Goal: Feedback & Contribution: Contribute content

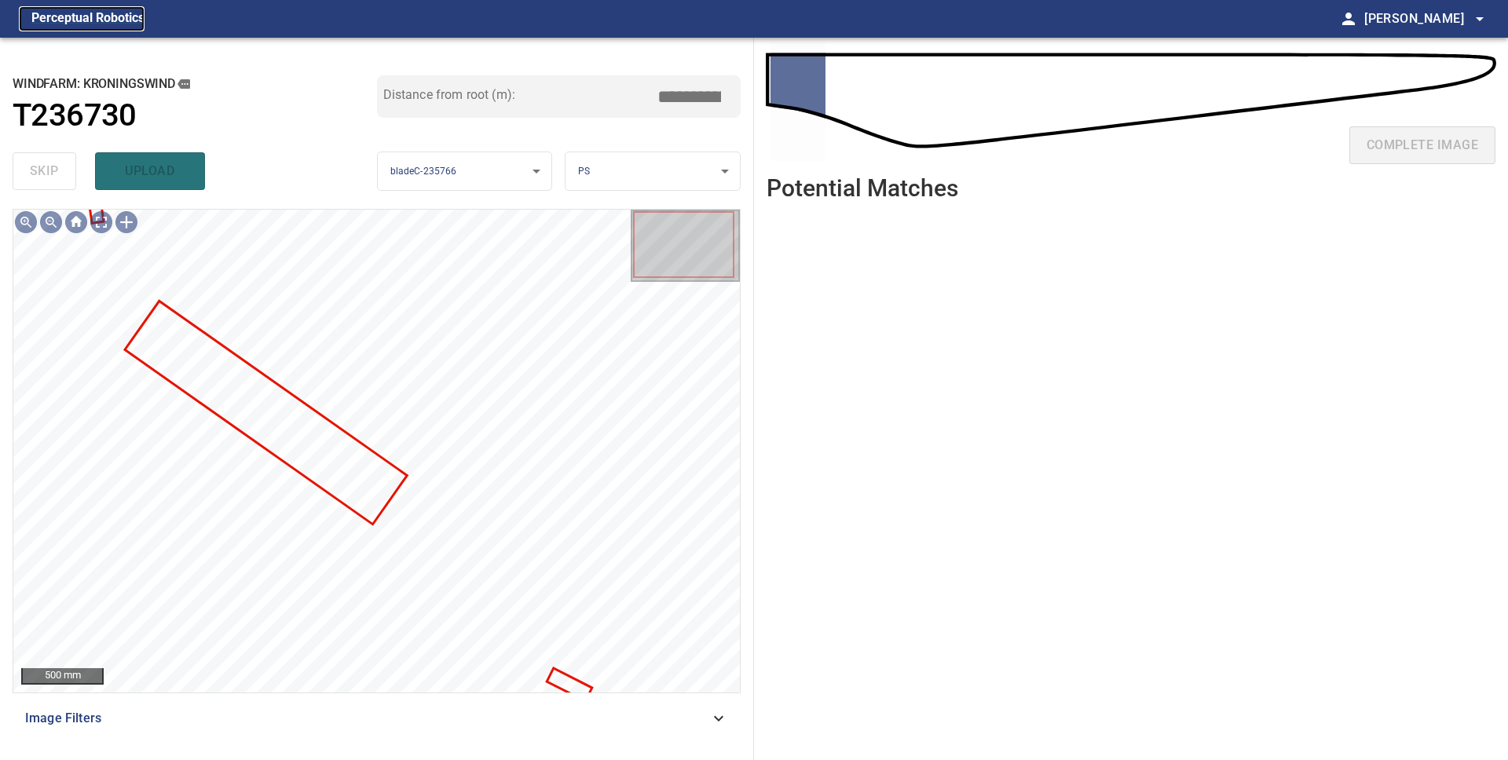
click at [91, 19] on figcaption "Perceptual Robotics" at bounding box center [87, 18] width 113 height 25
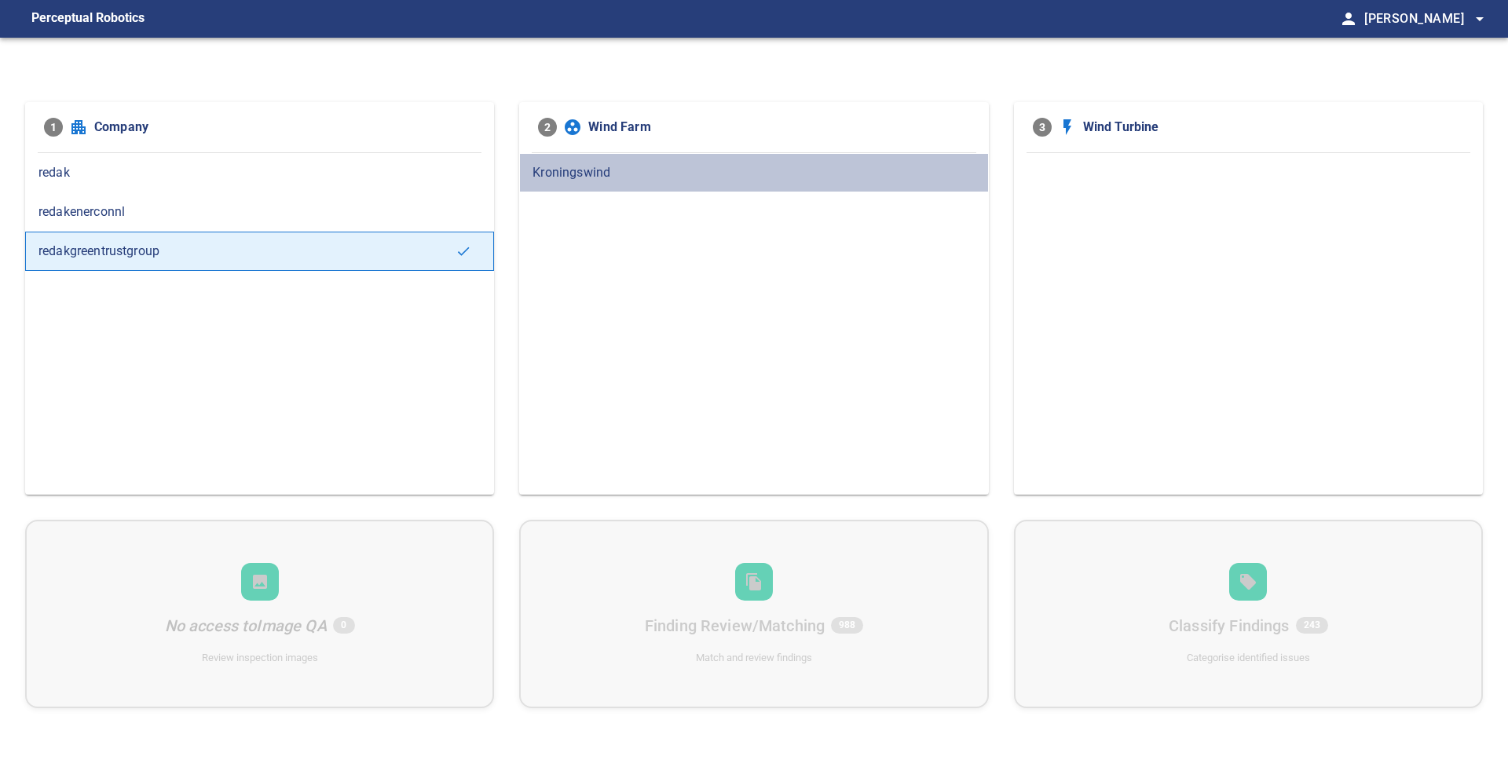
click at [598, 182] on div "Kroningswind" at bounding box center [753, 172] width 469 height 39
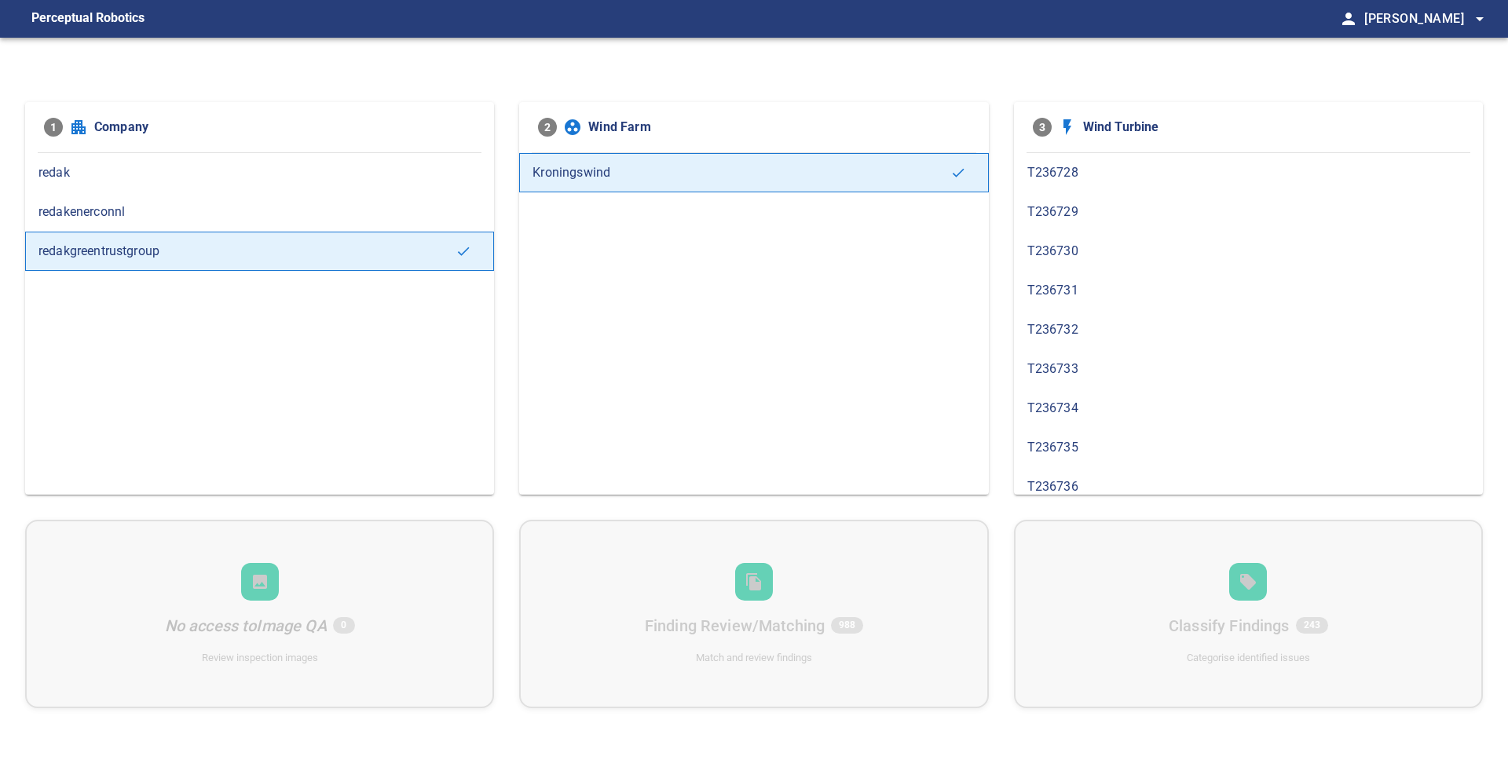
scroll to position [404, 0]
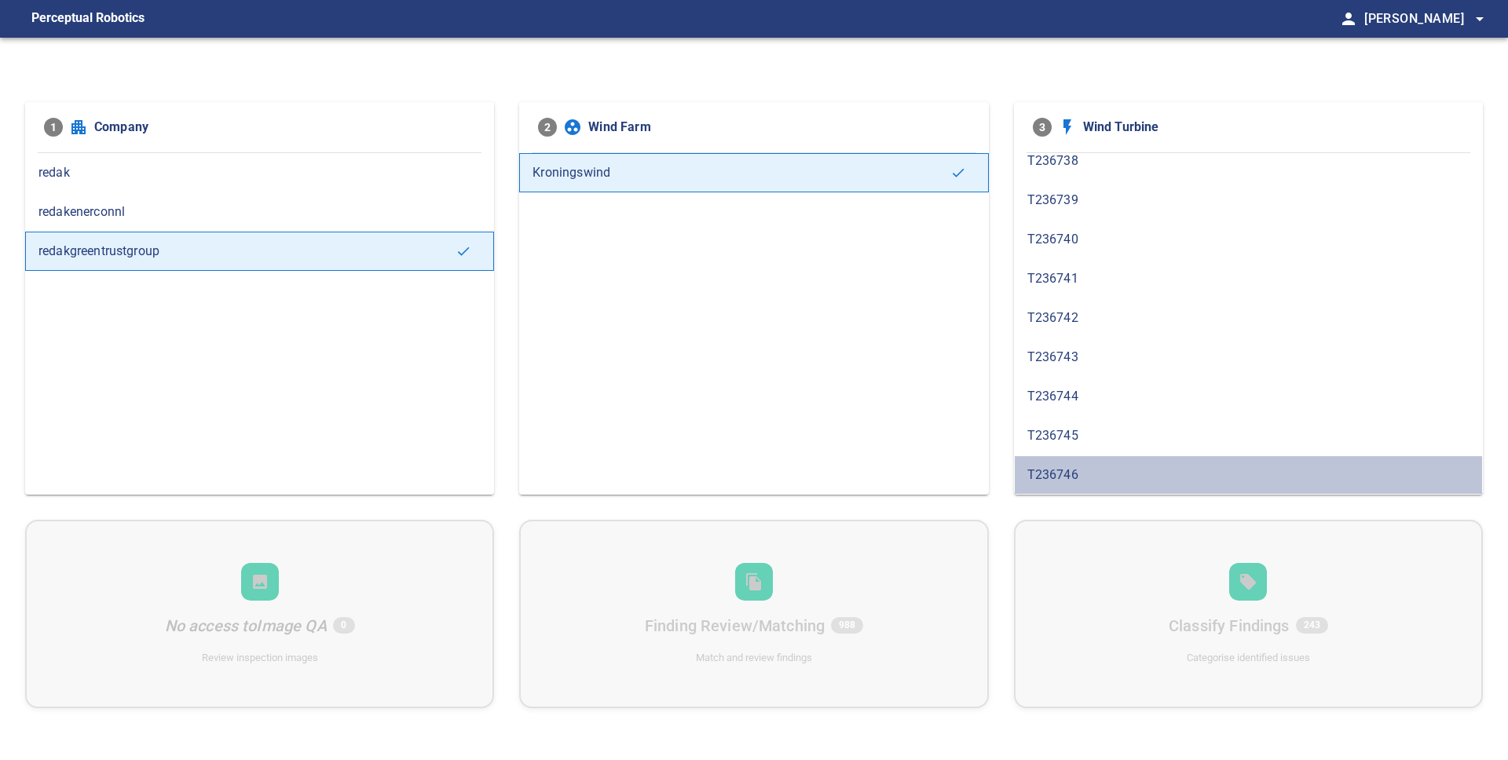
click at [1071, 481] on span "T236746" at bounding box center [1248, 475] width 442 height 19
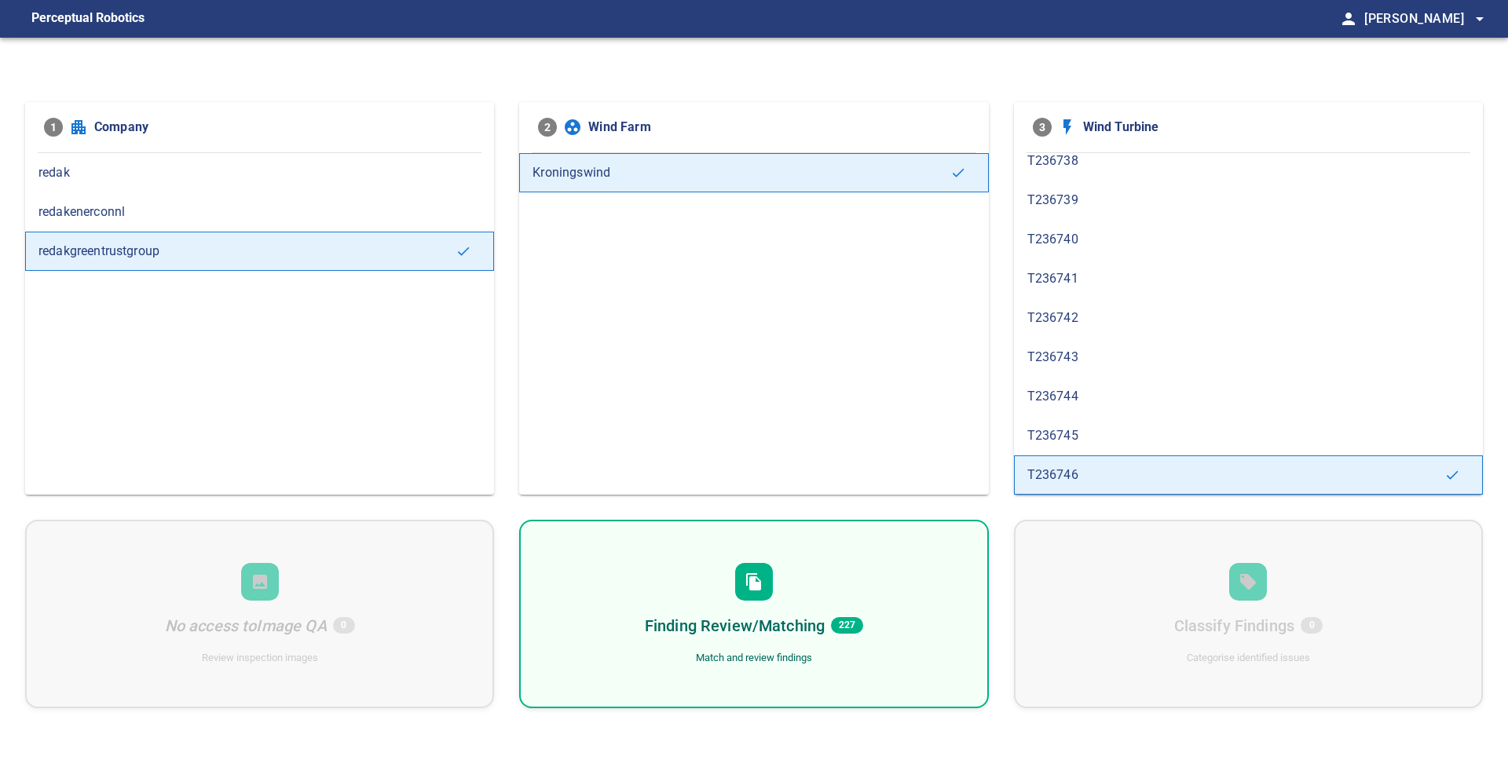
click at [1083, 439] on span "T236745" at bounding box center [1248, 435] width 442 height 19
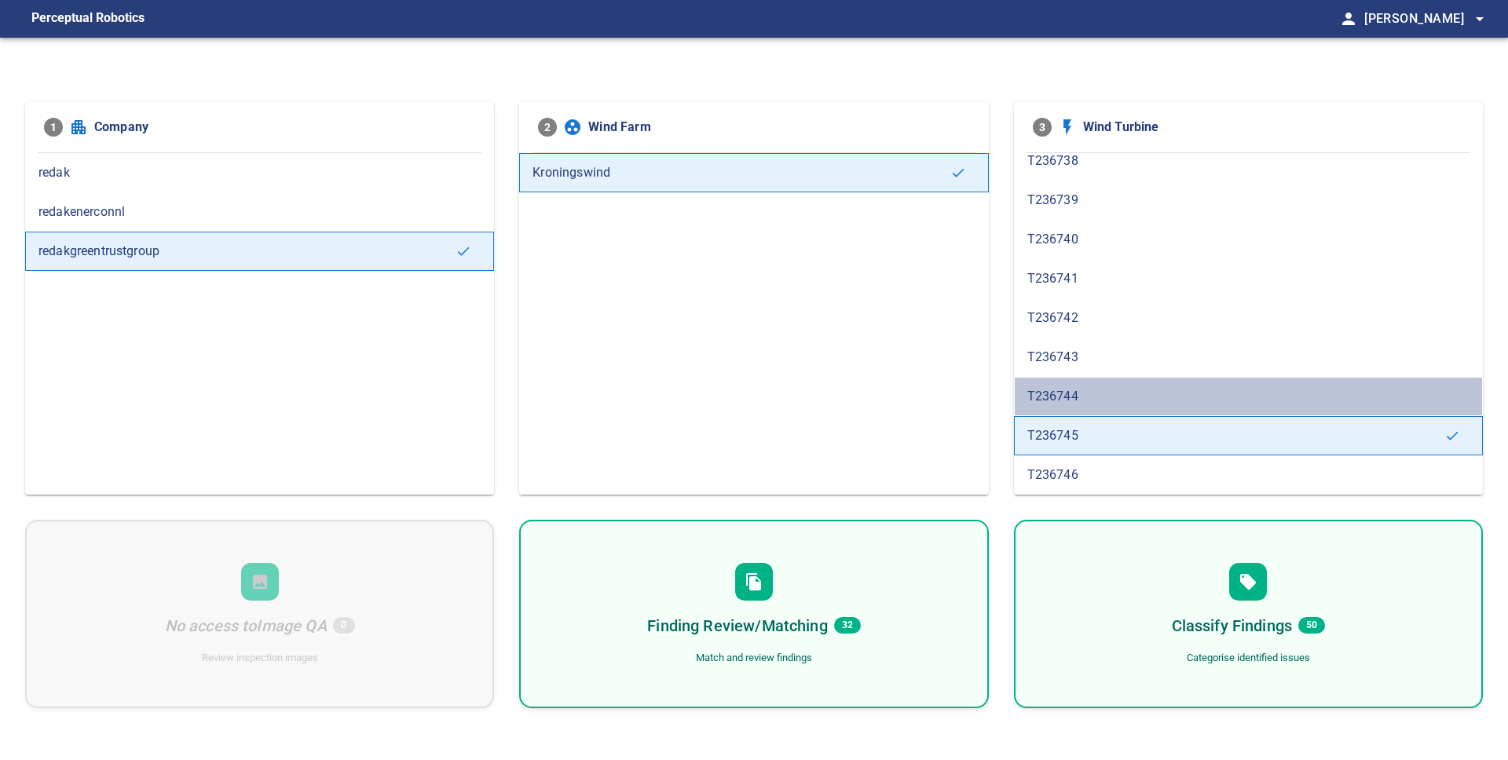
click at [1090, 389] on span "T236744" at bounding box center [1248, 396] width 442 height 19
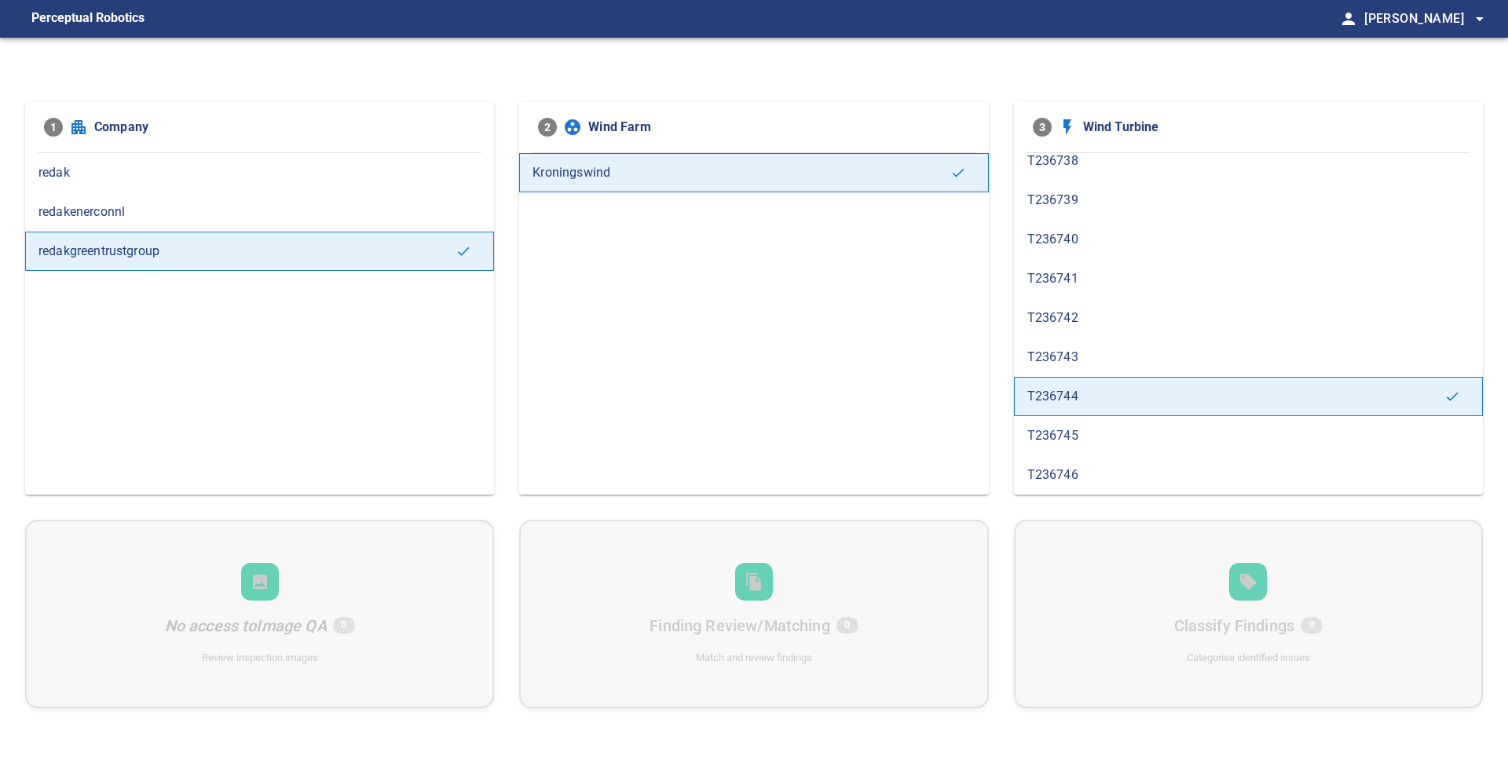
click at [1090, 440] on span "T236745" at bounding box center [1248, 435] width 442 height 19
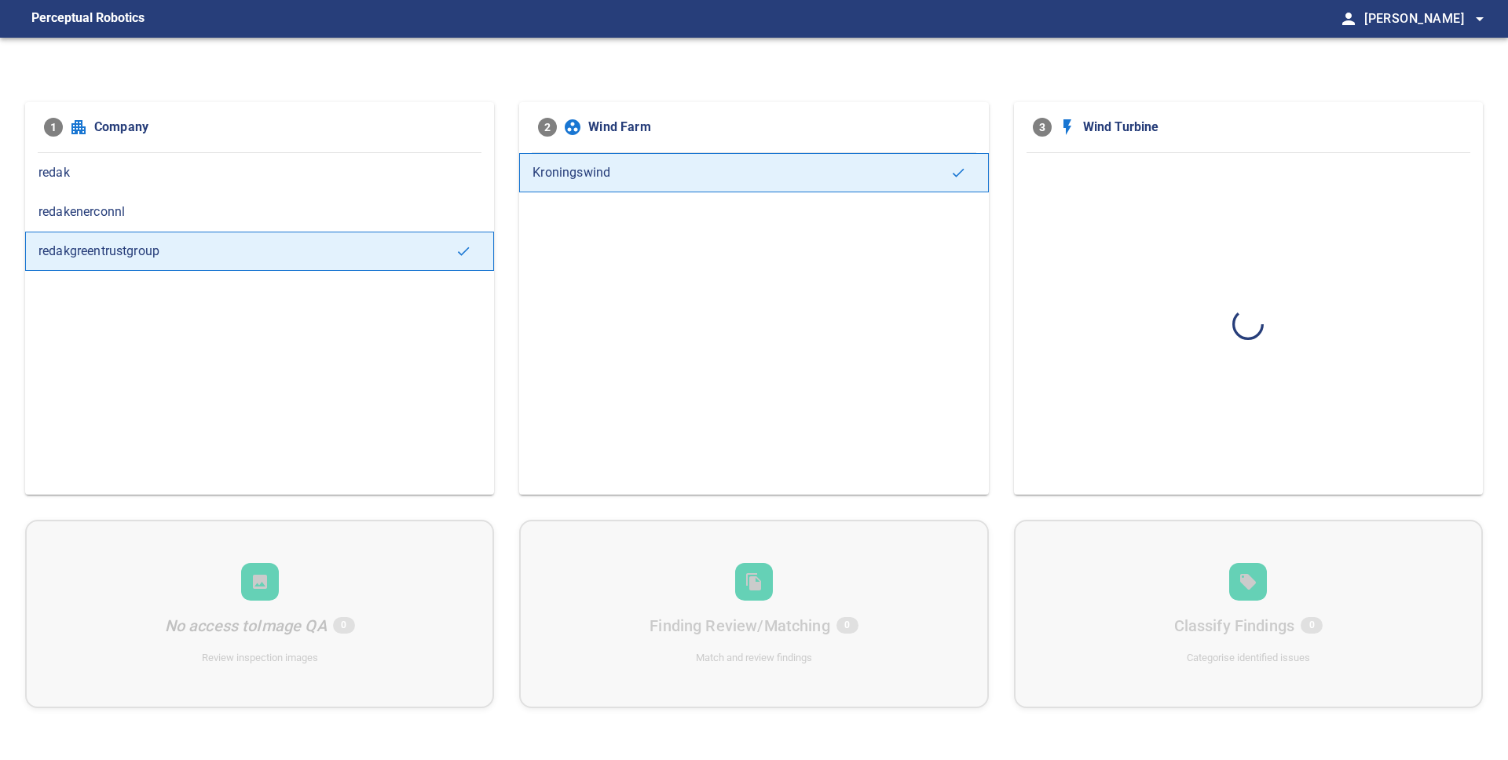
scroll to position [0, 0]
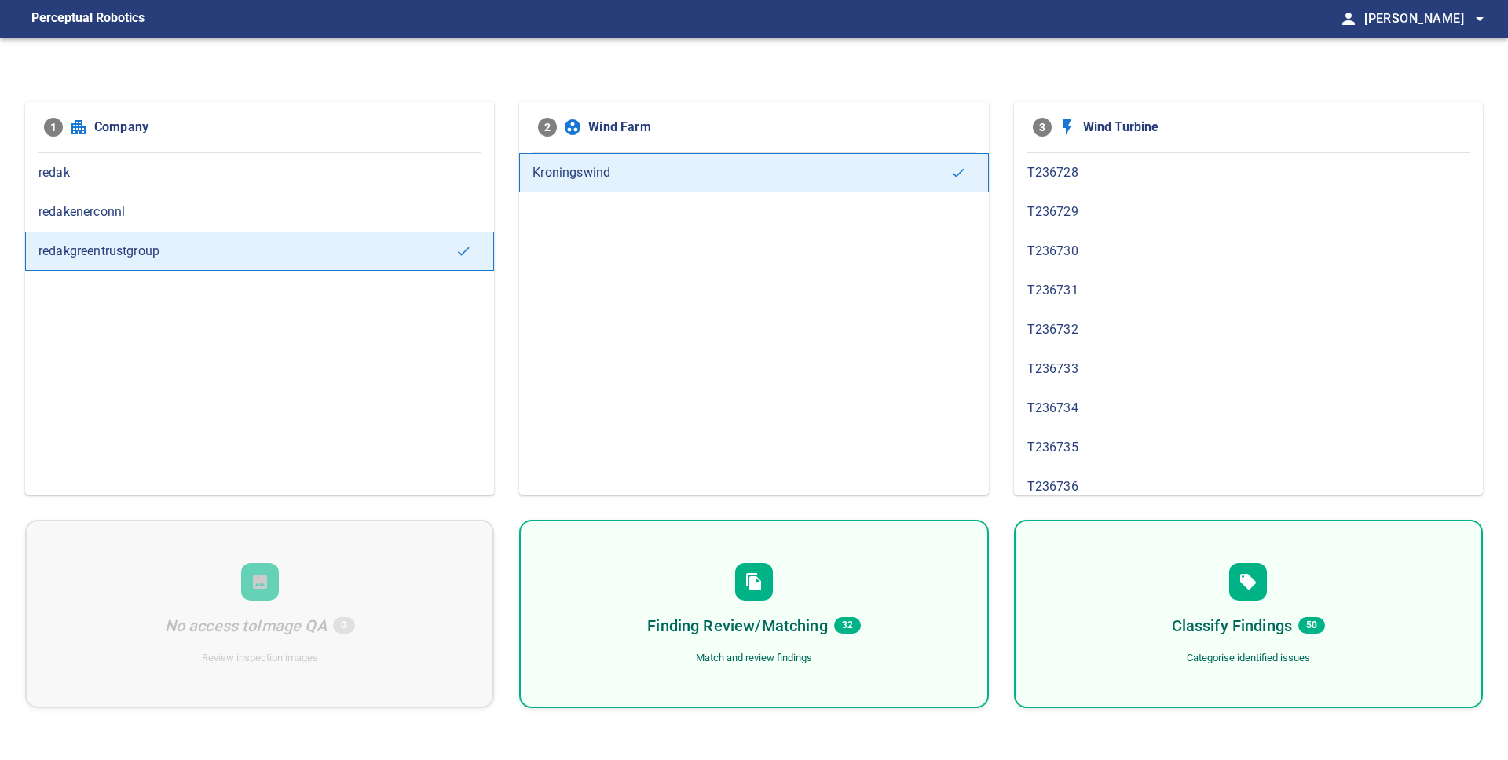
click at [819, 629] on h6 "Finding Review/Matching" at bounding box center [737, 625] width 180 height 25
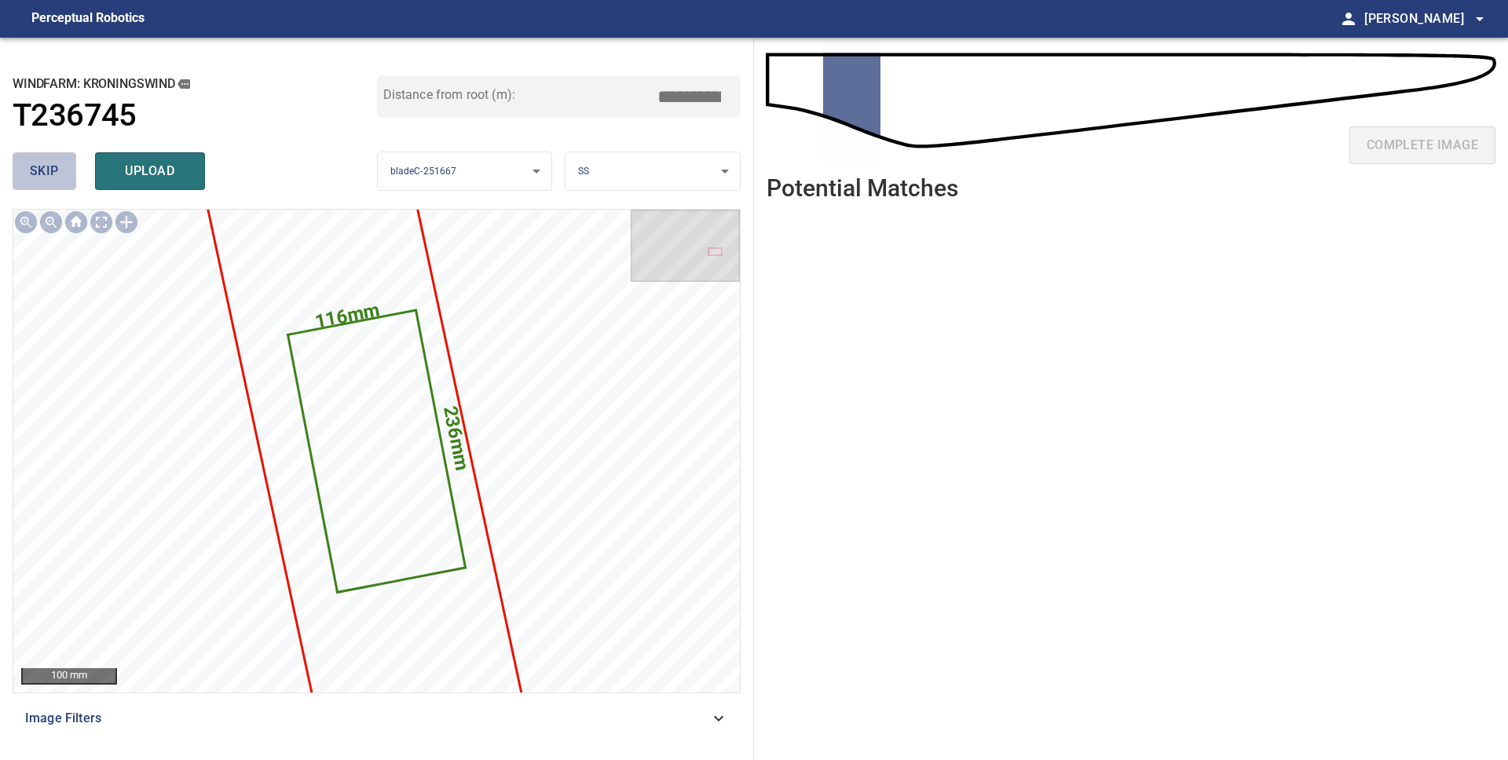
click at [33, 168] on span "skip" at bounding box center [44, 171] width 29 height 22
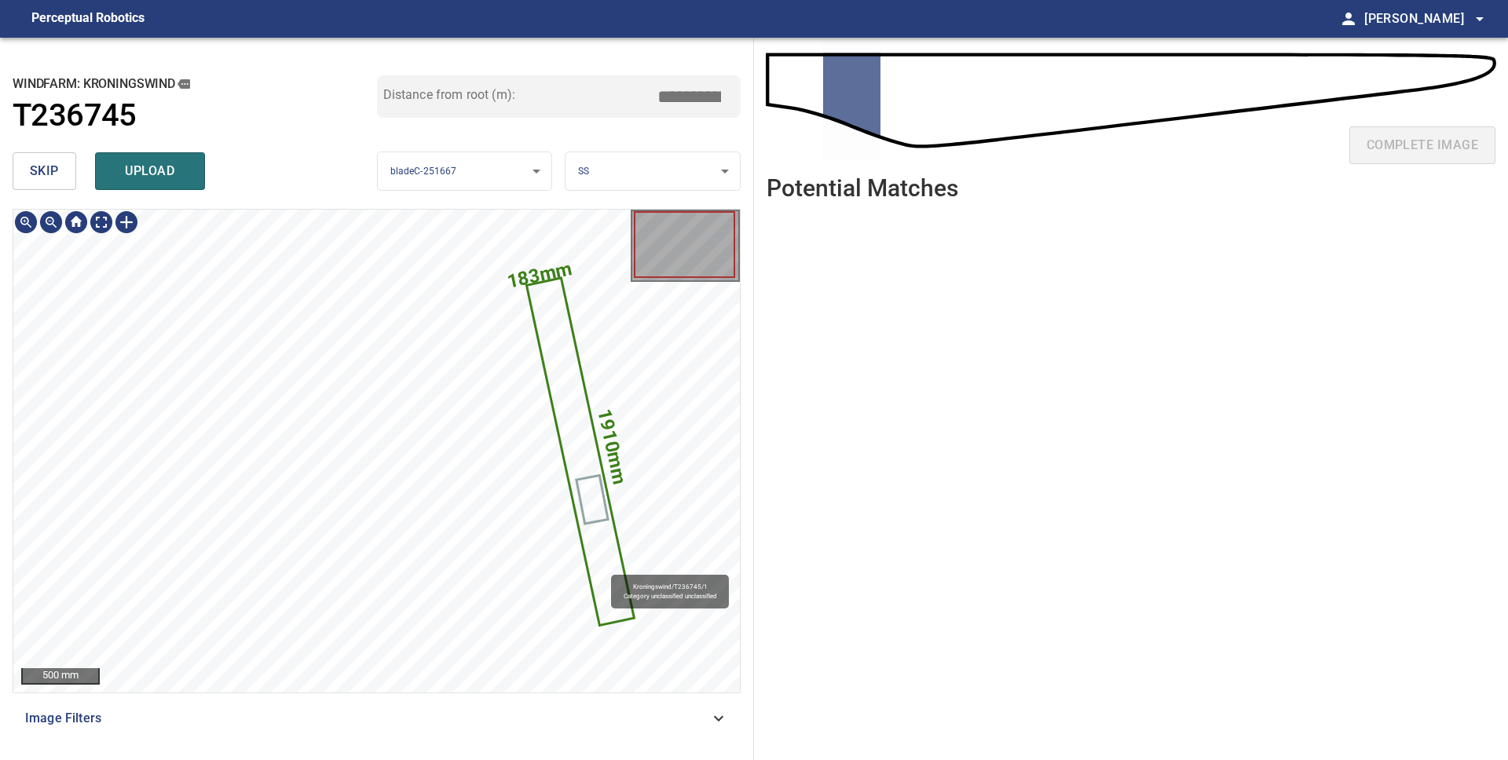
click at [604, 567] on icon at bounding box center [580, 451] width 104 height 345
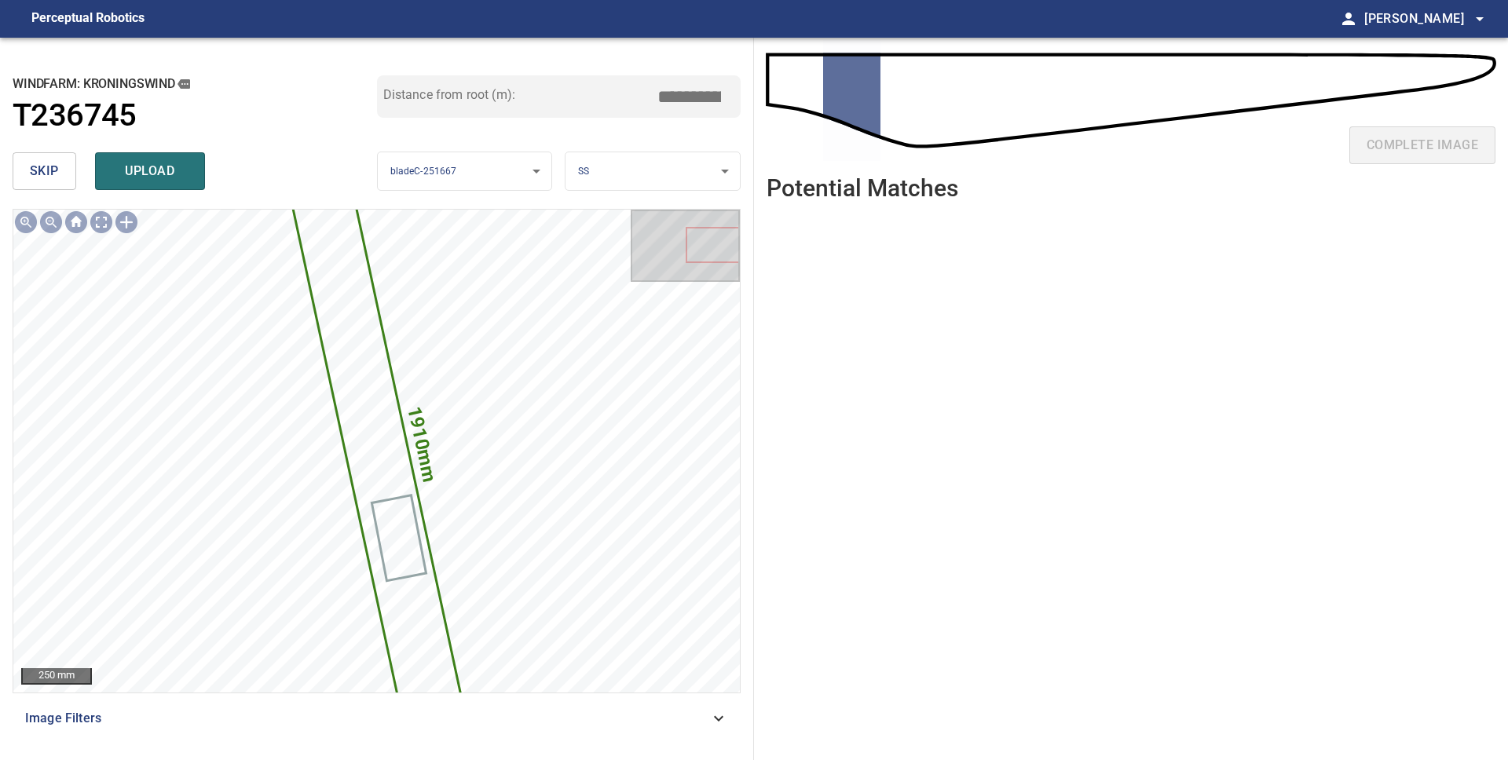
click at [38, 172] on span "skip" at bounding box center [44, 171] width 29 height 22
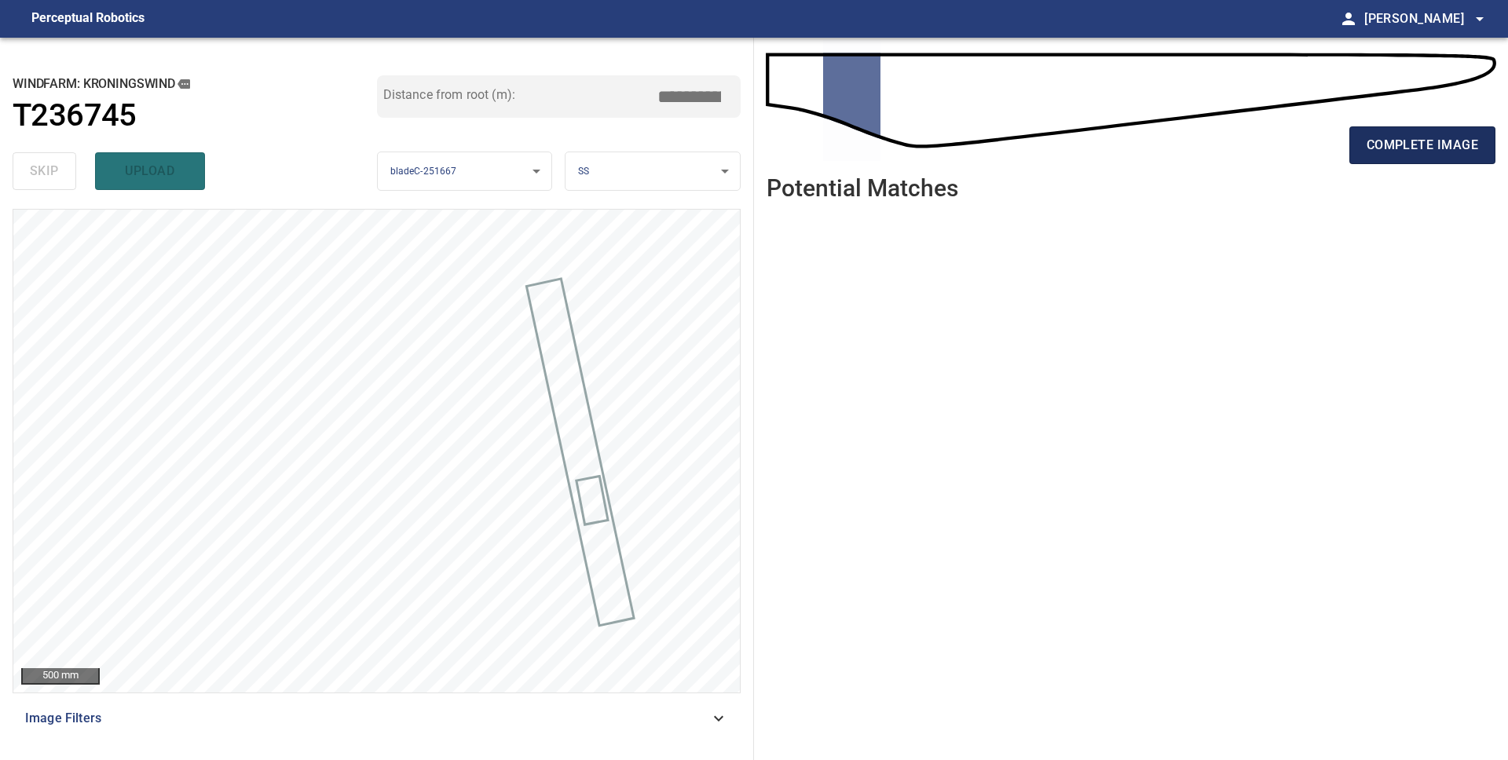
click at [1387, 157] on button "complete image" at bounding box center [1422, 145] width 146 height 38
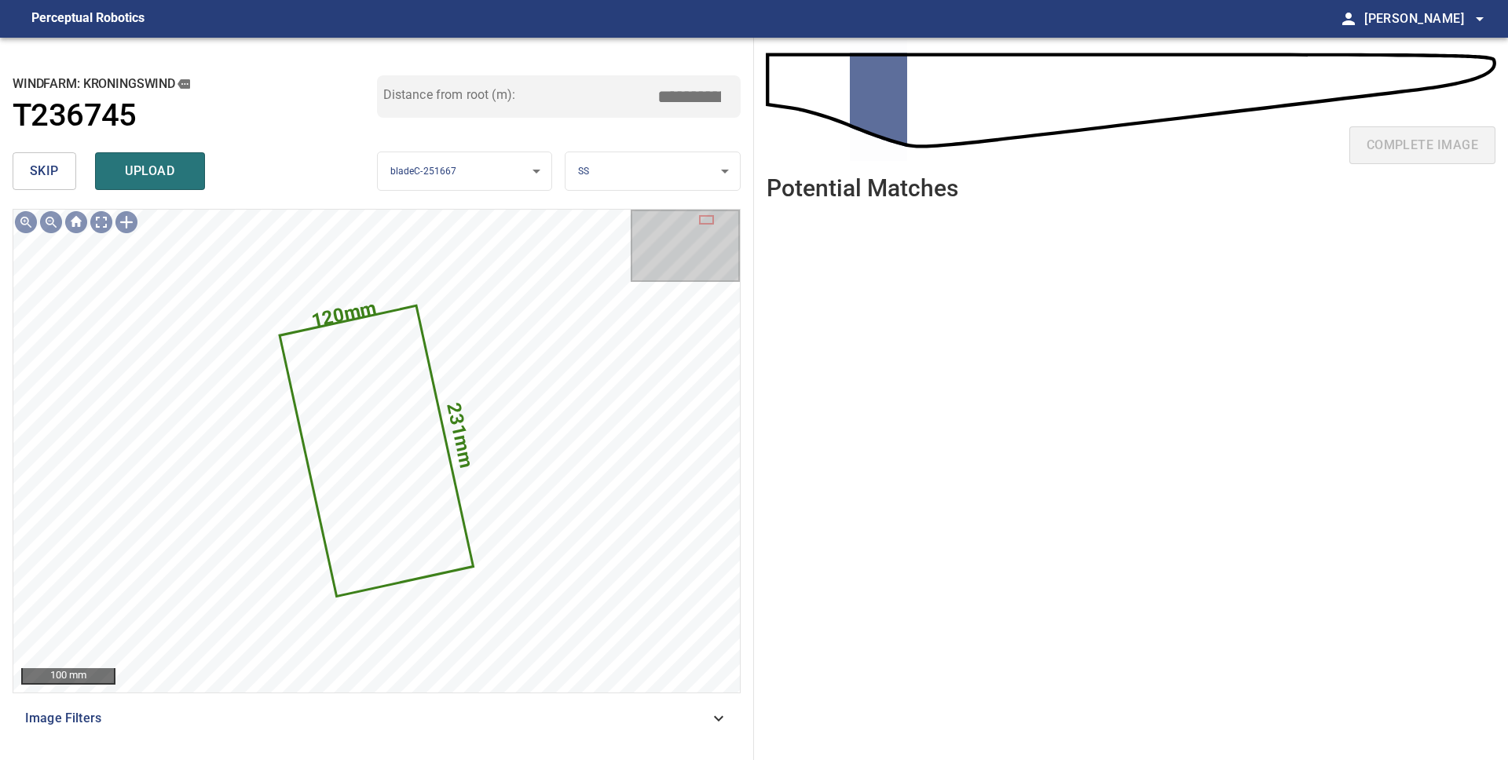
click at [51, 178] on span "skip" at bounding box center [44, 171] width 29 height 22
click at [50, 178] on span "skip" at bounding box center [44, 171] width 29 height 22
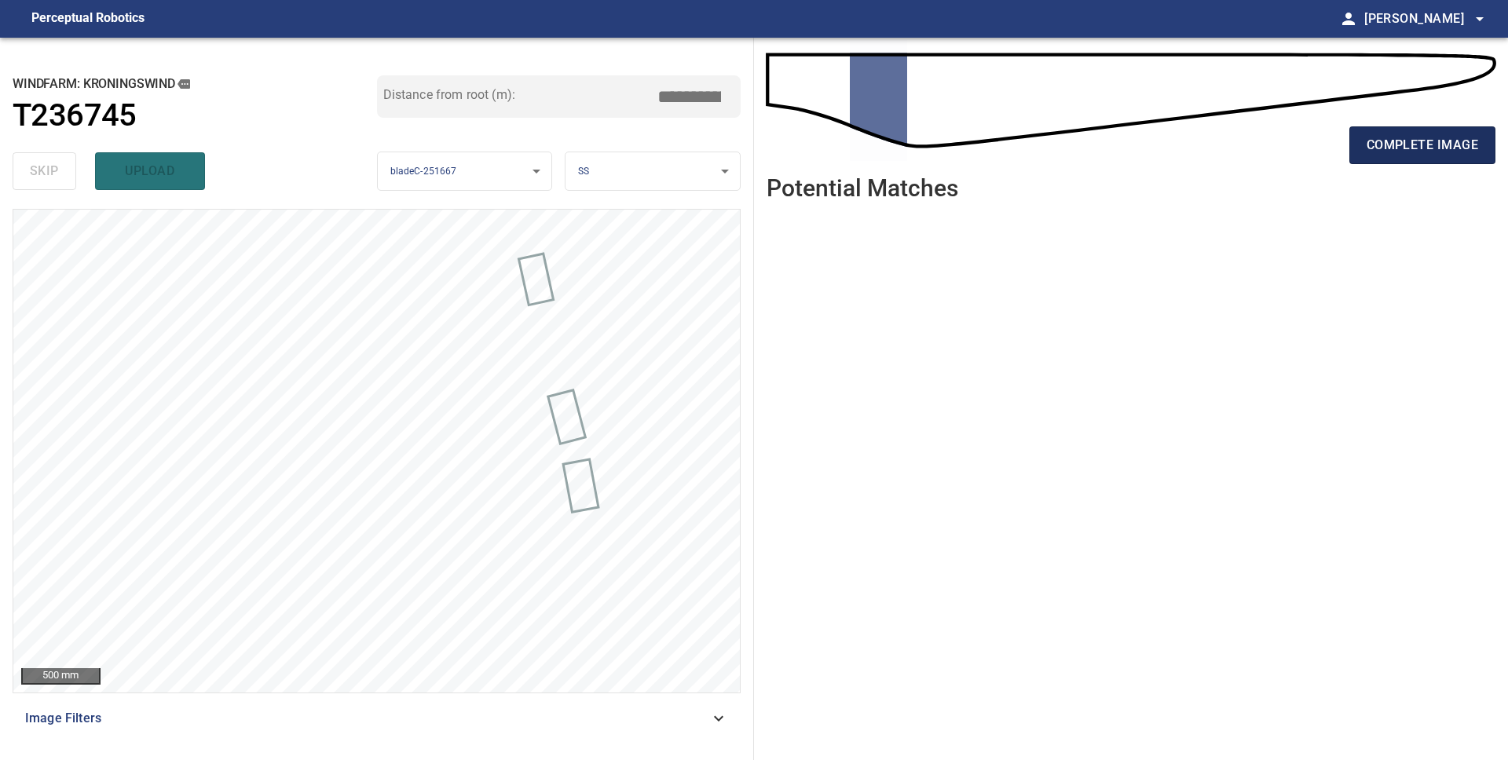
click at [1433, 143] on span "complete image" at bounding box center [1421, 145] width 111 height 22
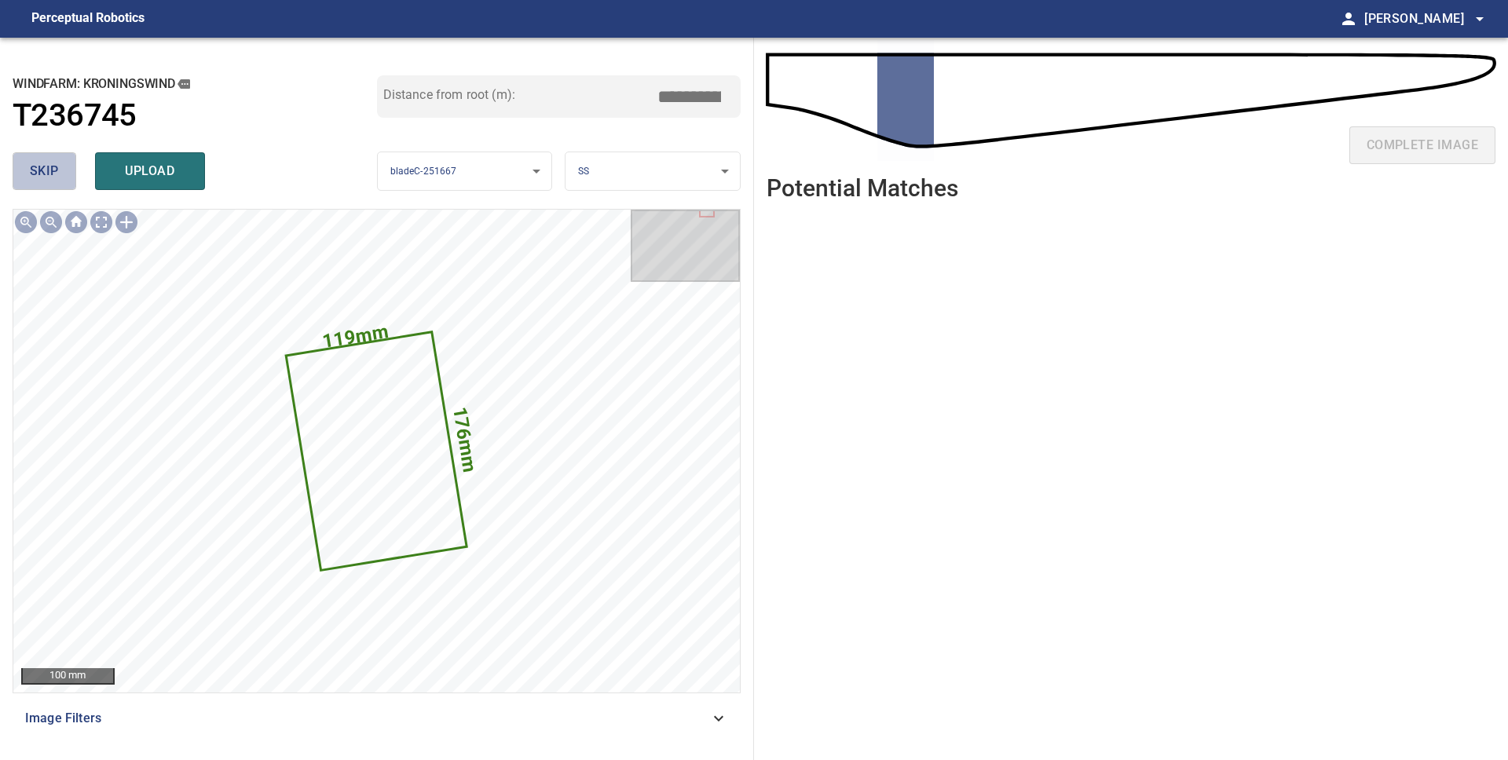
click at [37, 177] on span "skip" at bounding box center [44, 171] width 29 height 22
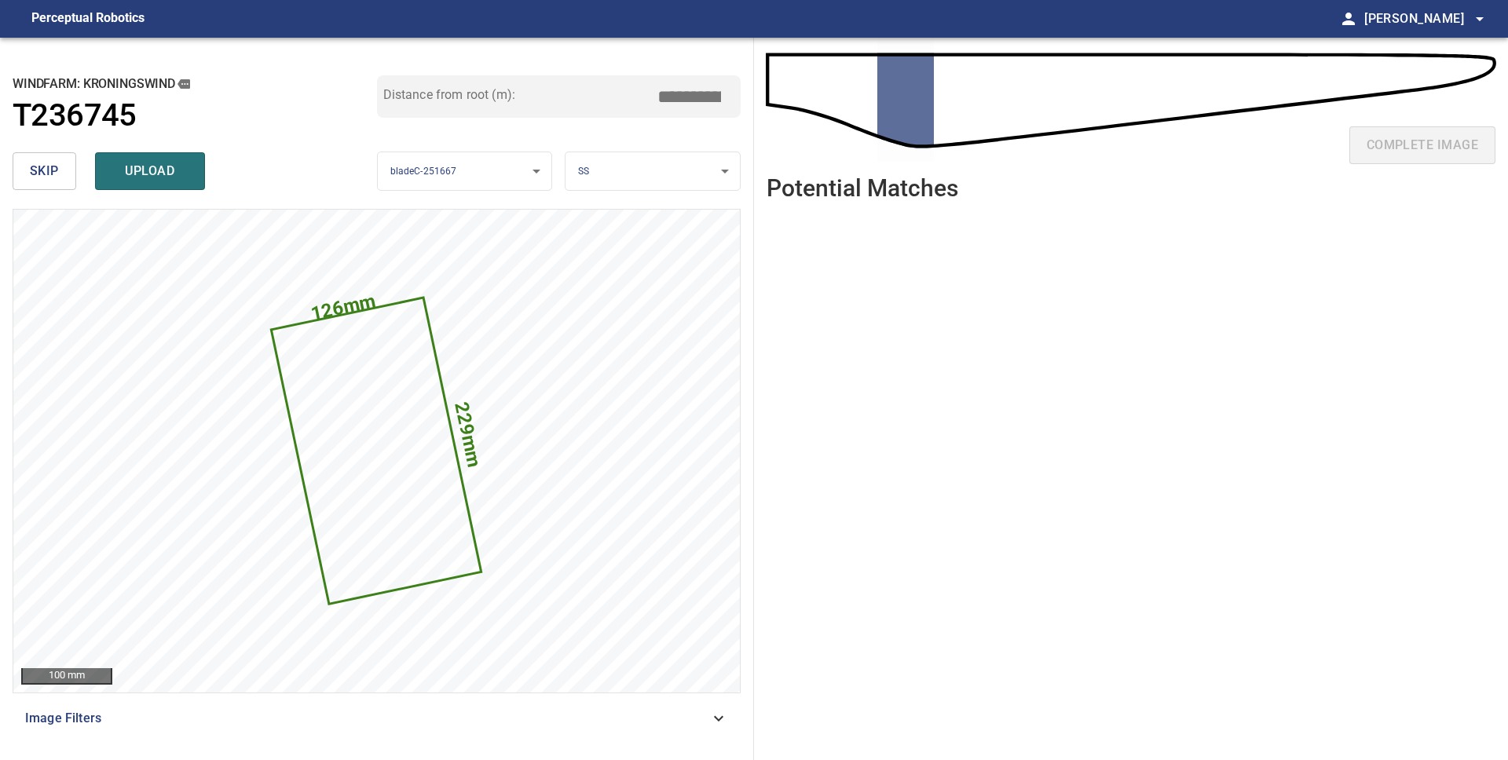
click at [37, 177] on span "skip" at bounding box center [44, 171] width 29 height 22
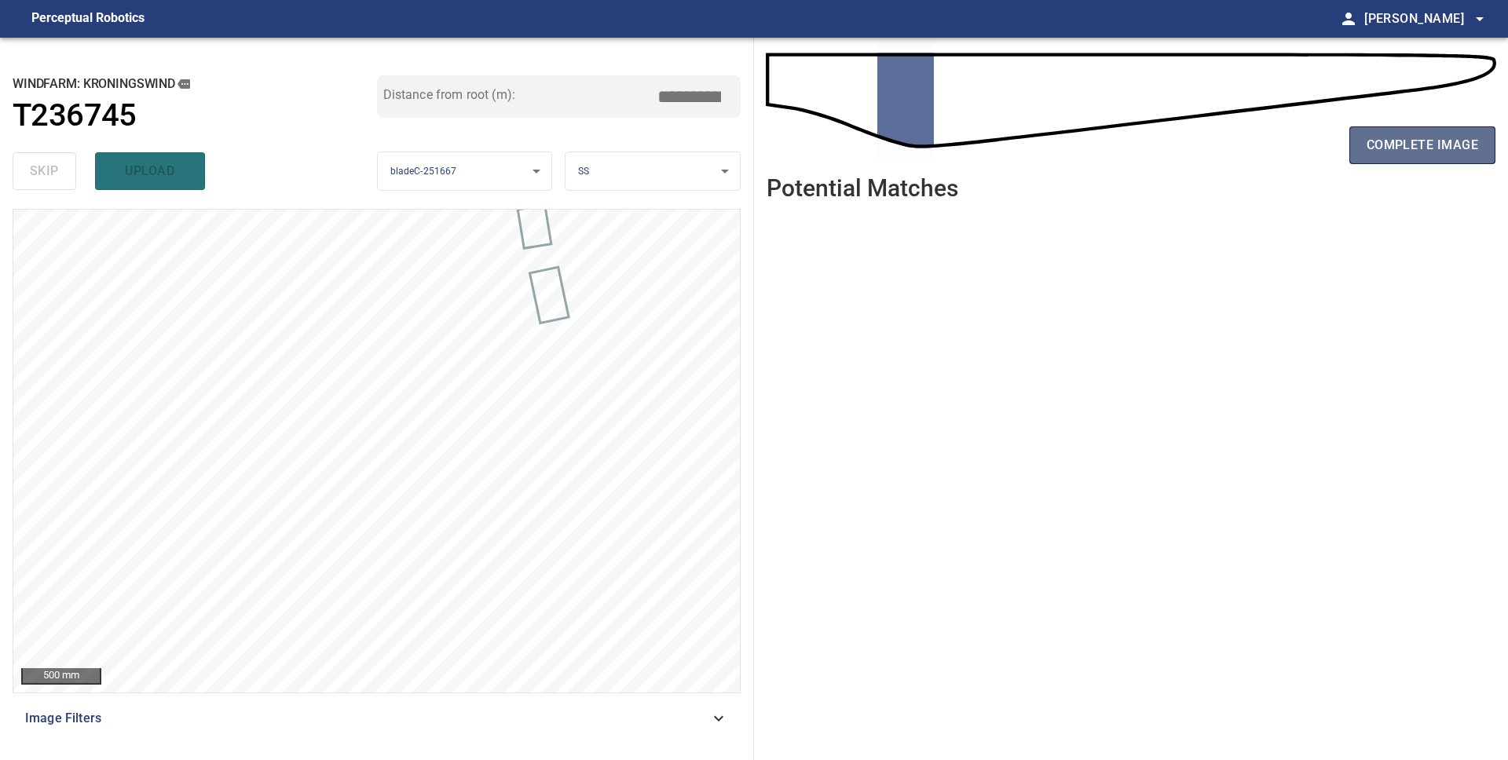
click at [1433, 154] on span "complete image" at bounding box center [1421, 145] width 111 height 22
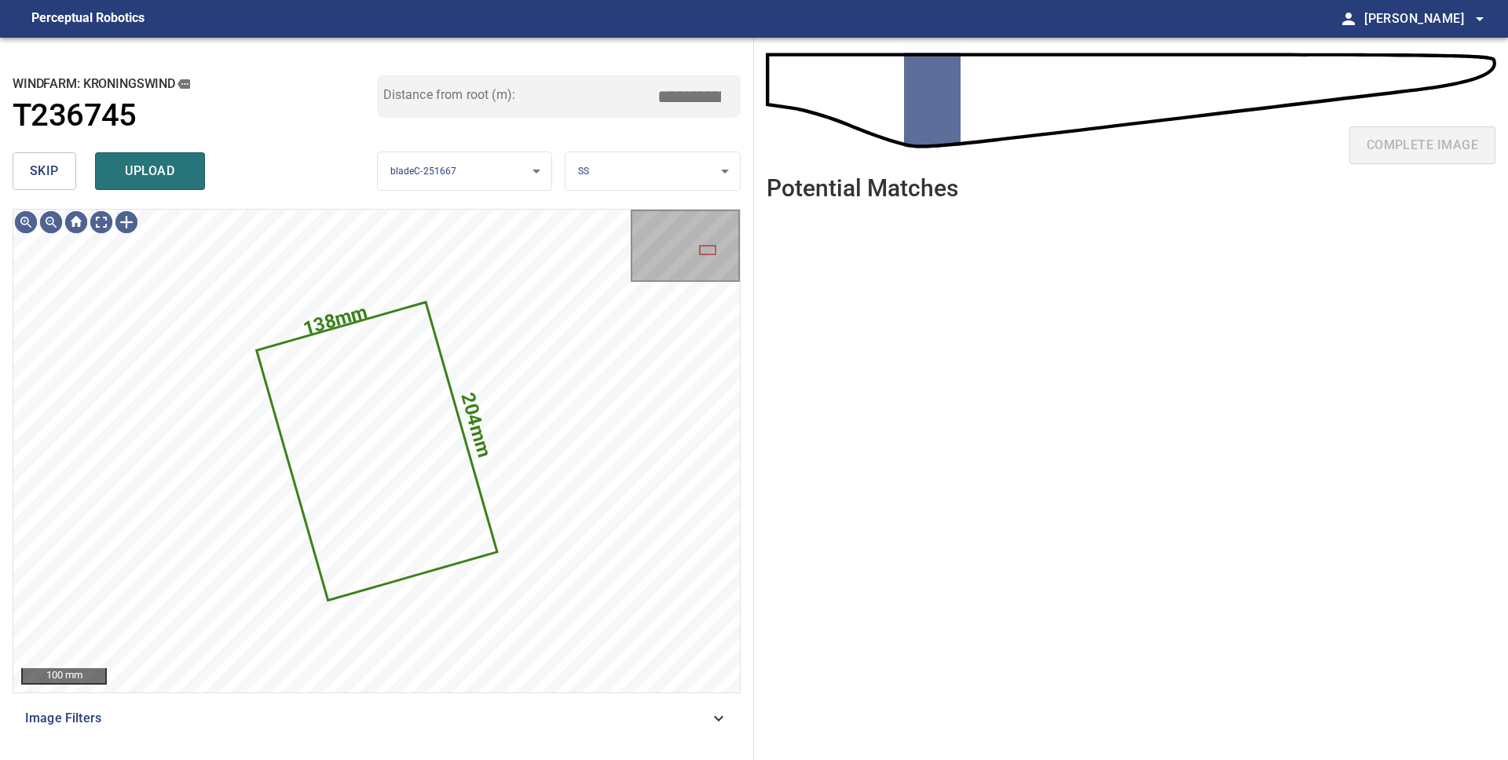
click at [34, 167] on span "skip" at bounding box center [44, 171] width 29 height 22
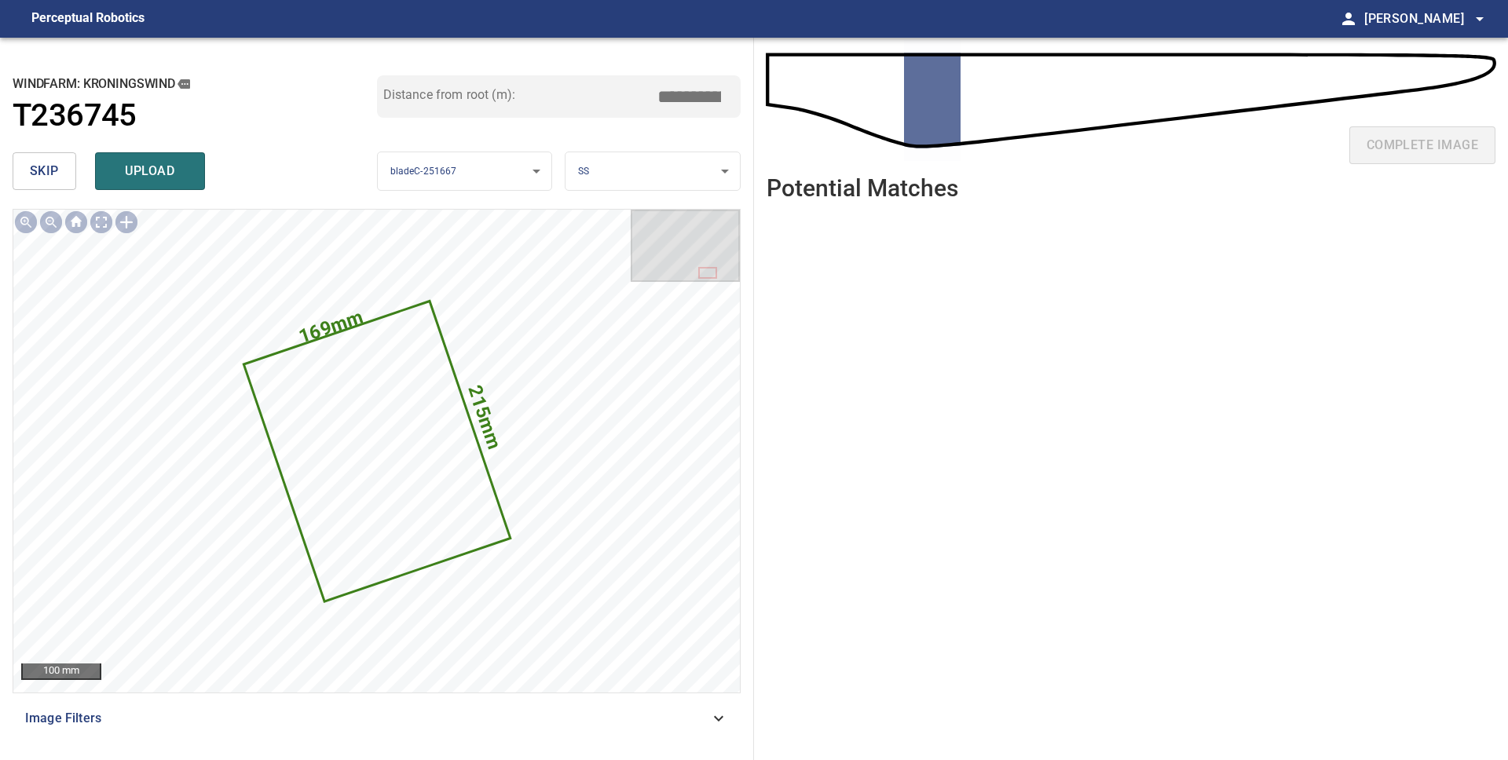
click at [34, 167] on span "skip" at bounding box center [44, 171] width 29 height 22
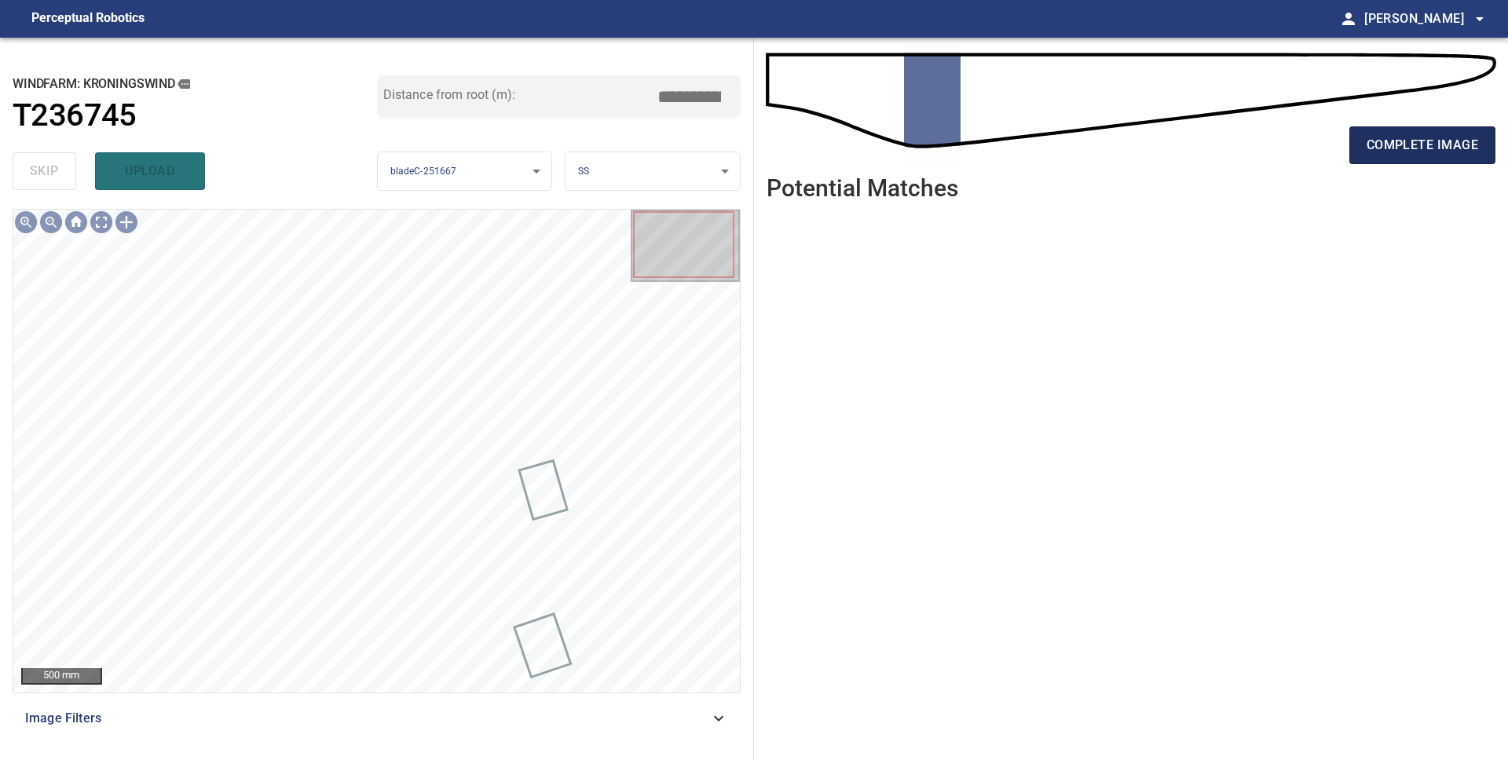
click at [1380, 153] on span "complete image" at bounding box center [1421, 145] width 111 height 22
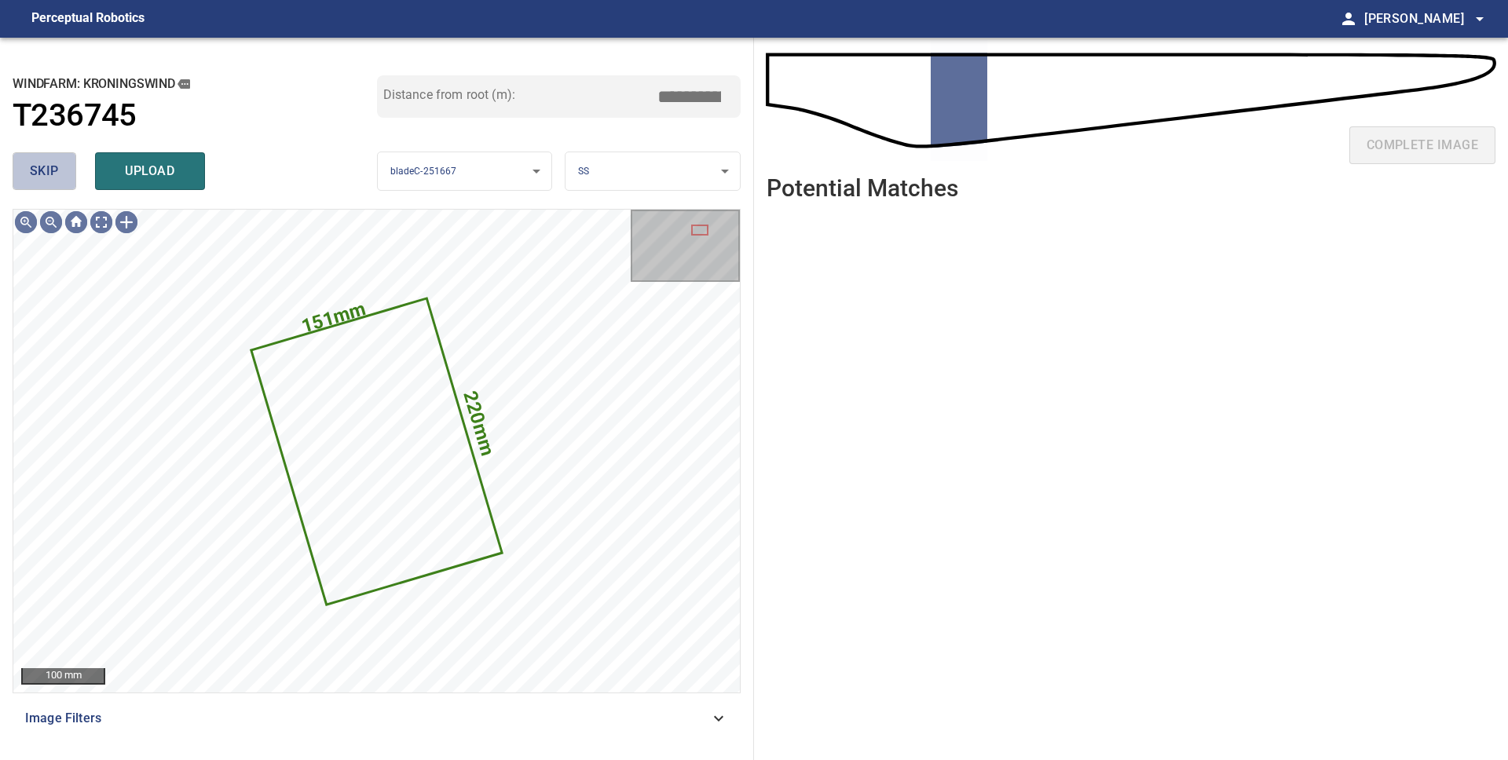
drag, startPoint x: 38, startPoint y: 177, endPoint x: 46, endPoint y: 185, distance: 10.6
click at [38, 177] on span "skip" at bounding box center [44, 171] width 29 height 22
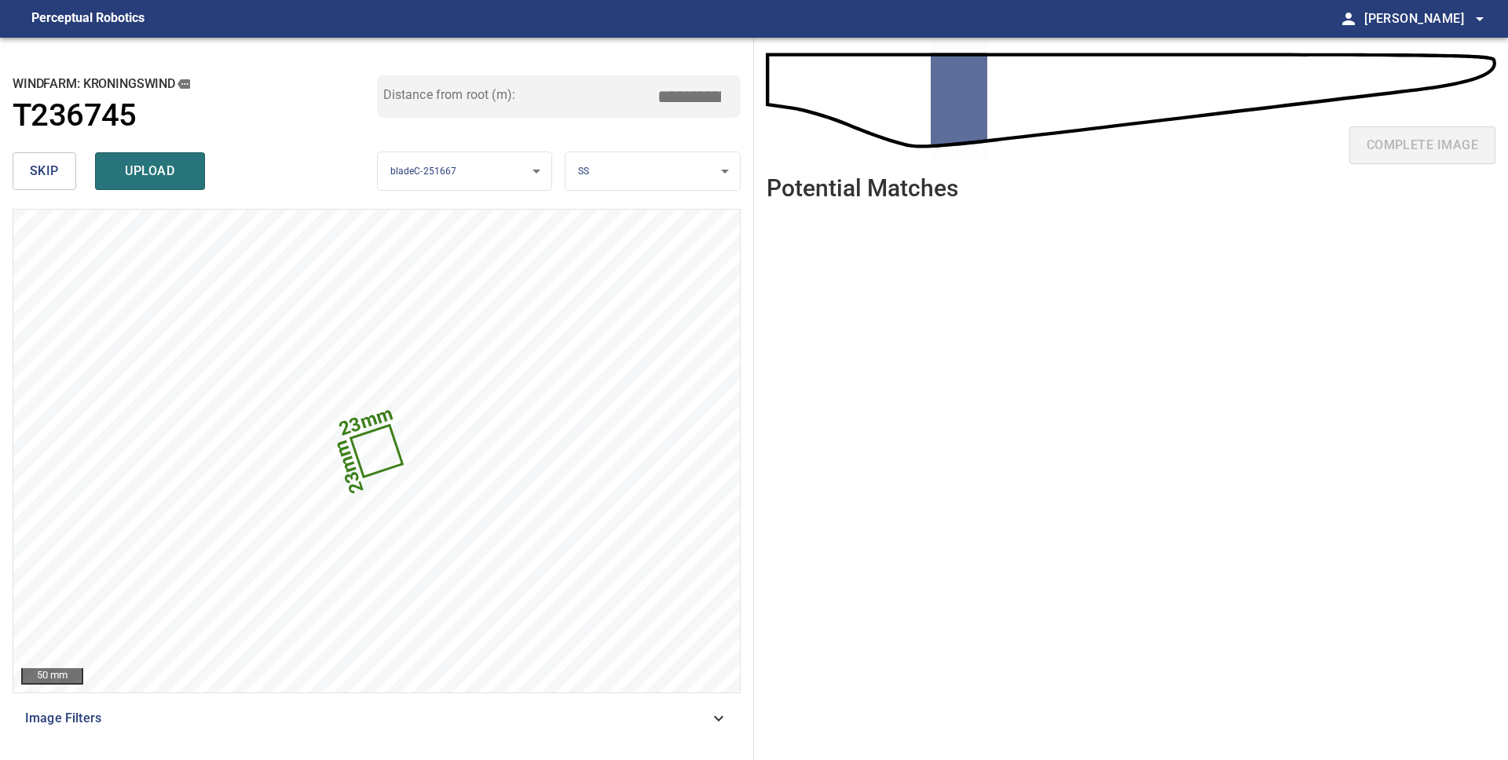
click at [652, 172] on body "**********" at bounding box center [754, 380] width 1508 height 760
click at [652, 172] on li "LE" at bounding box center [652, 172] width 174 height 26
click at [38, 174] on span "skip" at bounding box center [44, 171] width 29 height 22
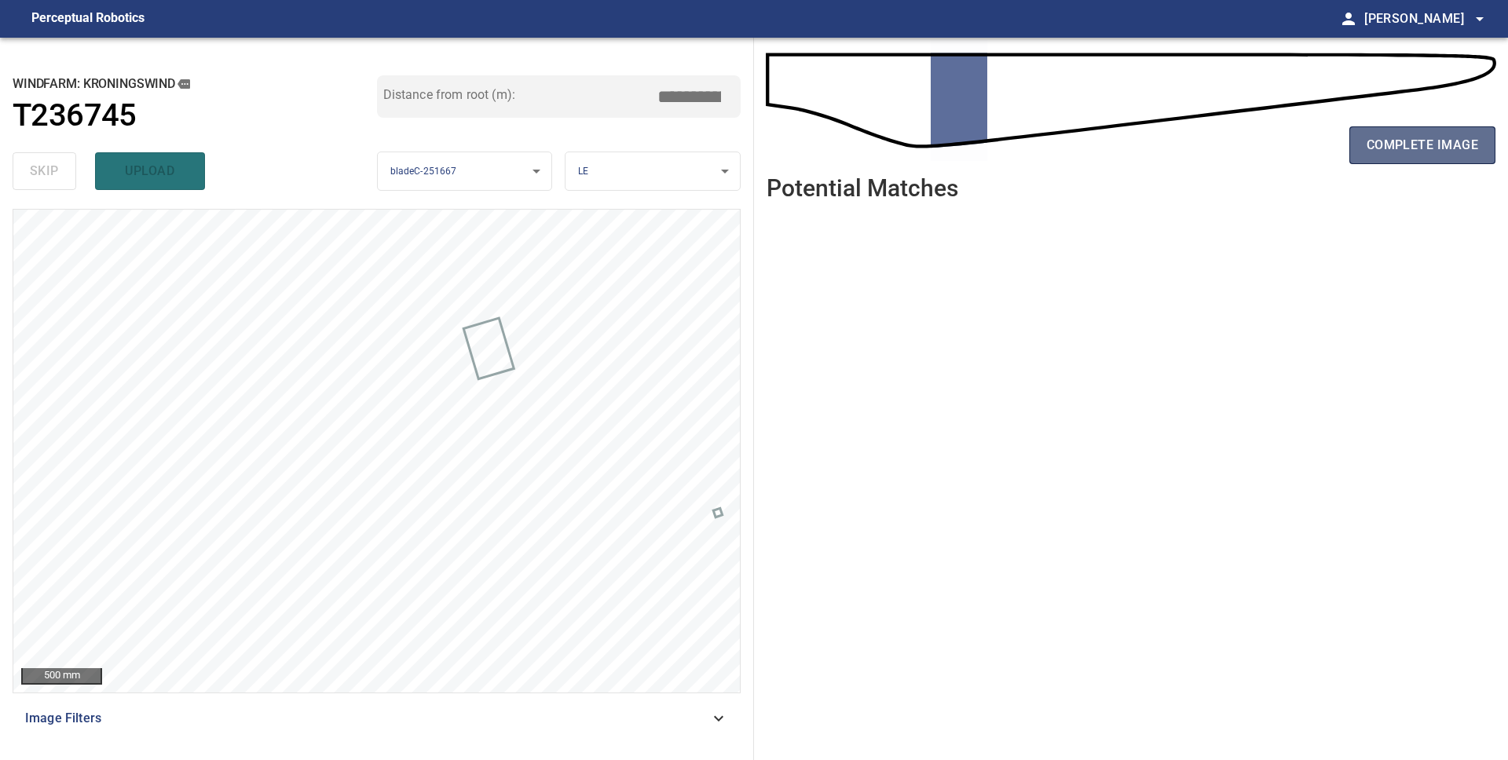
click at [1417, 152] on span "complete image" at bounding box center [1421, 145] width 111 height 22
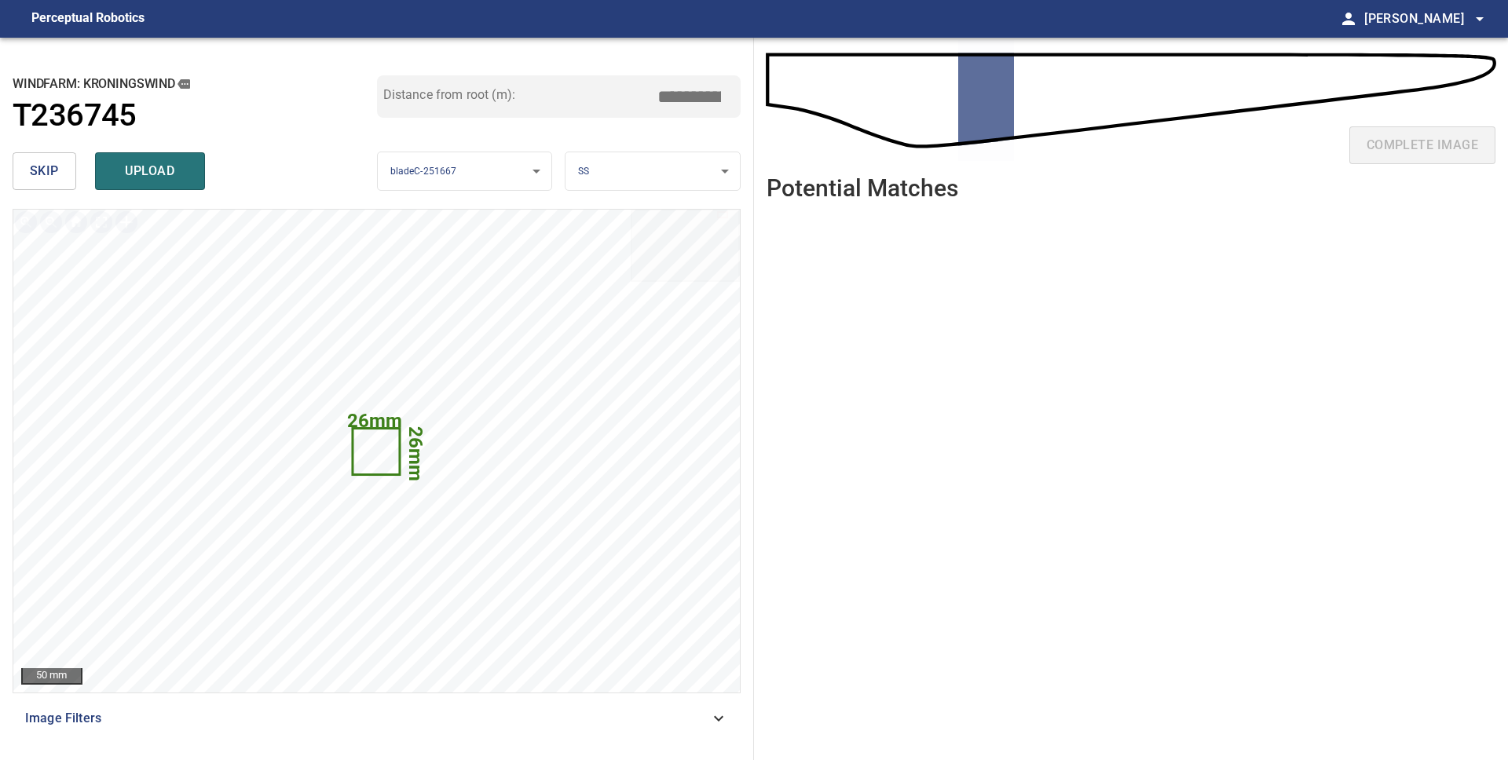
click at [30, 175] on span "skip" at bounding box center [44, 171] width 29 height 22
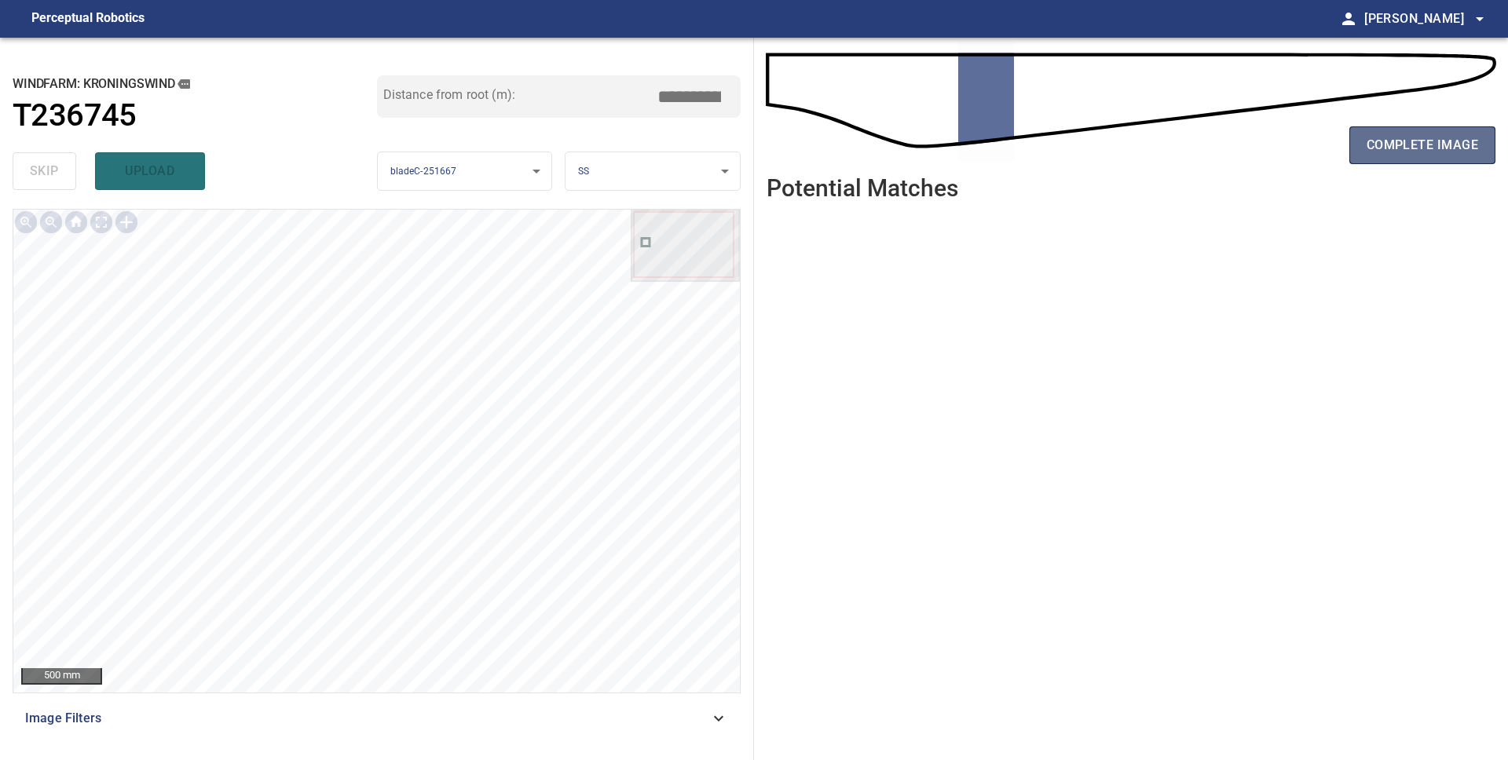
click at [1399, 141] on span "complete image" at bounding box center [1421, 145] width 111 height 22
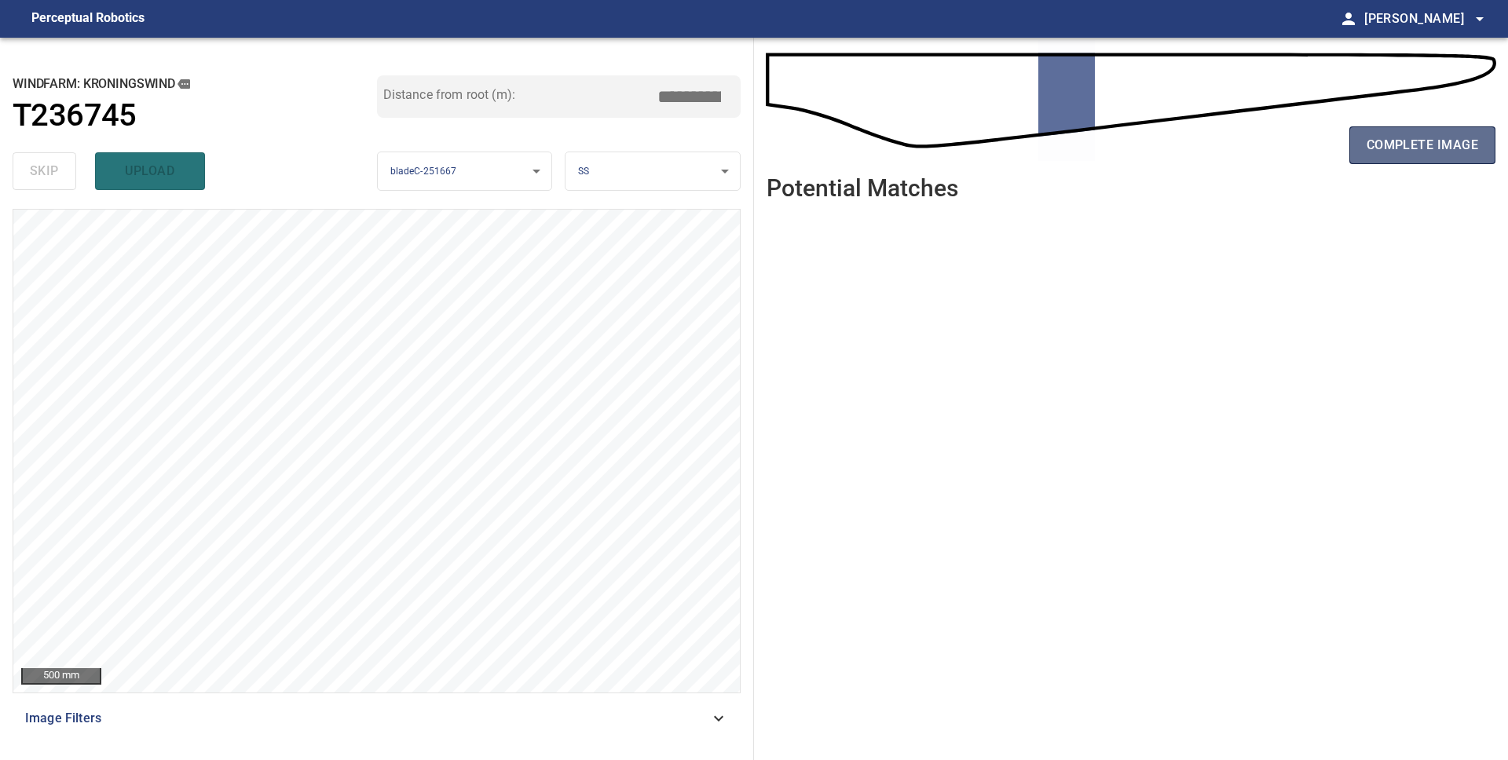
click at [1406, 152] on span "complete image" at bounding box center [1421, 145] width 111 height 22
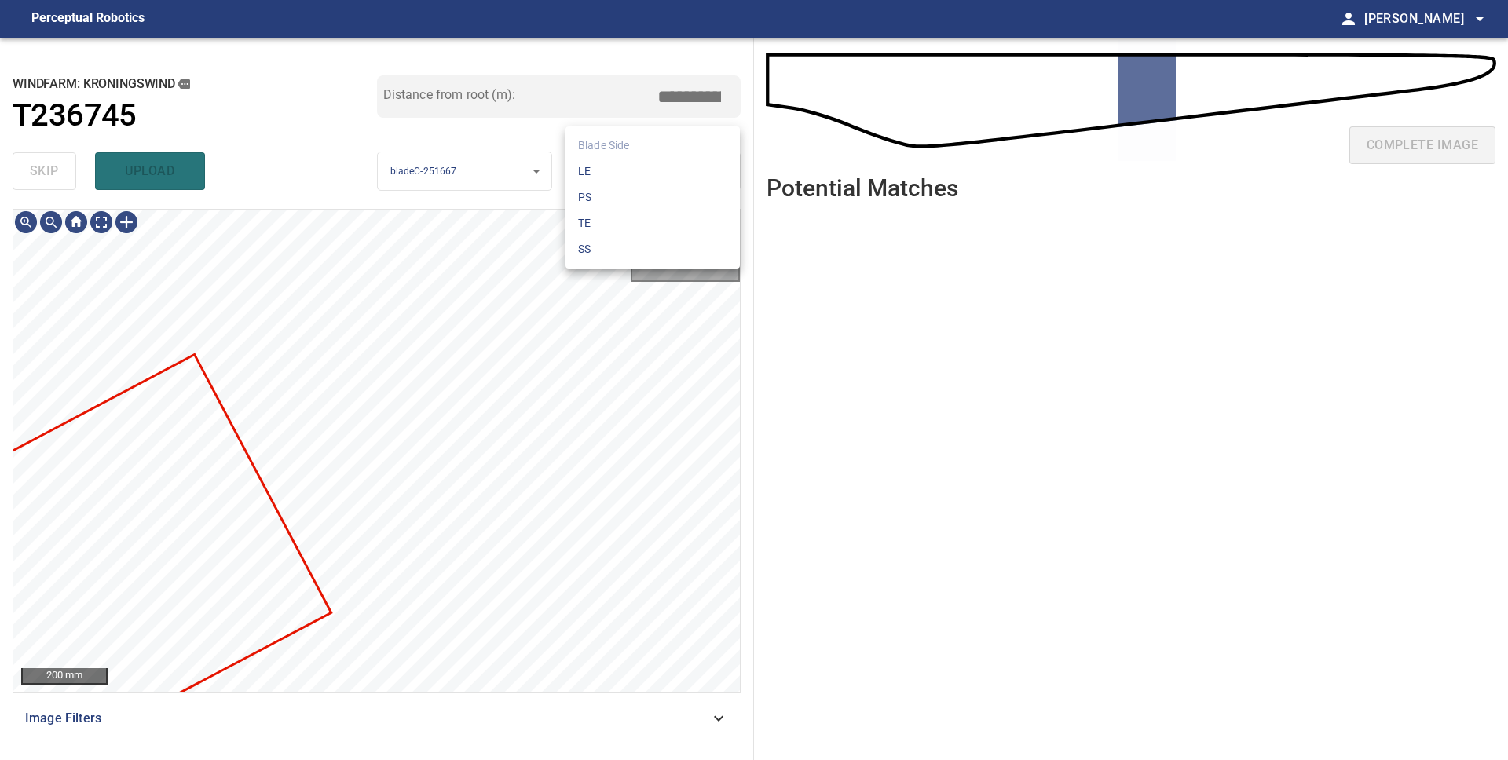
click at [686, 165] on body "**********" at bounding box center [754, 380] width 1508 height 760
click at [659, 170] on li "LE" at bounding box center [652, 172] width 174 height 26
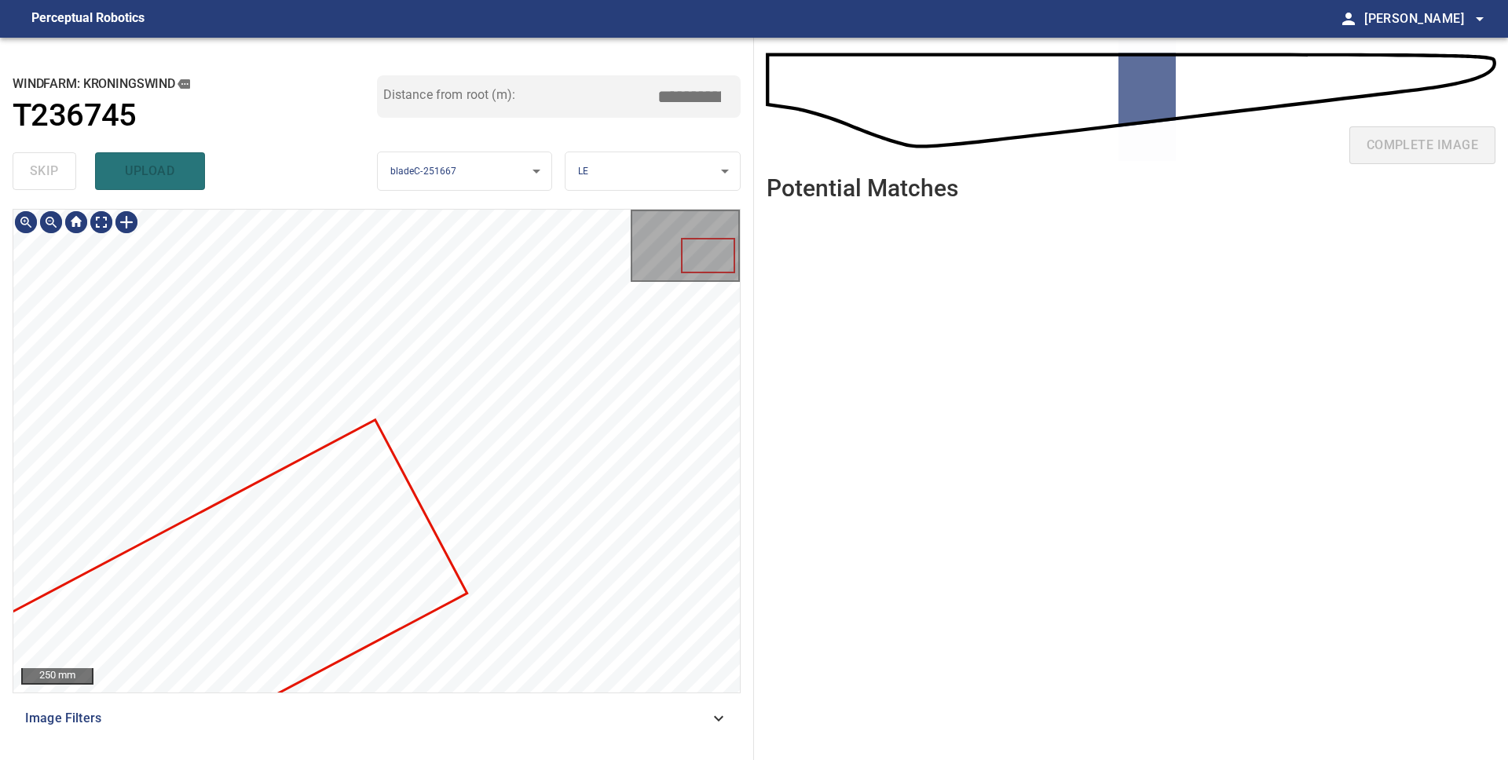
click at [201, 484] on div at bounding box center [376, 451] width 726 height 483
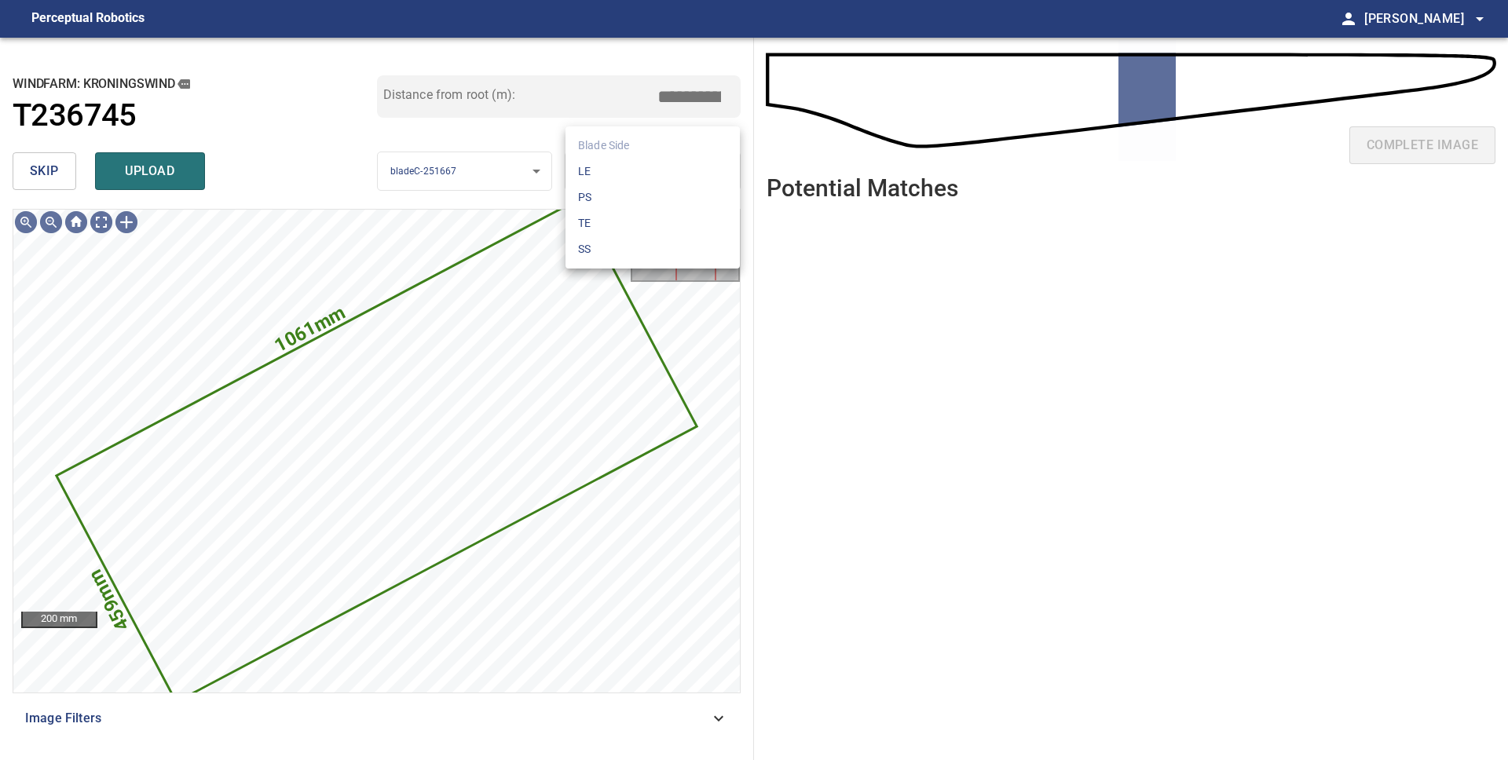
click at [605, 179] on body "**********" at bounding box center [754, 380] width 1508 height 760
click at [608, 180] on li "LE" at bounding box center [652, 172] width 174 height 26
click at [129, 177] on span "upload" at bounding box center [149, 171] width 75 height 22
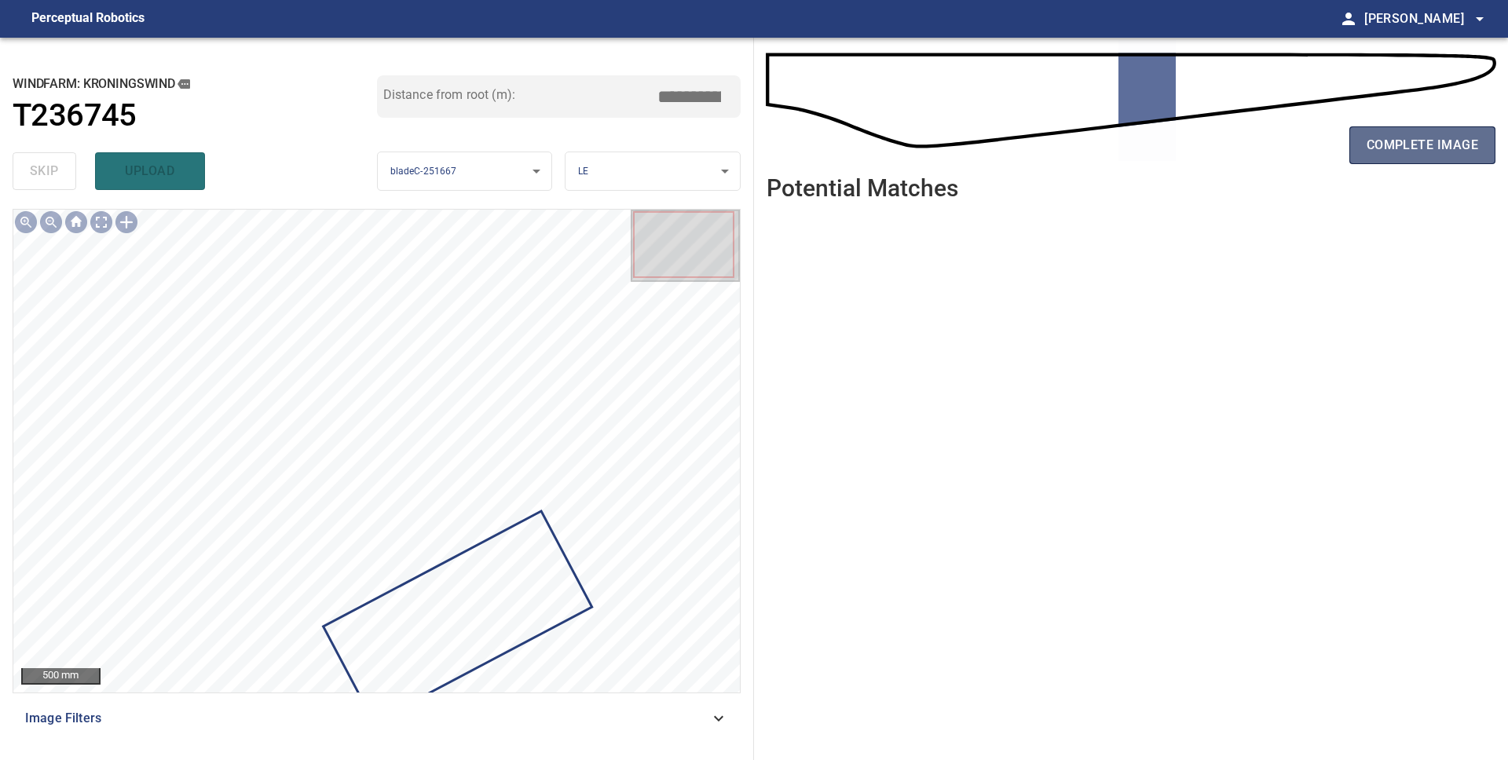
click at [1403, 139] on span "complete image" at bounding box center [1421, 145] width 111 height 22
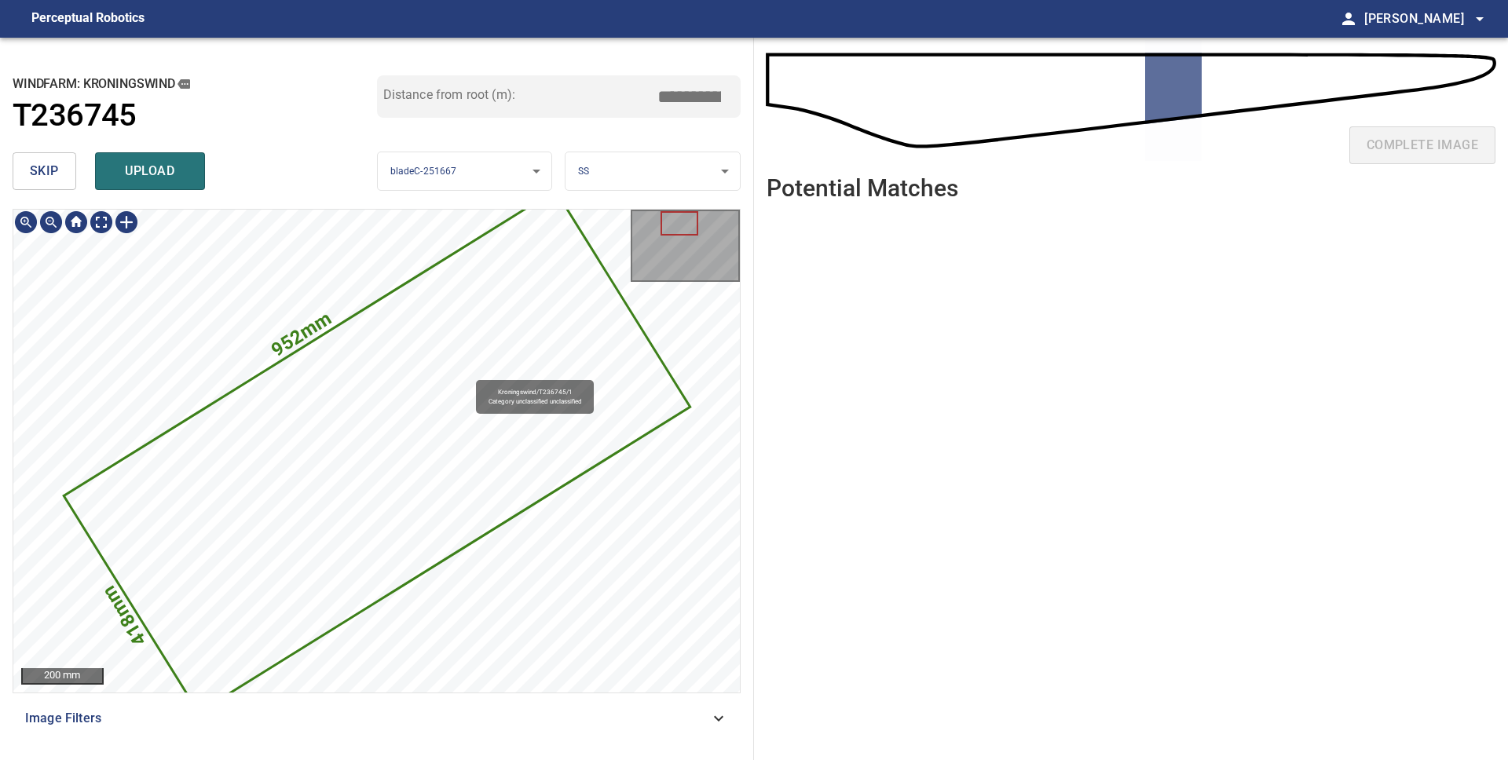
click at [468, 375] on icon at bounding box center [376, 451] width 623 height 519
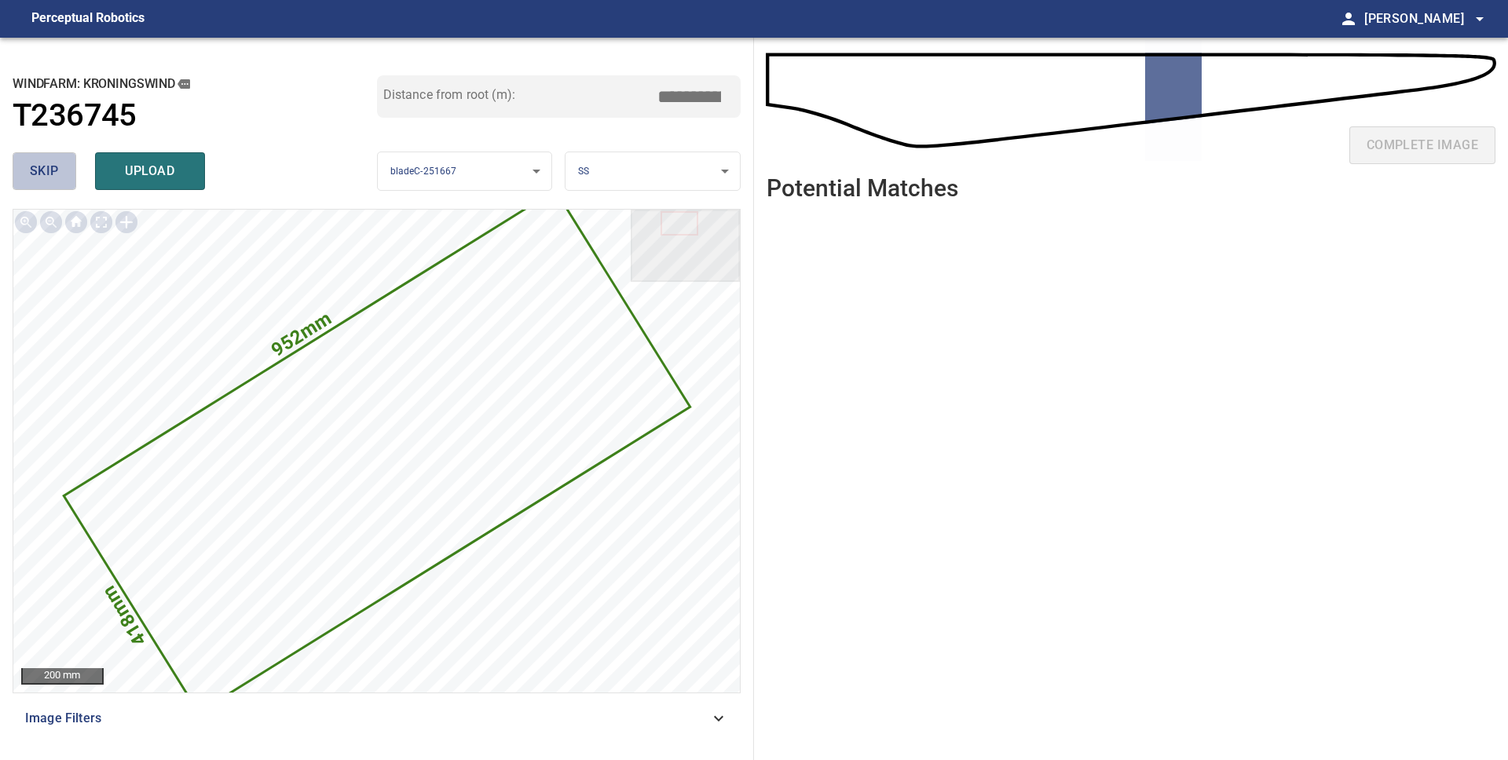
click at [54, 168] on span "skip" at bounding box center [44, 171] width 29 height 22
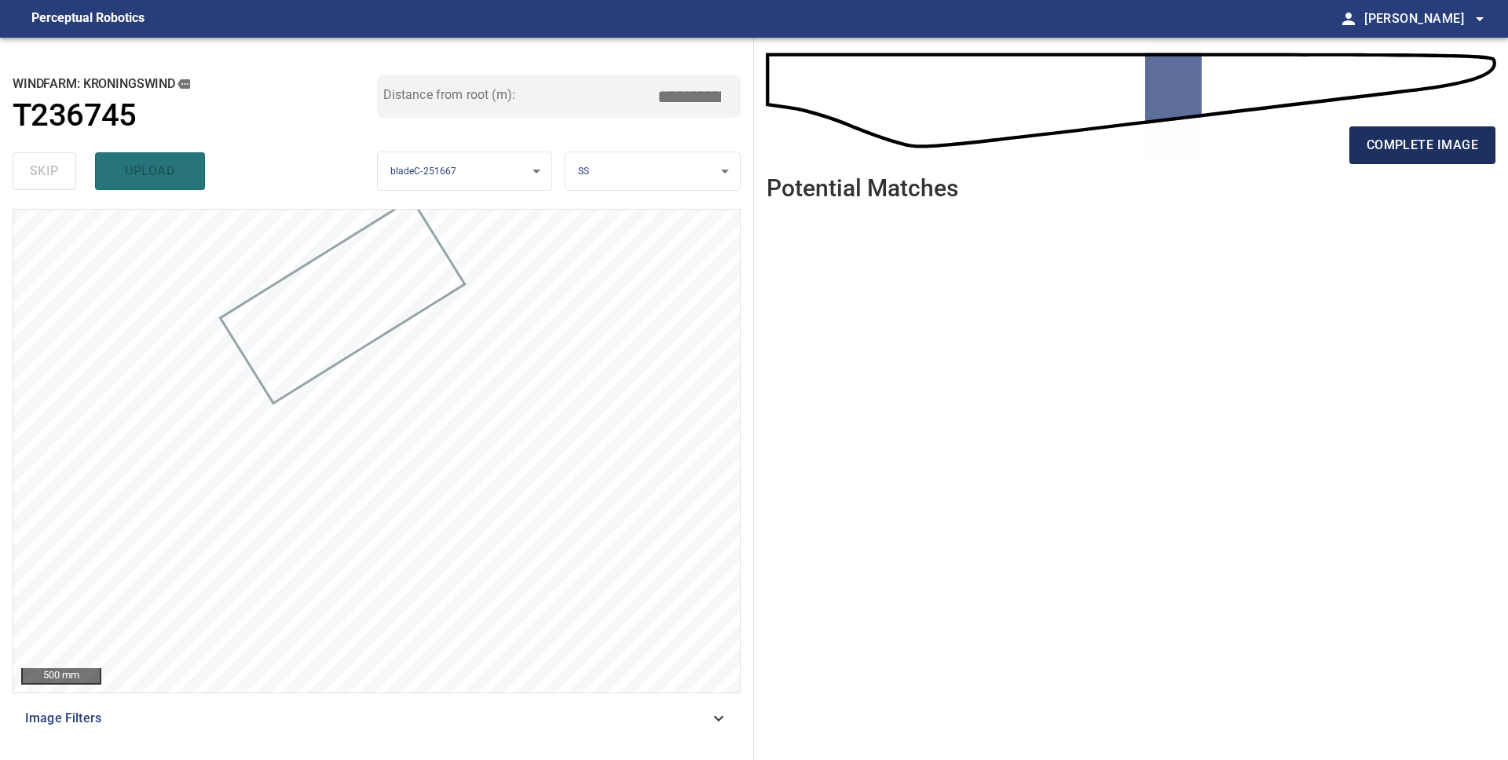
click at [1391, 152] on span "complete image" at bounding box center [1421, 145] width 111 height 22
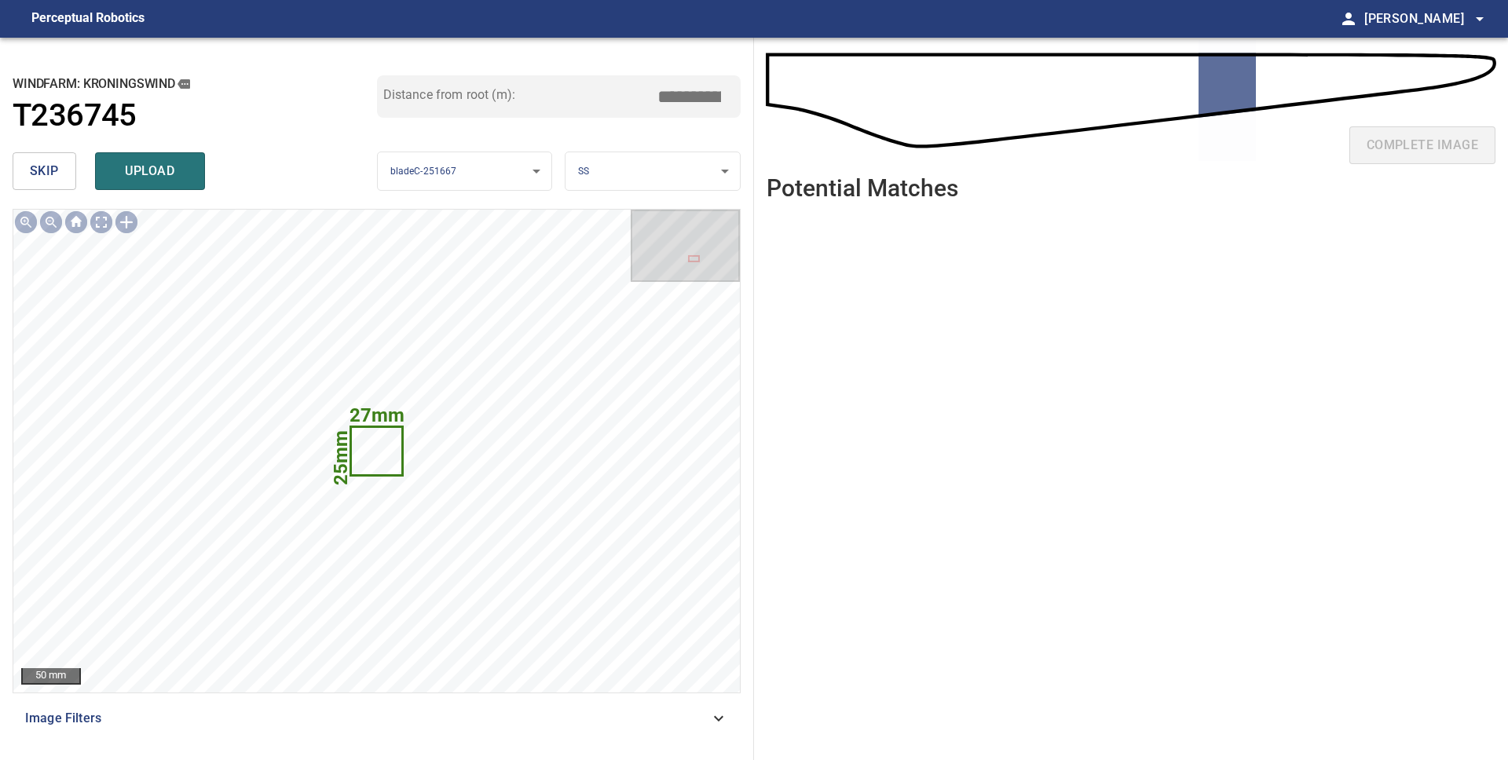
click at [53, 184] on button "skip" at bounding box center [45, 171] width 64 height 38
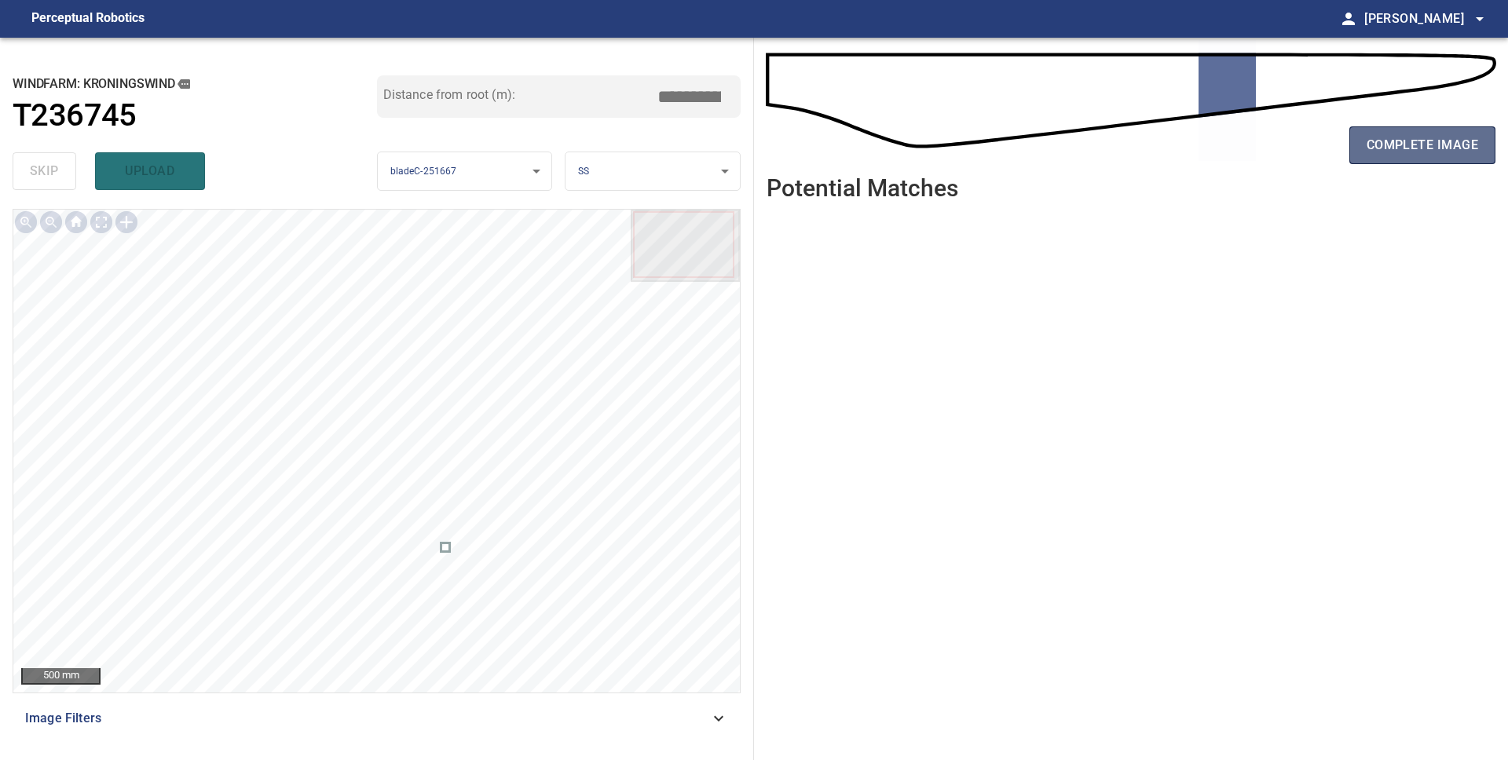
click at [1402, 155] on span "complete image" at bounding box center [1421, 145] width 111 height 22
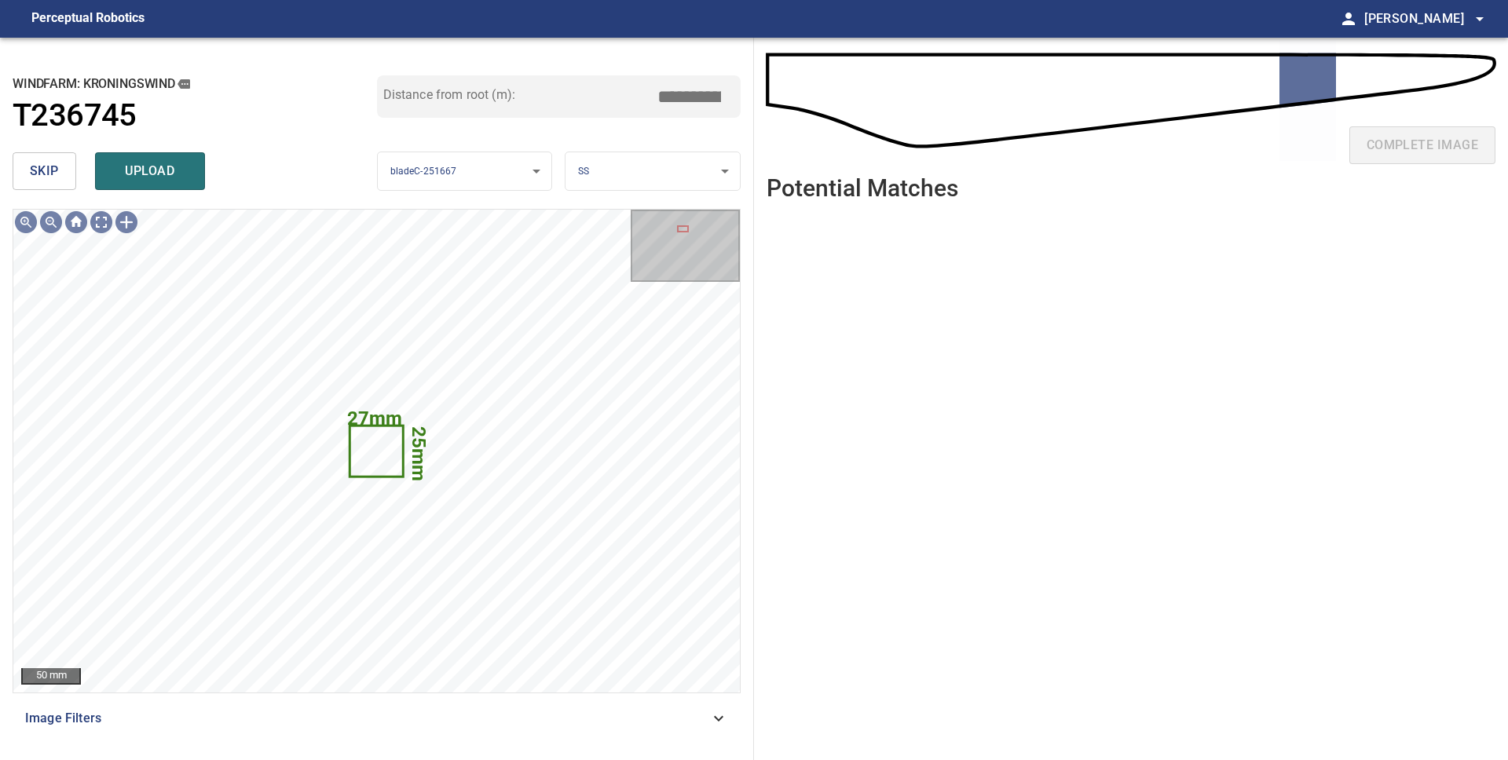
click at [62, 172] on button "skip" at bounding box center [45, 171] width 64 height 38
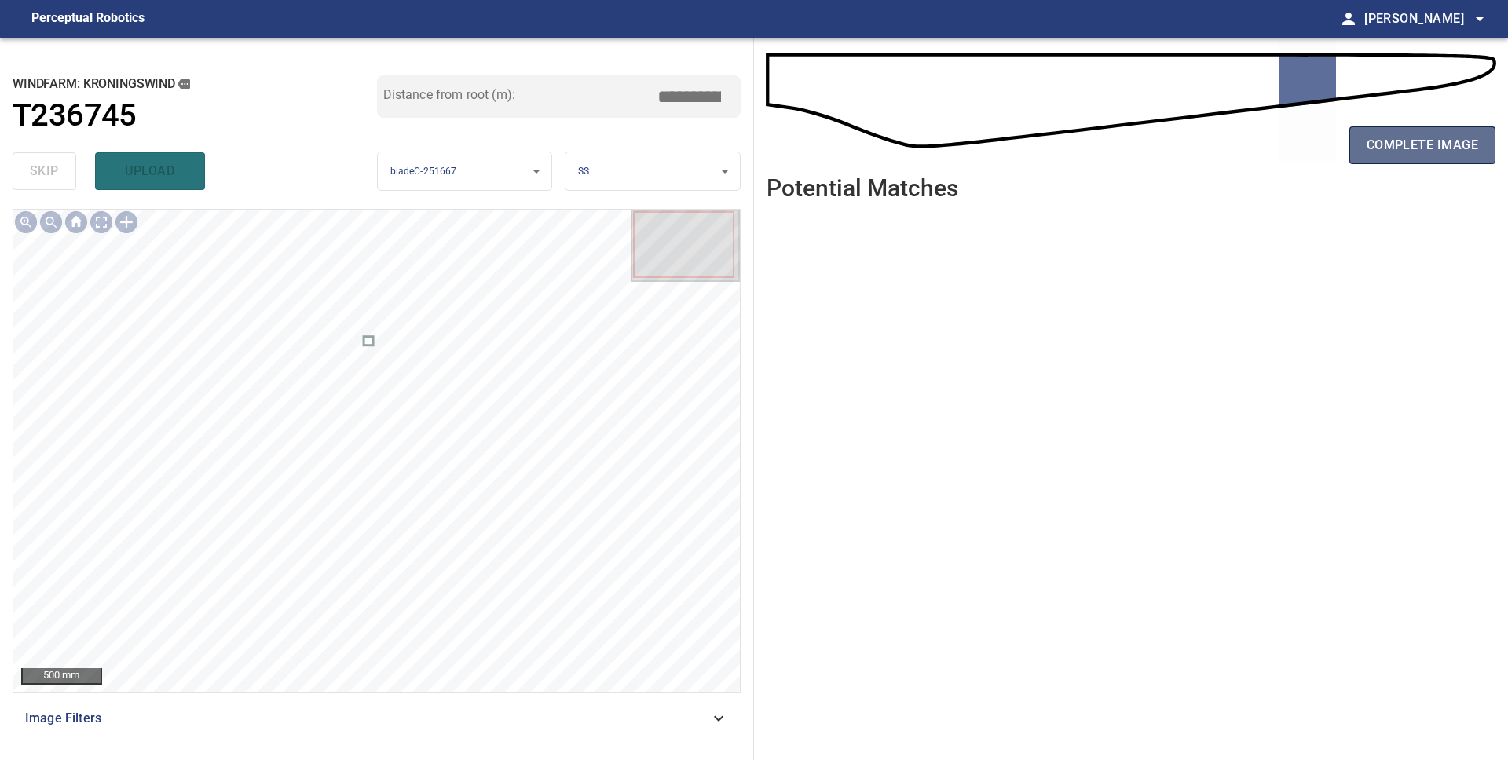
click at [1438, 149] on span "complete image" at bounding box center [1421, 145] width 111 height 22
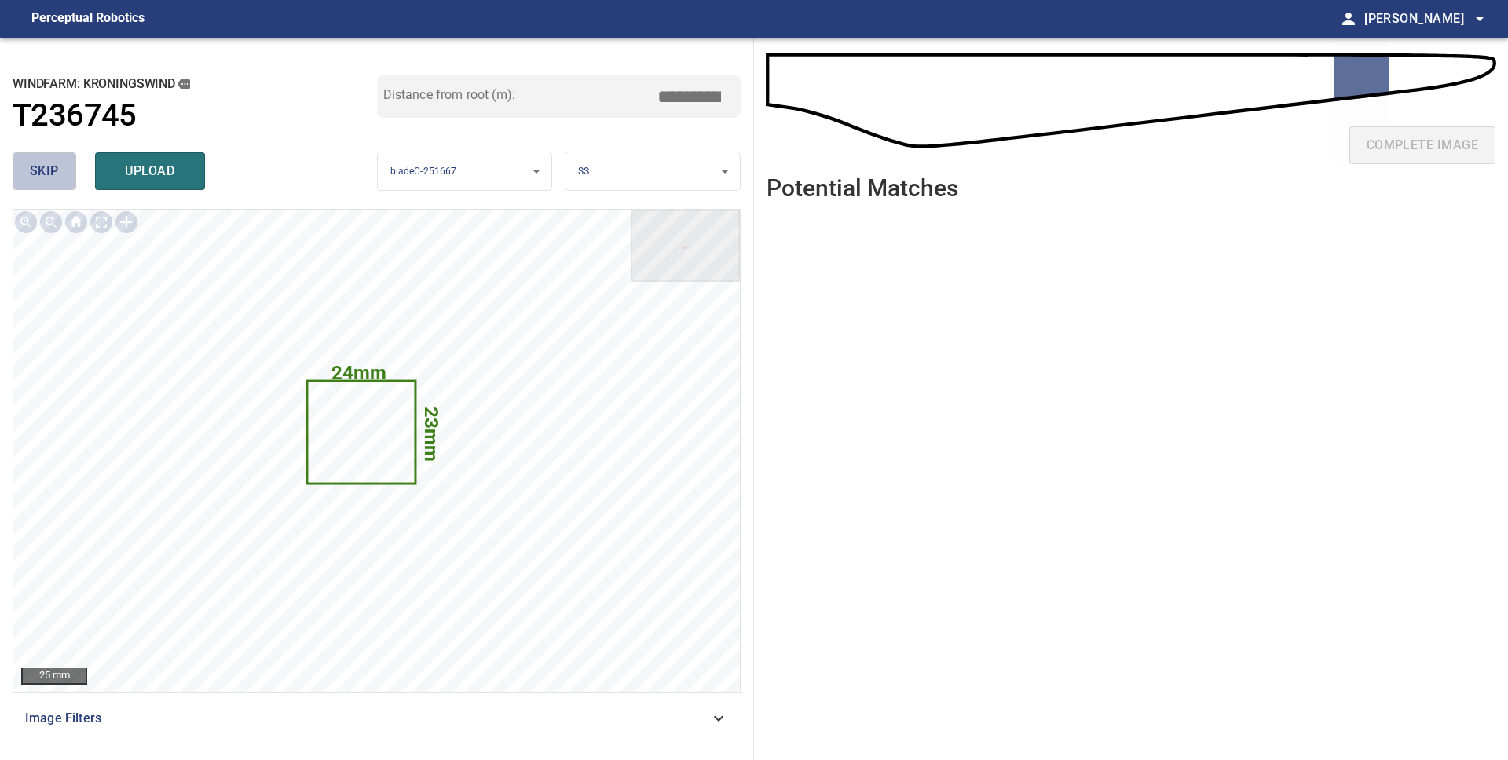
click at [46, 168] on span "skip" at bounding box center [44, 171] width 29 height 22
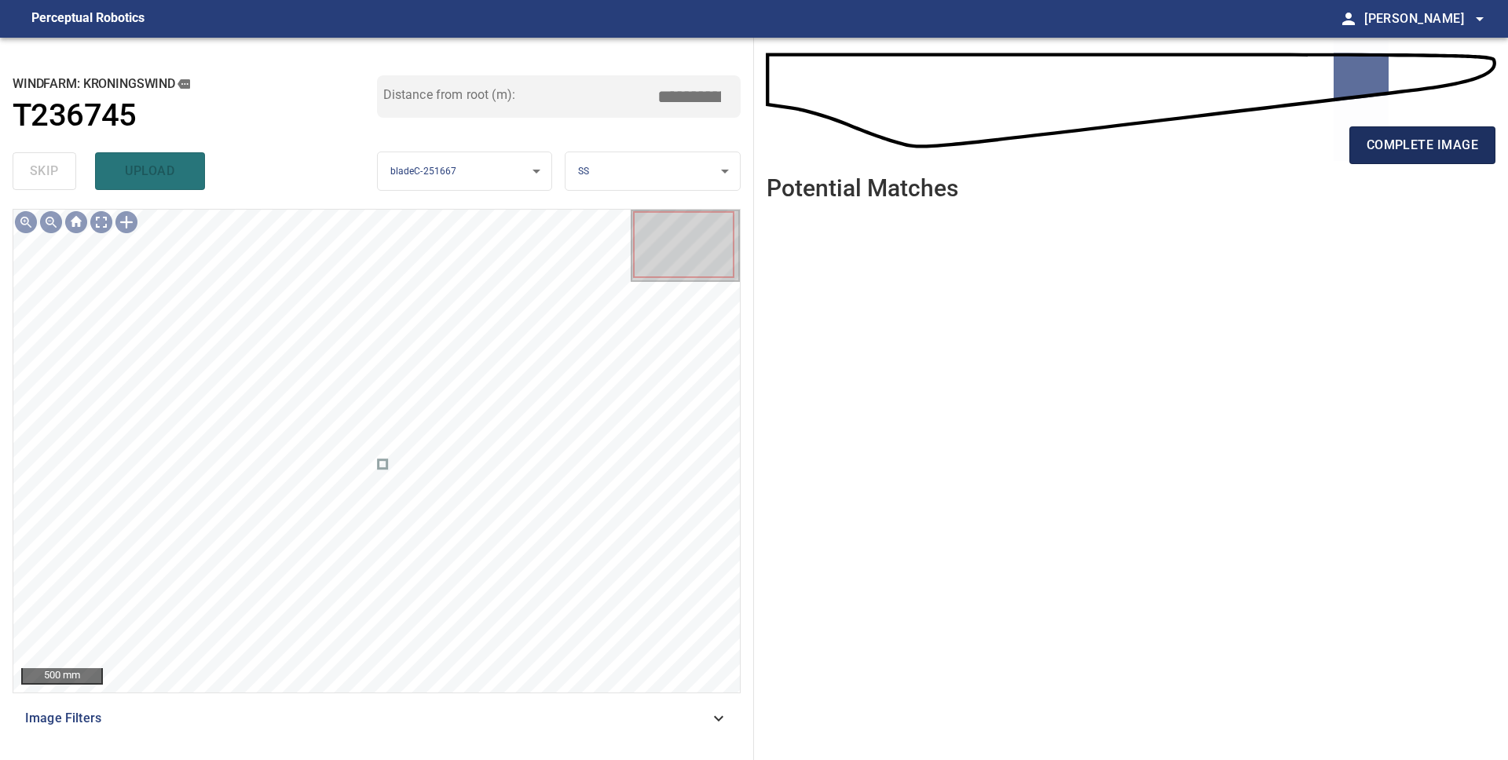
click at [1392, 149] on span "complete image" at bounding box center [1421, 145] width 111 height 22
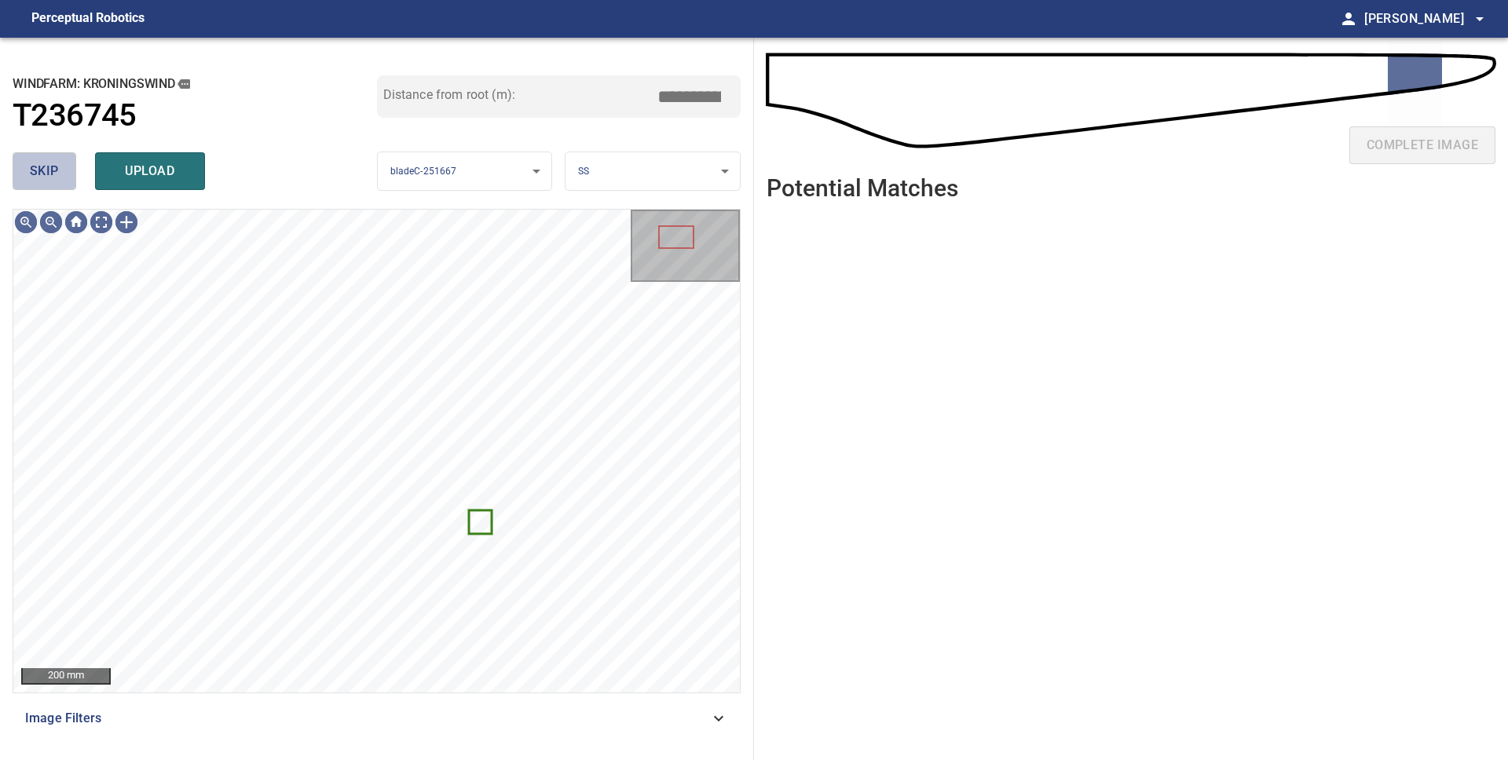
click at [41, 166] on span "skip" at bounding box center [44, 171] width 29 height 22
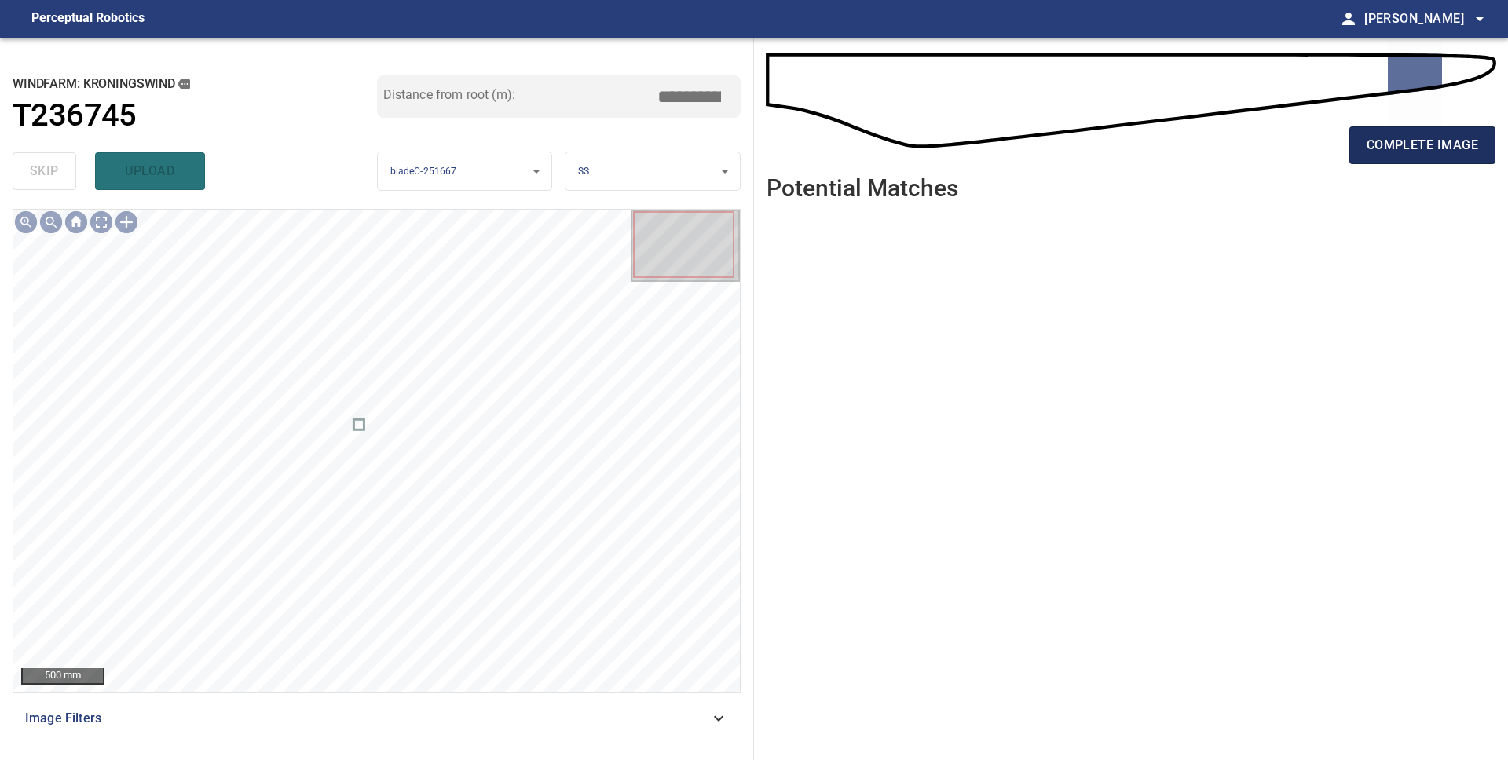
click at [1375, 159] on button "complete image" at bounding box center [1422, 145] width 146 height 38
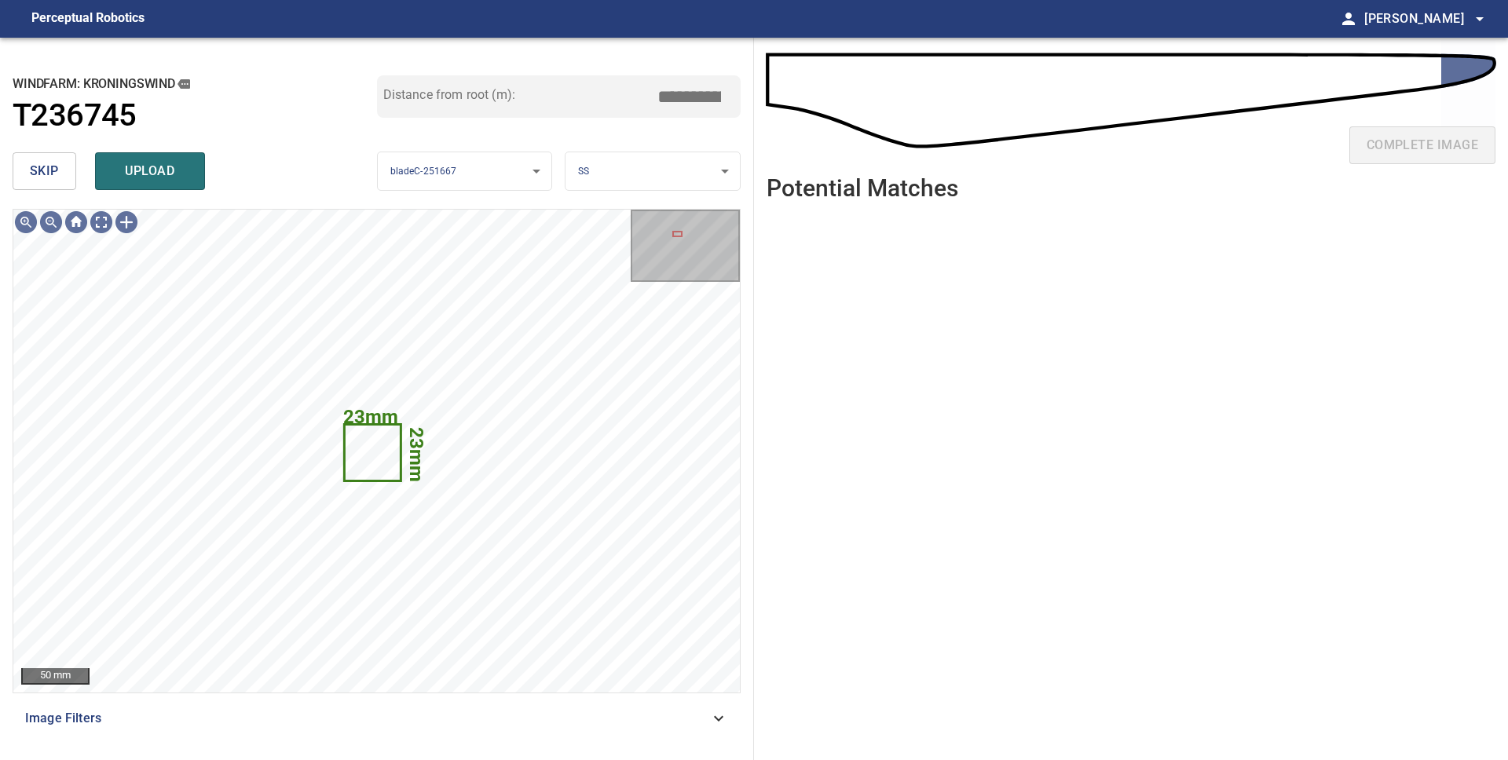
click at [58, 170] on button "skip" at bounding box center [45, 171] width 64 height 38
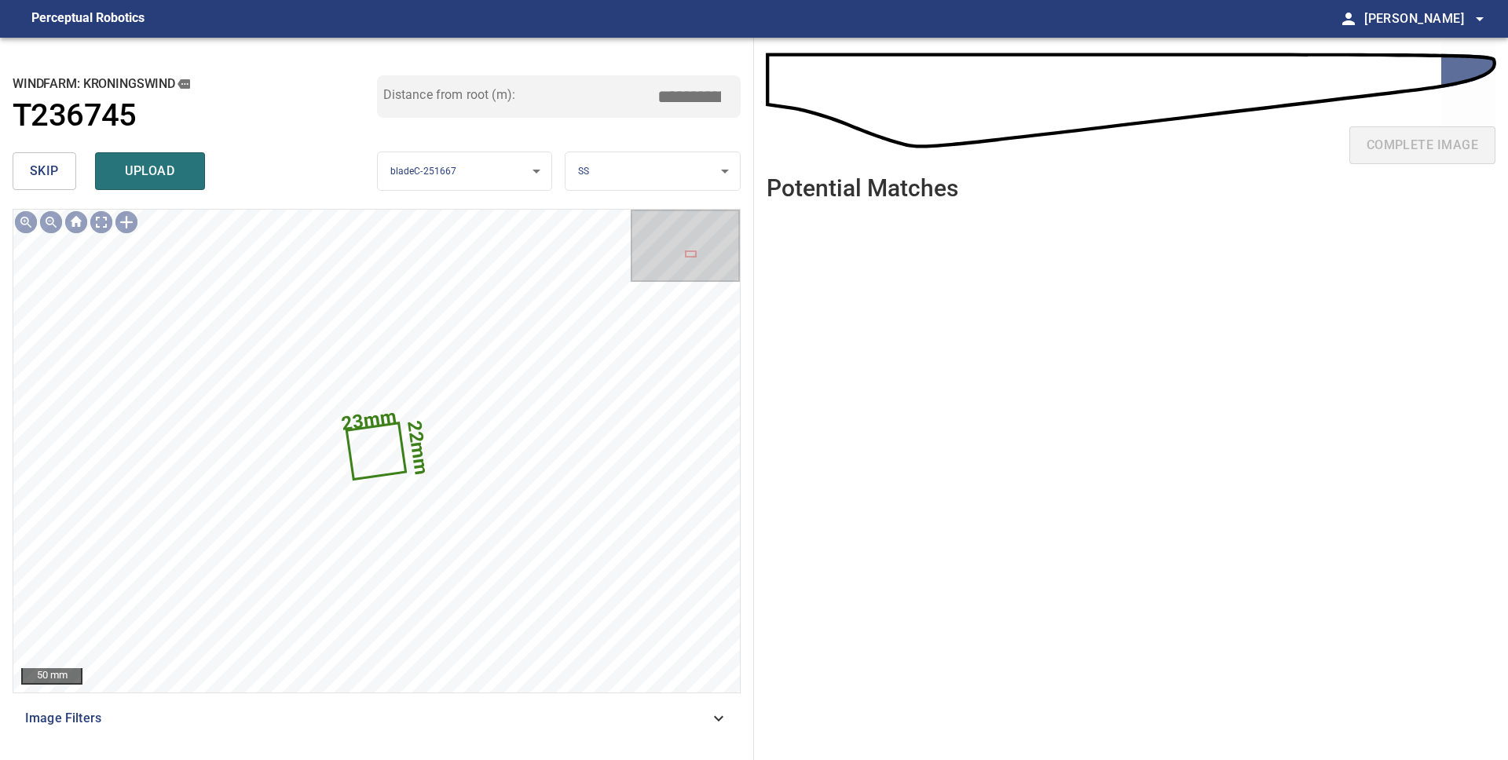
click at [58, 170] on button "skip" at bounding box center [45, 171] width 64 height 38
click at [39, 178] on span "skip" at bounding box center [44, 171] width 29 height 22
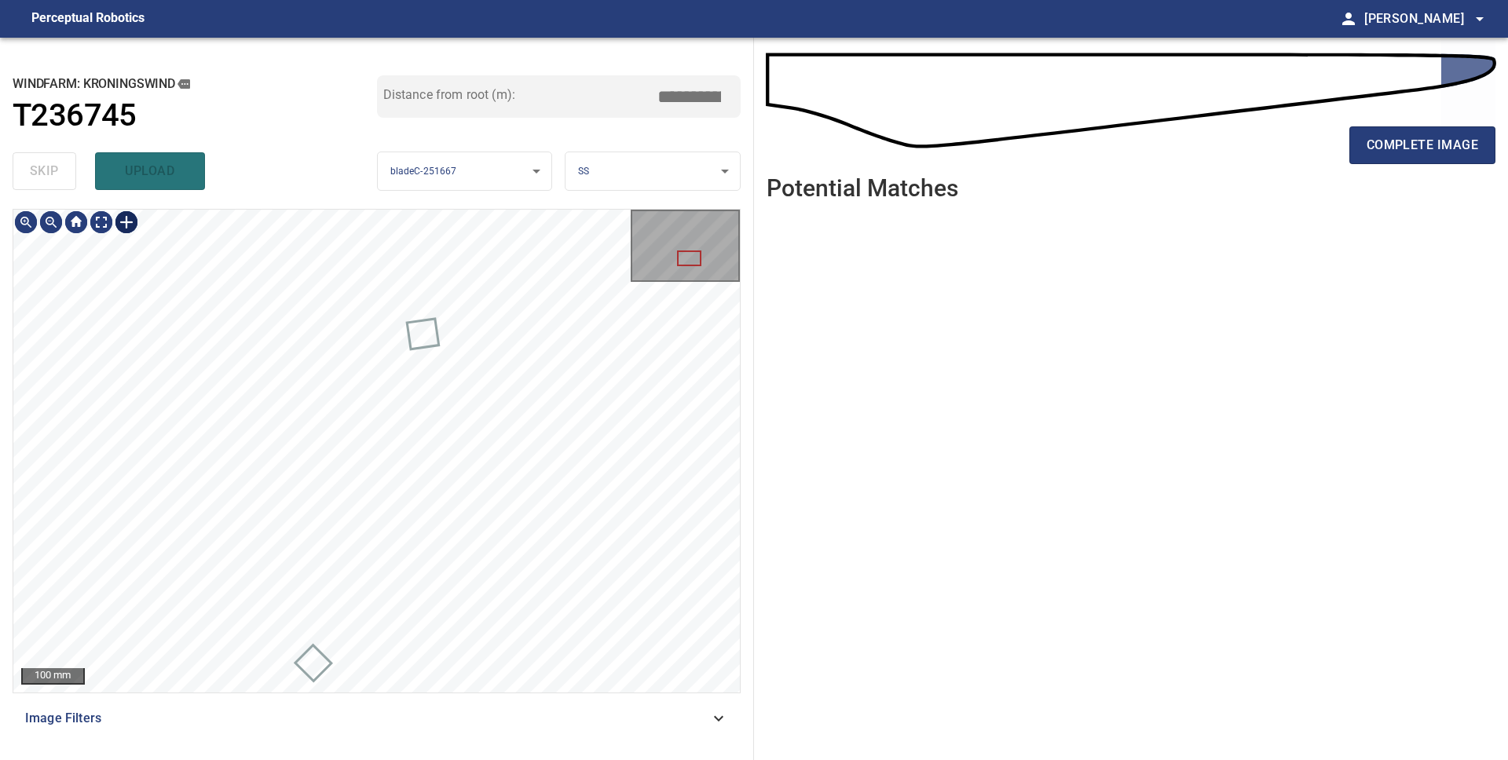
click at [120, 223] on div at bounding box center [126, 222] width 25 height 25
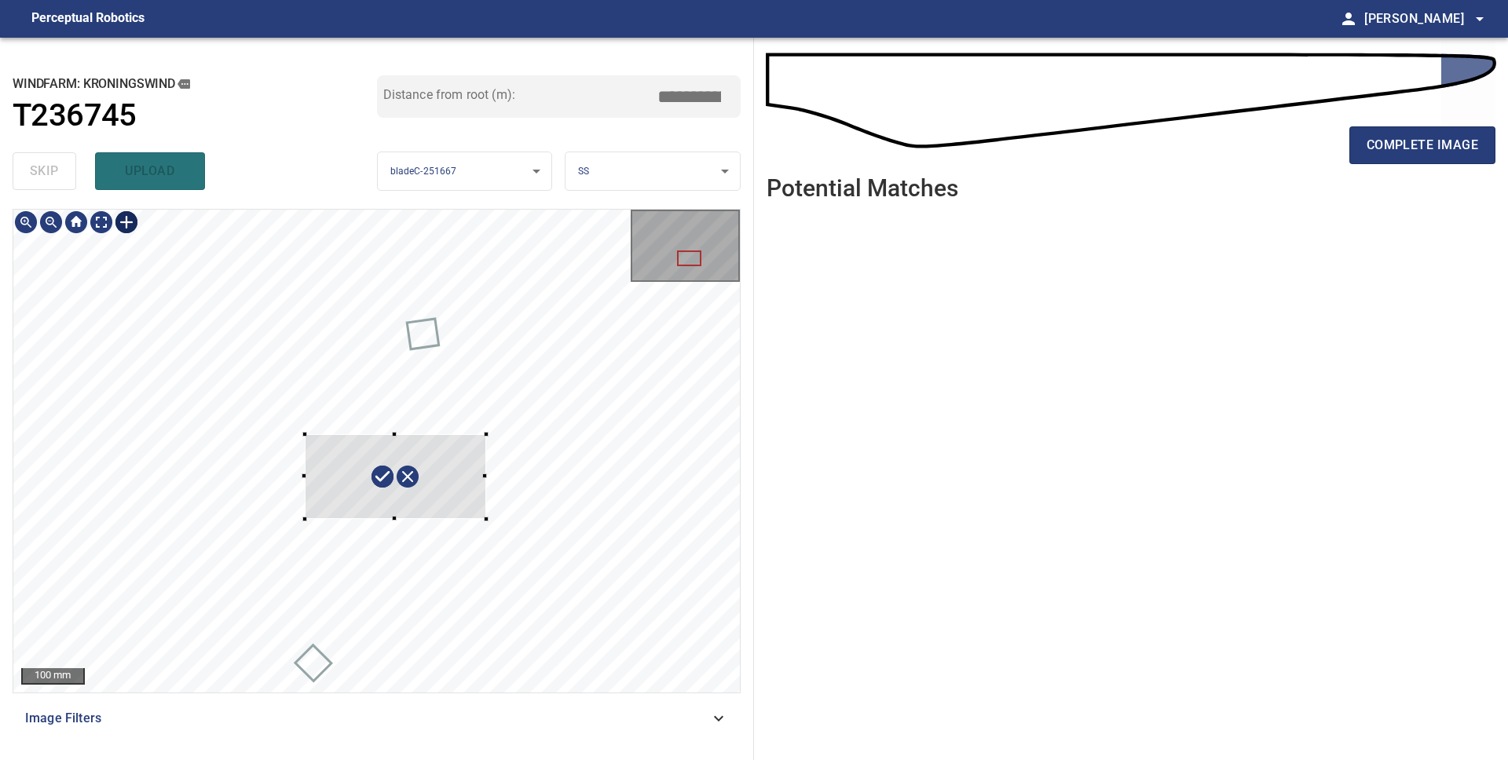
click at [306, 517] on div at bounding box center [376, 451] width 726 height 483
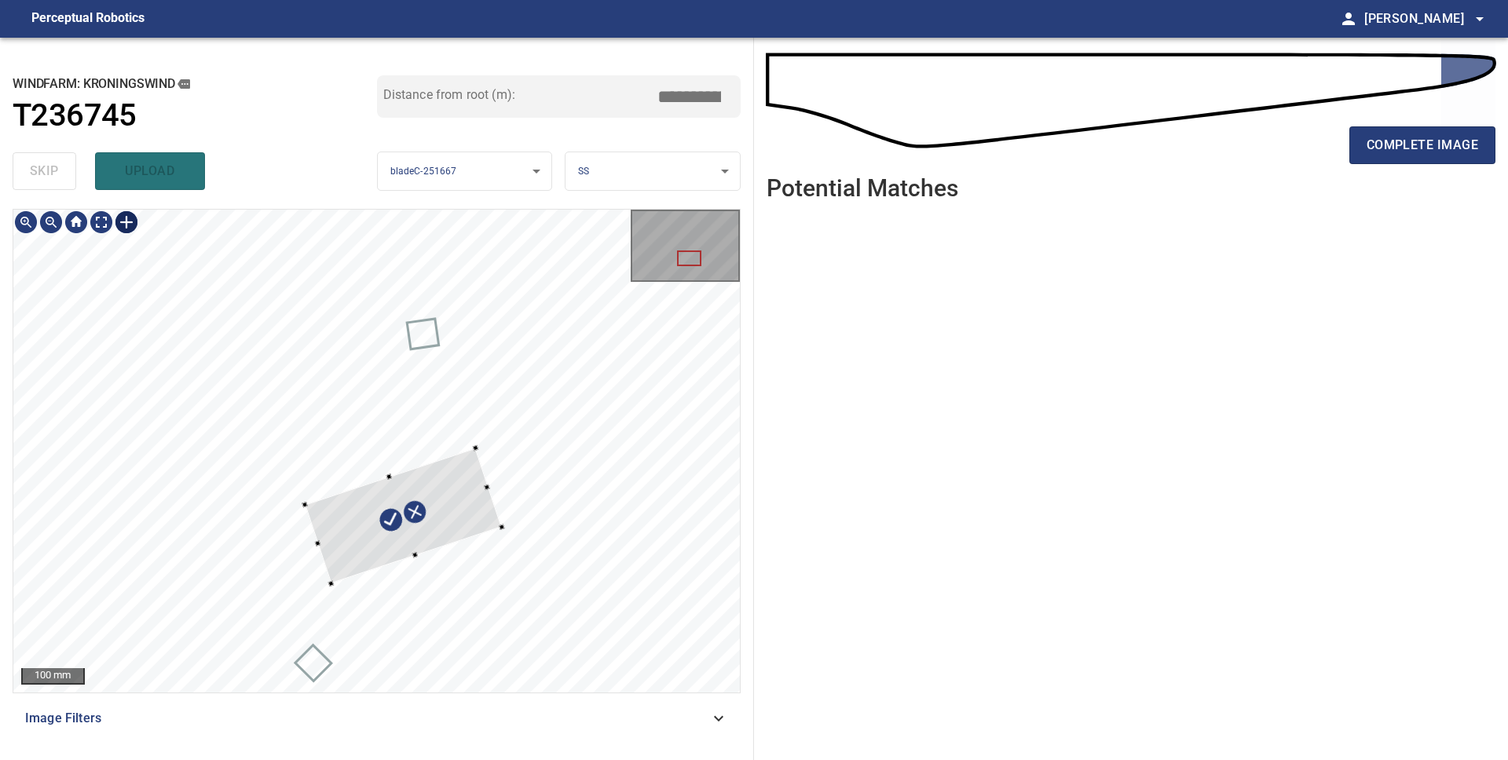
click at [351, 536] on div at bounding box center [403, 516] width 196 height 136
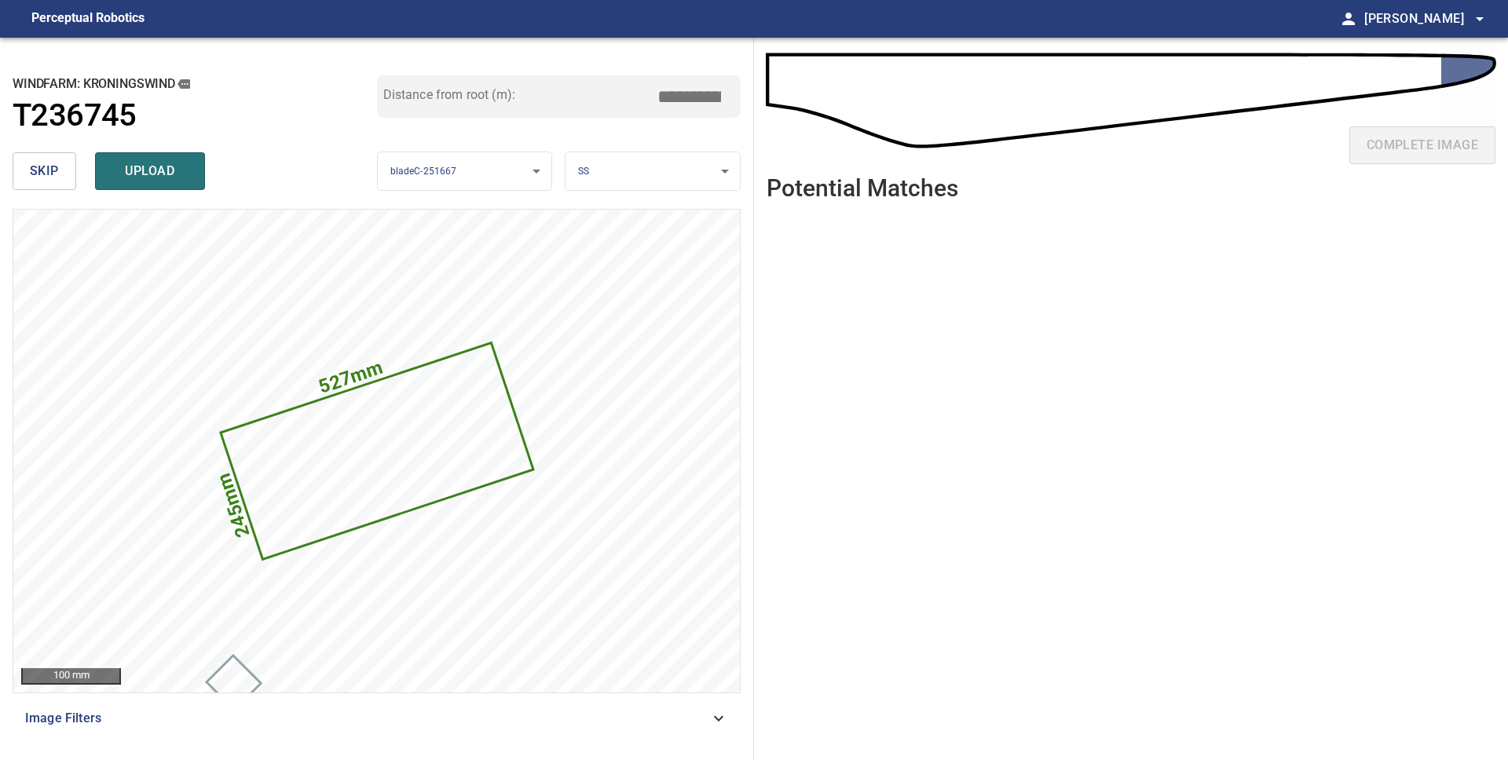
click at [612, 177] on body "**********" at bounding box center [754, 380] width 1508 height 760
click at [609, 178] on li "LE" at bounding box center [652, 172] width 174 height 26
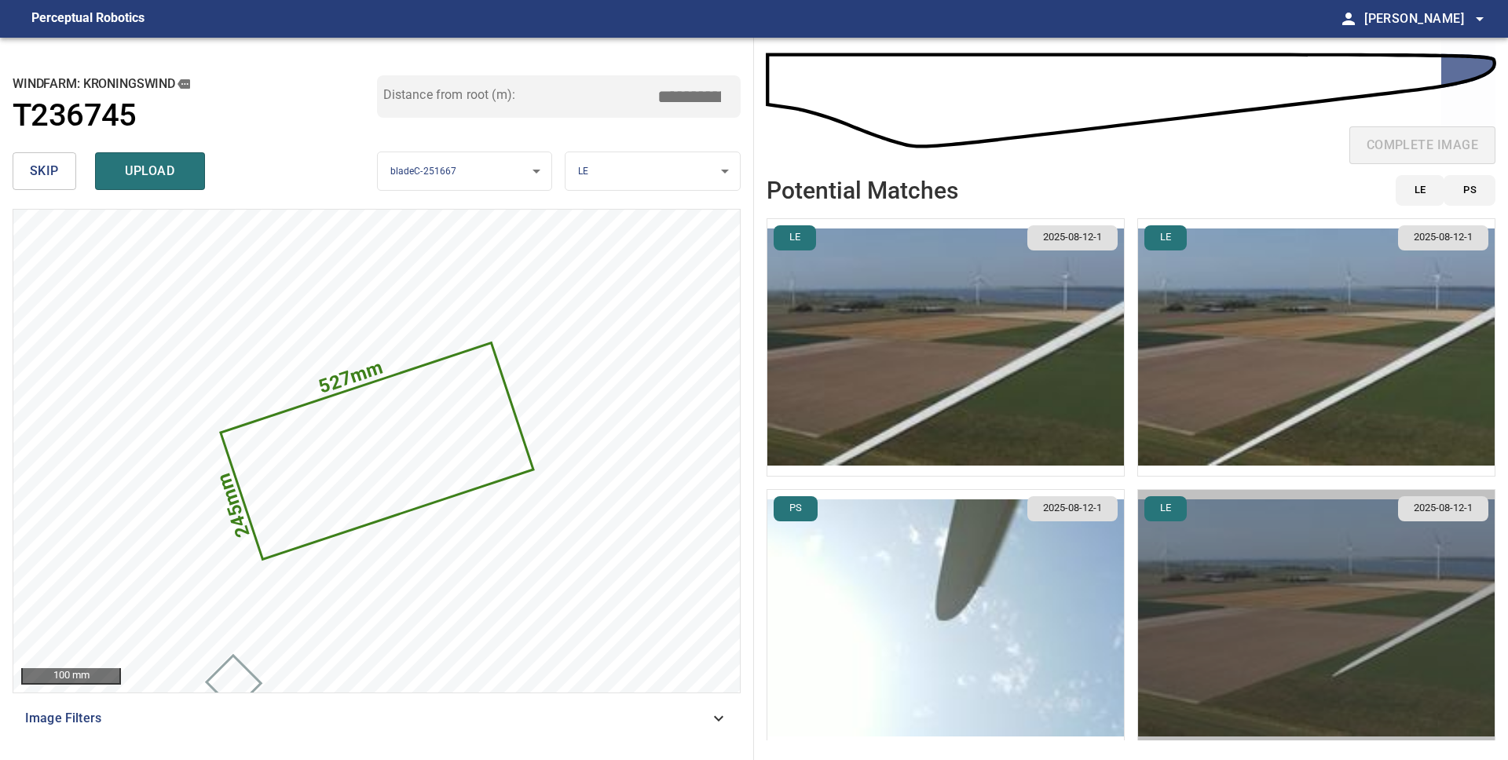
click at [1309, 623] on img "button" at bounding box center [1316, 618] width 356 height 257
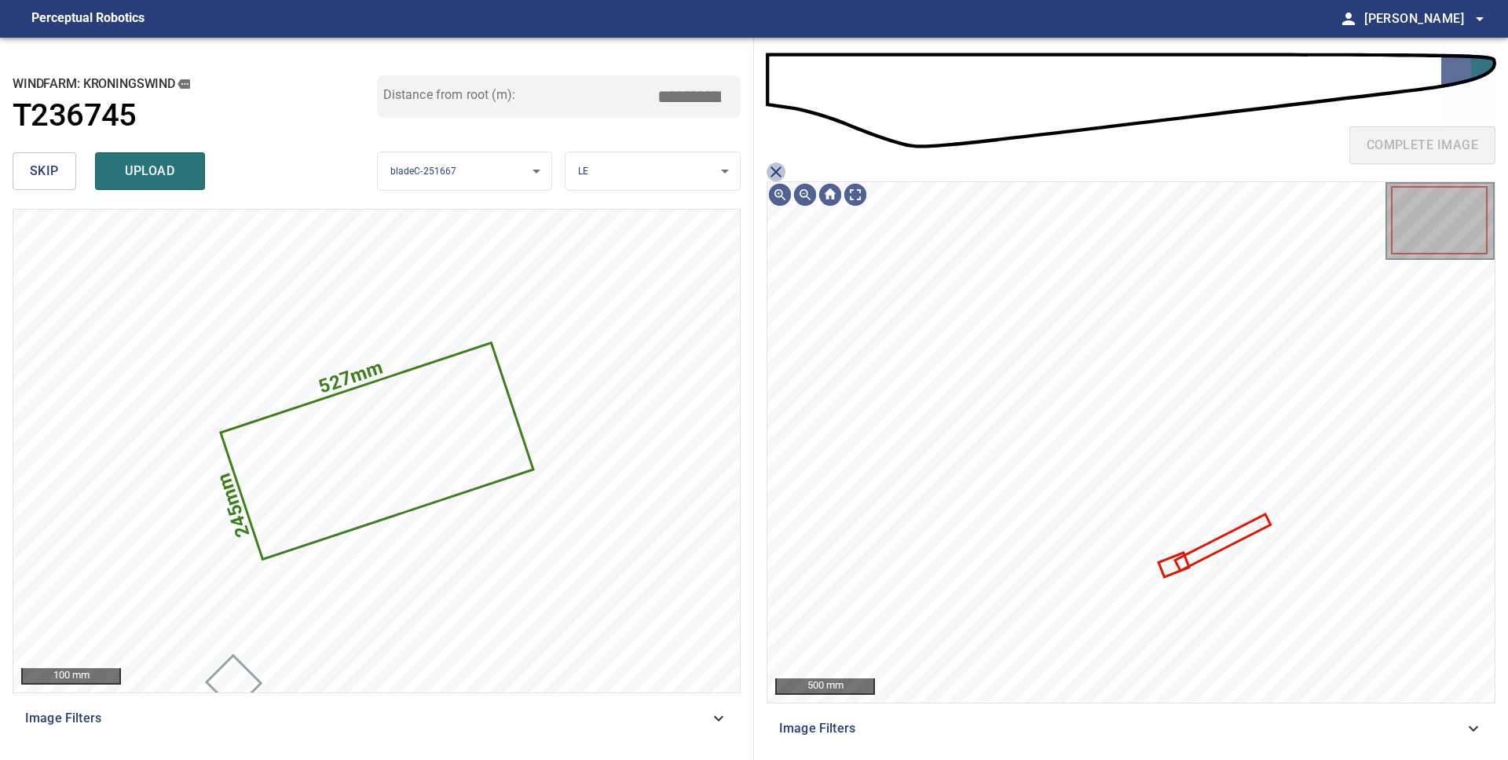
click at [780, 172] on icon "close matching imageResolution:" at bounding box center [775, 172] width 19 height 19
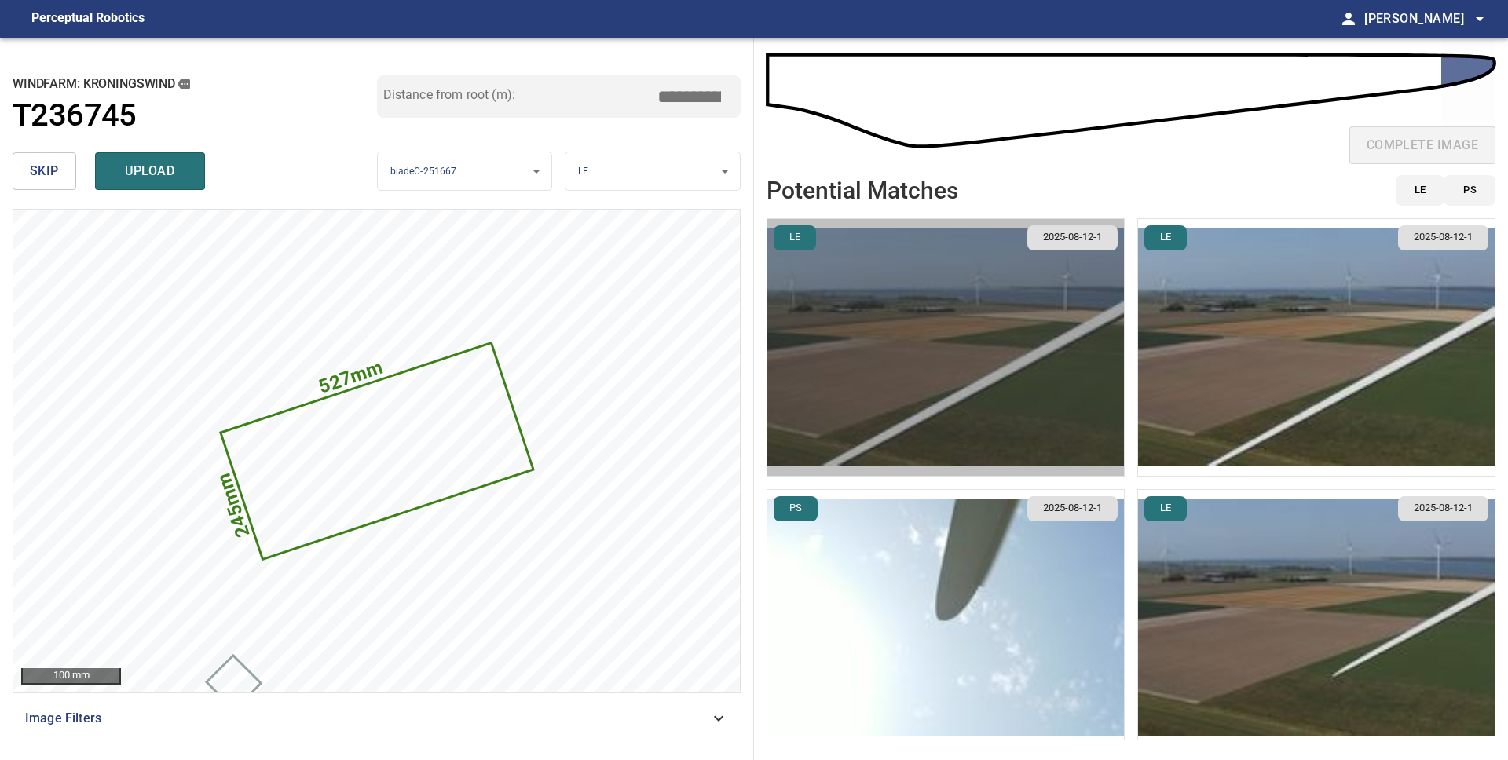
click at [992, 393] on img "button" at bounding box center [945, 347] width 356 height 257
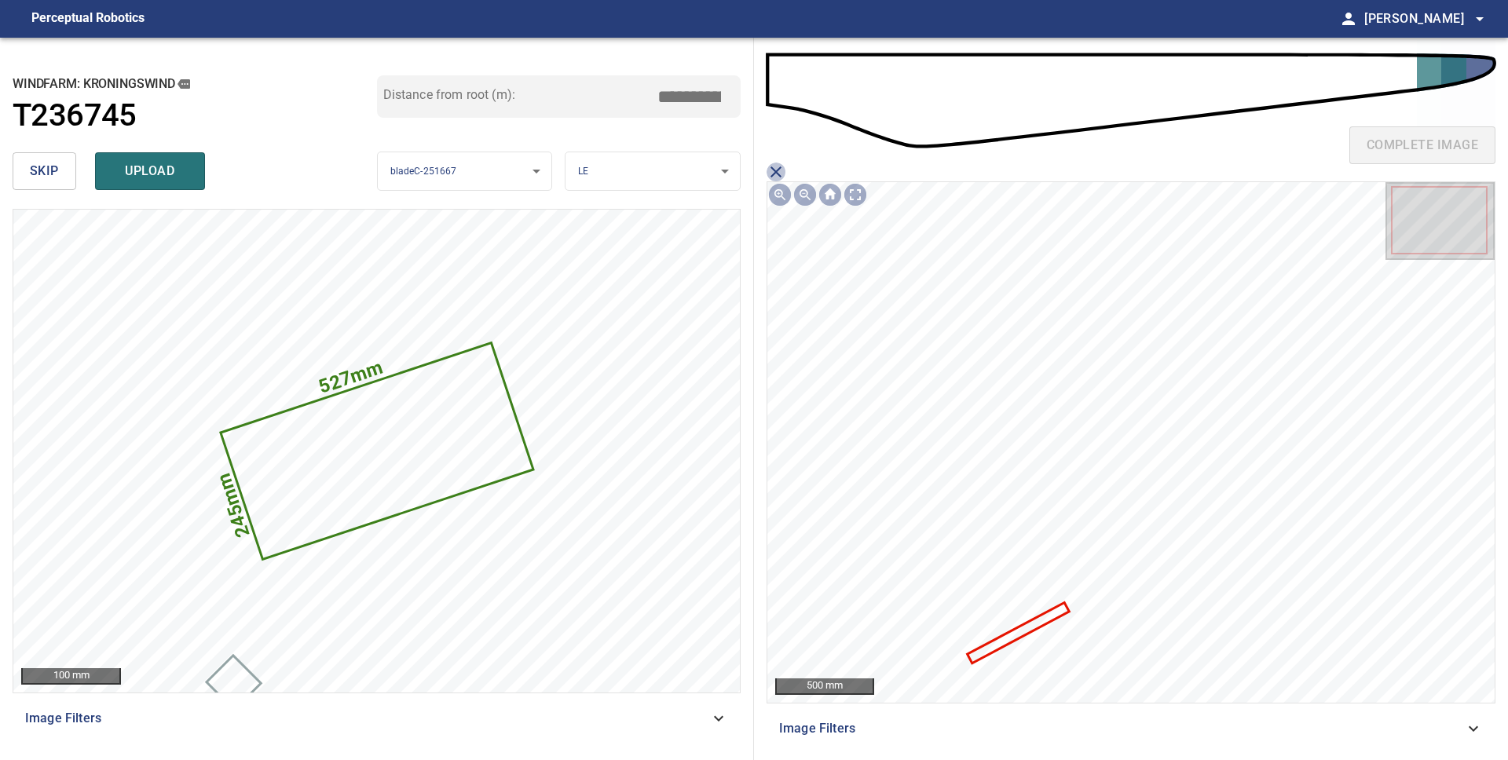
click at [777, 172] on icon "close matching imageResolution:" at bounding box center [775, 172] width 19 height 19
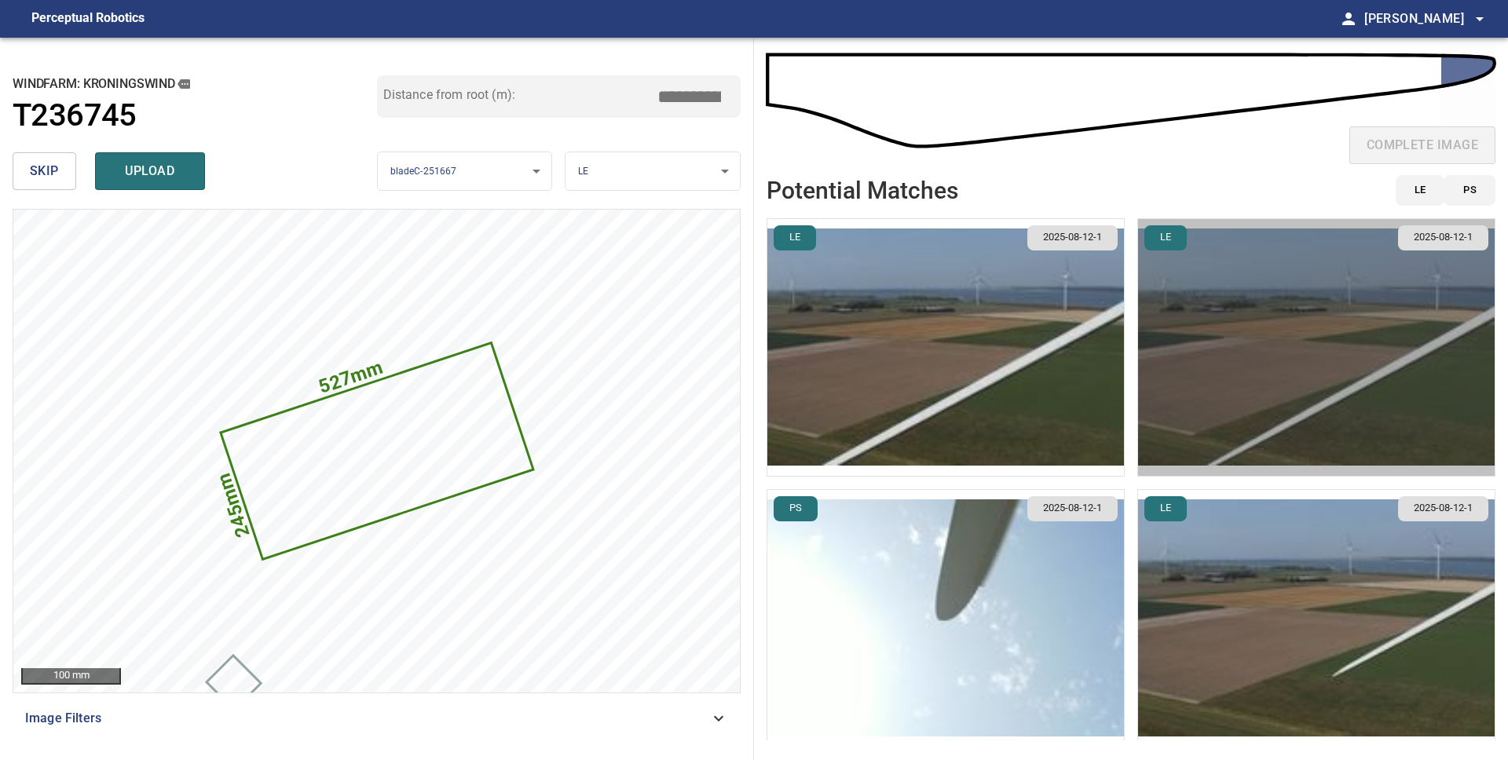
click at [1230, 378] on img "button" at bounding box center [1316, 347] width 356 height 257
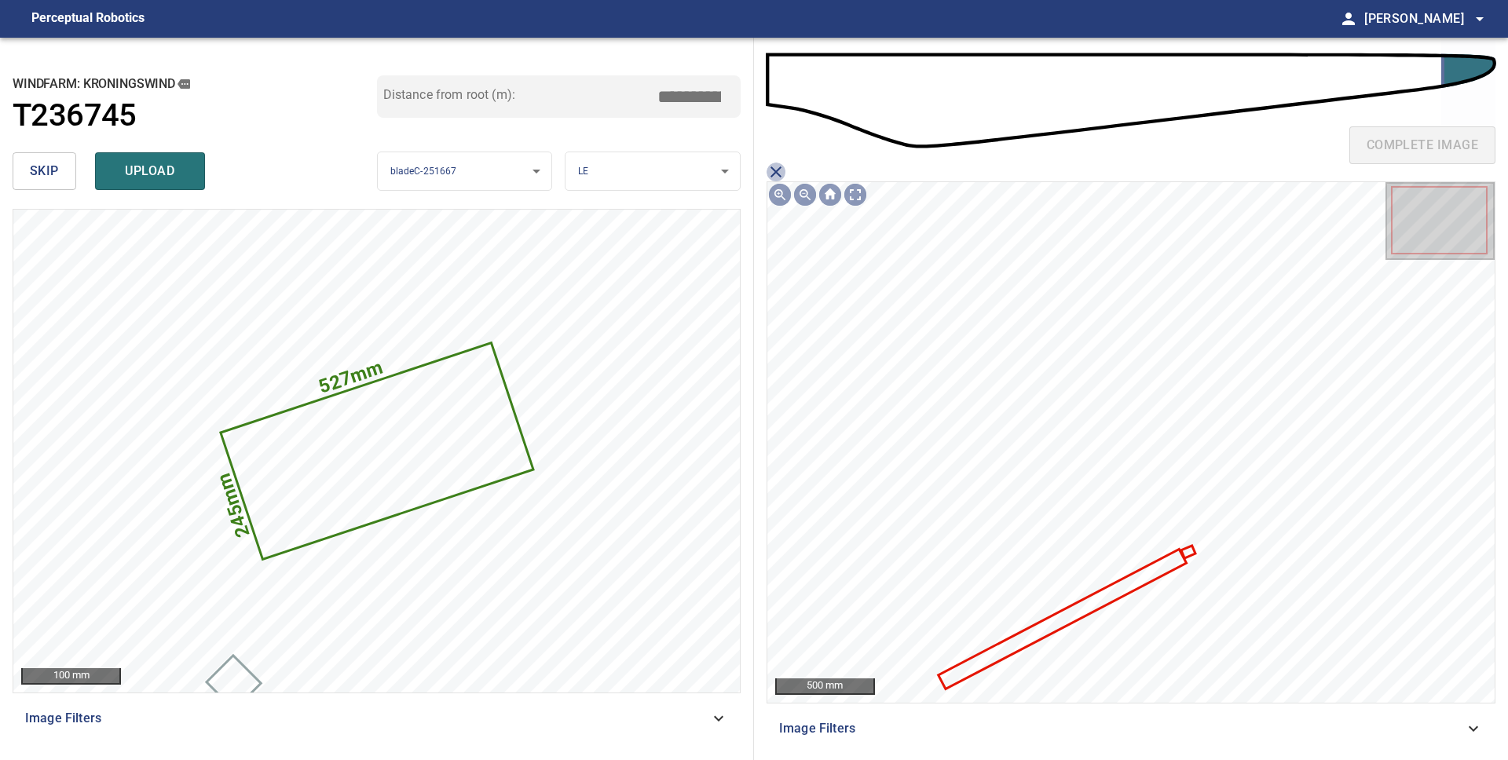
click at [772, 169] on icon "close matching imageResolution:" at bounding box center [775, 171] width 11 height 11
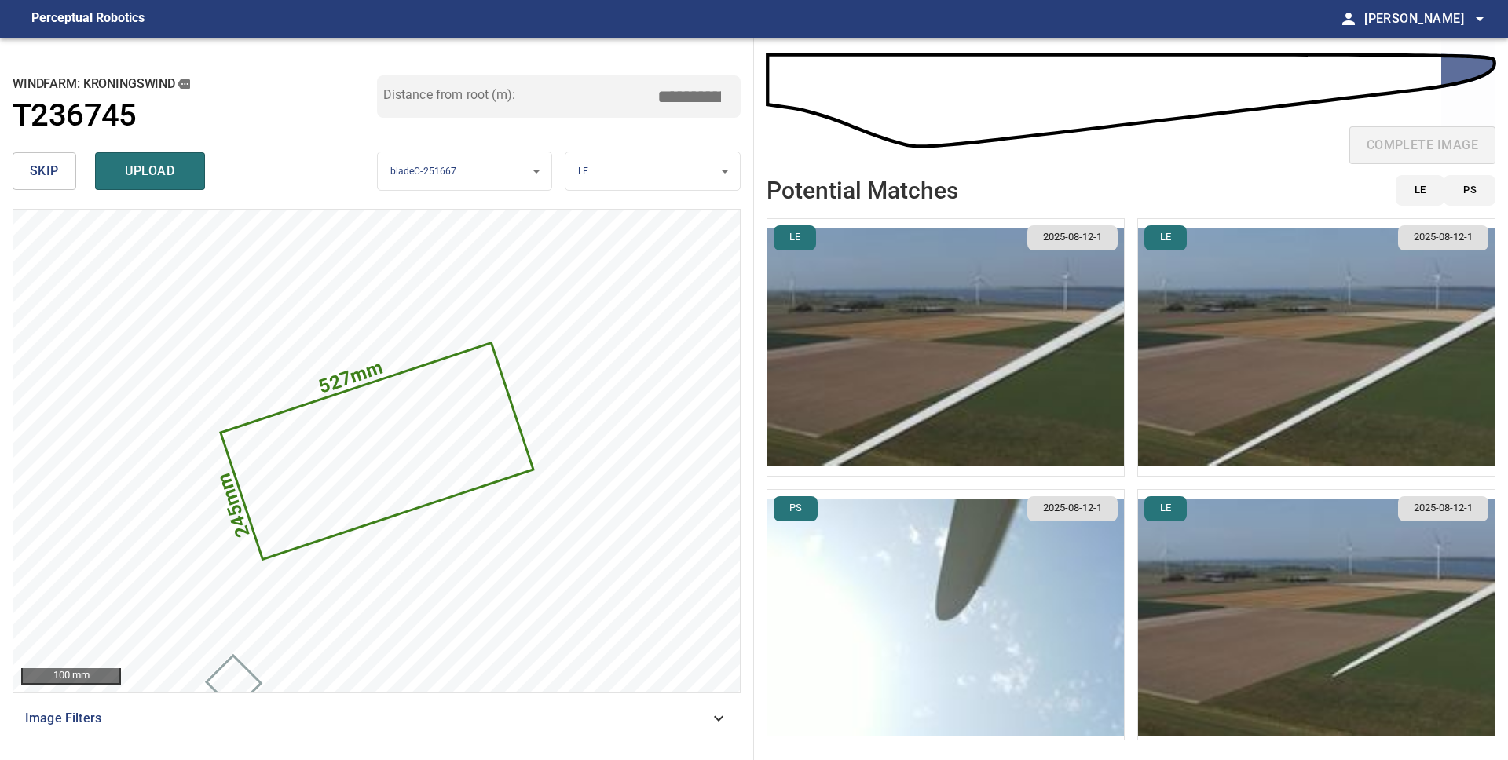
scroll to position [7, 0]
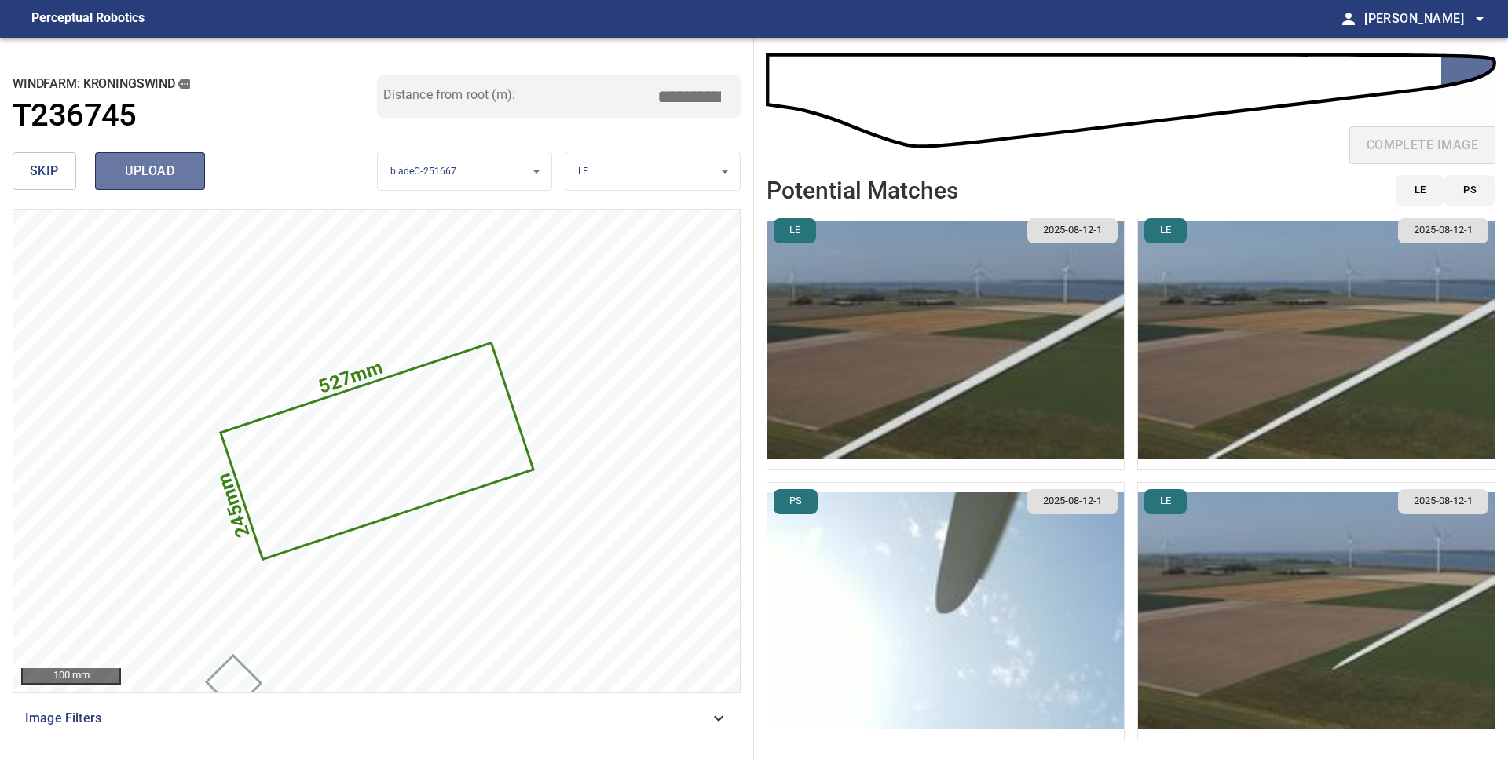
click at [133, 171] on span "upload" at bounding box center [149, 171] width 75 height 22
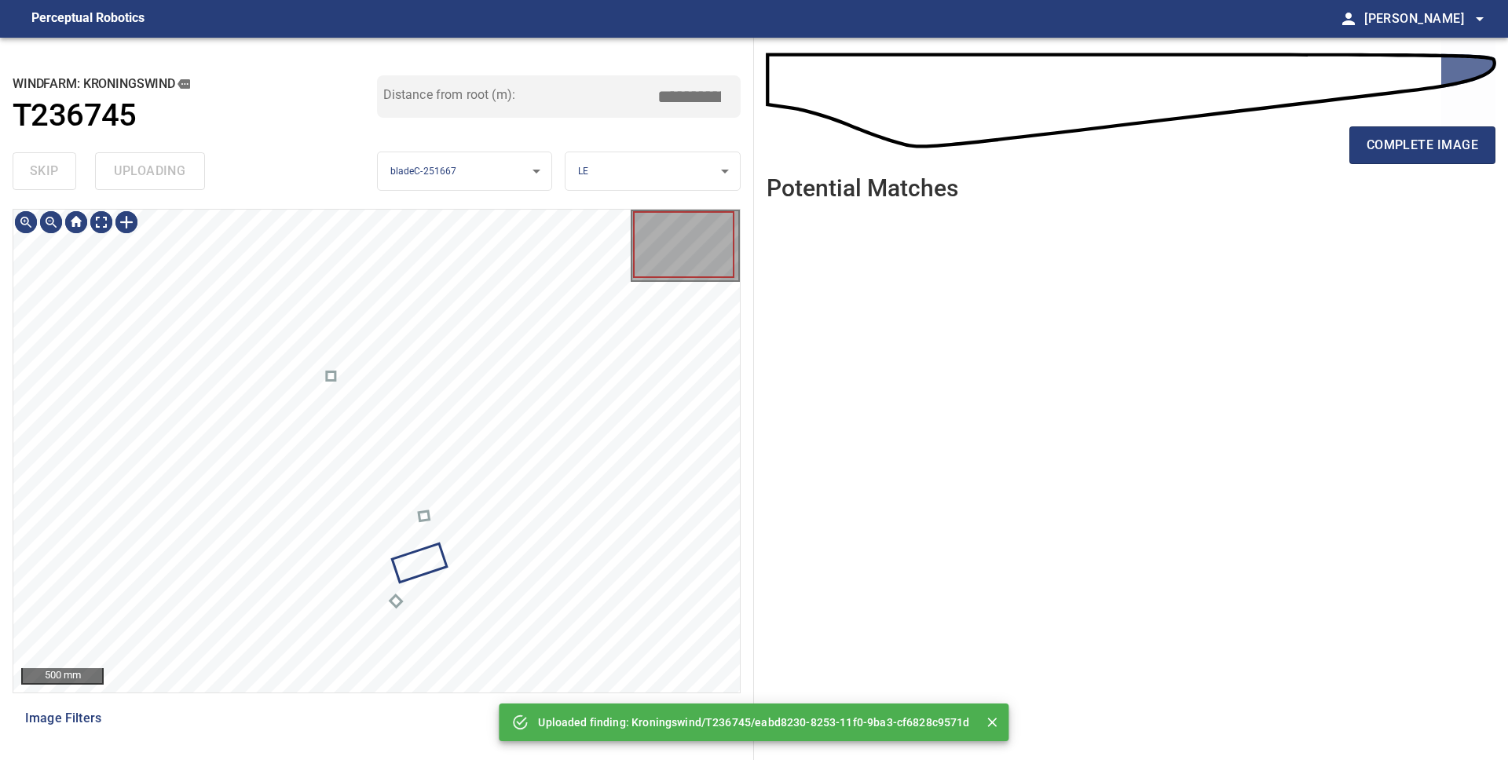
scroll to position [0, 0]
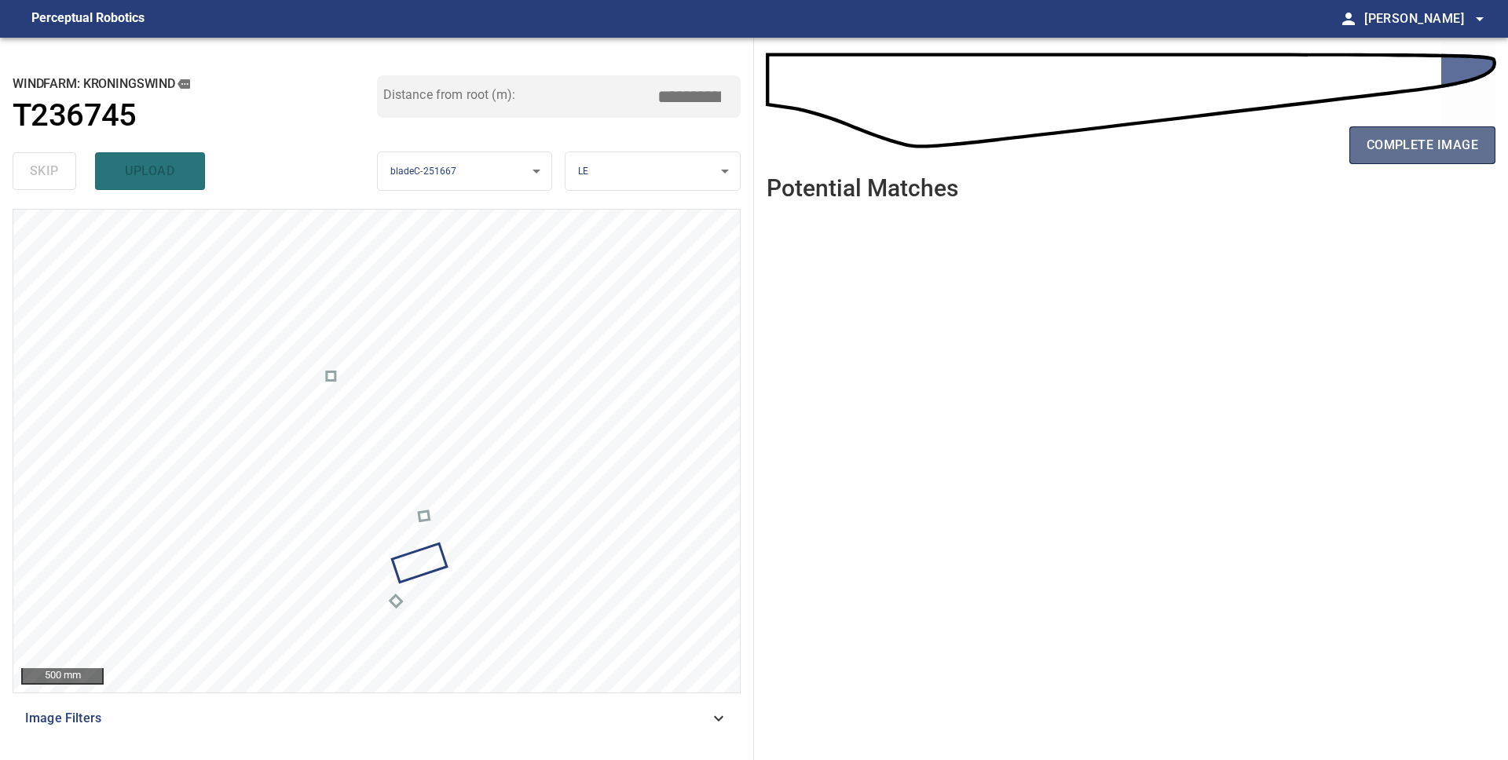
click at [1387, 147] on span "complete image" at bounding box center [1421, 145] width 111 height 22
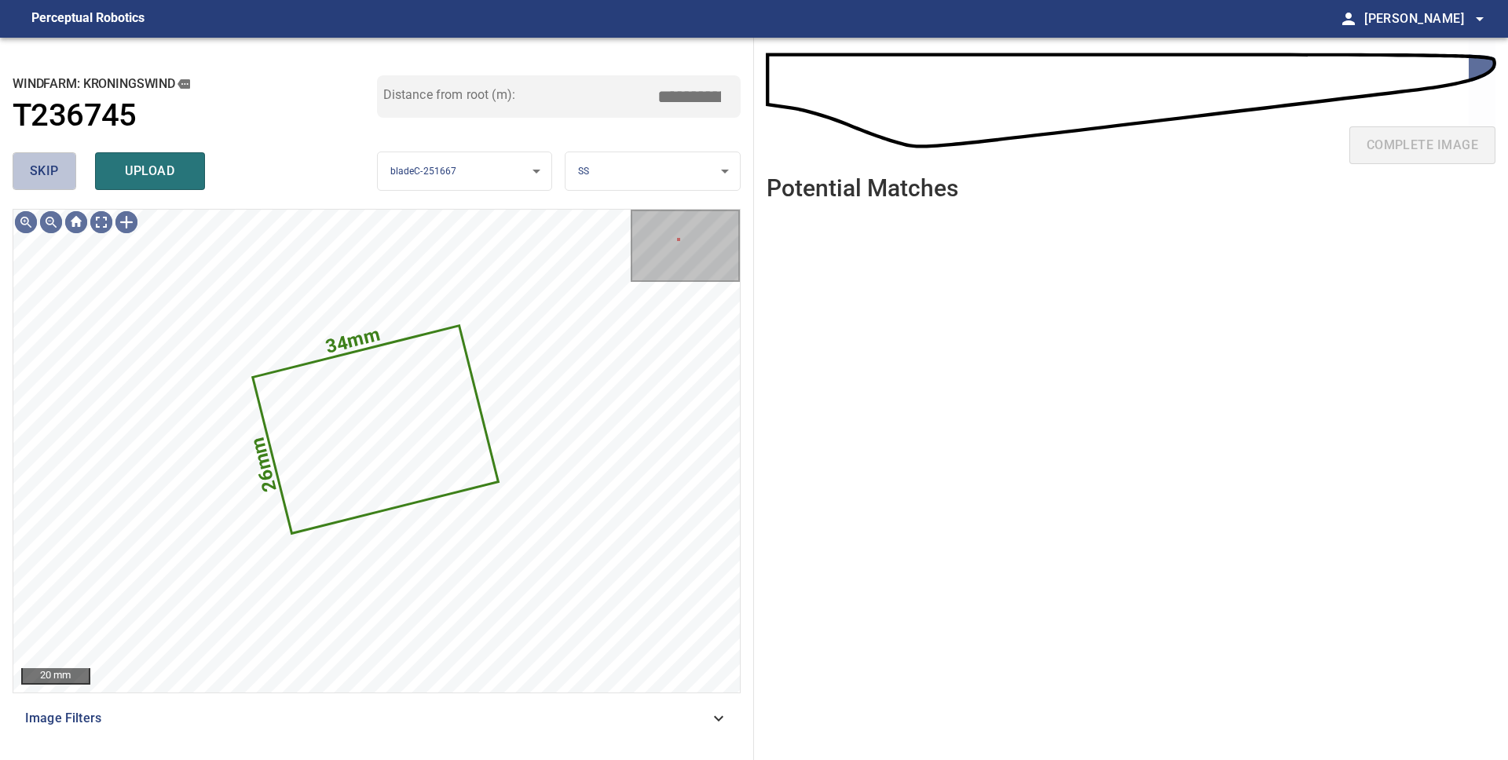
drag, startPoint x: 53, startPoint y: 183, endPoint x: 73, endPoint y: 192, distance: 22.2
click at [53, 183] on button "skip" at bounding box center [45, 171] width 64 height 38
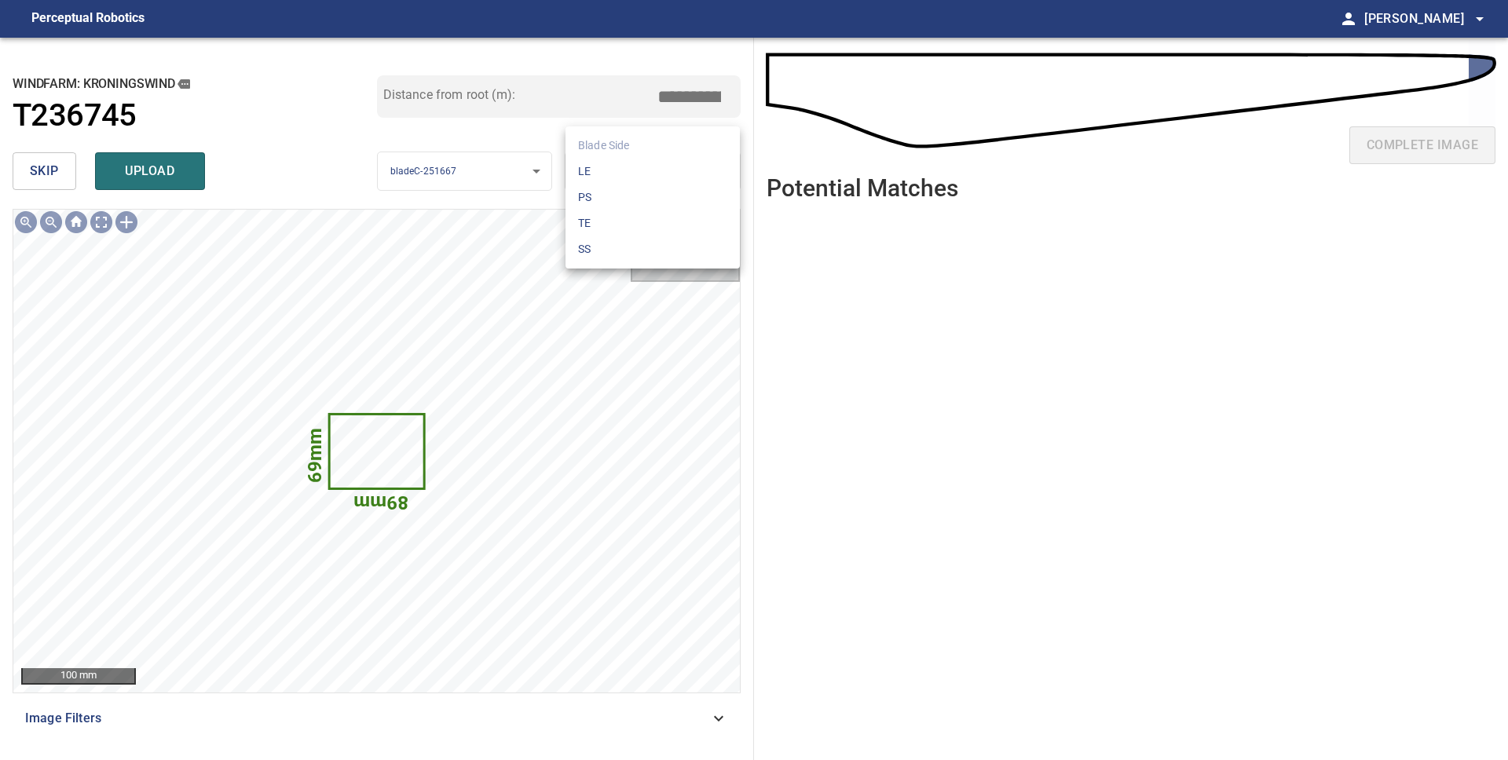
click at [663, 172] on body "**********" at bounding box center [754, 380] width 1508 height 760
click at [655, 174] on li "LE" at bounding box center [652, 172] width 174 height 26
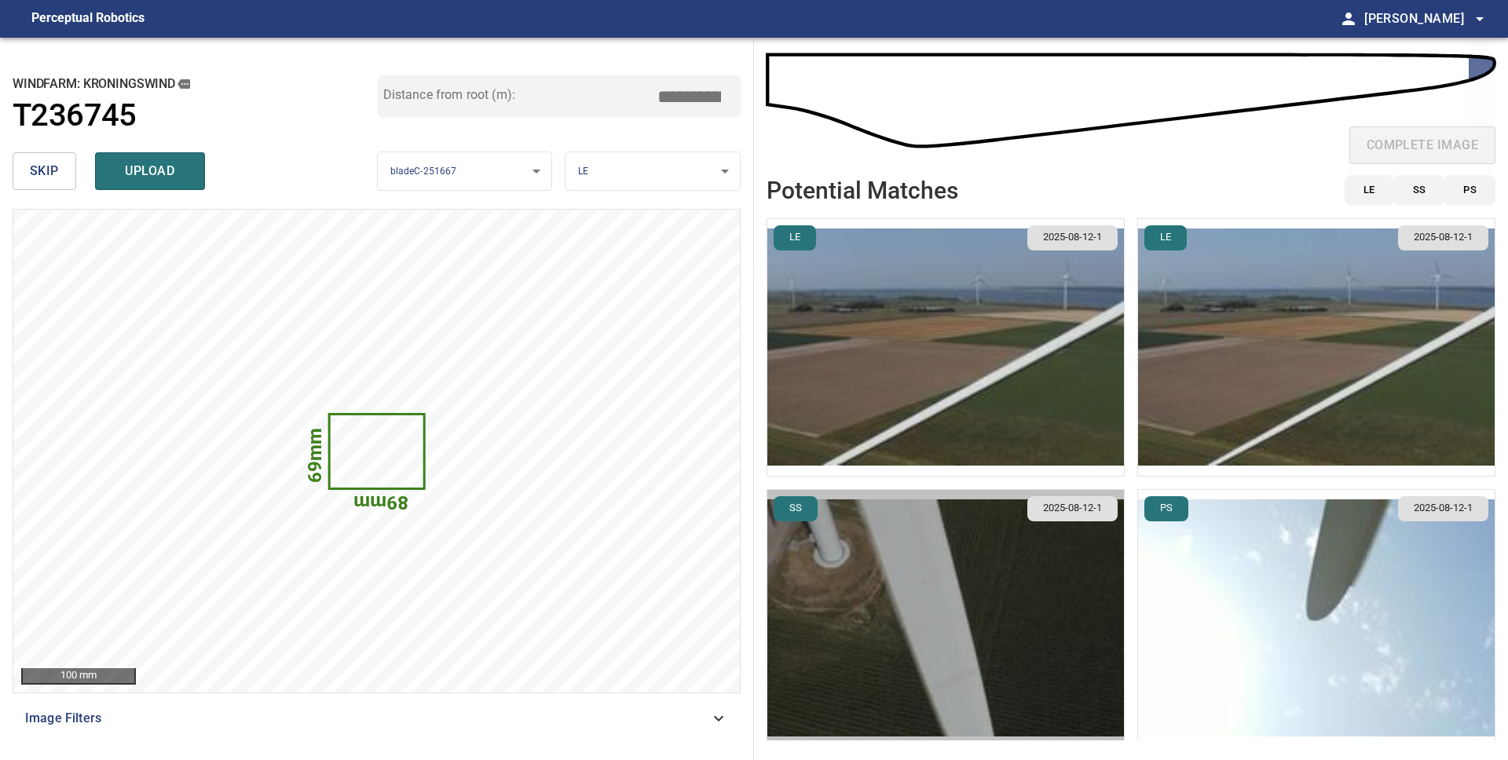
click at [968, 634] on img "button" at bounding box center [945, 618] width 356 height 257
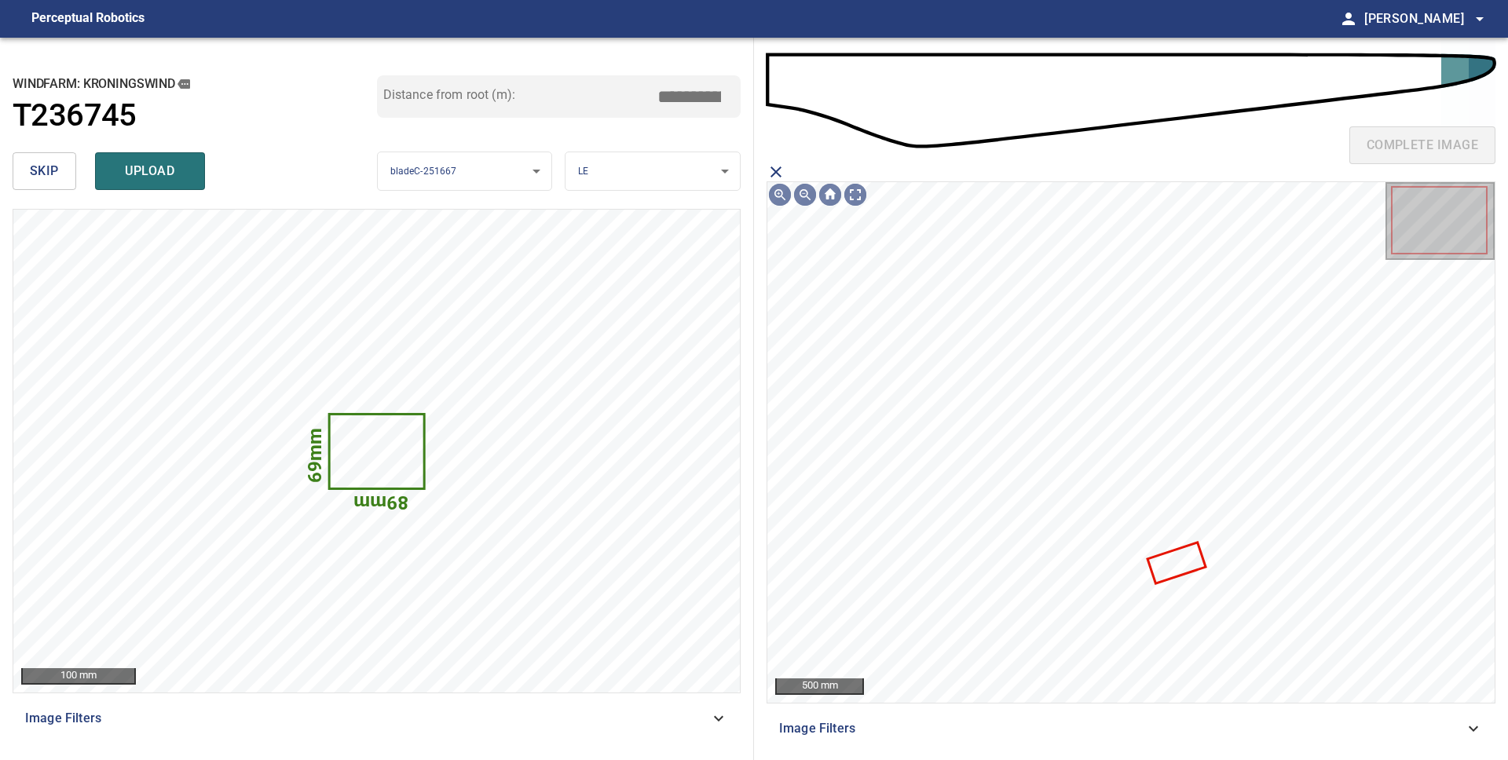
drag, startPoint x: 776, startPoint y: 171, endPoint x: 796, endPoint y: 182, distance: 23.2
click at [776, 171] on icon "close matching imageResolution:" at bounding box center [775, 171] width 11 height 11
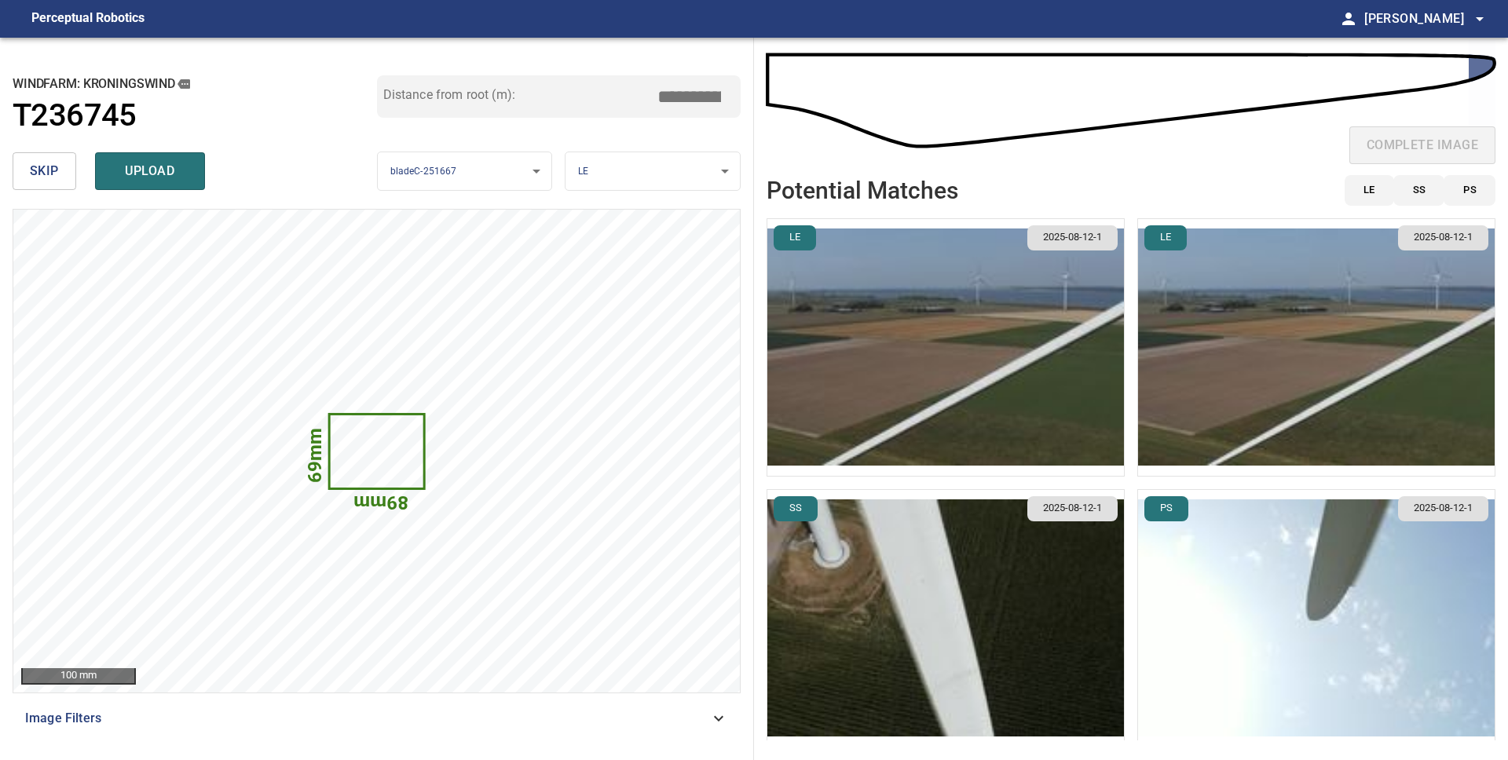
click at [1259, 640] on img "button" at bounding box center [1316, 618] width 356 height 257
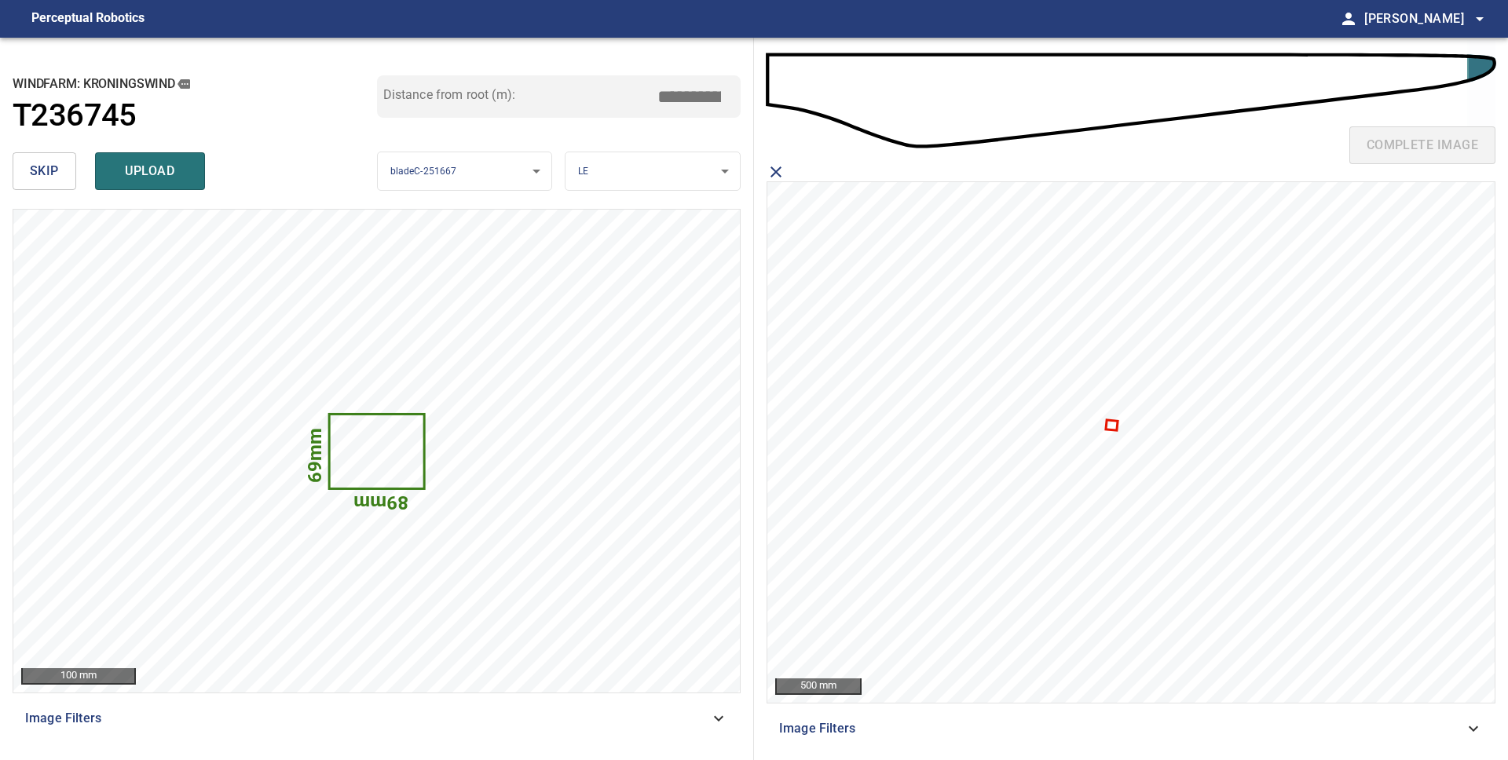
click at [1112, 423] on icon at bounding box center [1110, 426] width 9 height 8
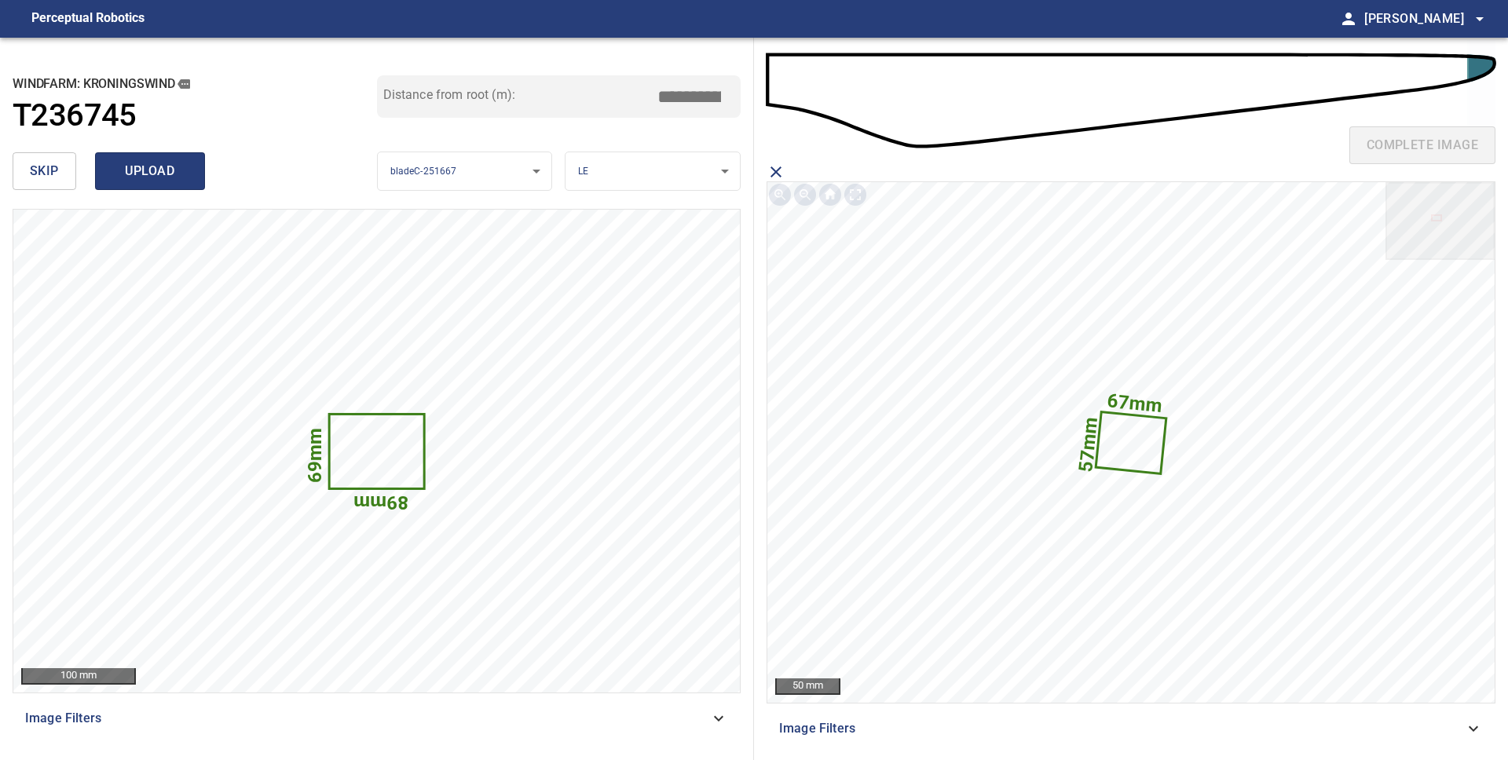
click at [184, 172] on span "upload" at bounding box center [149, 171] width 75 height 22
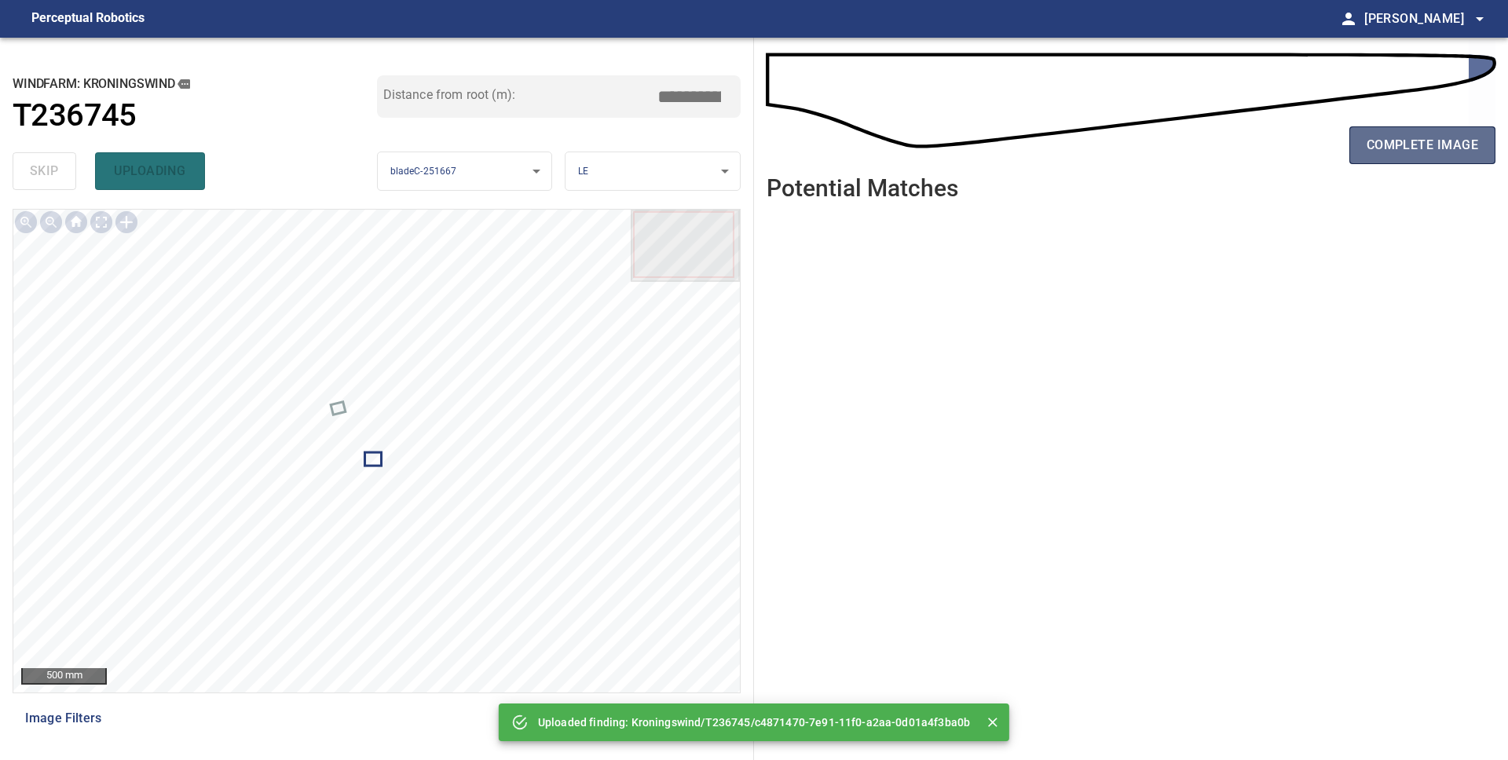
click at [1445, 142] on span "complete image" at bounding box center [1421, 145] width 111 height 22
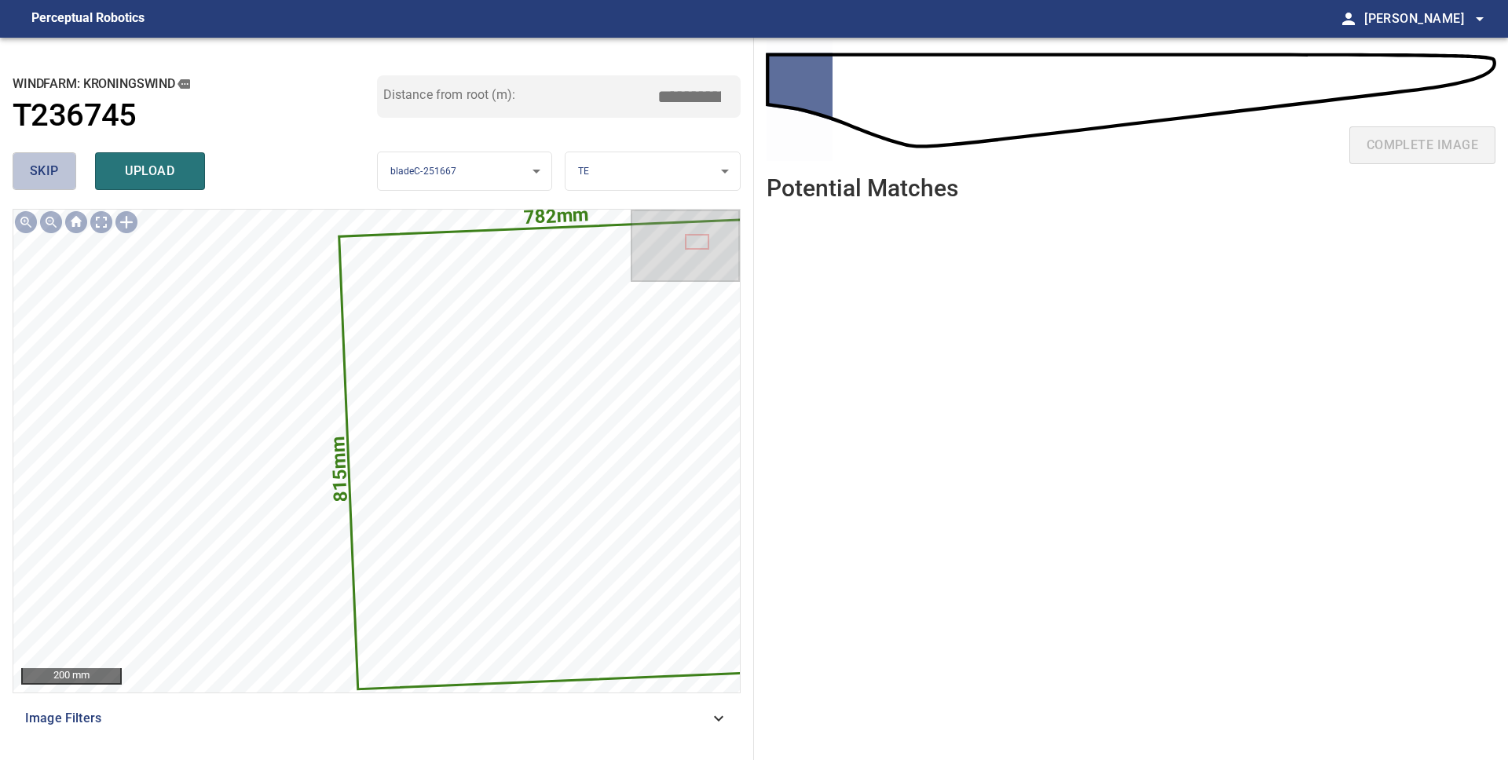
click at [62, 181] on button "skip" at bounding box center [45, 171] width 64 height 38
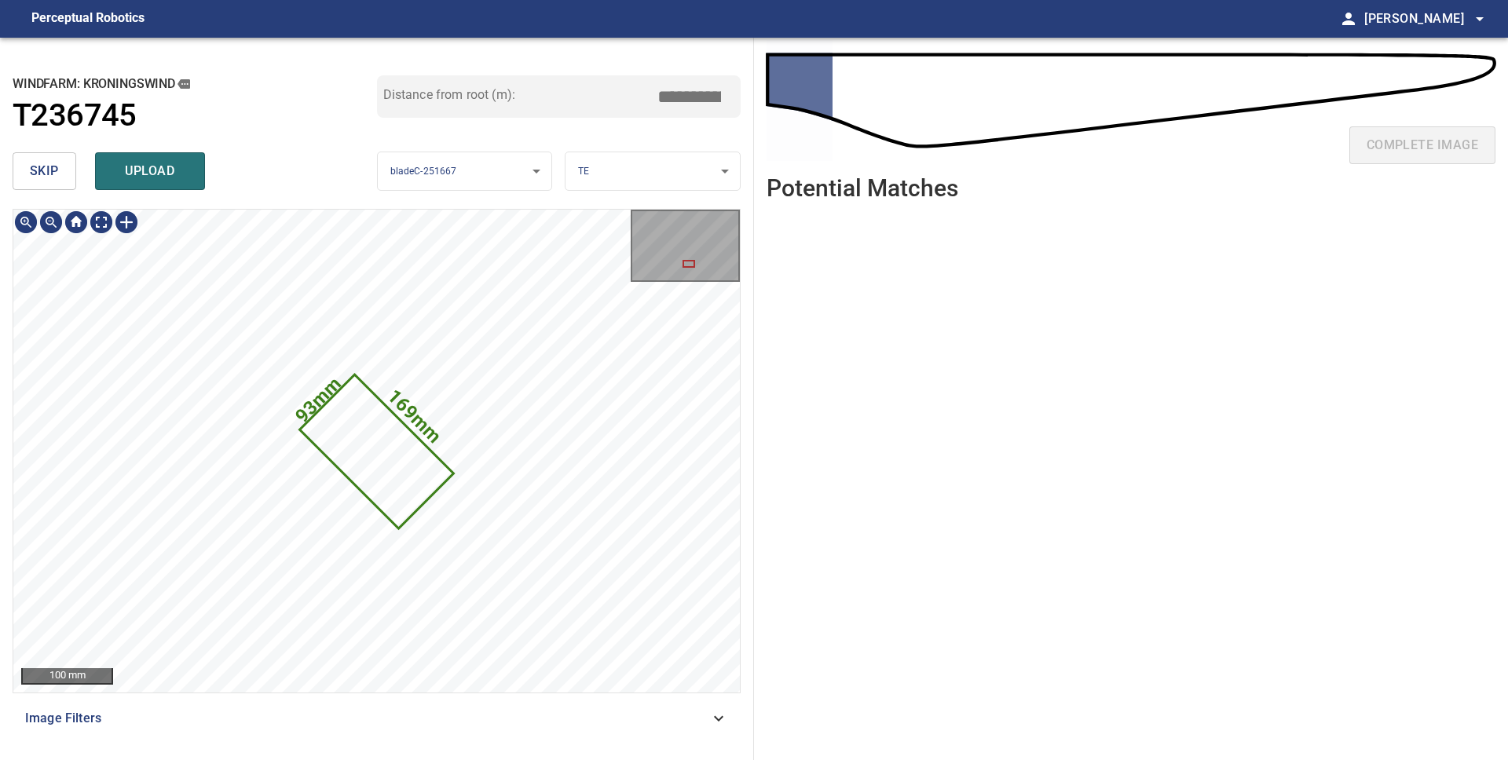
click at [388, 461] on icon at bounding box center [377, 451] width 151 height 150
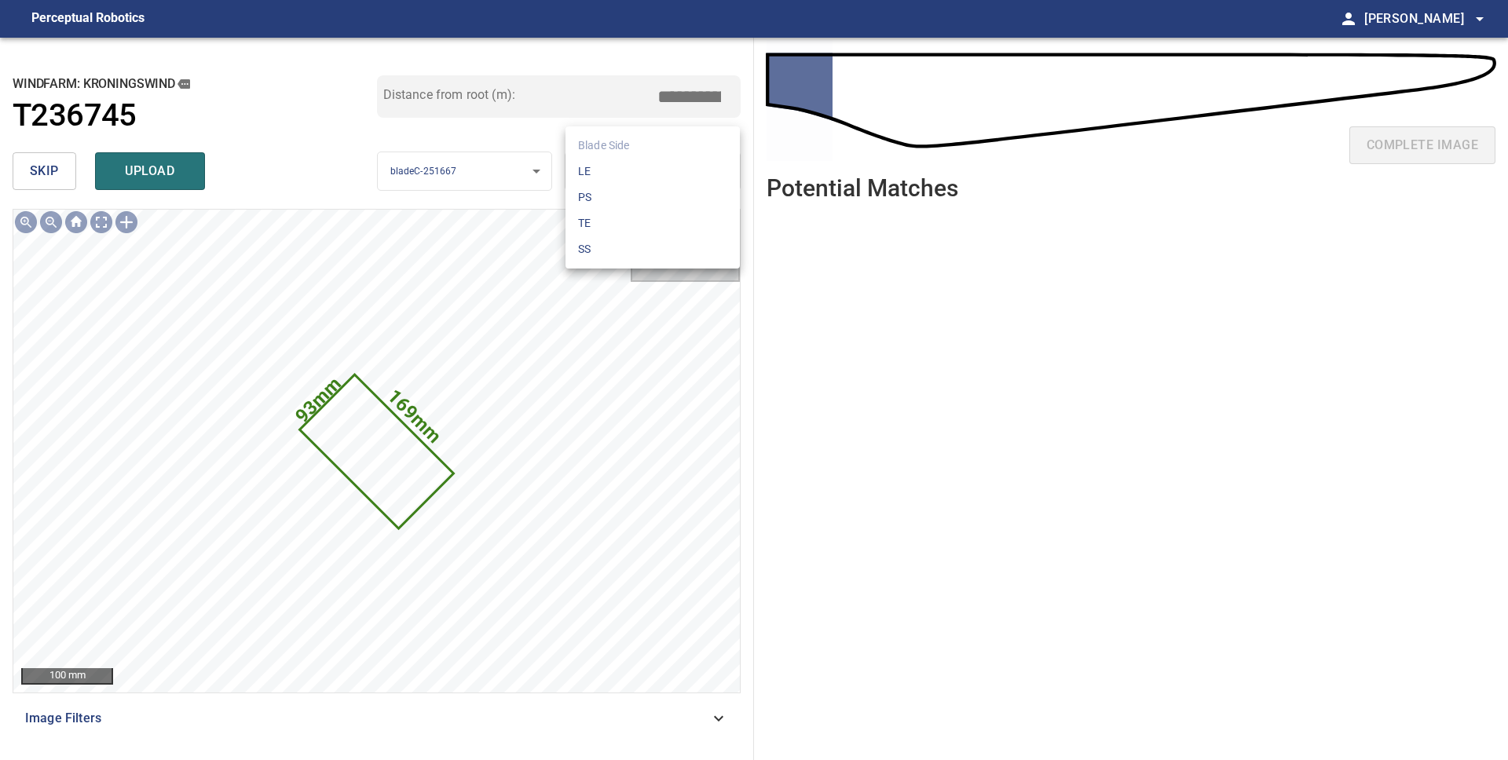
click at [622, 179] on body "**********" at bounding box center [754, 380] width 1508 height 760
click at [622, 179] on li "LE" at bounding box center [652, 172] width 174 height 26
click at [622, 179] on body "**********" at bounding box center [754, 380] width 1508 height 760
click at [641, 247] on li "SS" at bounding box center [652, 249] width 174 height 26
click at [636, 174] on body "**********" at bounding box center [754, 380] width 1508 height 760
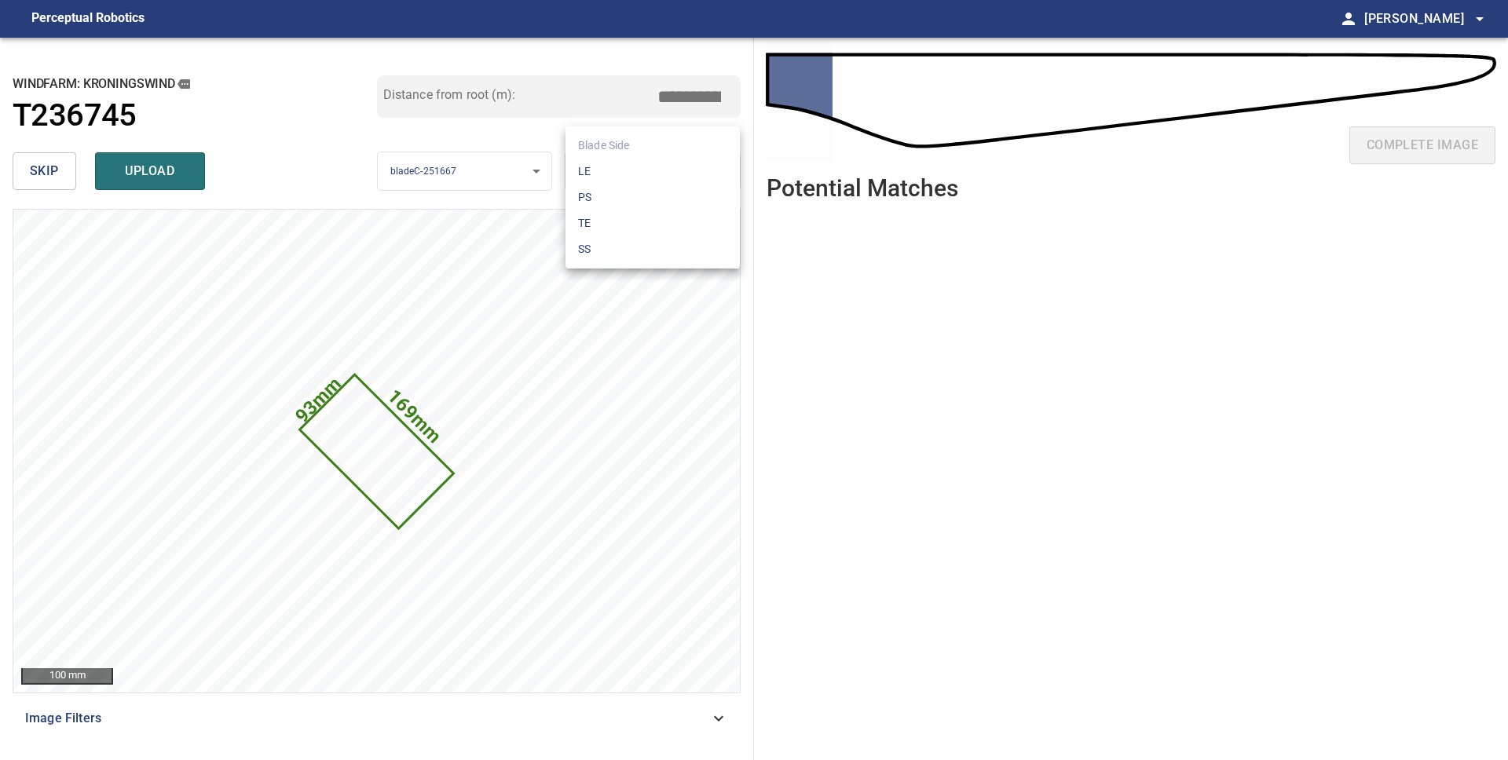
click at [477, 133] on div at bounding box center [754, 380] width 1508 height 760
click at [162, 172] on span "upload" at bounding box center [149, 171] width 75 height 22
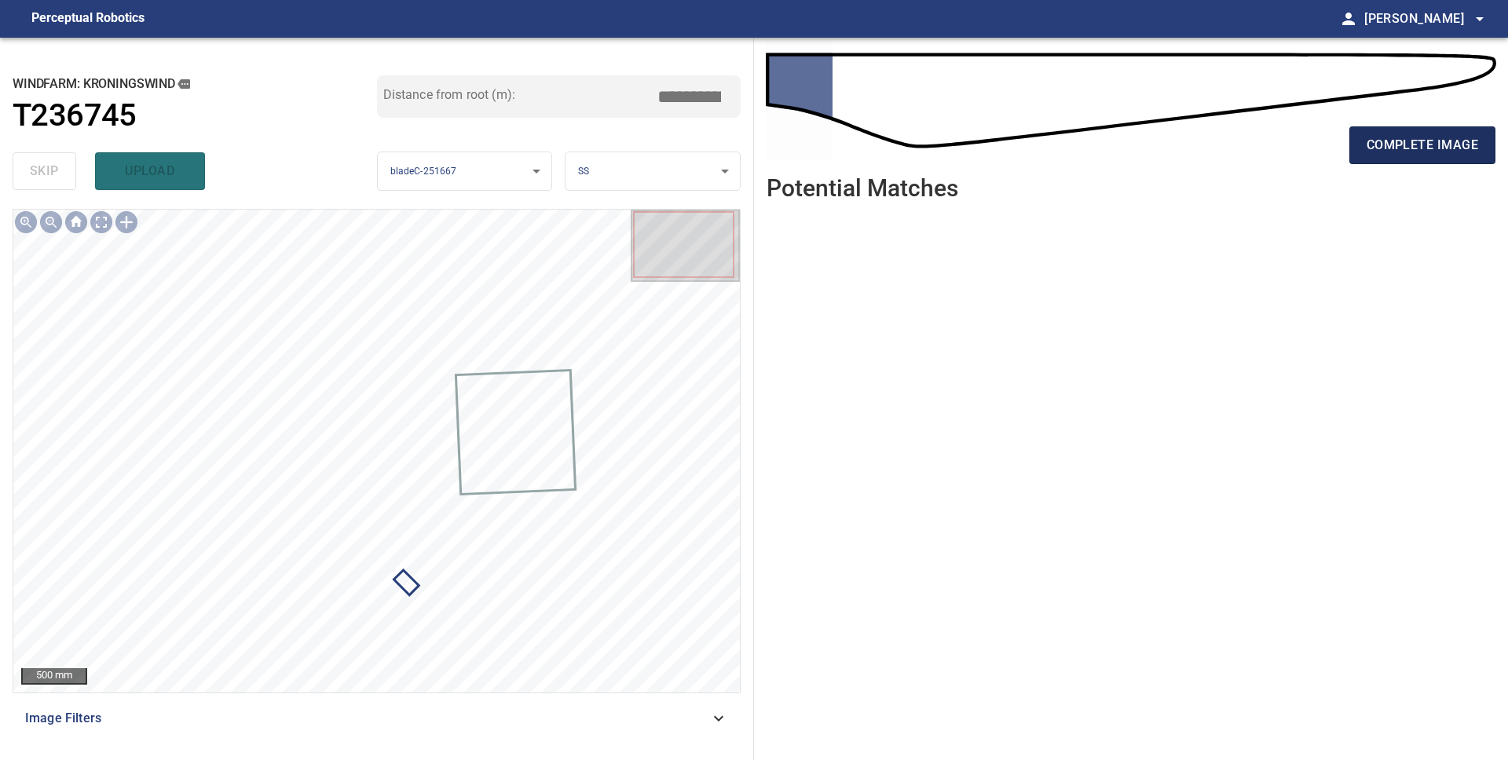
click at [1407, 144] on span "complete image" at bounding box center [1421, 145] width 111 height 22
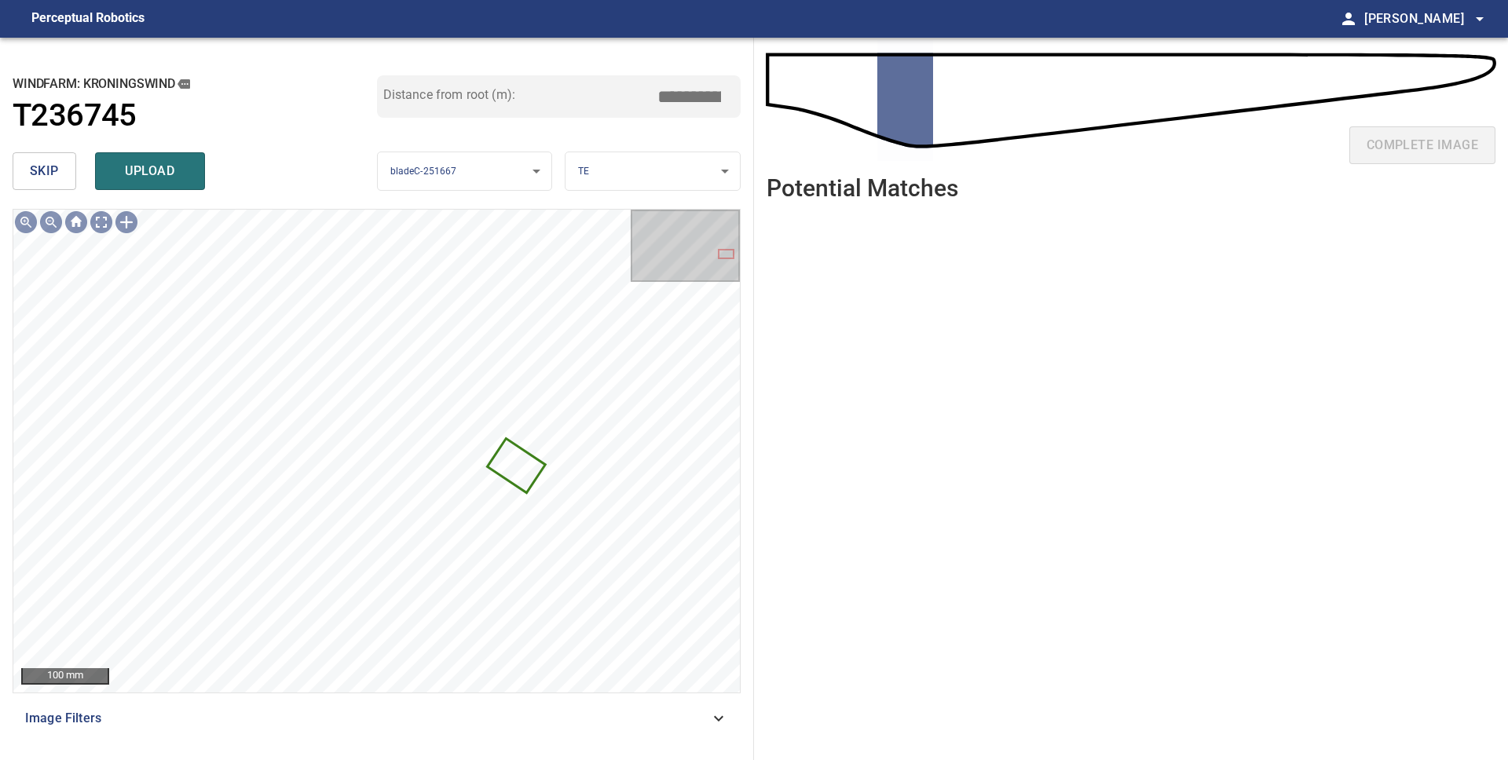
click at [30, 166] on span "skip" at bounding box center [44, 171] width 29 height 22
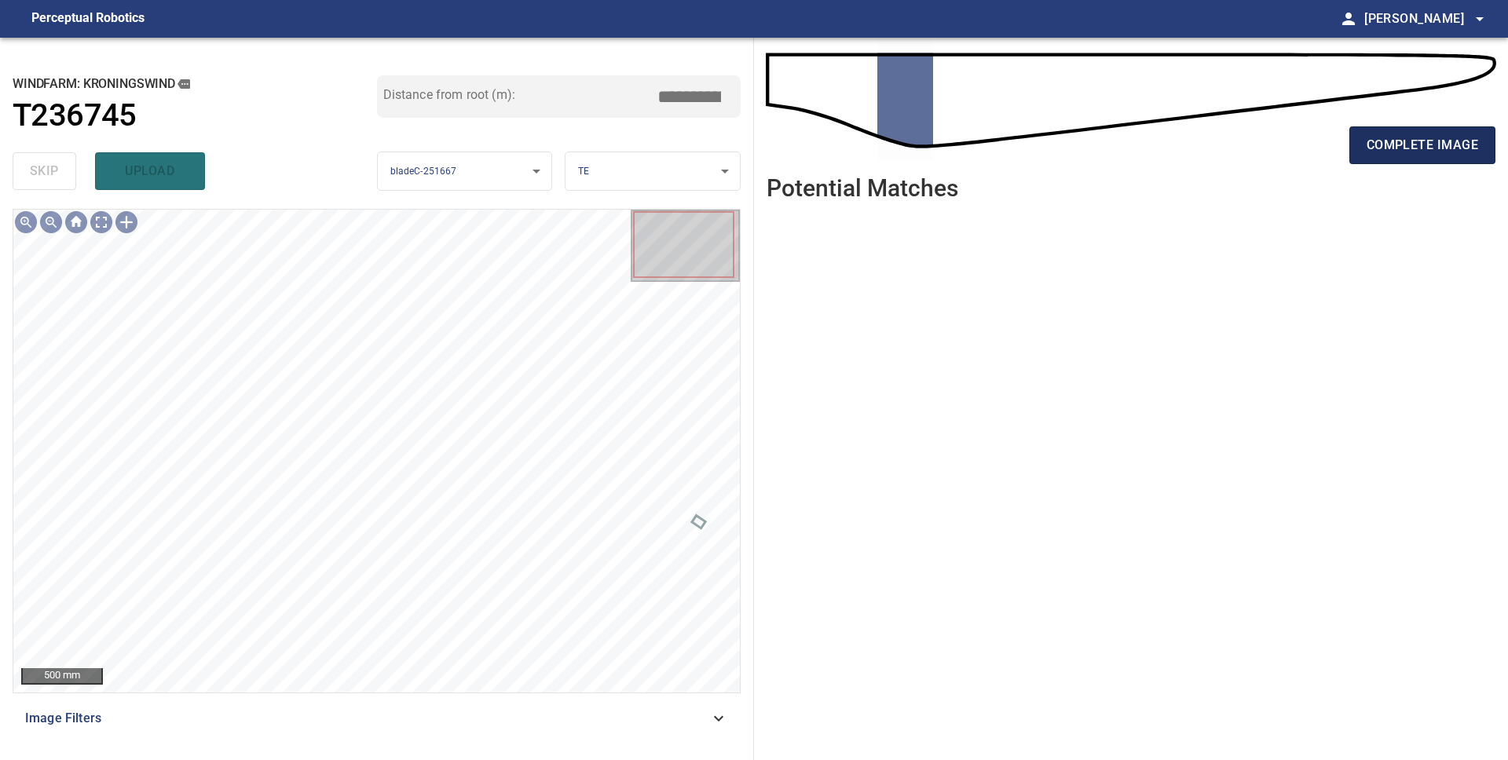
click at [1380, 150] on span "complete image" at bounding box center [1421, 145] width 111 height 22
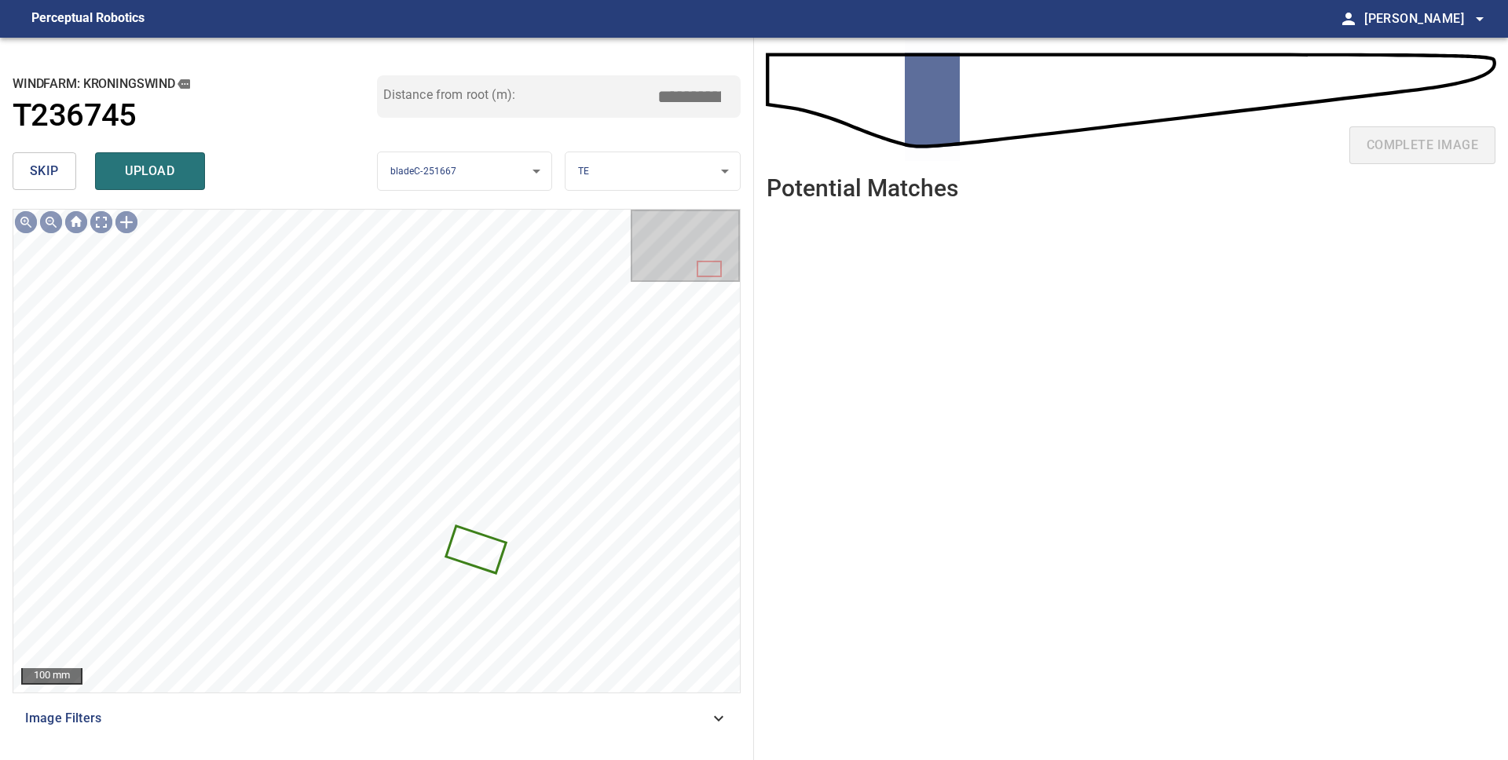
click at [47, 165] on span "skip" at bounding box center [44, 171] width 29 height 22
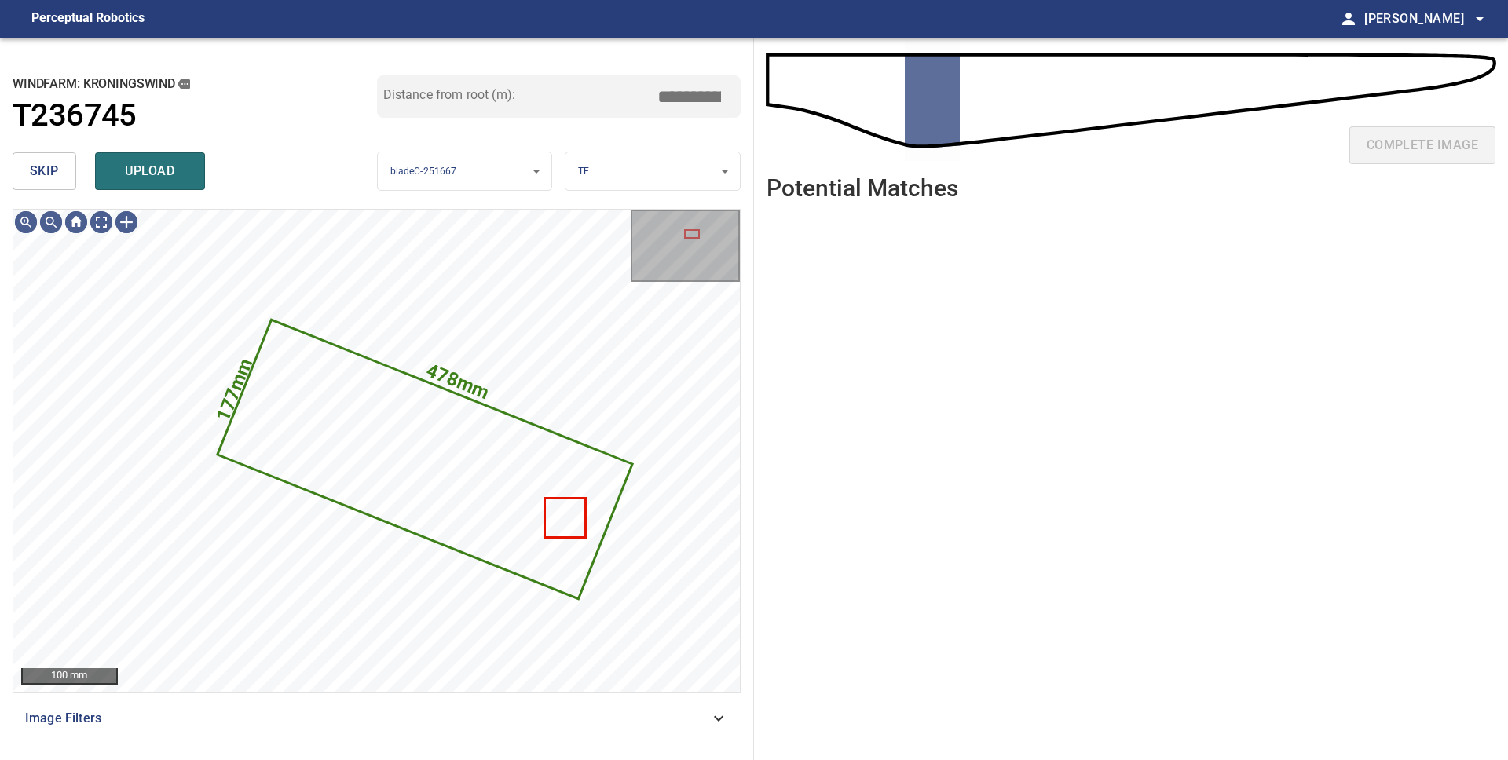
click at [56, 169] on span "skip" at bounding box center [44, 171] width 29 height 22
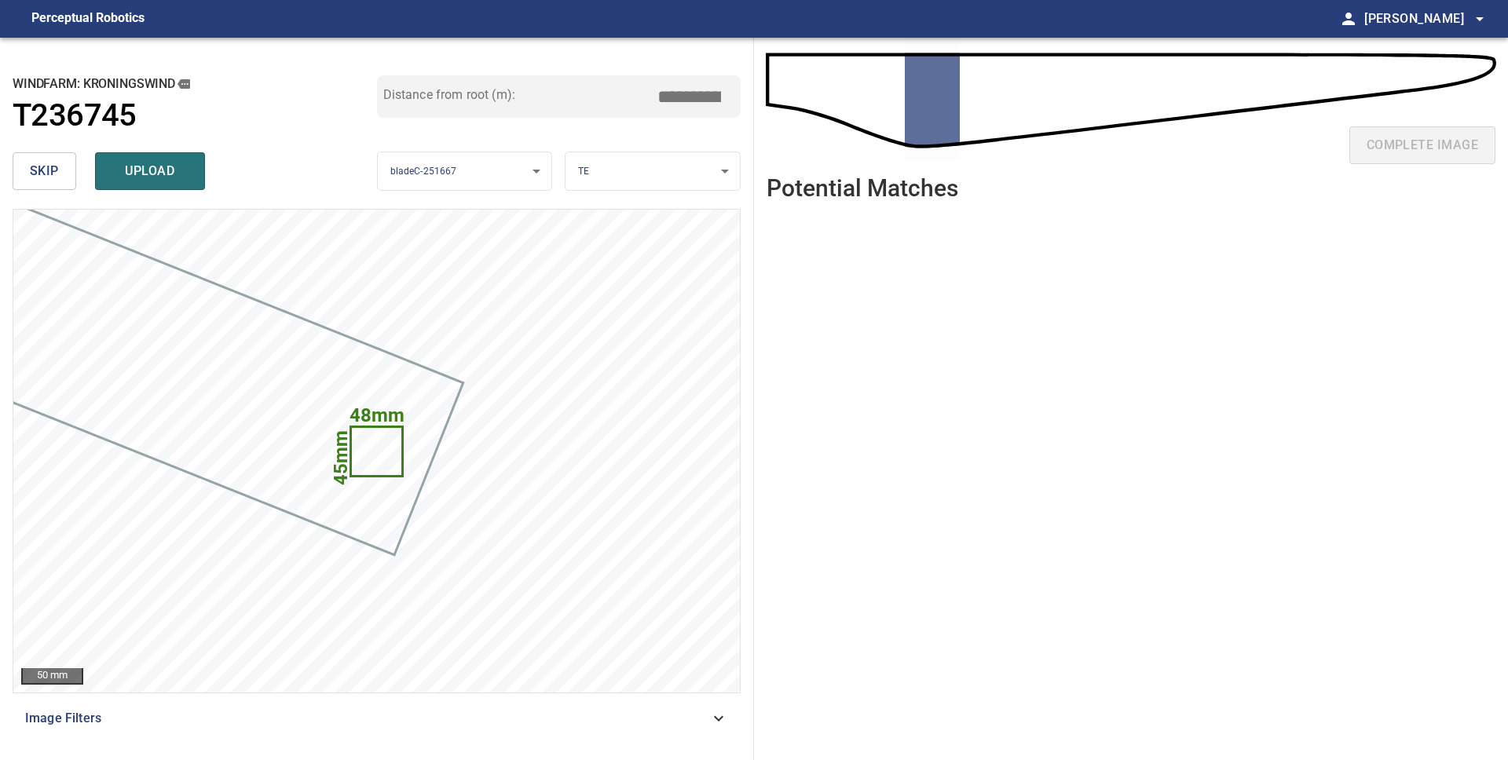
click at [56, 170] on span "skip" at bounding box center [44, 171] width 29 height 22
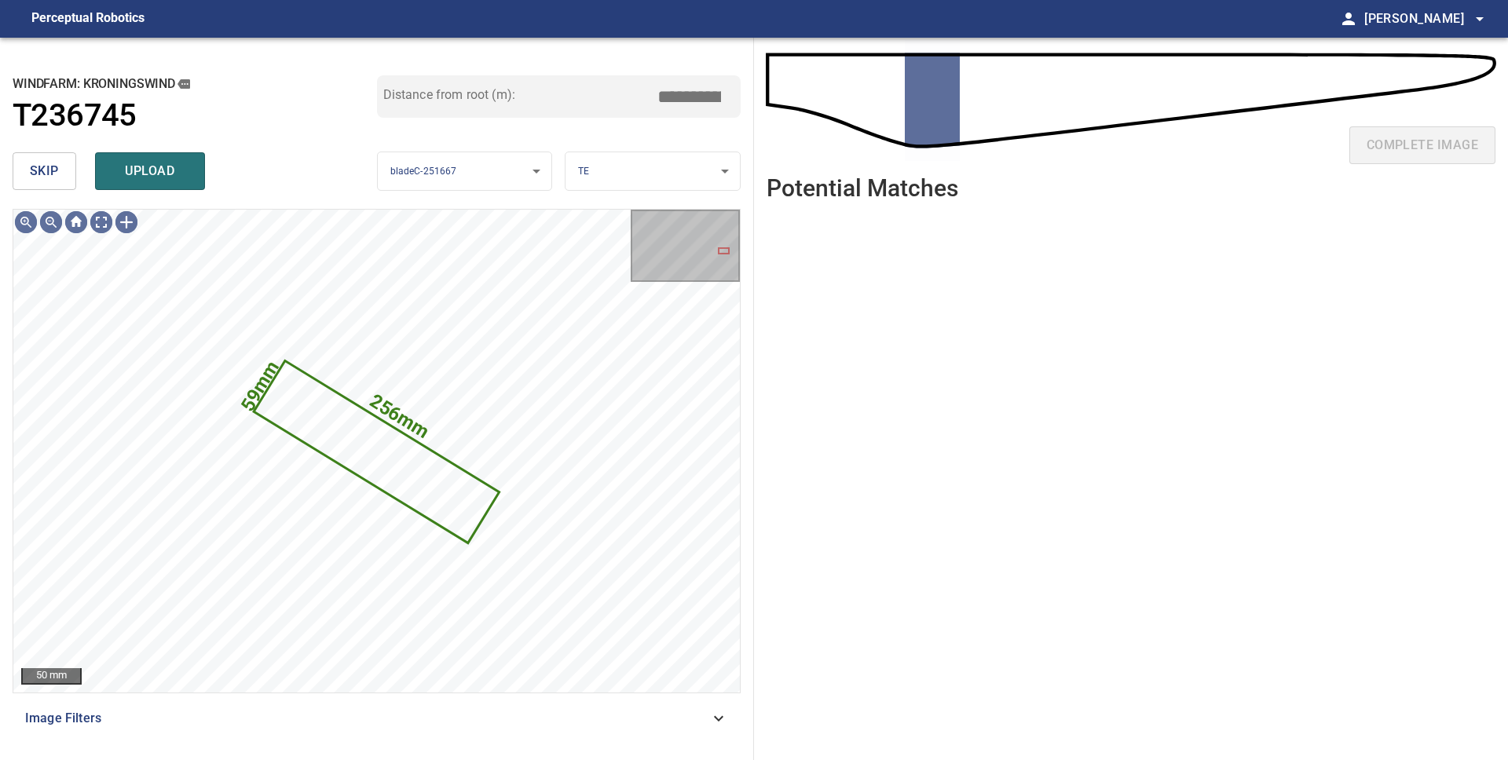
click at [43, 181] on span "skip" at bounding box center [44, 171] width 29 height 22
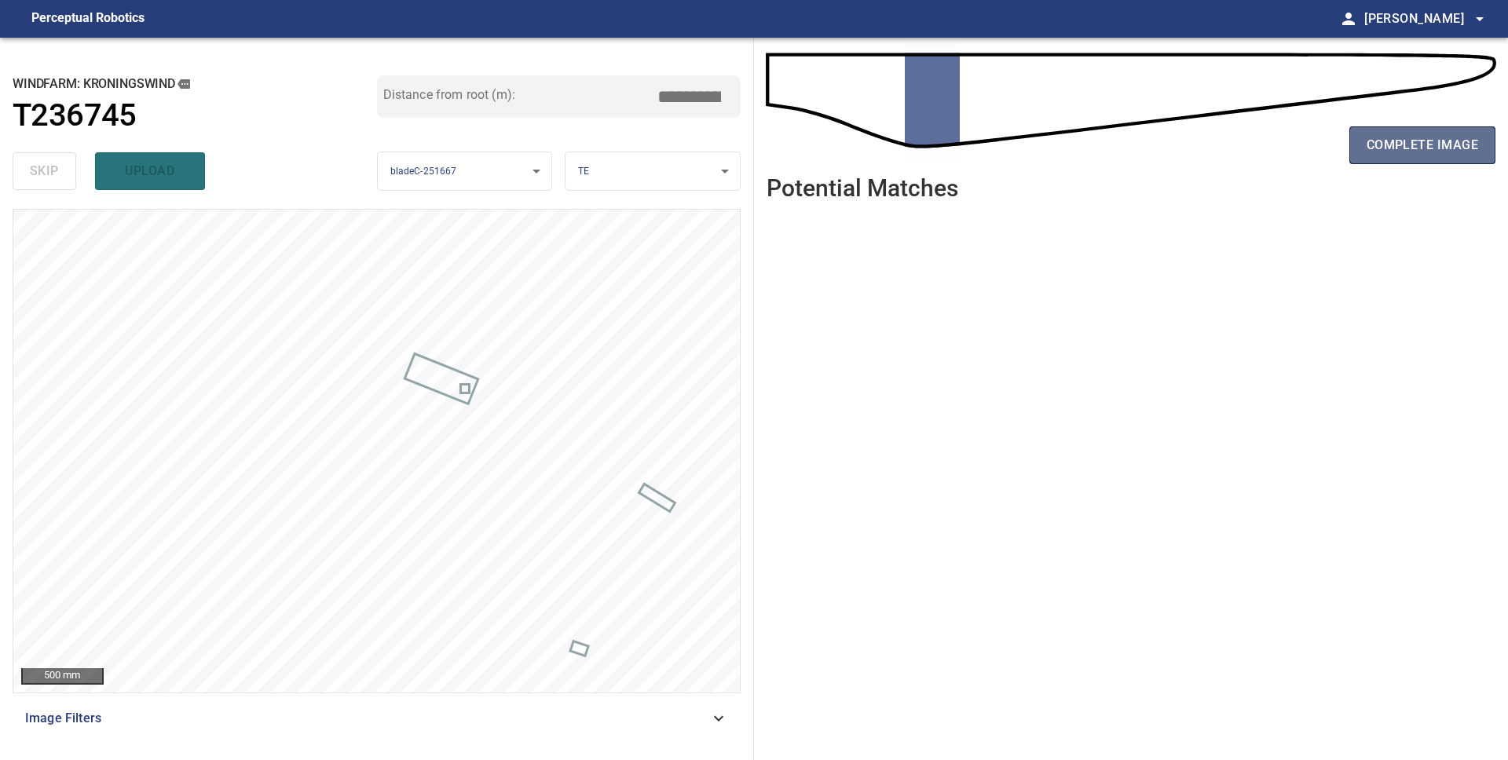
click at [1433, 149] on span "complete image" at bounding box center [1421, 145] width 111 height 22
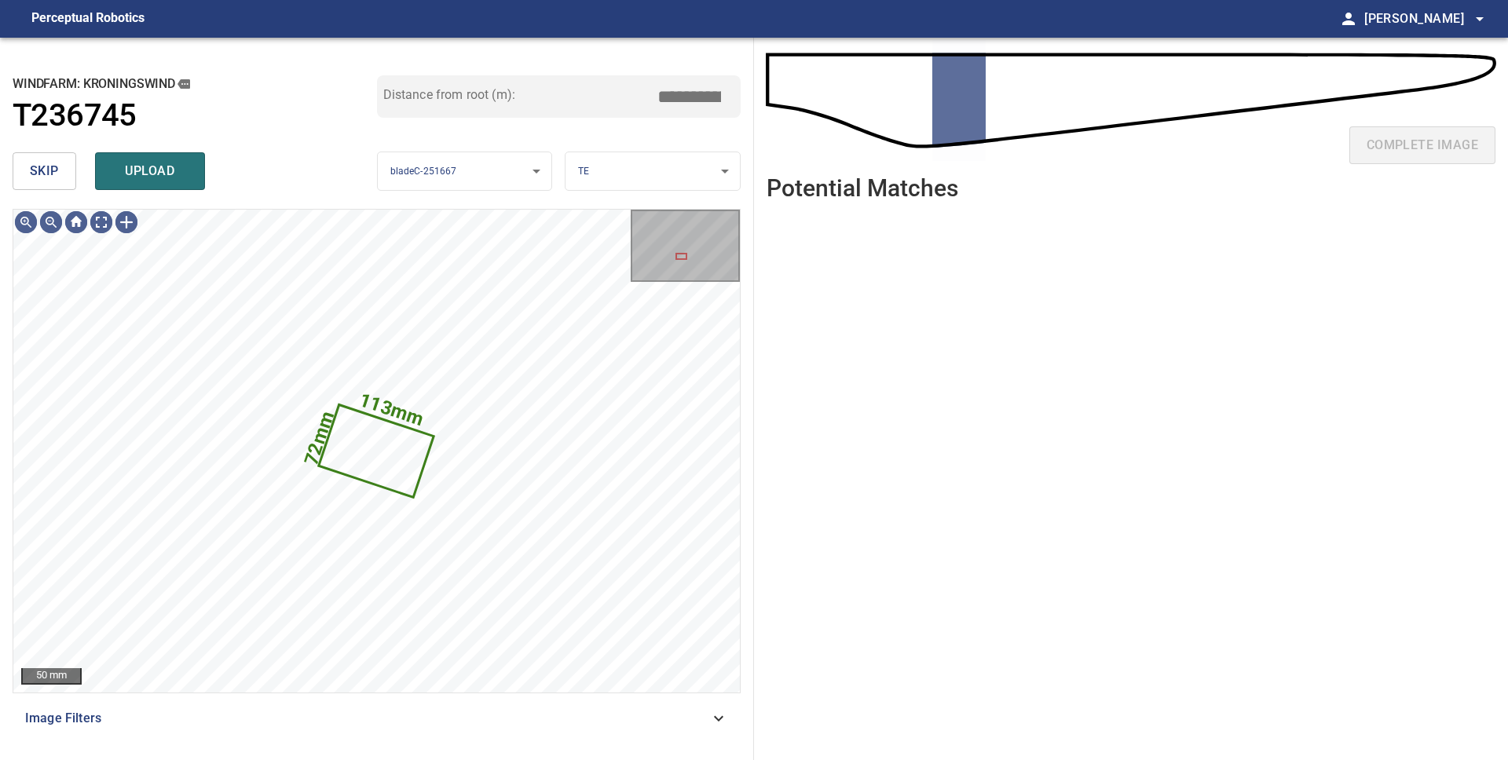
click at [46, 169] on span "skip" at bounding box center [44, 171] width 29 height 22
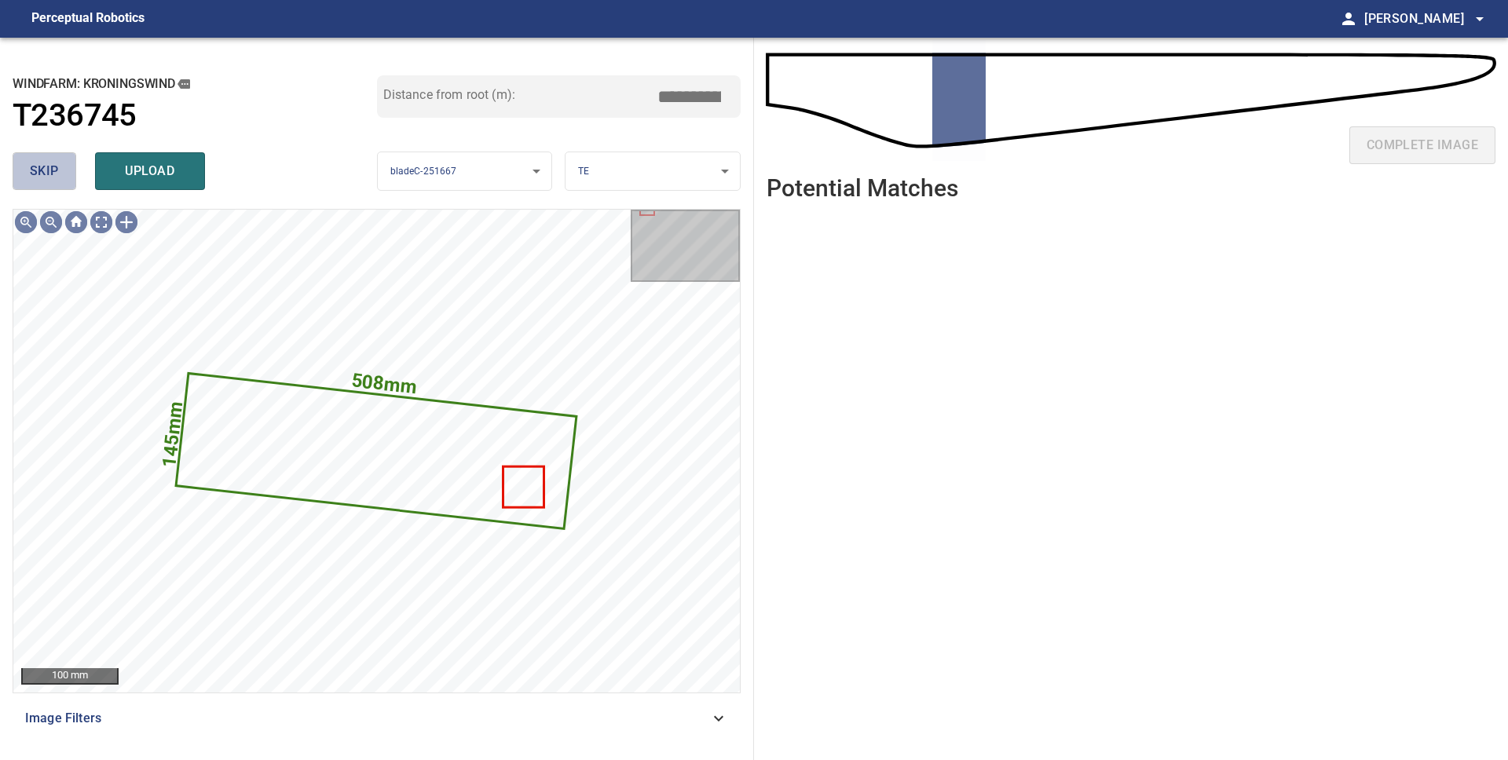
click at [25, 163] on button "skip" at bounding box center [45, 171] width 64 height 38
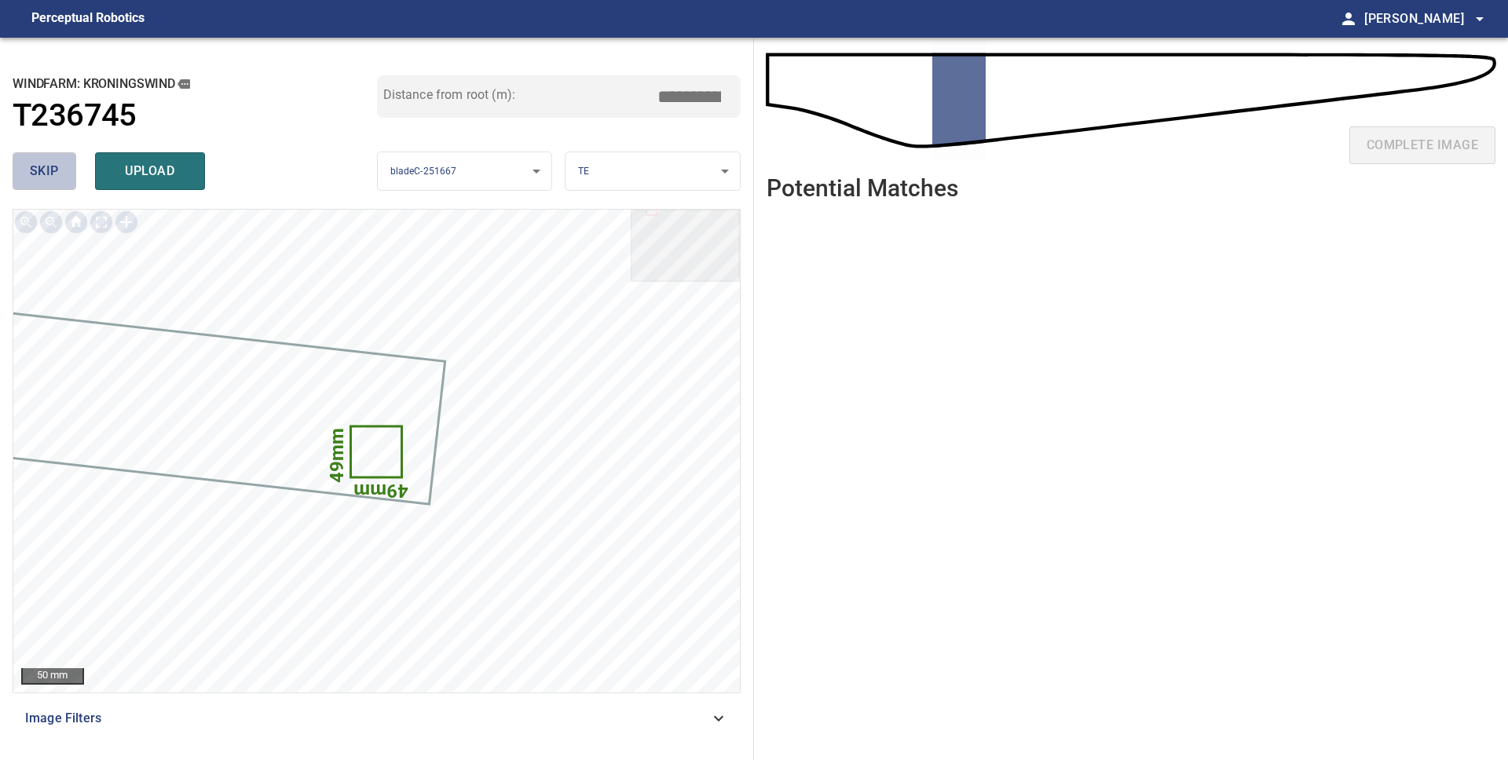
click at [33, 168] on span "skip" at bounding box center [44, 171] width 29 height 22
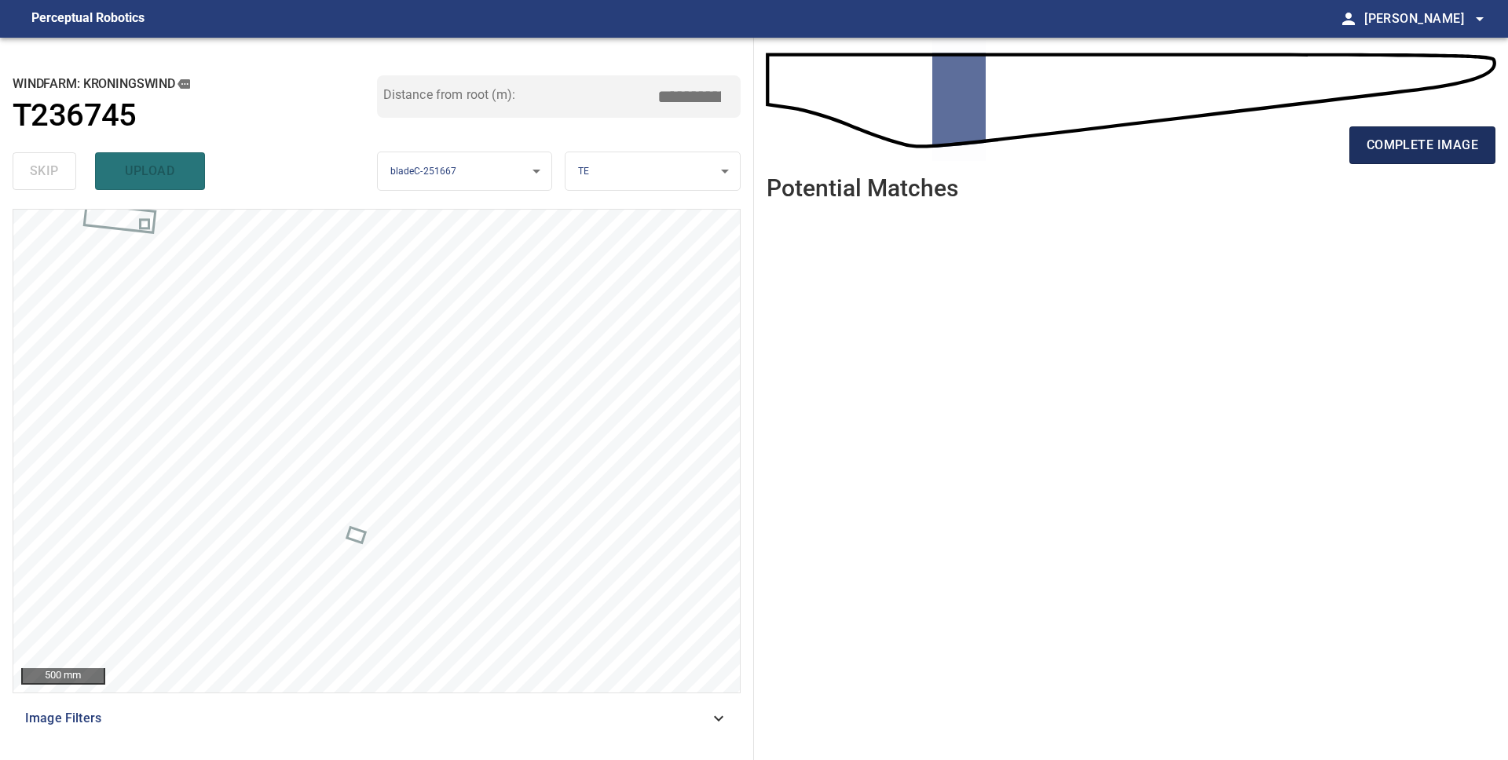
click at [1383, 159] on button "complete image" at bounding box center [1422, 145] width 146 height 38
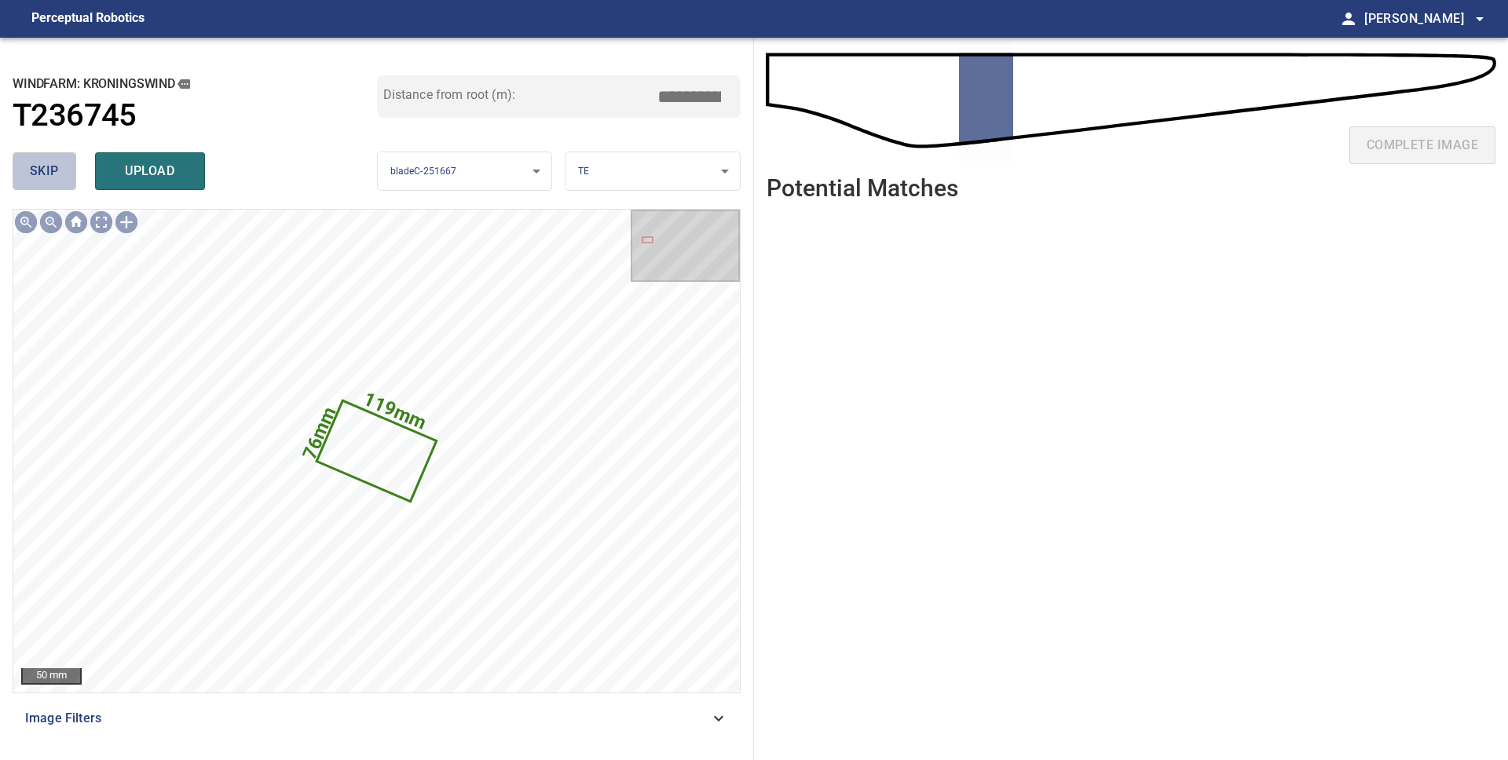
click at [30, 170] on span "skip" at bounding box center [44, 171] width 29 height 22
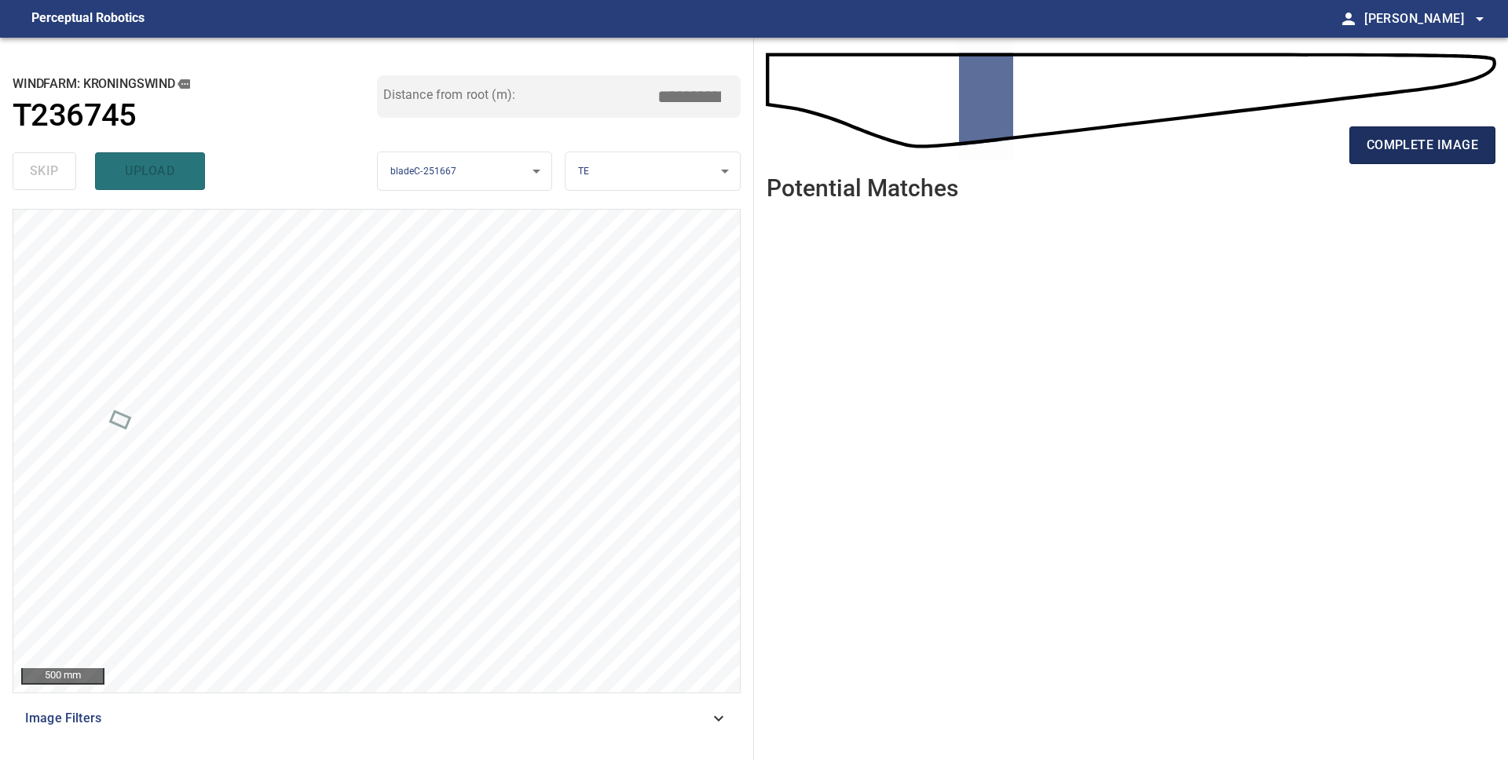
click at [1409, 145] on span "complete image" at bounding box center [1421, 145] width 111 height 22
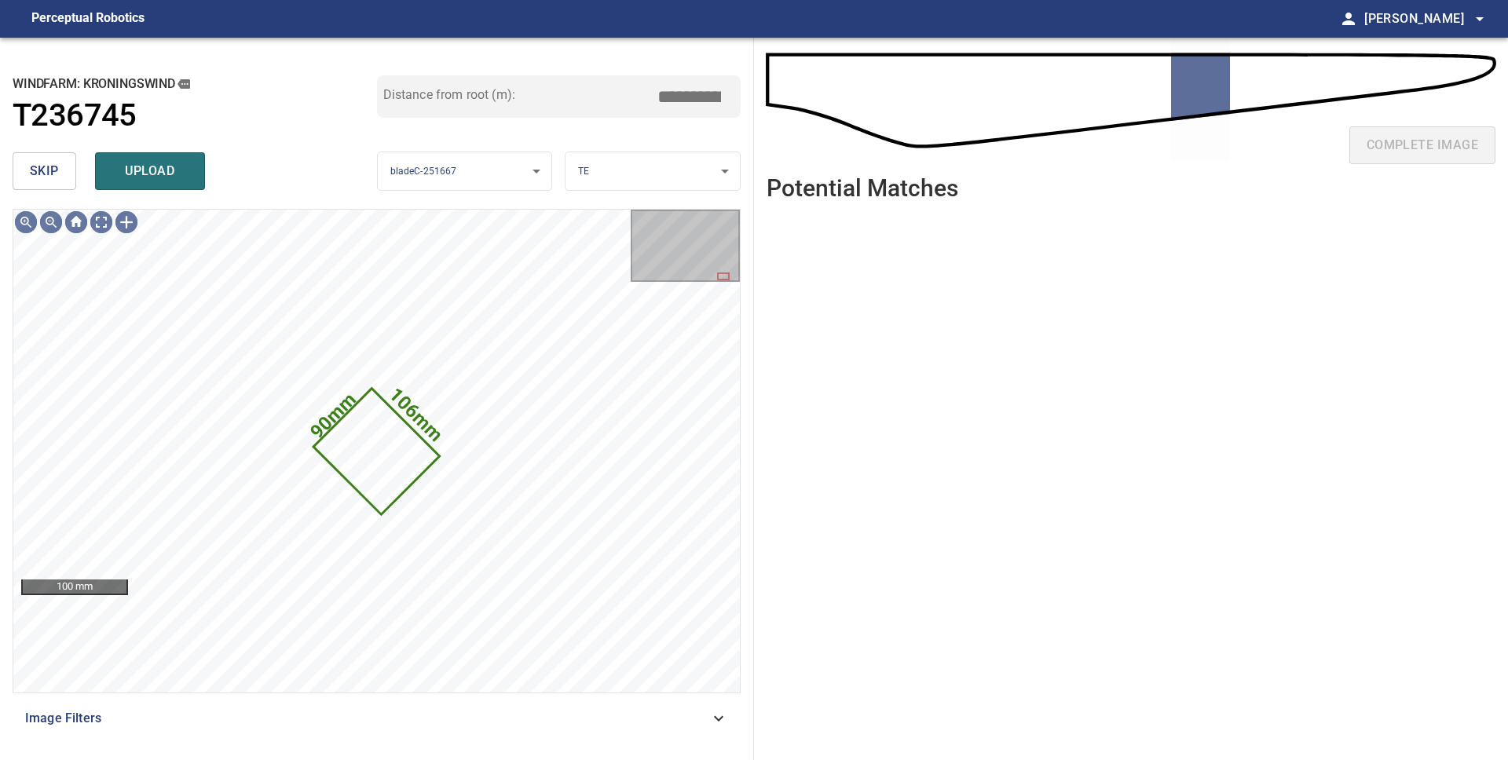
click at [53, 174] on span "skip" at bounding box center [44, 171] width 29 height 22
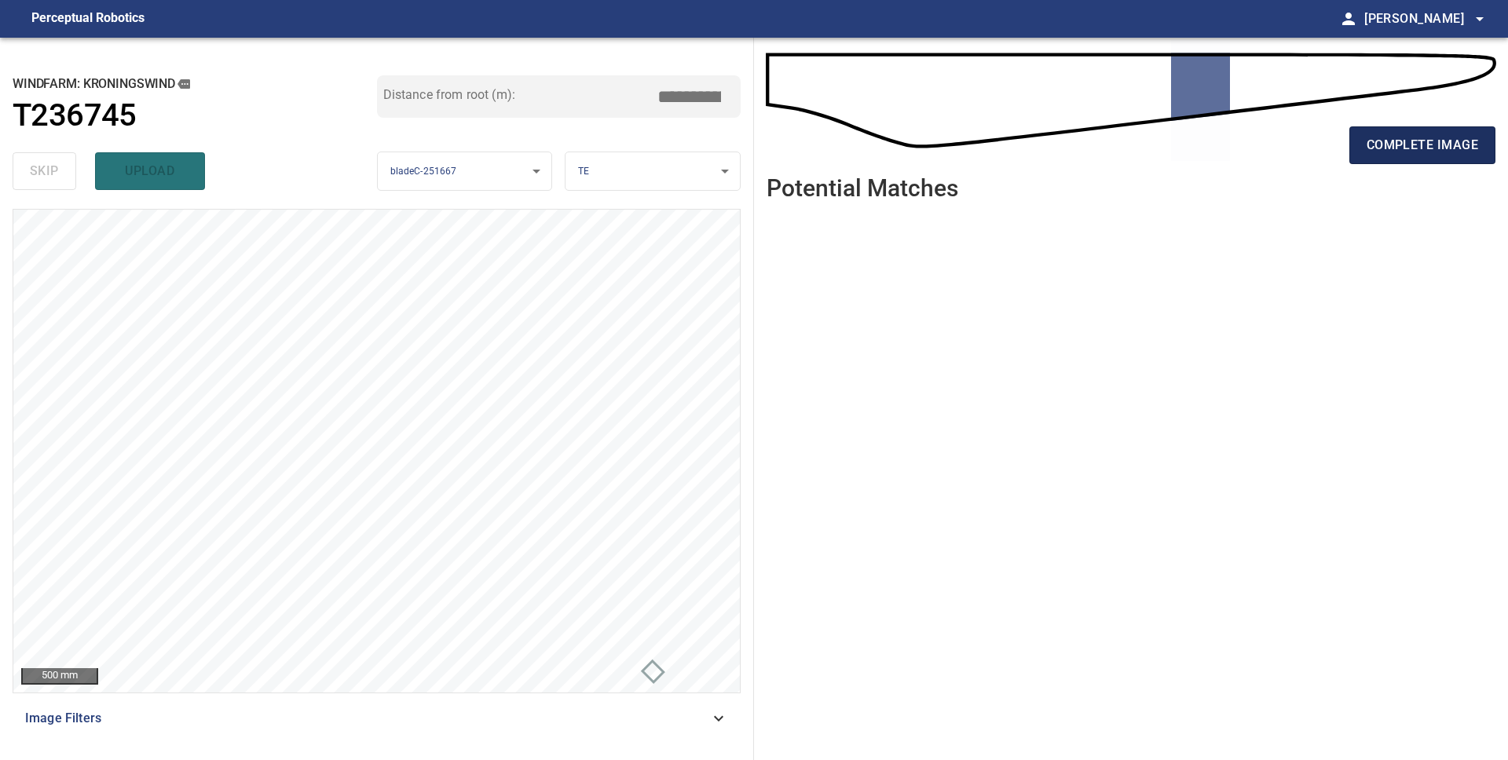
click at [1398, 149] on span "complete image" at bounding box center [1421, 145] width 111 height 22
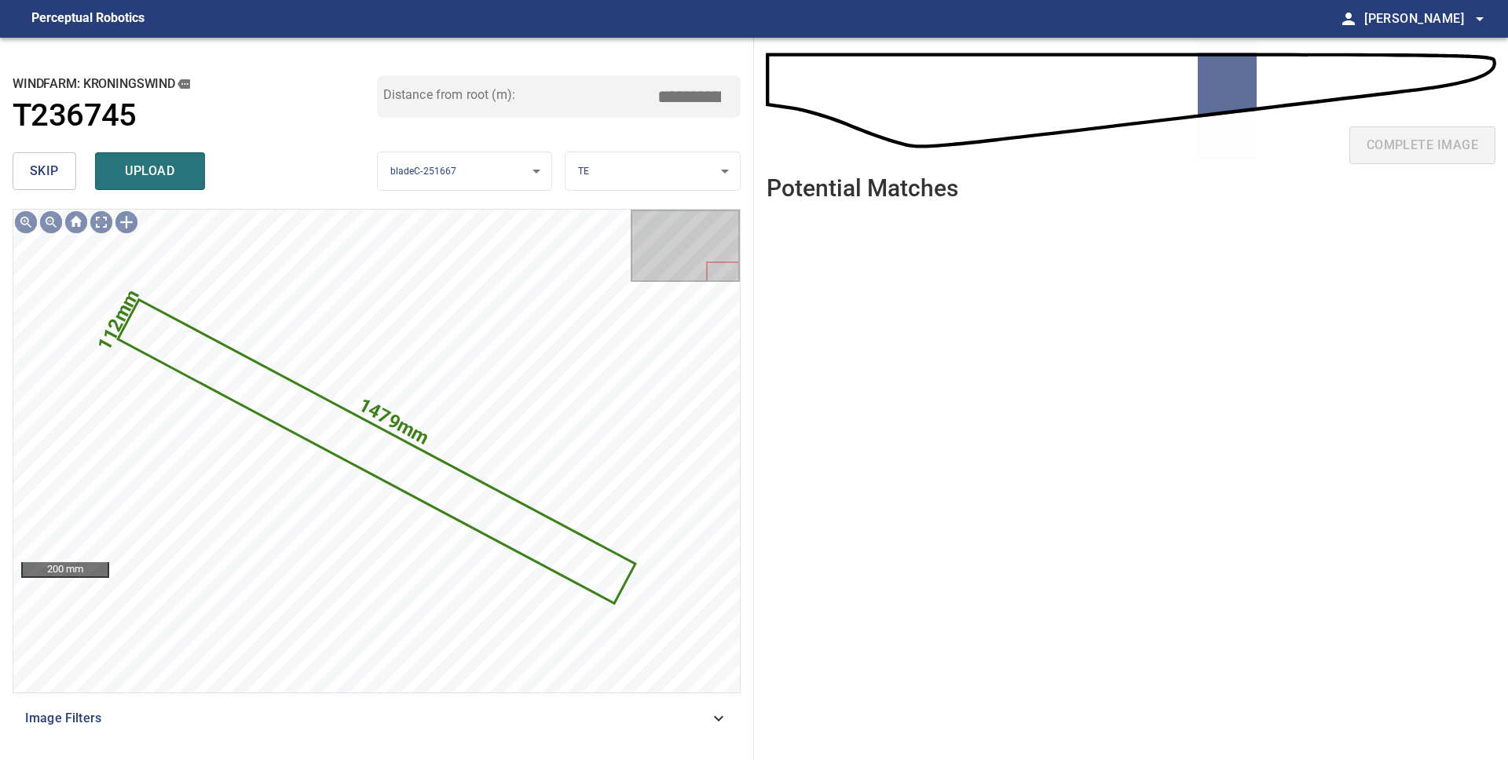
click at [43, 176] on span "skip" at bounding box center [44, 171] width 29 height 22
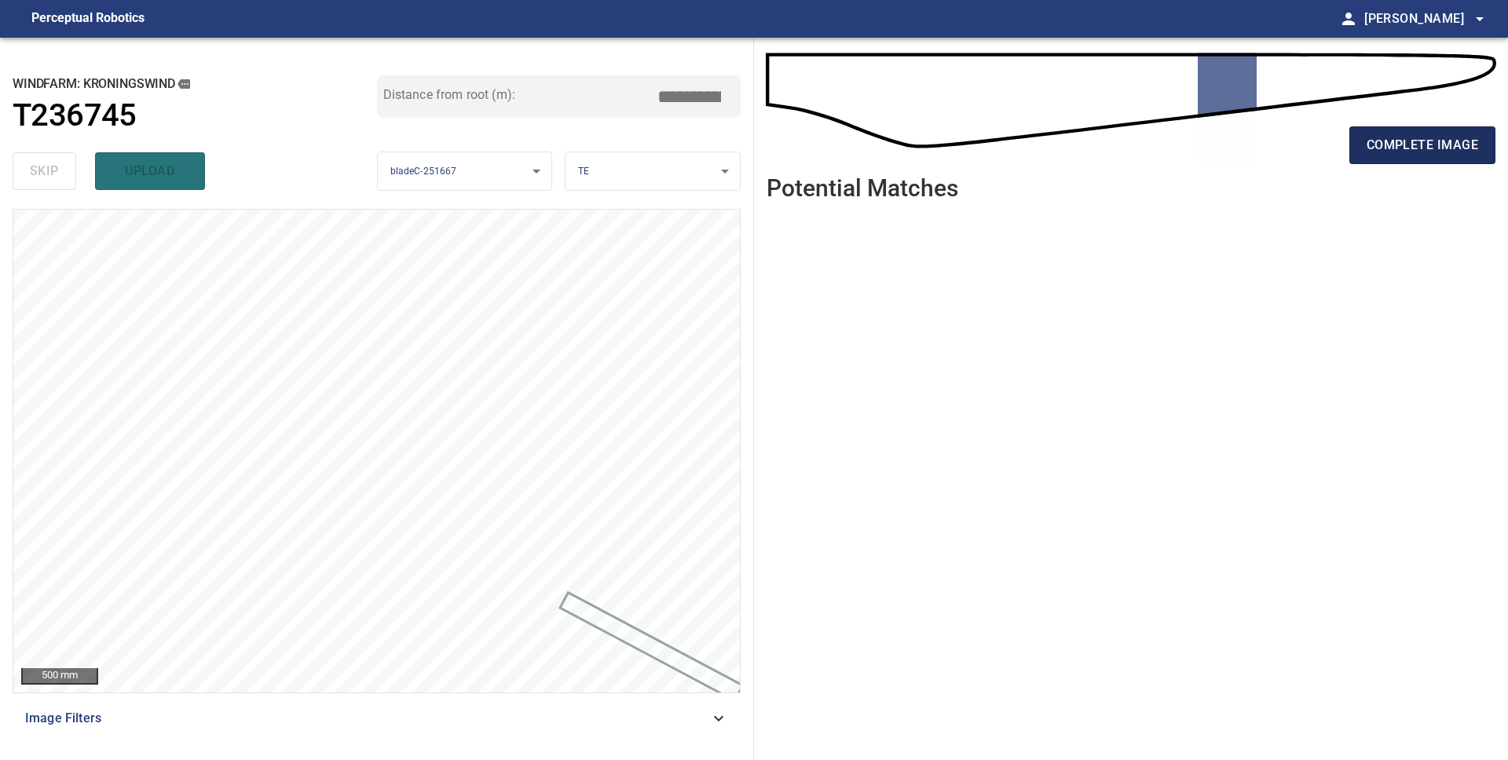
click at [1381, 151] on span "complete image" at bounding box center [1421, 145] width 111 height 22
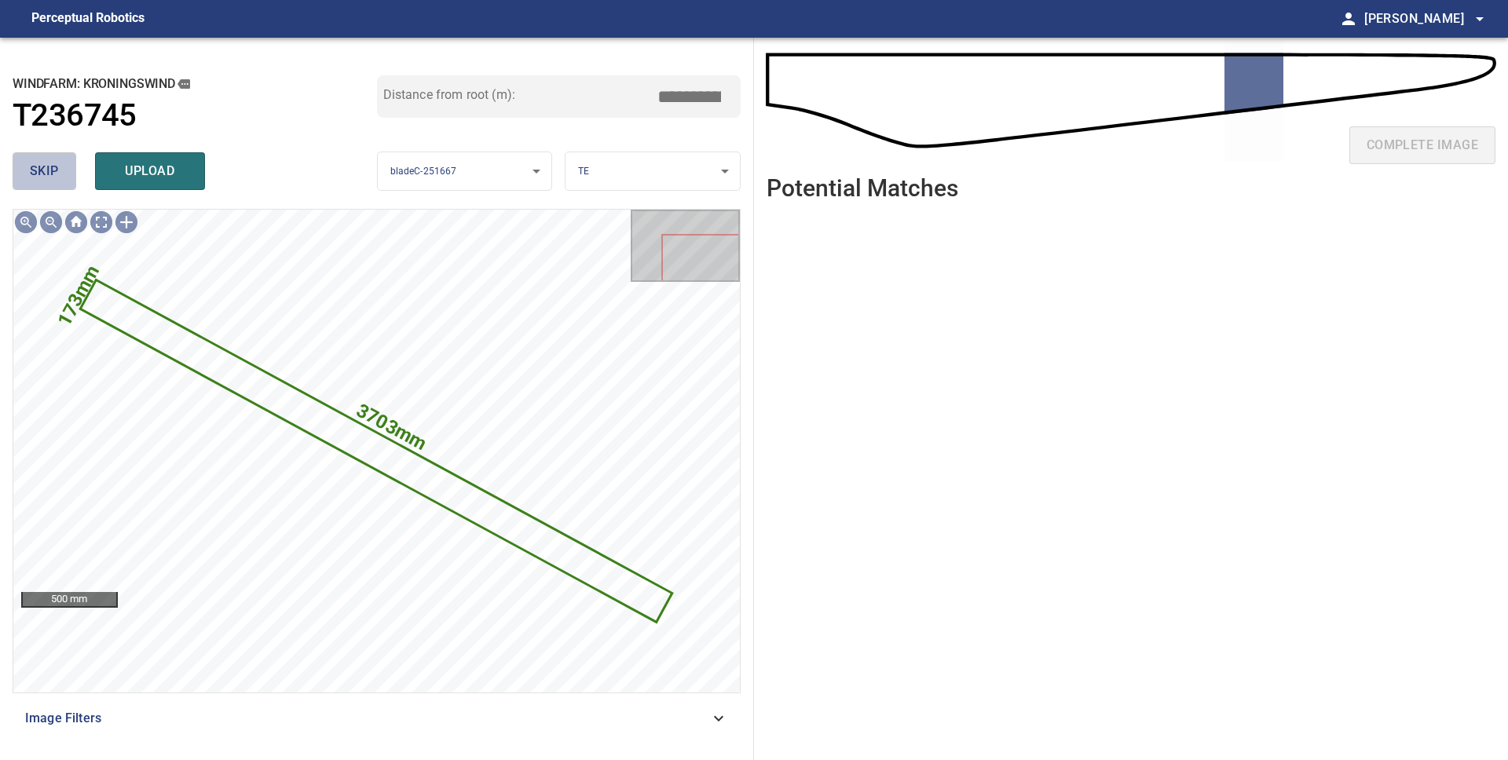
click at [36, 181] on span "skip" at bounding box center [44, 171] width 29 height 22
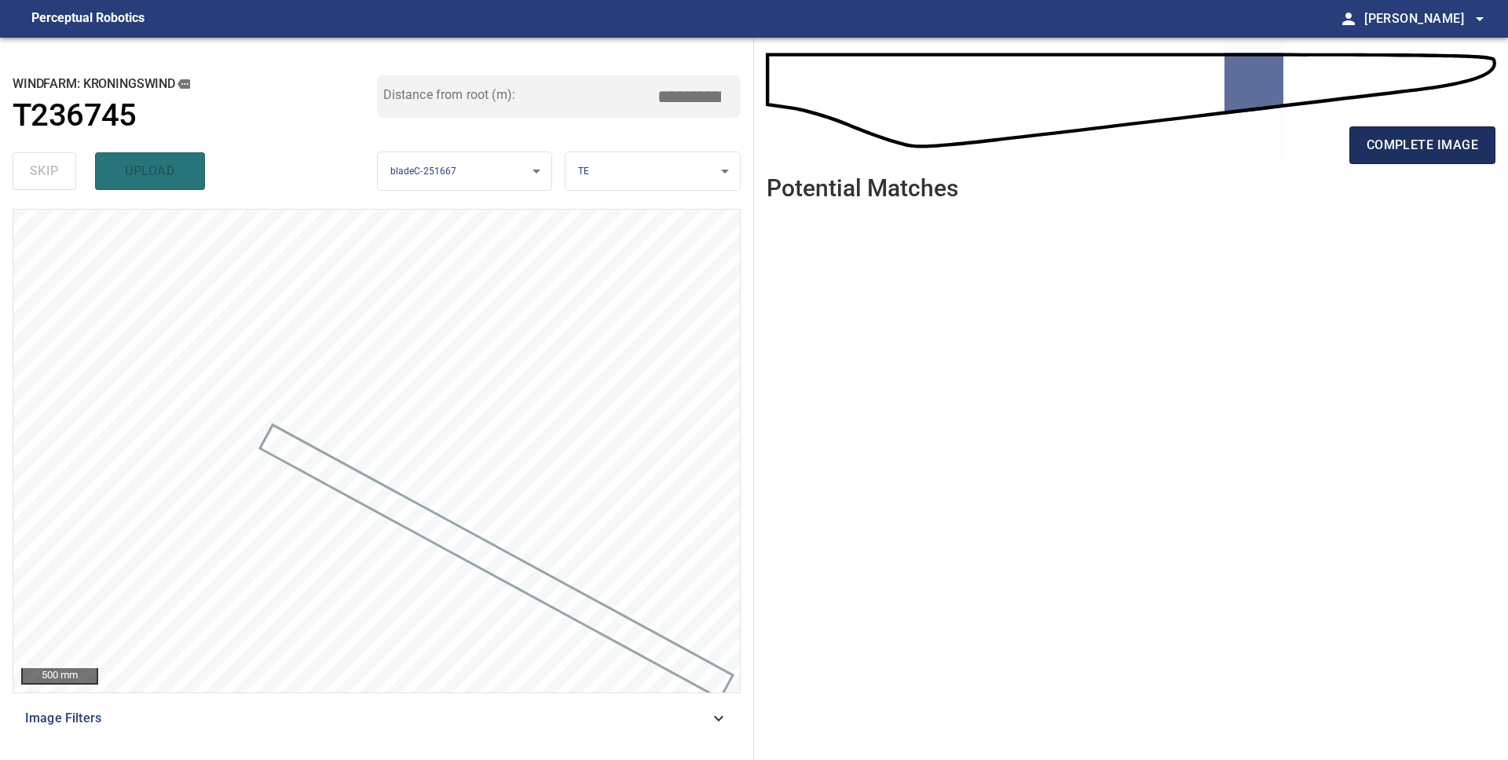
click at [1428, 148] on span "complete image" at bounding box center [1421, 145] width 111 height 22
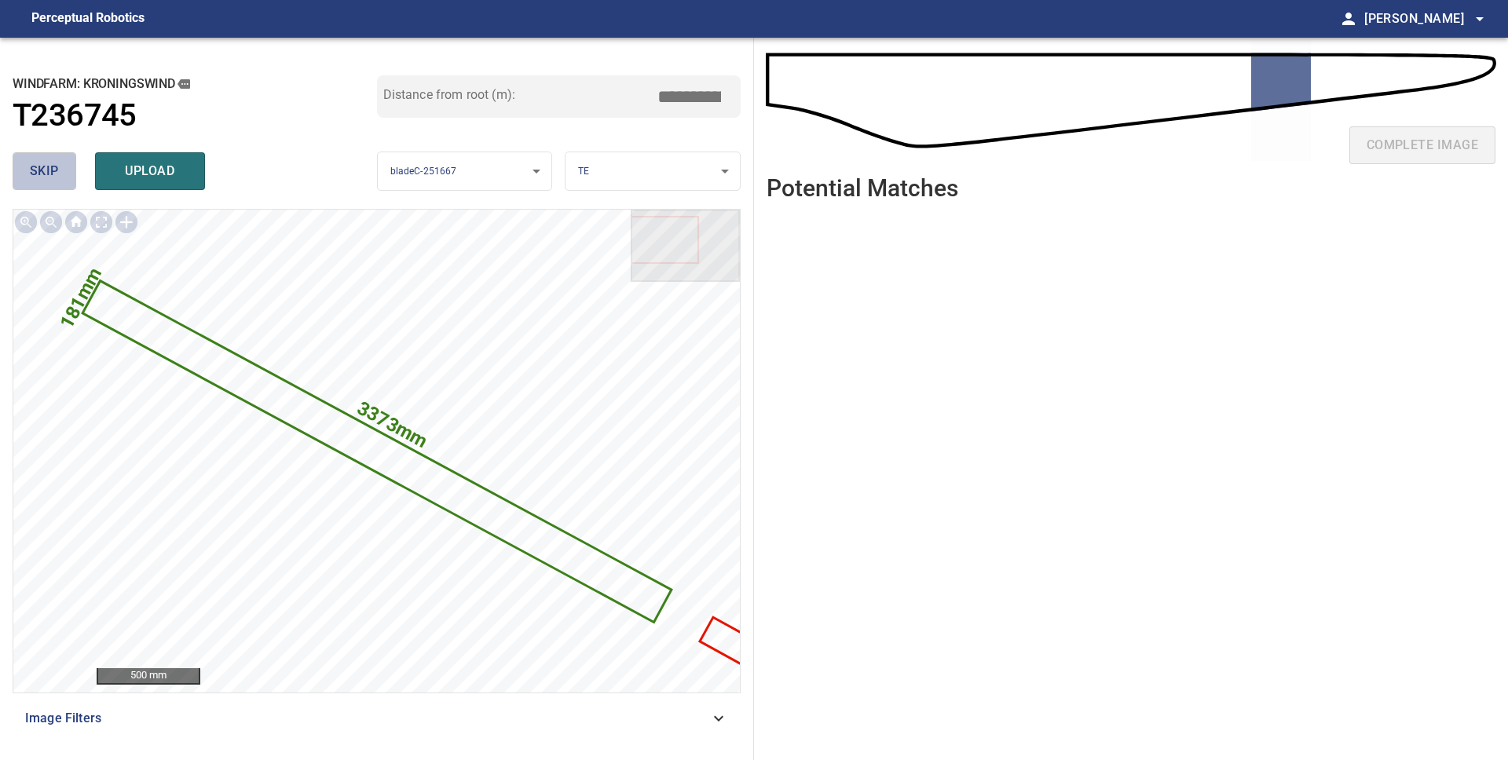
click at [36, 170] on span "skip" at bounding box center [44, 171] width 29 height 22
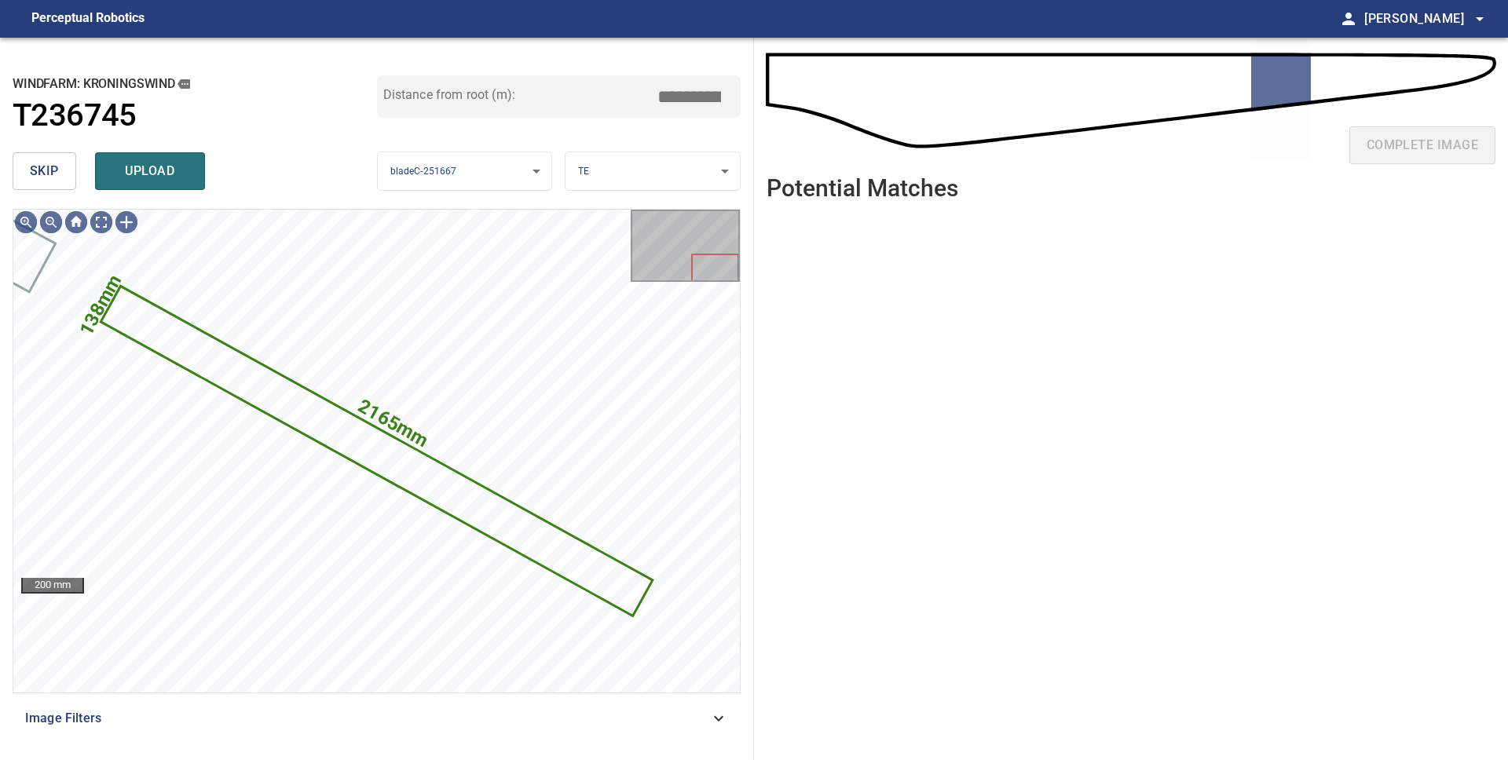
click at [36, 170] on span "skip" at bounding box center [44, 171] width 29 height 22
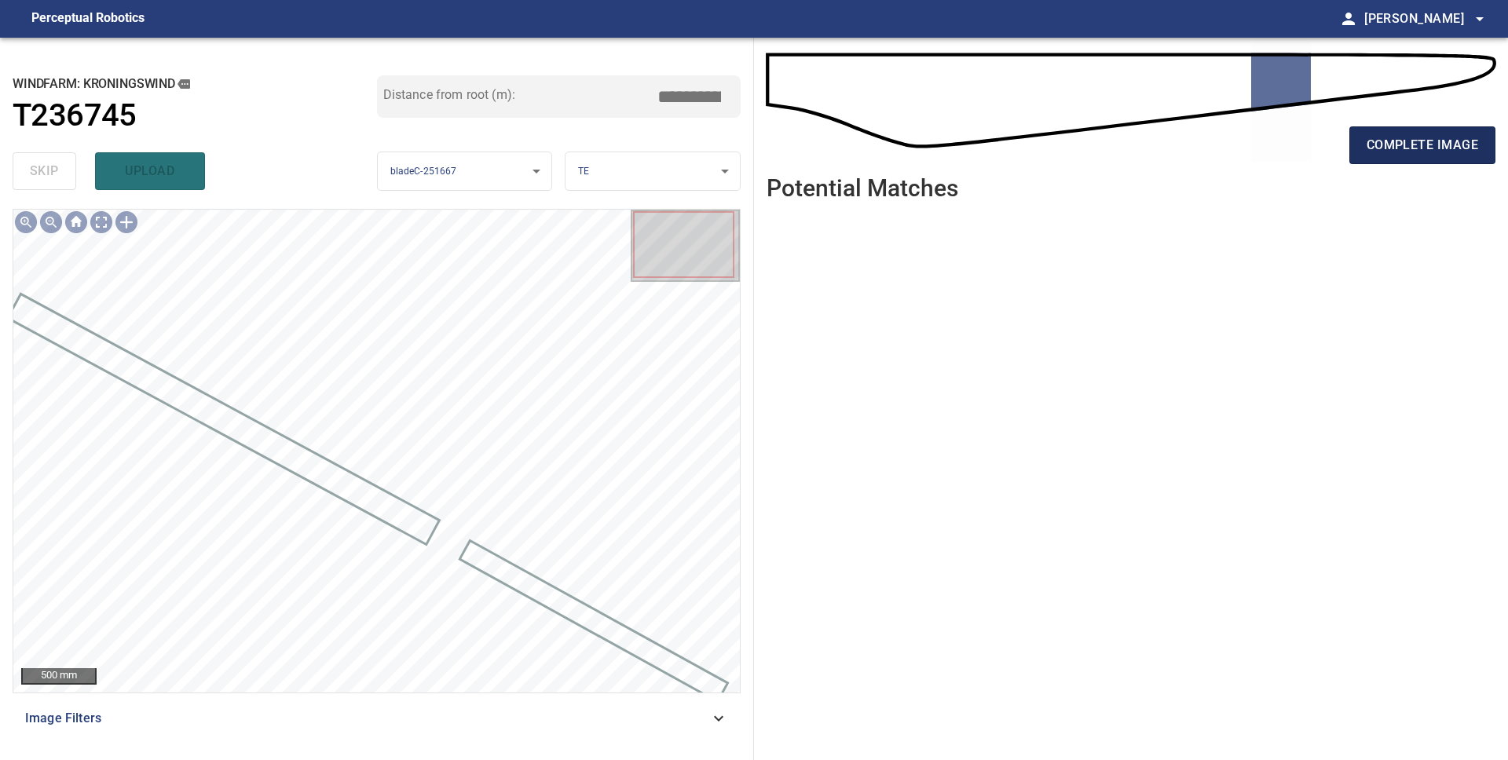
click at [1406, 150] on span "complete image" at bounding box center [1421, 145] width 111 height 22
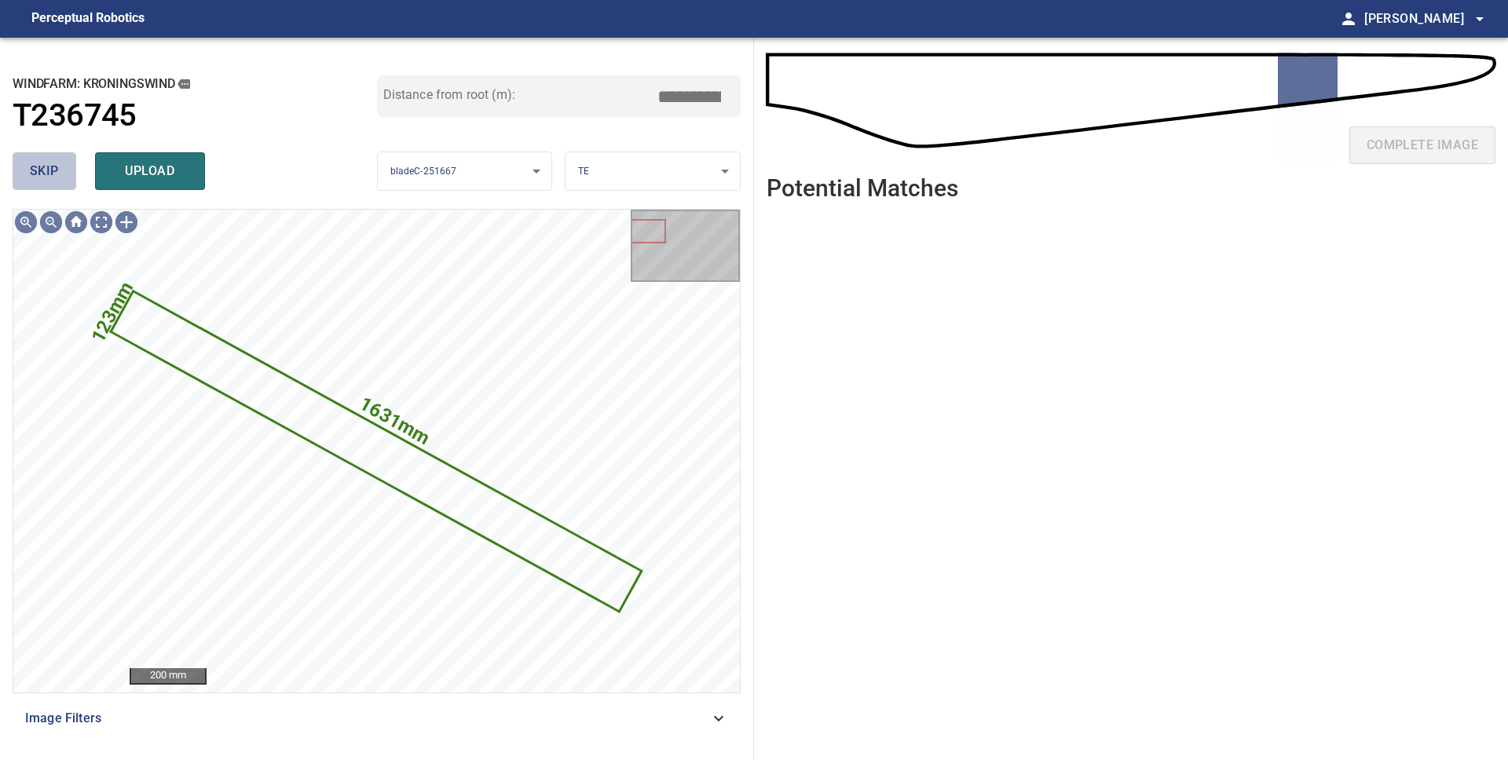
click at [46, 168] on span "skip" at bounding box center [44, 171] width 29 height 22
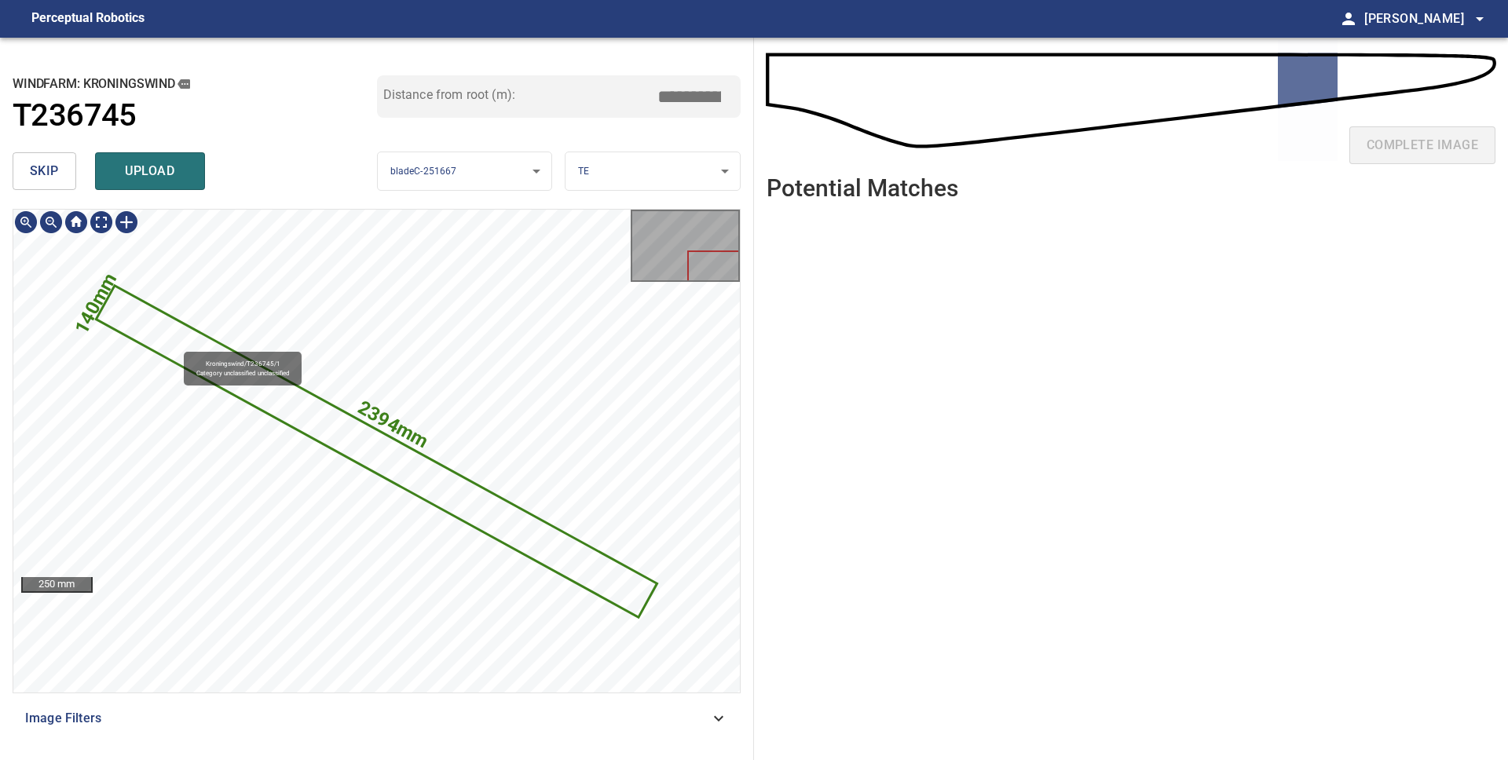
click at [176, 344] on icon at bounding box center [375, 451] width 557 height 328
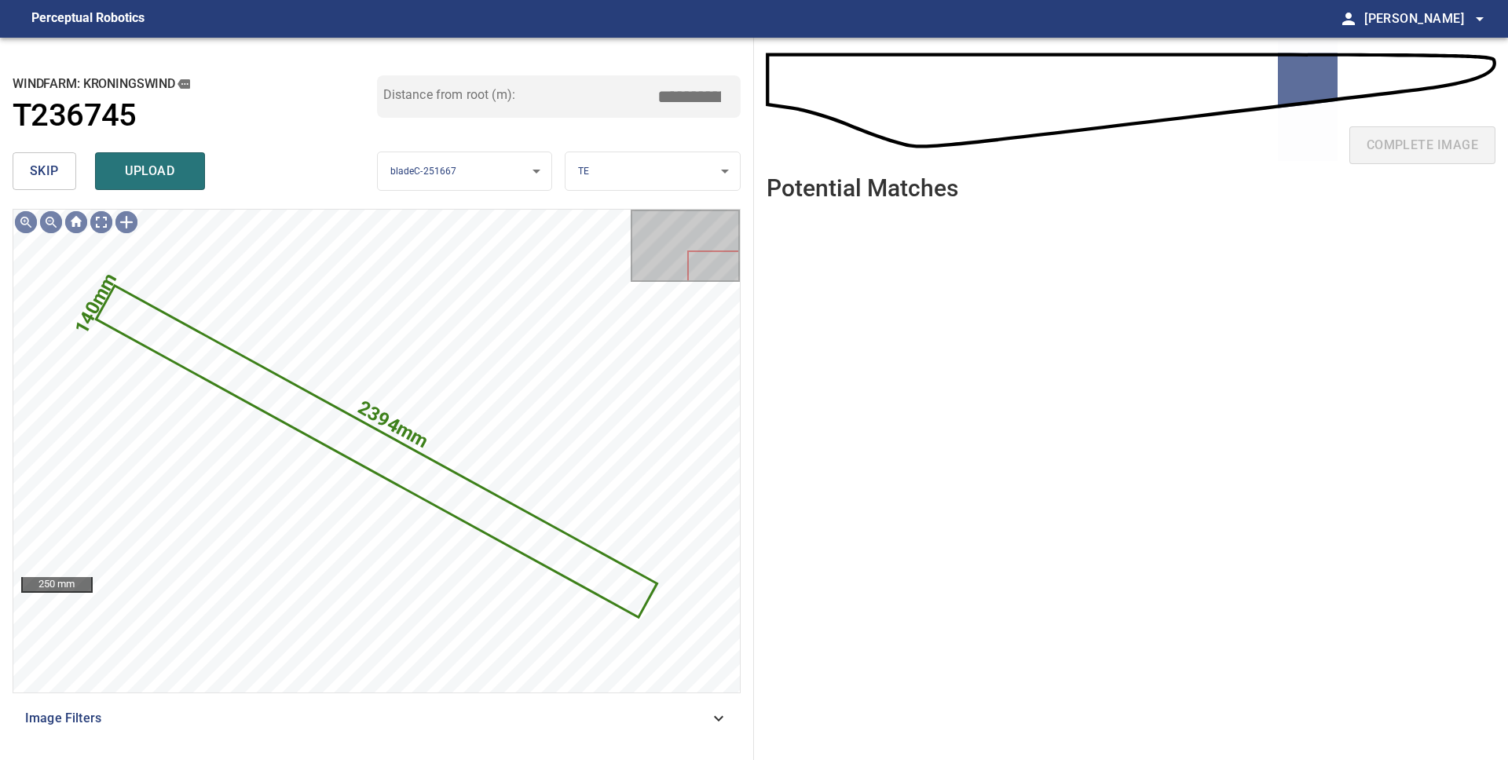
click at [38, 168] on span "skip" at bounding box center [44, 171] width 29 height 22
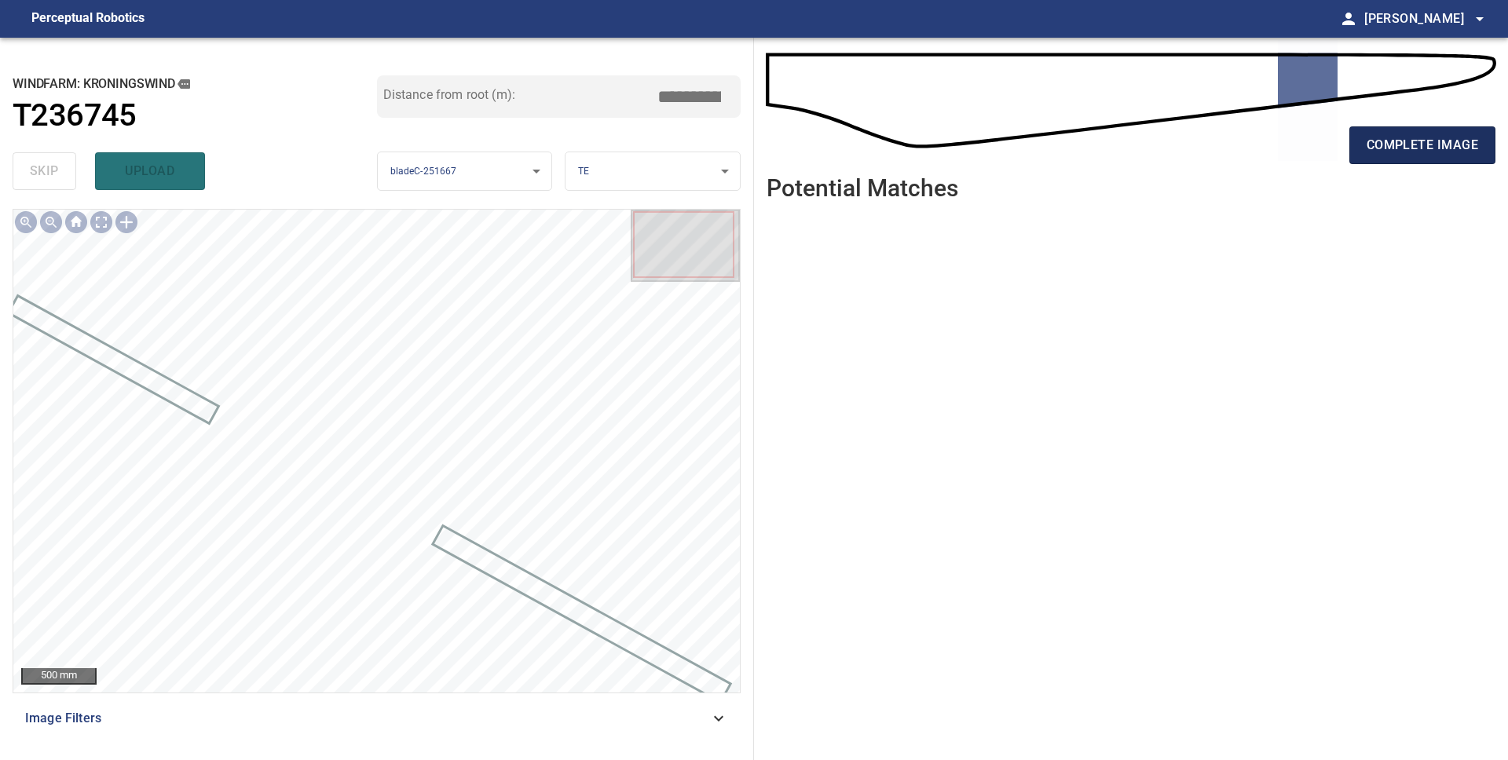
click at [1429, 145] on span "complete image" at bounding box center [1421, 145] width 111 height 22
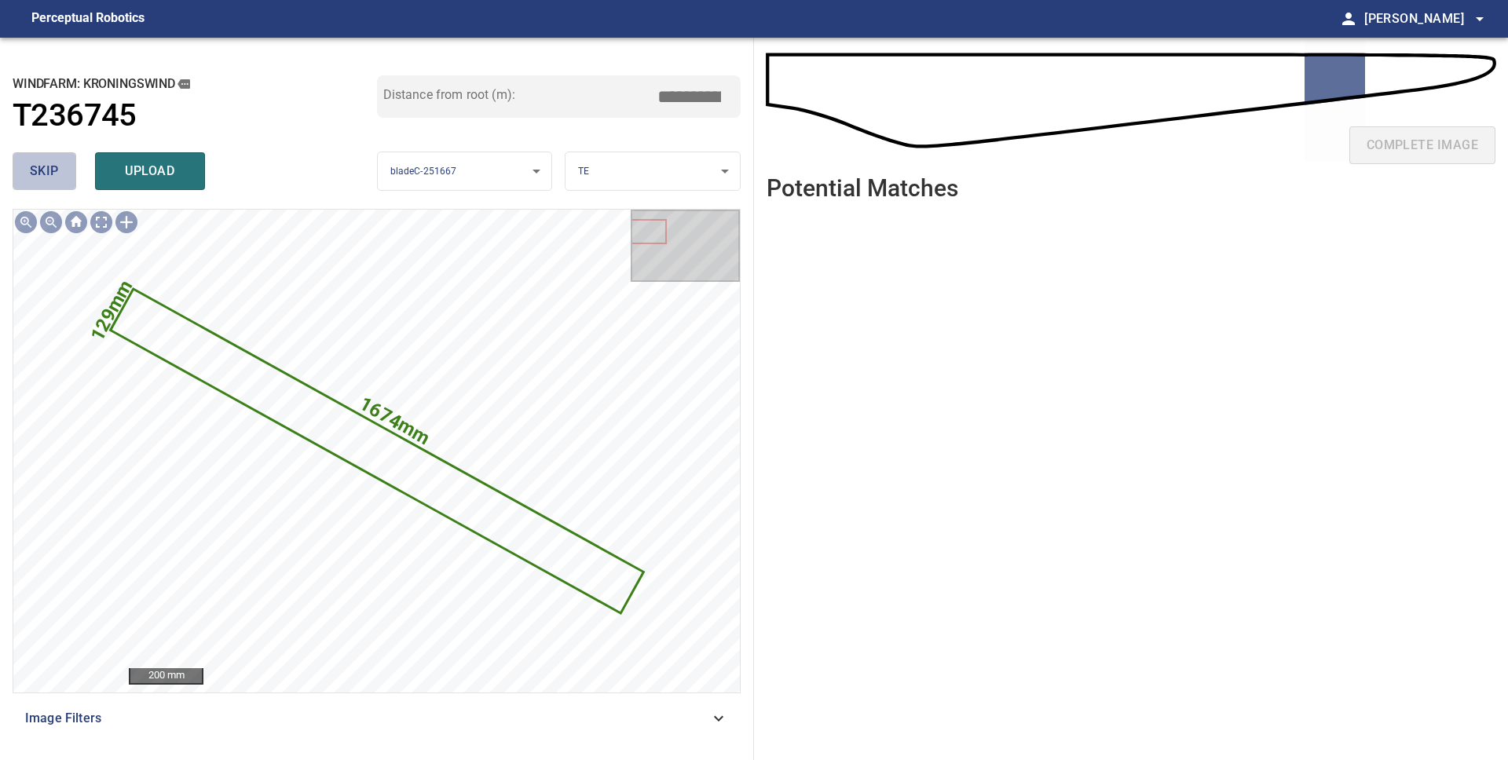
click at [43, 174] on span "skip" at bounding box center [44, 171] width 29 height 22
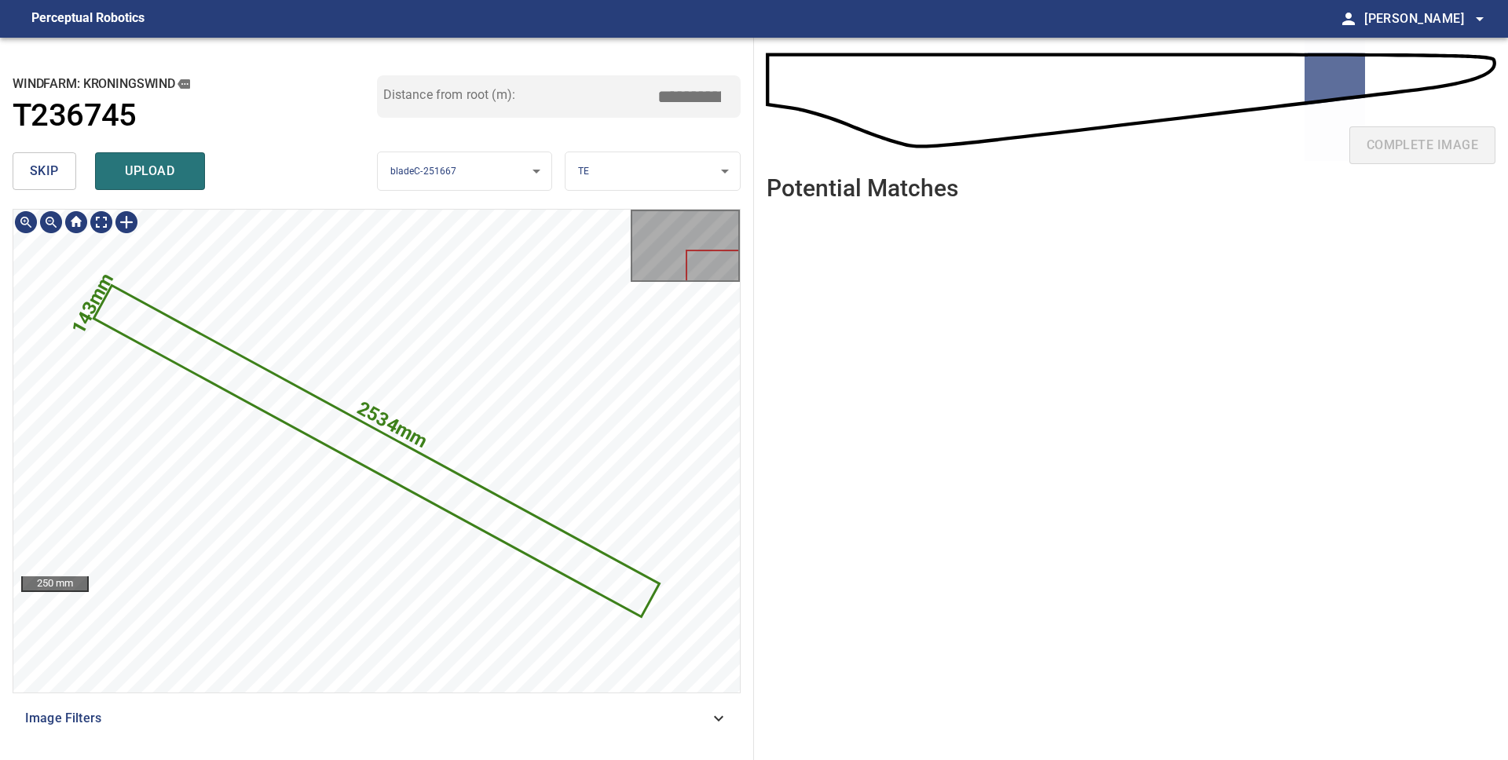
click at [425, 470] on icon at bounding box center [377, 451] width 562 height 328
click at [53, 170] on span "skip" at bounding box center [44, 171] width 29 height 22
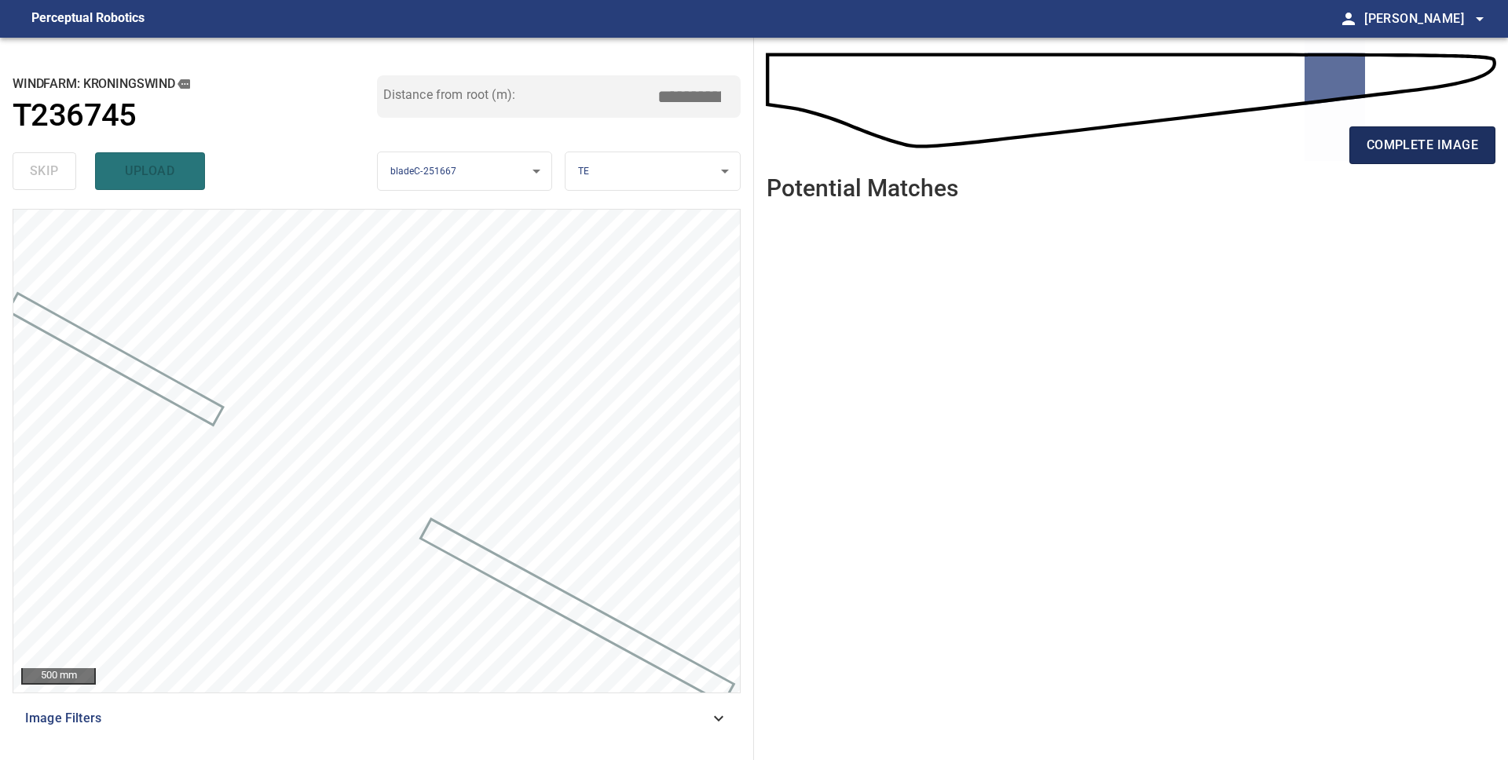
click at [1441, 154] on span "complete image" at bounding box center [1421, 145] width 111 height 22
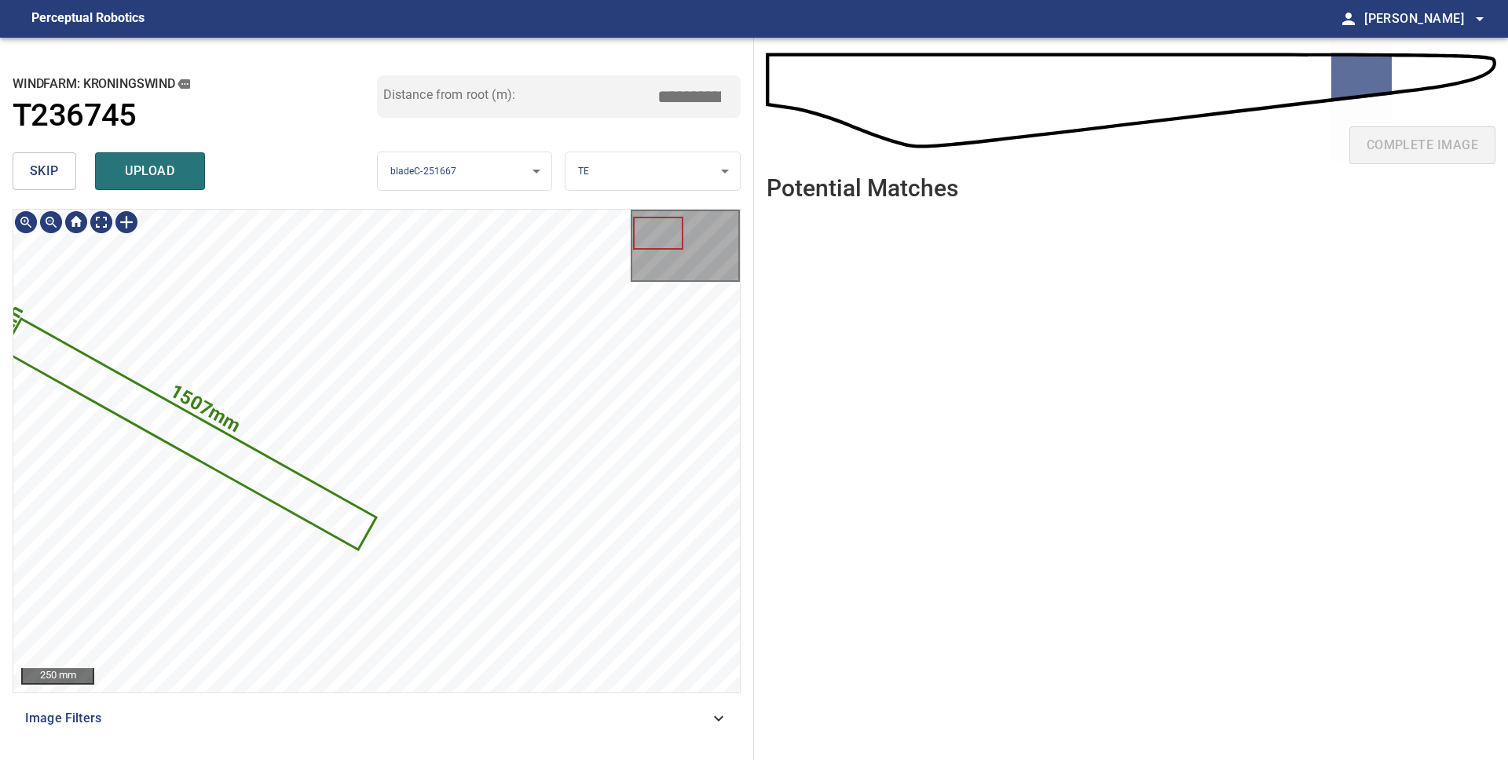
click at [146, 400] on icon at bounding box center [190, 434] width 370 height 228
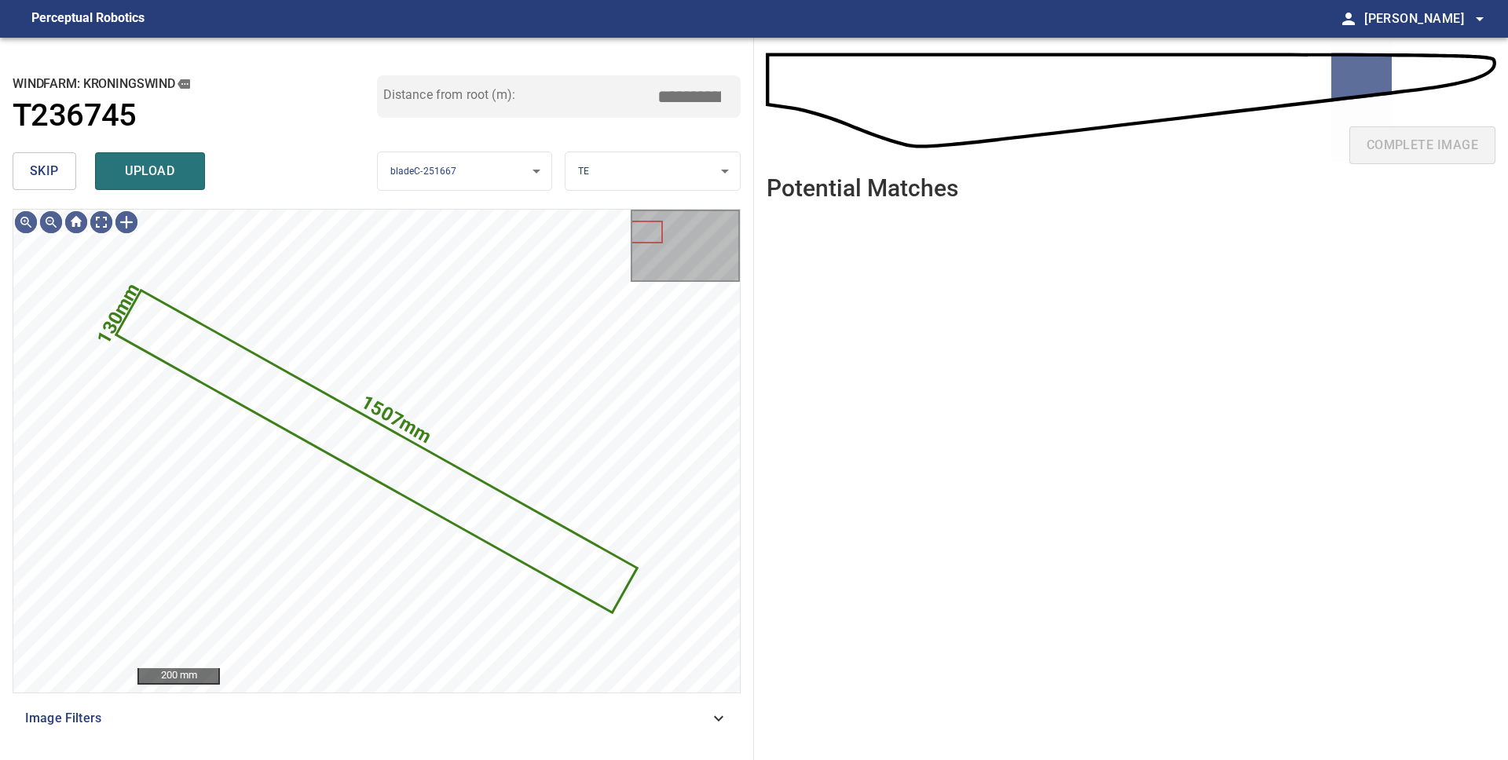
click at [52, 168] on span "skip" at bounding box center [44, 171] width 29 height 22
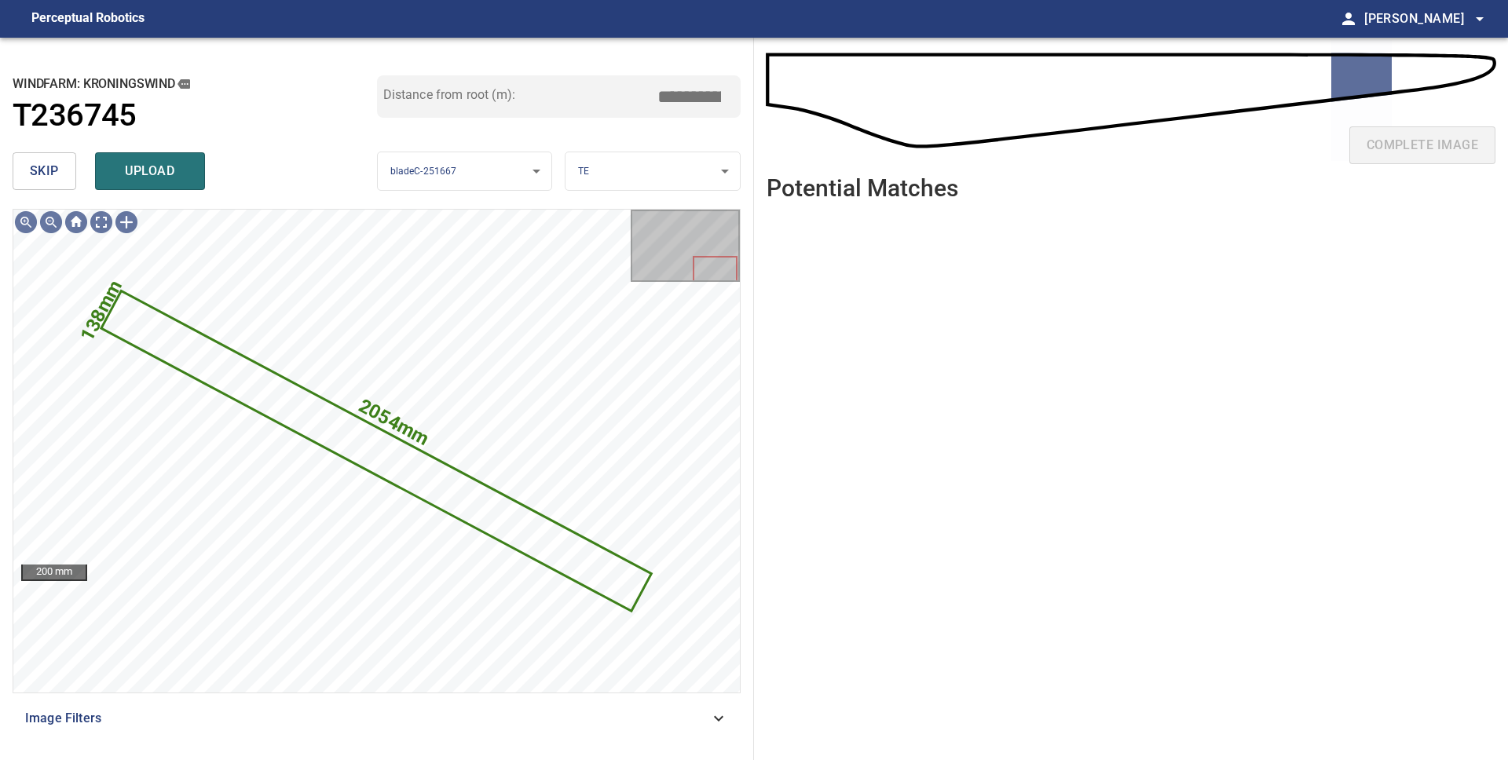
click at [50, 163] on span "skip" at bounding box center [44, 171] width 29 height 22
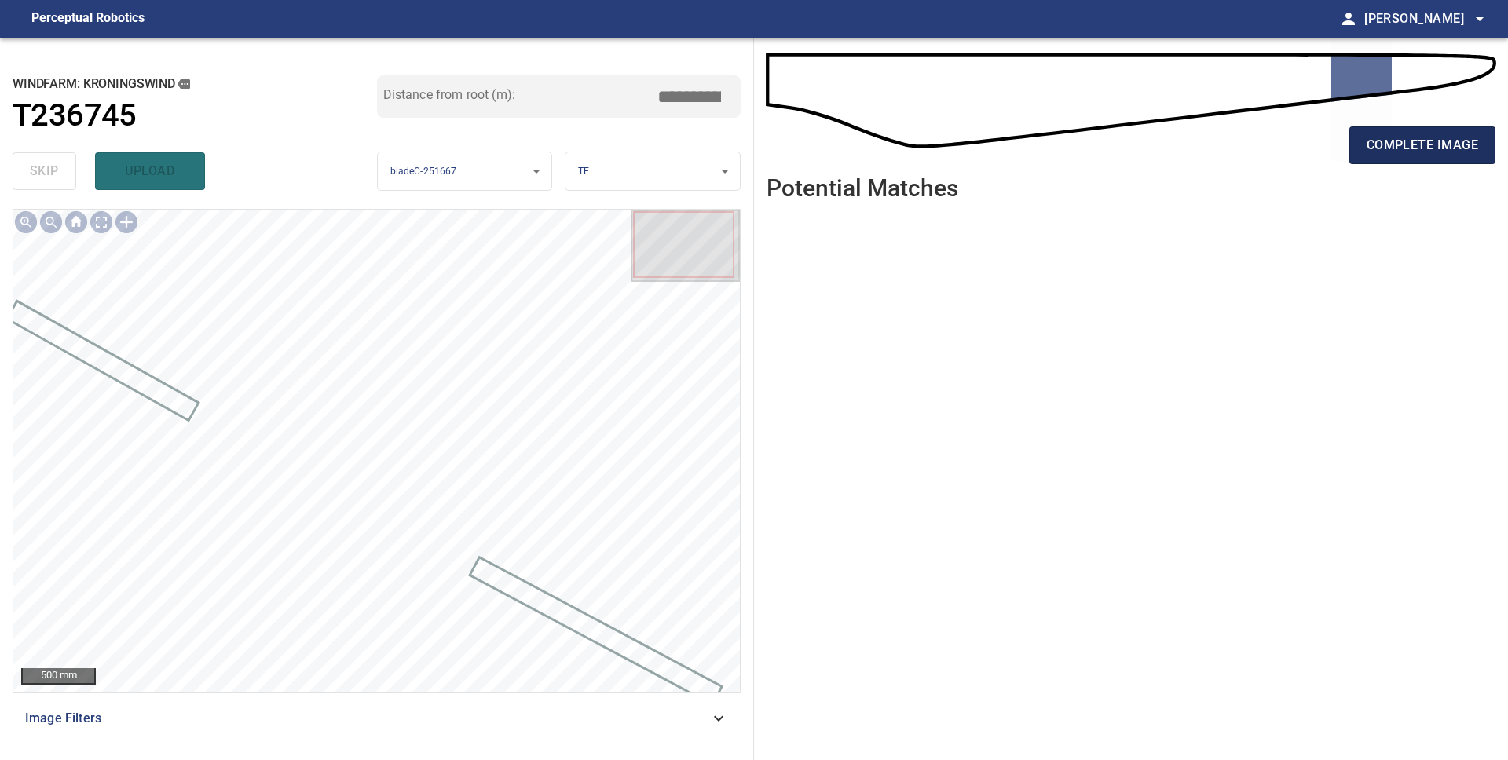
click at [1376, 144] on span "complete image" at bounding box center [1421, 145] width 111 height 22
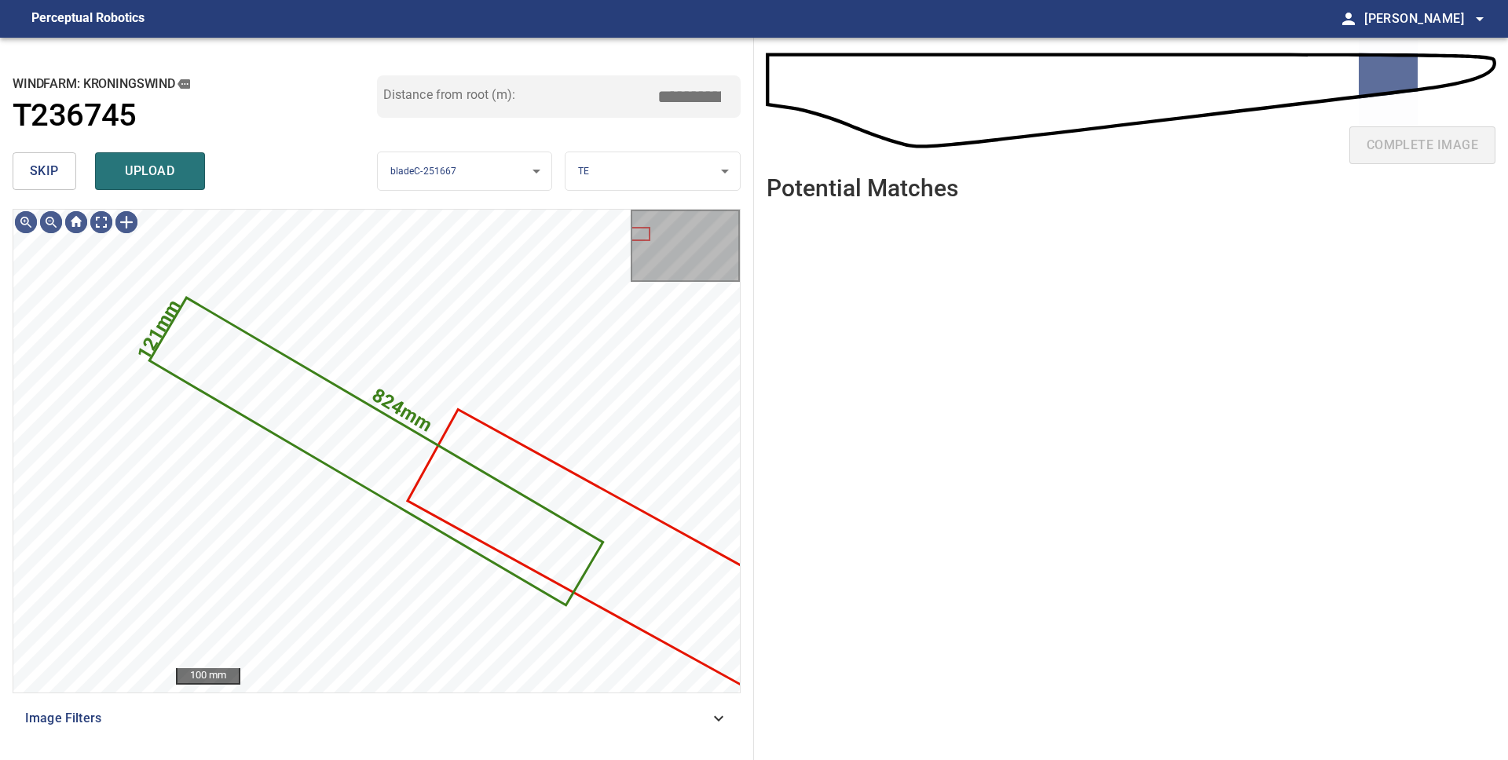
click at [43, 170] on span "skip" at bounding box center [44, 171] width 29 height 22
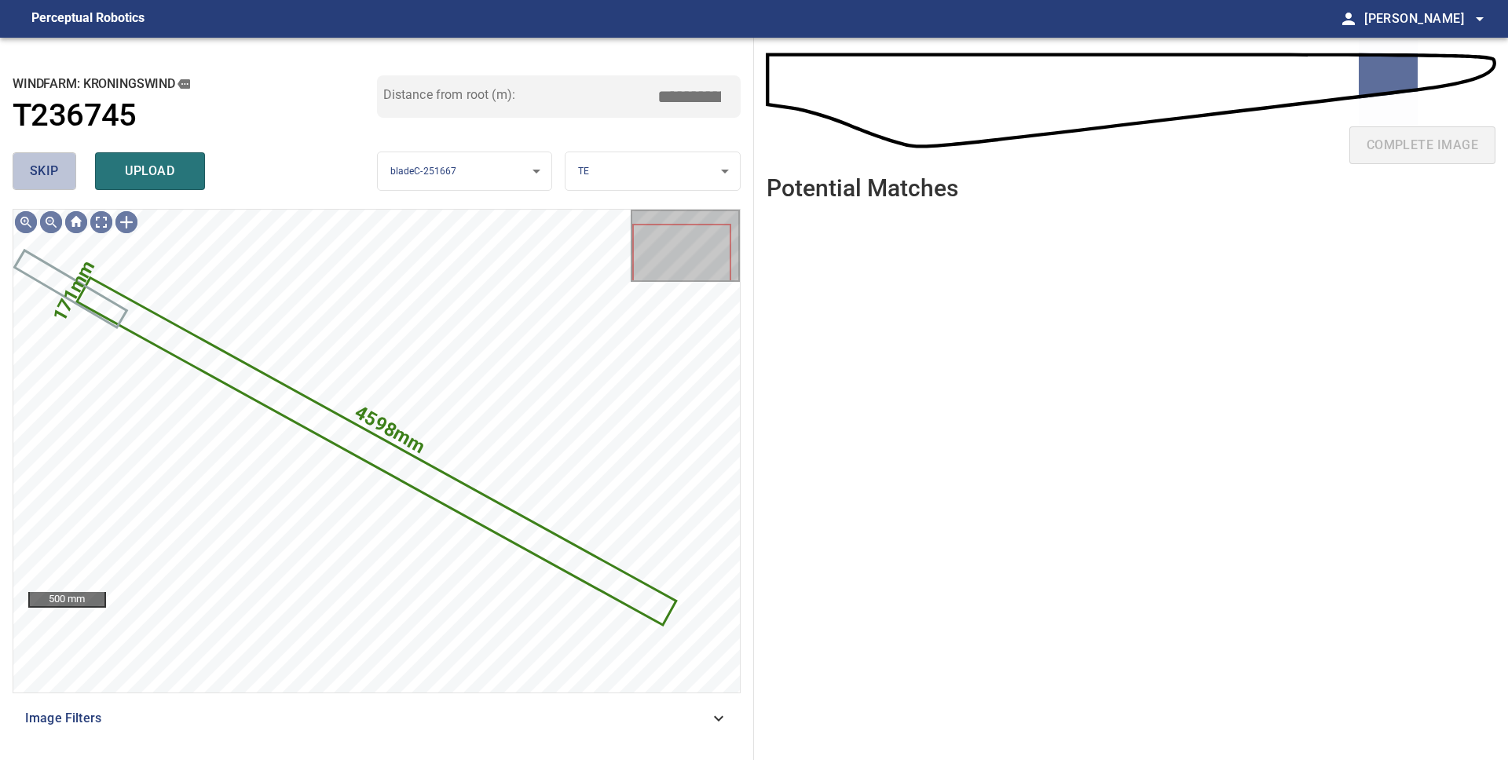
click at [43, 170] on span "skip" at bounding box center [44, 171] width 29 height 22
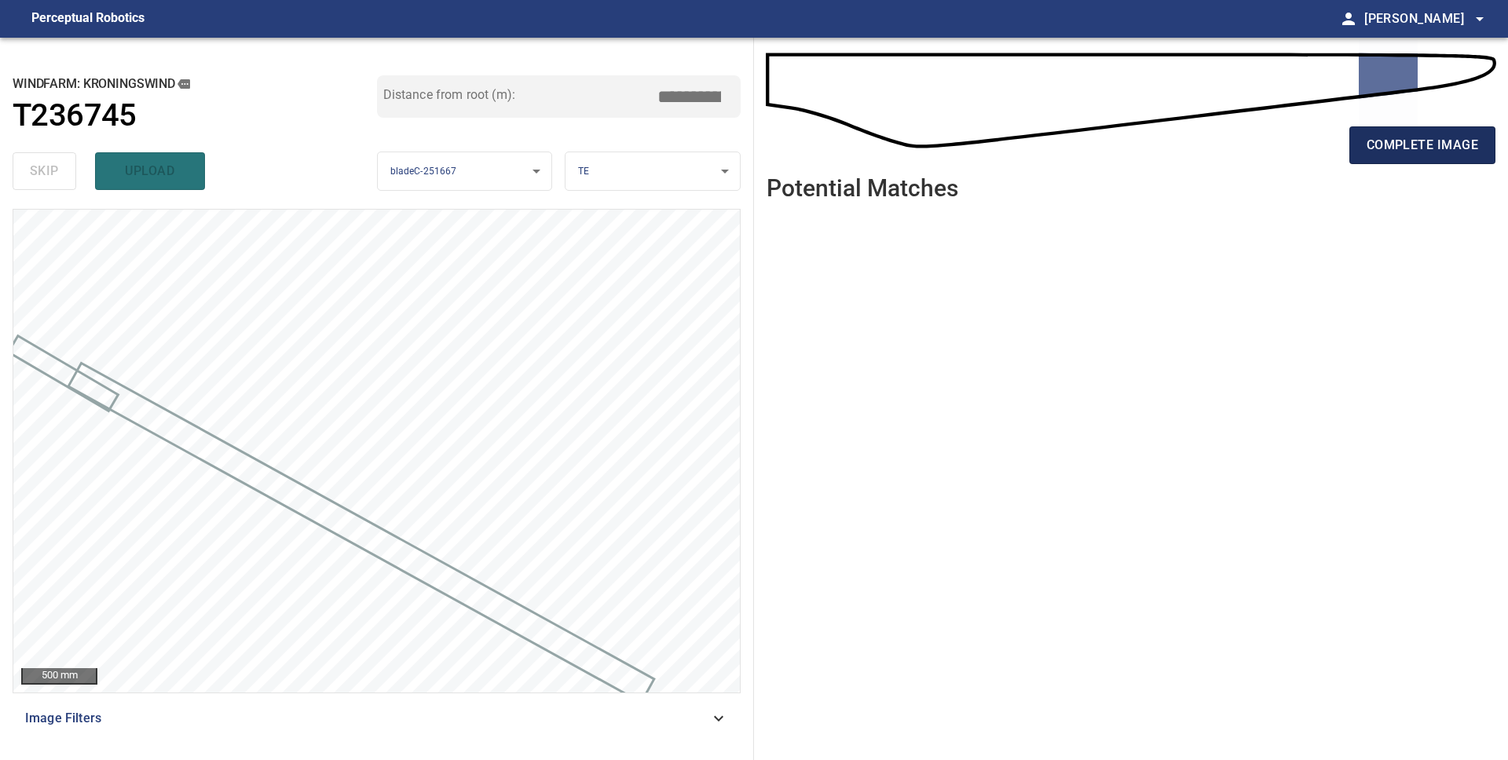
click at [1457, 153] on span "complete image" at bounding box center [1421, 145] width 111 height 22
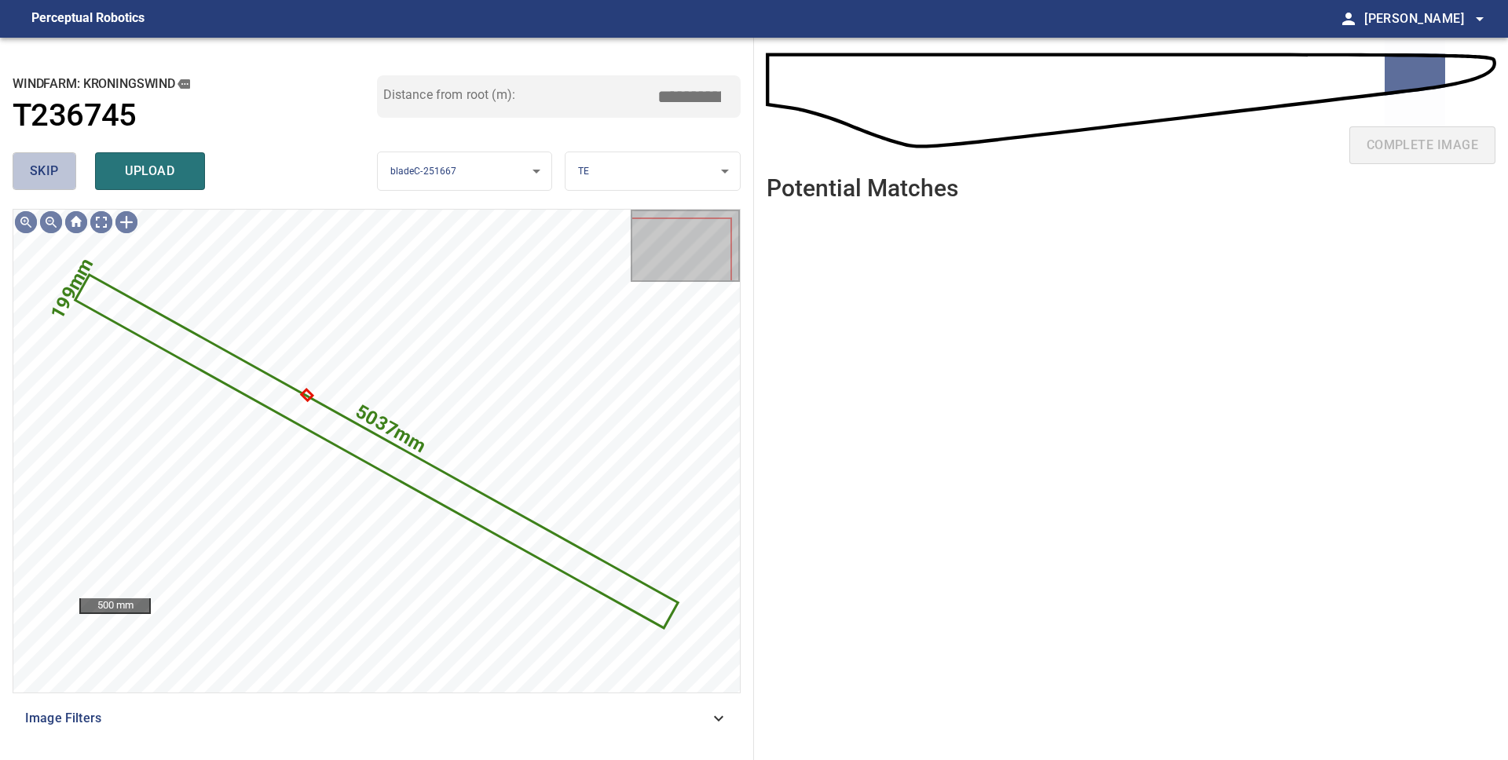
click at [28, 163] on button "skip" at bounding box center [45, 171] width 64 height 38
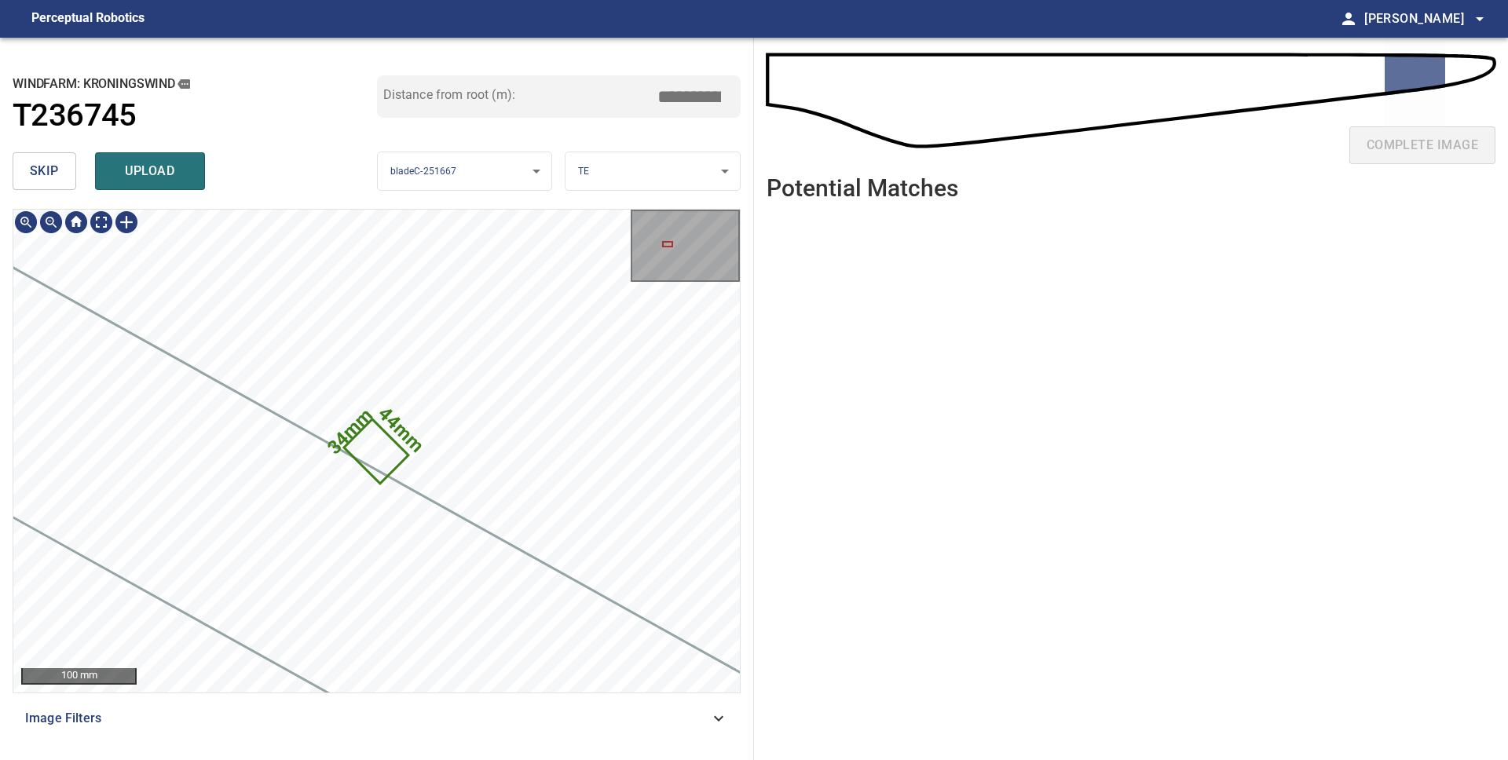
click at [367, 465] on icon at bounding box center [376, 451] width 61 height 61
click at [64, 181] on button "skip" at bounding box center [45, 171] width 64 height 38
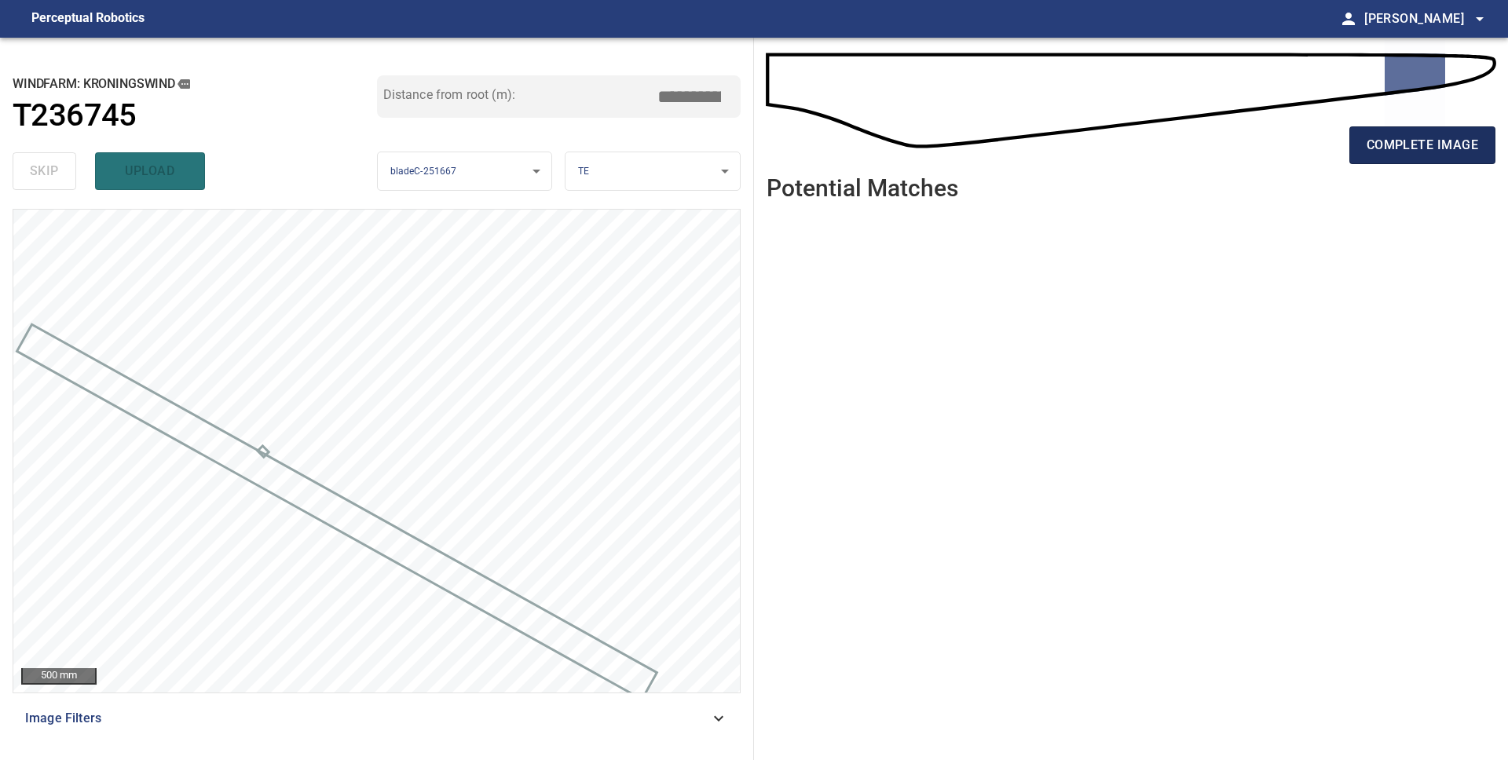
click at [1387, 159] on button "complete image" at bounding box center [1422, 145] width 146 height 38
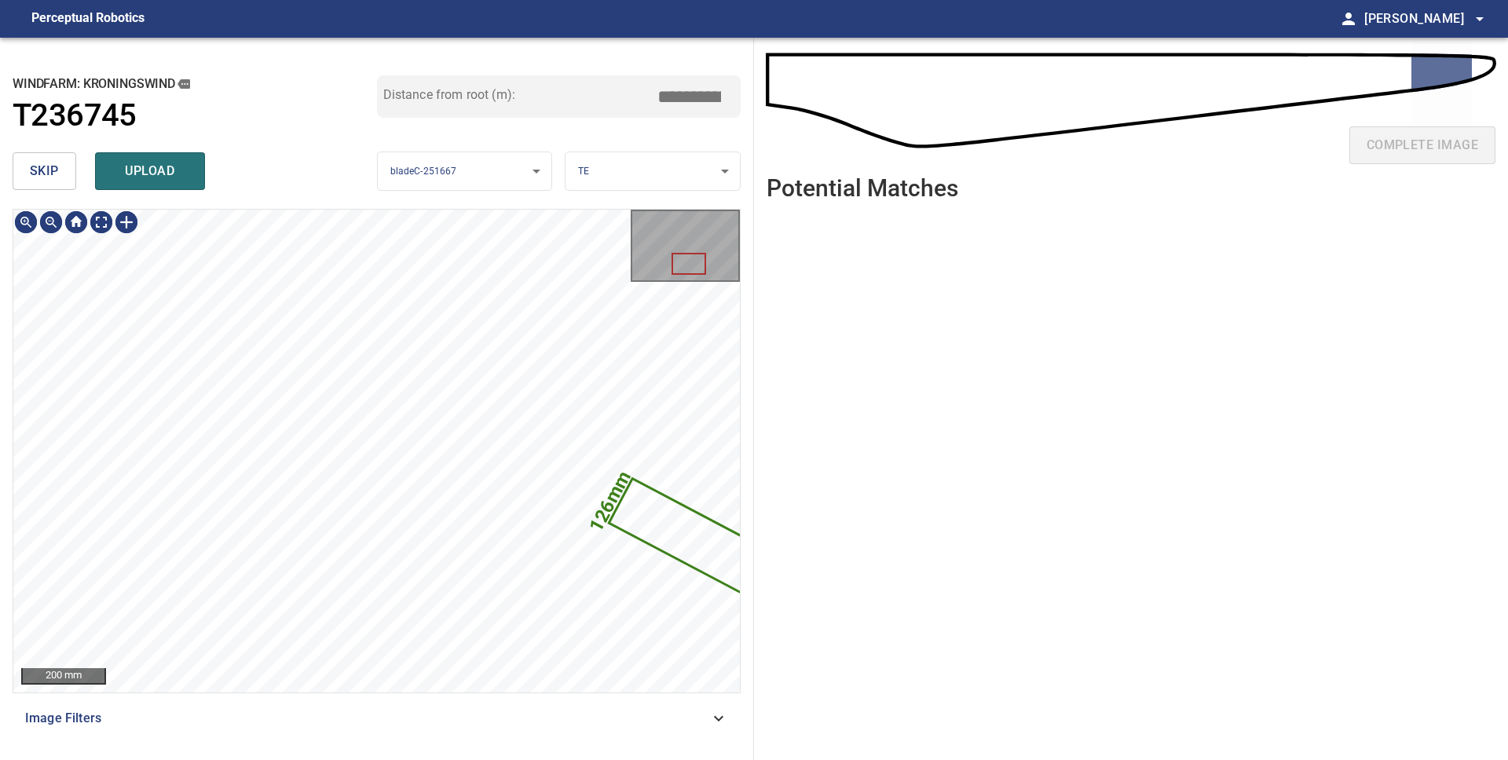
click at [38, 167] on span "skip" at bounding box center [44, 171] width 29 height 22
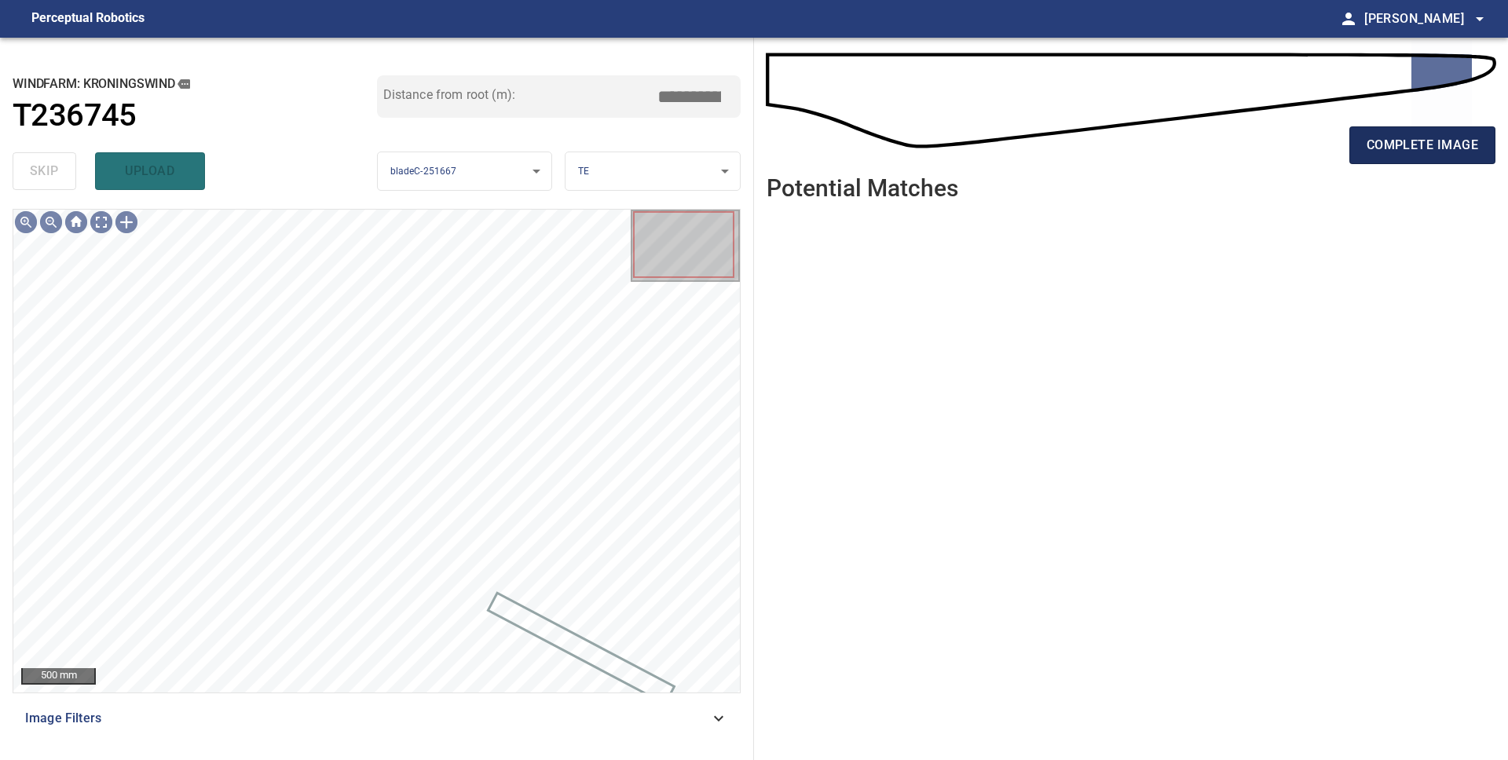
click at [1419, 141] on span "complete image" at bounding box center [1421, 145] width 111 height 22
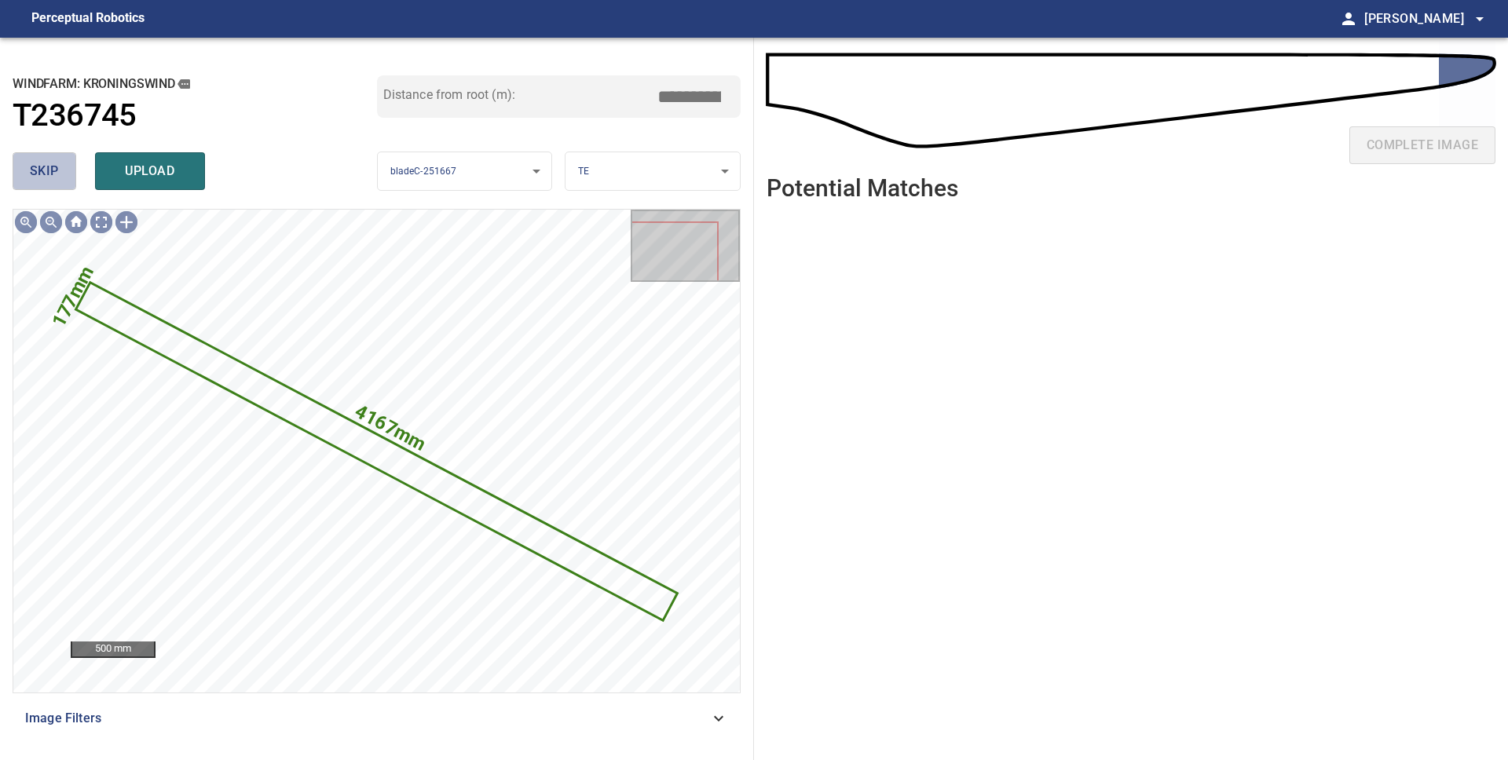
drag, startPoint x: 35, startPoint y: 170, endPoint x: 47, endPoint y: 181, distance: 15.6
click at [35, 170] on span "skip" at bounding box center [44, 171] width 29 height 22
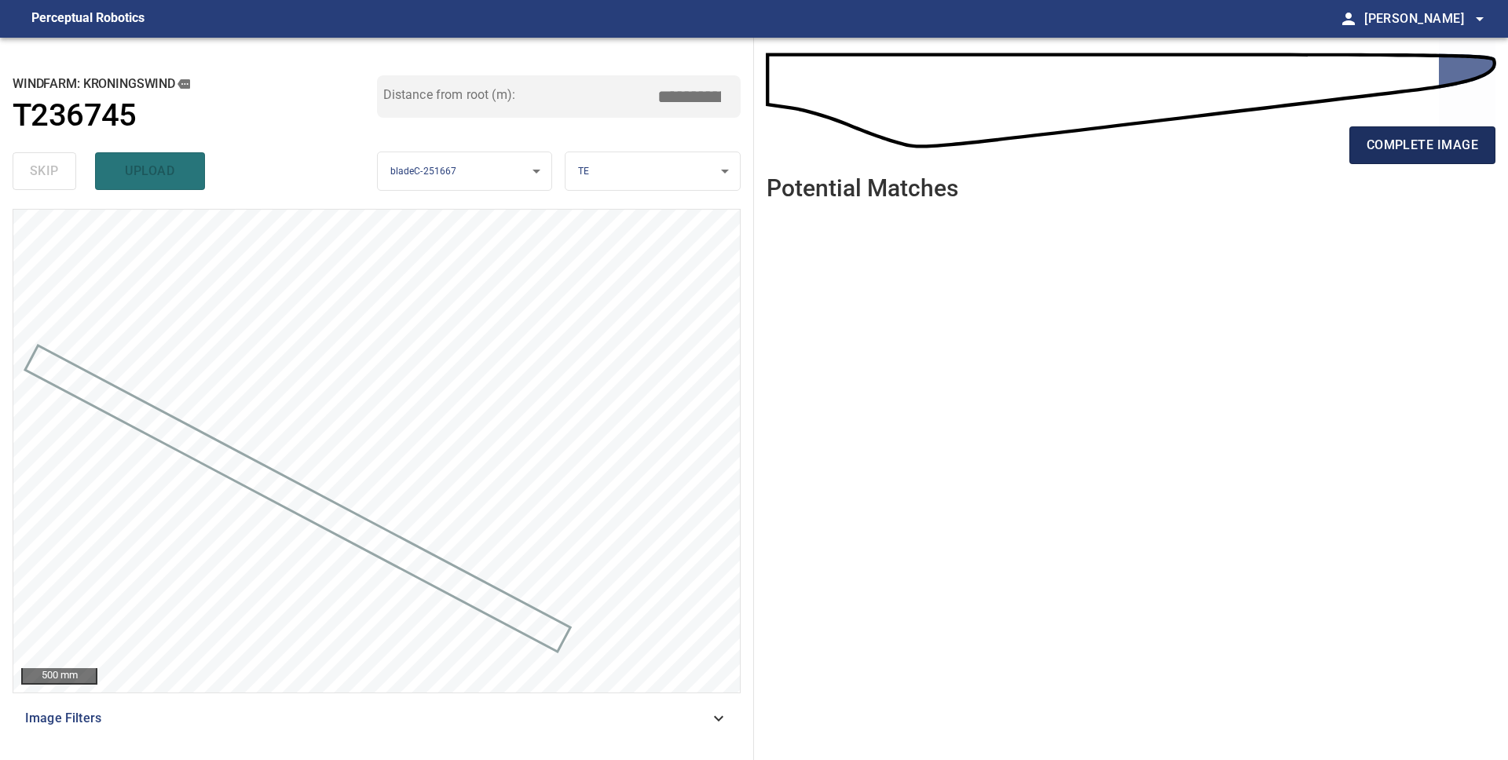
click at [1446, 152] on span "complete image" at bounding box center [1421, 145] width 111 height 22
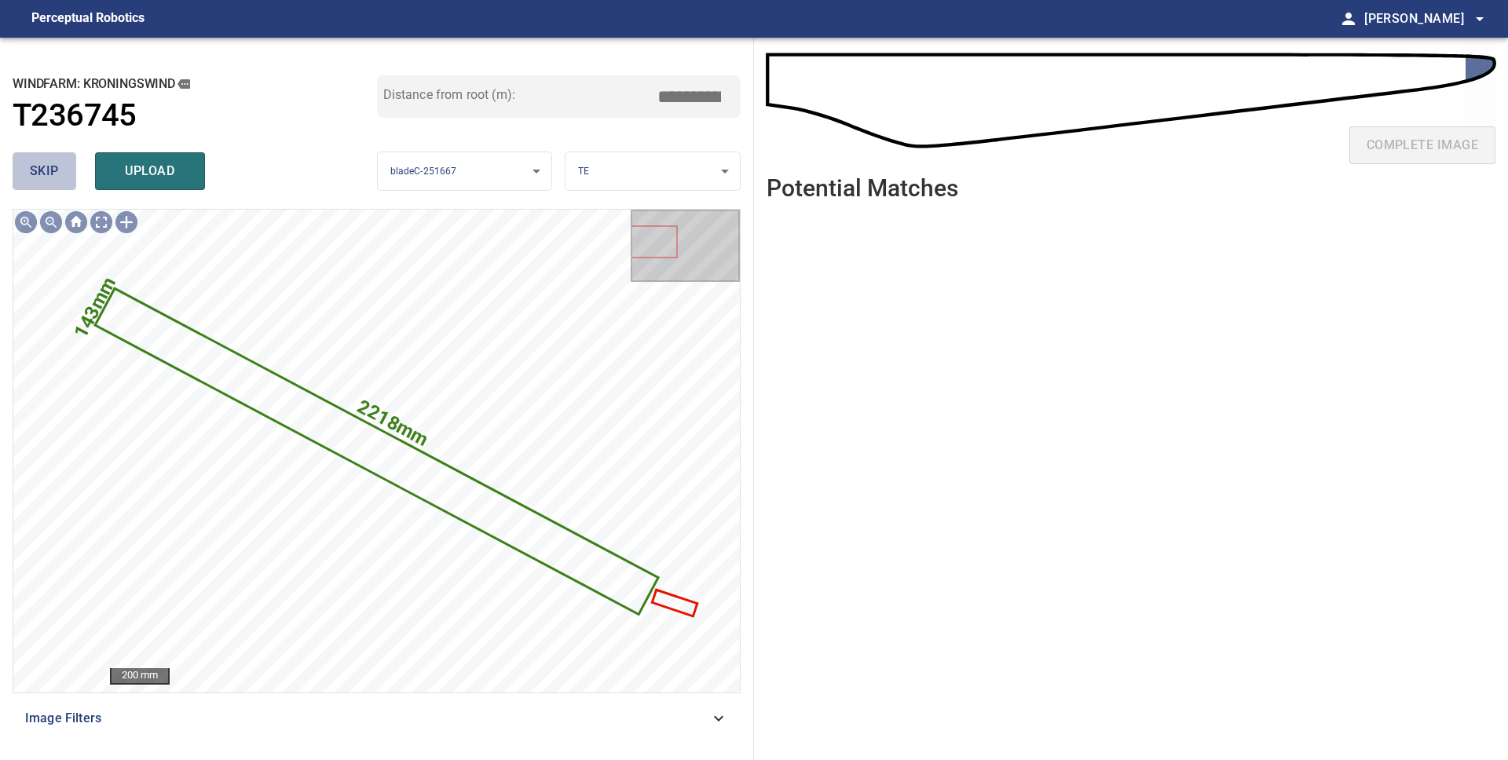
click at [45, 163] on span "skip" at bounding box center [44, 171] width 29 height 22
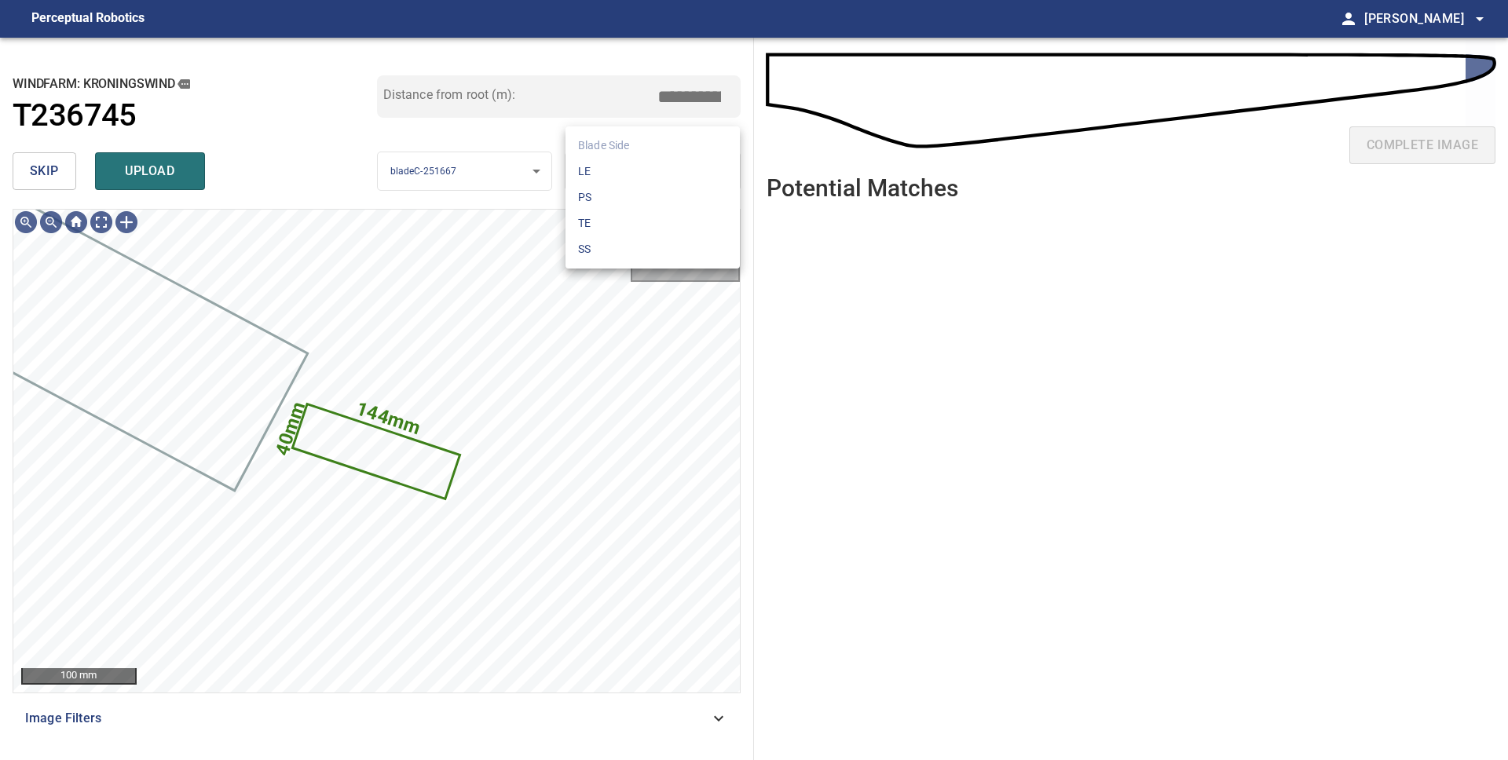
click at [717, 182] on body "**********" at bounding box center [754, 380] width 1508 height 760
click at [711, 175] on li "LE" at bounding box center [652, 172] width 174 height 26
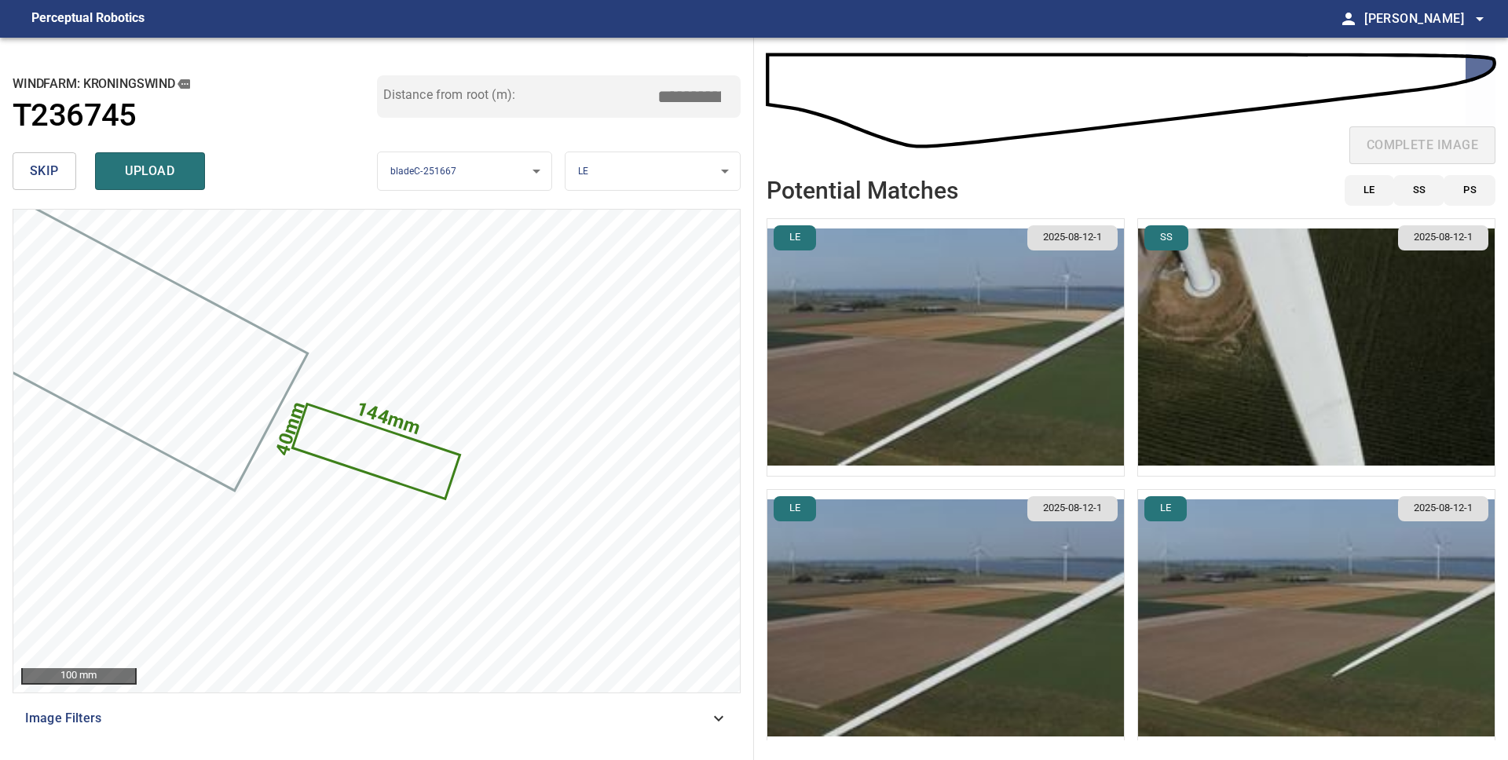
click at [989, 363] on img "button" at bounding box center [945, 347] width 356 height 257
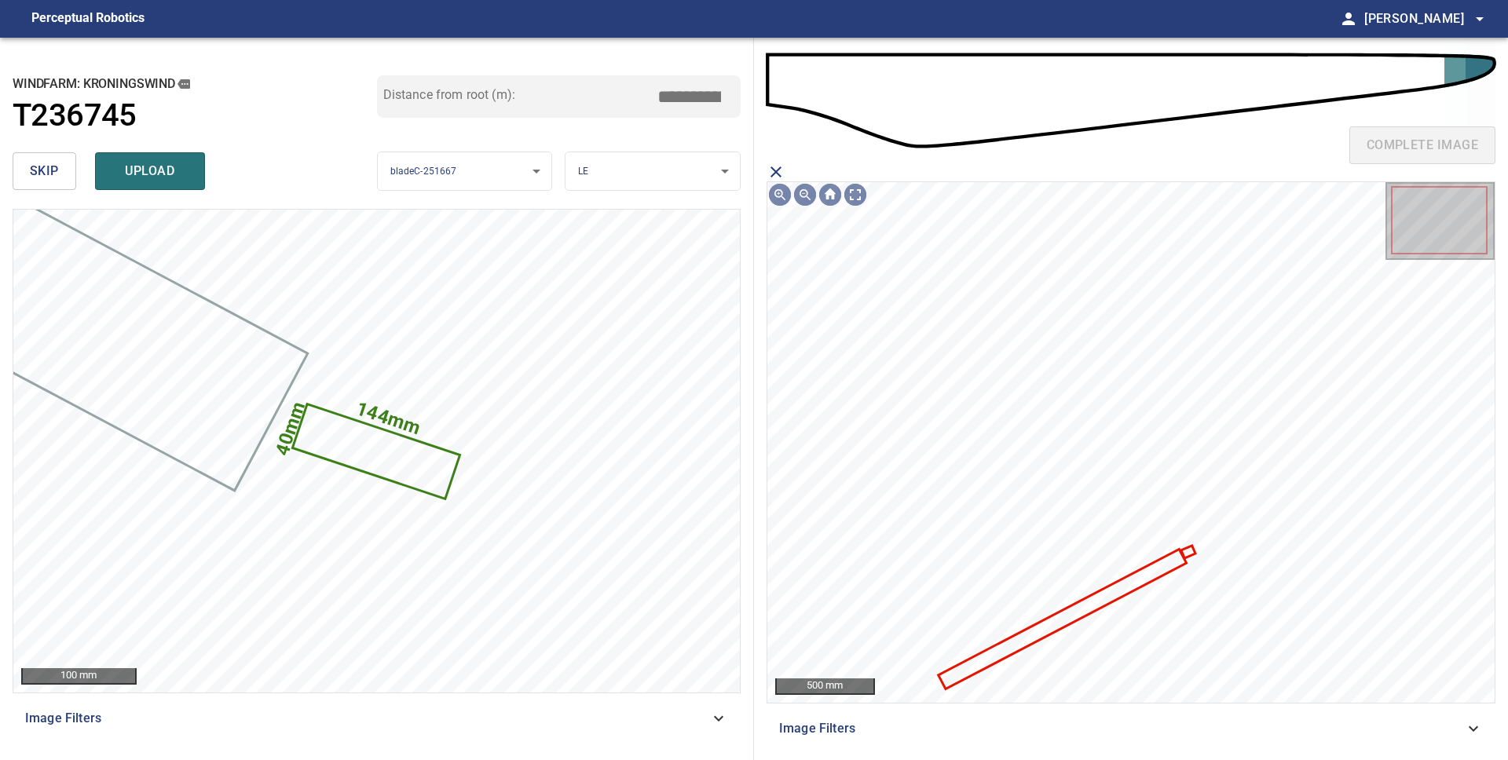
click at [774, 168] on icon "close matching imageResolution:" at bounding box center [775, 172] width 19 height 19
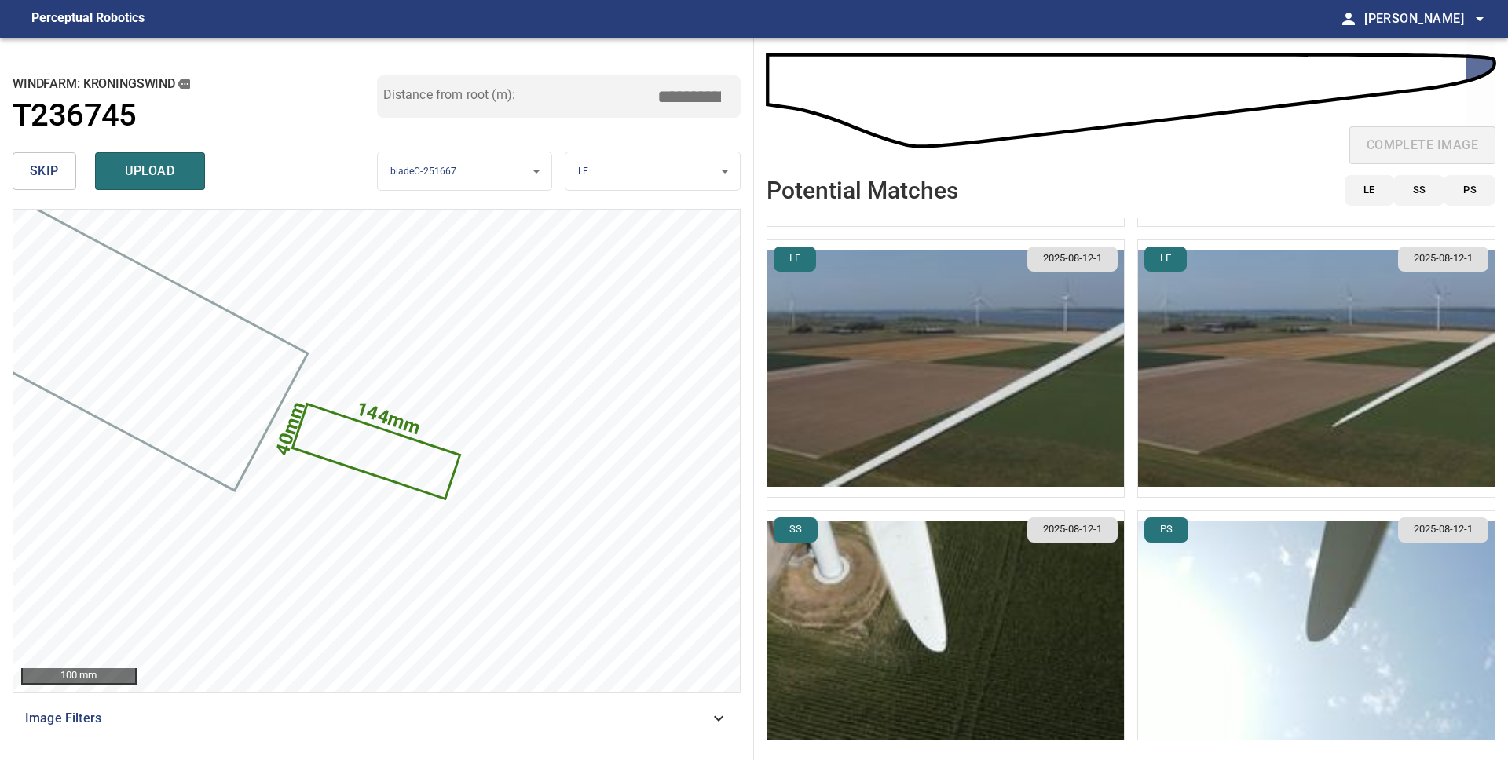
scroll to position [278, 0]
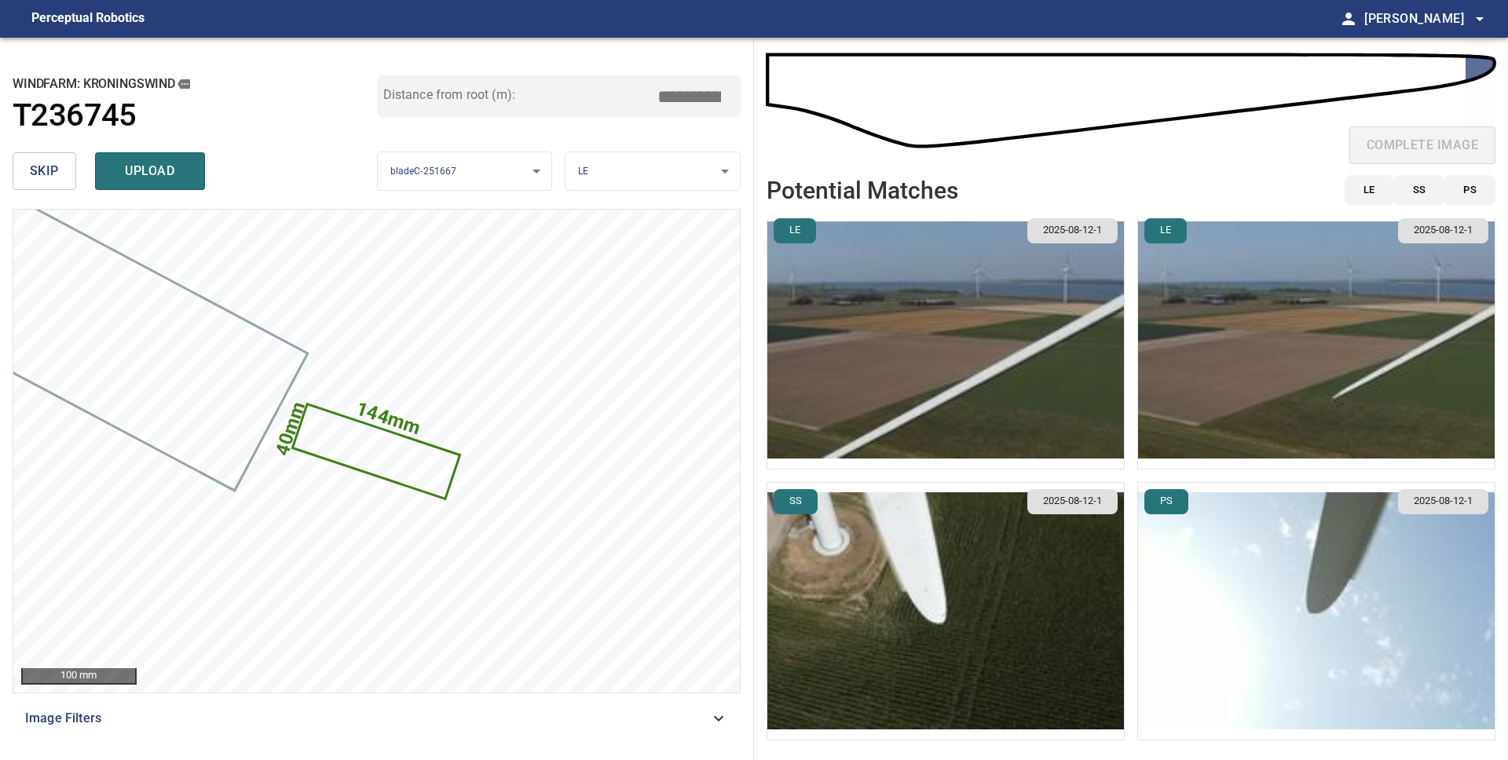
click at [1014, 642] on img "button" at bounding box center [945, 611] width 356 height 257
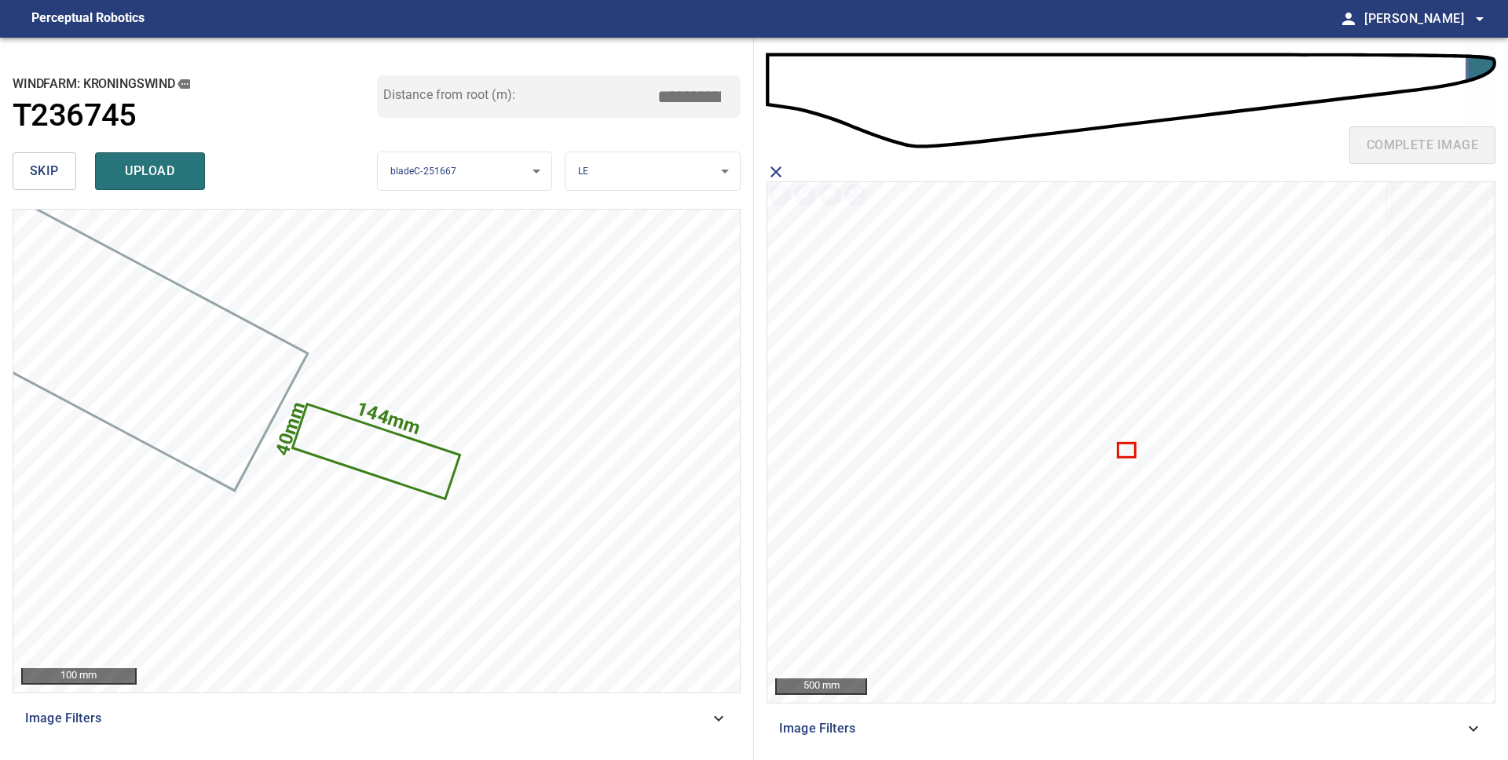
click at [1126, 453] on icon at bounding box center [1126, 451] width 15 height 12
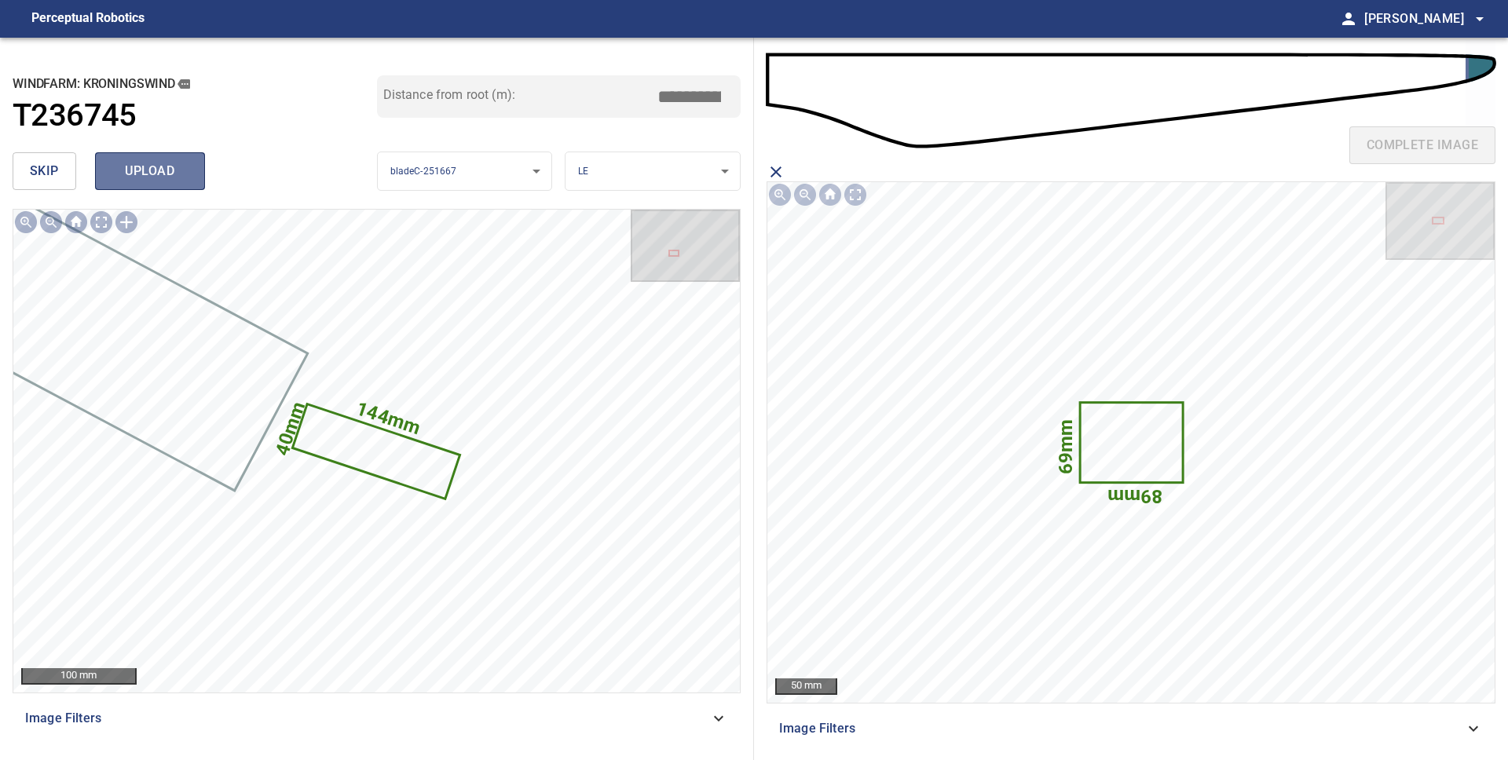
click at [161, 173] on span "upload" at bounding box center [149, 171] width 75 height 22
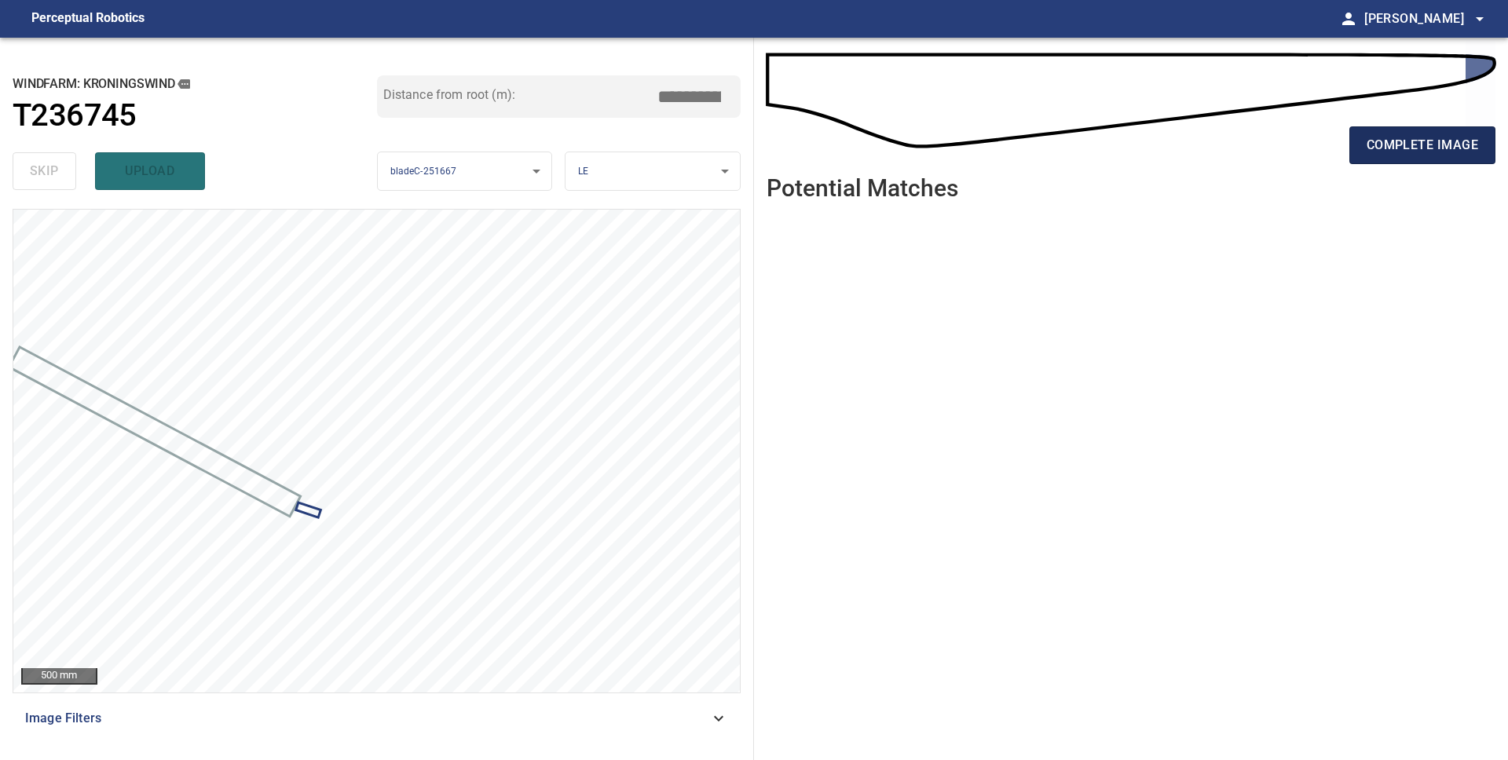
click at [1383, 155] on span "complete image" at bounding box center [1421, 145] width 111 height 22
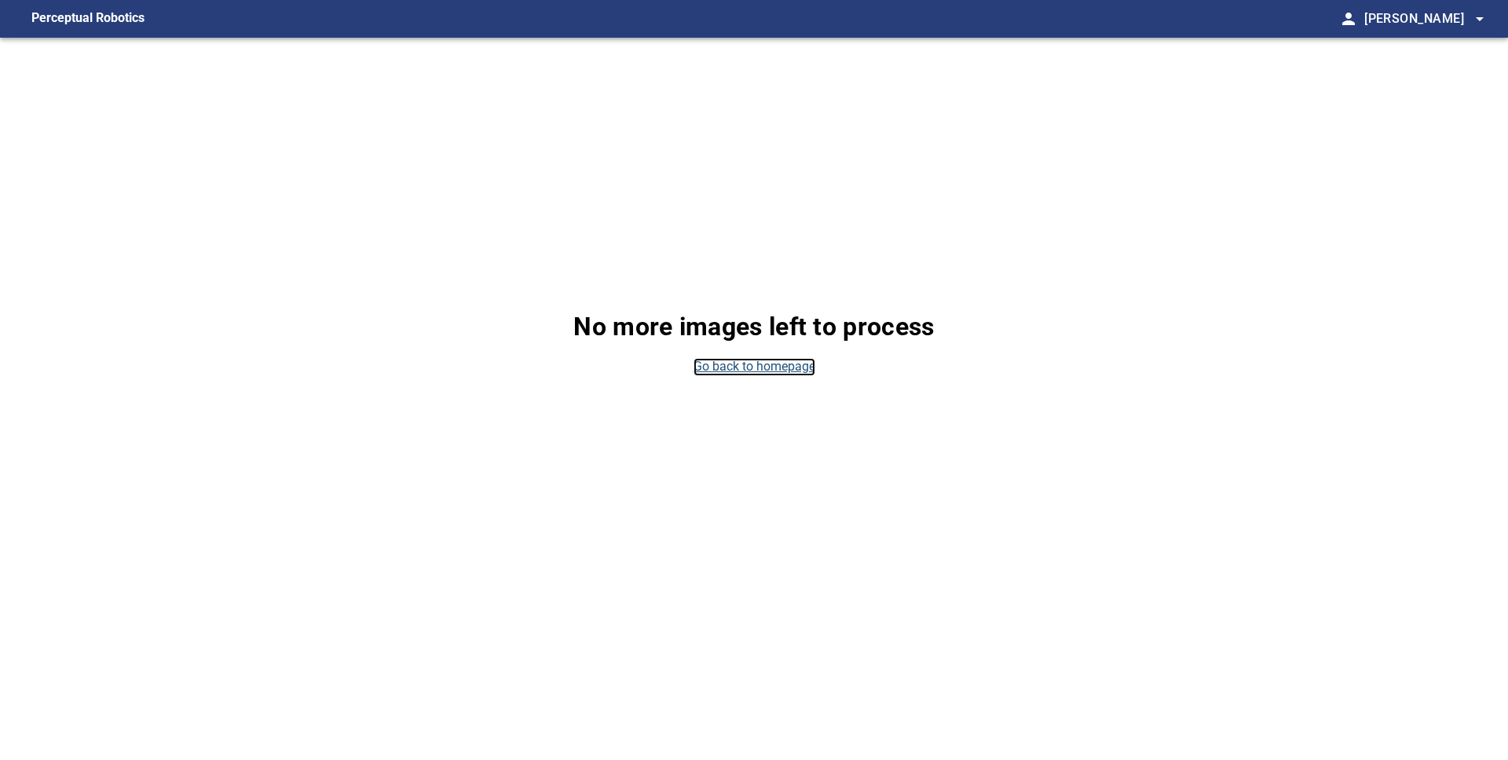
click at [758, 367] on link "Go back to homepage" at bounding box center [754, 367] width 122 height 18
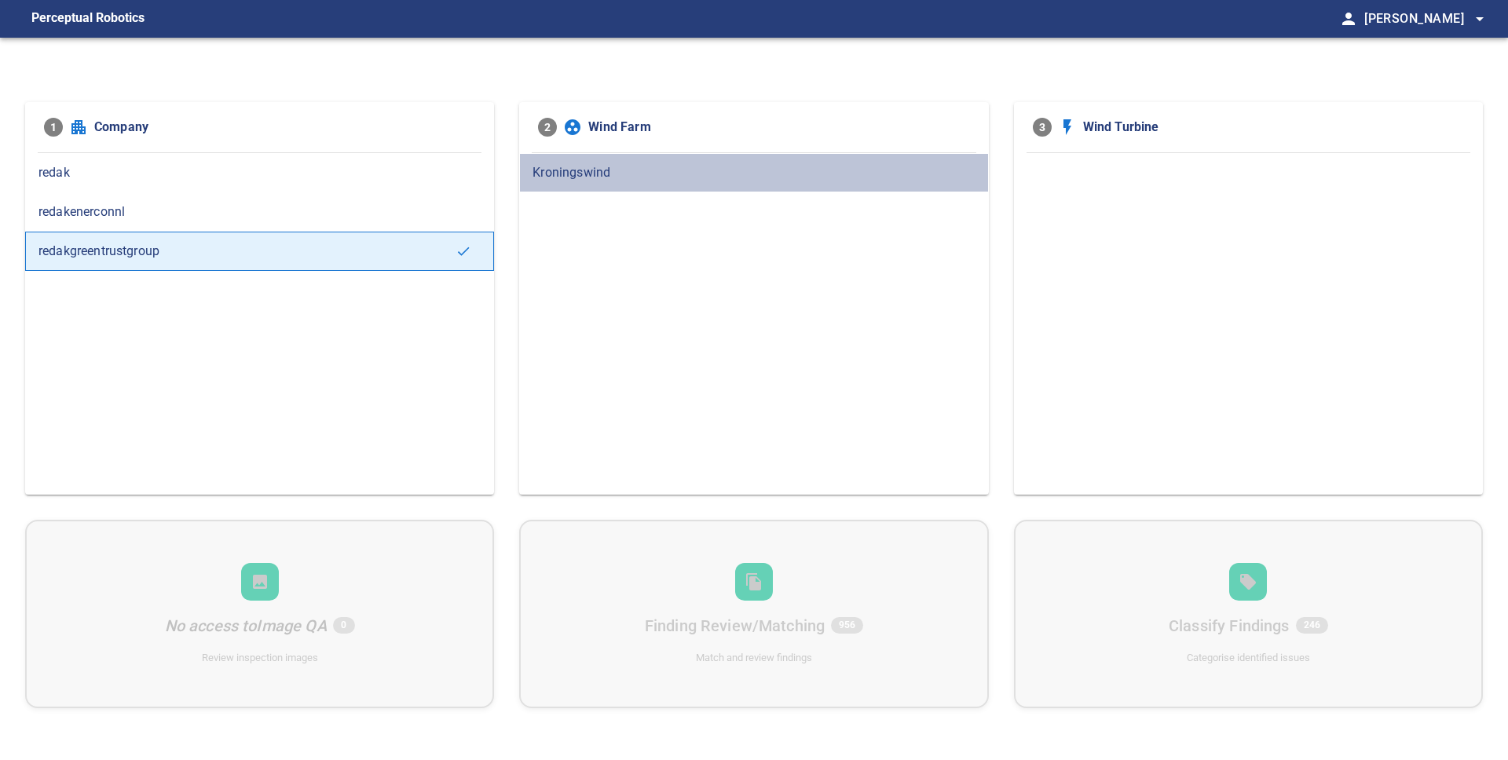
drag, startPoint x: 597, startPoint y: 174, endPoint x: 616, endPoint y: 186, distance: 22.2
click at [597, 174] on span "Kroningswind" at bounding box center [753, 172] width 442 height 19
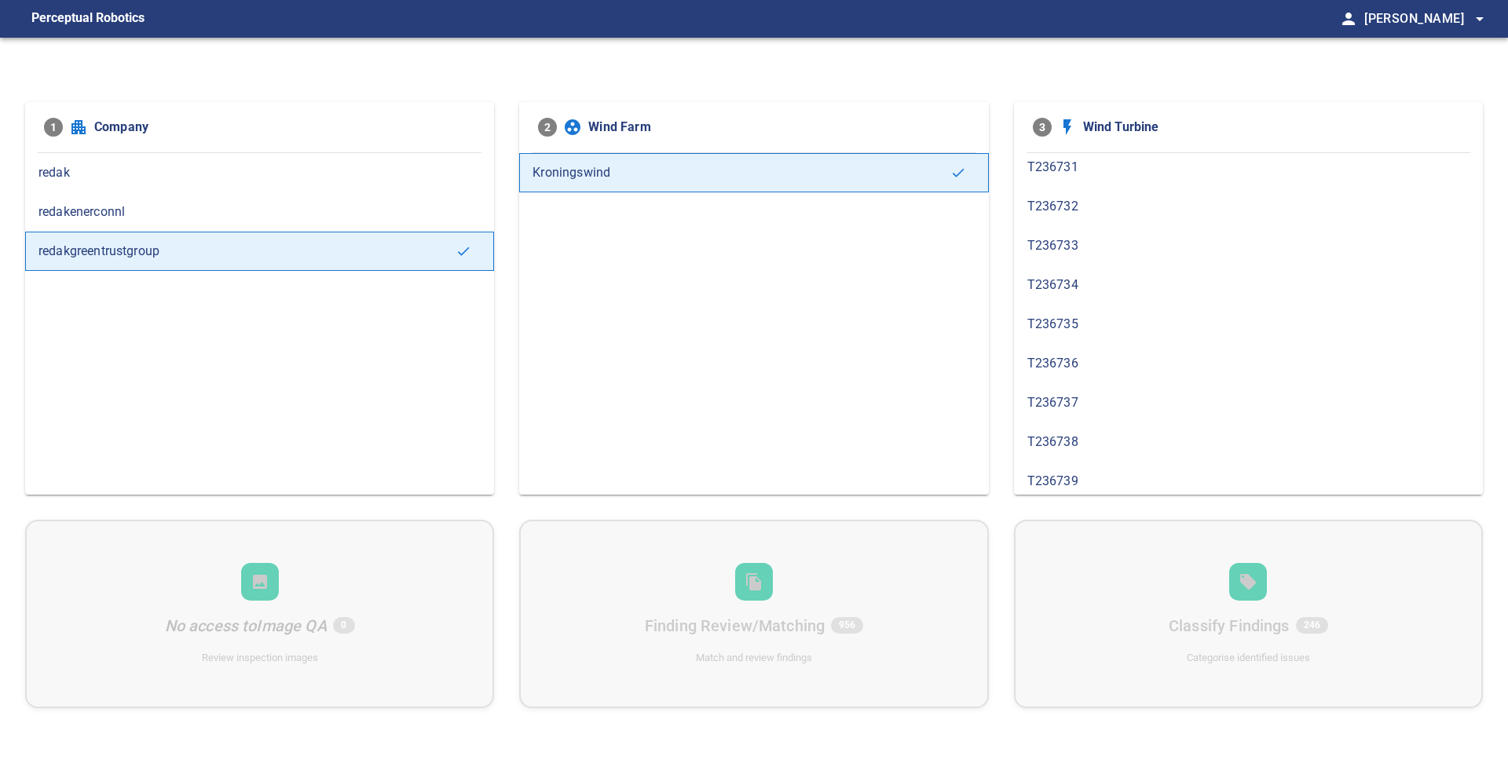
scroll to position [404, 0]
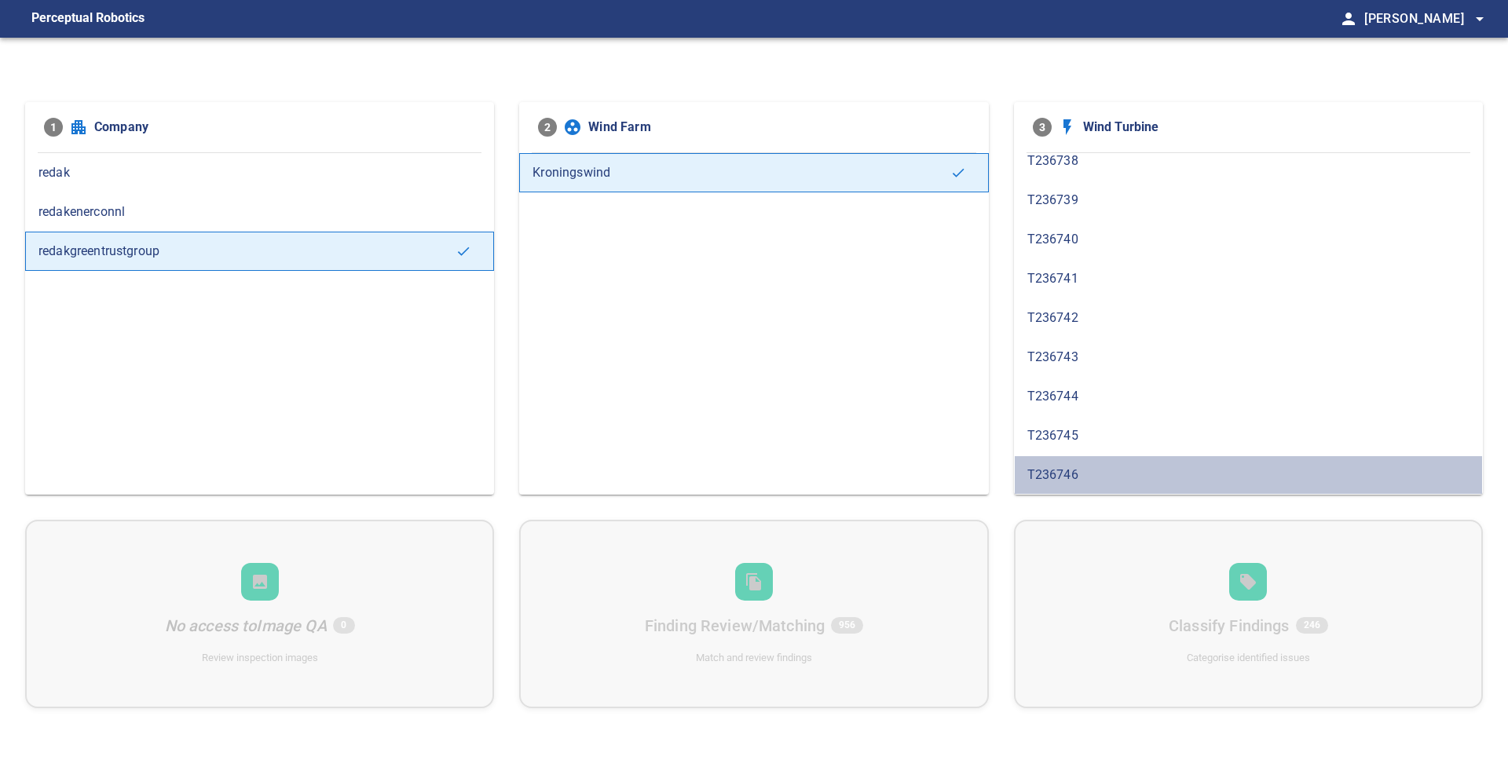
click at [1102, 464] on div "T236746" at bounding box center [1248, 474] width 469 height 39
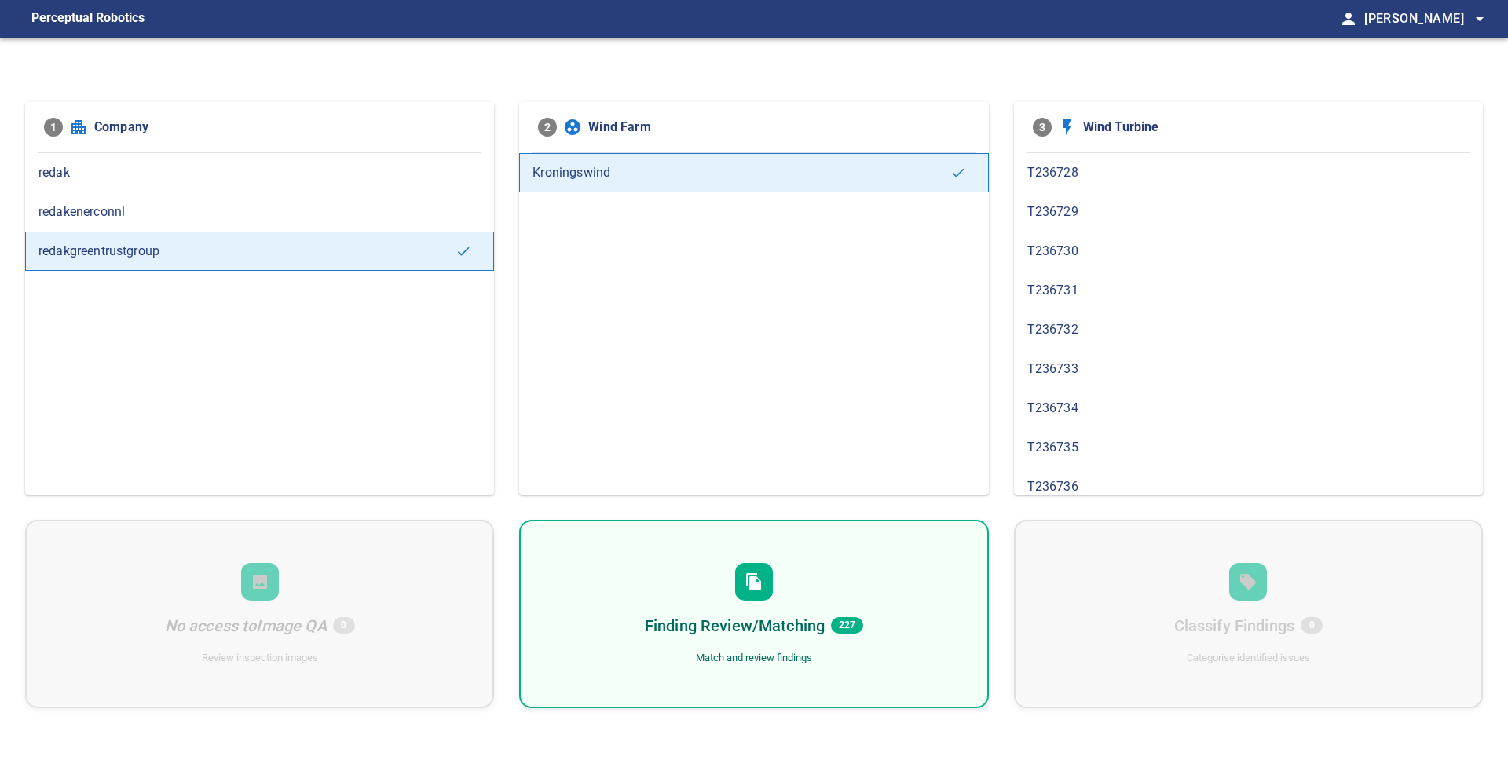
click at [755, 629] on h6 "Finding Review/Matching" at bounding box center [735, 625] width 180 height 25
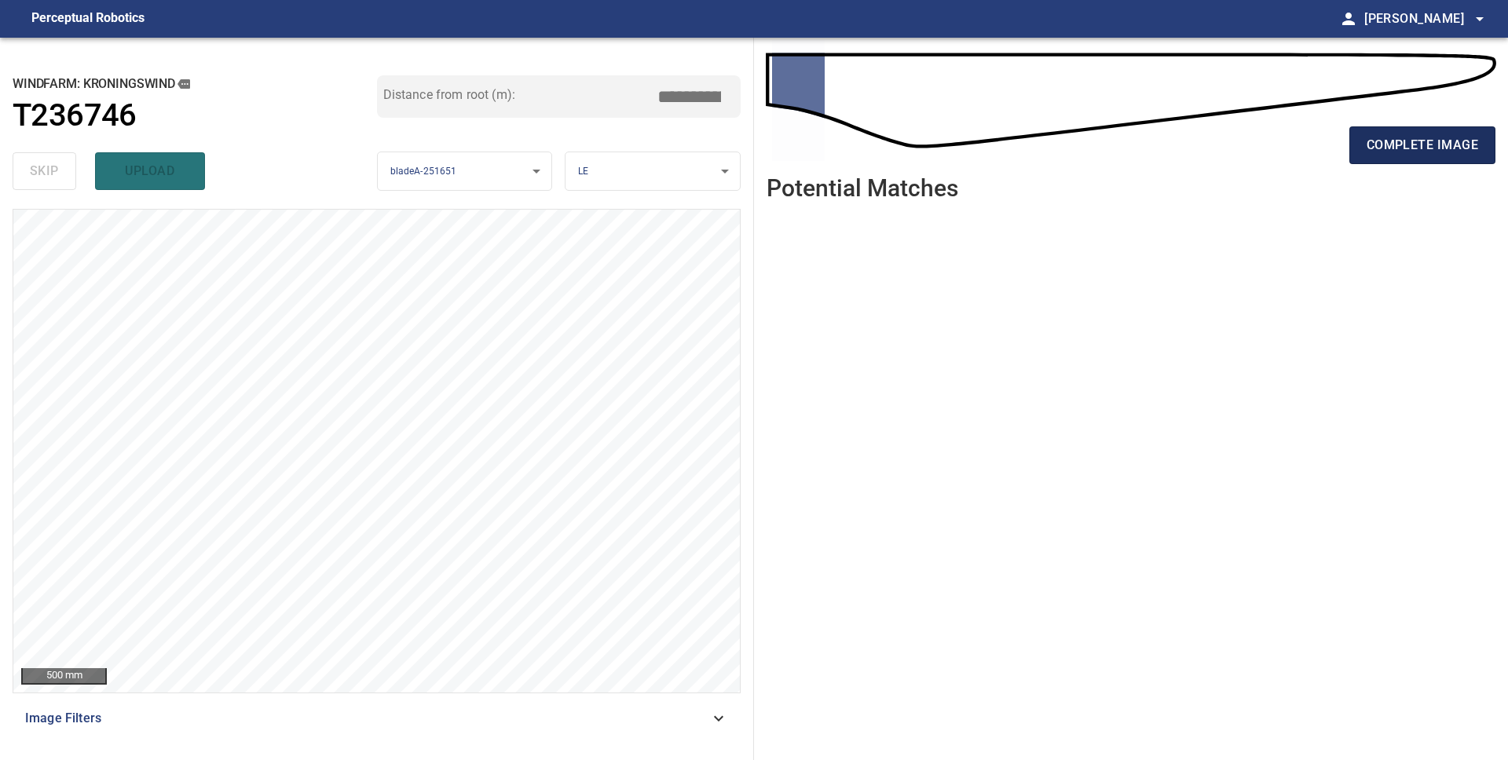
click at [1443, 154] on span "complete image" at bounding box center [1421, 145] width 111 height 22
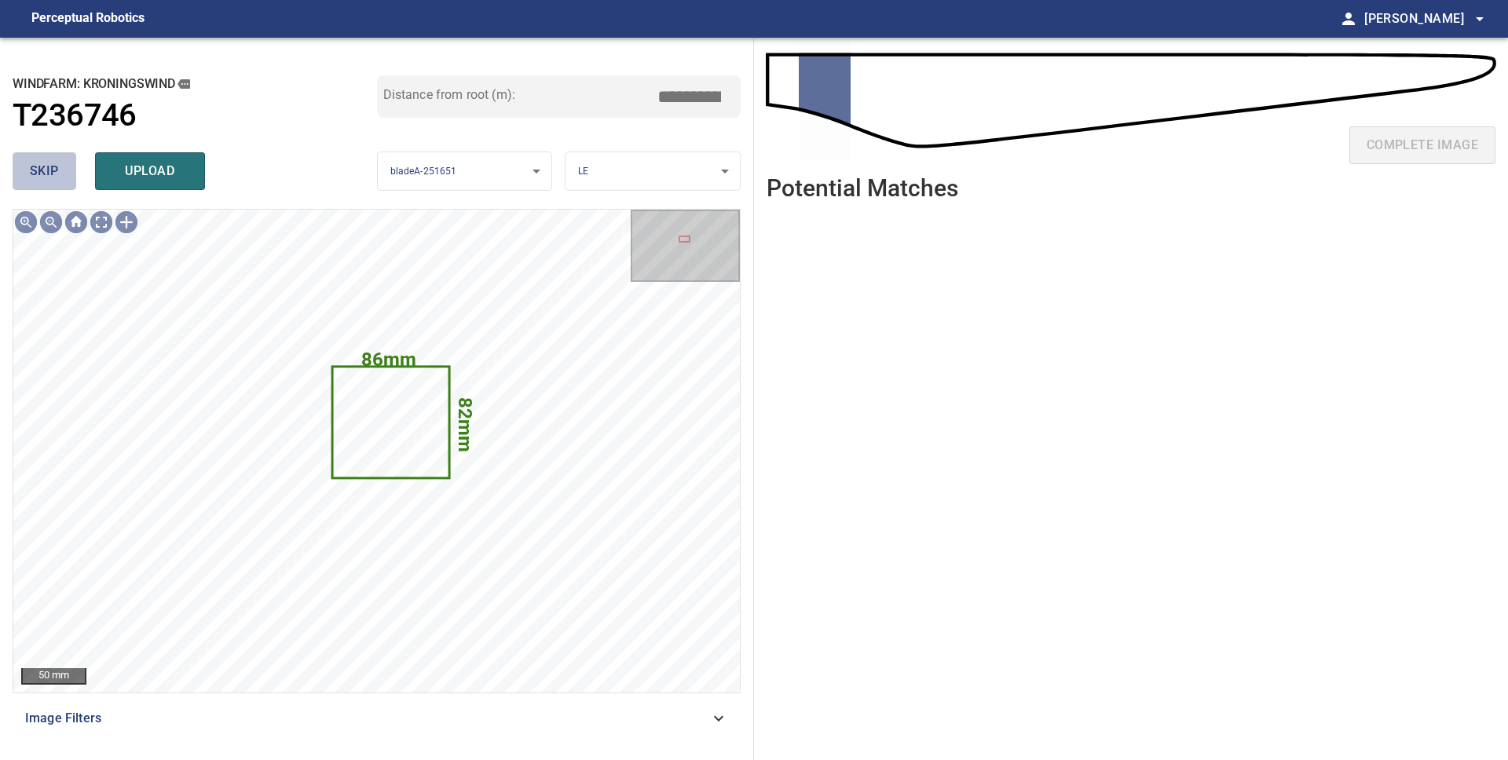
click at [38, 169] on span "skip" at bounding box center [44, 171] width 29 height 22
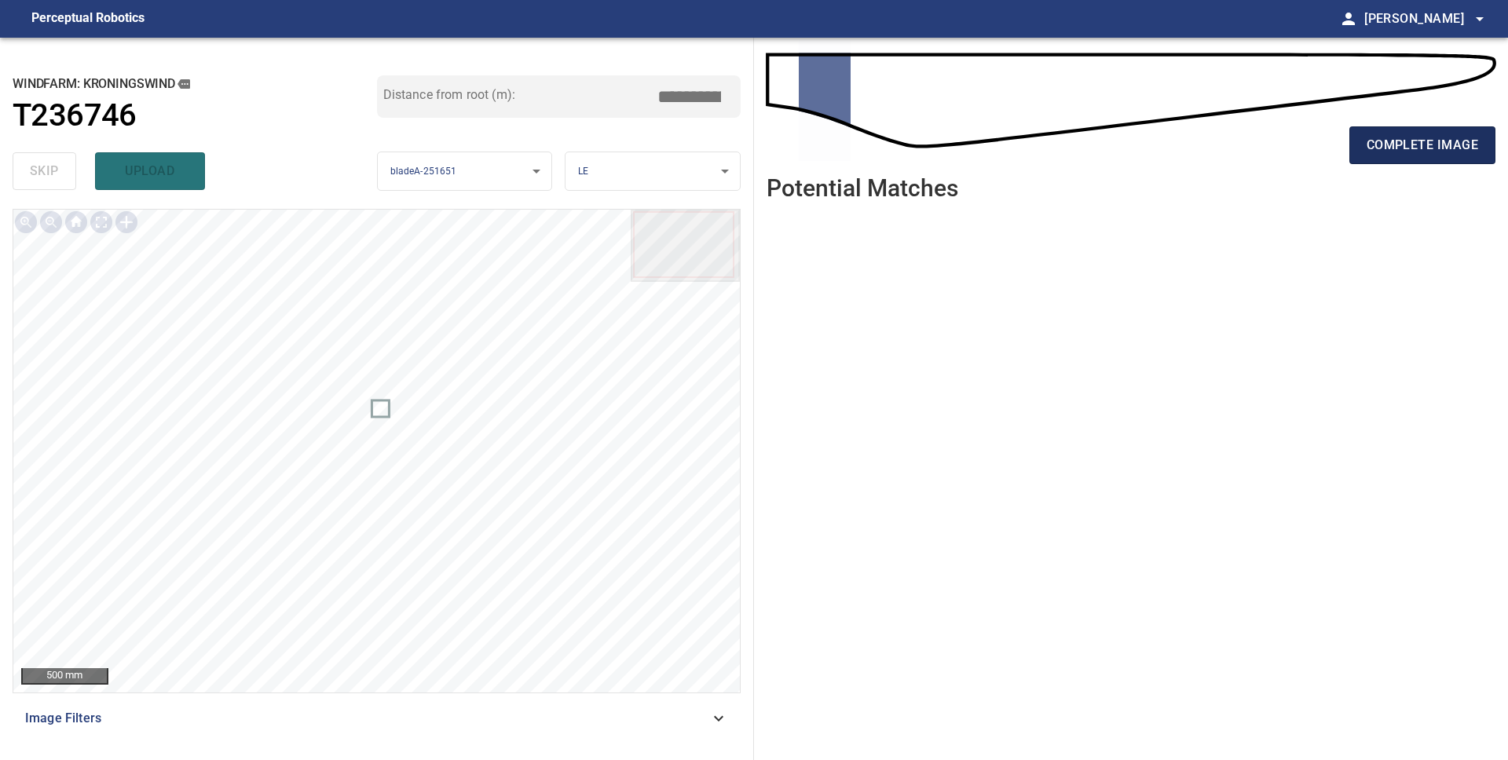
click at [1446, 140] on span "complete image" at bounding box center [1421, 145] width 111 height 22
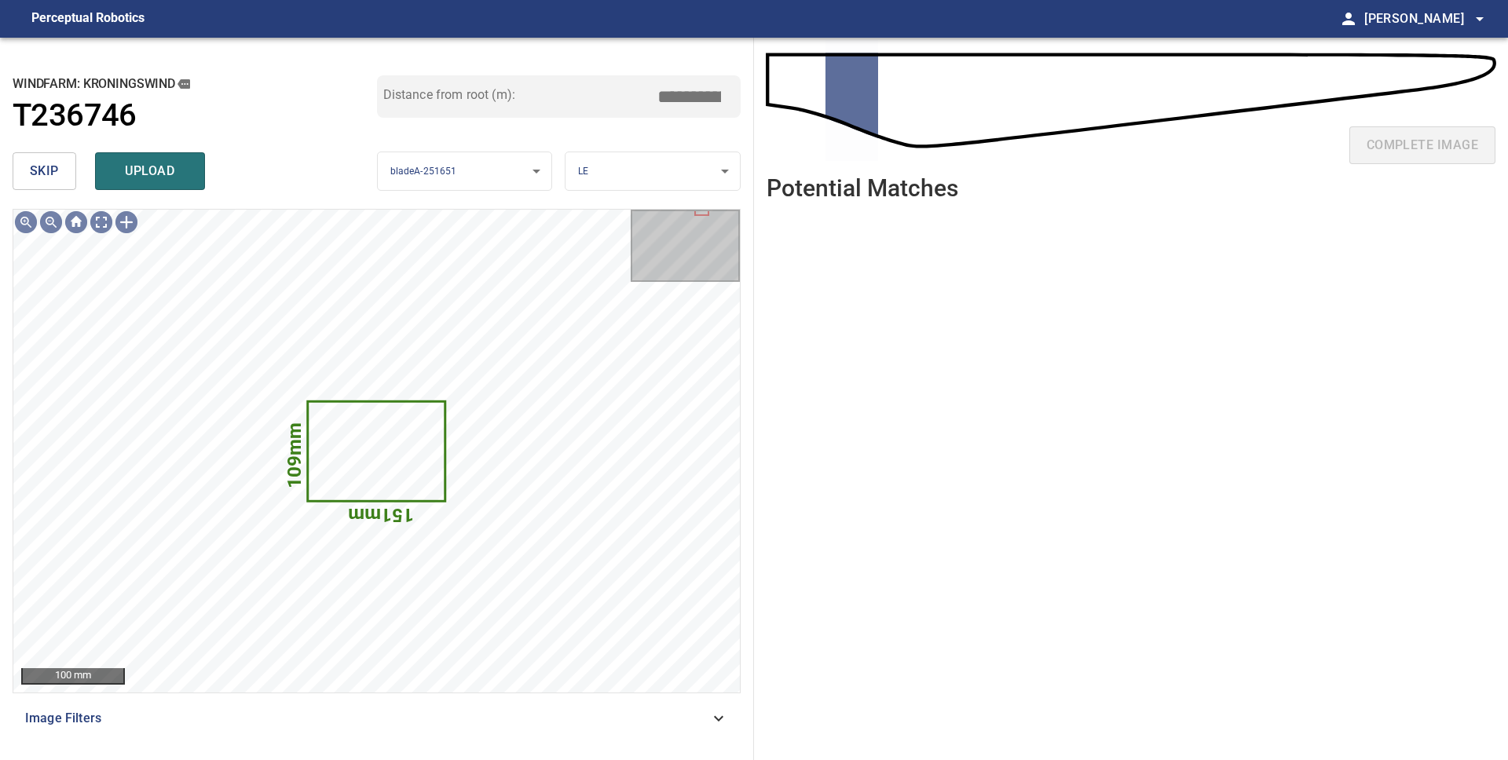
click at [50, 166] on span "skip" at bounding box center [44, 171] width 29 height 22
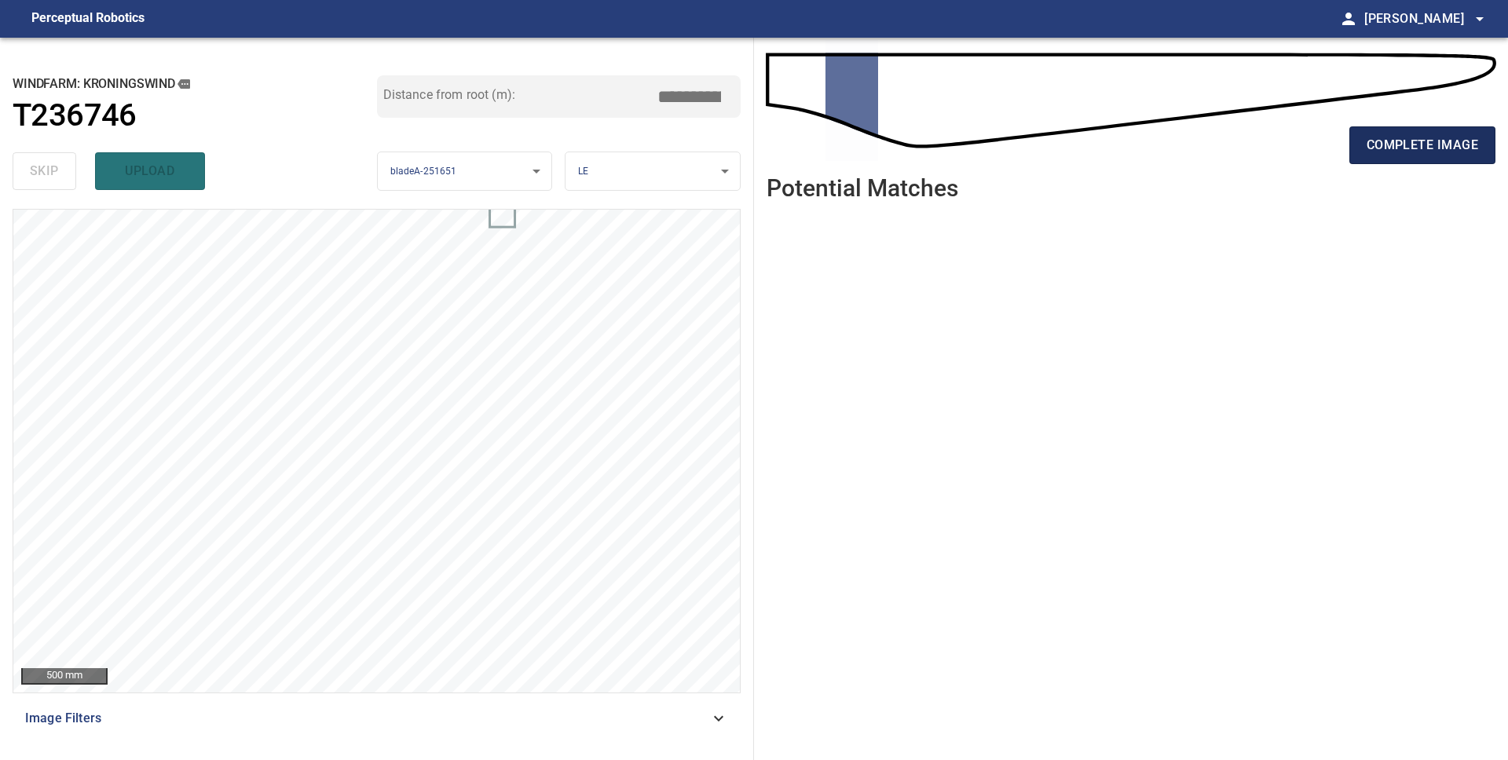
click at [1425, 148] on span "complete image" at bounding box center [1421, 145] width 111 height 22
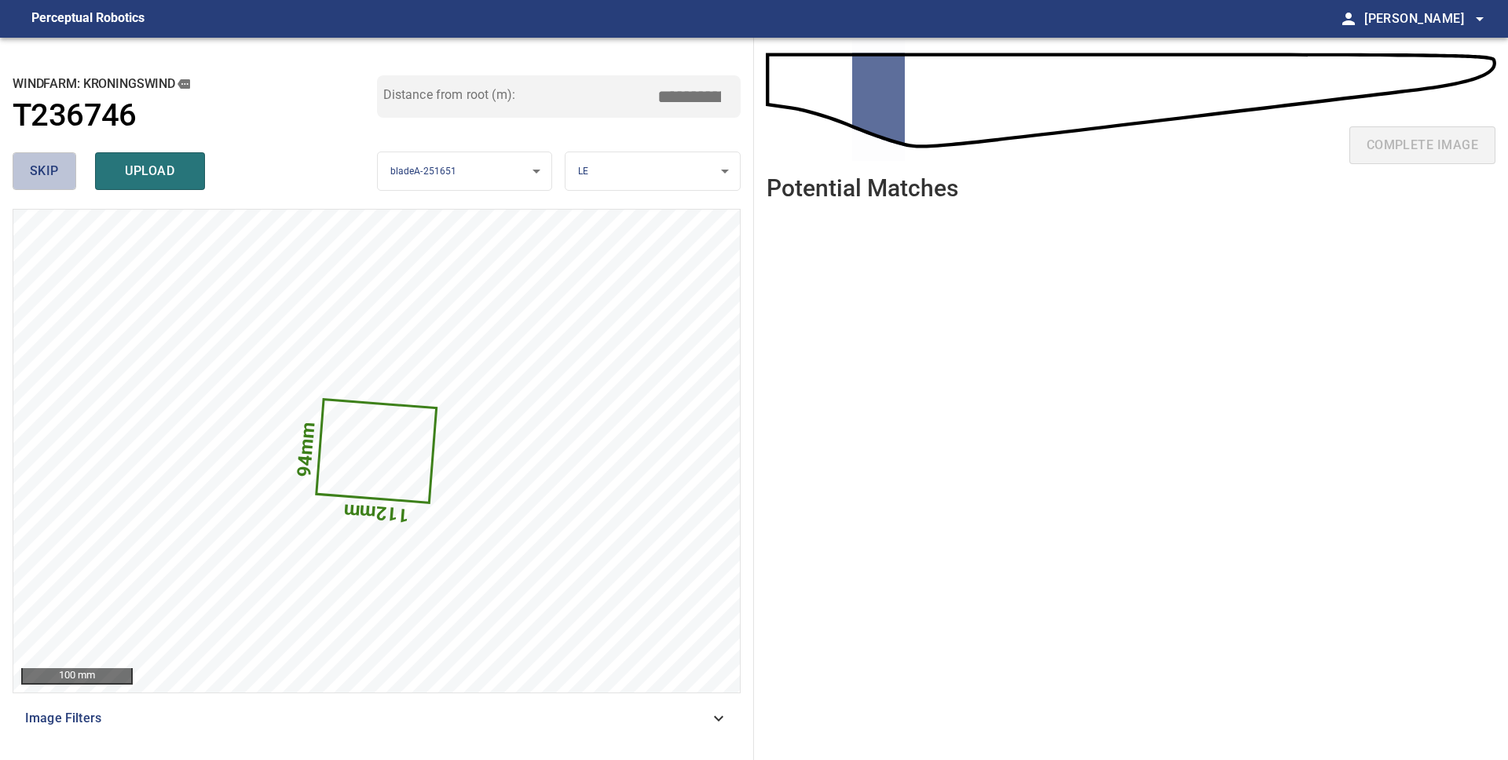
click at [20, 162] on button "skip" at bounding box center [45, 171] width 64 height 38
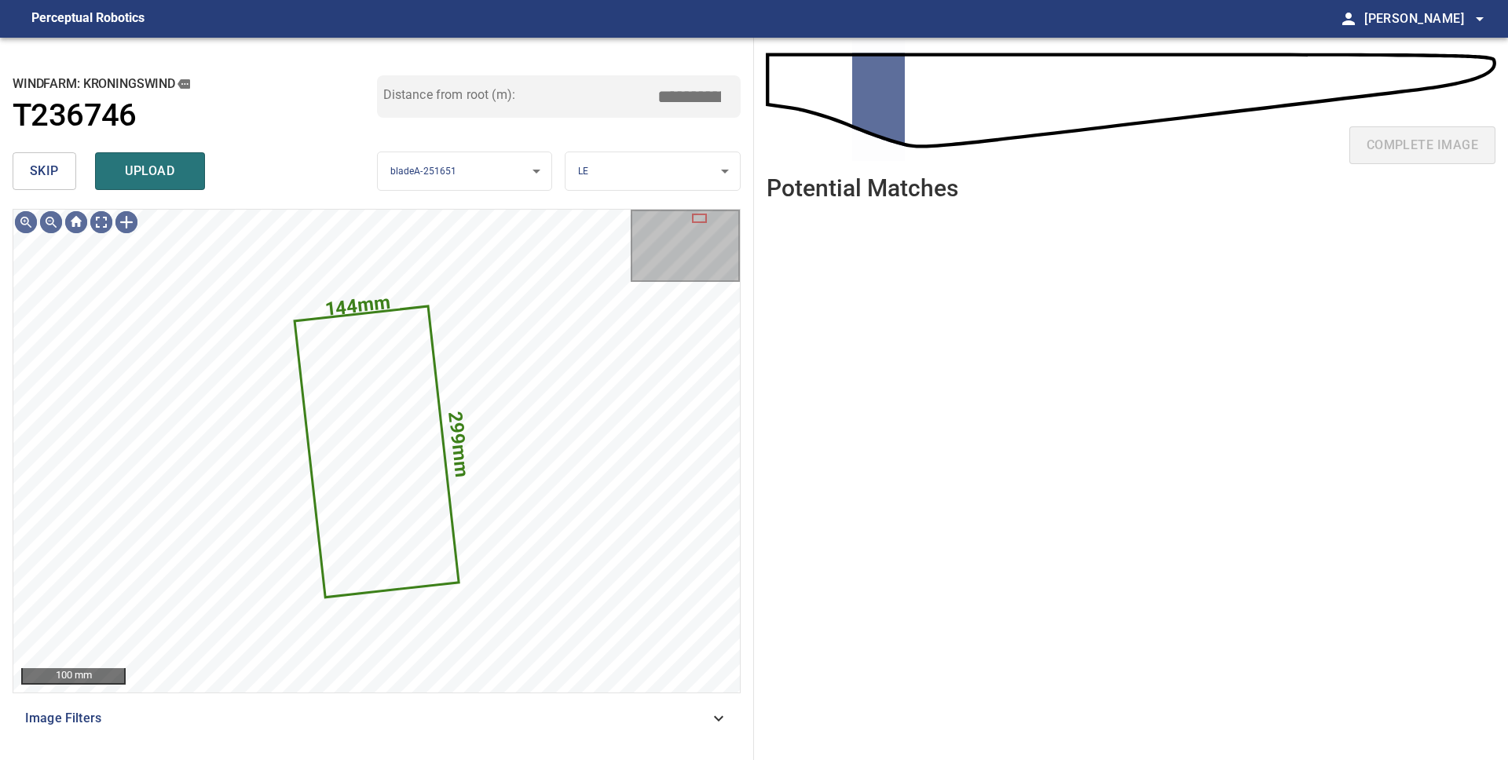
click at [39, 175] on span "skip" at bounding box center [44, 171] width 29 height 22
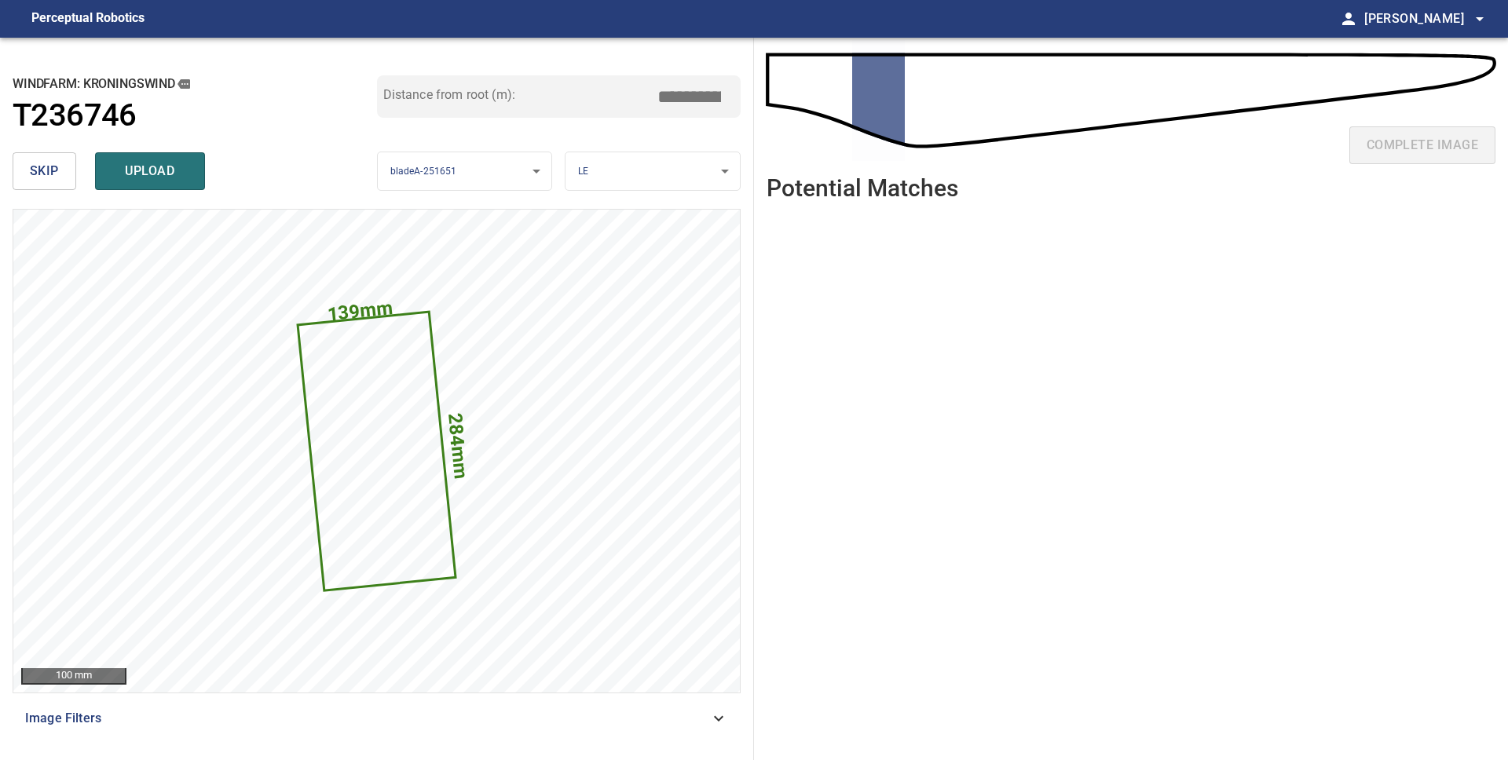
click at [39, 175] on span "skip" at bounding box center [44, 171] width 29 height 22
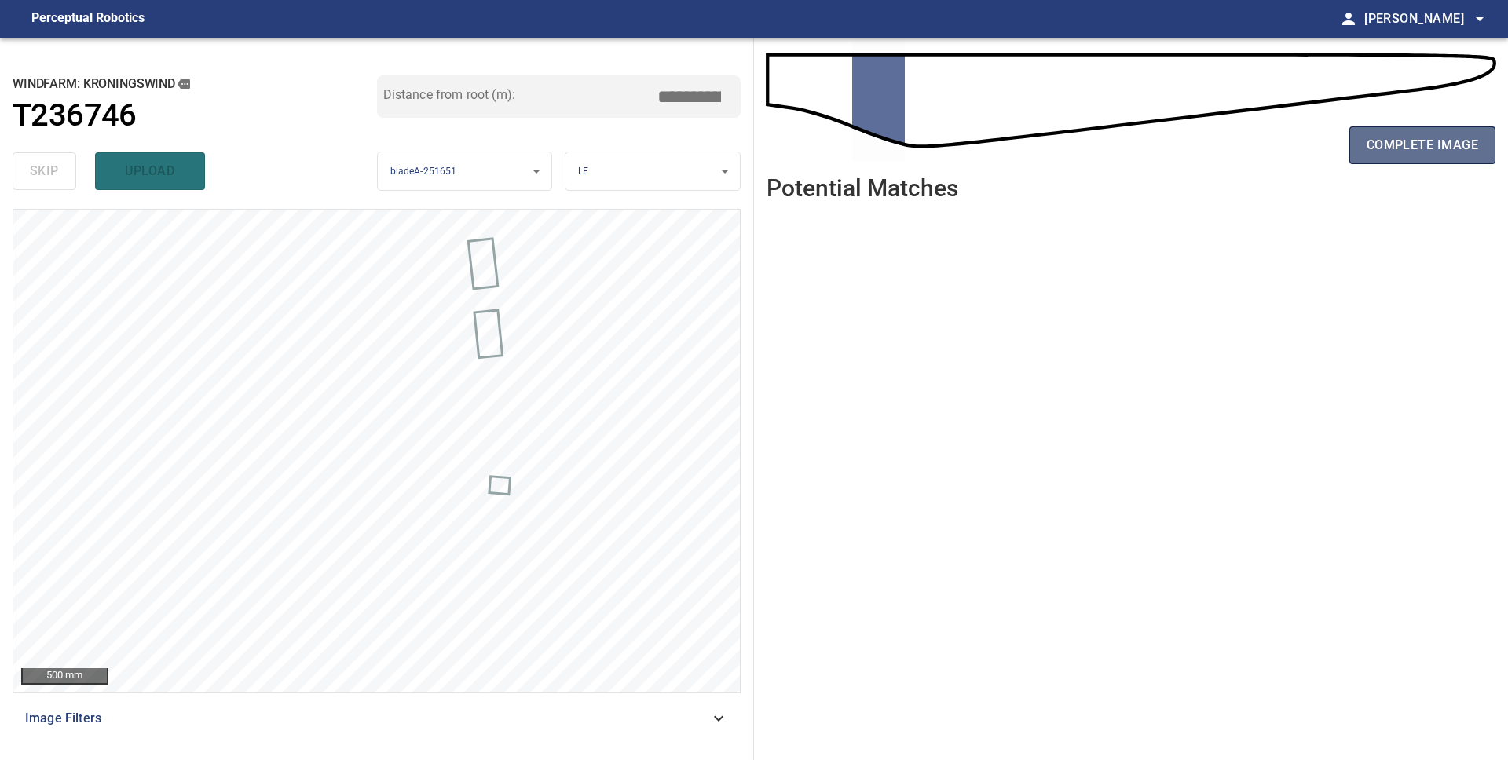
click at [1440, 148] on span "complete image" at bounding box center [1421, 145] width 111 height 22
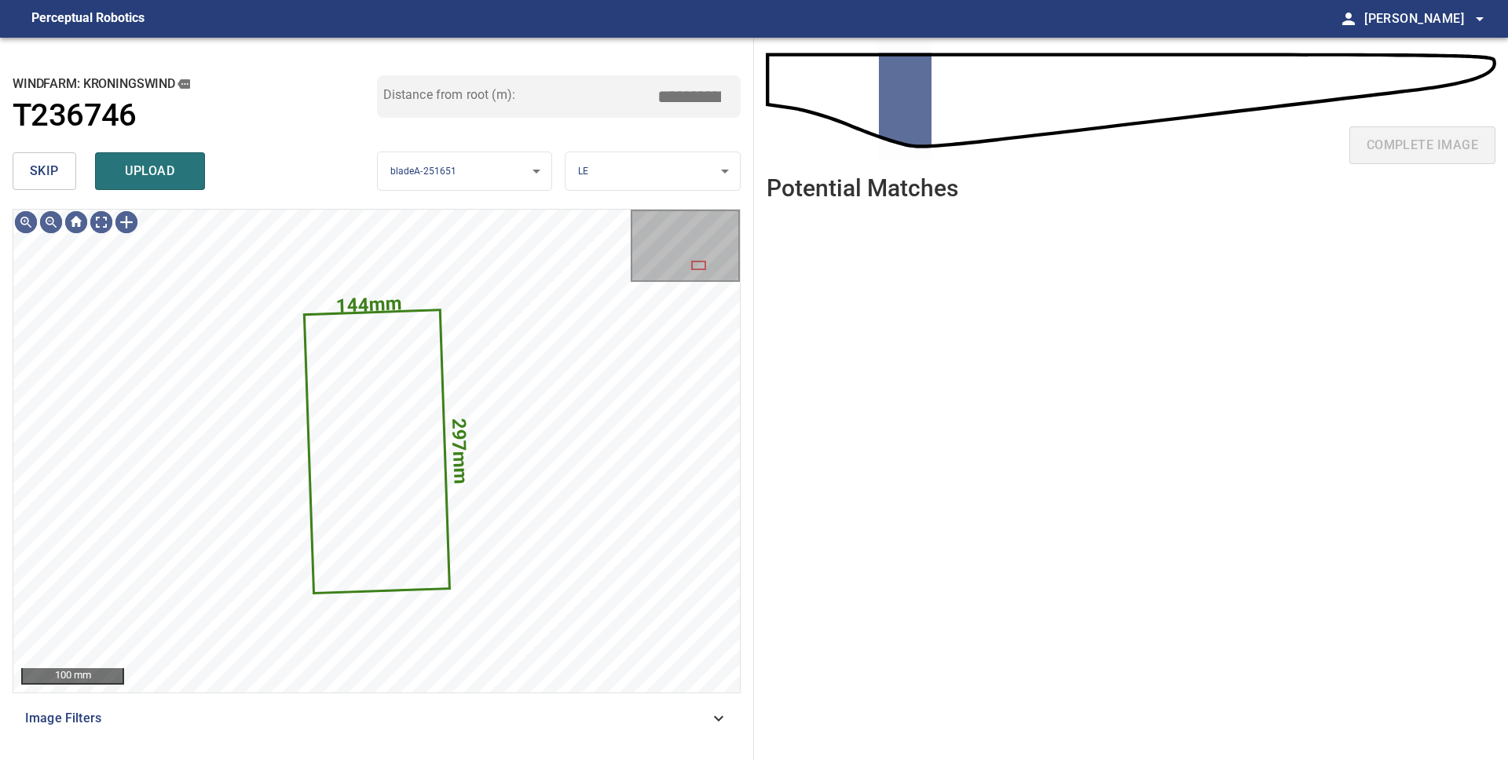
click at [49, 175] on span "skip" at bounding box center [44, 171] width 29 height 22
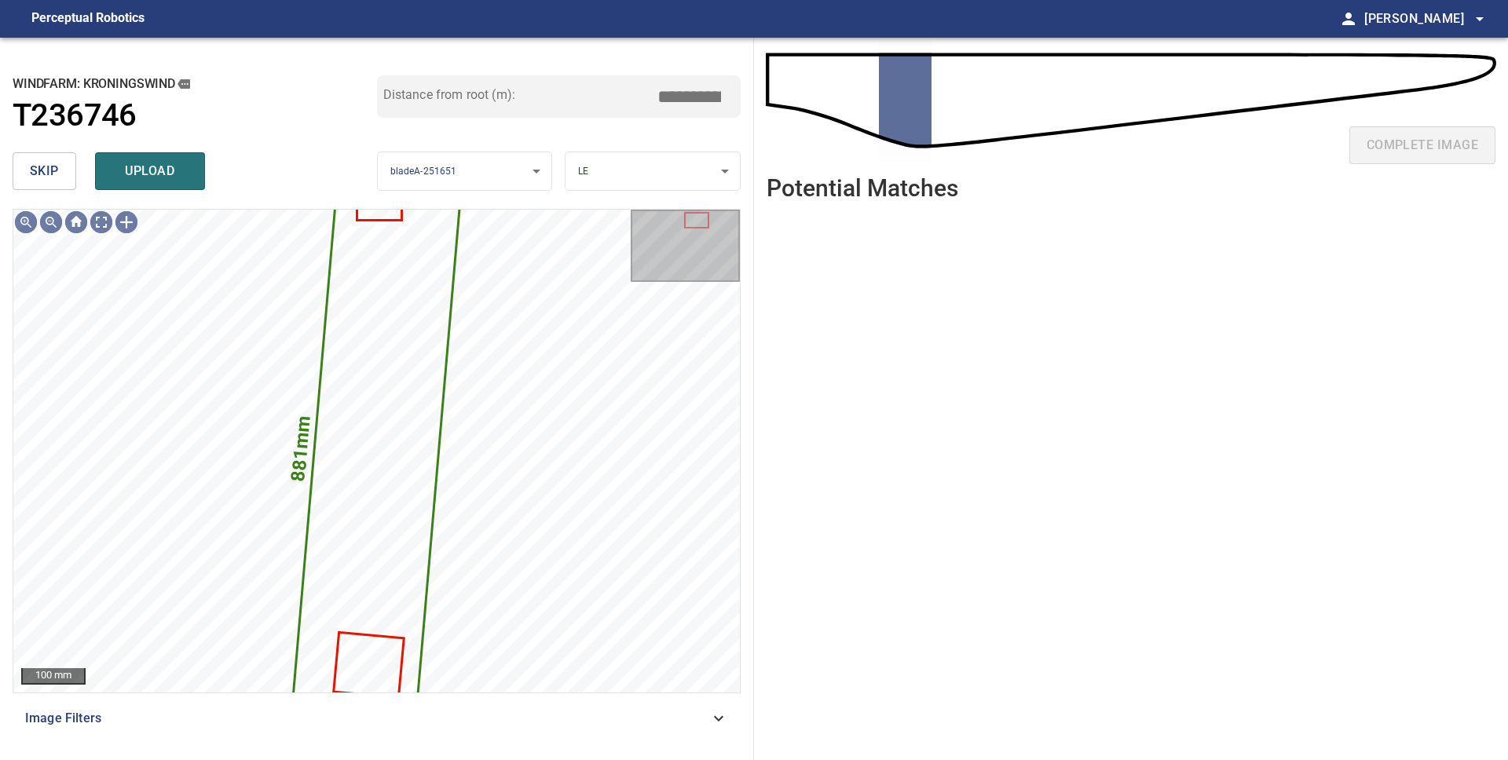
click at [54, 170] on span "skip" at bounding box center [44, 171] width 29 height 22
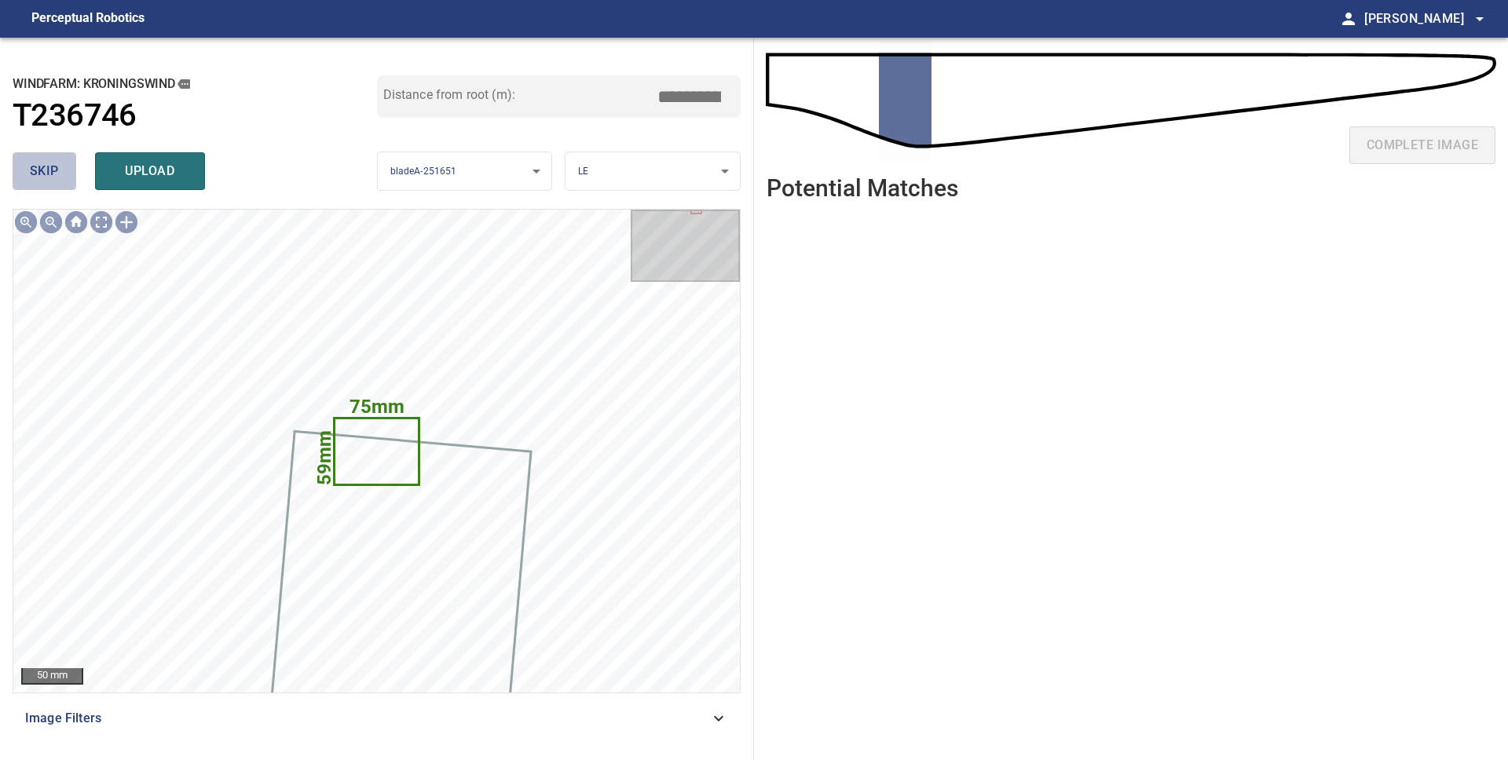
click at [54, 170] on span "skip" at bounding box center [44, 171] width 29 height 22
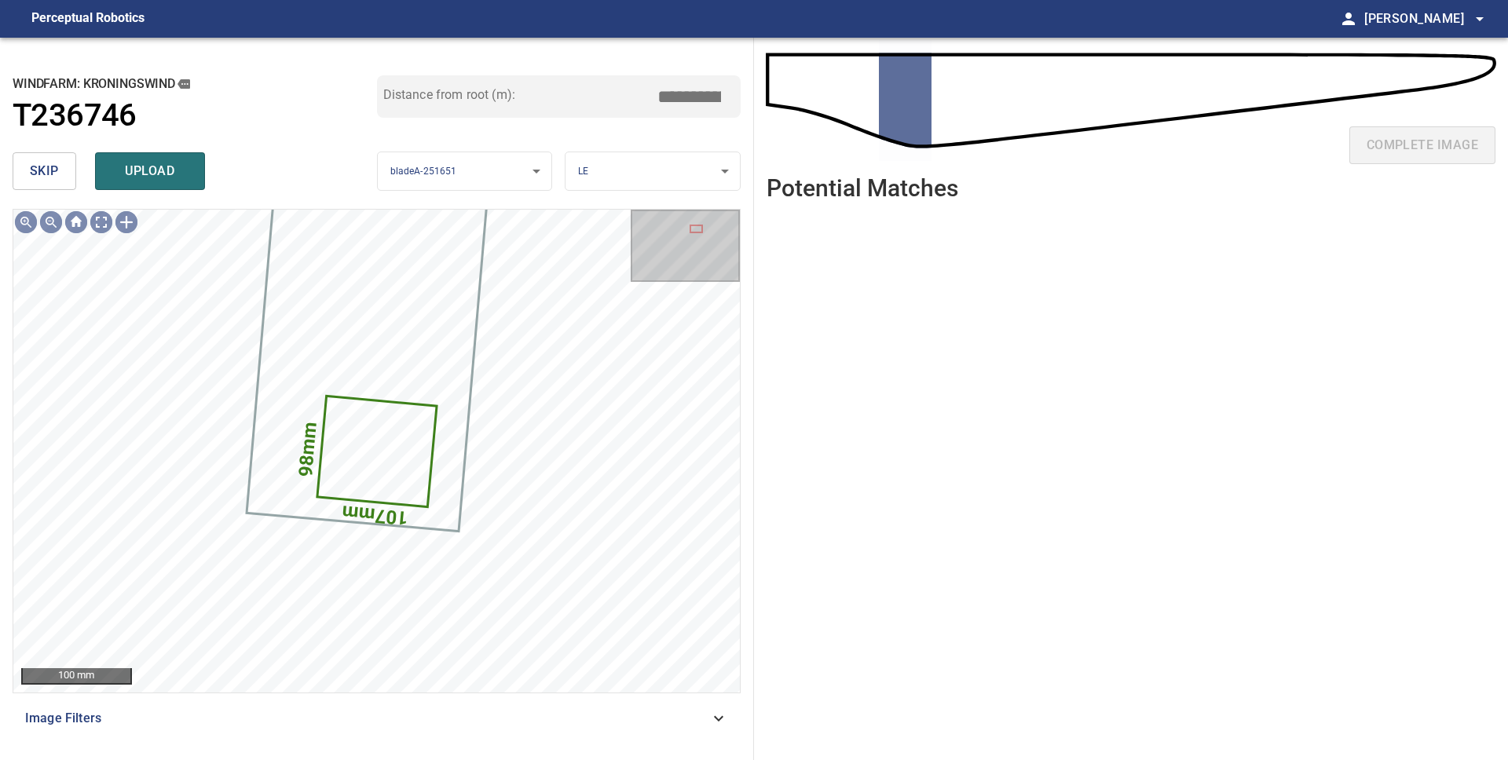
click at [54, 170] on span "skip" at bounding box center [44, 171] width 29 height 22
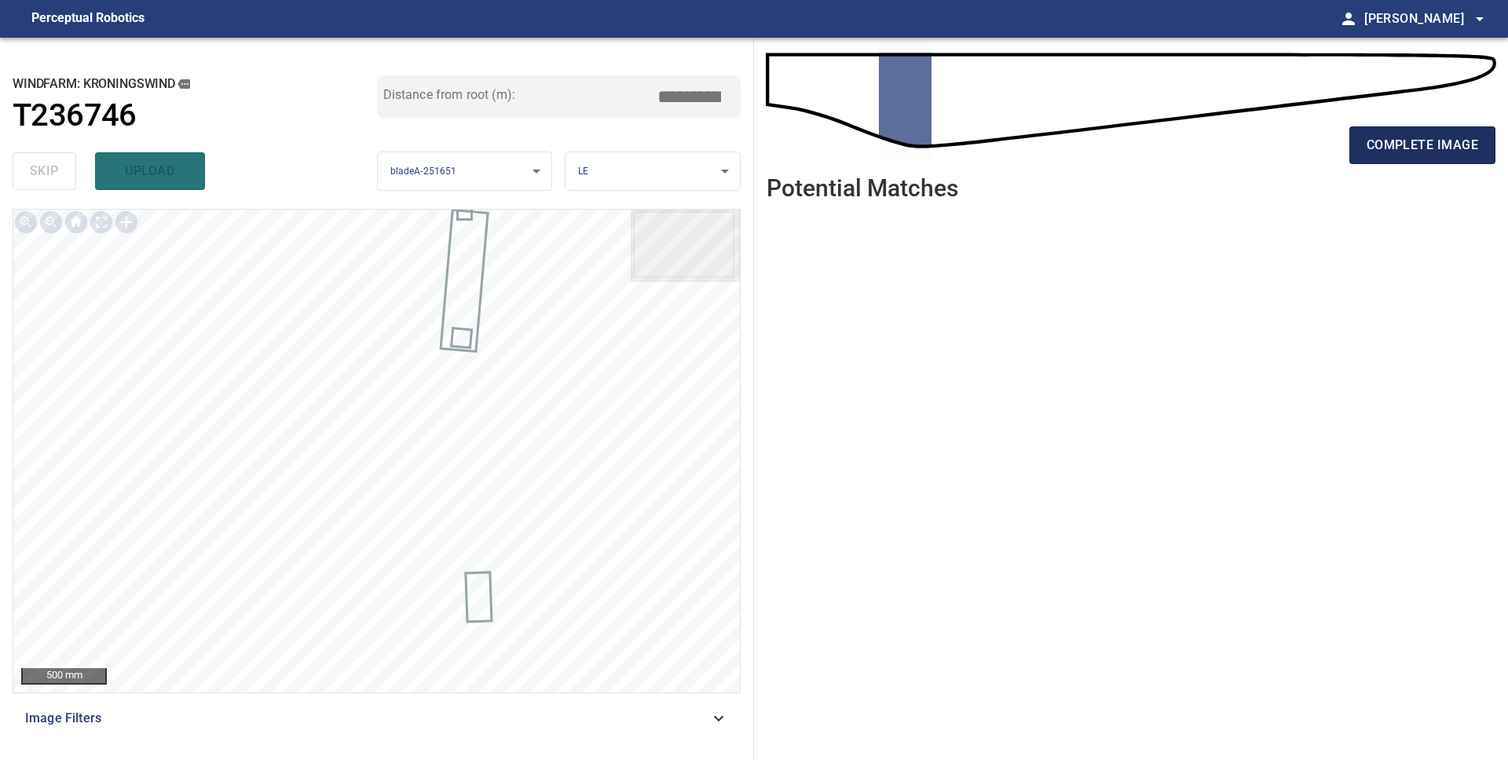
click at [1409, 150] on span "complete image" at bounding box center [1421, 145] width 111 height 22
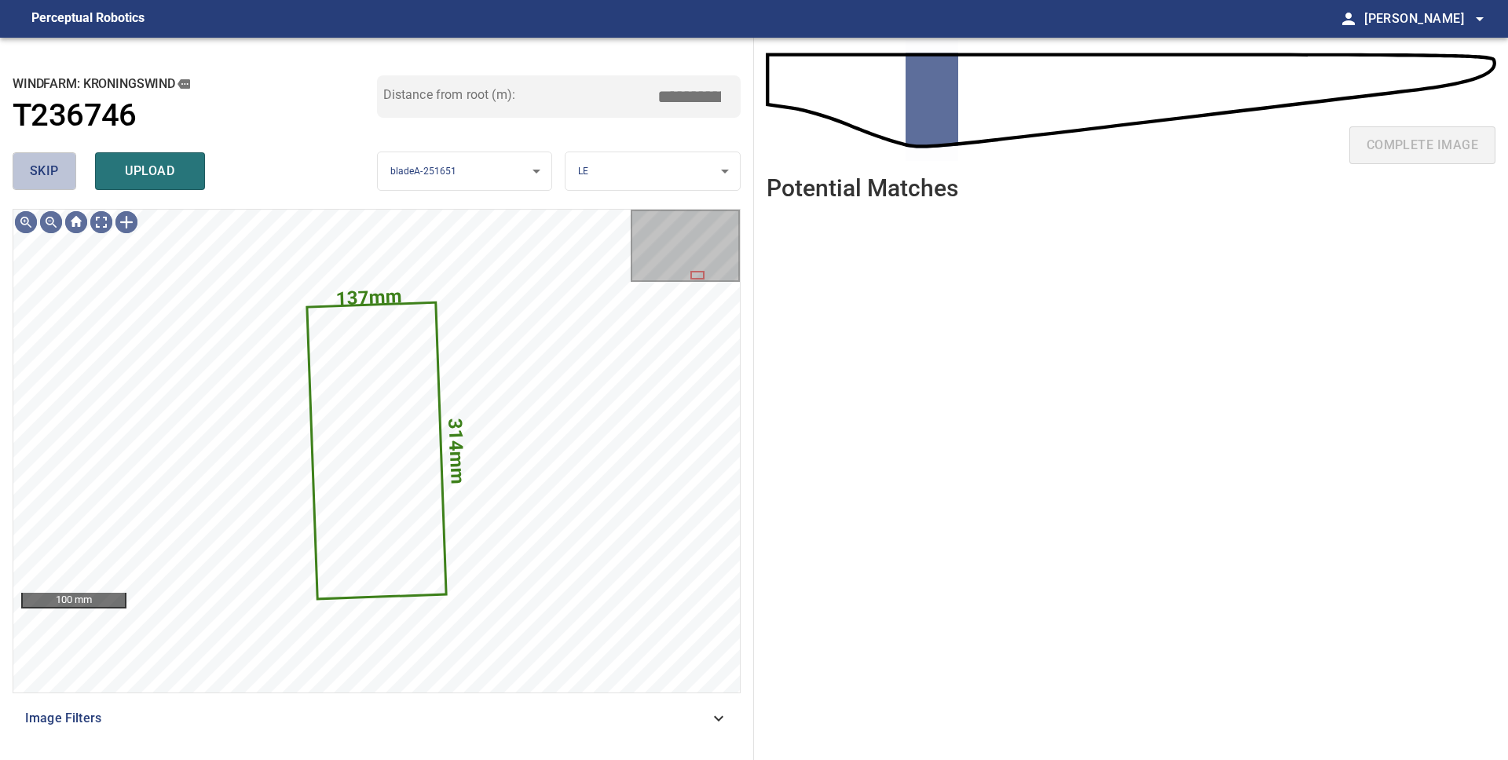
click at [32, 166] on span "skip" at bounding box center [44, 171] width 29 height 22
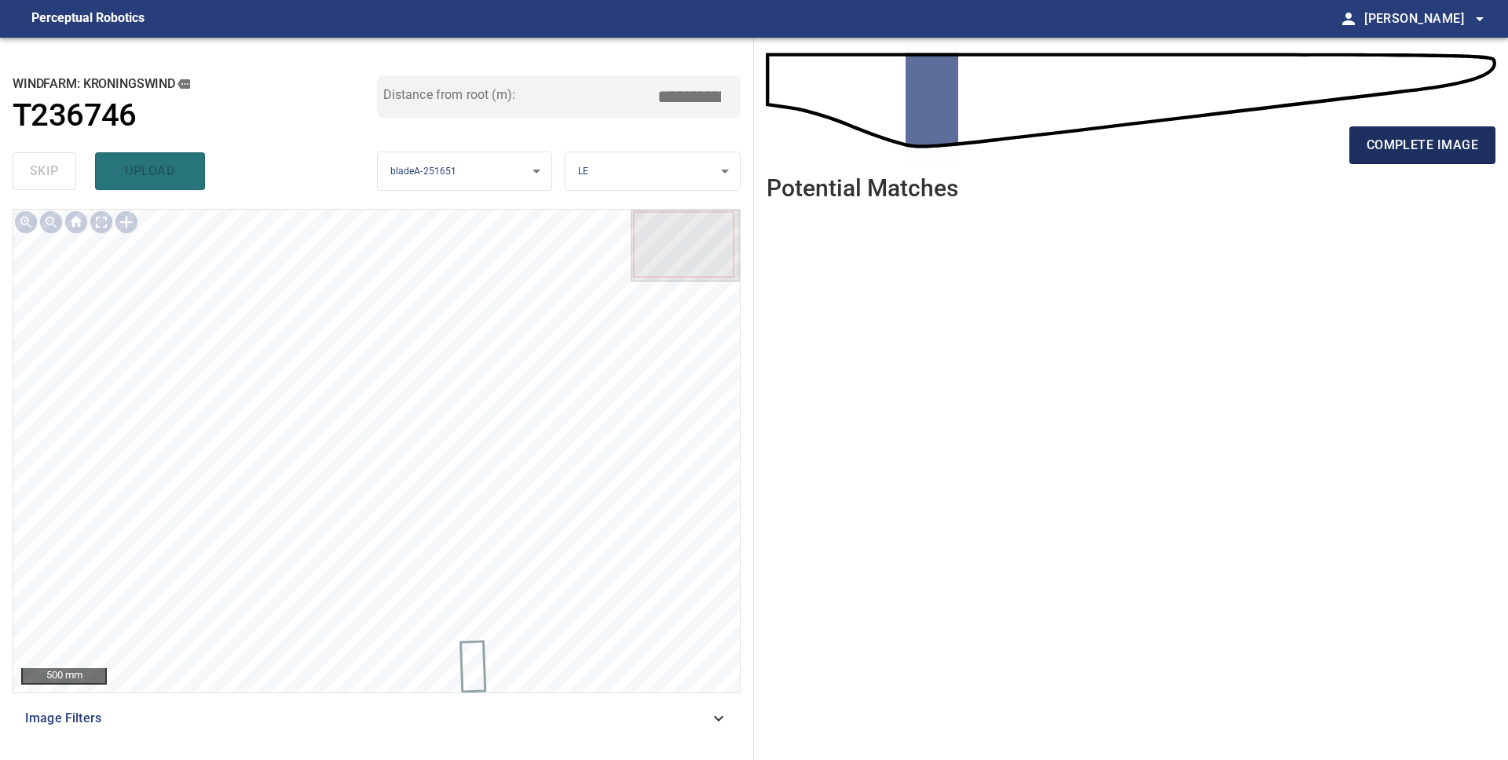
click at [1397, 144] on span "complete image" at bounding box center [1421, 145] width 111 height 22
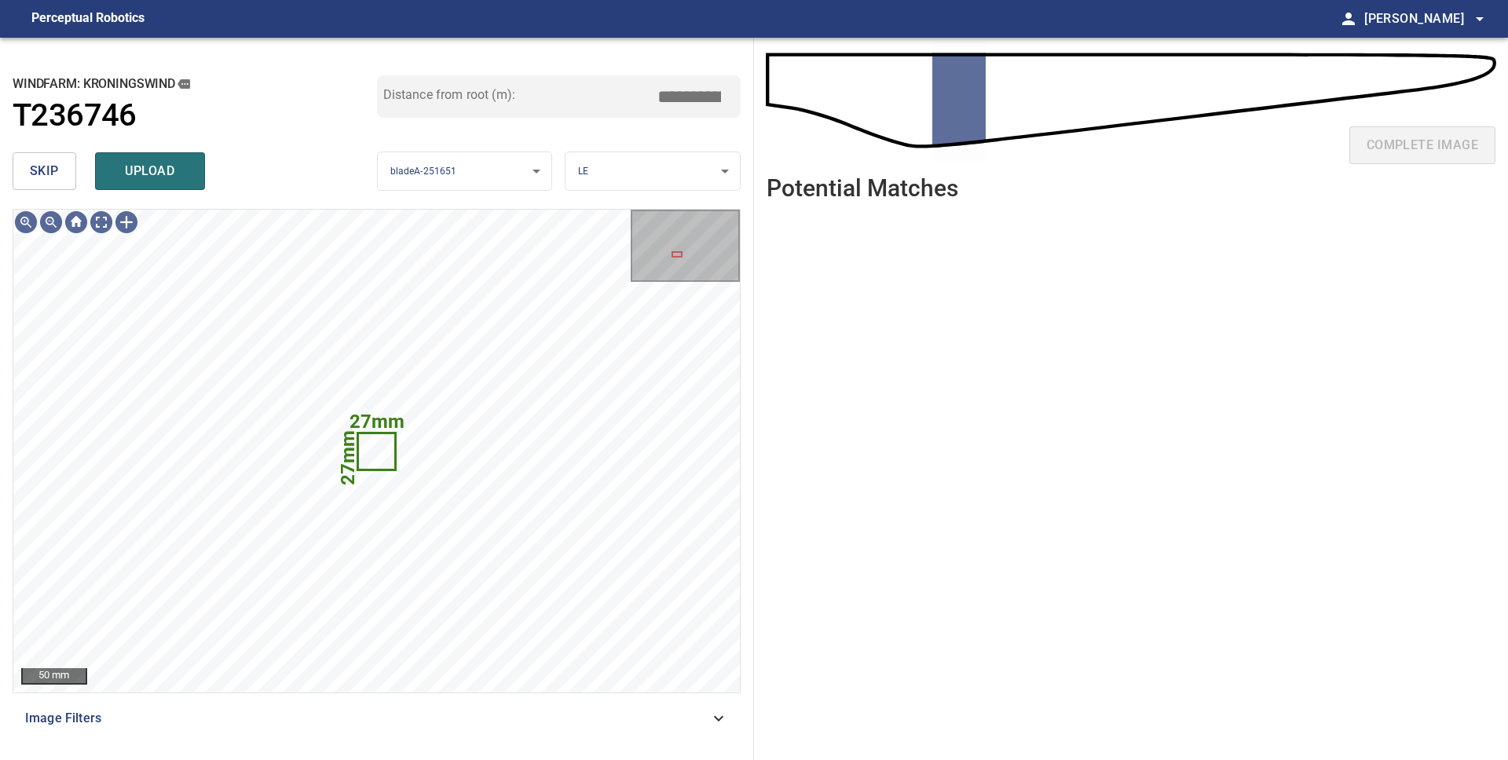
click at [57, 176] on span "skip" at bounding box center [44, 171] width 29 height 22
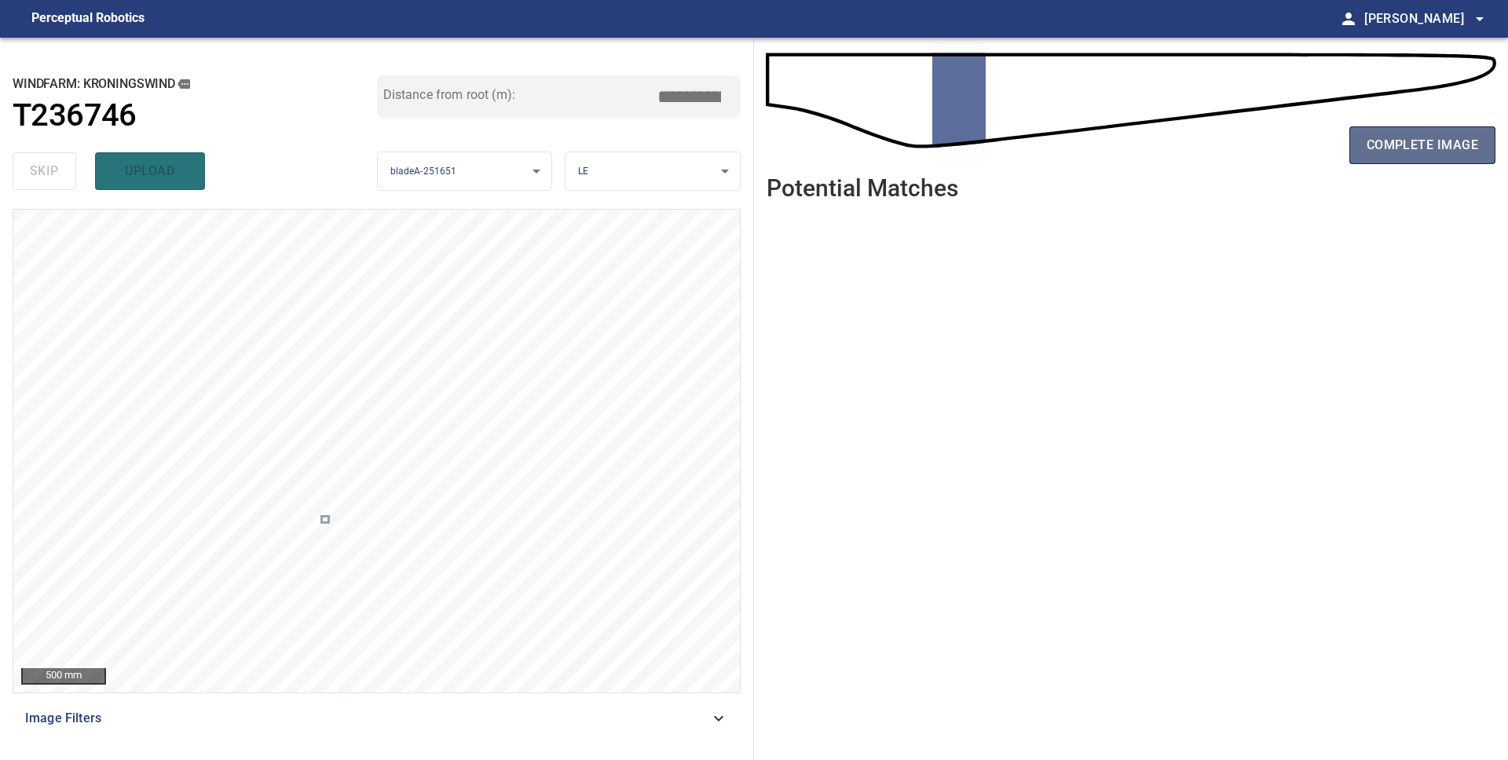
click at [1422, 152] on span "complete image" at bounding box center [1421, 145] width 111 height 22
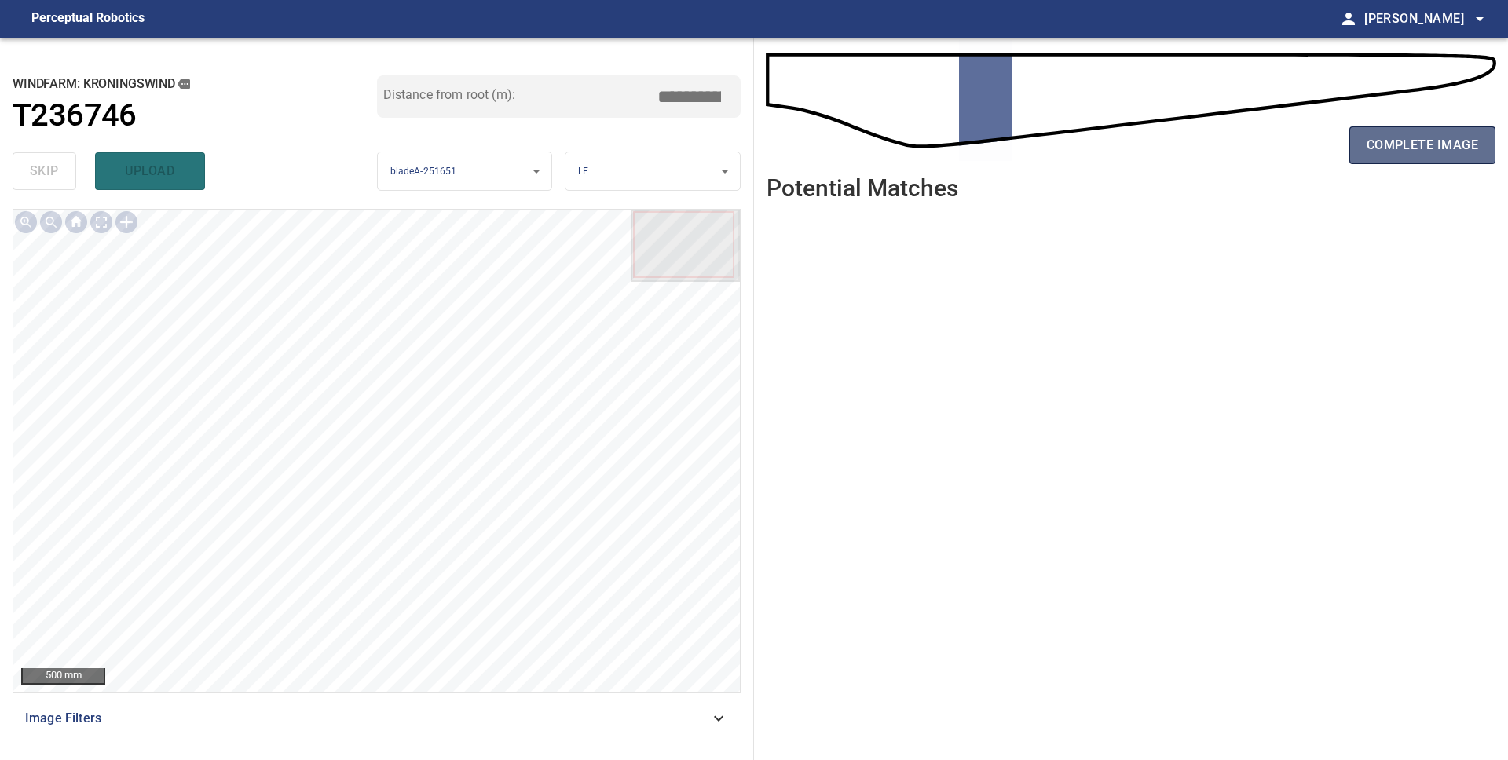
click at [1406, 152] on span "complete image" at bounding box center [1421, 145] width 111 height 22
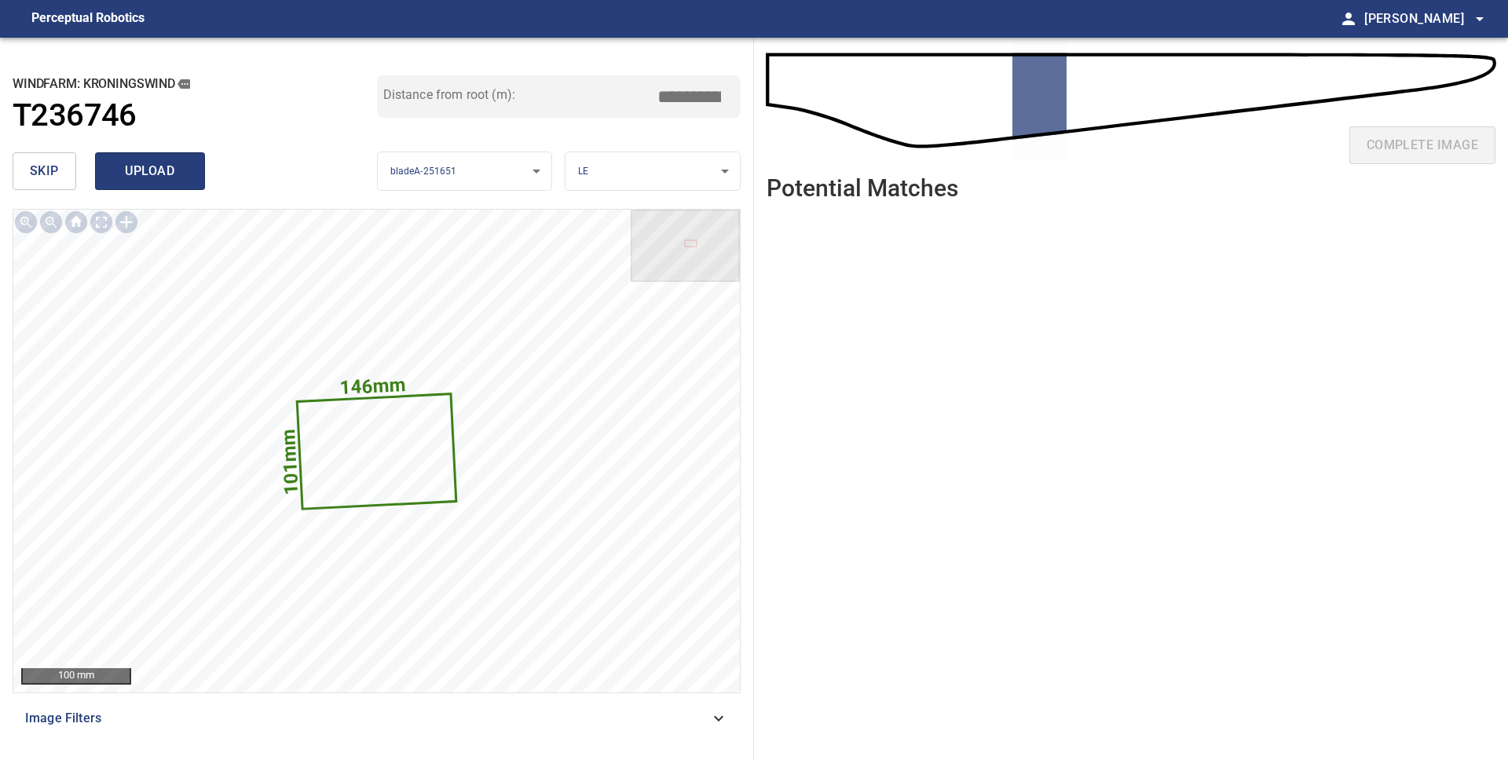
click at [170, 180] on span "upload" at bounding box center [149, 171] width 75 height 22
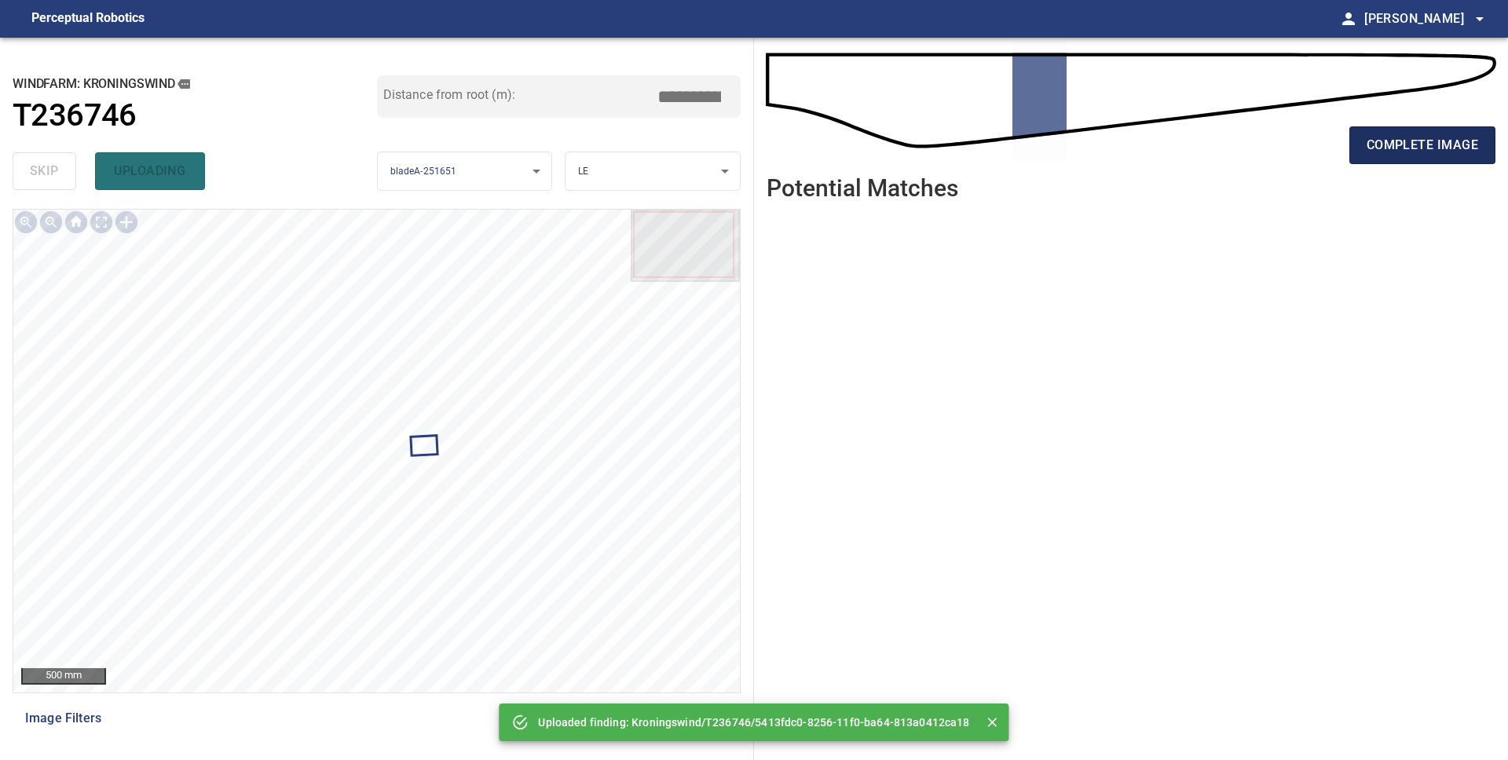
click at [1384, 149] on span "complete image" at bounding box center [1421, 145] width 111 height 22
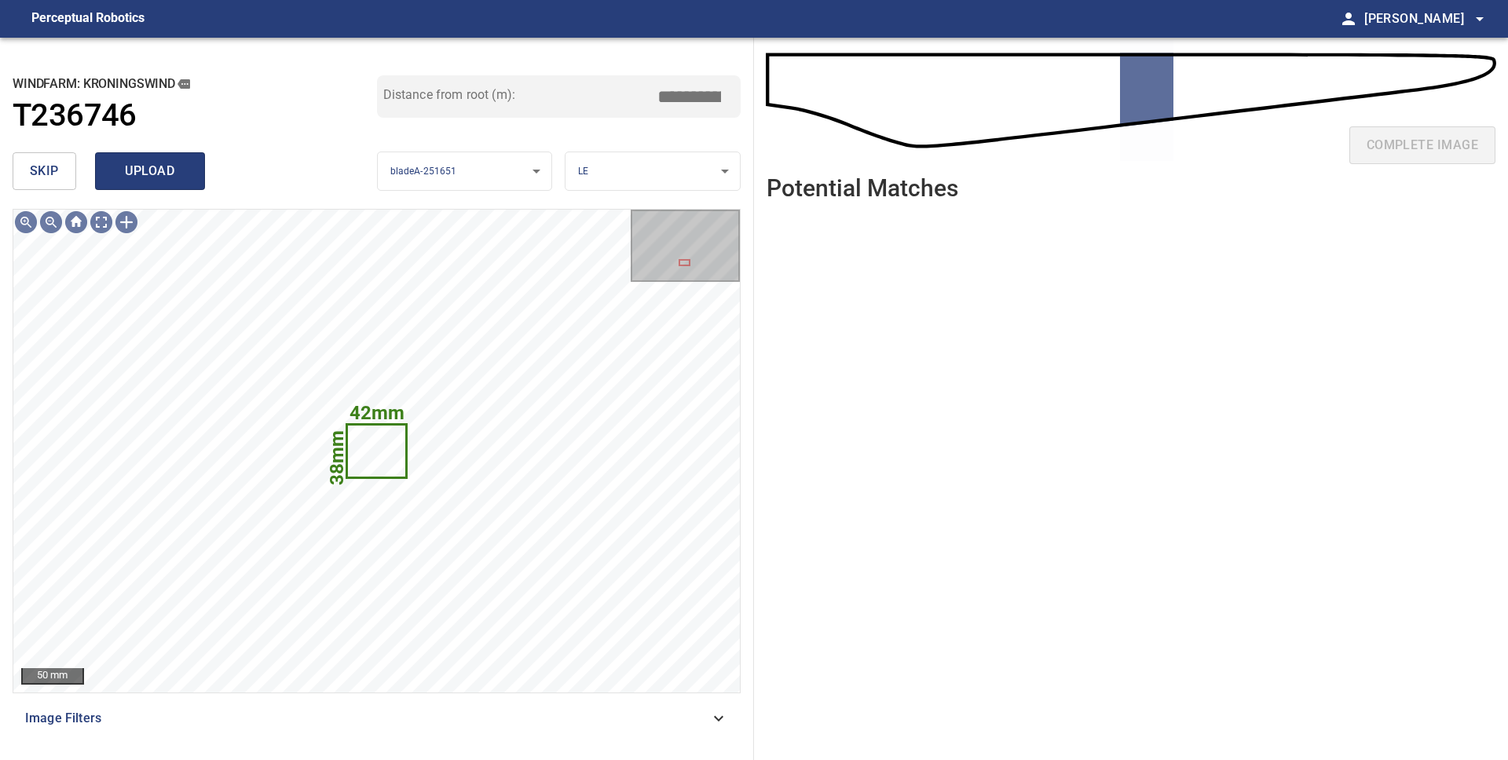
click at [137, 169] on span "upload" at bounding box center [149, 171] width 75 height 22
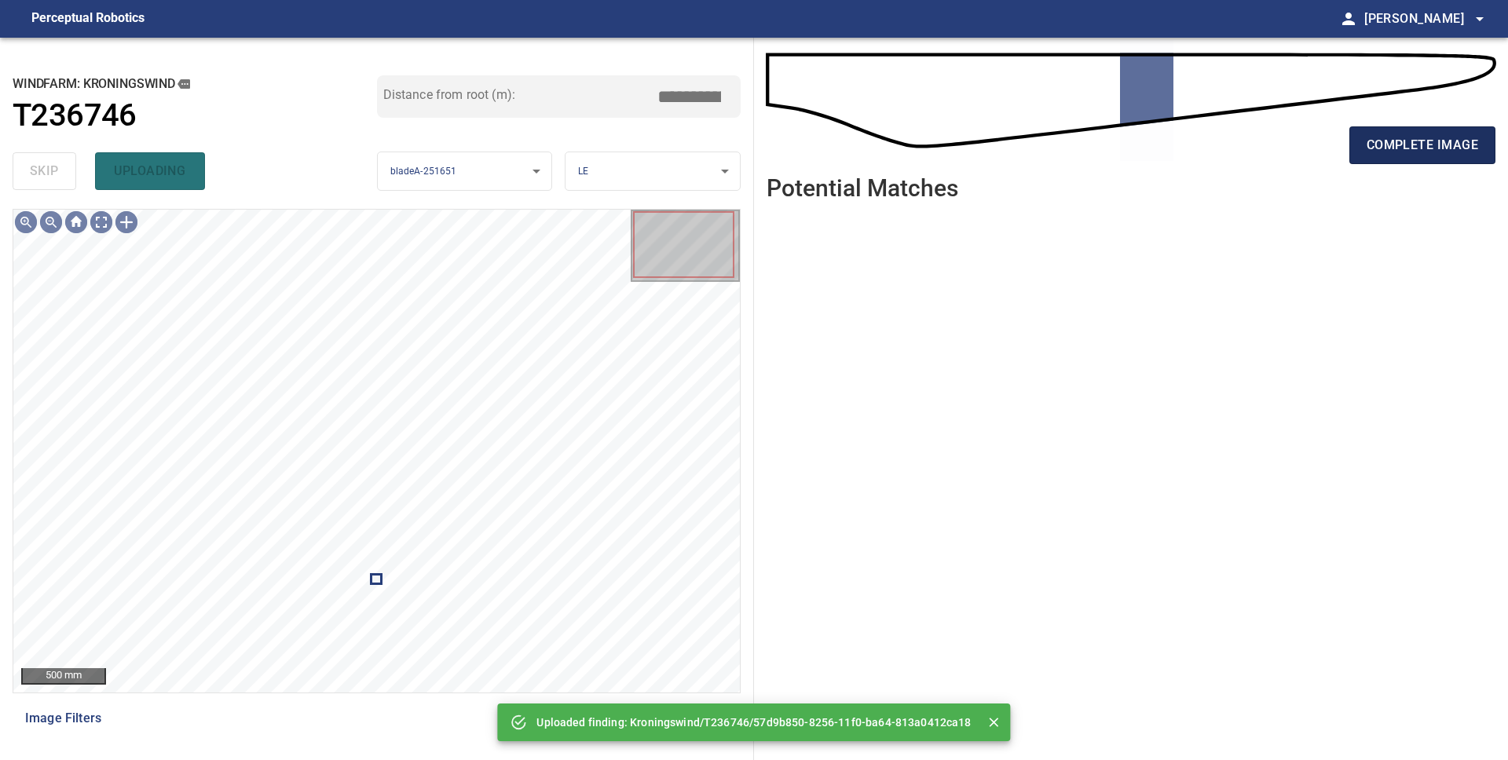
click at [1440, 155] on span "complete image" at bounding box center [1421, 145] width 111 height 22
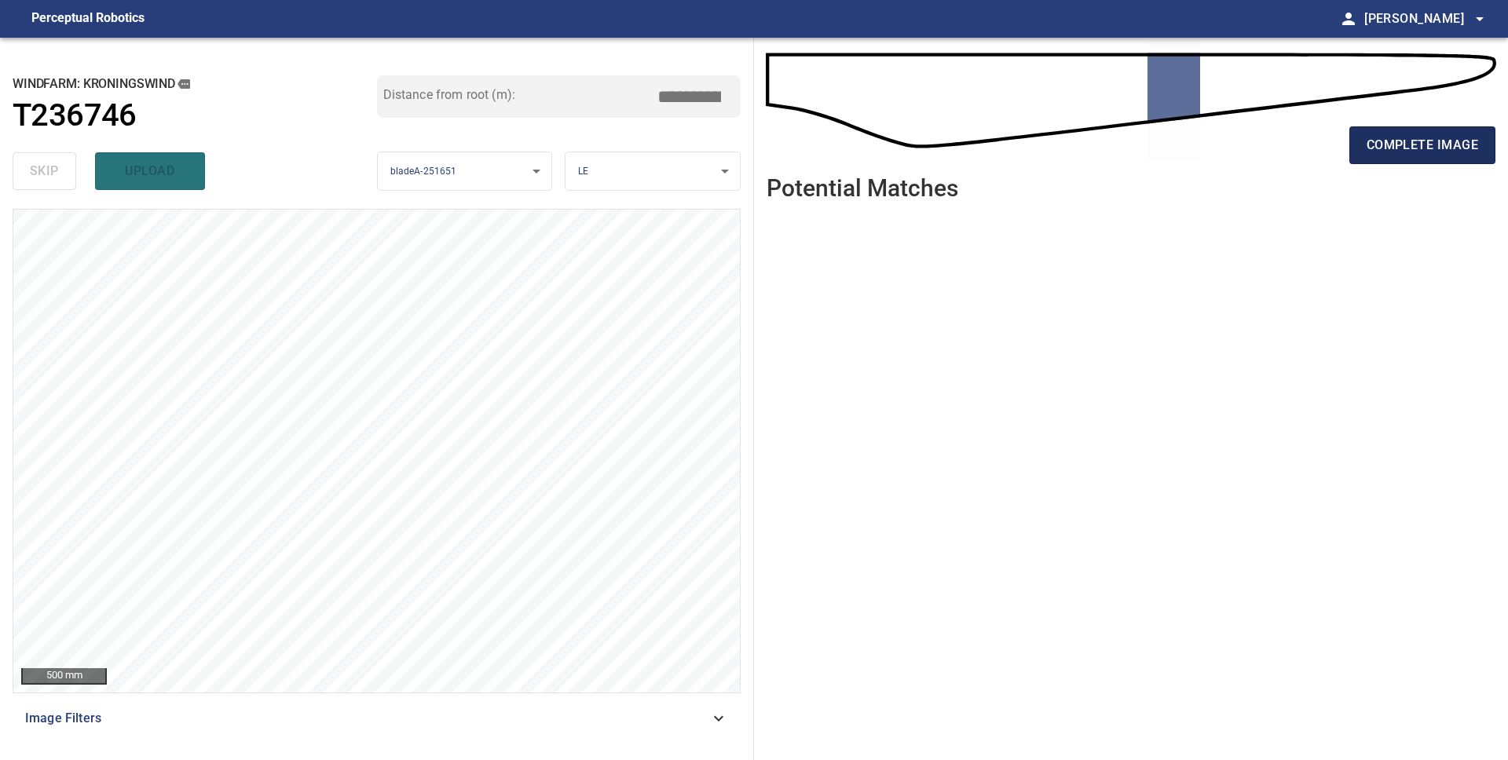
click at [1407, 141] on span "complete image" at bounding box center [1421, 145] width 111 height 22
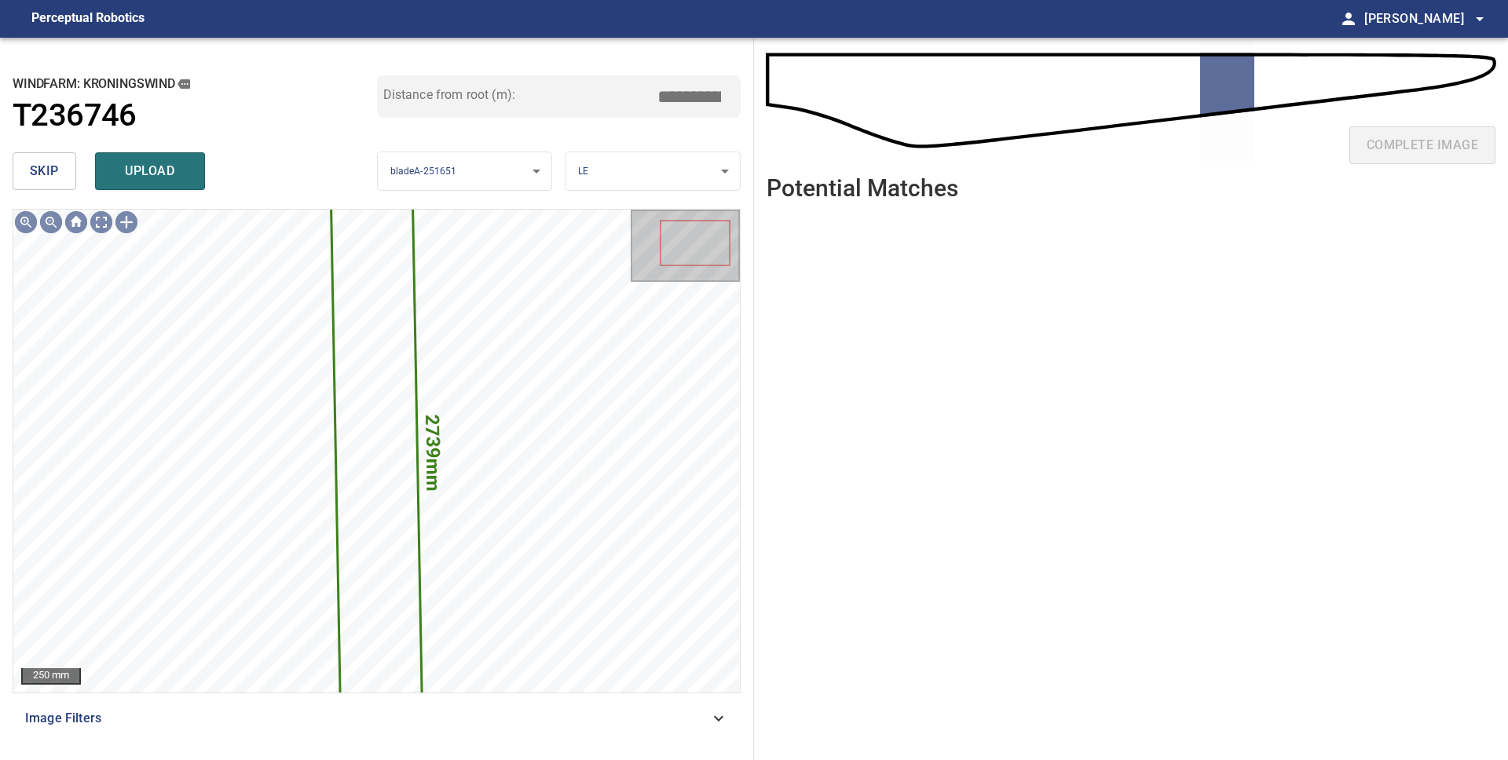
click at [48, 177] on span "skip" at bounding box center [44, 171] width 29 height 22
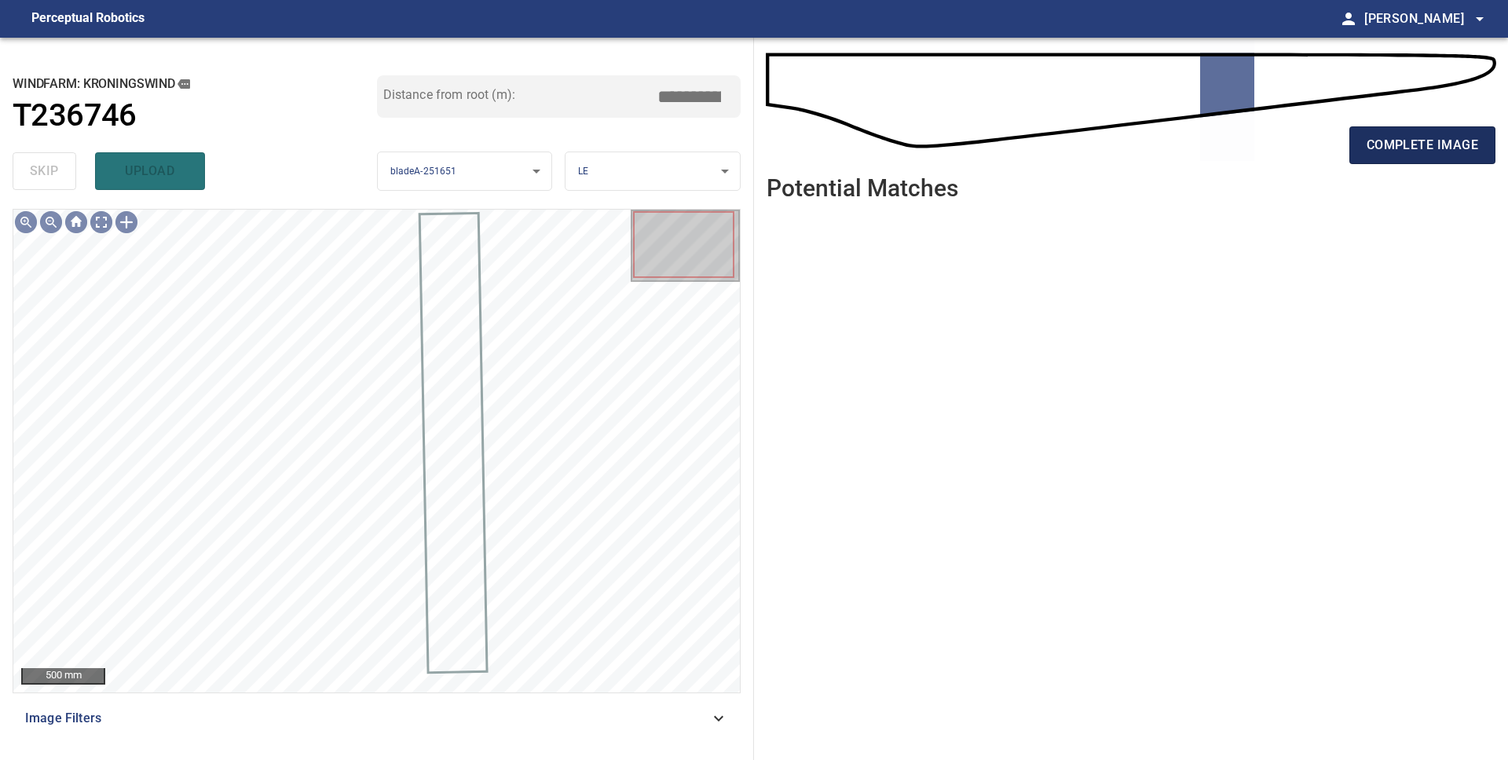
click at [1391, 149] on span "complete image" at bounding box center [1421, 145] width 111 height 22
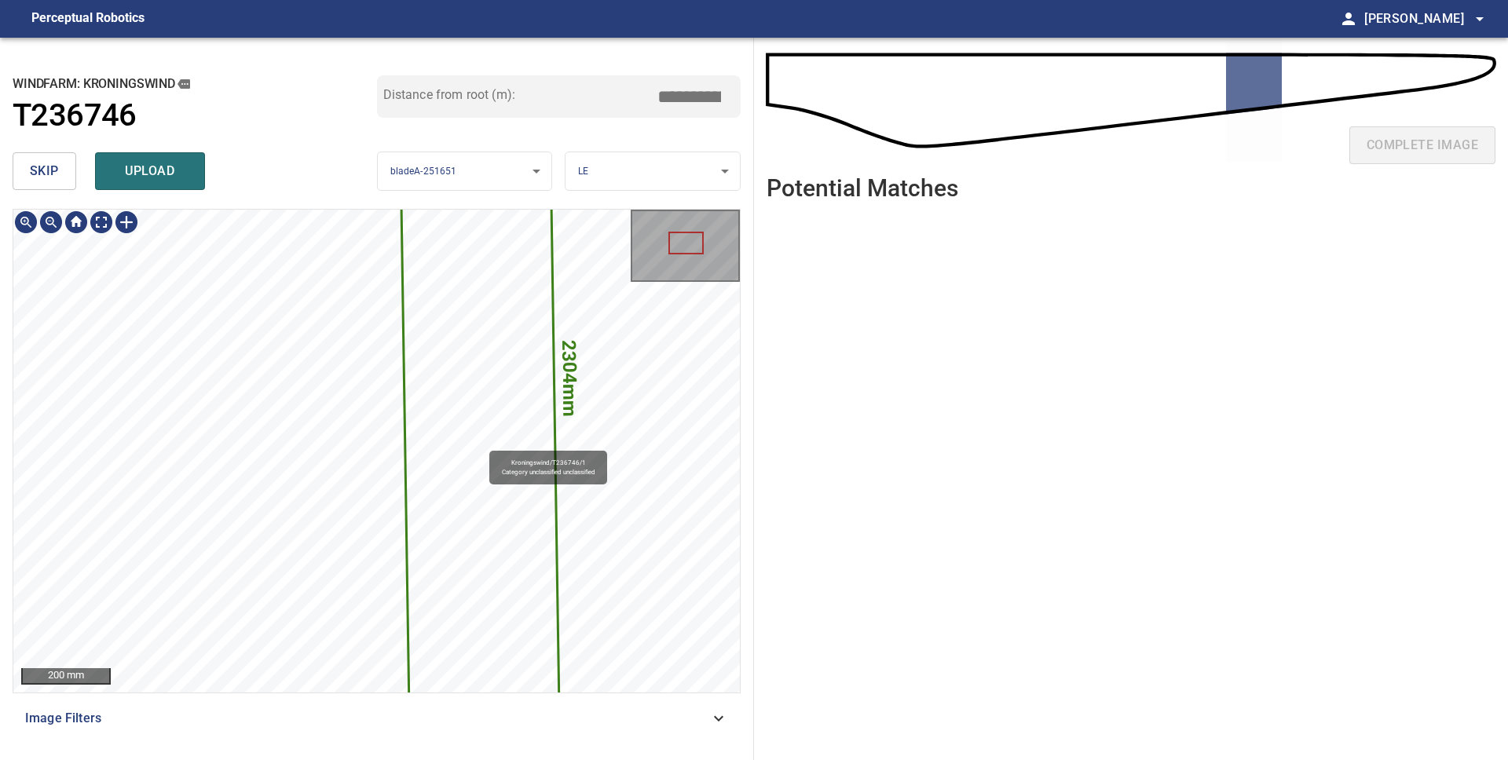
click at [481, 444] on icon at bounding box center [478, 377] width 163 height 1036
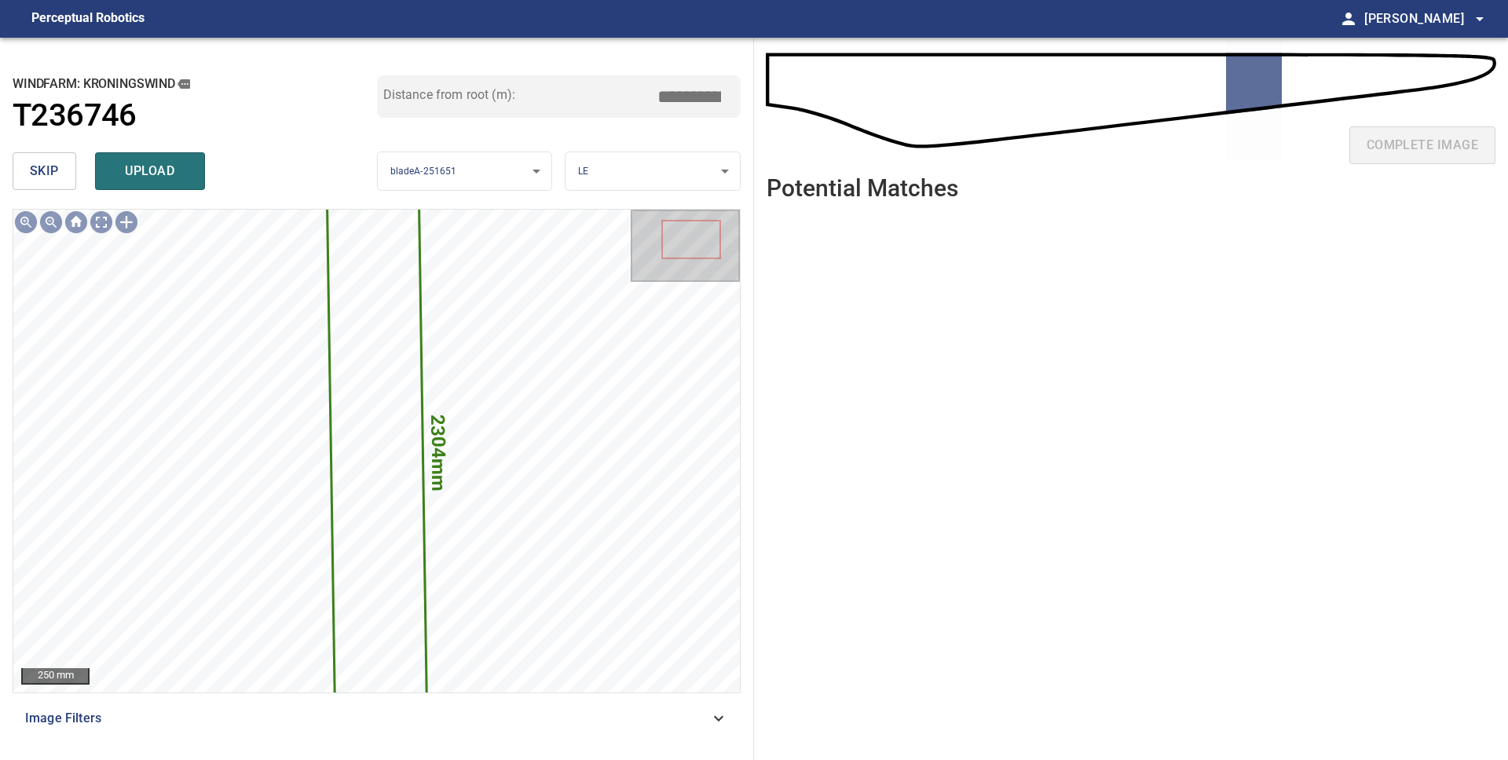
click at [50, 165] on span "skip" at bounding box center [44, 171] width 29 height 22
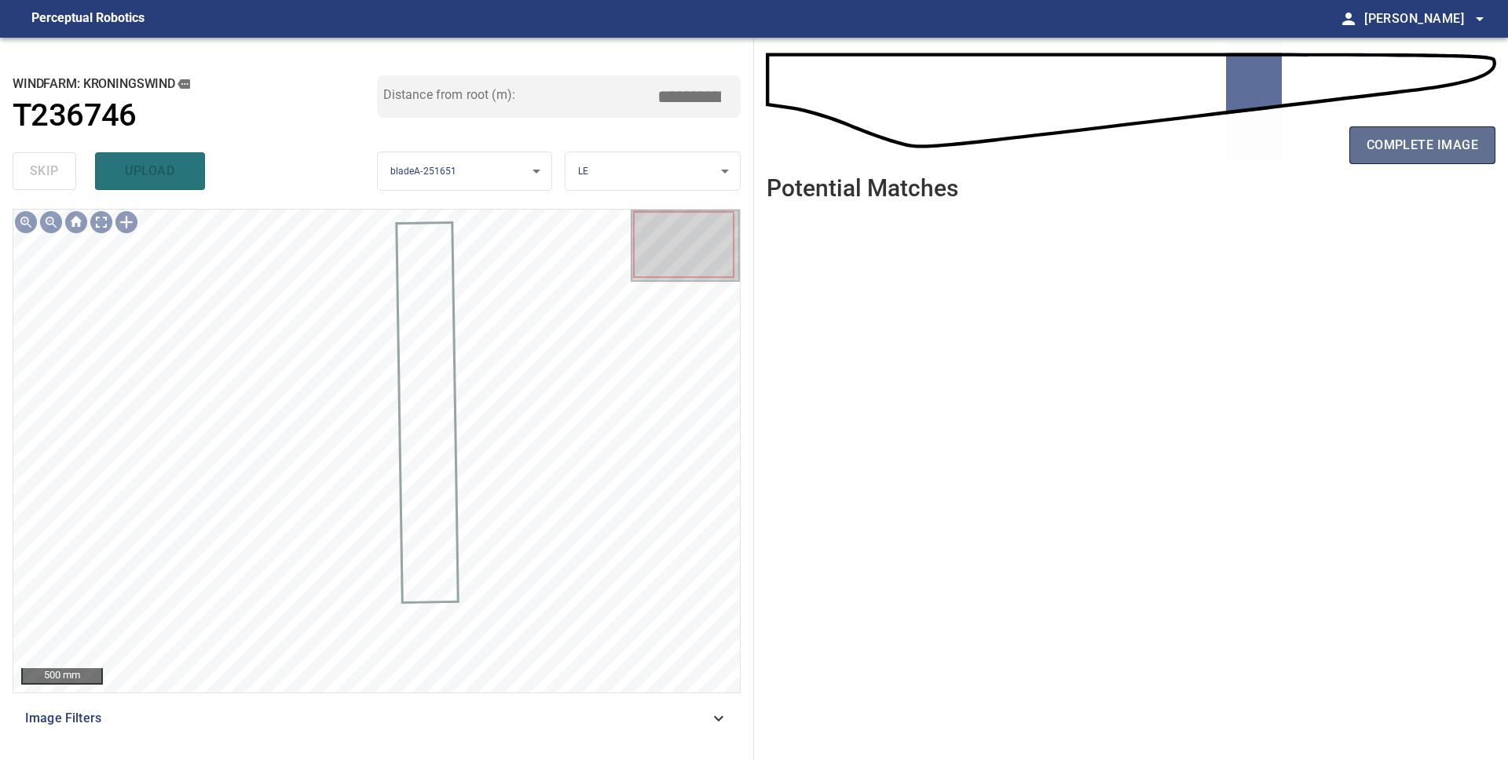
click at [1387, 155] on span "complete image" at bounding box center [1421, 145] width 111 height 22
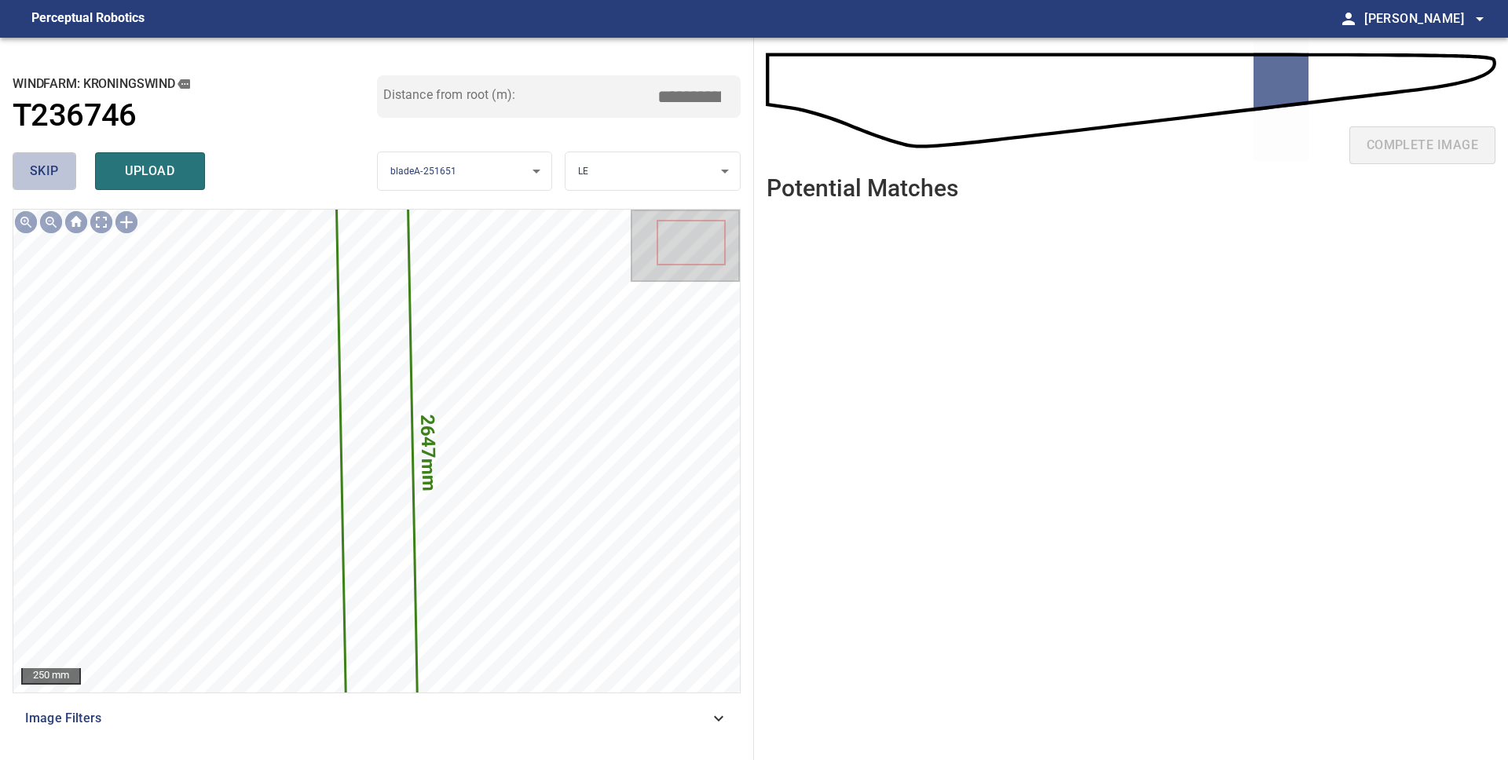
click at [49, 163] on span "skip" at bounding box center [44, 171] width 29 height 22
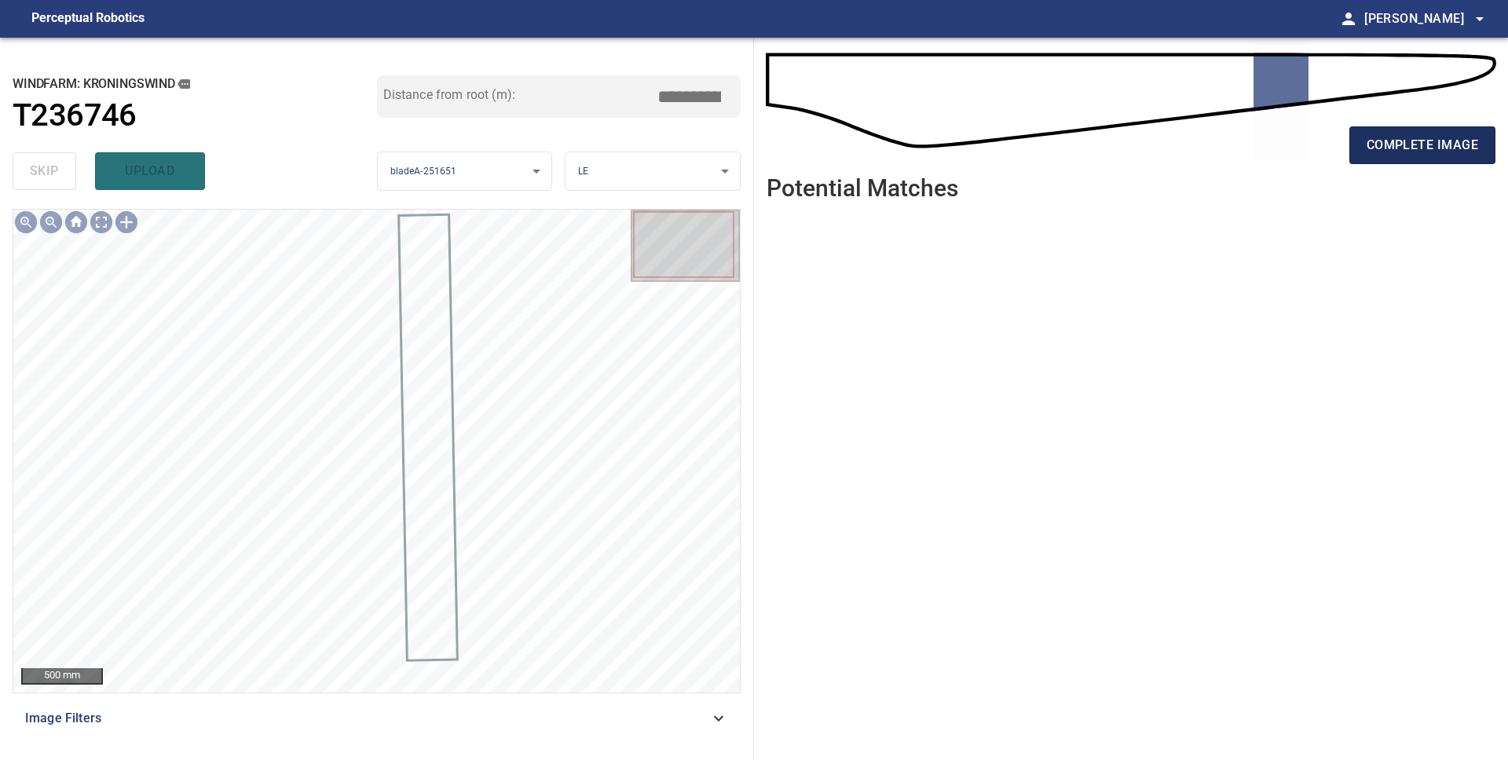
click at [1416, 152] on span "complete image" at bounding box center [1421, 145] width 111 height 22
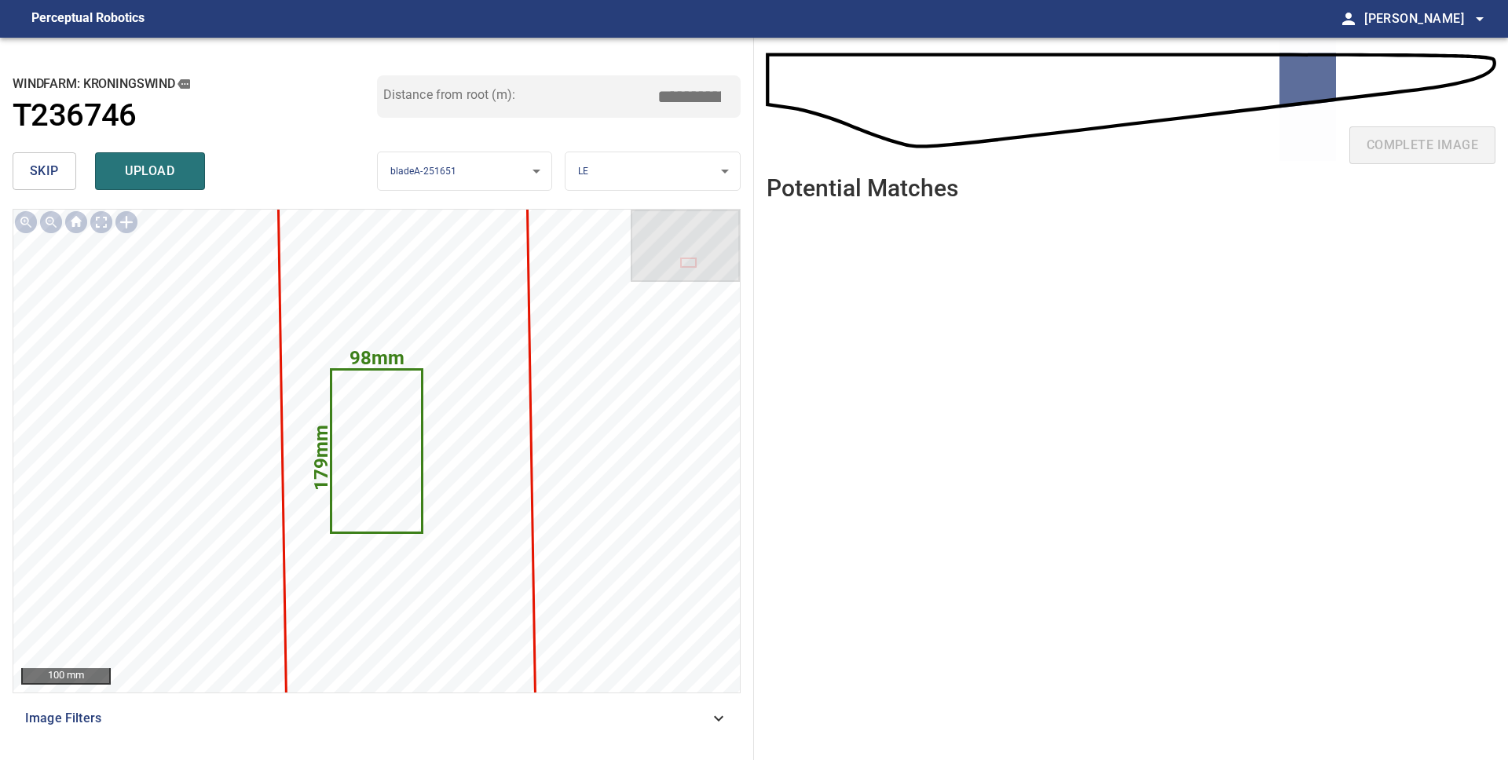
click at [63, 170] on button "skip" at bounding box center [45, 171] width 64 height 38
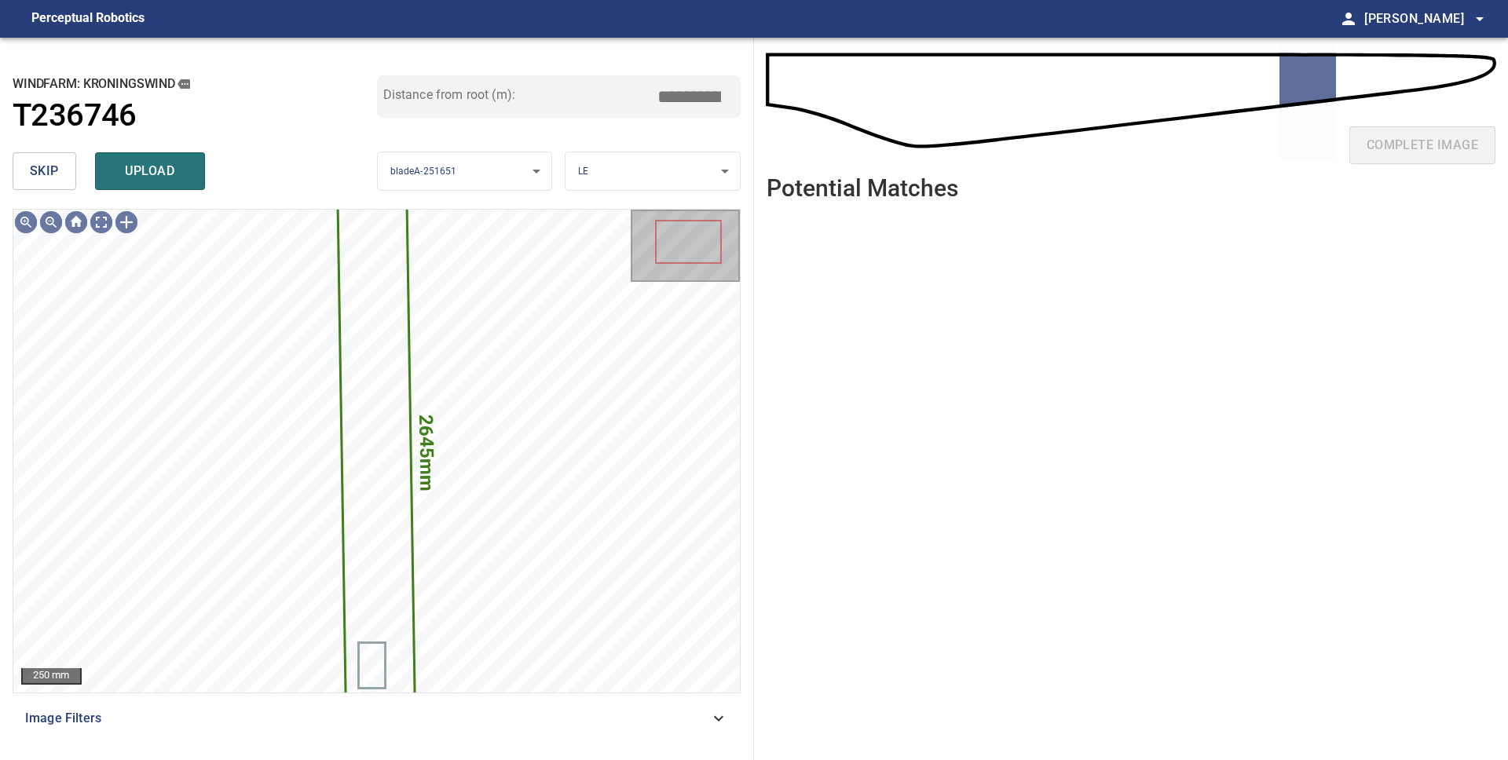
click at [63, 170] on button "skip" at bounding box center [45, 171] width 64 height 38
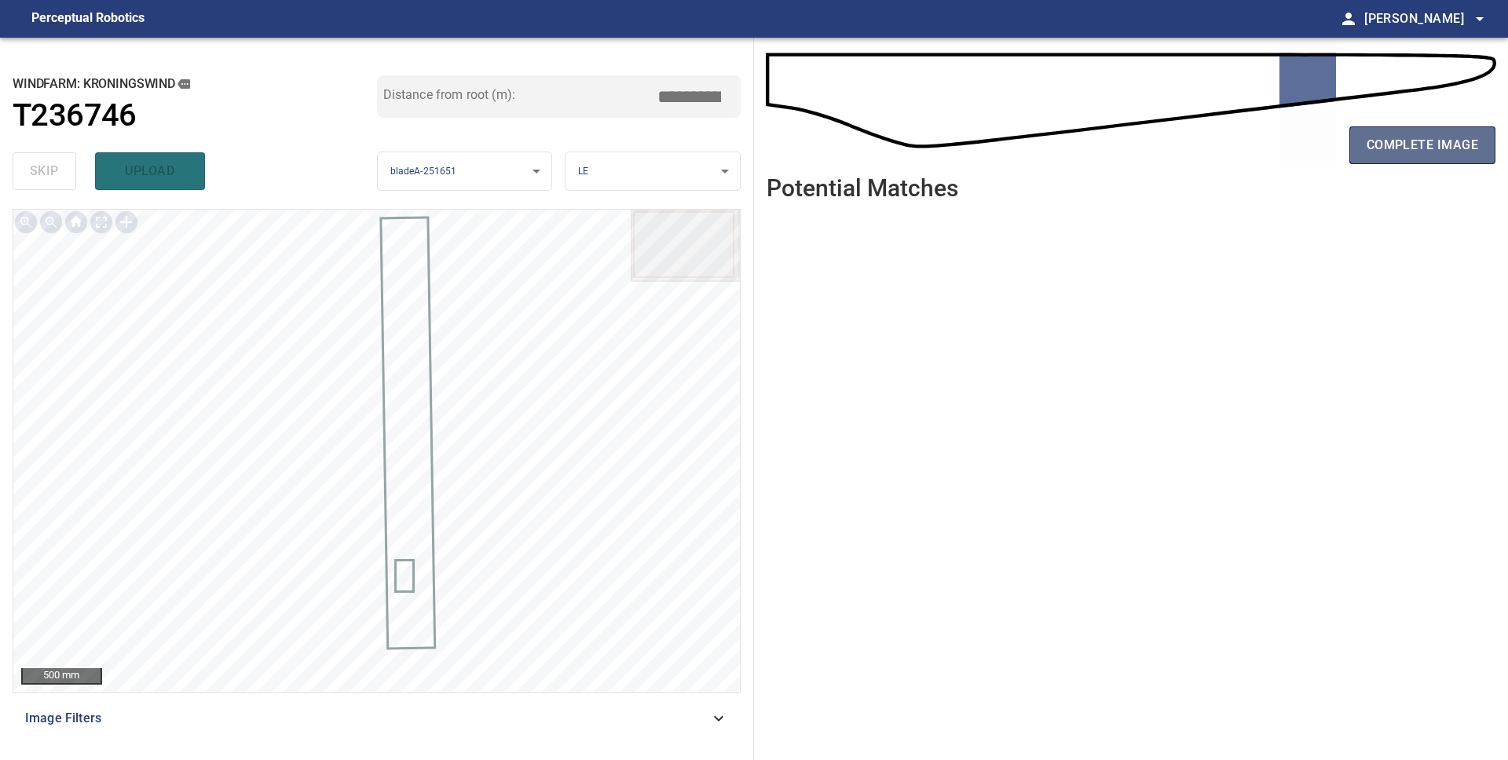
click at [1475, 150] on span "complete image" at bounding box center [1421, 145] width 111 height 22
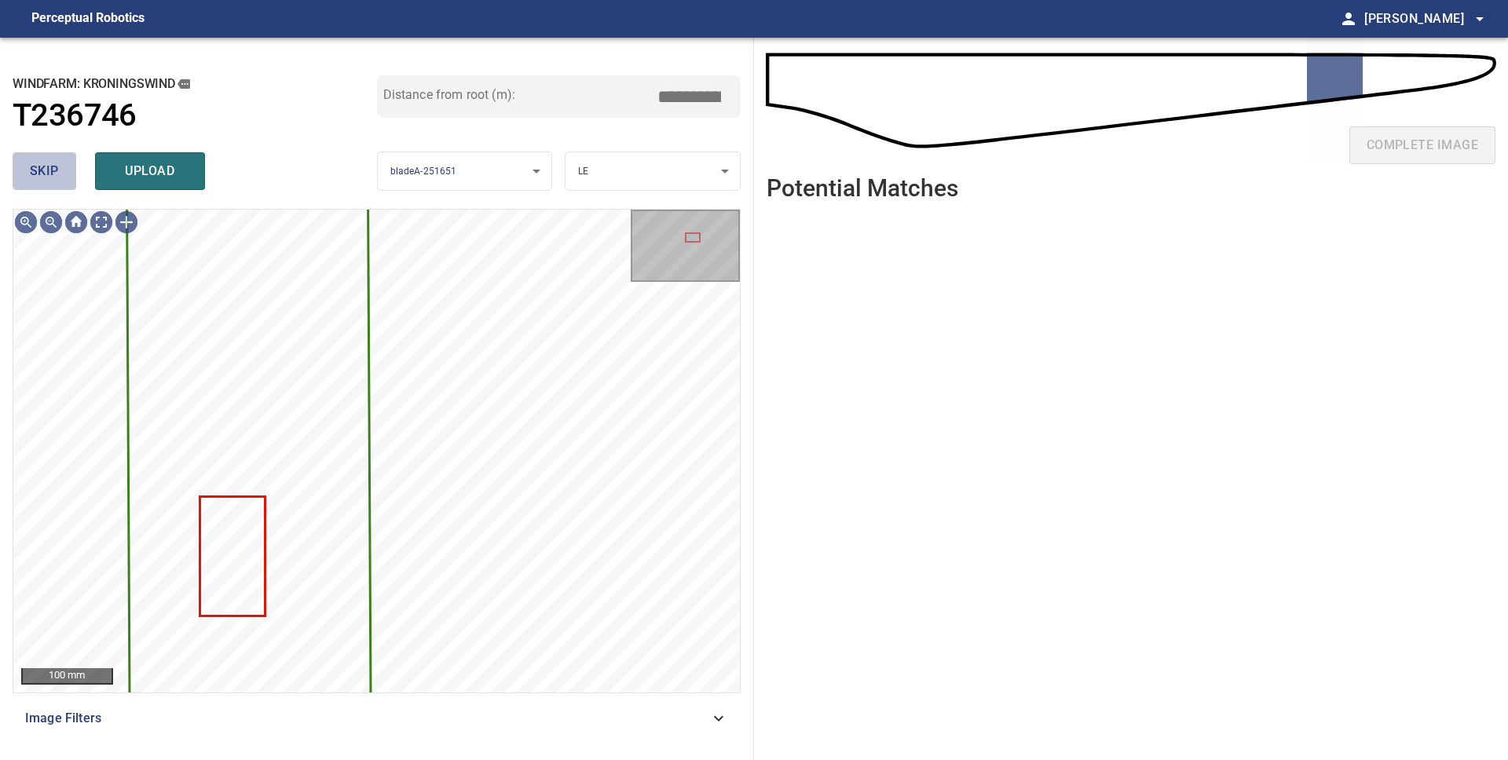
click at [48, 163] on span "skip" at bounding box center [44, 171] width 29 height 22
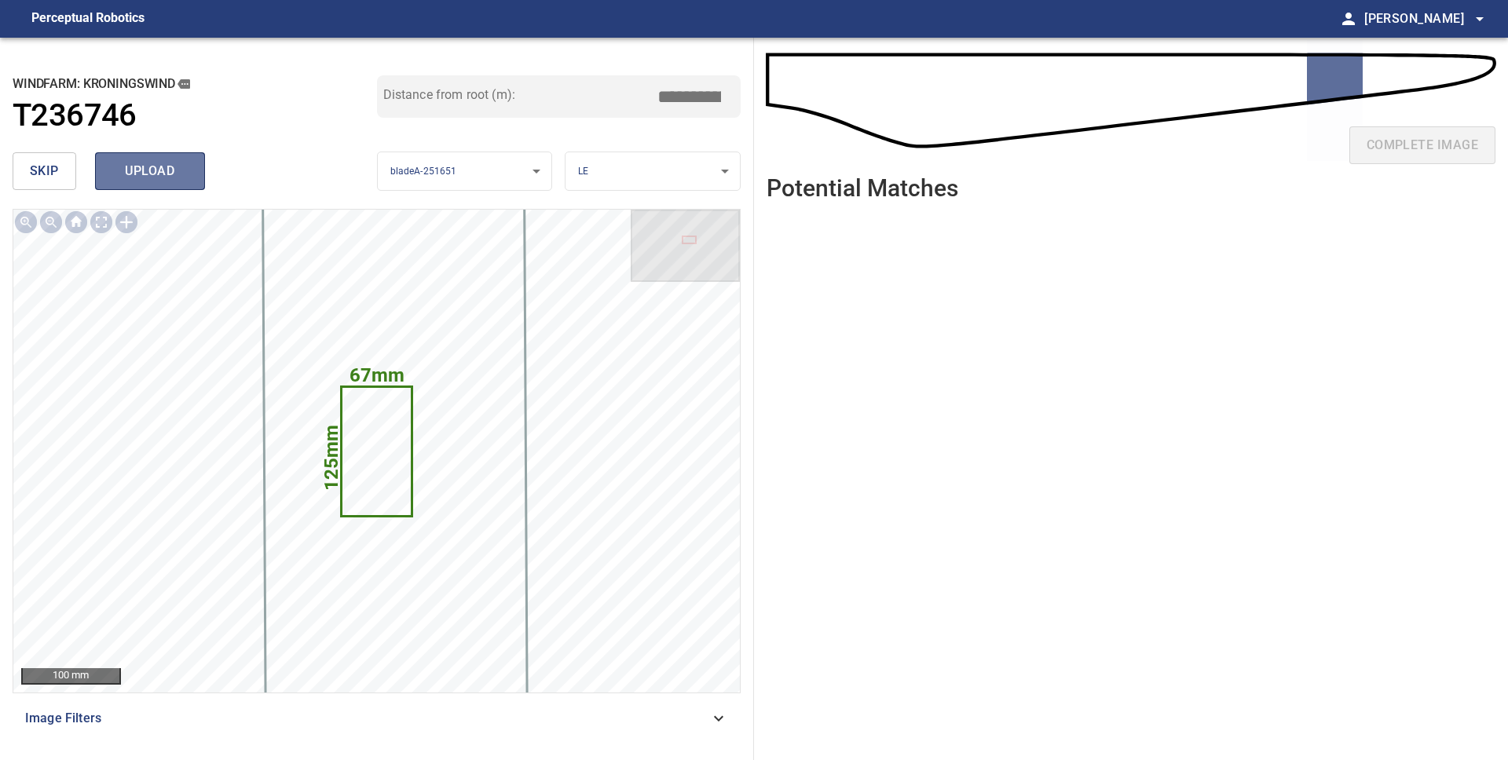
click at [125, 166] on span "upload" at bounding box center [149, 171] width 75 height 22
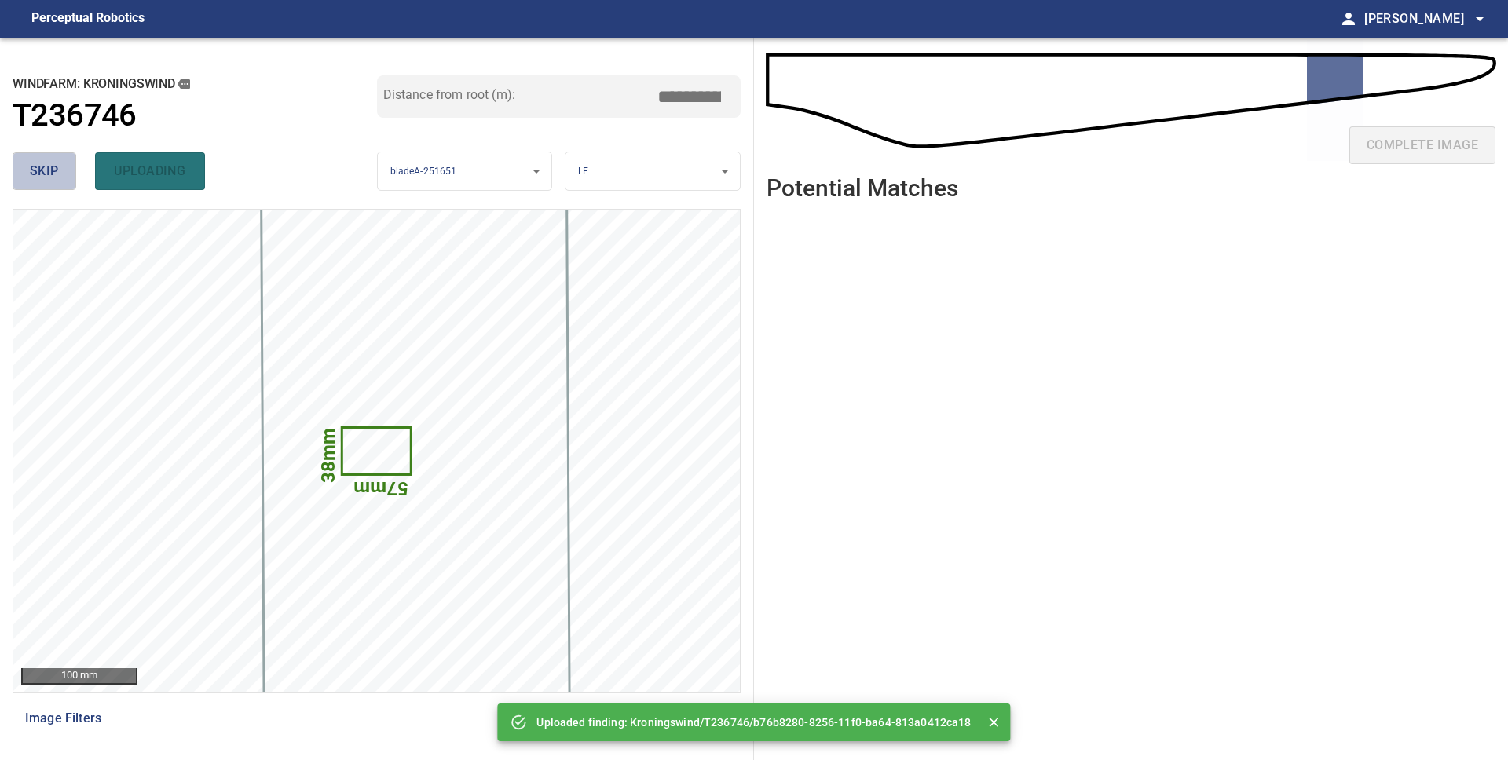
click at [53, 173] on span "skip" at bounding box center [44, 171] width 29 height 22
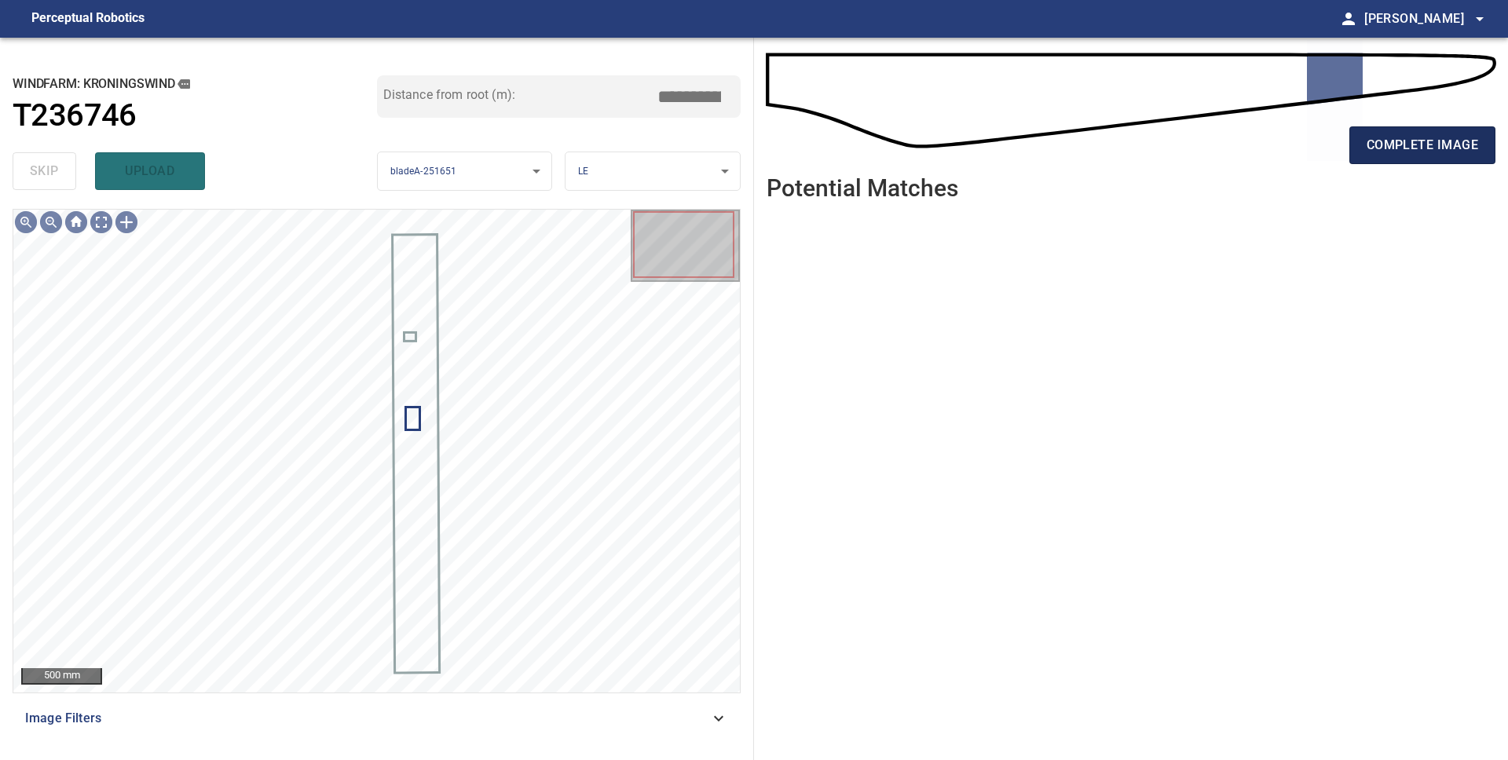
click at [1402, 141] on span "complete image" at bounding box center [1421, 145] width 111 height 22
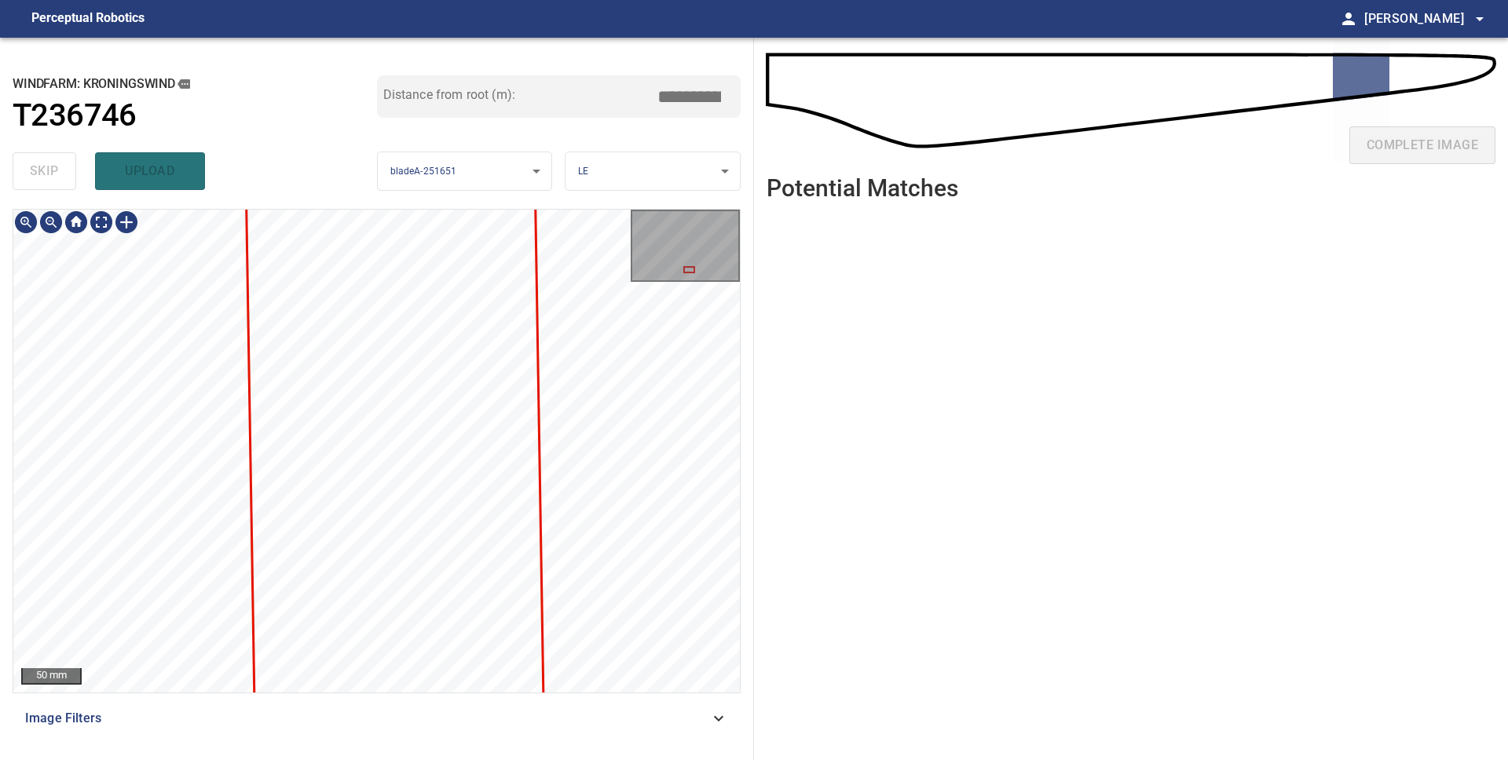
click at [640, 759] on div "**********" at bounding box center [377, 399] width 754 height 722
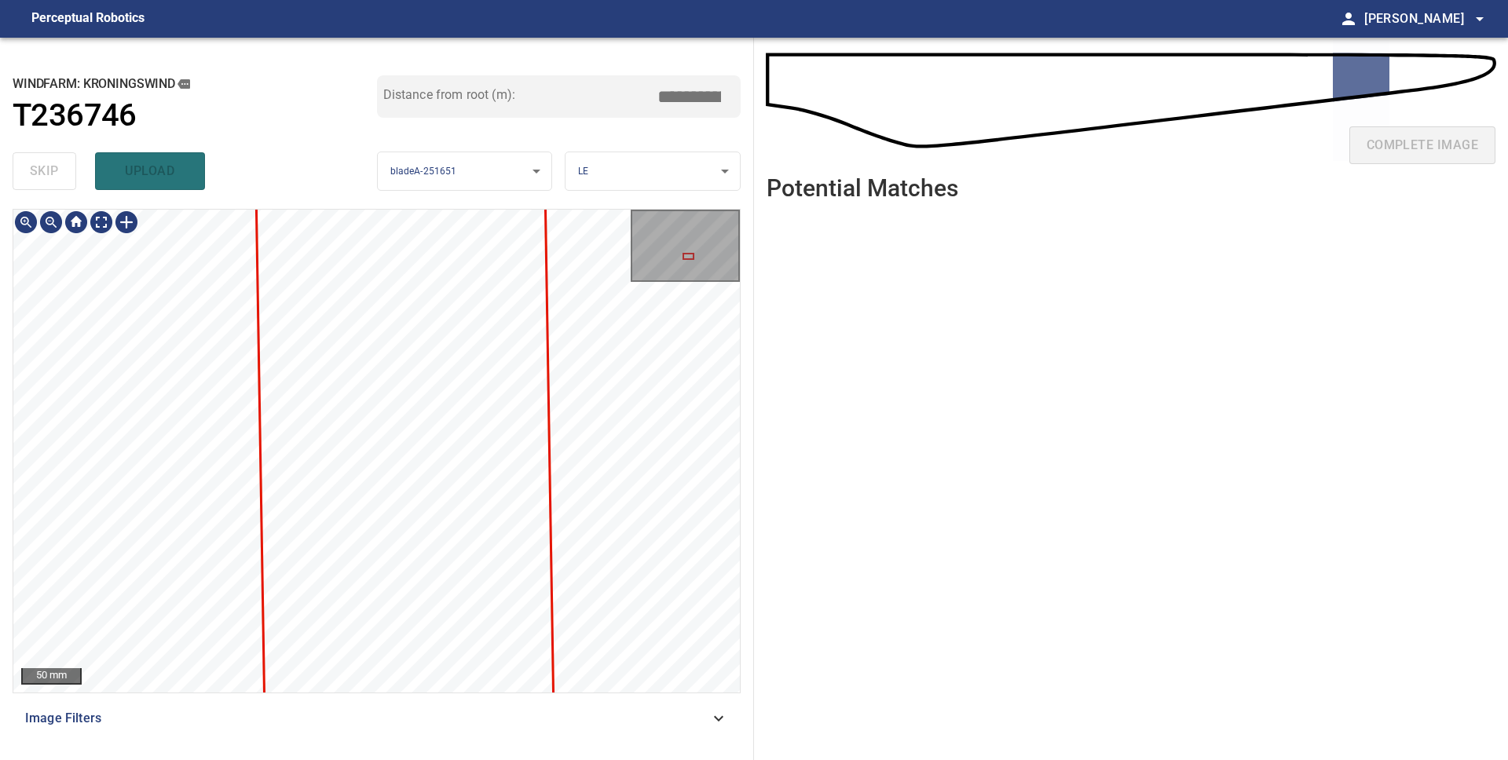
click at [723, 713] on div "50 mm Image Filters" at bounding box center [377, 478] width 728 height 539
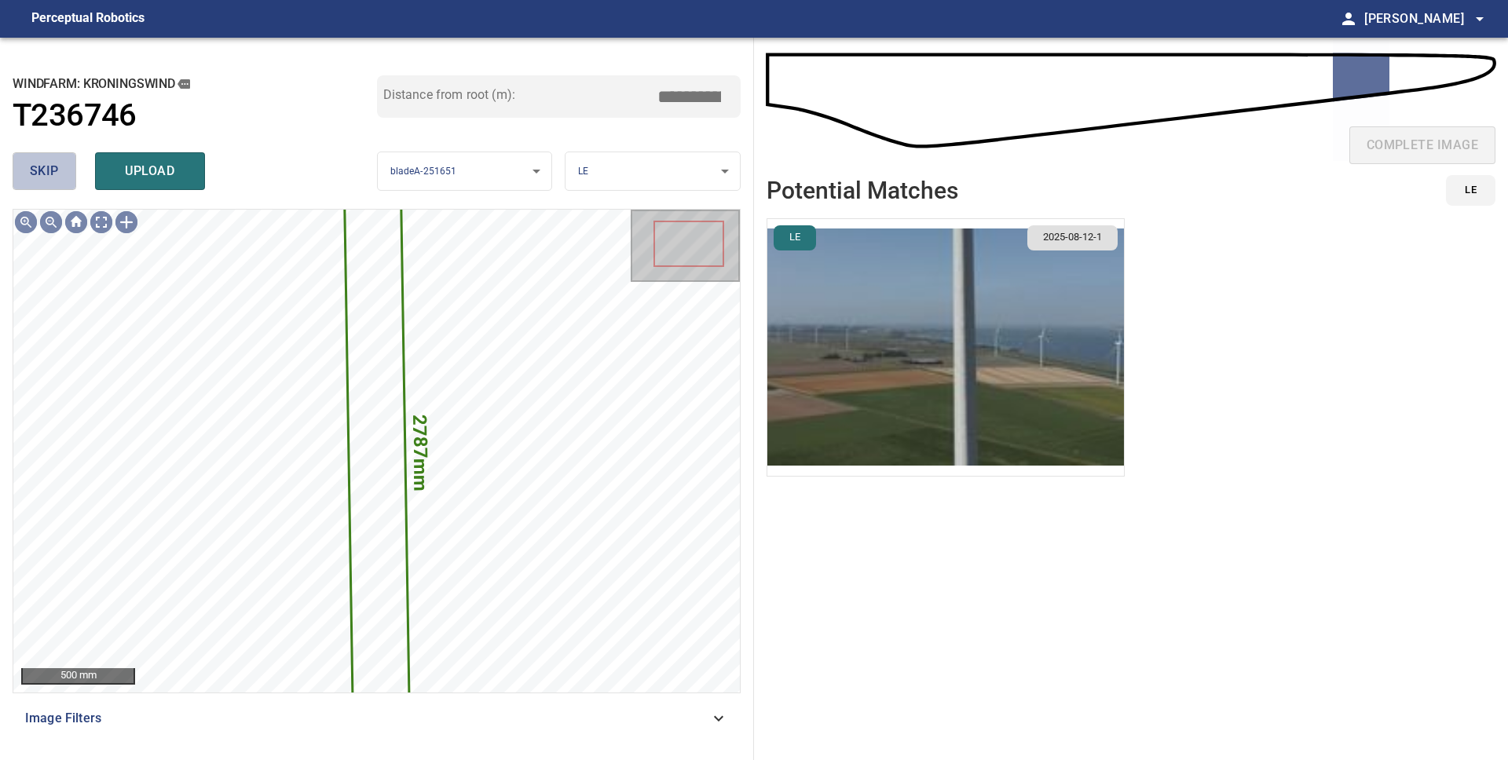
drag, startPoint x: 45, startPoint y: 177, endPoint x: 55, endPoint y: 181, distance: 10.7
click at [45, 177] on span "skip" at bounding box center [44, 171] width 29 height 22
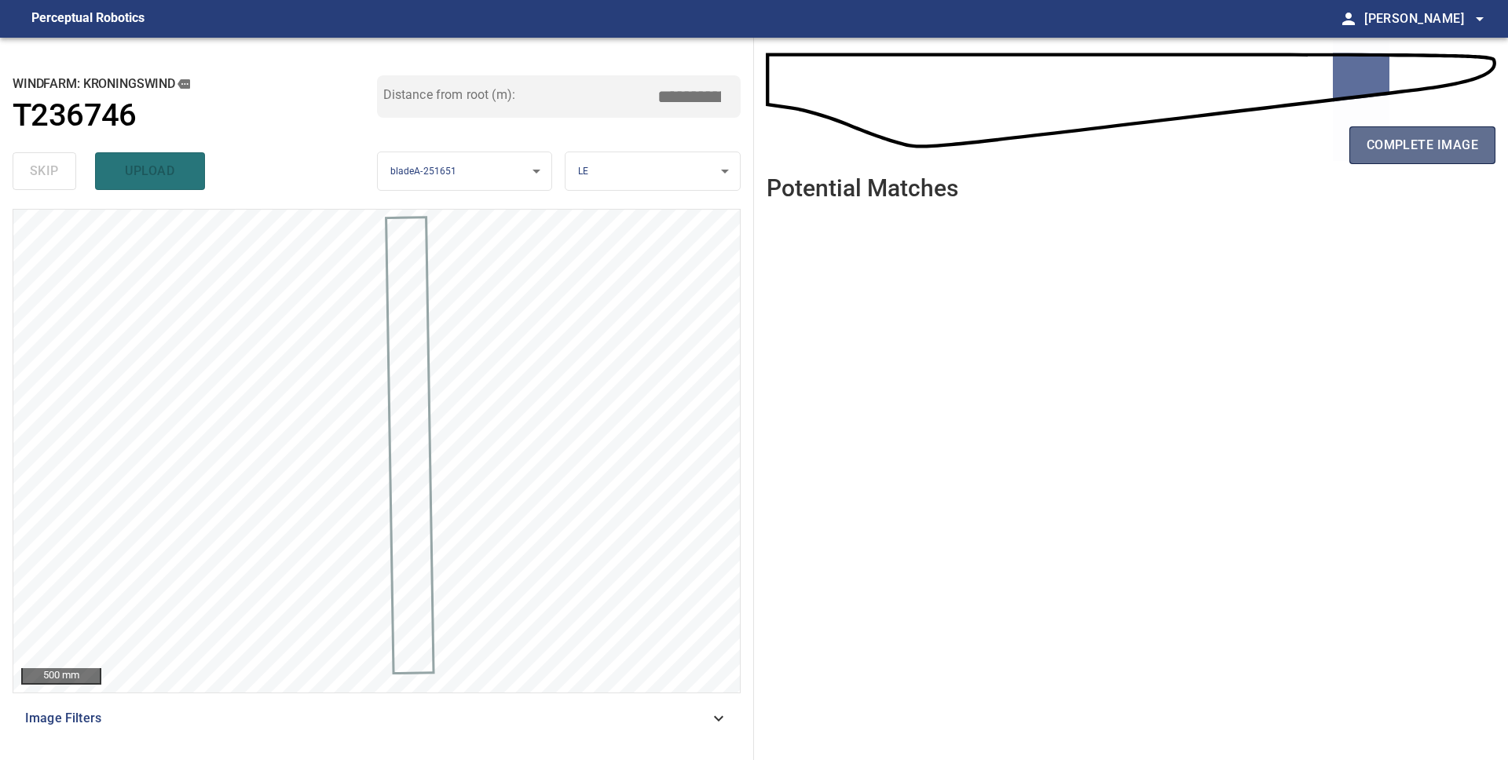
click at [1396, 148] on span "complete image" at bounding box center [1421, 145] width 111 height 22
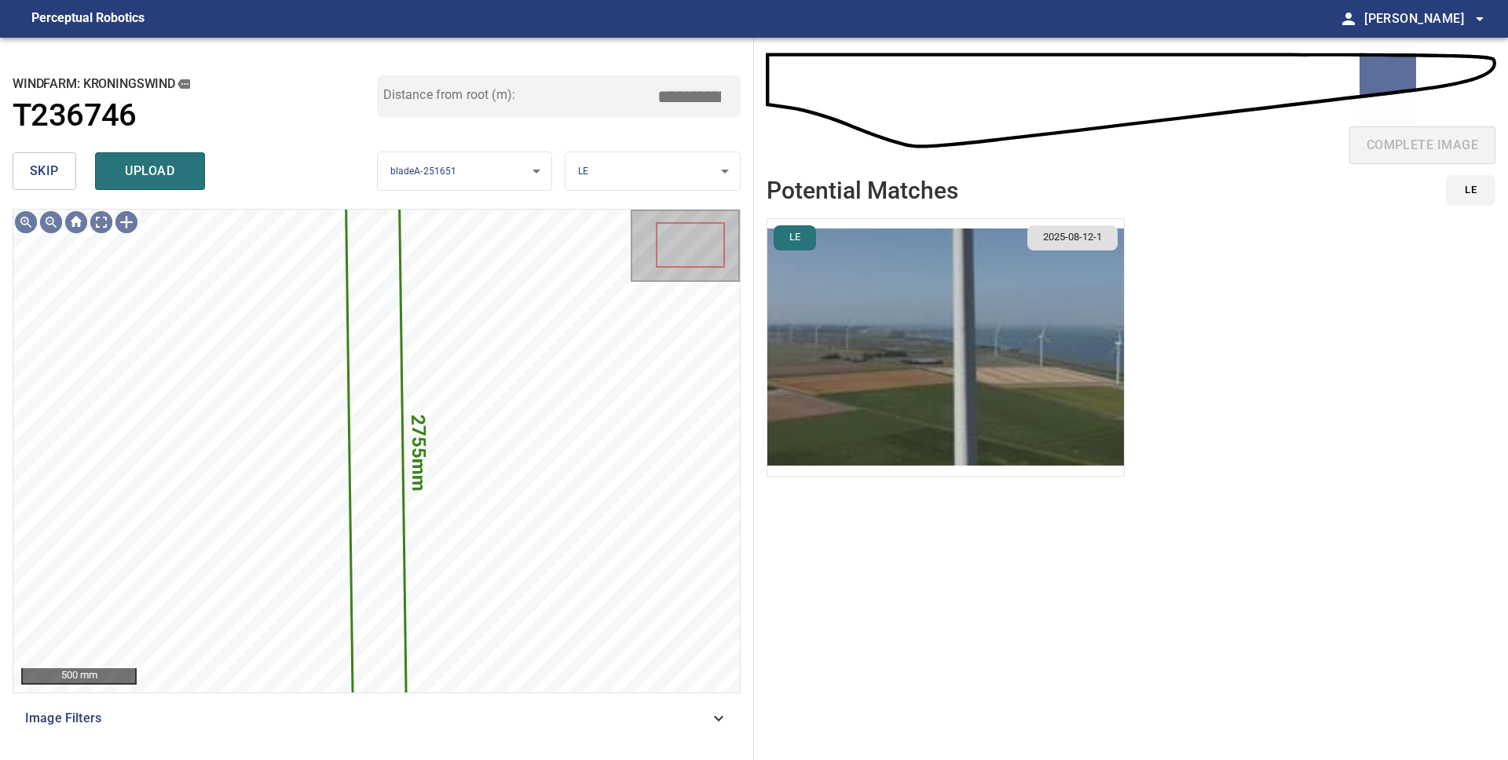
click at [39, 170] on span "skip" at bounding box center [44, 171] width 29 height 22
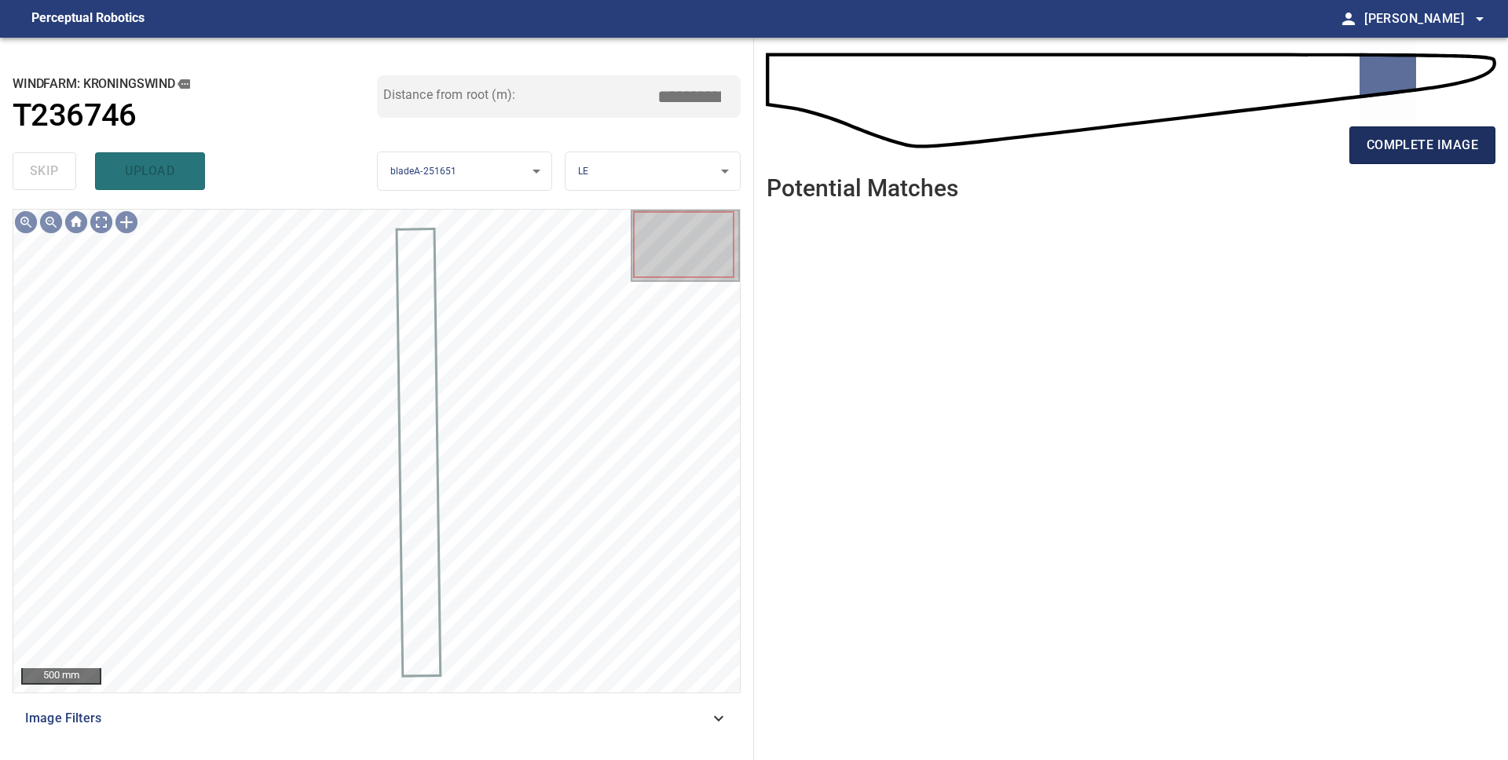
click at [1364, 150] on button "complete image" at bounding box center [1422, 145] width 146 height 38
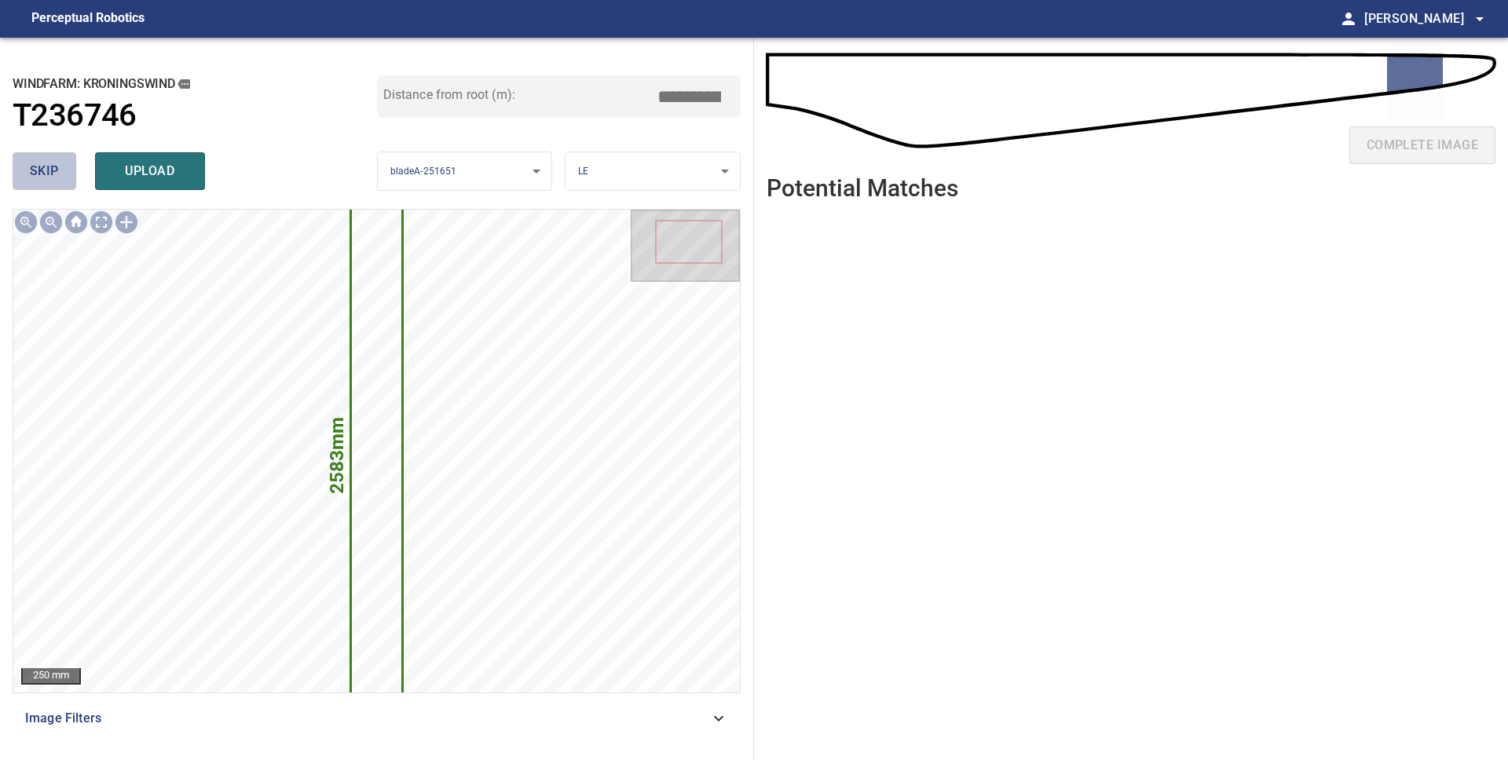
click at [55, 173] on span "skip" at bounding box center [44, 171] width 29 height 22
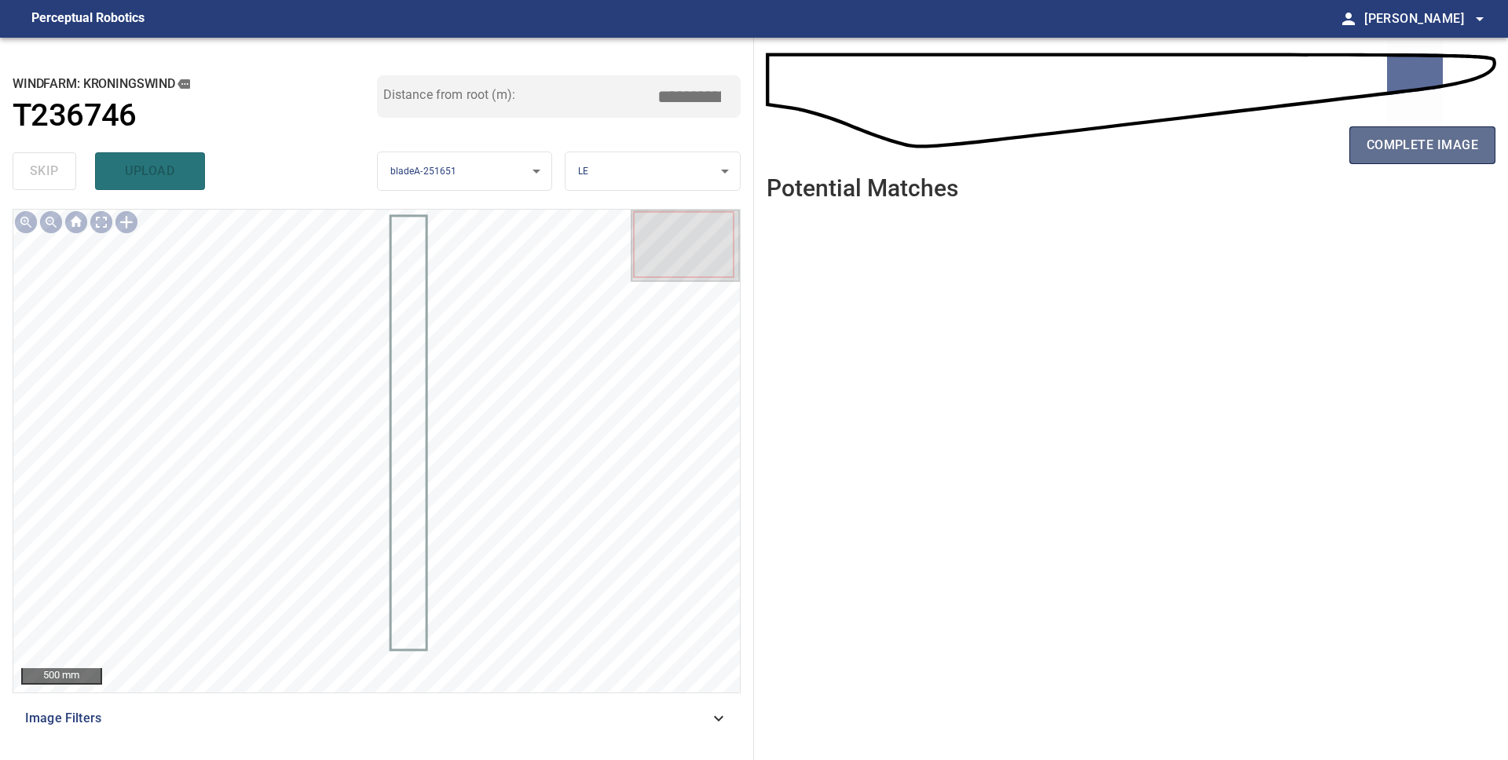
click at [1426, 147] on span "complete image" at bounding box center [1421, 145] width 111 height 22
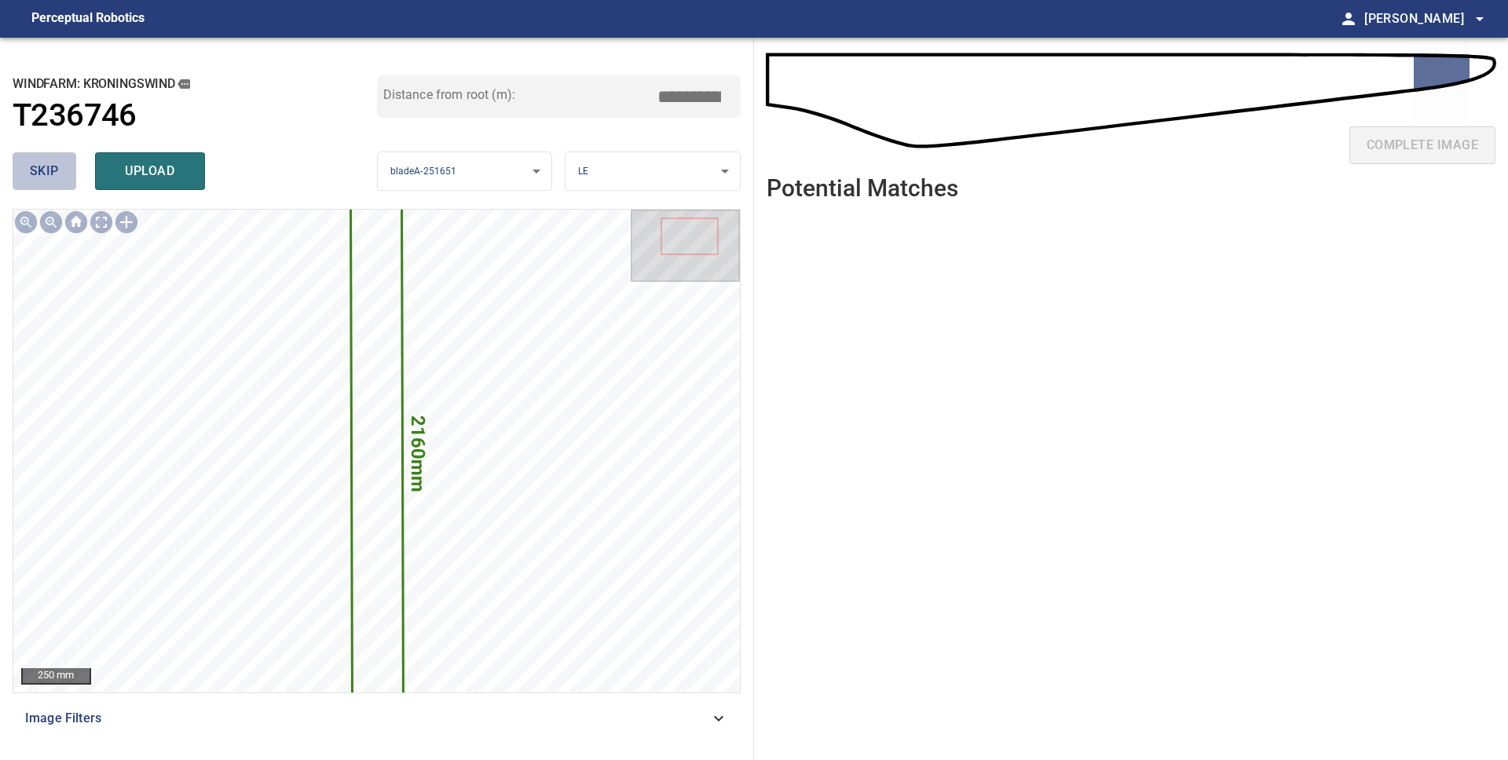
click at [46, 174] on span "skip" at bounding box center [44, 171] width 29 height 22
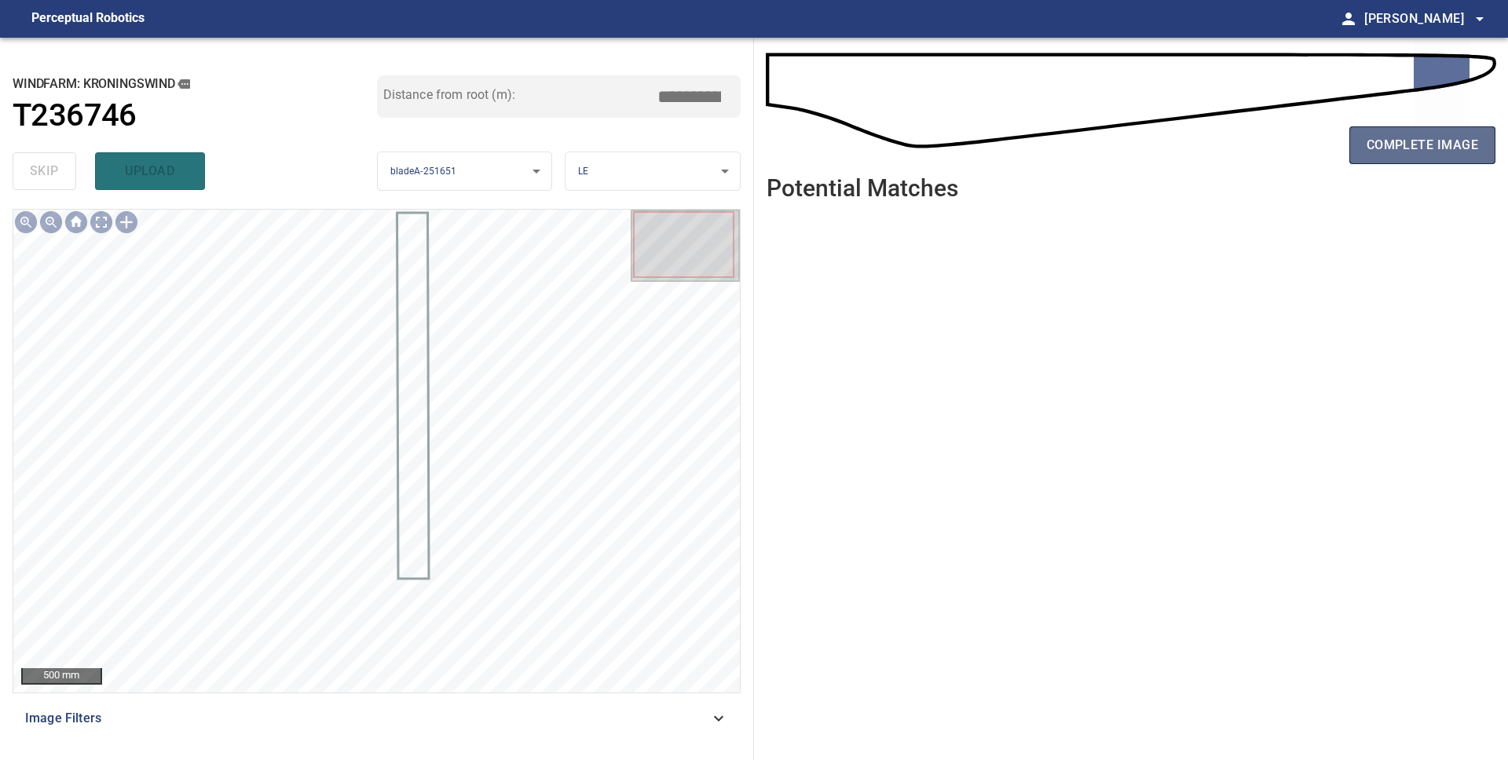
click at [1477, 154] on span "complete image" at bounding box center [1421, 145] width 111 height 22
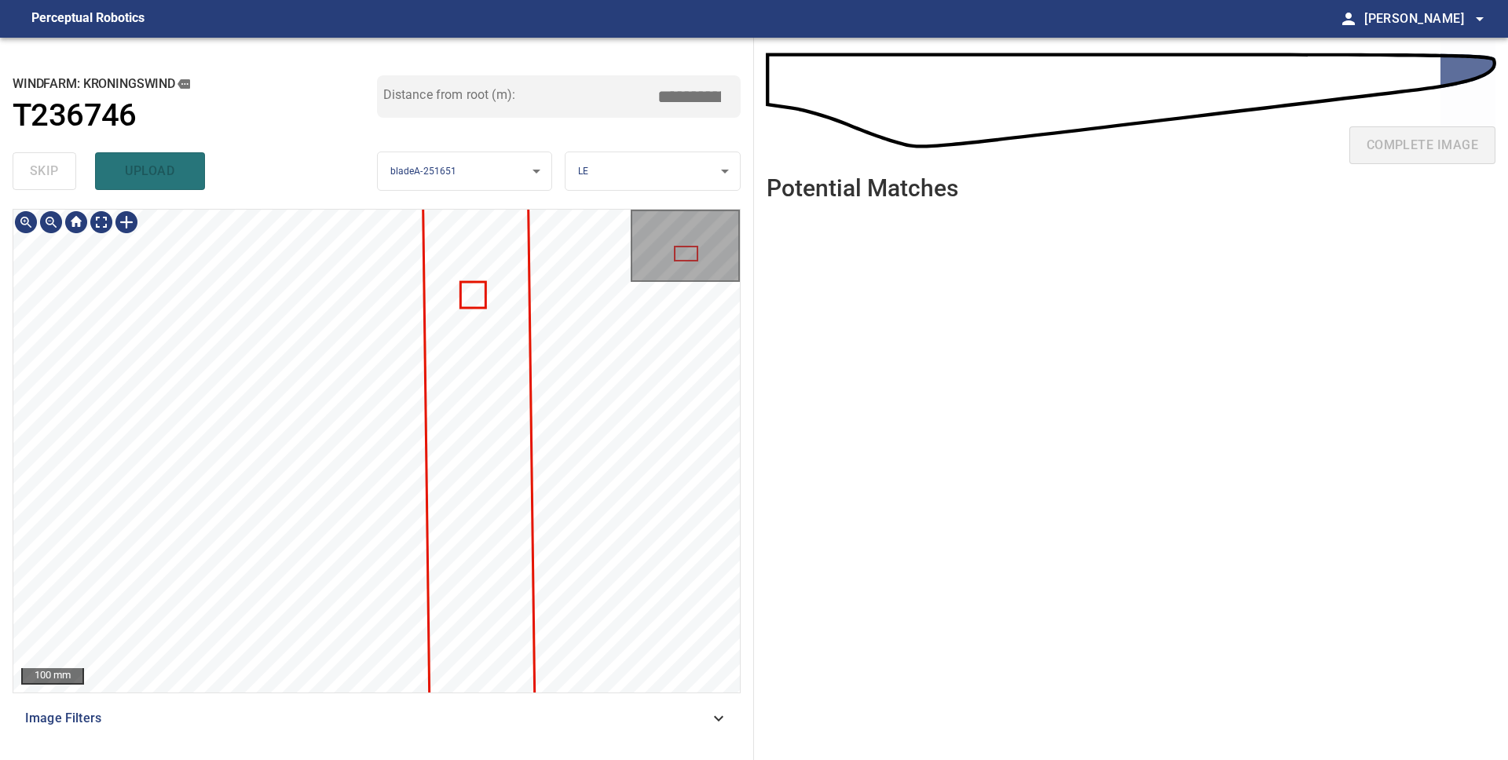
click at [627, 734] on div "100 mm Image Filters" at bounding box center [377, 478] width 728 height 539
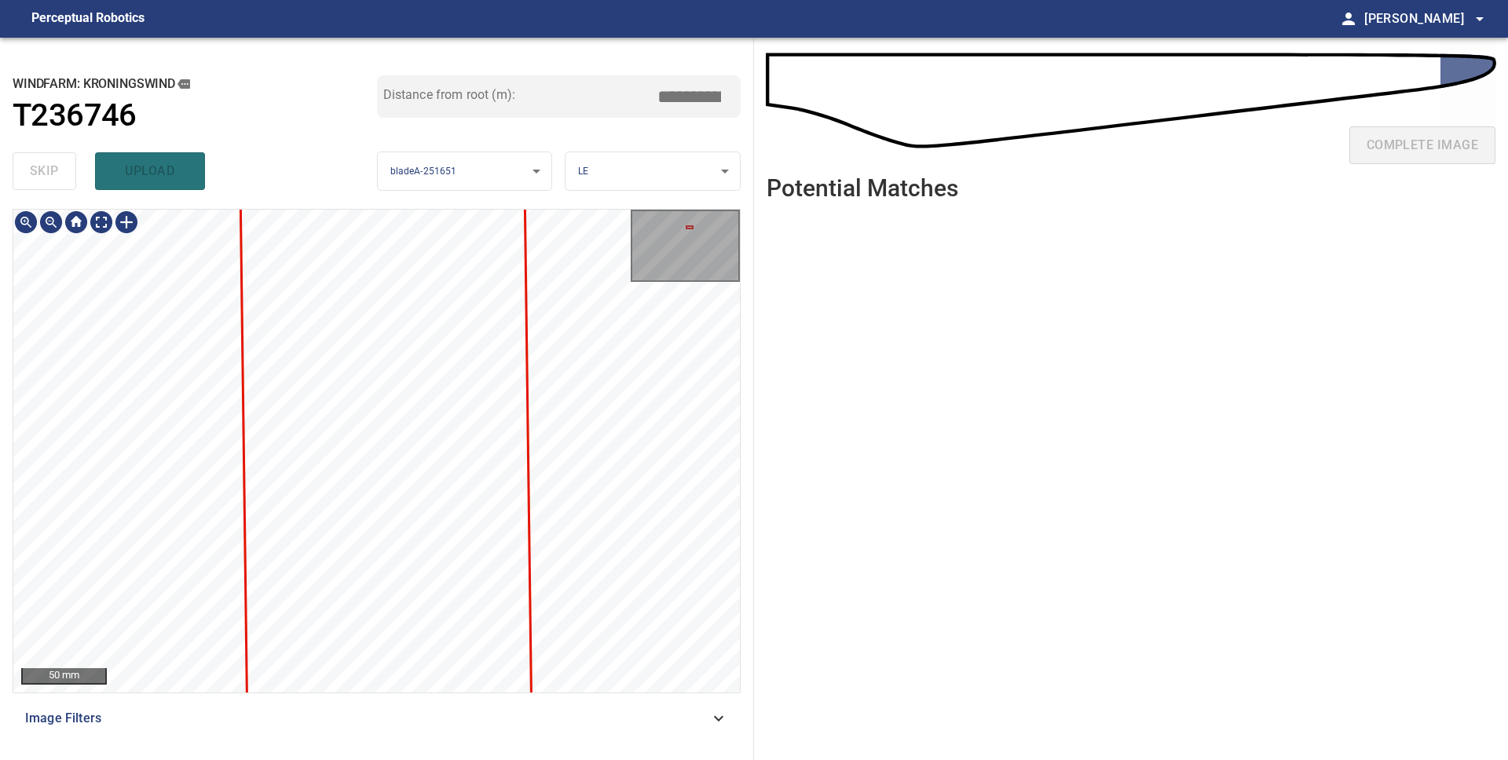
click at [561, 386] on div "Kroningswind/T236746/1 Category unclassified unclassified" at bounding box center [376, 451] width 726 height 483
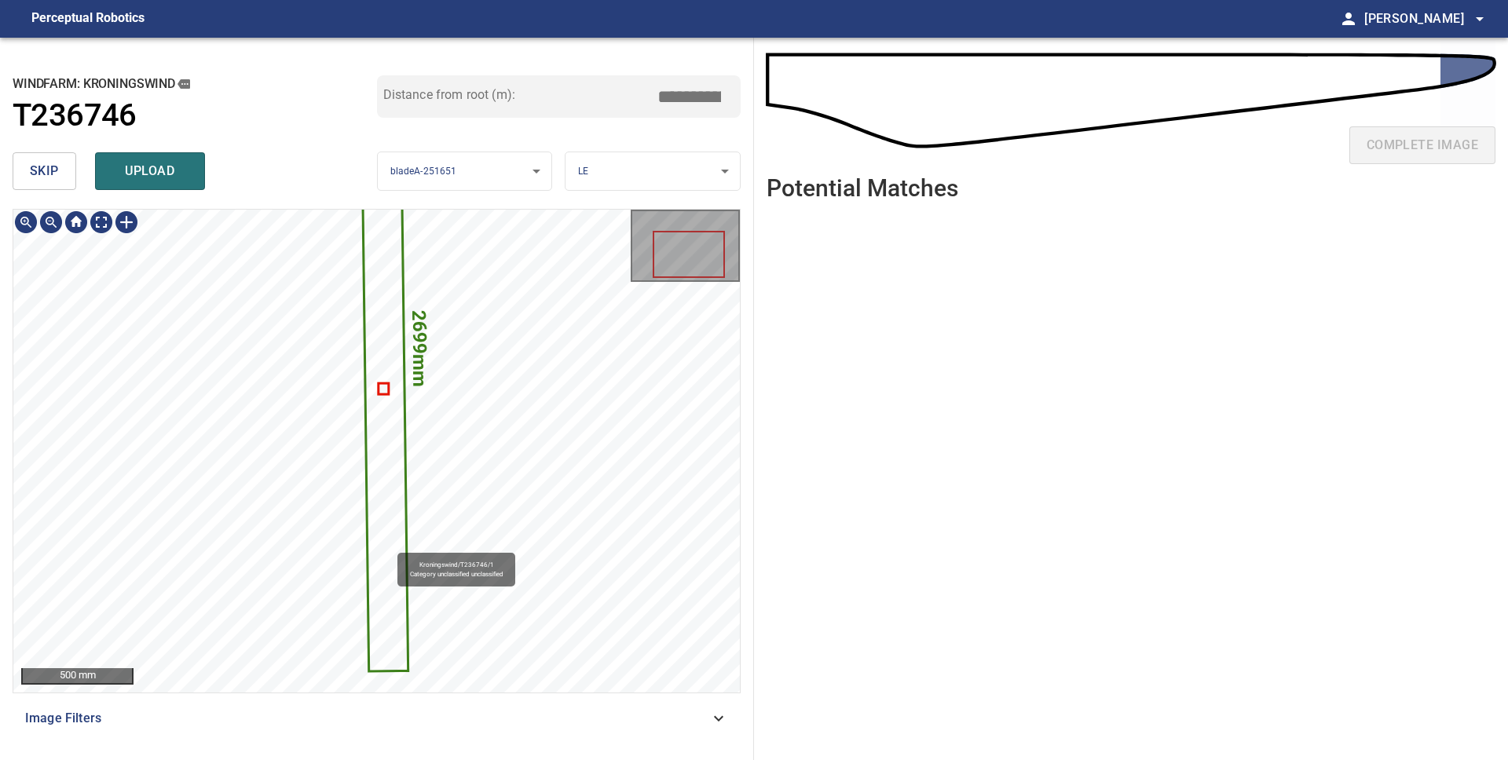
click at [389, 546] on icon at bounding box center [385, 347] width 46 height 646
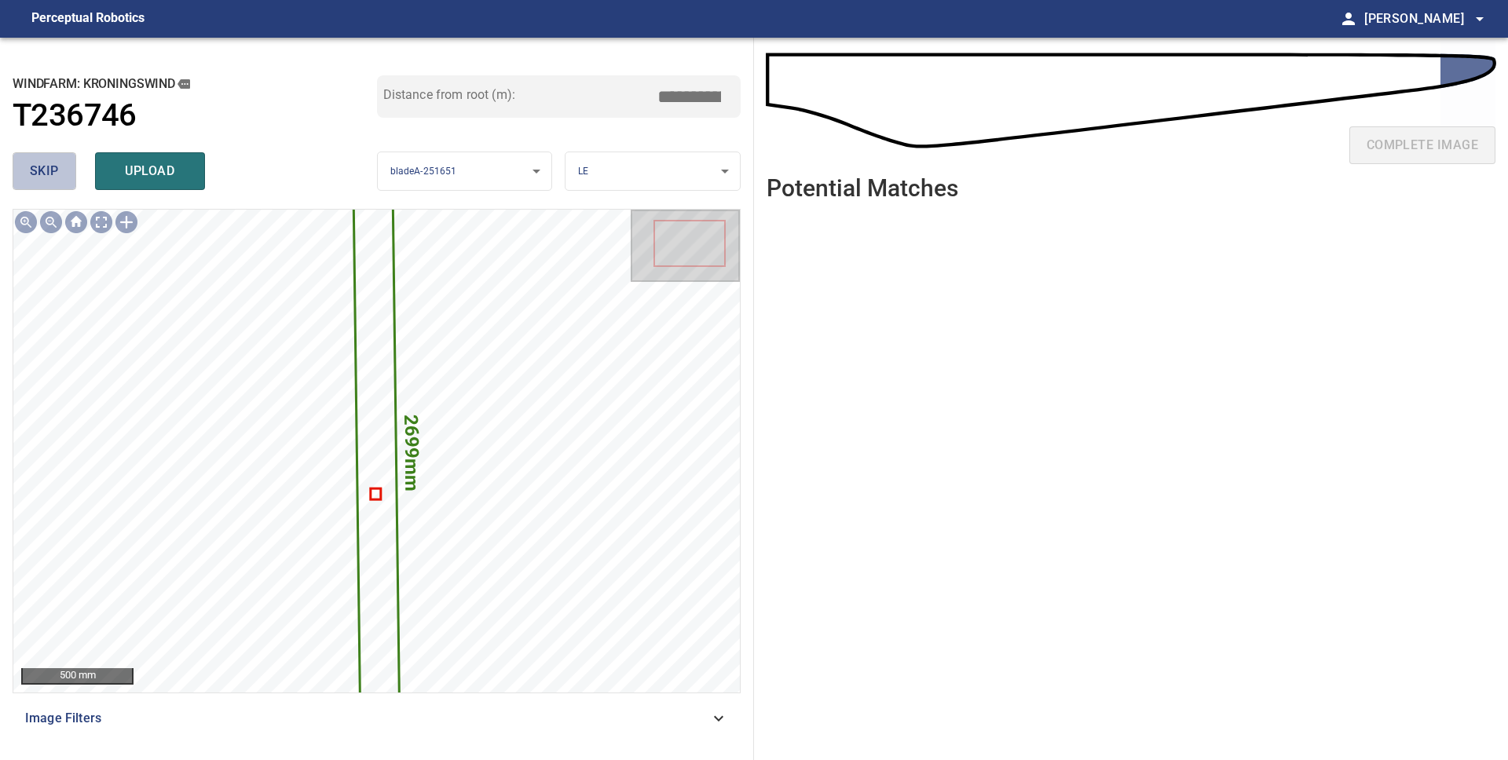
drag, startPoint x: 56, startPoint y: 182, endPoint x: 66, endPoint y: 186, distance: 10.9
click at [55, 182] on button "skip" at bounding box center [45, 171] width 64 height 38
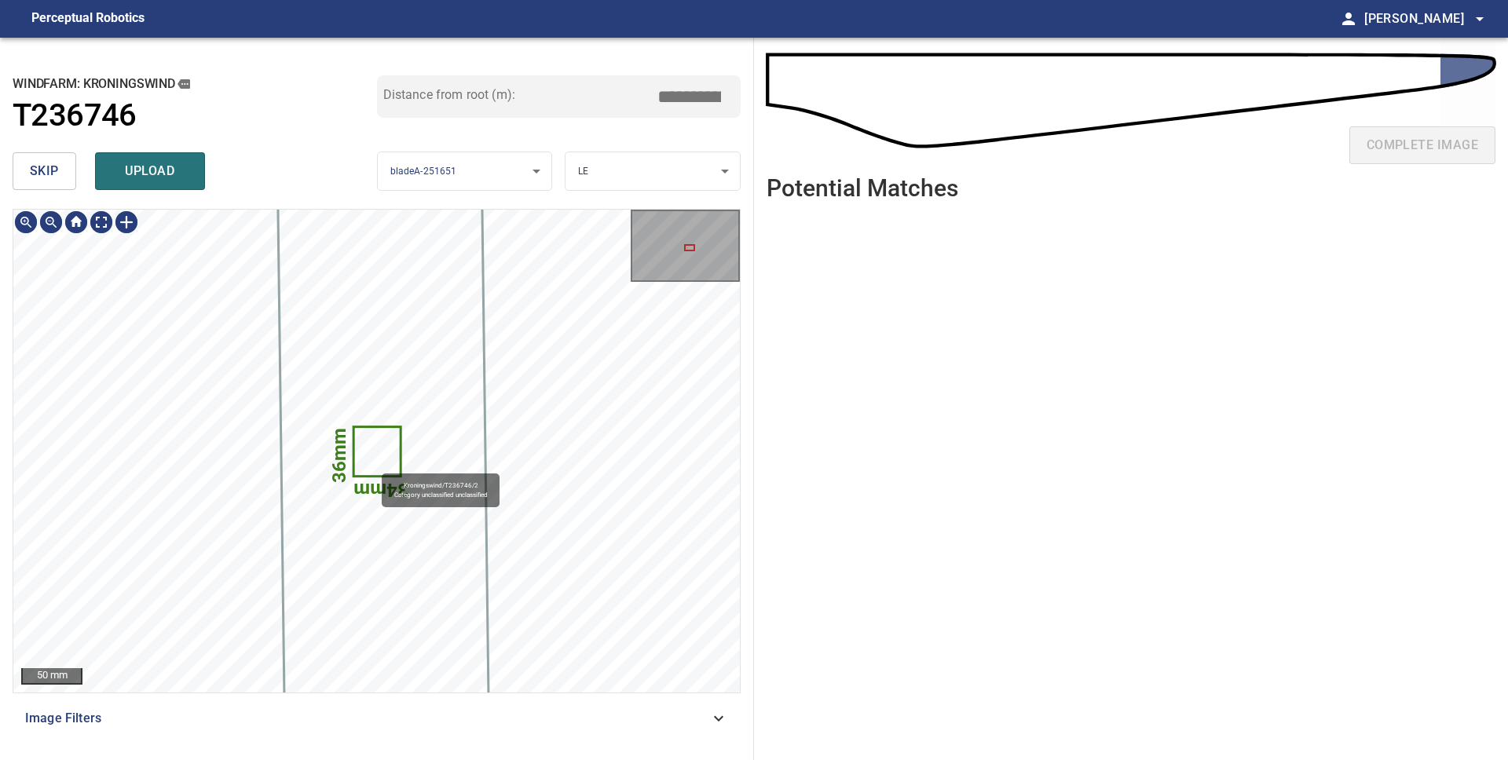
click at [374, 466] on icon at bounding box center [376, 451] width 45 height 47
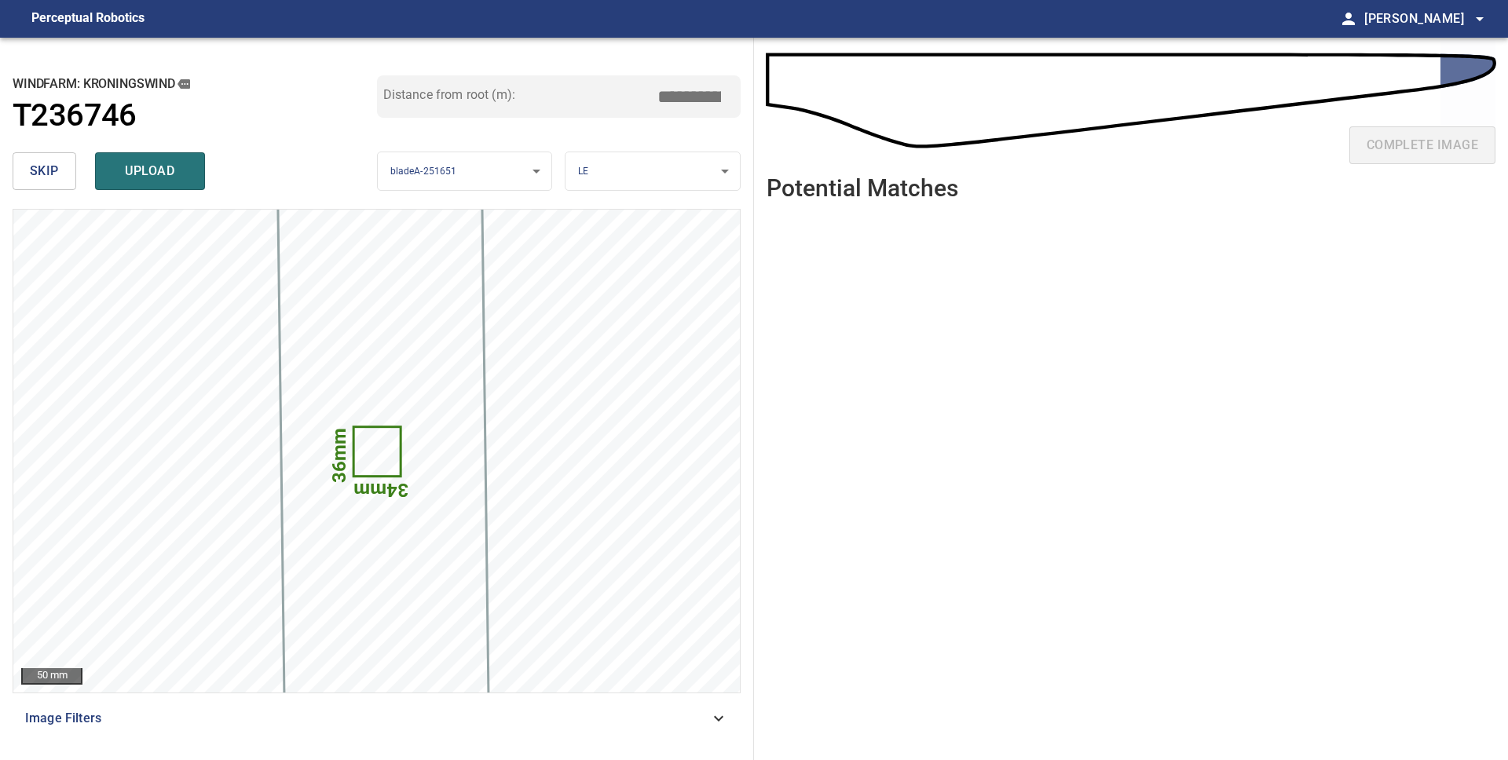
click at [41, 168] on span "skip" at bounding box center [44, 171] width 29 height 22
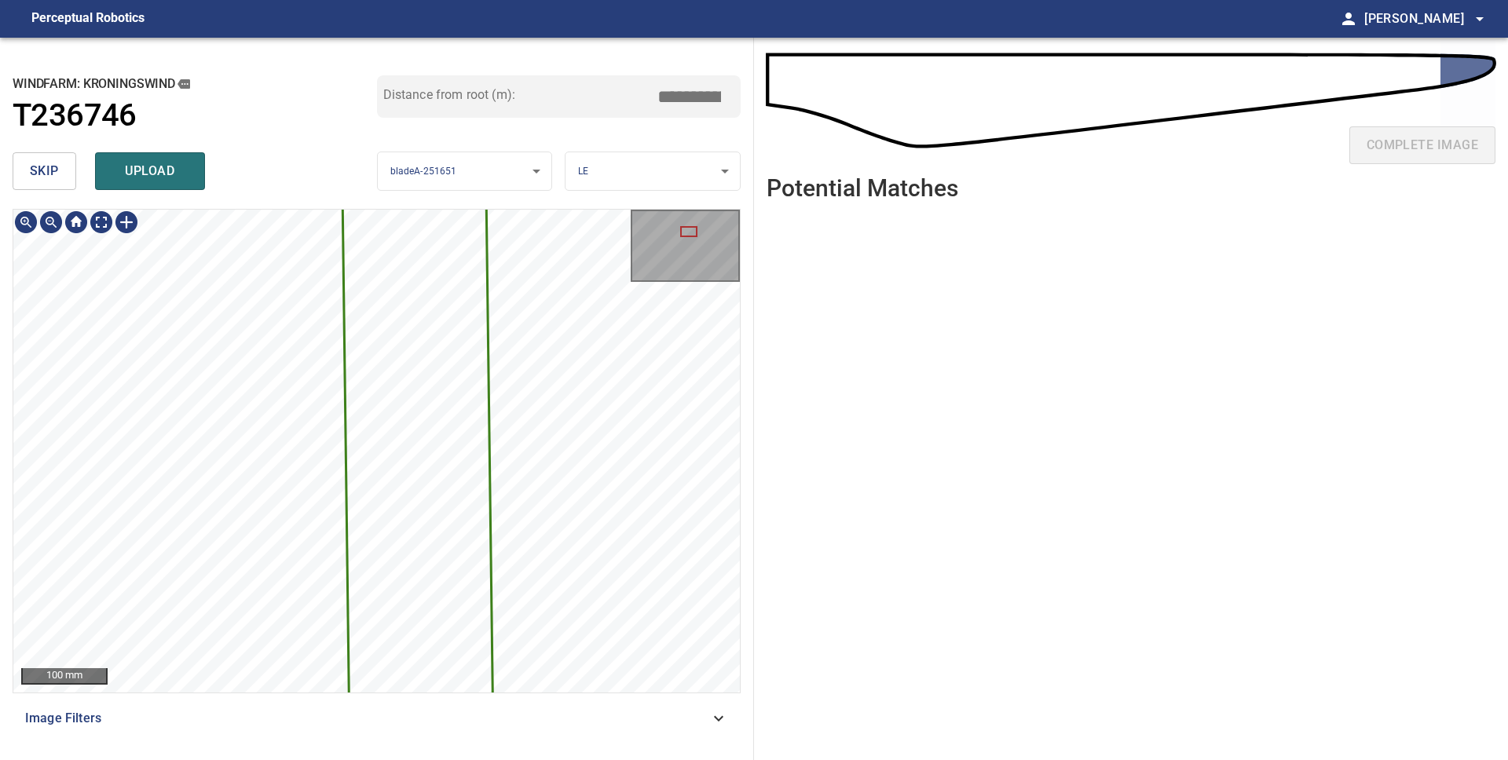
click at [28, 167] on button "skip" at bounding box center [45, 171] width 64 height 38
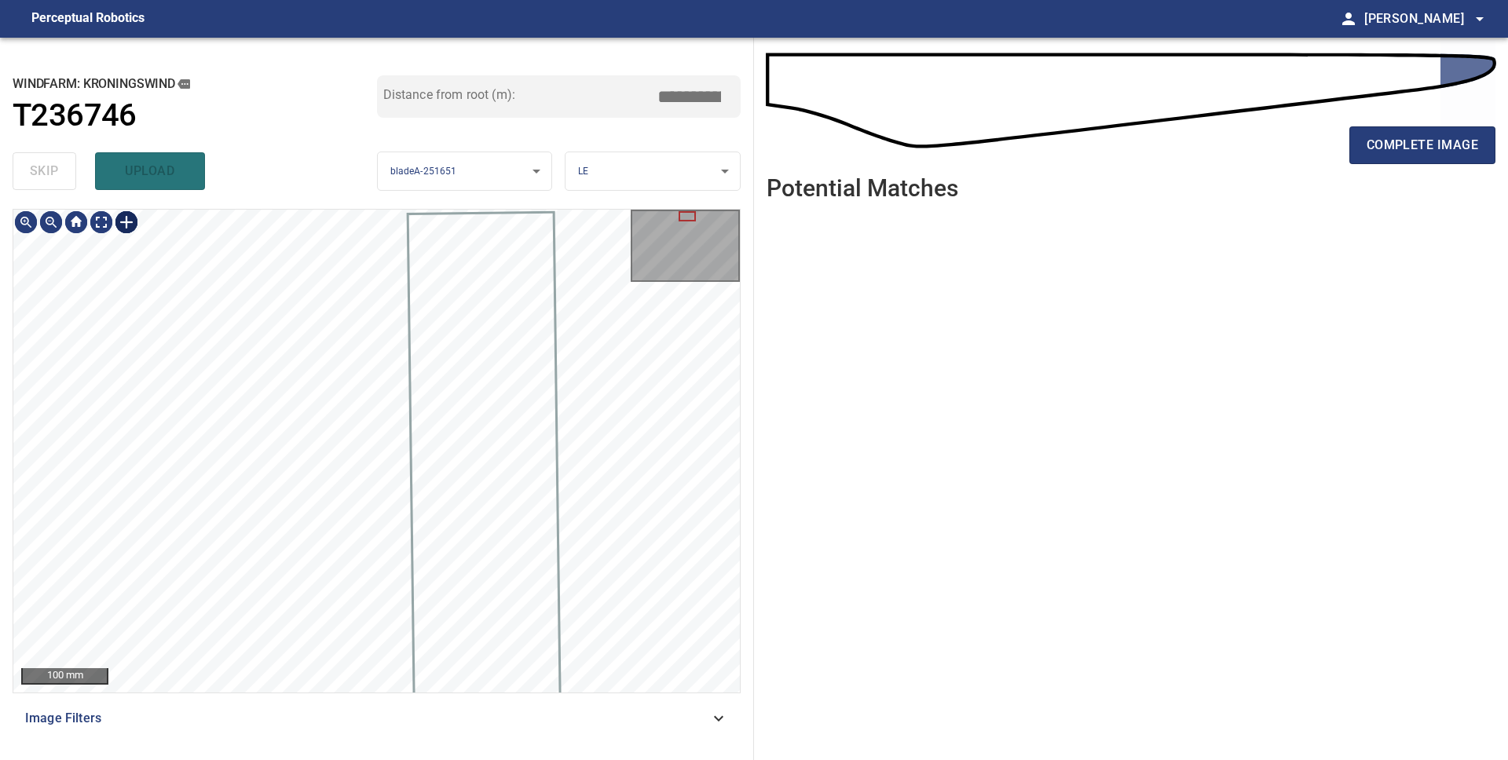
click at [130, 224] on div at bounding box center [126, 222] width 25 height 25
click at [301, 697] on div "100 mm Image Filters" at bounding box center [377, 478] width 728 height 539
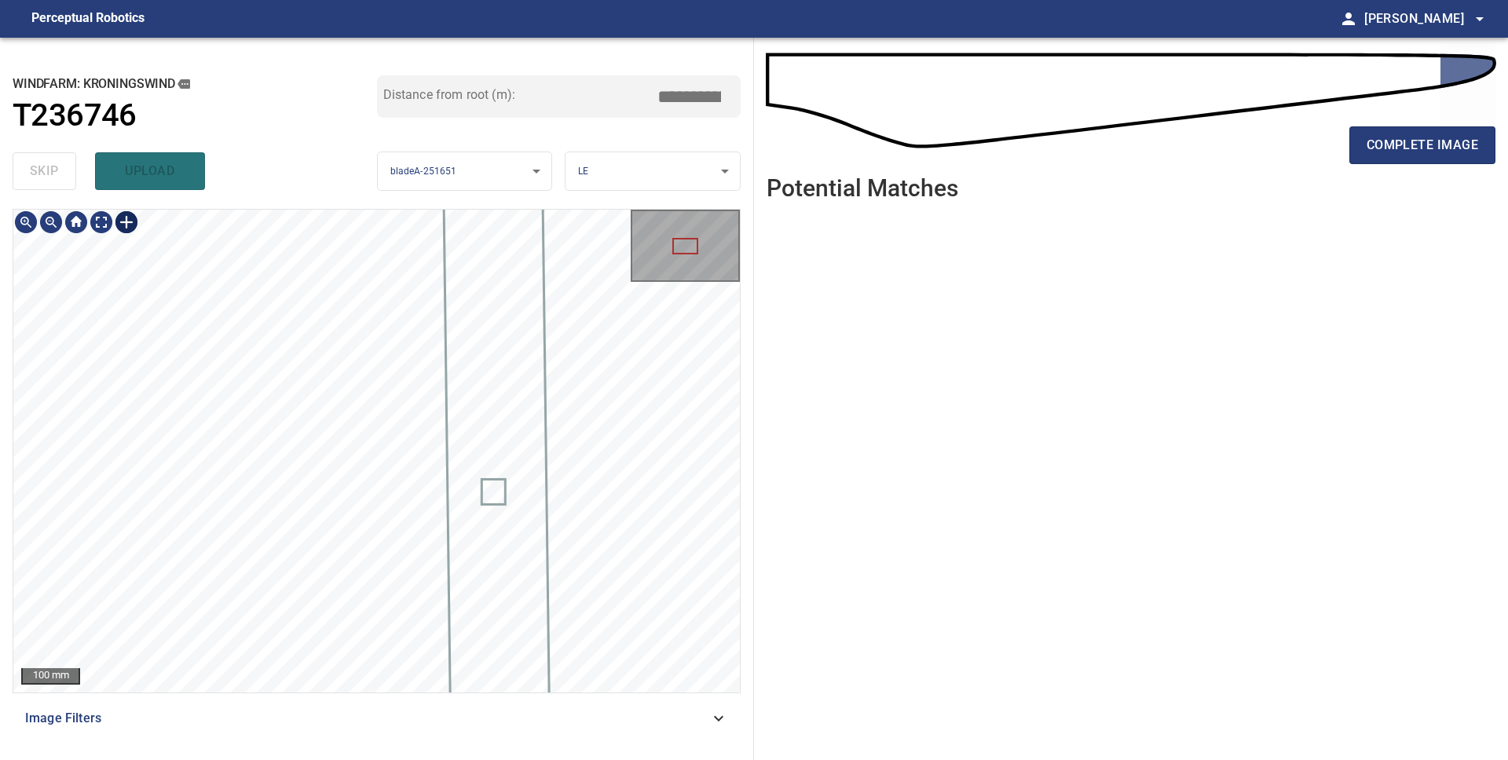
click at [381, 518] on div at bounding box center [376, 451] width 726 height 483
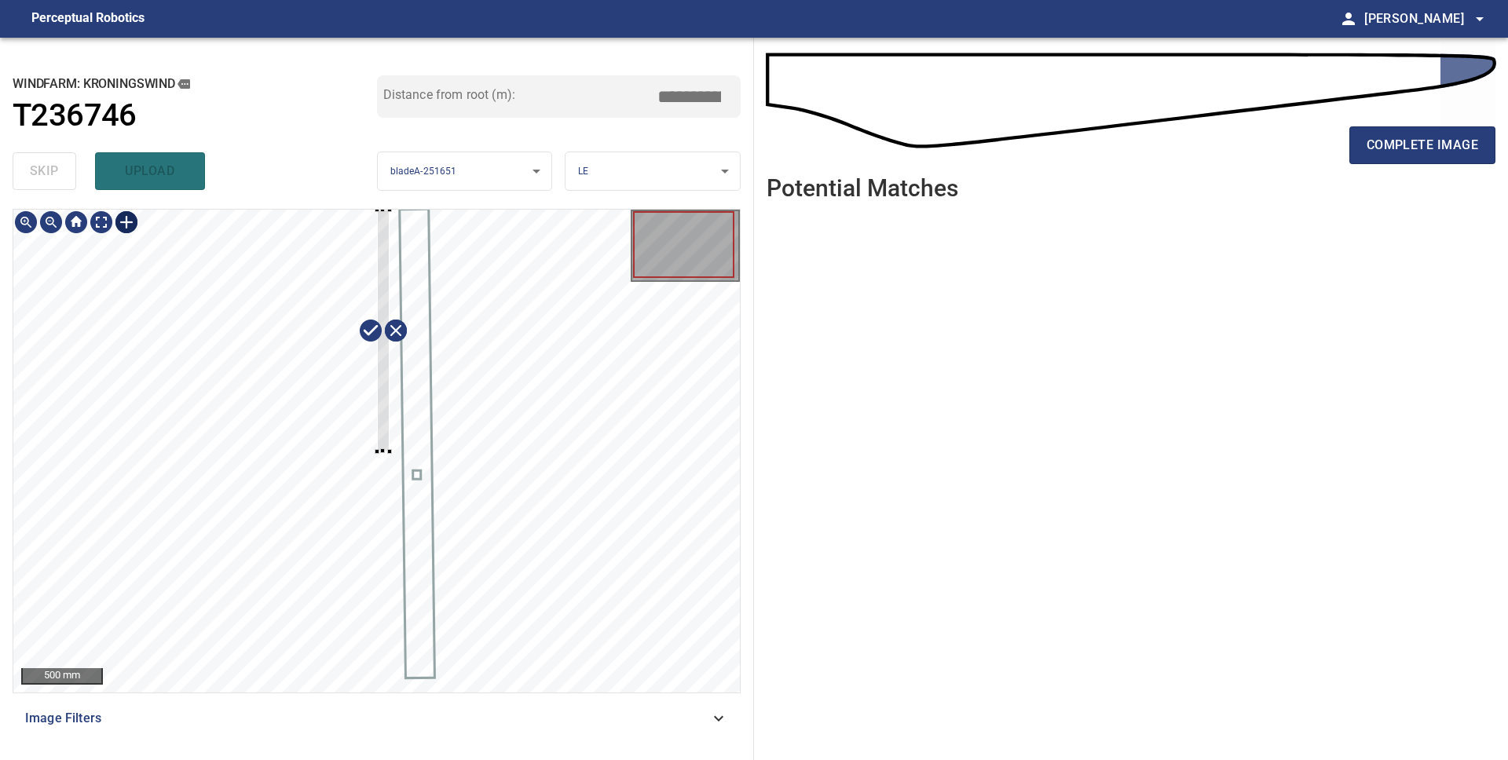
click at [356, 508] on div at bounding box center [376, 451] width 726 height 483
click at [444, 350] on div at bounding box center [376, 451] width 726 height 483
click at [423, 451] on div at bounding box center [421, 450] width 5 height 5
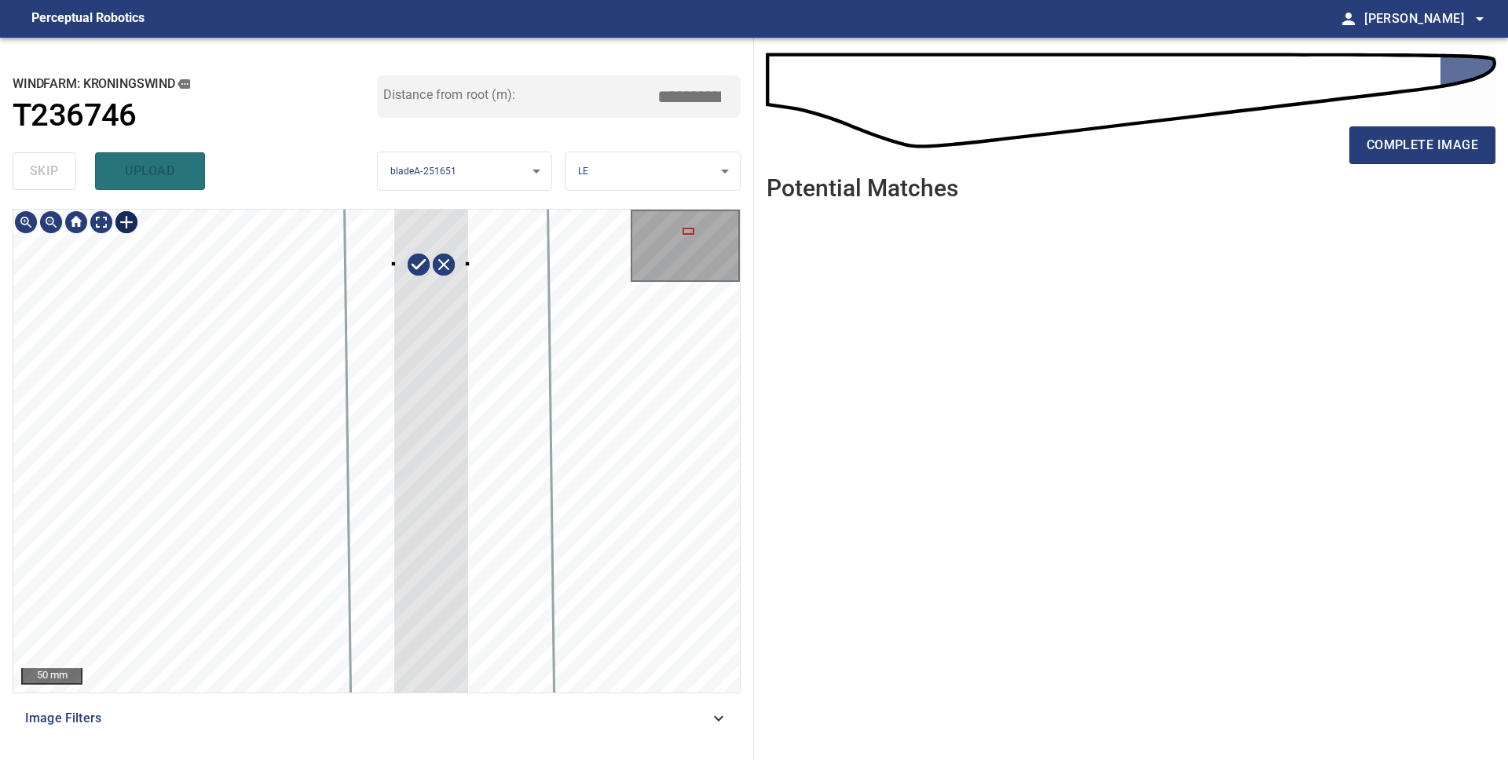
click at [407, 365] on div at bounding box center [430, 264] width 75 height 1816
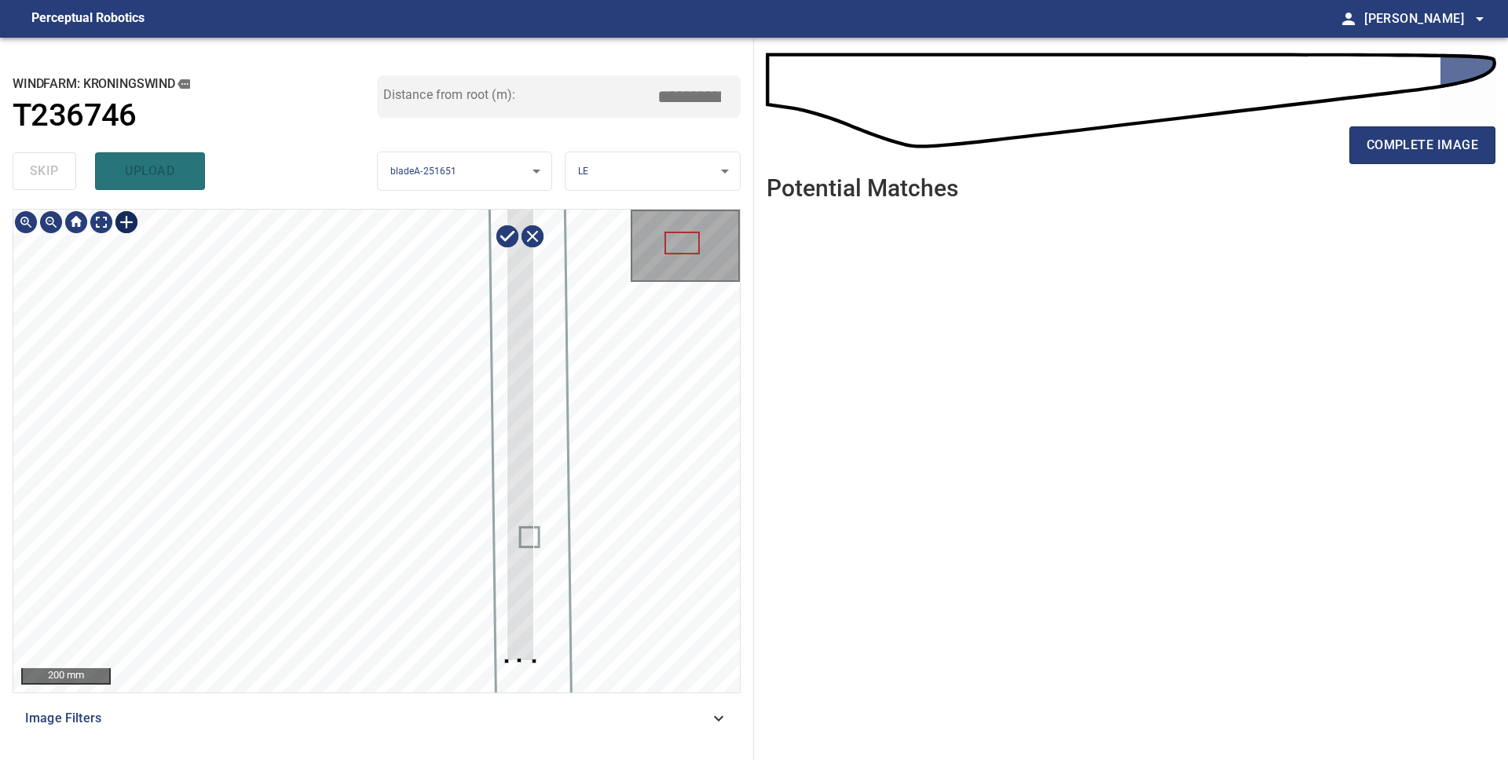
click at [524, 663] on div at bounding box center [376, 451] width 726 height 483
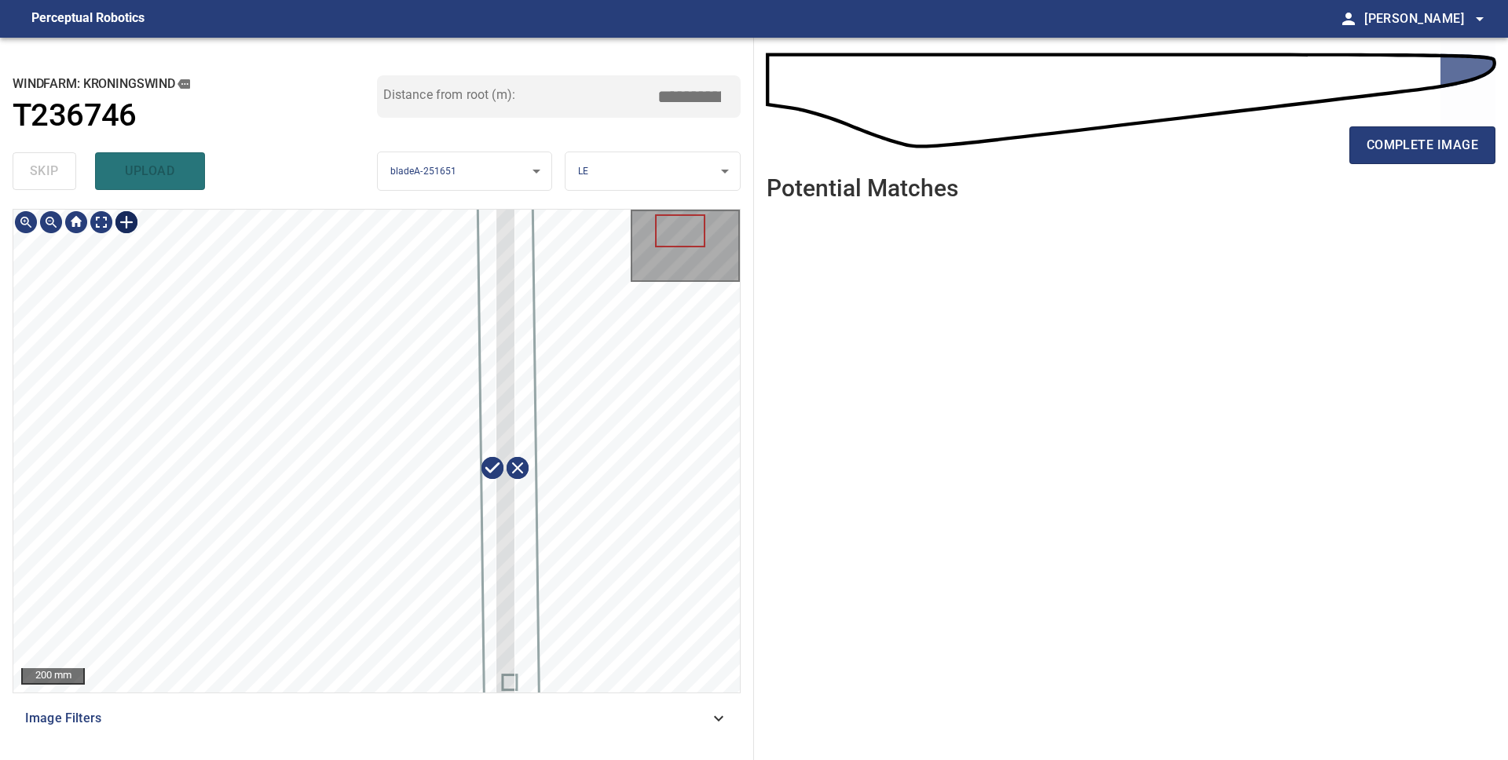
click at [512, 505] on div at bounding box center [505, 468] width 20 height 608
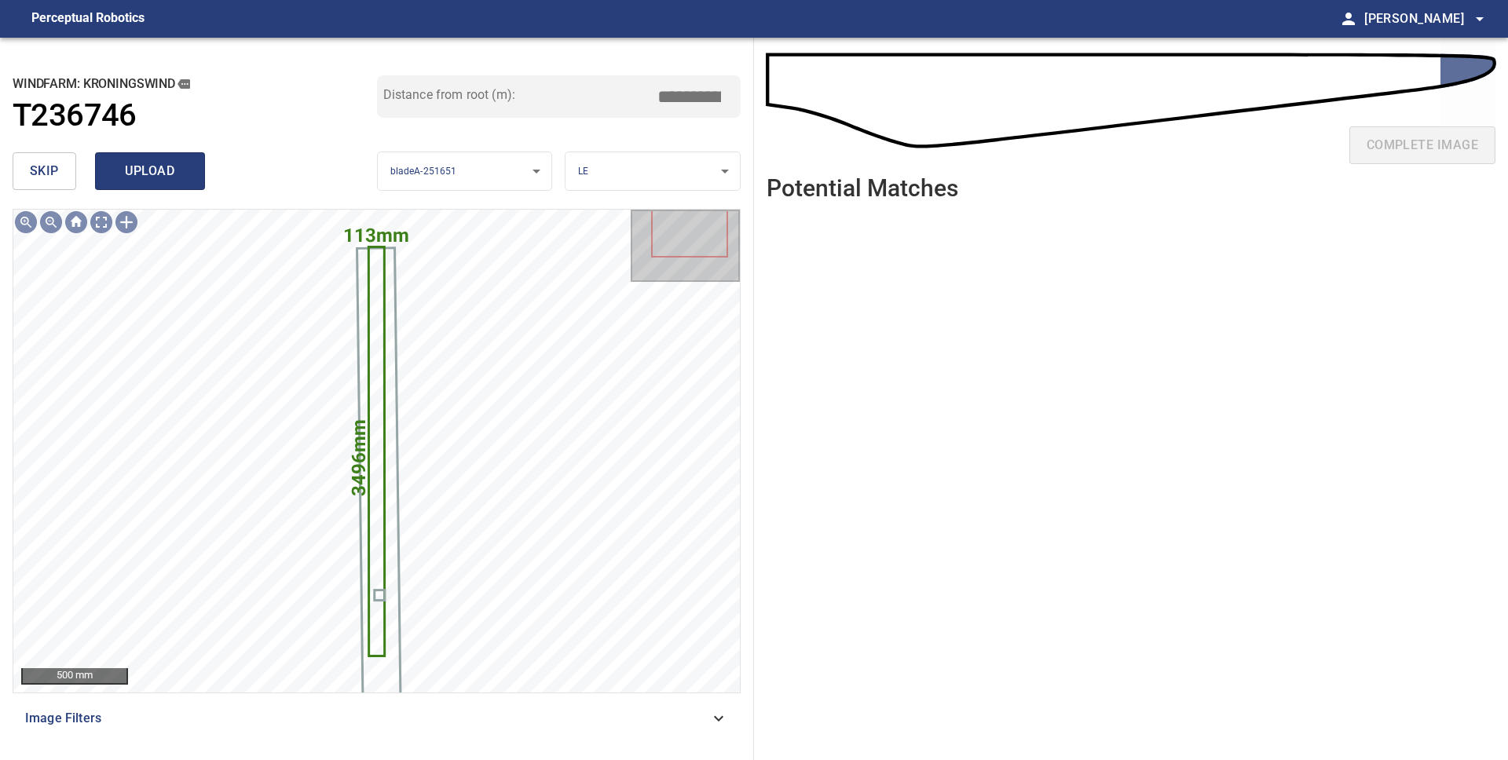
click at [131, 170] on span "upload" at bounding box center [149, 171] width 75 height 22
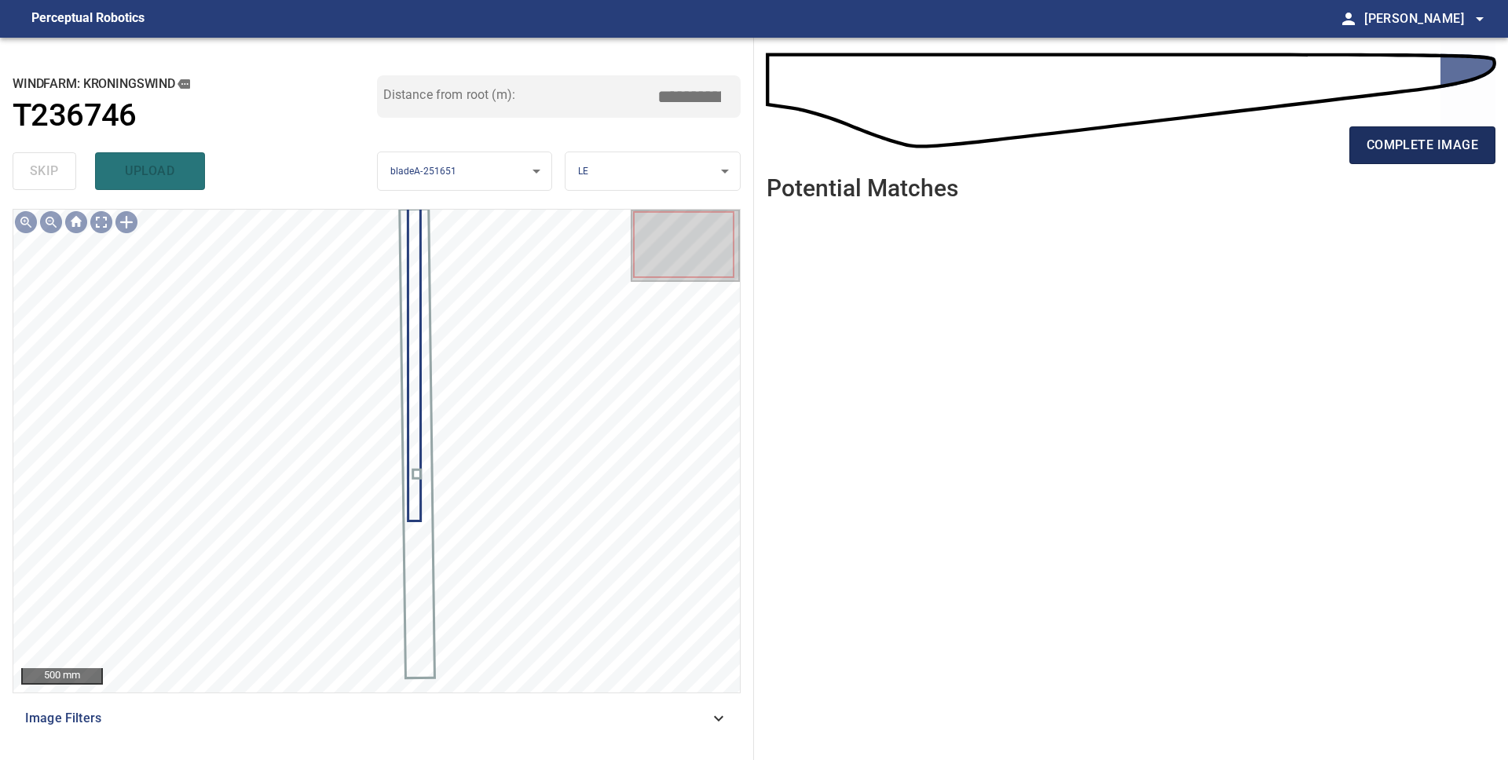
click at [1395, 152] on span "complete image" at bounding box center [1421, 145] width 111 height 22
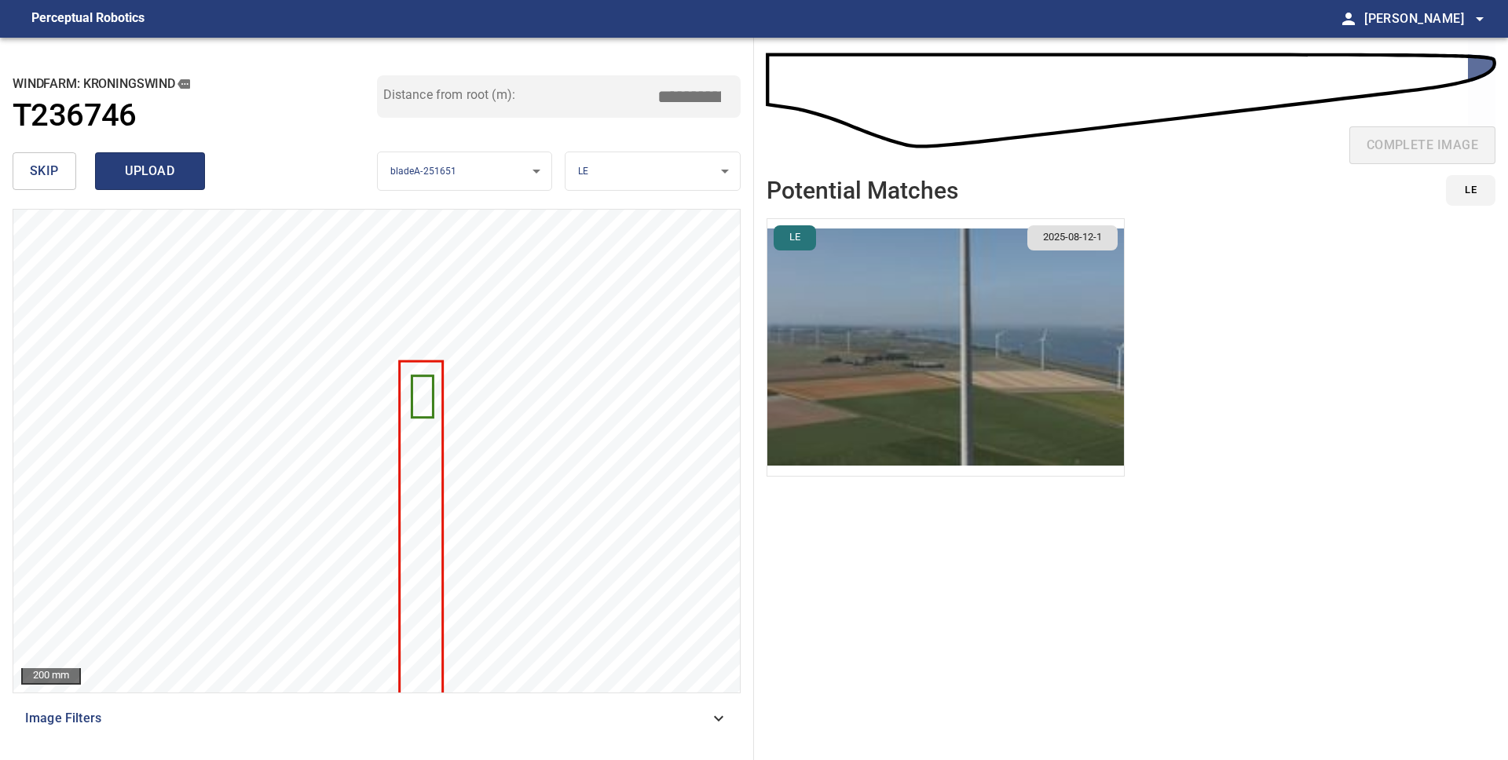
click at [146, 167] on span "upload" at bounding box center [149, 171] width 75 height 22
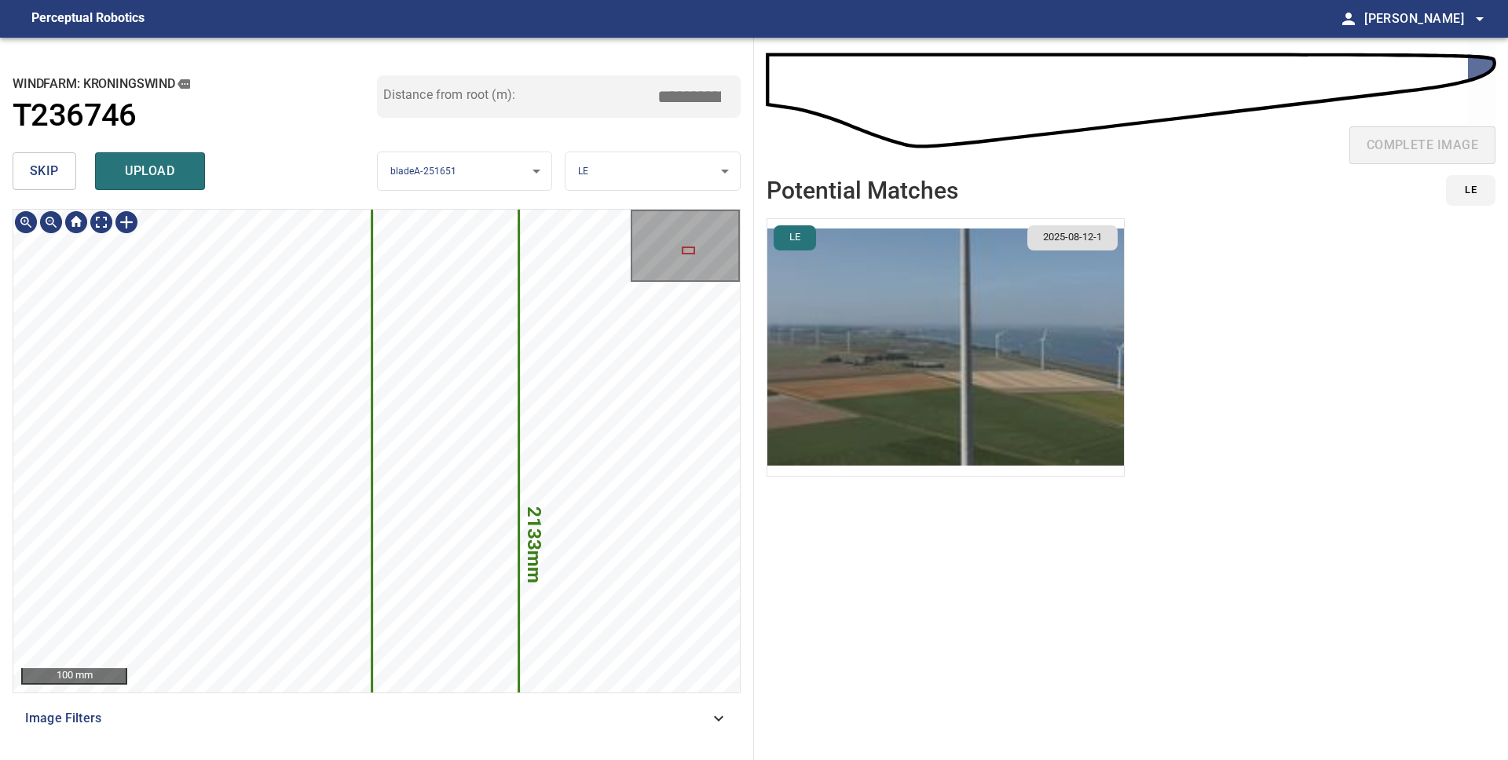
click at [649, 277] on div "2133mm 128mm 100 mm" at bounding box center [376, 451] width 726 height 483
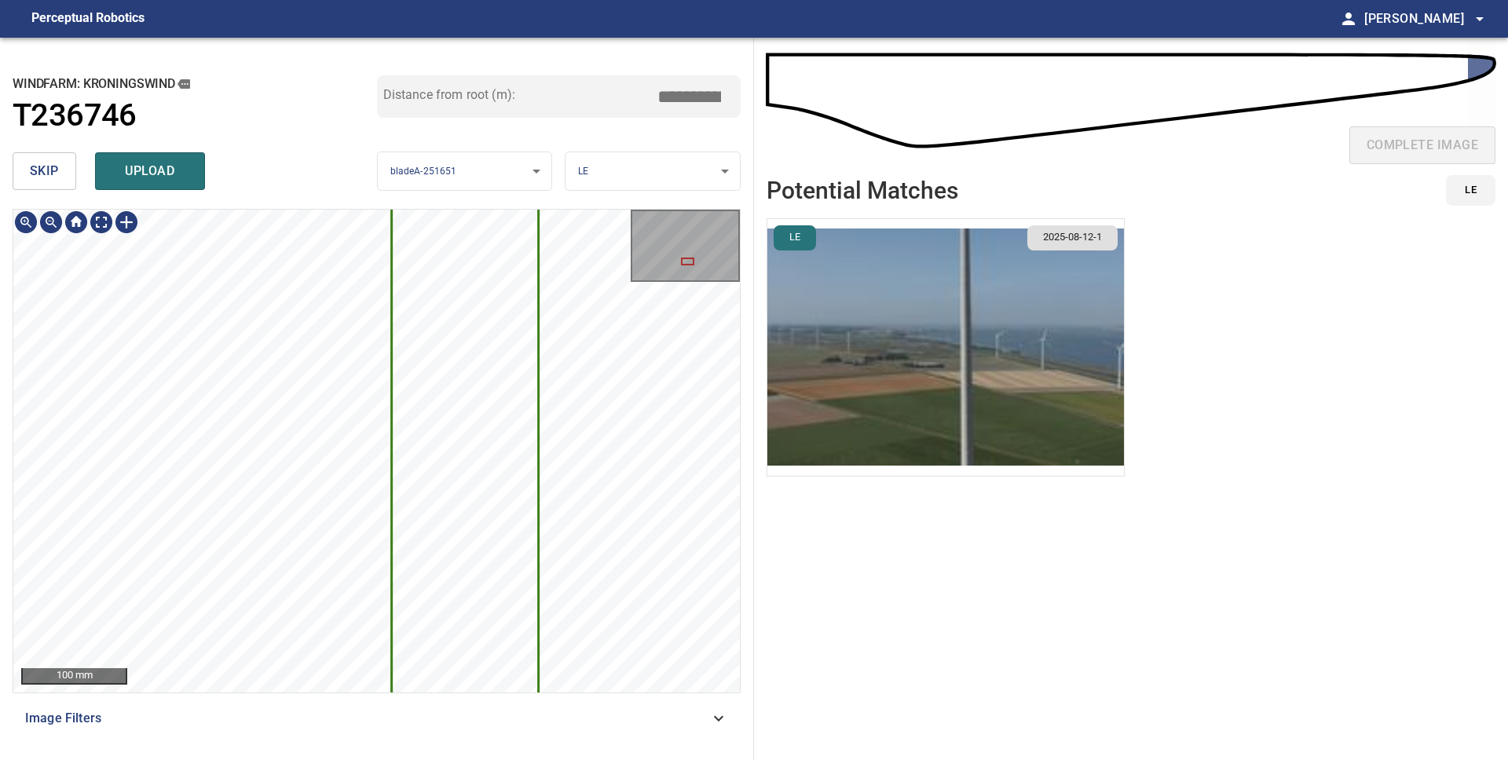
click at [641, 261] on div "2133mm 128mm 100 mm" at bounding box center [376, 451] width 726 height 483
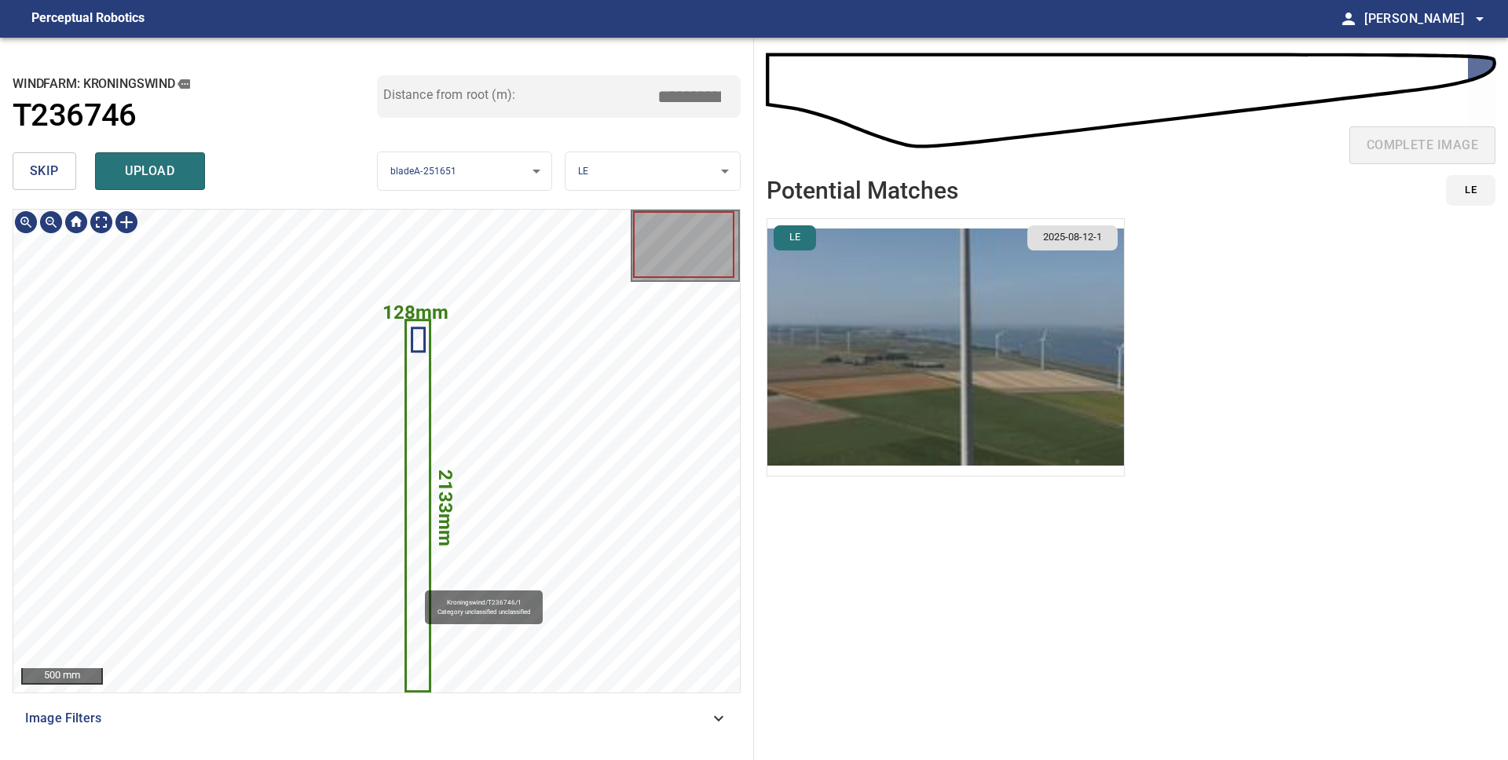
click at [417, 583] on icon at bounding box center [418, 505] width 22 height 369
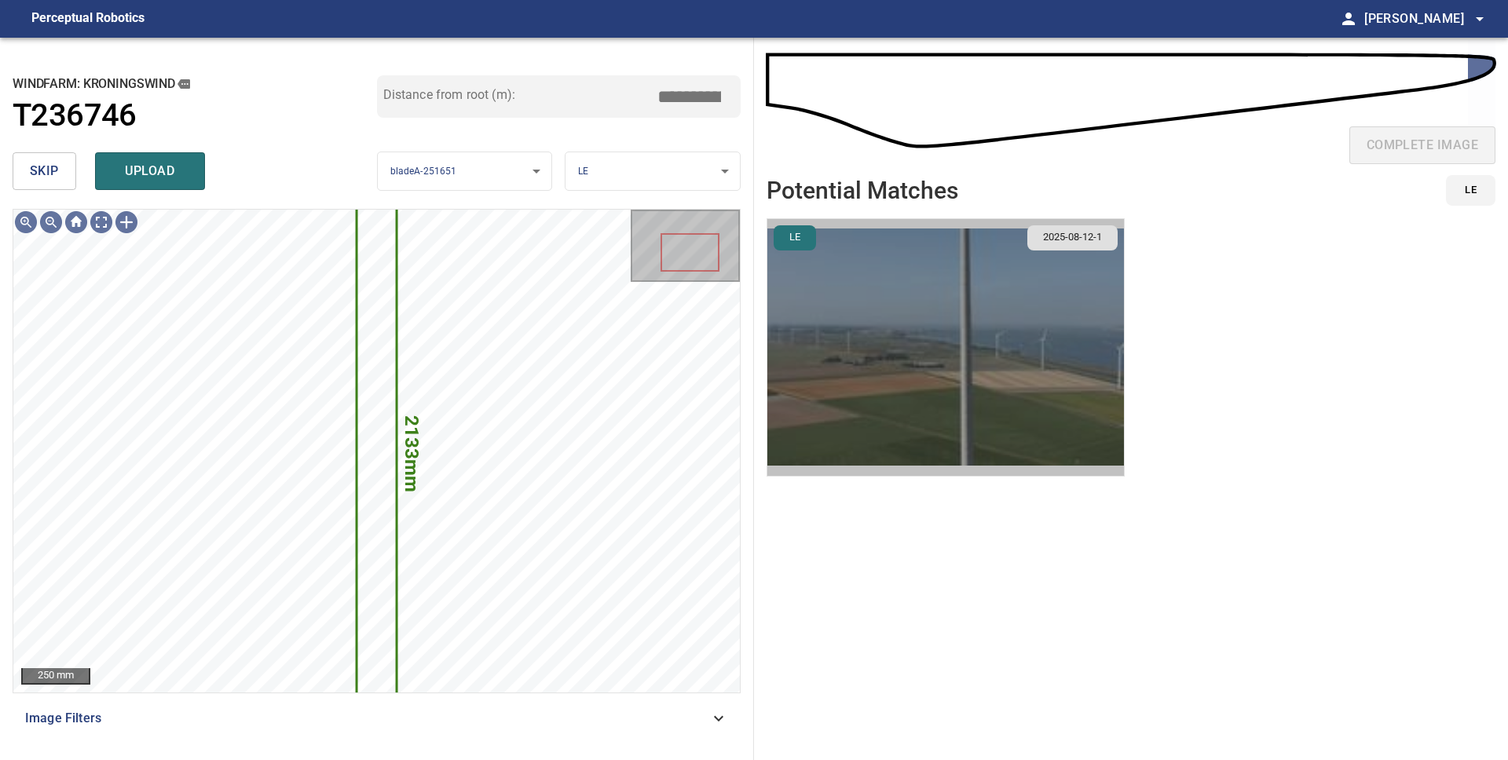
click at [914, 294] on img "button" at bounding box center [945, 347] width 356 height 257
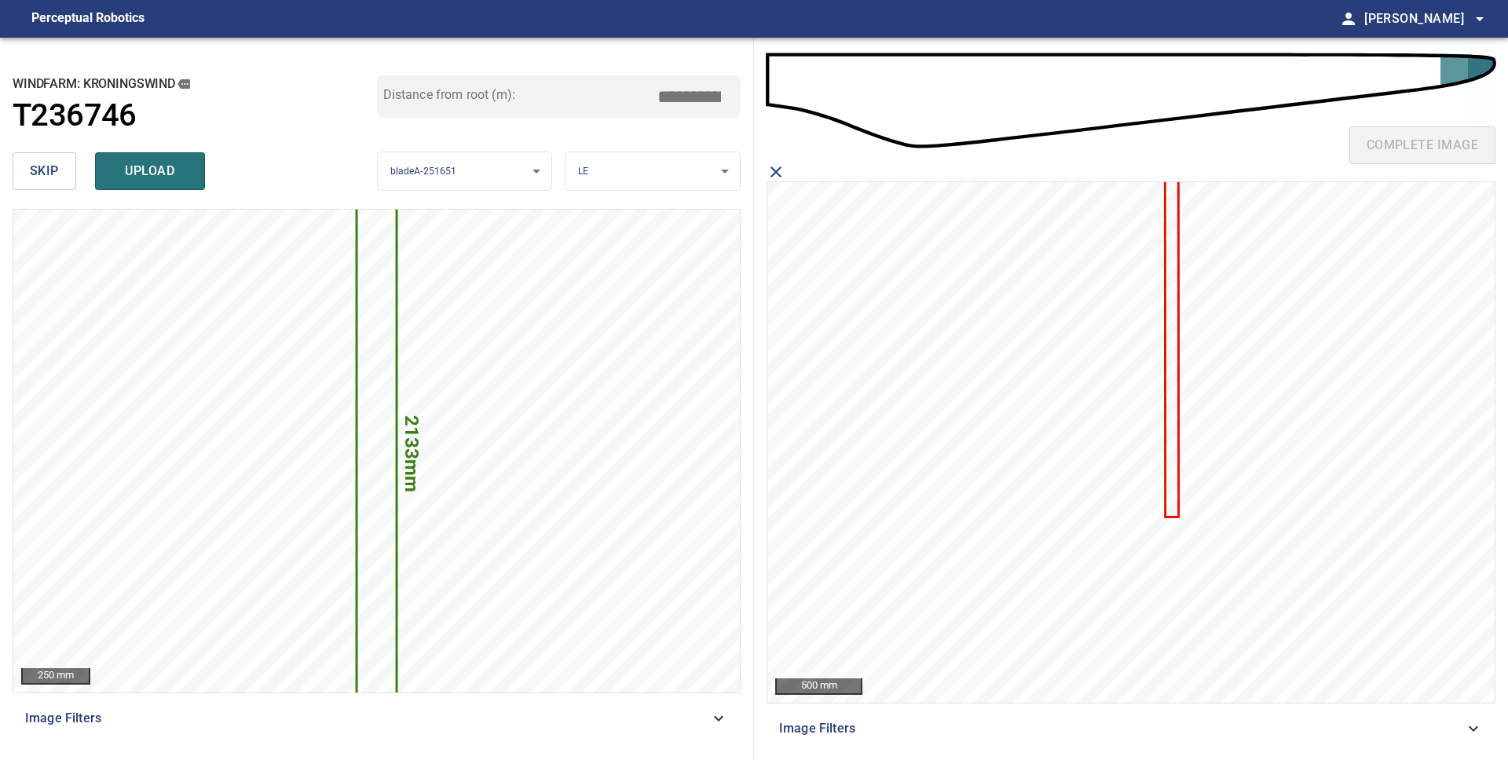
click at [1175, 448] on icon at bounding box center [1171, 349] width 11 height 334
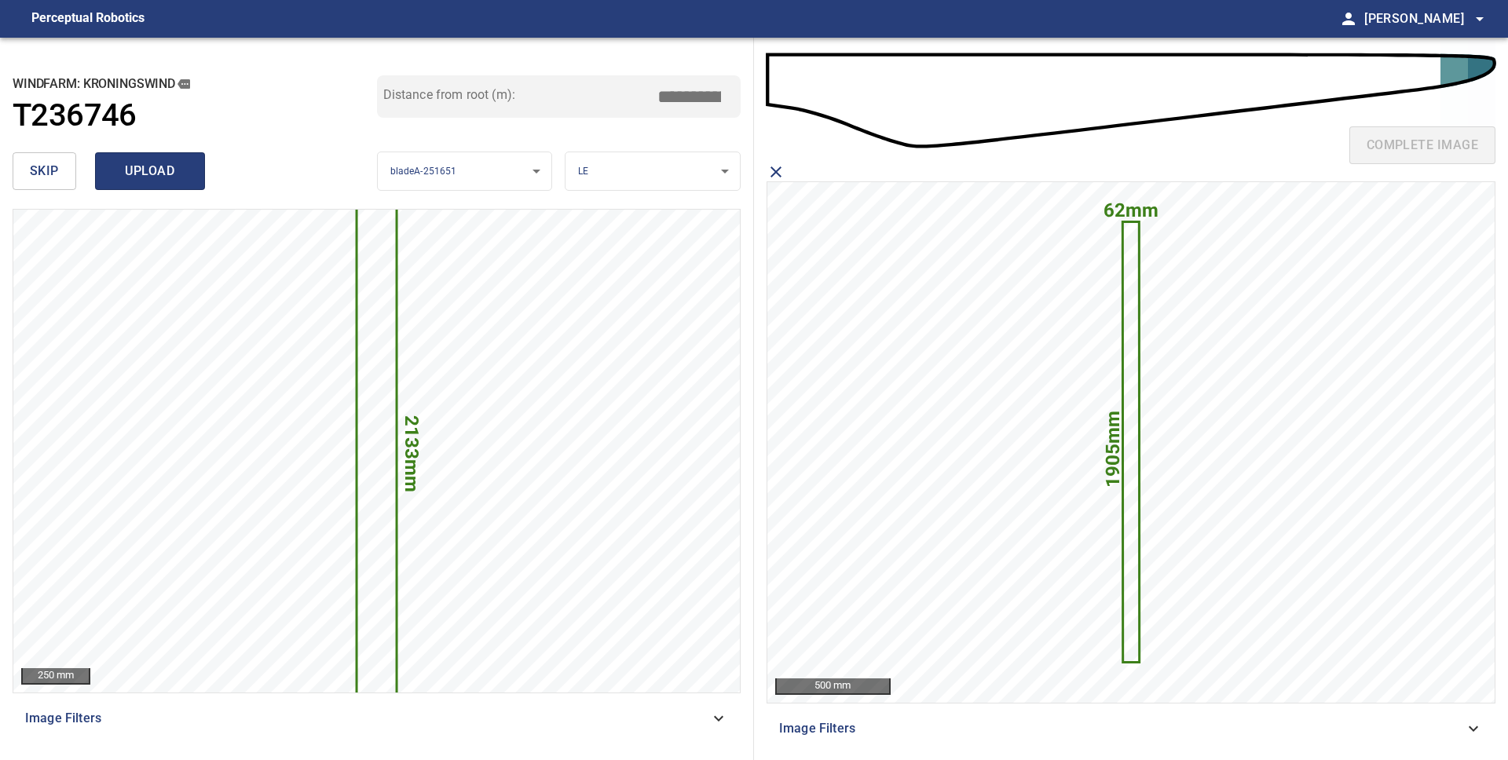
click at [152, 162] on span "upload" at bounding box center [149, 171] width 75 height 22
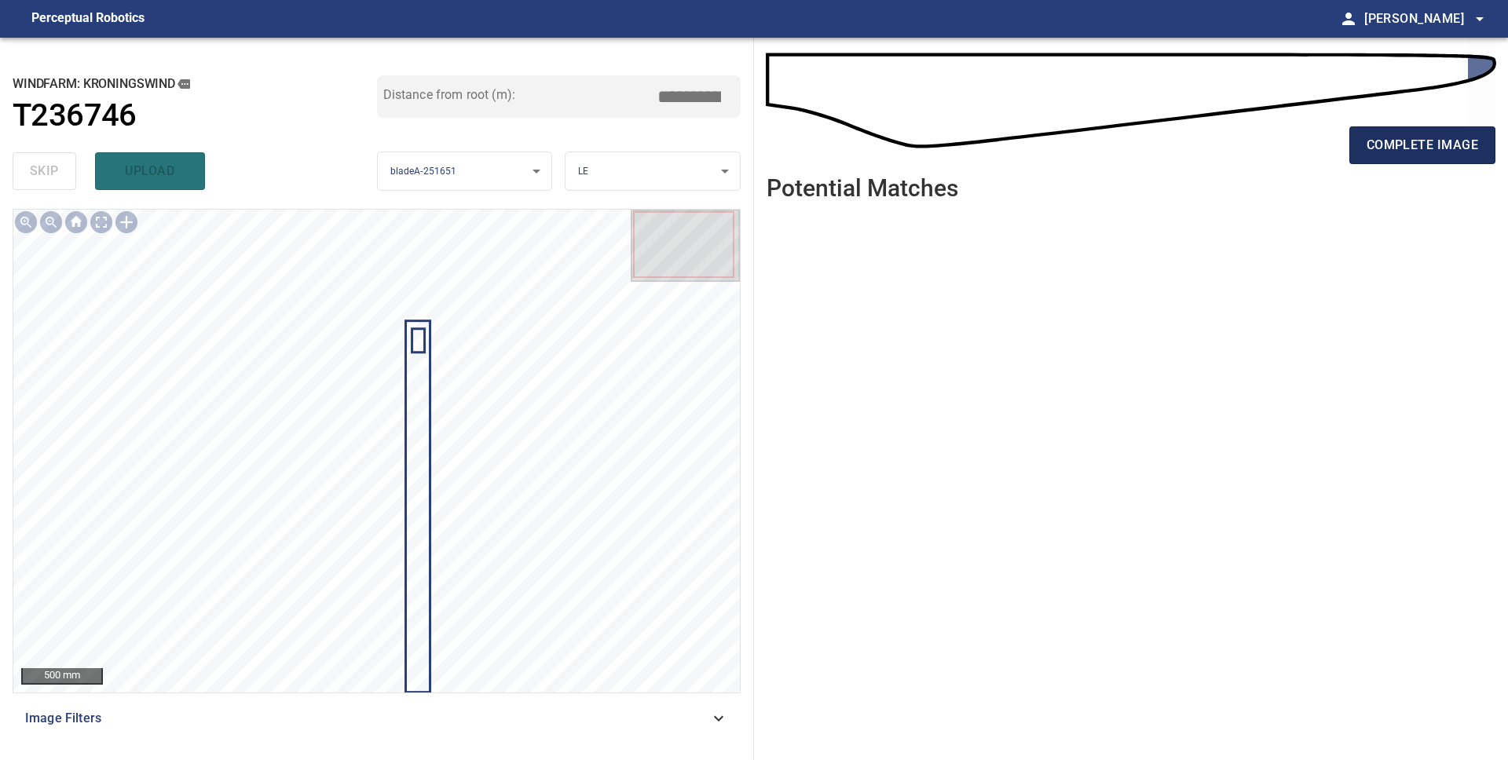
click at [1459, 155] on span "complete image" at bounding box center [1421, 145] width 111 height 22
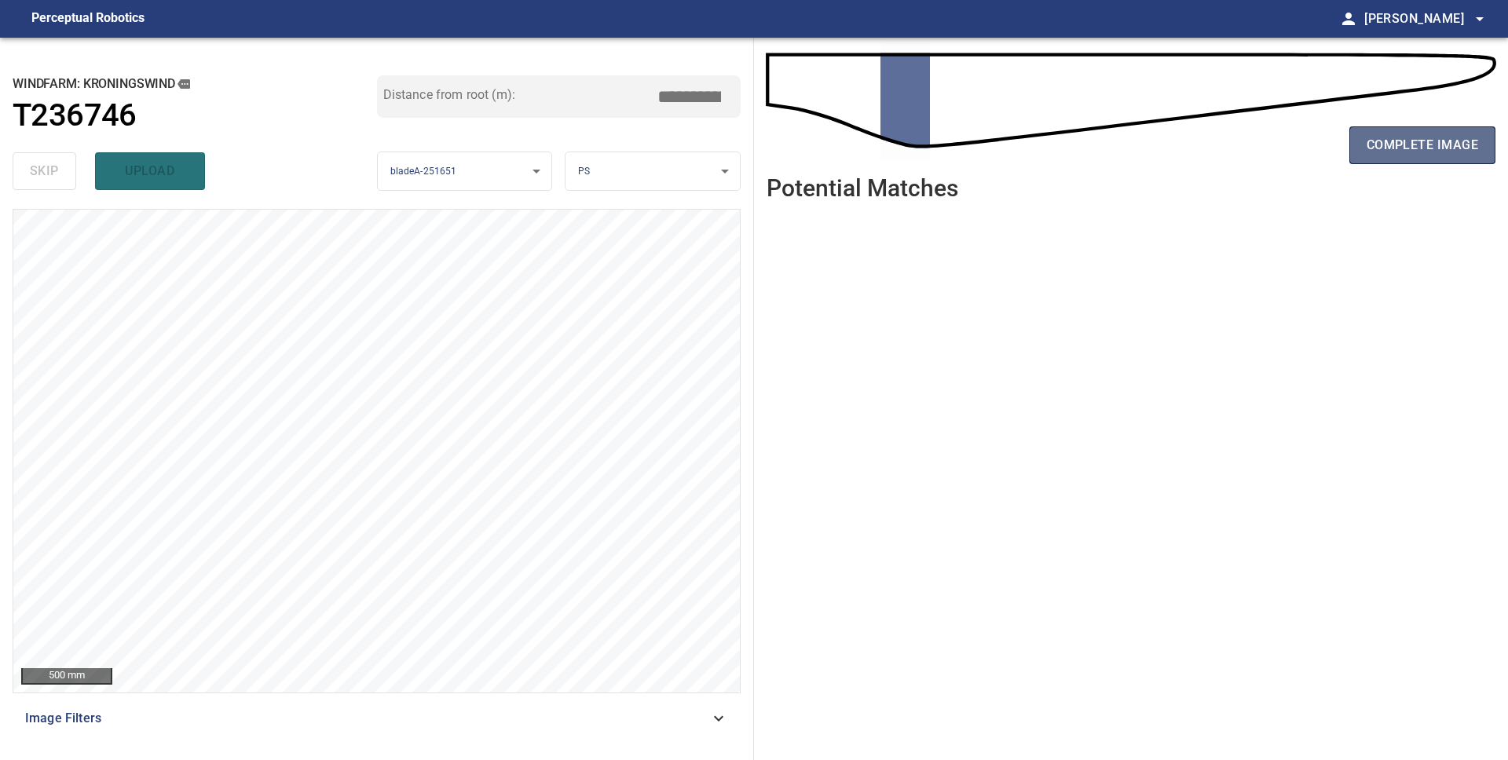
click at [1449, 154] on span "complete image" at bounding box center [1421, 145] width 111 height 22
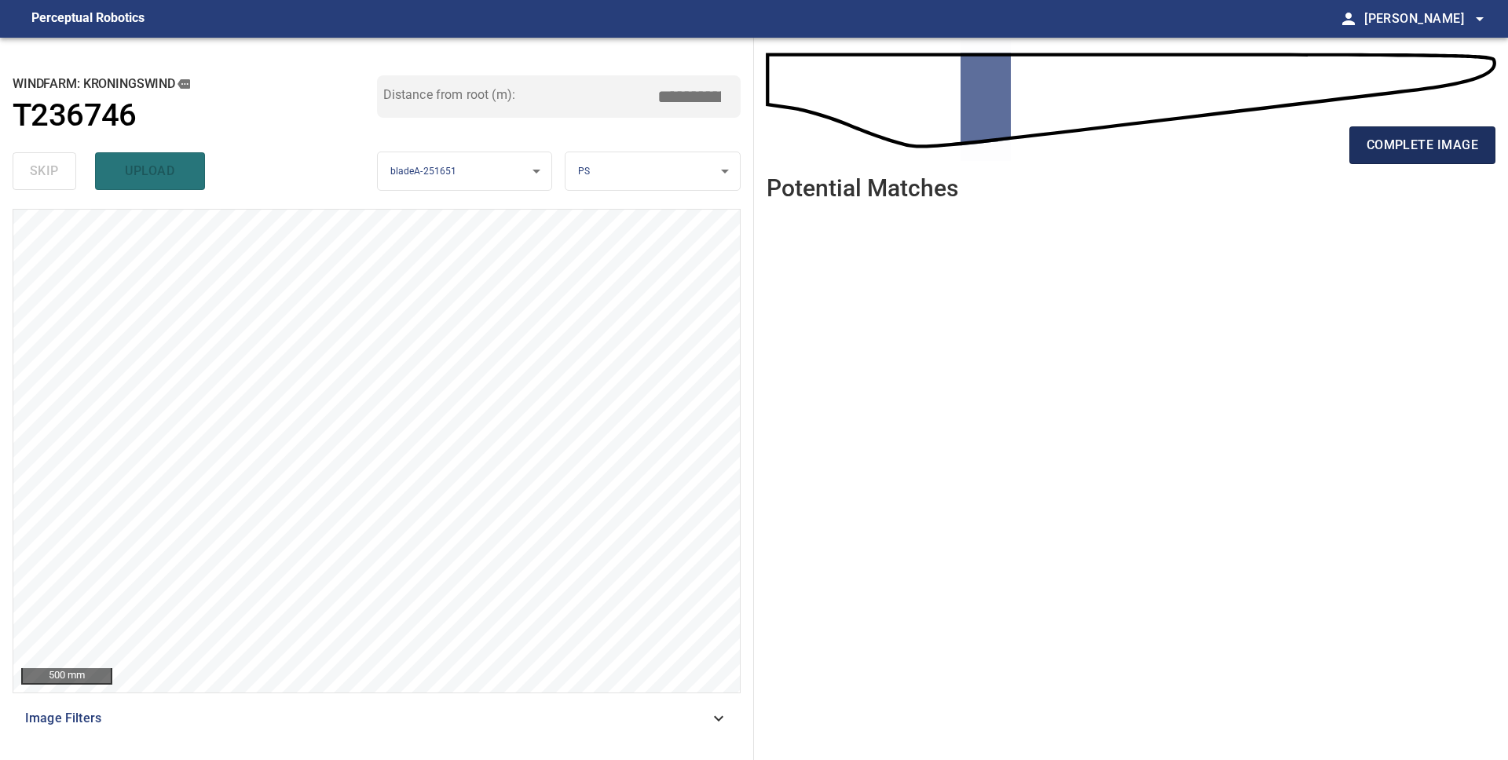
click at [1424, 155] on span "complete image" at bounding box center [1421, 145] width 111 height 22
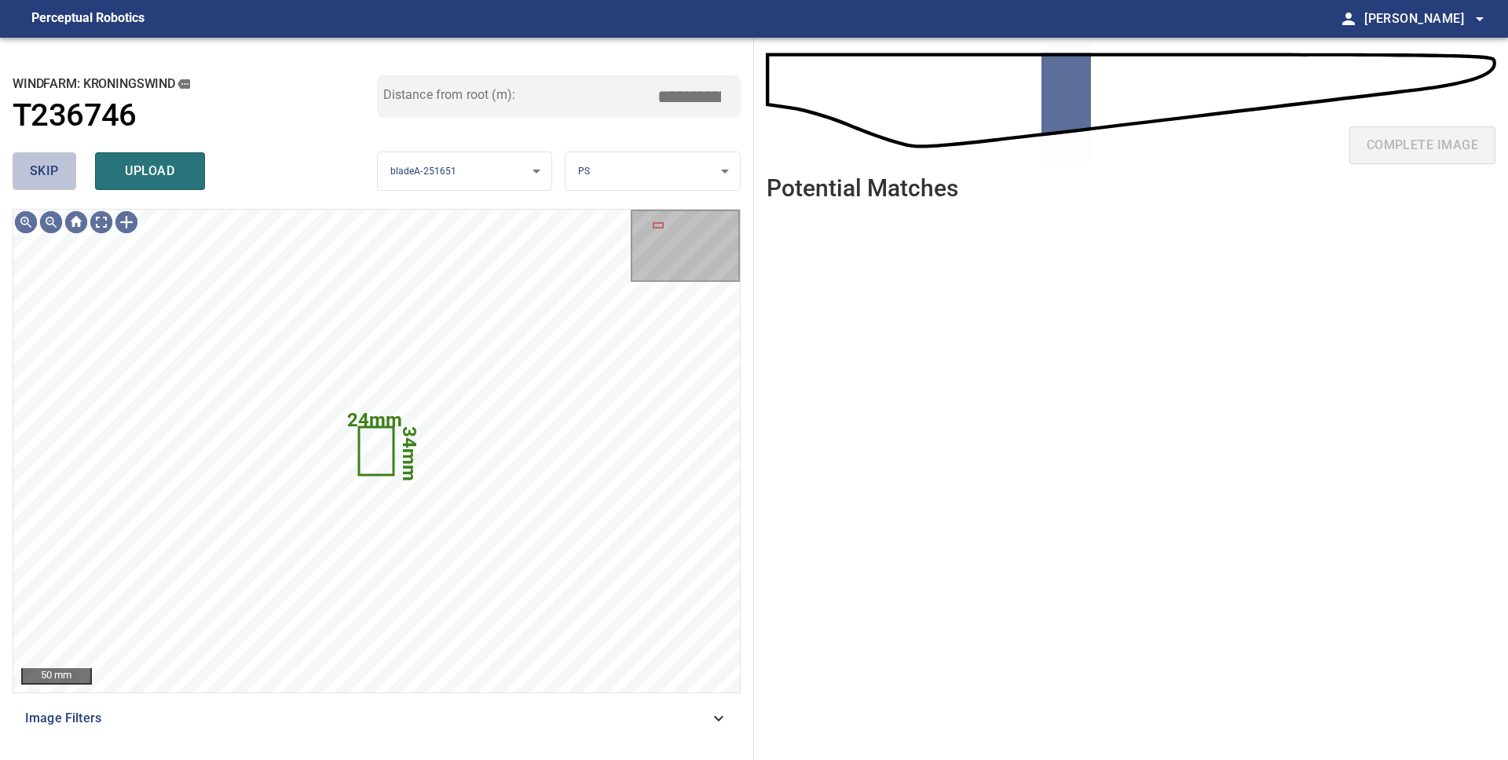
click at [36, 177] on span "skip" at bounding box center [44, 171] width 29 height 22
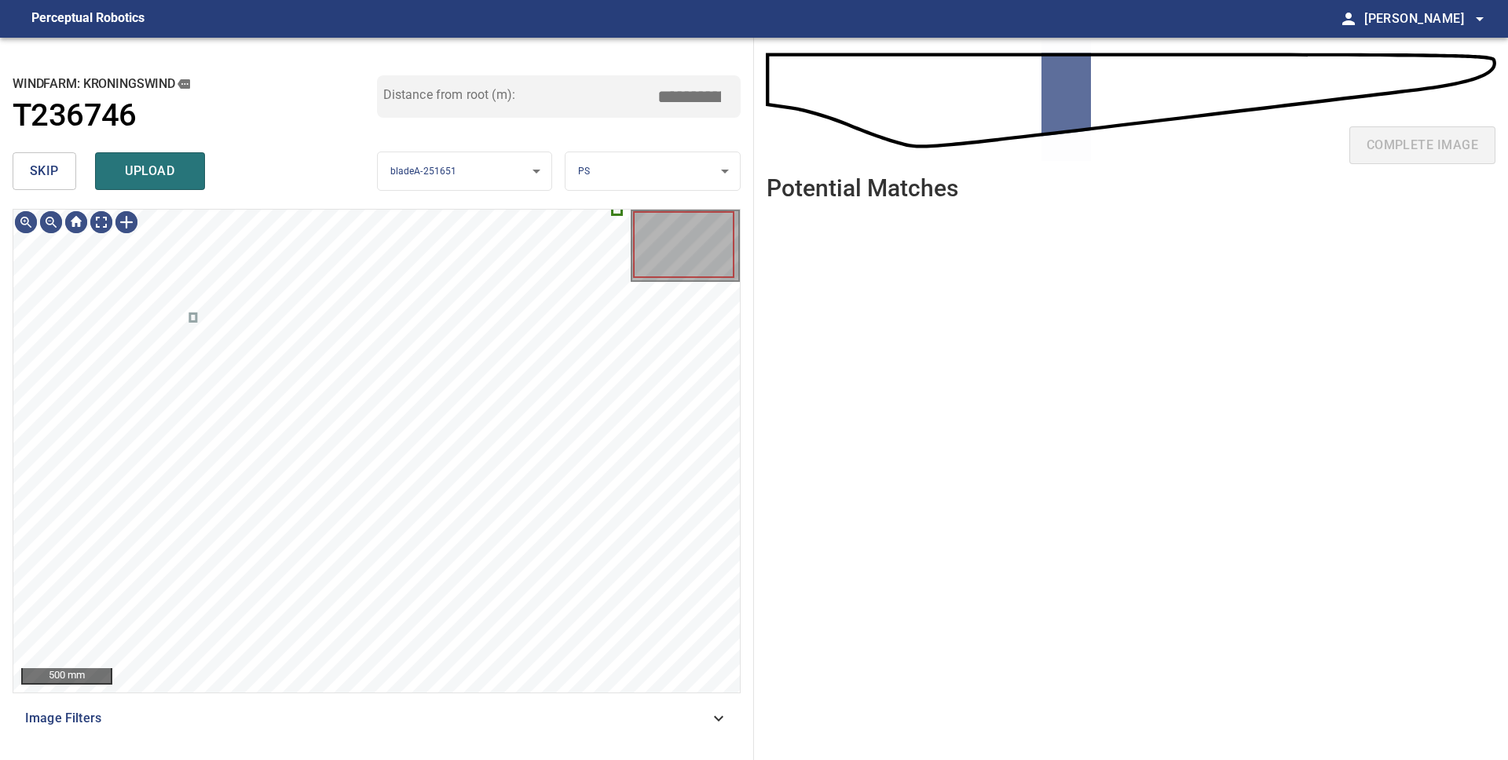
click at [49, 176] on span "skip" at bounding box center [44, 171] width 29 height 22
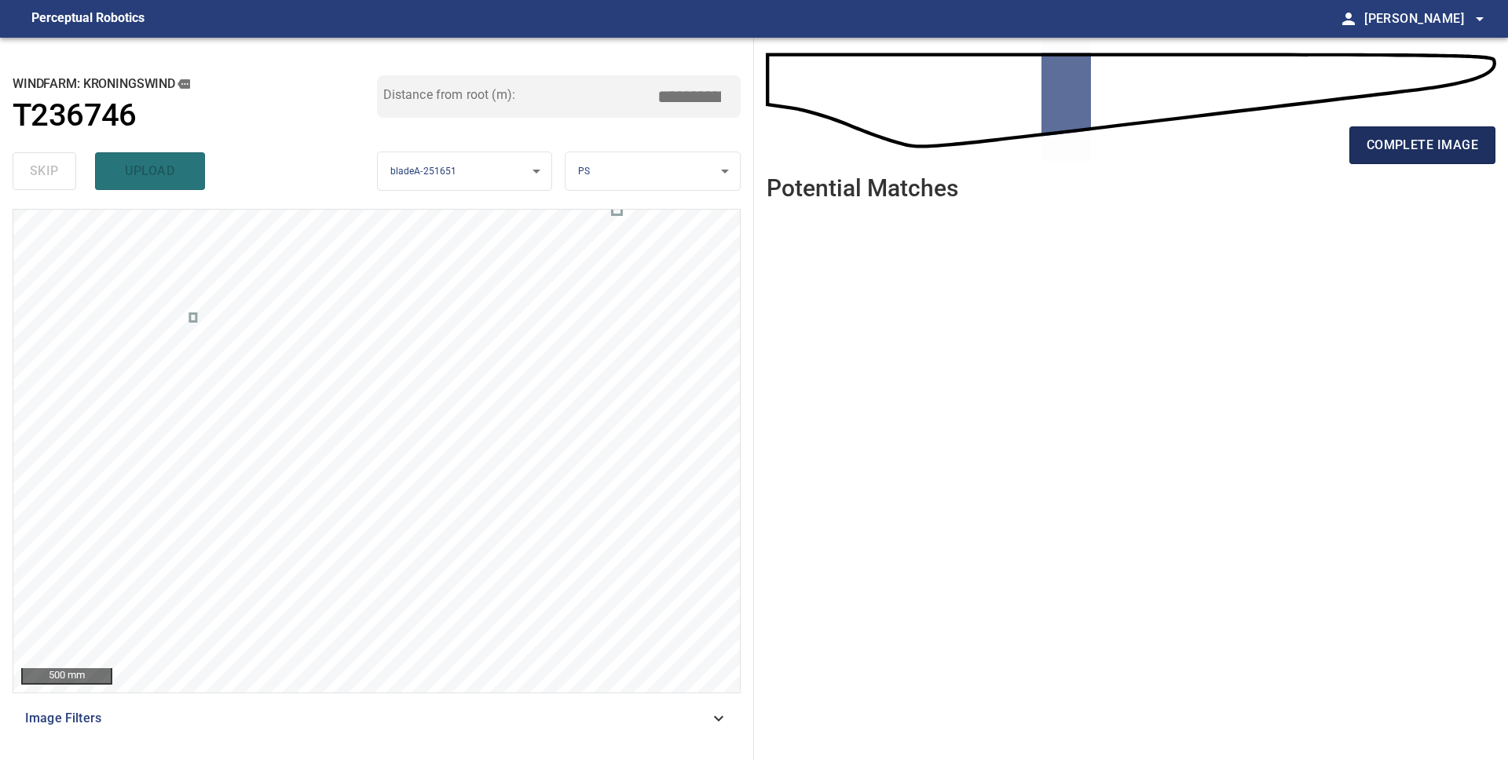
click at [1427, 157] on button "complete image" at bounding box center [1422, 145] width 146 height 38
click at [1409, 153] on span "complete image" at bounding box center [1421, 145] width 111 height 22
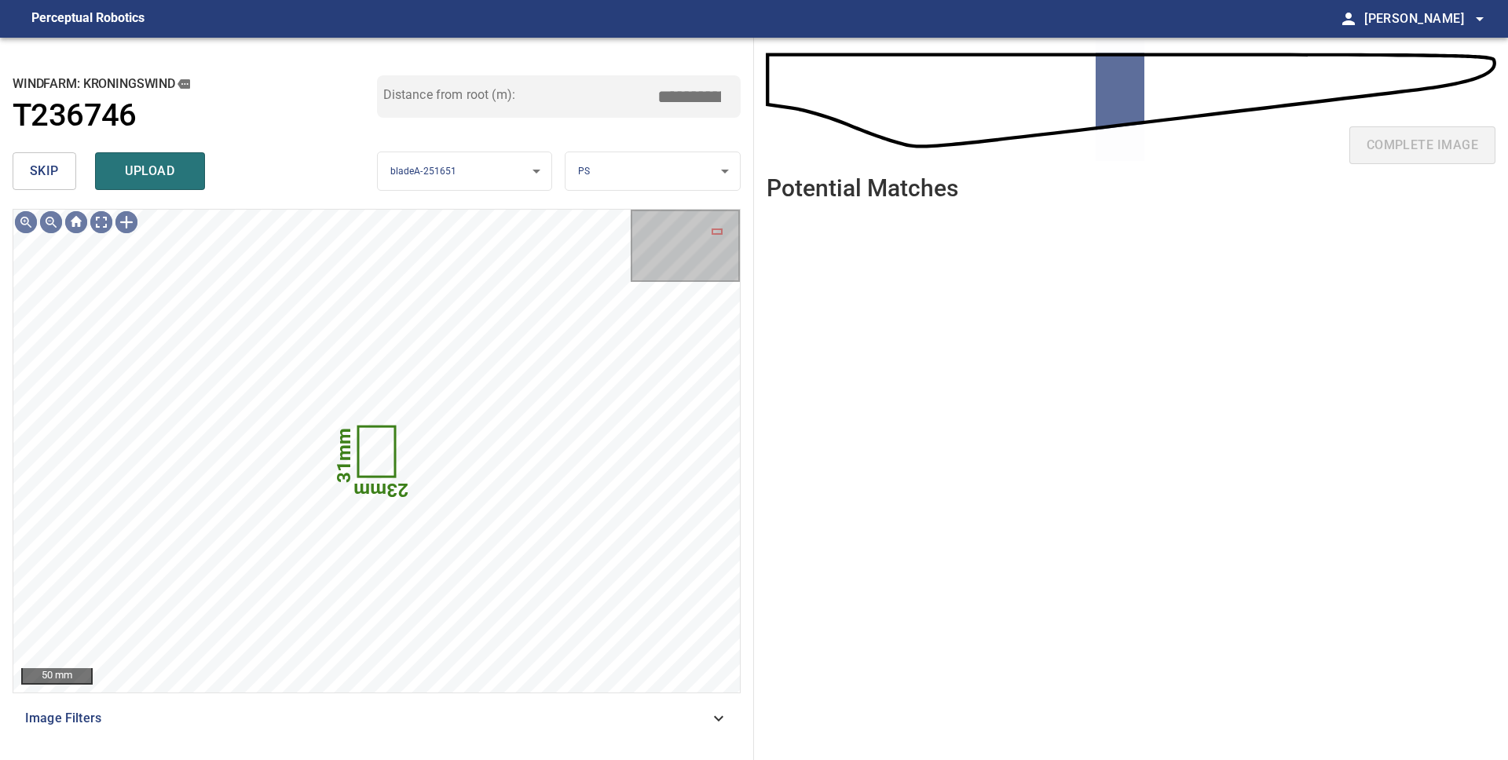
click at [59, 175] on button "skip" at bounding box center [45, 171] width 64 height 38
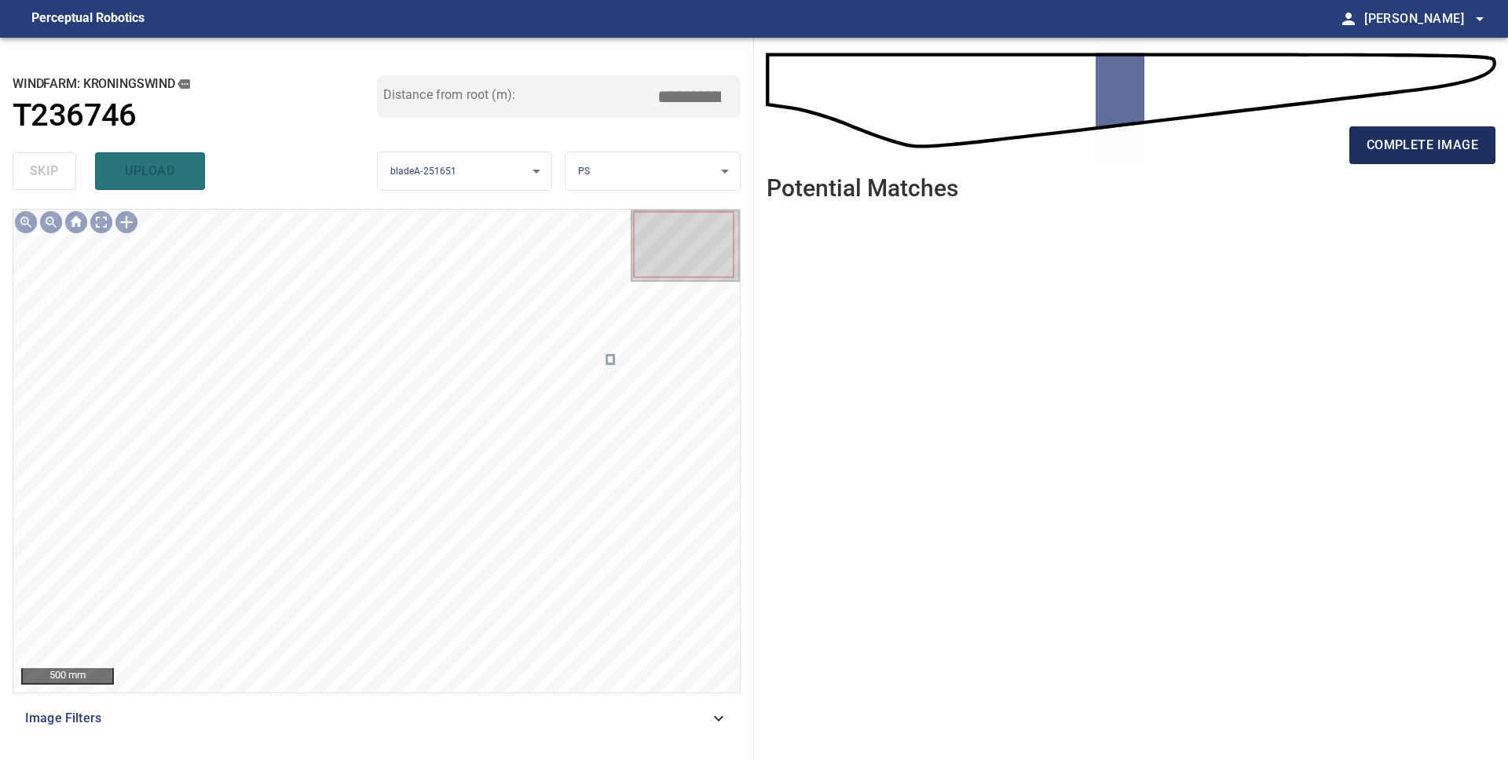
click at [1395, 144] on span "complete image" at bounding box center [1421, 145] width 111 height 22
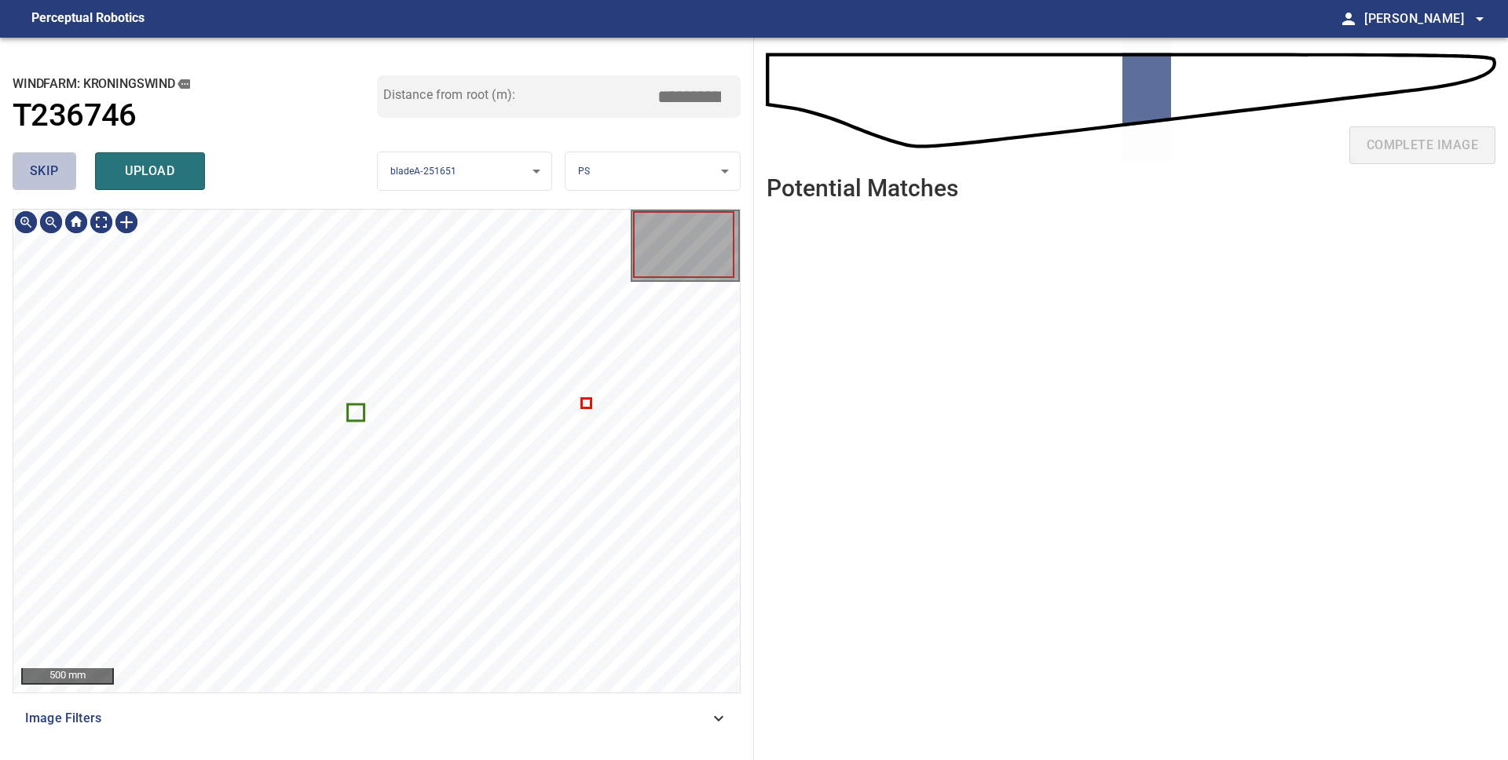
click at [15, 169] on button "skip" at bounding box center [45, 171] width 64 height 38
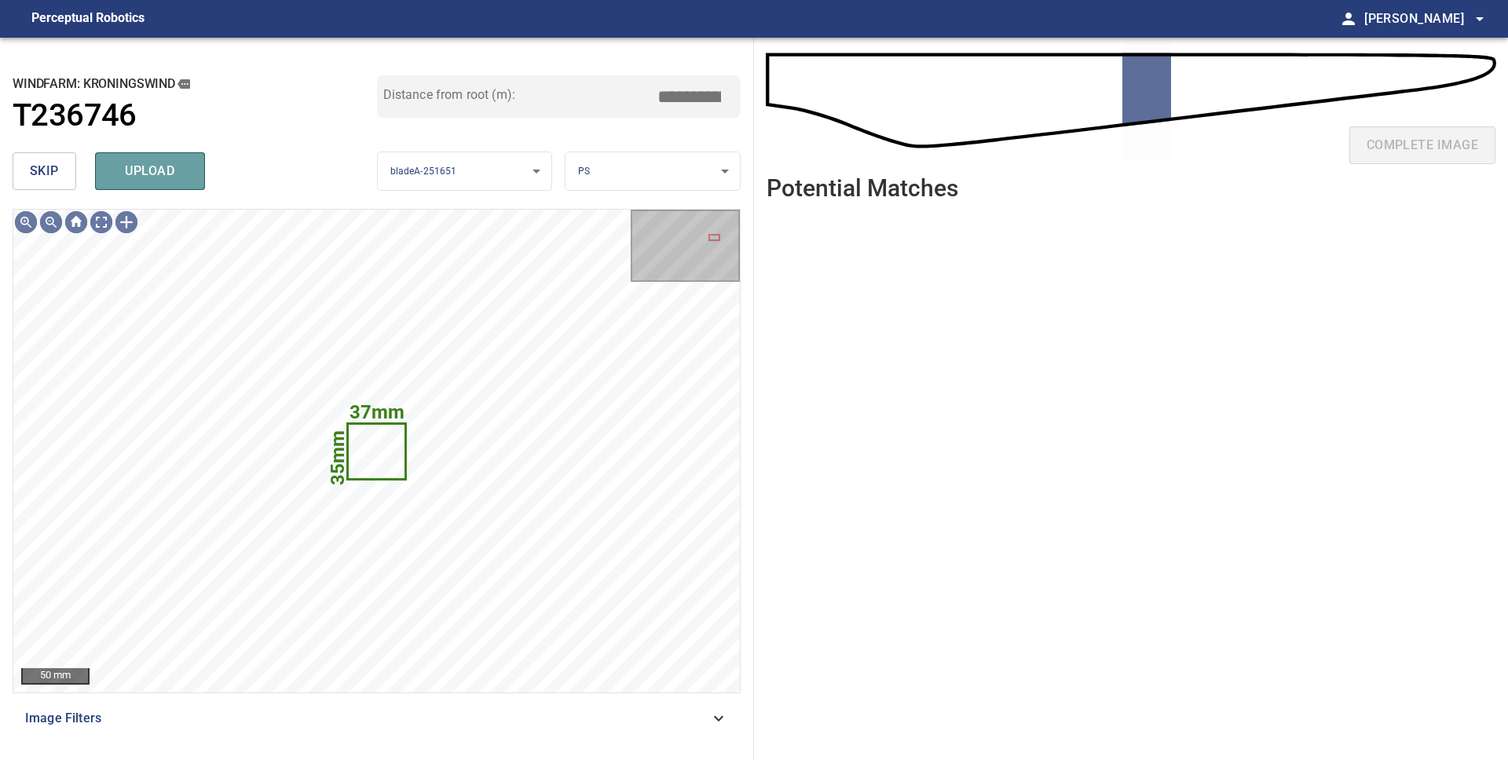
drag, startPoint x: 111, startPoint y: 169, endPoint x: 127, endPoint y: 176, distance: 17.2
click at [112, 169] on span "upload" at bounding box center [149, 171] width 75 height 22
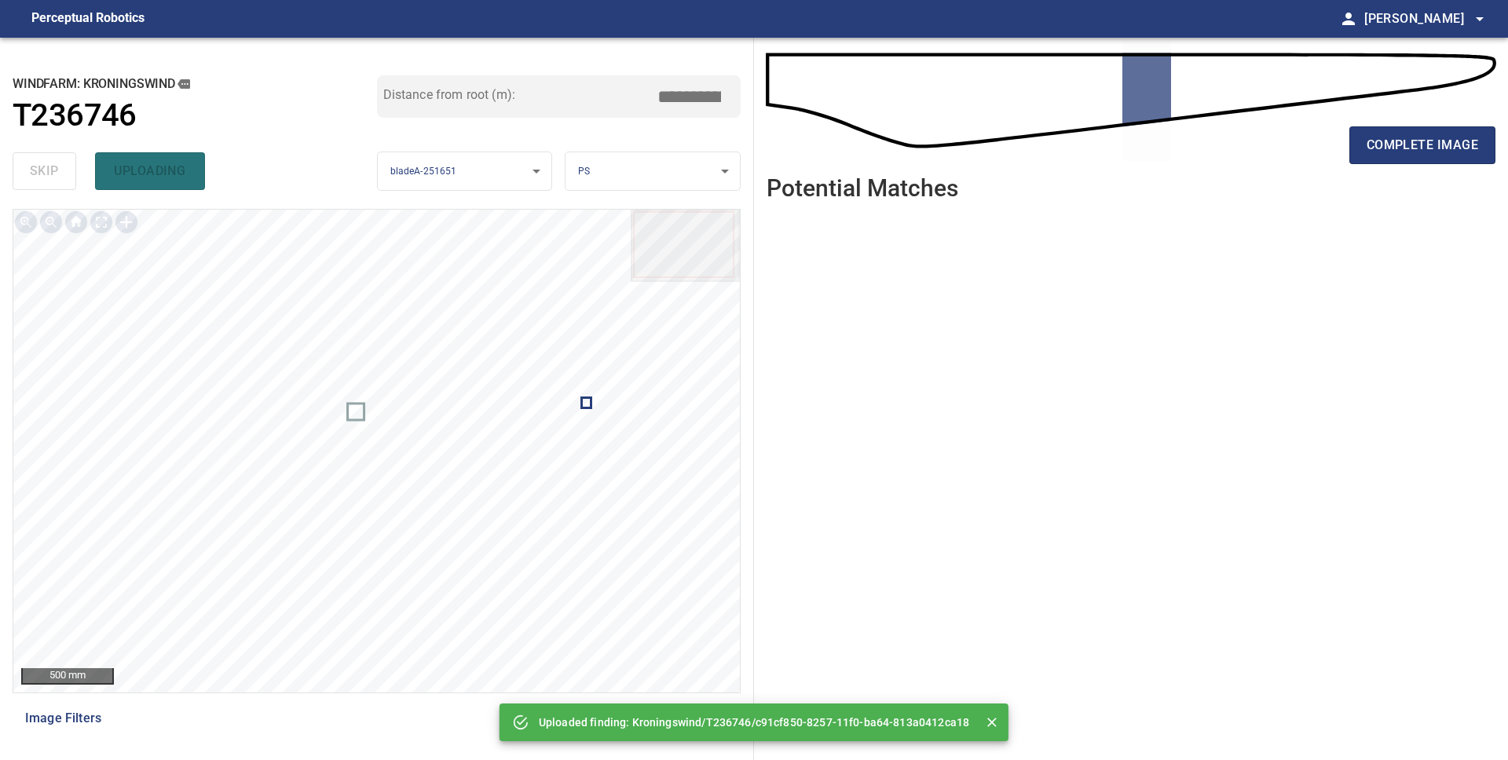
click at [1395, 165] on div "complete image" at bounding box center [1130, 151] width 729 height 63
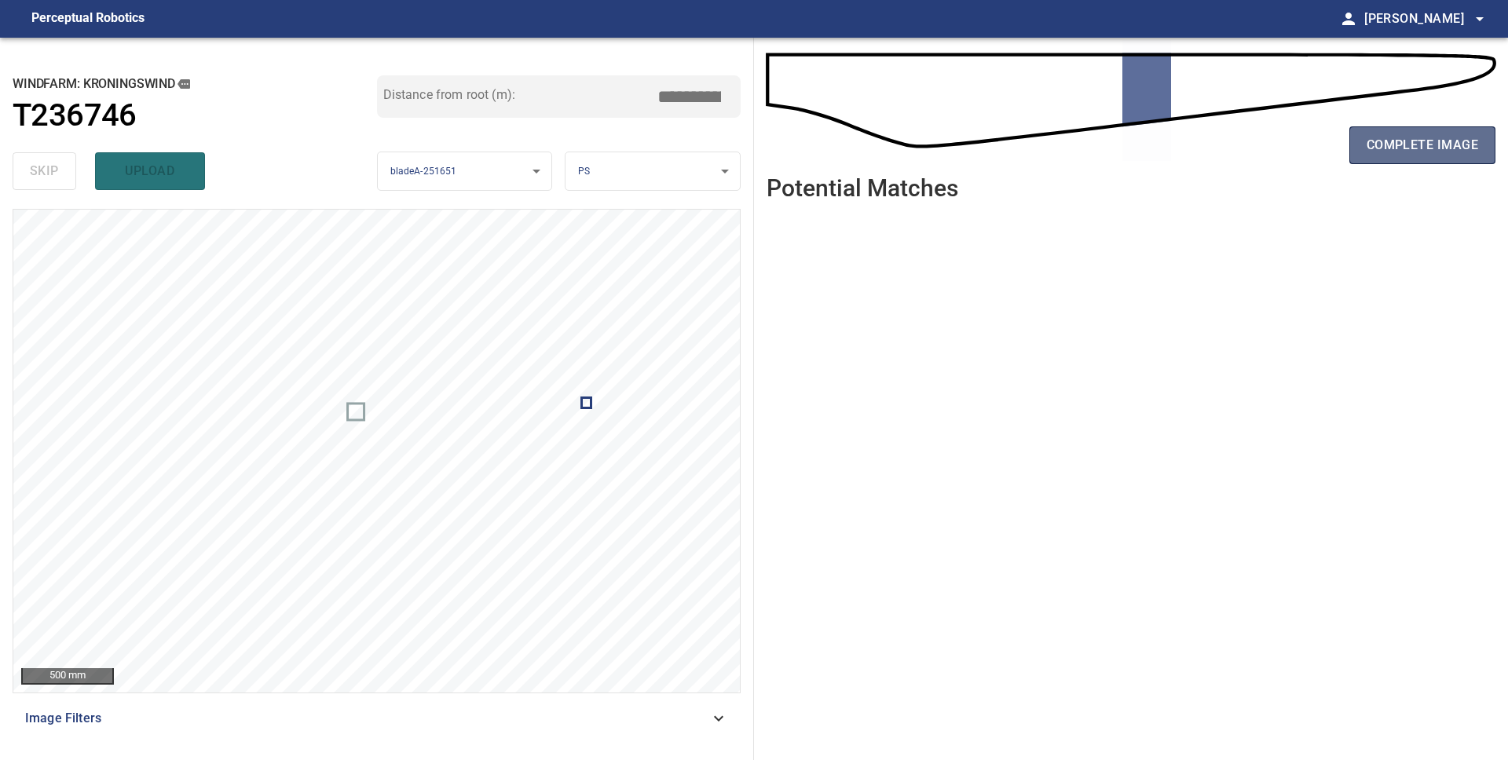
click at [1413, 153] on span "complete image" at bounding box center [1421, 145] width 111 height 22
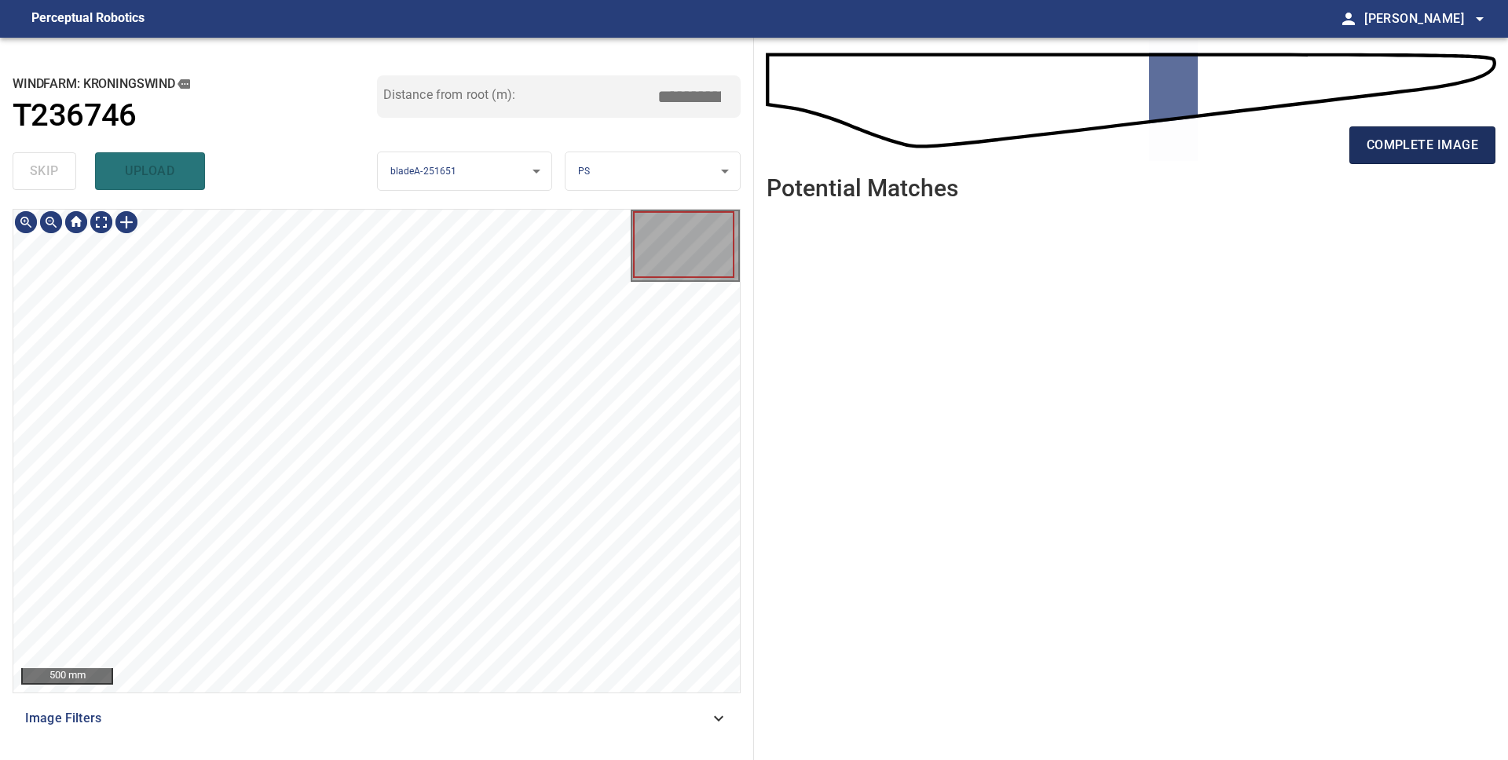
click at [1390, 149] on span "complete image" at bounding box center [1421, 145] width 111 height 22
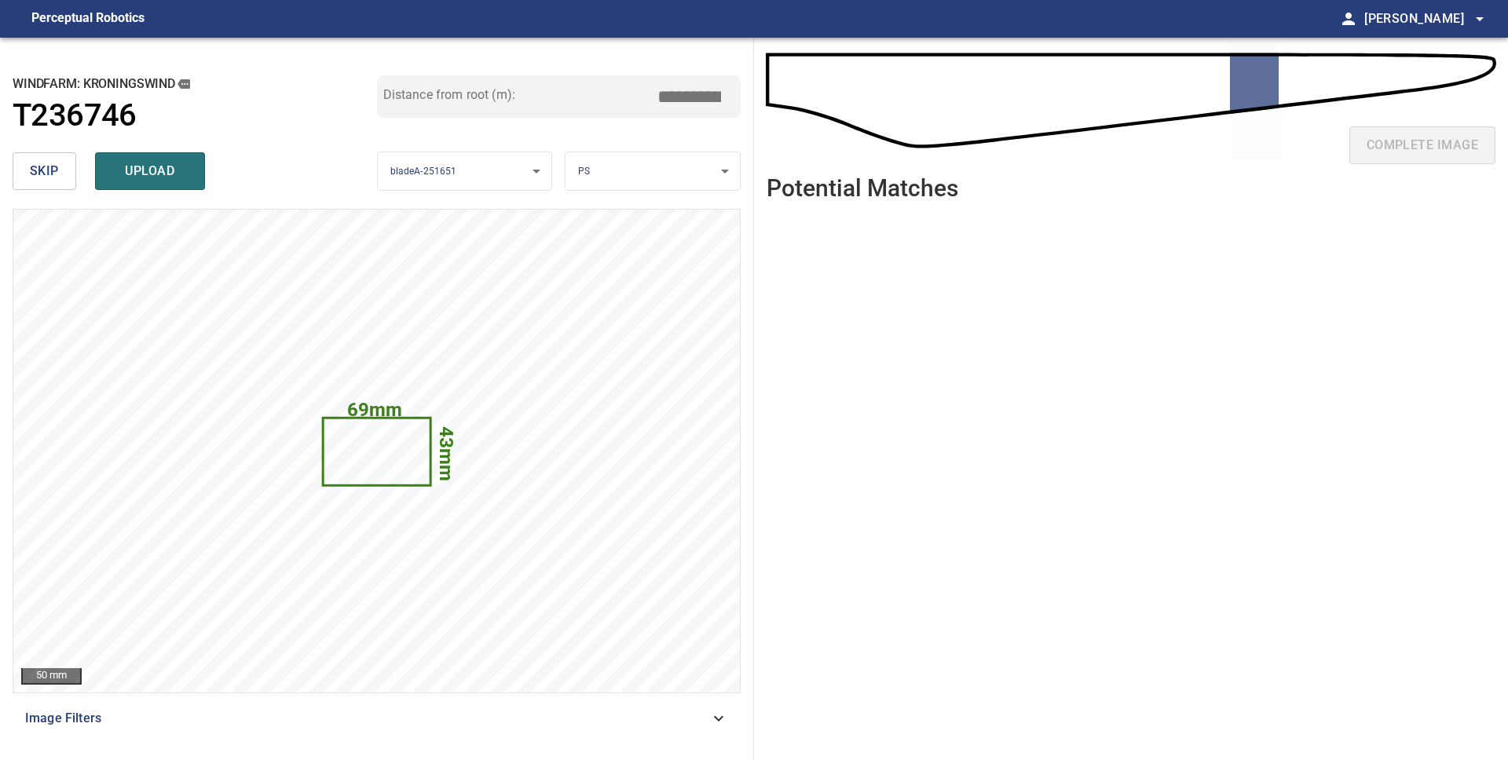
click at [53, 178] on span "skip" at bounding box center [44, 171] width 29 height 22
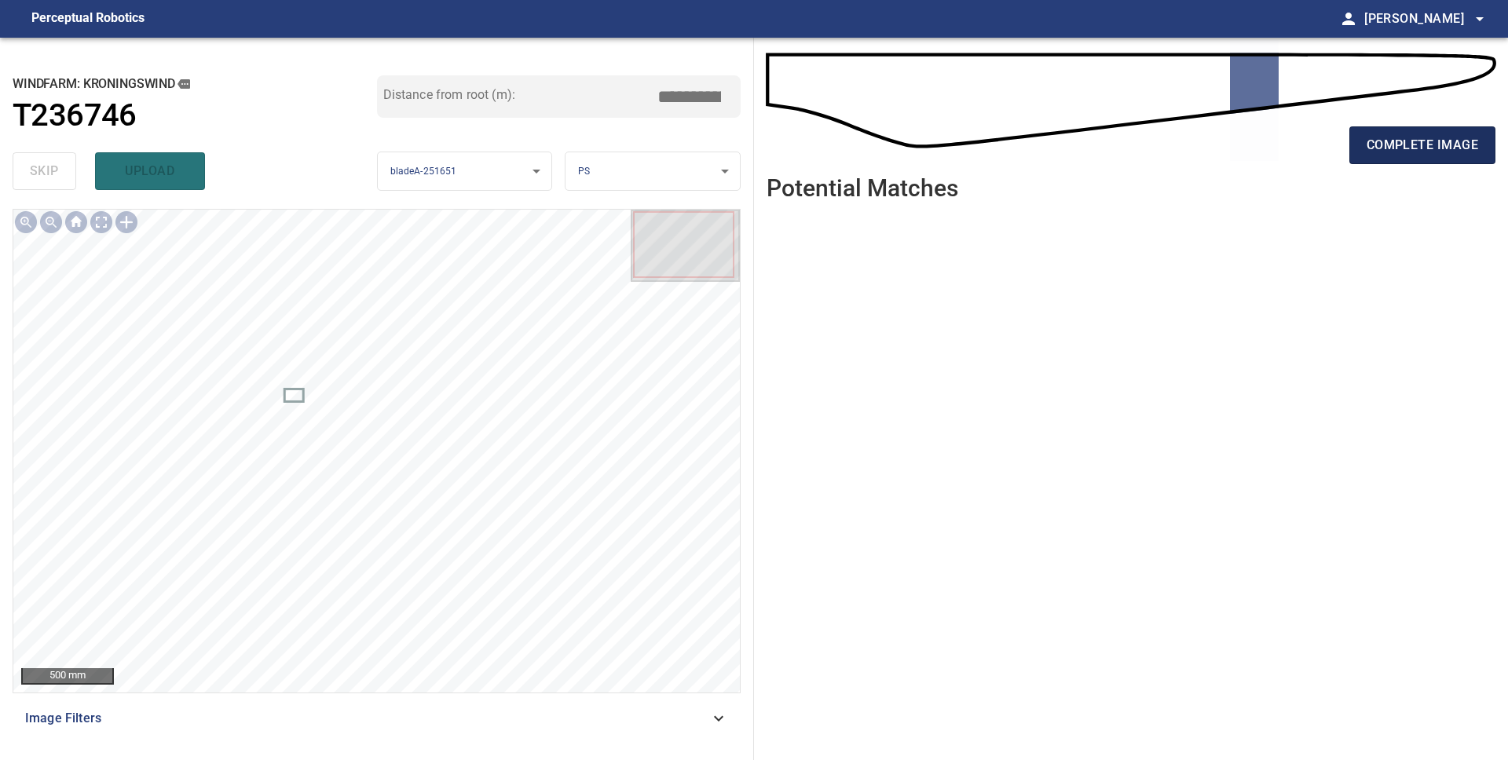
click at [1386, 151] on span "complete image" at bounding box center [1421, 145] width 111 height 22
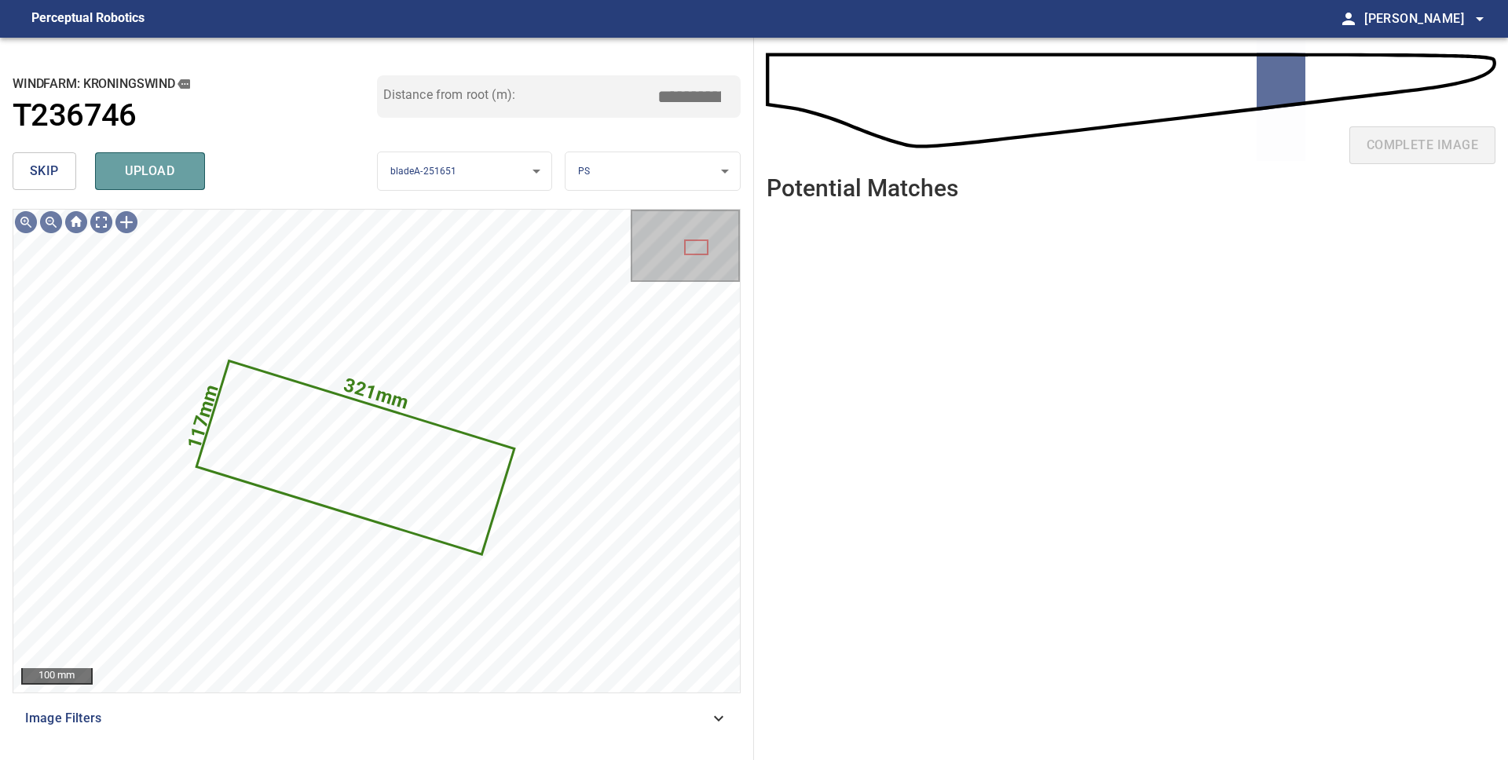
drag, startPoint x: 184, startPoint y: 171, endPoint x: 205, endPoint y: 186, distance: 25.9
click at [183, 171] on span "upload" at bounding box center [149, 171] width 75 height 22
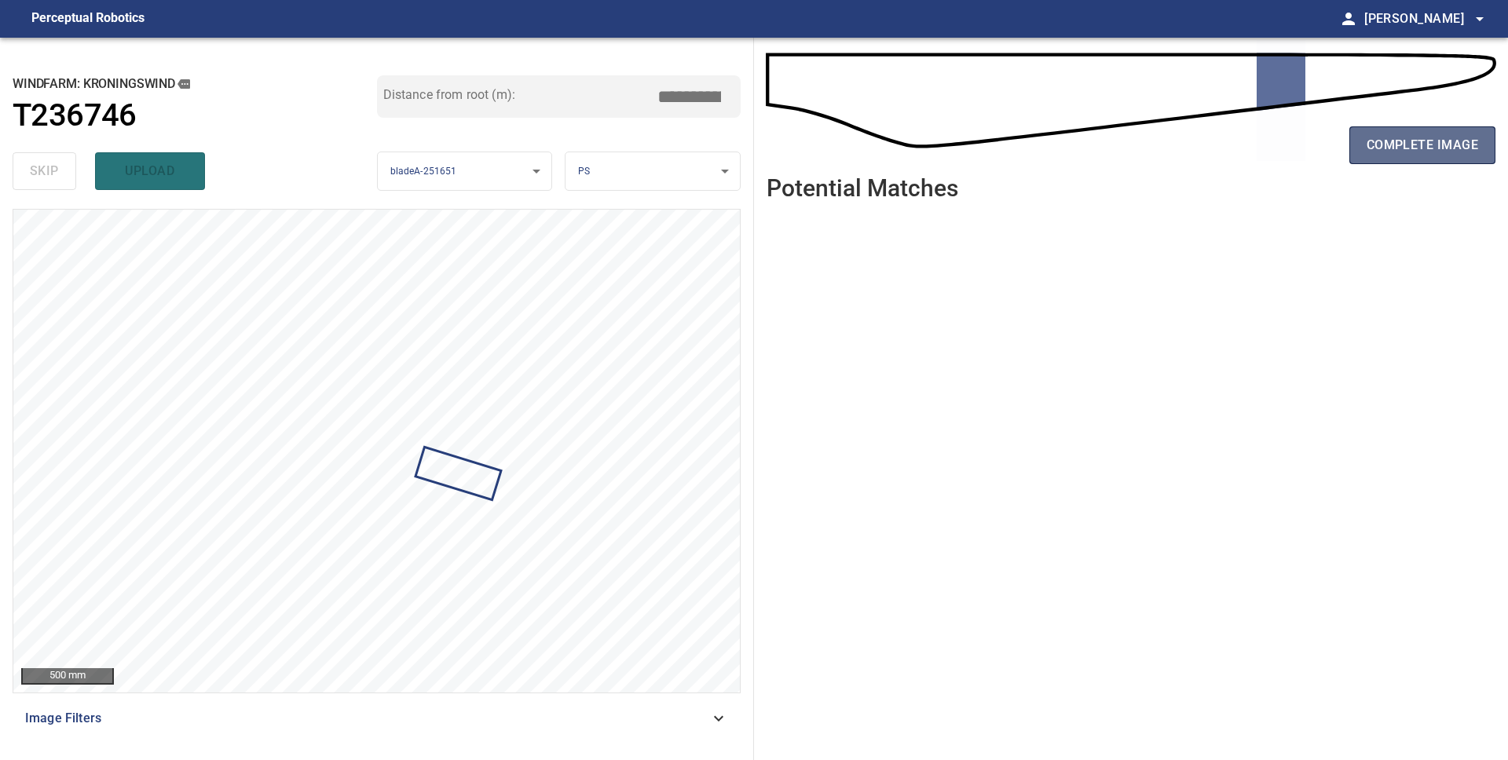
click at [1385, 148] on span "complete image" at bounding box center [1421, 145] width 111 height 22
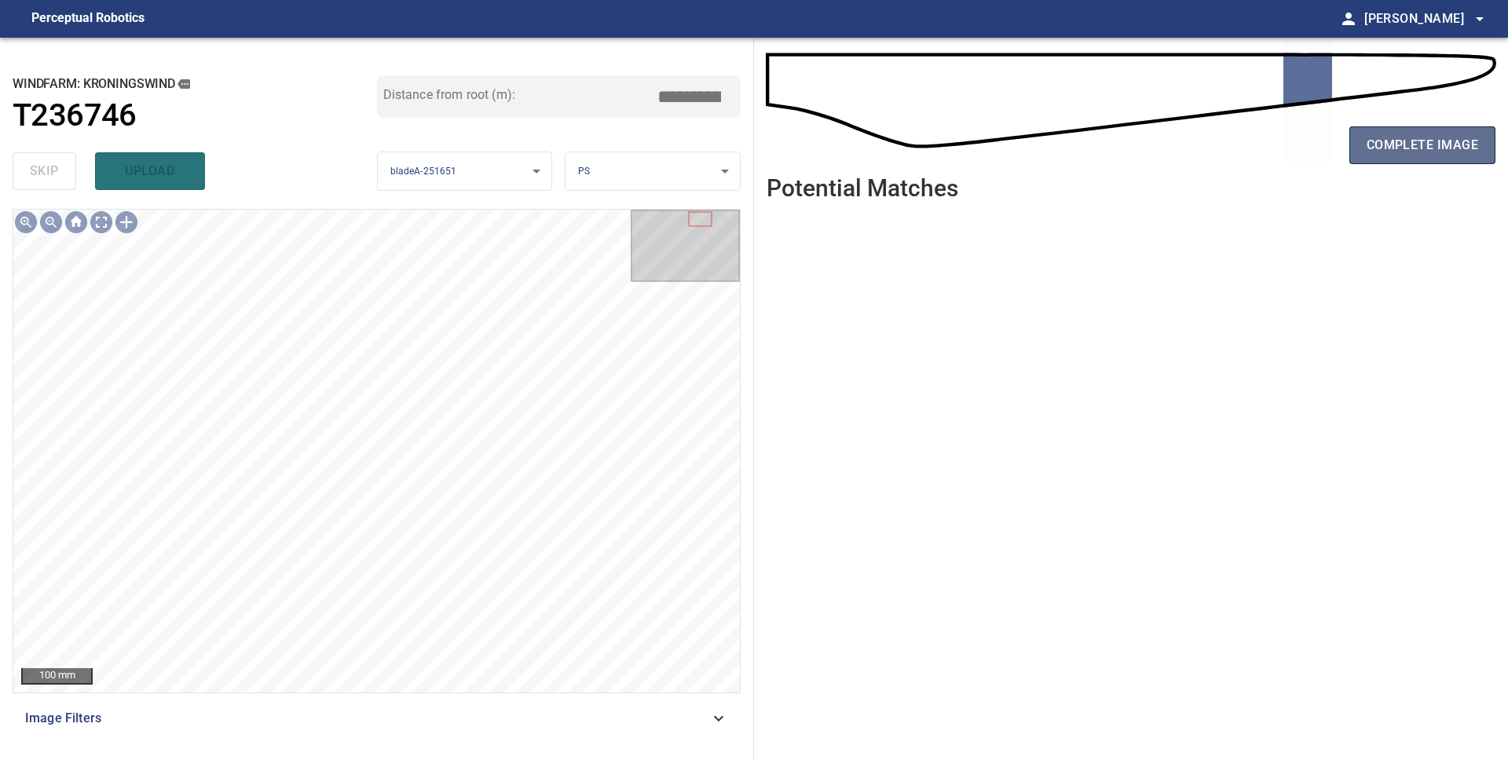
click at [1412, 145] on span "complete image" at bounding box center [1421, 145] width 111 height 22
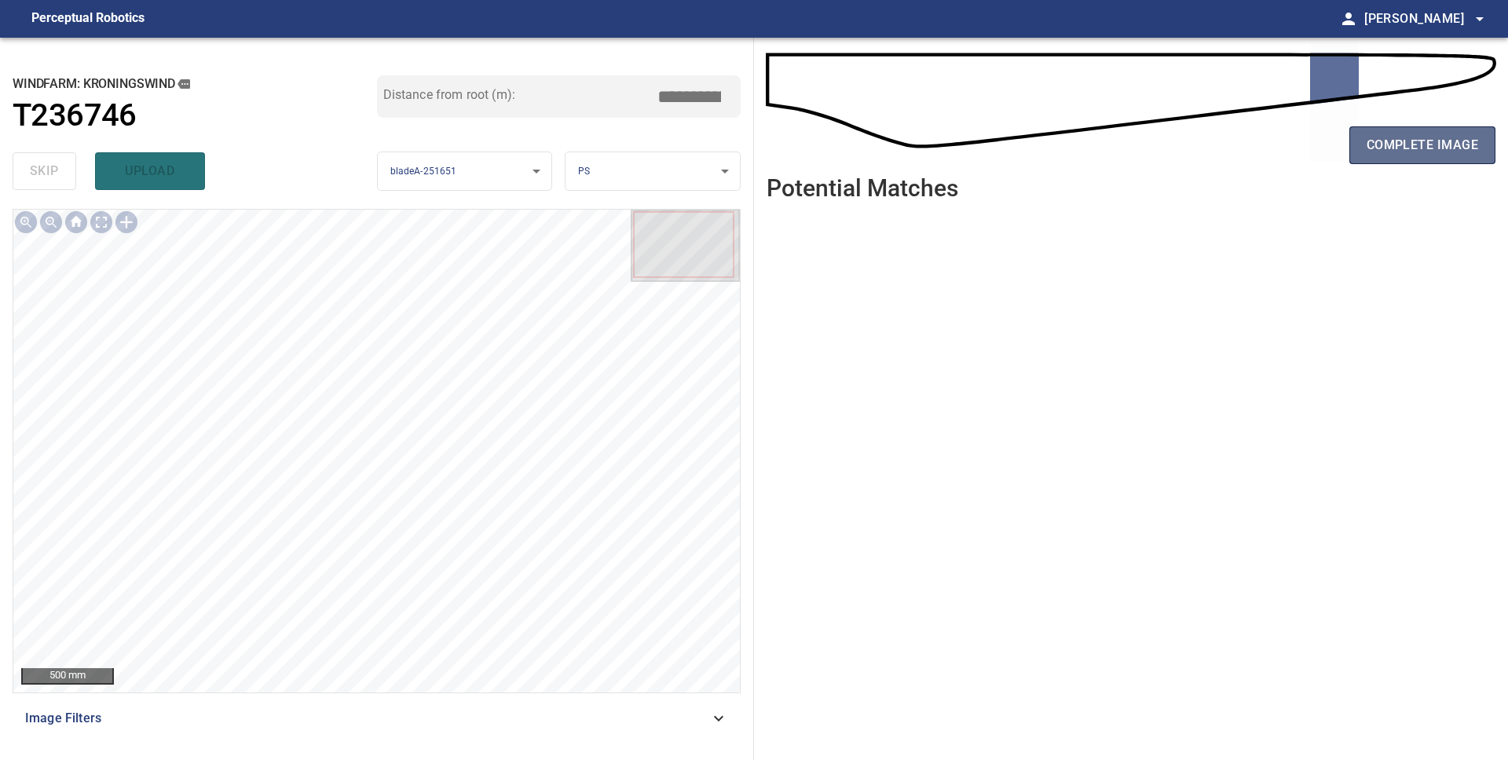
click at [1398, 148] on span "complete image" at bounding box center [1421, 145] width 111 height 22
click at [1417, 148] on span "complete image" at bounding box center [1421, 145] width 111 height 22
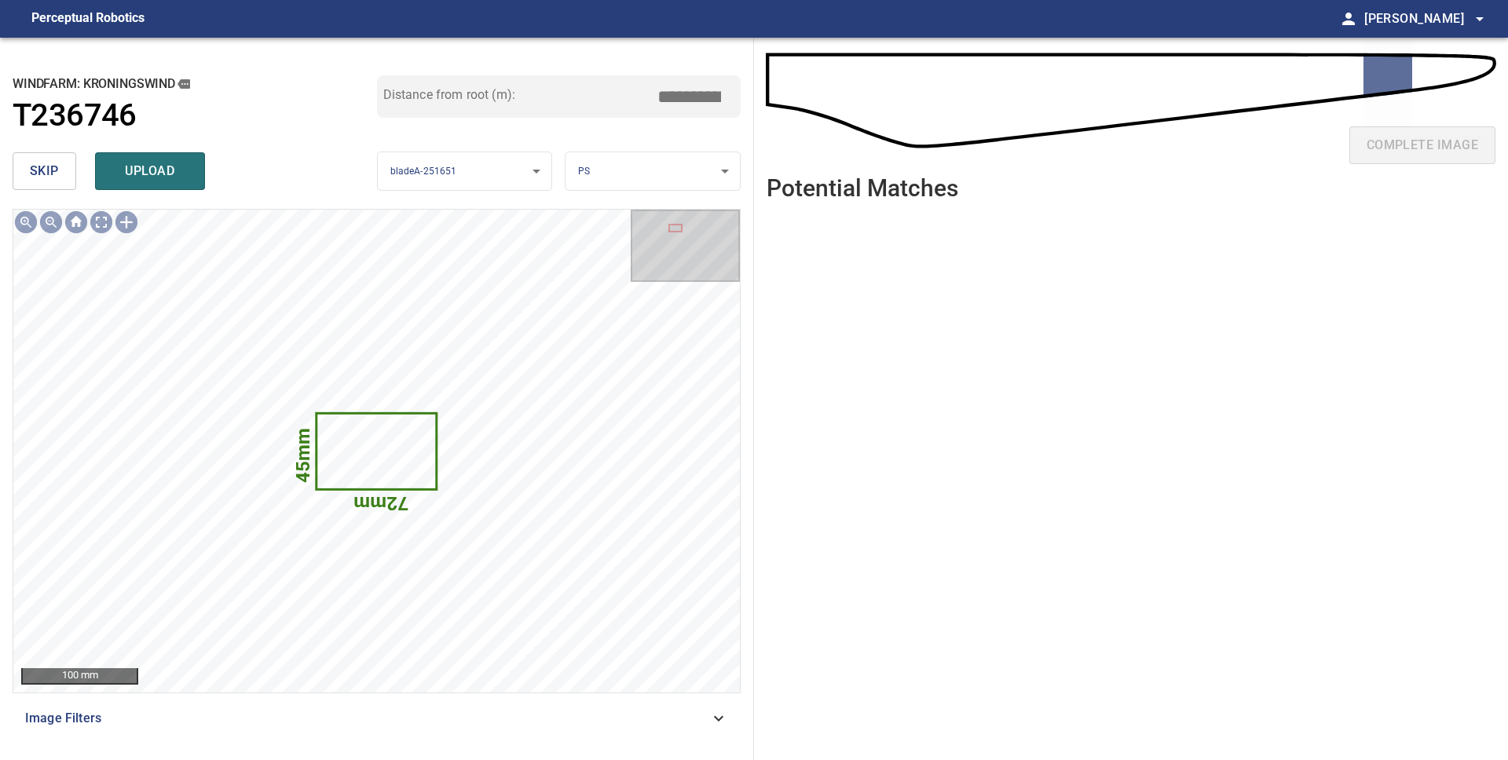
click at [56, 182] on button "skip" at bounding box center [45, 171] width 64 height 38
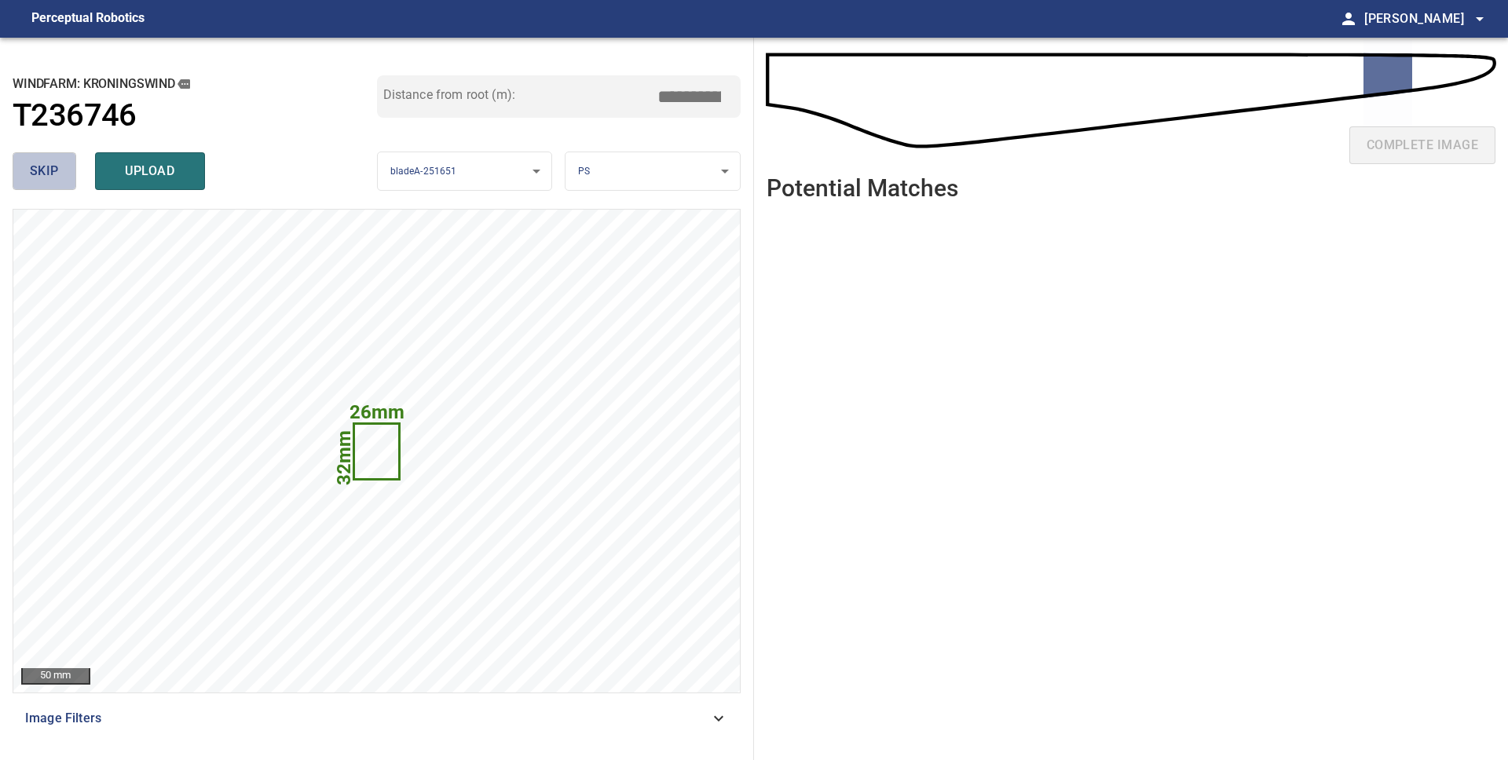
click at [54, 176] on span "skip" at bounding box center [44, 171] width 29 height 22
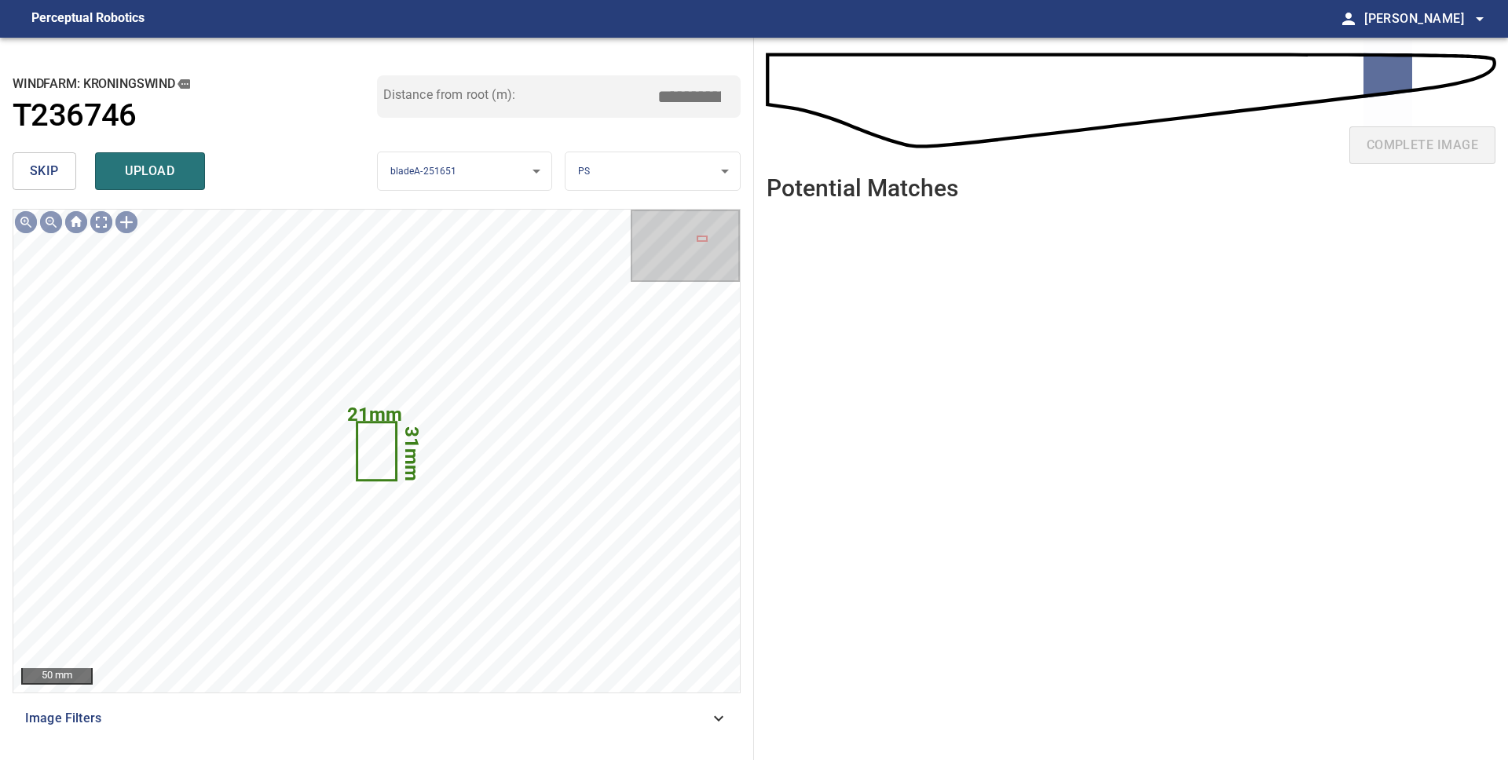
click at [54, 176] on span "skip" at bounding box center [44, 171] width 29 height 22
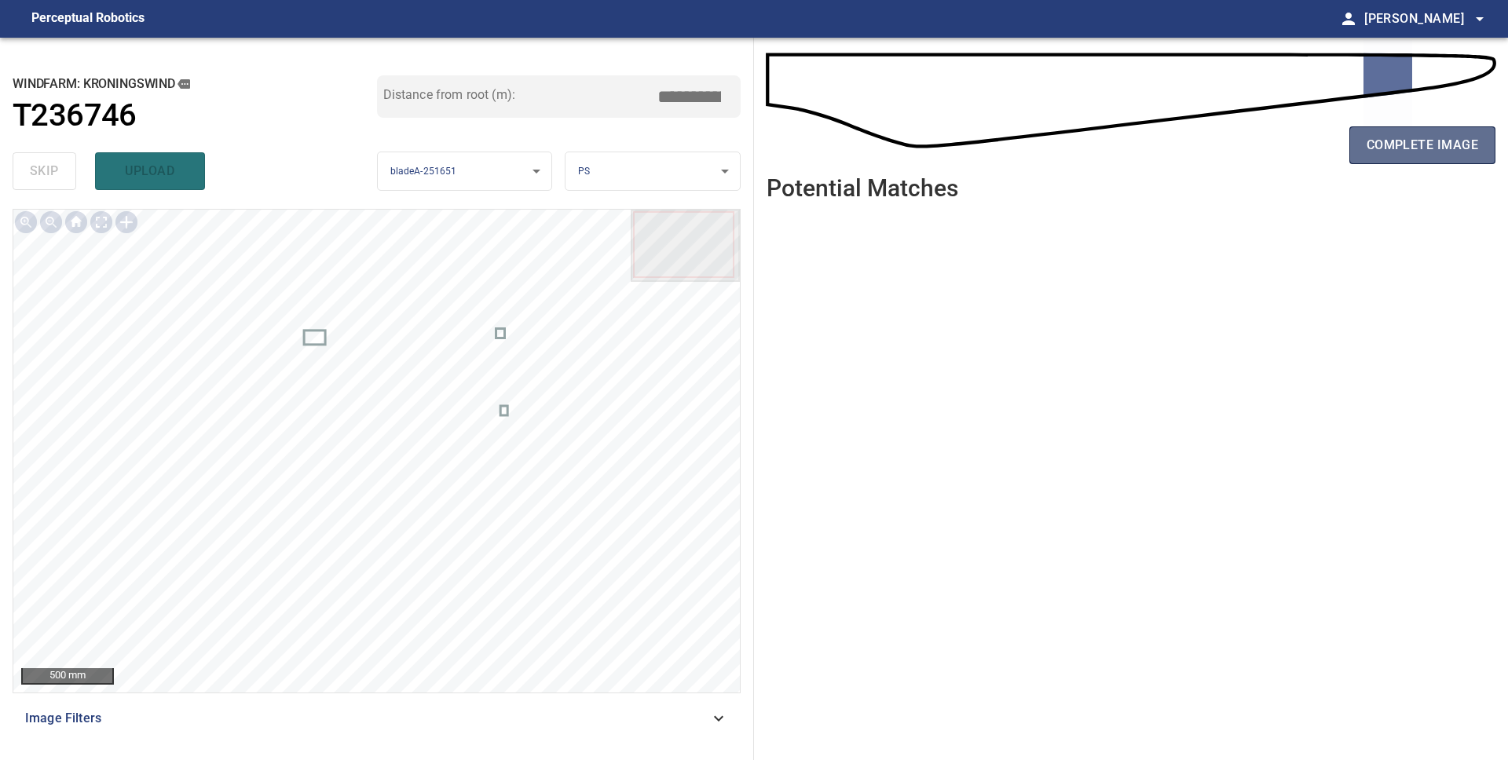
click at [1460, 149] on span "complete image" at bounding box center [1421, 145] width 111 height 22
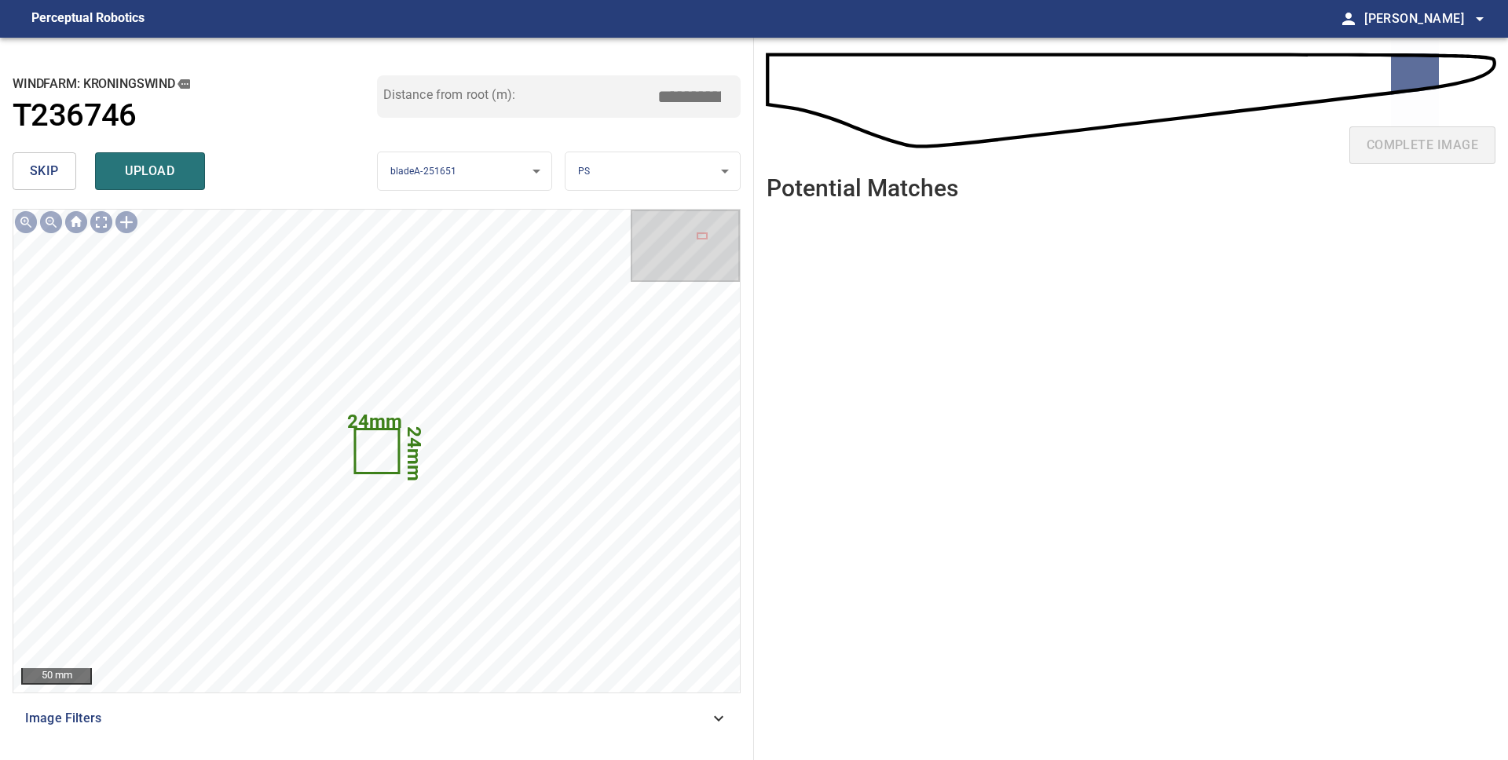
click at [53, 170] on span "skip" at bounding box center [44, 171] width 29 height 22
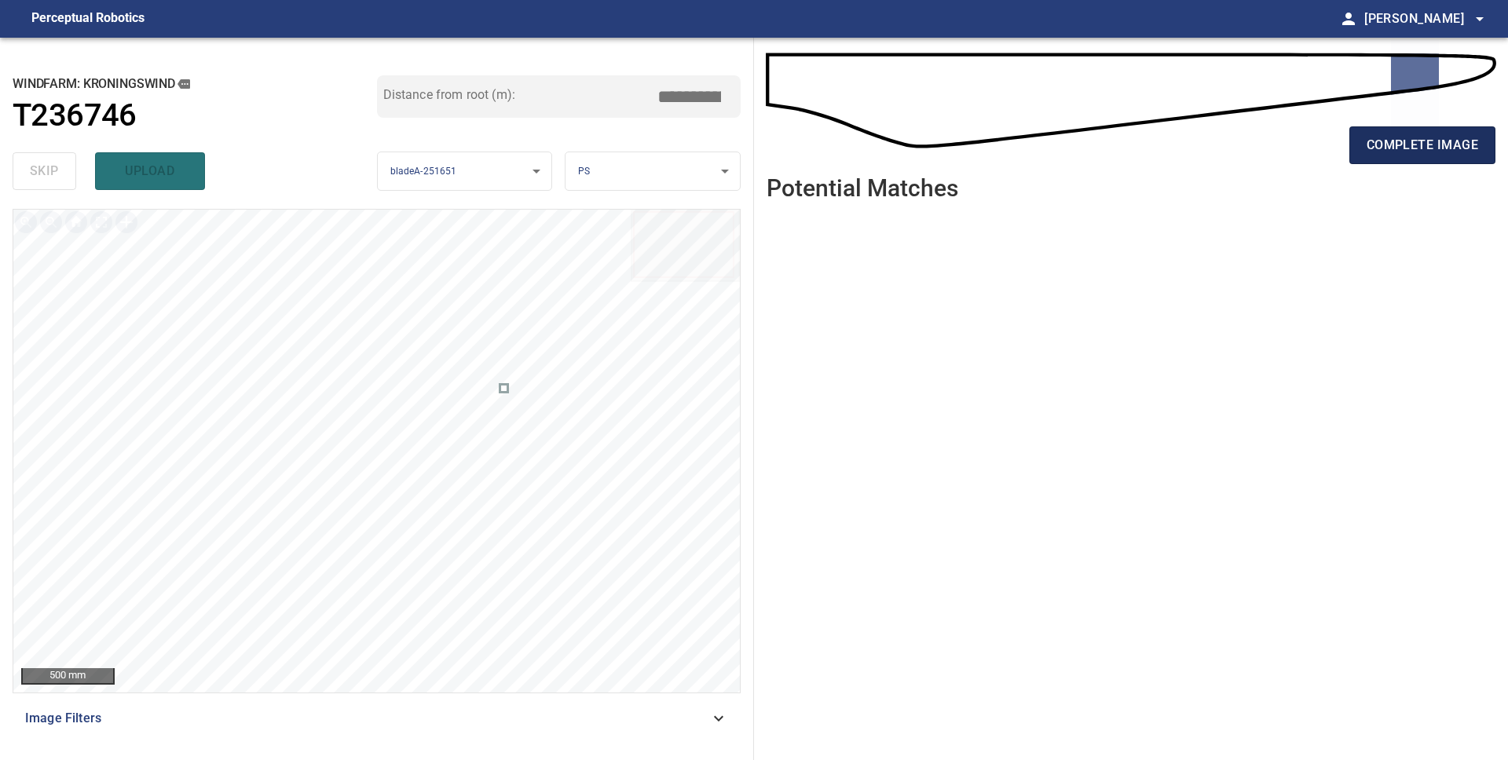
click at [1415, 144] on span "complete image" at bounding box center [1421, 145] width 111 height 22
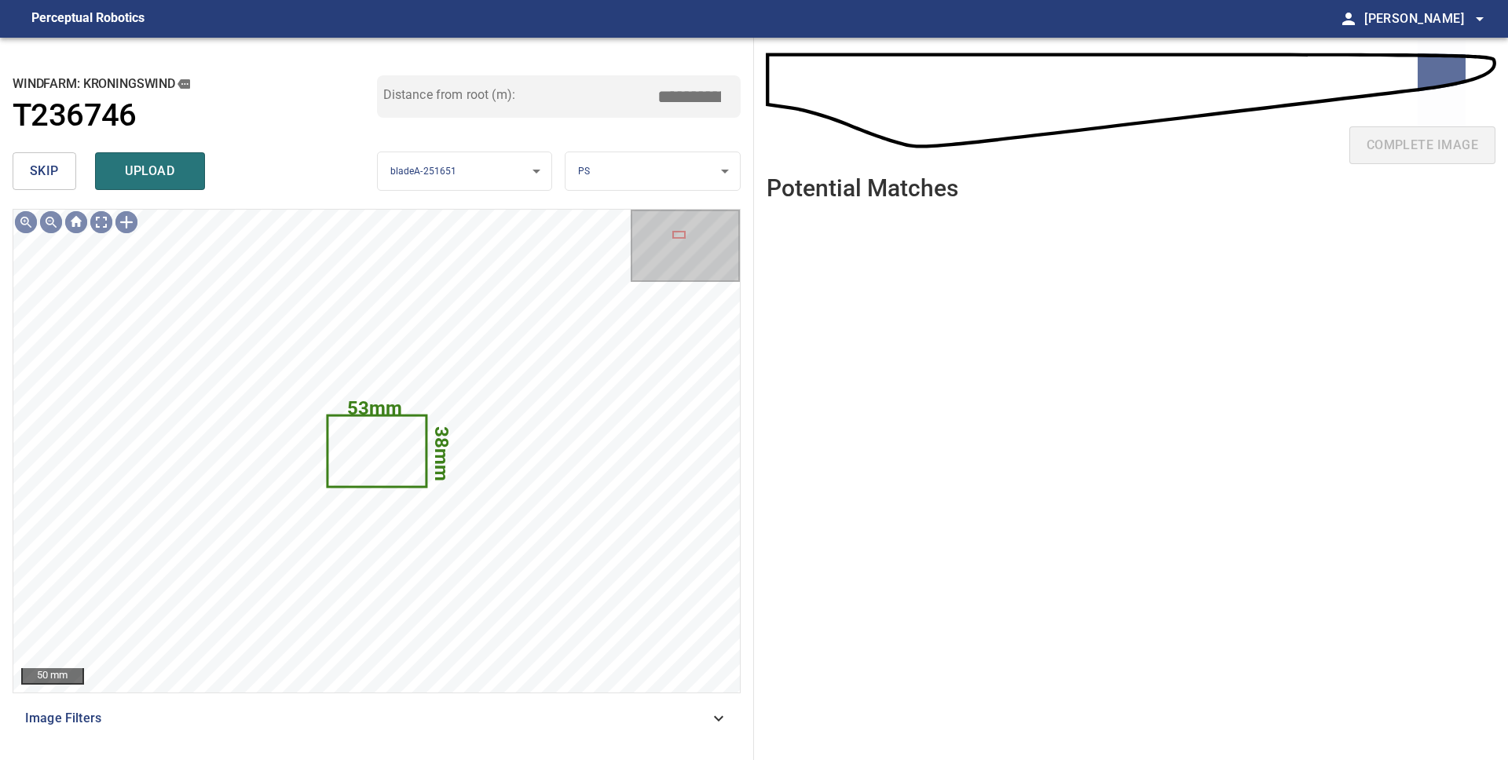
click at [60, 168] on button "skip" at bounding box center [45, 171] width 64 height 38
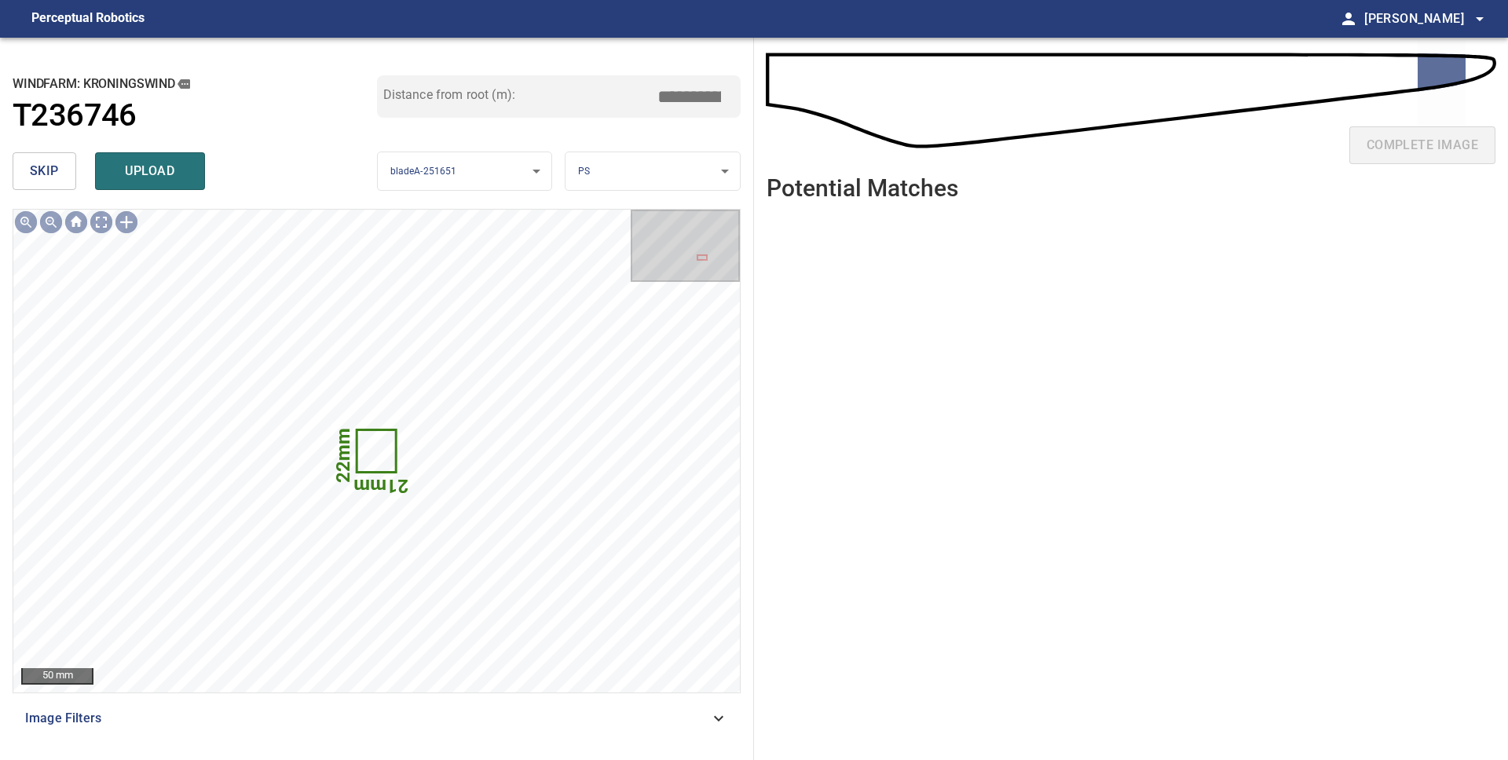
click at [60, 168] on button "skip" at bounding box center [45, 171] width 64 height 38
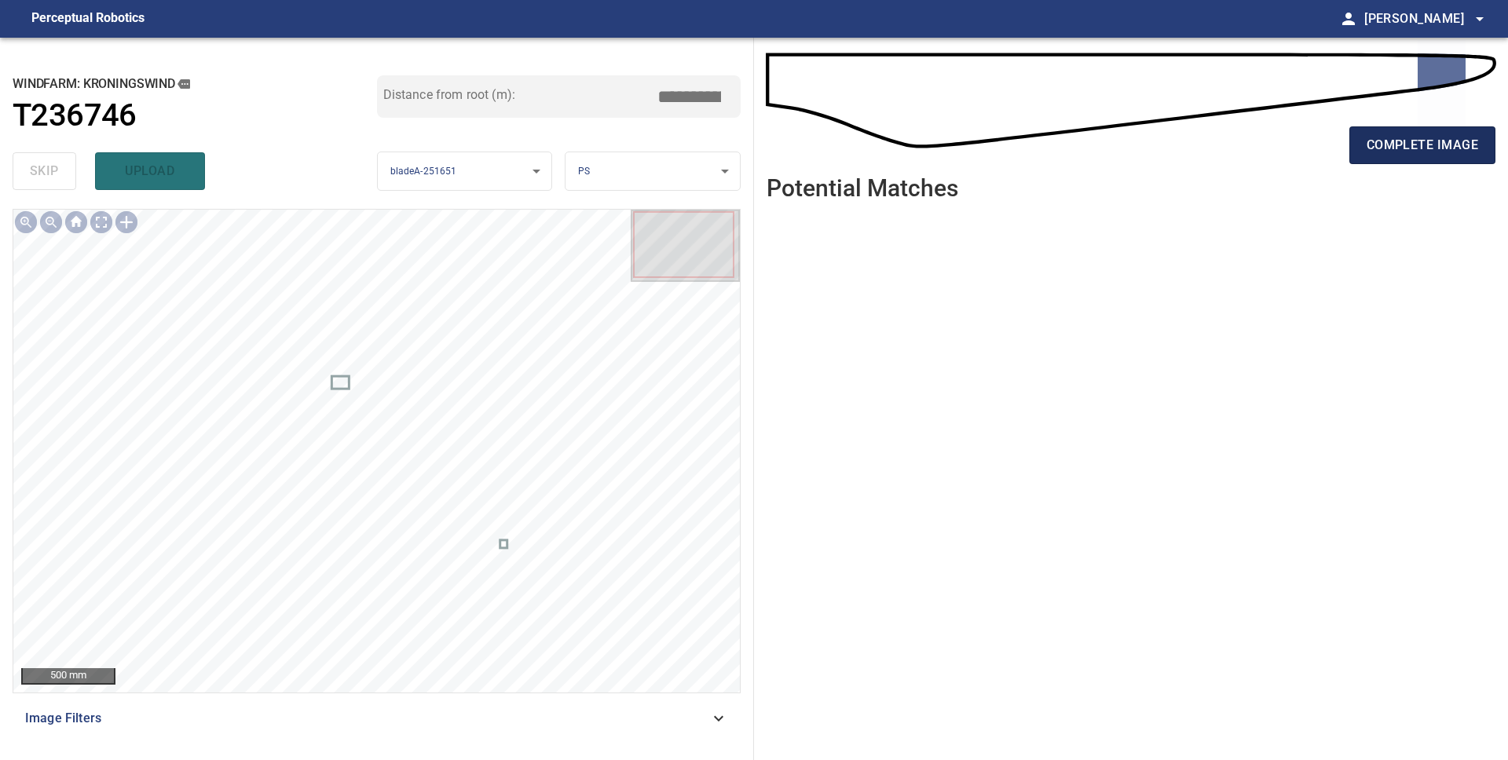
click at [1417, 154] on span "complete image" at bounding box center [1421, 145] width 111 height 22
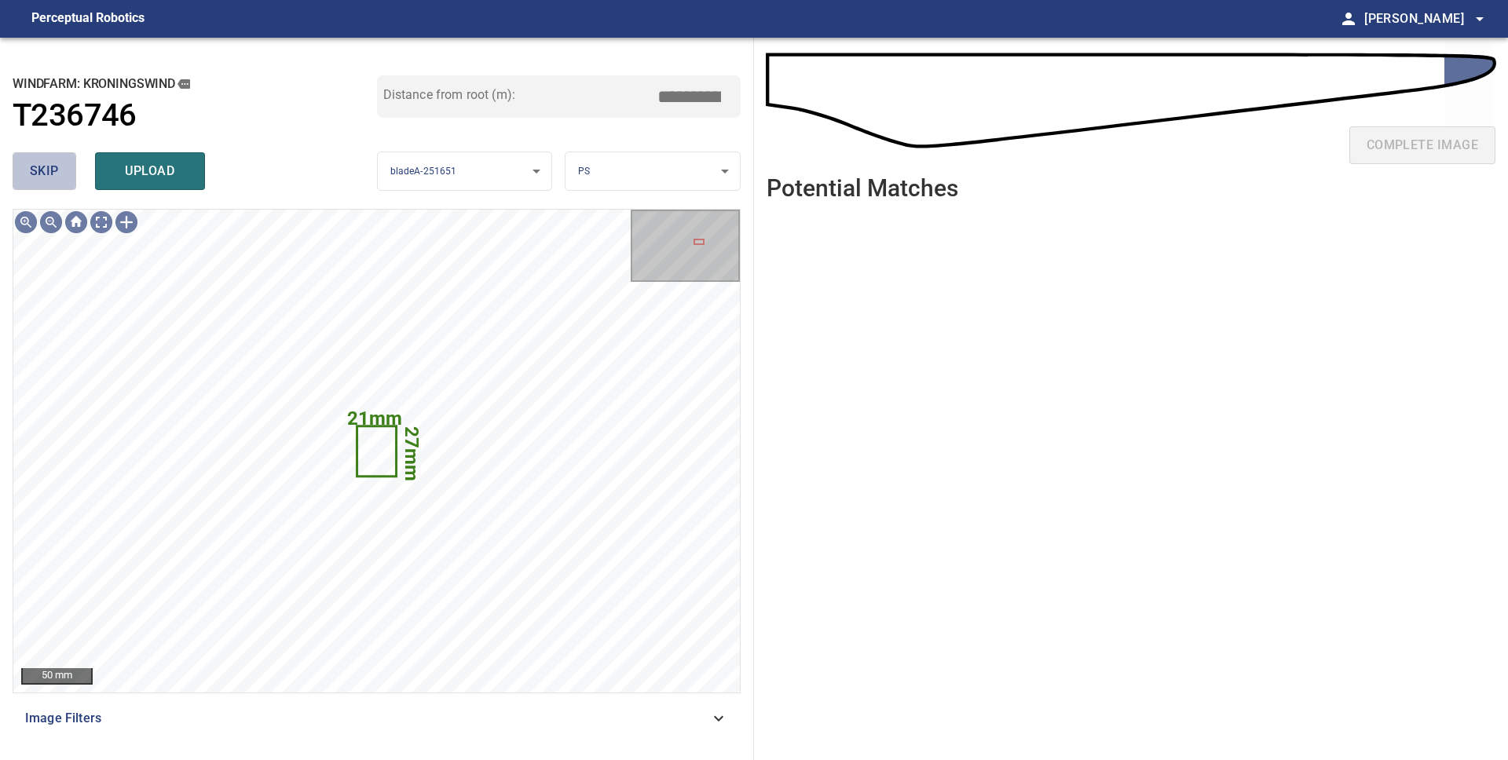
click at [46, 179] on span "skip" at bounding box center [44, 171] width 29 height 22
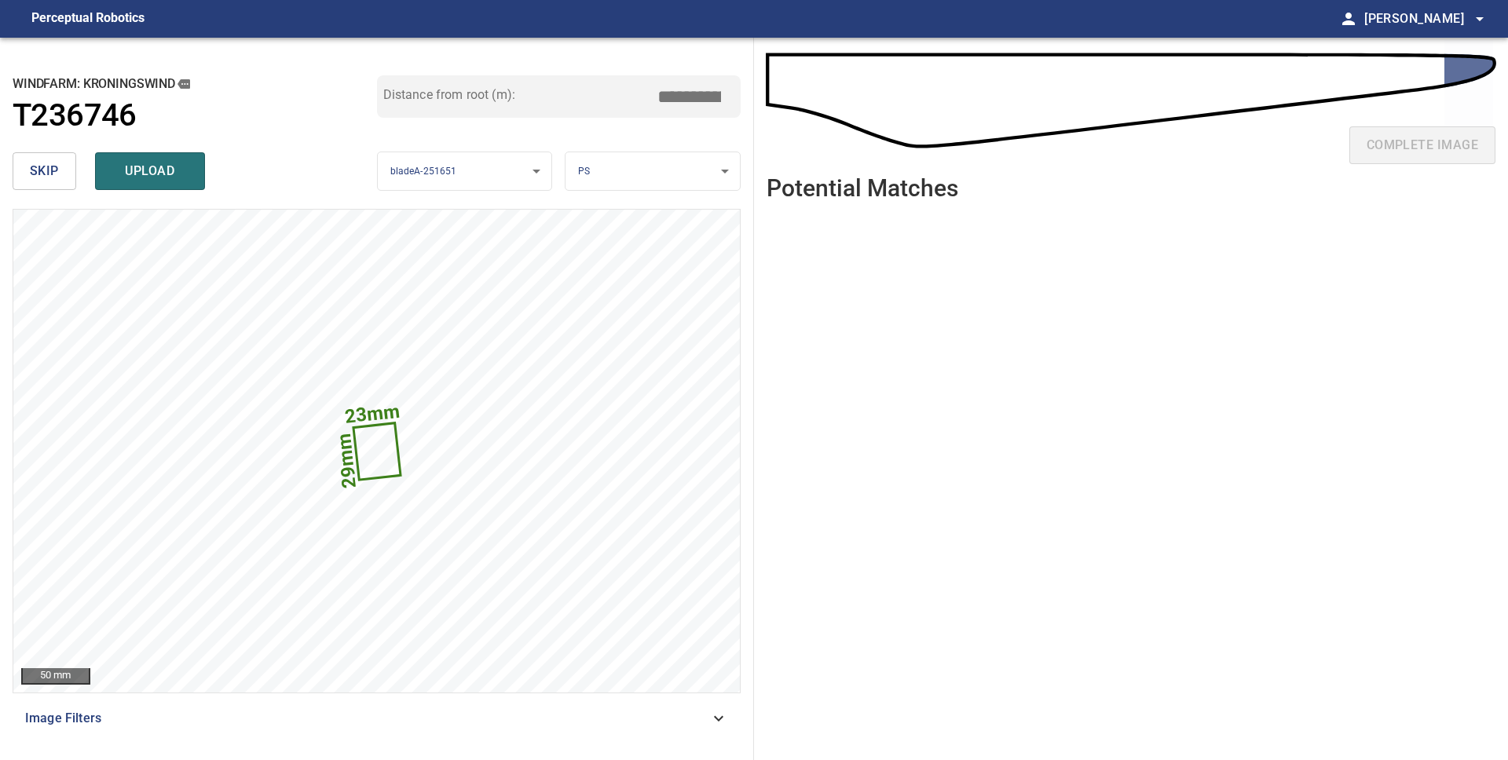
click at [46, 179] on span "skip" at bounding box center [44, 171] width 29 height 22
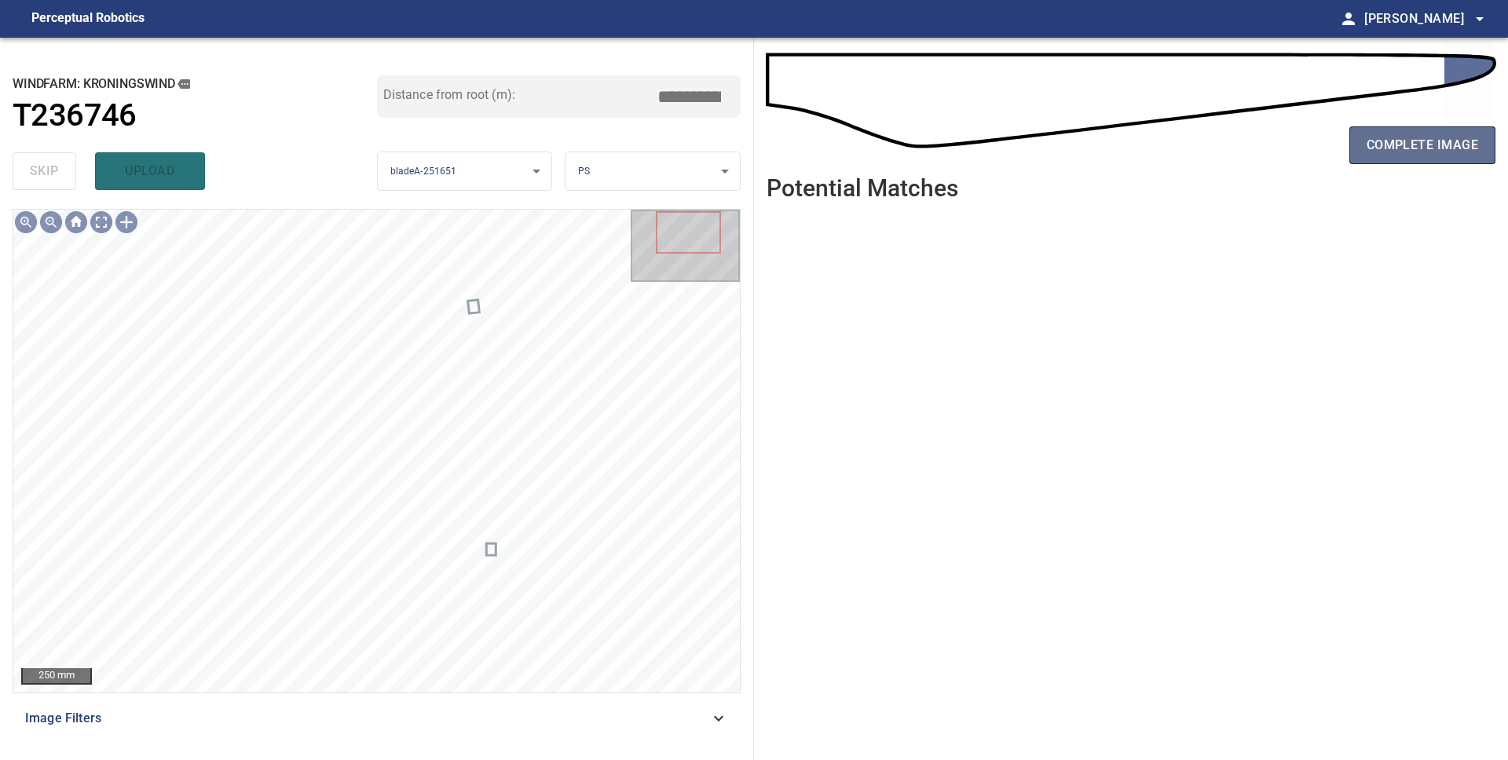
click at [1420, 149] on span "complete image" at bounding box center [1421, 145] width 111 height 22
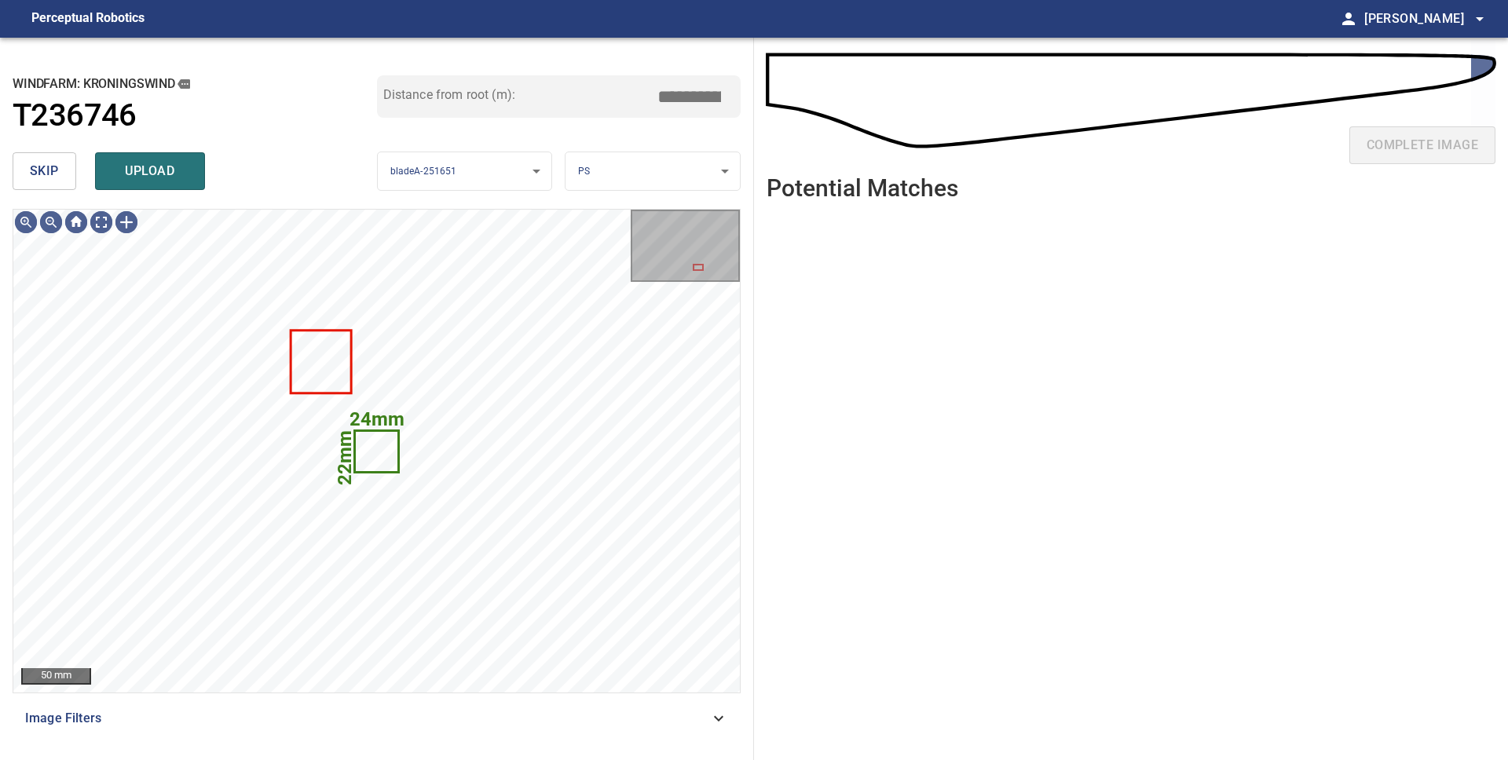
click at [51, 169] on span "skip" at bounding box center [44, 171] width 29 height 22
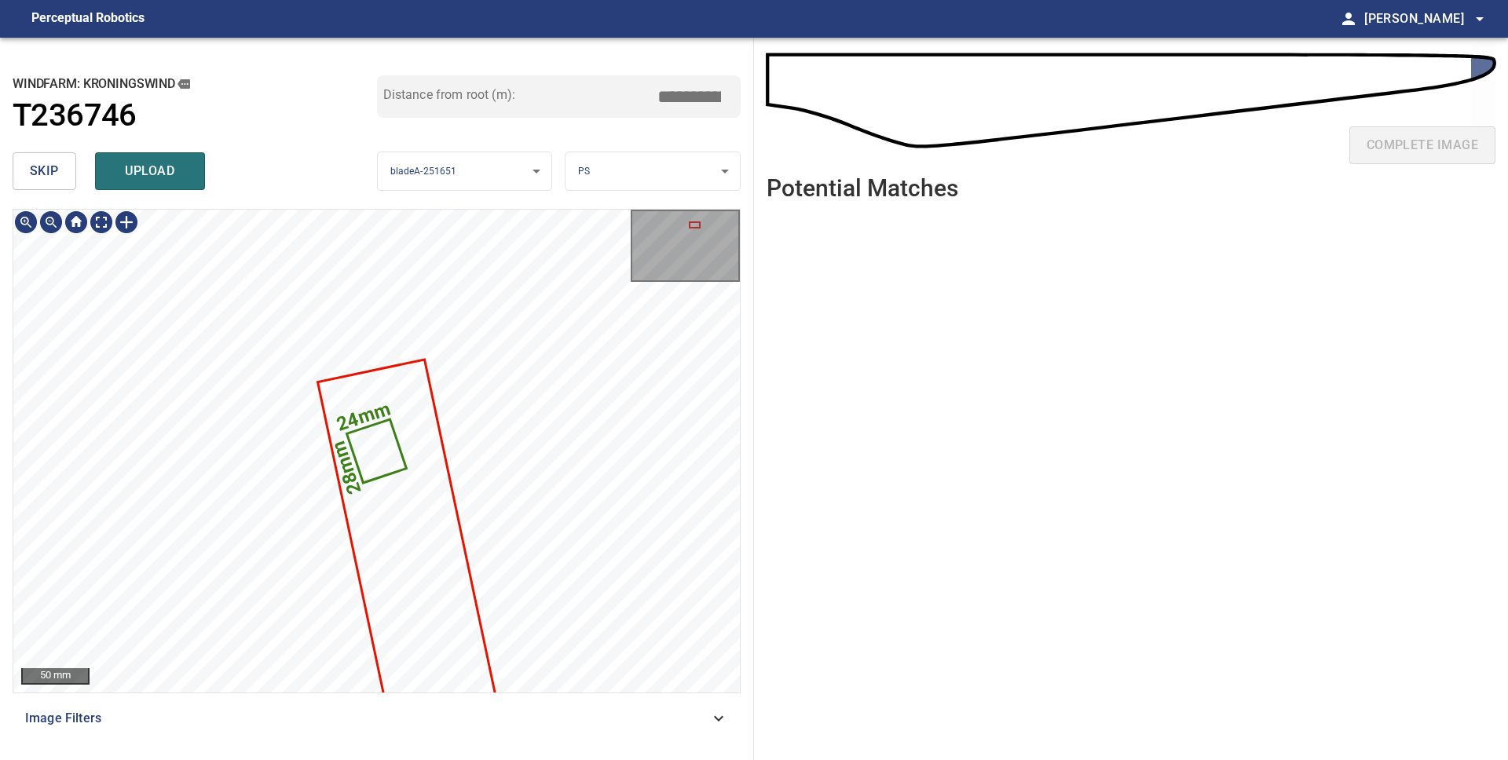
click at [386, 449] on icon at bounding box center [376, 451] width 57 height 60
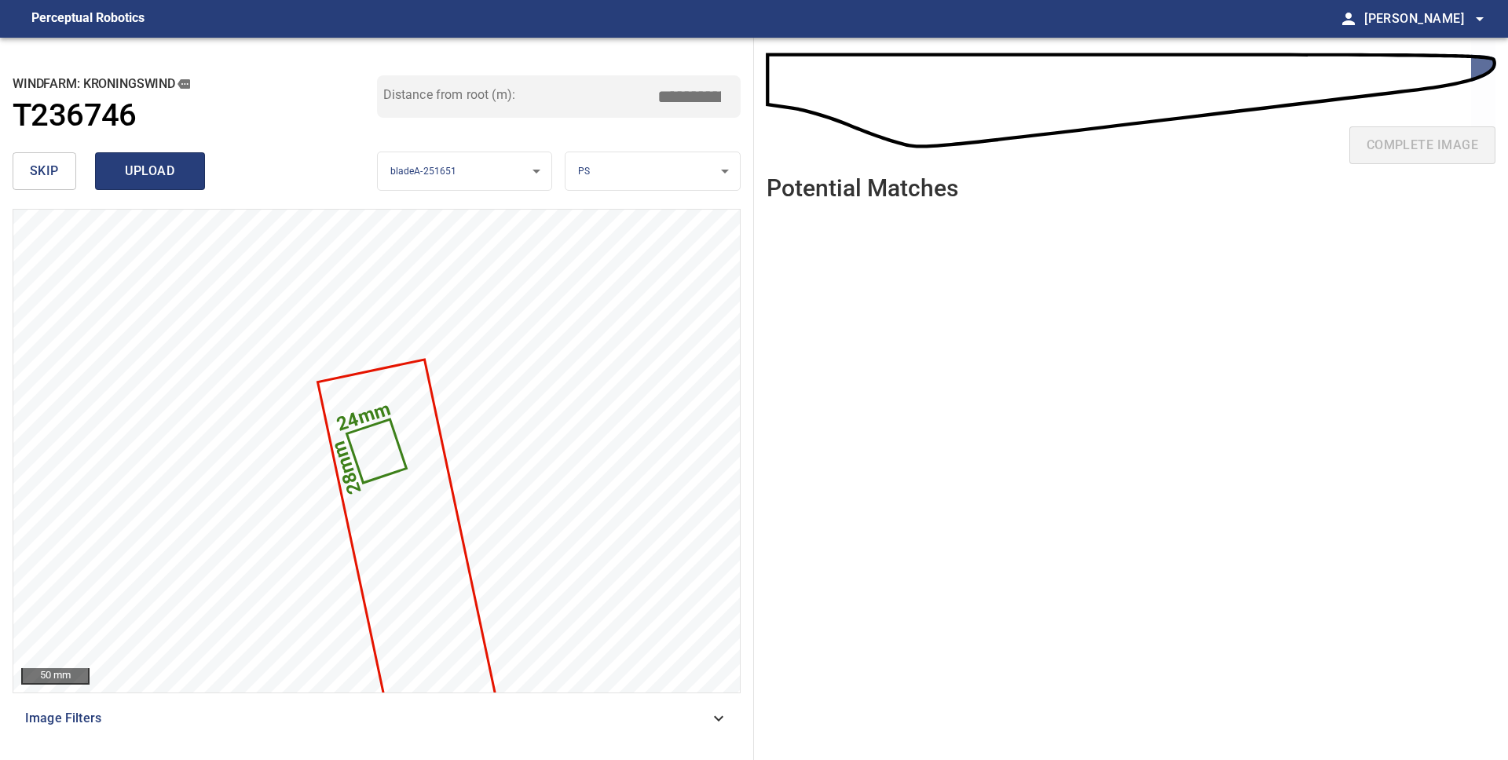
click at [123, 180] on span "upload" at bounding box center [149, 171] width 75 height 22
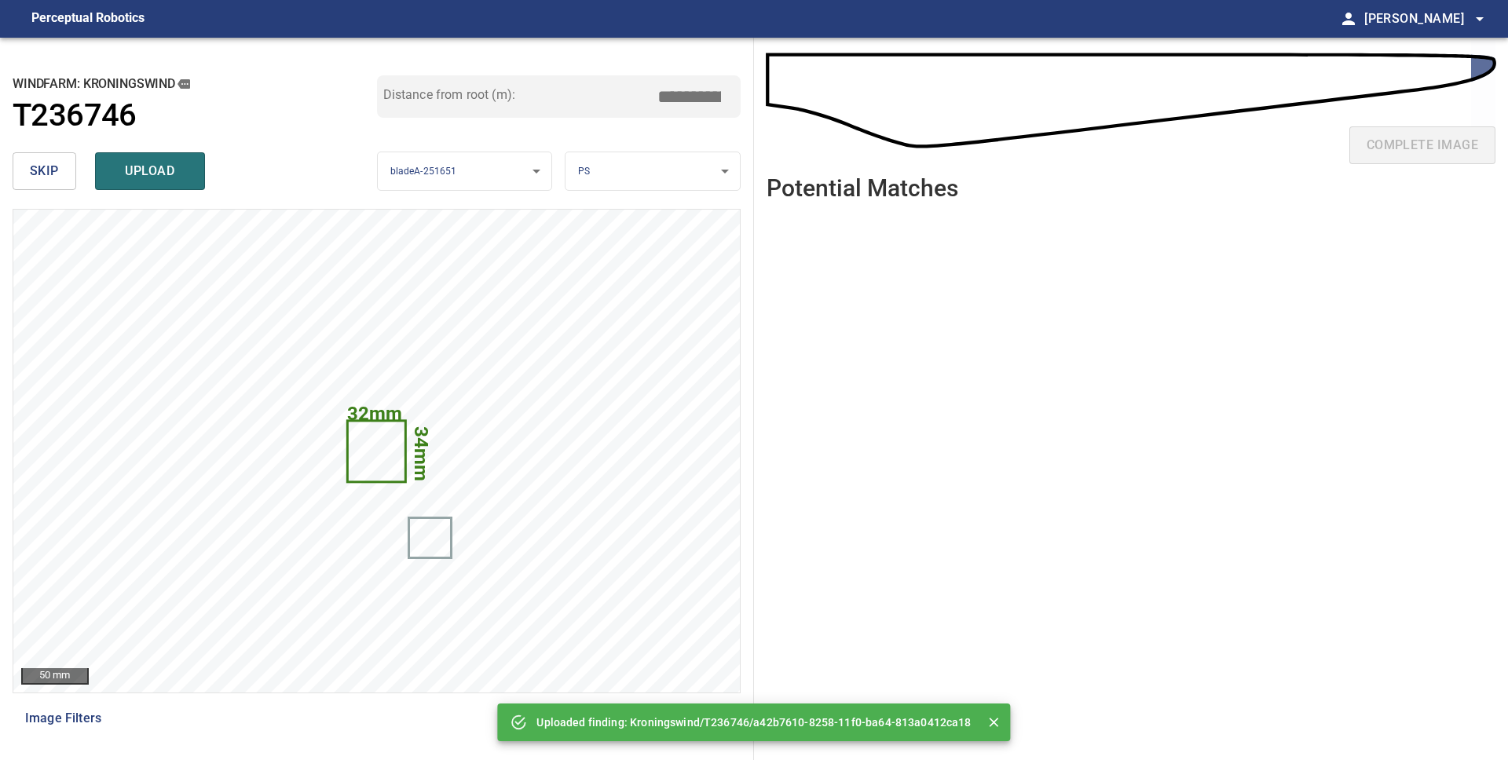
click at [41, 174] on span "skip" at bounding box center [44, 171] width 29 height 22
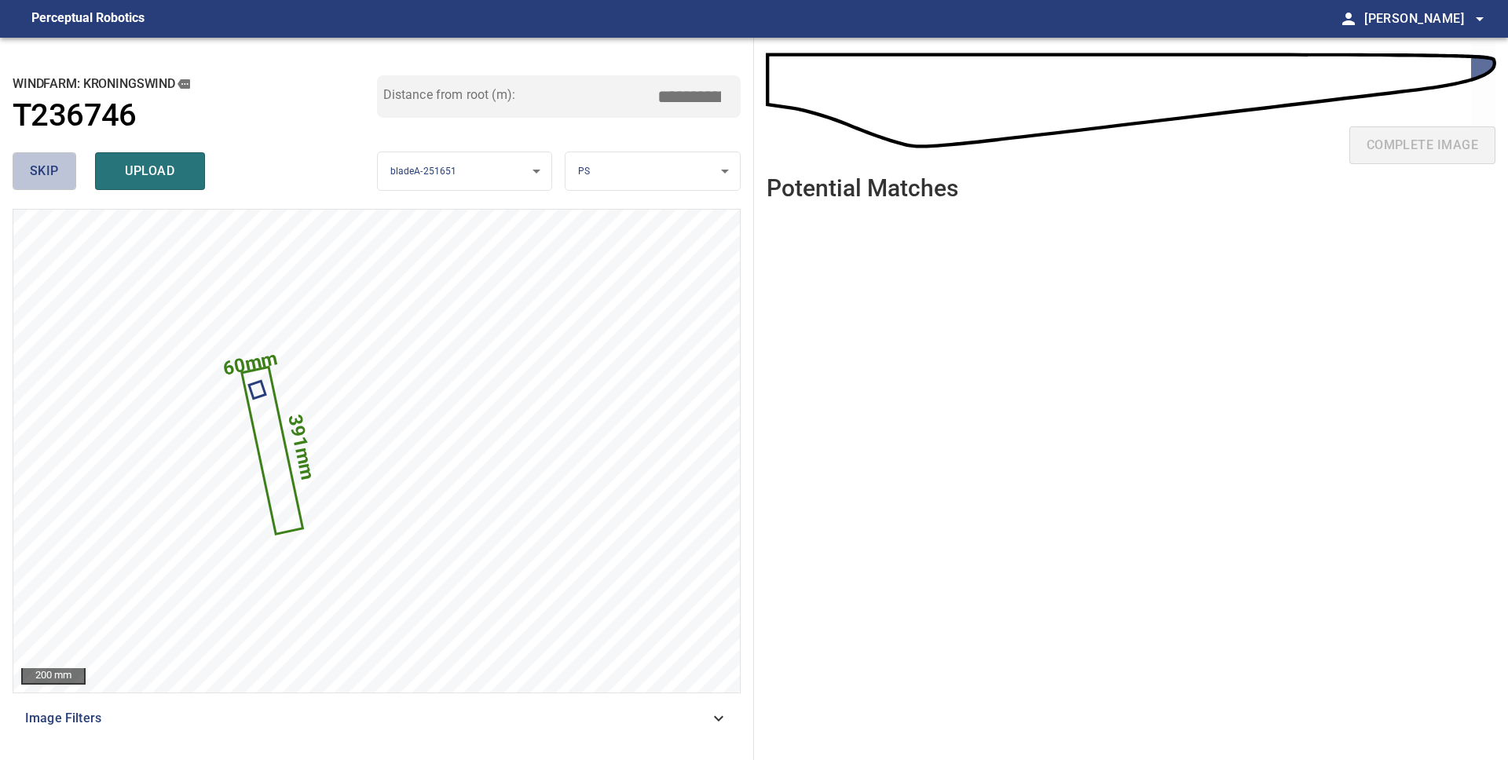
click at [39, 173] on span "skip" at bounding box center [44, 171] width 29 height 22
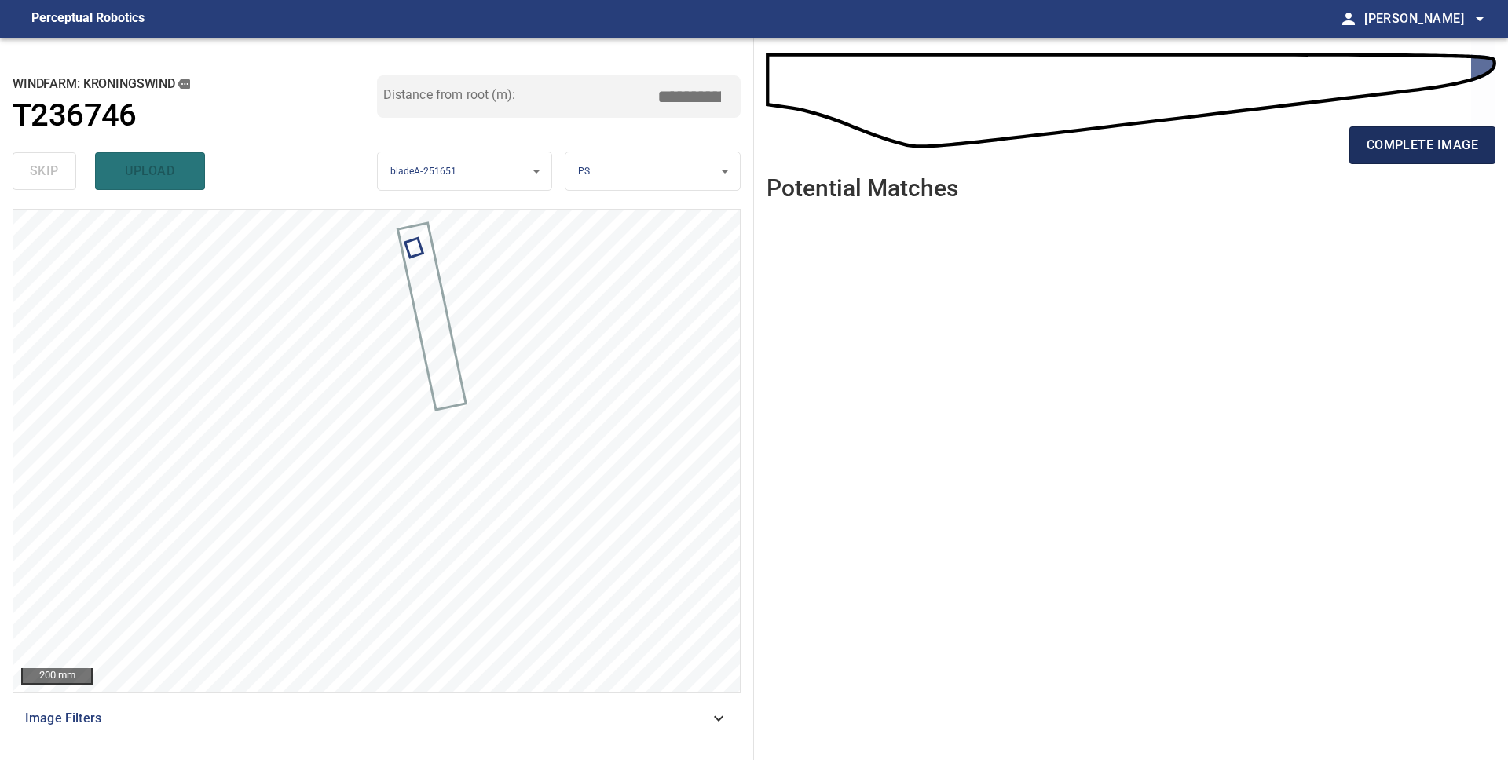
click at [1387, 149] on span "complete image" at bounding box center [1421, 145] width 111 height 22
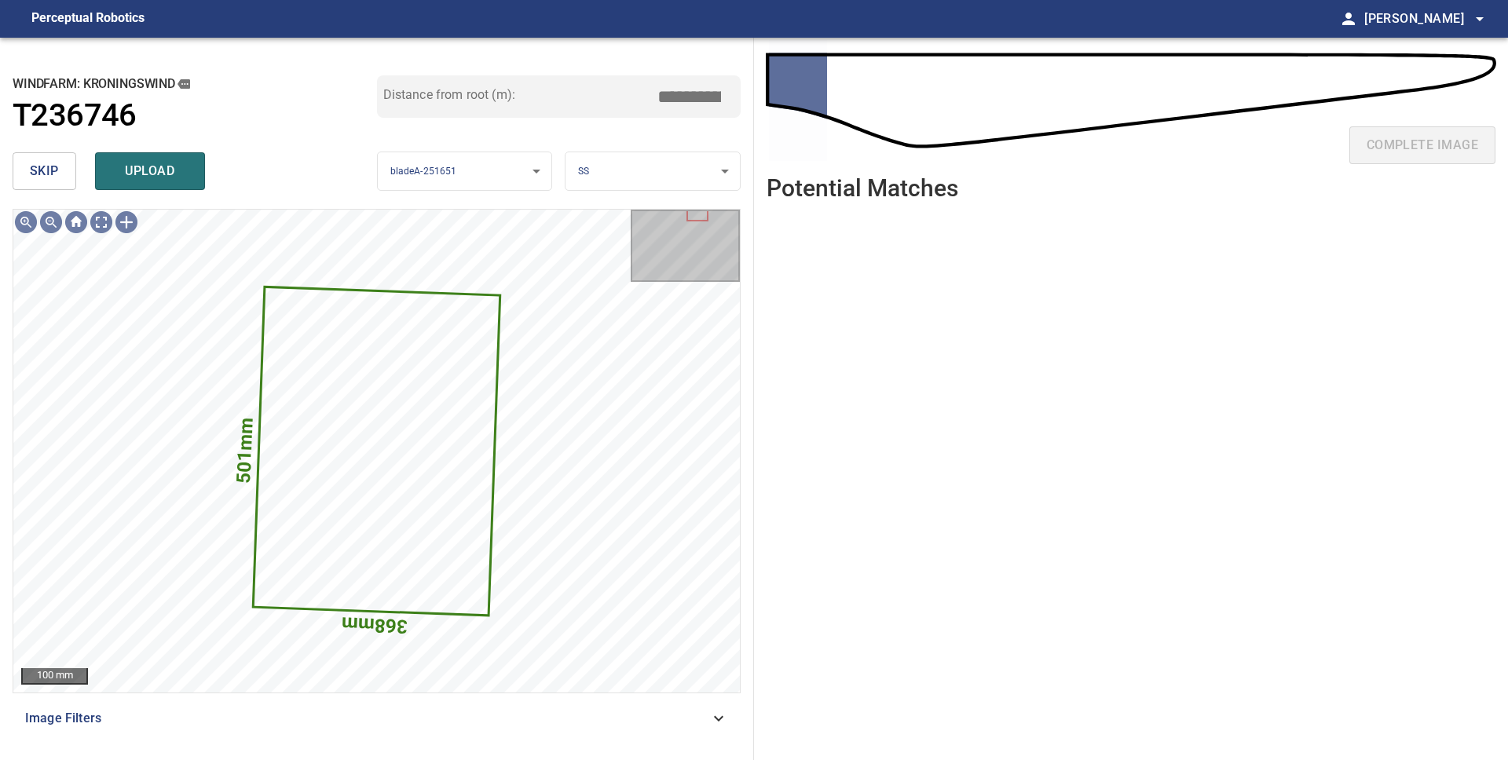
click at [46, 177] on span "skip" at bounding box center [44, 171] width 29 height 22
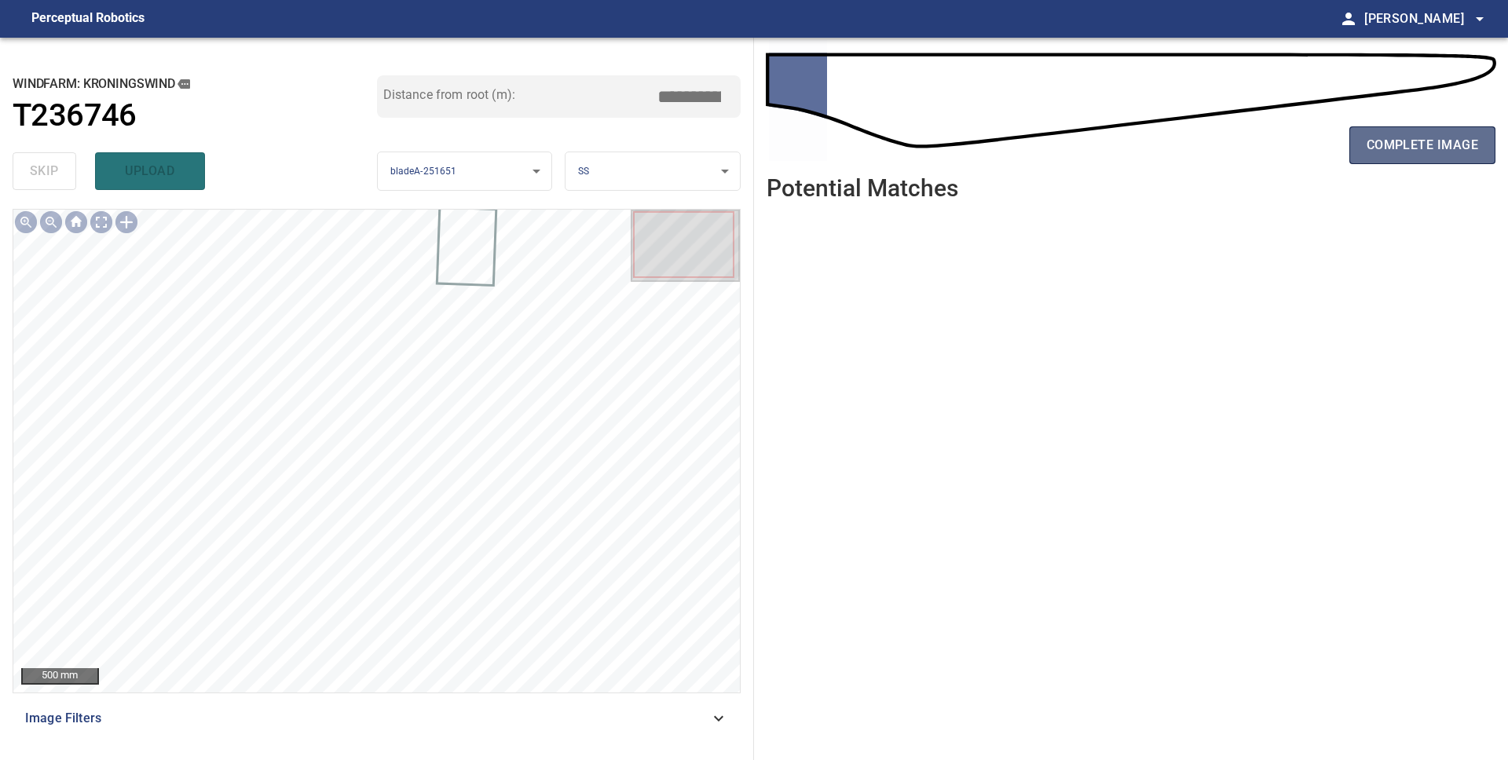
click at [1382, 148] on span "complete image" at bounding box center [1421, 145] width 111 height 22
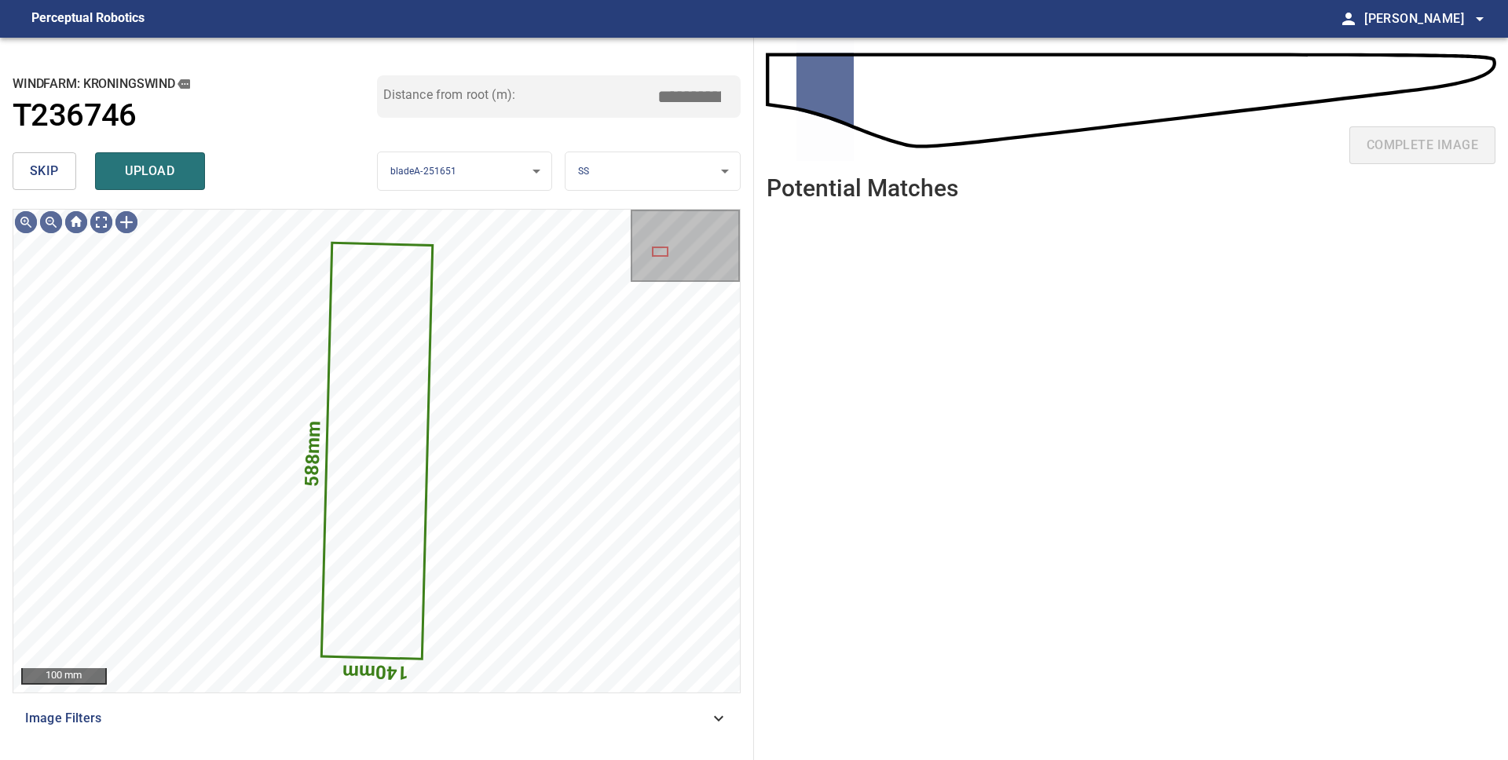
click at [46, 181] on span "skip" at bounding box center [44, 171] width 29 height 22
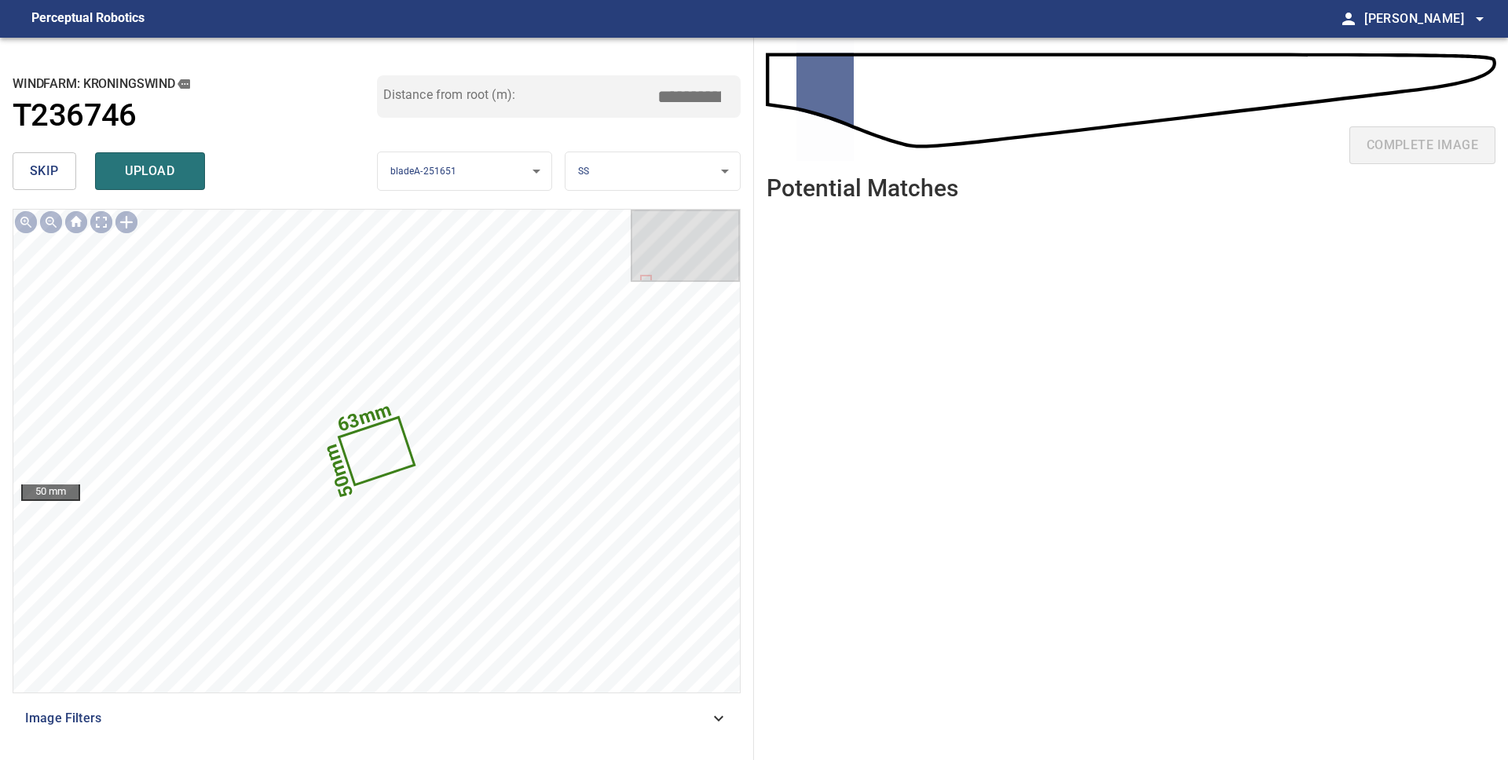
click at [46, 181] on span "skip" at bounding box center [44, 171] width 29 height 22
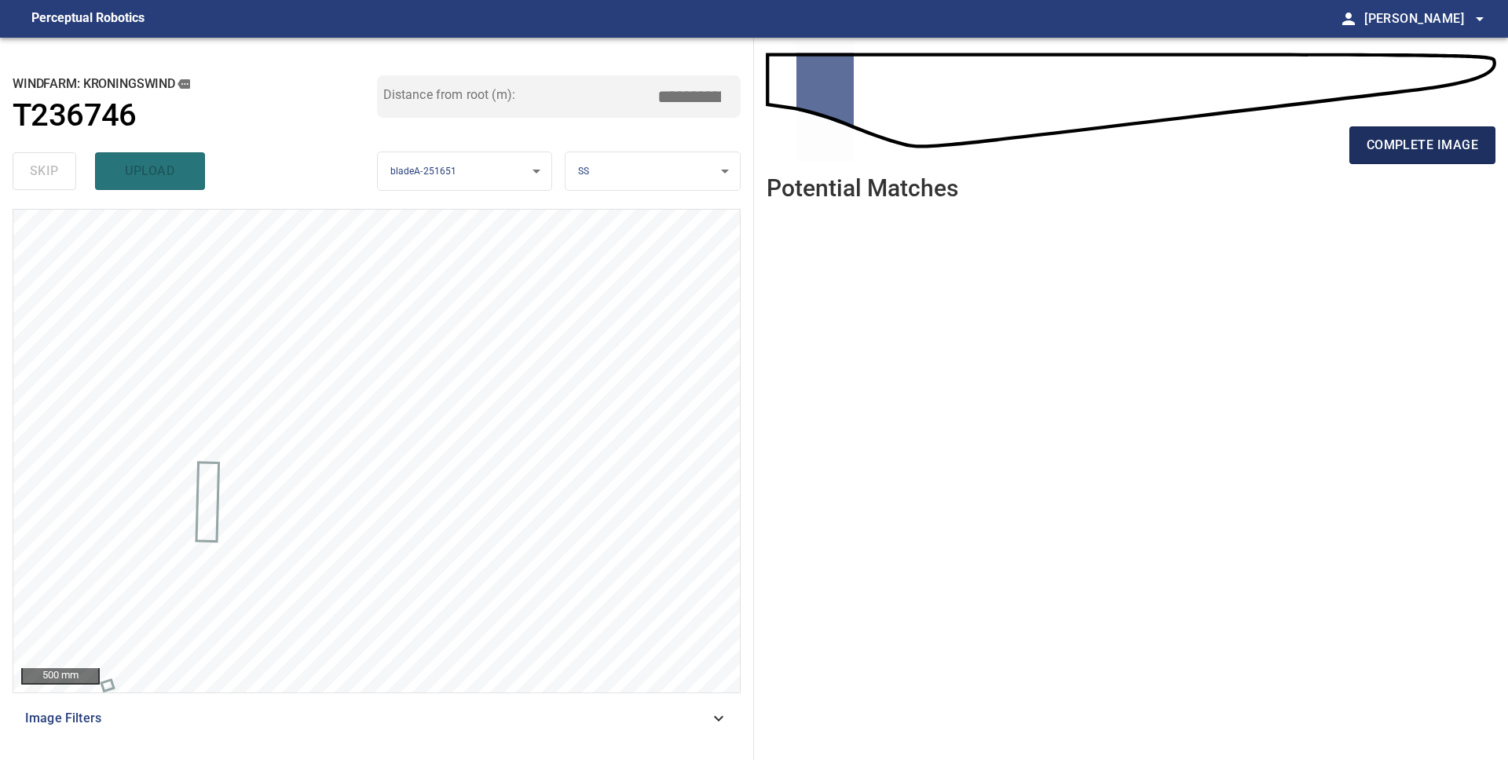
click at [1414, 136] on span "complete image" at bounding box center [1421, 145] width 111 height 22
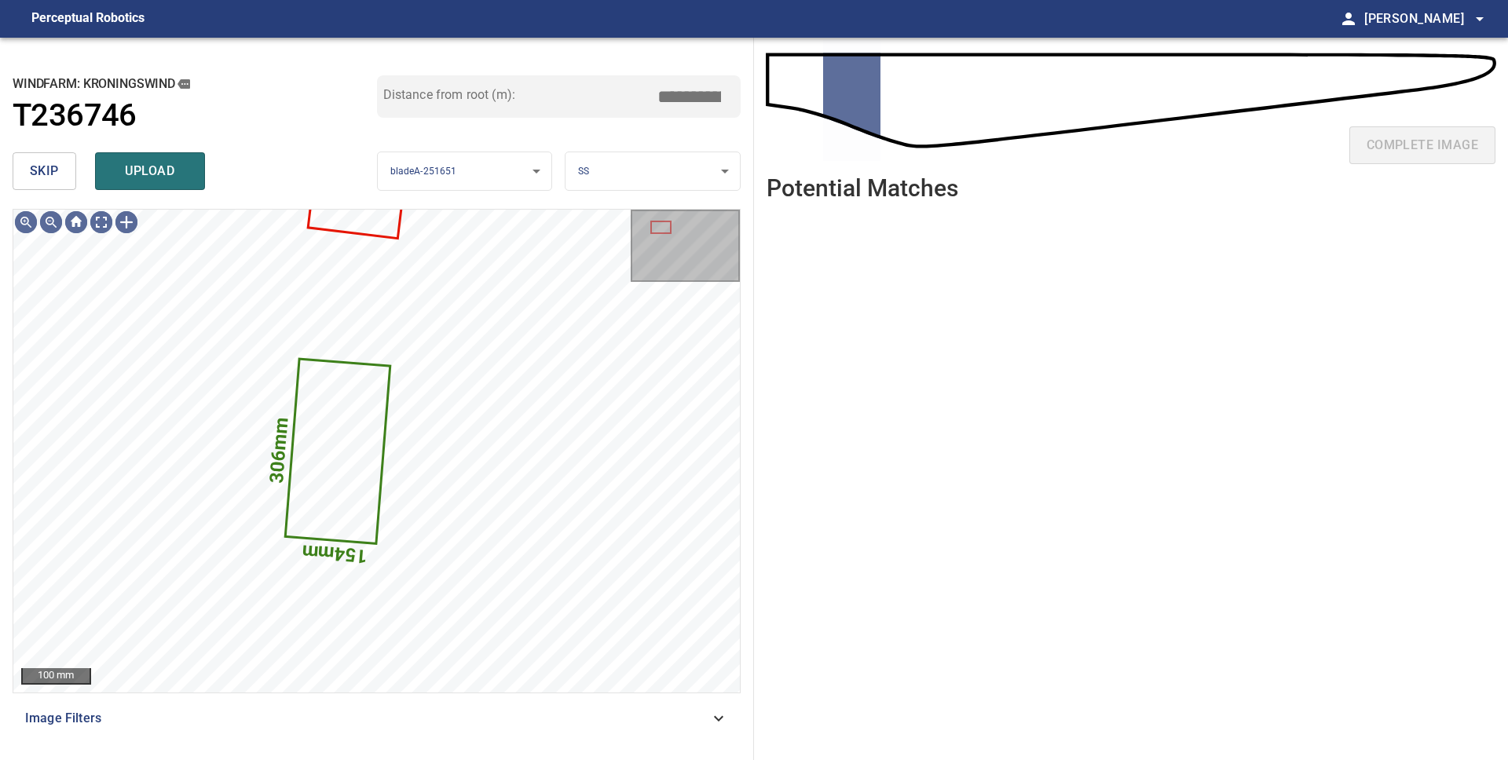
click at [26, 174] on button "skip" at bounding box center [45, 171] width 64 height 38
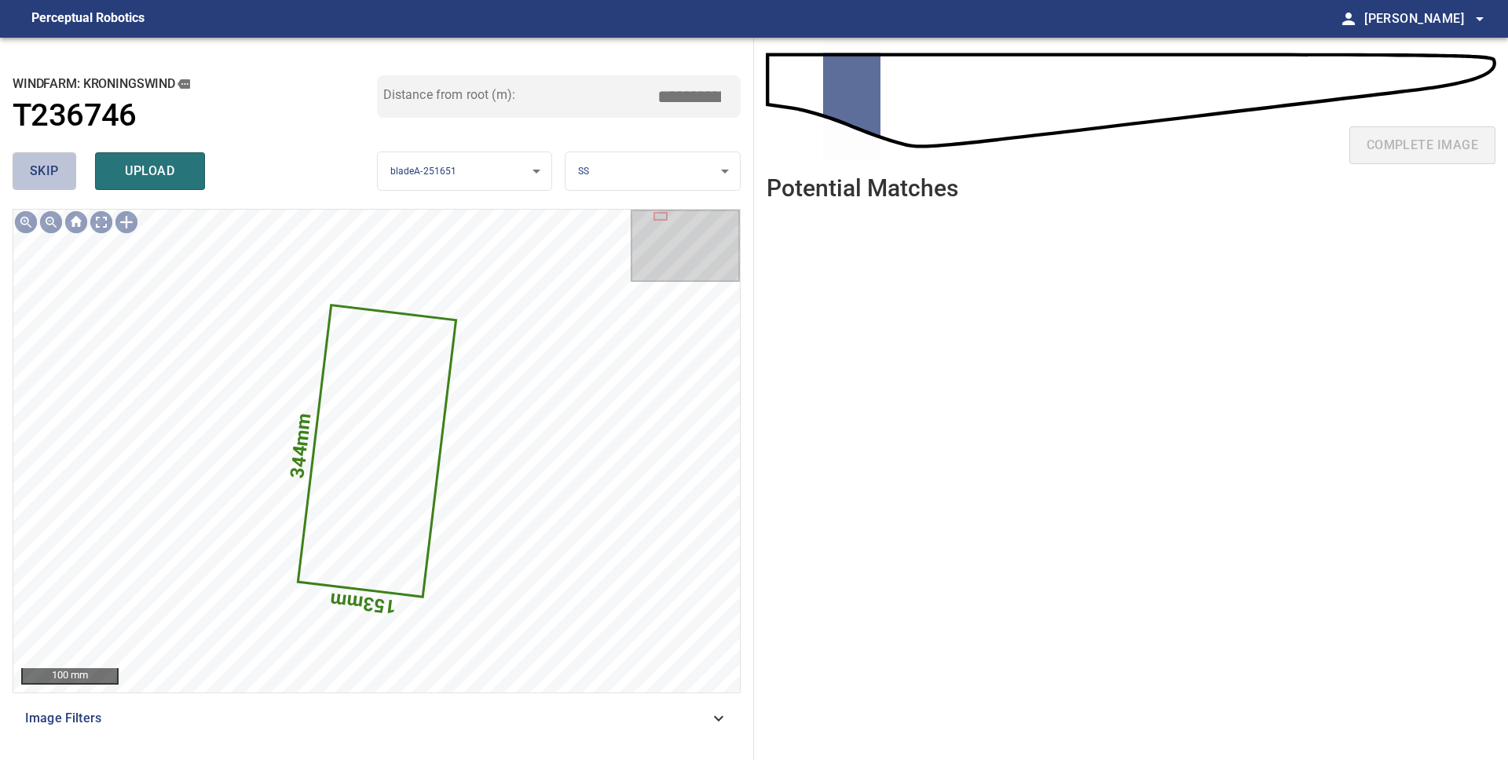
click at [26, 174] on button "skip" at bounding box center [45, 171] width 64 height 38
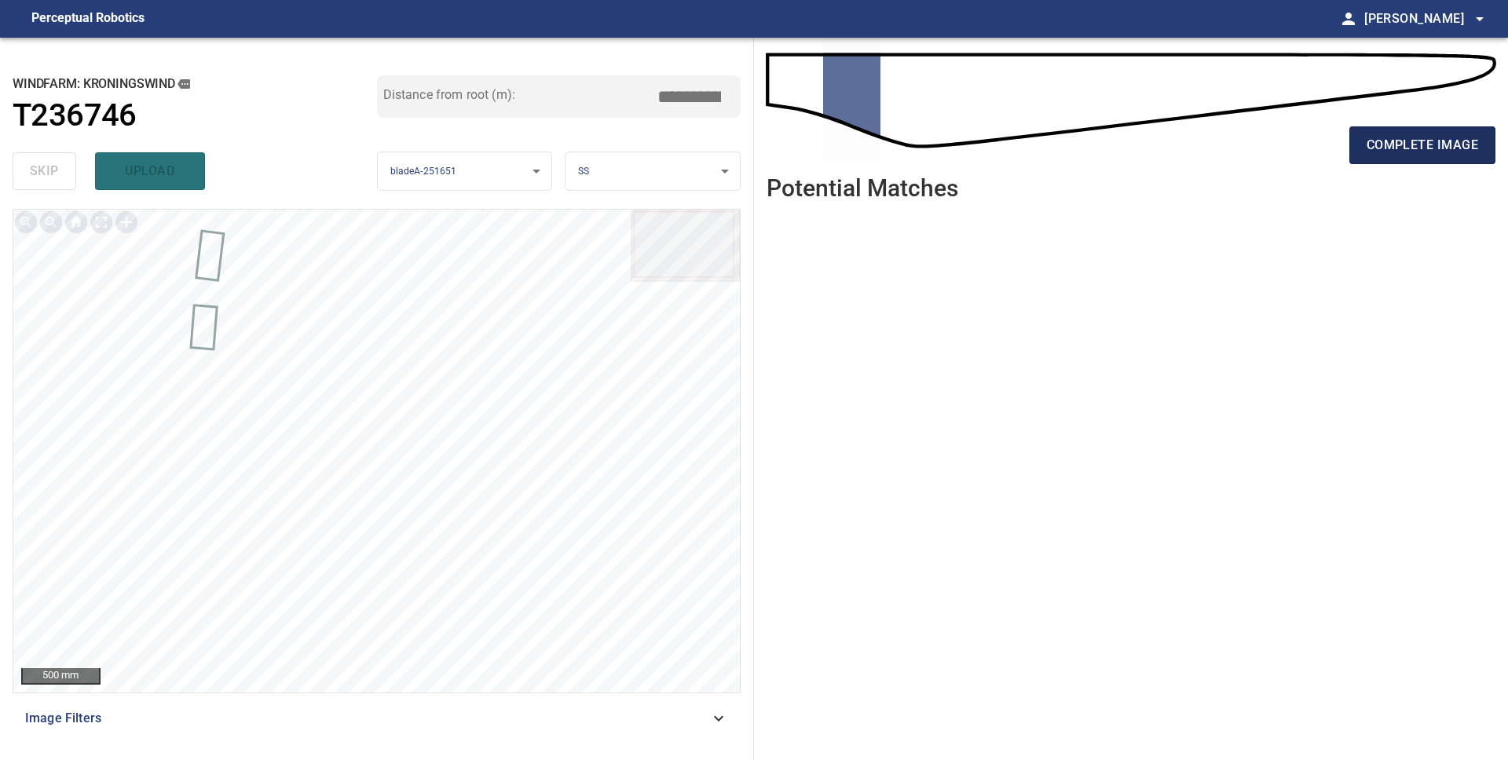
click at [1443, 141] on span "complete image" at bounding box center [1421, 145] width 111 height 22
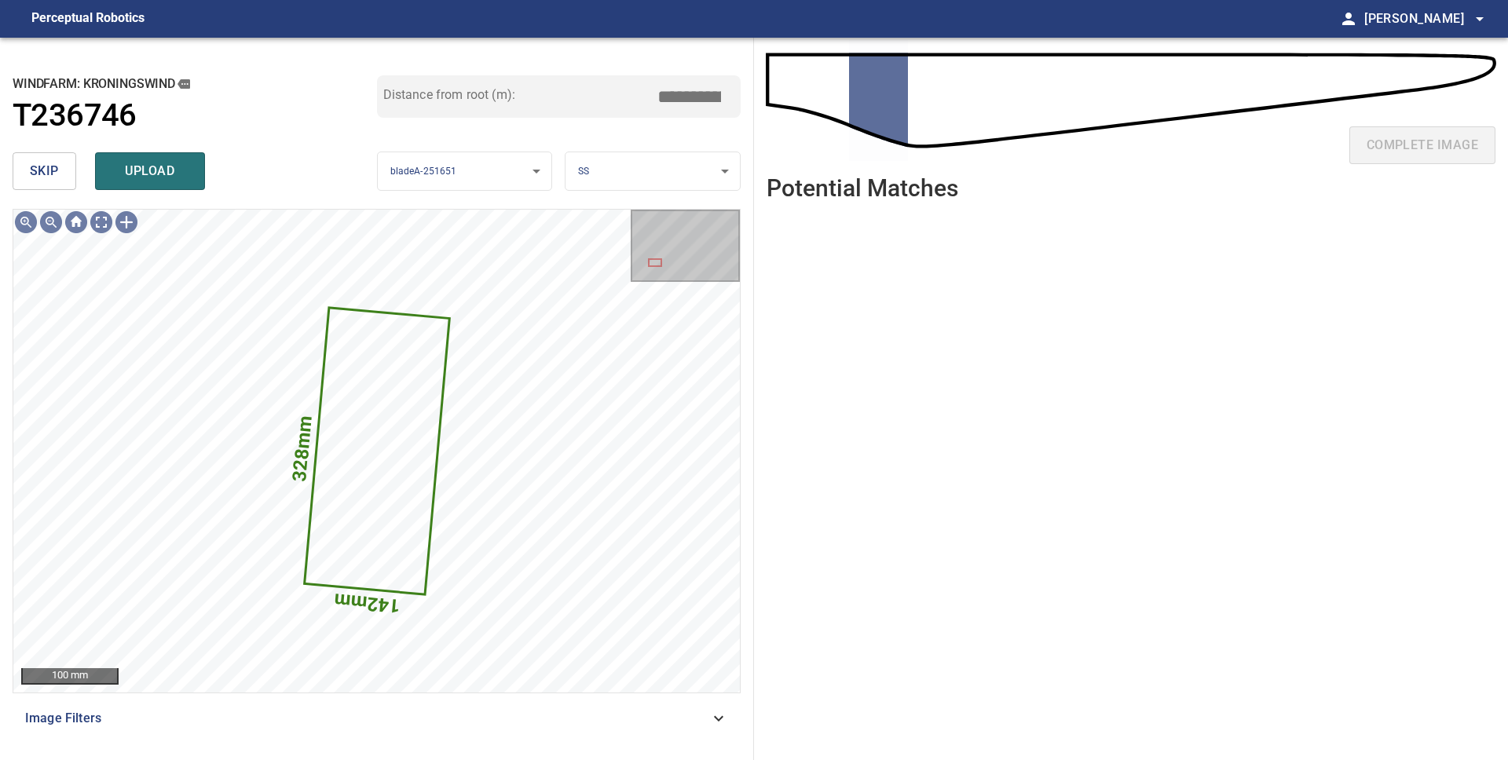
click at [43, 186] on button "skip" at bounding box center [45, 171] width 64 height 38
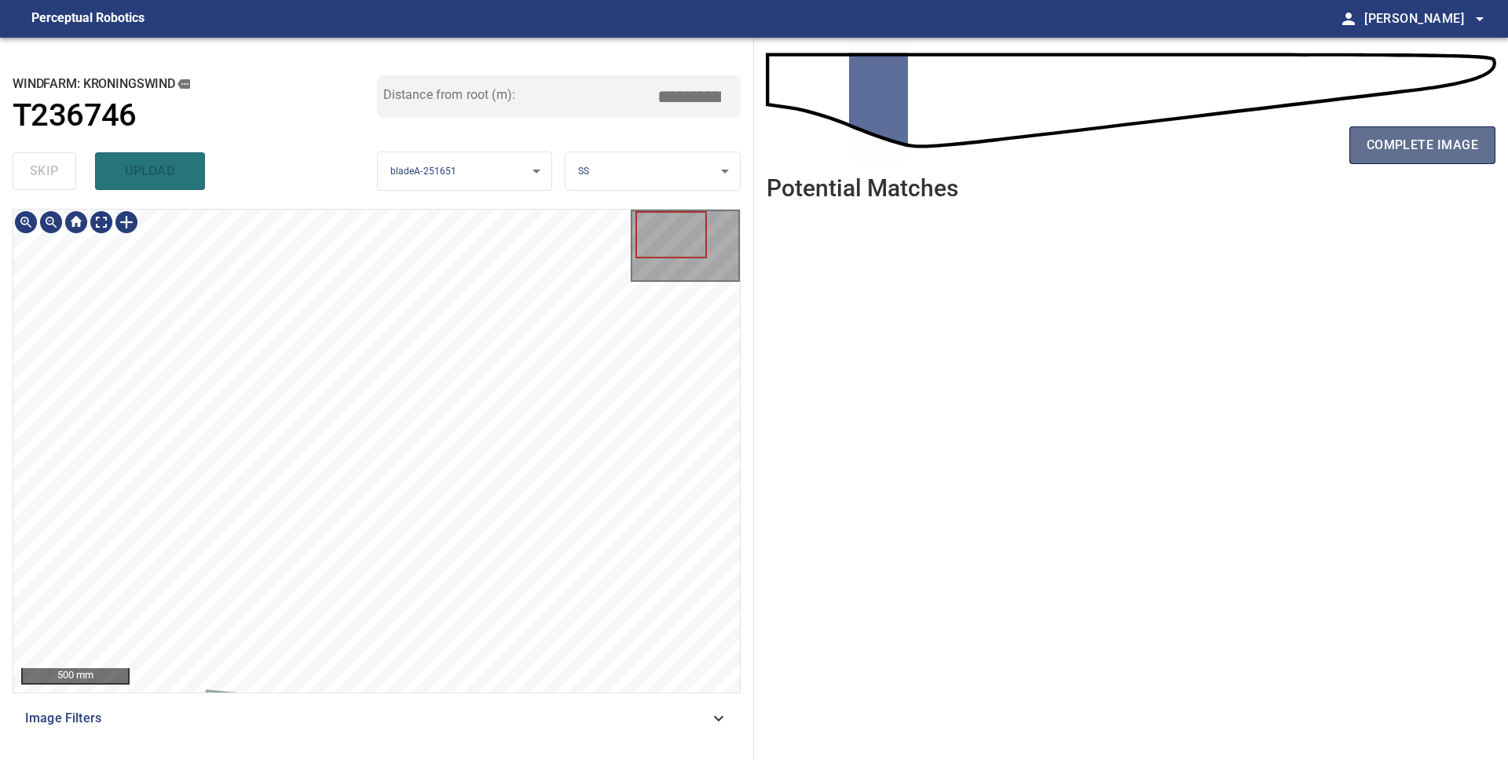
click at [1425, 131] on button "complete image" at bounding box center [1422, 145] width 146 height 38
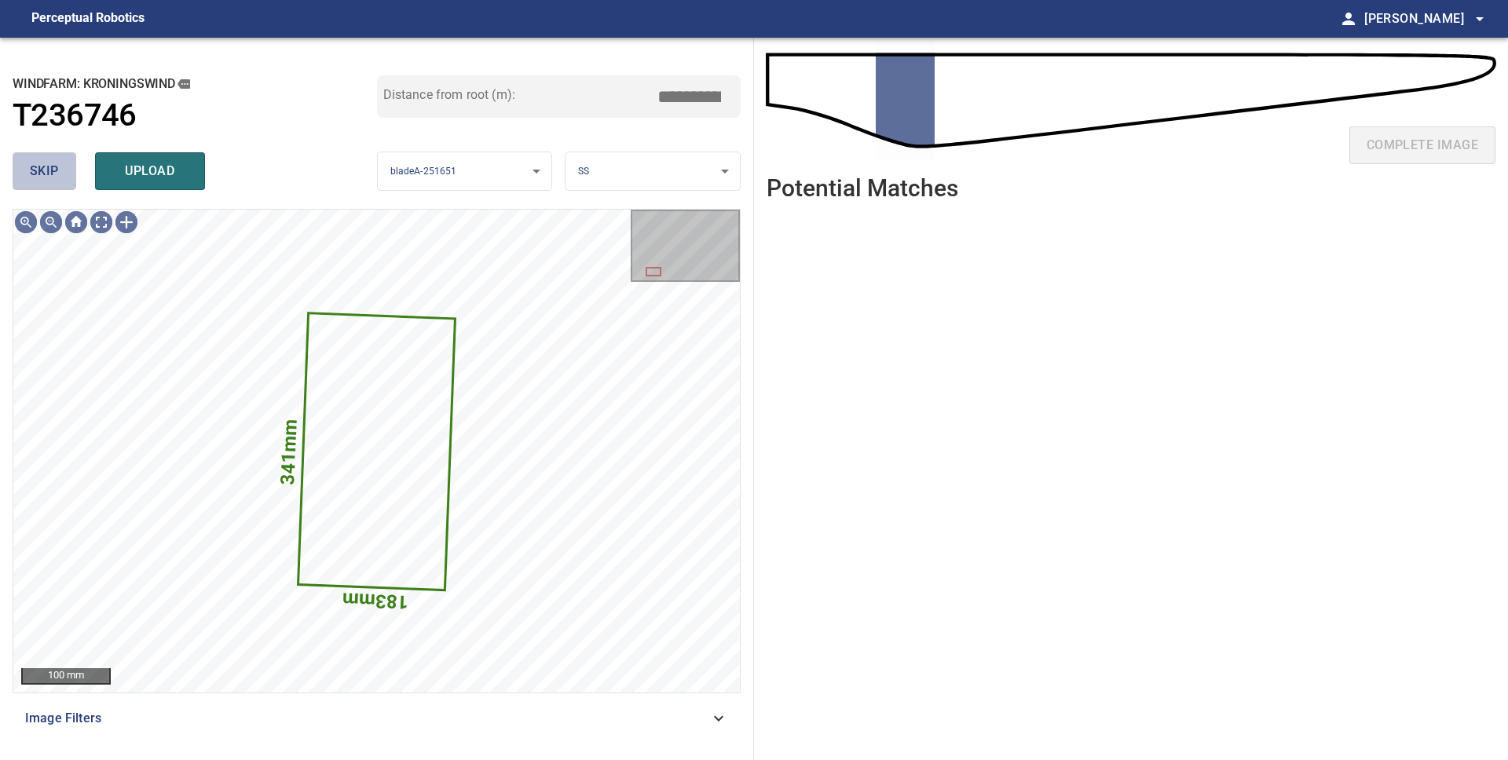
click at [30, 175] on span "skip" at bounding box center [44, 171] width 29 height 22
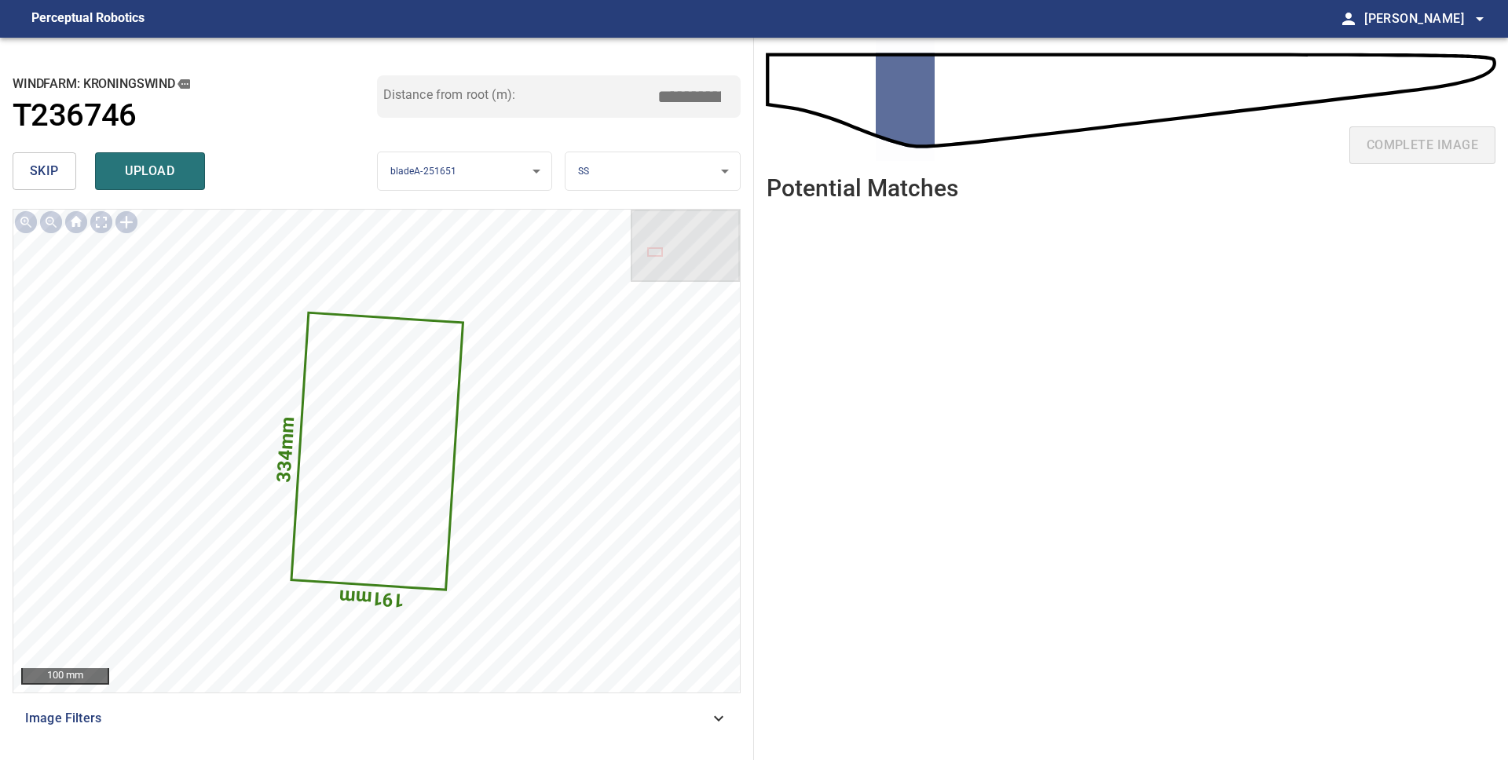
click at [30, 175] on span "skip" at bounding box center [44, 171] width 29 height 22
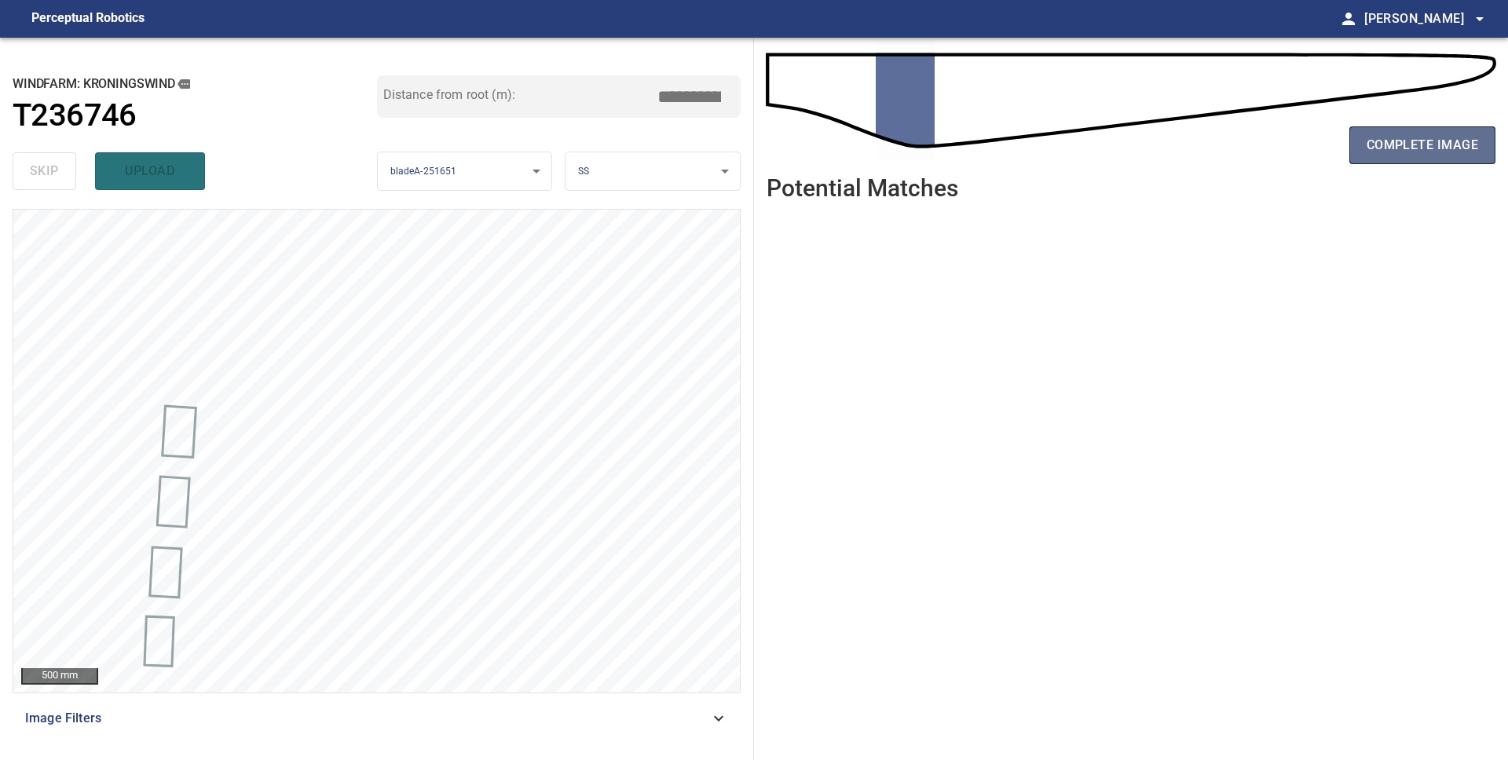
click at [1391, 147] on span "complete image" at bounding box center [1421, 145] width 111 height 22
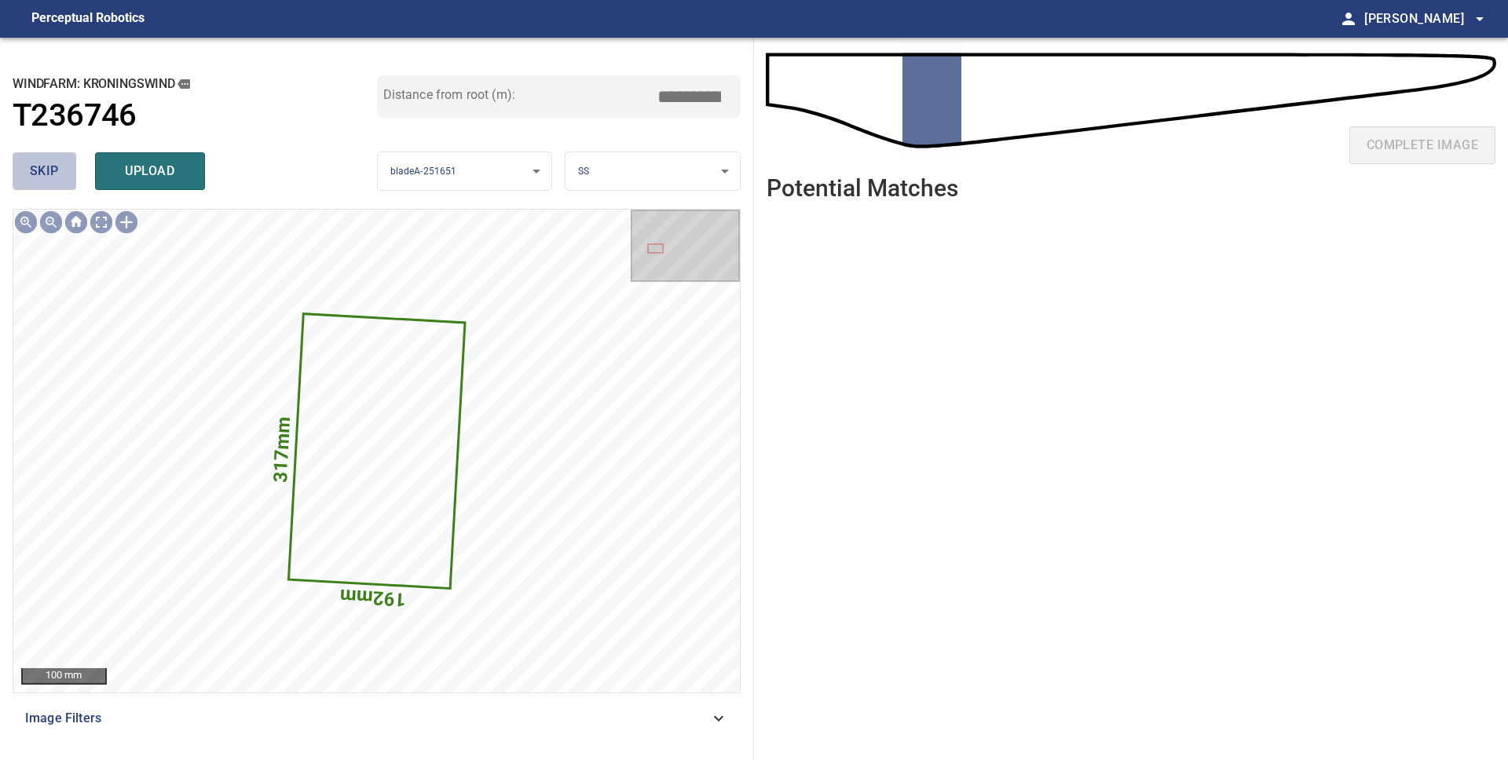
click at [47, 176] on span "skip" at bounding box center [44, 171] width 29 height 22
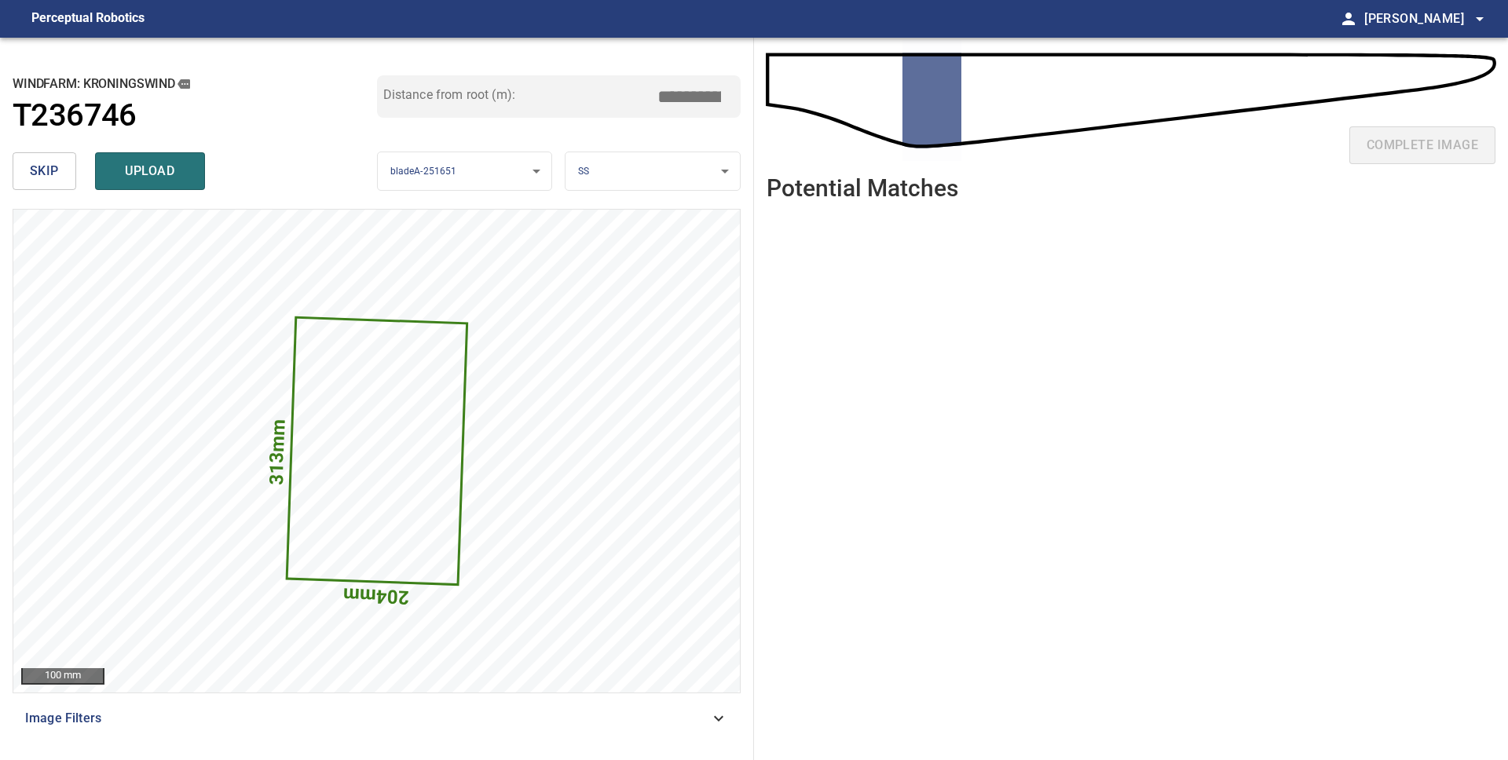
click at [46, 177] on span "skip" at bounding box center [44, 171] width 29 height 22
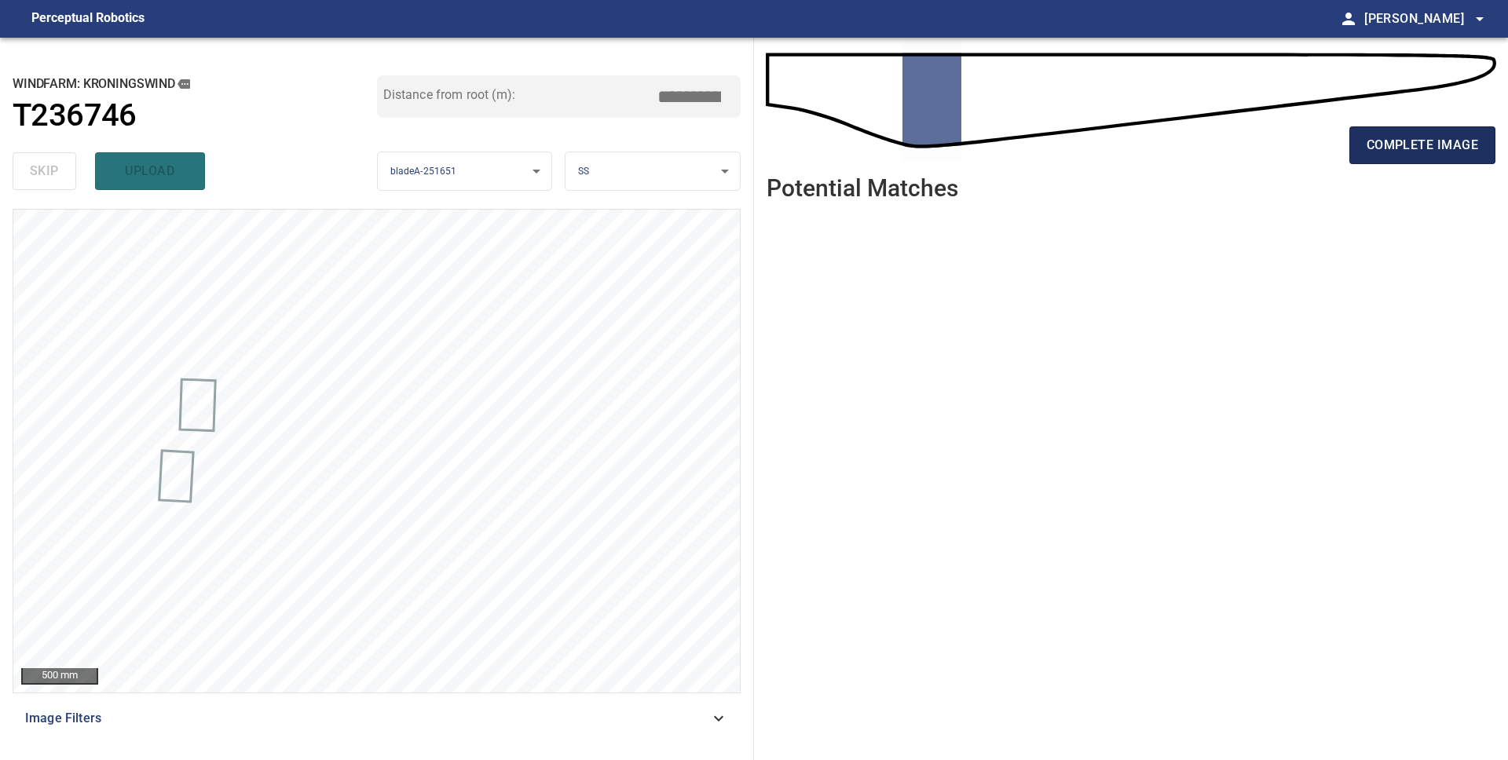
click at [1424, 153] on span "complete image" at bounding box center [1421, 145] width 111 height 22
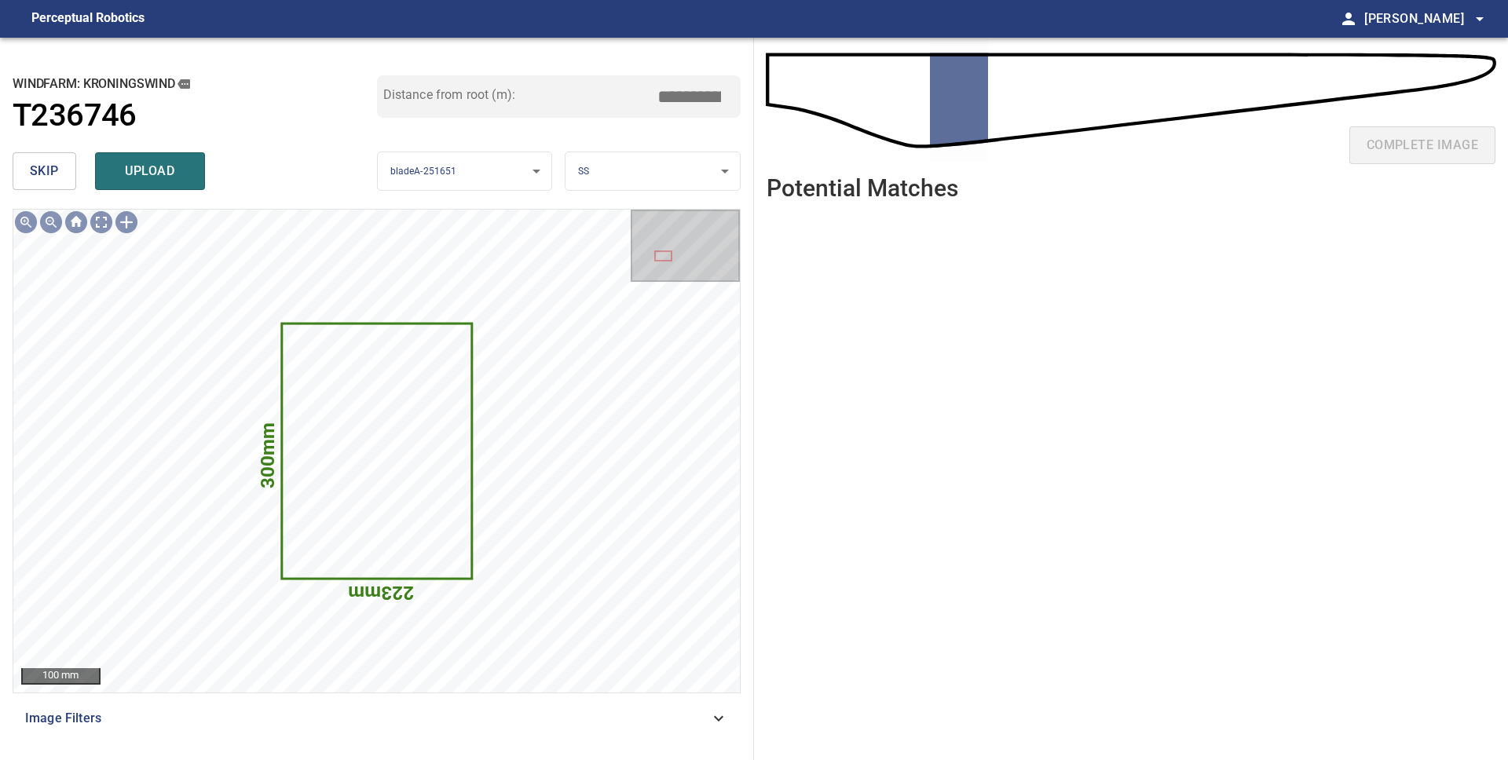
click at [41, 182] on button "skip" at bounding box center [45, 171] width 64 height 38
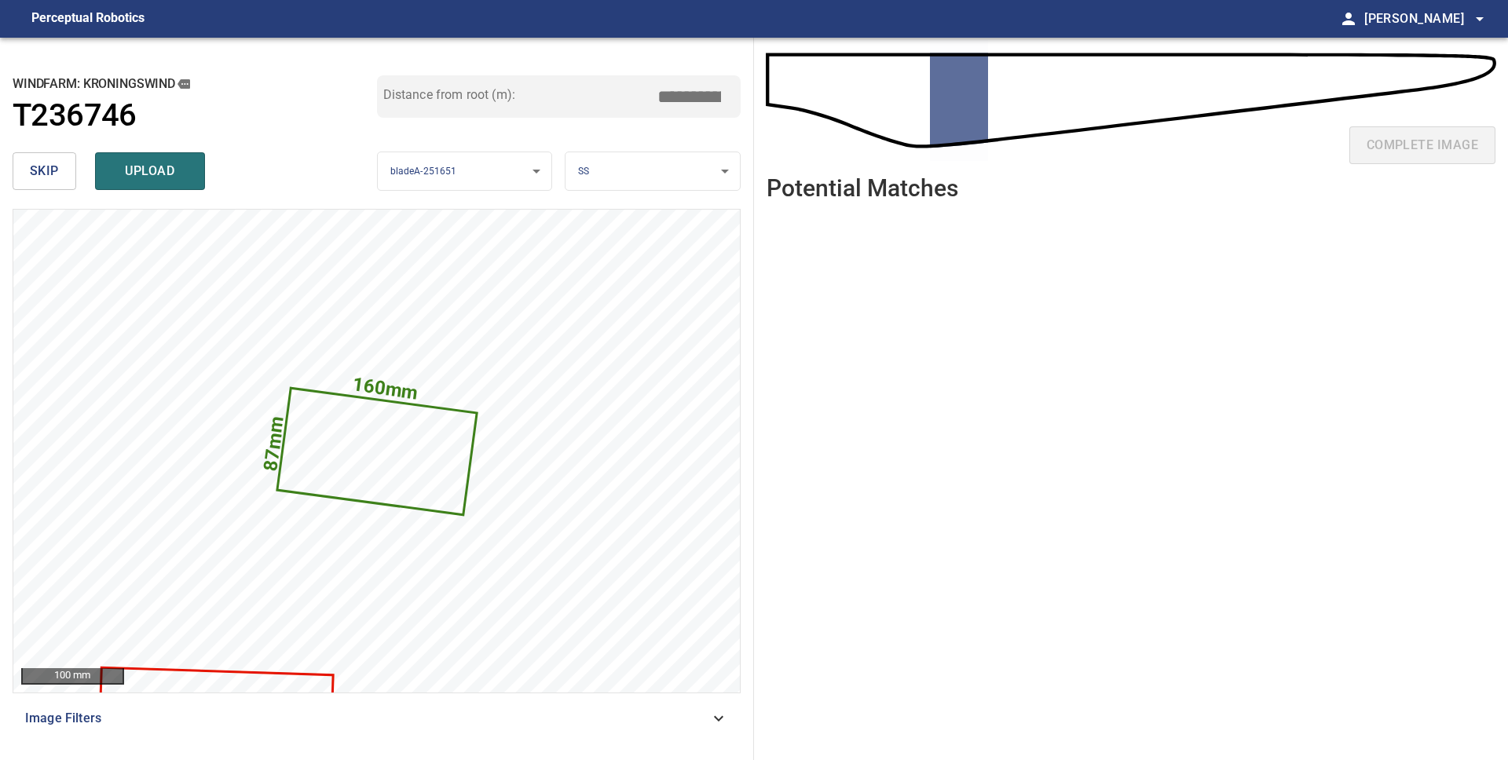
click at [41, 182] on button "skip" at bounding box center [45, 171] width 64 height 38
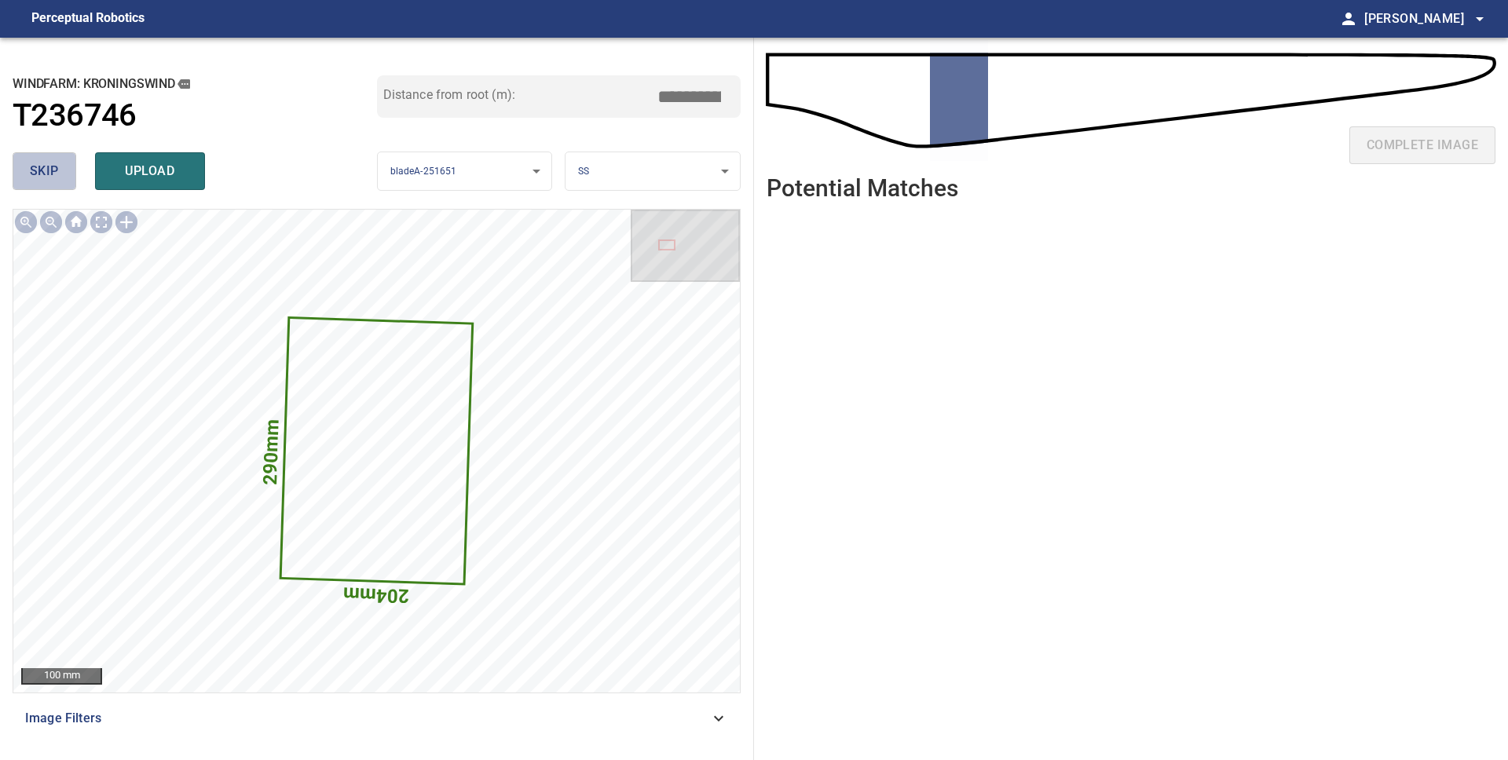
click at [41, 182] on button "skip" at bounding box center [45, 171] width 64 height 38
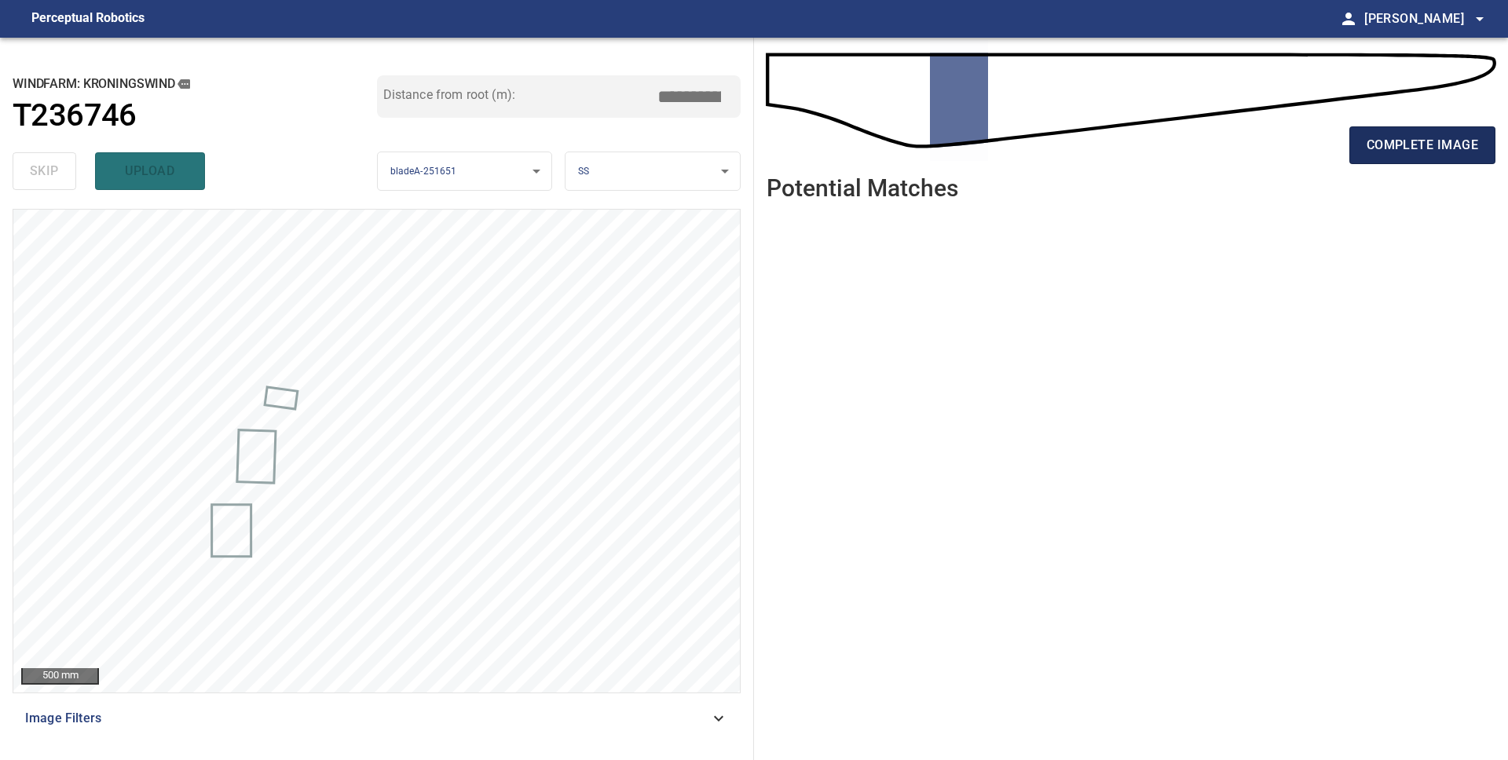
click at [1416, 157] on button "complete image" at bounding box center [1422, 145] width 146 height 38
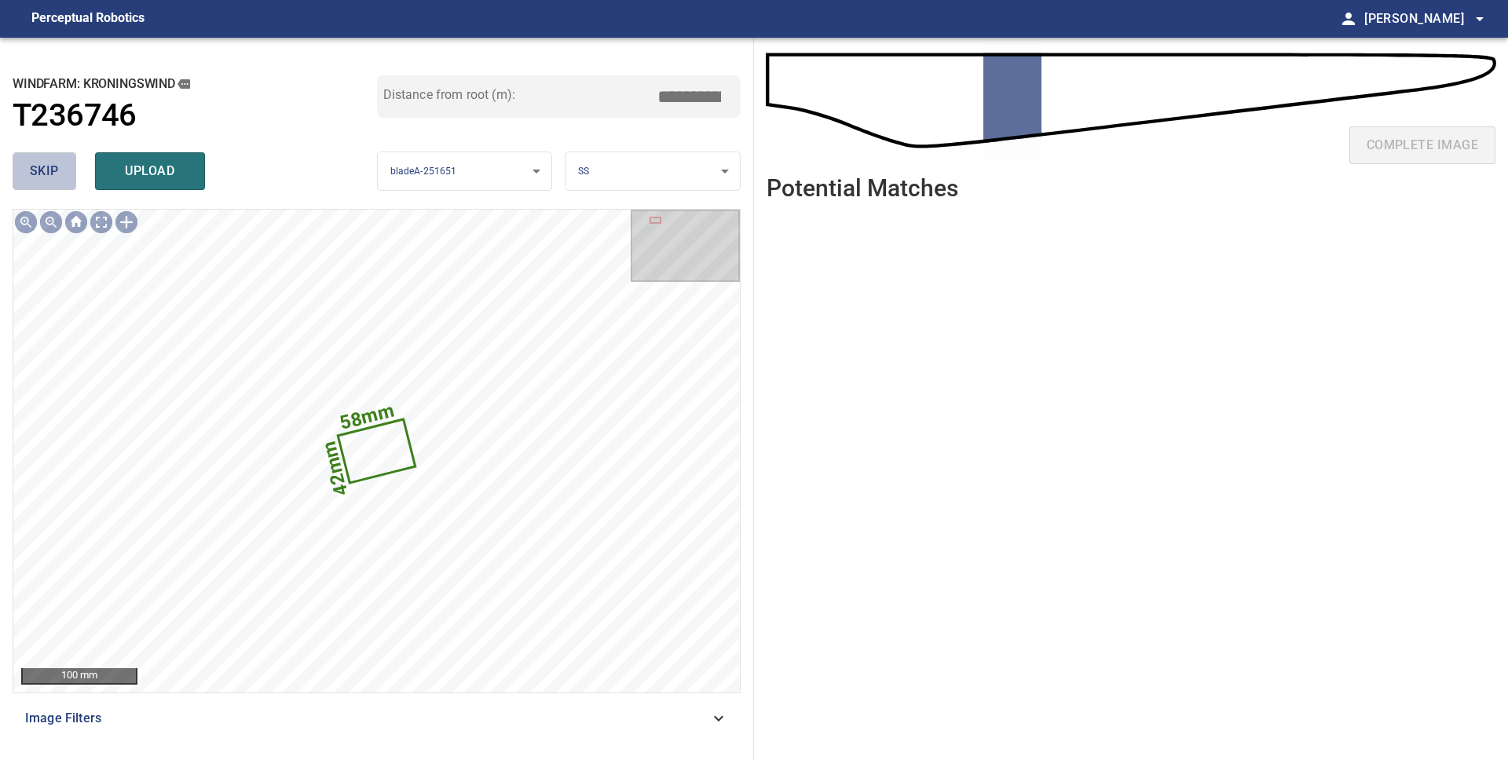
click at [59, 163] on button "skip" at bounding box center [45, 171] width 64 height 38
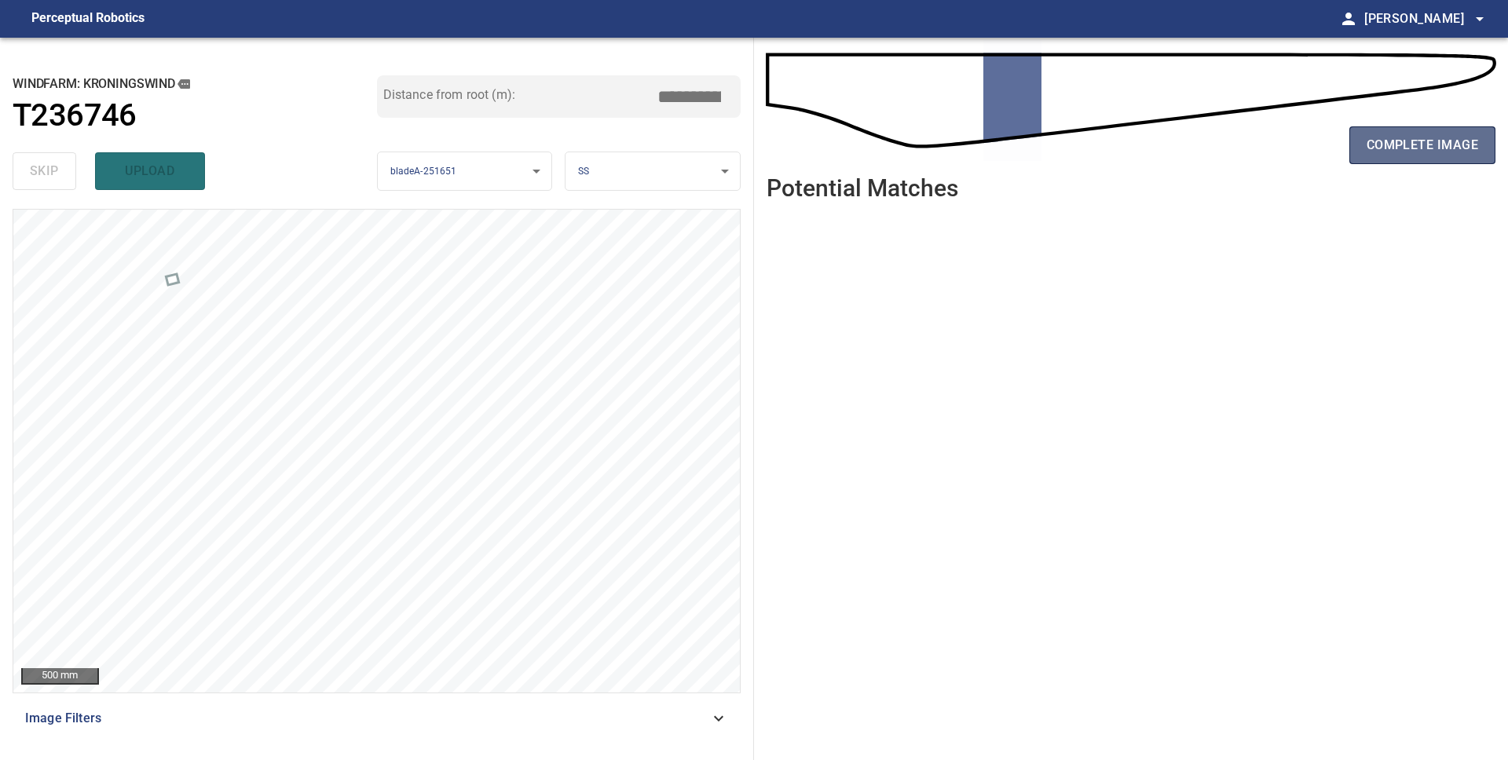
click at [1391, 152] on span "complete image" at bounding box center [1421, 145] width 111 height 22
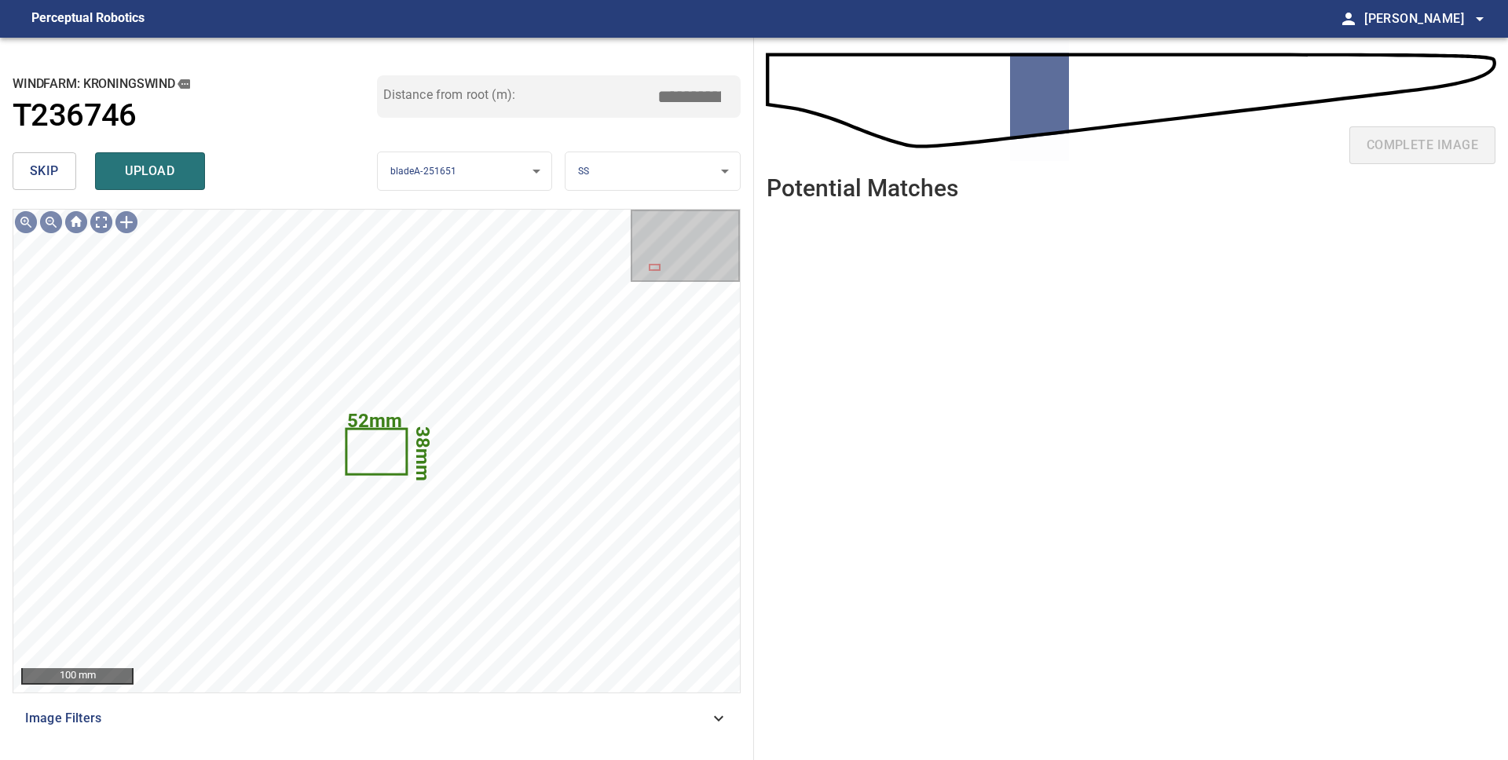
click at [60, 165] on button "skip" at bounding box center [45, 171] width 64 height 38
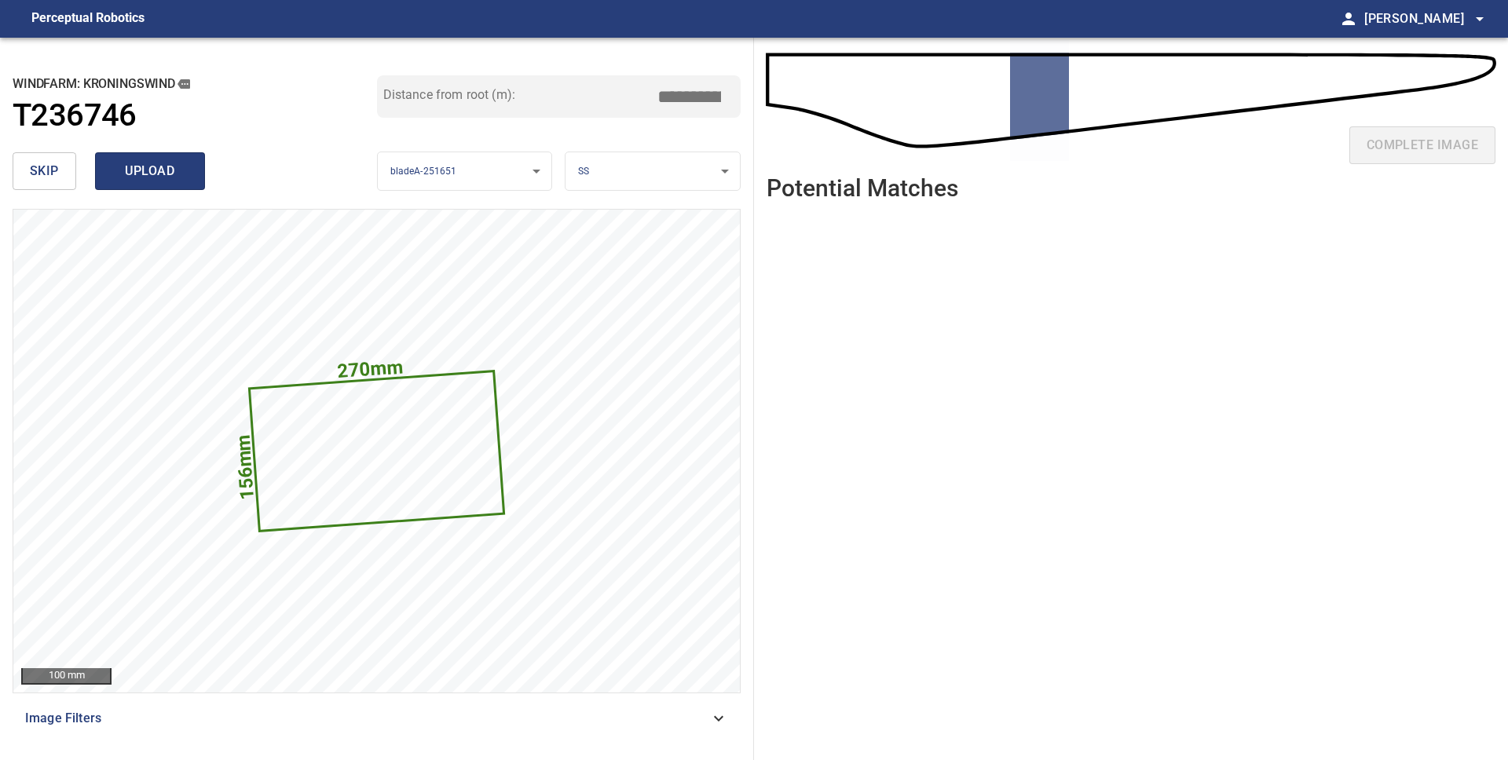
click at [148, 168] on span "upload" at bounding box center [149, 171] width 75 height 22
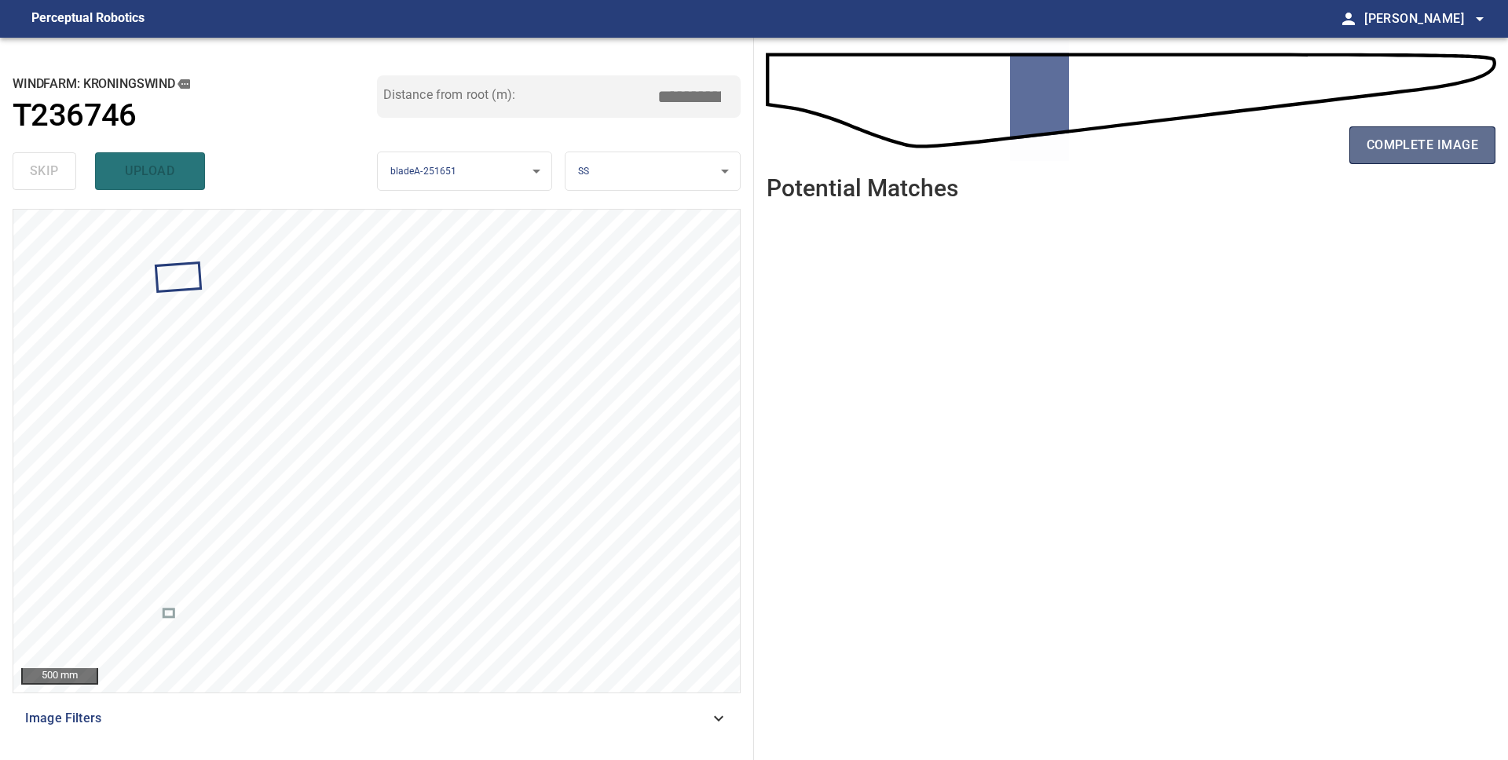
click at [1407, 155] on span "complete image" at bounding box center [1421, 145] width 111 height 22
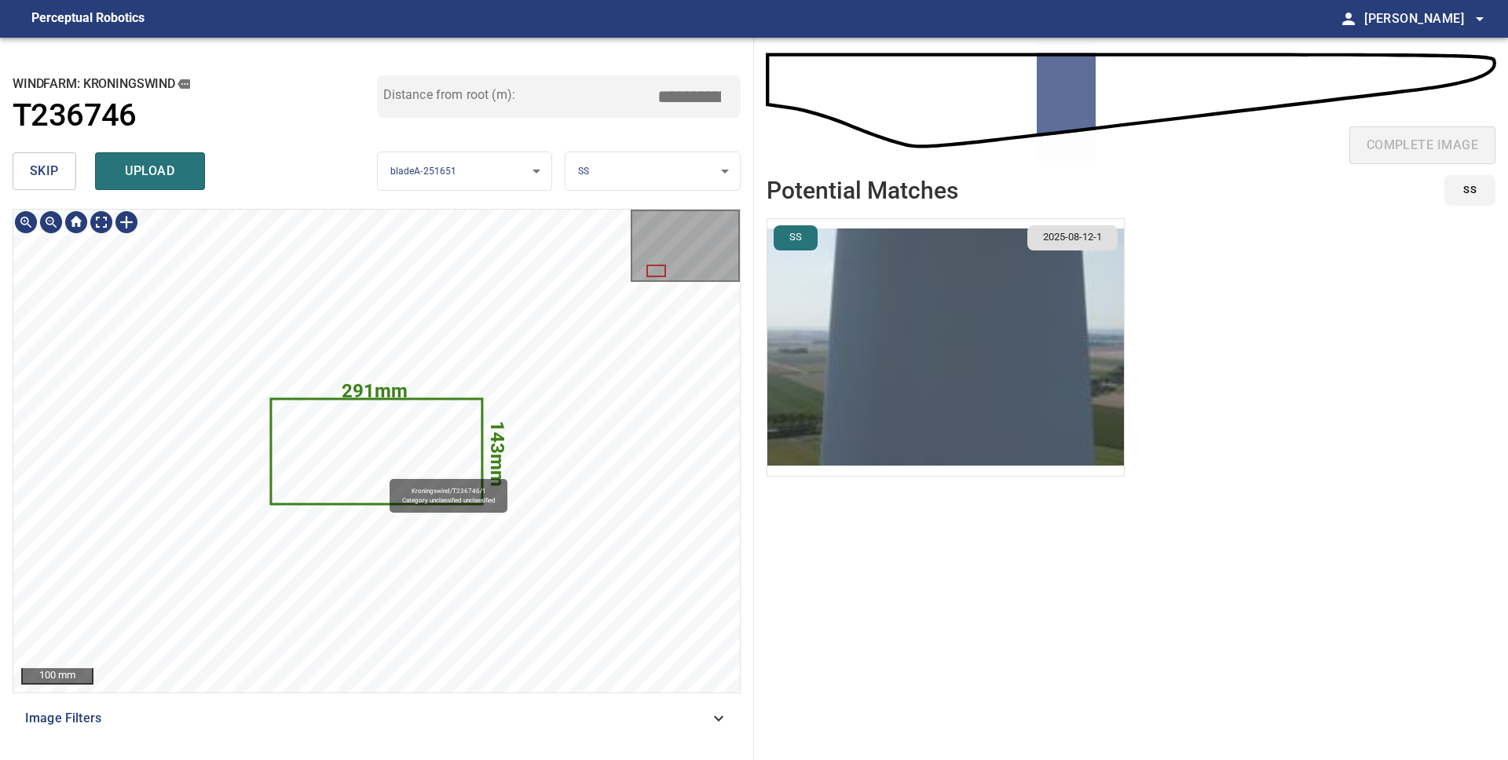
click at [382, 472] on icon at bounding box center [376, 451] width 209 height 103
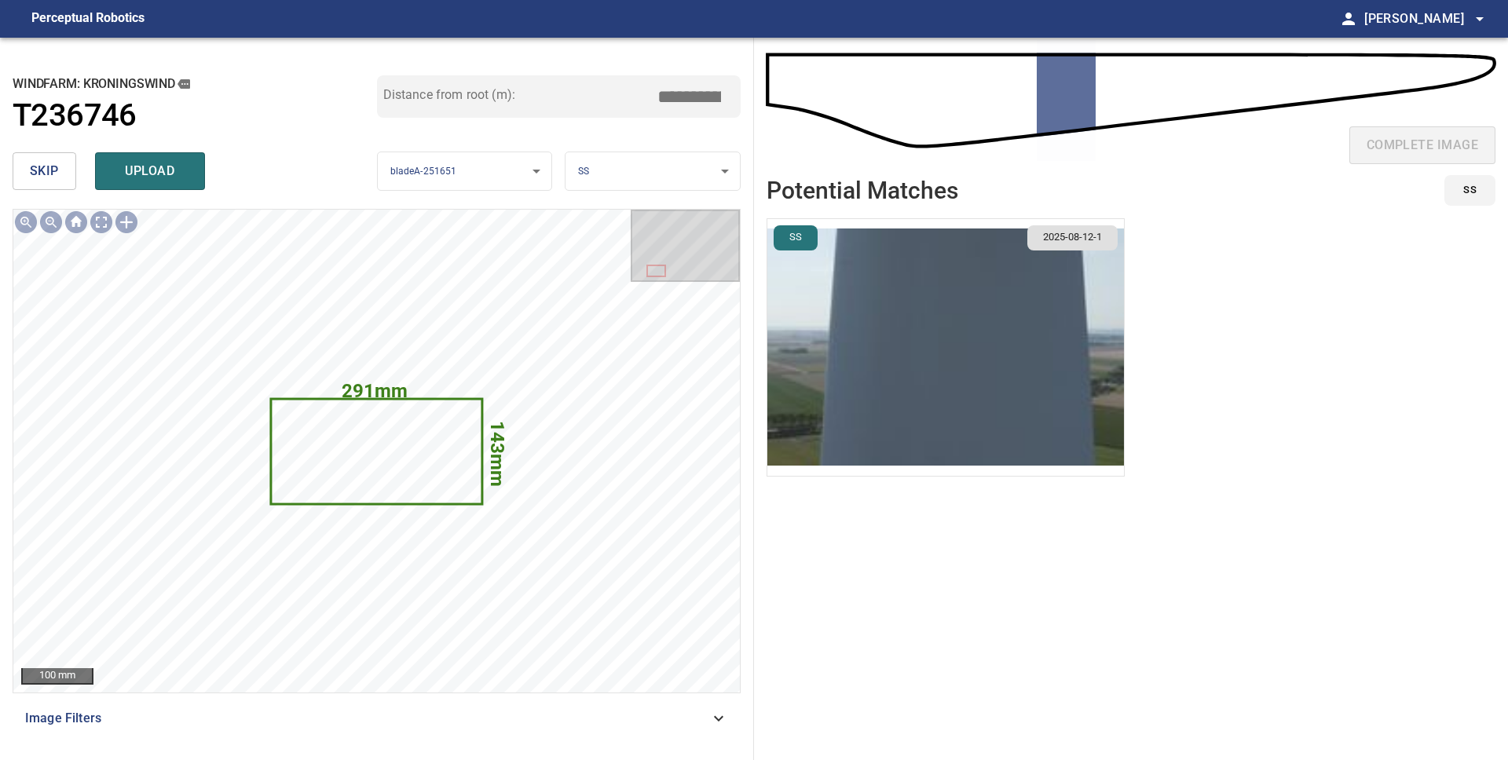
click at [999, 344] on img "button" at bounding box center [945, 347] width 356 height 257
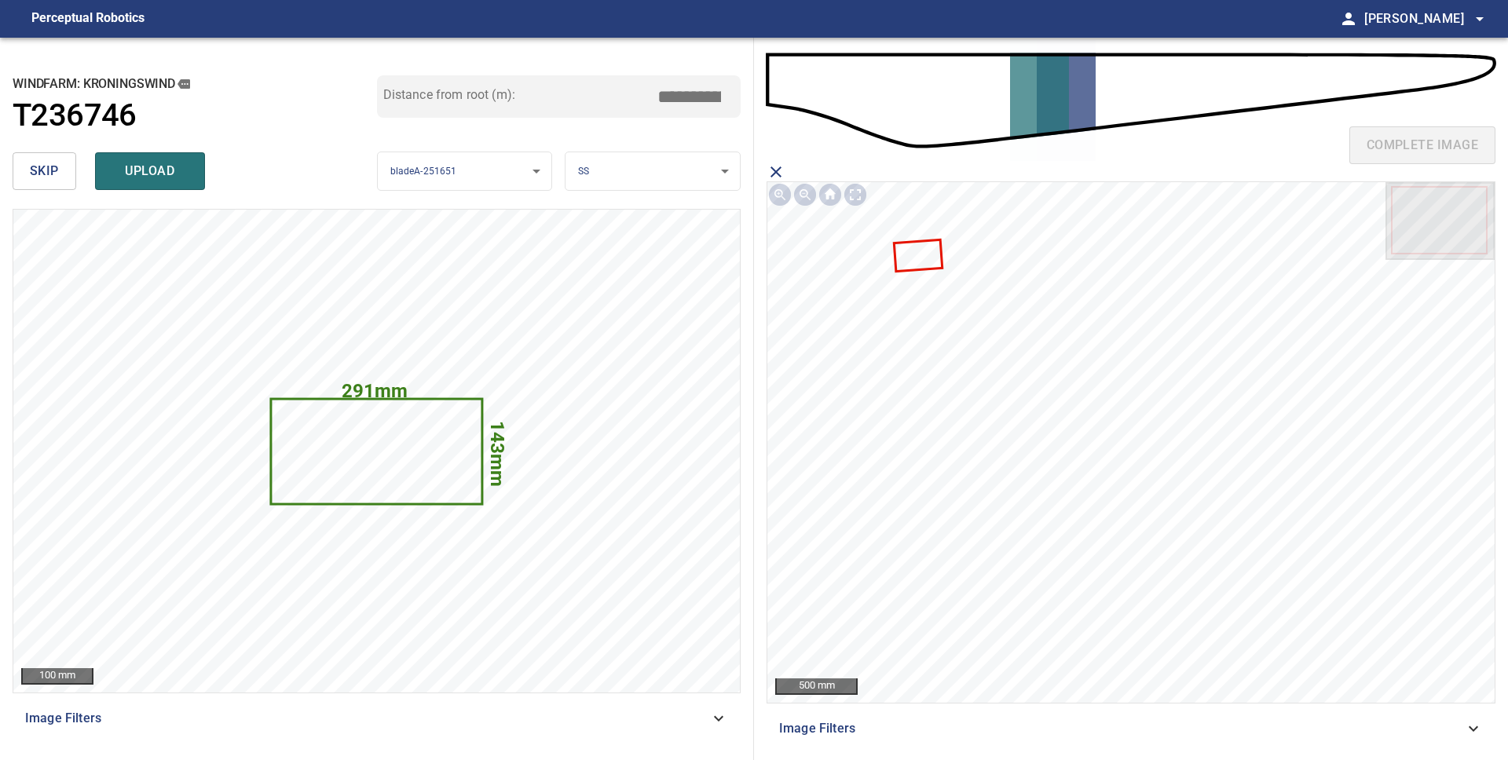
click at [919, 256] on icon at bounding box center [918, 255] width 46 height 28
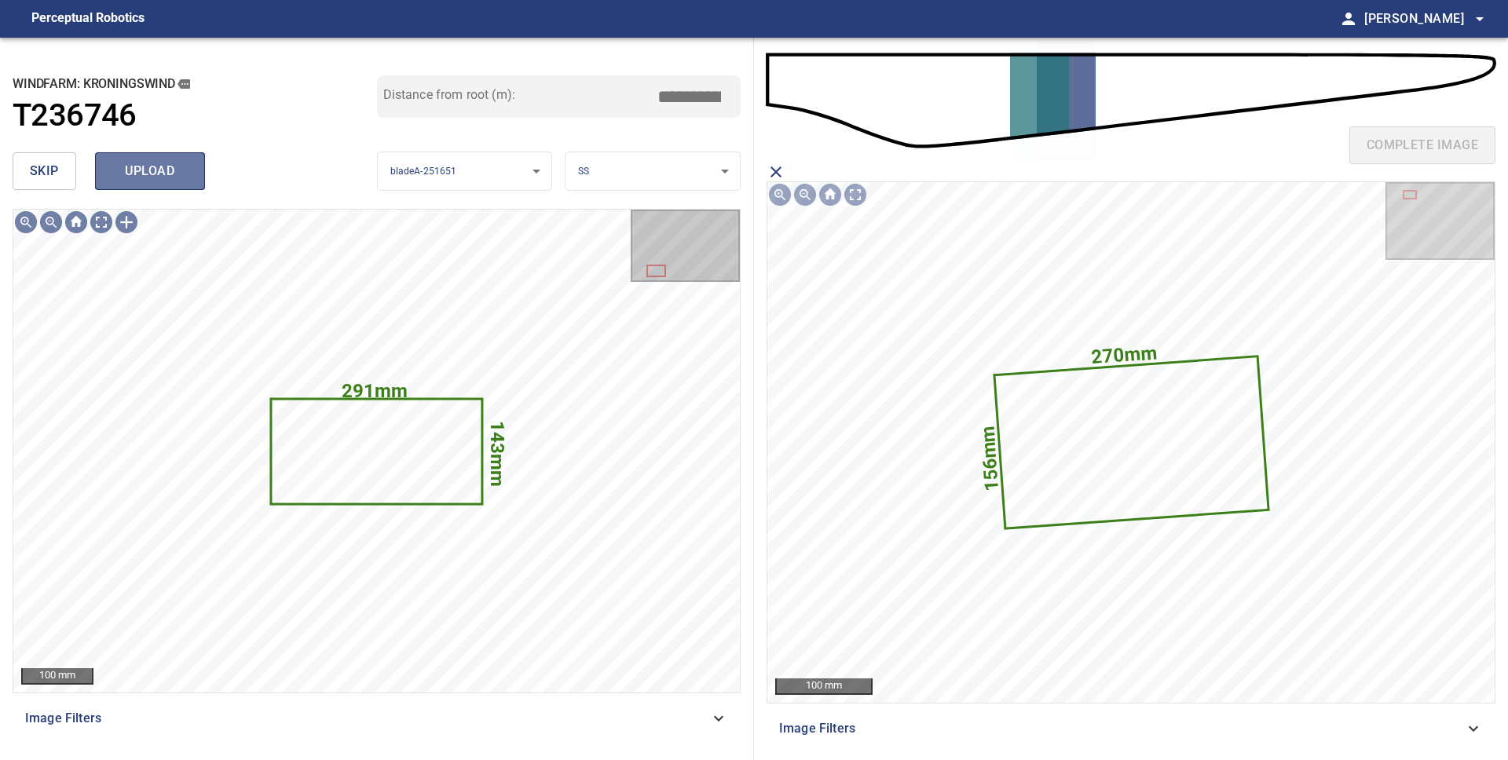
click at [174, 181] on span "upload" at bounding box center [149, 171] width 75 height 22
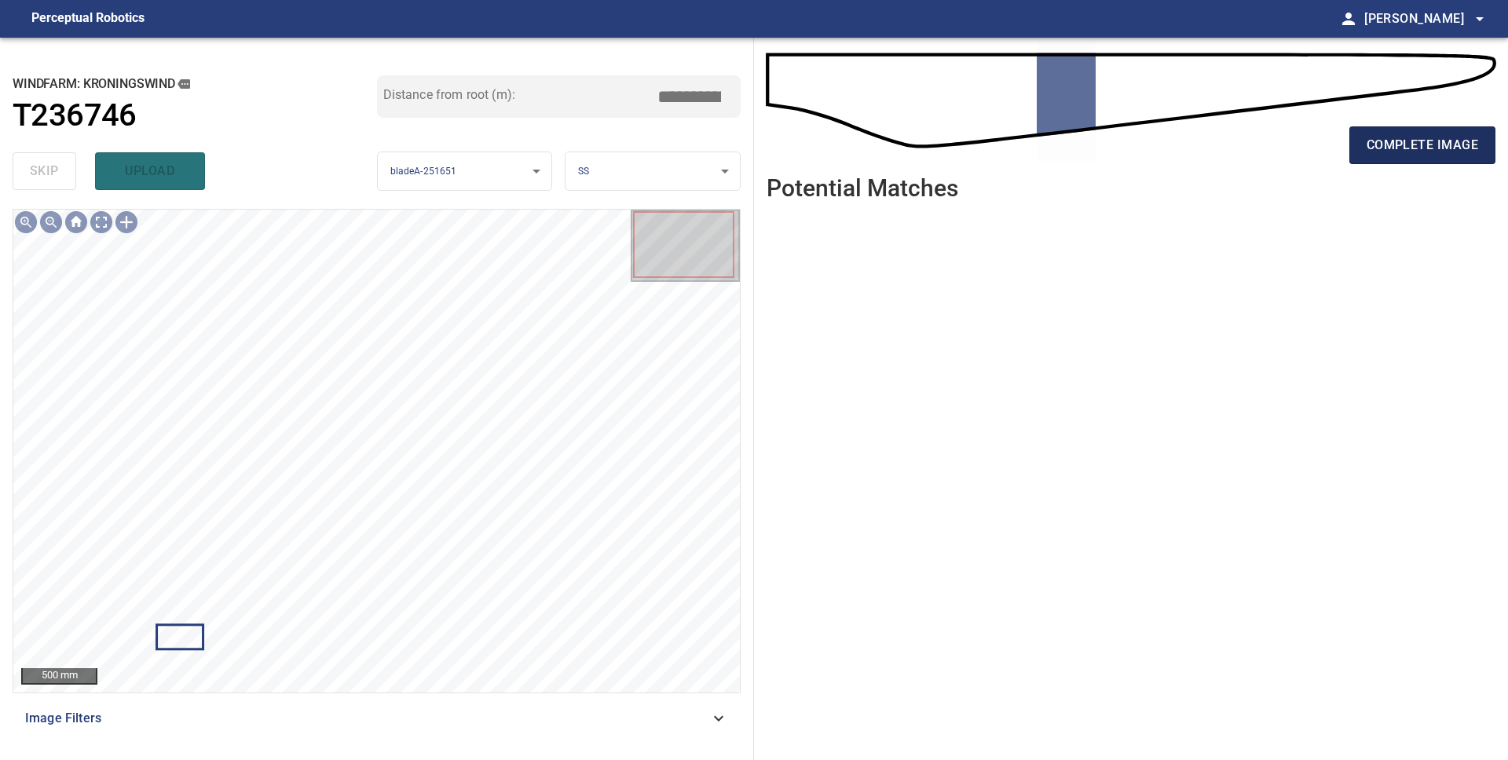
click at [1475, 140] on span "complete image" at bounding box center [1421, 145] width 111 height 22
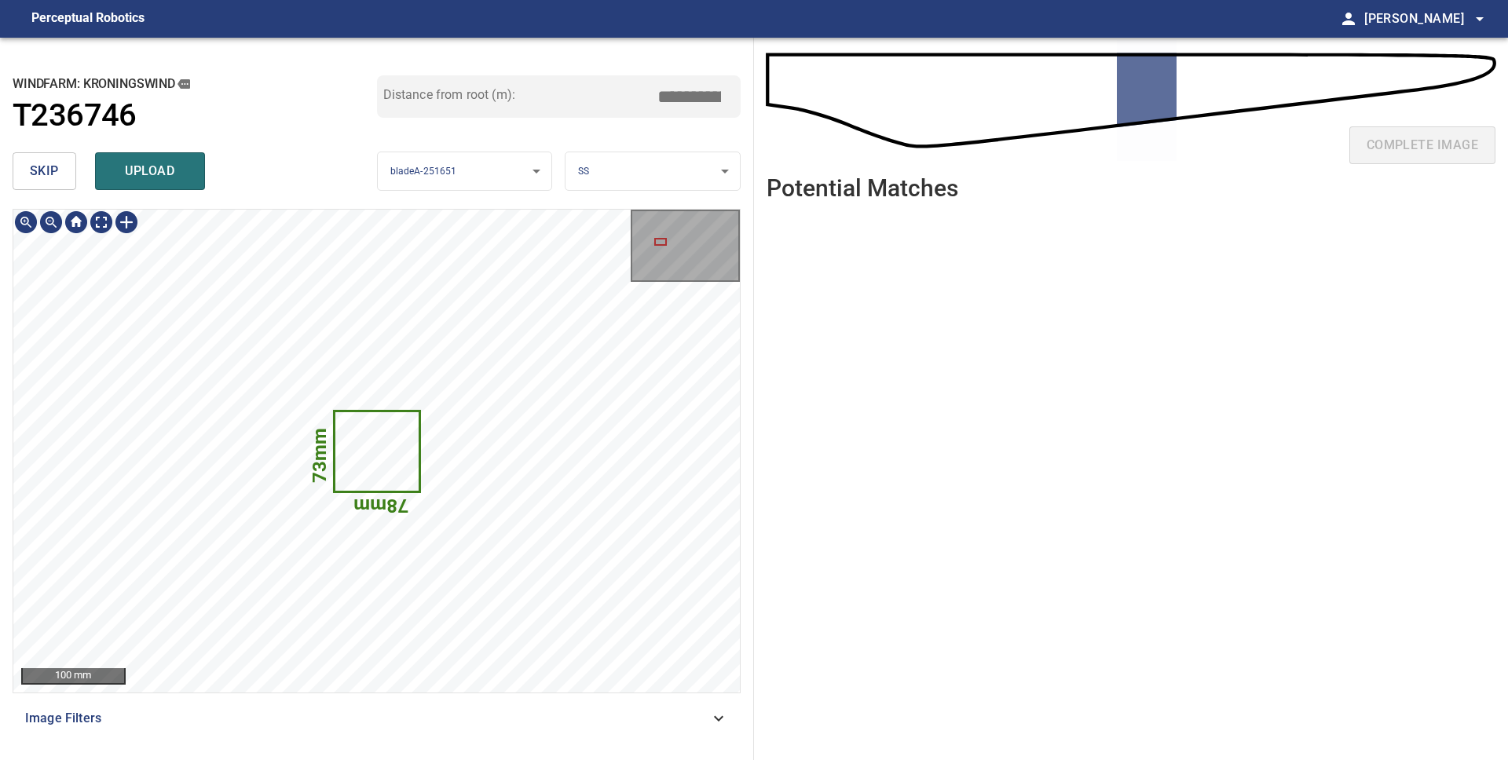
click at [369, 456] on icon at bounding box center [375, 451] width 83 height 79
click at [31, 171] on span "skip" at bounding box center [44, 171] width 29 height 22
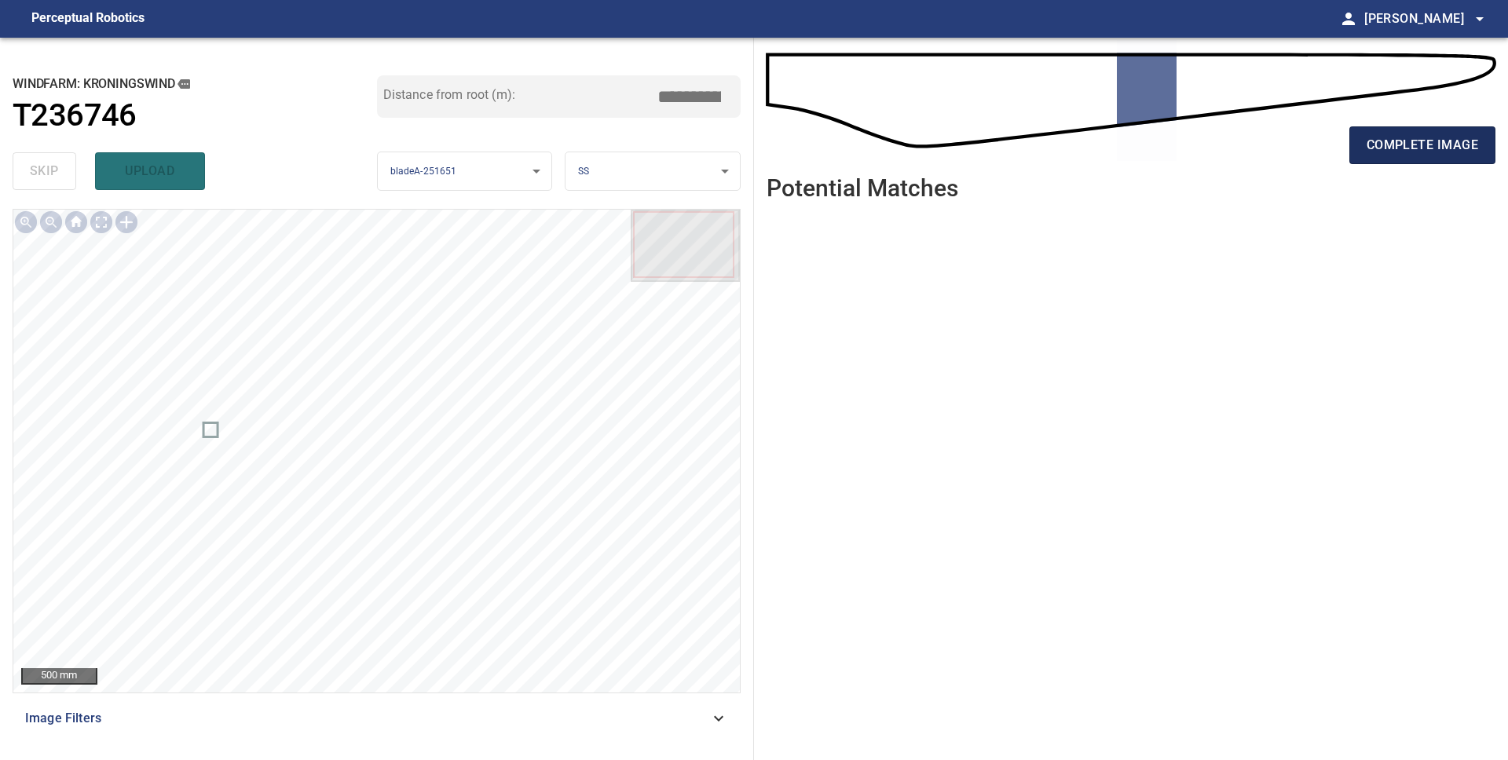
click at [1424, 142] on span "complete image" at bounding box center [1421, 145] width 111 height 22
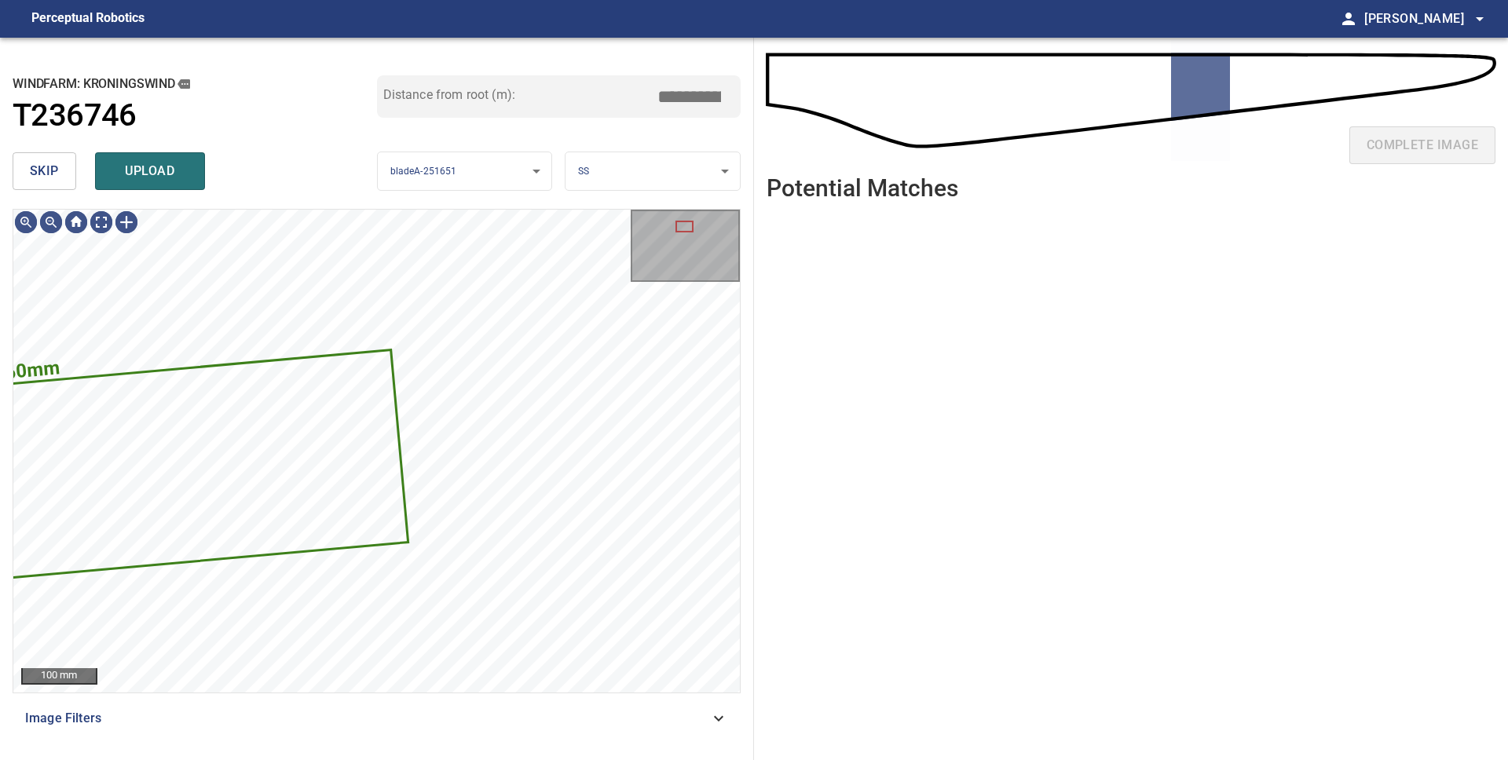
click at [32, 166] on span "skip" at bounding box center [44, 171] width 29 height 22
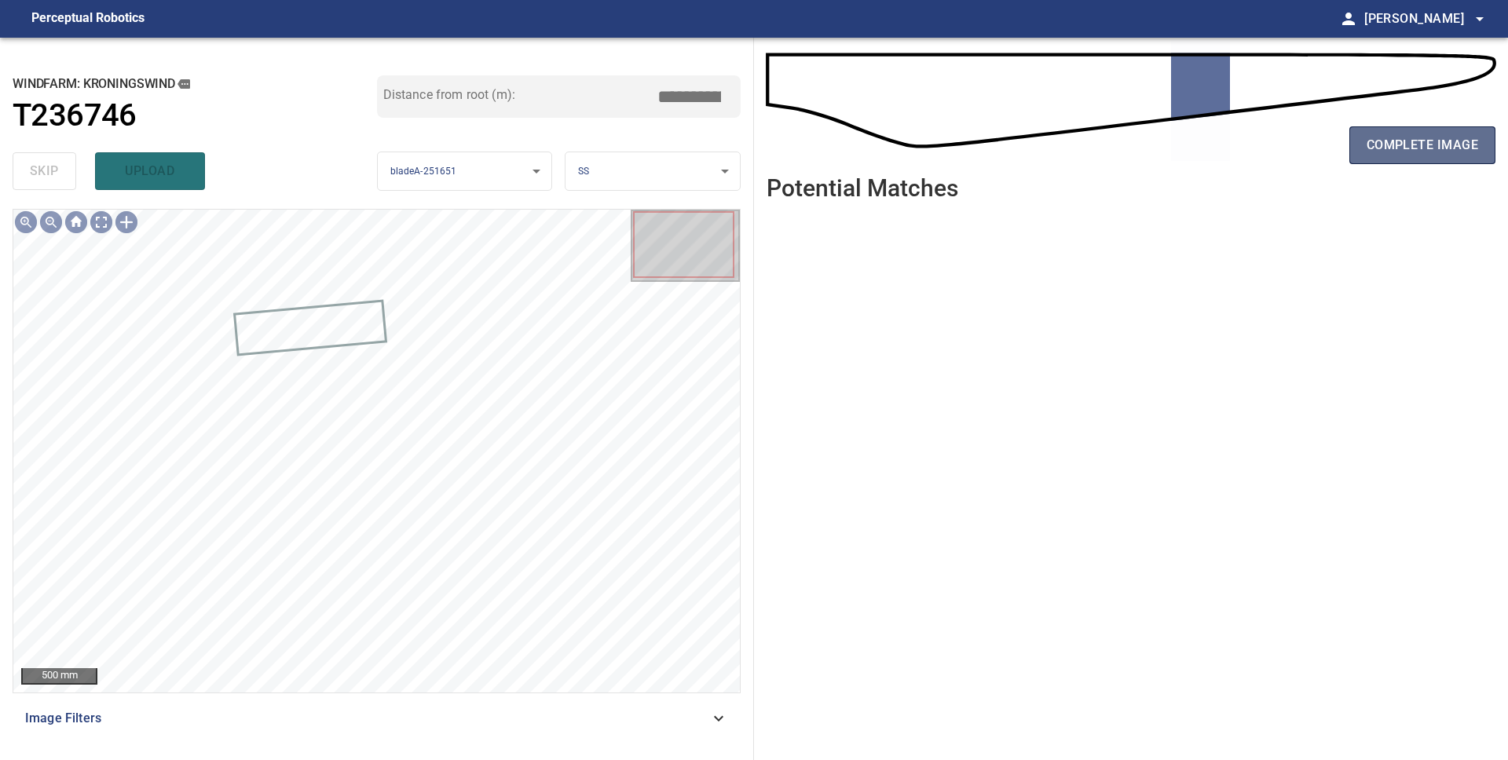
click at [1395, 152] on span "complete image" at bounding box center [1421, 145] width 111 height 22
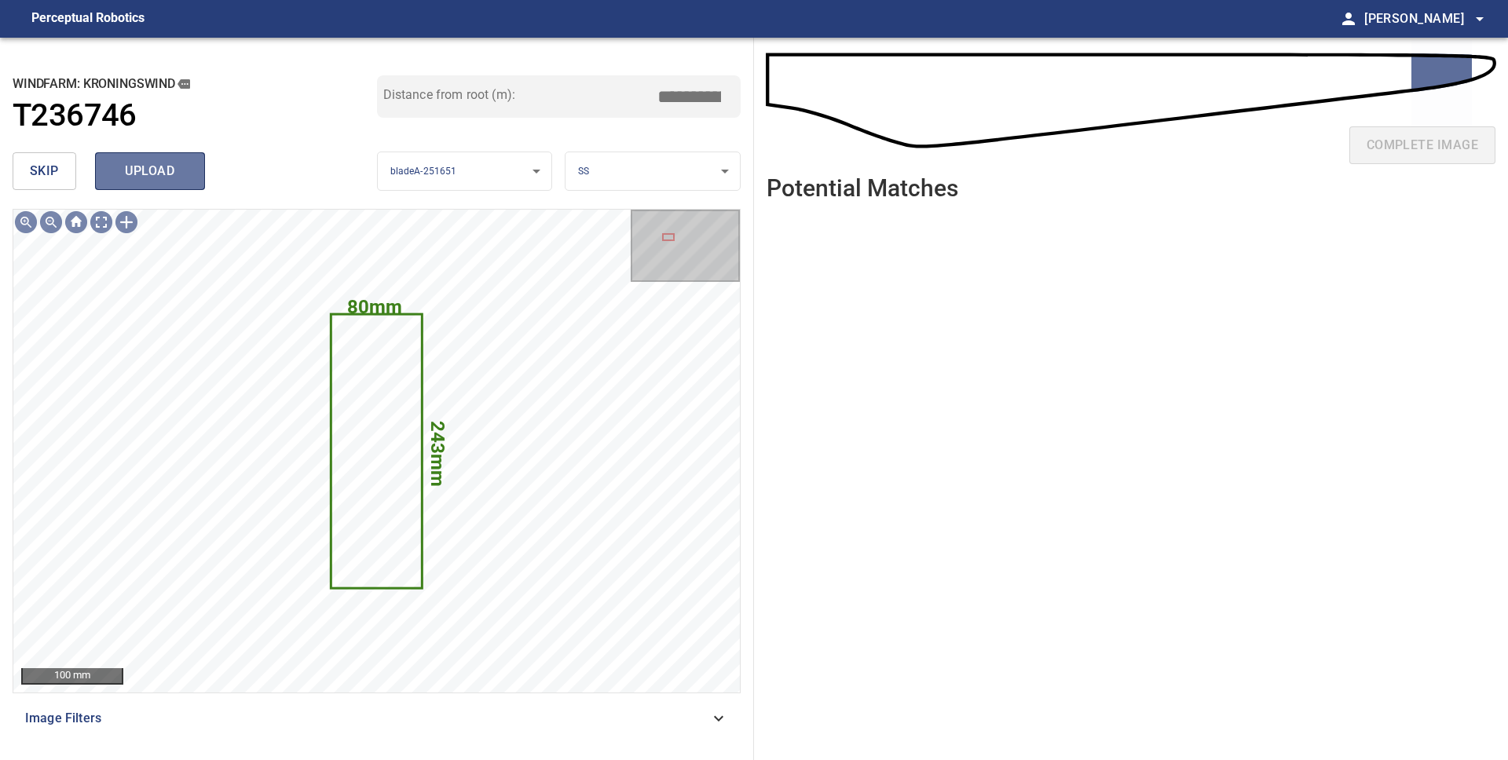
click at [164, 174] on span "upload" at bounding box center [149, 171] width 75 height 22
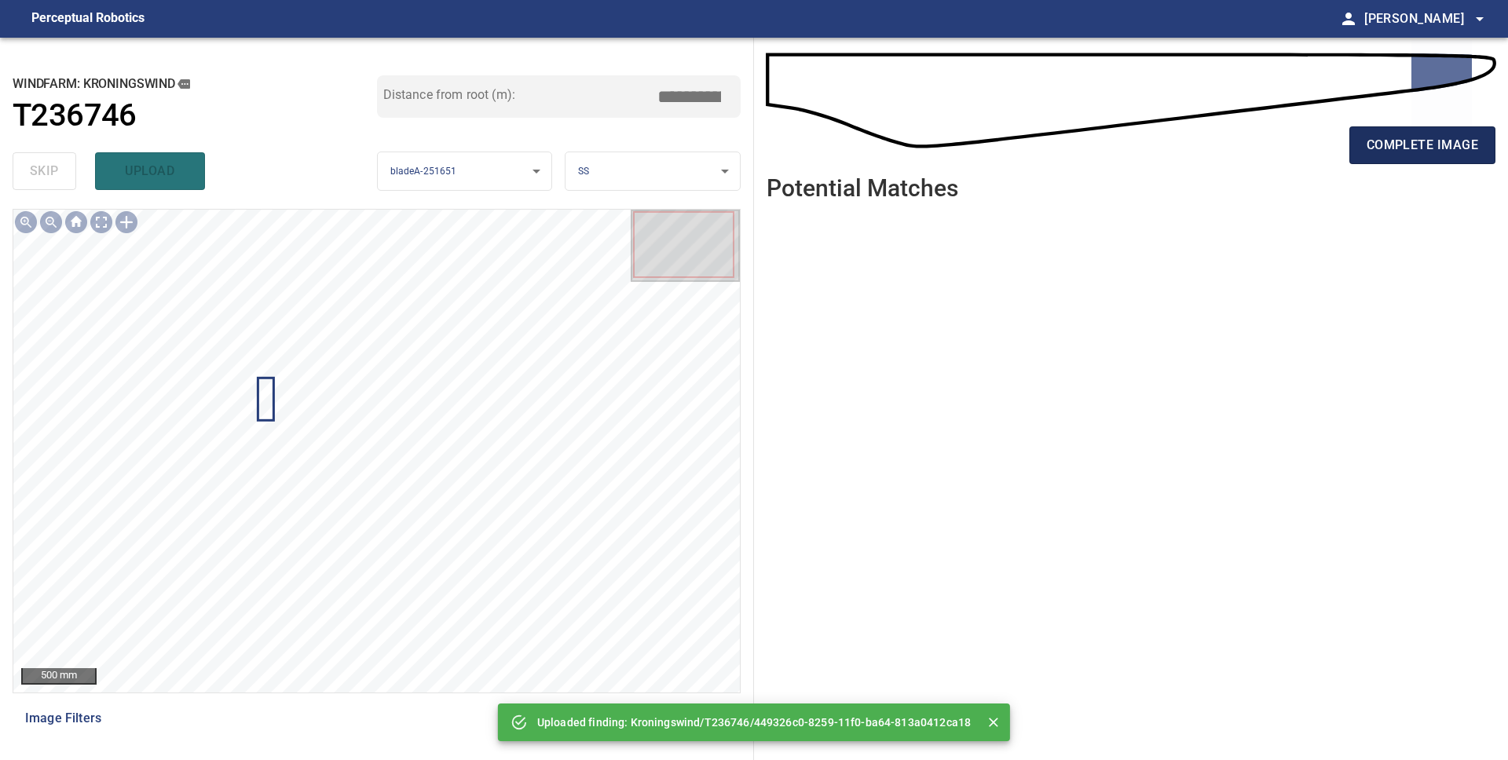
click at [1387, 161] on button "complete image" at bounding box center [1422, 145] width 146 height 38
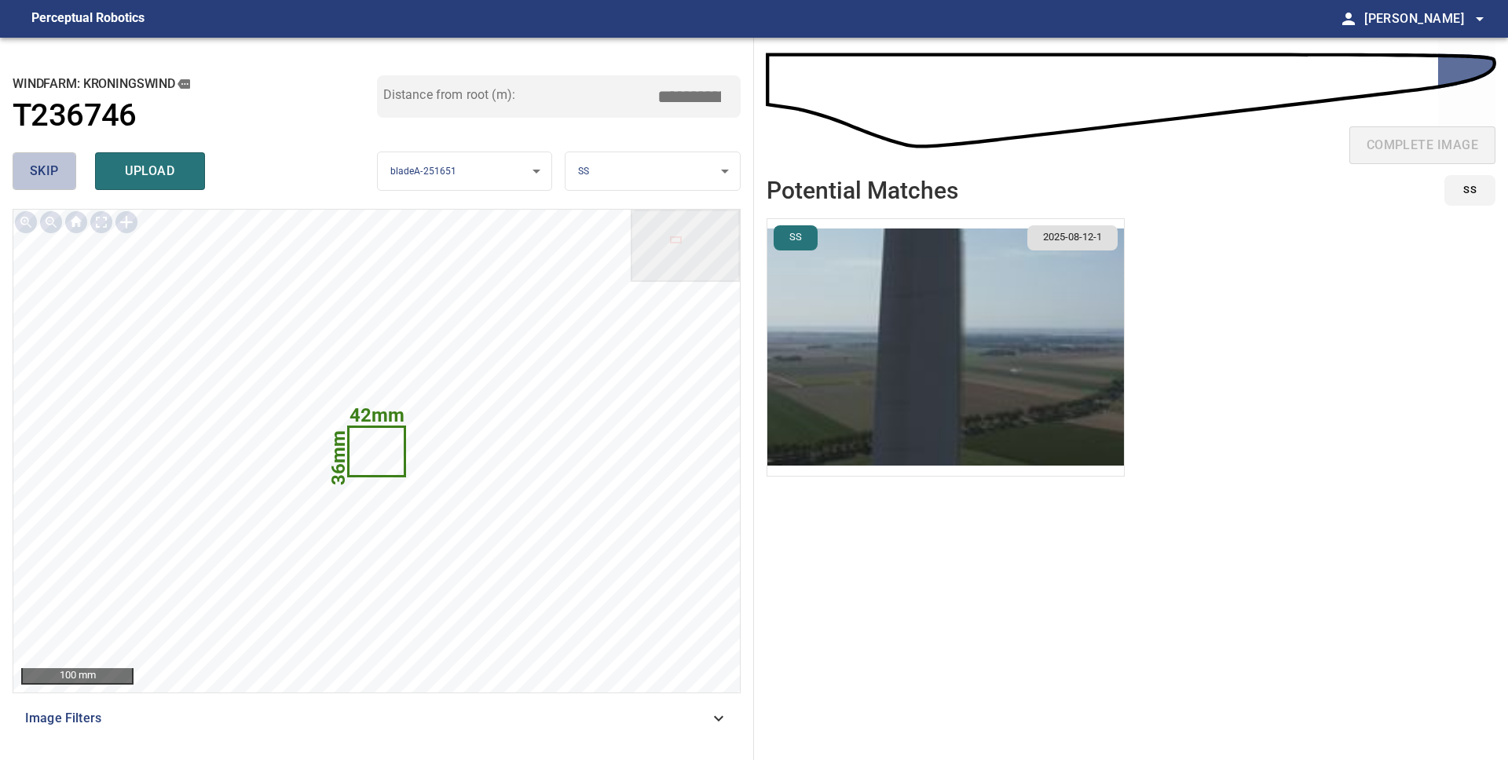
click at [47, 170] on span "skip" at bounding box center [44, 171] width 29 height 22
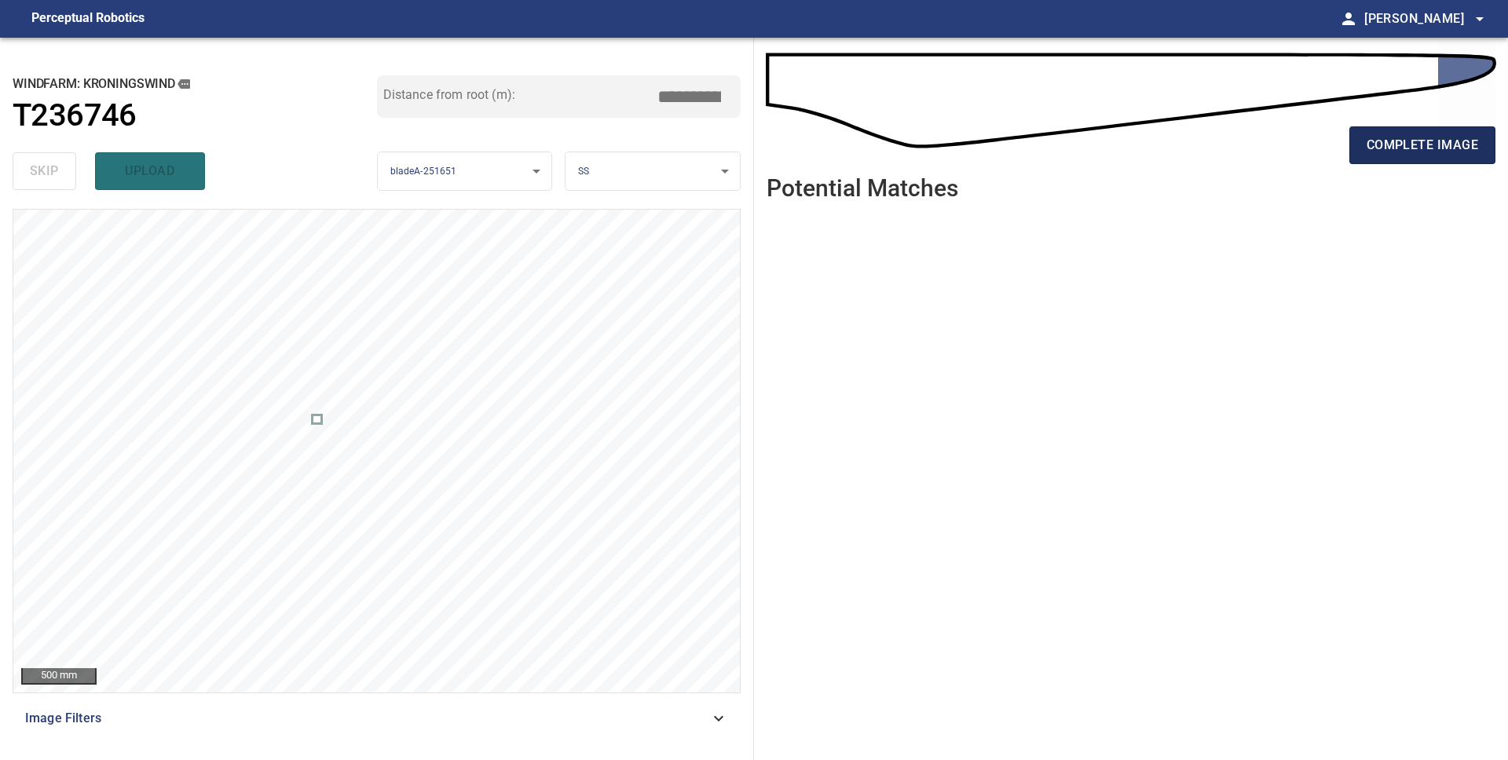
click at [1376, 155] on span "complete image" at bounding box center [1421, 145] width 111 height 22
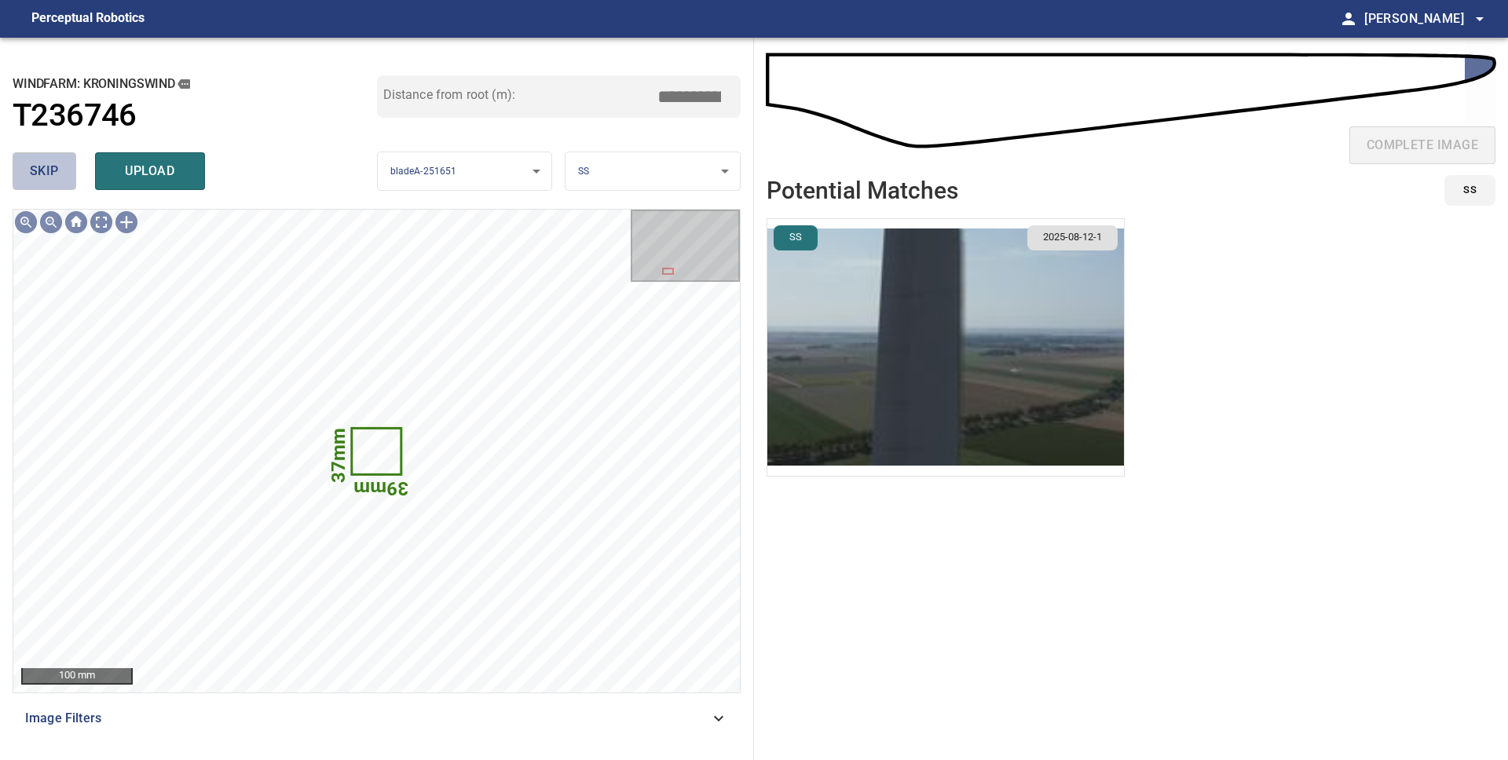
click at [65, 170] on button "skip" at bounding box center [45, 171] width 64 height 38
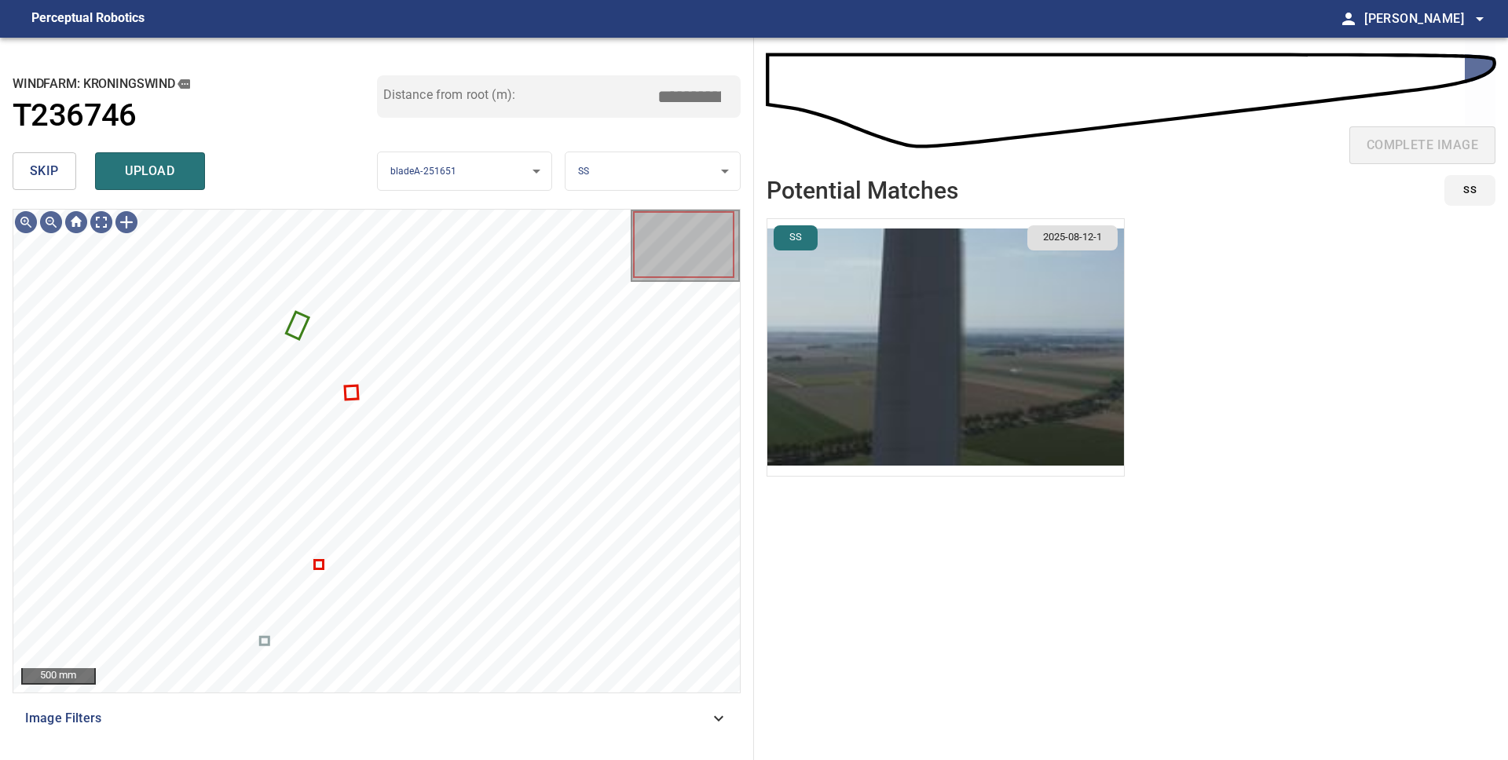
click at [721, 177] on body "**********" at bounding box center [754, 380] width 1508 height 760
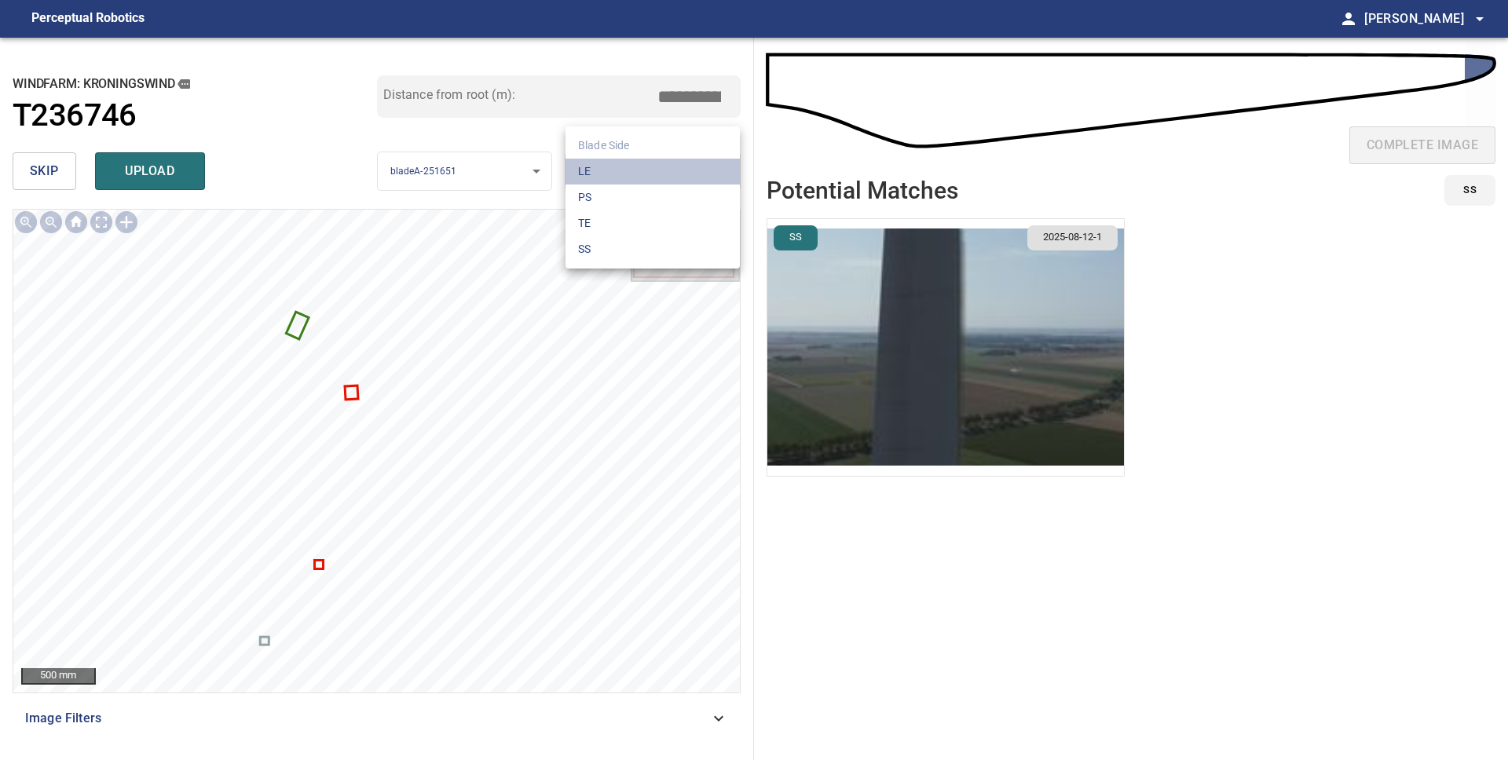
click at [720, 180] on li "LE" at bounding box center [652, 172] width 174 height 26
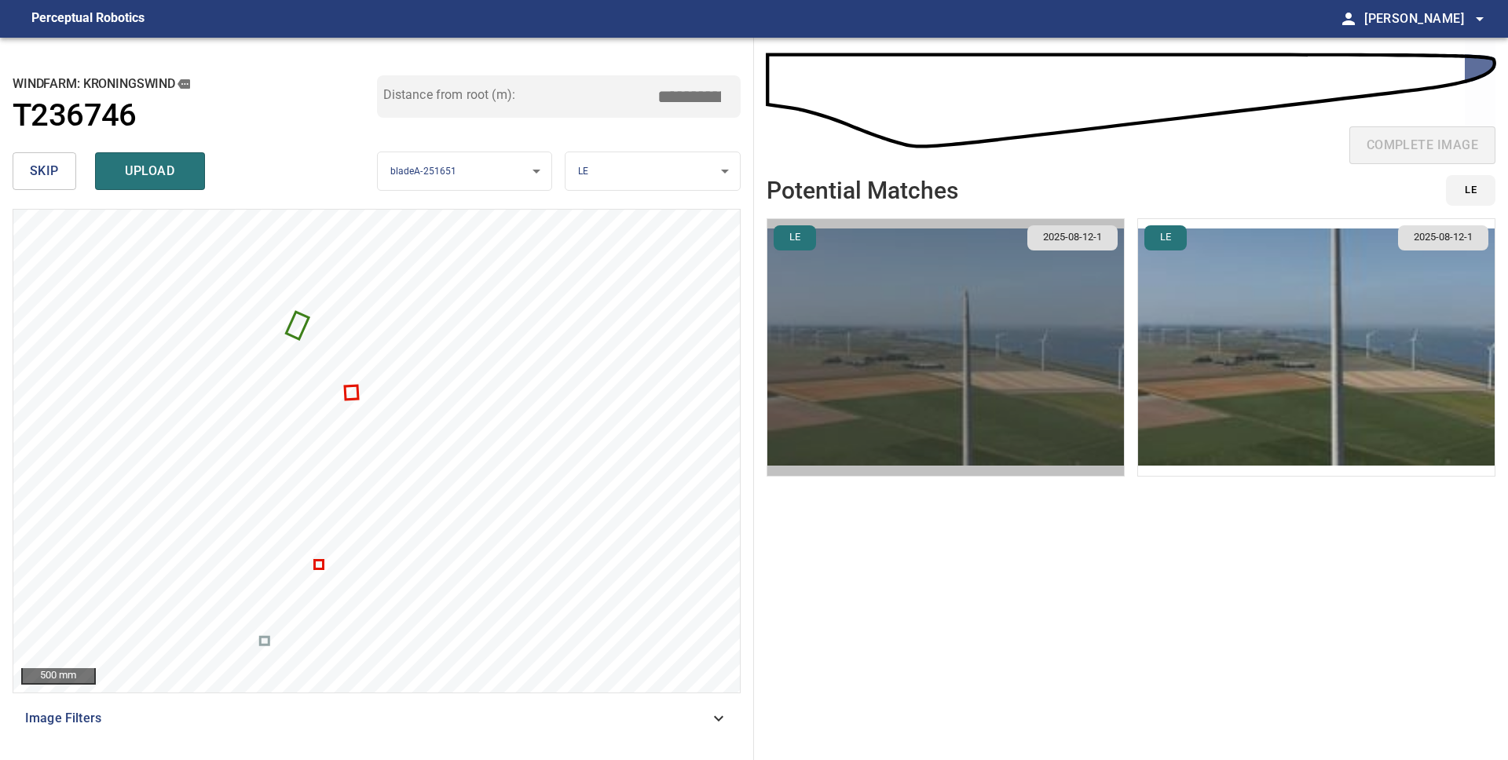
click at [1054, 342] on img "button" at bounding box center [945, 347] width 356 height 257
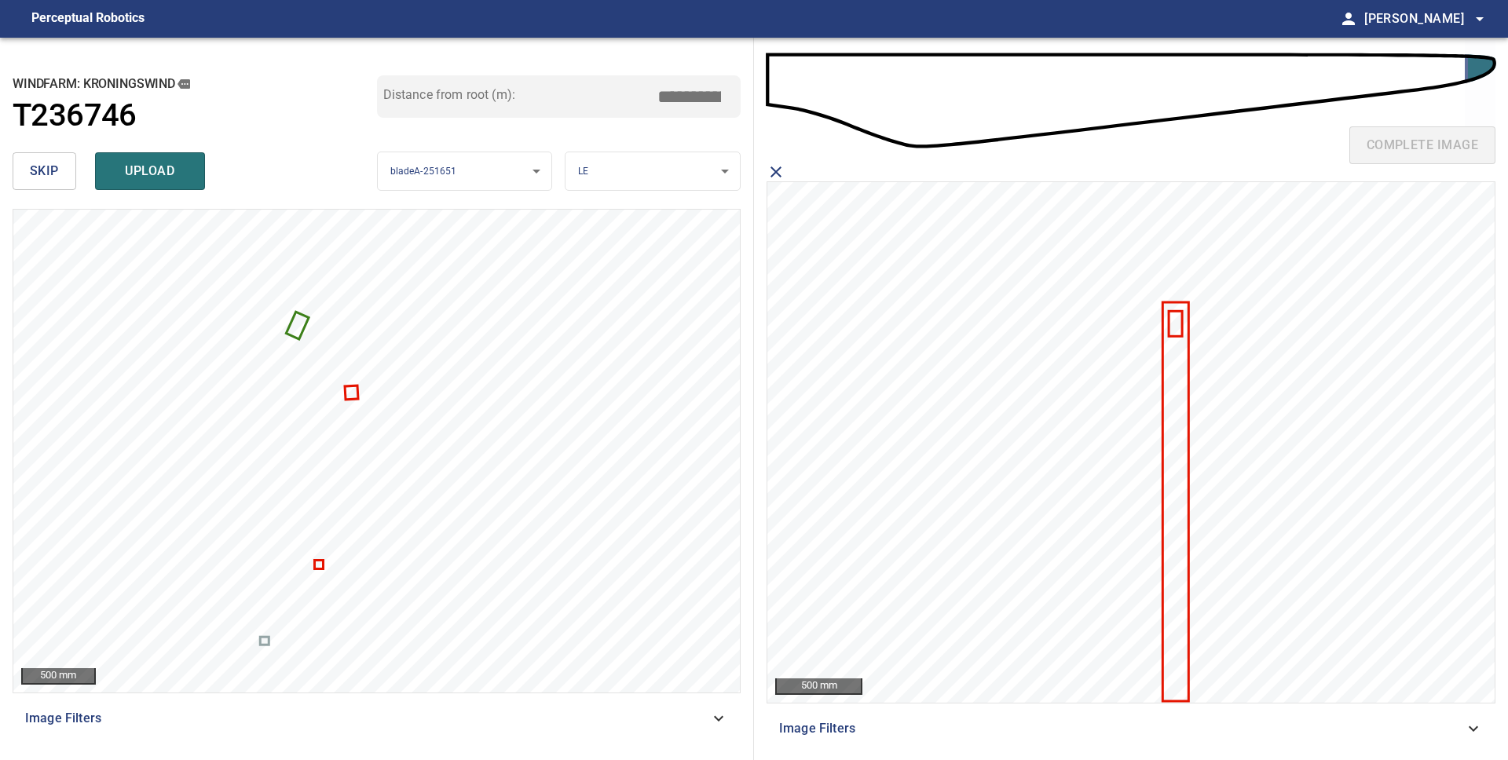
click at [1179, 327] on icon at bounding box center [1175, 323] width 11 height 23
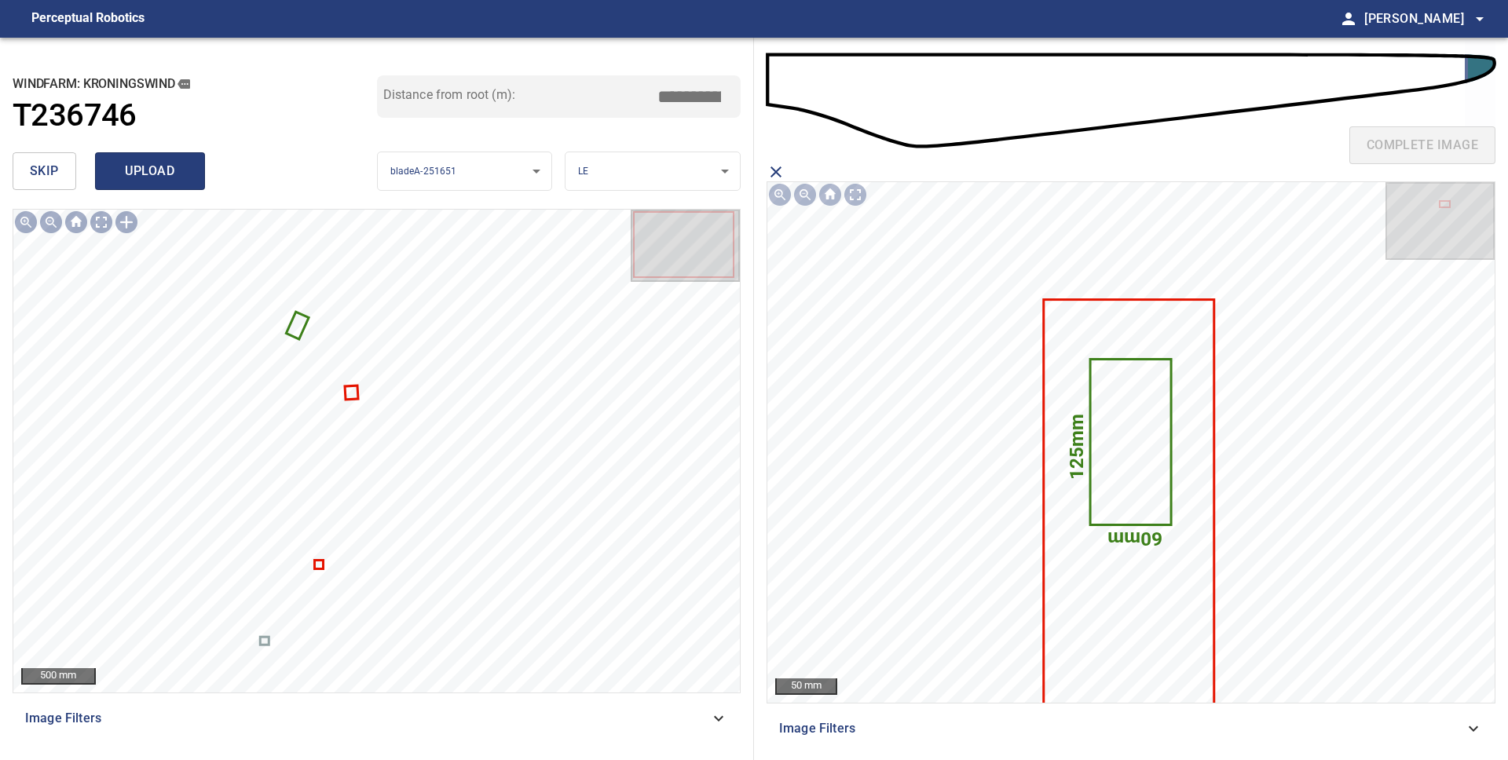
click at [186, 175] on span "upload" at bounding box center [149, 171] width 75 height 22
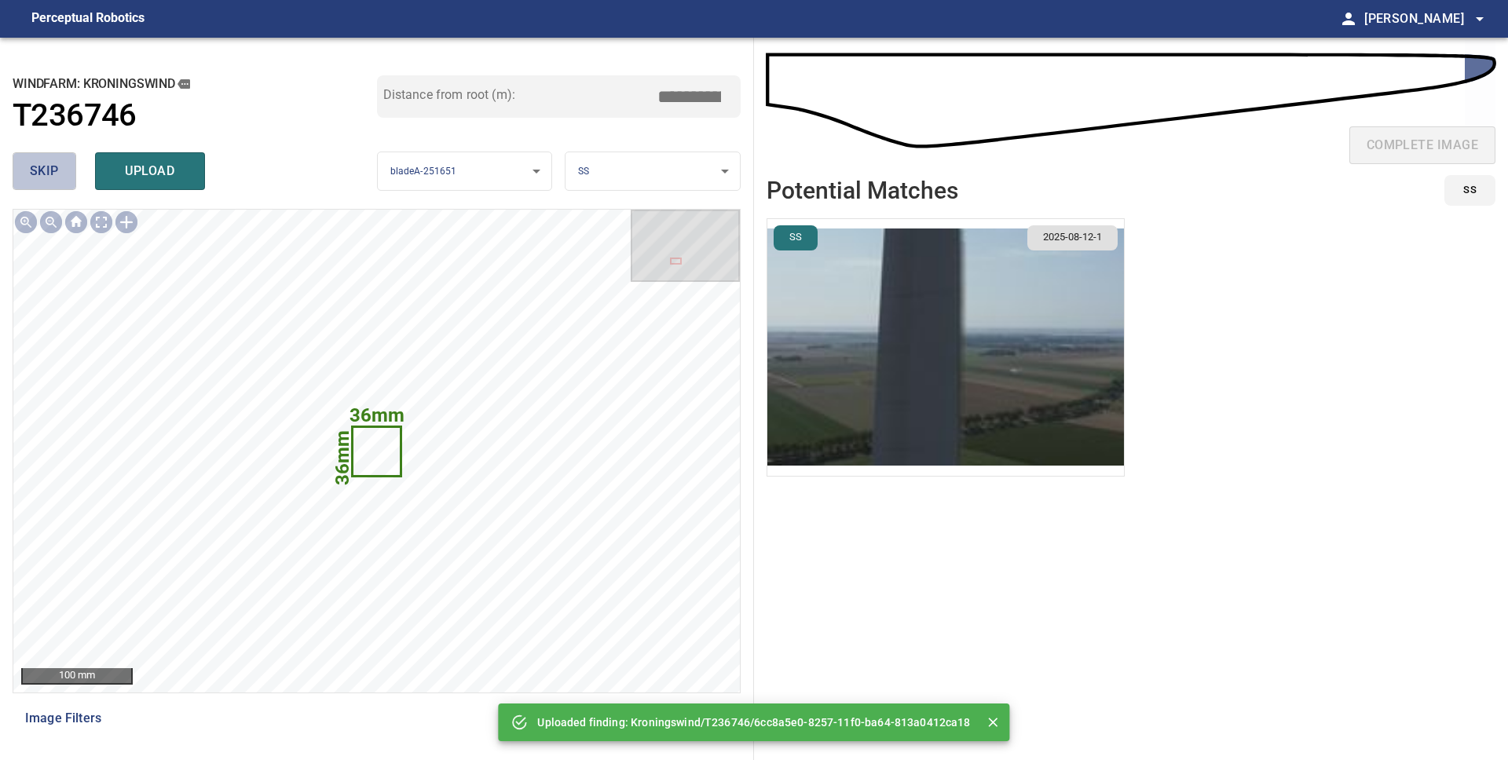
click at [37, 169] on span "skip" at bounding box center [44, 171] width 29 height 22
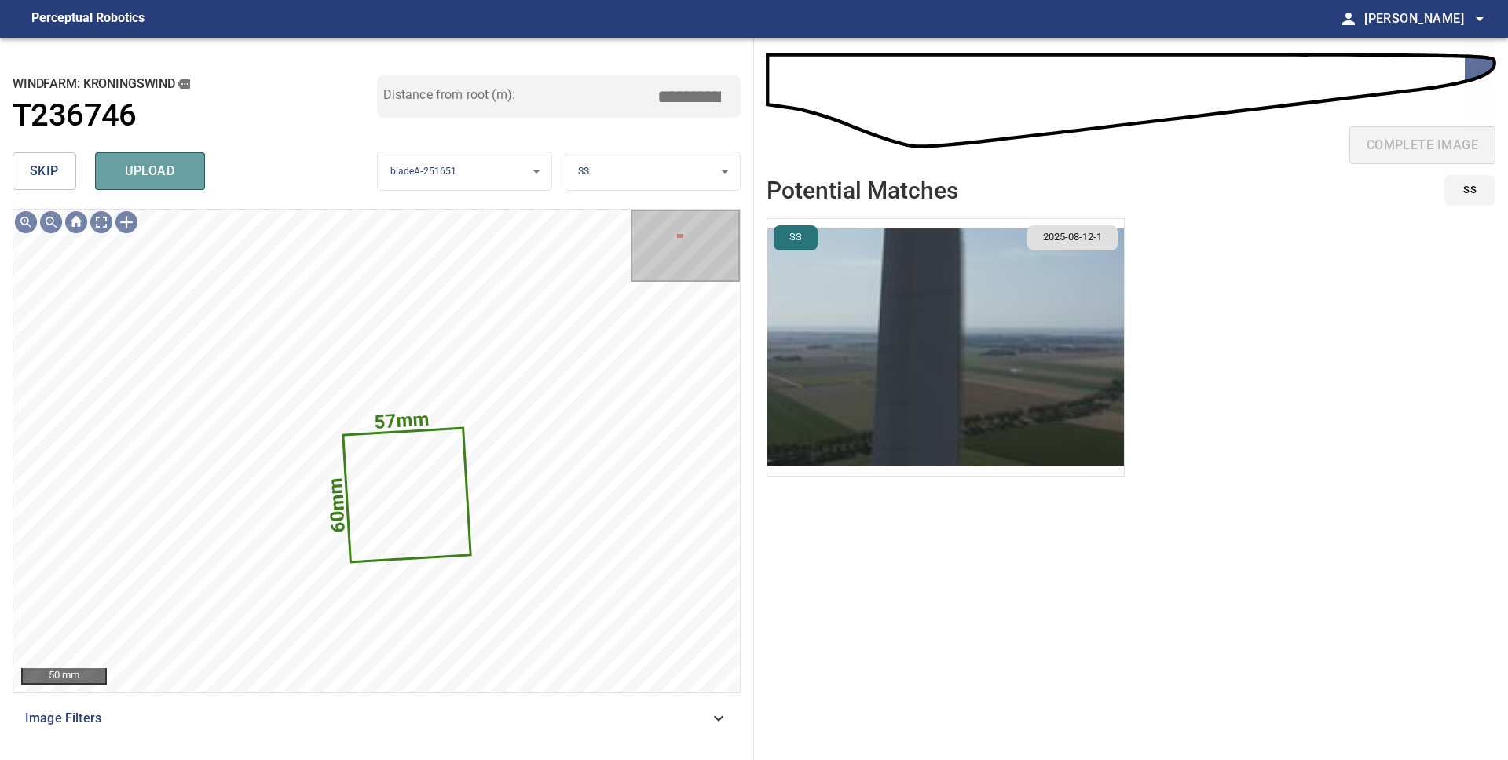
click at [123, 170] on span "upload" at bounding box center [149, 171] width 75 height 22
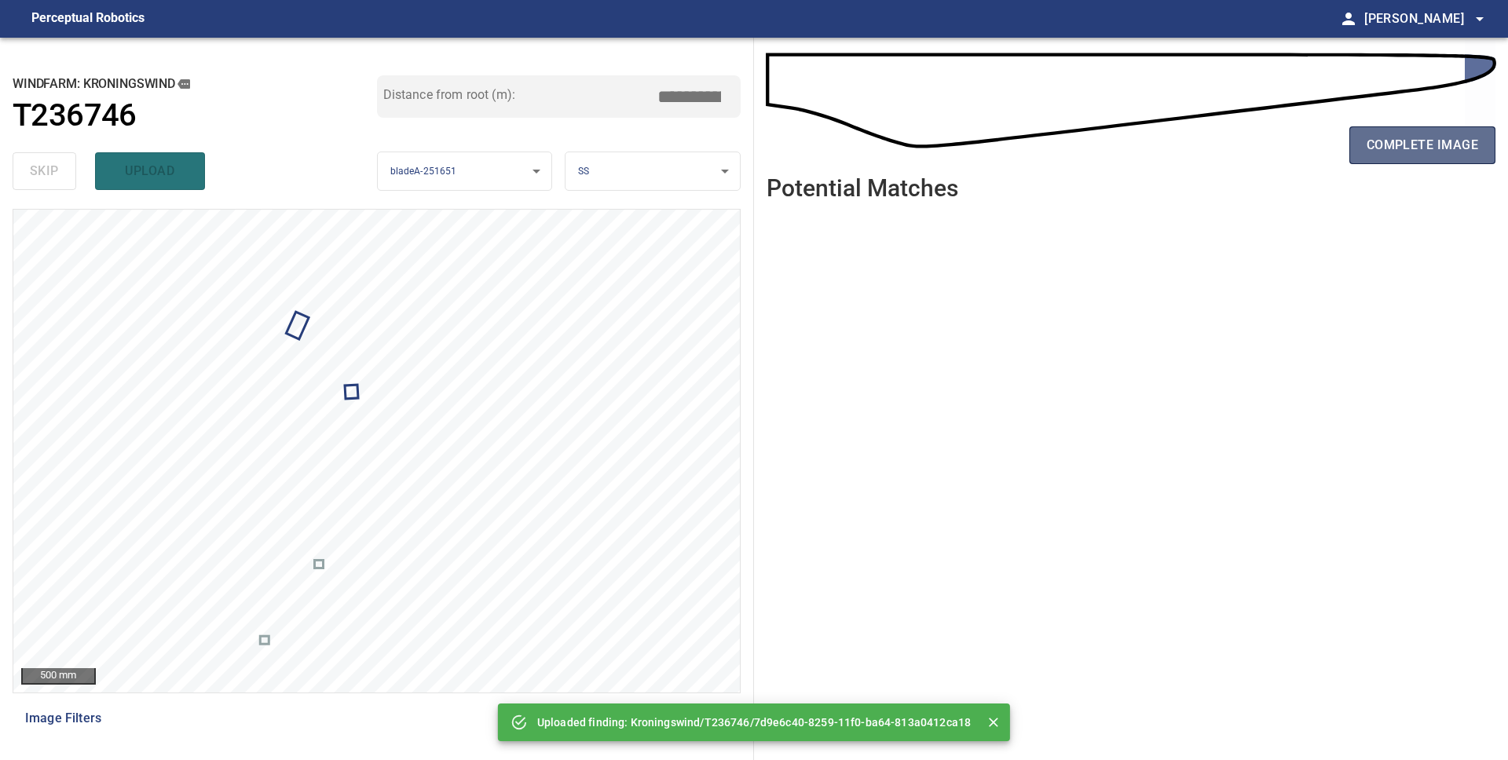
click at [1381, 156] on button "complete image" at bounding box center [1422, 145] width 146 height 38
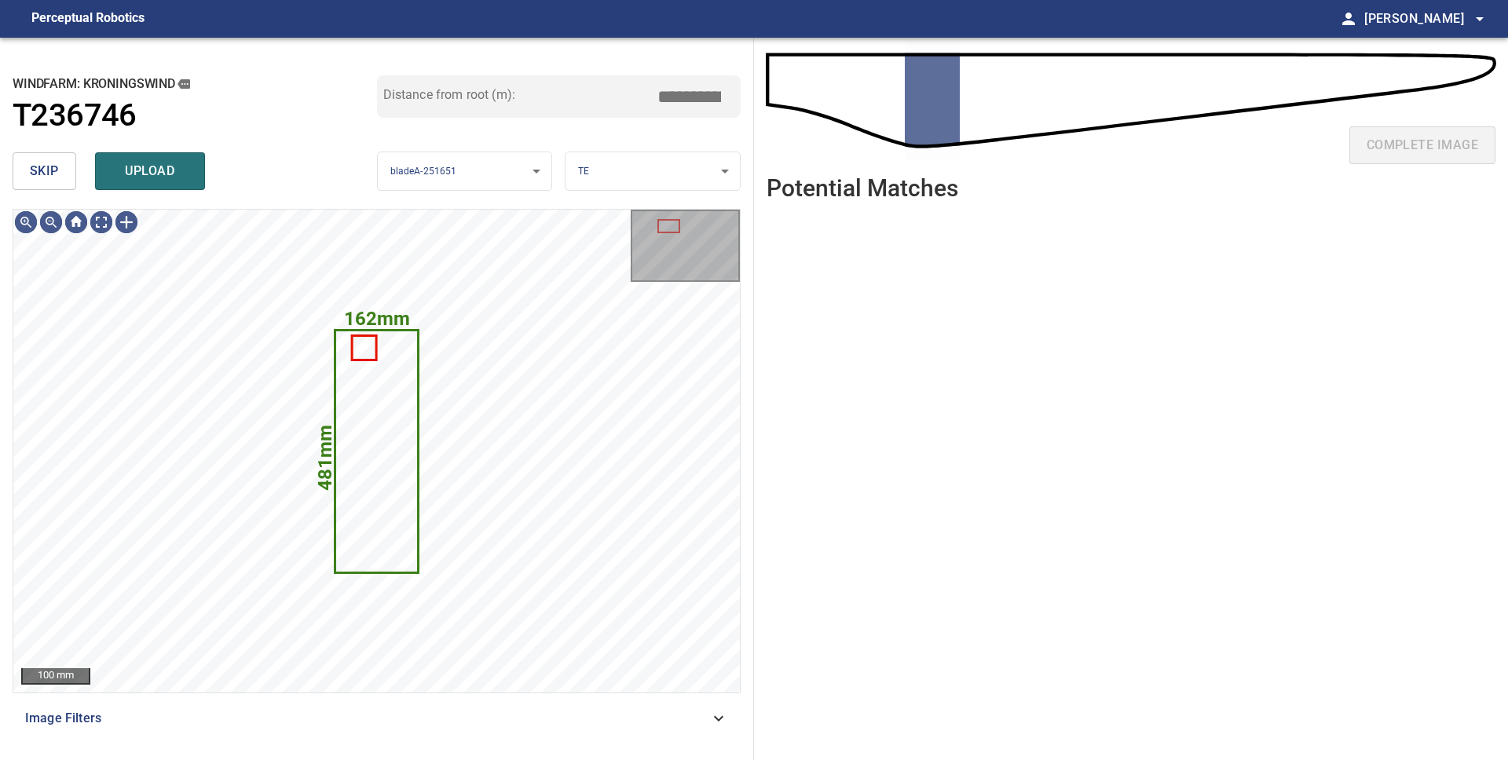
click at [42, 186] on button "skip" at bounding box center [45, 171] width 64 height 38
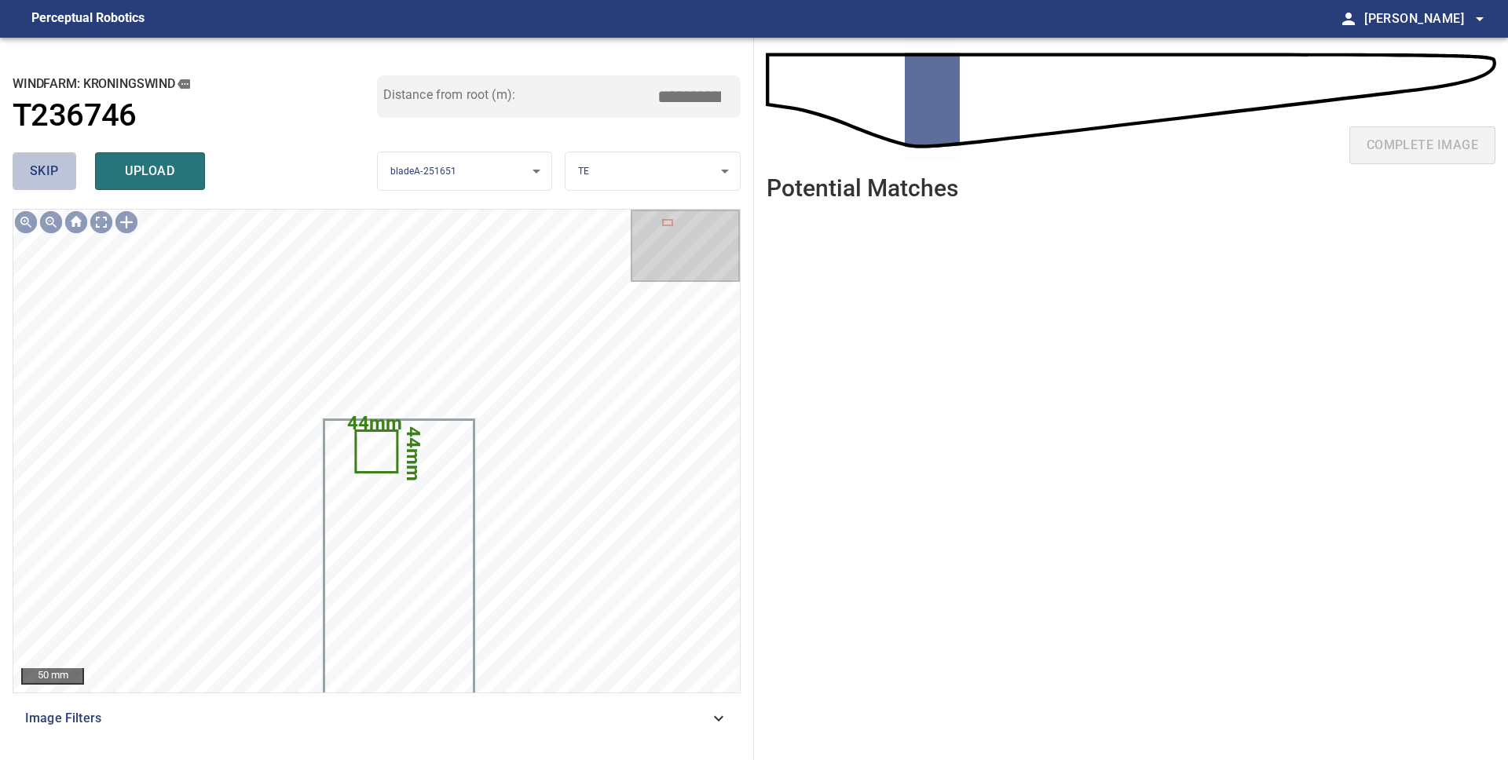
click at [42, 186] on button "skip" at bounding box center [45, 171] width 64 height 38
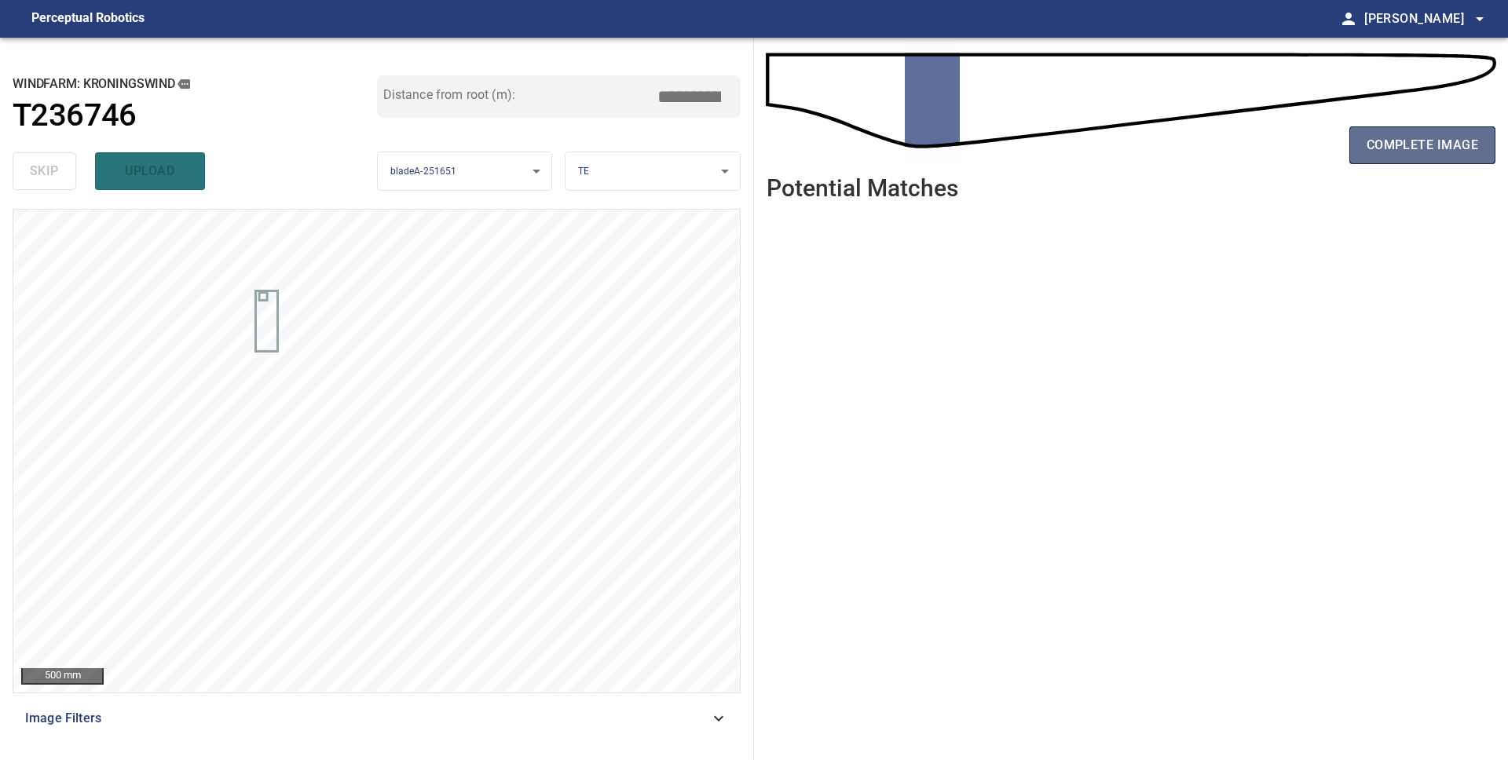
click at [1384, 150] on span "complete image" at bounding box center [1421, 145] width 111 height 22
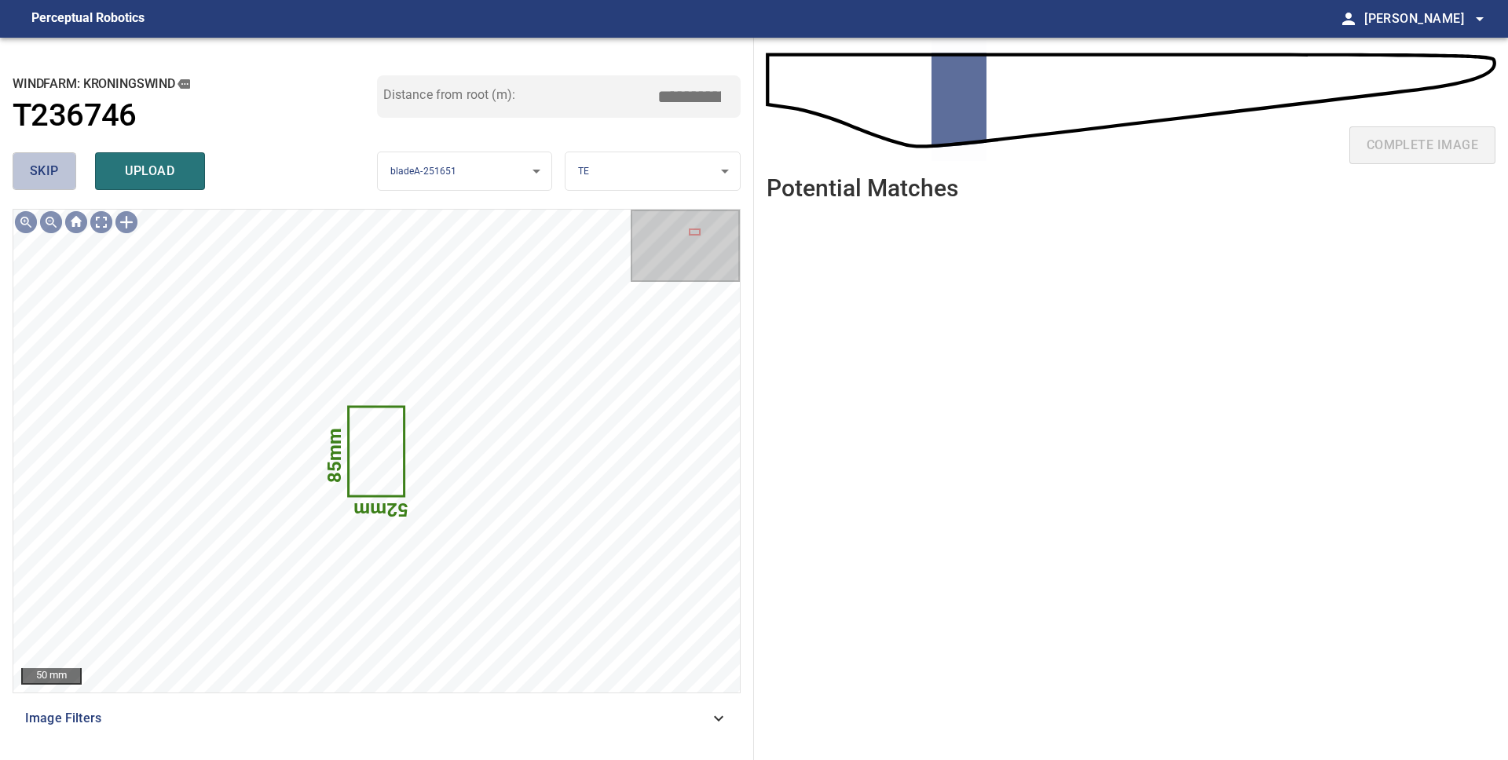
click at [53, 177] on span "skip" at bounding box center [44, 171] width 29 height 22
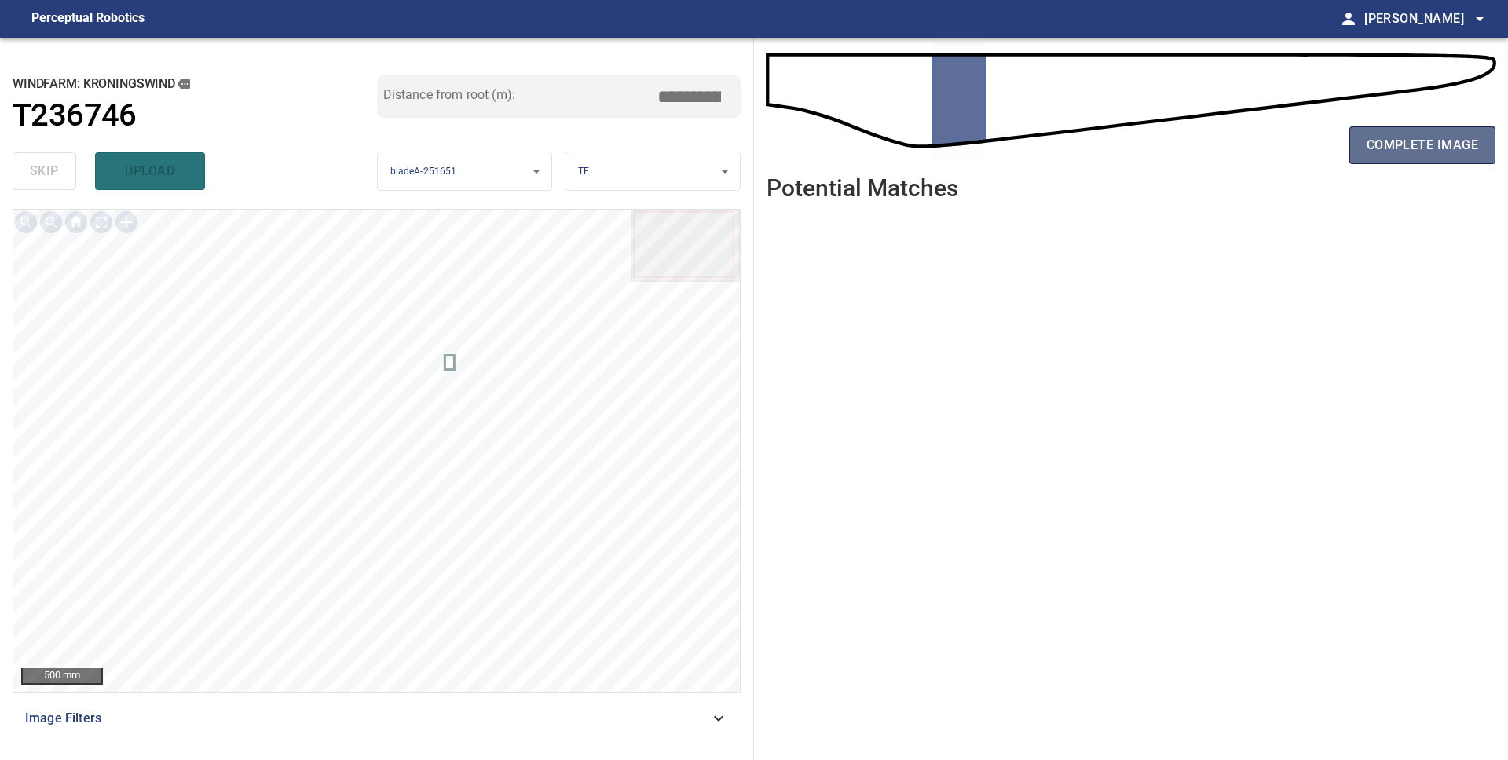
click at [1395, 133] on button "complete image" at bounding box center [1422, 145] width 146 height 38
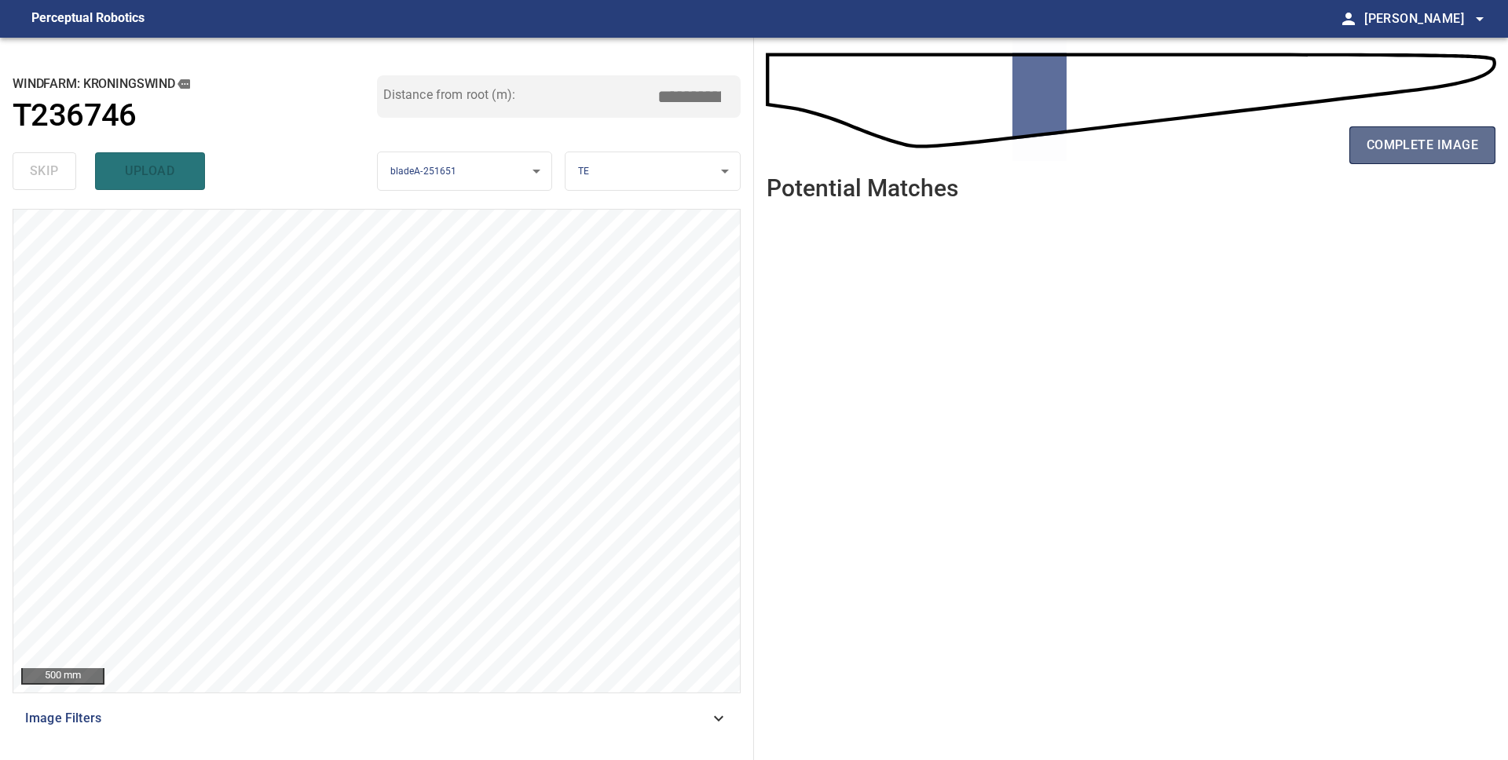
click at [1422, 152] on span "complete image" at bounding box center [1421, 145] width 111 height 22
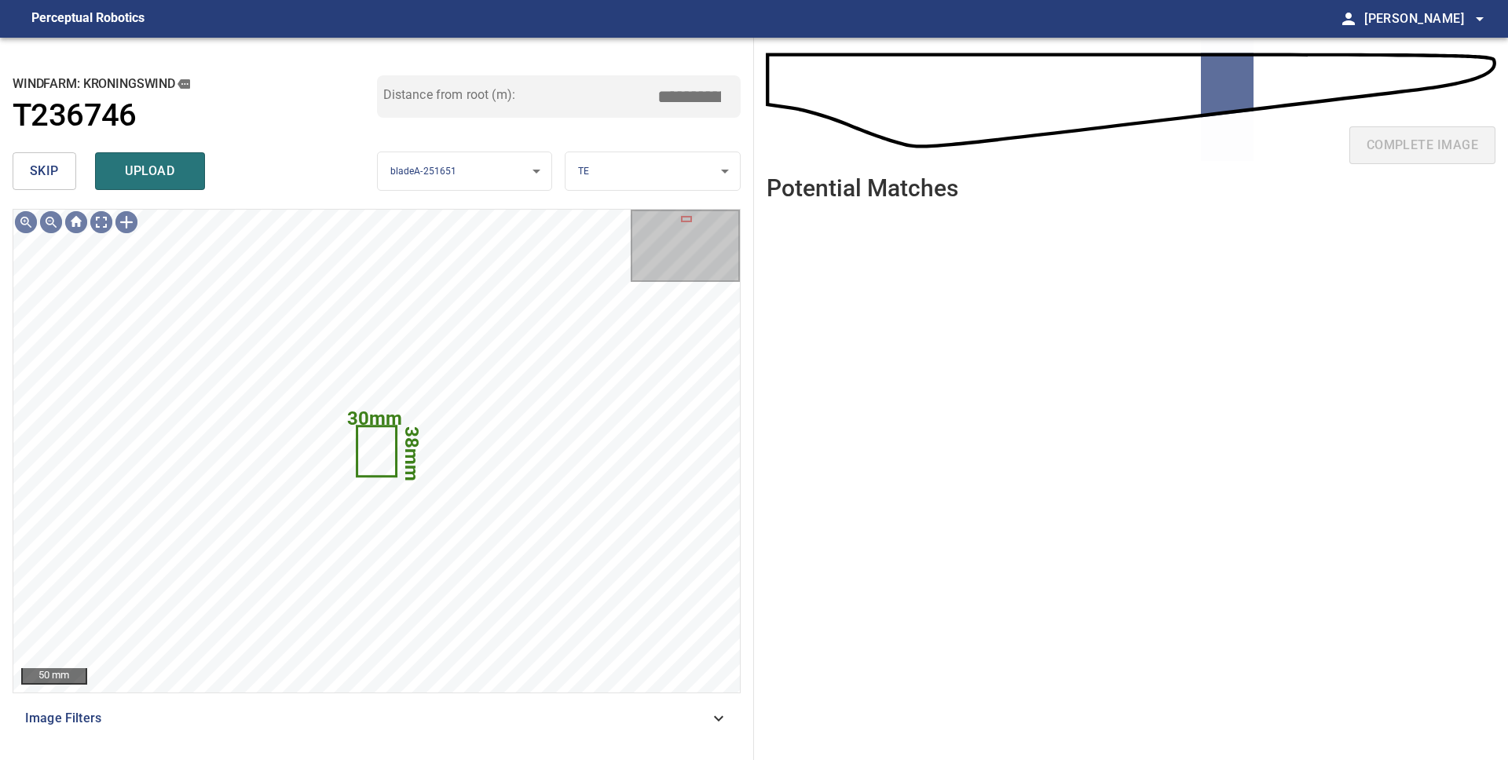
click at [57, 163] on span "skip" at bounding box center [44, 171] width 29 height 22
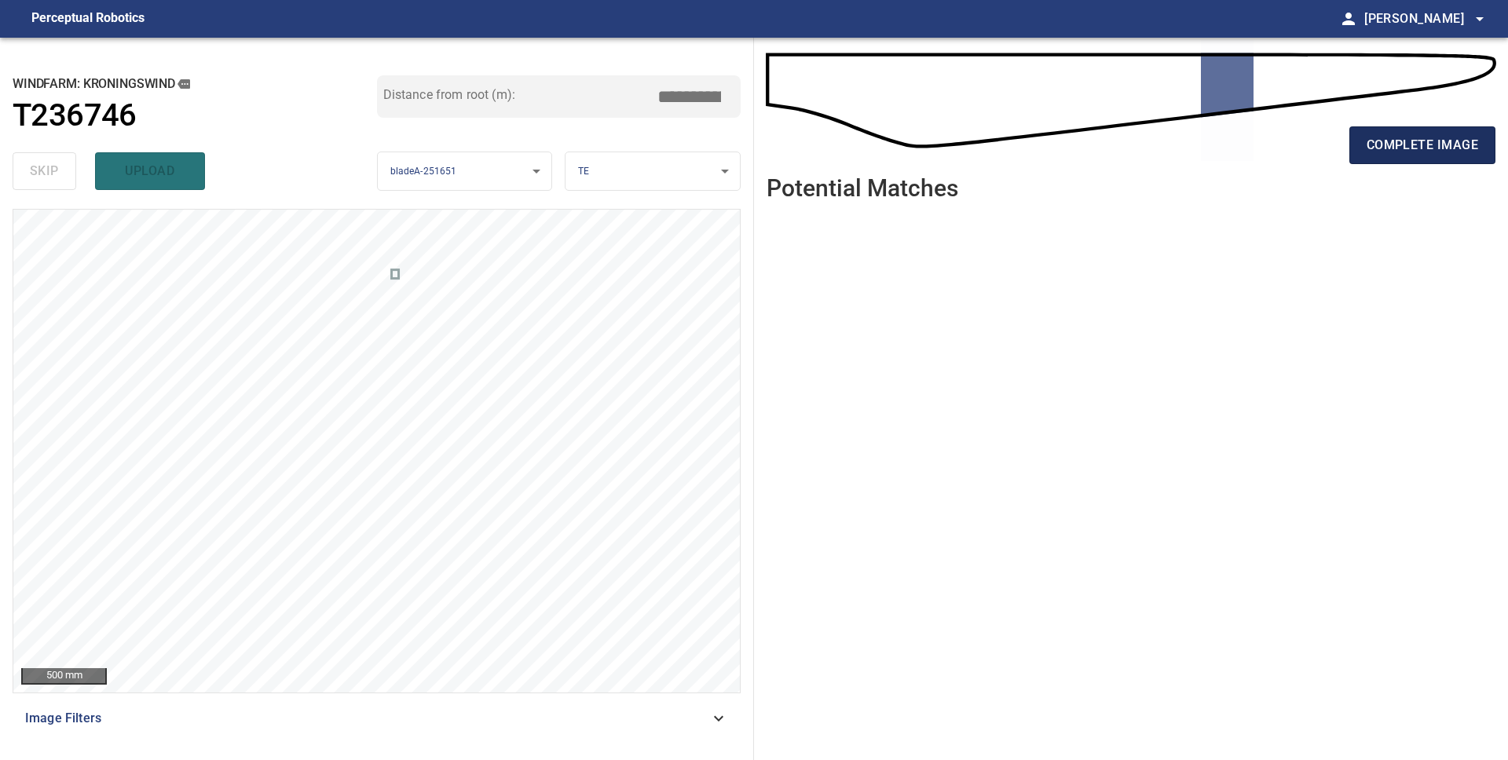
click at [1407, 151] on span "complete image" at bounding box center [1421, 145] width 111 height 22
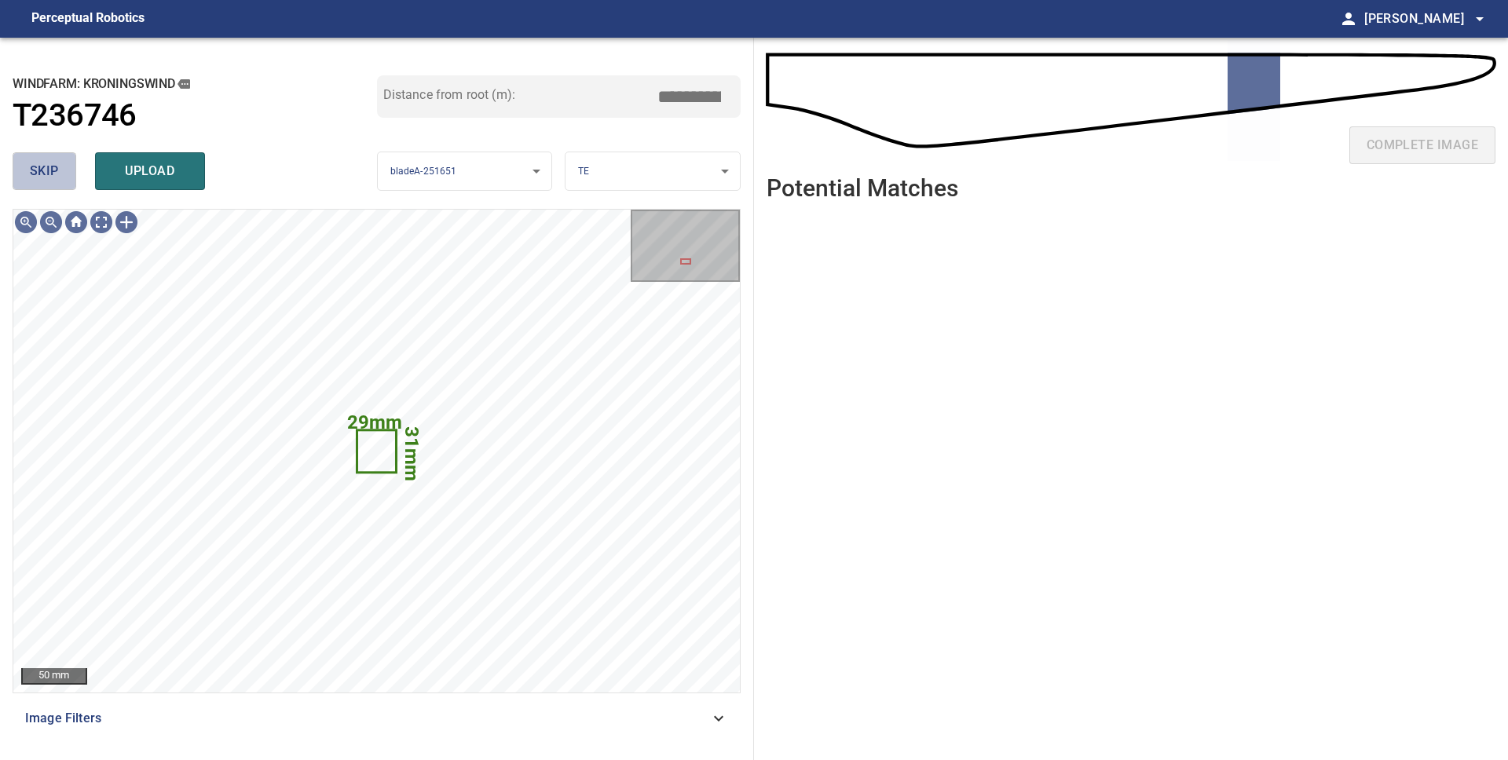
drag, startPoint x: 53, startPoint y: 174, endPoint x: 59, endPoint y: 182, distance: 9.6
click at [50, 174] on span "skip" at bounding box center [44, 171] width 29 height 22
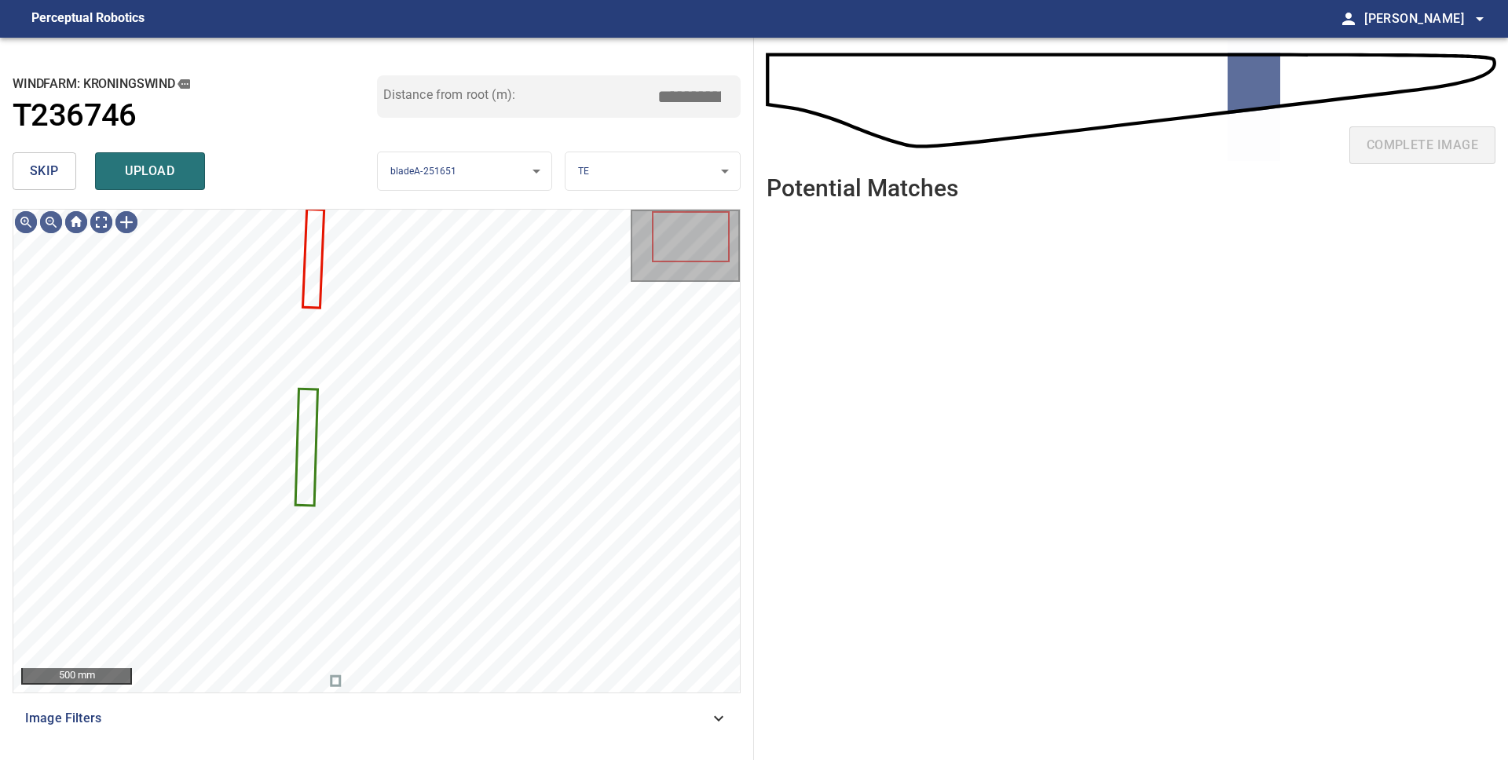
drag, startPoint x: 174, startPoint y: 178, endPoint x: 188, endPoint y: 198, distance: 23.7
click at [174, 178] on span "upload" at bounding box center [149, 171] width 75 height 22
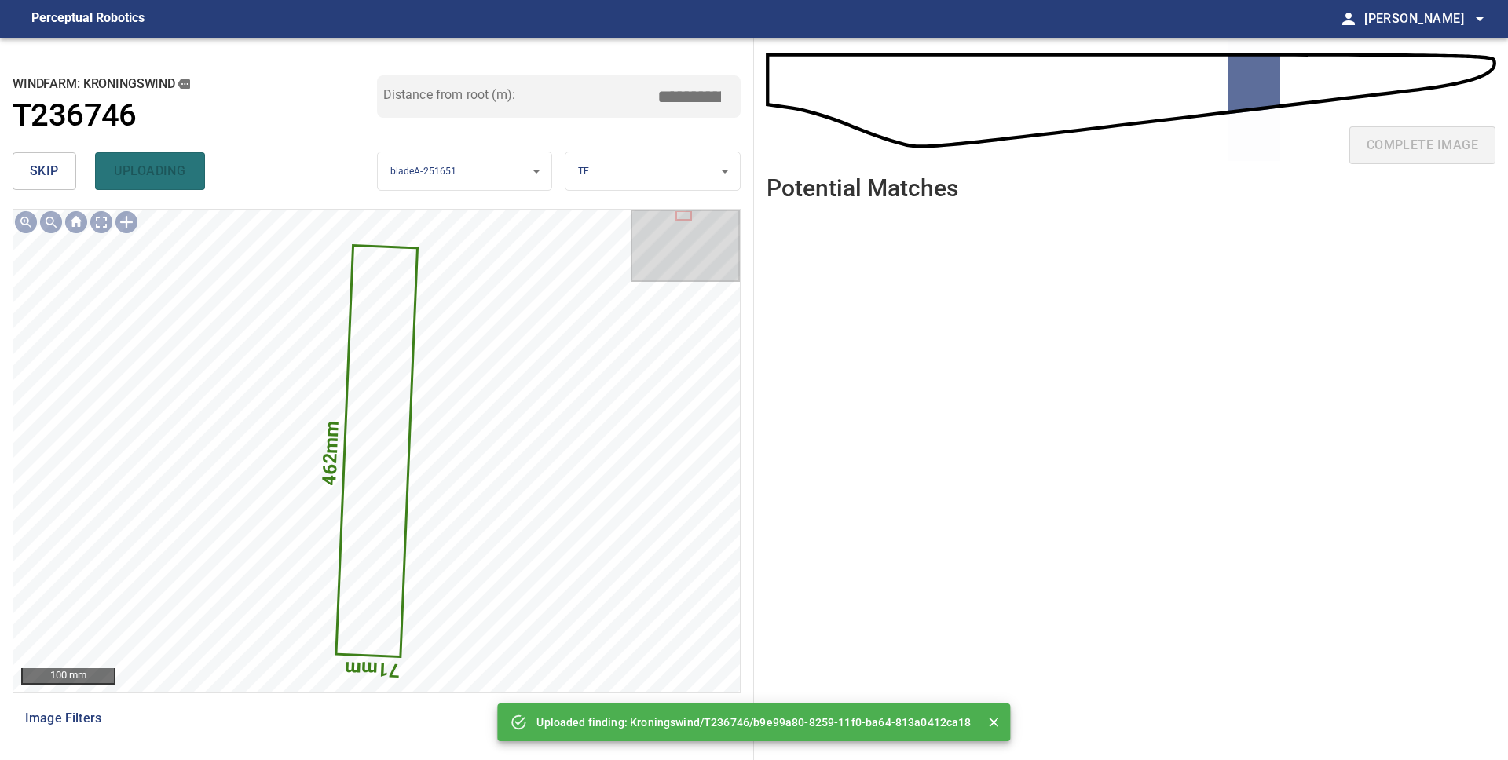
click at [28, 174] on button "skip" at bounding box center [45, 171] width 64 height 38
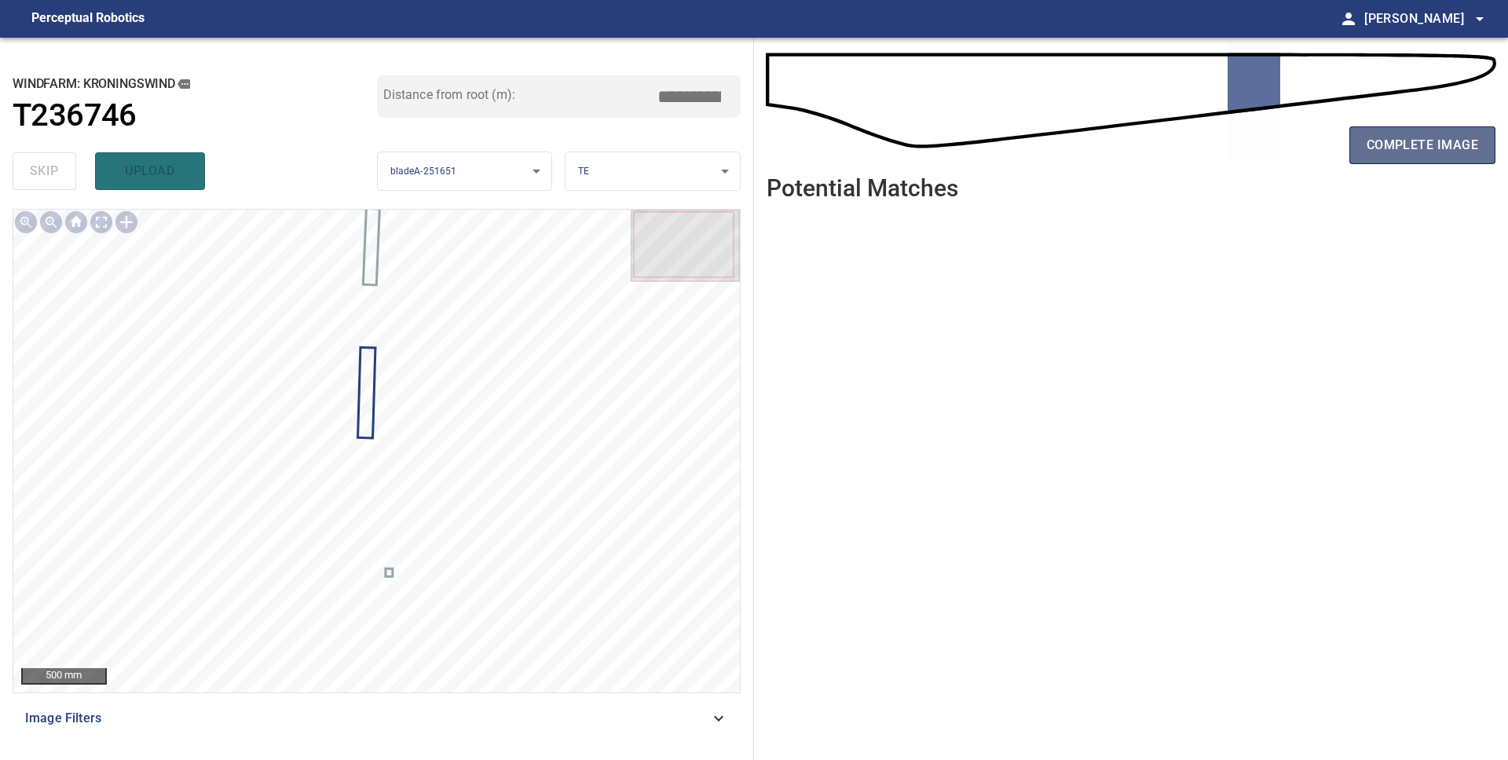
click at [1363, 152] on button "complete image" at bounding box center [1422, 145] width 146 height 38
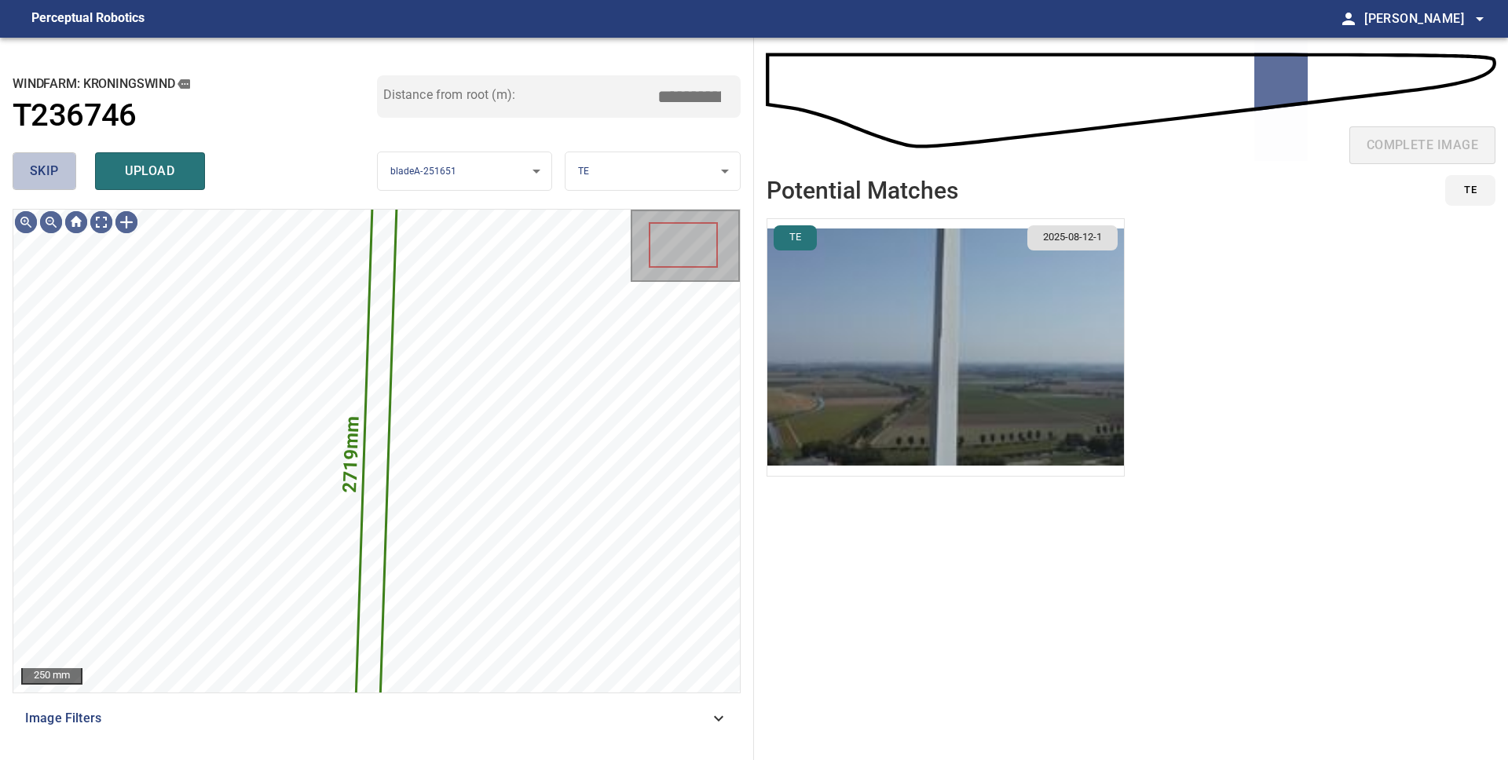
click at [40, 184] on button "skip" at bounding box center [45, 171] width 64 height 38
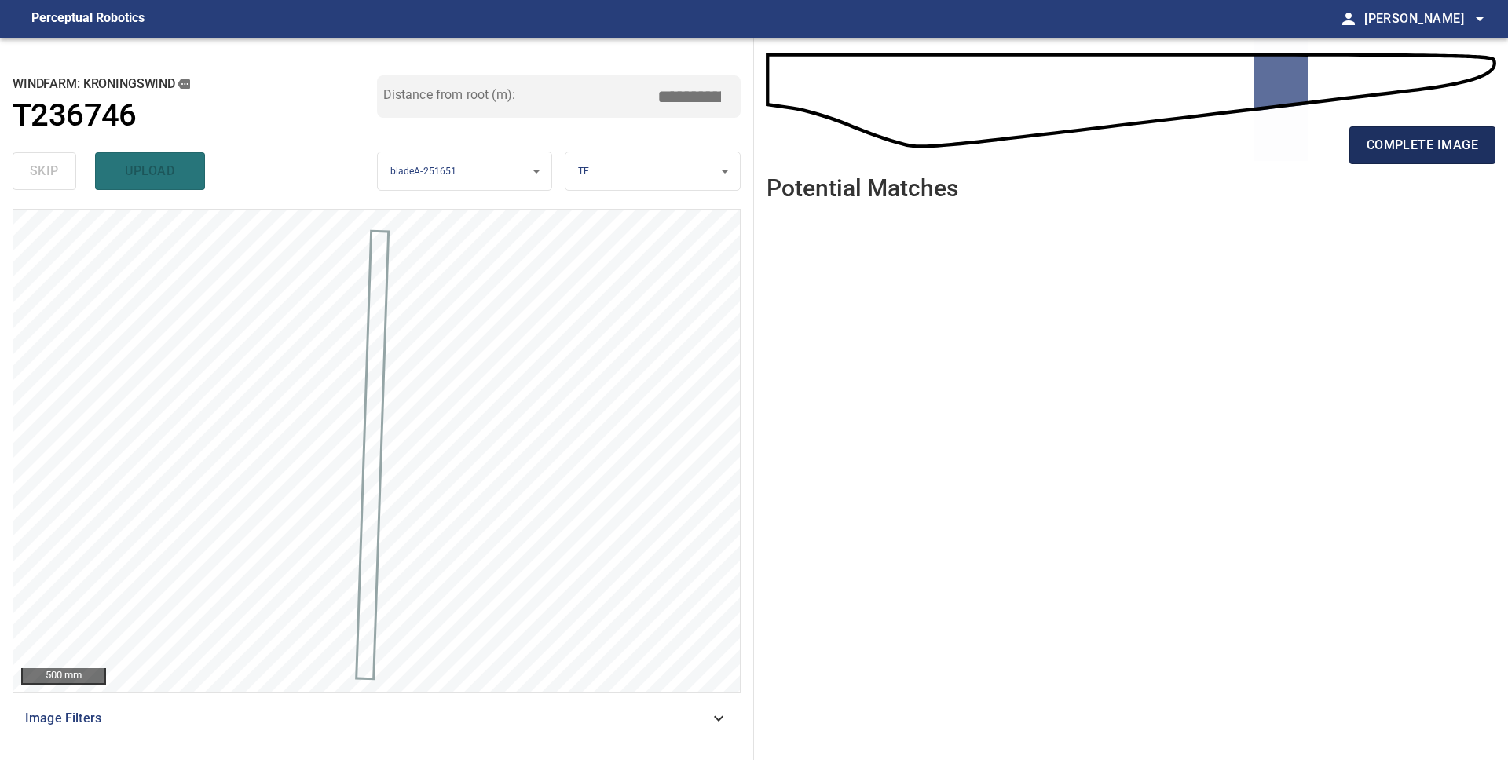
click at [1424, 143] on span "complete image" at bounding box center [1421, 145] width 111 height 22
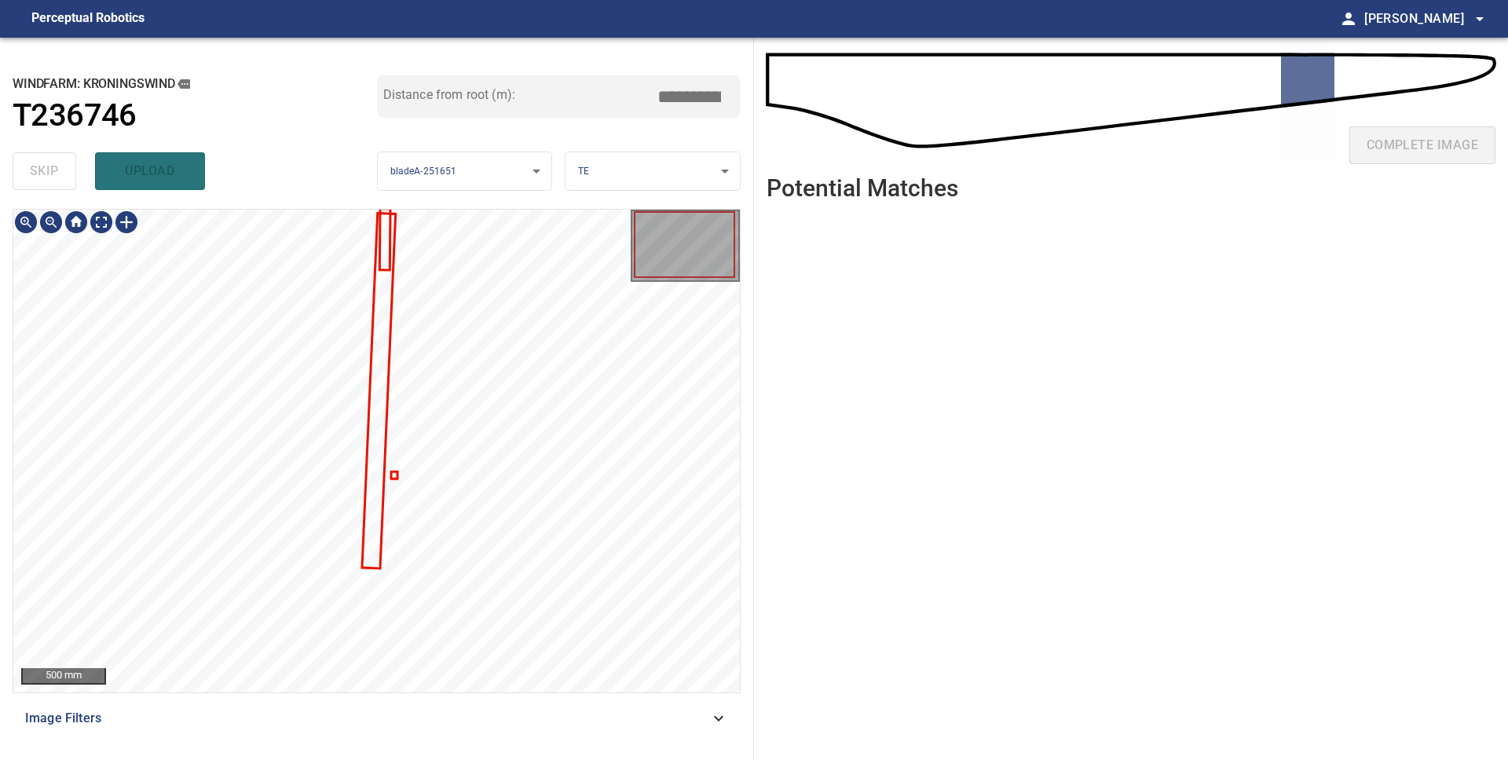
click at [395, 473] on div at bounding box center [376, 451] width 726 height 483
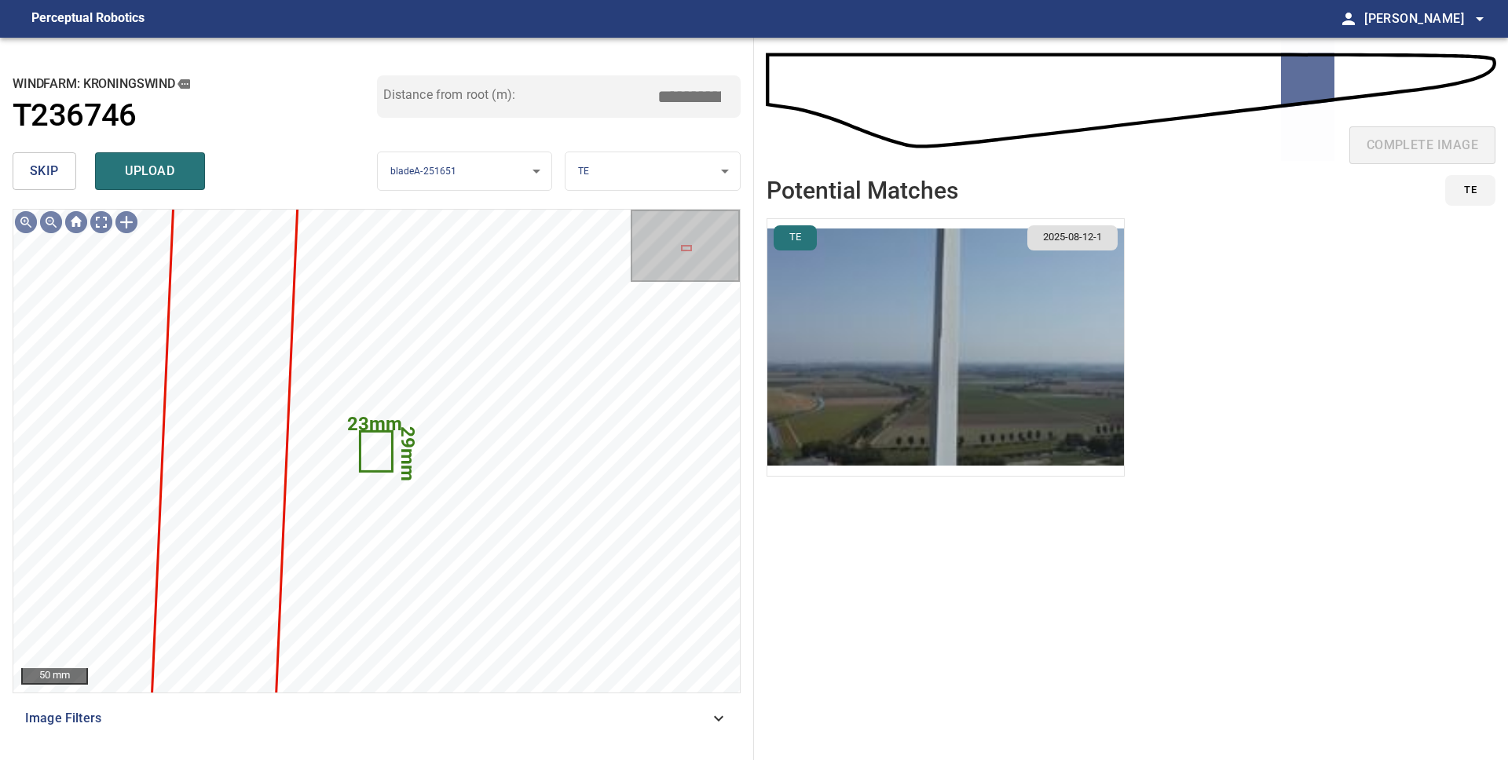
click at [61, 177] on button "skip" at bounding box center [45, 171] width 64 height 38
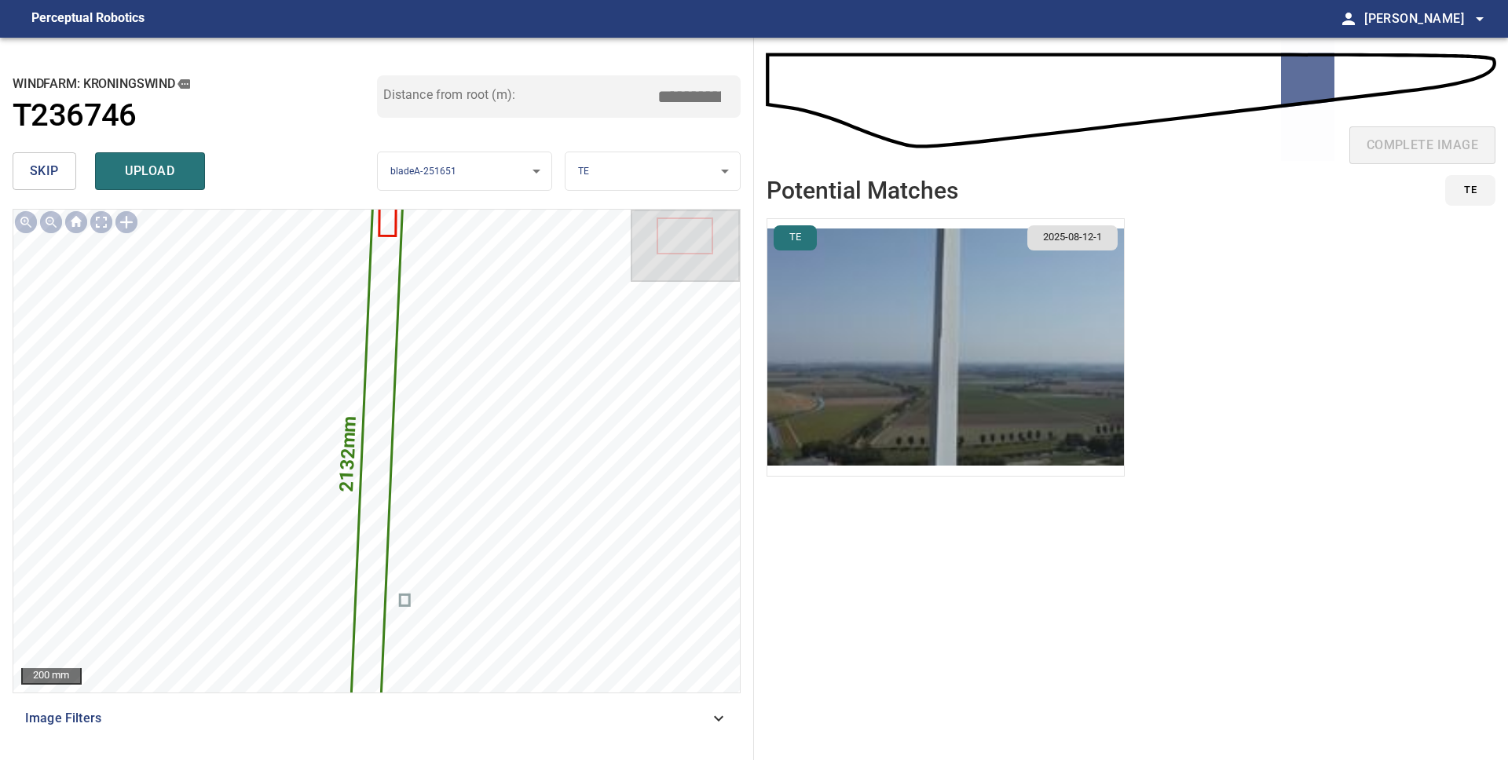
click at [51, 185] on button "skip" at bounding box center [45, 171] width 64 height 38
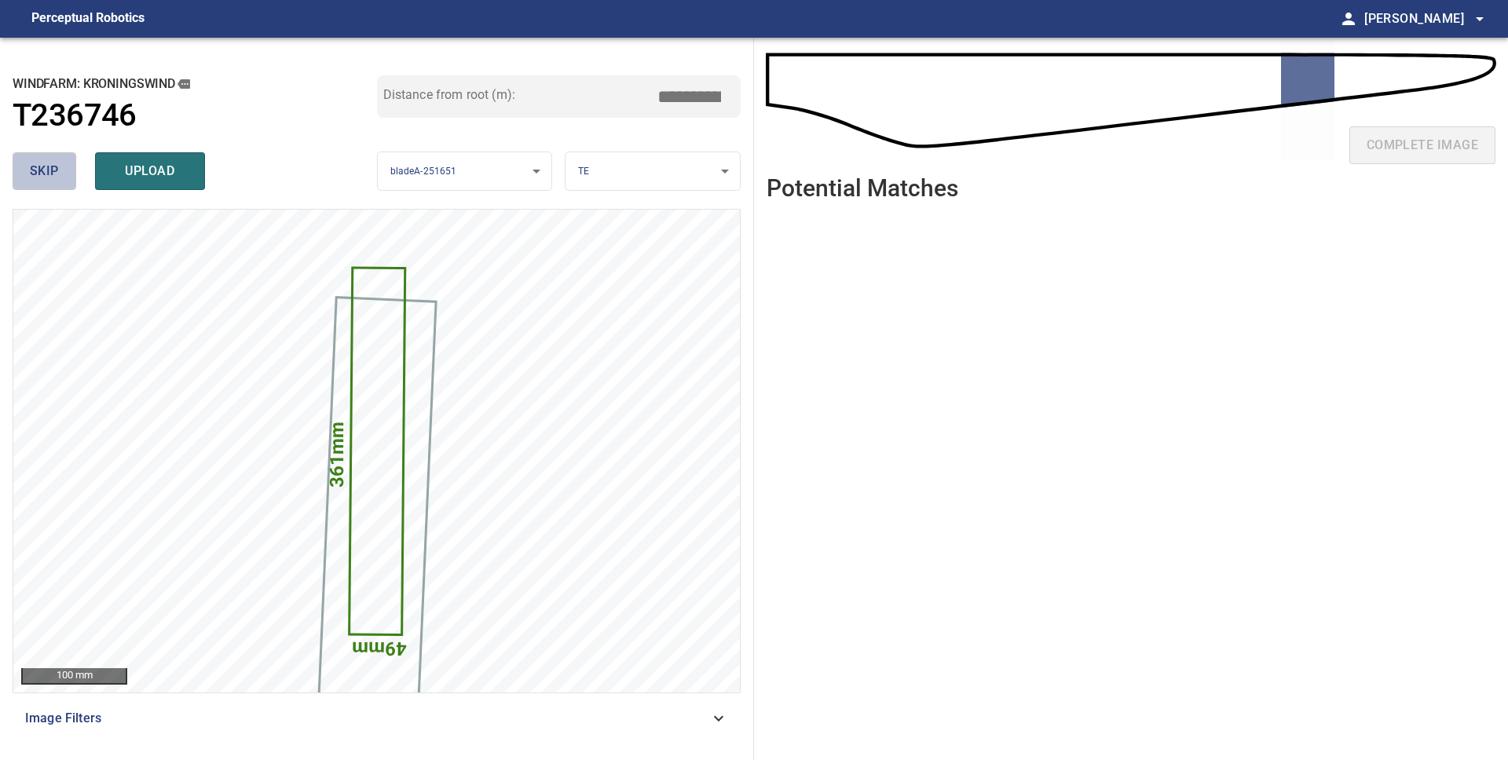
click at [52, 185] on button "skip" at bounding box center [45, 171] width 64 height 38
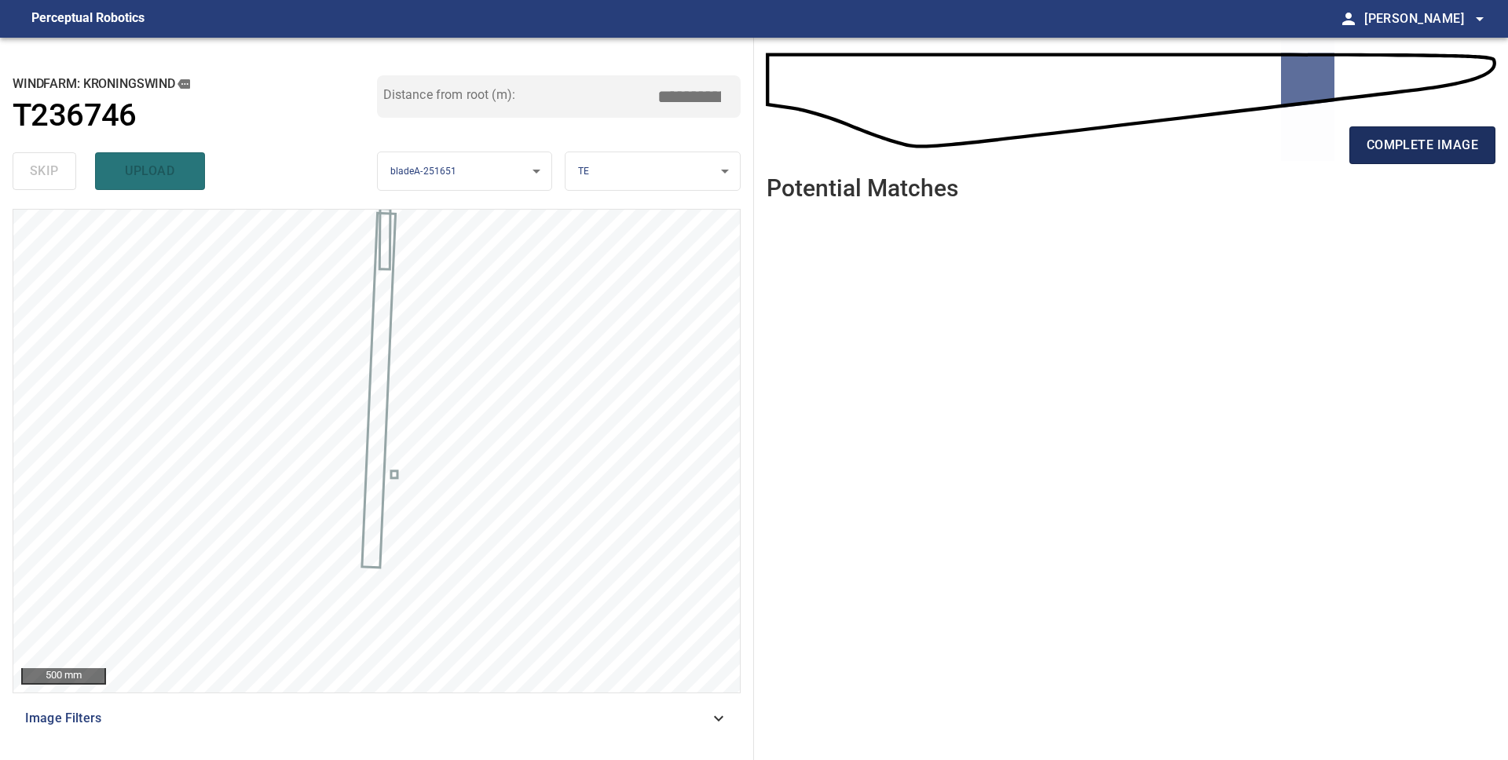
click at [1384, 155] on span "complete image" at bounding box center [1421, 145] width 111 height 22
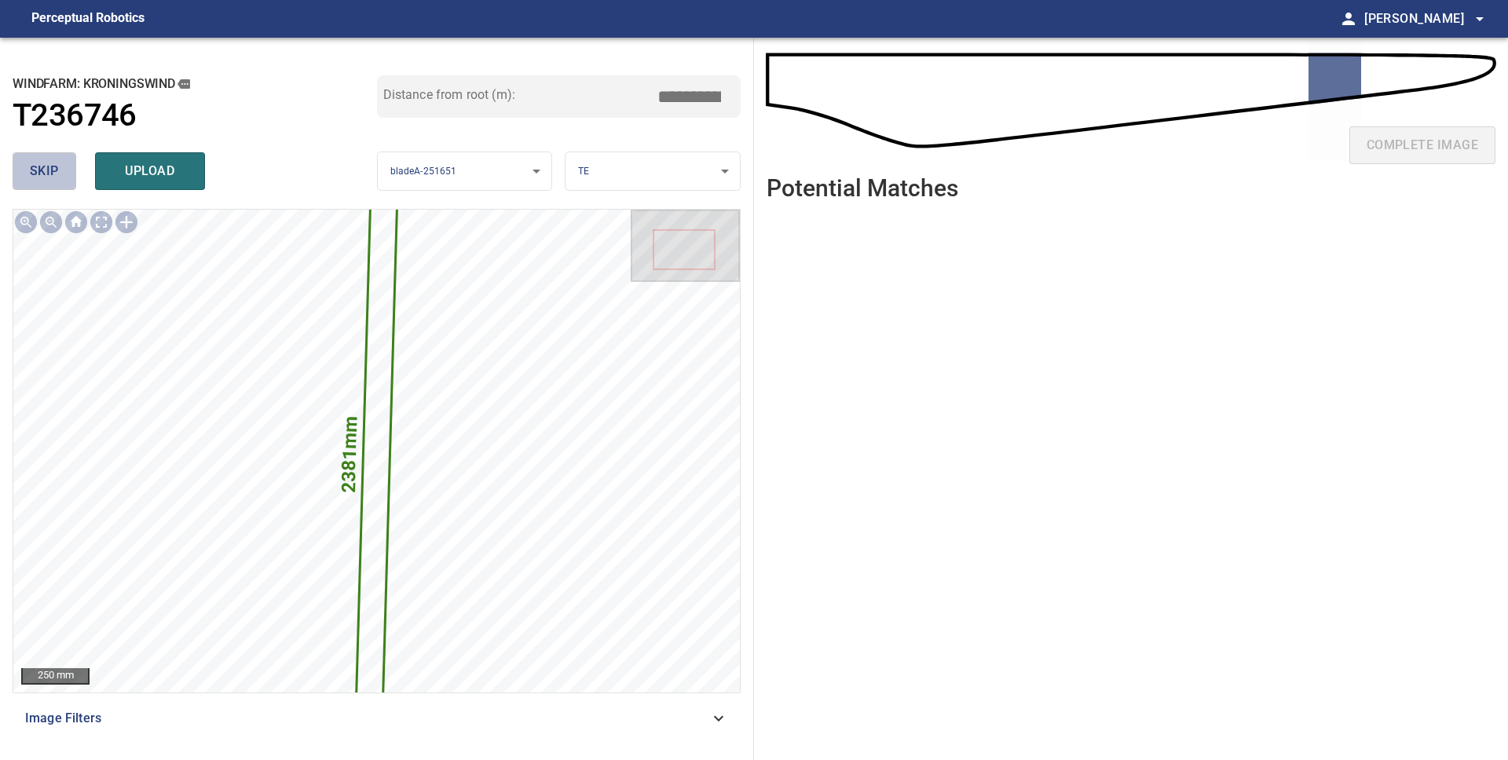
click at [57, 176] on span "skip" at bounding box center [44, 171] width 29 height 22
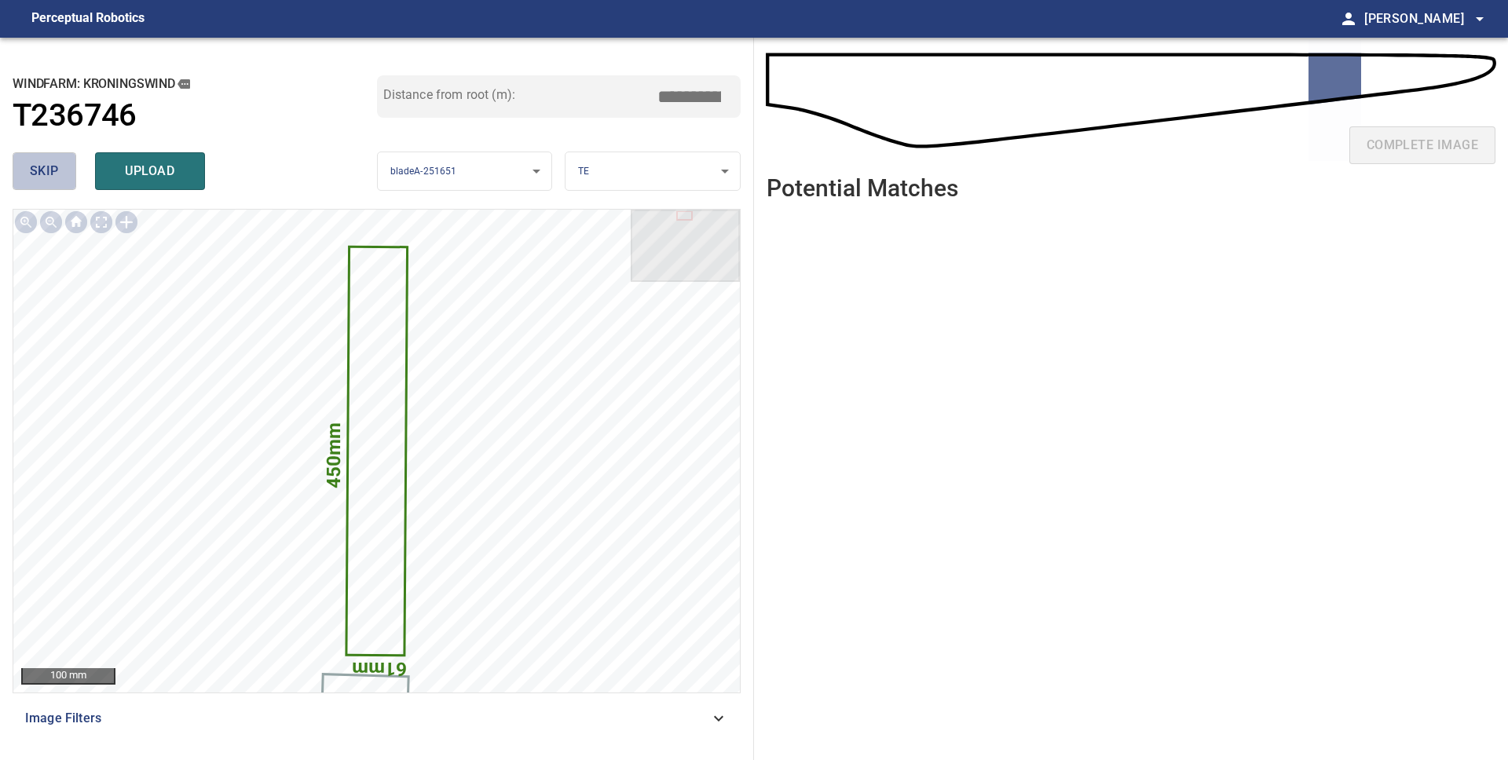
click at [57, 176] on span "skip" at bounding box center [44, 171] width 29 height 22
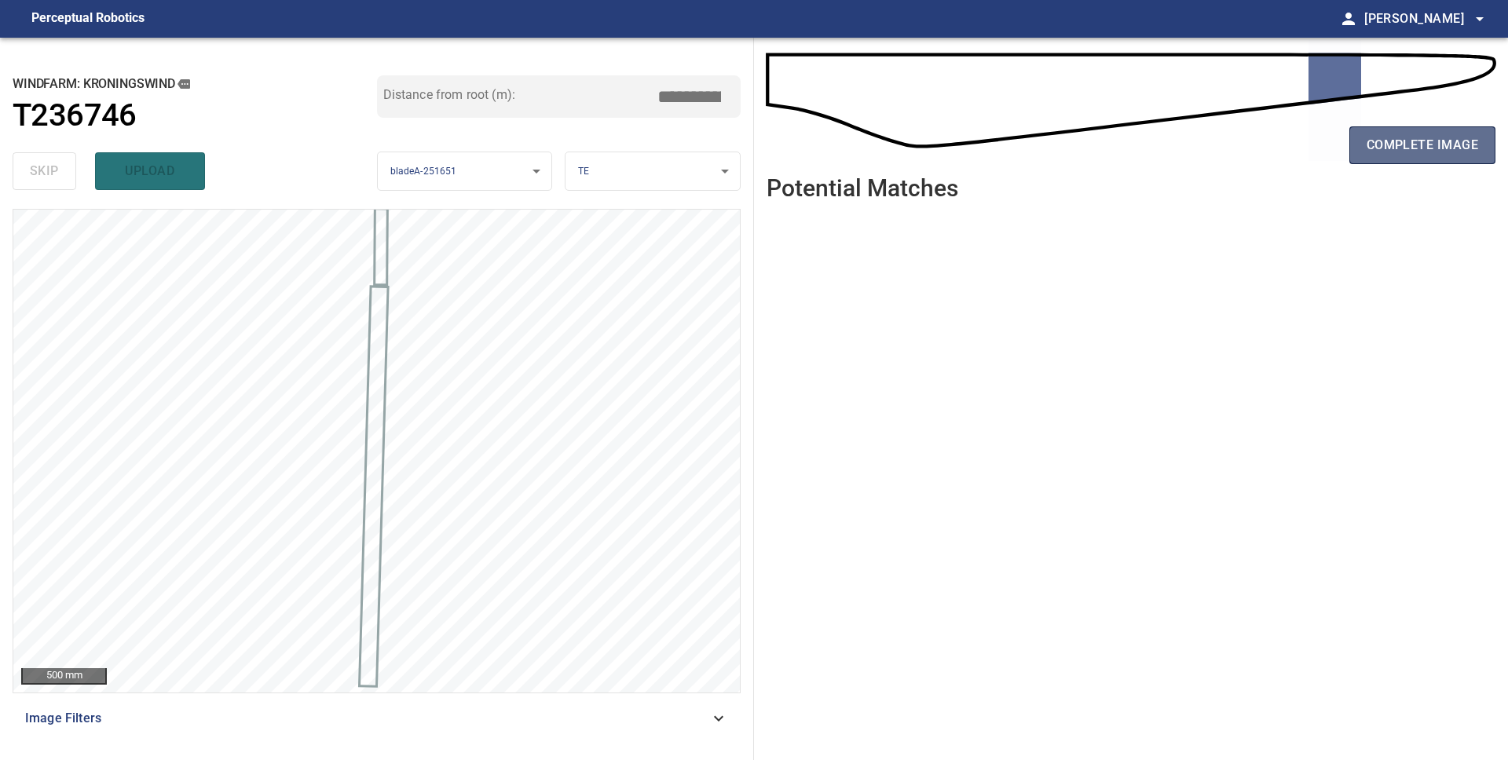
click at [1389, 155] on span "complete image" at bounding box center [1421, 145] width 111 height 22
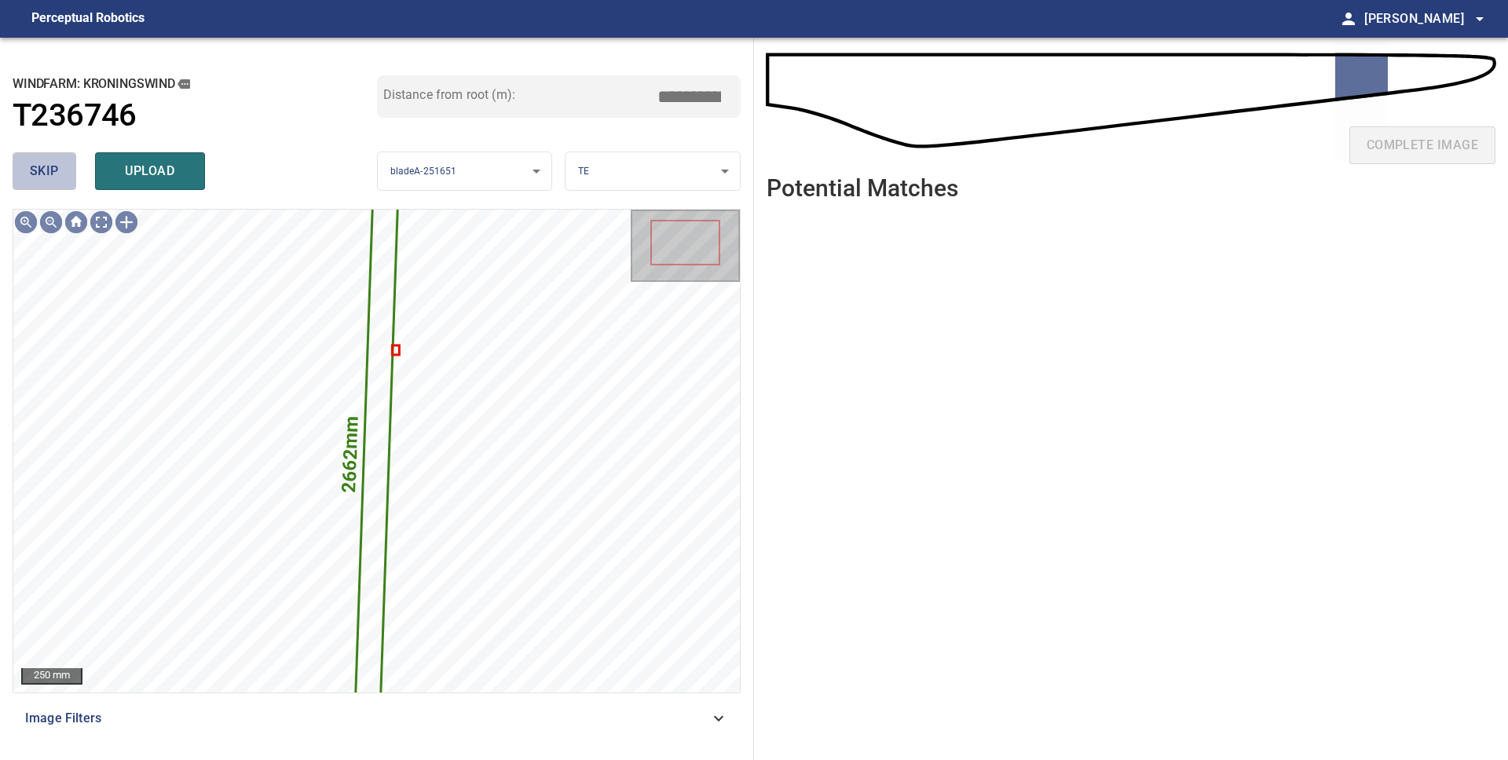
click at [45, 166] on span "skip" at bounding box center [44, 171] width 29 height 22
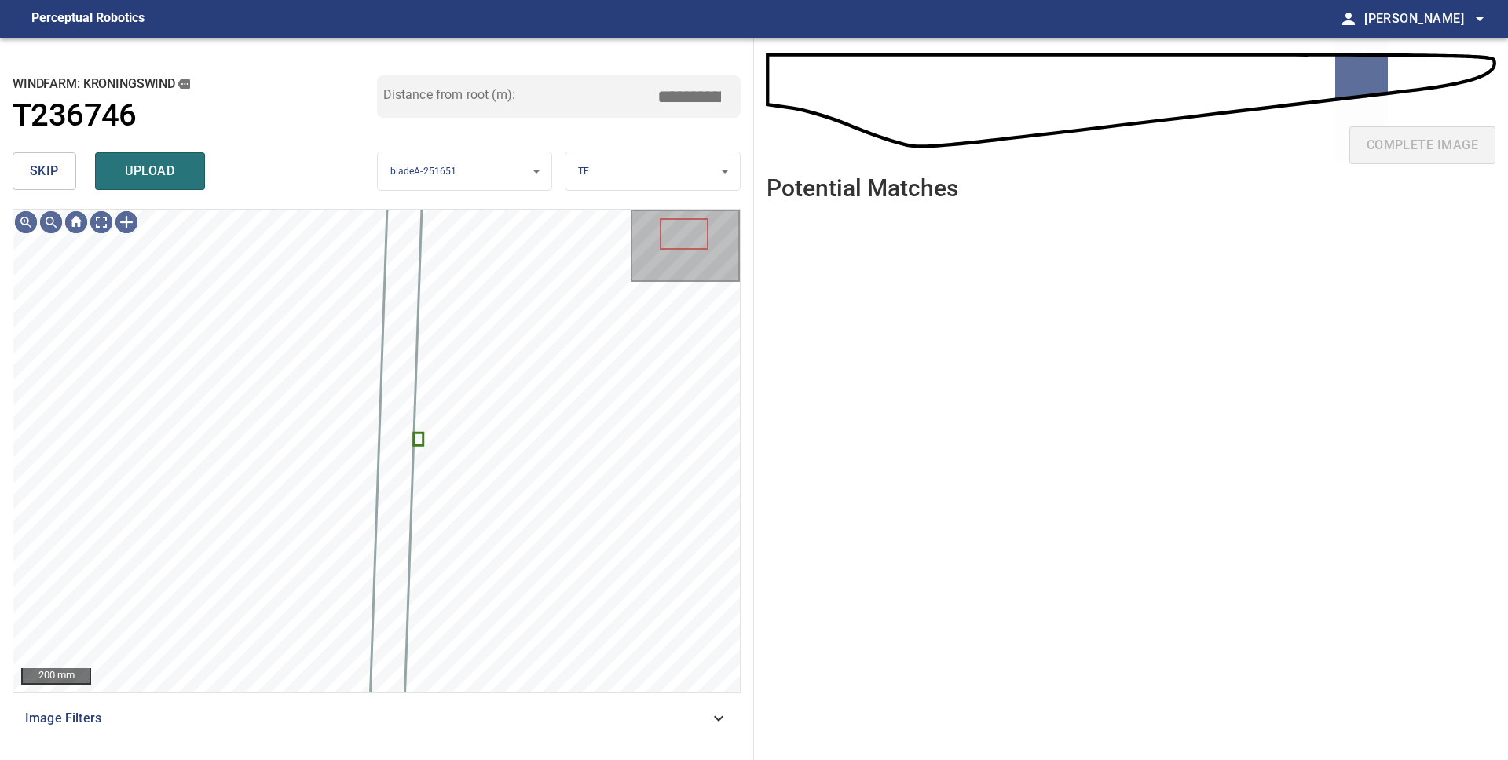
click at [27, 162] on button "skip" at bounding box center [45, 171] width 64 height 38
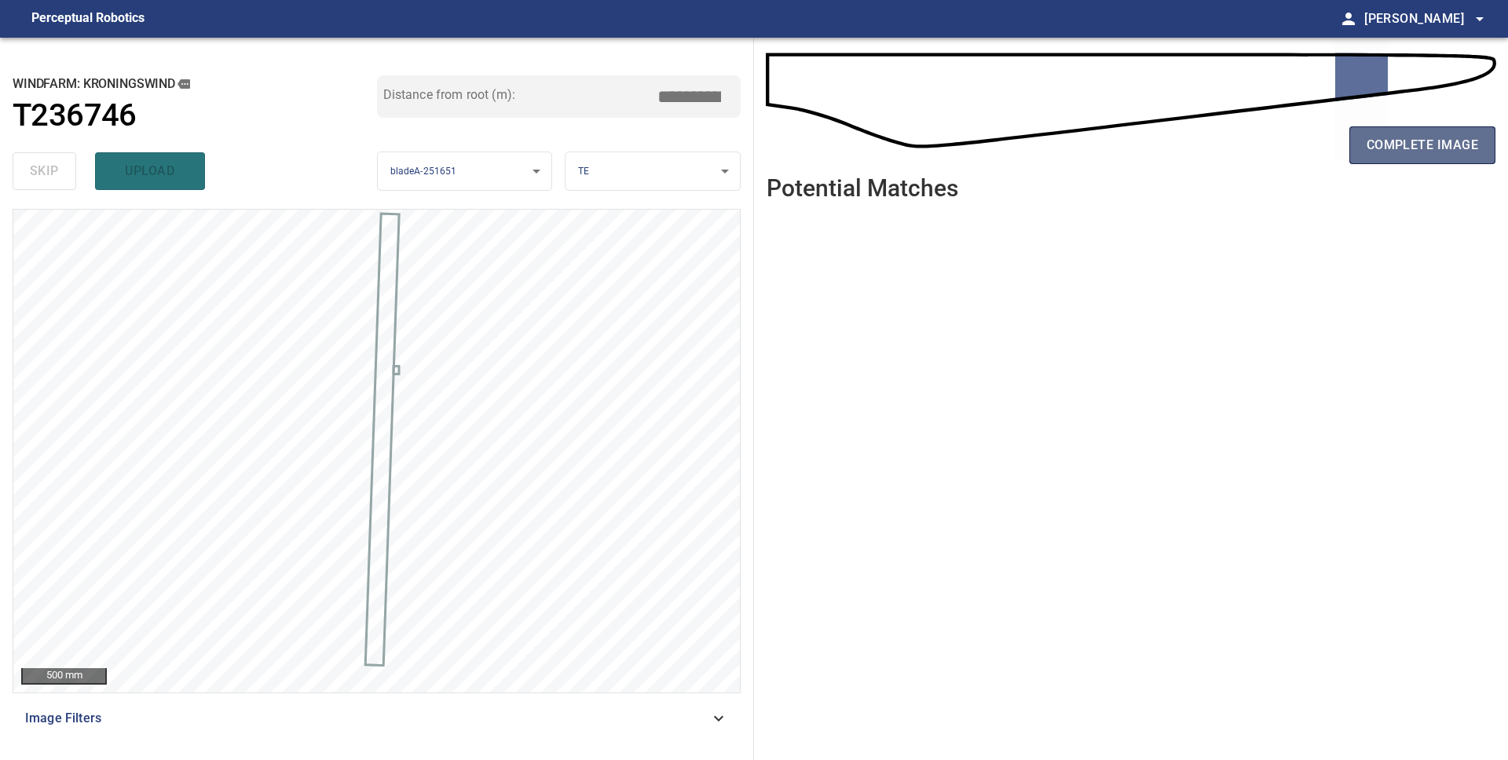
click at [1411, 146] on span "complete image" at bounding box center [1421, 145] width 111 height 22
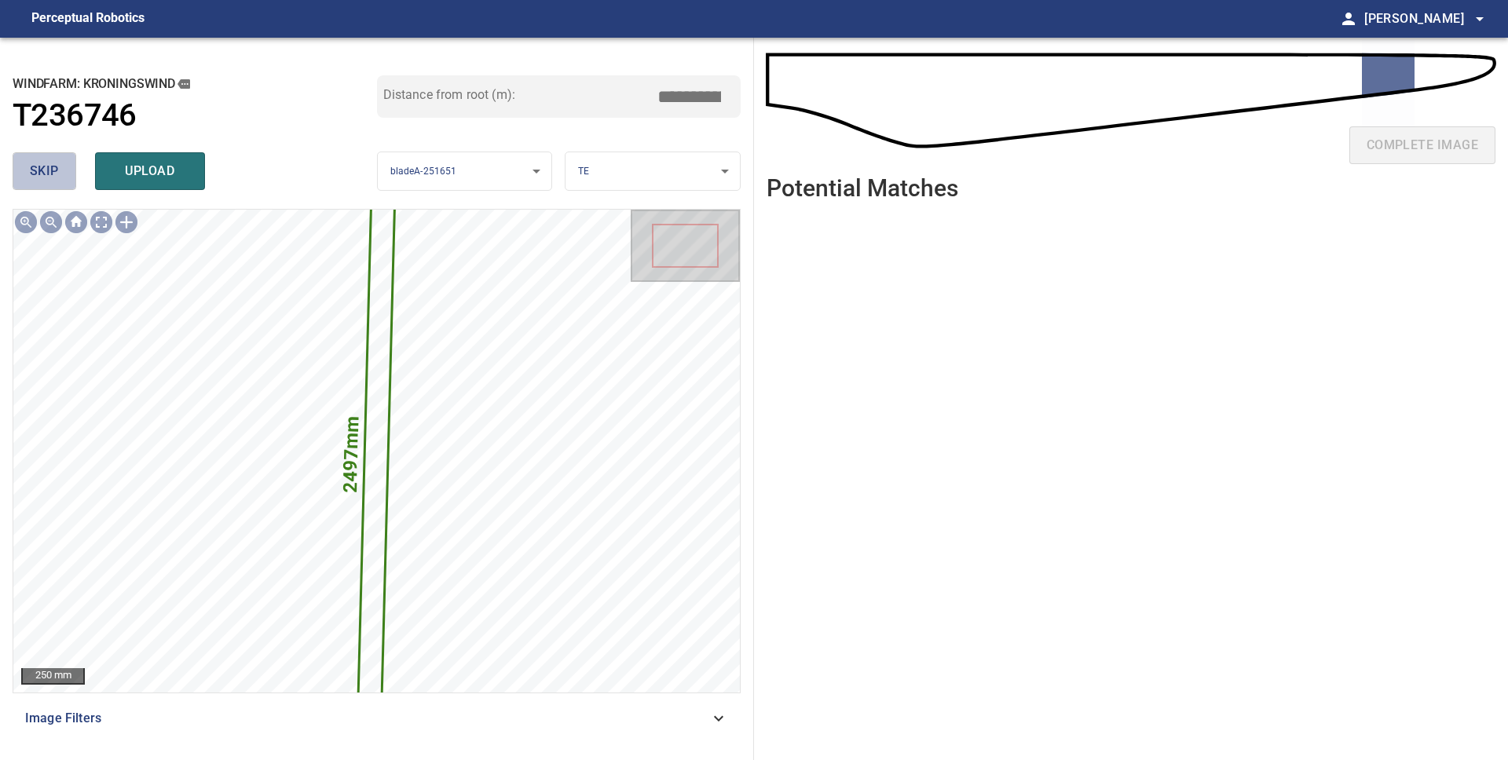
click at [24, 165] on button "skip" at bounding box center [45, 171] width 64 height 38
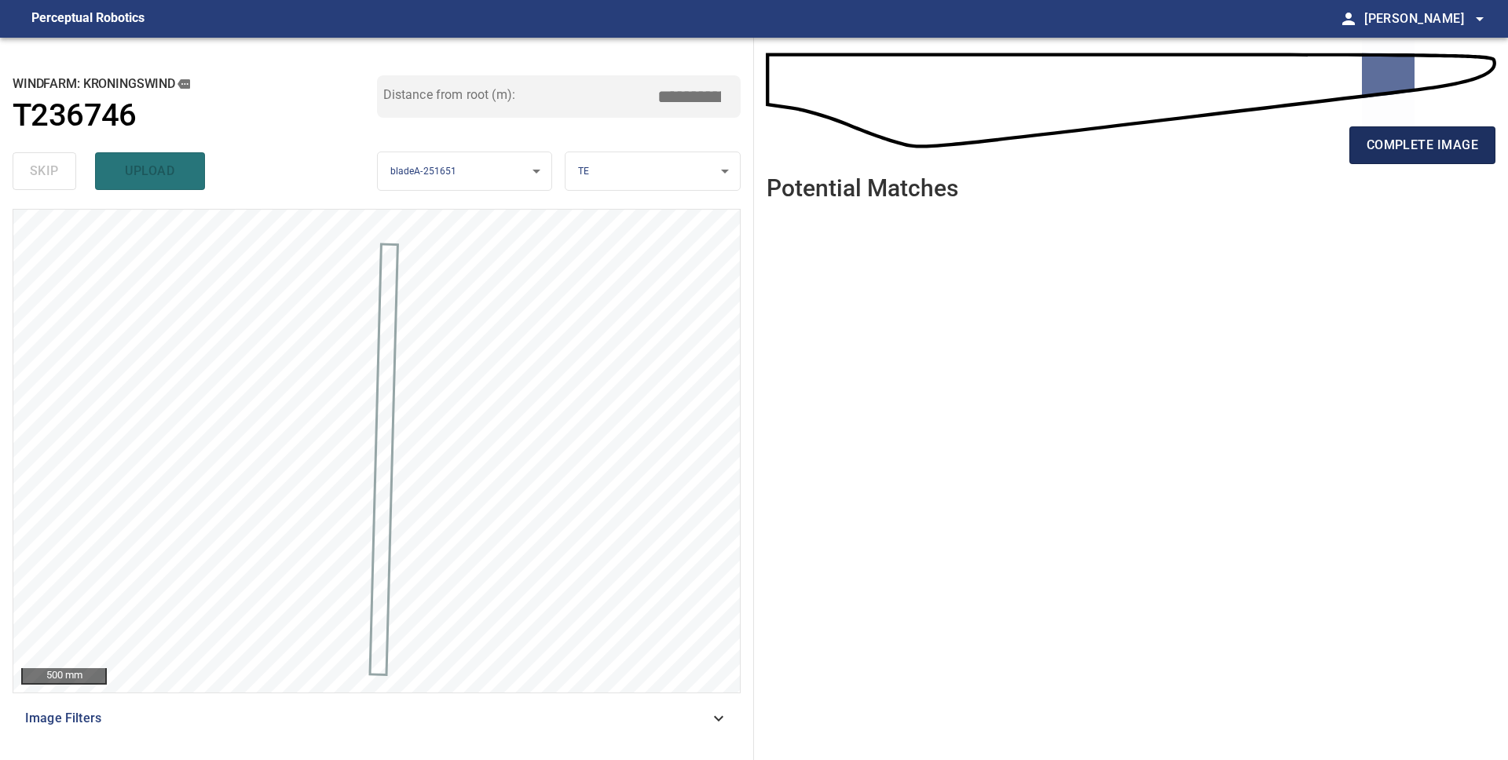
click at [1431, 144] on span "complete image" at bounding box center [1421, 145] width 111 height 22
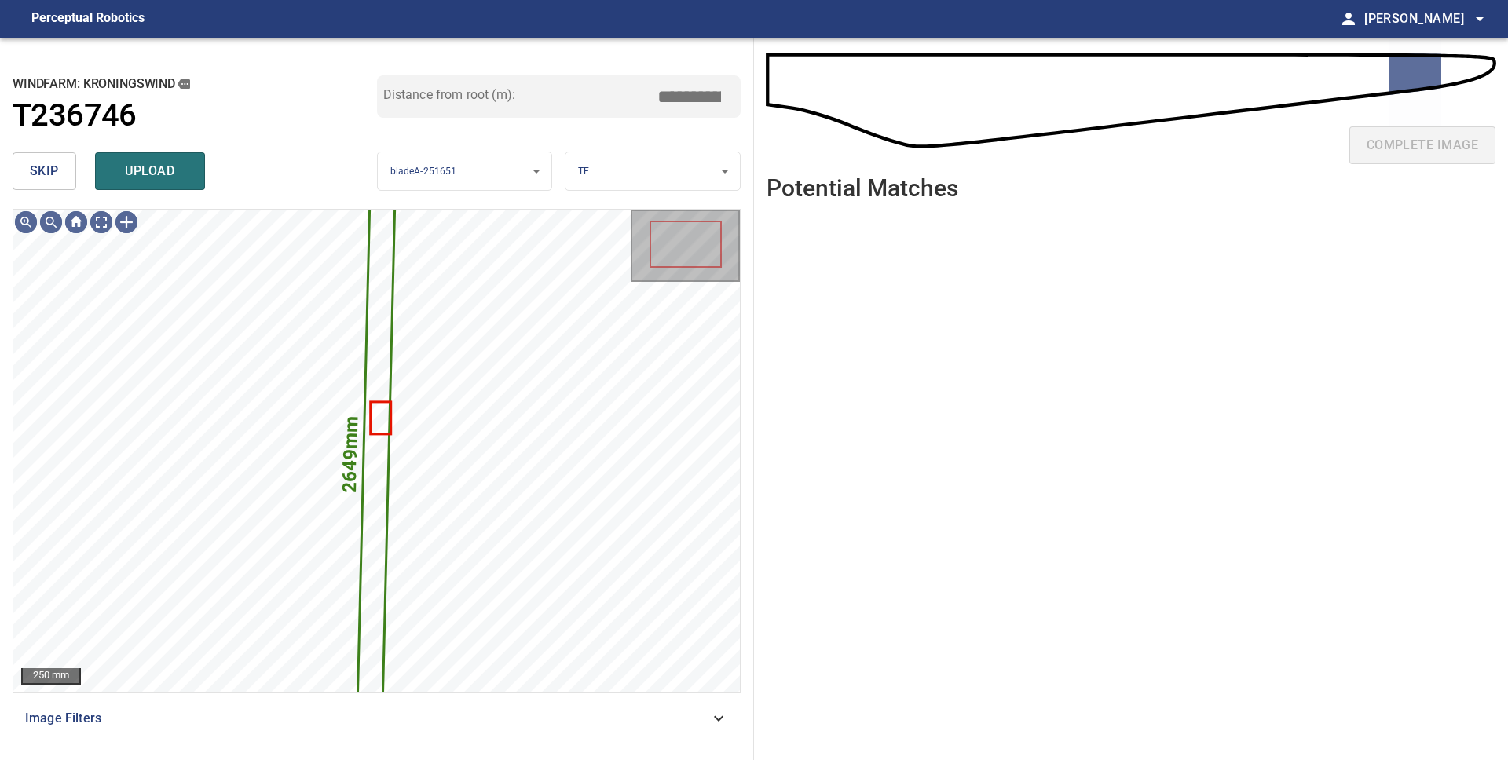
click at [31, 170] on span "skip" at bounding box center [44, 171] width 29 height 22
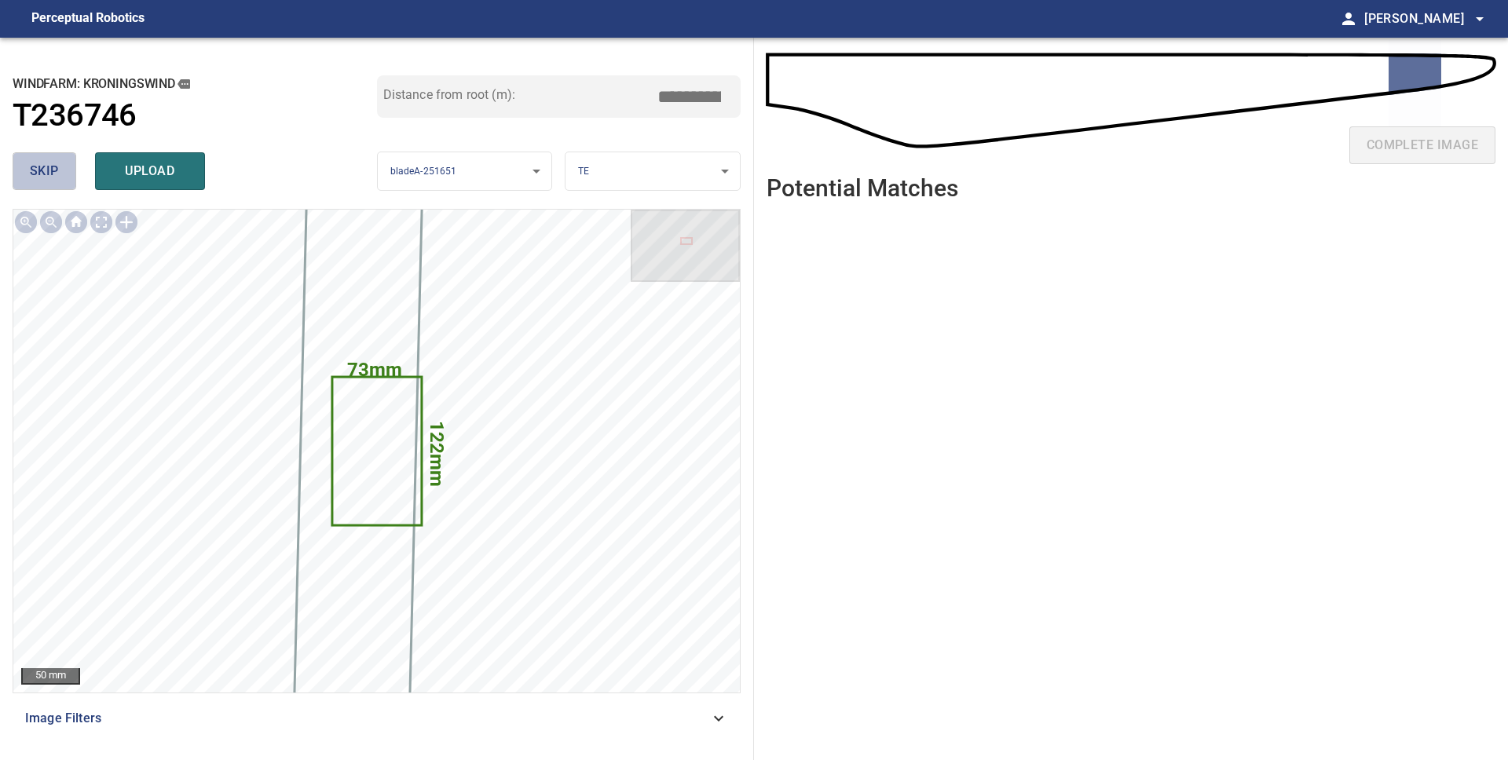
click at [31, 171] on span "skip" at bounding box center [44, 171] width 29 height 22
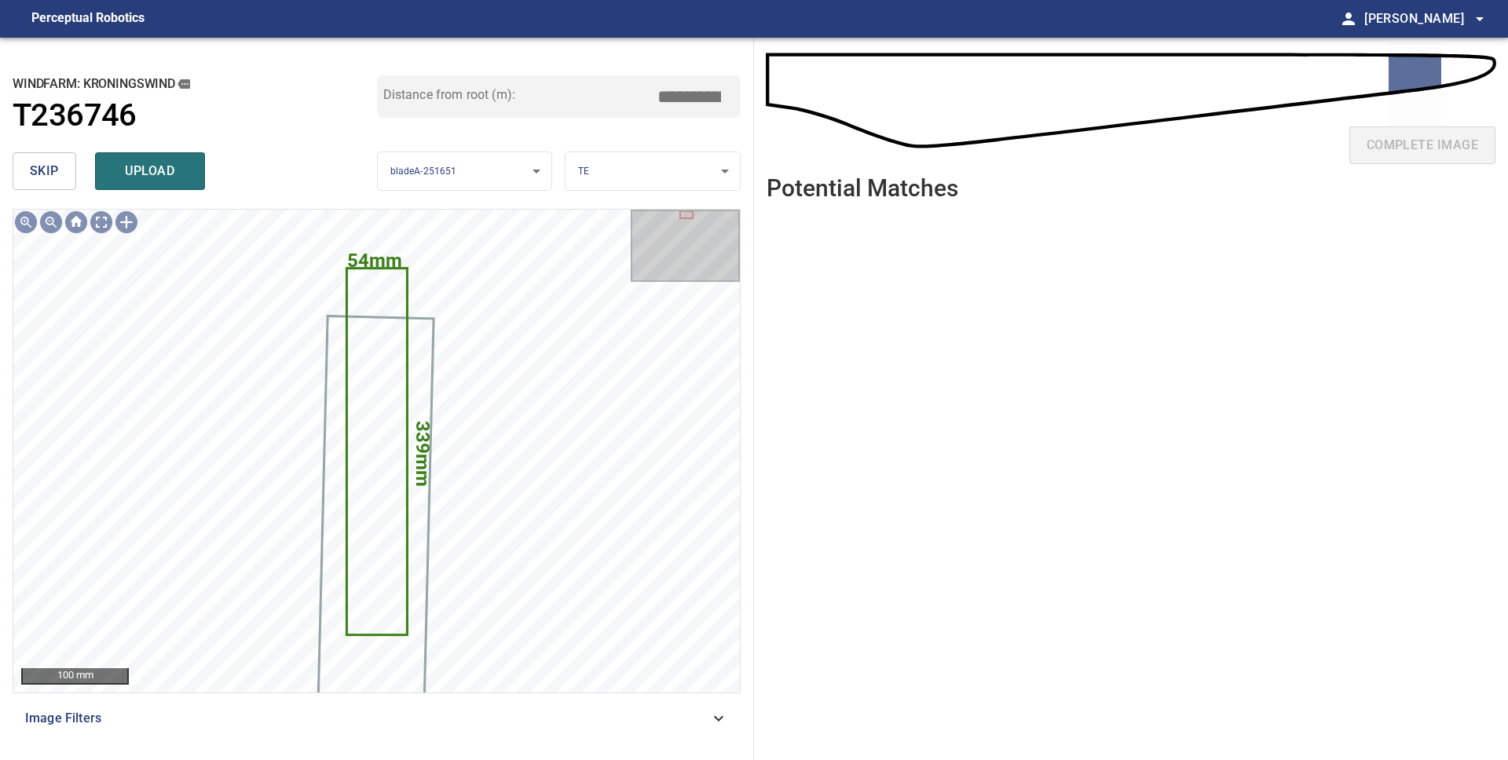
click at [48, 180] on span "skip" at bounding box center [44, 171] width 29 height 22
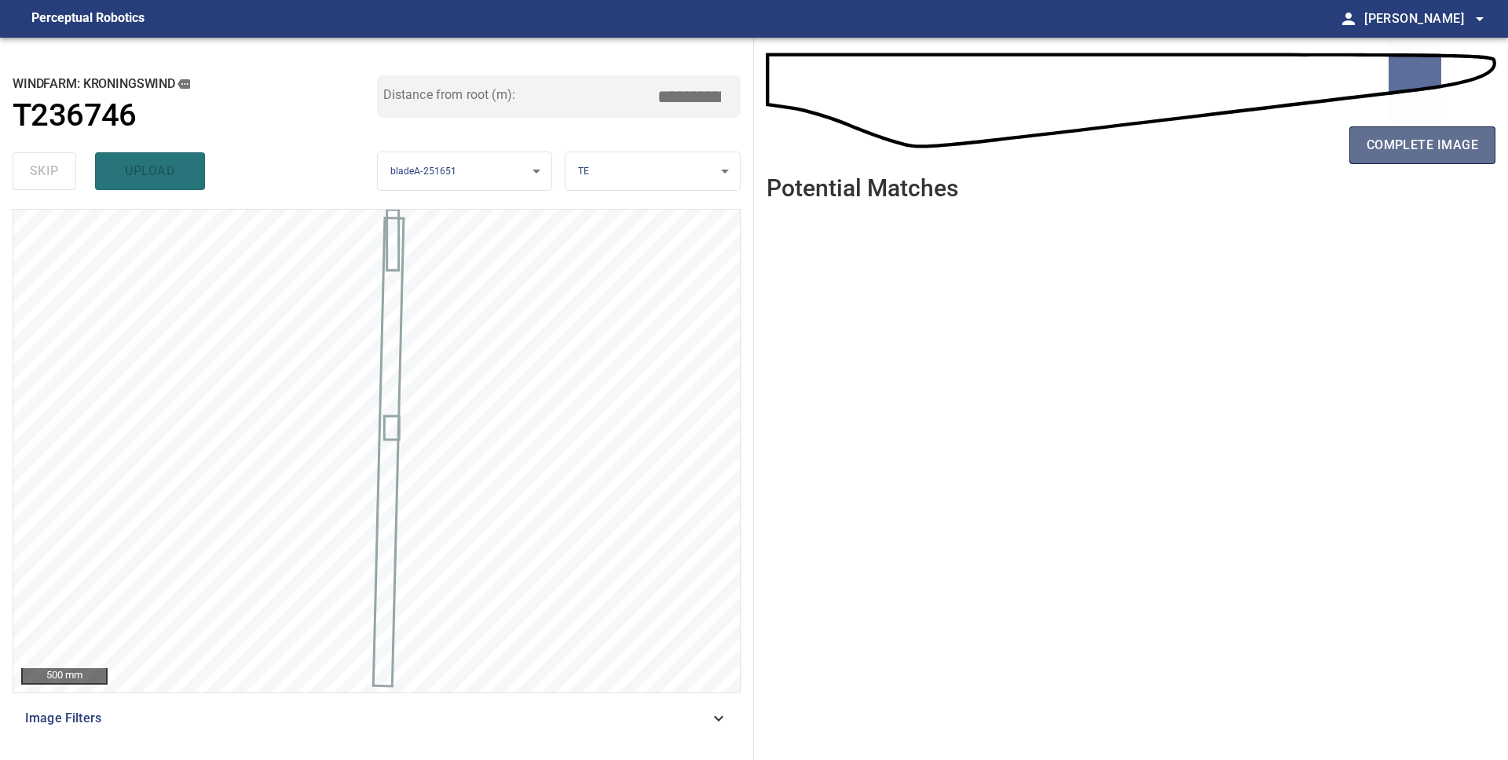
click at [1432, 153] on span "complete image" at bounding box center [1421, 145] width 111 height 22
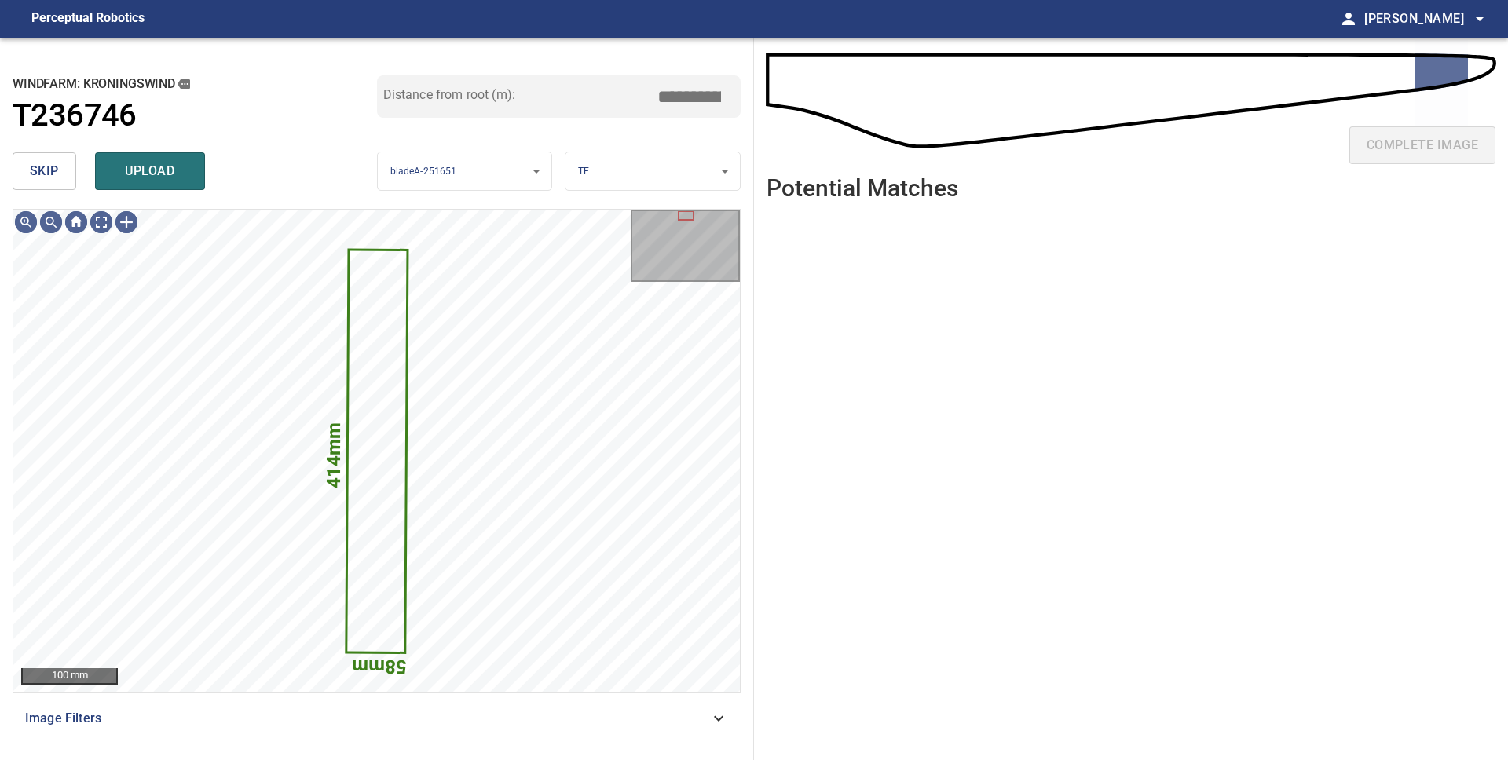
click at [54, 185] on button "skip" at bounding box center [45, 171] width 64 height 38
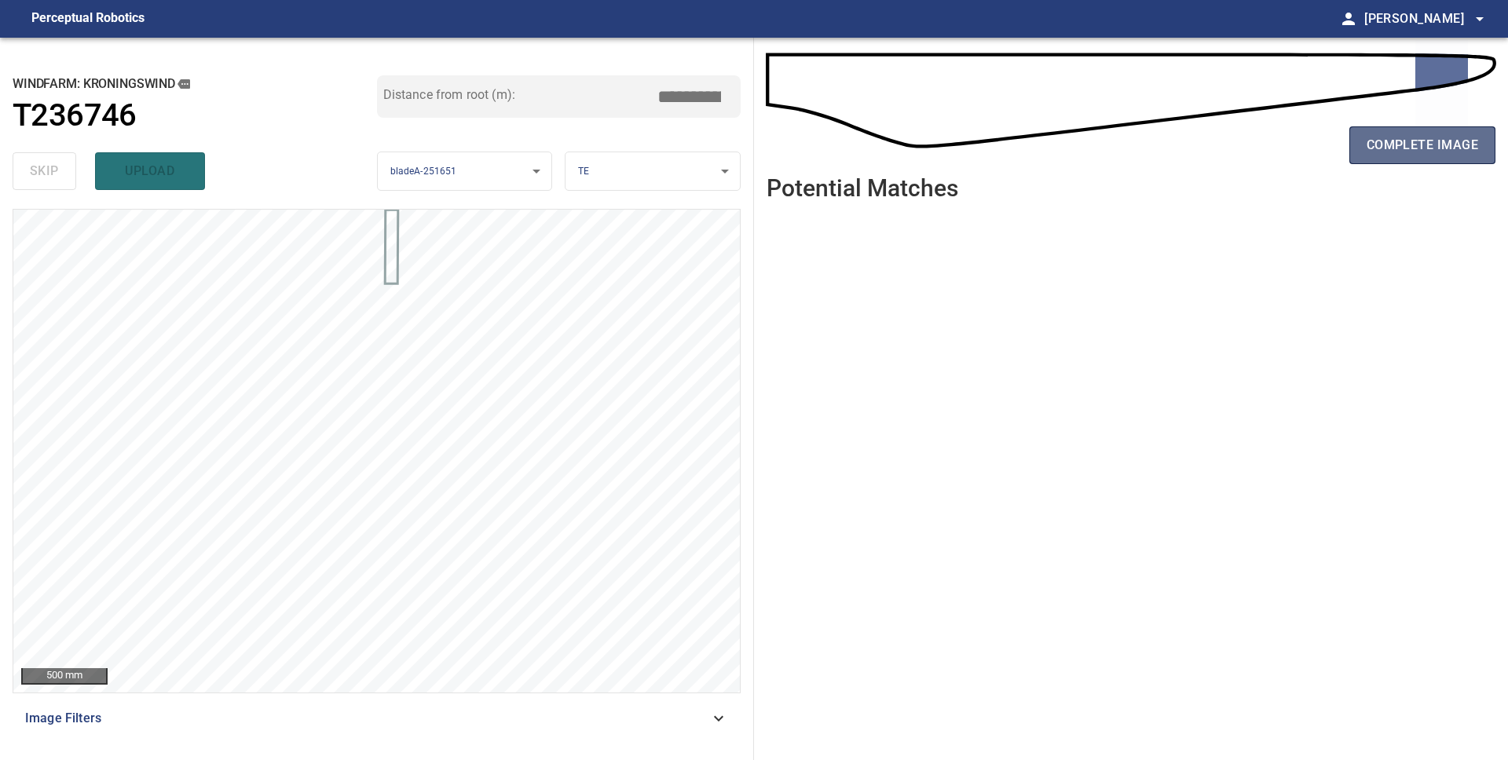
click at [1389, 152] on span "complete image" at bounding box center [1421, 145] width 111 height 22
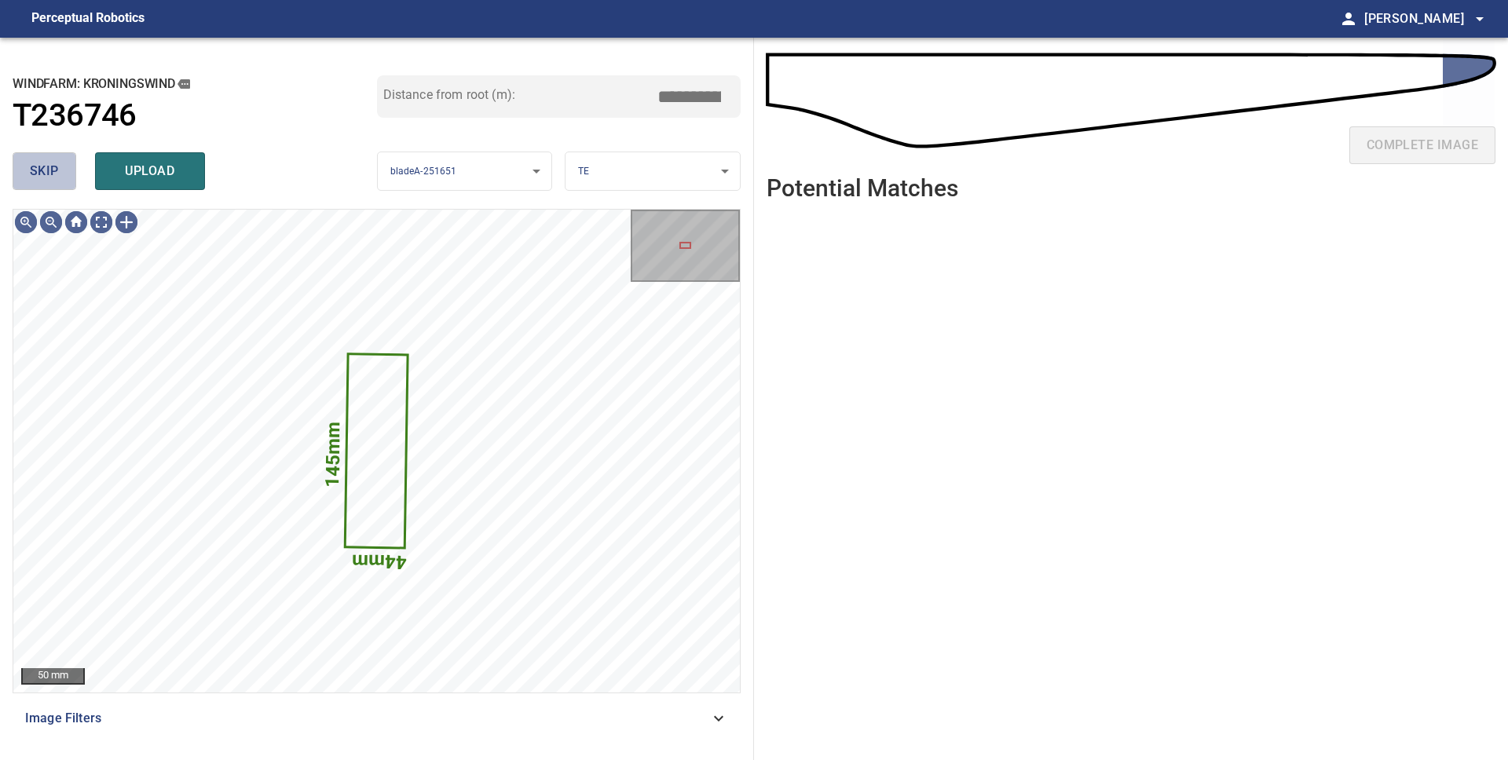
click at [25, 174] on button "skip" at bounding box center [45, 171] width 64 height 38
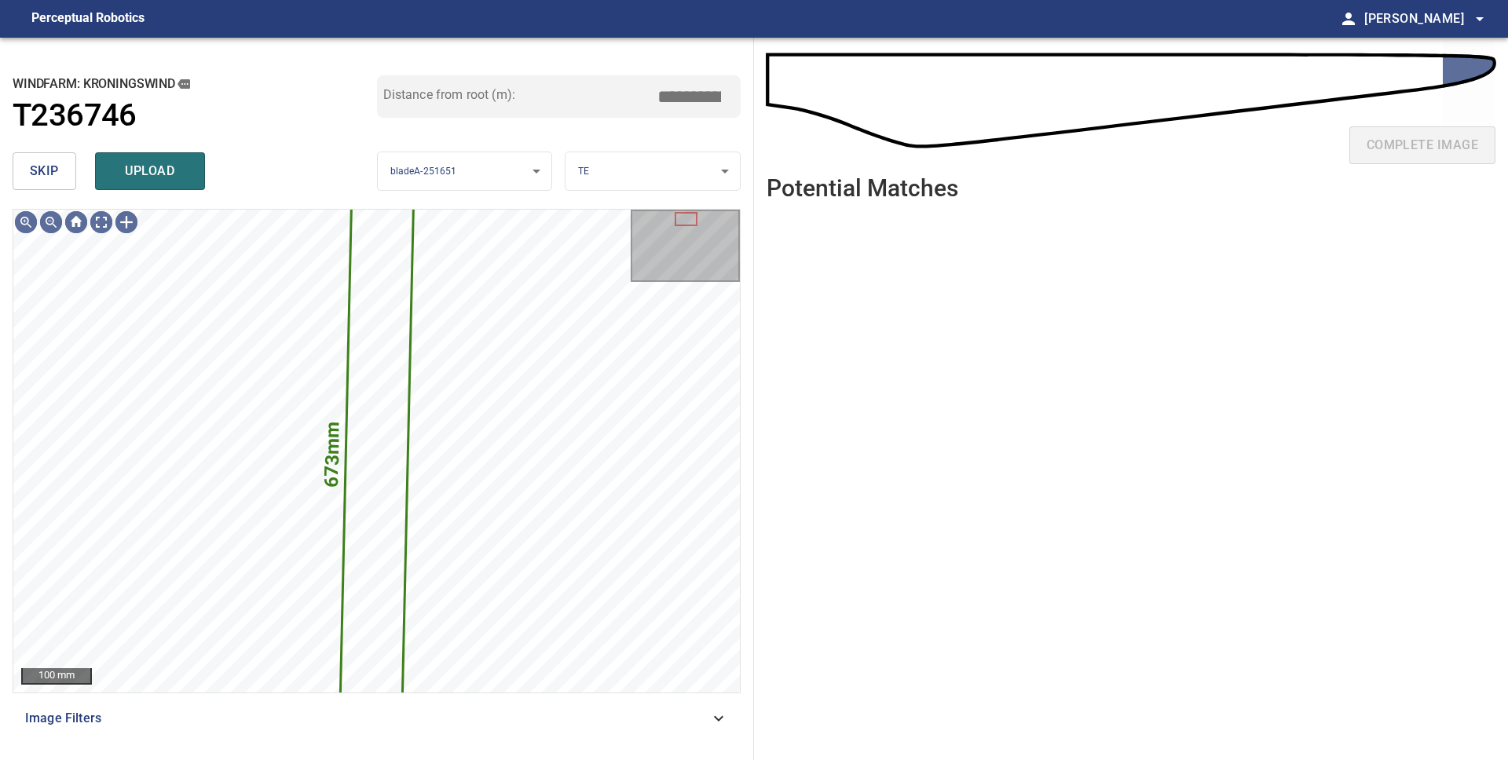
click at [54, 181] on span "skip" at bounding box center [44, 171] width 29 height 22
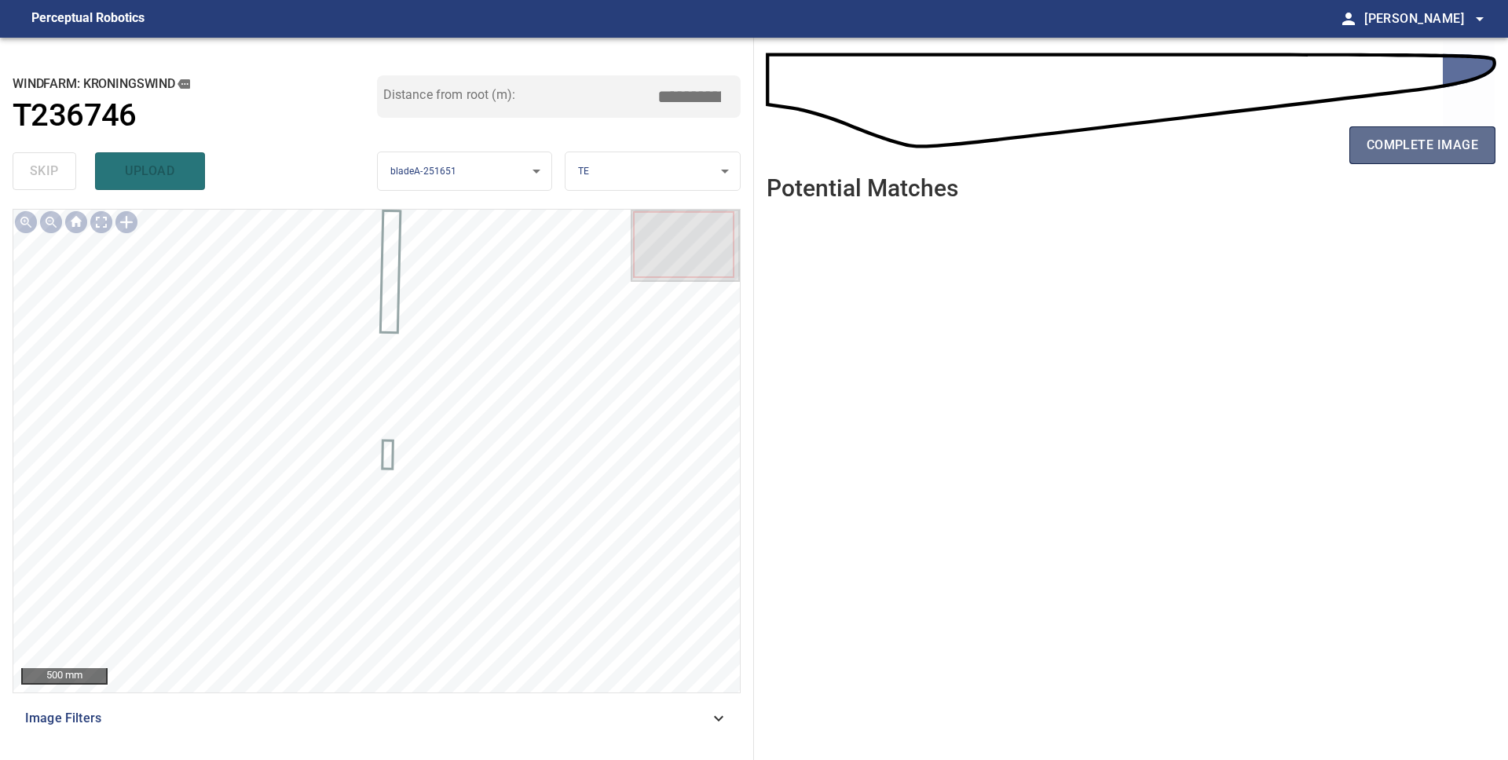
click at [1464, 159] on button "complete image" at bounding box center [1422, 145] width 146 height 38
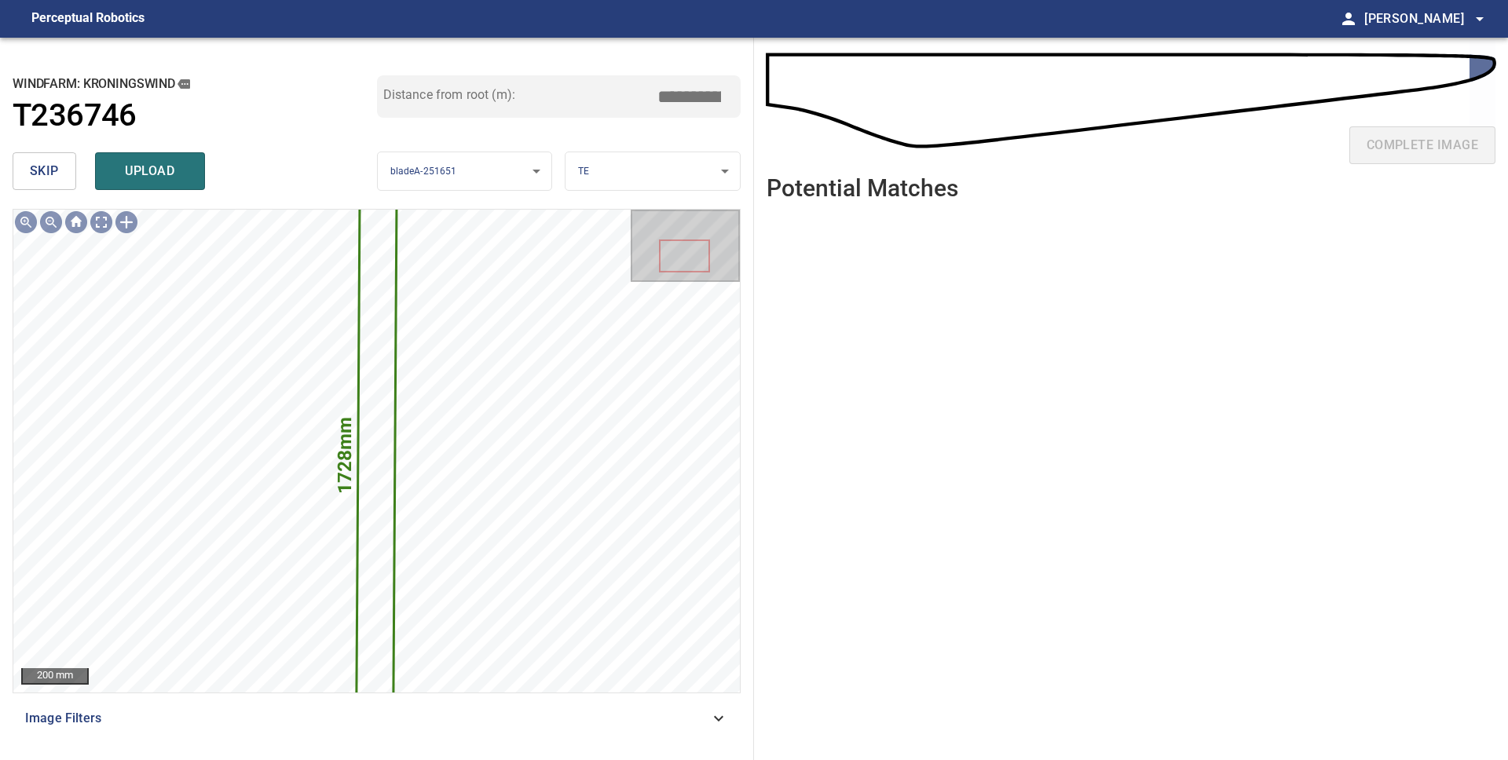
click at [42, 170] on span "skip" at bounding box center [44, 171] width 29 height 22
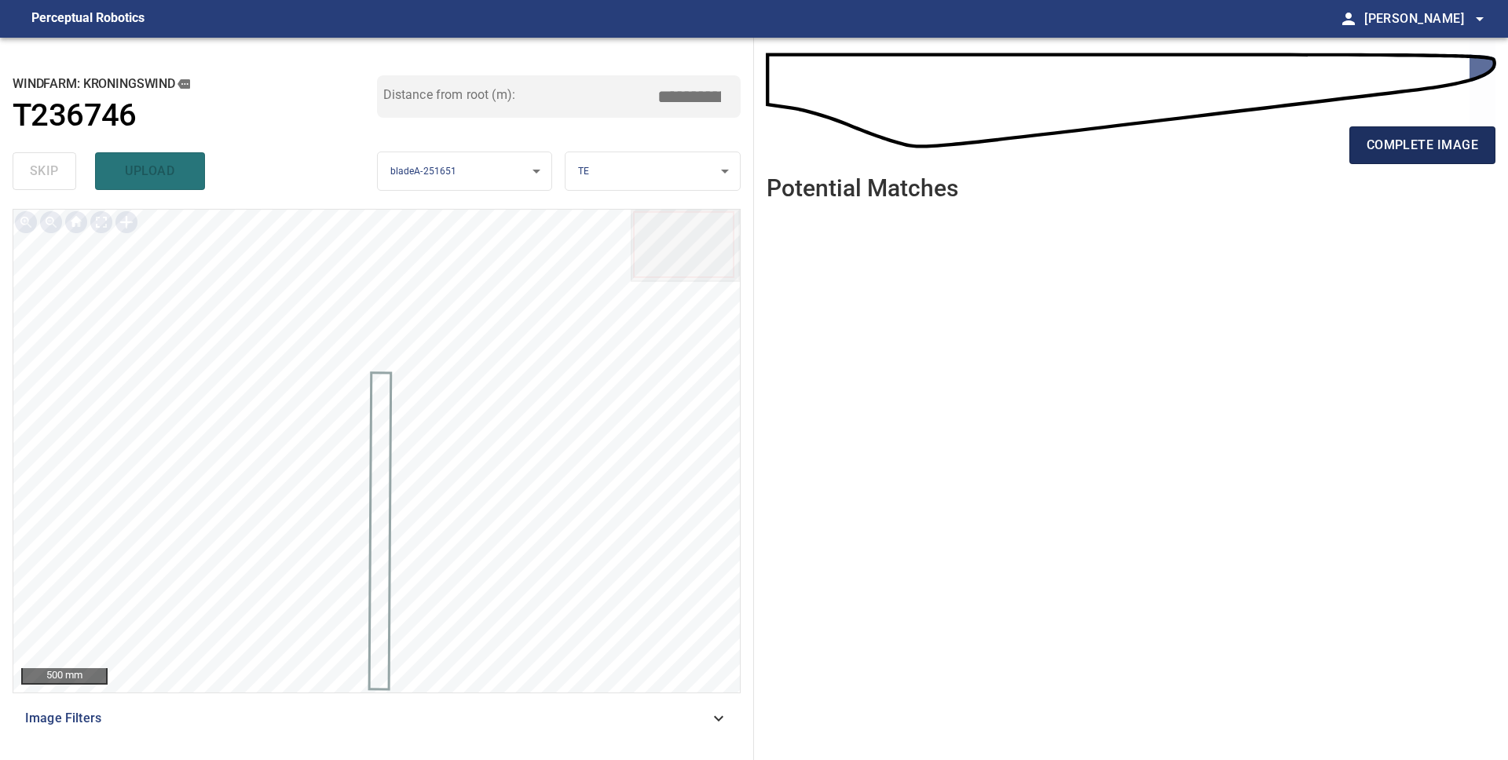
click at [1402, 148] on span "complete image" at bounding box center [1421, 145] width 111 height 22
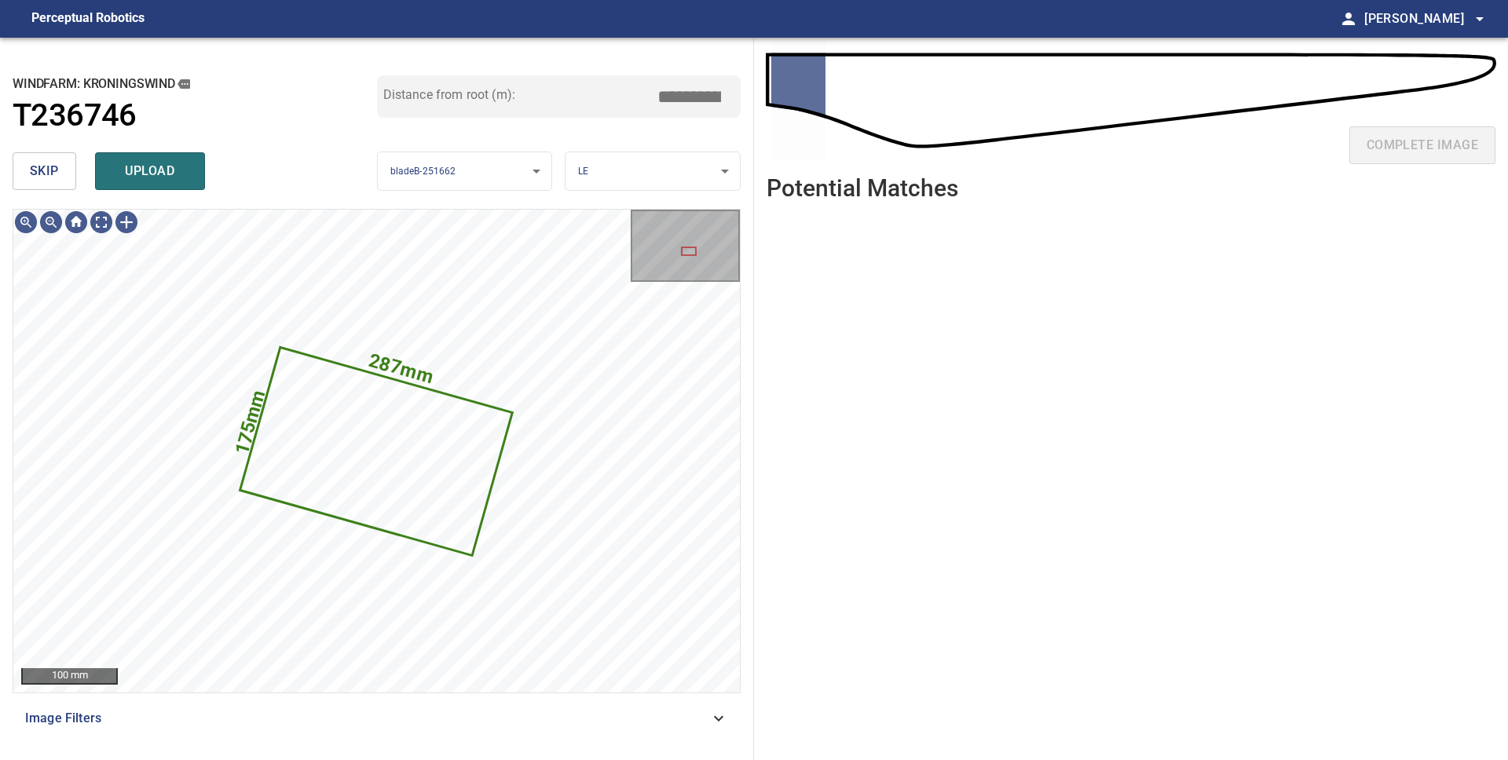
click at [151, 169] on span "upload" at bounding box center [149, 171] width 75 height 22
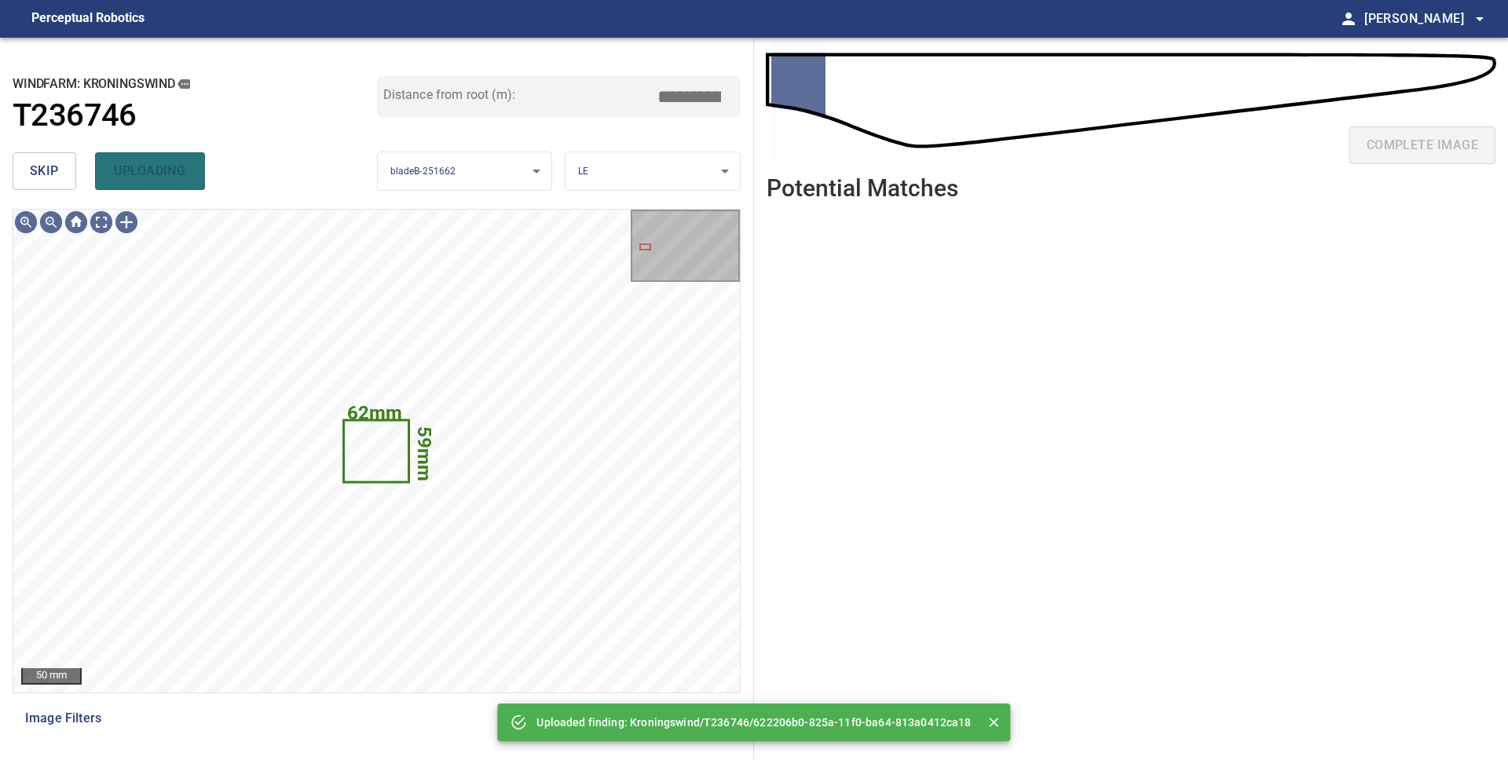
click at [35, 168] on span "skip" at bounding box center [44, 171] width 29 height 22
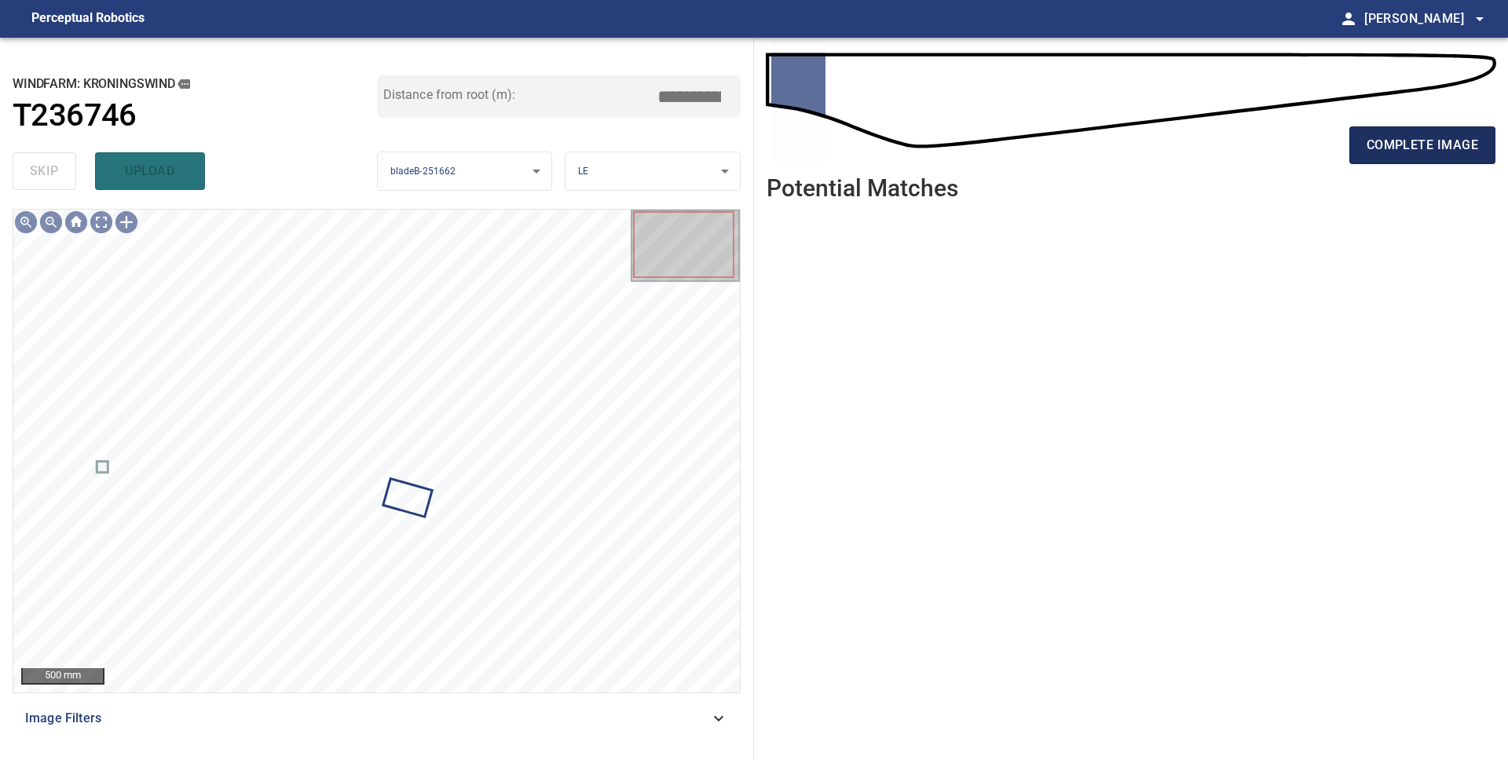
click at [1406, 158] on button "complete image" at bounding box center [1422, 145] width 146 height 38
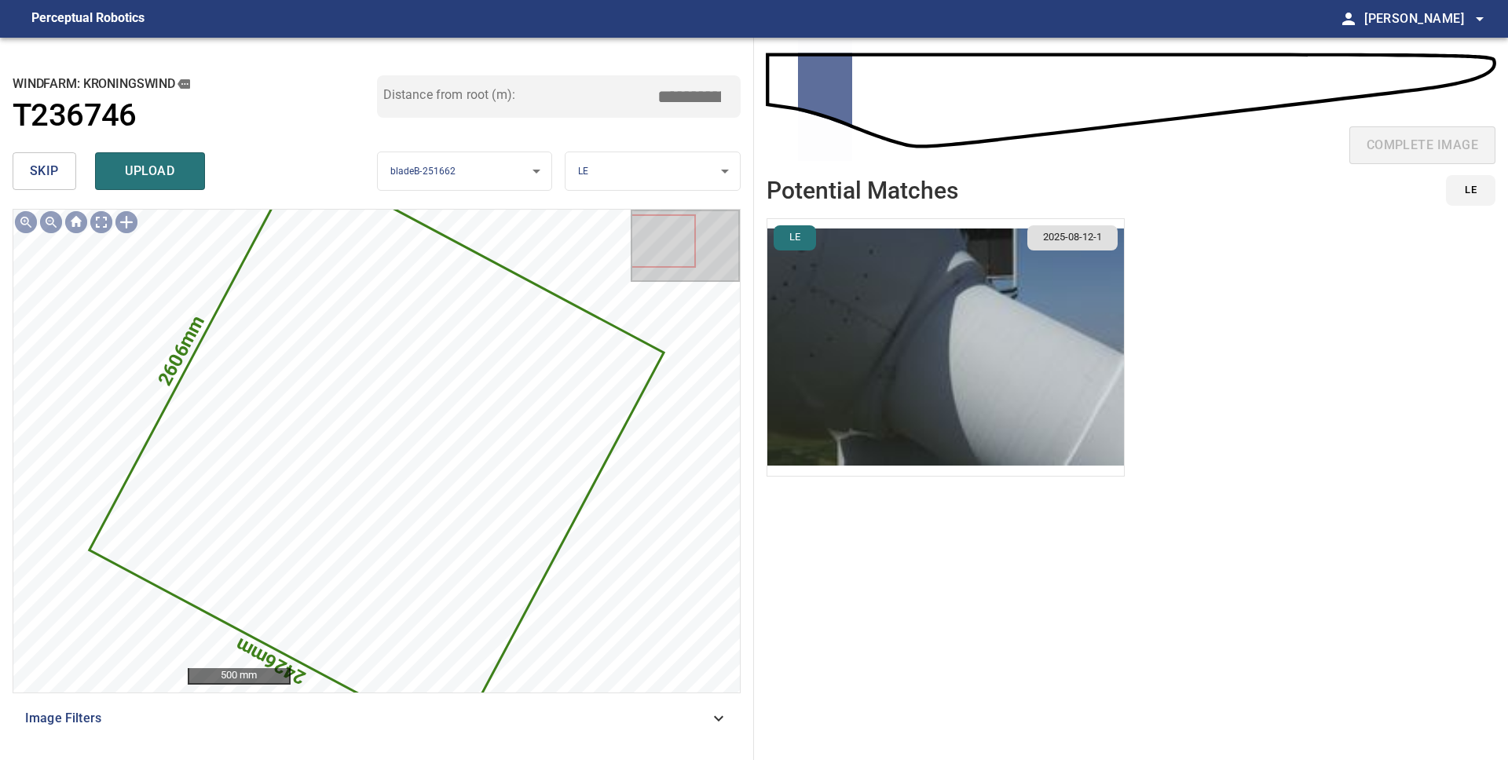
click at [35, 177] on span "skip" at bounding box center [44, 171] width 29 height 22
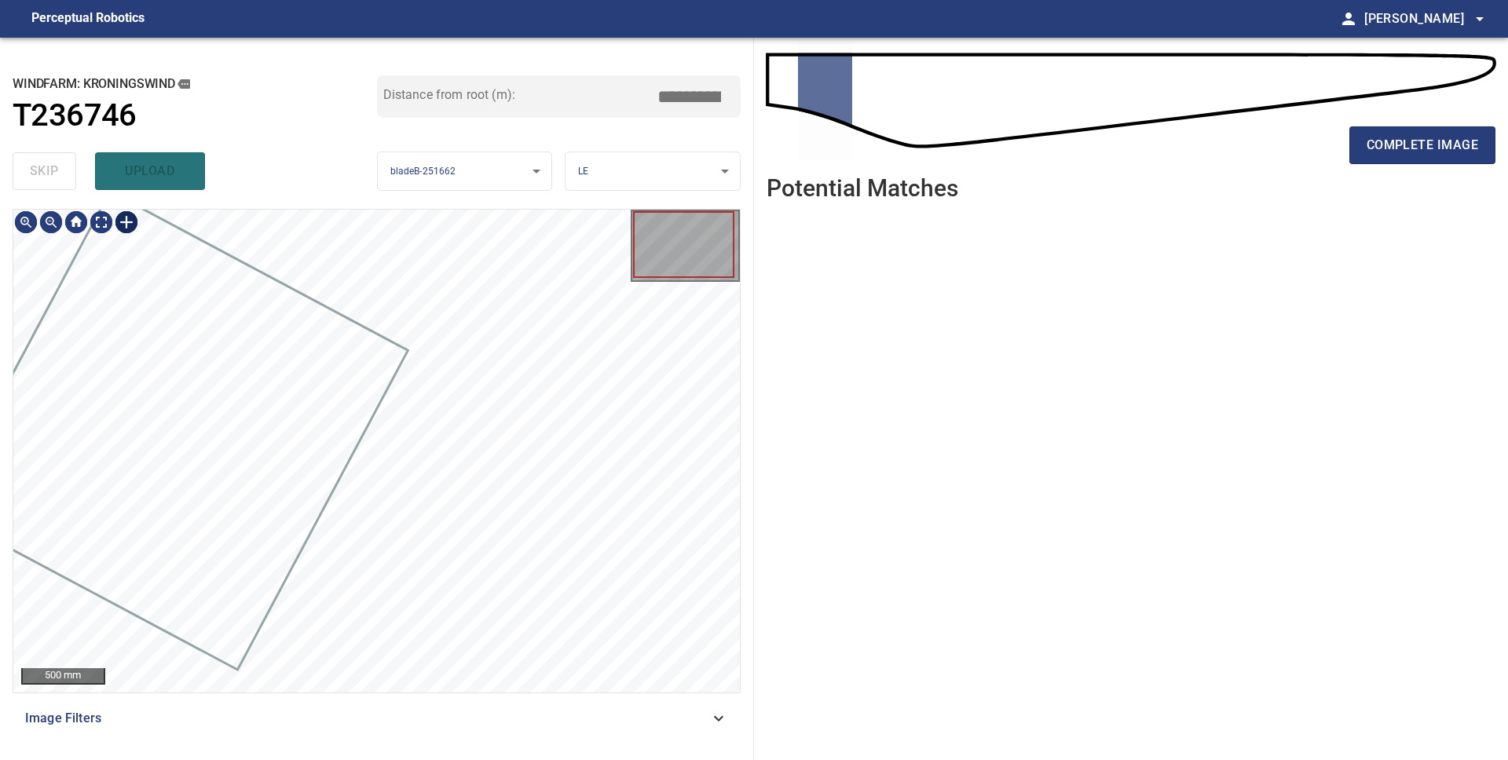
click at [130, 225] on div at bounding box center [126, 222] width 25 height 25
click at [466, 484] on div at bounding box center [376, 451] width 726 height 483
click at [358, 417] on div at bounding box center [330, 402] width 84 height 54
click at [356, 413] on div at bounding box center [363, 418] width 150 height 86
click at [277, 375] on div at bounding box center [316, 394] width 149 height 86
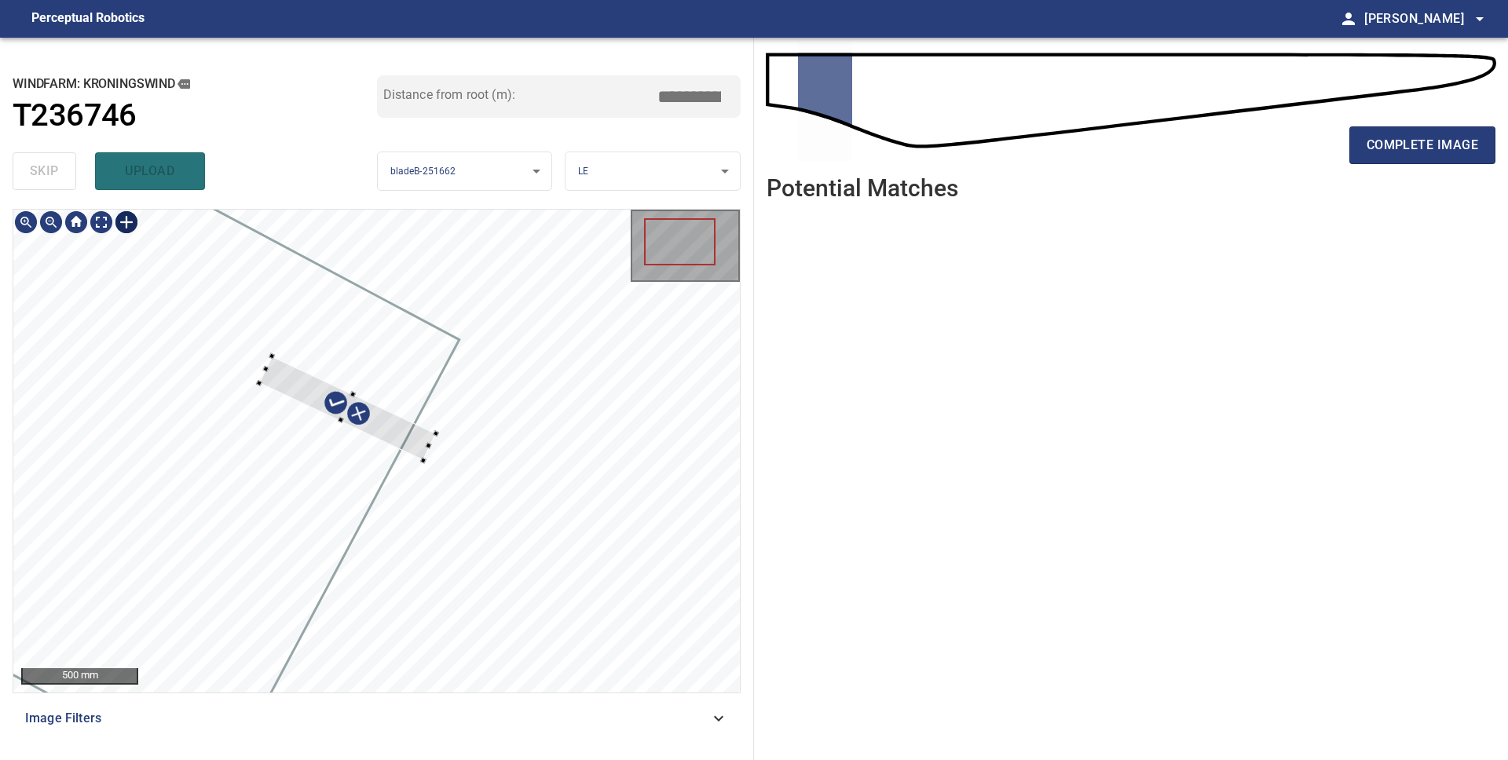
click at [468, 463] on div at bounding box center [376, 451] width 726 height 483
click at [384, 435] on div at bounding box center [322, 397] width 177 height 104
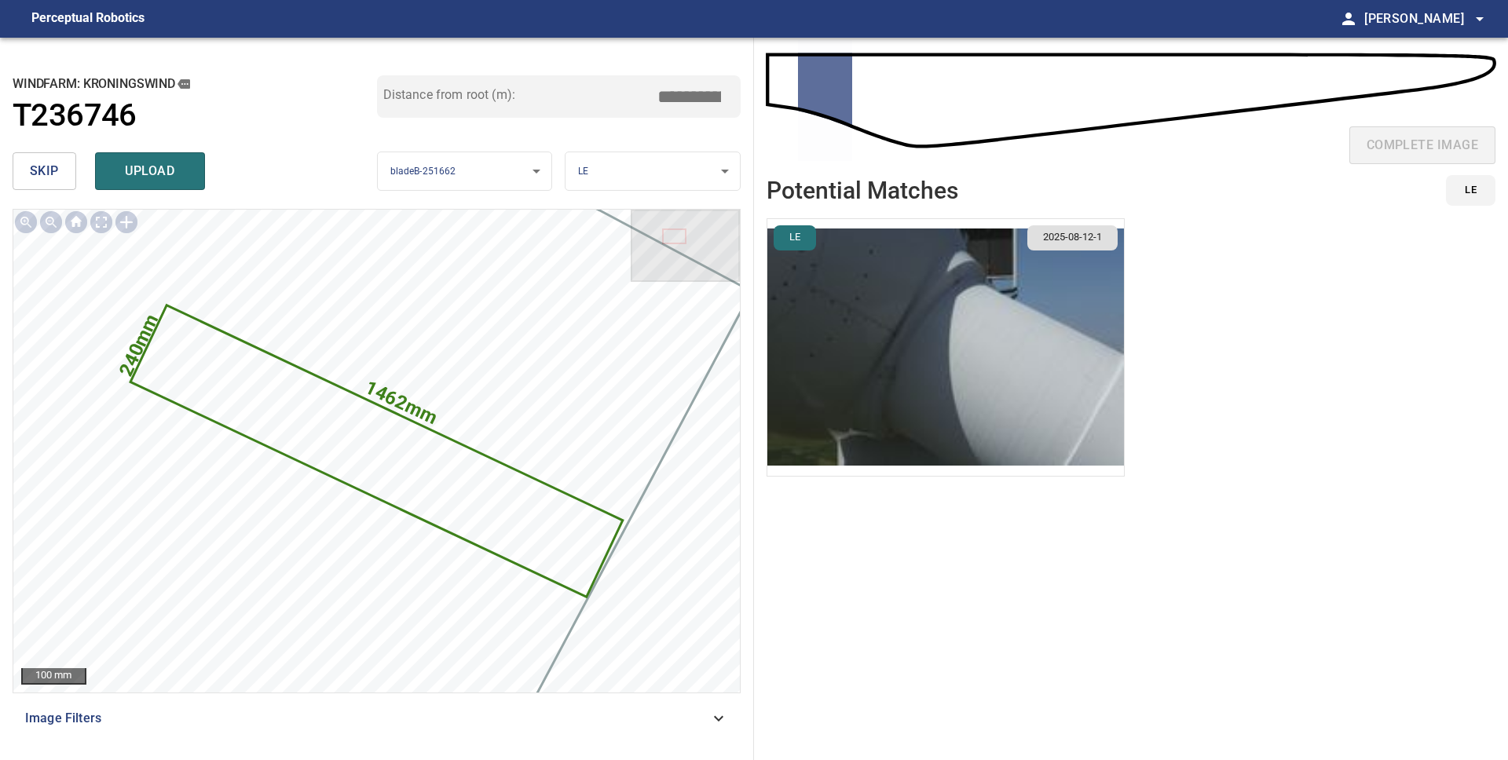
click at [155, 174] on span "upload" at bounding box center [149, 171] width 75 height 22
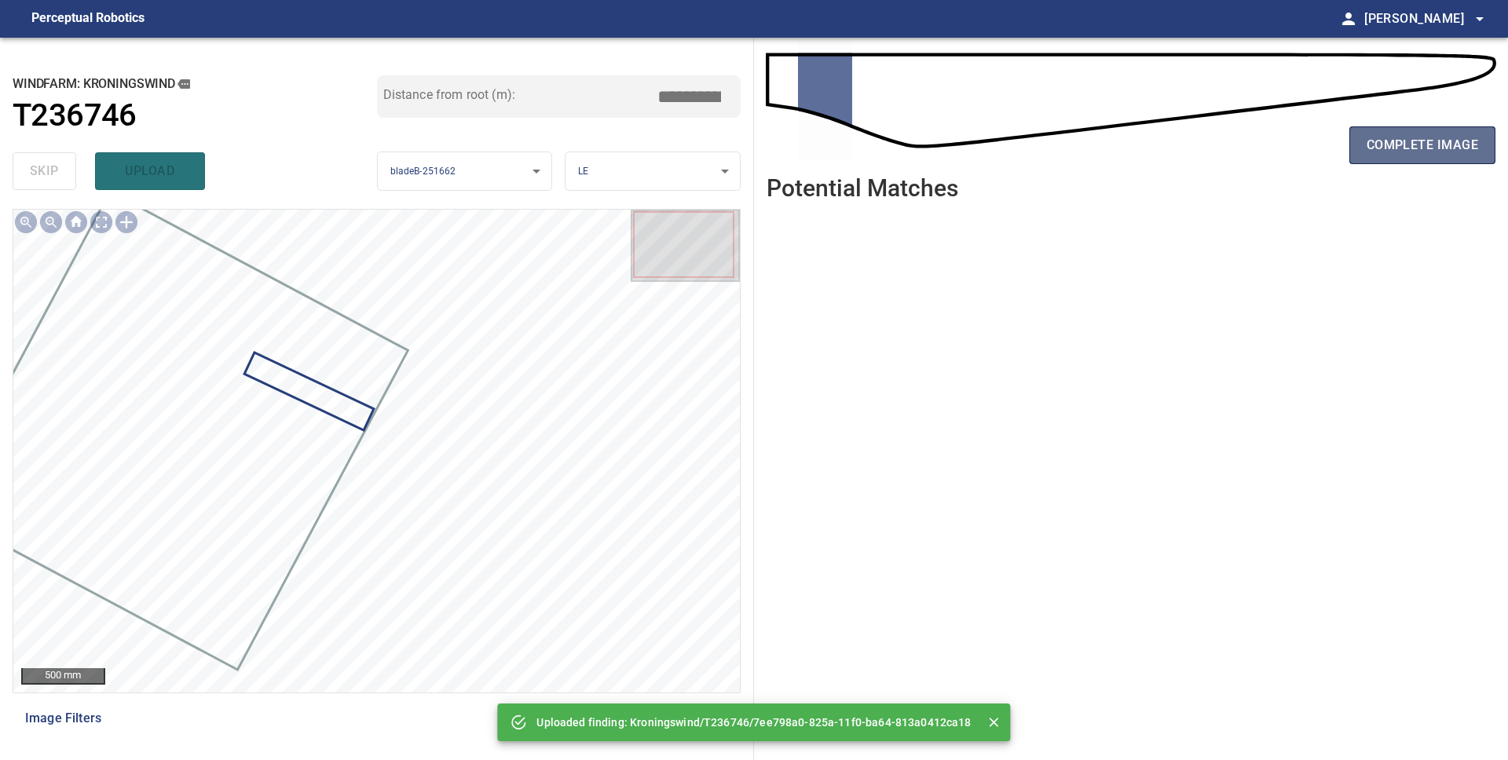
click at [1408, 150] on span "complete image" at bounding box center [1421, 145] width 111 height 22
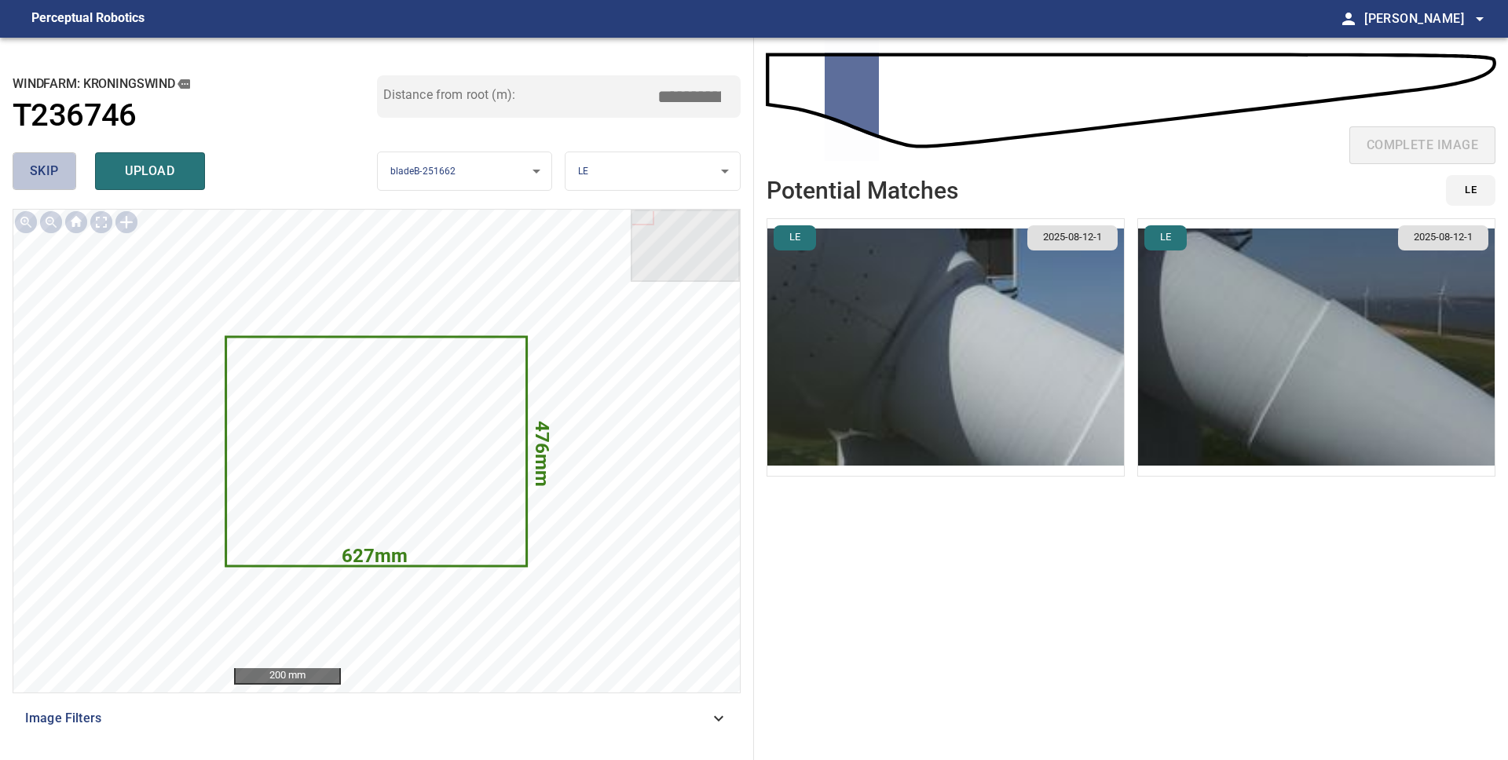
click at [37, 171] on span "skip" at bounding box center [44, 171] width 29 height 22
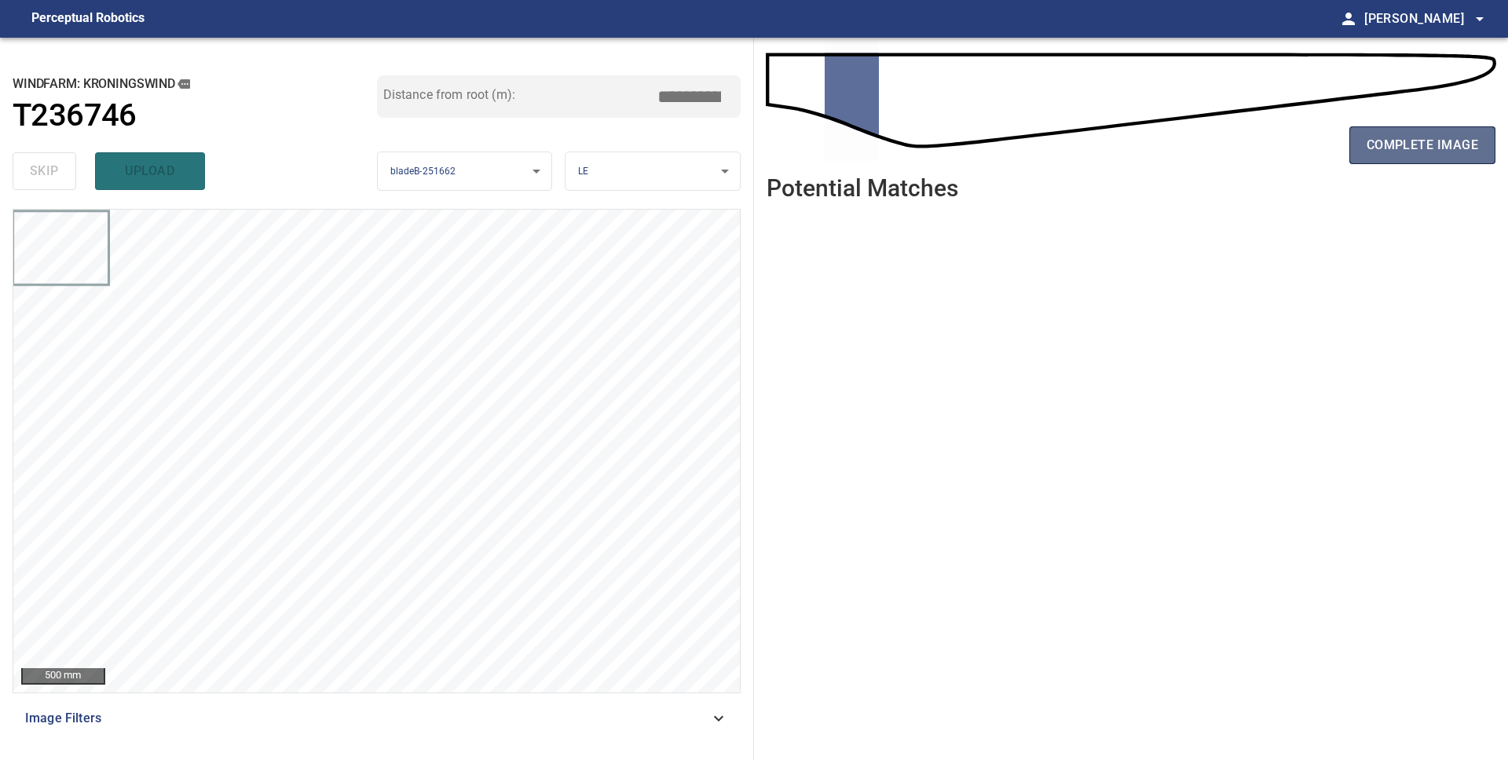
click at [1387, 154] on span "complete image" at bounding box center [1421, 145] width 111 height 22
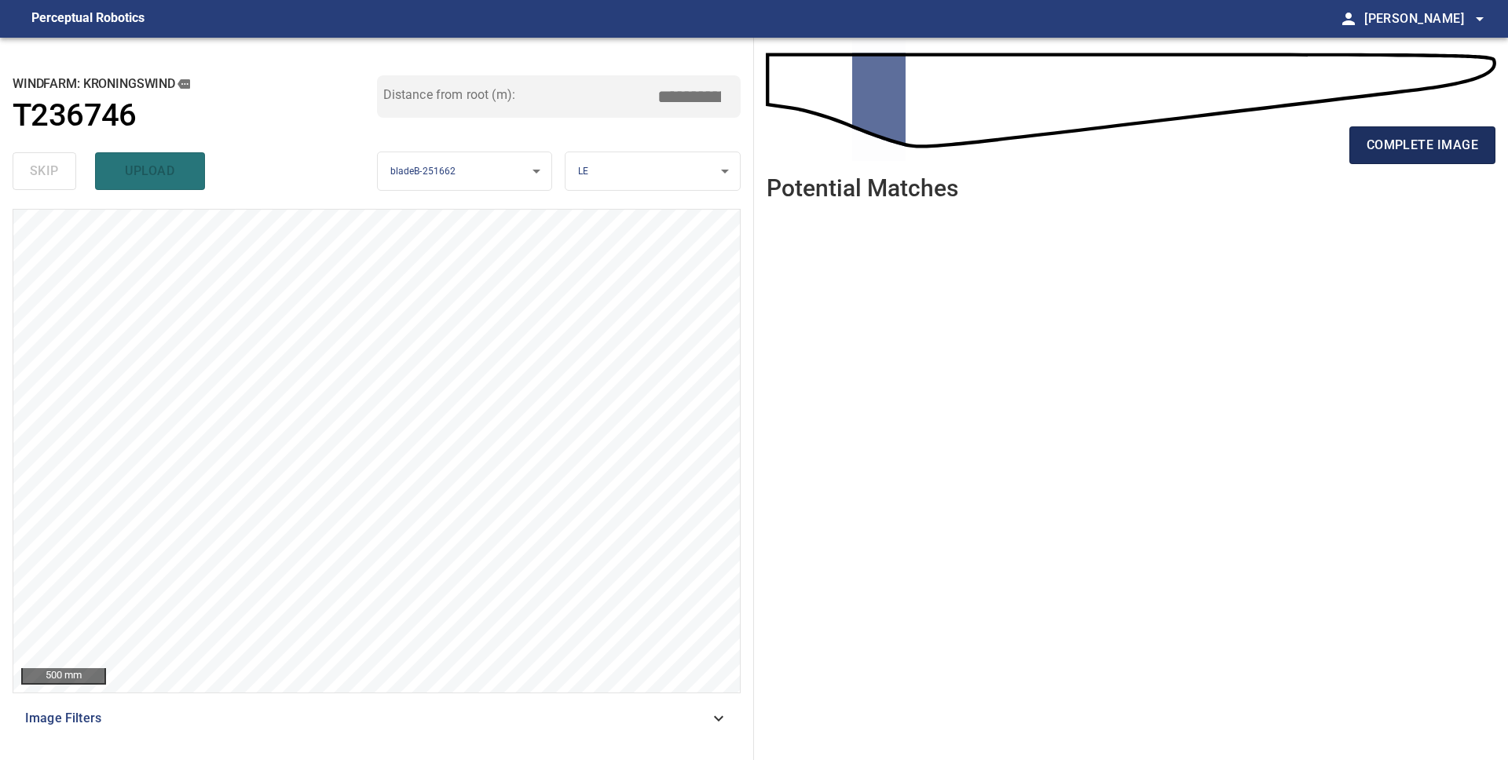
click at [1390, 159] on button "complete image" at bounding box center [1422, 145] width 146 height 38
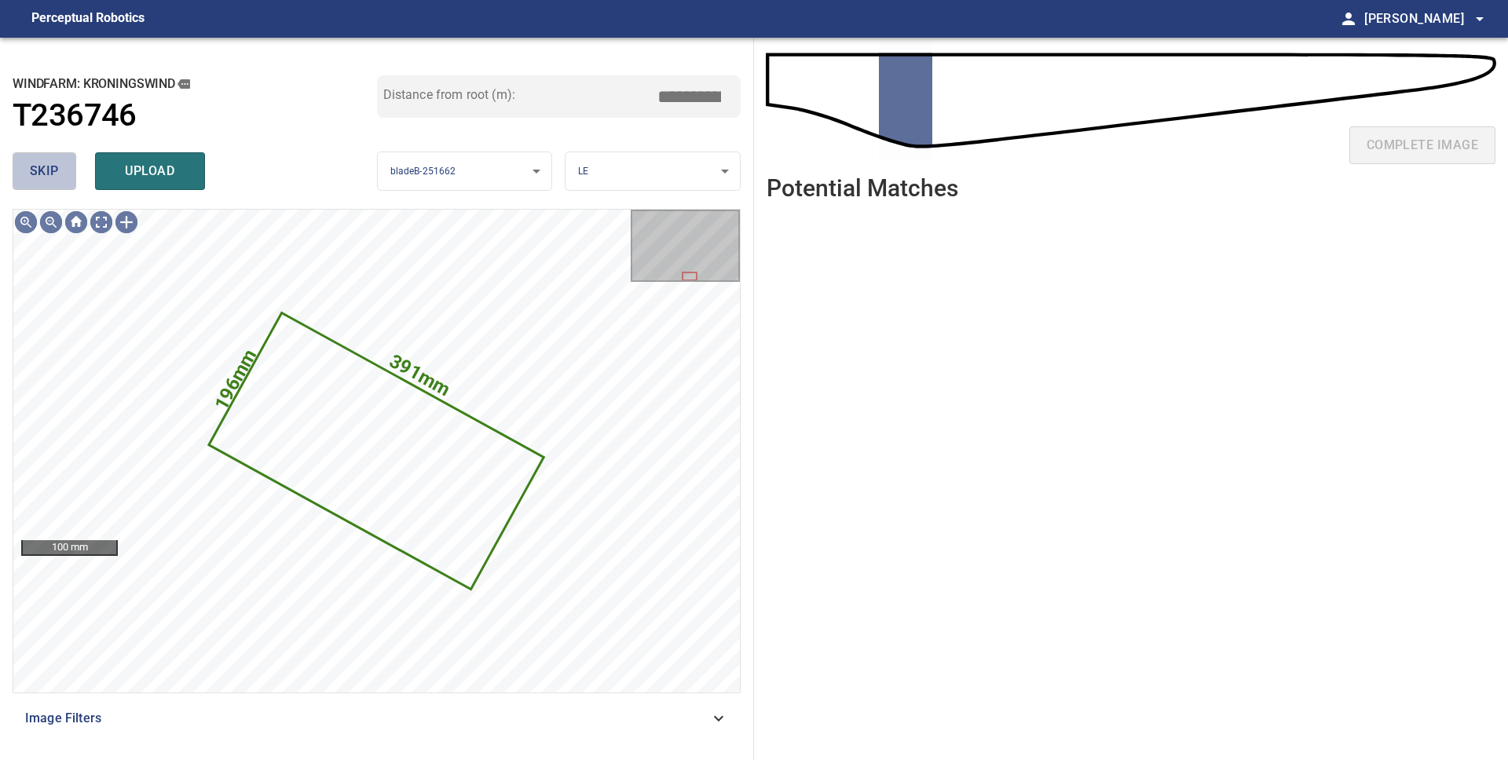
click at [55, 180] on span "skip" at bounding box center [44, 171] width 29 height 22
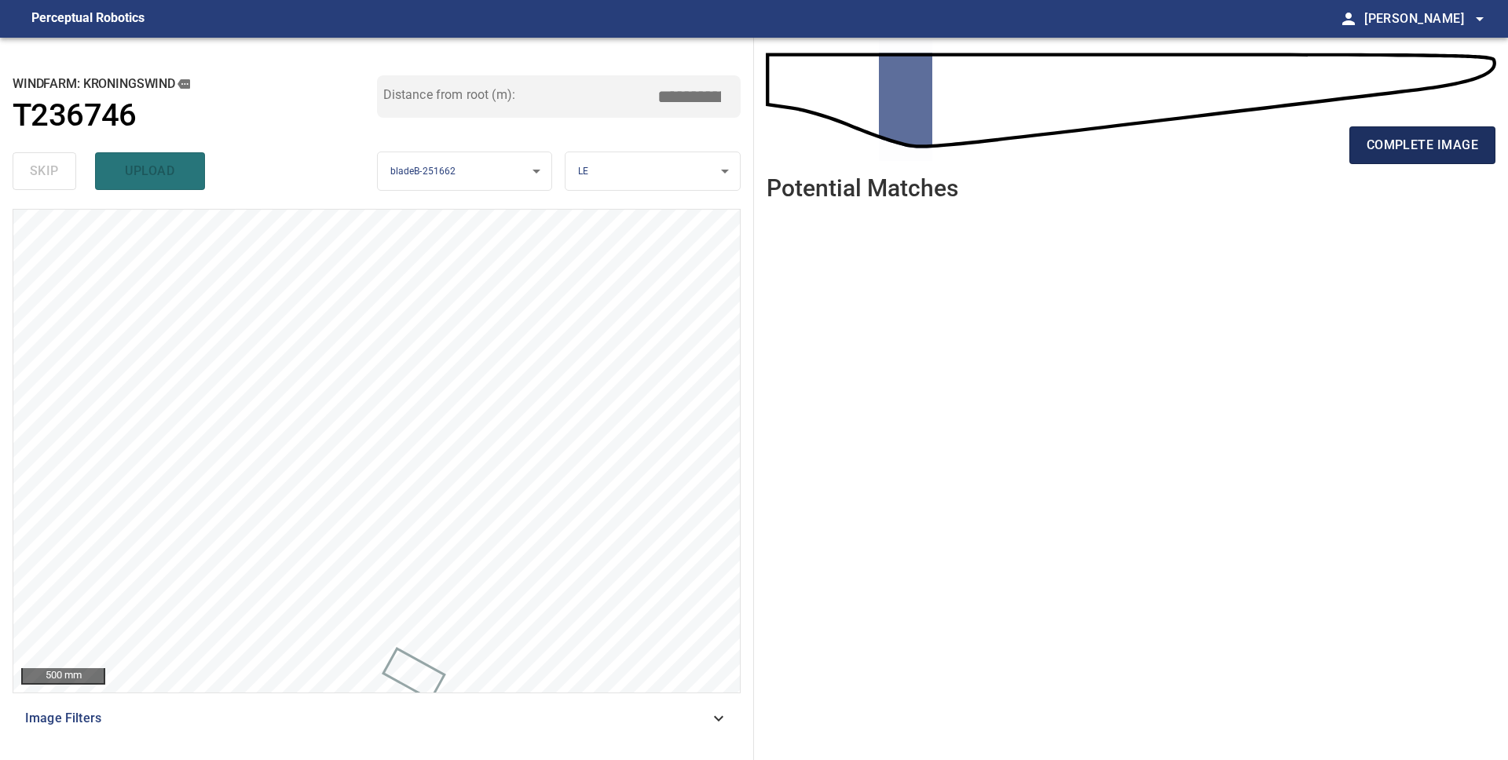
click at [1375, 151] on span "complete image" at bounding box center [1421, 145] width 111 height 22
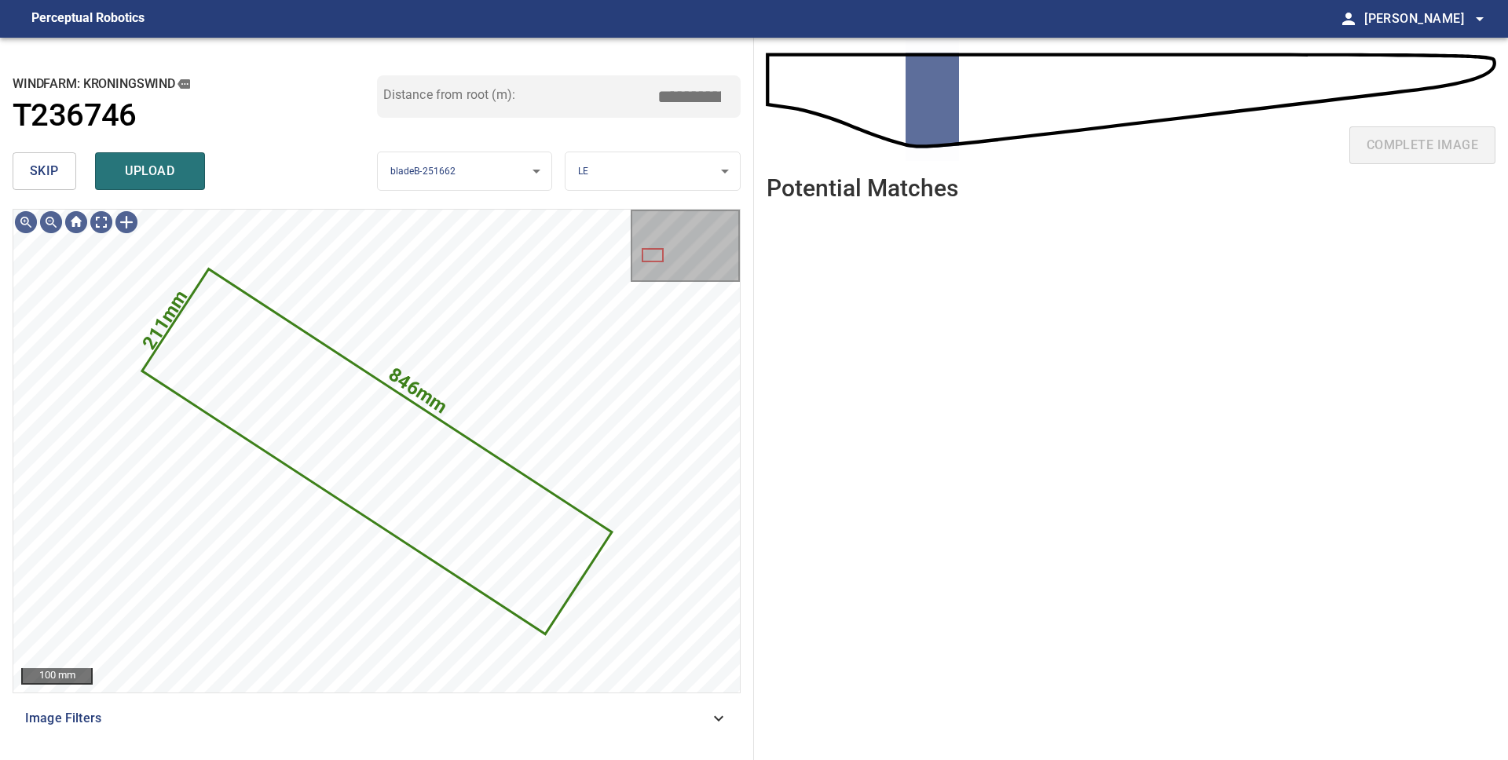
click at [37, 175] on span "skip" at bounding box center [44, 171] width 29 height 22
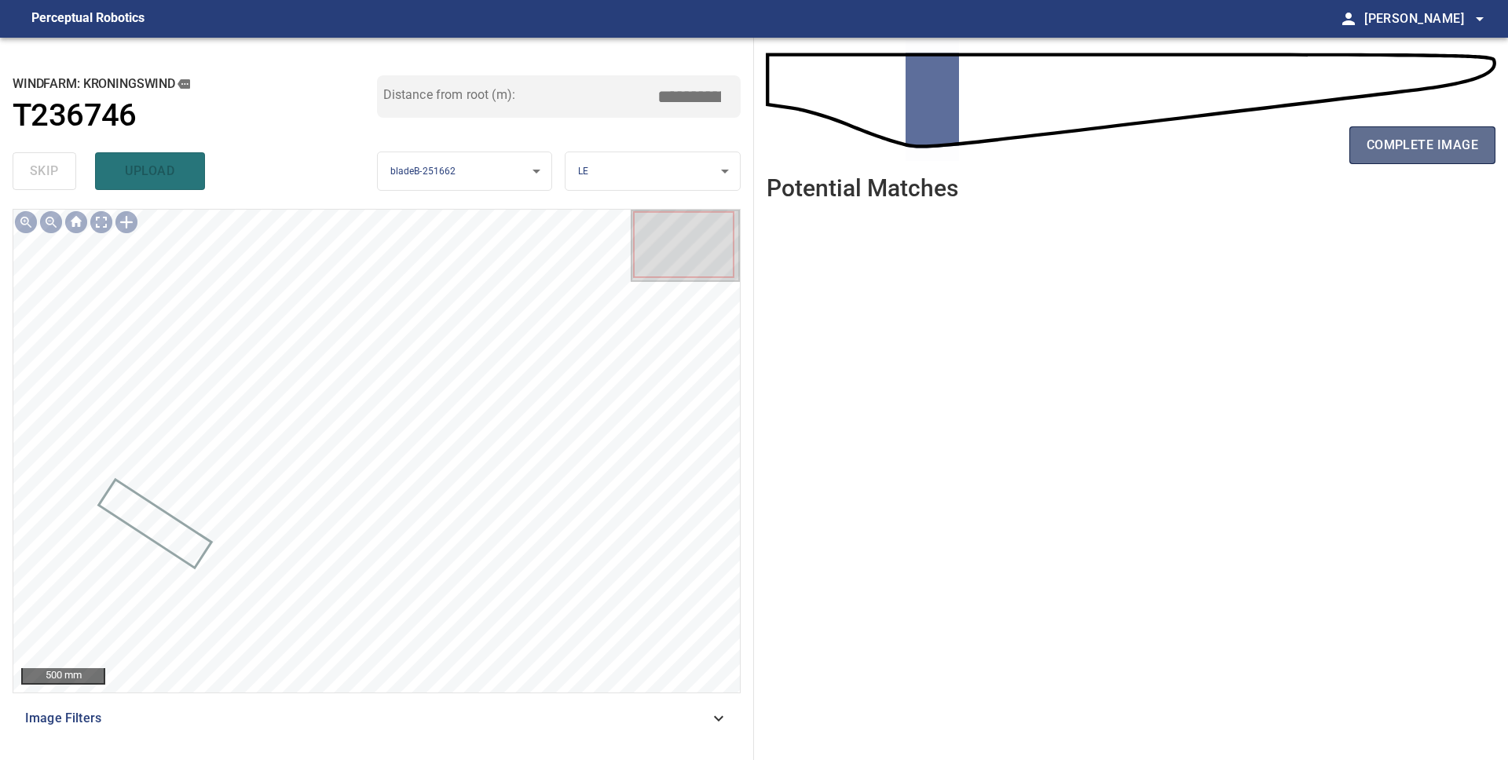
click at [1400, 143] on span "complete image" at bounding box center [1421, 145] width 111 height 22
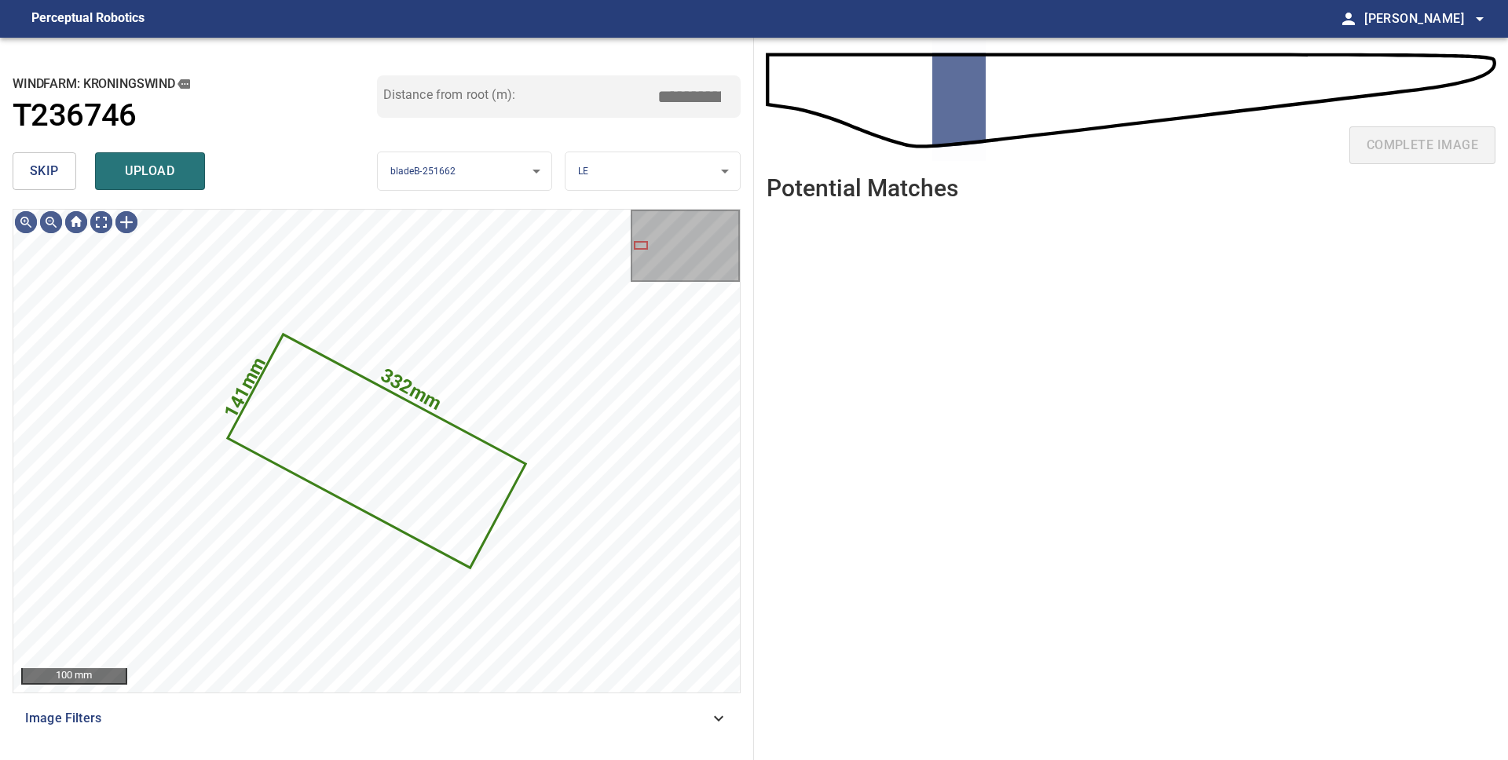
click at [50, 177] on span "skip" at bounding box center [44, 171] width 29 height 22
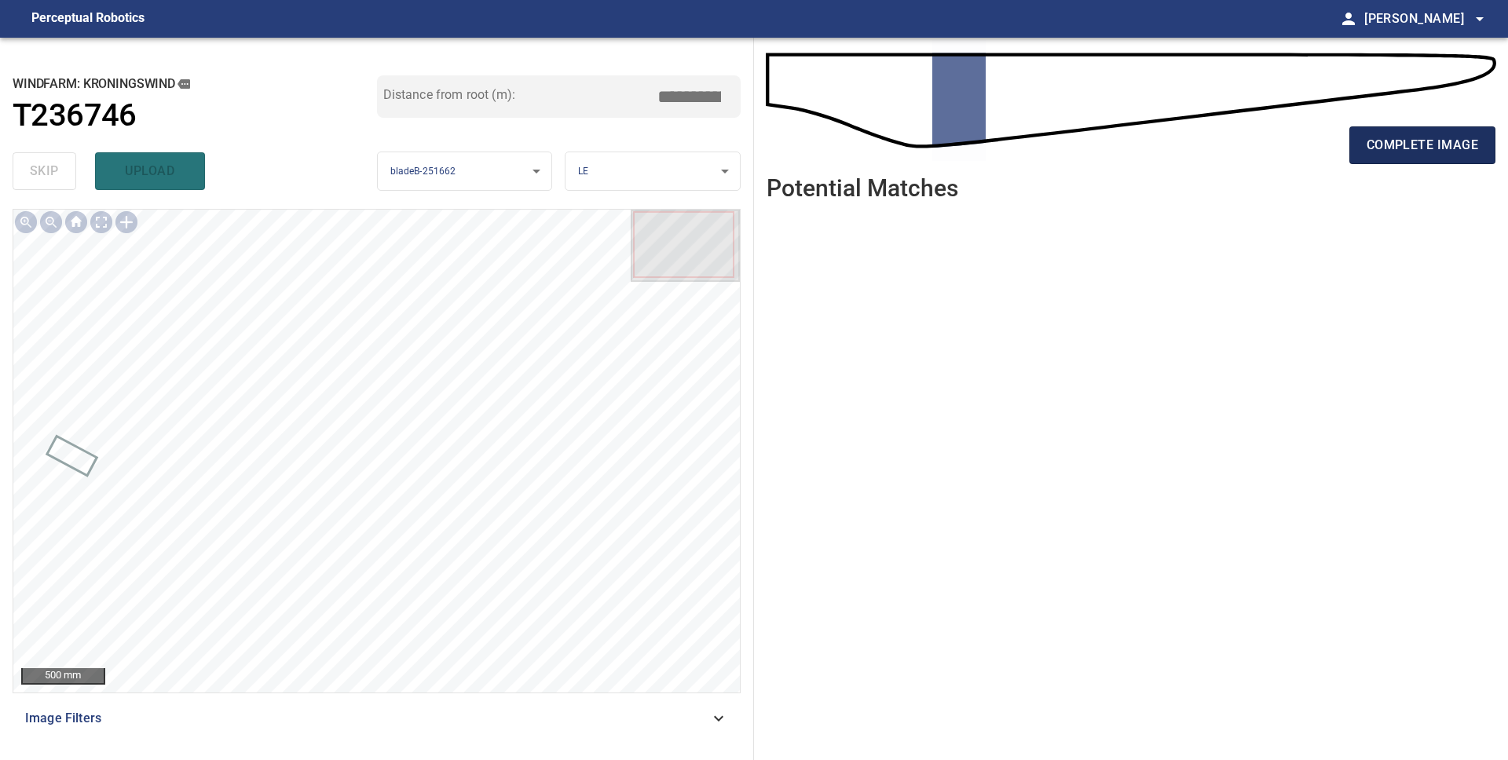
click at [1405, 145] on span "complete image" at bounding box center [1421, 145] width 111 height 22
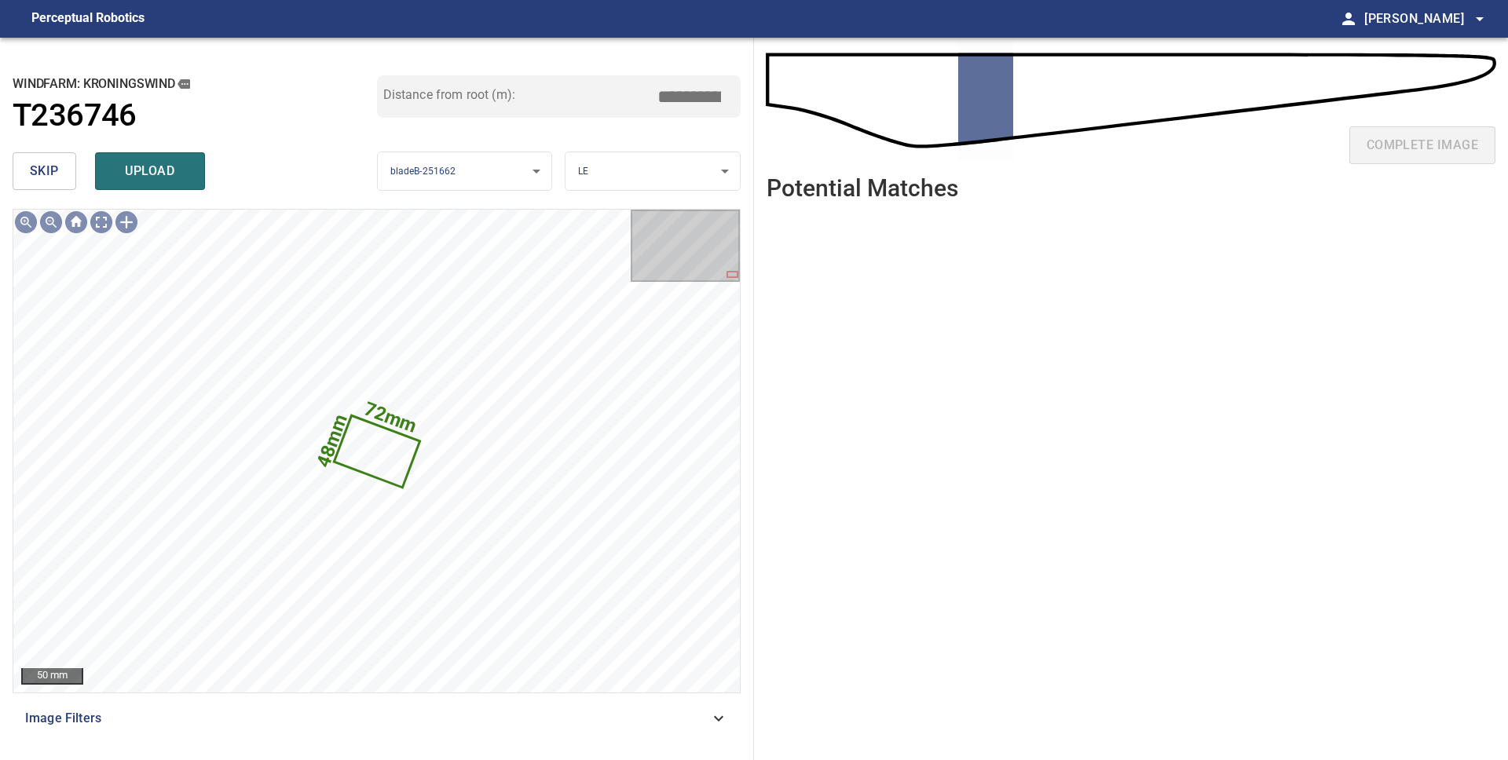
click at [58, 171] on button "skip" at bounding box center [45, 171] width 64 height 38
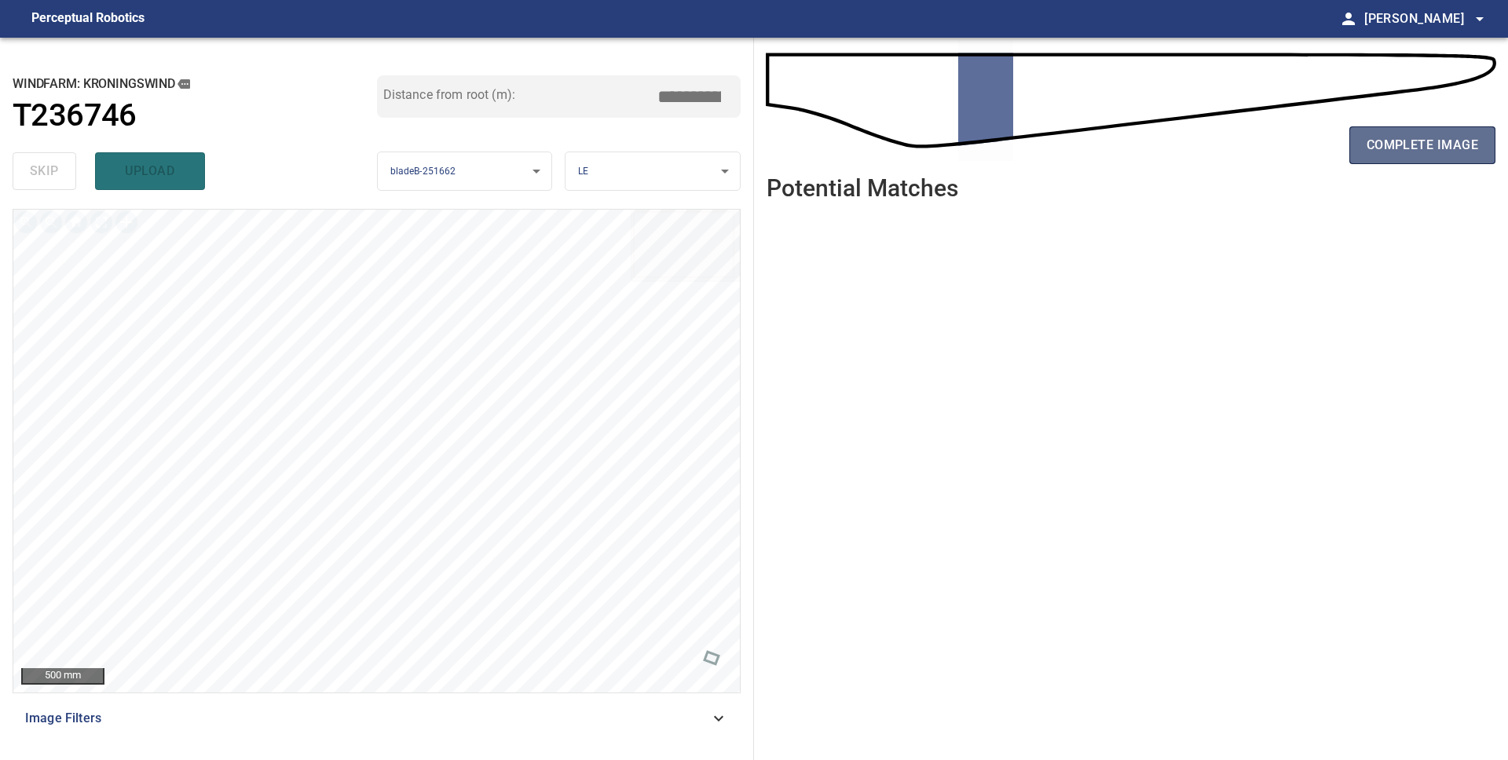
click at [1487, 152] on button "complete image" at bounding box center [1422, 145] width 146 height 38
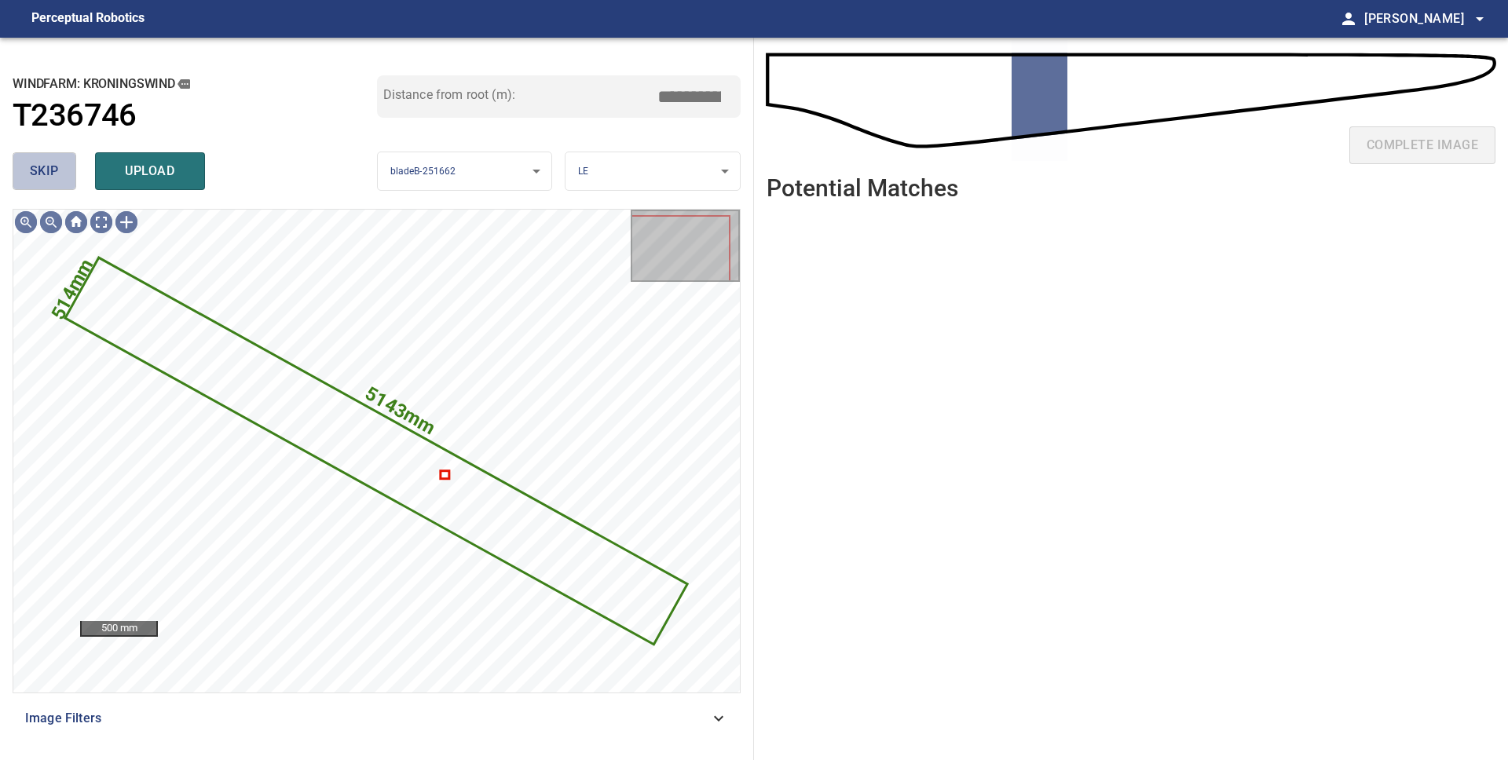
click at [17, 161] on button "skip" at bounding box center [45, 171] width 64 height 38
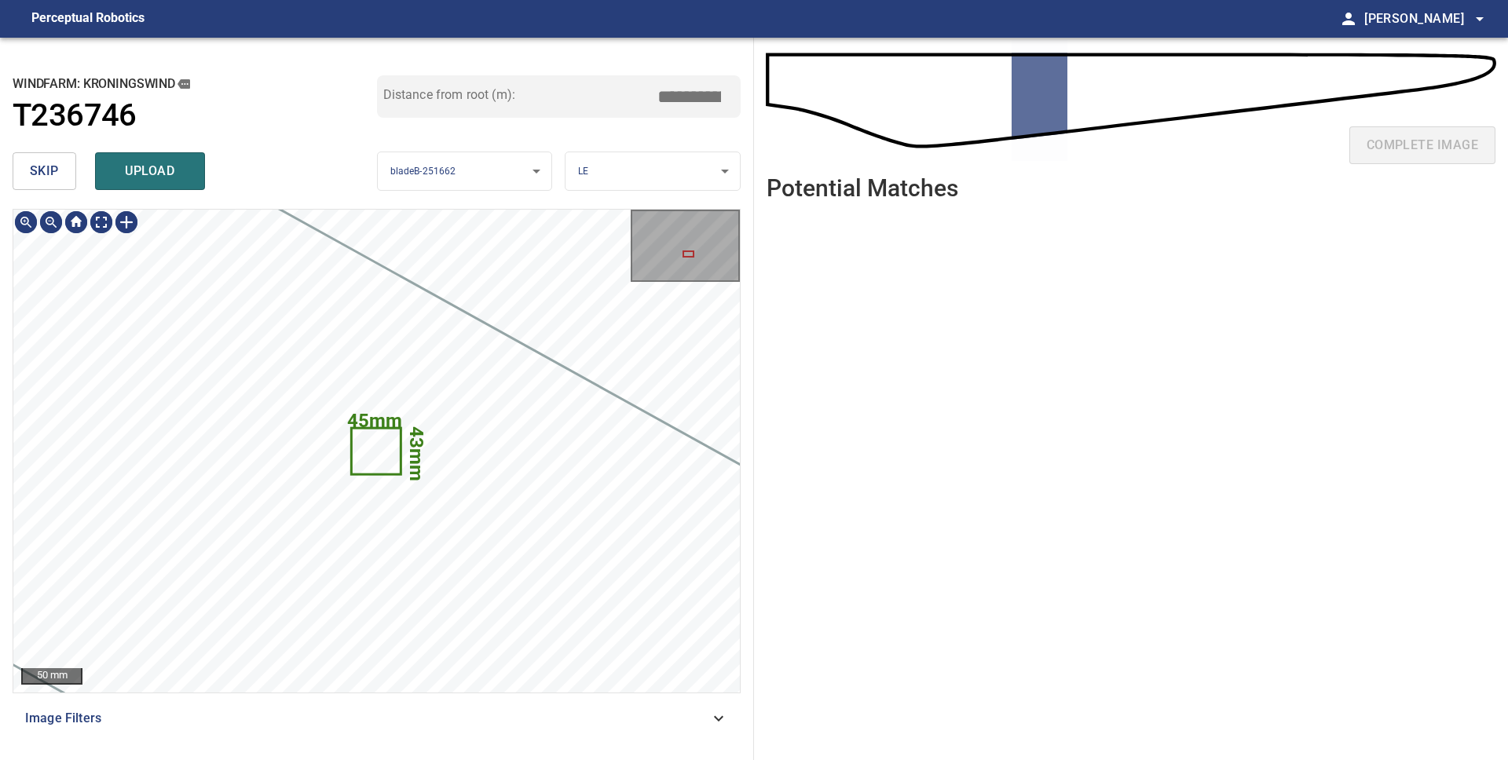
click at [379, 448] on icon at bounding box center [376, 452] width 47 height 44
click at [62, 176] on button "skip" at bounding box center [45, 171] width 64 height 38
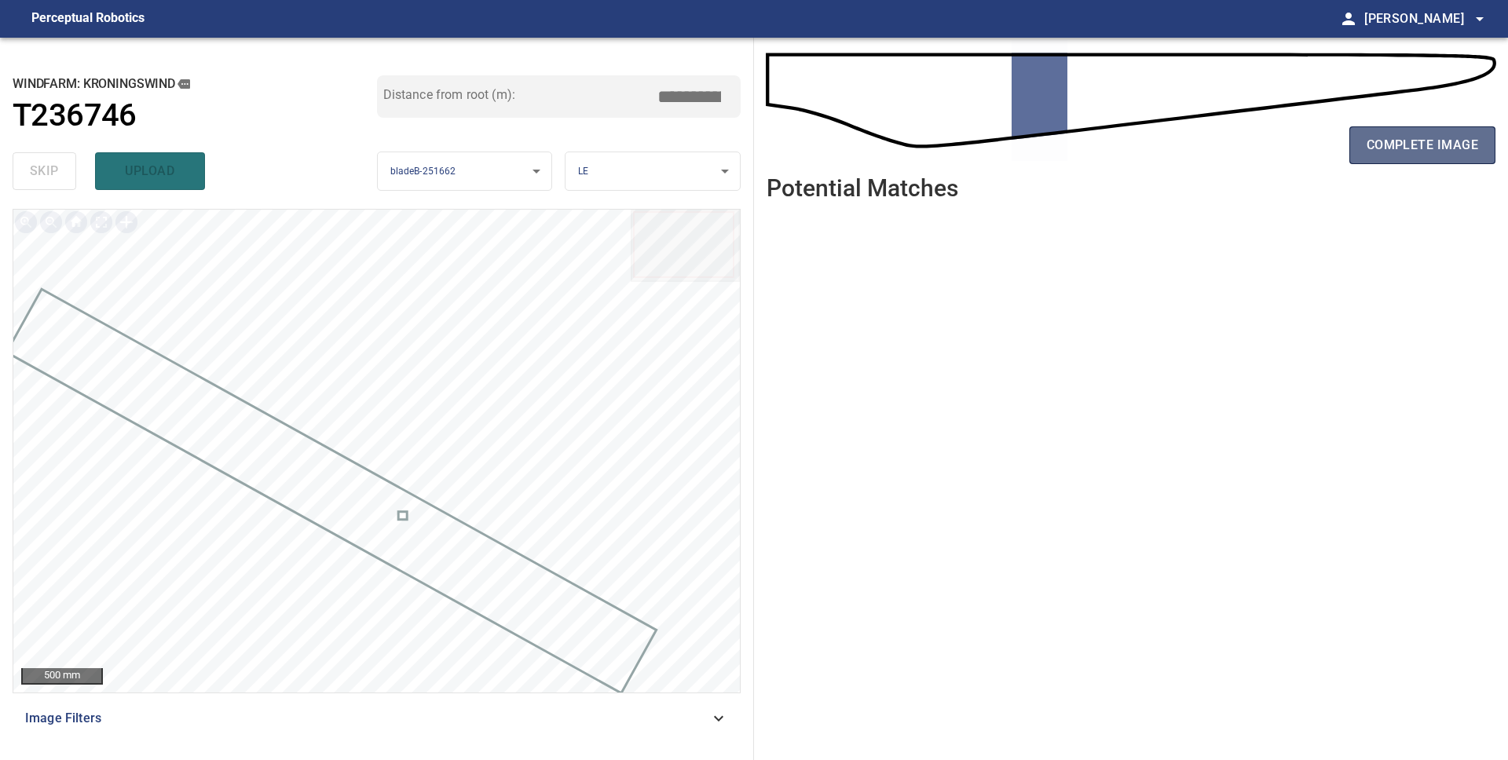
click at [1436, 156] on button "complete image" at bounding box center [1422, 145] width 146 height 38
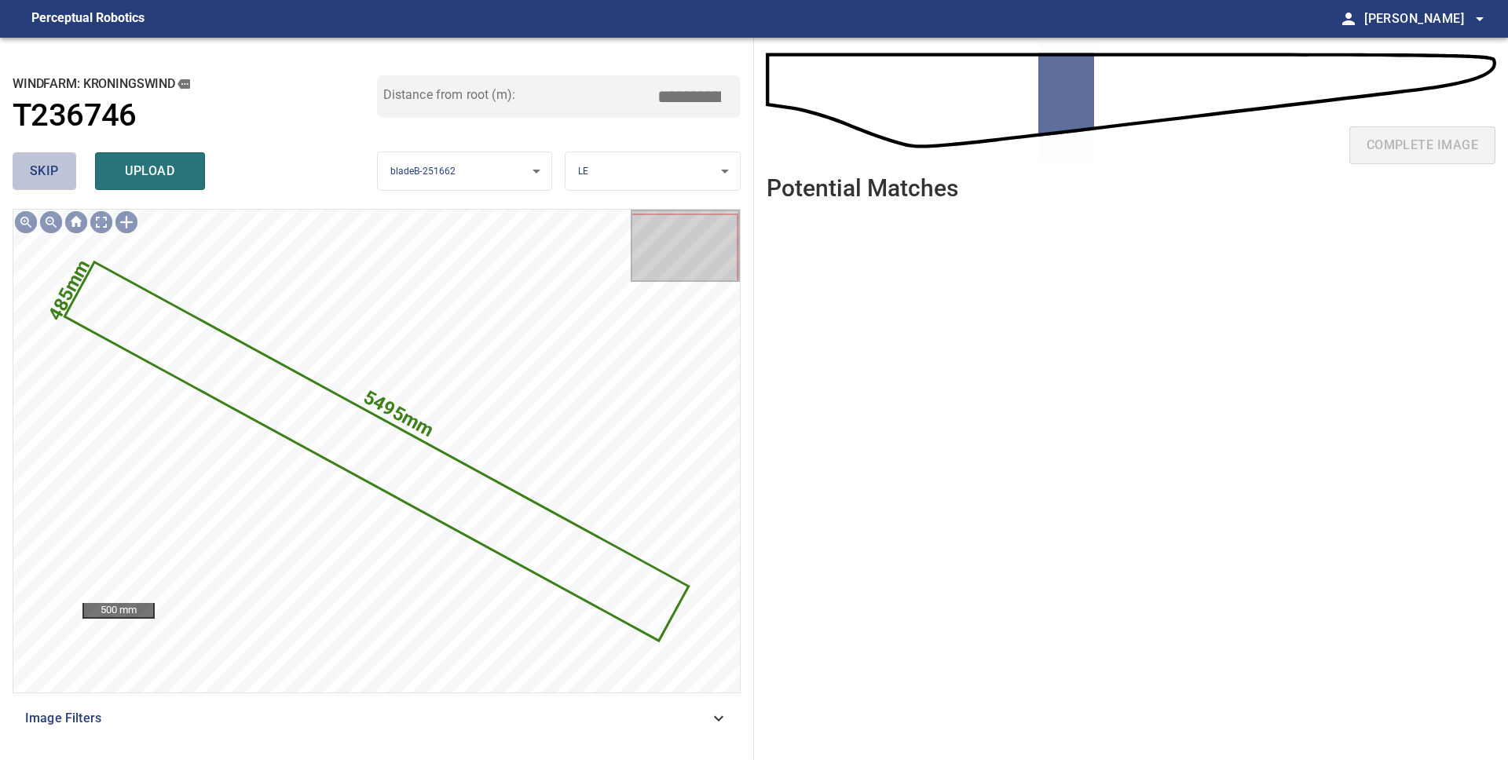
click at [47, 169] on span "skip" at bounding box center [44, 171] width 29 height 22
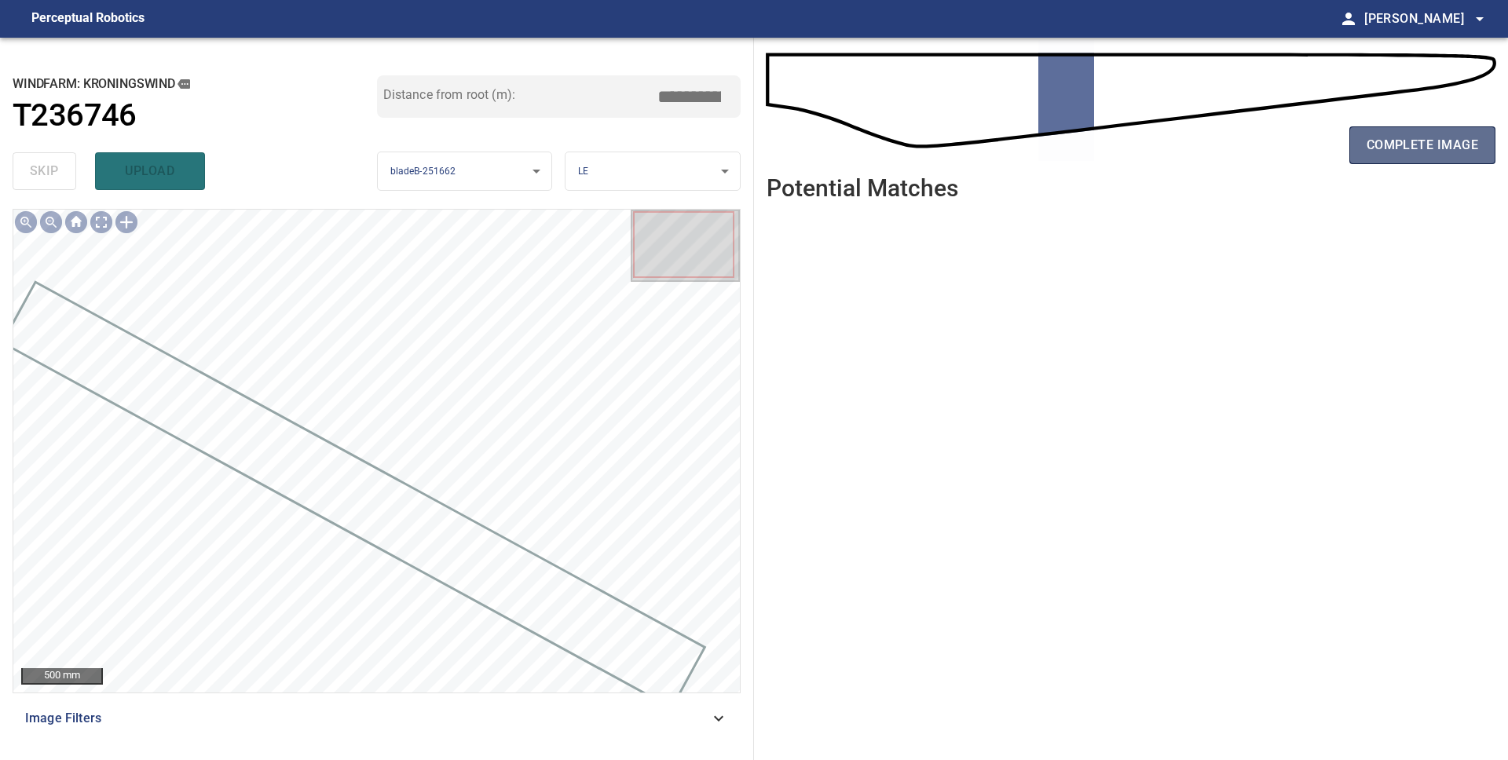
click at [1414, 156] on button "complete image" at bounding box center [1422, 145] width 146 height 38
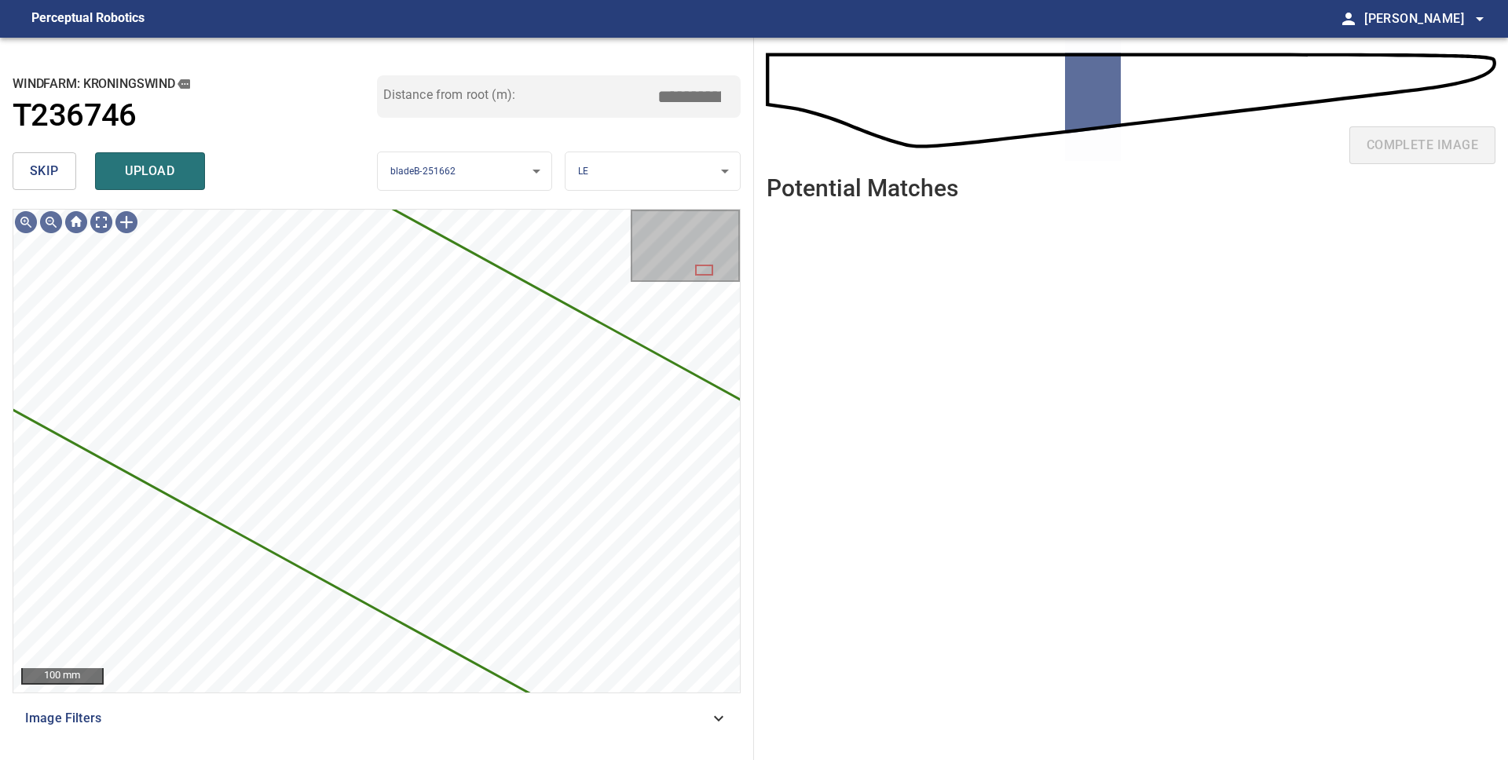
click at [67, 177] on button "skip" at bounding box center [45, 171] width 64 height 38
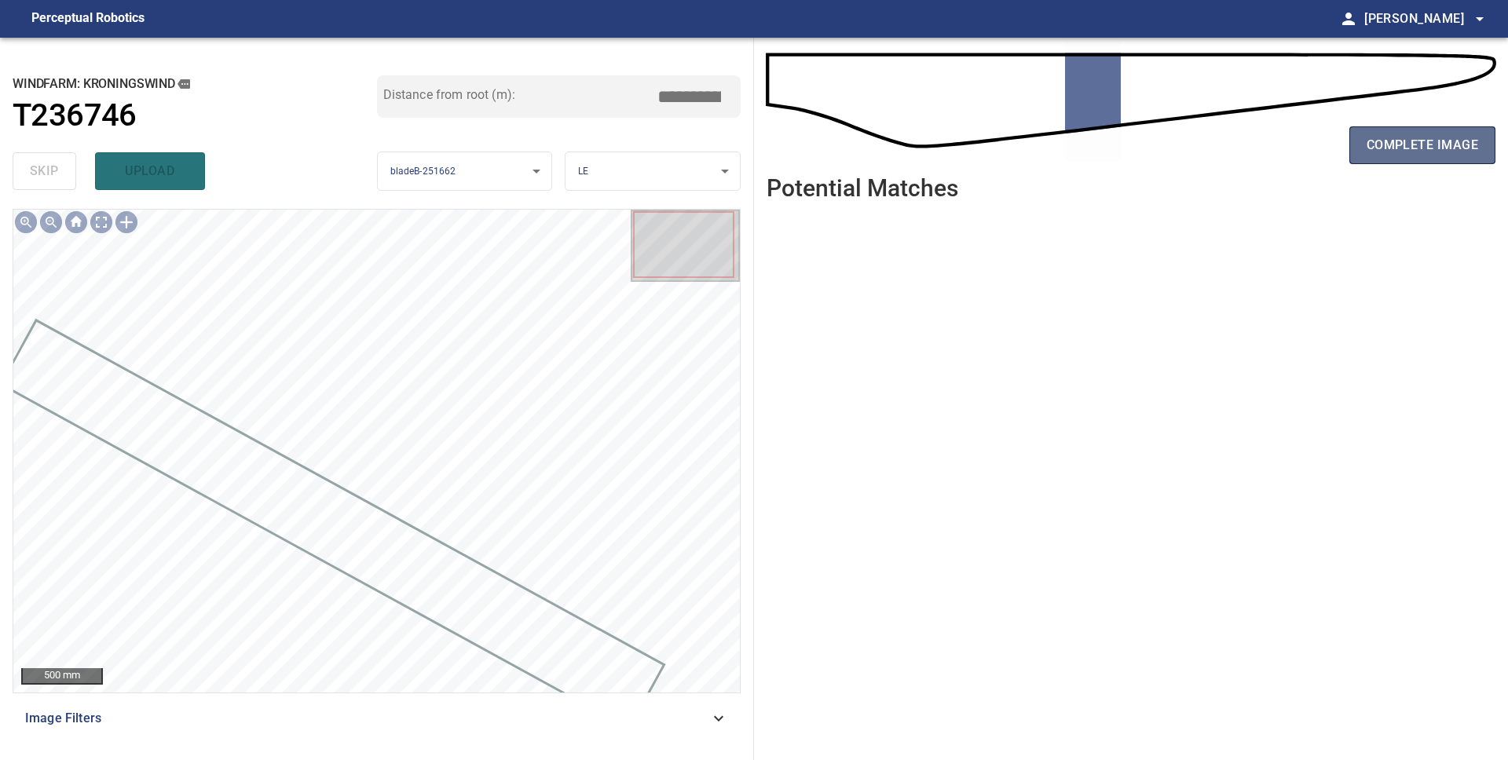
click at [1398, 144] on span "complete image" at bounding box center [1421, 145] width 111 height 22
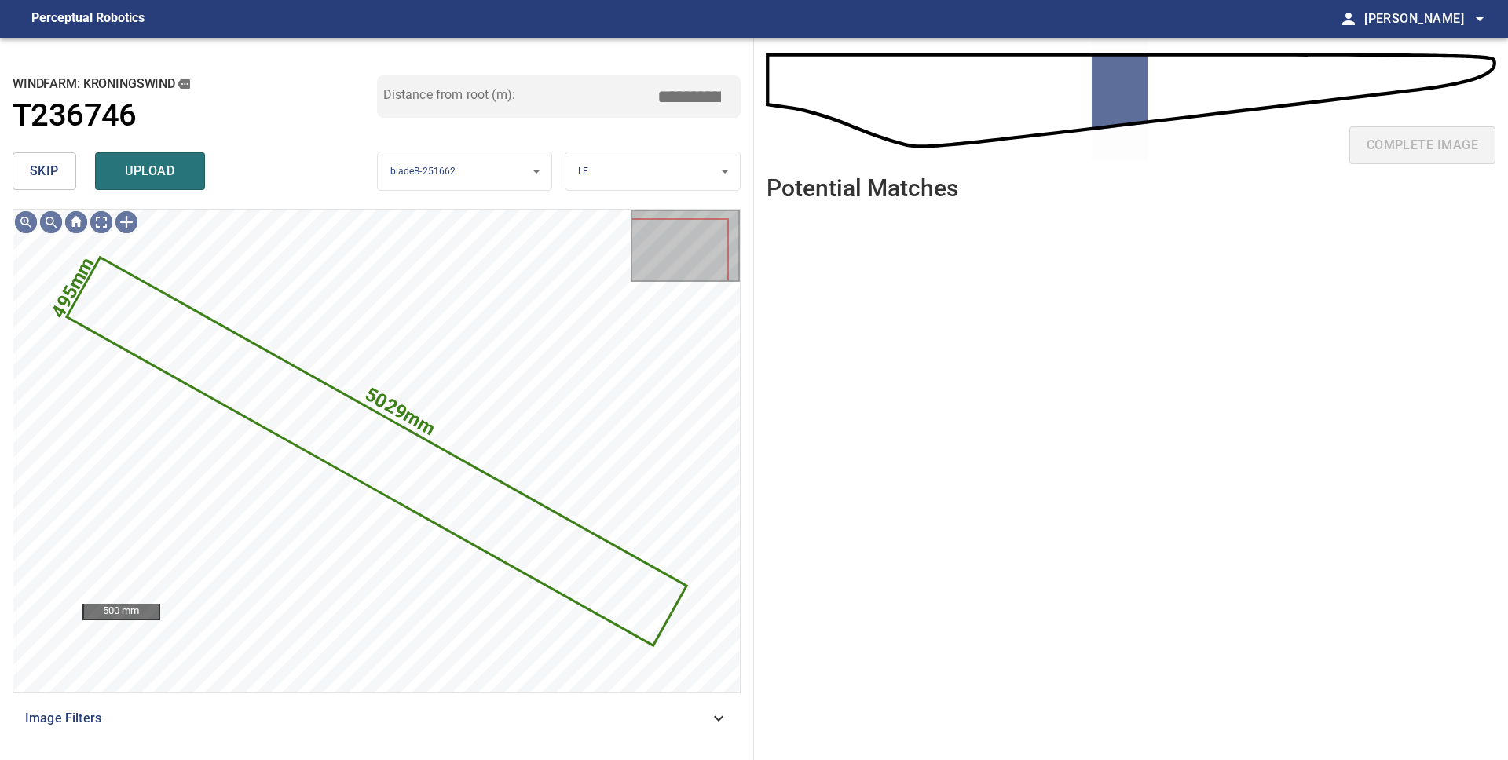
click at [42, 164] on span "skip" at bounding box center [44, 171] width 29 height 22
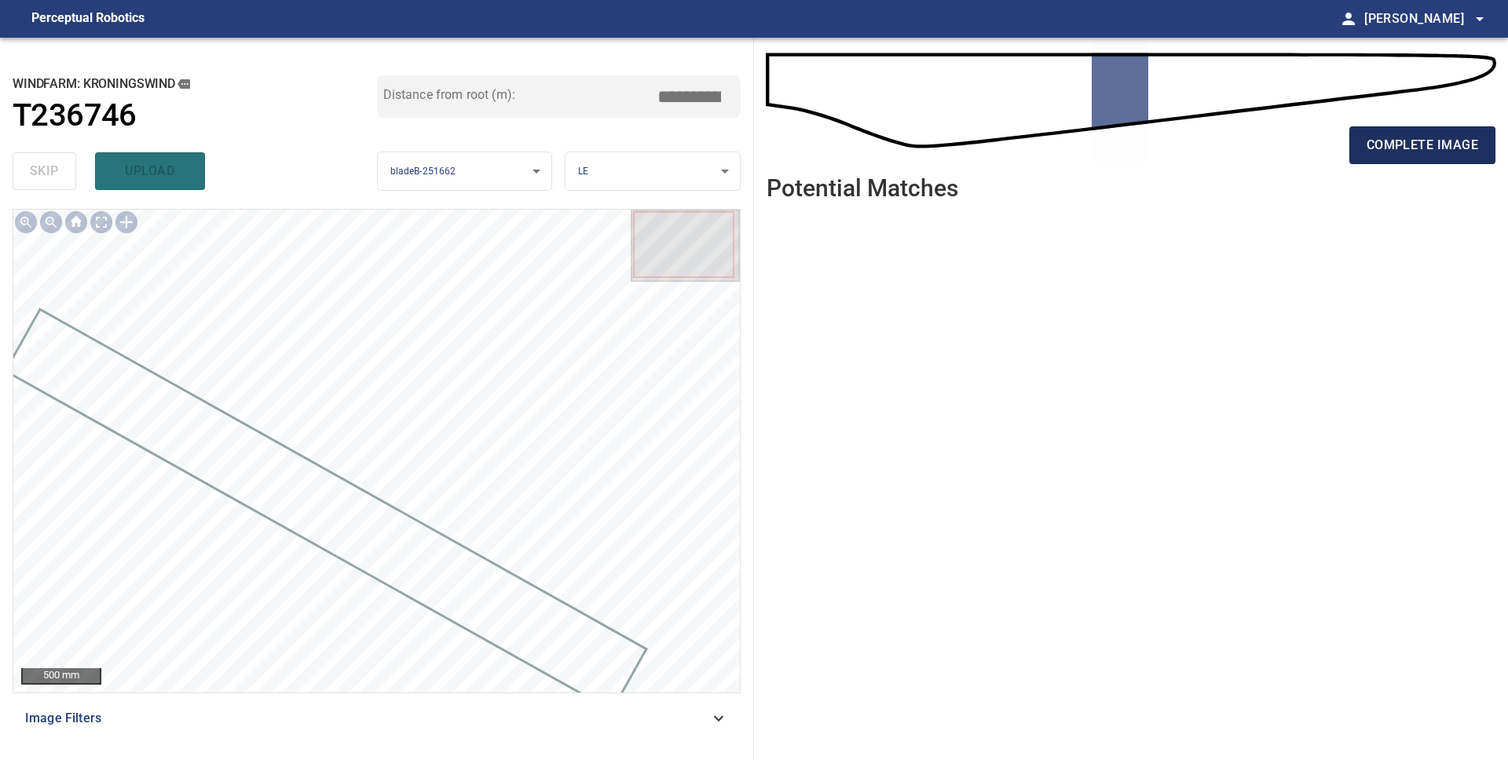
click at [1402, 152] on span "complete image" at bounding box center [1421, 145] width 111 height 22
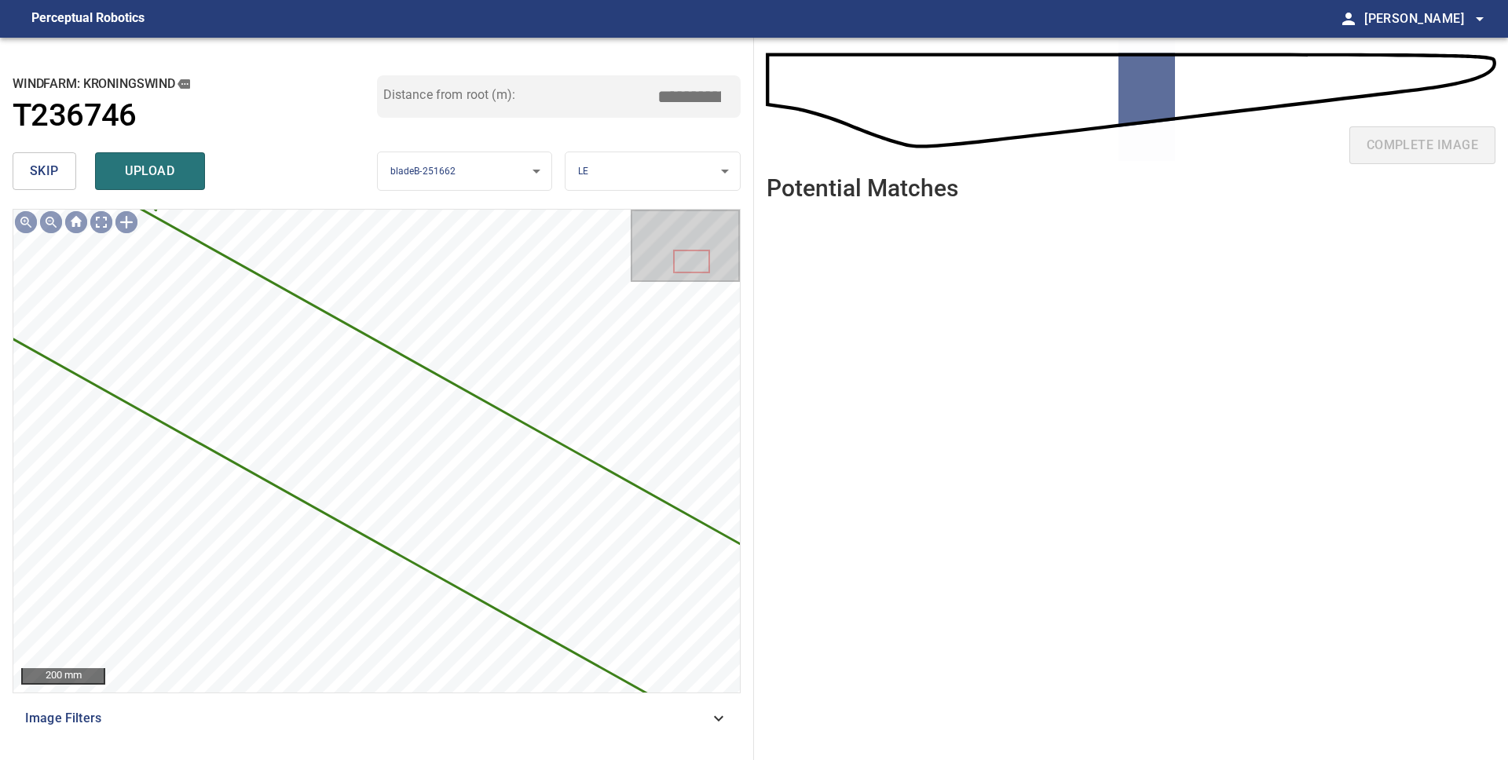
click at [37, 175] on span "skip" at bounding box center [44, 171] width 29 height 22
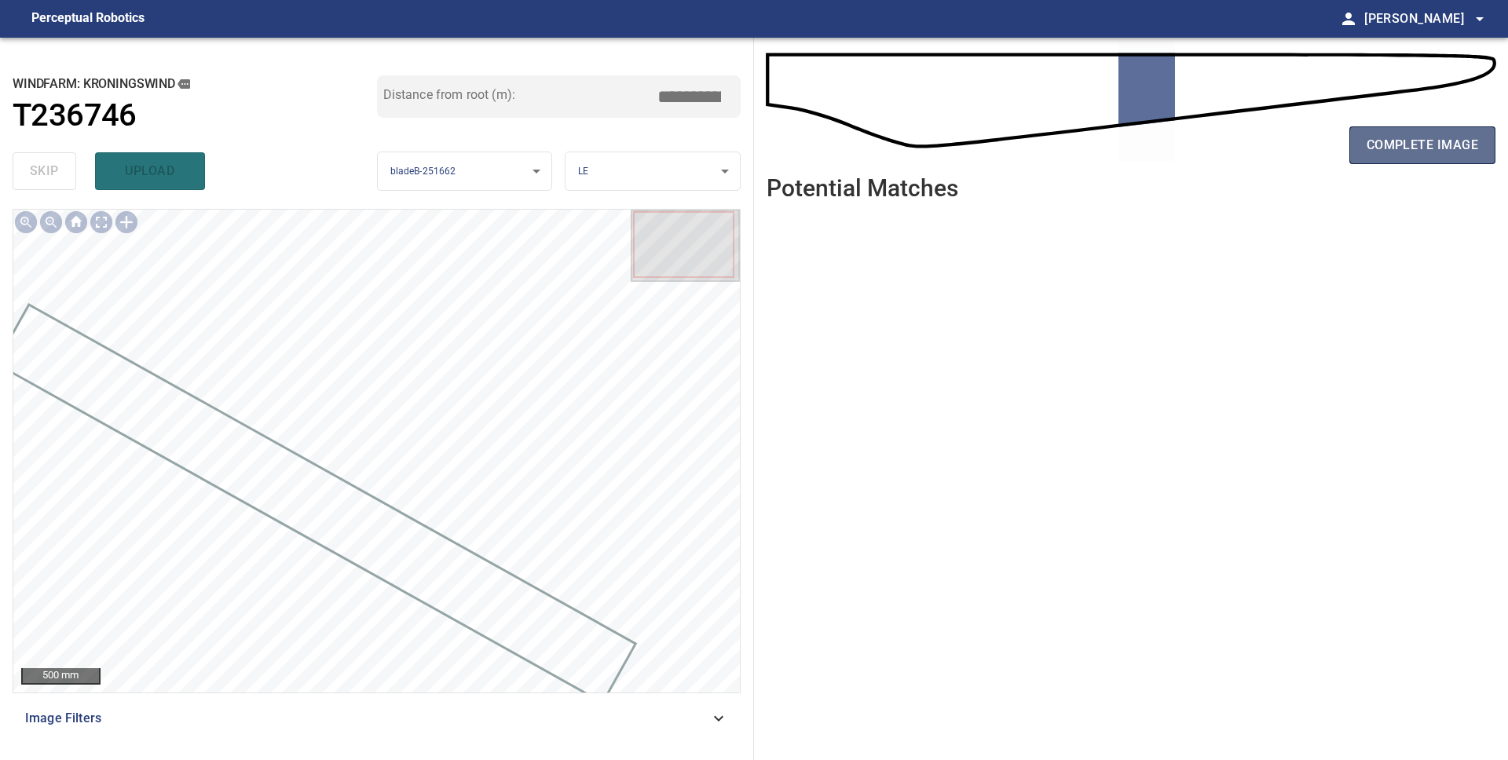
click at [1380, 153] on span "complete image" at bounding box center [1421, 145] width 111 height 22
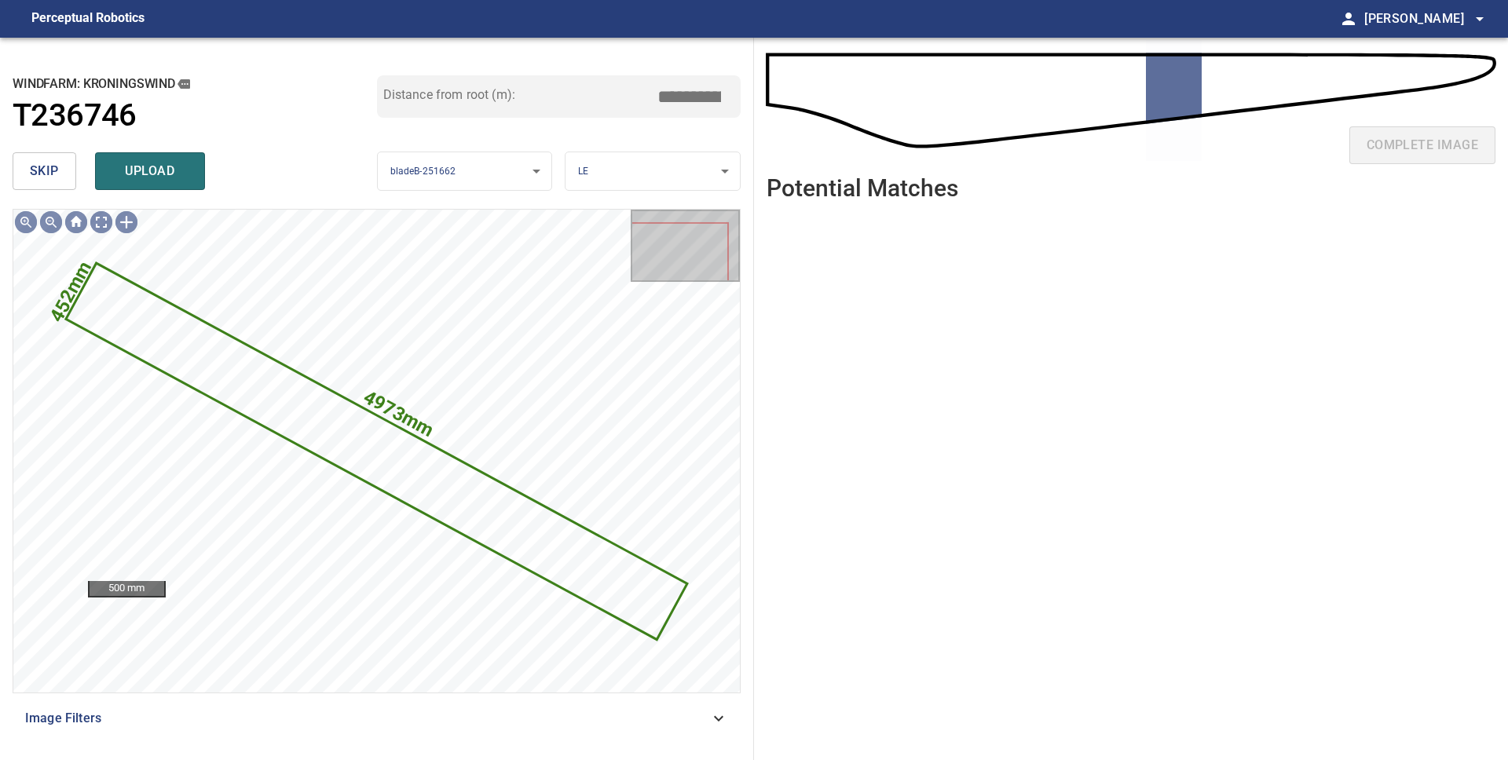
click at [30, 170] on span "skip" at bounding box center [44, 171] width 29 height 22
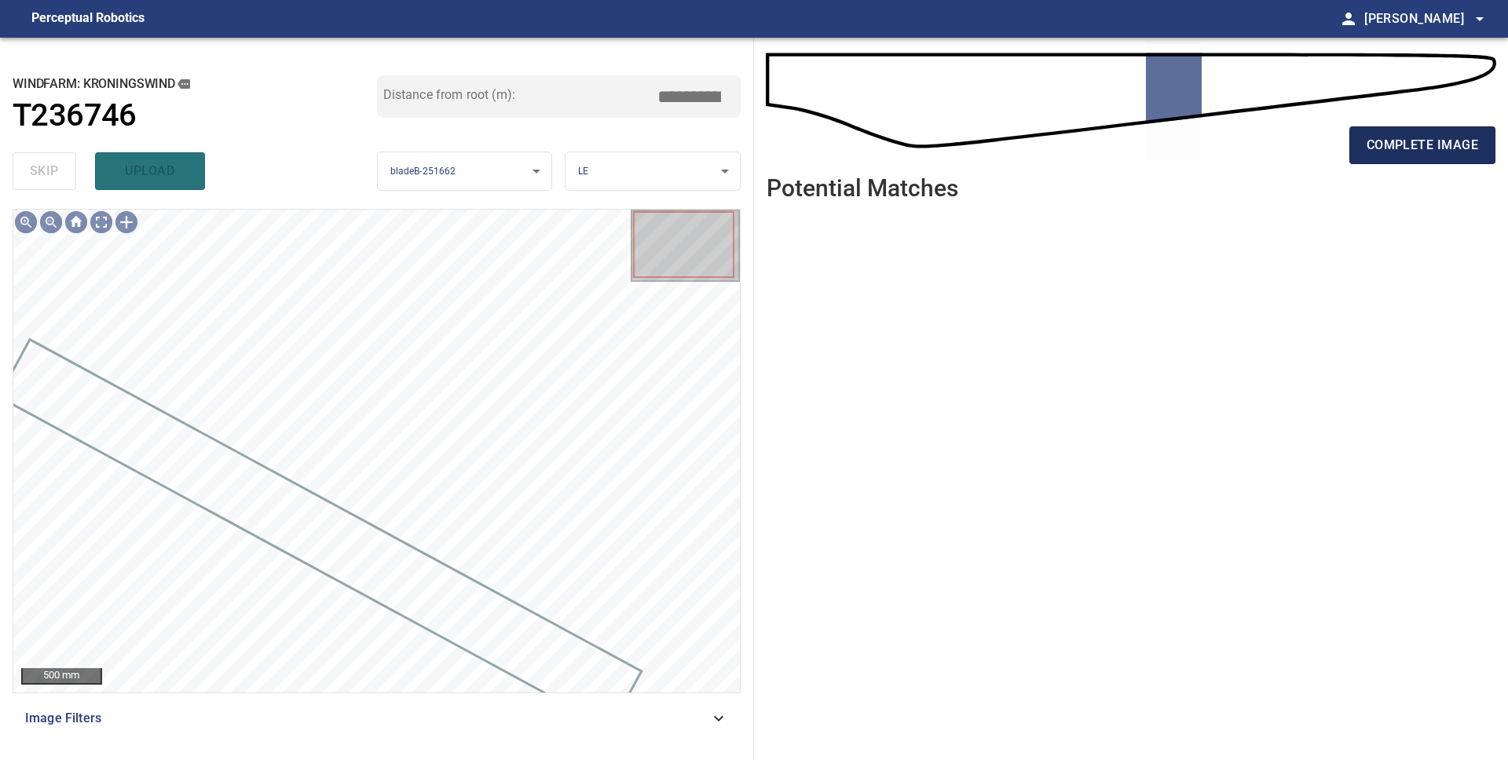
click at [1384, 155] on span "complete image" at bounding box center [1421, 145] width 111 height 22
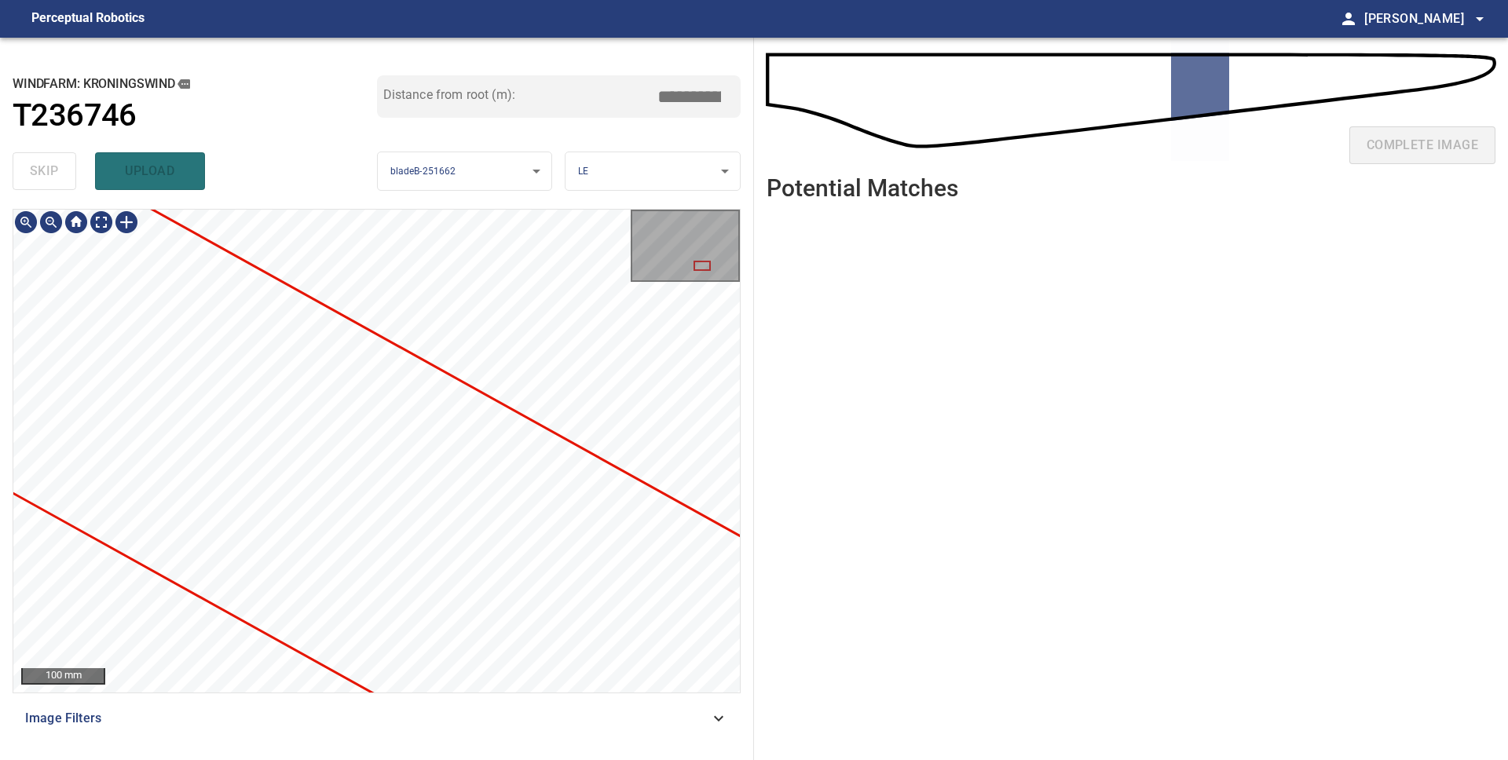
click at [398, 754] on div "**********" at bounding box center [377, 399] width 754 height 722
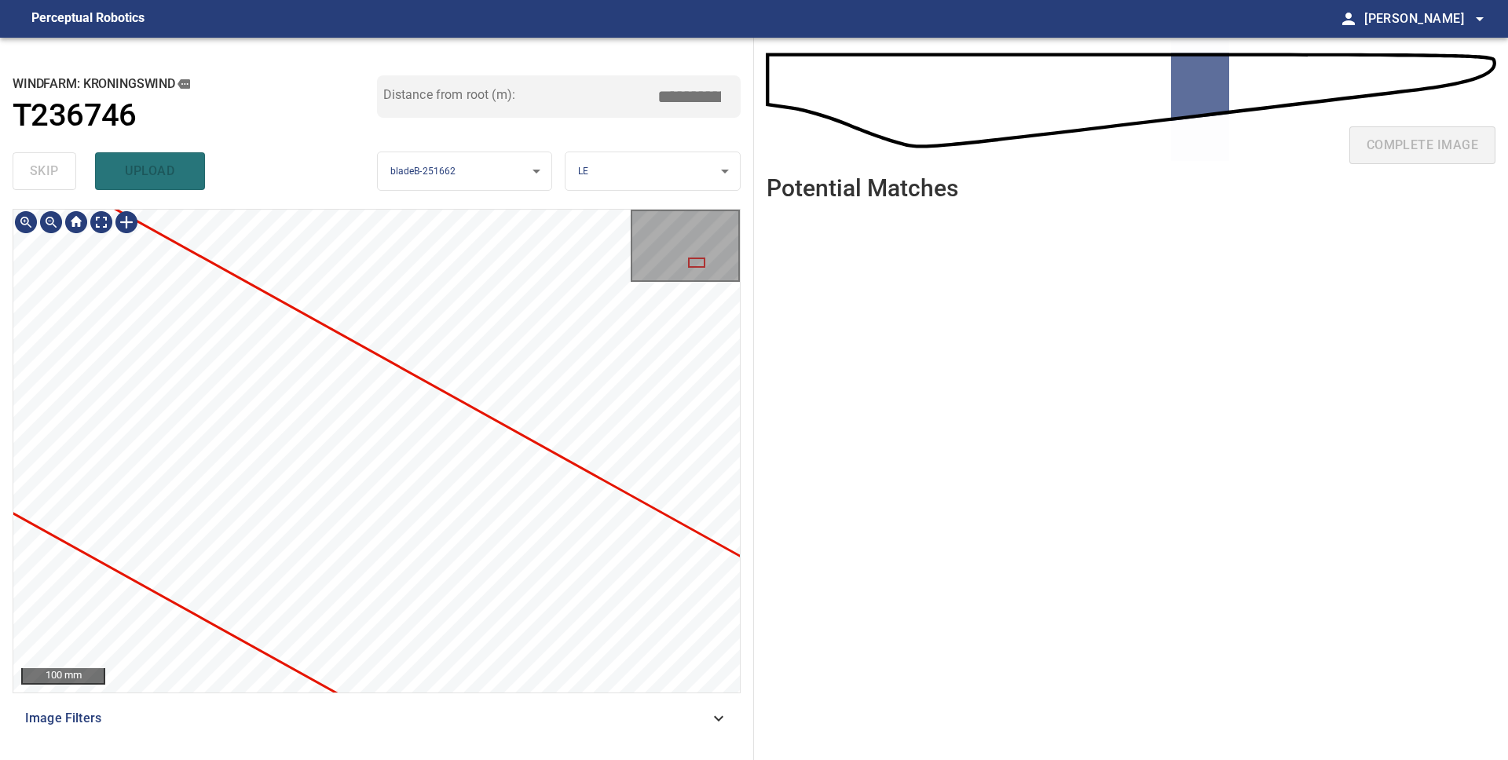
click at [376, 759] on div "**********" at bounding box center [377, 399] width 754 height 722
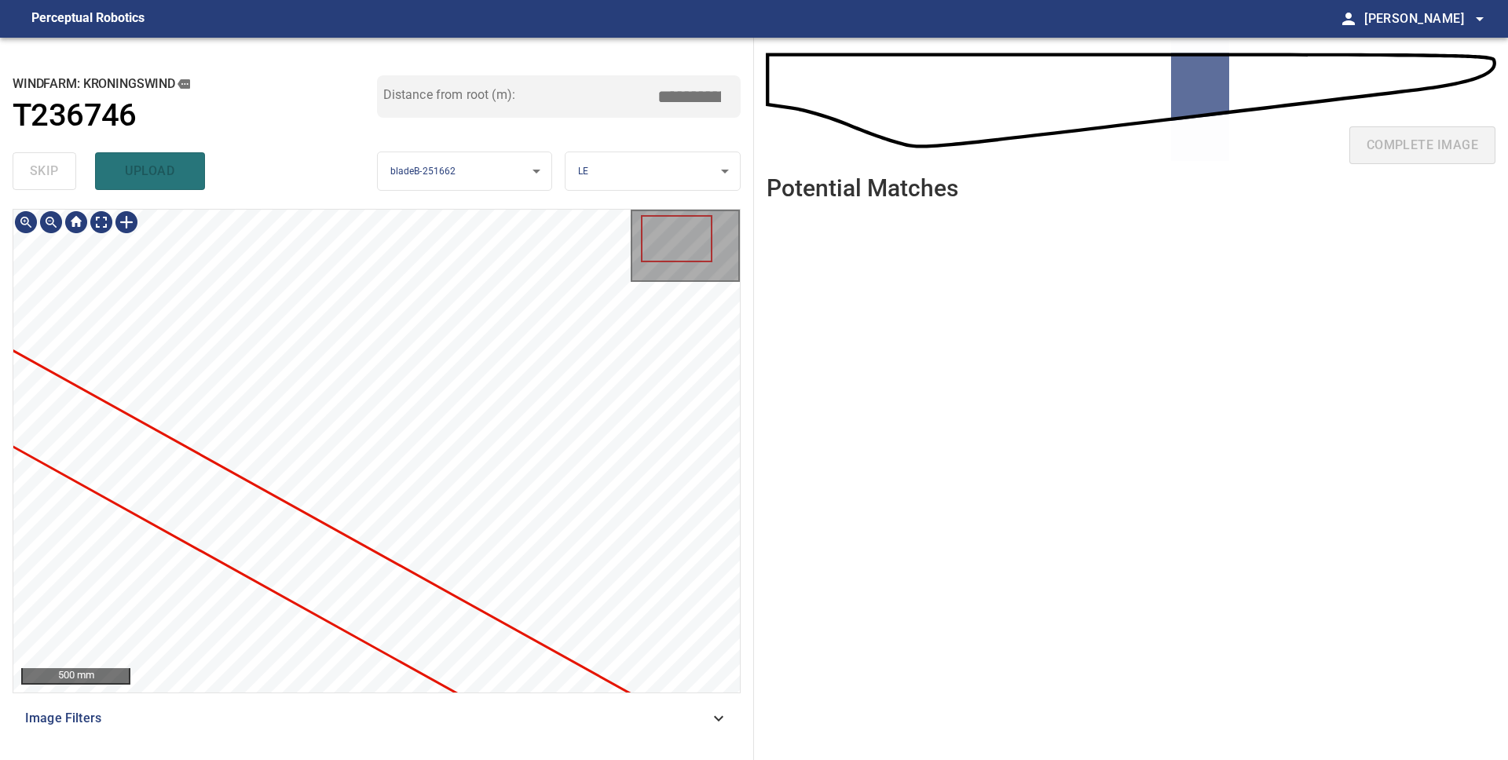
click at [748, 545] on div "**********" at bounding box center [377, 399] width 754 height 722
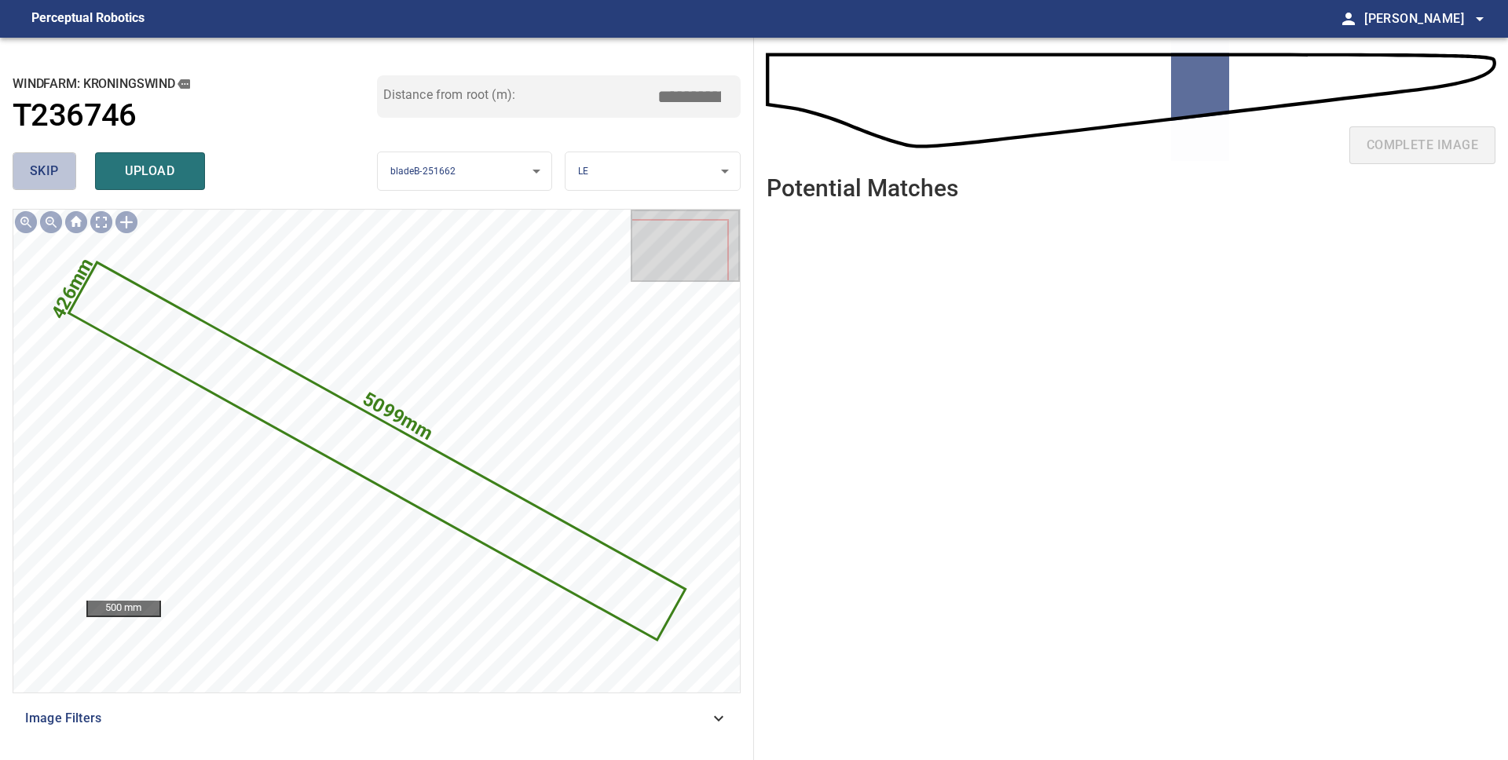
click at [51, 170] on span "skip" at bounding box center [44, 171] width 29 height 22
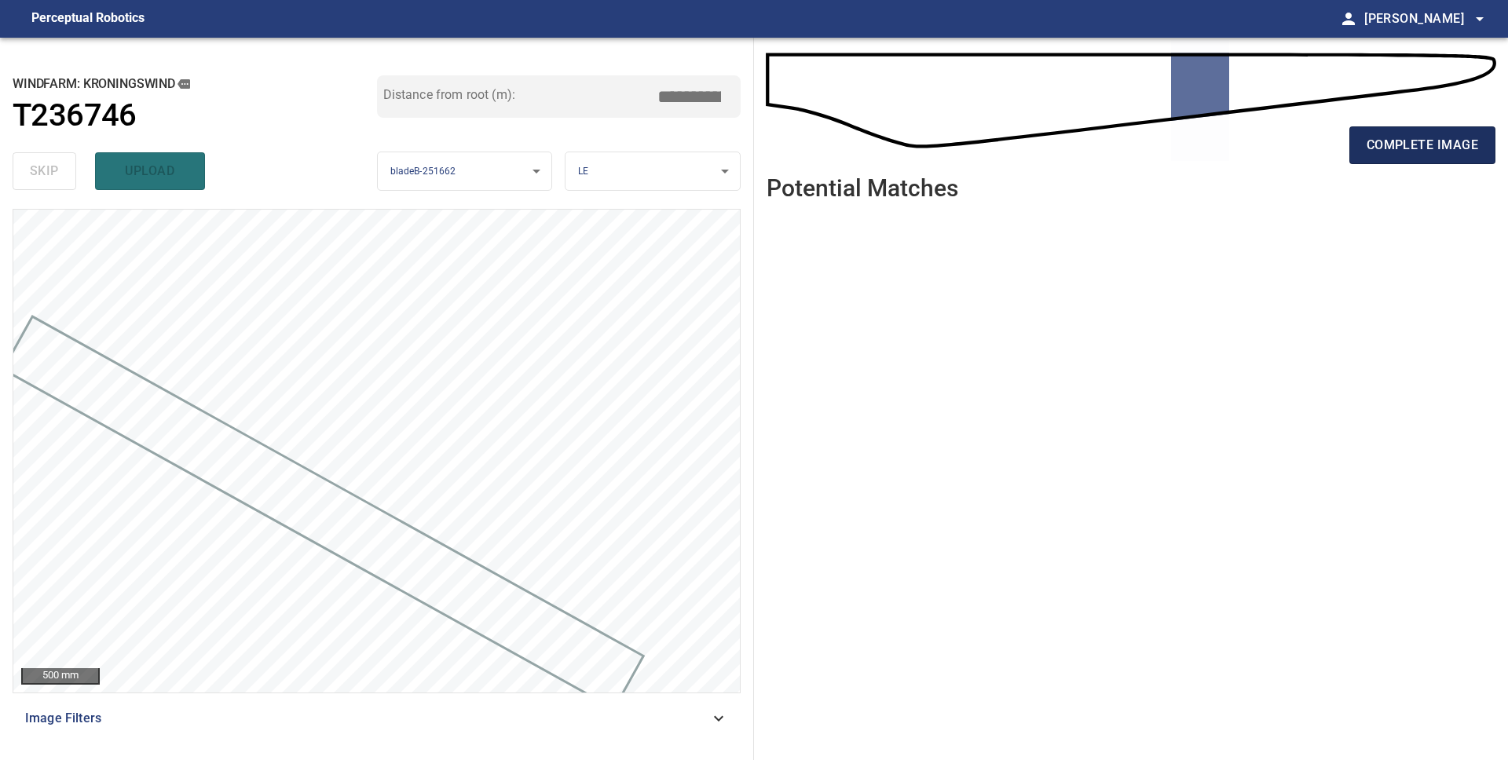
click at [1395, 155] on span "complete image" at bounding box center [1421, 145] width 111 height 22
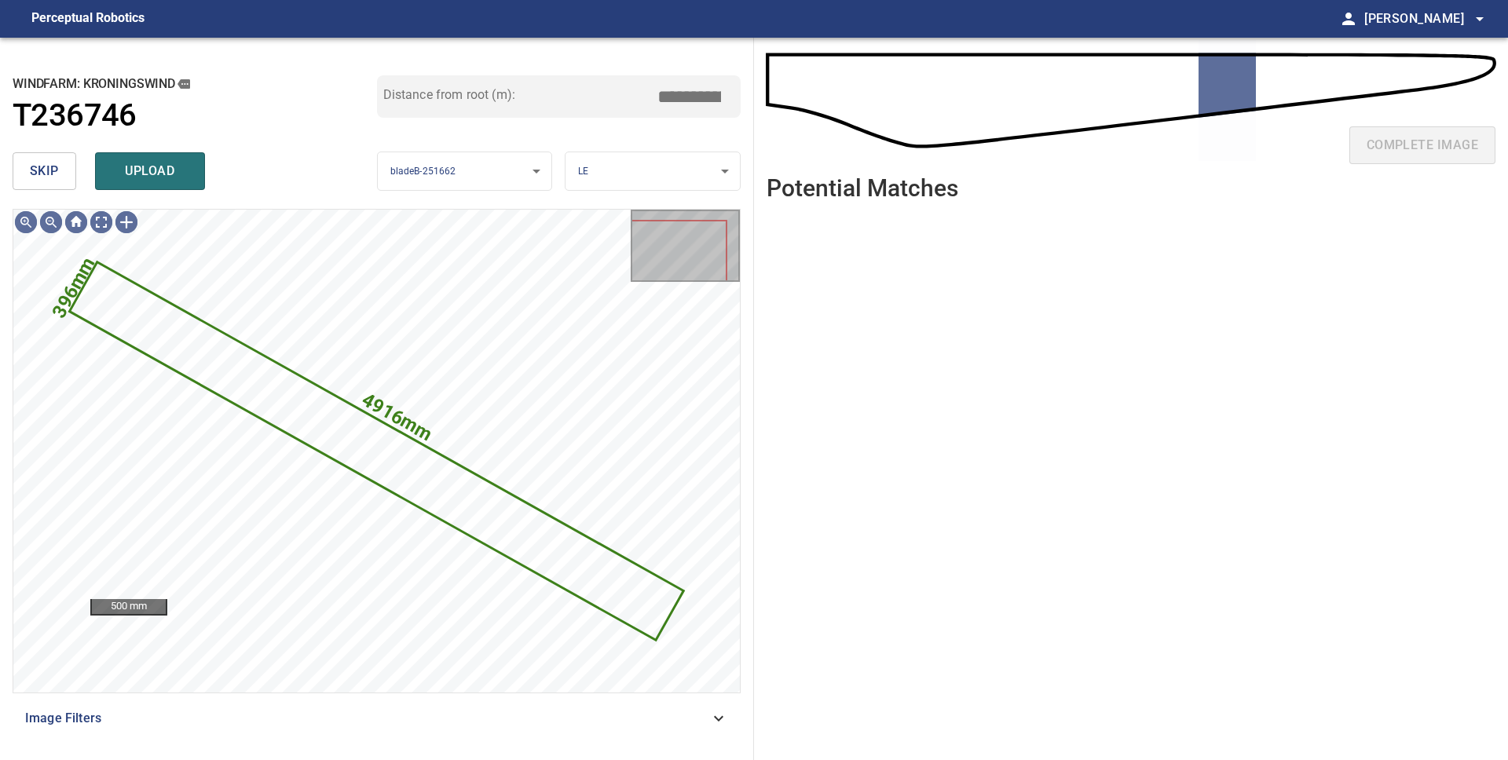
click at [30, 178] on span "skip" at bounding box center [44, 171] width 29 height 22
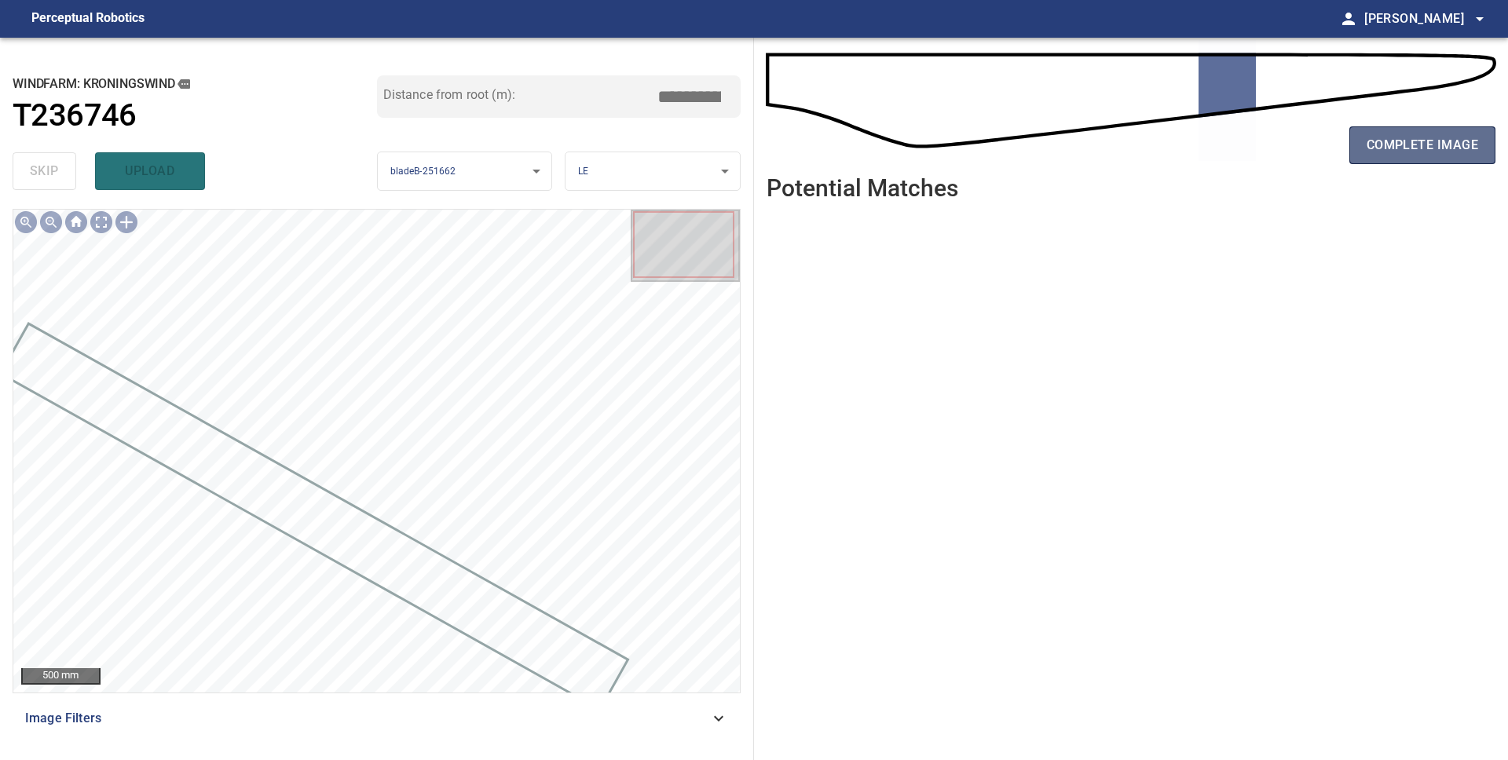
click at [1400, 152] on span "complete image" at bounding box center [1421, 145] width 111 height 22
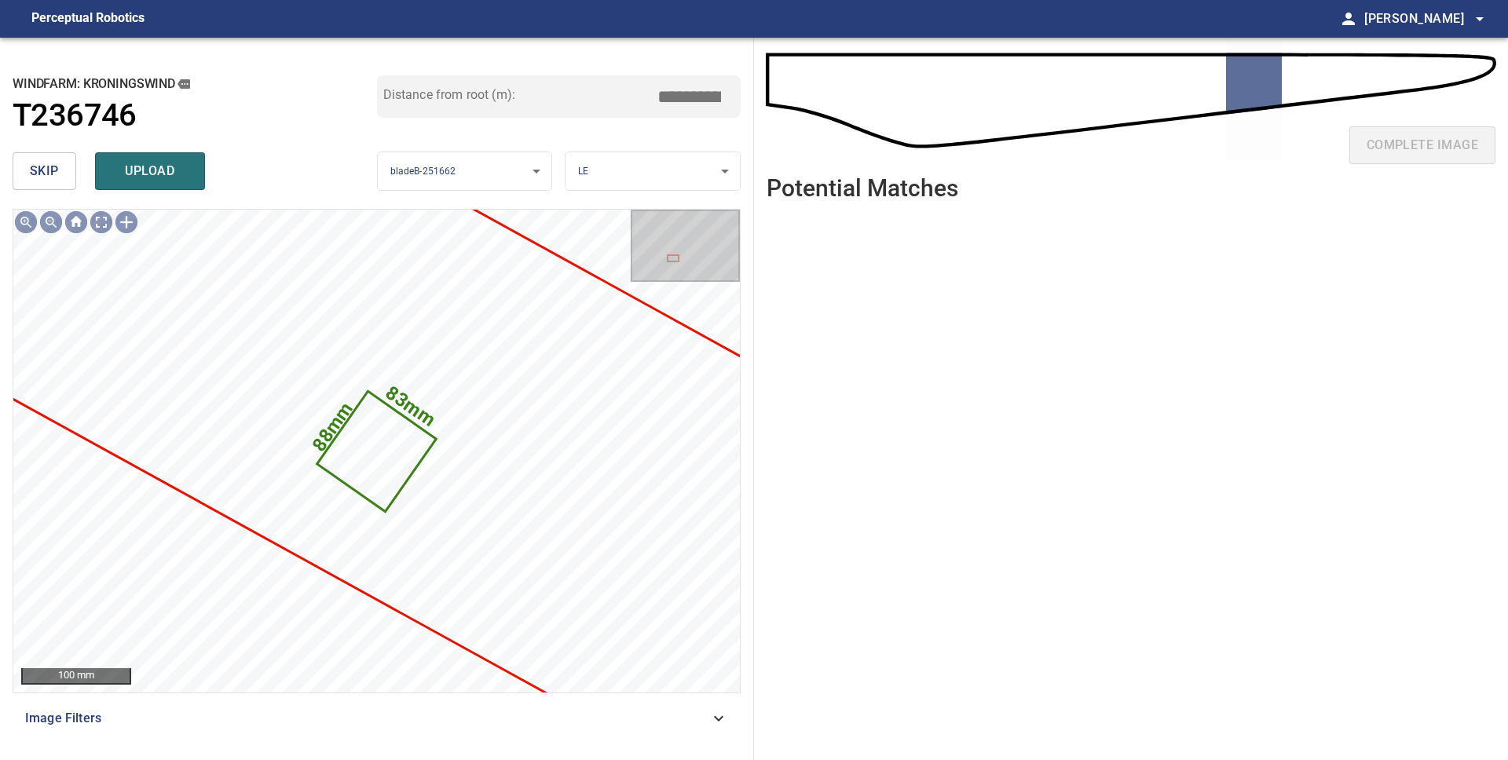
click at [56, 173] on span "skip" at bounding box center [44, 171] width 29 height 22
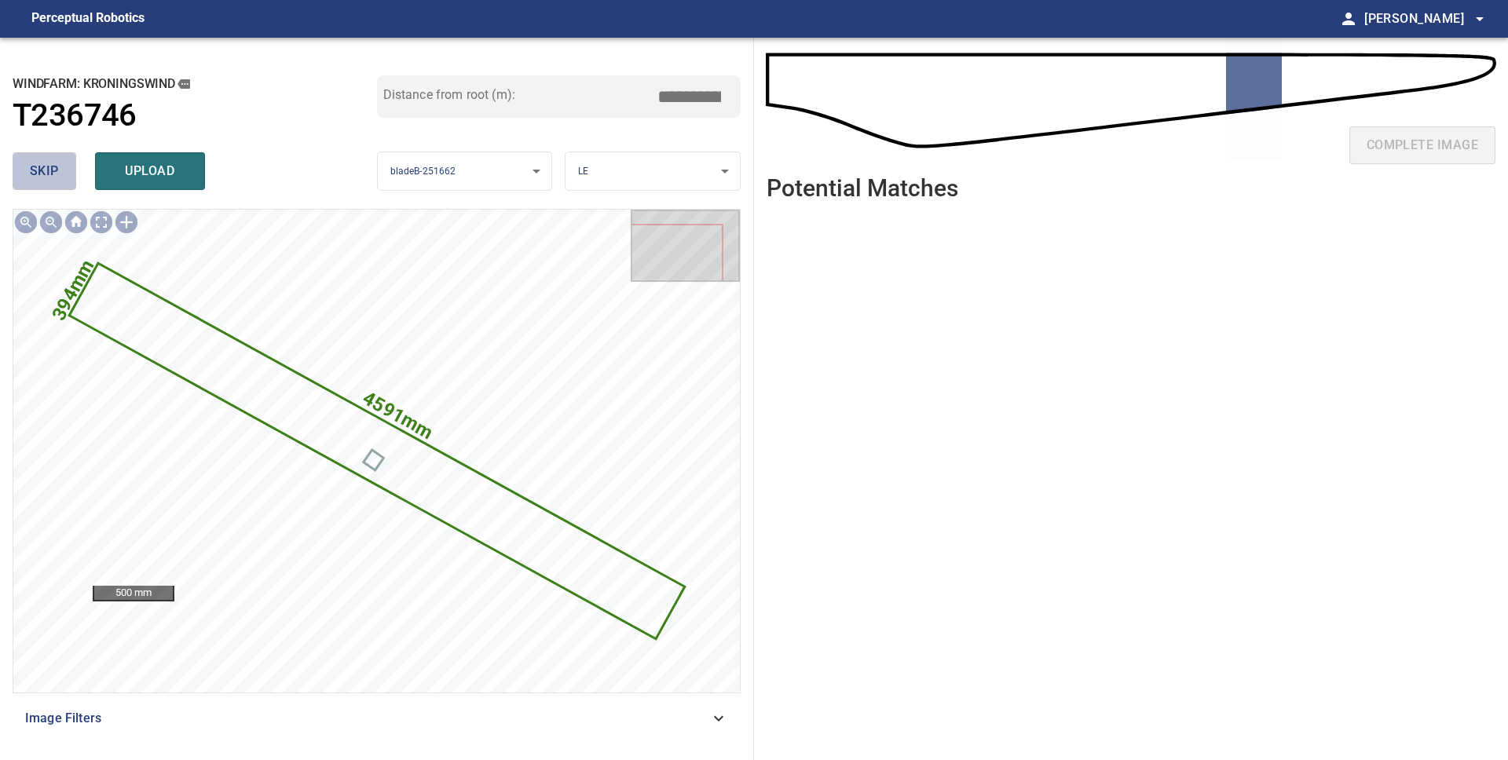
click at [24, 171] on button "skip" at bounding box center [45, 171] width 64 height 38
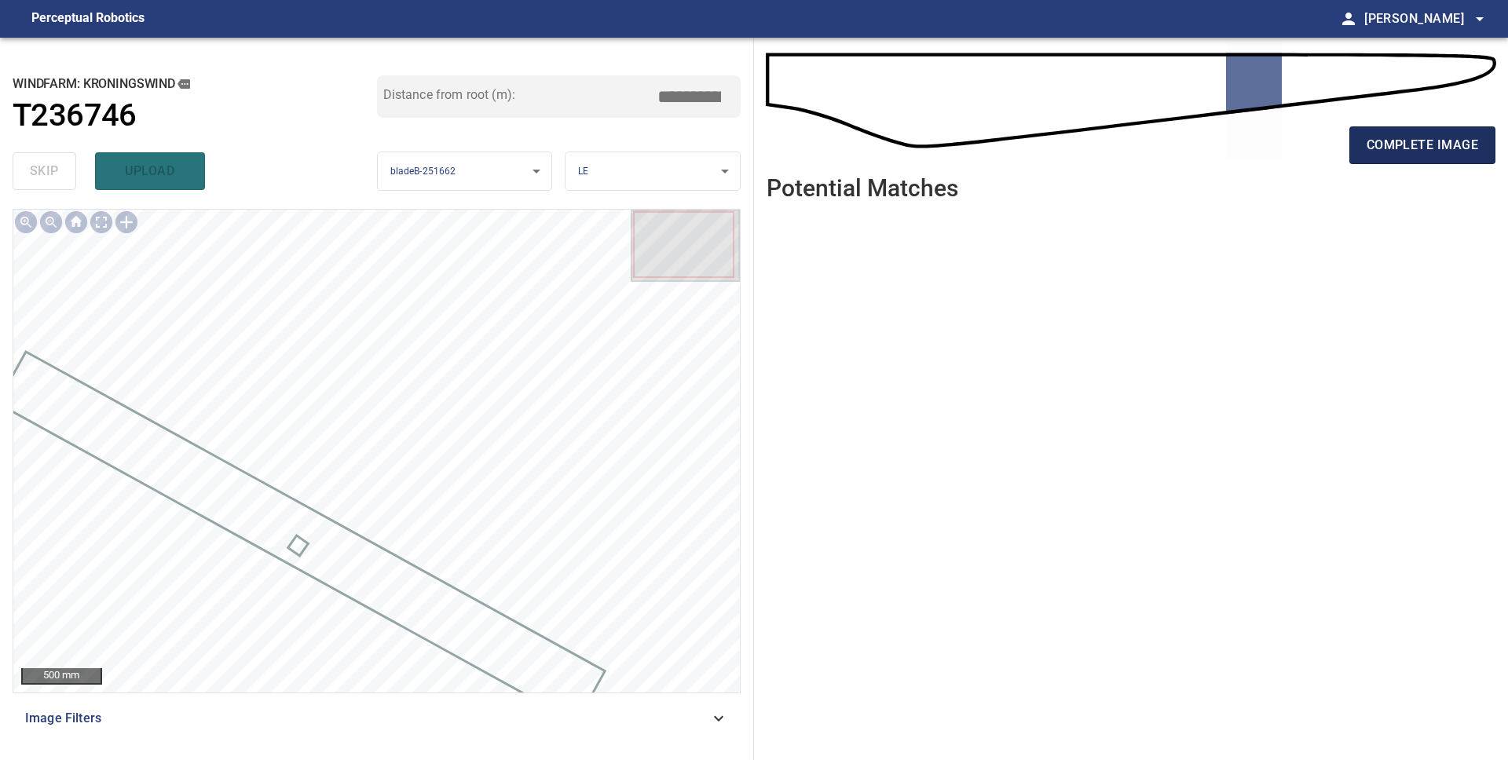
click at [1412, 159] on button "complete image" at bounding box center [1422, 145] width 146 height 38
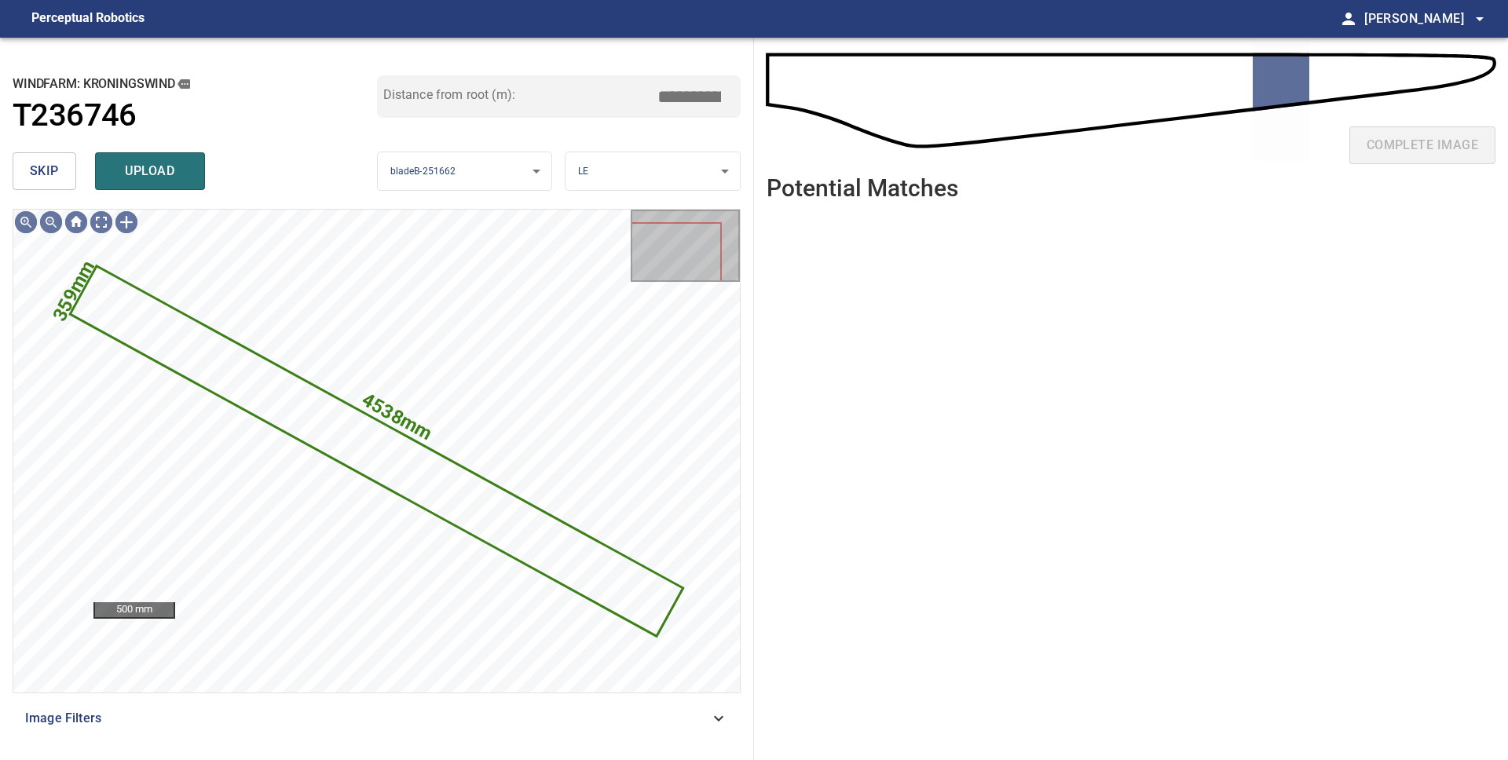
click at [38, 169] on span "skip" at bounding box center [44, 171] width 29 height 22
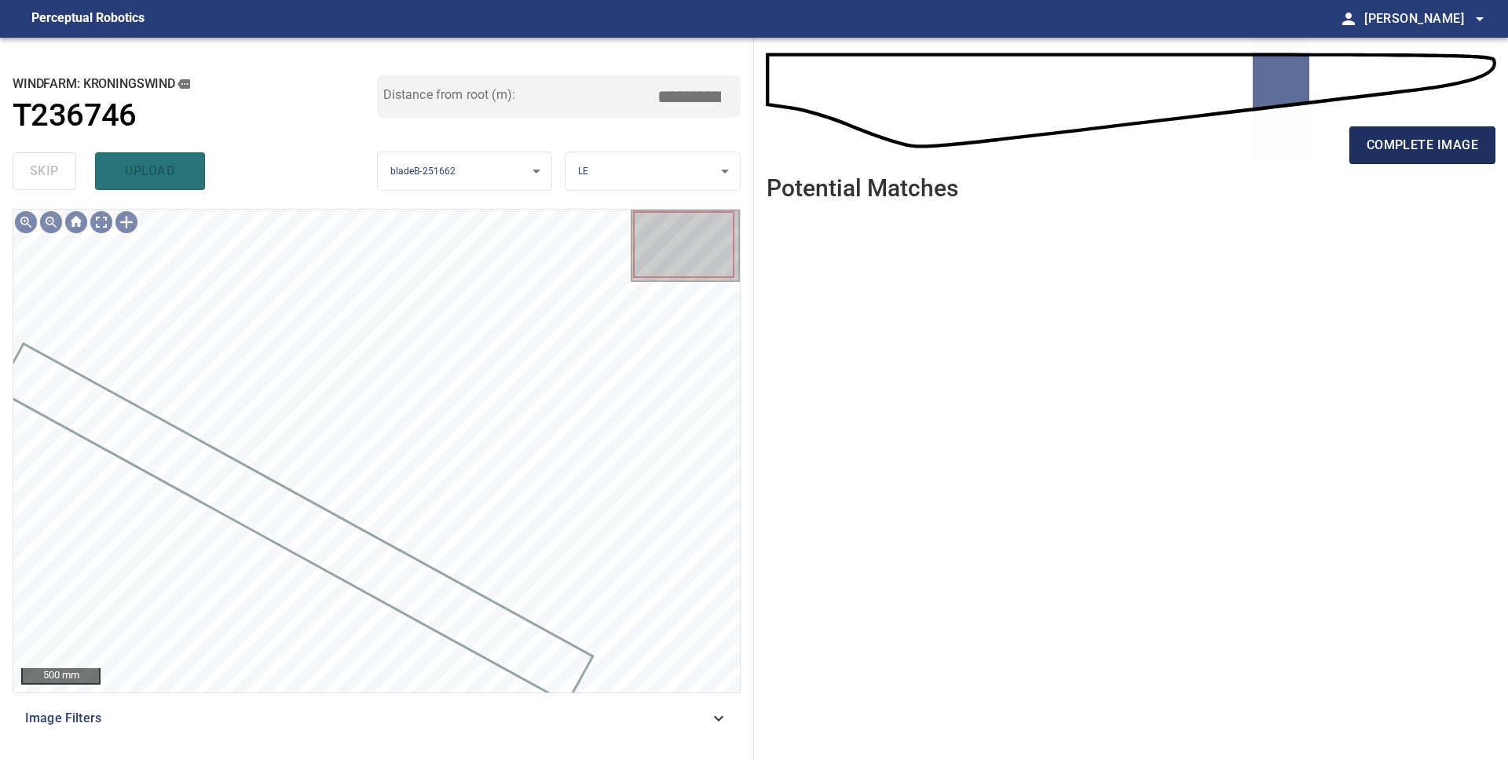
click at [1408, 157] on button "complete image" at bounding box center [1422, 145] width 146 height 38
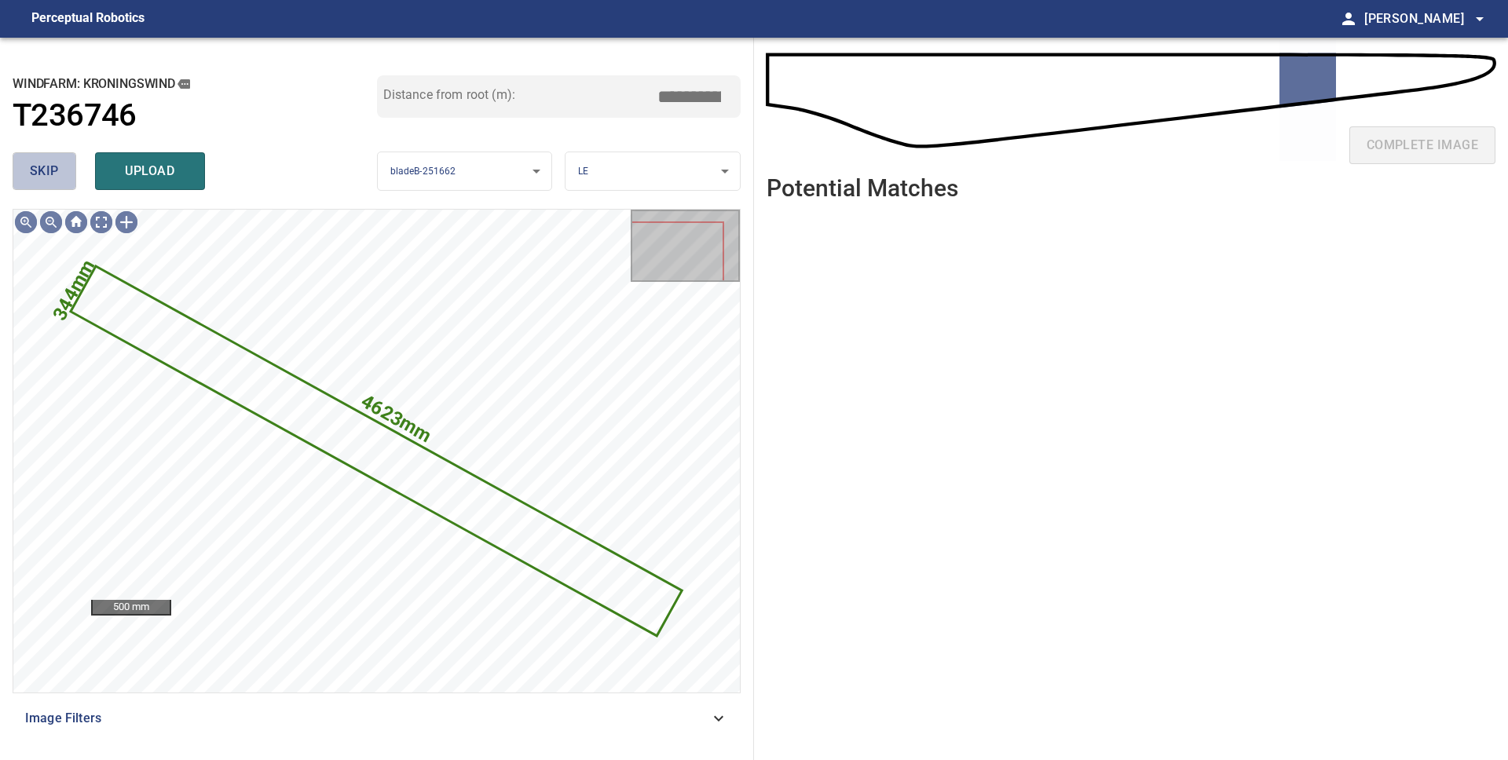
click at [18, 177] on button "skip" at bounding box center [45, 171] width 64 height 38
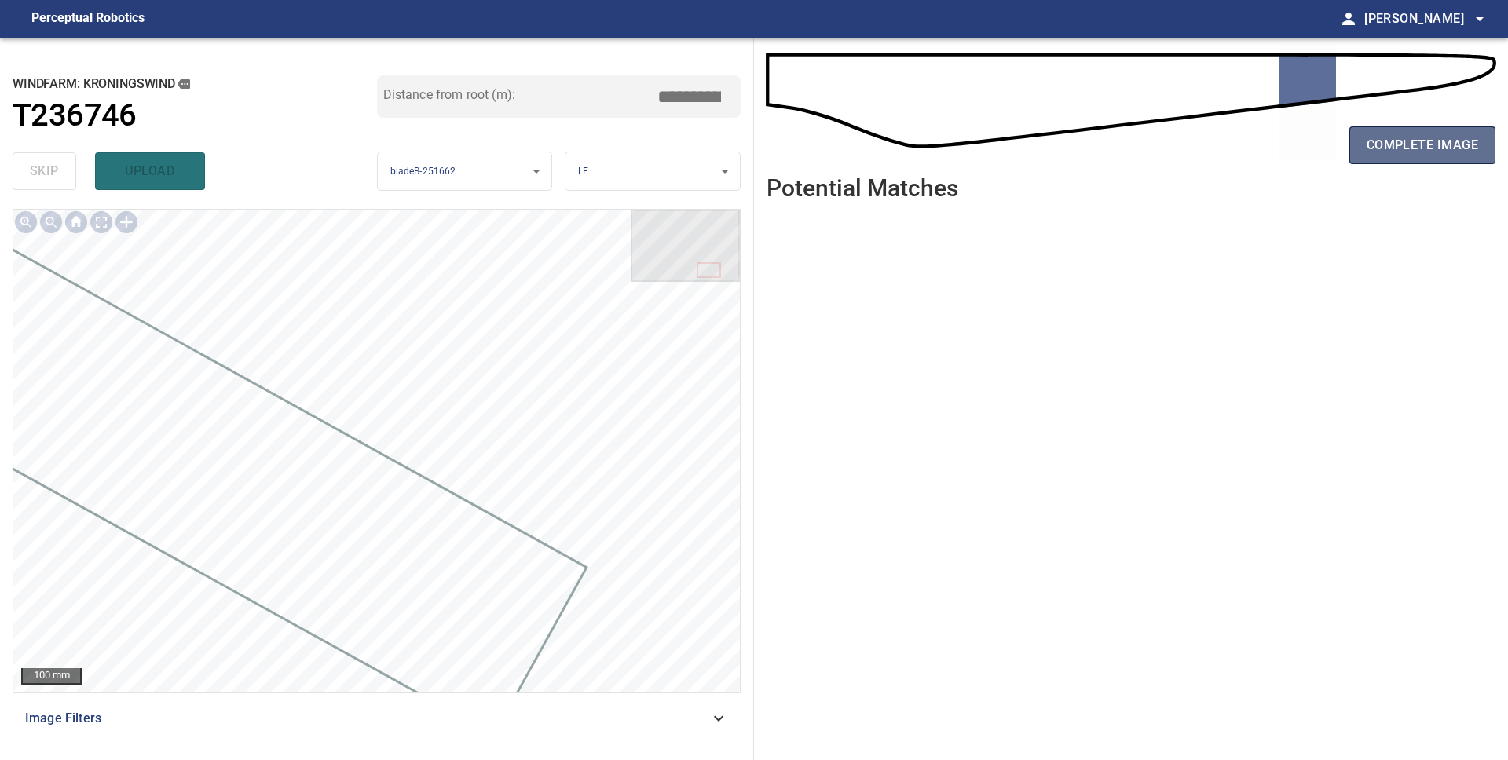
click at [1383, 158] on button "complete image" at bounding box center [1422, 145] width 146 height 38
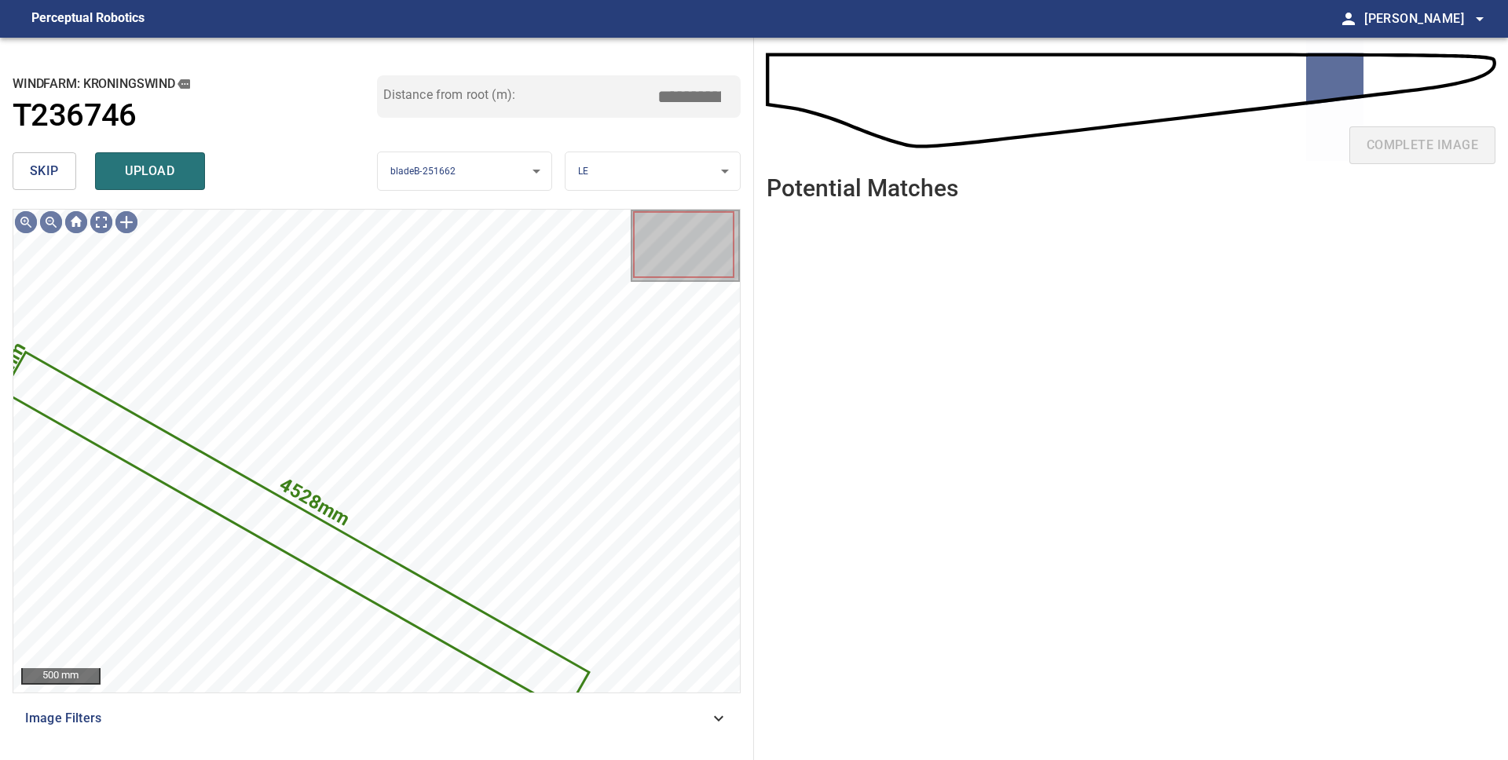
click at [46, 184] on button "skip" at bounding box center [45, 171] width 64 height 38
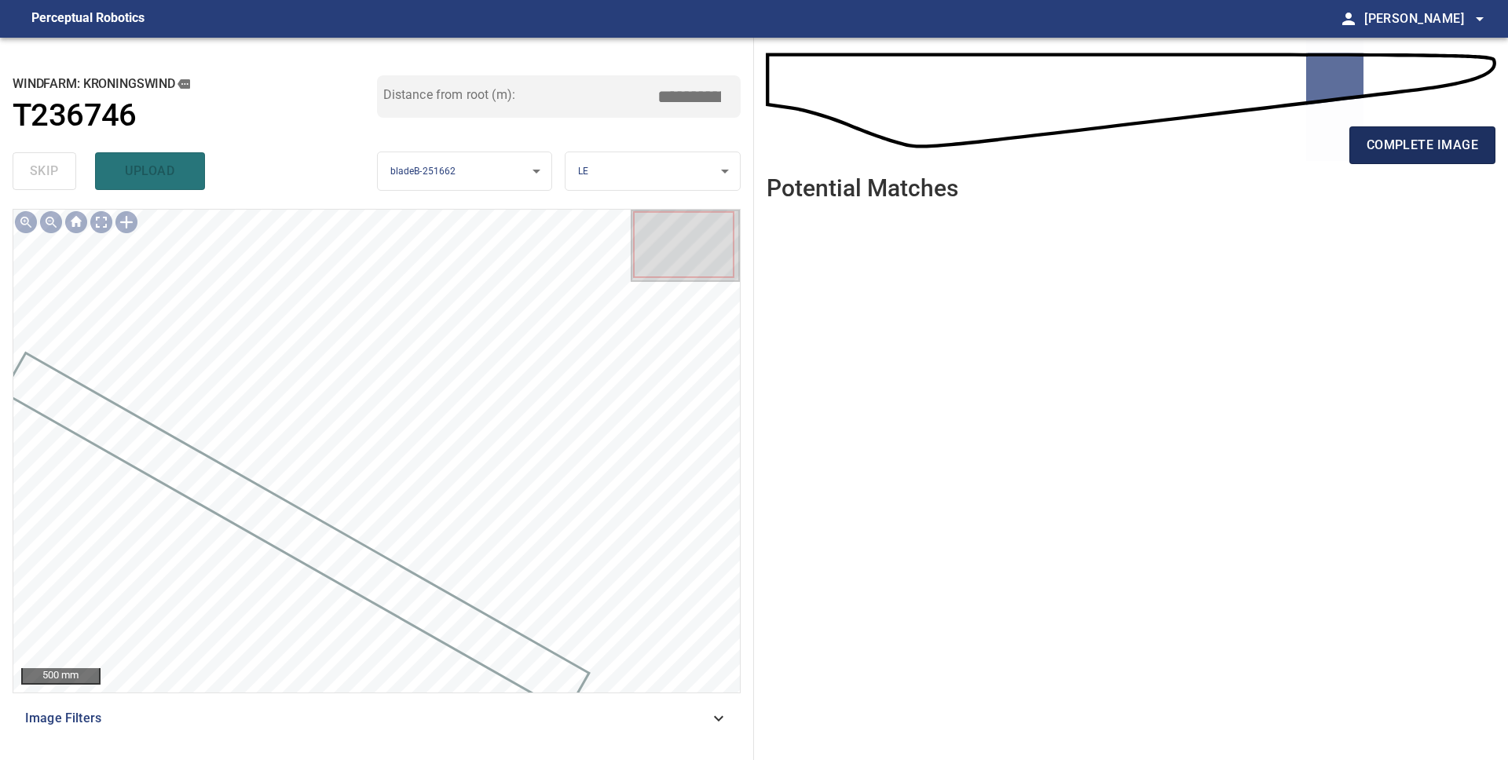
click at [1383, 159] on button "complete image" at bounding box center [1422, 145] width 146 height 38
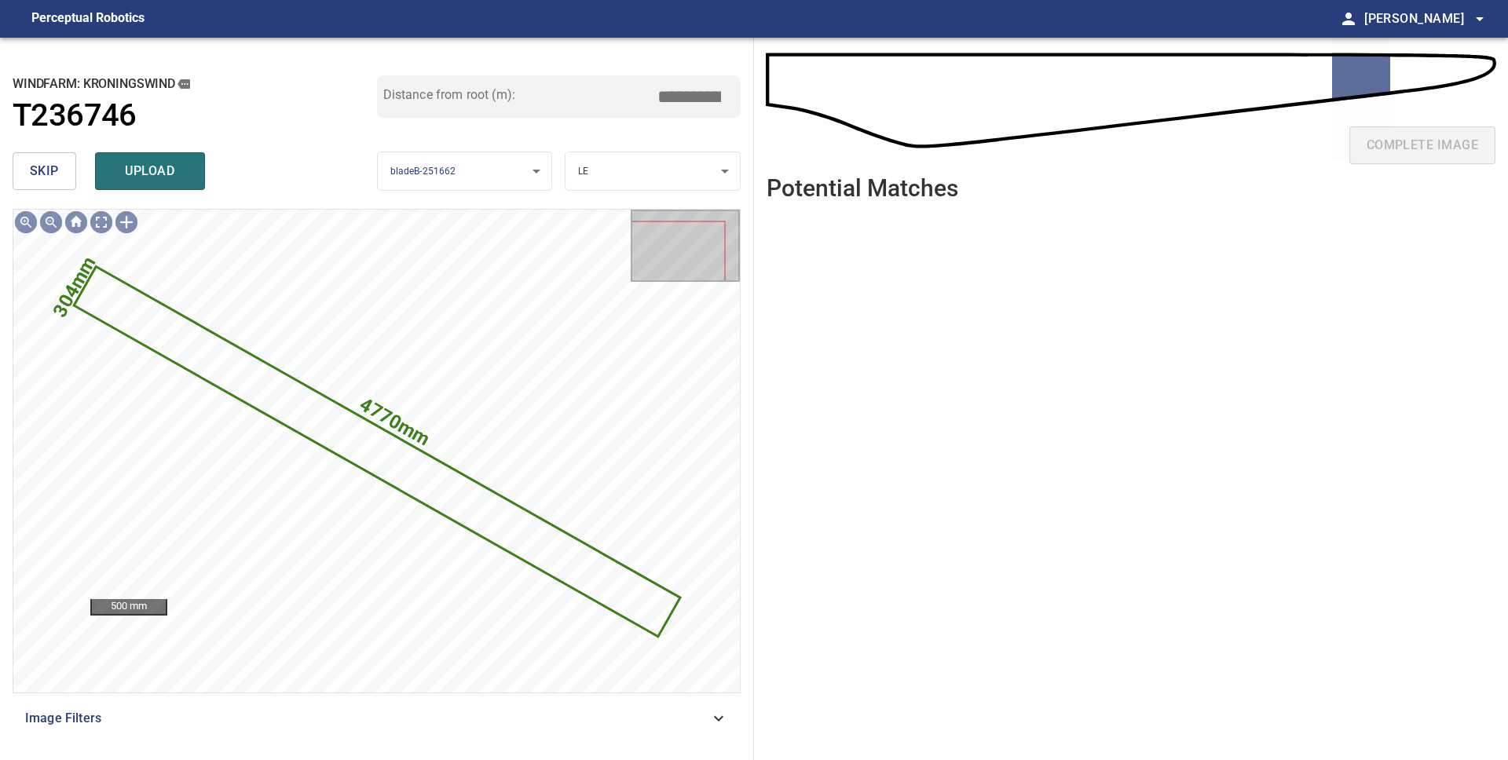
click at [50, 169] on span "skip" at bounding box center [44, 171] width 29 height 22
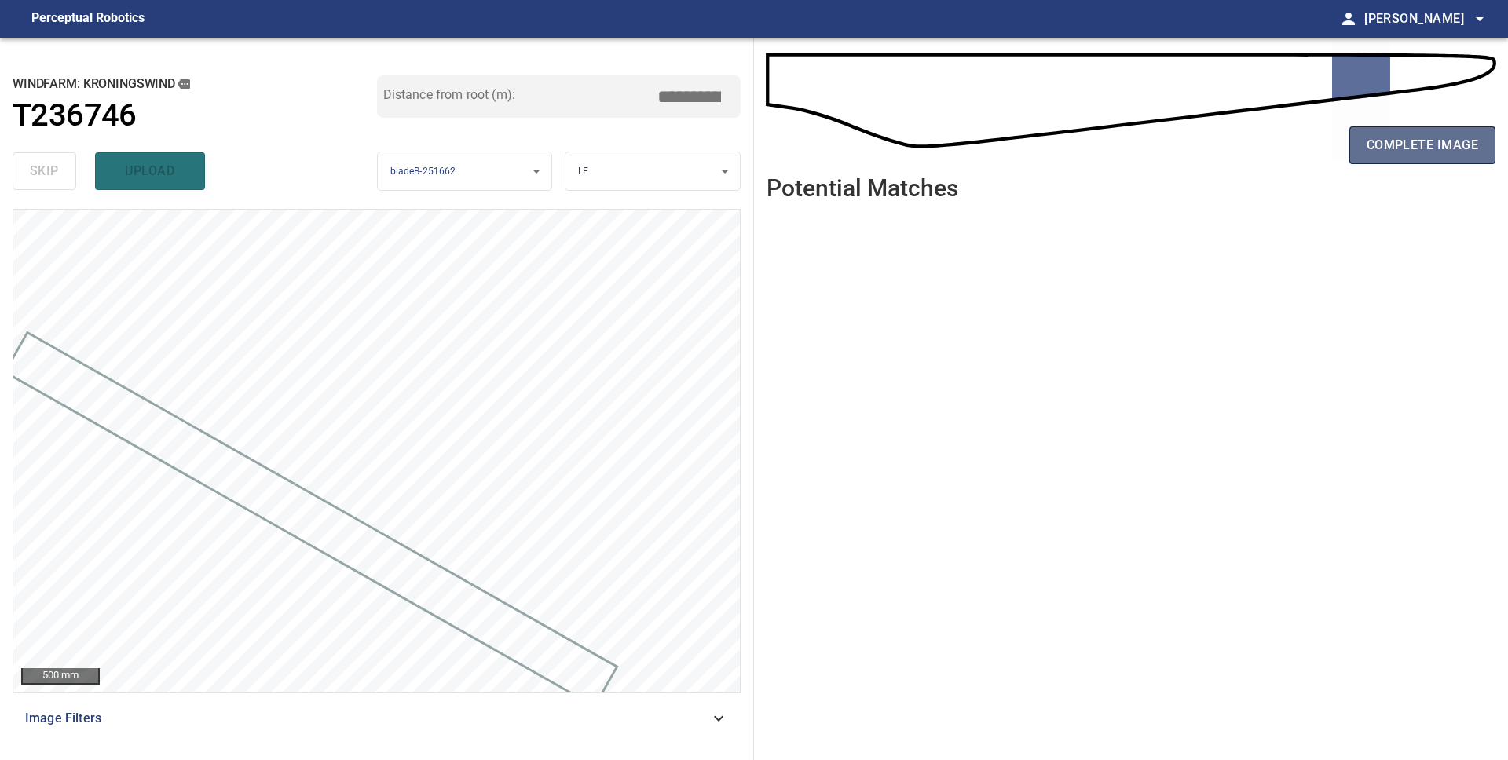
click at [1369, 144] on span "complete image" at bounding box center [1421, 145] width 111 height 22
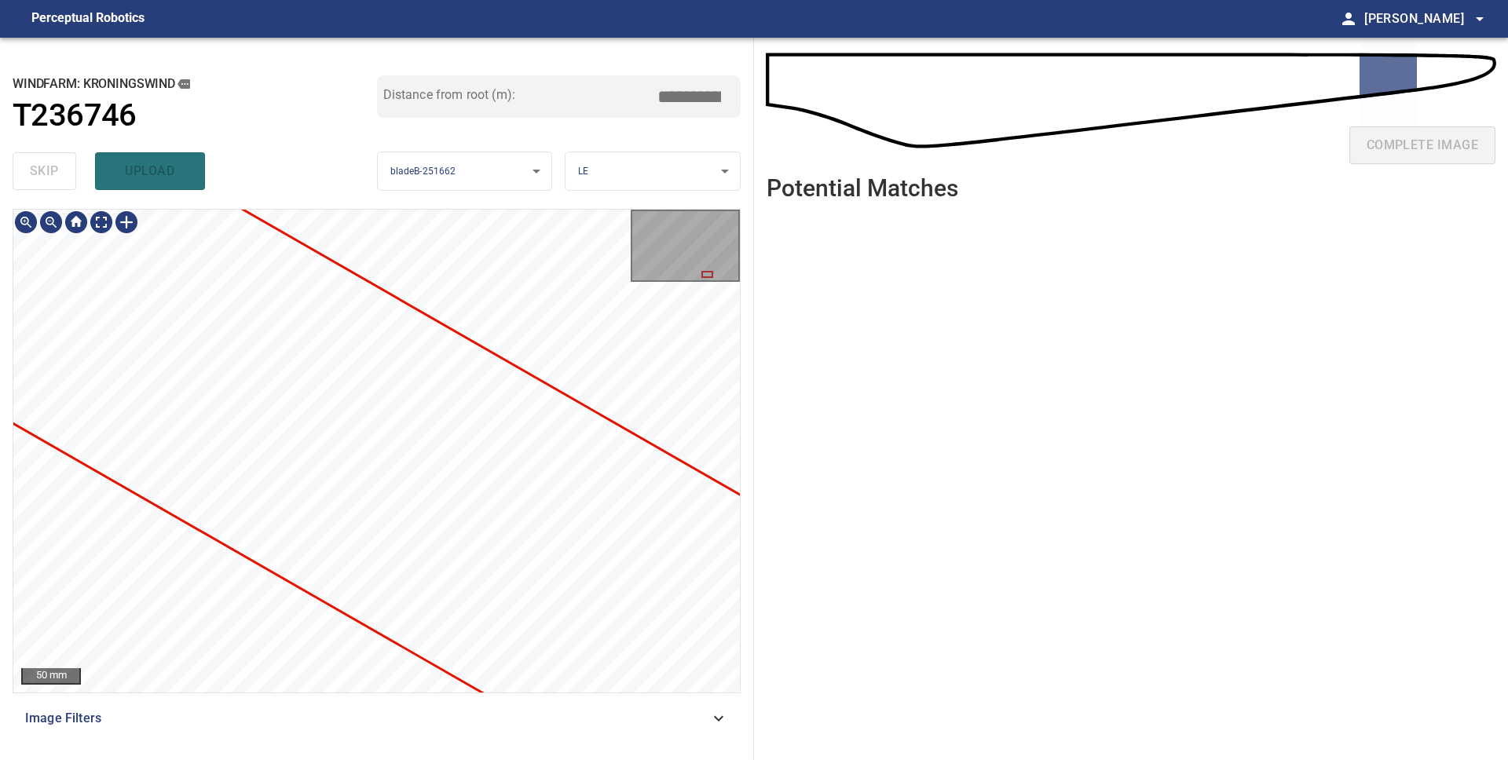
click at [480, 696] on div "50 mm Image Filters" at bounding box center [377, 478] width 728 height 539
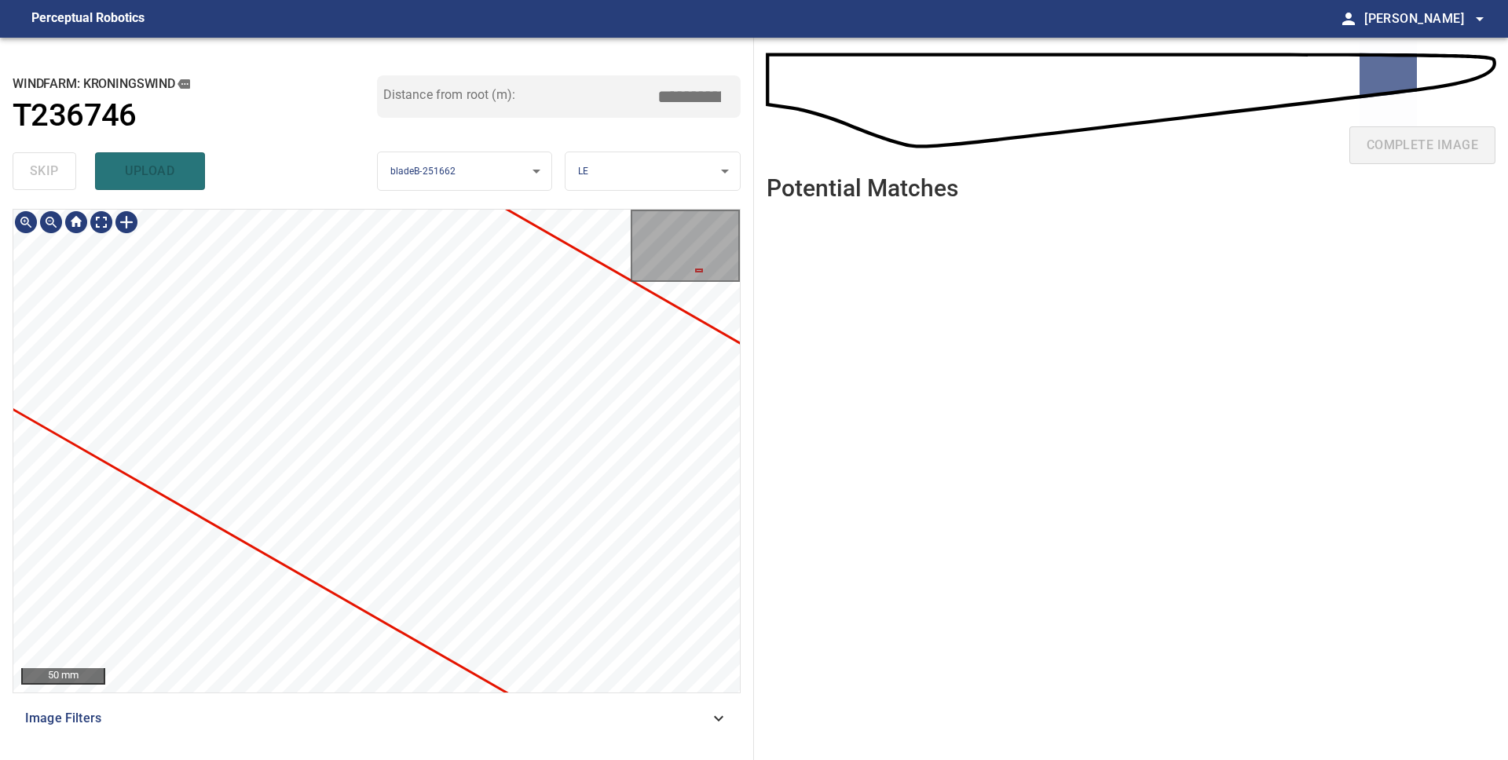
click at [458, 721] on div "50 mm Image Filters" at bounding box center [377, 478] width 728 height 539
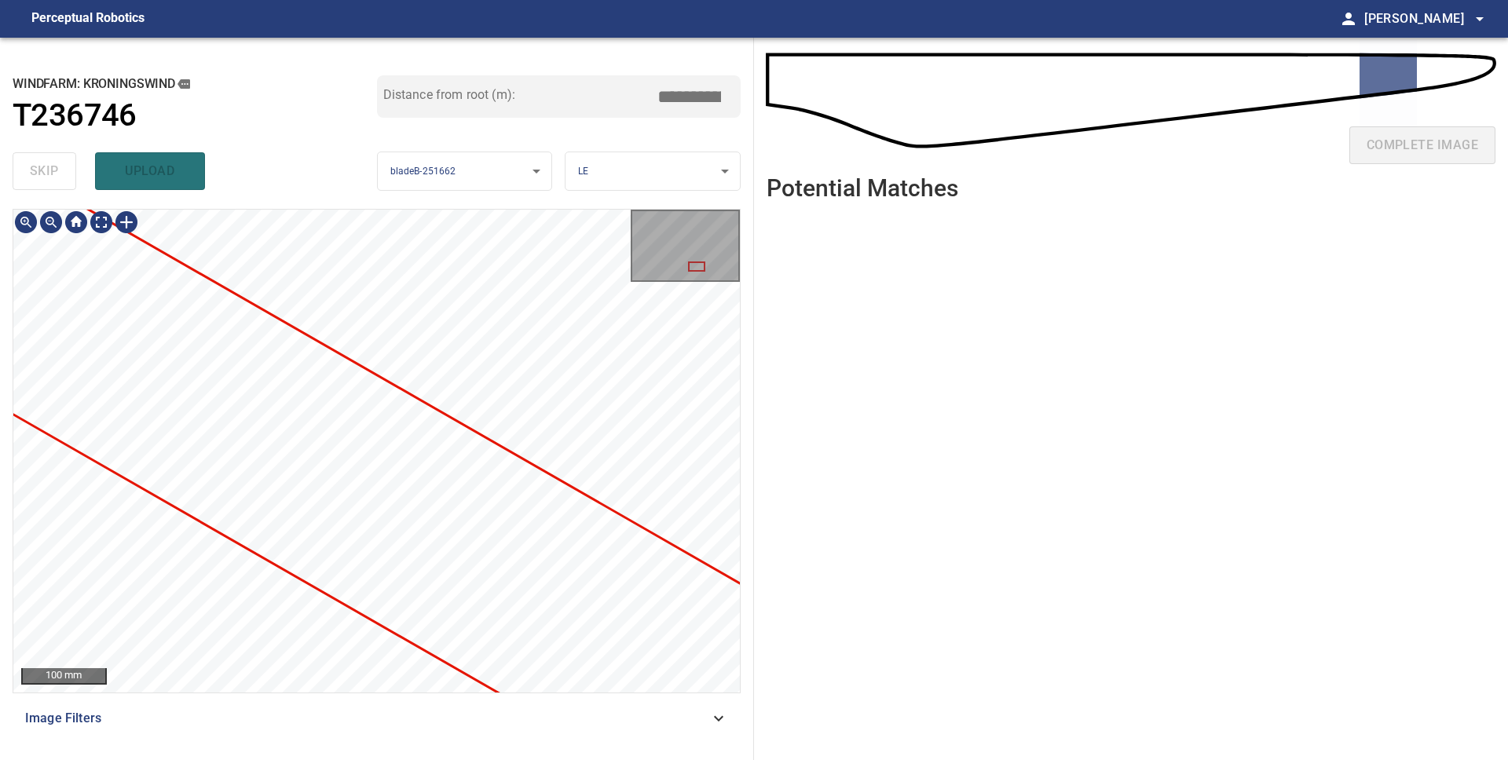
click at [478, 703] on div "100 mm Image Filters" at bounding box center [377, 478] width 728 height 539
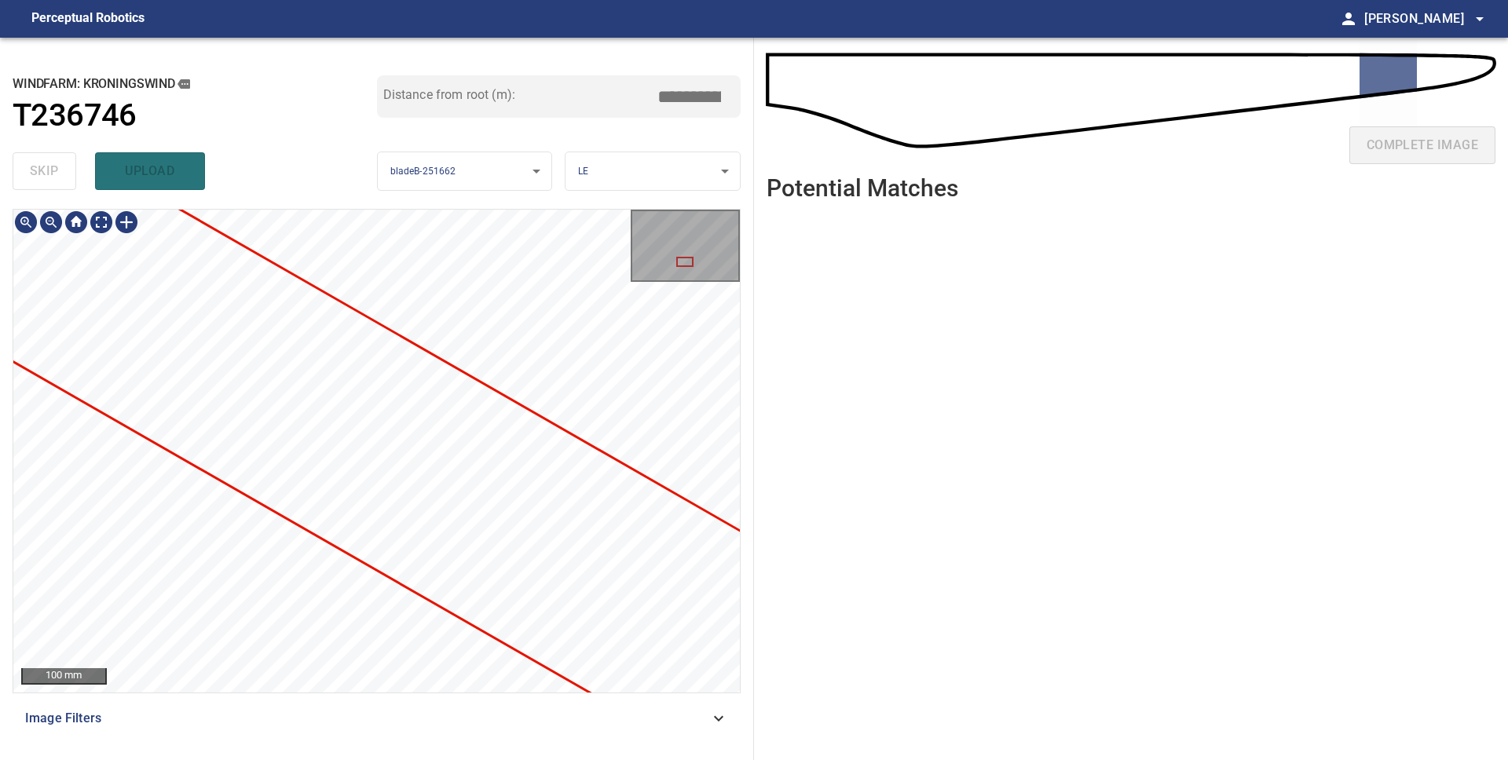
click at [561, 713] on div "100 mm Image Filters" at bounding box center [377, 478] width 728 height 539
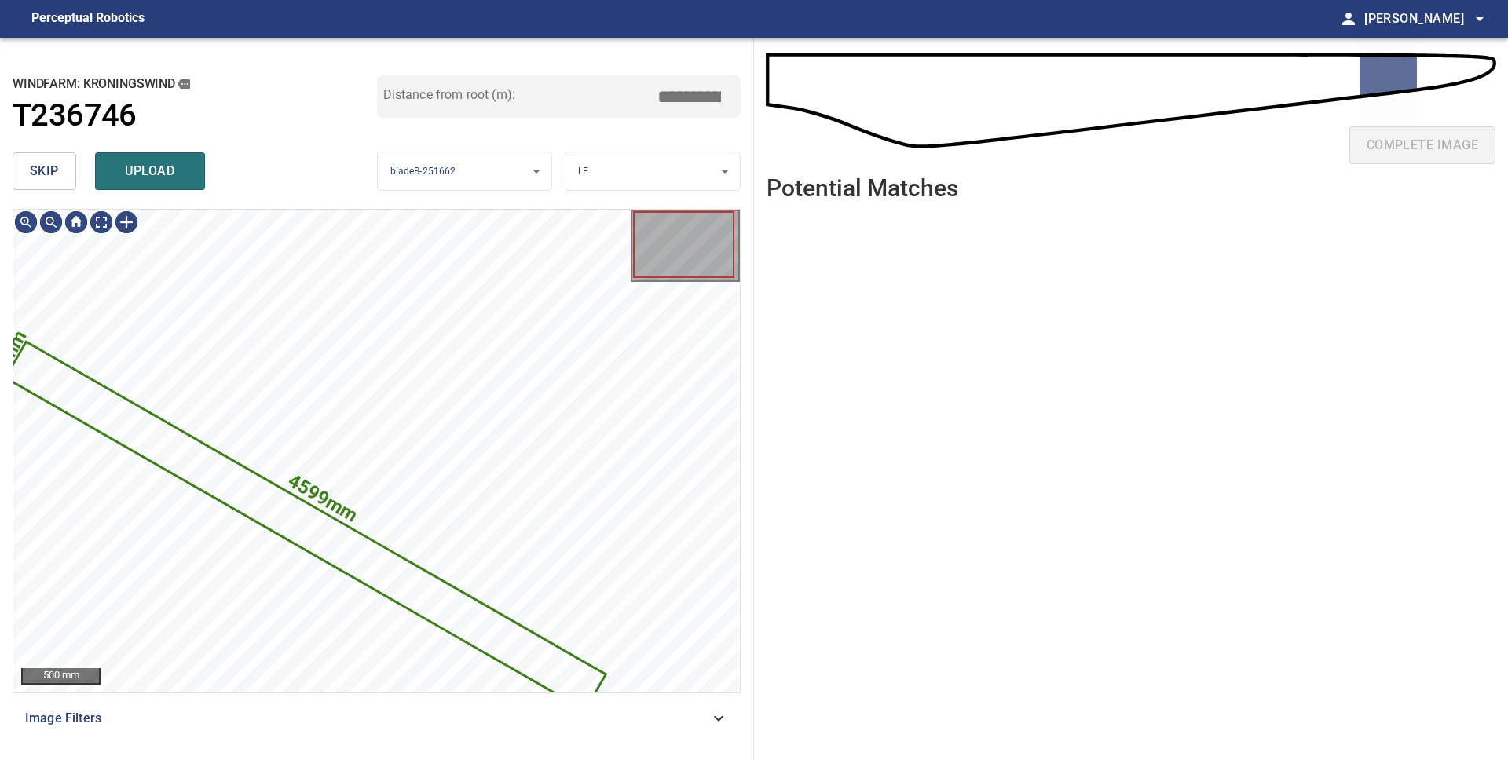
drag, startPoint x: 23, startPoint y: 174, endPoint x: 50, endPoint y: 187, distance: 30.2
click at [23, 174] on button "skip" at bounding box center [45, 171] width 64 height 38
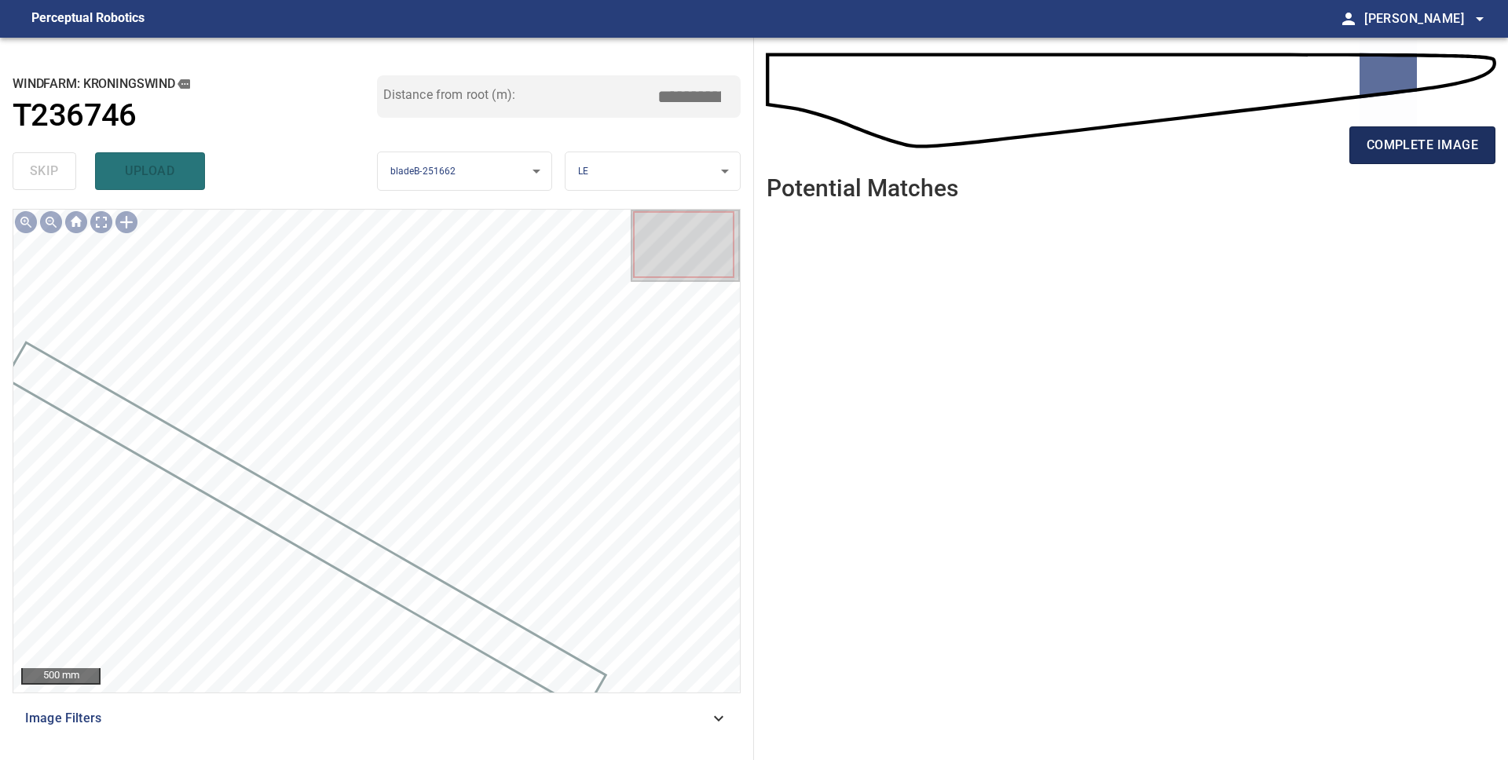
click at [1416, 150] on span "complete image" at bounding box center [1421, 145] width 111 height 22
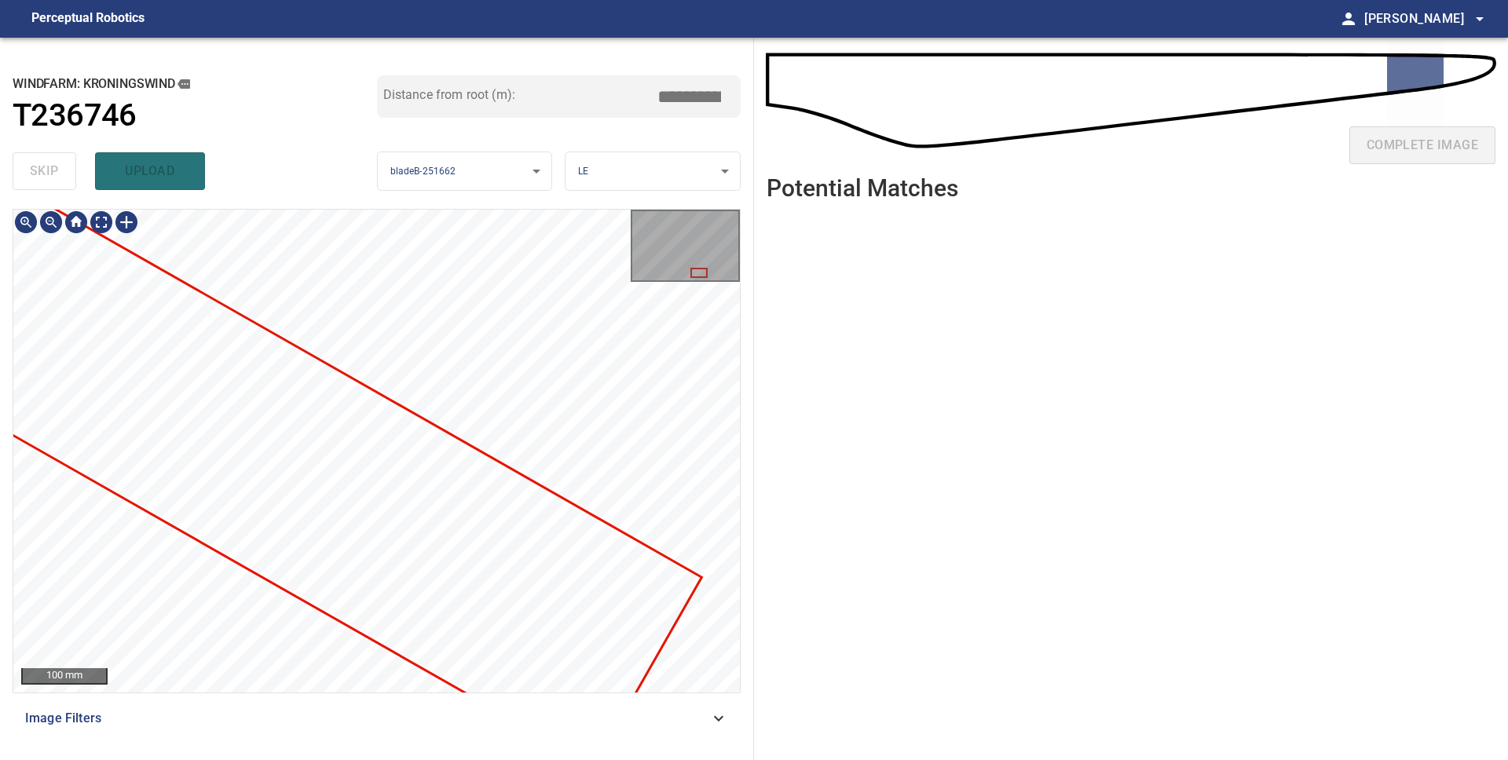
click at [199, 444] on div at bounding box center [376, 451] width 726 height 483
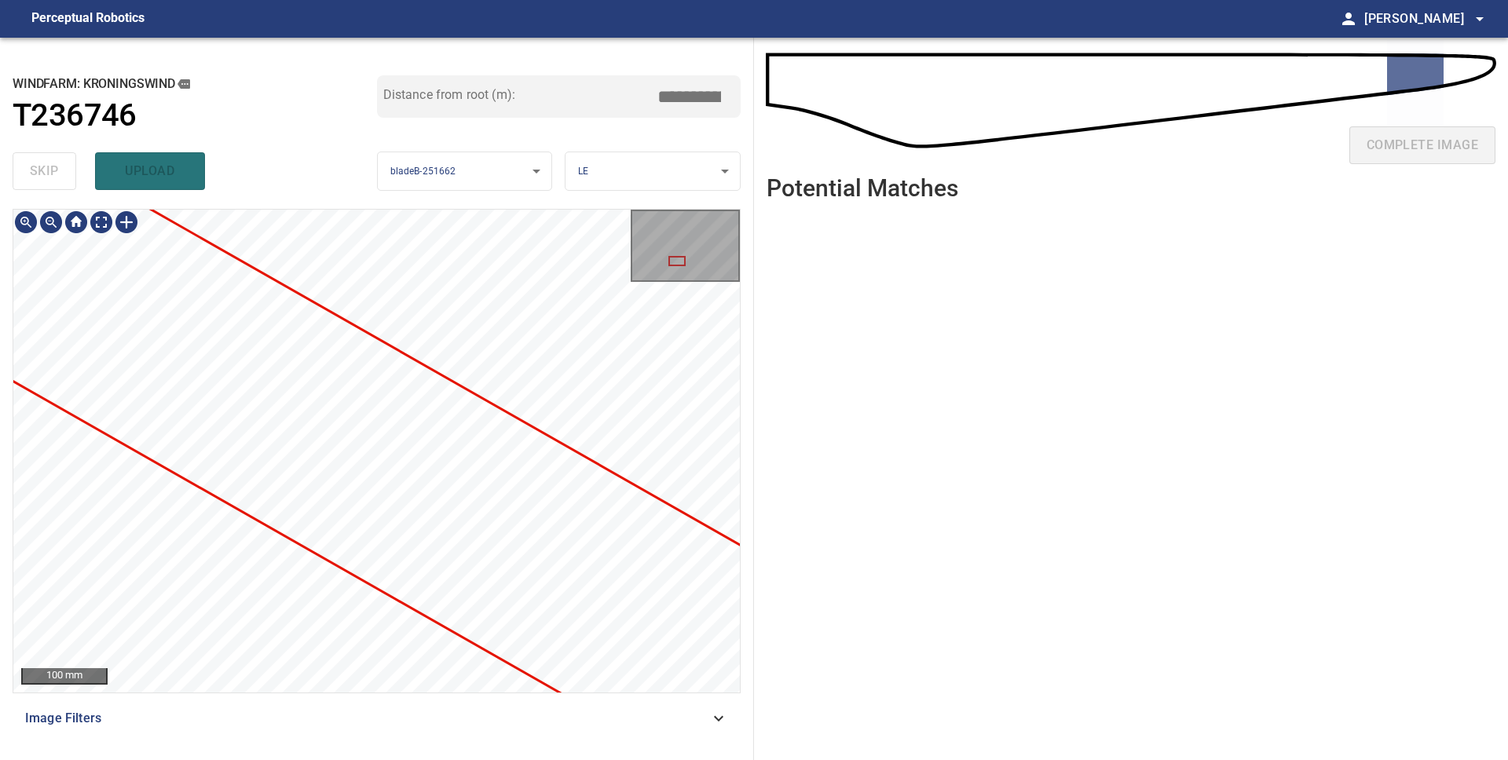
click at [507, 754] on div "**********" at bounding box center [377, 399] width 754 height 722
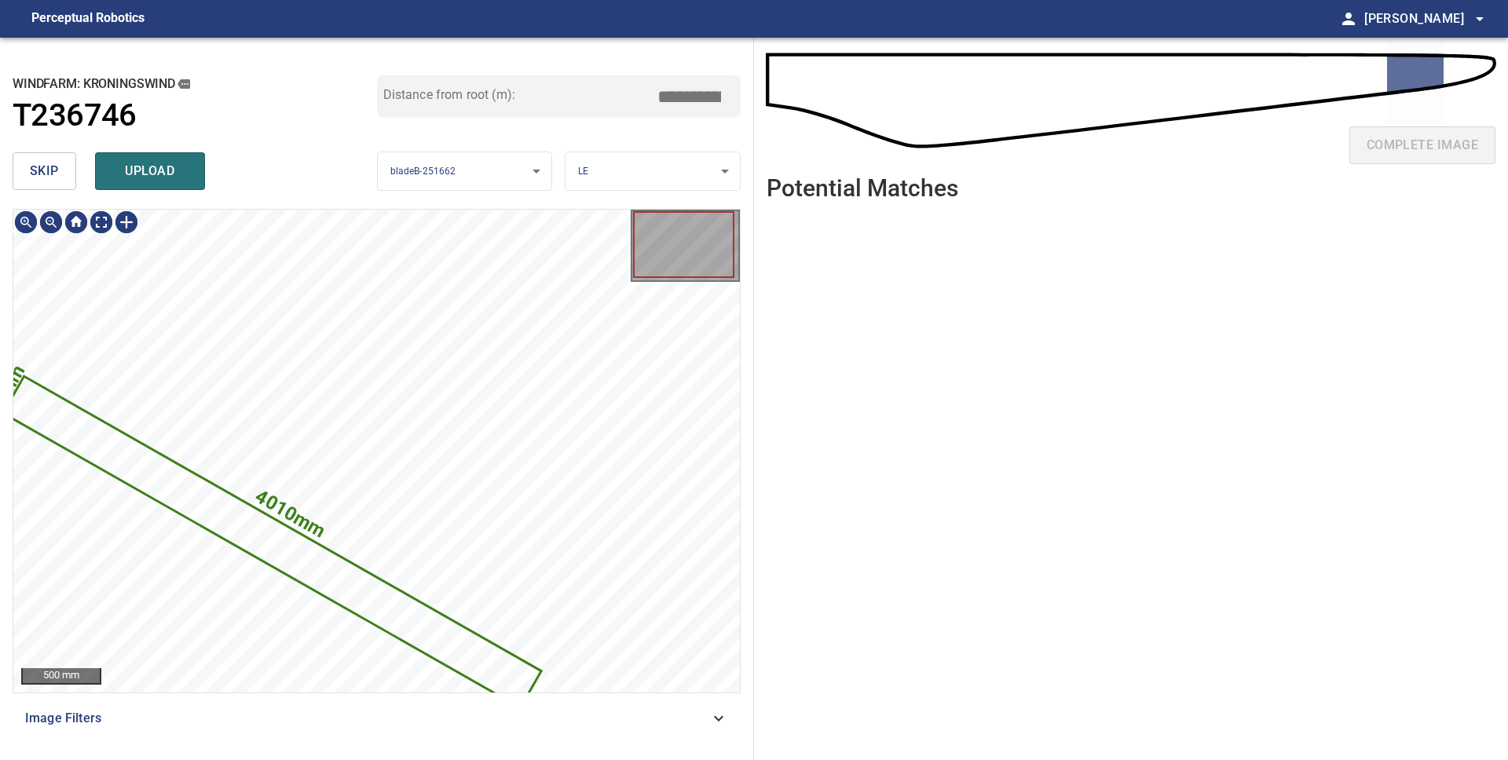
click at [38, 180] on span "skip" at bounding box center [44, 171] width 29 height 22
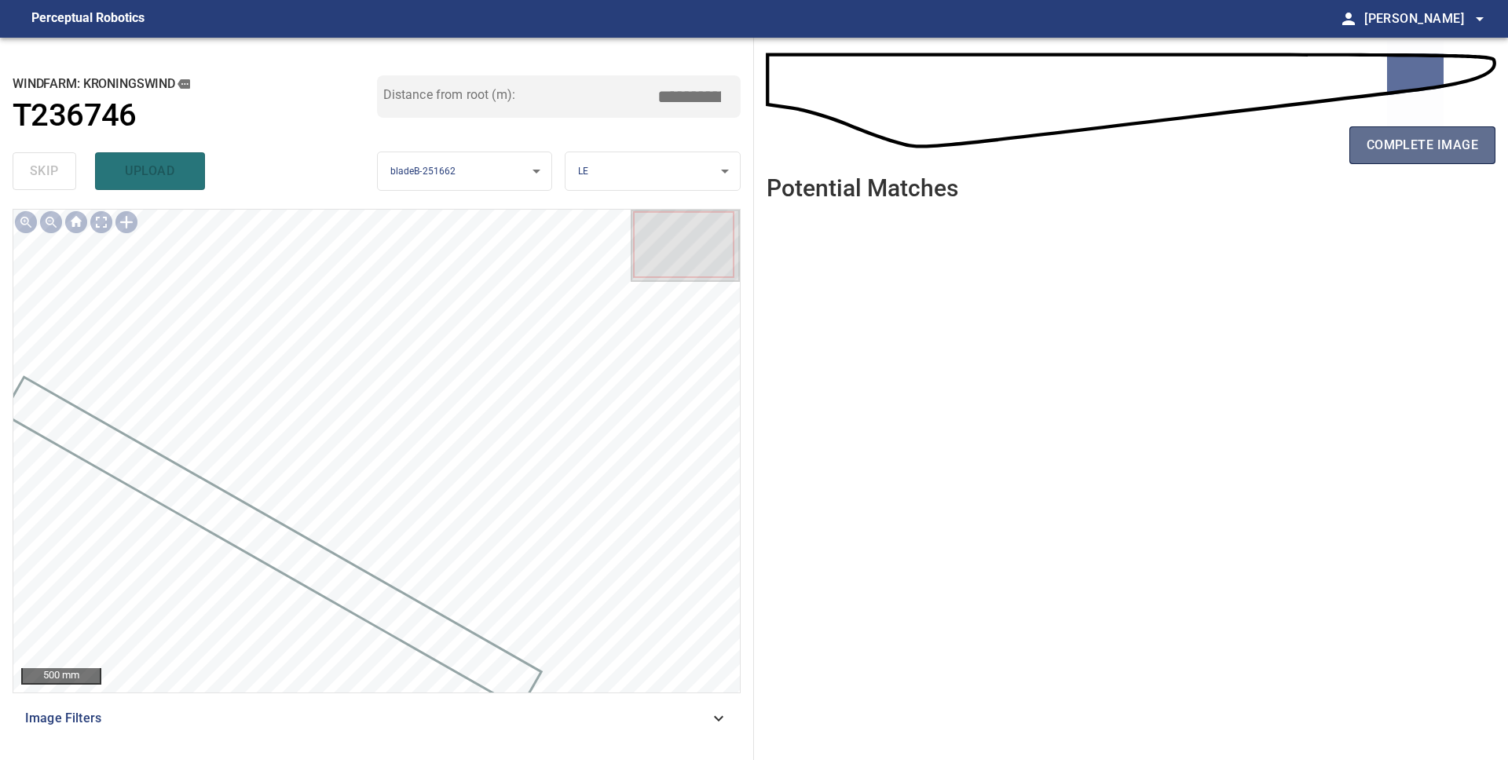
click at [1387, 140] on span "complete image" at bounding box center [1421, 145] width 111 height 22
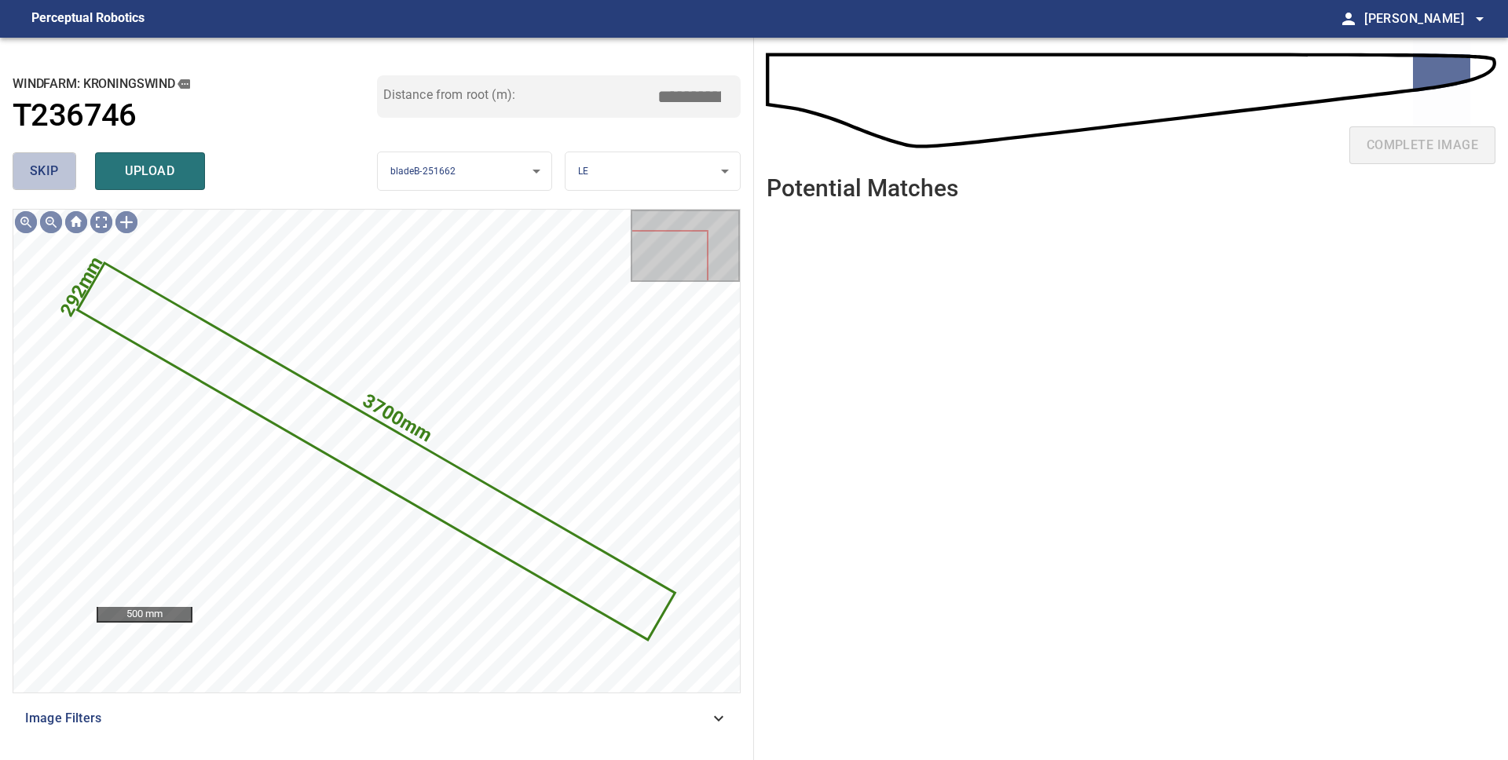
click at [31, 174] on span "skip" at bounding box center [44, 171] width 29 height 22
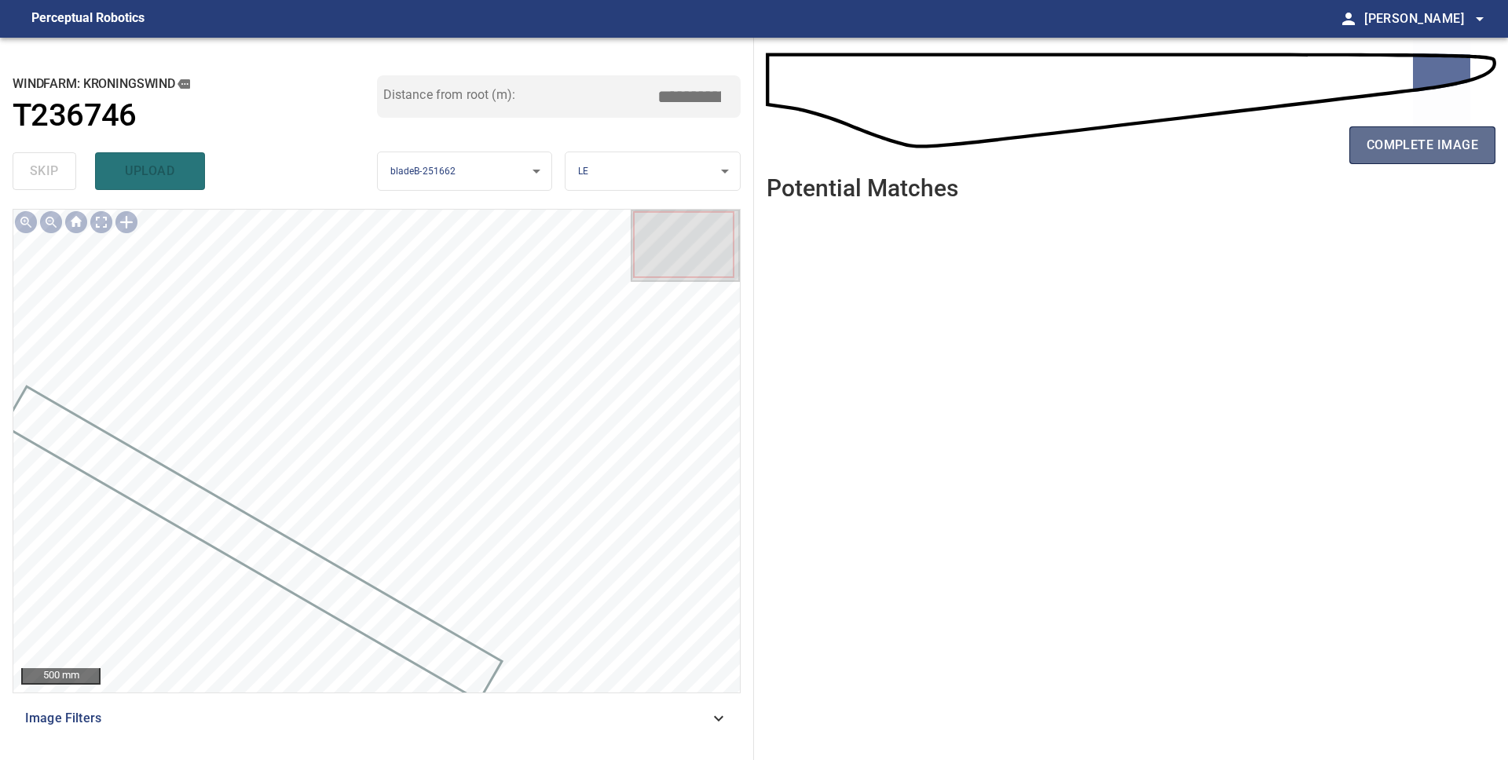
click at [1369, 153] on span "complete image" at bounding box center [1421, 145] width 111 height 22
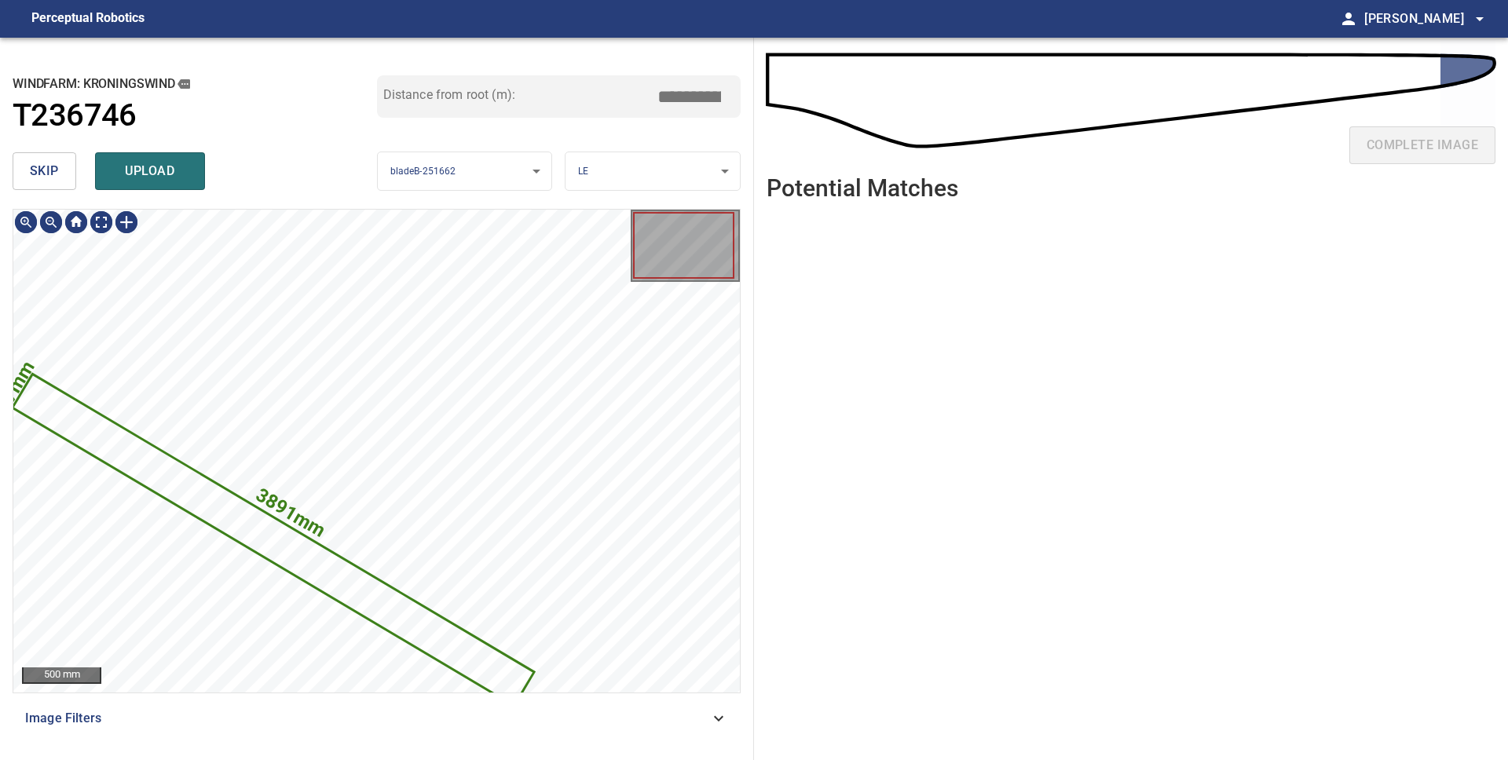
click at [34, 162] on span "skip" at bounding box center [44, 171] width 29 height 22
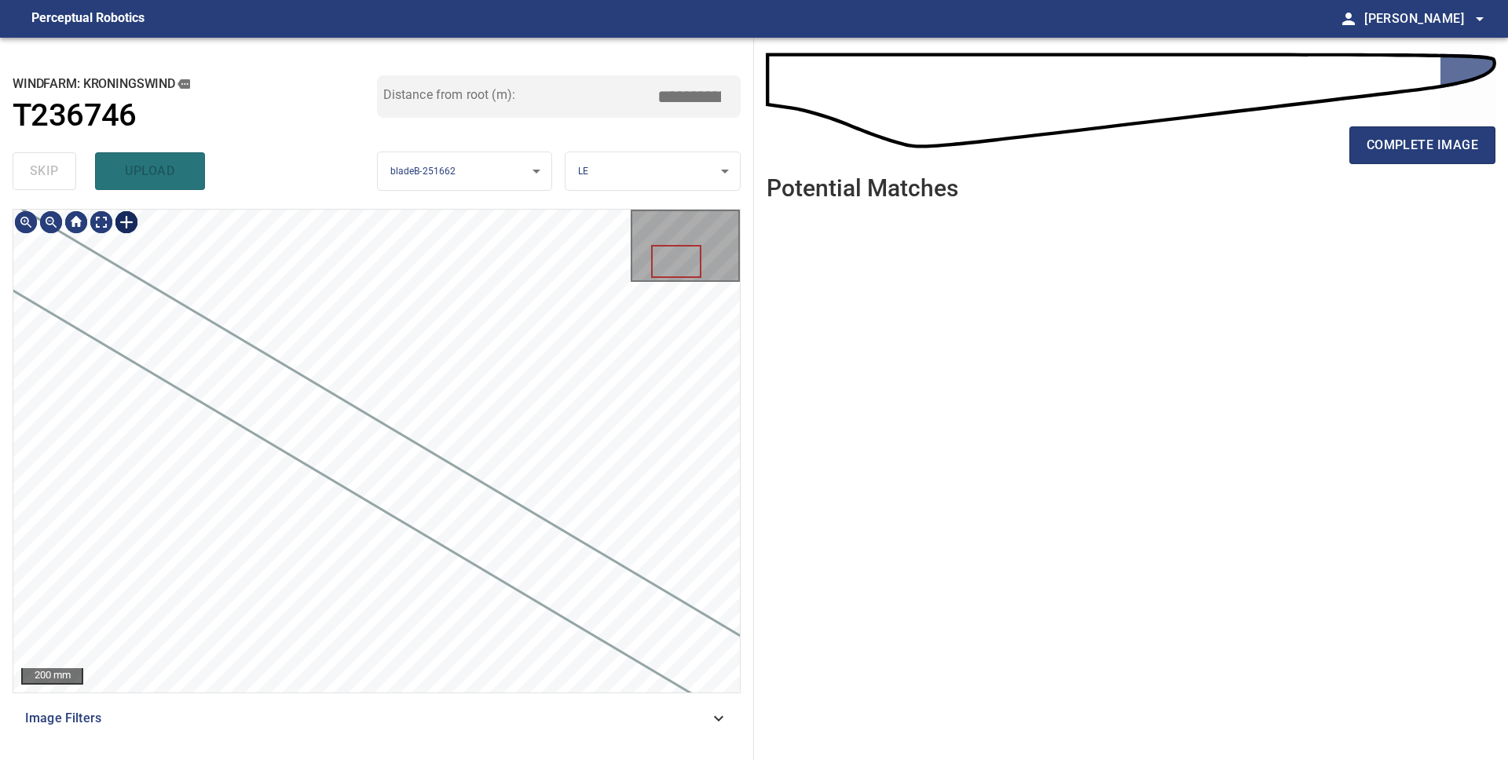
click at [125, 225] on div at bounding box center [126, 222] width 25 height 25
click at [598, 319] on div at bounding box center [376, 451] width 726 height 483
click at [717, 680] on div at bounding box center [376, 451] width 726 height 483
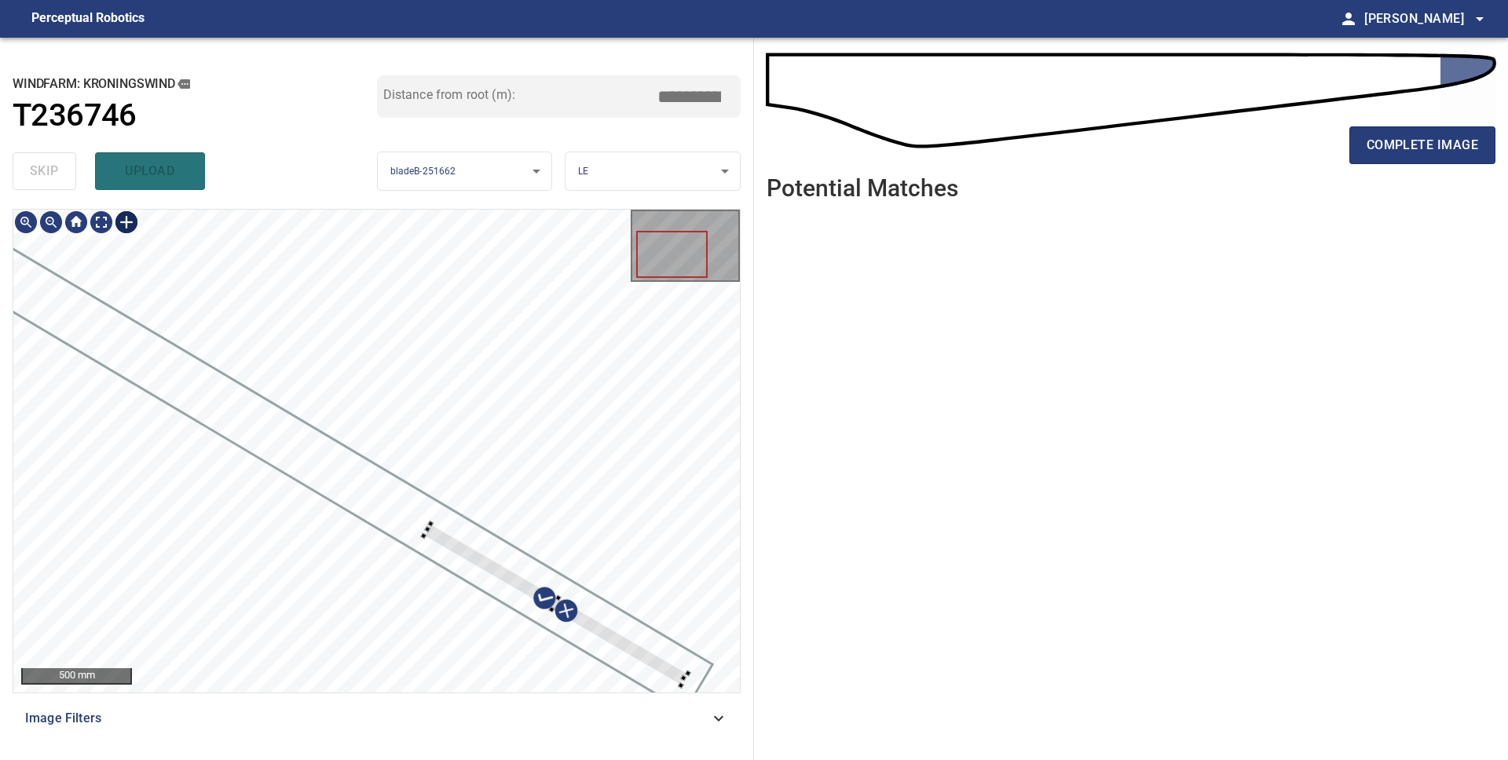
click at [422, 529] on div at bounding box center [376, 451] width 726 height 483
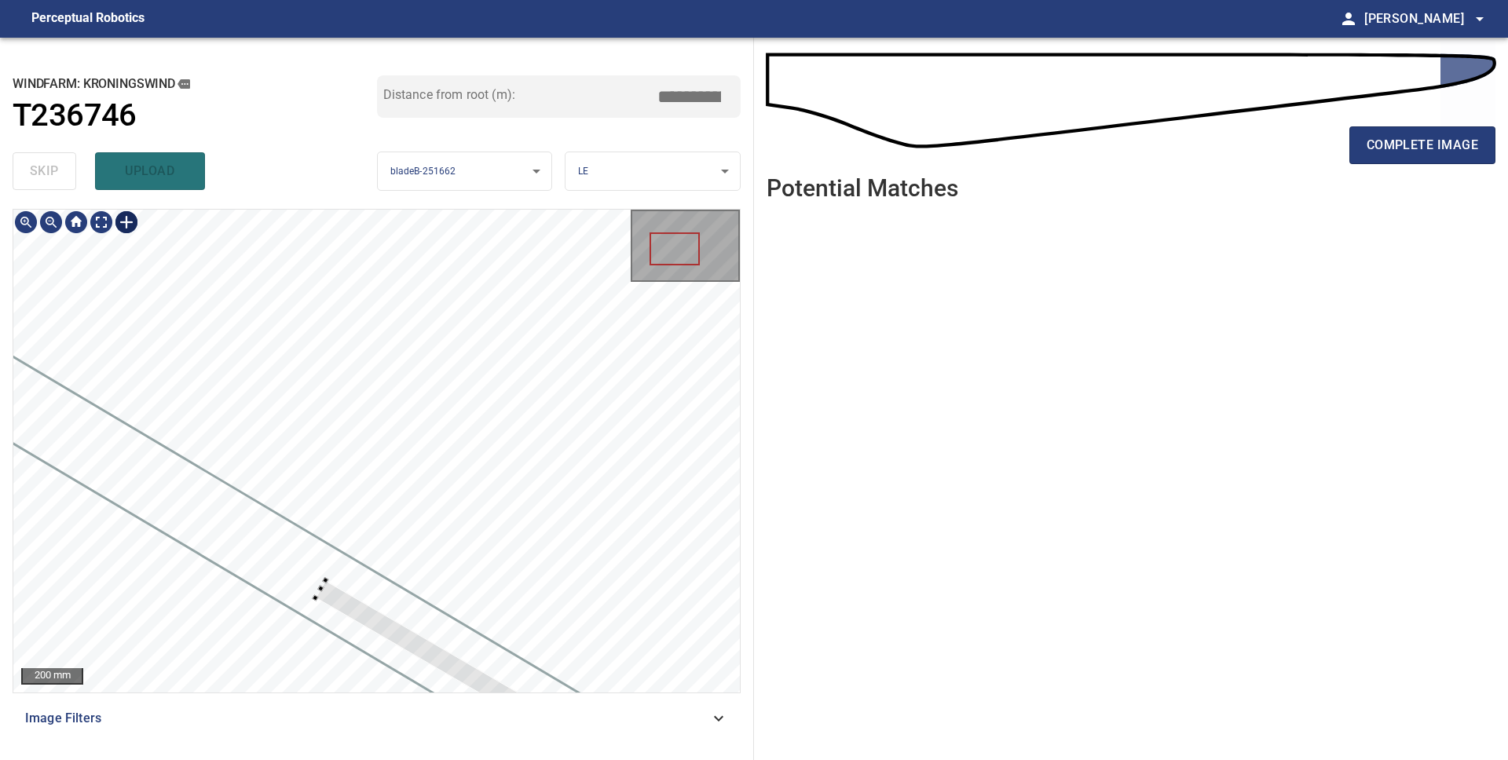
click at [316, 590] on div at bounding box center [376, 451] width 726 height 483
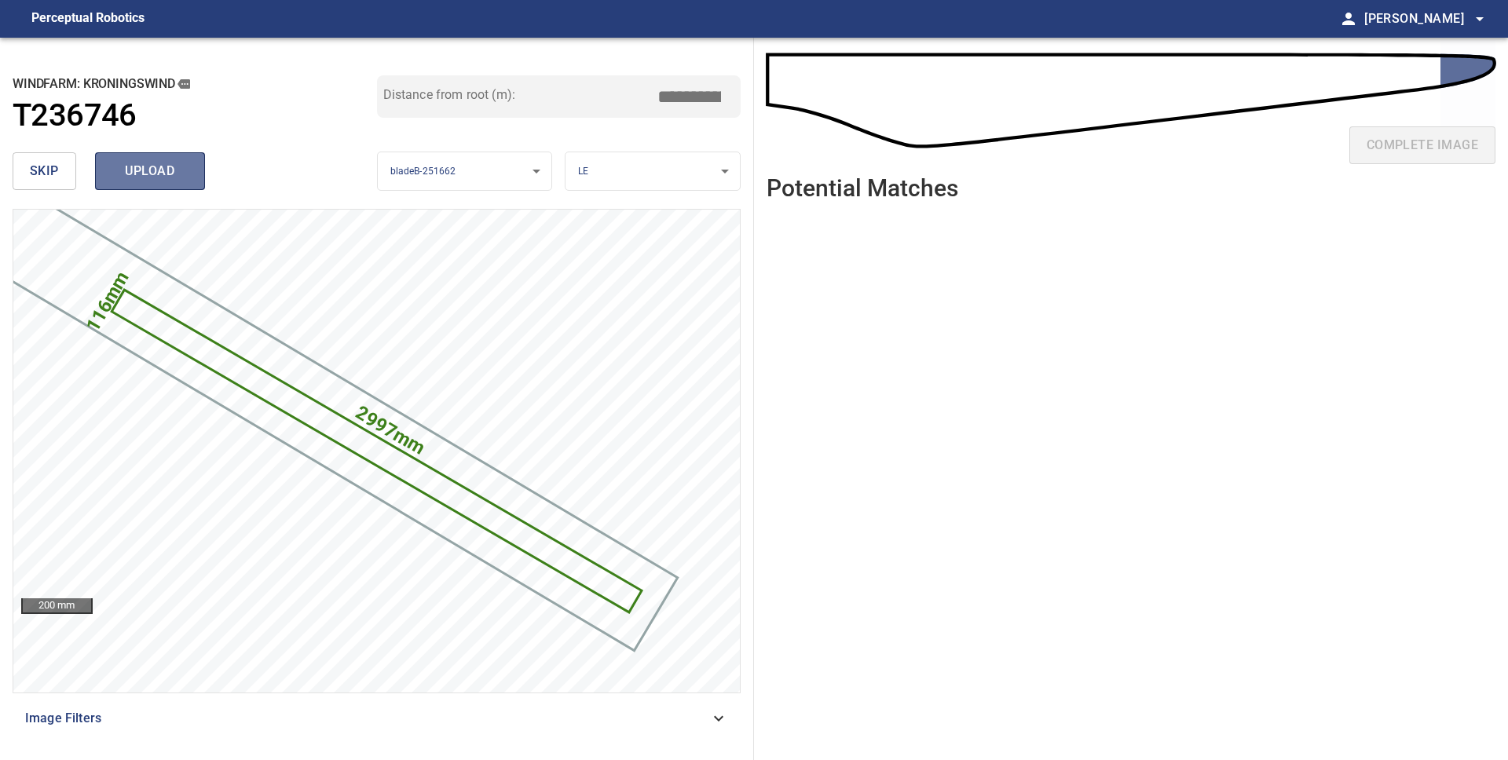
click at [144, 166] on span "upload" at bounding box center [149, 171] width 75 height 22
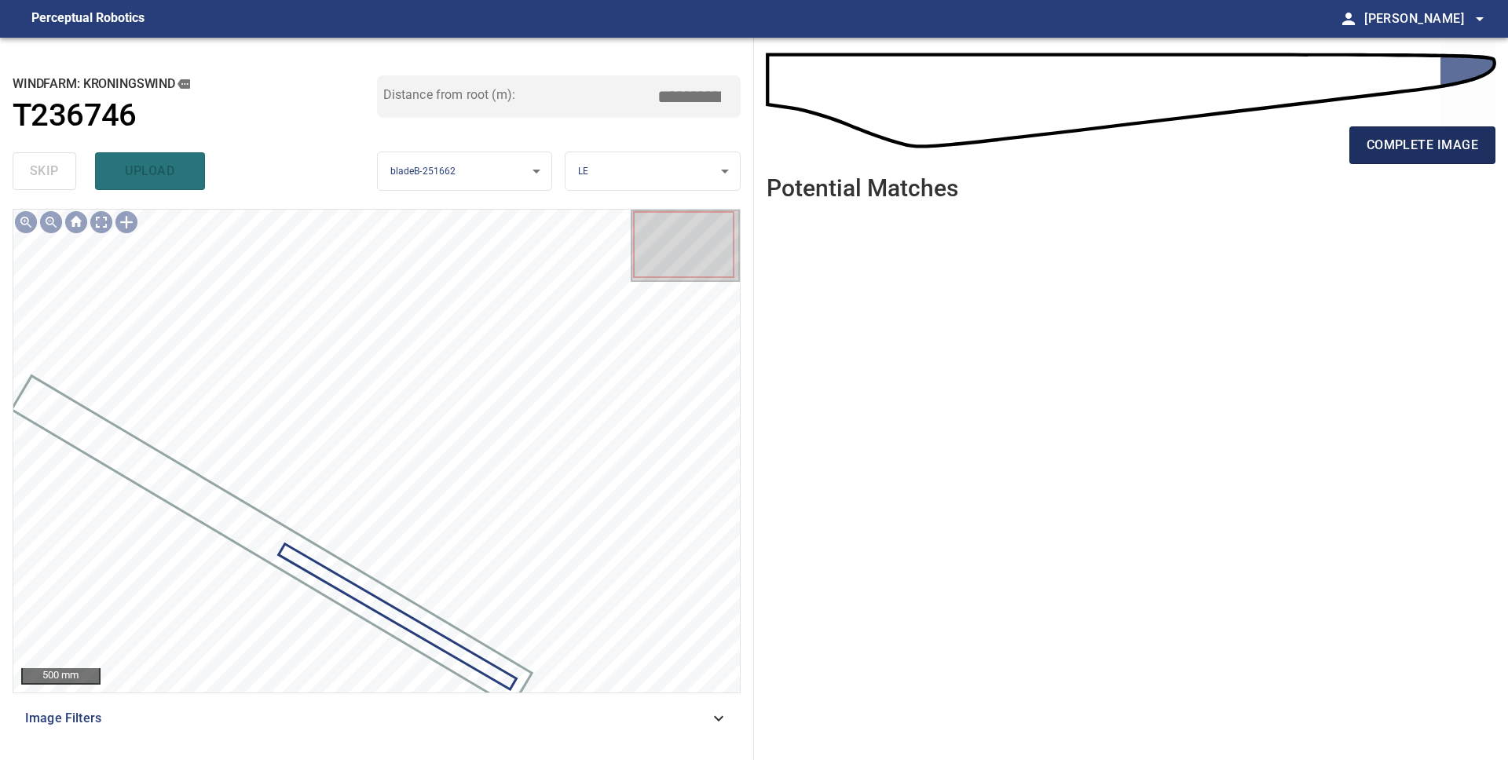
click at [1450, 148] on span "complete image" at bounding box center [1421, 145] width 111 height 22
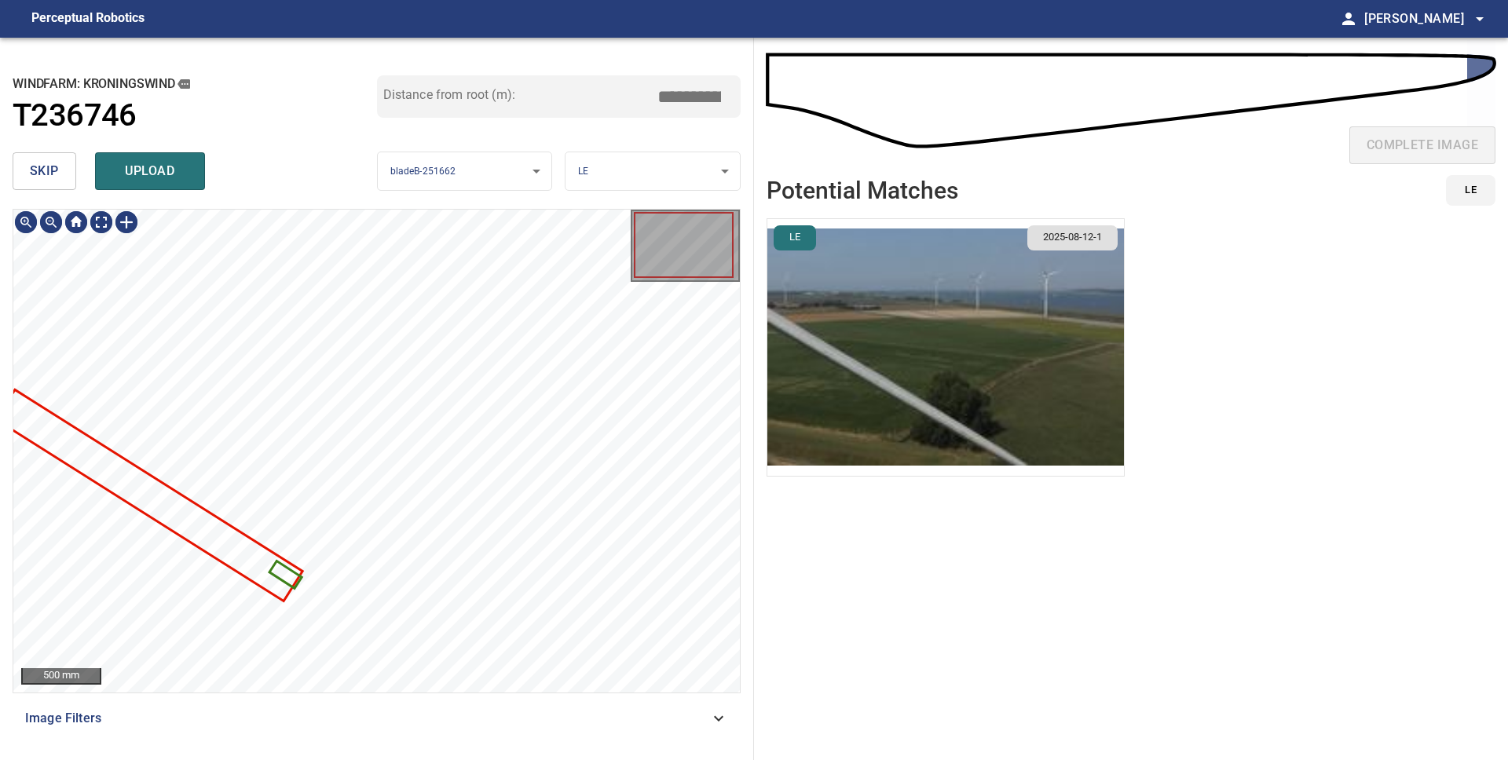
drag, startPoint x: 144, startPoint y: 182, endPoint x: 155, endPoint y: 208, distance: 28.5
click at [144, 182] on button "upload" at bounding box center [150, 171] width 110 height 38
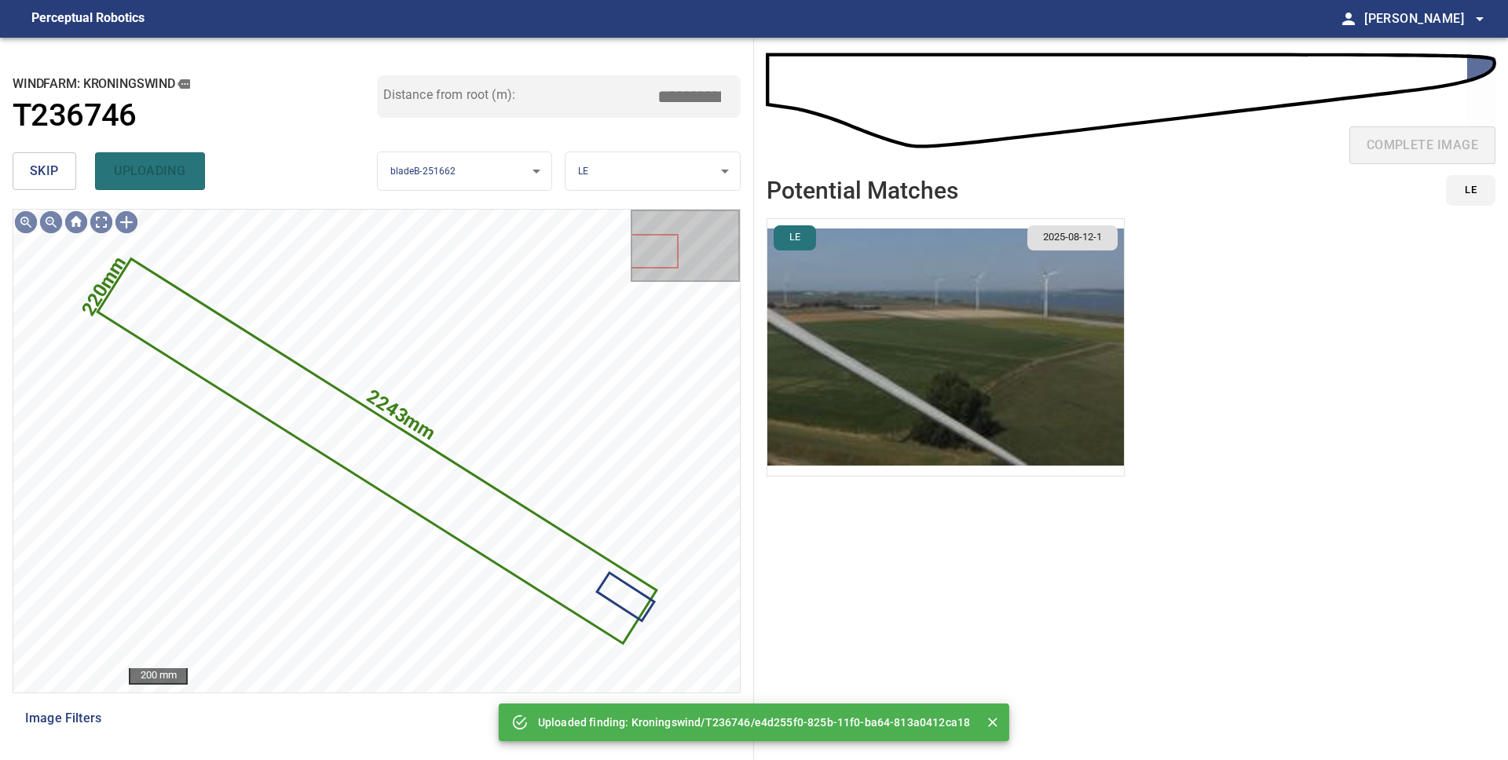
click at [36, 181] on span "skip" at bounding box center [44, 171] width 29 height 22
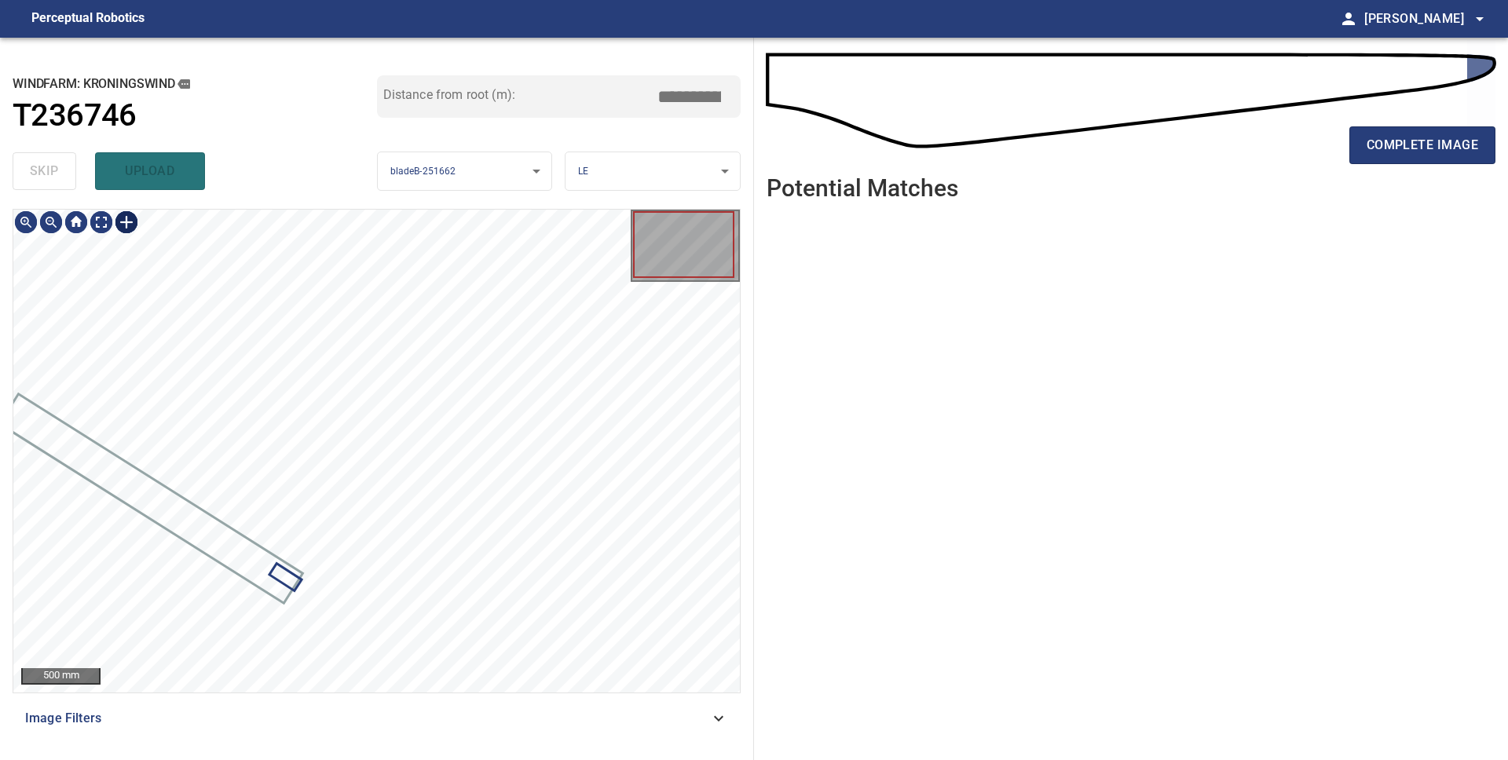
click at [119, 225] on div at bounding box center [126, 222] width 25 height 25
click at [553, 377] on div at bounding box center [376, 451] width 726 height 483
click at [361, 581] on div at bounding box center [376, 451] width 726 height 483
click at [389, 535] on div at bounding box center [376, 451] width 726 height 483
click at [349, 518] on div at bounding box center [234, 448] width 262 height 154
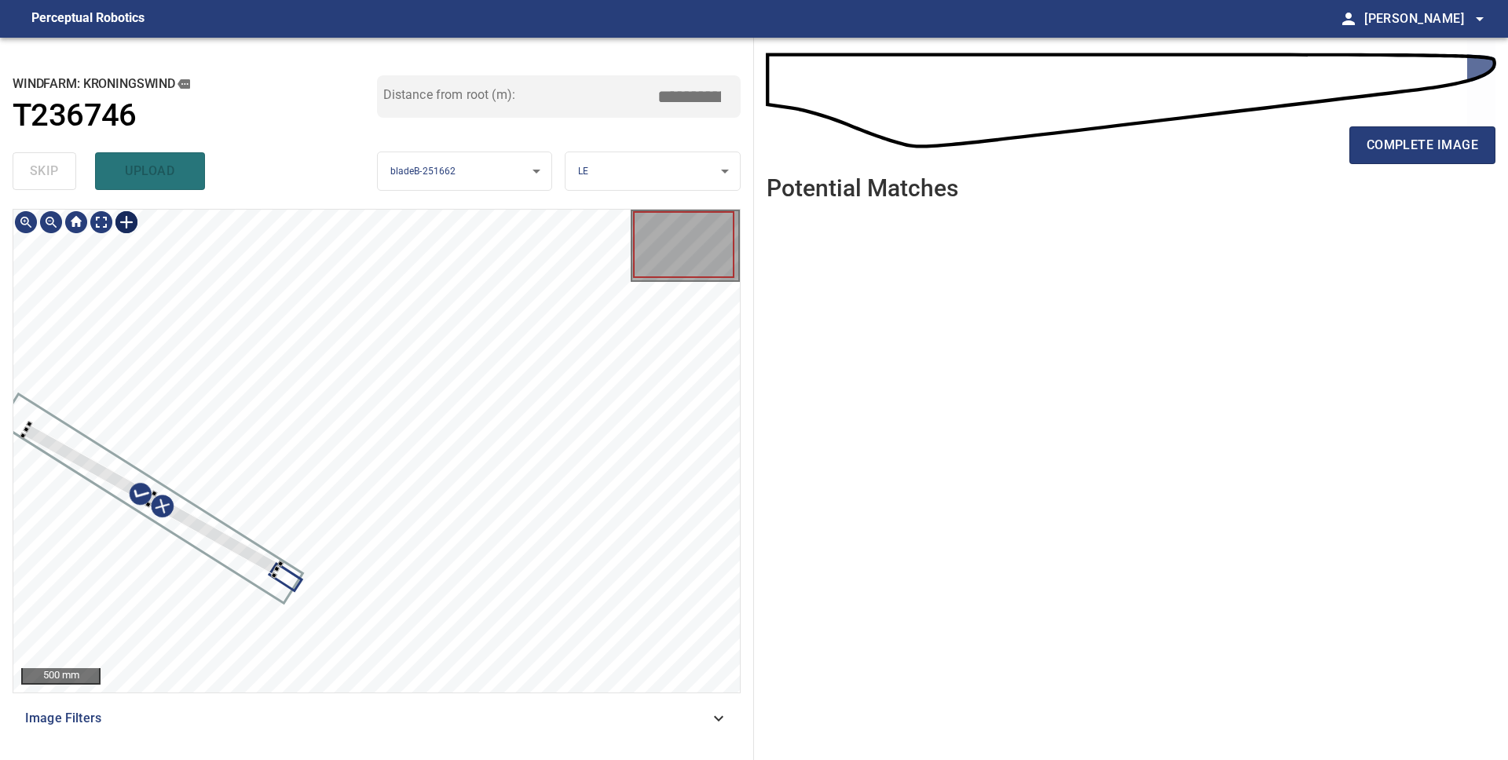
click at [253, 558] on div at bounding box center [152, 500] width 258 height 152
click at [239, 546] on div at bounding box center [148, 494] width 254 height 158
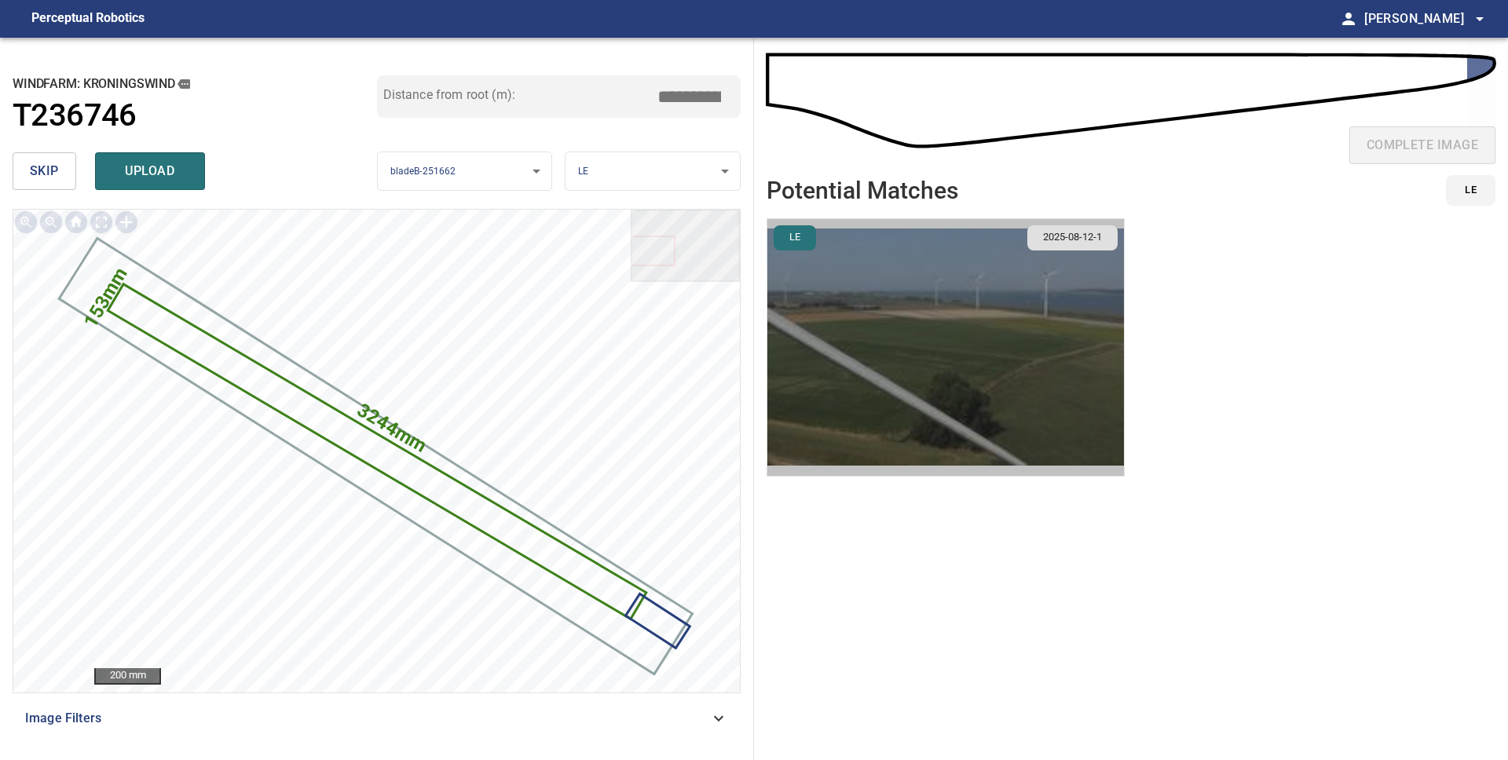
click at [826, 289] on img "button" at bounding box center [945, 347] width 356 height 257
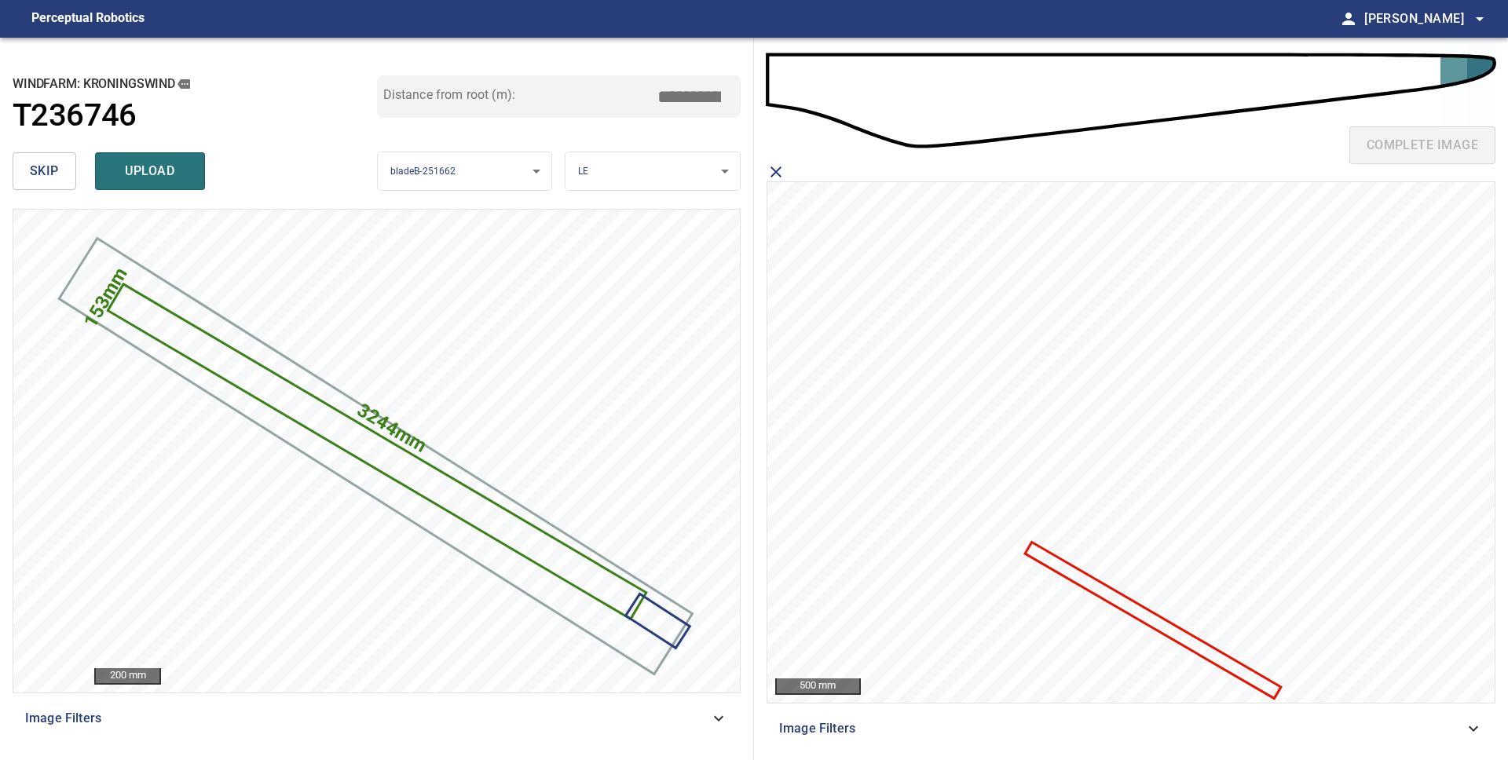
click at [1073, 575] on icon at bounding box center [1153, 620] width 253 height 153
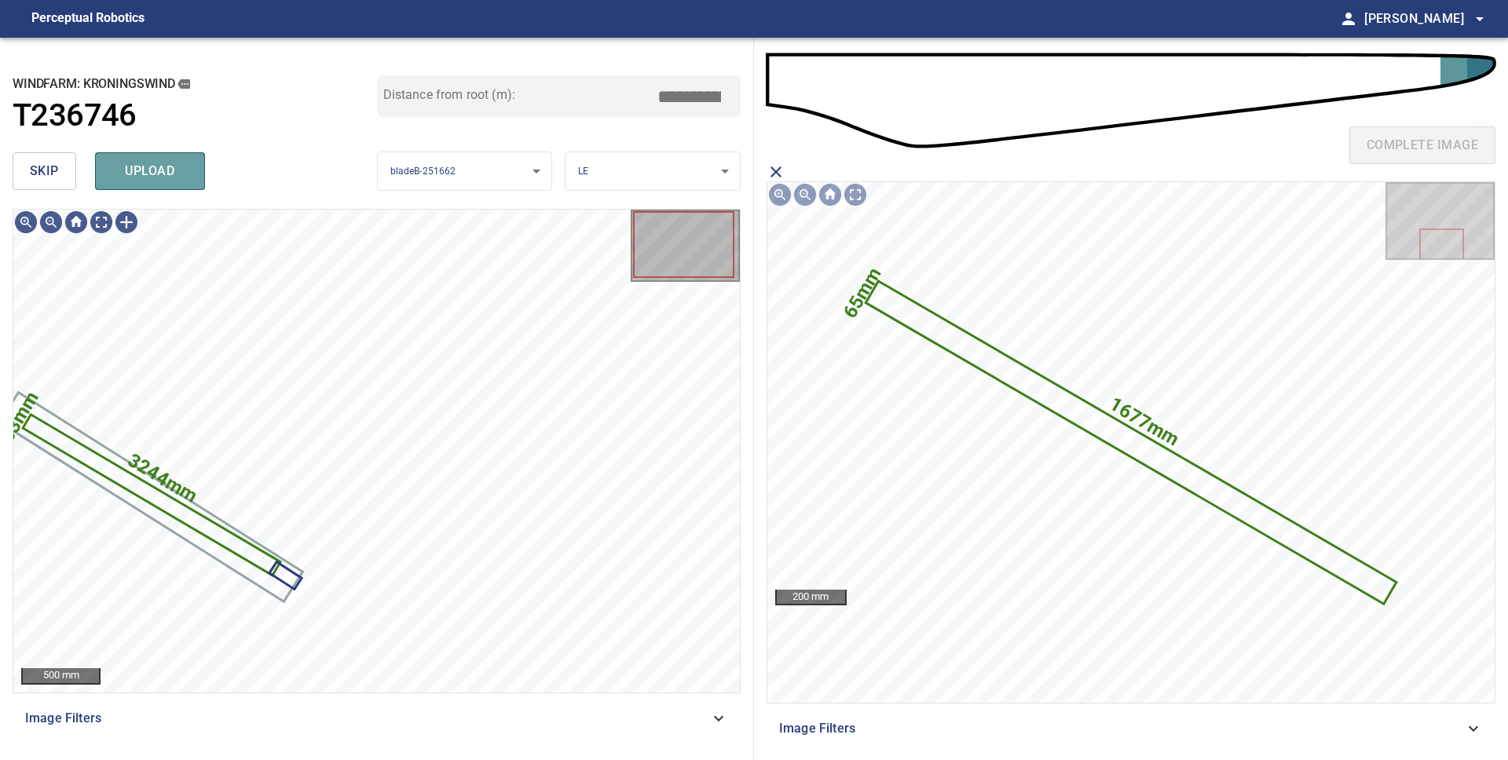
click at [162, 170] on span "upload" at bounding box center [149, 171] width 75 height 22
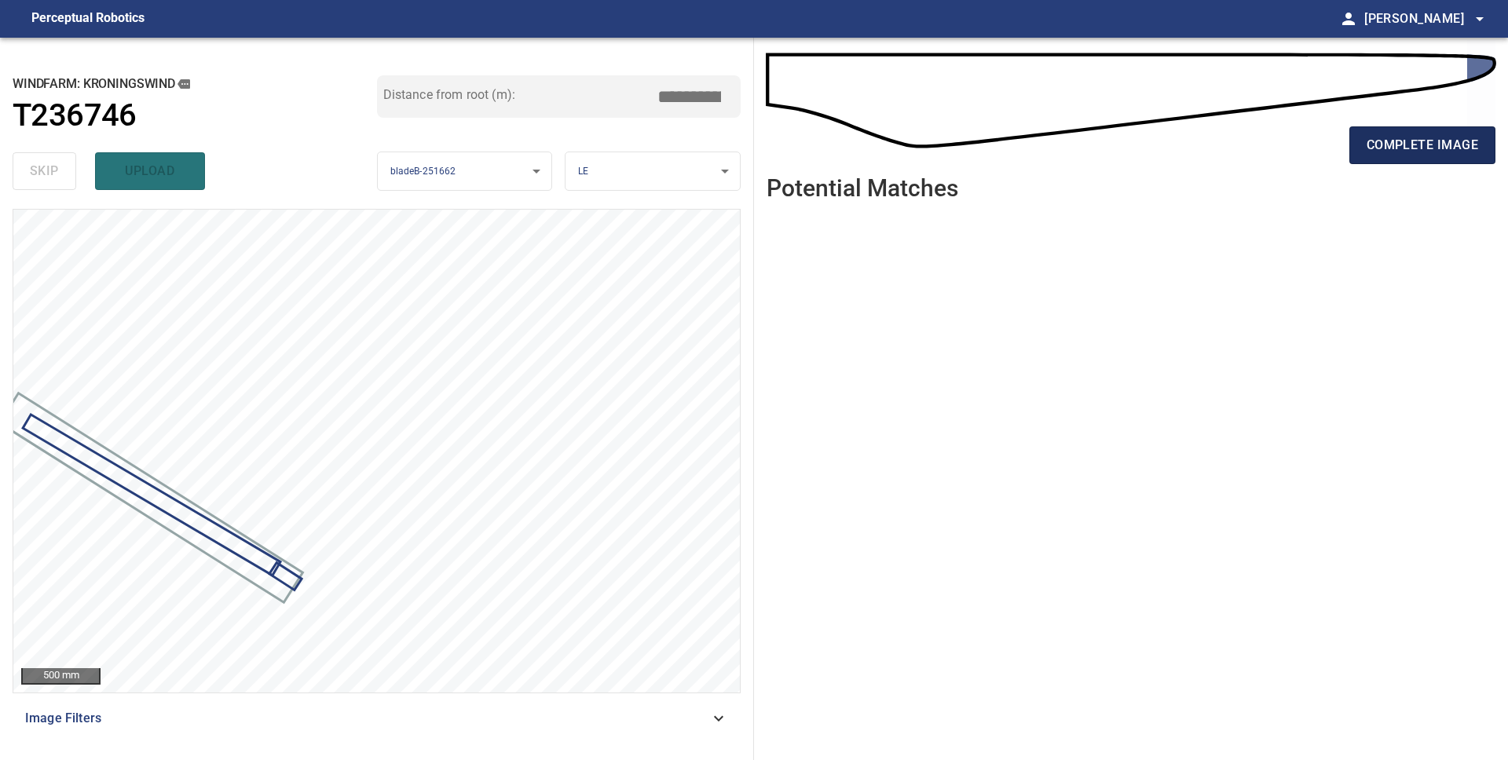
click at [1458, 154] on span "complete image" at bounding box center [1421, 145] width 111 height 22
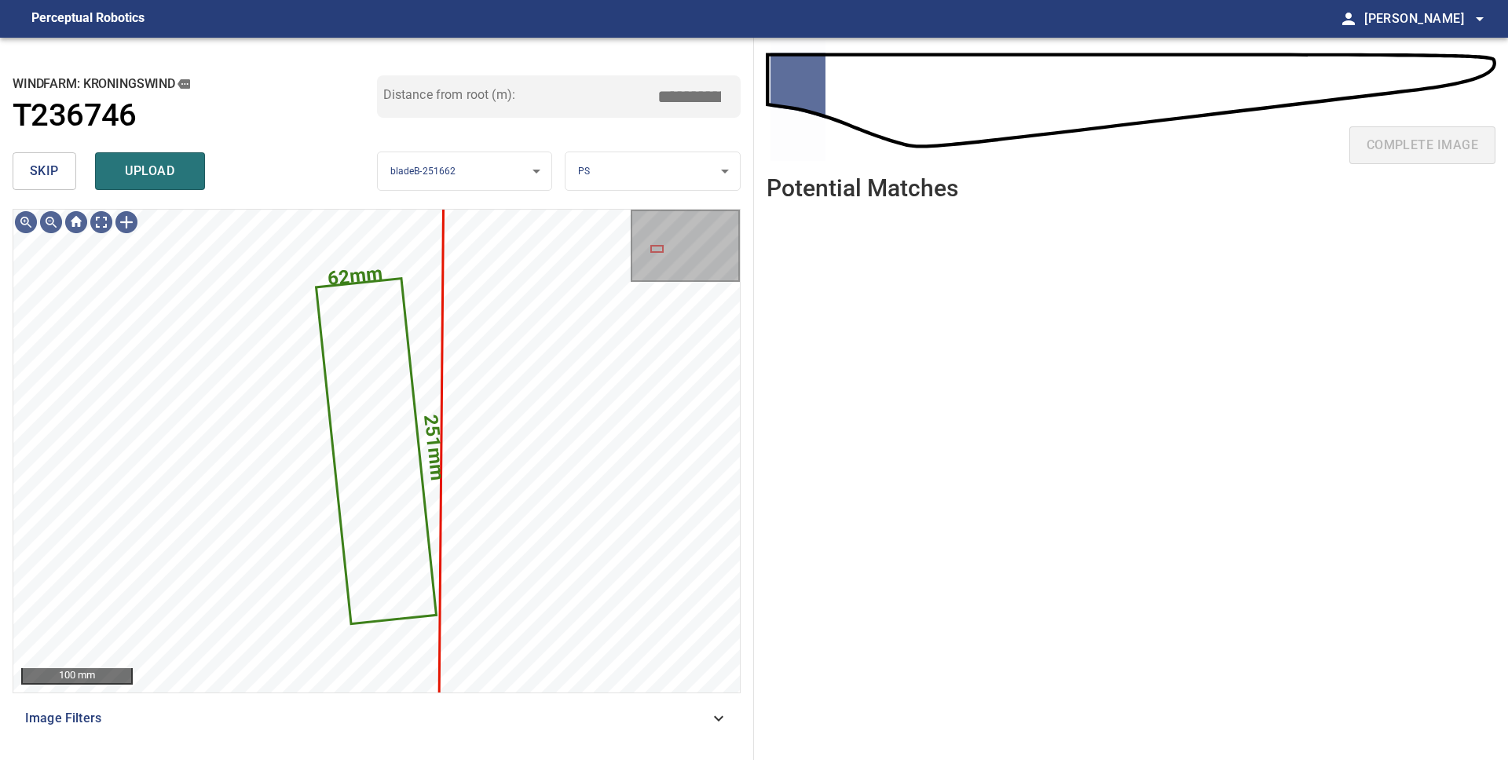
click at [157, 184] on button "upload" at bounding box center [150, 171] width 110 height 38
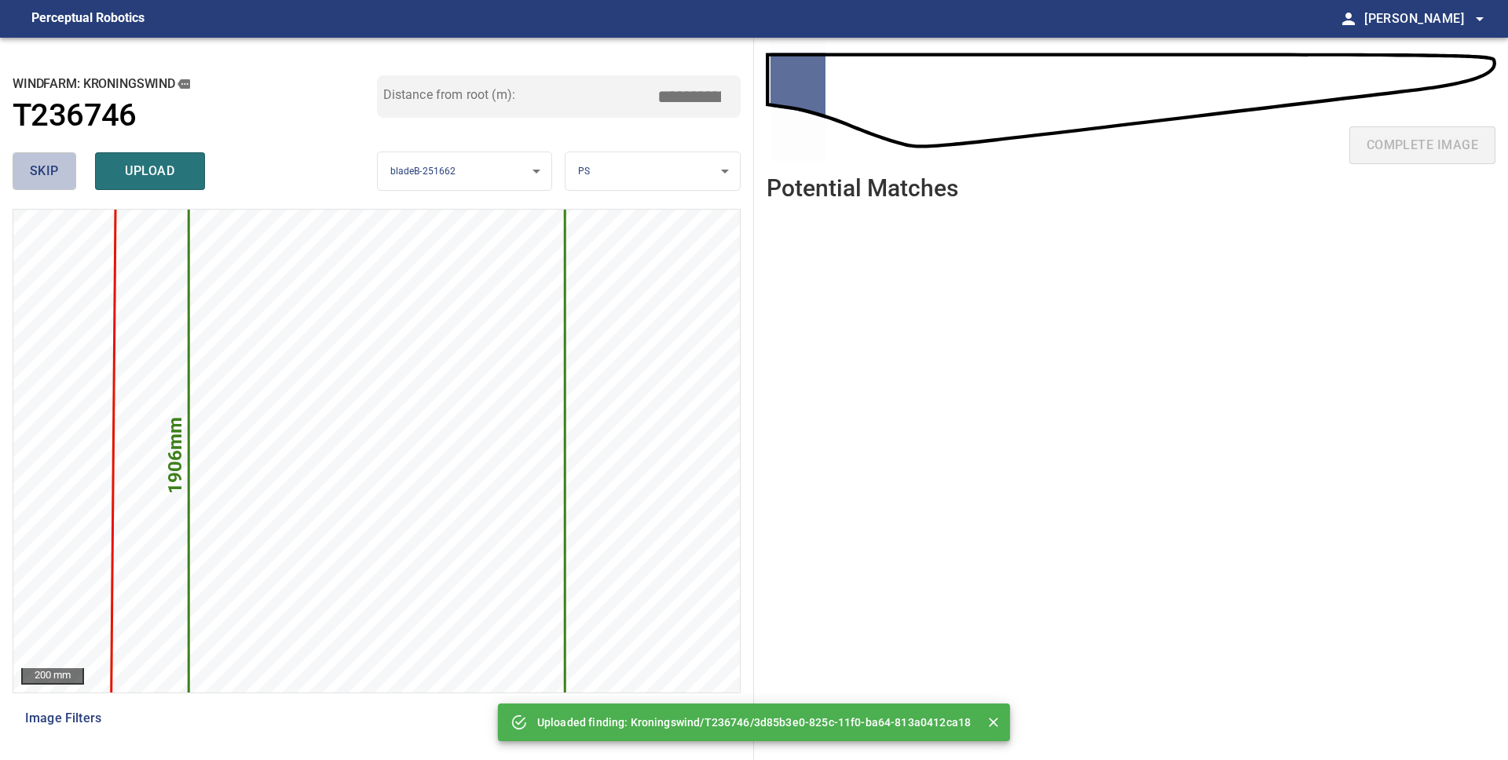
click at [46, 177] on span "skip" at bounding box center [44, 171] width 29 height 22
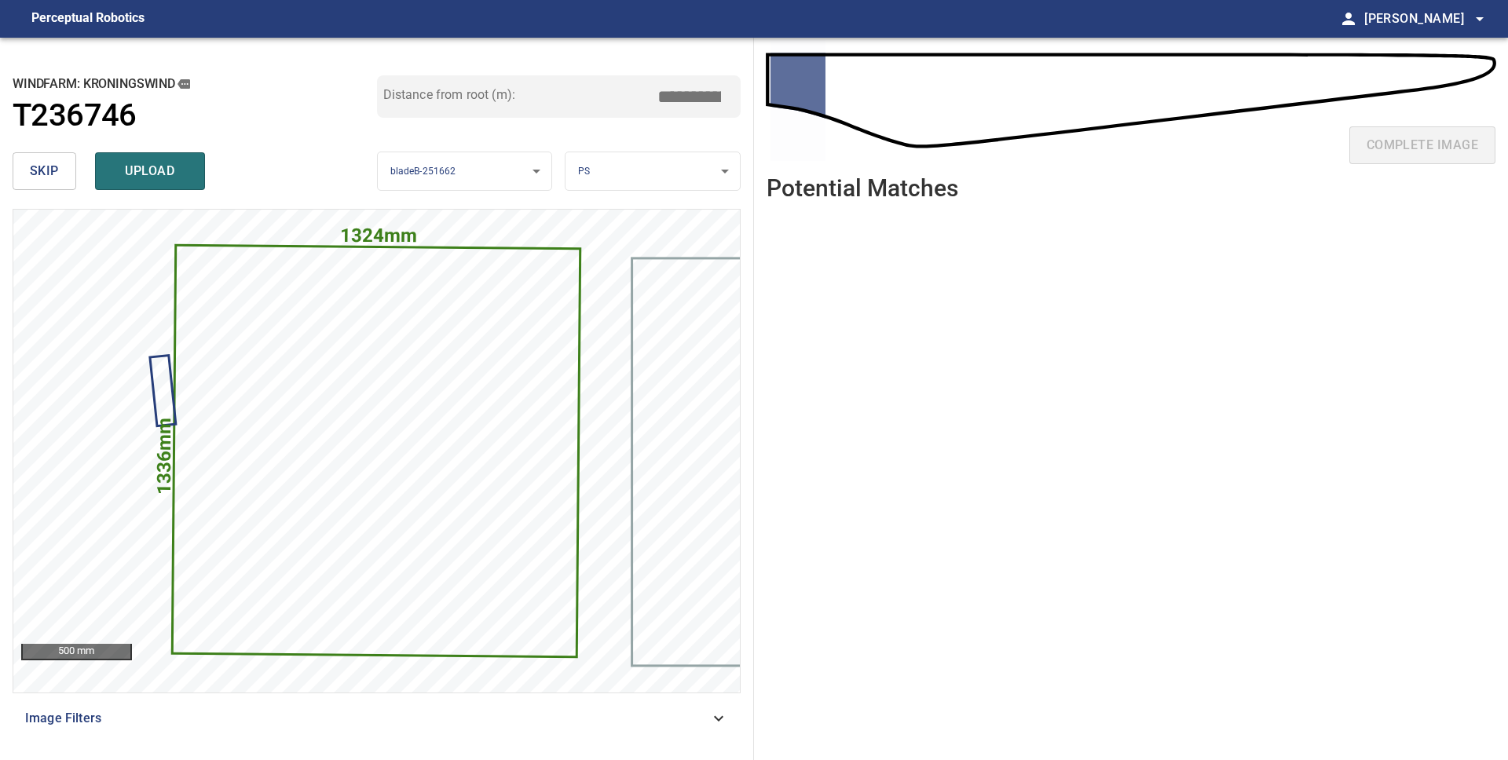
click at [42, 178] on span "skip" at bounding box center [44, 171] width 29 height 22
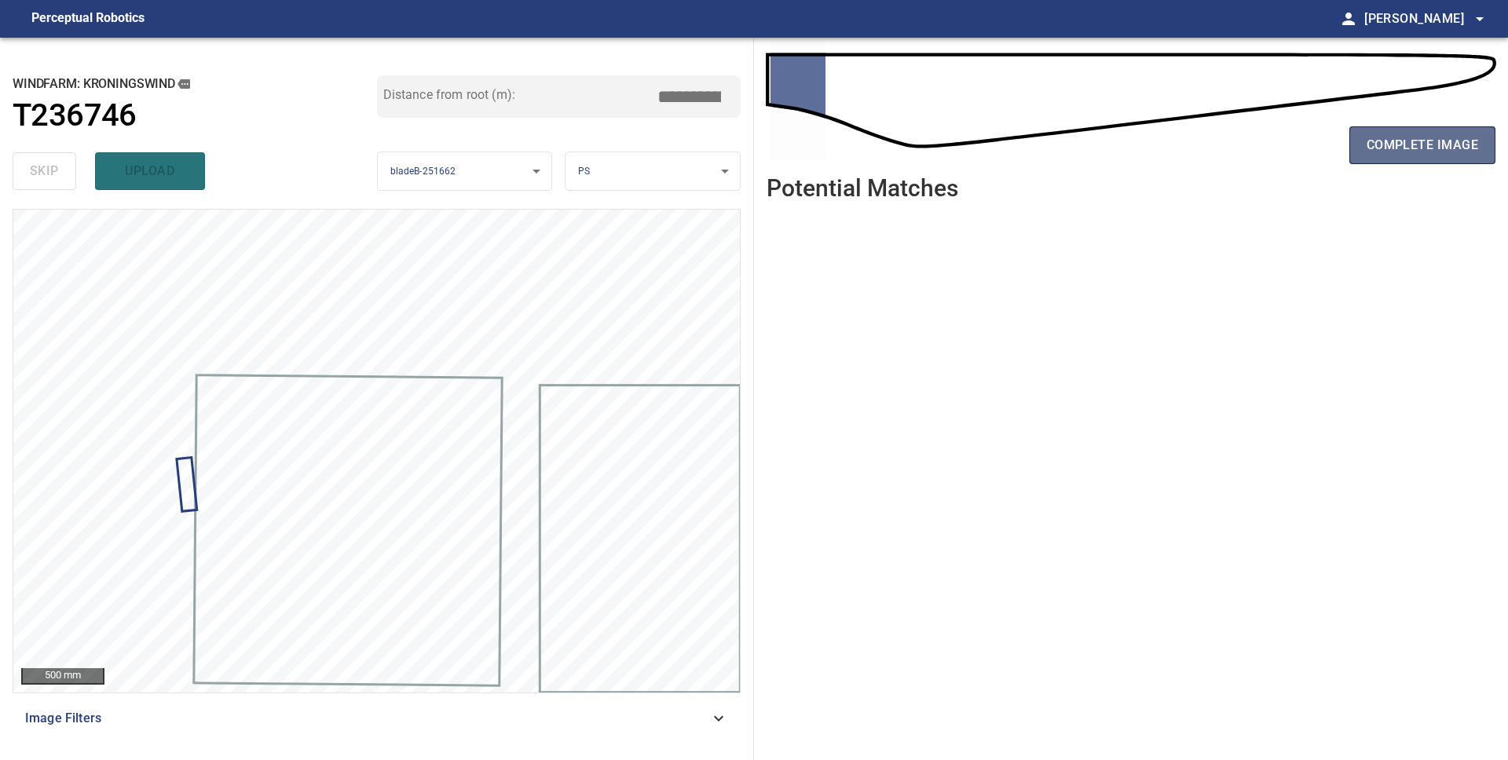
click at [1409, 152] on span "complete image" at bounding box center [1421, 145] width 111 height 22
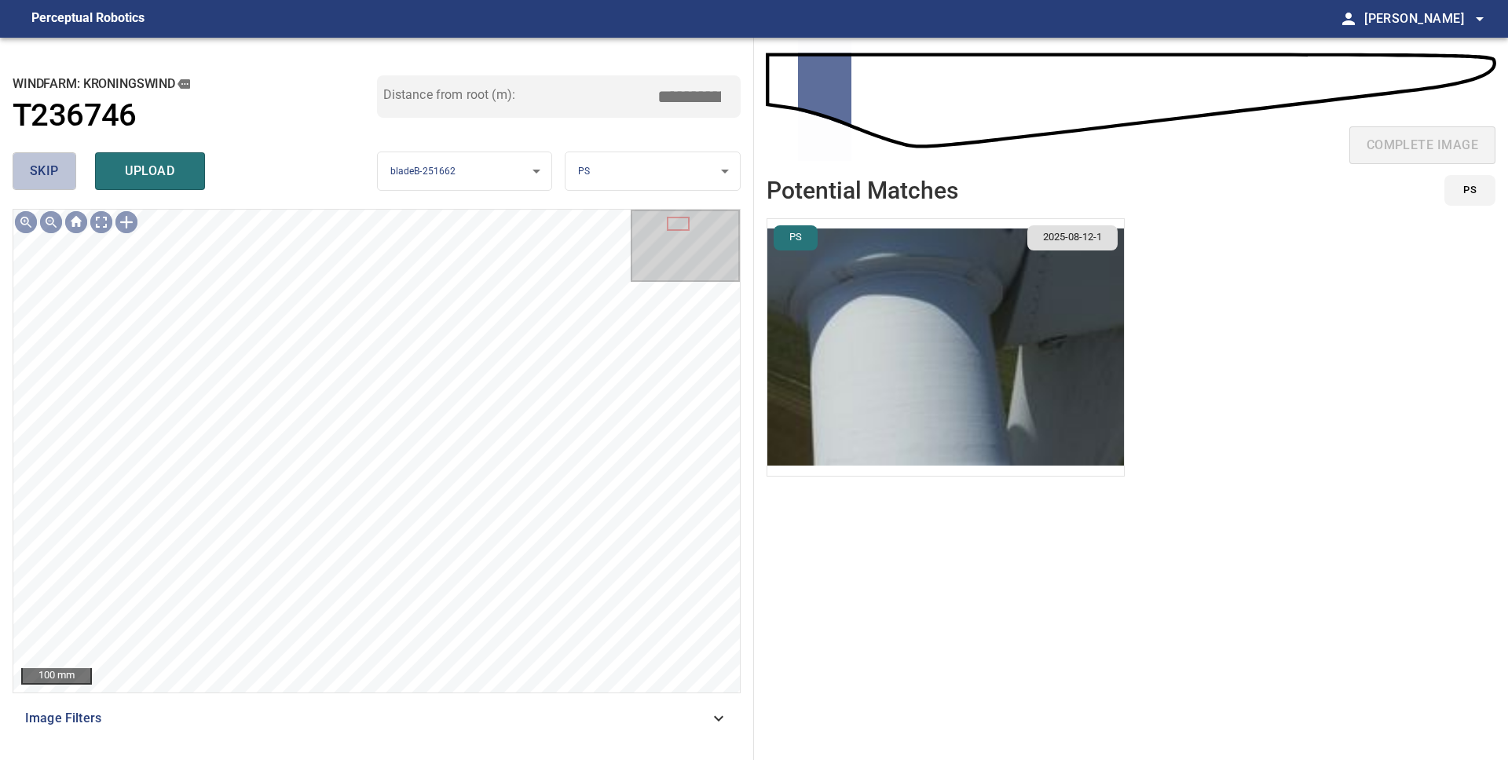
click at [57, 173] on span "skip" at bounding box center [44, 171] width 29 height 22
click at [128, 178] on span "upload" at bounding box center [149, 171] width 75 height 22
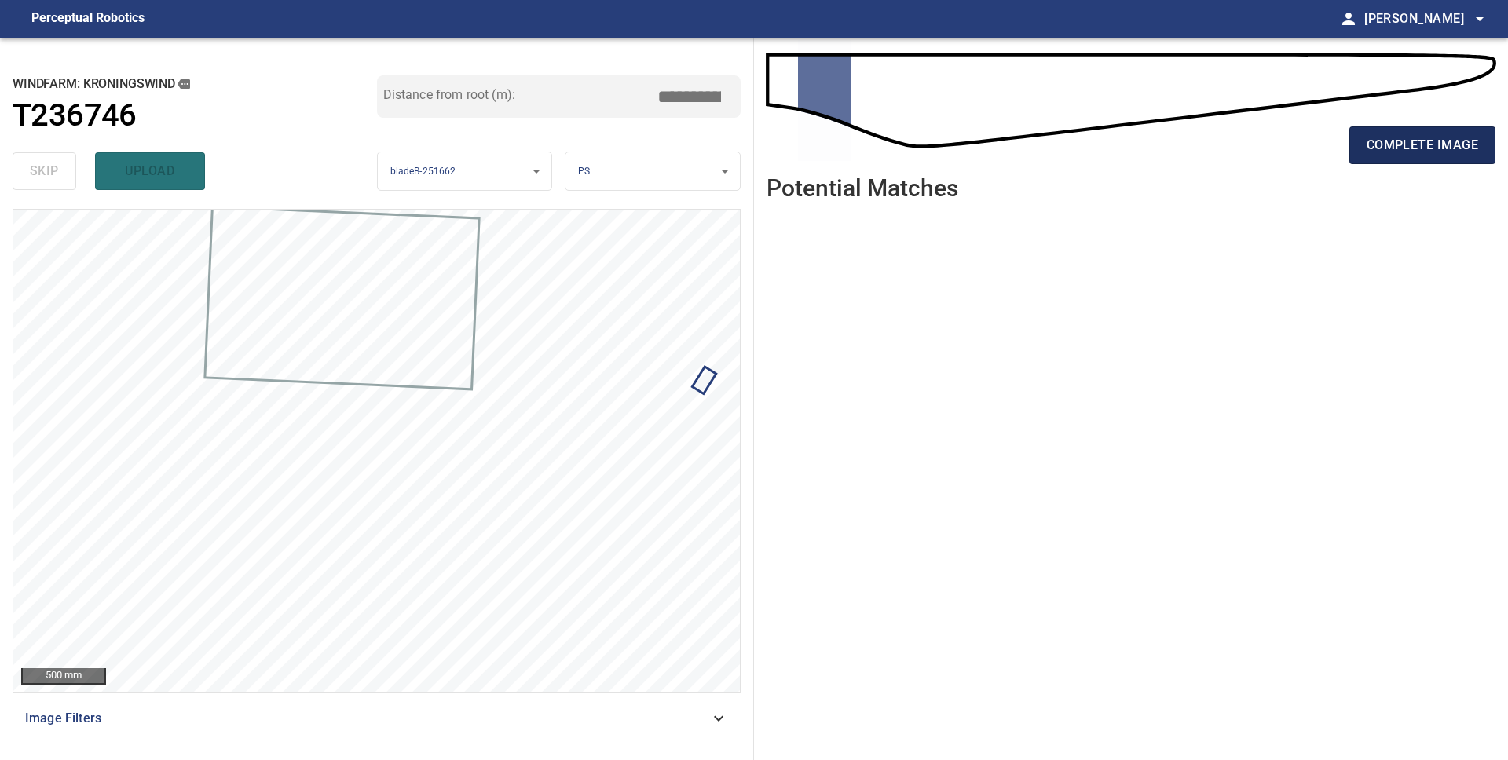
click at [1424, 153] on span "complete image" at bounding box center [1421, 145] width 111 height 22
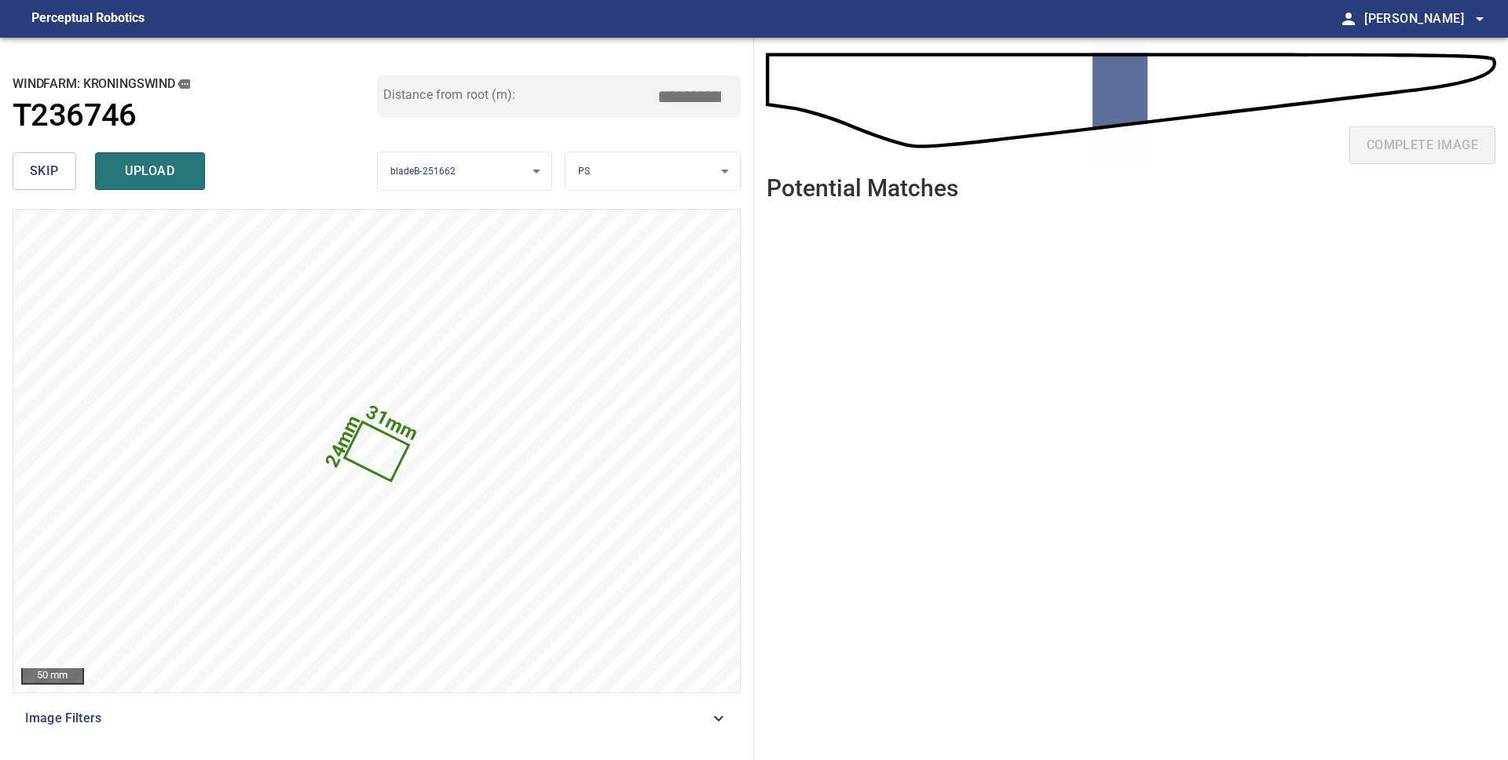
click at [52, 173] on span "skip" at bounding box center [44, 171] width 29 height 22
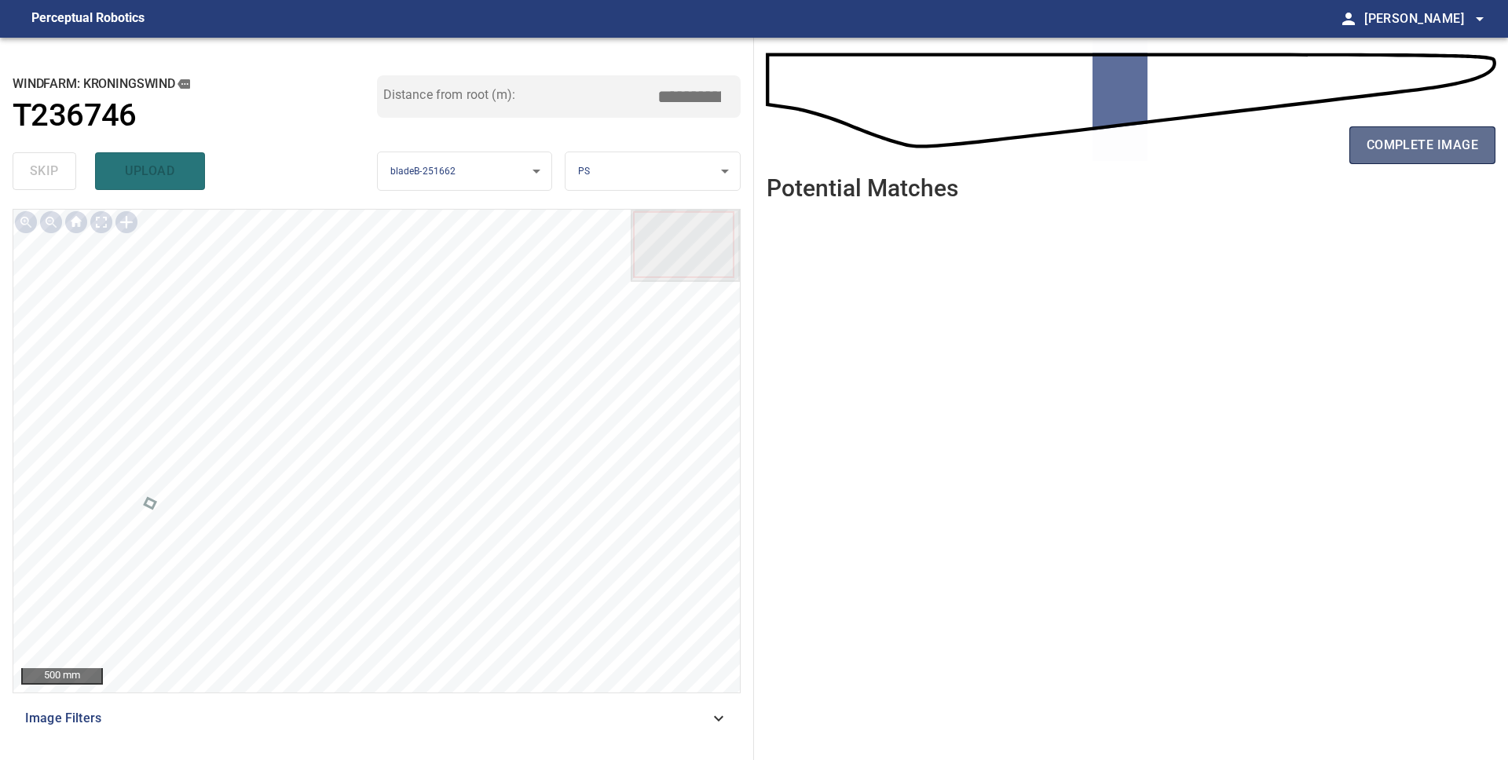
click at [1437, 148] on span "complete image" at bounding box center [1421, 145] width 111 height 22
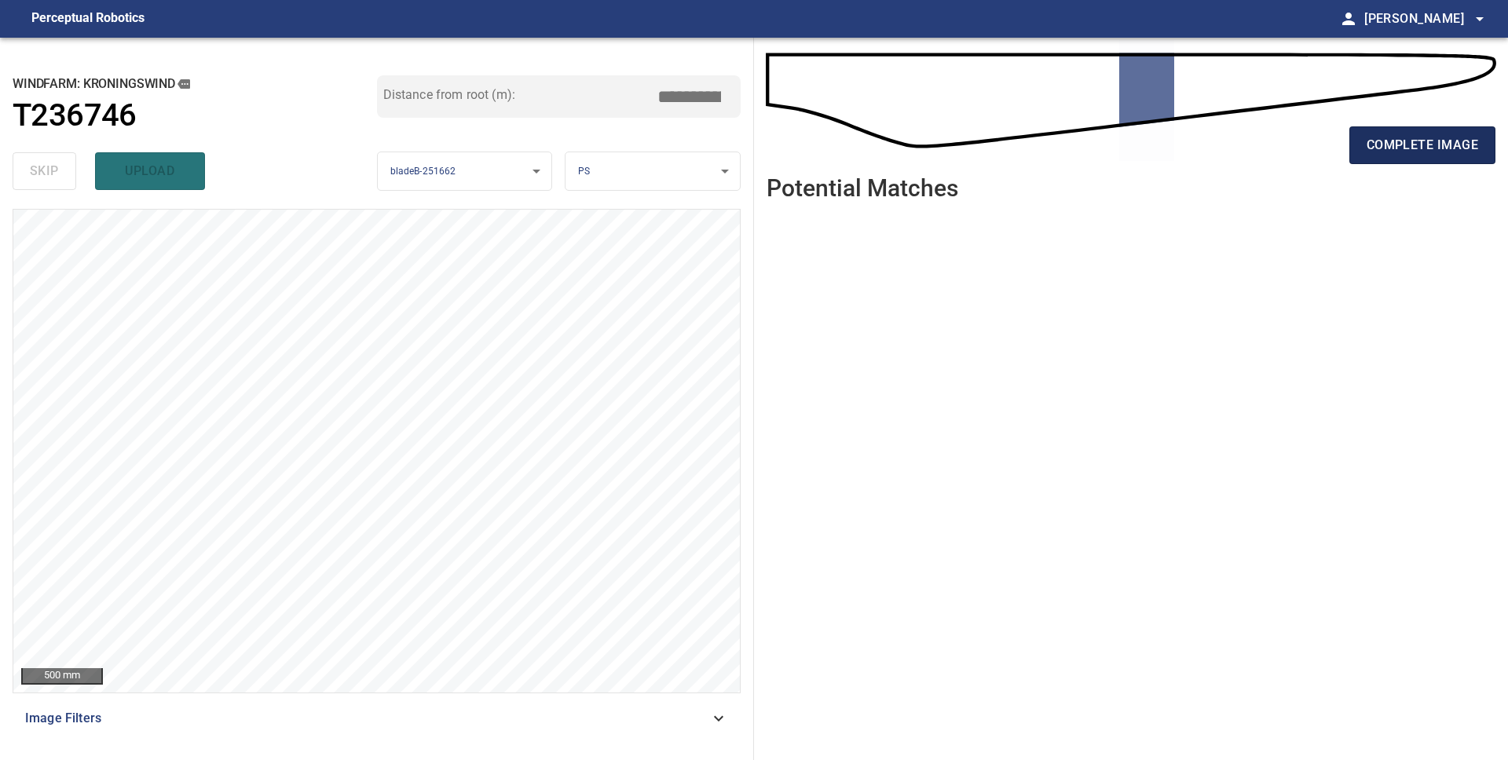
click at [1410, 138] on span "complete image" at bounding box center [1421, 145] width 111 height 22
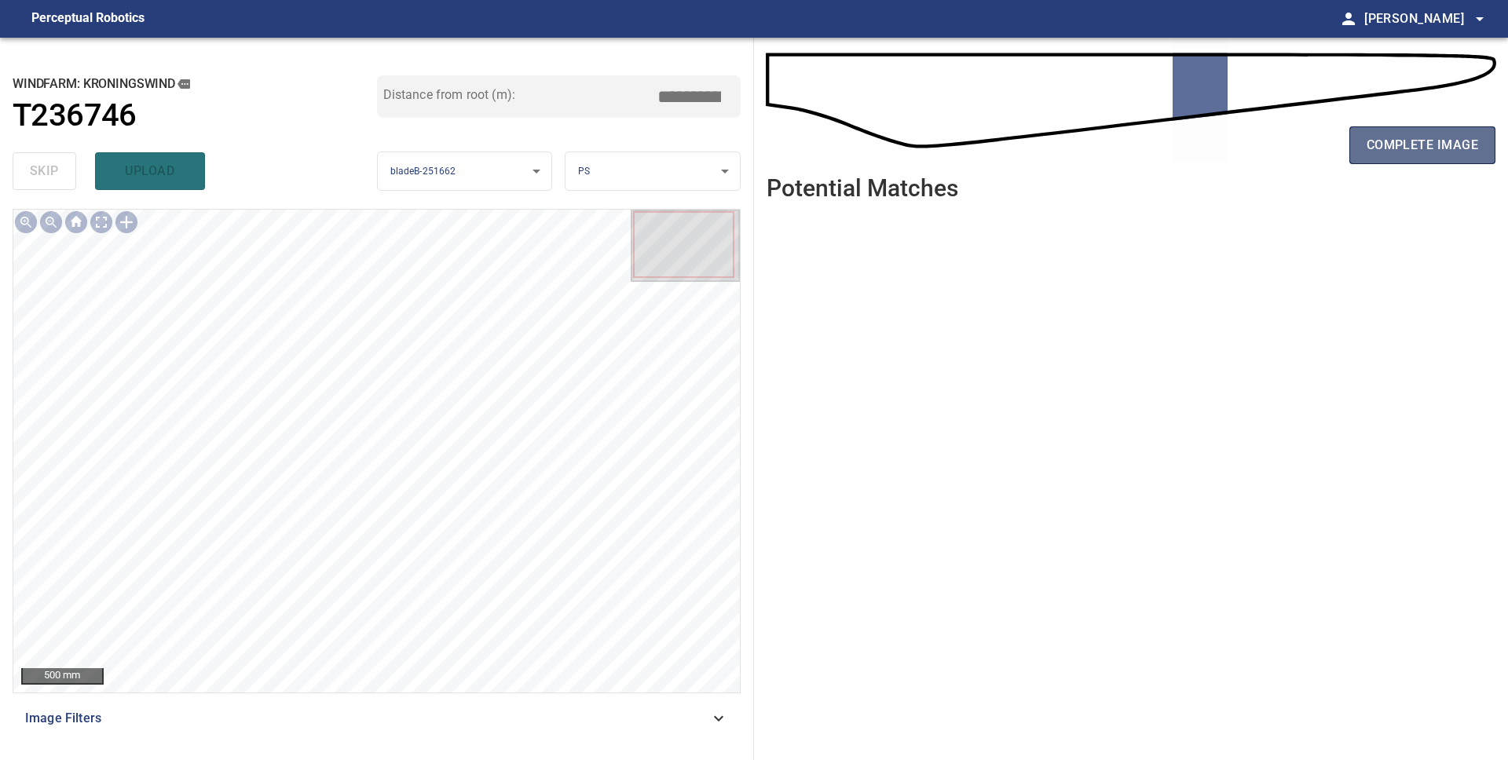
click at [1424, 153] on span "complete image" at bounding box center [1421, 145] width 111 height 22
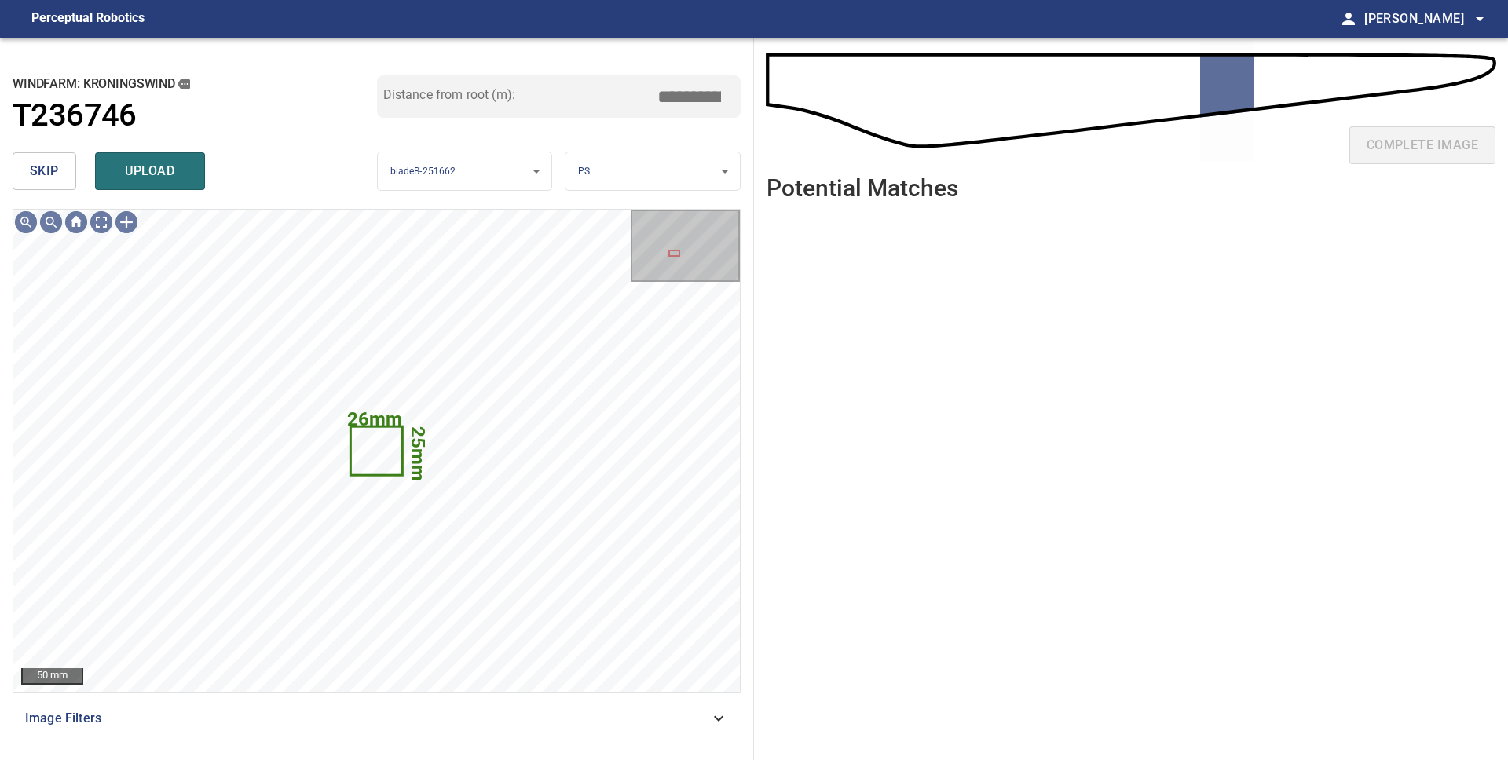
drag, startPoint x: 31, startPoint y: 171, endPoint x: 40, endPoint y: 172, distance: 9.5
click at [31, 171] on span "skip" at bounding box center [44, 171] width 29 height 22
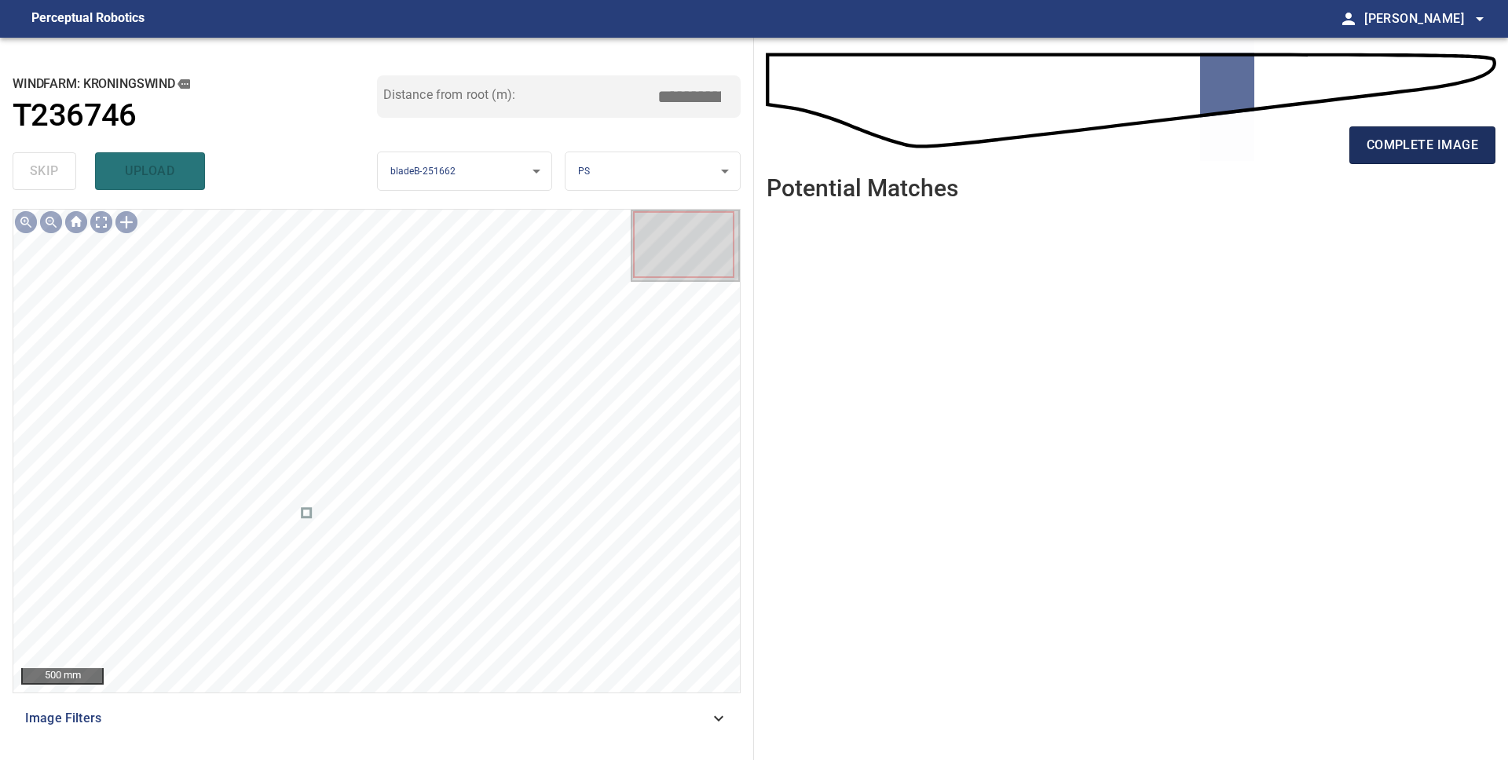
click at [1419, 151] on span "complete image" at bounding box center [1421, 145] width 111 height 22
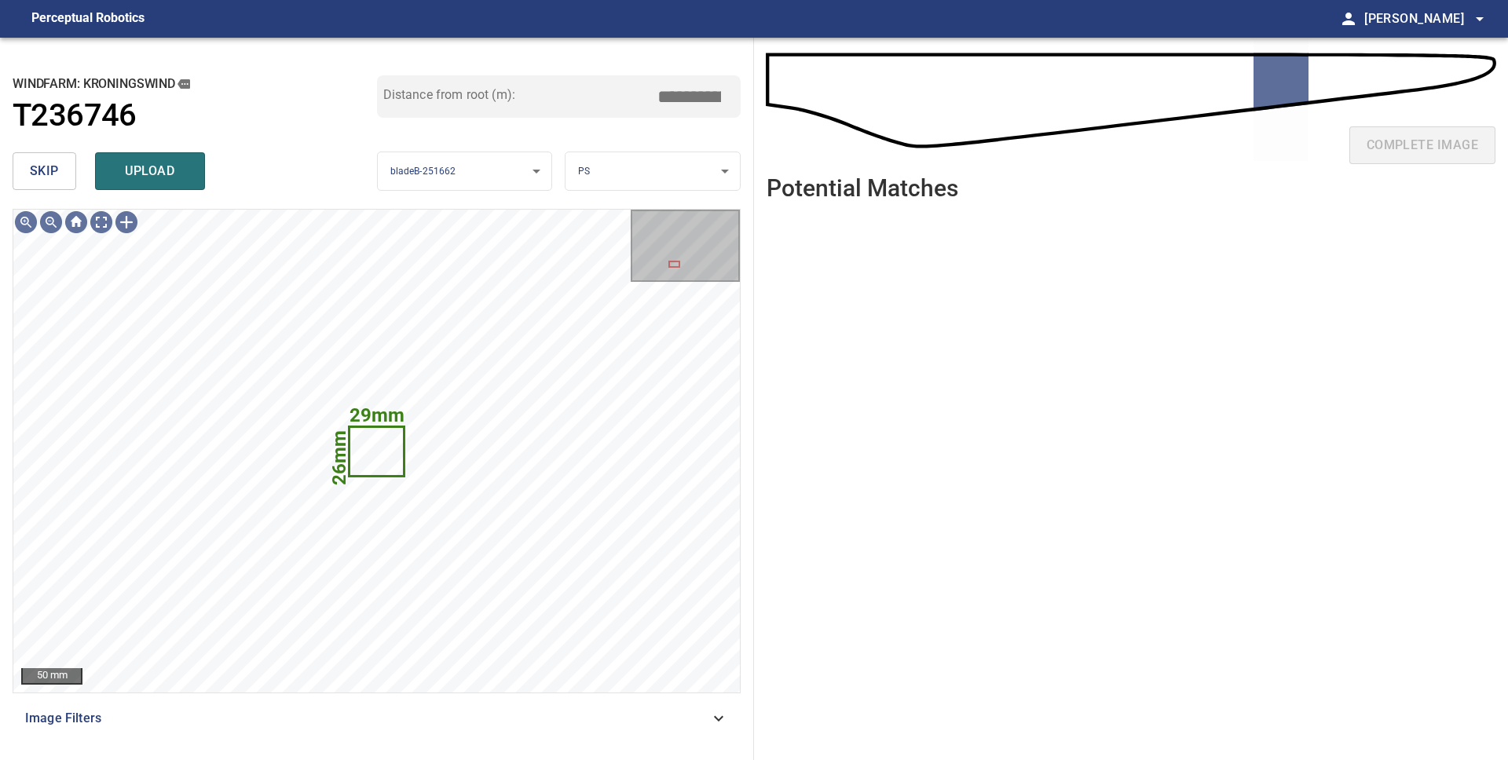
click at [49, 168] on span "skip" at bounding box center [44, 171] width 29 height 22
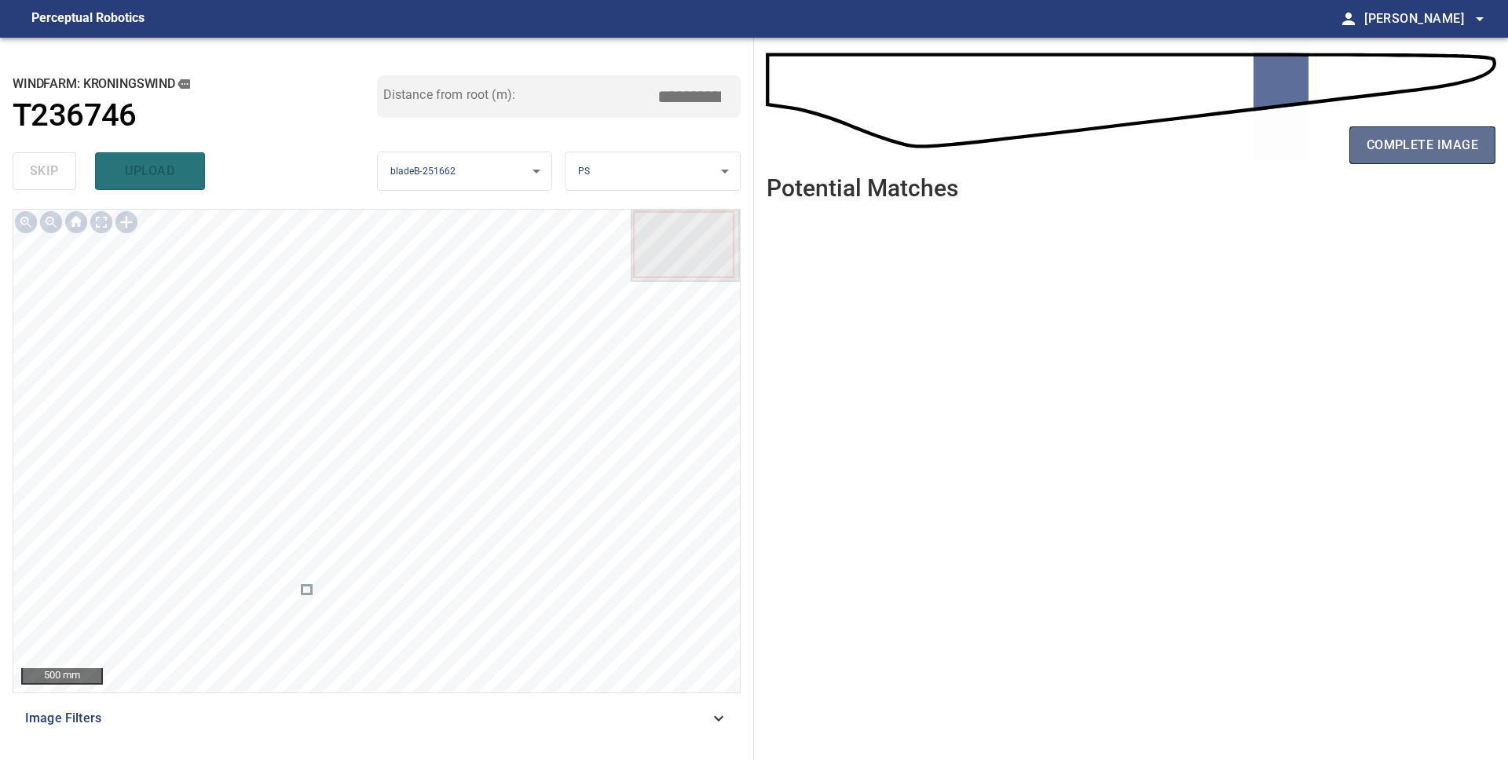
click at [1431, 148] on span "complete image" at bounding box center [1421, 145] width 111 height 22
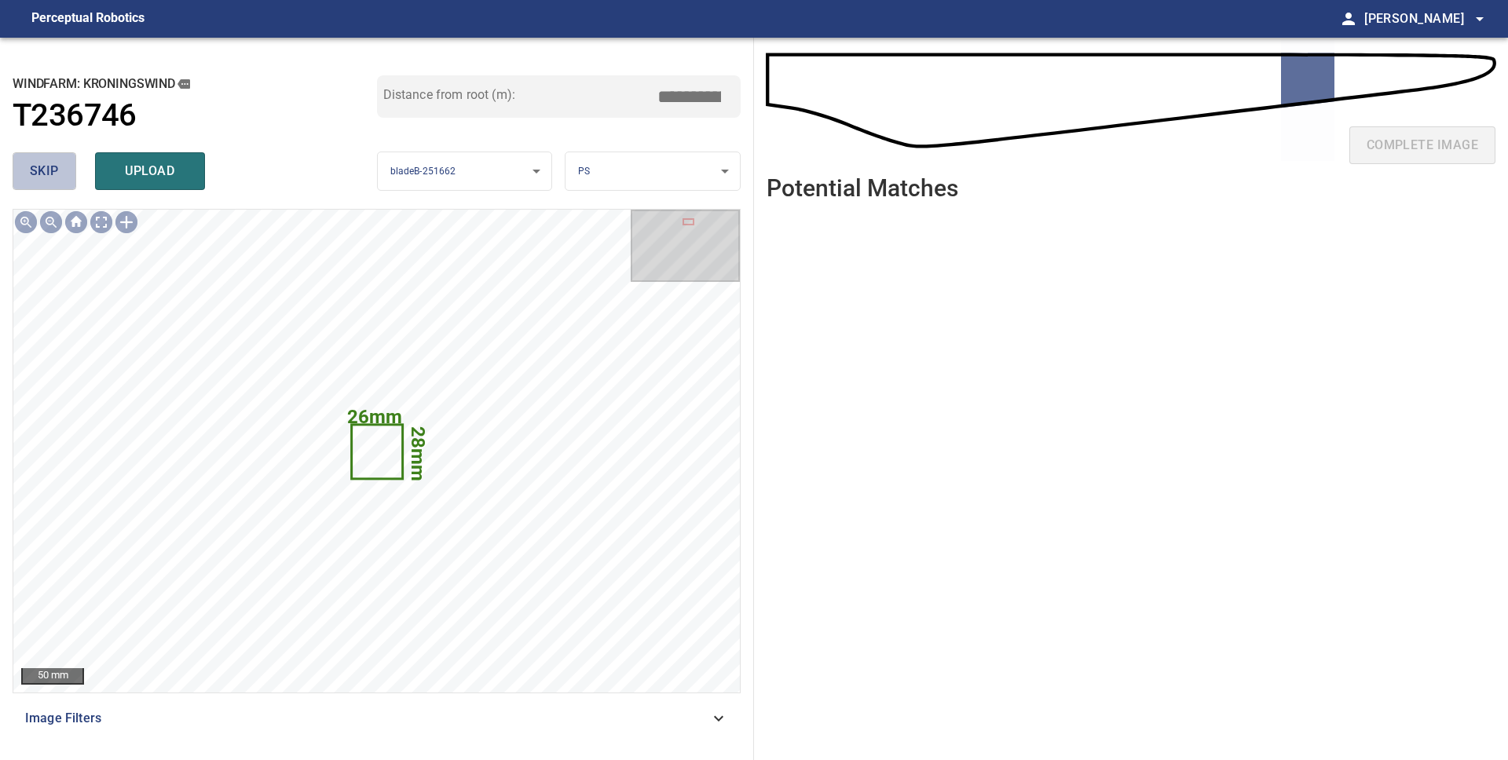
click at [24, 174] on button "skip" at bounding box center [45, 171] width 64 height 38
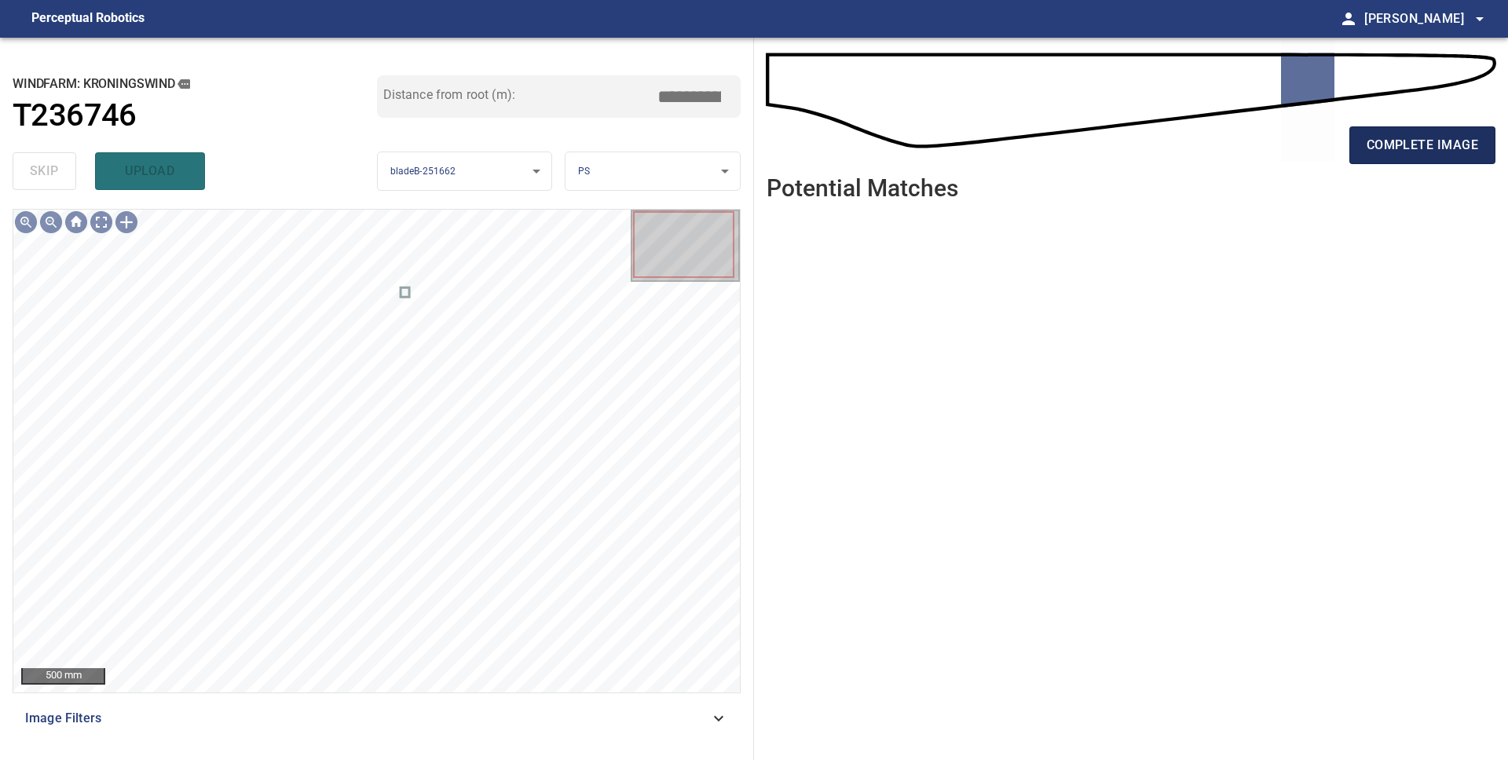
click at [1398, 142] on span "complete image" at bounding box center [1421, 145] width 111 height 22
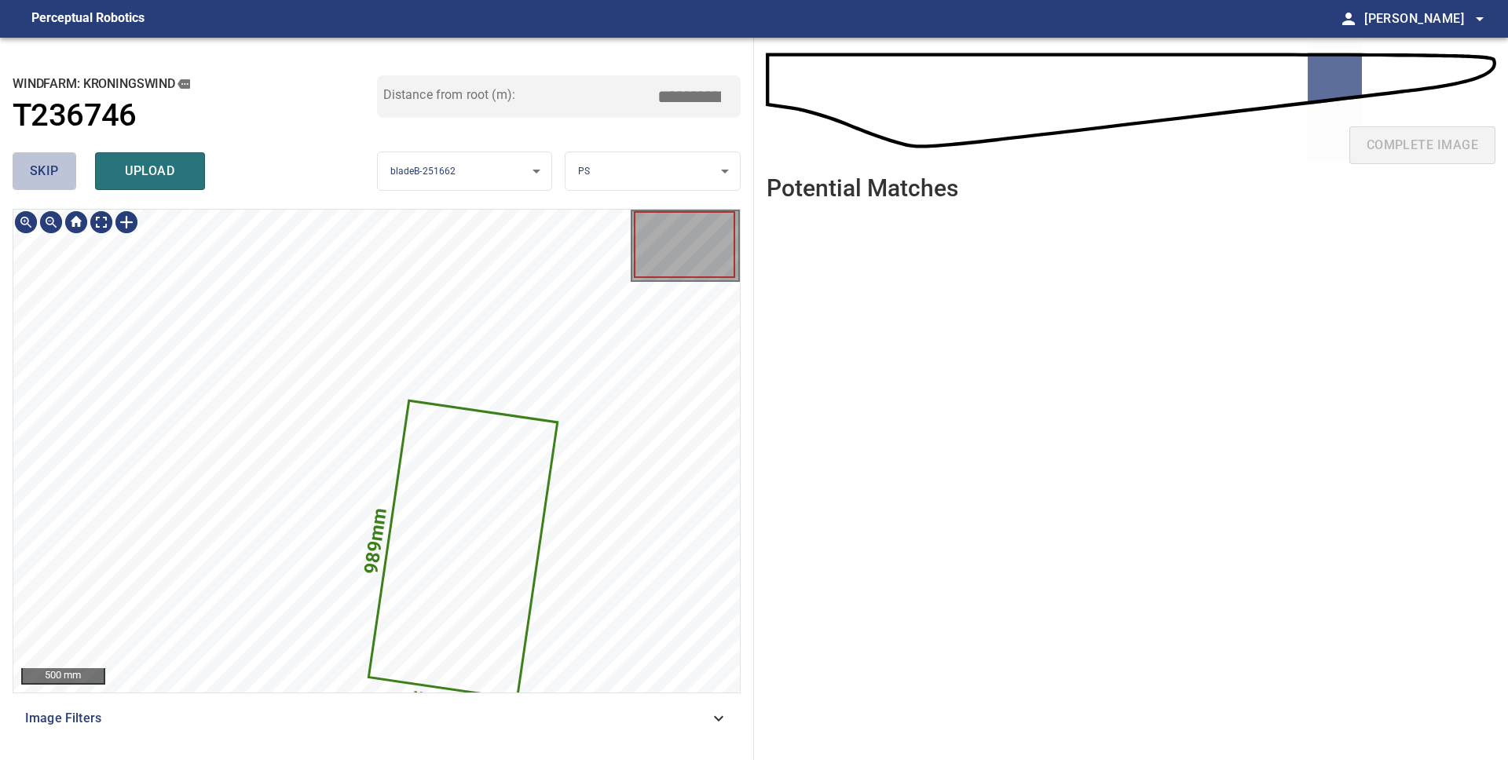
click at [38, 176] on span "skip" at bounding box center [44, 171] width 29 height 22
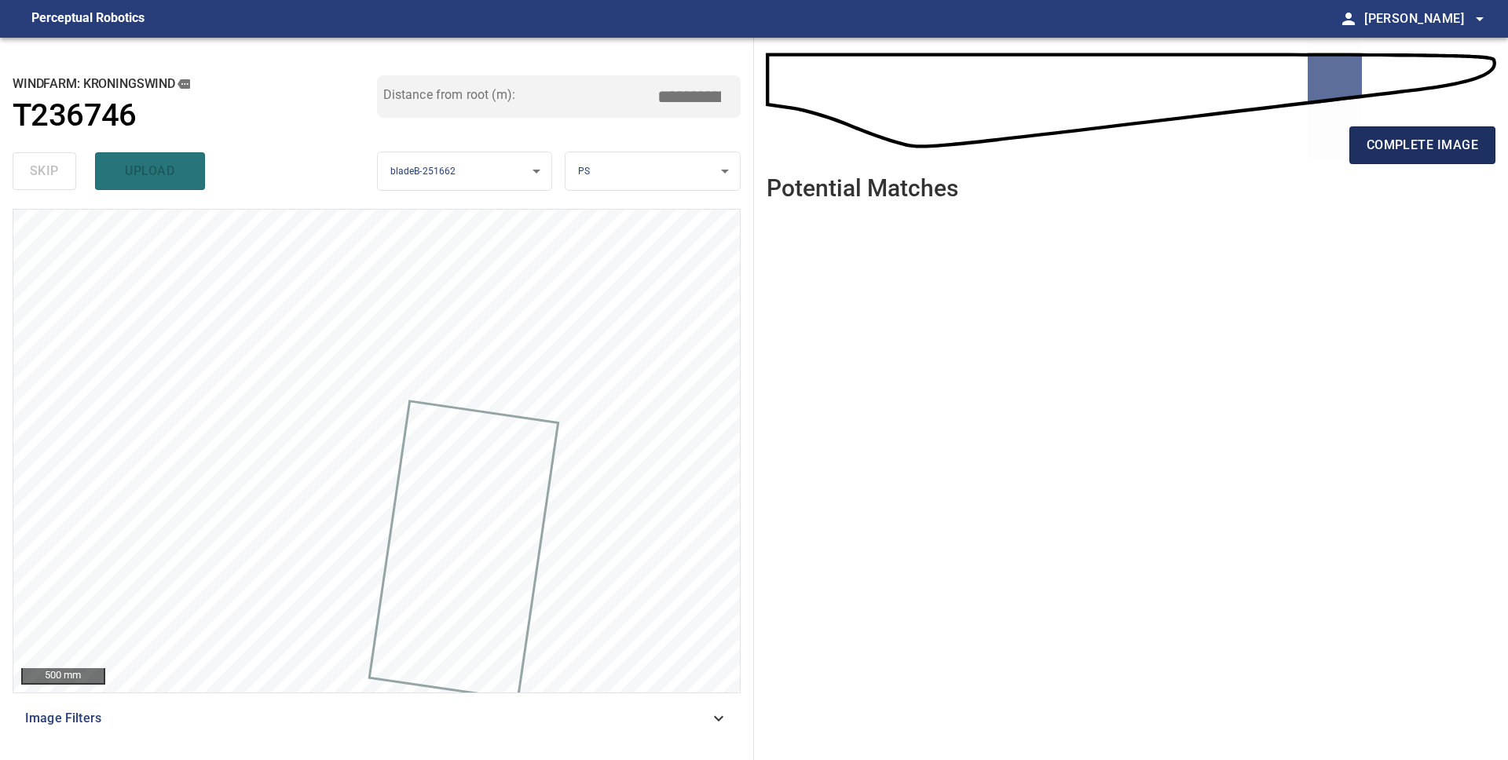
click at [1412, 155] on span "complete image" at bounding box center [1421, 145] width 111 height 22
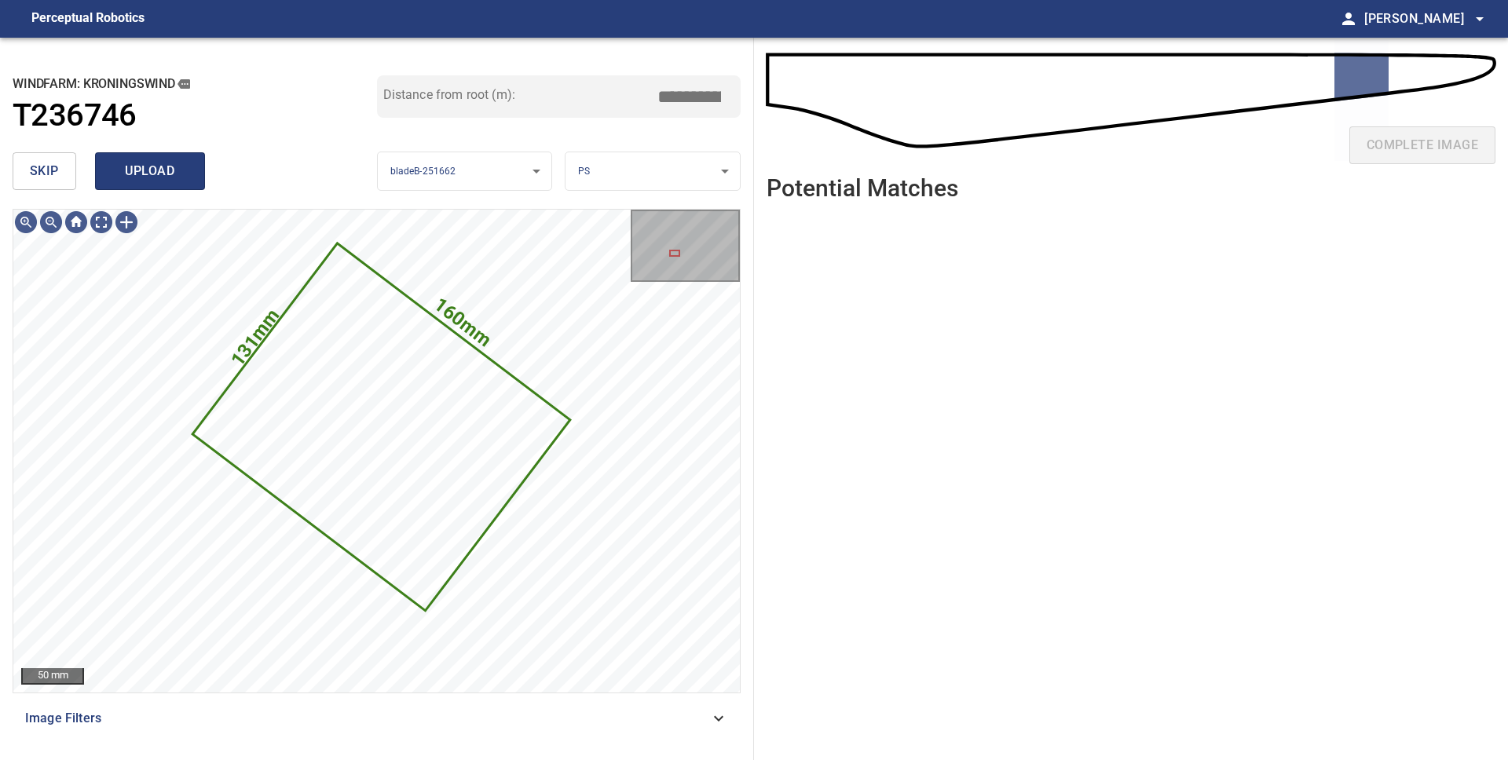
click at [152, 181] on span "upload" at bounding box center [149, 171] width 75 height 22
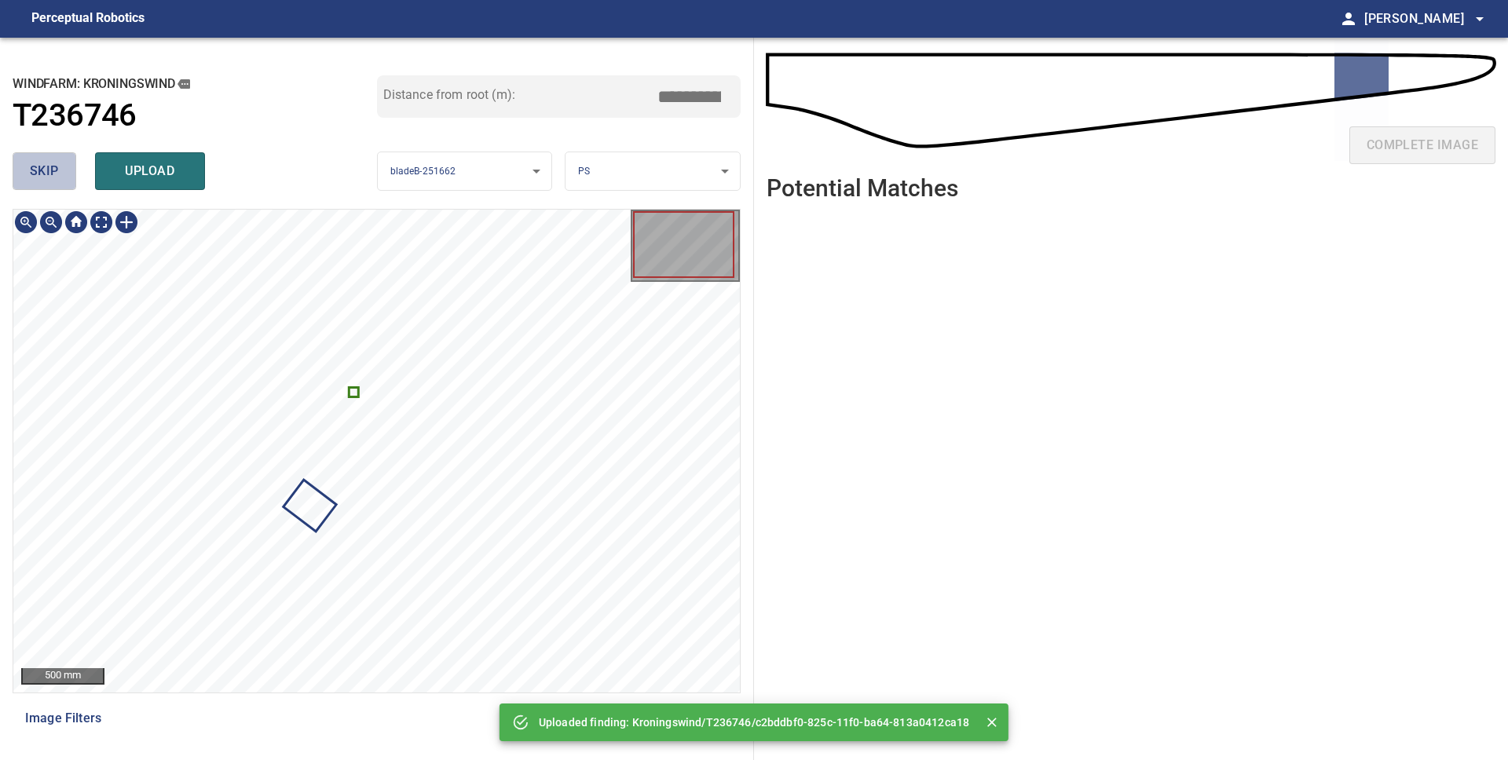
click at [33, 171] on span "skip" at bounding box center [44, 171] width 29 height 22
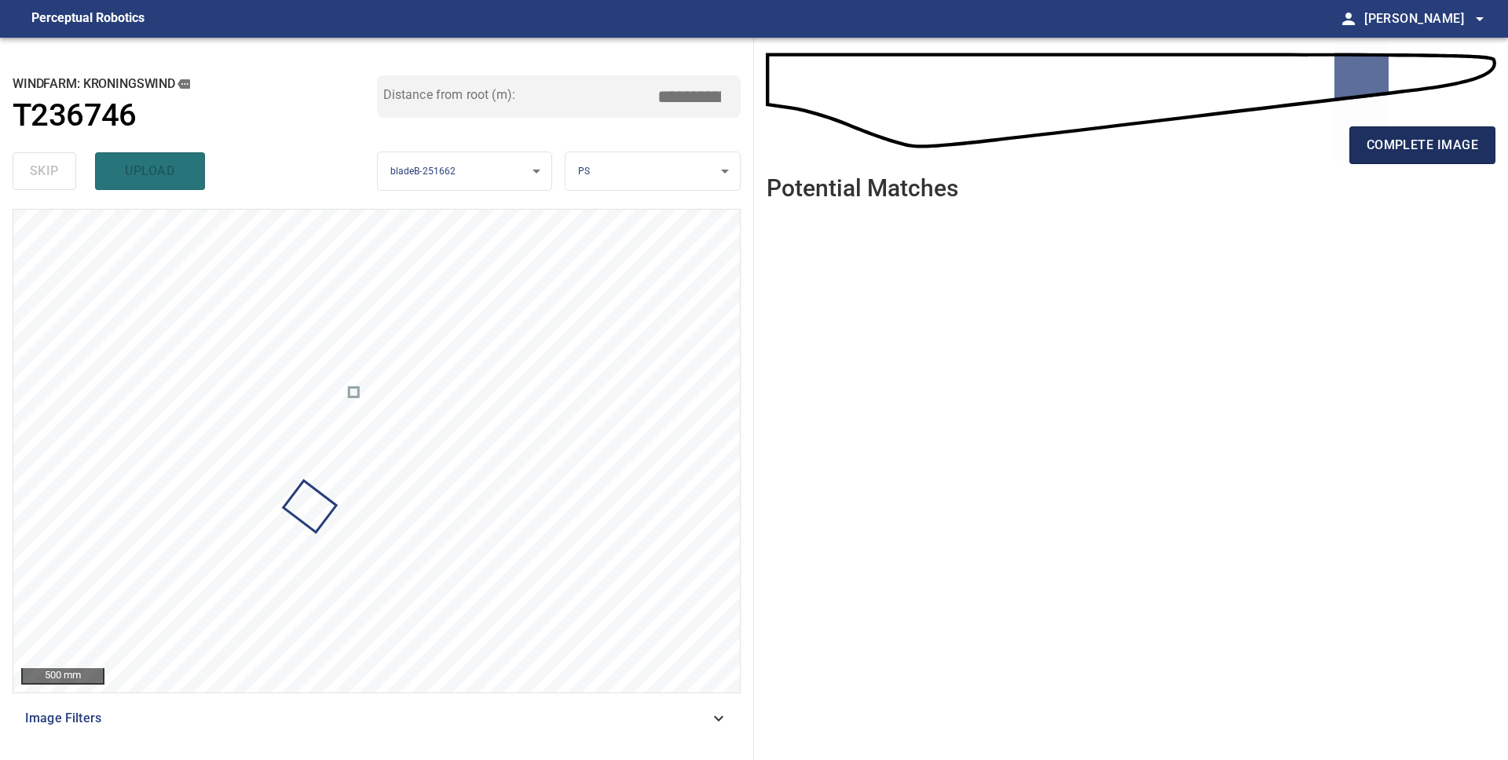
click at [1395, 139] on span "complete image" at bounding box center [1421, 145] width 111 height 22
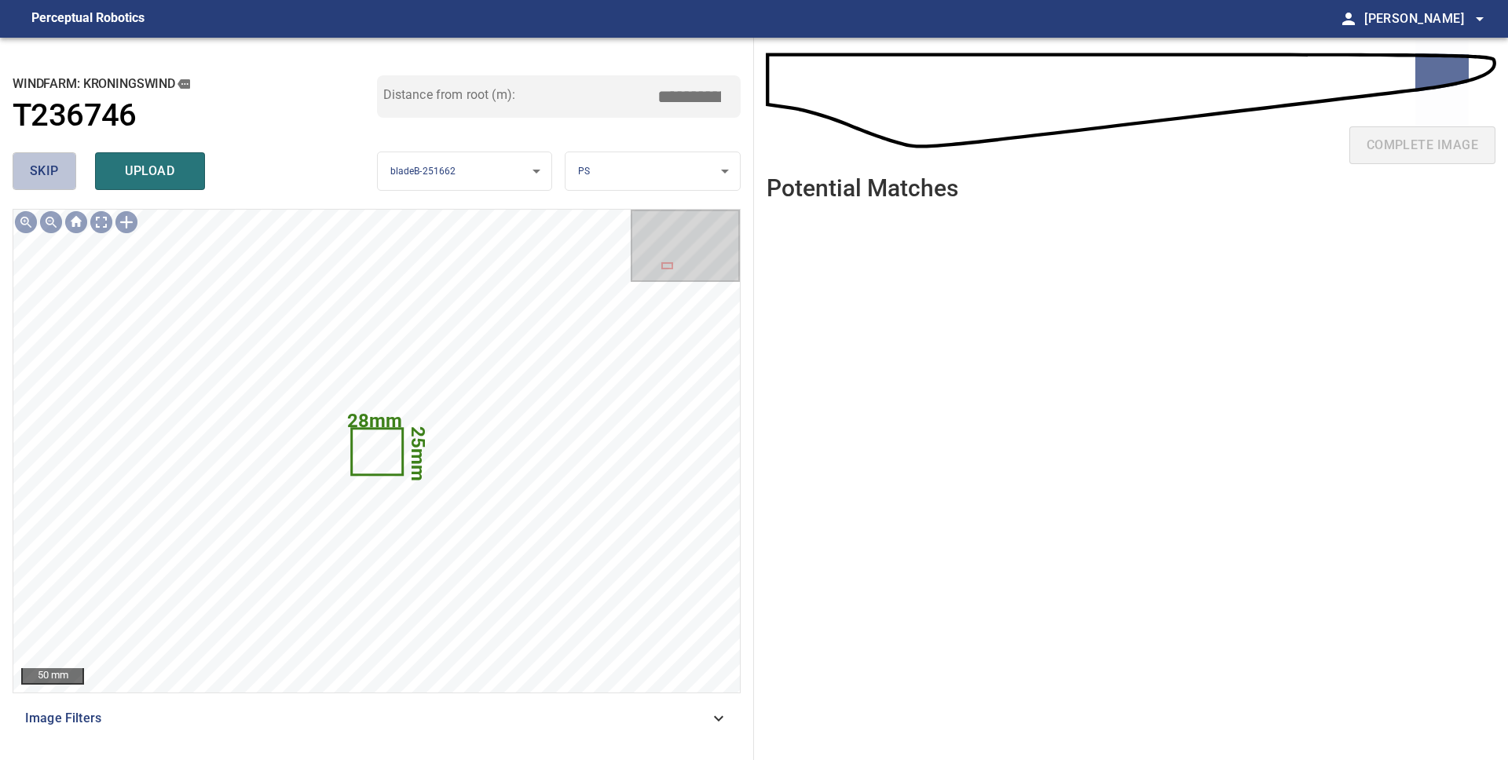
click at [52, 172] on span "skip" at bounding box center [44, 171] width 29 height 22
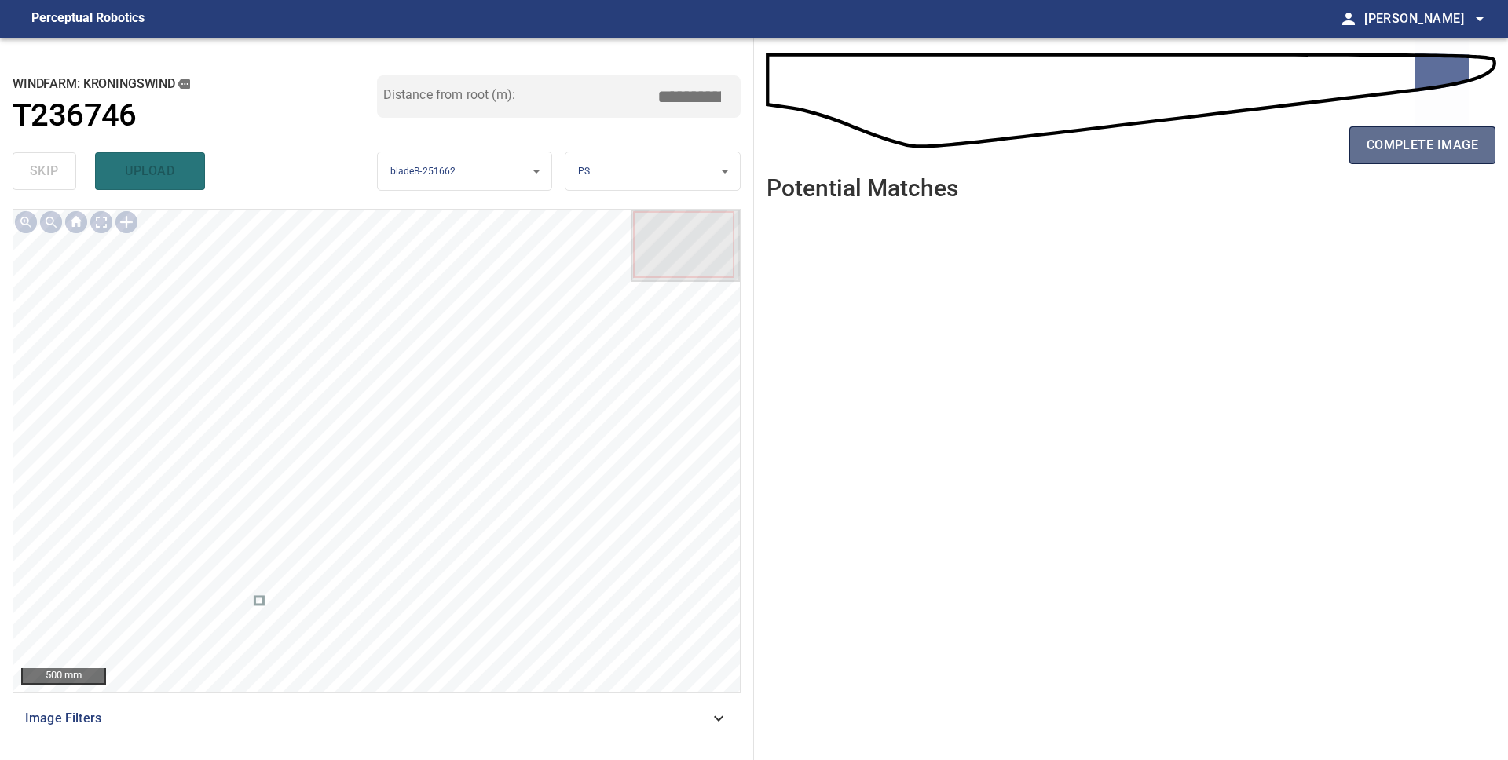
click at [1440, 140] on span "complete image" at bounding box center [1421, 145] width 111 height 22
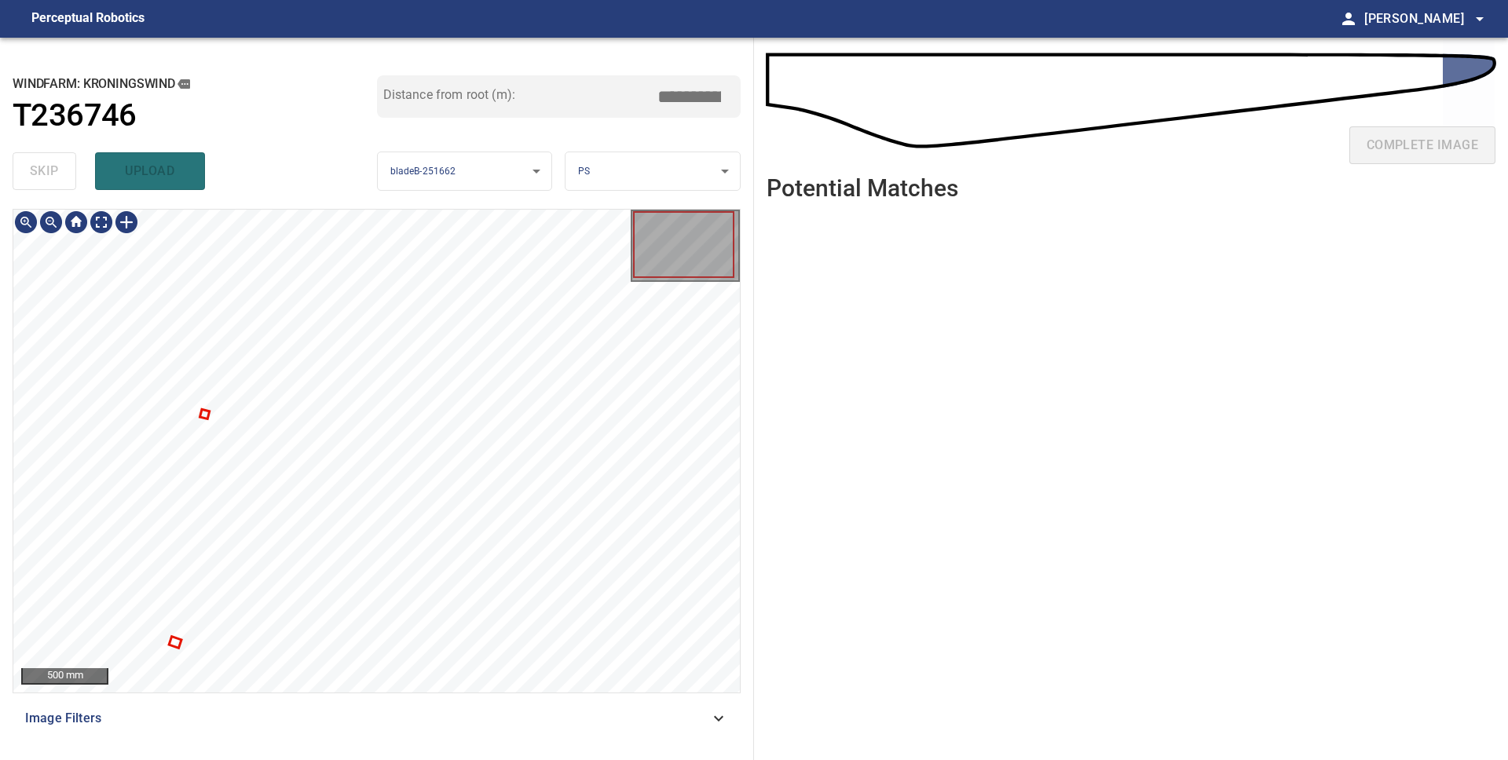
click at [172, 645] on div at bounding box center [376, 451] width 726 height 483
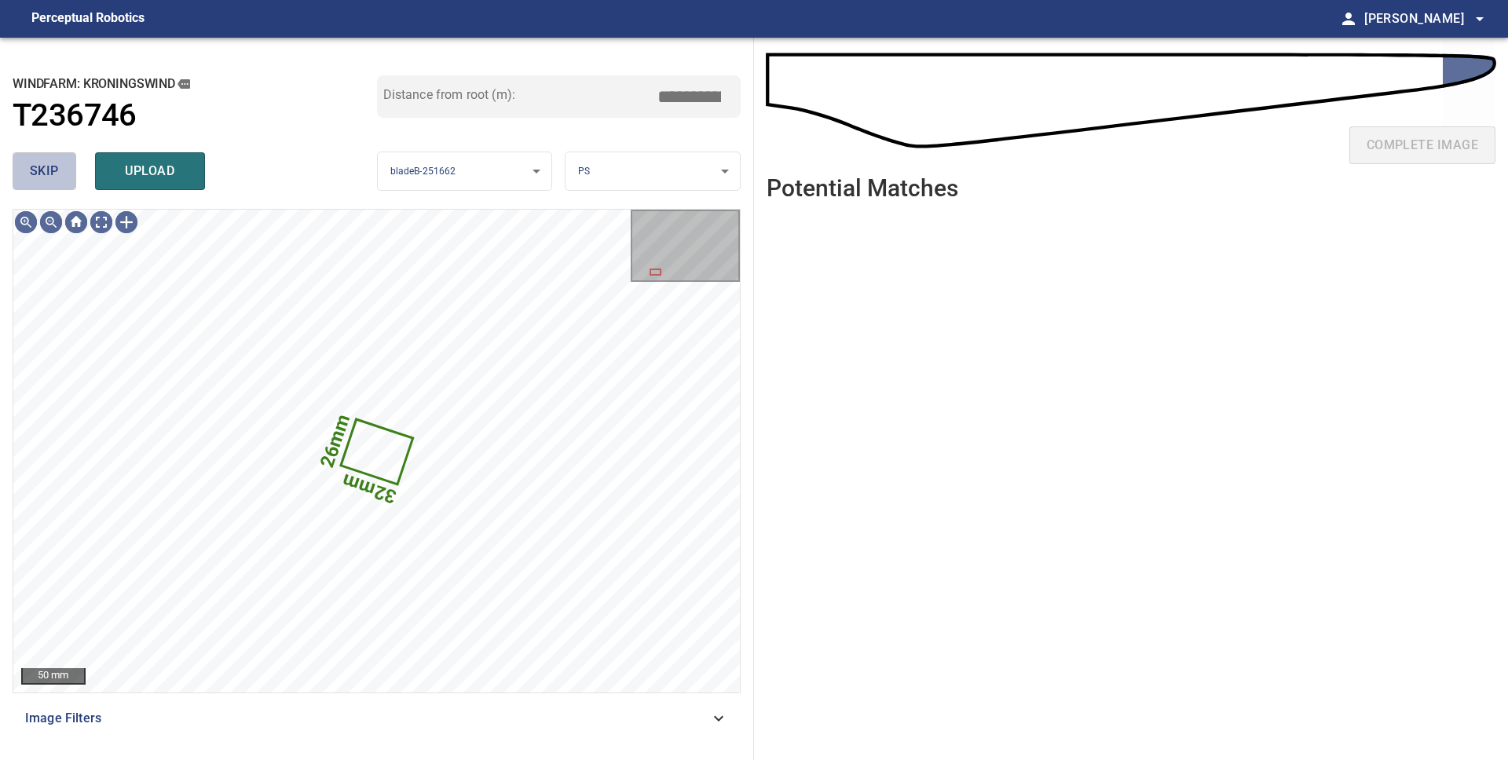
click at [51, 176] on span "skip" at bounding box center [44, 171] width 29 height 22
click at [35, 170] on span "skip" at bounding box center [44, 171] width 29 height 22
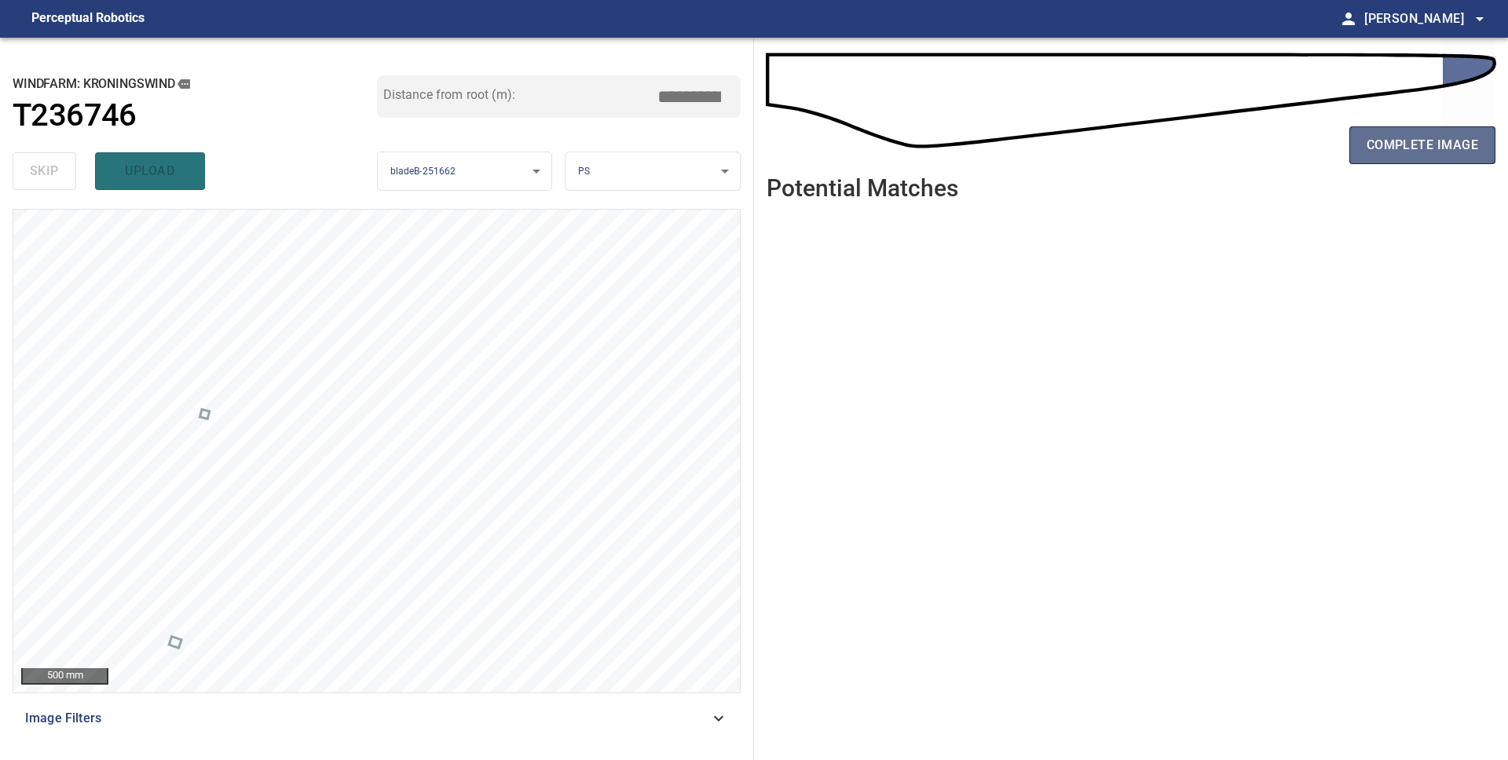
click at [1434, 157] on button "complete image" at bounding box center [1422, 145] width 146 height 38
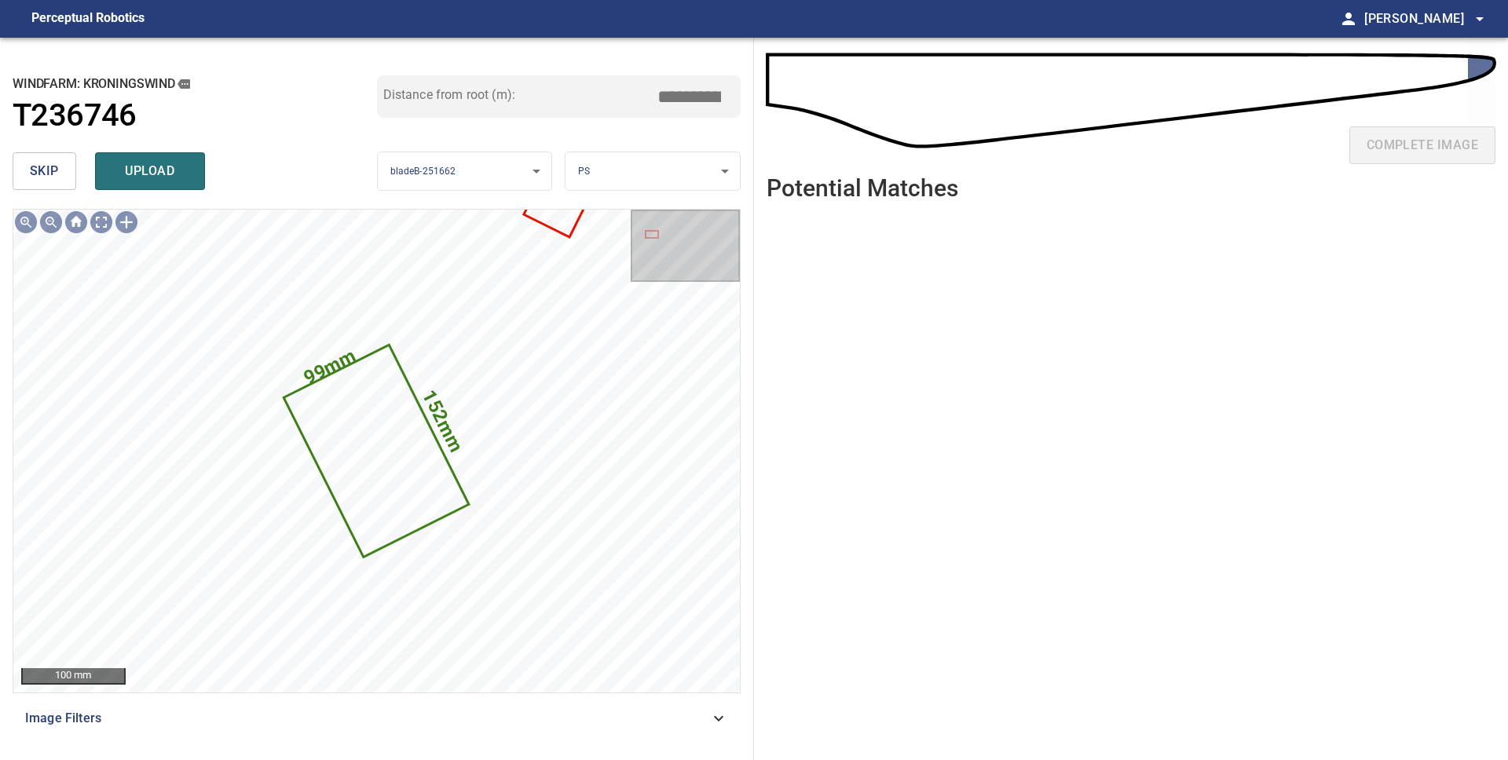
click at [715, 170] on body "**********" at bounding box center [754, 380] width 1508 height 760
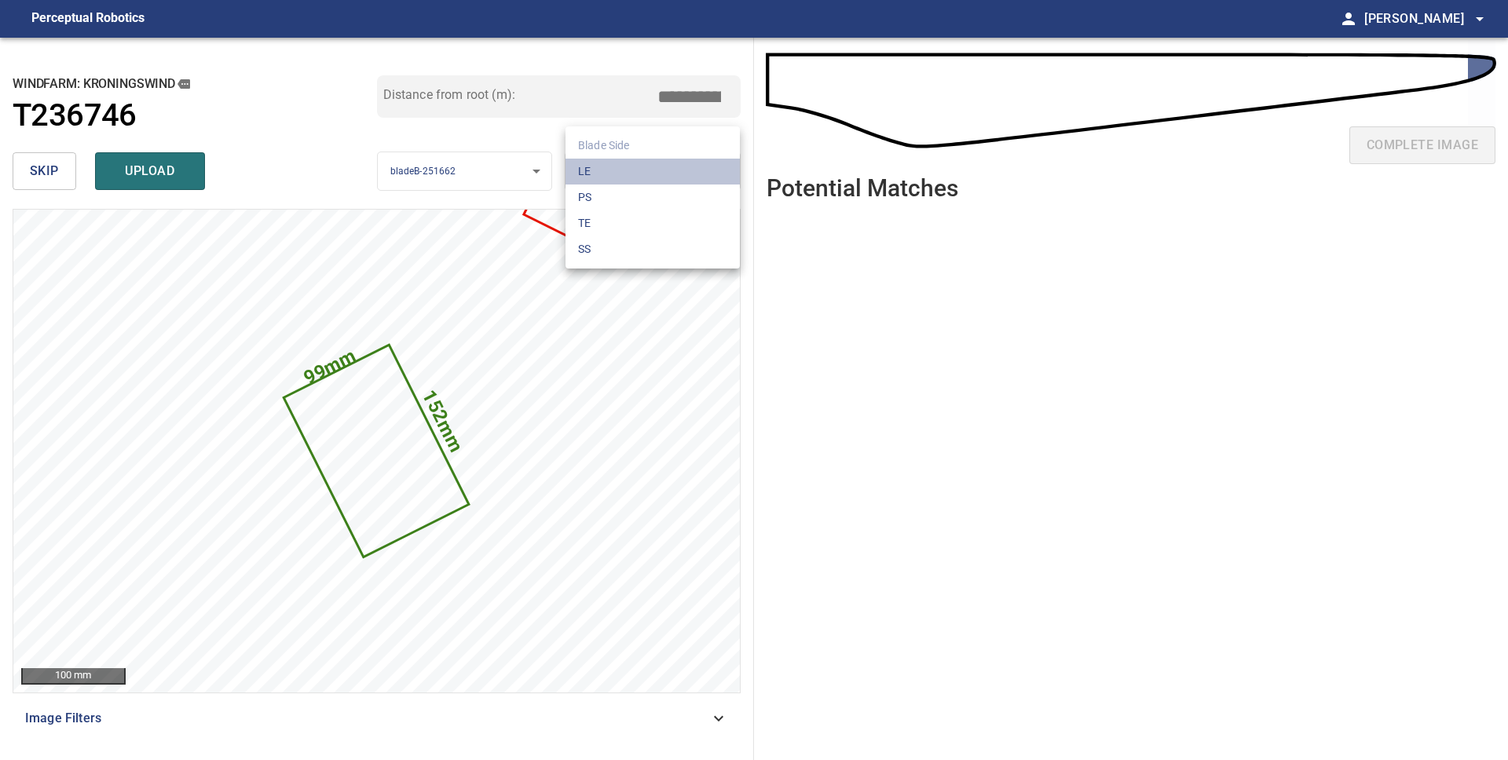
click at [690, 167] on li "LE" at bounding box center [652, 172] width 174 height 26
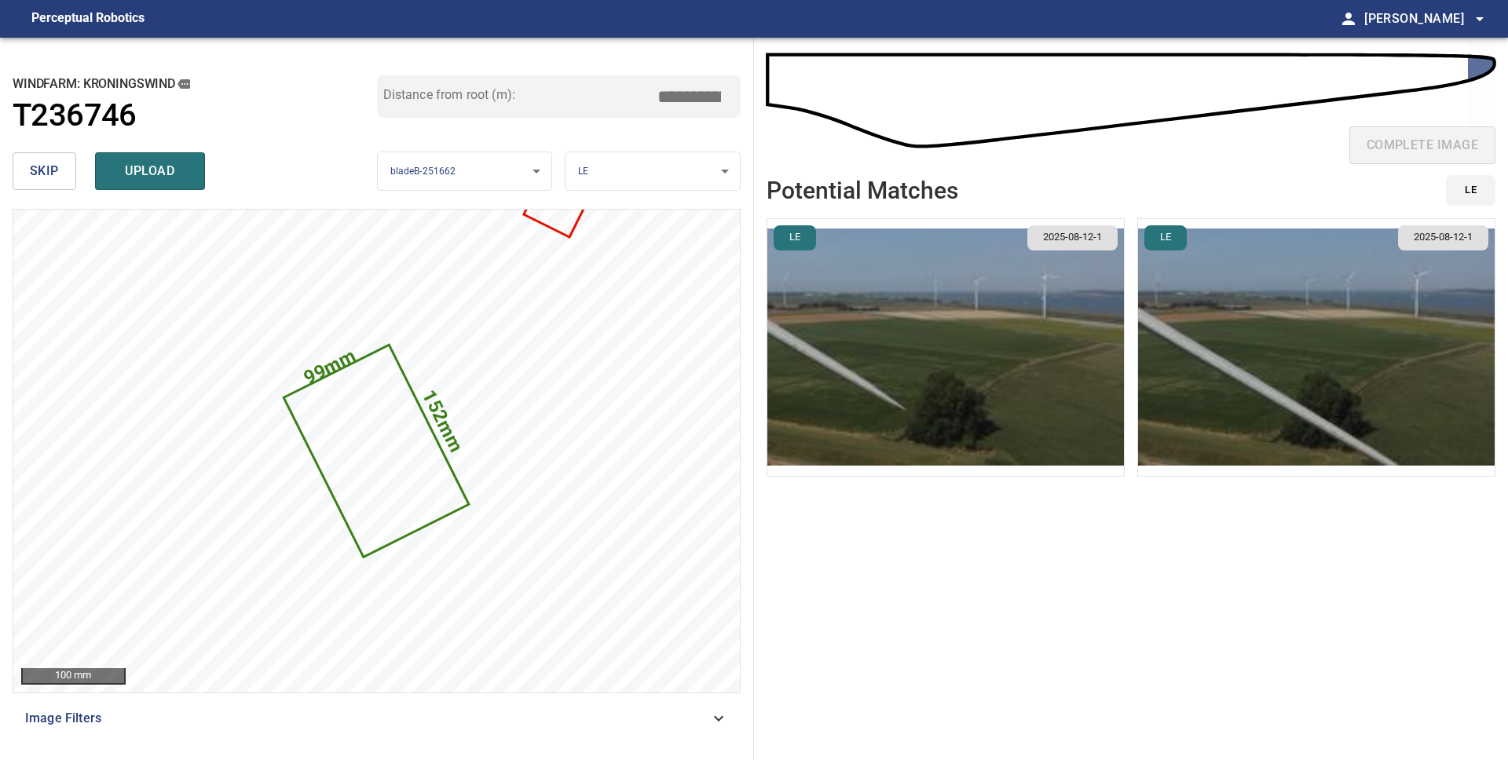
click at [1011, 397] on img "button" at bounding box center [945, 347] width 356 height 257
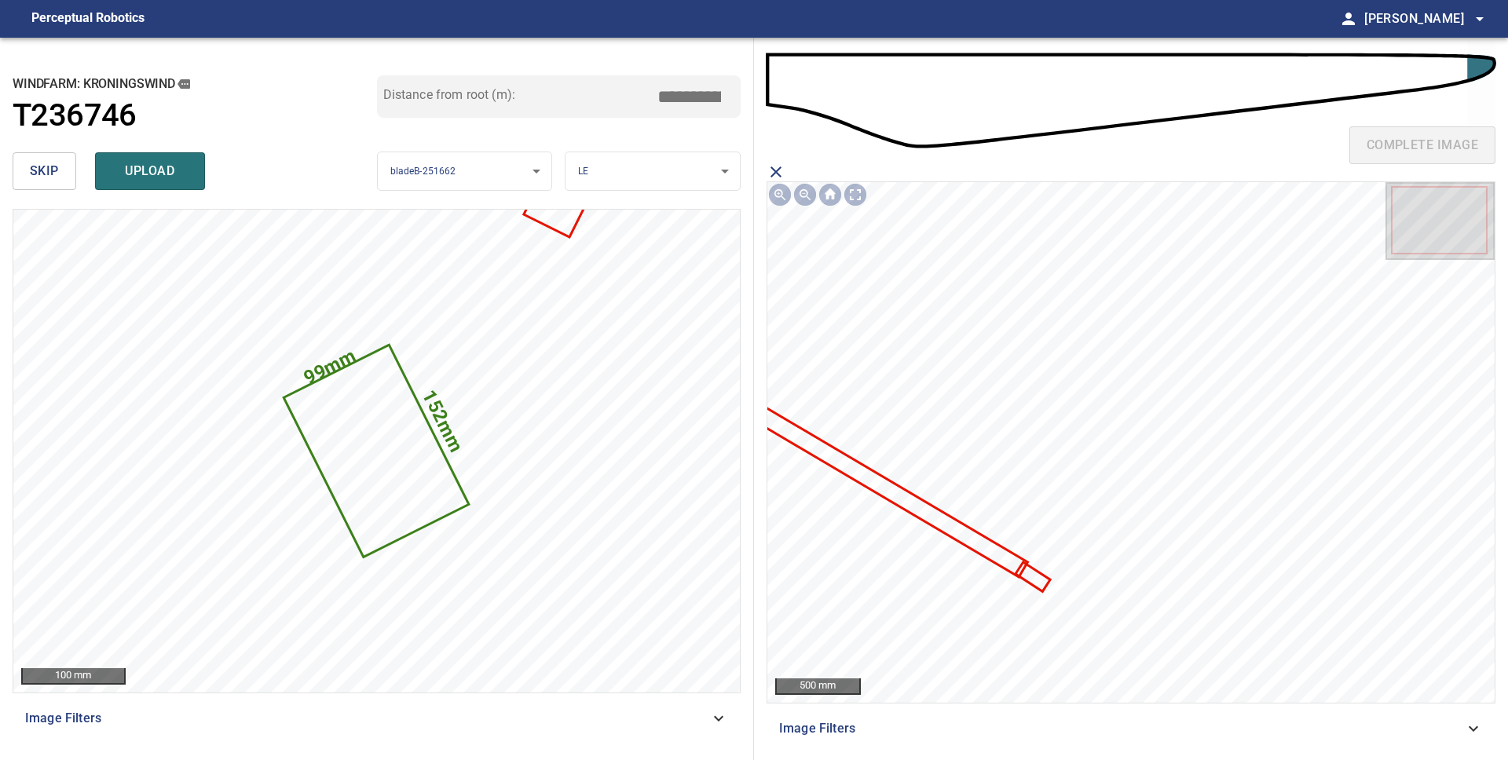
click at [1036, 578] on icon at bounding box center [1032, 577] width 31 height 26
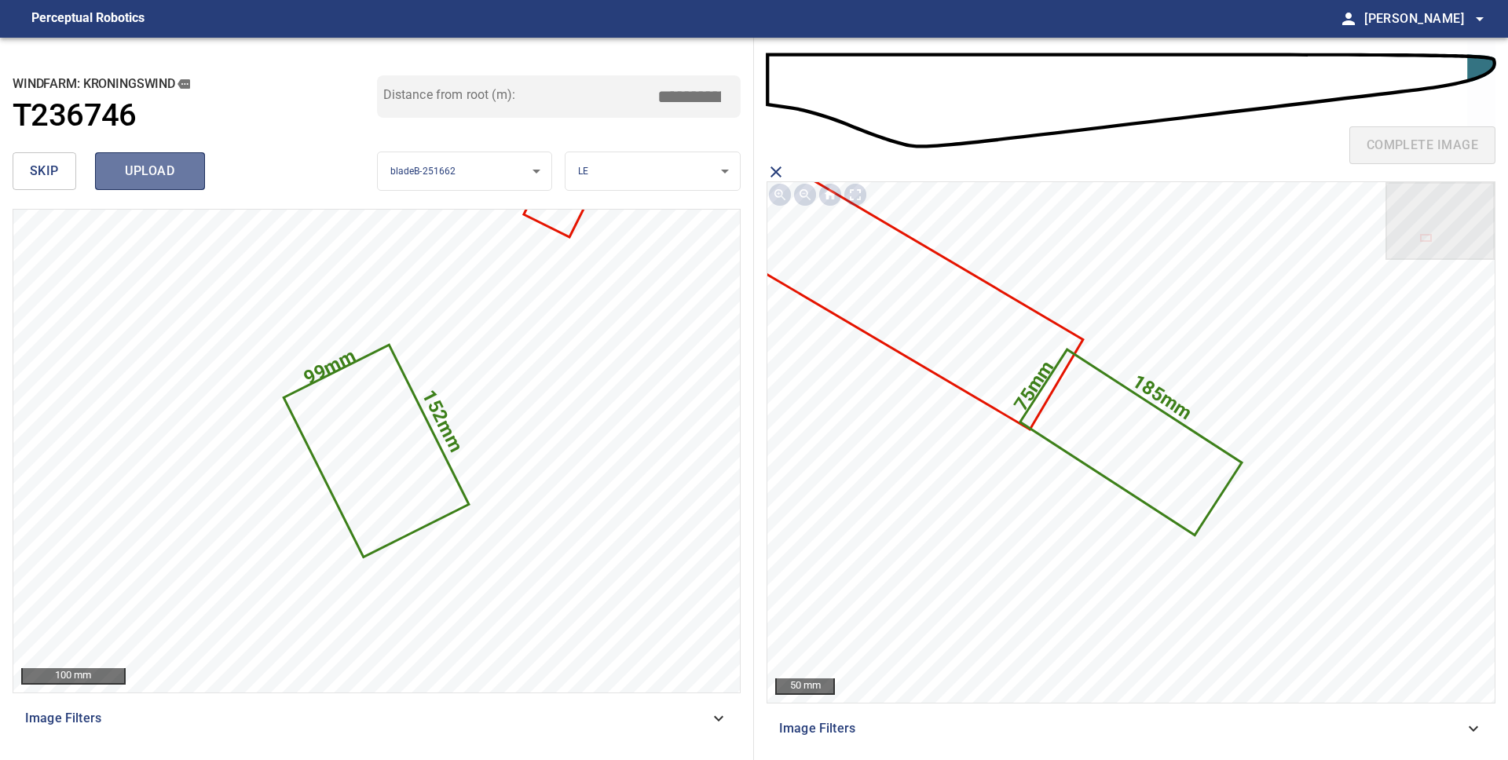
click at [166, 169] on span "upload" at bounding box center [149, 171] width 75 height 22
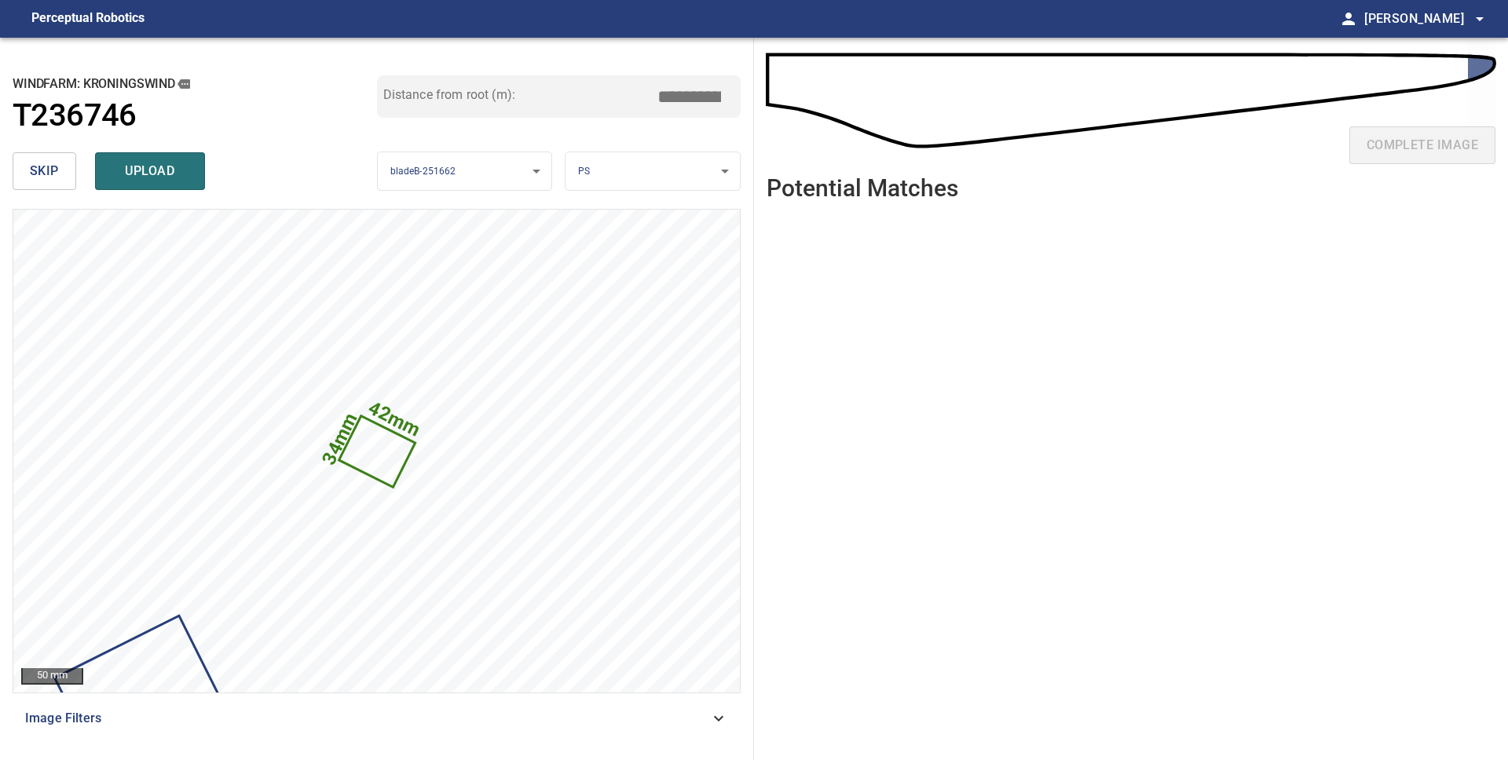
click at [60, 170] on button "skip" at bounding box center [45, 171] width 64 height 38
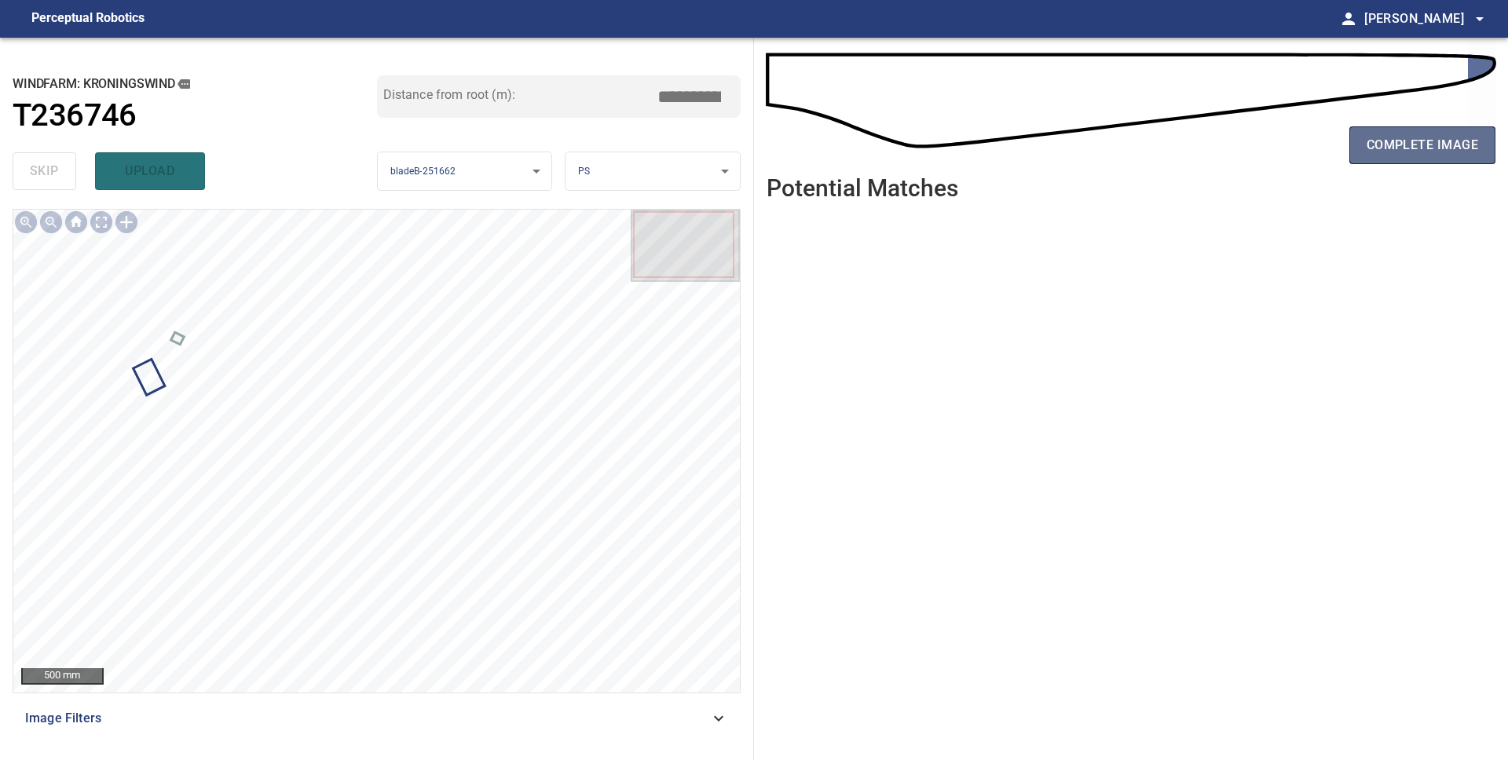
click at [1371, 143] on span "complete image" at bounding box center [1421, 145] width 111 height 22
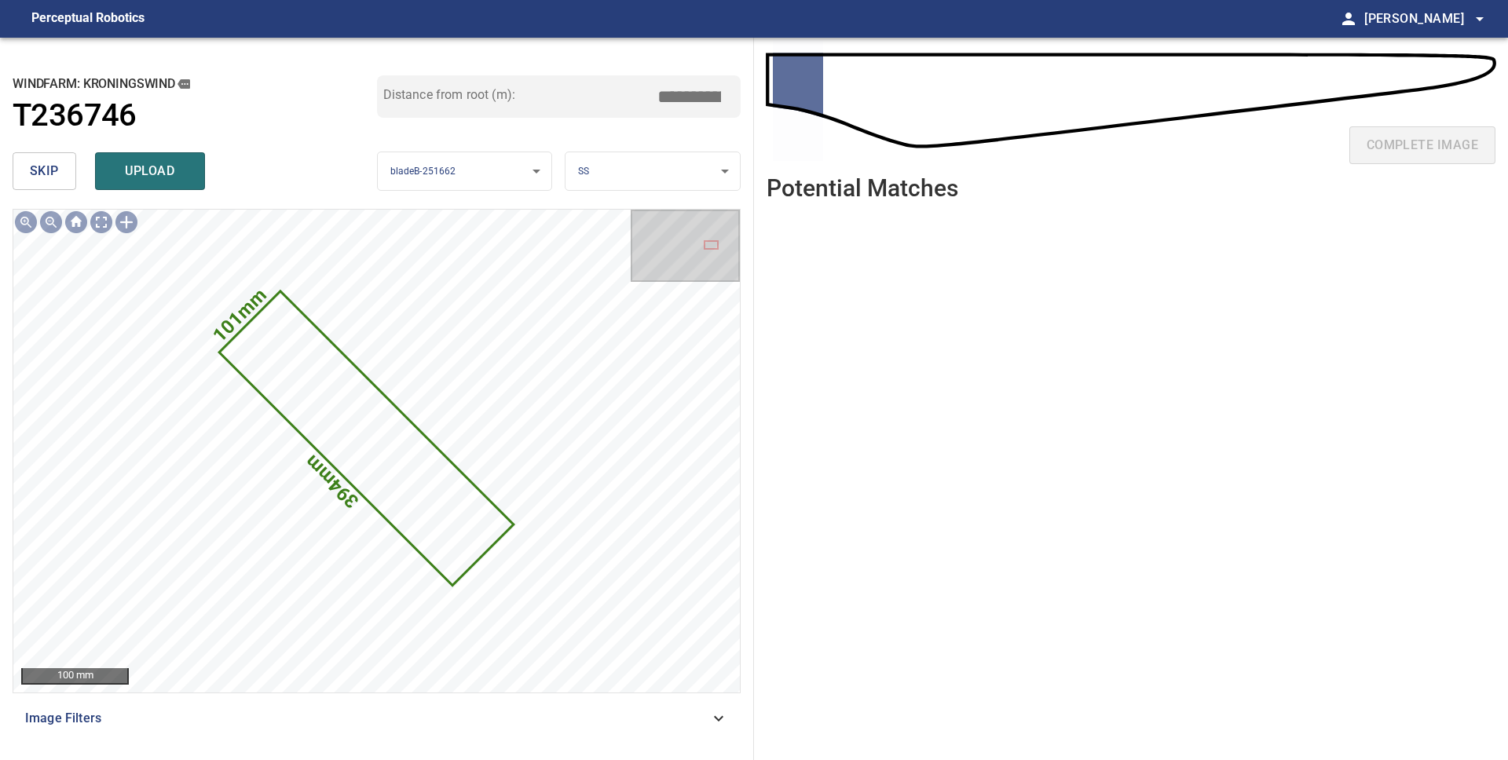
click at [615, 166] on body "**********" at bounding box center [754, 380] width 1508 height 760
click at [618, 176] on li "LE" at bounding box center [652, 172] width 174 height 26
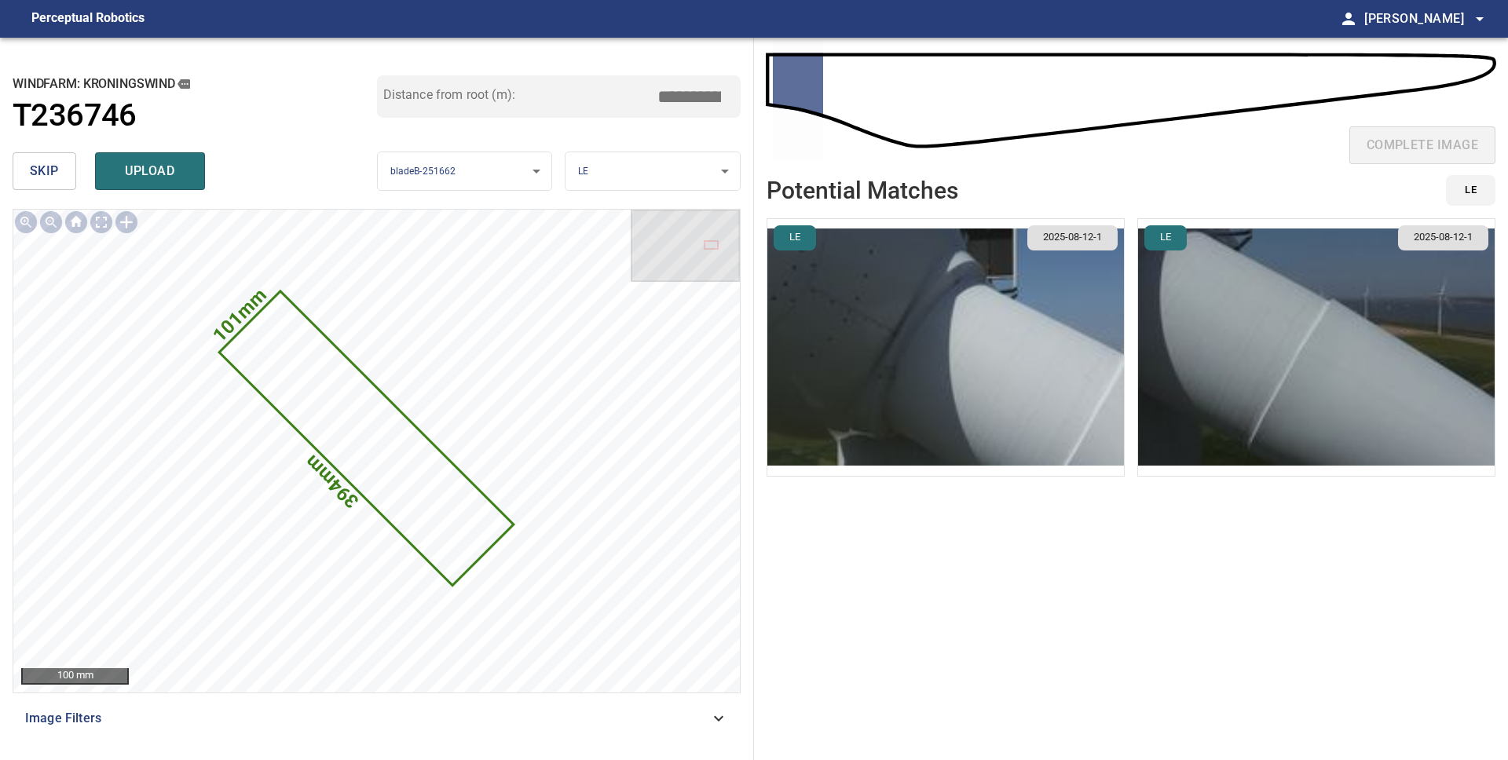
click at [1077, 396] on img "button" at bounding box center [945, 347] width 356 height 257
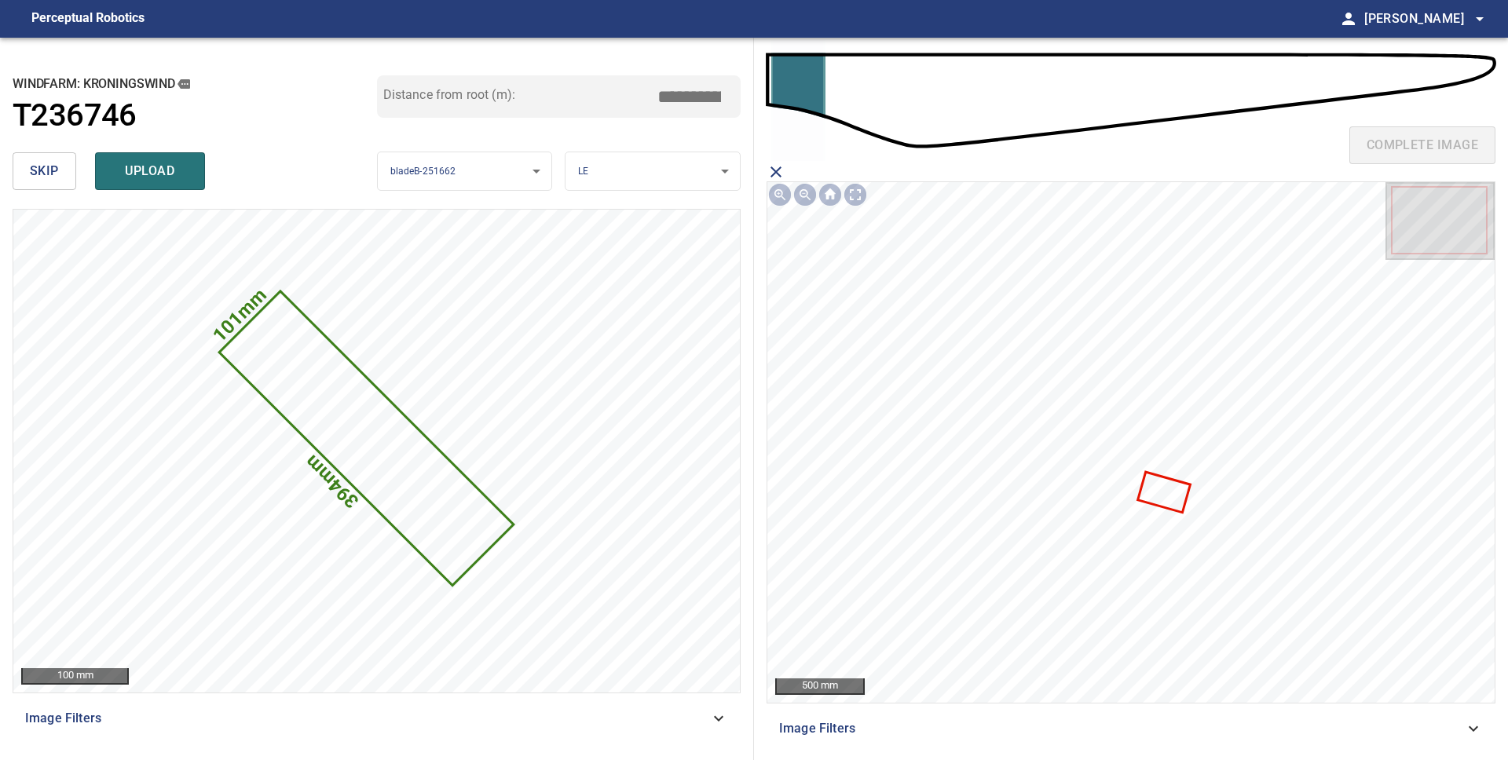
click at [1173, 504] on icon at bounding box center [1164, 492] width 50 height 38
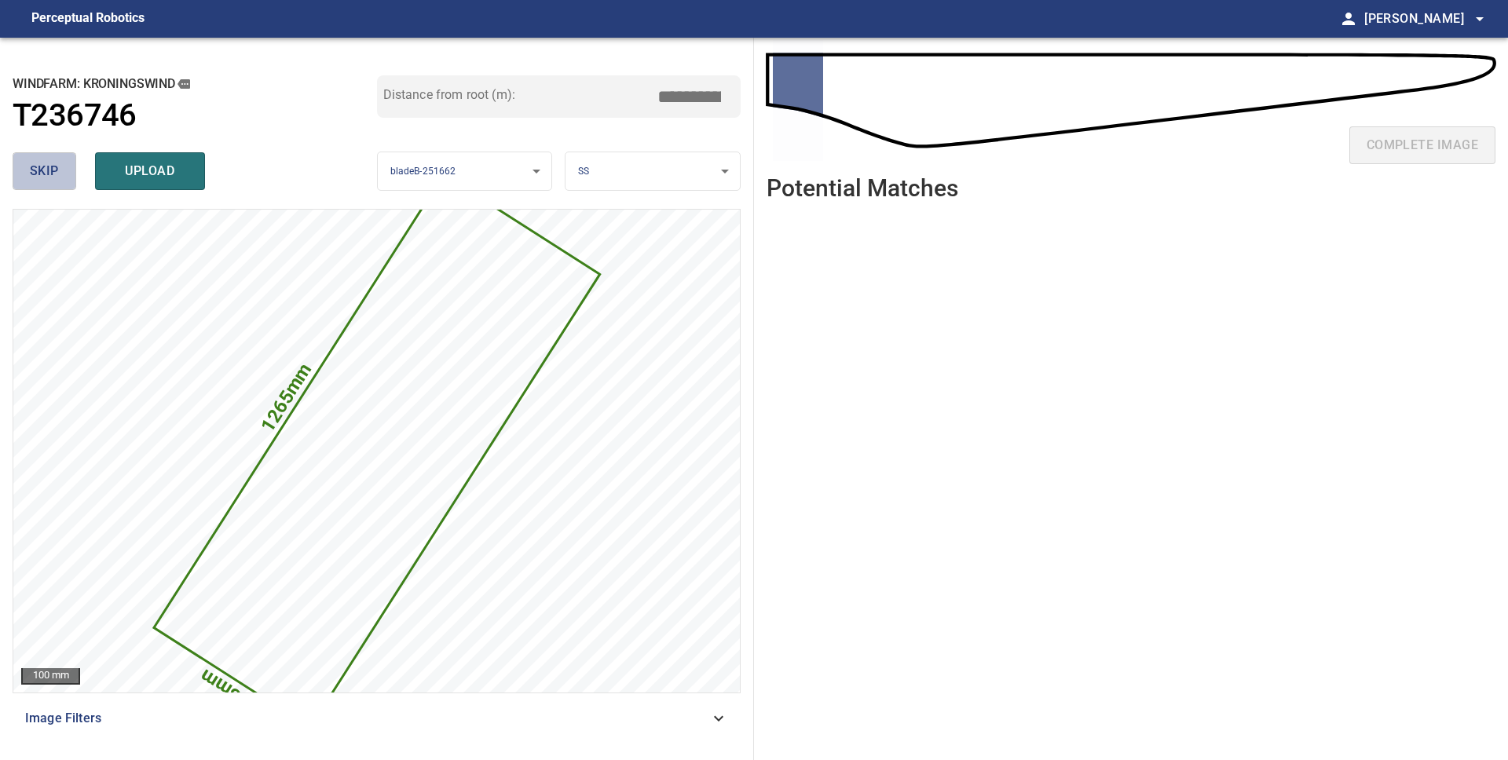
click at [64, 177] on button "skip" at bounding box center [45, 171] width 64 height 38
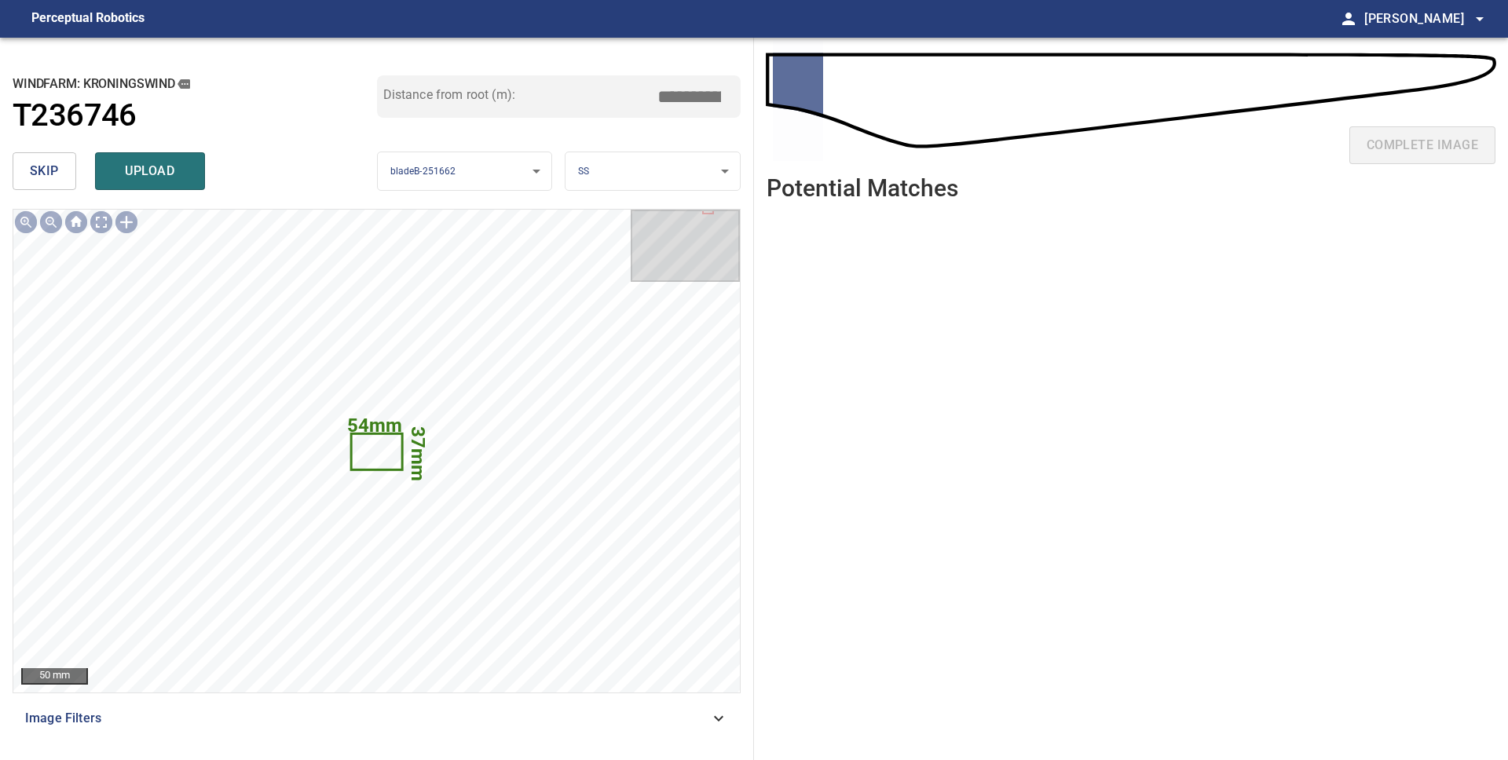
click at [64, 177] on button "skip" at bounding box center [45, 171] width 64 height 38
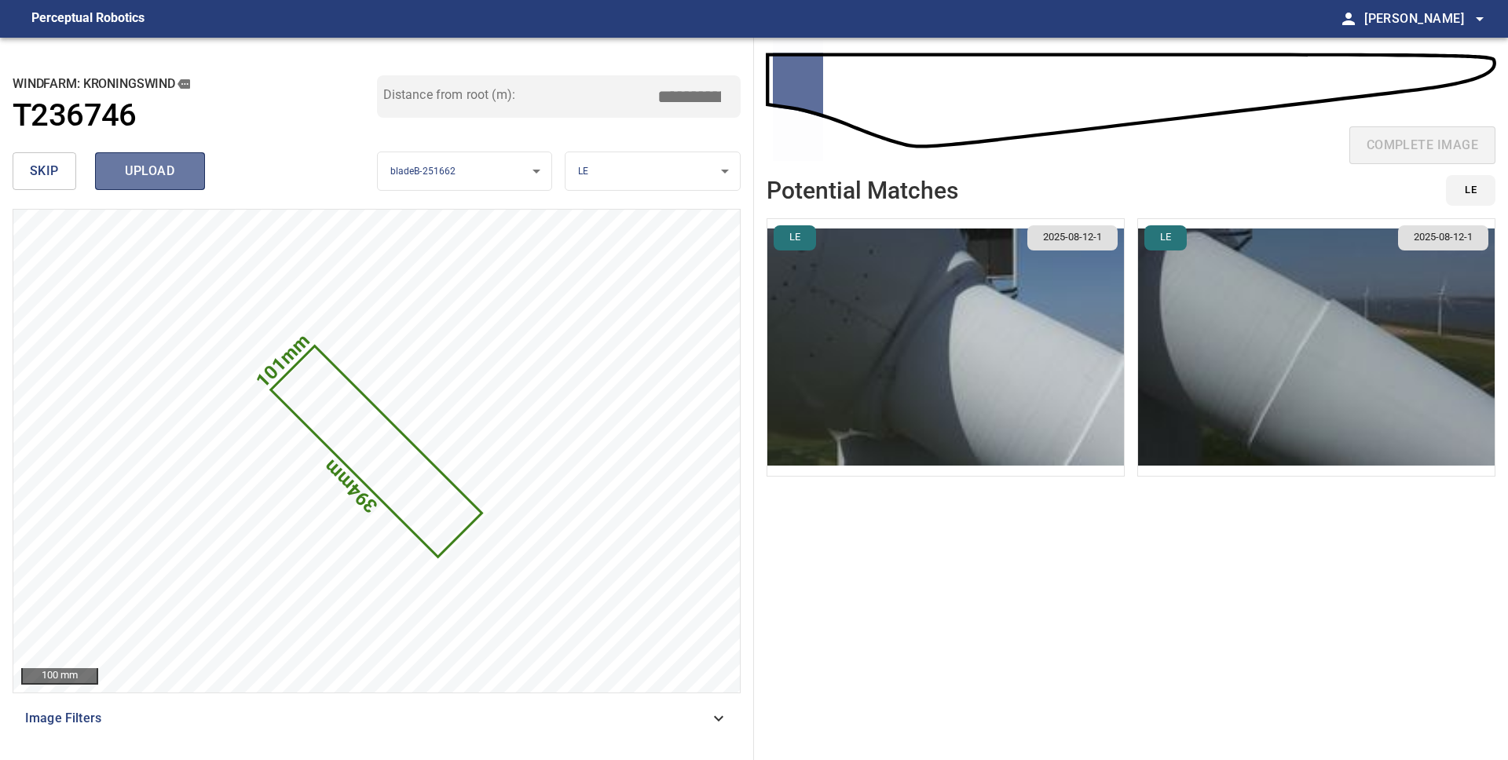
click at [130, 174] on span "upload" at bounding box center [149, 171] width 75 height 22
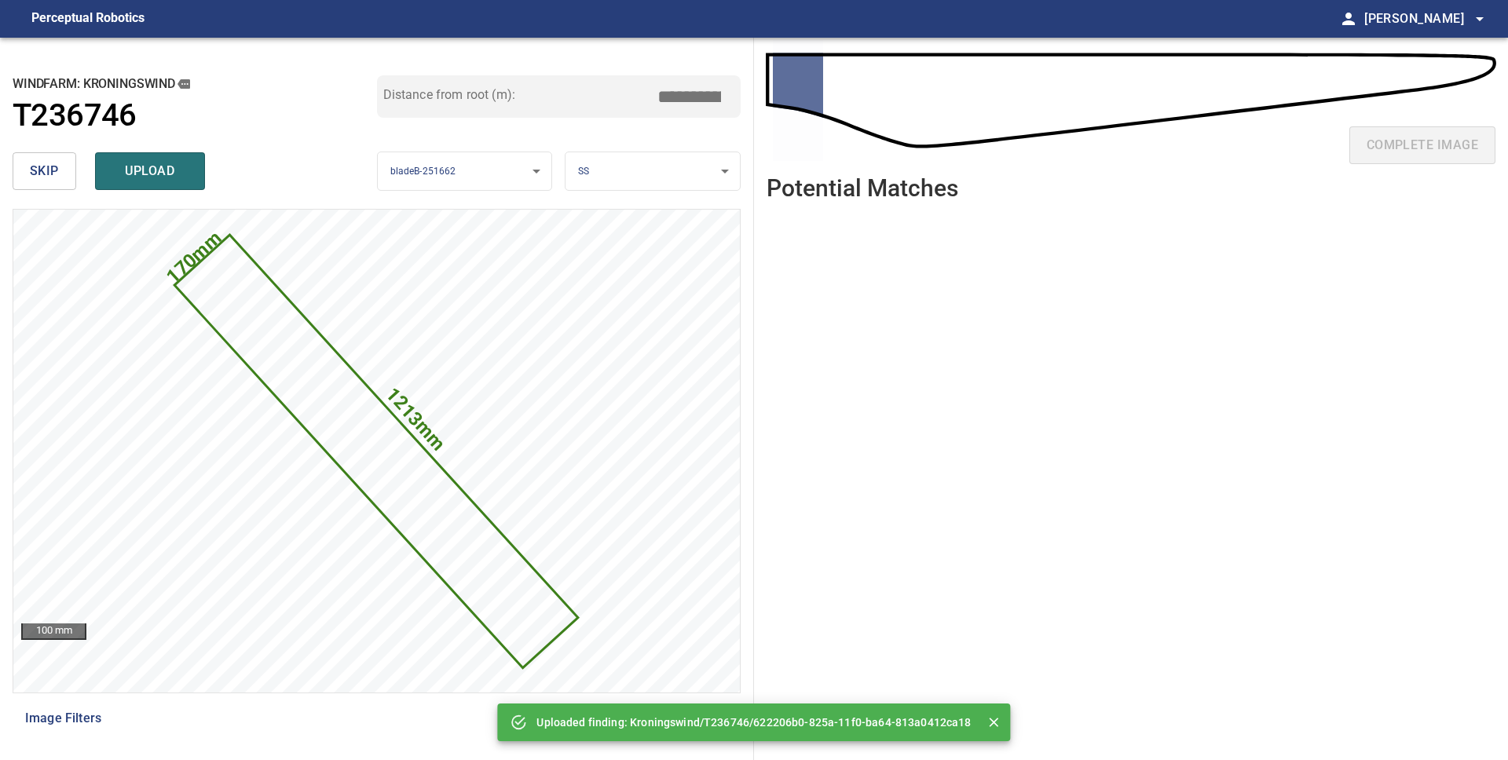
click at [60, 174] on button "skip" at bounding box center [45, 171] width 64 height 38
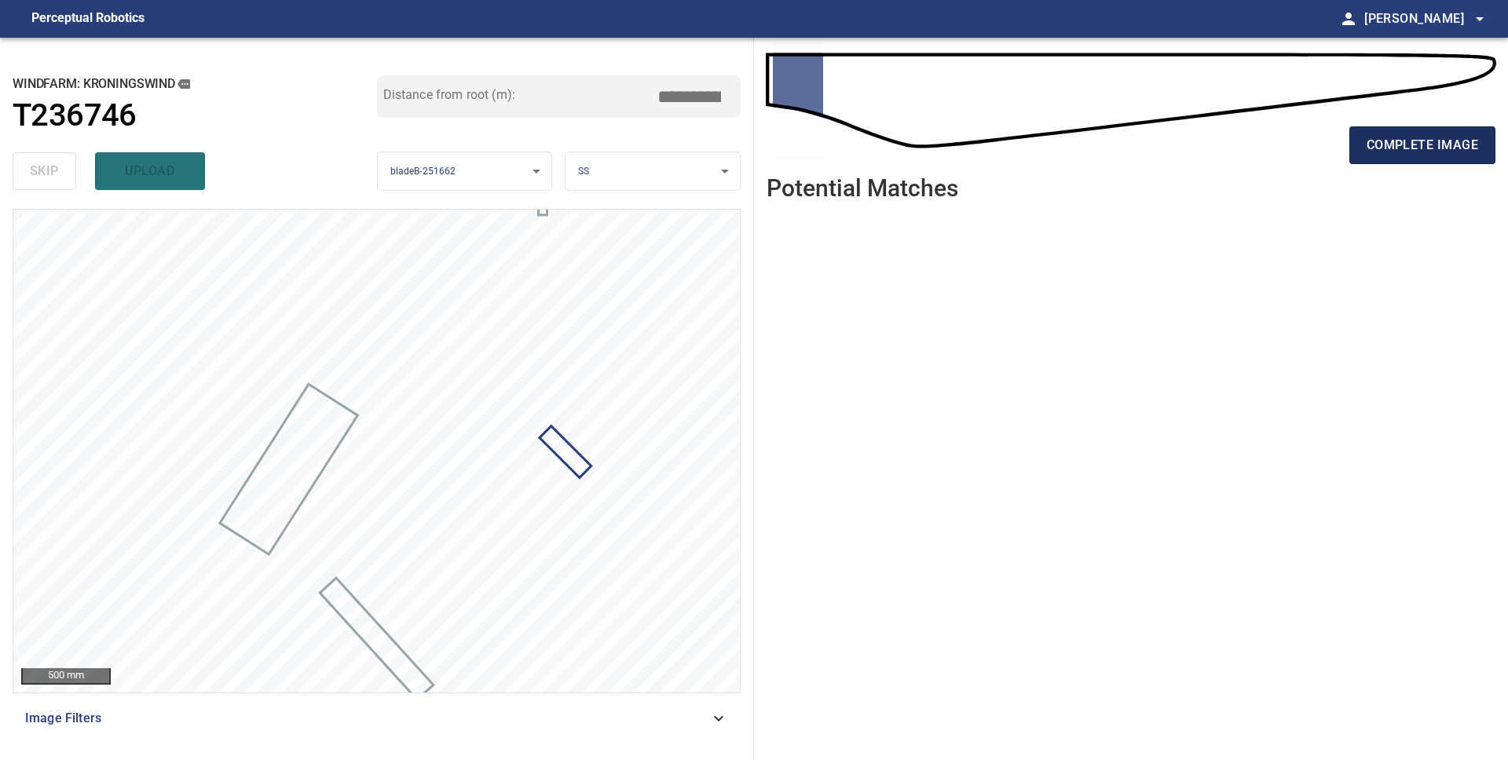
click at [1401, 152] on span "complete image" at bounding box center [1421, 145] width 111 height 22
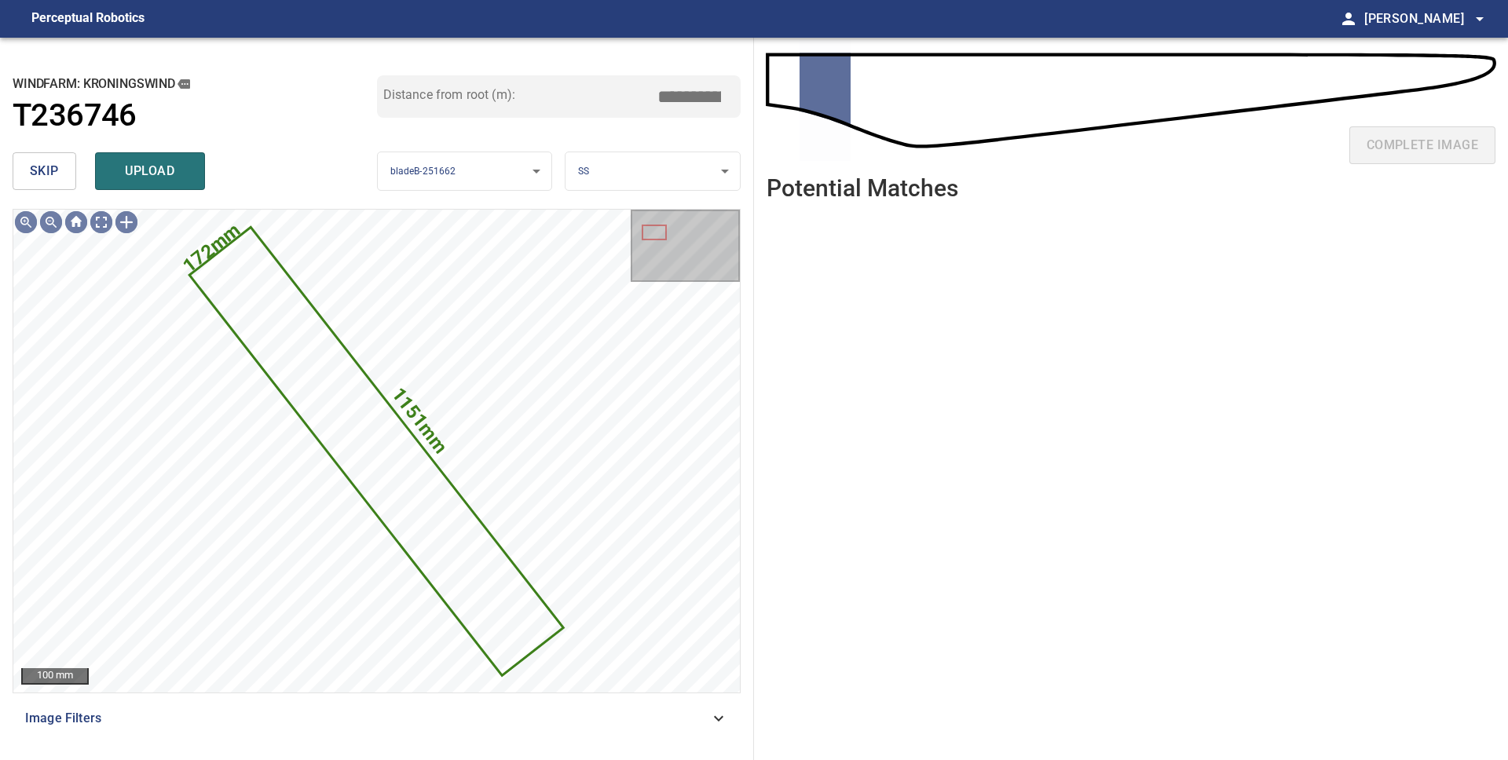
click at [60, 177] on button "skip" at bounding box center [45, 171] width 64 height 38
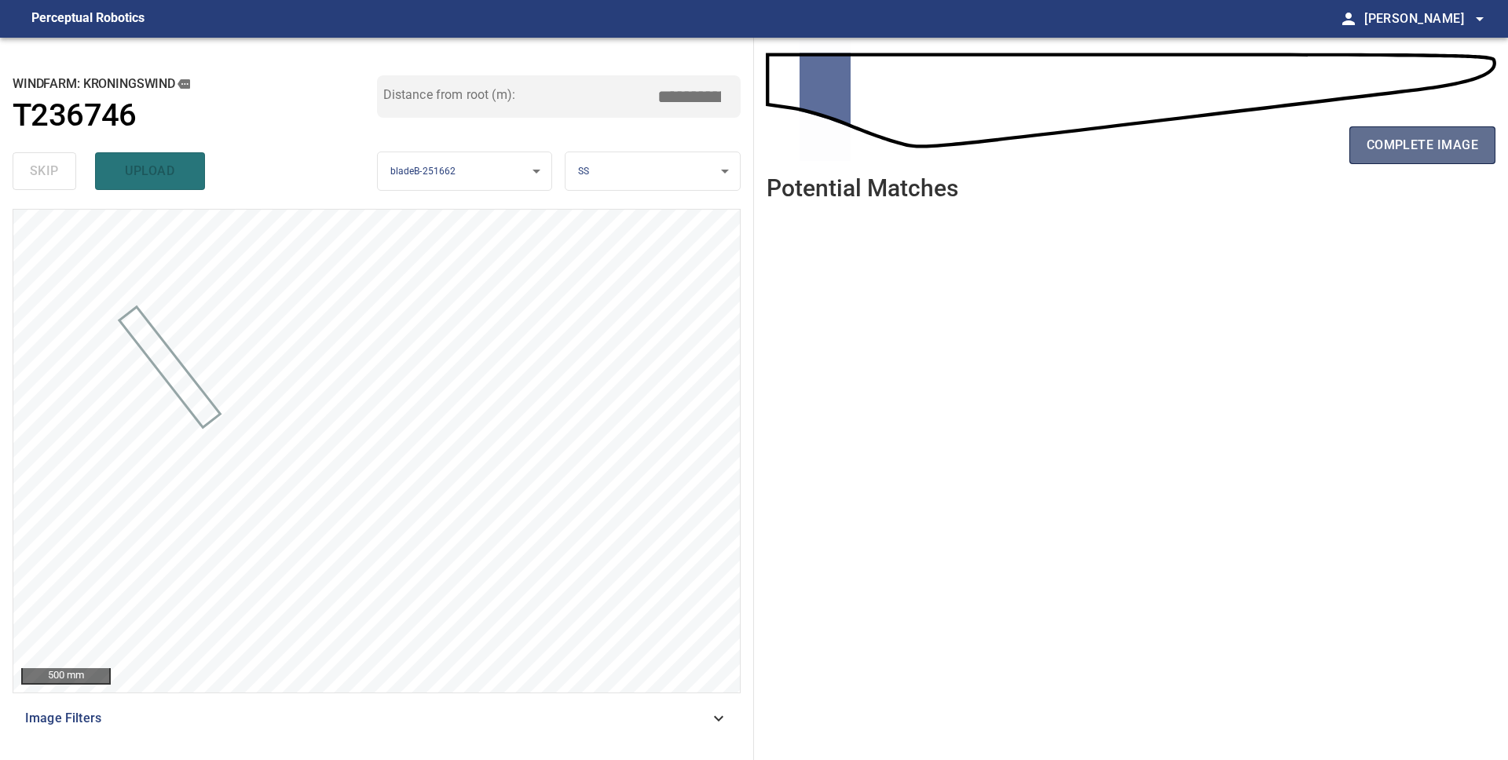
click at [1391, 149] on span "complete image" at bounding box center [1421, 145] width 111 height 22
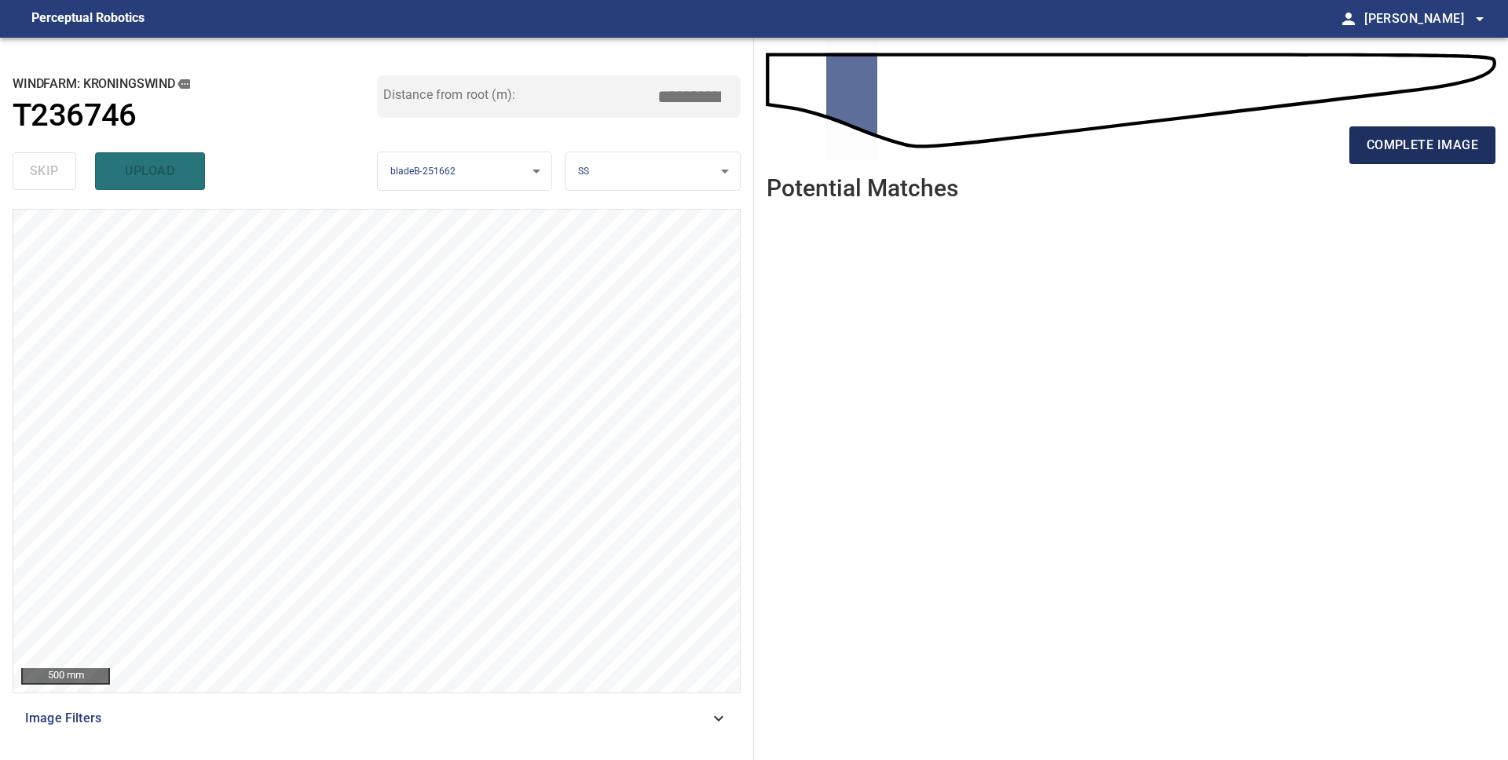
click at [1379, 158] on button "complete image" at bounding box center [1422, 145] width 146 height 38
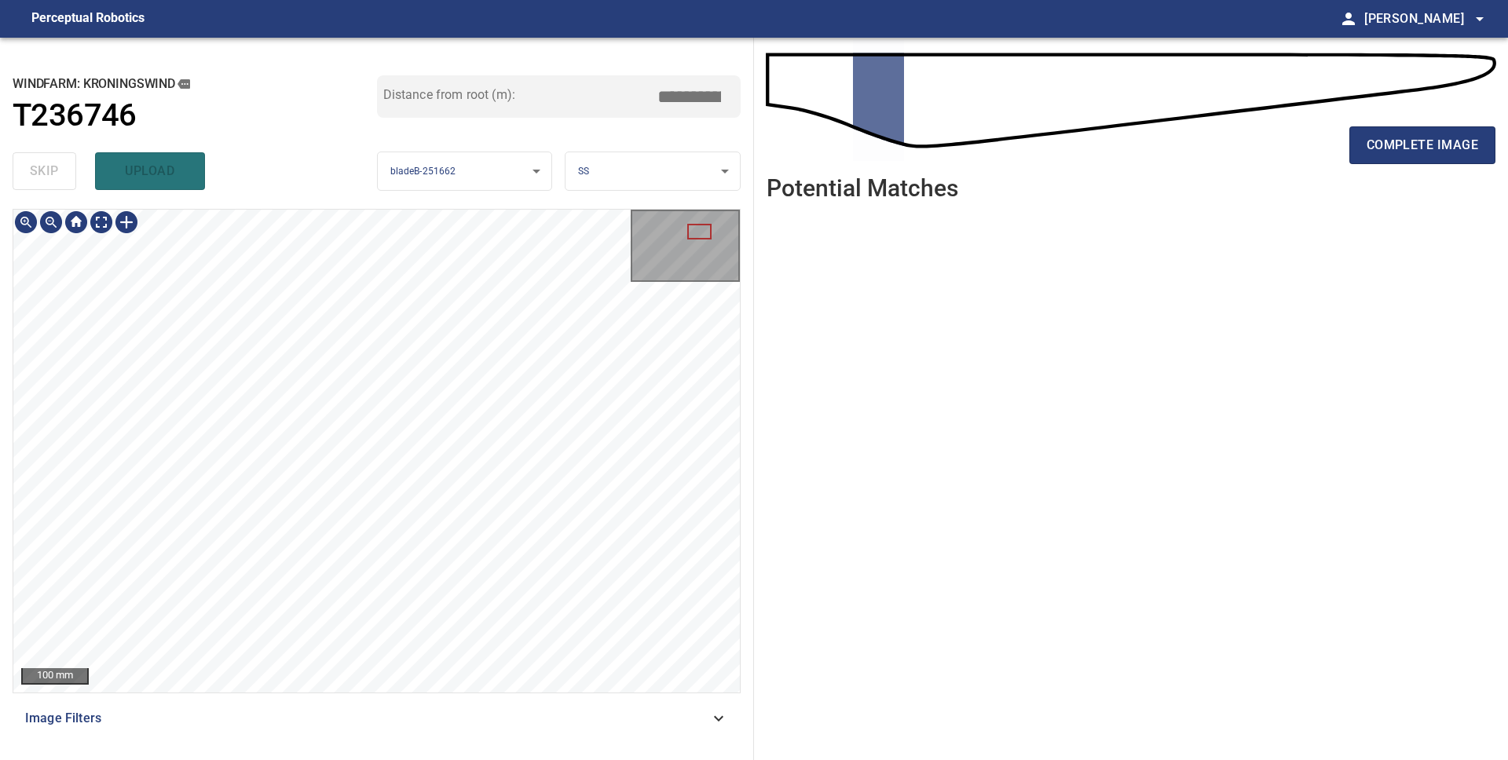
click at [682, 699] on div "100 mm Image Filters" at bounding box center [377, 478] width 728 height 539
click at [575, 731] on div "200 mm Image Filters" at bounding box center [377, 478] width 728 height 539
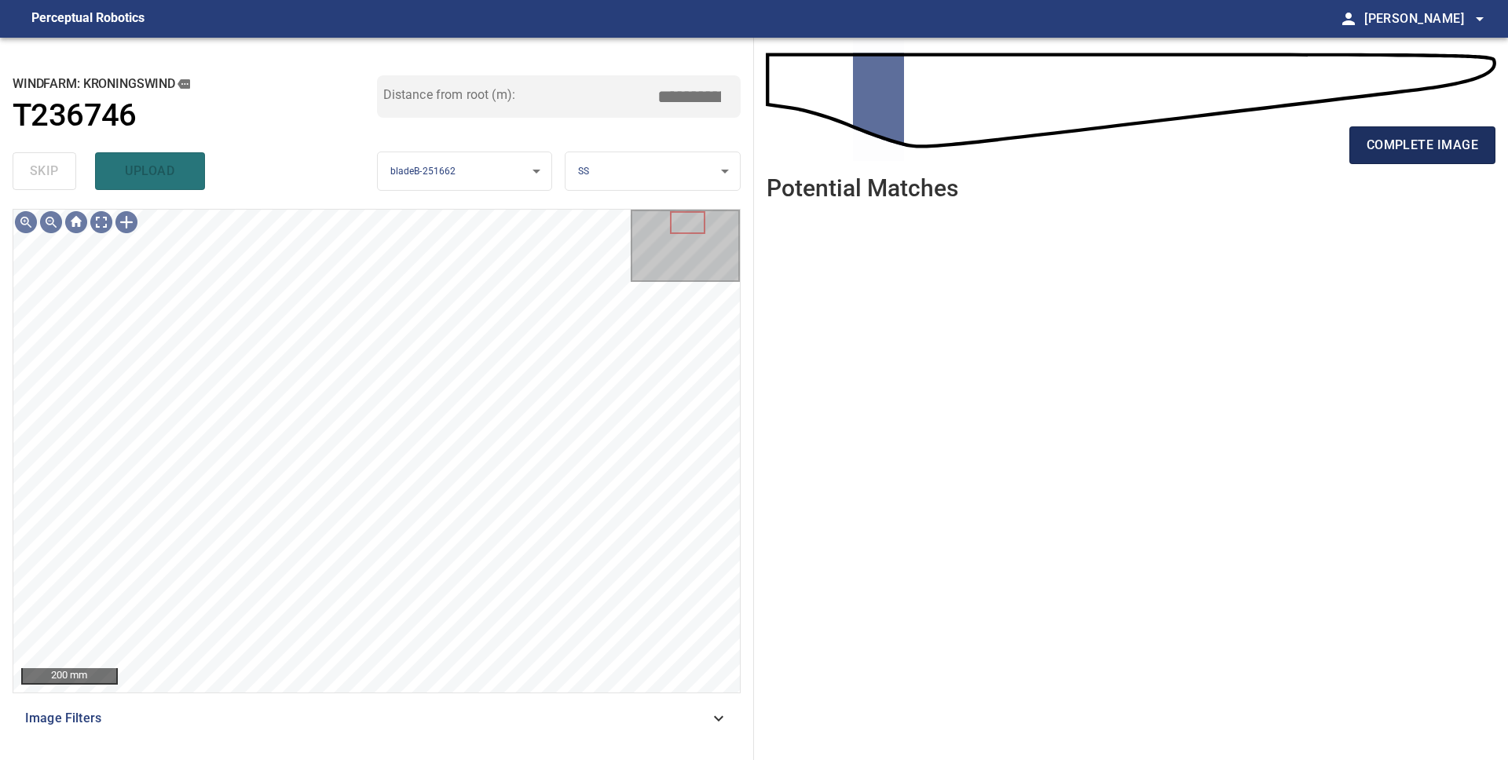
click at [1390, 149] on span "complete image" at bounding box center [1421, 145] width 111 height 22
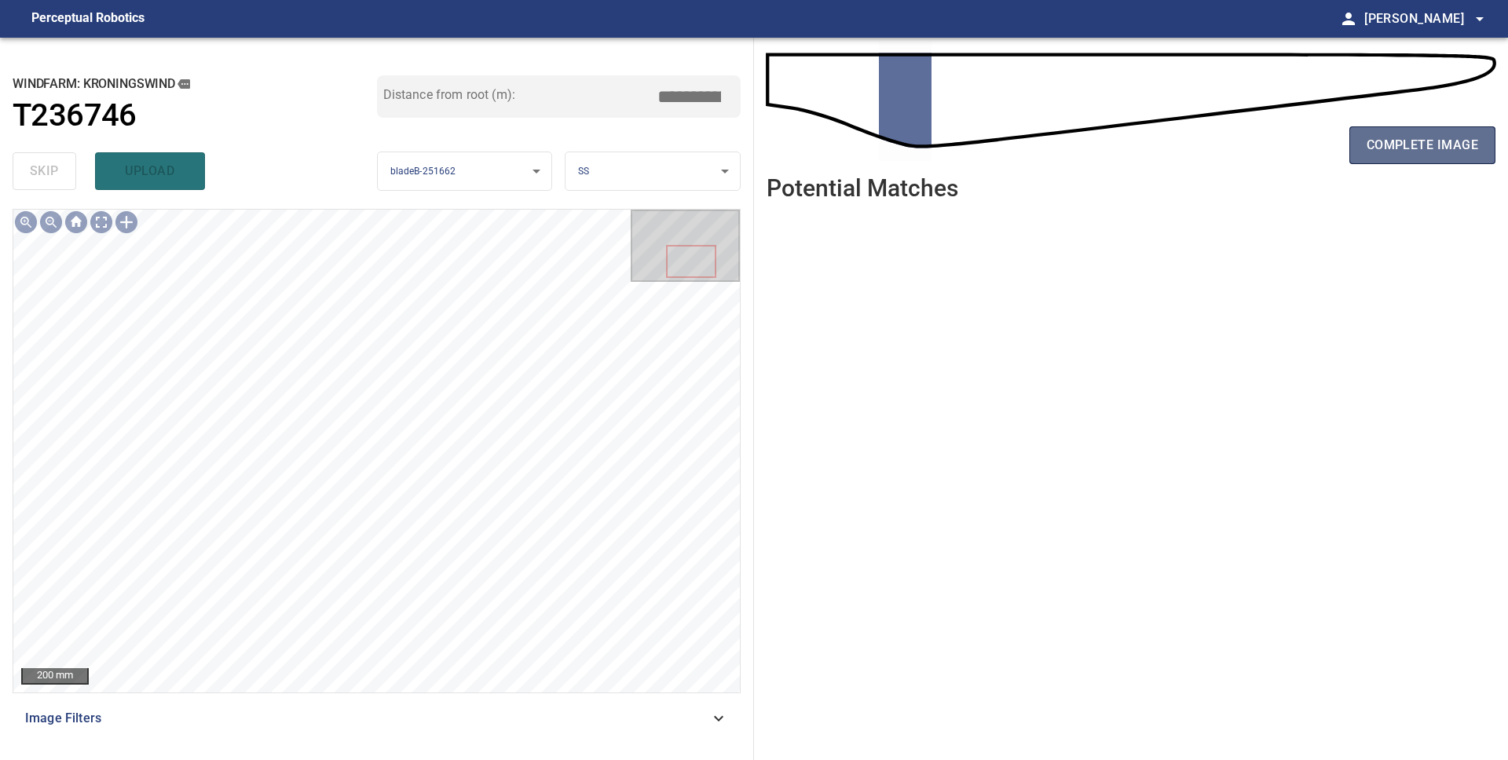
click at [1380, 157] on button "complete image" at bounding box center [1422, 145] width 146 height 38
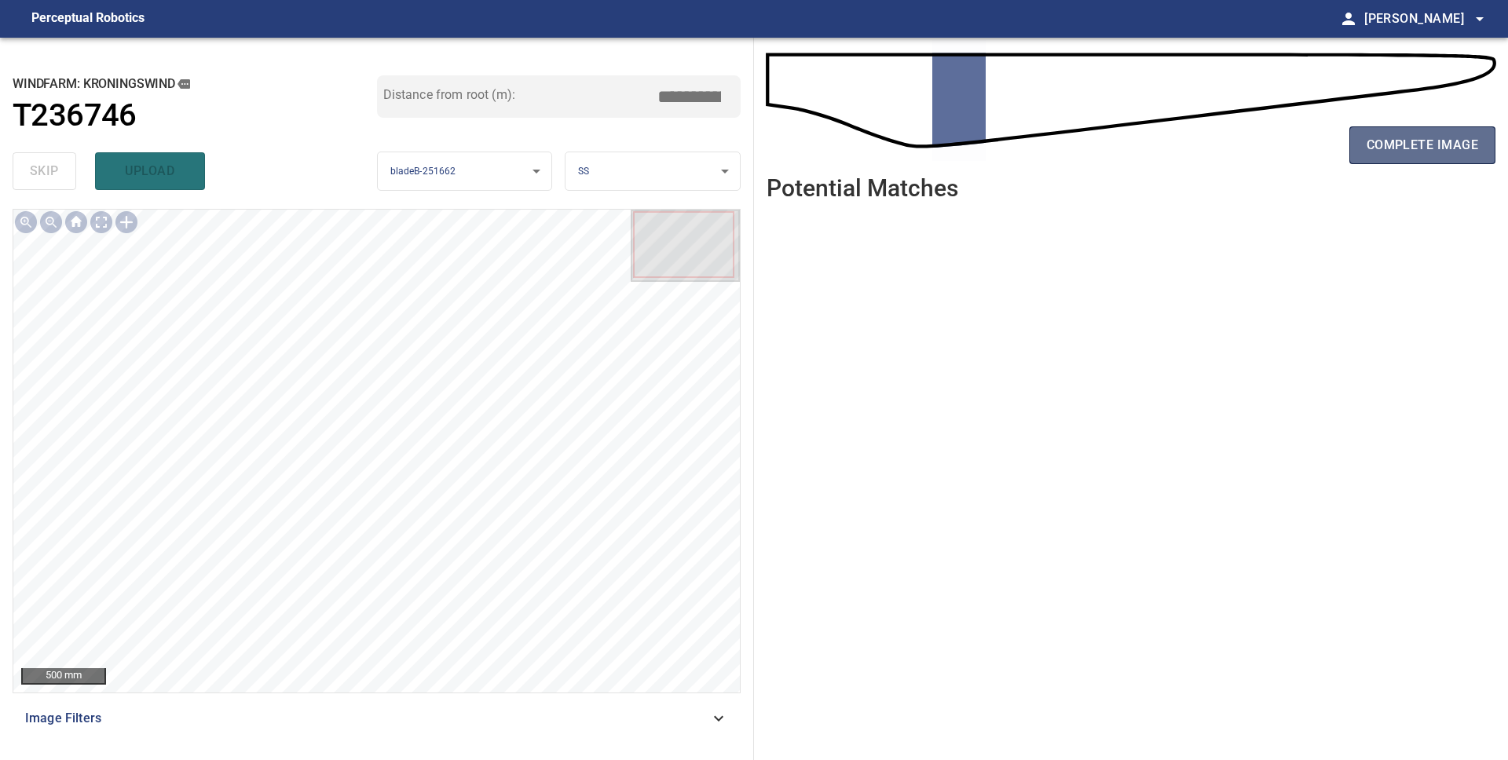
click at [1373, 146] on span "complete image" at bounding box center [1421, 145] width 111 height 22
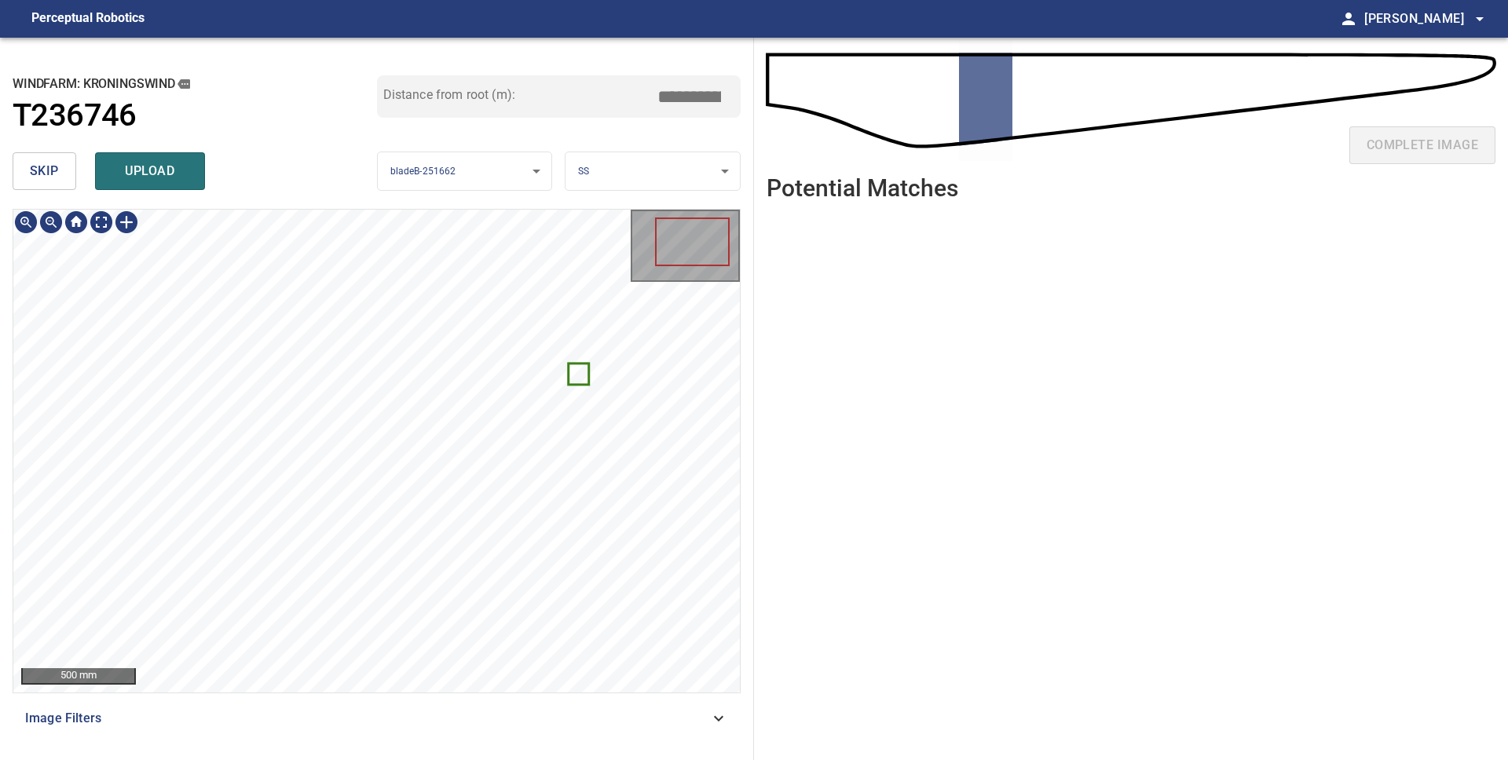
click at [582, 377] on icon at bounding box center [579, 374] width 18 height 19
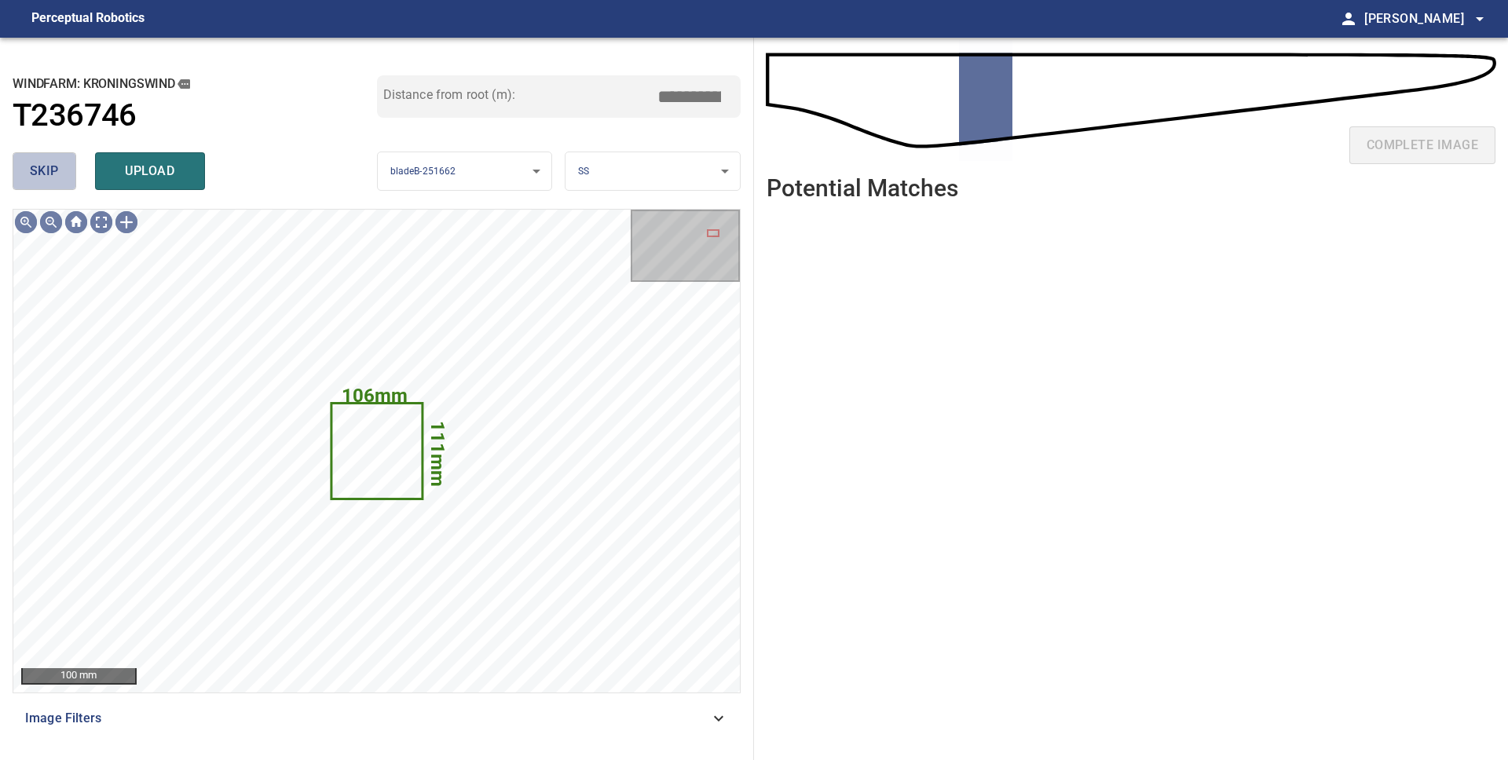
click at [54, 174] on span "skip" at bounding box center [44, 171] width 29 height 22
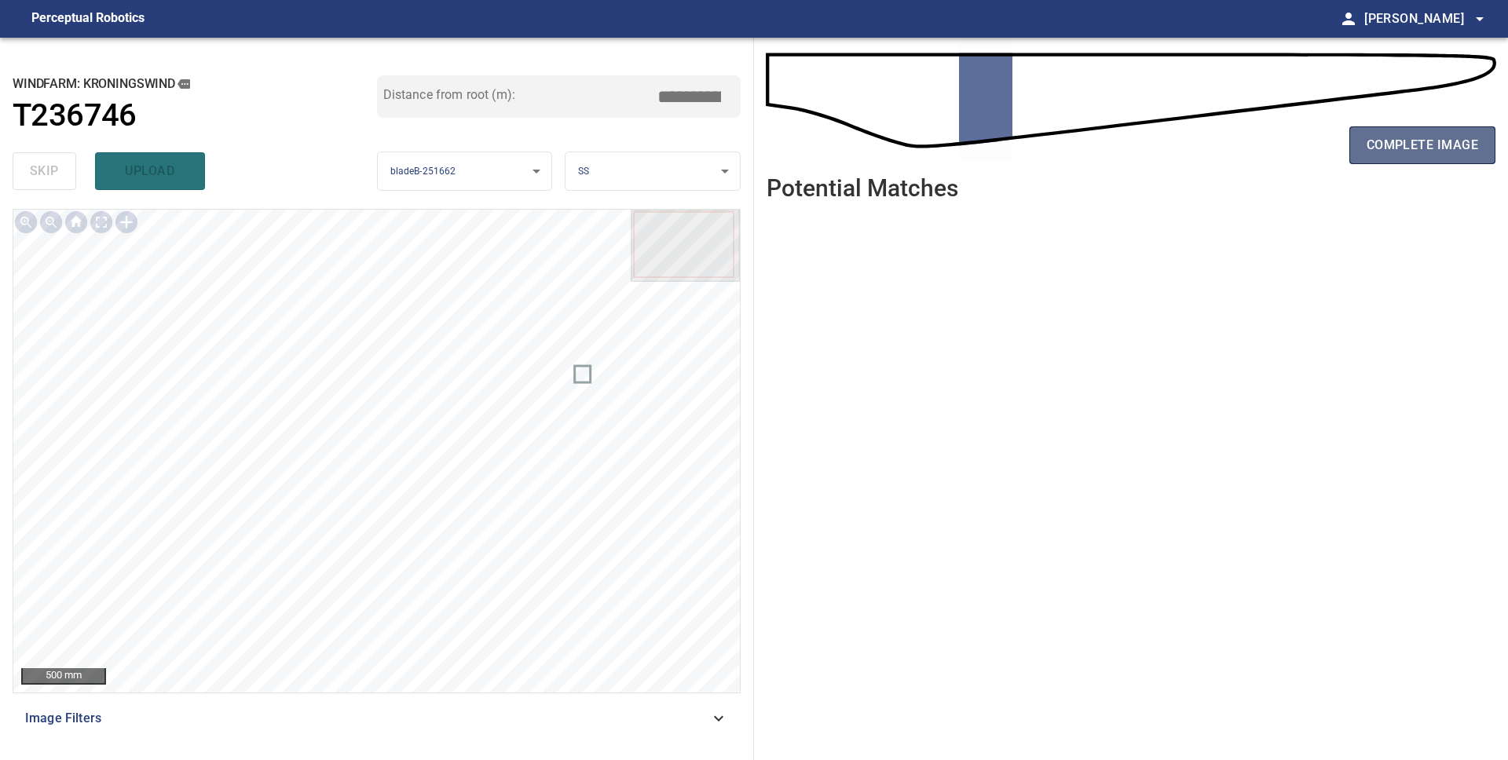
click at [1451, 140] on span "complete image" at bounding box center [1421, 145] width 111 height 22
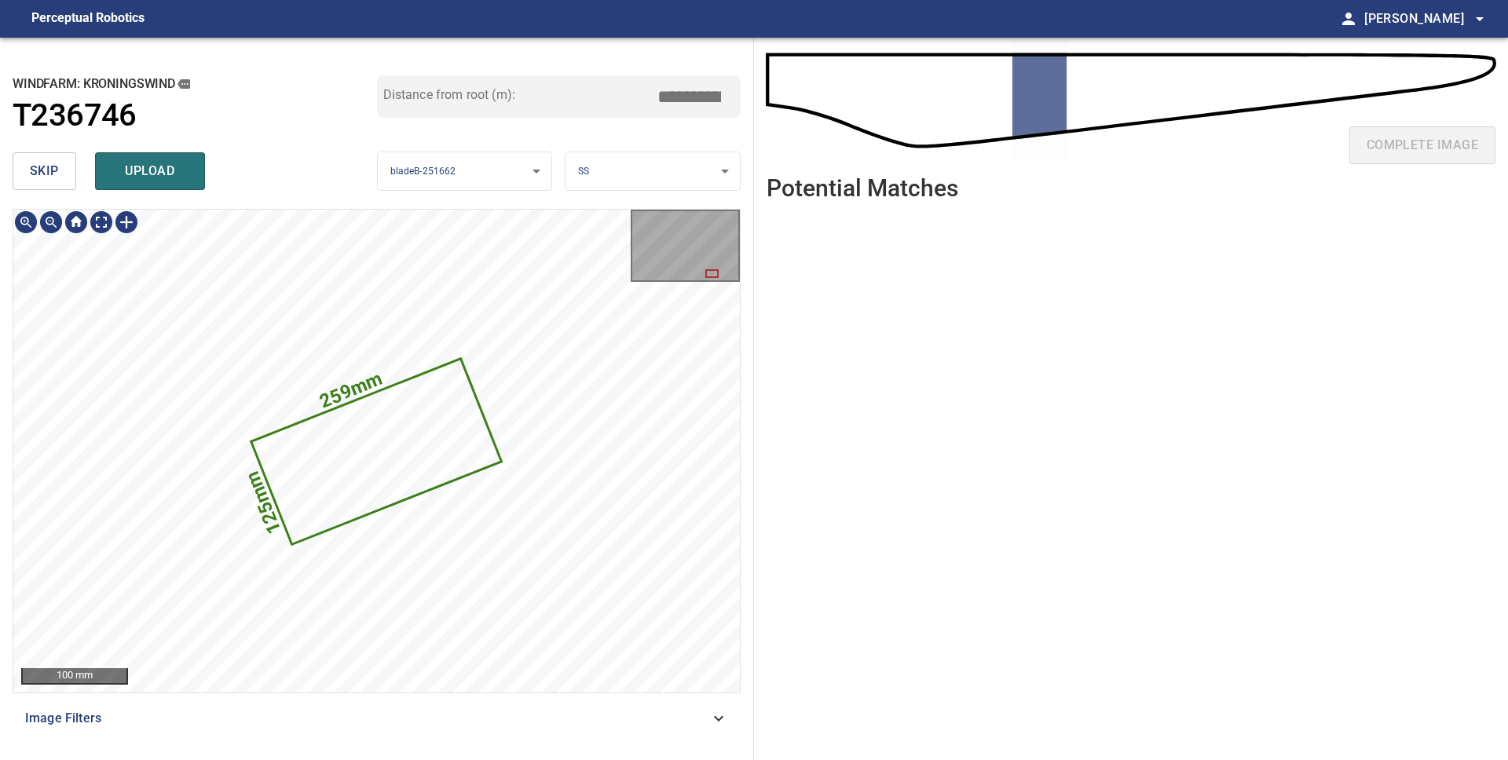
click at [445, 451] on icon at bounding box center [376, 451] width 247 height 183
click at [620, 171] on body "**********" at bounding box center [754, 380] width 1508 height 760
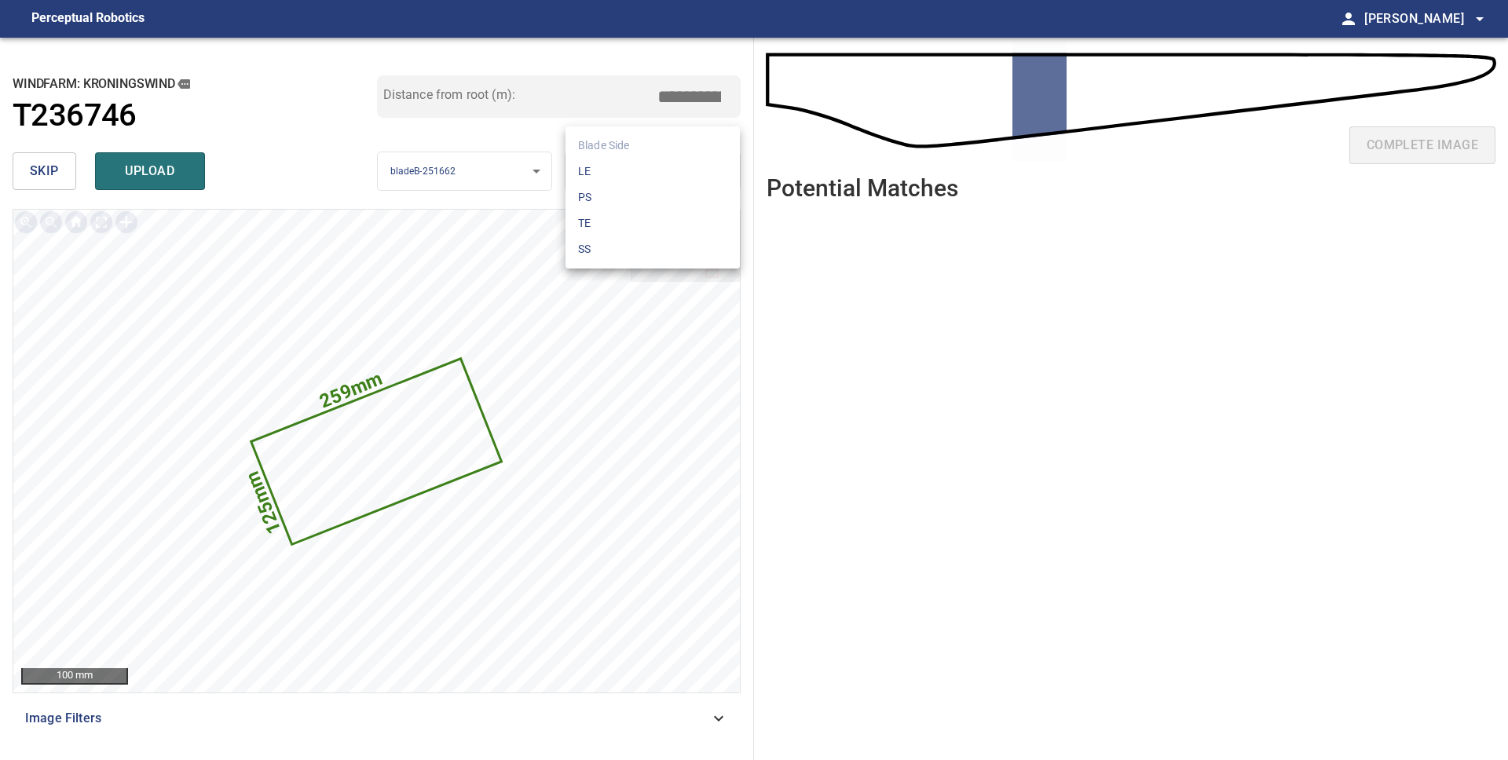
click at [626, 174] on li "LE" at bounding box center [652, 172] width 174 height 26
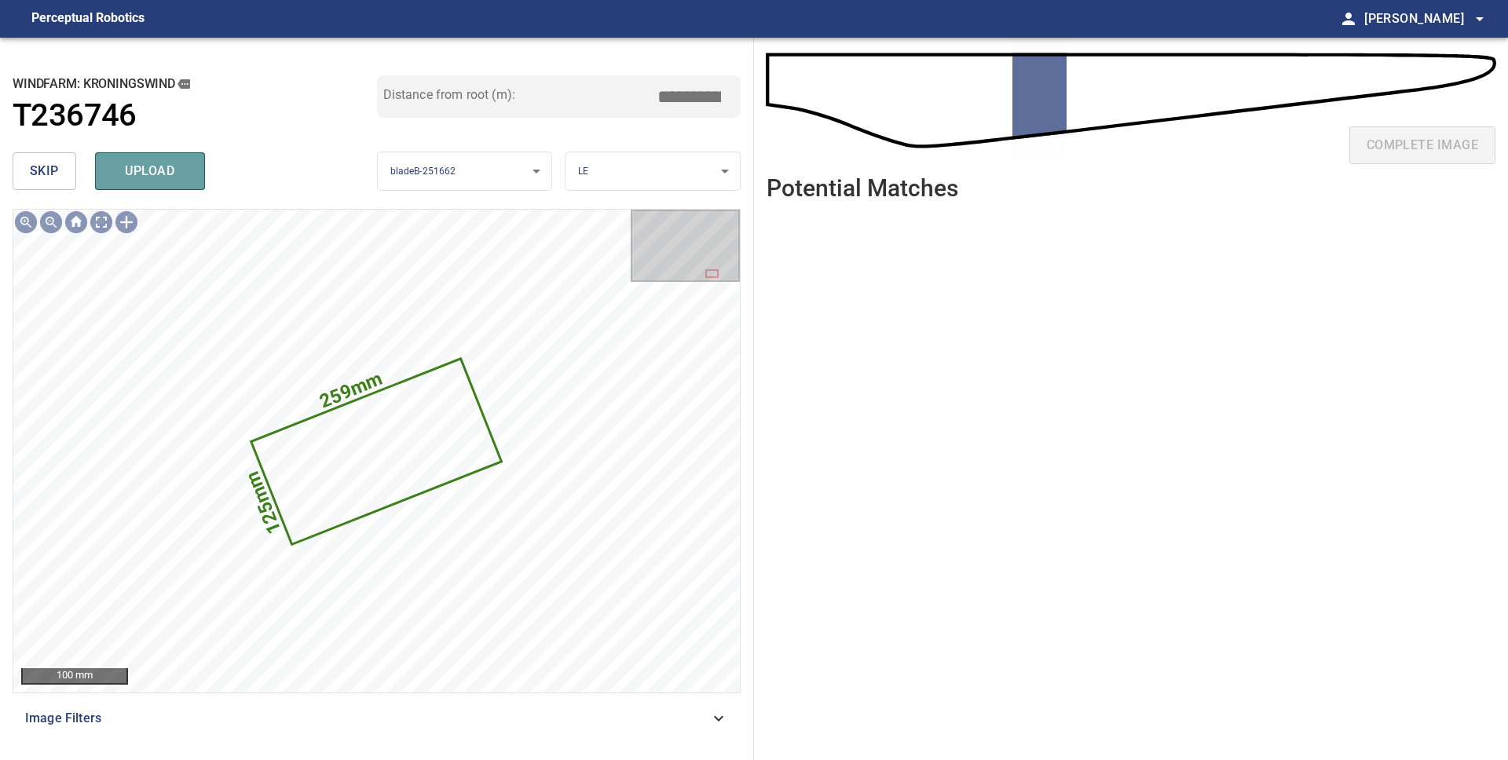
click at [172, 183] on button "upload" at bounding box center [150, 171] width 110 height 38
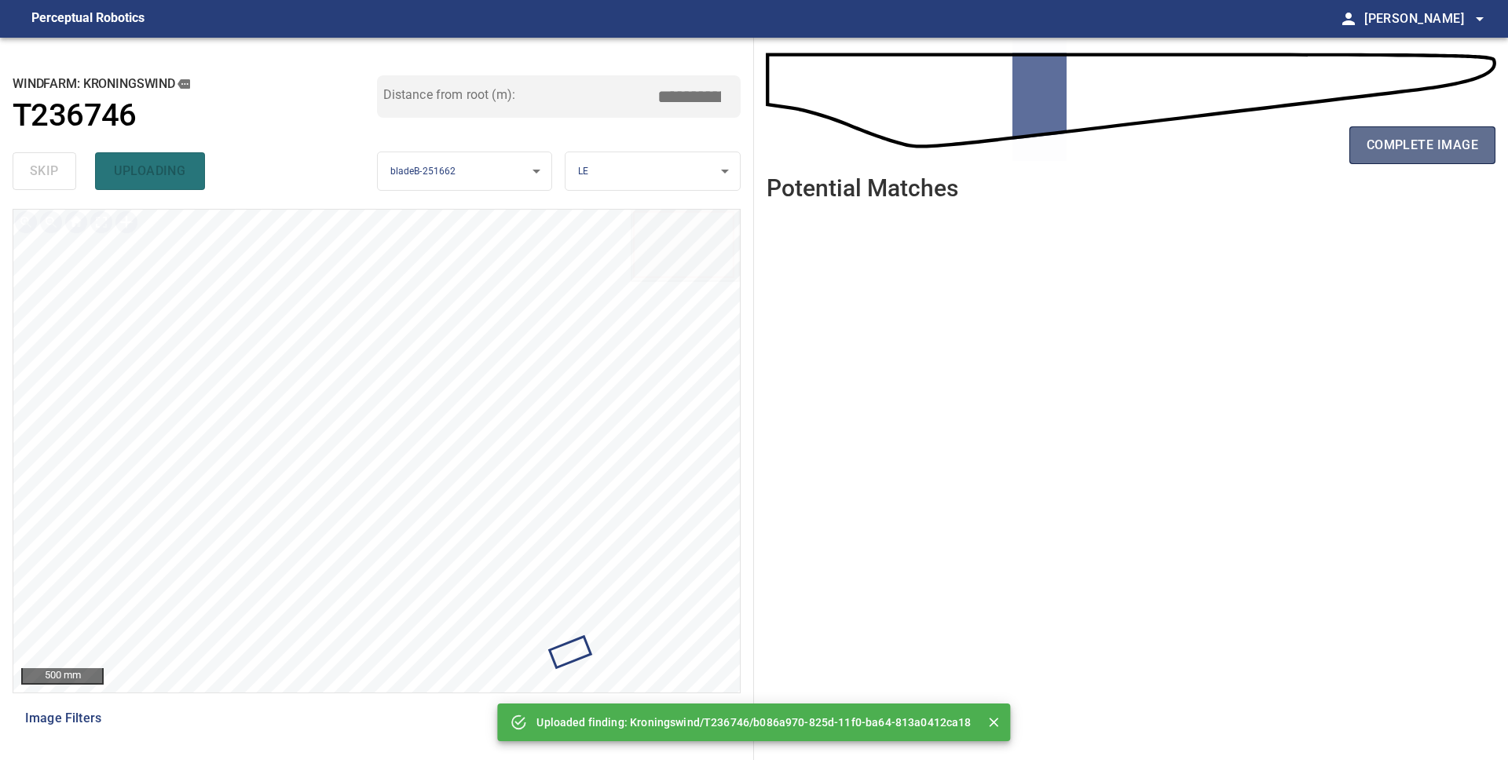
click at [1420, 162] on button "complete image" at bounding box center [1422, 145] width 146 height 38
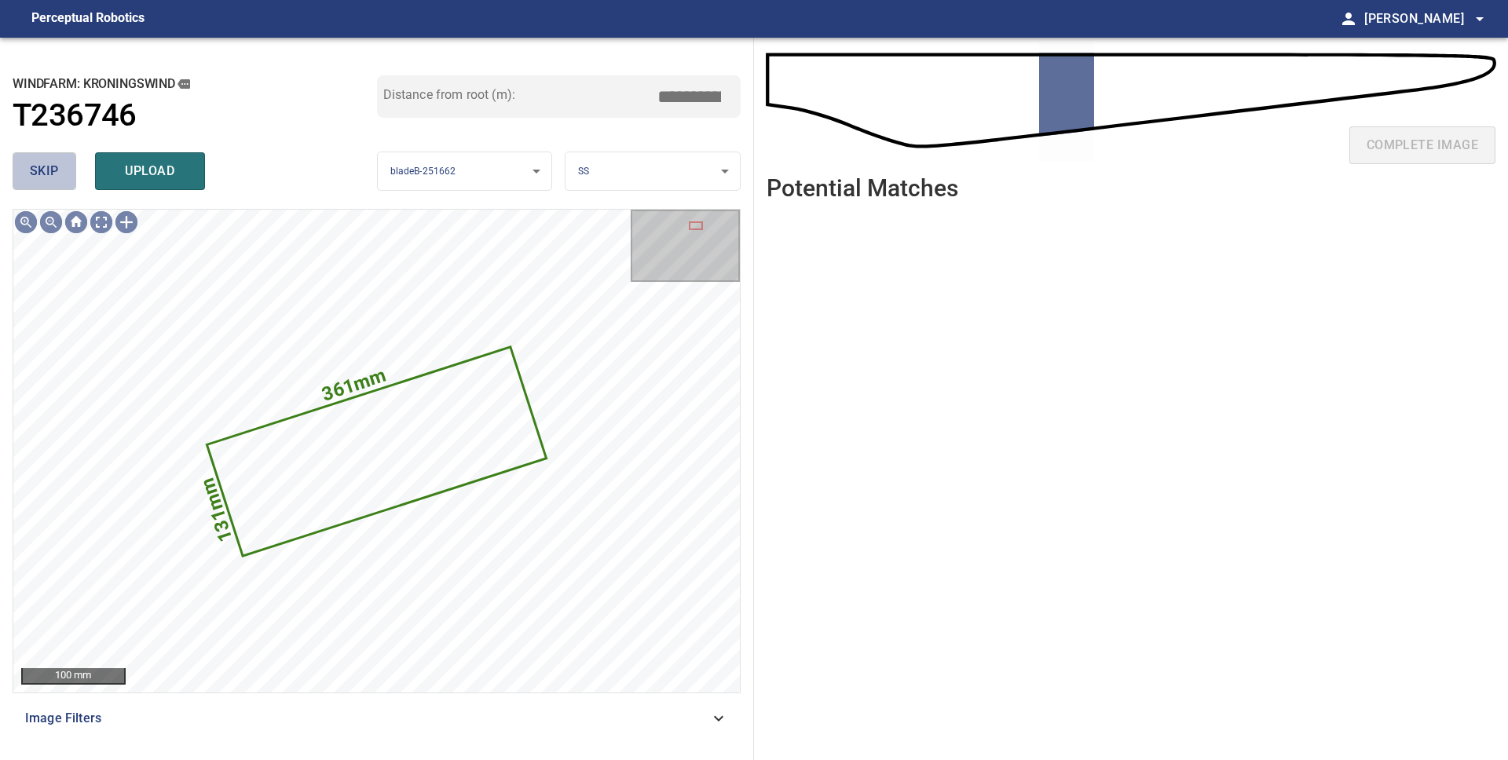
drag, startPoint x: 45, startPoint y: 166, endPoint x: 108, endPoint y: 199, distance: 70.9
click at [45, 166] on span "skip" at bounding box center [44, 171] width 29 height 22
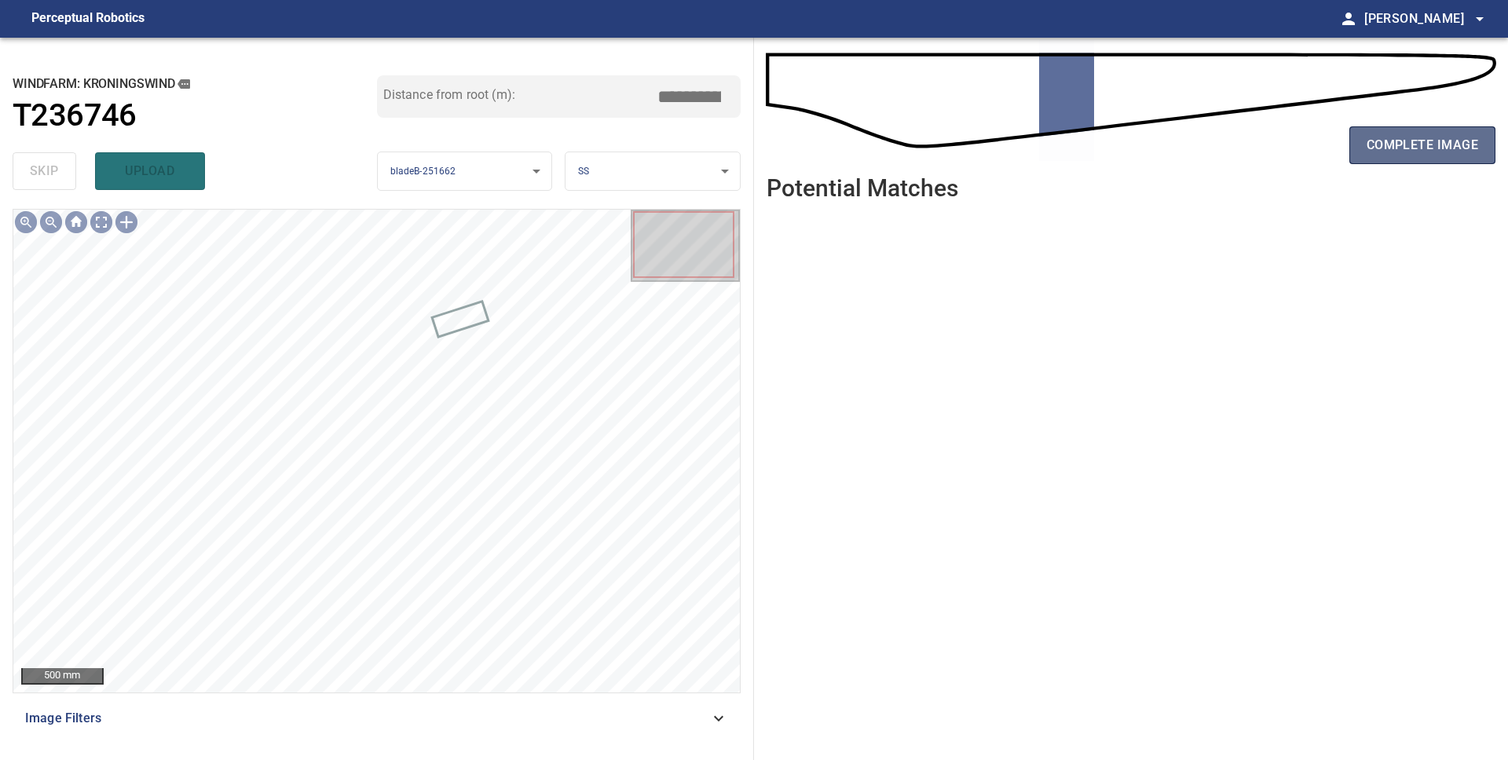
click at [1429, 146] on span "complete image" at bounding box center [1421, 145] width 111 height 22
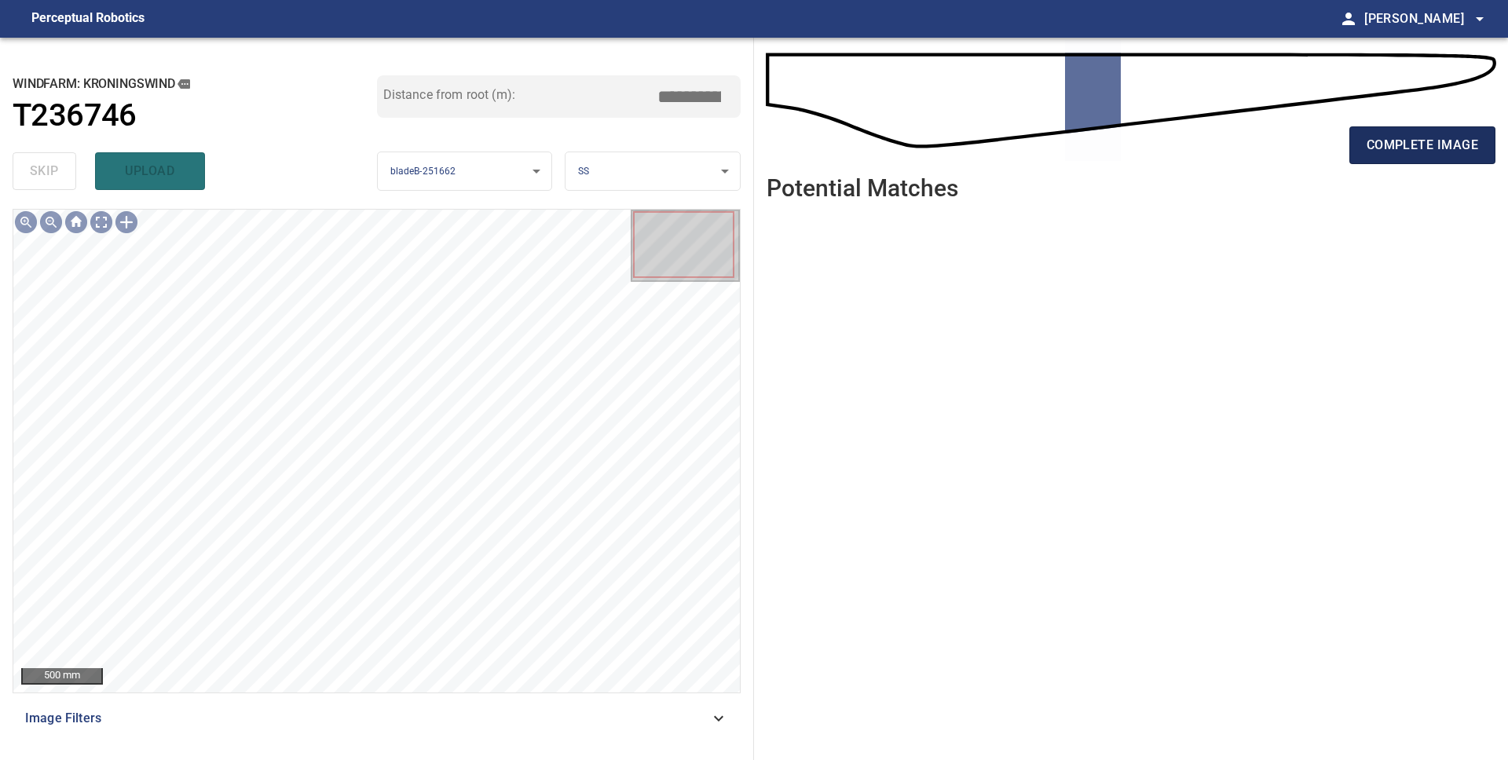
click at [1389, 150] on span "complete image" at bounding box center [1421, 145] width 111 height 22
click at [1424, 149] on span "complete image" at bounding box center [1421, 145] width 111 height 22
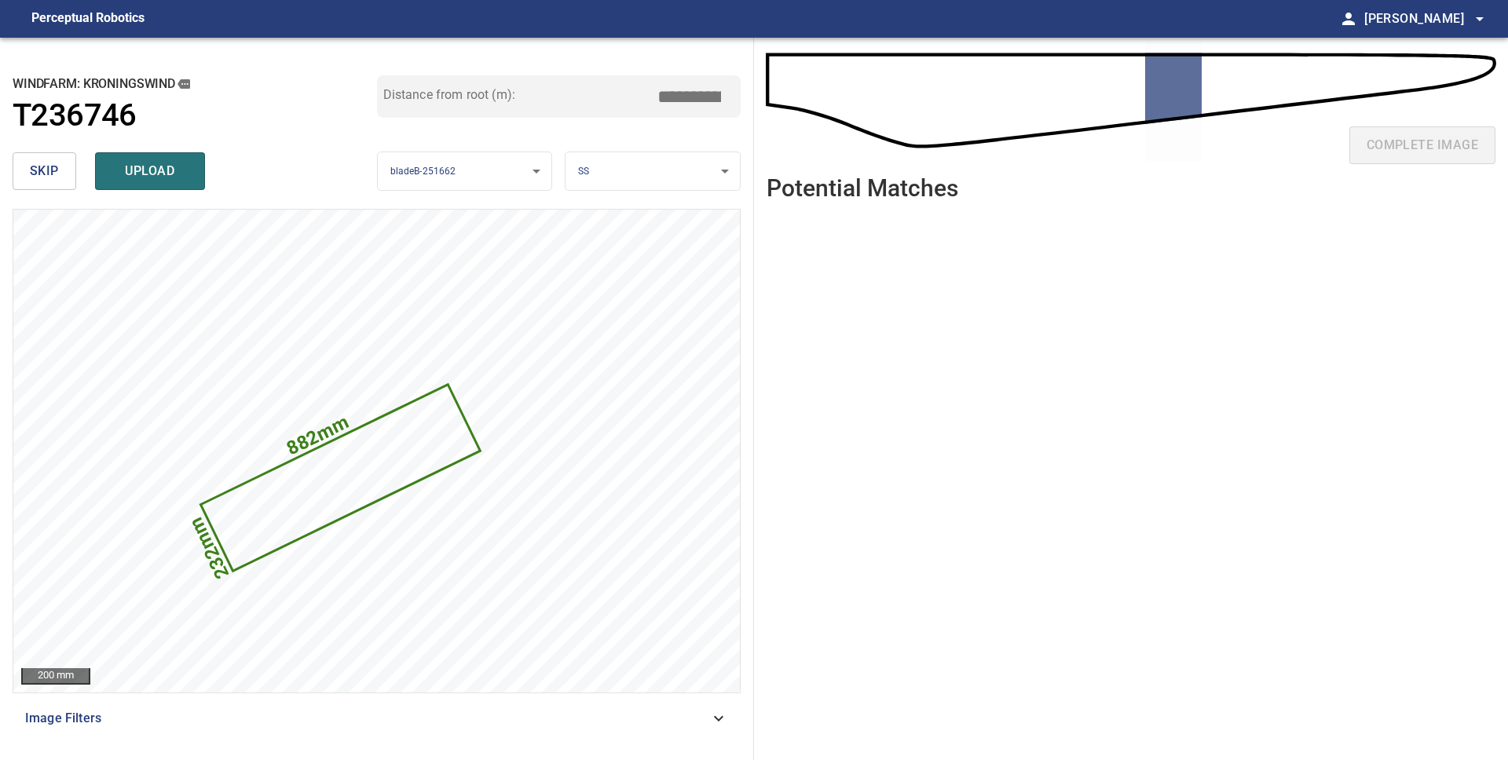
click at [683, 177] on body "**********" at bounding box center [754, 380] width 1508 height 760
click at [674, 181] on li "LE" at bounding box center [652, 172] width 174 height 26
click at [177, 171] on span "upload" at bounding box center [149, 171] width 75 height 22
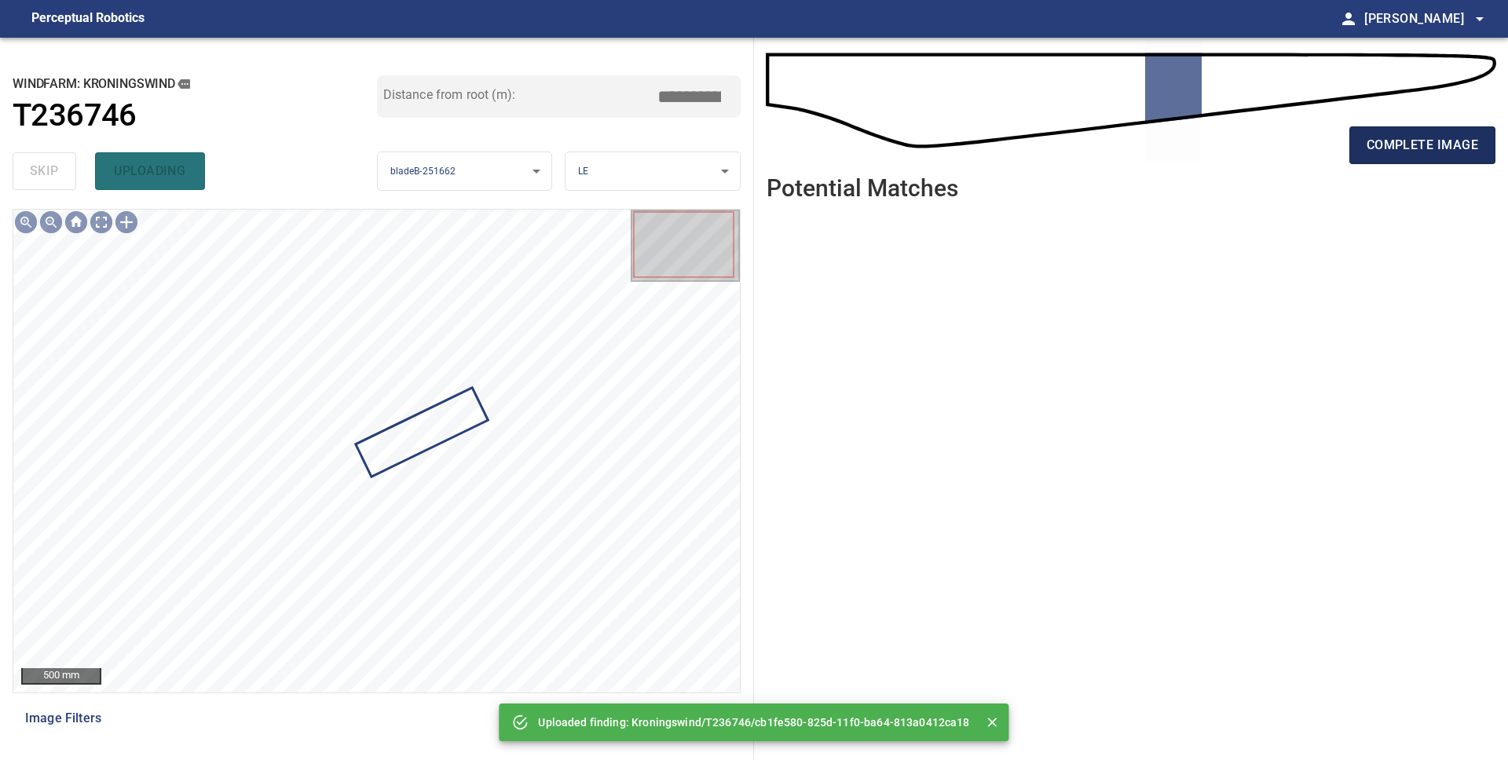
click at [1435, 156] on button "complete image" at bounding box center [1422, 145] width 146 height 38
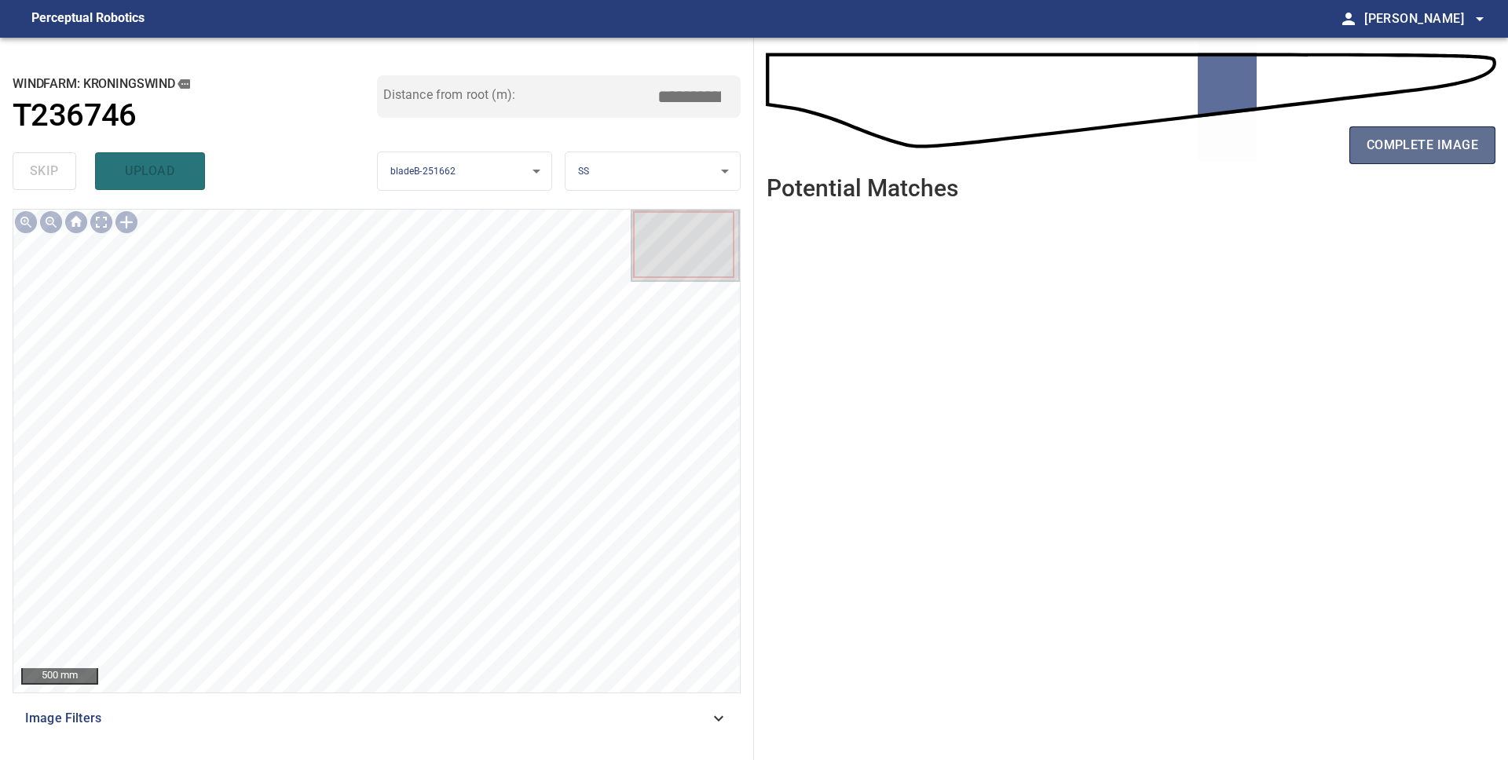
click at [1361, 148] on button "complete image" at bounding box center [1422, 145] width 146 height 38
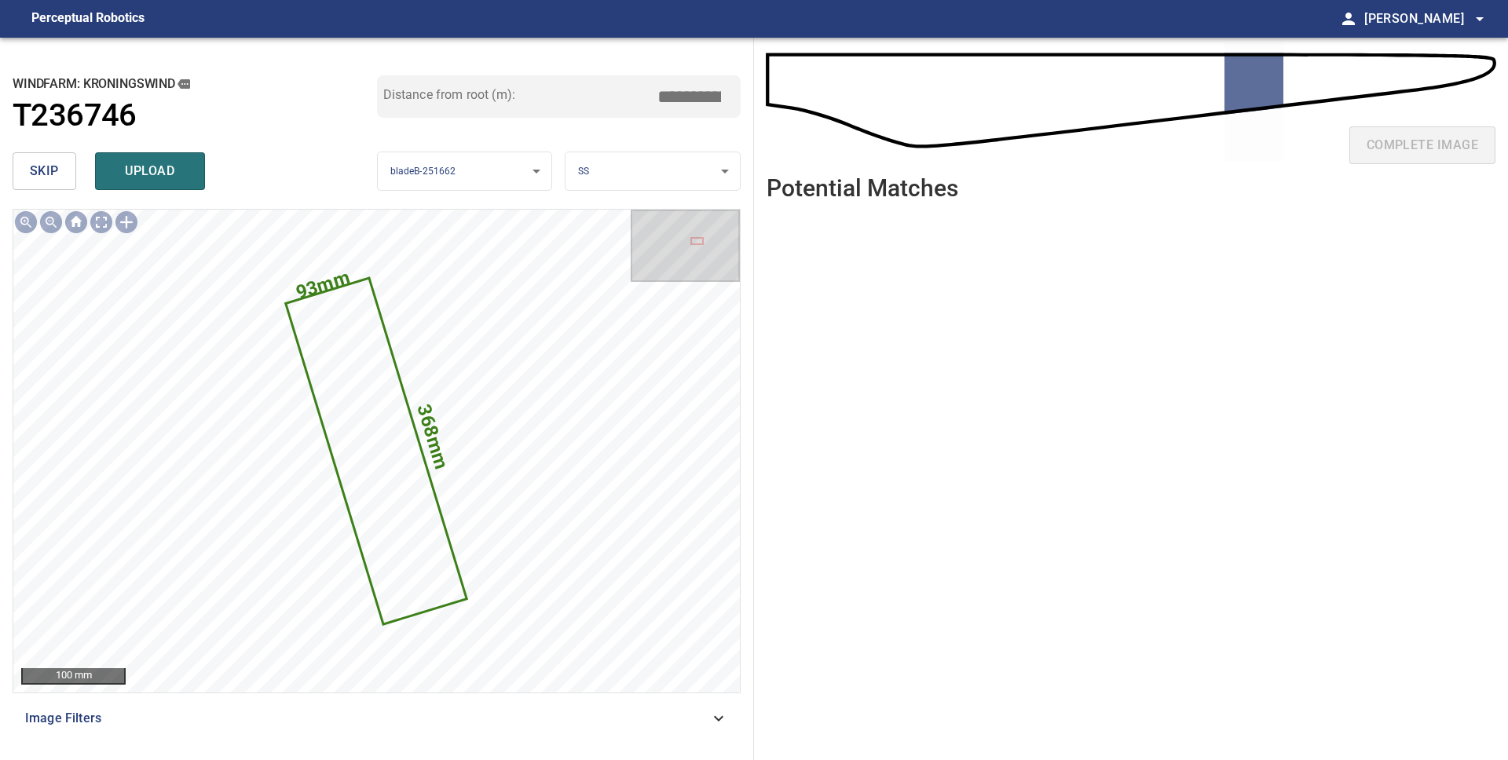
click at [24, 171] on button "skip" at bounding box center [45, 171] width 64 height 38
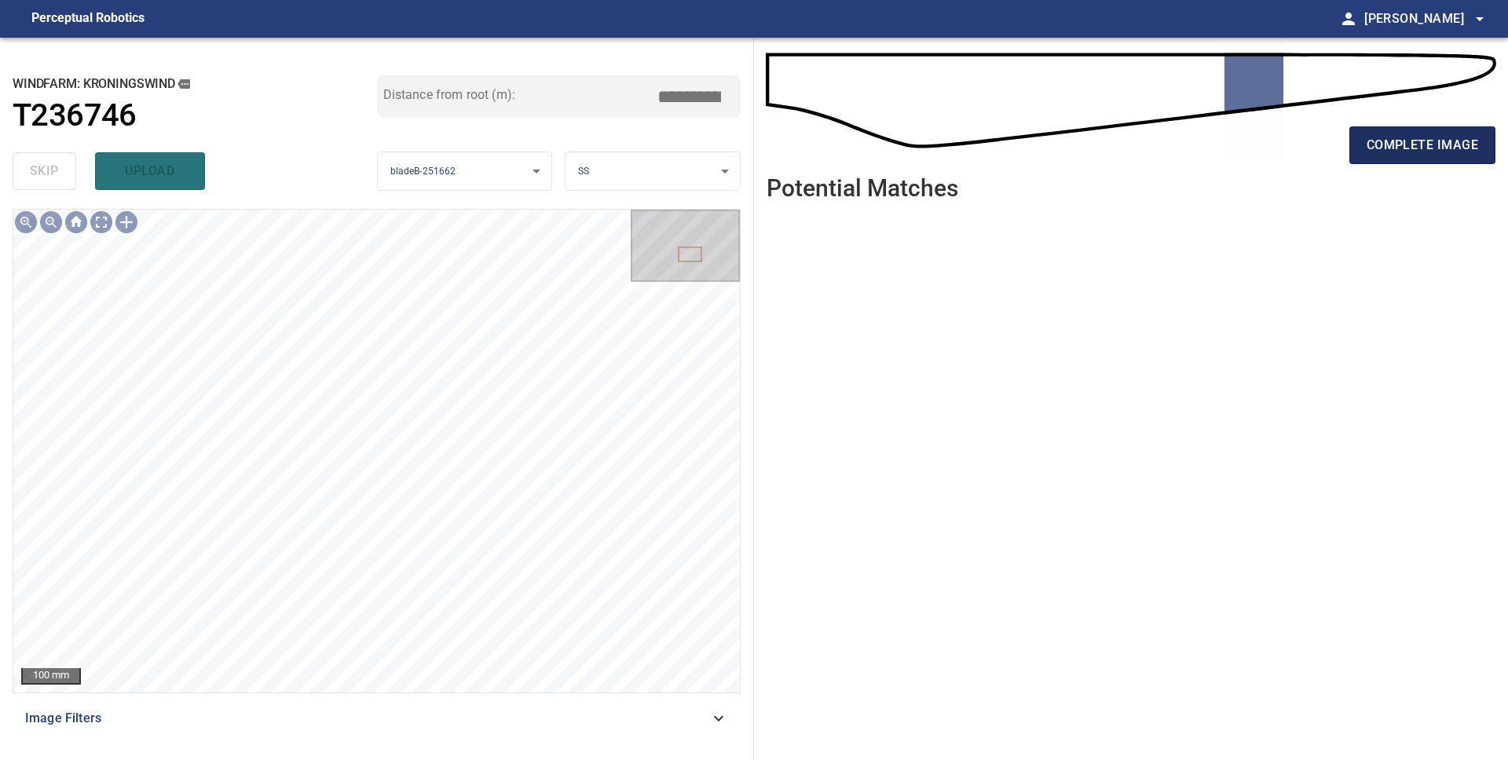
click at [1385, 160] on button "complete image" at bounding box center [1422, 145] width 146 height 38
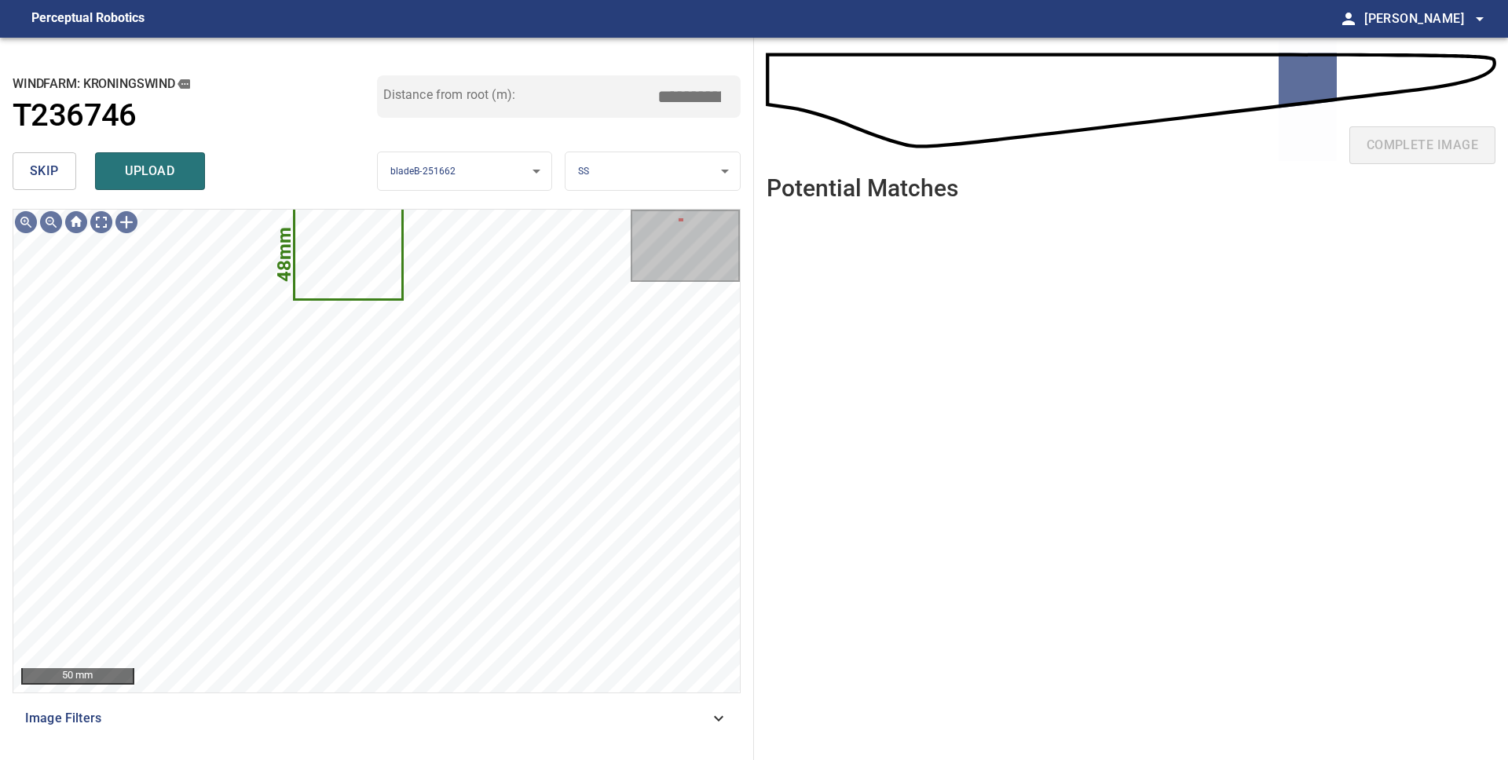
click at [59, 167] on button "skip" at bounding box center [45, 171] width 64 height 38
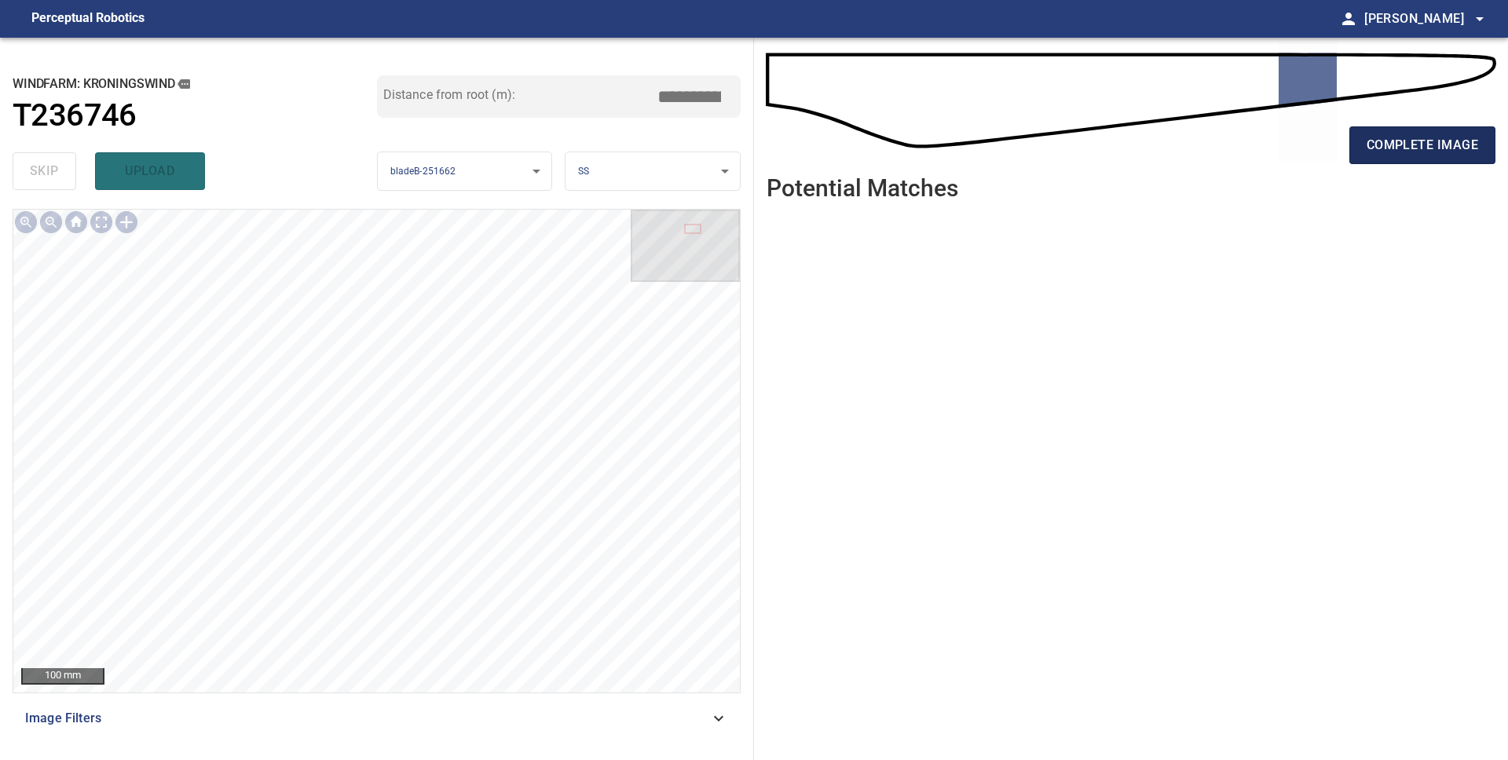
click at [1398, 149] on span "complete image" at bounding box center [1421, 145] width 111 height 22
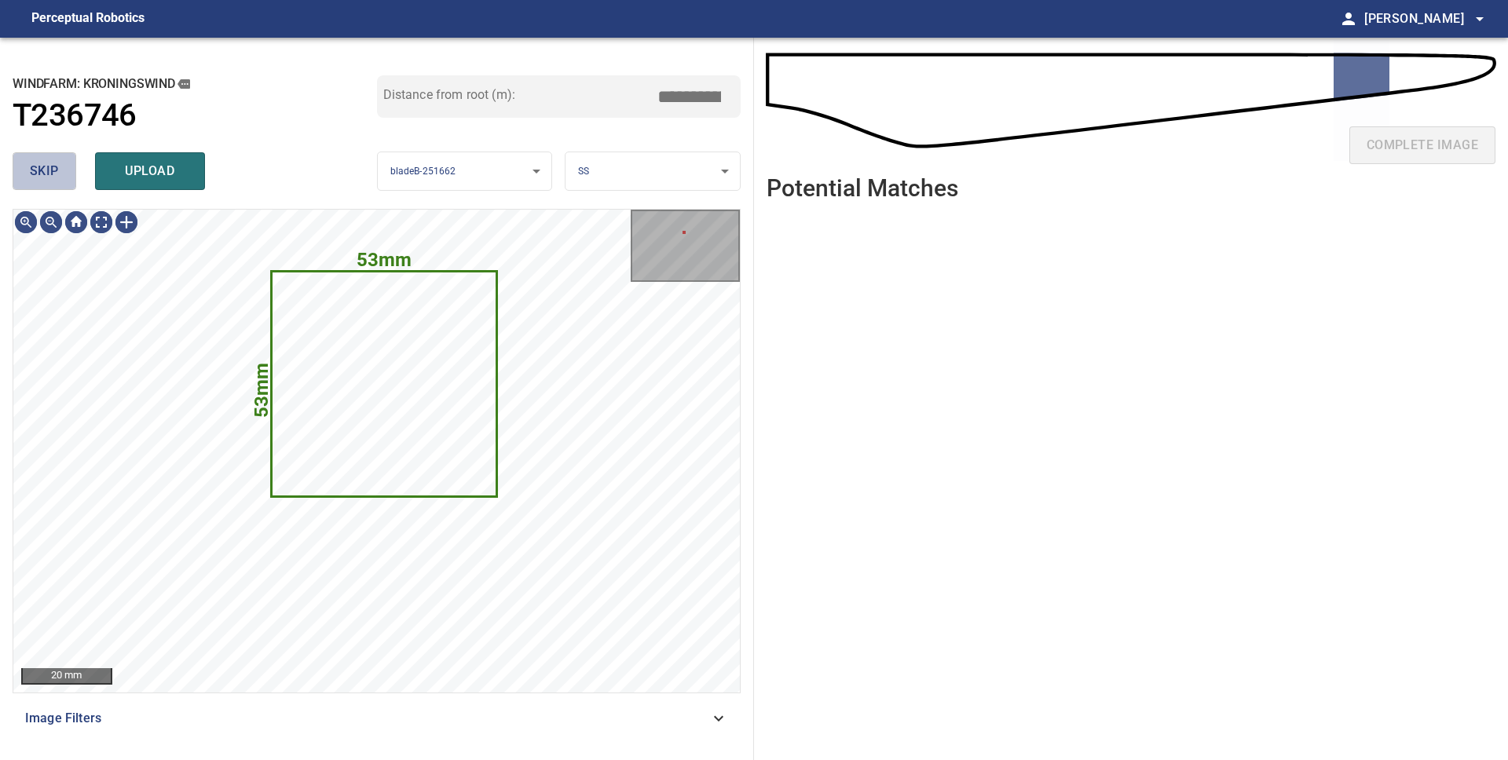
drag, startPoint x: 45, startPoint y: 178, endPoint x: 63, endPoint y: 184, distance: 18.9
click at [45, 178] on span "skip" at bounding box center [44, 171] width 29 height 22
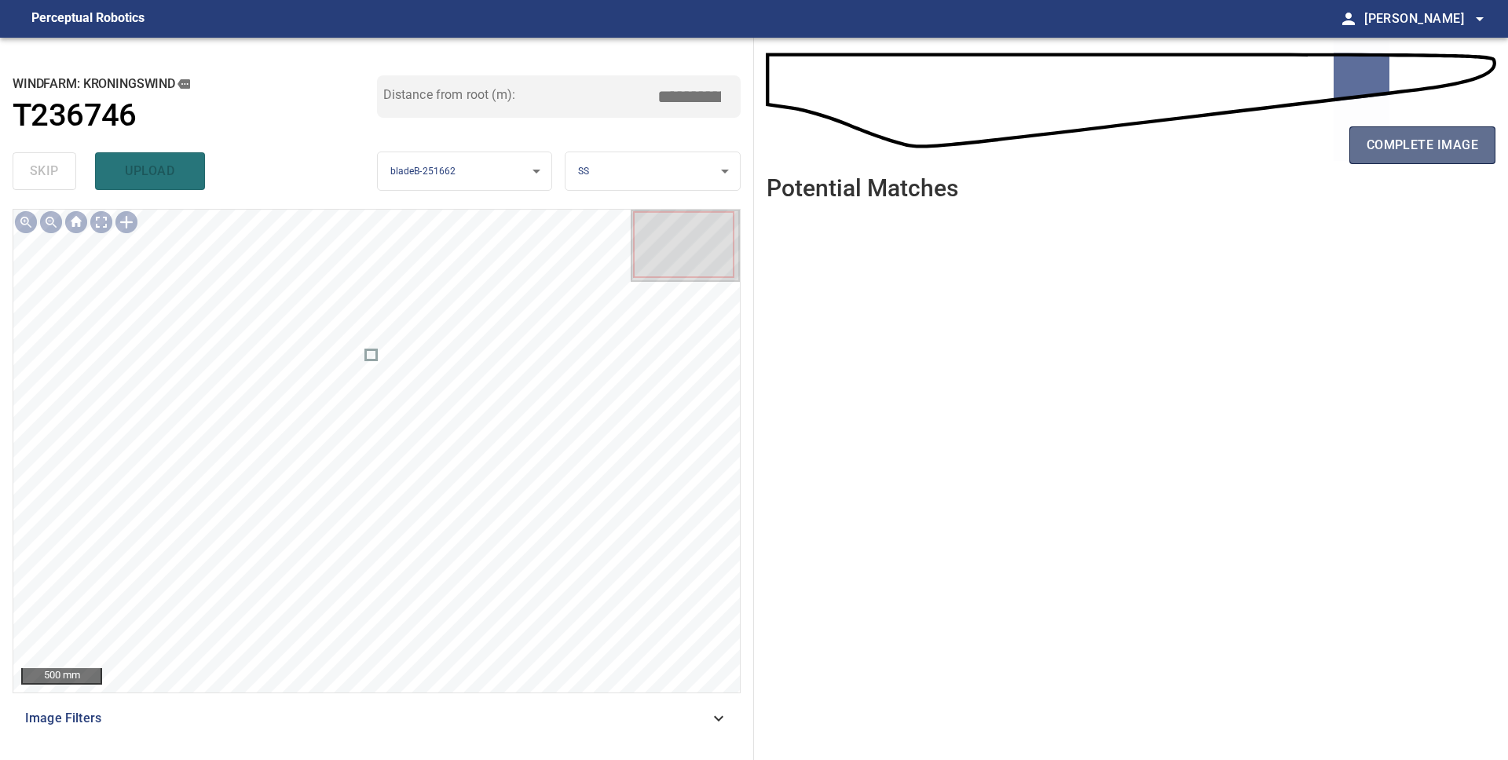
click at [1427, 151] on span "complete image" at bounding box center [1421, 145] width 111 height 22
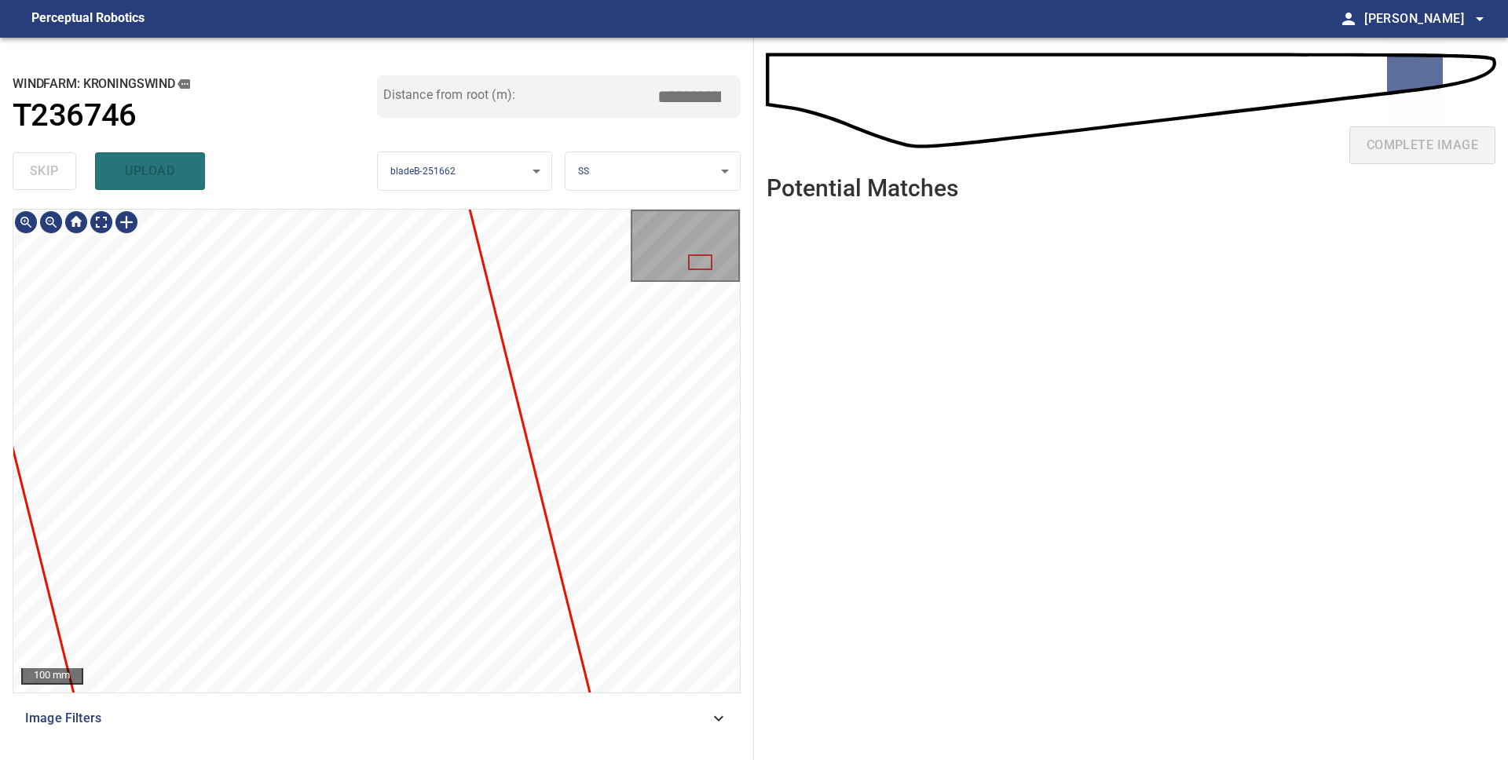
click at [591, 698] on div "100 mm Image Filters" at bounding box center [377, 478] width 728 height 539
click at [664, 759] on div "**********" at bounding box center [377, 399] width 754 height 722
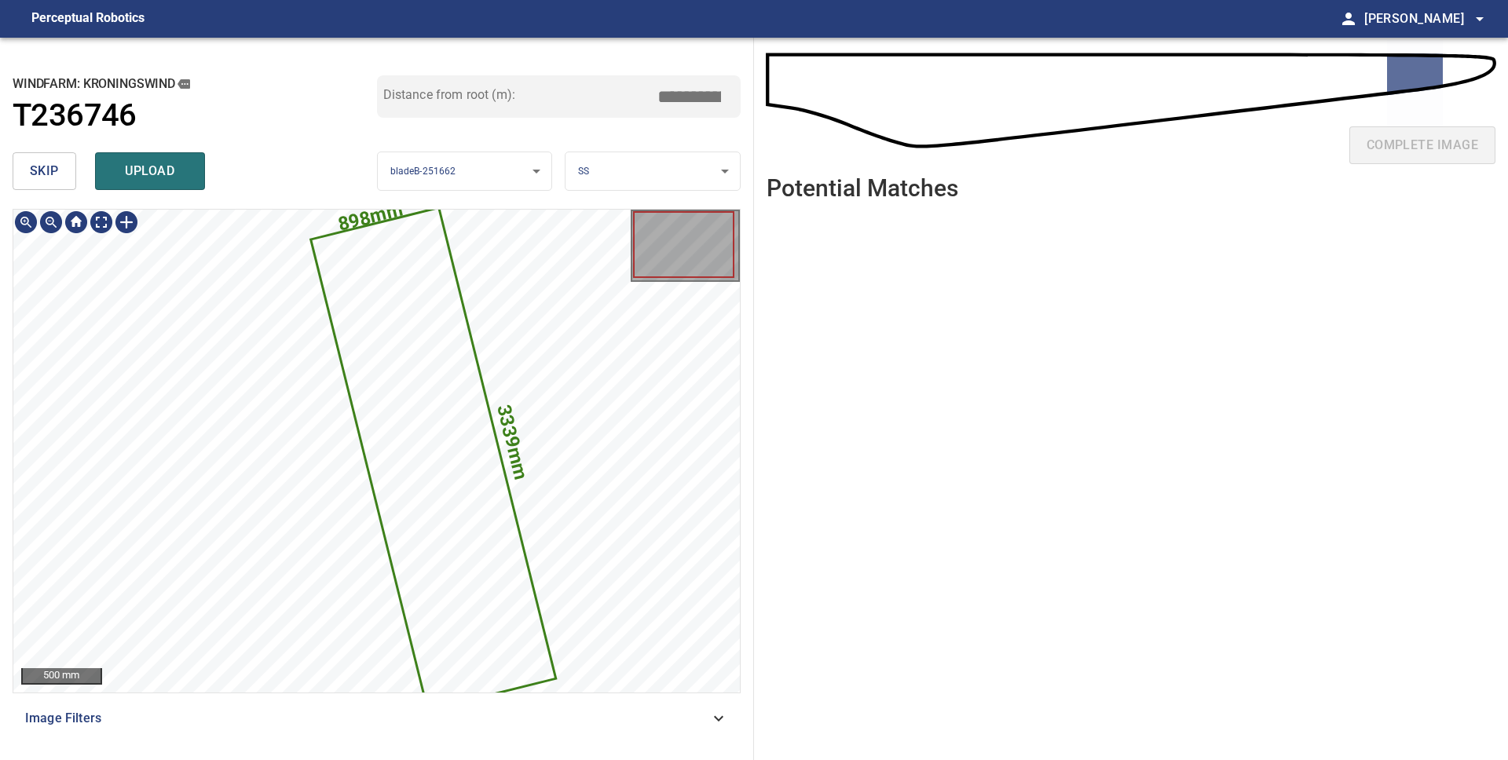
click at [454, 395] on icon at bounding box center [433, 459] width 243 height 500
click at [60, 174] on button "skip" at bounding box center [45, 171] width 64 height 38
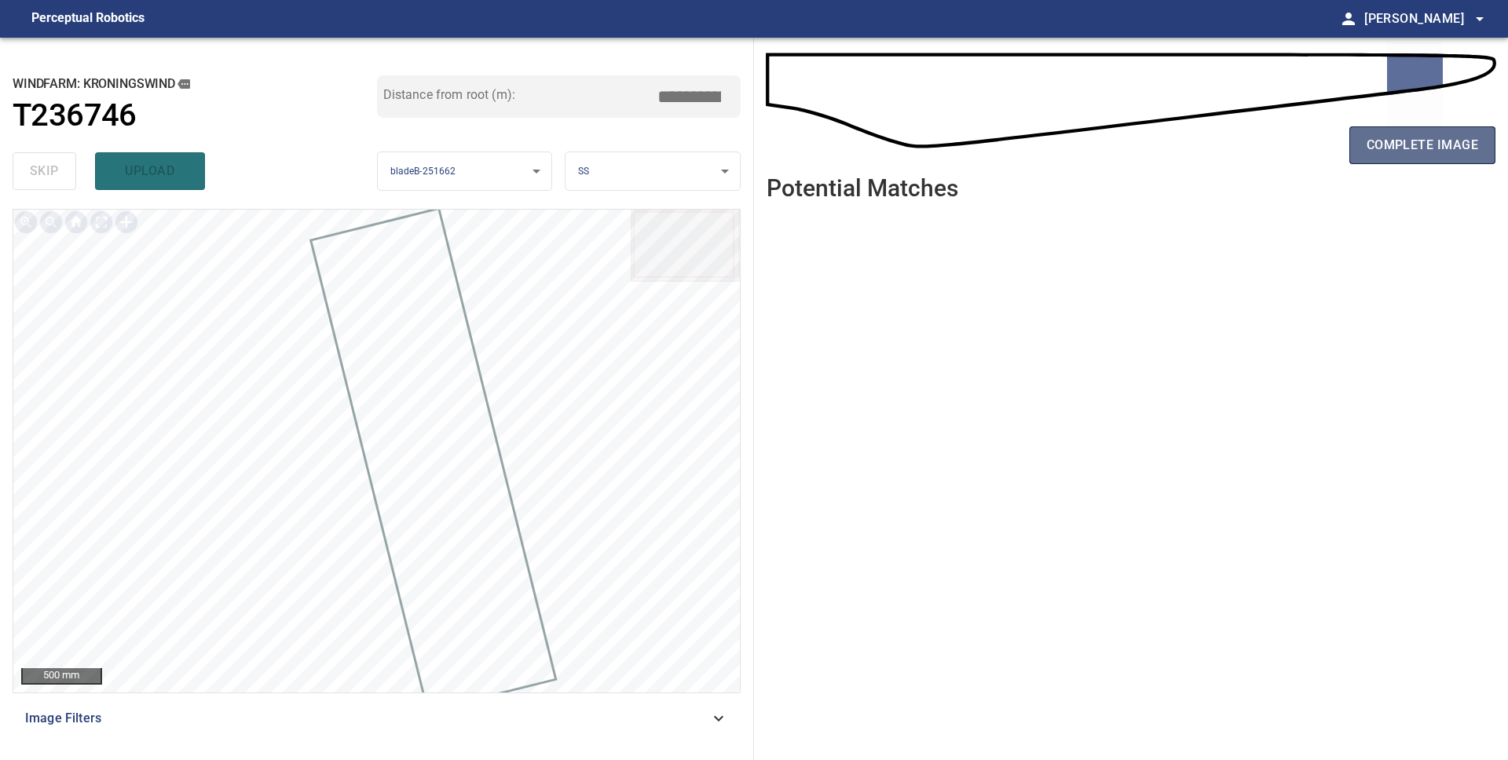
click at [1368, 149] on span "complete image" at bounding box center [1421, 145] width 111 height 22
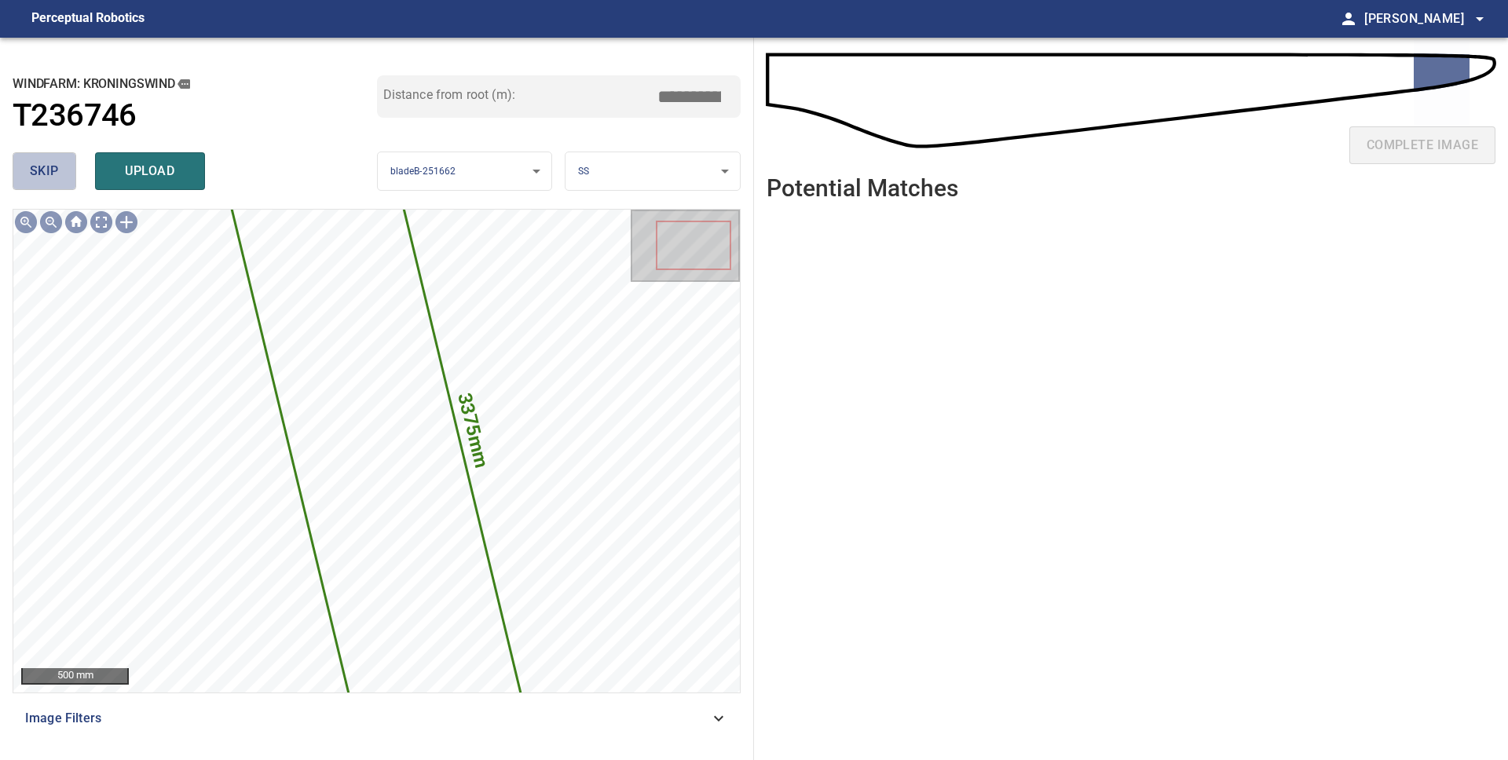
click at [43, 181] on span "skip" at bounding box center [44, 171] width 29 height 22
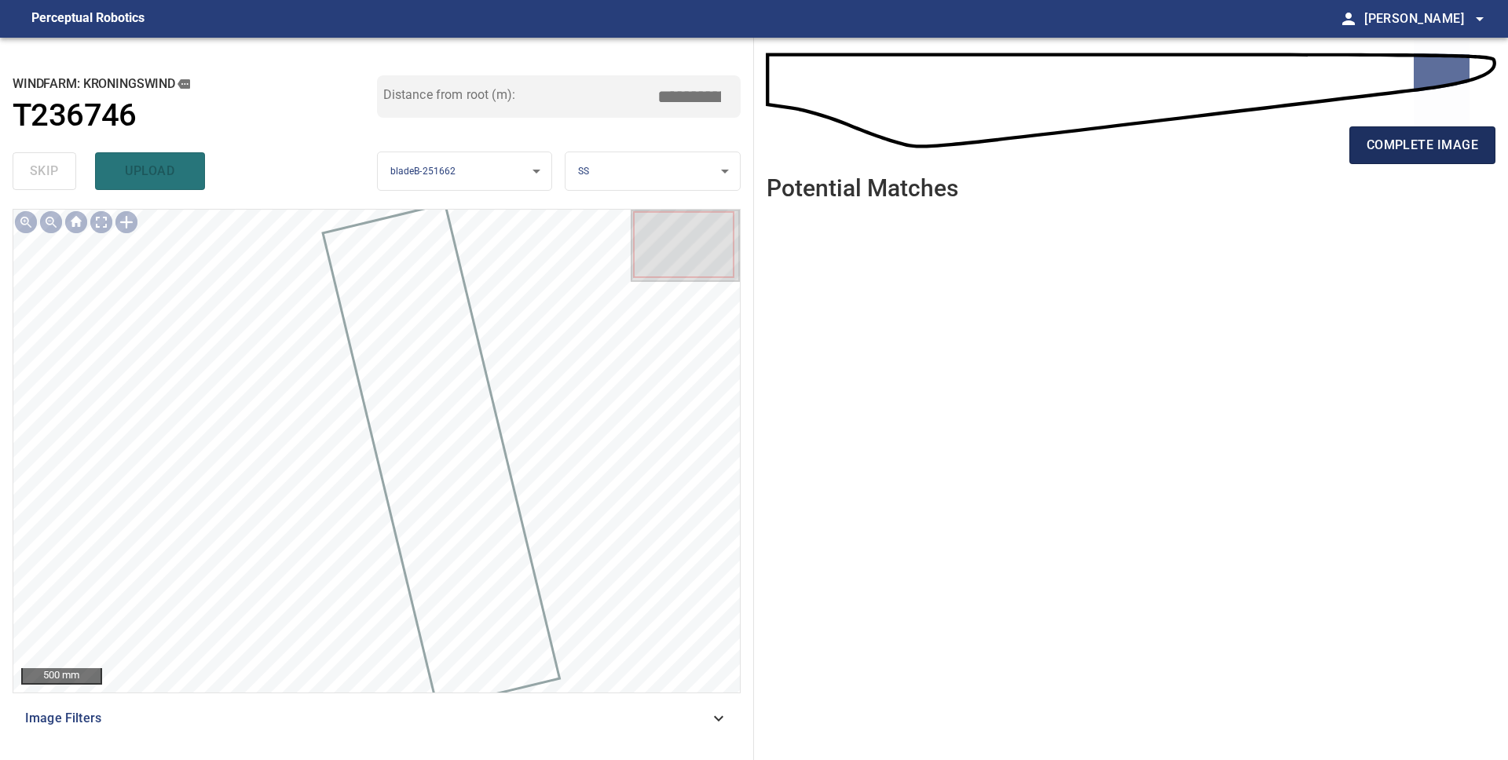
click at [1439, 139] on span "complete image" at bounding box center [1421, 145] width 111 height 22
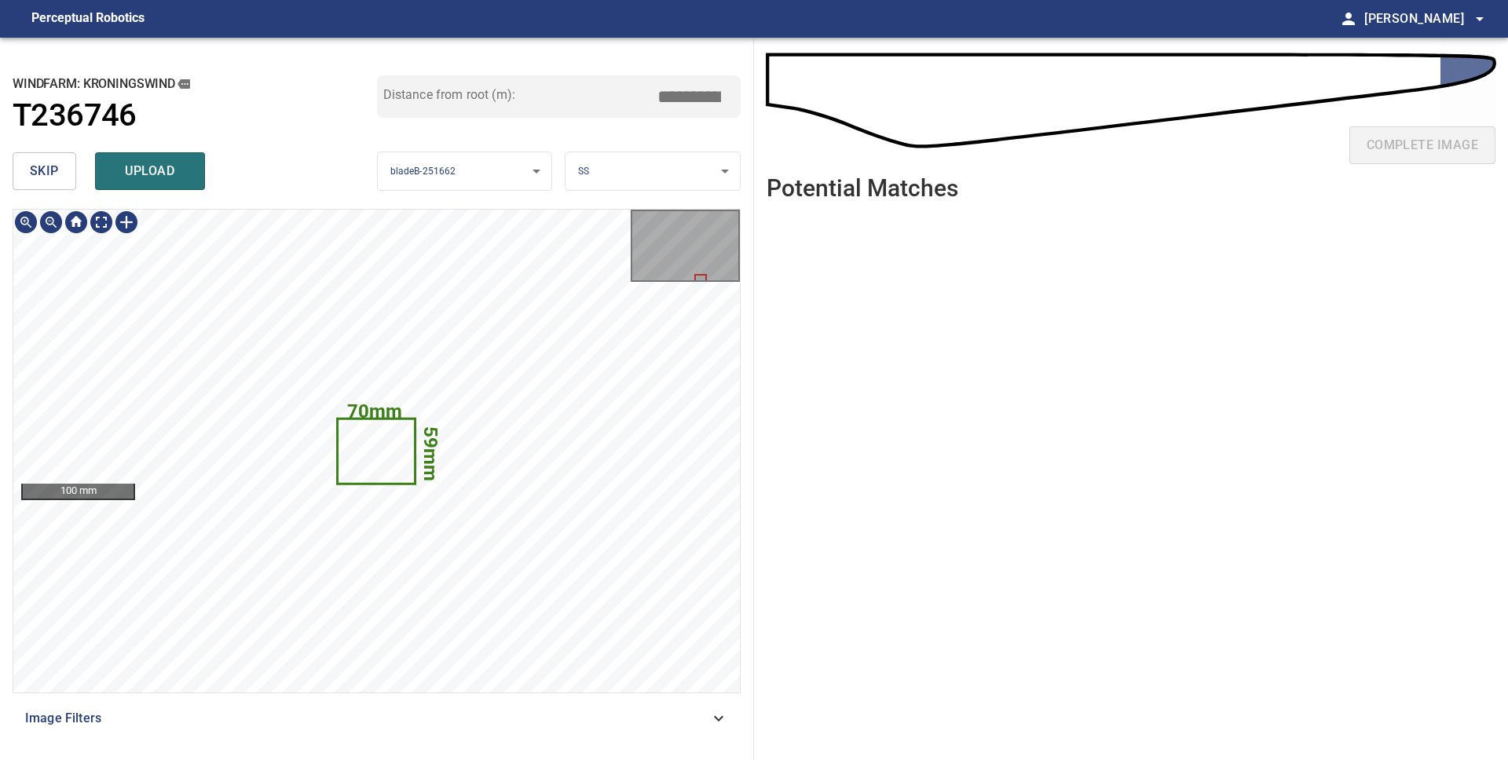
click at [361, 459] on icon at bounding box center [376, 451] width 75 height 63
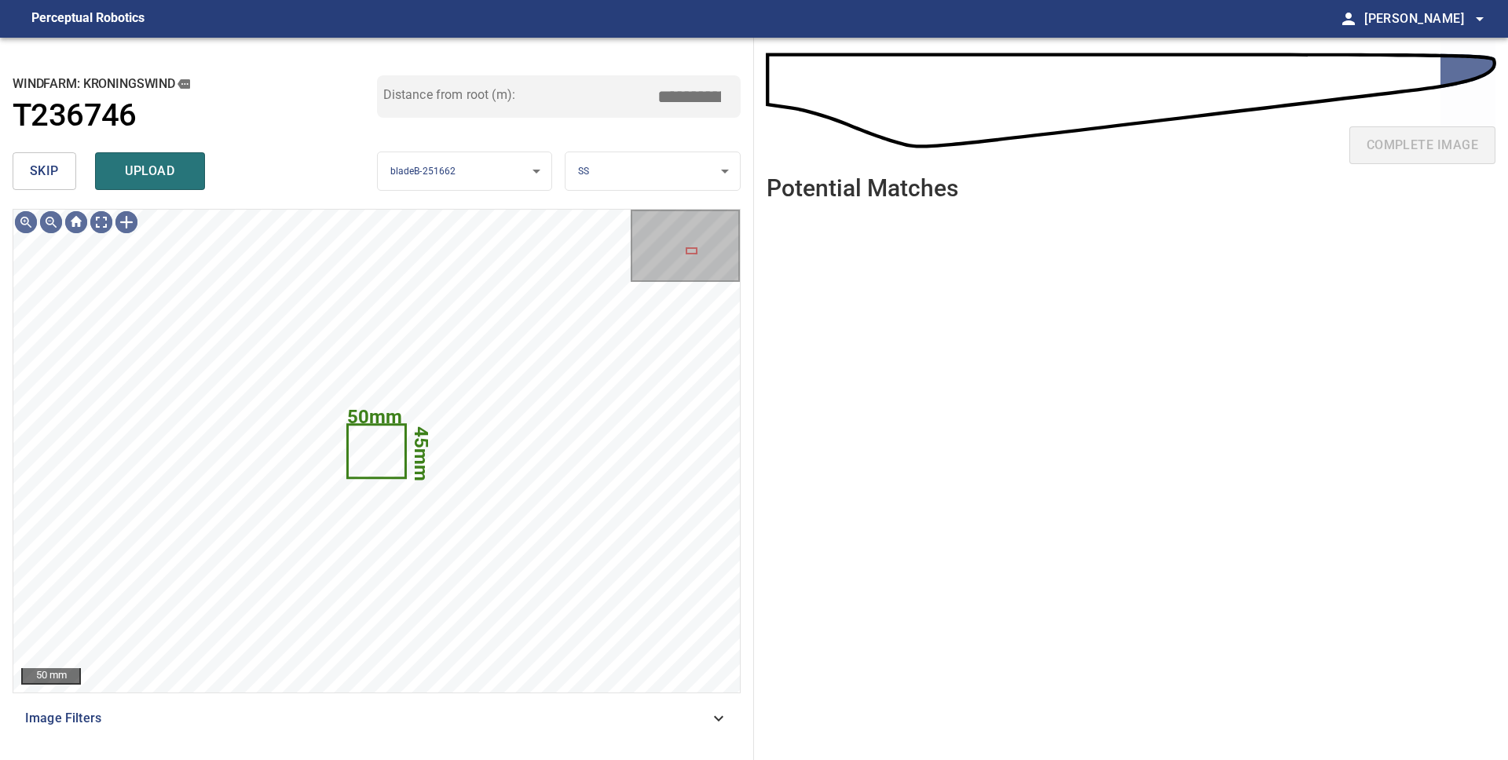
click at [44, 179] on span "skip" at bounding box center [44, 171] width 29 height 22
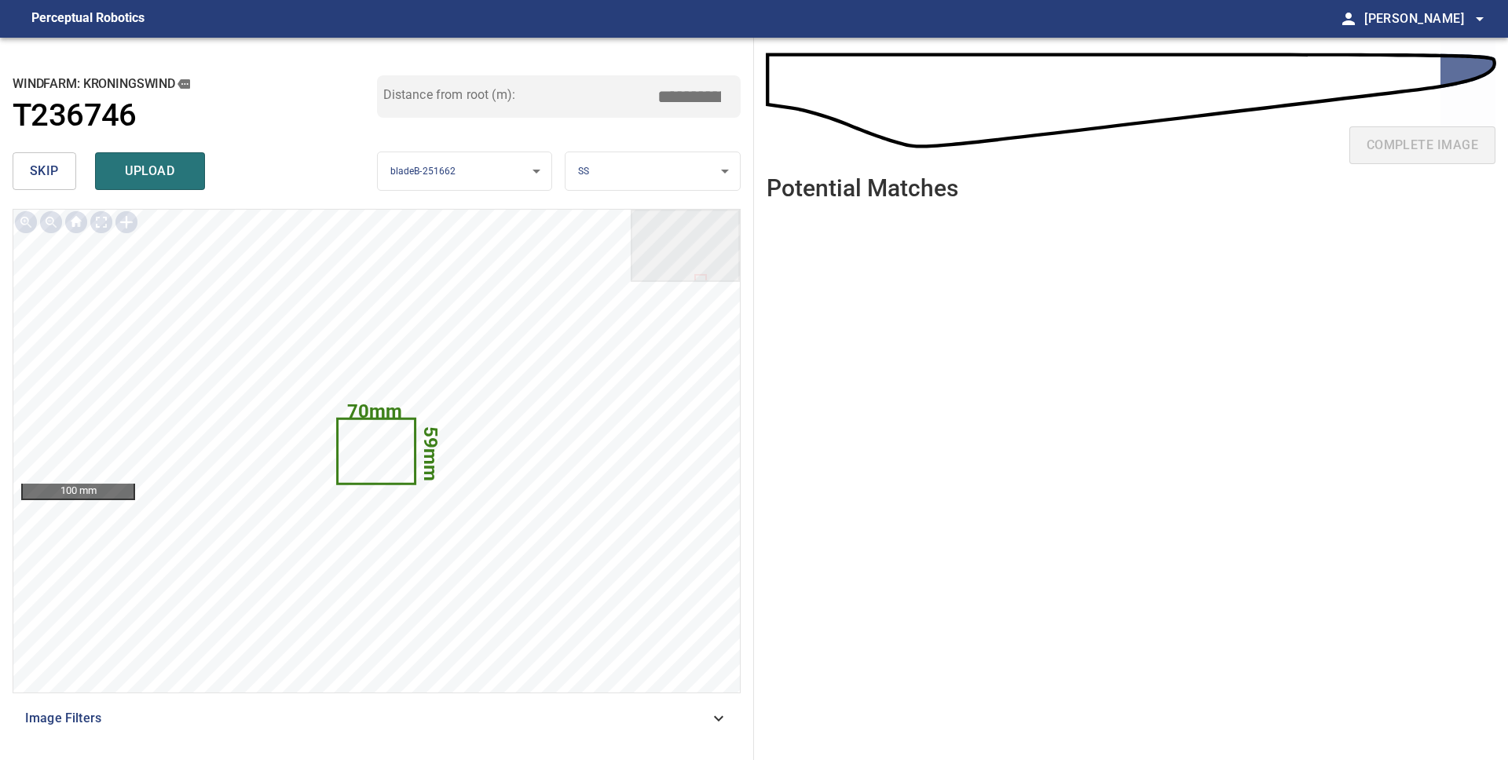
click at [45, 179] on span "skip" at bounding box center [44, 171] width 29 height 22
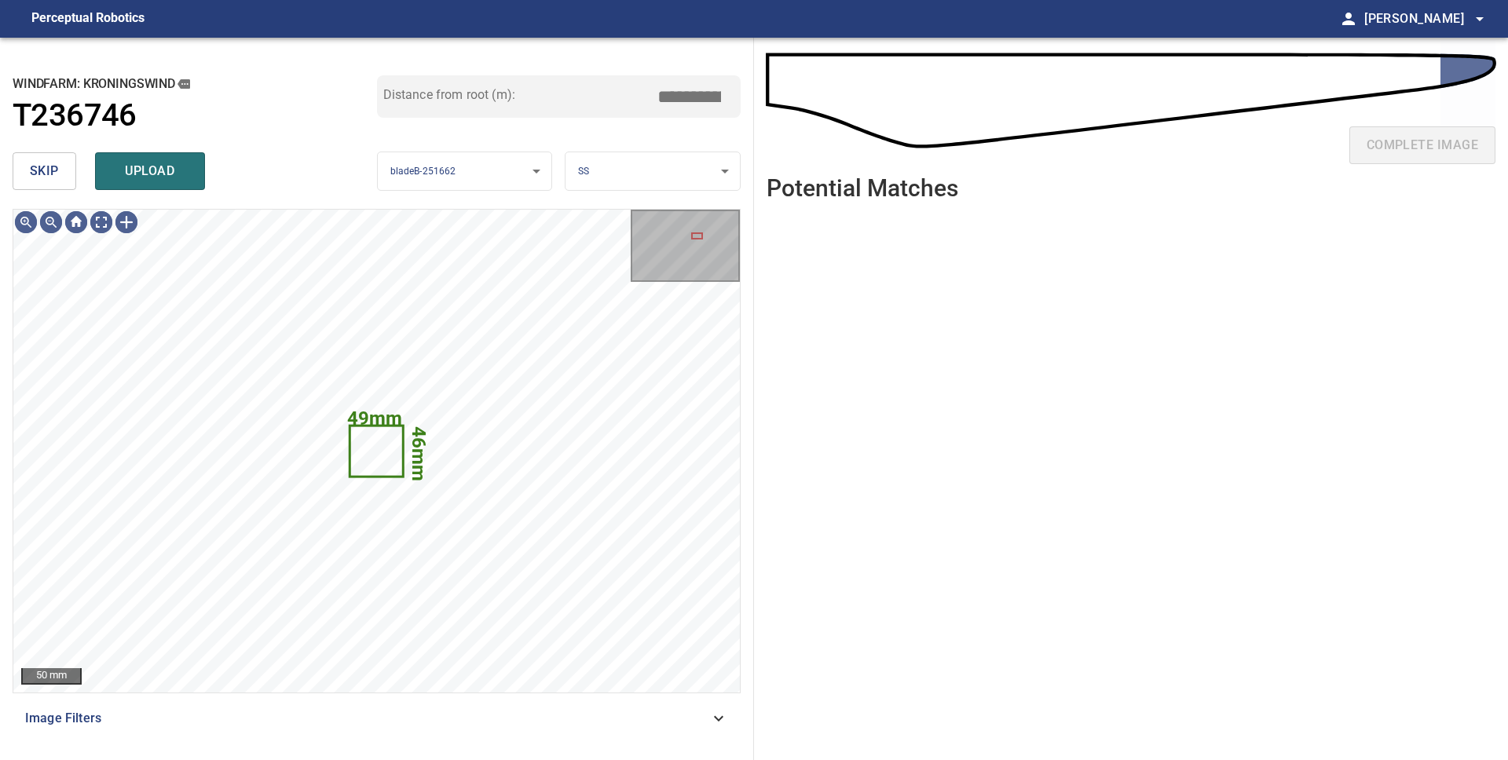
click at [49, 164] on span "skip" at bounding box center [44, 171] width 29 height 22
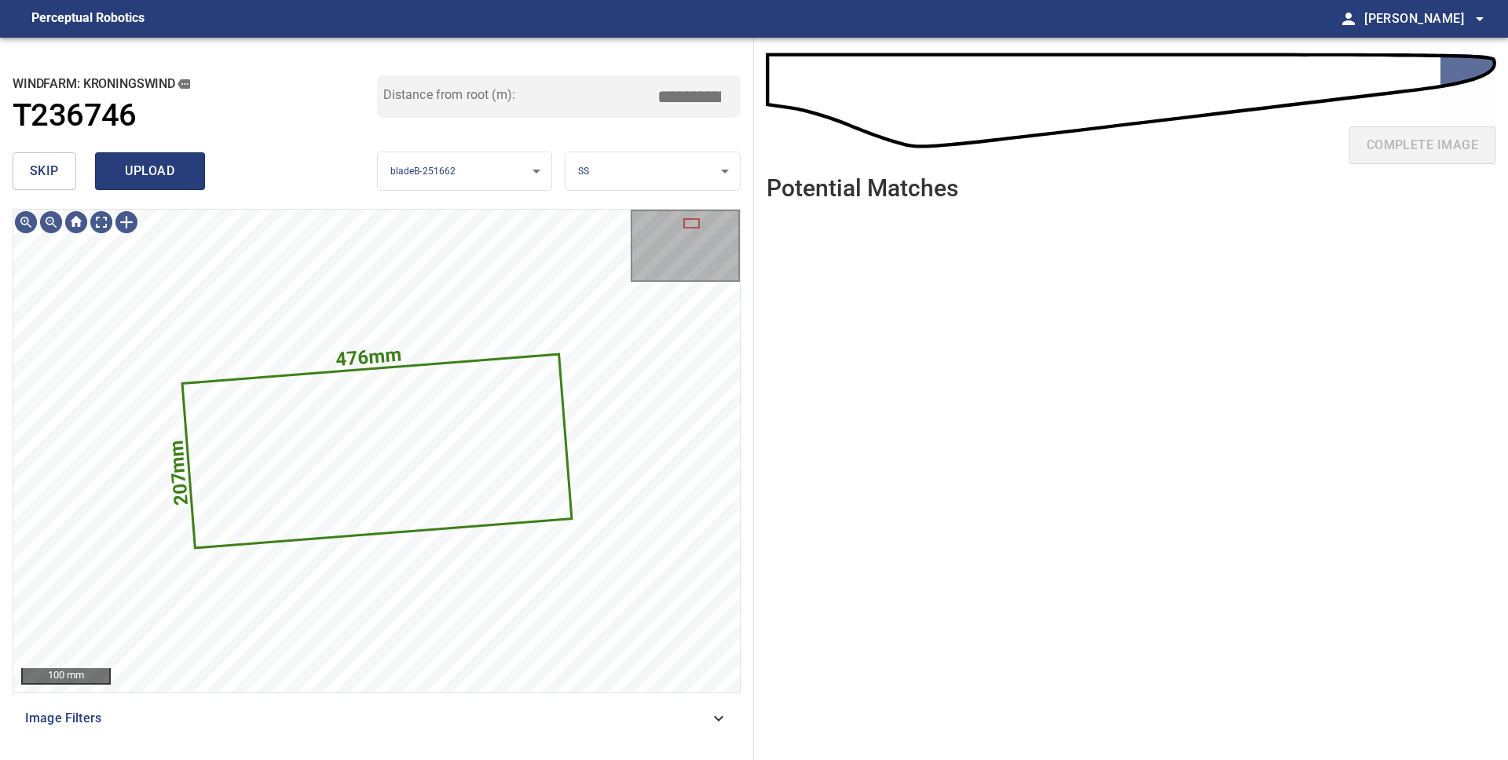
click at [160, 170] on span "upload" at bounding box center [149, 171] width 75 height 22
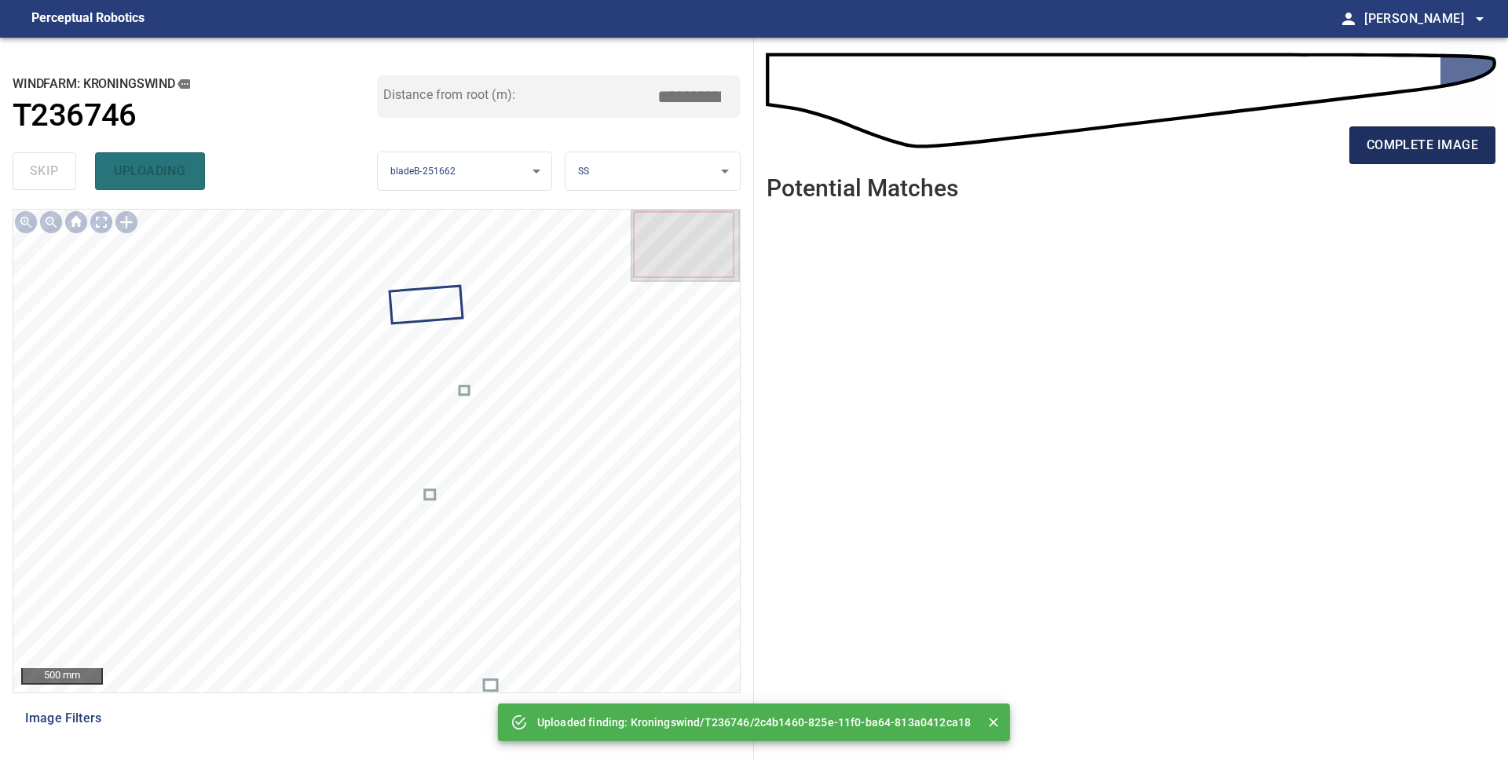
click at [1418, 158] on button "complete image" at bounding box center [1422, 145] width 146 height 38
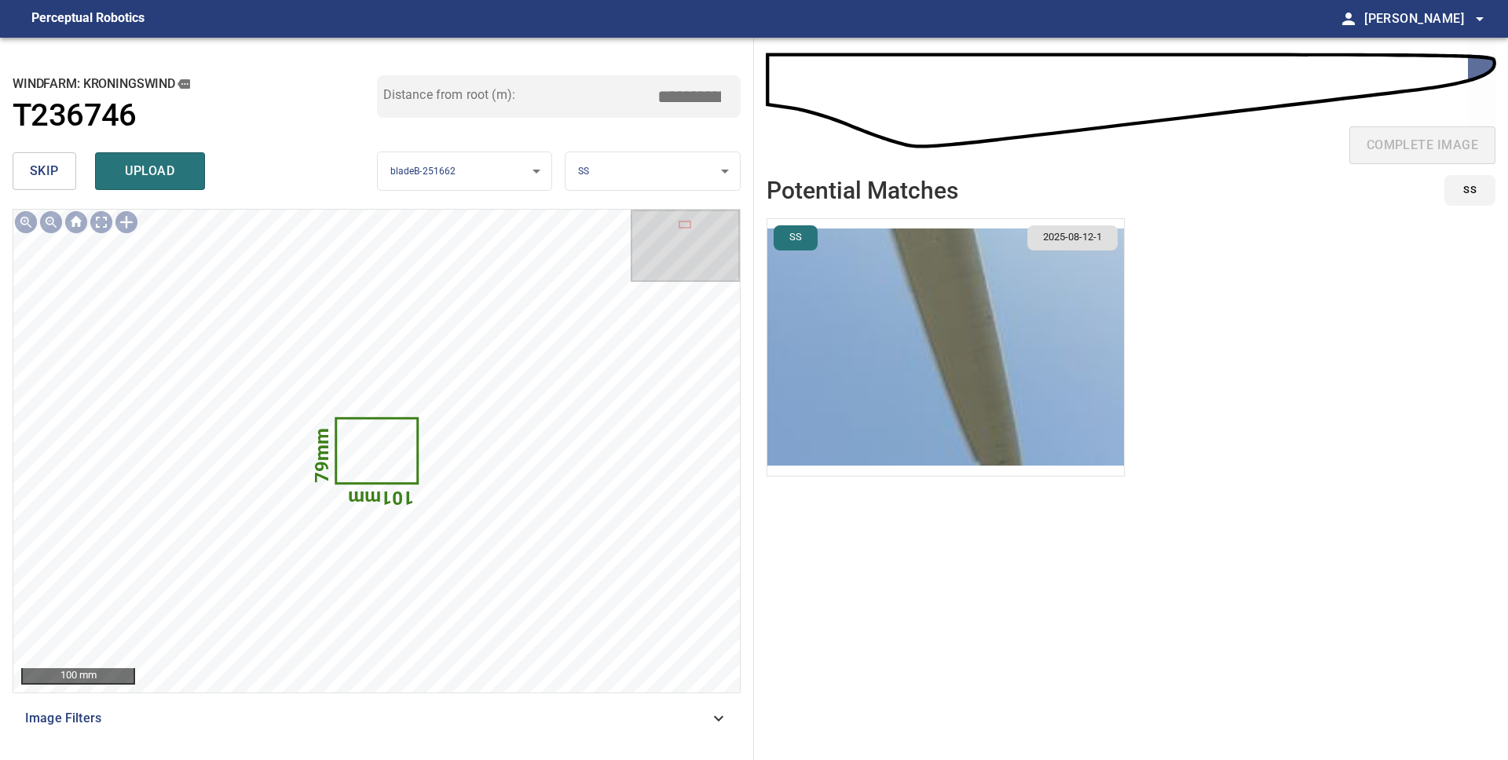
click at [55, 179] on span "skip" at bounding box center [44, 171] width 29 height 22
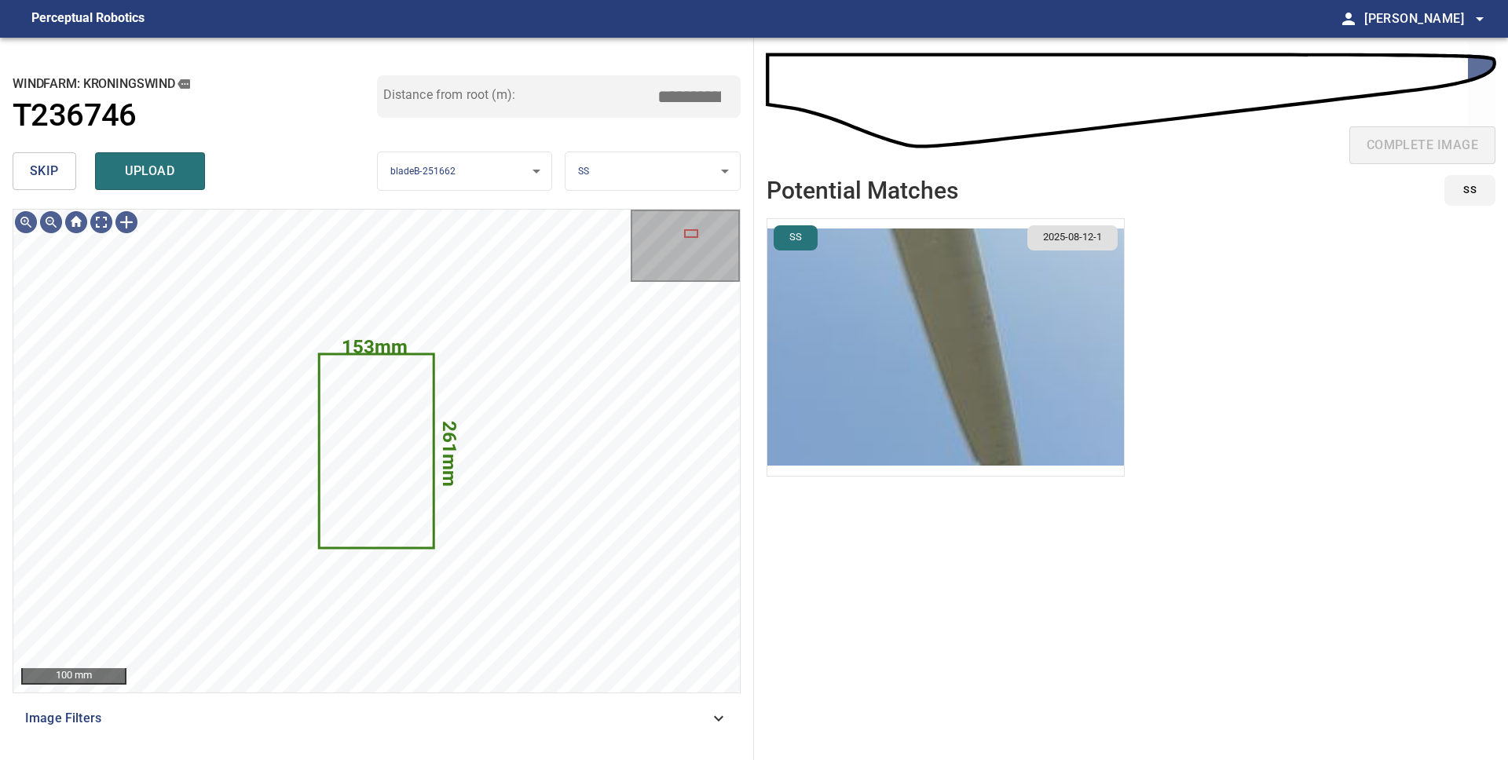
click at [642, 155] on body "**********" at bounding box center [754, 380] width 1508 height 760
click at [621, 179] on li "LE" at bounding box center [652, 172] width 174 height 26
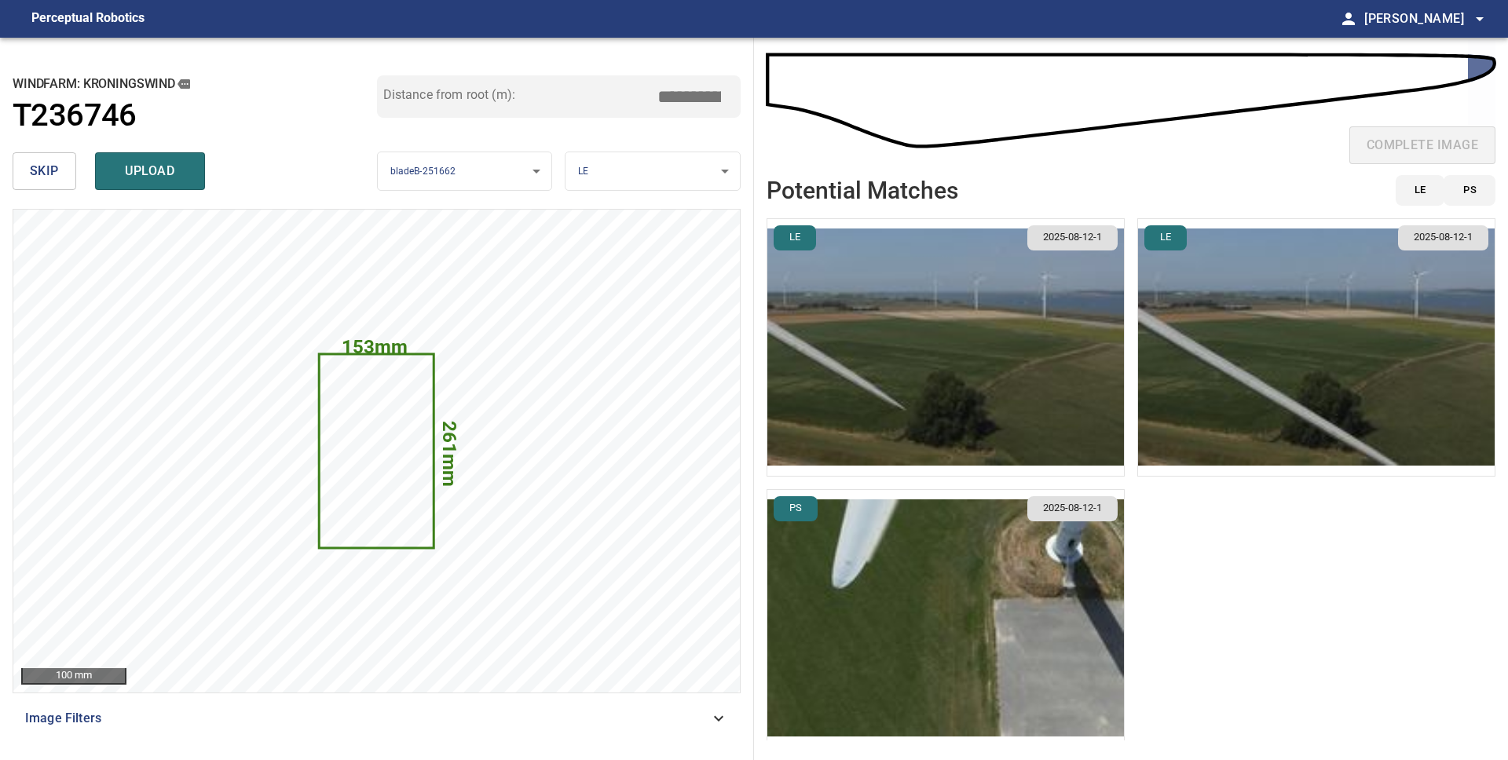
click at [964, 595] on img "button" at bounding box center [945, 618] width 356 height 257
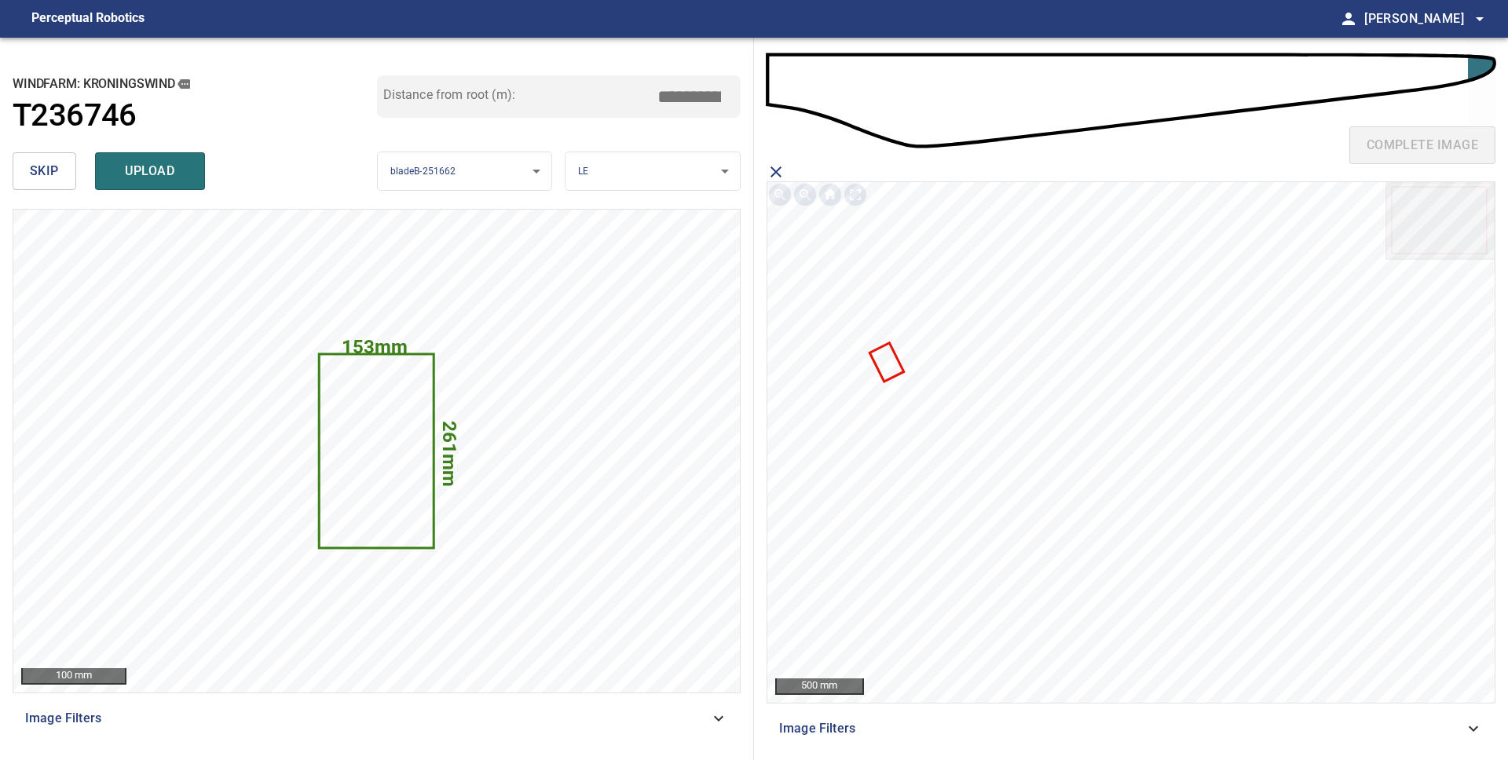
click at [886, 364] on icon at bounding box center [886, 362] width 31 height 35
click at [172, 177] on span "upload" at bounding box center [149, 171] width 75 height 22
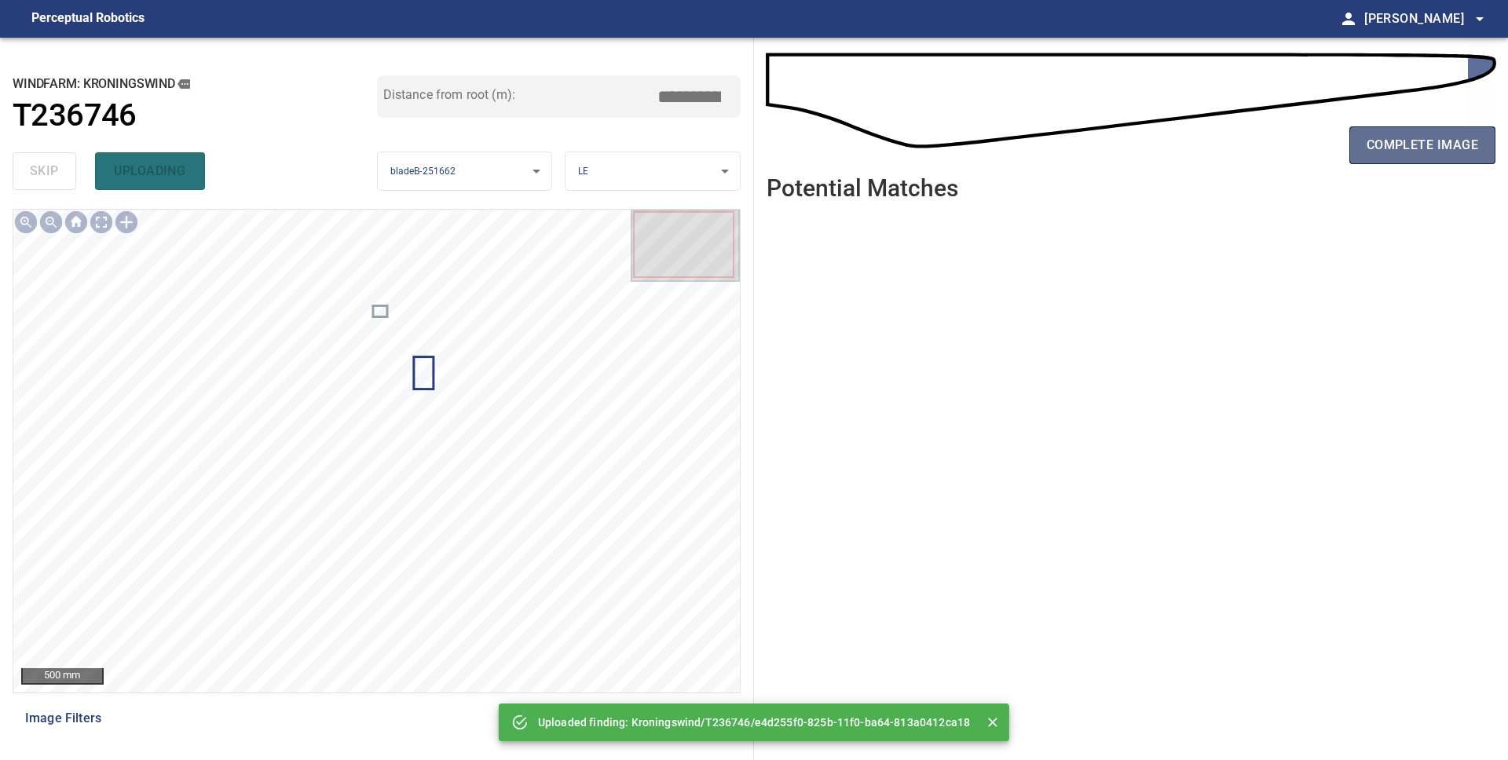
click at [1397, 147] on span "complete image" at bounding box center [1421, 145] width 111 height 22
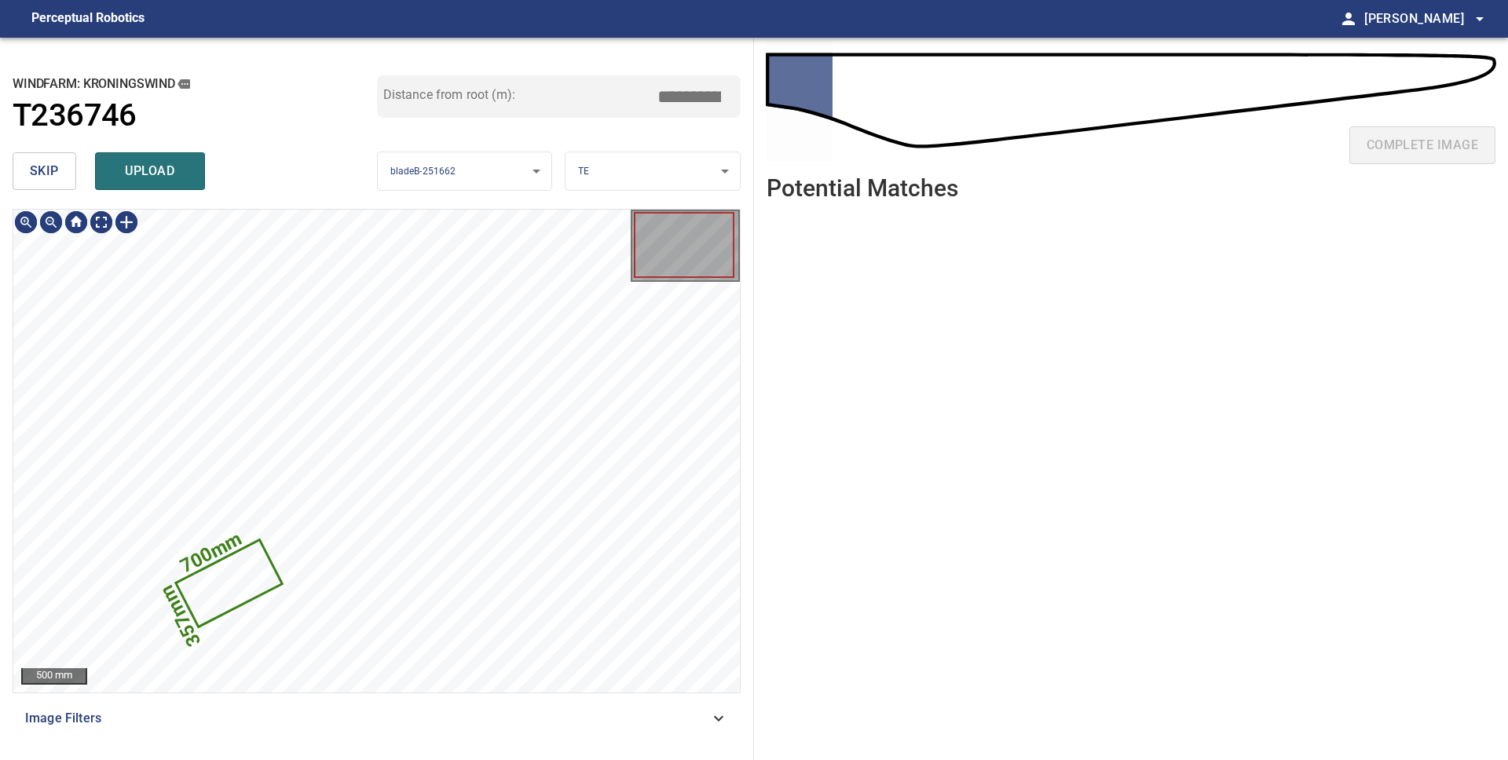
click at [33, 163] on span "skip" at bounding box center [44, 171] width 29 height 22
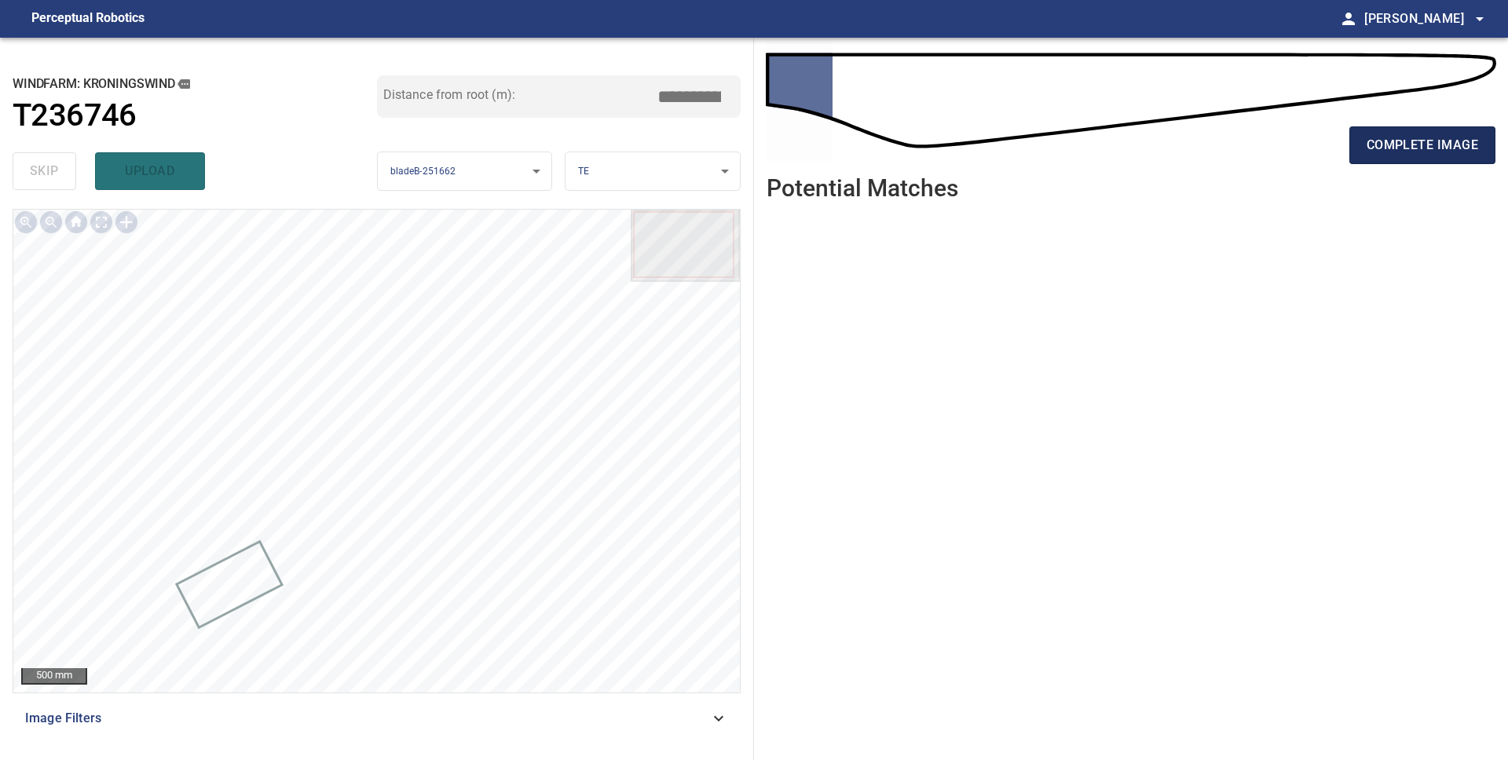
click at [1397, 156] on button "complete image" at bounding box center [1422, 145] width 146 height 38
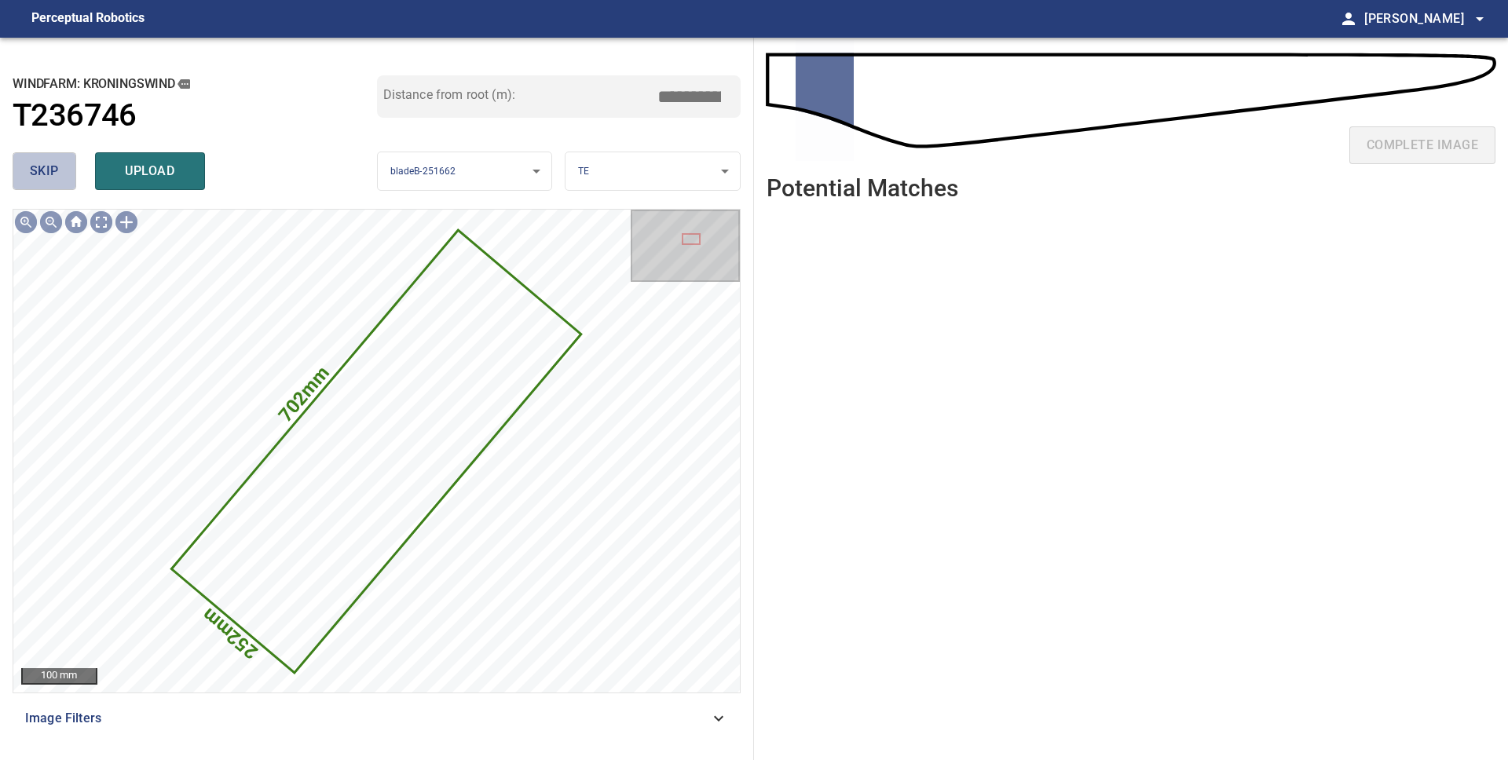
click at [53, 167] on span "skip" at bounding box center [44, 171] width 29 height 22
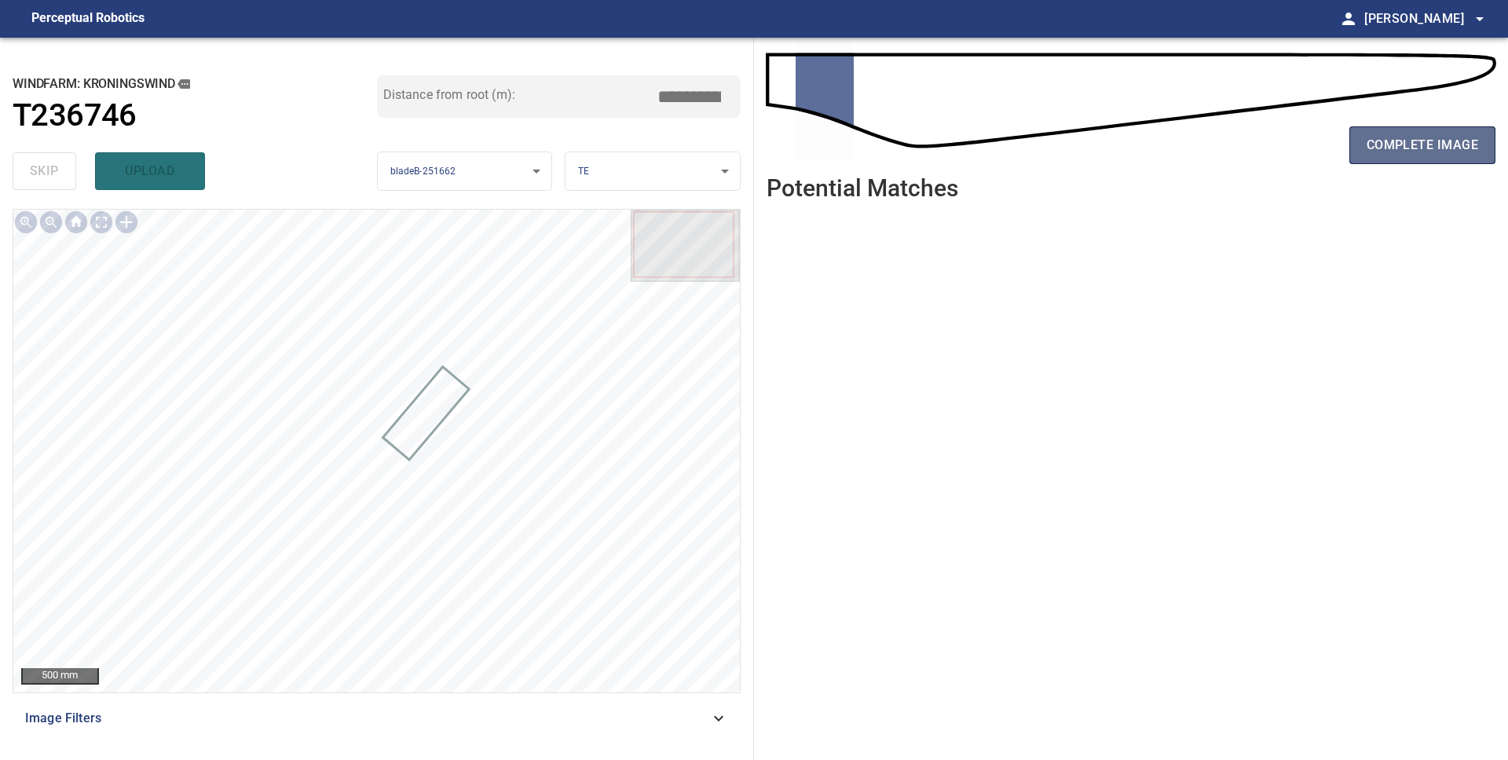
click at [1466, 148] on span "complete image" at bounding box center [1421, 145] width 111 height 22
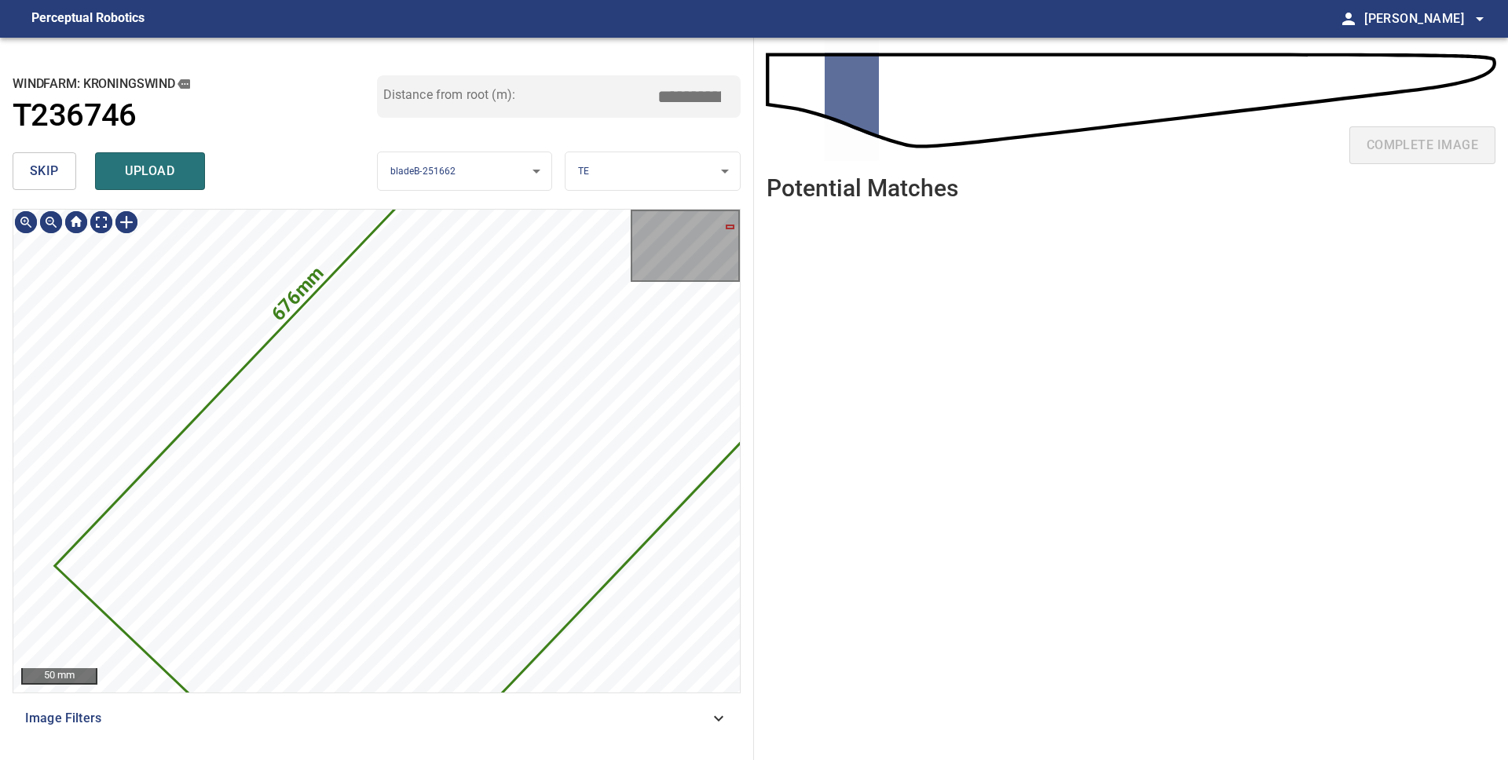
click at [49, 162] on span "skip" at bounding box center [44, 171] width 29 height 22
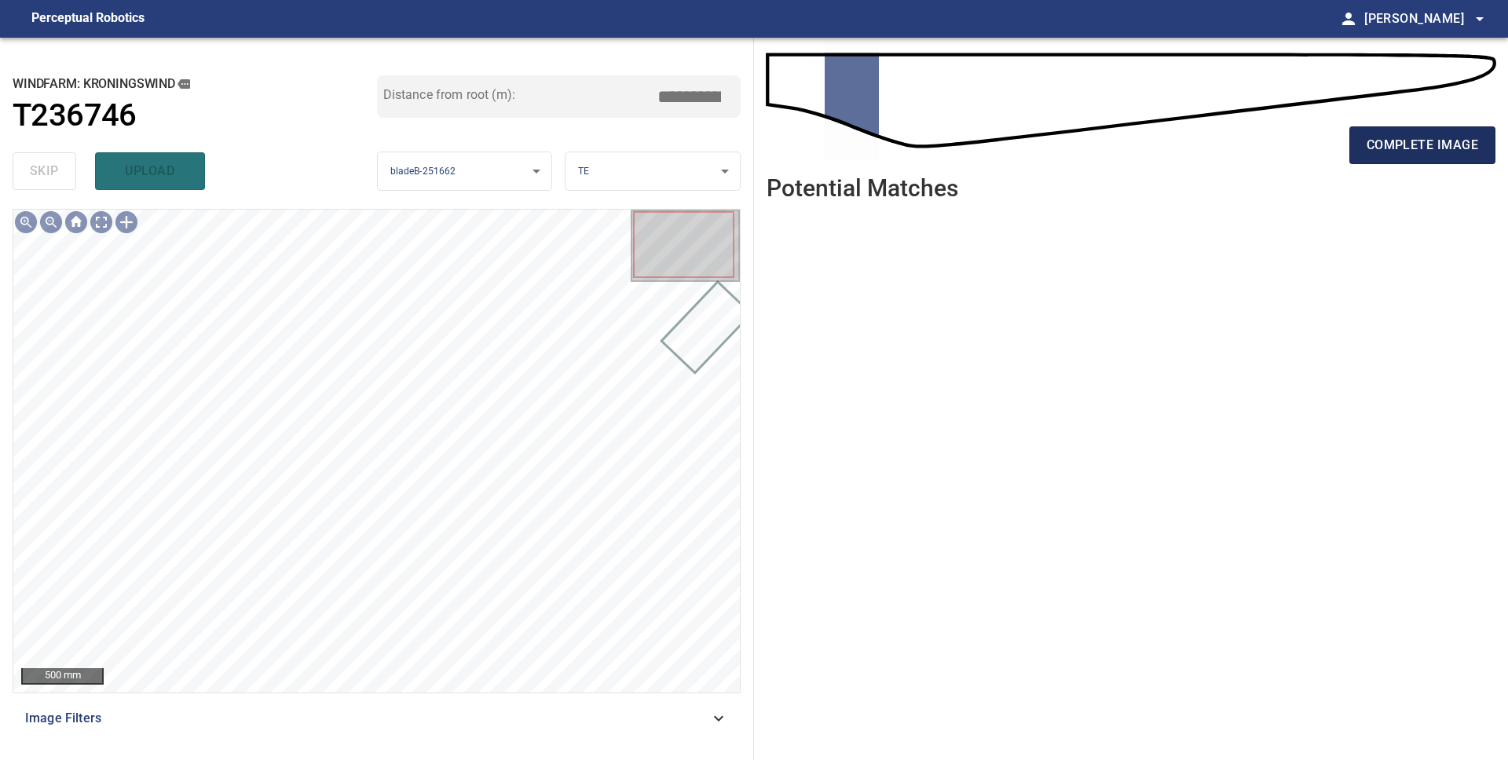
click at [1400, 162] on button "complete image" at bounding box center [1422, 145] width 146 height 38
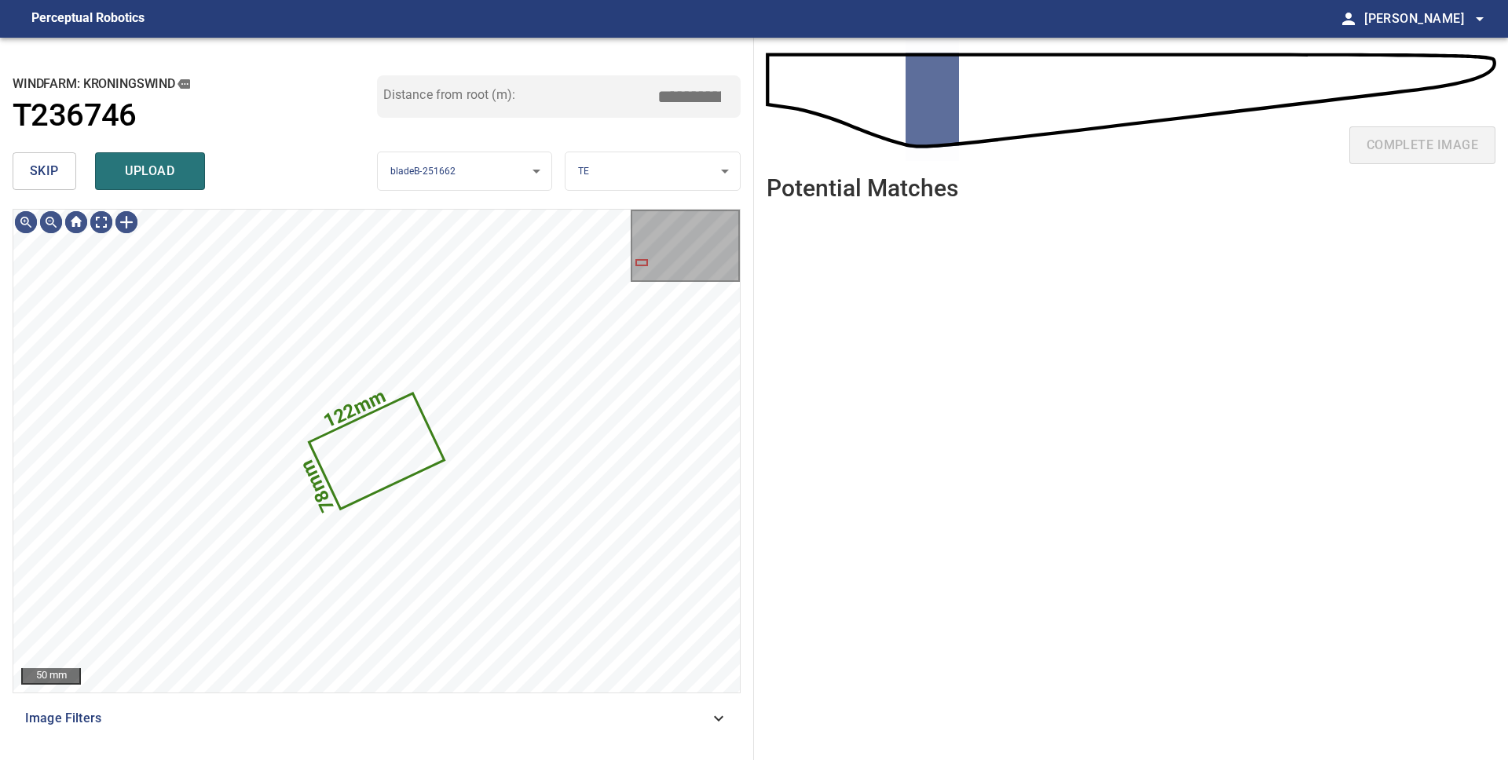
click at [56, 170] on span "skip" at bounding box center [44, 171] width 29 height 22
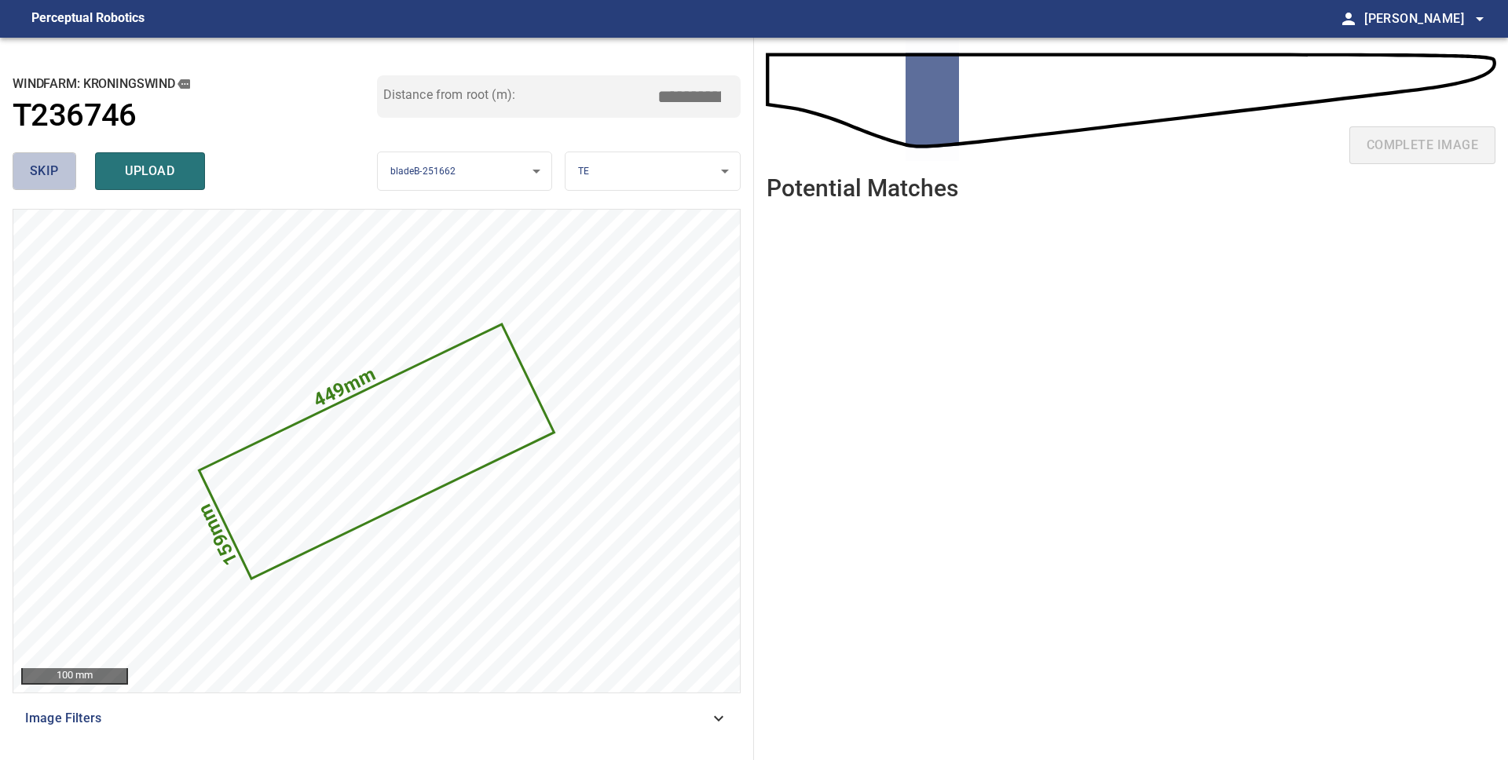
click at [56, 170] on span "skip" at bounding box center [44, 171] width 29 height 22
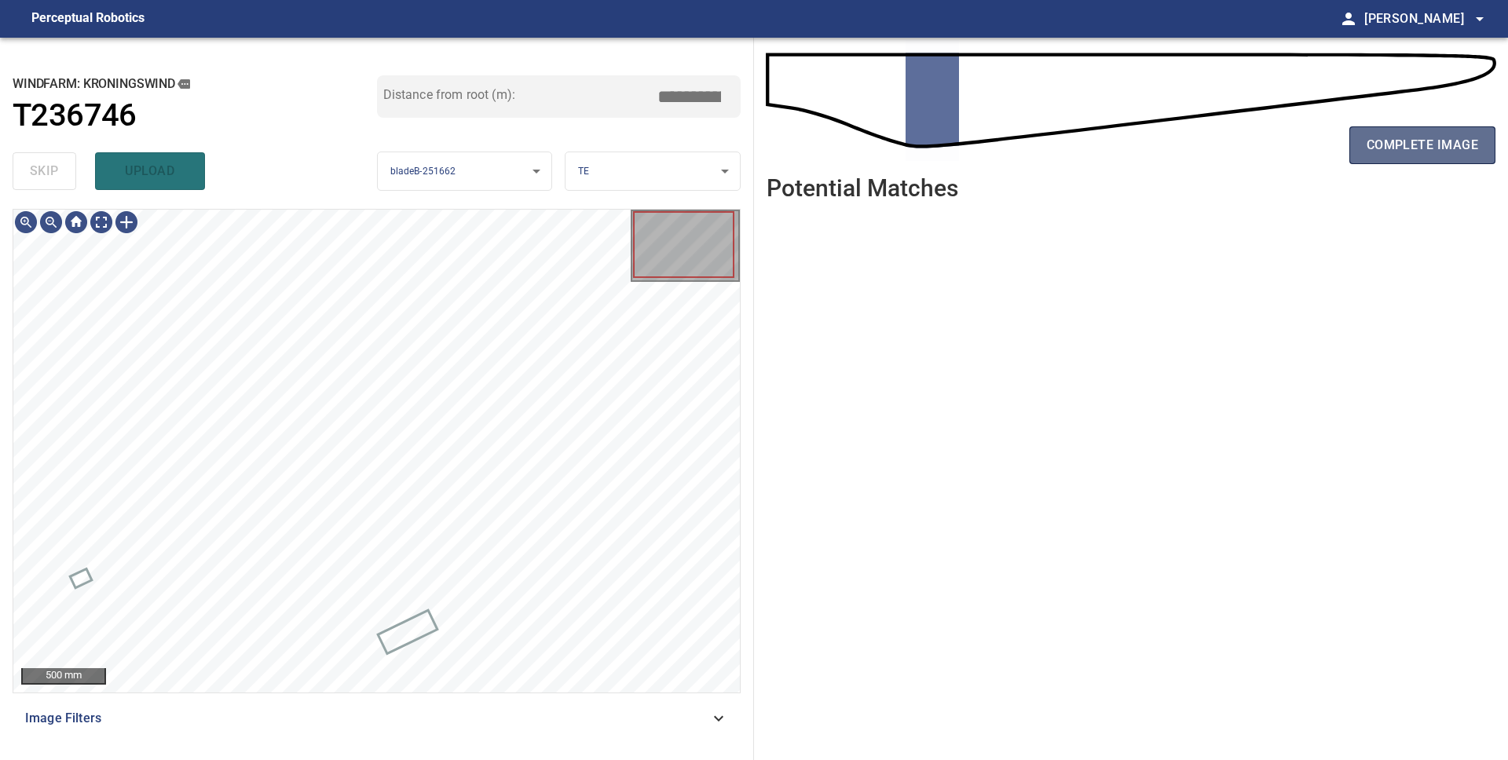
click at [1421, 137] on span "complete image" at bounding box center [1421, 145] width 111 height 22
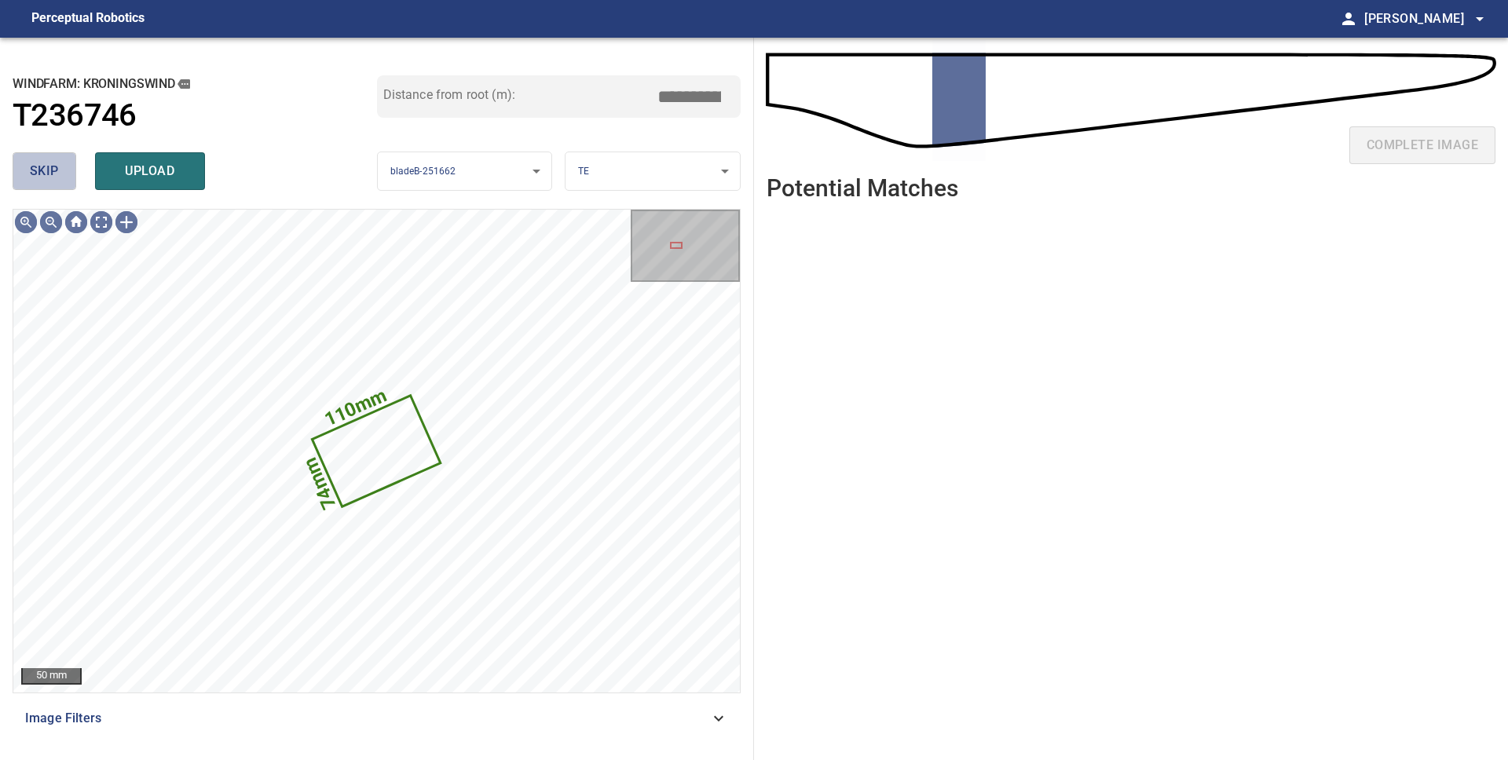
click at [50, 184] on button "skip" at bounding box center [45, 171] width 64 height 38
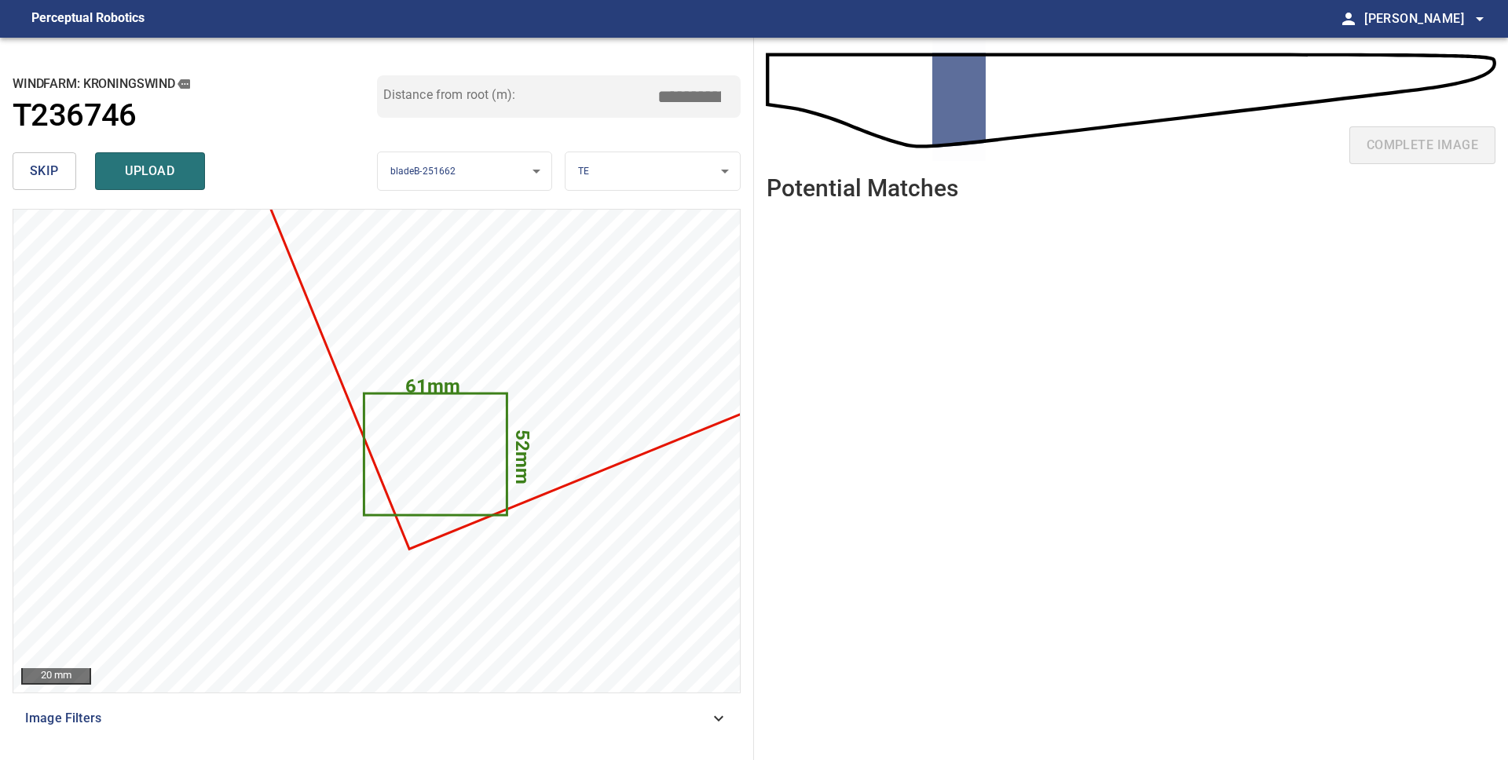
click at [42, 170] on span "skip" at bounding box center [44, 171] width 29 height 22
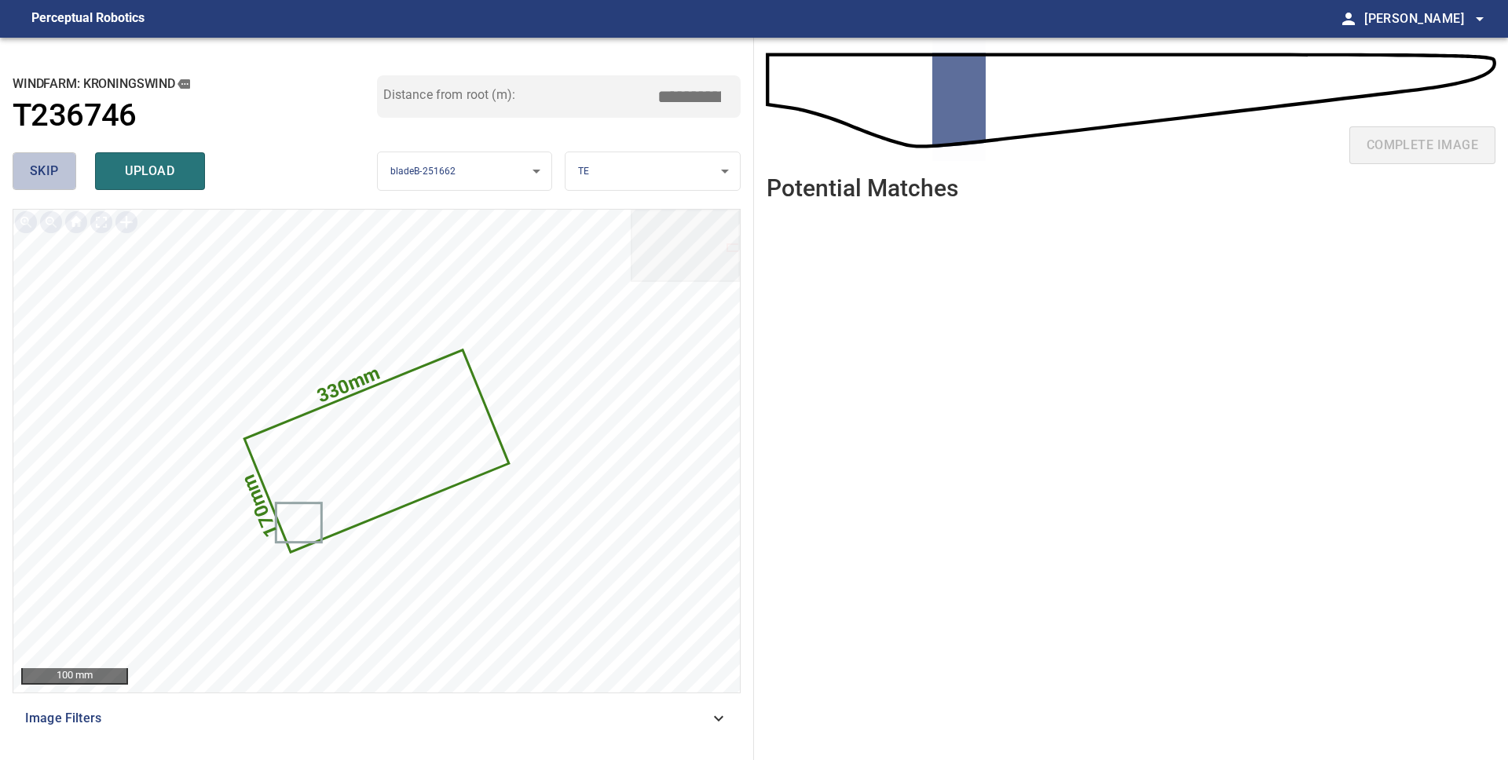
click at [34, 168] on span "skip" at bounding box center [44, 171] width 29 height 22
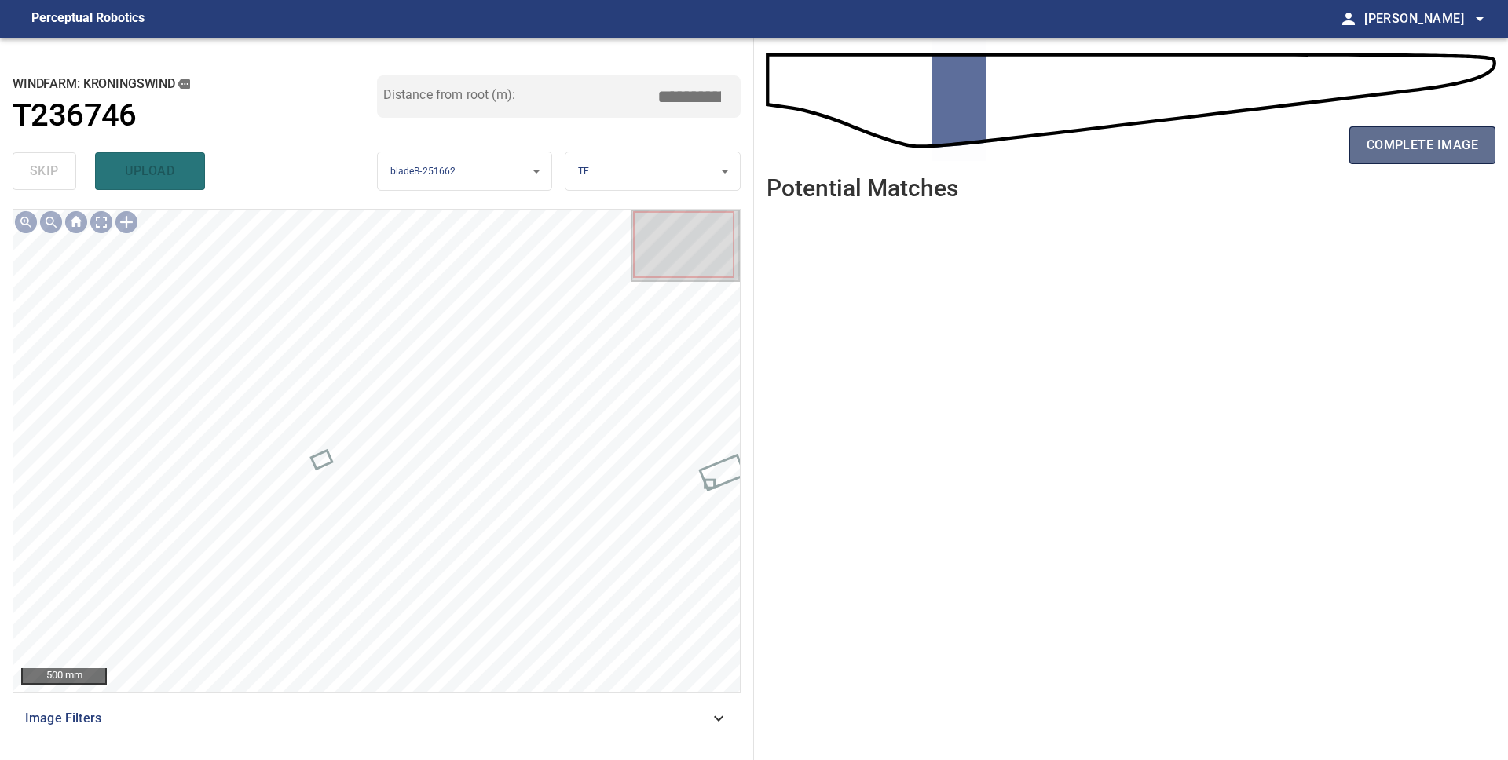
click at [1389, 144] on span "complete image" at bounding box center [1421, 145] width 111 height 22
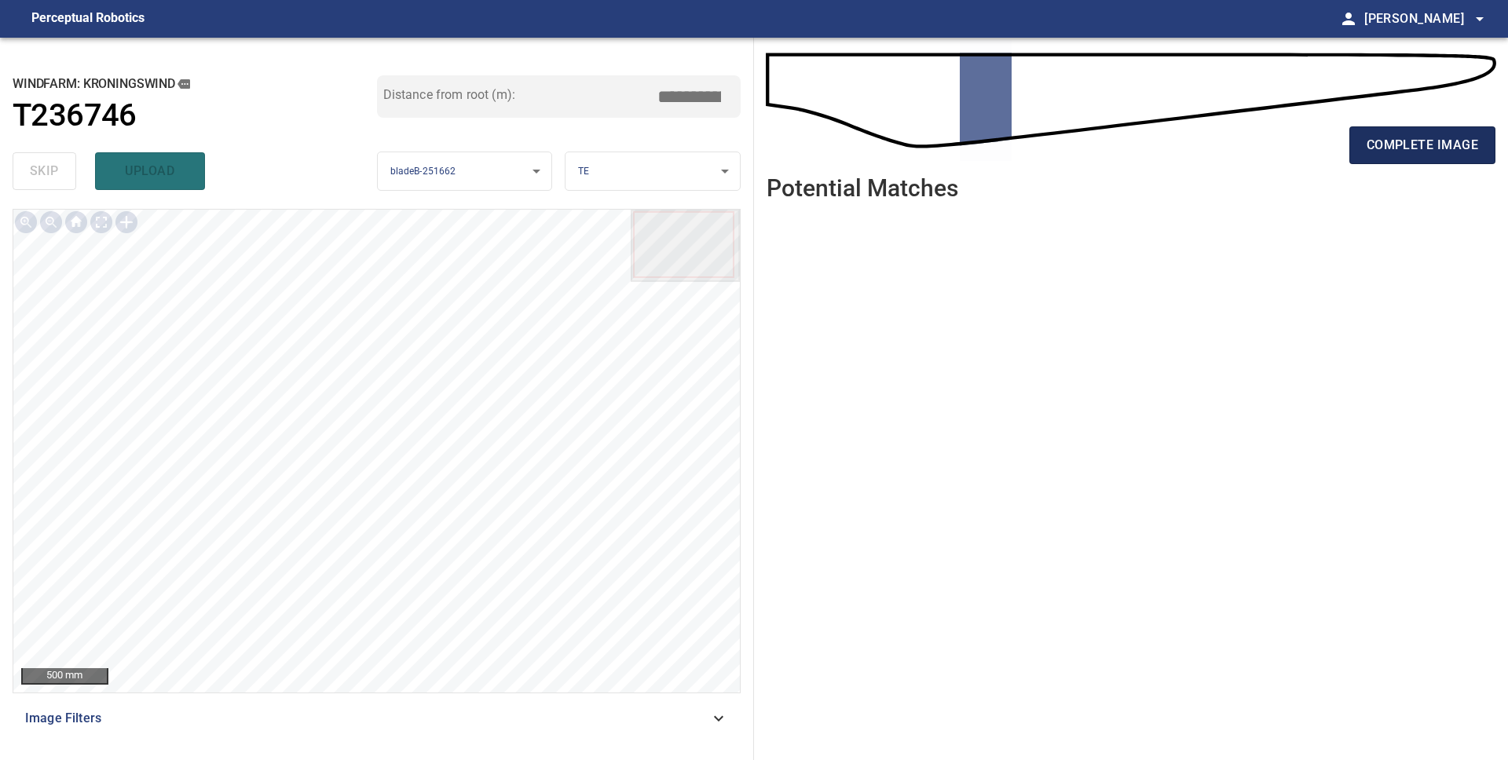
click at [1406, 154] on span "complete image" at bounding box center [1421, 145] width 111 height 22
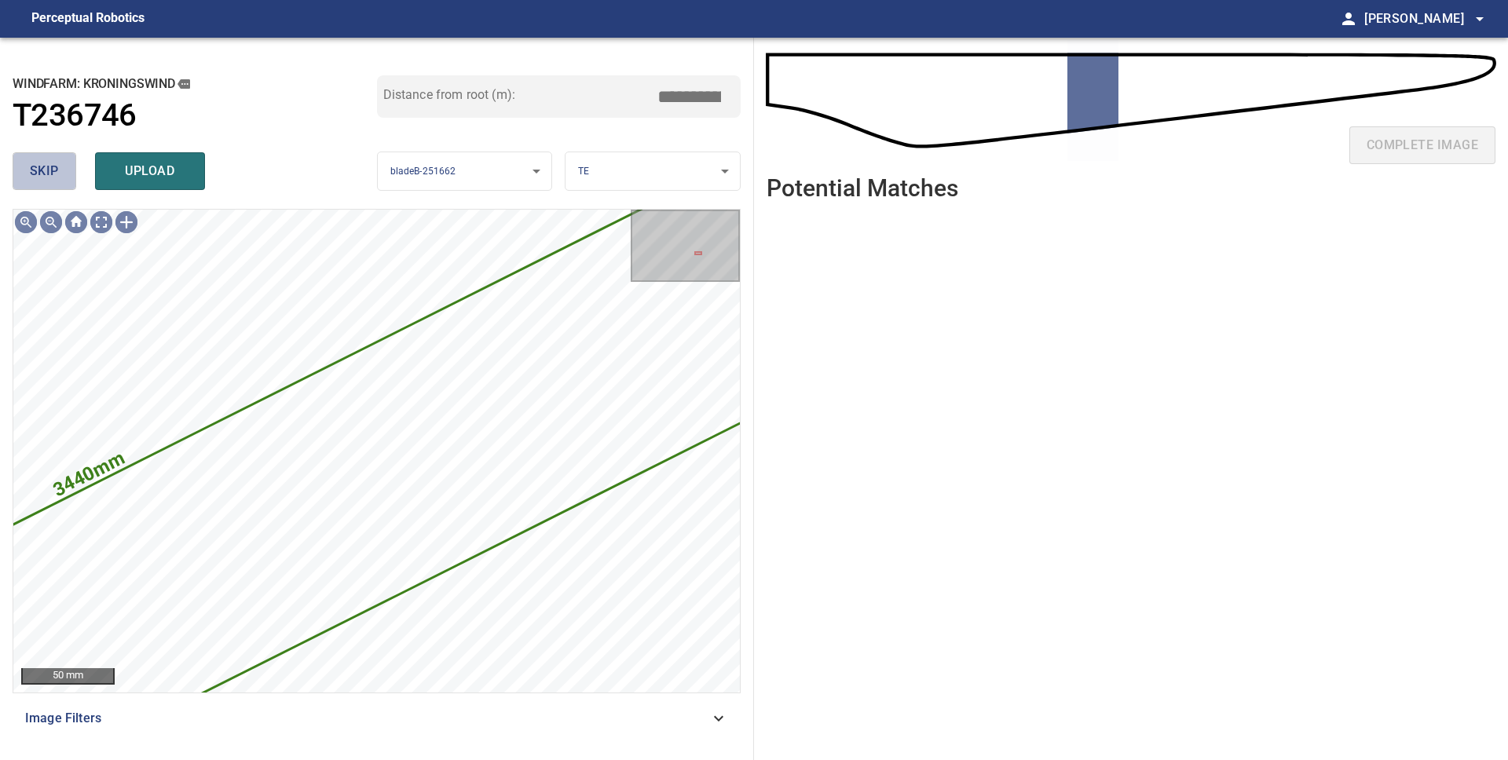
click at [41, 159] on button "skip" at bounding box center [45, 171] width 64 height 38
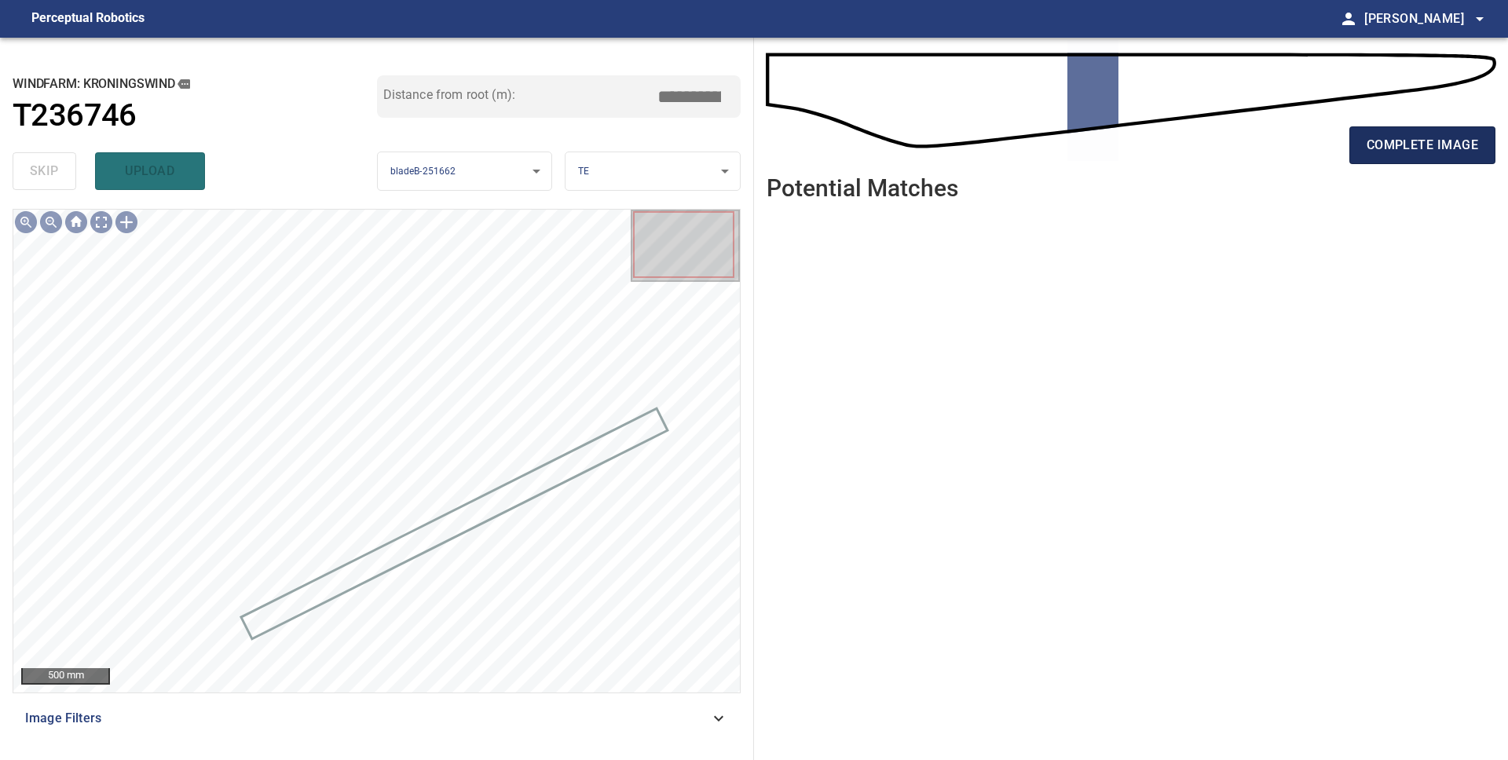
click at [1374, 141] on span "complete image" at bounding box center [1421, 145] width 111 height 22
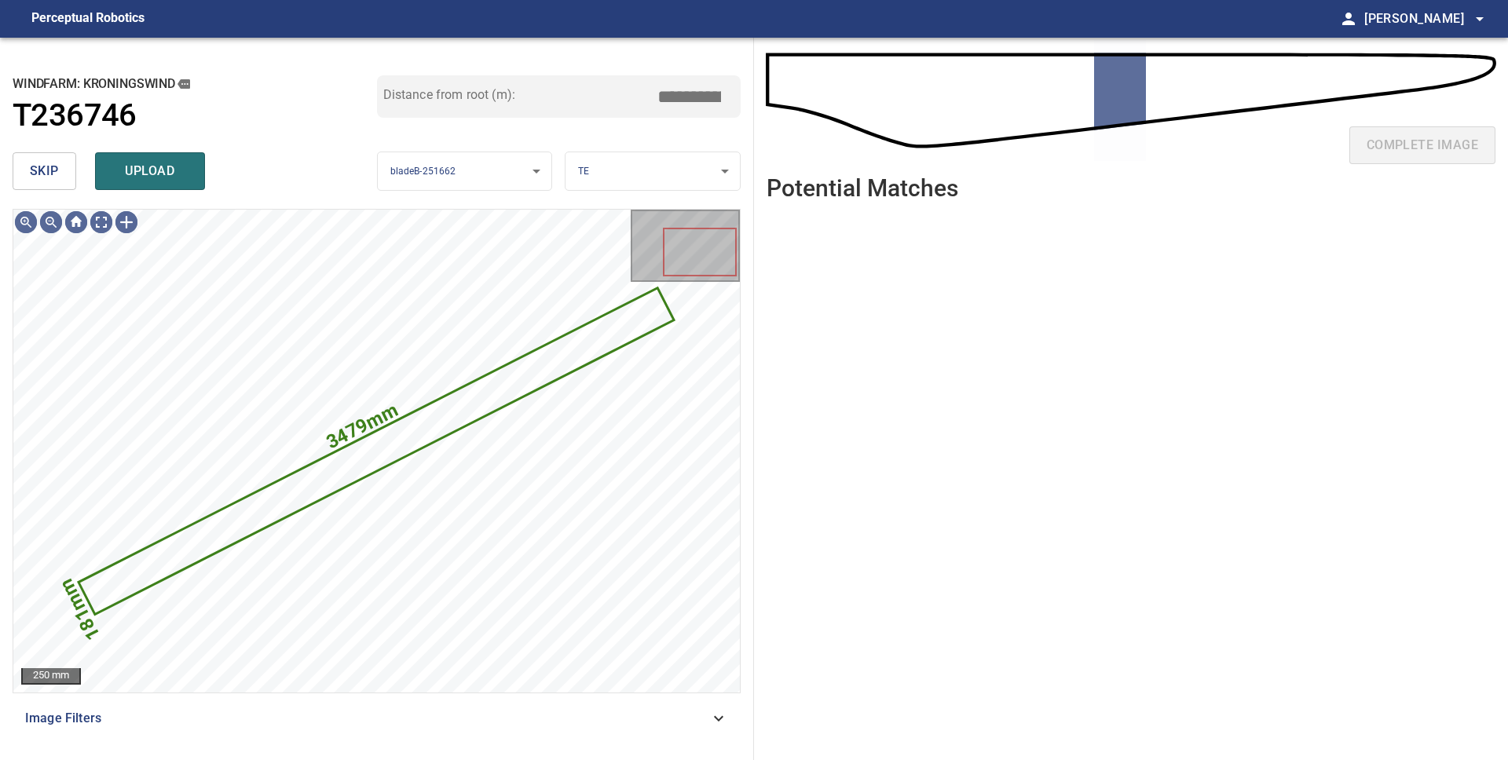
click at [37, 180] on span "skip" at bounding box center [44, 171] width 29 height 22
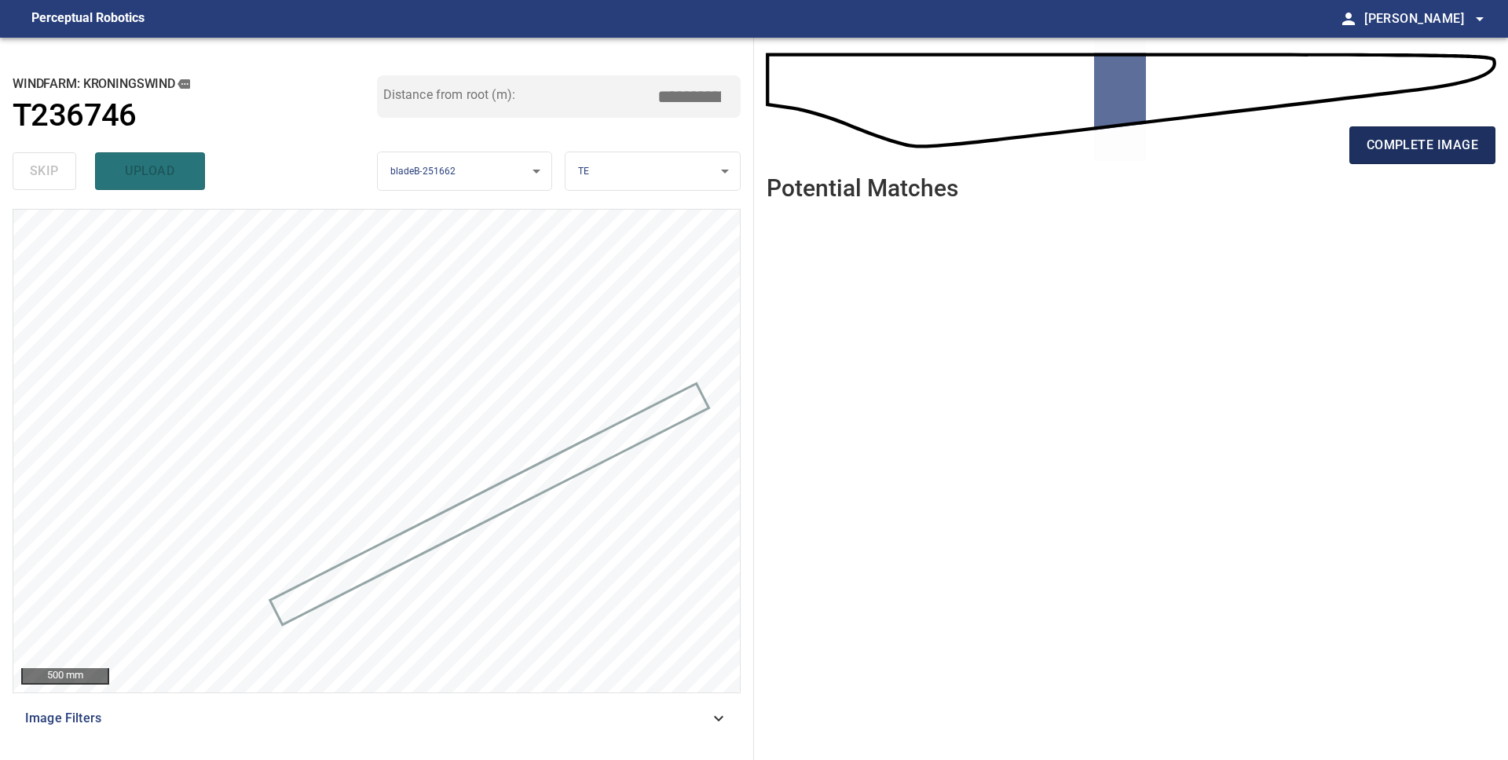
click at [1394, 155] on span "complete image" at bounding box center [1421, 145] width 111 height 22
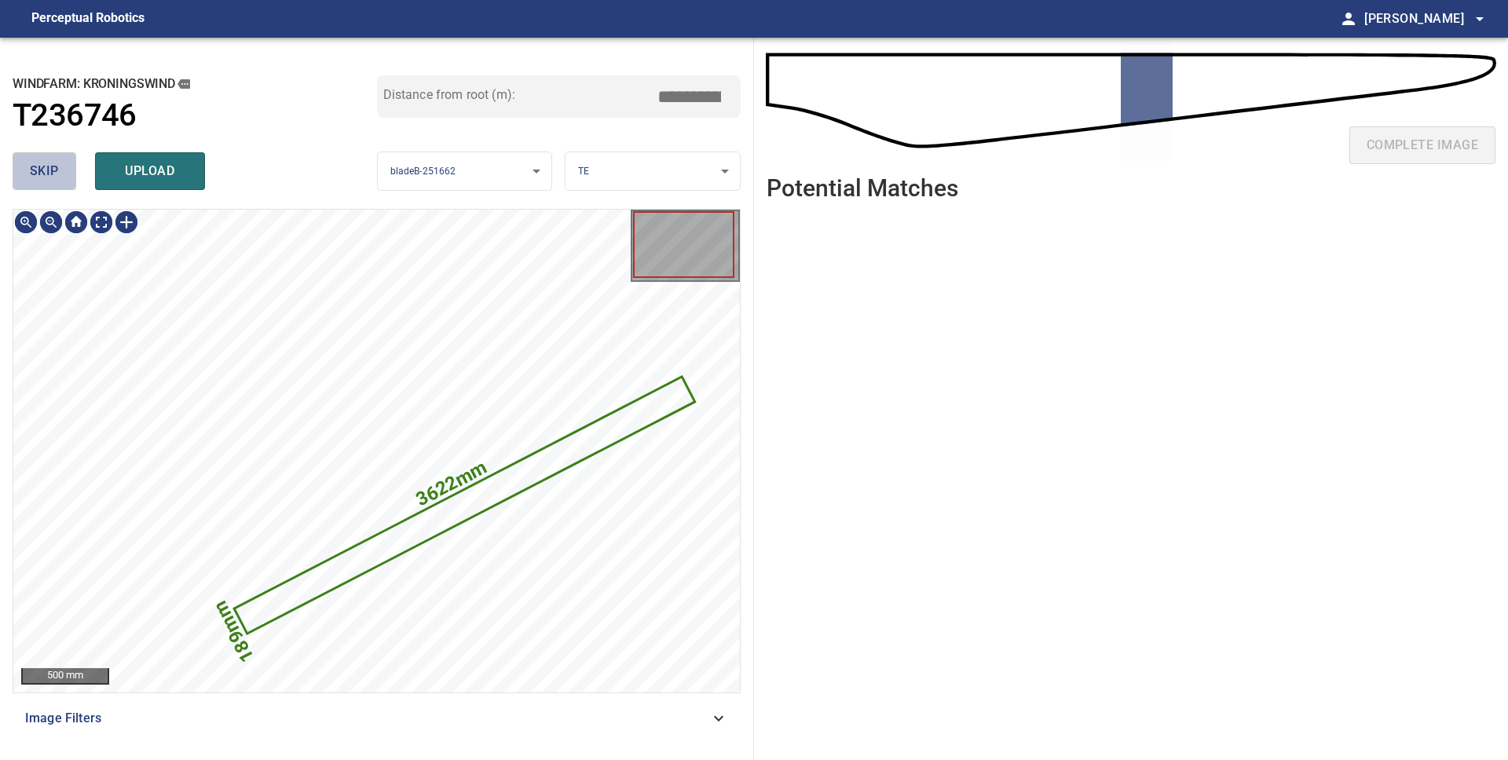
click at [38, 174] on span "skip" at bounding box center [44, 171] width 29 height 22
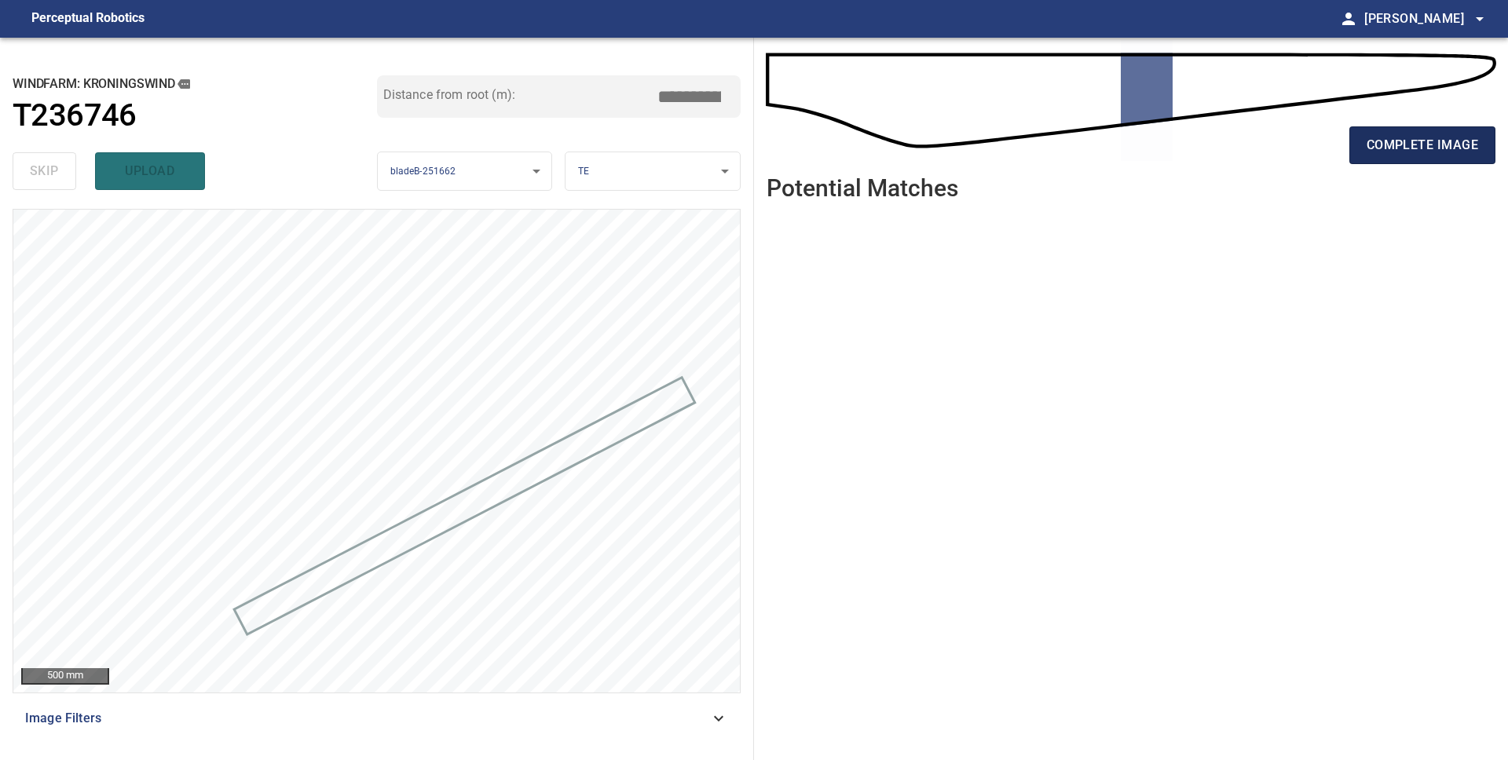
click at [1433, 146] on span "complete image" at bounding box center [1421, 145] width 111 height 22
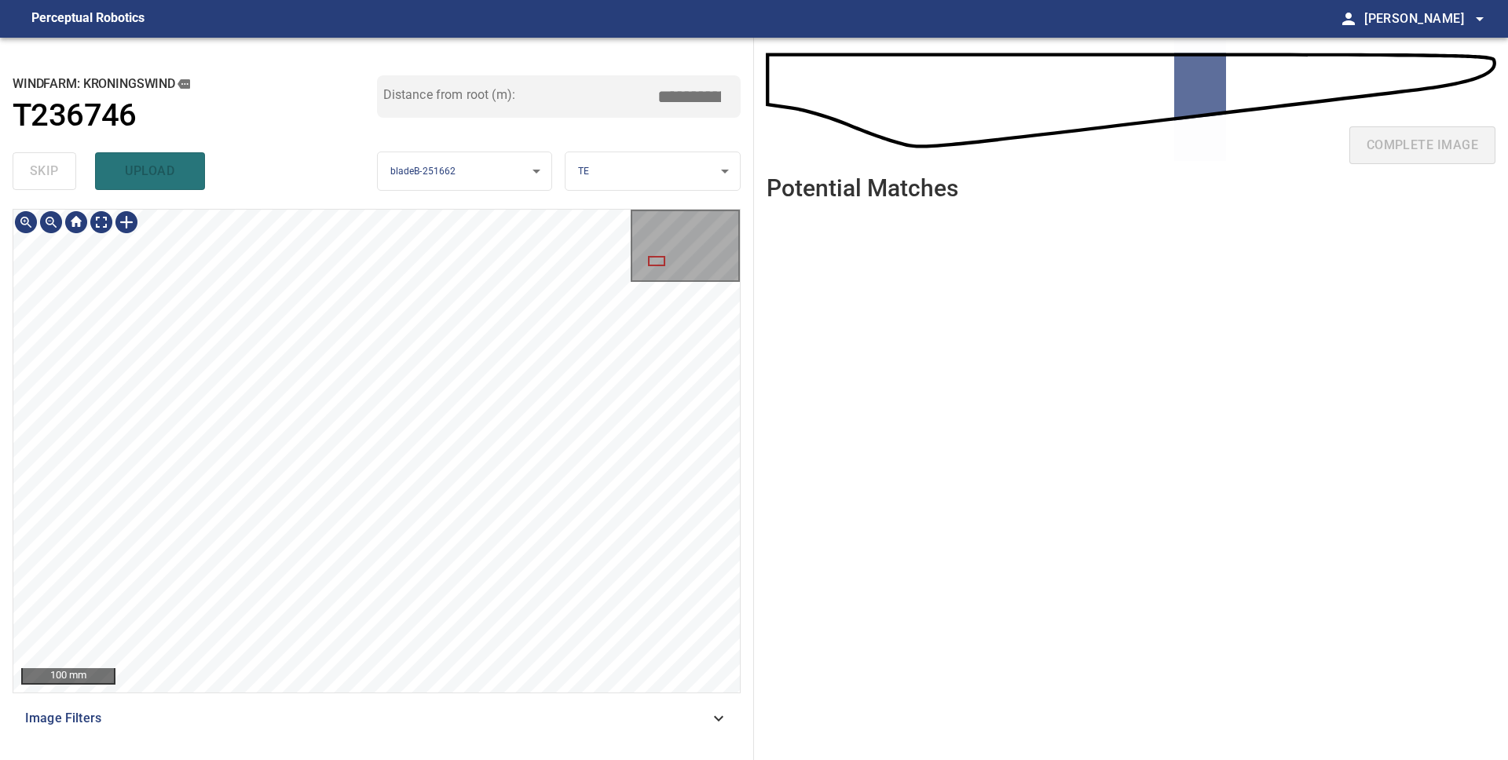
click at [800, 421] on div "**********" at bounding box center [754, 399] width 1508 height 722
click at [55, 168] on span "skip" at bounding box center [44, 171] width 29 height 22
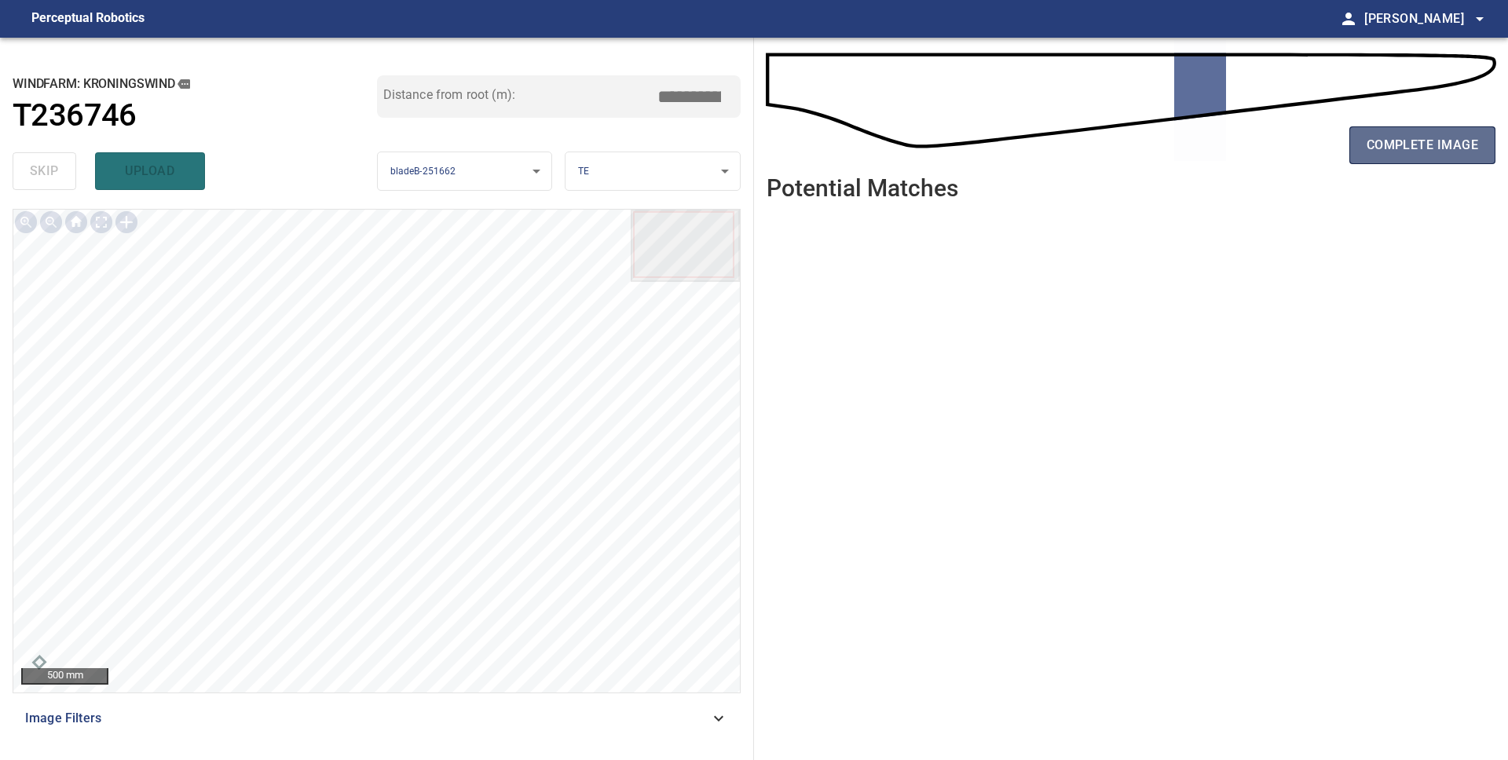
click at [1412, 146] on span "complete image" at bounding box center [1421, 145] width 111 height 22
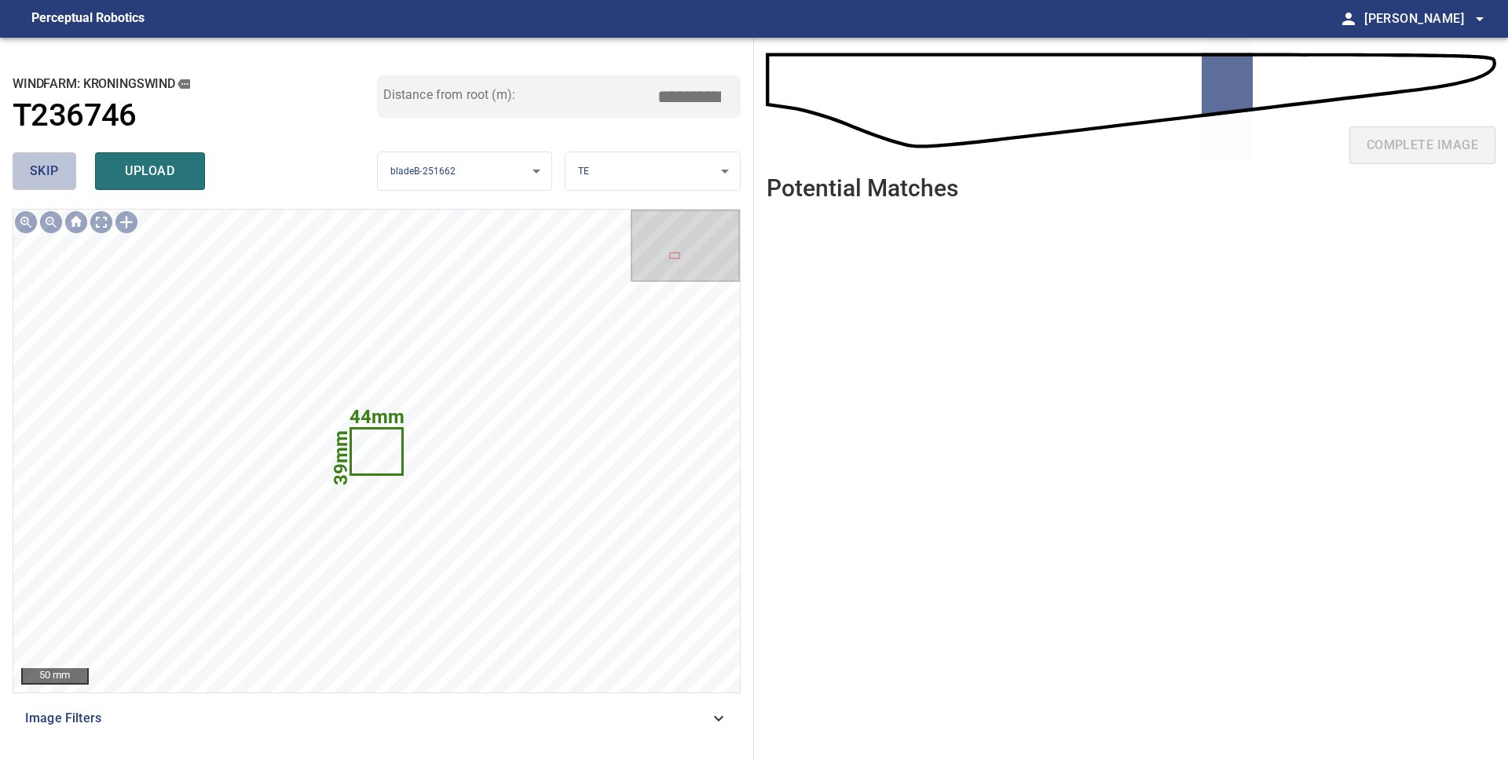
click at [47, 173] on span "skip" at bounding box center [44, 171] width 29 height 22
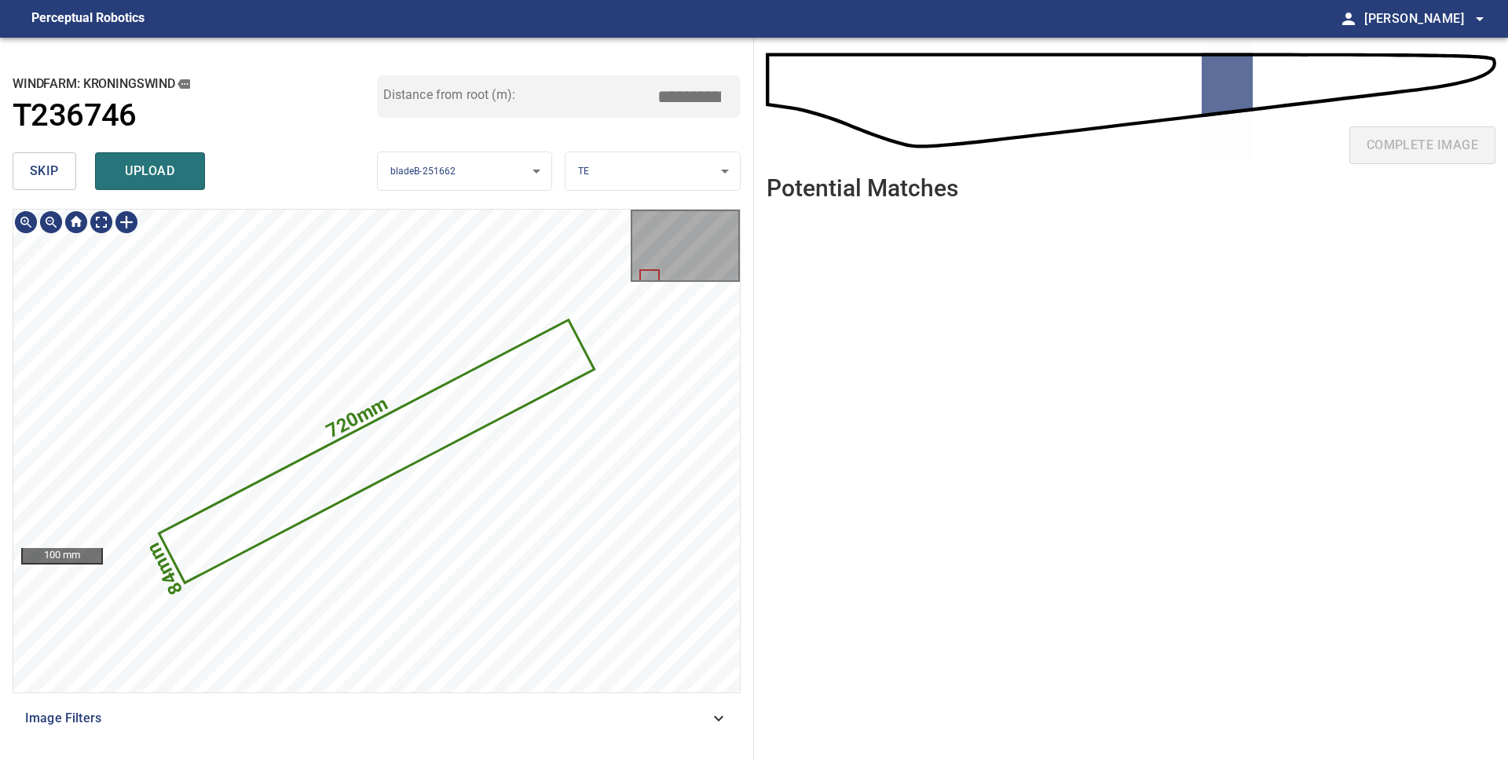
click at [490, 402] on icon at bounding box center [377, 451] width 432 height 260
click at [54, 177] on span "skip" at bounding box center [44, 171] width 29 height 22
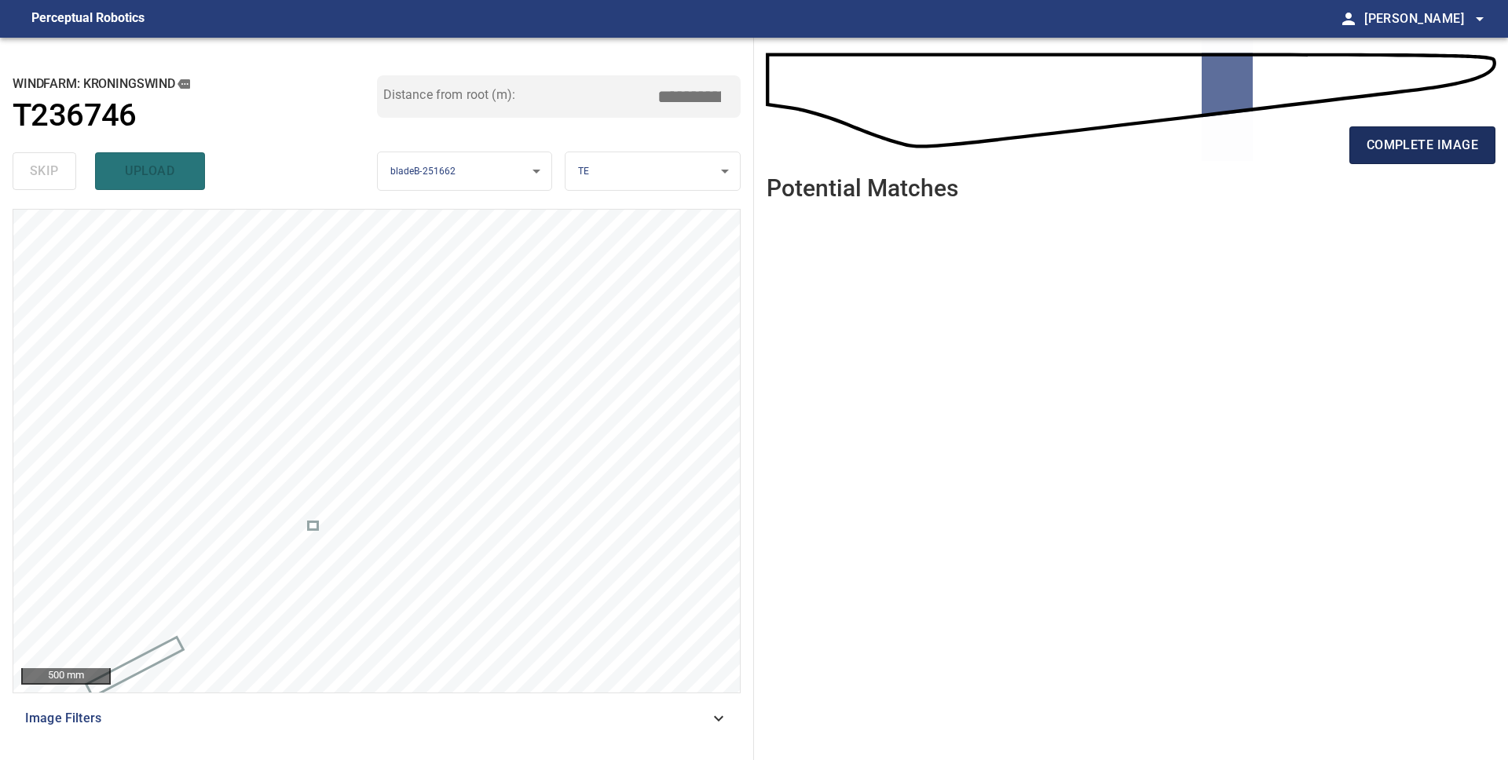
click at [1388, 145] on span "complete image" at bounding box center [1421, 145] width 111 height 22
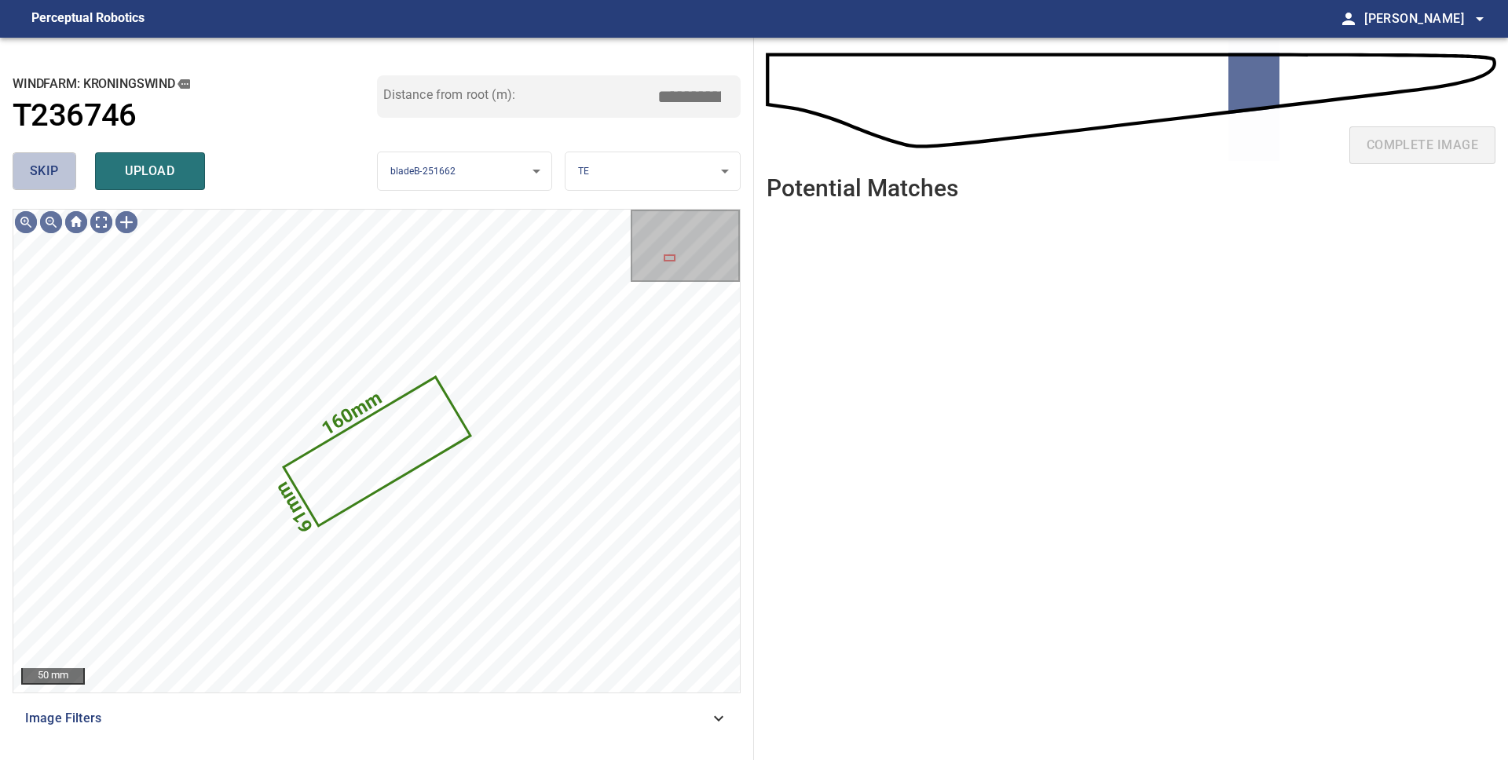
click at [46, 182] on button "skip" at bounding box center [45, 171] width 64 height 38
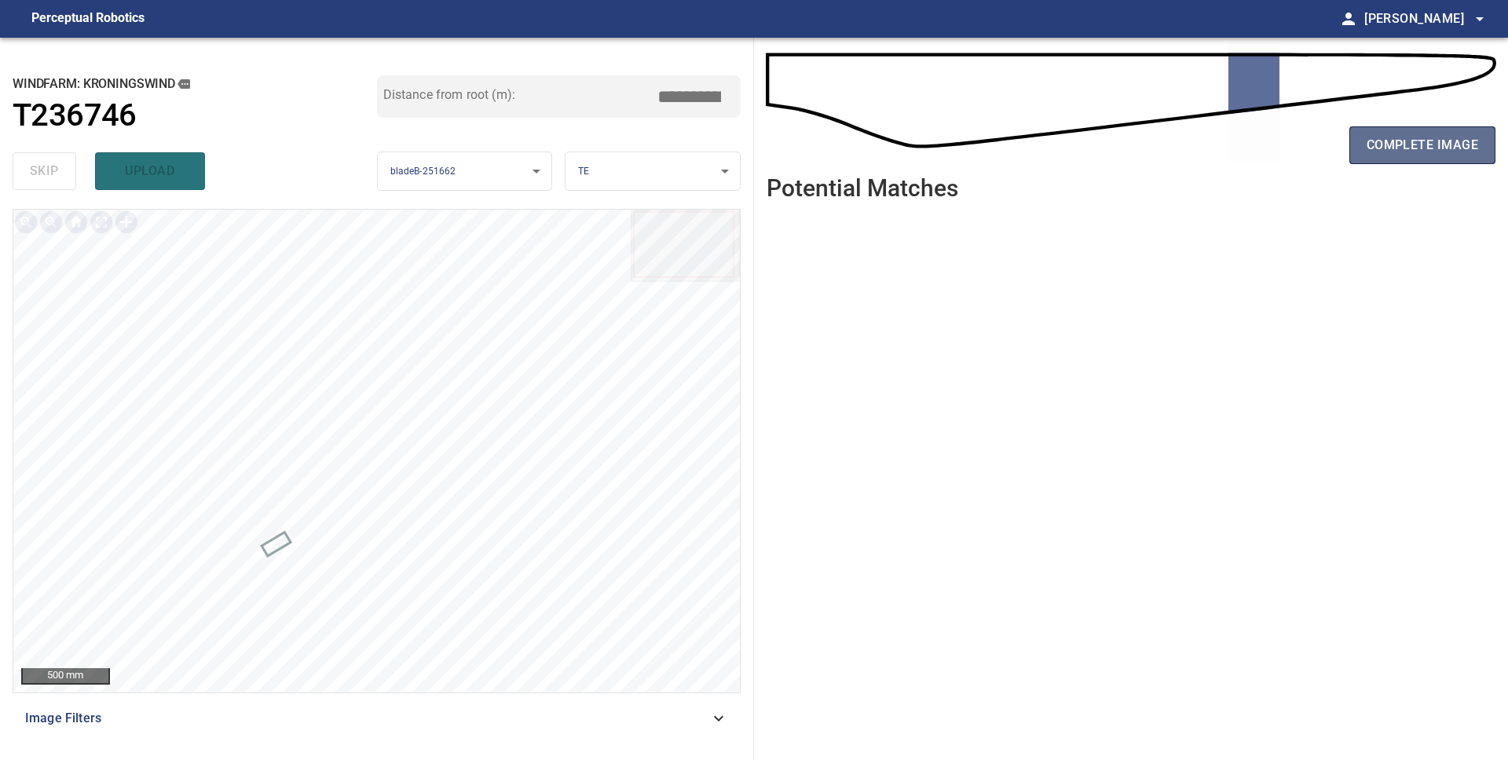
click at [1368, 157] on button "complete image" at bounding box center [1422, 145] width 146 height 38
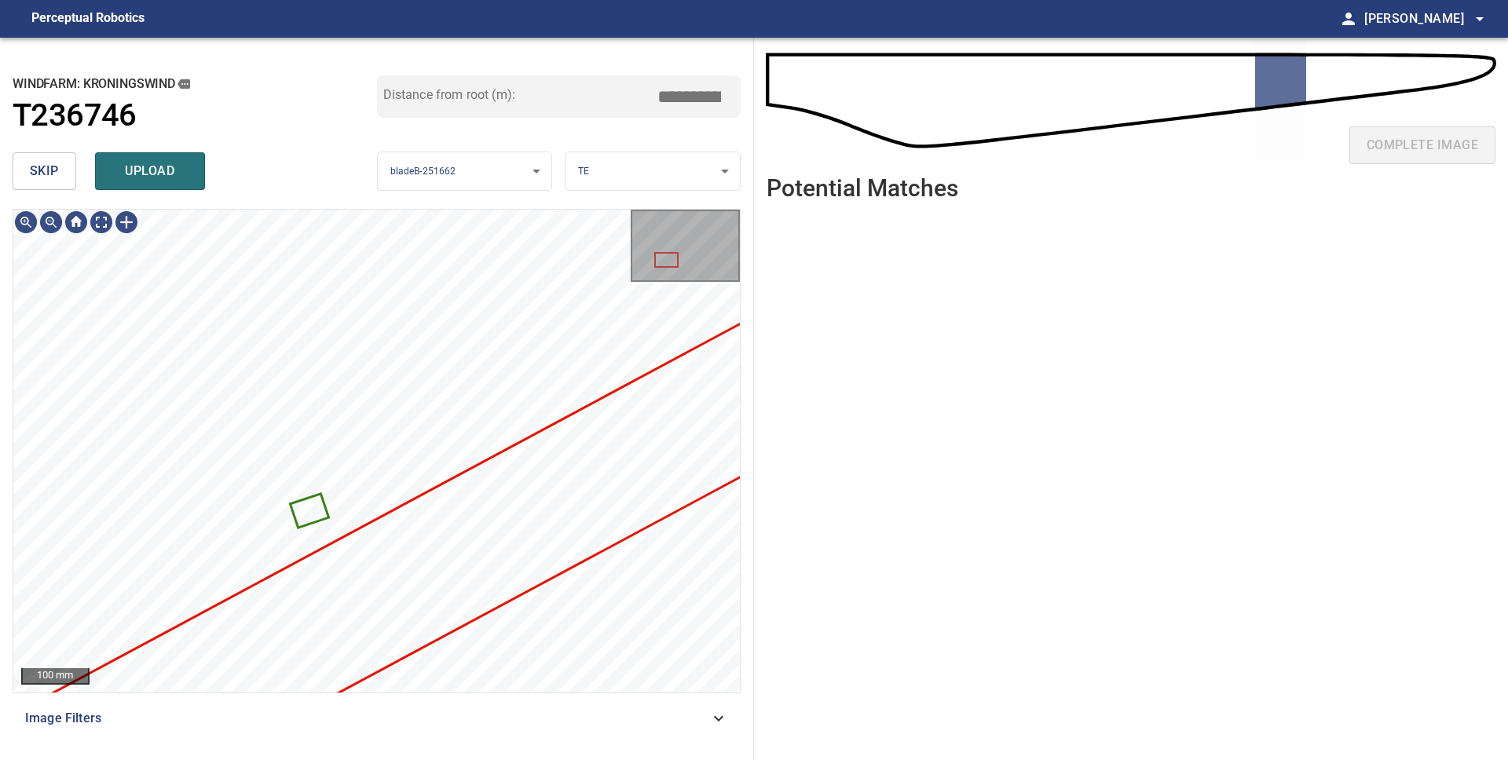
click at [53, 174] on span "skip" at bounding box center [44, 171] width 29 height 22
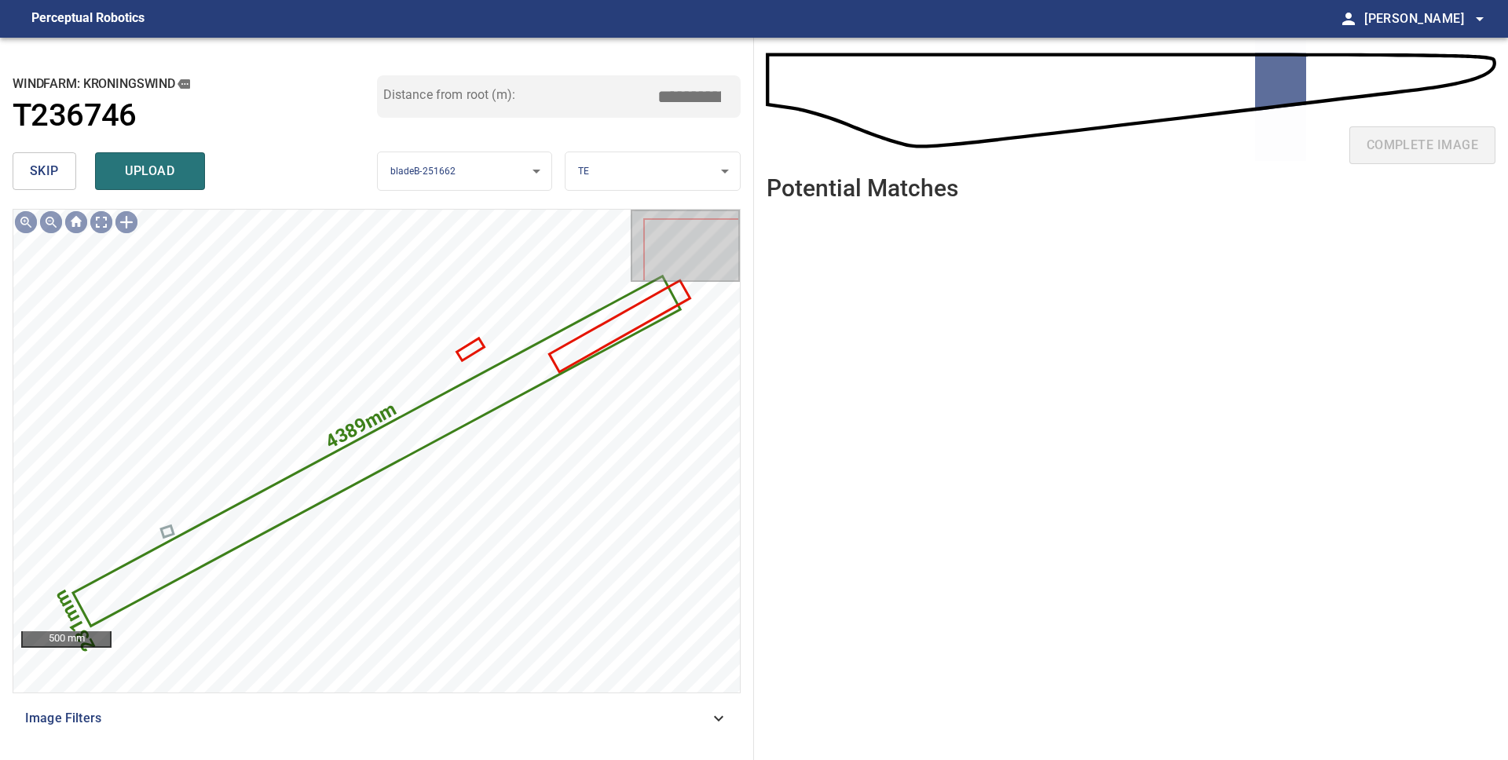
click at [53, 174] on span "skip" at bounding box center [44, 171] width 29 height 22
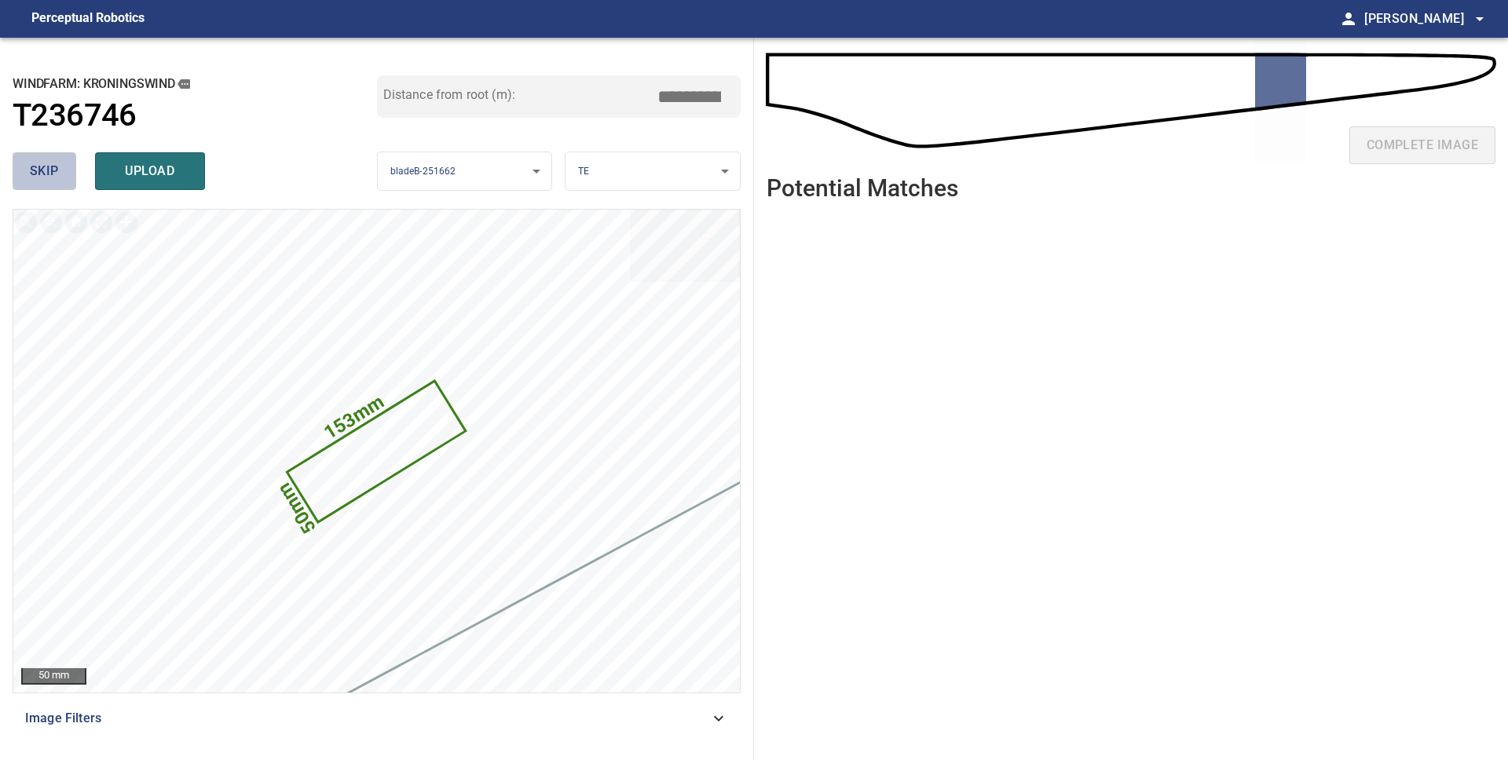
click at [53, 174] on span "skip" at bounding box center [44, 171] width 29 height 22
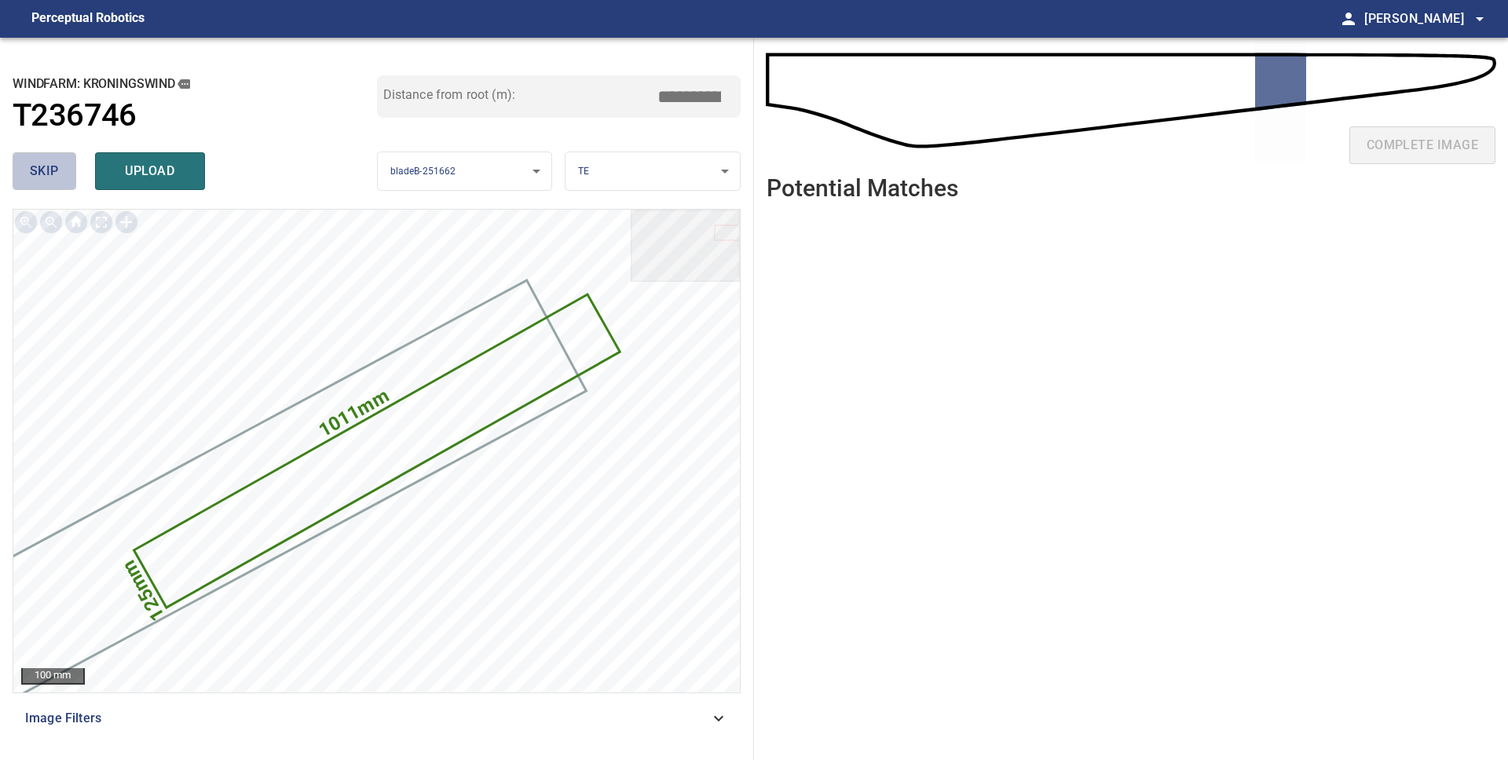
click at [53, 174] on span "skip" at bounding box center [44, 171] width 29 height 22
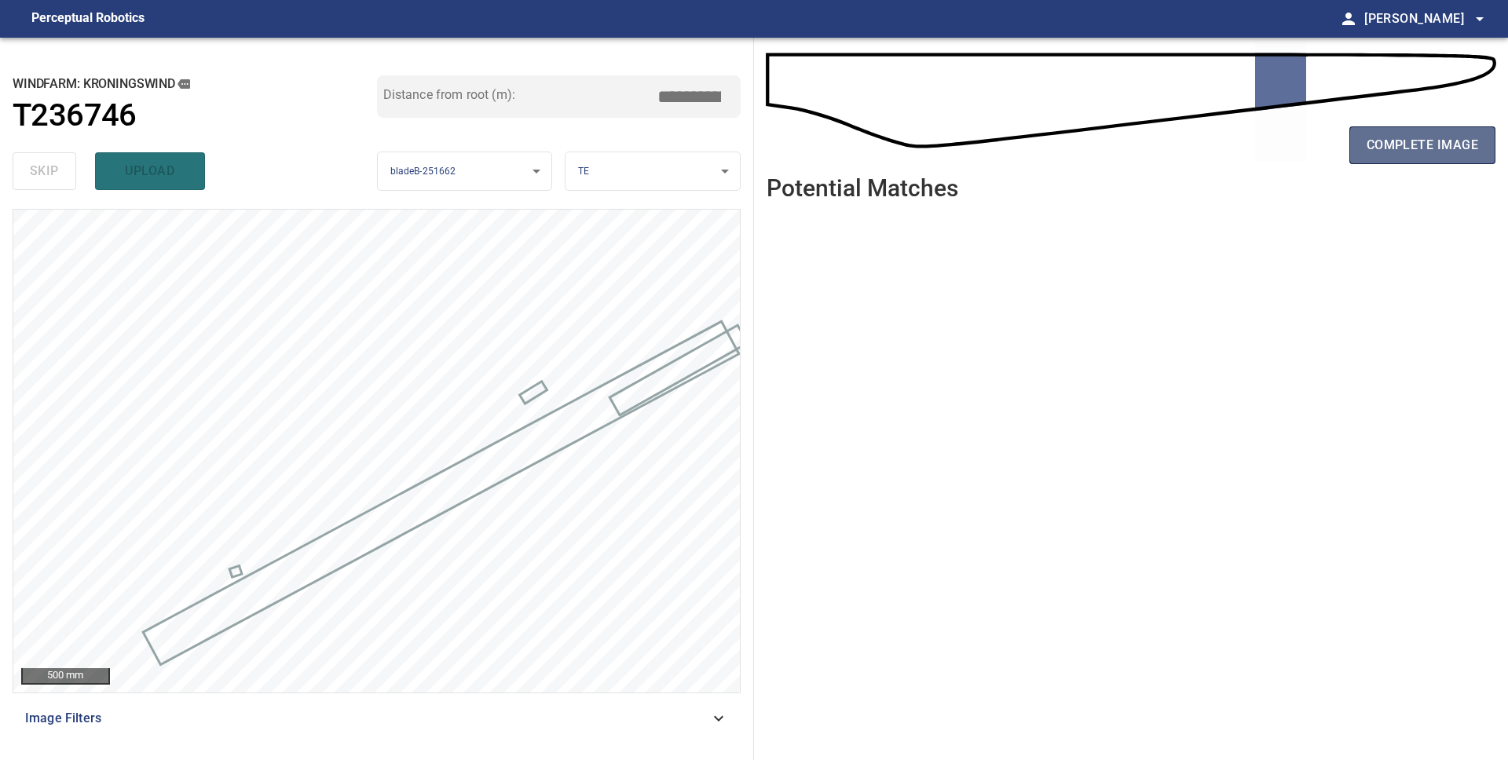
click at [1392, 153] on span "complete image" at bounding box center [1421, 145] width 111 height 22
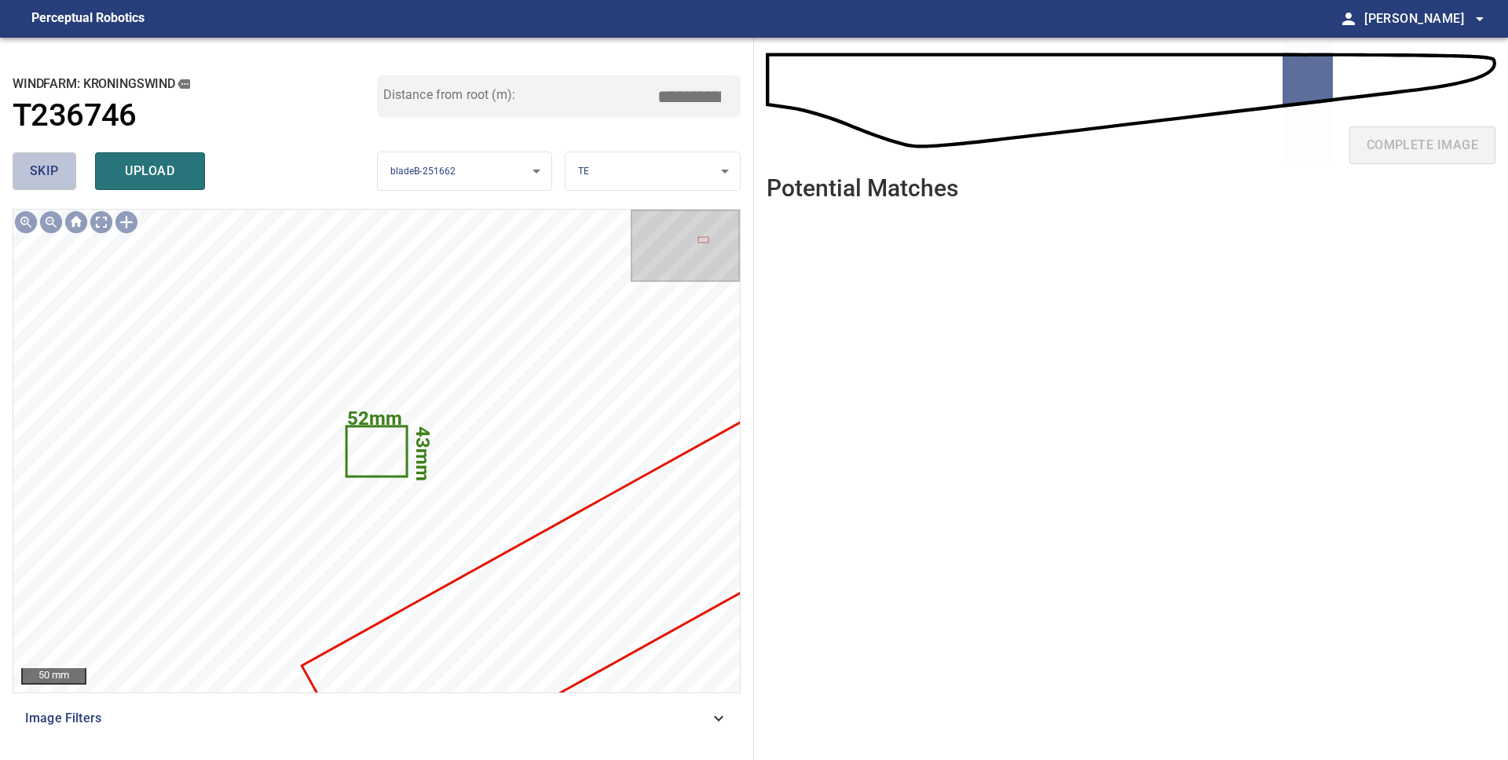
click at [52, 181] on span "skip" at bounding box center [44, 171] width 29 height 22
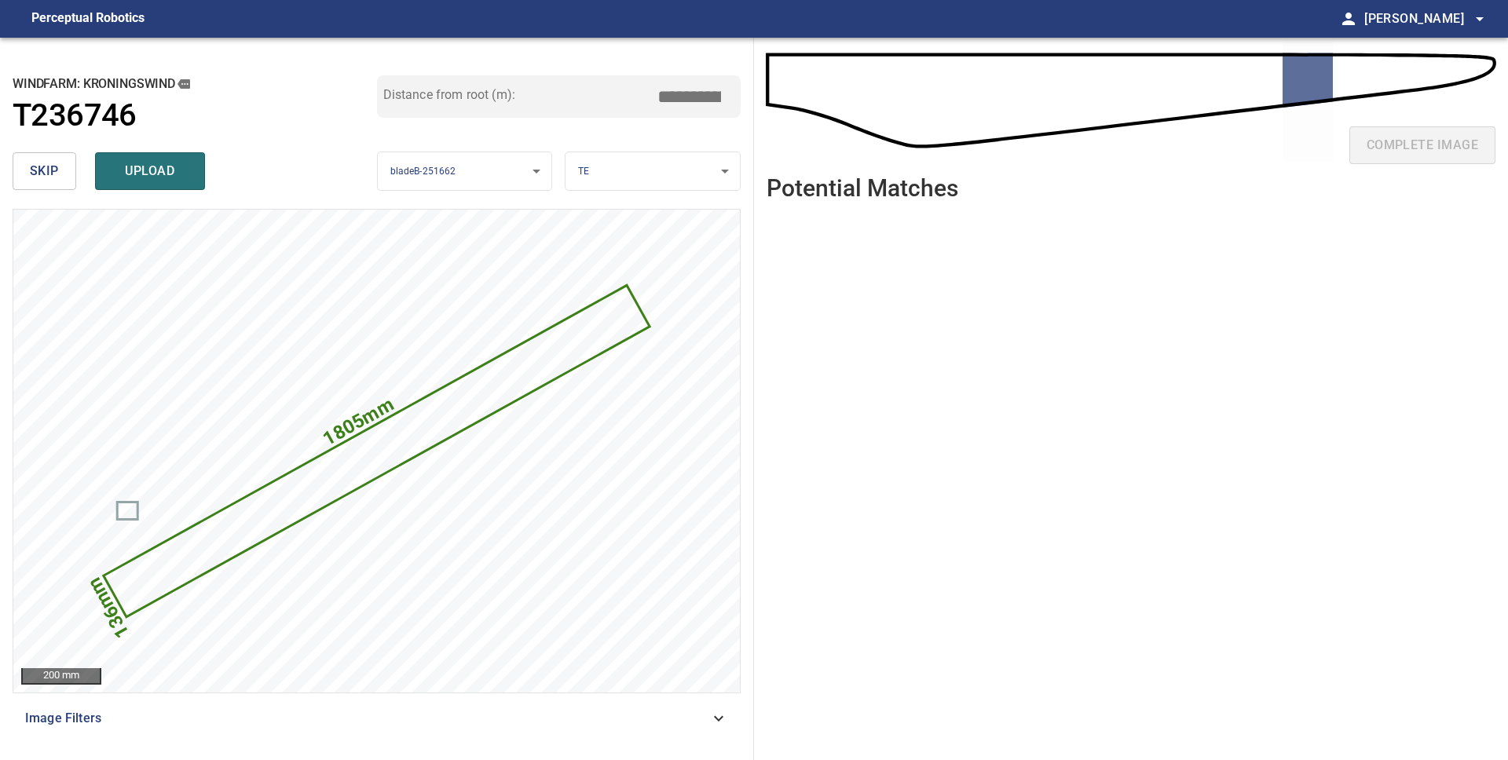
click at [53, 179] on span "skip" at bounding box center [44, 171] width 29 height 22
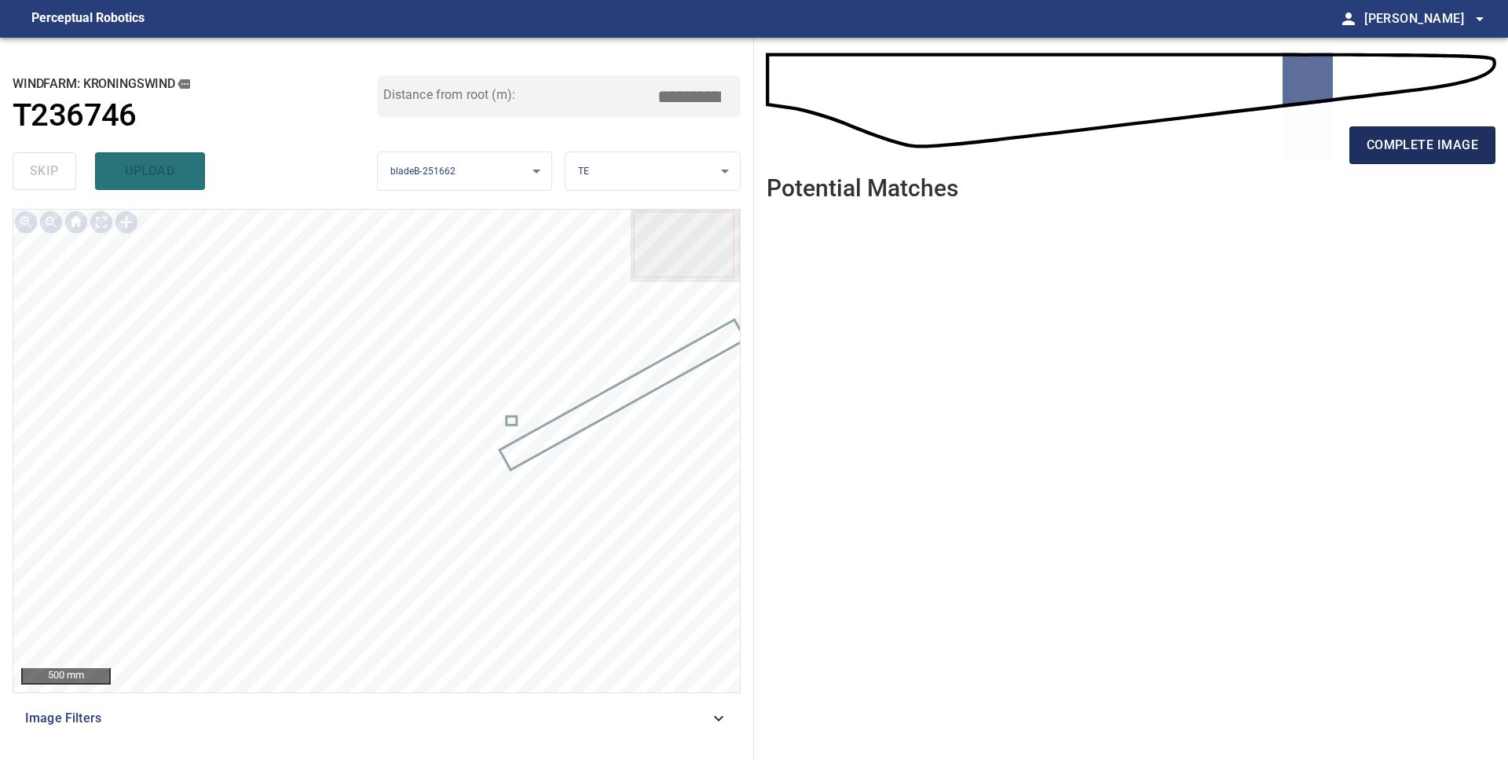
click at [1408, 154] on span "complete image" at bounding box center [1421, 145] width 111 height 22
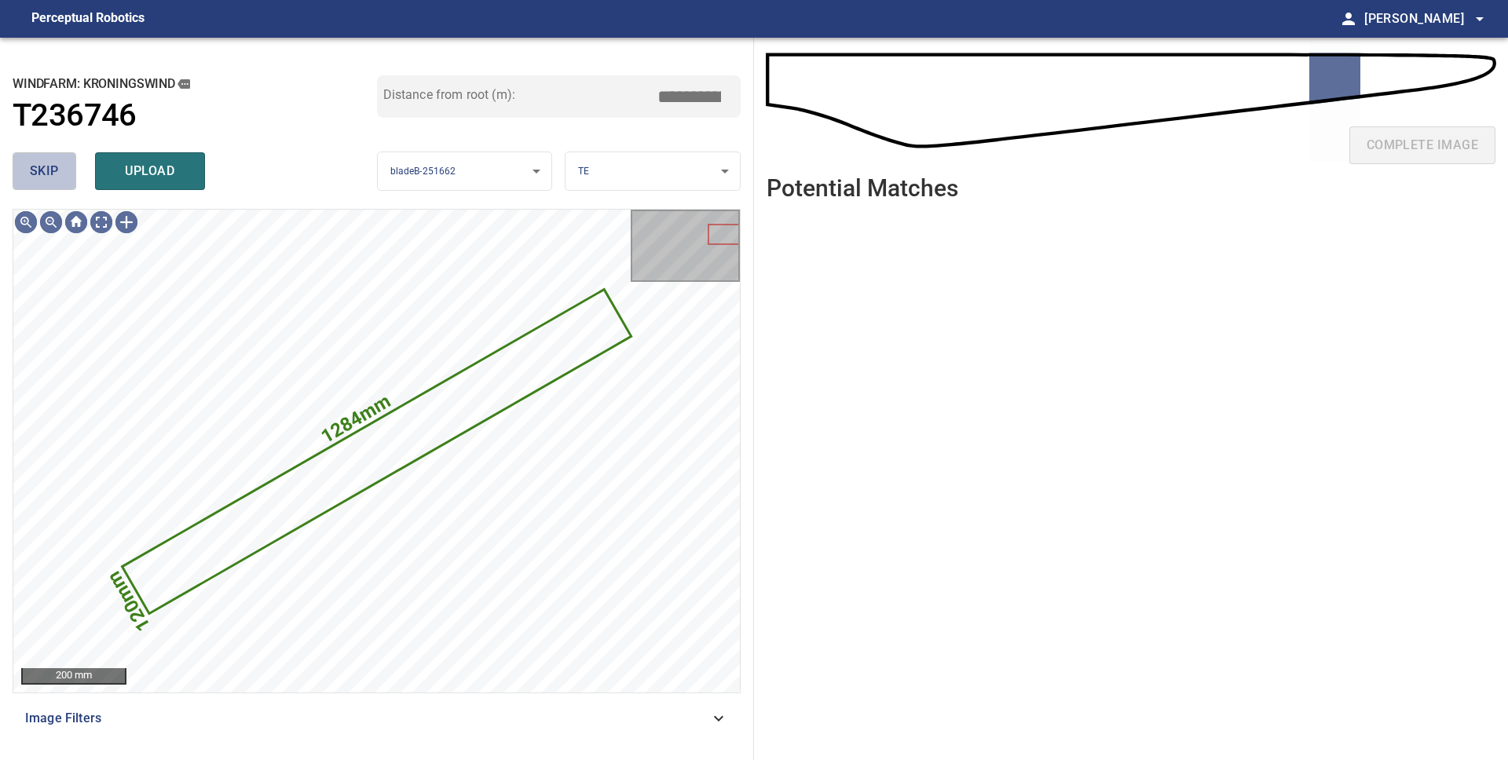
click at [38, 172] on span "skip" at bounding box center [44, 171] width 29 height 22
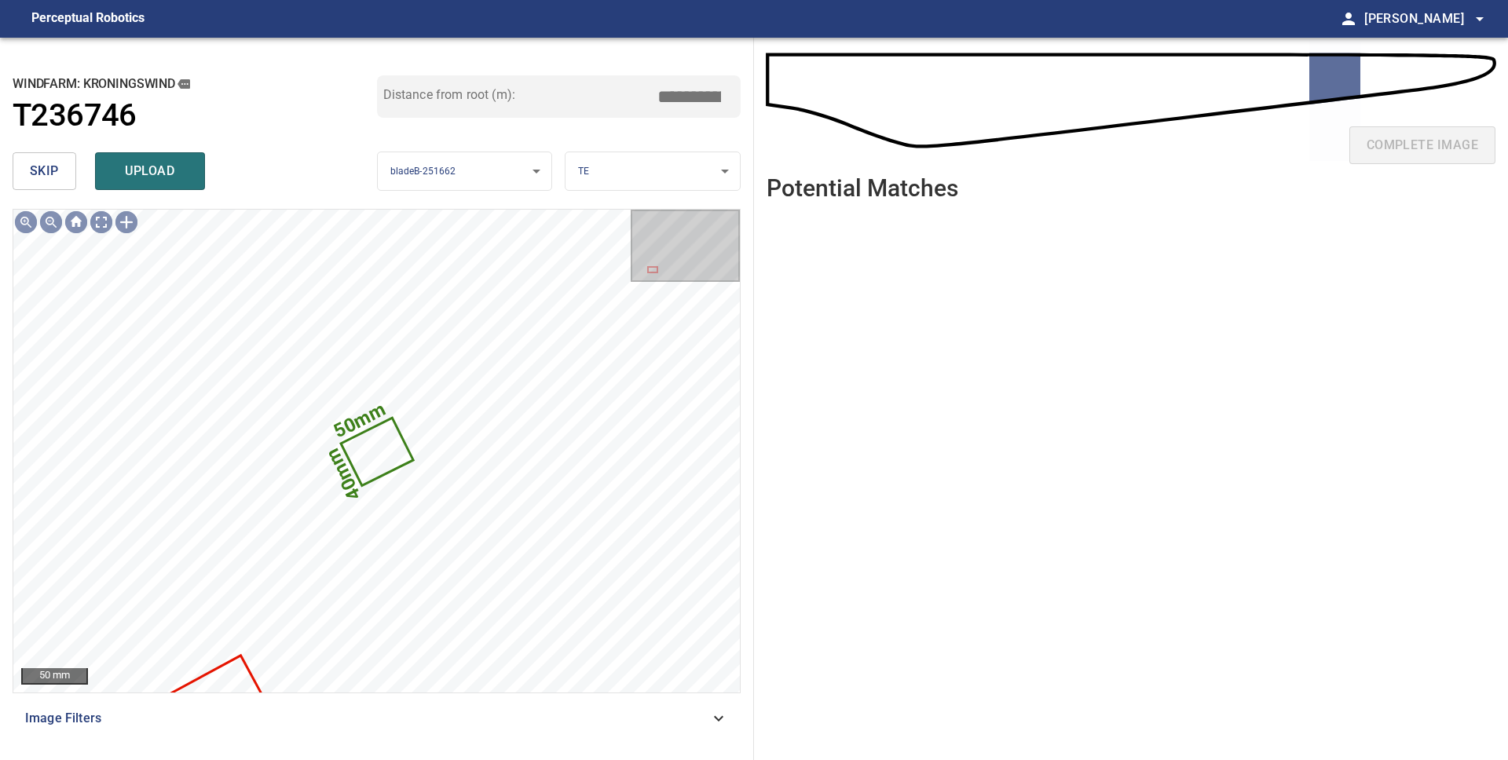
click at [27, 161] on button "skip" at bounding box center [45, 171] width 64 height 38
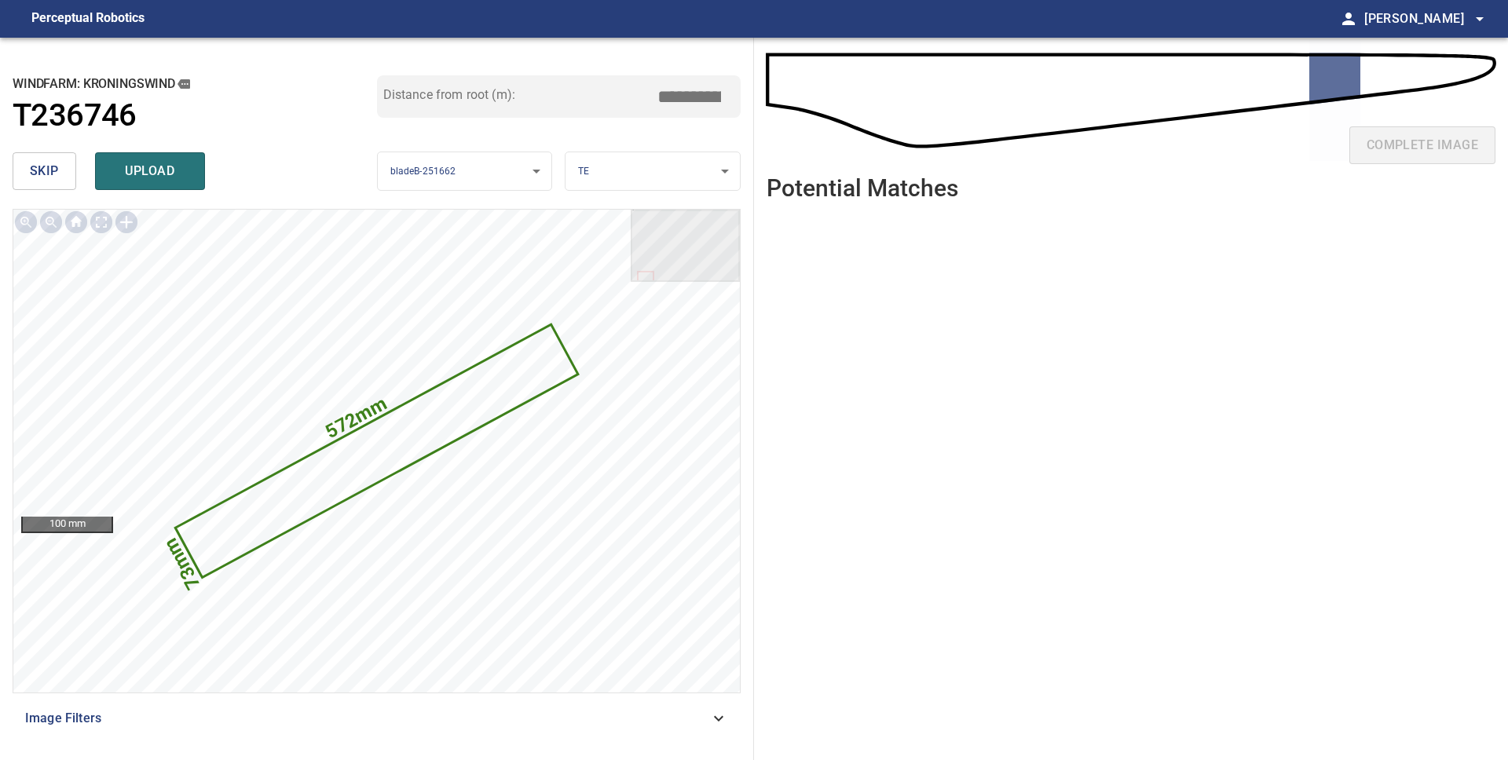
drag, startPoint x: 53, startPoint y: 170, endPoint x: 61, endPoint y: 185, distance: 16.9
click at [53, 170] on span "skip" at bounding box center [44, 171] width 29 height 22
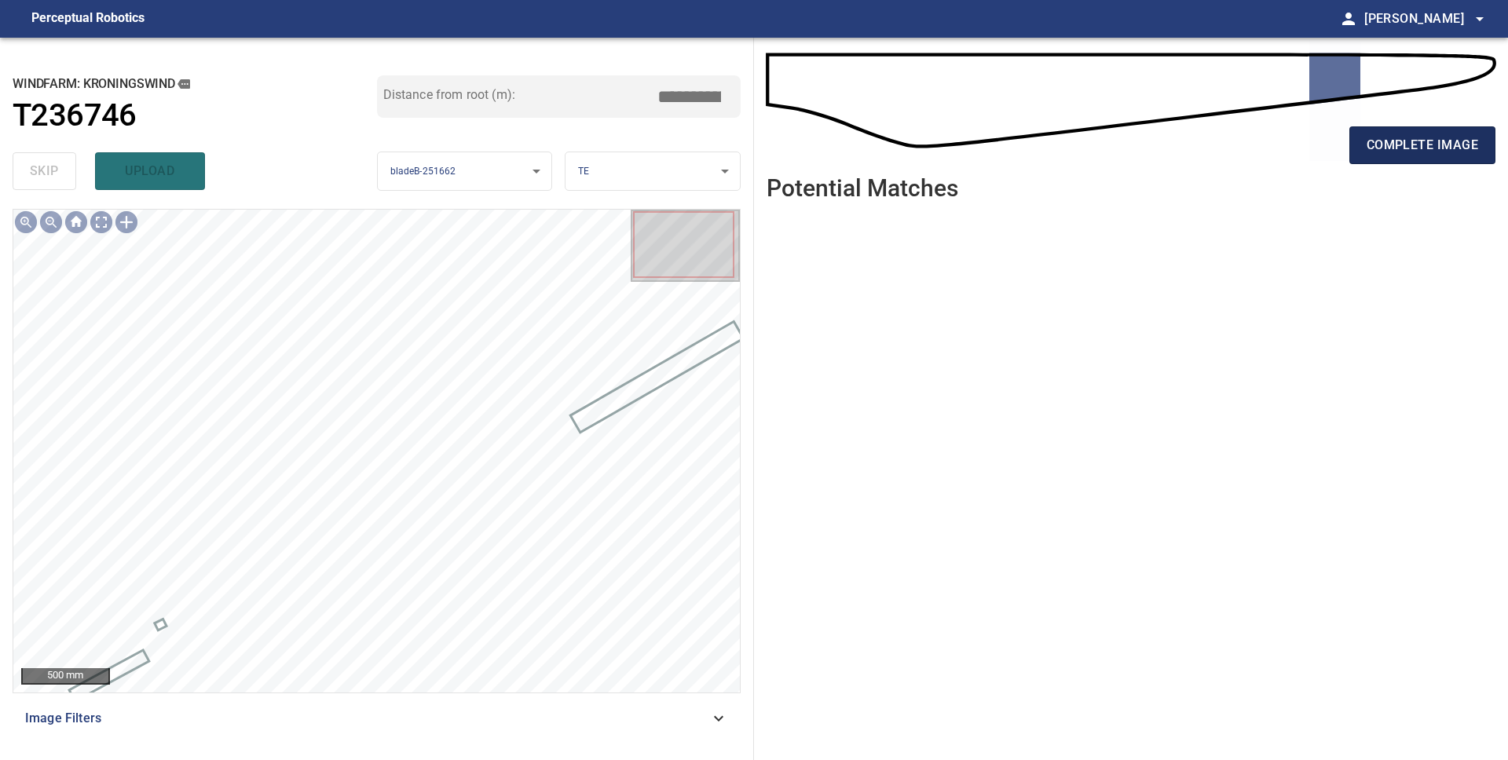
click at [1405, 146] on span "complete image" at bounding box center [1421, 145] width 111 height 22
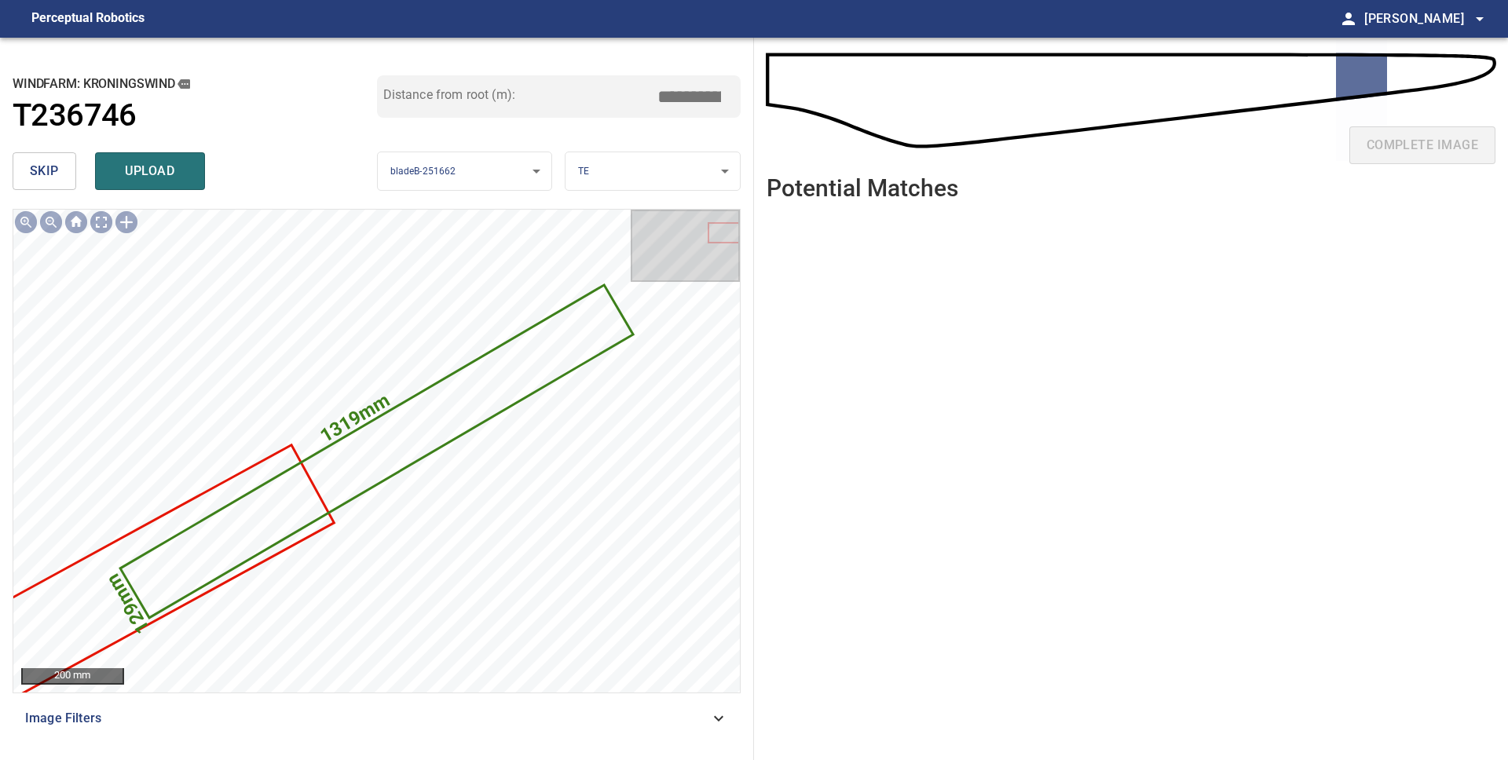
click at [44, 175] on span "skip" at bounding box center [44, 171] width 29 height 22
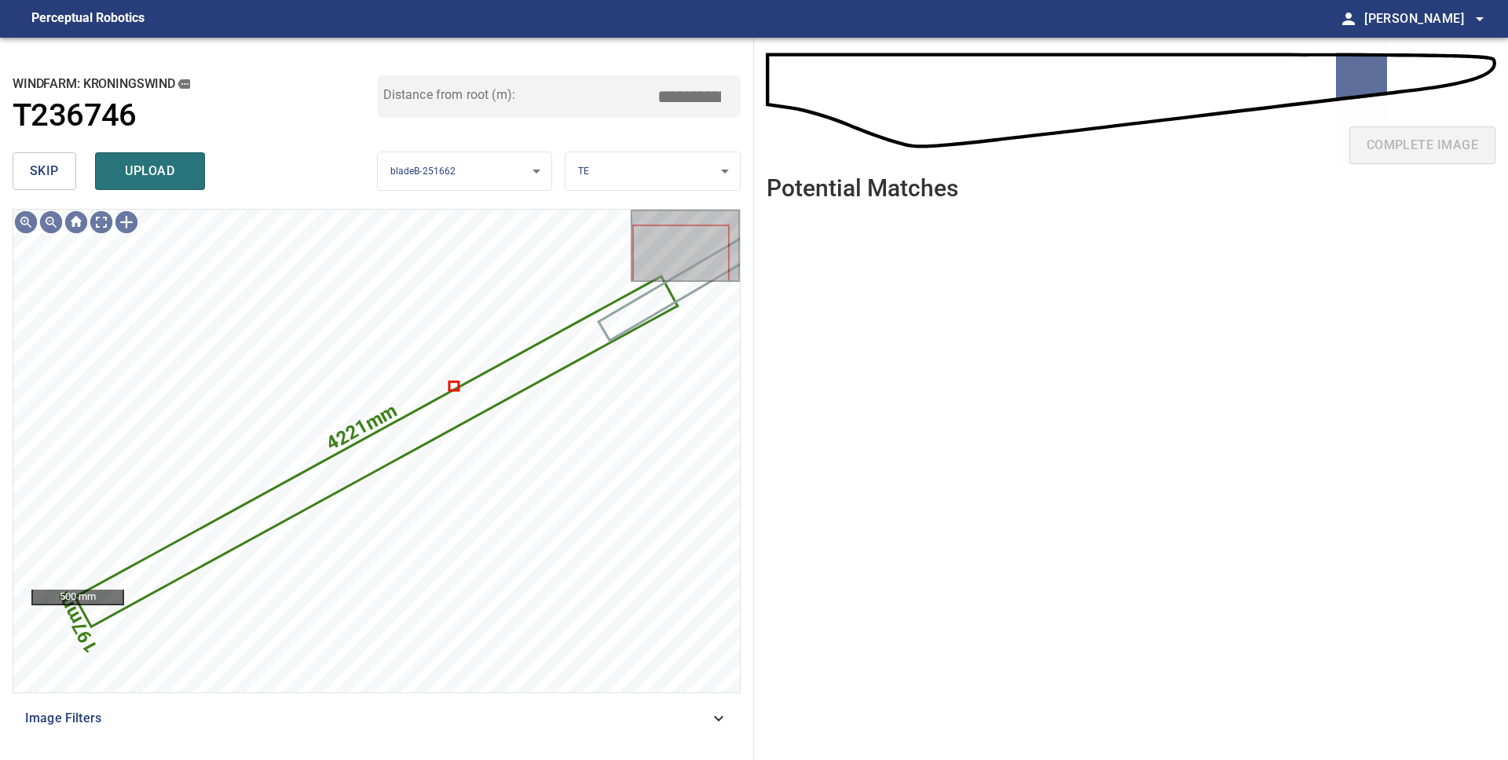
click at [44, 175] on span "skip" at bounding box center [44, 171] width 29 height 22
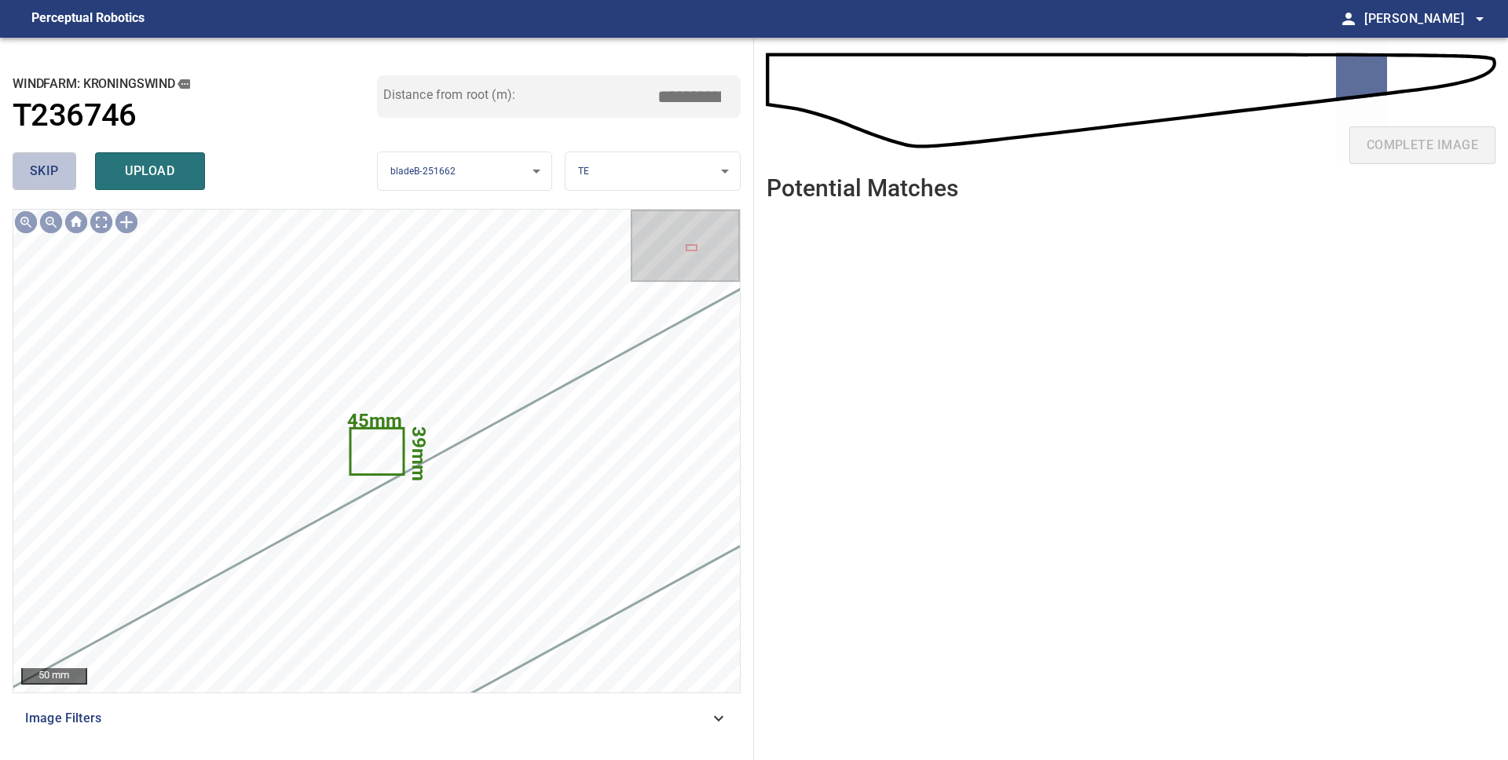
click at [44, 175] on span "skip" at bounding box center [44, 171] width 29 height 22
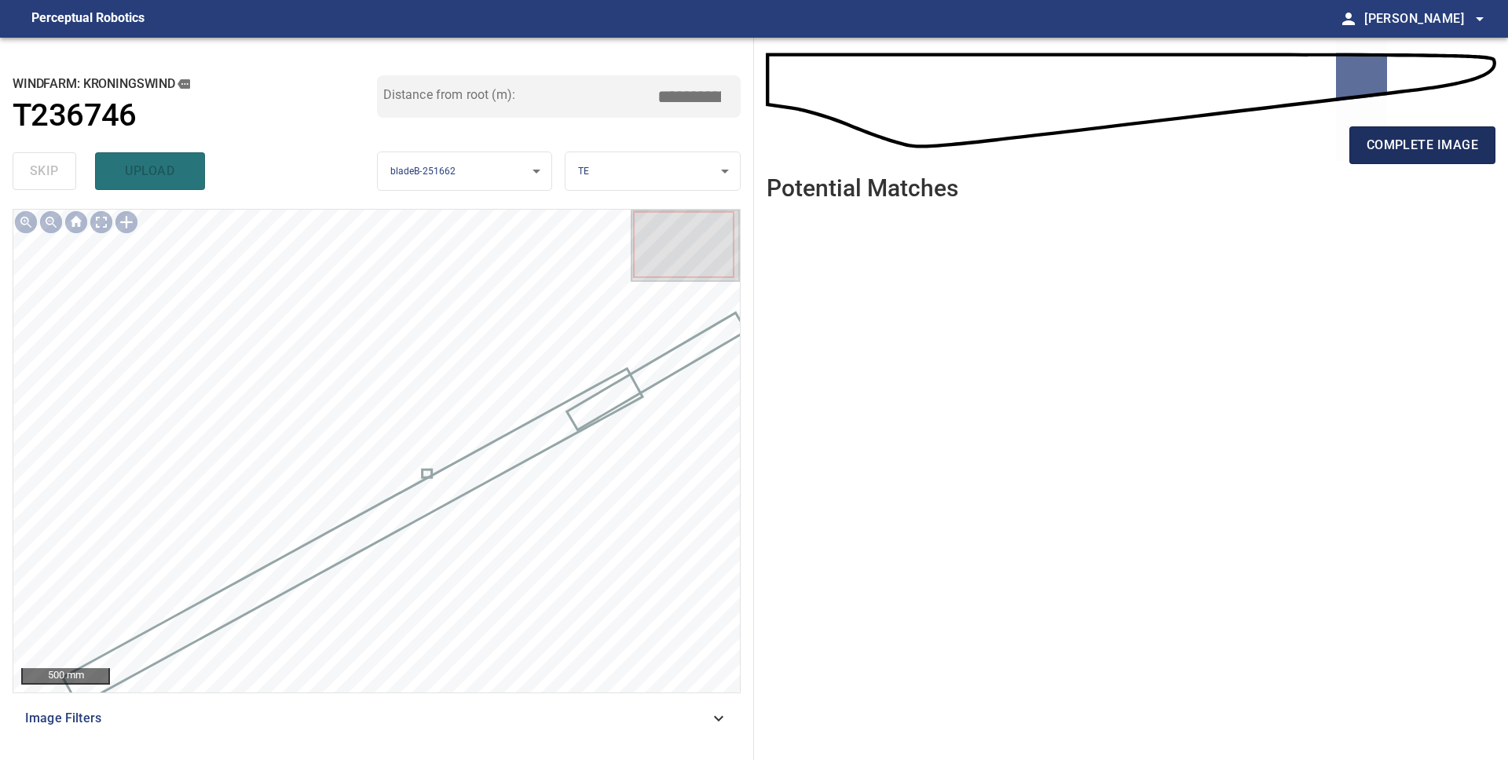
click at [1446, 144] on span "complete image" at bounding box center [1421, 145] width 111 height 22
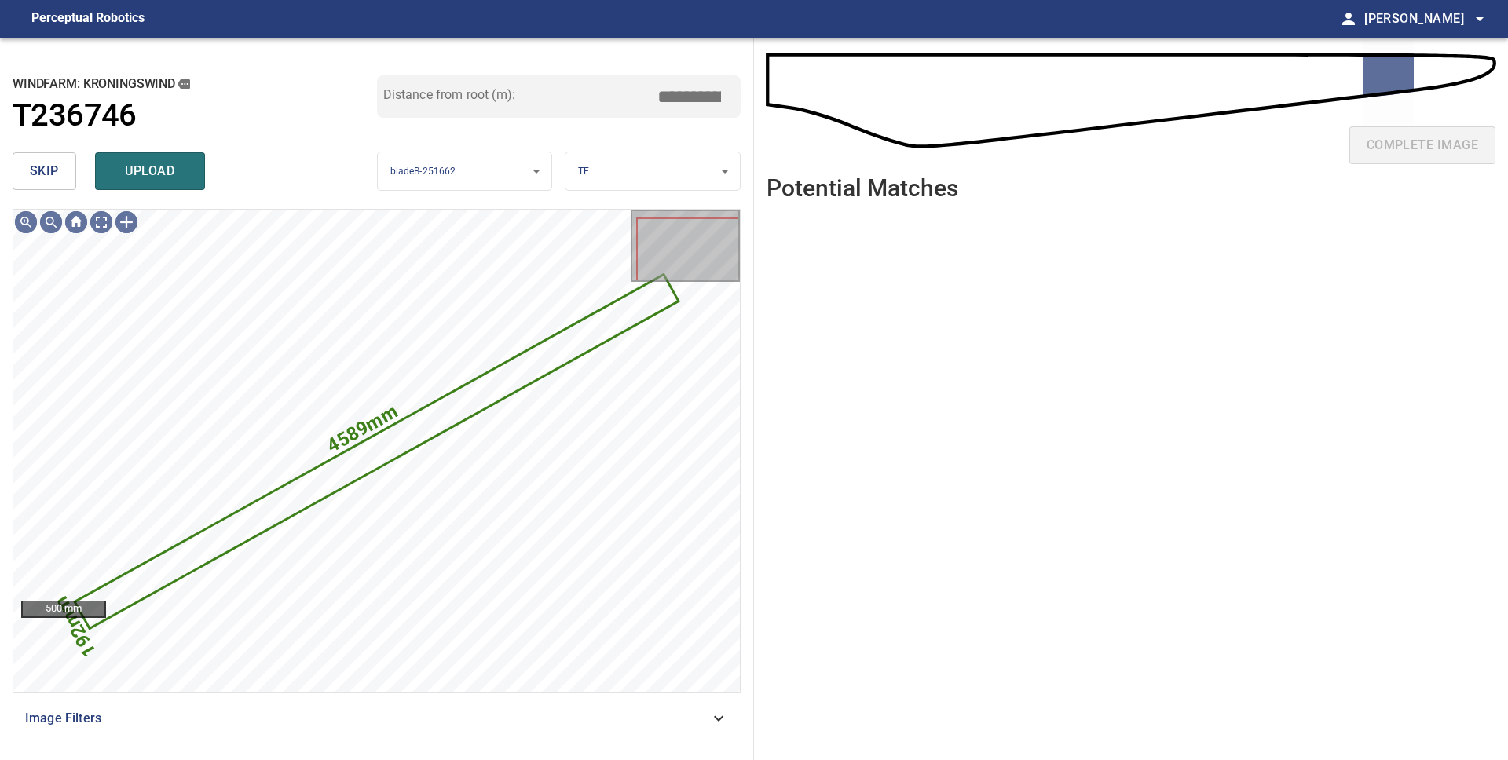
click at [47, 178] on span "skip" at bounding box center [44, 171] width 29 height 22
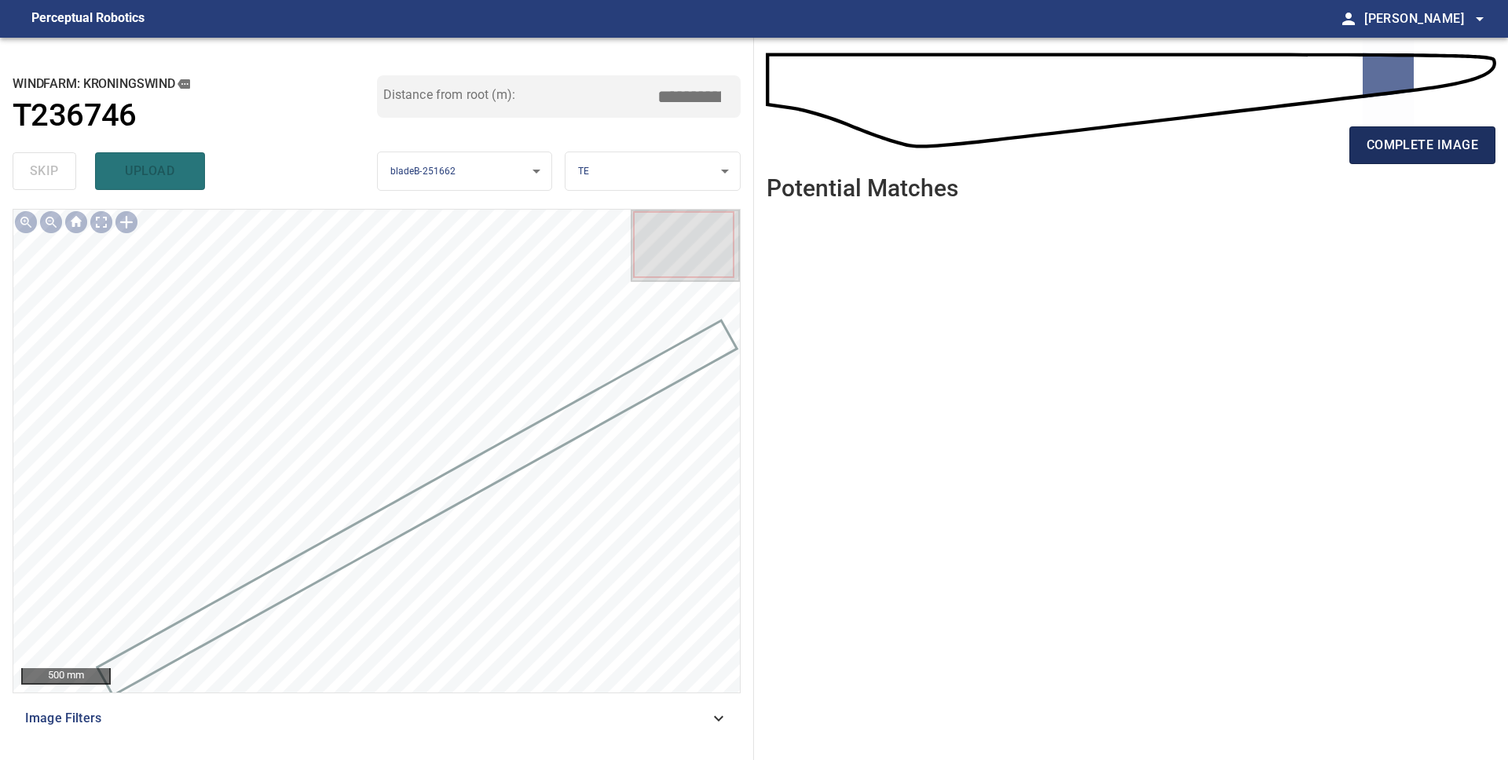
click at [1388, 143] on span "complete image" at bounding box center [1421, 145] width 111 height 22
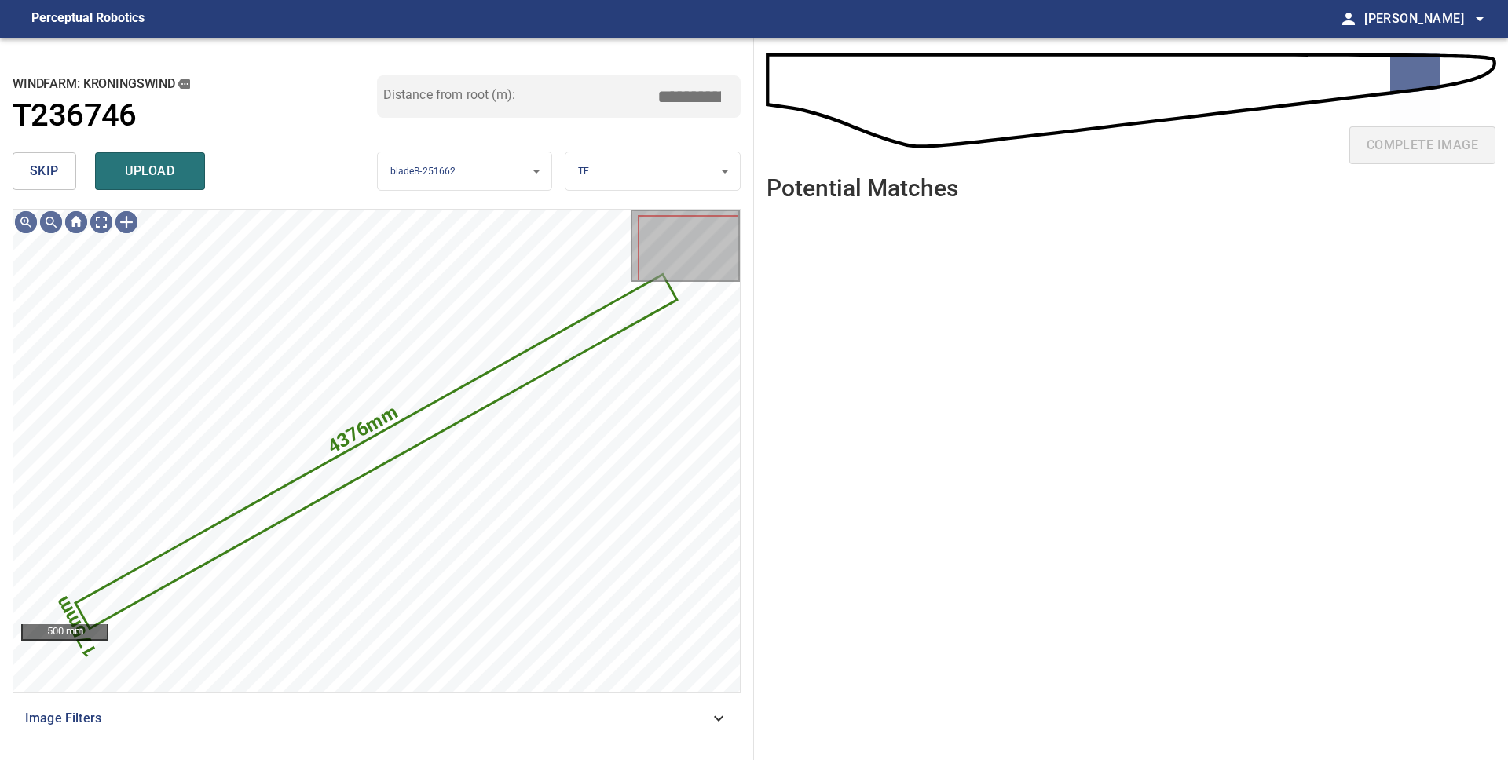
click at [40, 174] on span "skip" at bounding box center [44, 171] width 29 height 22
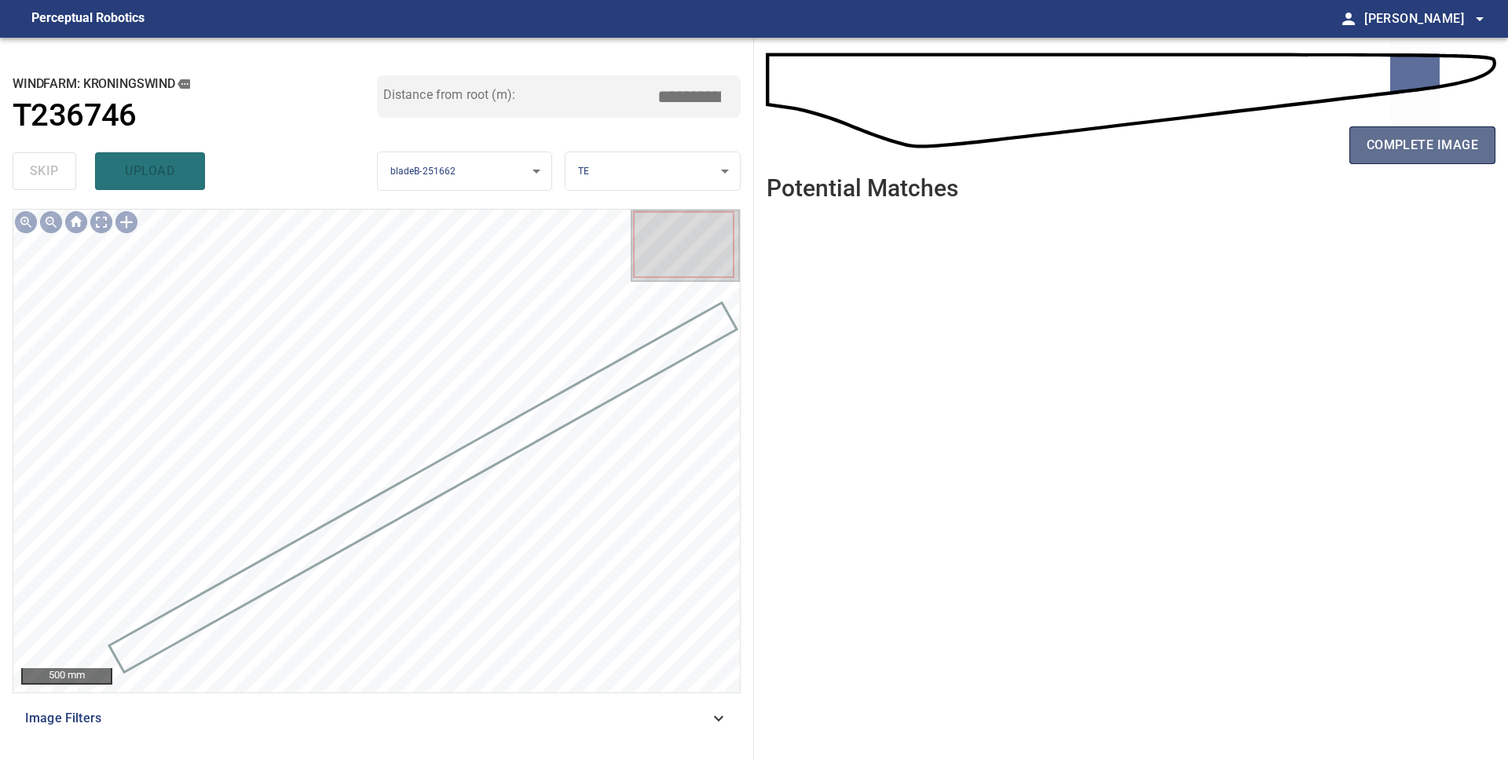
click at [1373, 152] on span "complete image" at bounding box center [1421, 145] width 111 height 22
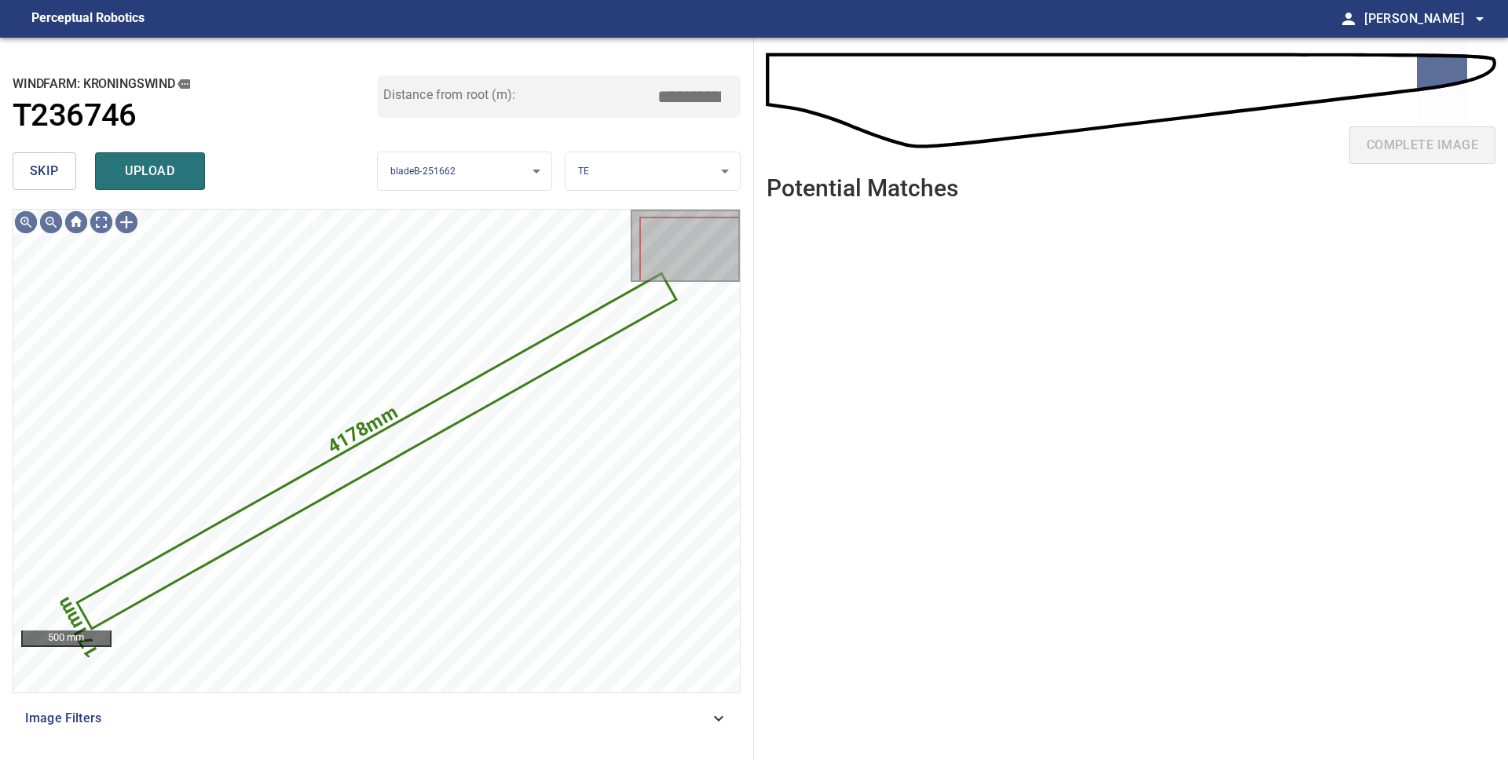
click at [49, 181] on span "skip" at bounding box center [44, 171] width 29 height 22
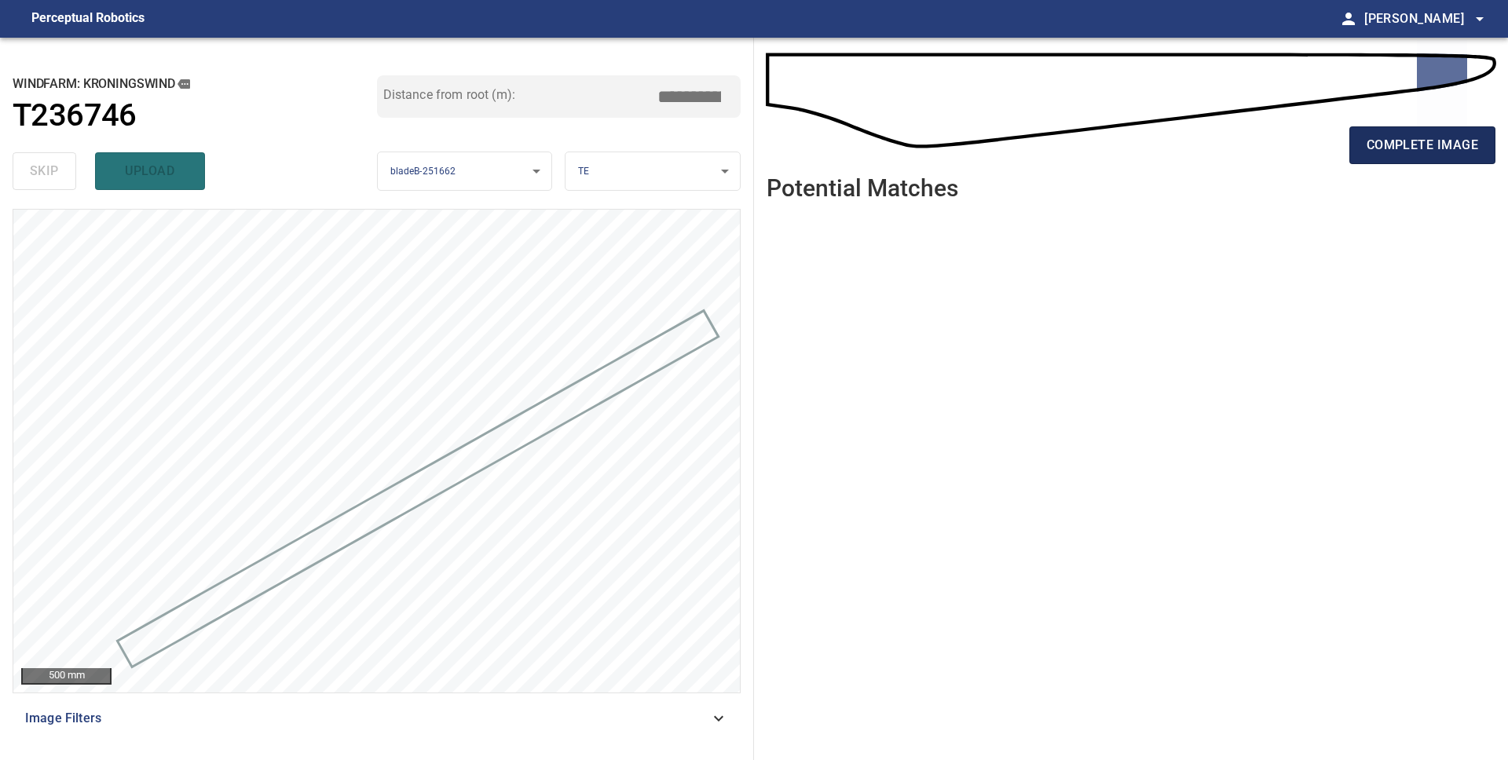
click at [1386, 153] on span "complete image" at bounding box center [1421, 145] width 111 height 22
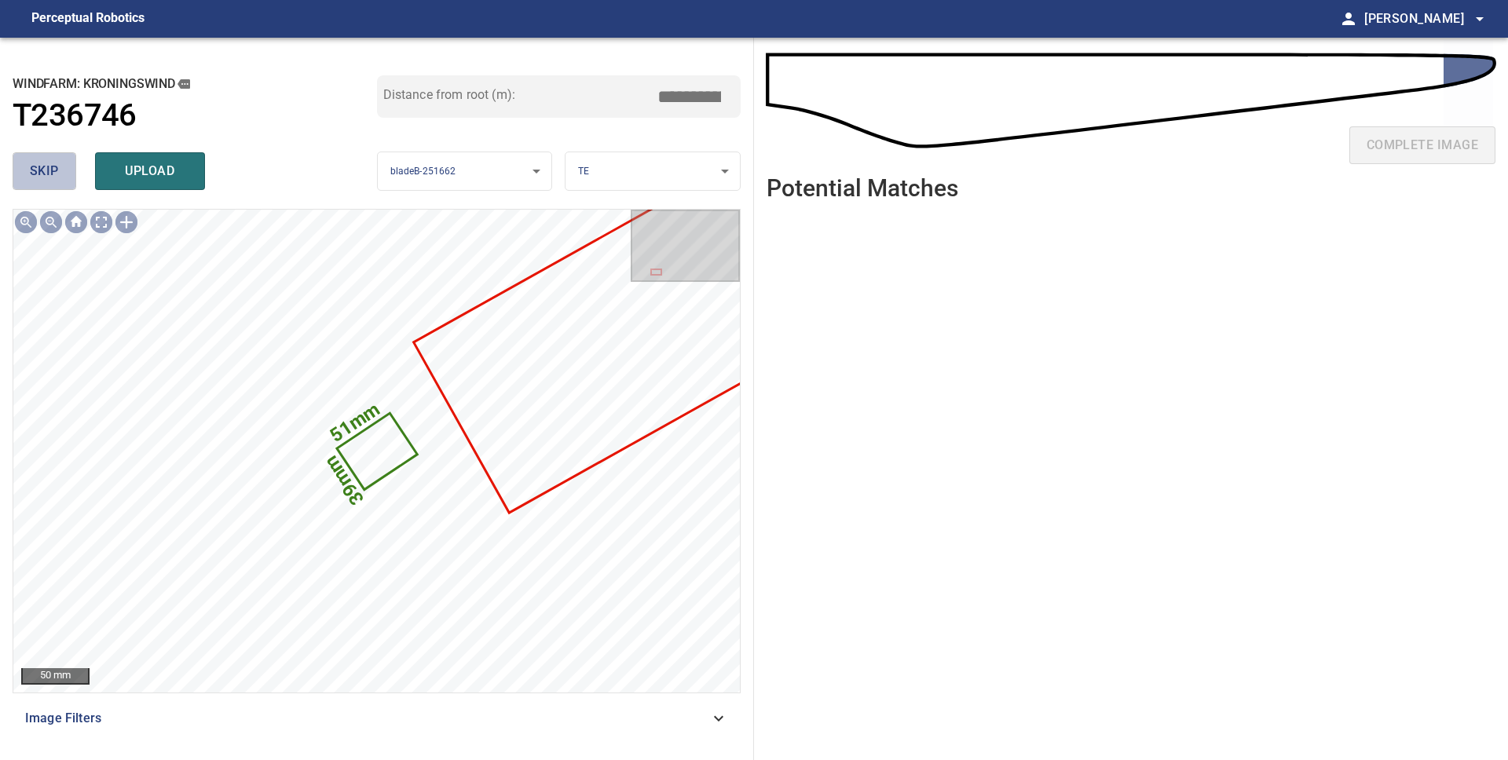
click at [46, 168] on span "skip" at bounding box center [44, 171] width 29 height 22
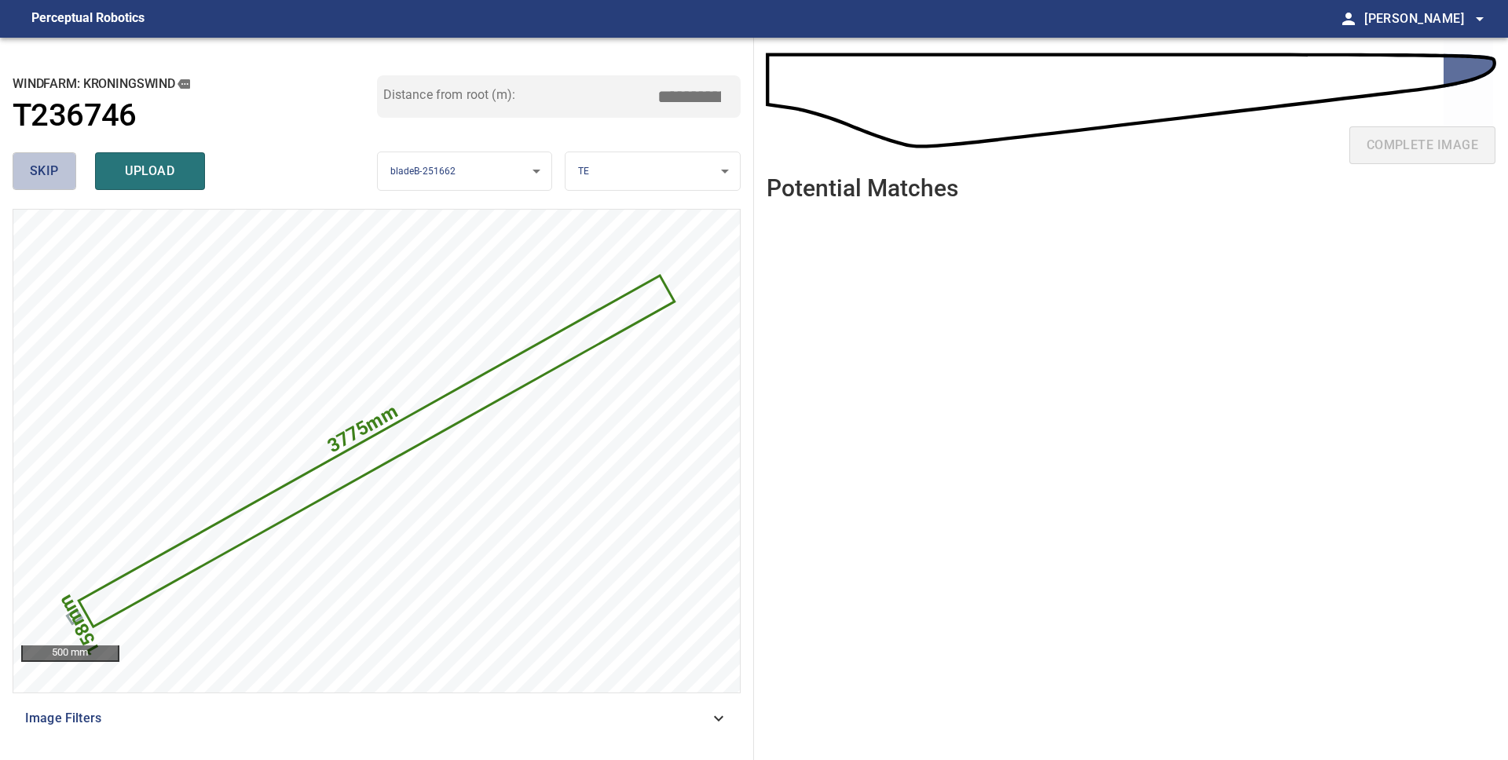
click at [56, 172] on span "skip" at bounding box center [44, 171] width 29 height 22
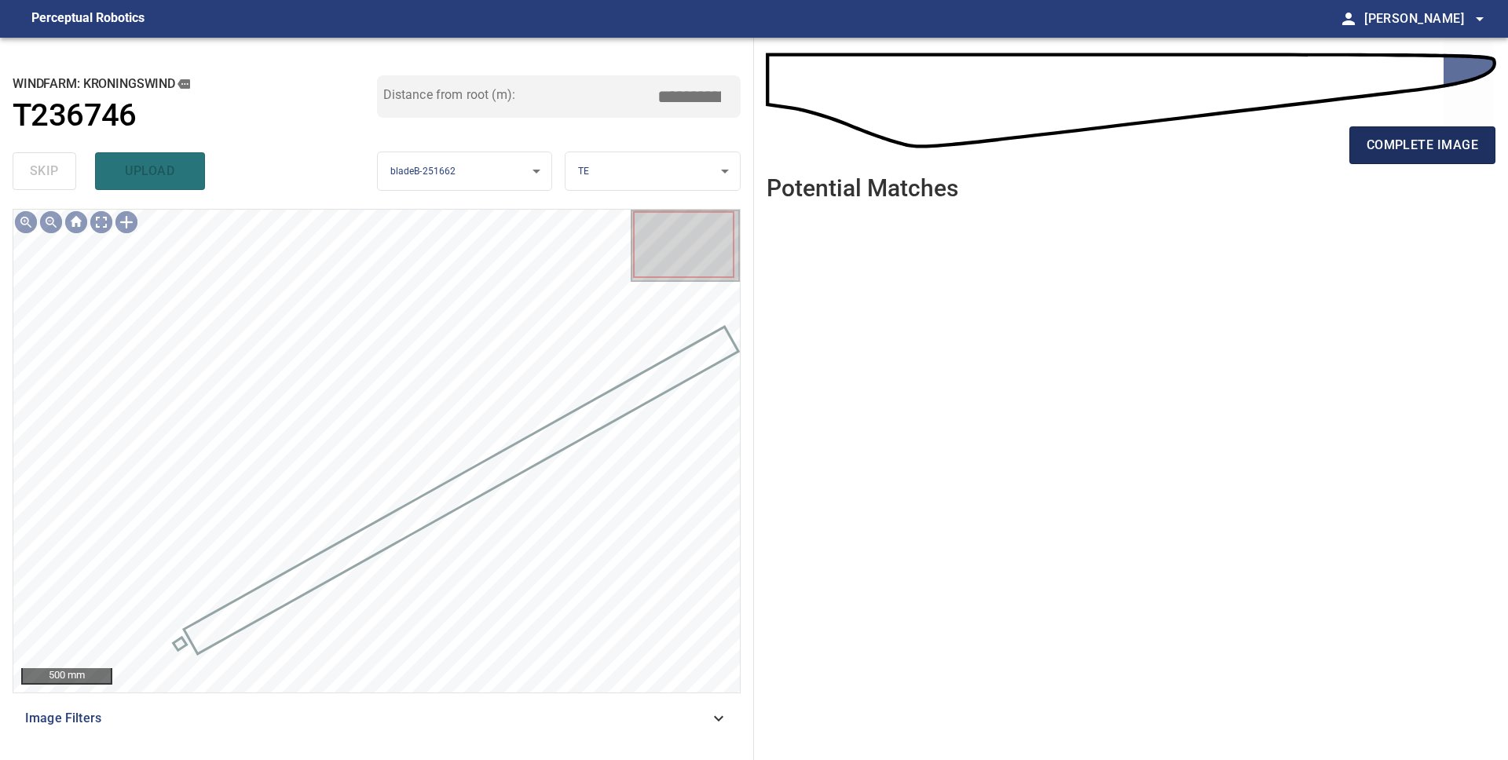
click at [1442, 147] on span "complete image" at bounding box center [1421, 145] width 111 height 22
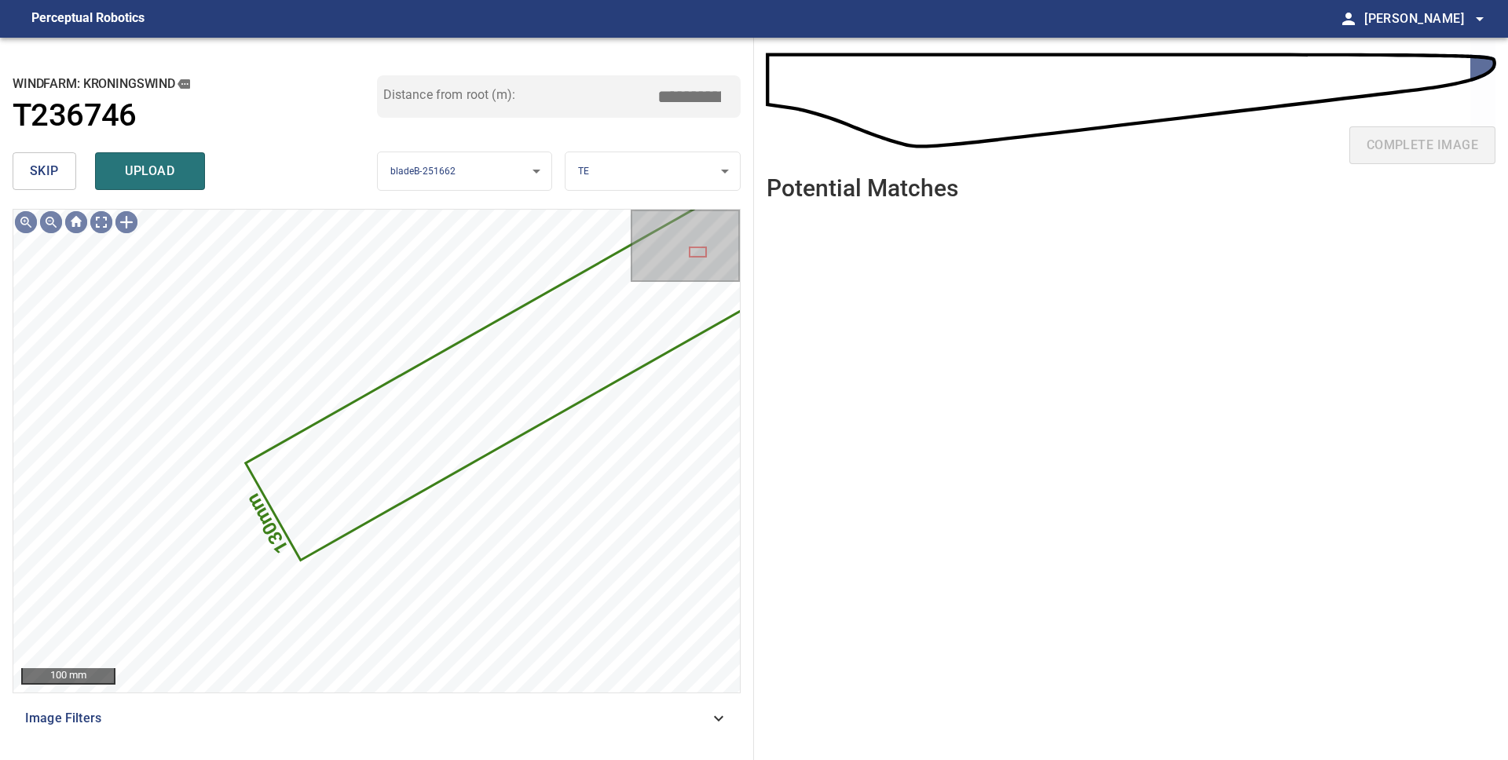
click at [39, 173] on span "skip" at bounding box center [44, 171] width 29 height 22
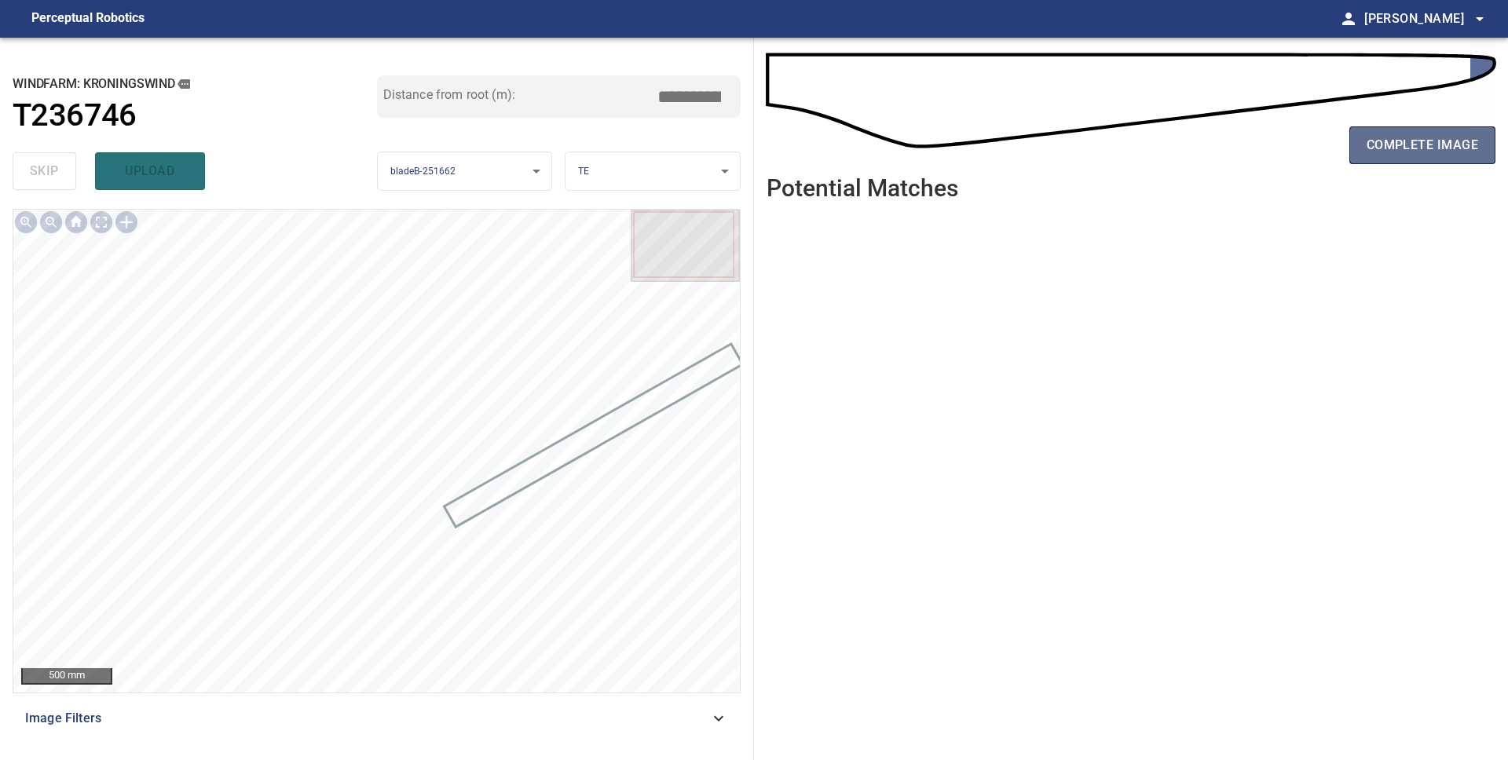
click at [1362, 154] on button "complete image" at bounding box center [1422, 145] width 146 height 38
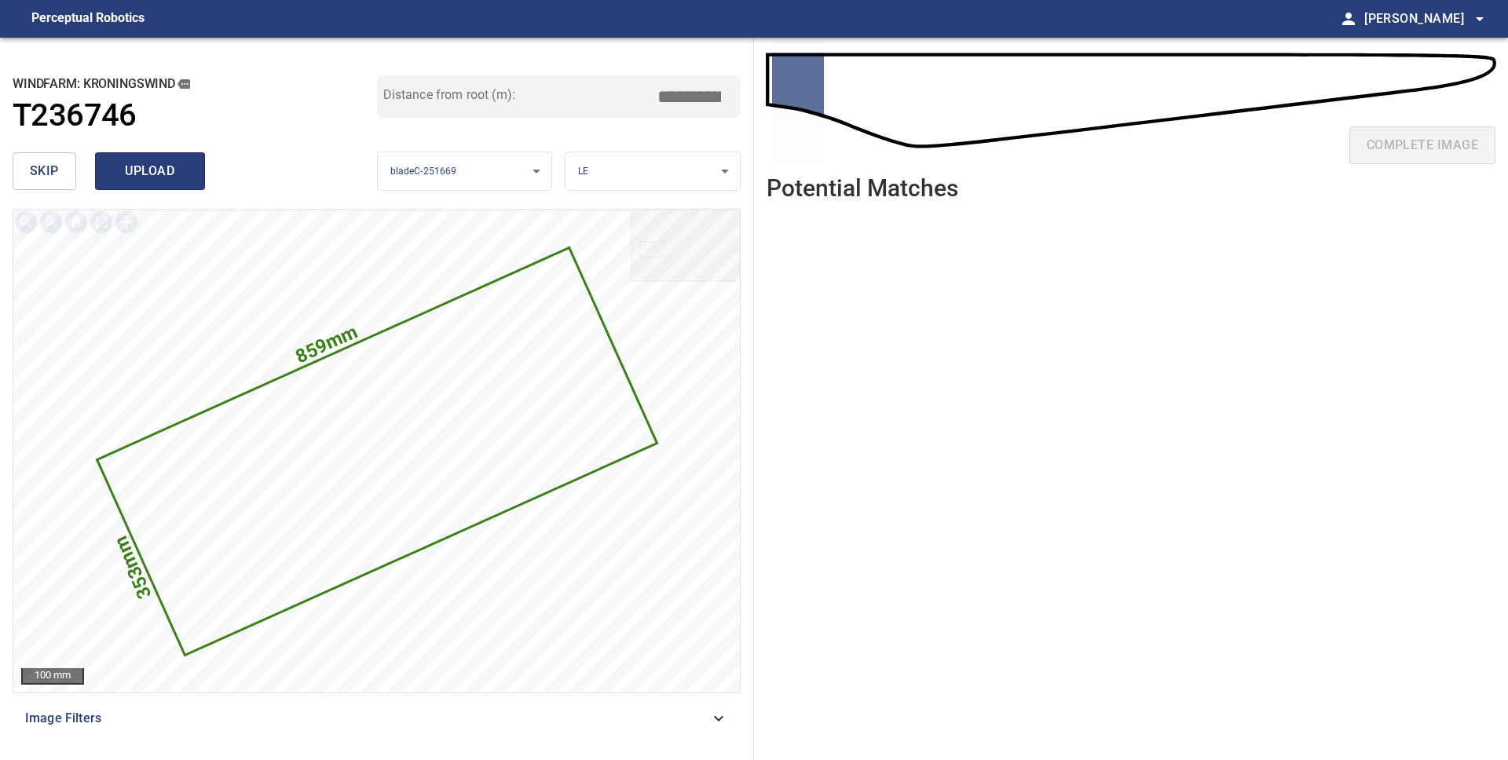
click at [138, 167] on span "upload" at bounding box center [149, 171] width 75 height 22
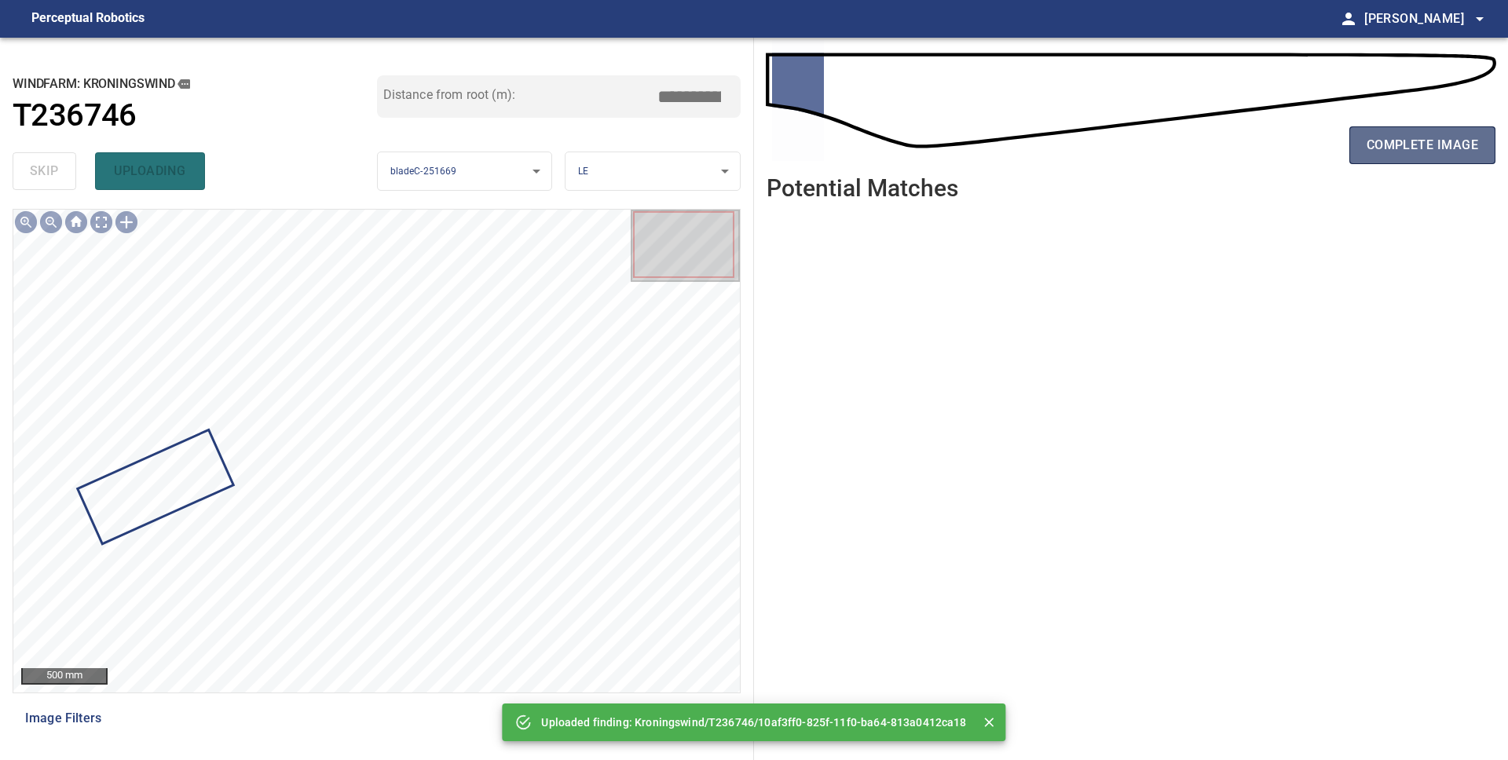
click at [1406, 130] on button "complete image" at bounding box center [1422, 145] width 146 height 38
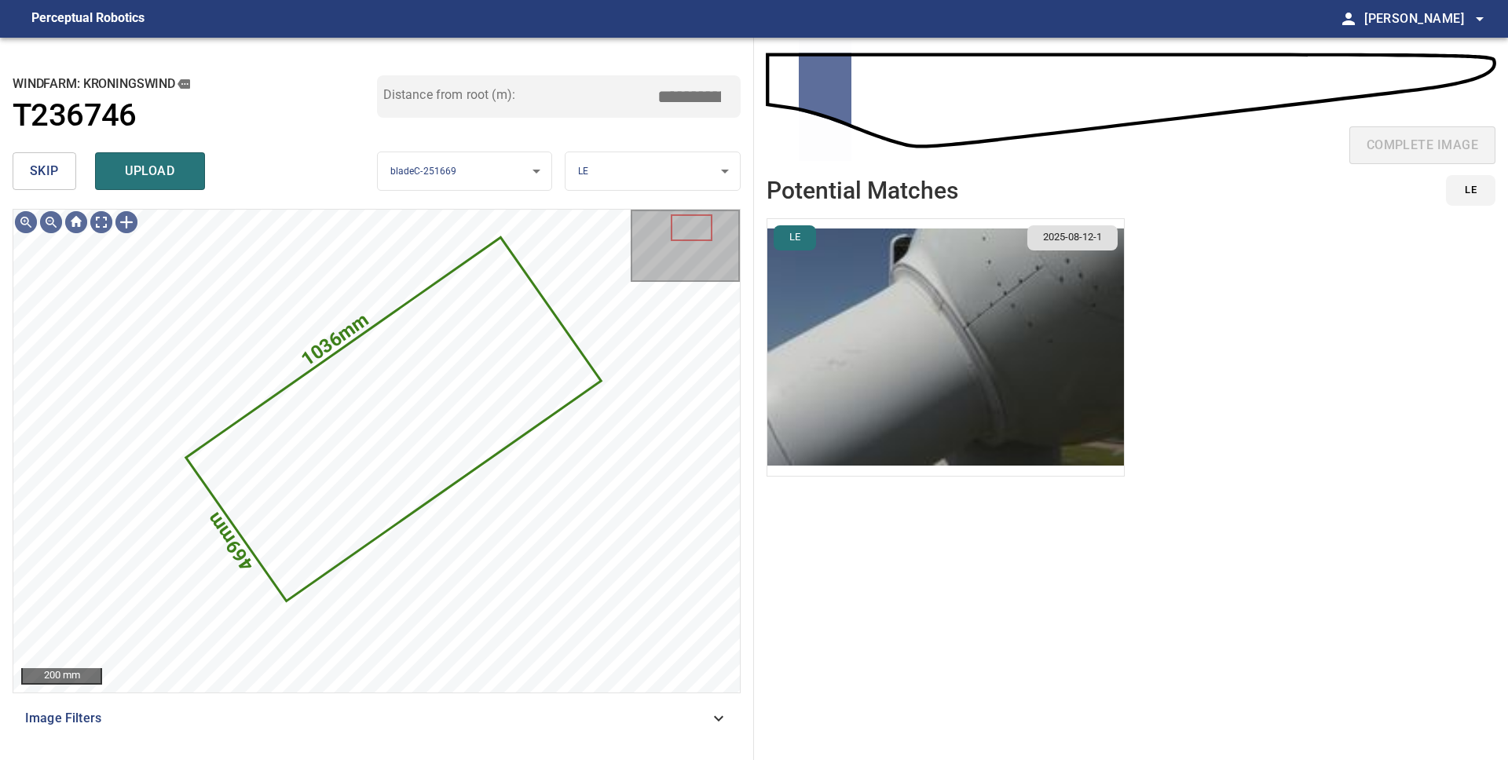
click at [52, 179] on span "skip" at bounding box center [44, 171] width 29 height 22
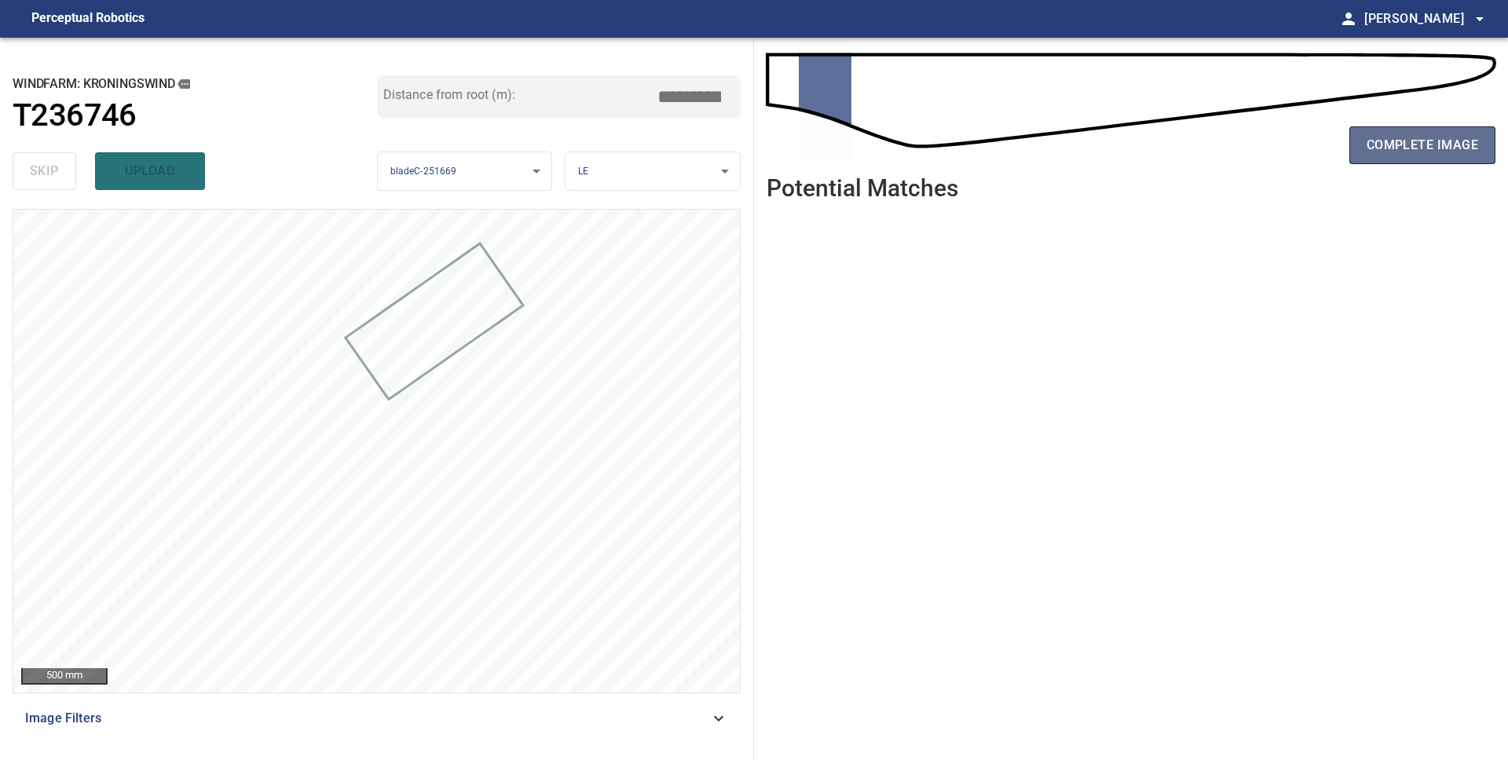
click at [1408, 152] on span "complete image" at bounding box center [1421, 145] width 111 height 22
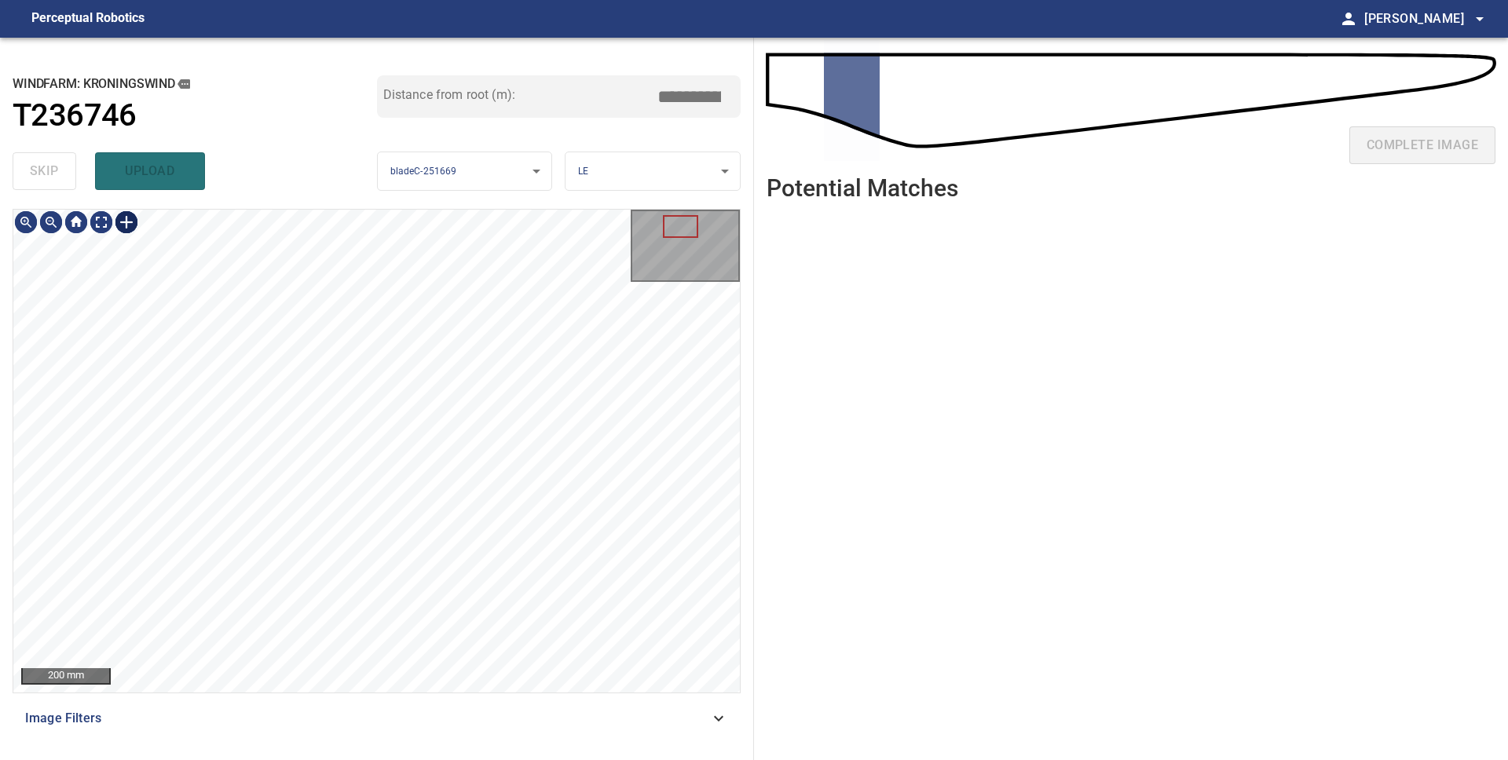
click at [124, 222] on div at bounding box center [126, 222] width 25 height 25
click at [430, 387] on div at bounding box center [376, 451] width 726 height 483
click at [469, 412] on div at bounding box center [498, 377] width 146 height 123
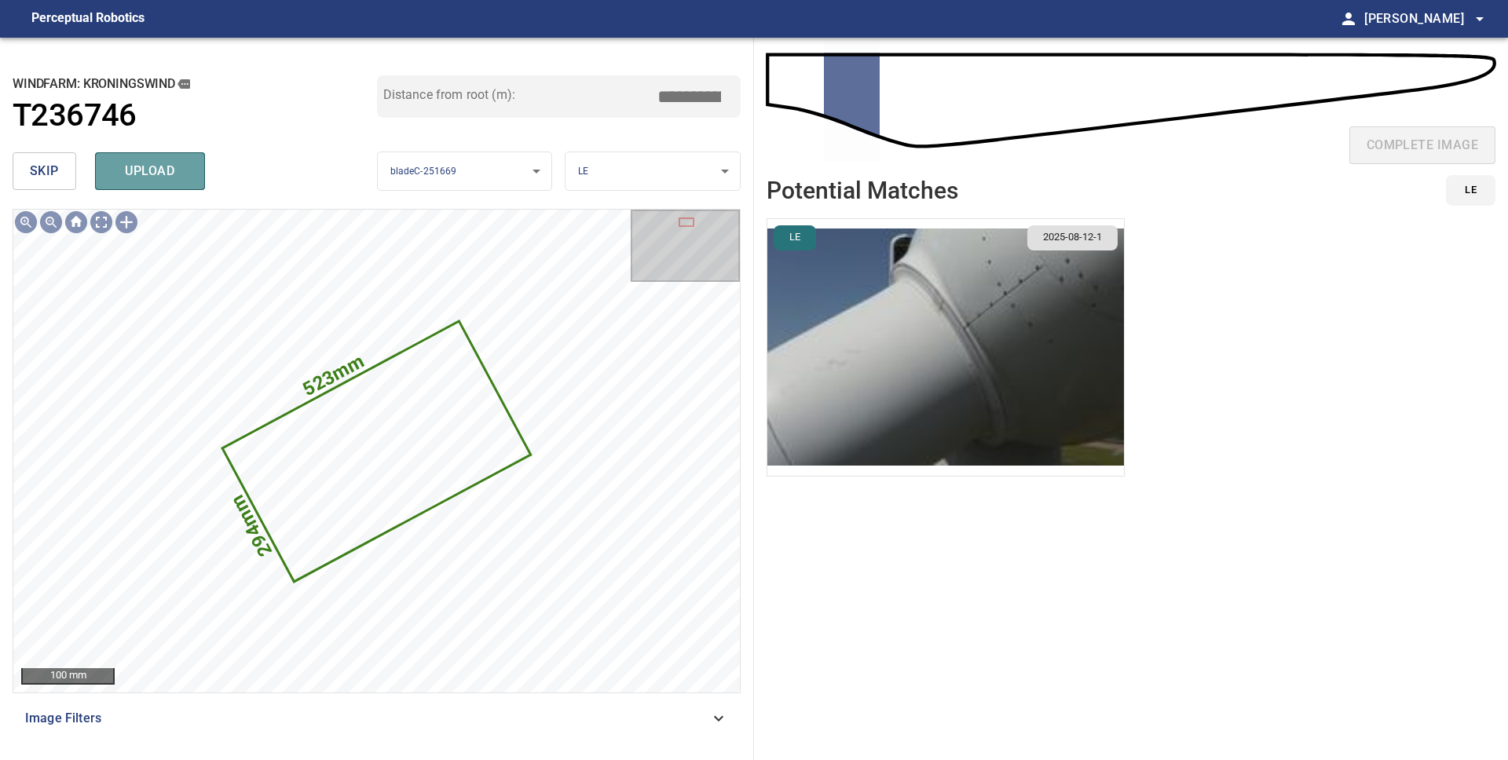
drag, startPoint x: 129, startPoint y: 170, endPoint x: 170, endPoint y: 181, distance: 43.3
click at [129, 170] on span "upload" at bounding box center [149, 171] width 75 height 22
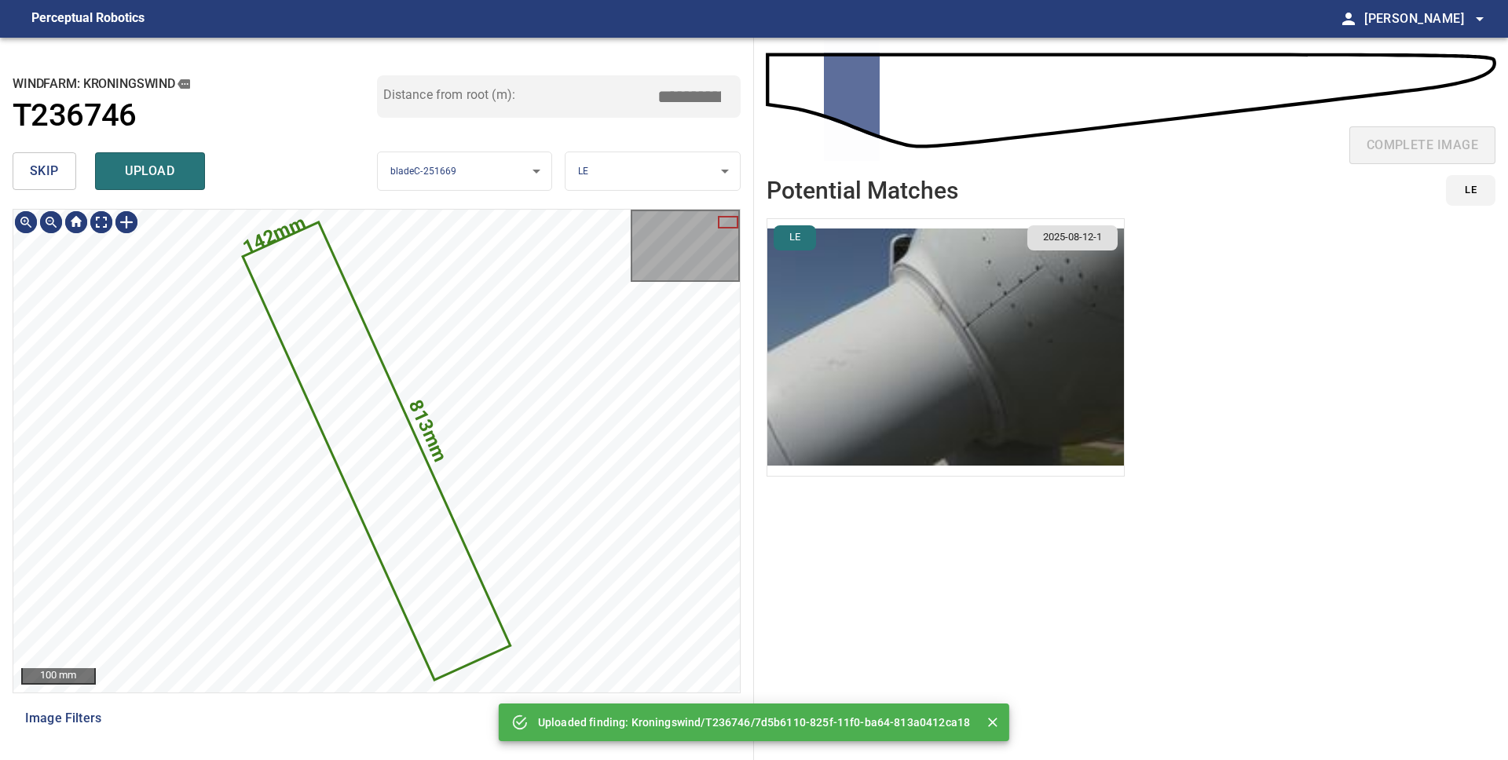
click at [338, 365] on icon at bounding box center [376, 451] width 264 height 455
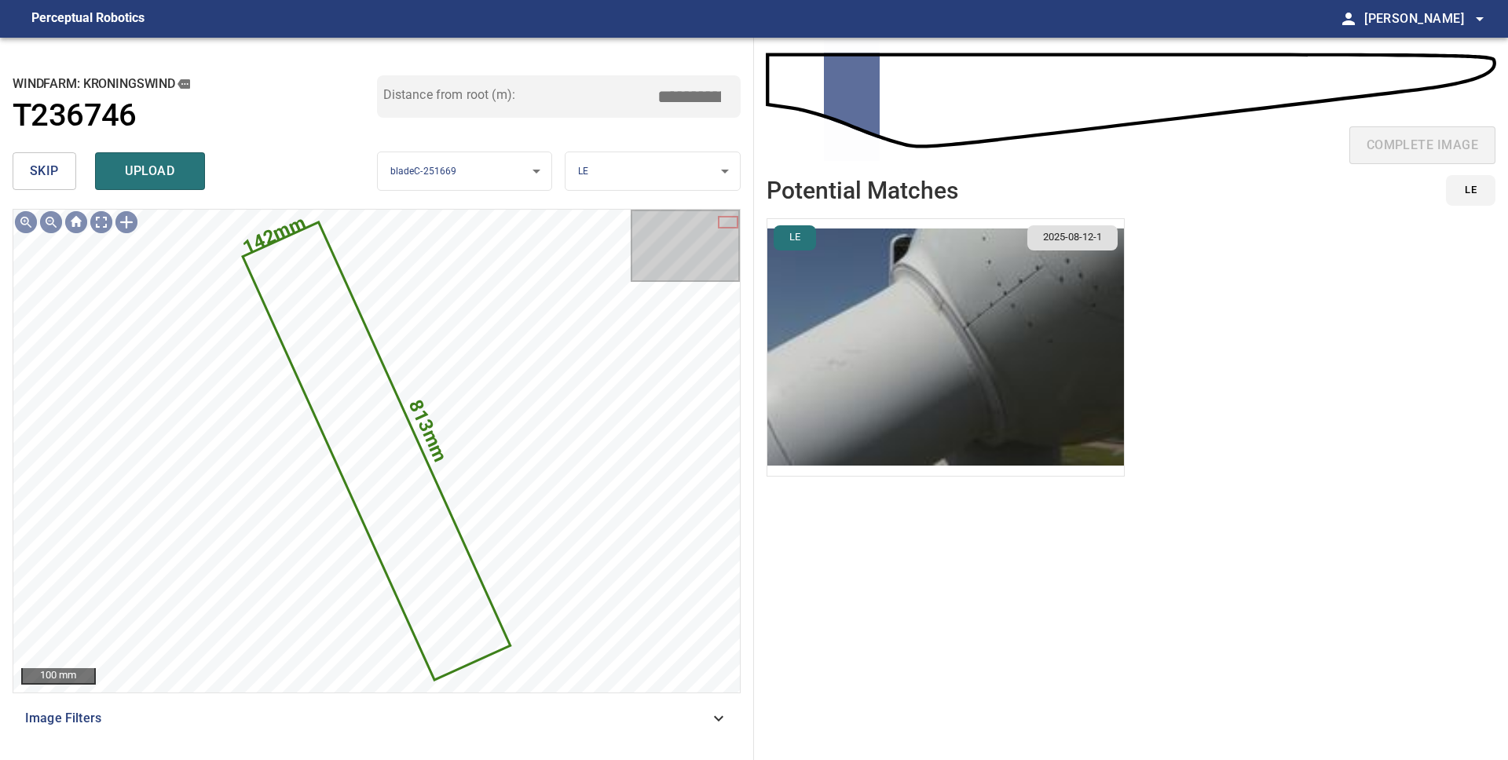
click at [49, 172] on span "skip" at bounding box center [44, 171] width 29 height 22
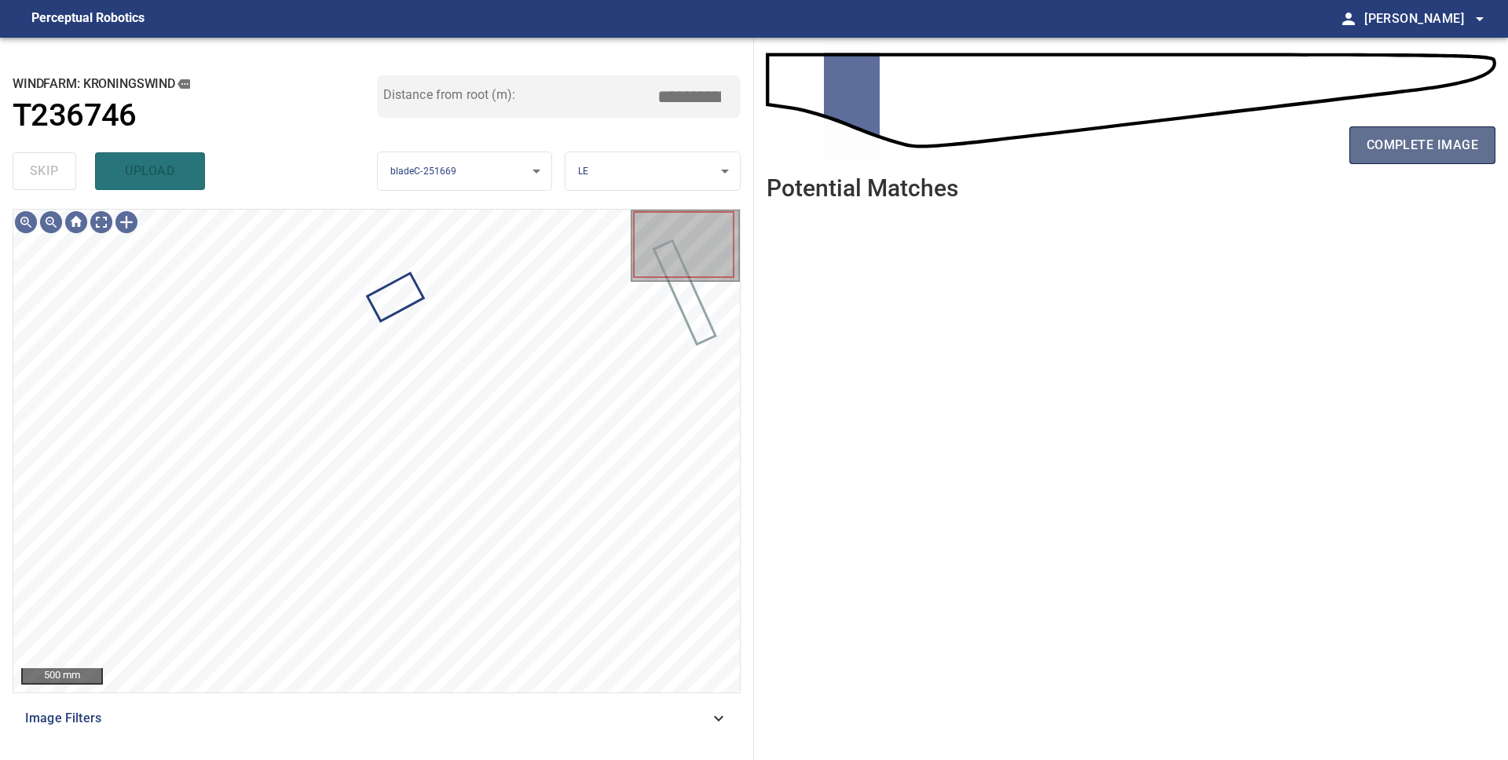
click at [1416, 145] on span "complete image" at bounding box center [1421, 145] width 111 height 22
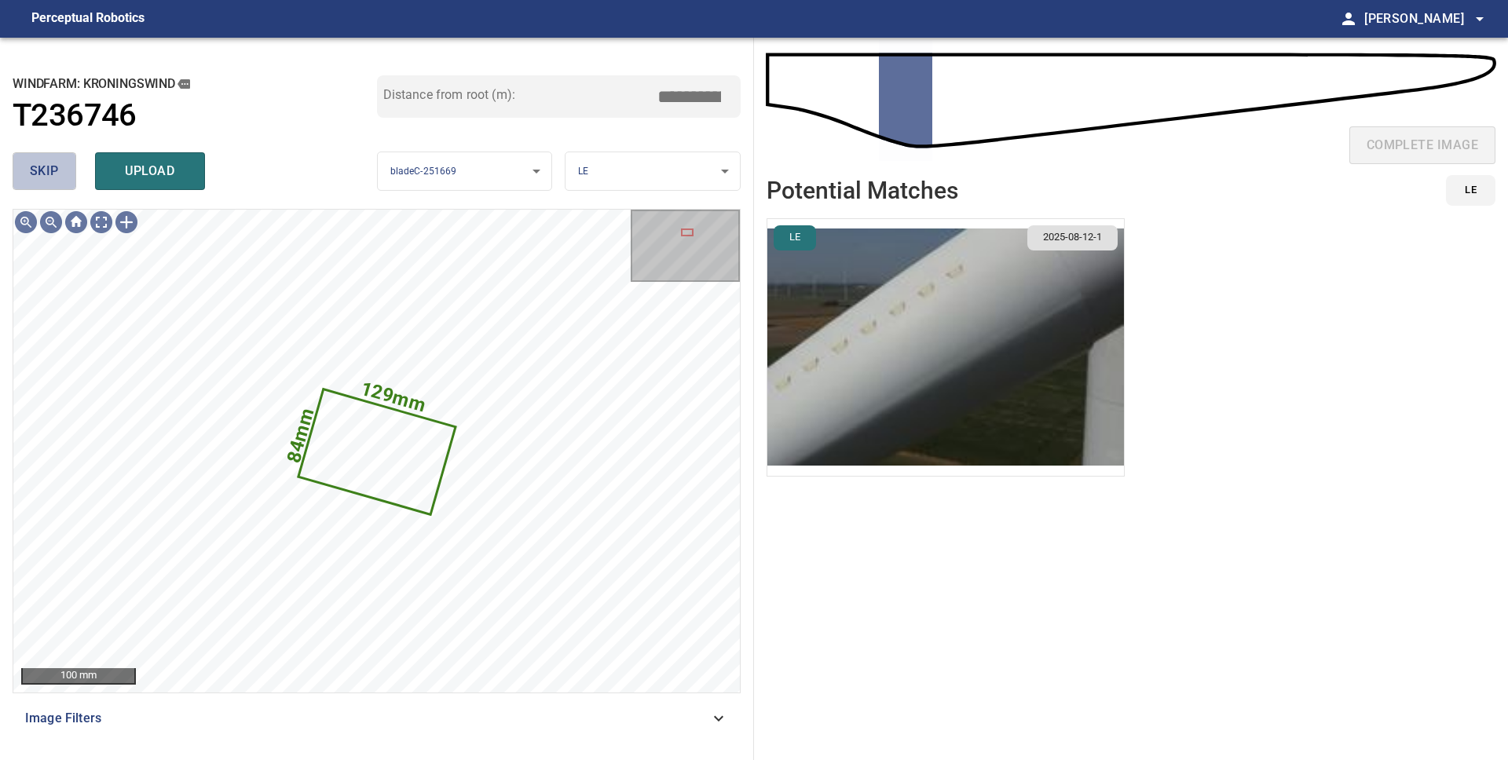
drag, startPoint x: 53, startPoint y: 178, endPoint x: 93, endPoint y: 179, distance: 40.8
click at [53, 178] on span "skip" at bounding box center [44, 171] width 29 height 22
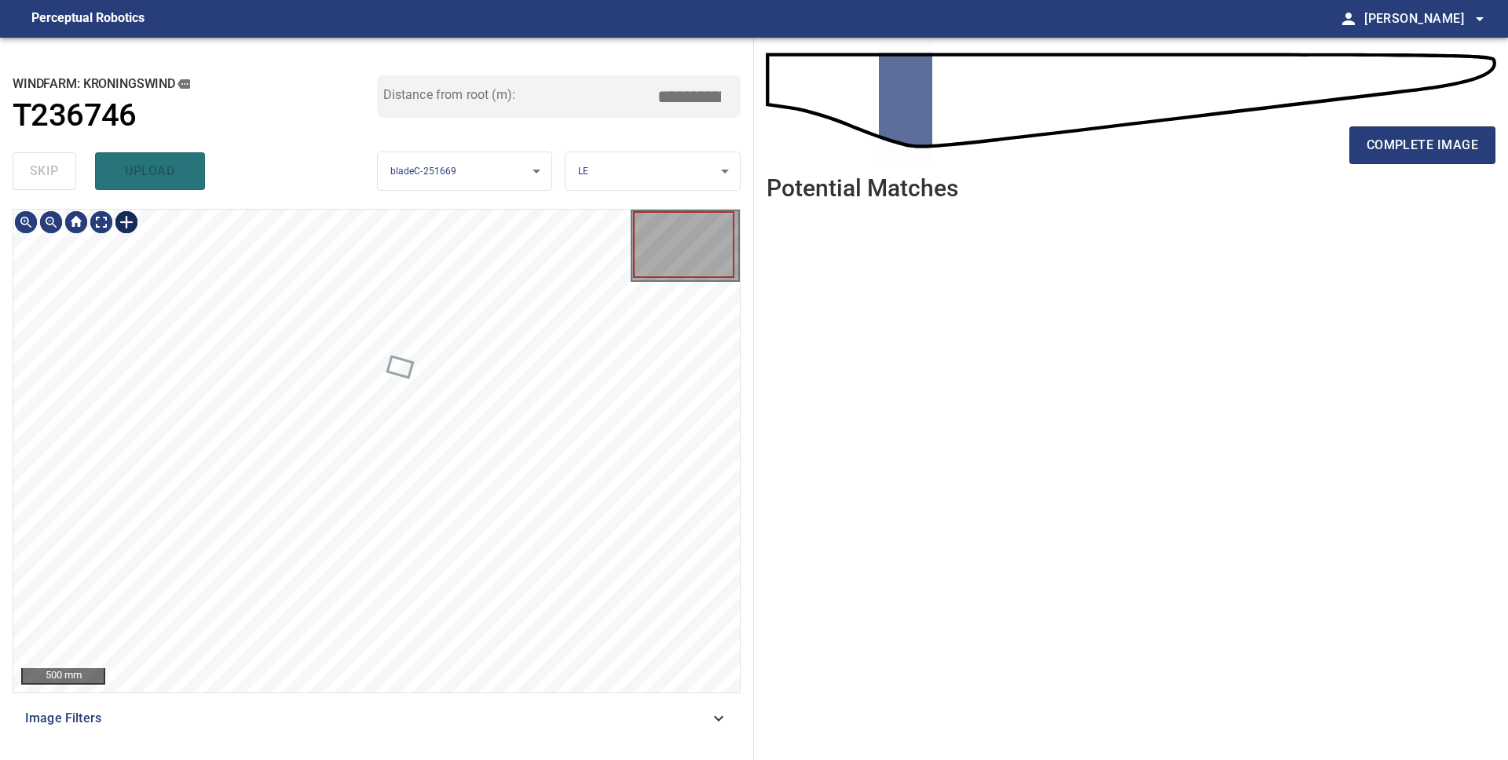
click at [119, 222] on div at bounding box center [126, 222] width 25 height 25
click at [426, 402] on div at bounding box center [376, 451] width 726 height 483
click at [408, 344] on div at bounding box center [376, 451] width 726 height 483
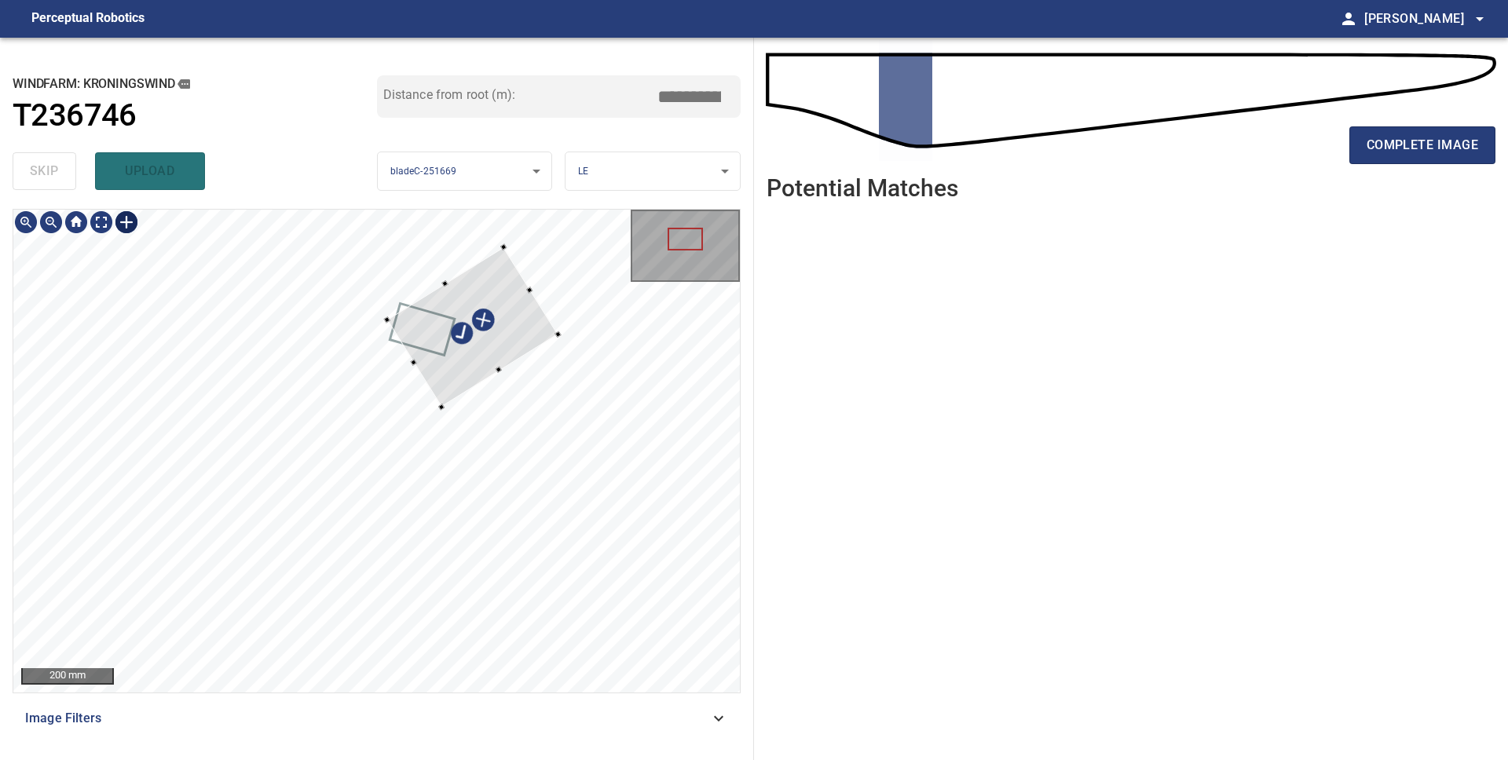
click at [489, 279] on div at bounding box center [472, 327] width 171 height 160
click at [550, 331] on div at bounding box center [376, 451] width 726 height 483
click at [479, 429] on div at bounding box center [376, 451] width 726 height 483
click at [440, 349] on div at bounding box center [453, 309] width 134 height 122
click at [426, 382] on div at bounding box center [376, 451] width 726 height 483
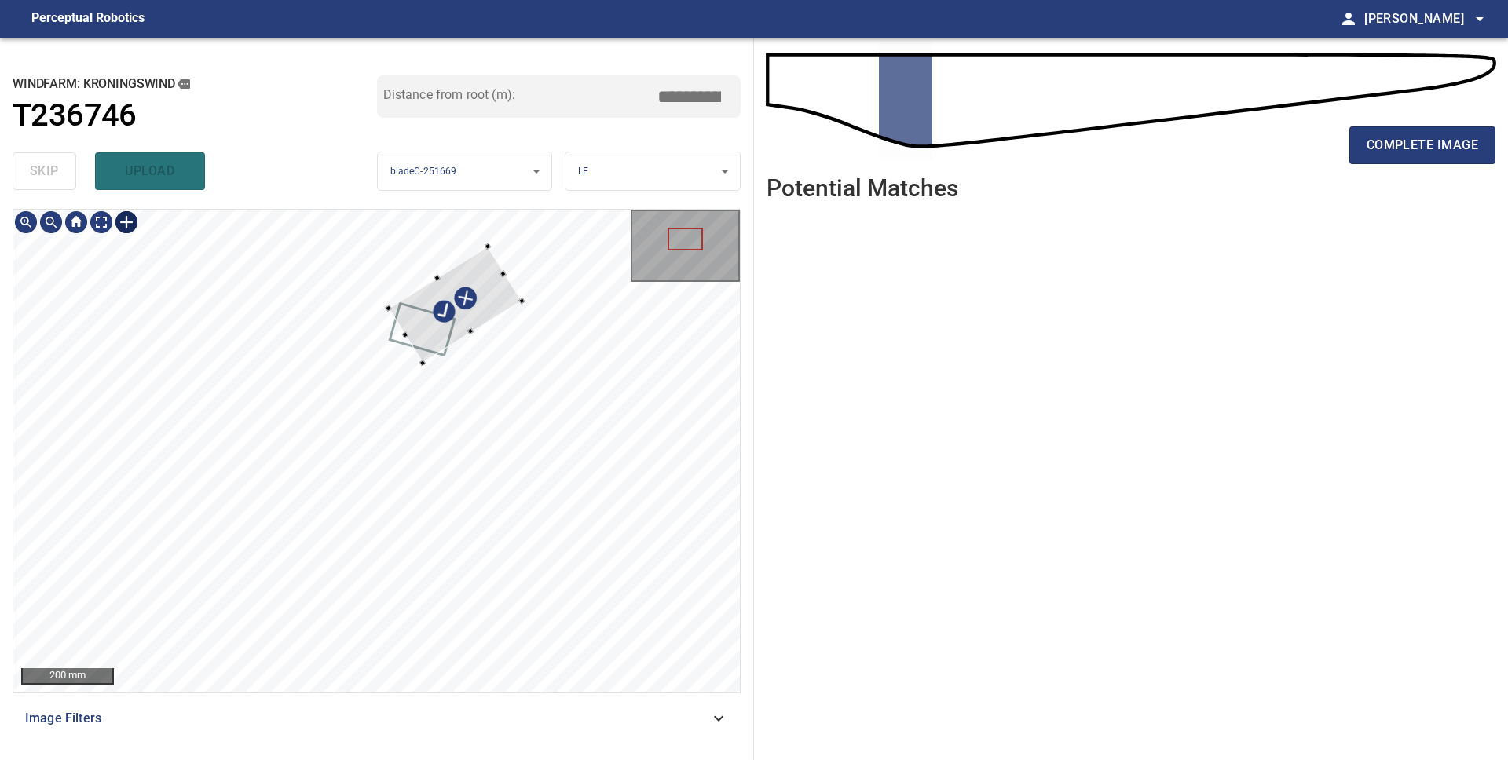
click at [433, 343] on div at bounding box center [455, 305] width 133 height 116
click at [415, 367] on div at bounding box center [415, 367] width 6 height 6
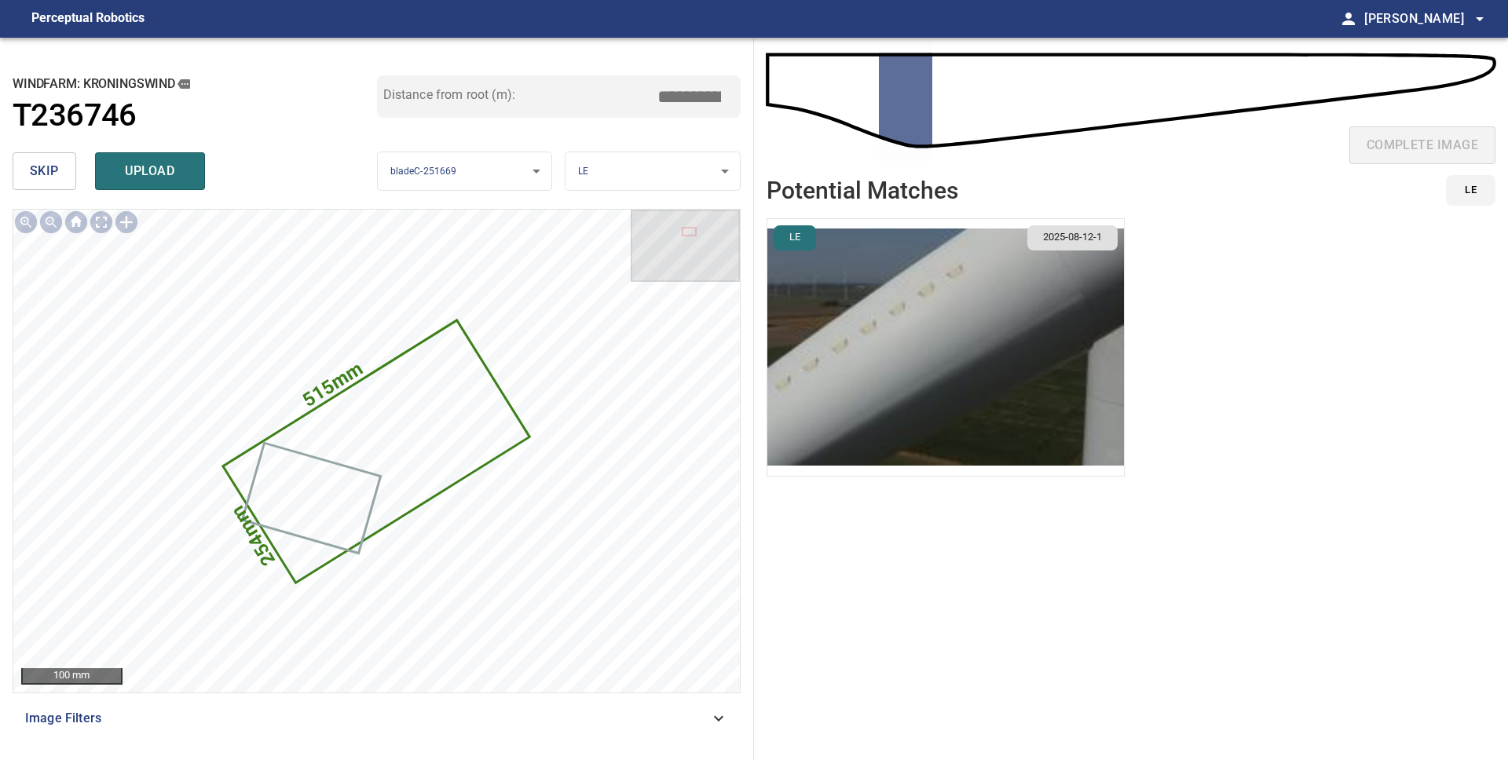
click at [141, 181] on span "upload" at bounding box center [149, 171] width 75 height 22
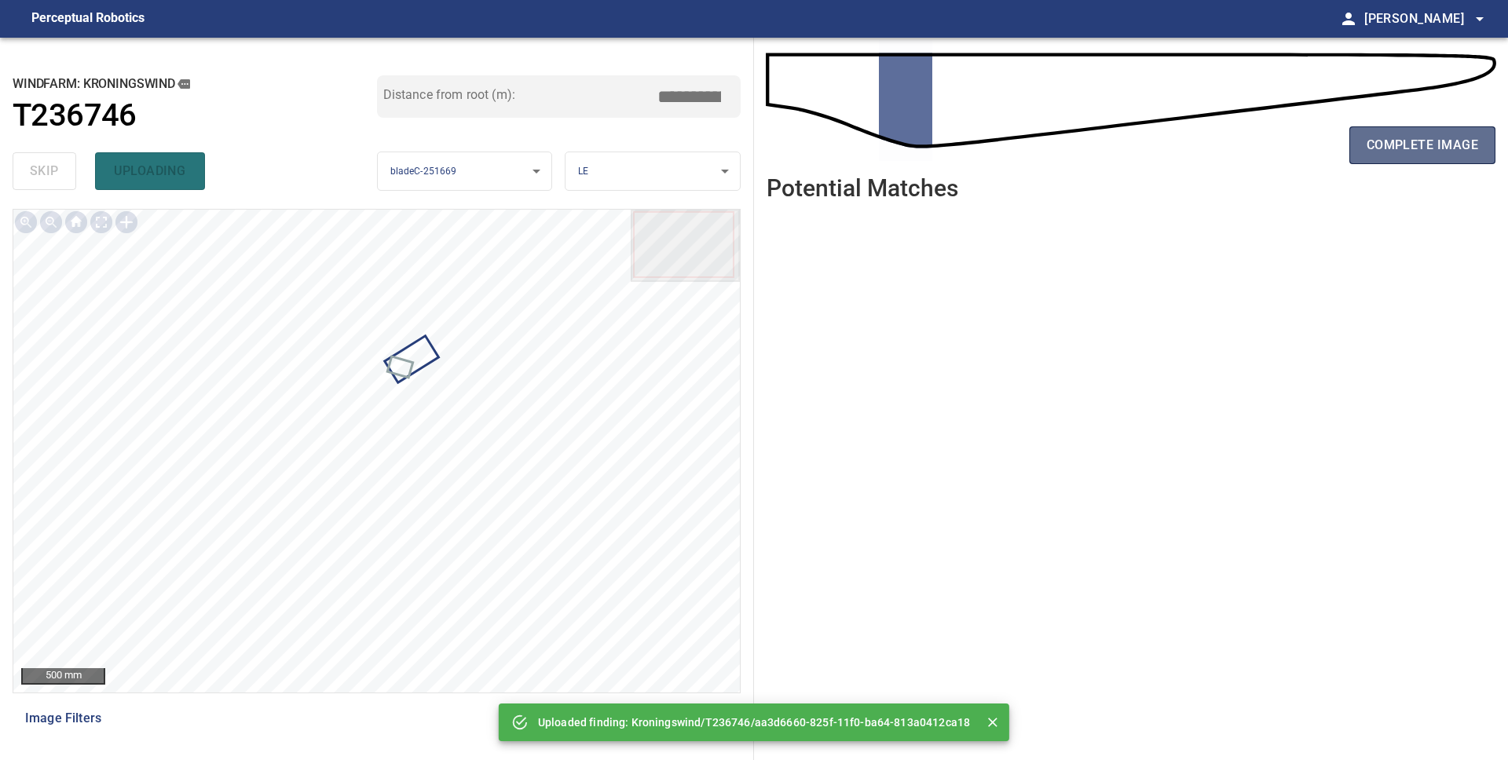
click at [1395, 149] on span "complete image" at bounding box center [1421, 145] width 111 height 22
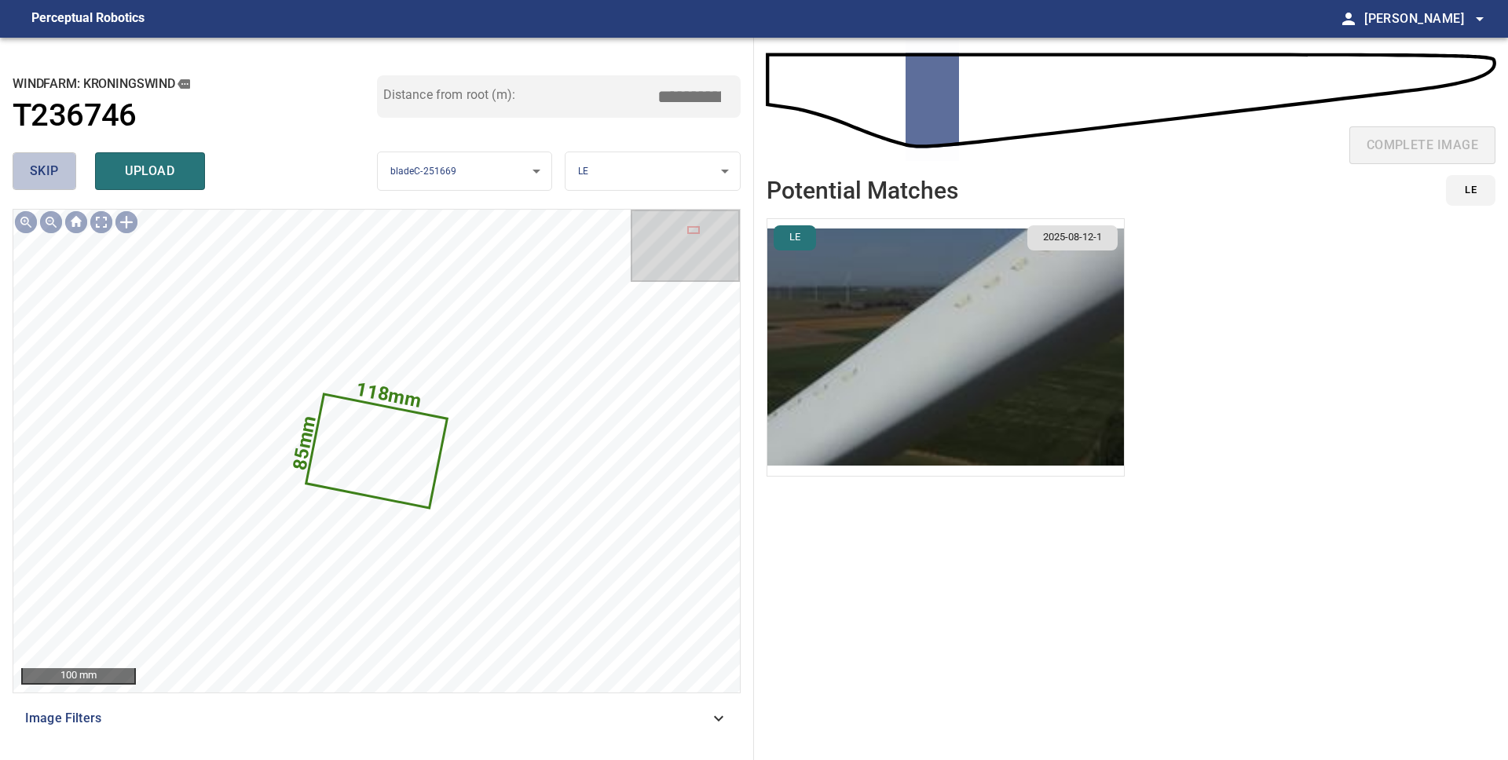
click at [53, 170] on span "skip" at bounding box center [44, 171] width 29 height 22
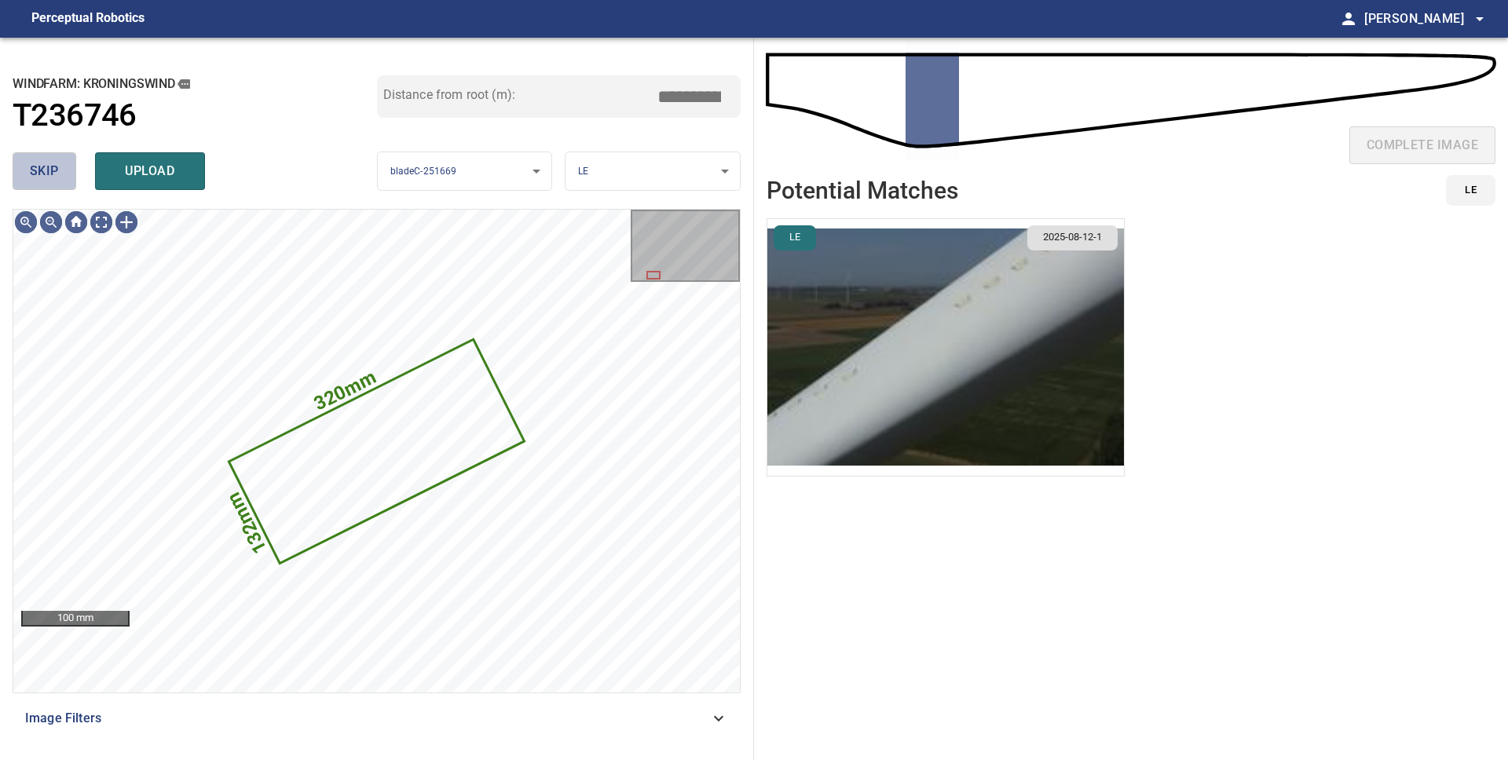
click at [42, 177] on span "skip" at bounding box center [44, 171] width 29 height 22
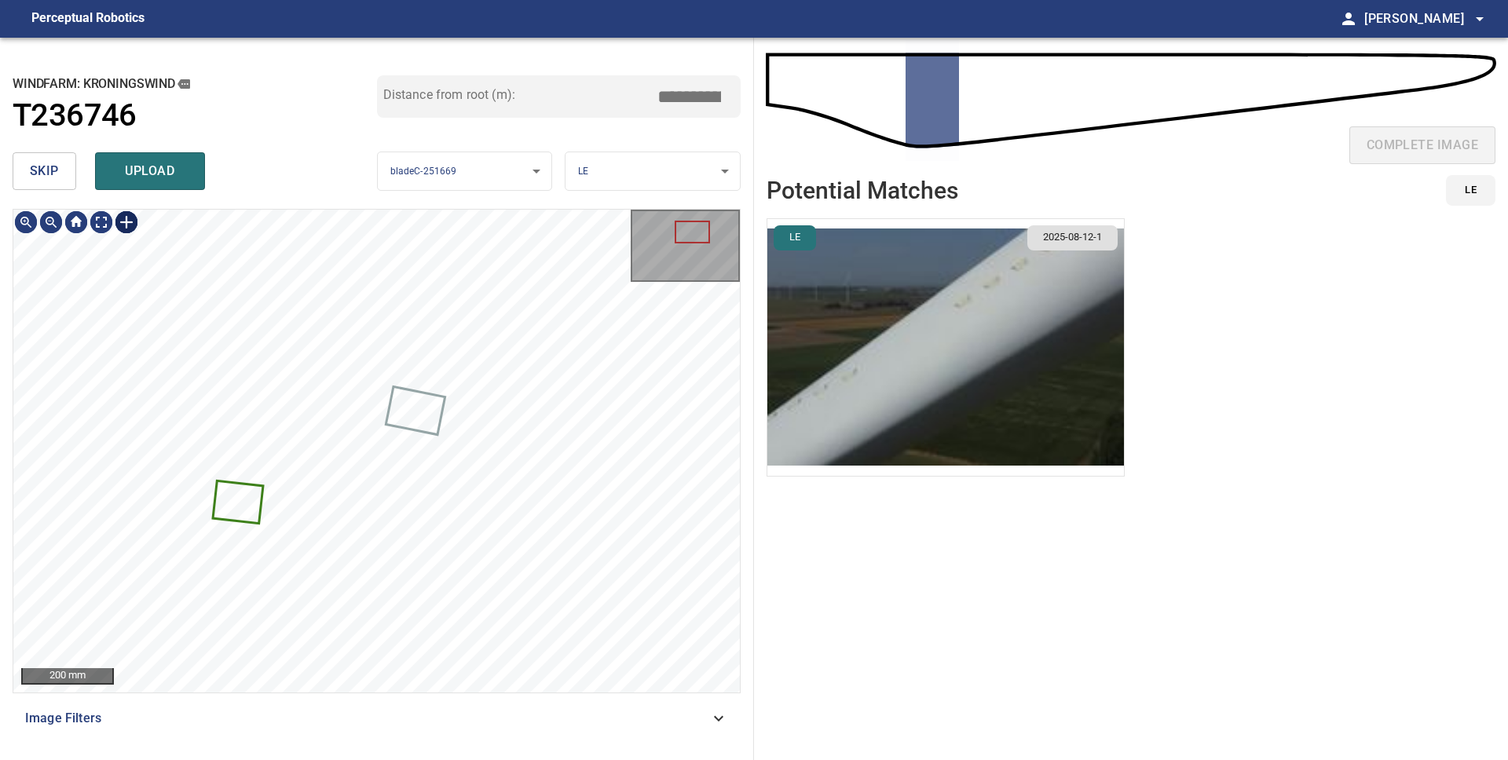
click at [134, 224] on div at bounding box center [126, 222] width 25 height 25
click at [463, 445] on div at bounding box center [376, 451] width 726 height 483
click at [480, 394] on div at bounding box center [437, 397] width 124 height 109
click at [481, 399] on div at bounding box center [429, 399] width 136 height 113
click at [490, 379] on div at bounding box center [444, 390] width 136 height 113
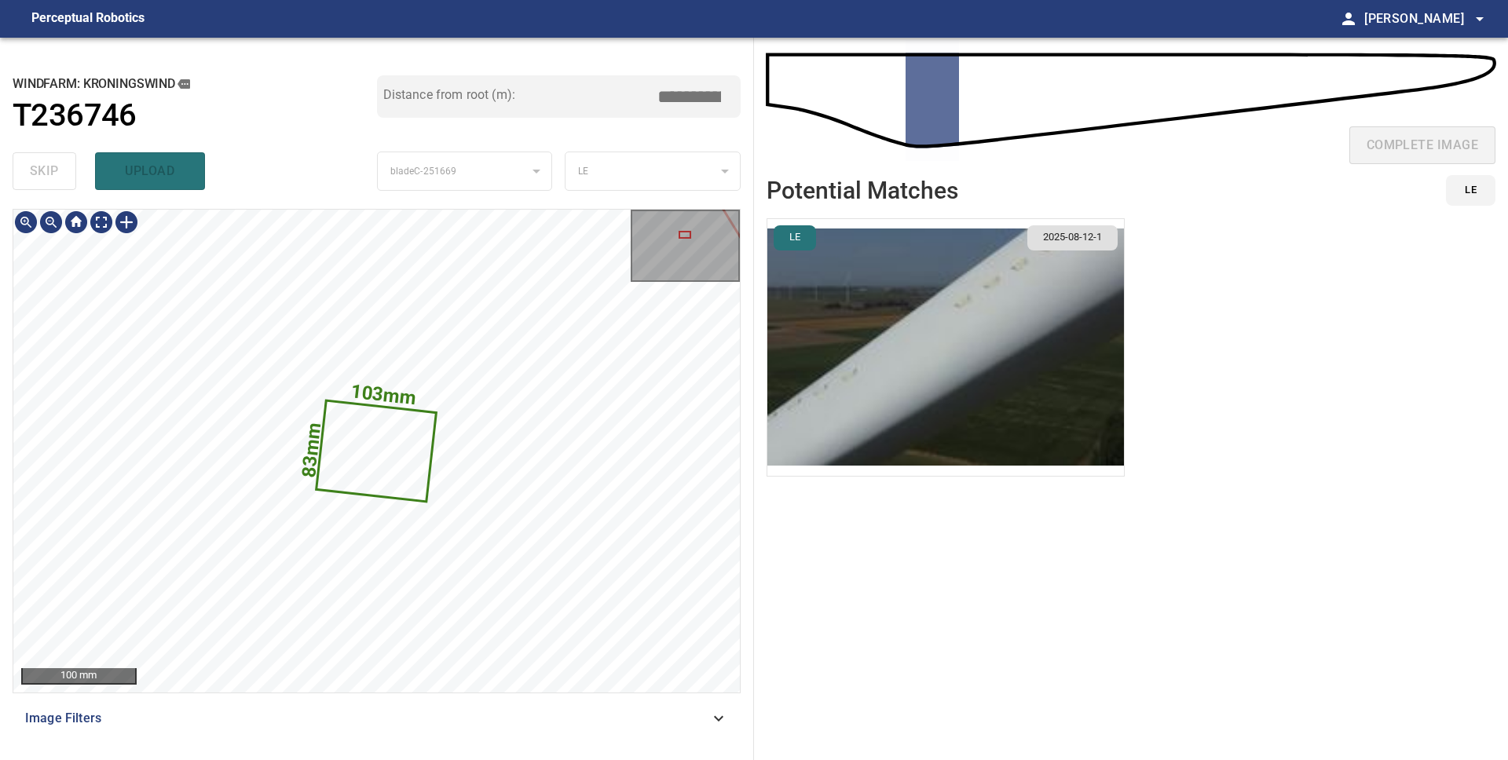
click at [393, 455] on icon at bounding box center [377, 451] width 118 height 99
click at [419, 441] on icon at bounding box center [372, 450] width 118 height 99
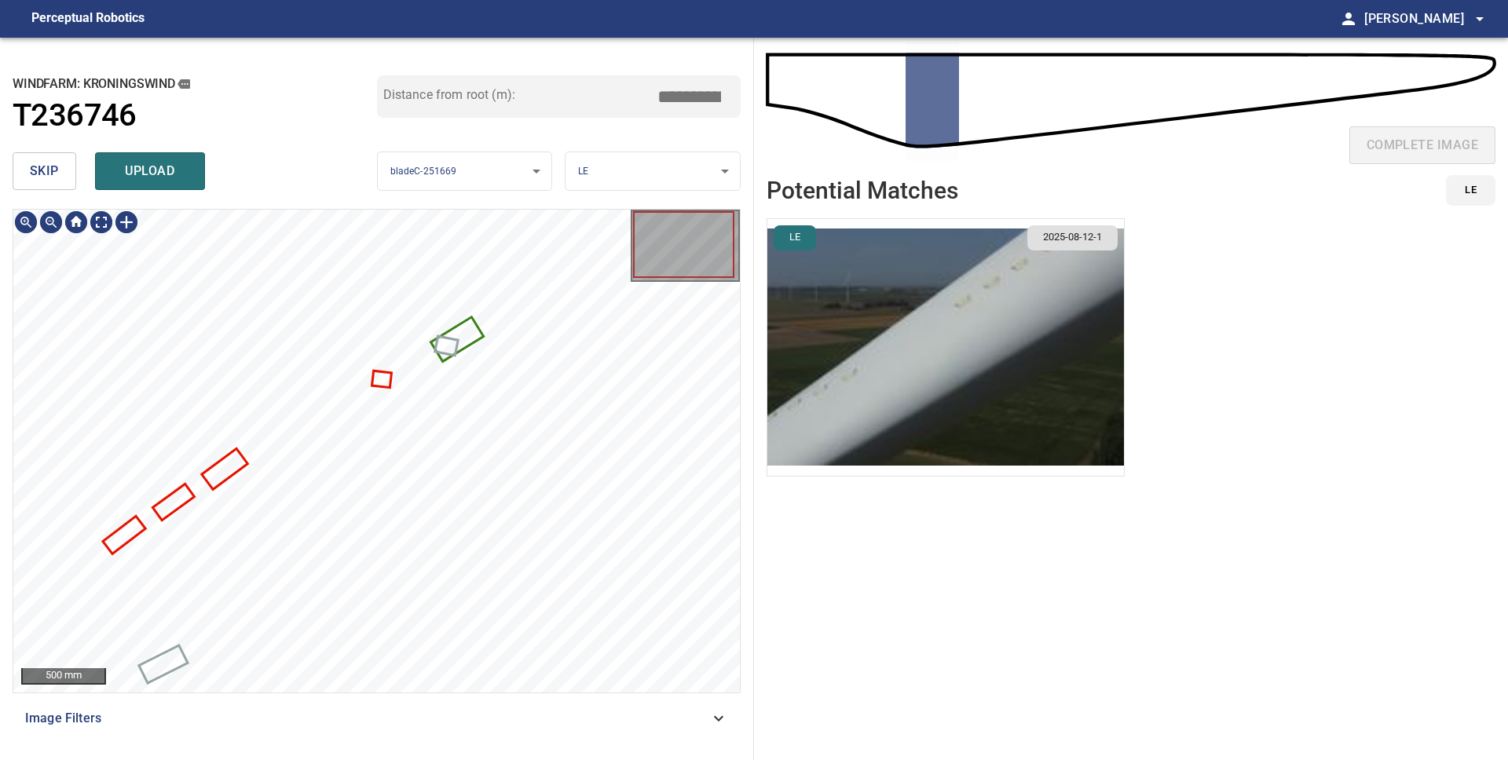
click at [135, 177] on span "upload" at bounding box center [149, 171] width 75 height 22
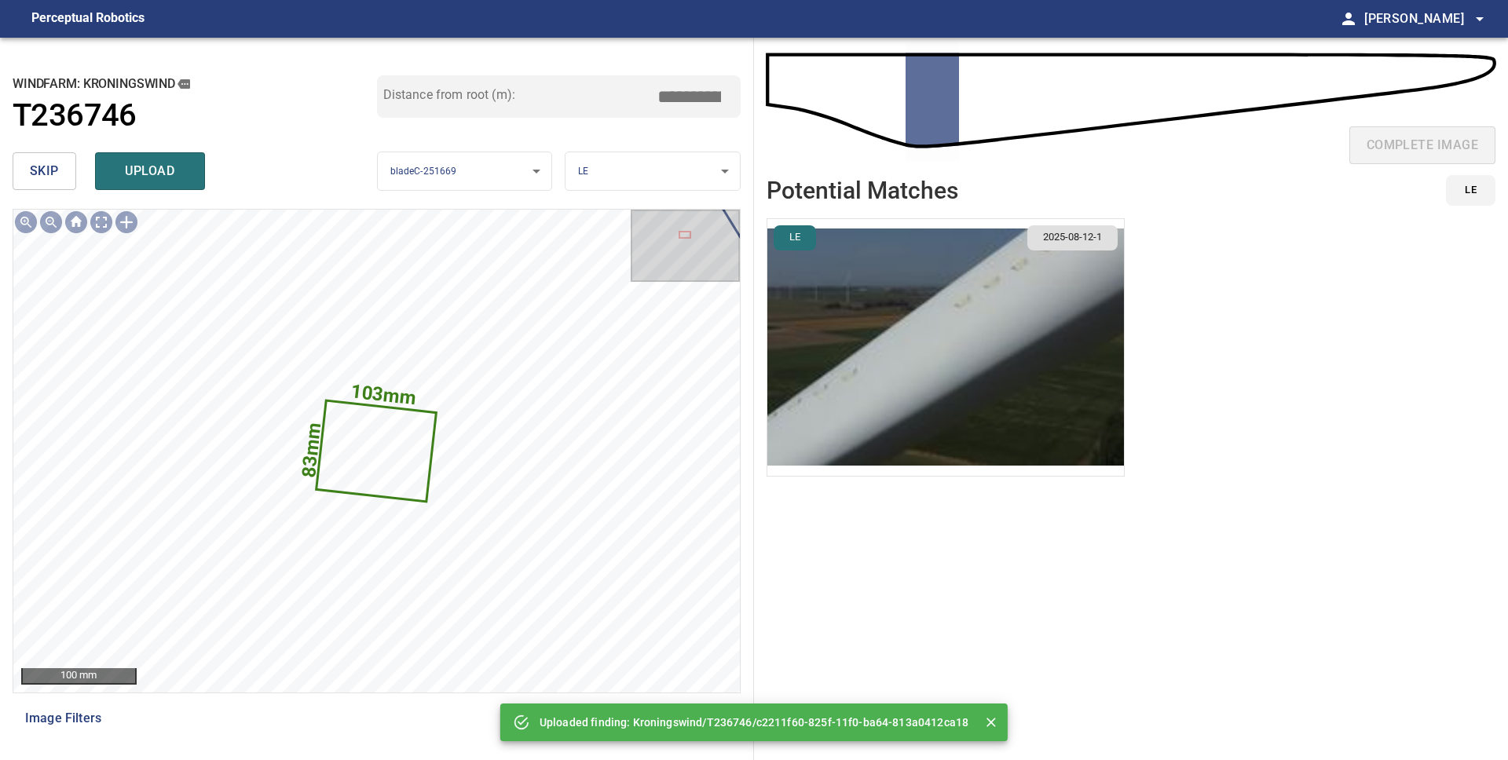
drag, startPoint x: 44, startPoint y: 171, endPoint x: 52, endPoint y: 177, distance: 9.6
click at [43, 171] on span "skip" at bounding box center [44, 171] width 29 height 22
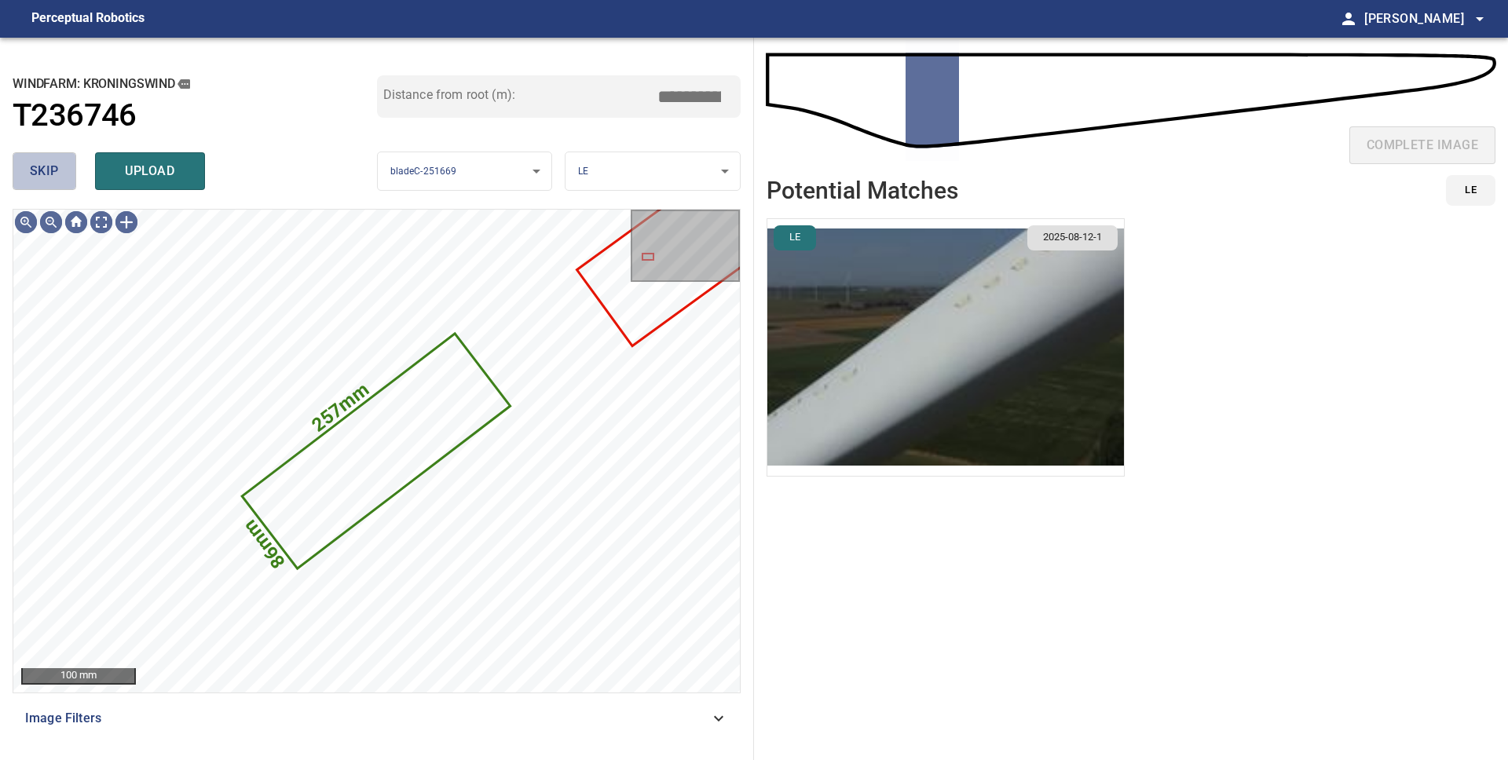
click at [32, 175] on span "skip" at bounding box center [44, 171] width 29 height 22
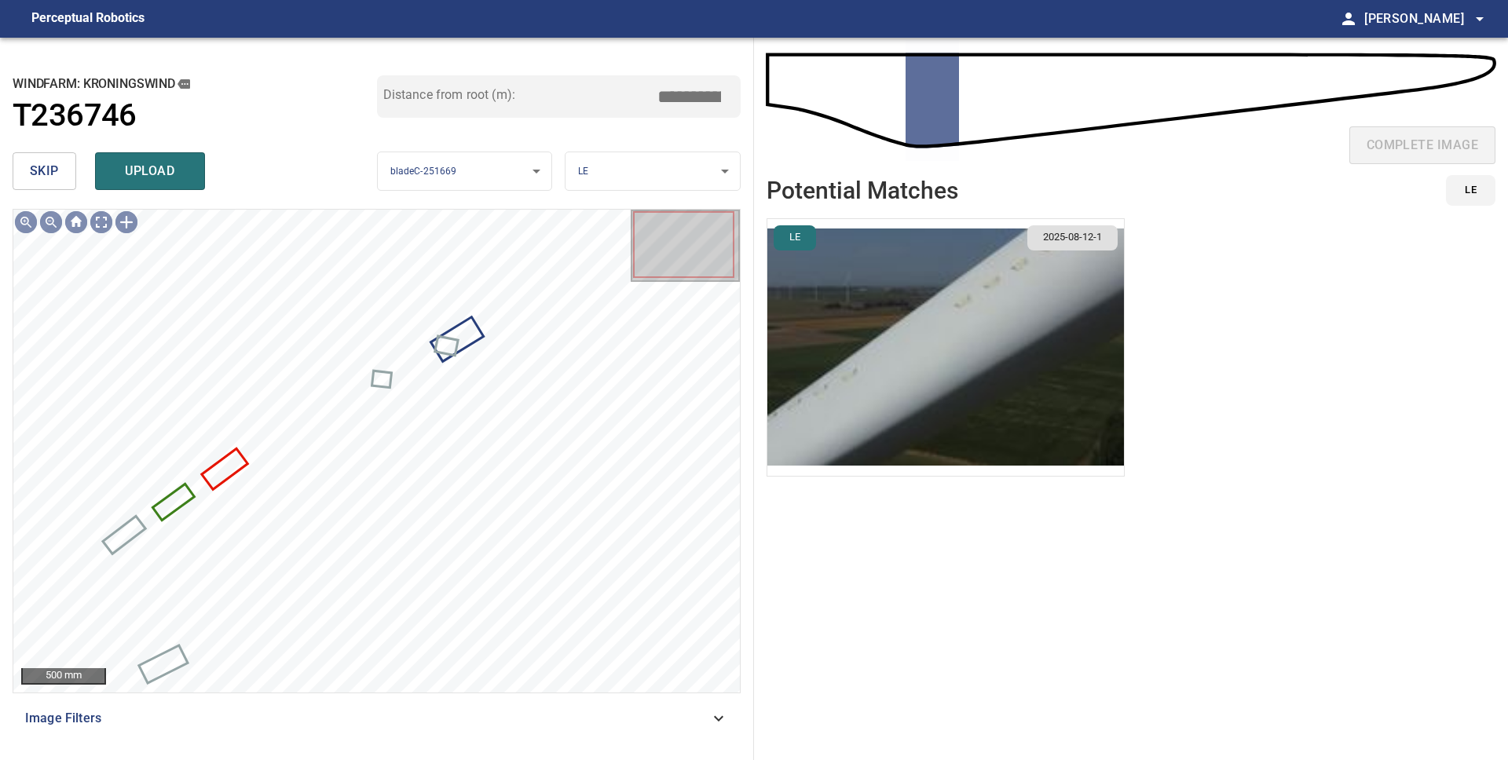
click at [36, 170] on span "skip" at bounding box center [44, 171] width 29 height 22
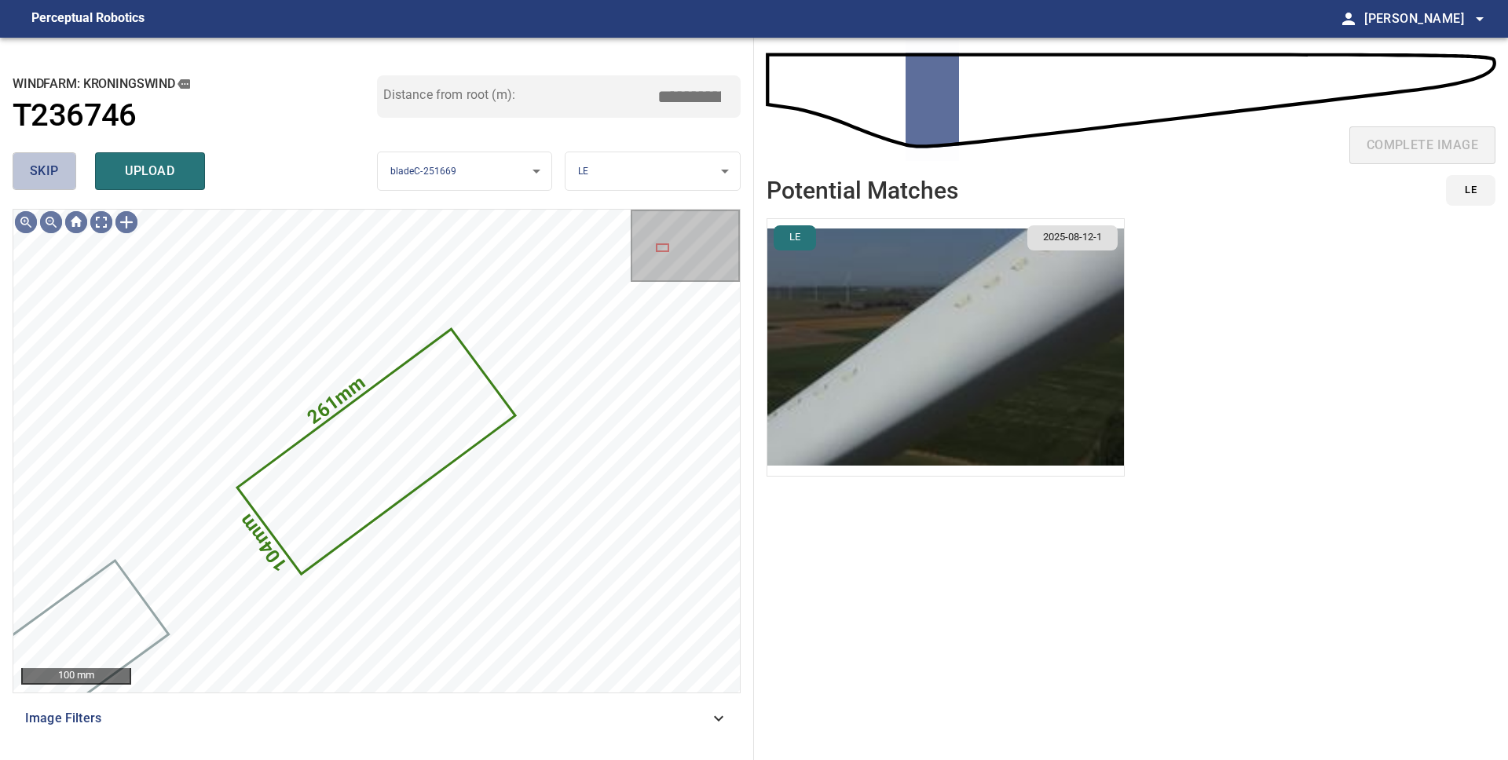
drag, startPoint x: 57, startPoint y: 176, endPoint x: 88, endPoint y: 189, distance: 33.4
click at [57, 176] on span "skip" at bounding box center [44, 171] width 29 height 22
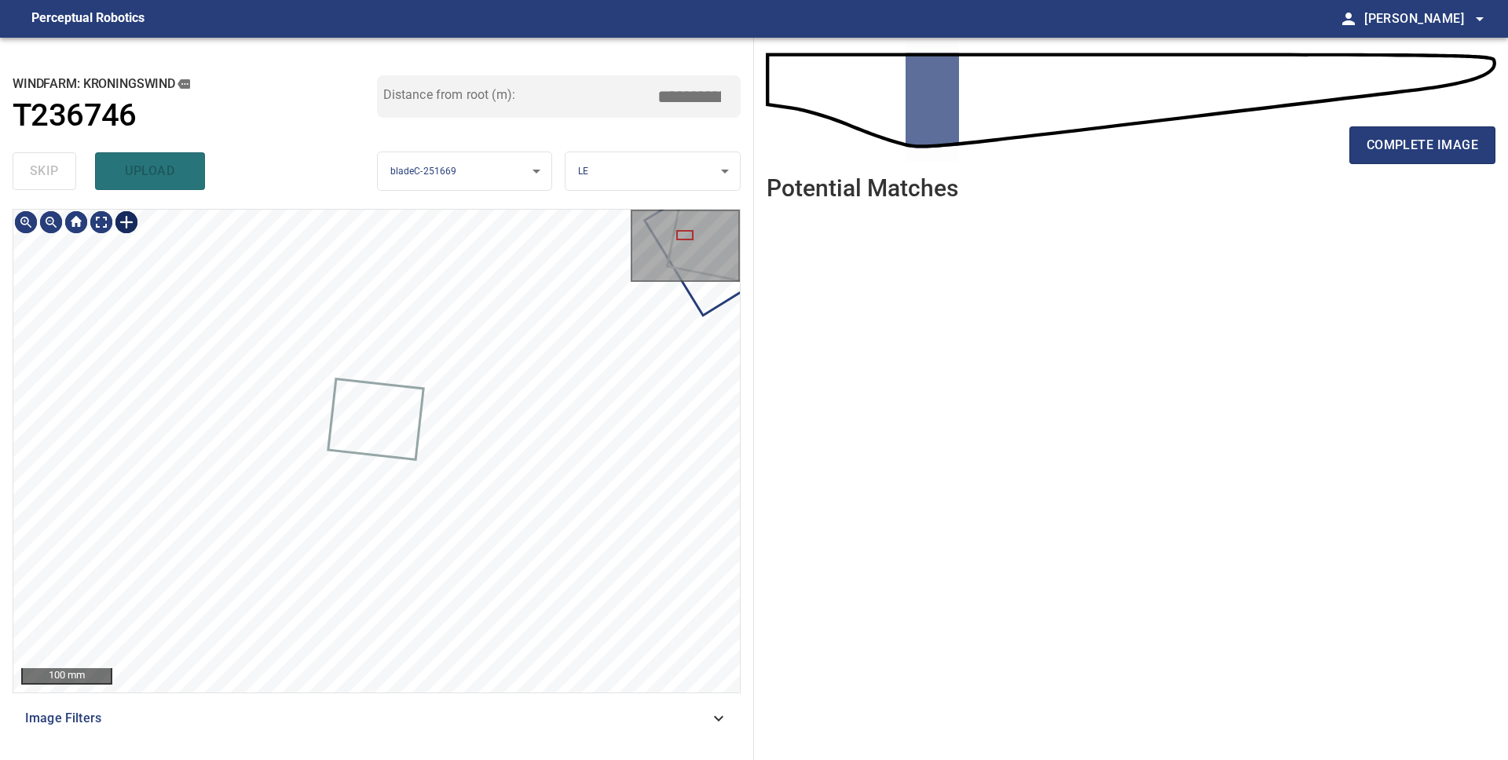
click at [131, 220] on div at bounding box center [126, 222] width 25 height 25
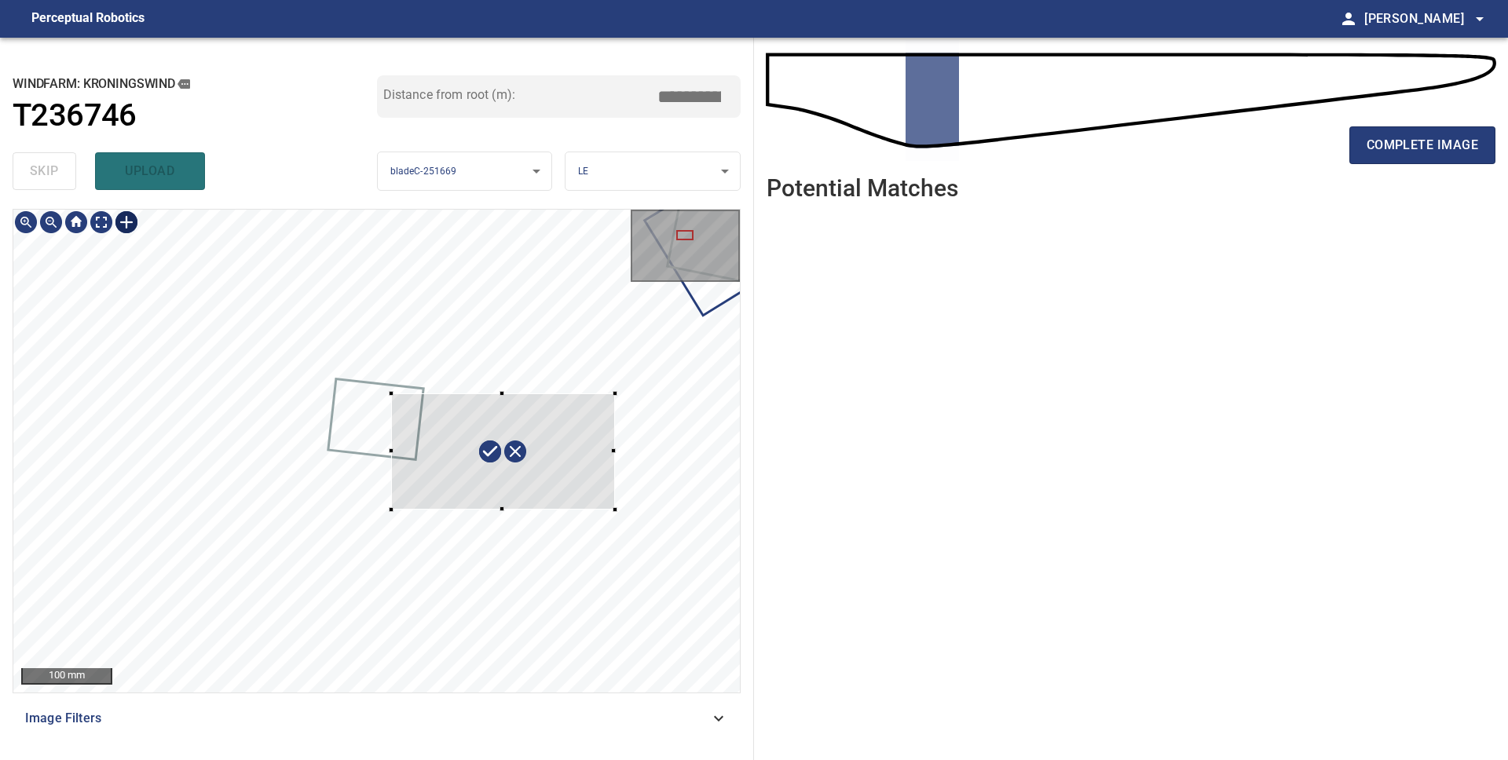
click at [390, 510] on div at bounding box center [376, 451] width 726 height 483
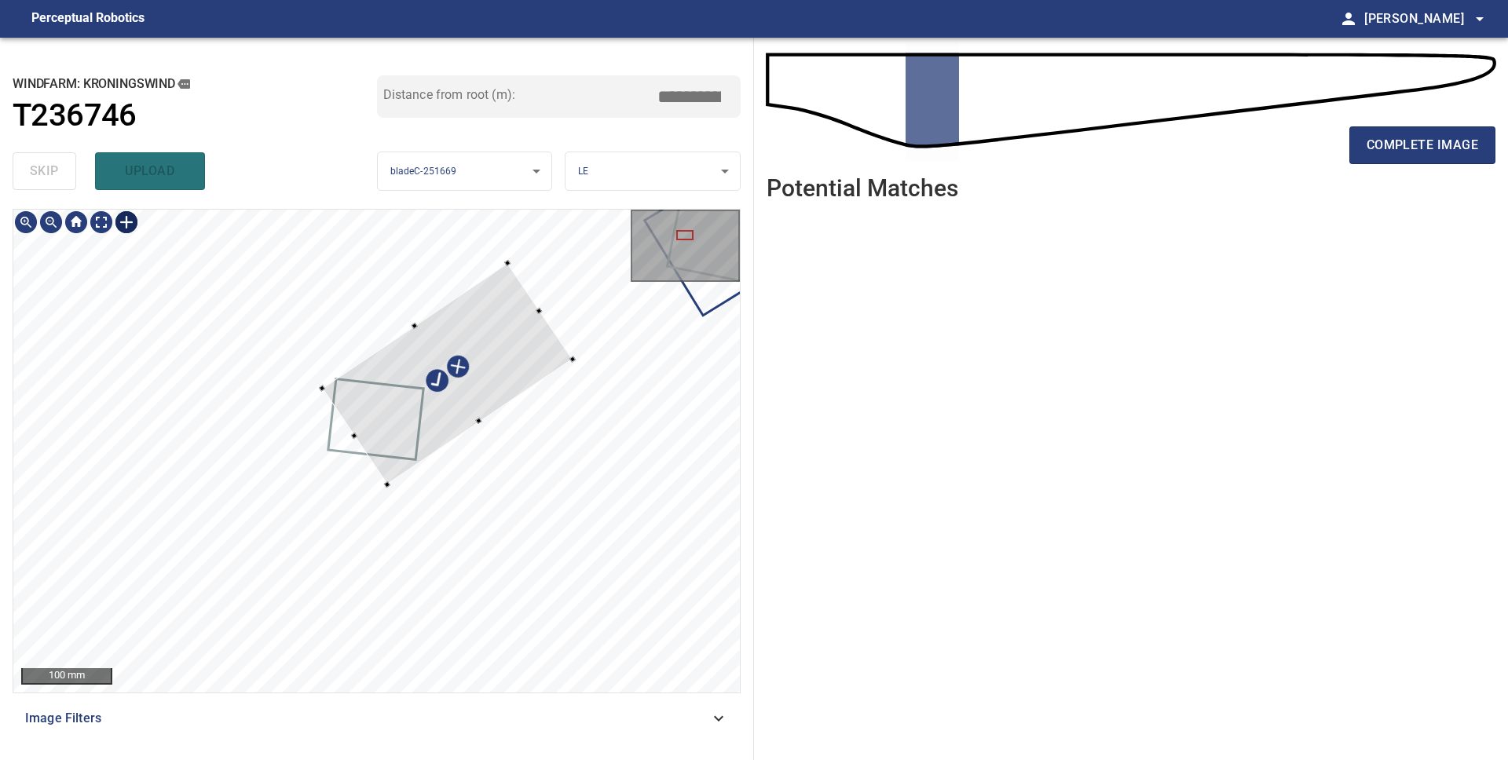
click at [461, 397] on div at bounding box center [447, 373] width 250 height 221
click at [385, 422] on div at bounding box center [462, 364] width 280 height 242
click at [373, 442] on div at bounding box center [442, 386] width 280 height 242
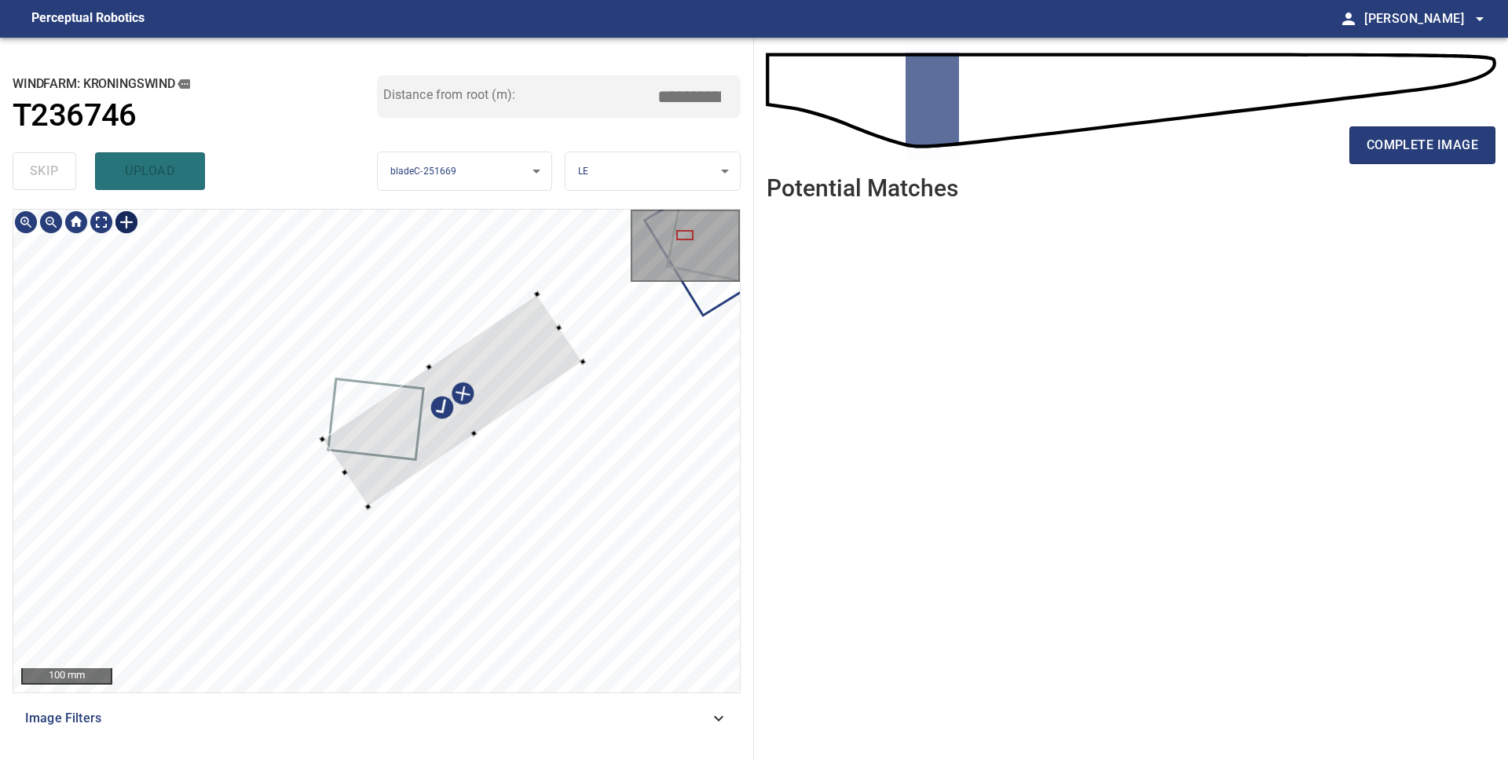
click at [432, 367] on div at bounding box center [452, 400] width 261 height 213
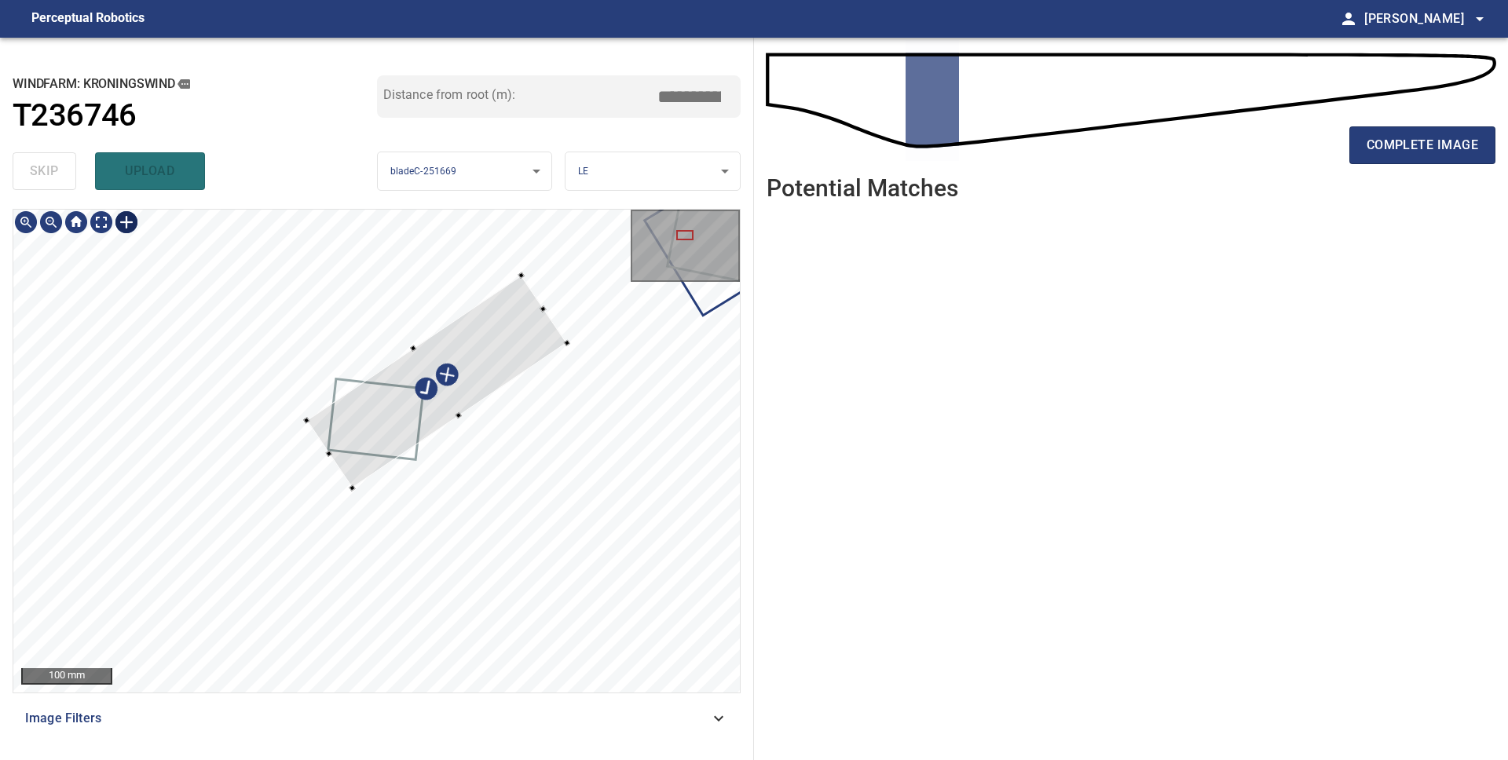
click at [473, 365] on div at bounding box center [436, 381] width 261 height 213
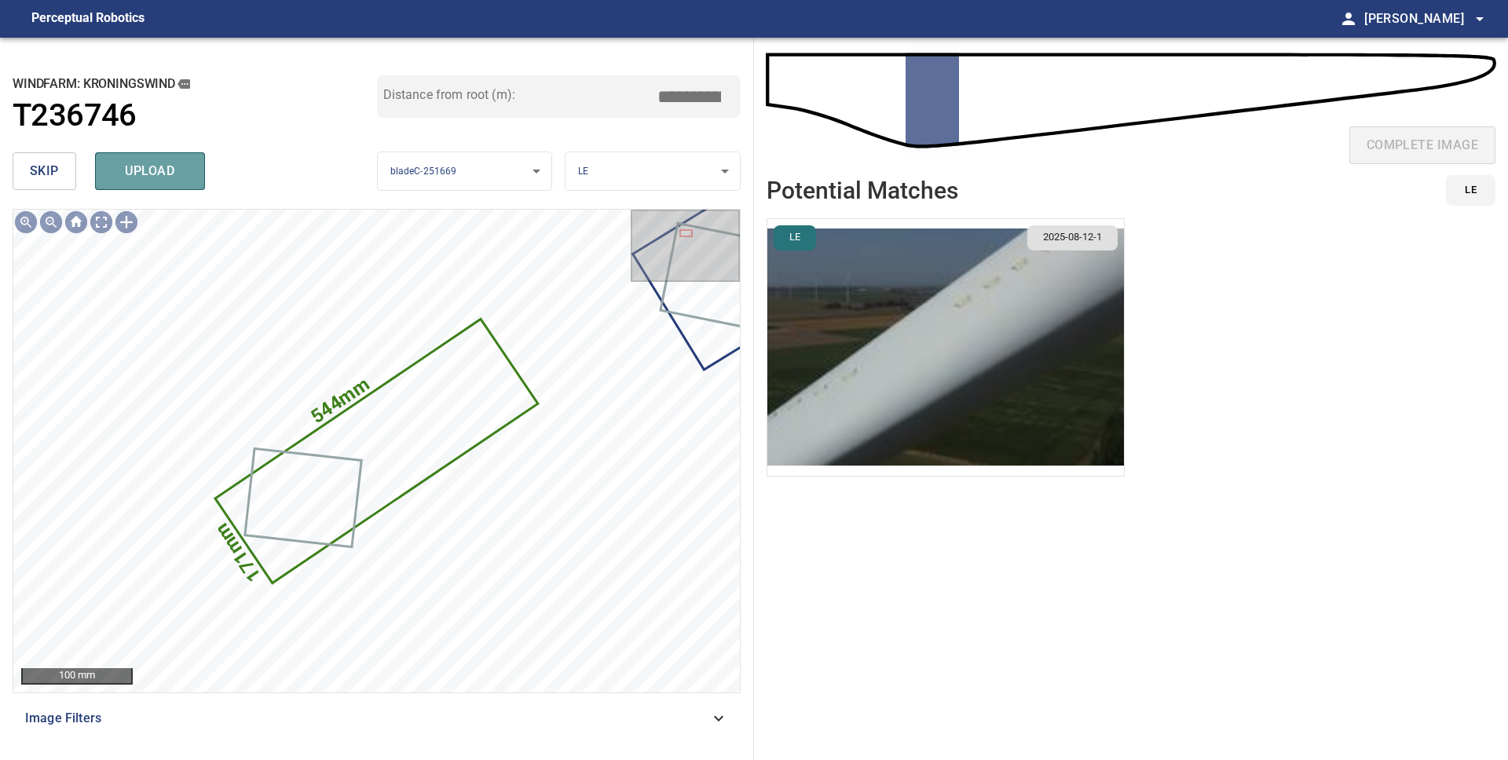
click at [145, 163] on span "upload" at bounding box center [149, 171] width 75 height 22
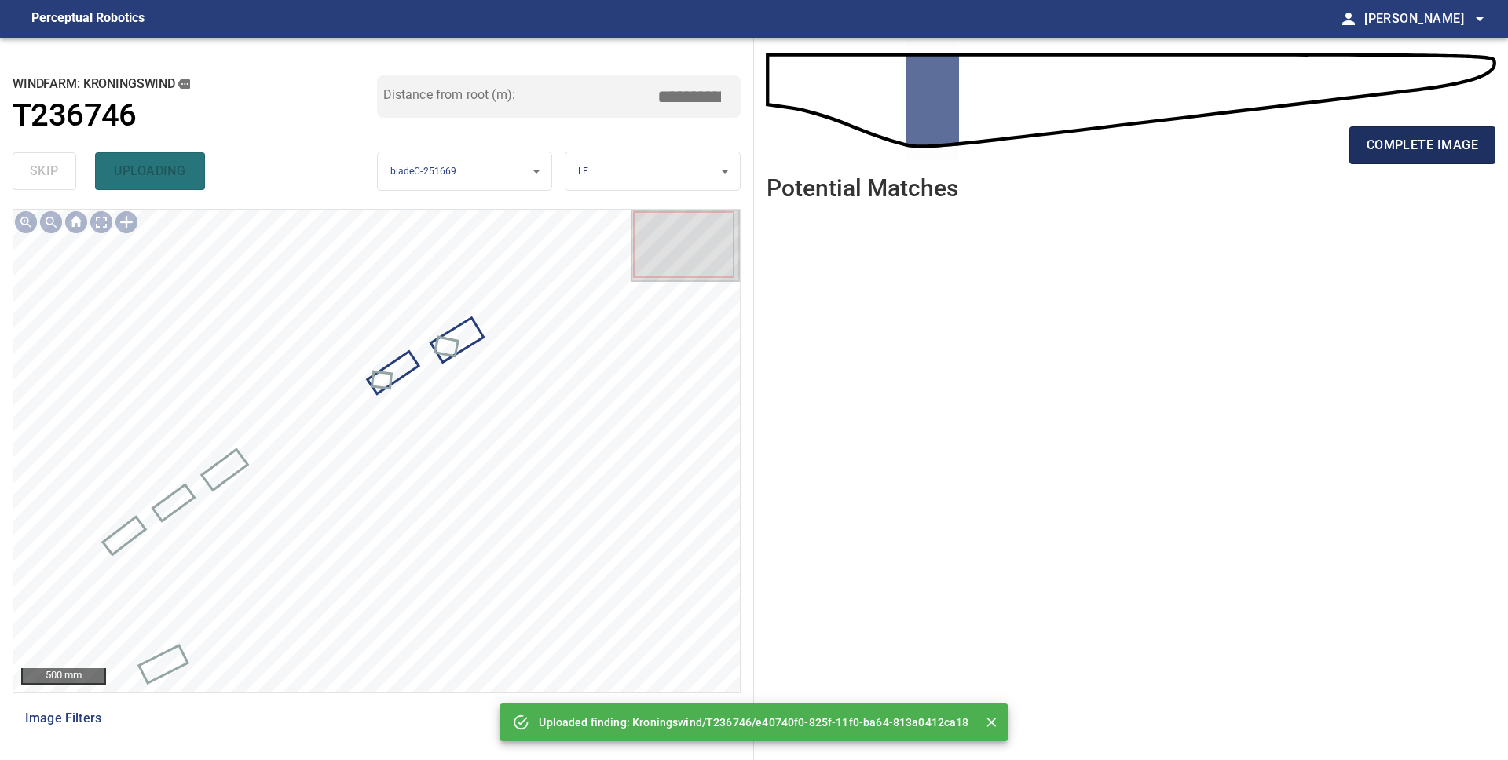
click at [1385, 152] on span "complete image" at bounding box center [1421, 145] width 111 height 22
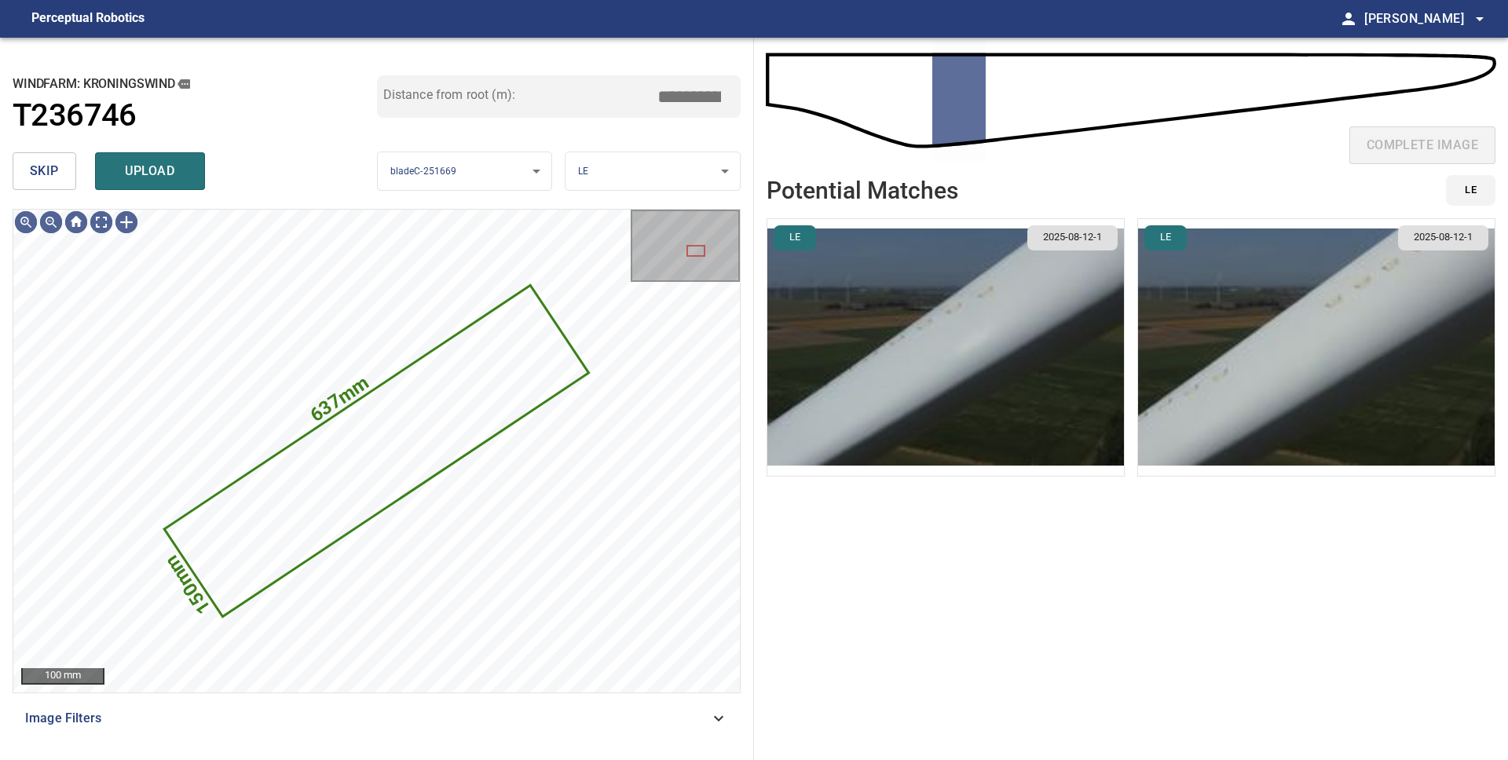
click at [34, 168] on span "skip" at bounding box center [44, 171] width 29 height 22
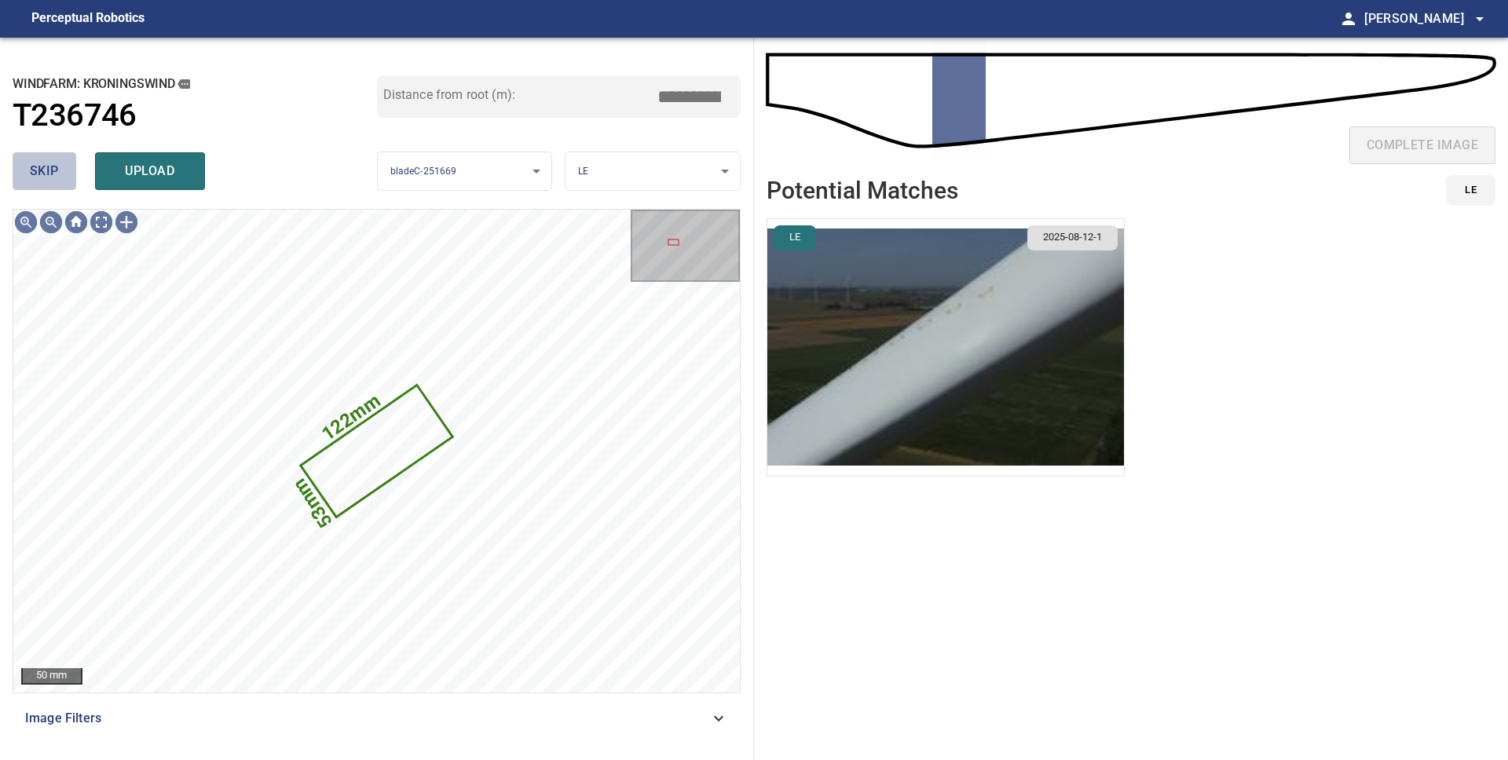
click at [55, 170] on span "skip" at bounding box center [44, 171] width 29 height 22
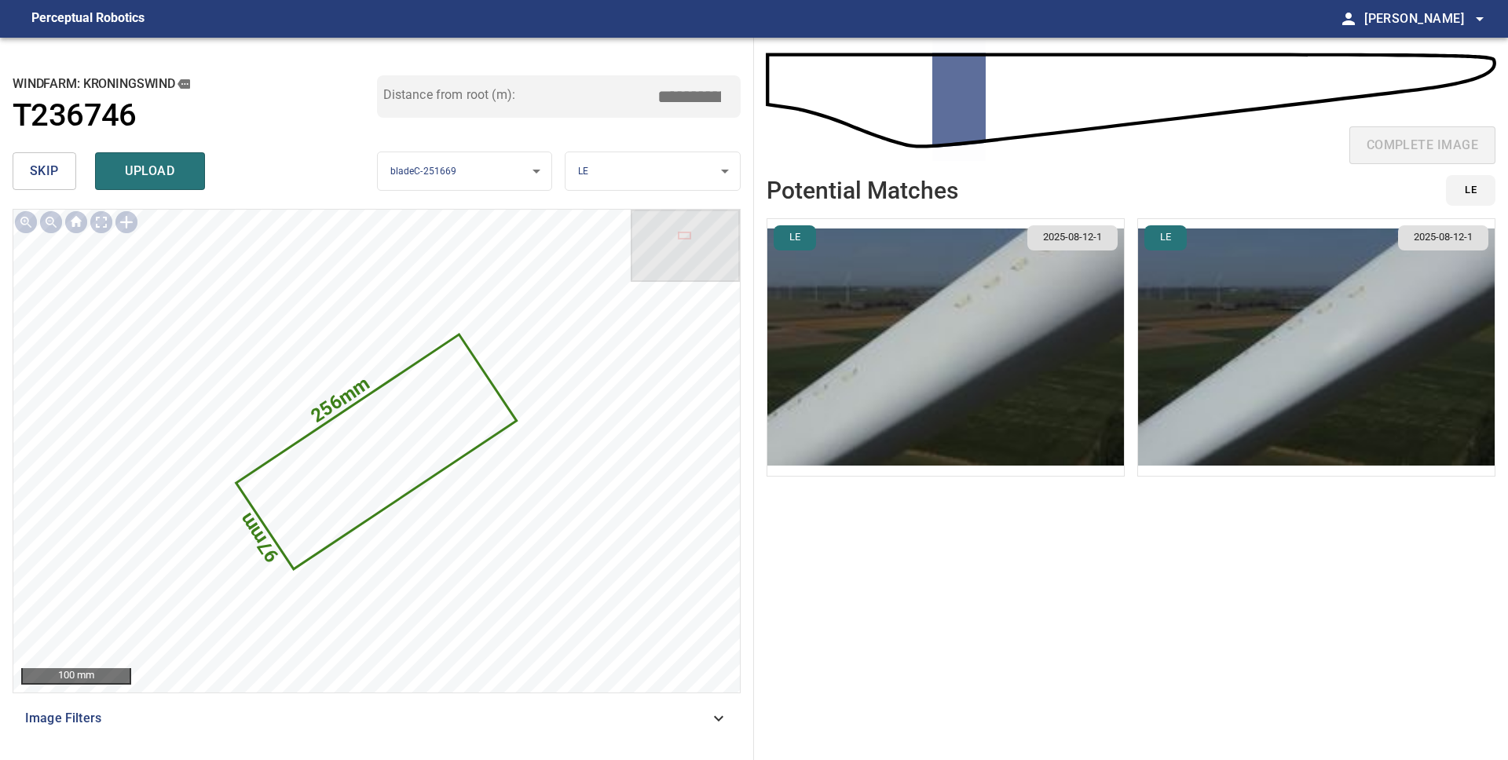
click at [55, 170] on span "skip" at bounding box center [44, 171] width 29 height 22
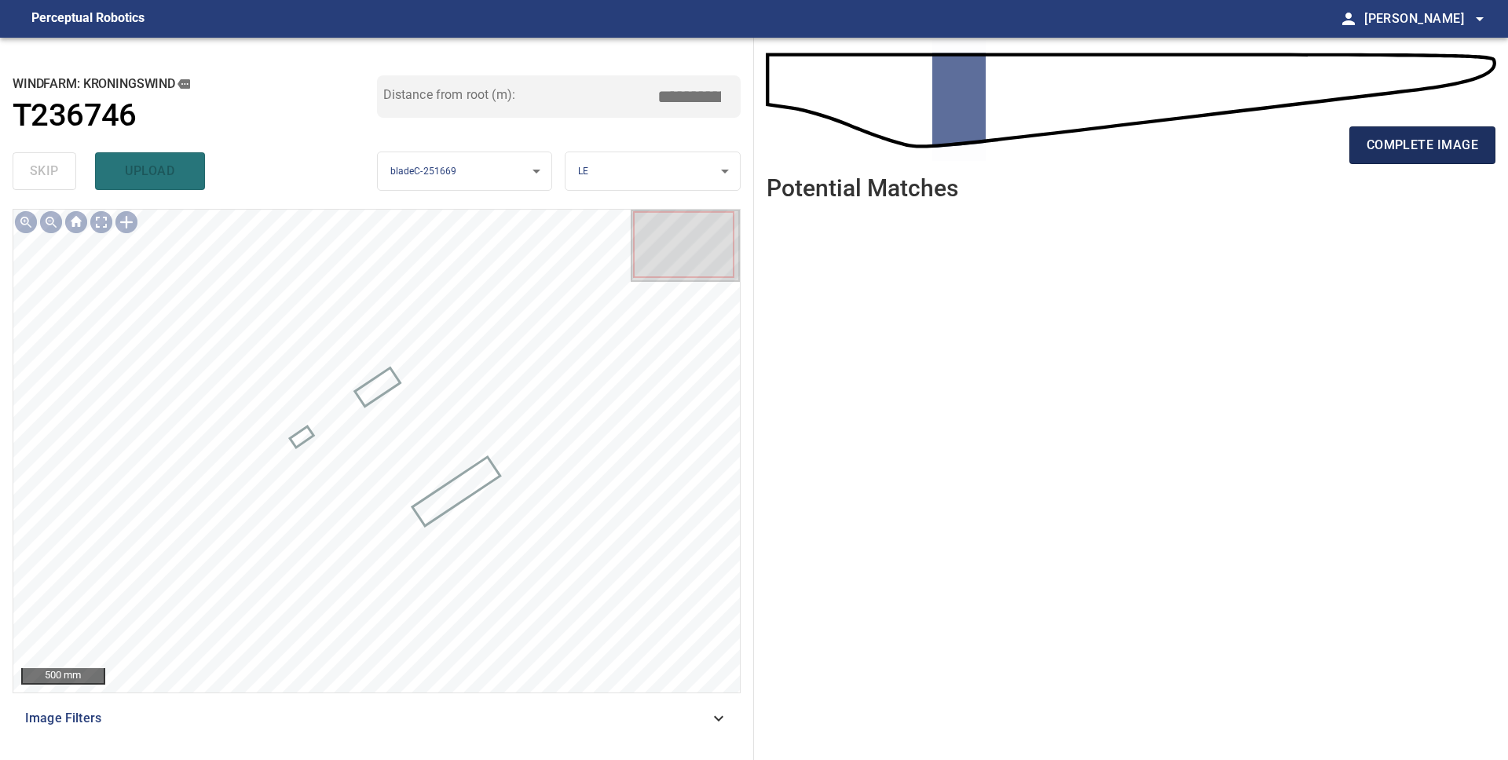
click at [1449, 148] on span "complete image" at bounding box center [1421, 145] width 111 height 22
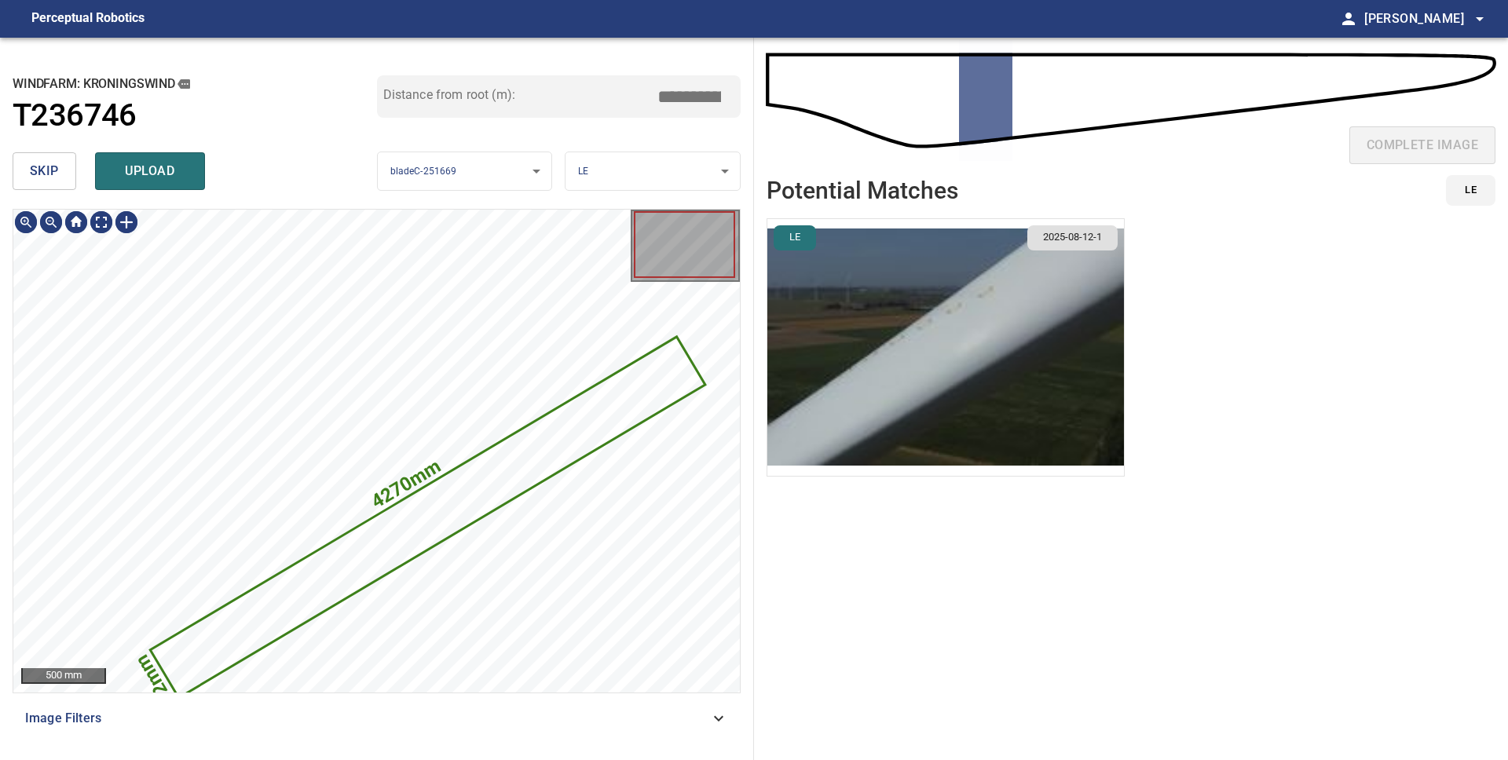
click at [40, 177] on span "skip" at bounding box center [44, 171] width 29 height 22
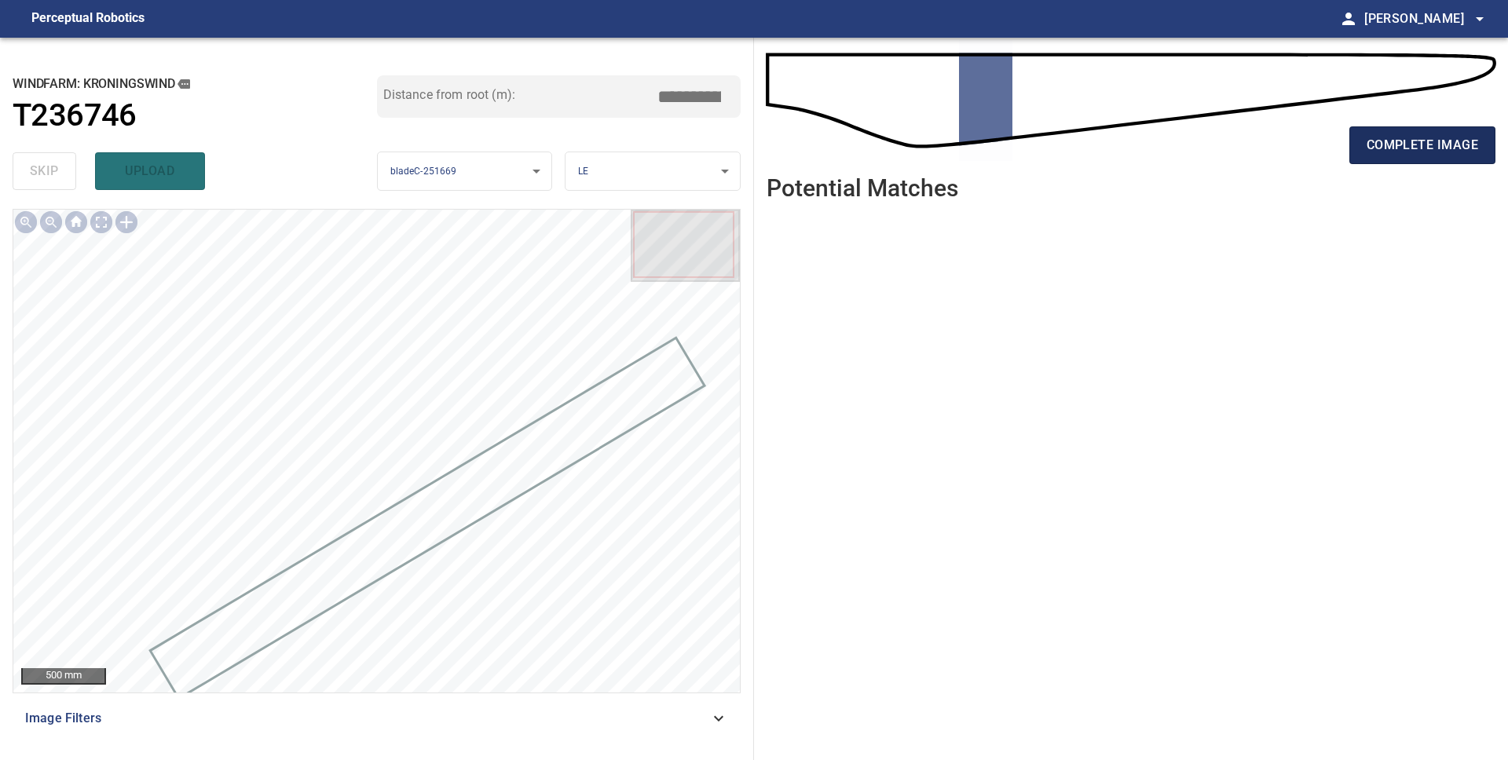
click at [1385, 148] on span "complete image" at bounding box center [1421, 145] width 111 height 22
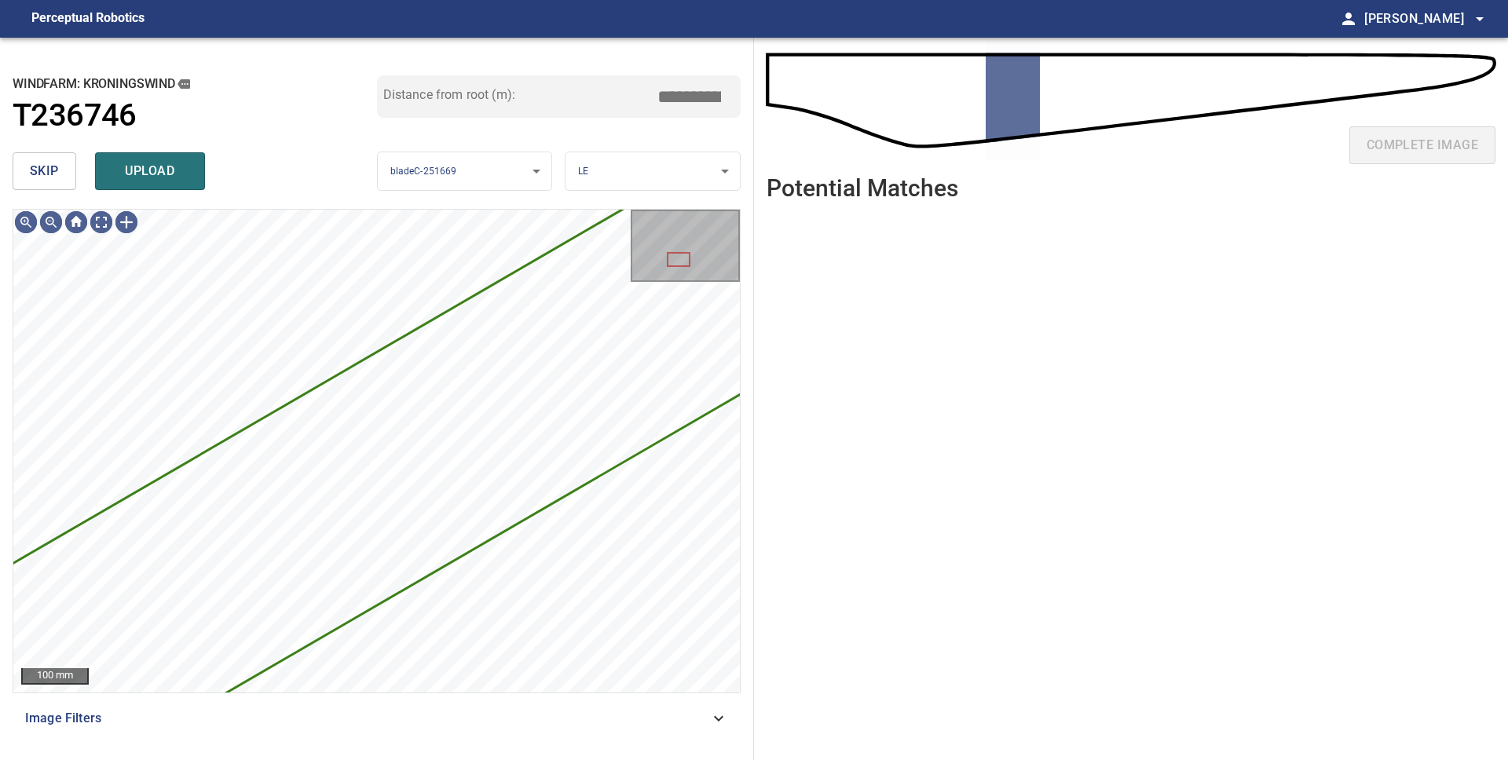
click at [46, 177] on span "skip" at bounding box center [44, 171] width 29 height 22
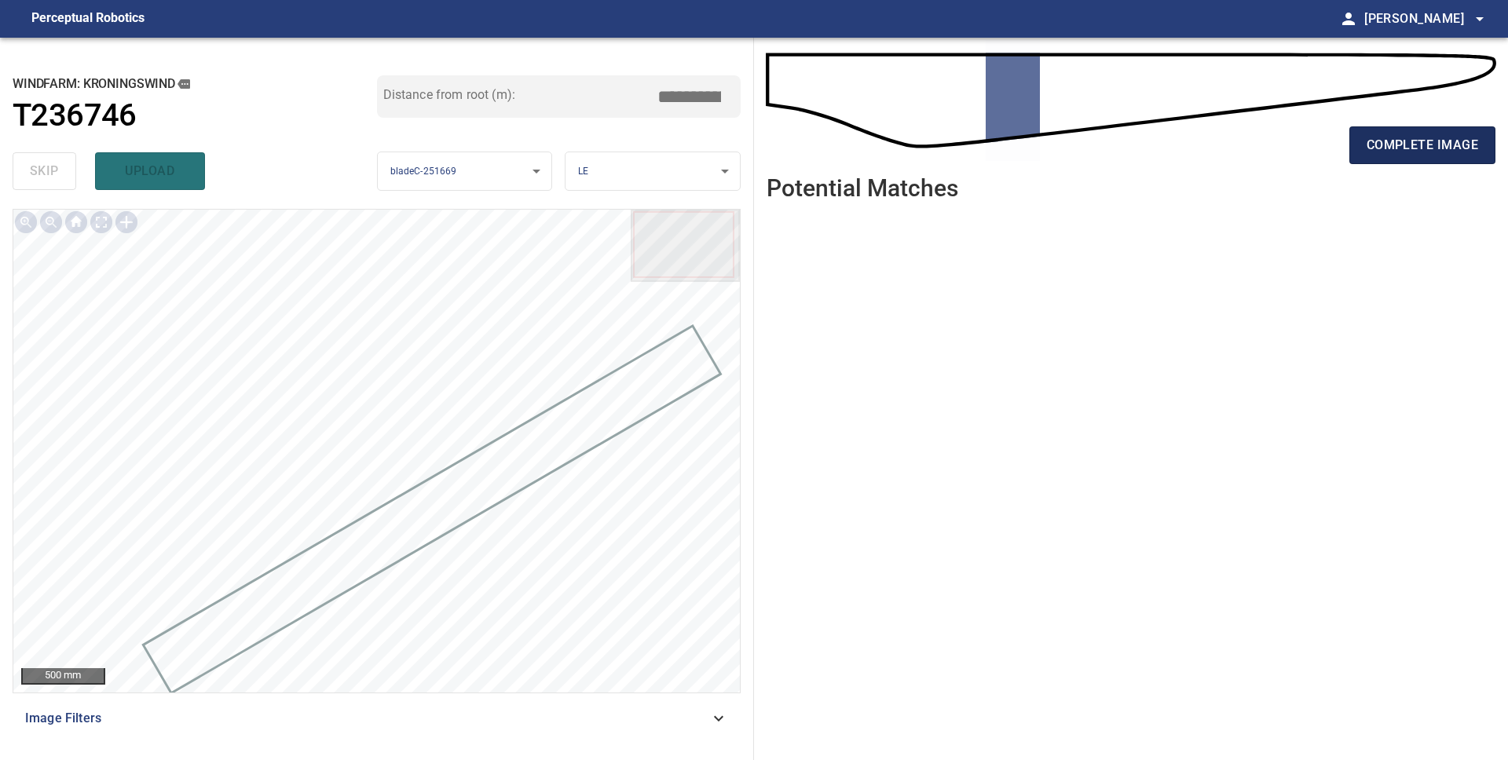
click at [1460, 137] on span "complete image" at bounding box center [1421, 145] width 111 height 22
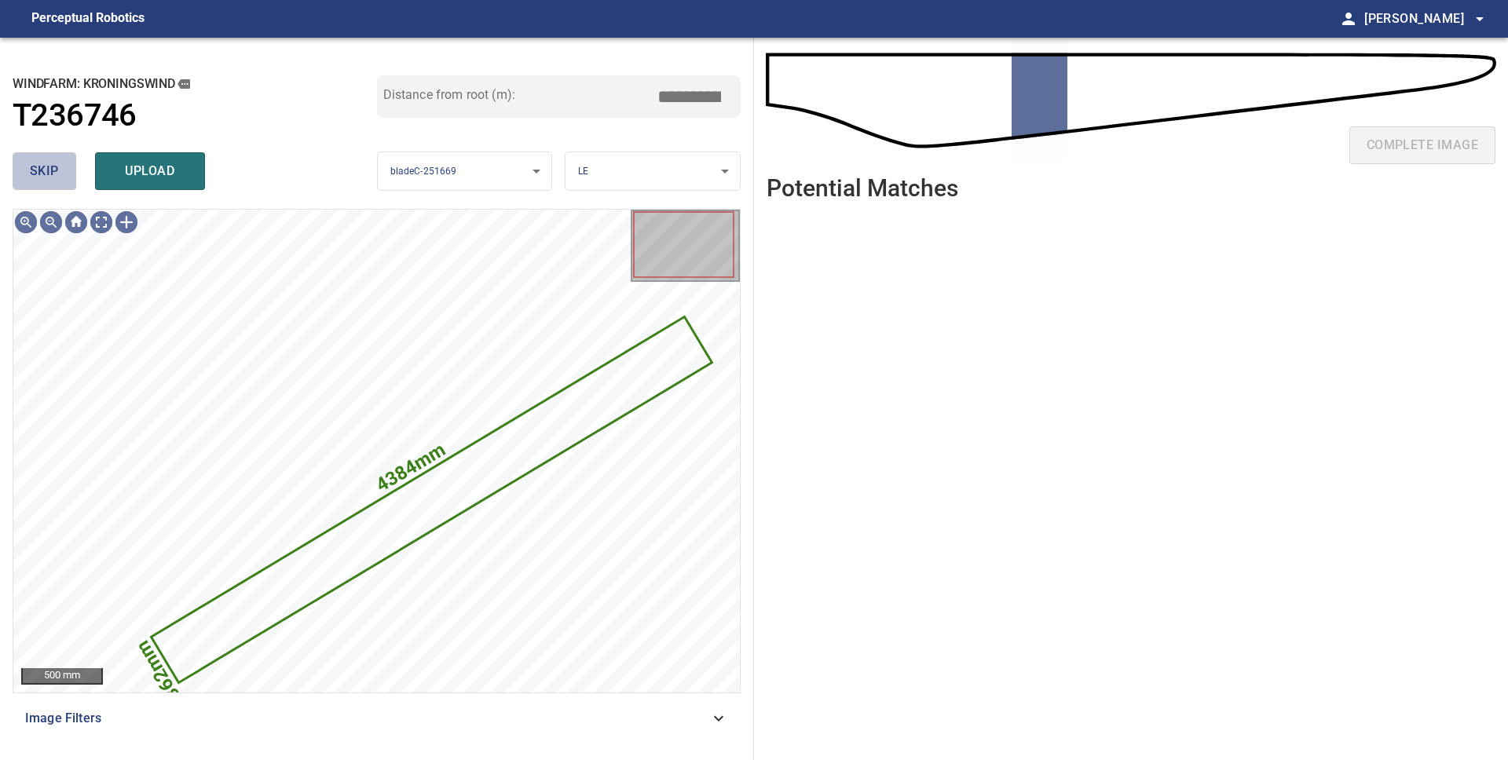
click at [34, 170] on span "skip" at bounding box center [44, 171] width 29 height 22
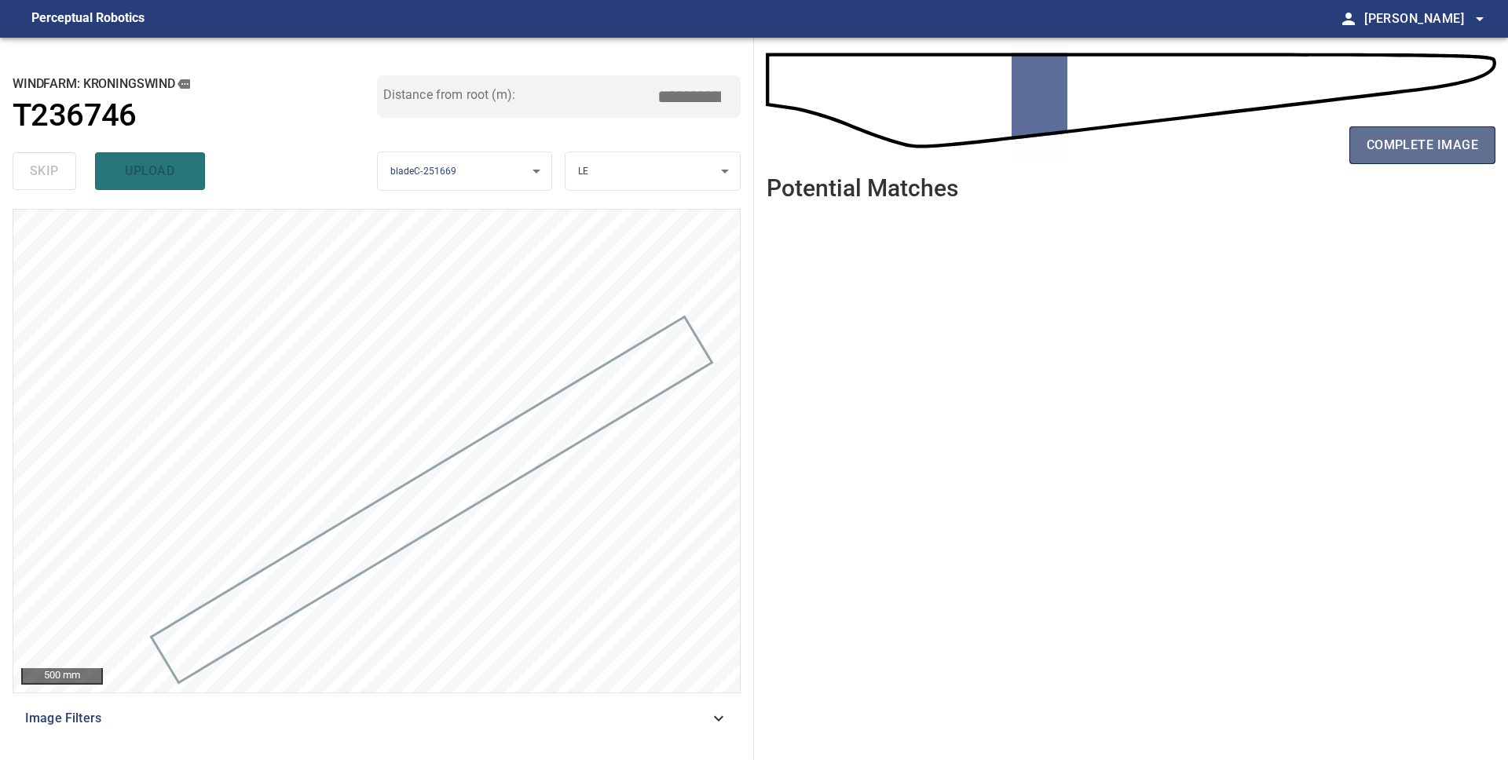
click at [1411, 150] on span "complete image" at bounding box center [1421, 145] width 111 height 22
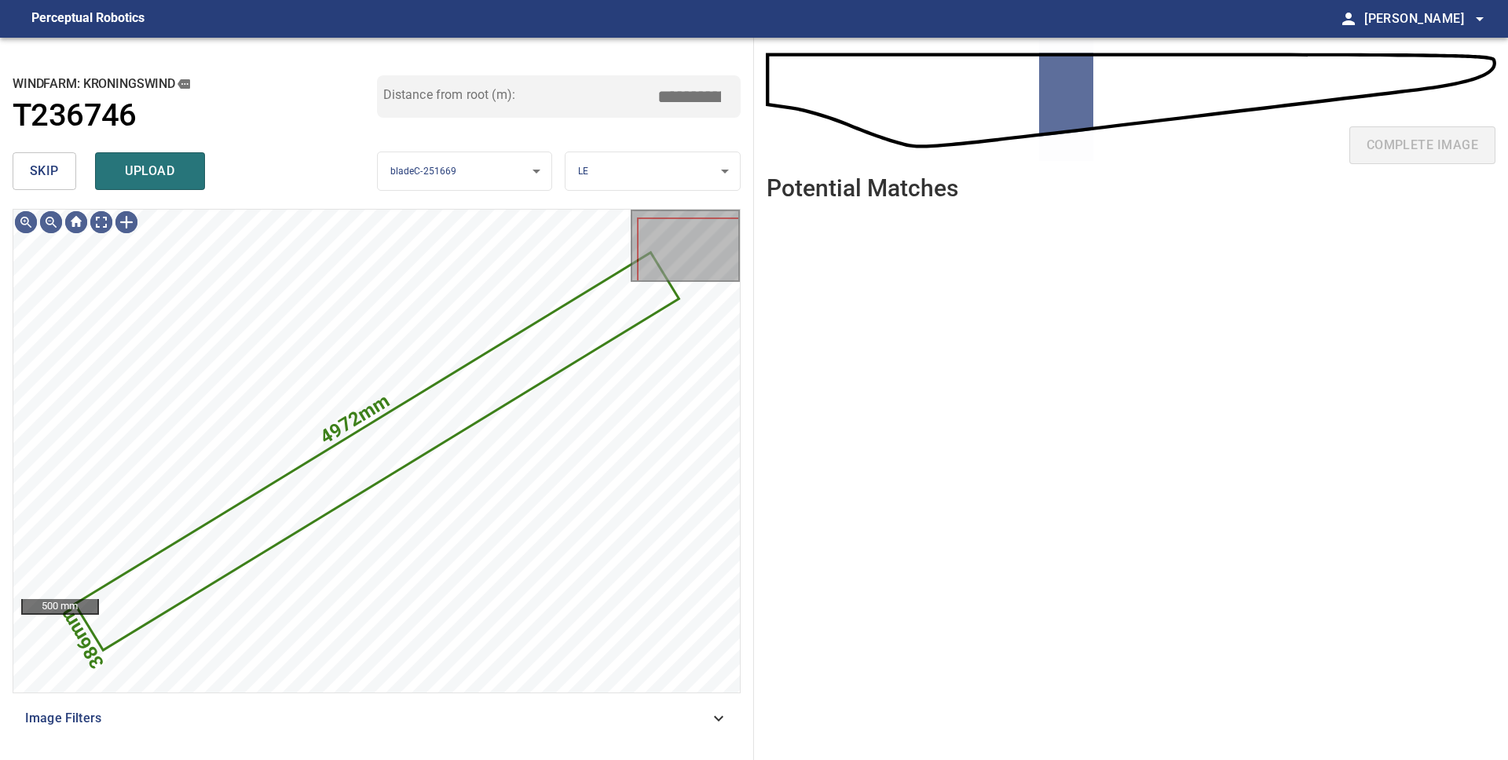
click at [43, 177] on span "skip" at bounding box center [44, 171] width 29 height 22
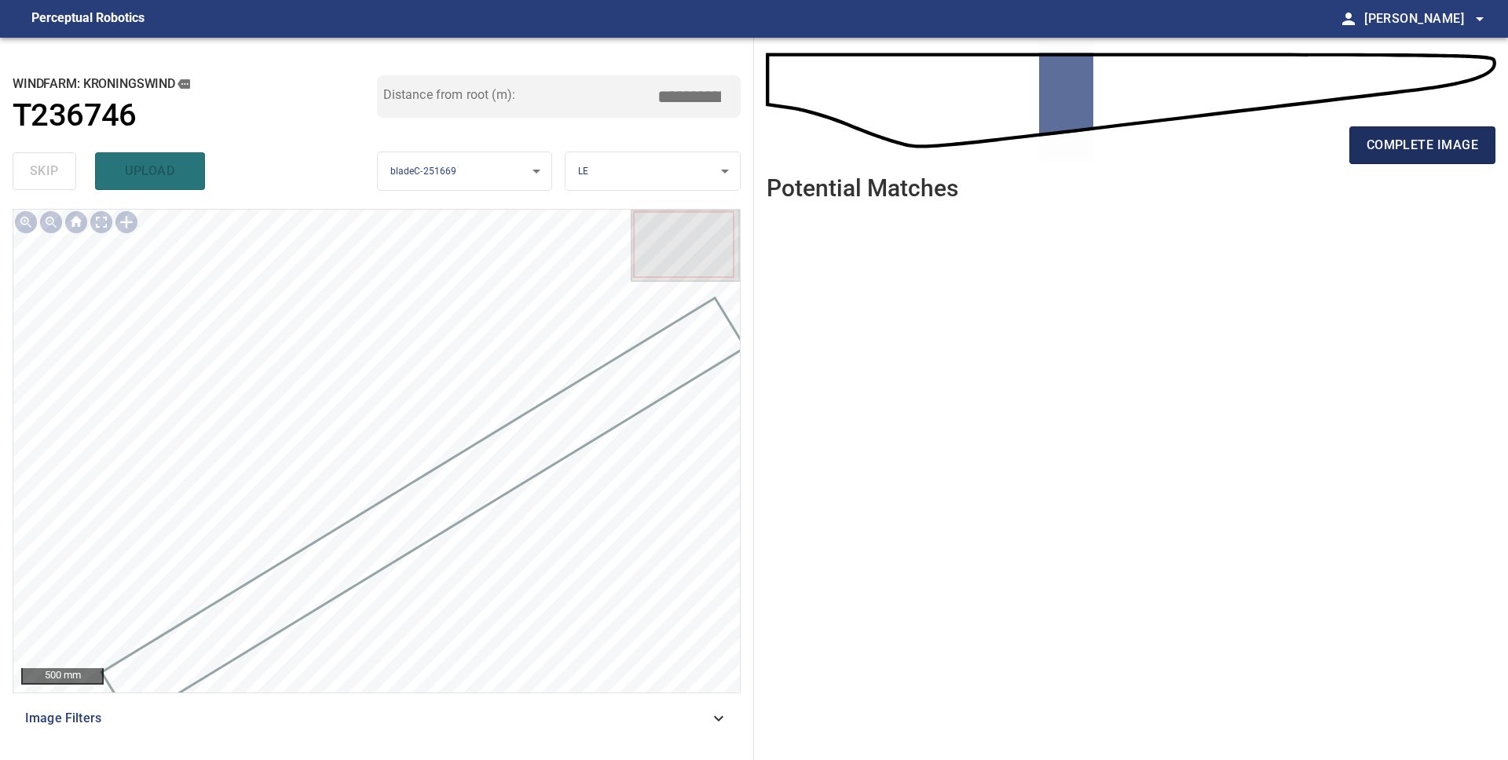
click at [1438, 155] on span "complete image" at bounding box center [1421, 145] width 111 height 22
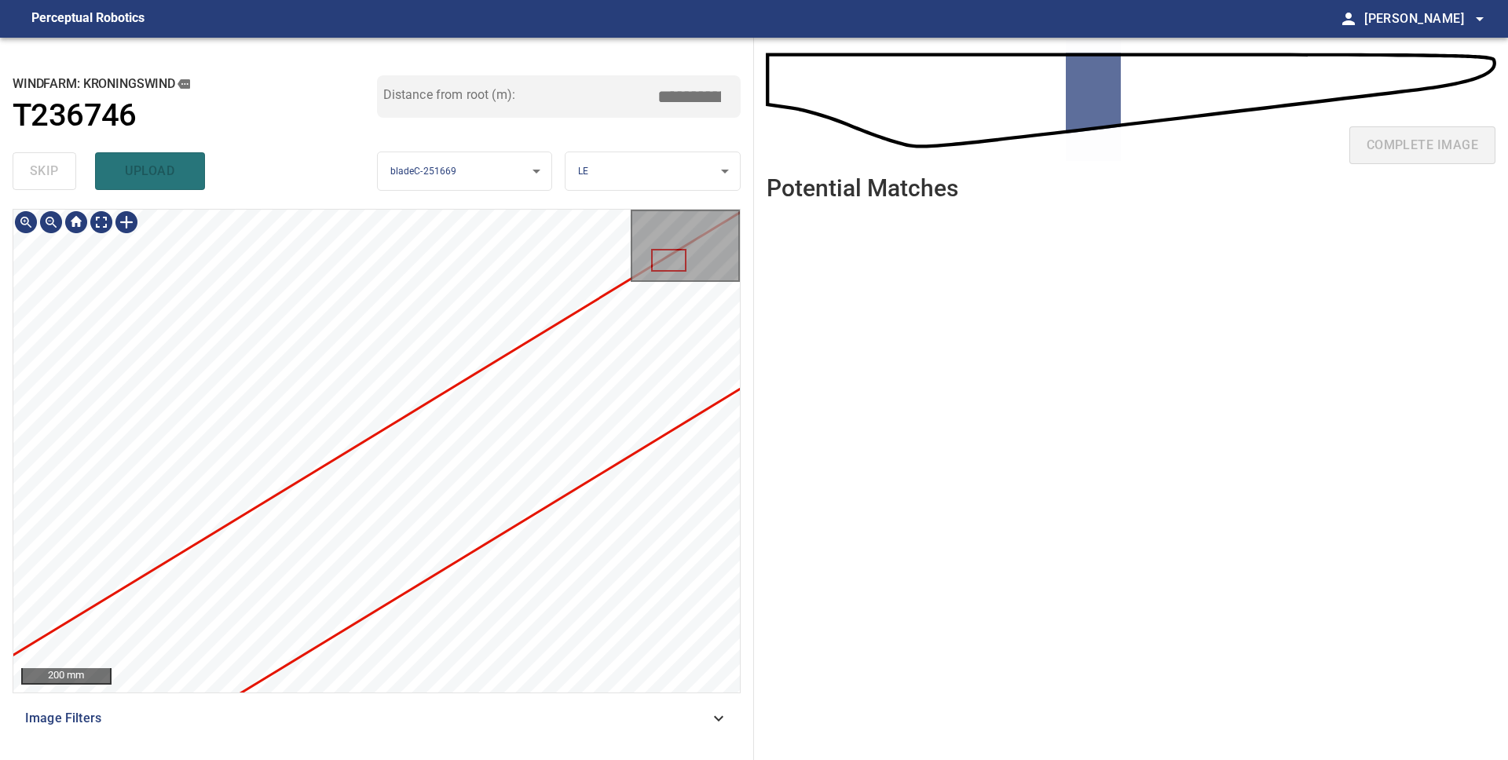
click at [187, 729] on div "200 mm Image Filters" at bounding box center [377, 478] width 728 height 539
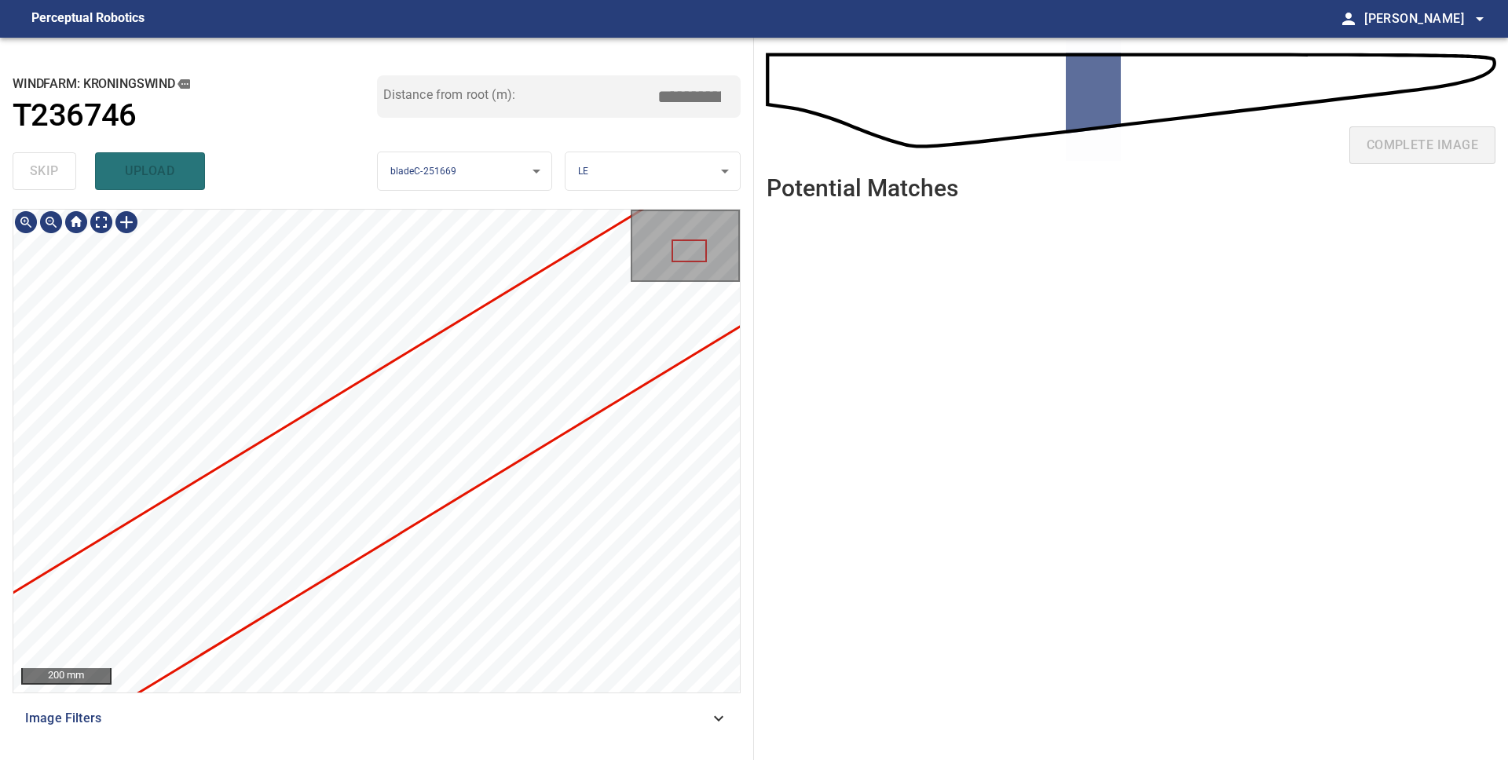
click at [282, 738] on div "200 mm Image Filters" at bounding box center [377, 478] width 728 height 539
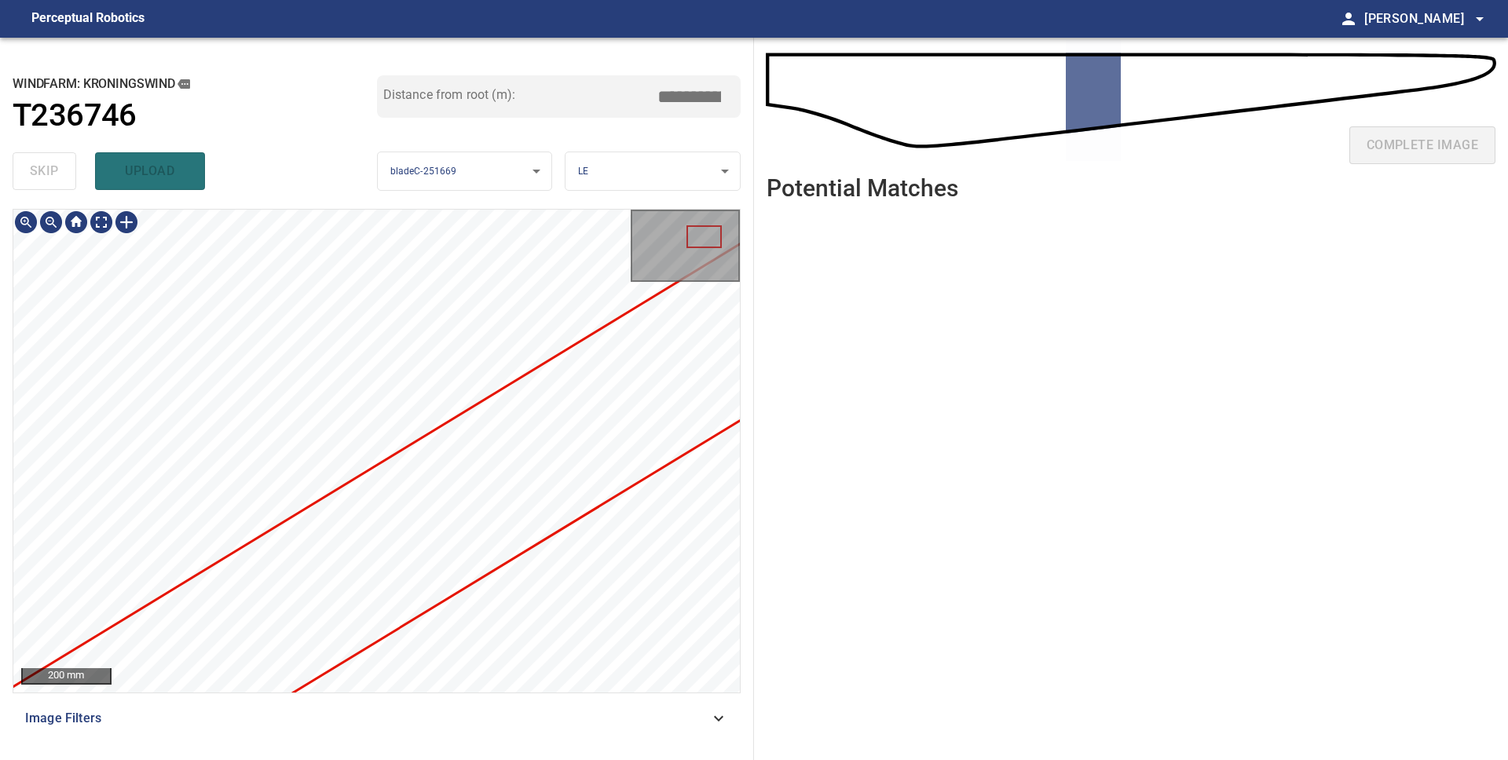
click at [438, 711] on div "200 mm Image Filters" at bounding box center [377, 478] width 728 height 539
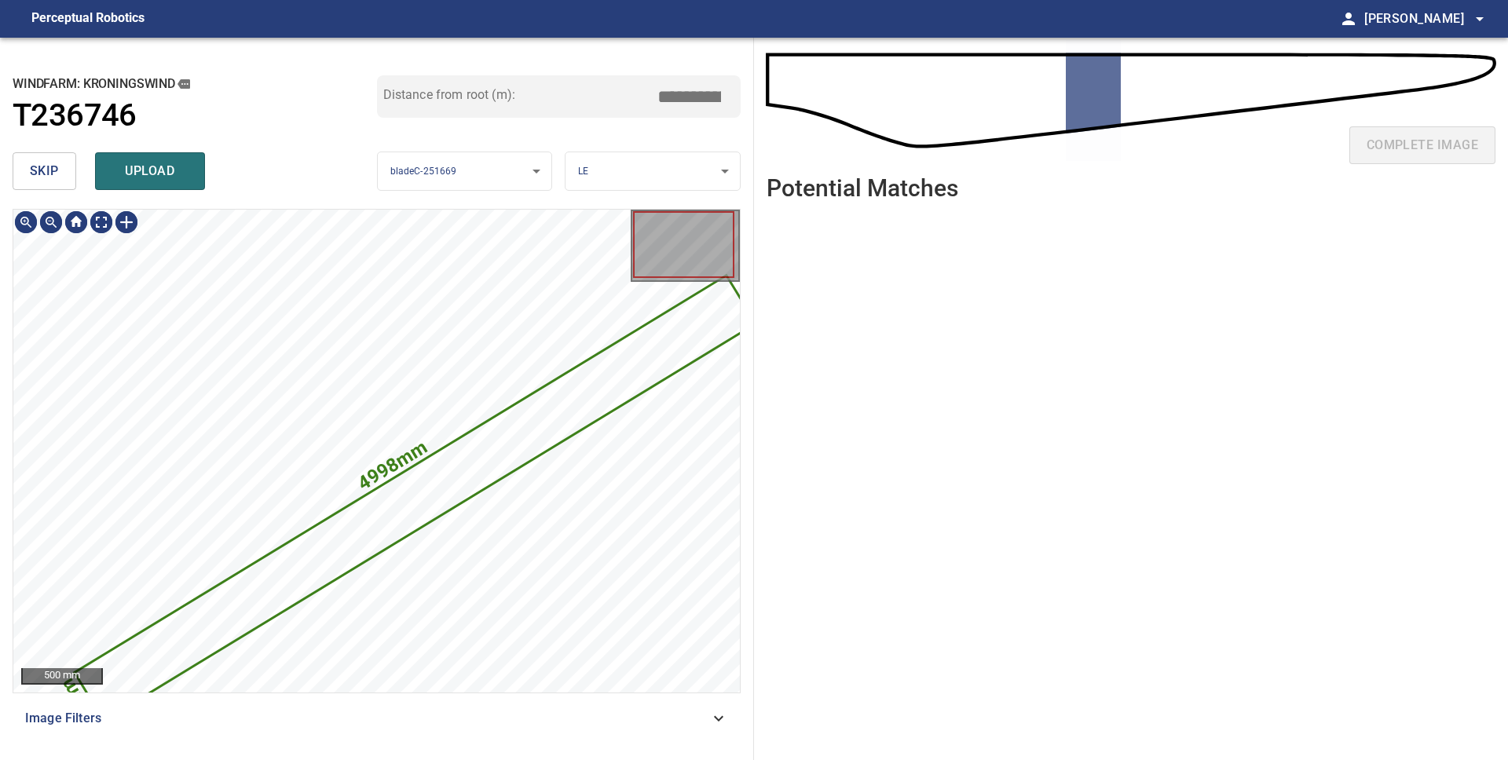
click at [31, 175] on span "skip" at bounding box center [44, 171] width 29 height 22
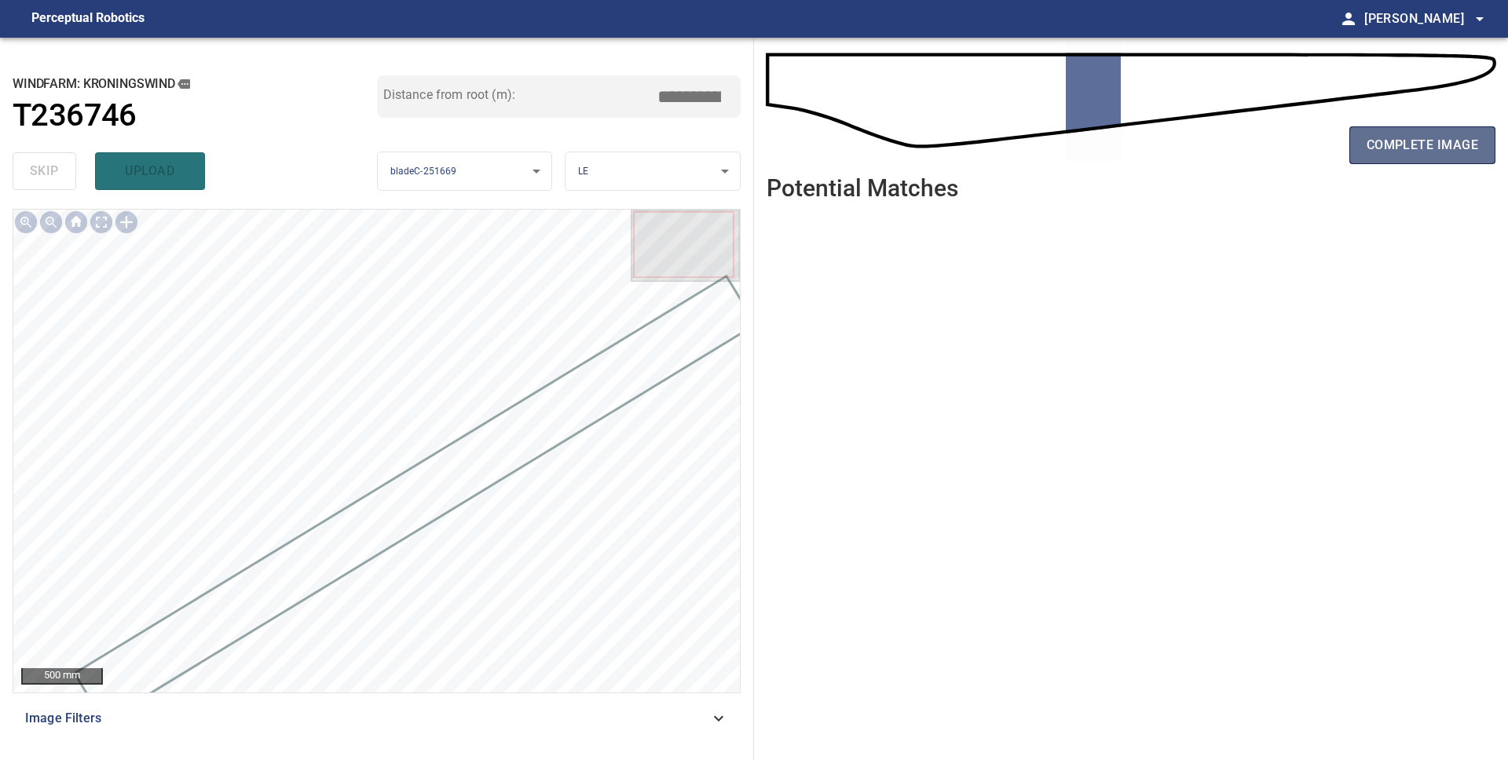
click at [1376, 137] on span "complete image" at bounding box center [1421, 145] width 111 height 22
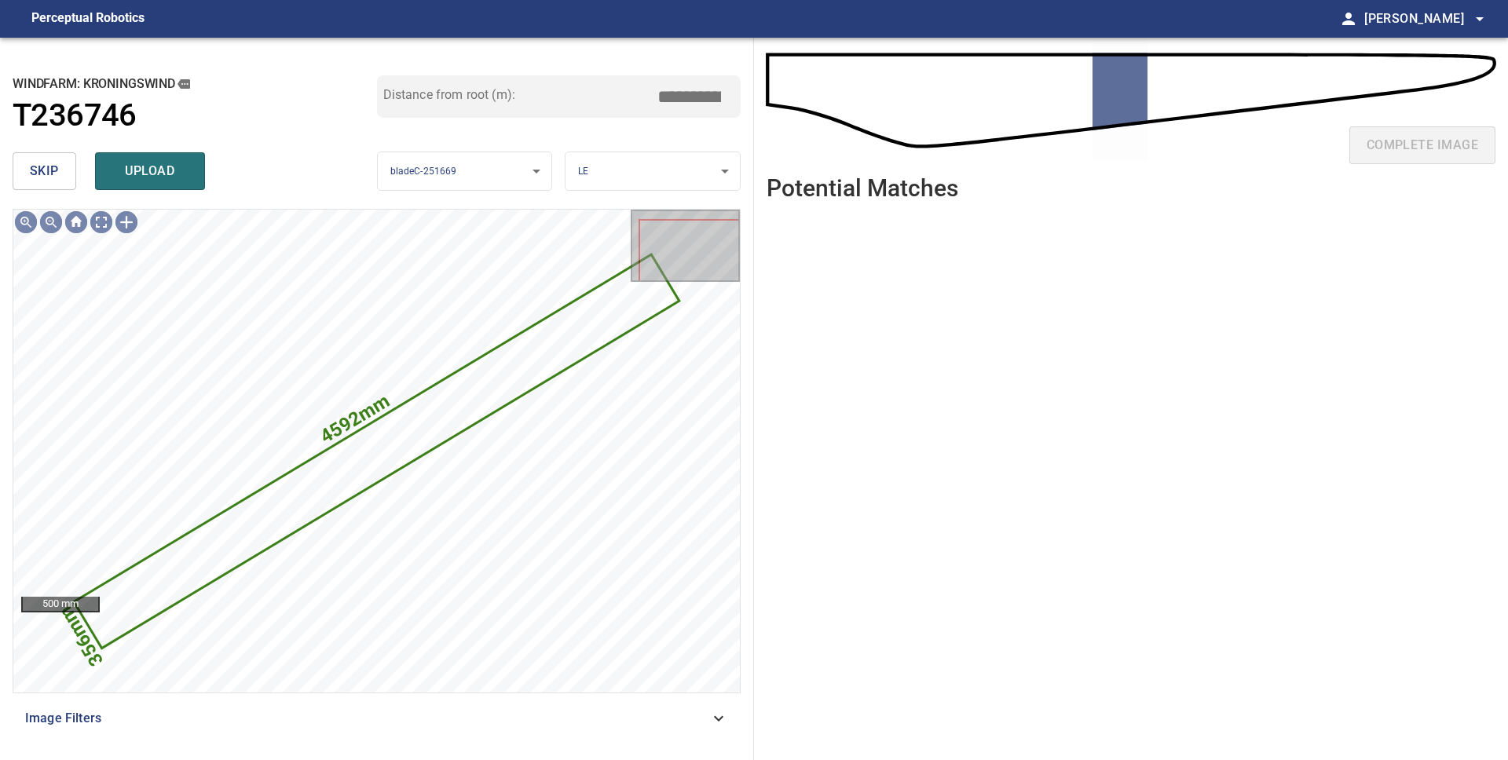
click at [46, 174] on span "skip" at bounding box center [44, 171] width 29 height 22
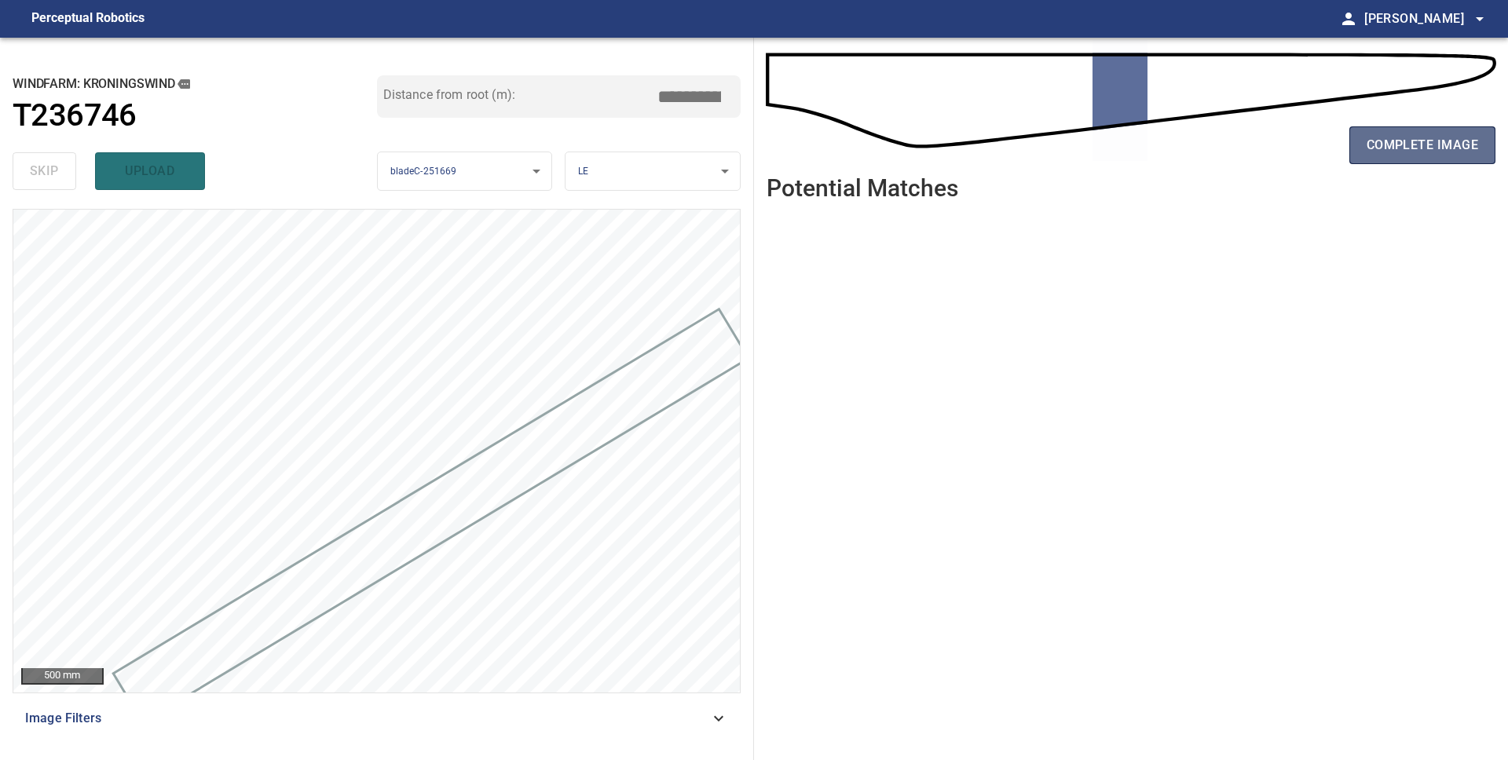
click at [1421, 148] on span "complete image" at bounding box center [1421, 145] width 111 height 22
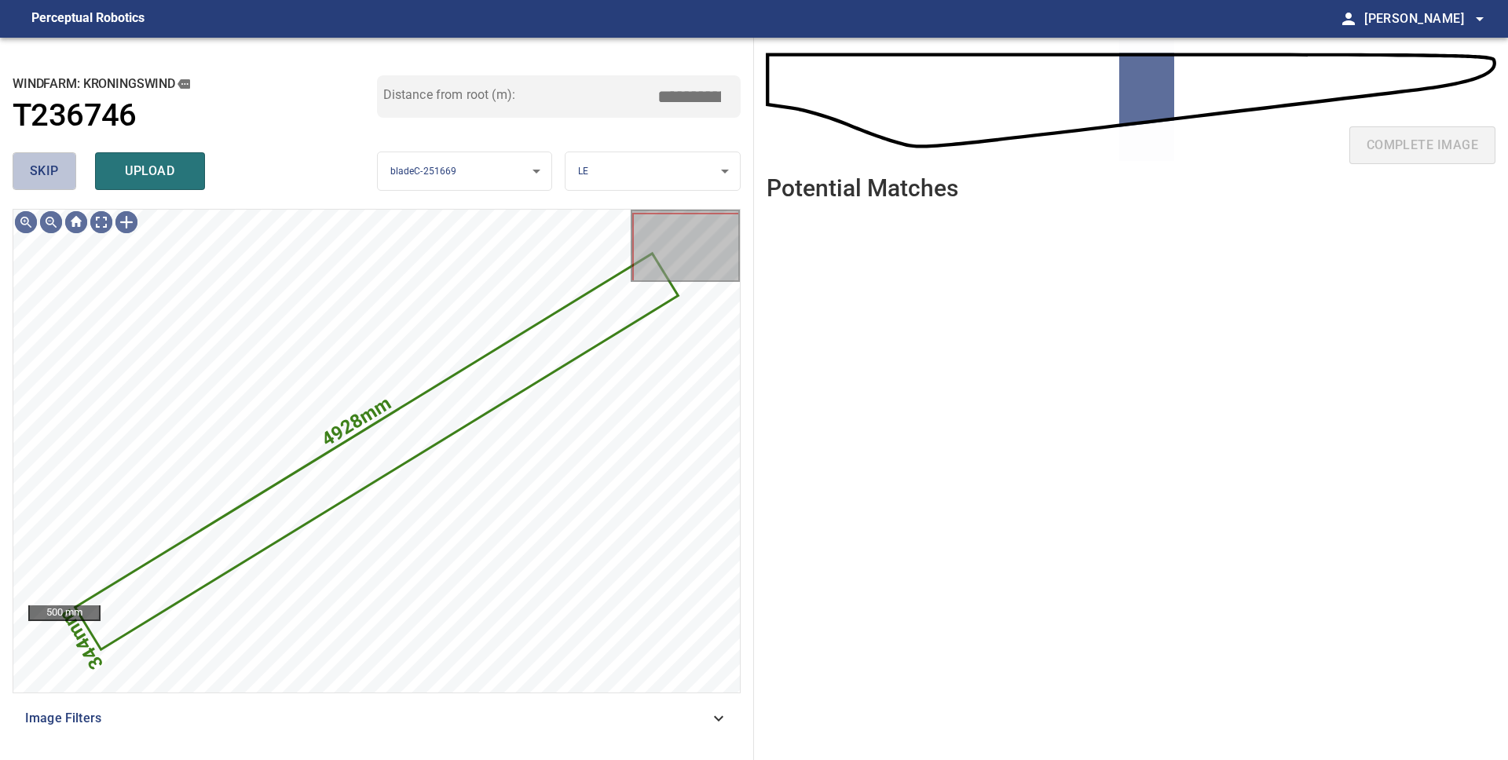
click at [31, 174] on span "skip" at bounding box center [44, 171] width 29 height 22
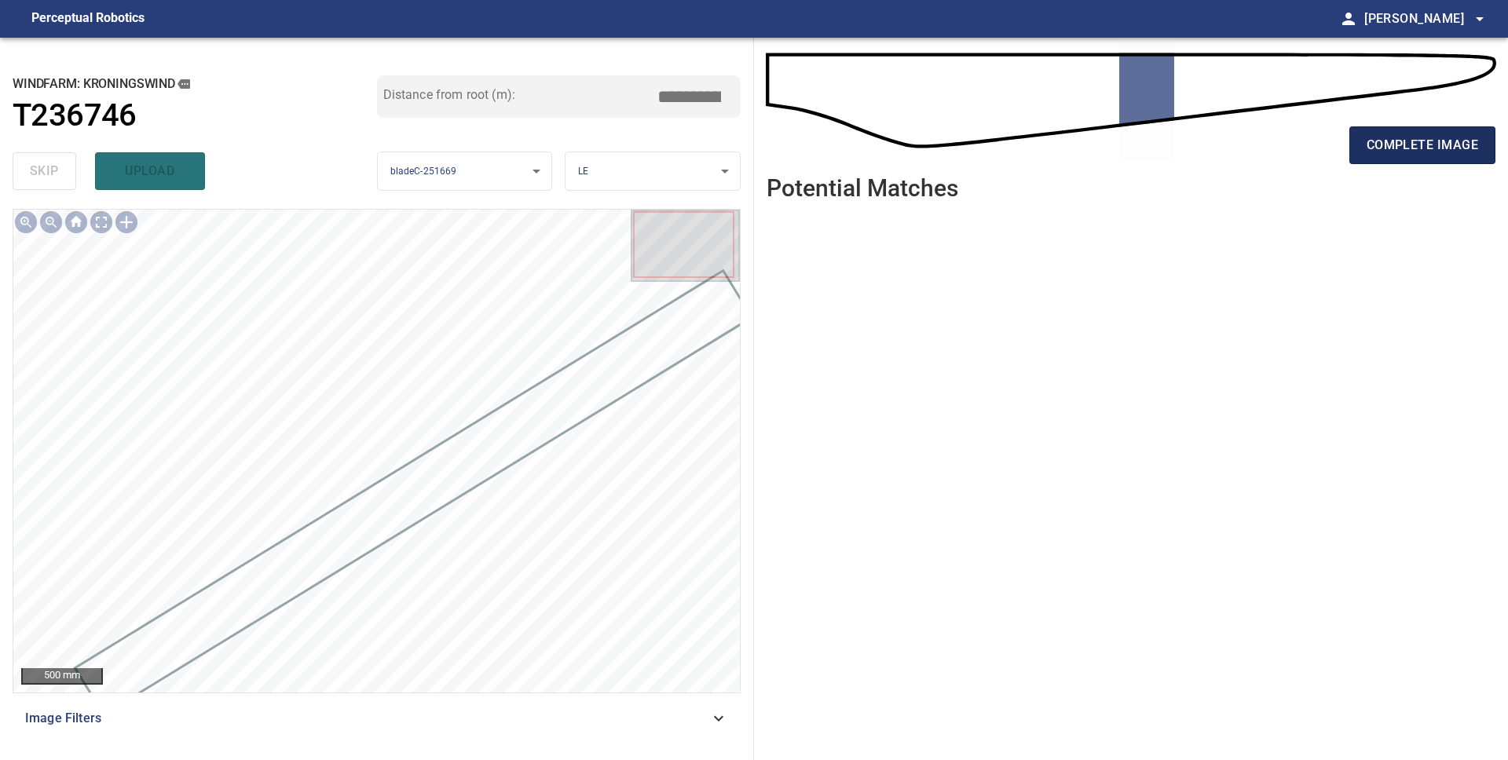
click at [1434, 146] on span "complete image" at bounding box center [1421, 145] width 111 height 22
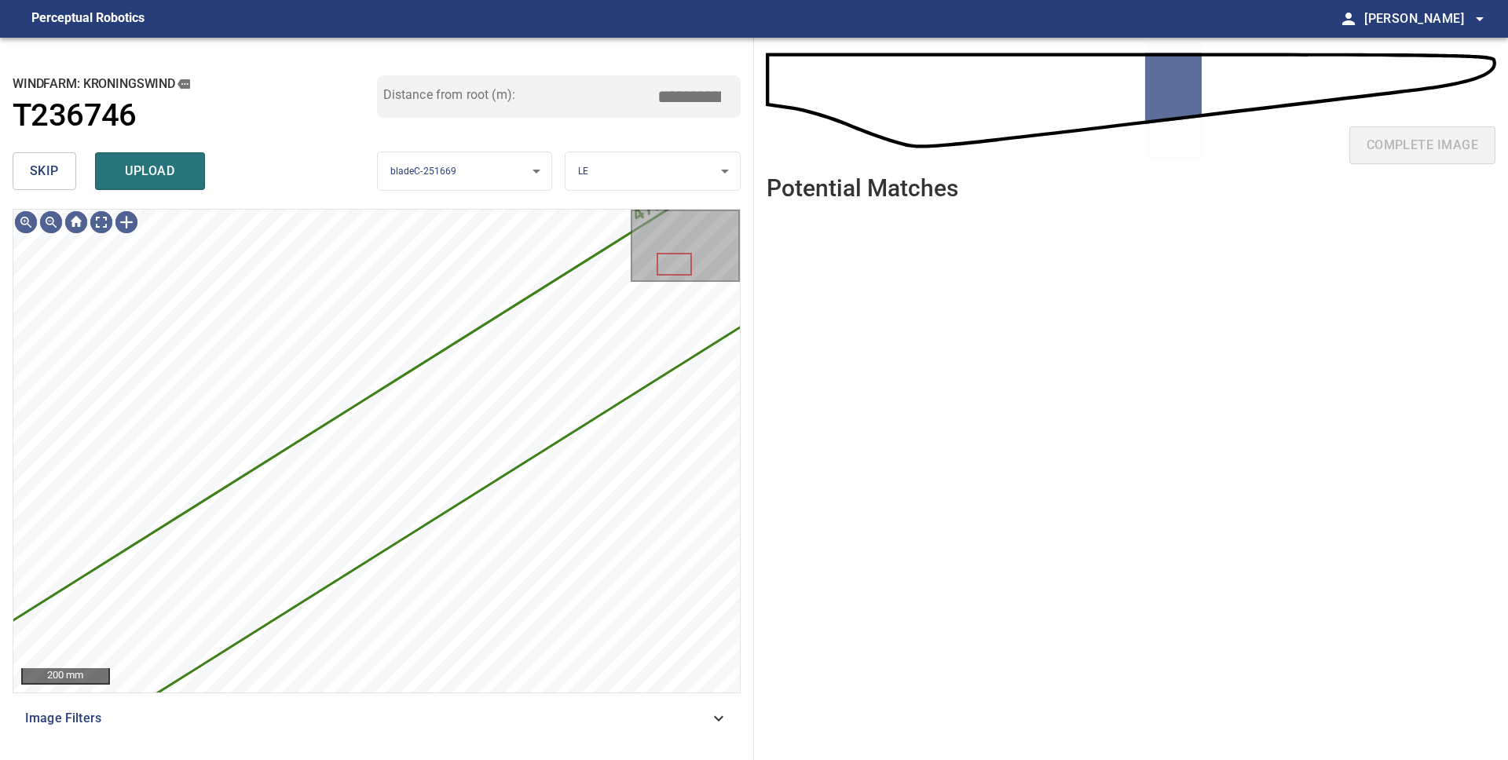
click at [50, 183] on button "skip" at bounding box center [45, 171] width 64 height 38
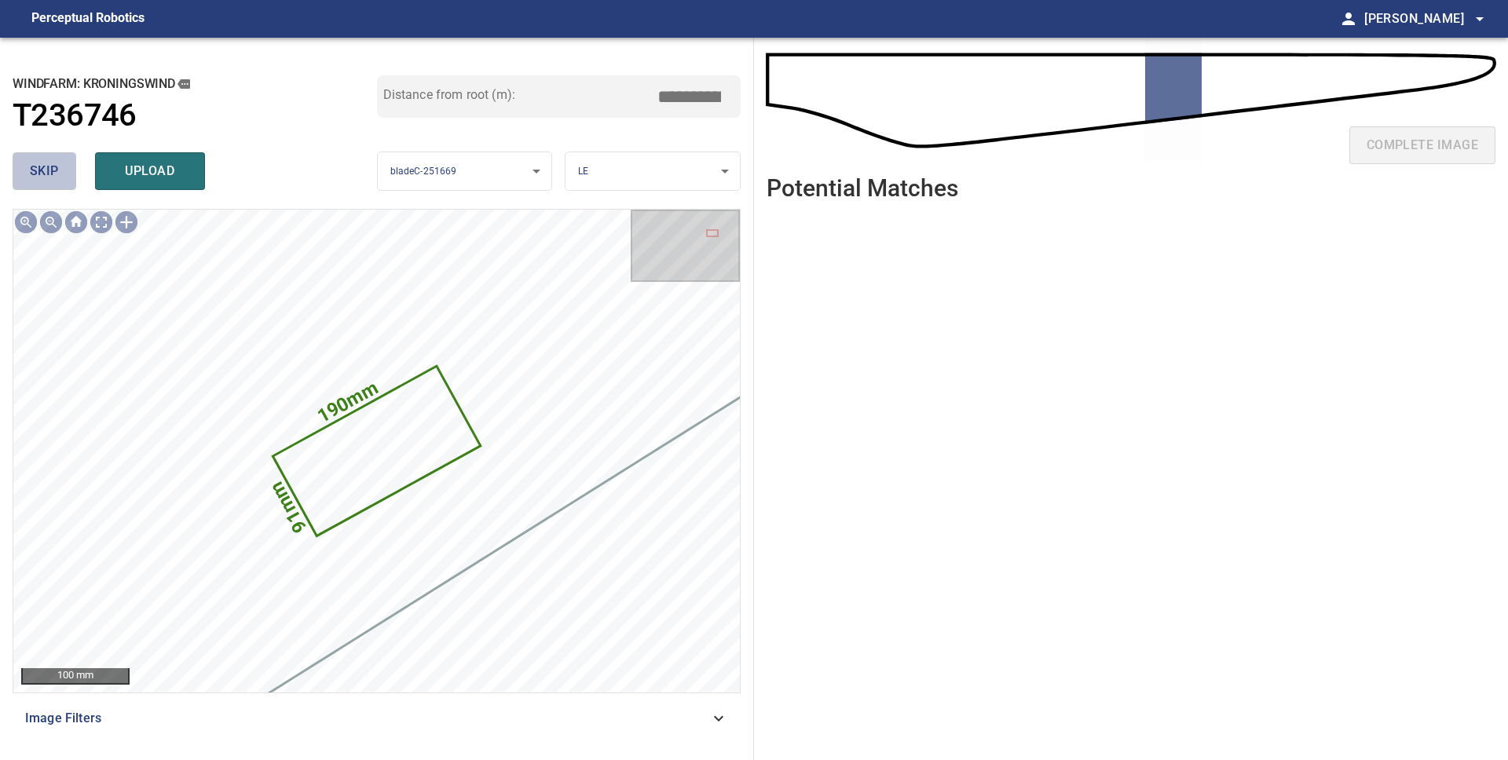
click at [49, 183] on button "skip" at bounding box center [45, 171] width 64 height 38
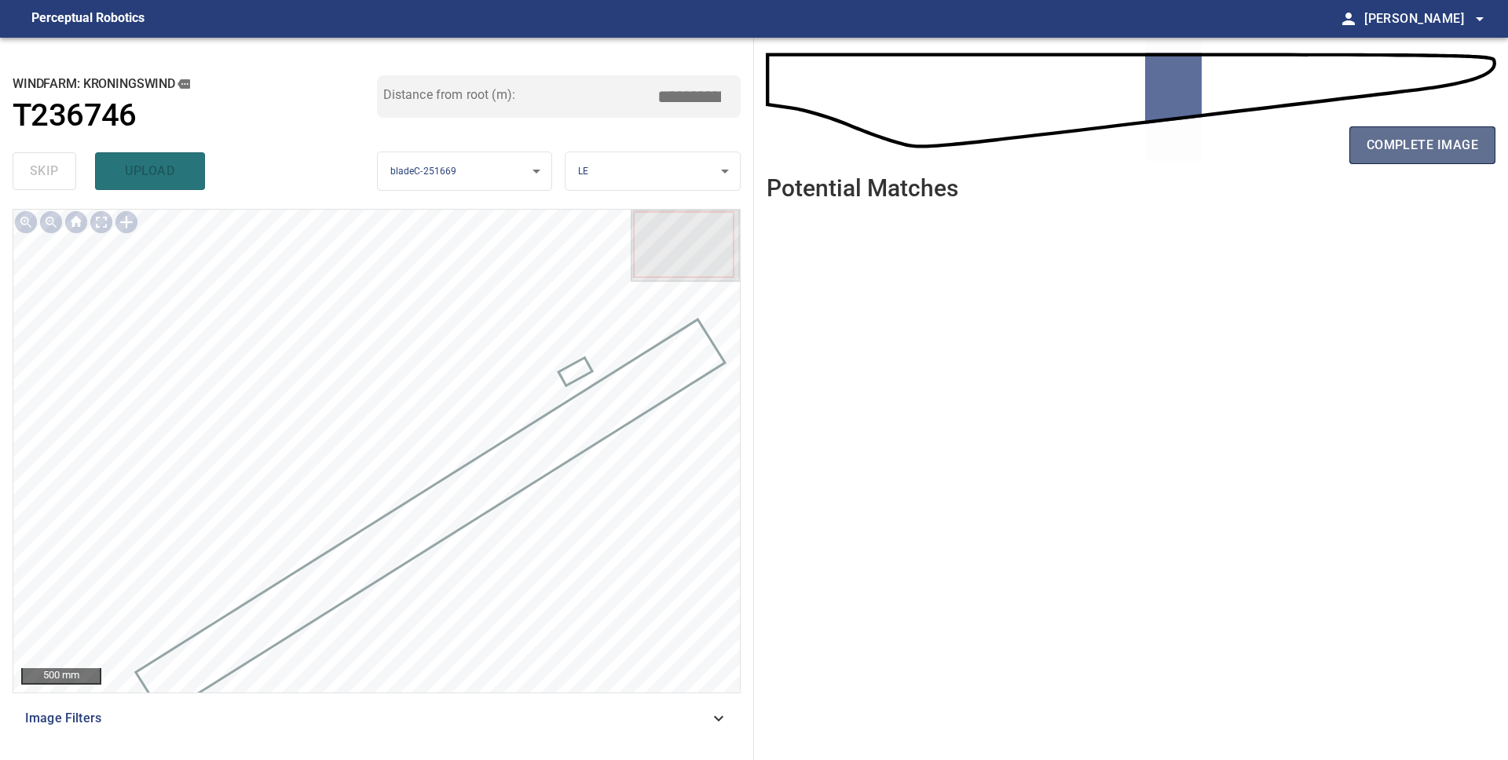
click at [1409, 144] on span "complete image" at bounding box center [1421, 145] width 111 height 22
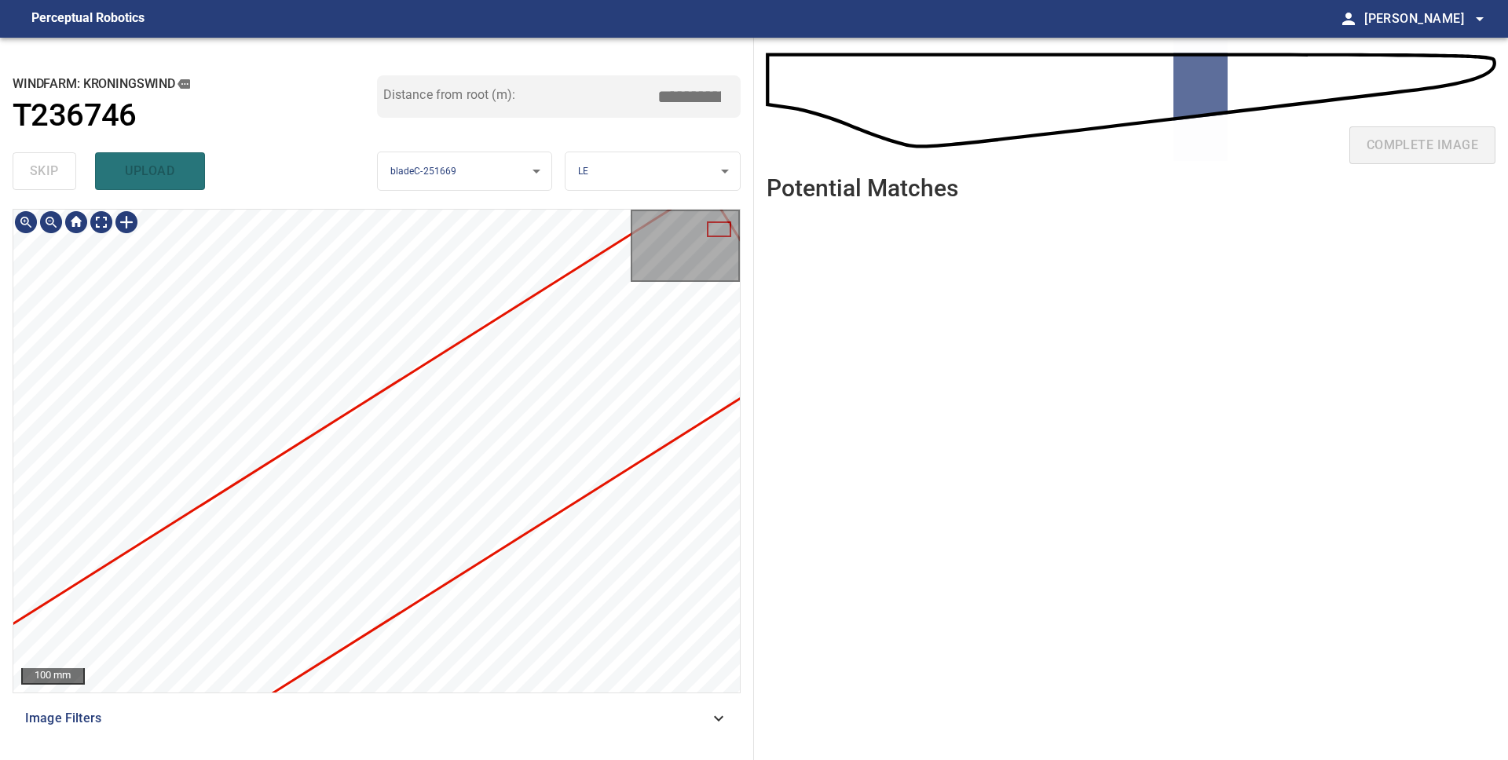
click at [407, 694] on div "100 mm Image Filters" at bounding box center [377, 478] width 728 height 539
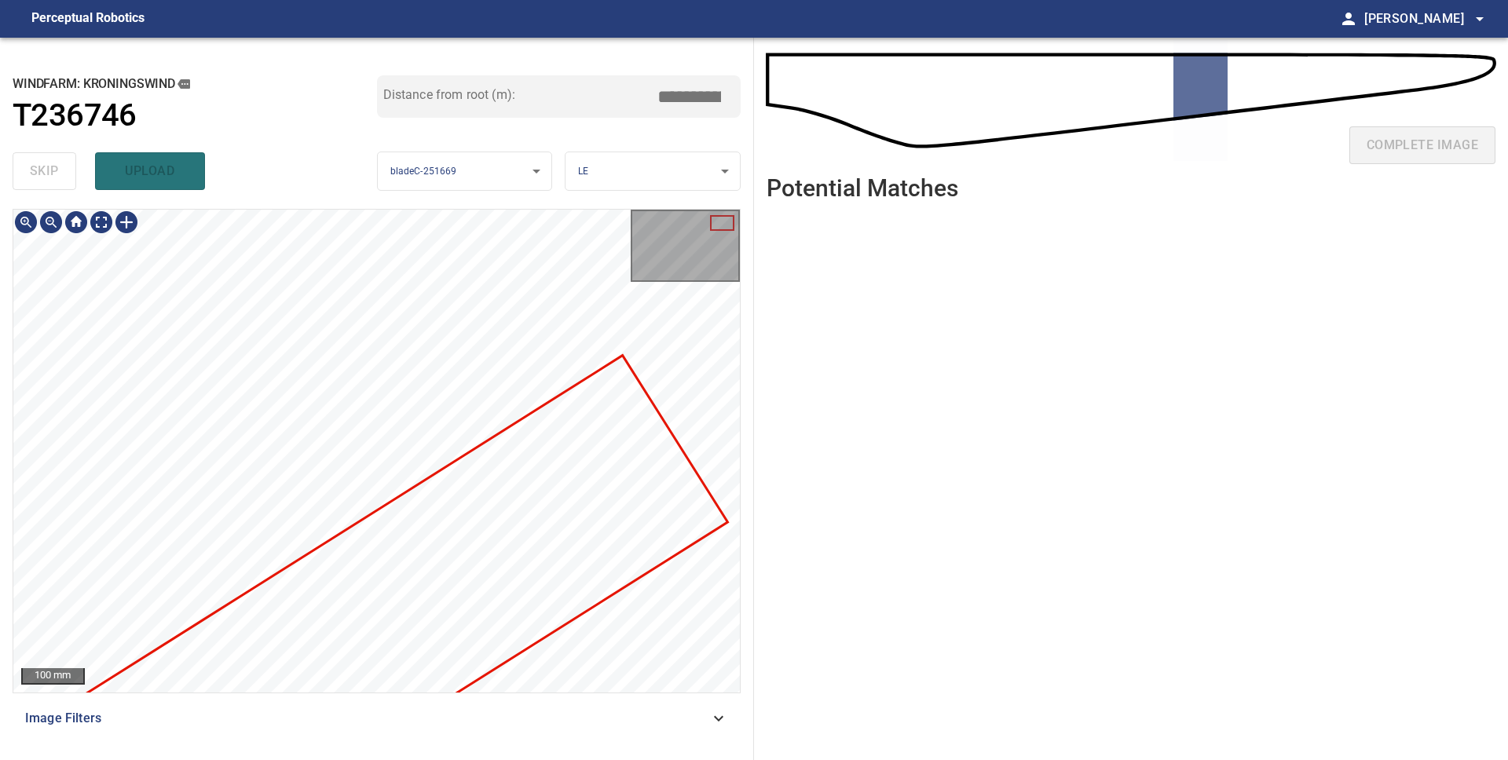
click at [509, 623] on div at bounding box center [376, 451] width 726 height 483
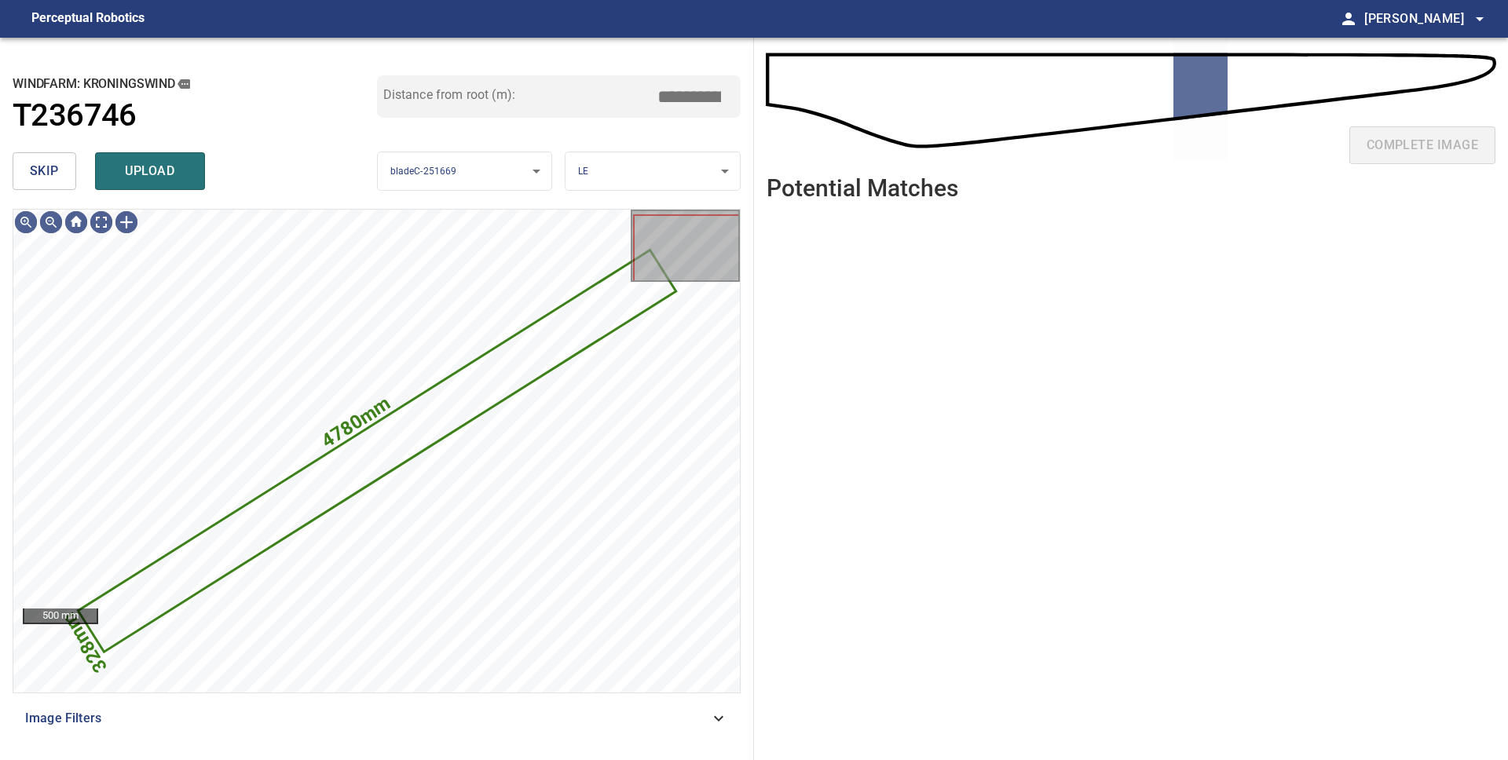
click at [42, 173] on span "skip" at bounding box center [44, 171] width 29 height 22
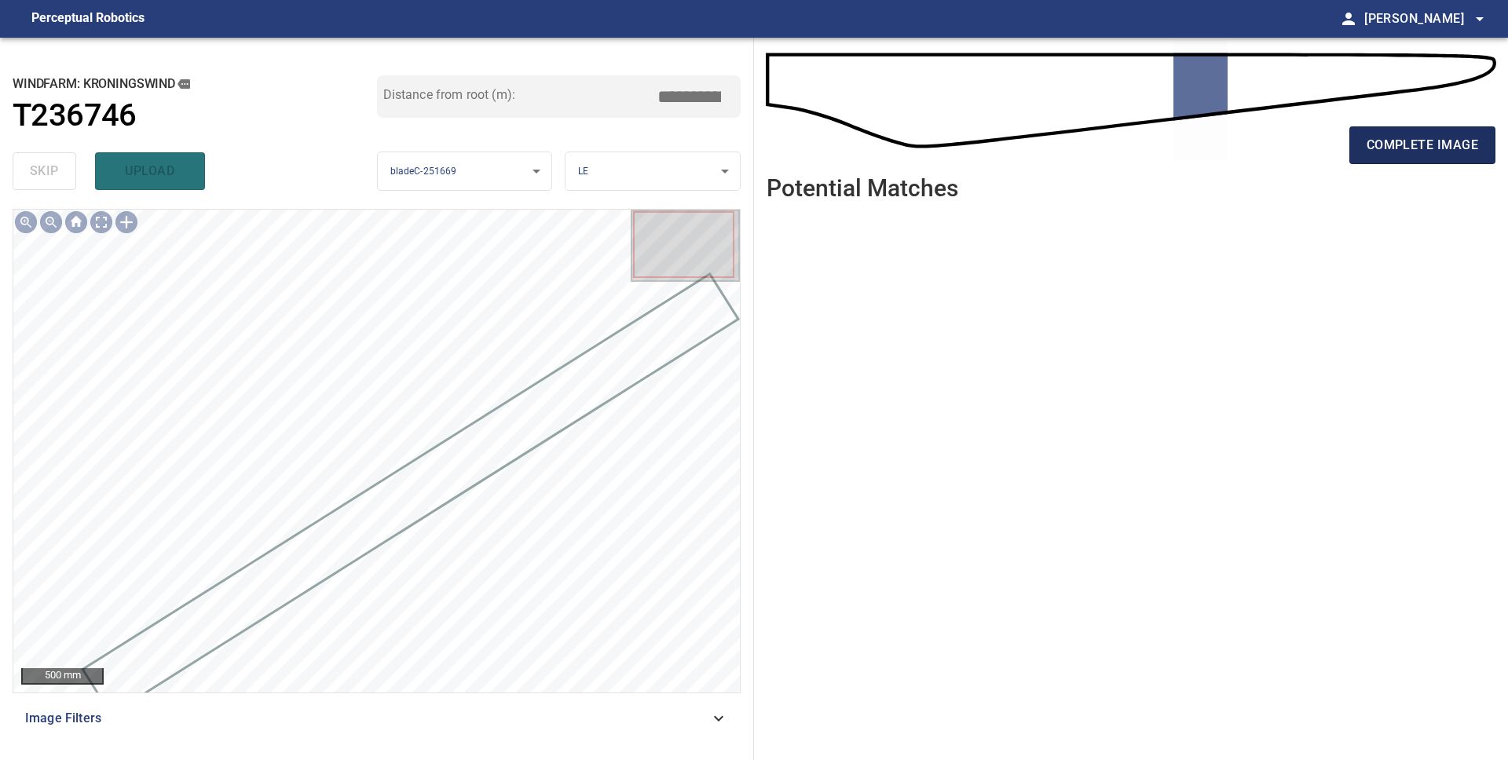
click at [1425, 152] on span "complete image" at bounding box center [1421, 145] width 111 height 22
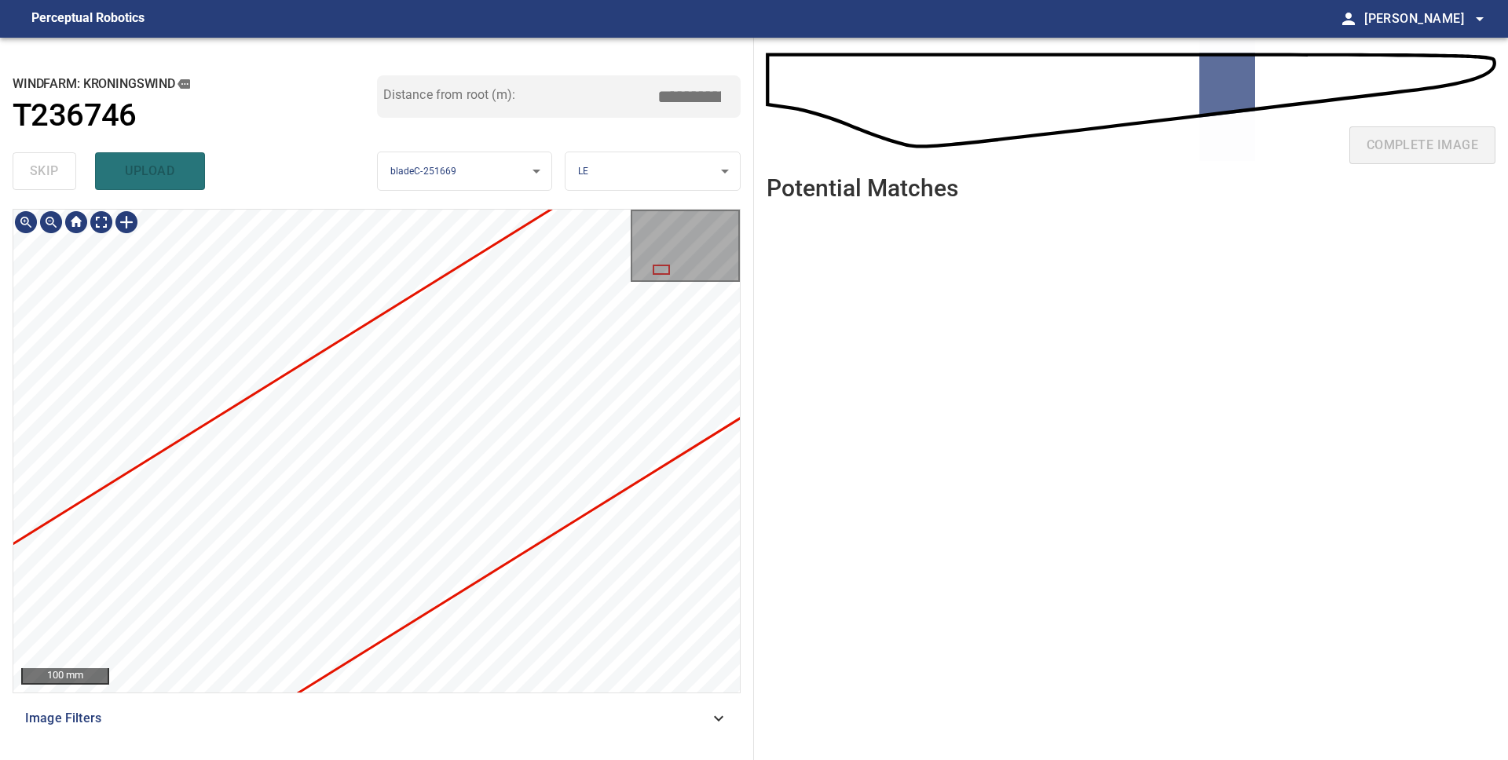
click at [331, 715] on div "100 mm Image Filters" at bounding box center [377, 478] width 728 height 539
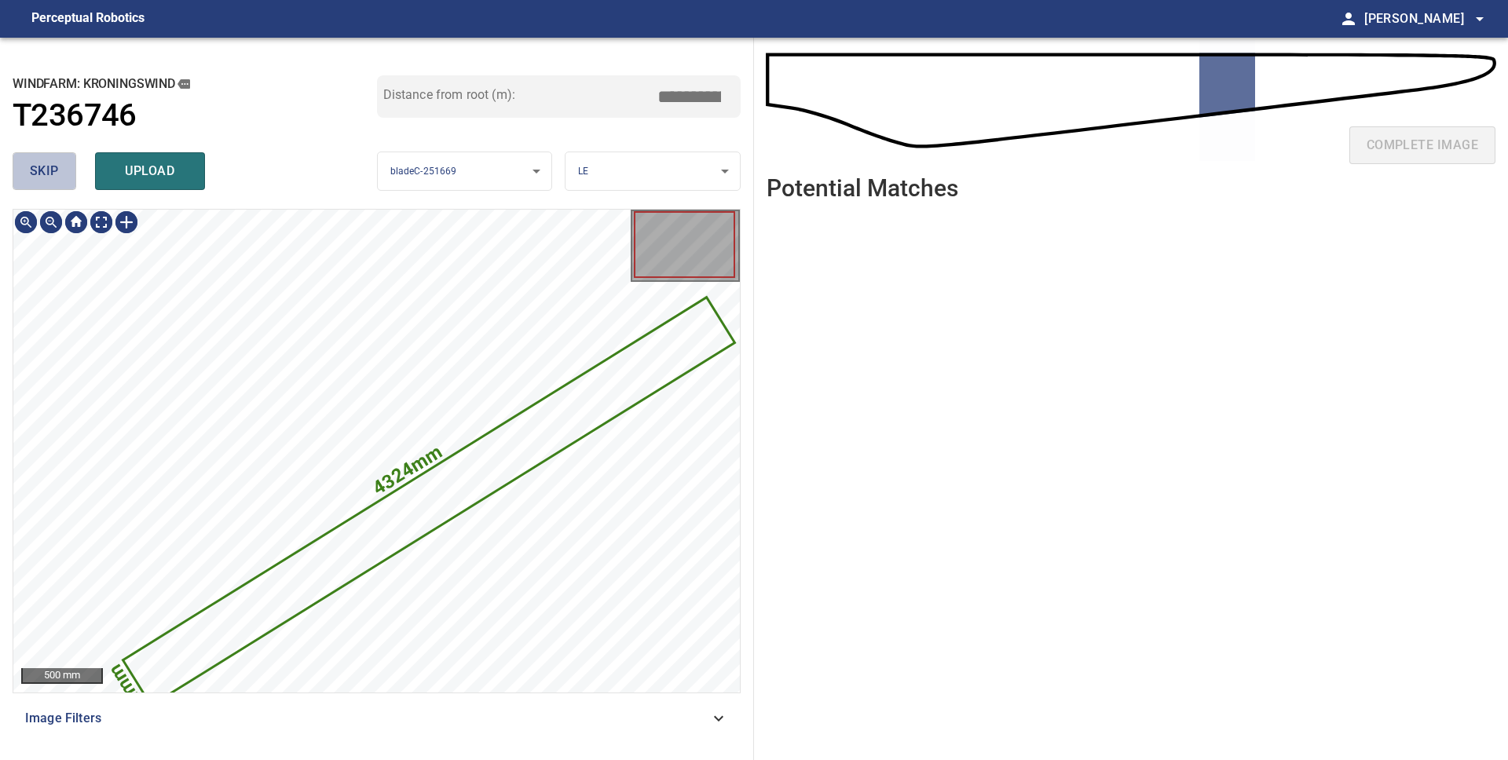
click at [44, 174] on span "skip" at bounding box center [44, 171] width 29 height 22
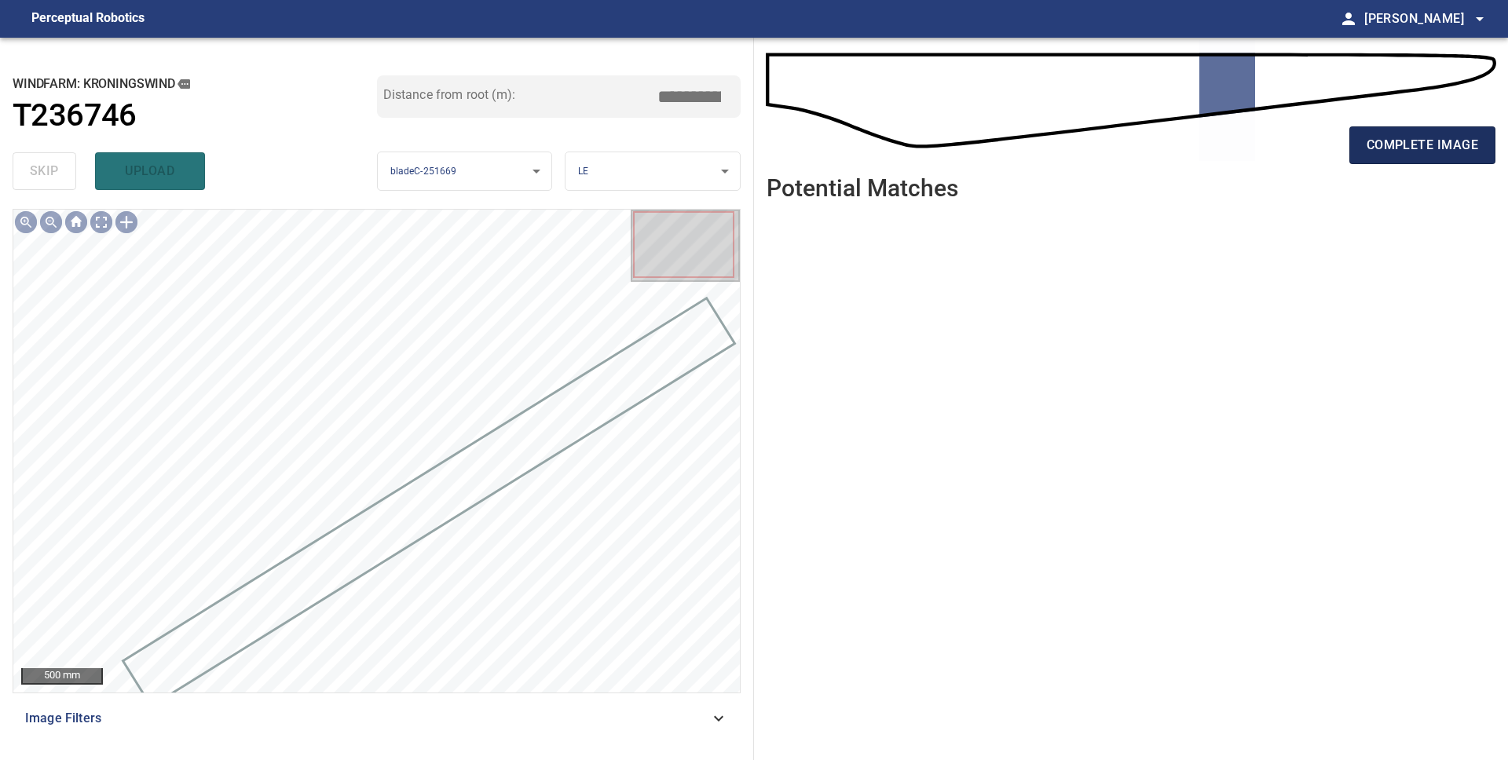
click at [1413, 145] on span "complete image" at bounding box center [1421, 145] width 111 height 22
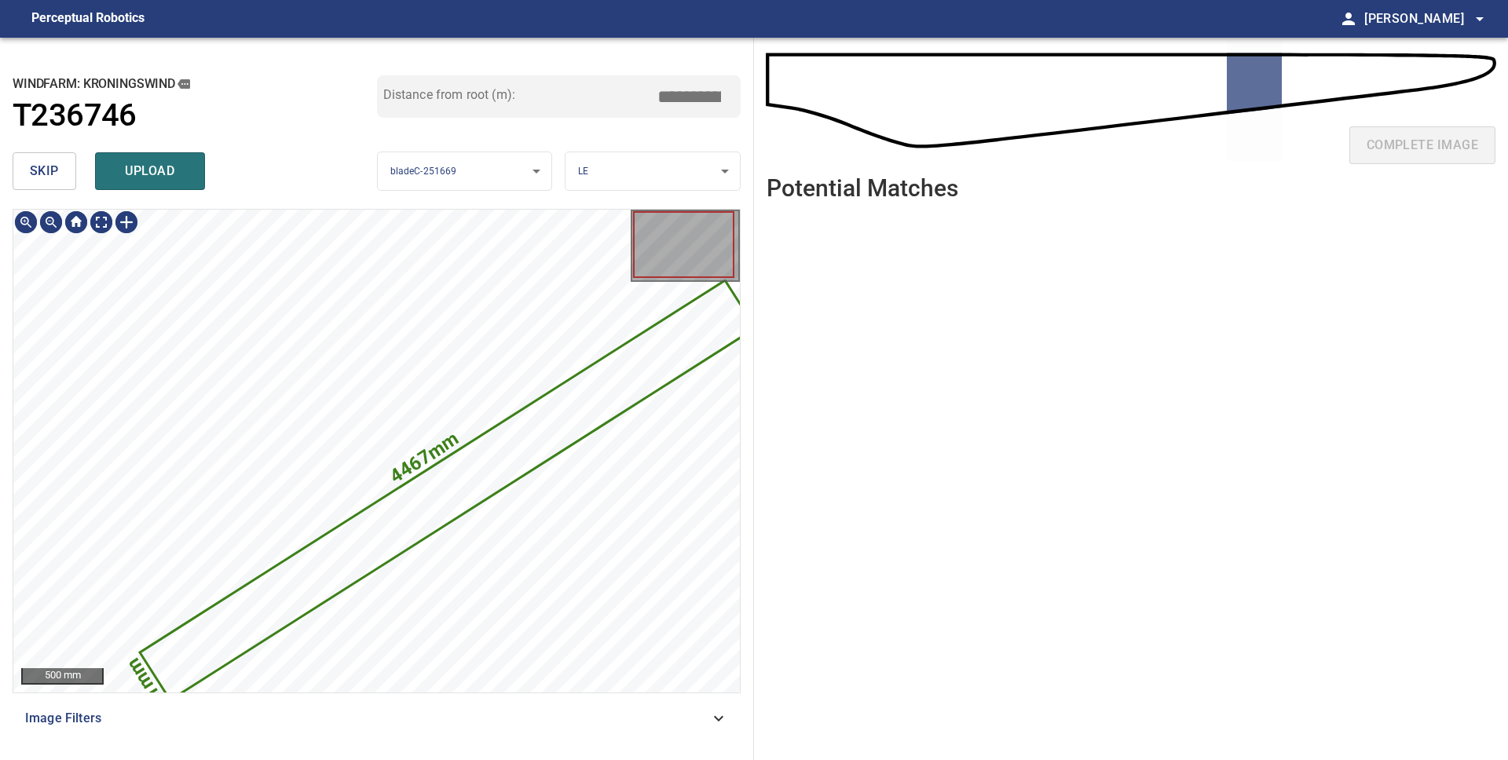
click at [35, 172] on span "skip" at bounding box center [44, 171] width 29 height 22
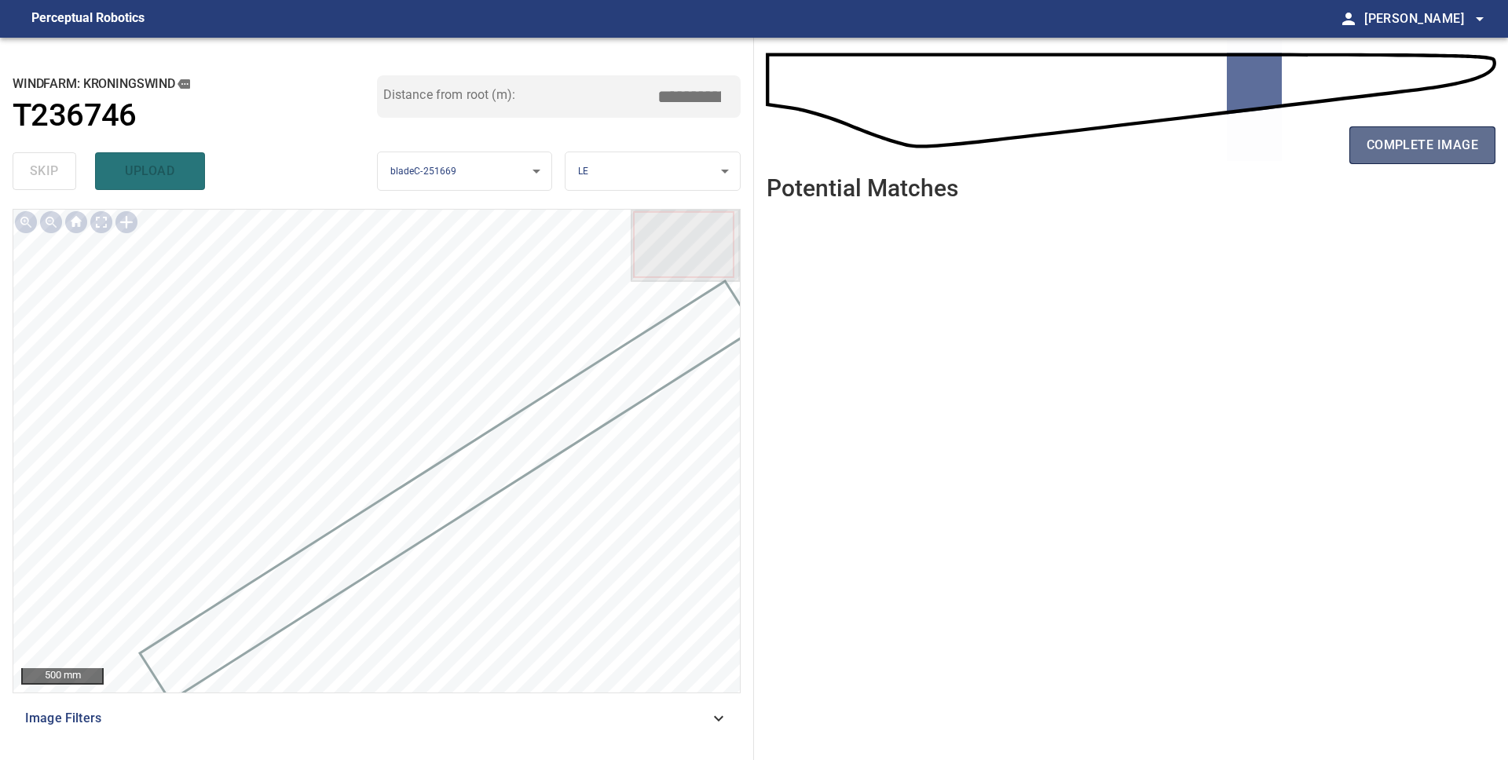
click at [1453, 145] on span "complete image" at bounding box center [1421, 145] width 111 height 22
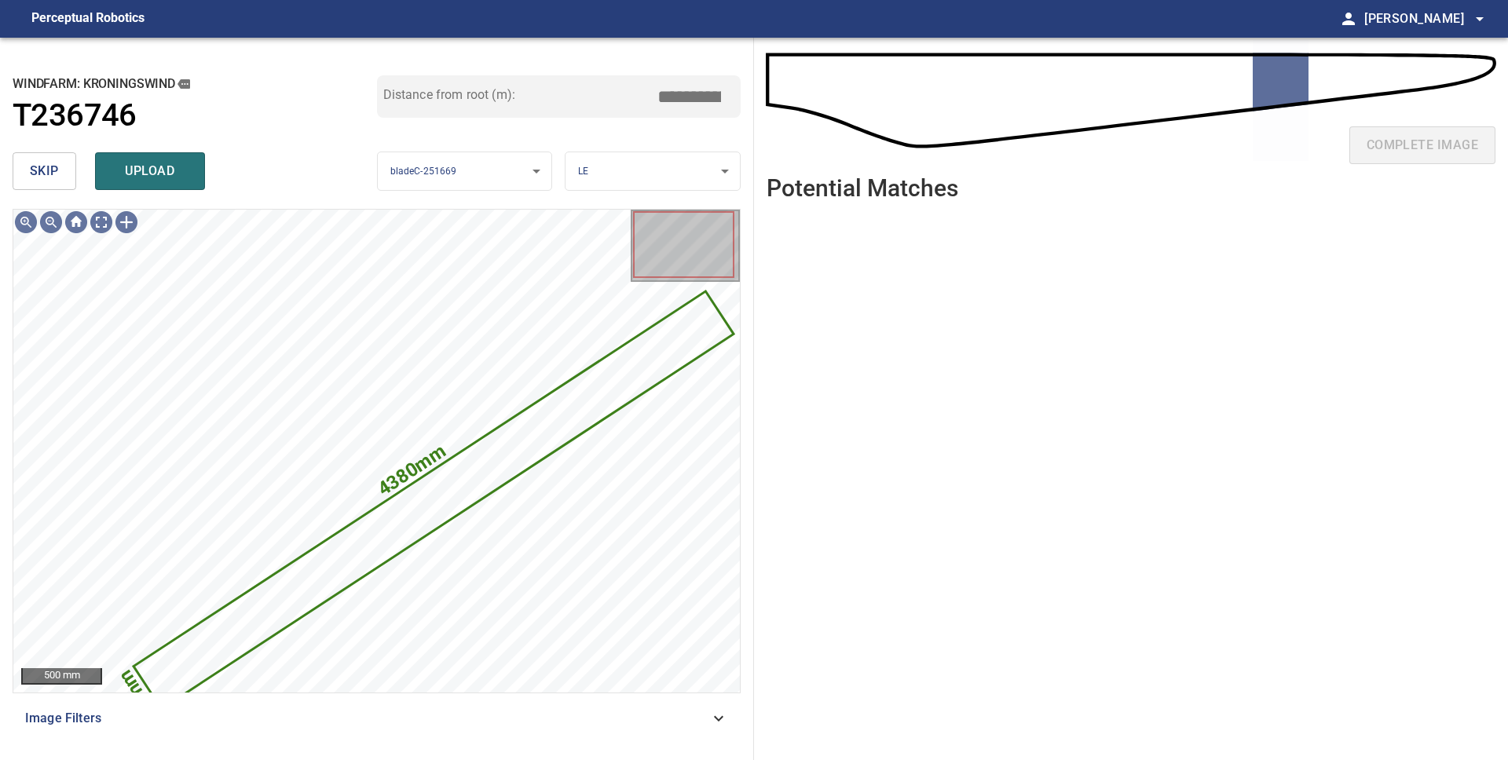
click at [64, 177] on button "skip" at bounding box center [45, 171] width 64 height 38
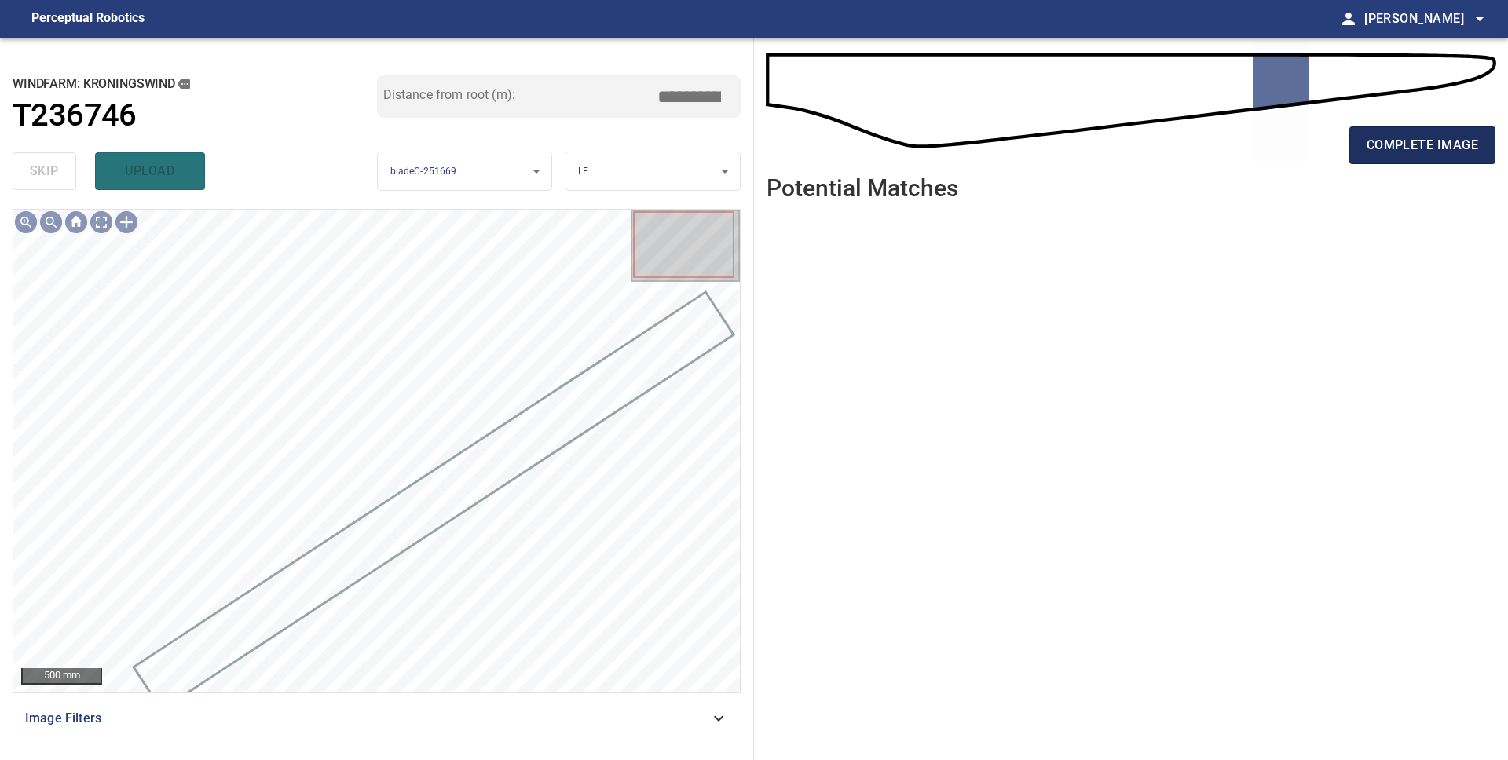
click at [1439, 137] on span "complete image" at bounding box center [1421, 145] width 111 height 22
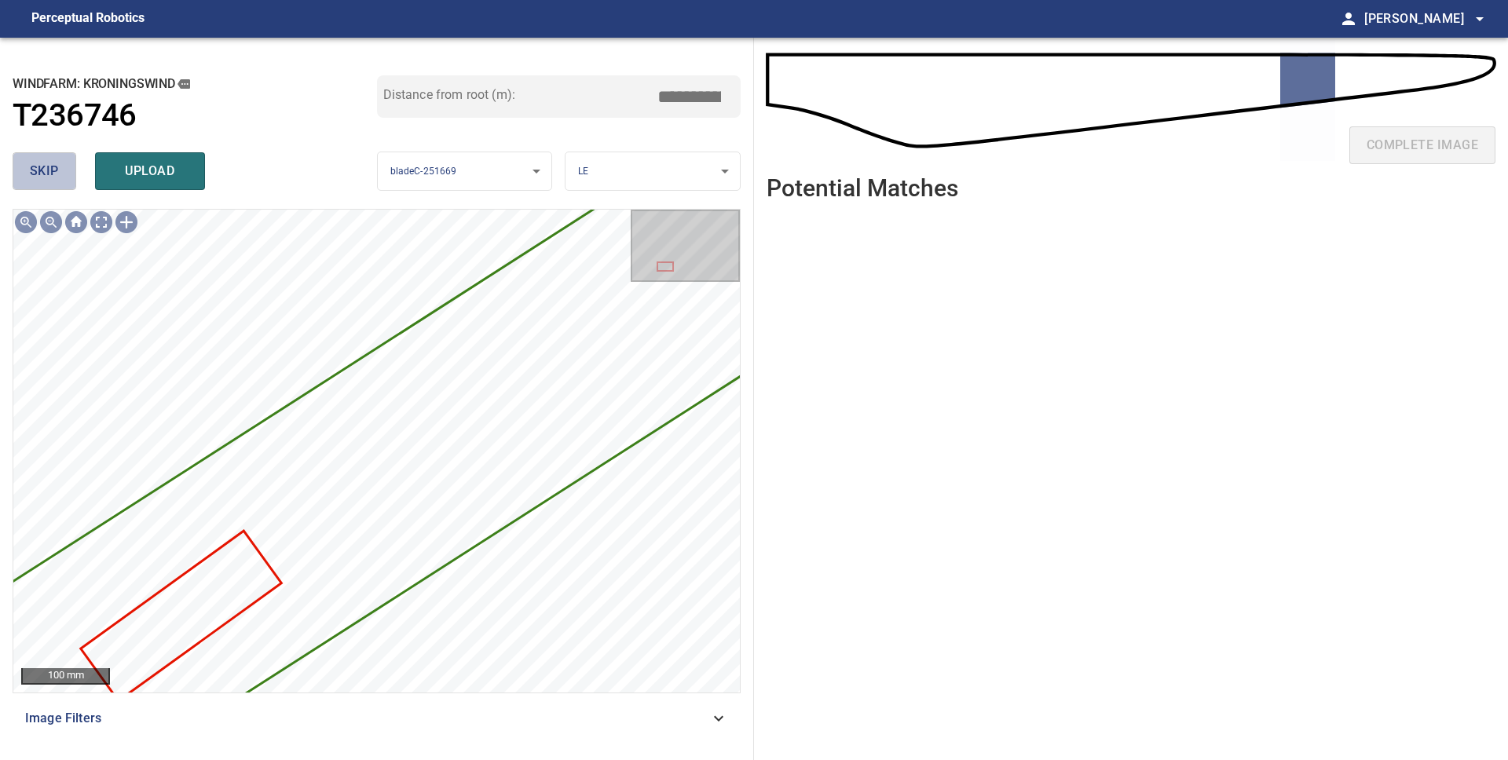
click at [34, 171] on span "skip" at bounding box center [44, 171] width 29 height 22
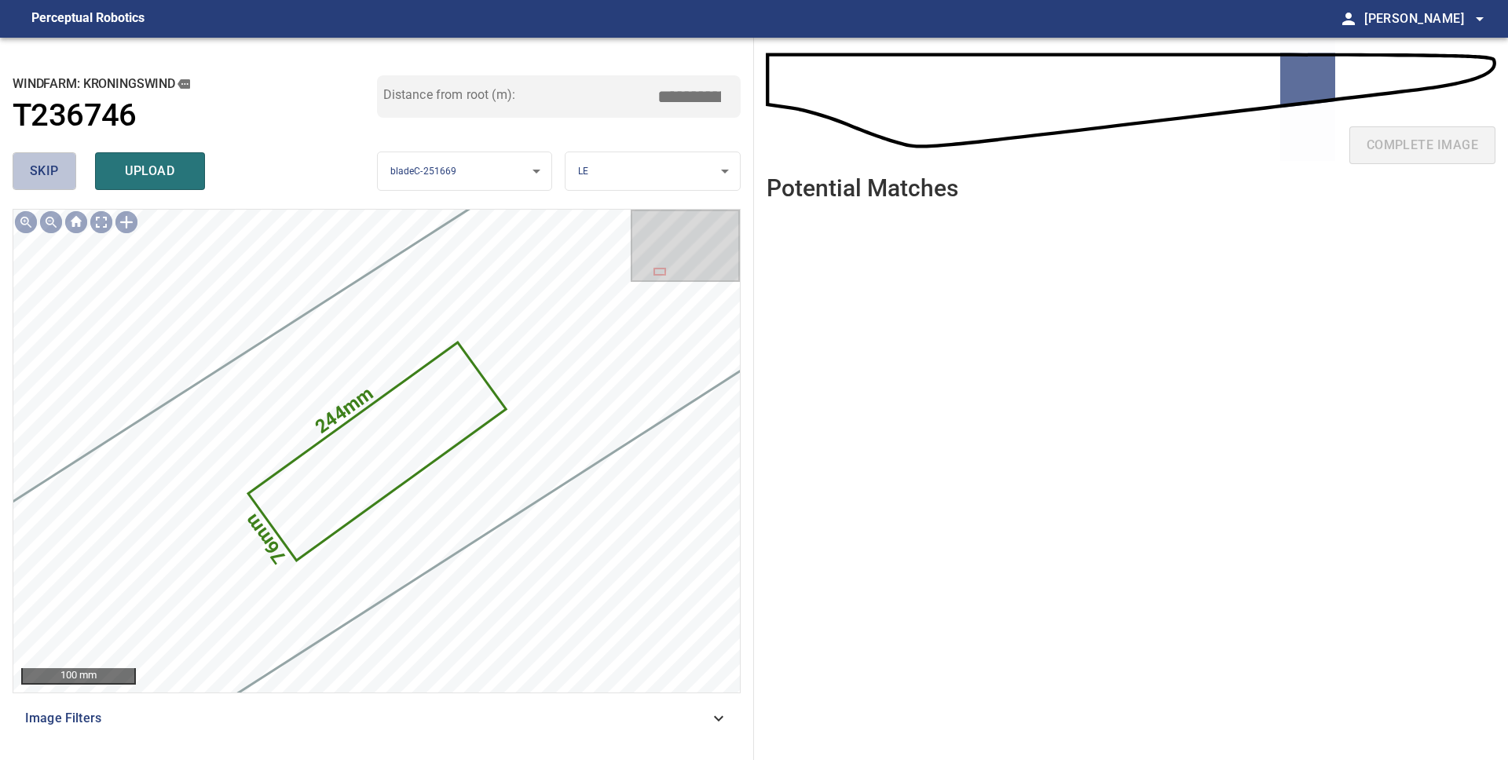
click at [34, 171] on span "skip" at bounding box center [44, 171] width 29 height 22
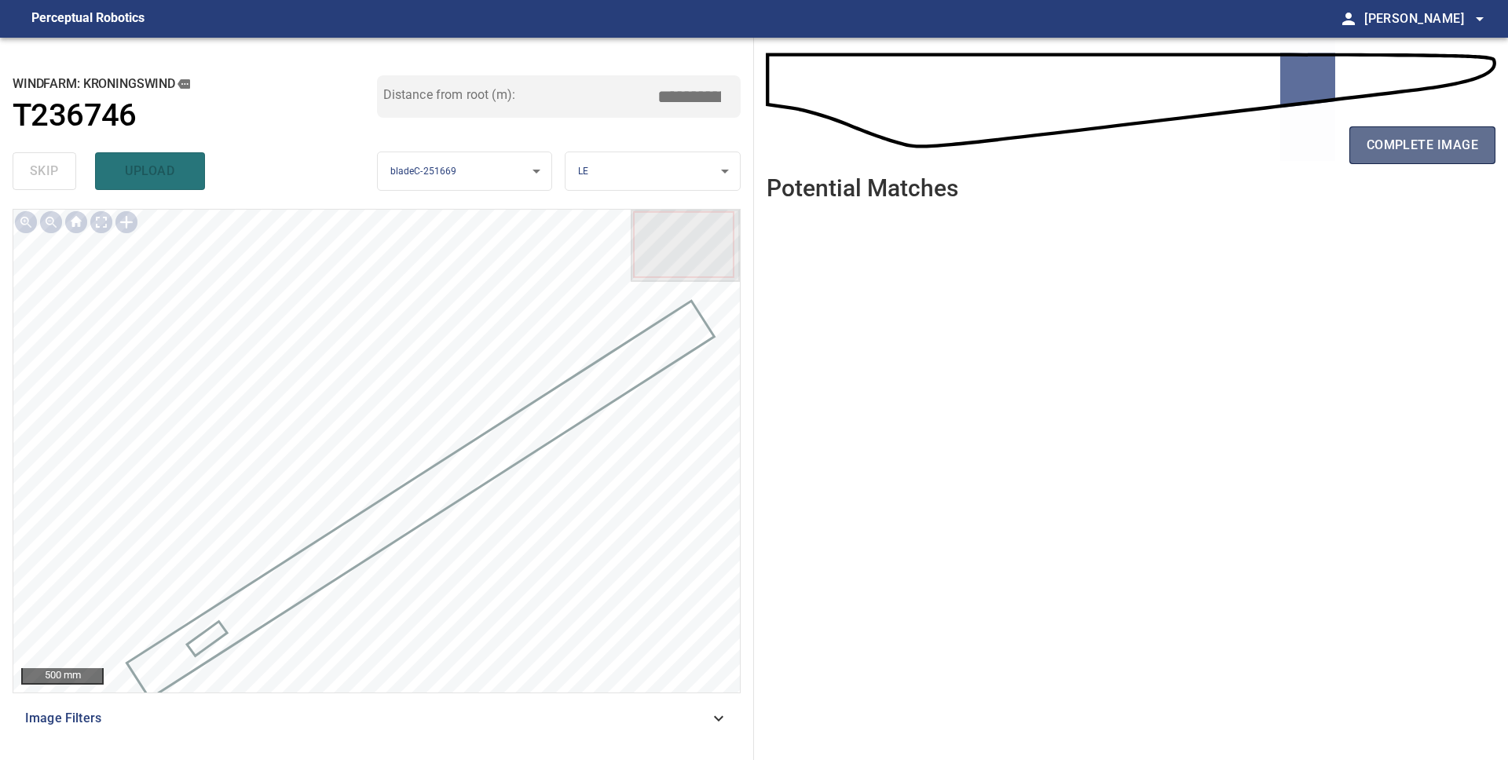
click at [1478, 155] on button "complete image" at bounding box center [1422, 145] width 146 height 38
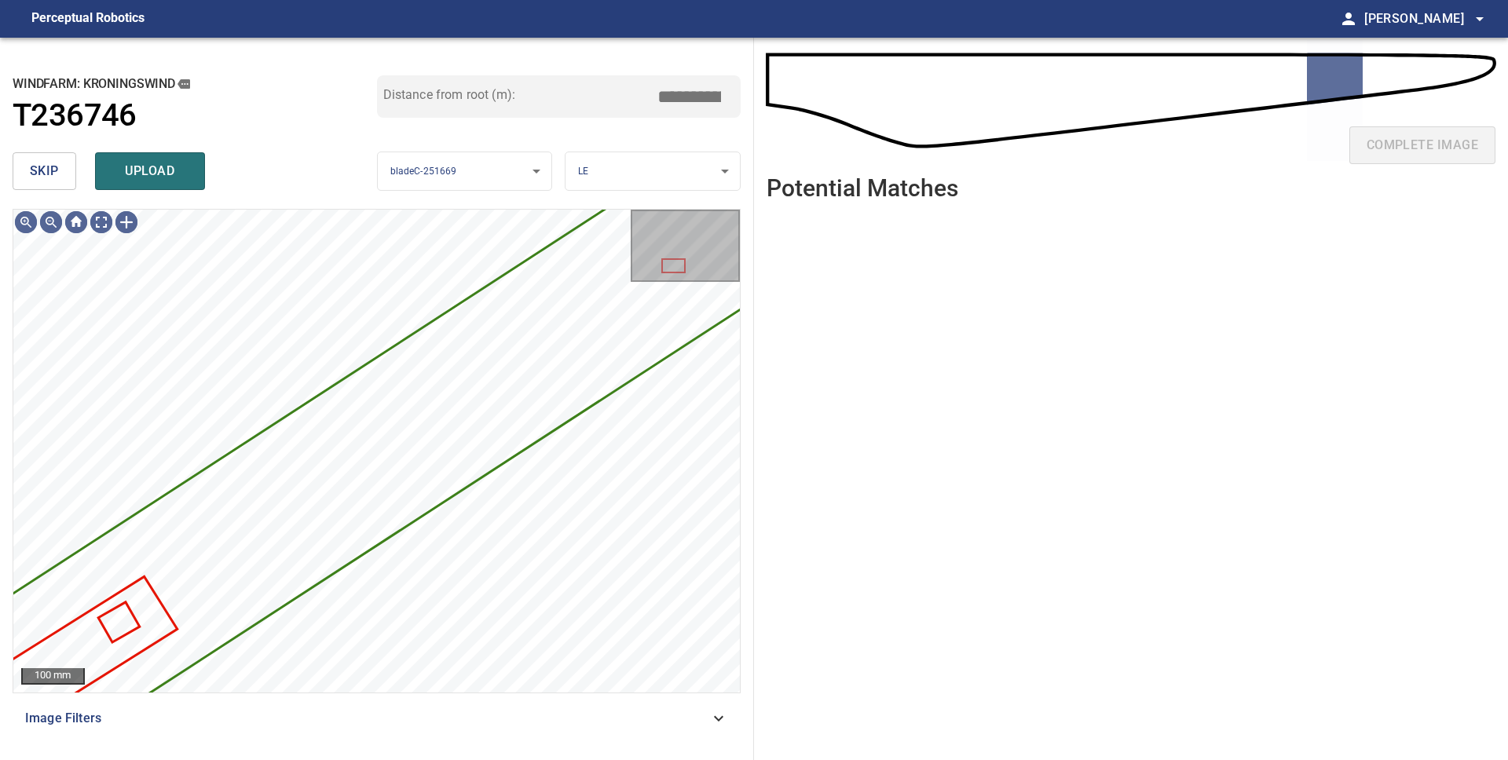
click at [36, 177] on span "skip" at bounding box center [44, 171] width 29 height 22
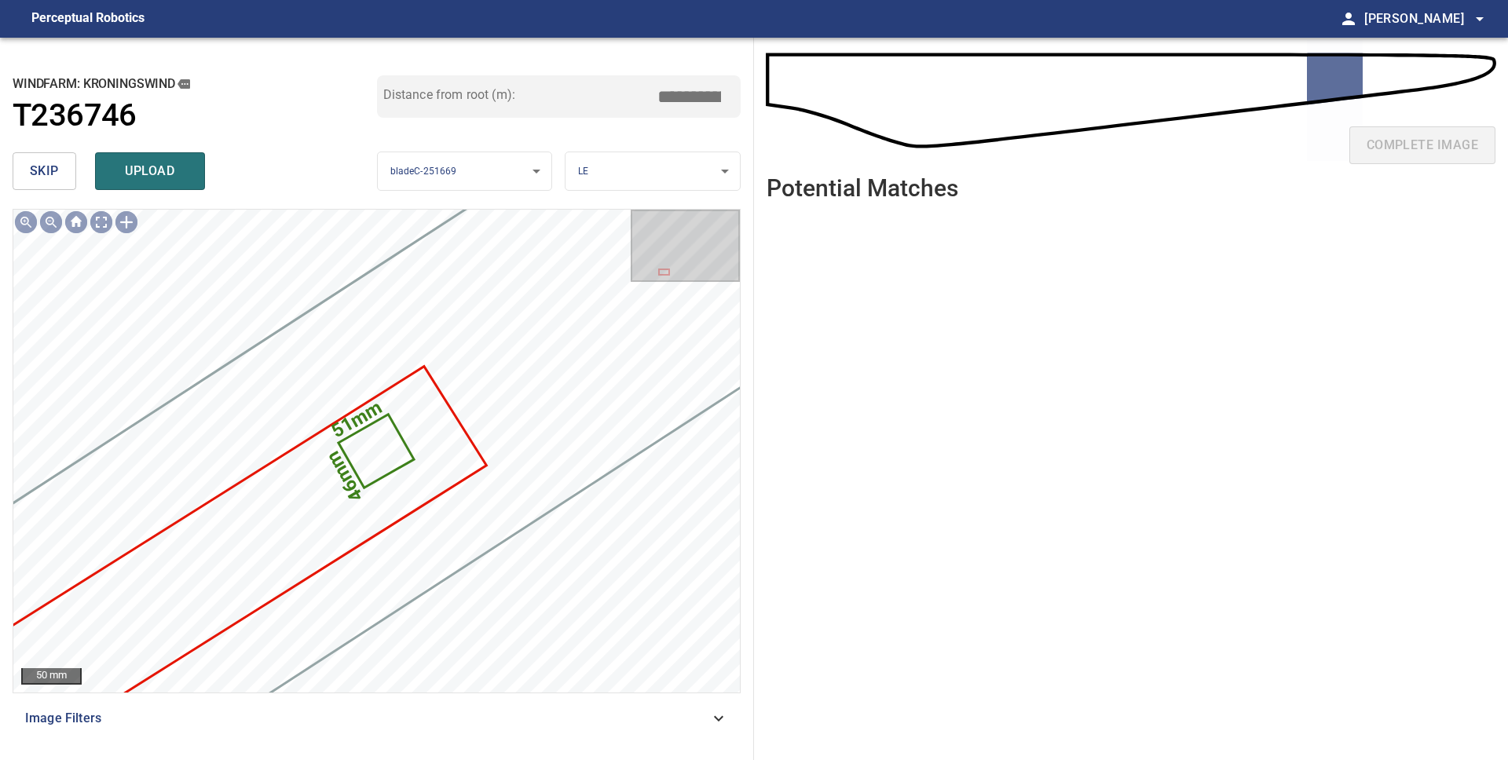
click at [36, 177] on span "skip" at bounding box center [44, 171] width 29 height 22
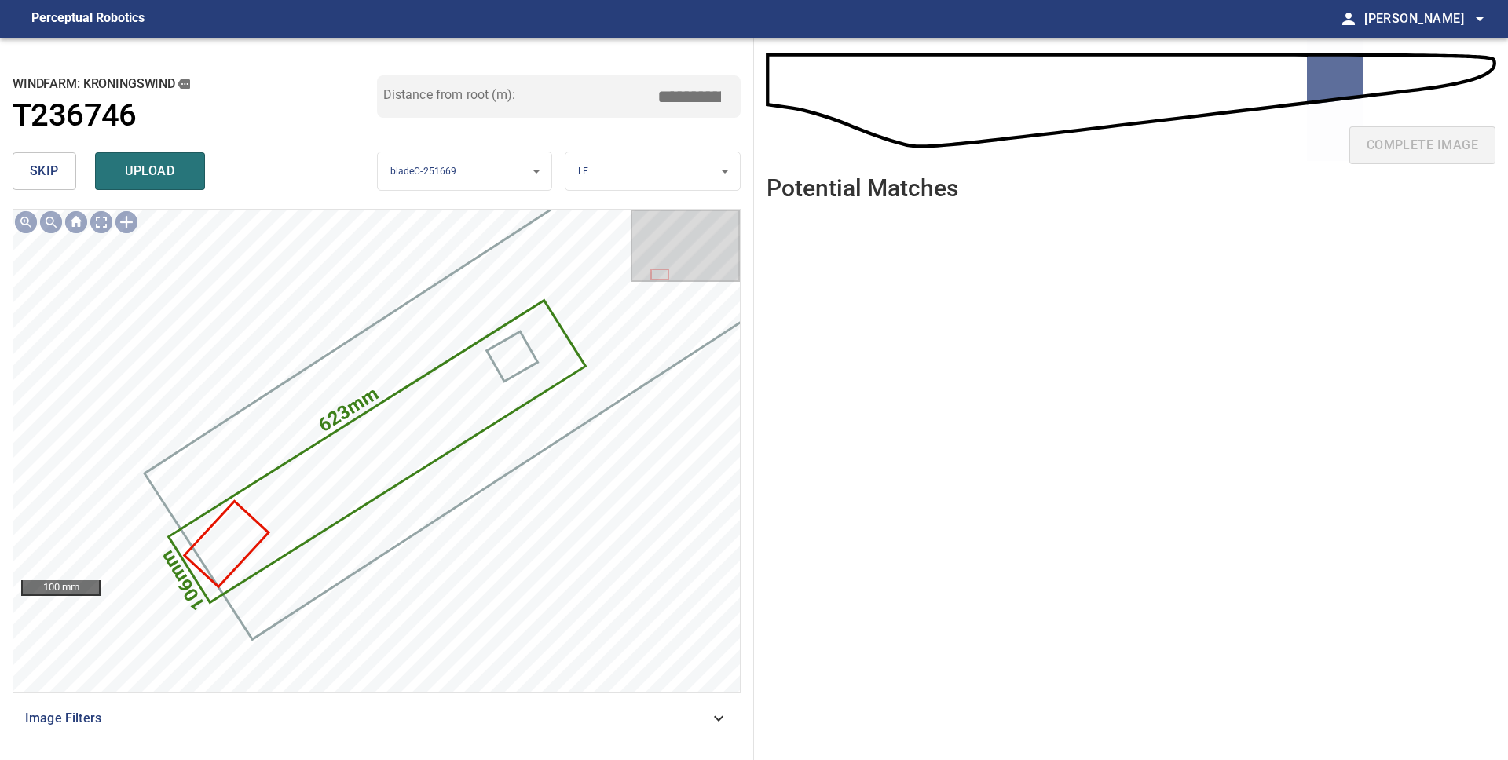
click at [36, 177] on span "skip" at bounding box center [44, 171] width 29 height 22
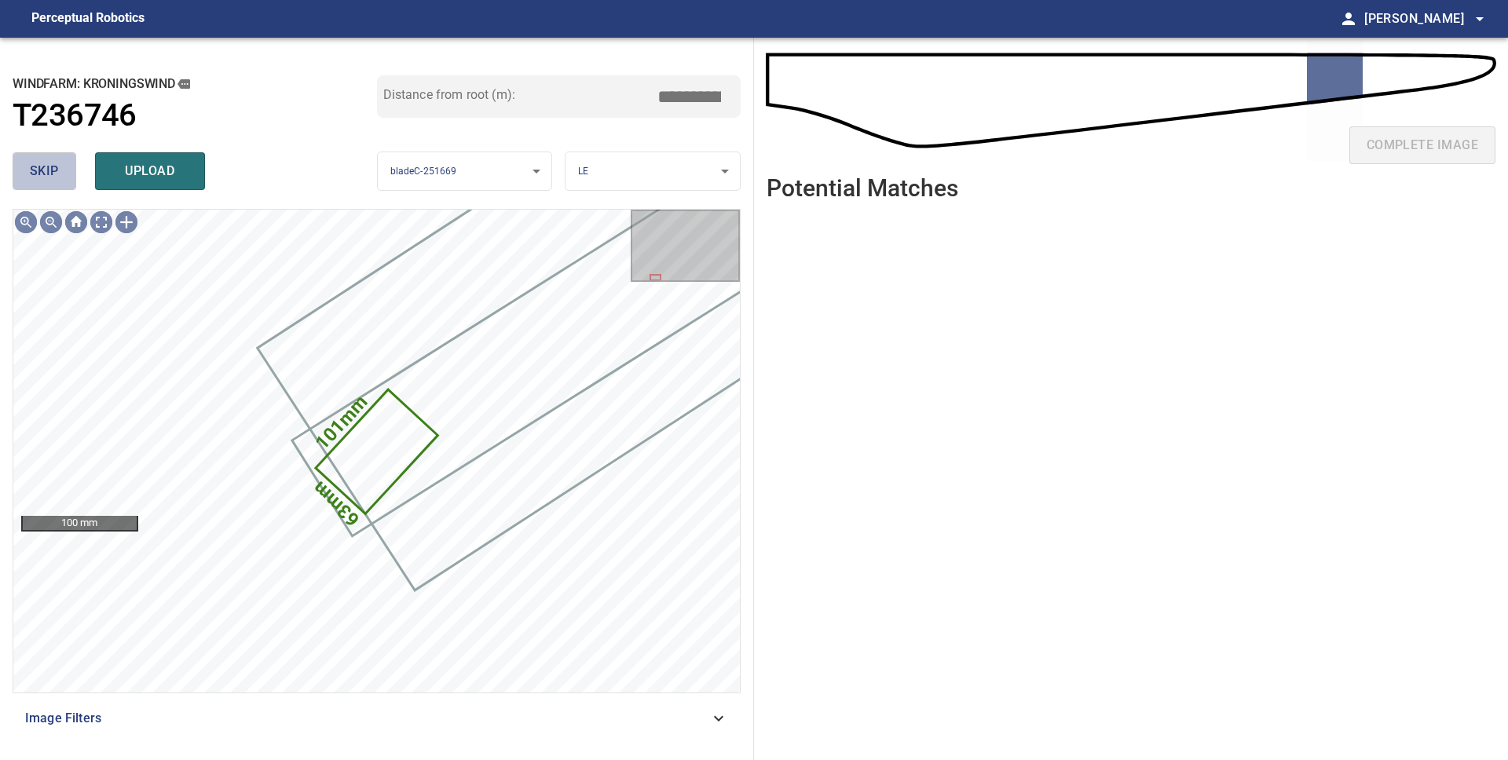
click at [53, 172] on span "skip" at bounding box center [44, 171] width 29 height 22
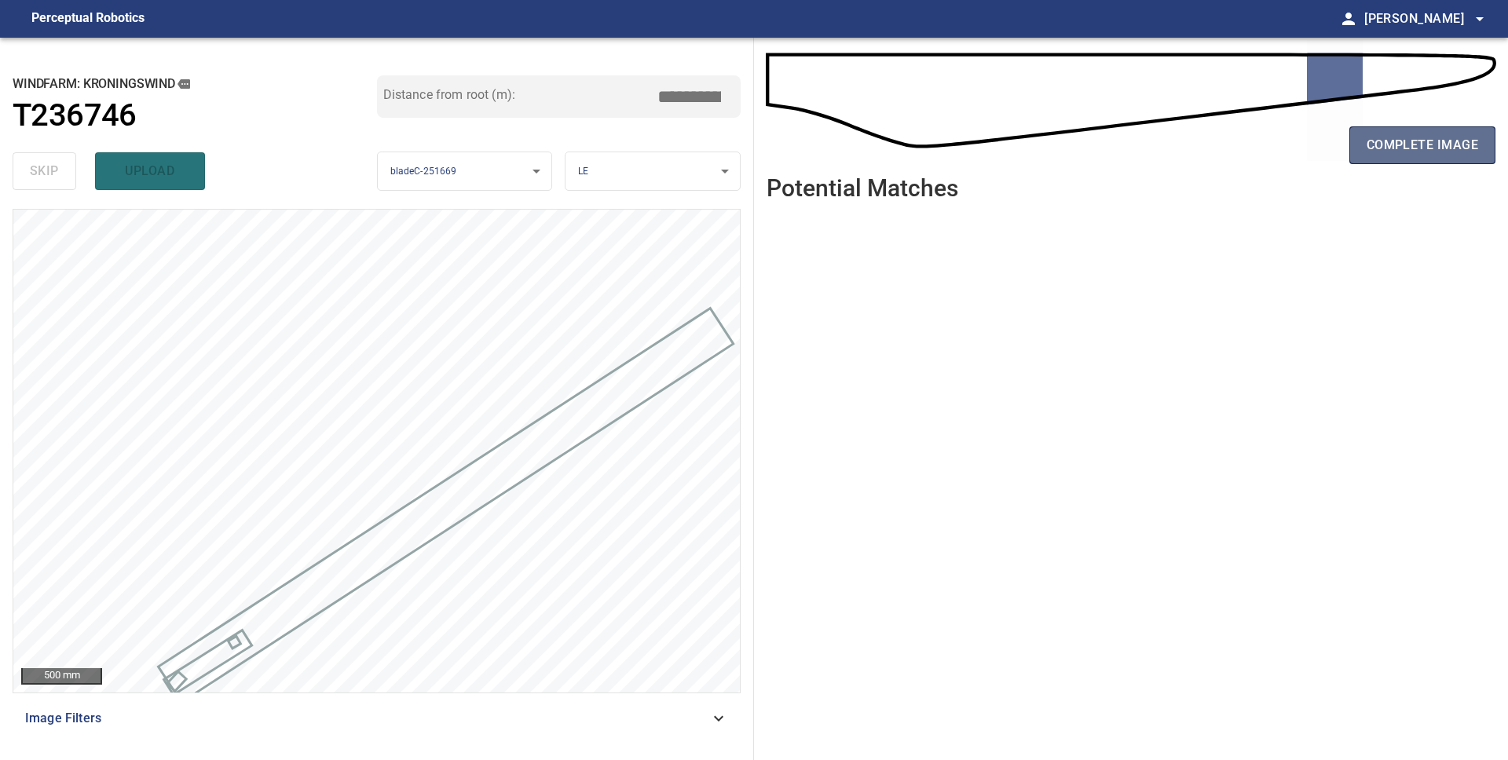
click at [1427, 147] on span "complete image" at bounding box center [1421, 145] width 111 height 22
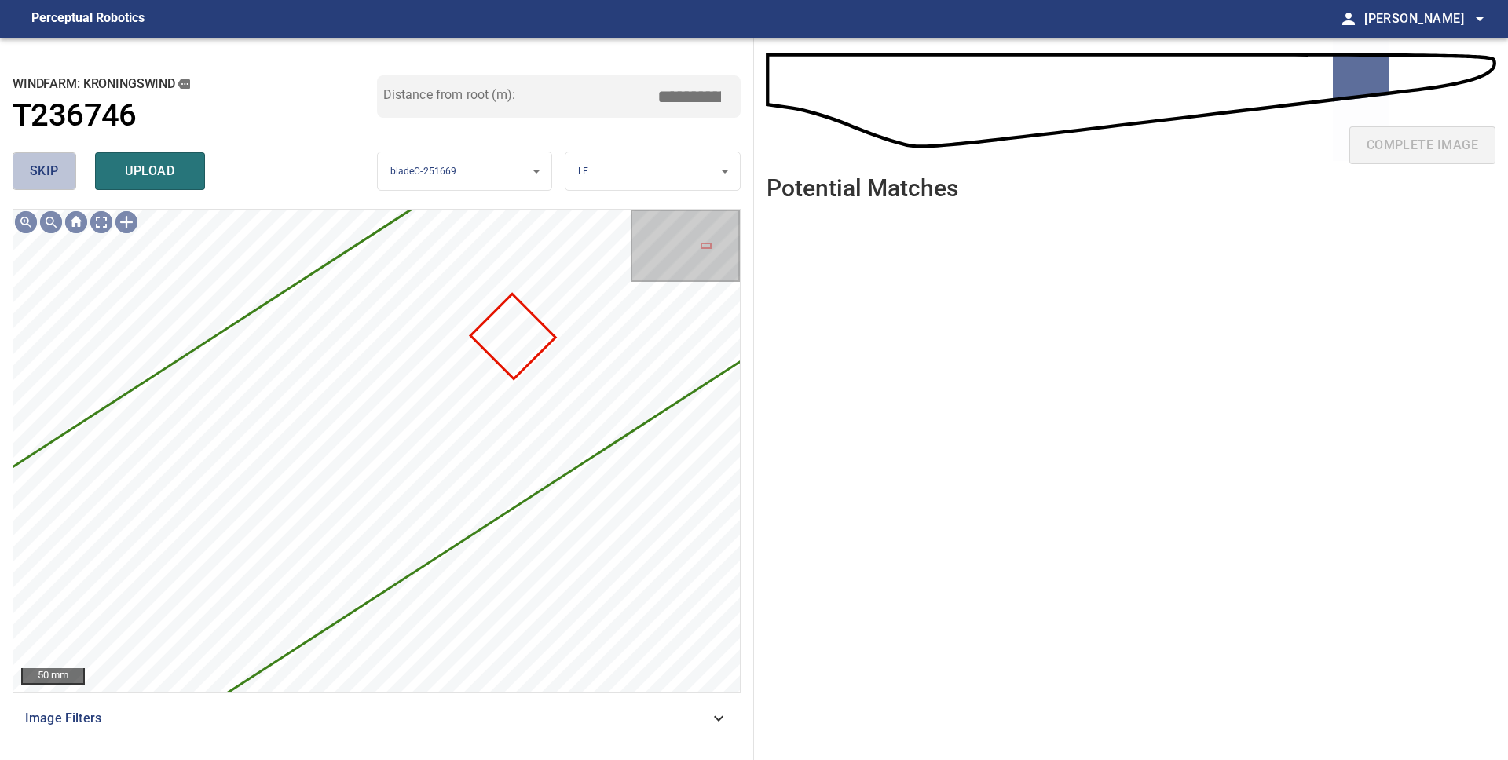
click at [38, 164] on span "skip" at bounding box center [44, 171] width 29 height 22
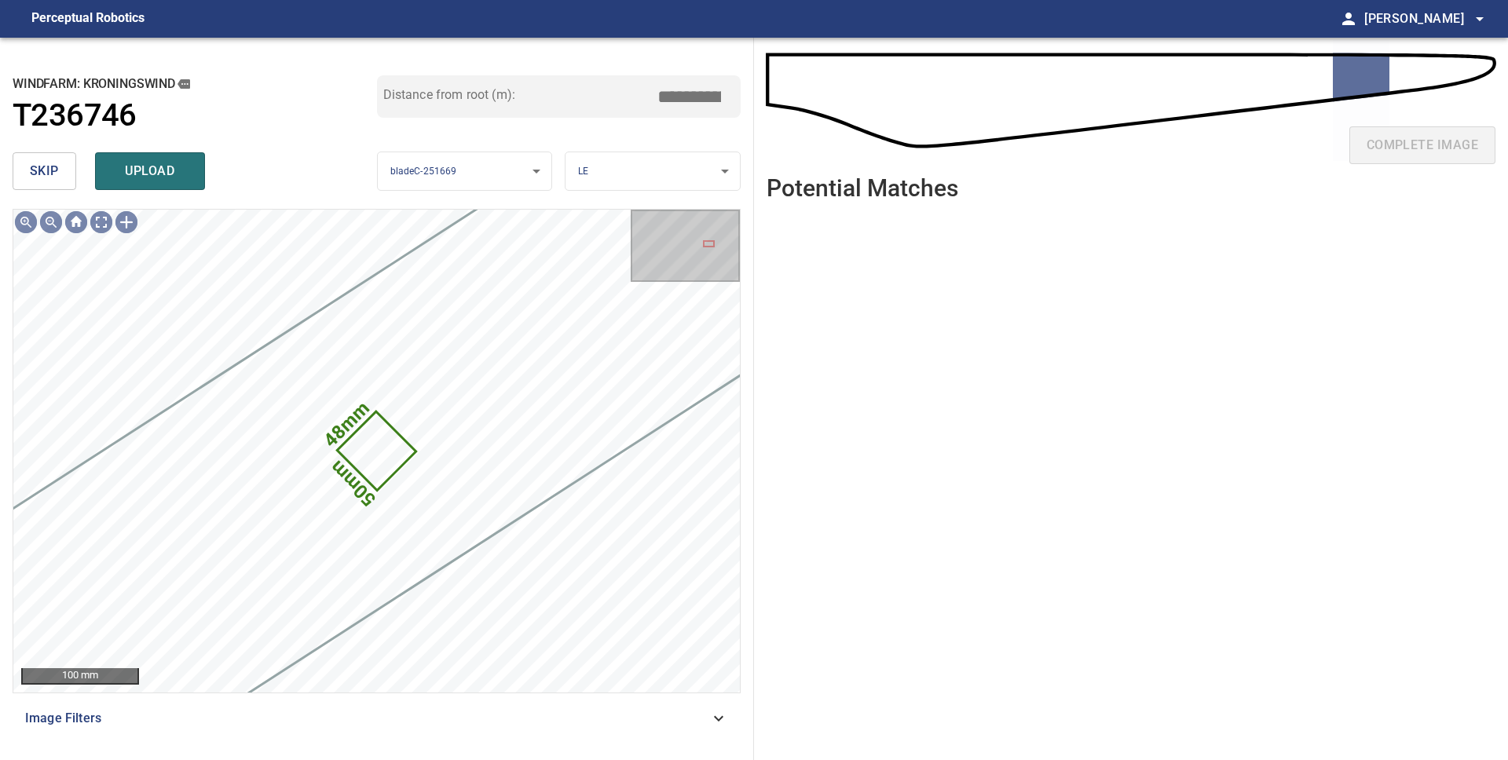
click at [39, 165] on span "skip" at bounding box center [44, 171] width 29 height 22
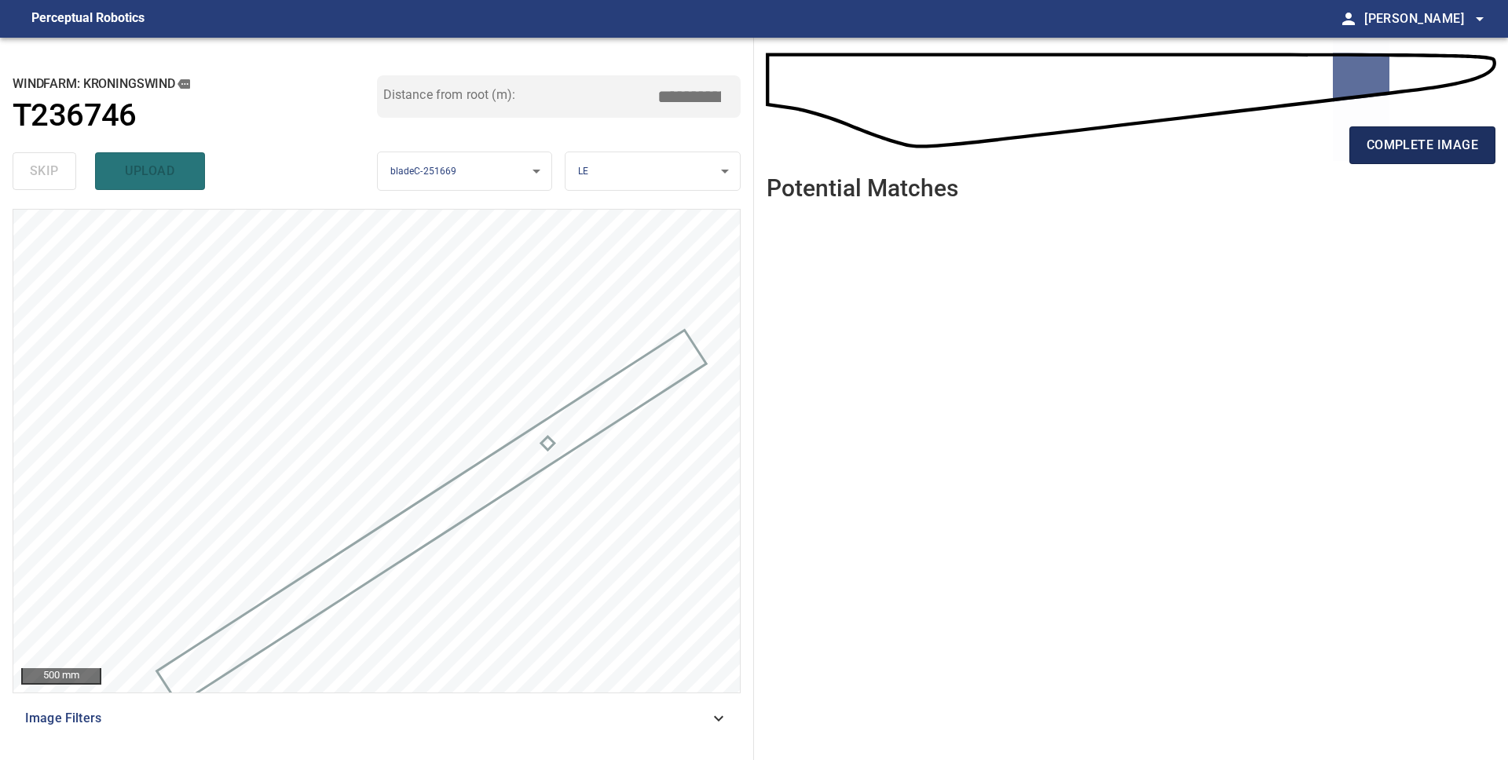
click at [1369, 155] on span "complete image" at bounding box center [1421, 145] width 111 height 22
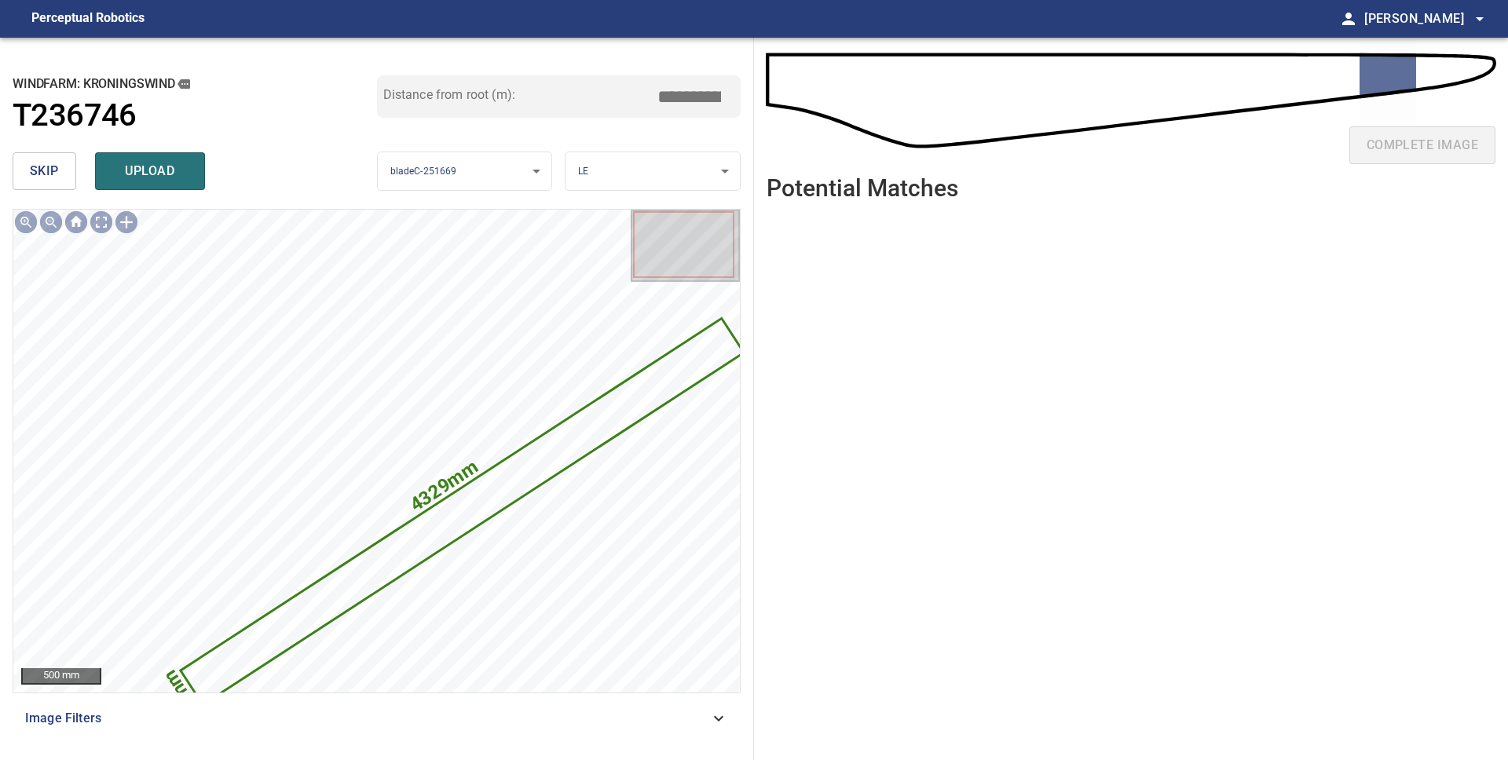
click at [43, 169] on span "skip" at bounding box center [44, 171] width 29 height 22
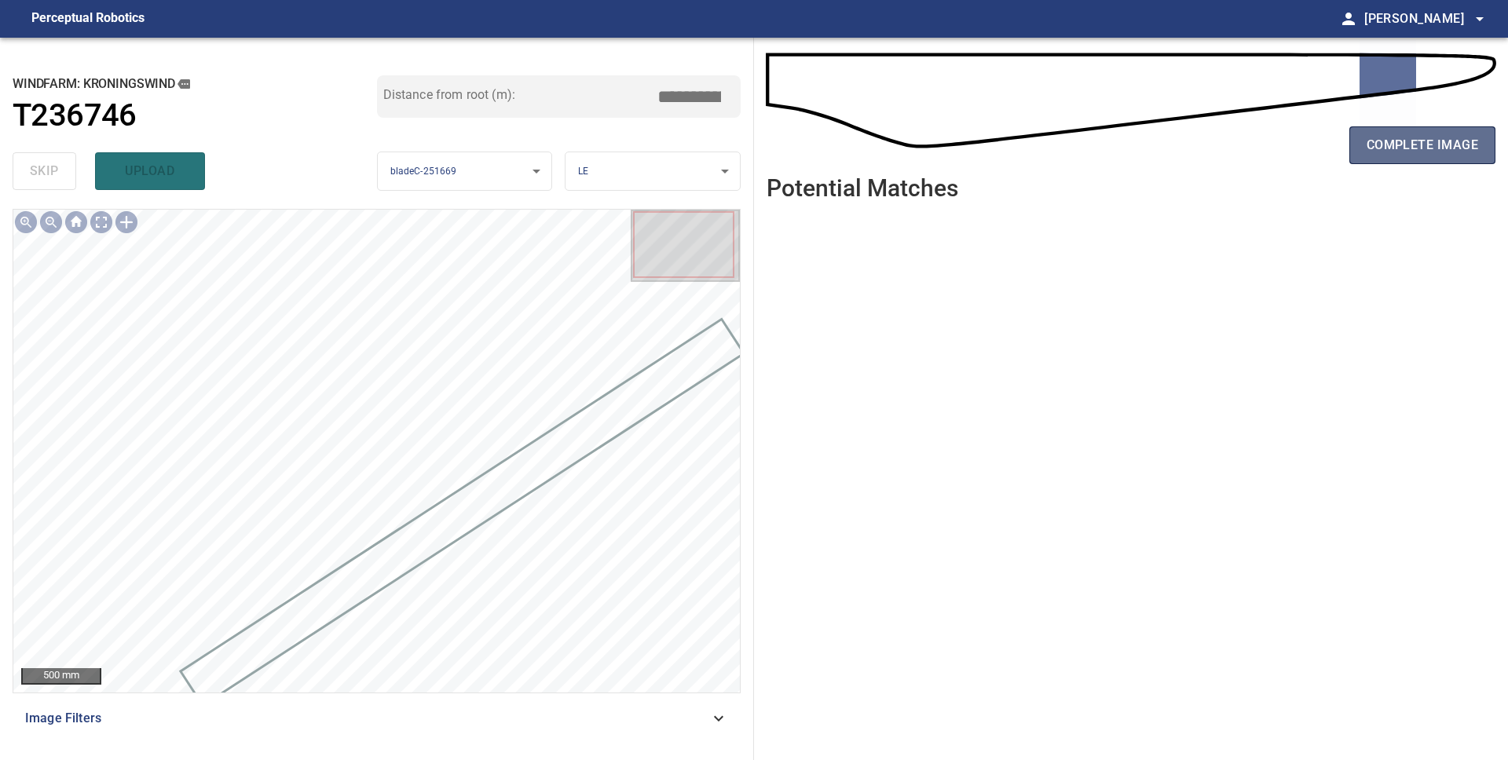
drag, startPoint x: 1384, startPoint y: 148, endPoint x: 1358, endPoint y: 160, distance: 28.1
click at [1383, 148] on span "complete image" at bounding box center [1421, 145] width 111 height 22
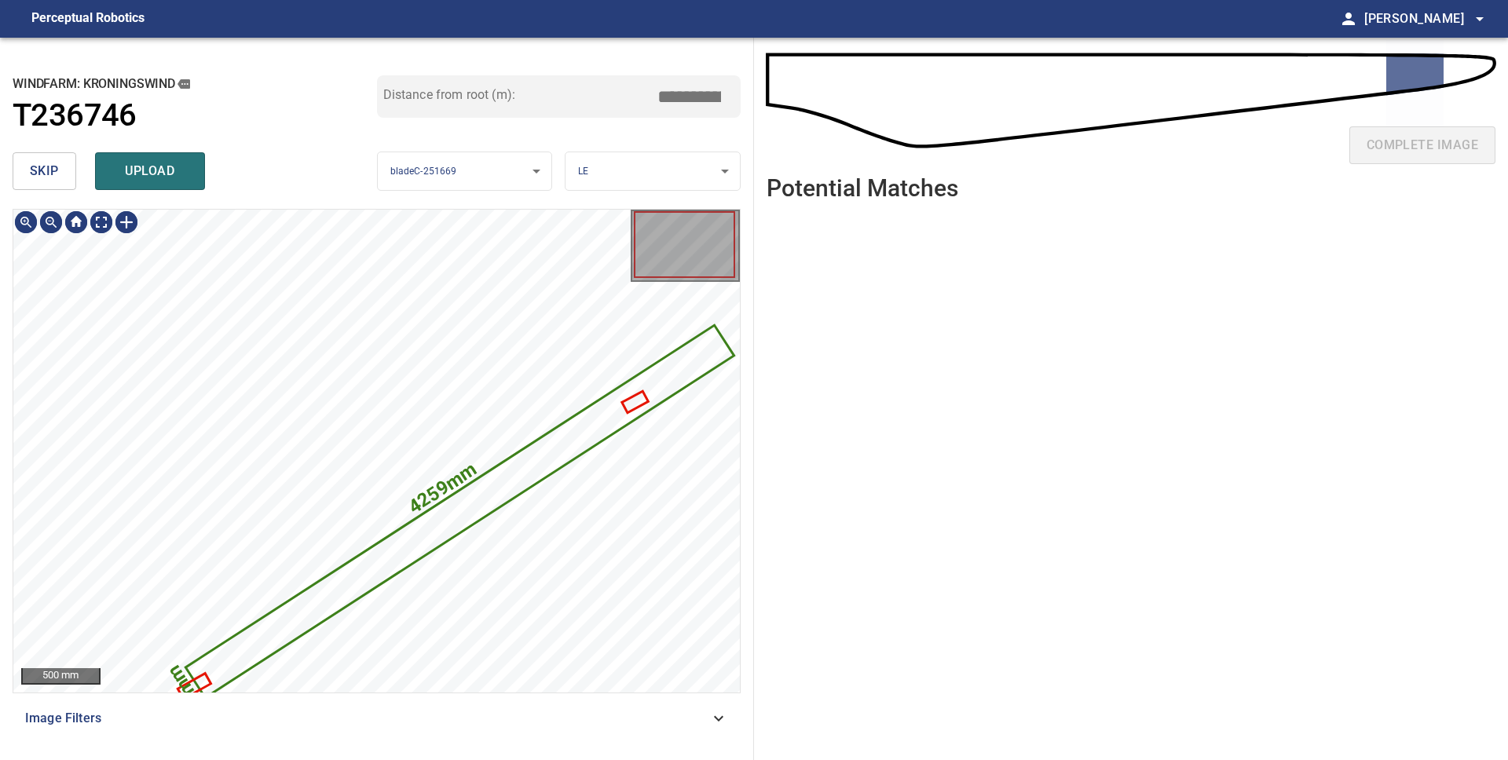
drag, startPoint x: 53, startPoint y: 174, endPoint x: 73, endPoint y: 185, distance: 22.5
click at [53, 174] on span "skip" at bounding box center [44, 171] width 29 height 22
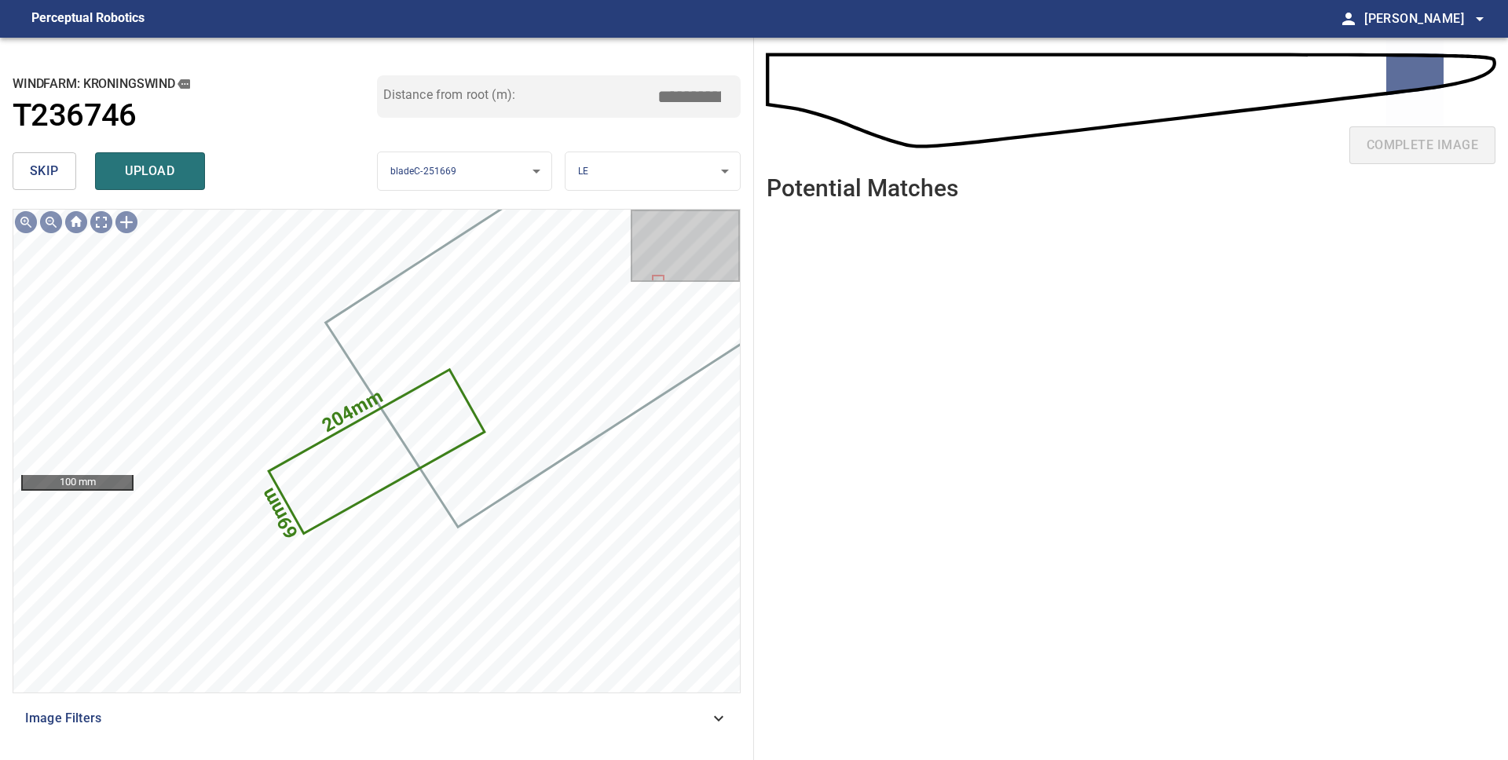
click at [70, 175] on button "skip" at bounding box center [45, 171] width 64 height 38
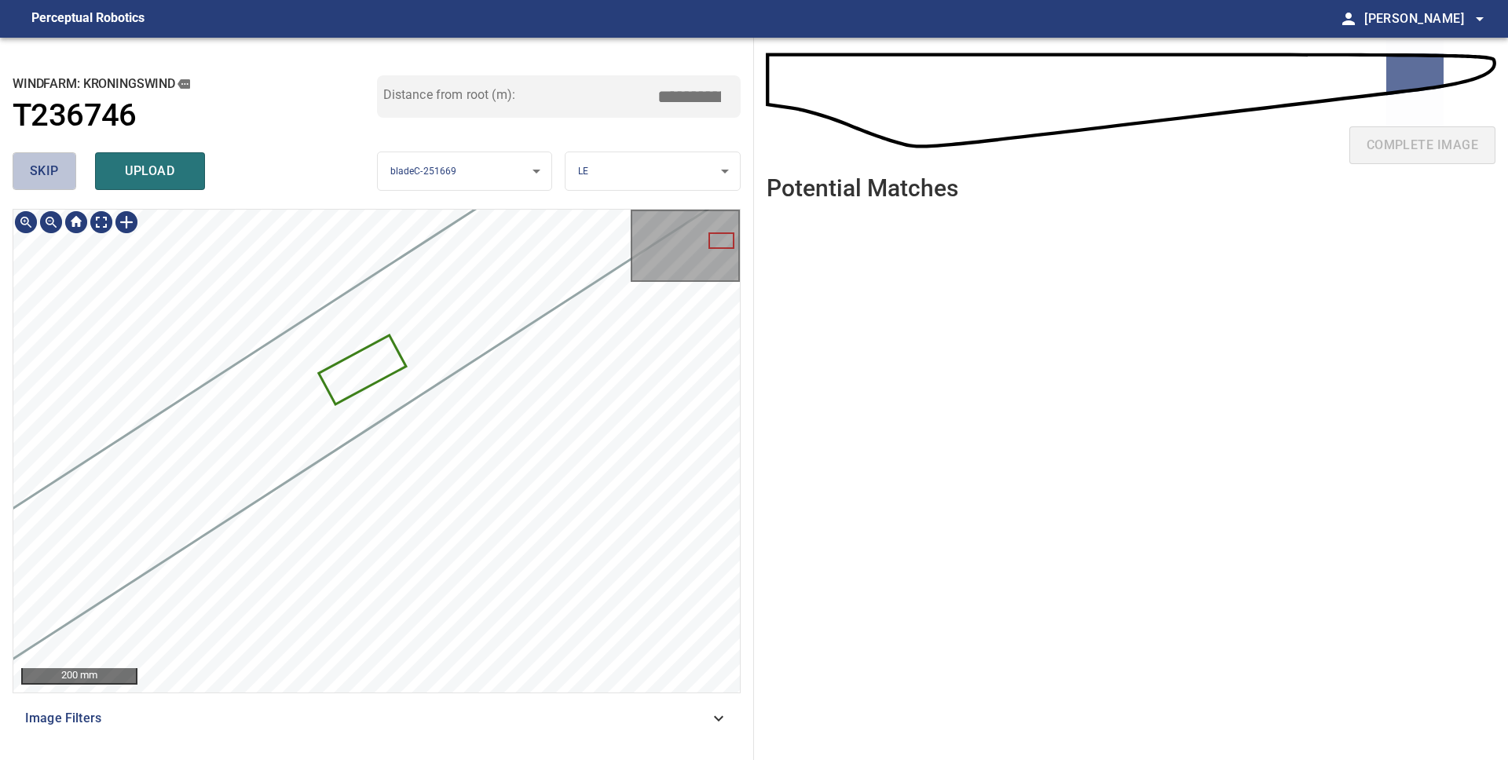
click at [38, 170] on span "skip" at bounding box center [44, 171] width 29 height 22
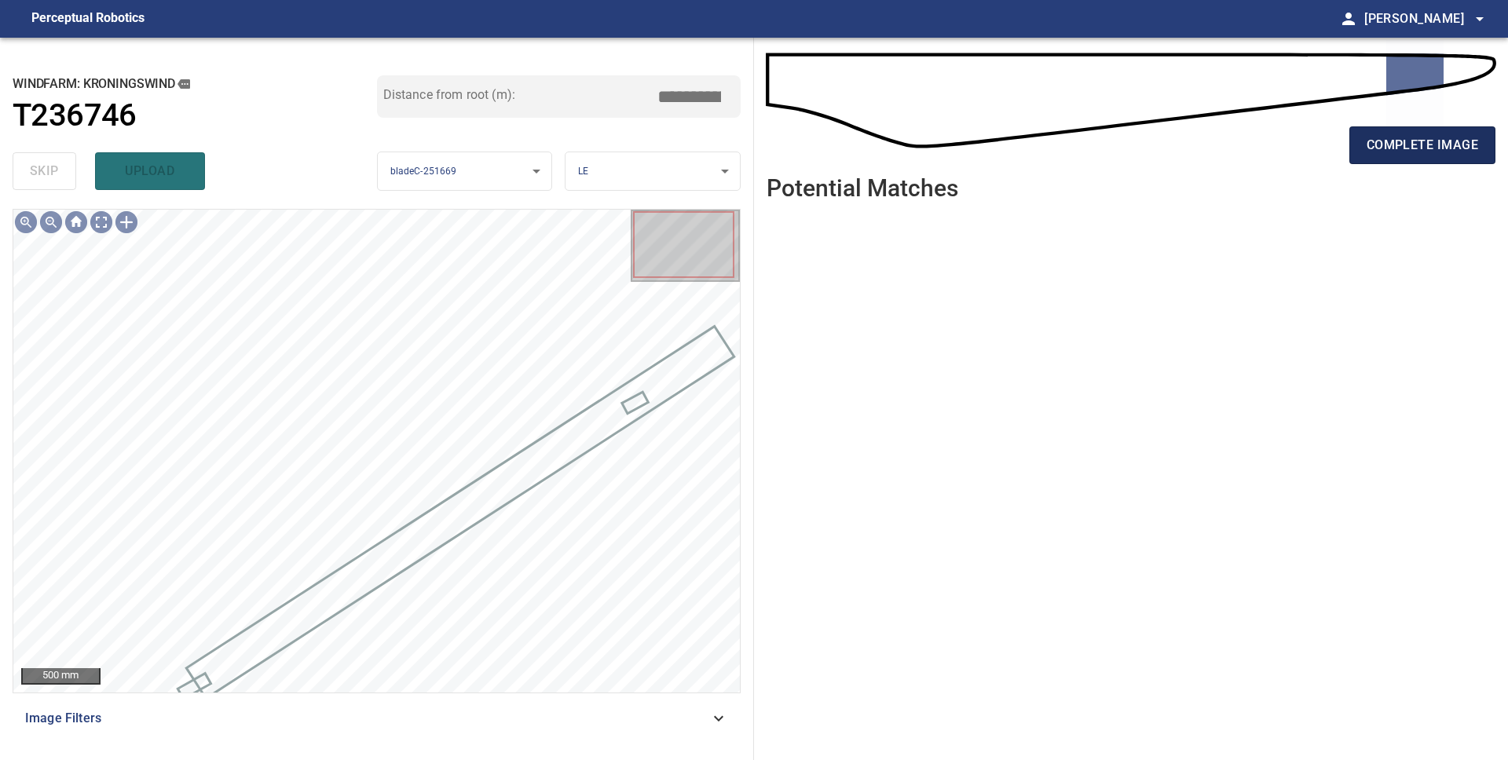
click at [1443, 148] on span "complete image" at bounding box center [1421, 145] width 111 height 22
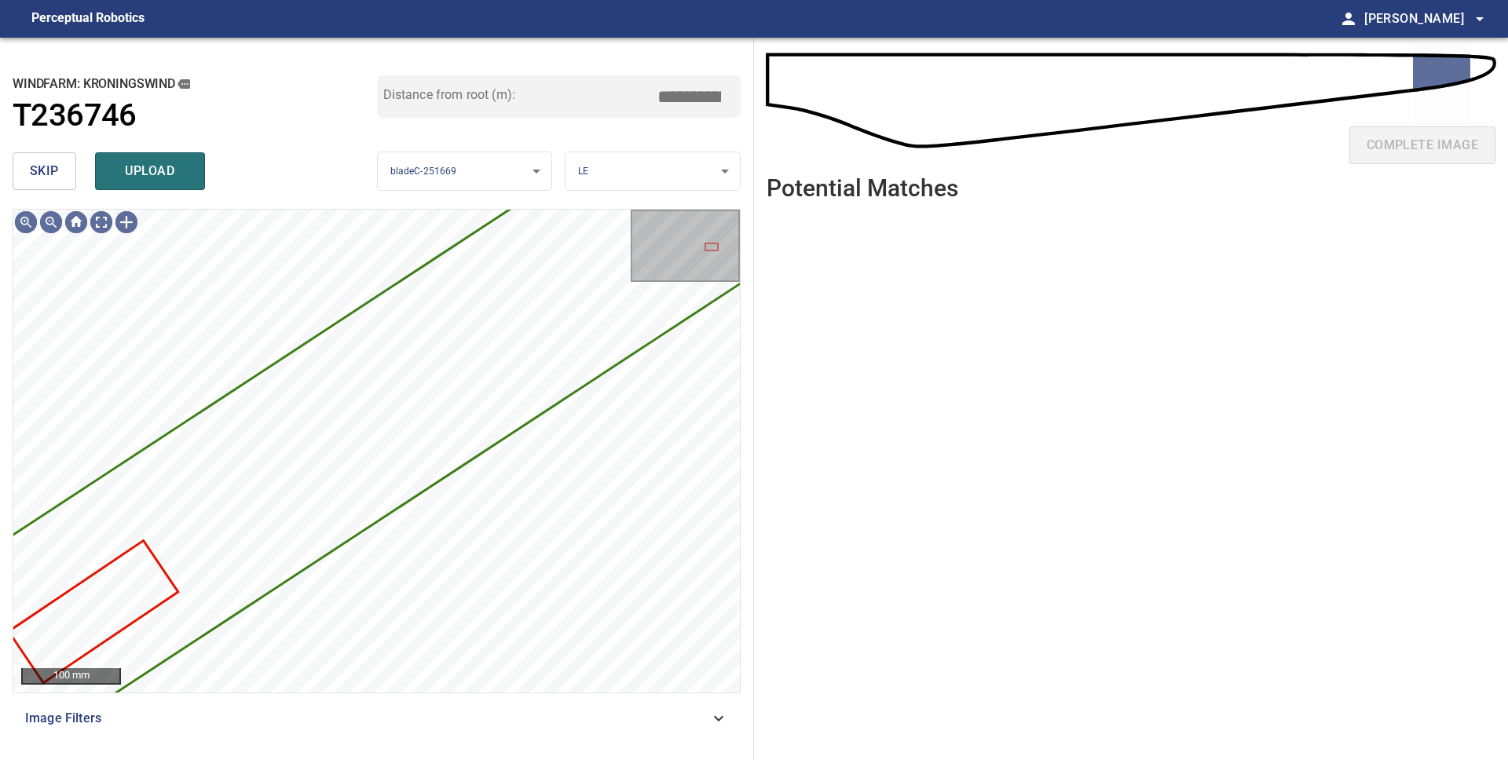
click at [46, 178] on span "skip" at bounding box center [44, 171] width 29 height 22
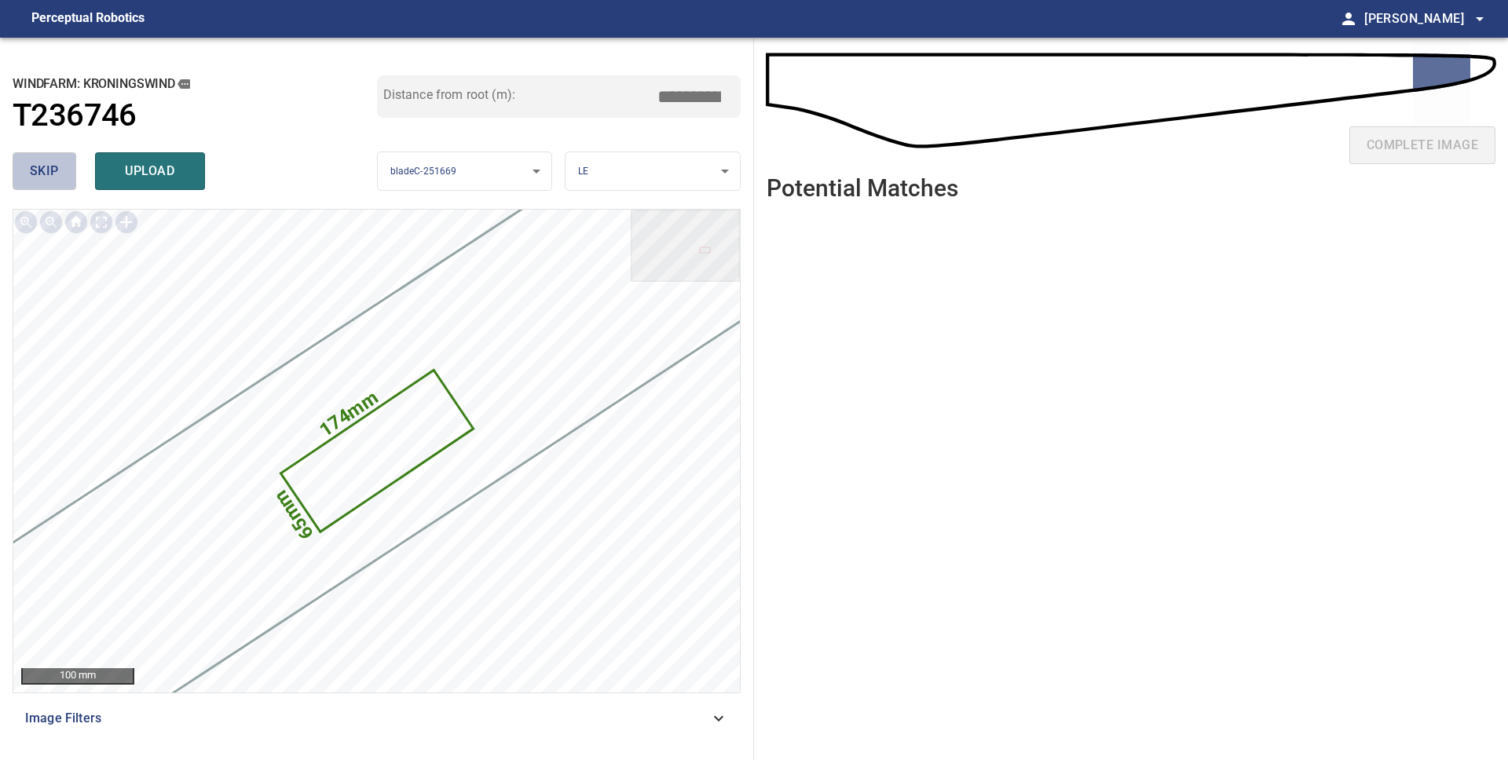
click at [46, 178] on span "skip" at bounding box center [44, 171] width 29 height 22
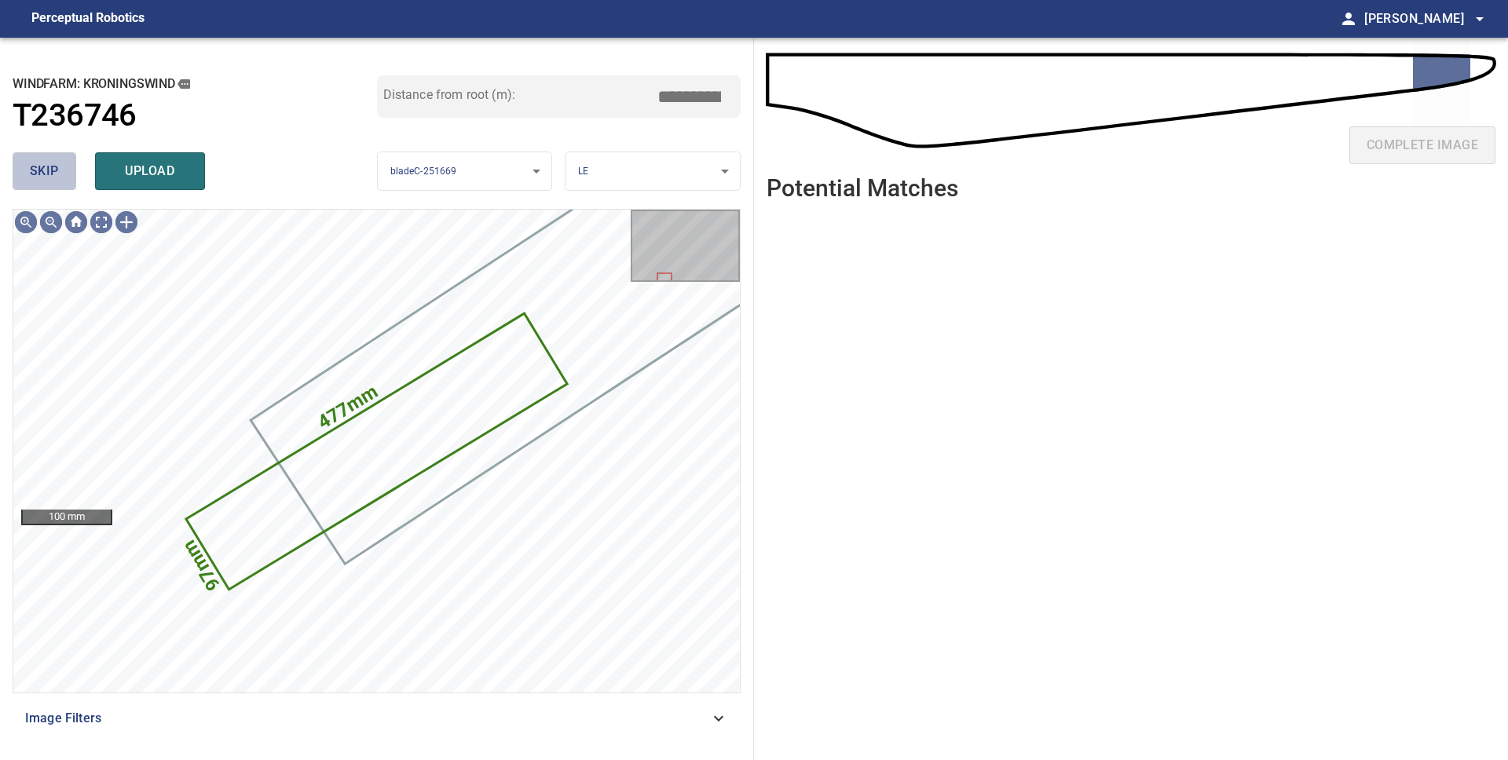
click at [51, 168] on span "skip" at bounding box center [44, 171] width 29 height 22
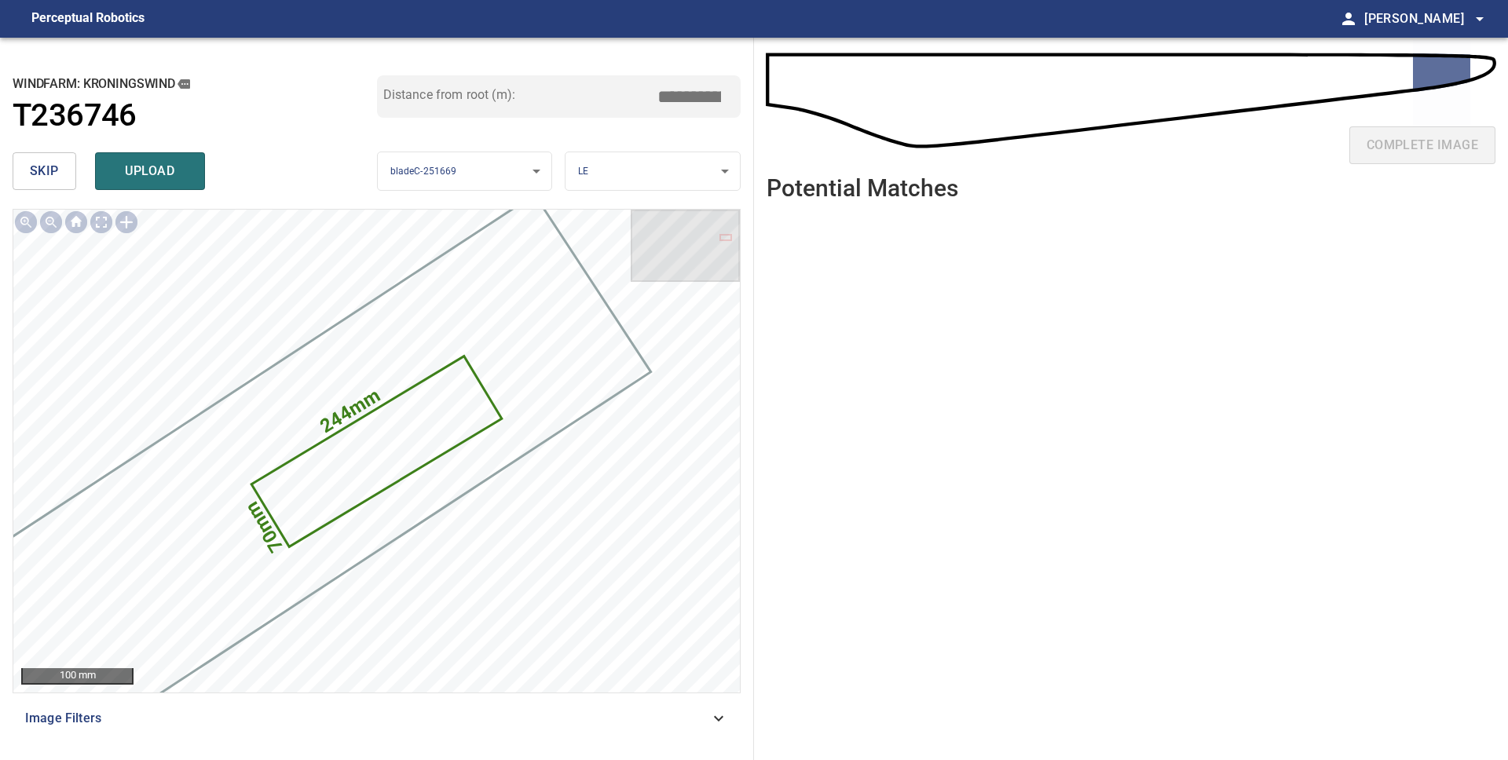
click at [51, 168] on span "skip" at bounding box center [44, 171] width 29 height 22
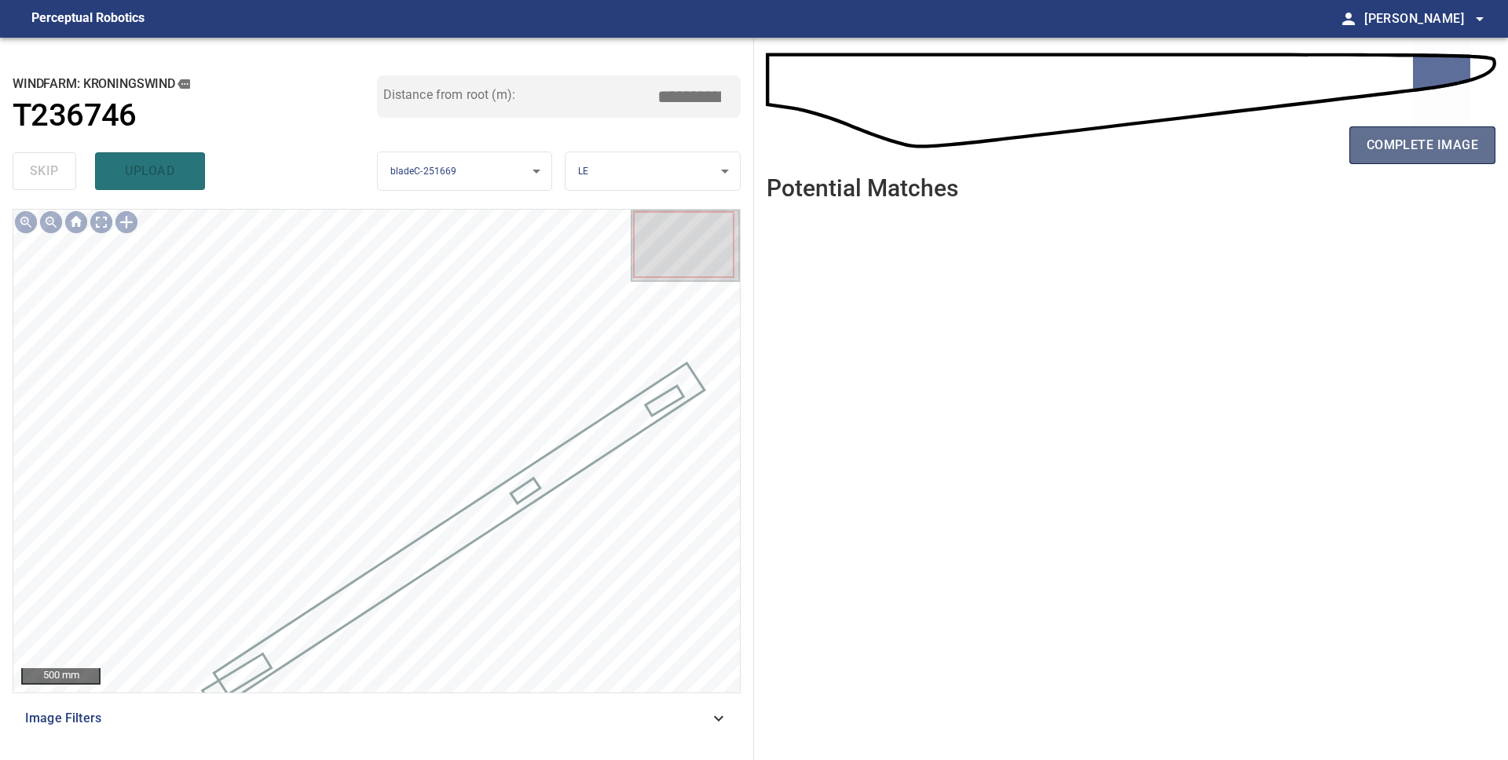
click at [1455, 152] on span "complete image" at bounding box center [1421, 145] width 111 height 22
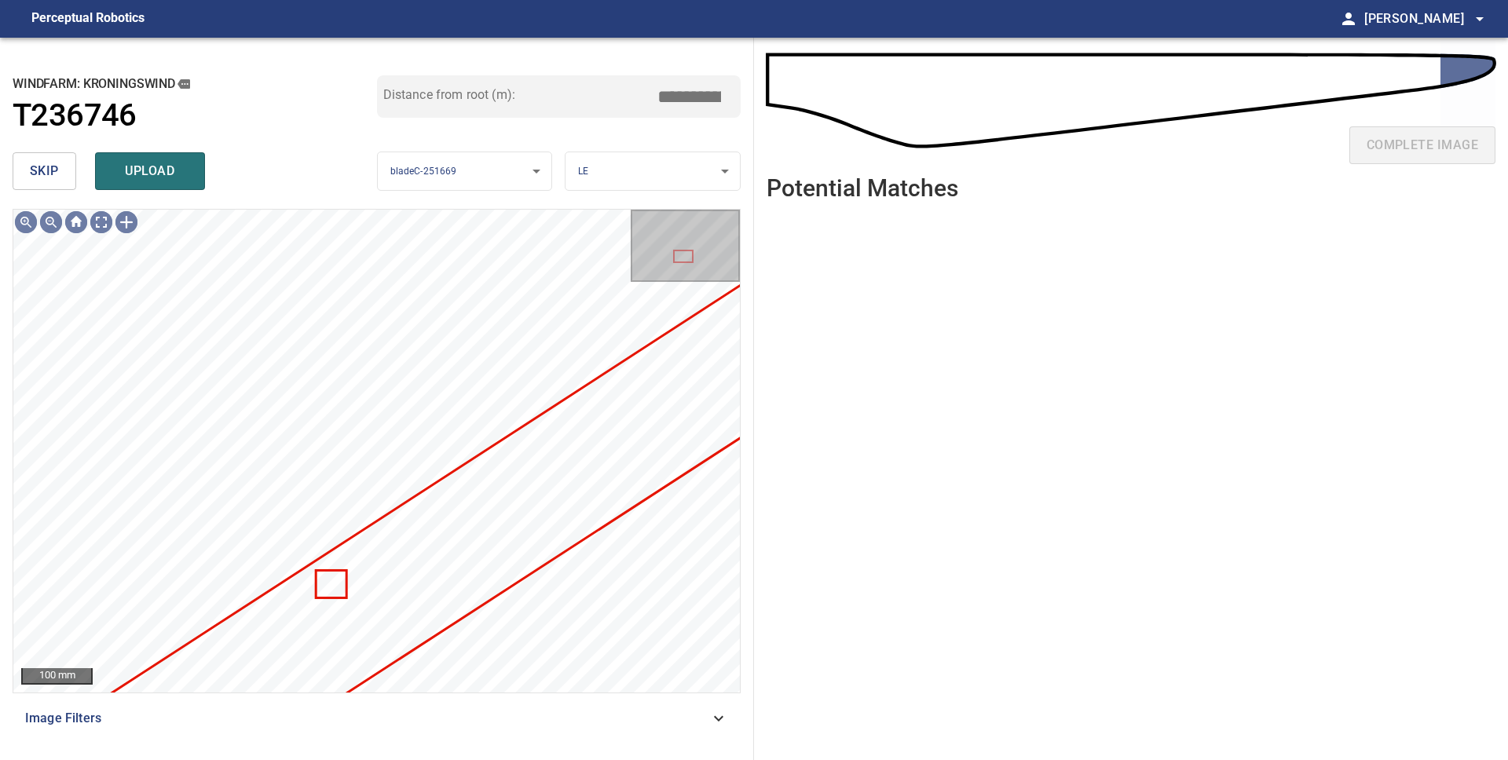
click at [38, 166] on span "skip" at bounding box center [44, 171] width 29 height 22
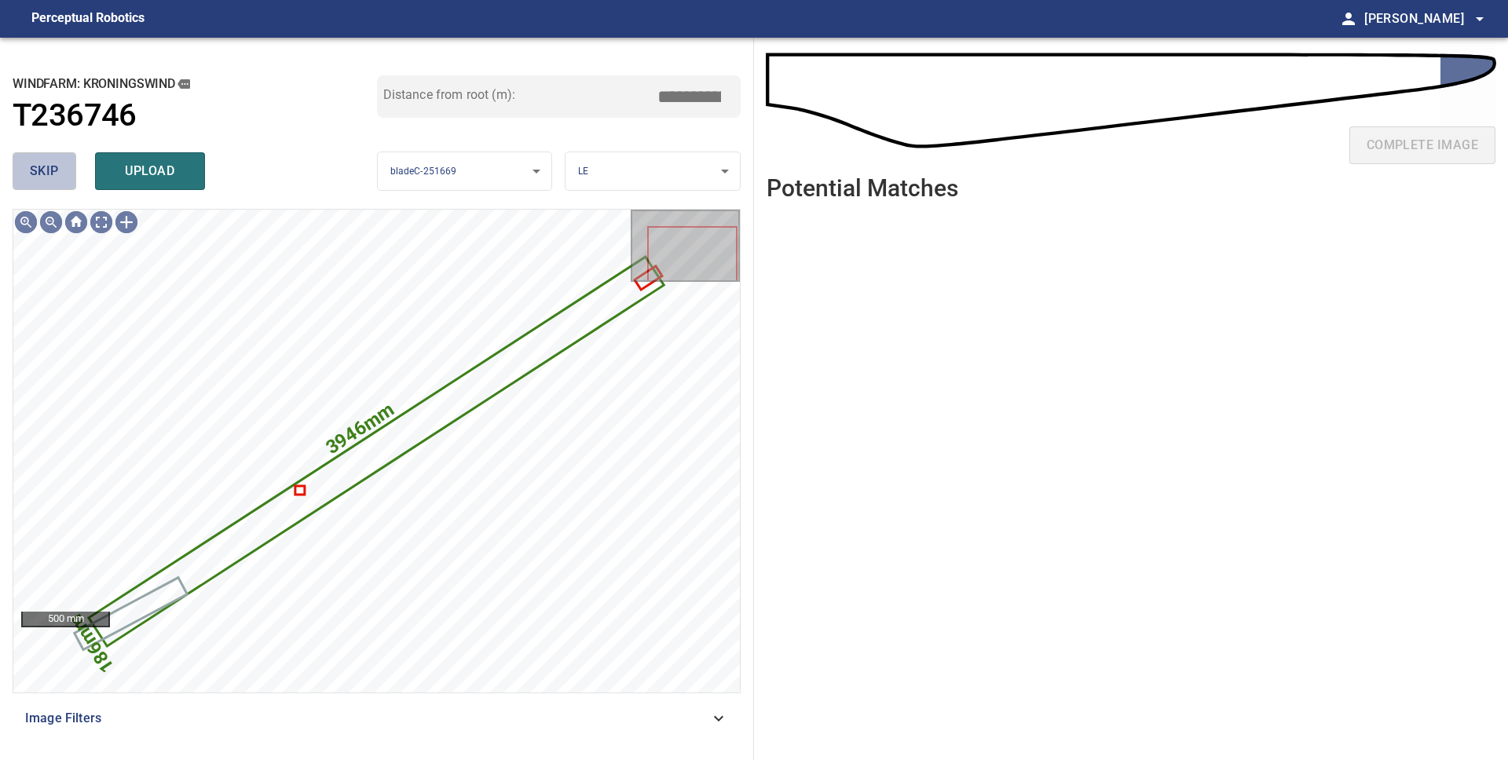
click at [38, 166] on span "skip" at bounding box center [44, 171] width 29 height 22
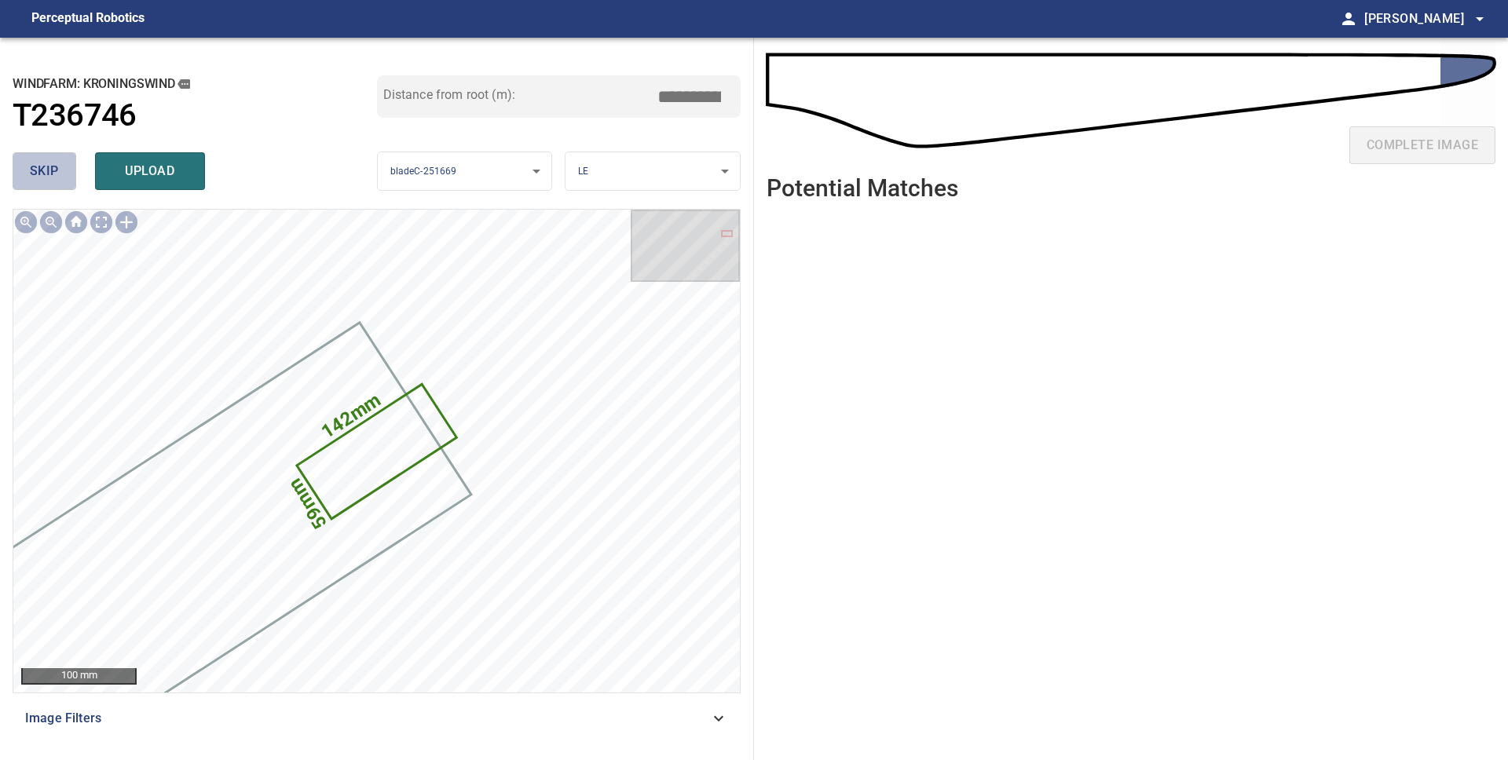
click at [38, 166] on span "skip" at bounding box center [44, 171] width 29 height 22
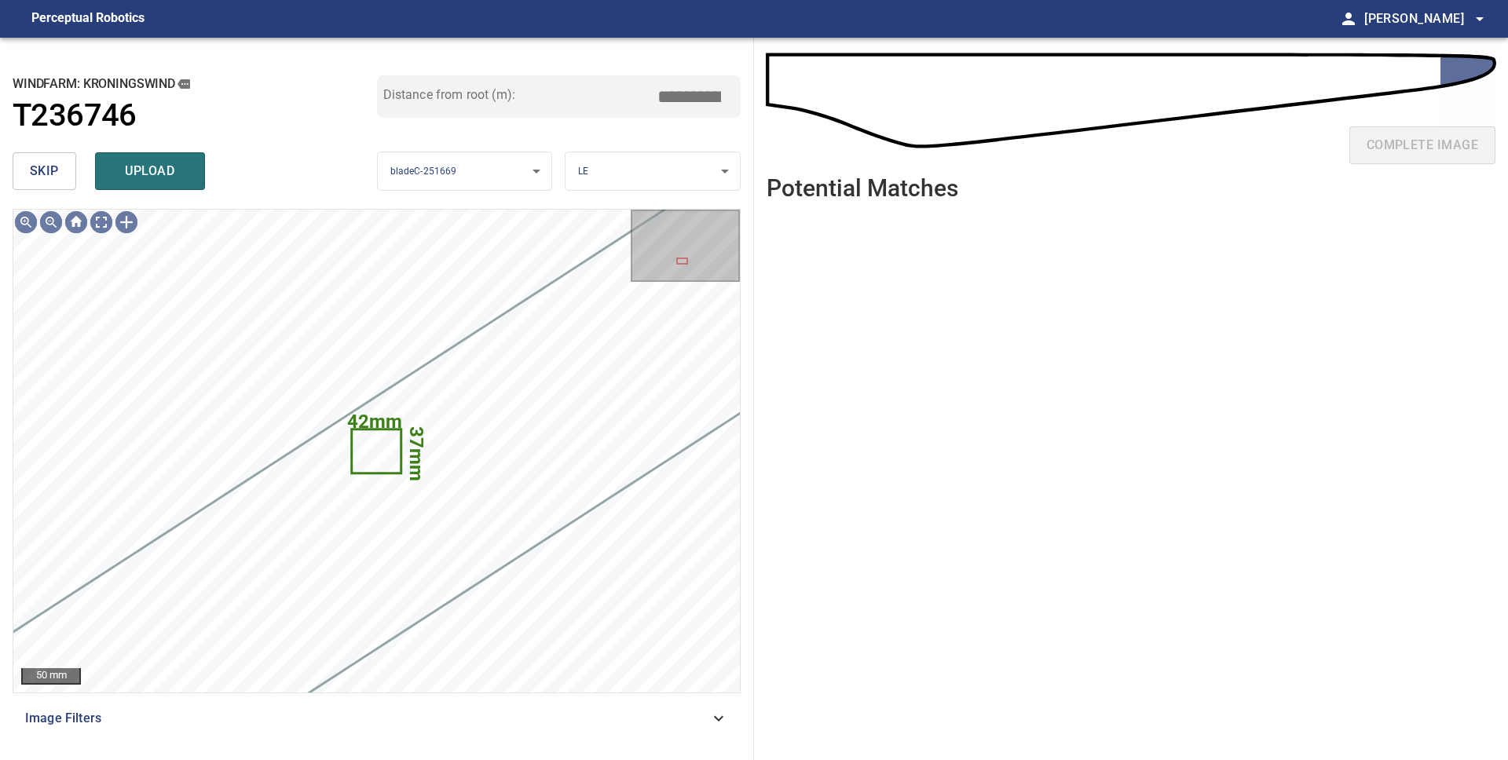
click at [38, 166] on span "skip" at bounding box center [44, 171] width 29 height 22
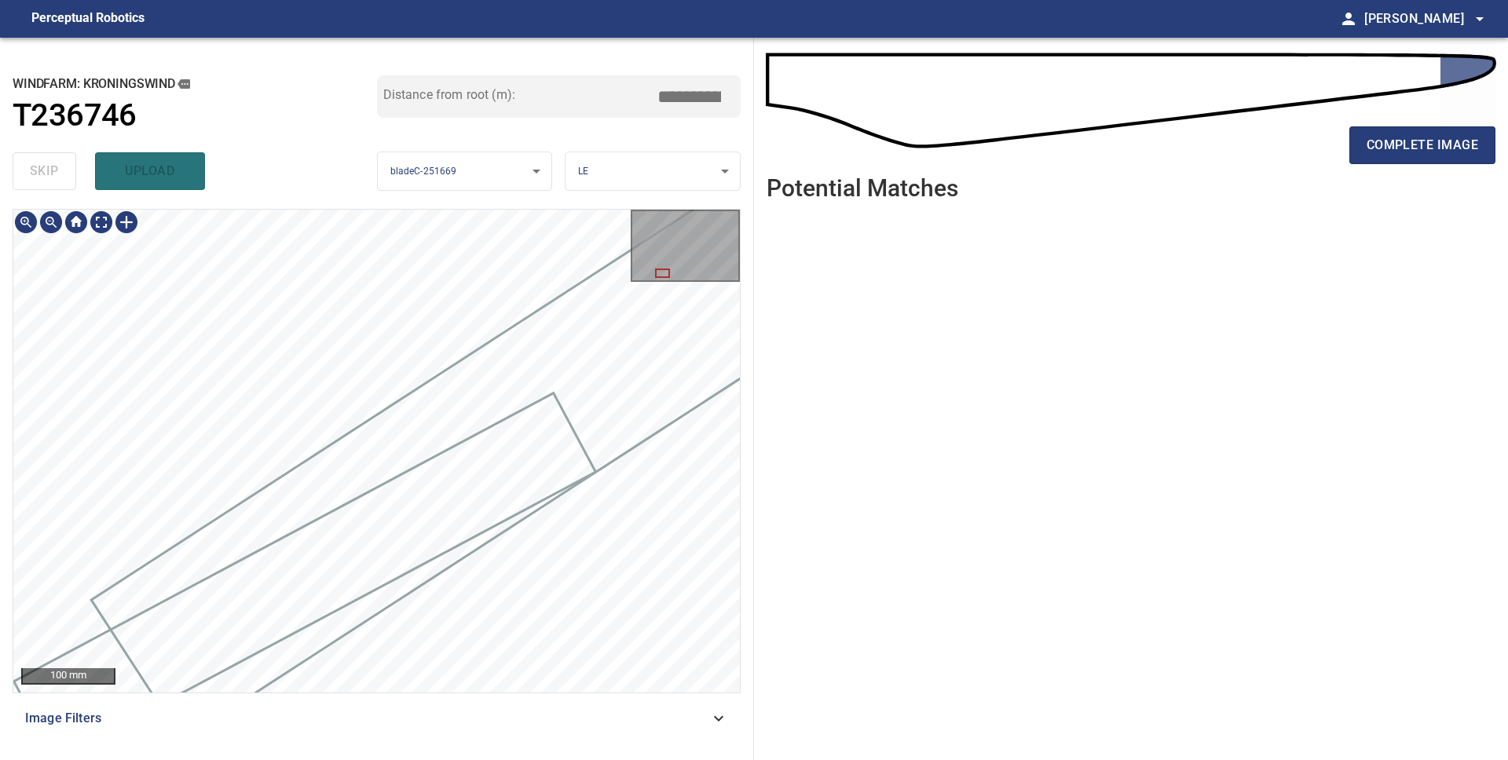
click at [678, 360] on div at bounding box center [376, 451] width 726 height 483
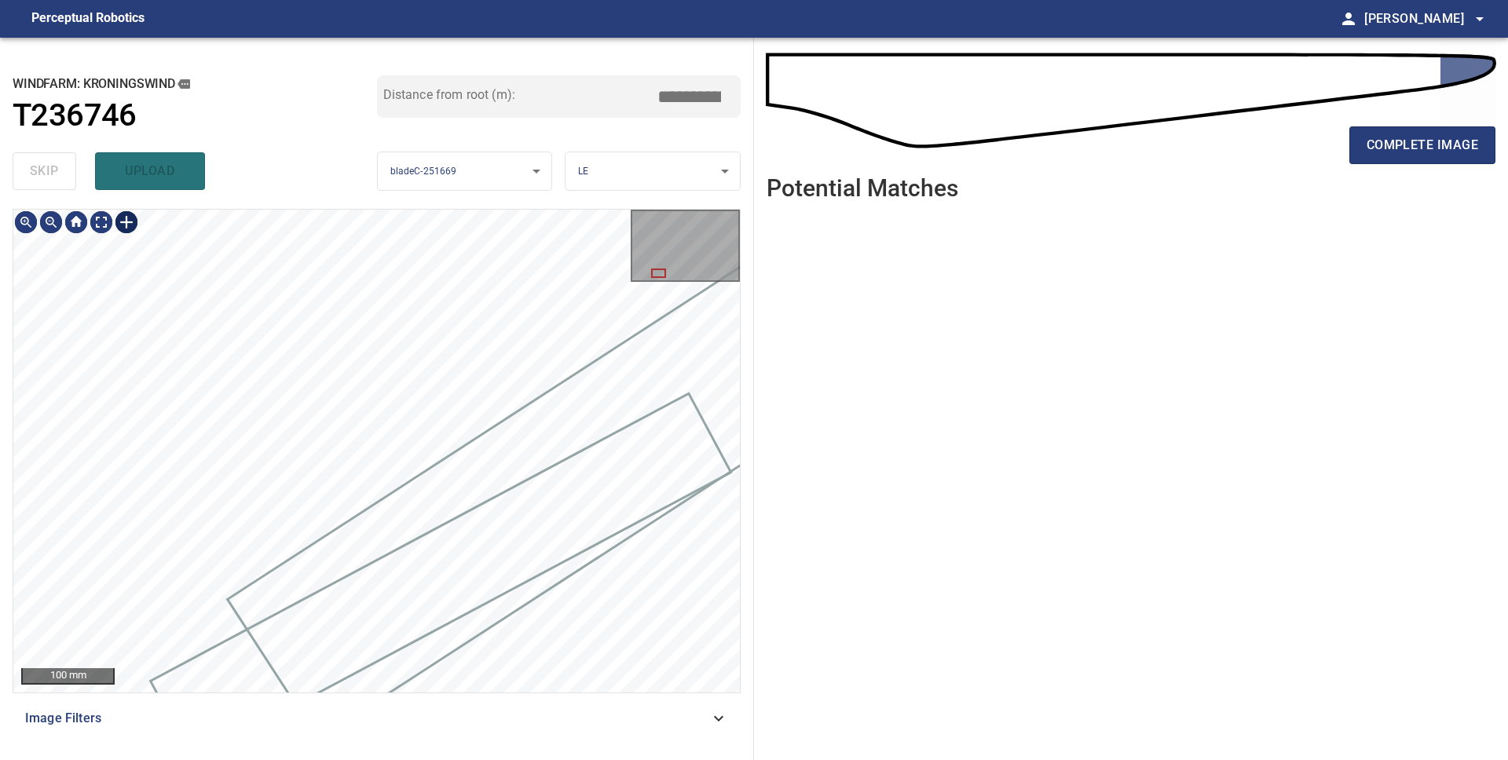
click at [130, 223] on div at bounding box center [126, 222] width 25 height 25
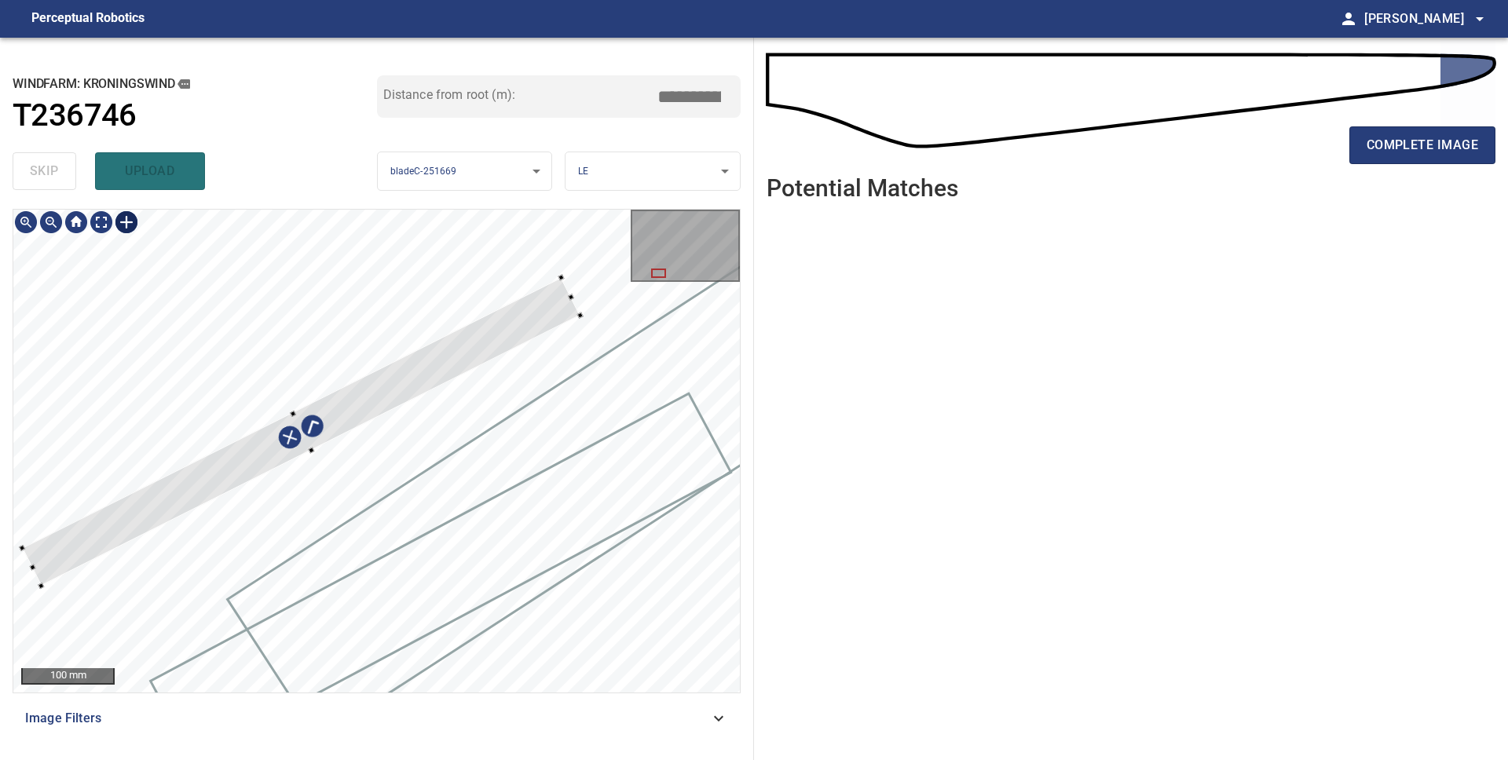
click at [445, 363] on div at bounding box center [300, 432] width 558 height 309
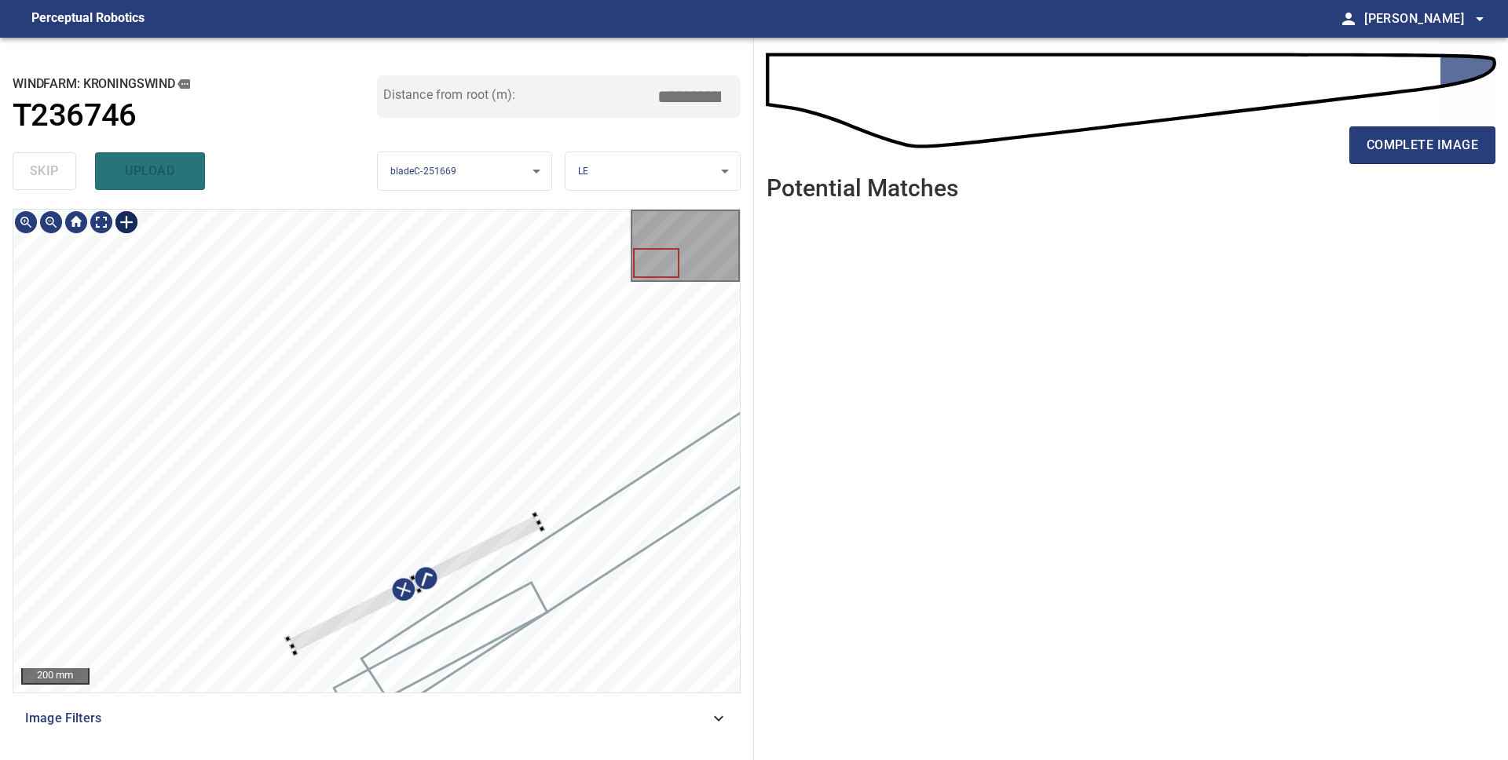
click at [536, 510] on div at bounding box center [376, 451] width 726 height 483
click at [590, 586] on div at bounding box center [376, 451] width 726 height 483
click at [568, 558] on div at bounding box center [478, 625] width 203 height 134
click at [558, 571] on div at bounding box center [477, 622] width 202 height 134
click at [549, 587] on div at bounding box center [480, 625] width 201 height 136
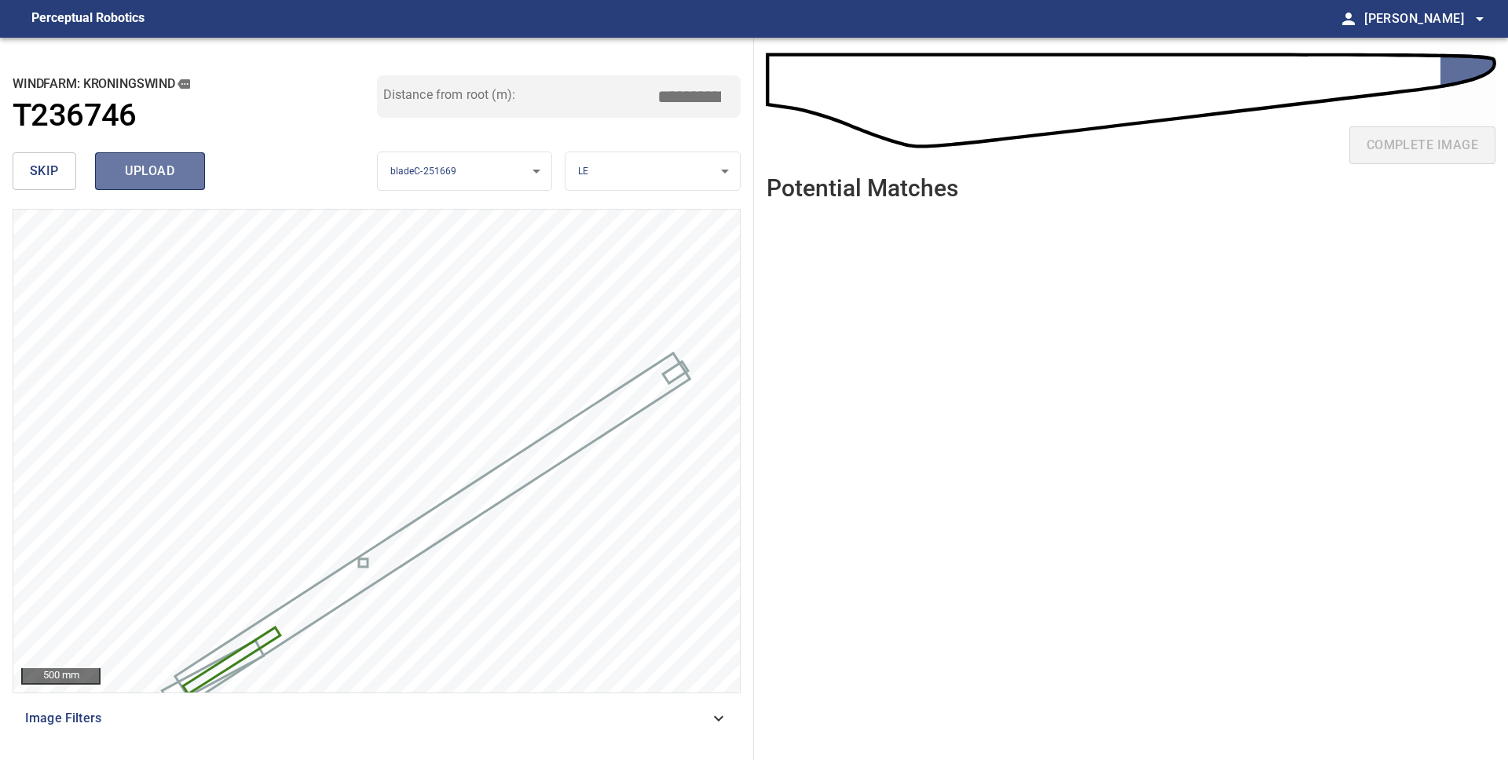
click at [120, 174] on span "upload" at bounding box center [149, 171] width 75 height 22
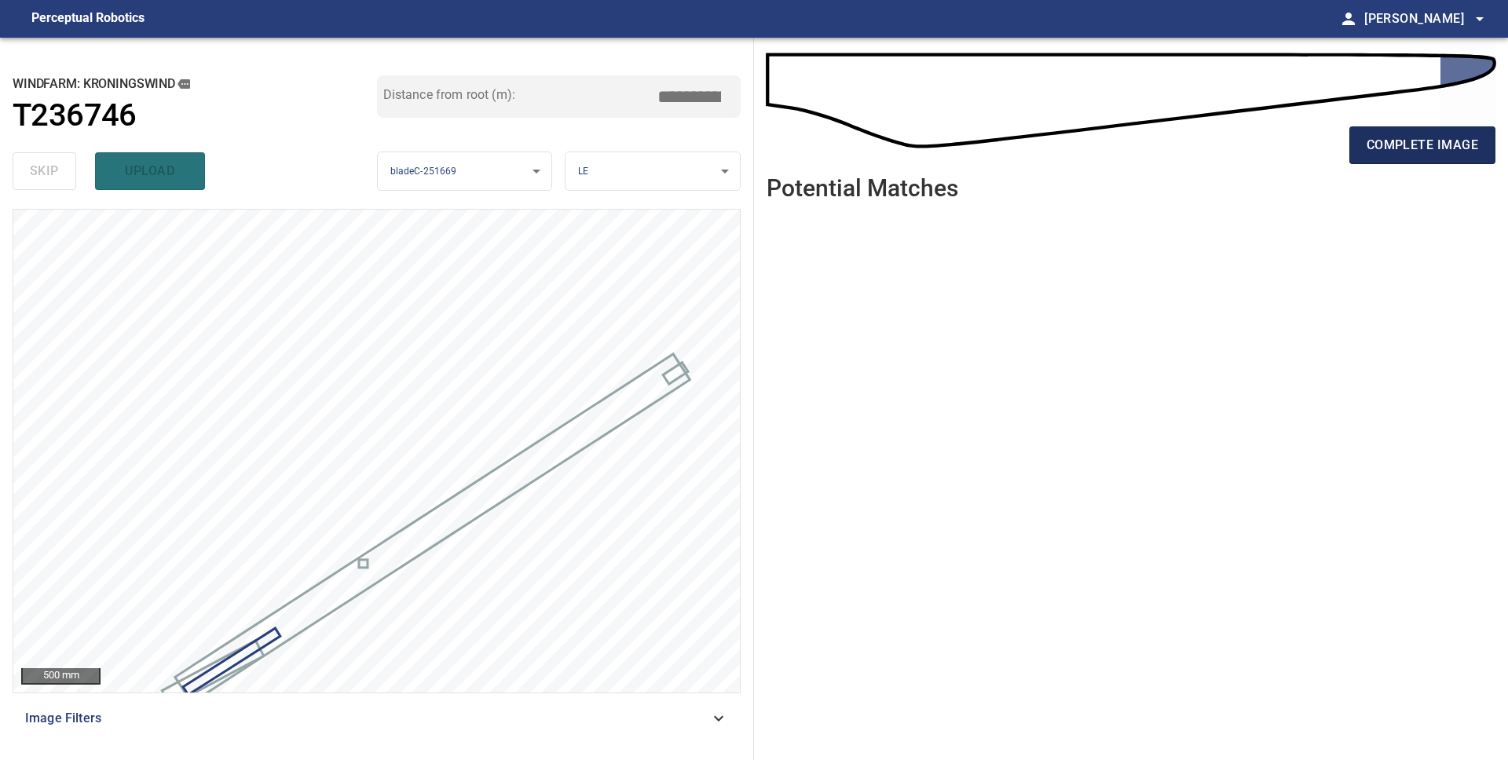
click at [1442, 148] on span "complete image" at bounding box center [1421, 145] width 111 height 22
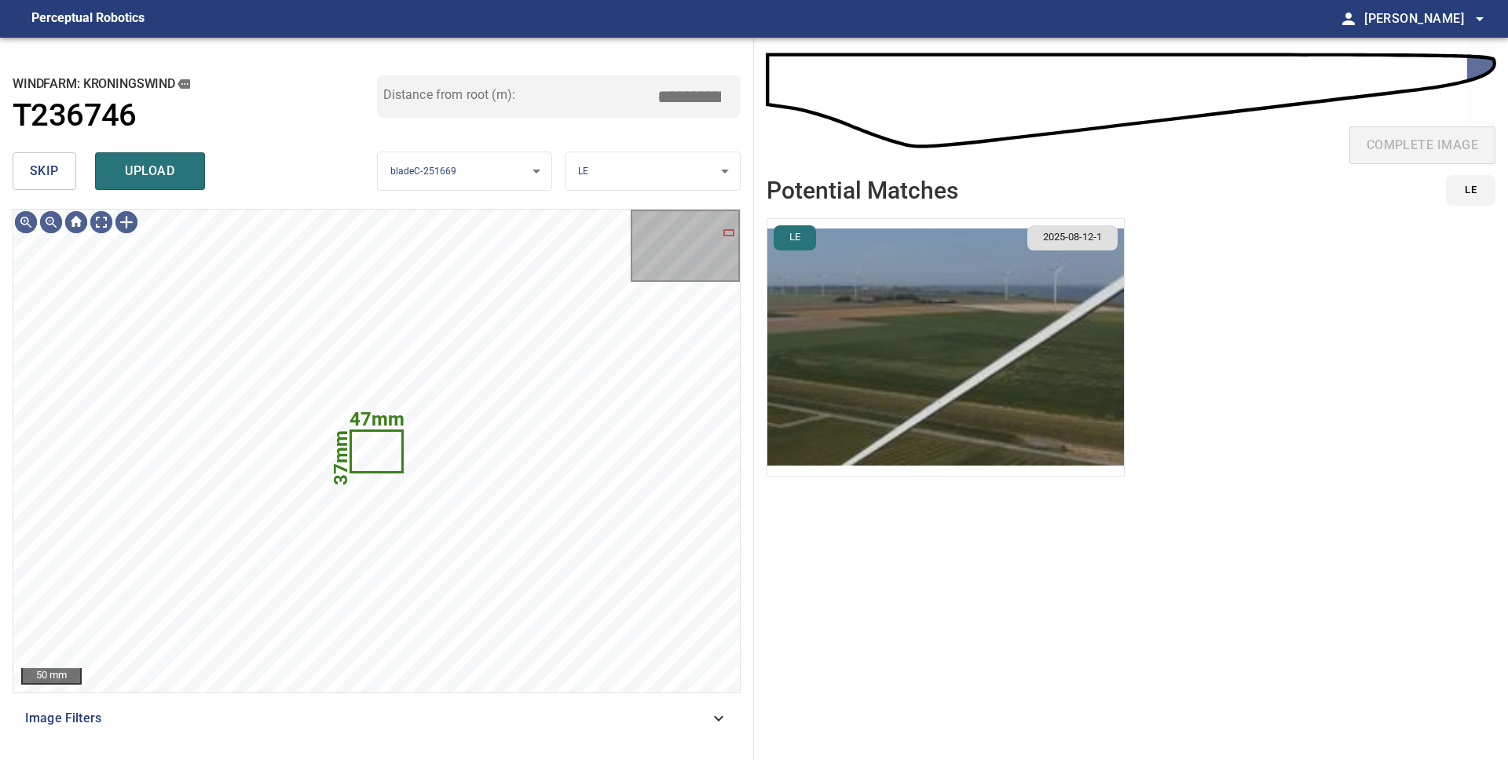
click at [47, 171] on span "skip" at bounding box center [44, 171] width 29 height 22
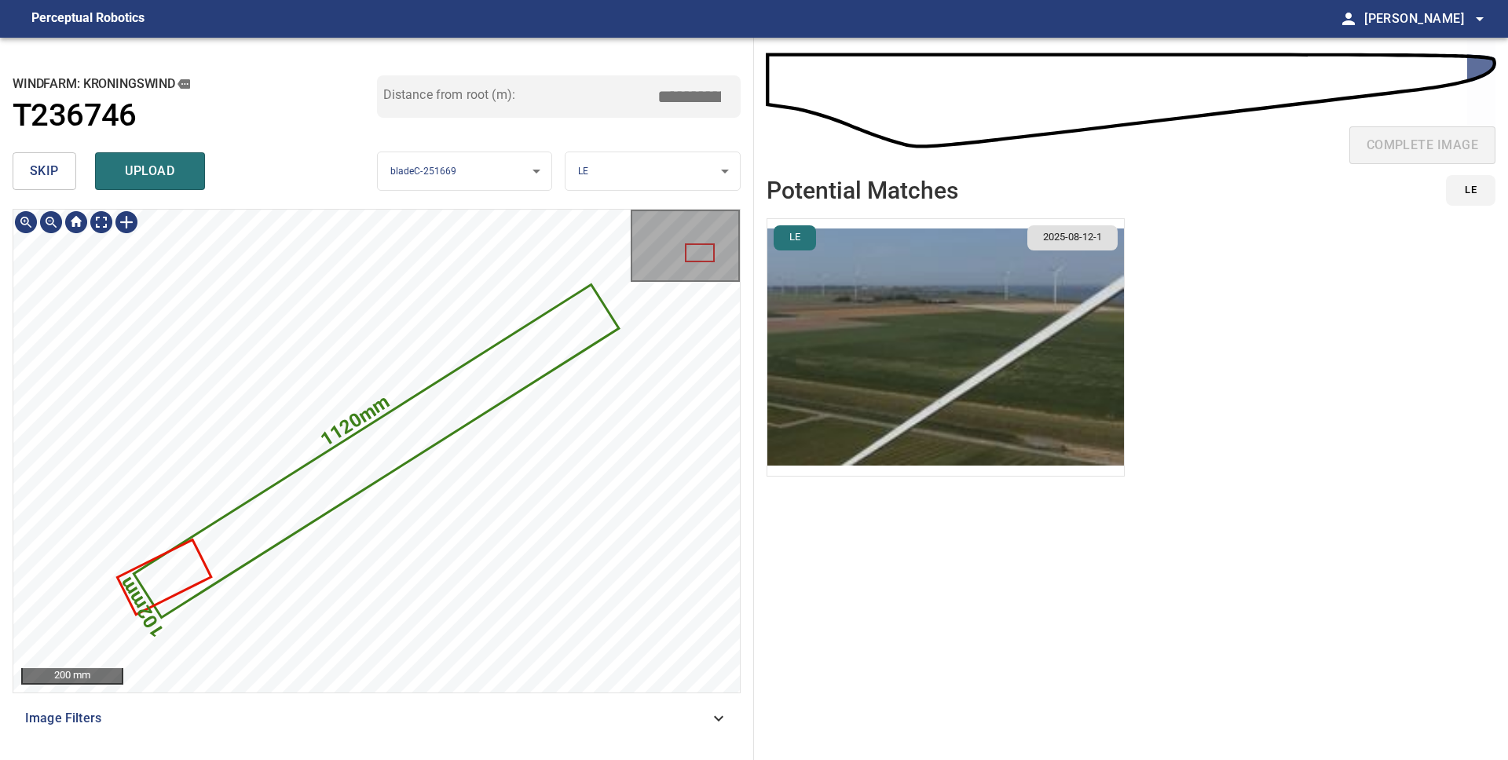
click at [485, 394] on icon at bounding box center [376, 452] width 481 height 330
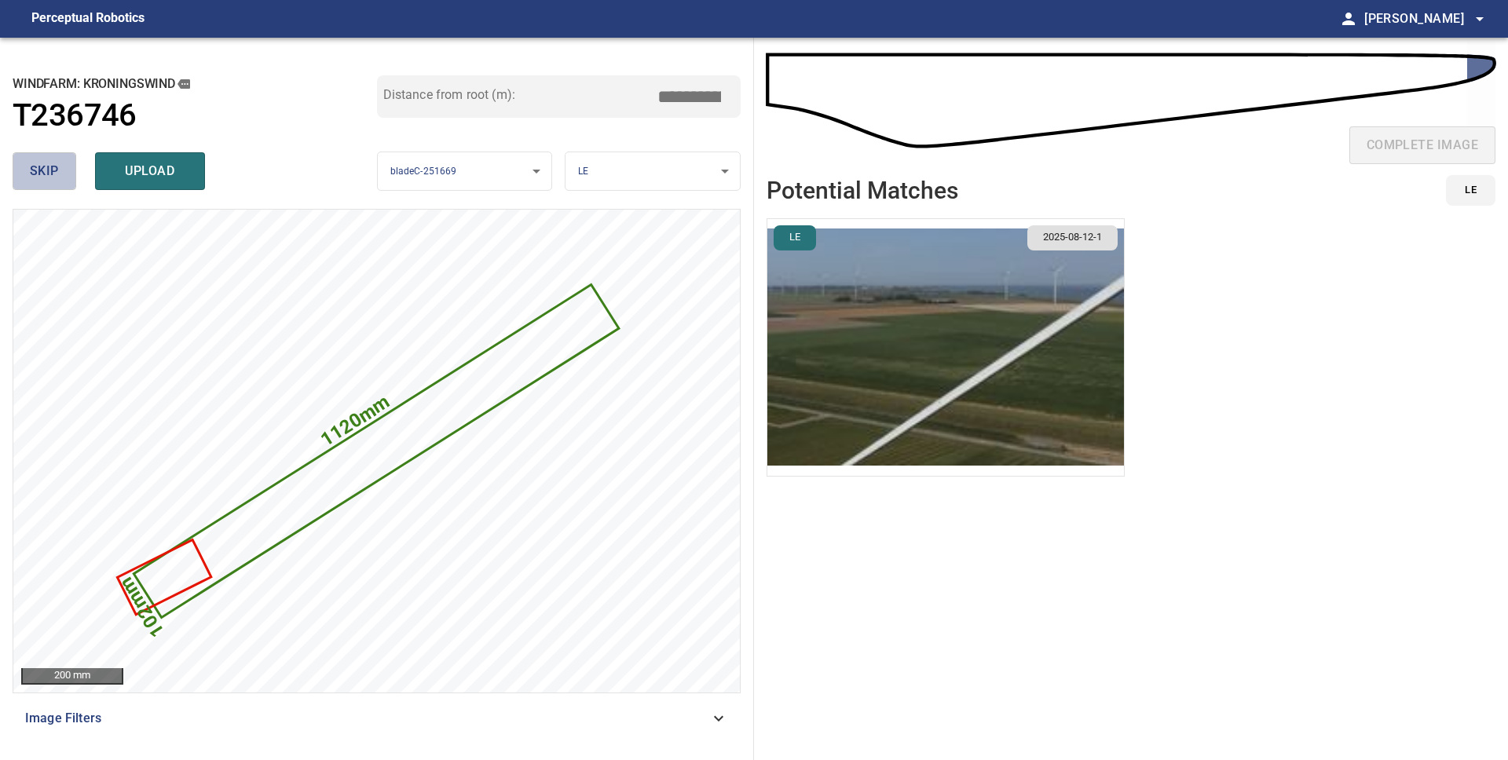
click at [55, 174] on span "skip" at bounding box center [44, 171] width 29 height 22
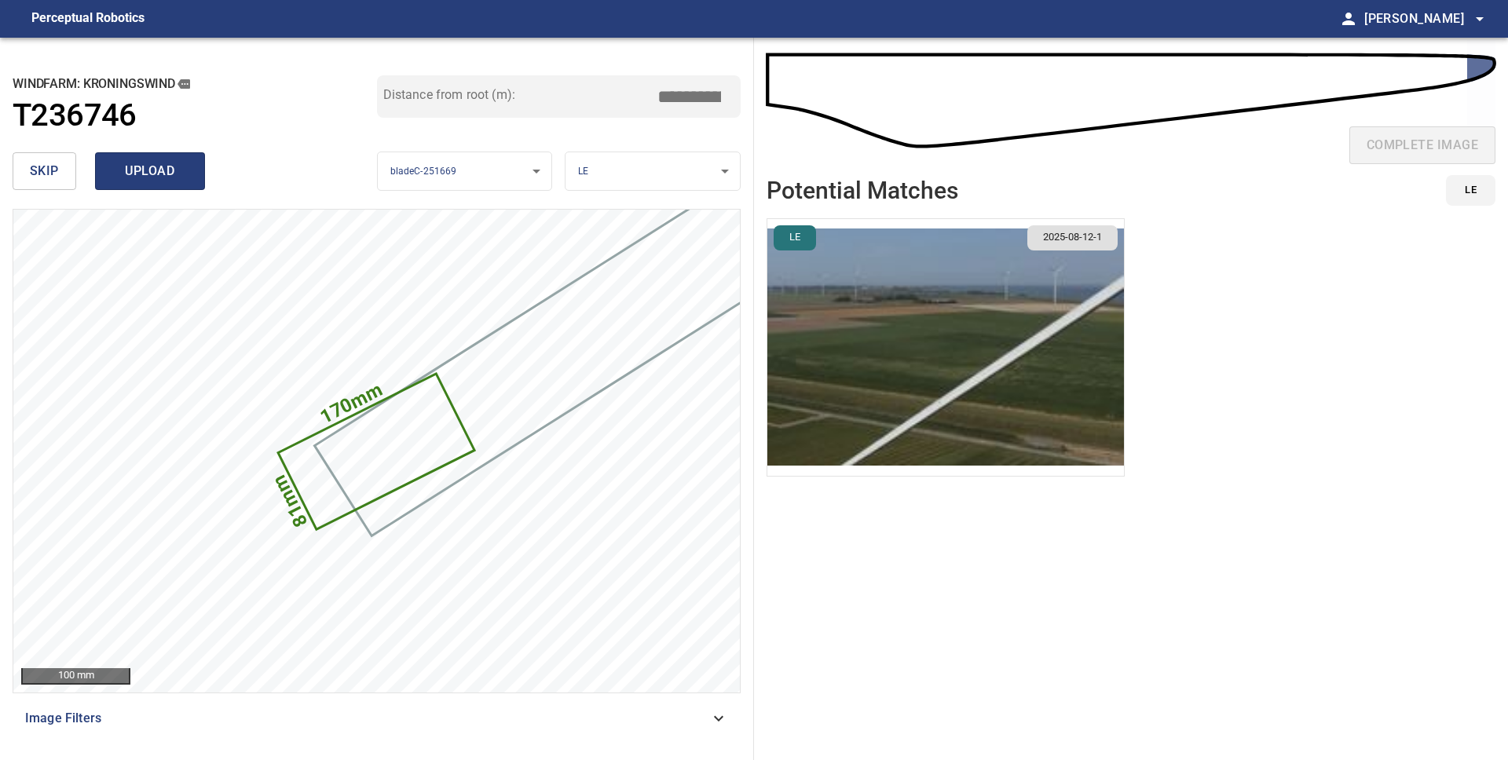
click at [165, 170] on span "upload" at bounding box center [149, 171] width 75 height 22
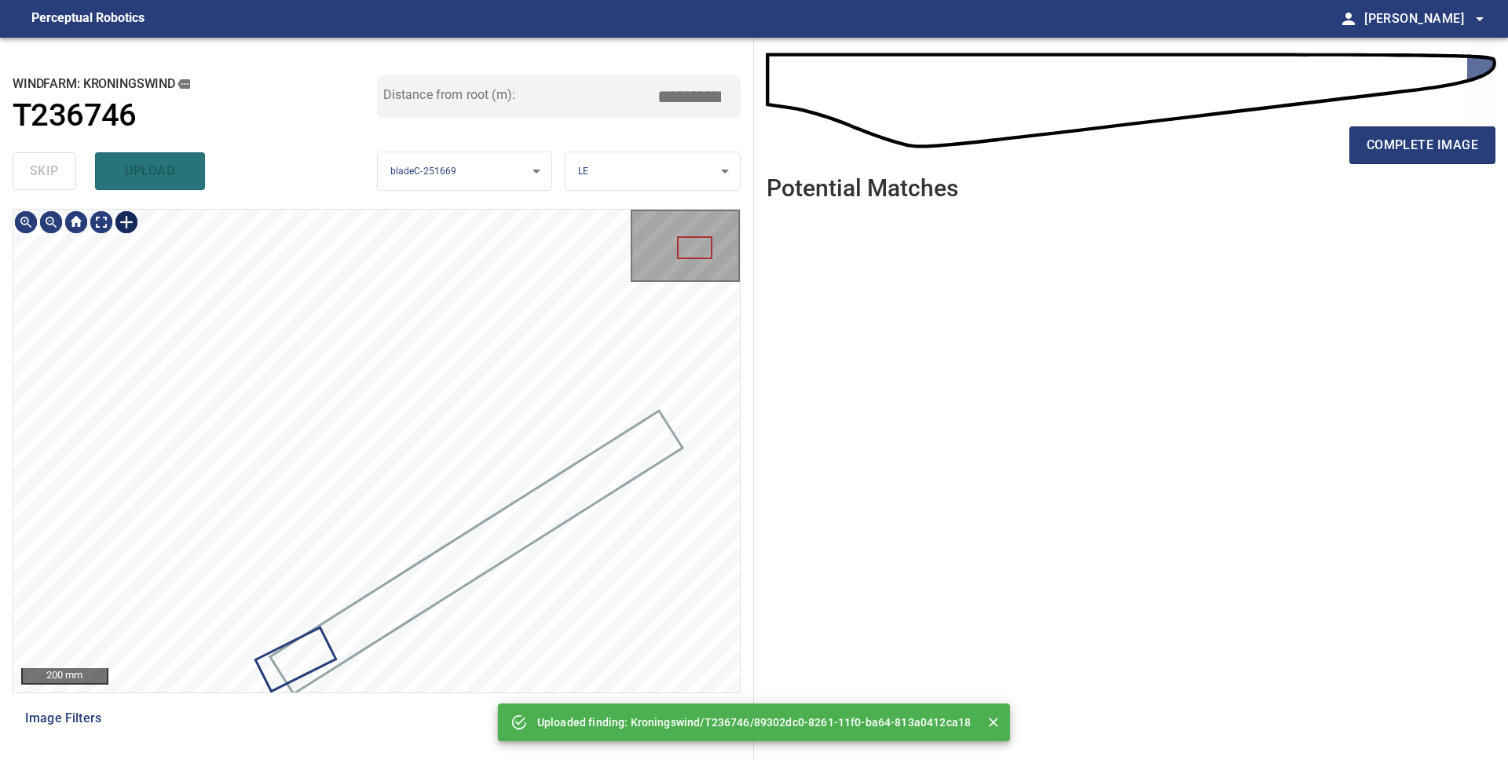
click at [125, 223] on div at bounding box center [126, 222] width 25 height 25
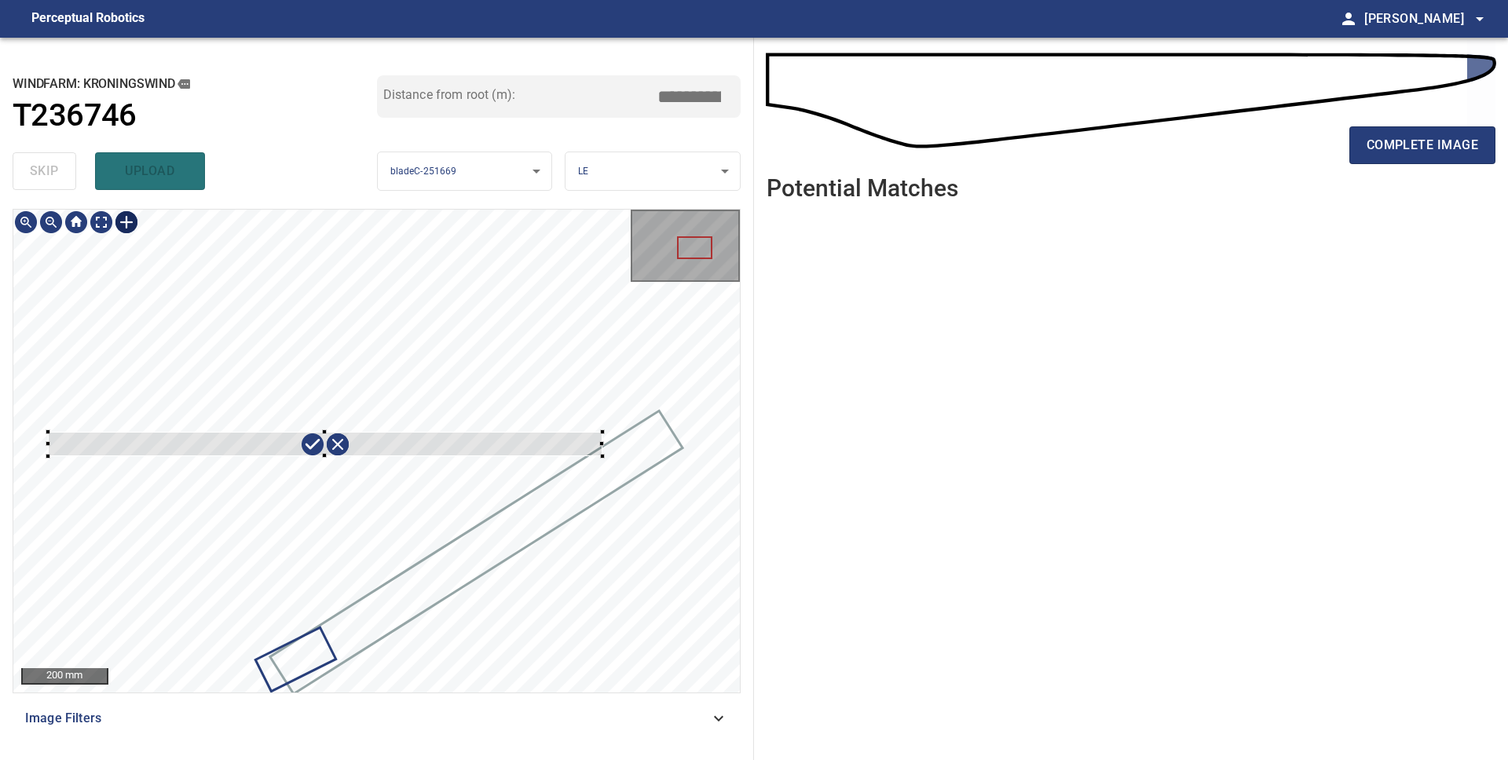
click at [602, 432] on div at bounding box center [376, 451] width 726 height 483
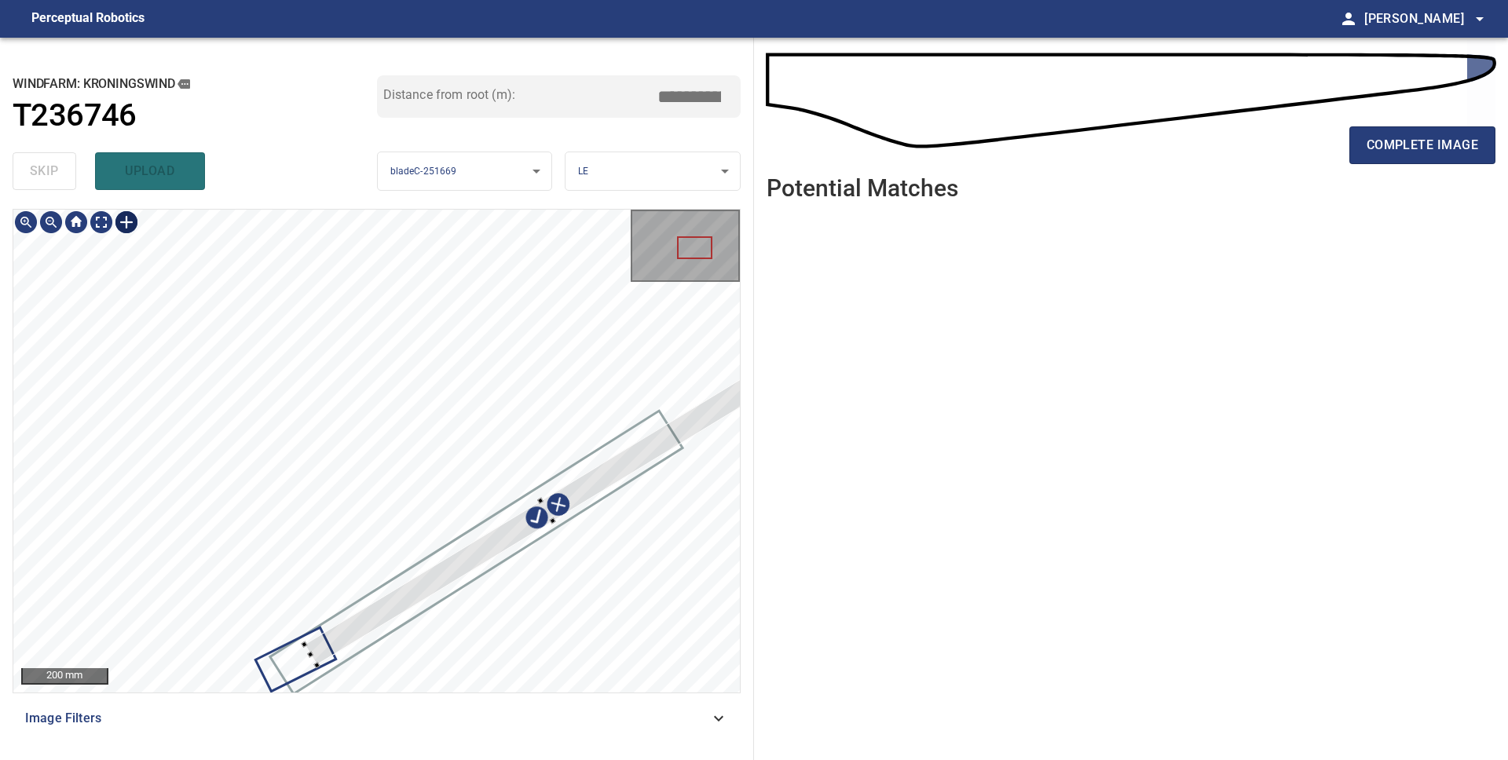
click at [652, 464] on div at bounding box center [376, 451] width 726 height 483
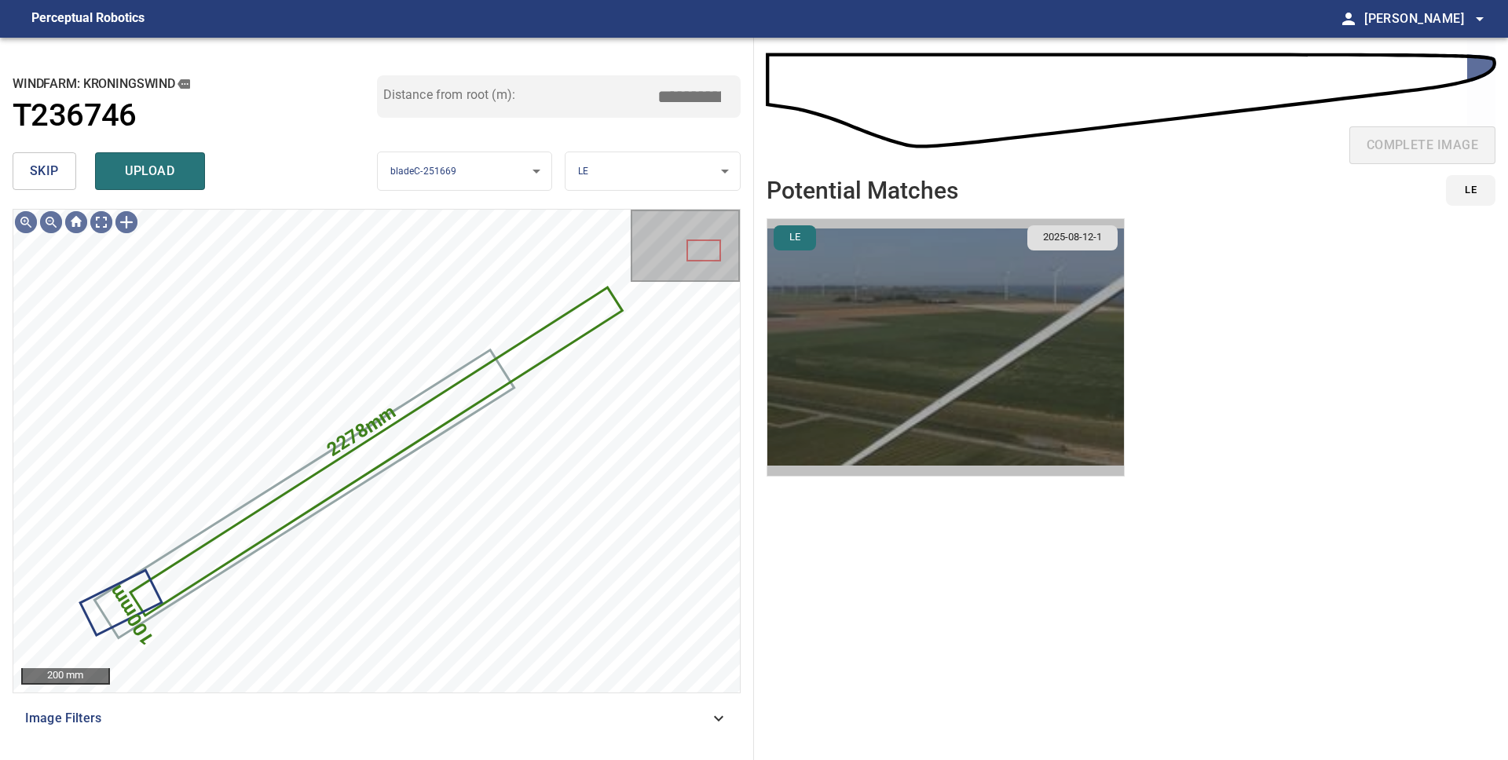
click at [858, 326] on img "button" at bounding box center [945, 347] width 356 height 257
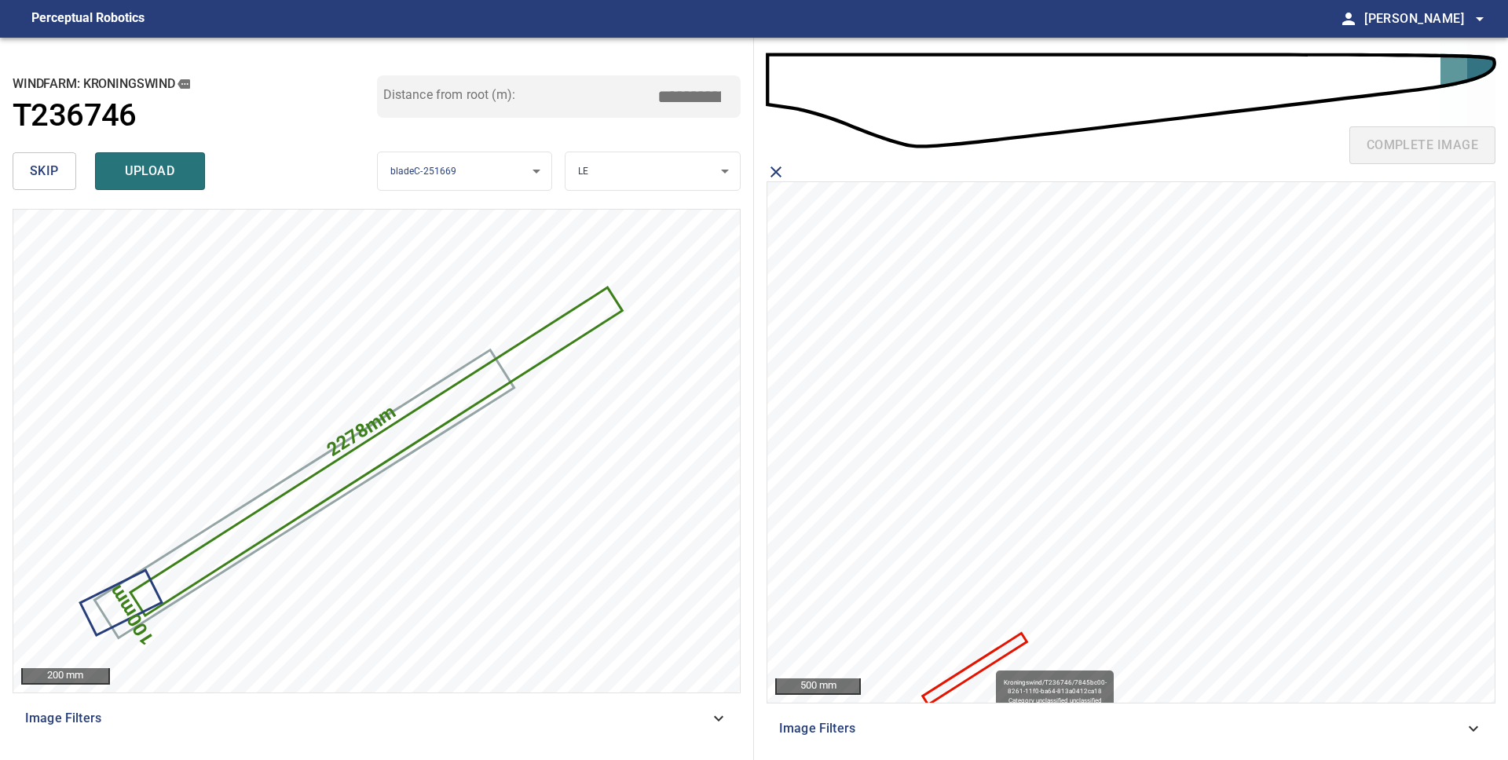
click at [988, 663] on icon at bounding box center [974, 668] width 101 height 68
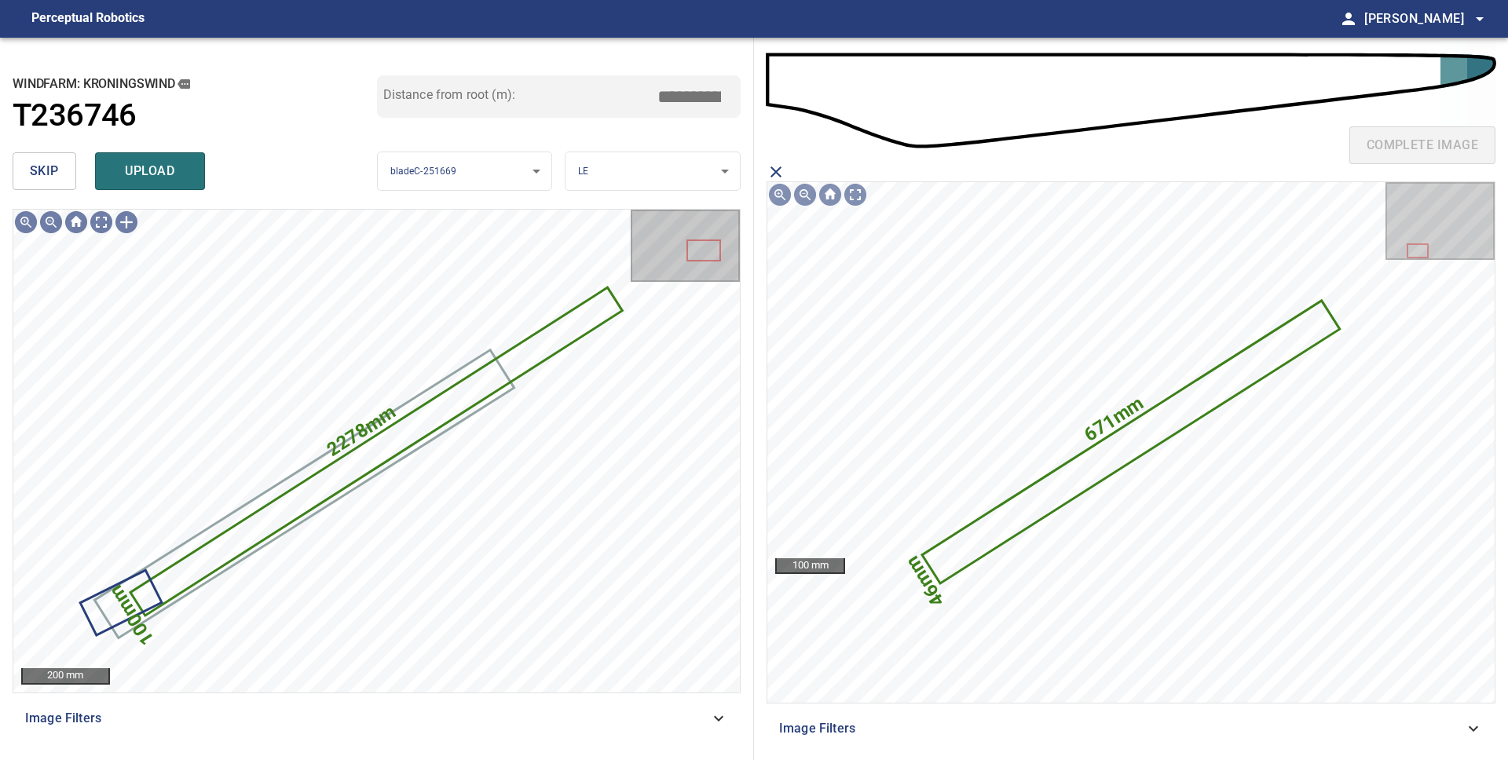
click at [138, 167] on span "upload" at bounding box center [149, 171] width 75 height 22
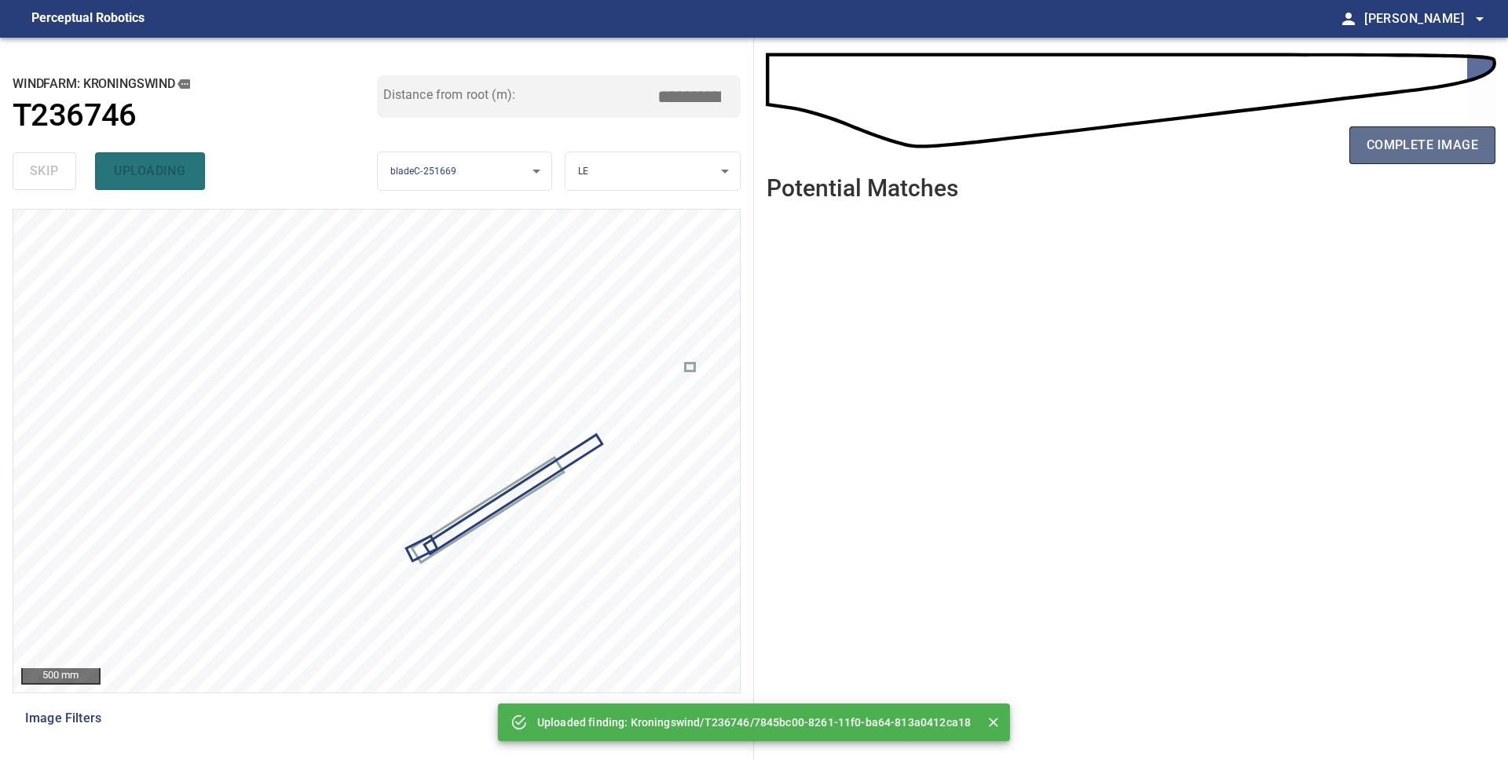
click at [1373, 144] on span "complete image" at bounding box center [1421, 145] width 111 height 22
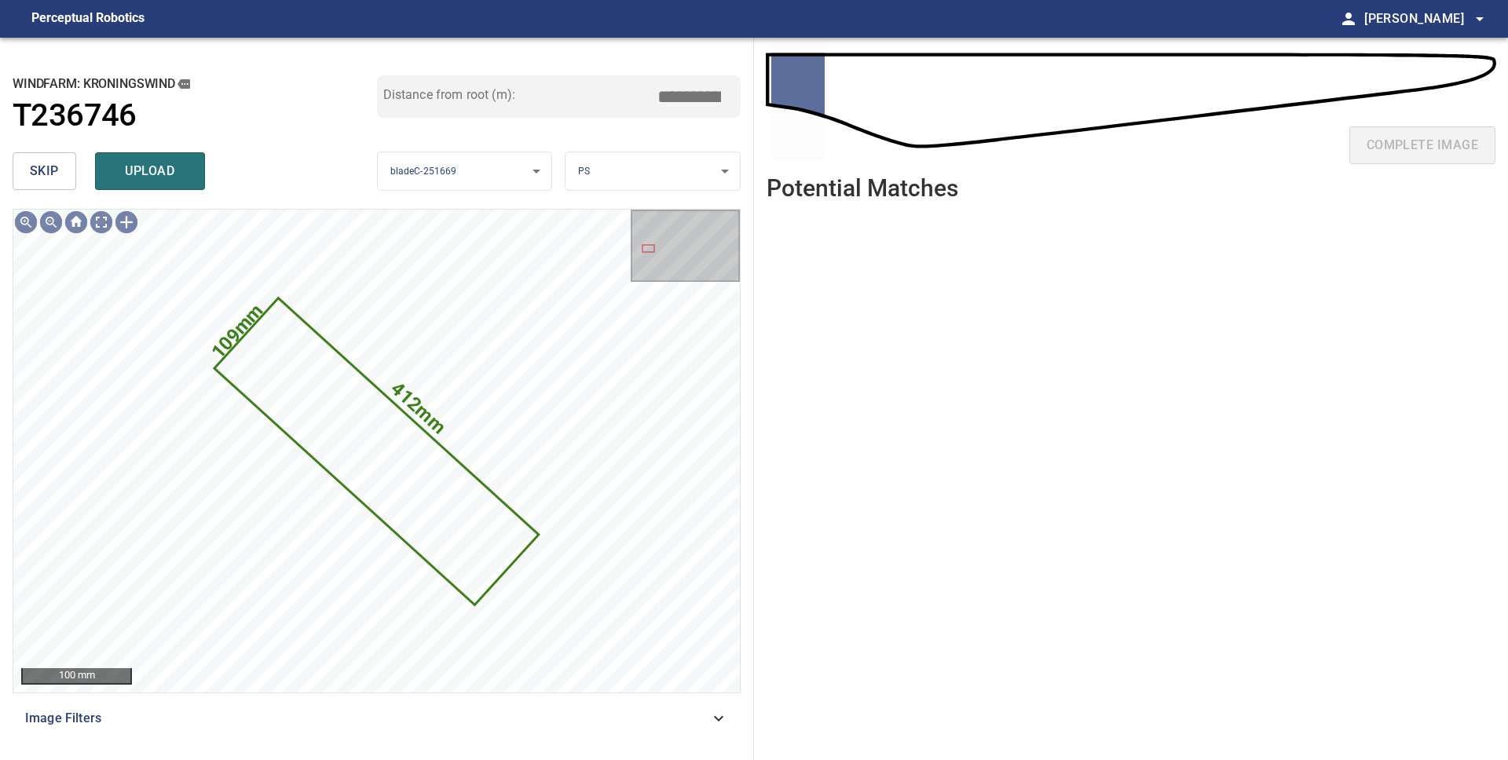
click at [27, 170] on button "skip" at bounding box center [45, 171] width 64 height 38
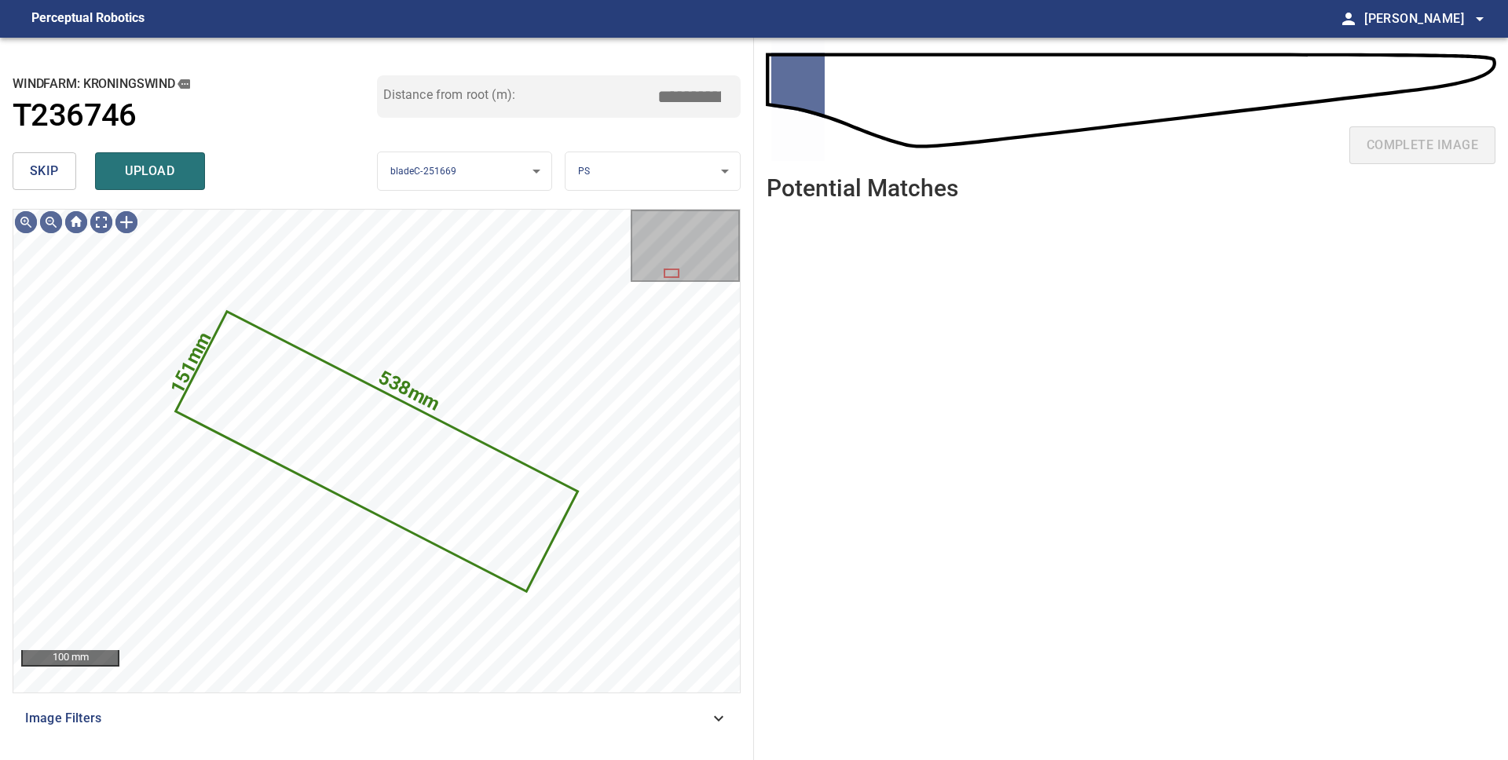
click at [115, 166] on span "upload" at bounding box center [149, 171] width 75 height 22
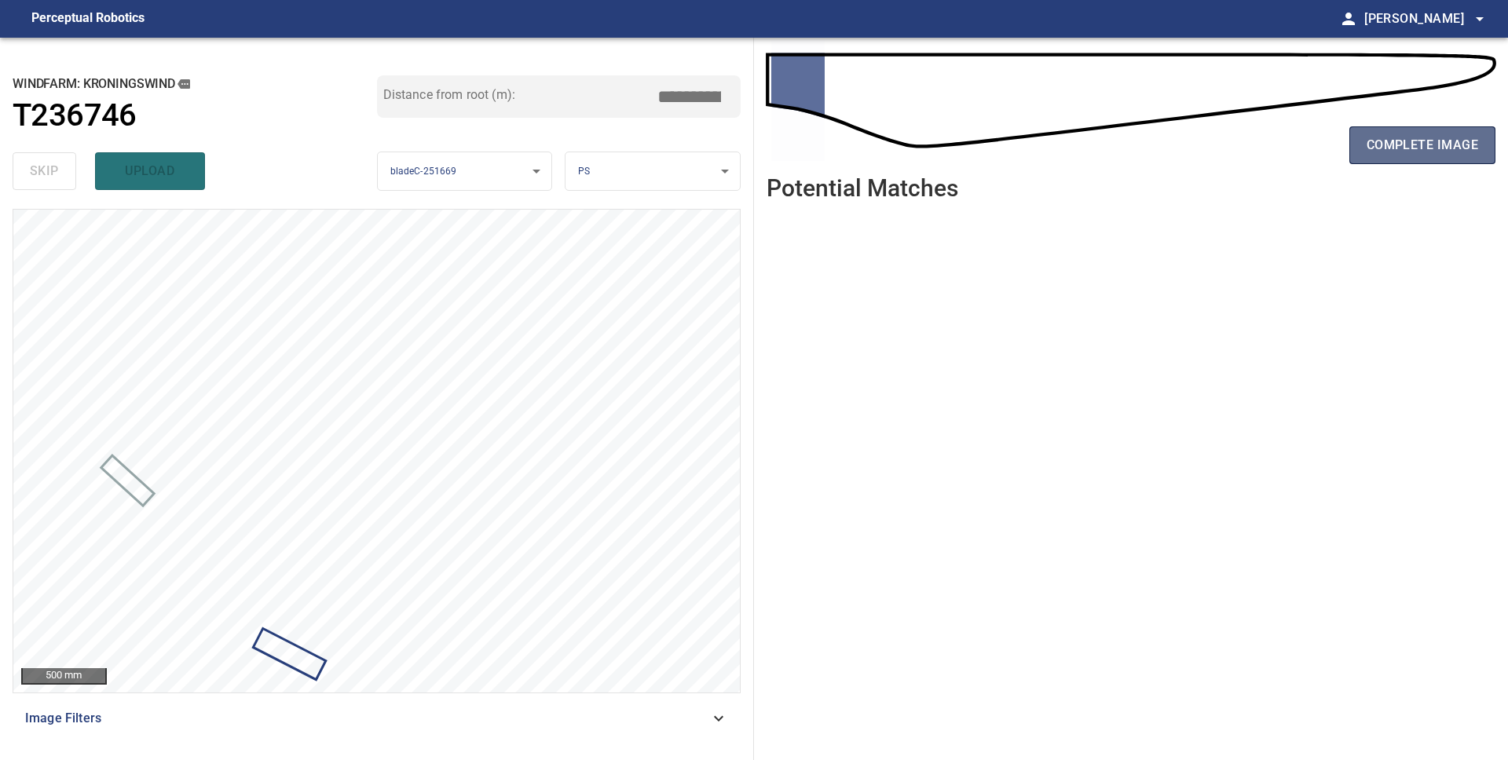
click at [1405, 140] on span "complete image" at bounding box center [1421, 145] width 111 height 22
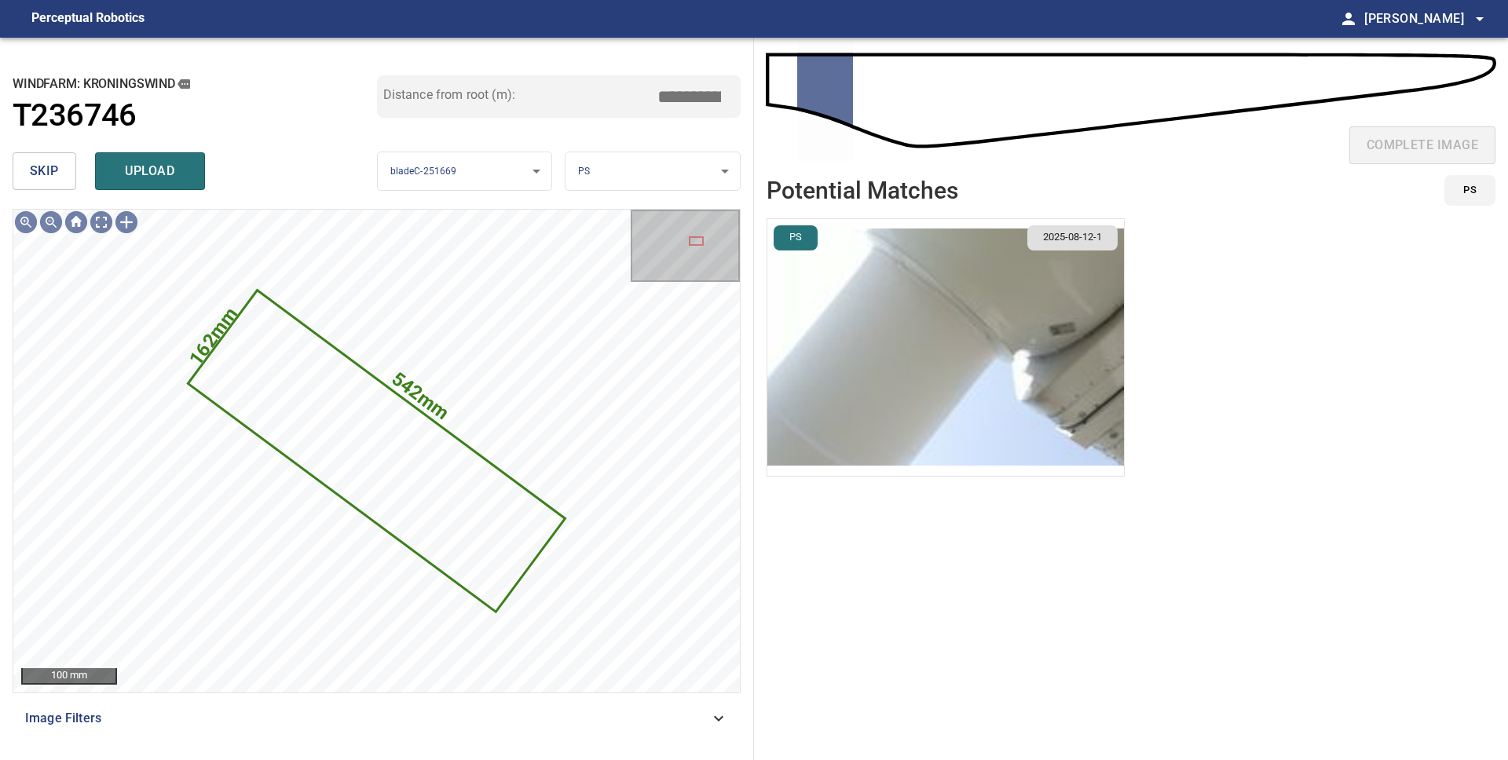
click at [1036, 388] on img "button" at bounding box center [945, 347] width 356 height 257
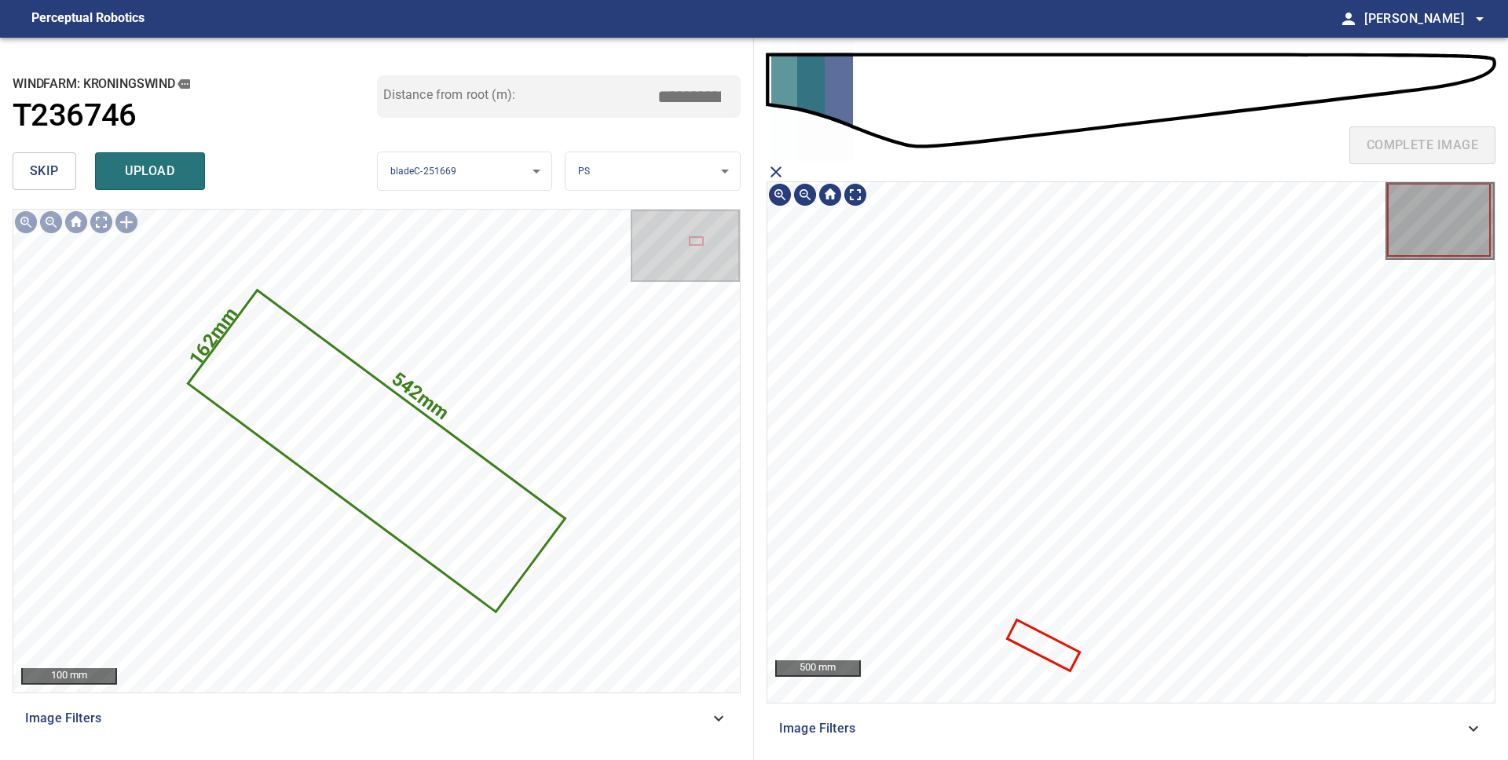
click at [1056, 642] on icon at bounding box center [1042, 646] width 69 height 48
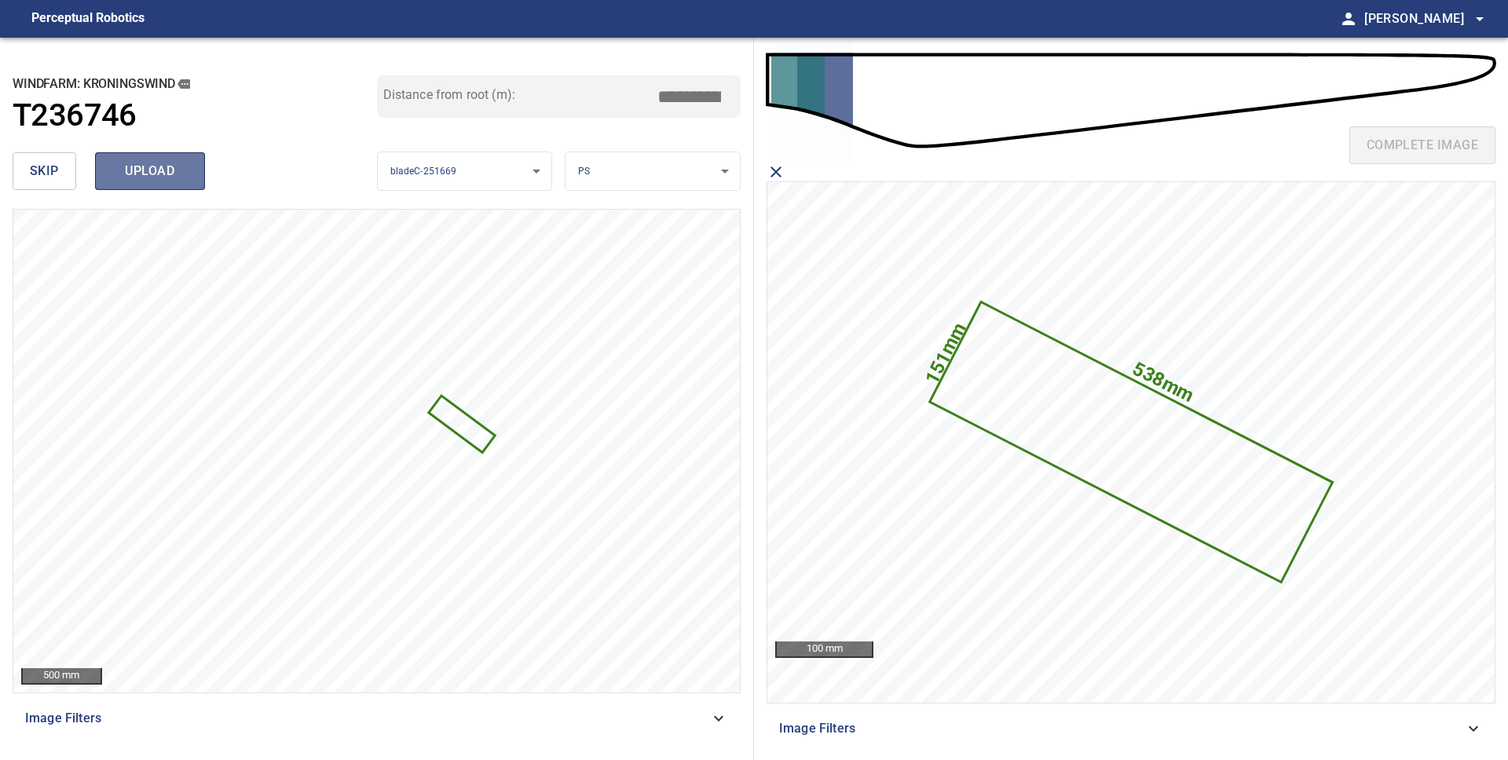
click at [132, 177] on span "upload" at bounding box center [149, 171] width 75 height 22
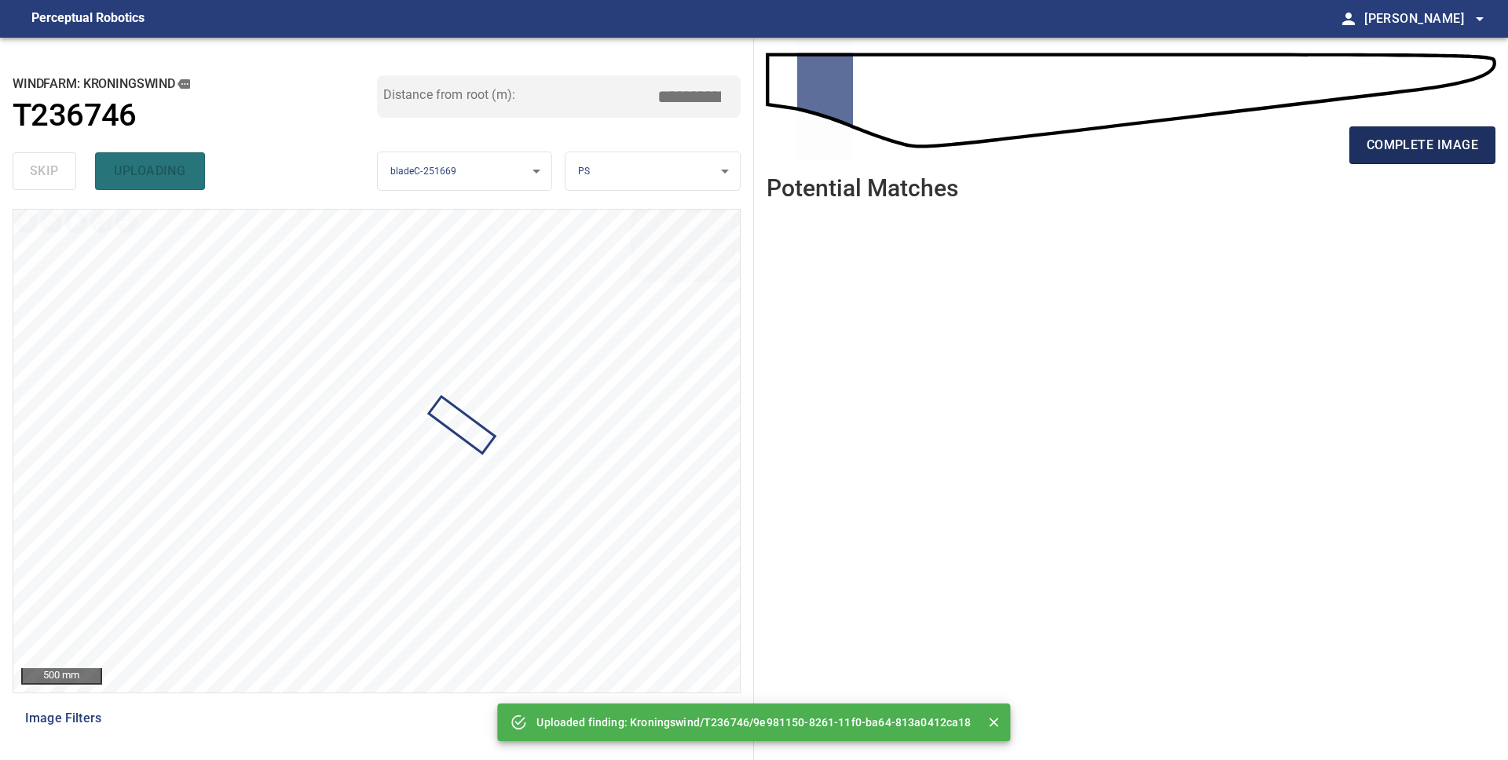
click at [1406, 155] on span "complete image" at bounding box center [1421, 145] width 111 height 22
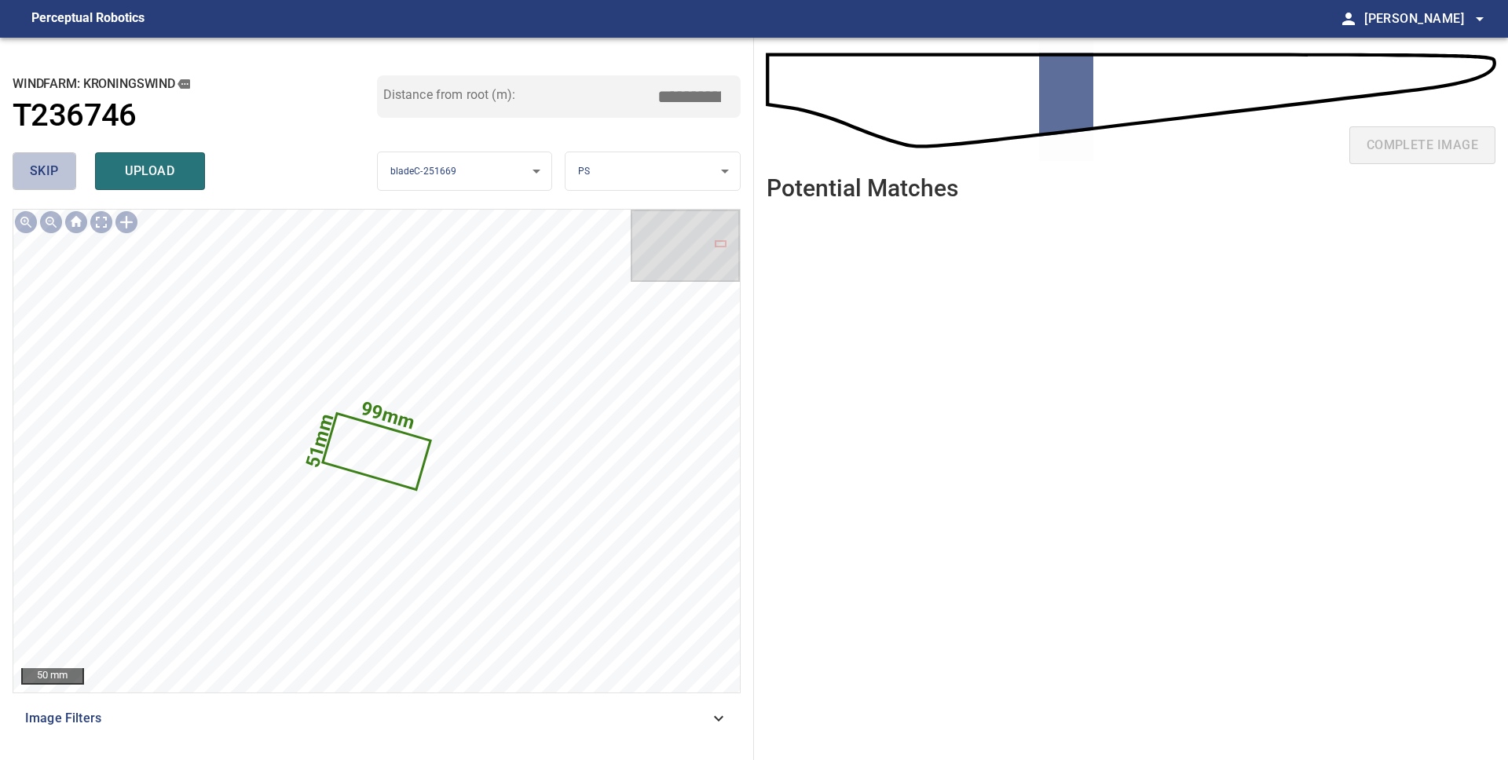
click at [64, 181] on button "skip" at bounding box center [45, 171] width 64 height 38
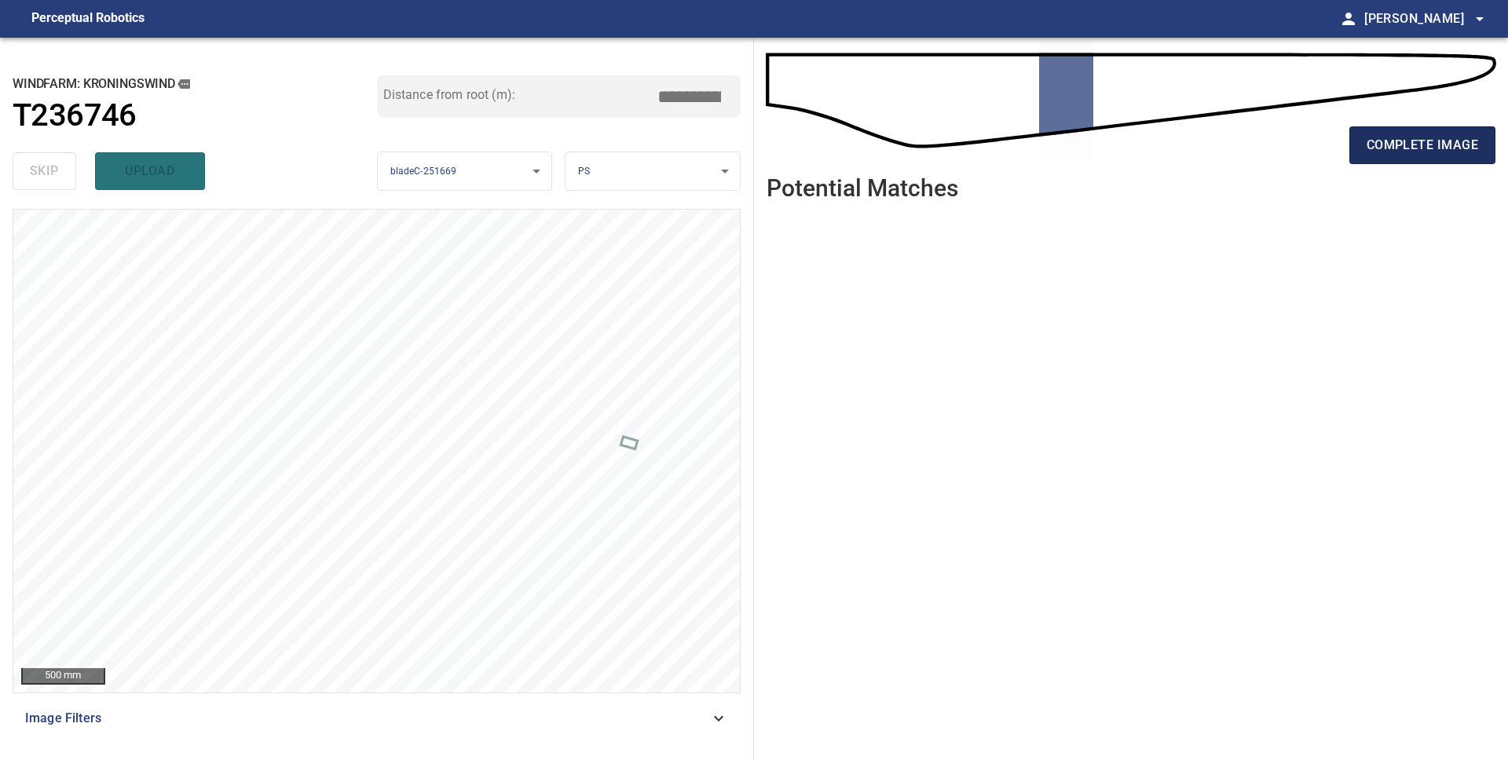
click at [1438, 158] on button "complete image" at bounding box center [1422, 145] width 146 height 38
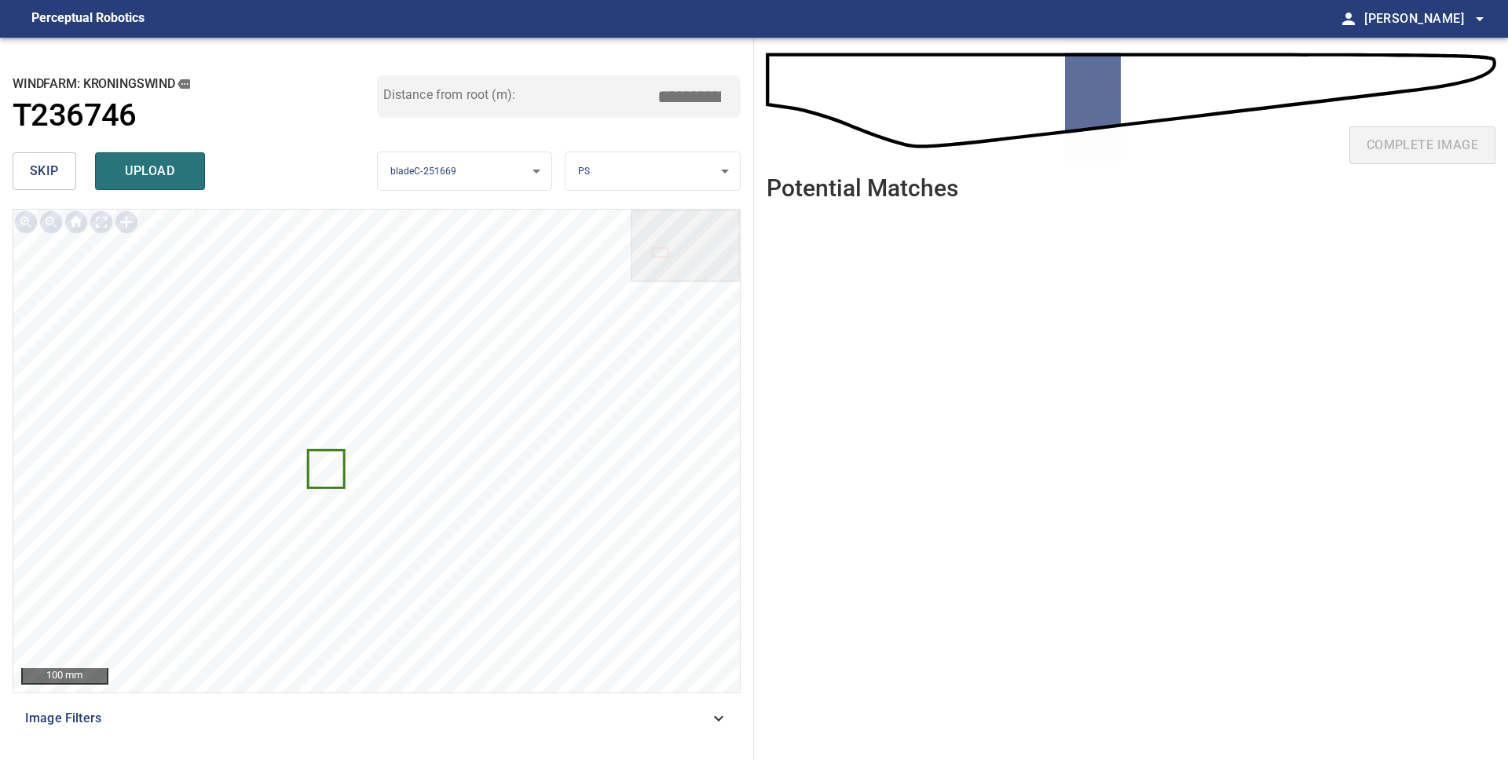
click at [37, 181] on span "skip" at bounding box center [44, 171] width 29 height 22
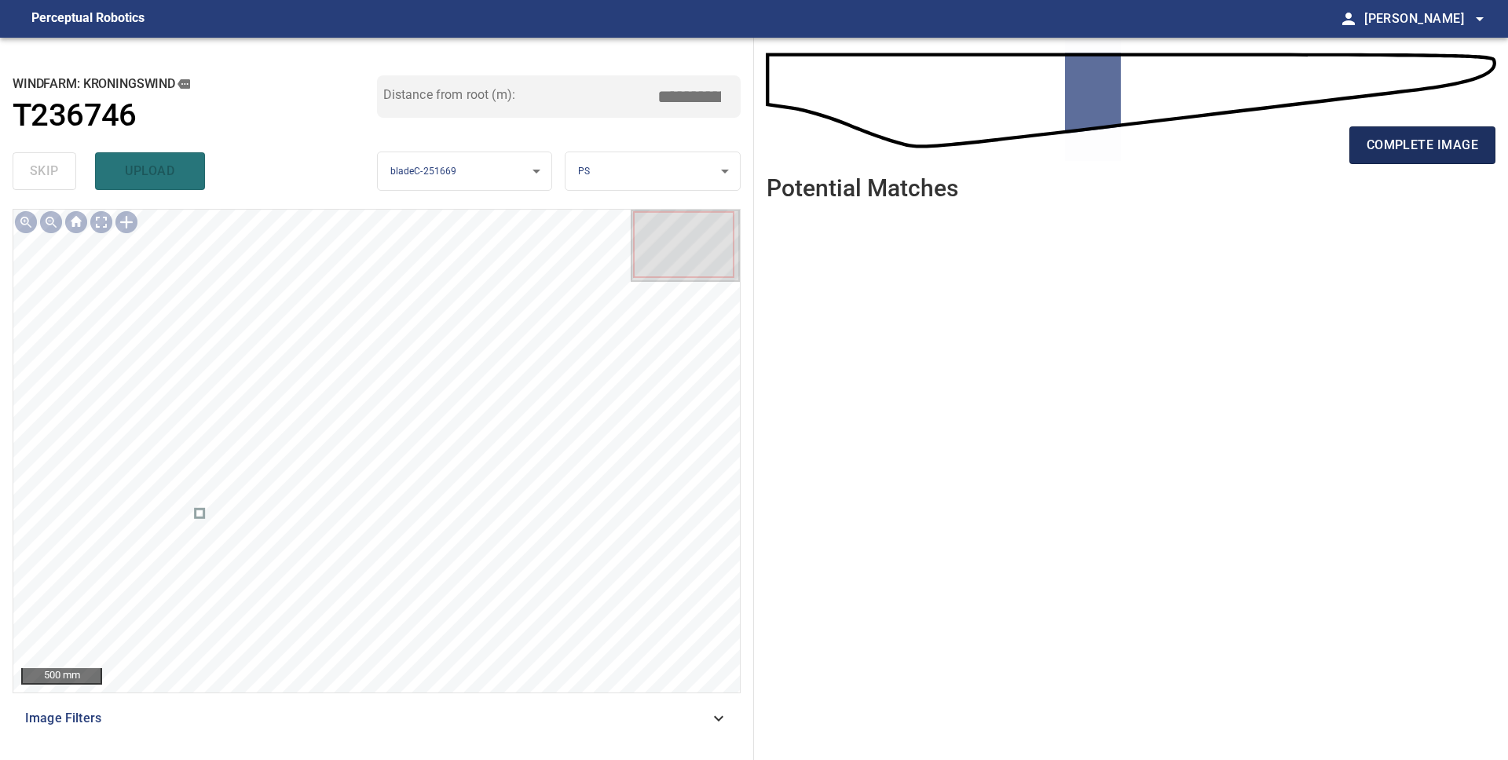
click at [1453, 153] on span "complete image" at bounding box center [1421, 145] width 111 height 22
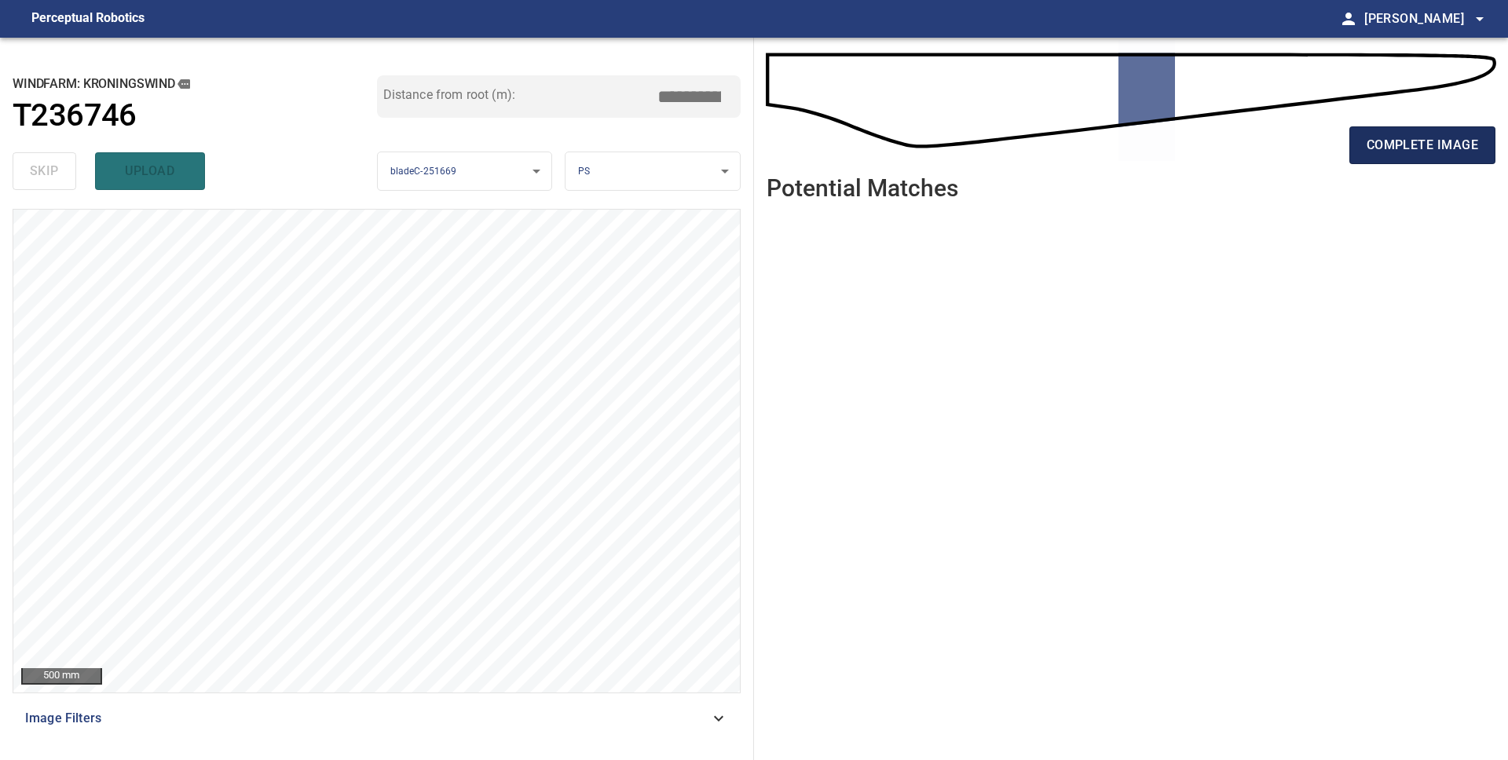
click at [1444, 151] on span "complete image" at bounding box center [1421, 145] width 111 height 22
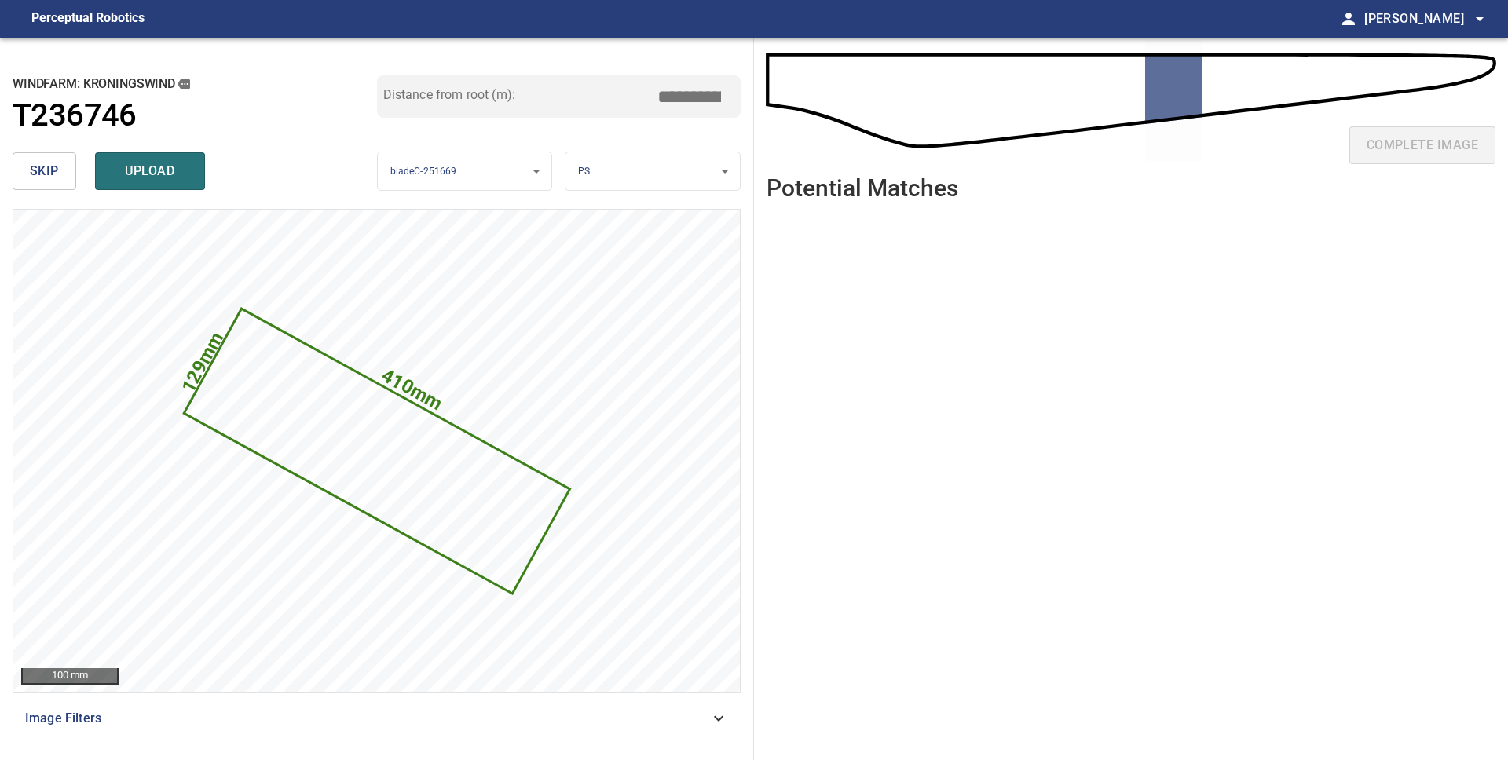
click at [42, 169] on span "skip" at bounding box center [44, 171] width 29 height 22
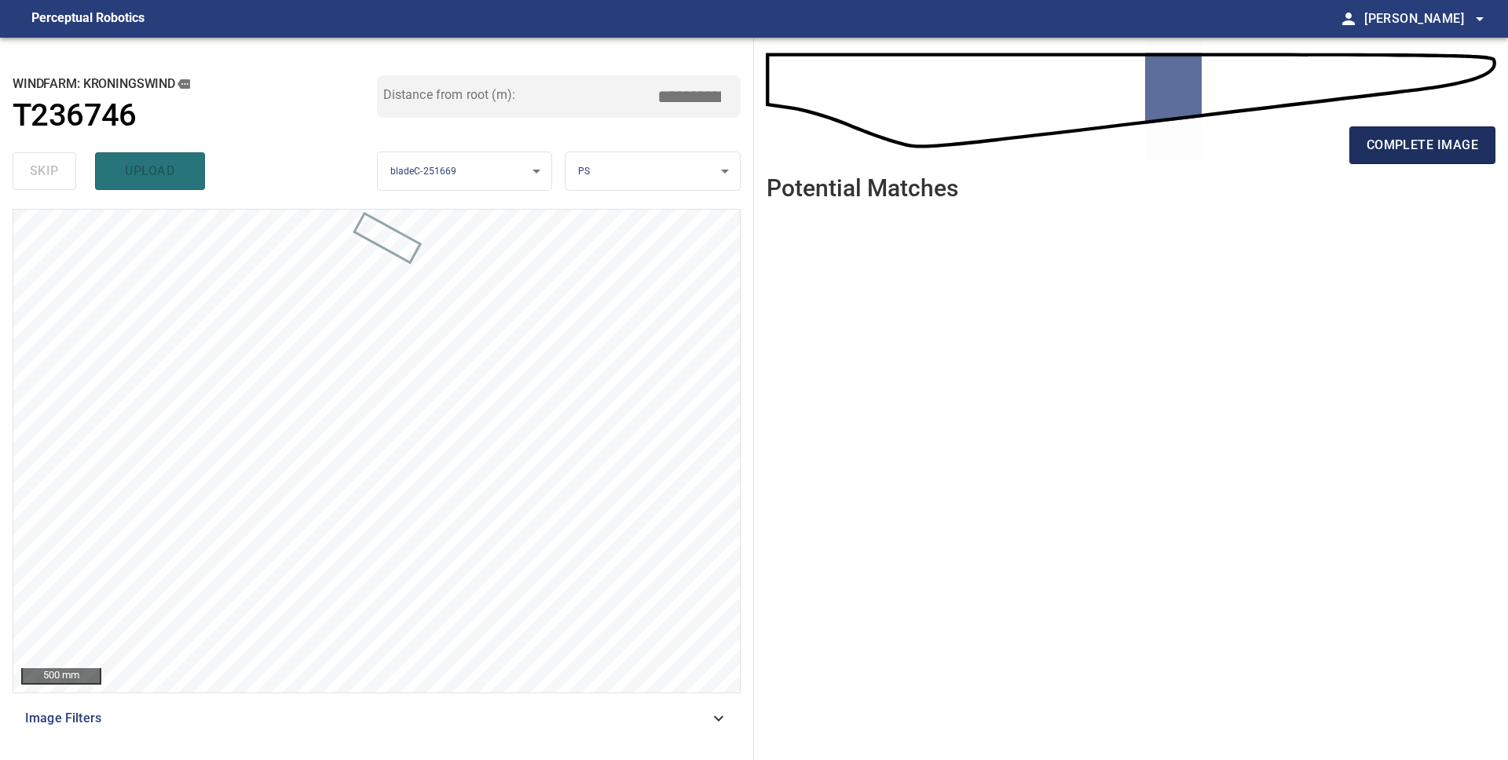
click at [1424, 156] on span "complete image" at bounding box center [1421, 145] width 111 height 22
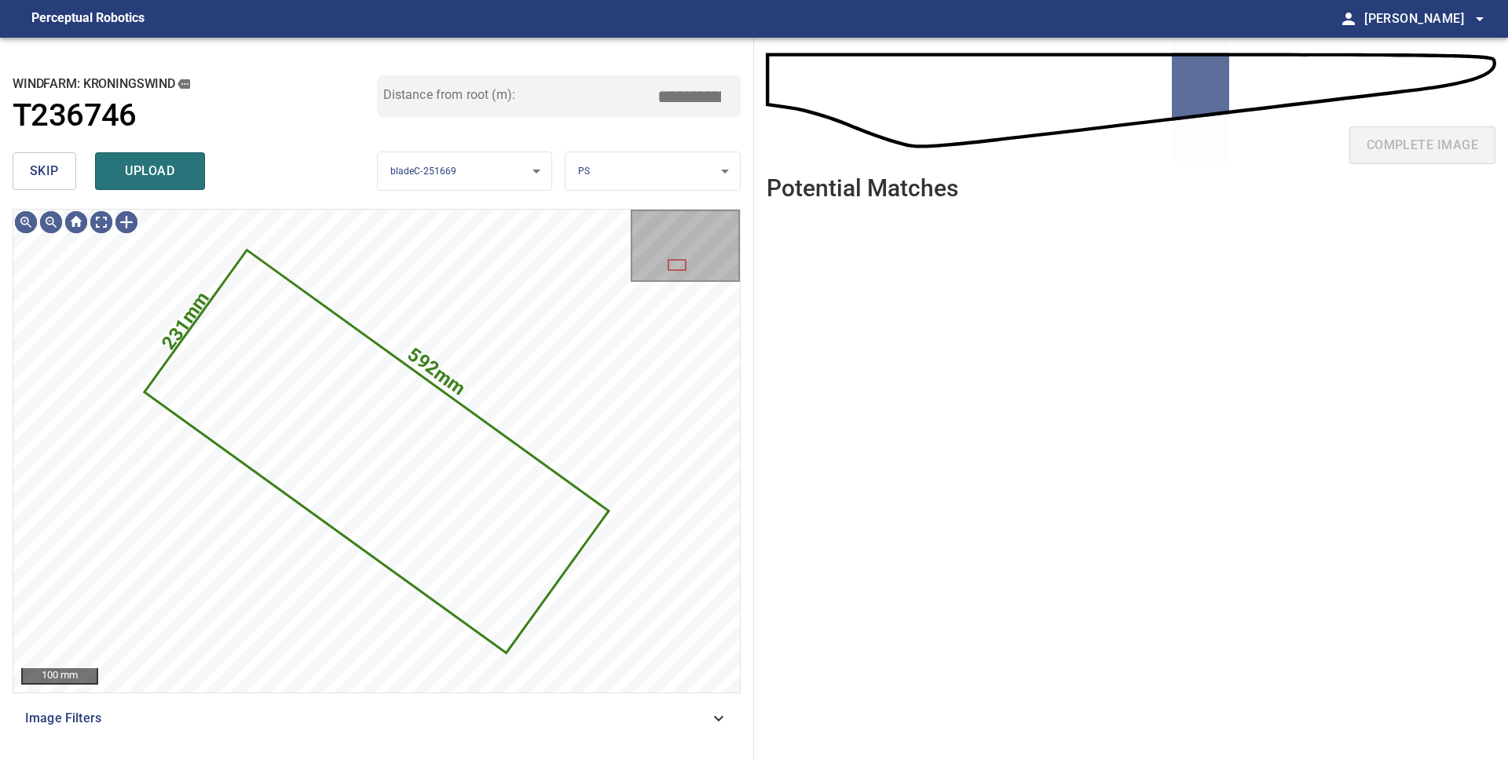
click at [30, 181] on span "skip" at bounding box center [44, 171] width 29 height 22
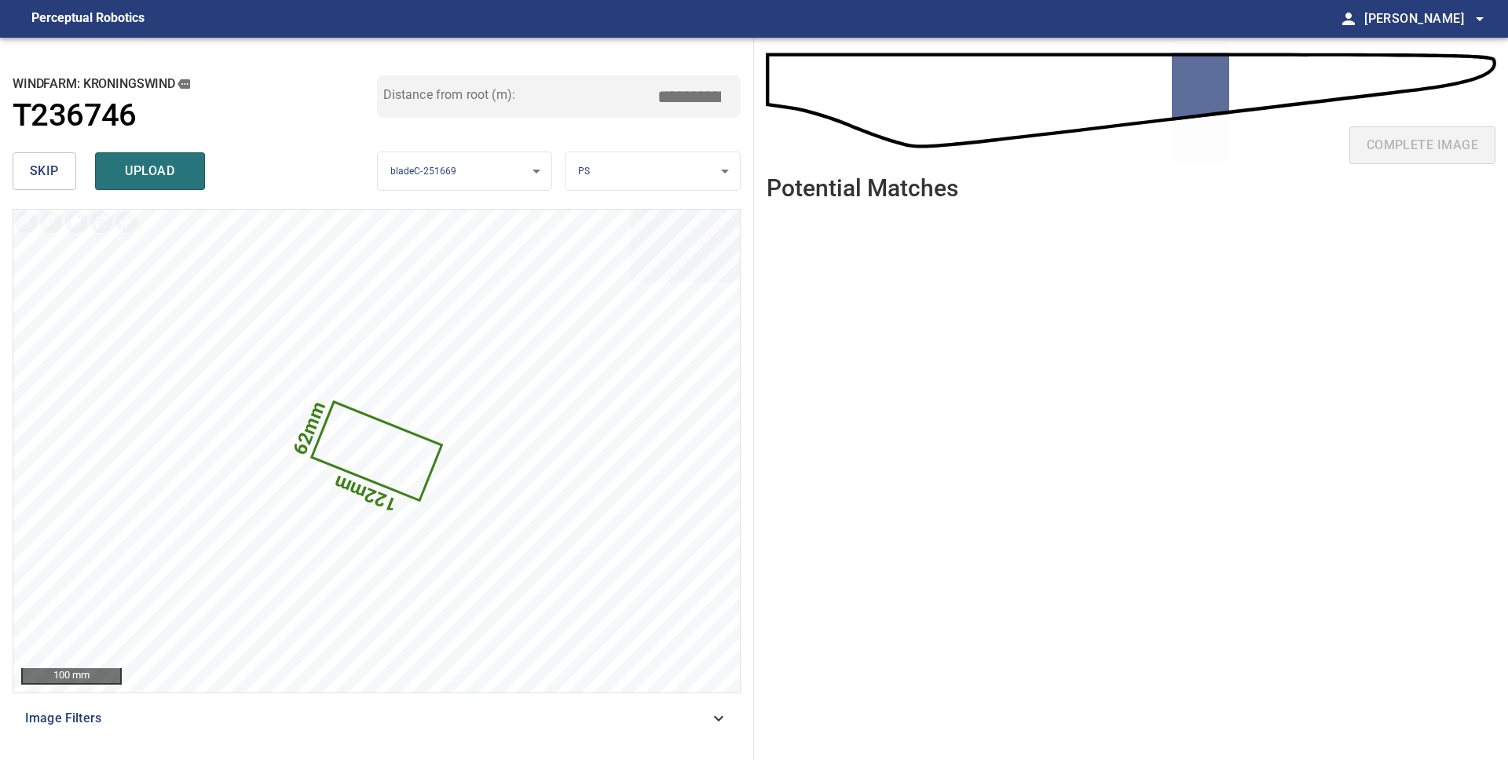
click at [64, 176] on button "skip" at bounding box center [45, 171] width 64 height 38
click at [137, 167] on span "upload" at bounding box center [149, 171] width 75 height 22
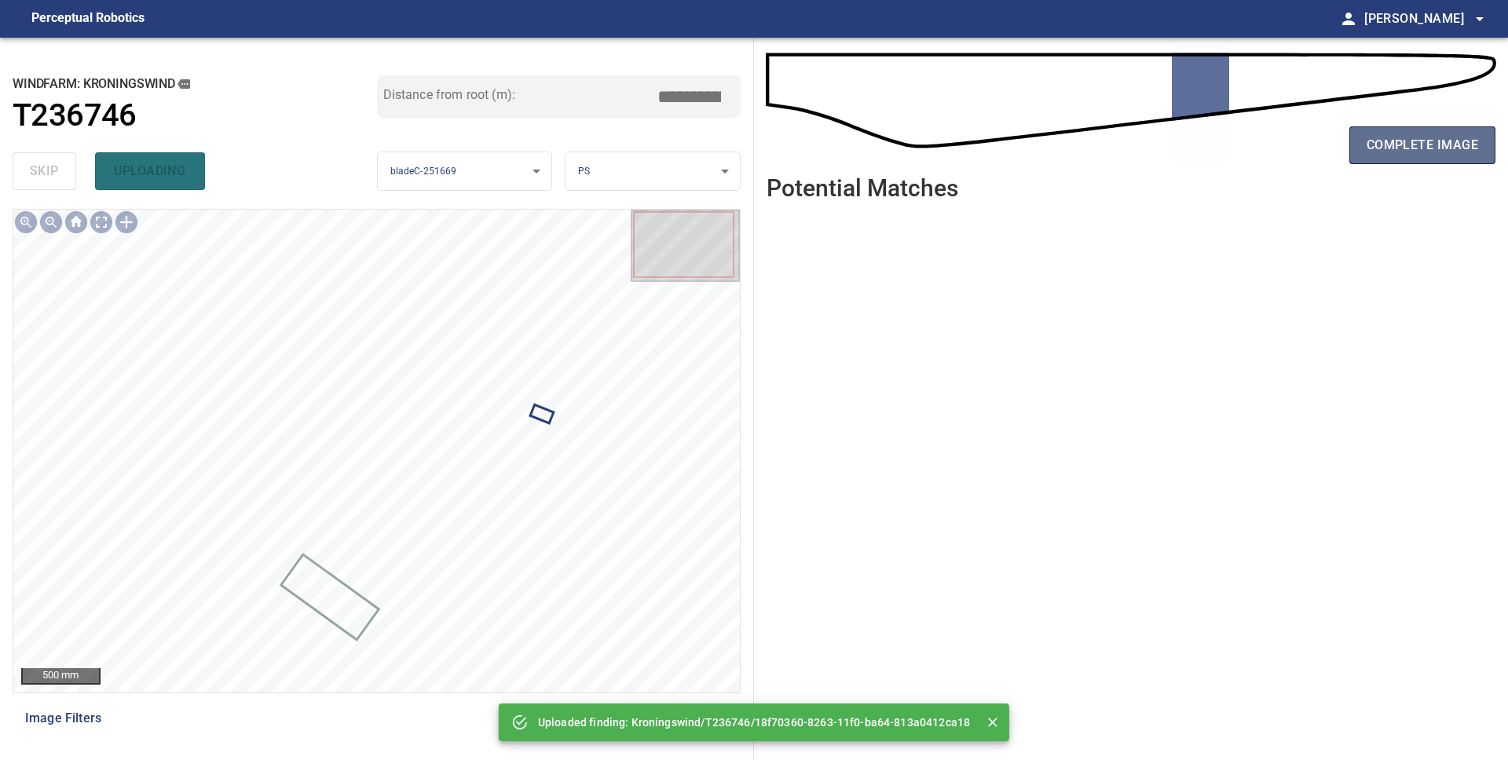
click at [1456, 160] on button "complete image" at bounding box center [1422, 145] width 146 height 38
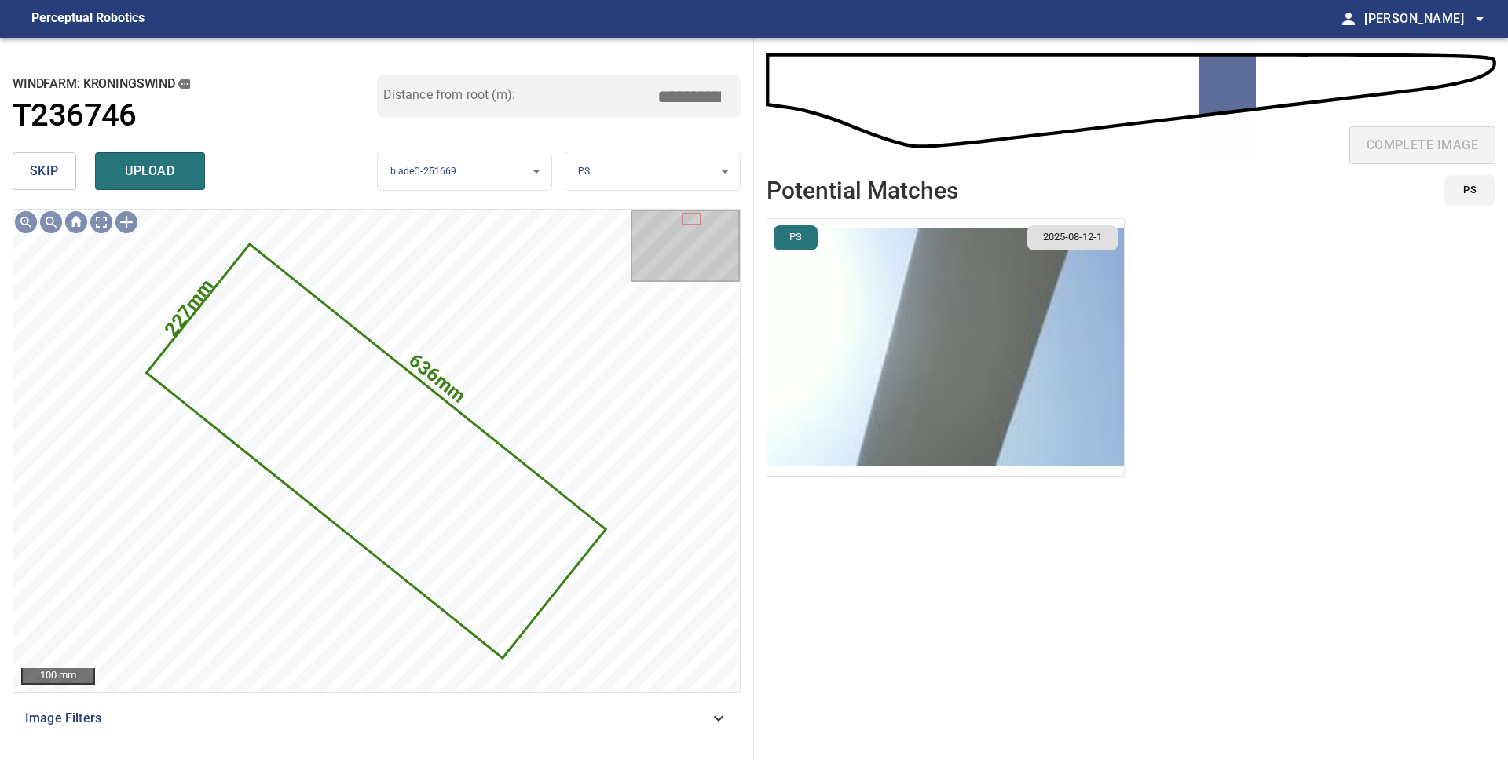
click at [49, 177] on span "skip" at bounding box center [44, 171] width 29 height 22
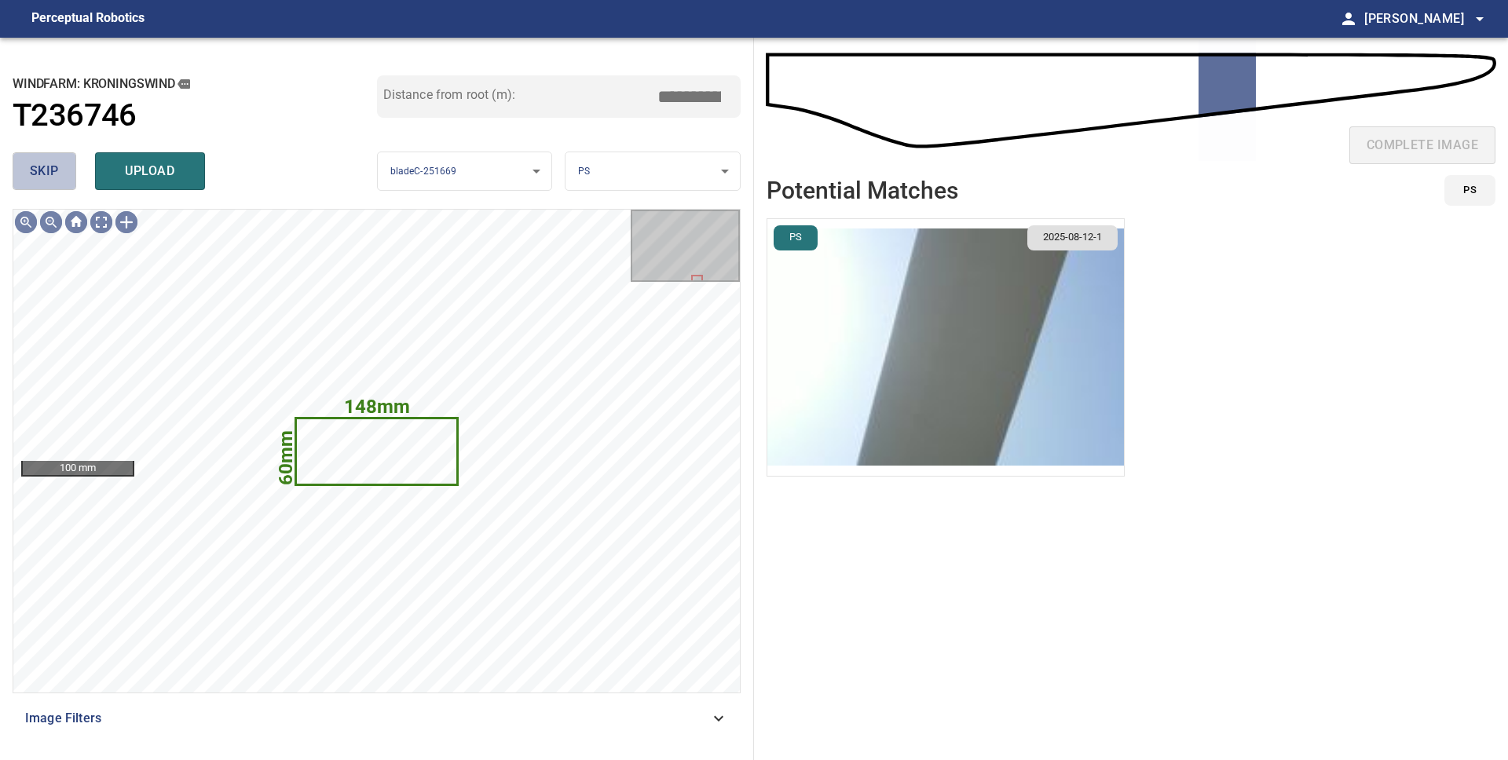
click at [59, 177] on button "skip" at bounding box center [45, 171] width 64 height 38
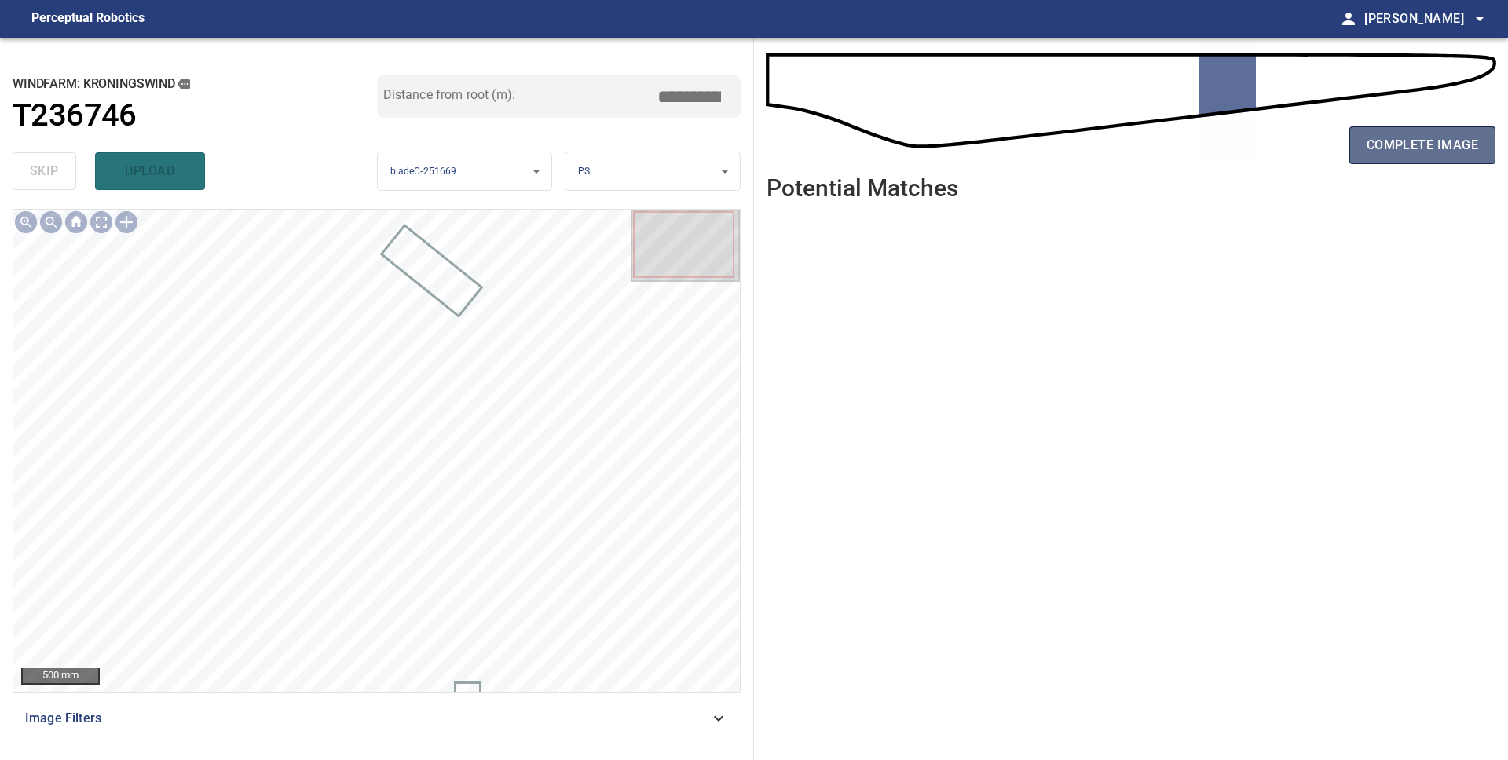
click at [1427, 150] on span "complete image" at bounding box center [1421, 145] width 111 height 22
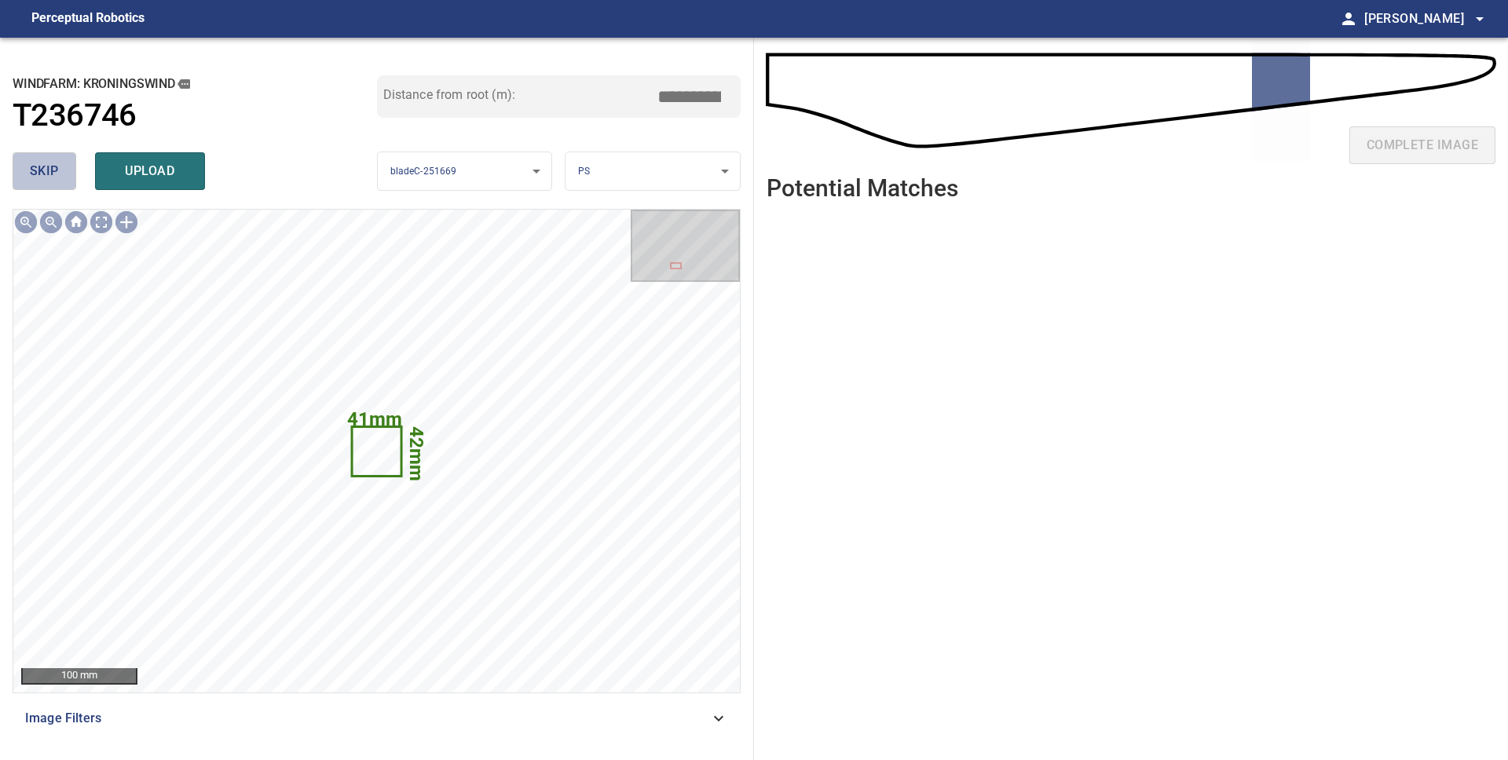
click at [27, 170] on button "skip" at bounding box center [45, 171] width 64 height 38
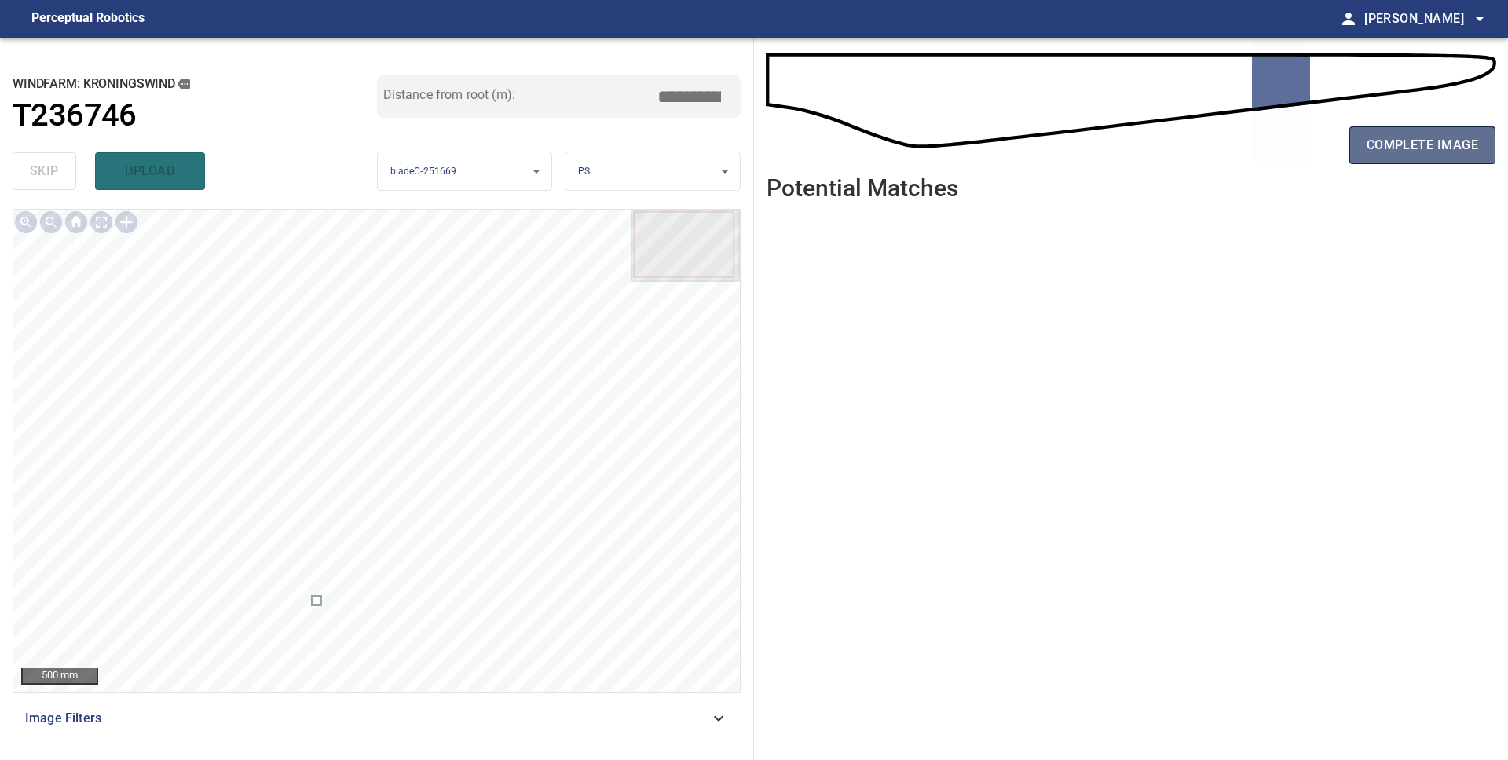
click at [1394, 152] on span "complete image" at bounding box center [1421, 145] width 111 height 22
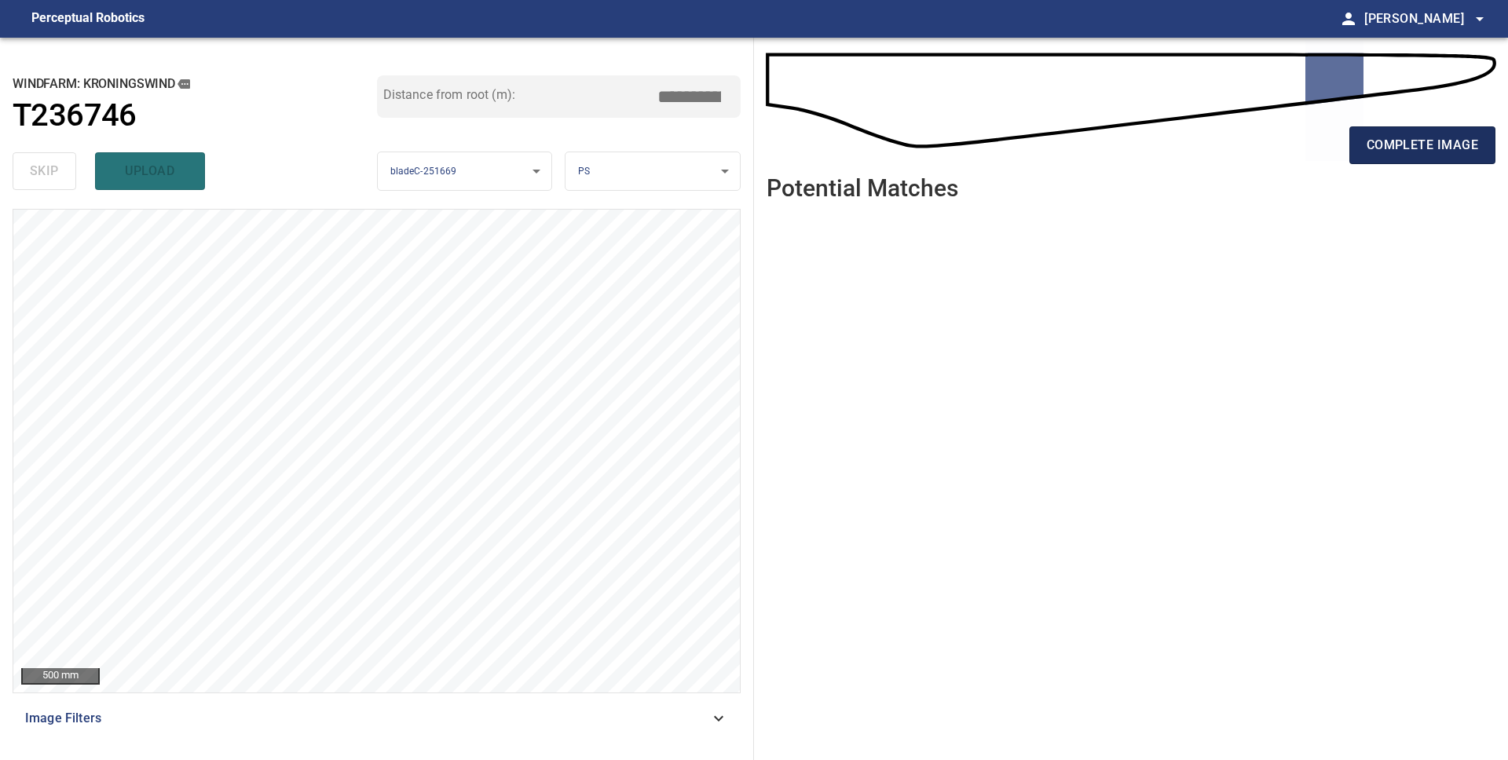
click at [1402, 155] on span "complete image" at bounding box center [1421, 145] width 111 height 22
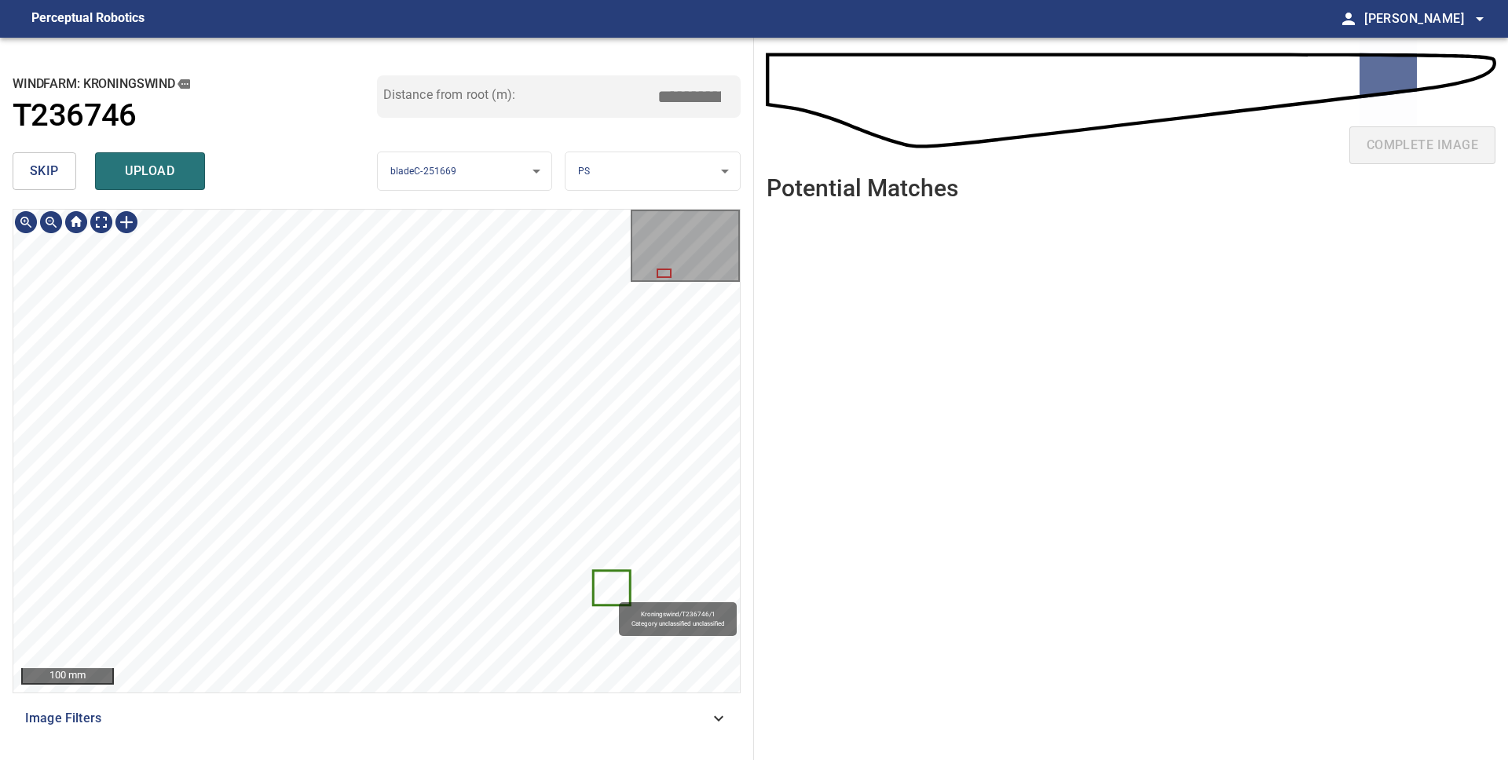
click at [612, 595] on icon at bounding box center [611, 588] width 35 height 32
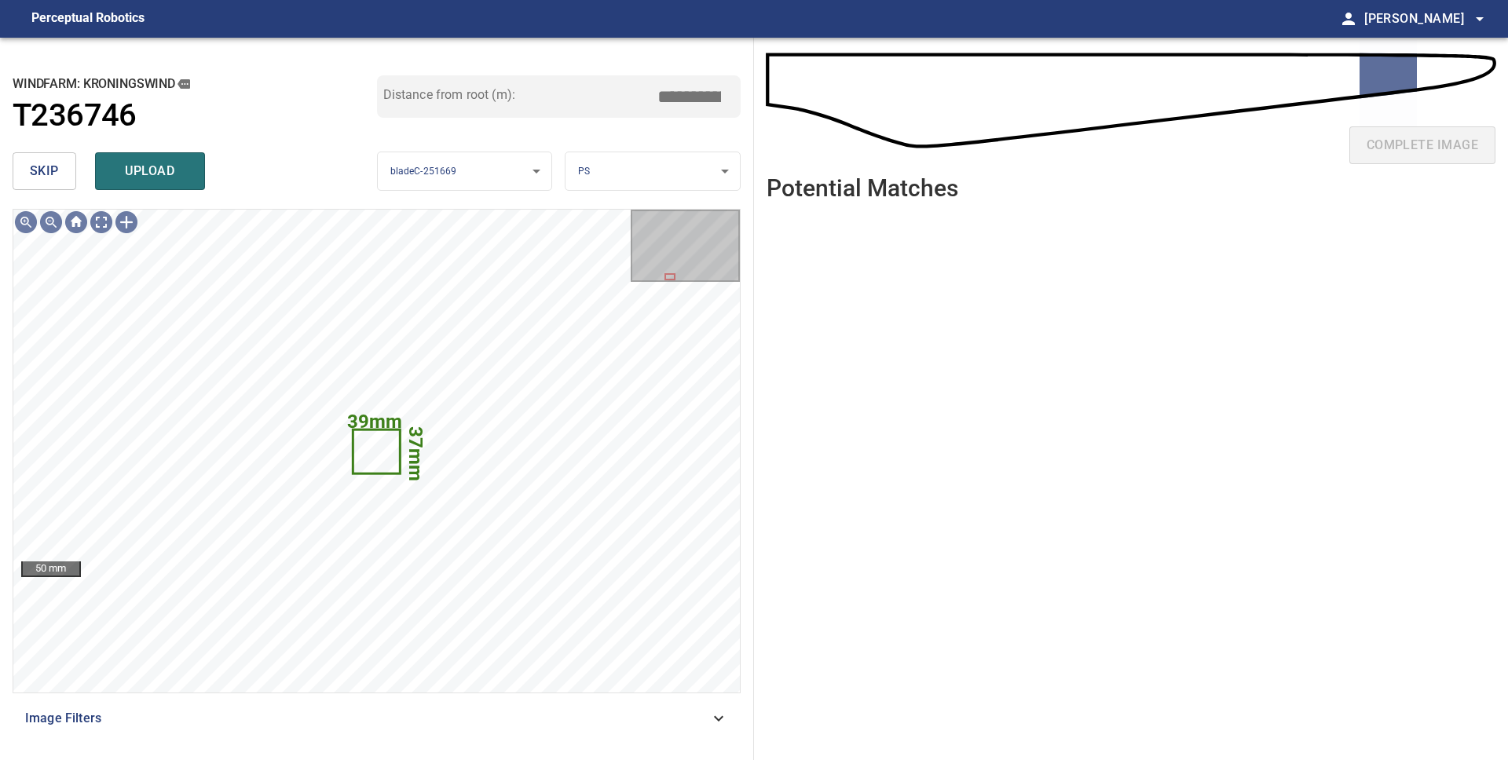
click at [63, 176] on button "skip" at bounding box center [45, 171] width 64 height 38
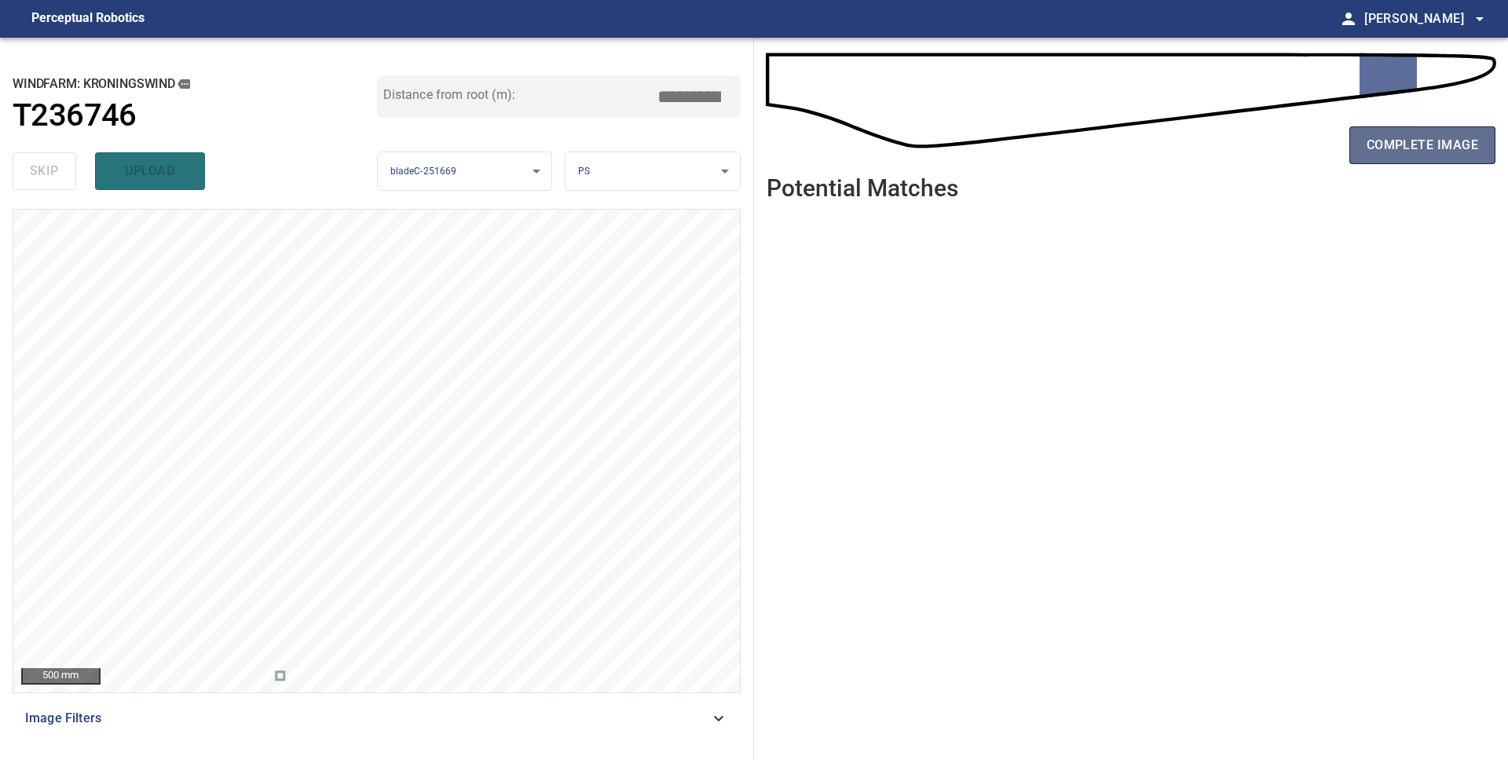
click at [1395, 145] on span "complete image" at bounding box center [1421, 145] width 111 height 22
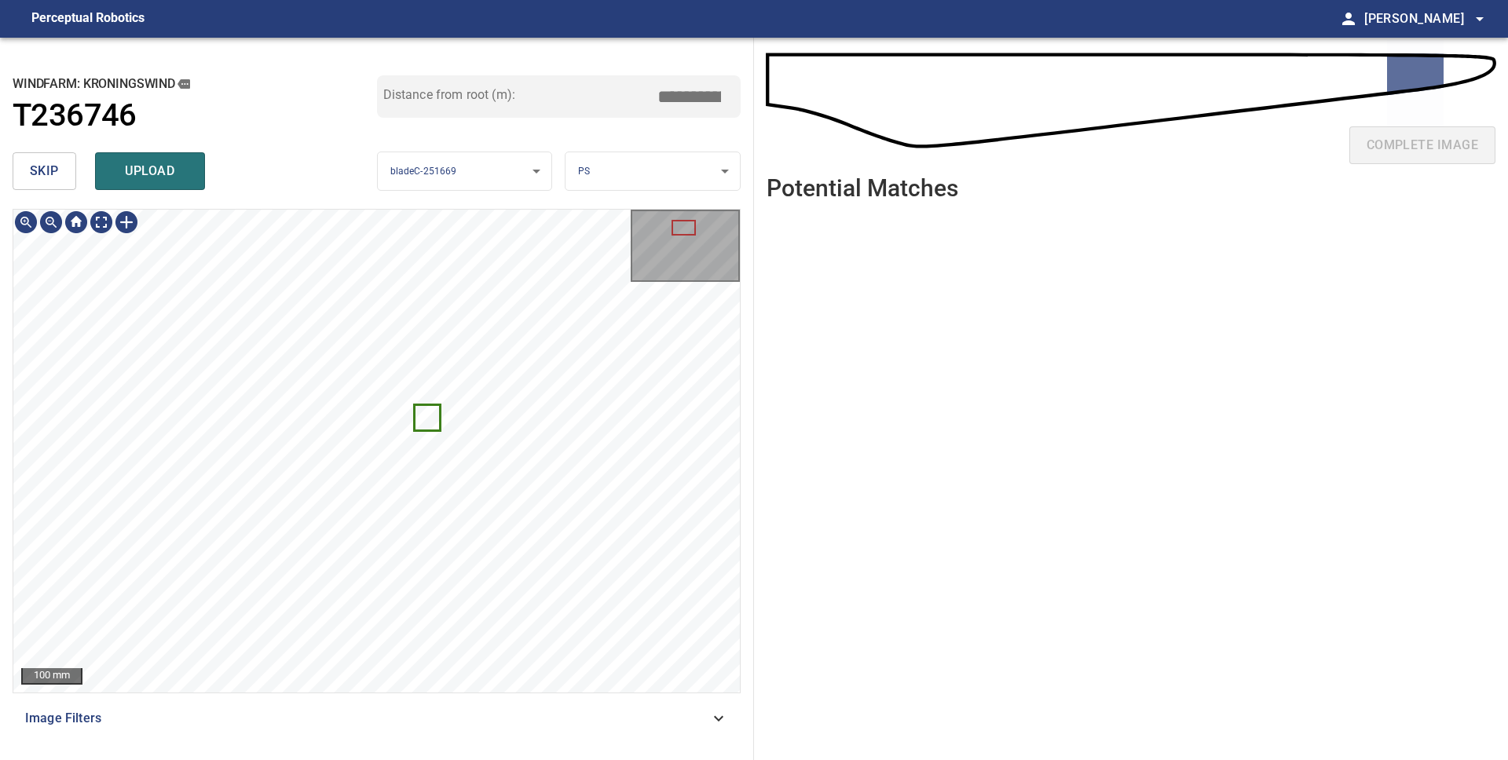
click at [60, 177] on button "skip" at bounding box center [45, 171] width 64 height 38
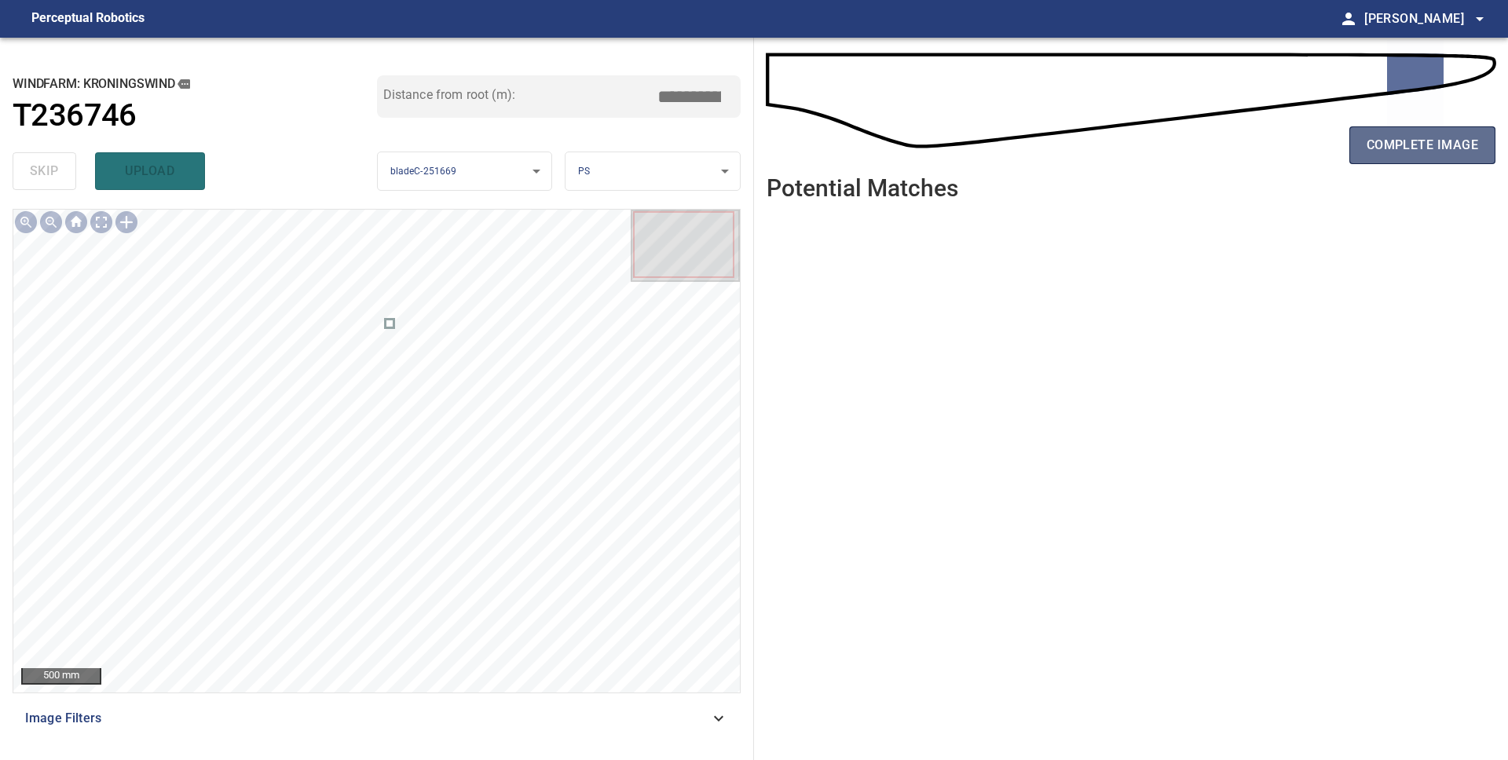
click at [1480, 151] on button "complete image" at bounding box center [1422, 145] width 146 height 38
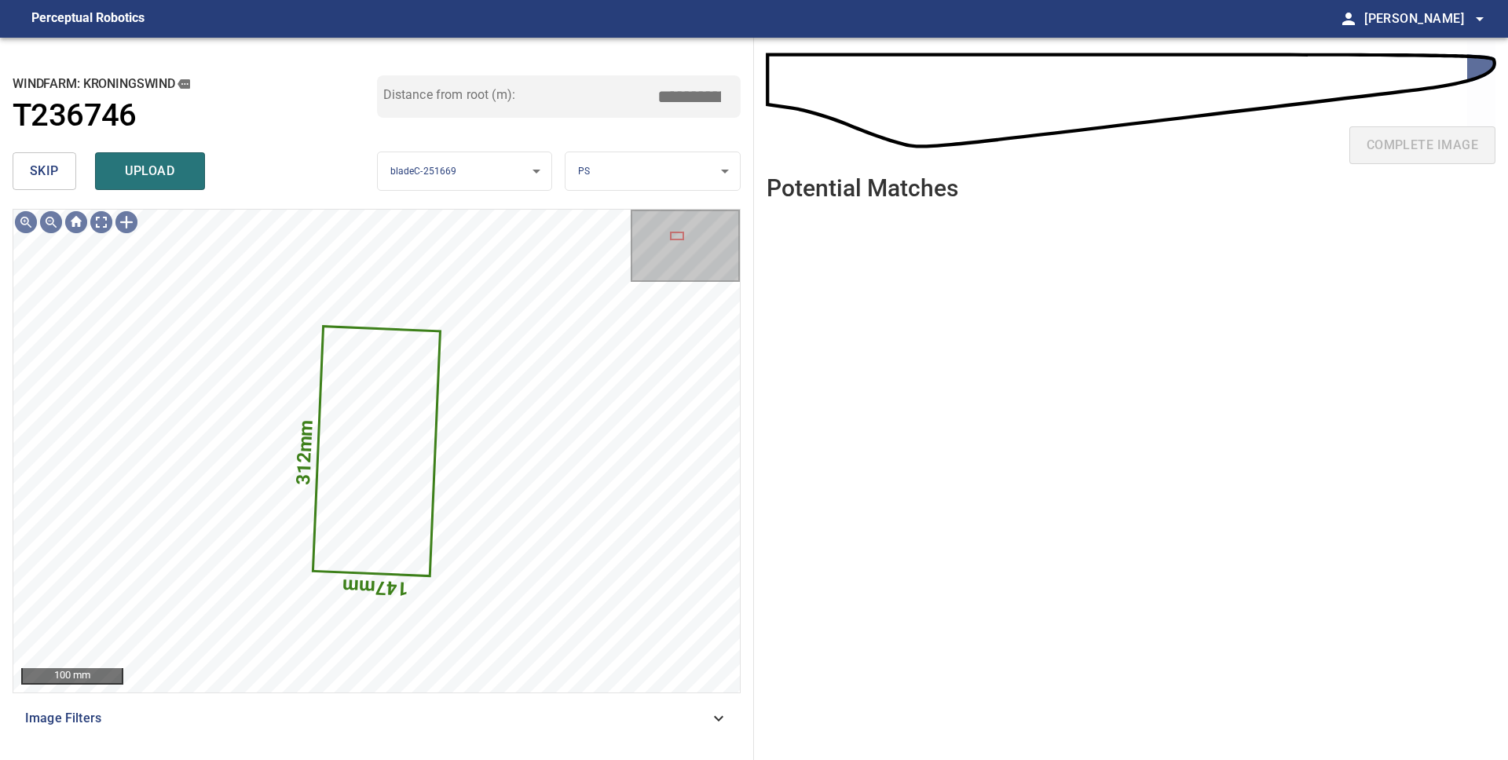
click at [704, 168] on body "**********" at bounding box center [754, 380] width 1508 height 760
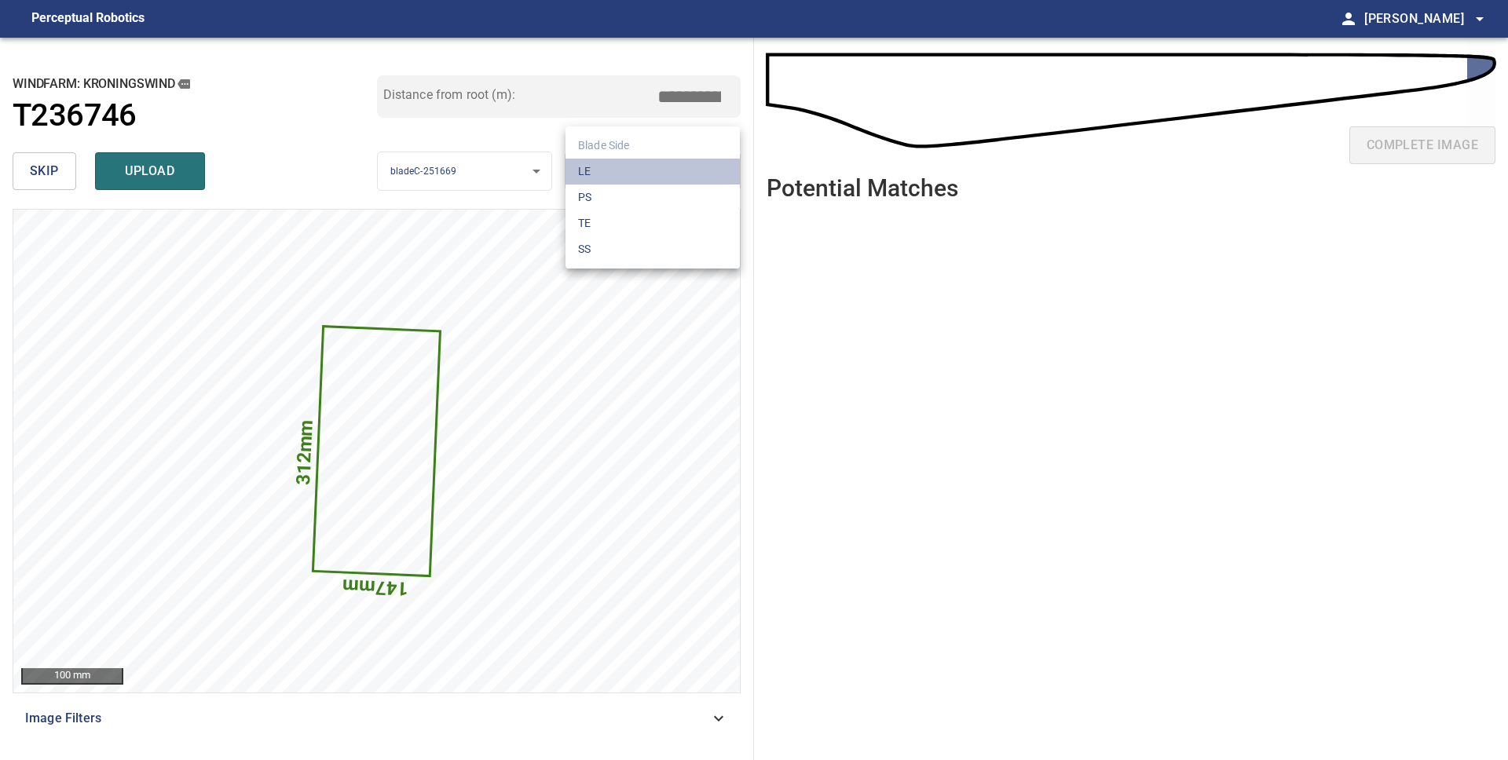
click at [605, 174] on li "LE" at bounding box center [652, 172] width 174 height 26
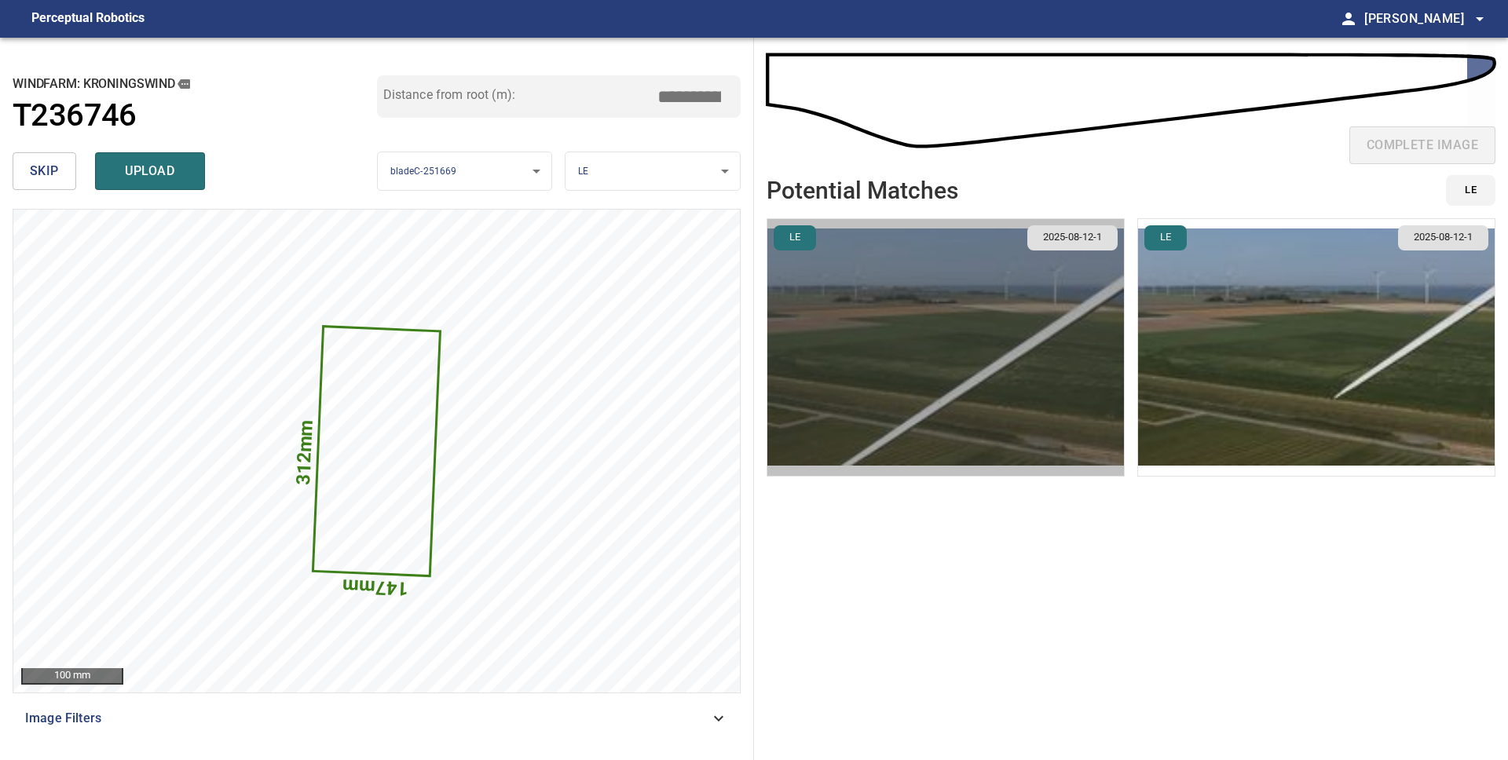
click at [1036, 356] on img "button" at bounding box center [945, 347] width 356 height 257
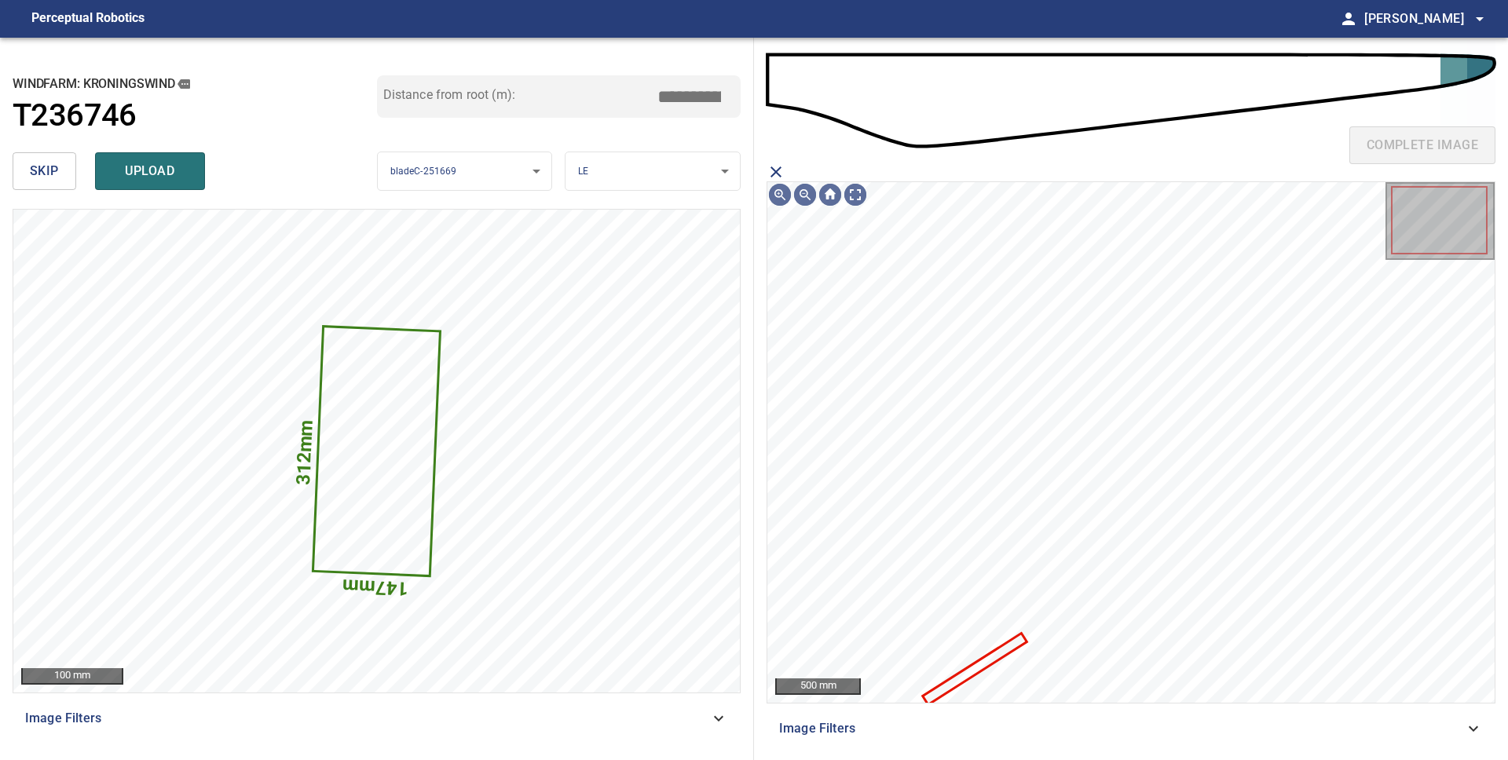
drag, startPoint x: 777, startPoint y: 171, endPoint x: 810, endPoint y: 178, distance: 34.5
click at [777, 171] on icon "close matching imageResolution:" at bounding box center [775, 171] width 11 height 11
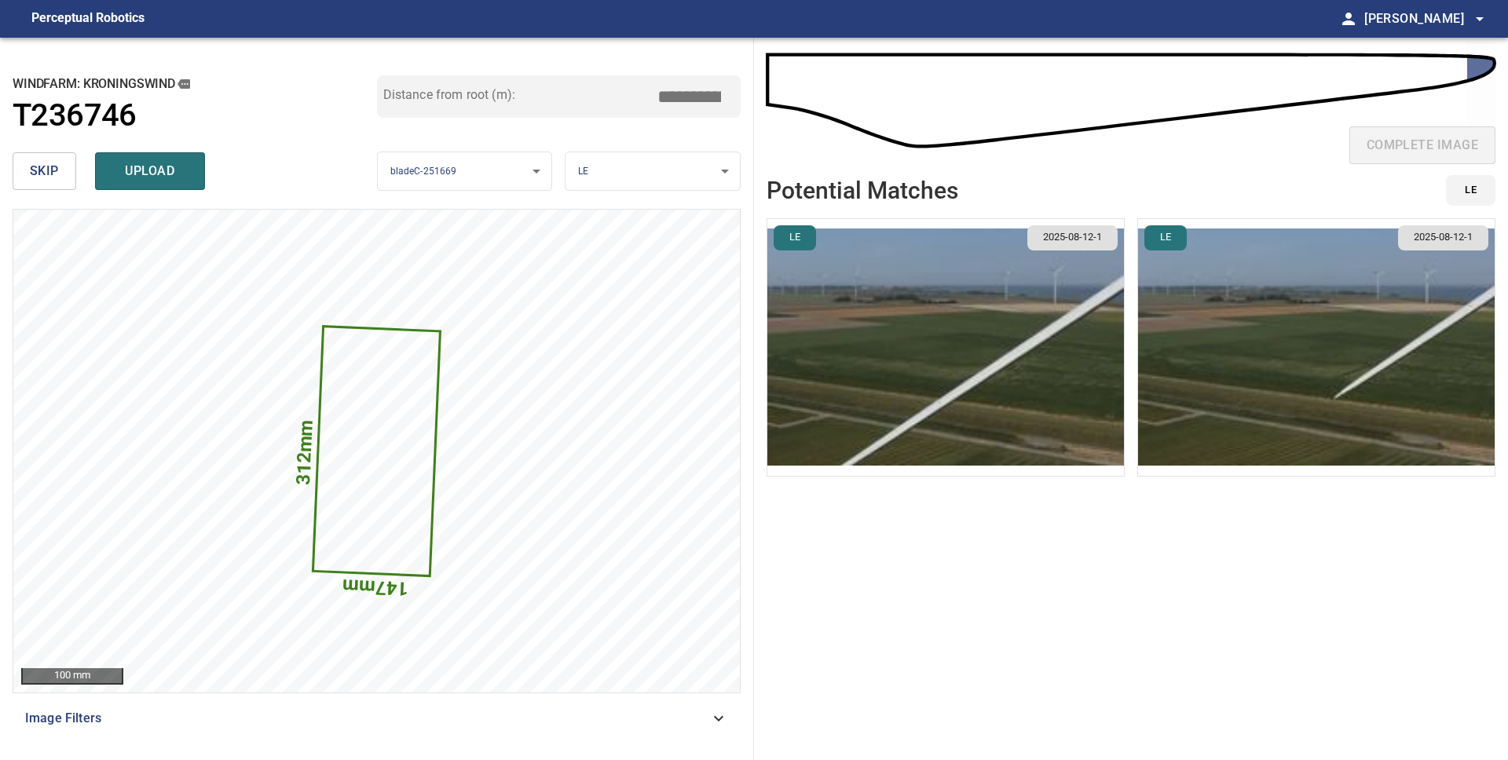
click at [1203, 329] on img "button" at bounding box center [1316, 347] width 356 height 257
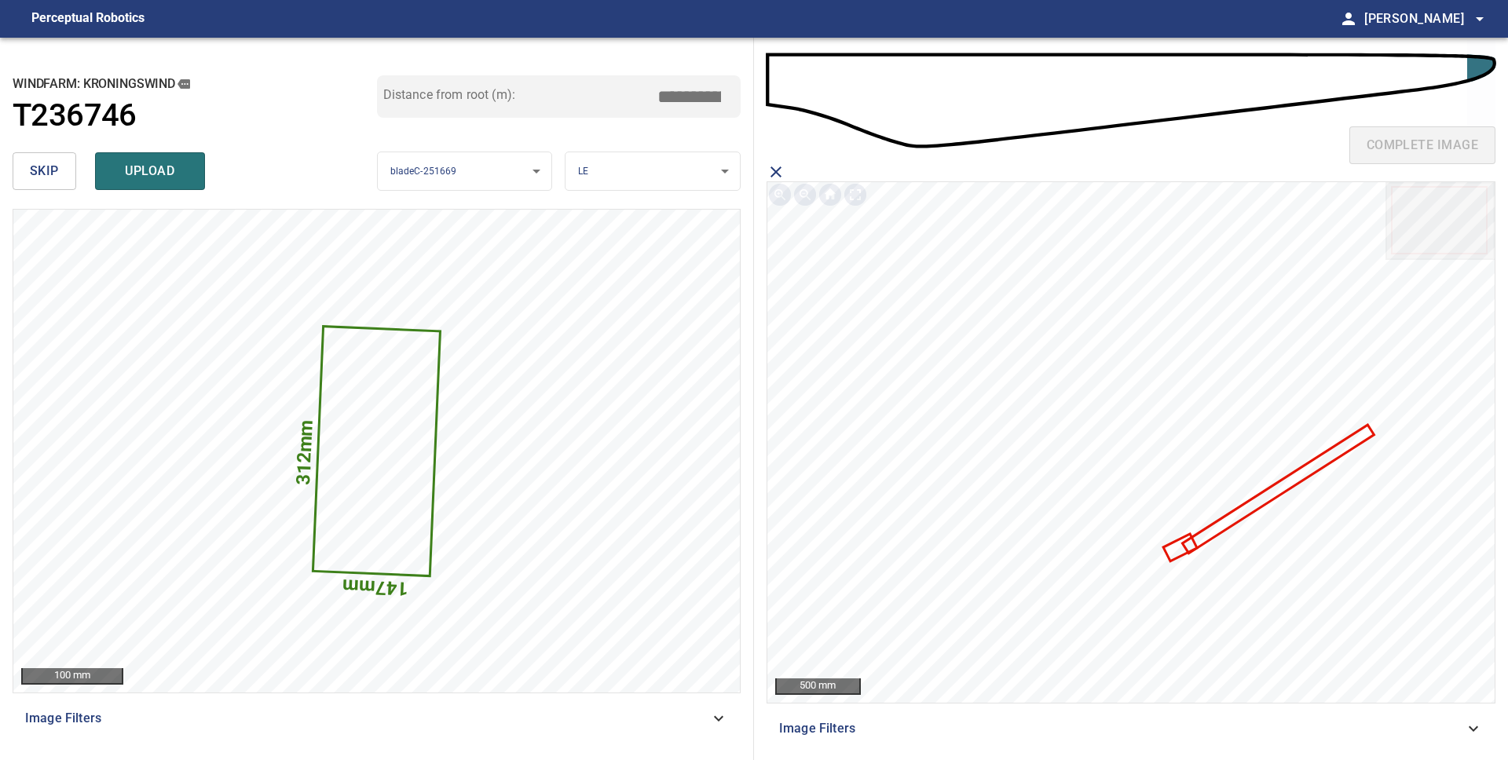
click at [1176, 549] on icon at bounding box center [1179, 548] width 30 height 24
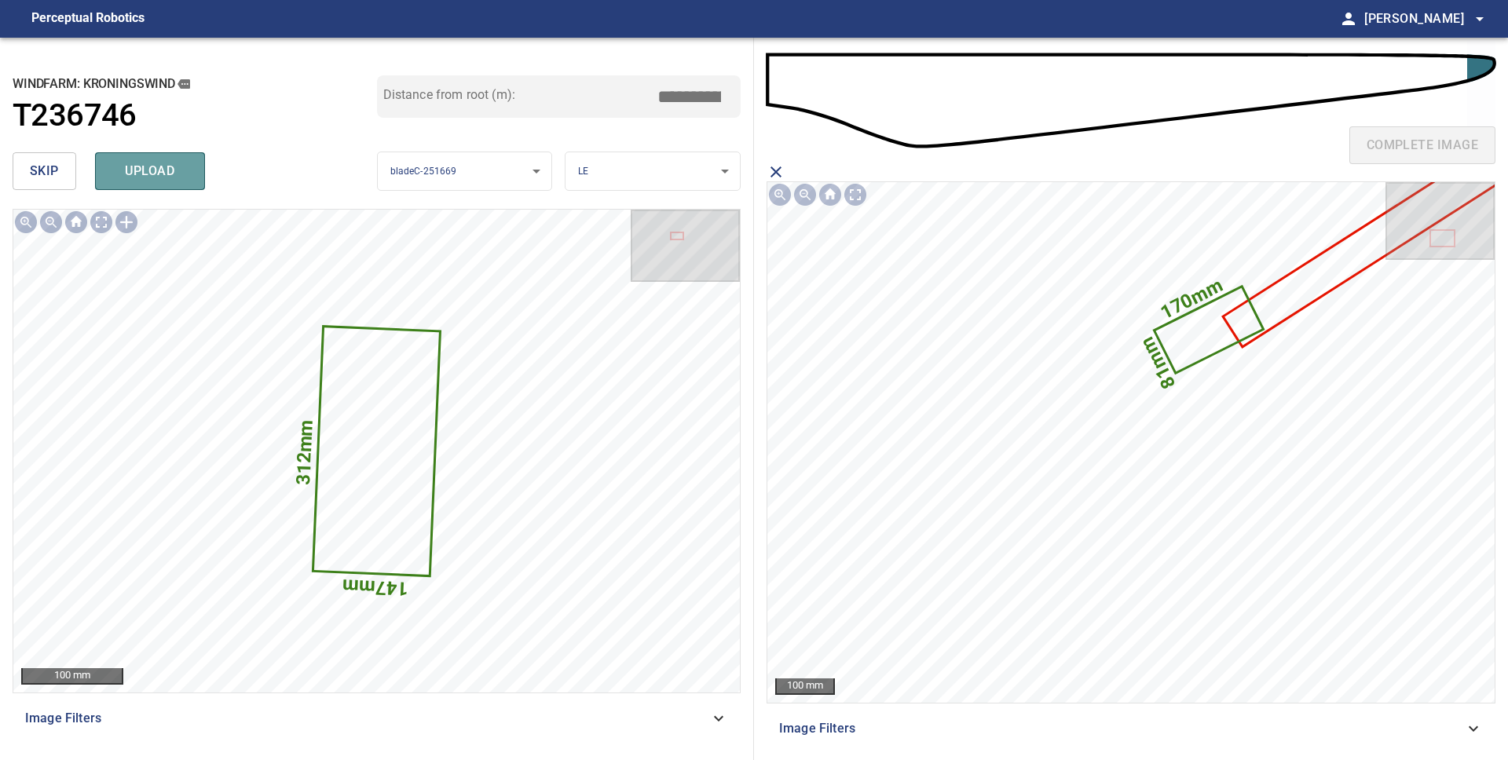
click at [187, 163] on button "upload" at bounding box center [150, 171] width 110 height 38
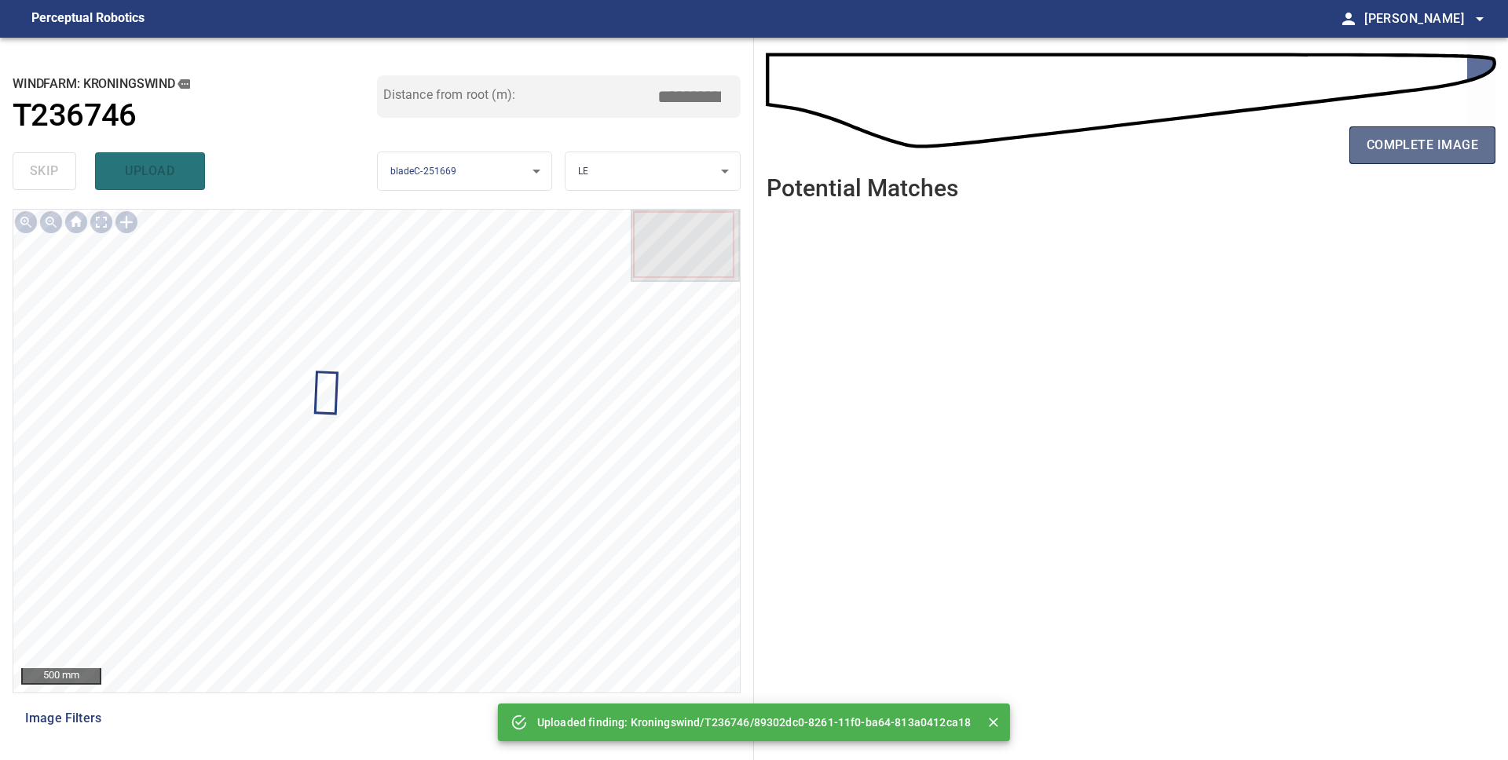
click at [1411, 149] on span "complete image" at bounding box center [1421, 145] width 111 height 22
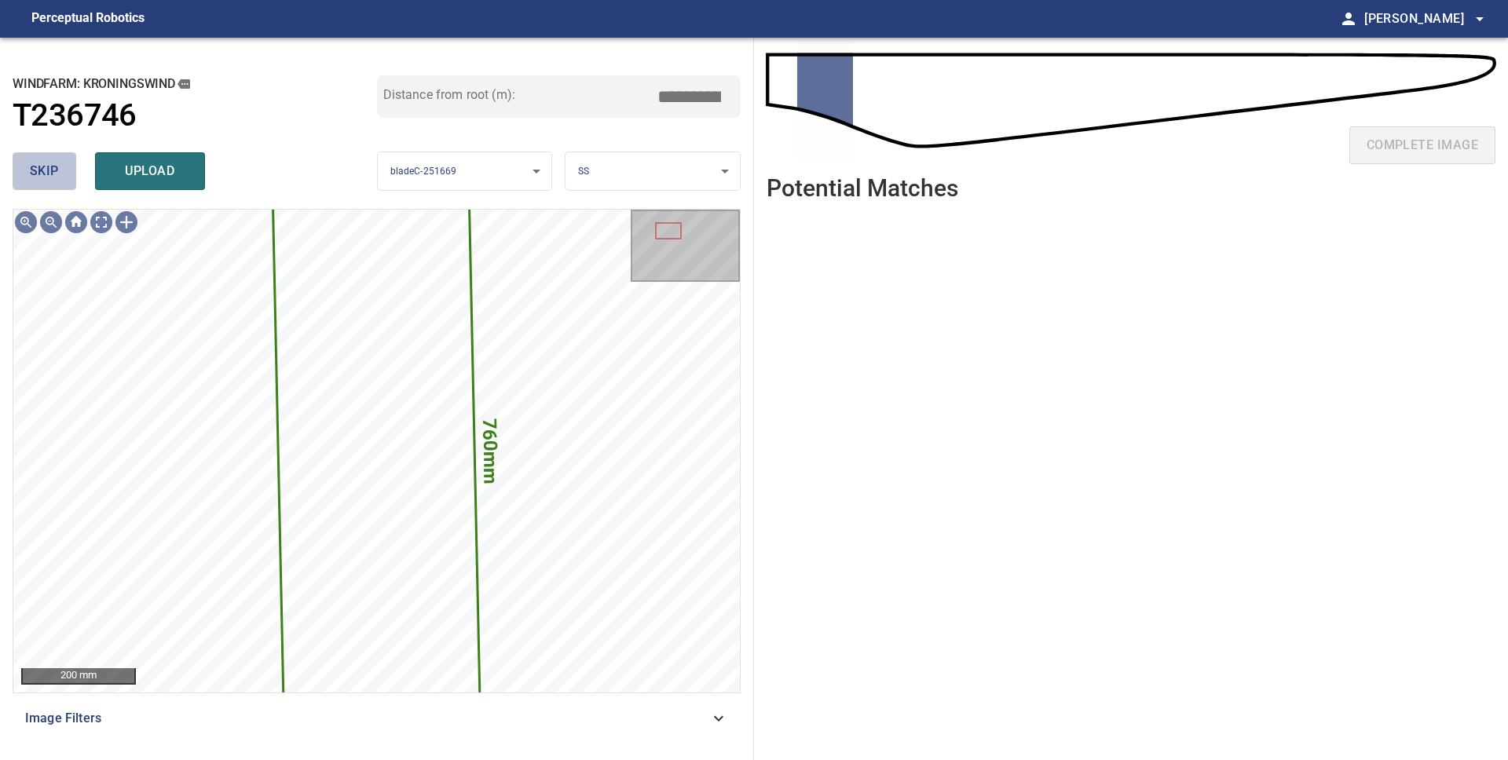
click at [59, 168] on button "skip" at bounding box center [45, 171] width 64 height 38
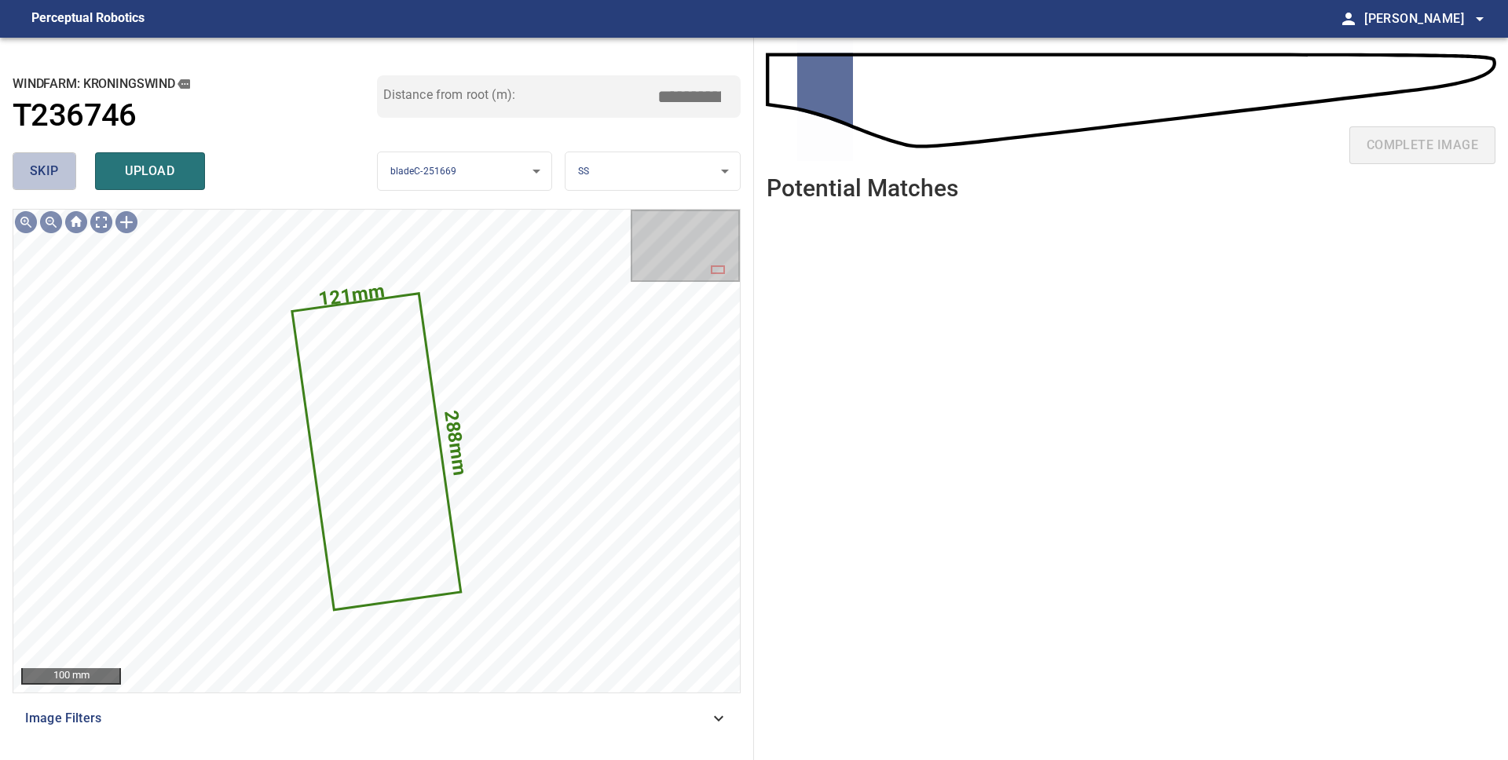
click at [48, 188] on button "skip" at bounding box center [45, 171] width 64 height 38
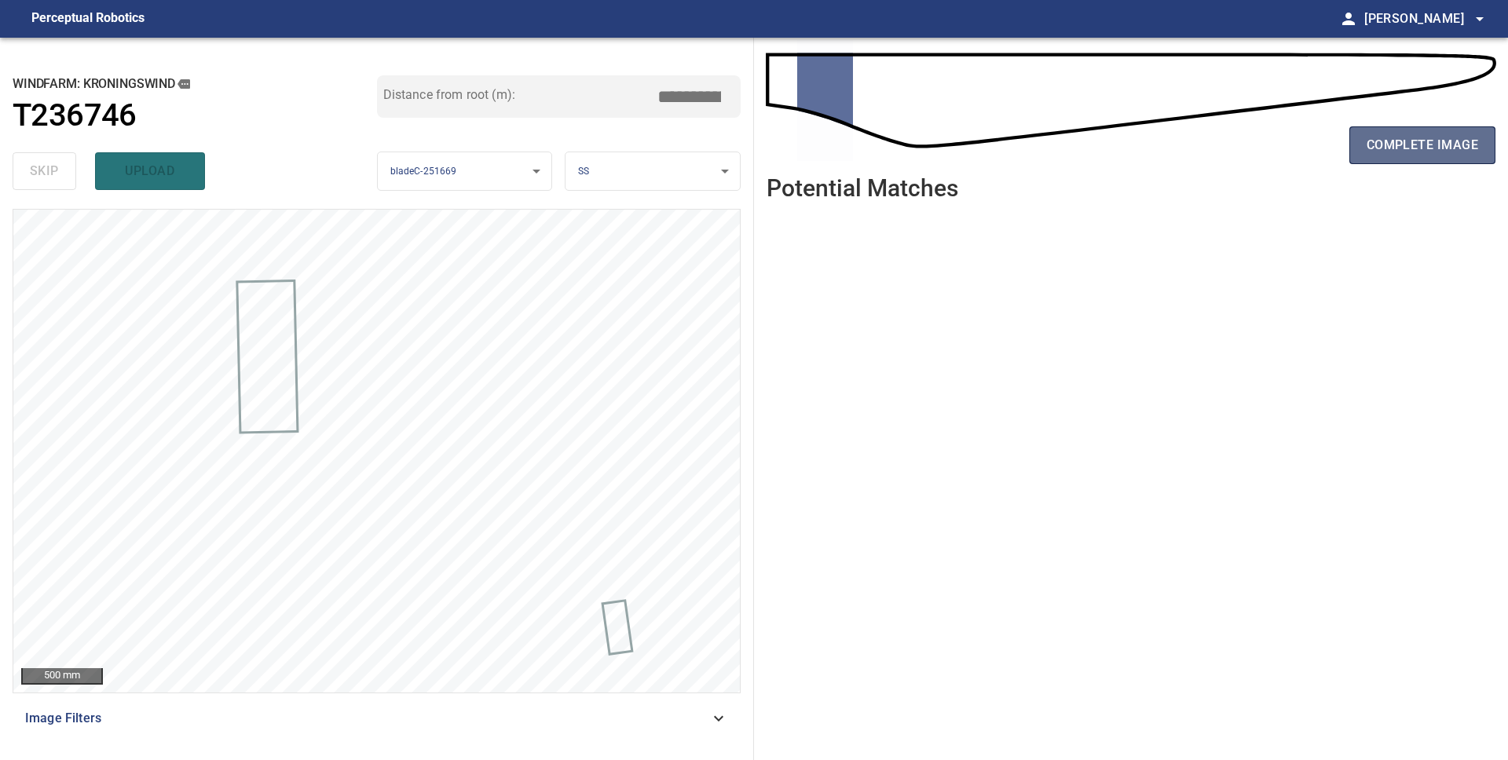
click at [1367, 161] on button "complete image" at bounding box center [1422, 145] width 146 height 38
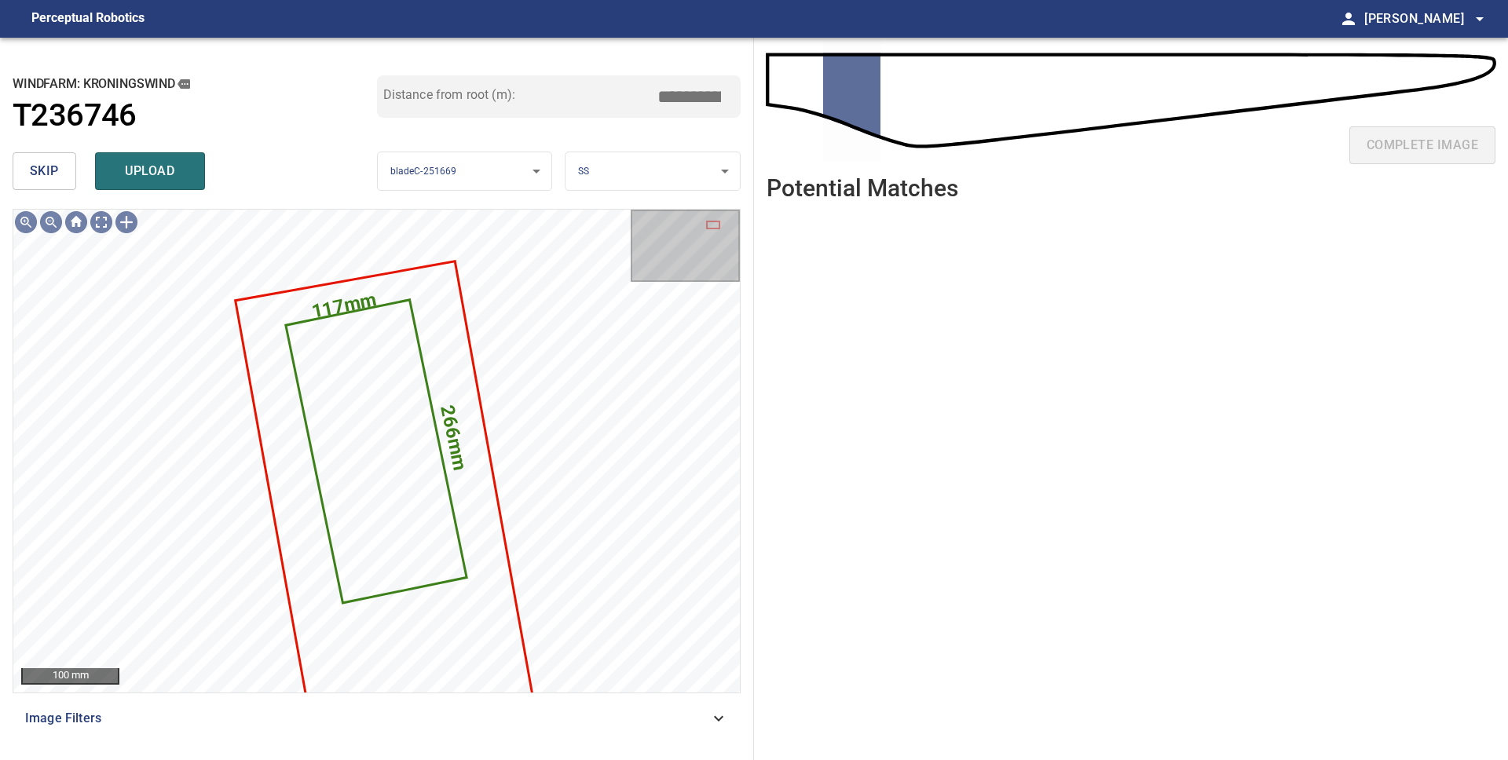
click at [51, 171] on span "skip" at bounding box center [44, 171] width 29 height 22
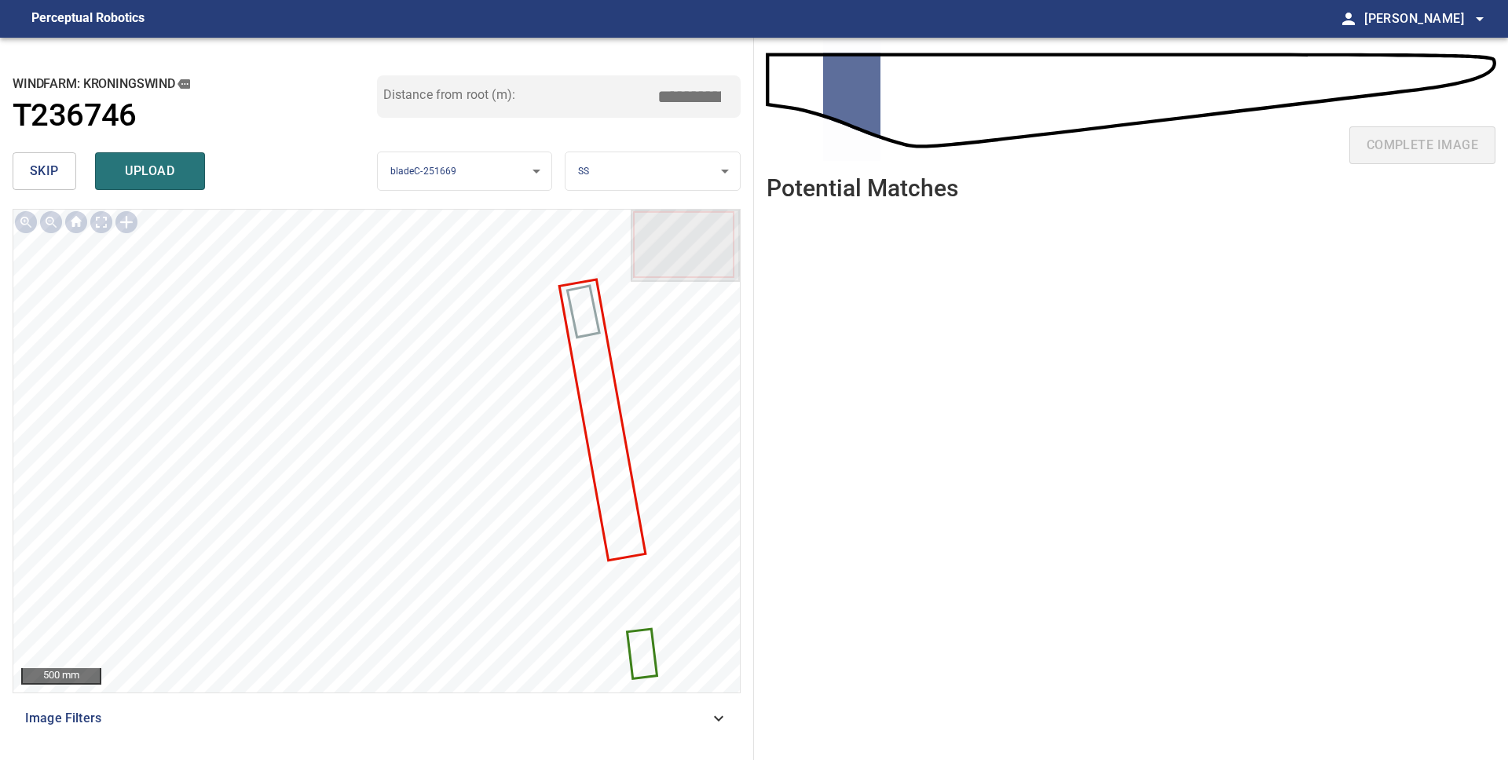
click at [69, 173] on button "skip" at bounding box center [45, 171] width 64 height 38
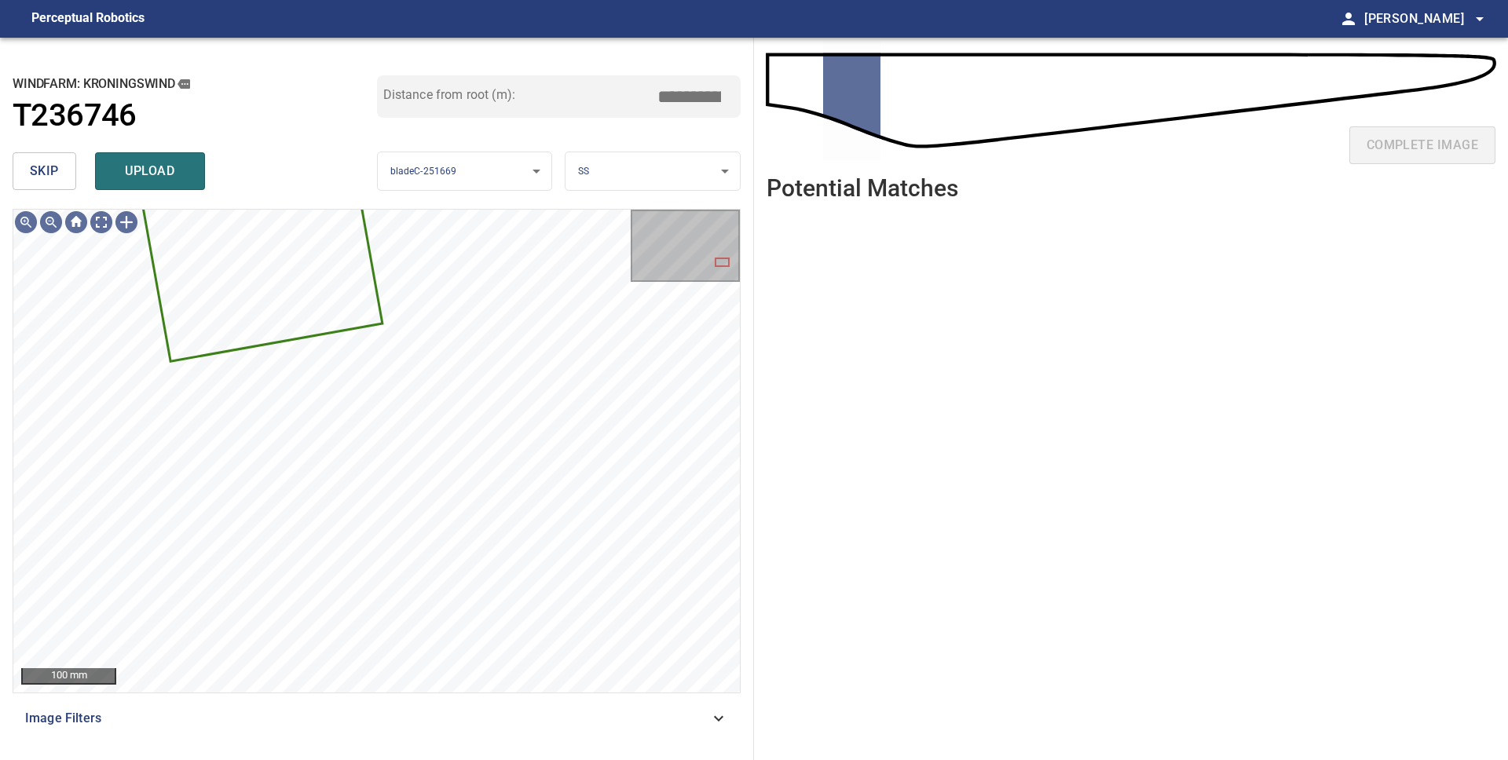
click at [57, 175] on span "skip" at bounding box center [44, 171] width 29 height 22
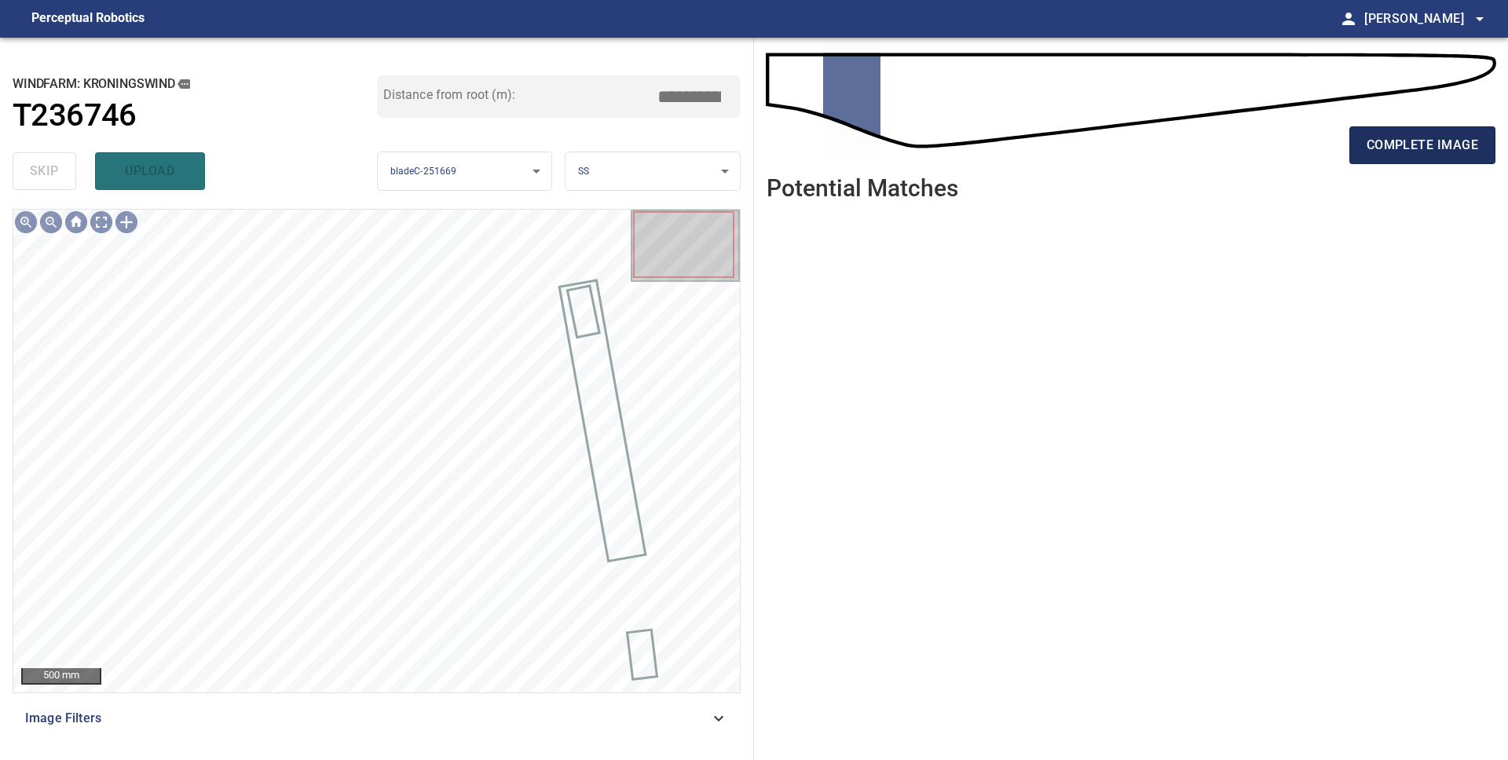
click at [1404, 155] on span "complete image" at bounding box center [1421, 145] width 111 height 22
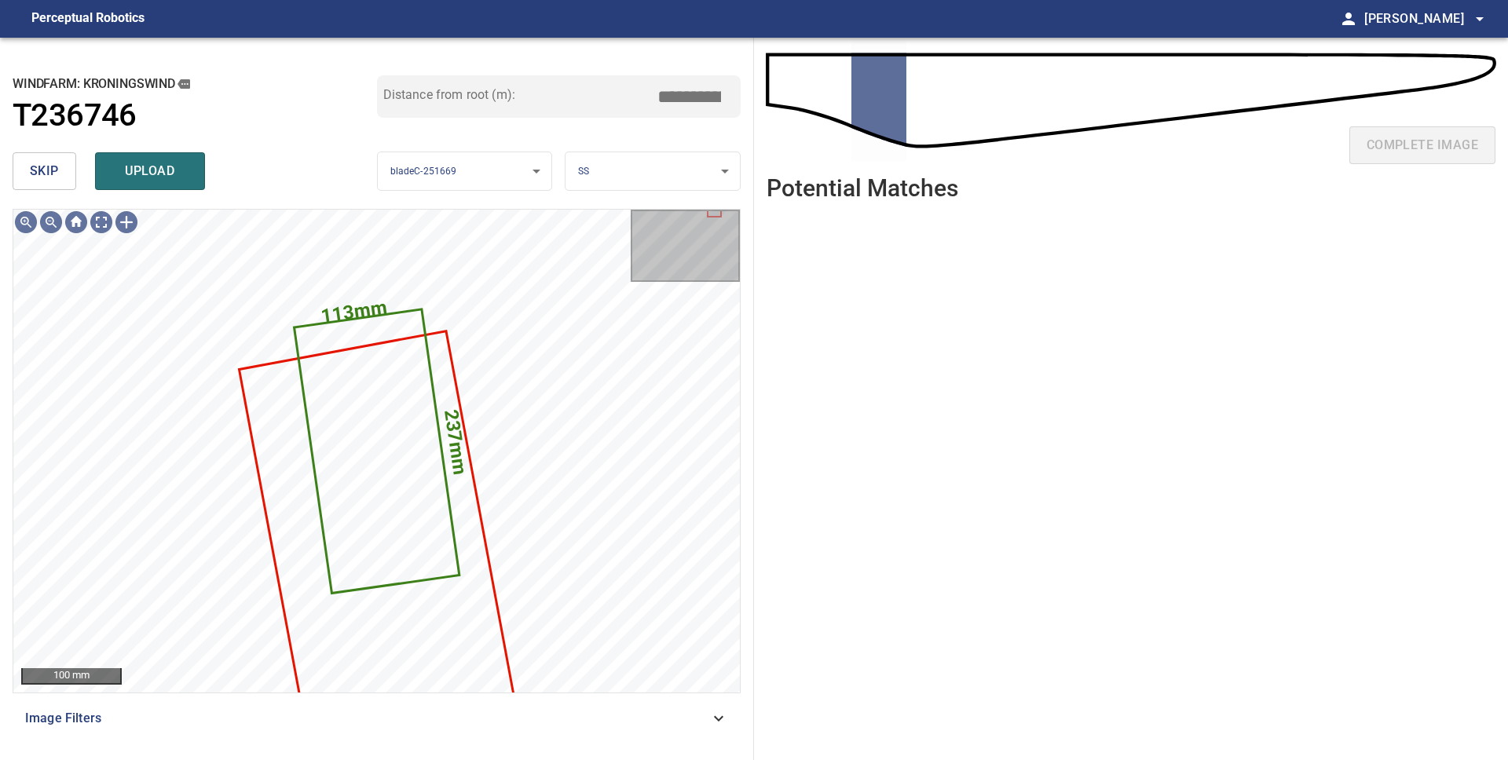
click at [31, 177] on span "skip" at bounding box center [44, 171] width 29 height 22
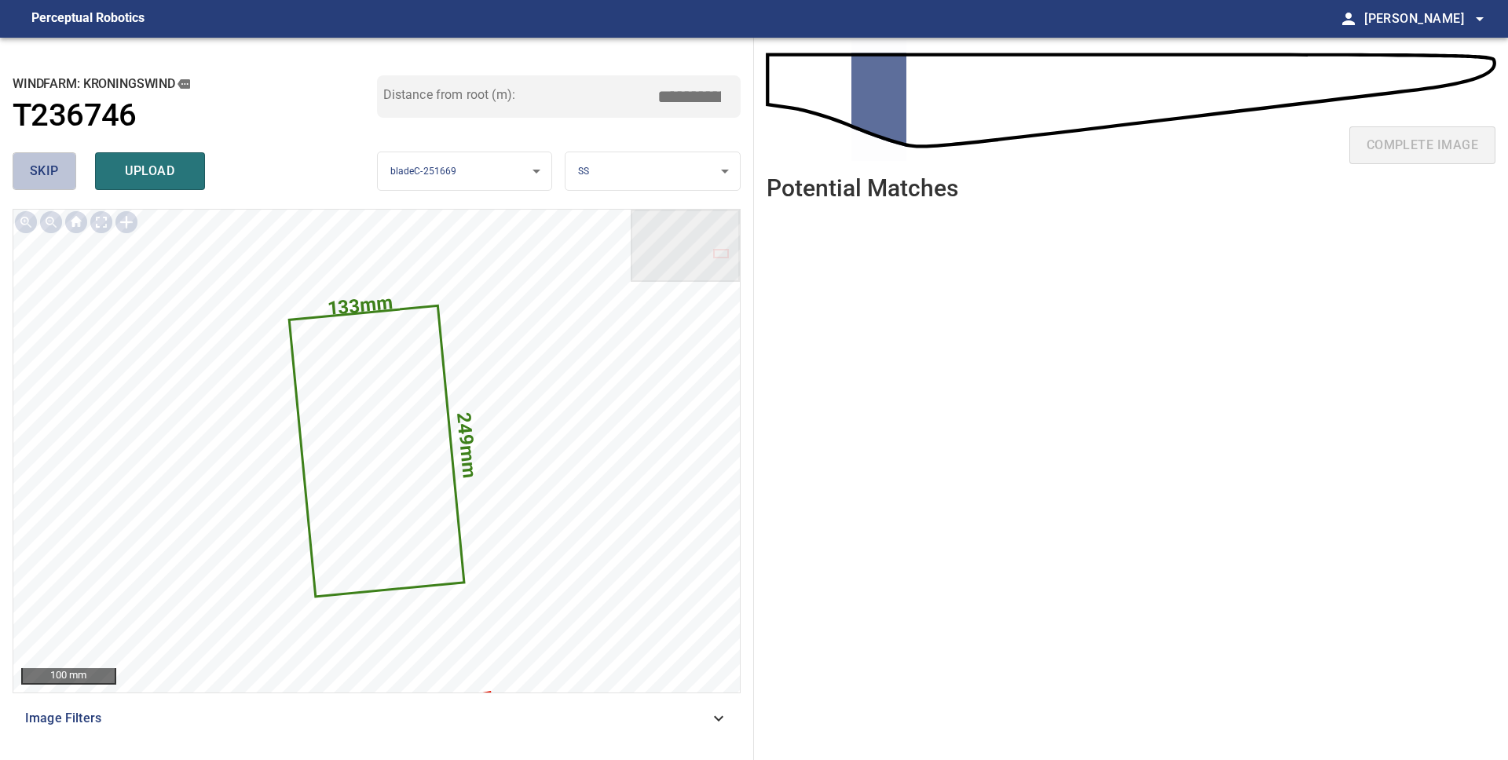
click at [31, 177] on span "skip" at bounding box center [44, 171] width 29 height 22
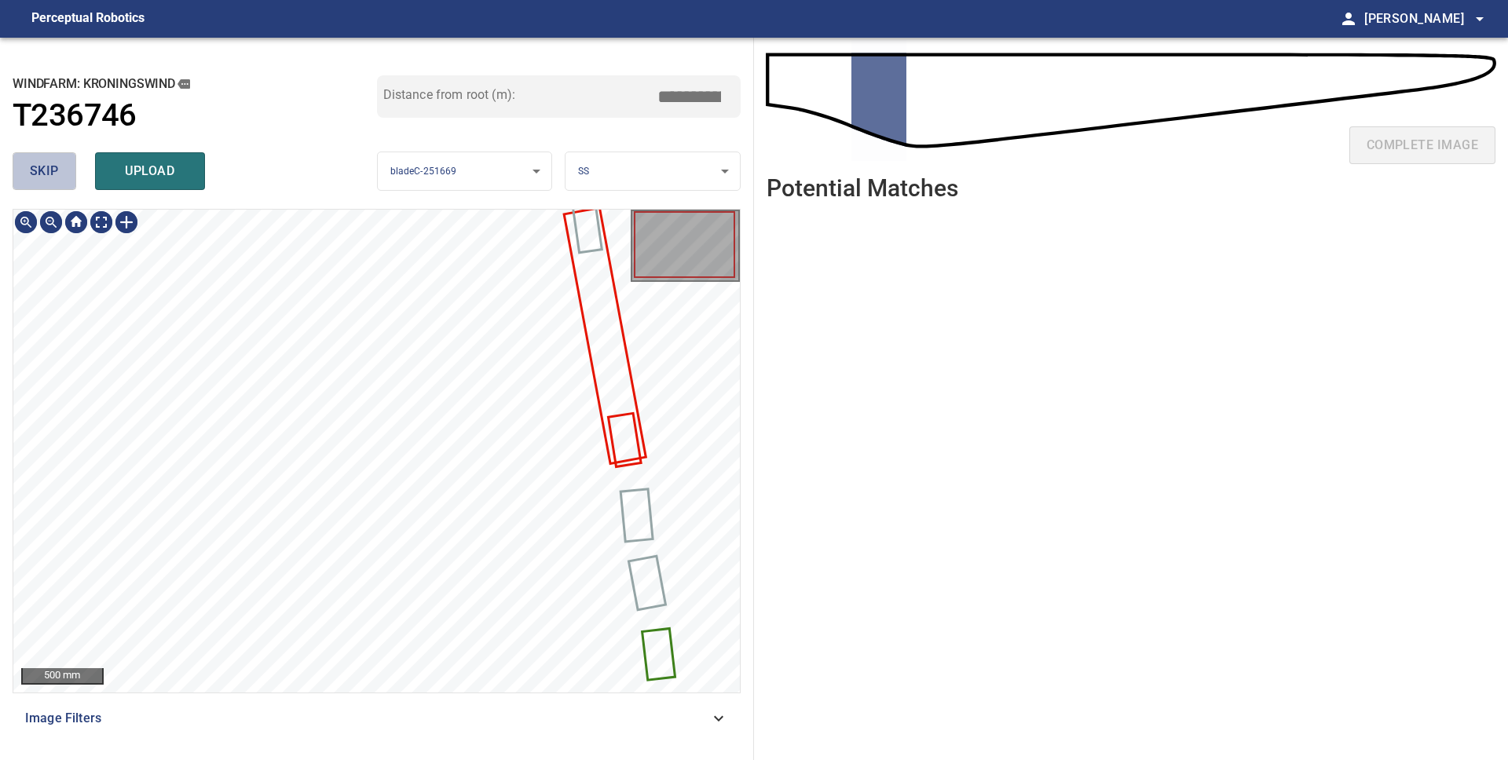
click at [64, 183] on button "skip" at bounding box center [45, 171] width 64 height 38
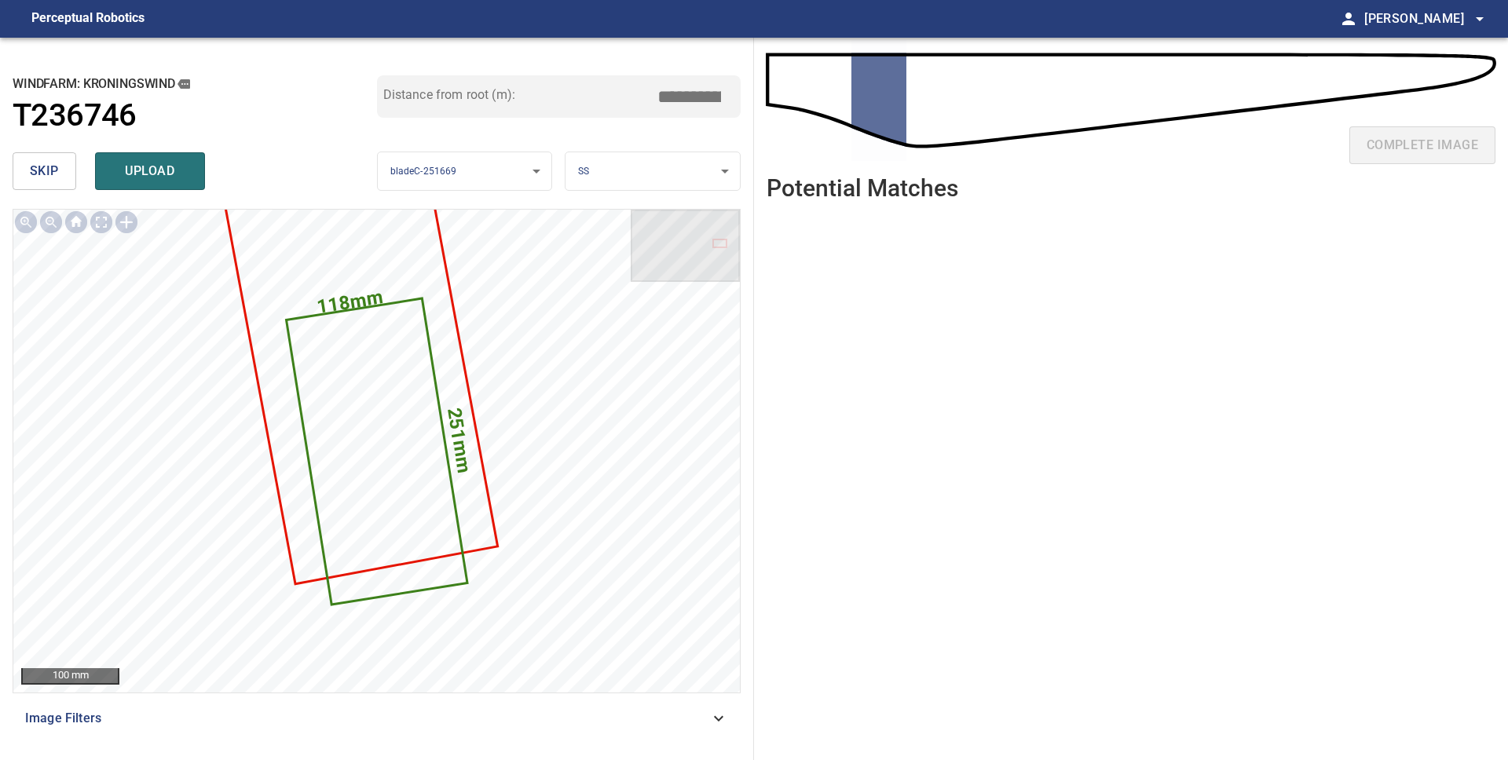
click at [64, 183] on button "skip" at bounding box center [45, 171] width 64 height 38
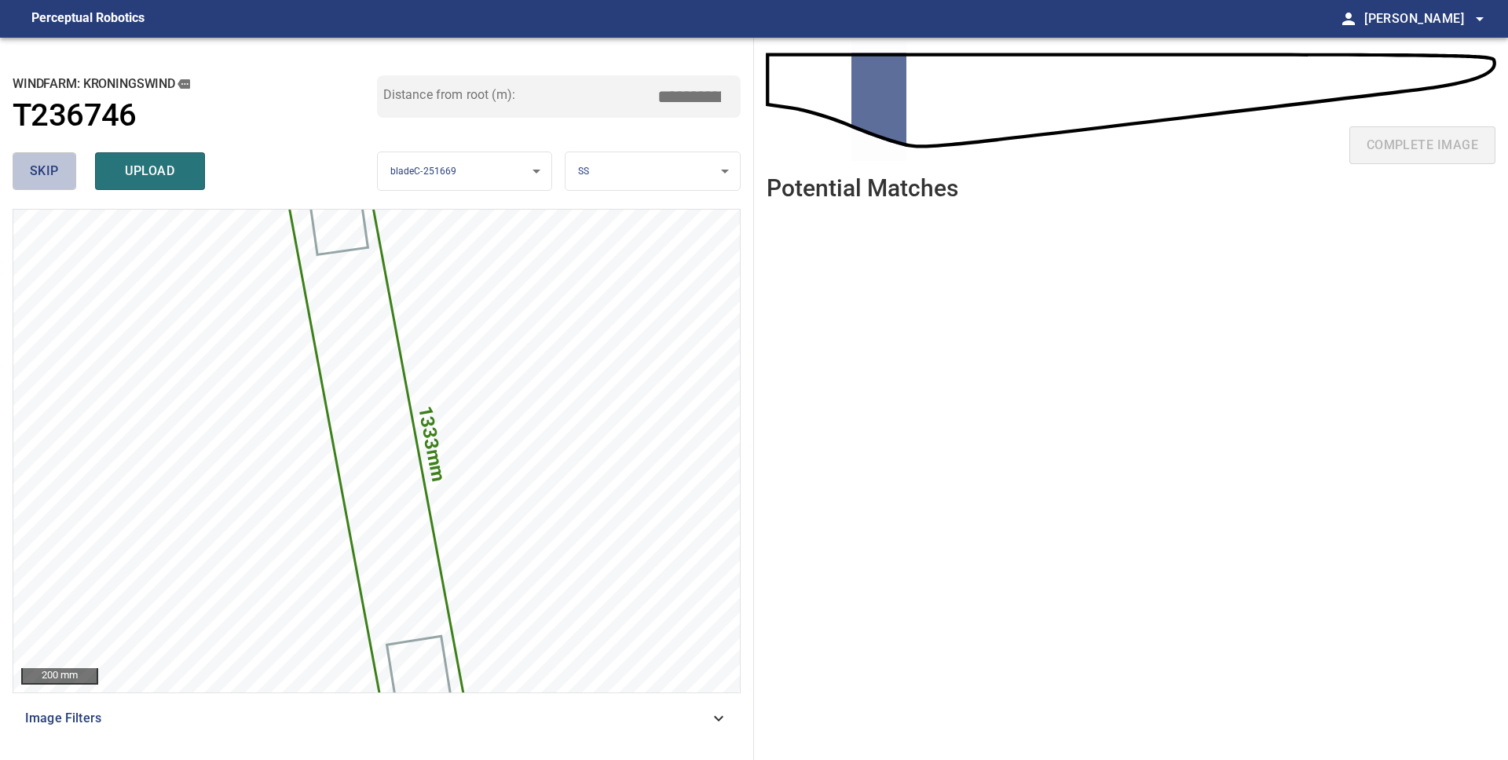
click at [64, 183] on button "skip" at bounding box center [45, 171] width 64 height 38
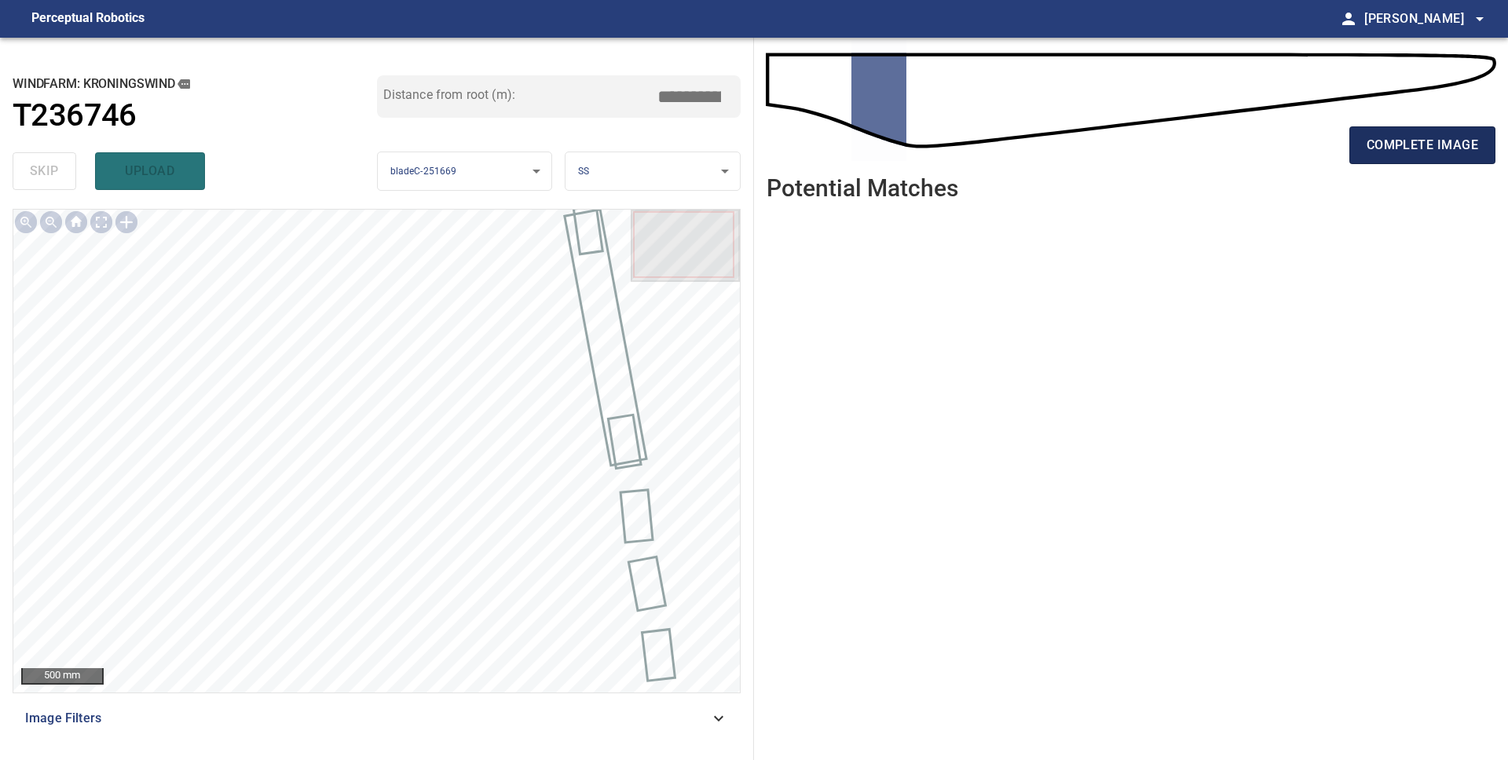
click at [1366, 141] on span "complete image" at bounding box center [1421, 145] width 111 height 22
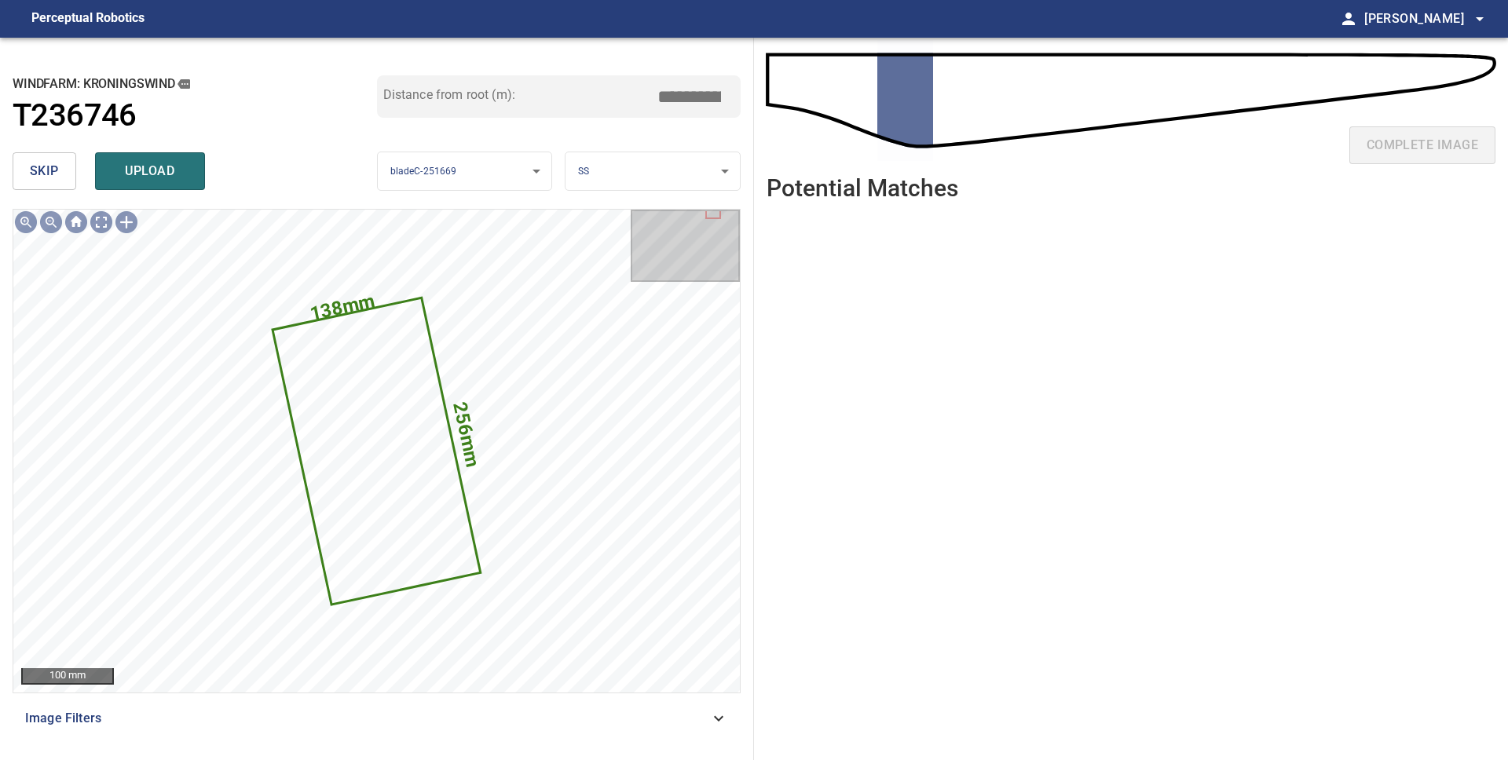
click at [51, 172] on span "skip" at bounding box center [44, 171] width 29 height 22
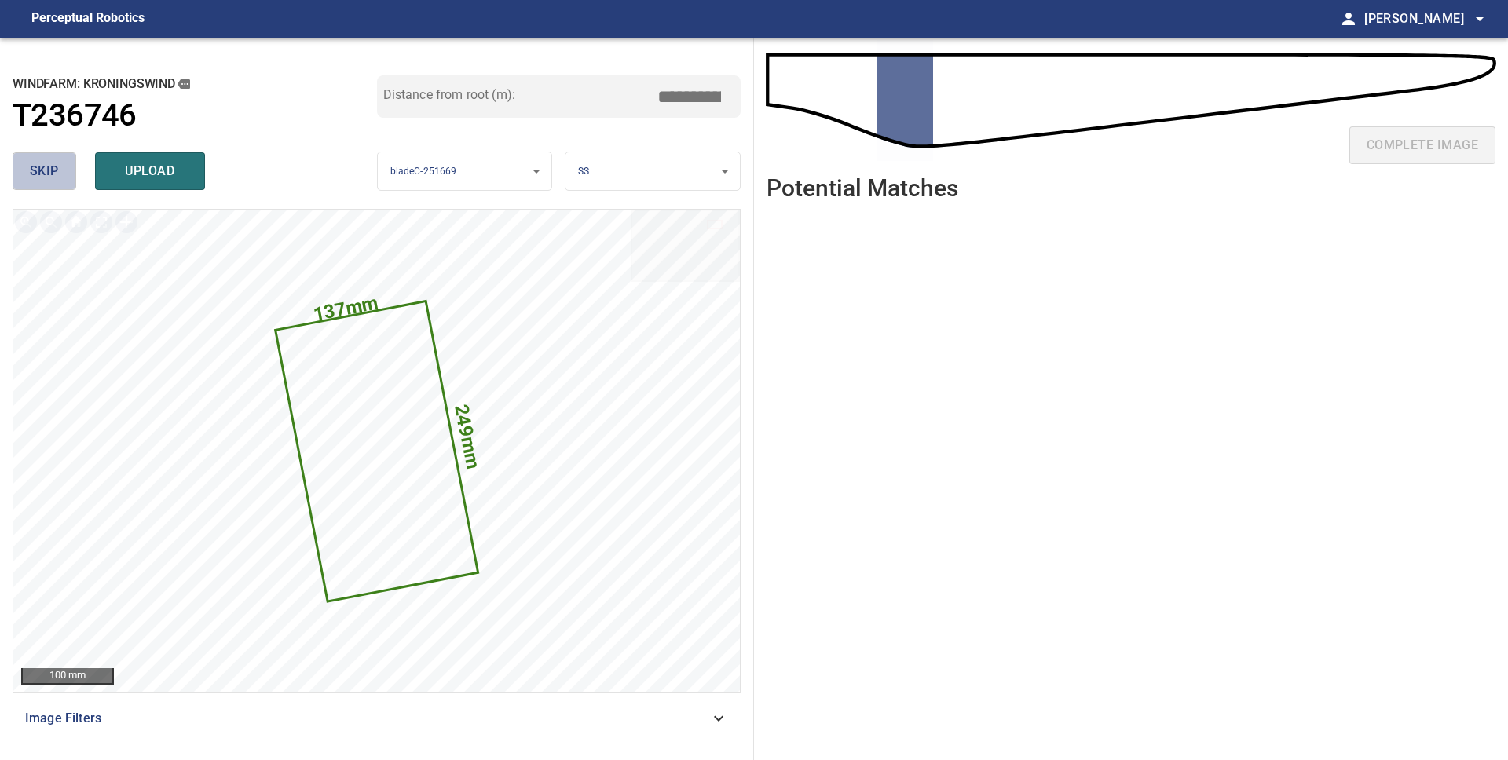
click at [51, 172] on span "skip" at bounding box center [44, 171] width 29 height 22
click at [126, 171] on span "upload" at bounding box center [149, 171] width 75 height 22
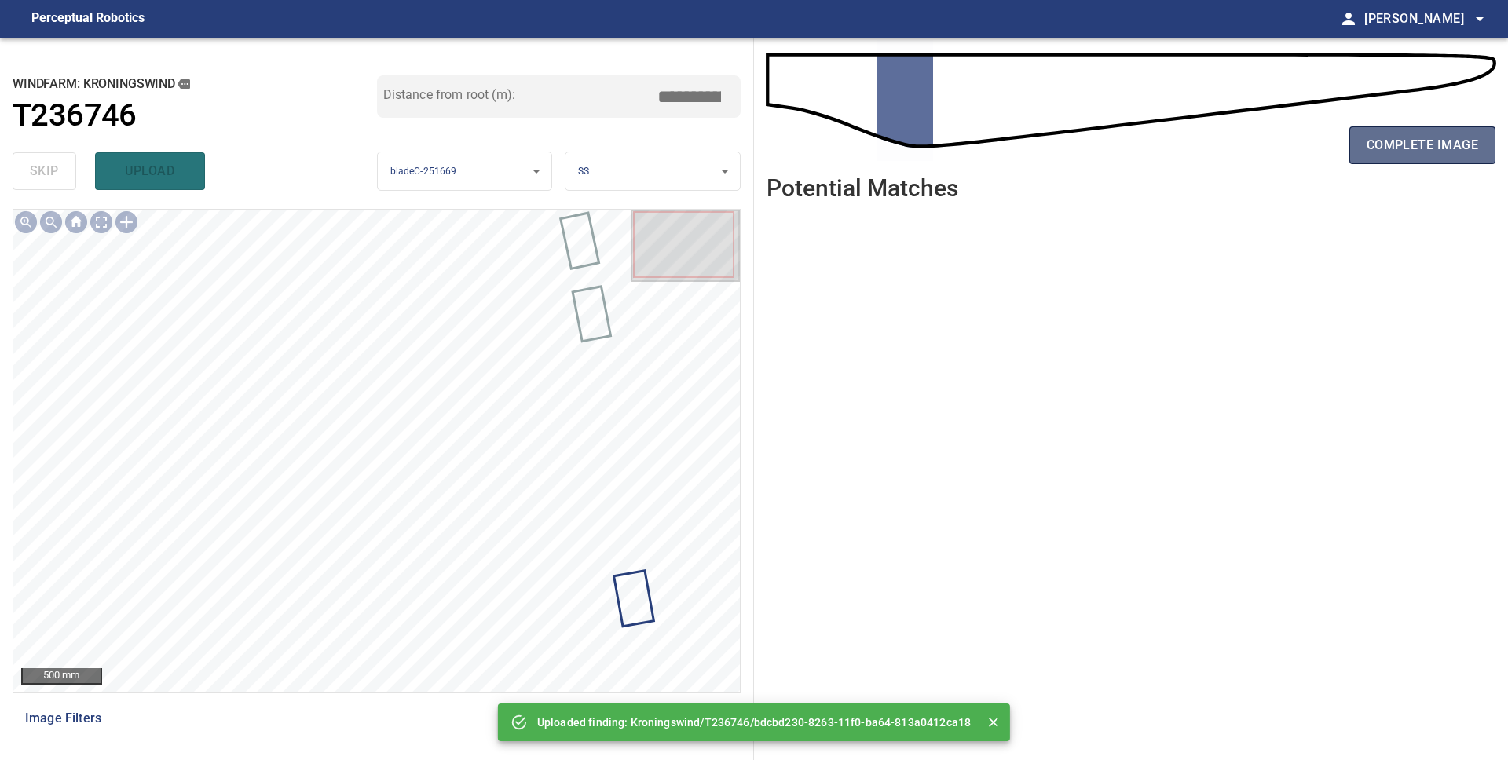
click at [1416, 152] on span "complete image" at bounding box center [1421, 145] width 111 height 22
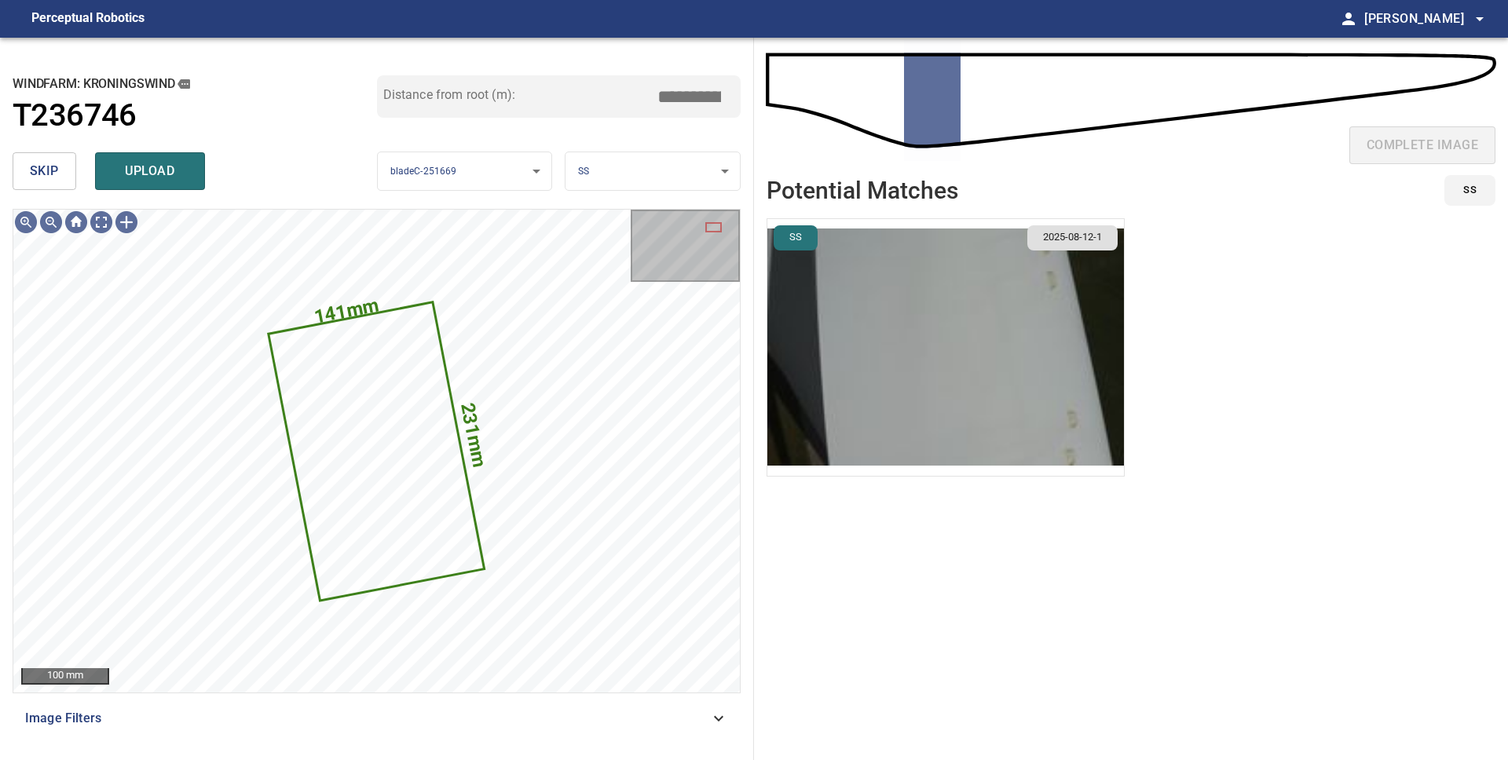
click at [892, 309] on img "button" at bounding box center [945, 347] width 356 height 257
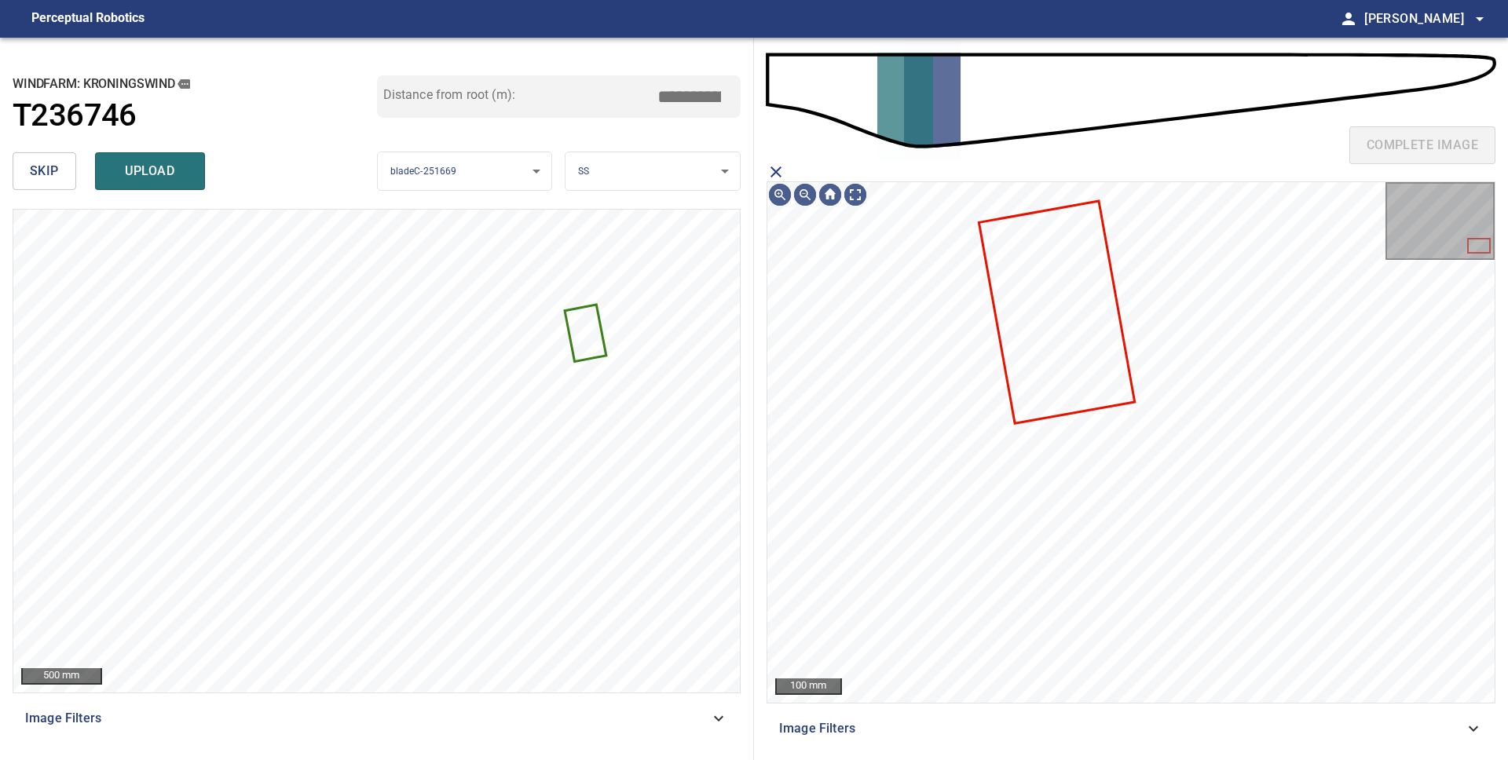
click at [777, 173] on icon "close matching imageResolution:" at bounding box center [775, 171] width 11 height 11
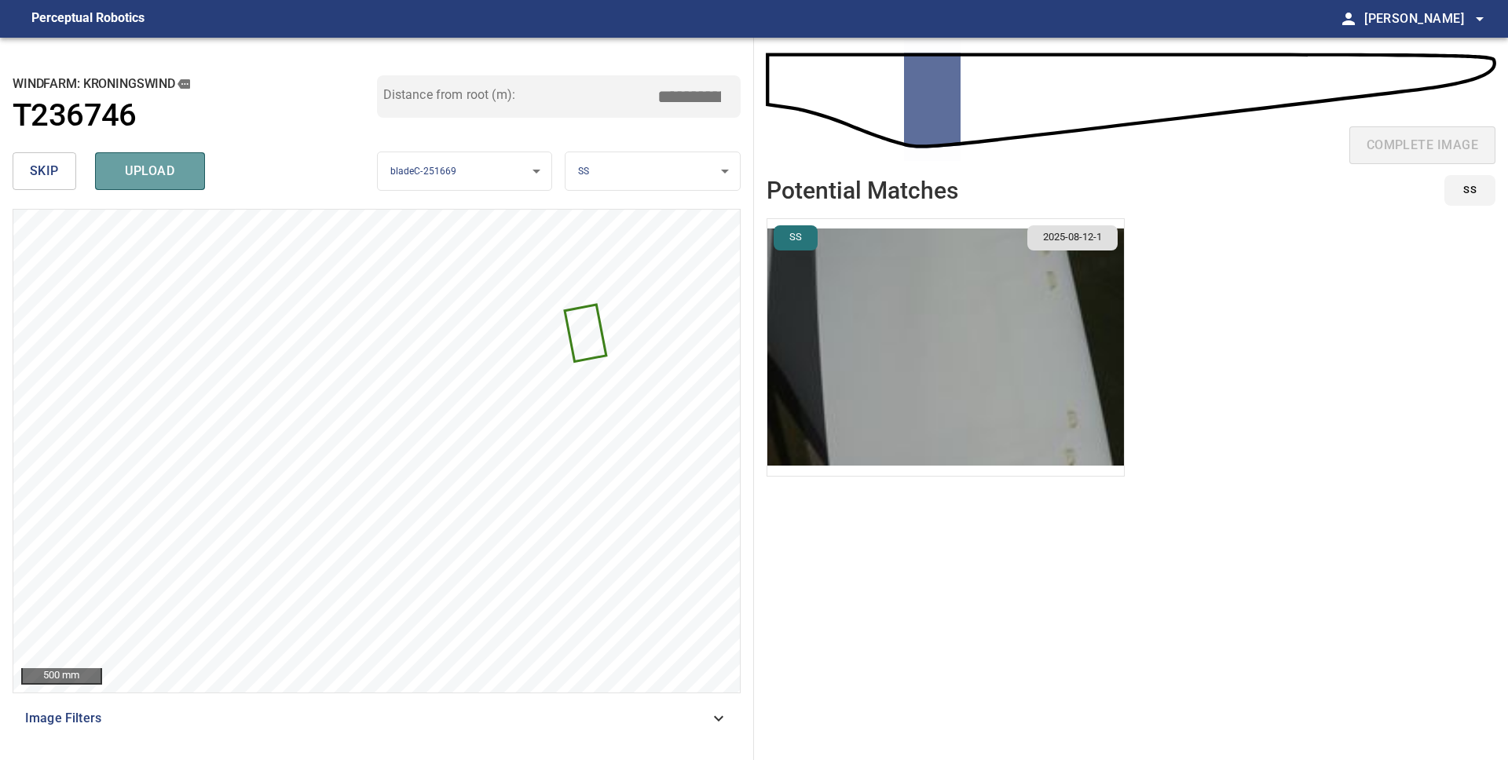
click at [202, 183] on button "upload" at bounding box center [150, 171] width 110 height 38
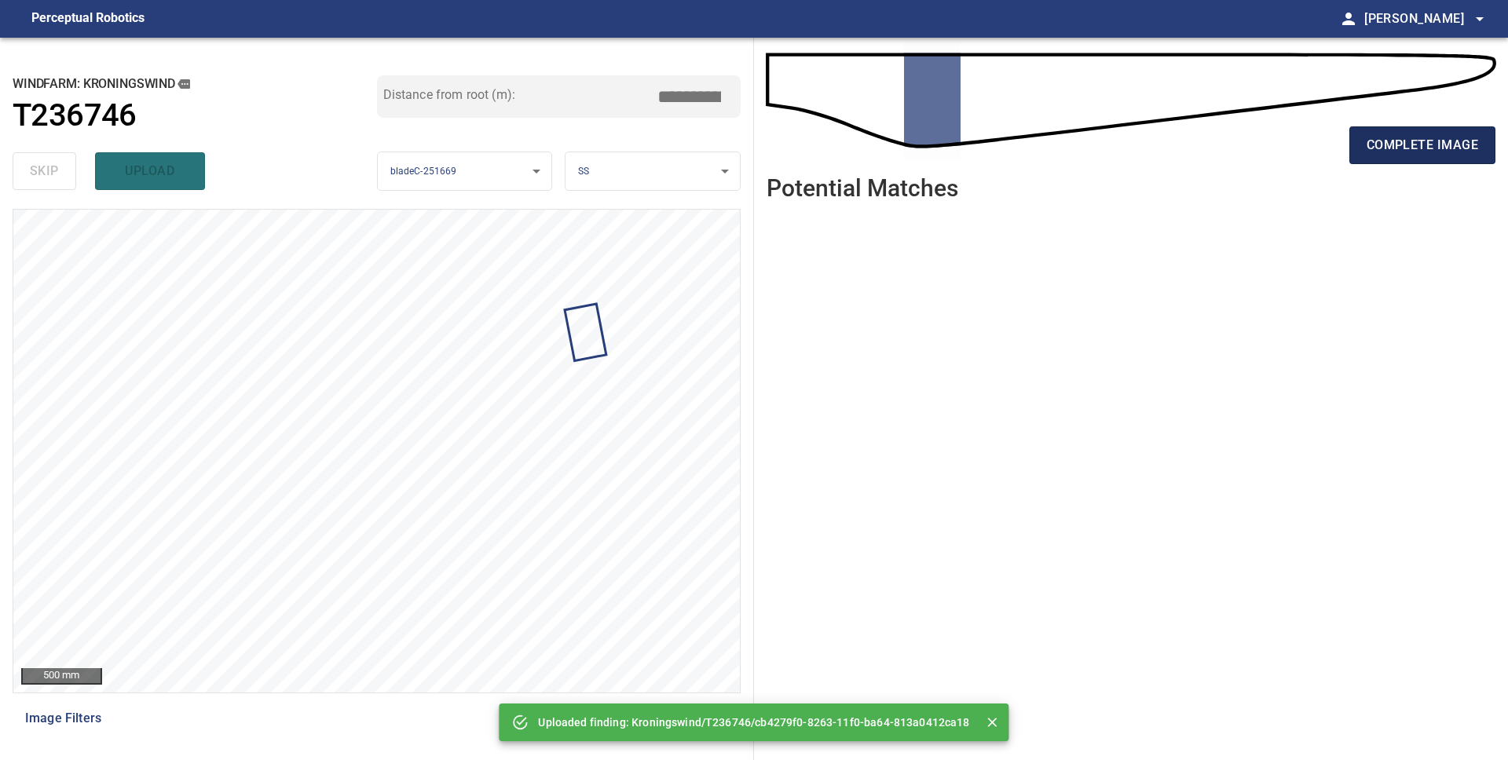
click at [1413, 157] on button "complete image" at bounding box center [1422, 145] width 146 height 38
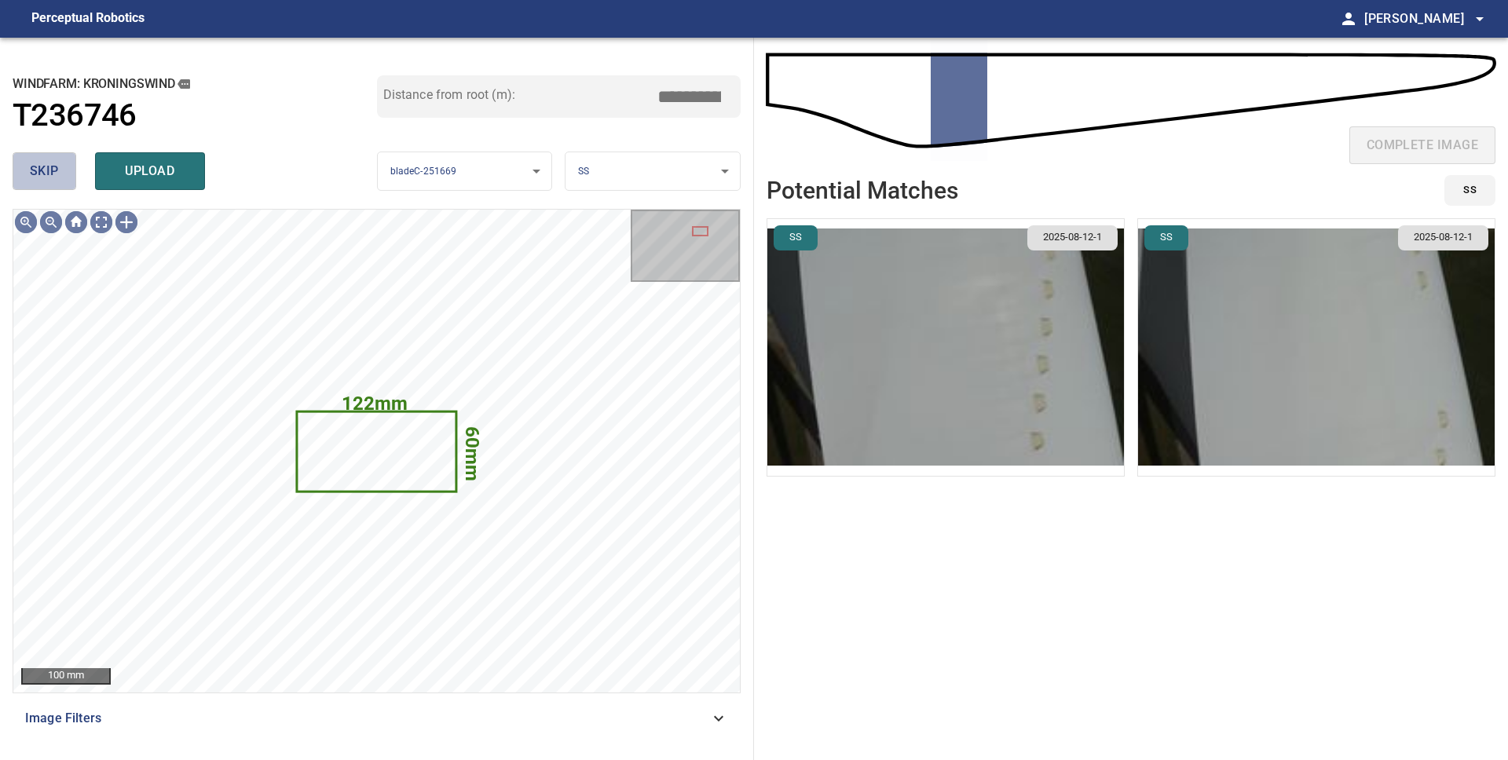
click at [52, 174] on span "skip" at bounding box center [44, 171] width 29 height 22
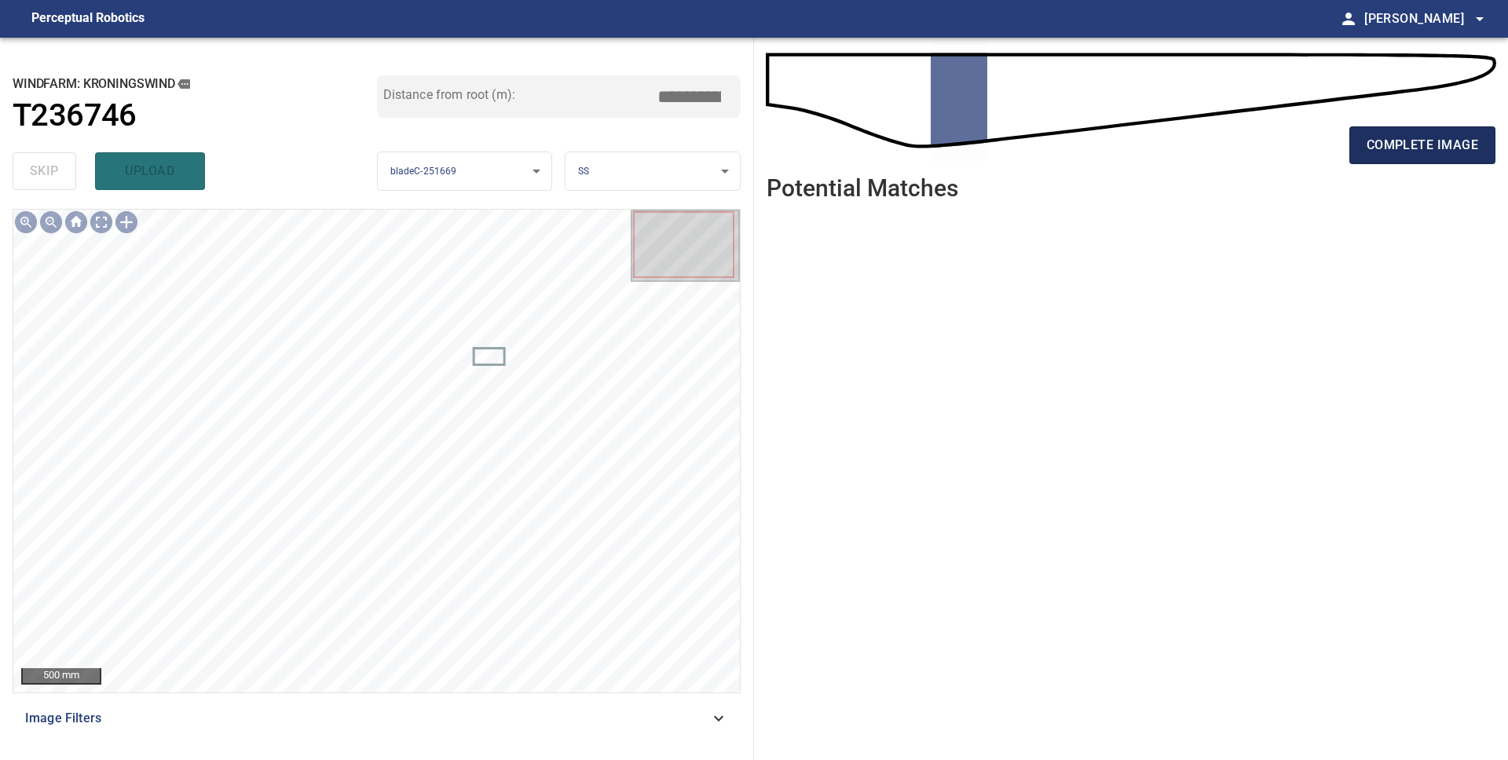
click at [1405, 162] on button "complete image" at bounding box center [1422, 145] width 146 height 38
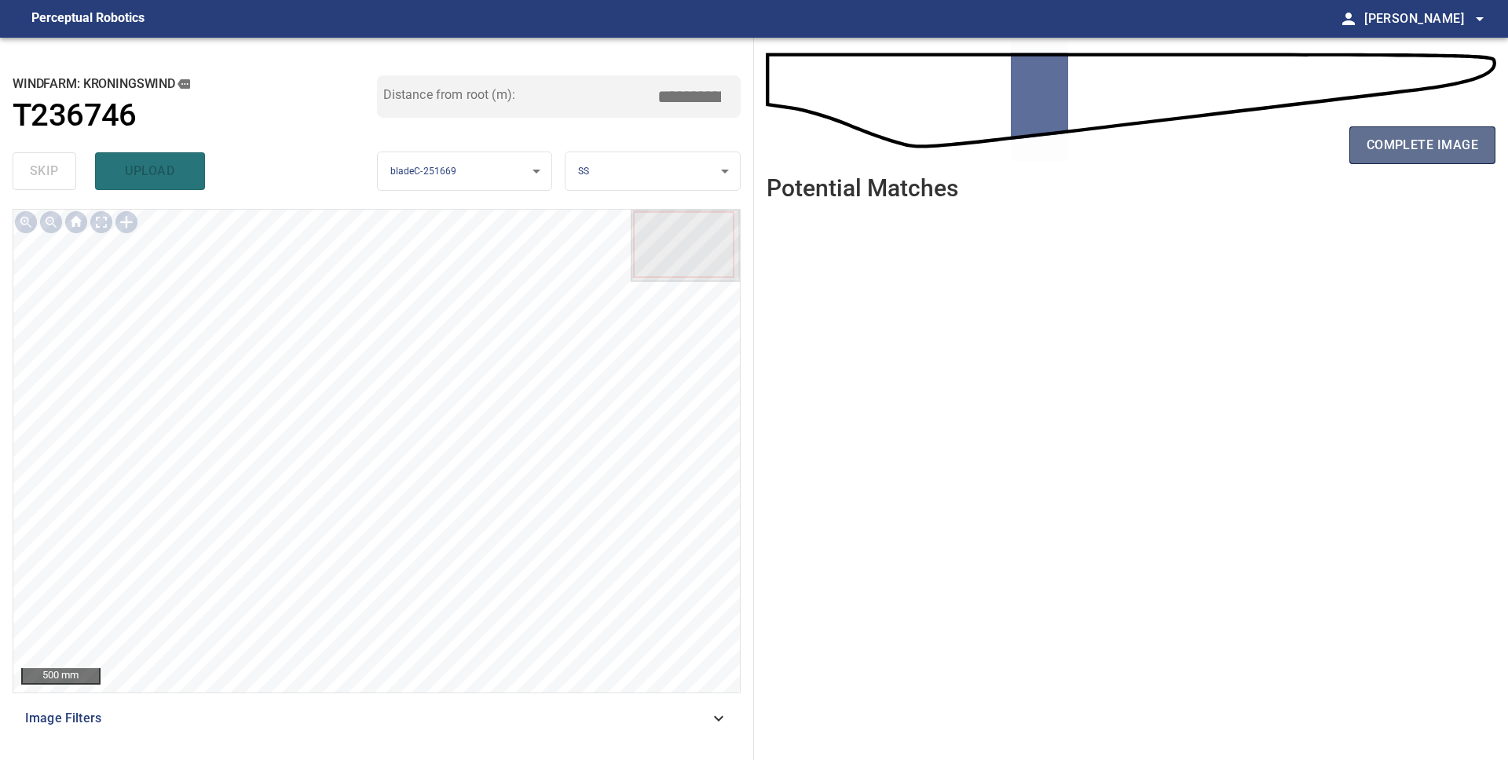
click at [1406, 158] on button "complete image" at bounding box center [1422, 145] width 146 height 38
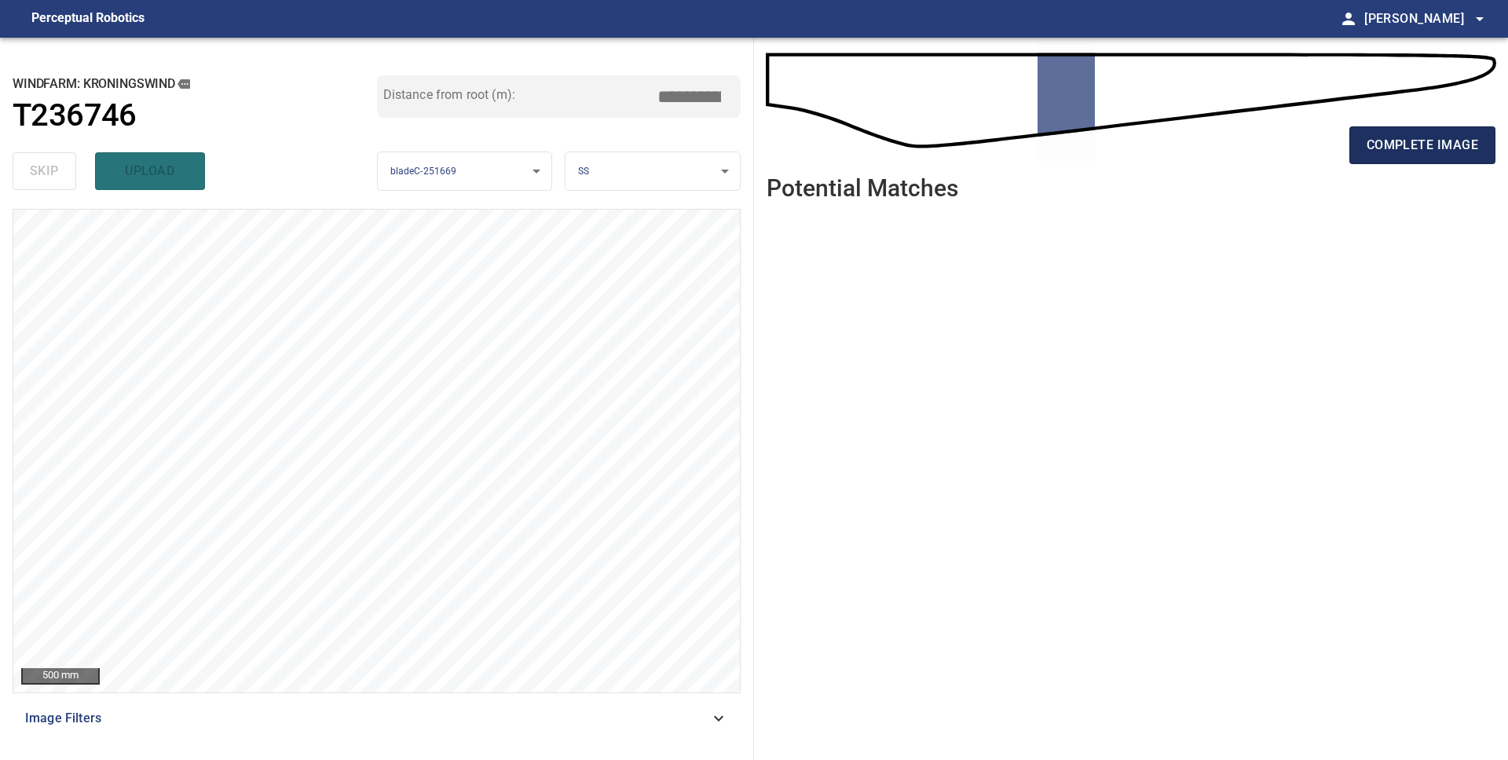
click at [1417, 141] on span "complete image" at bounding box center [1421, 145] width 111 height 22
click at [1395, 148] on span "complete image" at bounding box center [1421, 145] width 111 height 22
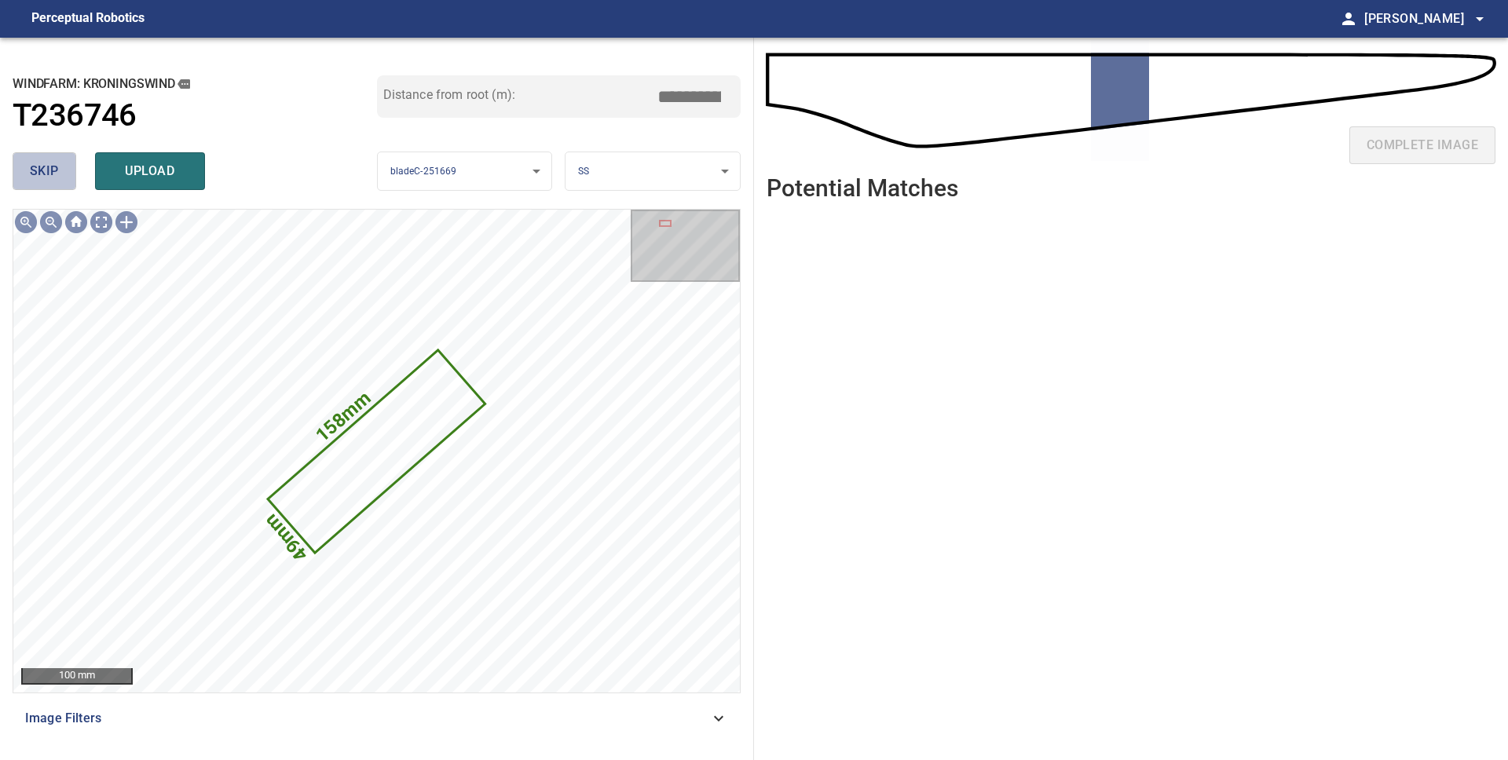
click at [48, 175] on span "skip" at bounding box center [44, 171] width 29 height 22
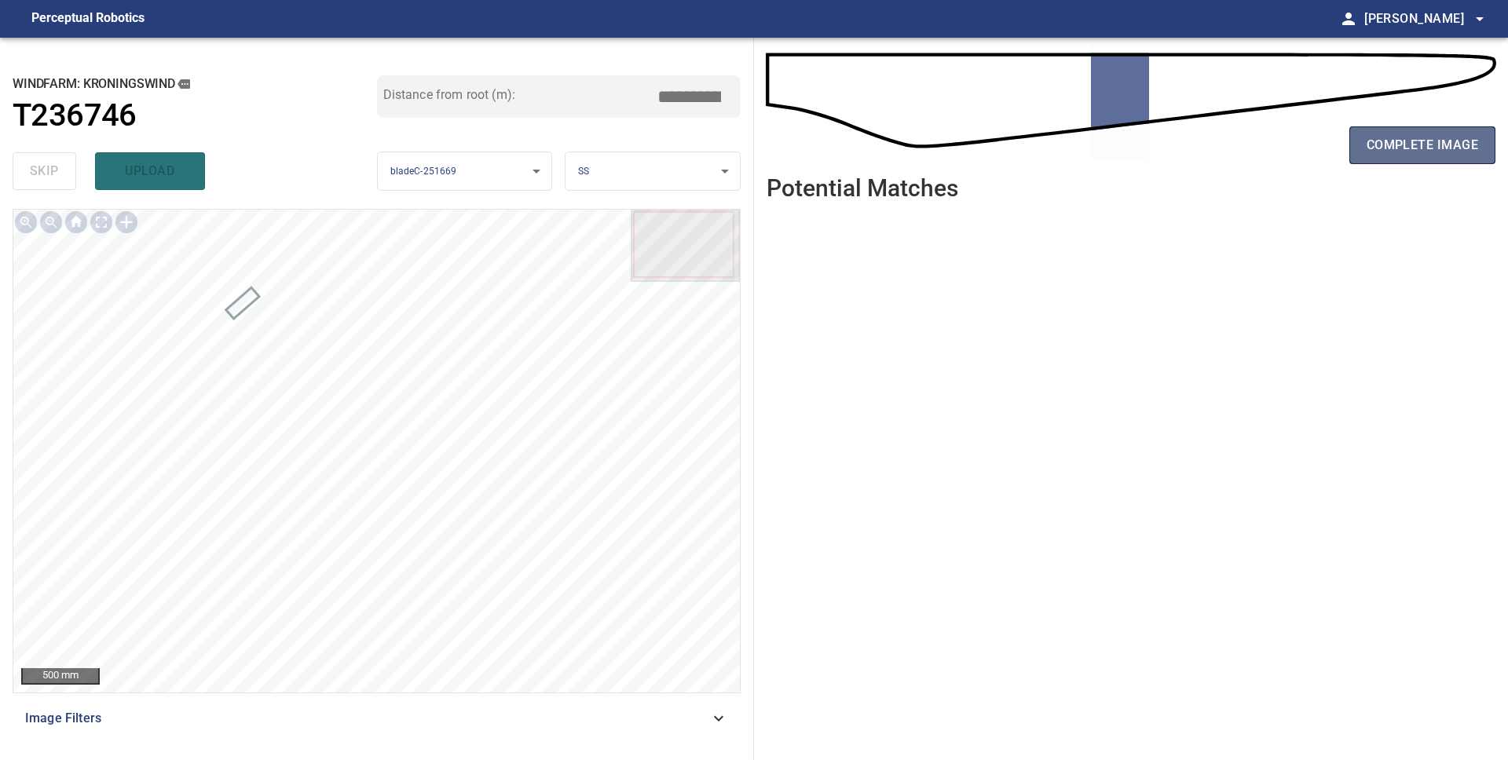
click at [1458, 148] on span "complete image" at bounding box center [1421, 145] width 111 height 22
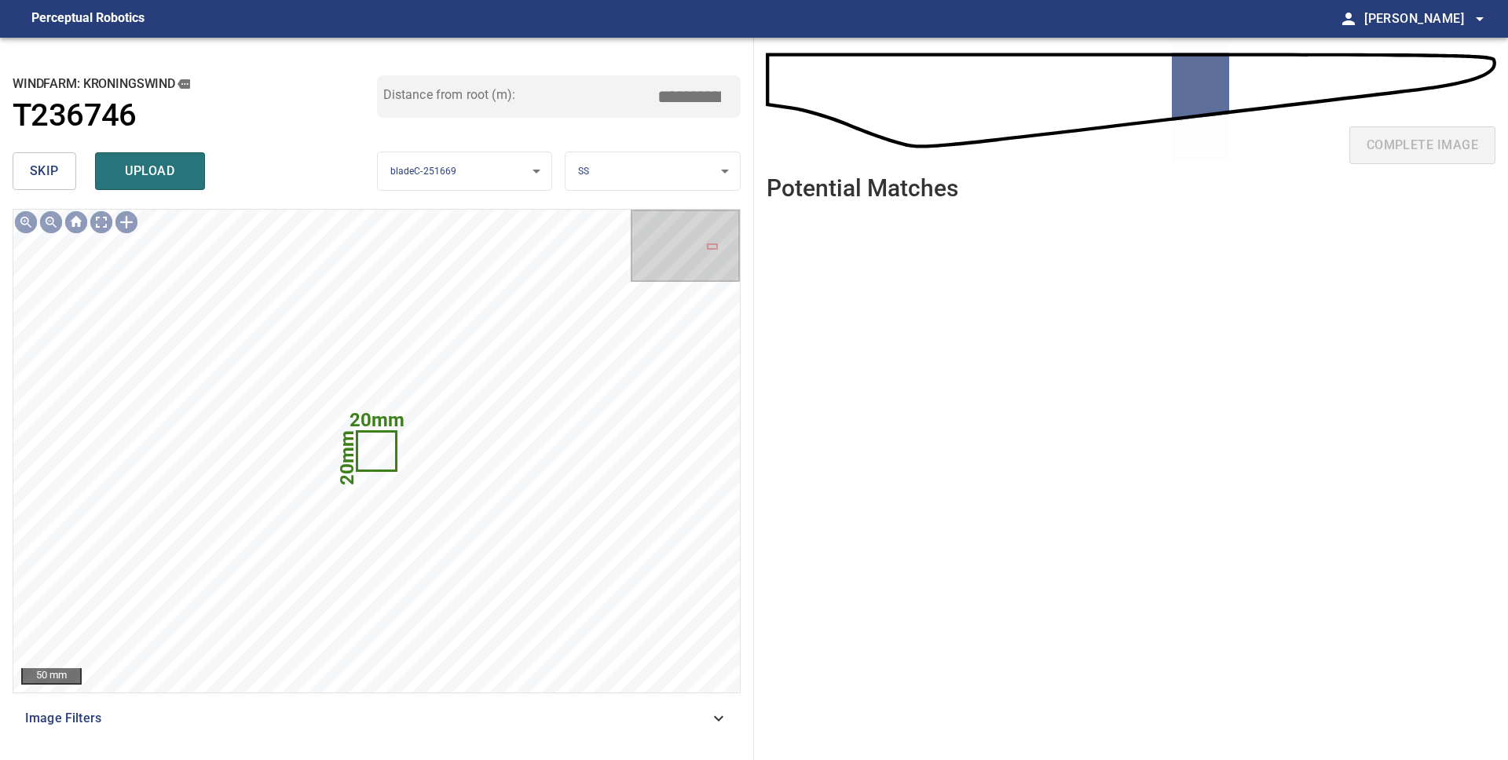
click at [41, 164] on span "skip" at bounding box center [44, 171] width 29 height 22
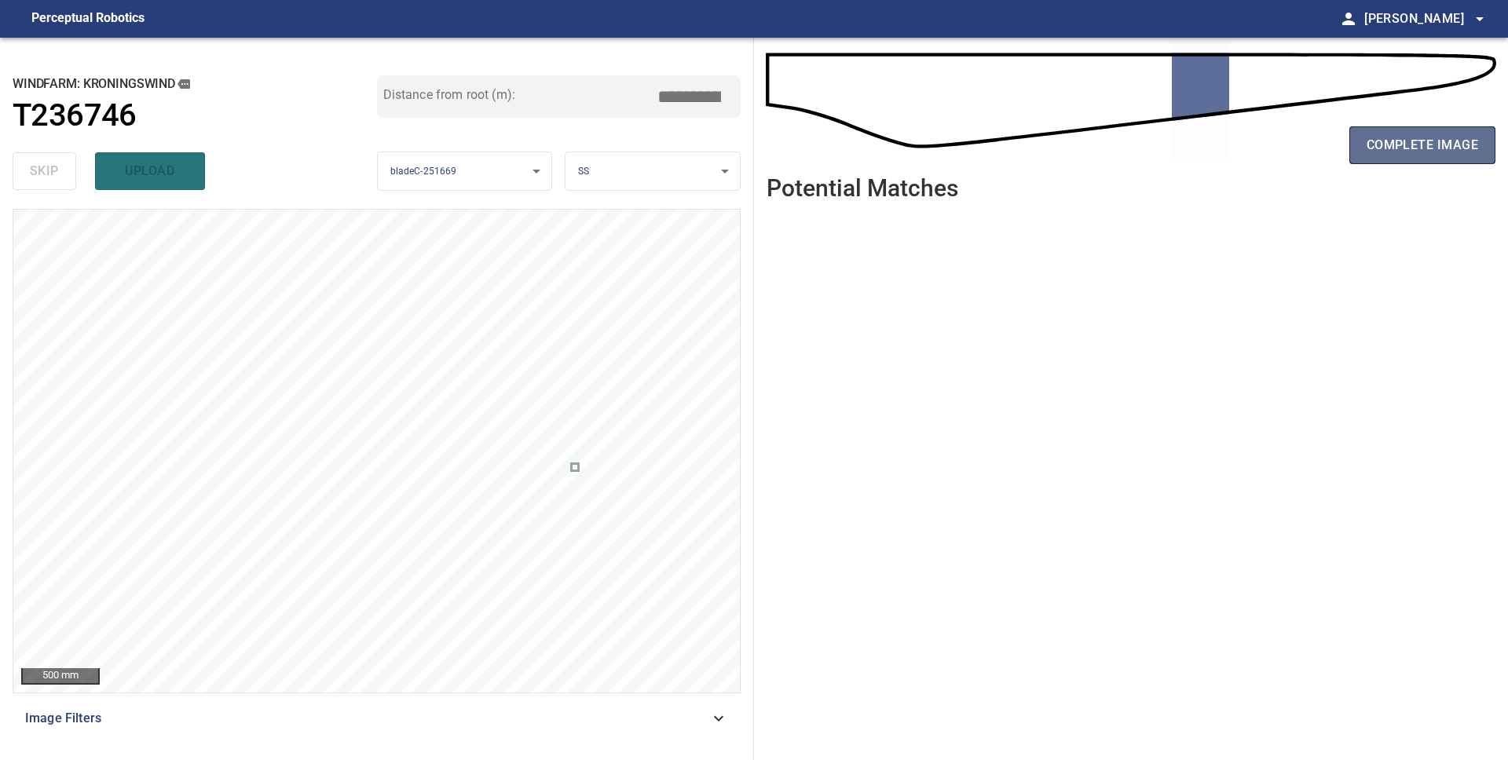
click at [1413, 155] on span "complete image" at bounding box center [1421, 145] width 111 height 22
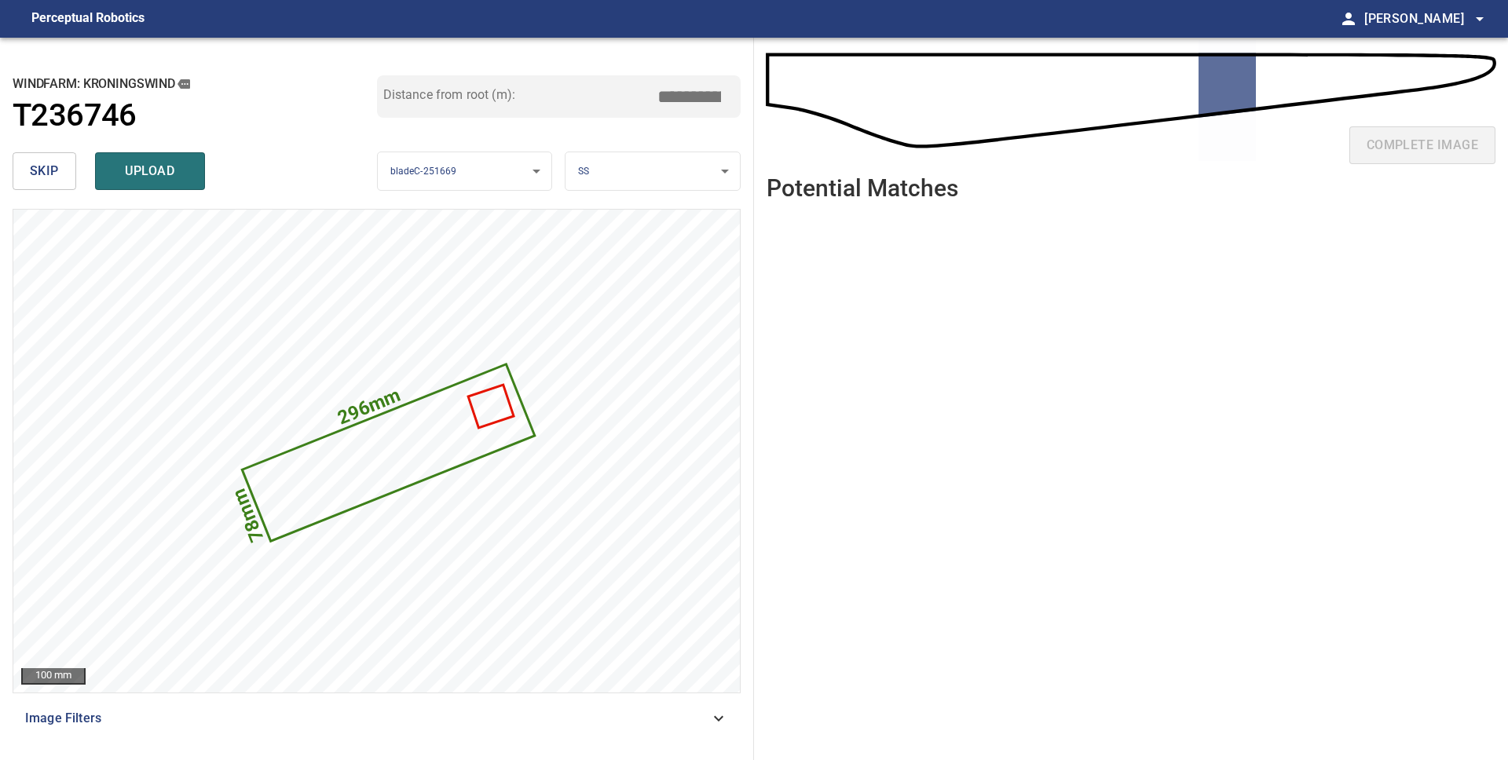
click at [45, 173] on span "skip" at bounding box center [44, 171] width 29 height 22
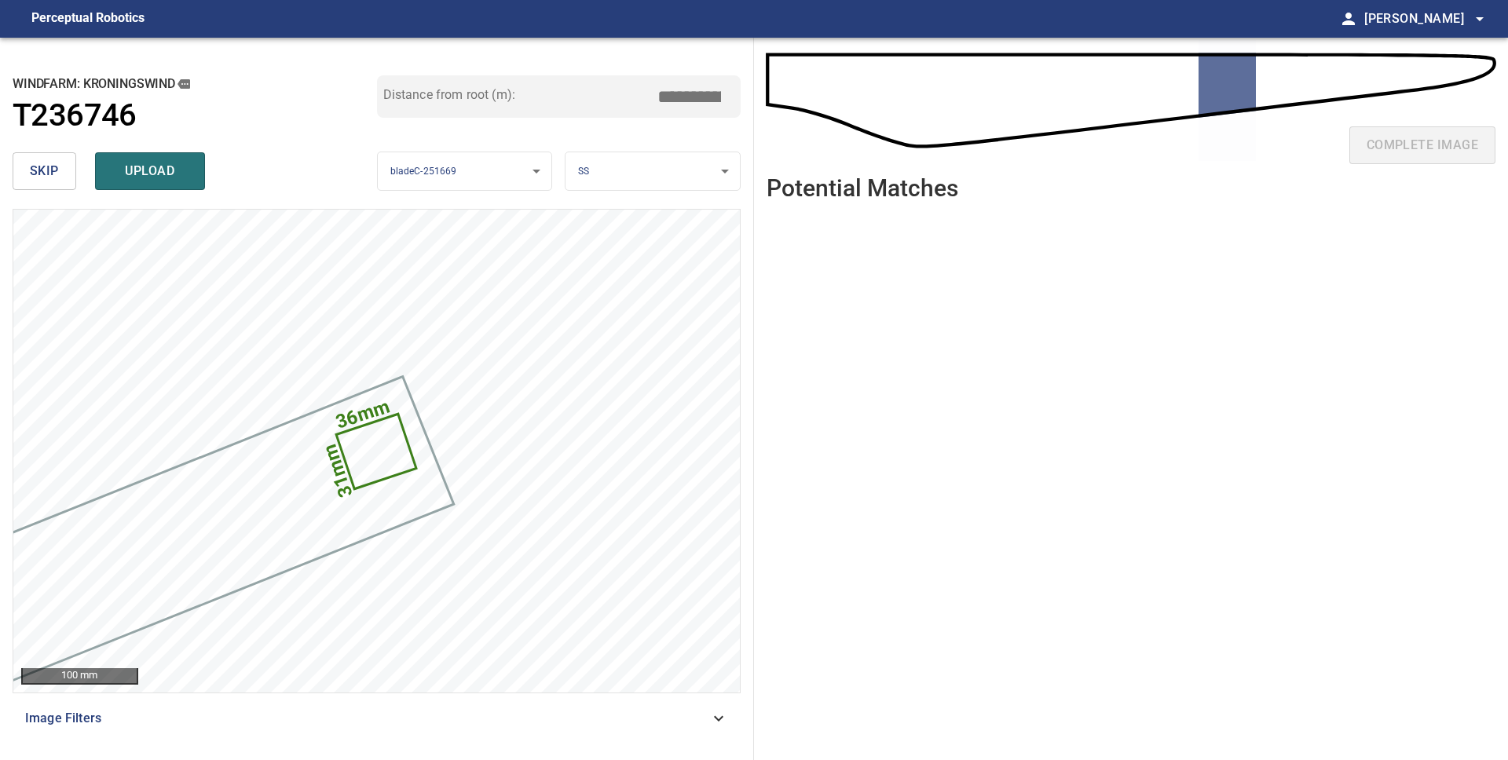
click at [45, 173] on span "skip" at bounding box center [44, 171] width 29 height 22
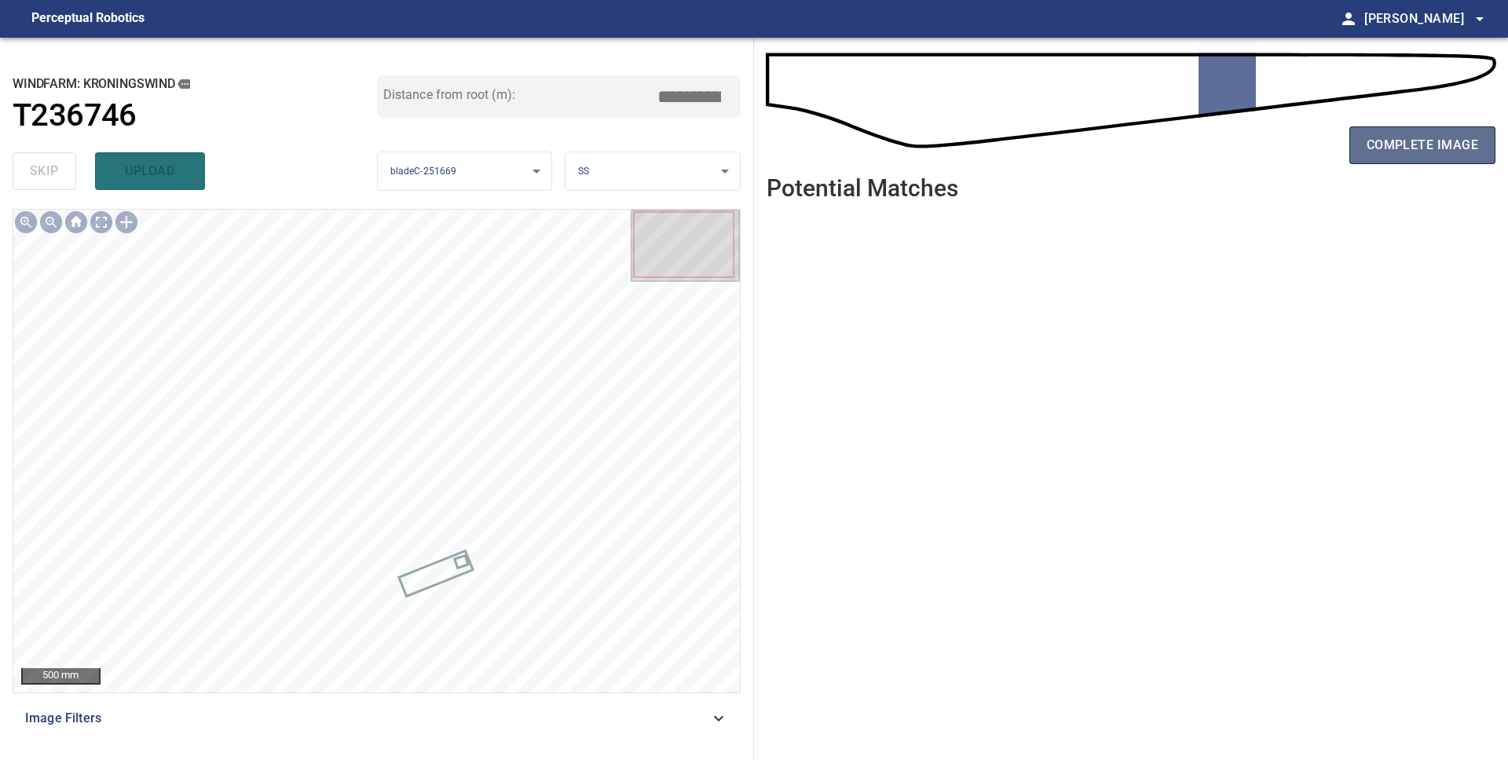
click at [1384, 150] on span "complete image" at bounding box center [1421, 145] width 111 height 22
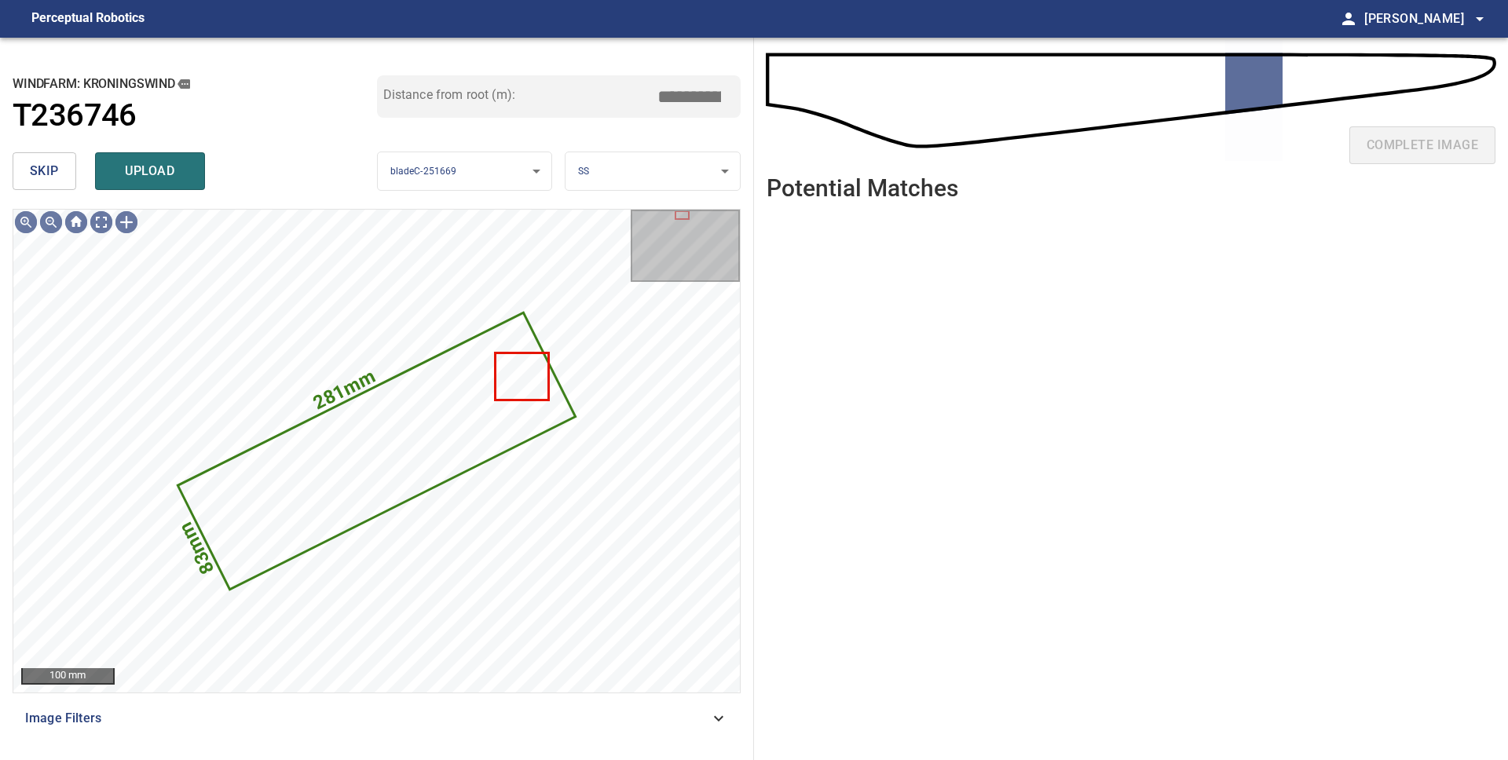
click at [48, 173] on span "skip" at bounding box center [44, 171] width 29 height 22
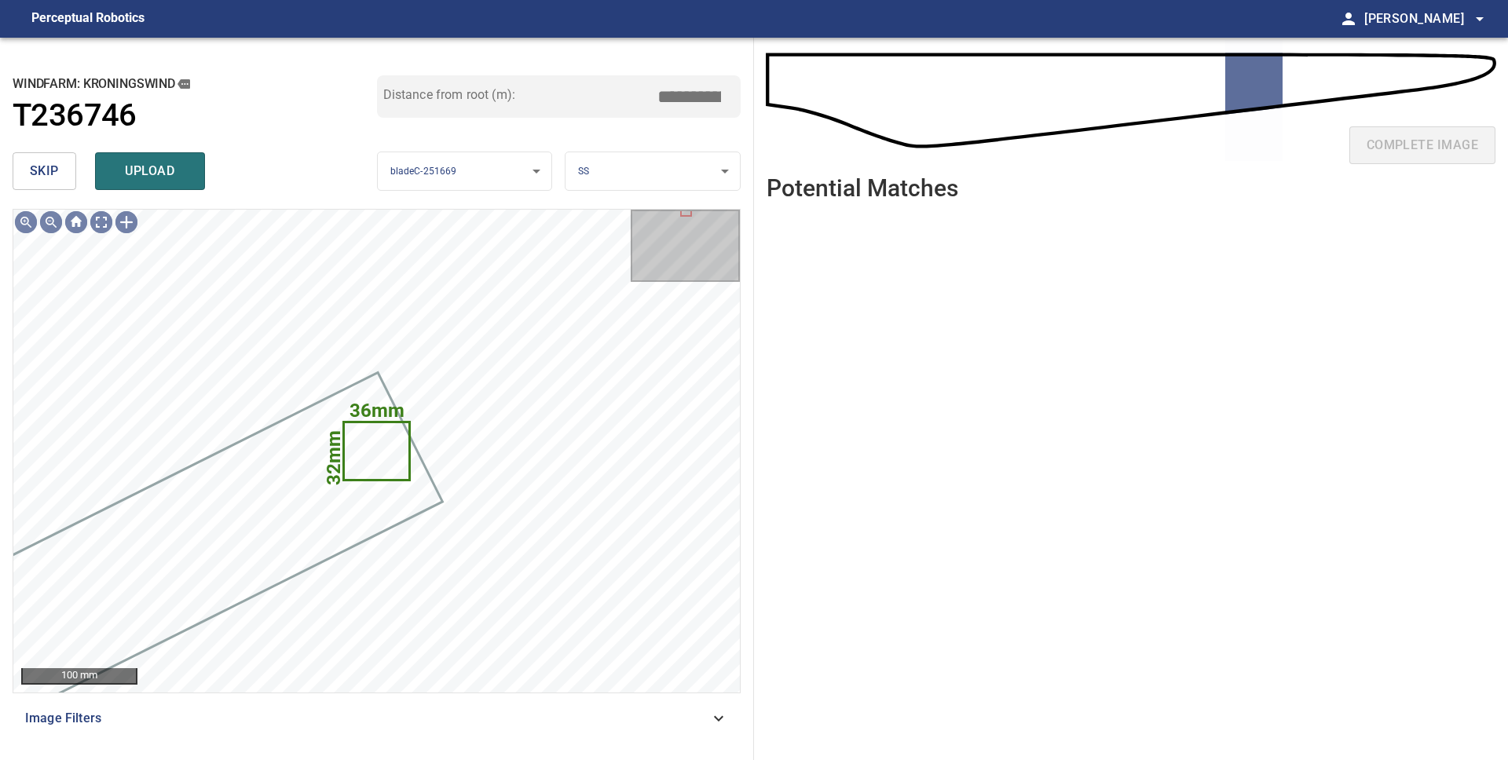
click at [48, 173] on span "skip" at bounding box center [44, 171] width 29 height 22
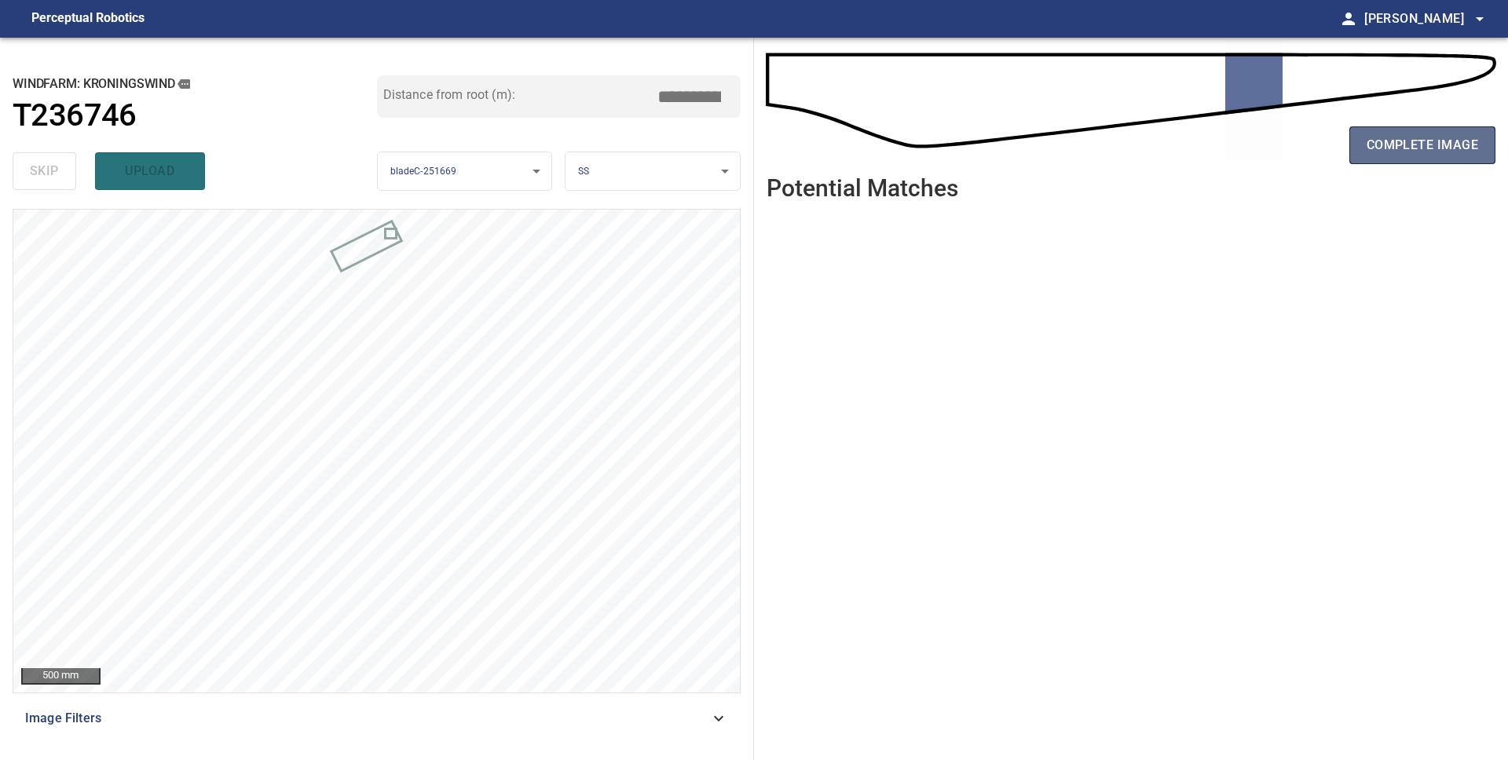
click at [1449, 140] on span "complete image" at bounding box center [1421, 145] width 111 height 22
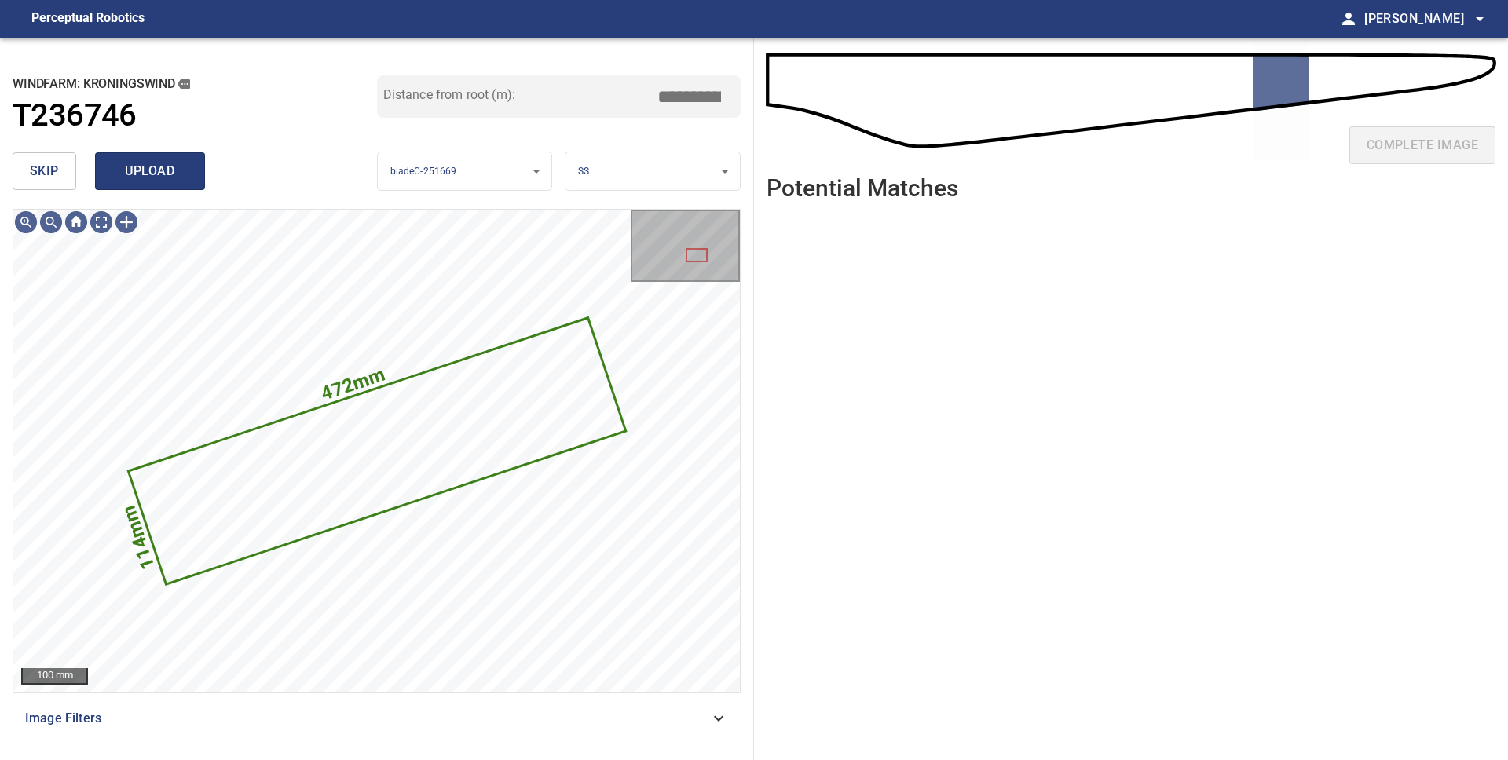
click at [149, 171] on span "upload" at bounding box center [149, 171] width 75 height 22
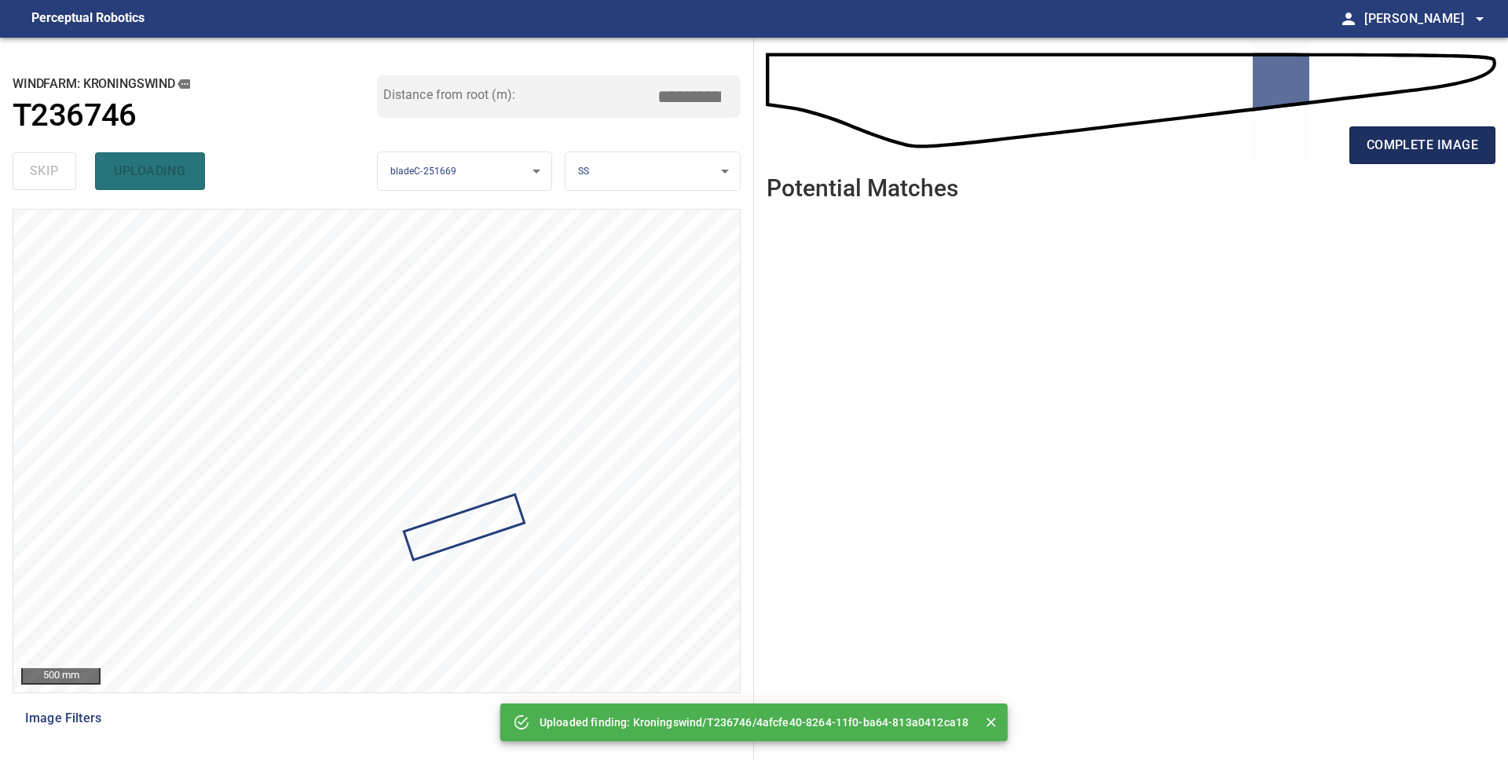
click at [1431, 153] on span "complete image" at bounding box center [1421, 145] width 111 height 22
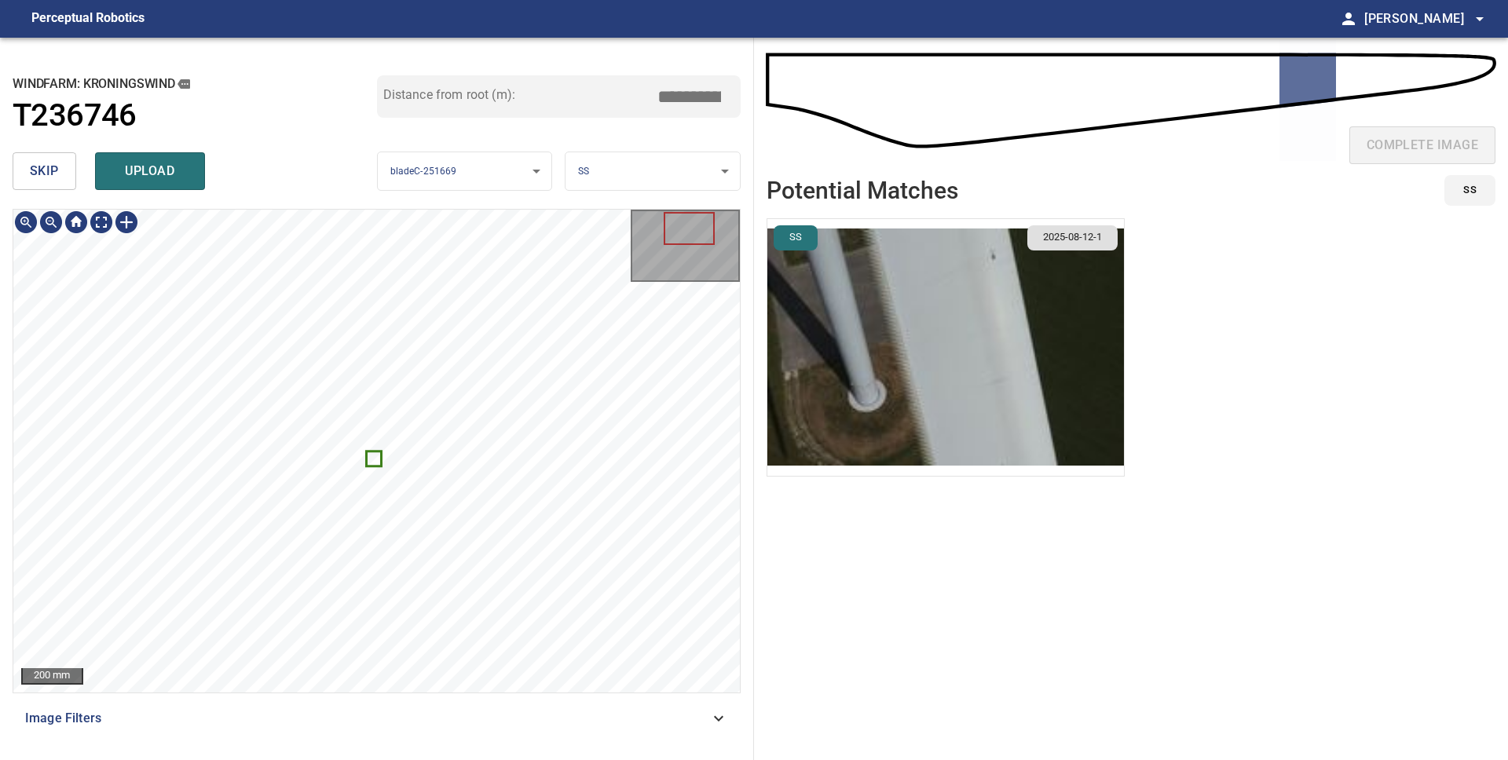
click at [367, 459] on icon at bounding box center [373, 458] width 13 height 13
click at [378, 452] on icon at bounding box center [376, 451] width 49 height 49
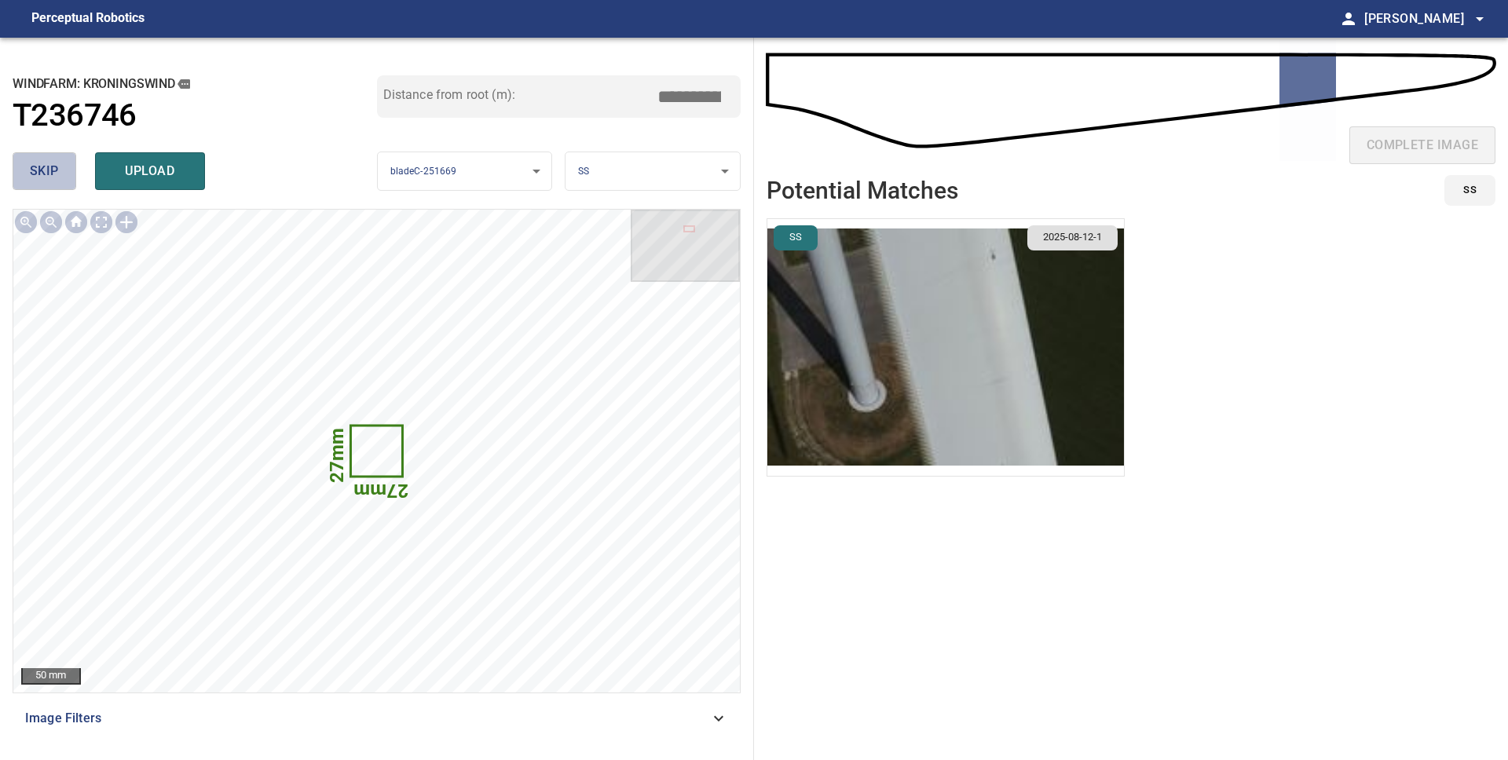
click at [37, 166] on span "skip" at bounding box center [44, 171] width 29 height 22
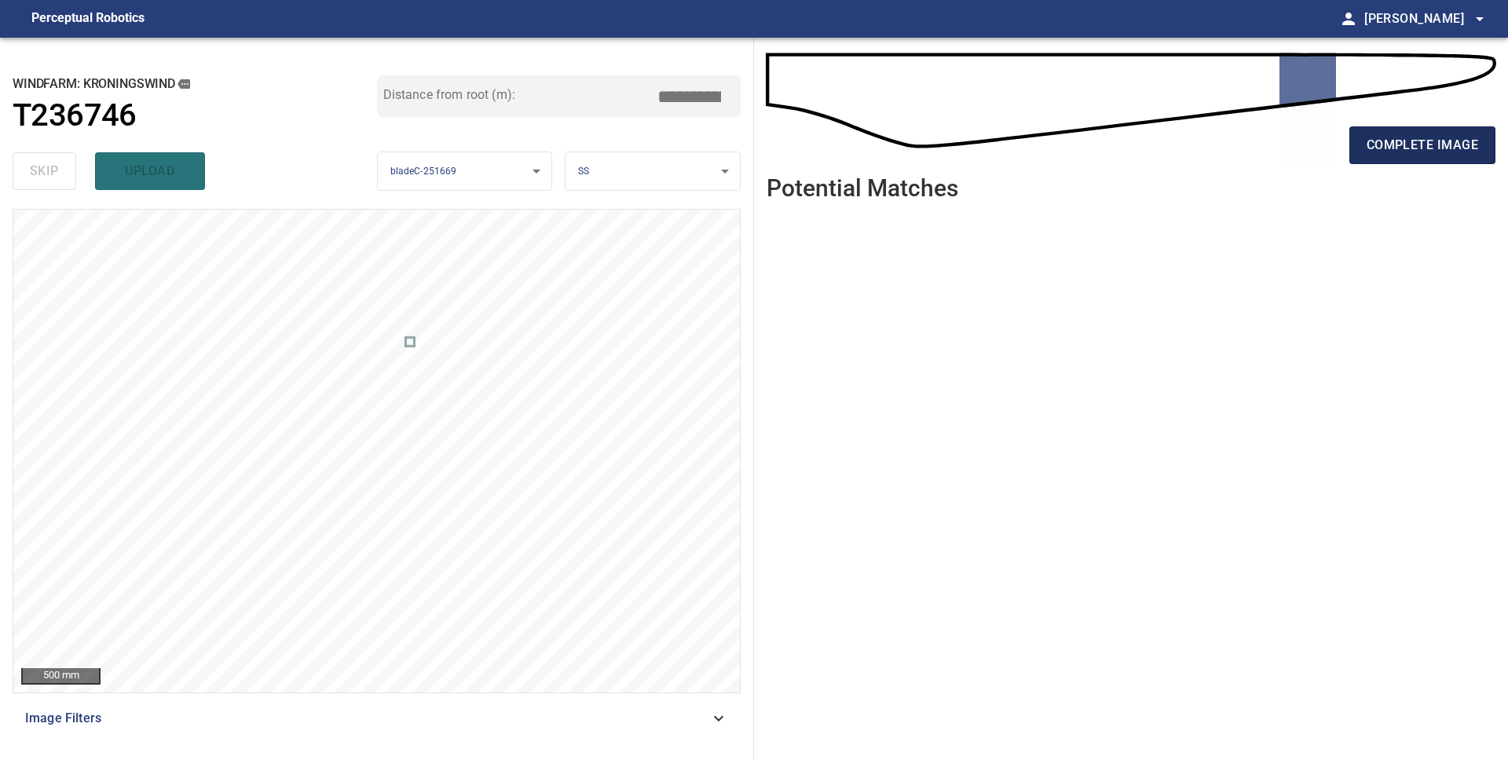
click at [1436, 146] on span "complete image" at bounding box center [1421, 145] width 111 height 22
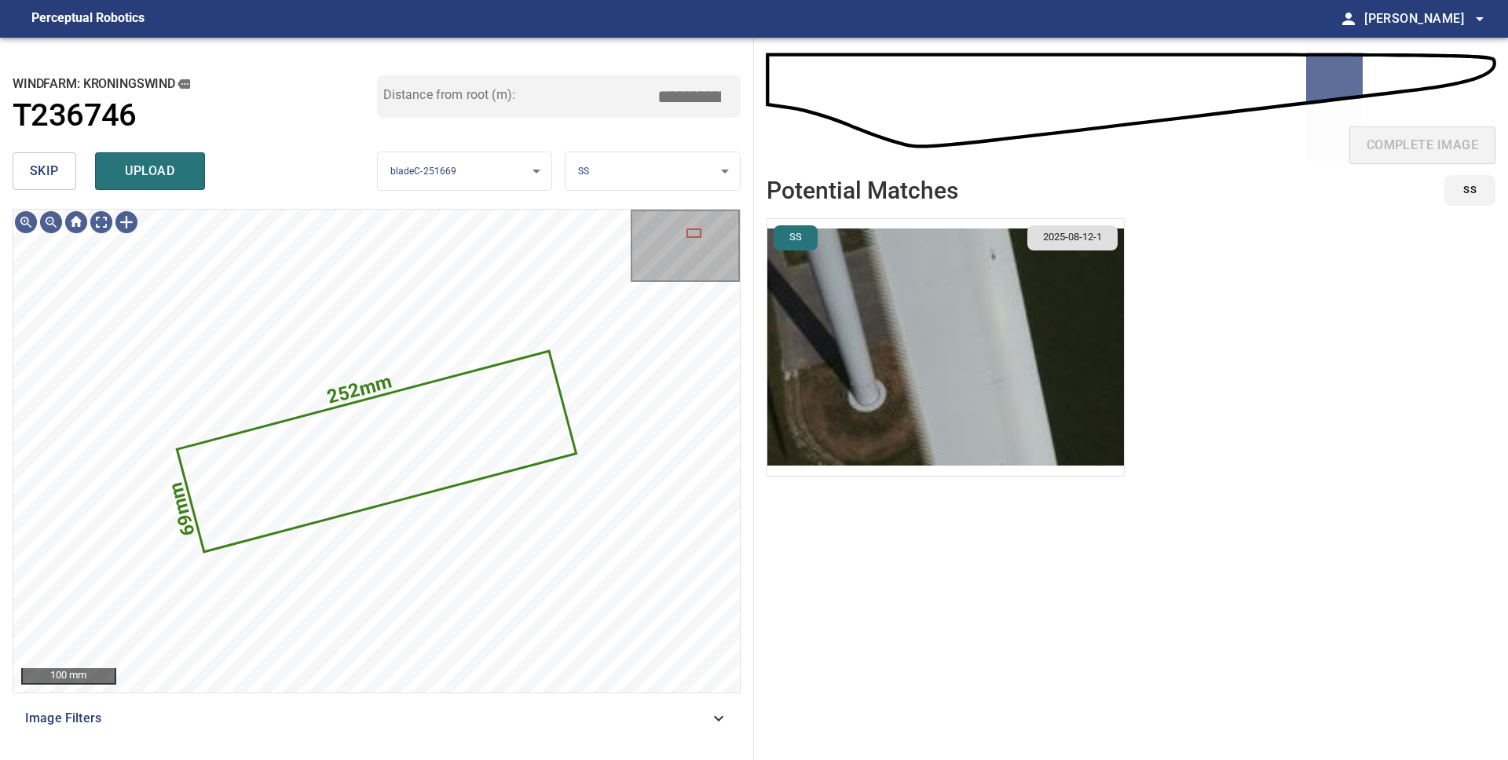
click at [985, 327] on img "button" at bounding box center [945, 347] width 356 height 257
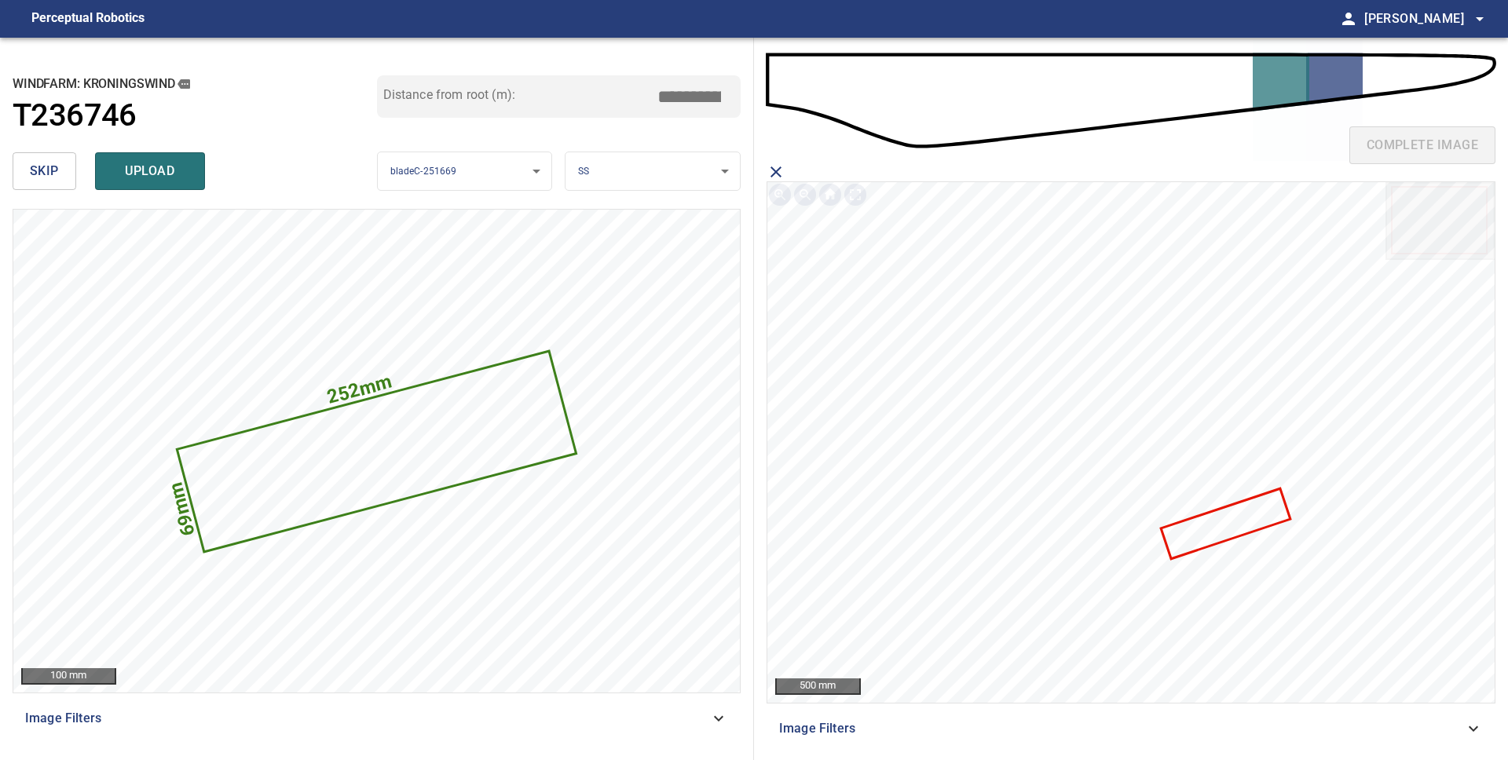
click at [1256, 524] on icon at bounding box center [1225, 524] width 126 height 68
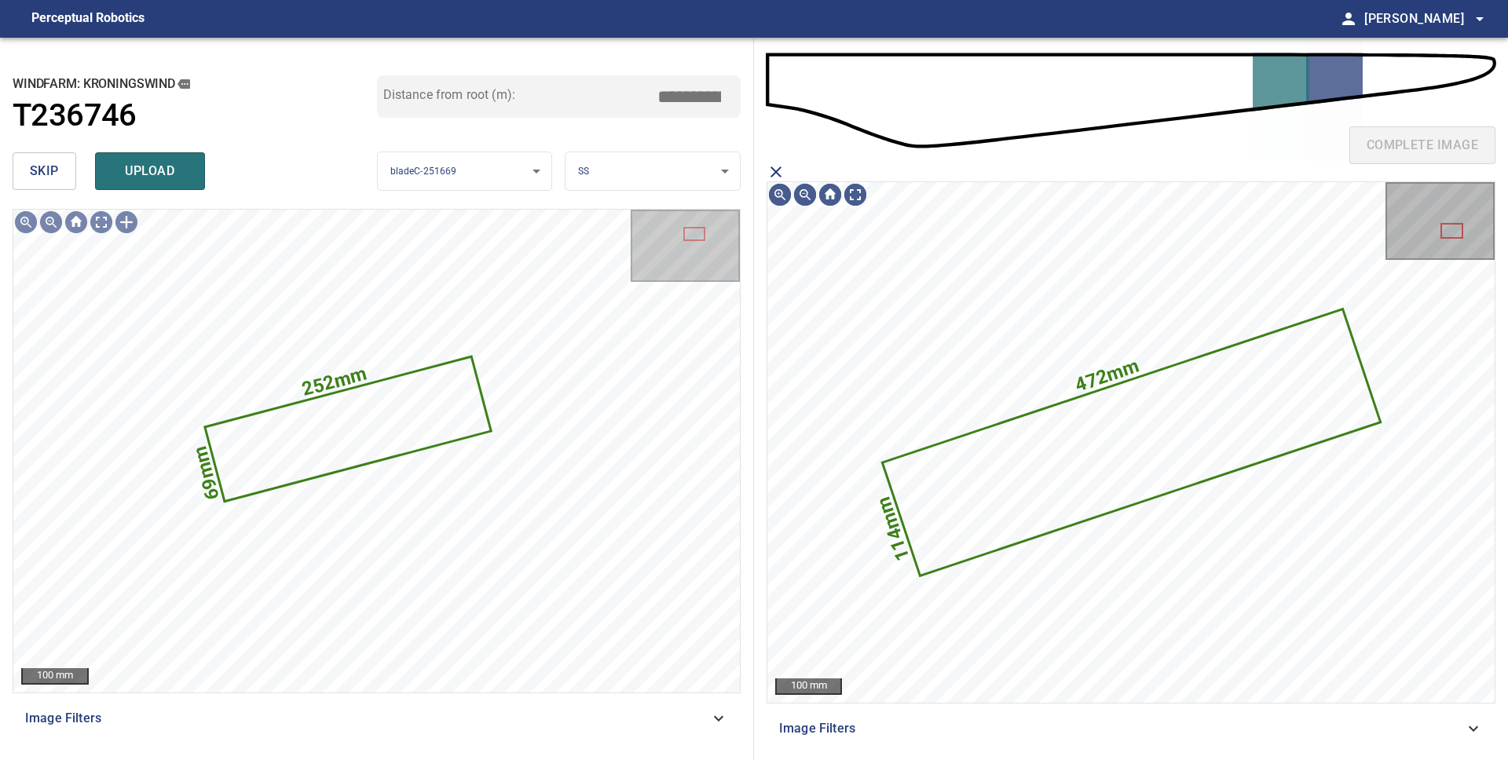
click at [776, 170] on icon "close matching imageResolution:" at bounding box center [775, 172] width 19 height 19
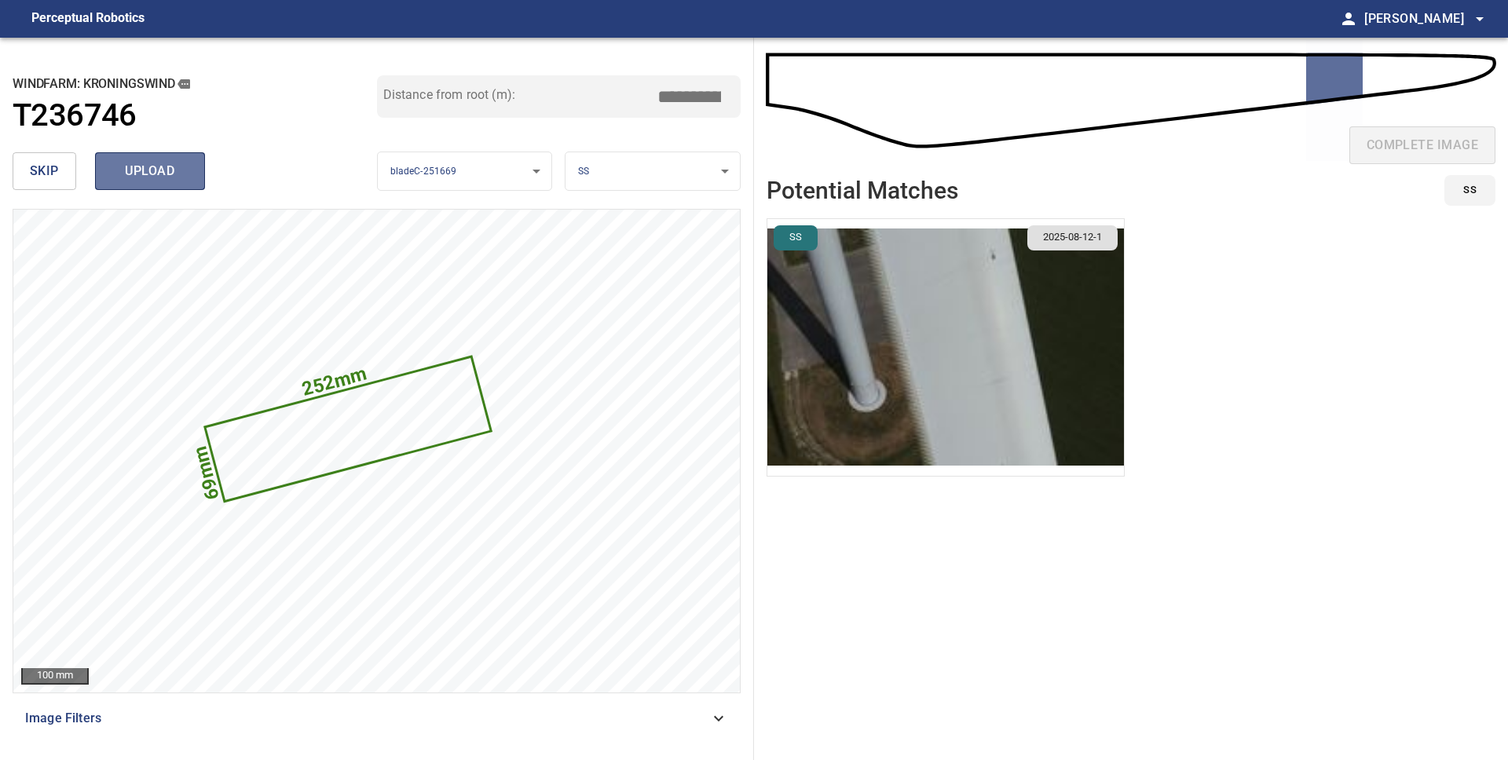
click at [164, 178] on span "upload" at bounding box center [149, 171] width 75 height 22
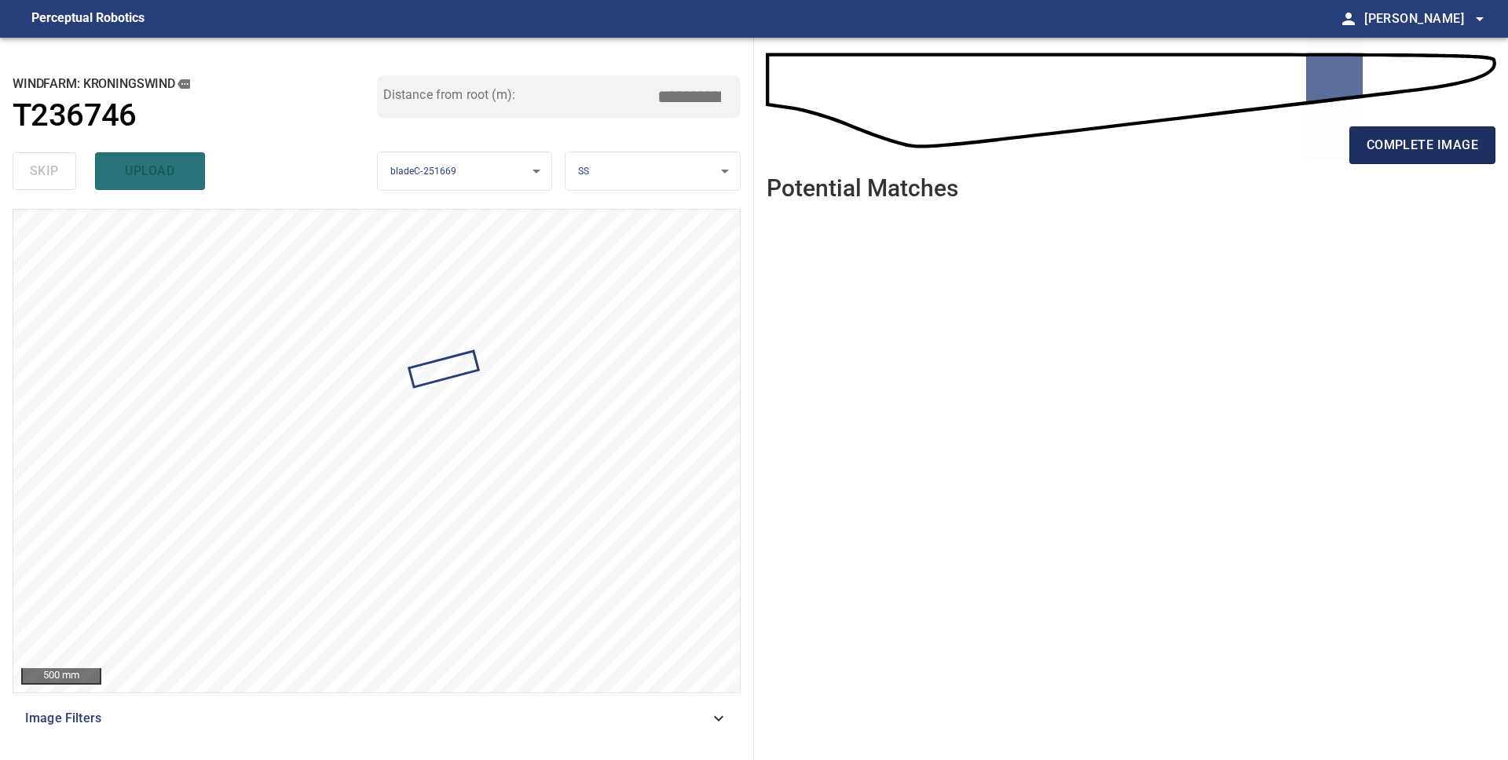
click at [1445, 160] on button "complete image" at bounding box center [1422, 145] width 146 height 38
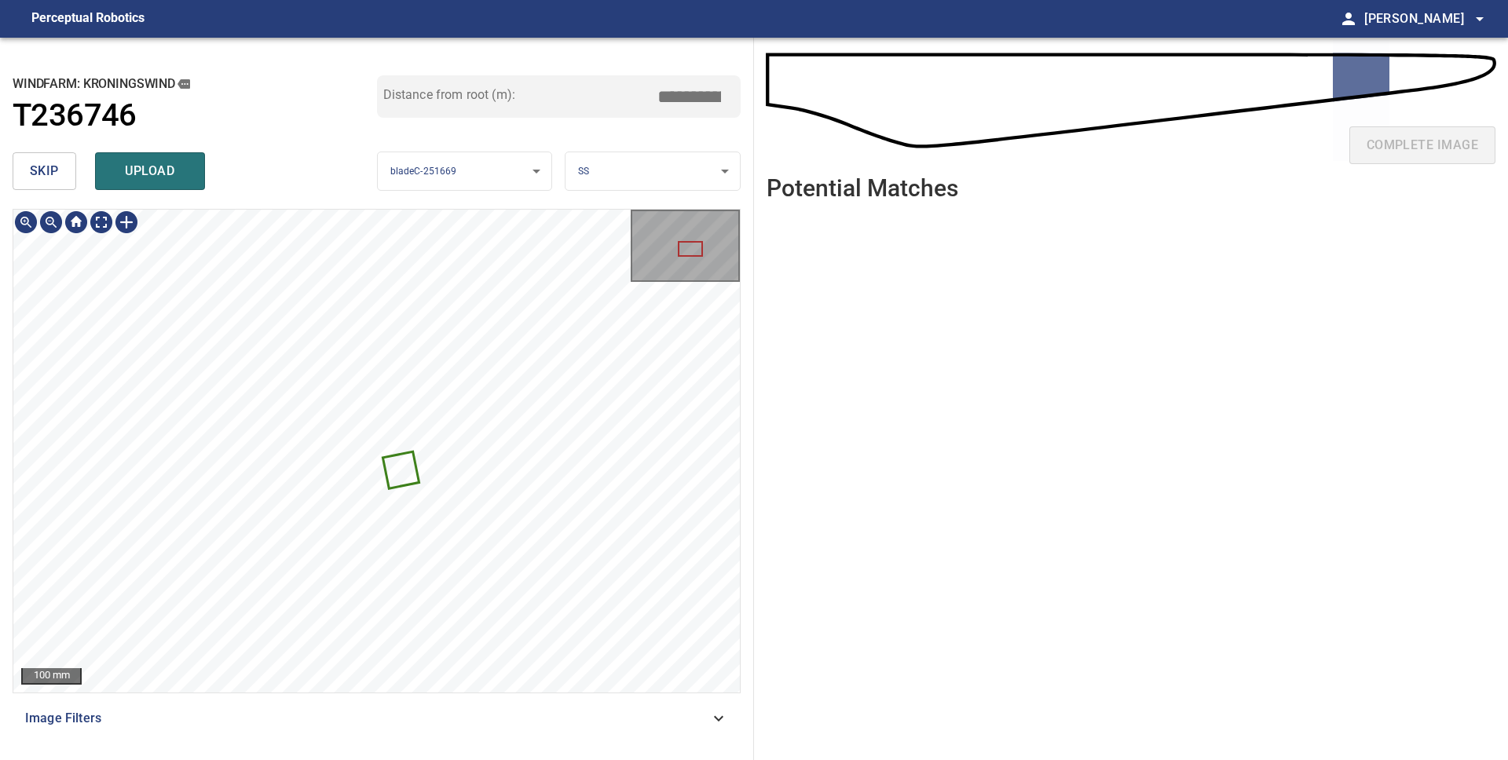
click at [394, 479] on icon at bounding box center [401, 470] width 33 height 35
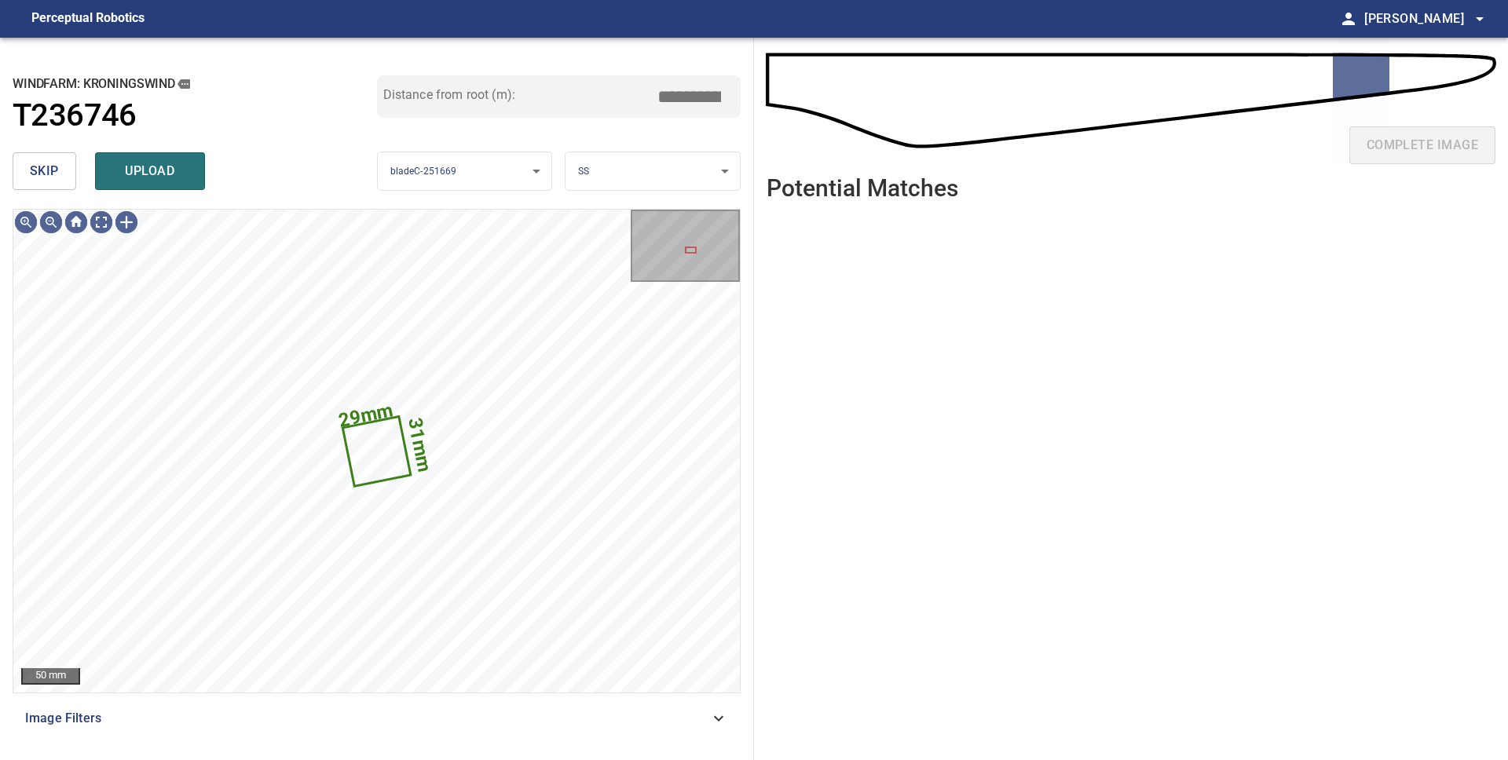
click at [35, 160] on span "skip" at bounding box center [44, 171] width 29 height 22
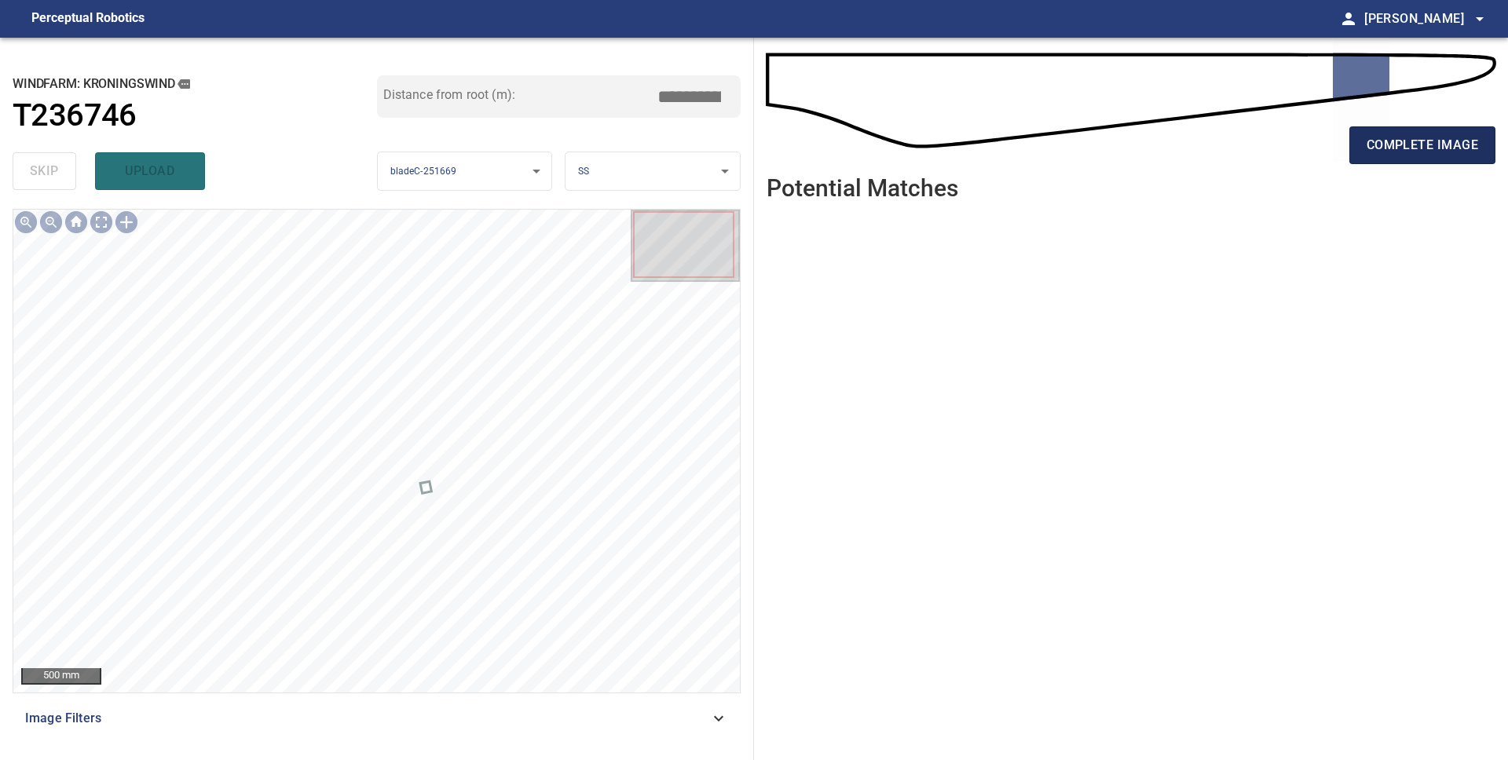
click at [1424, 155] on span "complete image" at bounding box center [1421, 145] width 111 height 22
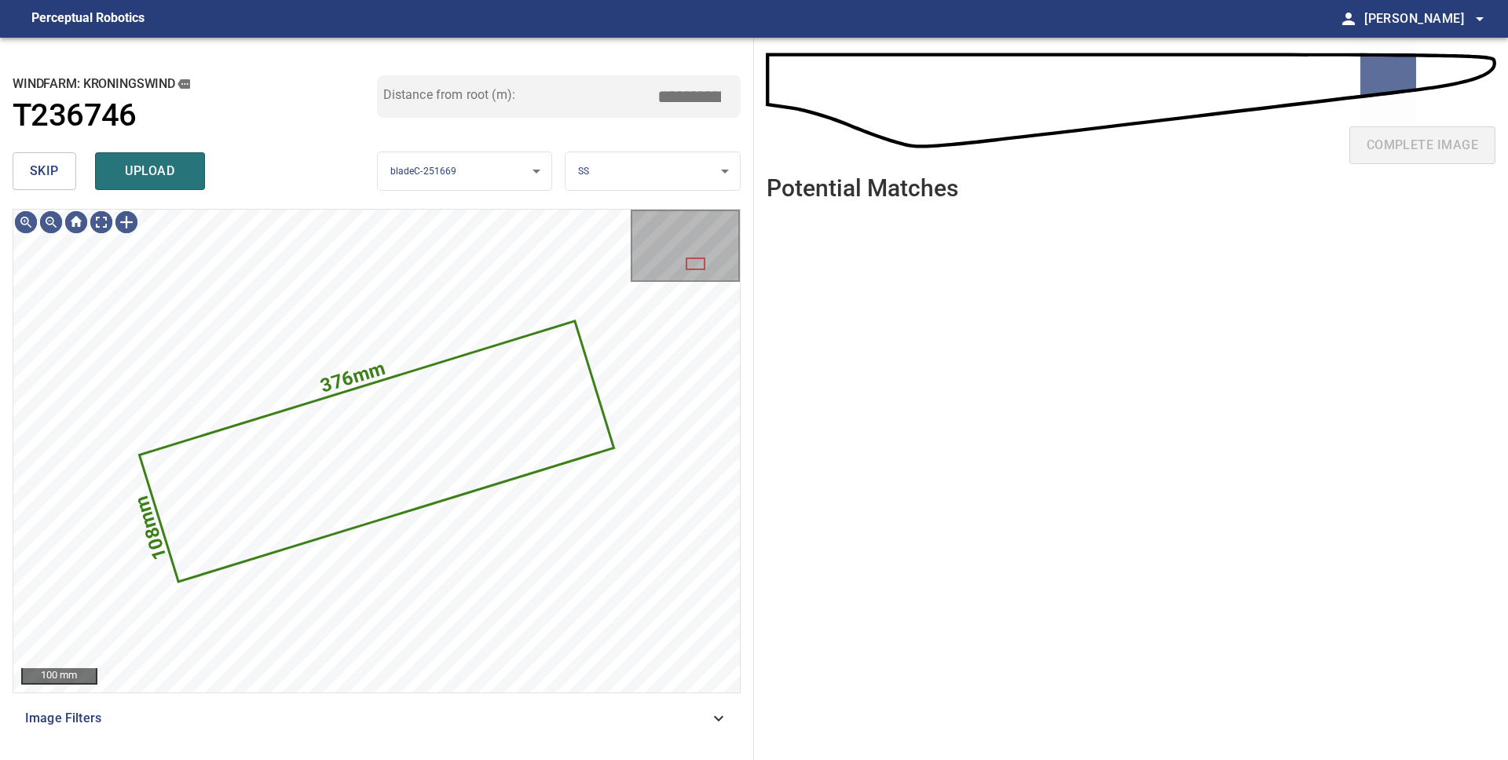
click at [142, 167] on span "upload" at bounding box center [149, 171] width 75 height 22
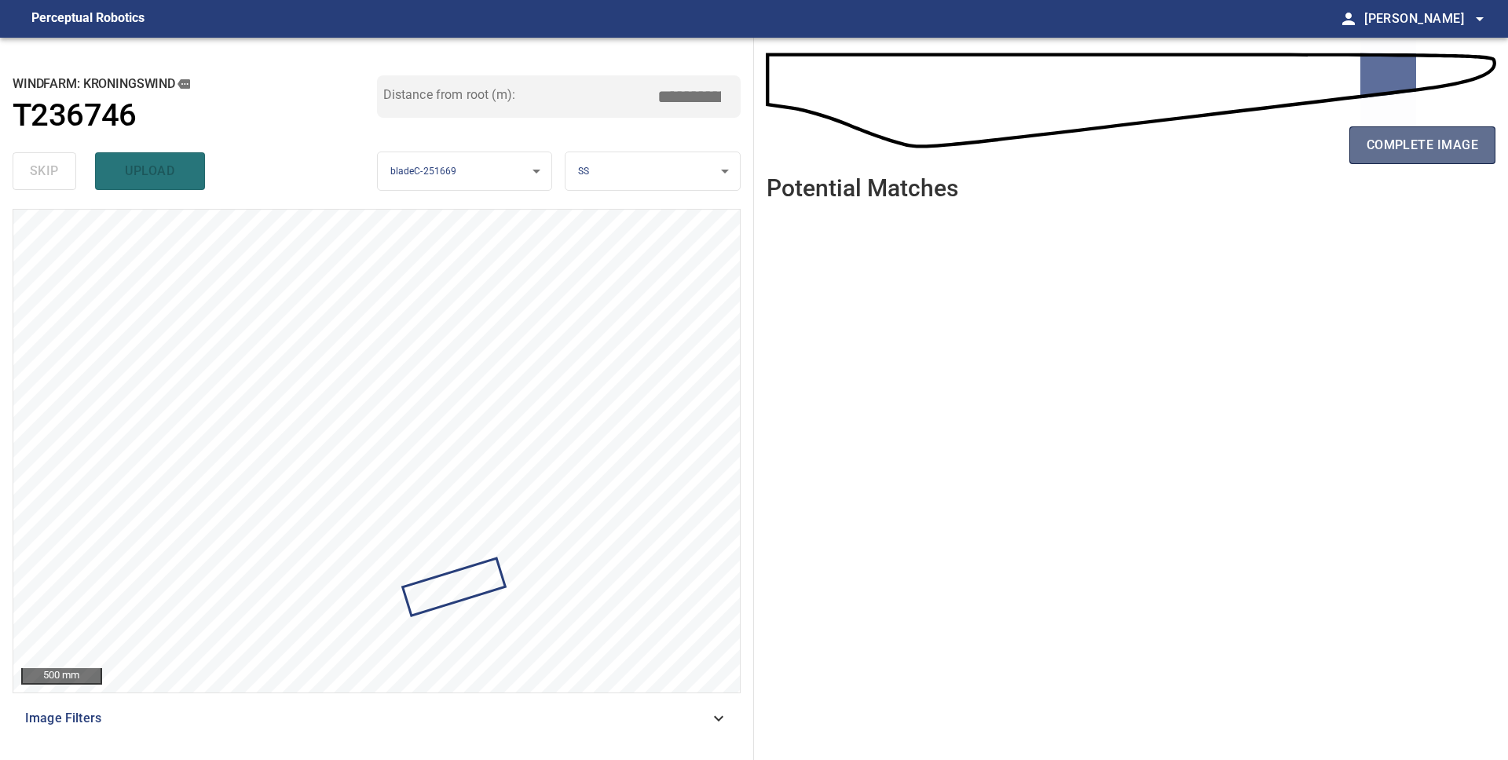
click at [1435, 153] on span "complete image" at bounding box center [1421, 145] width 111 height 22
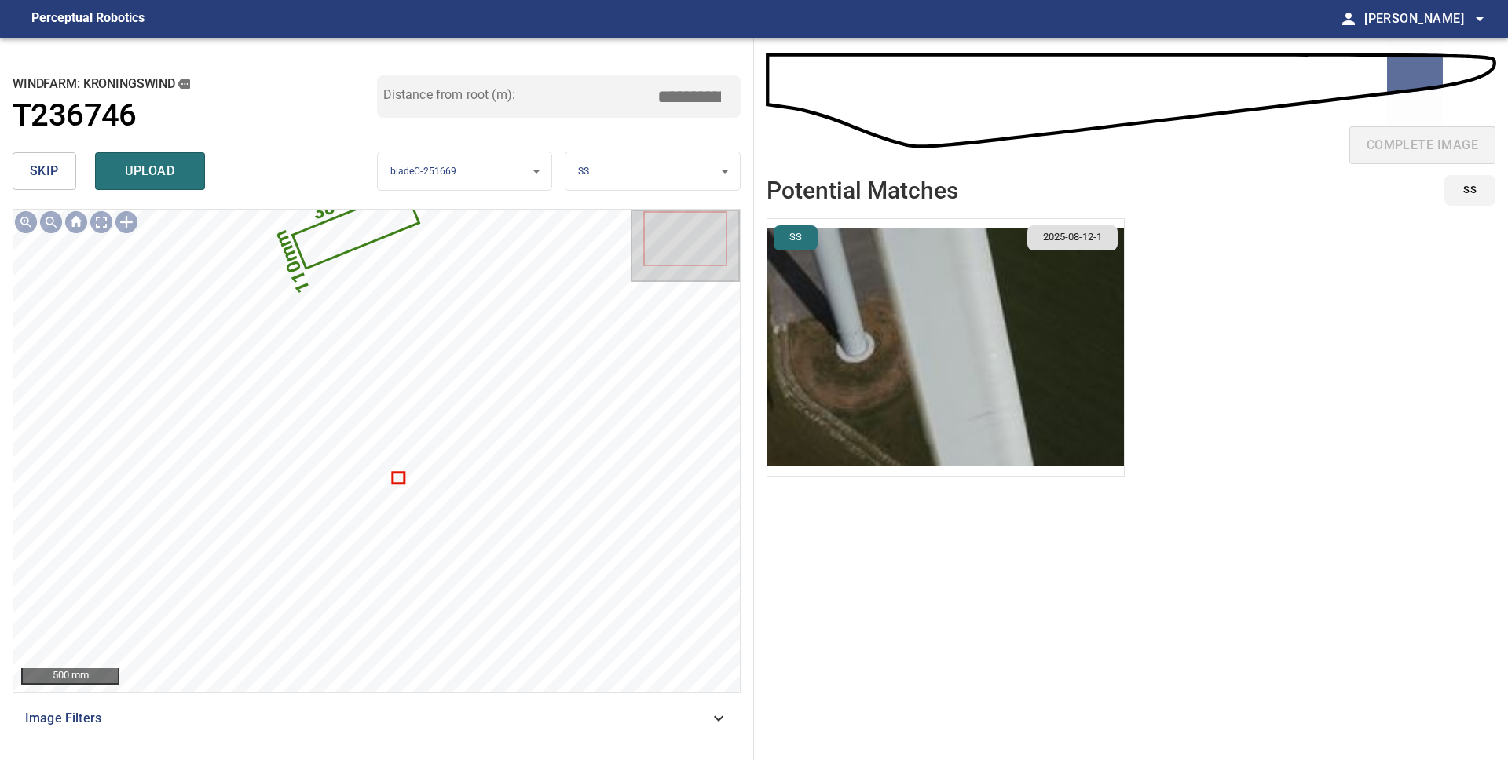
click at [875, 393] on img "button" at bounding box center [945, 347] width 356 height 257
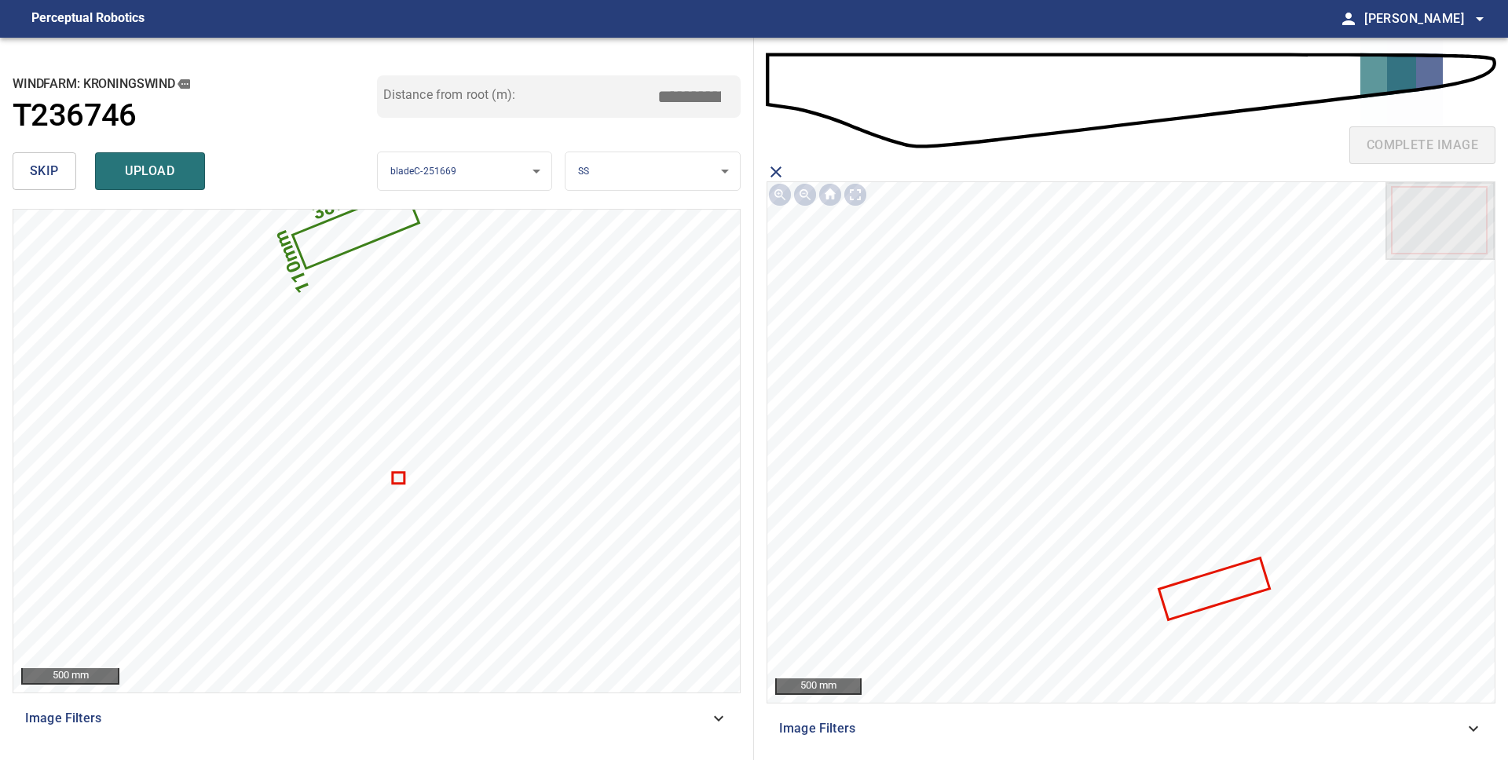
click at [1217, 601] on icon at bounding box center [1215, 588] width 108 height 59
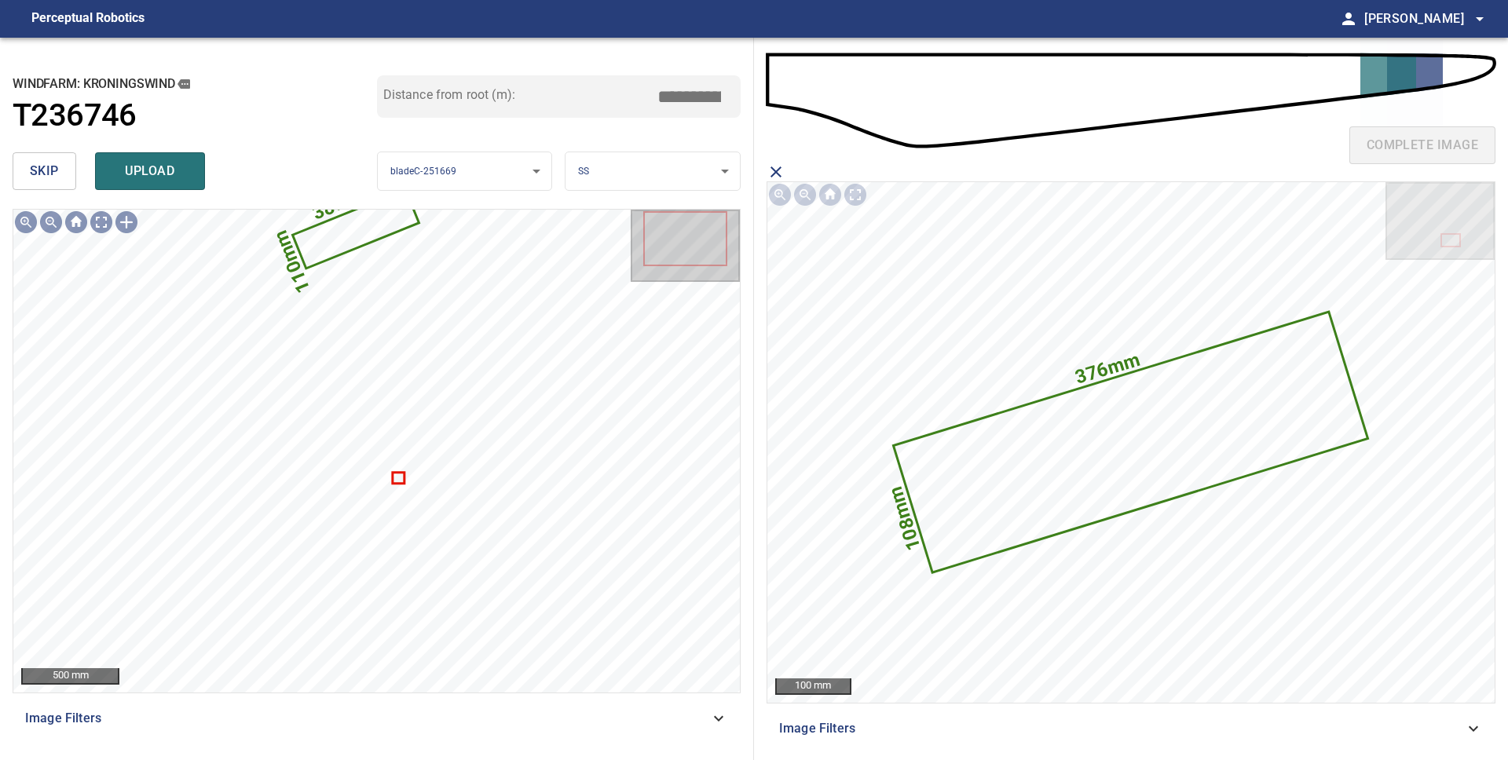
click at [193, 178] on button "upload" at bounding box center [150, 171] width 110 height 38
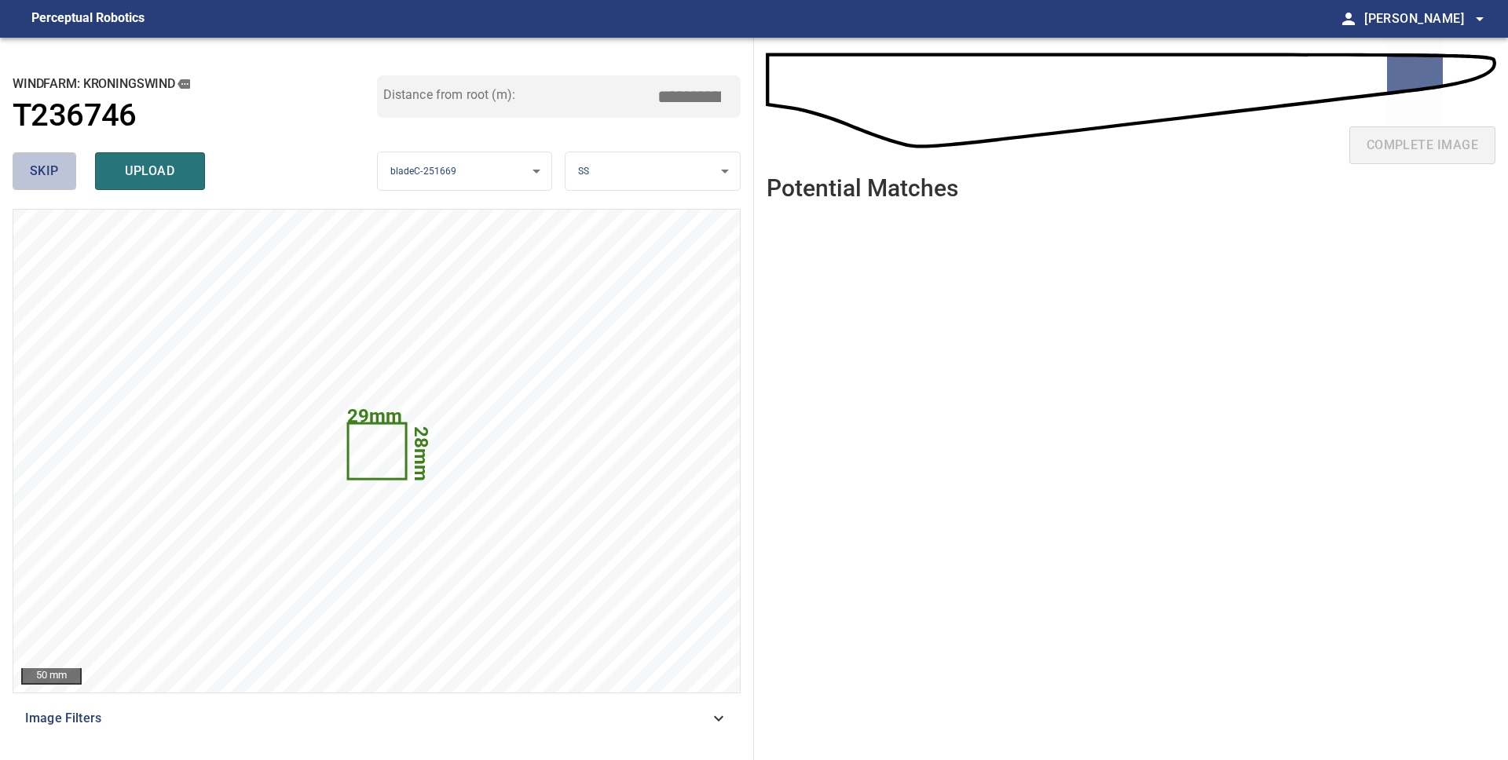
click at [54, 173] on span "skip" at bounding box center [44, 171] width 29 height 22
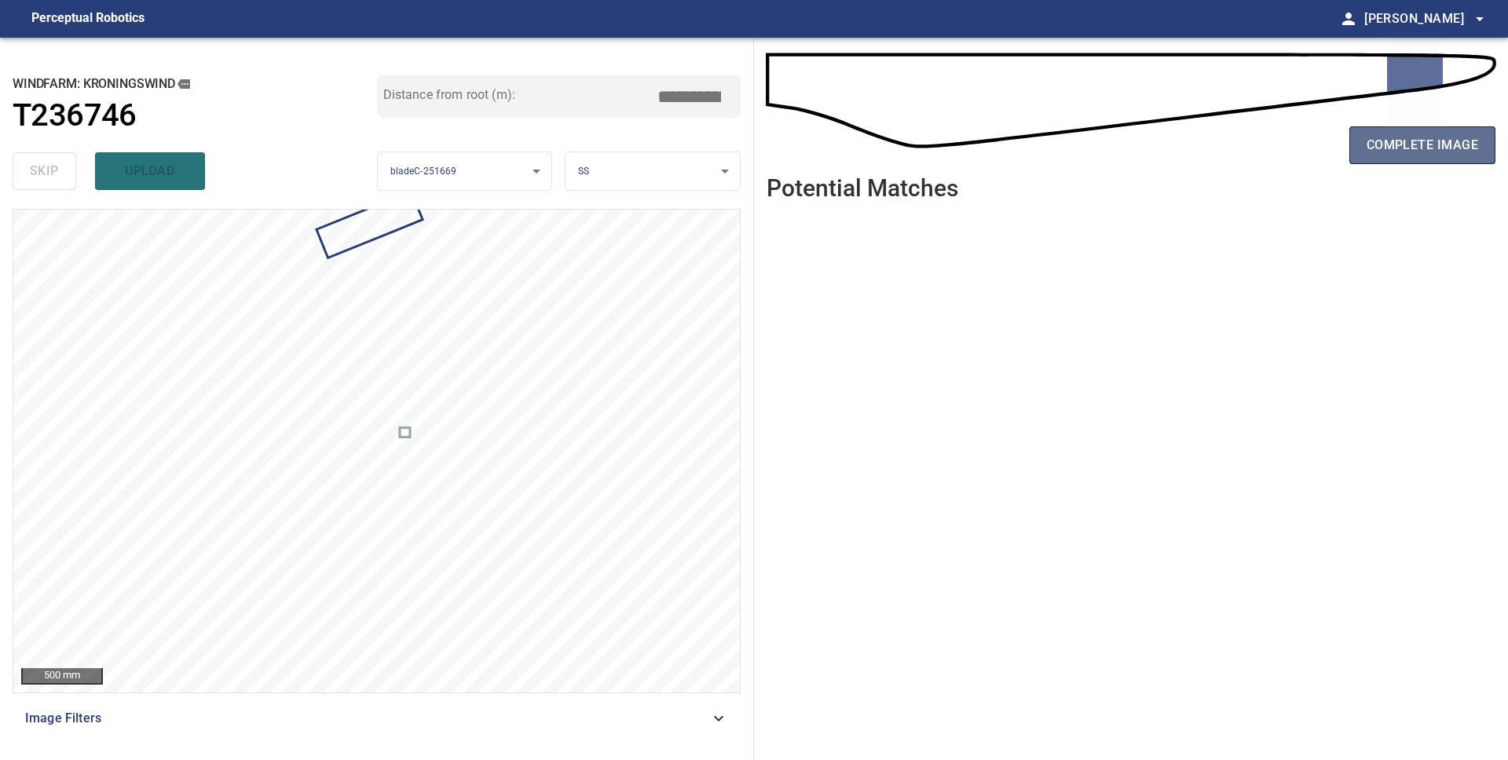
click at [1432, 159] on button "complete image" at bounding box center [1422, 145] width 146 height 38
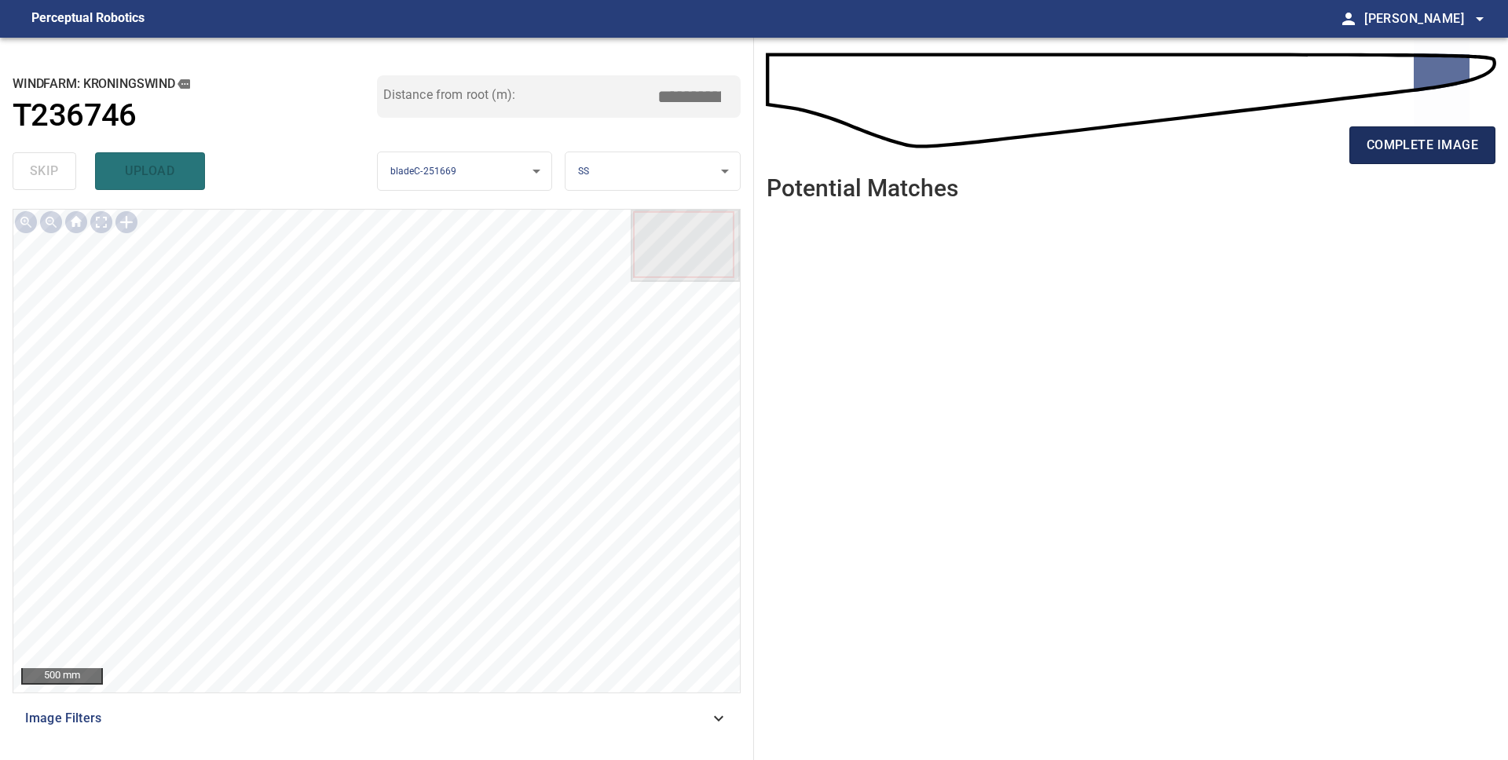
click at [1381, 150] on span "complete image" at bounding box center [1421, 145] width 111 height 22
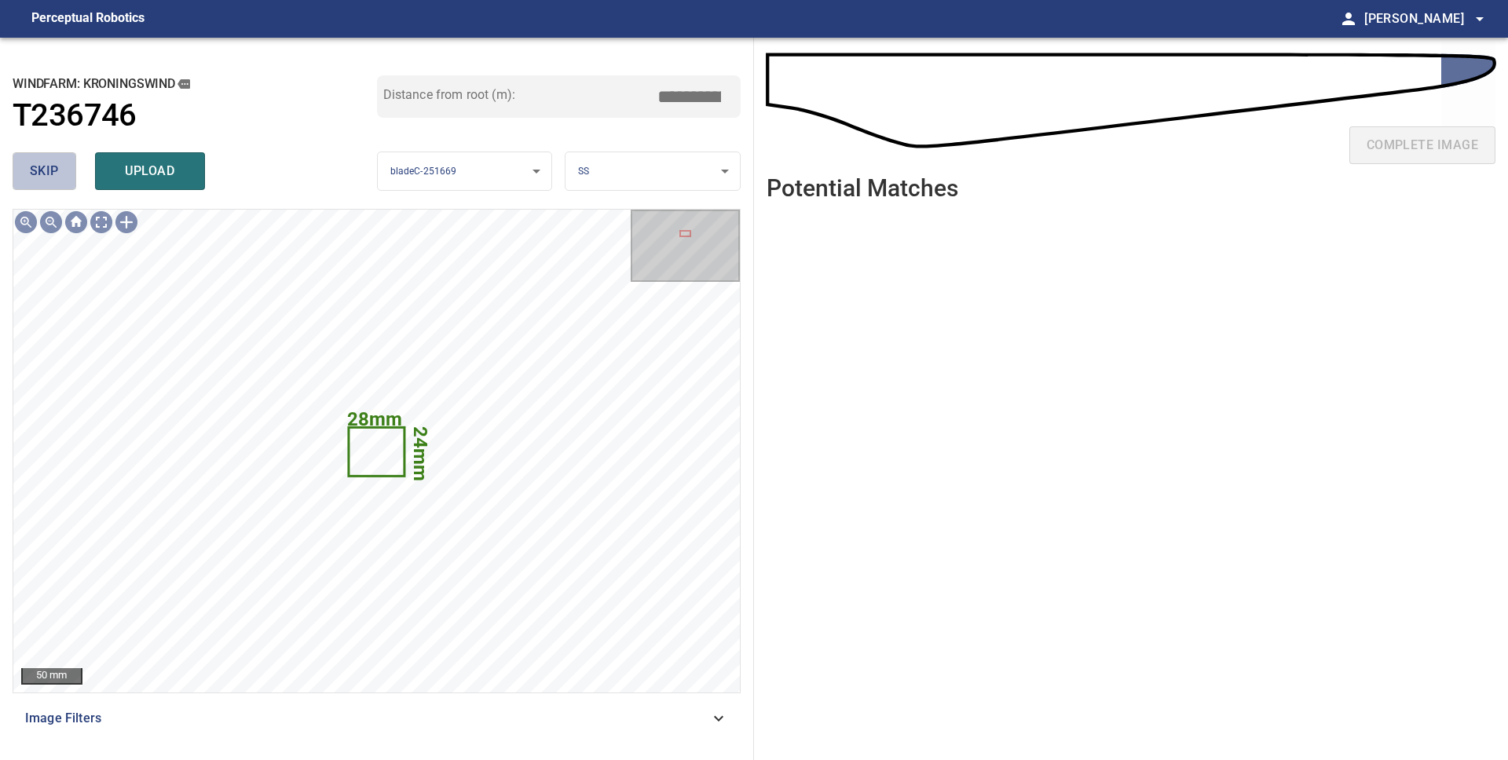
click at [27, 176] on button "skip" at bounding box center [45, 171] width 64 height 38
click at [50, 170] on span "skip" at bounding box center [44, 171] width 29 height 22
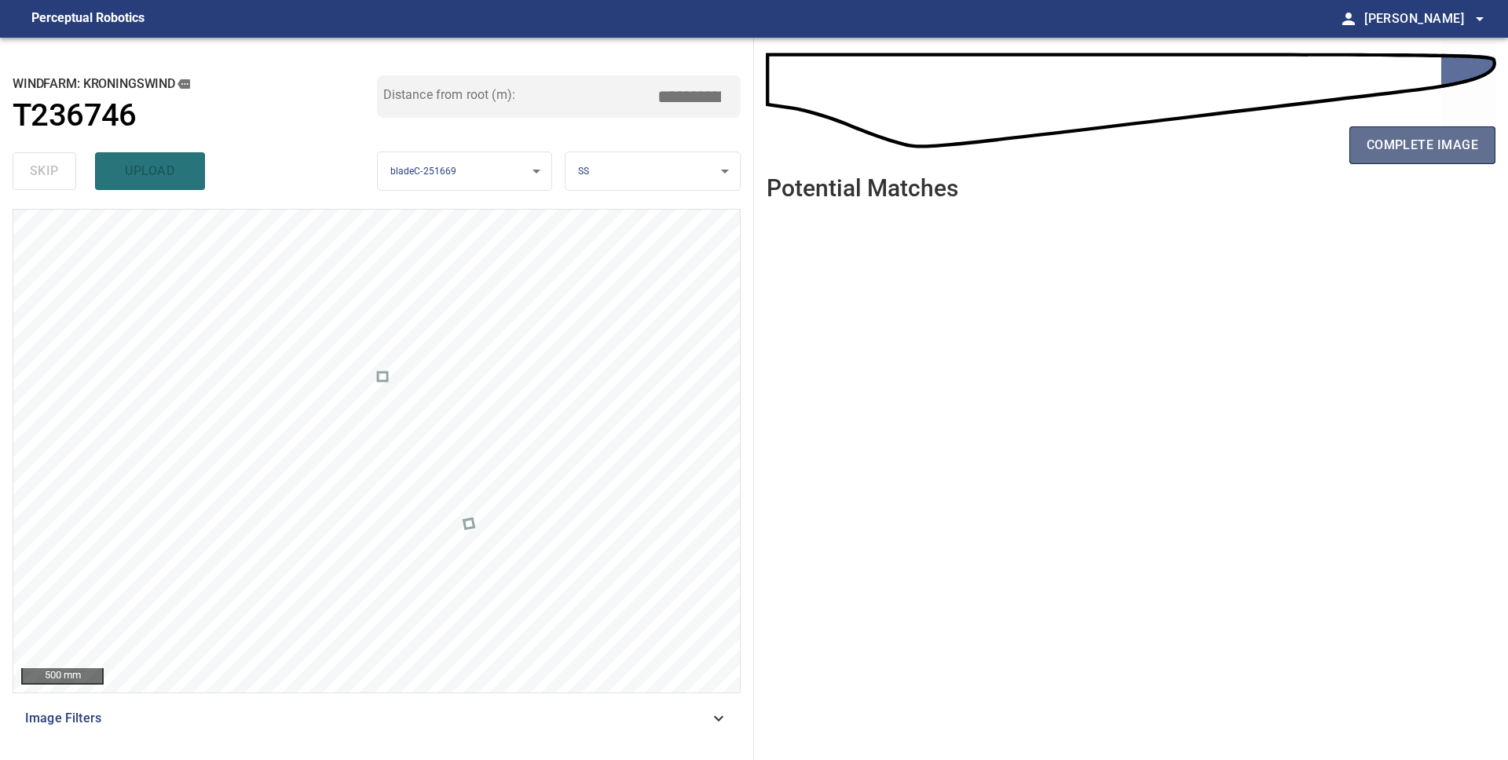
click at [1419, 140] on span "complete image" at bounding box center [1421, 145] width 111 height 22
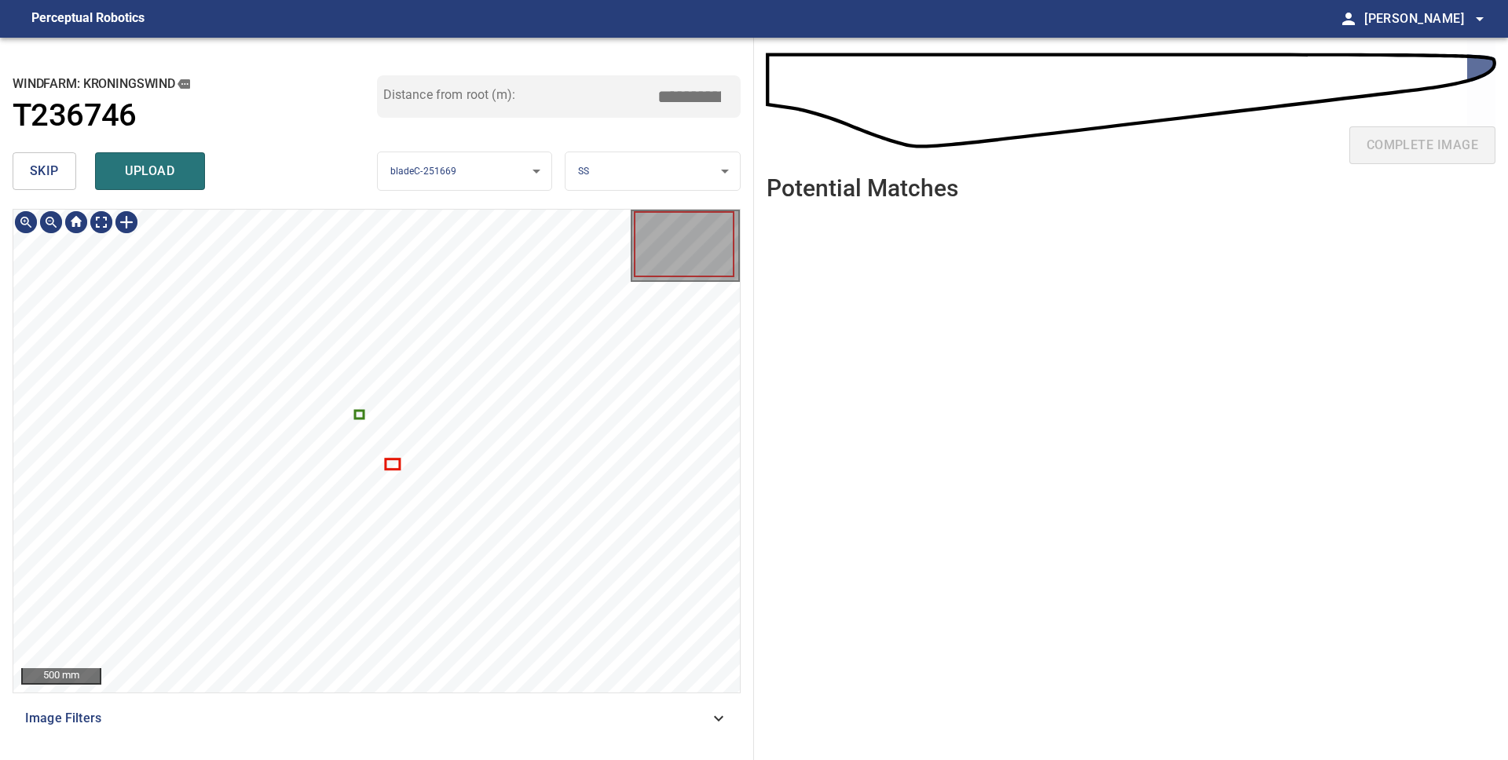
click at [361, 415] on icon at bounding box center [359, 413] width 6 height 5
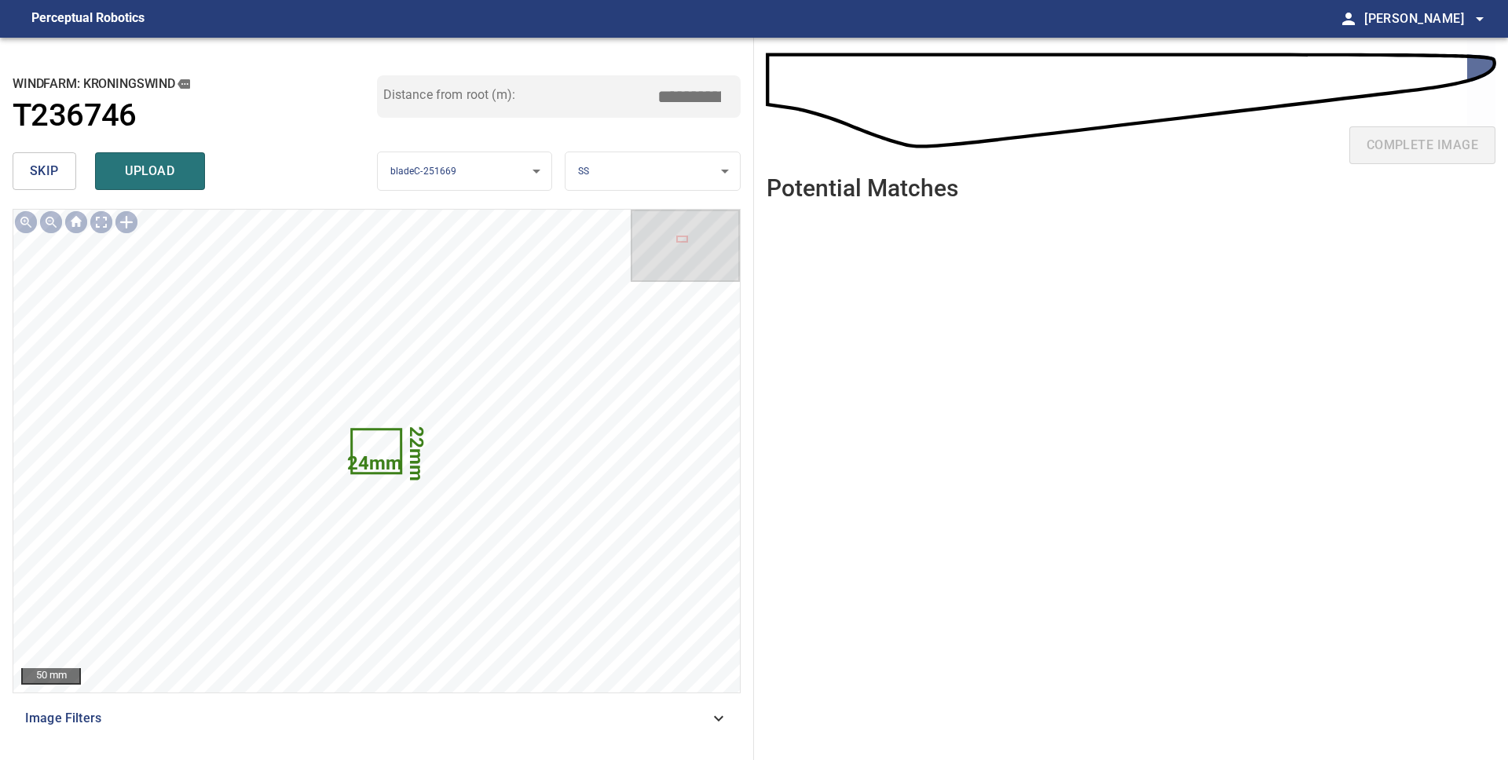
click at [53, 181] on span "skip" at bounding box center [44, 171] width 29 height 22
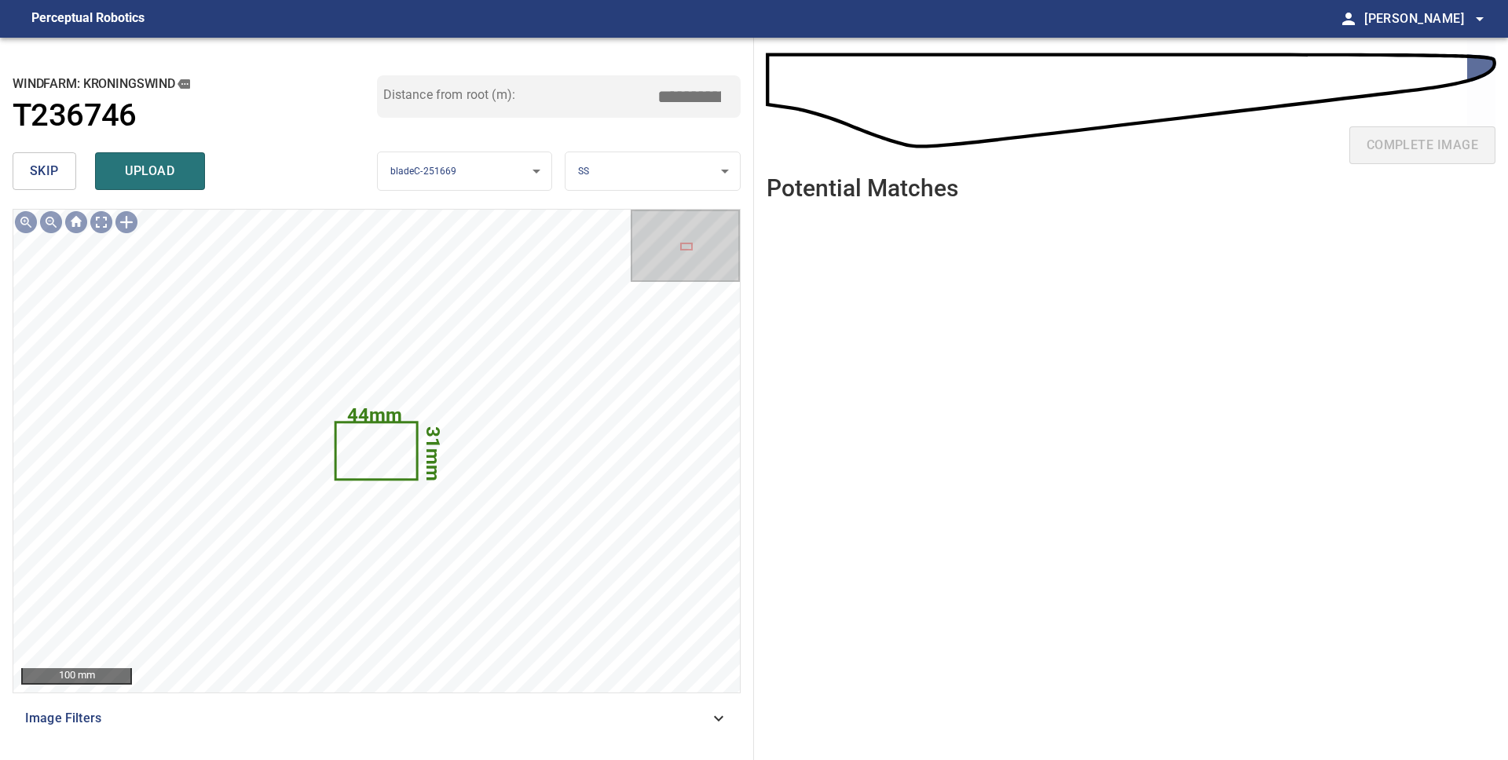
click at [621, 170] on body "**********" at bounding box center [754, 380] width 1508 height 760
click at [624, 182] on li "LE" at bounding box center [652, 172] width 174 height 26
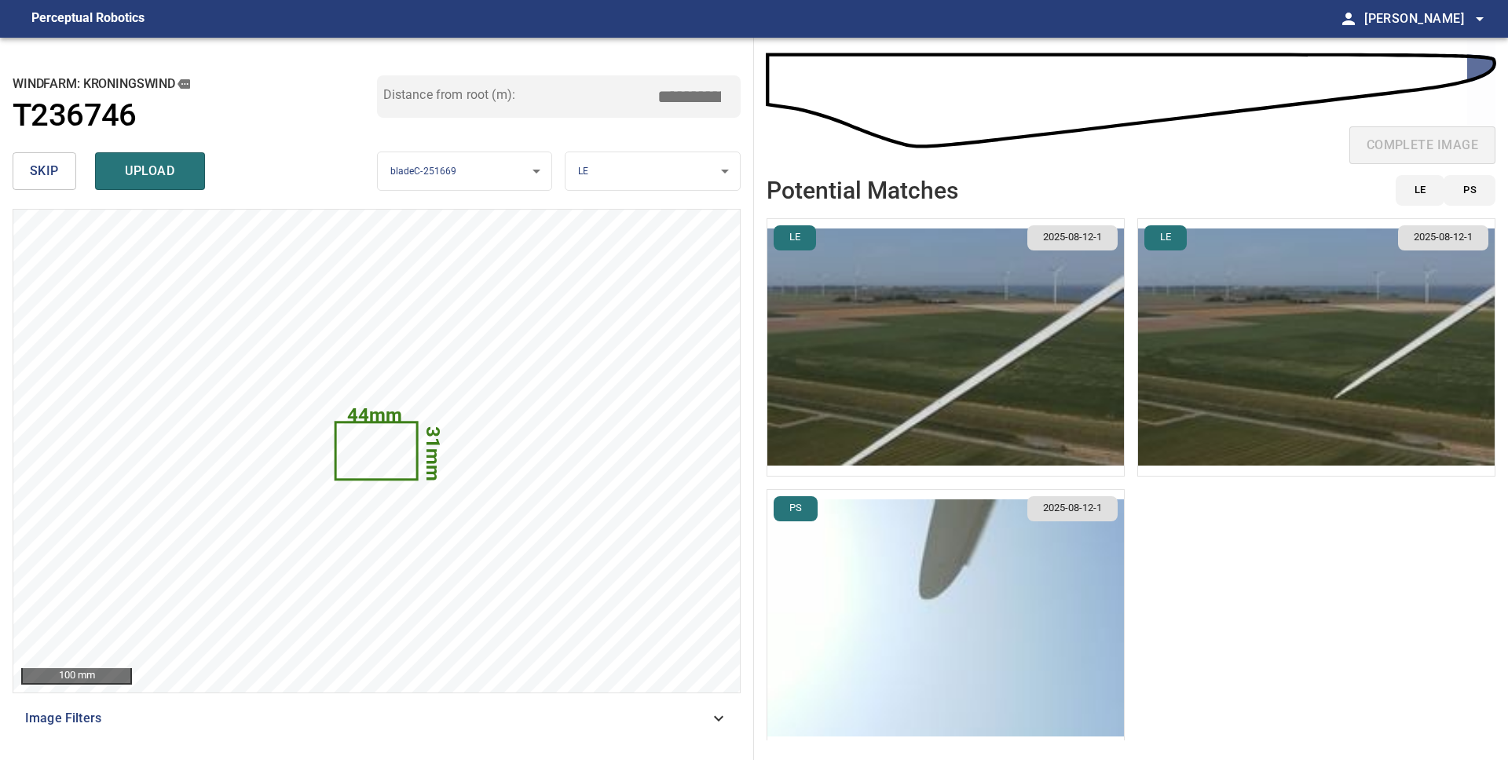
click at [1031, 632] on img "button" at bounding box center [945, 618] width 356 height 257
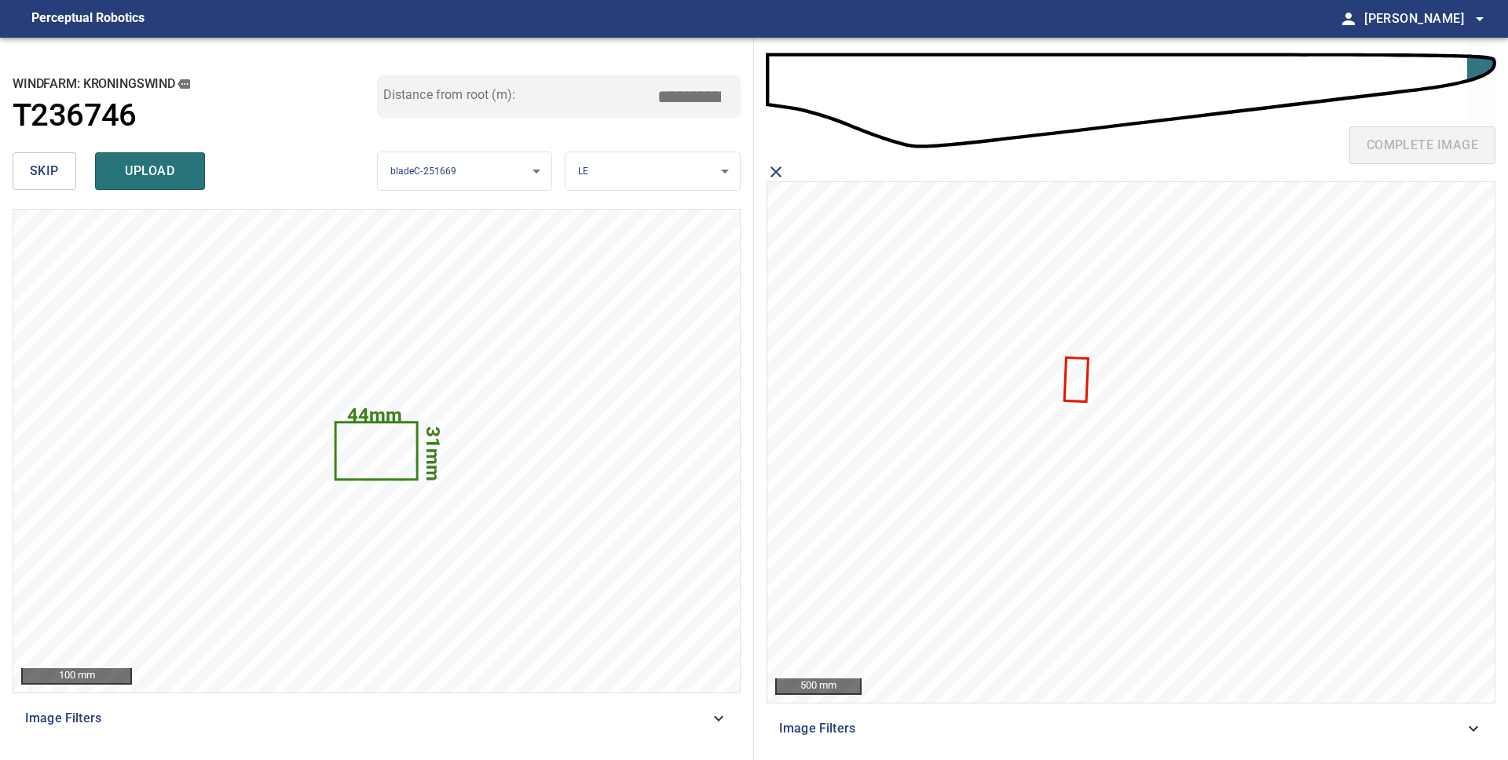
click at [1076, 389] on icon at bounding box center [1076, 380] width 21 height 42
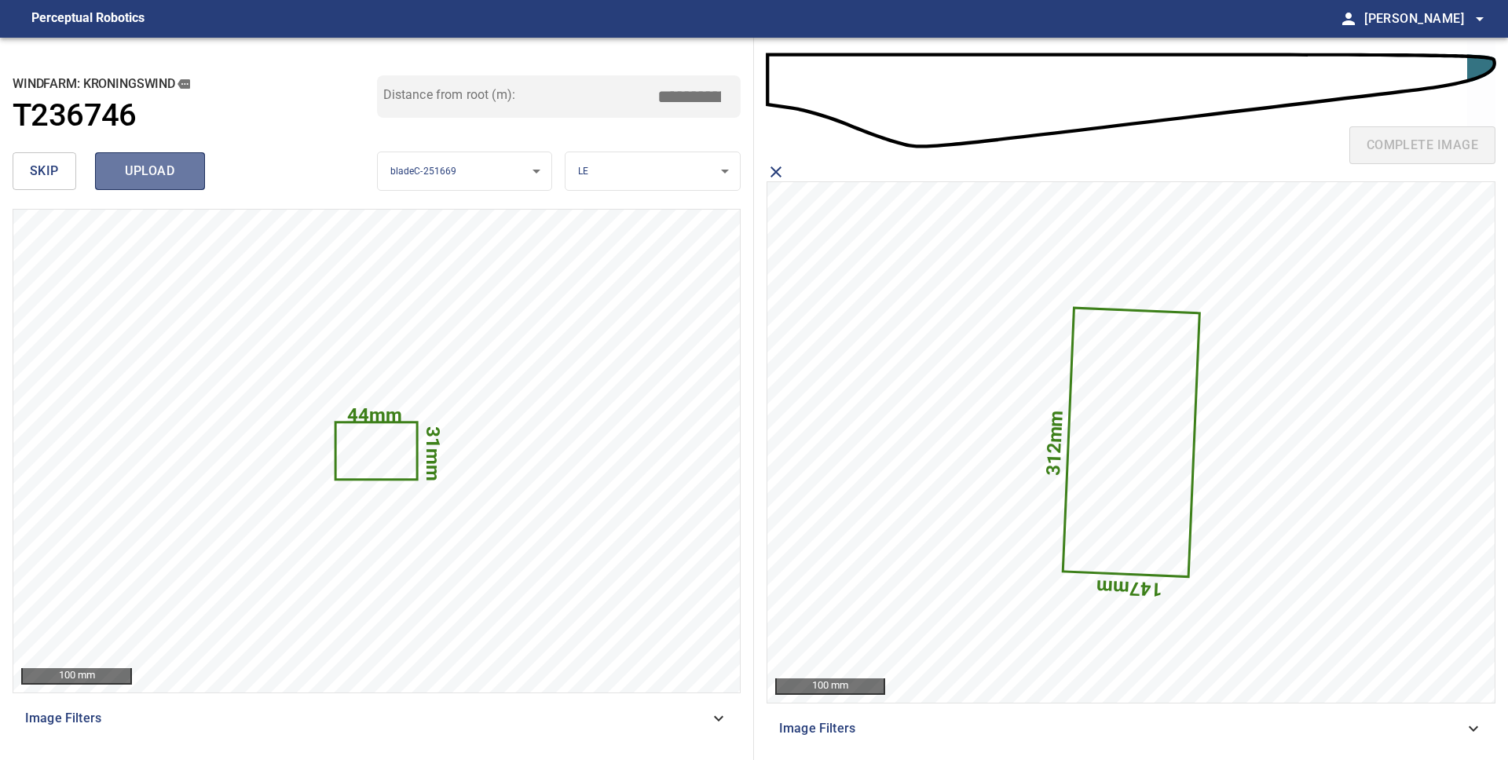
click at [139, 173] on span "upload" at bounding box center [149, 171] width 75 height 22
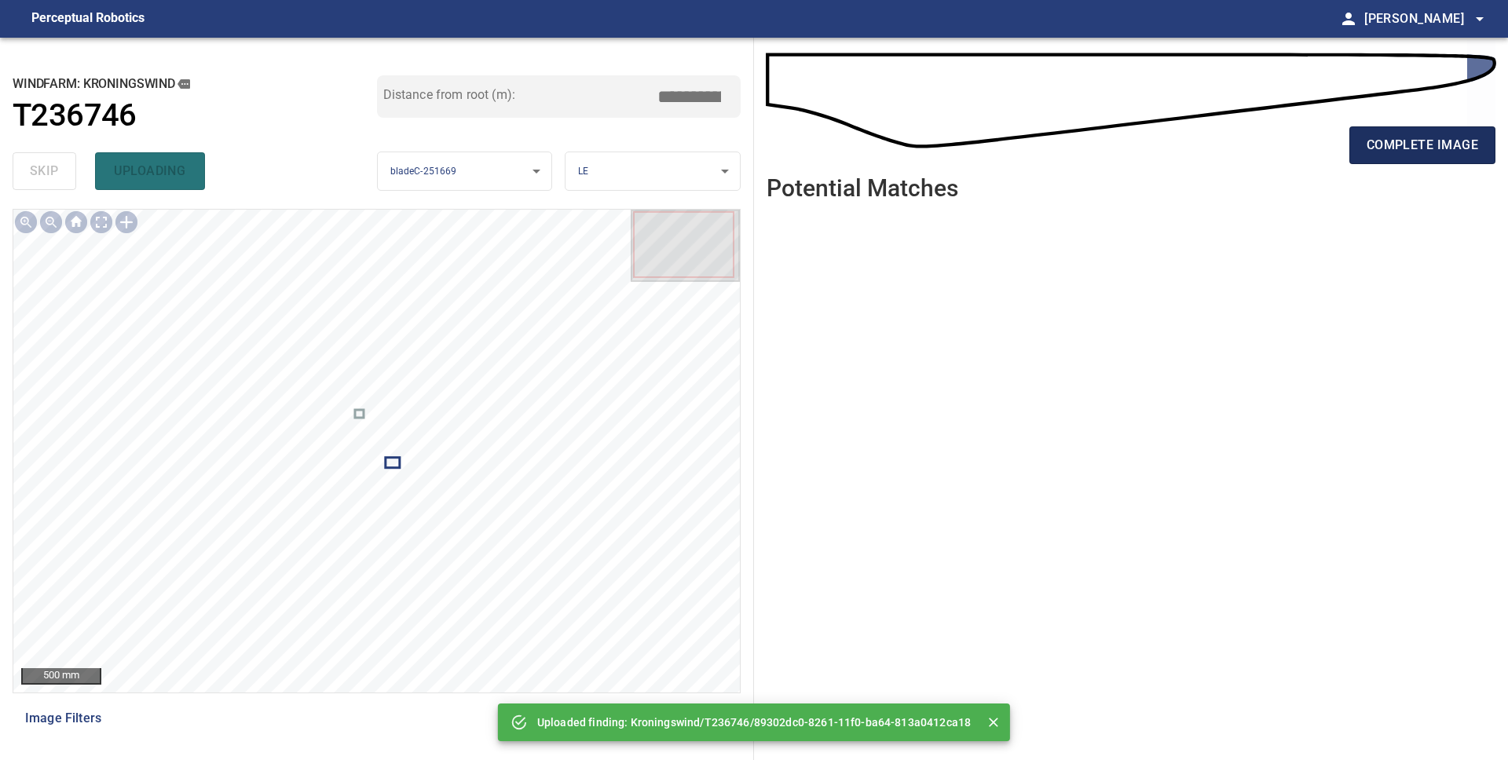
click at [1430, 155] on span "complete image" at bounding box center [1421, 145] width 111 height 22
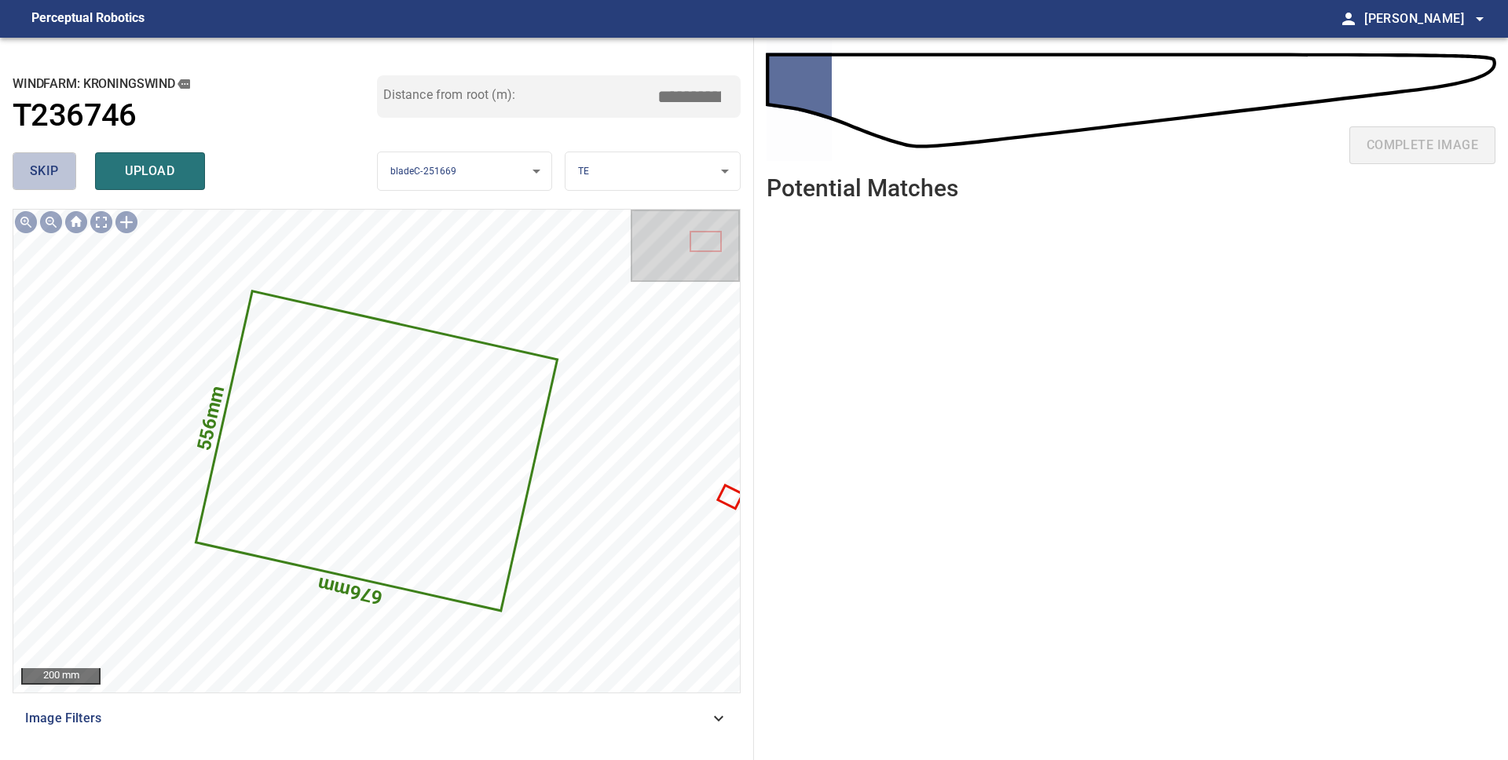
click at [54, 177] on span "skip" at bounding box center [44, 171] width 29 height 22
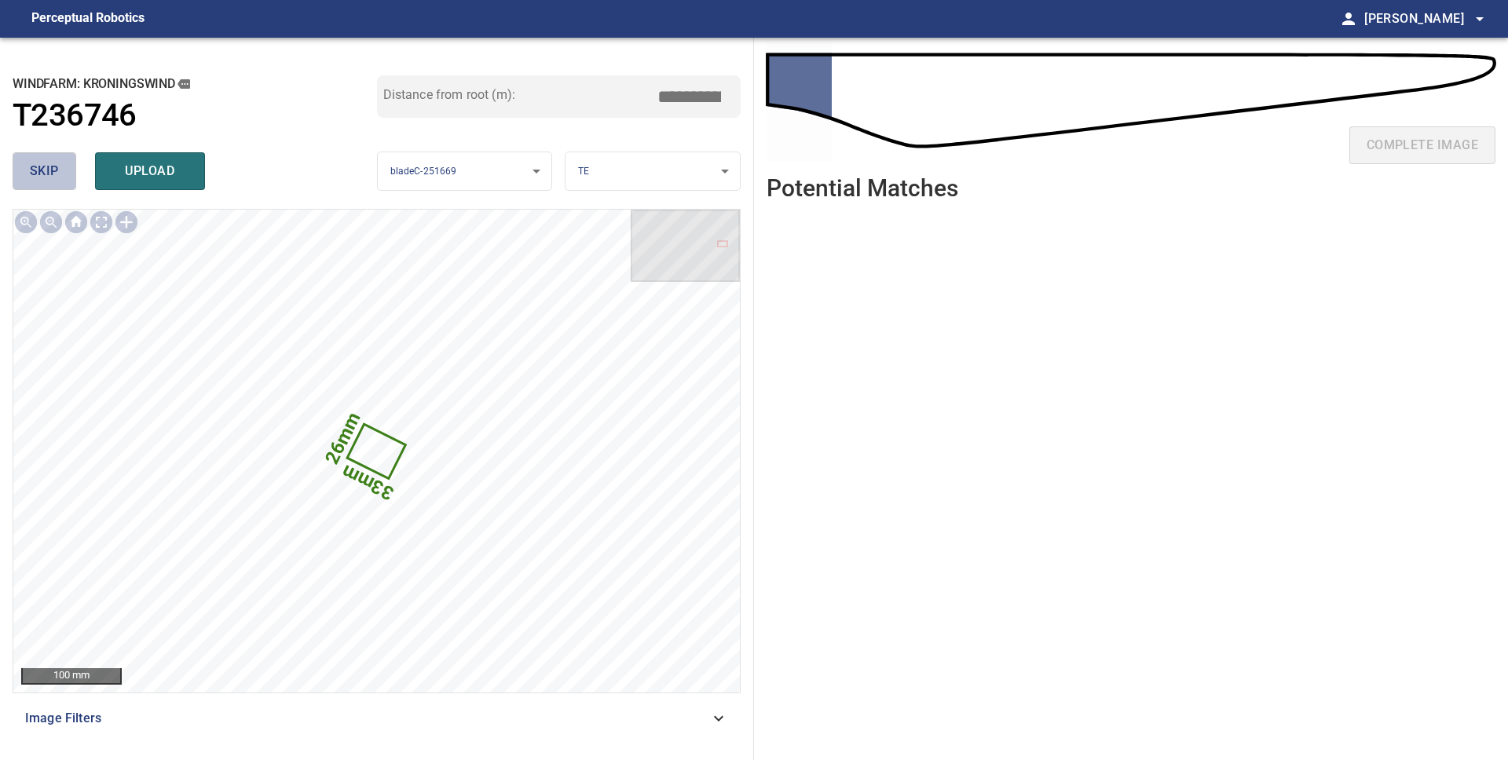
click at [53, 177] on span "skip" at bounding box center [44, 171] width 29 height 22
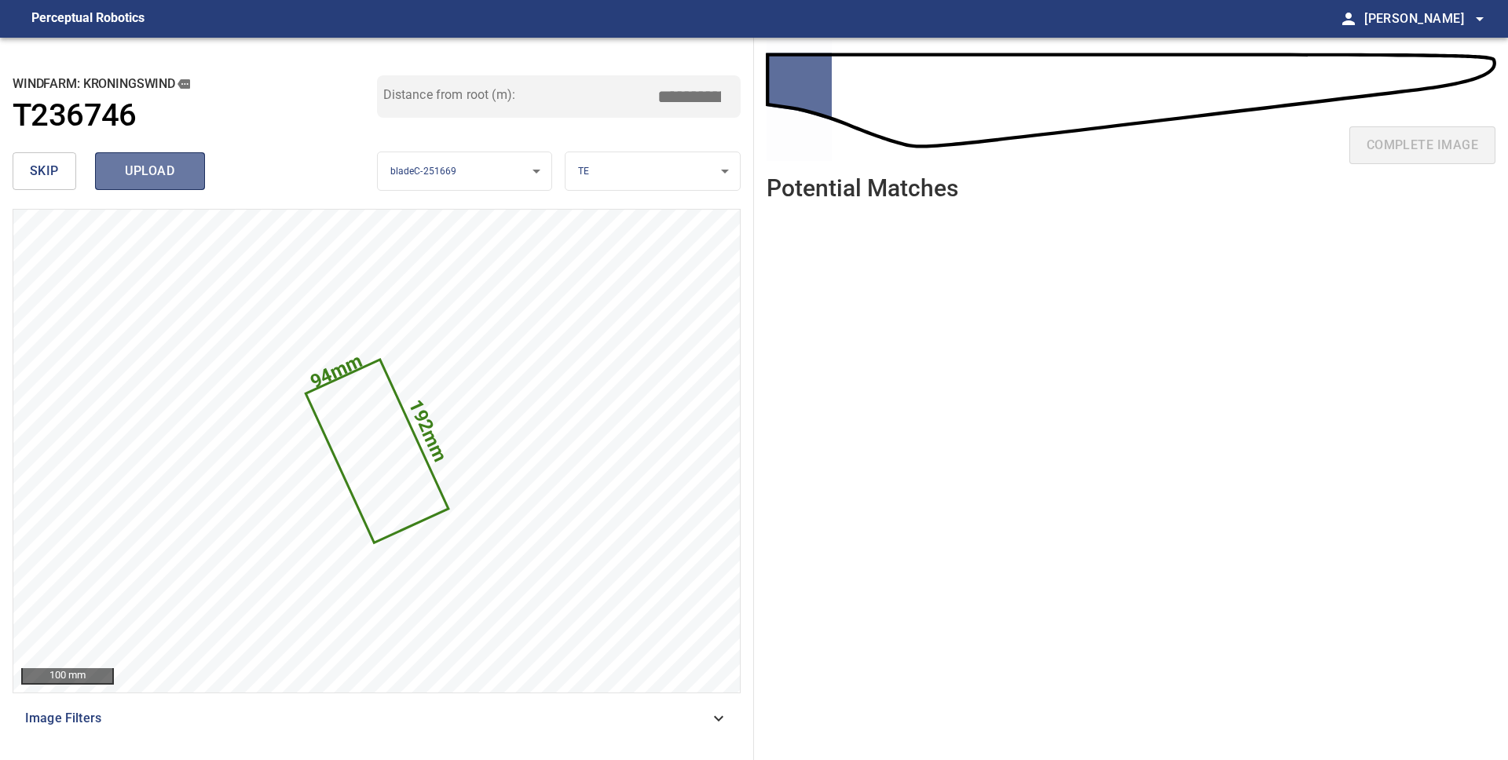
click at [159, 174] on span "upload" at bounding box center [149, 171] width 75 height 22
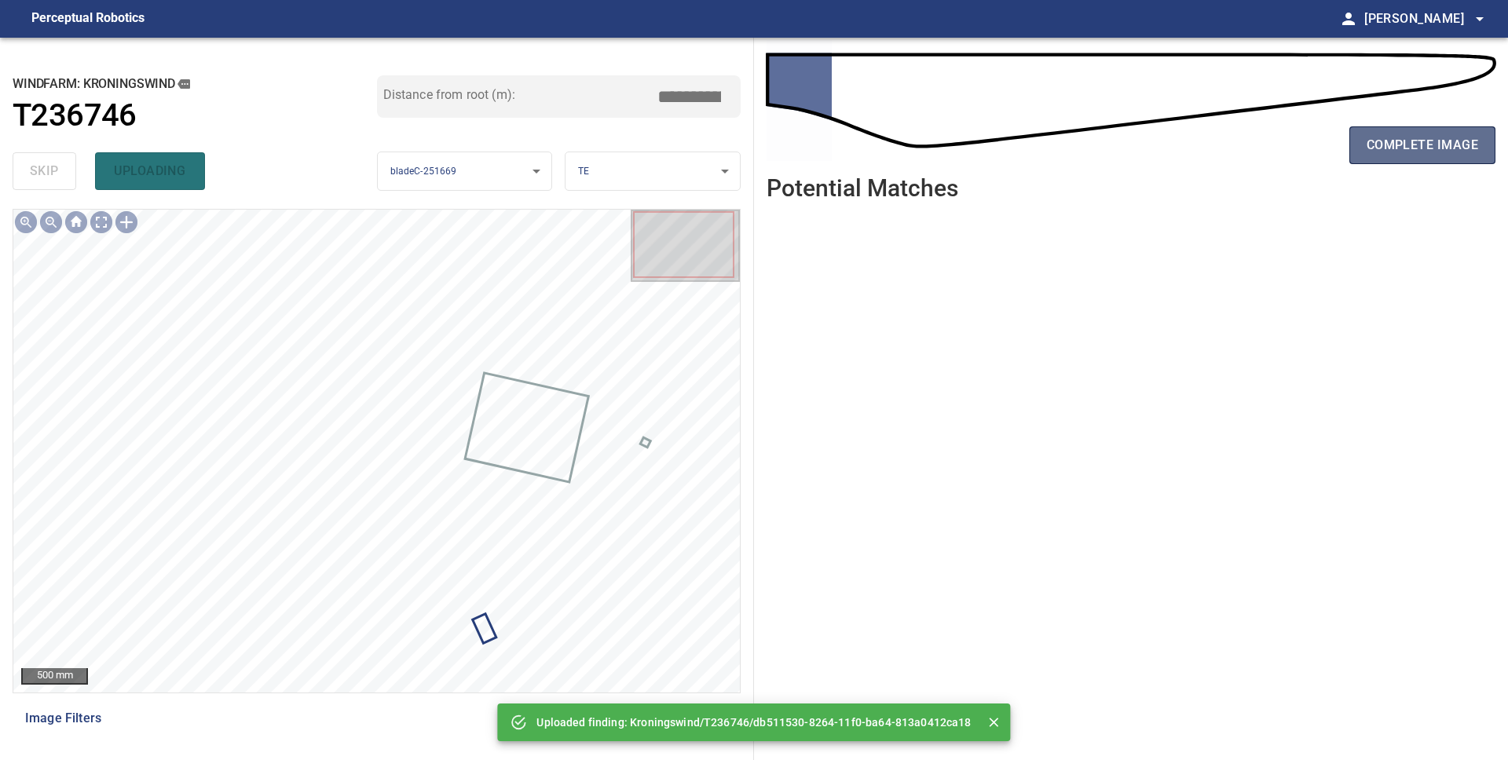
click at [1427, 147] on span "complete image" at bounding box center [1421, 145] width 111 height 22
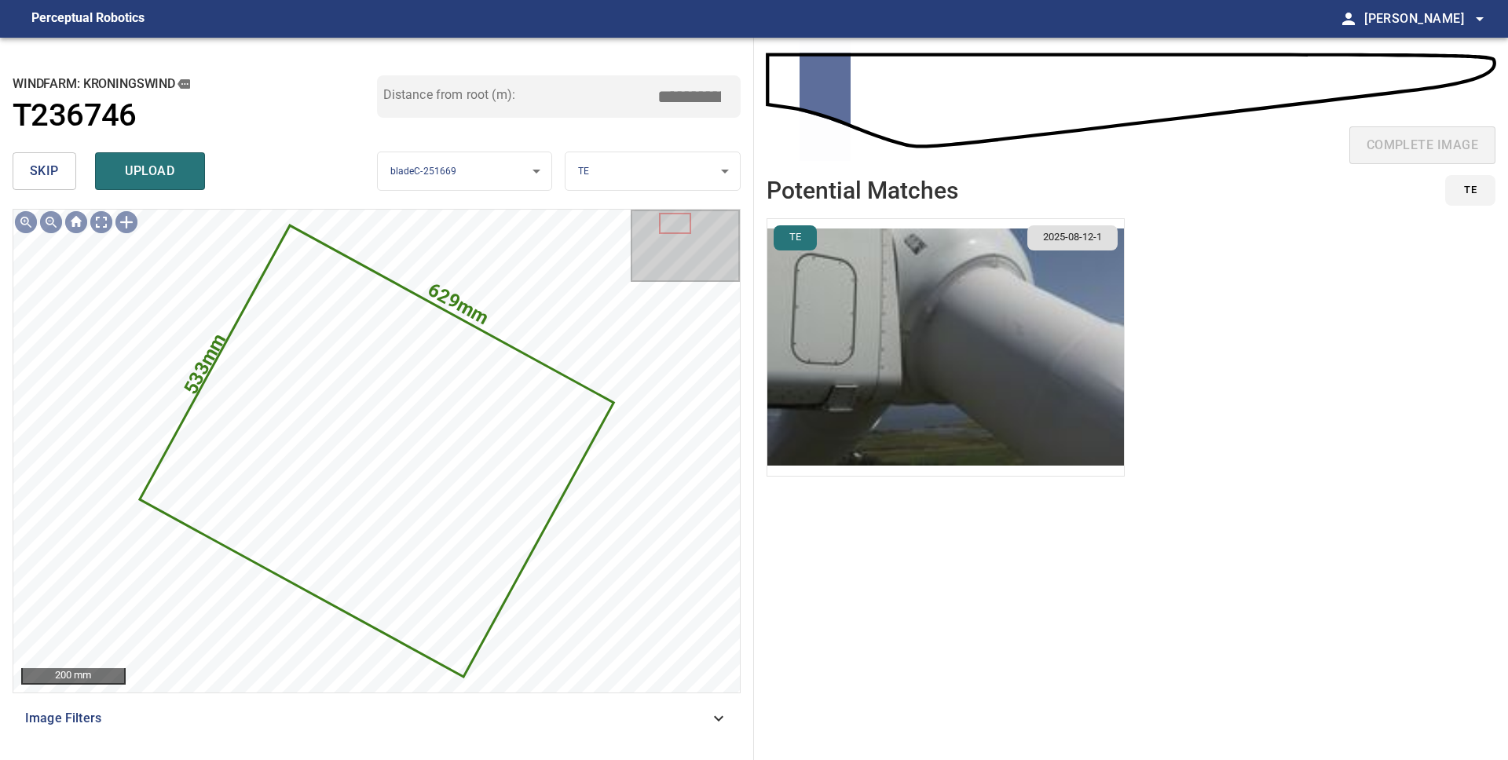
click at [69, 185] on button "skip" at bounding box center [45, 171] width 64 height 38
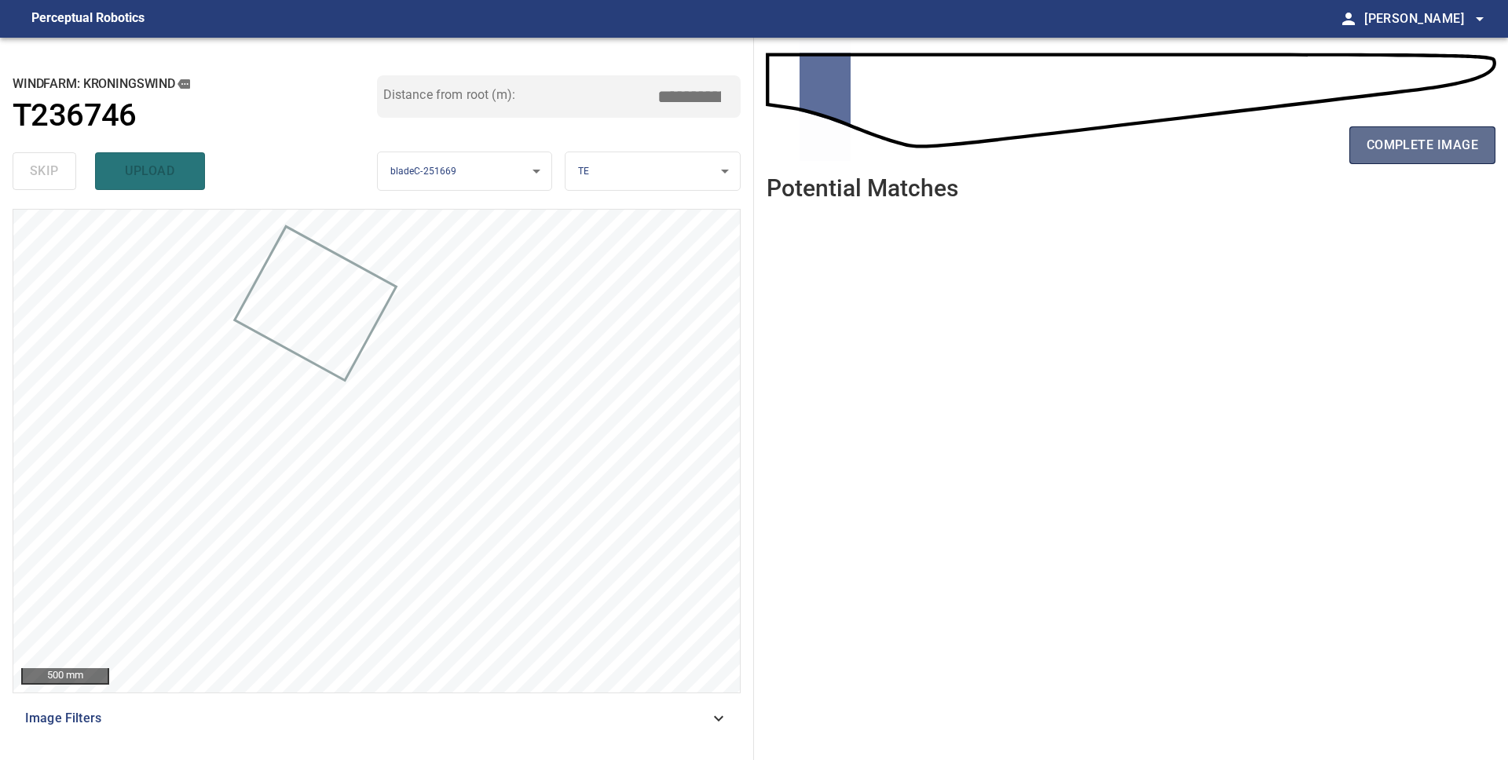
click at [1416, 146] on span "complete image" at bounding box center [1421, 145] width 111 height 22
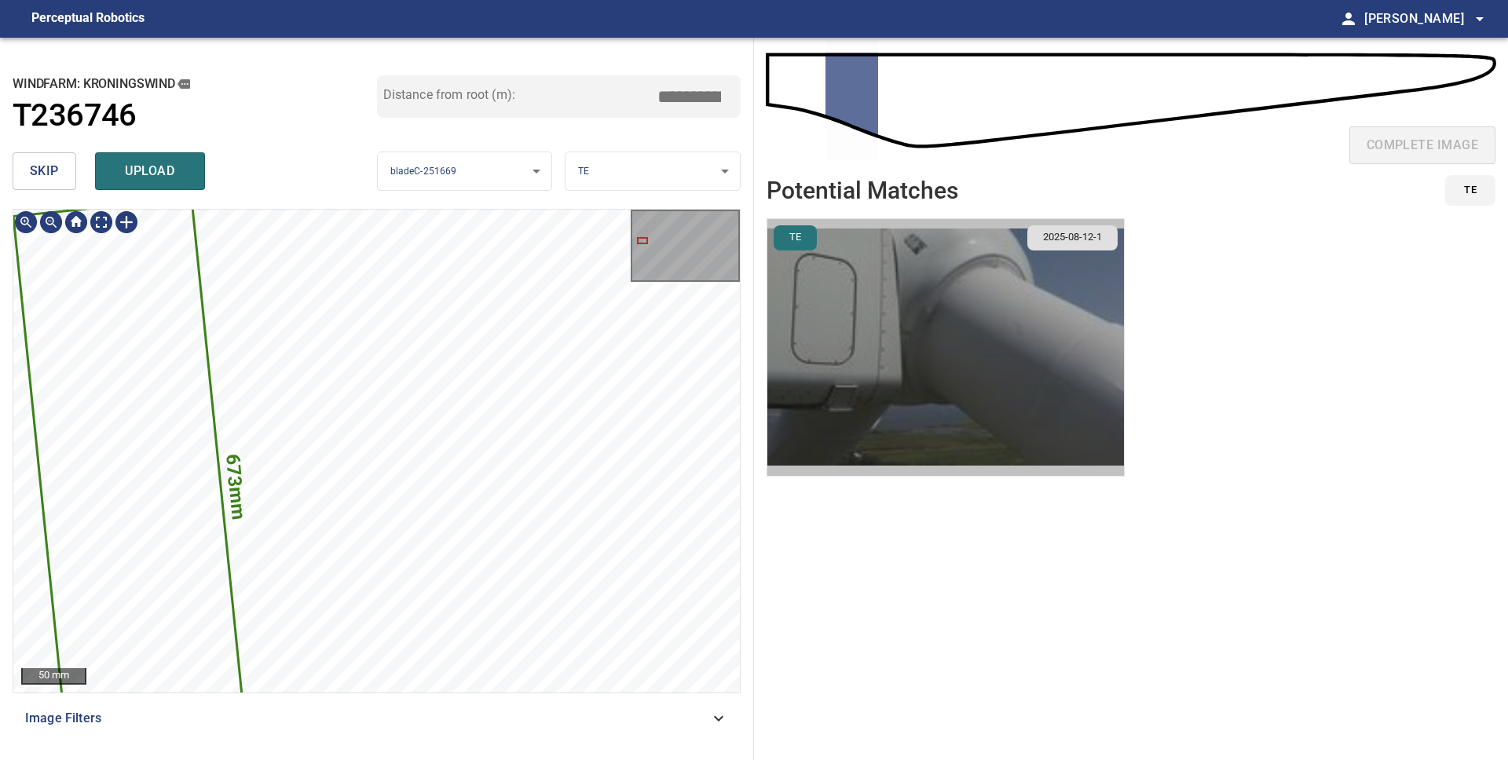
click at [939, 368] on img "button" at bounding box center [945, 347] width 356 height 257
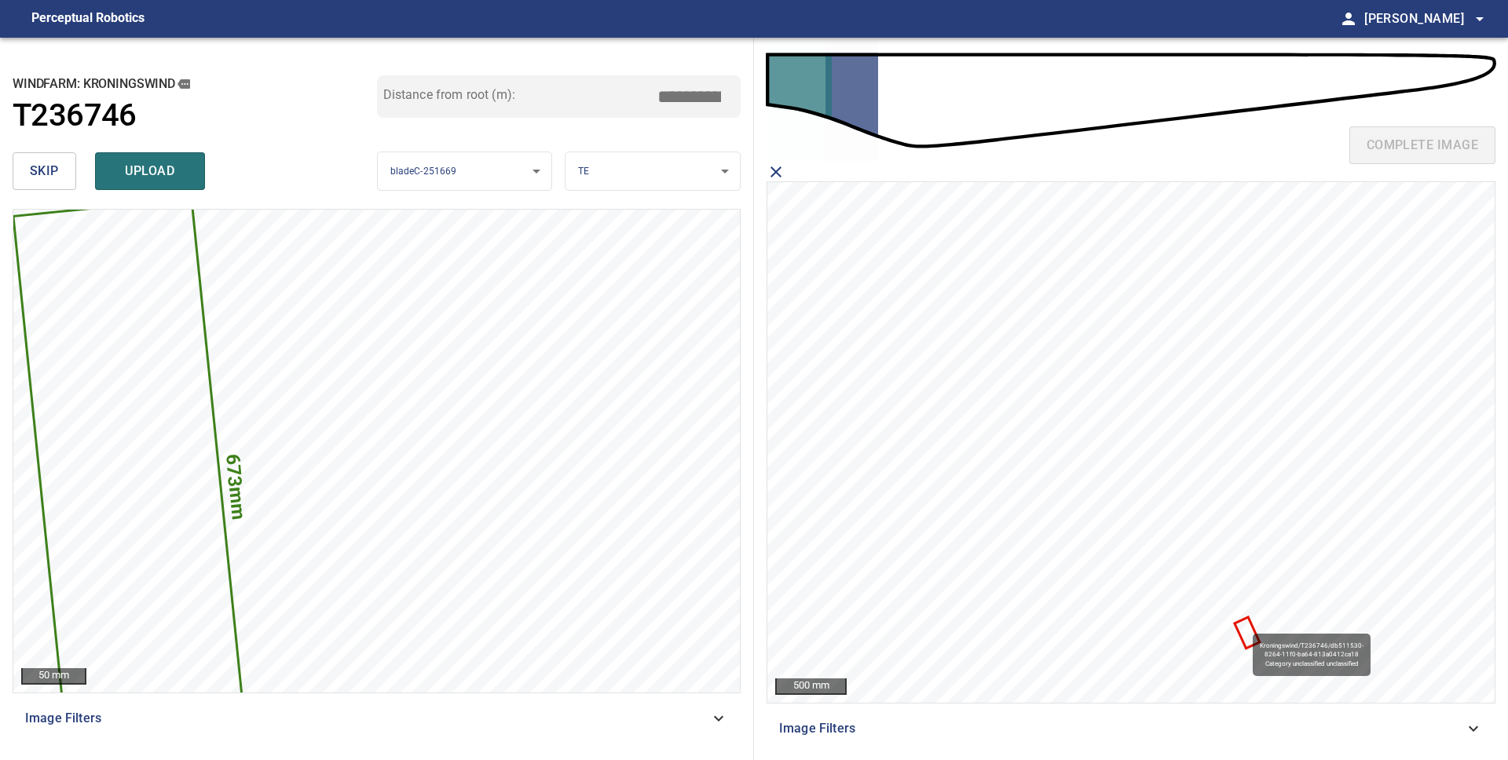
click at [1245, 627] on icon at bounding box center [1247, 633] width 22 height 28
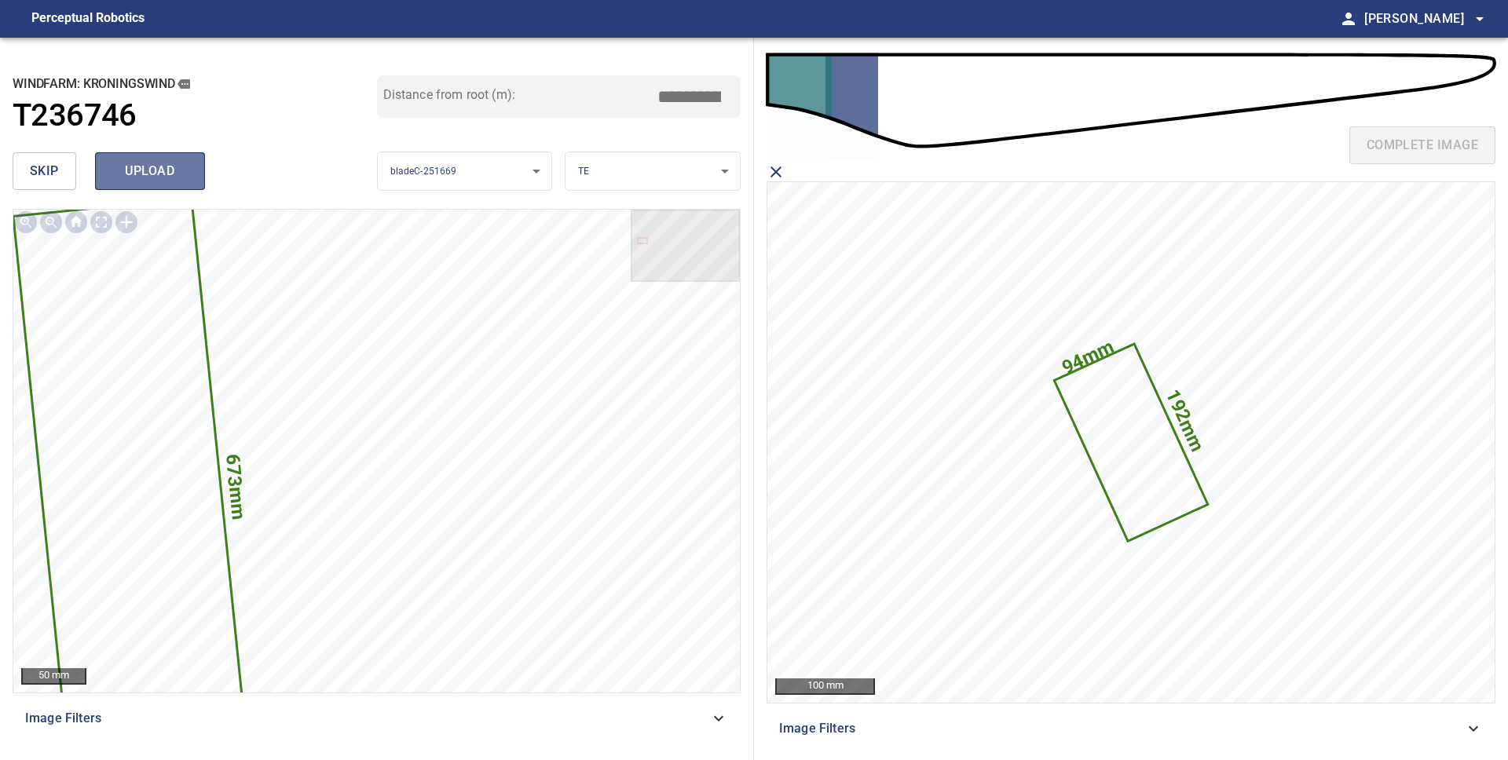
click at [137, 167] on span "upload" at bounding box center [149, 171] width 75 height 22
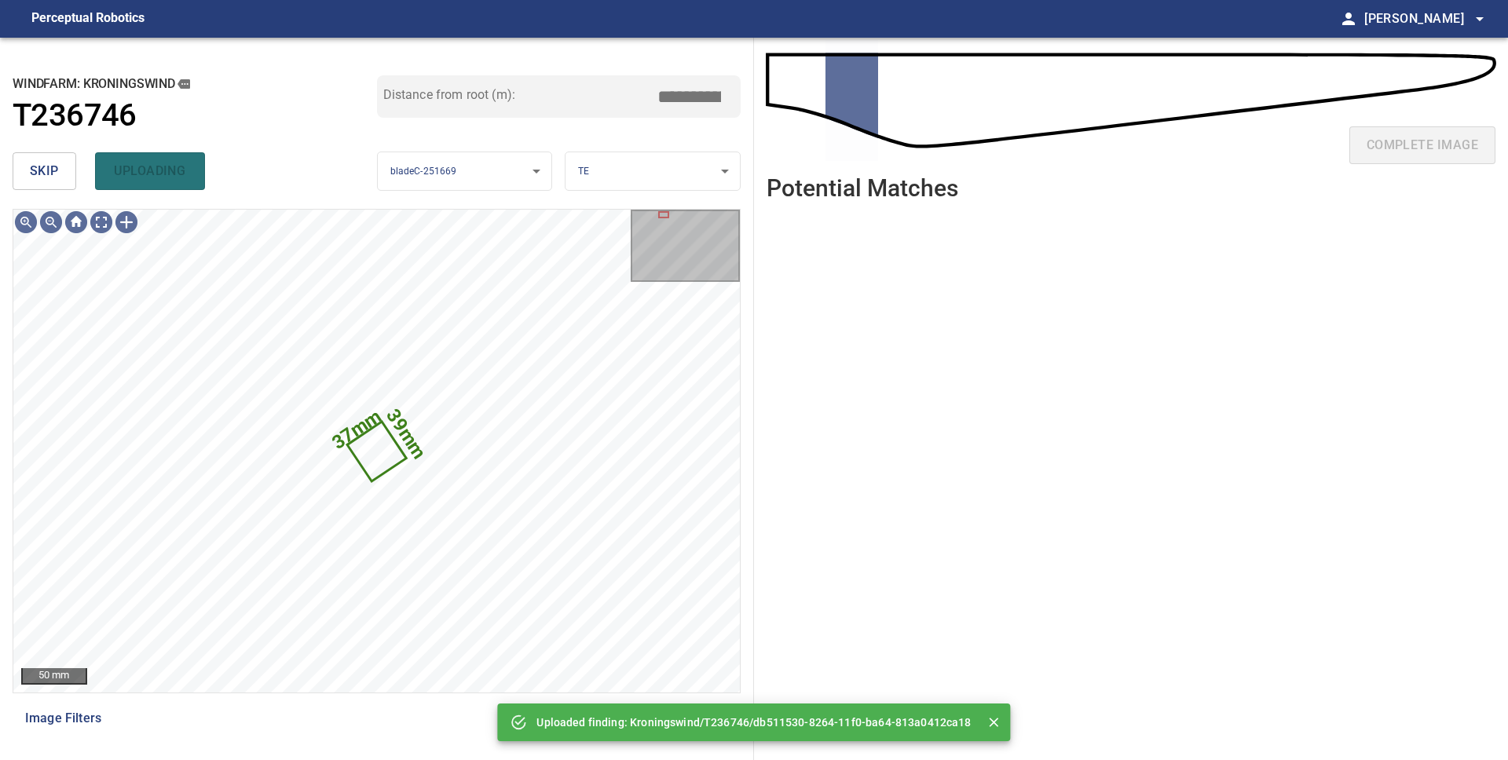
click at [49, 174] on span "skip" at bounding box center [44, 171] width 29 height 22
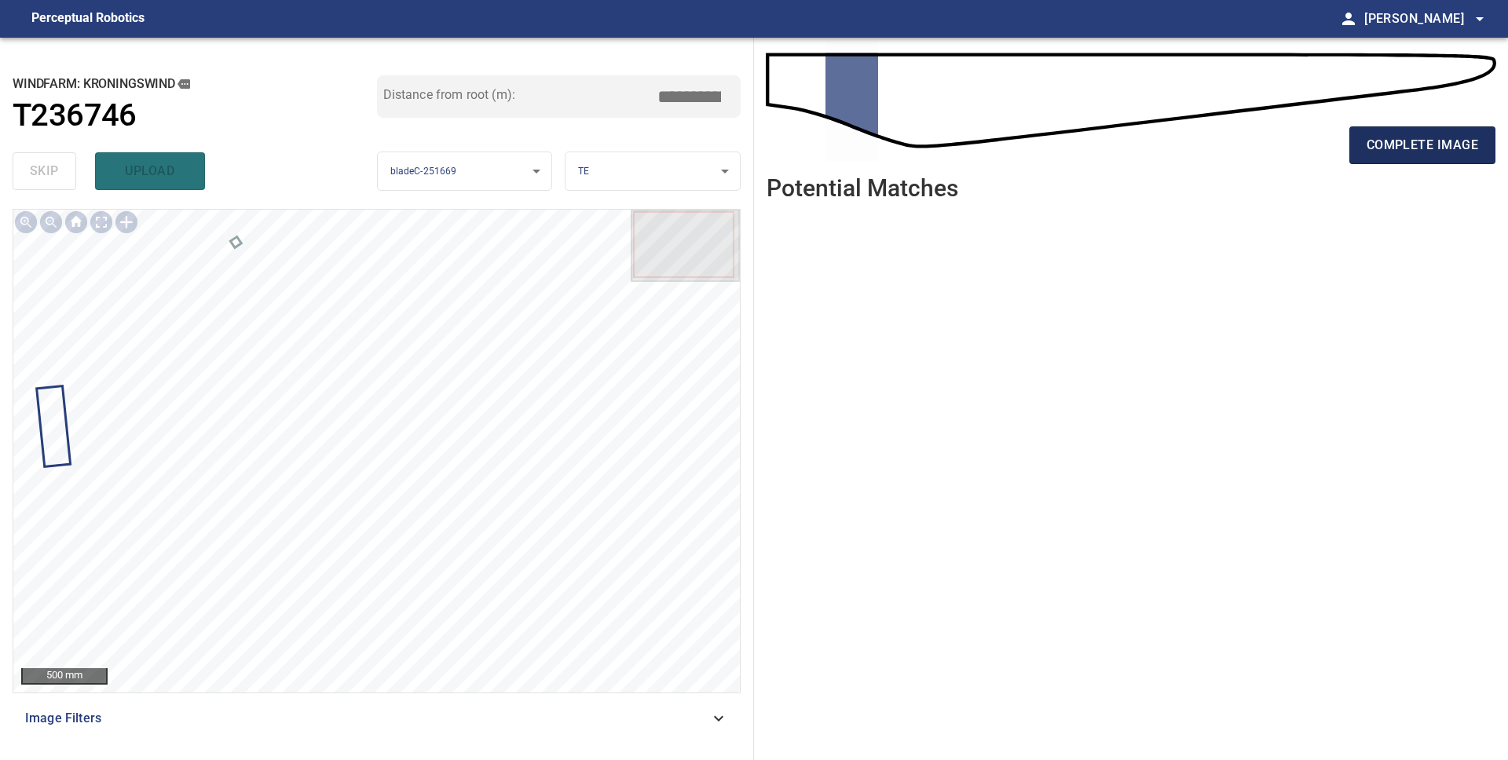
click at [1395, 157] on button "complete image" at bounding box center [1422, 145] width 146 height 38
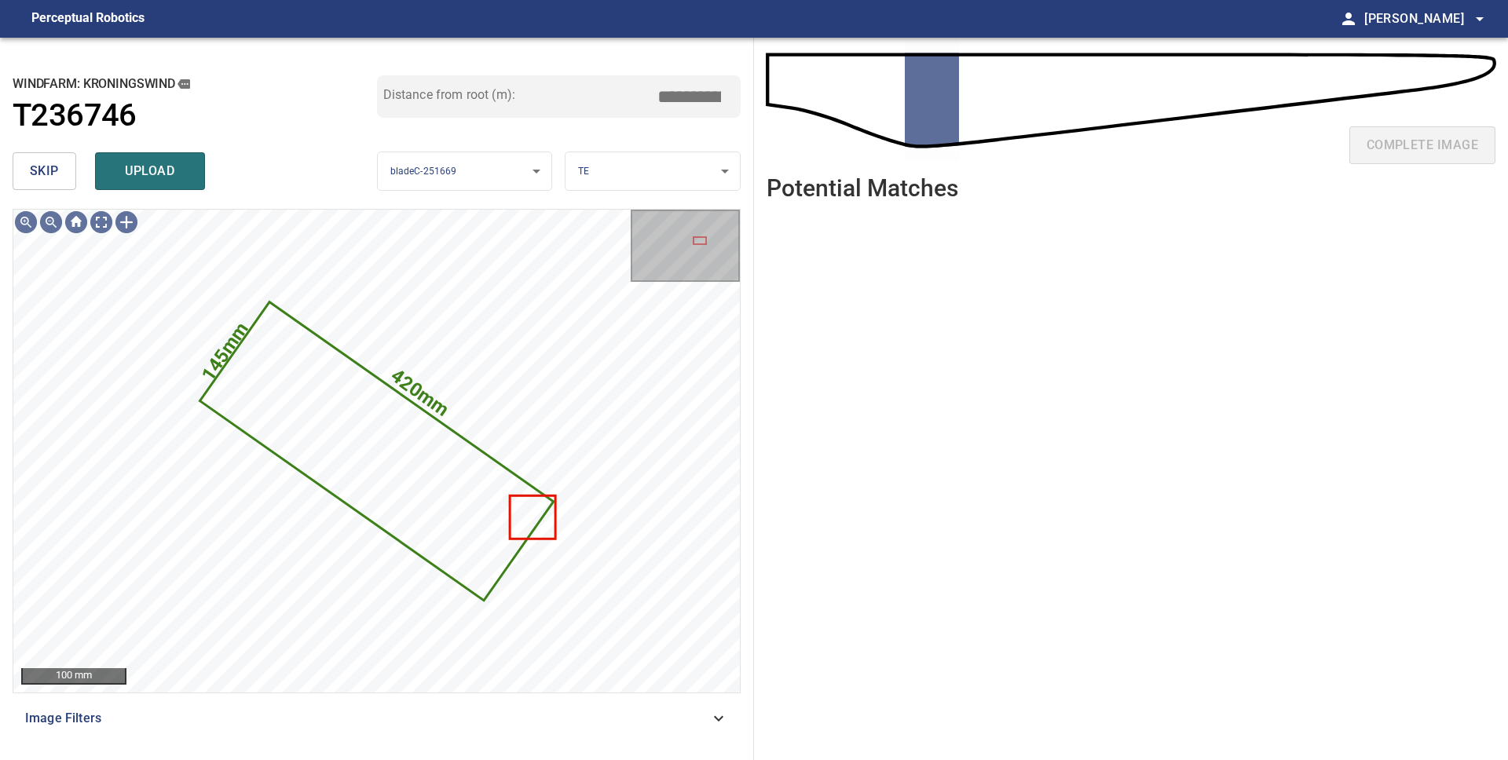
click at [53, 170] on span "skip" at bounding box center [44, 171] width 29 height 22
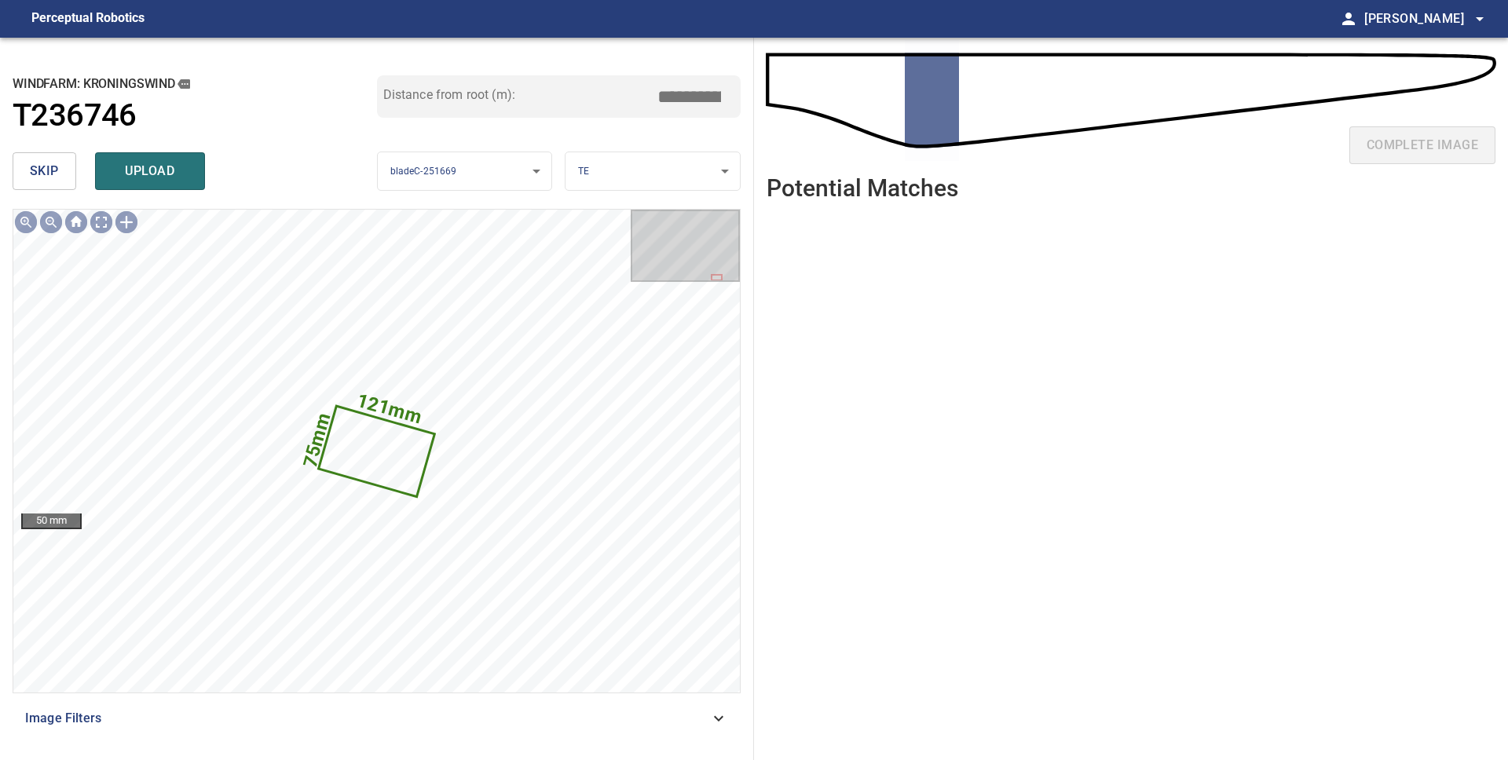
click at [53, 170] on span "skip" at bounding box center [44, 171] width 29 height 22
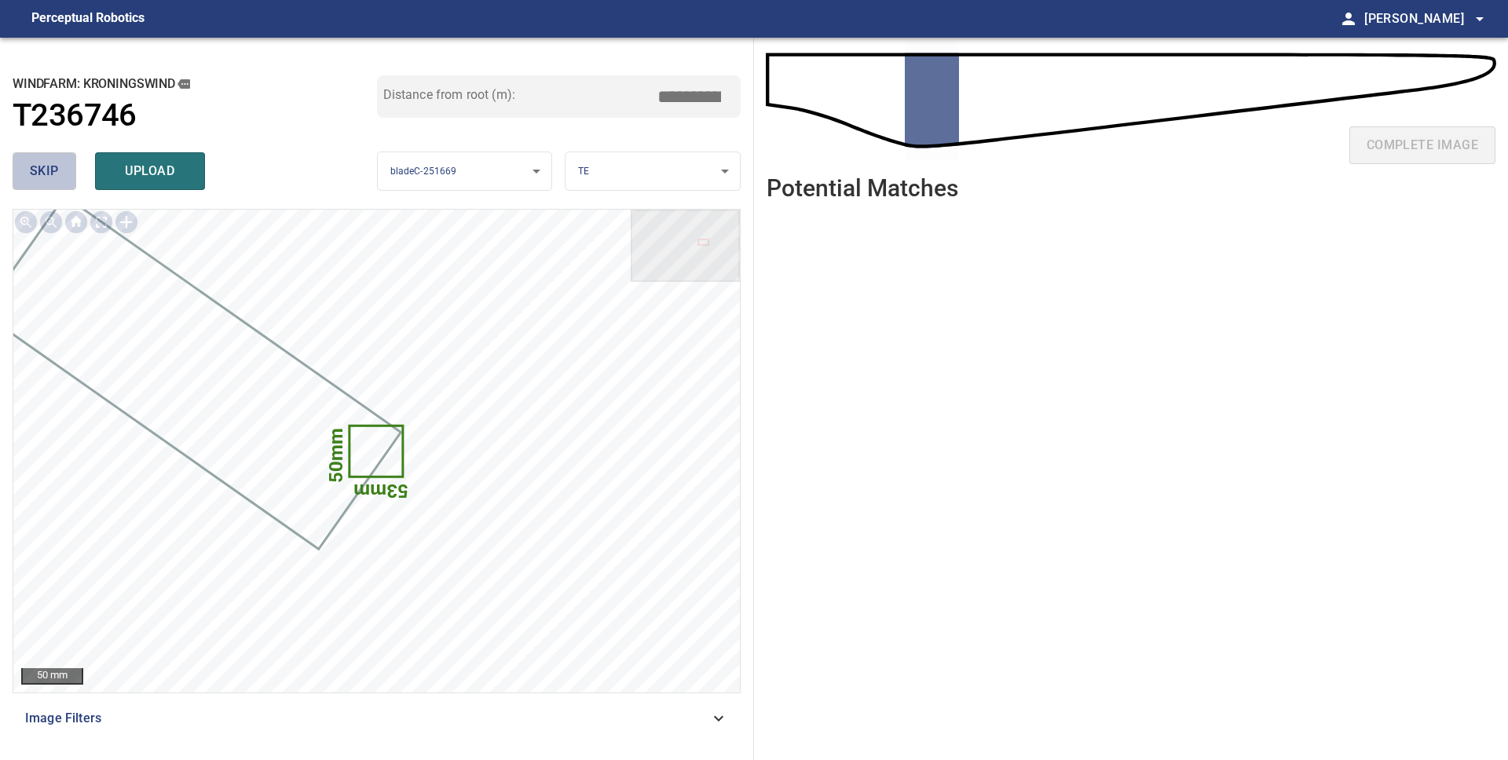
click at [53, 170] on span "skip" at bounding box center [44, 171] width 29 height 22
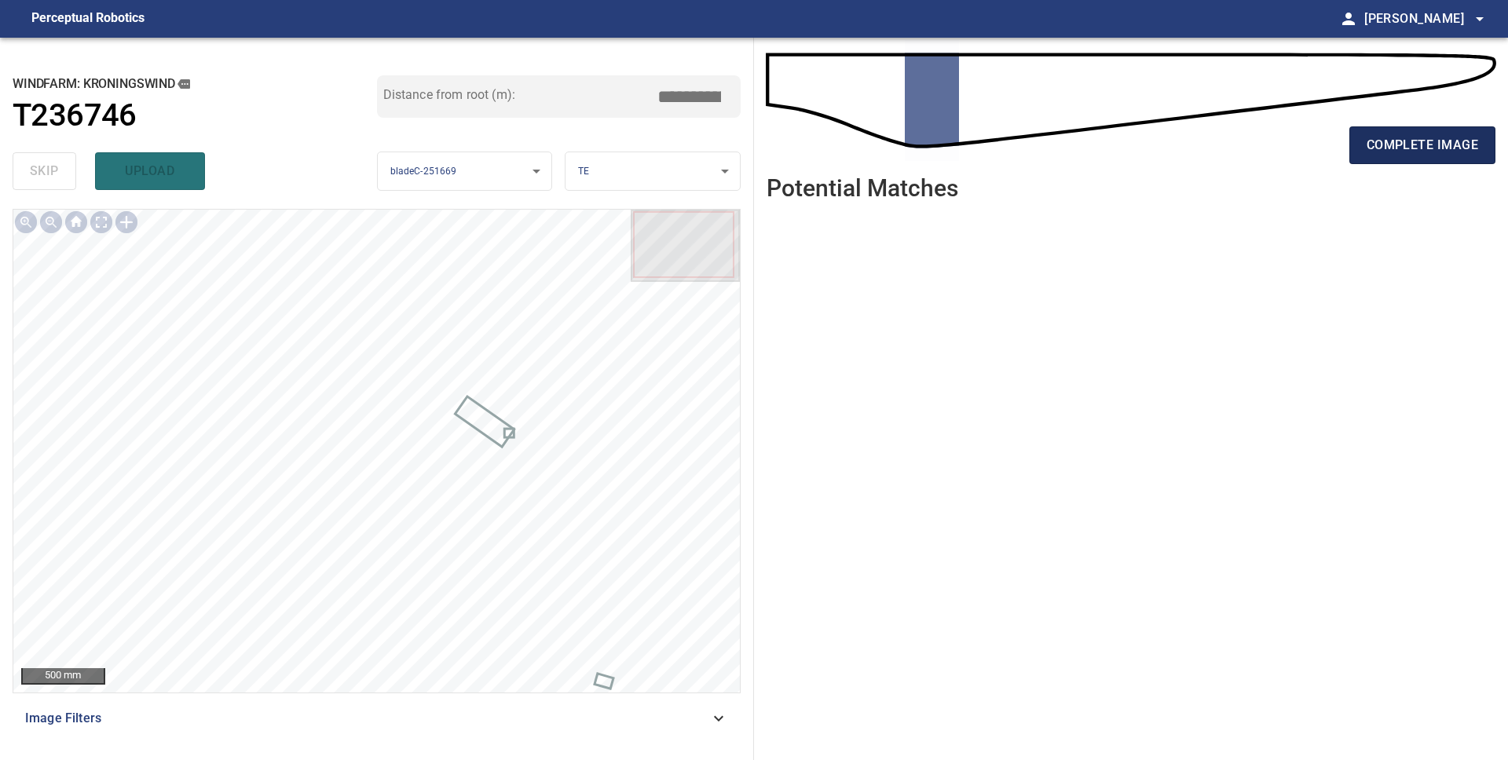
click at [1361, 156] on button "complete image" at bounding box center [1422, 145] width 146 height 38
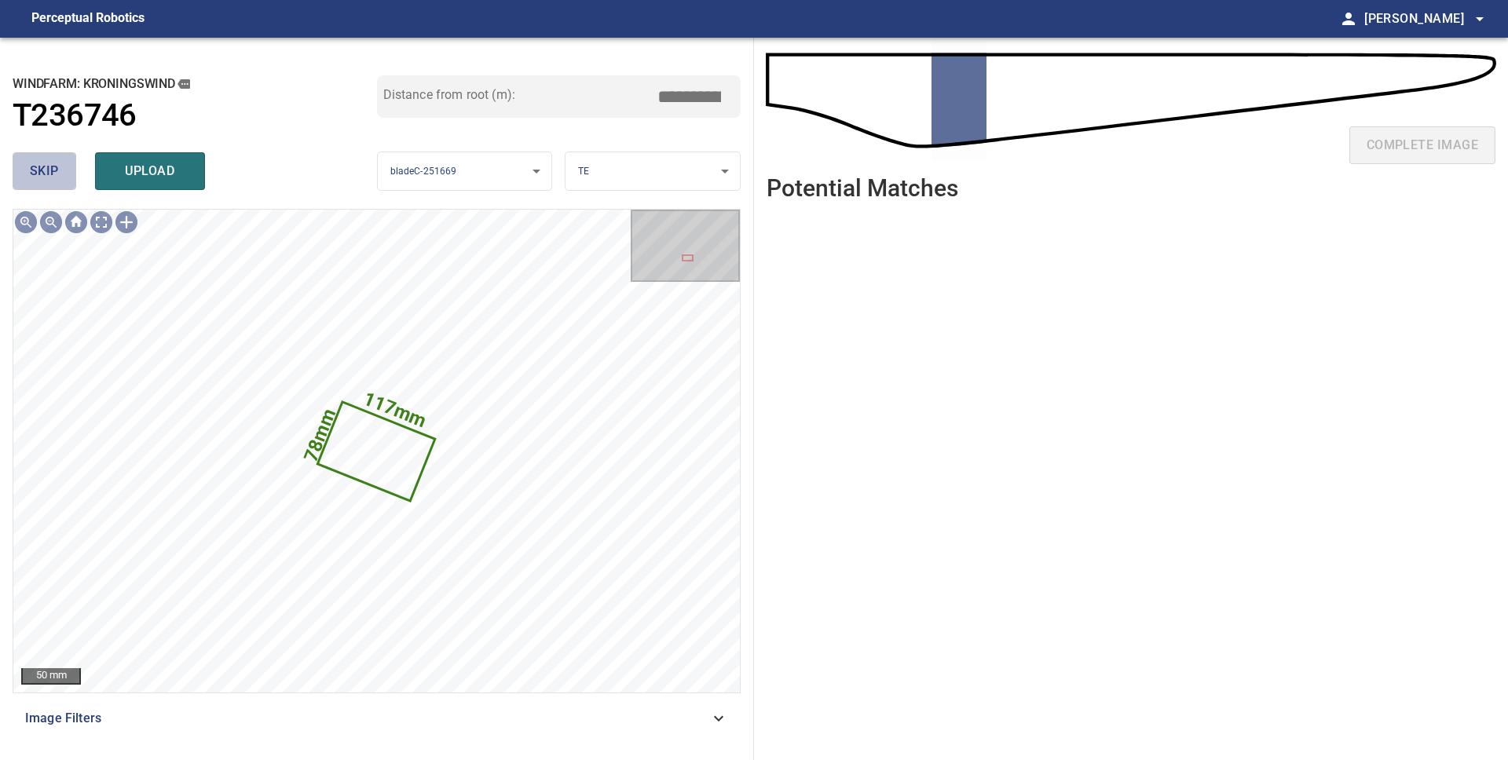
click at [55, 174] on span "skip" at bounding box center [44, 171] width 29 height 22
click at [59, 183] on button "skip" at bounding box center [45, 171] width 64 height 38
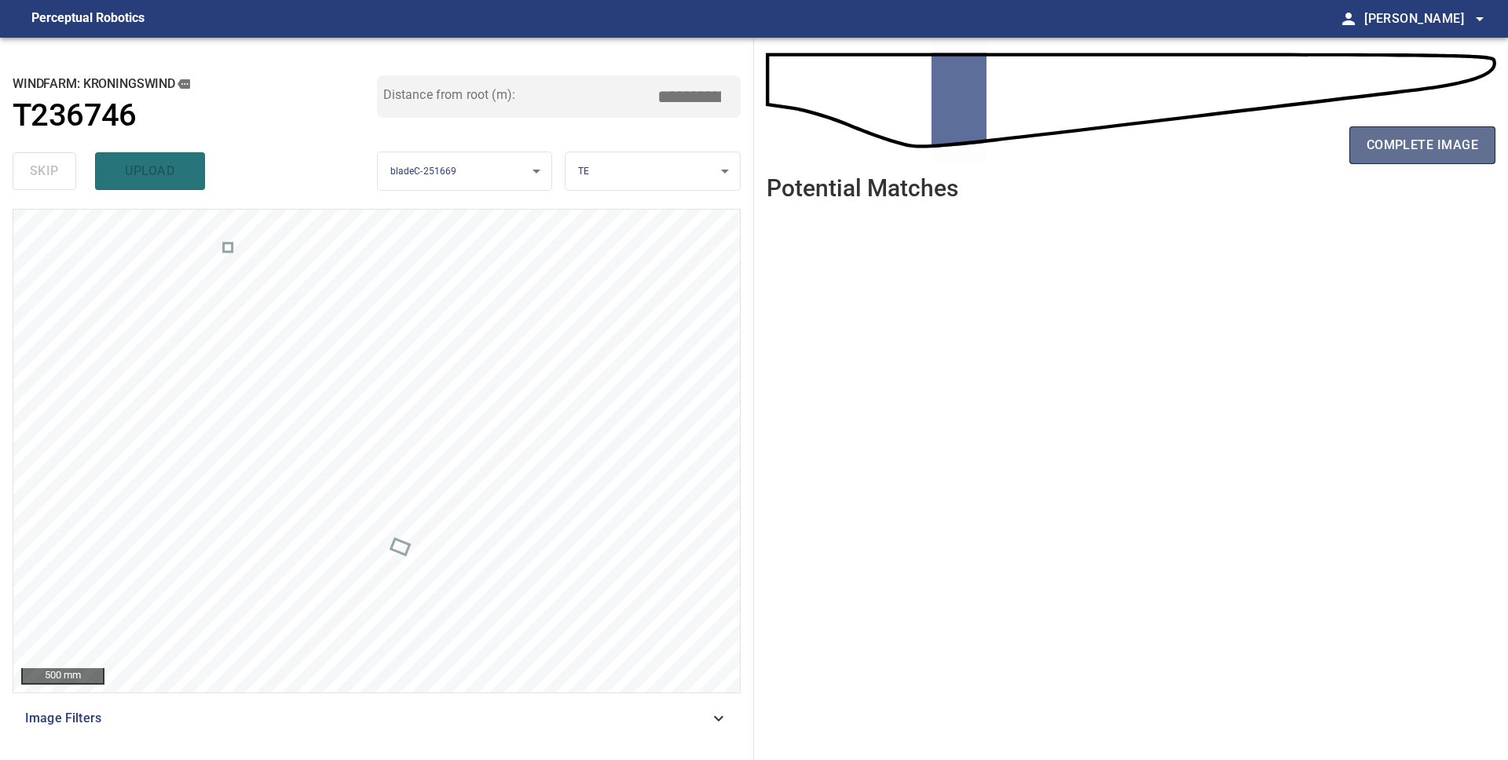
click at [1407, 155] on span "complete image" at bounding box center [1421, 145] width 111 height 22
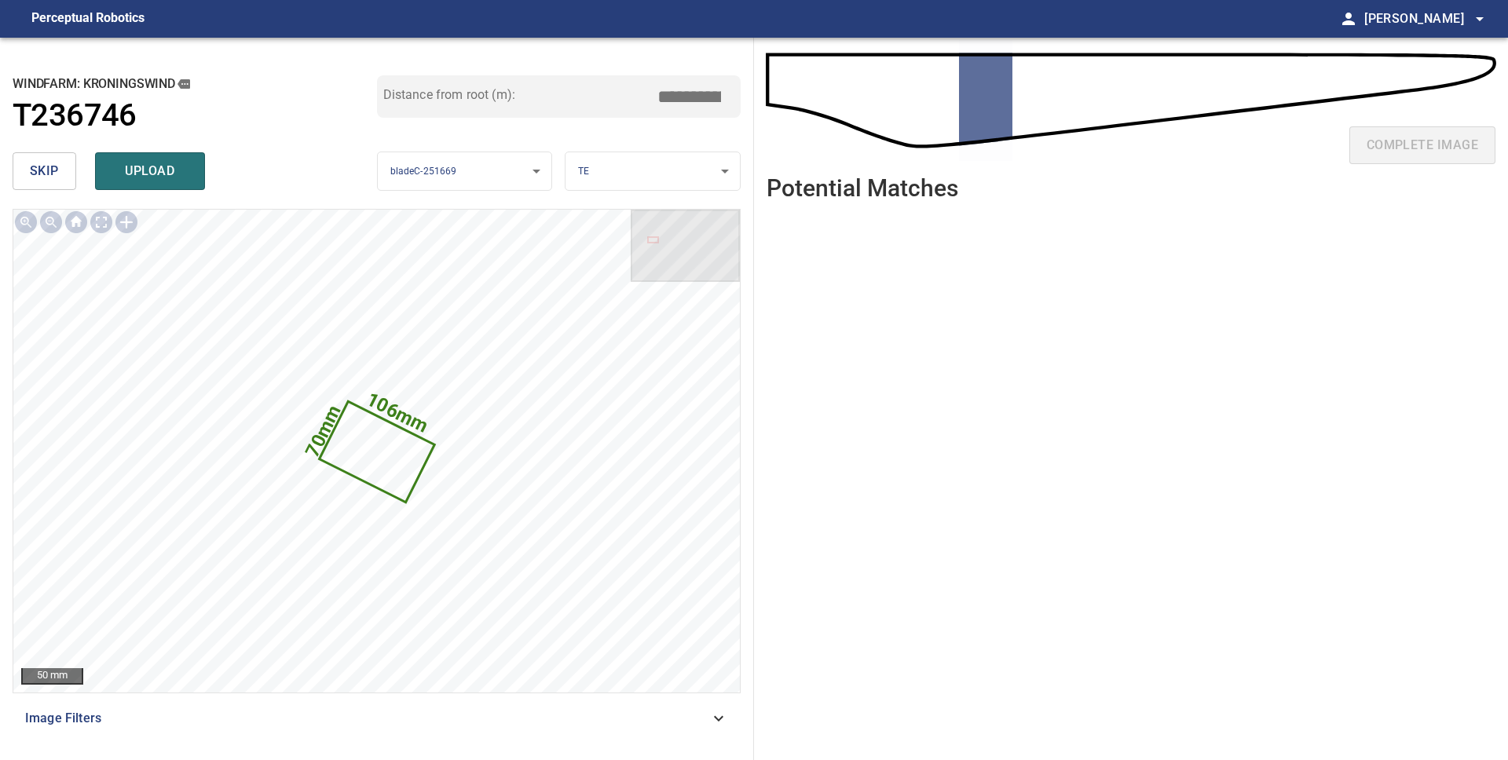
click at [49, 173] on span "skip" at bounding box center [44, 171] width 29 height 22
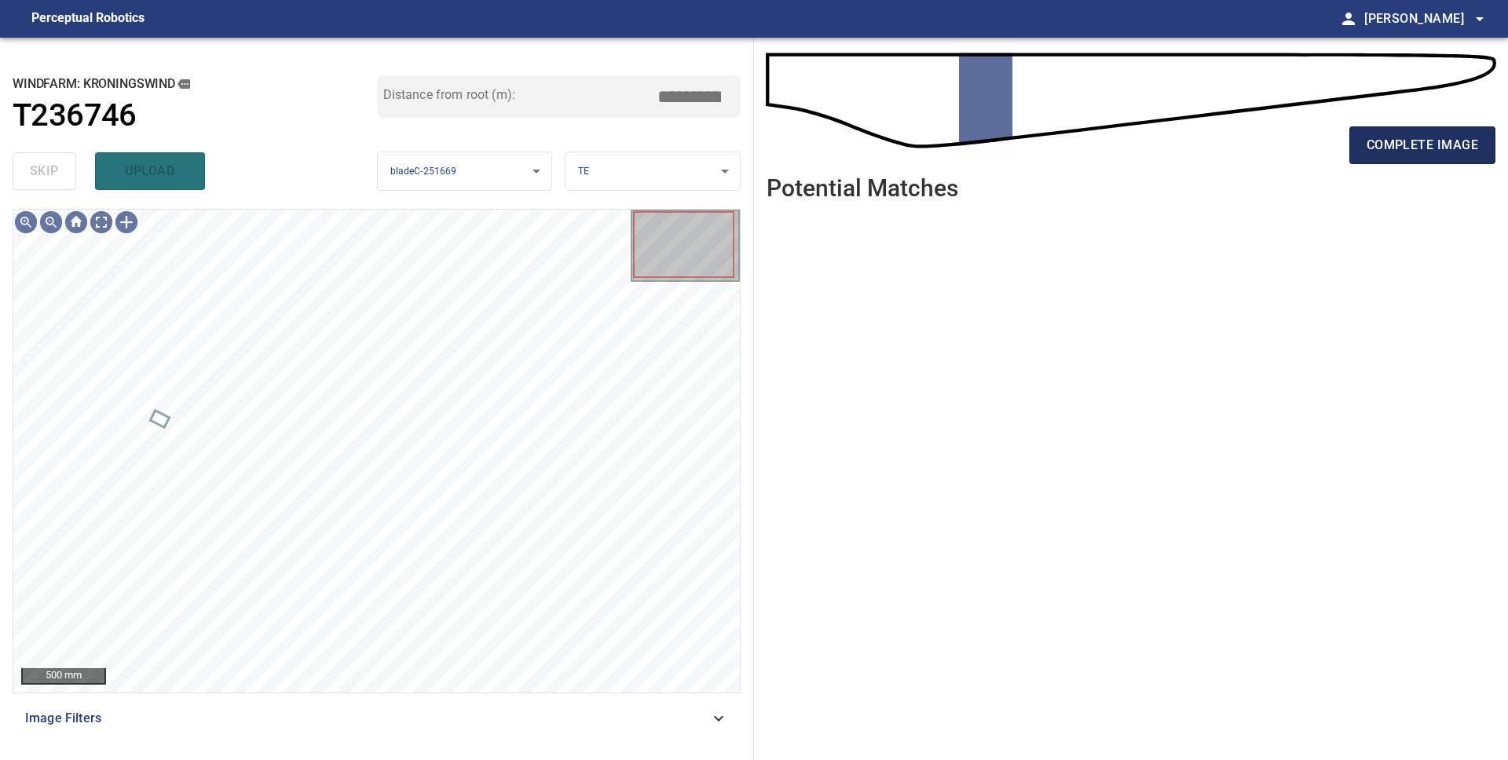
click at [1438, 142] on span "complete image" at bounding box center [1421, 145] width 111 height 22
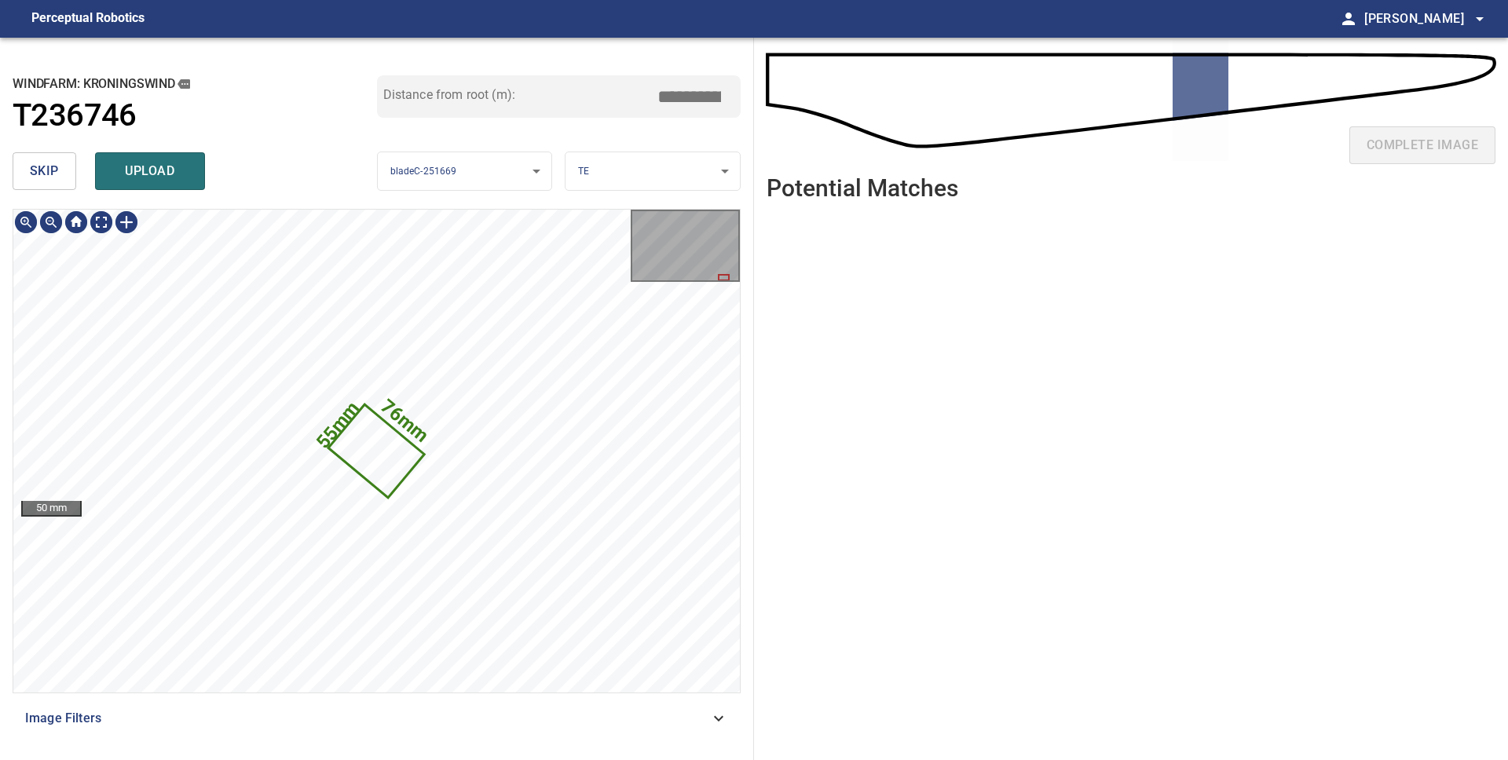
click at [368, 444] on icon at bounding box center [376, 451] width 93 height 90
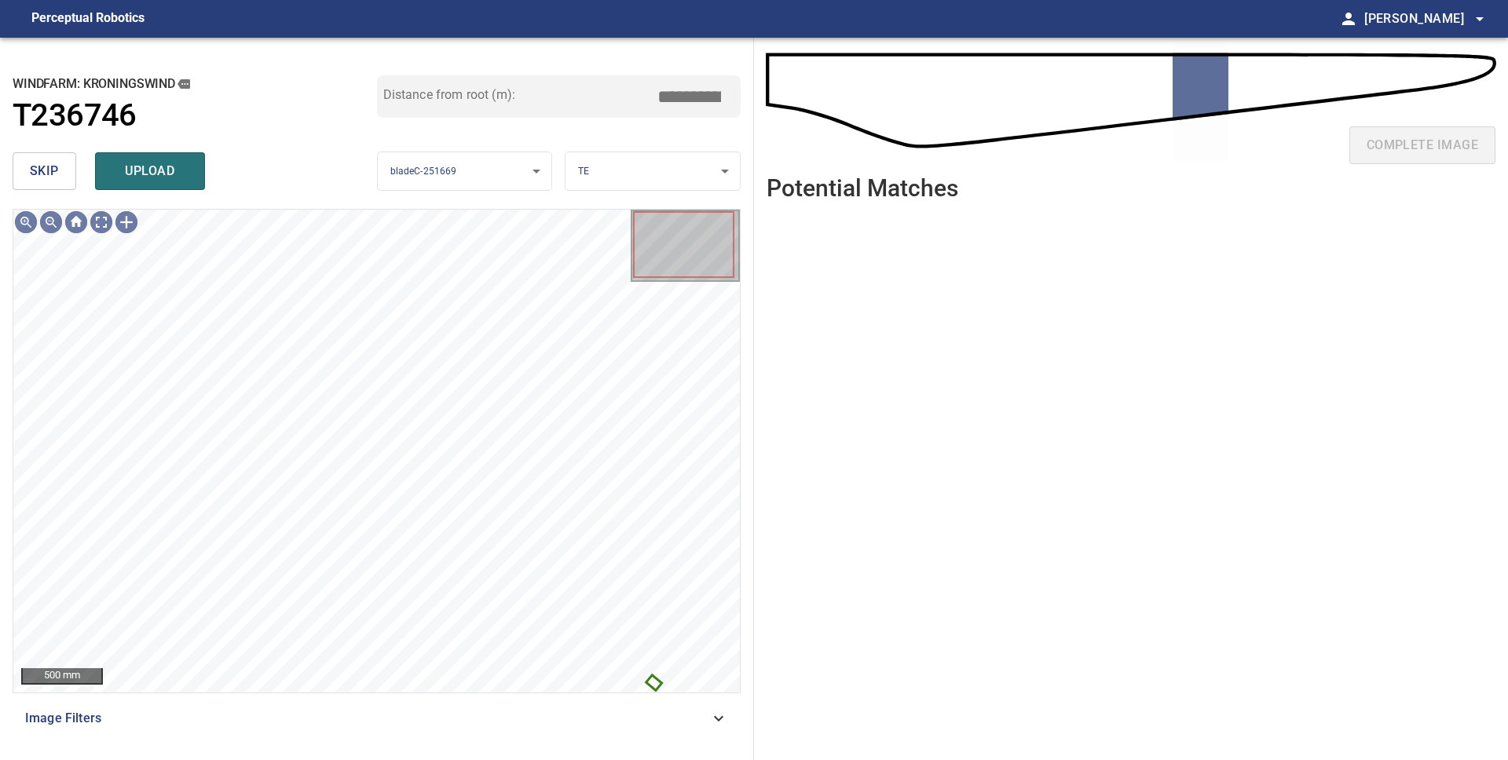
click at [33, 167] on span "skip" at bounding box center [44, 171] width 29 height 22
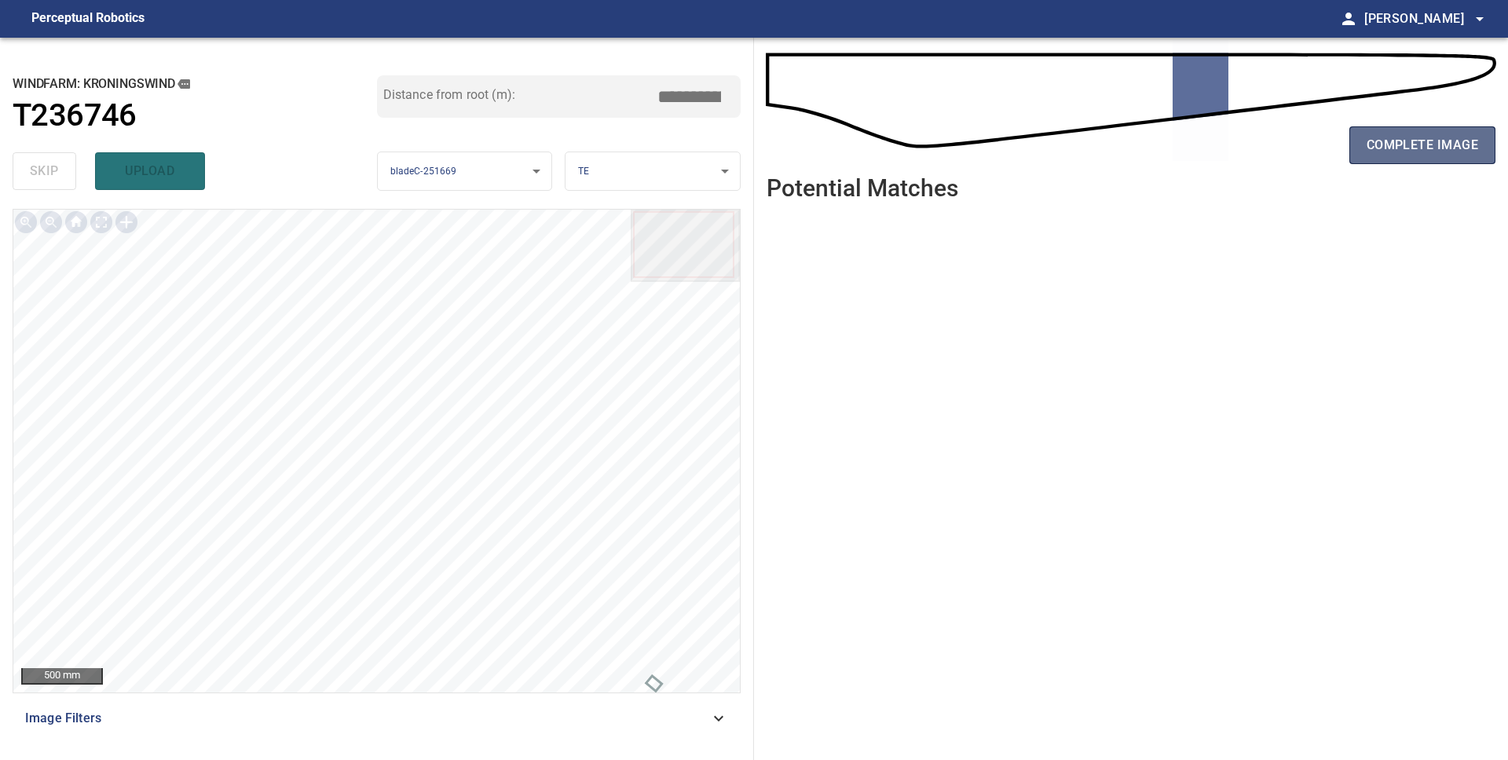
click at [1431, 154] on span "complete image" at bounding box center [1421, 145] width 111 height 22
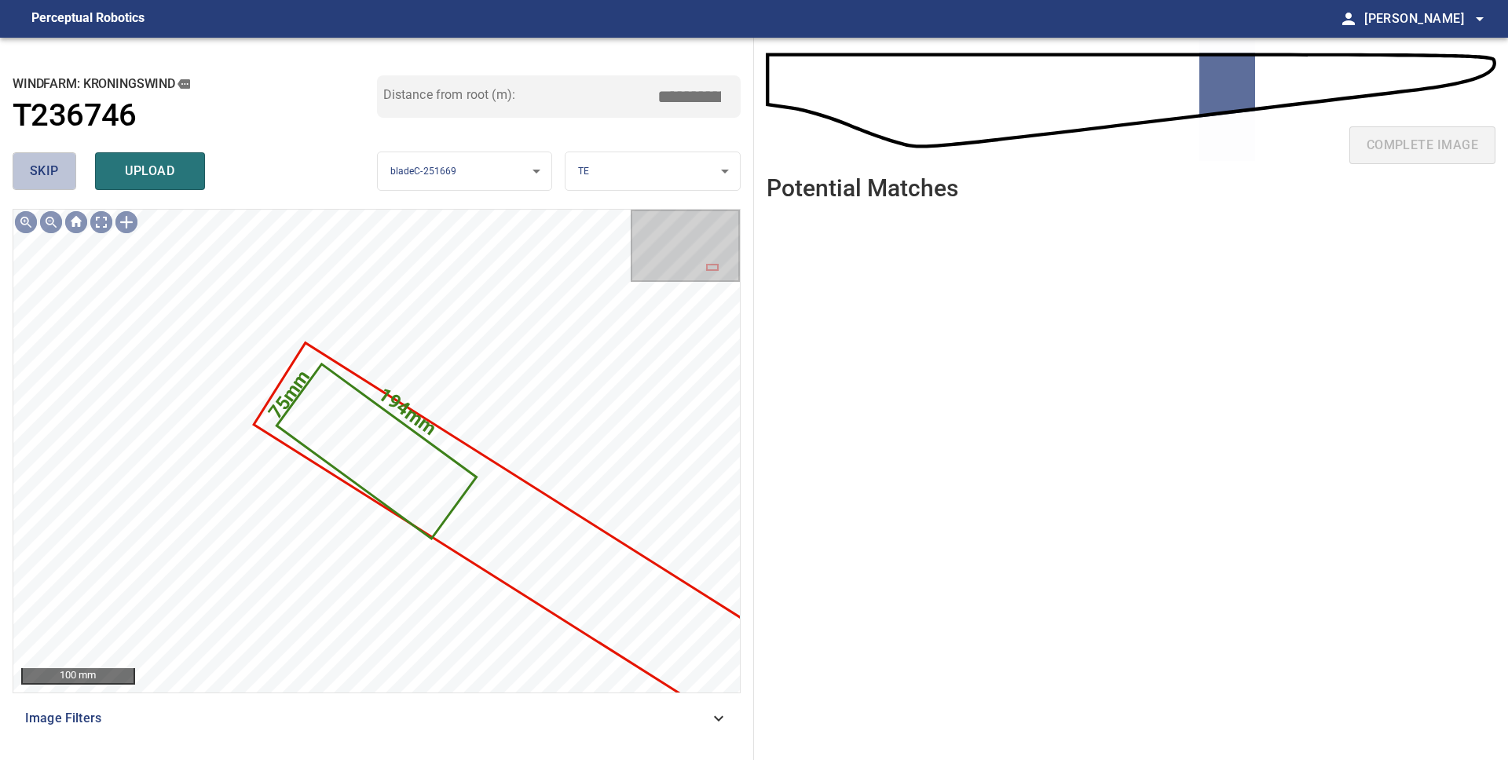
click at [60, 177] on button "skip" at bounding box center [45, 171] width 64 height 38
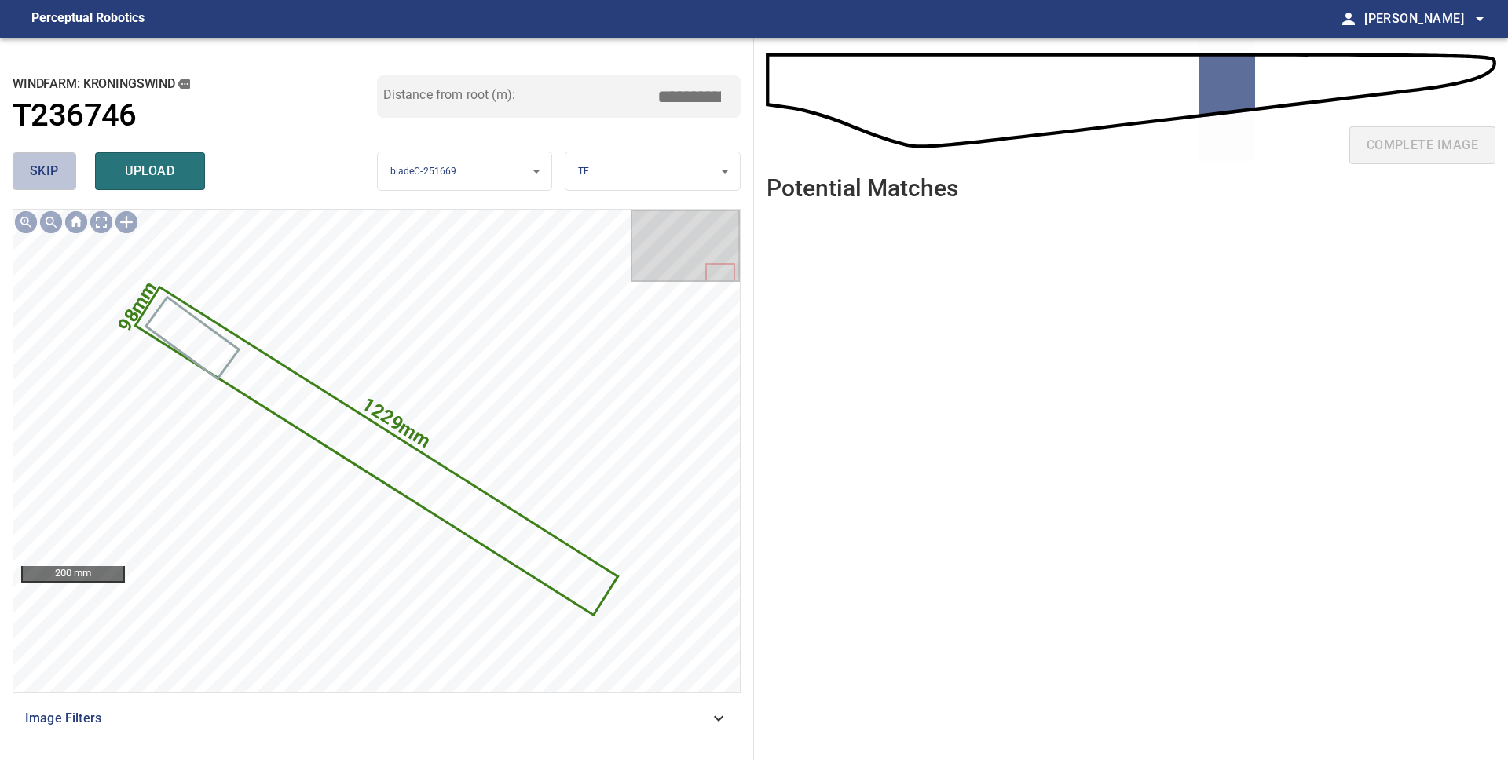
click at [60, 177] on button "skip" at bounding box center [45, 171] width 64 height 38
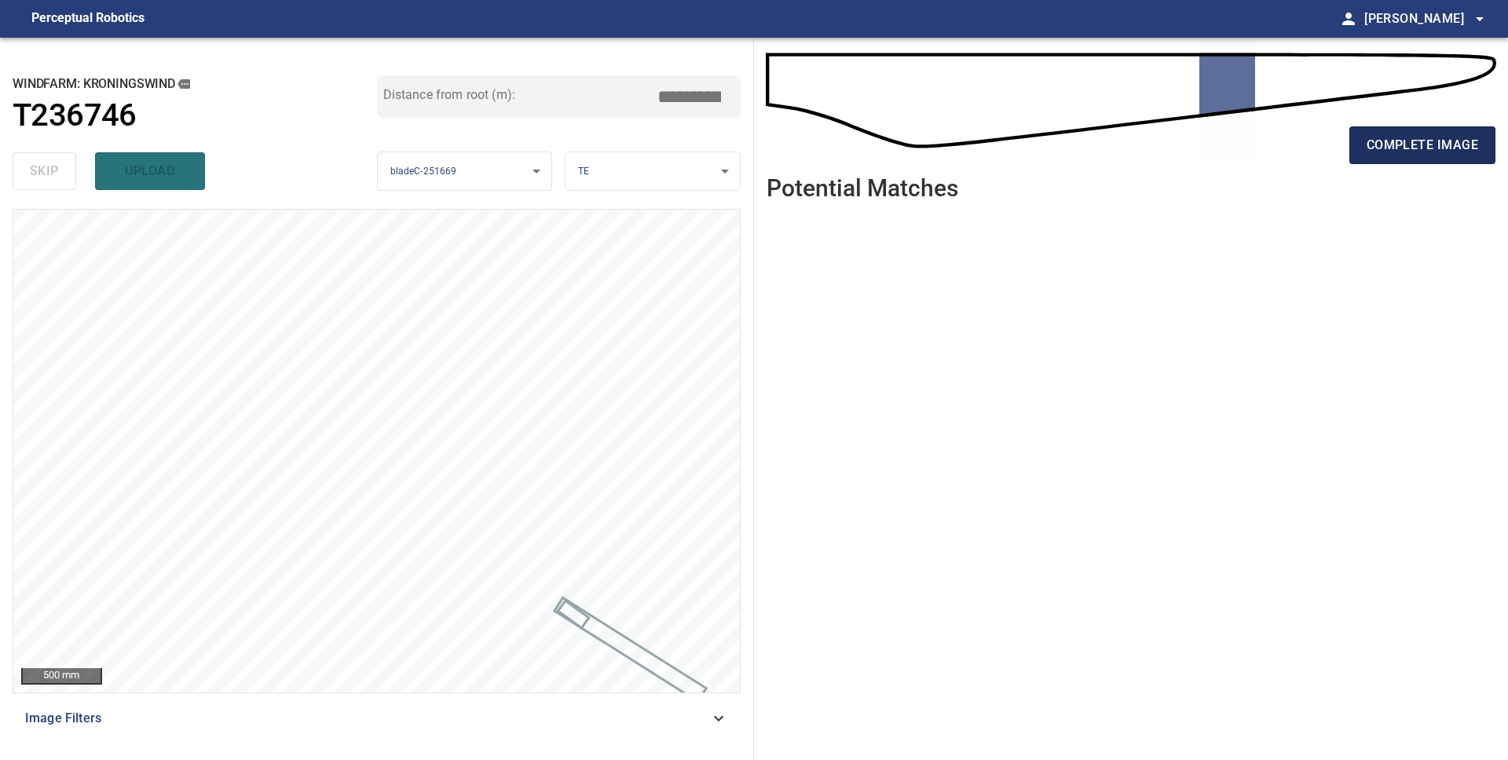
click at [1422, 152] on span "complete image" at bounding box center [1421, 145] width 111 height 22
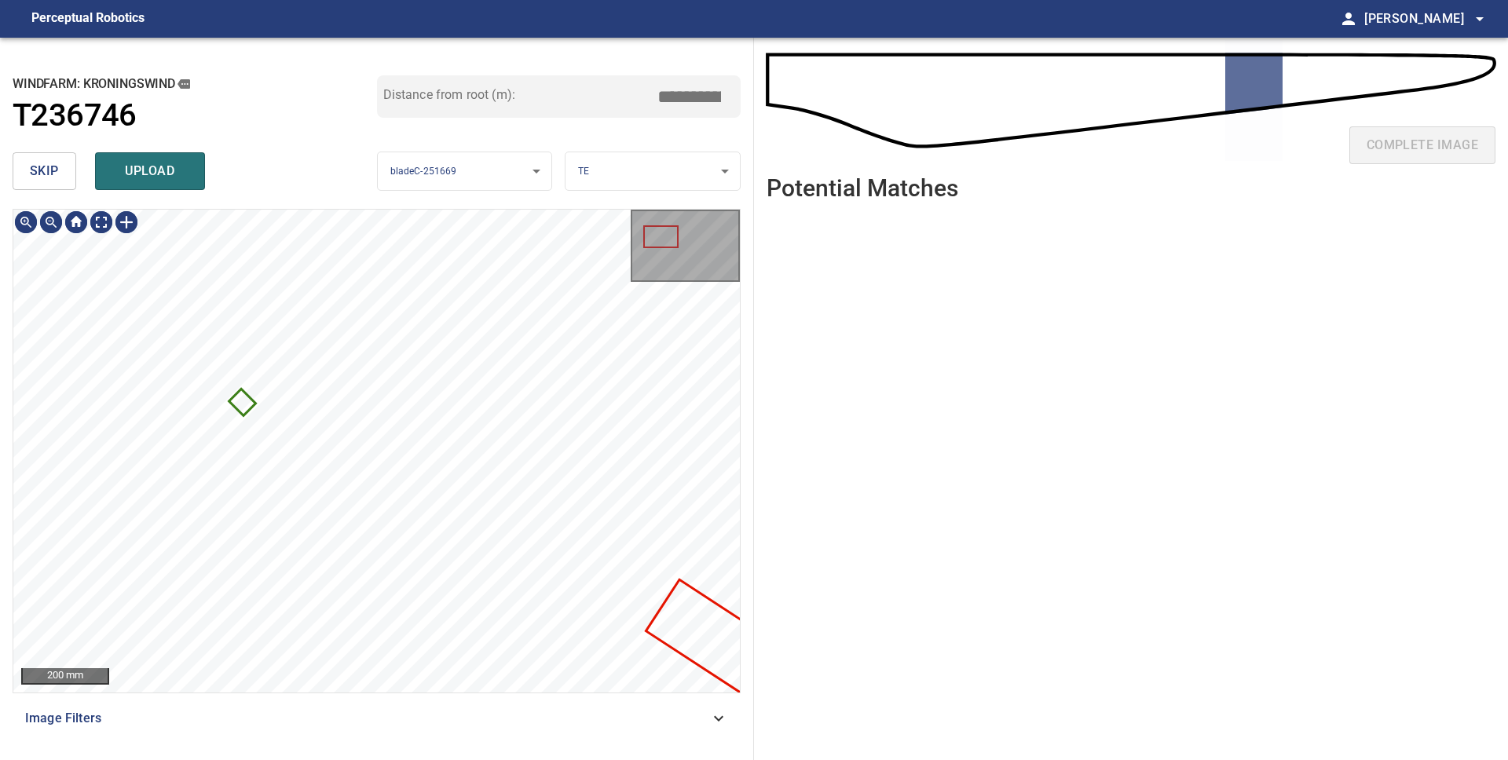
click at [70, 192] on div "skip upload" at bounding box center [195, 171] width 364 height 50
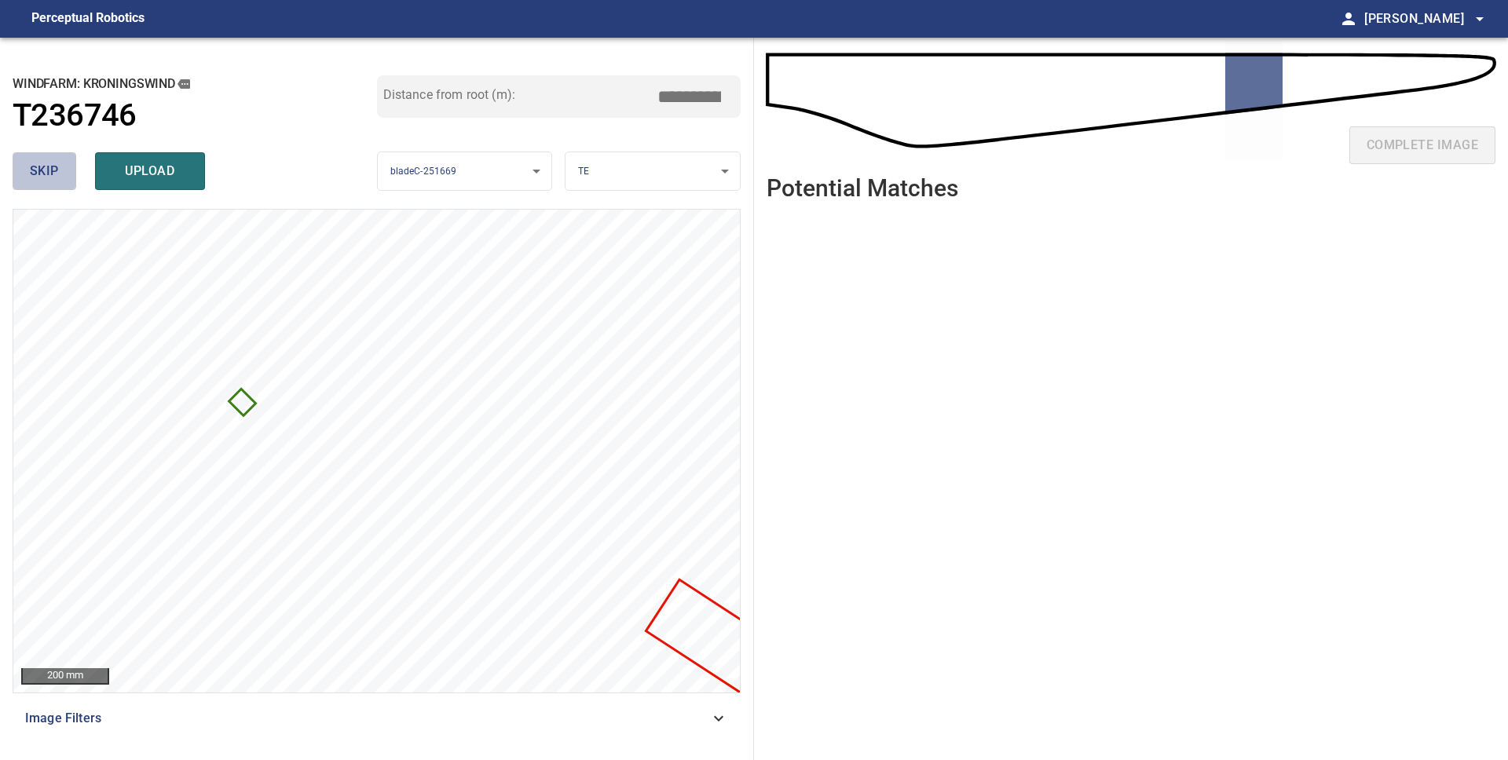
click at [60, 179] on button "skip" at bounding box center [45, 171] width 64 height 38
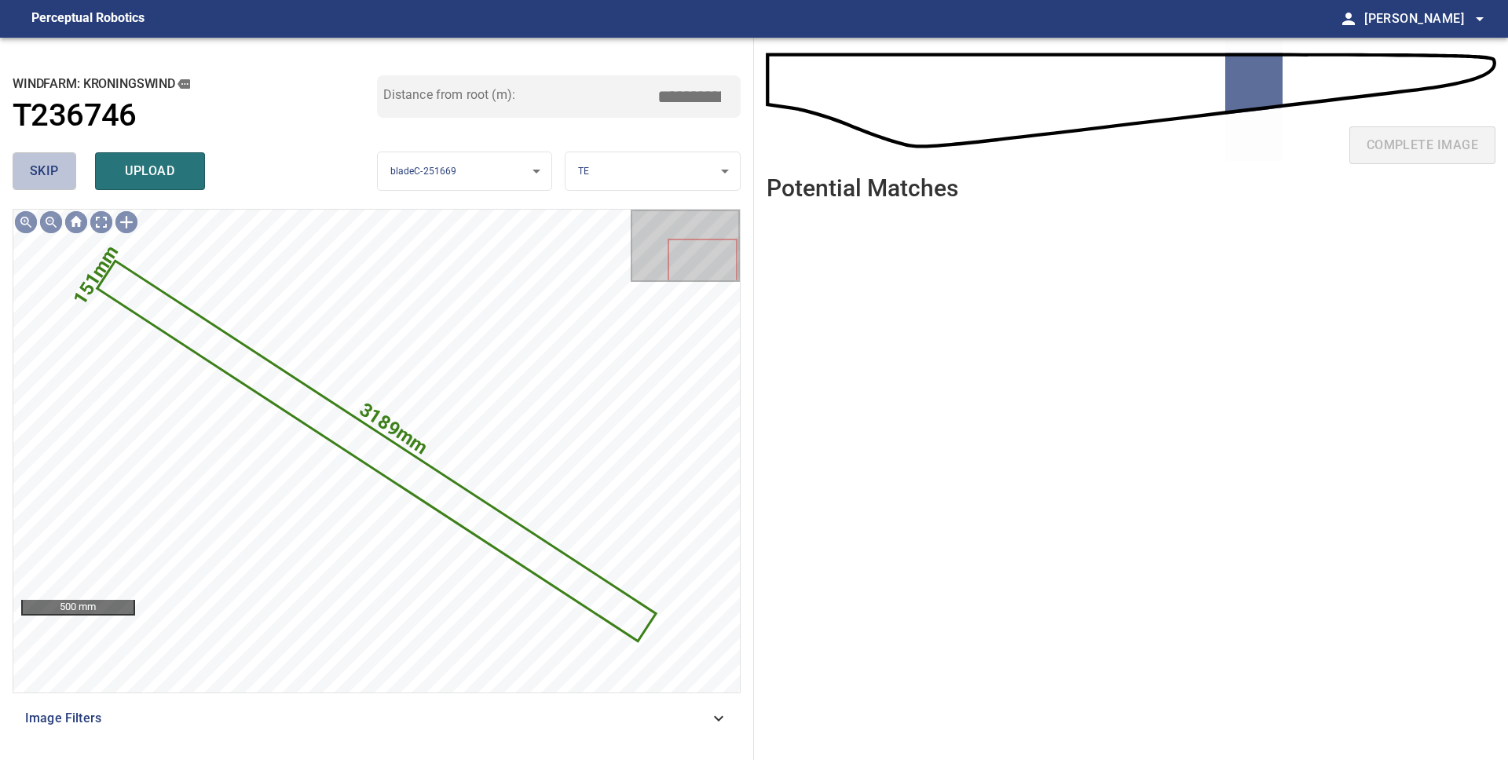
click at [60, 179] on button "skip" at bounding box center [45, 171] width 64 height 38
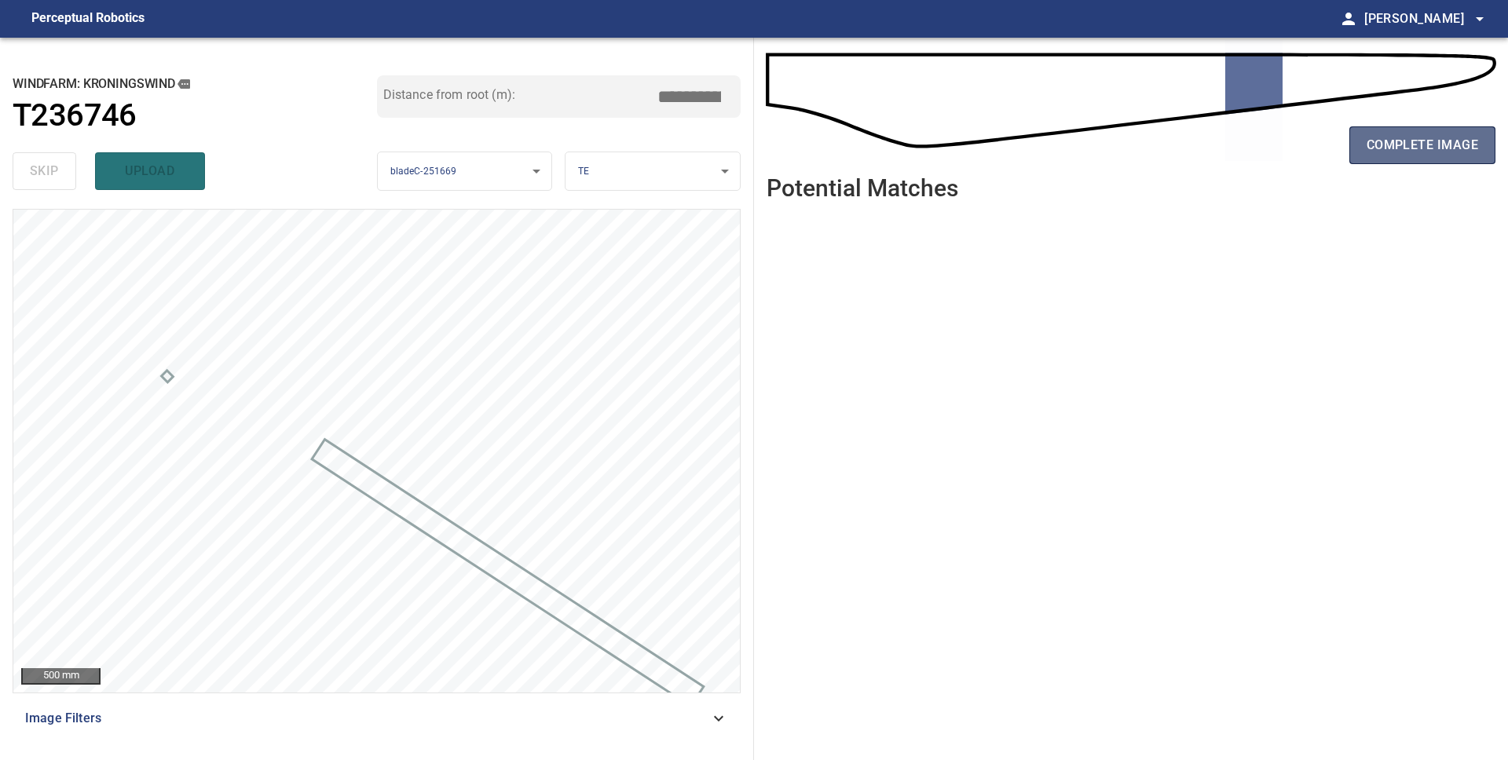
click at [1430, 160] on button "complete image" at bounding box center [1422, 145] width 146 height 38
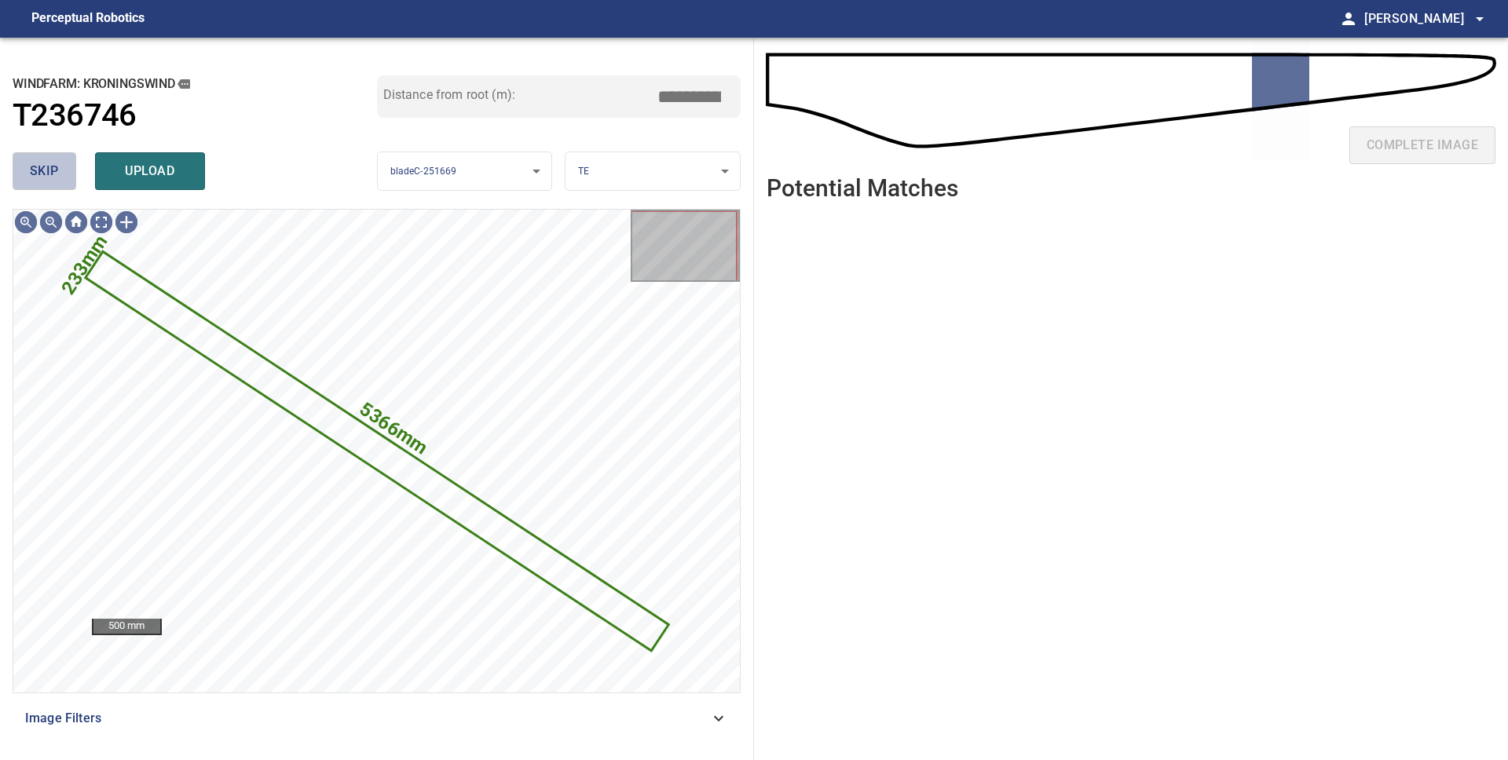
click at [40, 168] on span "skip" at bounding box center [44, 171] width 29 height 22
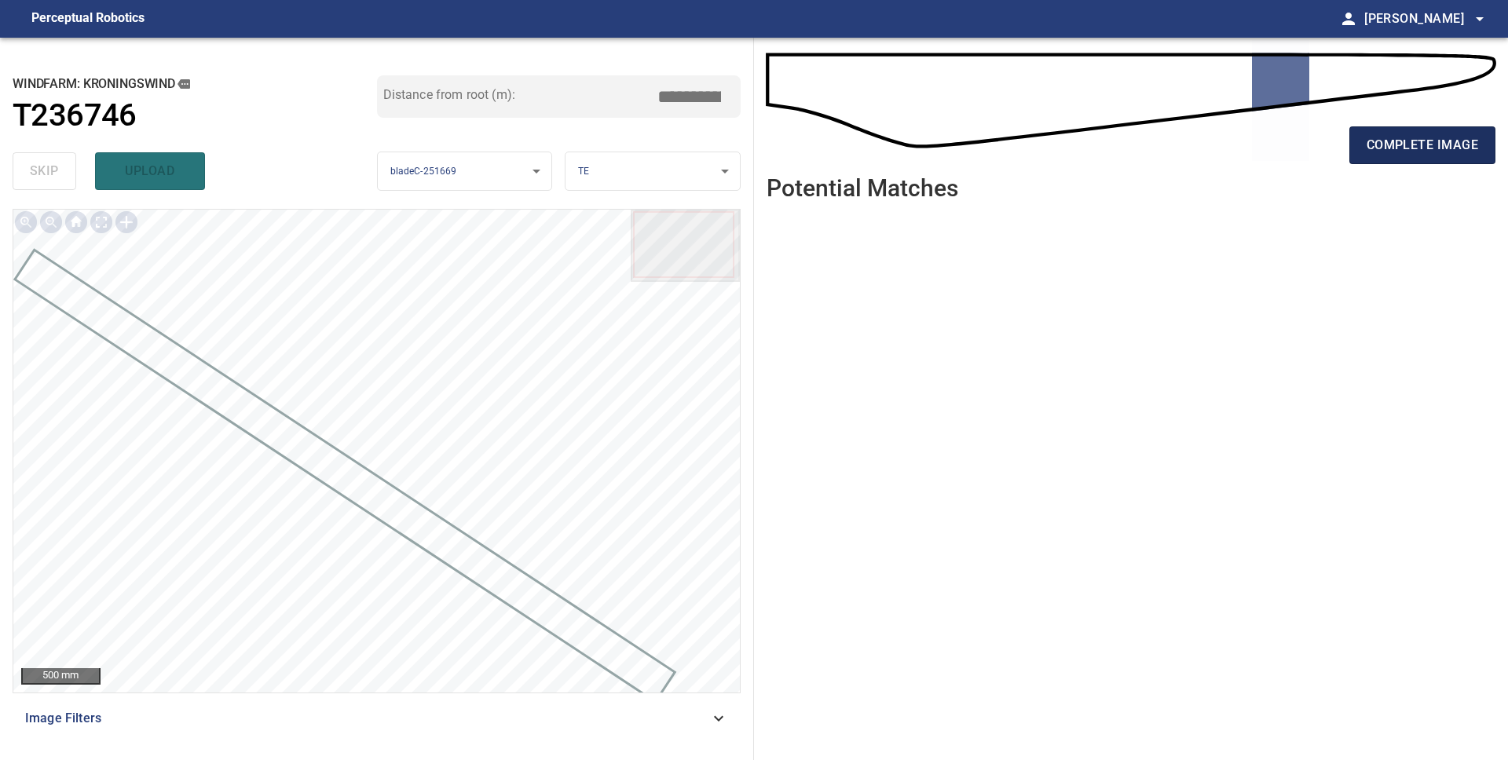
click at [1416, 158] on button "complete image" at bounding box center [1422, 145] width 146 height 38
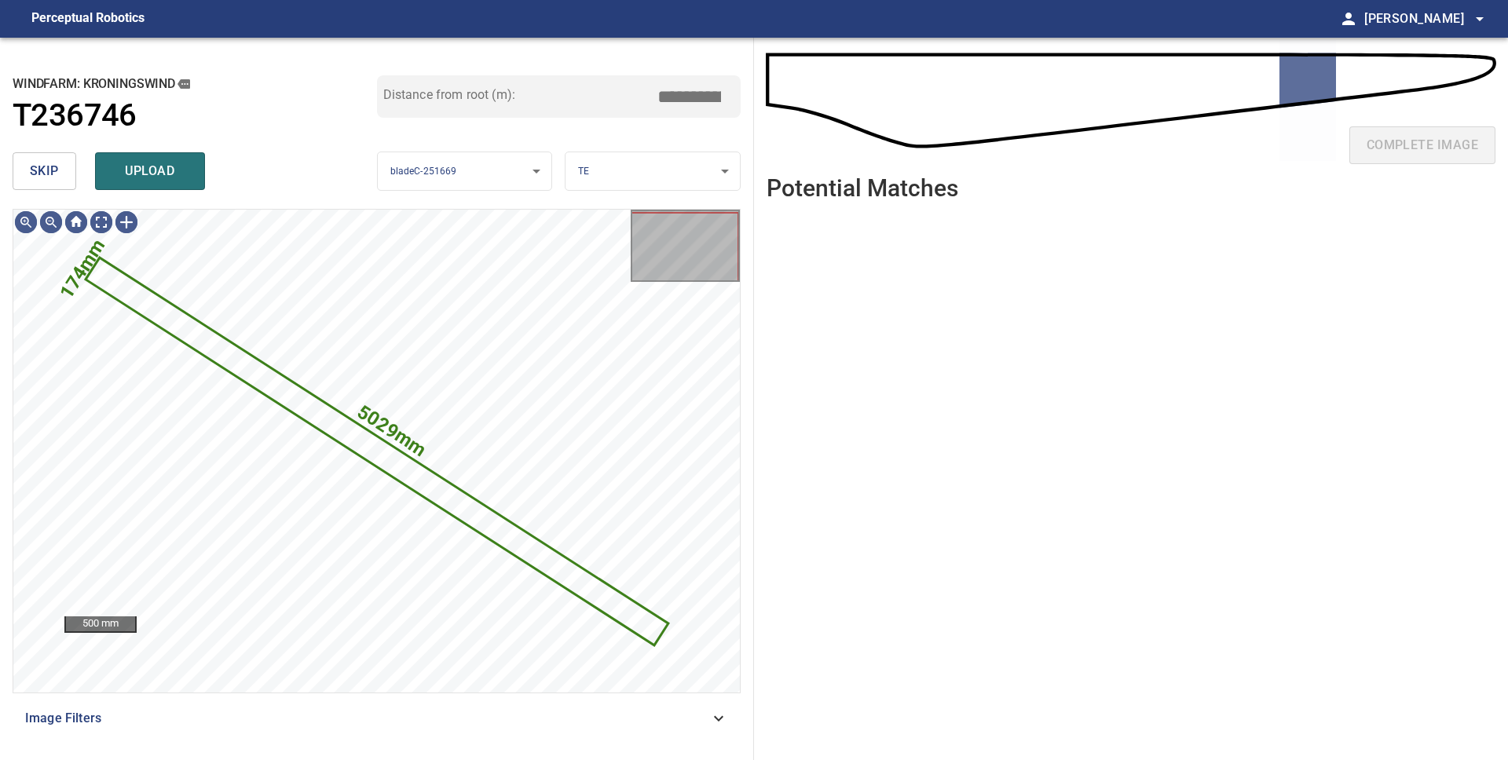
click at [45, 170] on span "skip" at bounding box center [44, 171] width 29 height 22
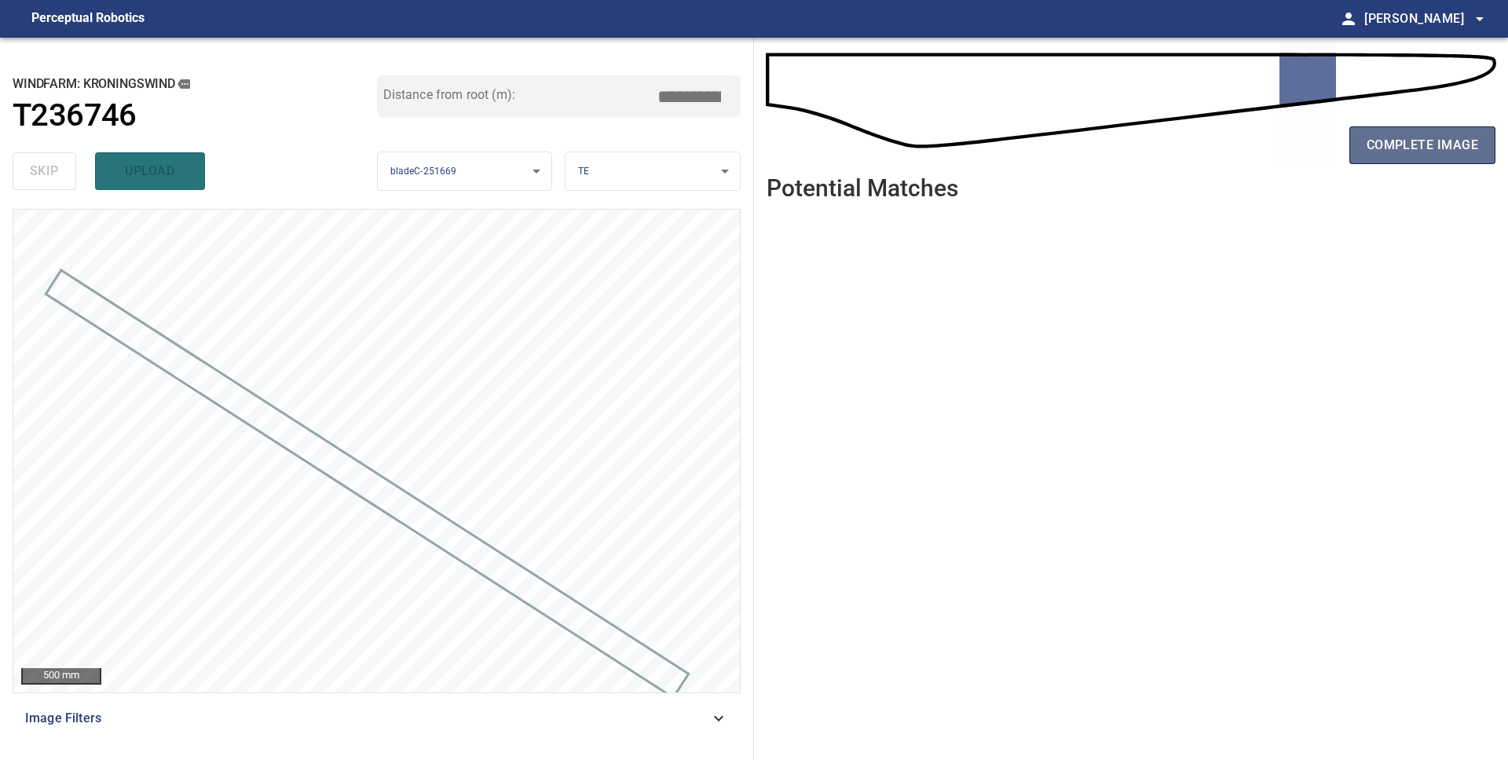
click at [1432, 158] on button "complete image" at bounding box center [1422, 145] width 146 height 38
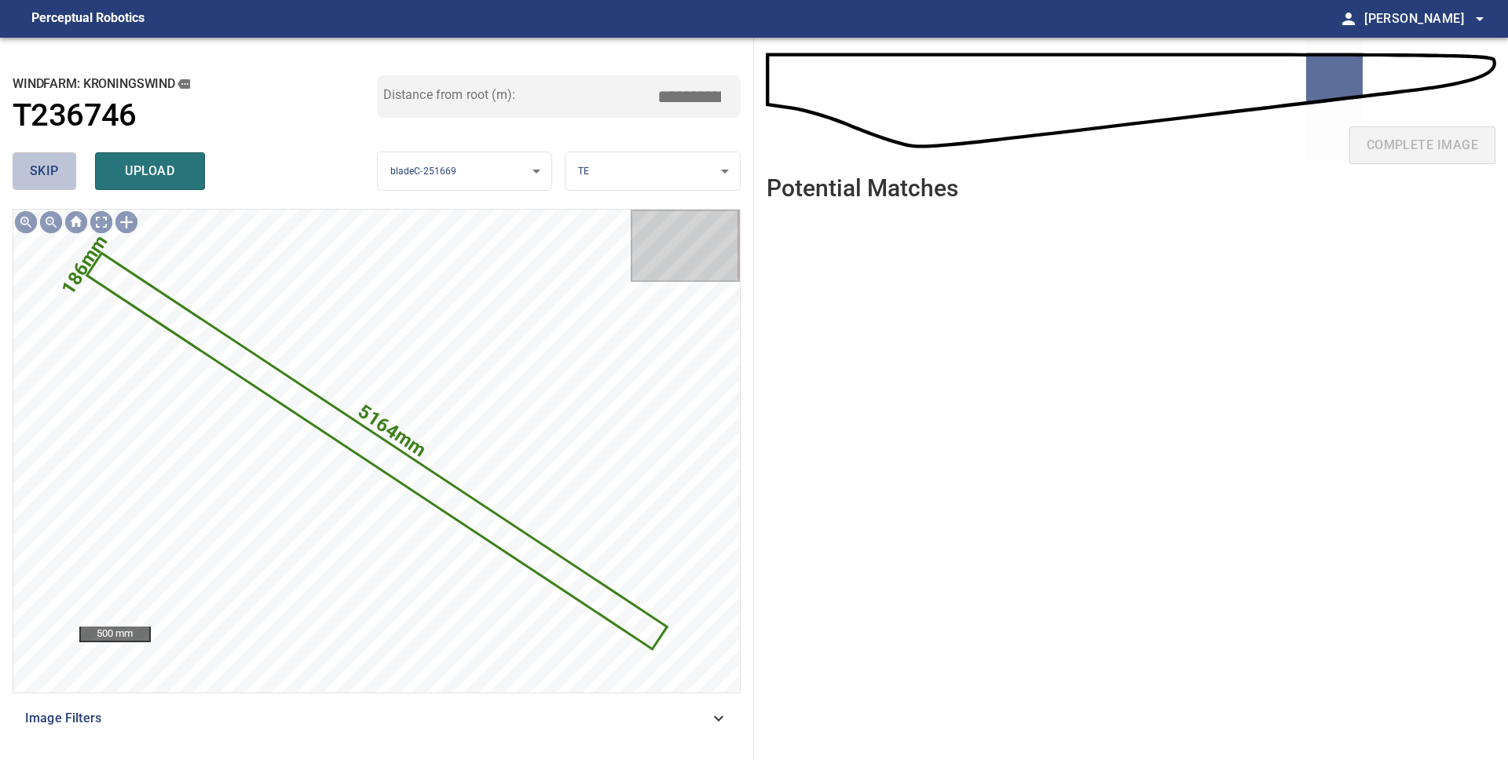
click at [50, 169] on span "skip" at bounding box center [44, 171] width 29 height 22
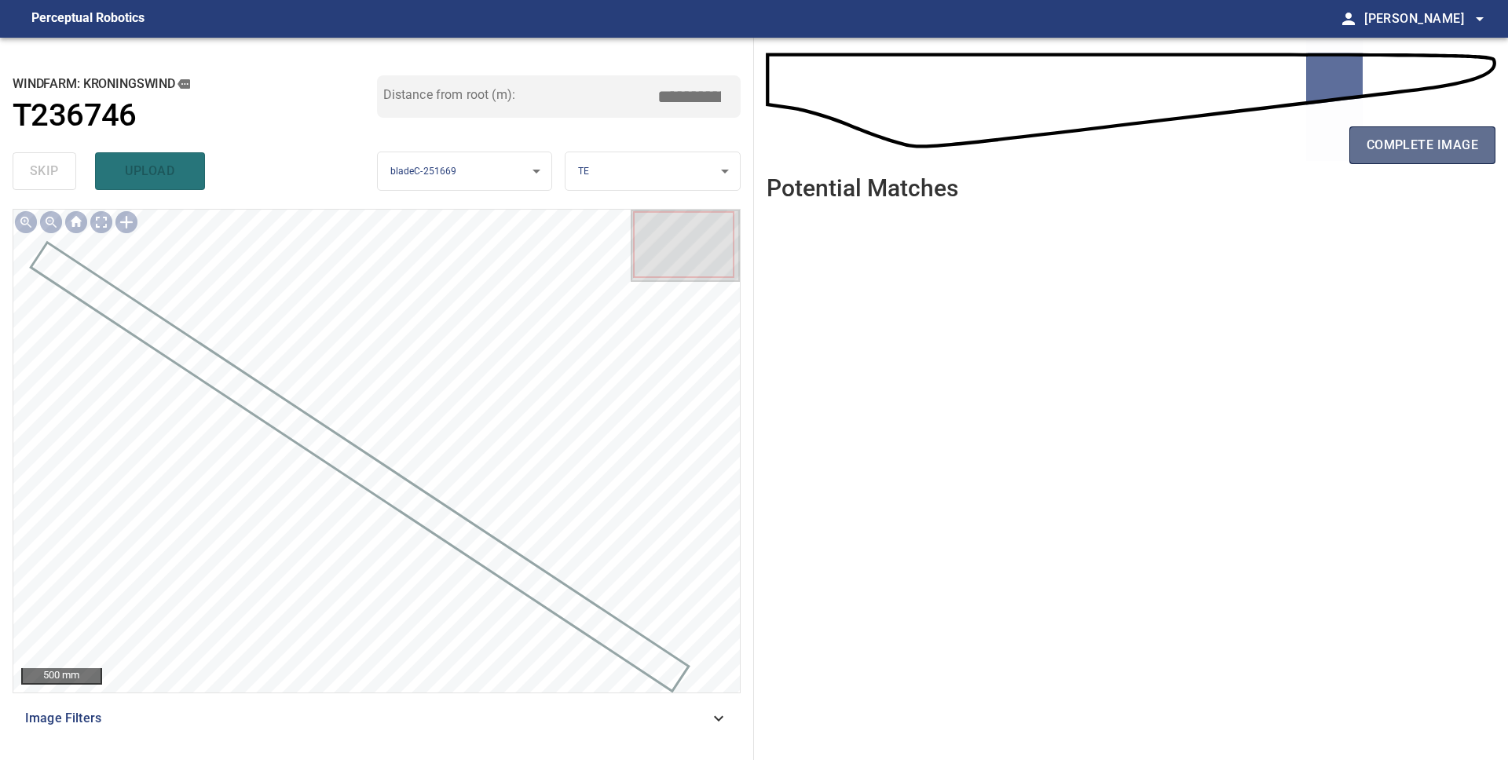
click at [1403, 149] on span "complete image" at bounding box center [1421, 145] width 111 height 22
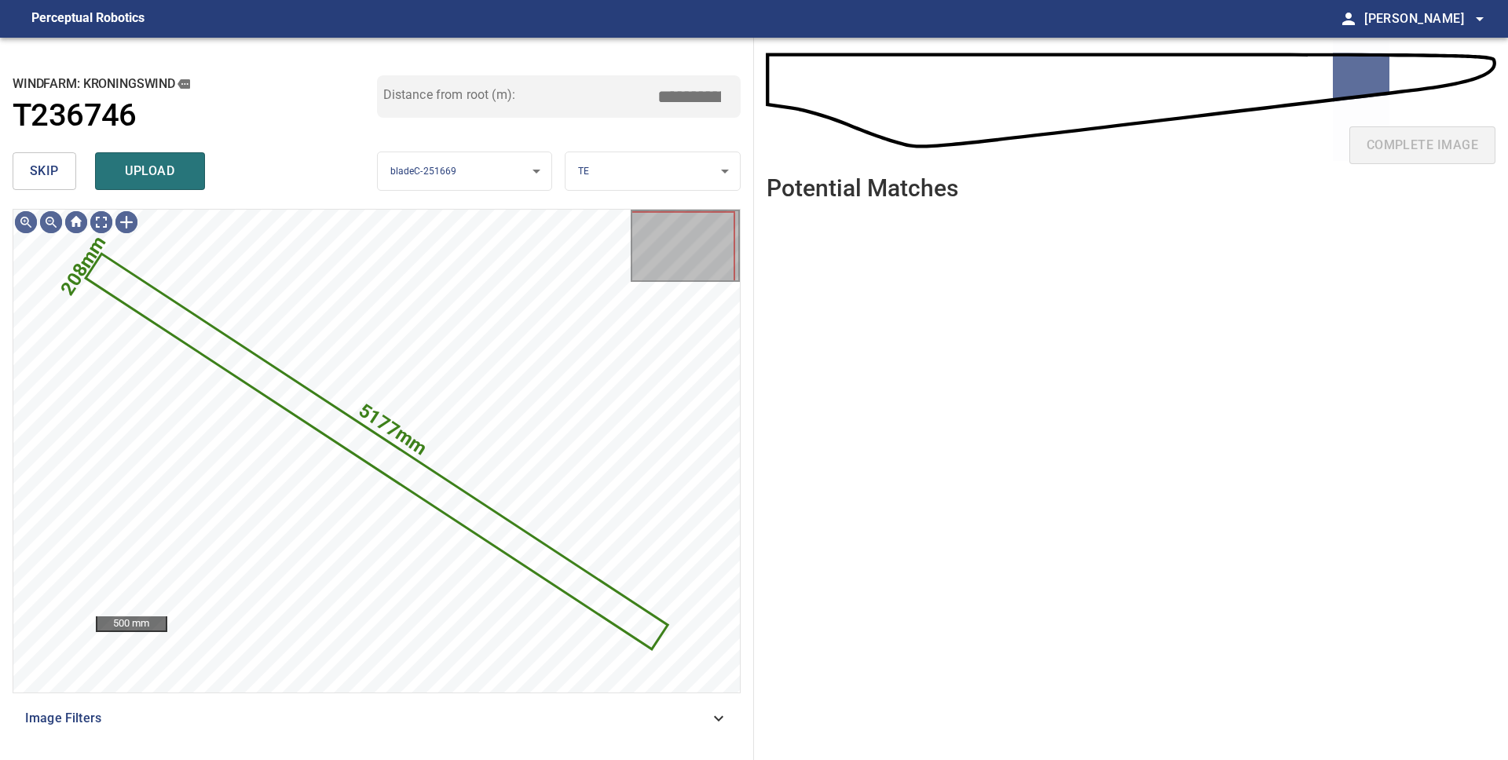
click at [23, 165] on button "skip" at bounding box center [45, 171] width 64 height 38
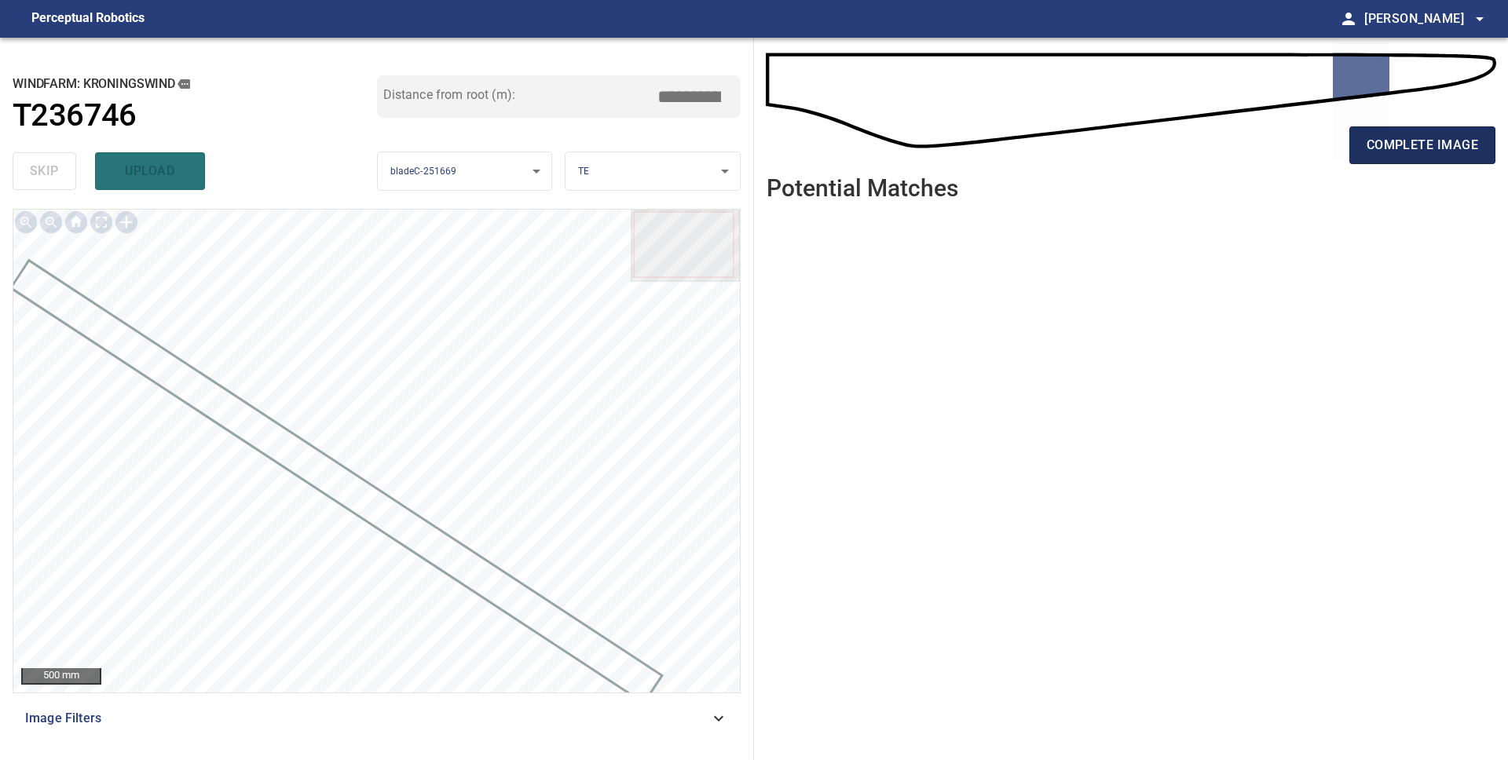
click at [1458, 146] on span "complete image" at bounding box center [1421, 145] width 111 height 22
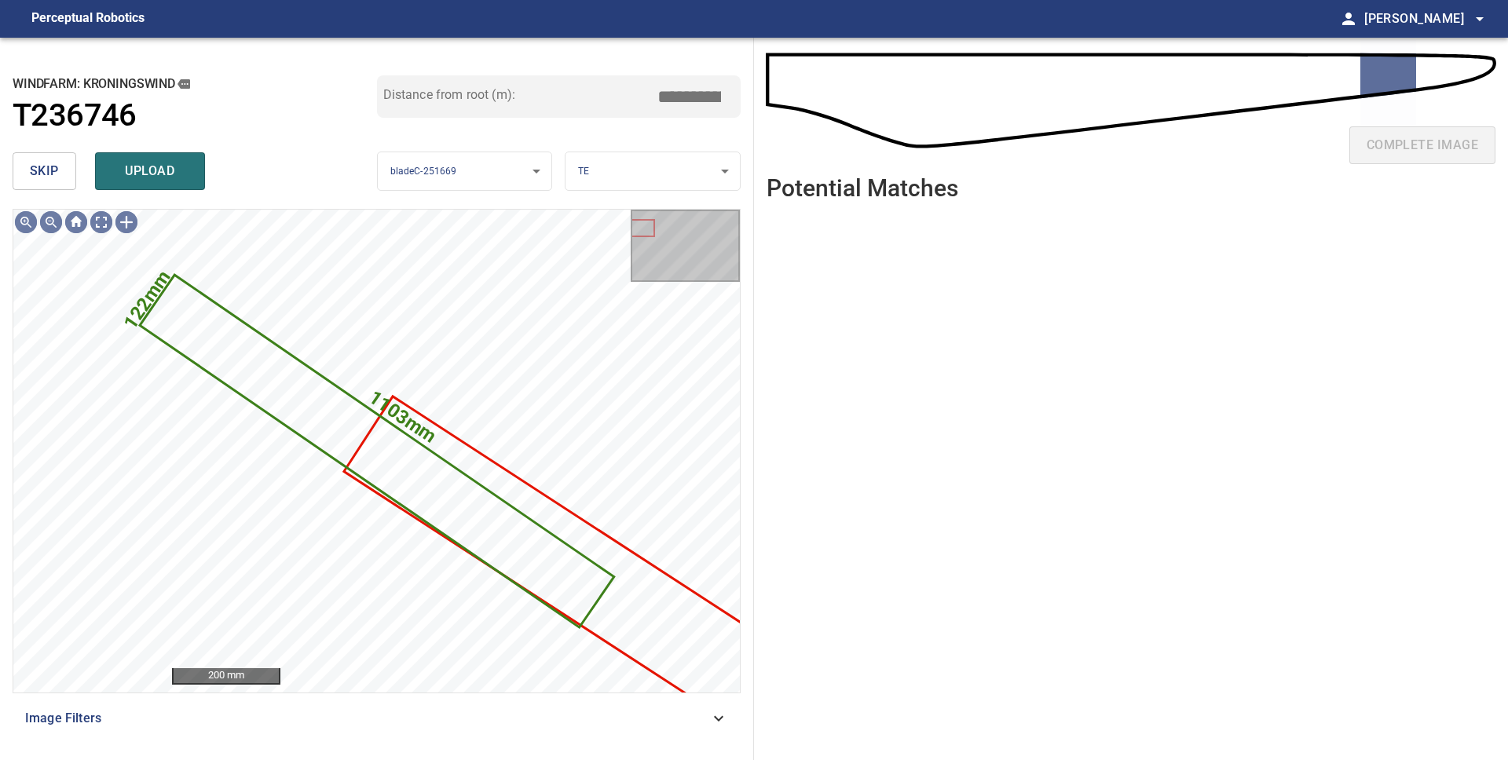
click at [52, 175] on span "skip" at bounding box center [44, 171] width 29 height 22
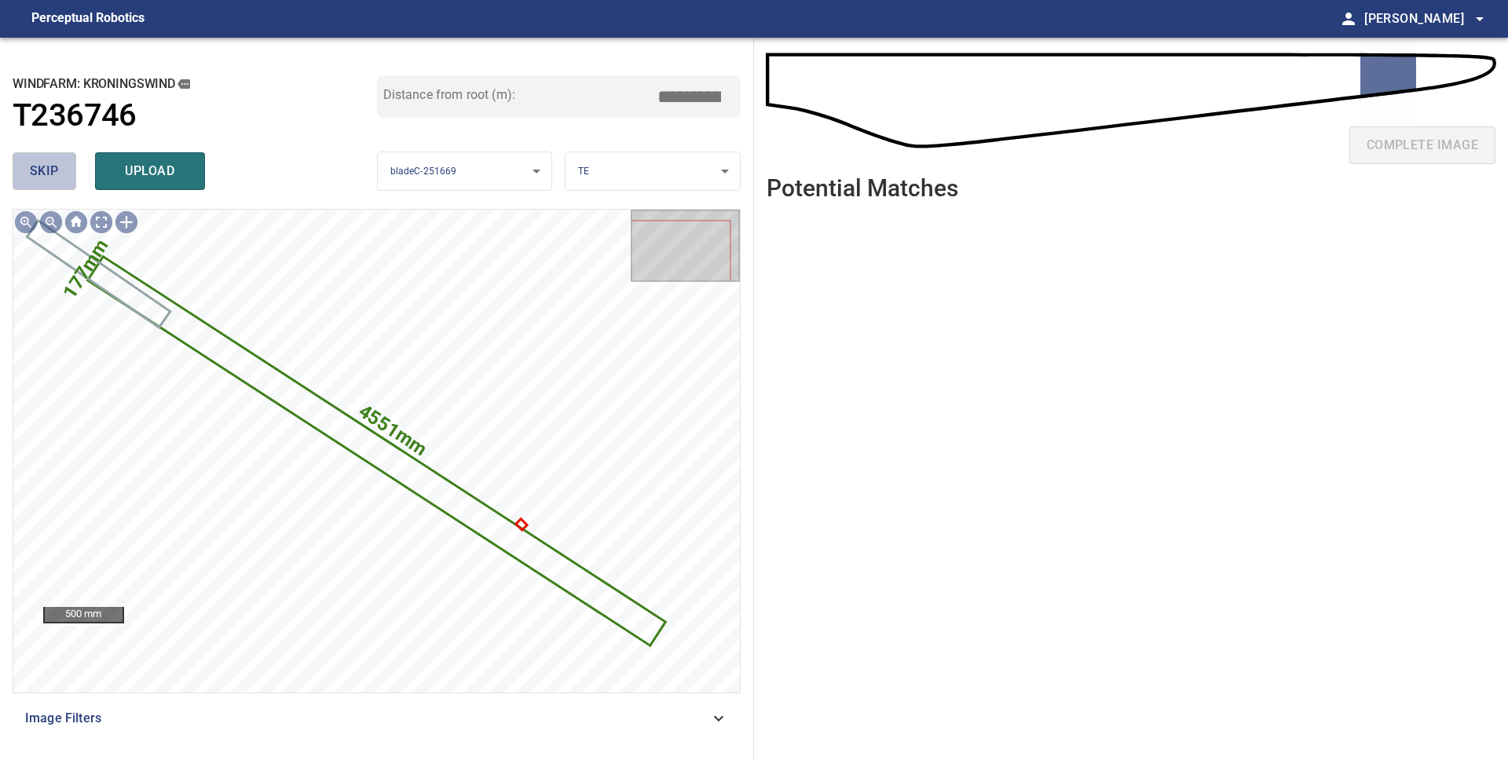
click at [52, 175] on span "skip" at bounding box center [44, 171] width 29 height 22
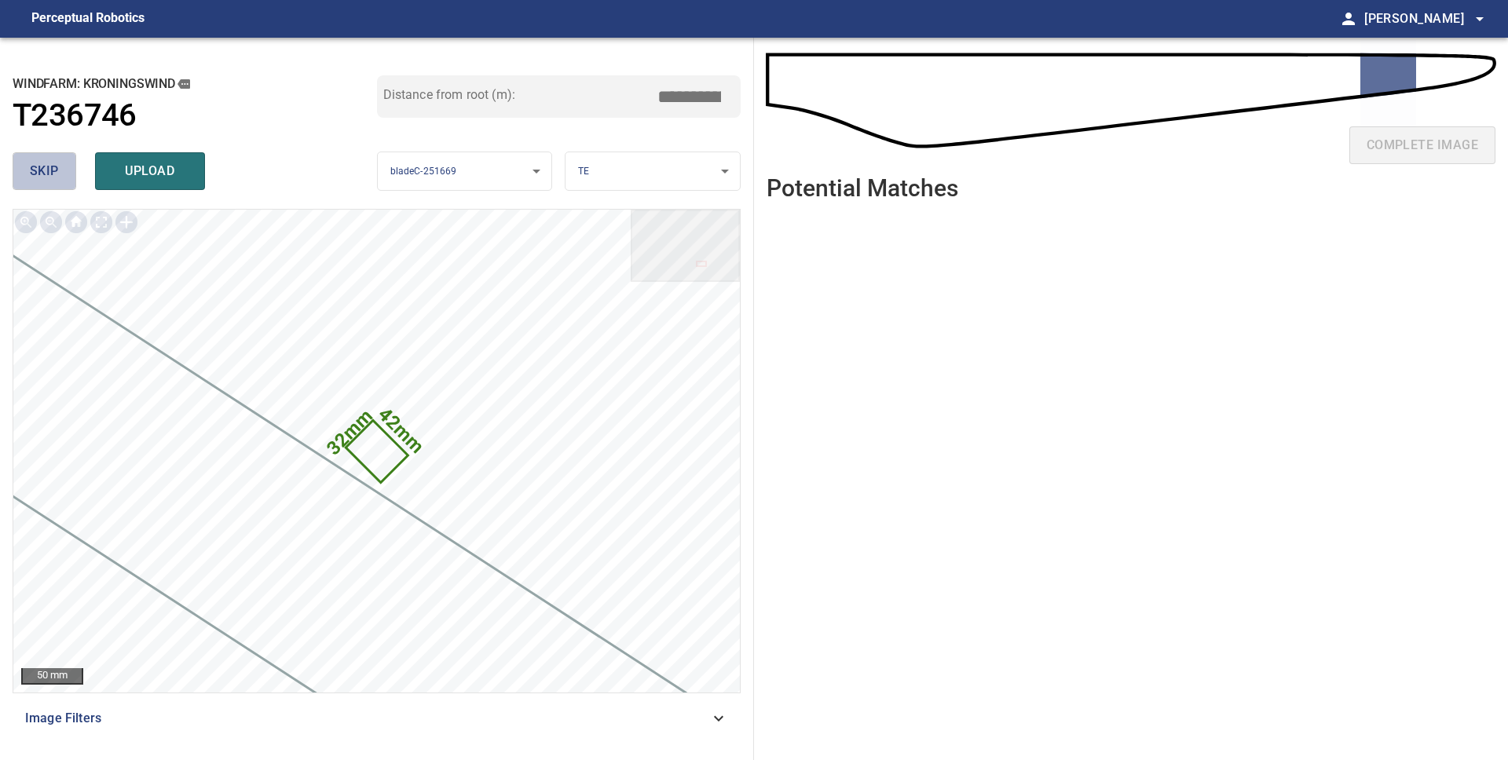
click at [52, 175] on span "skip" at bounding box center [44, 171] width 29 height 22
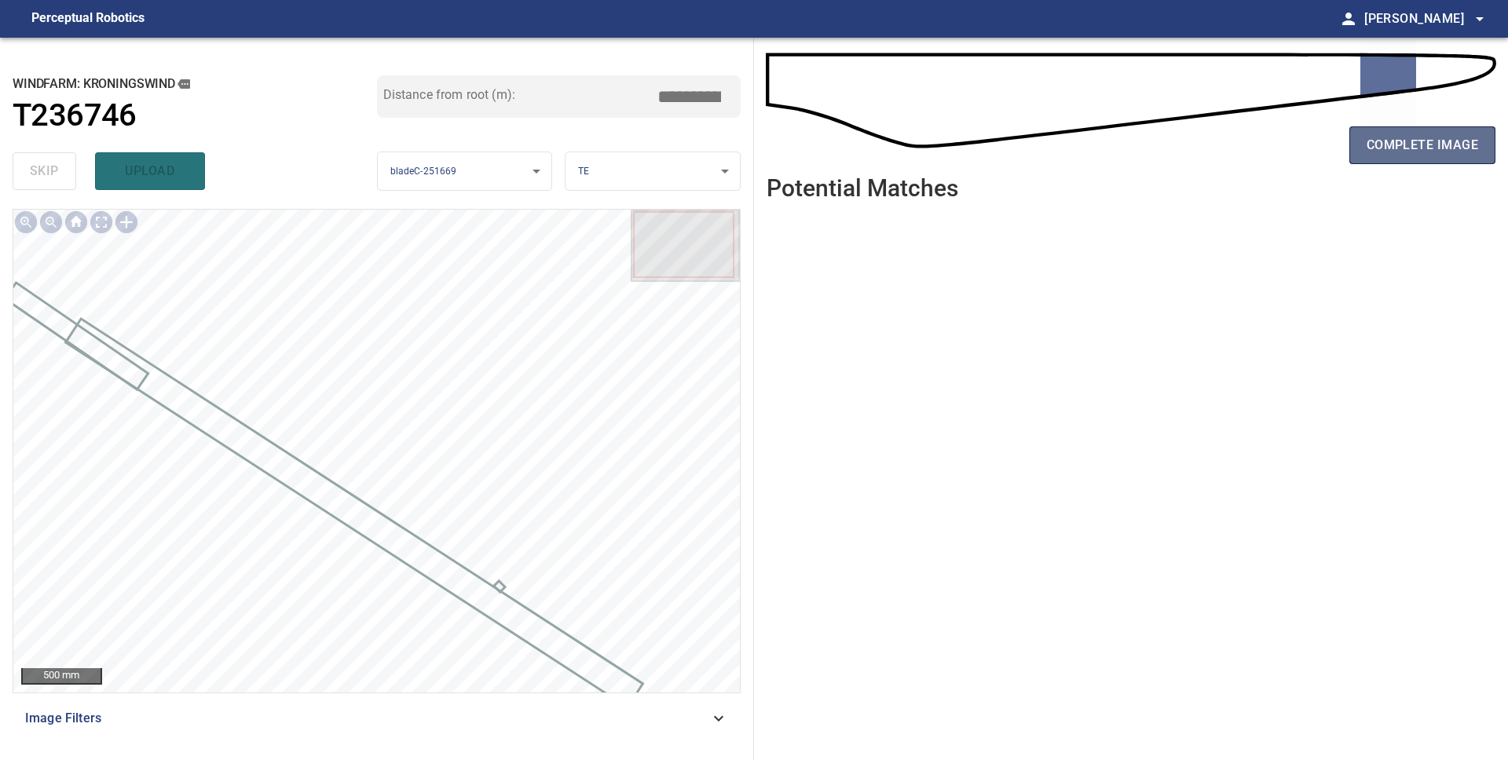
click at [1397, 157] on button "complete image" at bounding box center [1422, 145] width 146 height 38
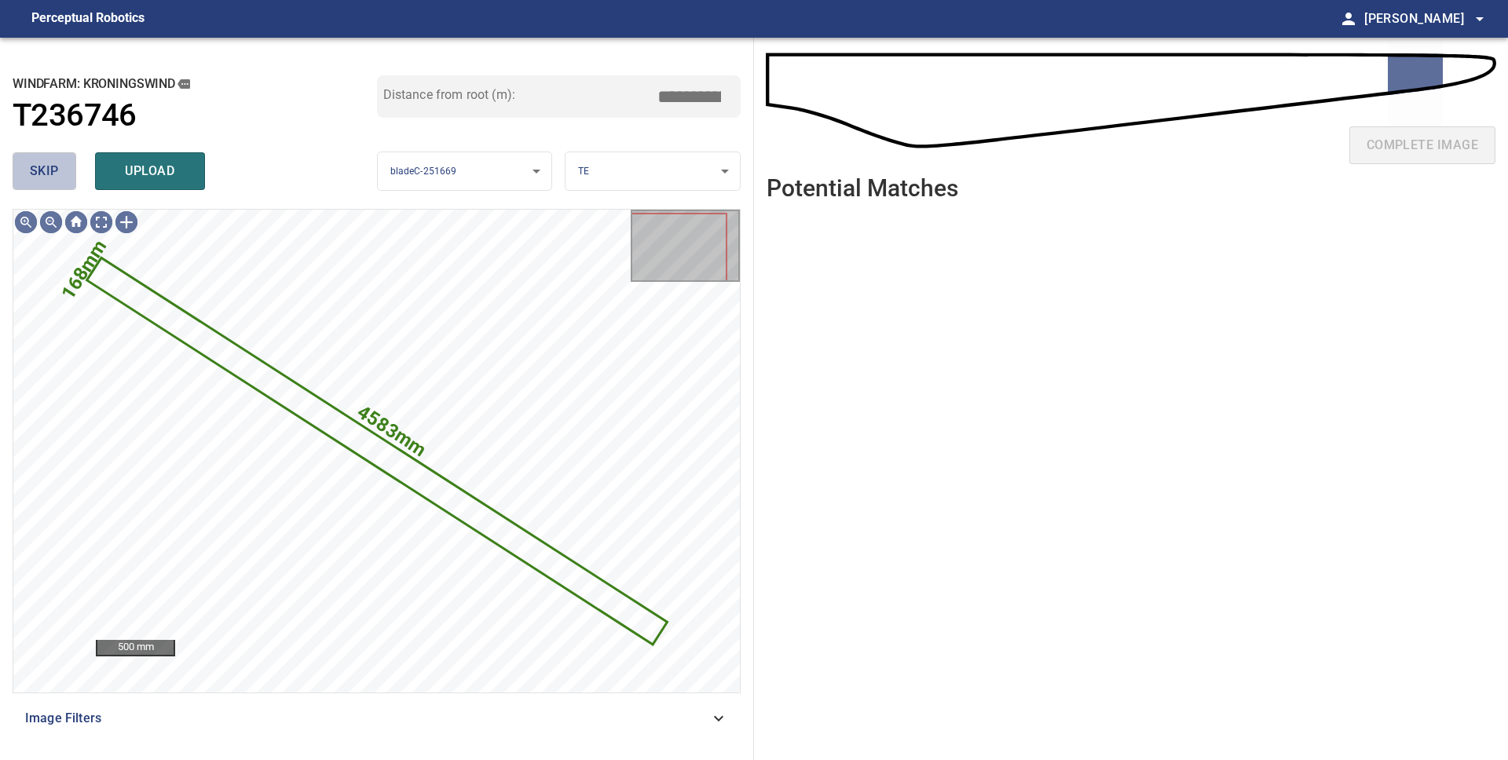
drag, startPoint x: 28, startPoint y: 169, endPoint x: 42, endPoint y: 172, distance: 13.7
click at [27, 169] on button "skip" at bounding box center [45, 171] width 64 height 38
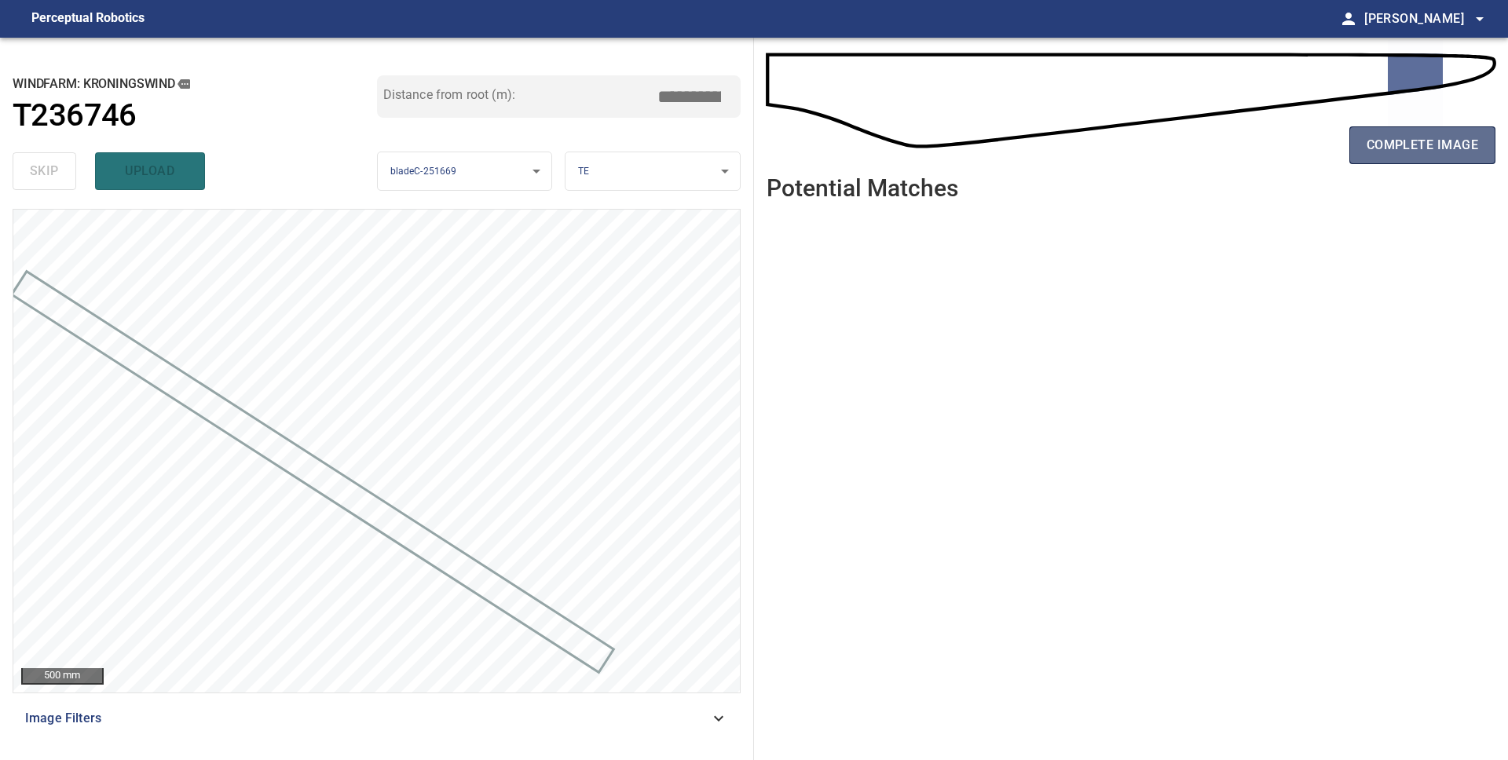
click at [1394, 155] on span "complete image" at bounding box center [1421, 145] width 111 height 22
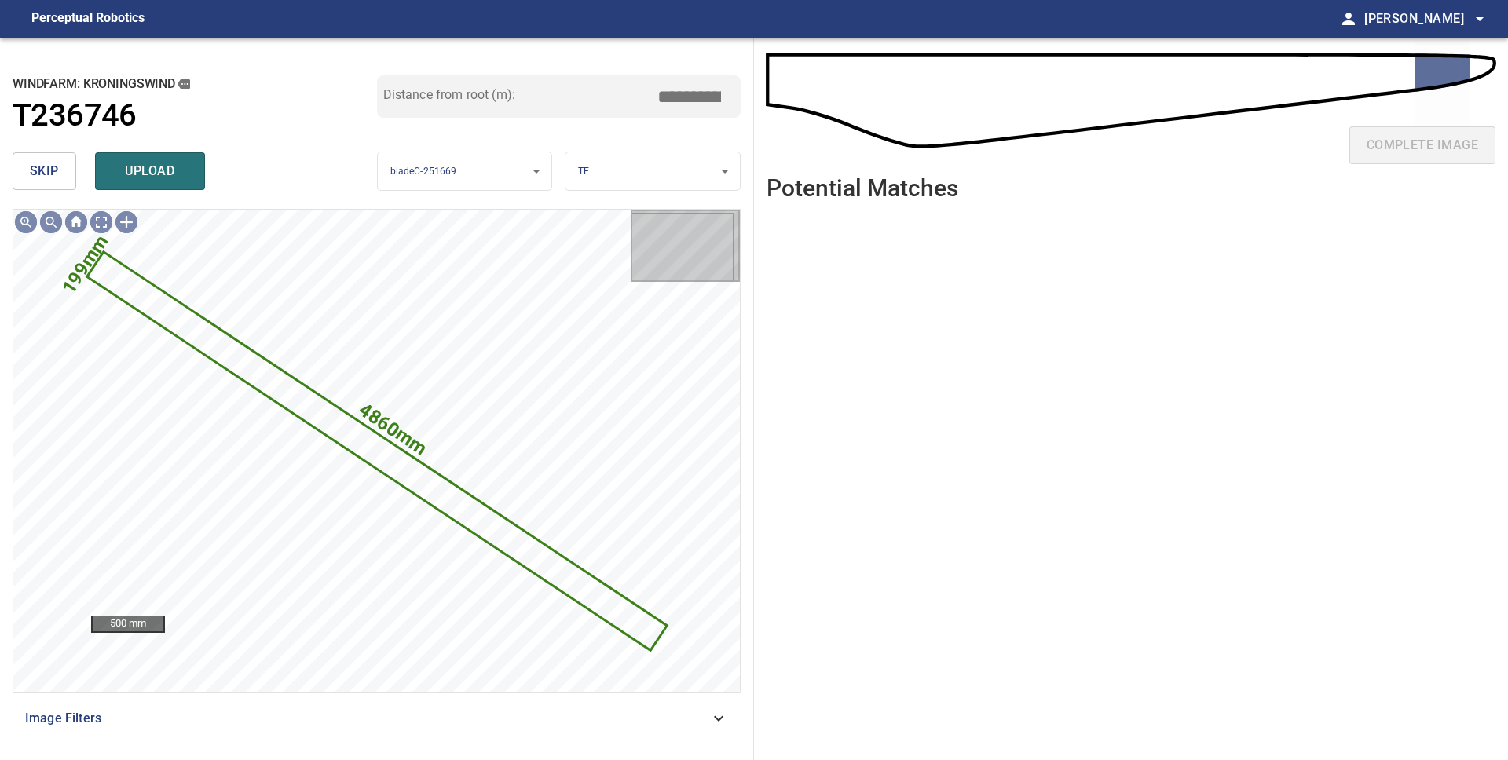
click at [35, 177] on span "skip" at bounding box center [44, 171] width 29 height 22
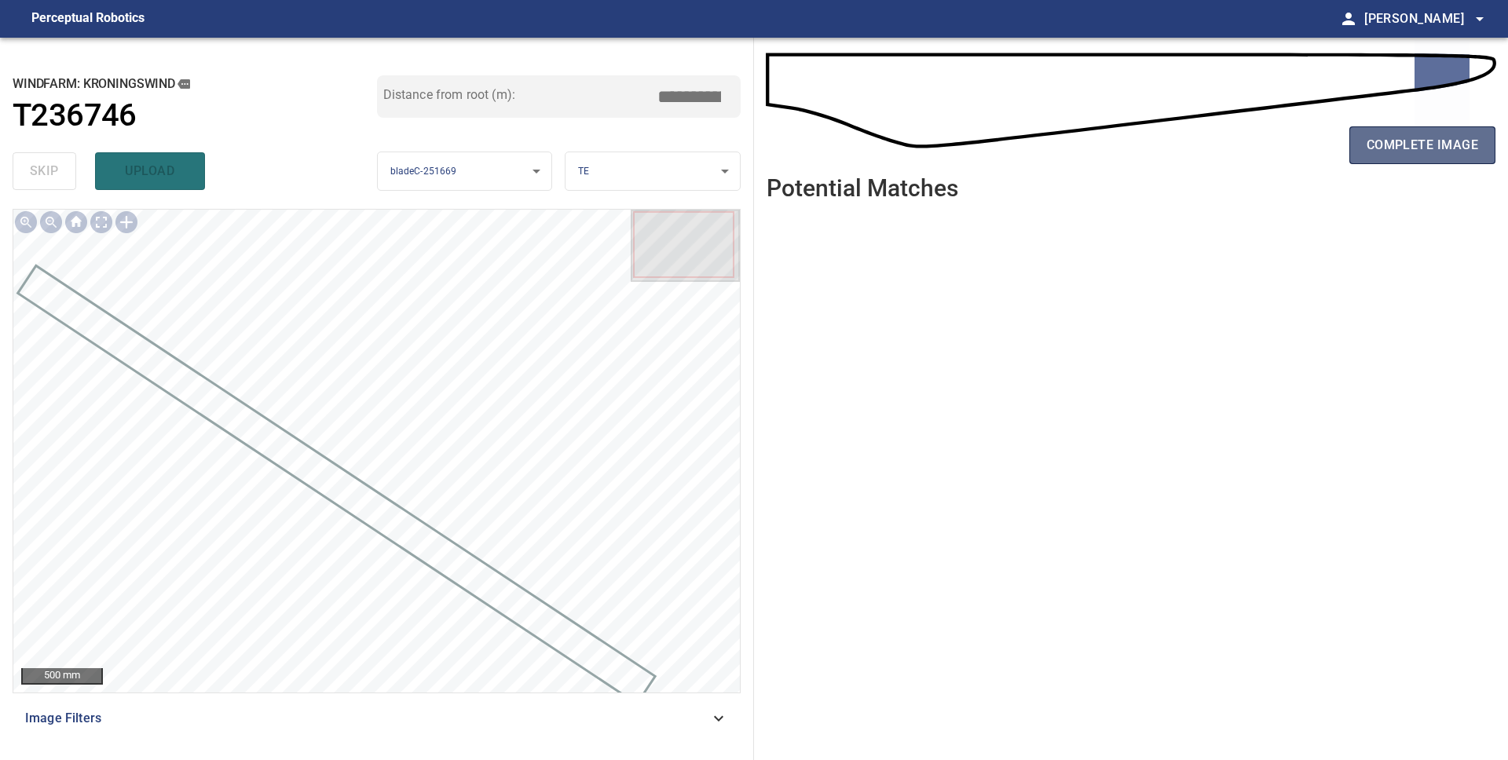
click at [1372, 152] on span "complete image" at bounding box center [1421, 145] width 111 height 22
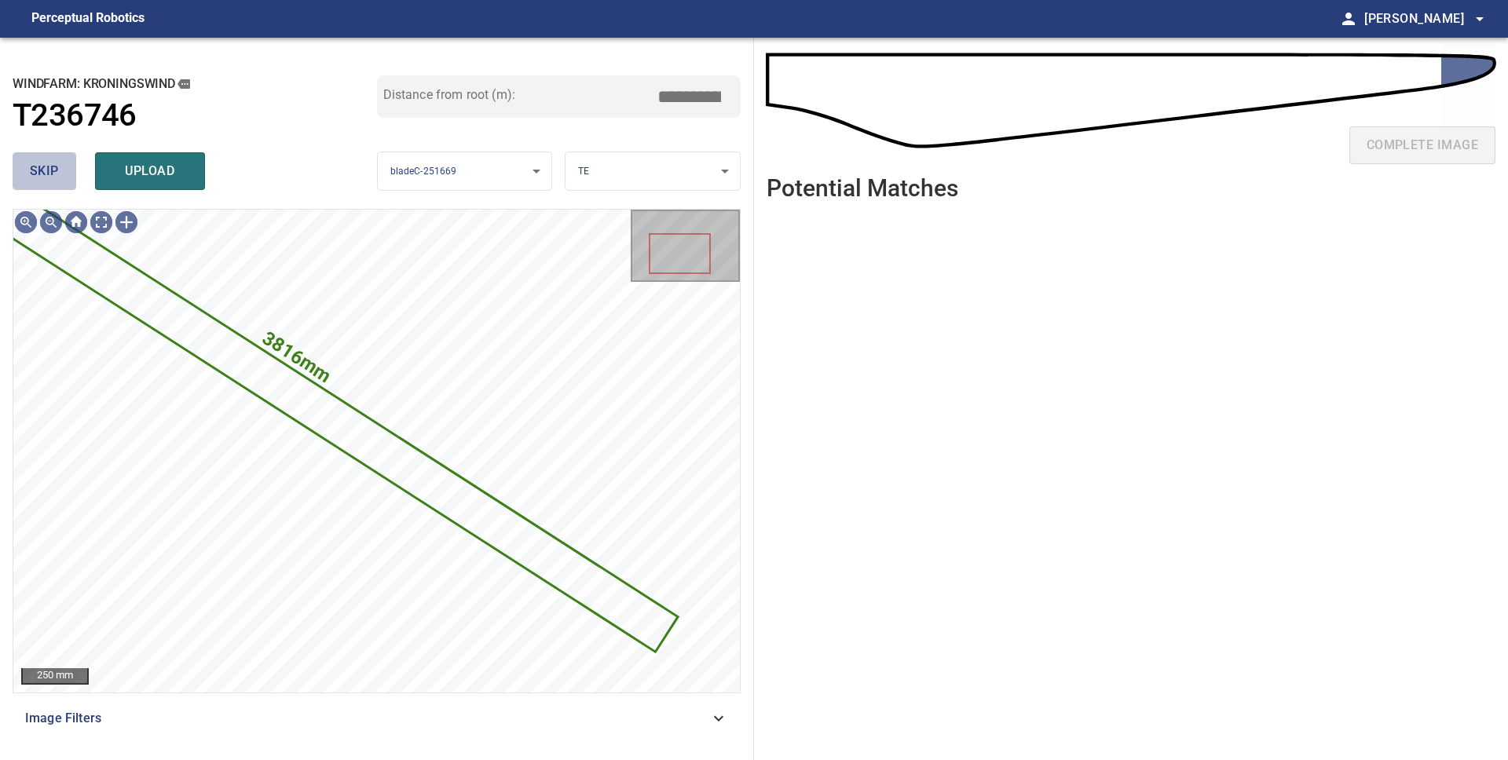
click at [42, 169] on span "skip" at bounding box center [44, 171] width 29 height 22
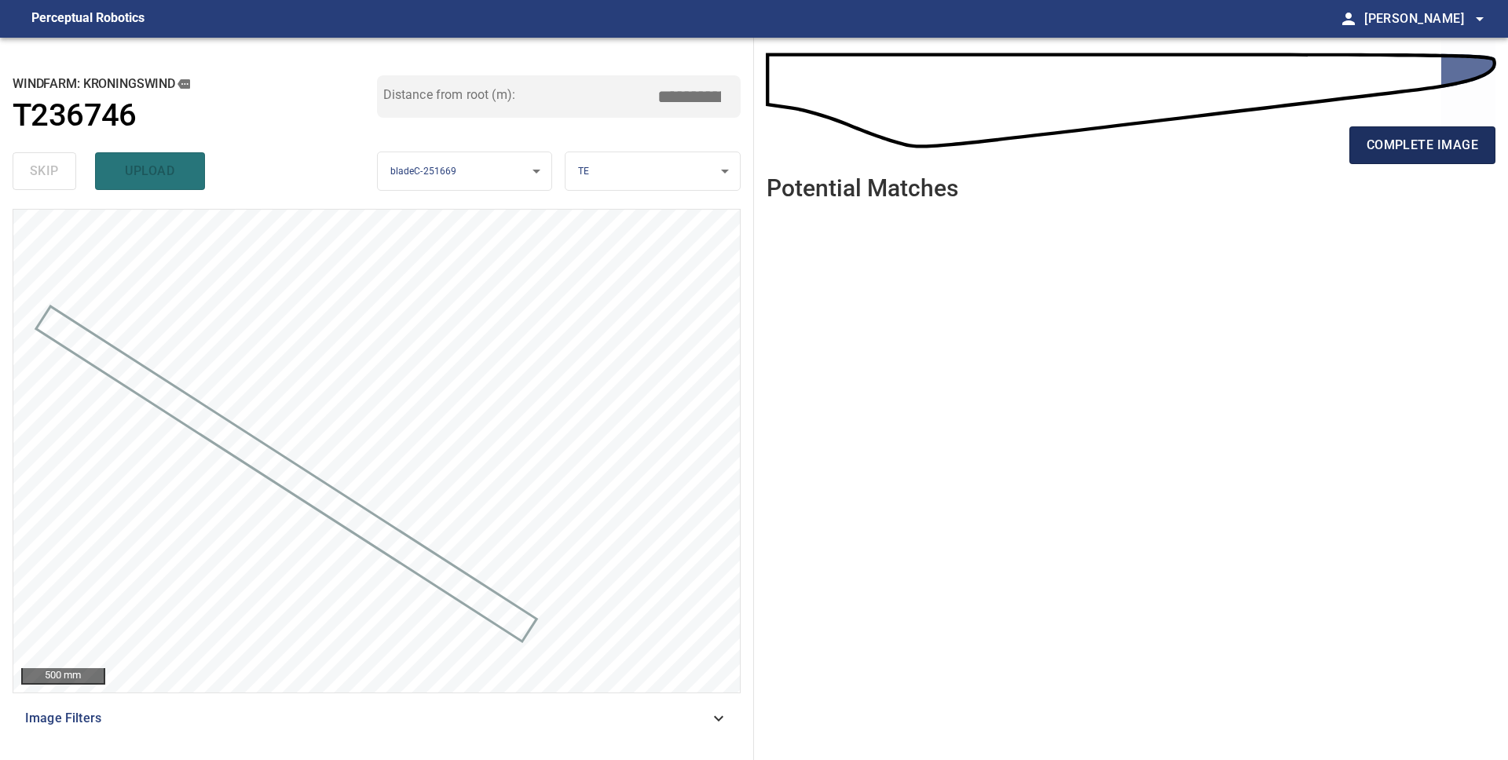
click at [1395, 147] on span "complete image" at bounding box center [1421, 145] width 111 height 22
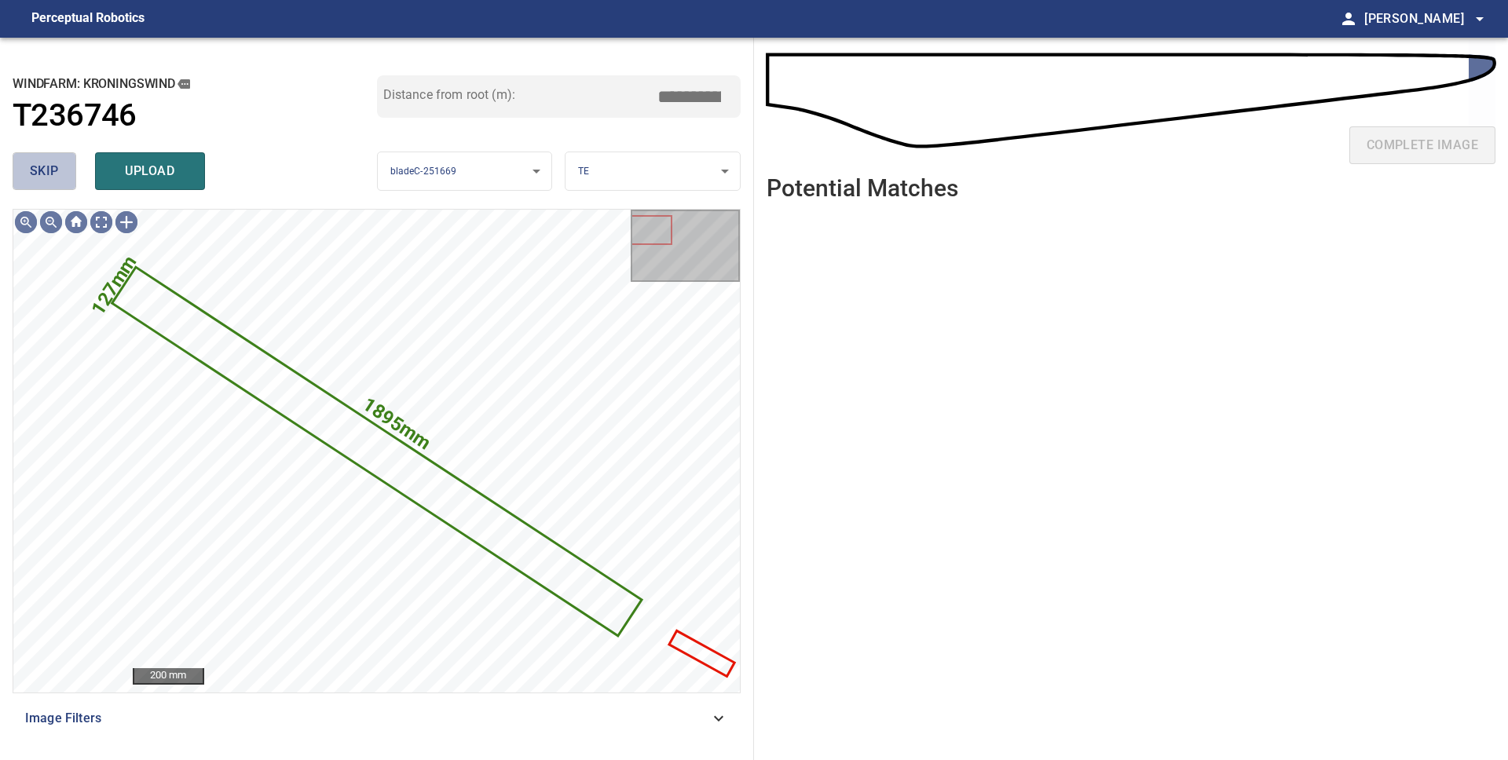
click at [35, 180] on span "skip" at bounding box center [44, 171] width 29 height 22
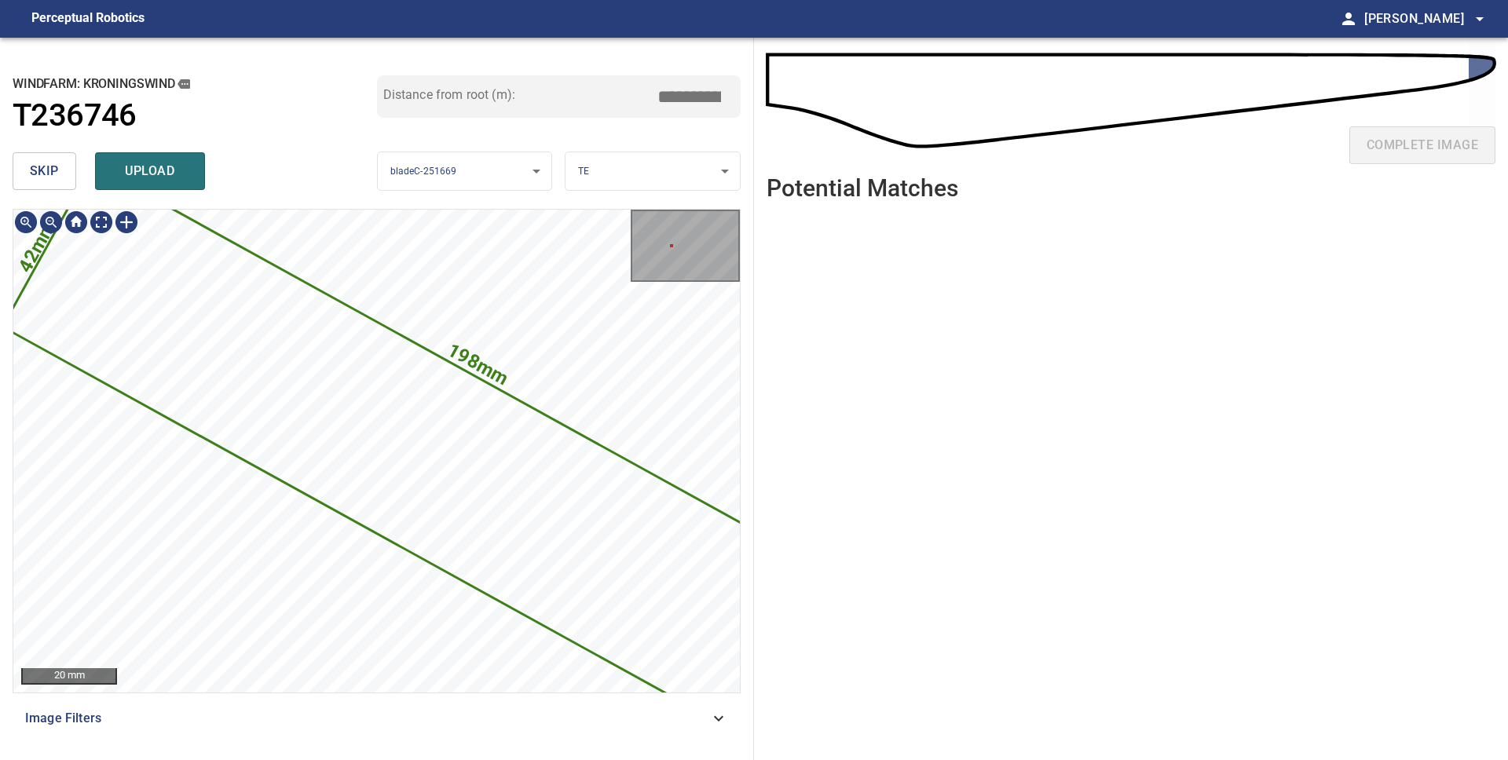
click at [41, 167] on span "skip" at bounding box center [44, 171] width 29 height 22
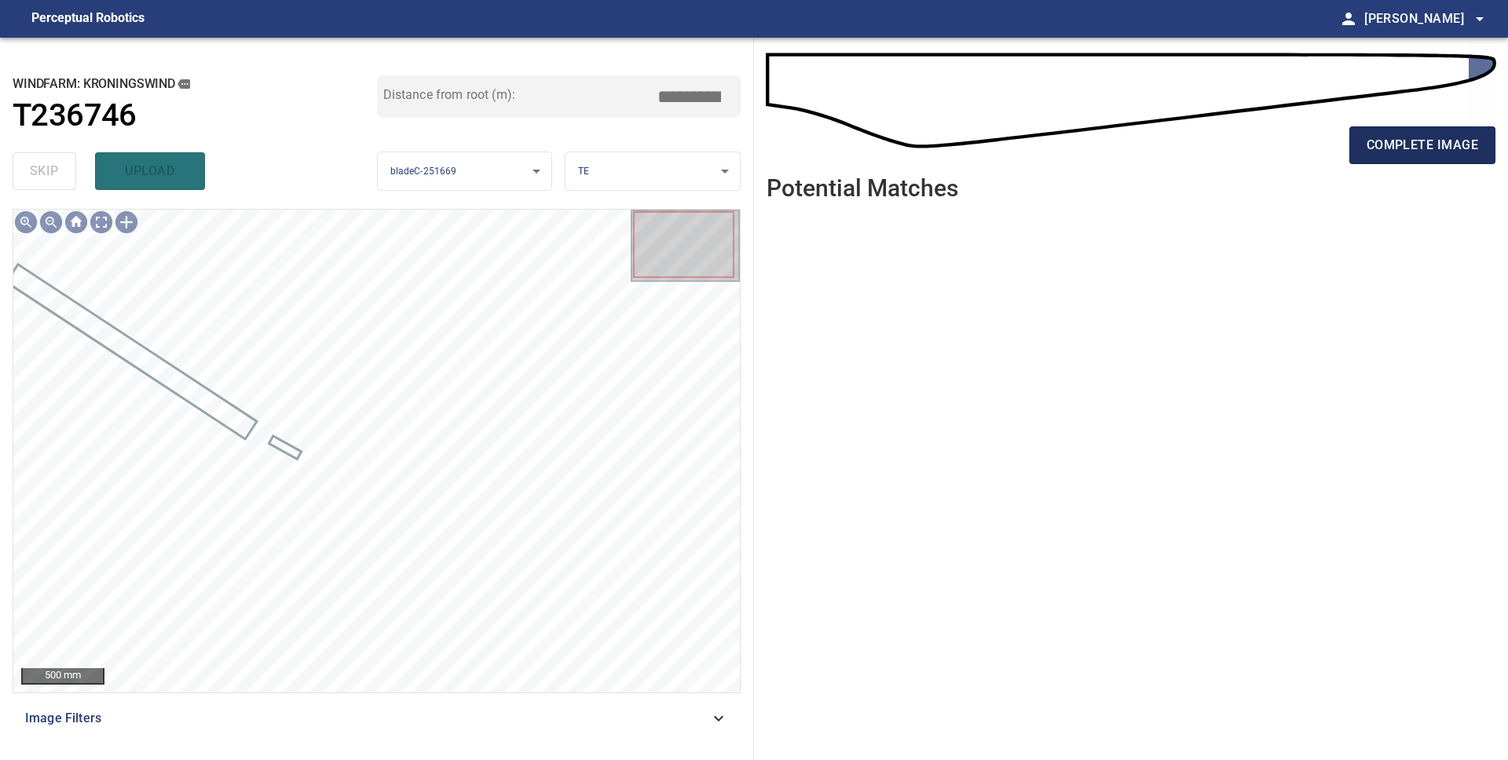
click at [1425, 152] on span "complete image" at bounding box center [1421, 145] width 111 height 22
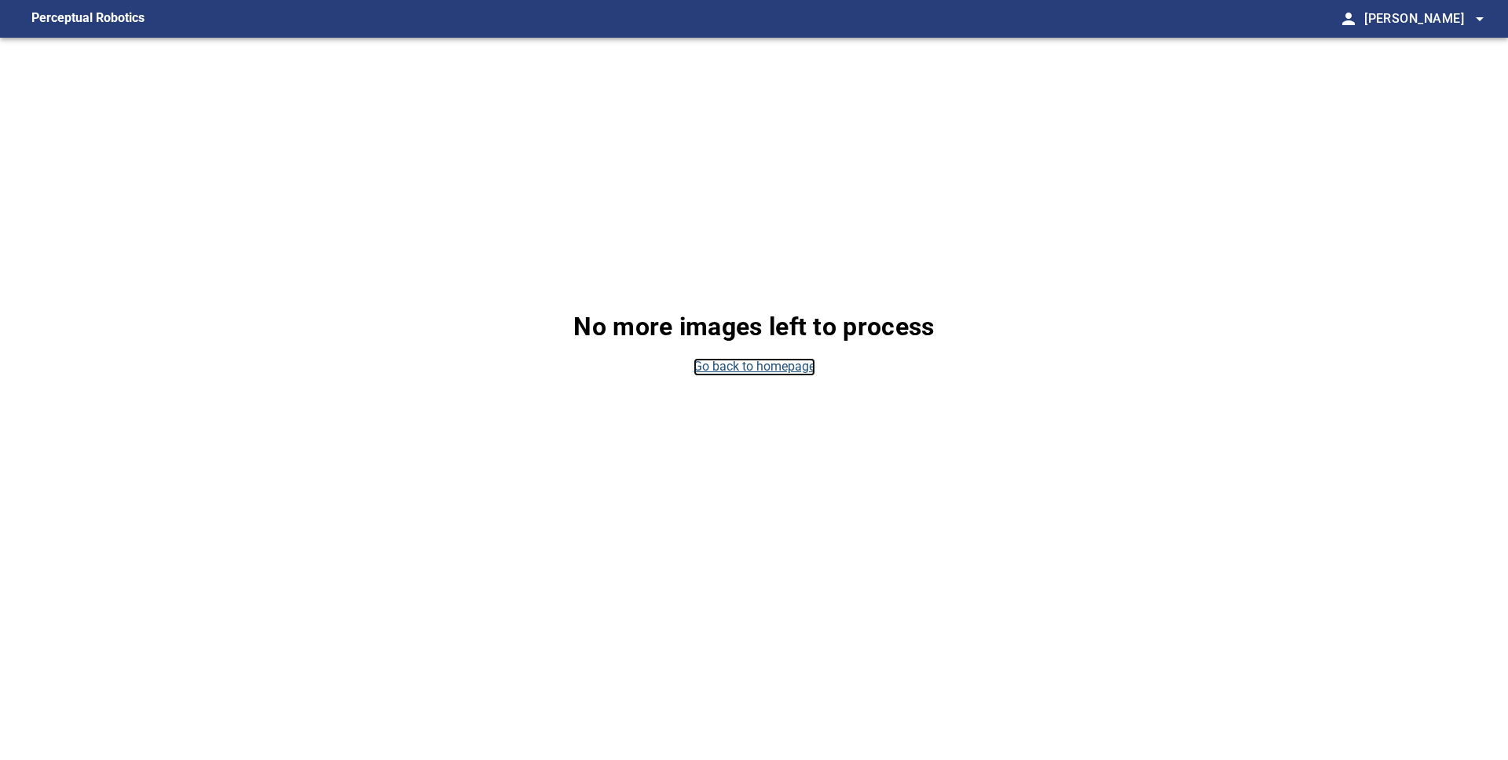
click at [788, 365] on link "Go back to homepage" at bounding box center [754, 367] width 122 height 18
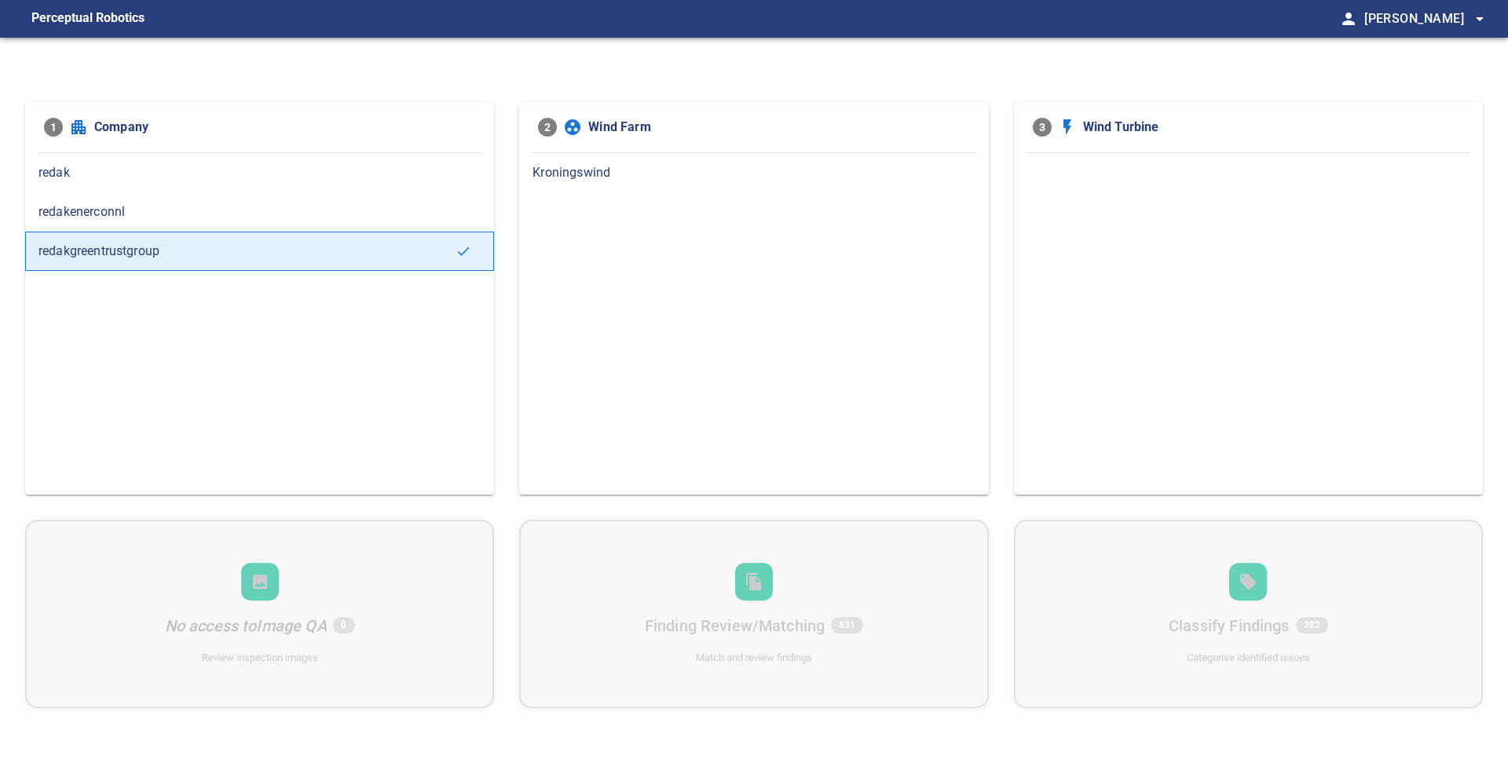
click at [587, 174] on span "Kroningswind" at bounding box center [753, 172] width 442 height 19
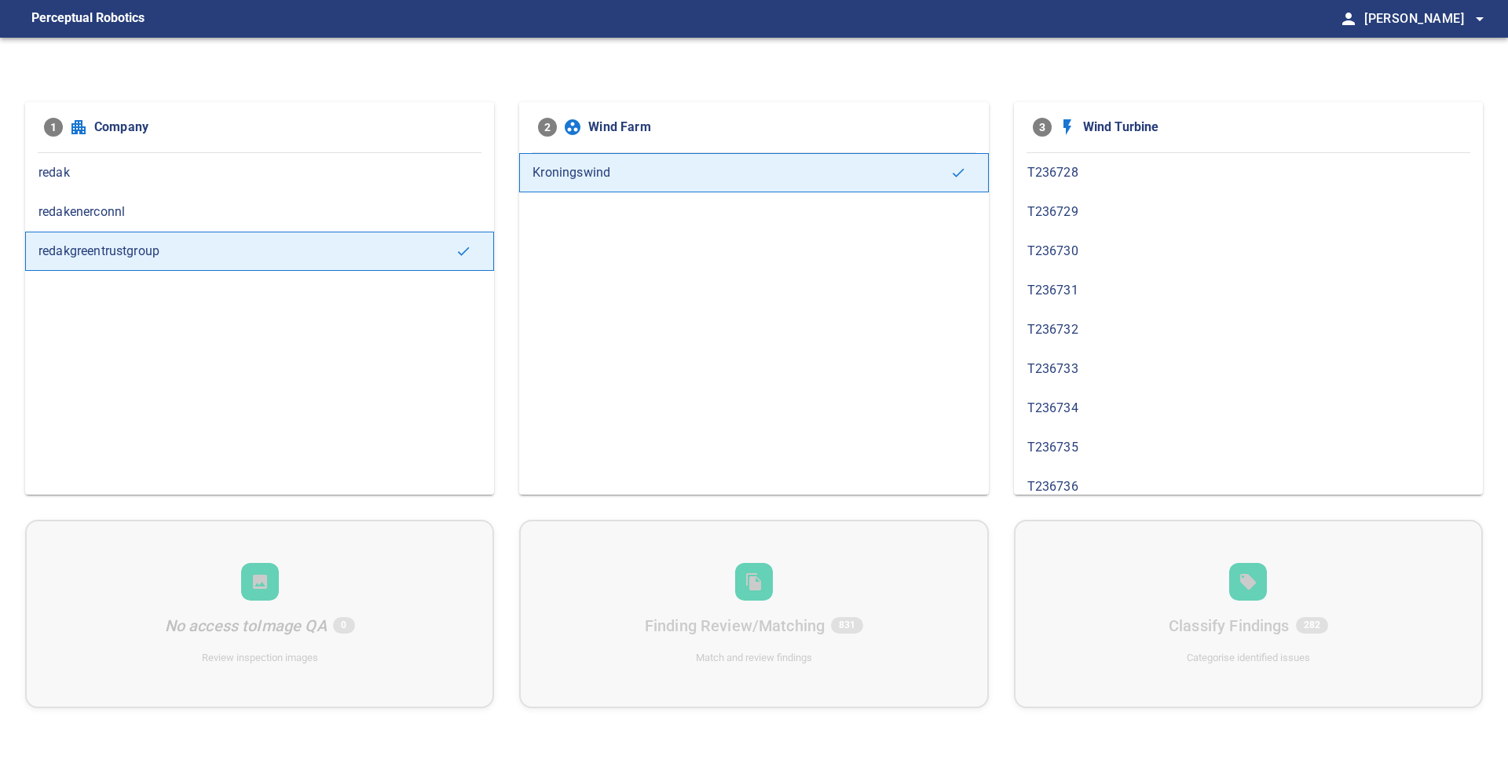
click at [1065, 185] on div "T236728" at bounding box center [1248, 172] width 469 height 39
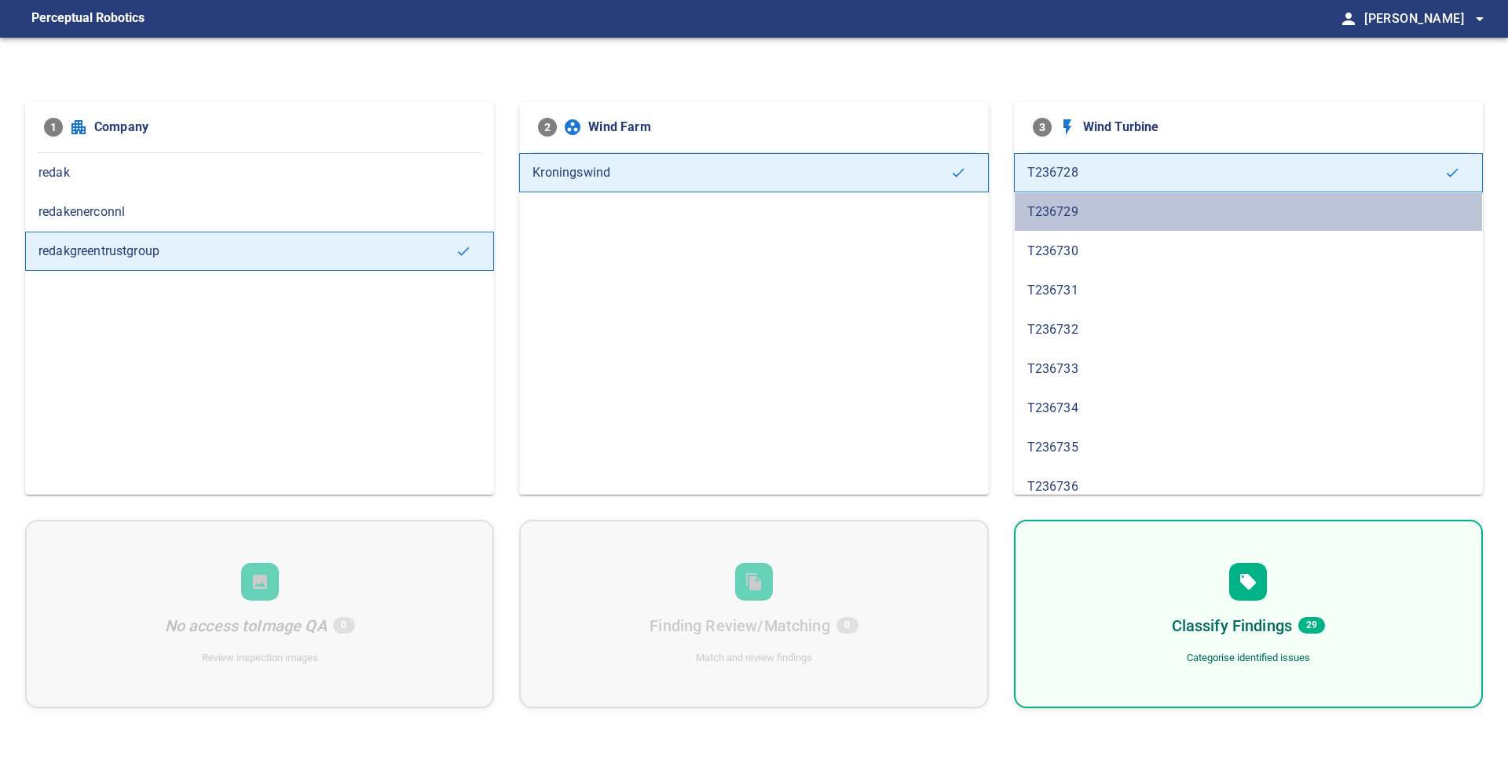
click at [1095, 201] on div "T236729" at bounding box center [1248, 211] width 469 height 39
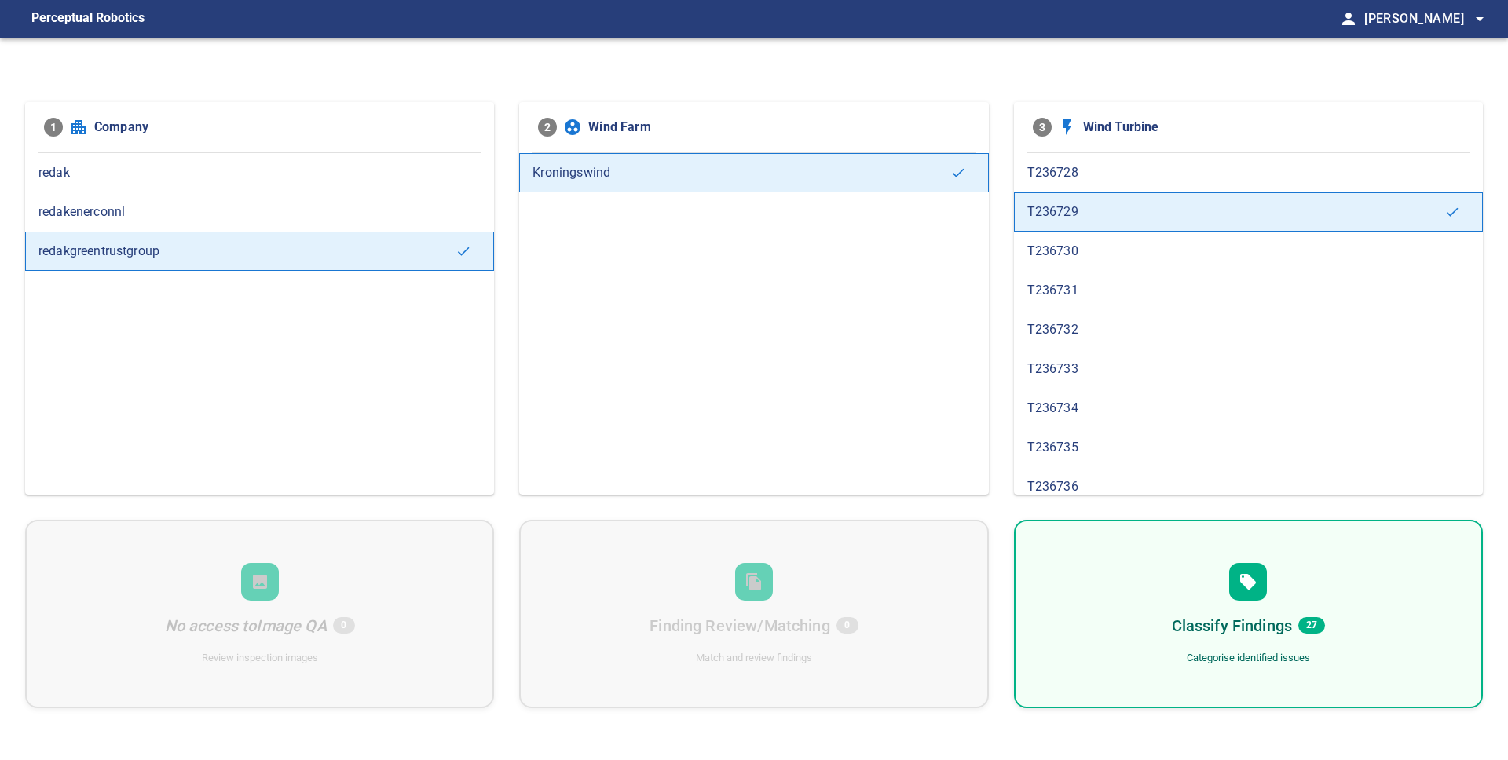
click at [1102, 256] on span "T236730" at bounding box center [1248, 251] width 442 height 19
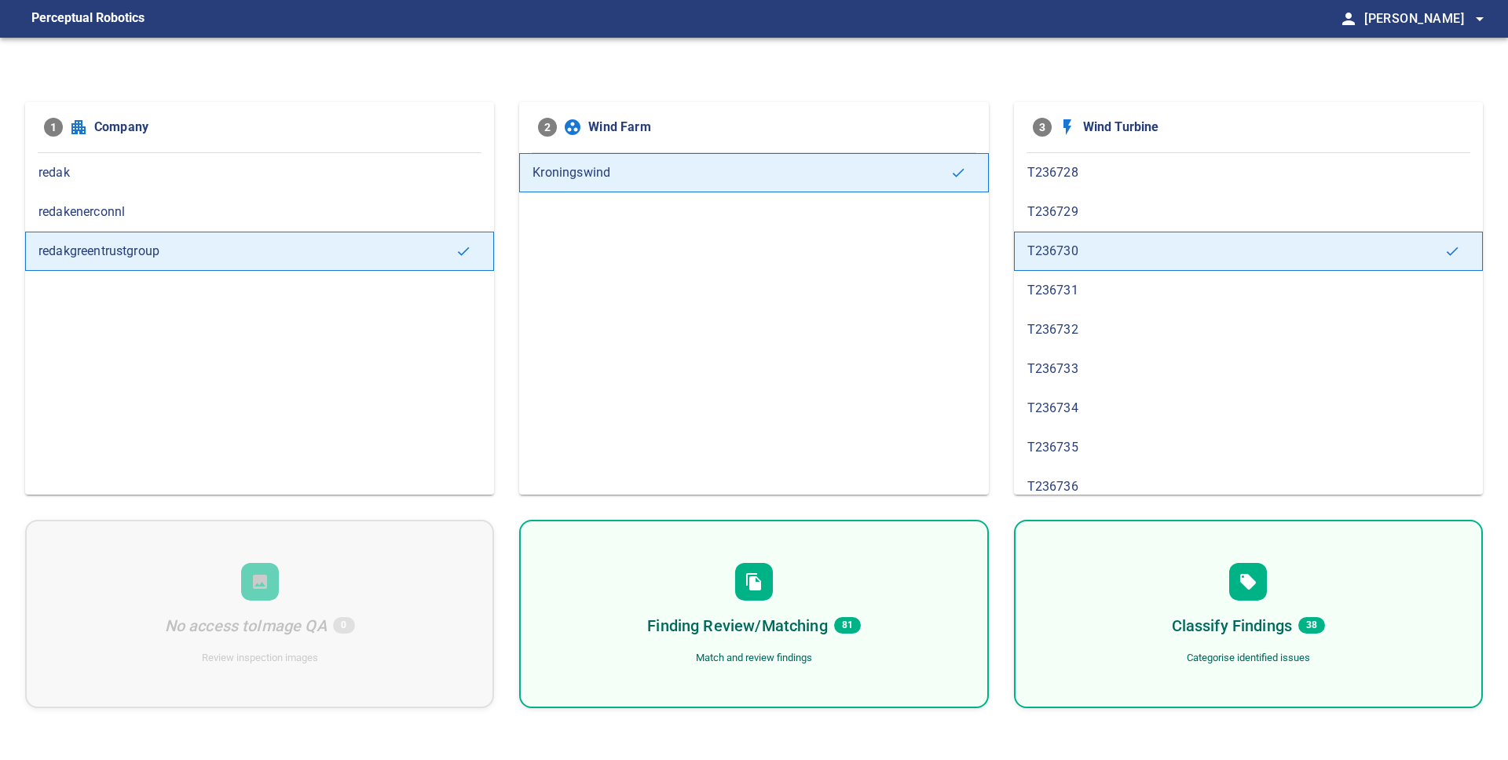
click at [1115, 293] on span "T236731" at bounding box center [1248, 290] width 442 height 19
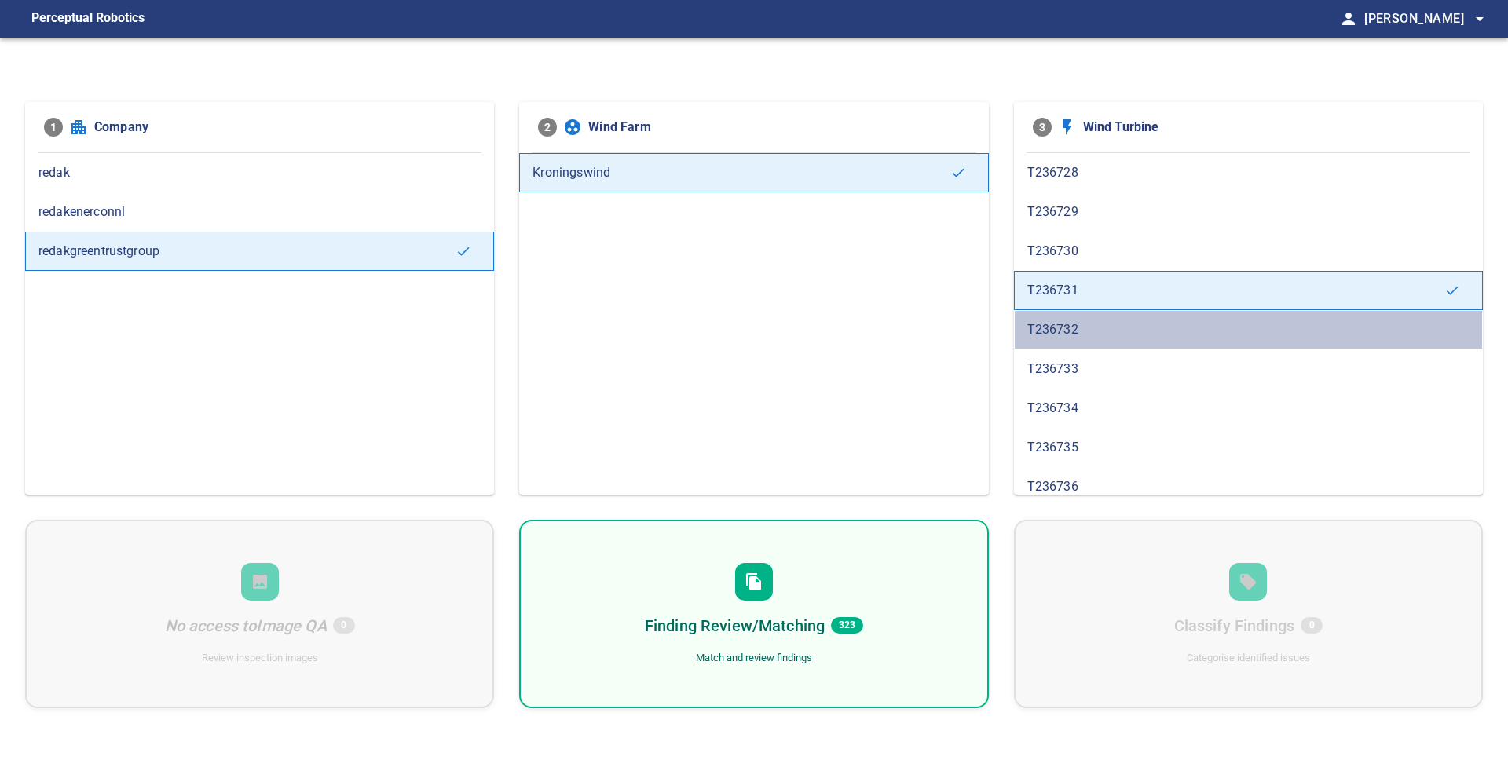
click at [1108, 320] on span "T236732" at bounding box center [1248, 329] width 442 height 19
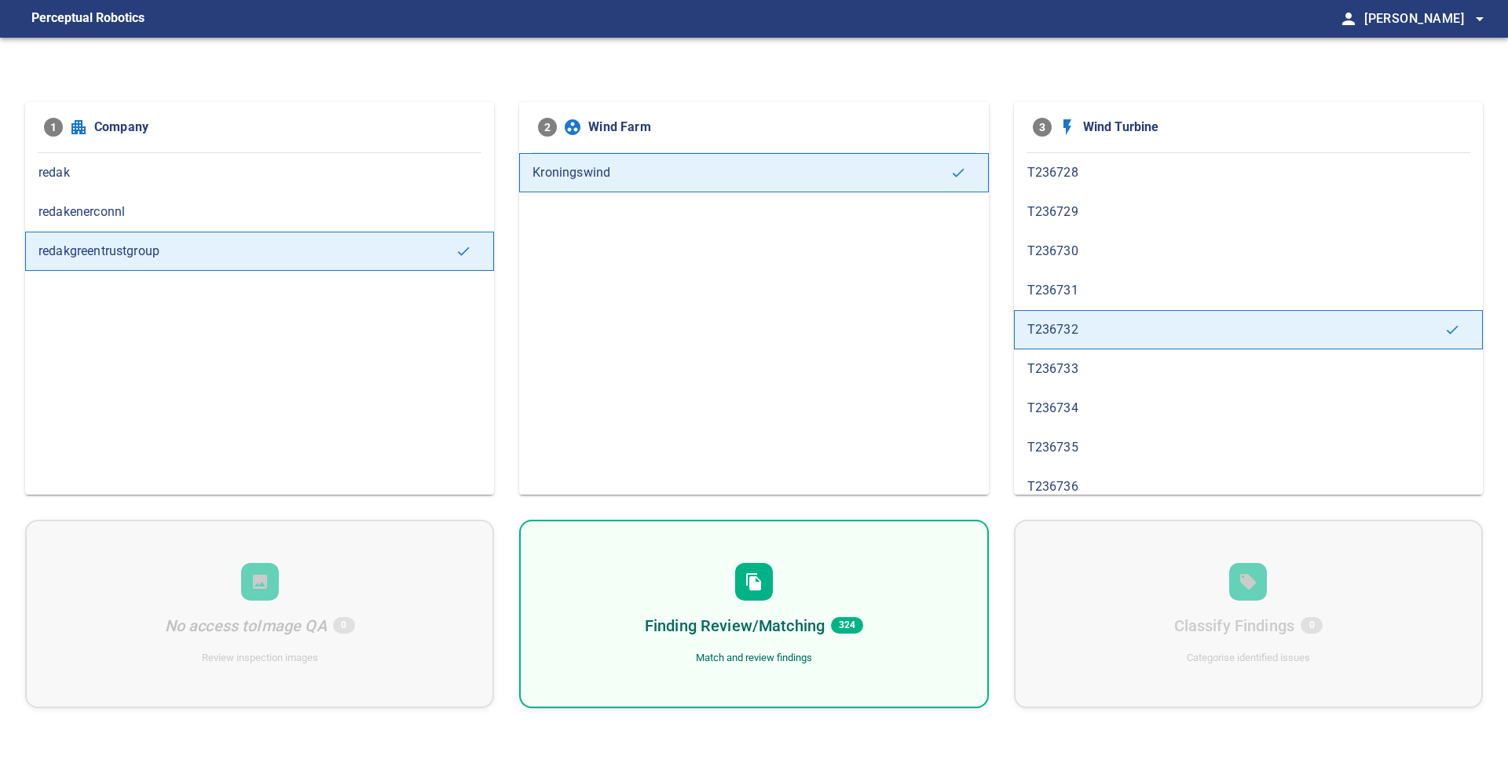
click at [1106, 374] on span "T236733" at bounding box center [1248, 369] width 442 height 19
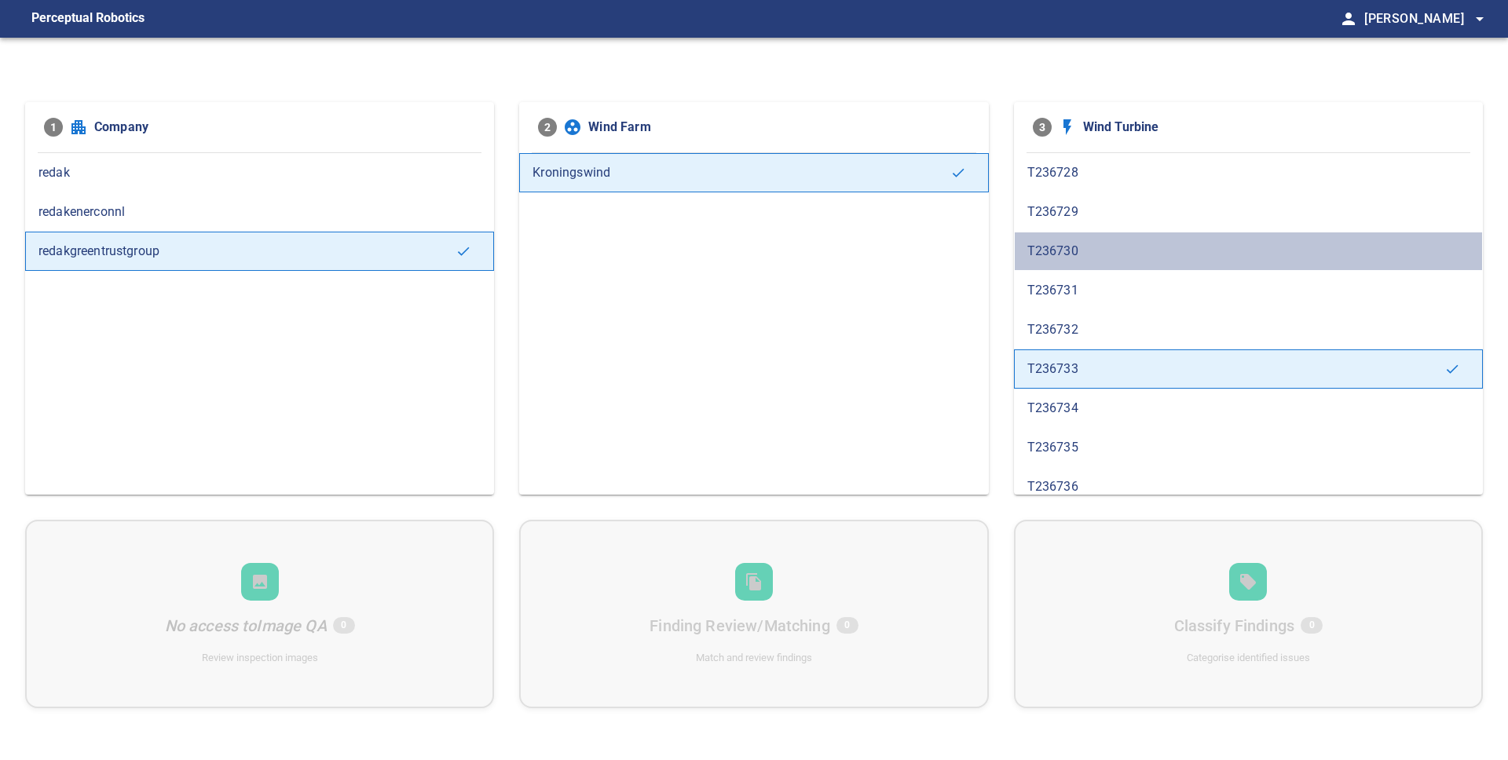
click at [1103, 264] on div "T236730" at bounding box center [1248, 251] width 469 height 39
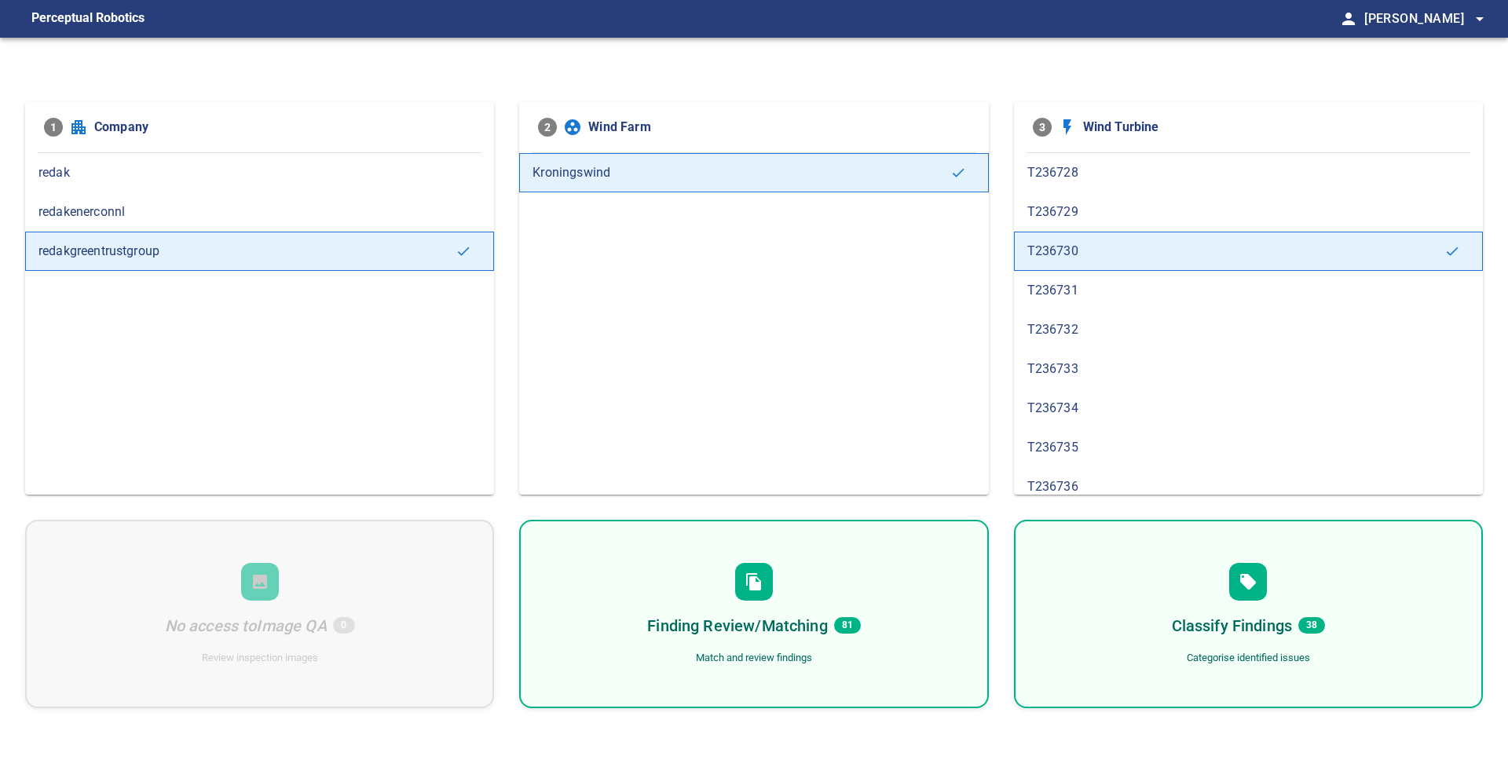
click at [829, 605] on div "Finding Review/Matching 81 Match and review findings" at bounding box center [753, 614] width 469 height 188
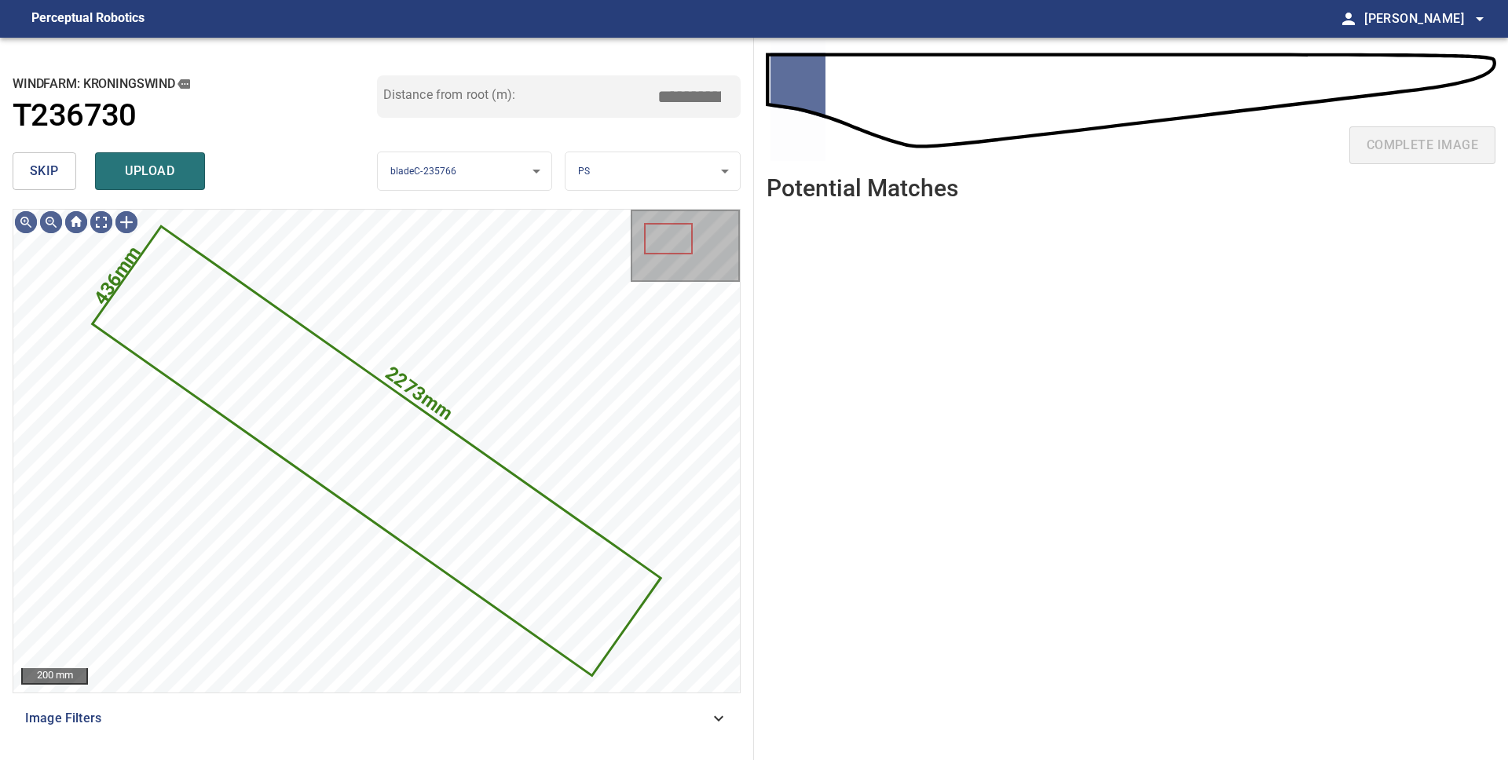
click at [41, 173] on span "skip" at bounding box center [44, 171] width 29 height 22
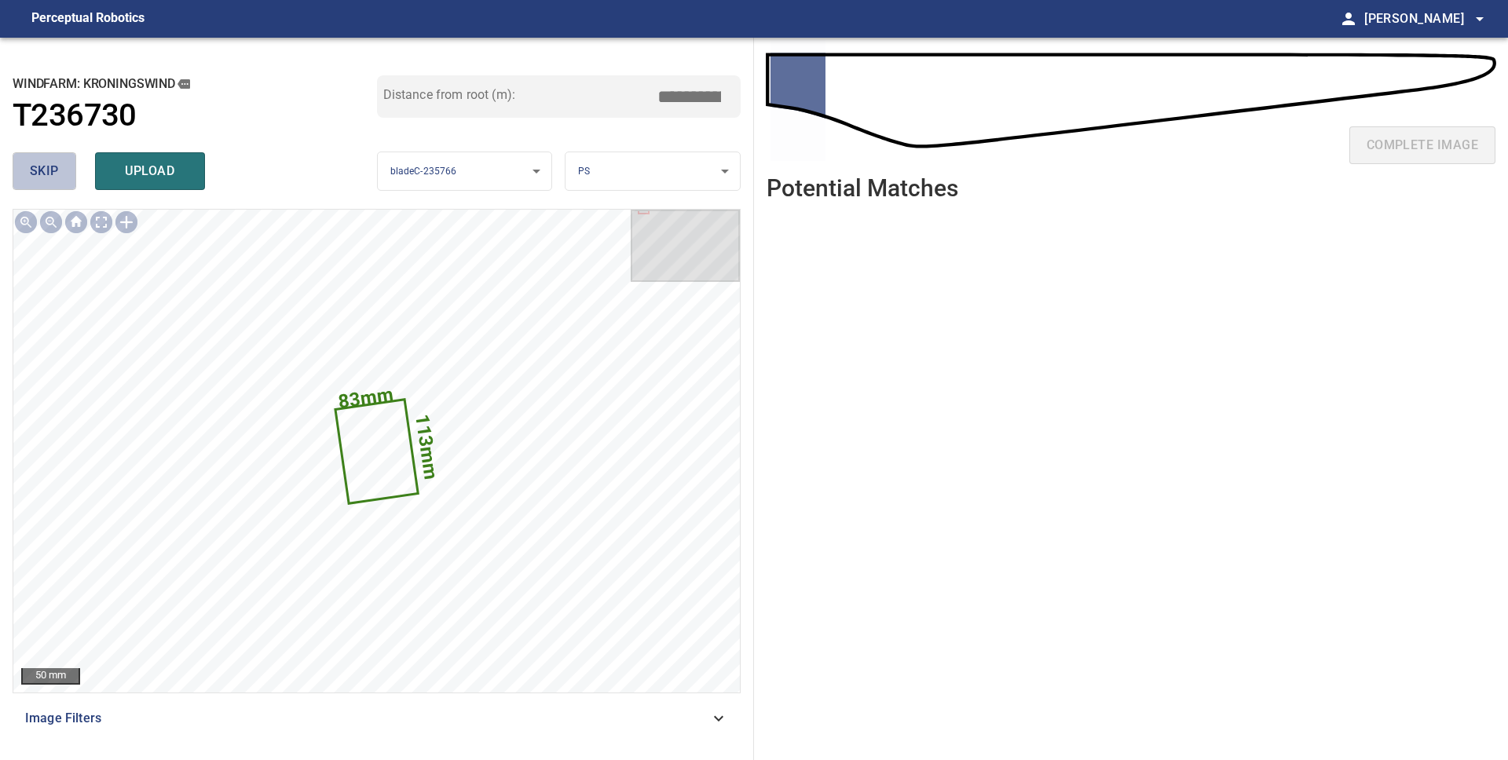
click at [31, 179] on span "skip" at bounding box center [44, 171] width 29 height 22
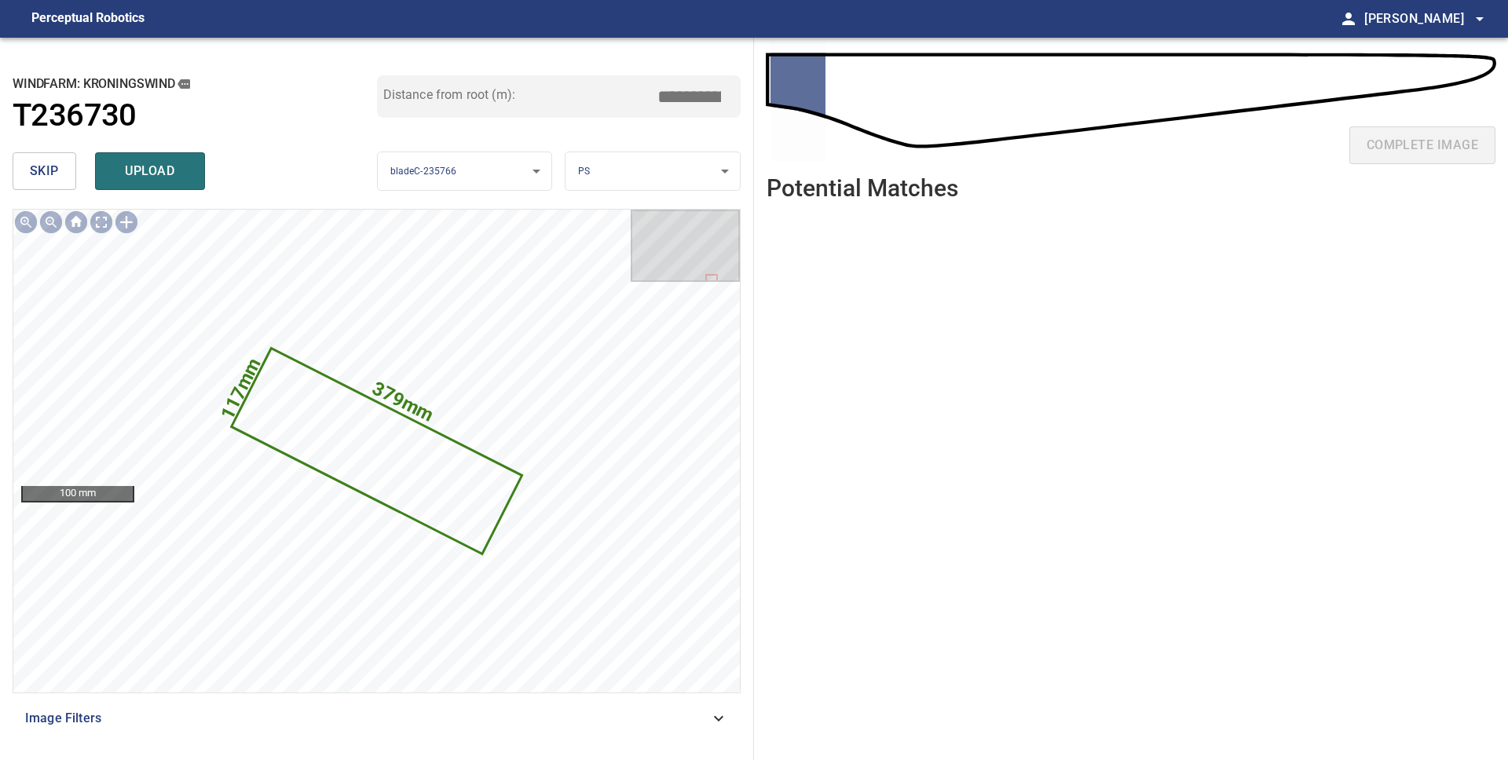
click at [32, 178] on span "skip" at bounding box center [44, 171] width 29 height 22
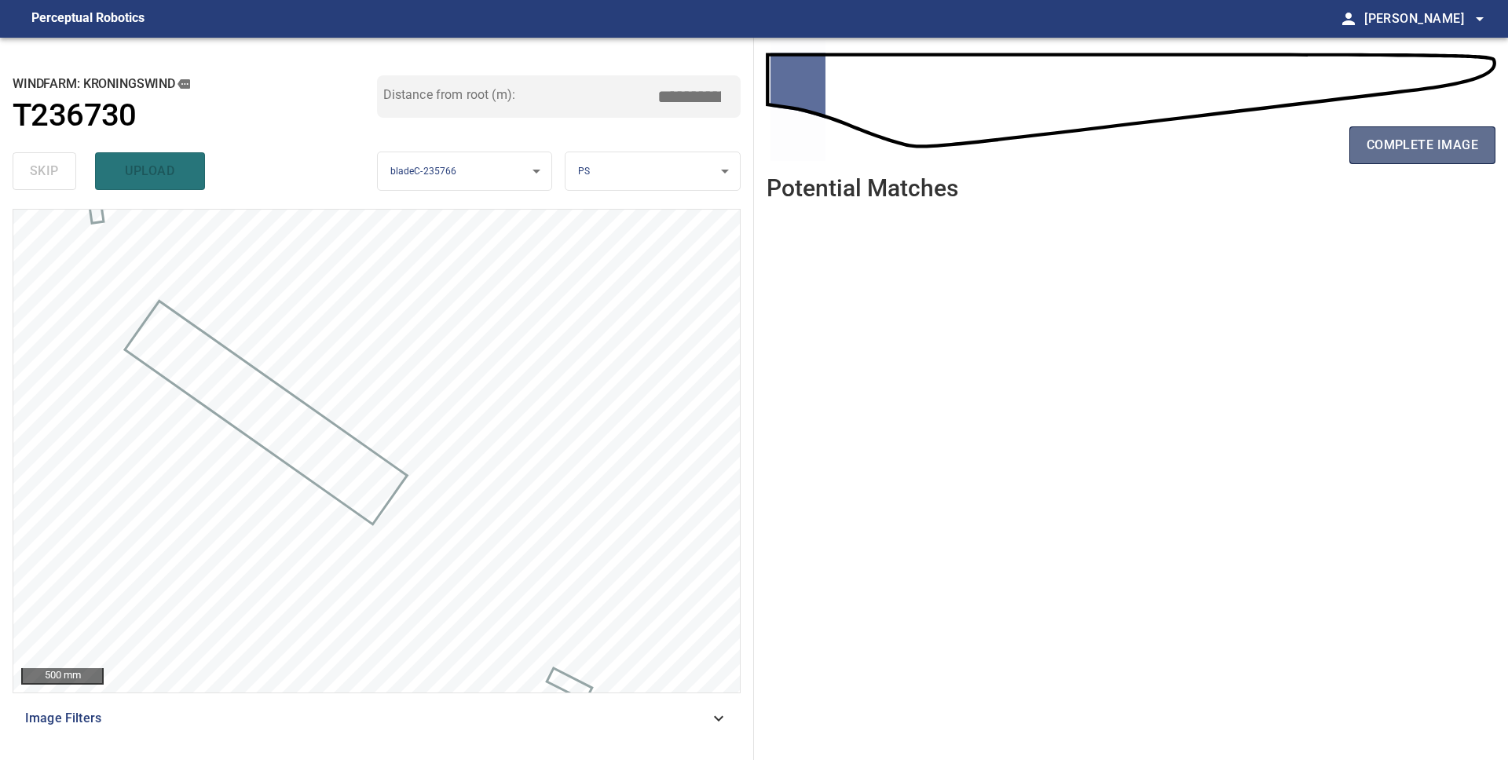
click at [1395, 152] on span "complete image" at bounding box center [1421, 145] width 111 height 22
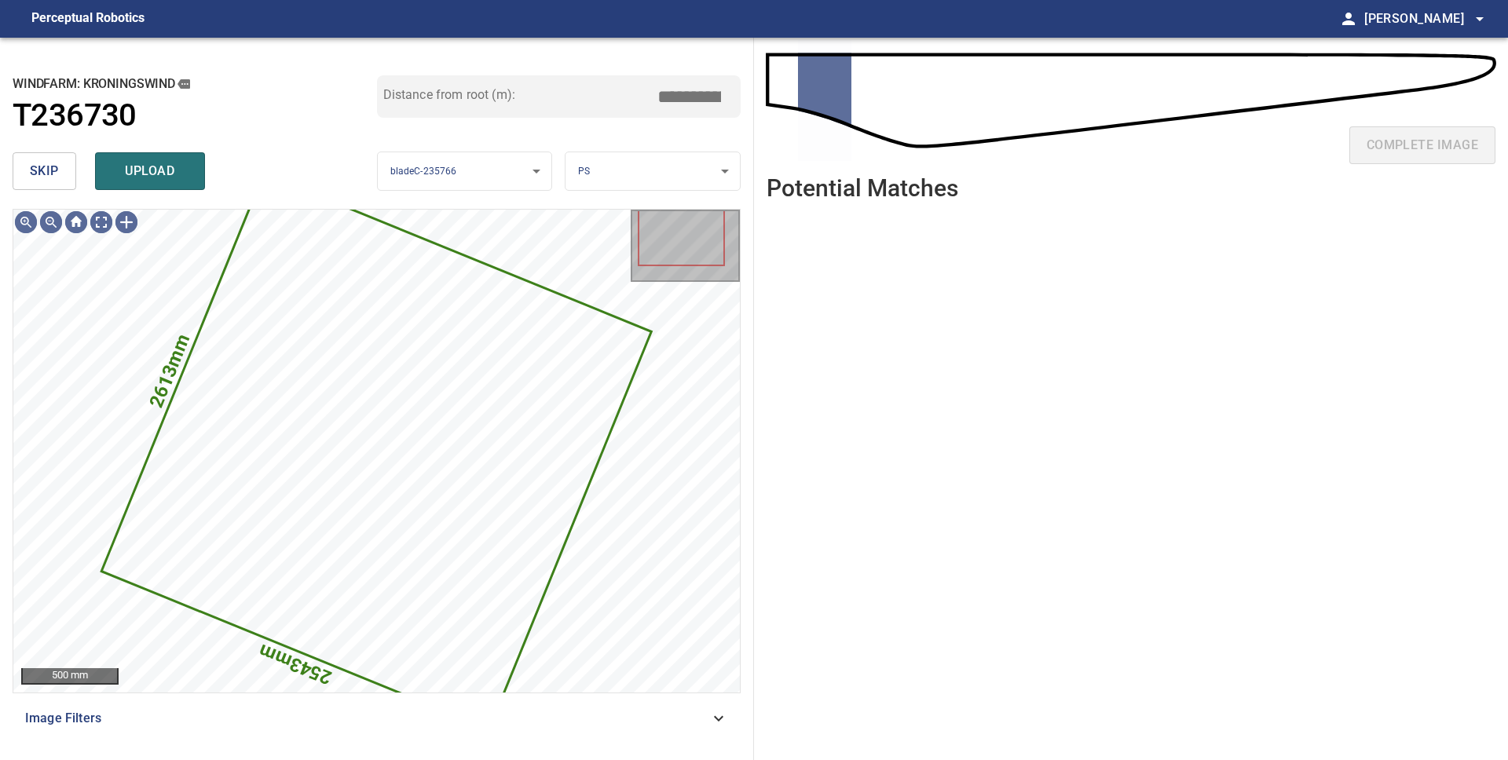
drag, startPoint x: 38, startPoint y: 181, endPoint x: 48, endPoint y: 199, distance: 20.4
click at [38, 181] on span "skip" at bounding box center [44, 171] width 29 height 22
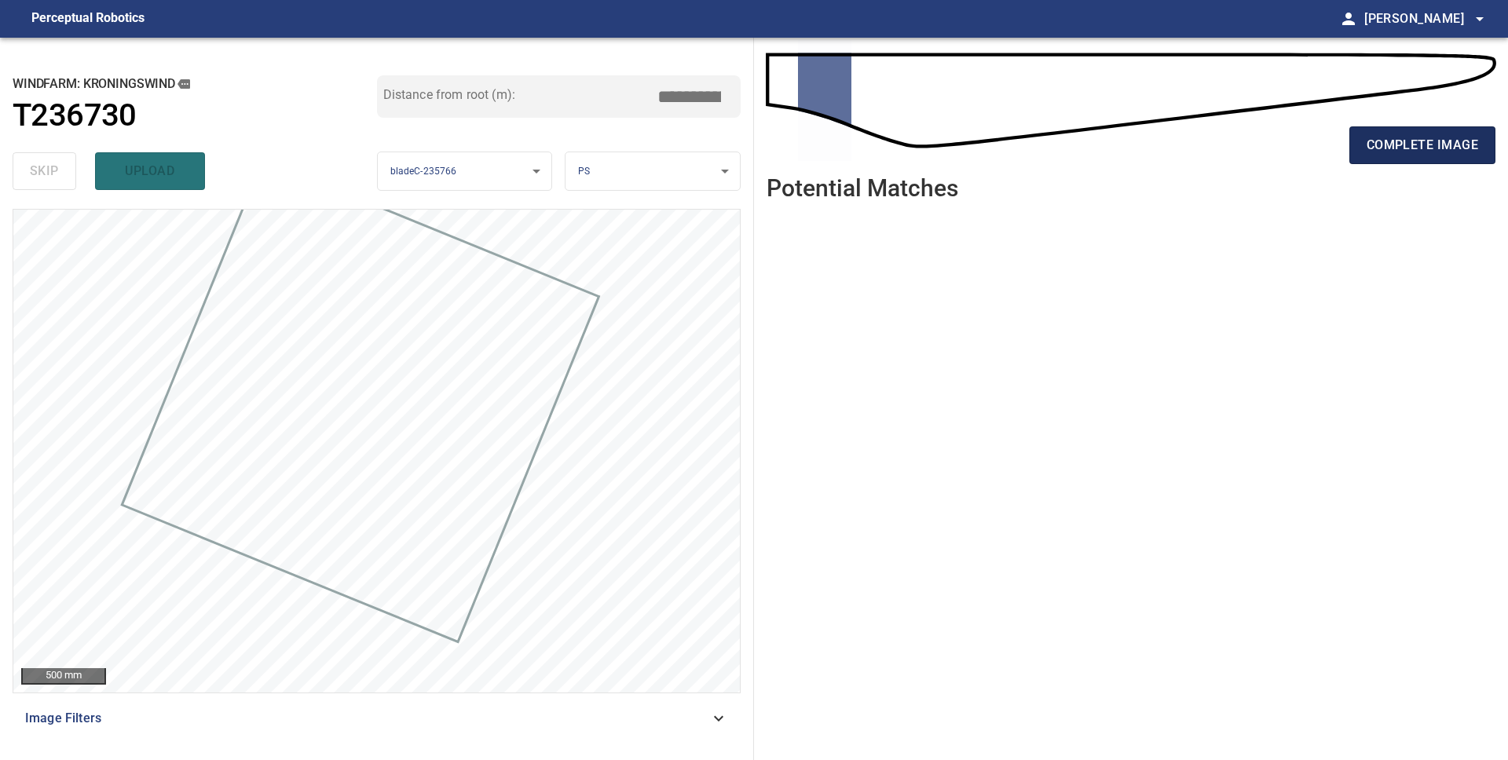
click at [1469, 158] on button "complete image" at bounding box center [1422, 145] width 146 height 38
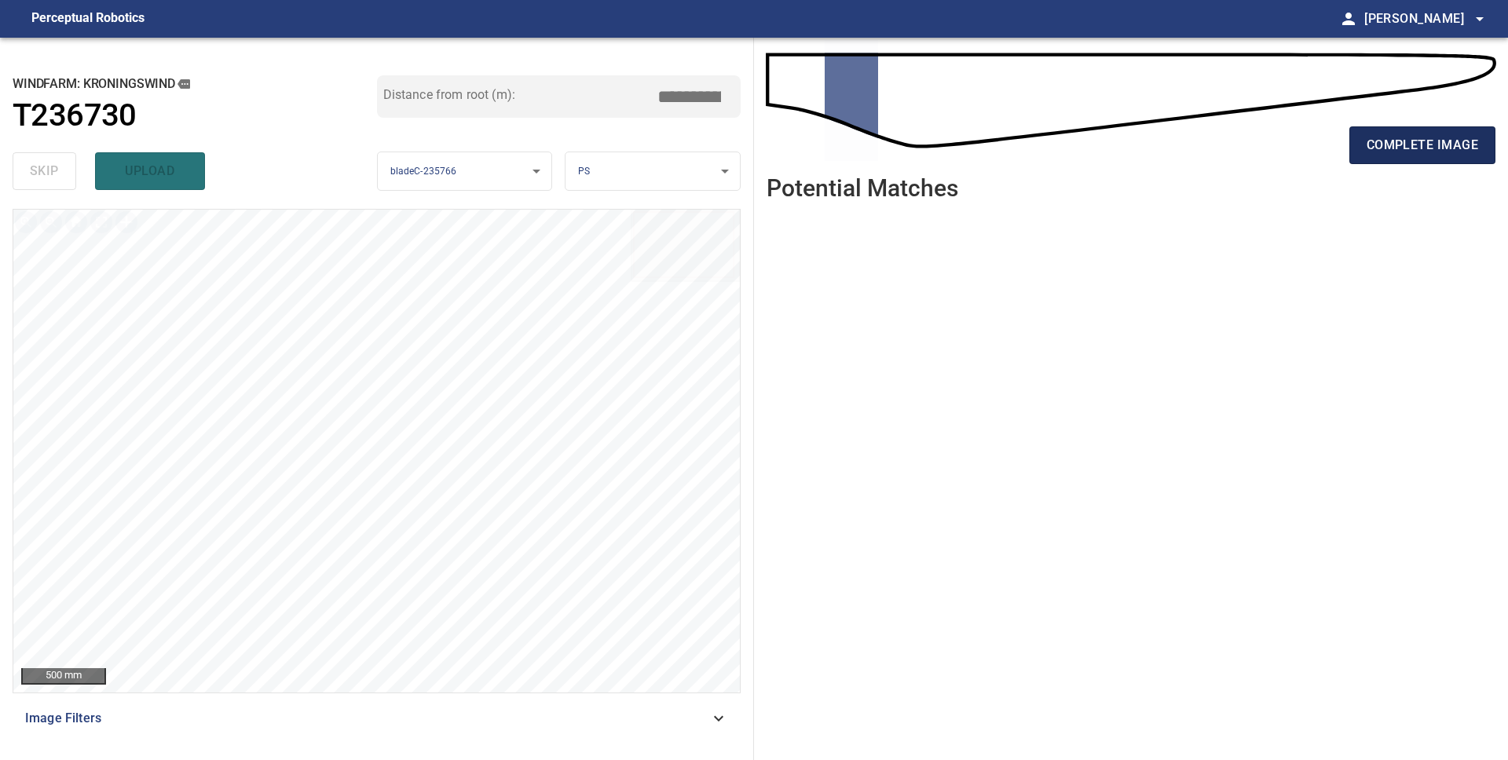
click at [1395, 147] on span "complete image" at bounding box center [1421, 145] width 111 height 22
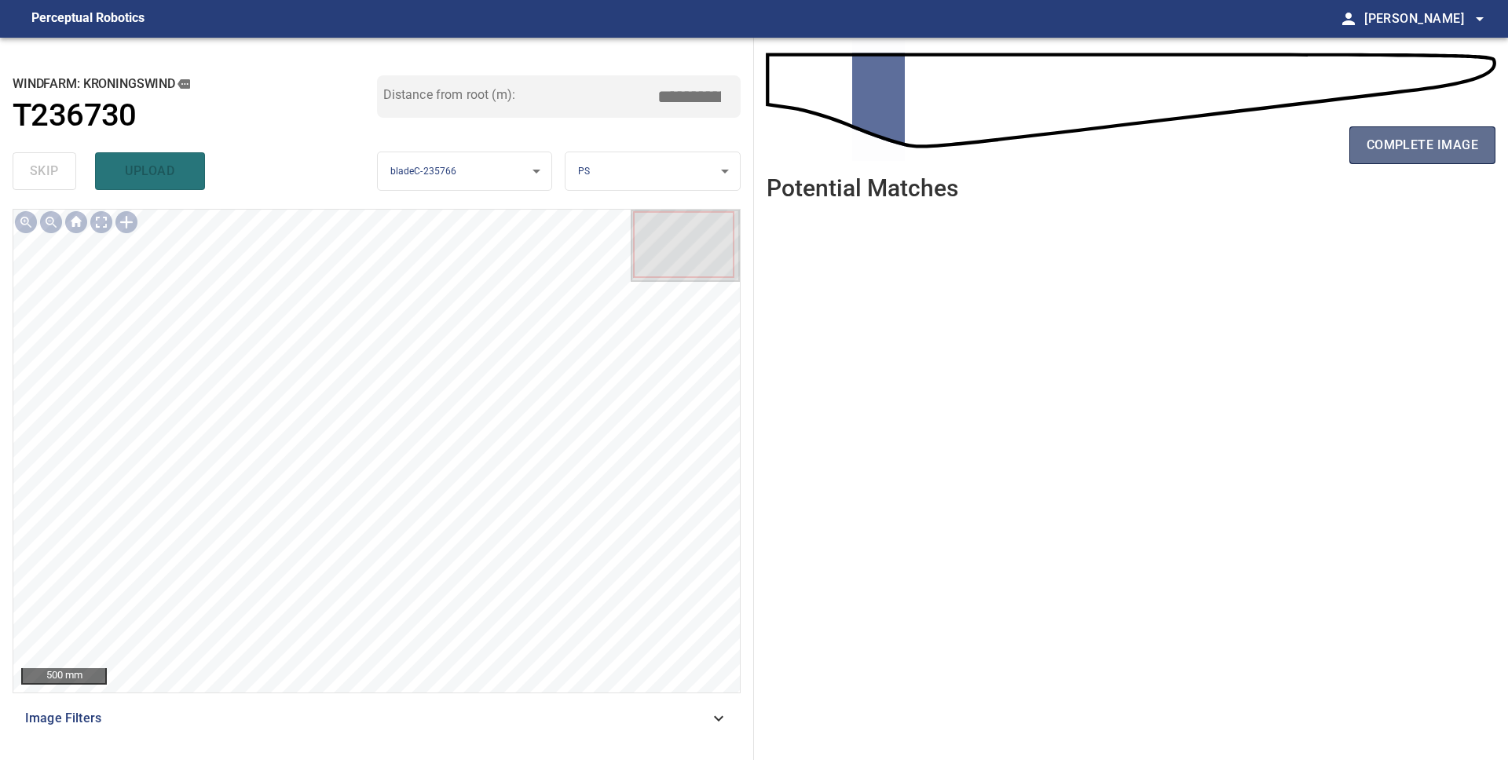
click at [1372, 146] on span "complete image" at bounding box center [1421, 145] width 111 height 22
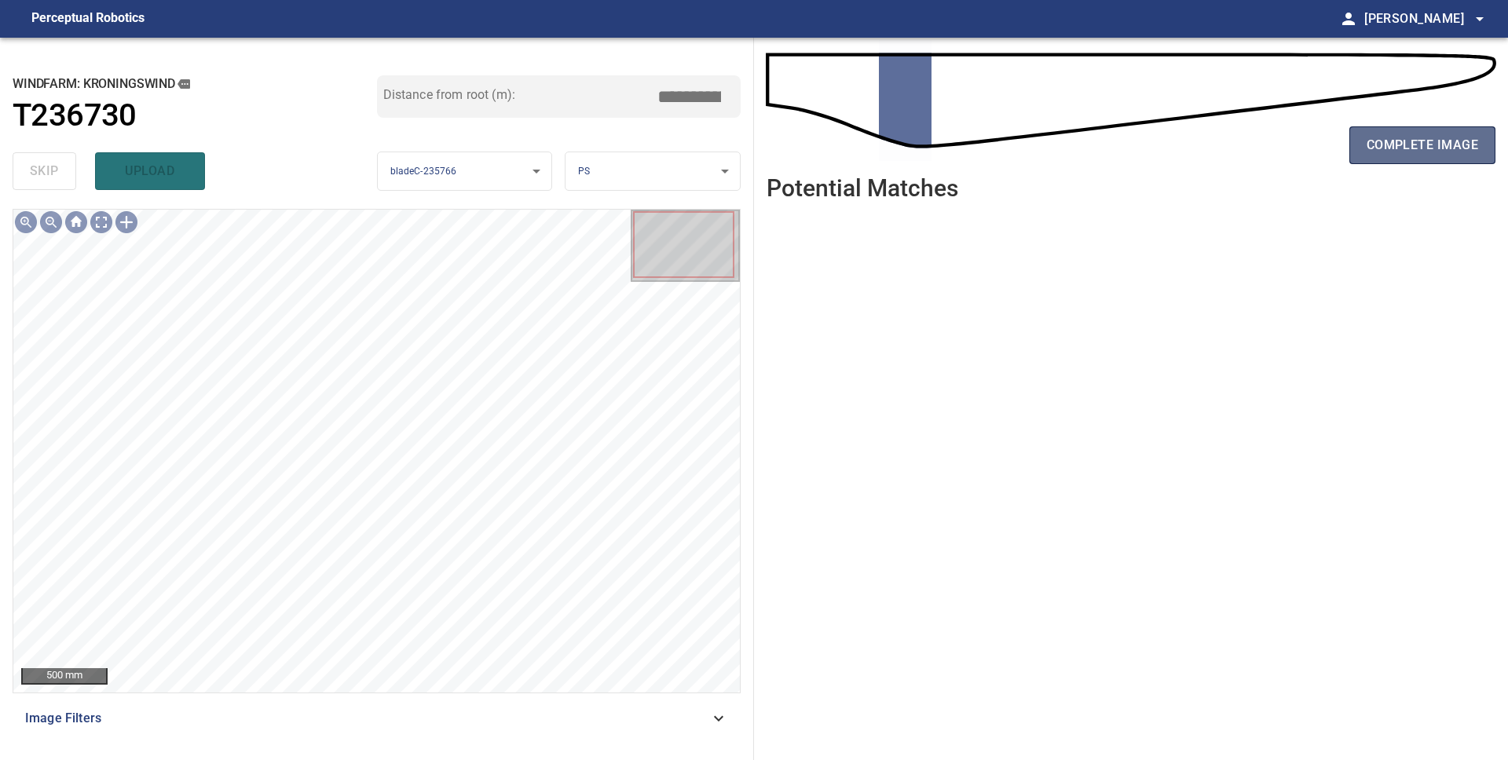
click at [1421, 159] on button "complete image" at bounding box center [1422, 145] width 146 height 38
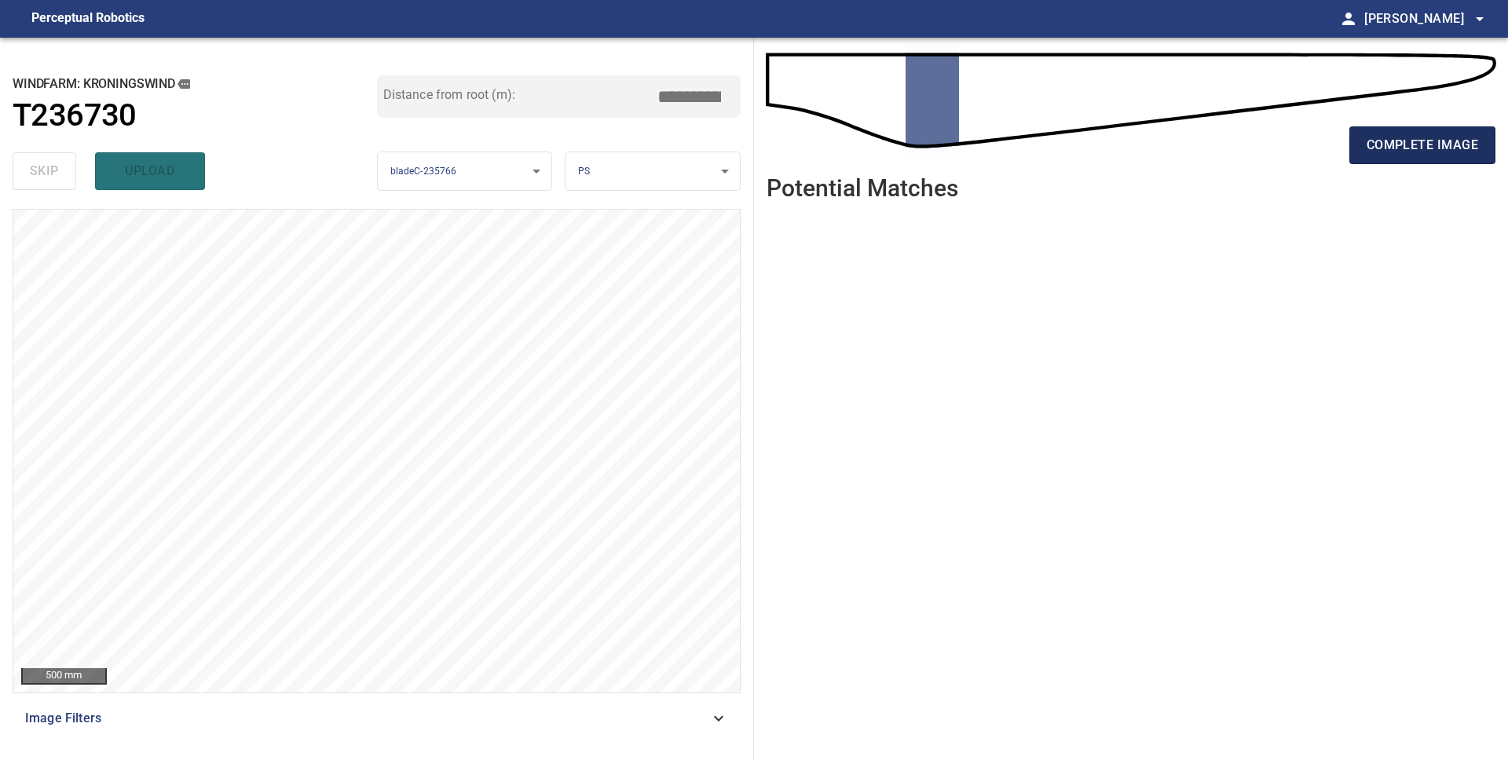
click at [1403, 148] on span "complete image" at bounding box center [1421, 145] width 111 height 22
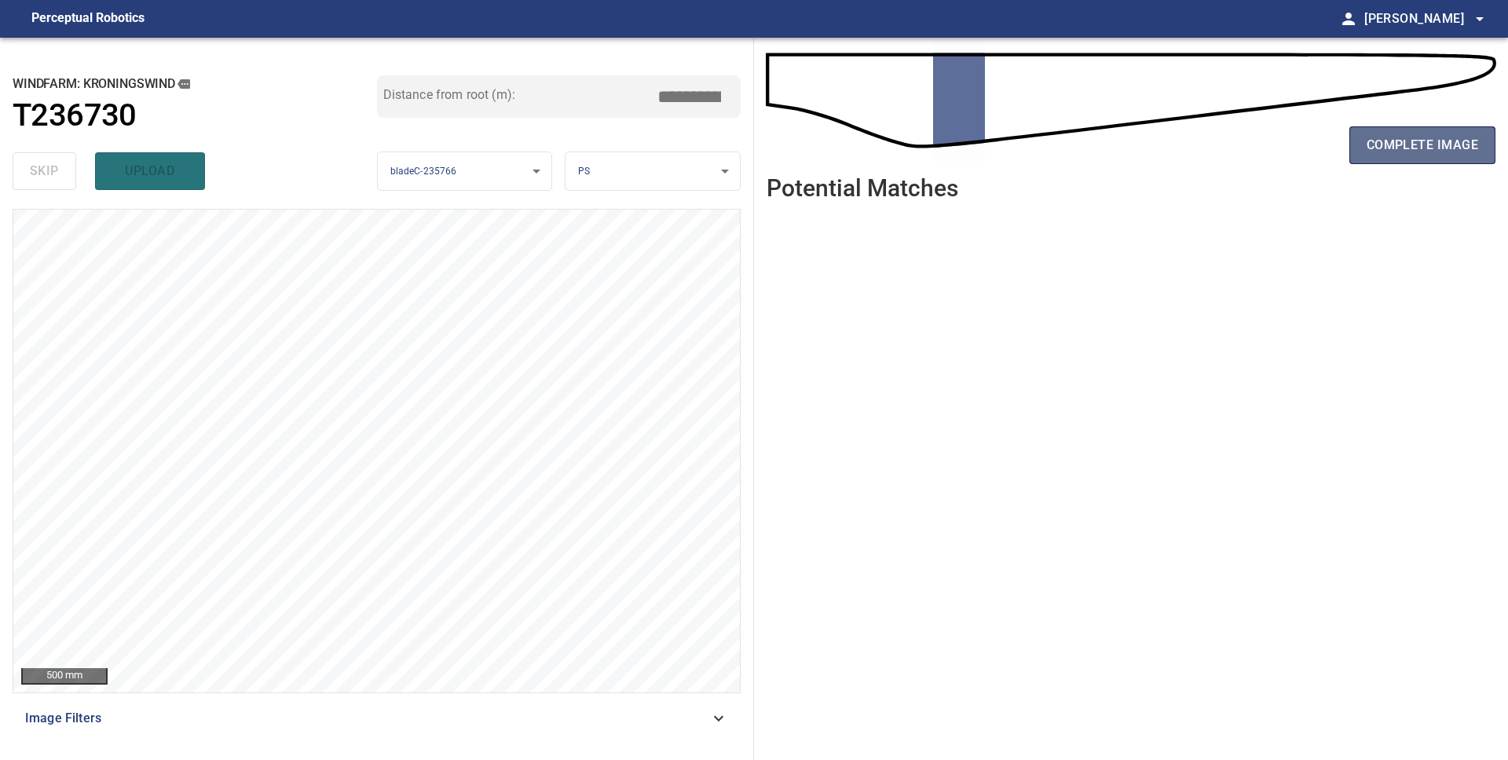
click at [1416, 160] on button "complete image" at bounding box center [1422, 145] width 146 height 38
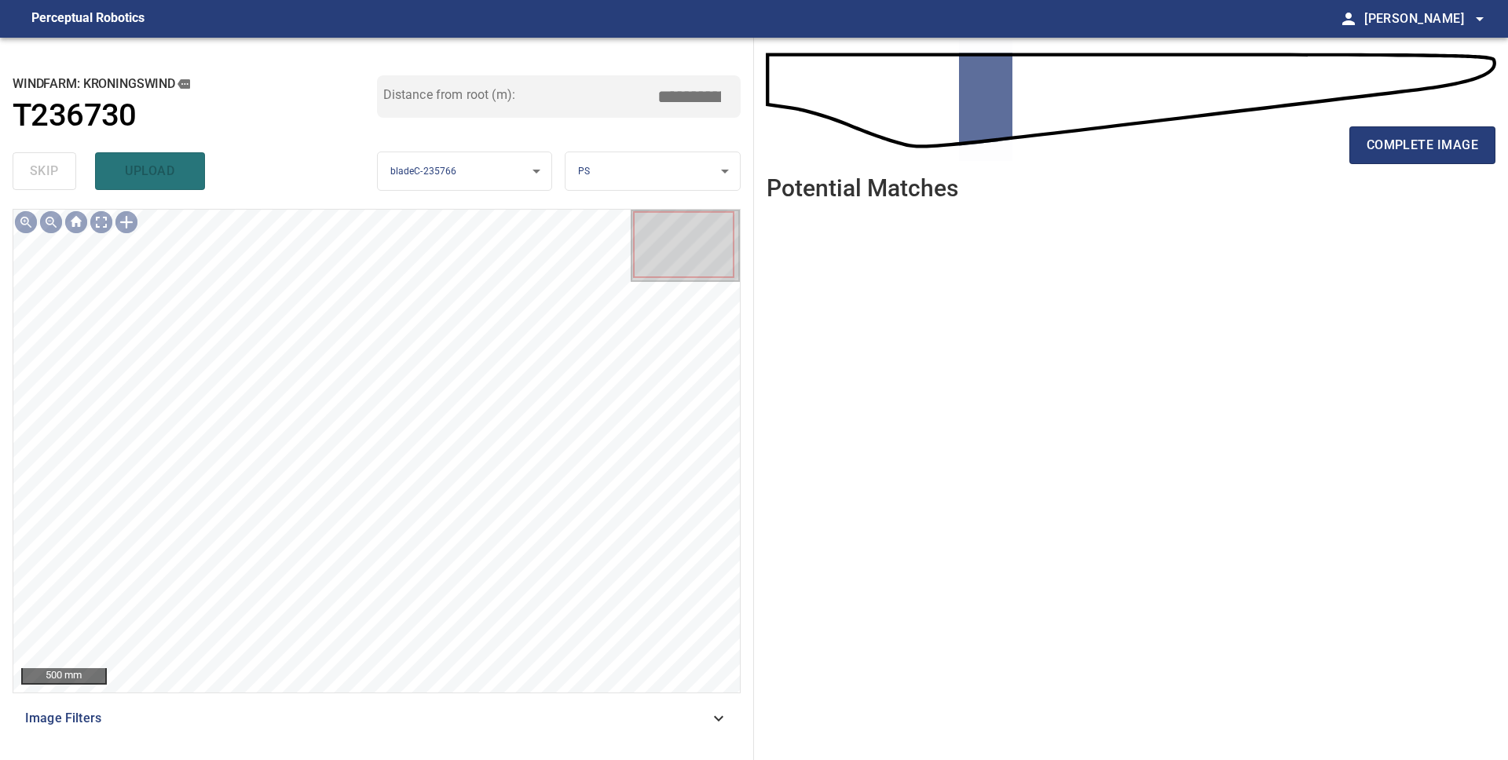
click at [1411, 164] on div "complete image" at bounding box center [1130, 151] width 729 height 63
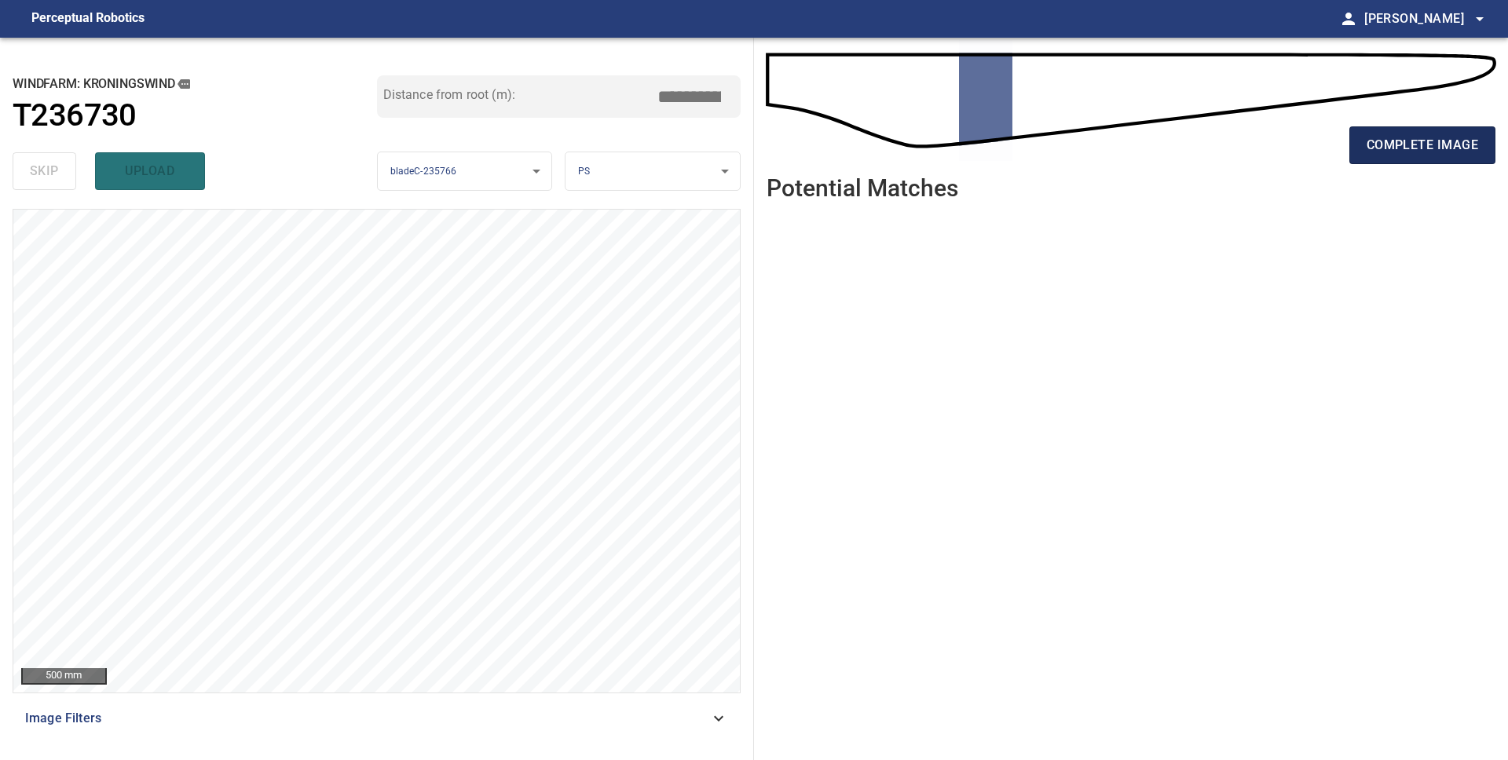
click at [1409, 147] on span "complete image" at bounding box center [1421, 145] width 111 height 22
click at [1398, 149] on span "complete image" at bounding box center [1421, 145] width 111 height 22
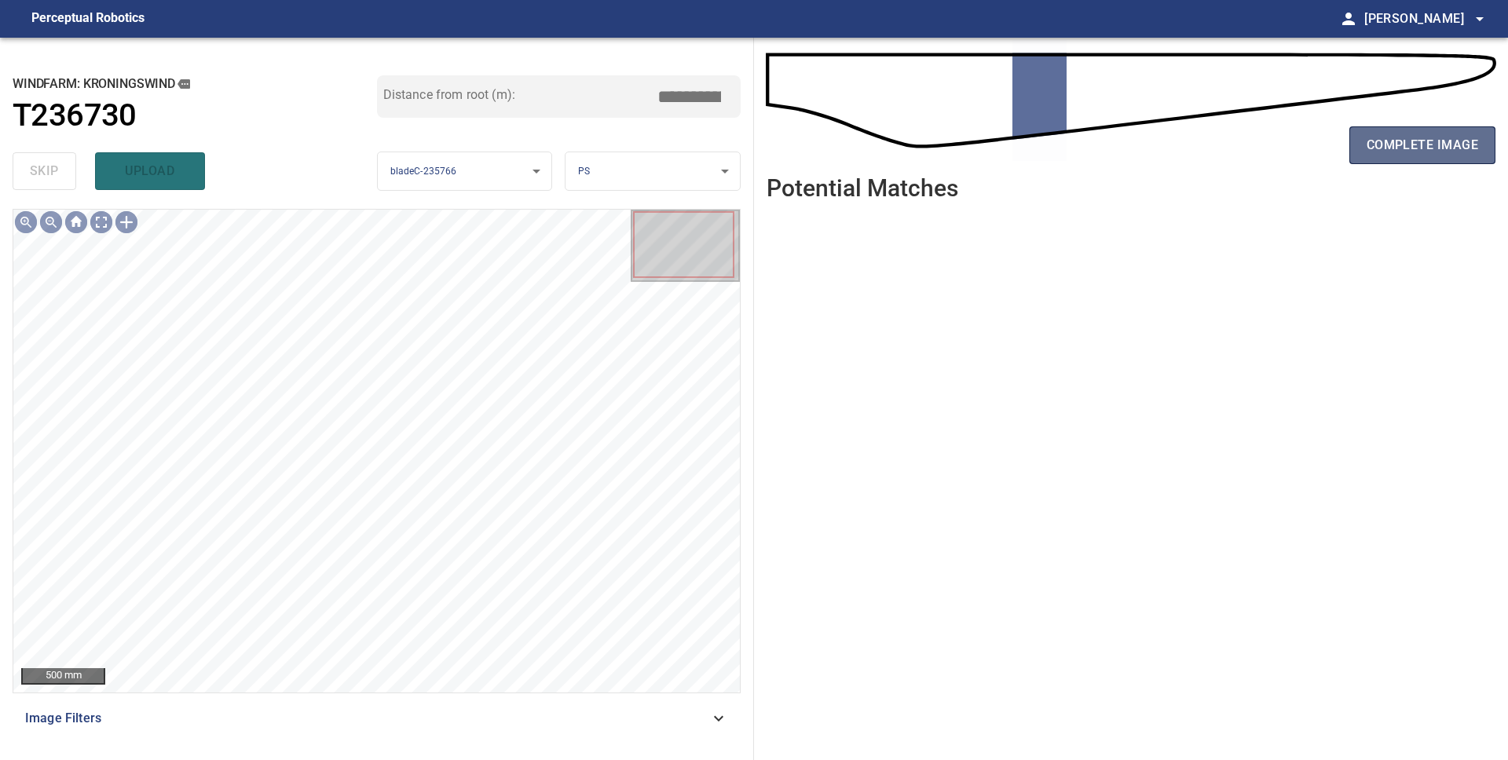
click at [1395, 157] on button "complete image" at bounding box center [1422, 145] width 146 height 38
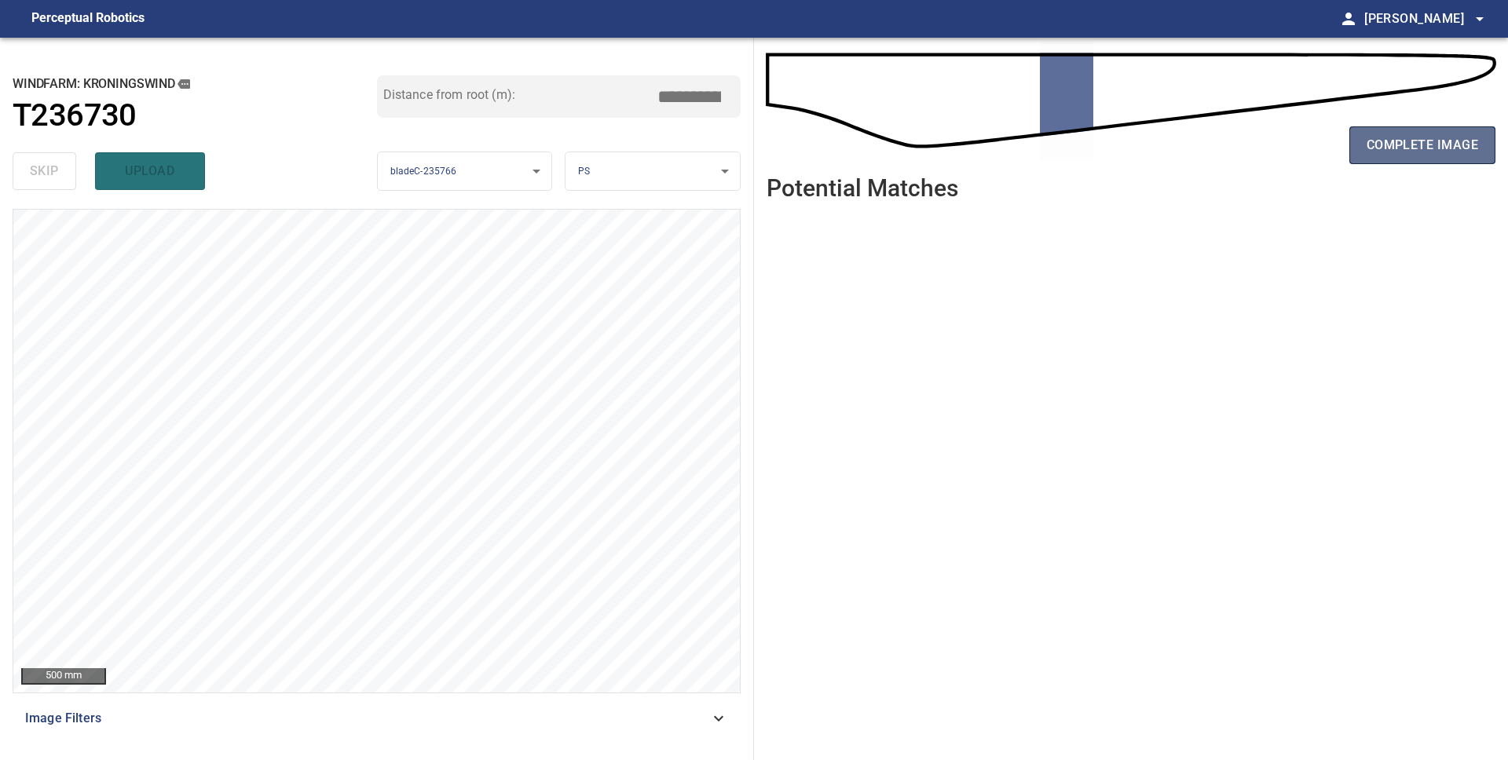
click at [1399, 144] on span "complete image" at bounding box center [1421, 145] width 111 height 22
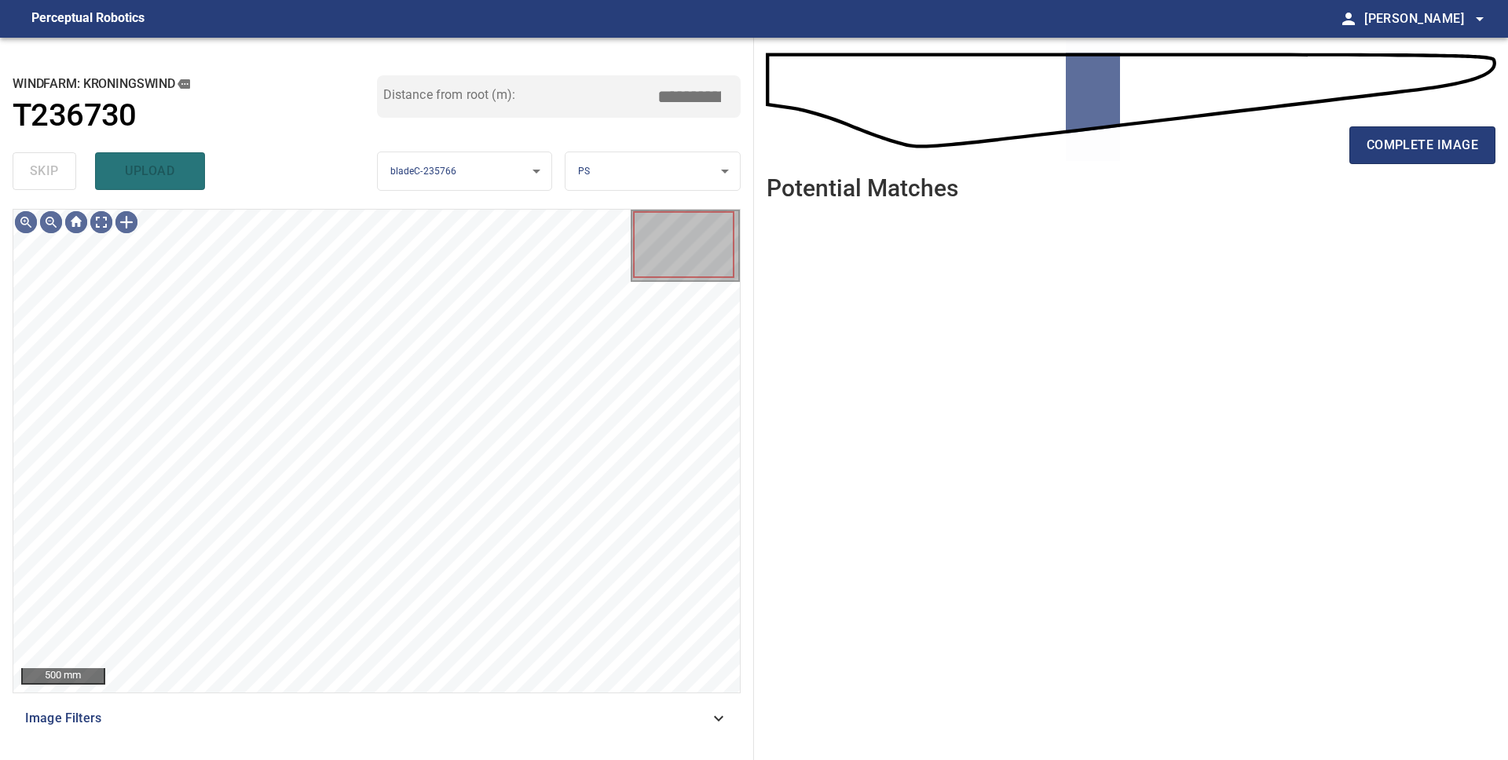
click at [1399, 144] on span "complete image" at bounding box center [1421, 145] width 111 height 22
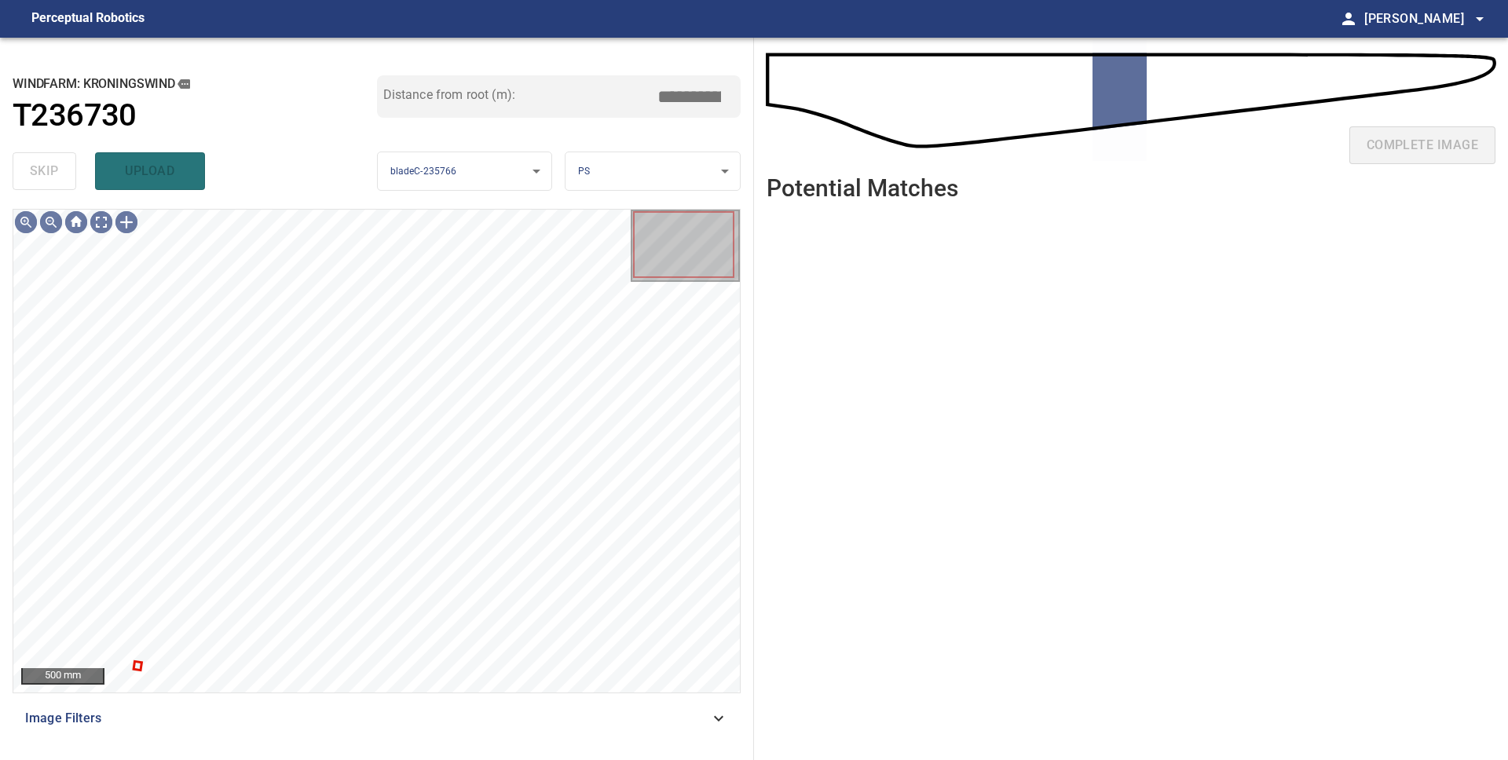
click at [1399, 144] on div "complete image" at bounding box center [1130, 151] width 729 height 63
click at [140, 666] on div at bounding box center [376, 451] width 726 height 483
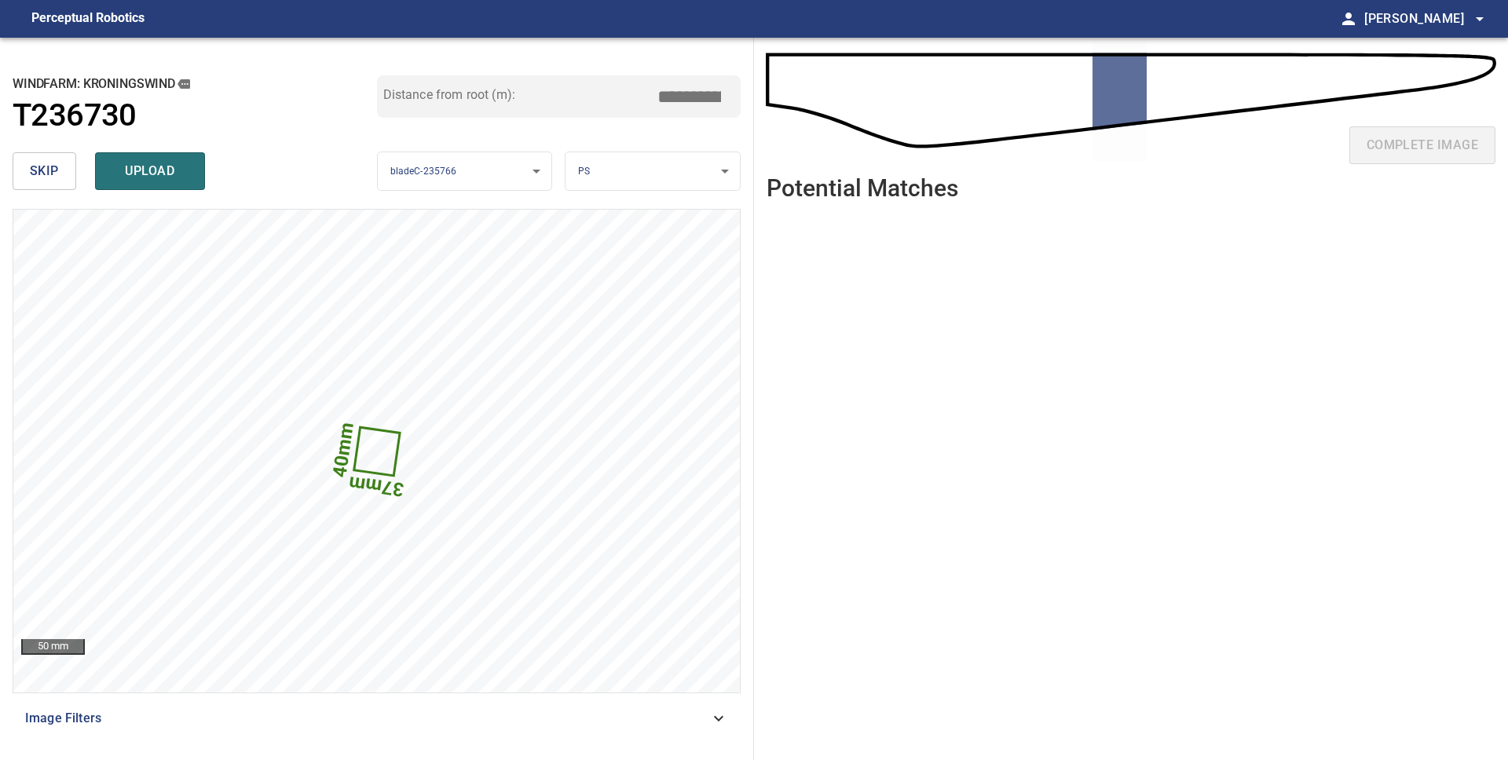
click at [49, 175] on span "skip" at bounding box center [44, 171] width 29 height 22
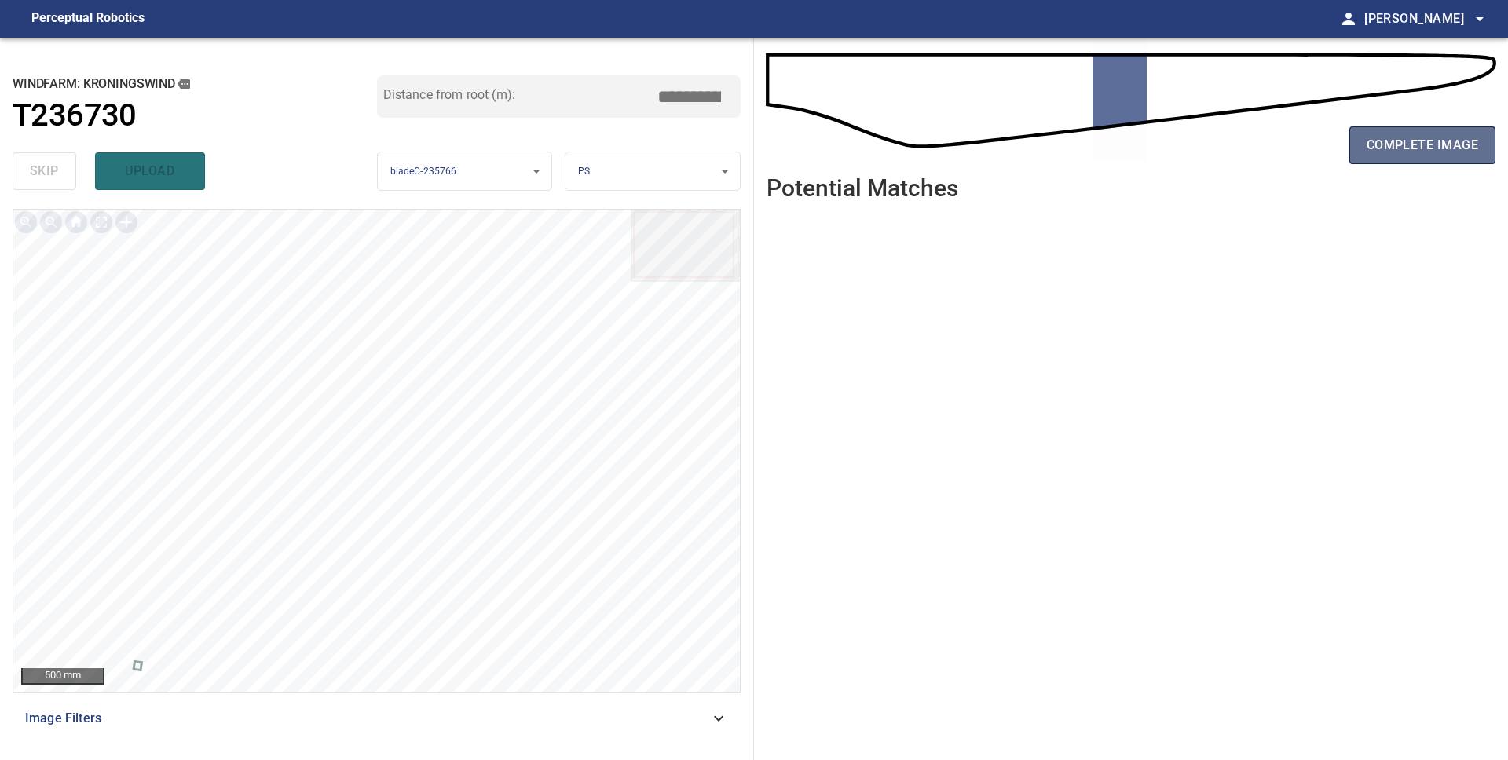
click at [1409, 159] on button "complete image" at bounding box center [1422, 145] width 146 height 38
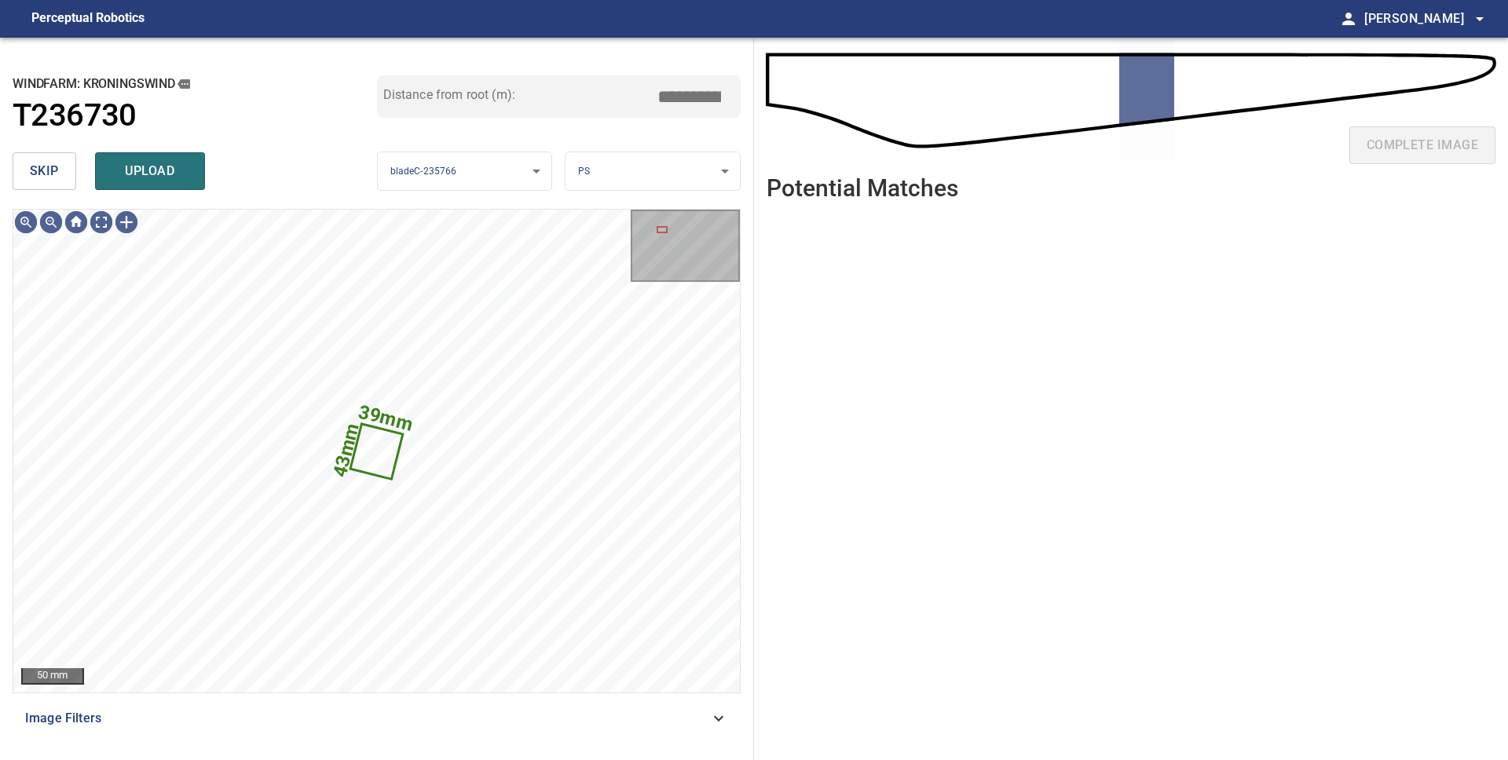
click at [23, 170] on button "skip" at bounding box center [45, 171] width 64 height 38
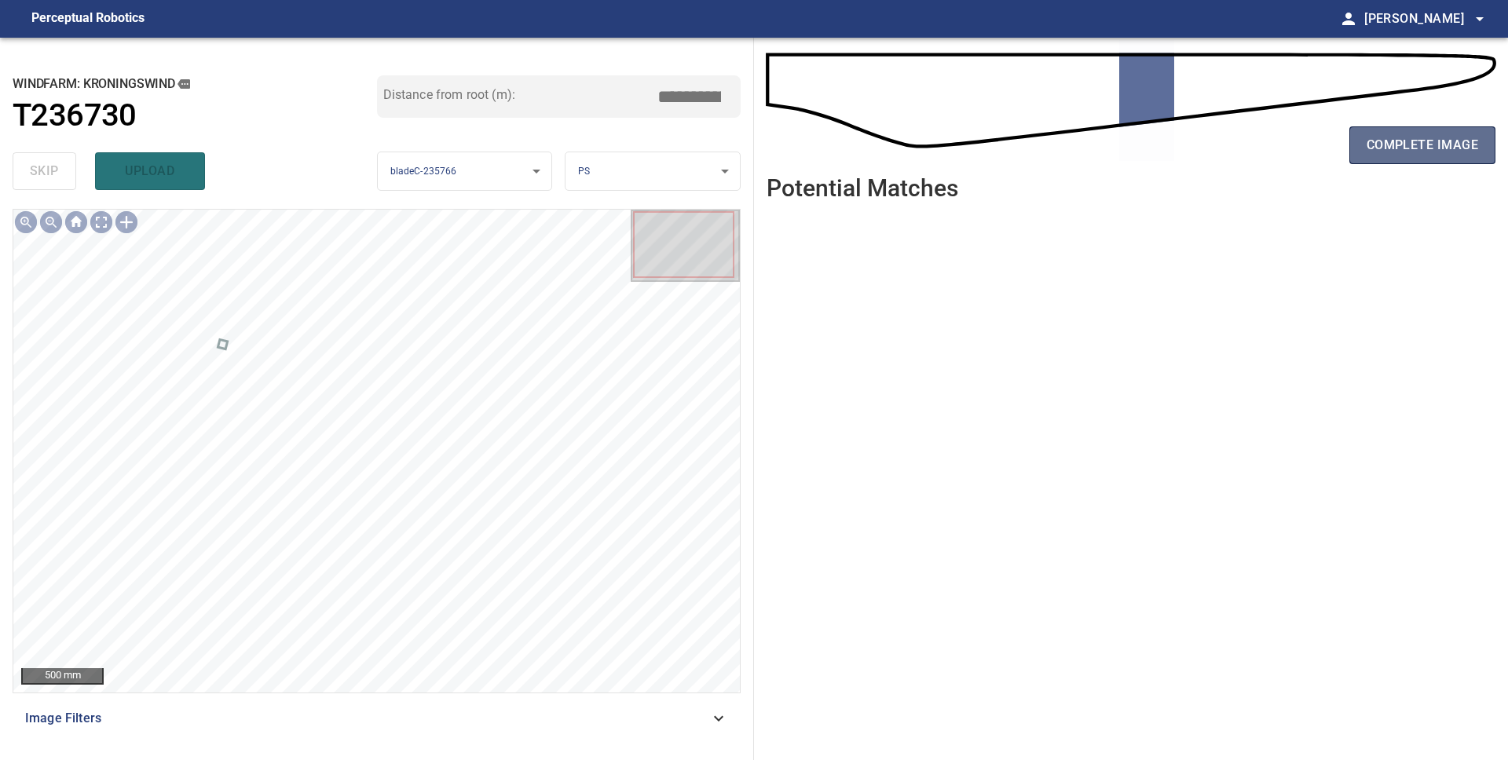
click at [1456, 157] on button "complete image" at bounding box center [1422, 145] width 146 height 38
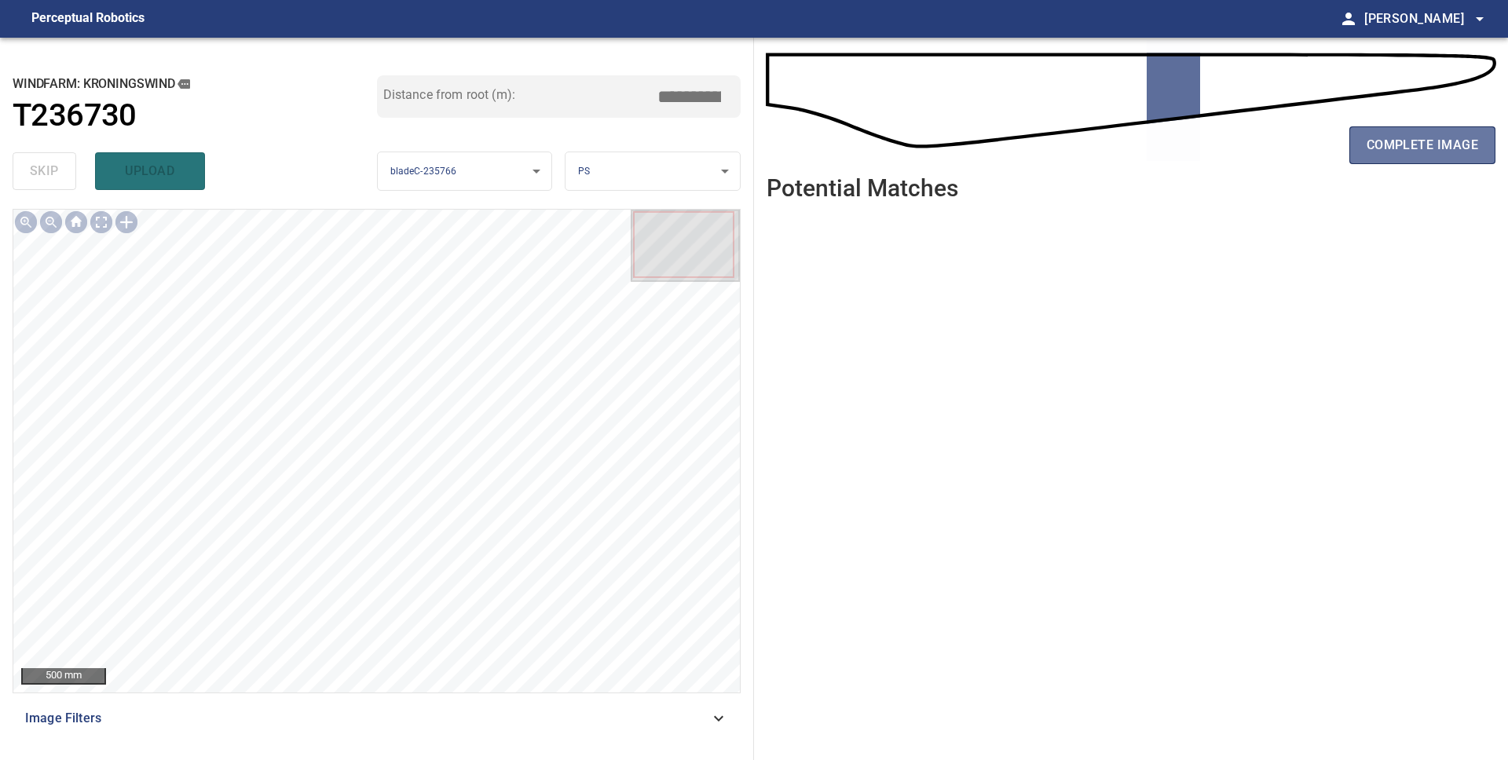
click at [1451, 163] on button "complete image" at bounding box center [1422, 145] width 146 height 38
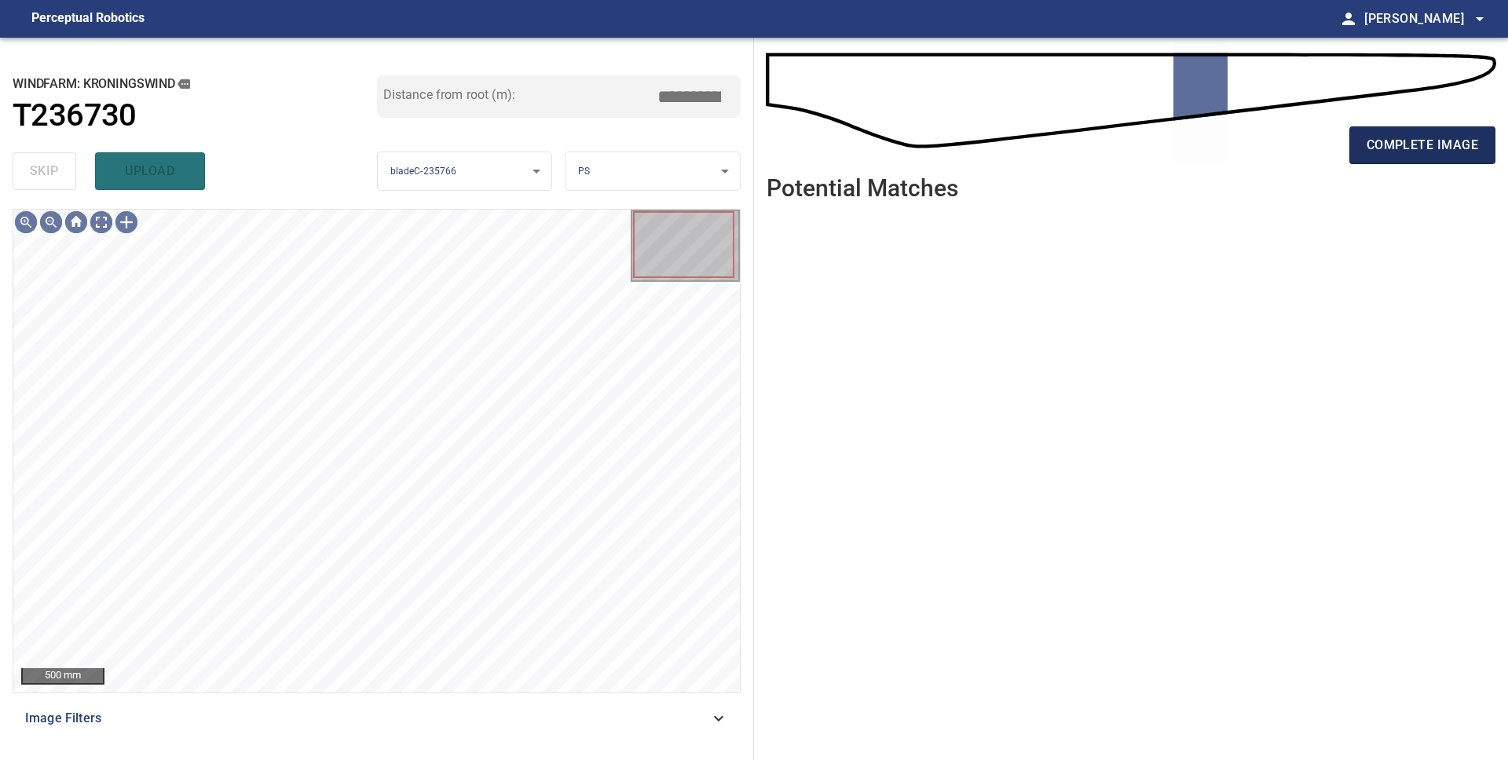
click at [1447, 156] on button "complete image" at bounding box center [1422, 145] width 146 height 38
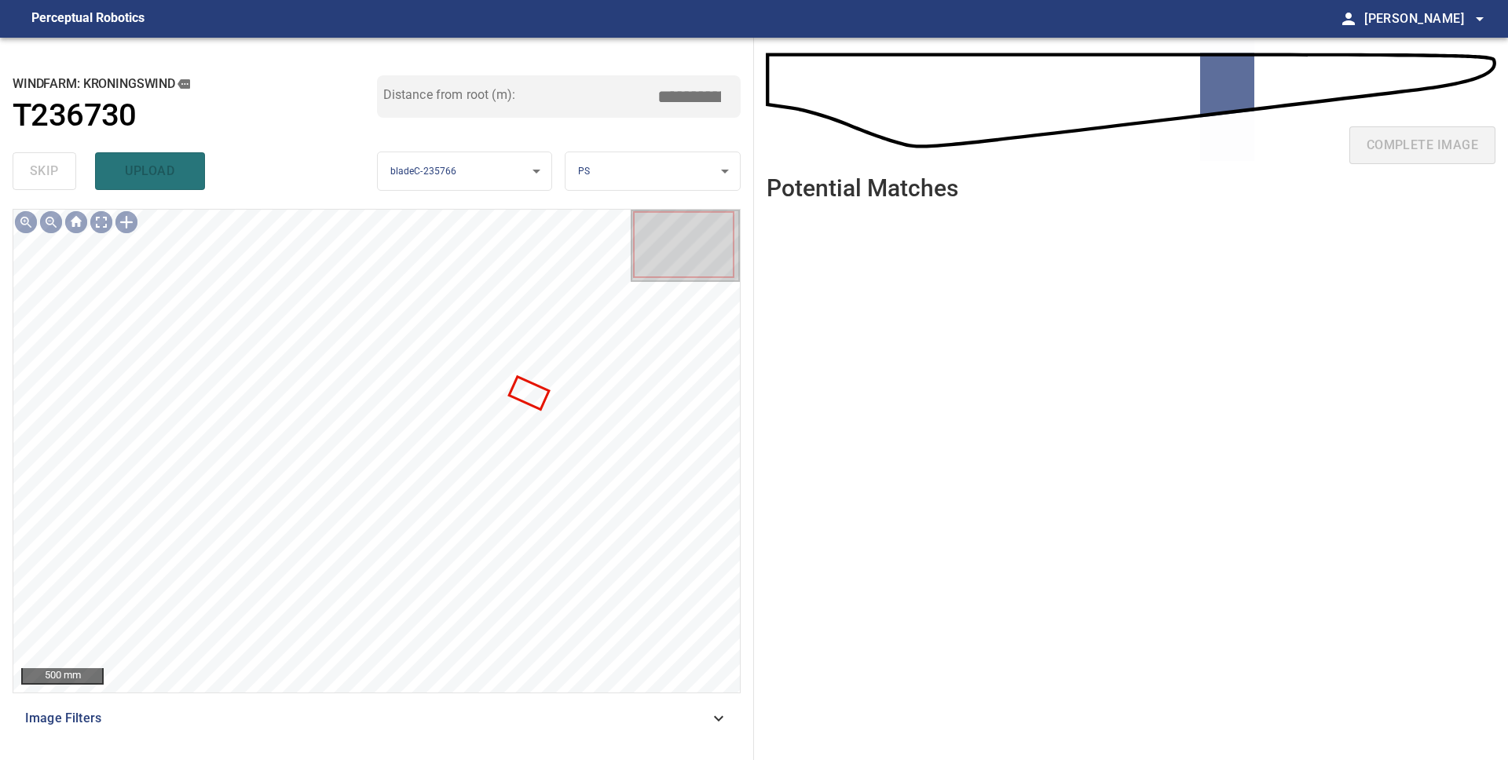
click at [1447, 156] on div "complete image" at bounding box center [1130, 151] width 729 height 63
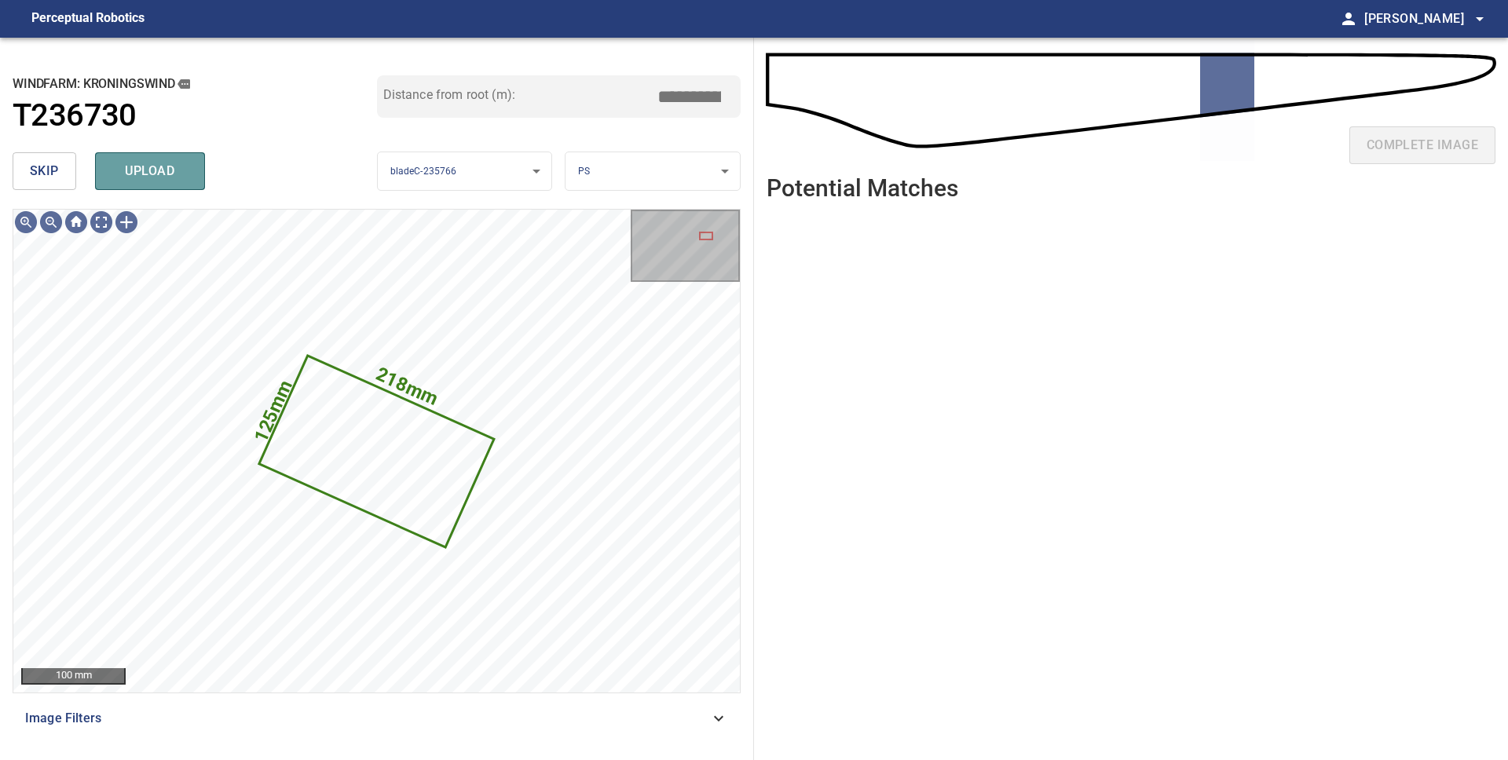
click at [133, 179] on span "upload" at bounding box center [149, 171] width 75 height 22
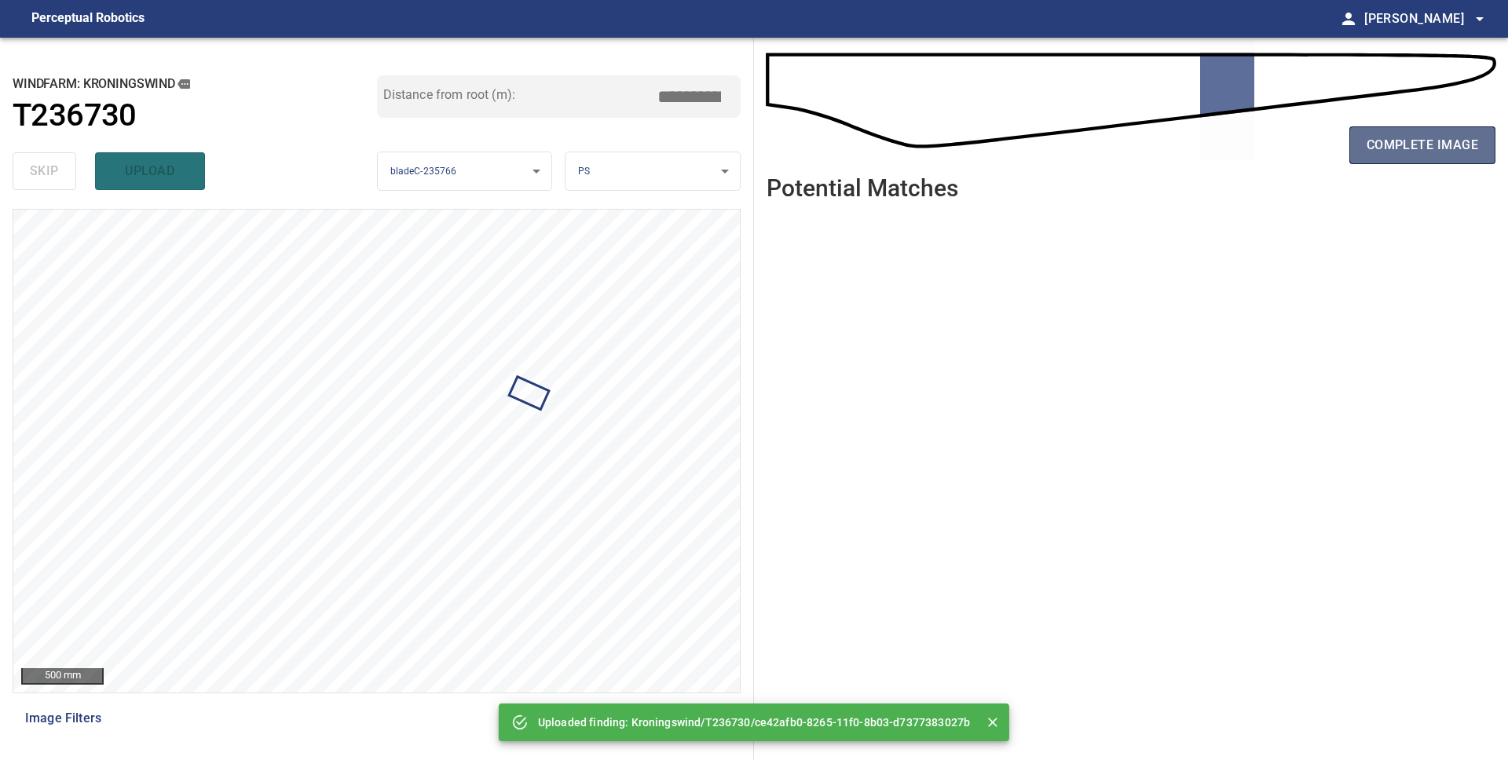
click at [1409, 150] on span "complete image" at bounding box center [1421, 145] width 111 height 22
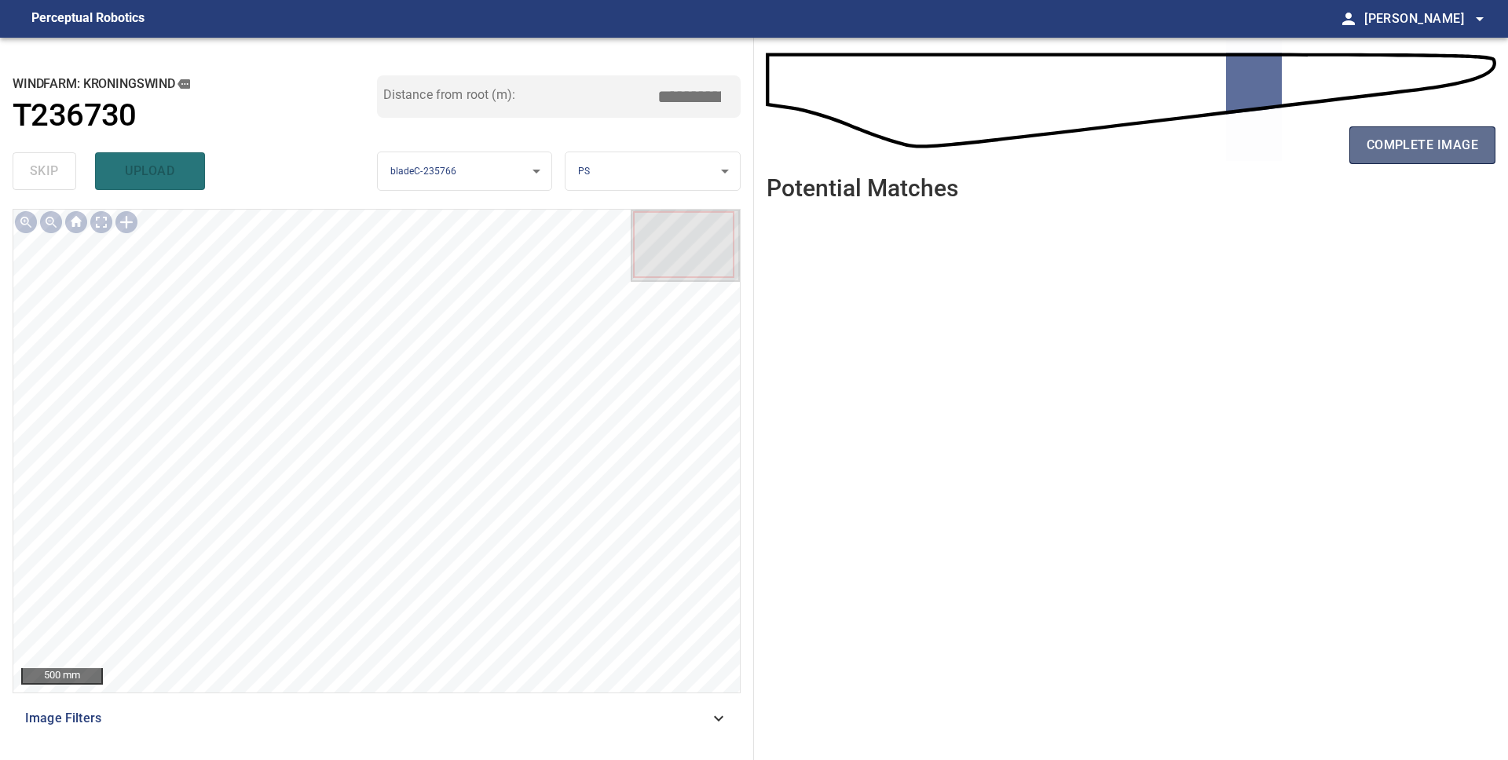
click at [1450, 152] on span "complete image" at bounding box center [1421, 145] width 111 height 22
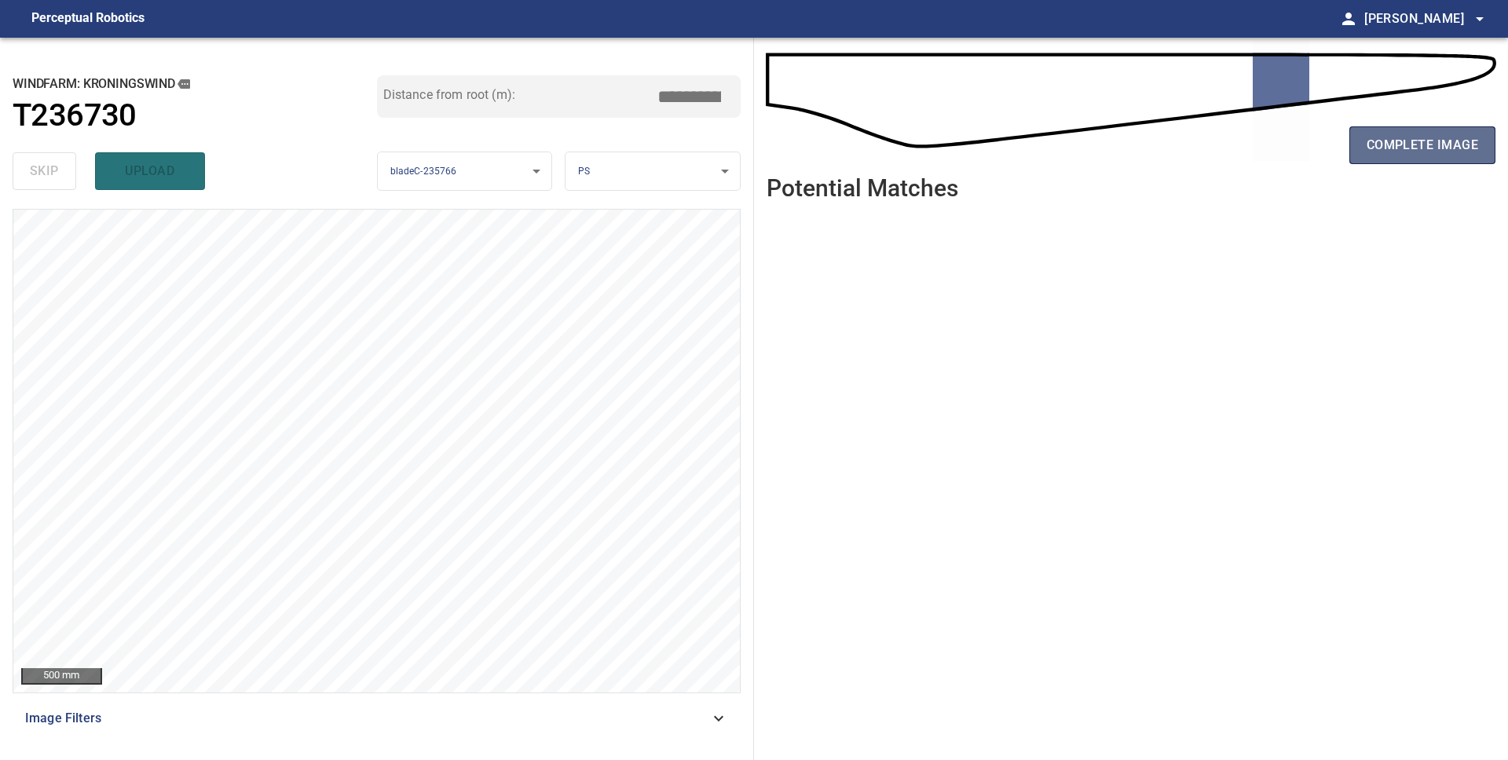
click at [1450, 145] on span "complete image" at bounding box center [1421, 145] width 111 height 22
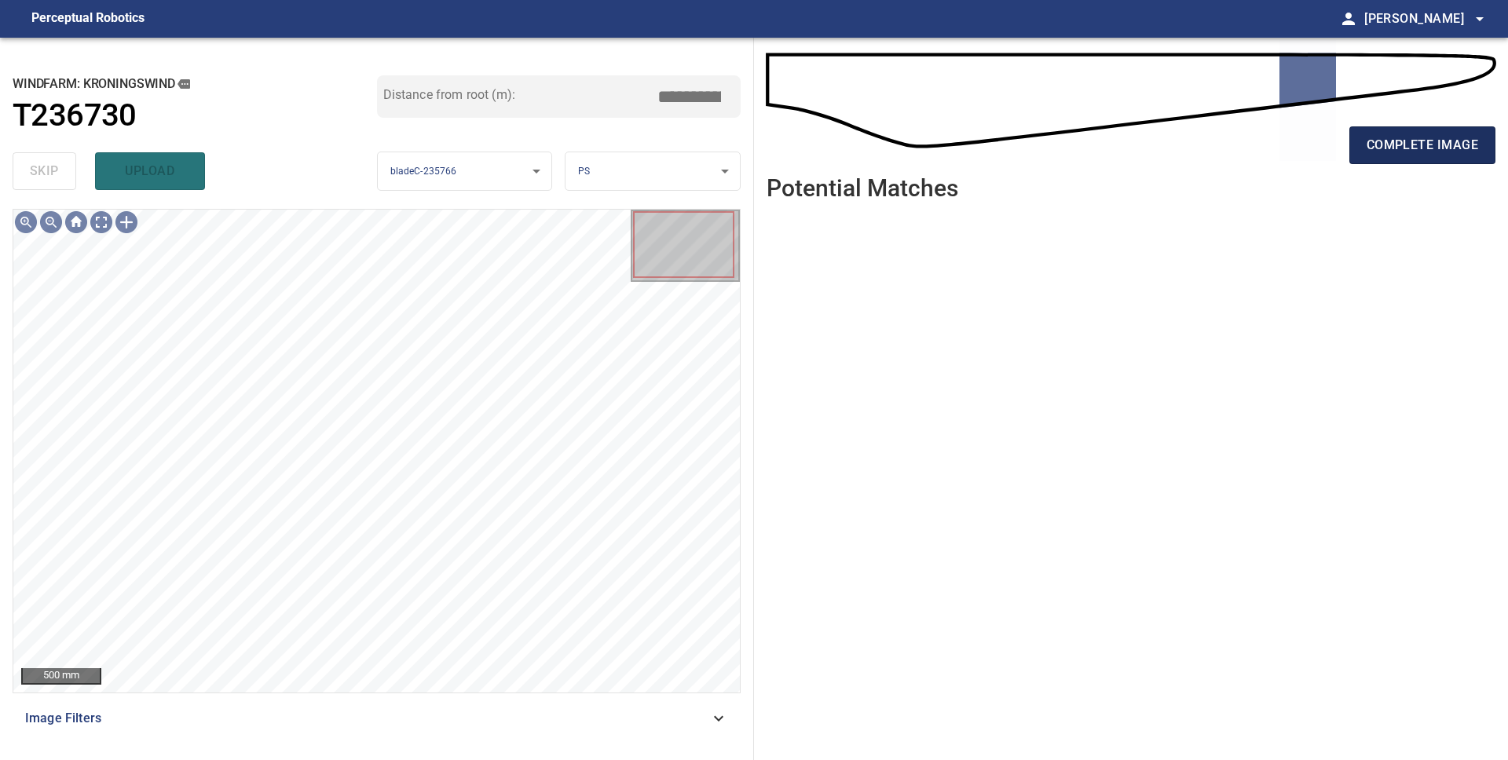
click at [1453, 148] on span "complete image" at bounding box center [1421, 145] width 111 height 22
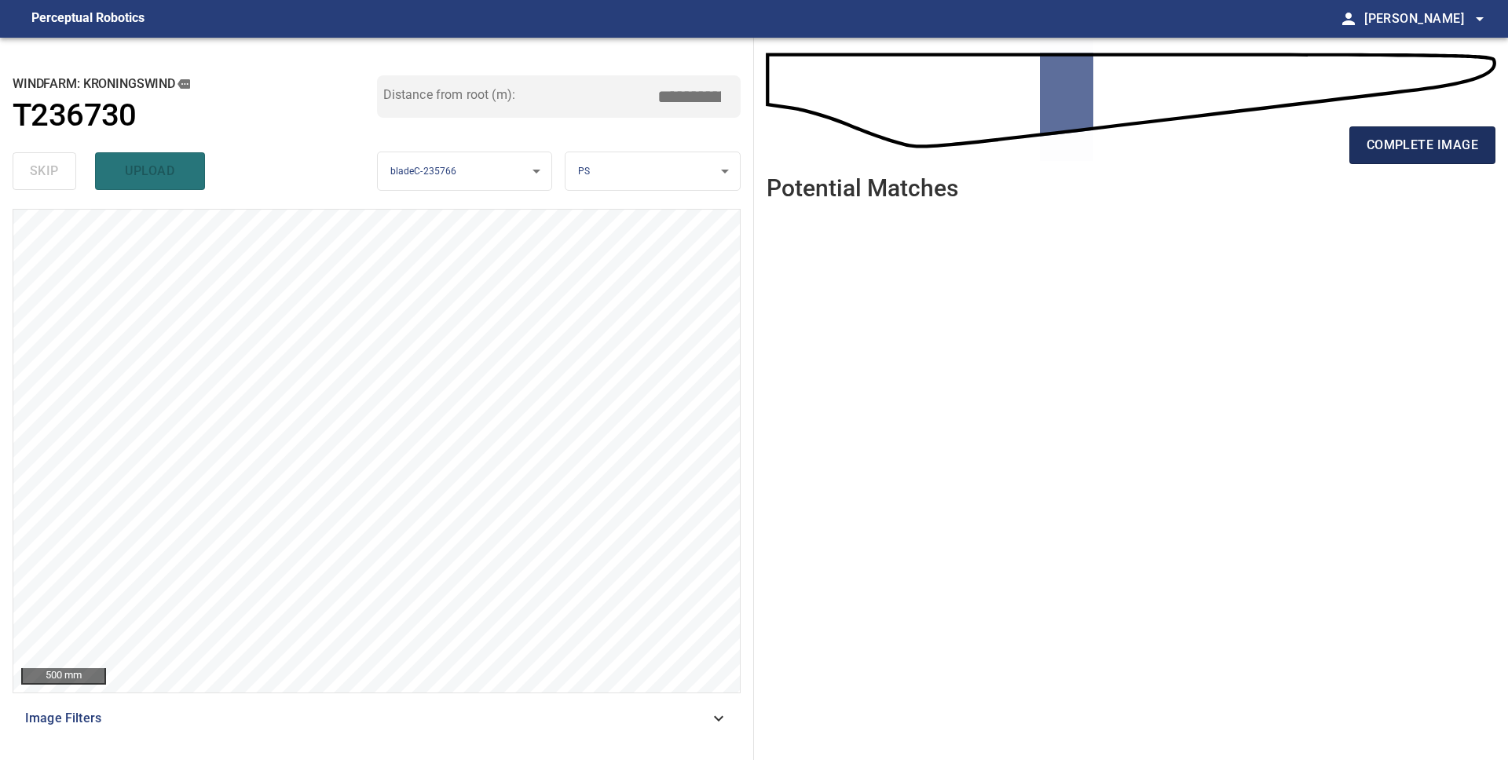
click at [1406, 159] on button "complete image" at bounding box center [1422, 145] width 146 height 38
click at [1450, 149] on span "complete image" at bounding box center [1421, 145] width 111 height 22
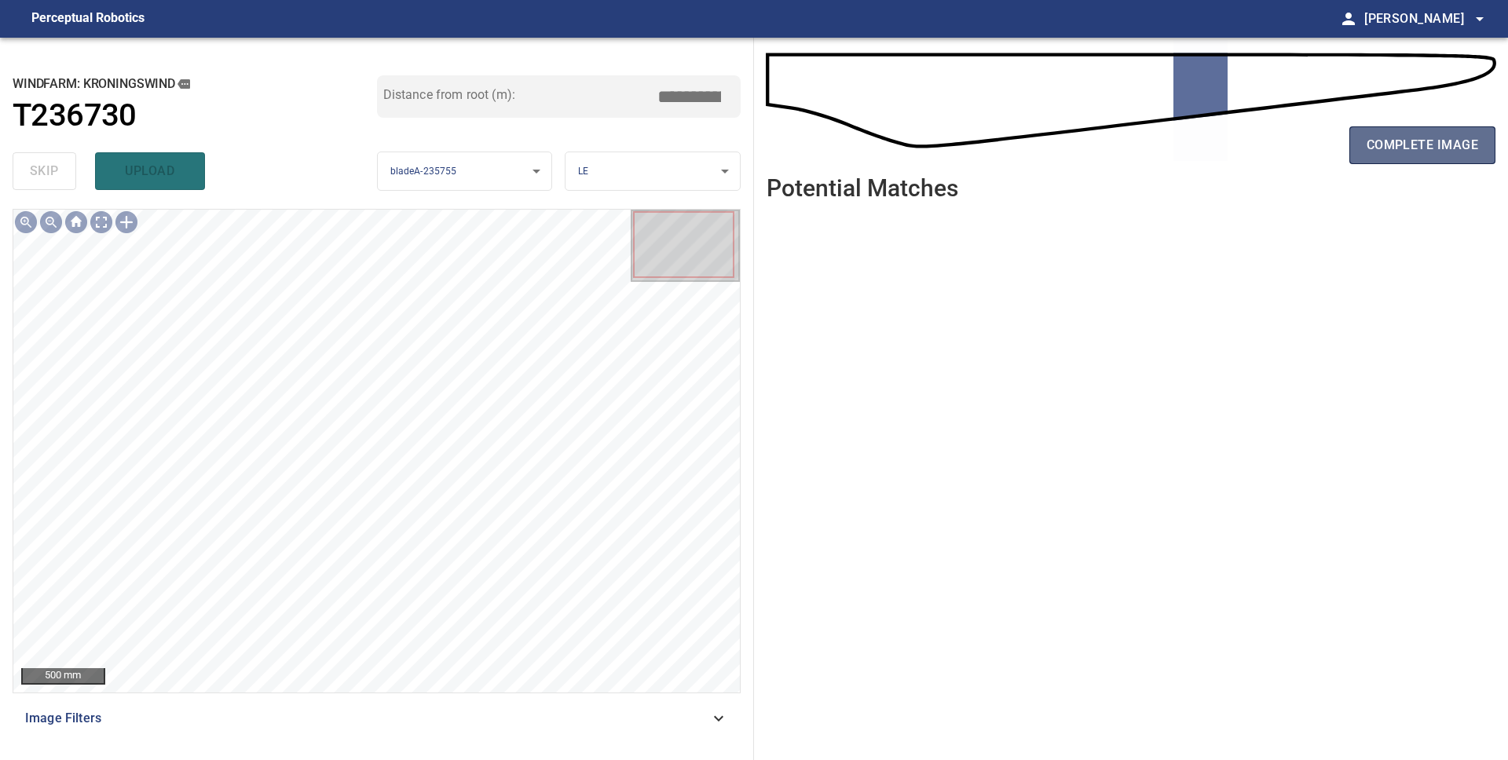
click at [1432, 158] on button "complete image" at bounding box center [1422, 145] width 146 height 38
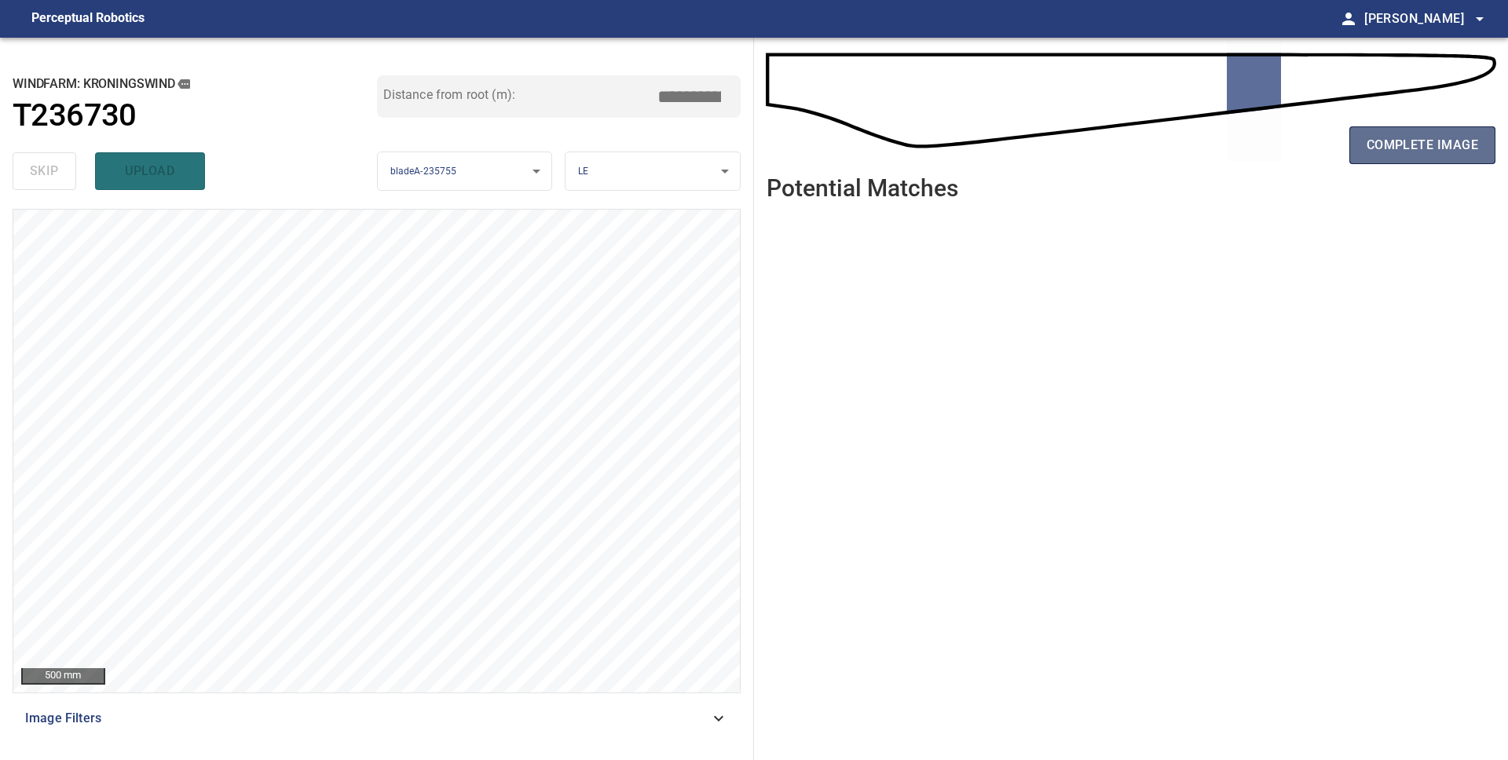
click at [1430, 151] on span "complete image" at bounding box center [1421, 145] width 111 height 22
click at [1431, 151] on span "complete image" at bounding box center [1421, 145] width 111 height 22
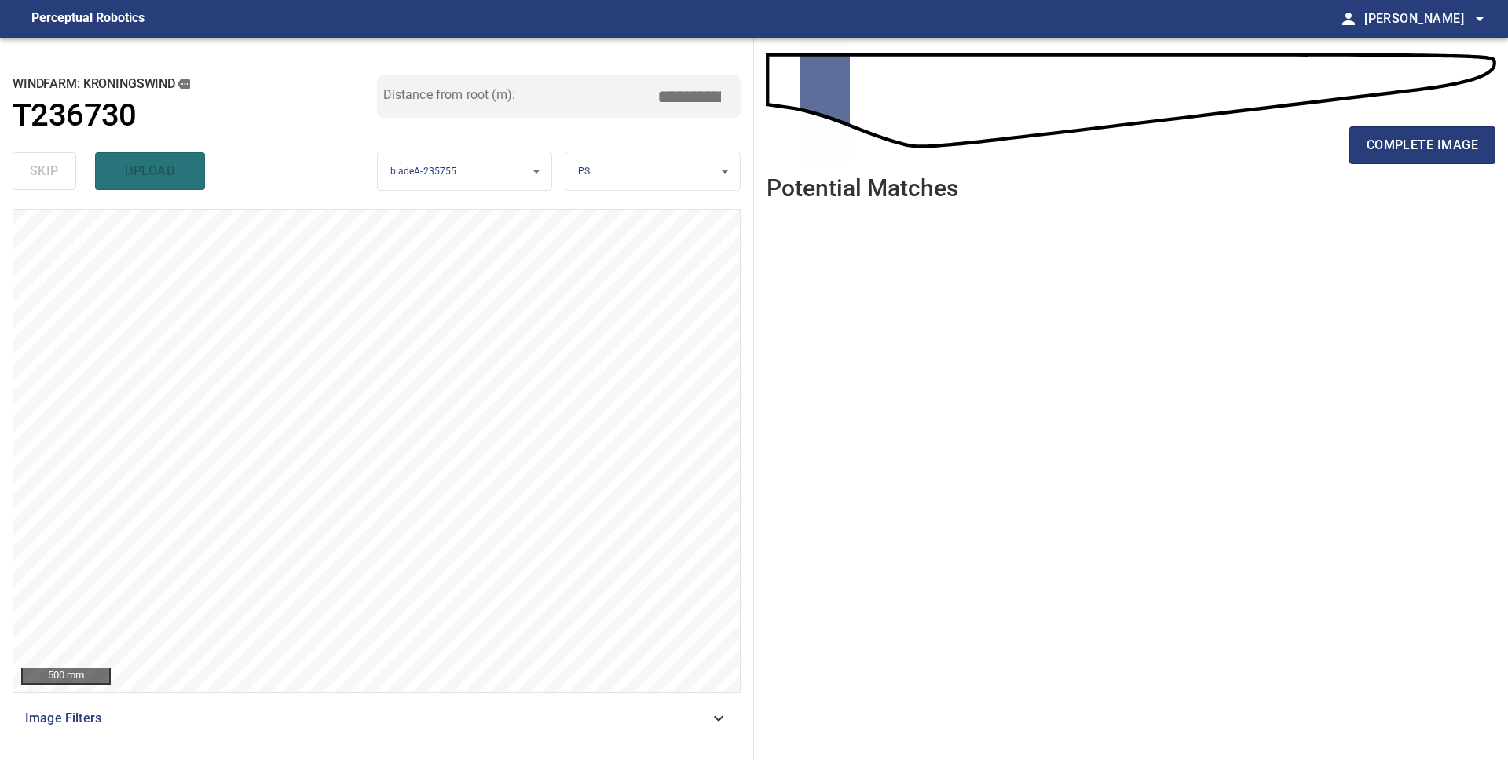
click at [1431, 151] on span "complete image" at bounding box center [1421, 145] width 111 height 22
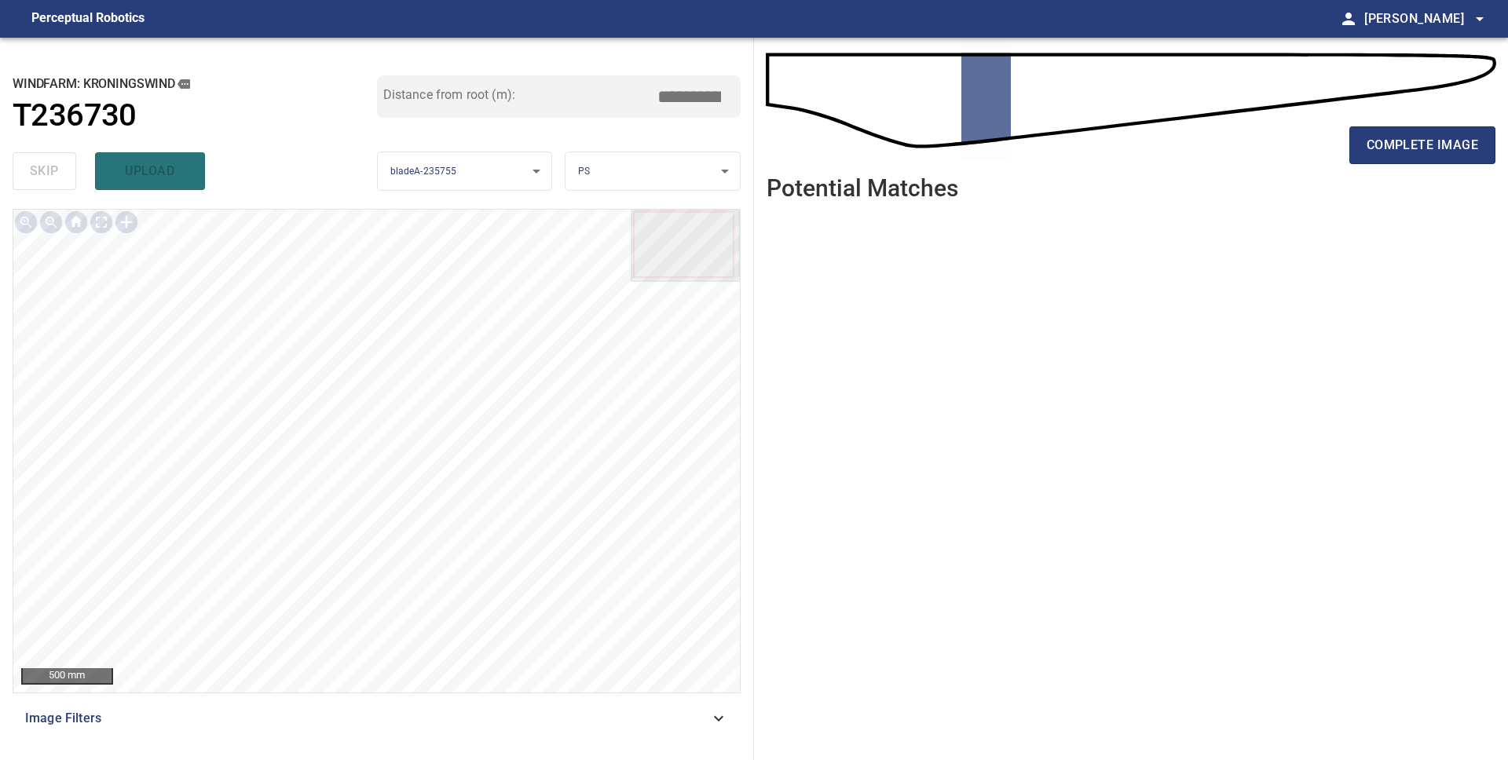
click at [1431, 151] on span "complete image" at bounding box center [1421, 145] width 111 height 22
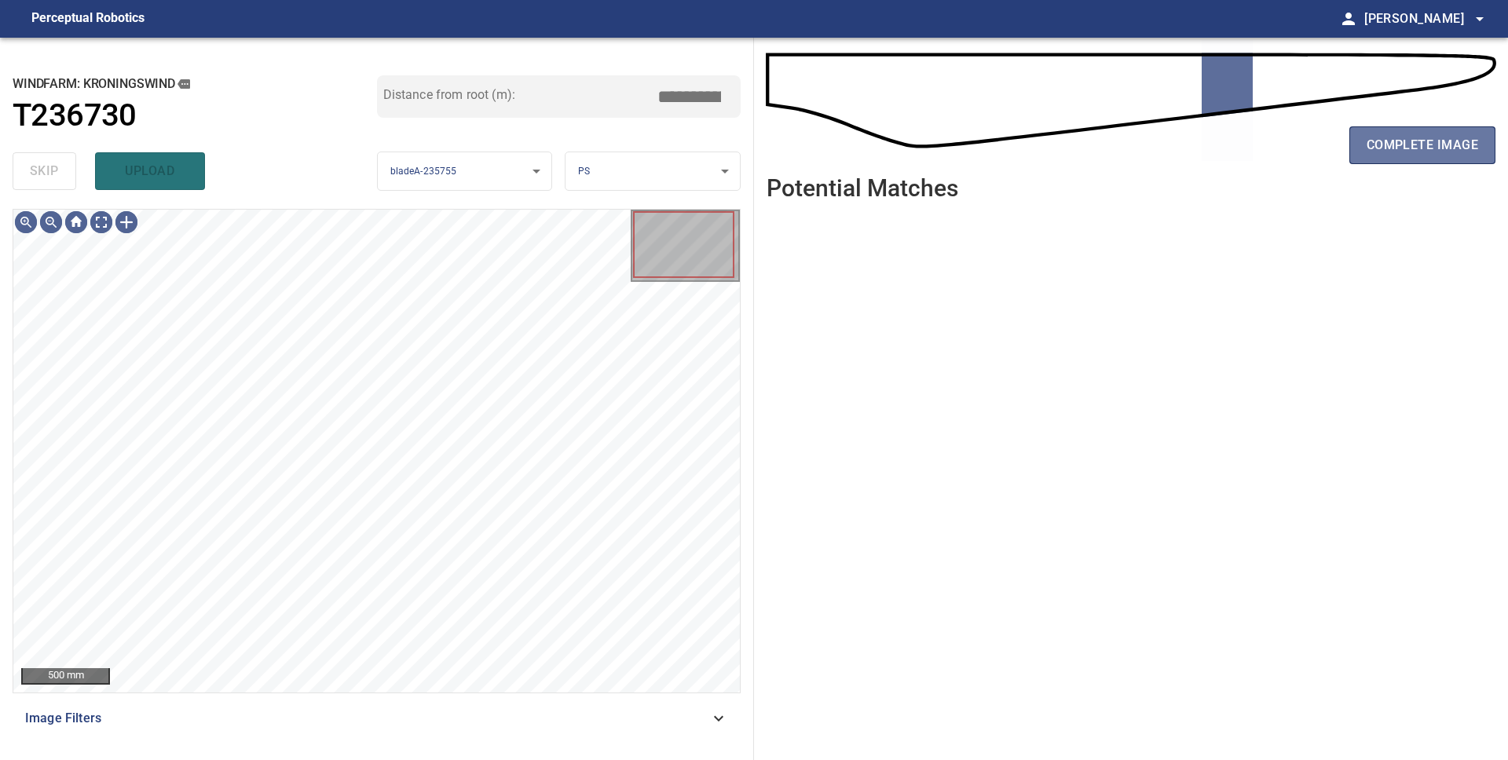
click at [1431, 151] on span "complete image" at bounding box center [1421, 145] width 111 height 22
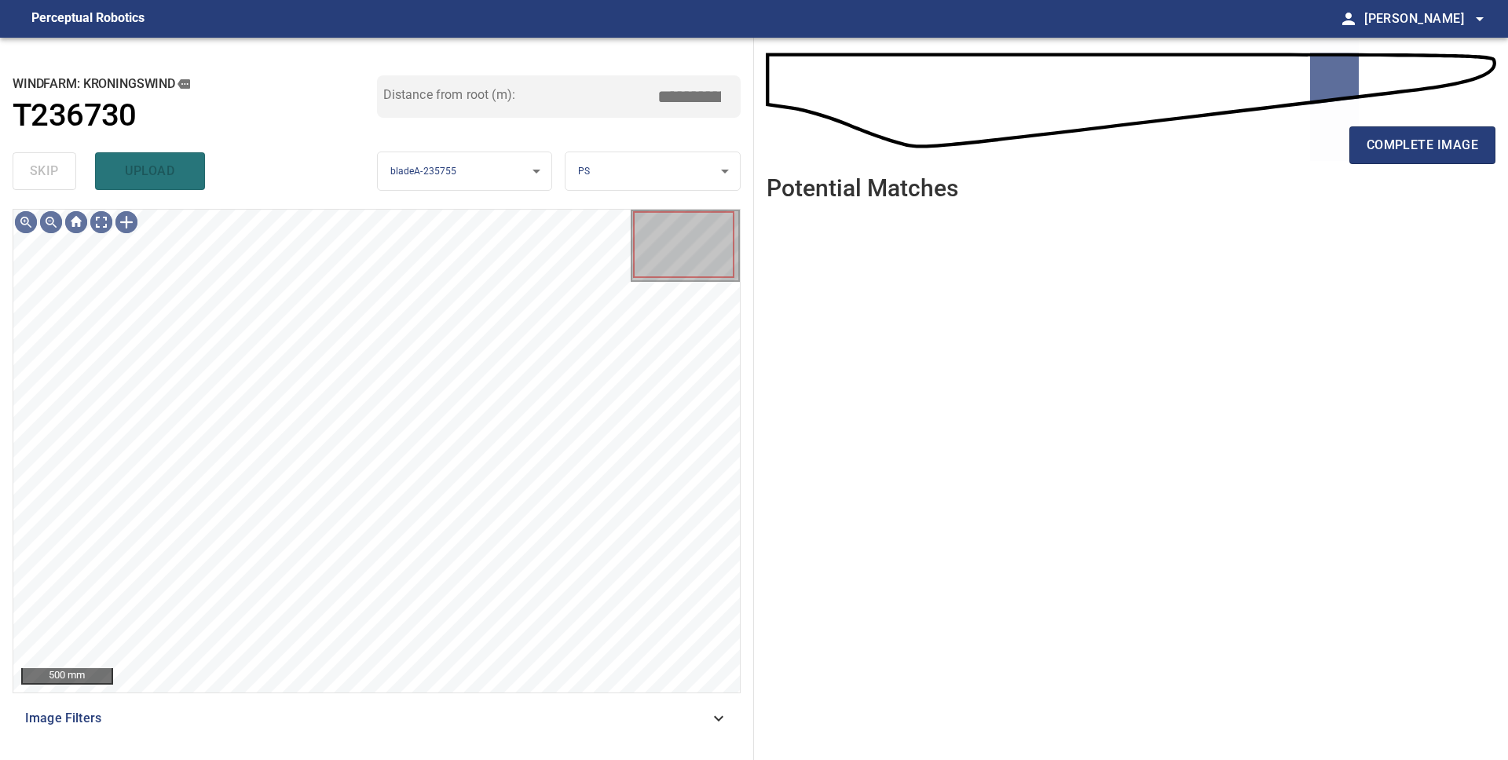
click at [1431, 151] on span "complete image" at bounding box center [1421, 145] width 111 height 22
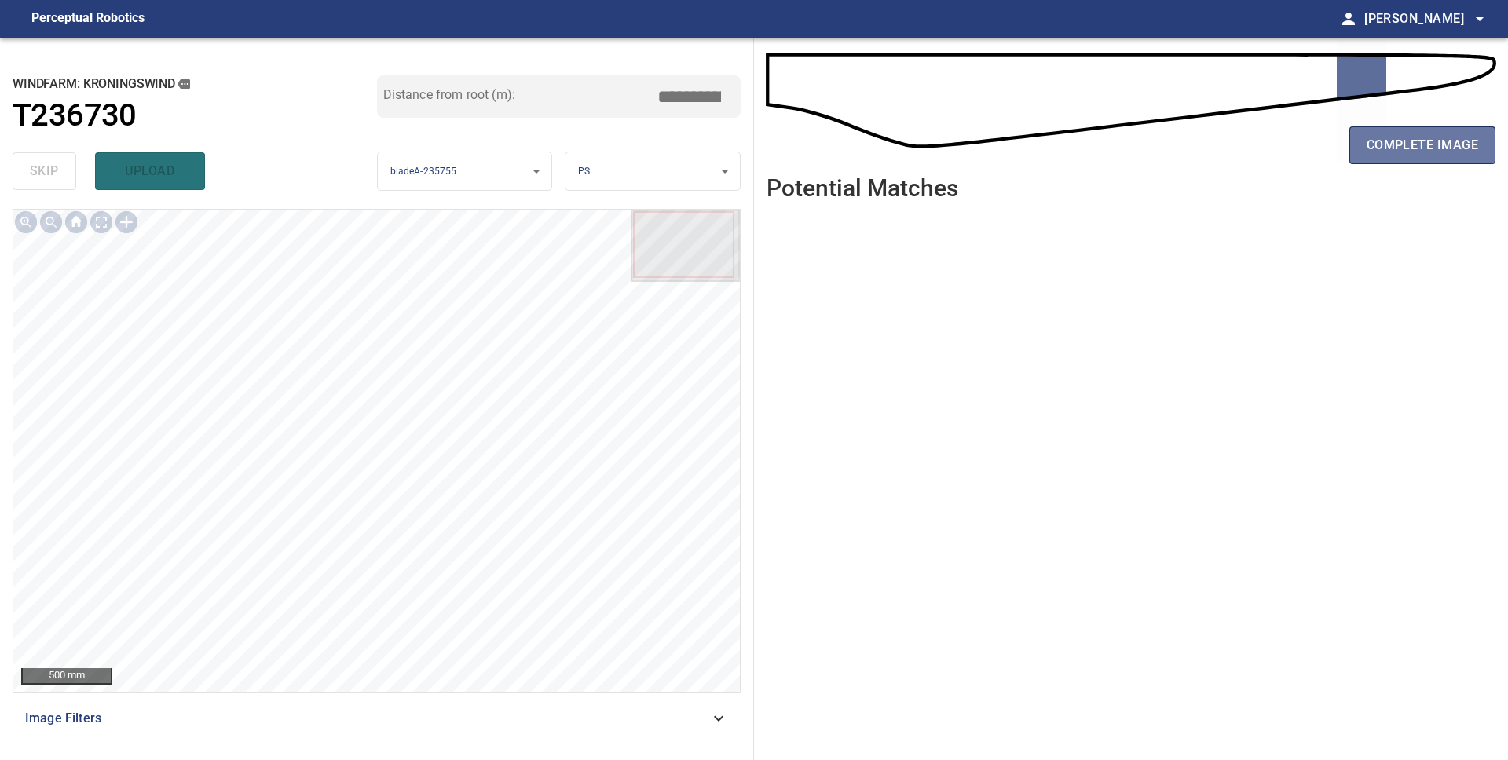
click at [1431, 151] on span "complete image" at bounding box center [1421, 145] width 111 height 22
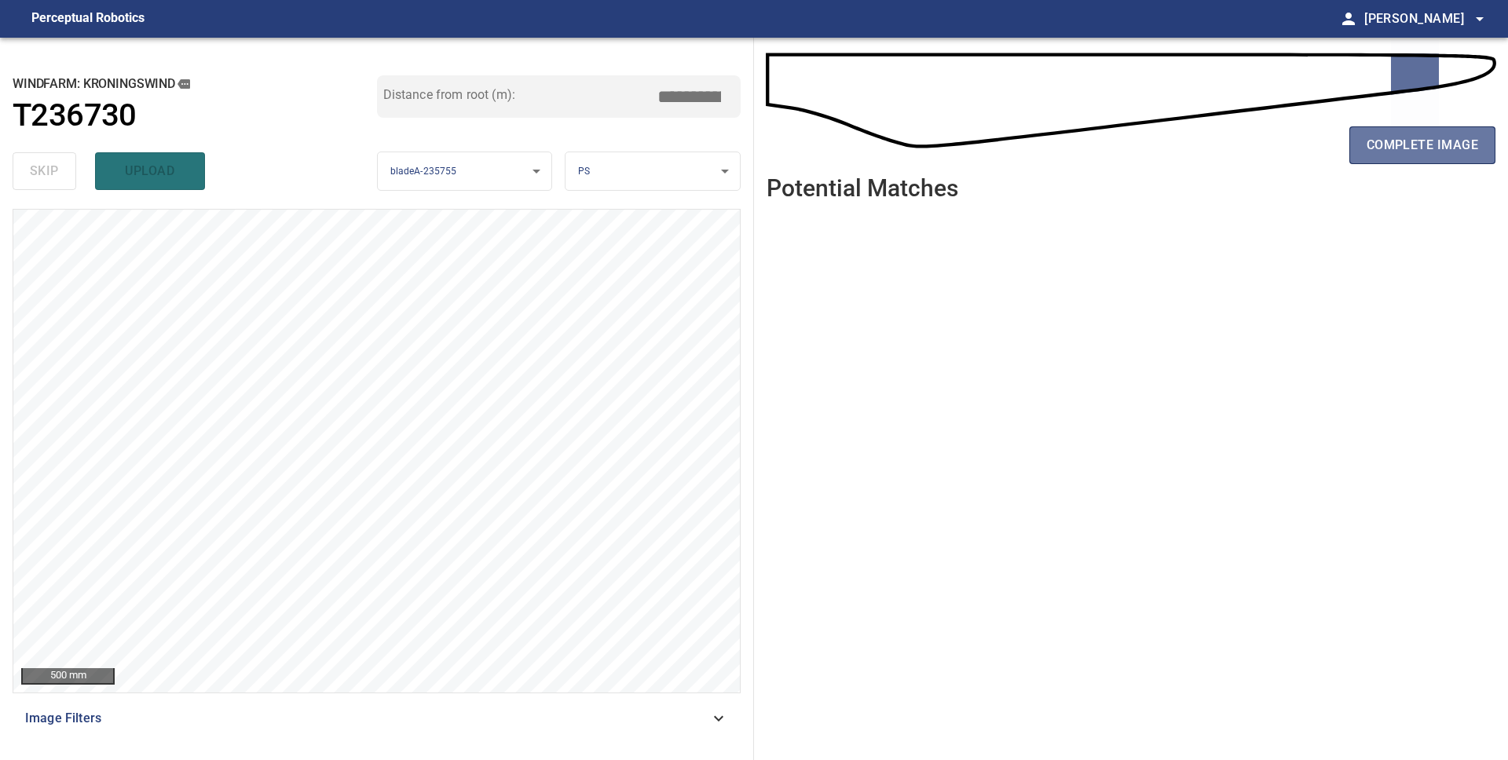
click at [1431, 151] on span "complete image" at bounding box center [1421, 145] width 111 height 22
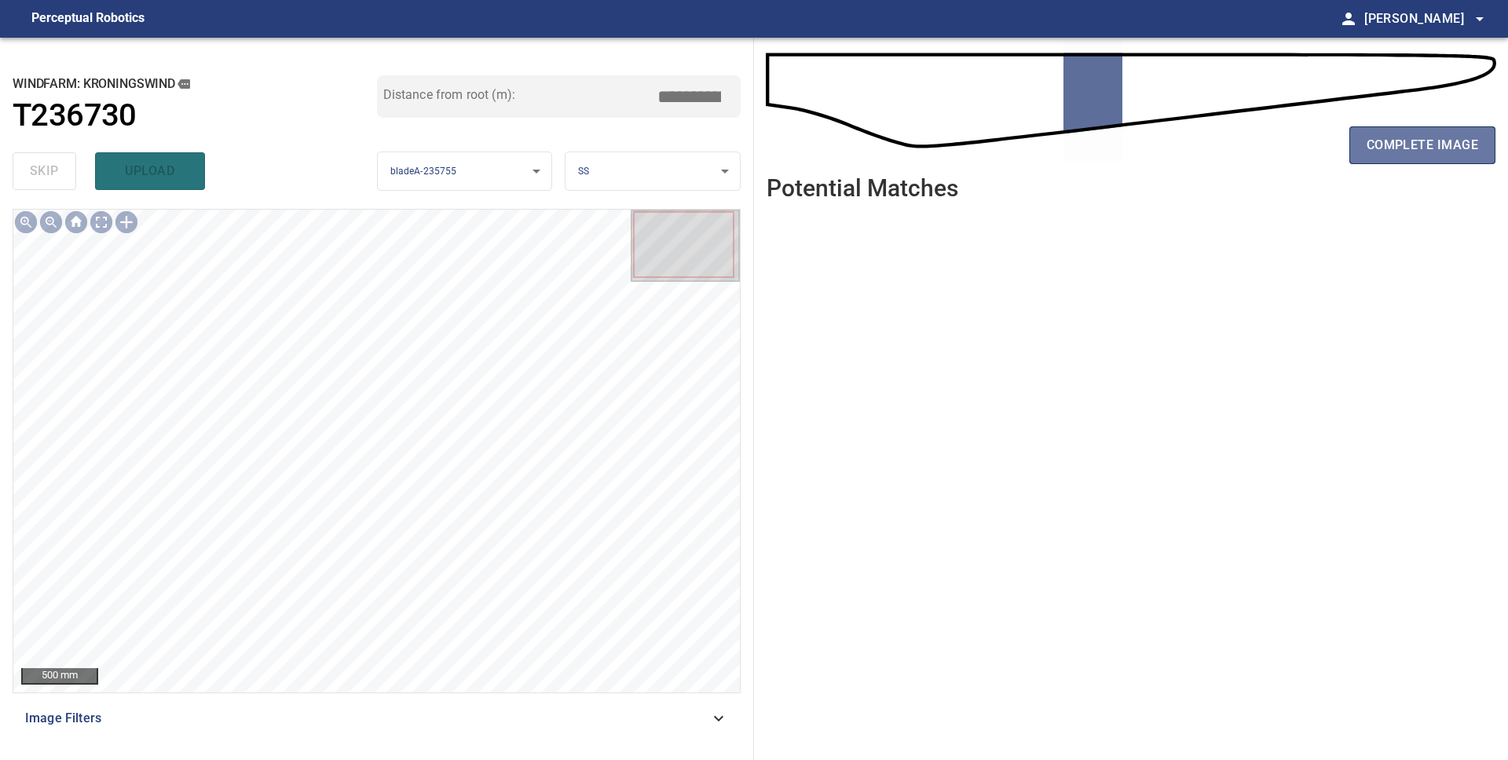
click at [1431, 151] on span "complete image" at bounding box center [1421, 145] width 111 height 22
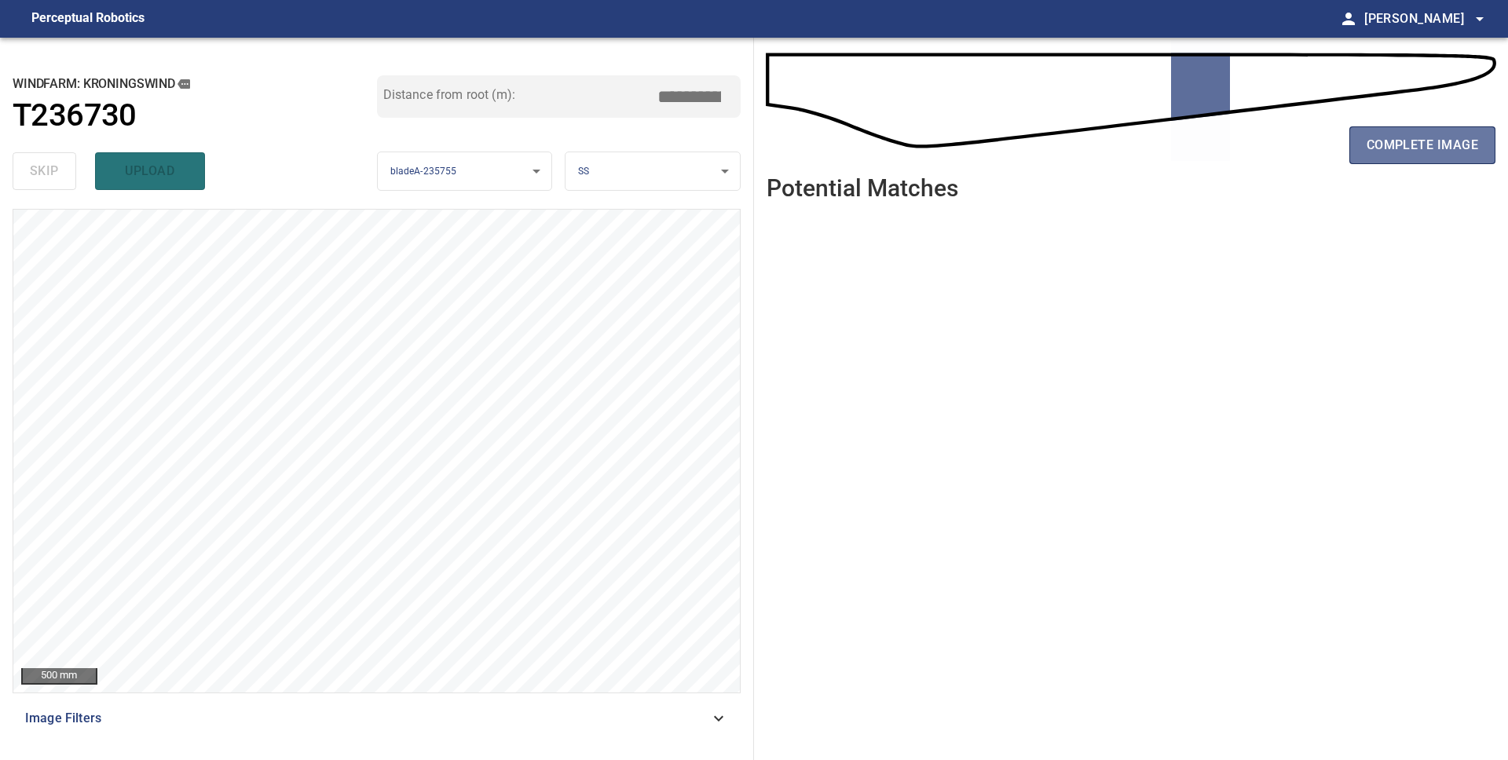
click at [1431, 151] on span "complete image" at bounding box center [1421, 145] width 111 height 22
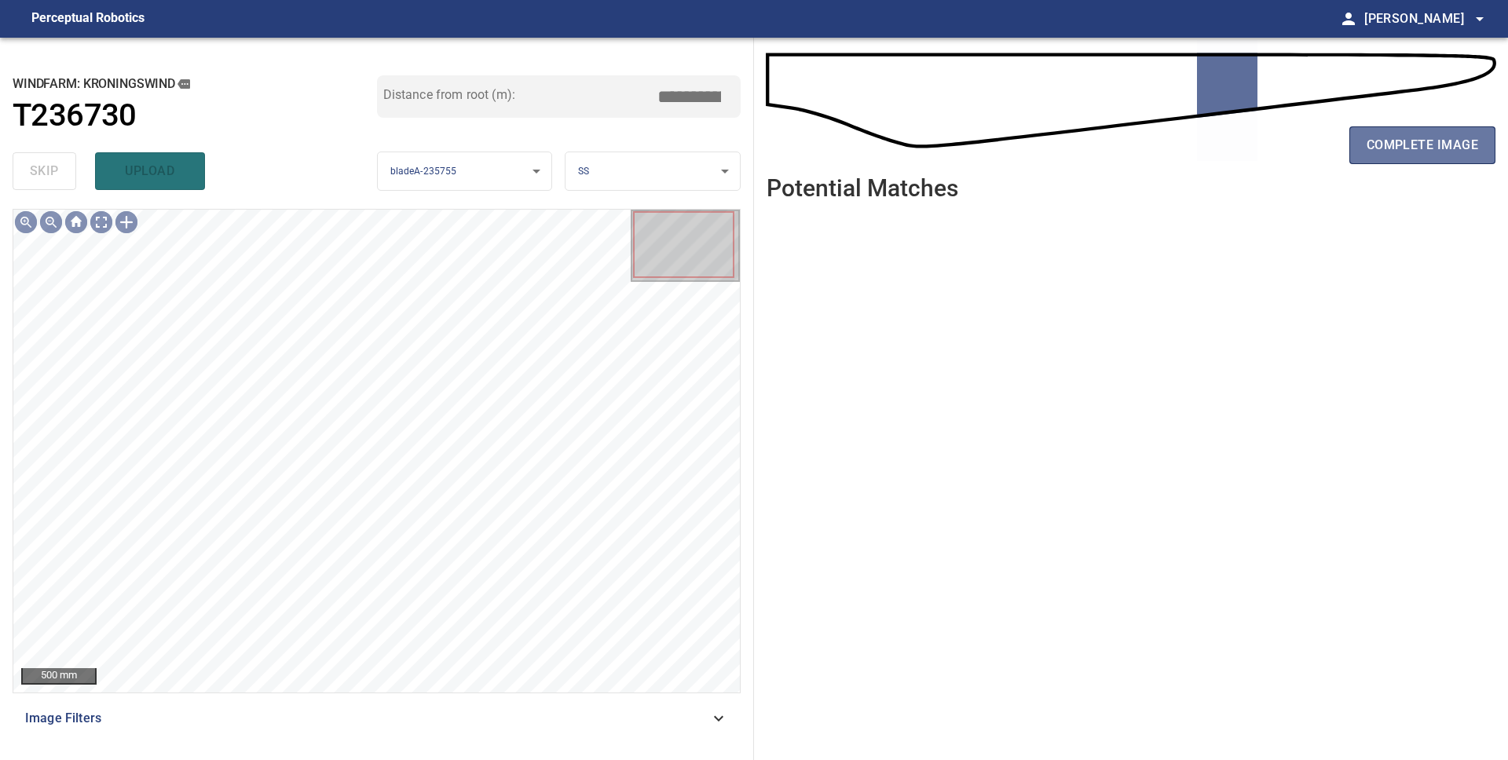
click at [1431, 151] on span "complete image" at bounding box center [1421, 145] width 111 height 22
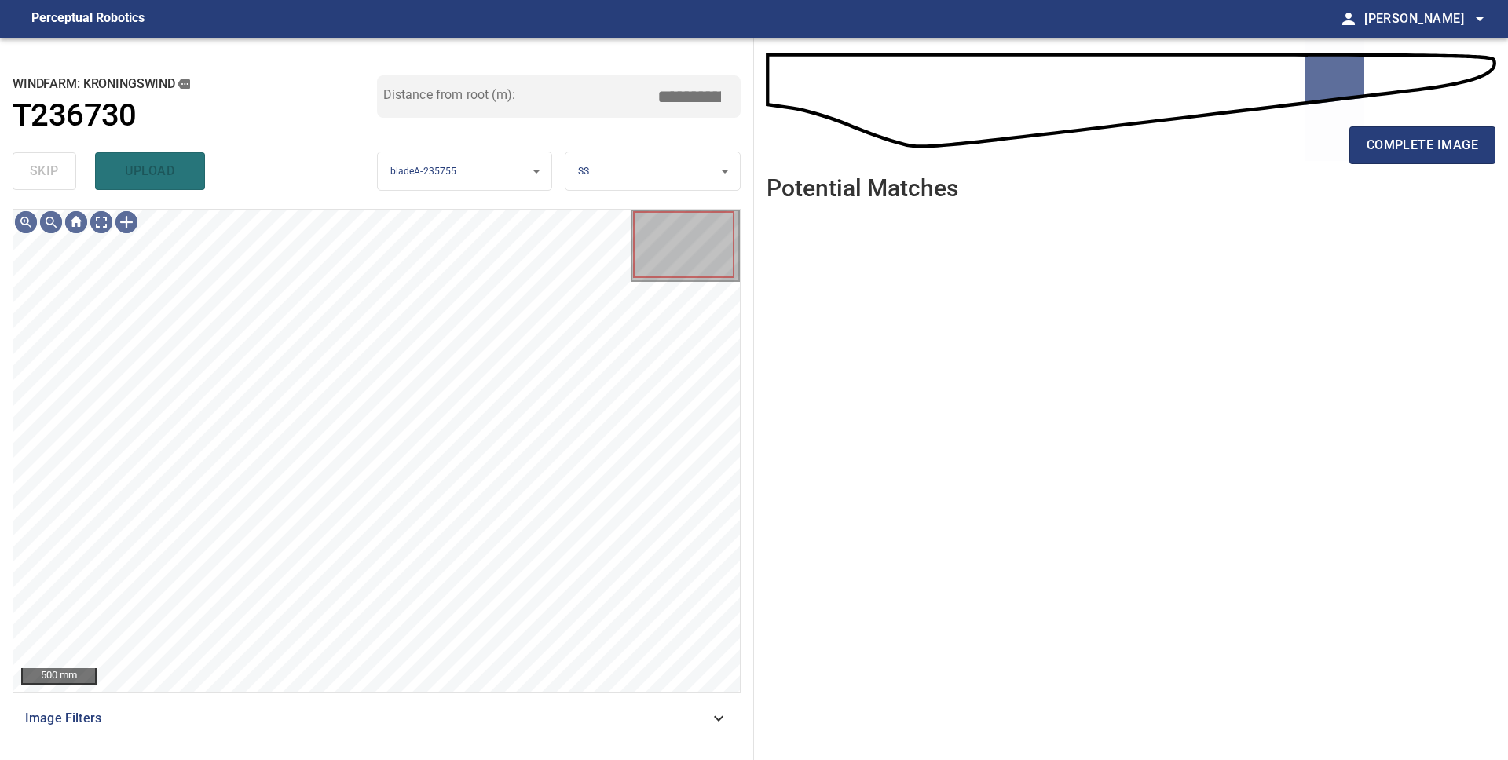
click at [1431, 151] on span "complete image" at bounding box center [1421, 145] width 111 height 22
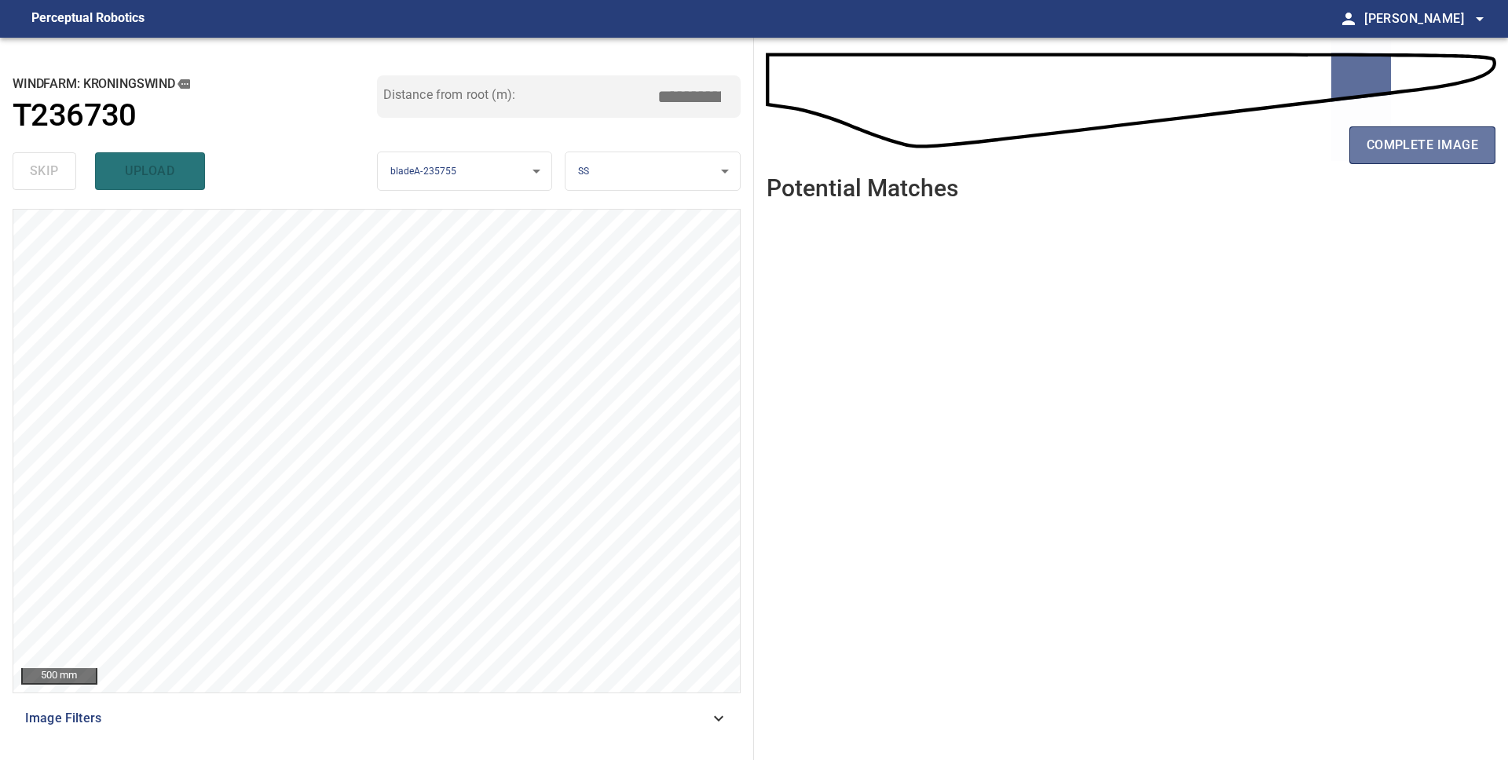
click at [1431, 151] on span "complete image" at bounding box center [1421, 145] width 111 height 22
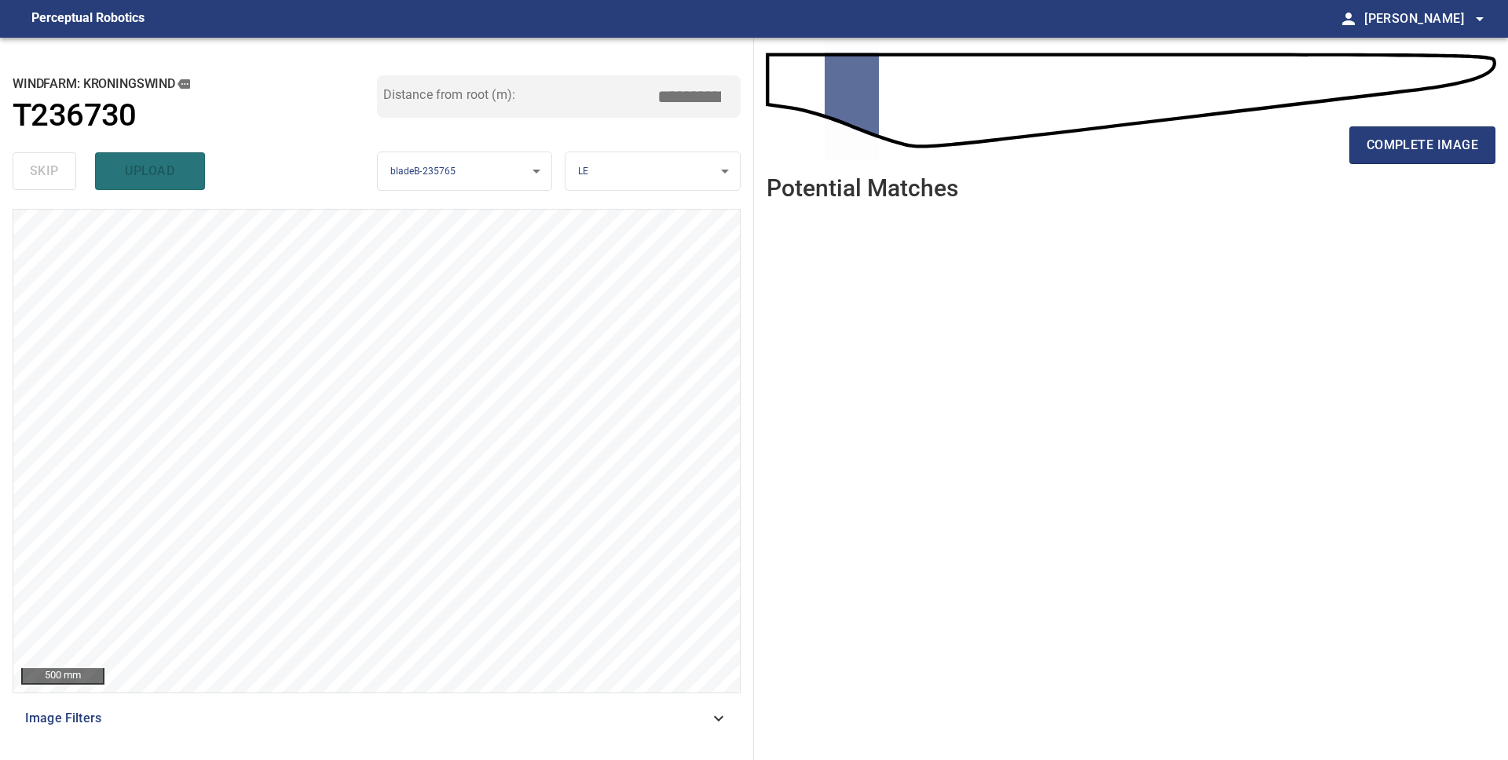
click at [1431, 151] on span "complete image" at bounding box center [1421, 145] width 111 height 22
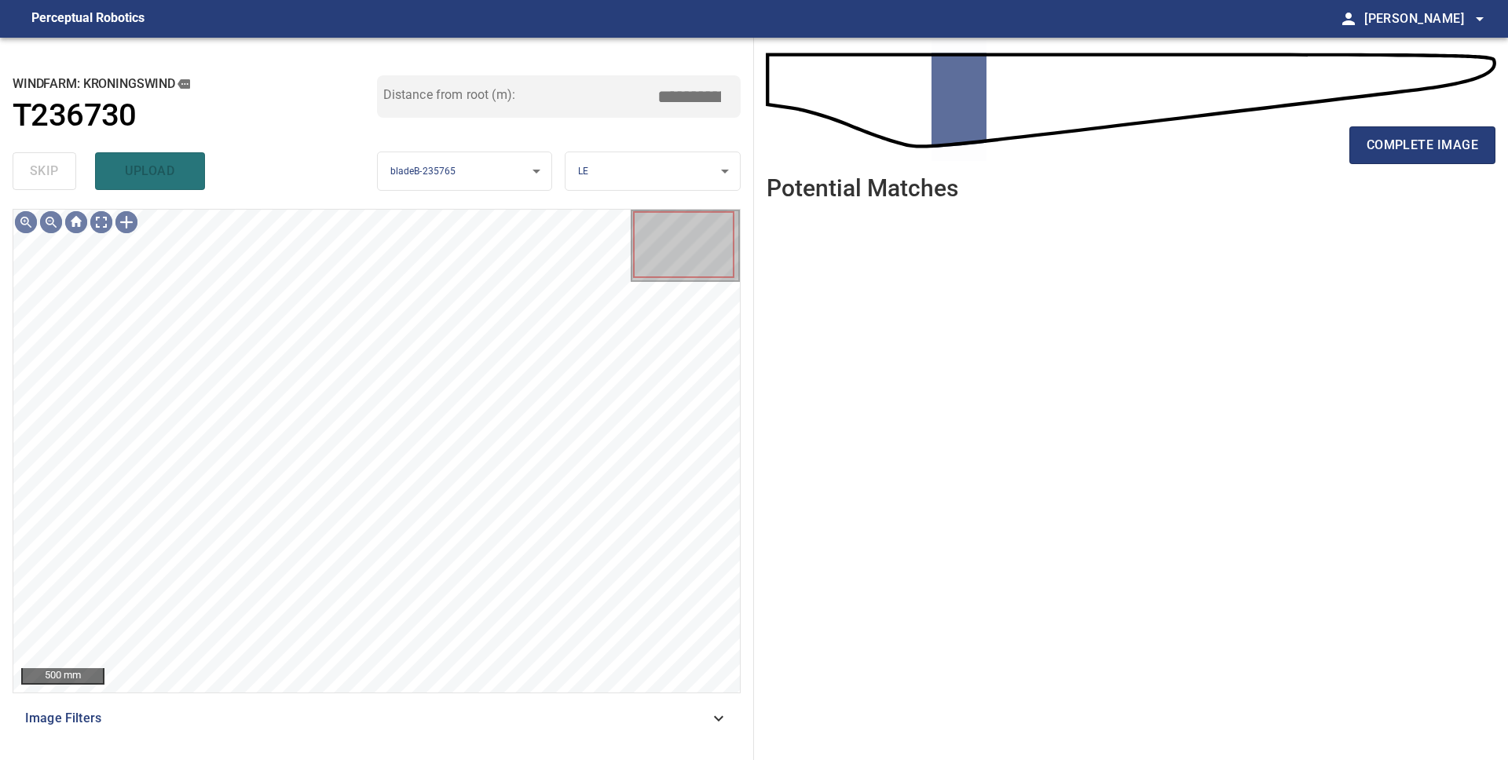
click at [1431, 151] on span "complete image" at bounding box center [1421, 145] width 111 height 22
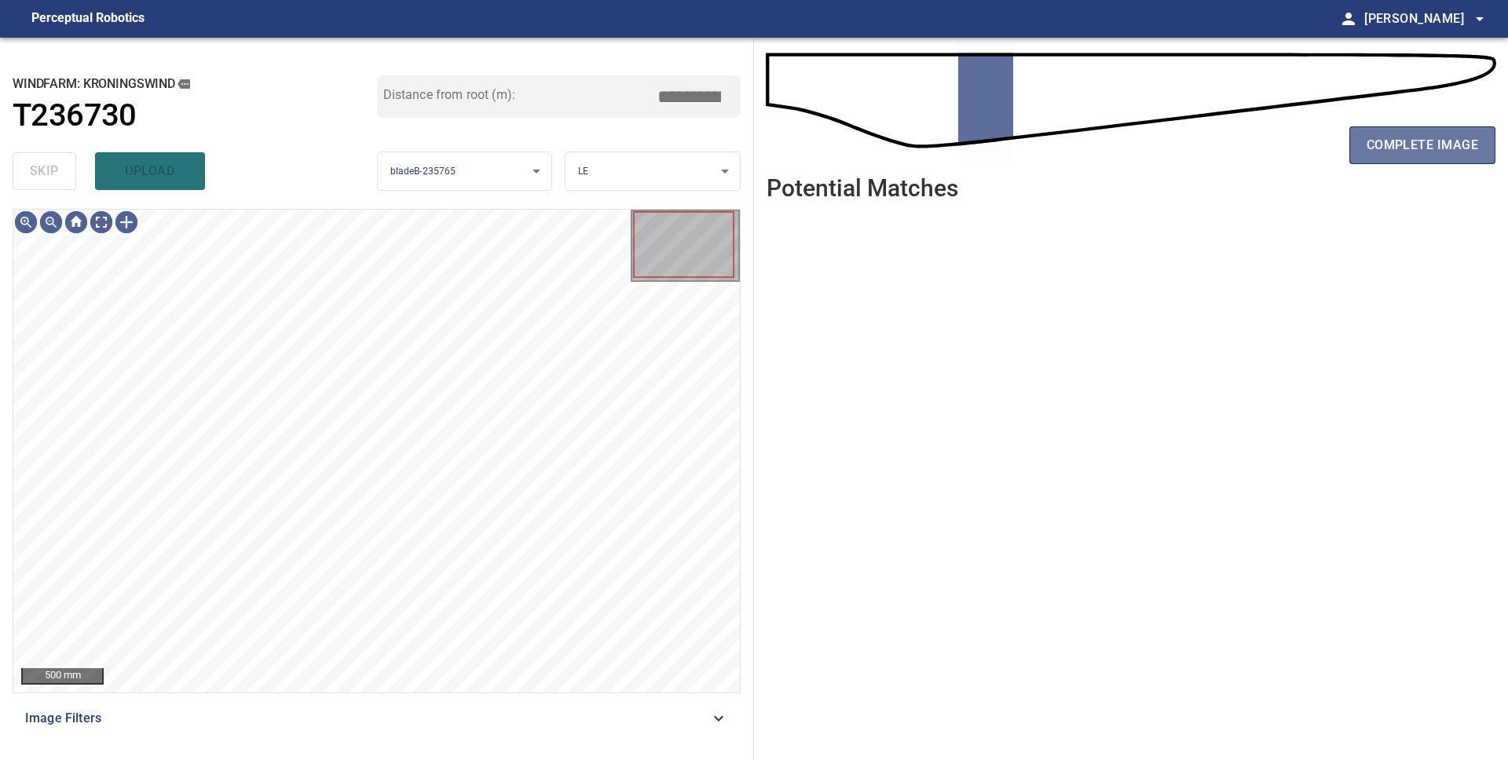
click at [1431, 151] on span "complete image" at bounding box center [1421, 145] width 111 height 22
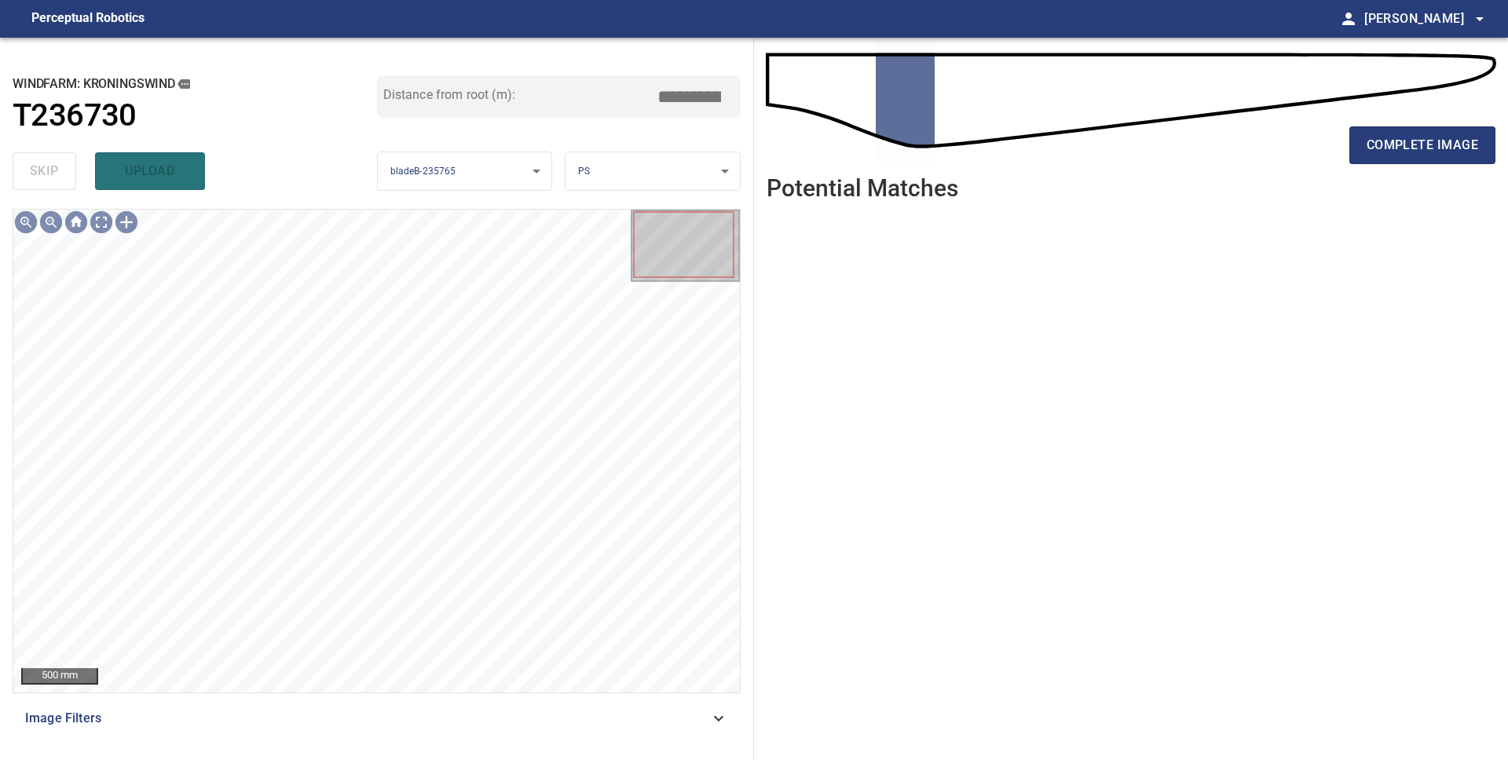
click at [1431, 151] on span "complete image" at bounding box center [1421, 145] width 111 height 22
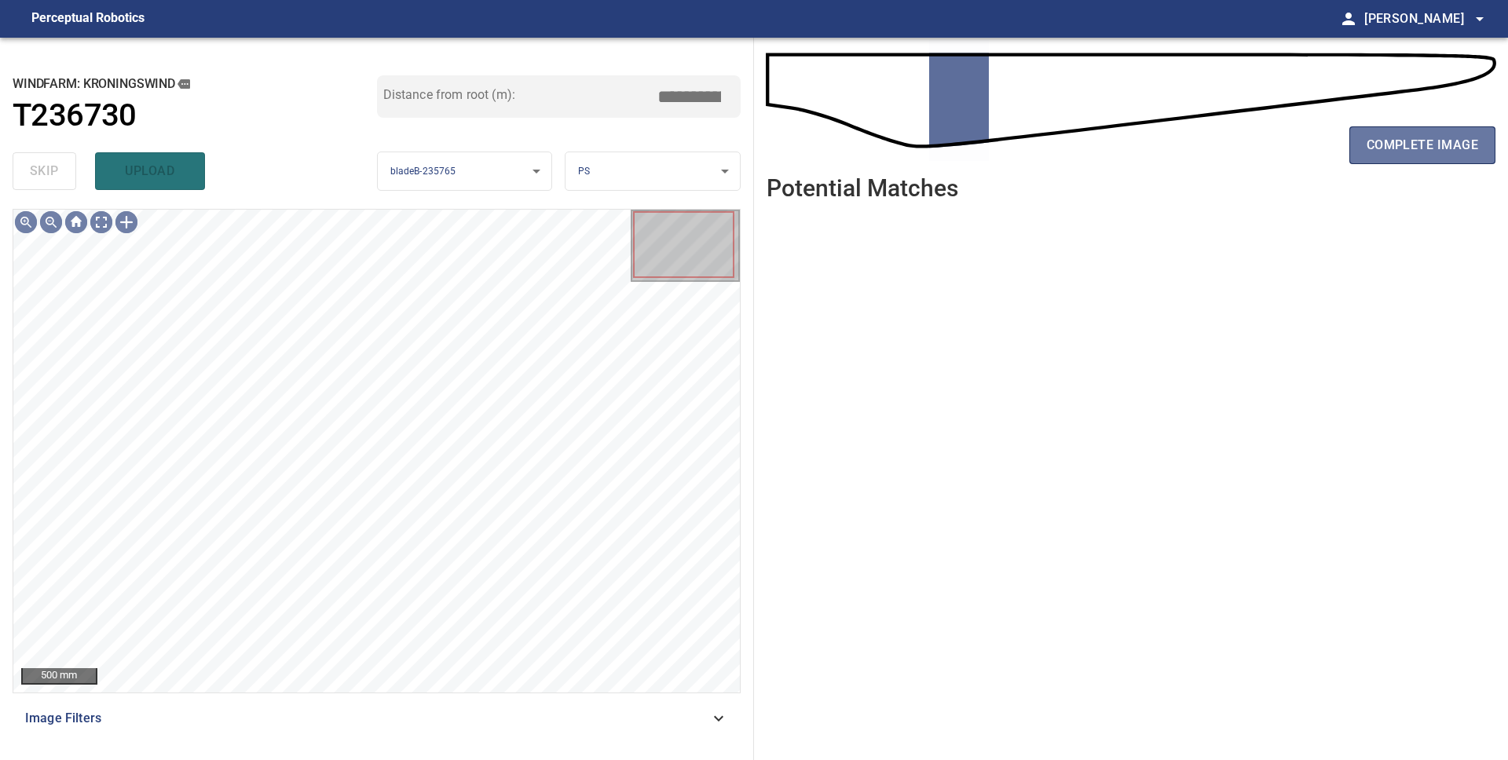
click at [1431, 151] on span "complete image" at bounding box center [1421, 145] width 111 height 22
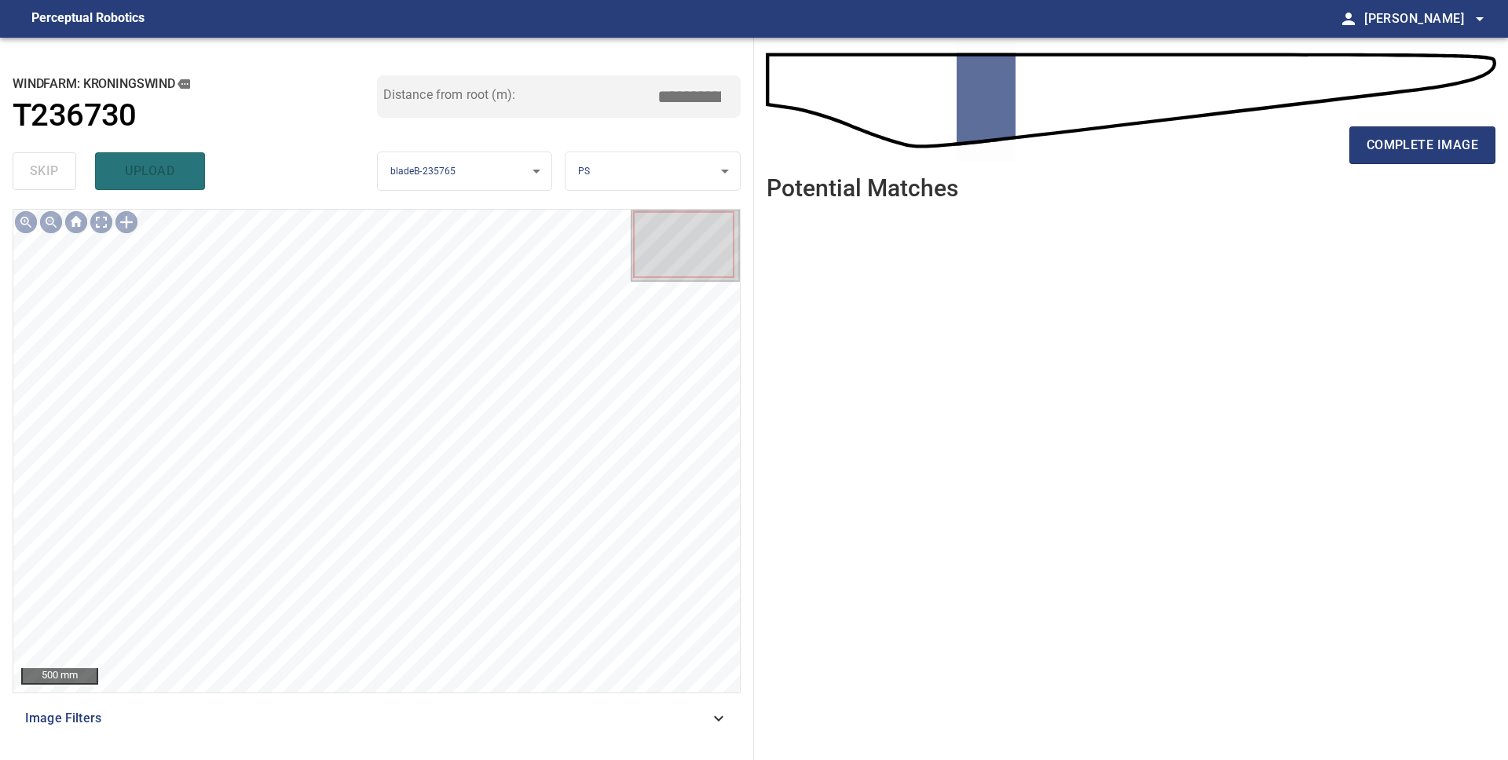
click at [1431, 151] on span "complete image" at bounding box center [1421, 145] width 111 height 22
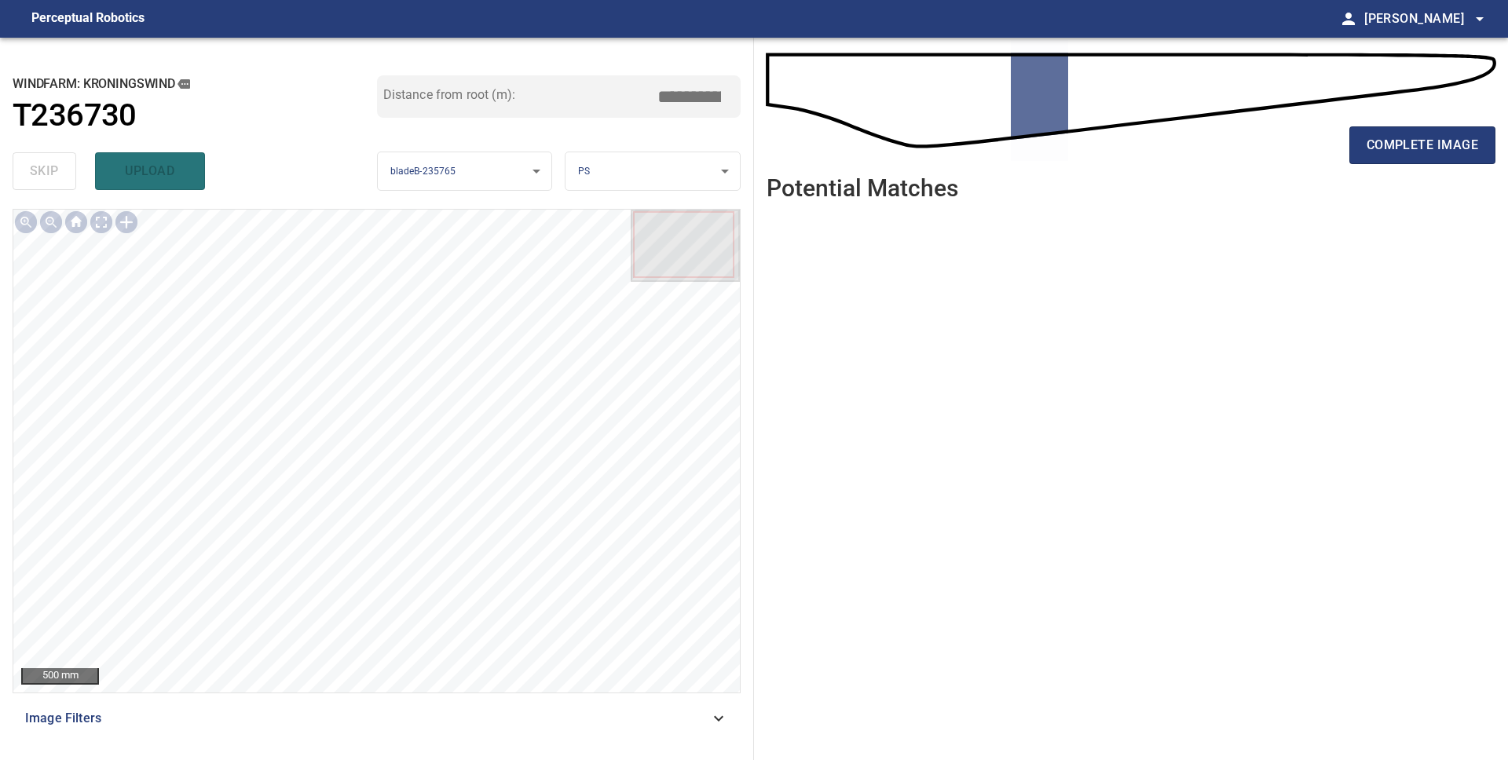
click at [1431, 151] on span "complete image" at bounding box center [1421, 145] width 111 height 22
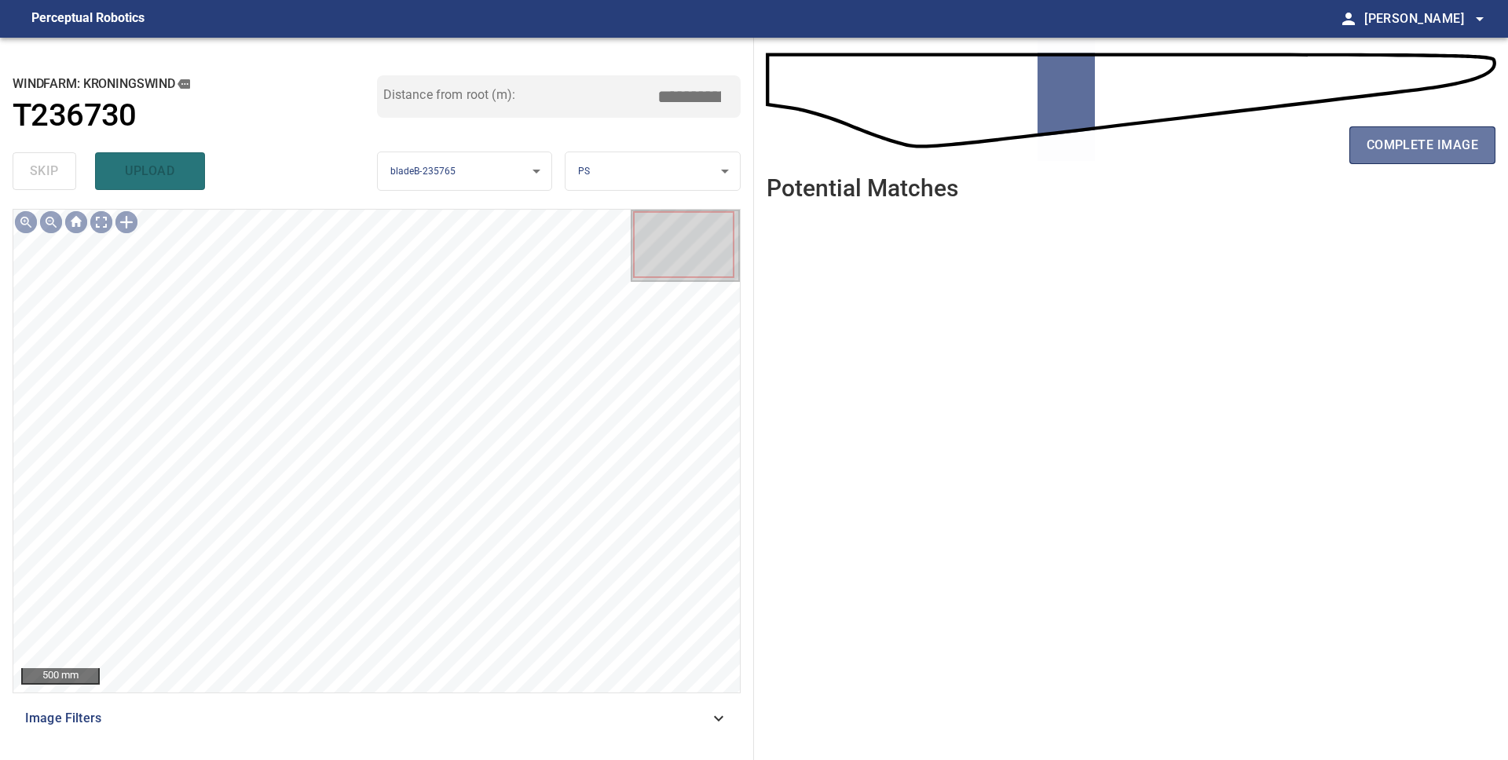
click at [1431, 151] on span "complete image" at bounding box center [1421, 145] width 111 height 22
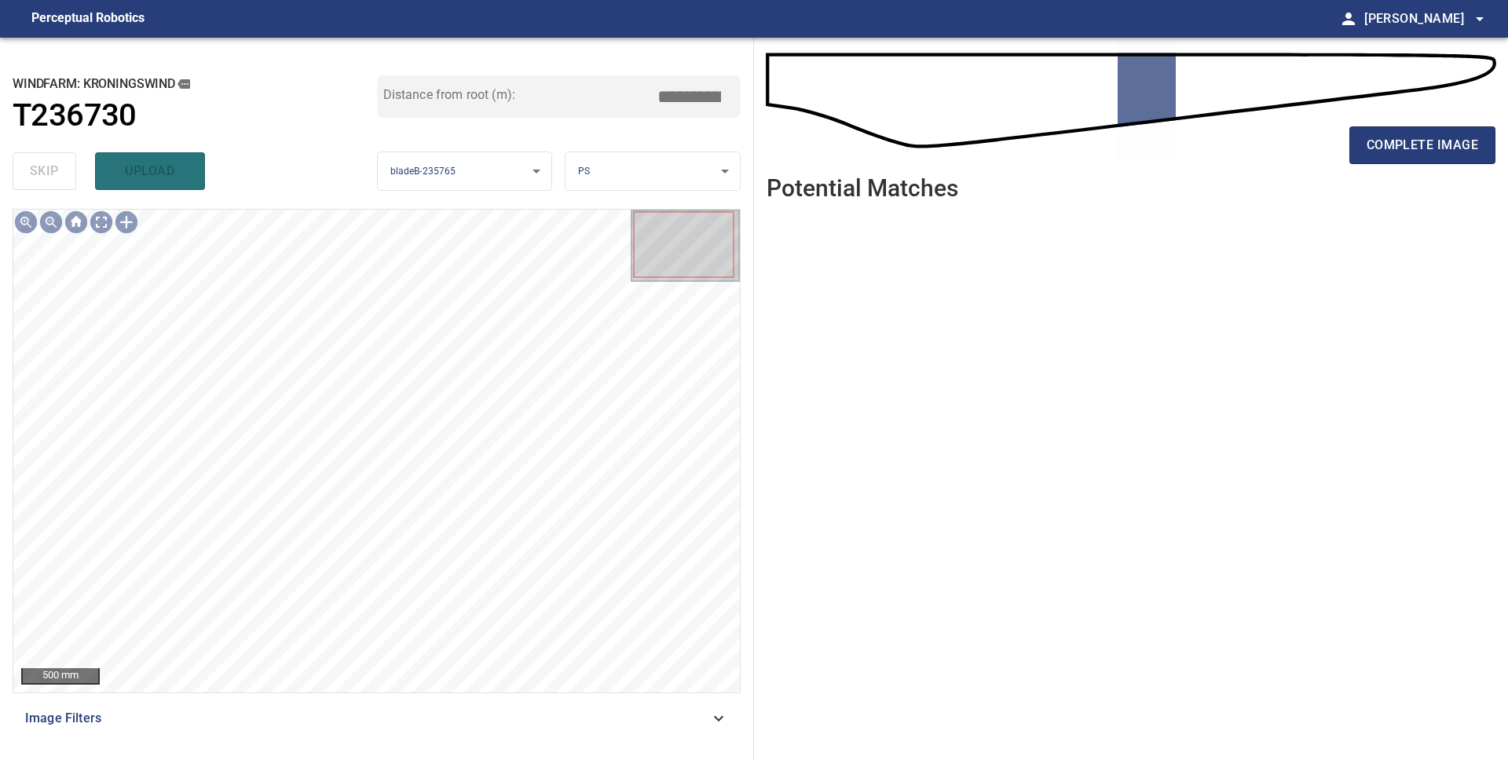
click at [1431, 150] on span "complete image" at bounding box center [1421, 145] width 111 height 22
click at [1431, 151] on span "complete image" at bounding box center [1421, 145] width 111 height 22
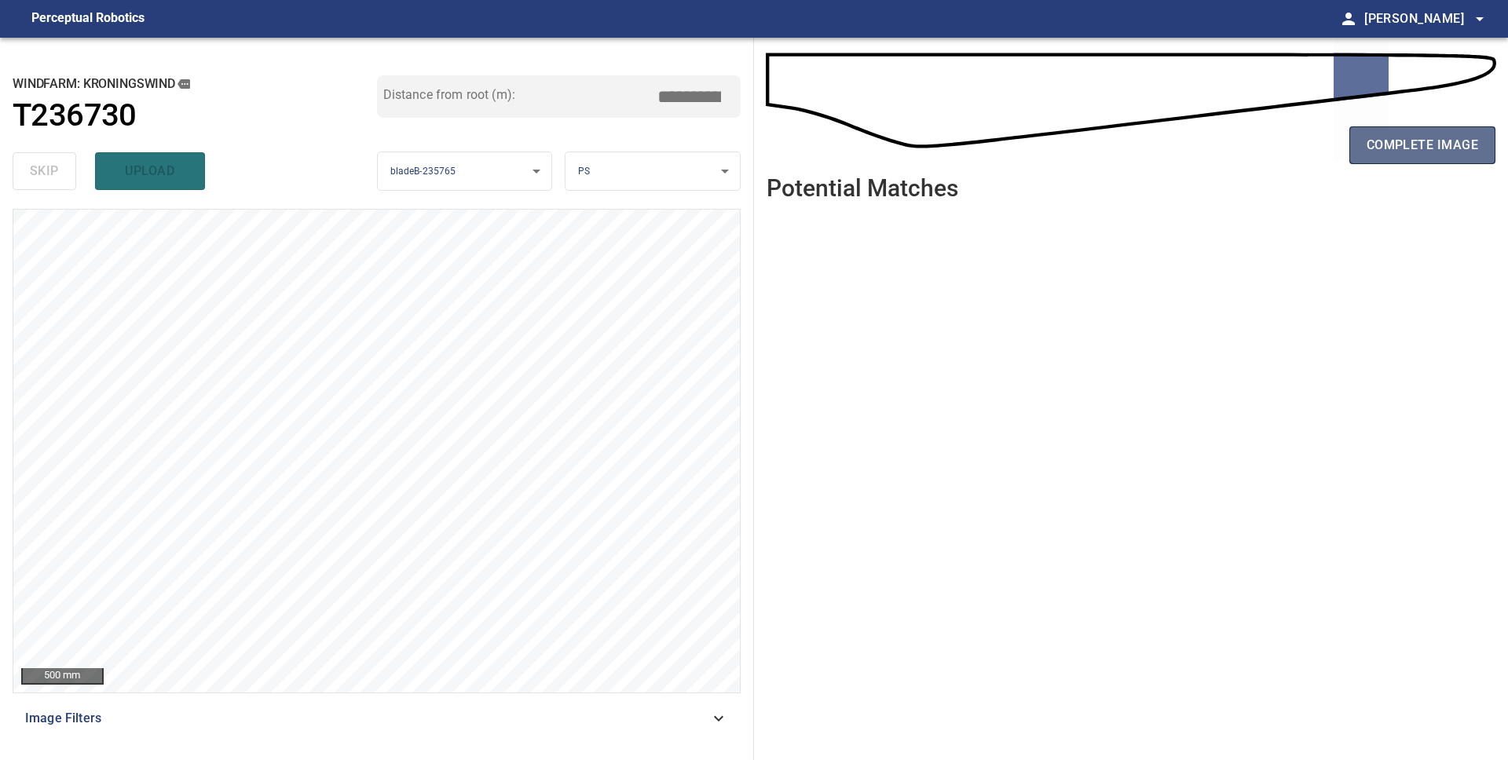
click at [1431, 151] on span "complete image" at bounding box center [1421, 145] width 111 height 22
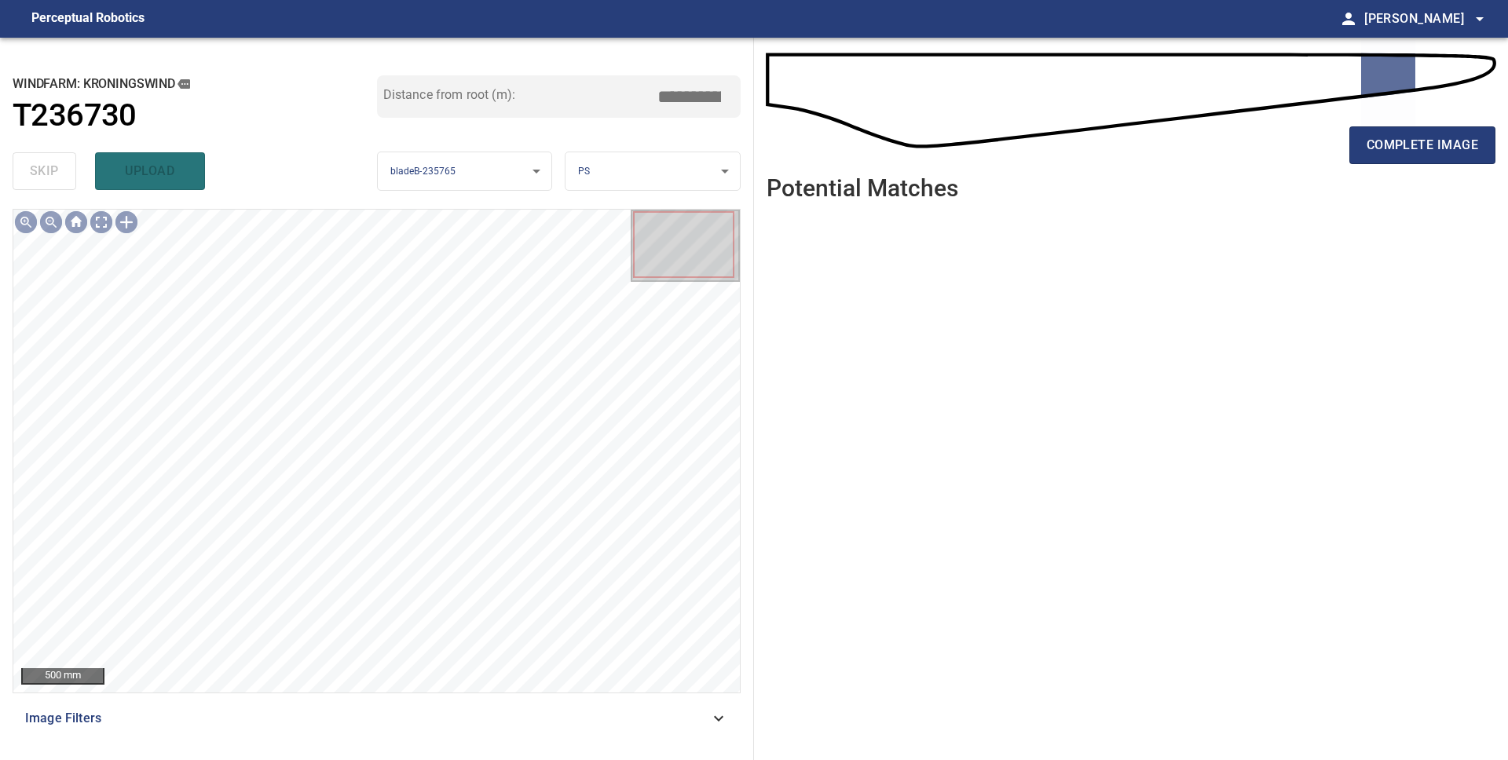
click at [1431, 151] on span "complete image" at bounding box center [1421, 145] width 111 height 22
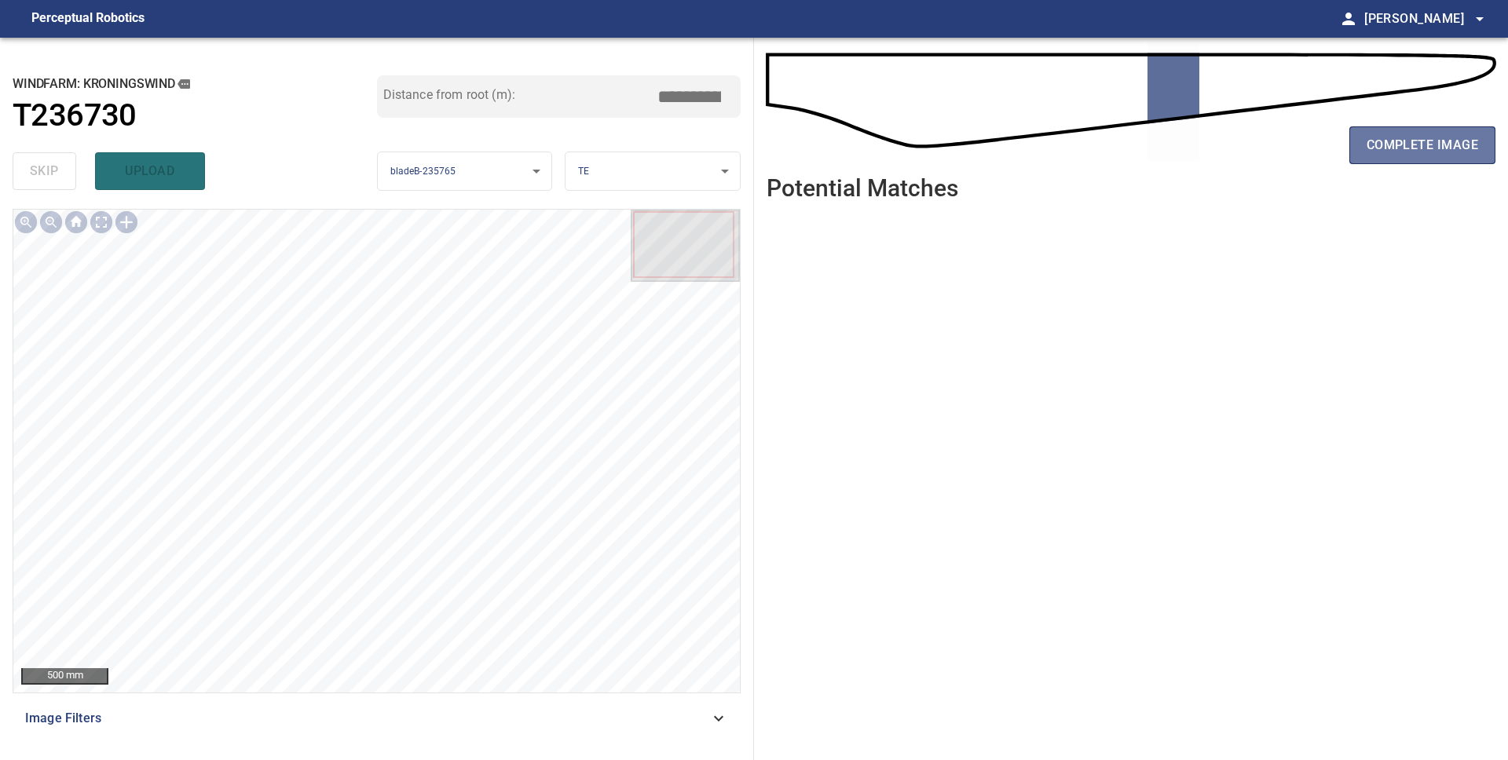
click at [1431, 151] on span "complete image" at bounding box center [1421, 145] width 111 height 22
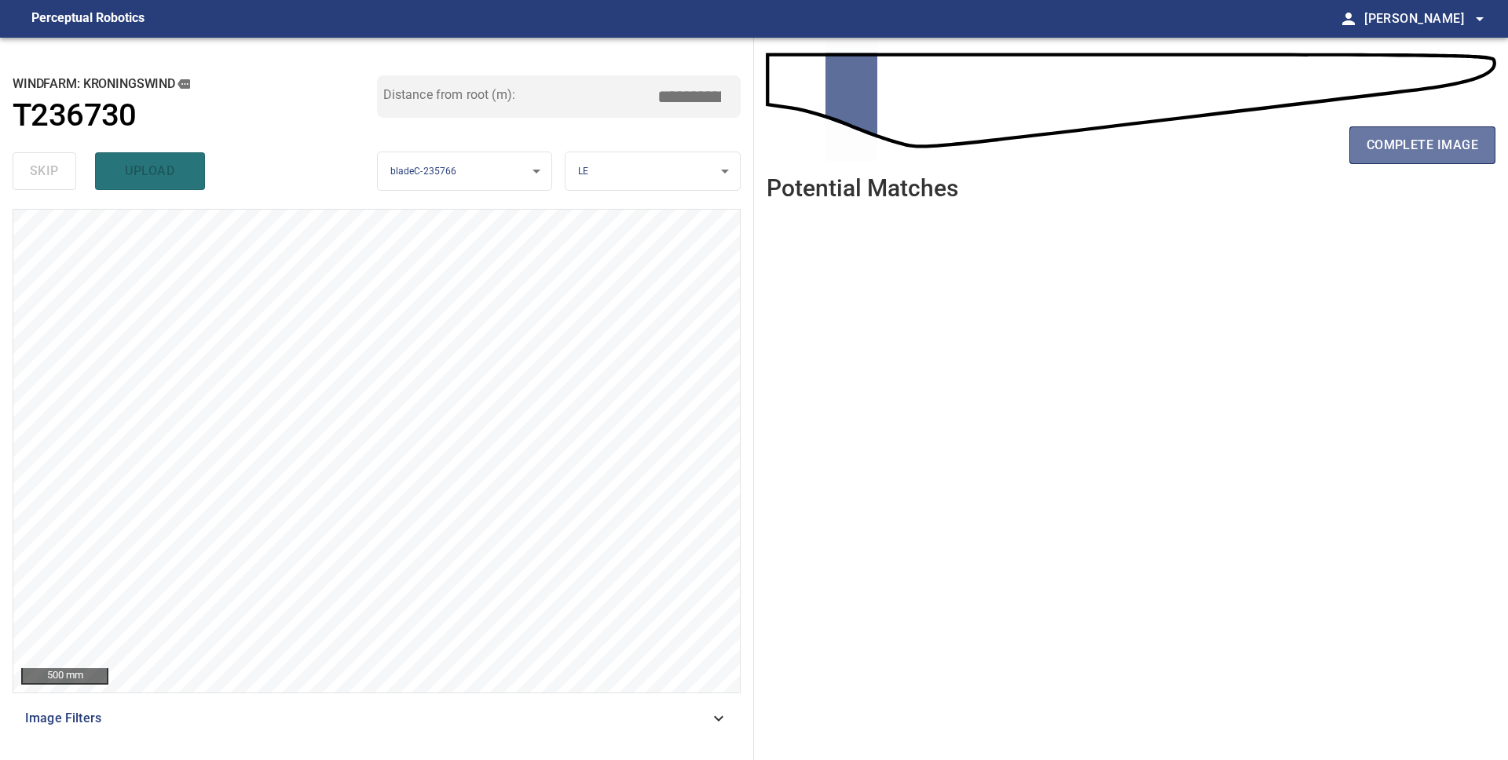
click at [1431, 151] on span "complete image" at bounding box center [1421, 145] width 111 height 22
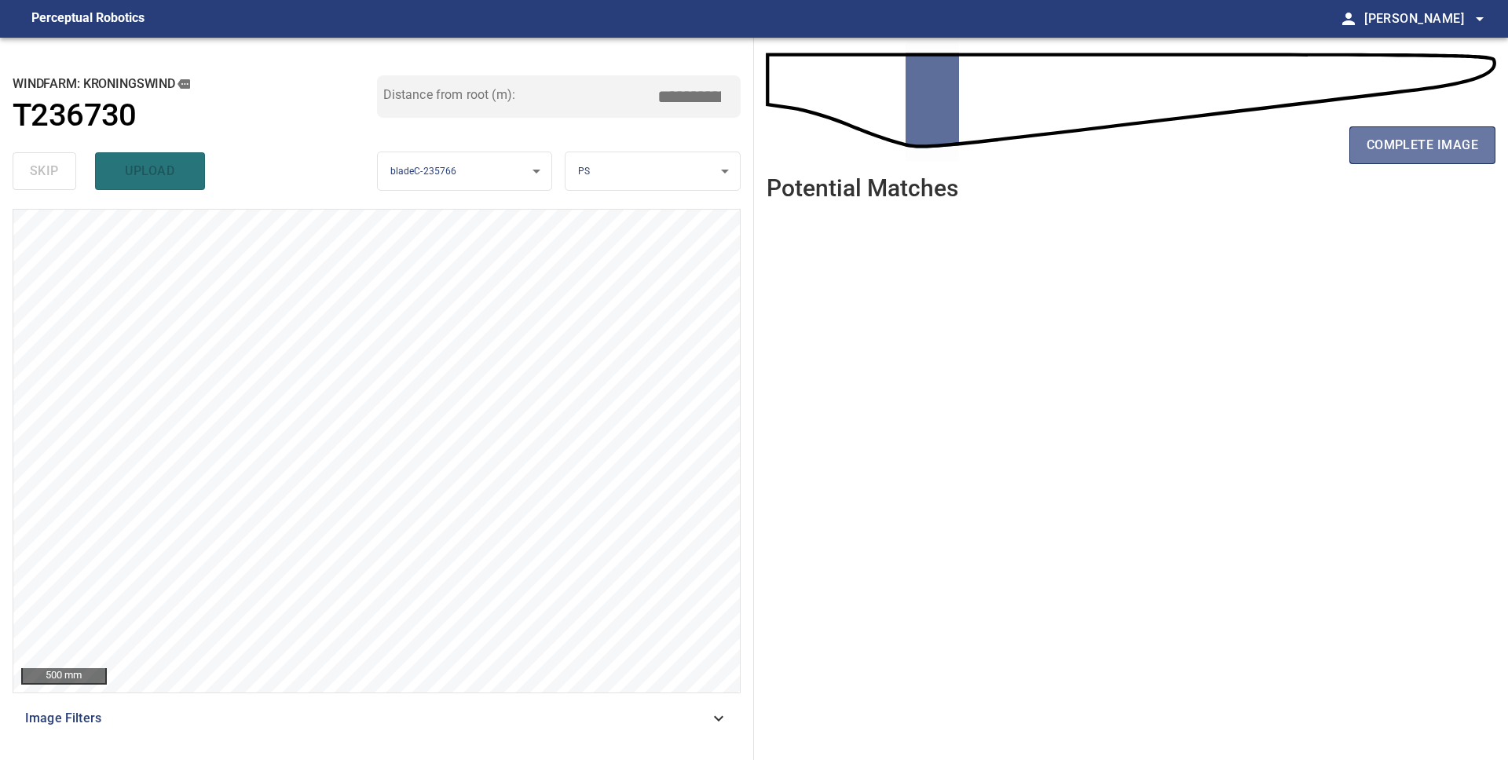
click at [1431, 151] on span "complete image" at bounding box center [1421, 145] width 111 height 22
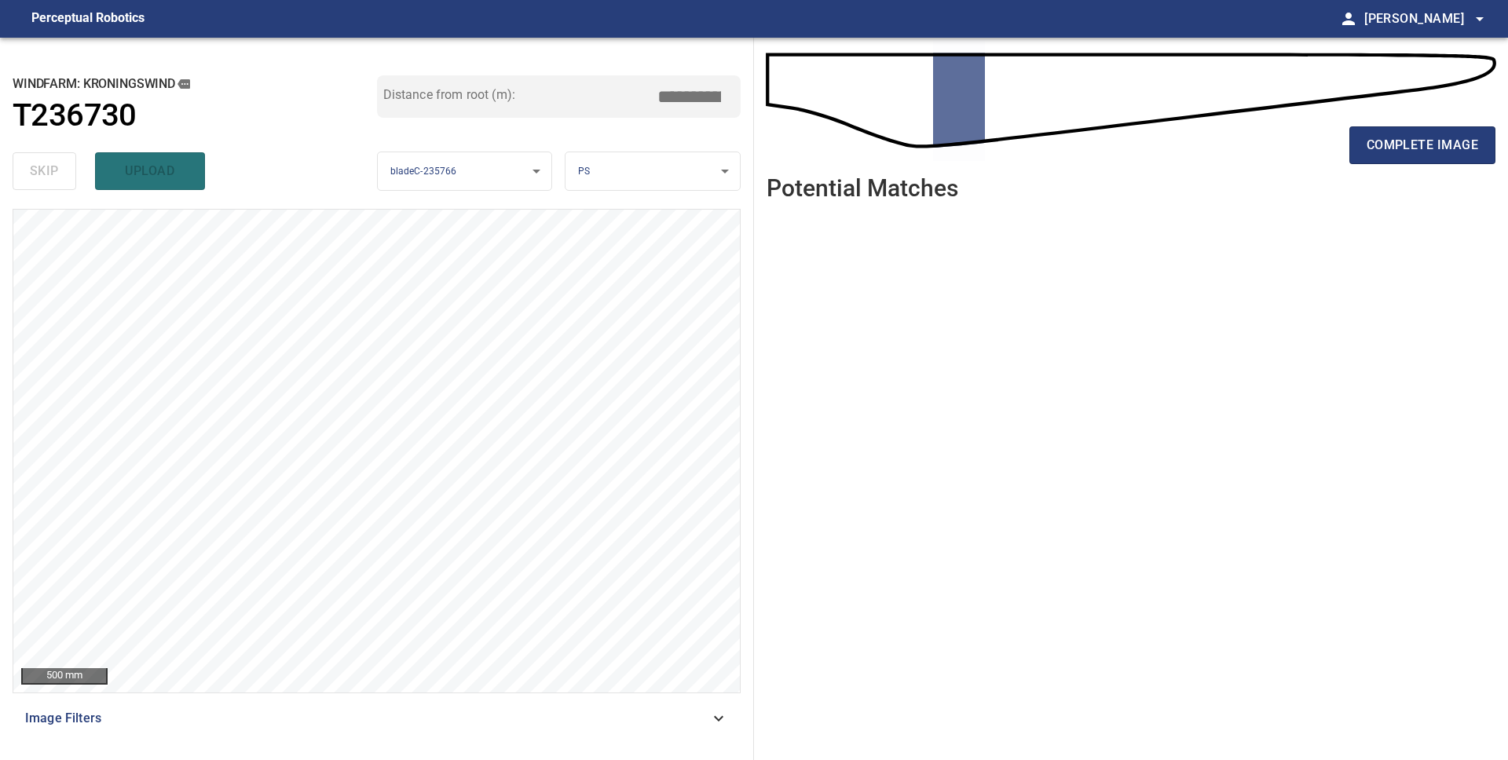
click at [1431, 151] on span "complete image" at bounding box center [1421, 145] width 111 height 22
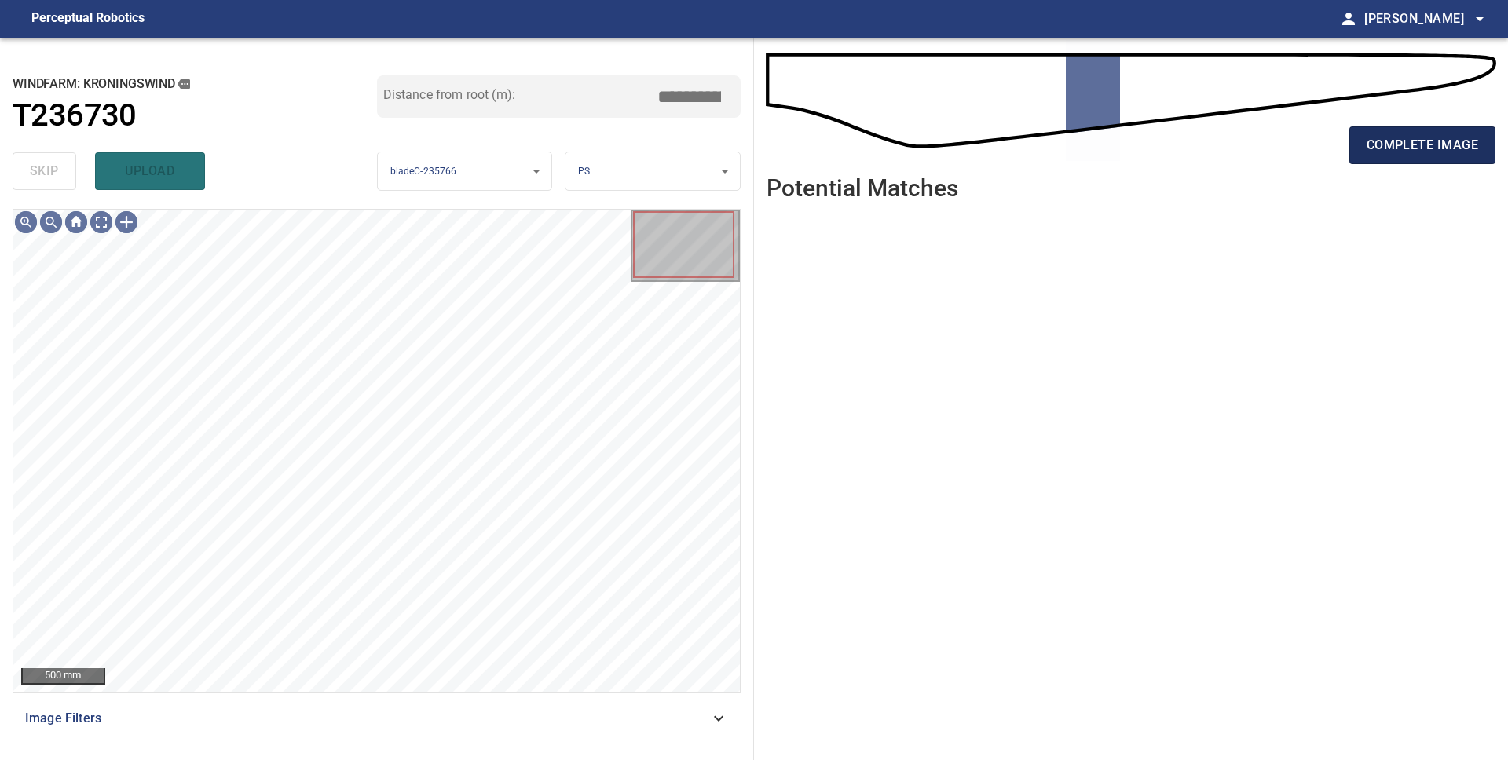
click at [1431, 152] on span "complete image" at bounding box center [1421, 145] width 111 height 22
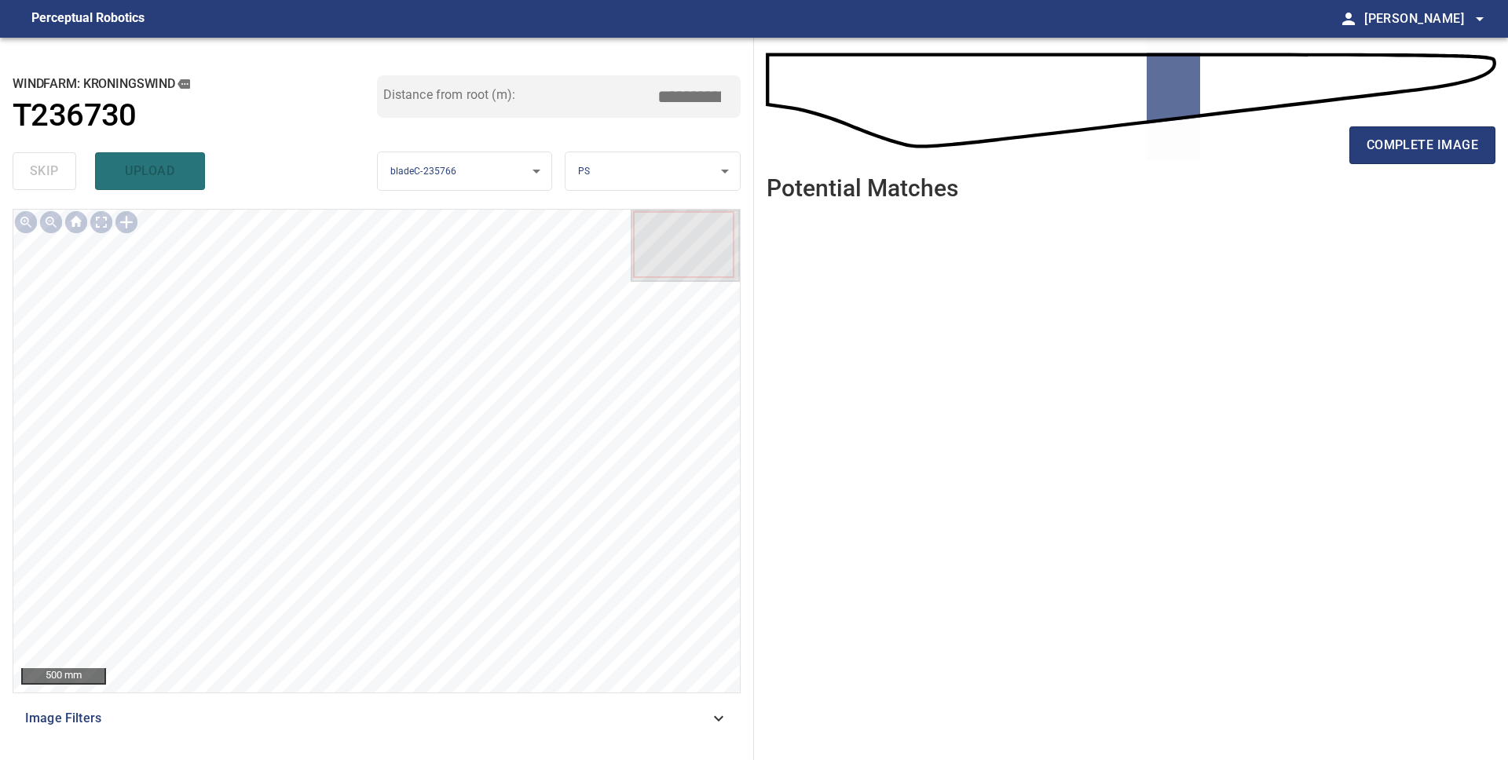
click at [1431, 152] on span "complete image" at bounding box center [1421, 145] width 111 height 22
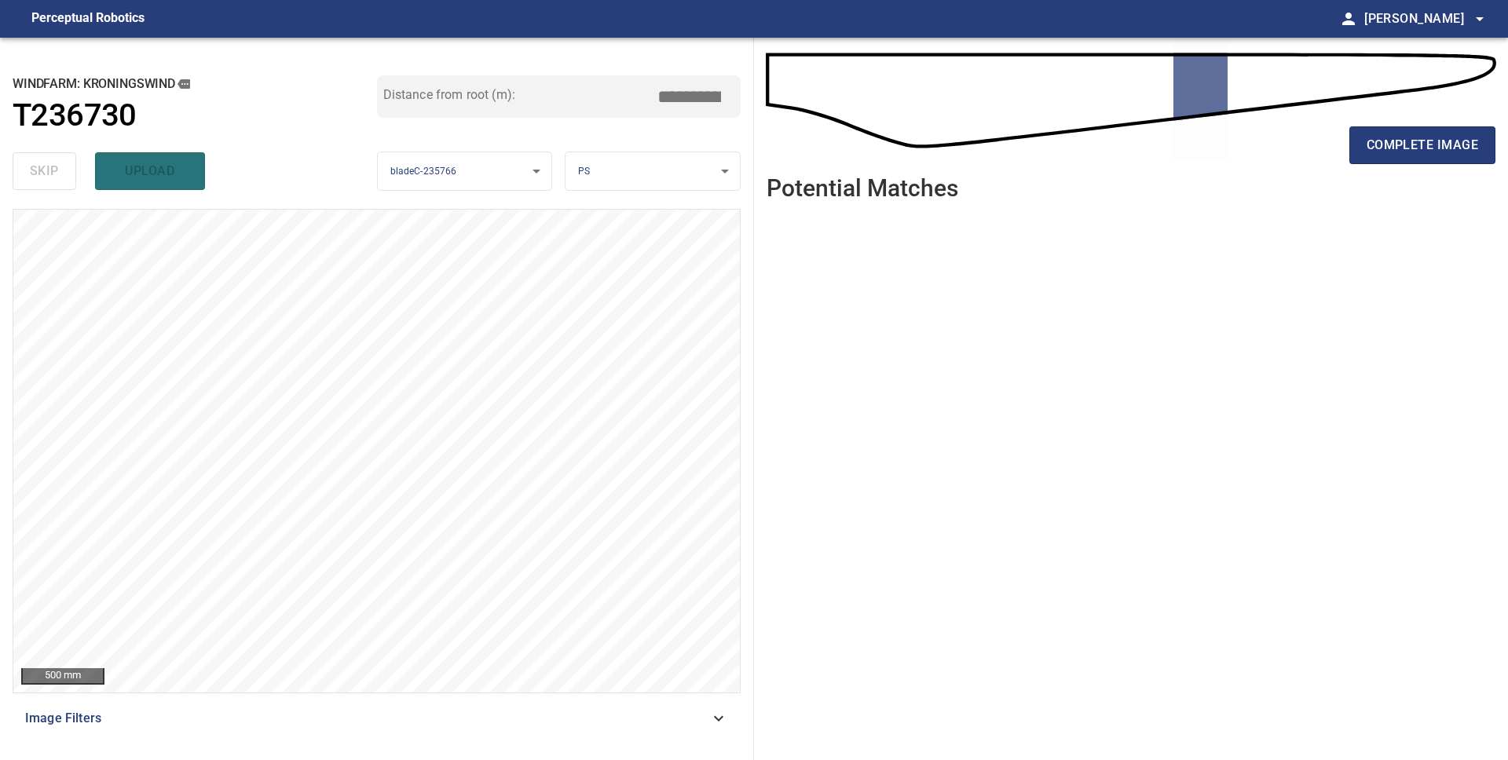
click at [1431, 152] on span "complete image" at bounding box center [1421, 145] width 111 height 22
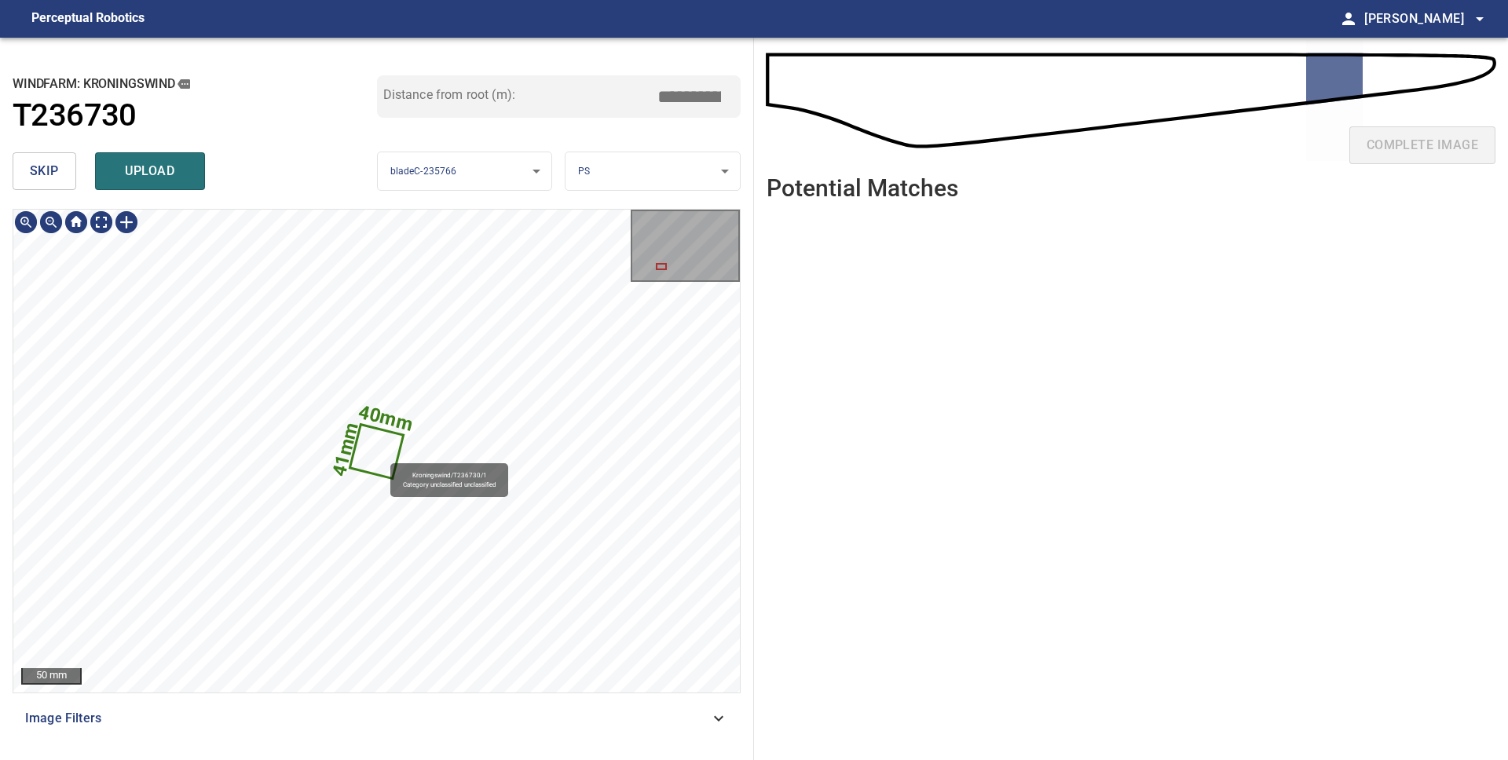
click at [382, 456] on icon at bounding box center [376, 451] width 50 height 51
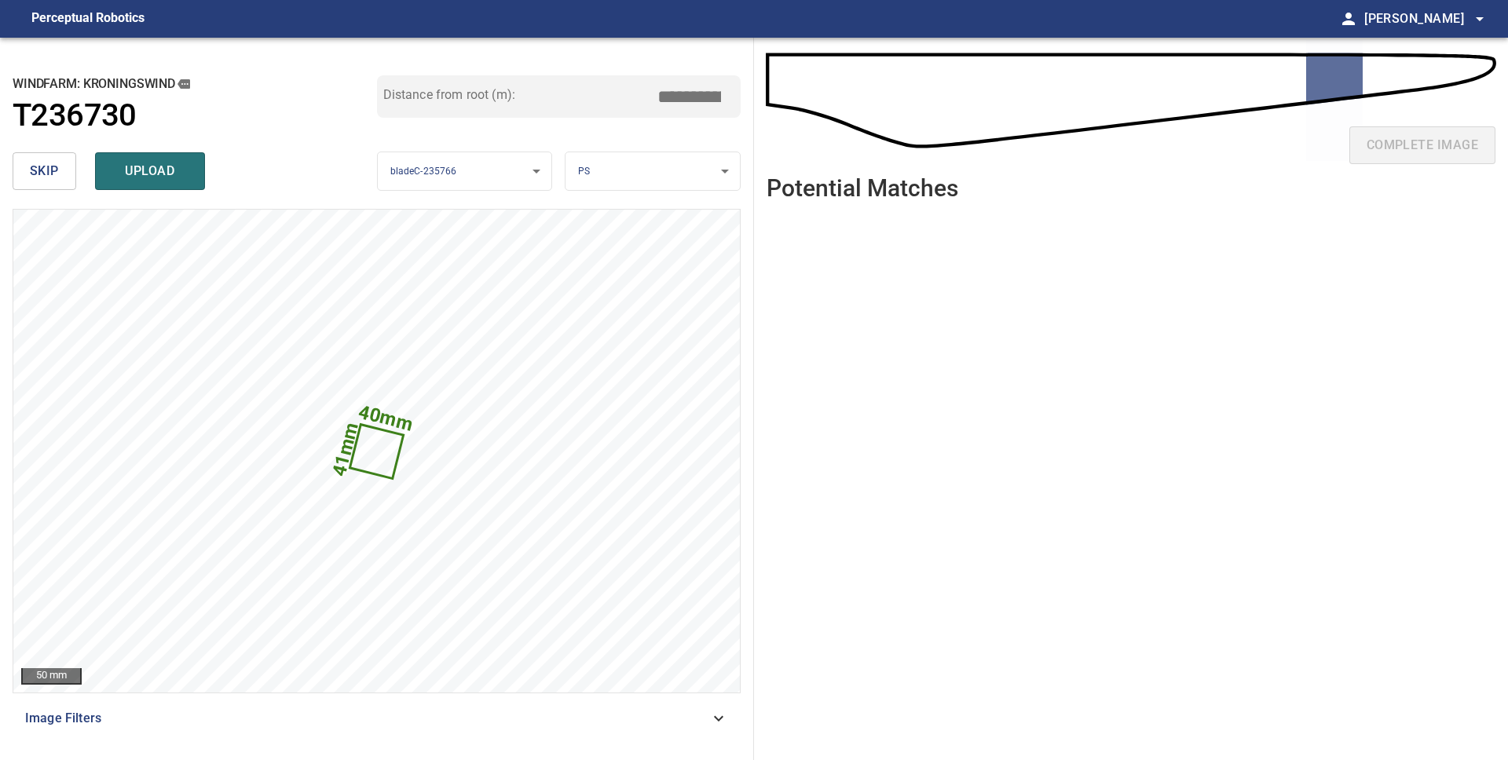
click at [159, 174] on span "upload" at bounding box center [149, 171] width 75 height 22
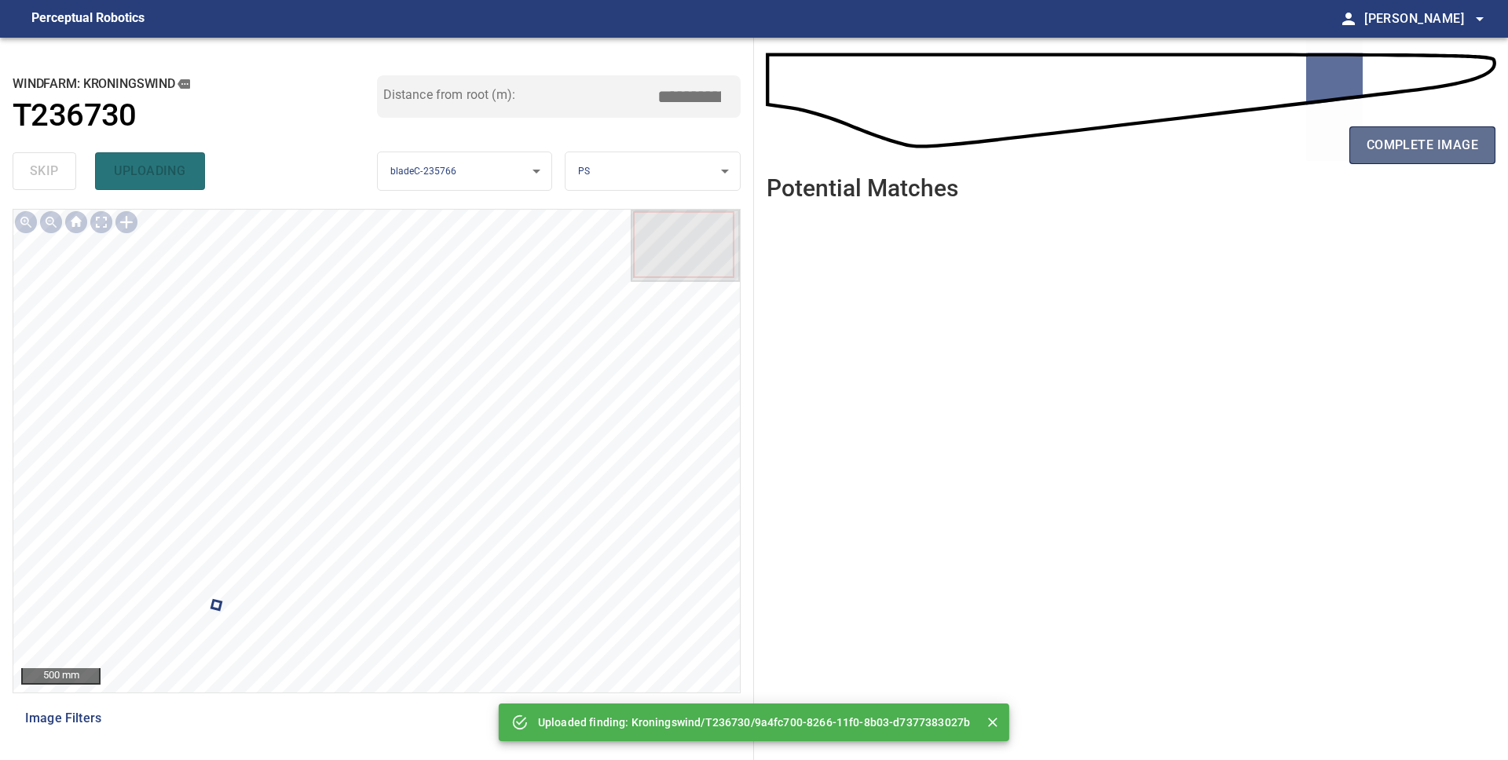
click at [1428, 157] on button "complete image" at bounding box center [1422, 145] width 146 height 38
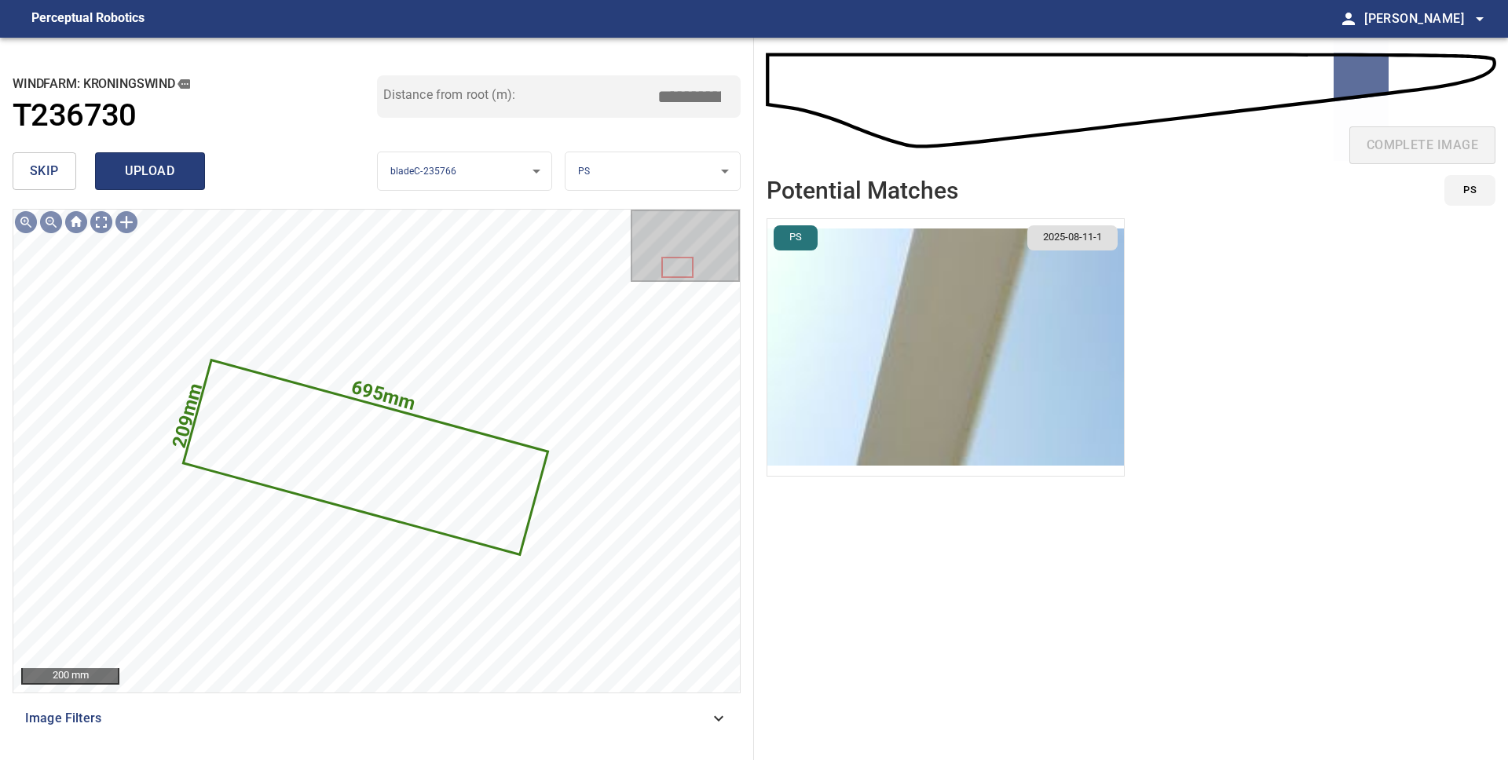
click at [119, 167] on span "upload" at bounding box center [149, 171] width 75 height 22
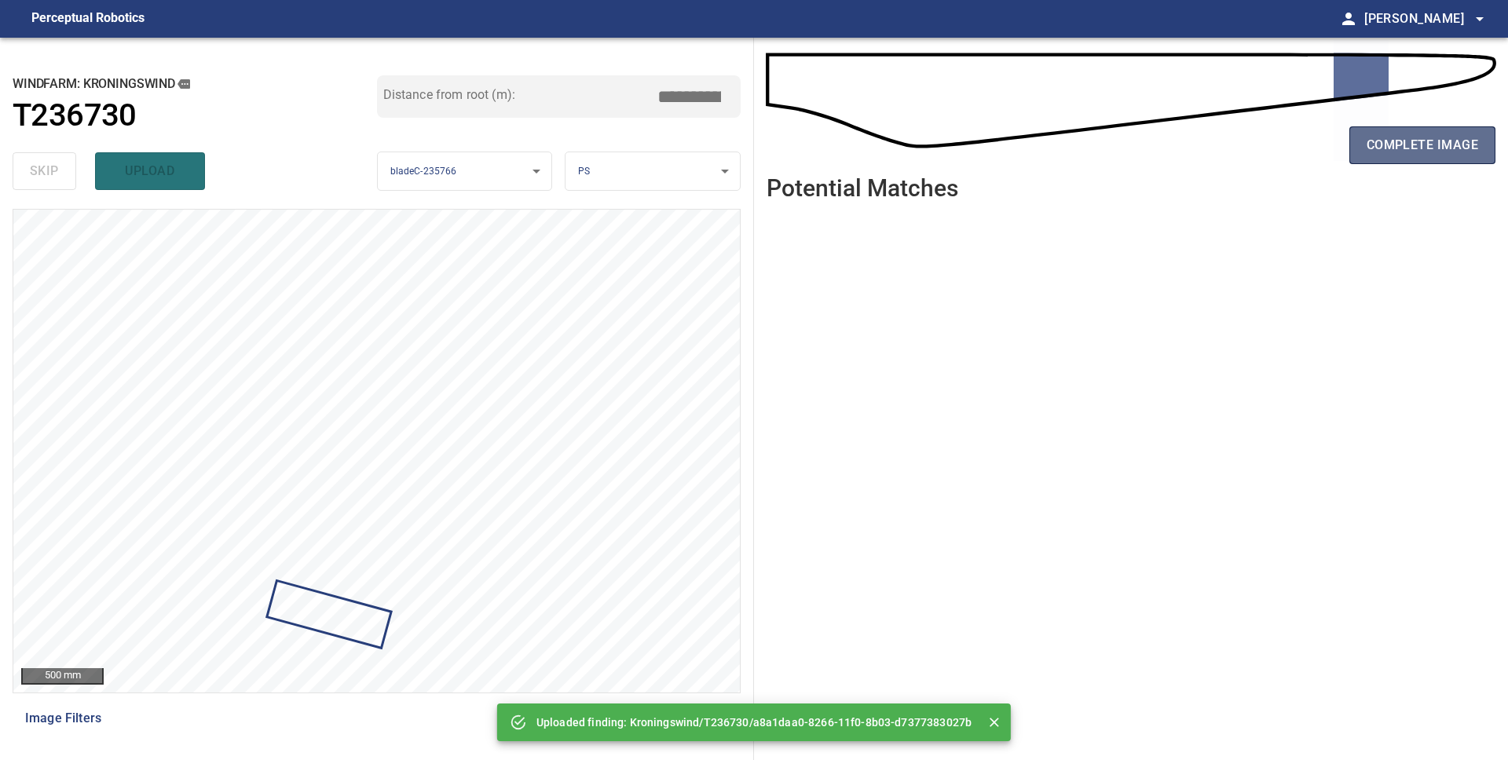
click at [1383, 154] on span "complete image" at bounding box center [1421, 145] width 111 height 22
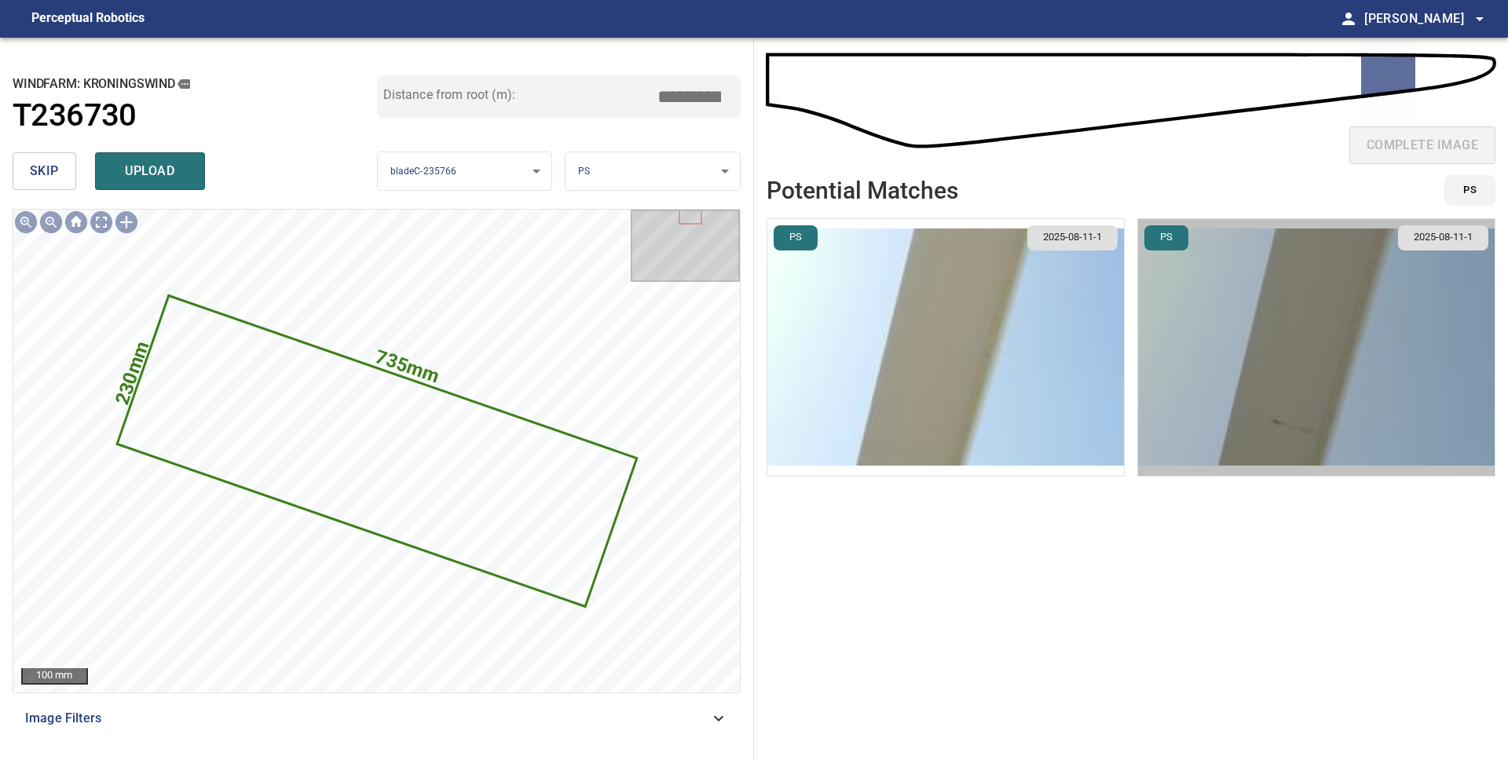
click at [1229, 399] on img "button" at bounding box center [1316, 347] width 356 height 257
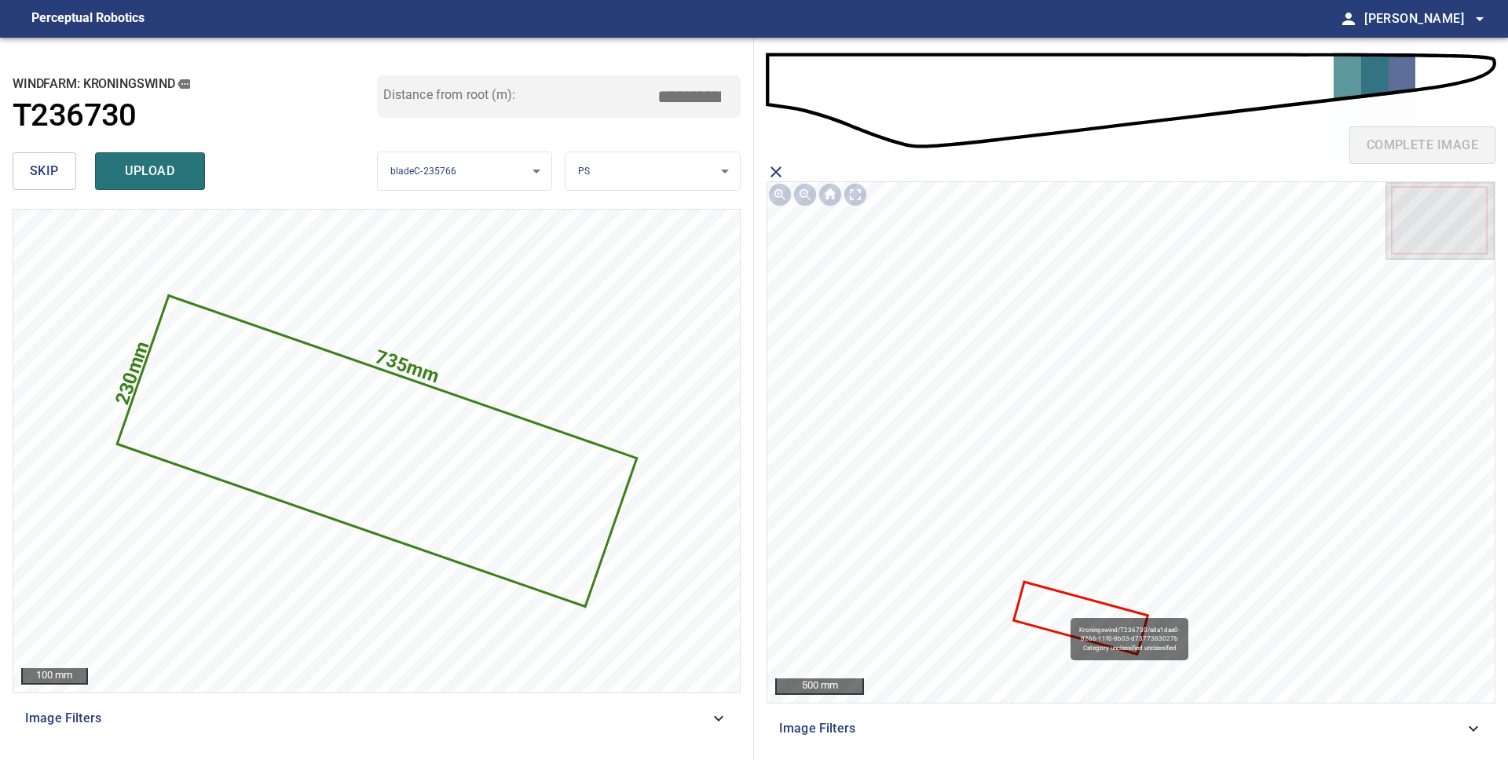
click at [1062, 610] on icon at bounding box center [1079, 617] width 131 height 69
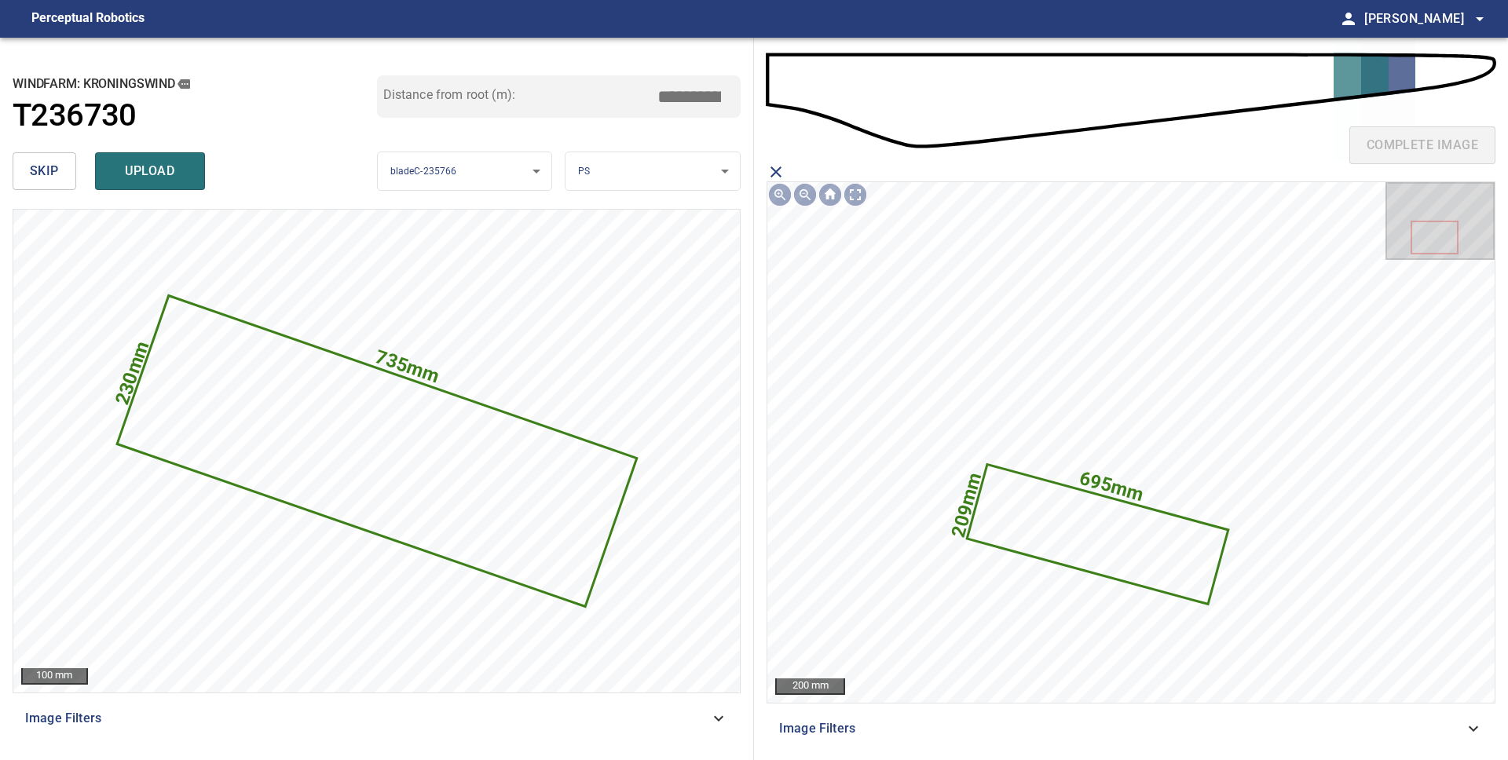
click at [112, 169] on span "upload" at bounding box center [149, 171] width 75 height 22
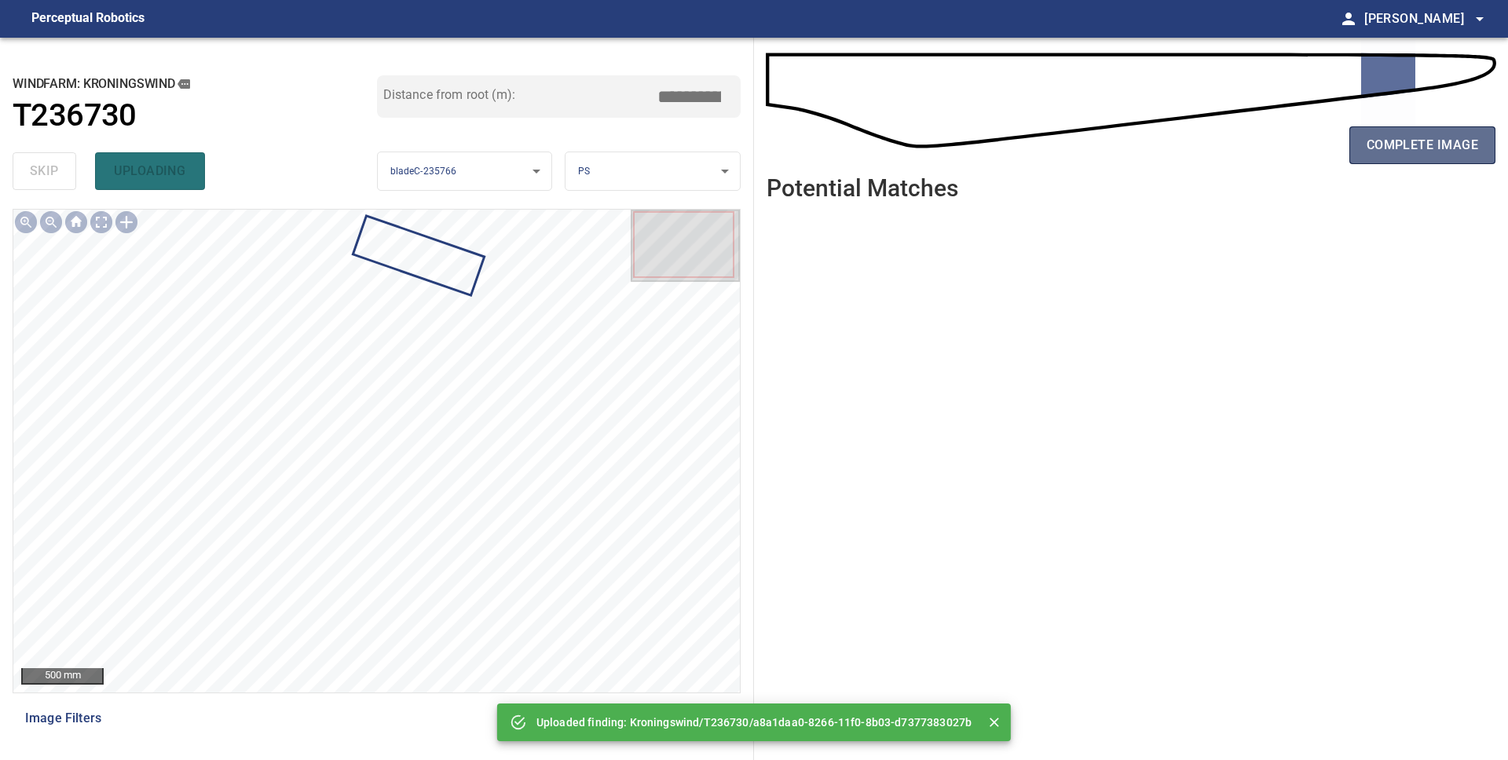
click at [1427, 142] on span "complete image" at bounding box center [1421, 145] width 111 height 22
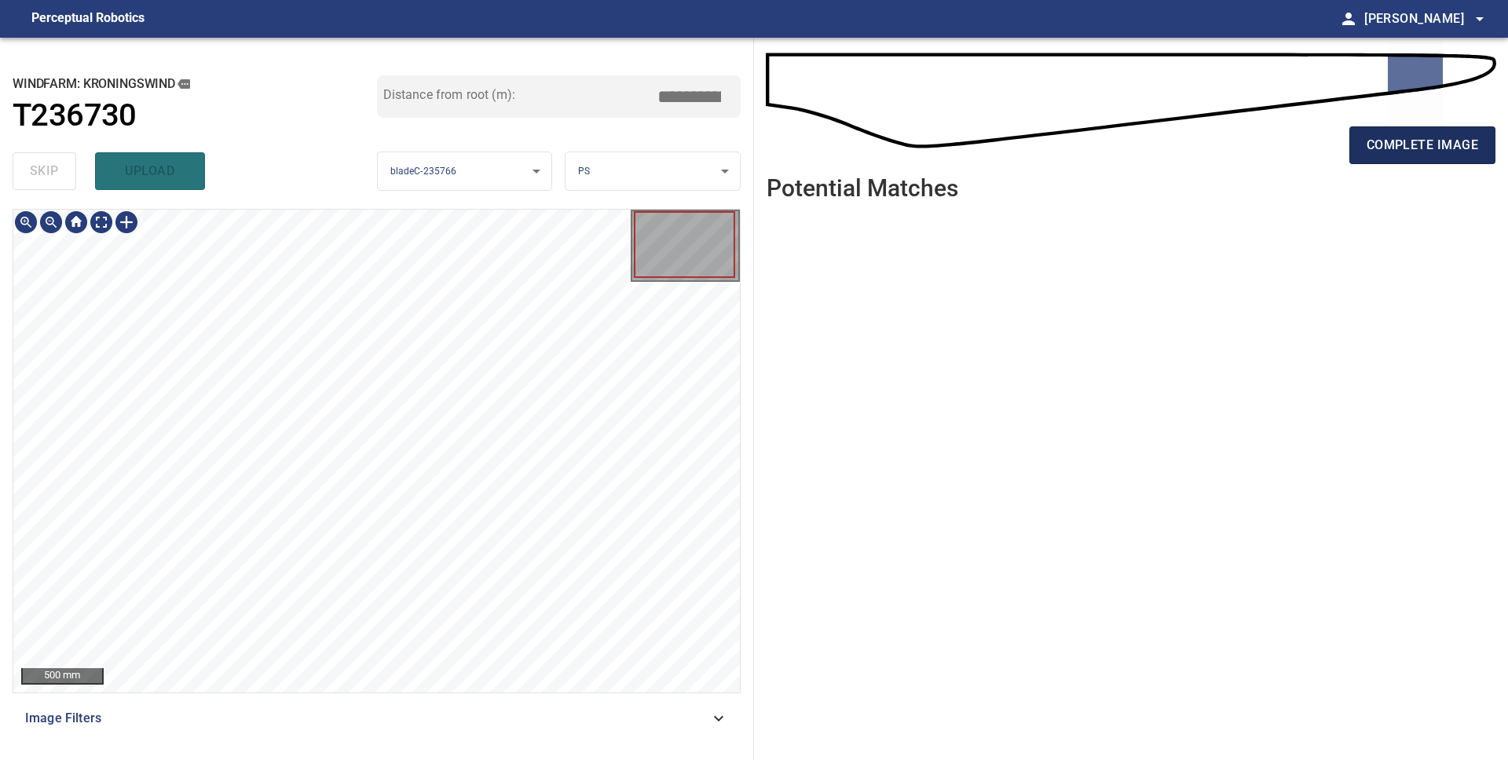
click at [1384, 145] on span "complete image" at bounding box center [1421, 145] width 111 height 22
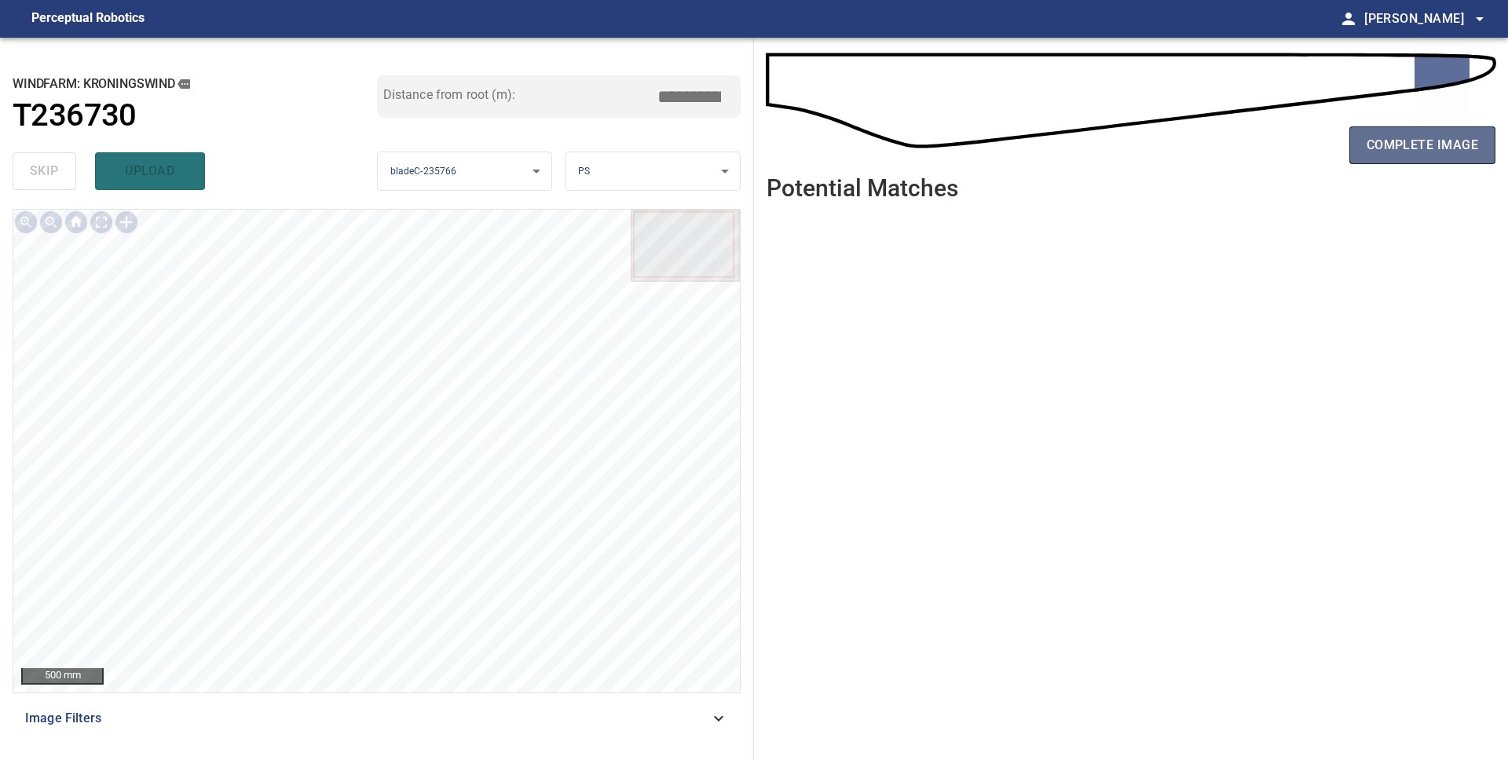
click at [1379, 144] on span "complete image" at bounding box center [1421, 145] width 111 height 22
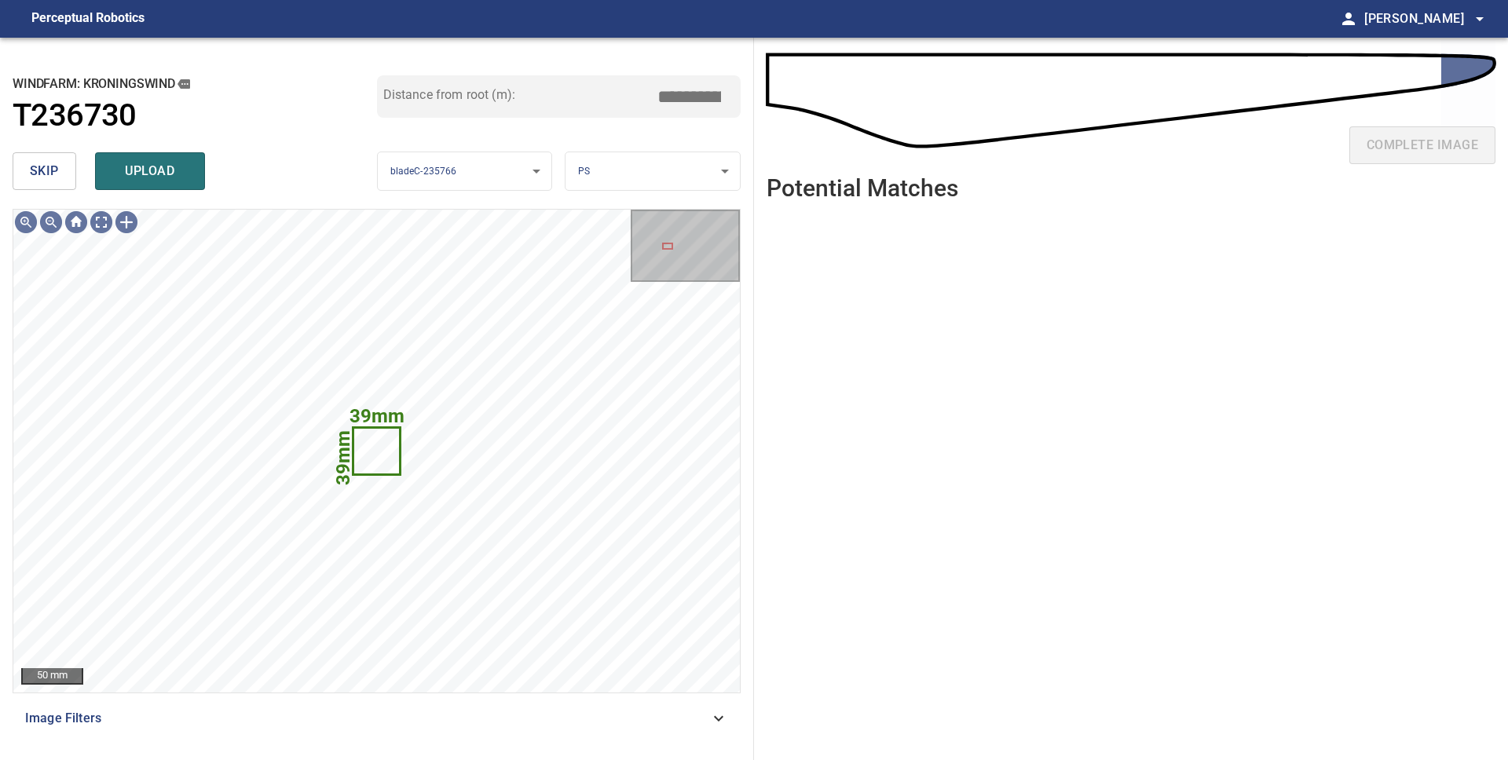
click at [61, 186] on button "skip" at bounding box center [45, 171] width 64 height 38
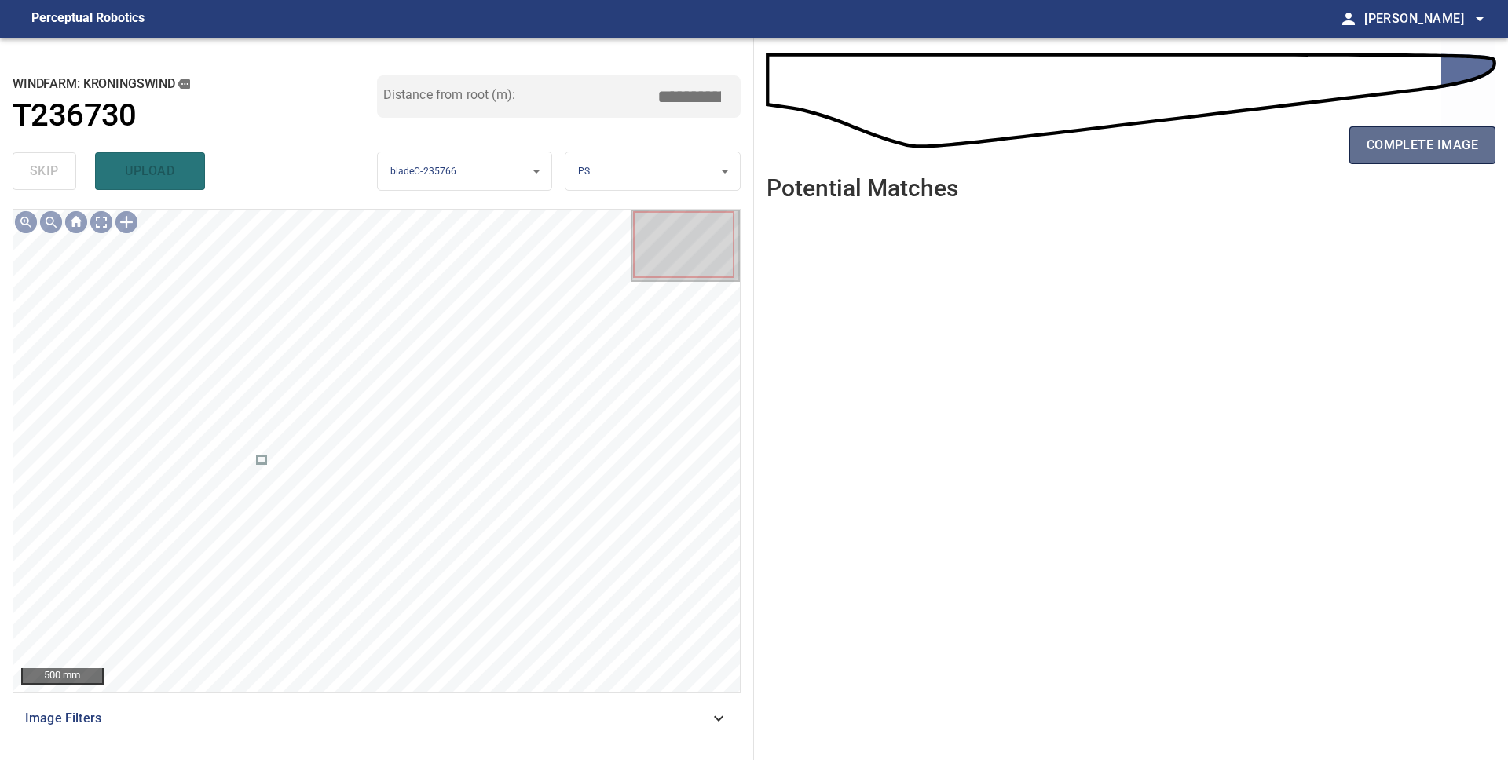
click at [1393, 163] on button "complete image" at bounding box center [1422, 145] width 146 height 38
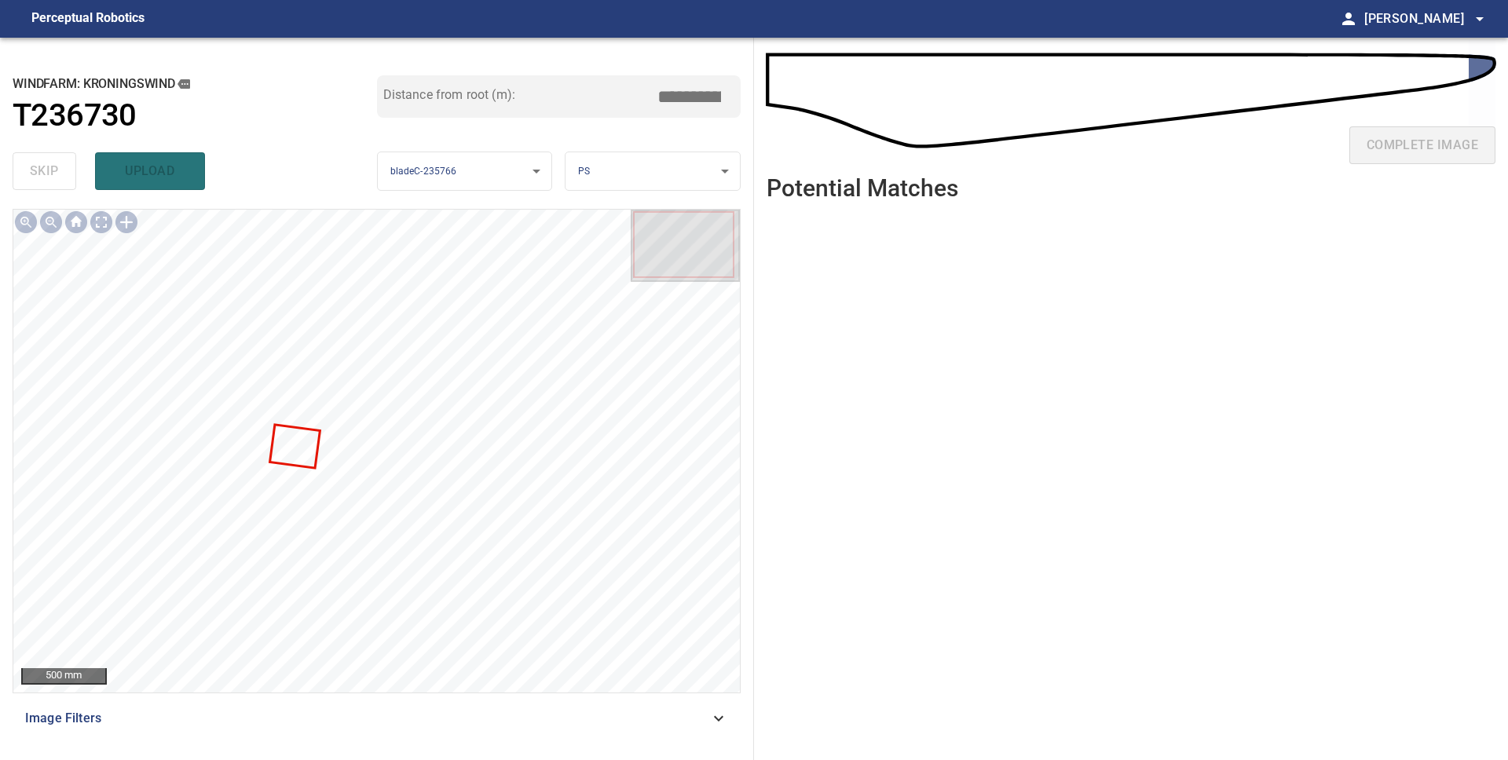
click at [694, 167] on body "**********" at bounding box center [754, 380] width 1508 height 760
click at [693, 169] on li "LE" at bounding box center [652, 172] width 174 height 26
click at [601, 177] on body "**********" at bounding box center [754, 380] width 1508 height 760
click at [613, 237] on li "SS" at bounding box center [652, 249] width 174 height 26
click at [613, 178] on body "**********" at bounding box center [754, 380] width 1508 height 760
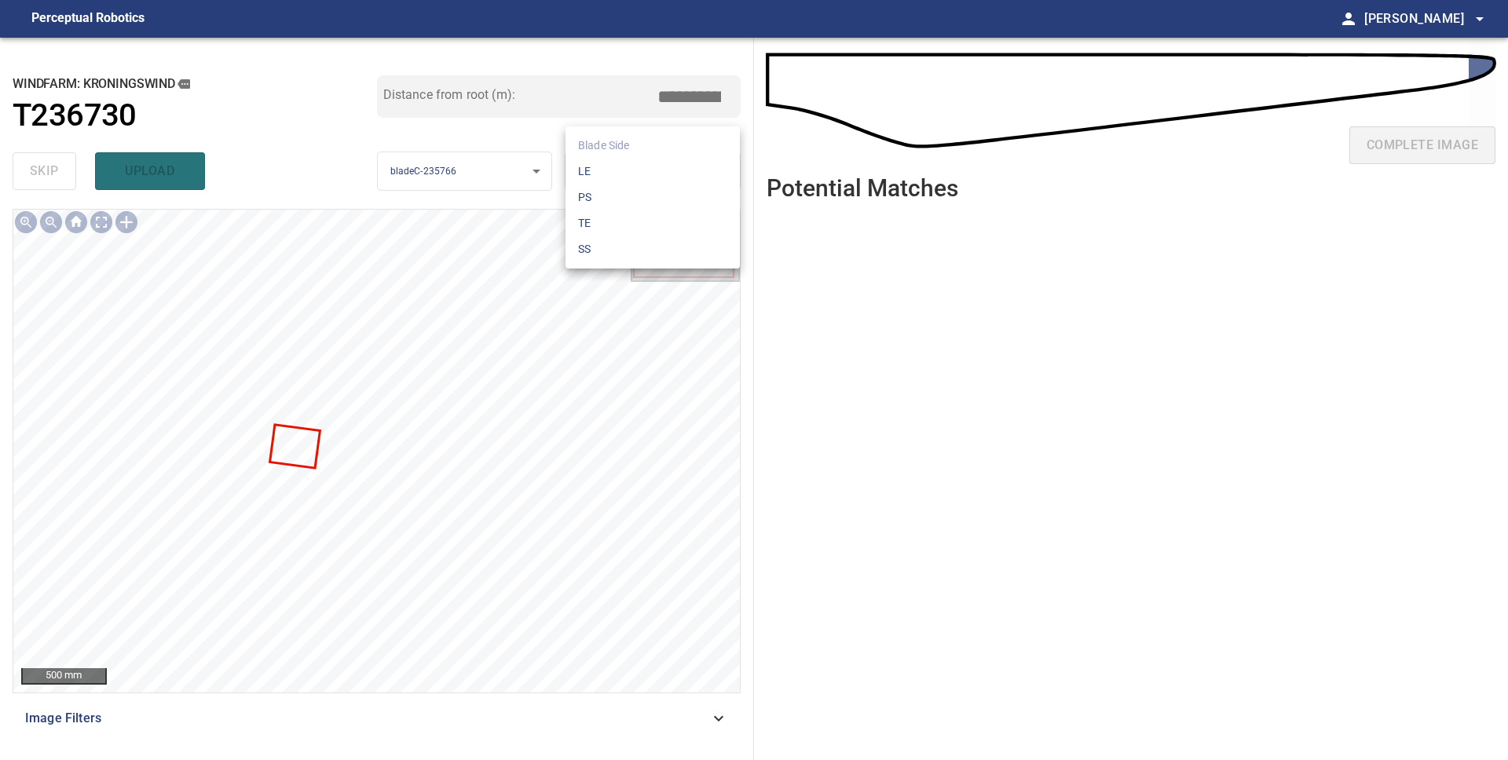
click at [614, 204] on li "PS" at bounding box center [652, 198] width 174 height 26
click at [619, 171] on body "**********" at bounding box center [754, 380] width 1508 height 760
click at [626, 219] on li "TE" at bounding box center [652, 223] width 174 height 26
click at [622, 162] on body "**********" at bounding box center [754, 380] width 1508 height 760
click at [622, 166] on li "LE" at bounding box center [652, 172] width 174 height 26
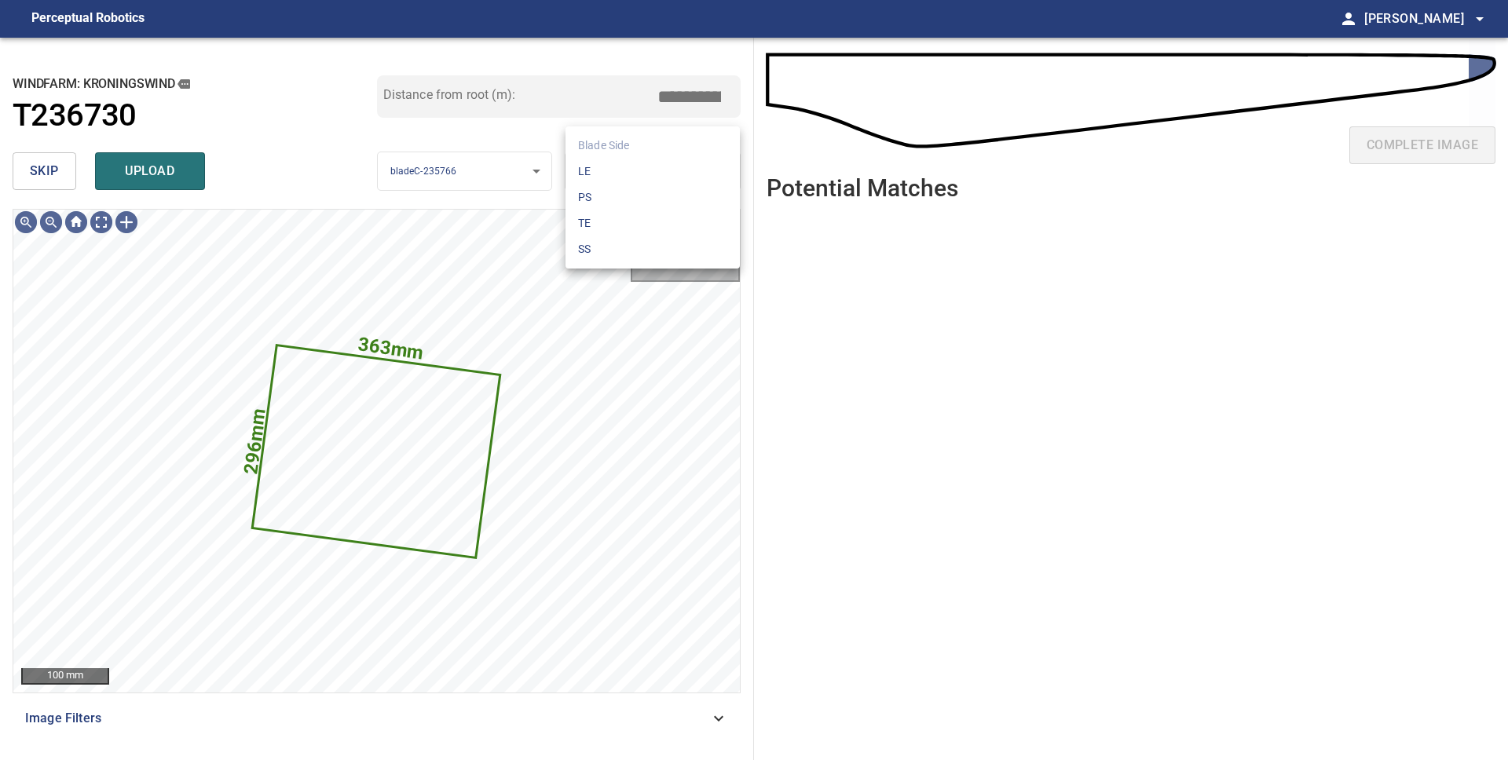
click at [643, 156] on body "**********" at bounding box center [754, 380] width 1508 height 760
click at [645, 167] on li "LE" at bounding box center [652, 172] width 174 height 26
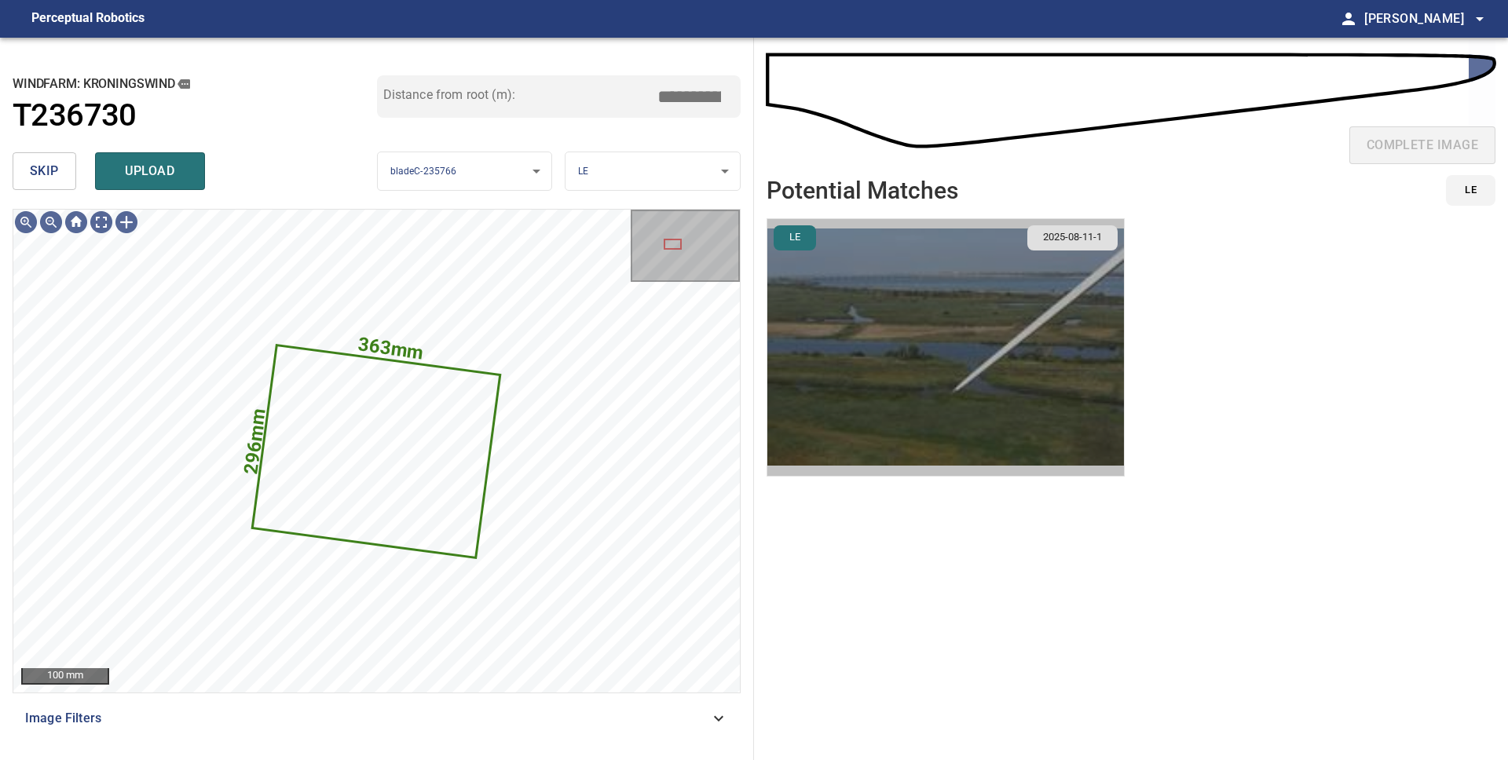
click at [899, 382] on img "button" at bounding box center [945, 347] width 356 height 257
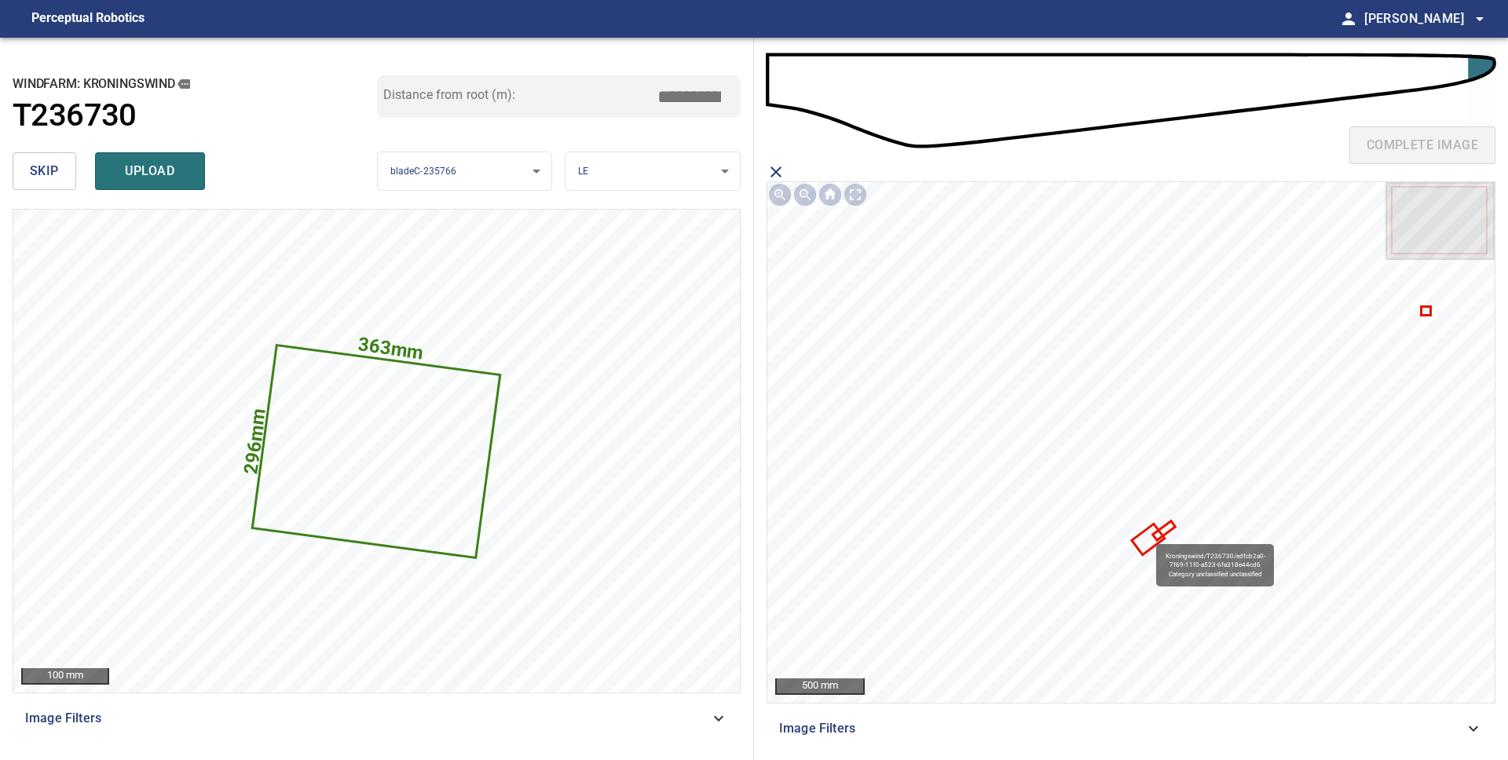
click at [1149, 536] on icon at bounding box center [1148, 539] width 30 height 27
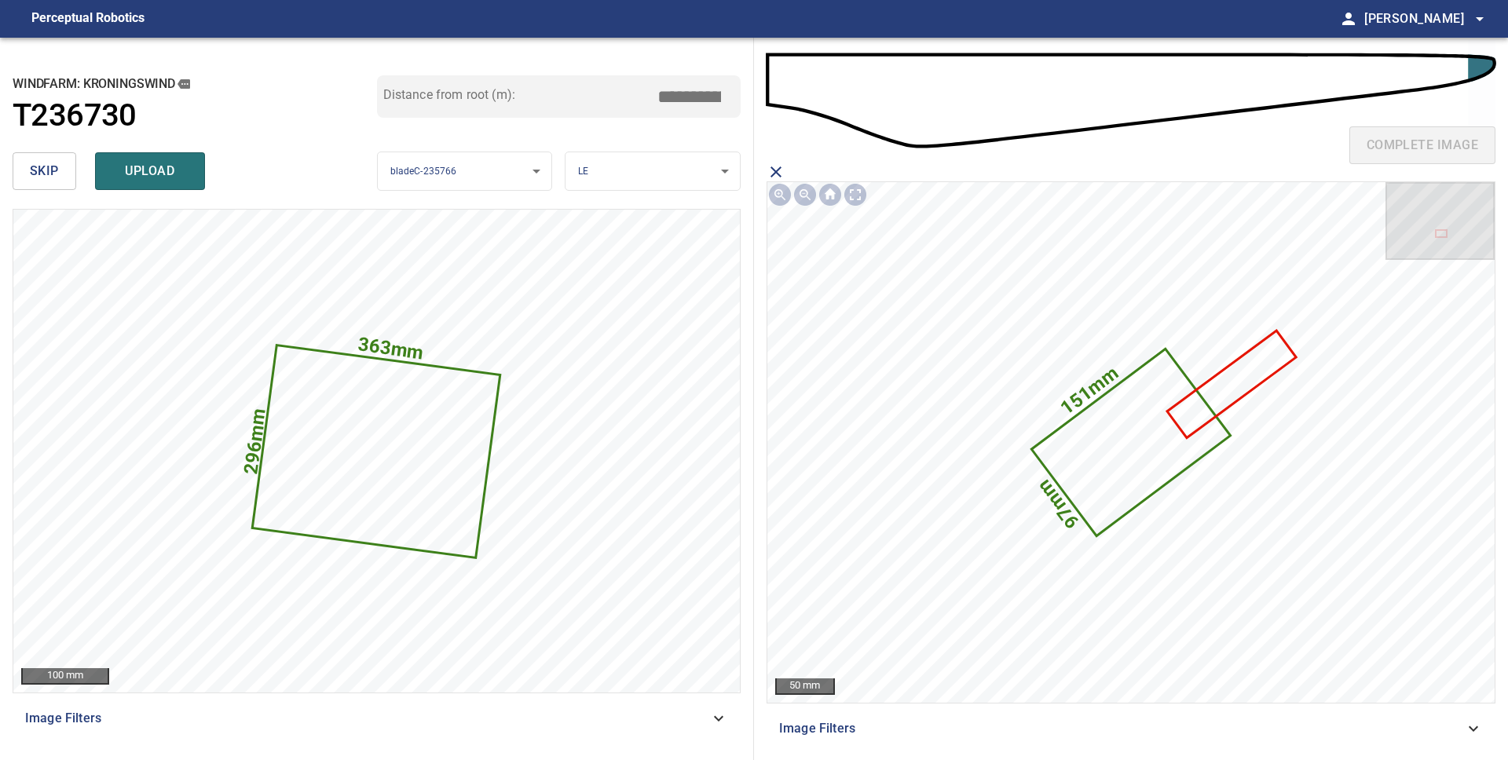
click at [119, 168] on span "upload" at bounding box center [149, 171] width 75 height 22
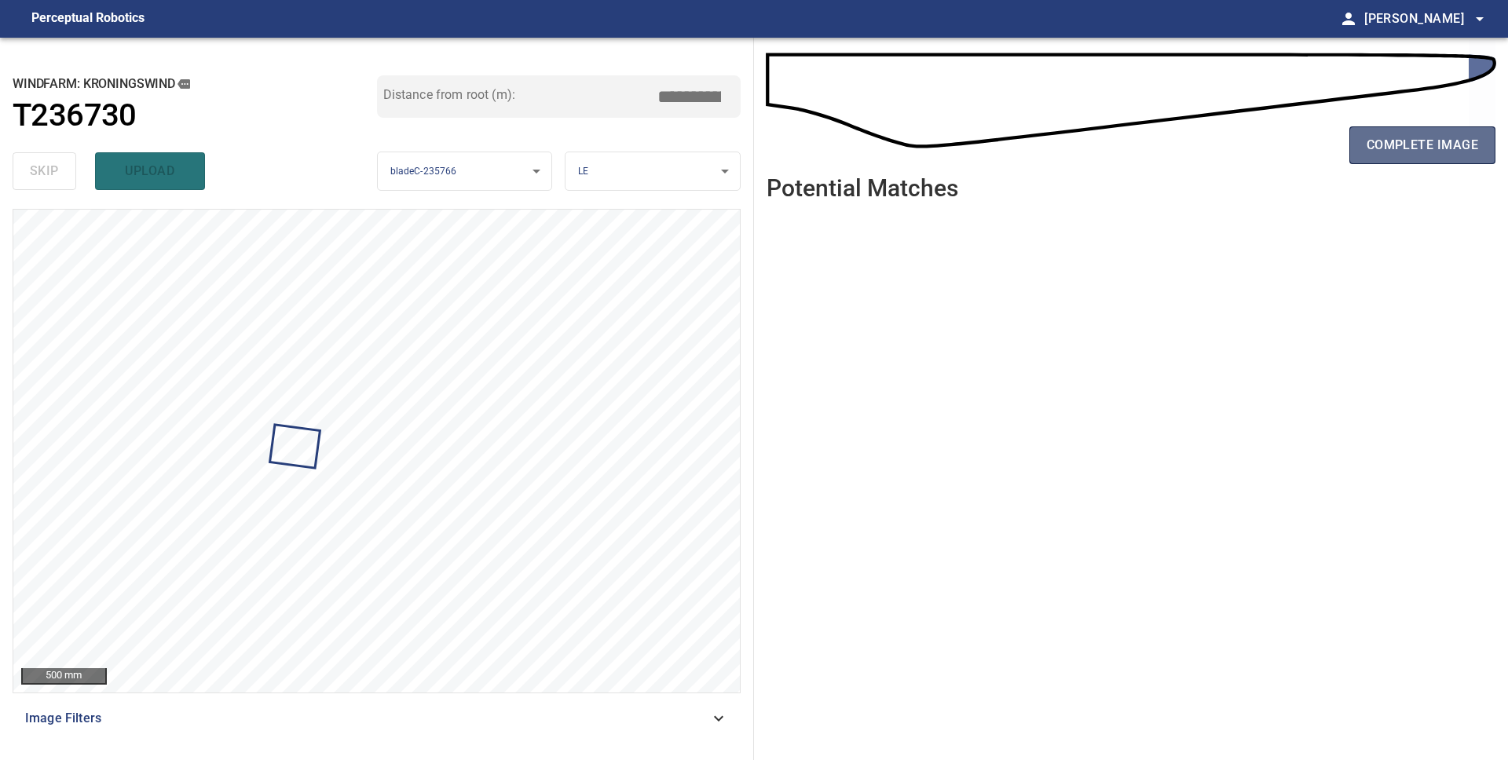
click at [1420, 139] on span "complete image" at bounding box center [1421, 145] width 111 height 22
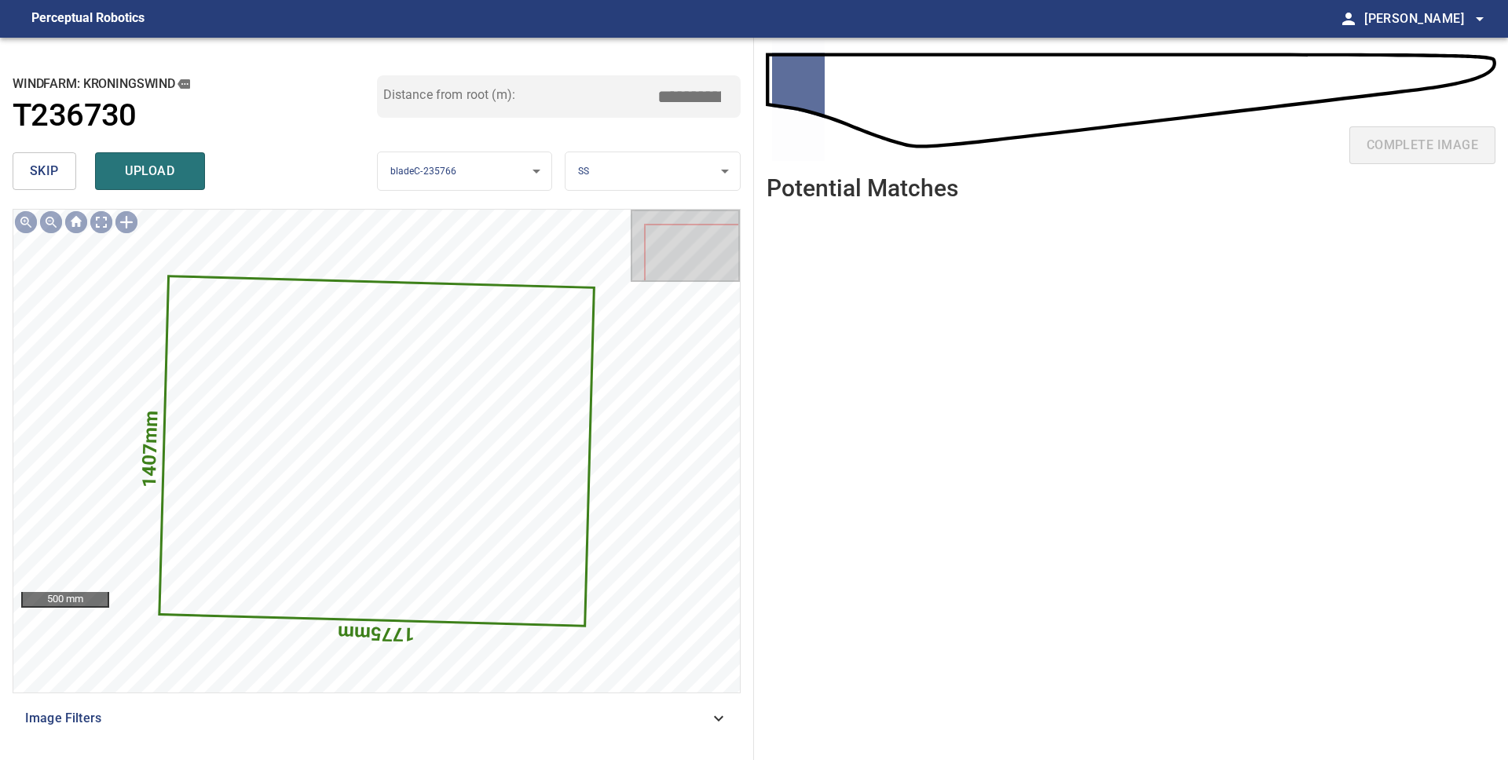
click at [28, 164] on button "skip" at bounding box center [45, 171] width 64 height 38
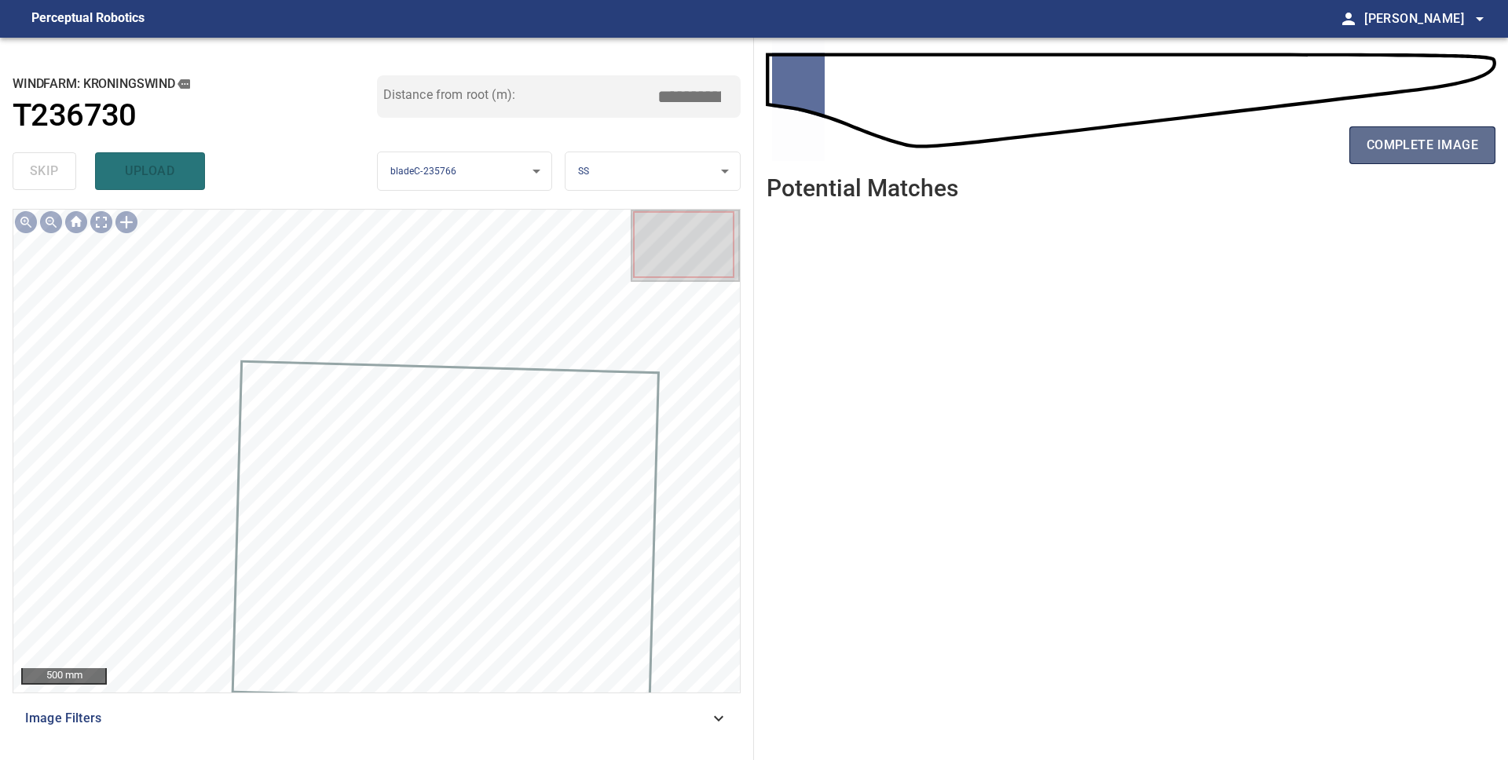
click at [1395, 155] on span "complete image" at bounding box center [1421, 145] width 111 height 22
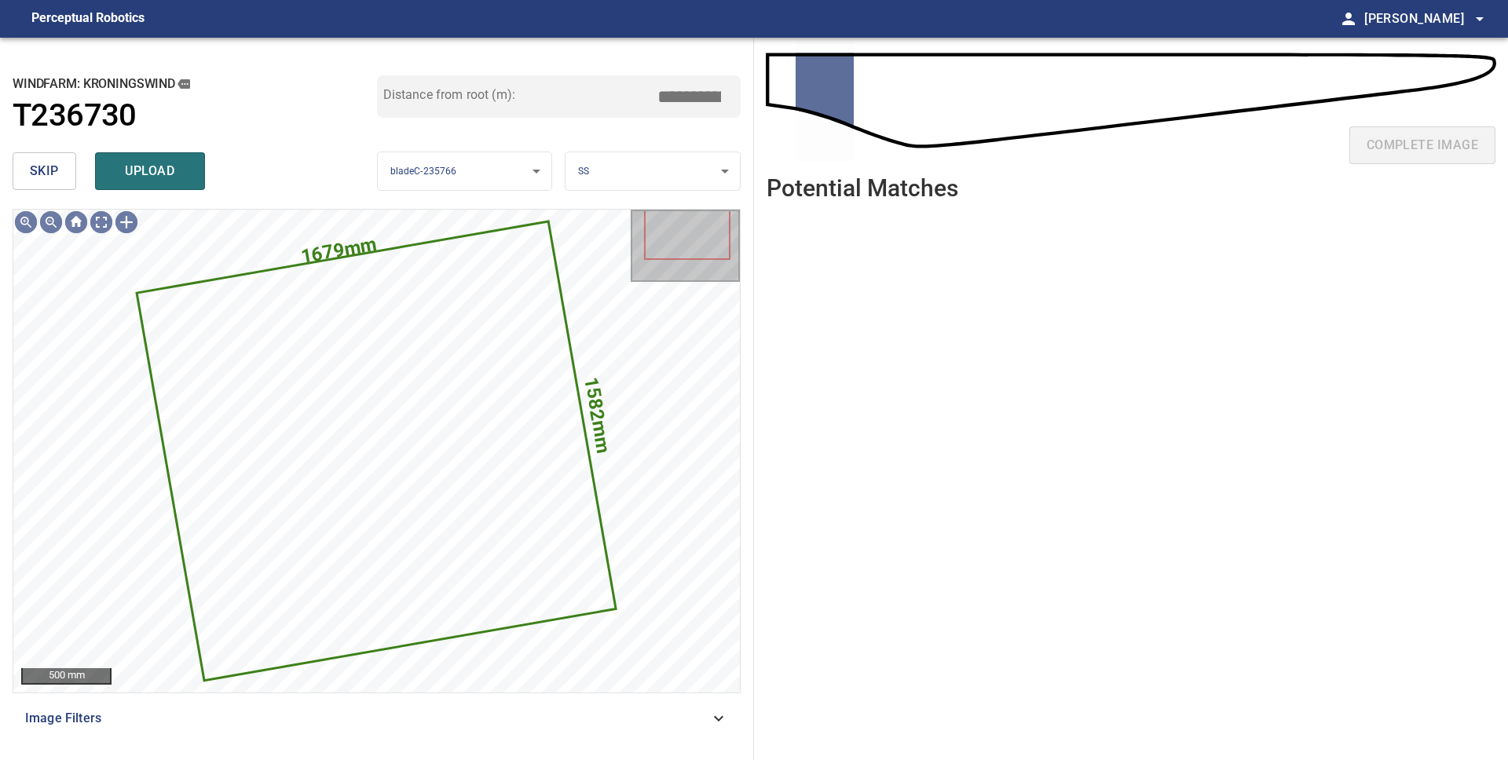
click at [31, 179] on span "skip" at bounding box center [44, 171] width 29 height 22
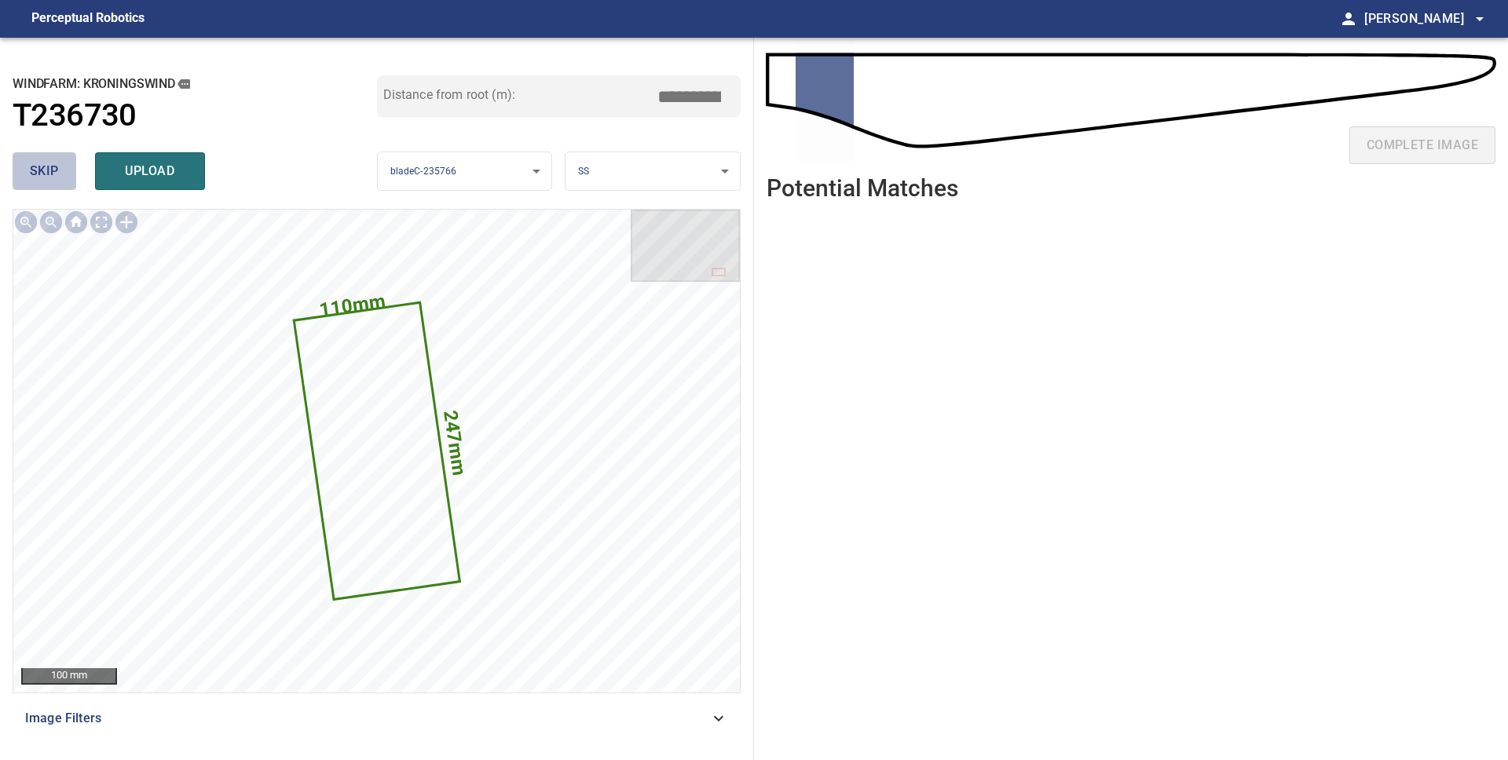
click at [31, 178] on span "skip" at bounding box center [44, 171] width 29 height 22
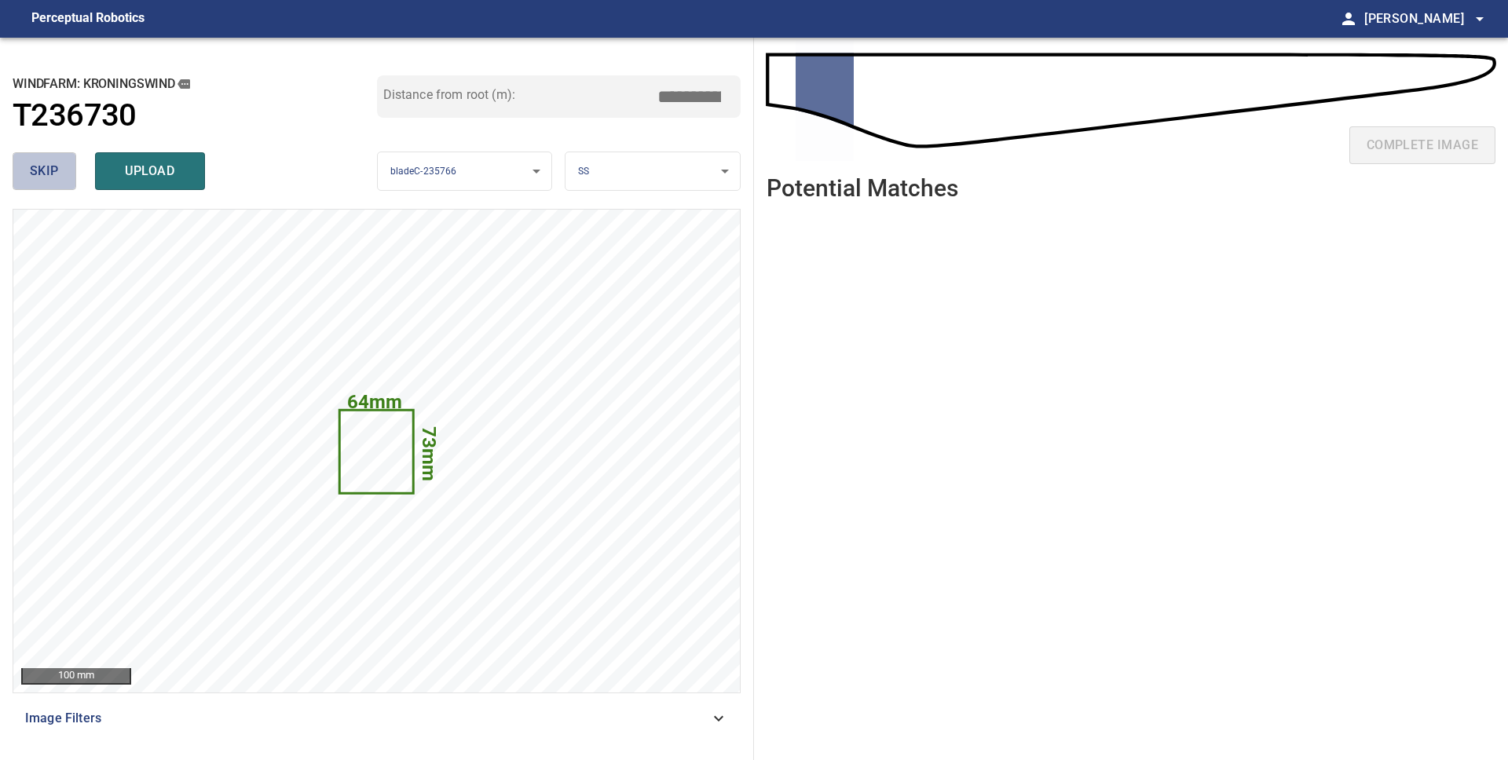
click at [31, 178] on span "skip" at bounding box center [44, 171] width 29 height 22
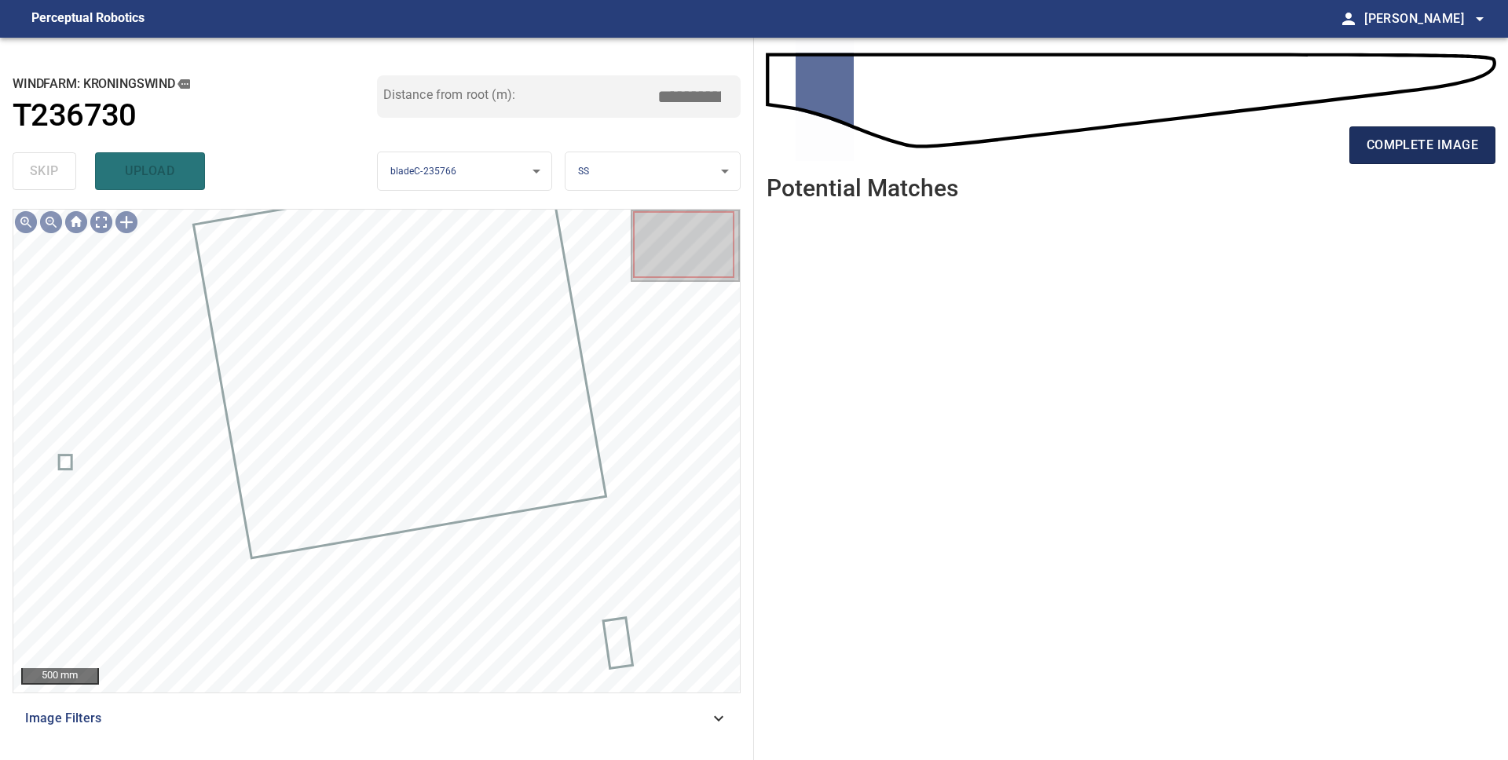
click at [1382, 145] on span "complete image" at bounding box center [1421, 145] width 111 height 22
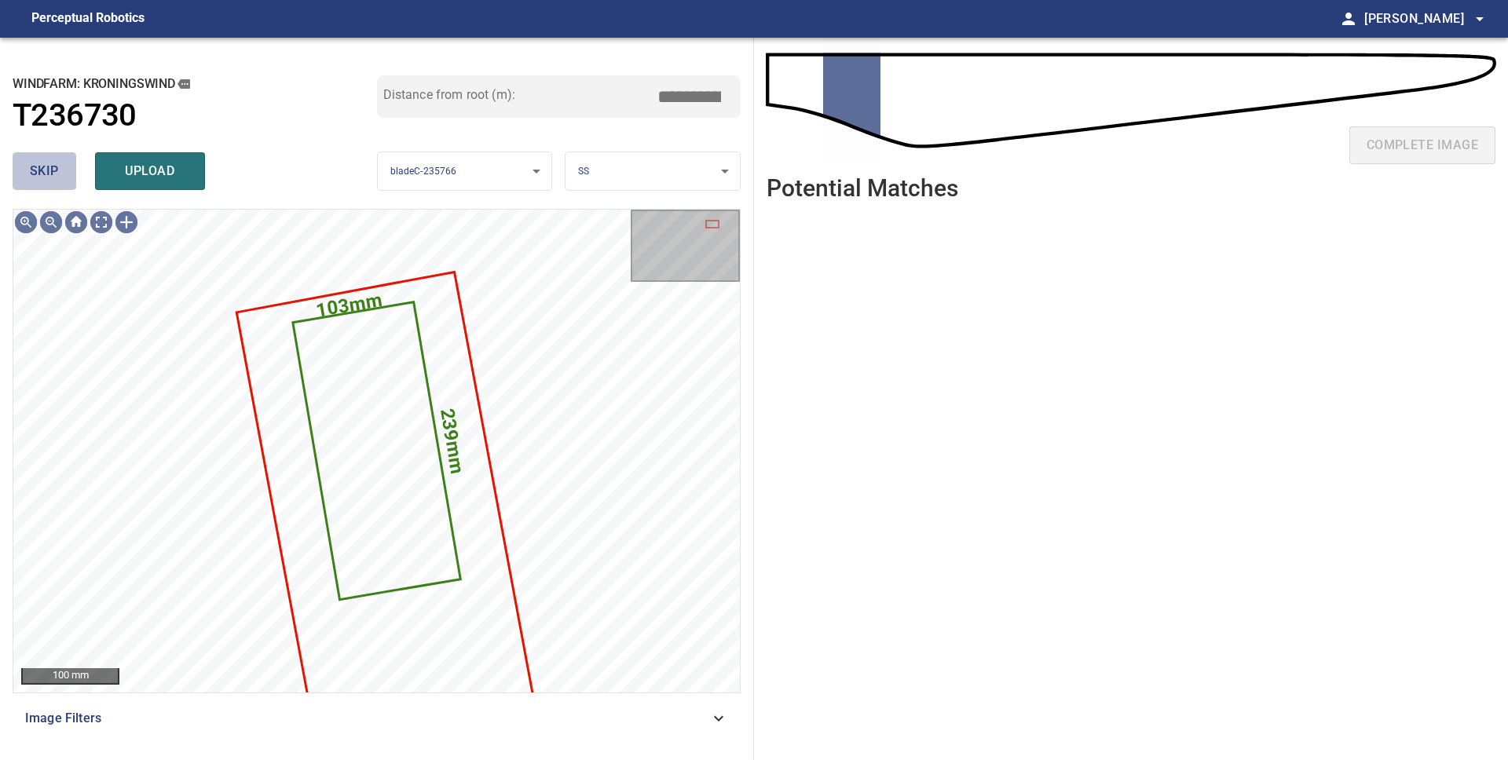
click at [42, 185] on button "skip" at bounding box center [45, 171] width 64 height 38
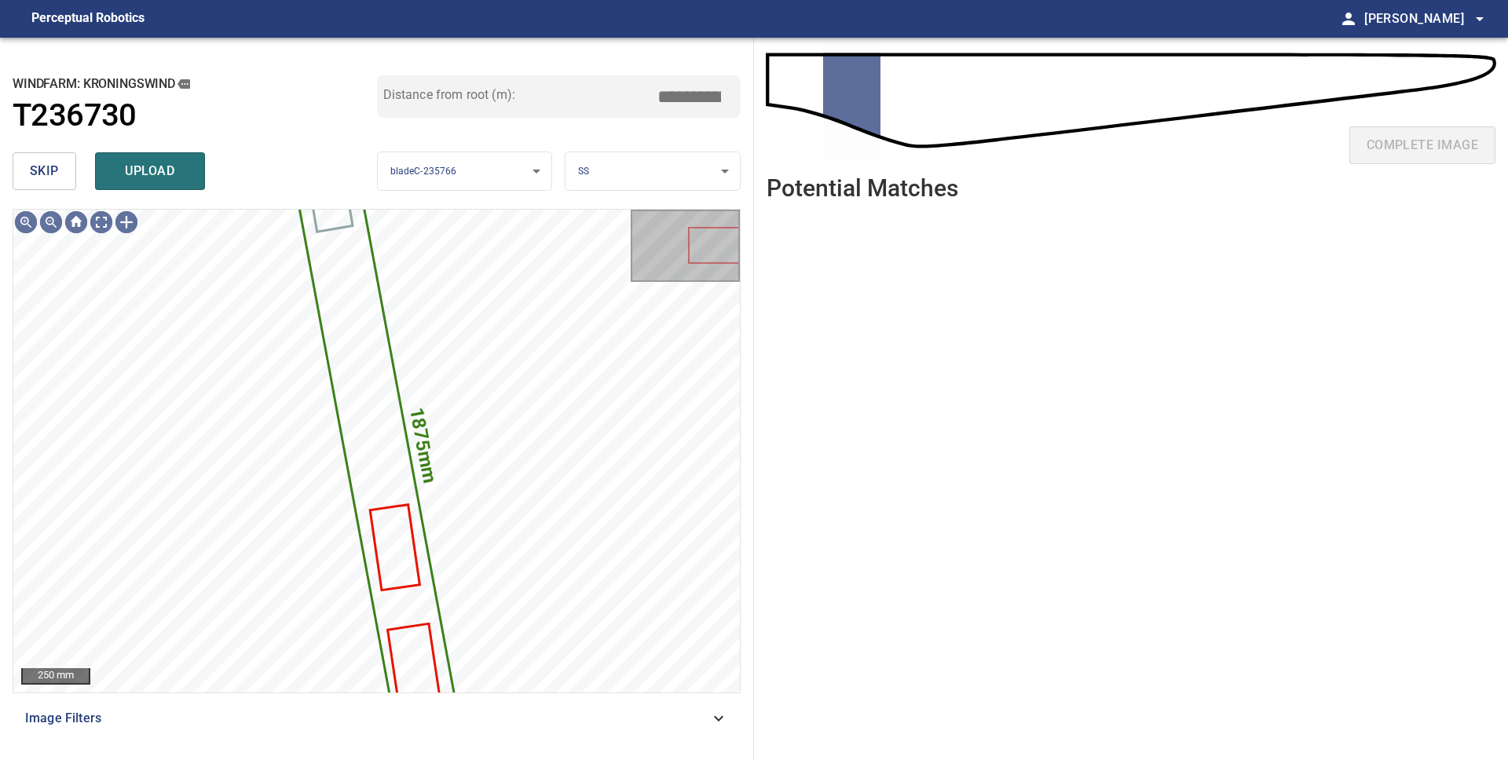
click at [42, 185] on button "skip" at bounding box center [45, 171] width 64 height 38
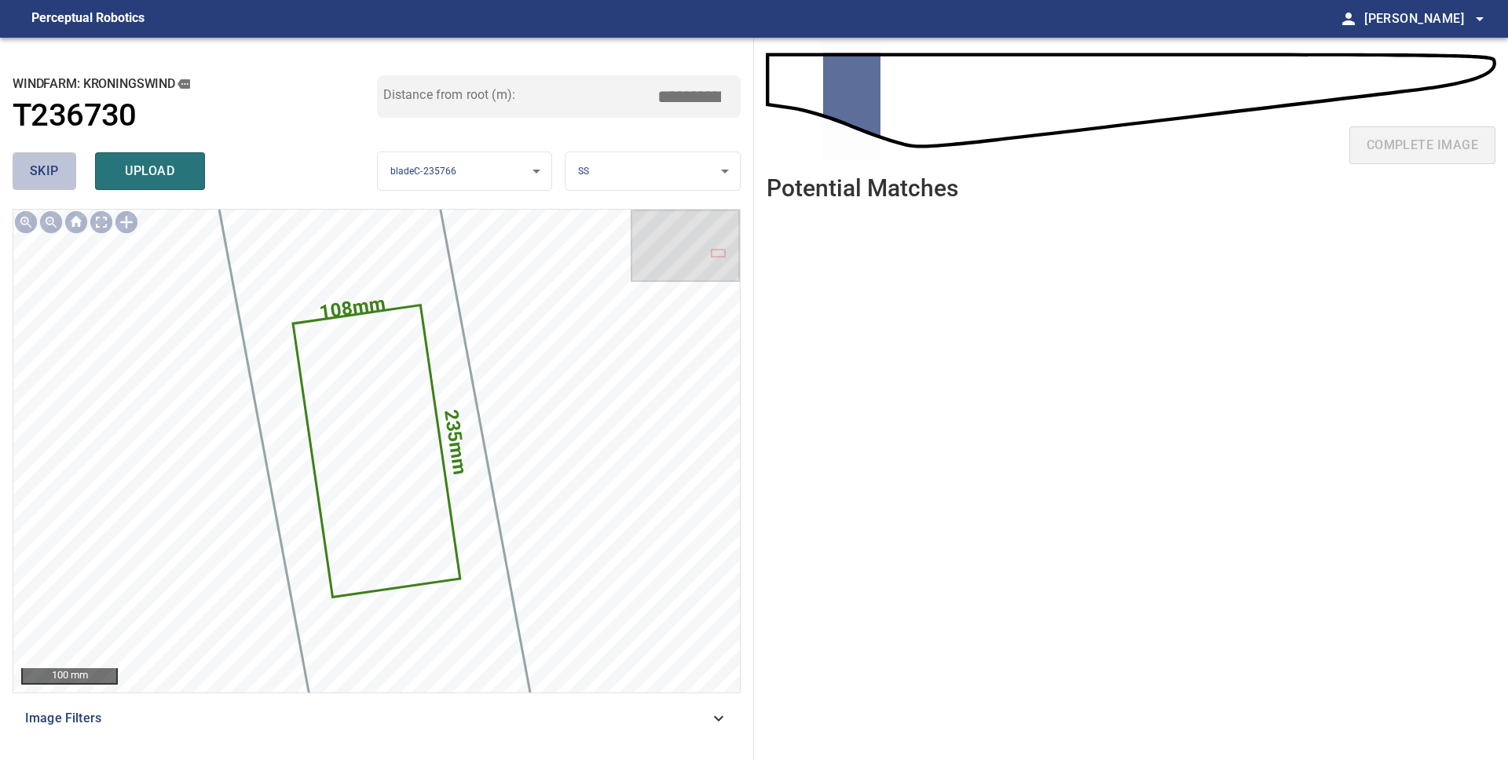
click at [42, 185] on button "skip" at bounding box center [45, 171] width 64 height 38
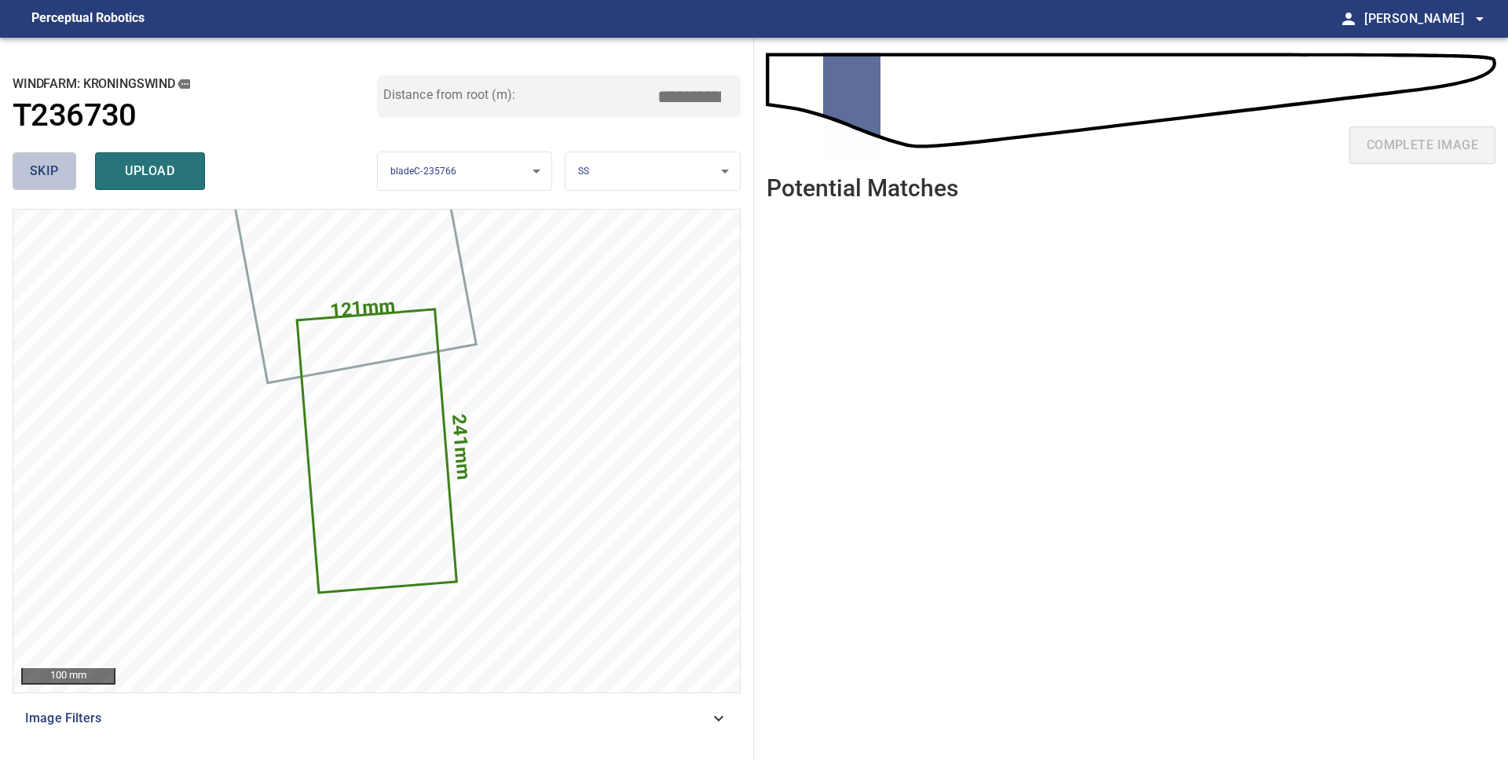
click at [42, 185] on button "skip" at bounding box center [45, 171] width 64 height 38
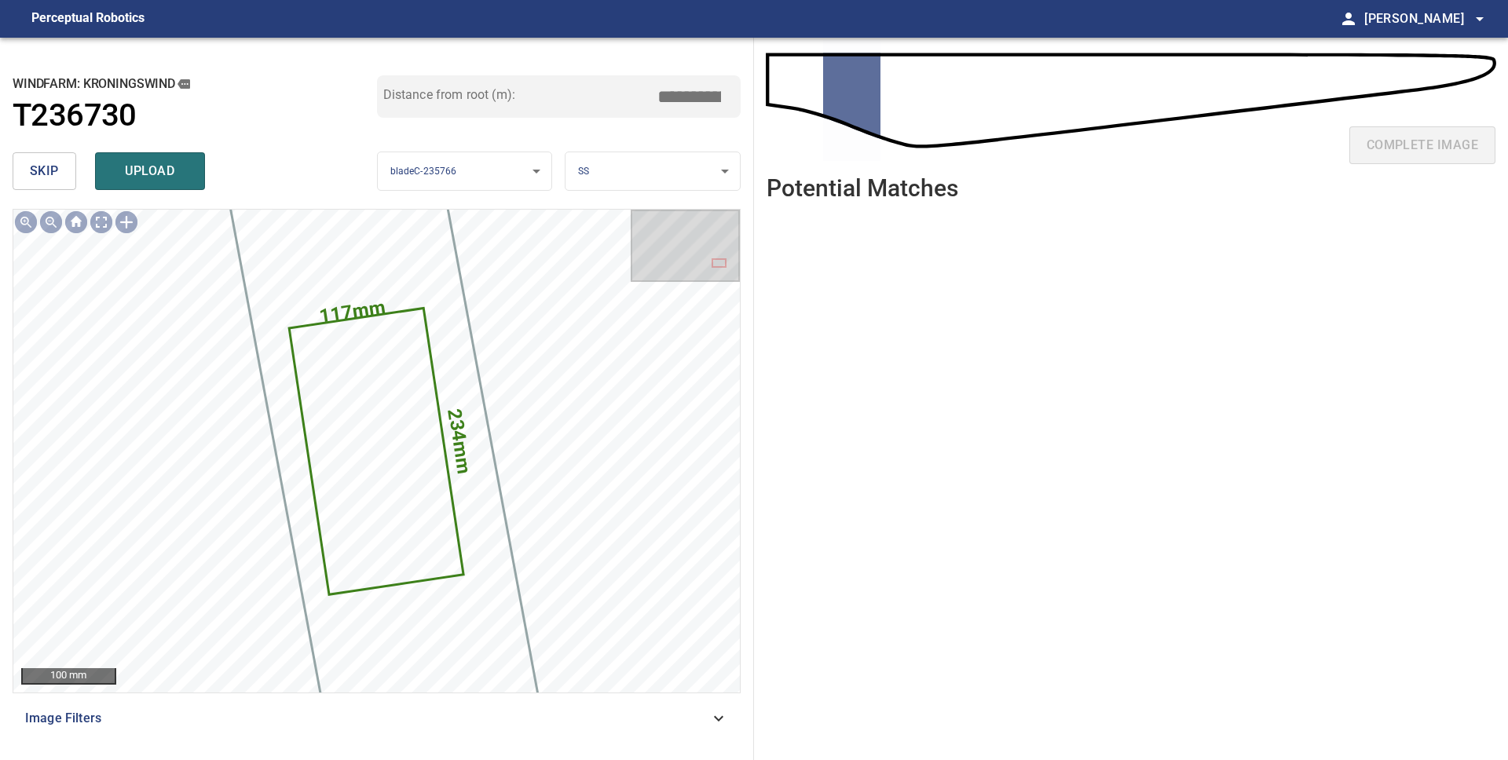
click at [43, 185] on button "skip" at bounding box center [45, 171] width 64 height 38
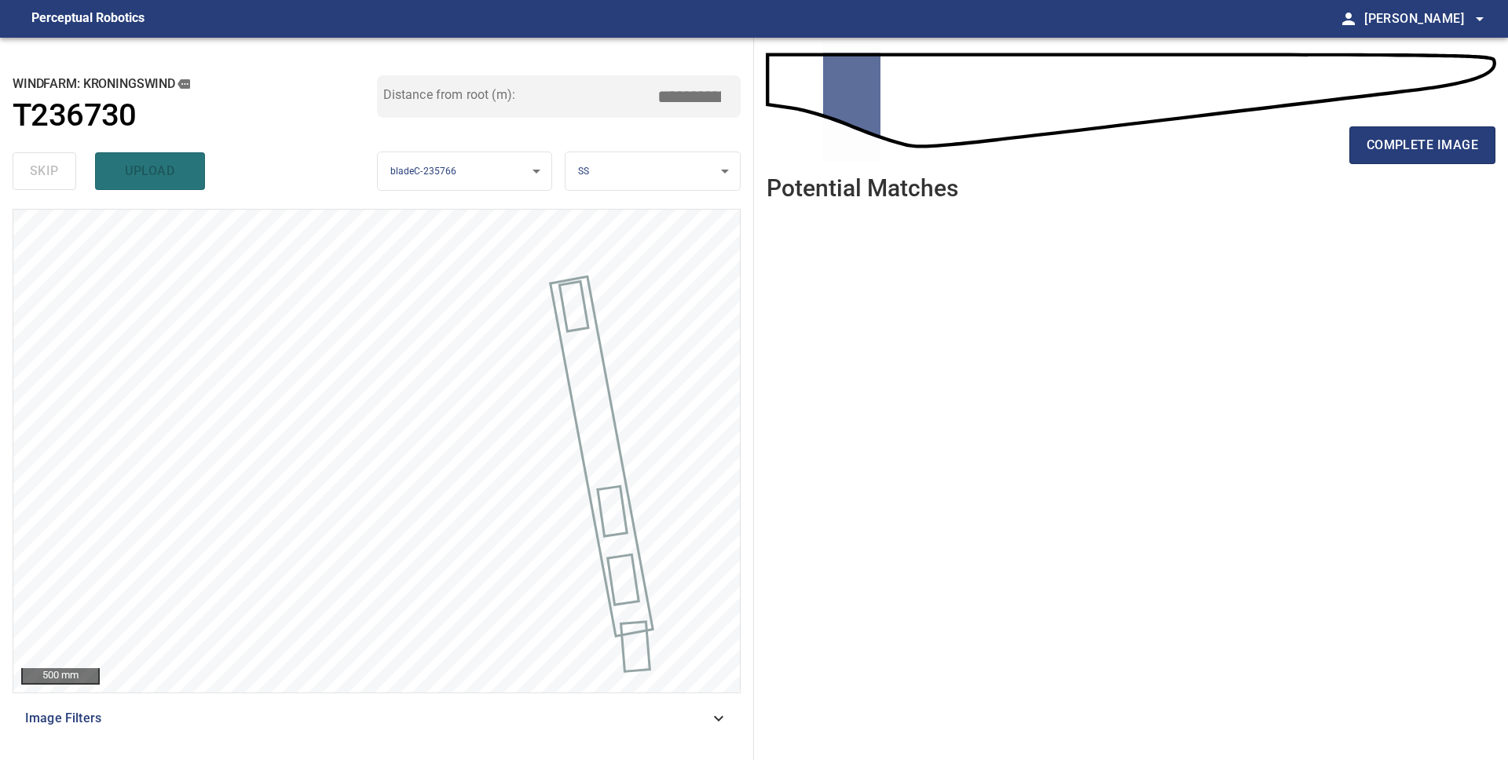
click at [42, 185] on div "skip upload" at bounding box center [195, 171] width 364 height 50
click at [1464, 151] on span "complete image" at bounding box center [1421, 145] width 111 height 22
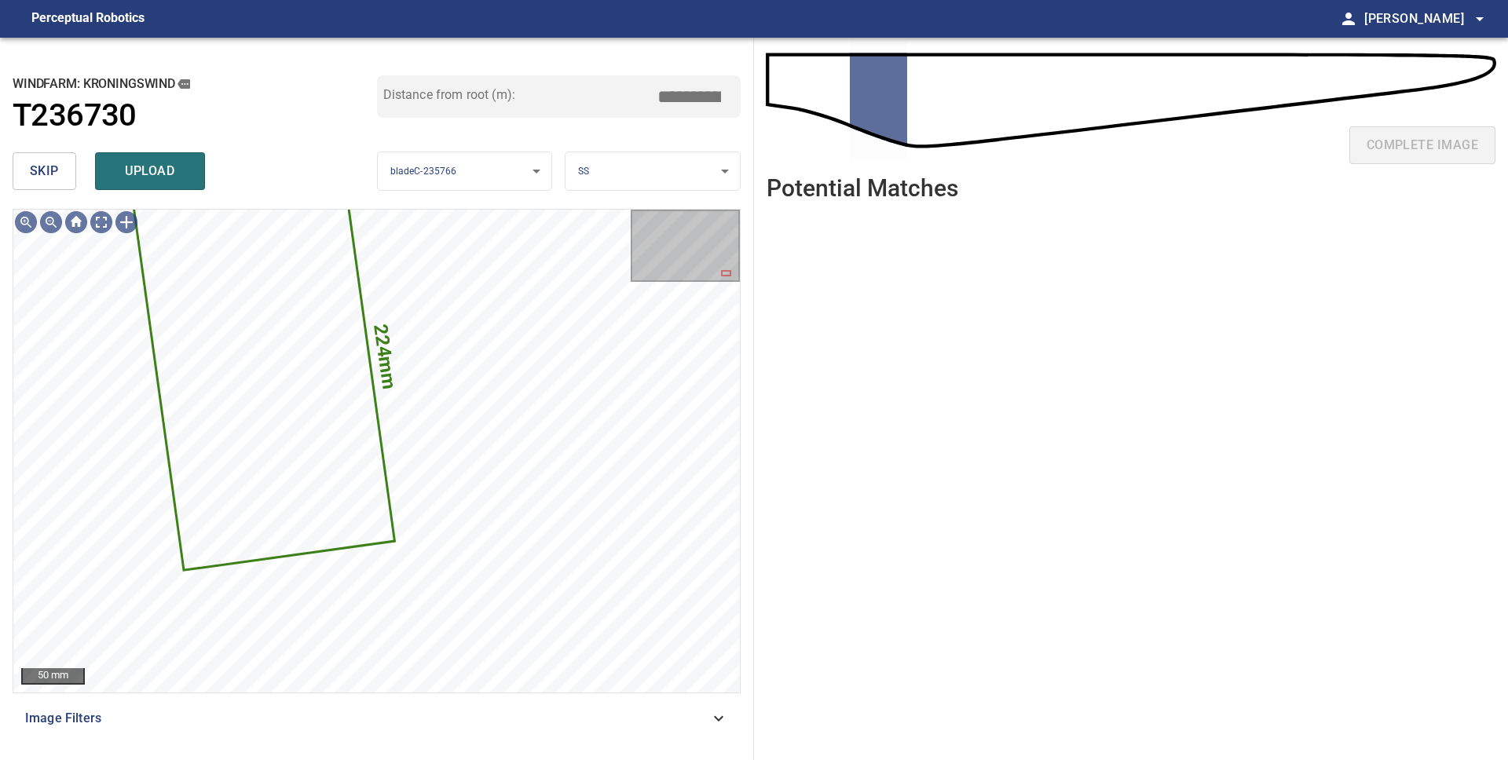
click at [59, 179] on button "skip" at bounding box center [45, 171] width 64 height 38
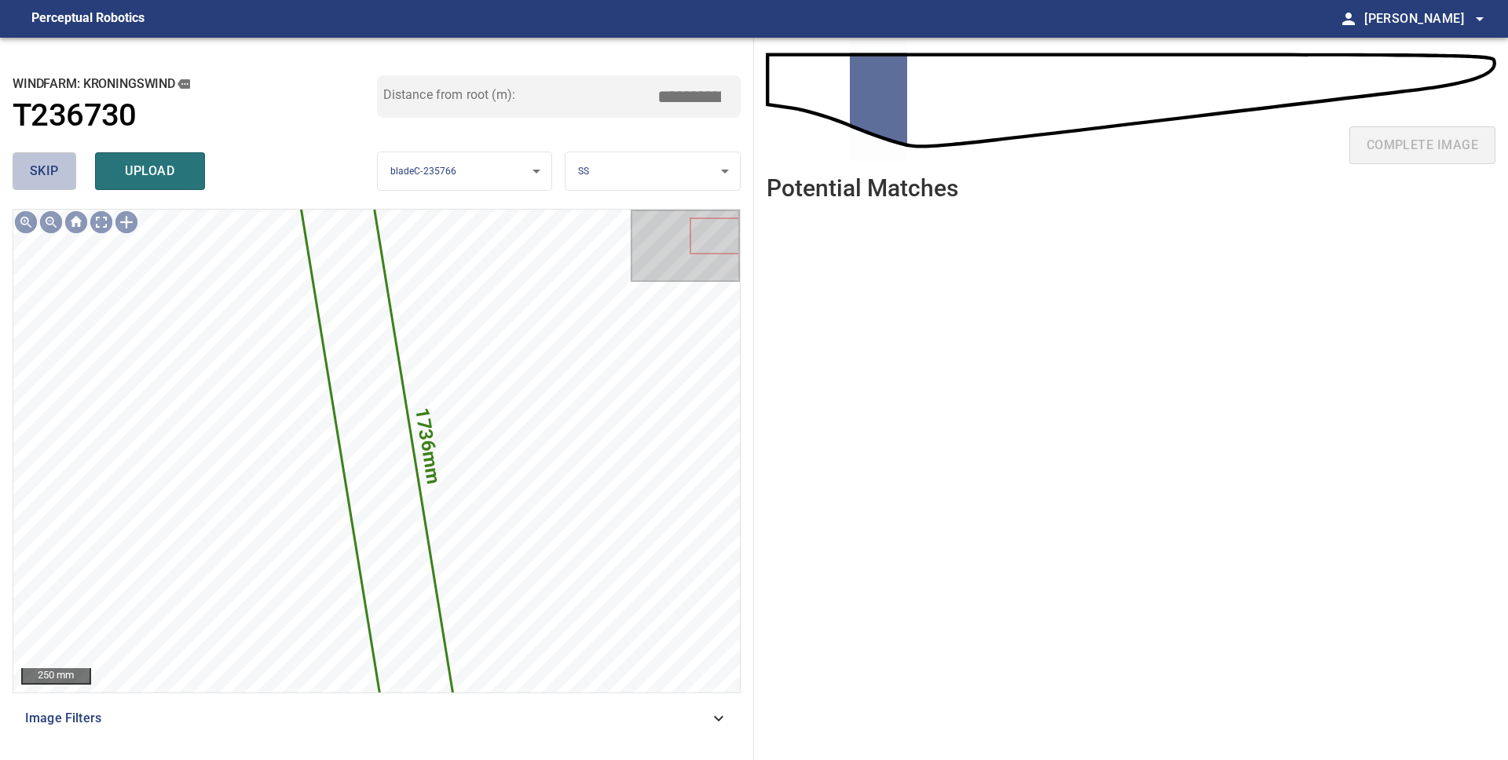
click at [59, 179] on button "skip" at bounding box center [45, 171] width 64 height 38
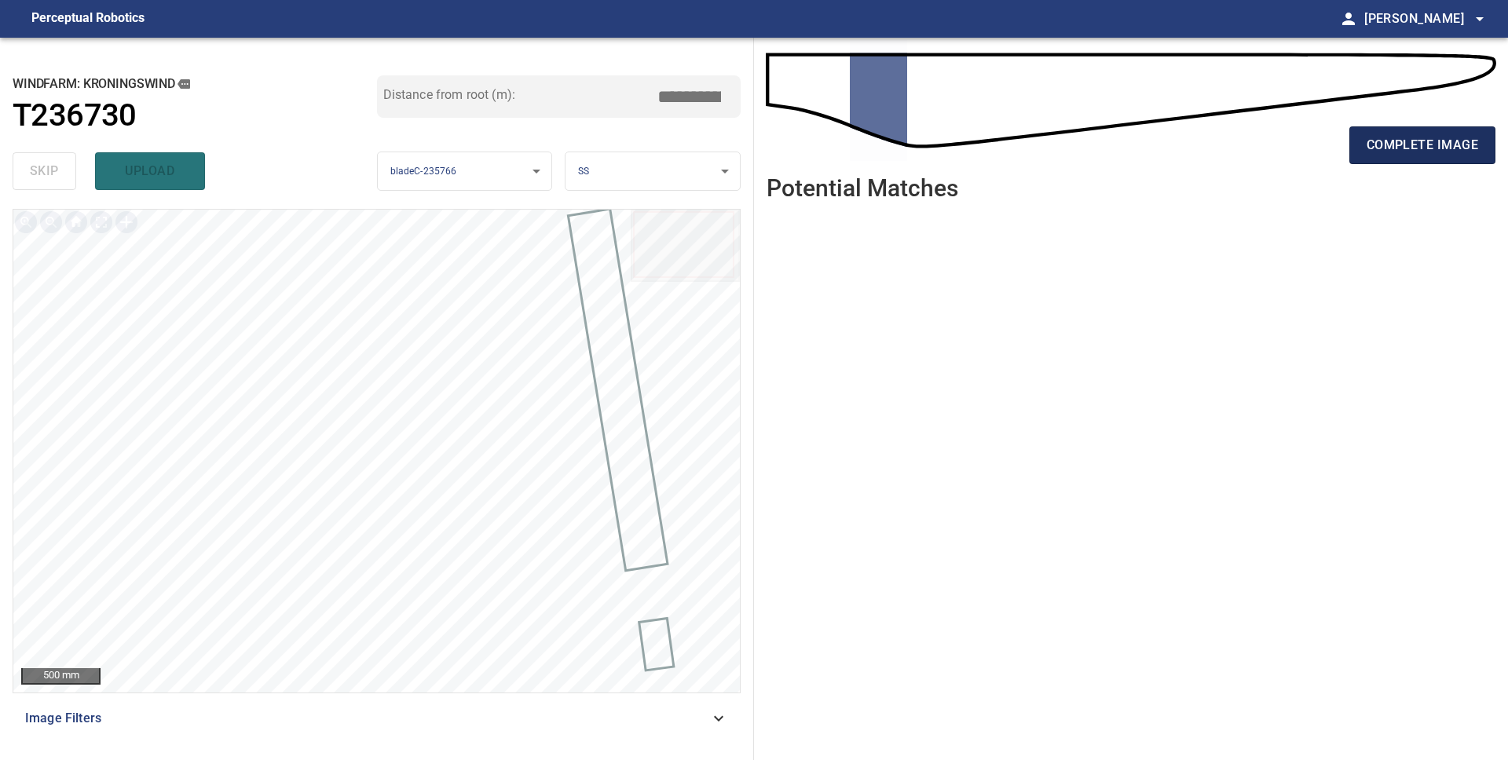
click at [1471, 144] on span "complete image" at bounding box center [1421, 145] width 111 height 22
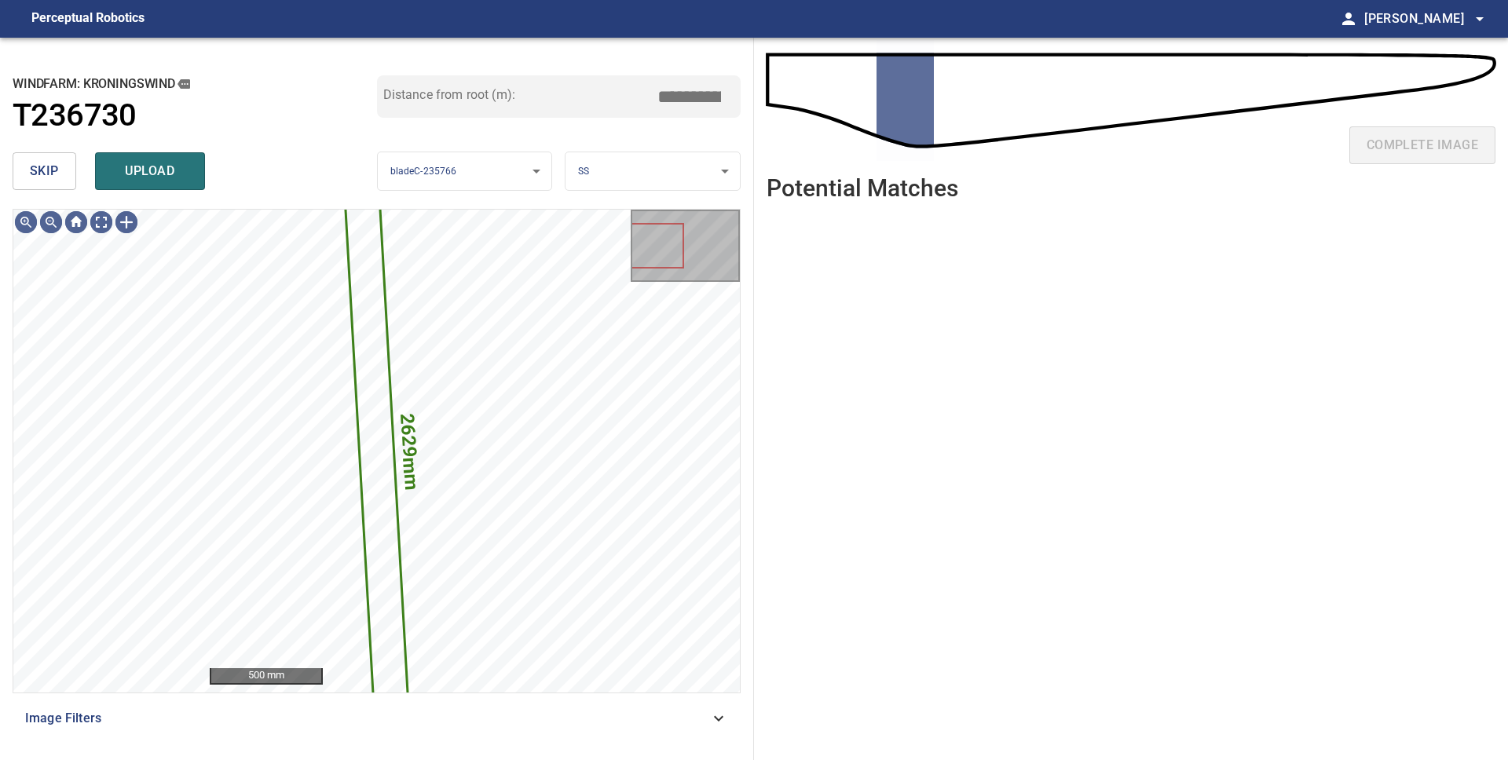
click at [37, 169] on span "skip" at bounding box center [44, 171] width 29 height 22
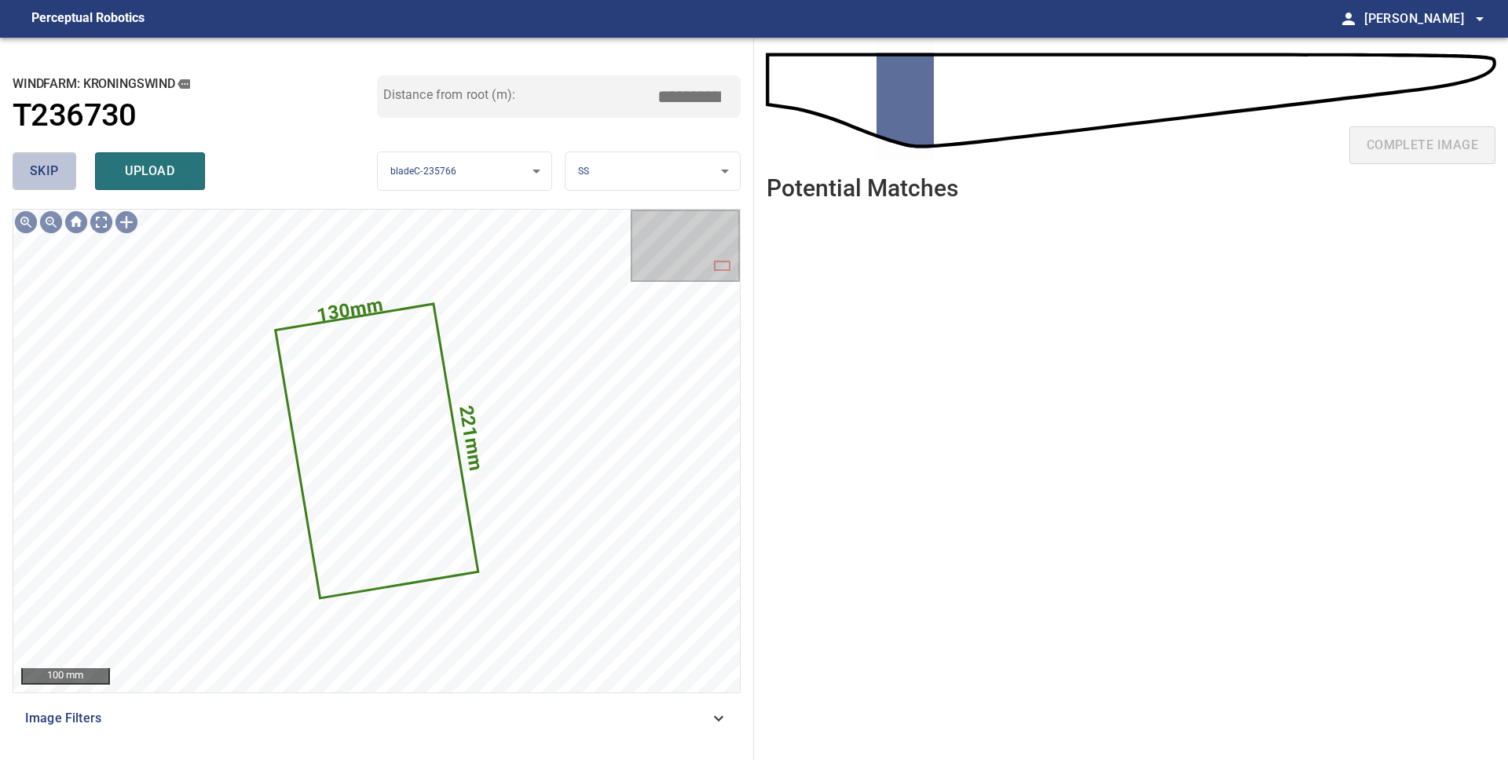
click at [68, 174] on button "skip" at bounding box center [45, 171] width 64 height 38
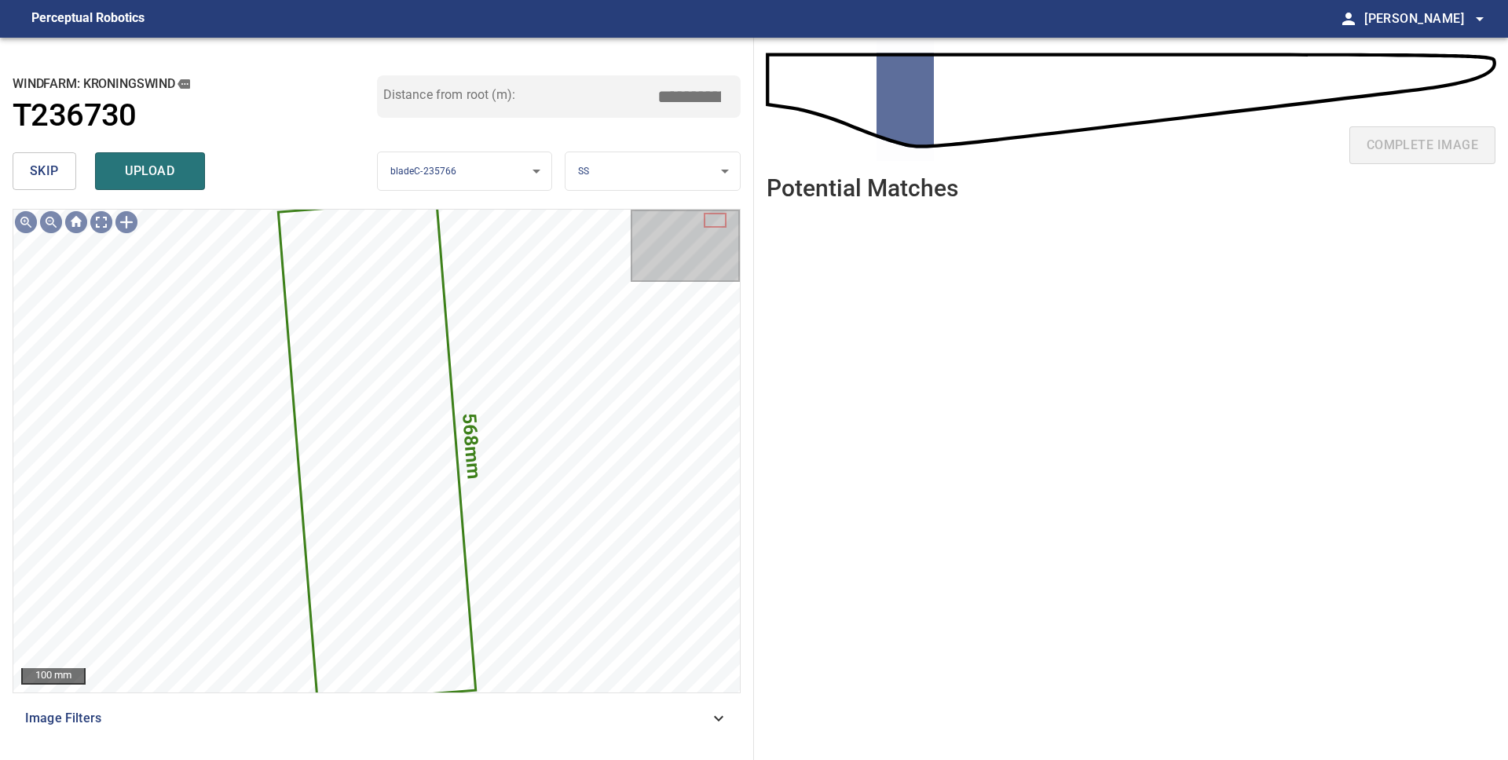
click at [45, 173] on span "skip" at bounding box center [44, 171] width 29 height 22
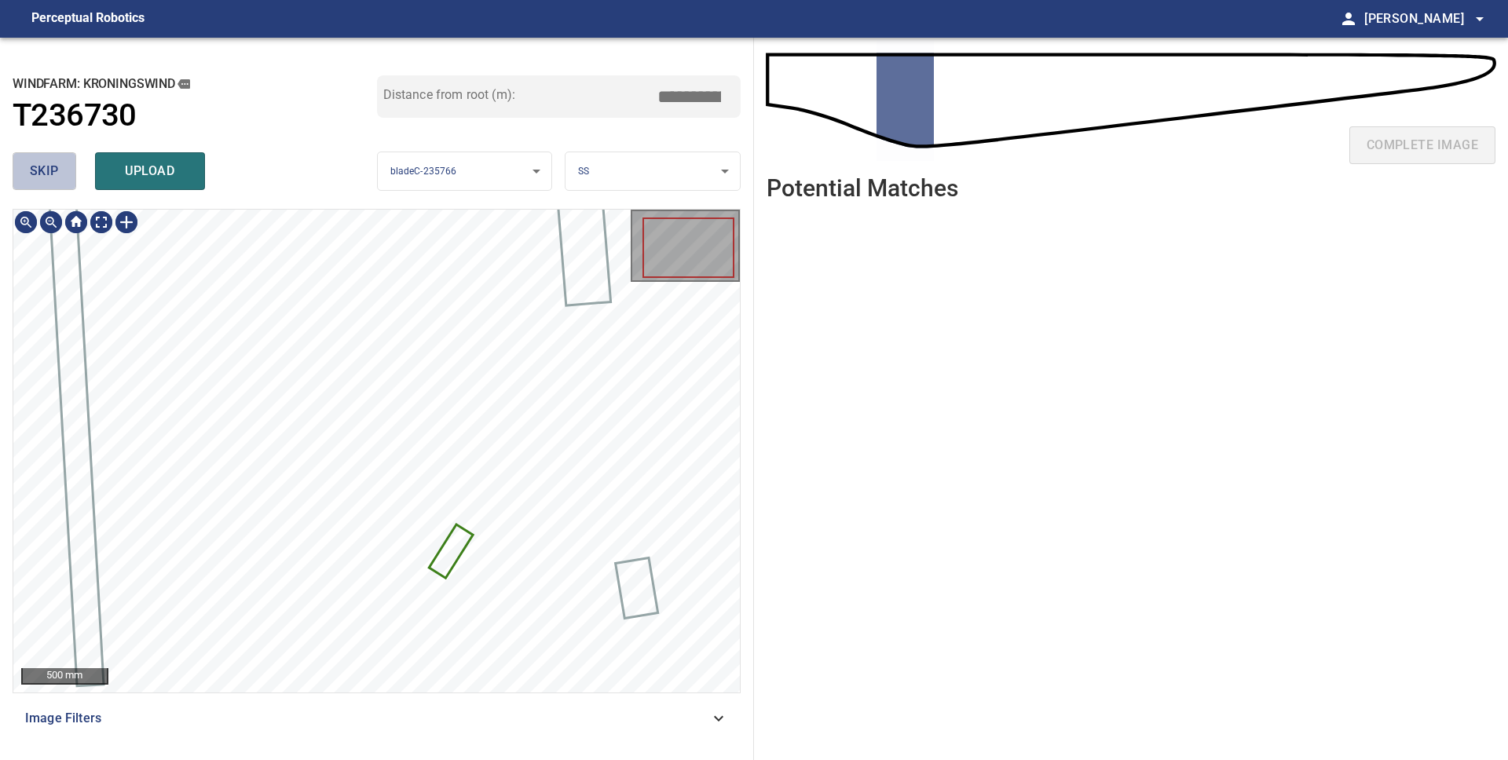
click at [42, 173] on span "skip" at bounding box center [44, 171] width 29 height 22
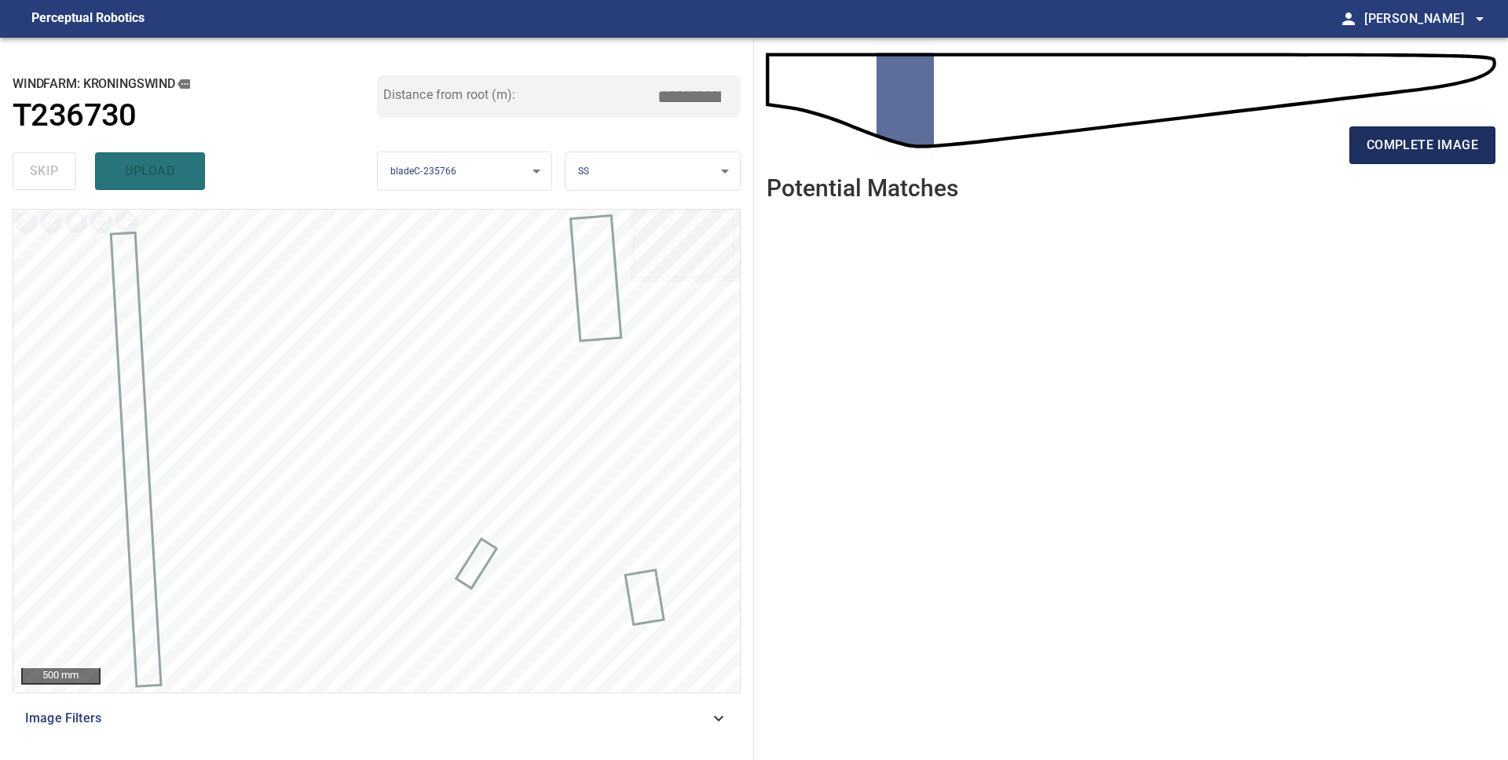
click at [1392, 154] on span "complete image" at bounding box center [1421, 145] width 111 height 22
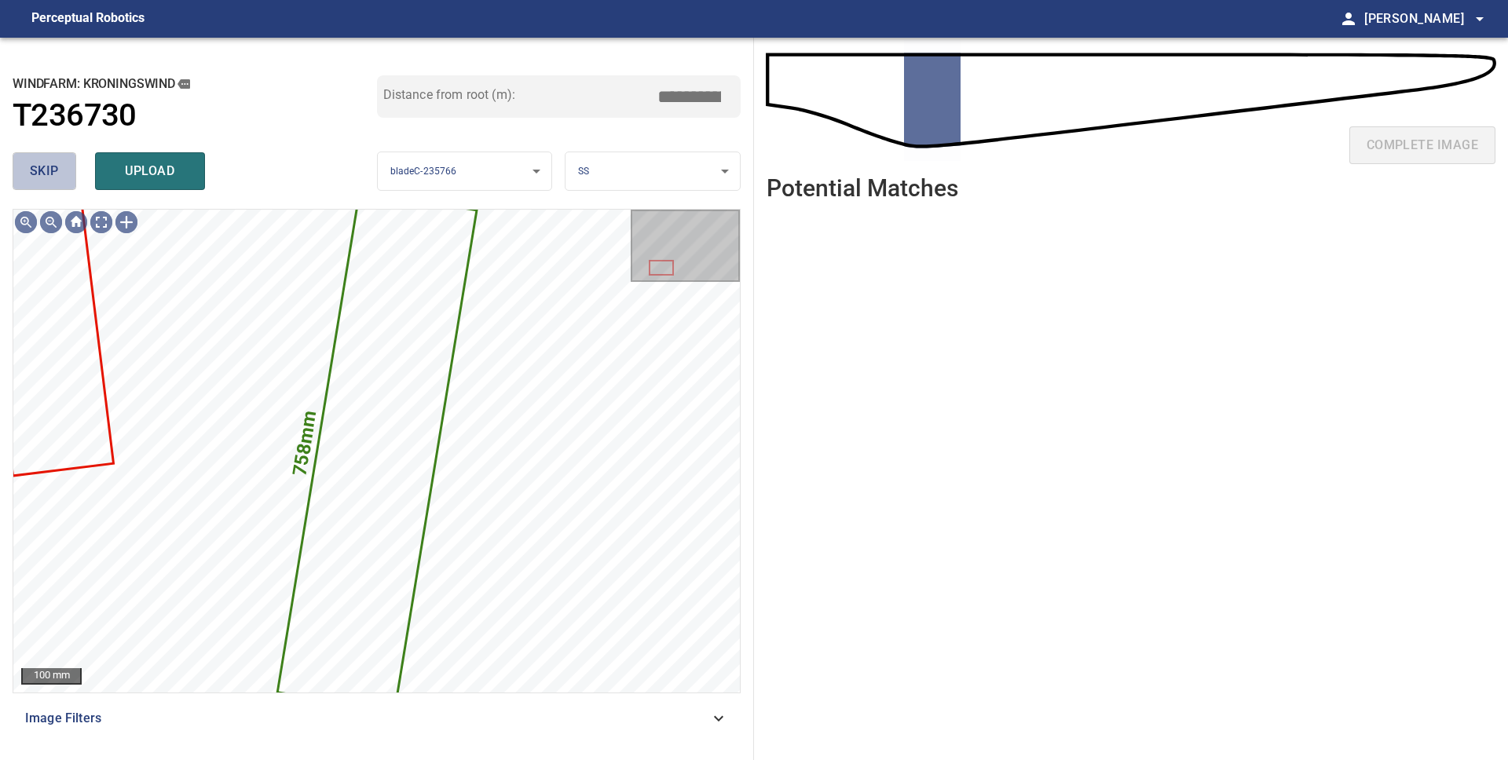
click at [46, 177] on span "skip" at bounding box center [44, 171] width 29 height 22
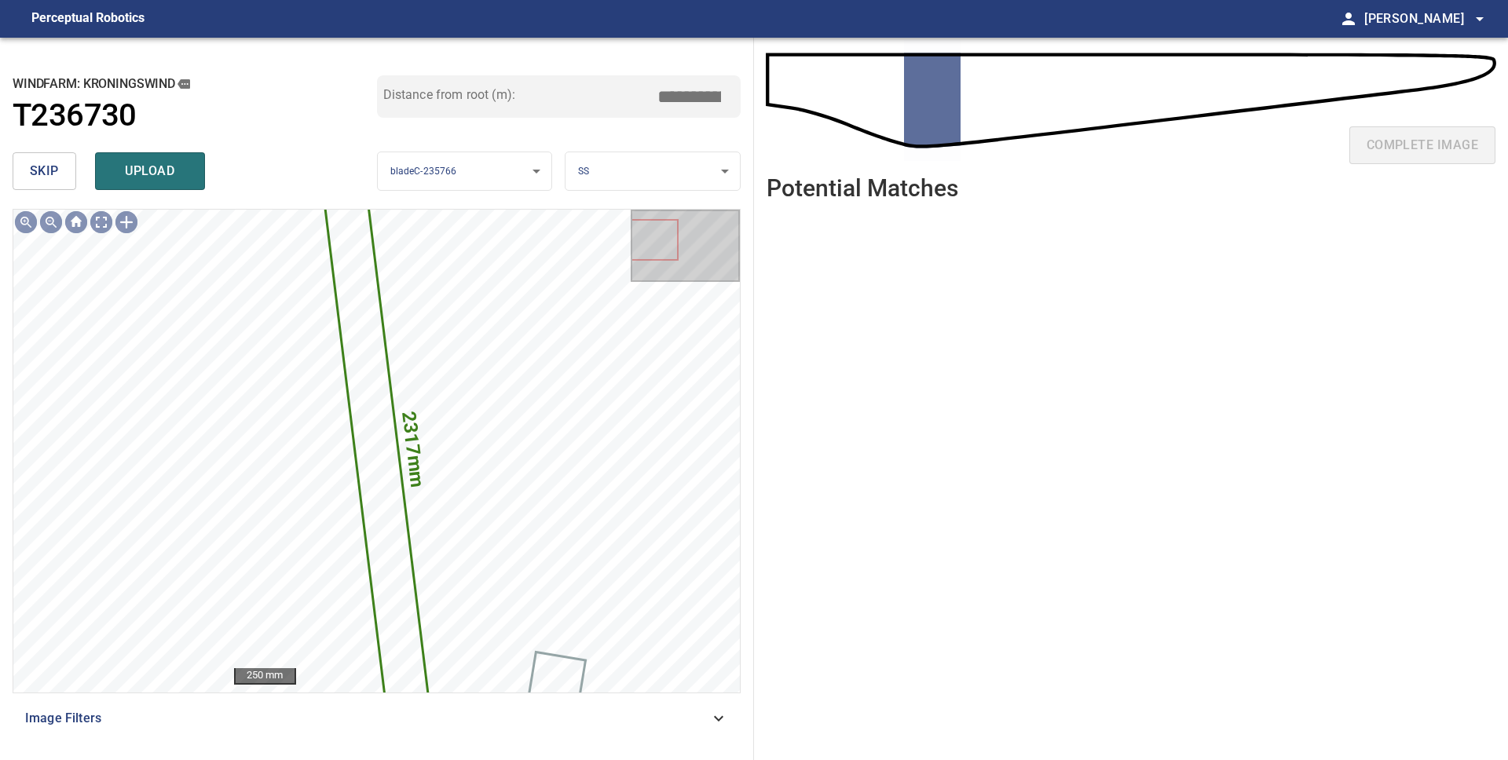
click at [46, 177] on span "skip" at bounding box center [44, 171] width 29 height 22
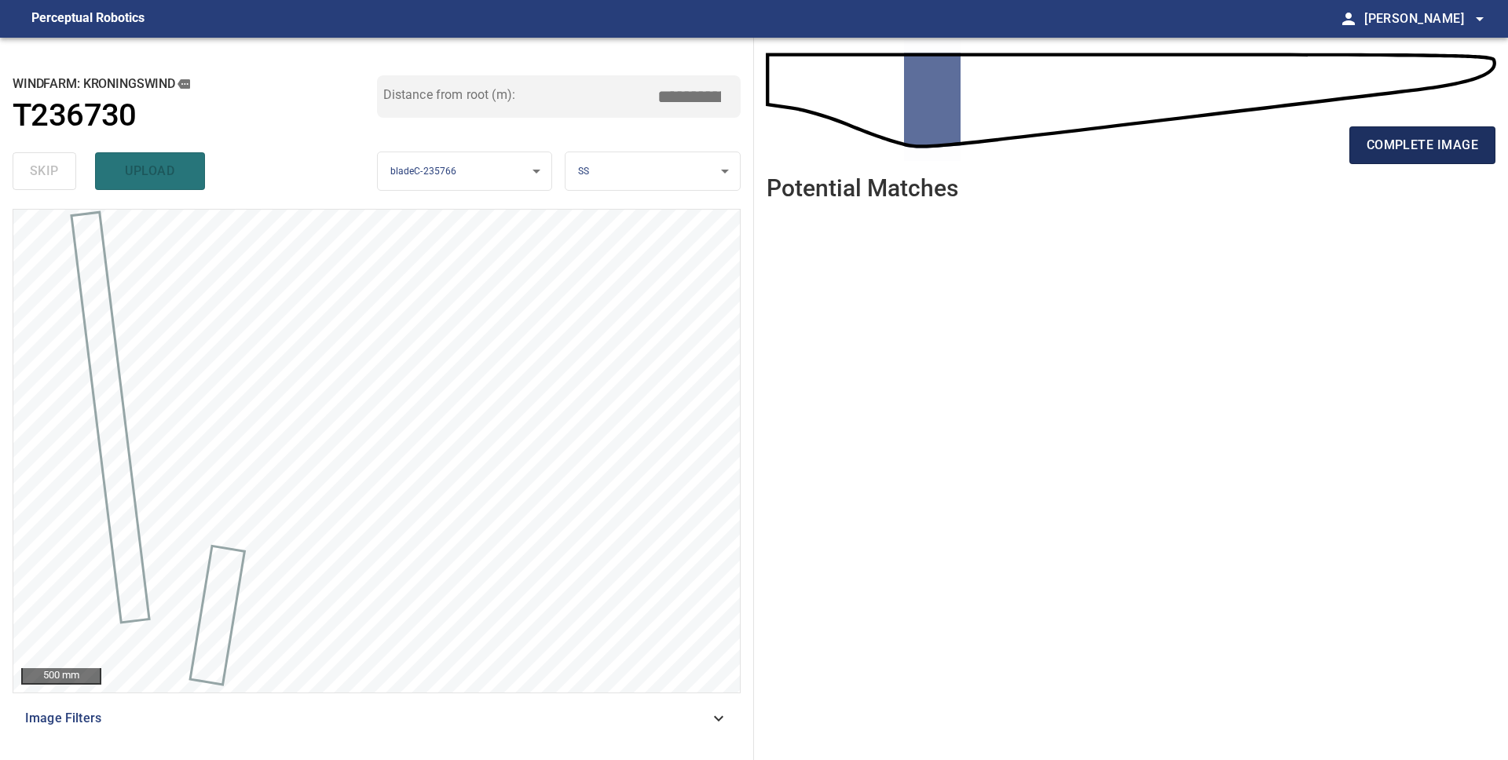
click at [1385, 153] on span "complete image" at bounding box center [1421, 145] width 111 height 22
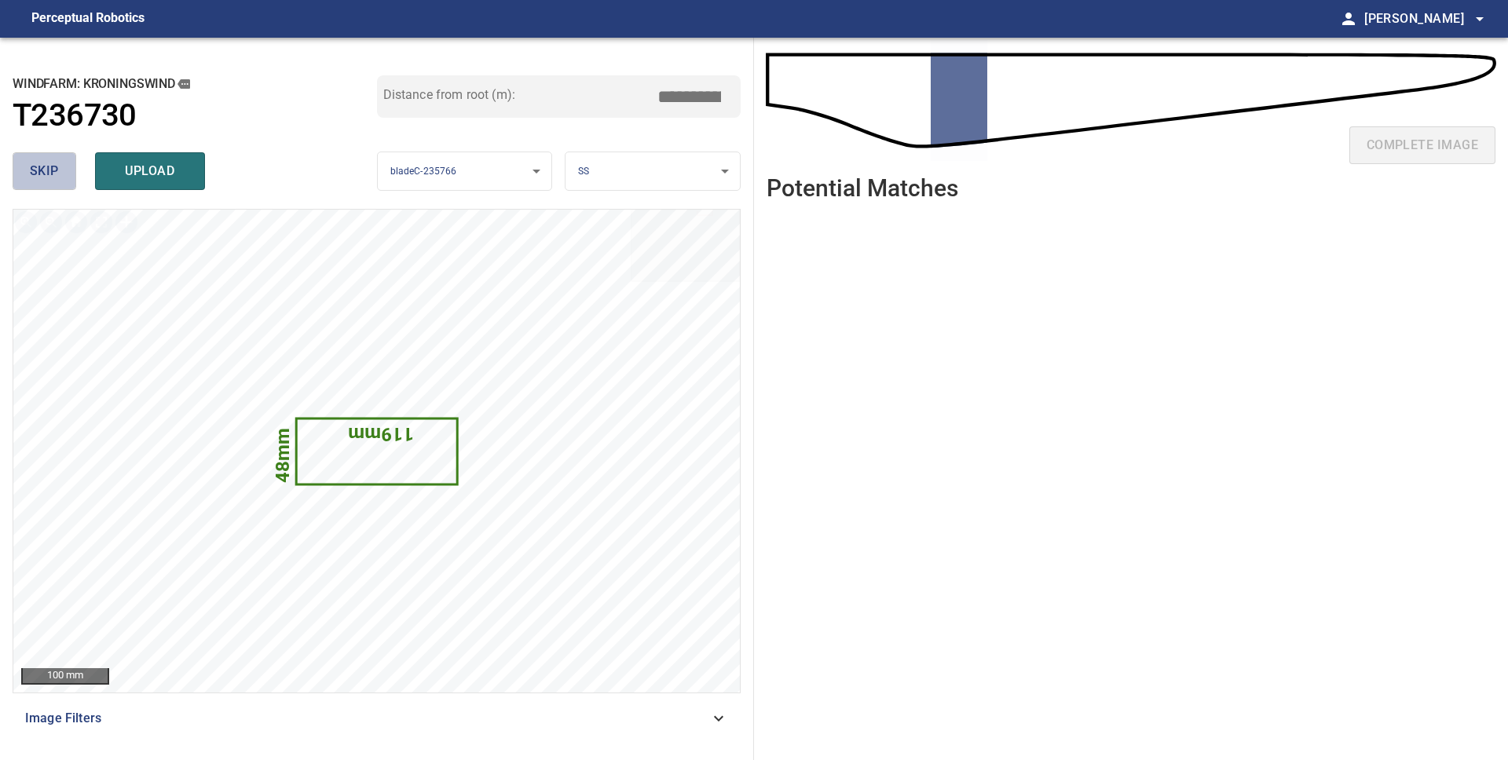
click at [44, 167] on span "skip" at bounding box center [44, 171] width 29 height 22
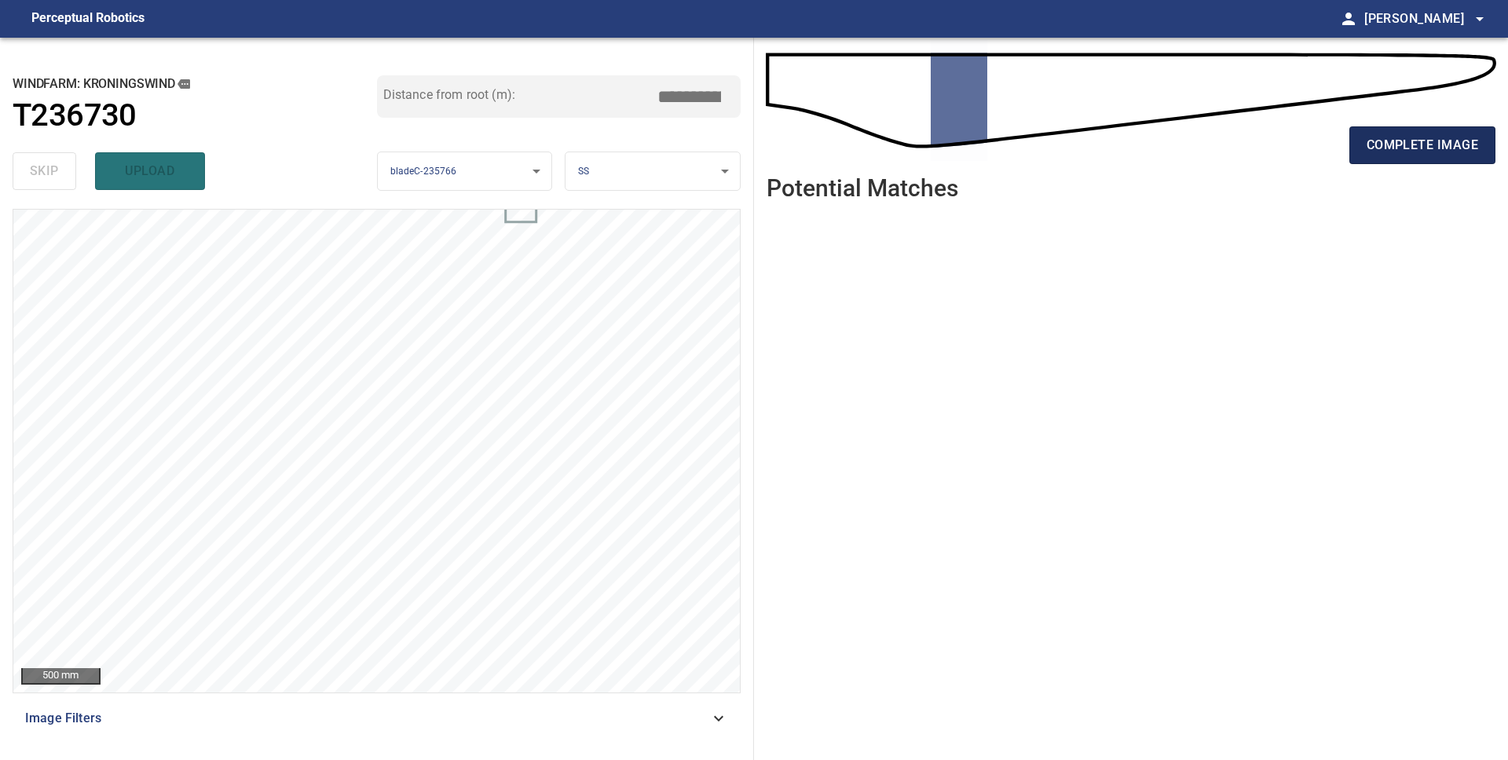
click at [1384, 155] on span "complete image" at bounding box center [1421, 145] width 111 height 22
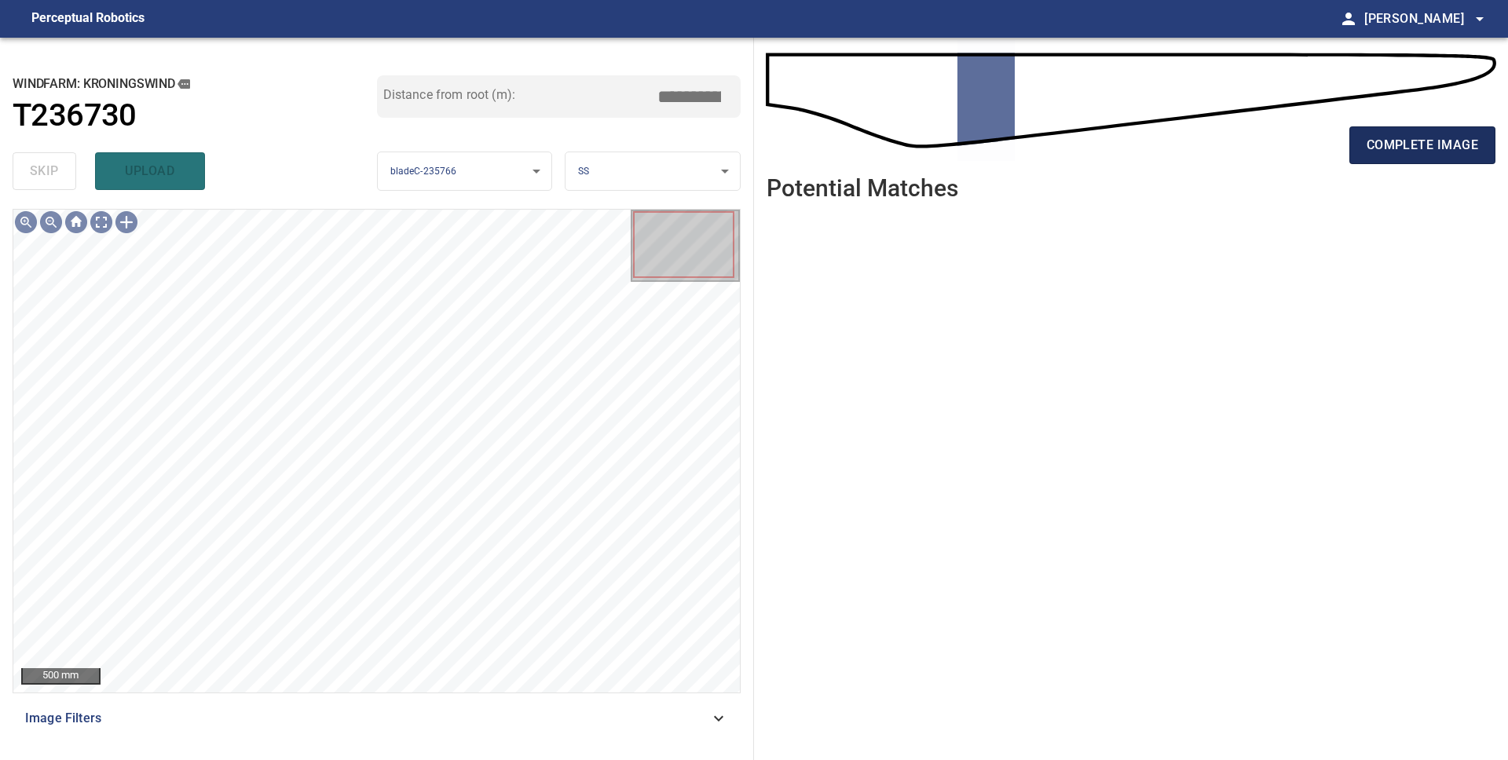
click at [1393, 147] on span "complete image" at bounding box center [1421, 145] width 111 height 22
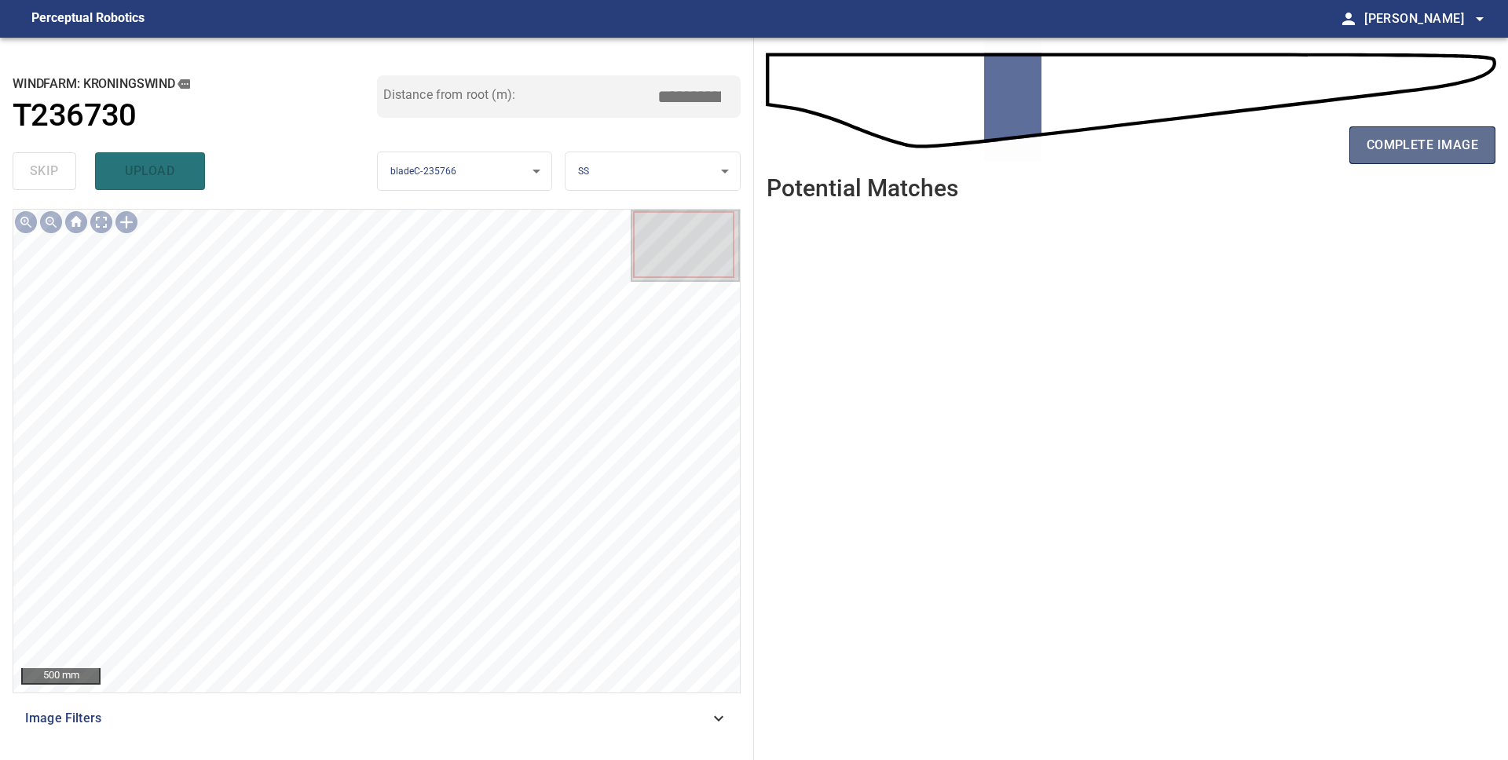
click at [1431, 142] on span "complete image" at bounding box center [1421, 145] width 111 height 22
click at [1419, 144] on span "complete image" at bounding box center [1421, 145] width 111 height 22
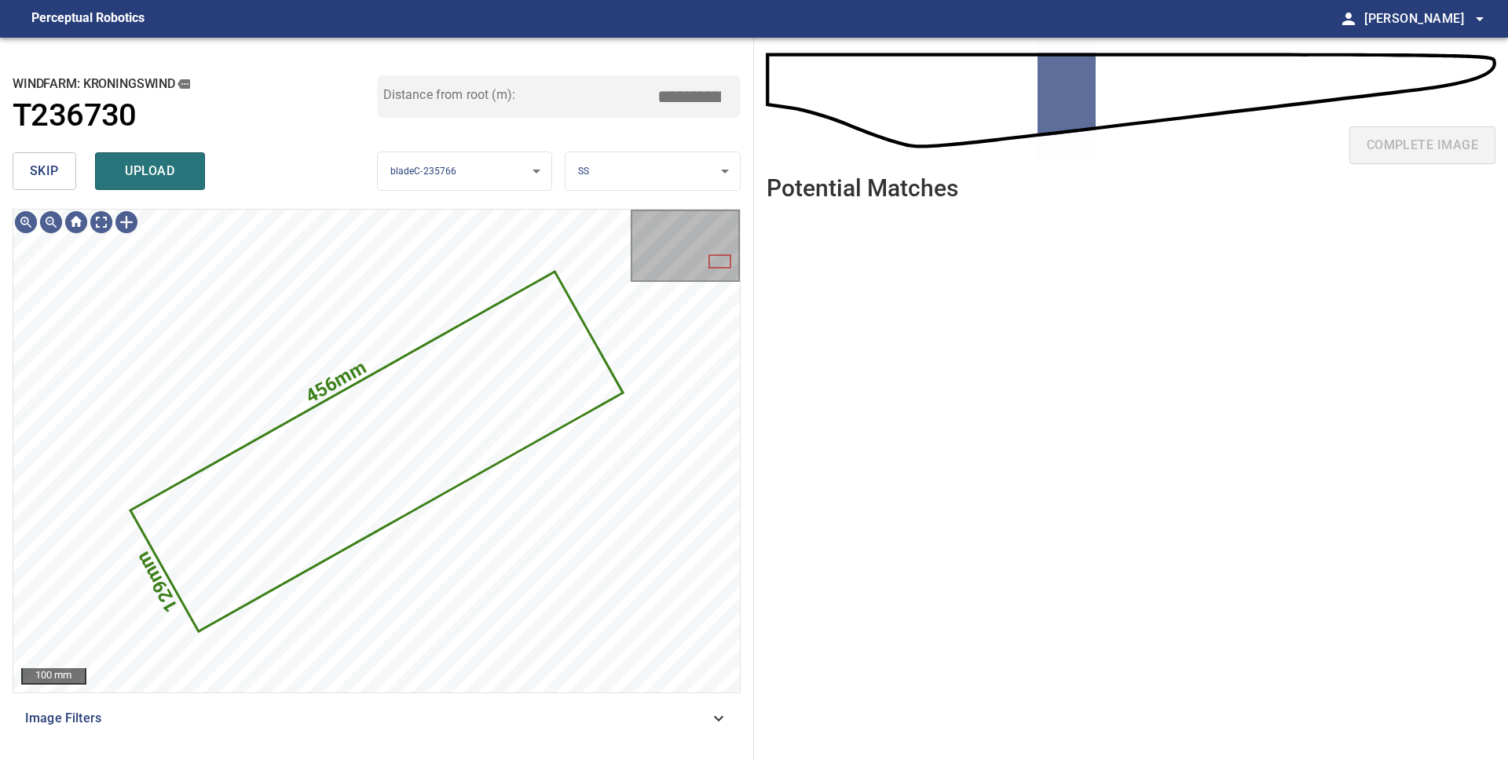
click at [148, 186] on button "upload" at bounding box center [150, 171] width 110 height 38
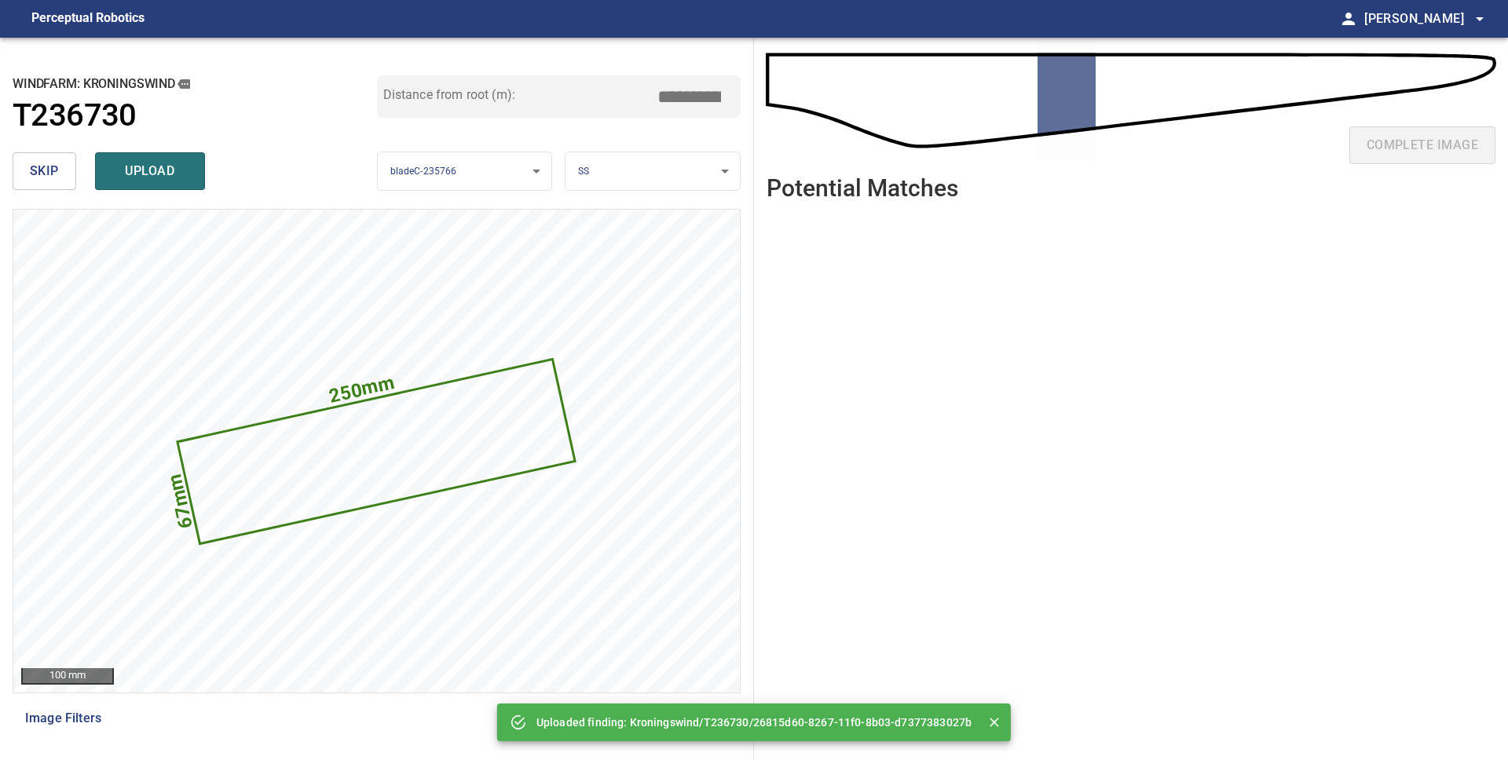
click at [150, 186] on button "upload" at bounding box center [150, 171] width 110 height 38
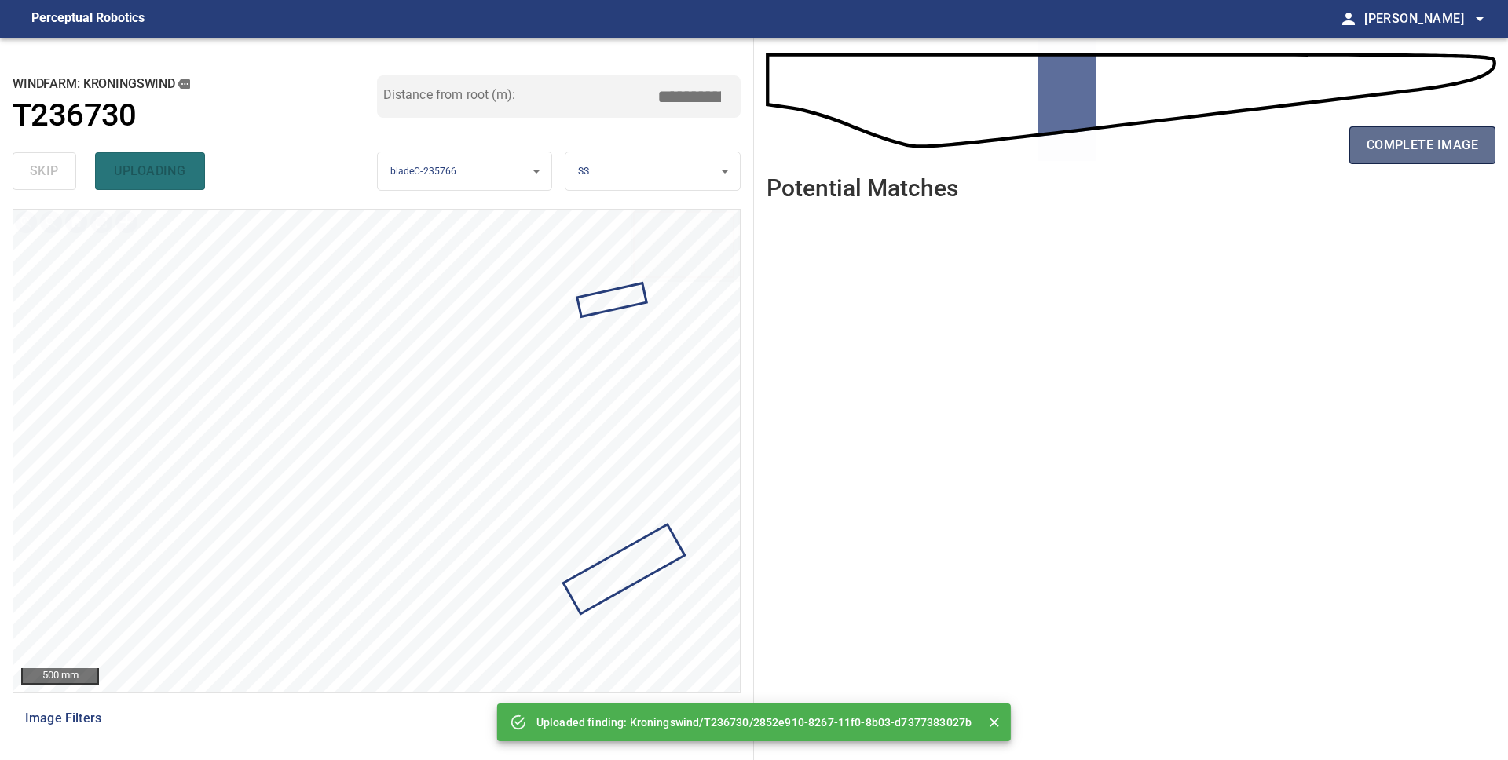
click at [1449, 139] on span "complete image" at bounding box center [1421, 145] width 111 height 22
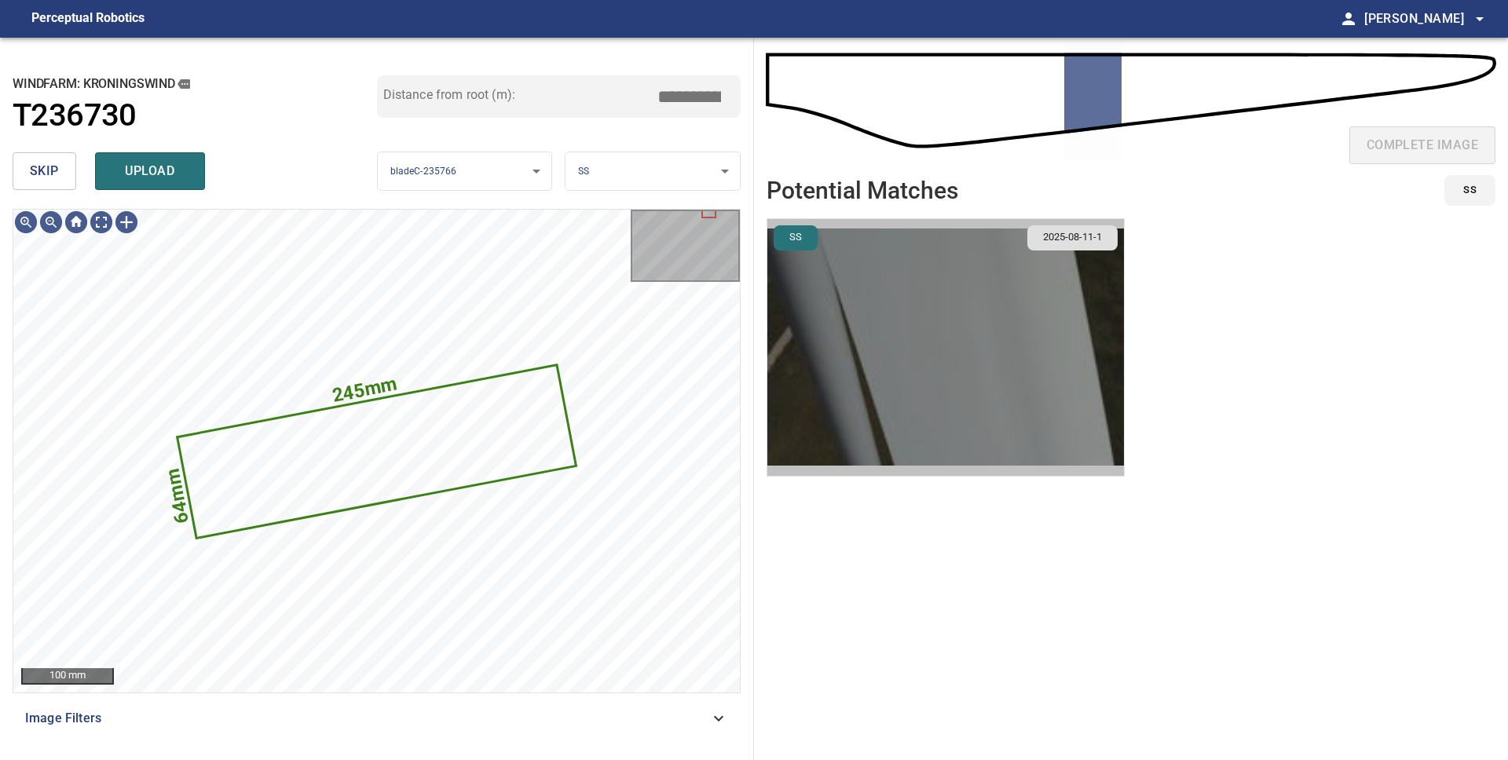
click at [923, 339] on img "button" at bounding box center [945, 347] width 356 height 257
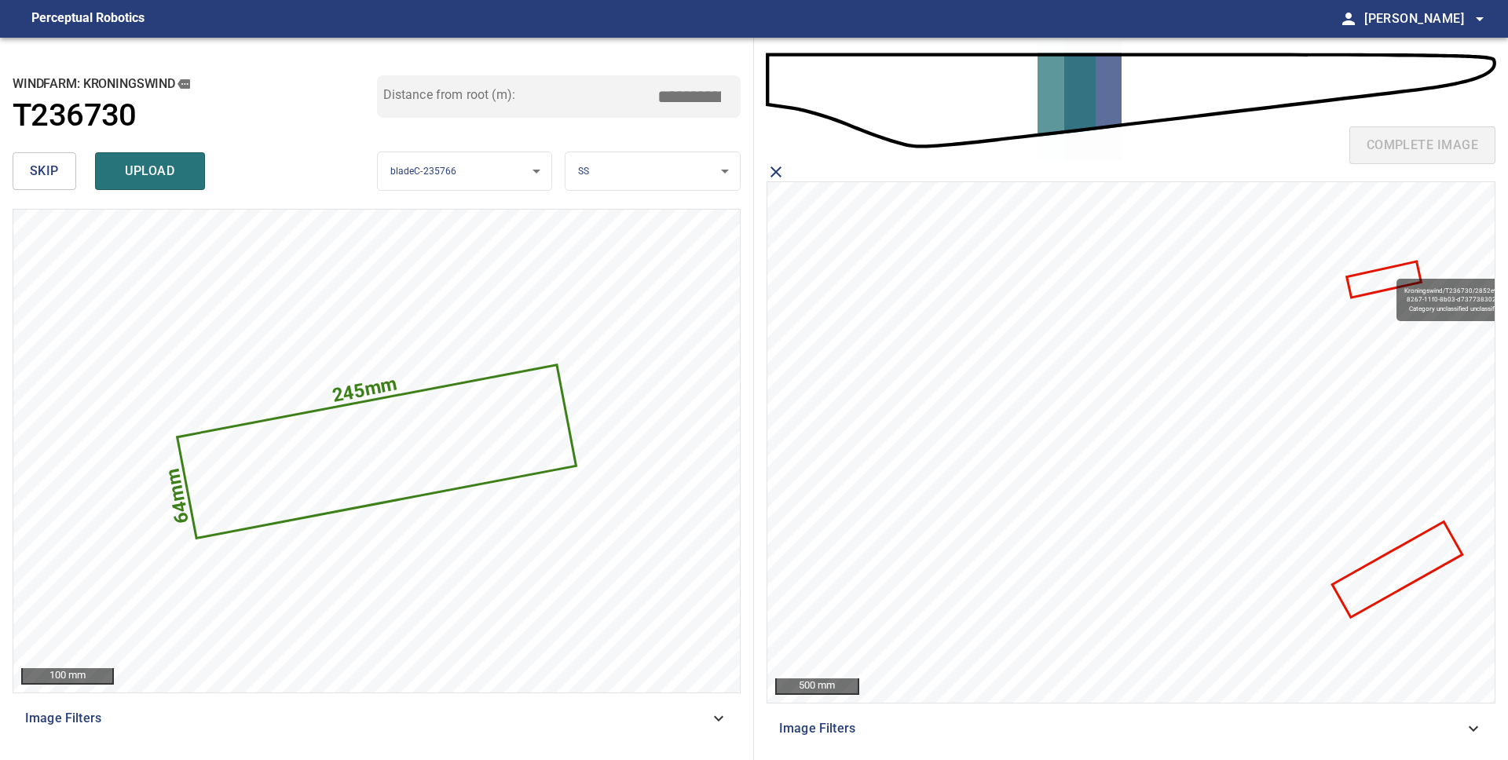
click at [1389, 272] on icon at bounding box center [1382, 279] width 71 height 33
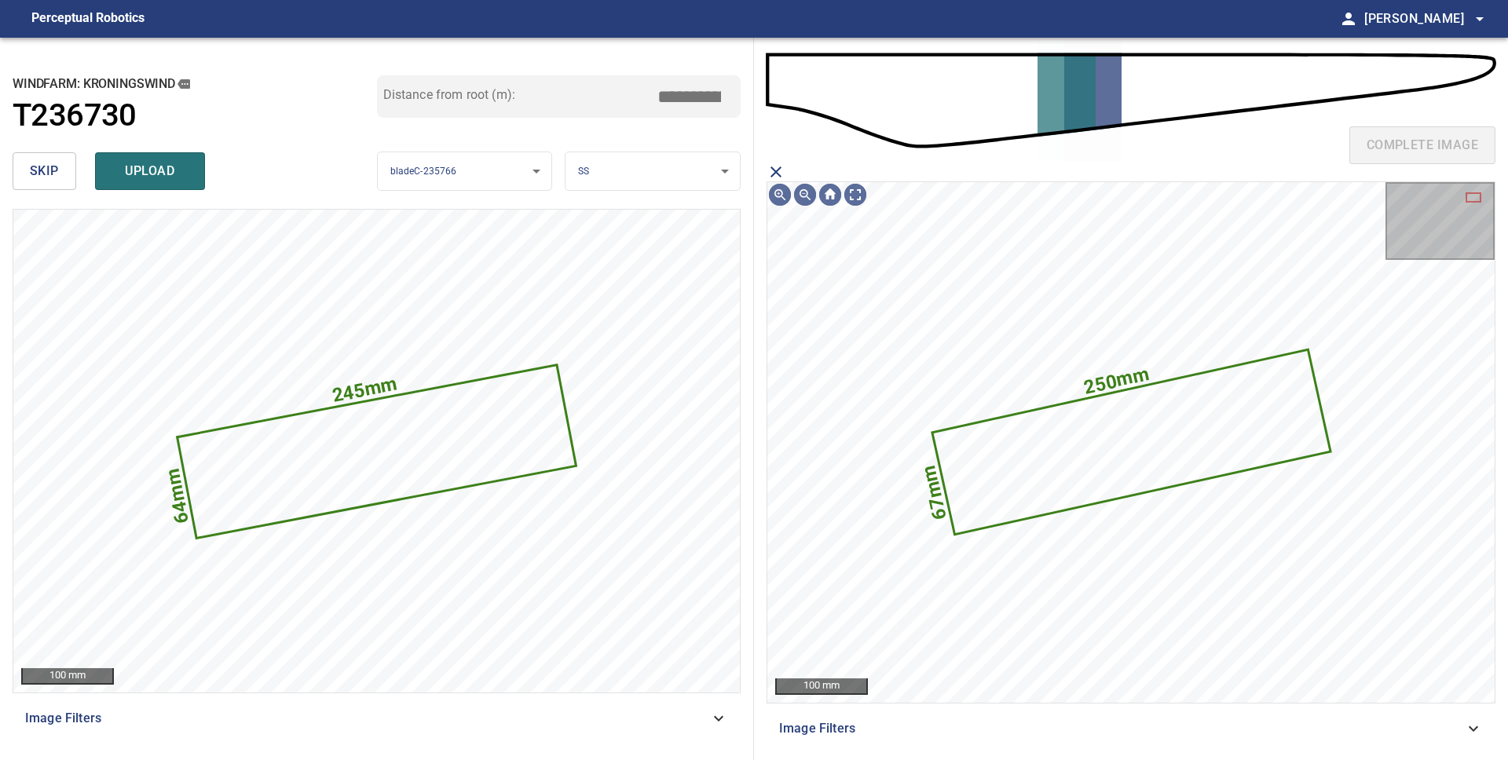
click at [778, 171] on icon "close matching imageResolution:" at bounding box center [775, 172] width 19 height 19
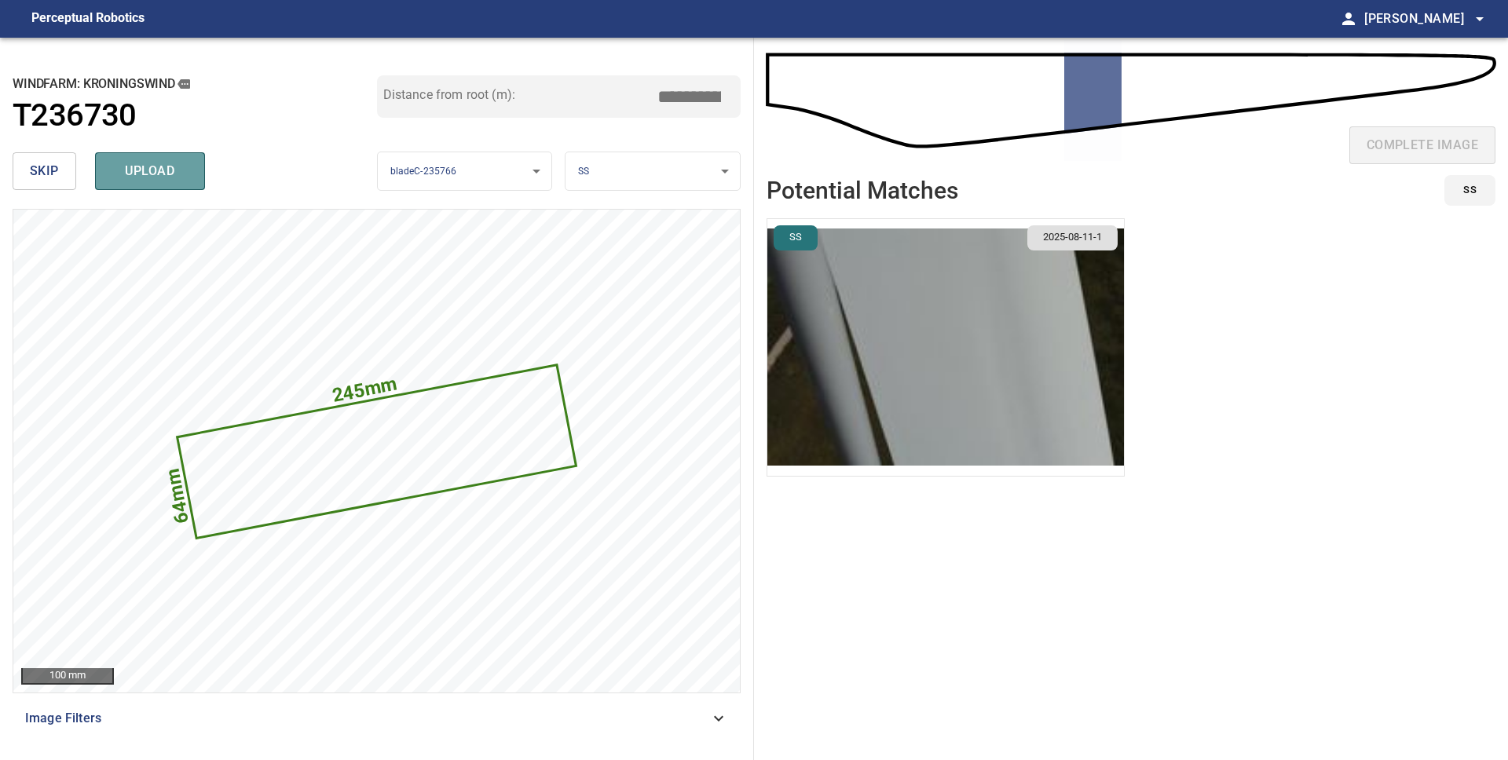
click at [126, 164] on span "upload" at bounding box center [149, 171] width 75 height 22
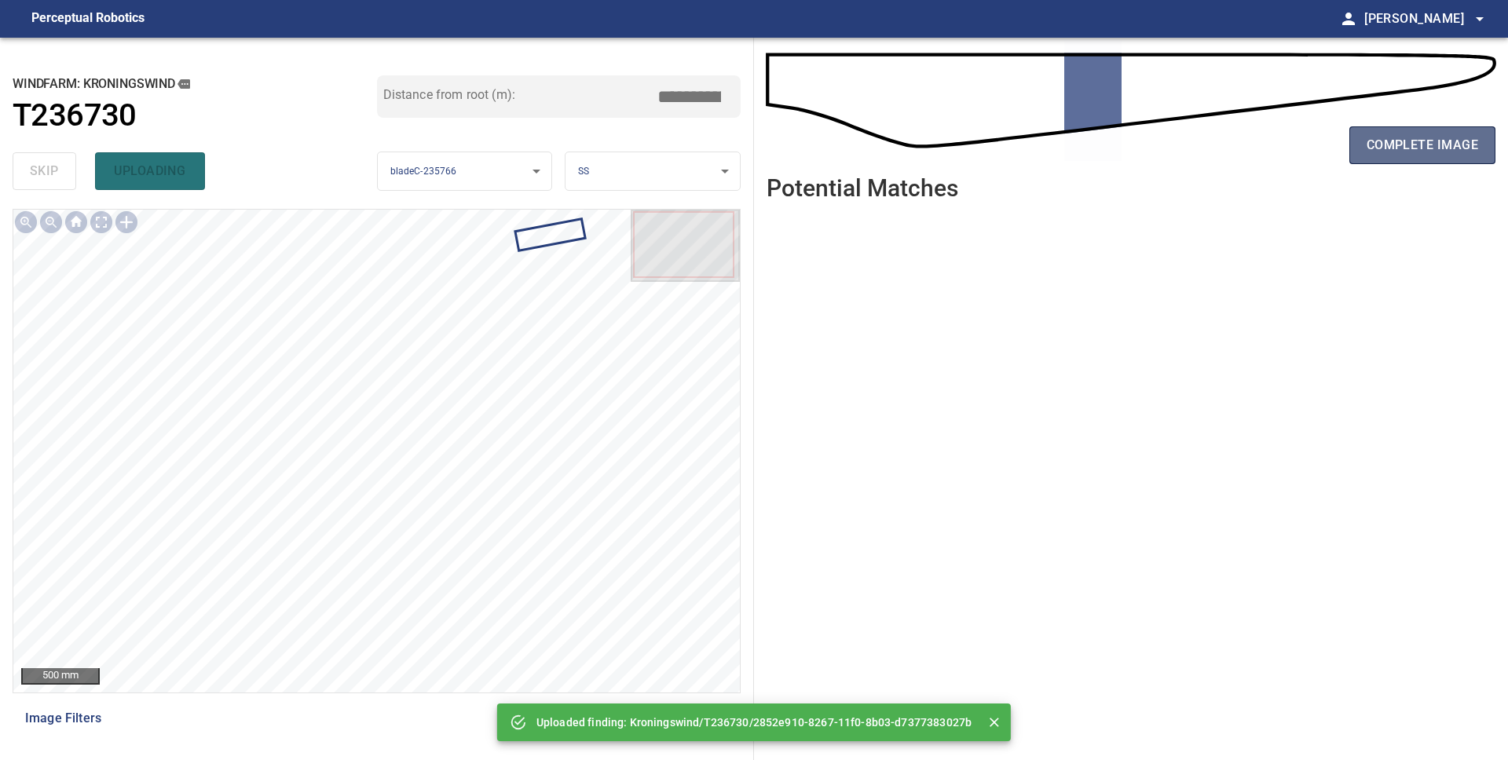
click at [1383, 143] on span "complete image" at bounding box center [1421, 145] width 111 height 22
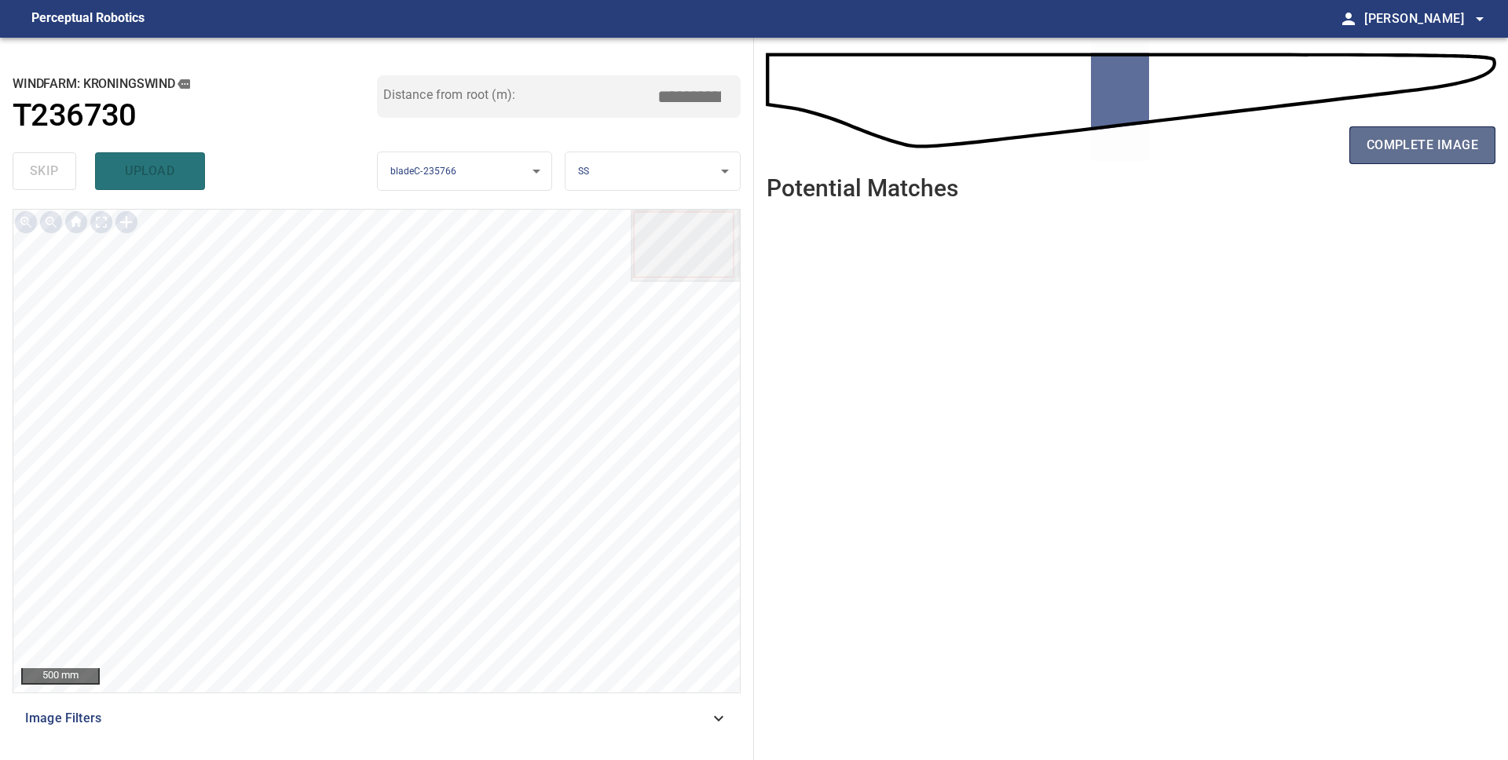
click at [1395, 150] on span "complete image" at bounding box center [1421, 145] width 111 height 22
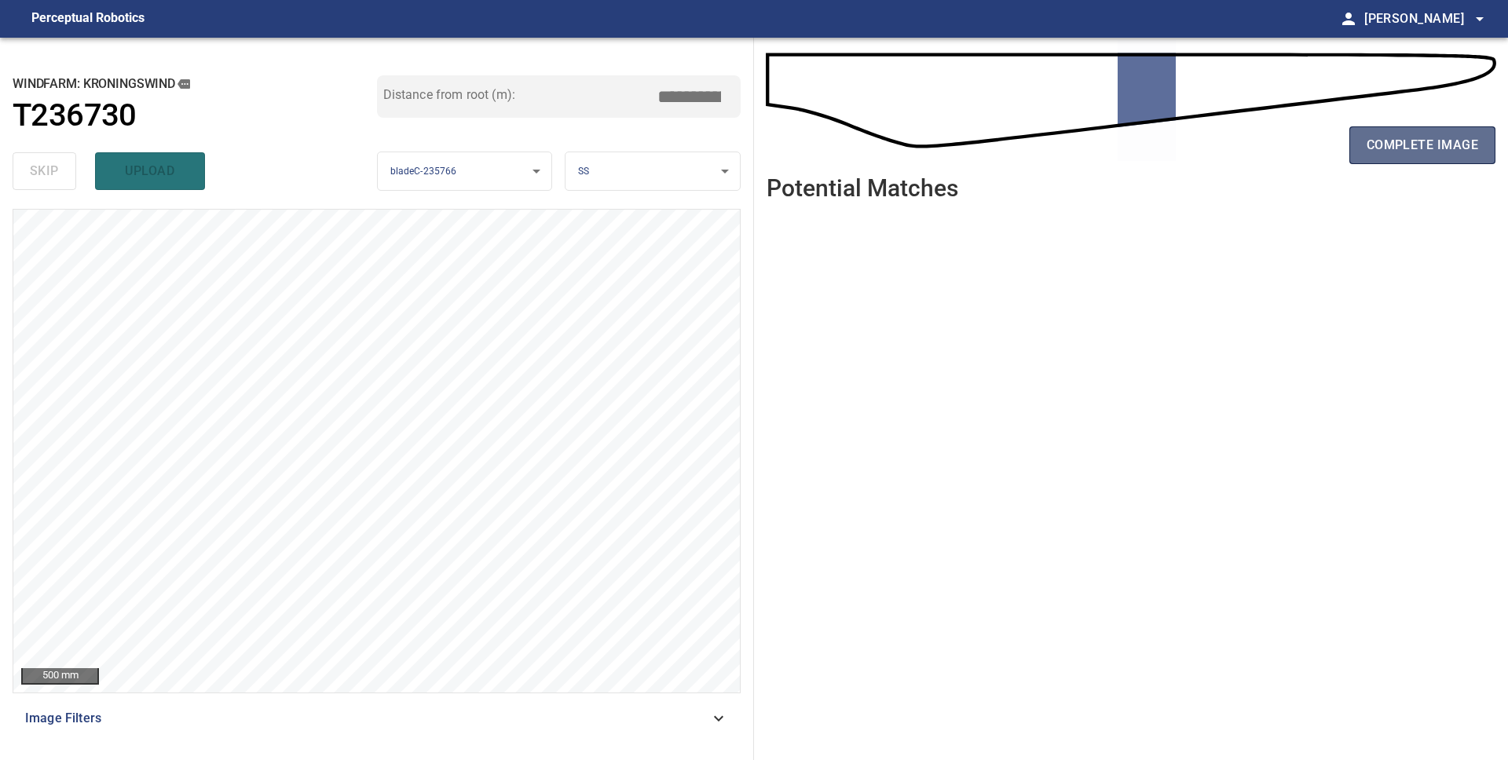
click at [1410, 151] on span "complete image" at bounding box center [1421, 145] width 111 height 22
click at [1391, 145] on span "complete image" at bounding box center [1421, 145] width 111 height 22
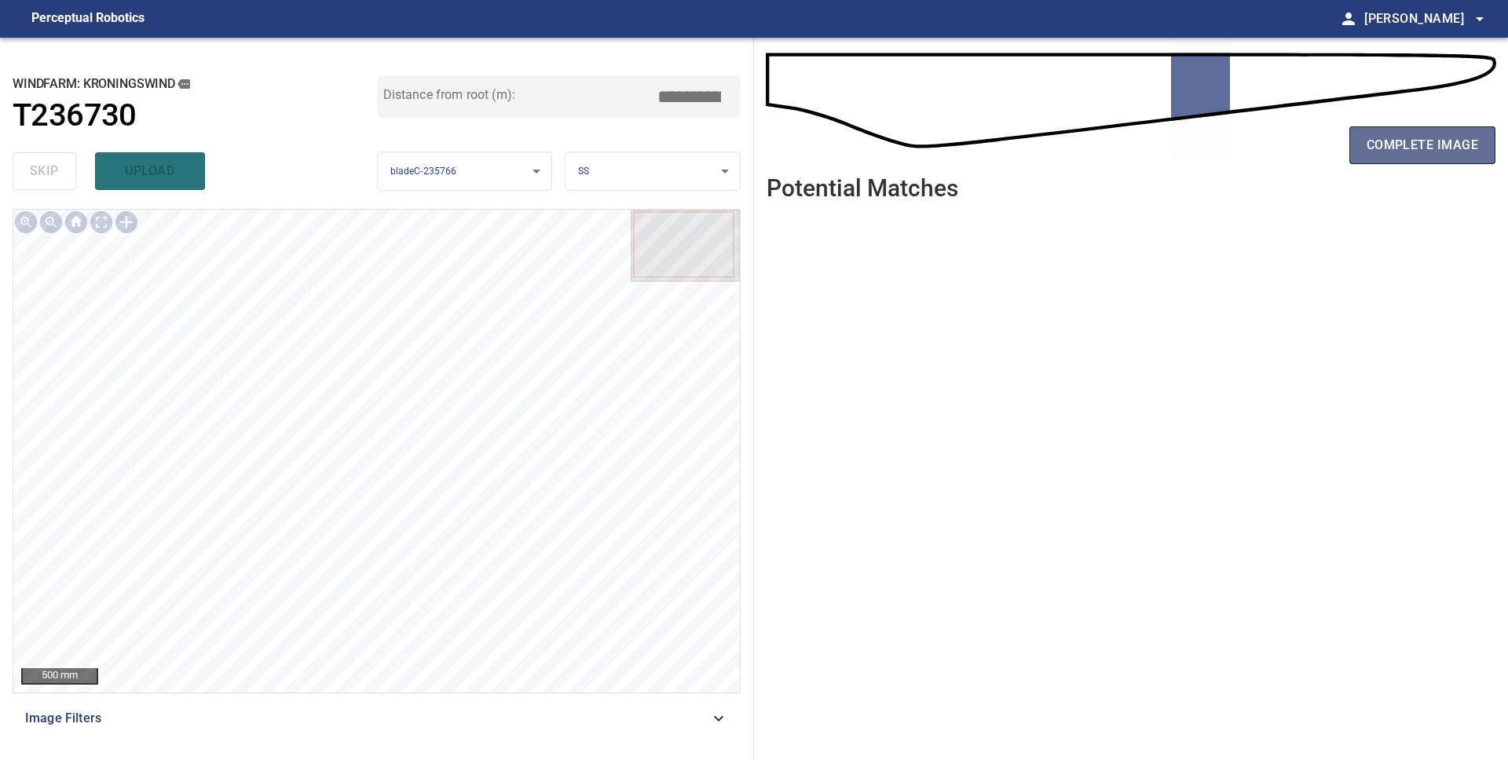
click at [1413, 149] on span "complete image" at bounding box center [1421, 145] width 111 height 22
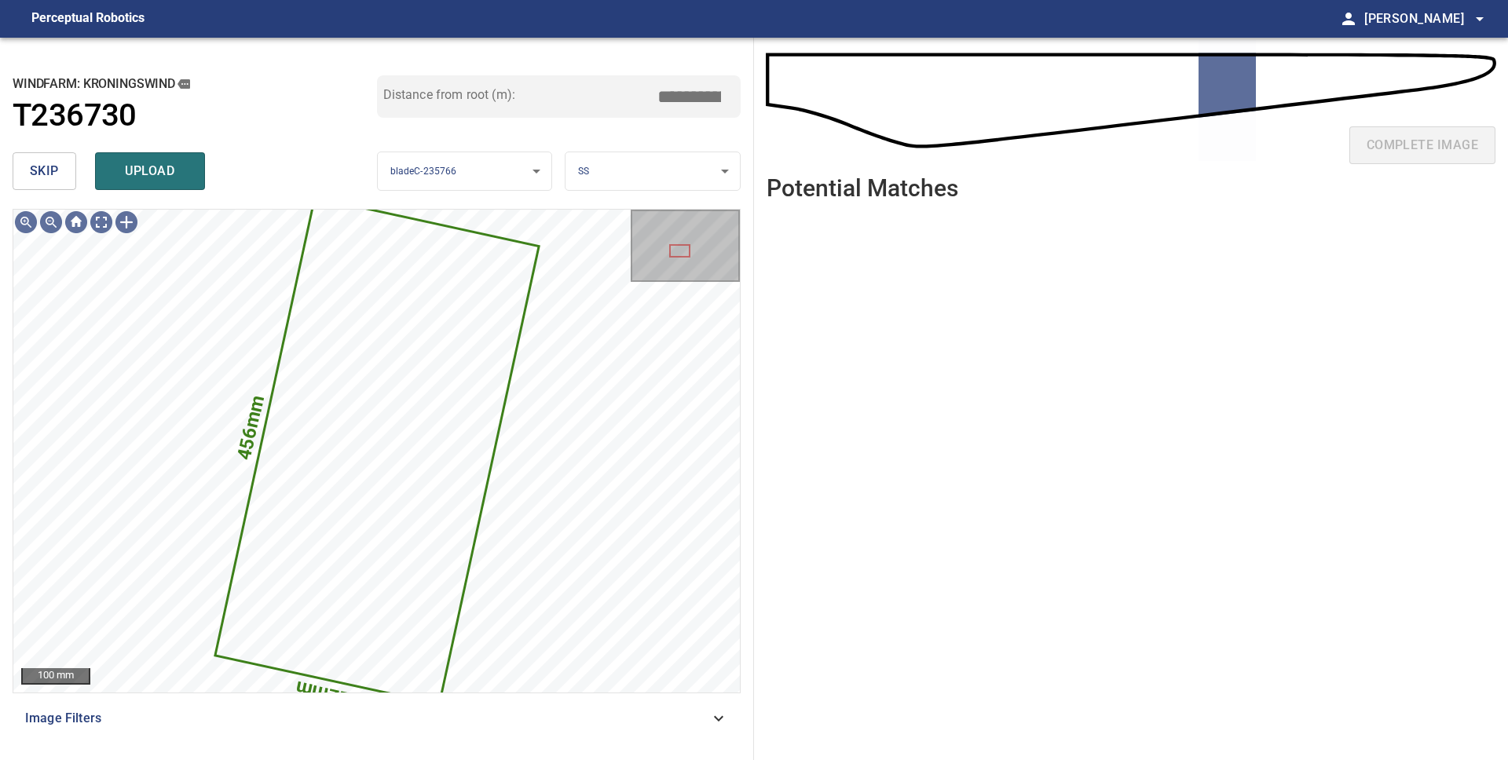
click at [53, 180] on span "skip" at bounding box center [44, 171] width 29 height 22
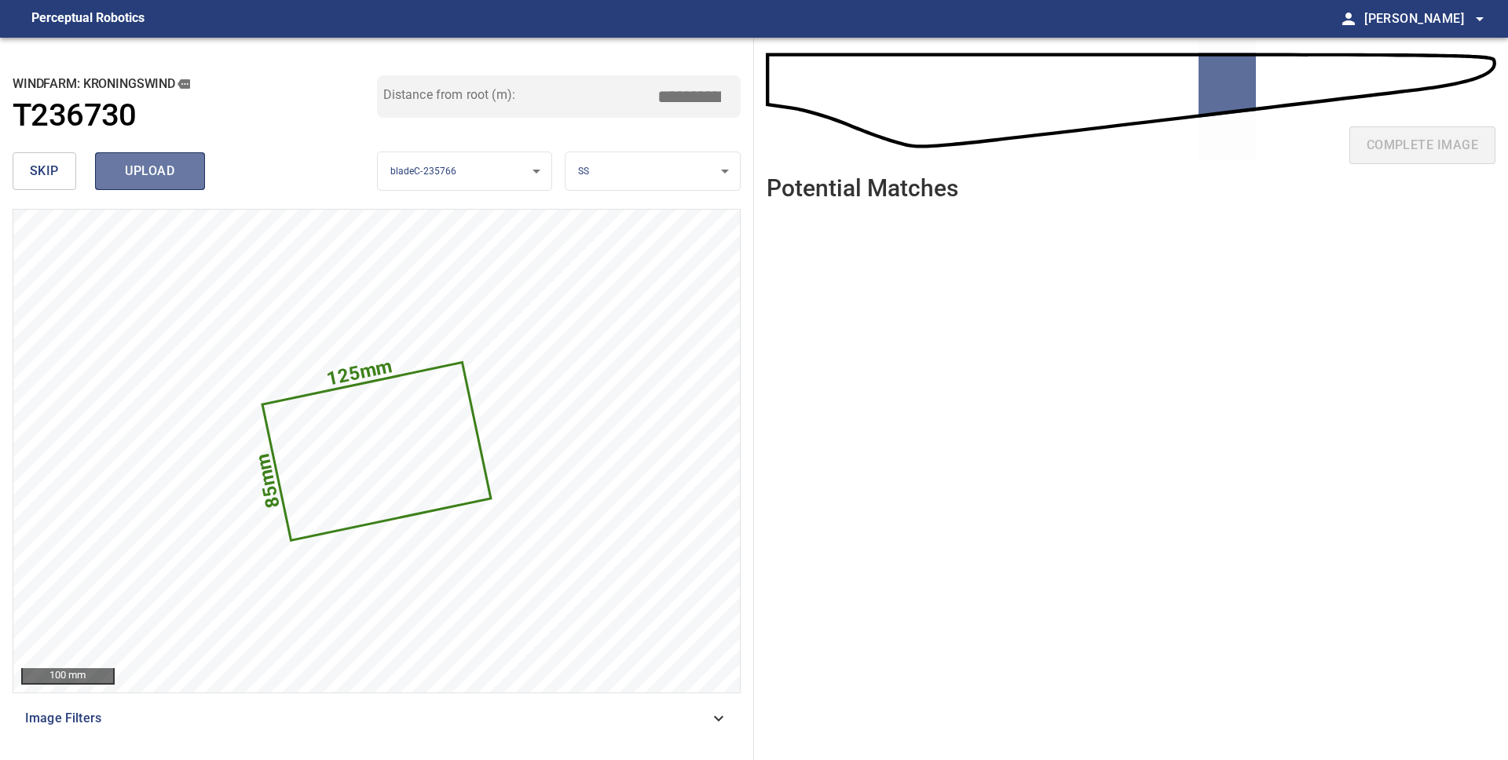
click at [162, 177] on span "upload" at bounding box center [149, 171] width 75 height 22
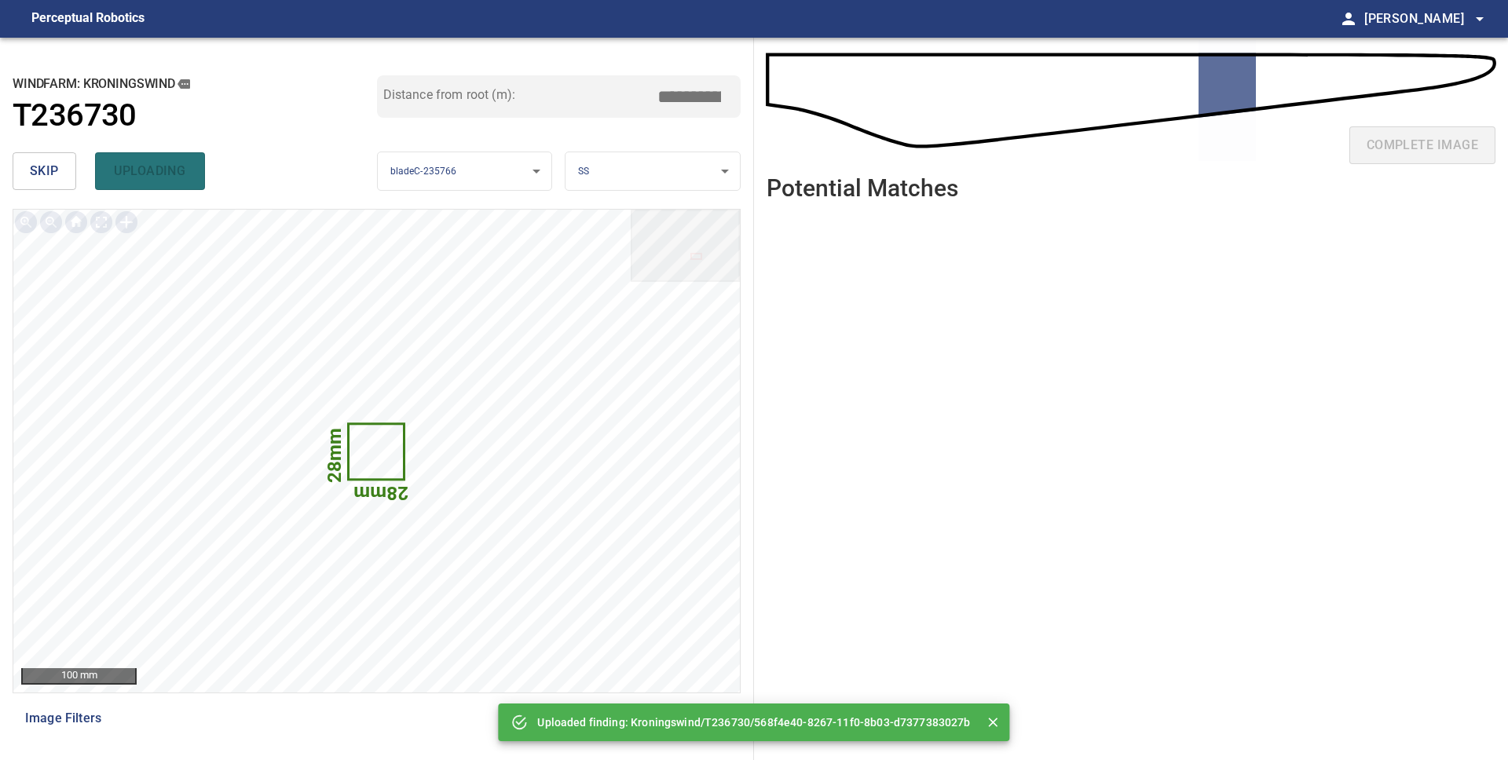
click at [18, 177] on button "skip" at bounding box center [45, 171] width 64 height 38
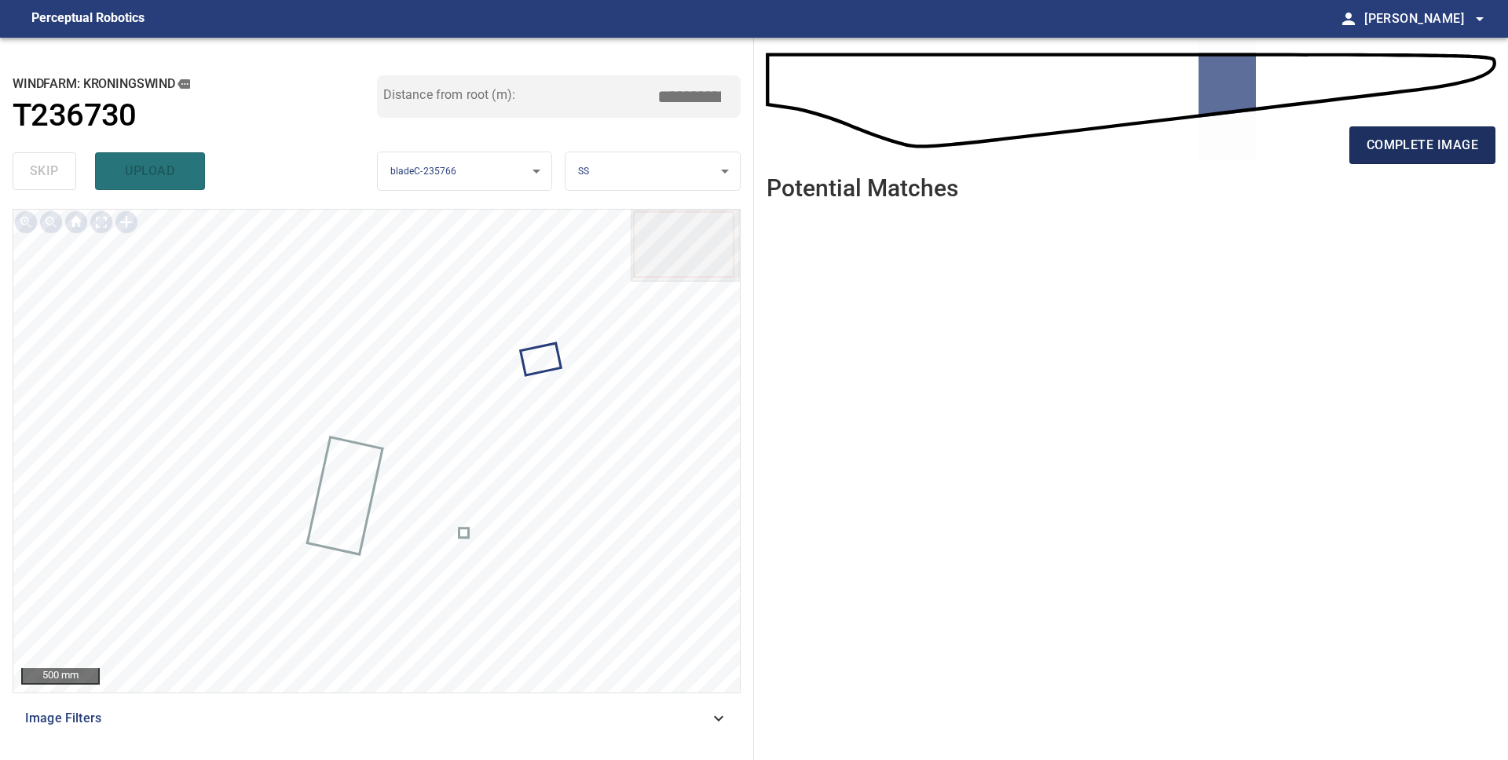
click at [1369, 141] on span "complete image" at bounding box center [1421, 145] width 111 height 22
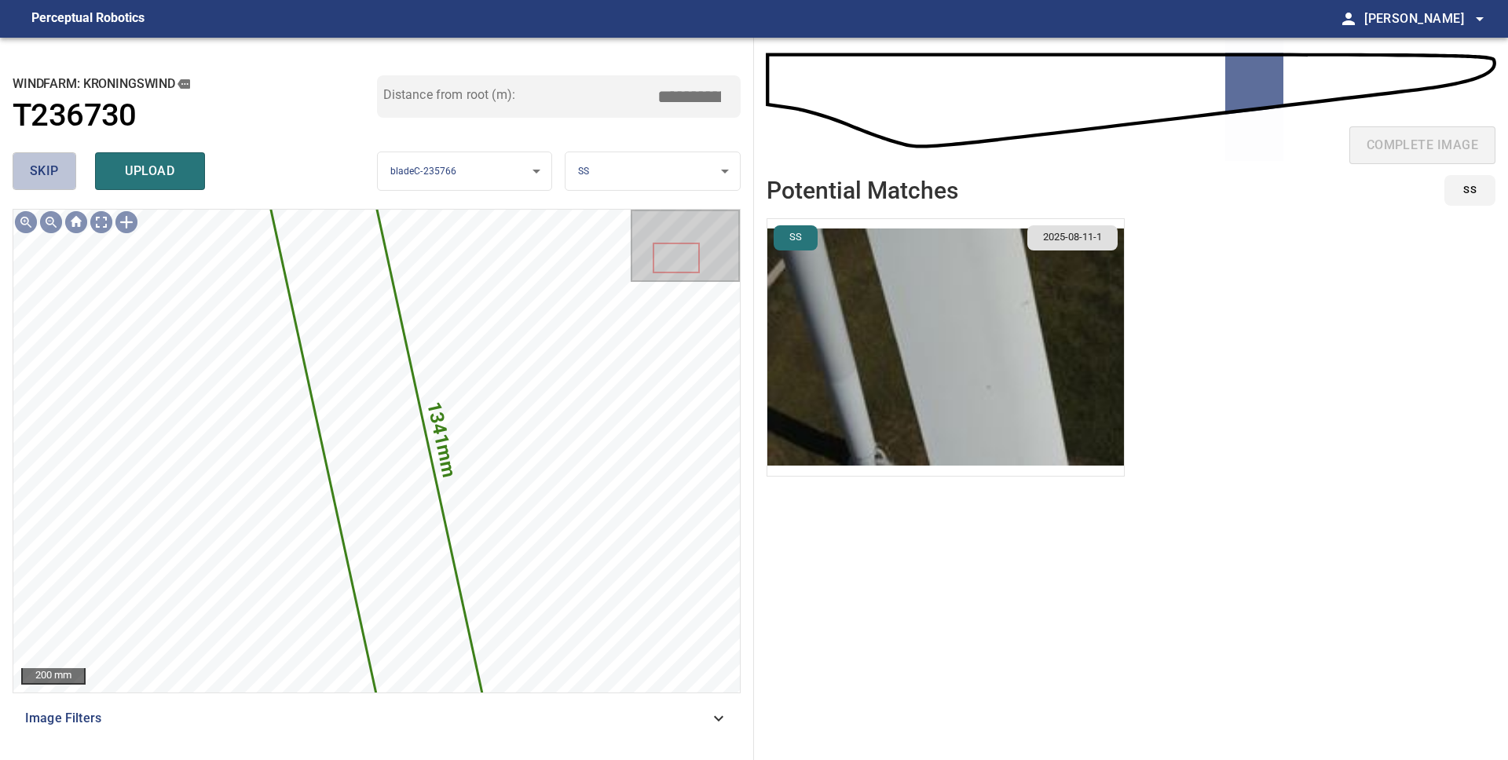
click at [31, 173] on span "skip" at bounding box center [44, 171] width 29 height 22
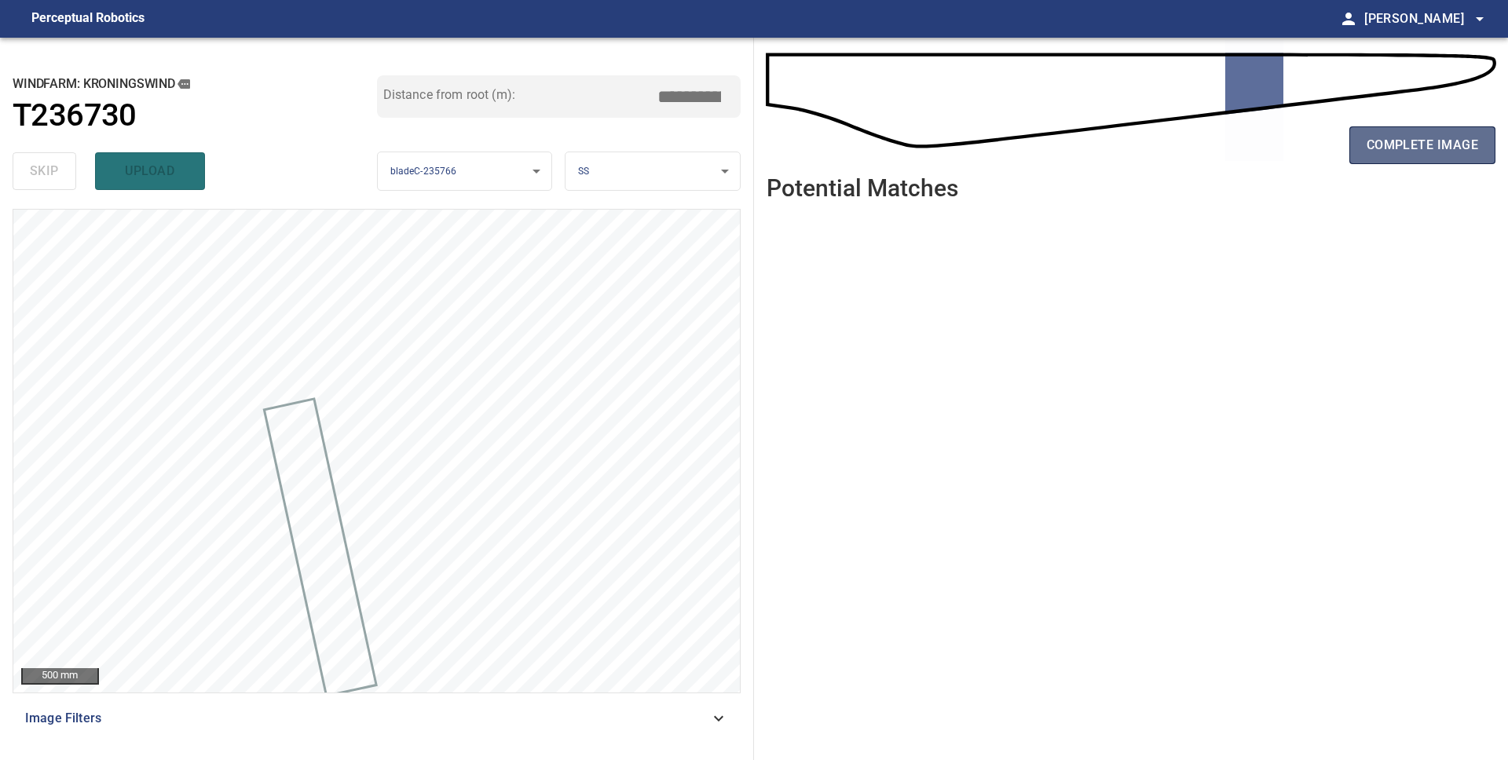
click at [1461, 153] on span "complete image" at bounding box center [1421, 145] width 111 height 22
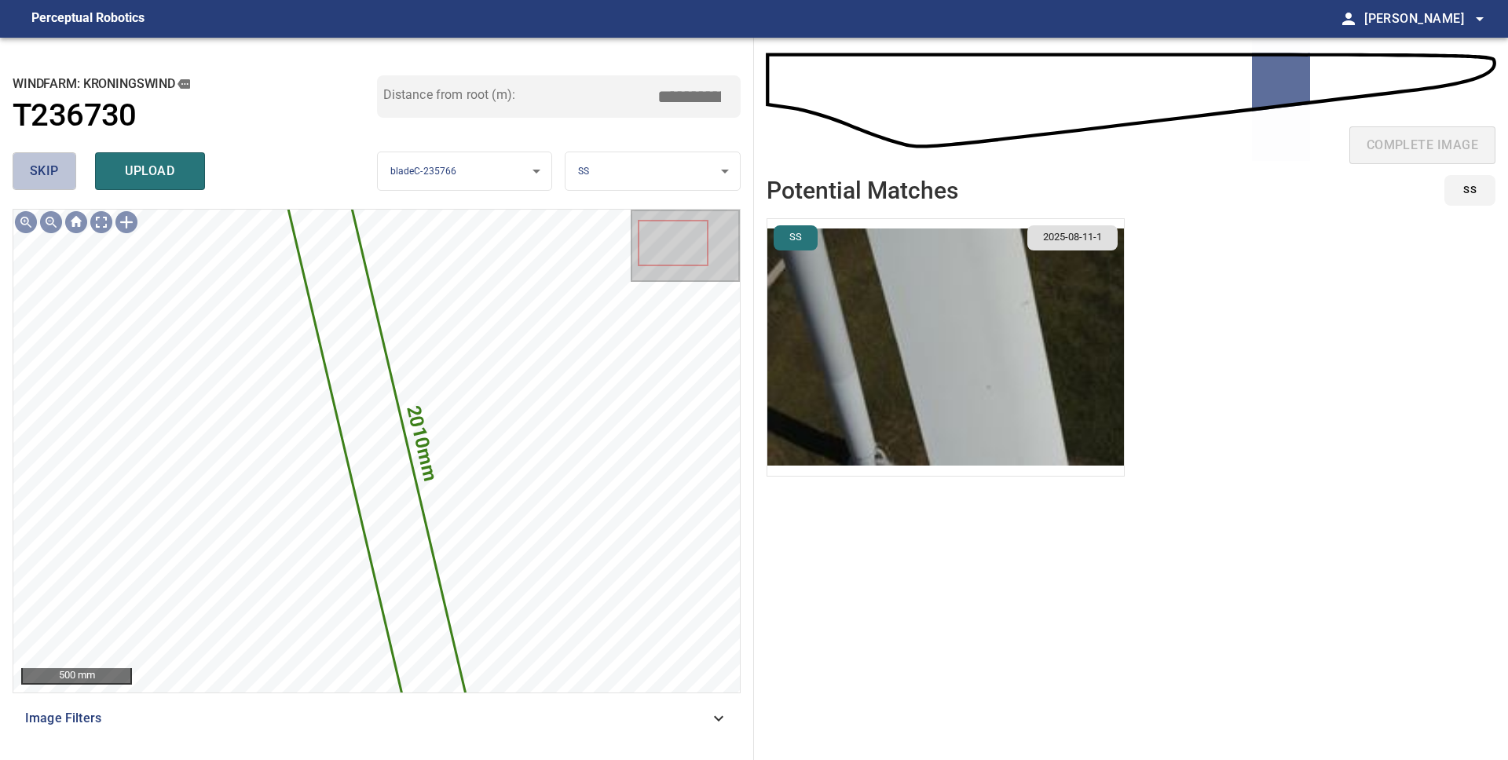
click at [47, 170] on span "skip" at bounding box center [44, 171] width 29 height 22
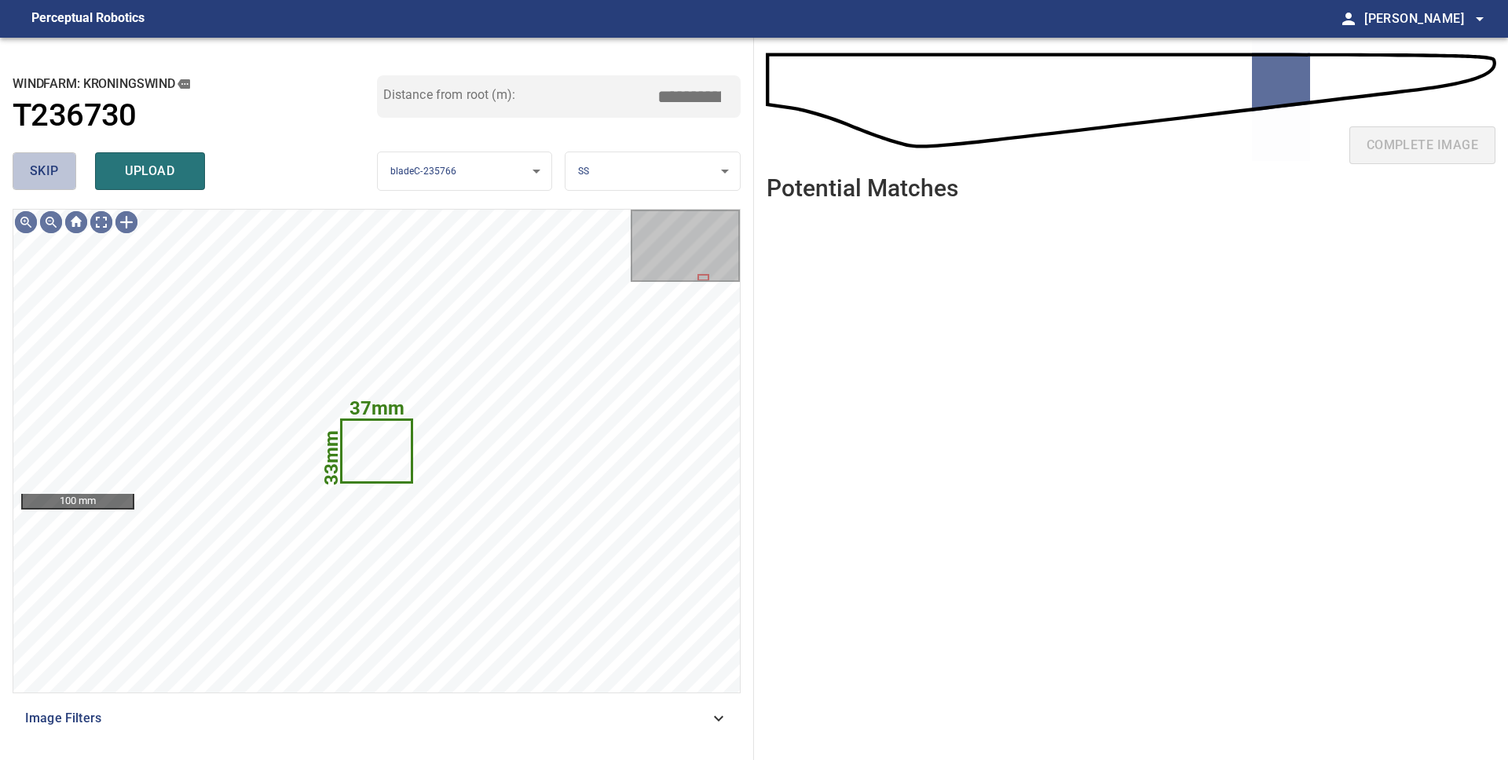
click at [37, 177] on span "skip" at bounding box center [44, 171] width 29 height 22
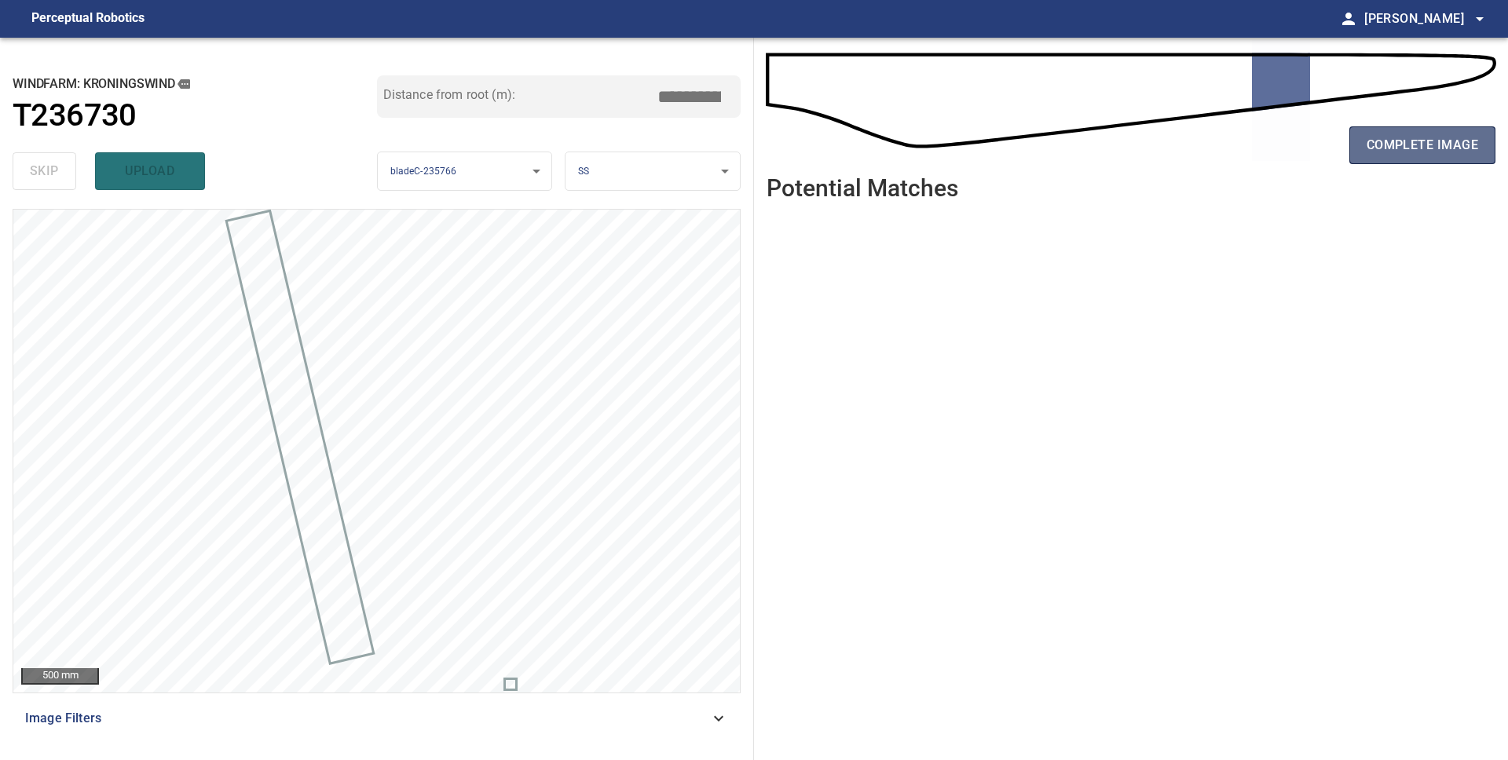
click at [1452, 142] on span "complete image" at bounding box center [1421, 145] width 111 height 22
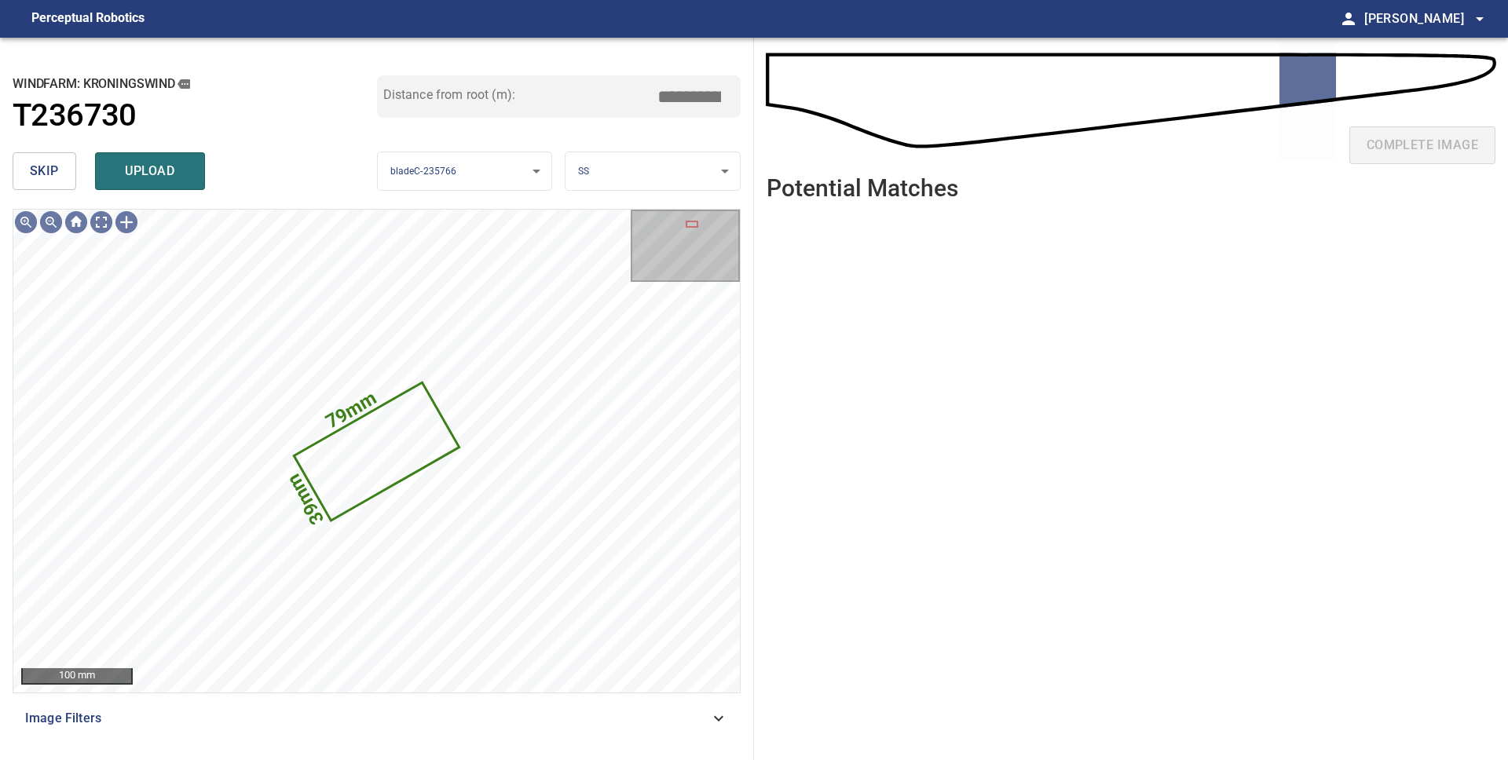
click at [54, 172] on span "skip" at bounding box center [44, 171] width 29 height 22
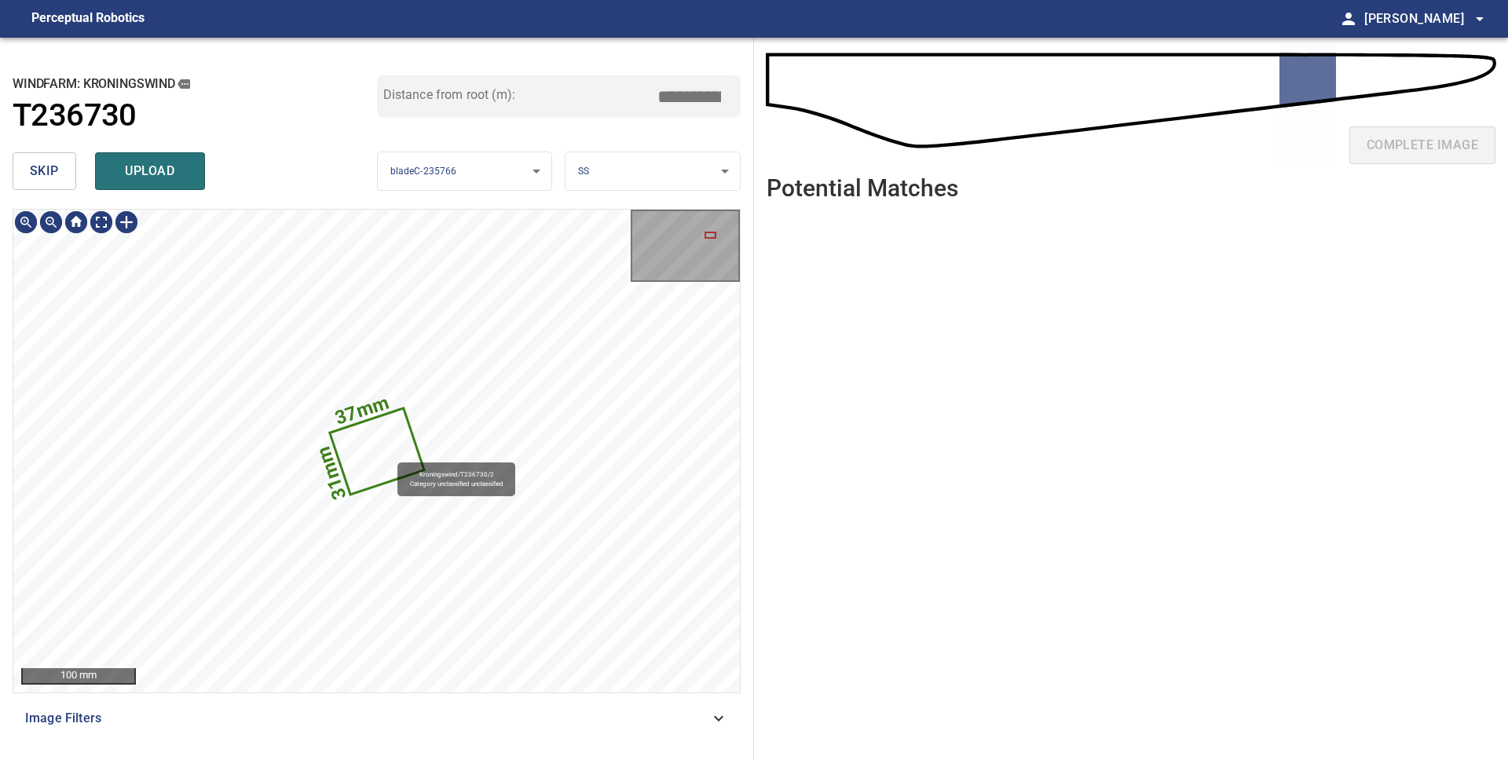
click at [389, 455] on icon at bounding box center [376, 451] width 91 height 84
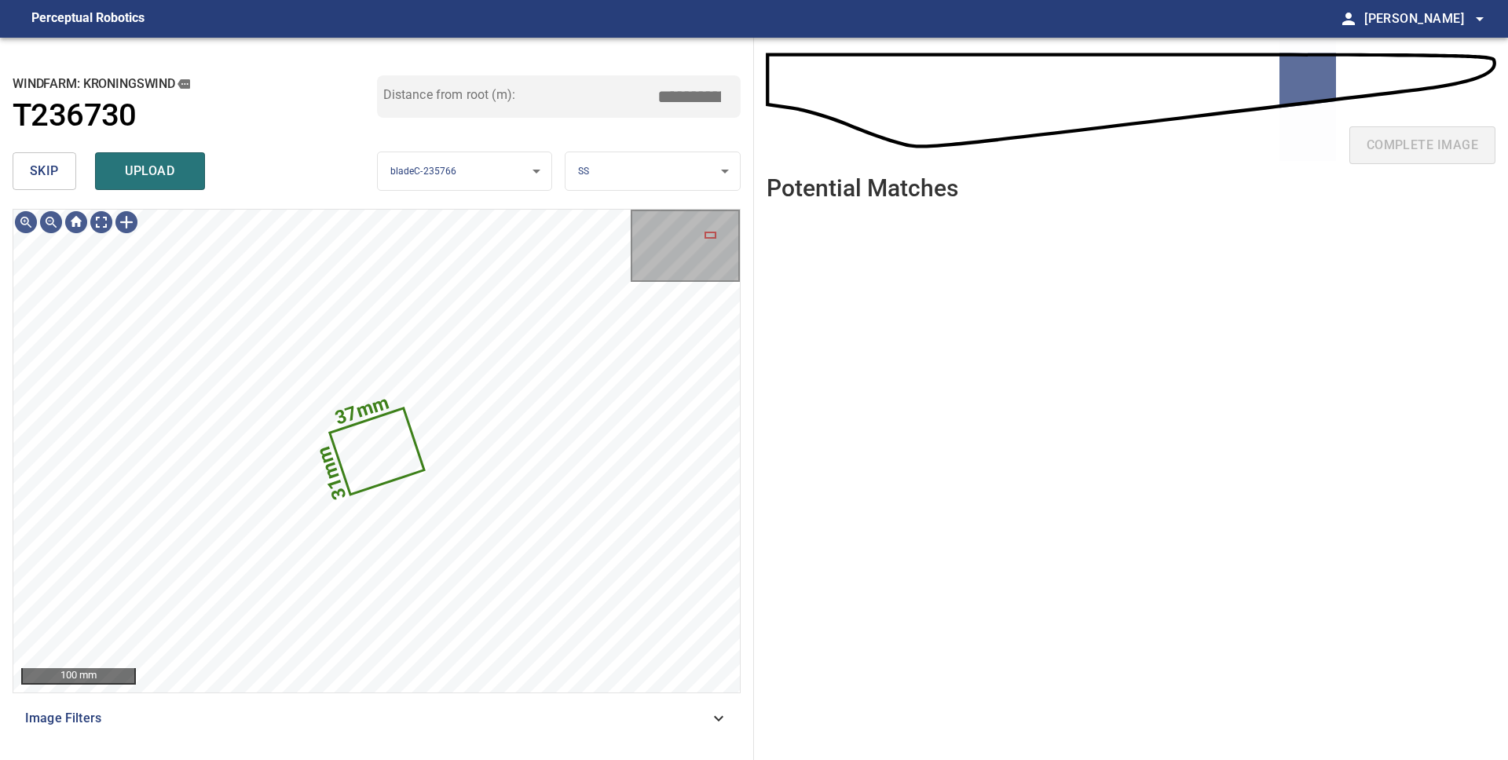
click at [168, 178] on span "upload" at bounding box center [149, 171] width 75 height 22
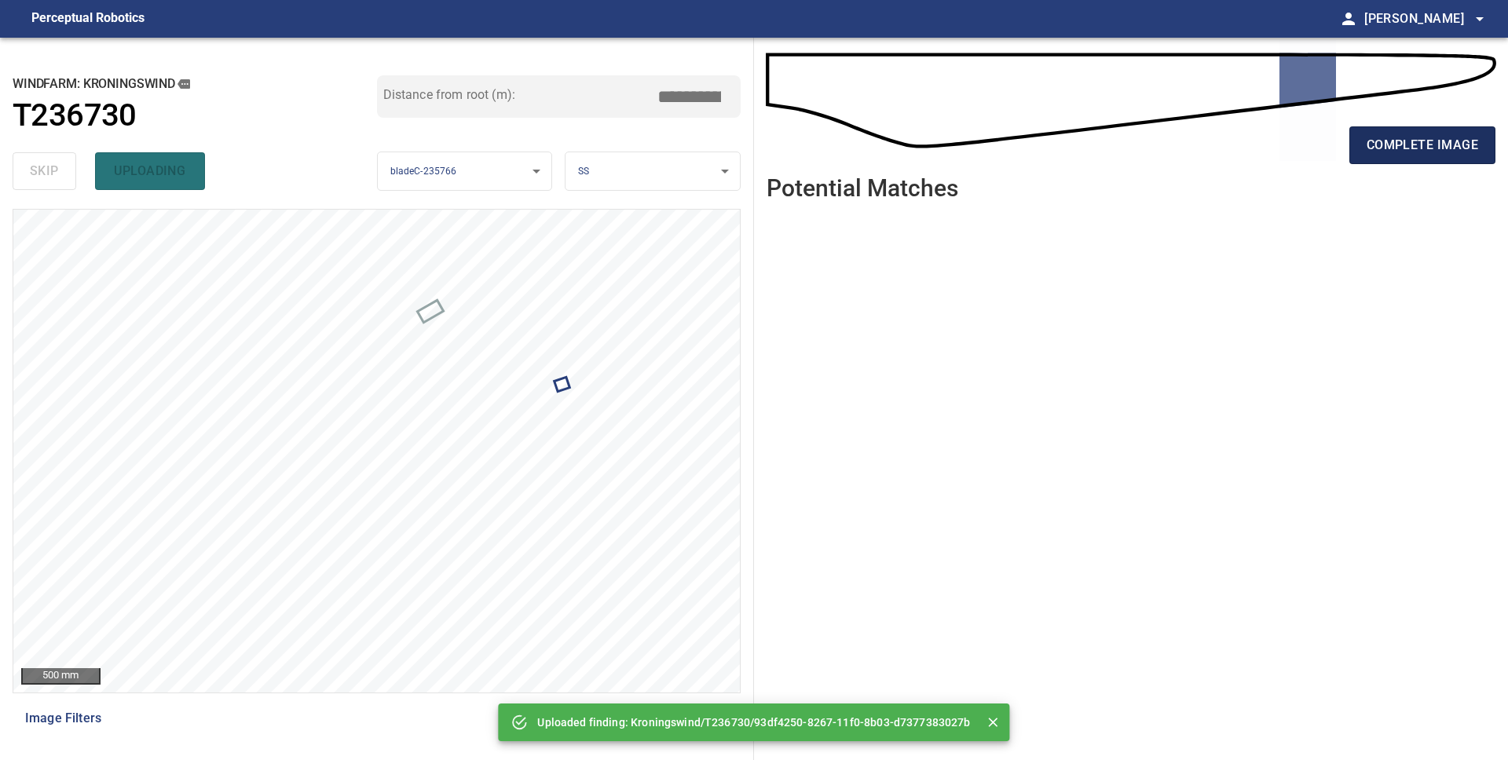
click at [1415, 160] on button "complete image" at bounding box center [1422, 145] width 146 height 38
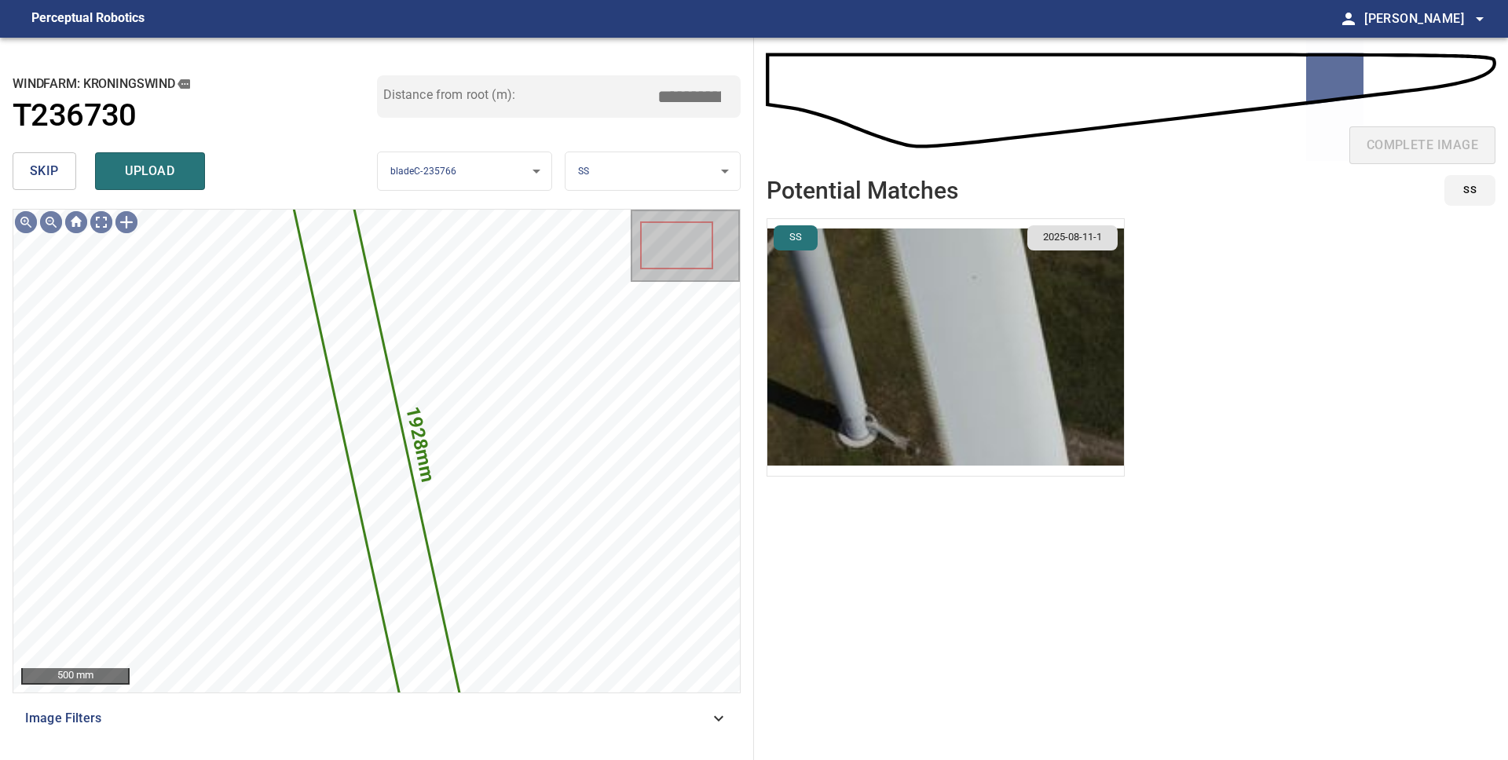
click at [48, 169] on span "skip" at bounding box center [44, 171] width 29 height 22
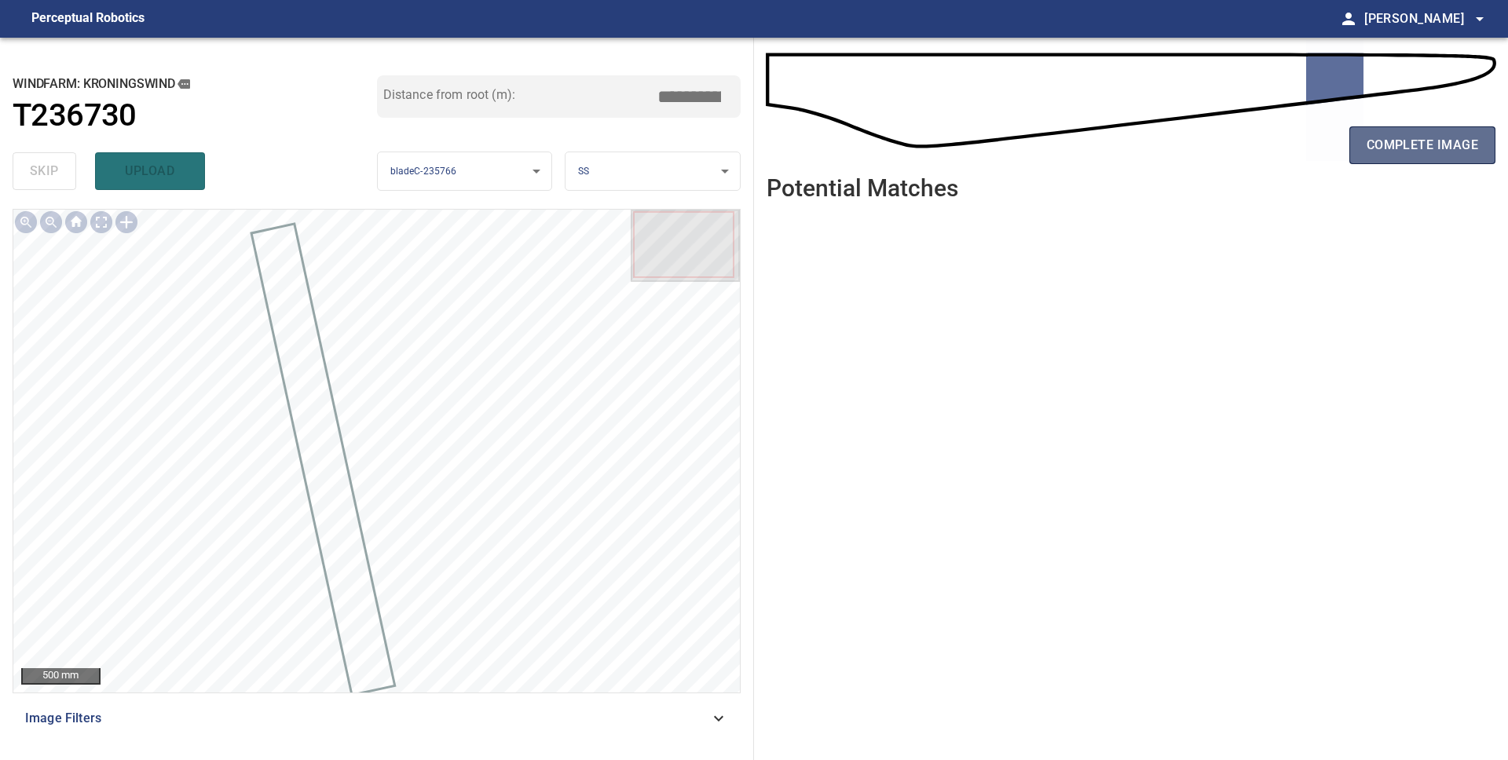
click at [1438, 163] on button "complete image" at bounding box center [1422, 145] width 146 height 38
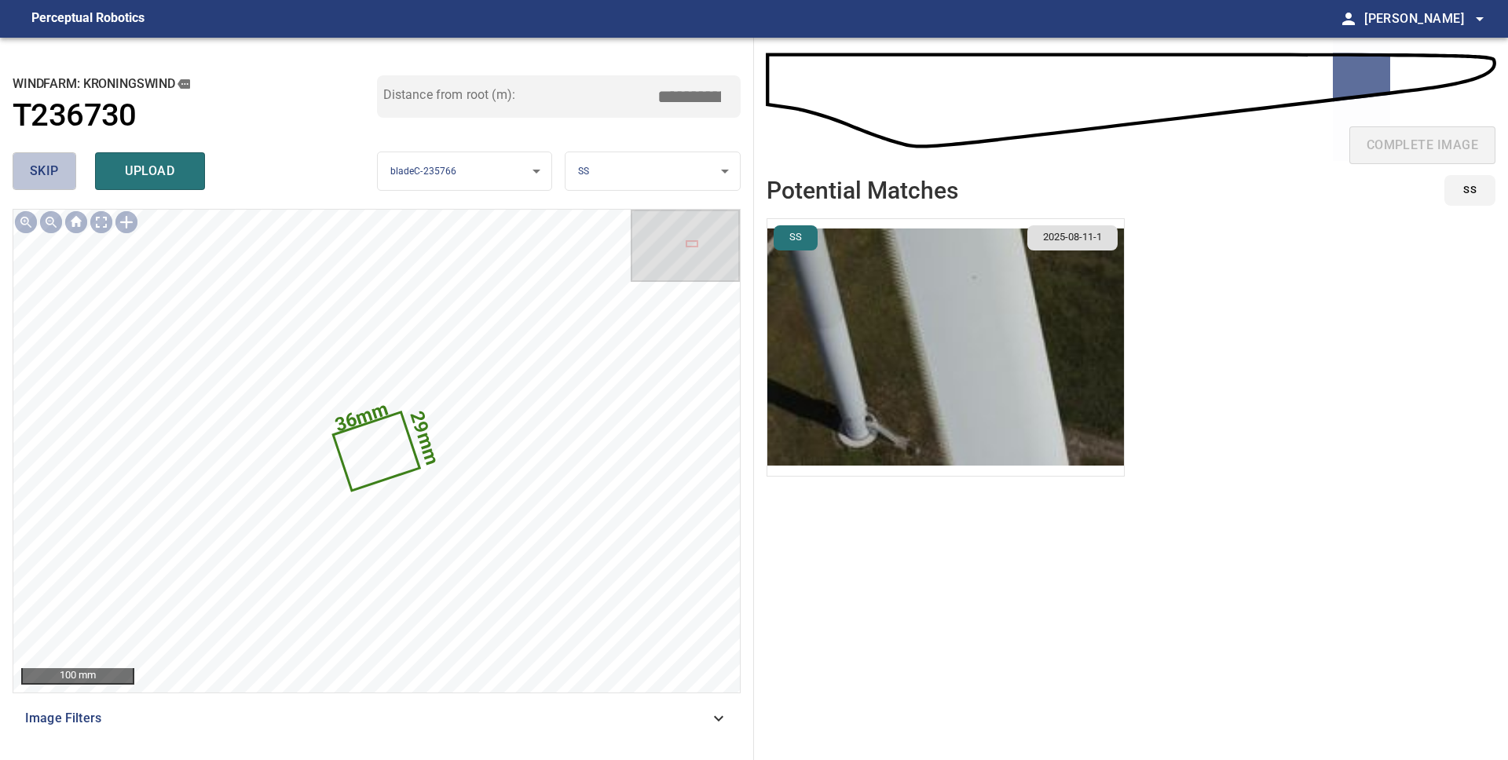
click at [49, 179] on span "skip" at bounding box center [44, 171] width 29 height 22
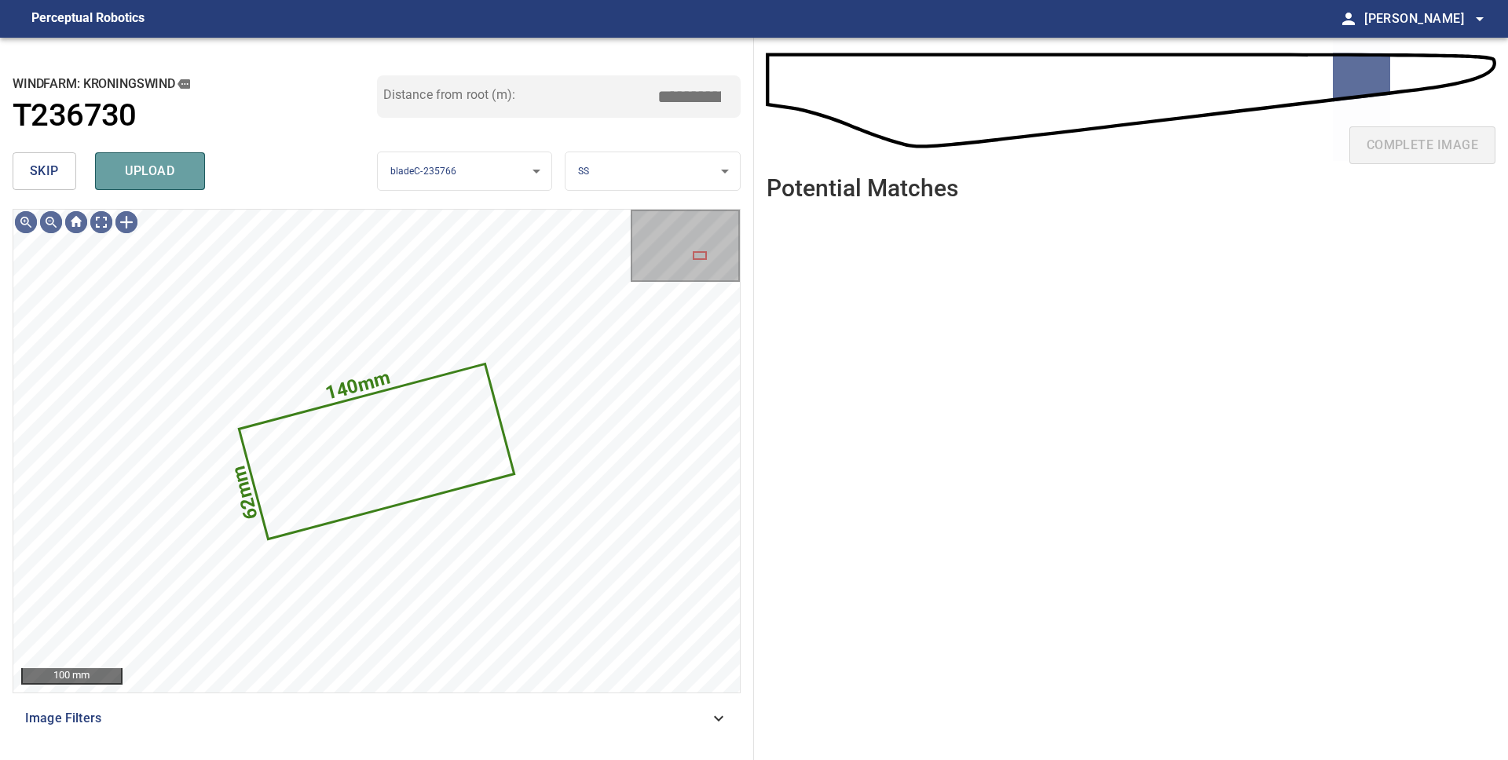
drag, startPoint x: 135, startPoint y: 171, endPoint x: 144, endPoint y: 171, distance: 9.4
click at [135, 171] on span "upload" at bounding box center [149, 171] width 75 height 22
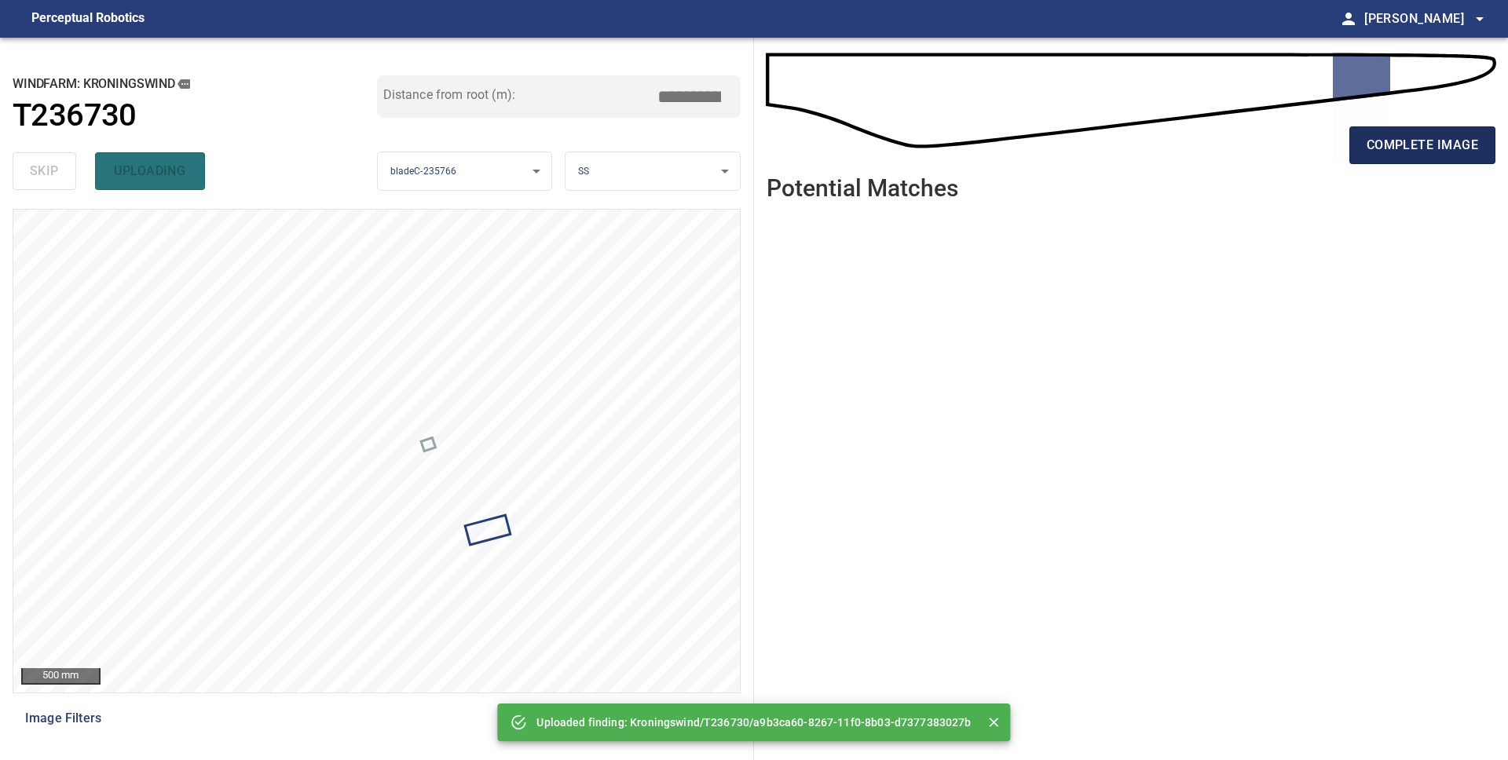
click at [1442, 147] on span "complete image" at bounding box center [1421, 145] width 111 height 22
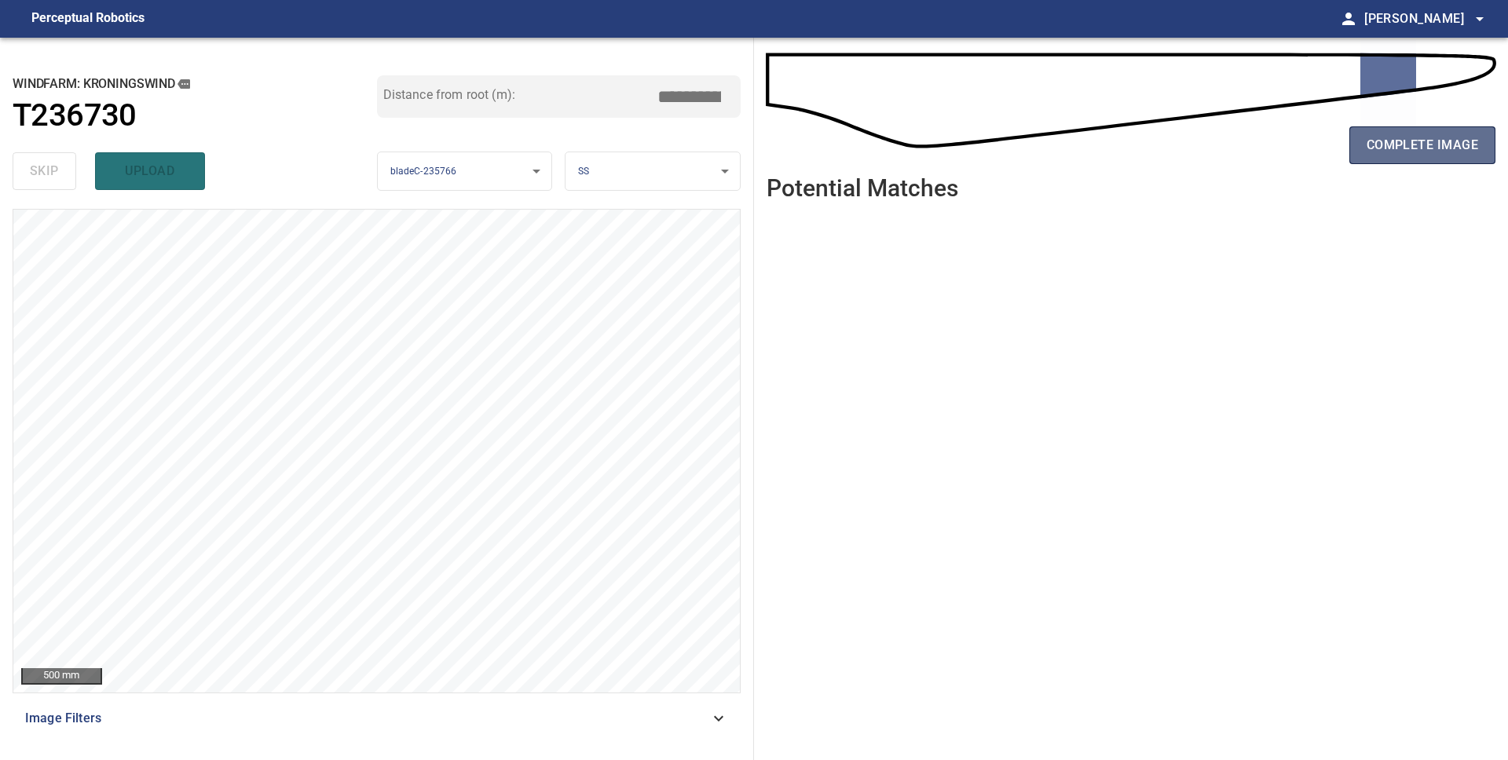
click at [1420, 140] on span "complete image" at bounding box center [1421, 145] width 111 height 22
click at [1411, 145] on span "complete image" at bounding box center [1421, 145] width 111 height 22
click at [1444, 140] on span "complete image" at bounding box center [1421, 145] width 111 height 22
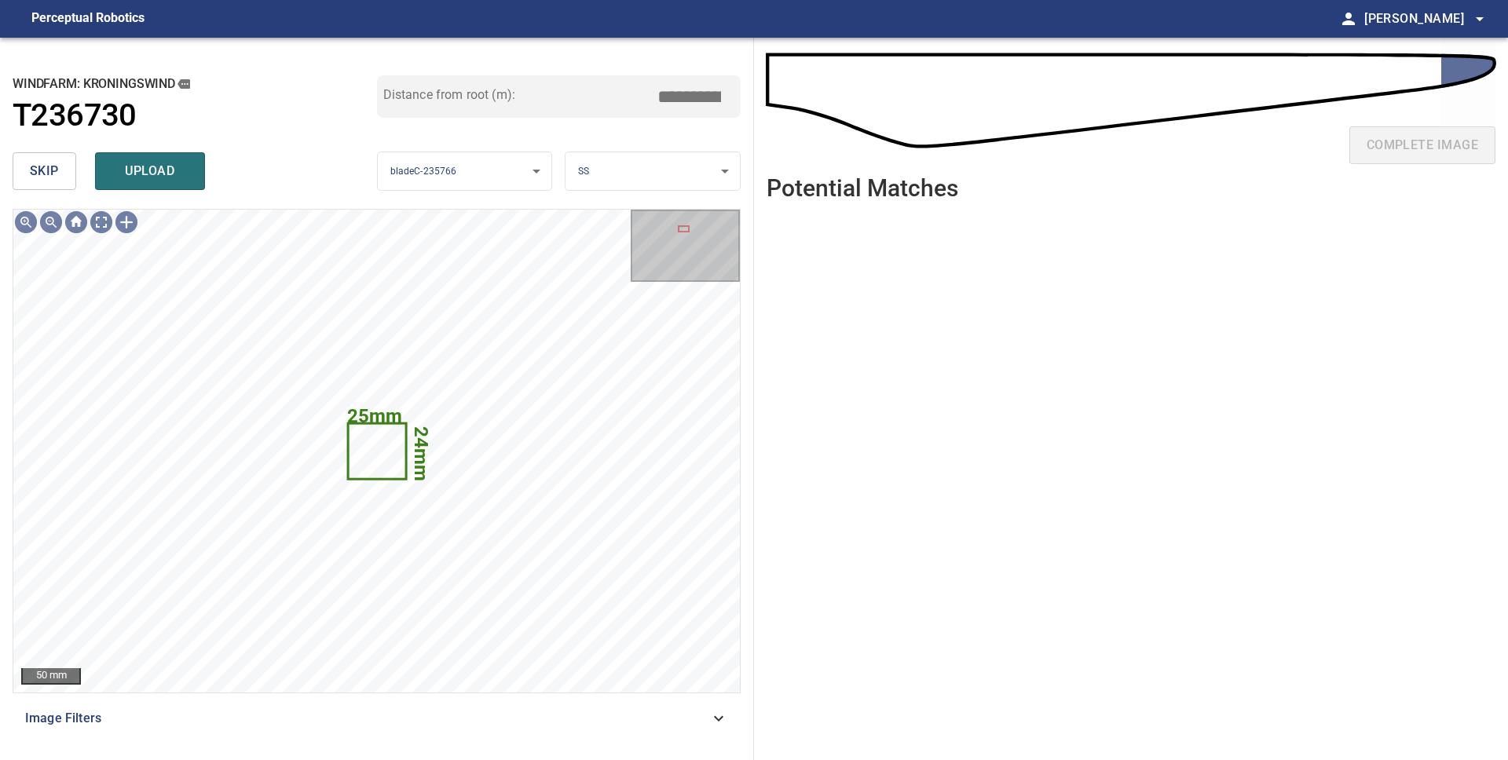
click at [56, 181] on span "skip" at bounding box center [44, 171] width 29 height 22
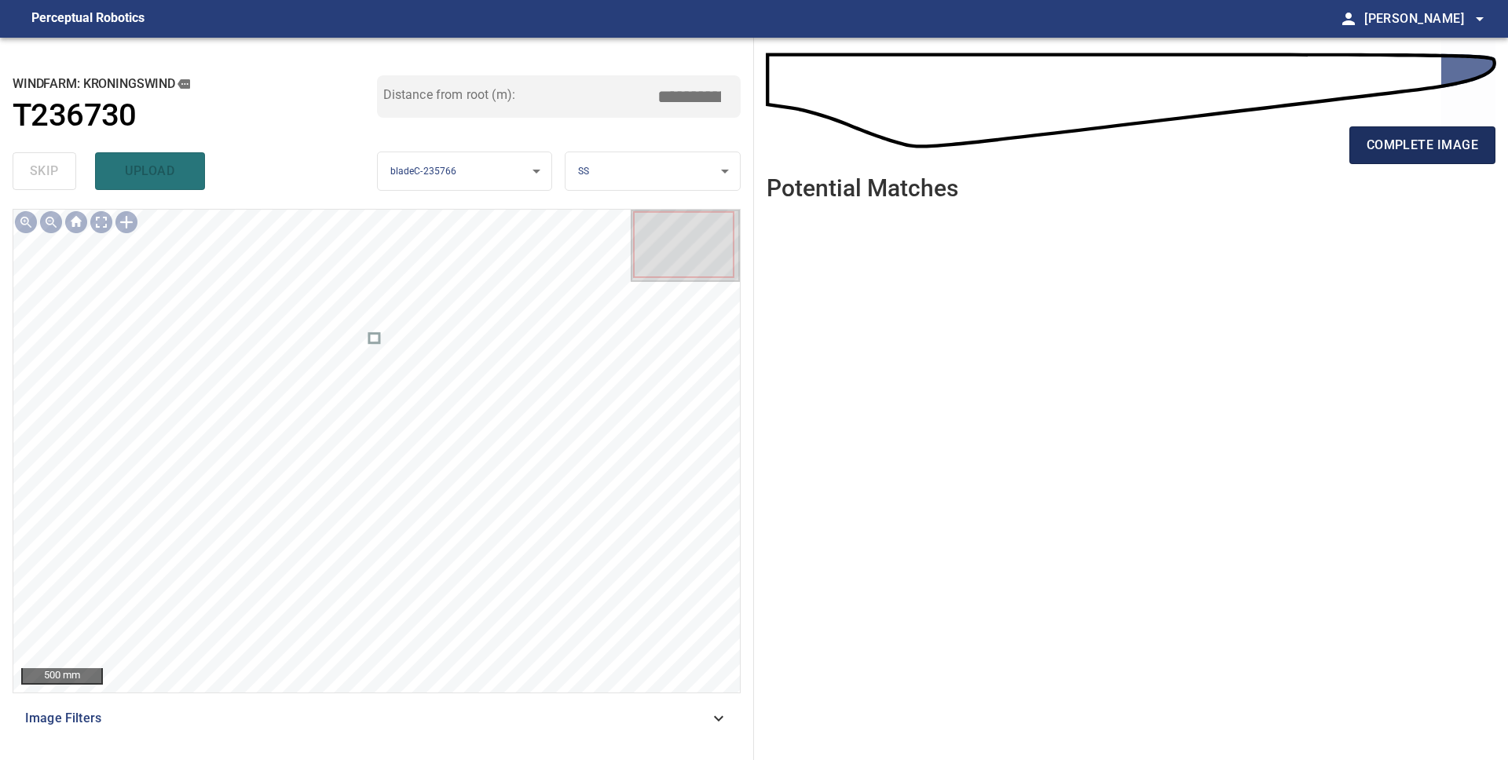
click at [1379, 148] on span "complete image" at bounding box center [1421, 145] width 111 height 22
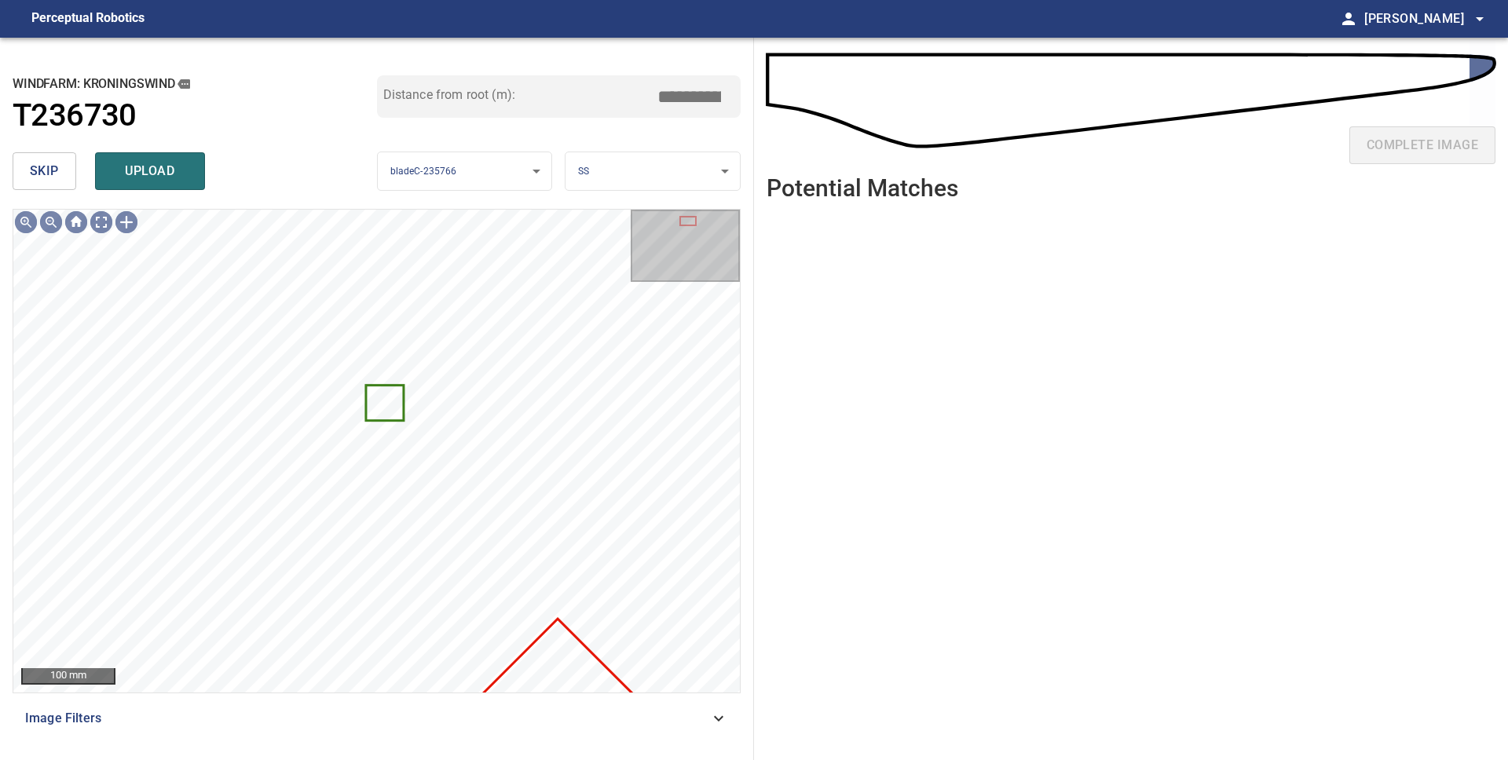
click at [45, 166] on span "skip" at bounding box center [44, 171] width 29 height 22
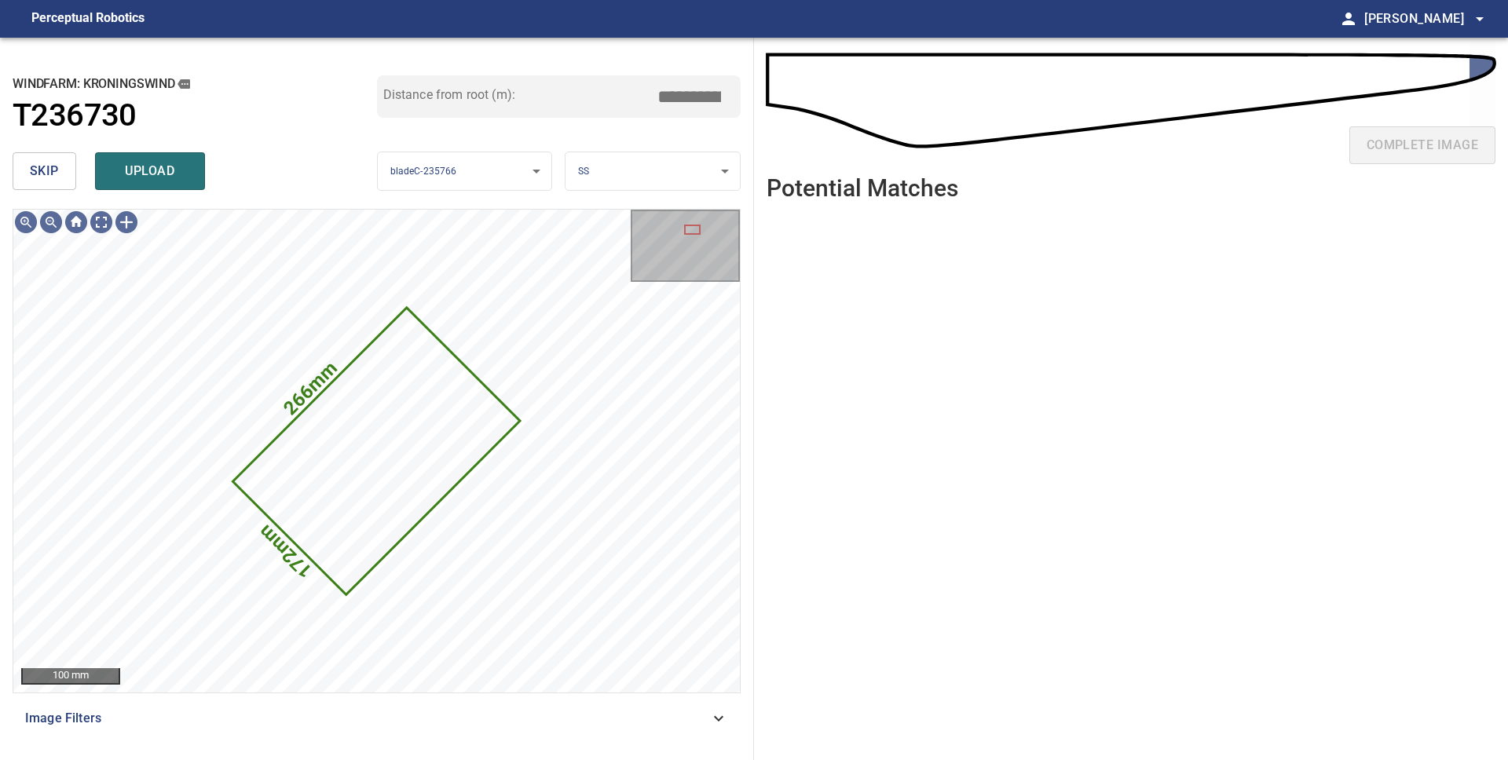
click at [656, 186] on body "**********" at bounding box center [754, 380] width 1508 height 760
click at [624, 174] on li "LE" at bounding box center [652, 172] width 174 height 26
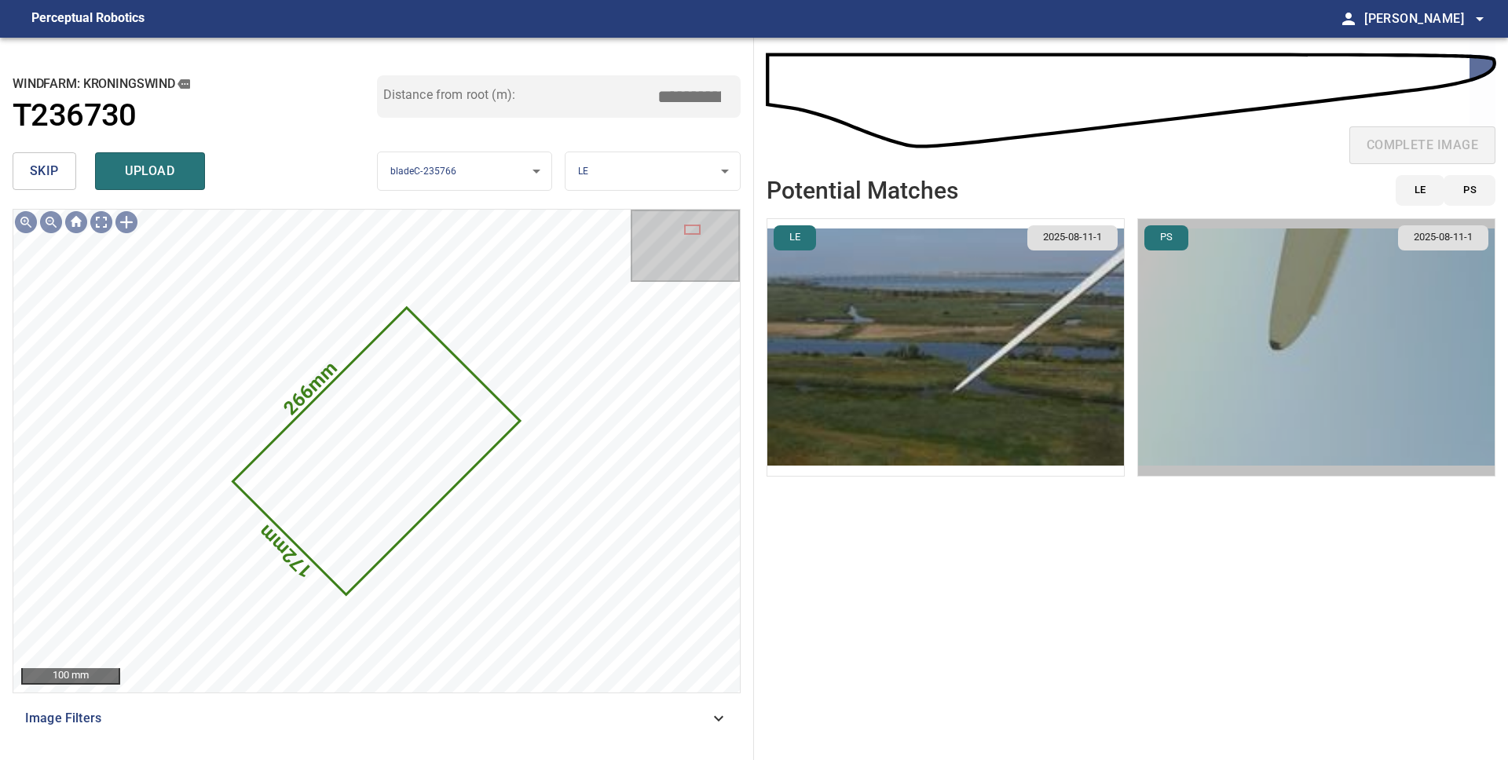
click at [1191, 355] on img "button" at bounding box center [1316, 347] width 356 height 257
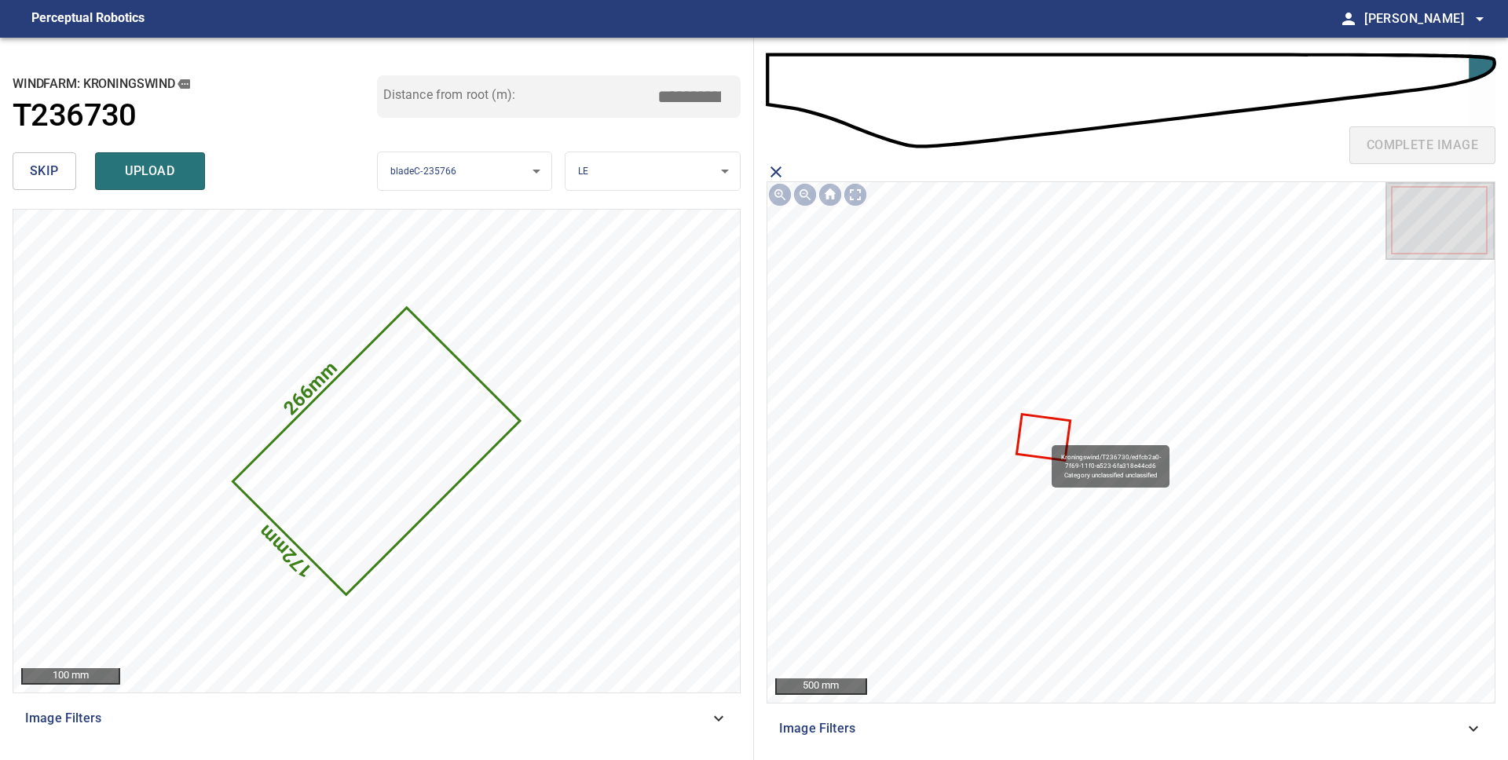
click at [1044, 437] on icon at bounding box center [1043, 437] width 51 height 44
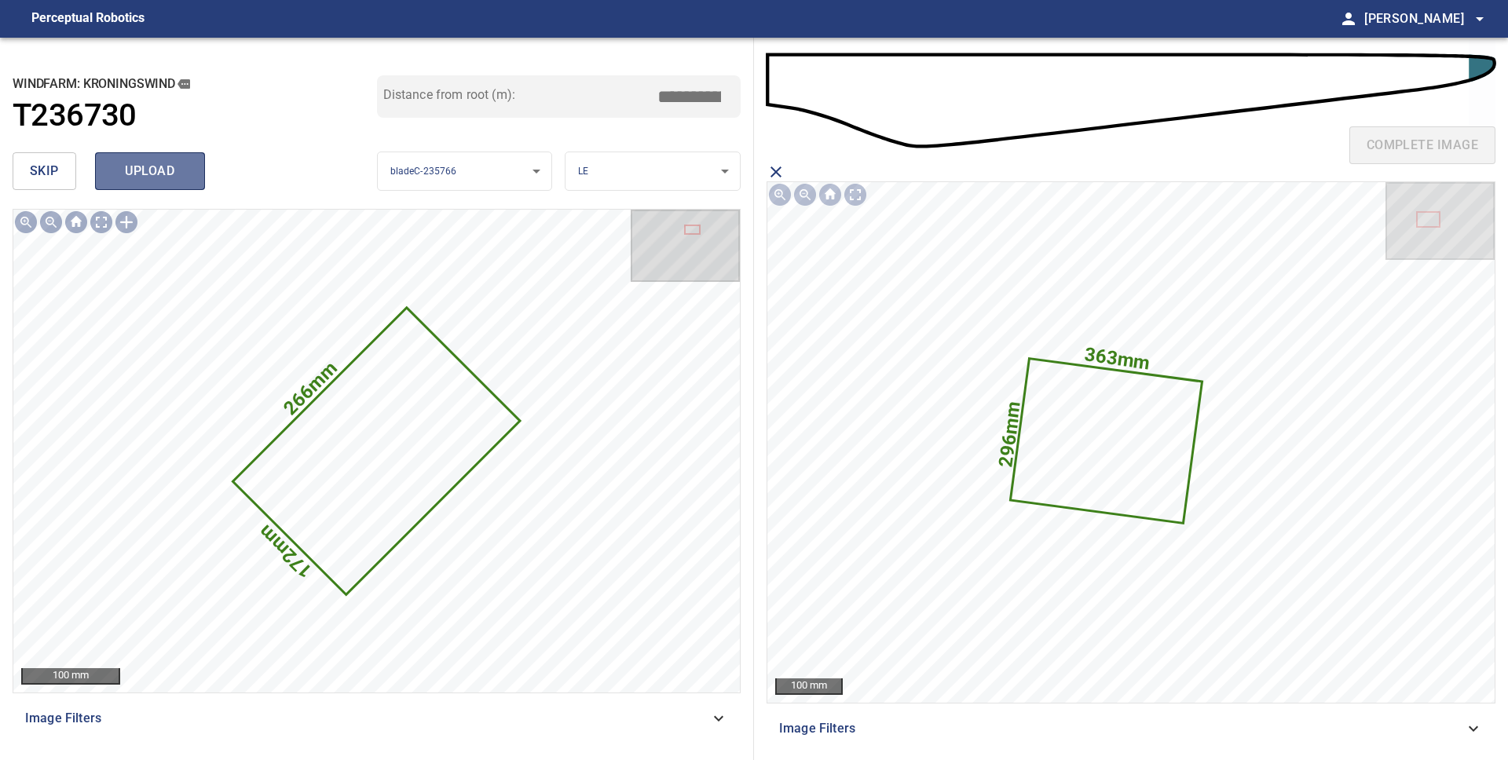
click at [169, 177] on span "upload" at bounding box center [149, 171] width 75 height 22
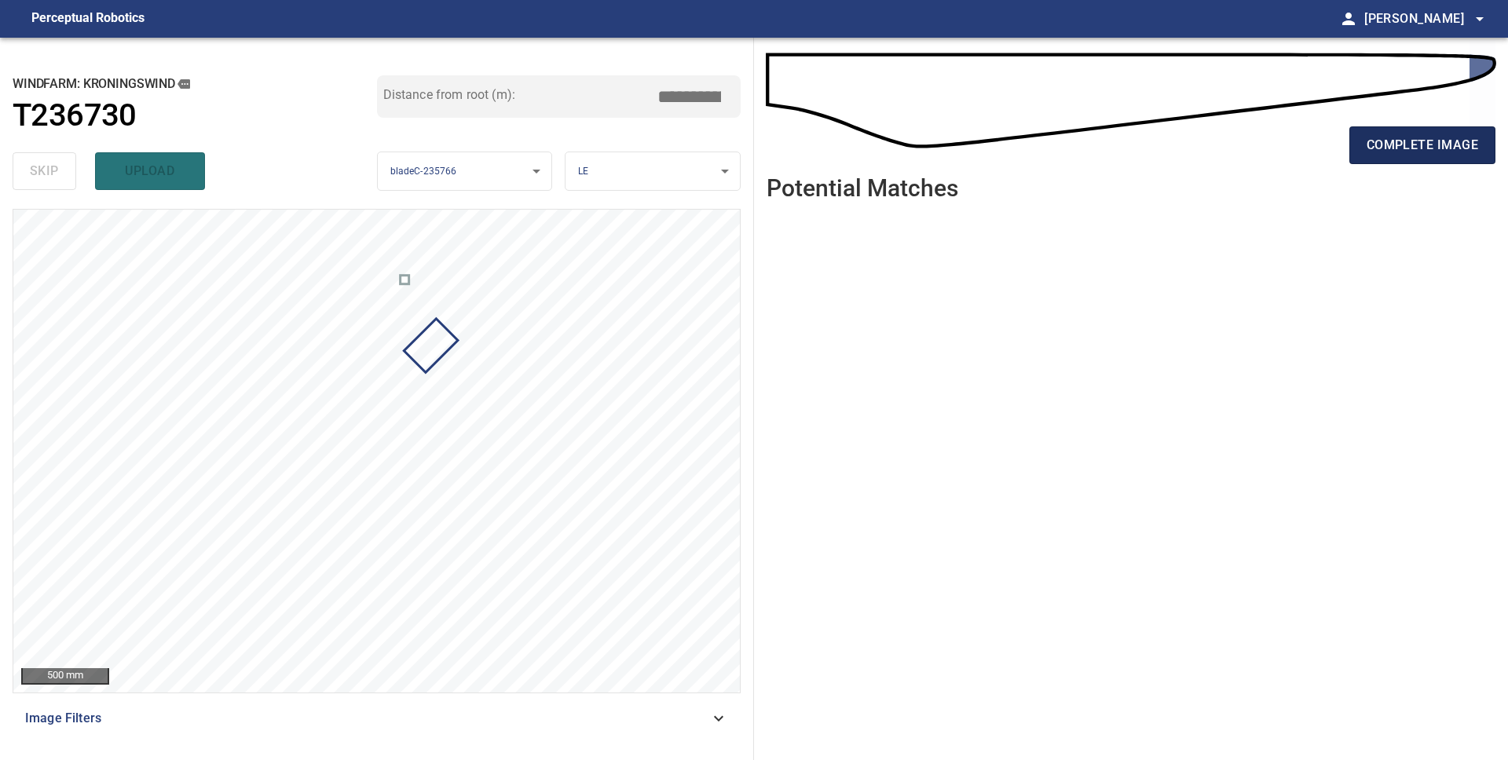
click at [1426, 157] on button "complete image" at bounding box center [1422, 145] width 146 height 38
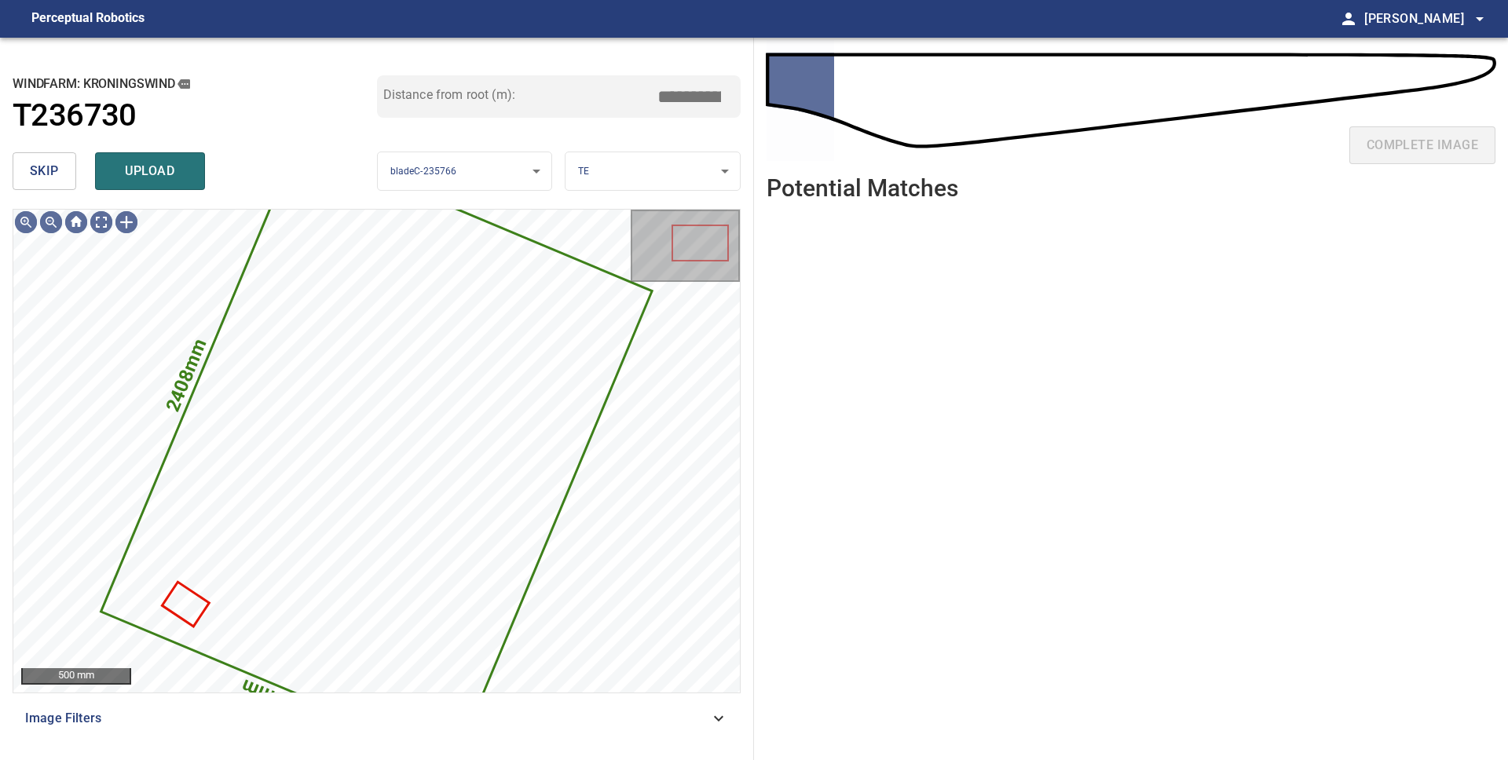
click at [52, 169] on span "skip" at bounding box center [44, 171] width 29 height 22
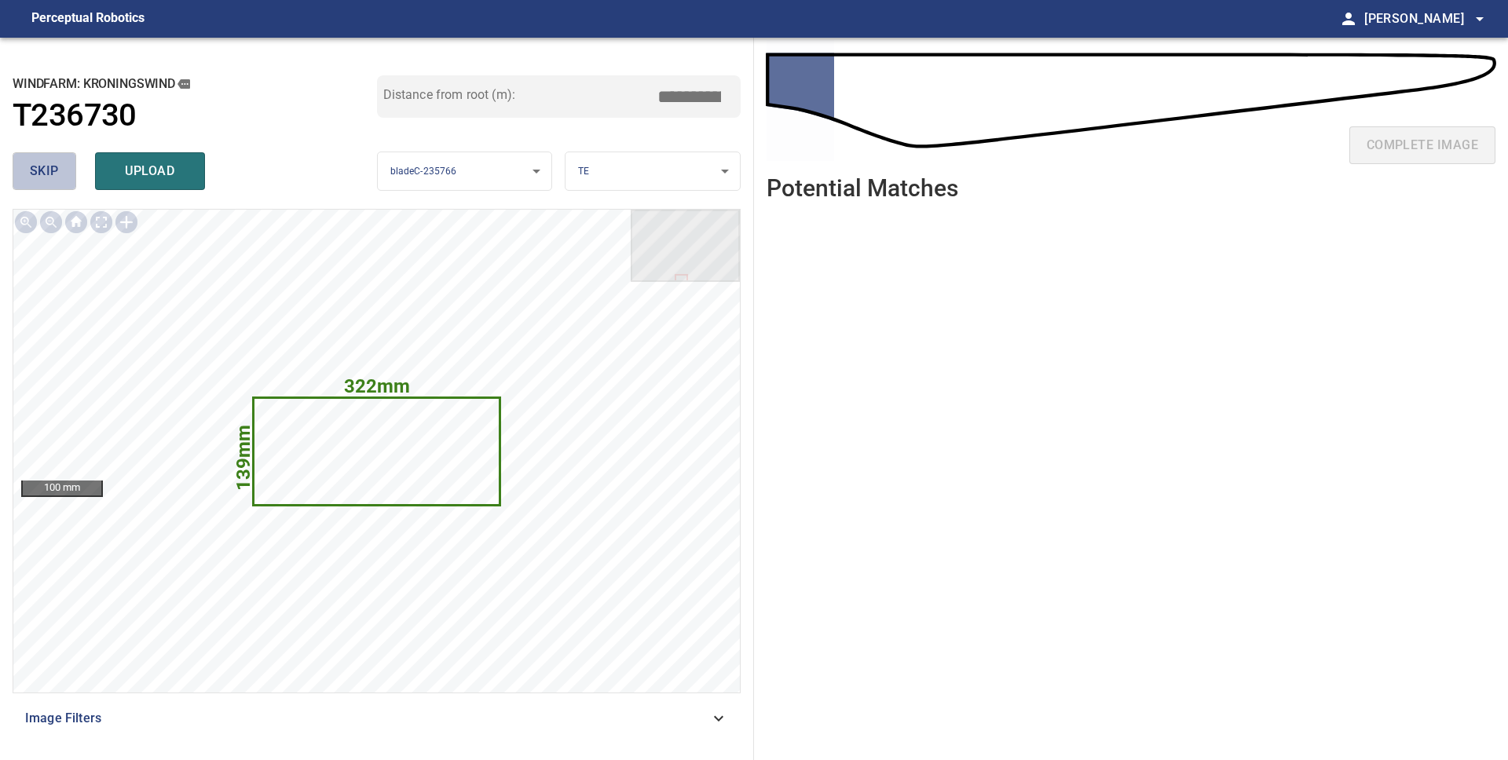
click at [52, 170] on span "skip" at bounding box center [44, 171] width 29 height 22
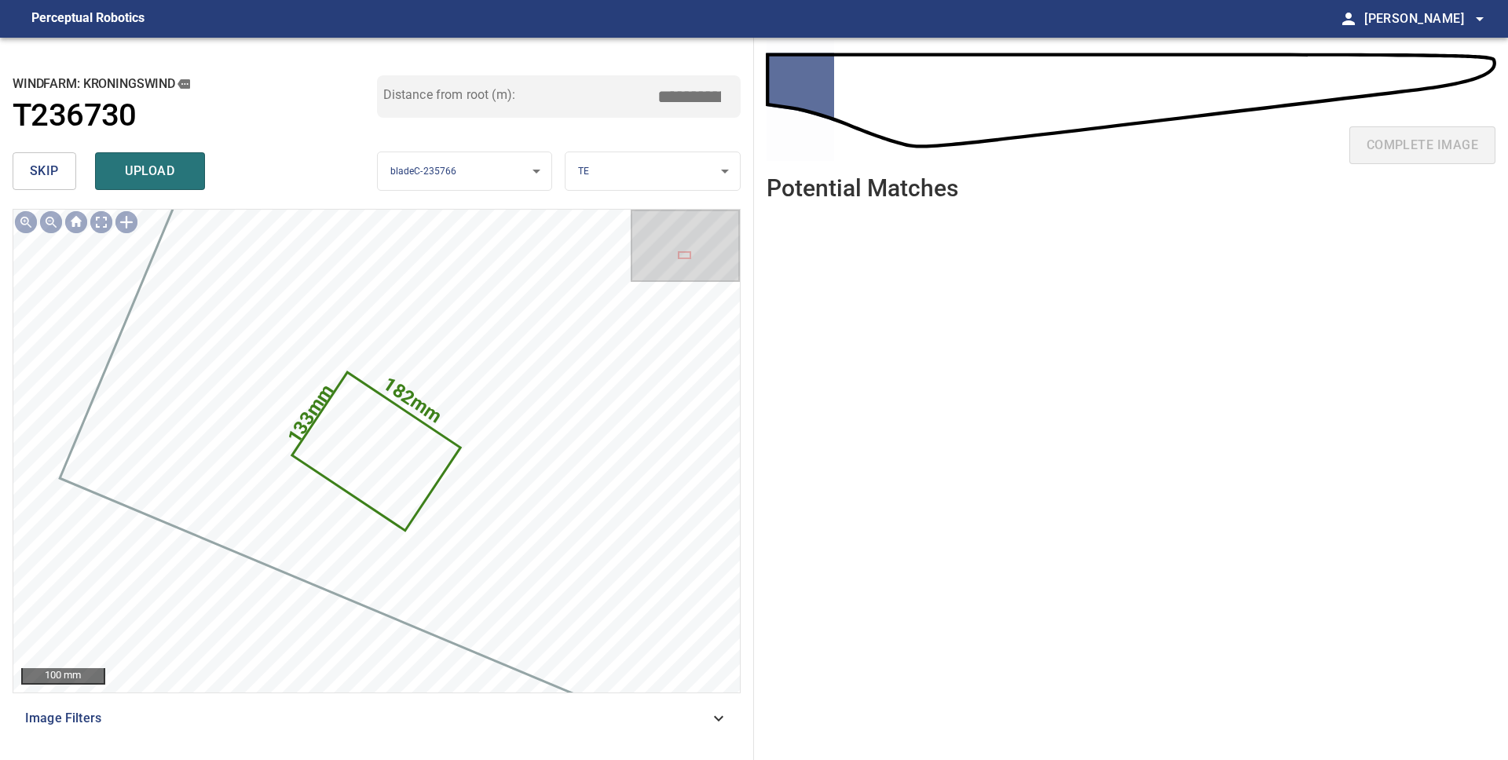
click at [52, 170] on span "skip" at bounding box center [44, 171] width 29 height 22
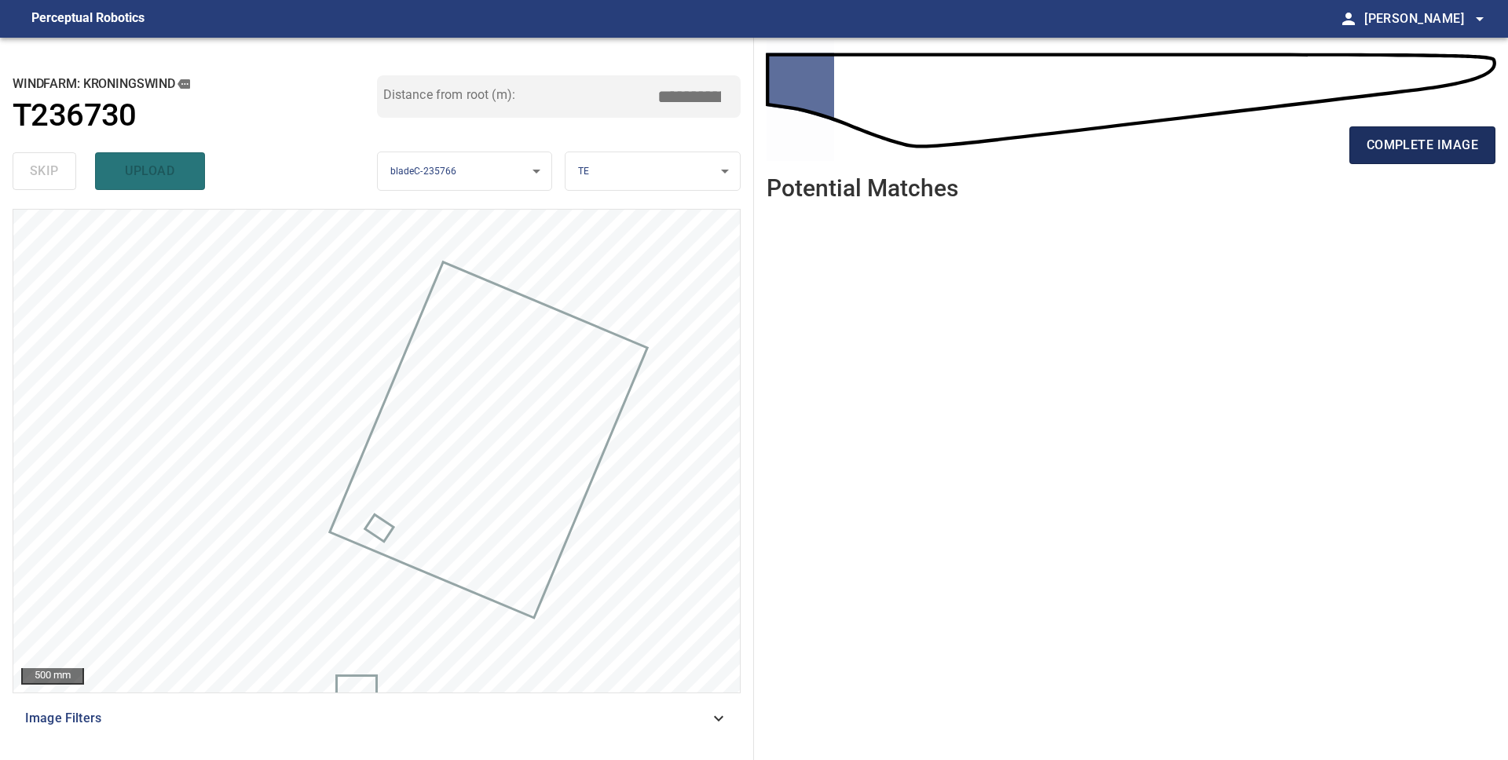
click at [1449, 157] on button "complete image" at bounding box center [1422, 145] width 146 height 38
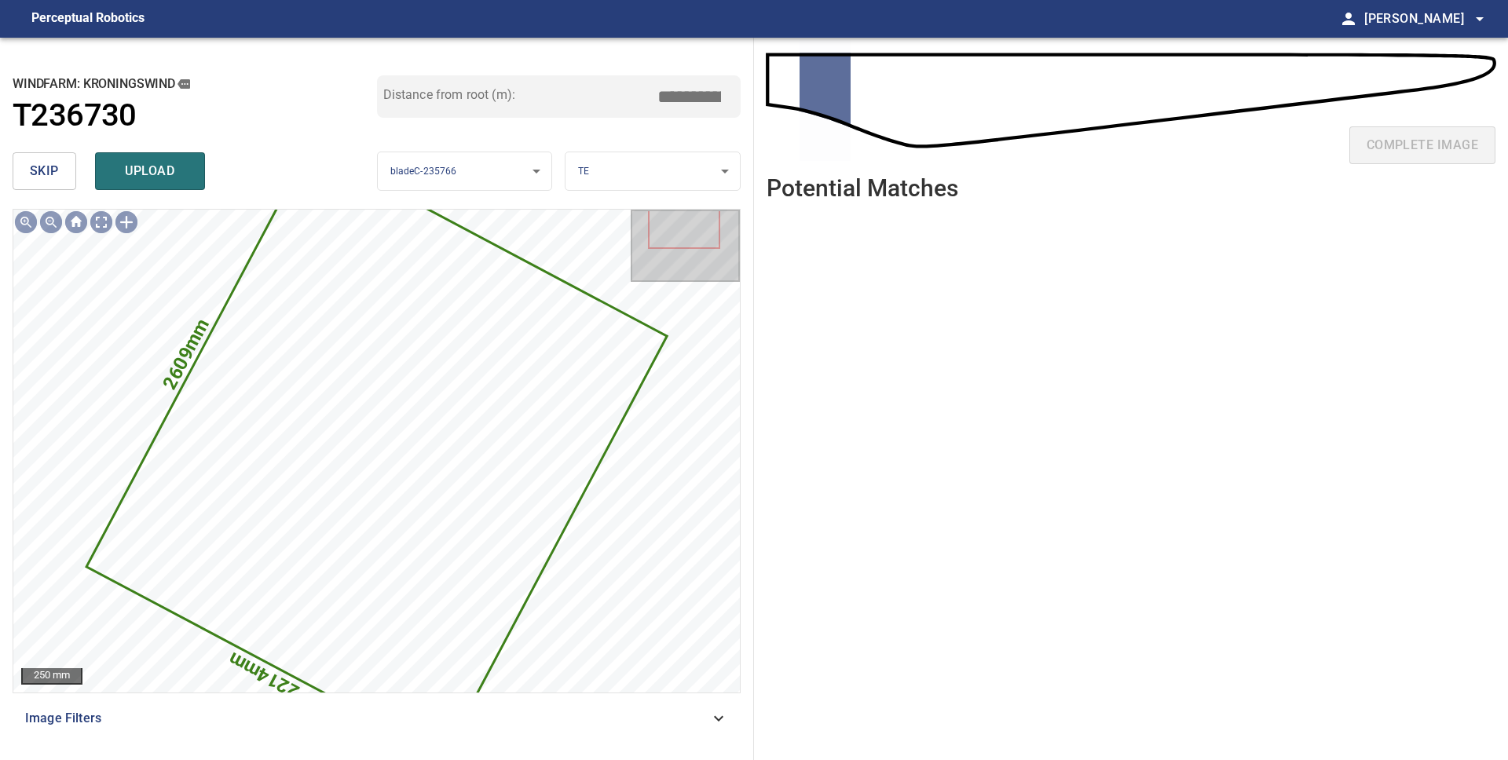
click at [52, 174] on span "skip" at bounding box center [44, 171] width 29 height 22
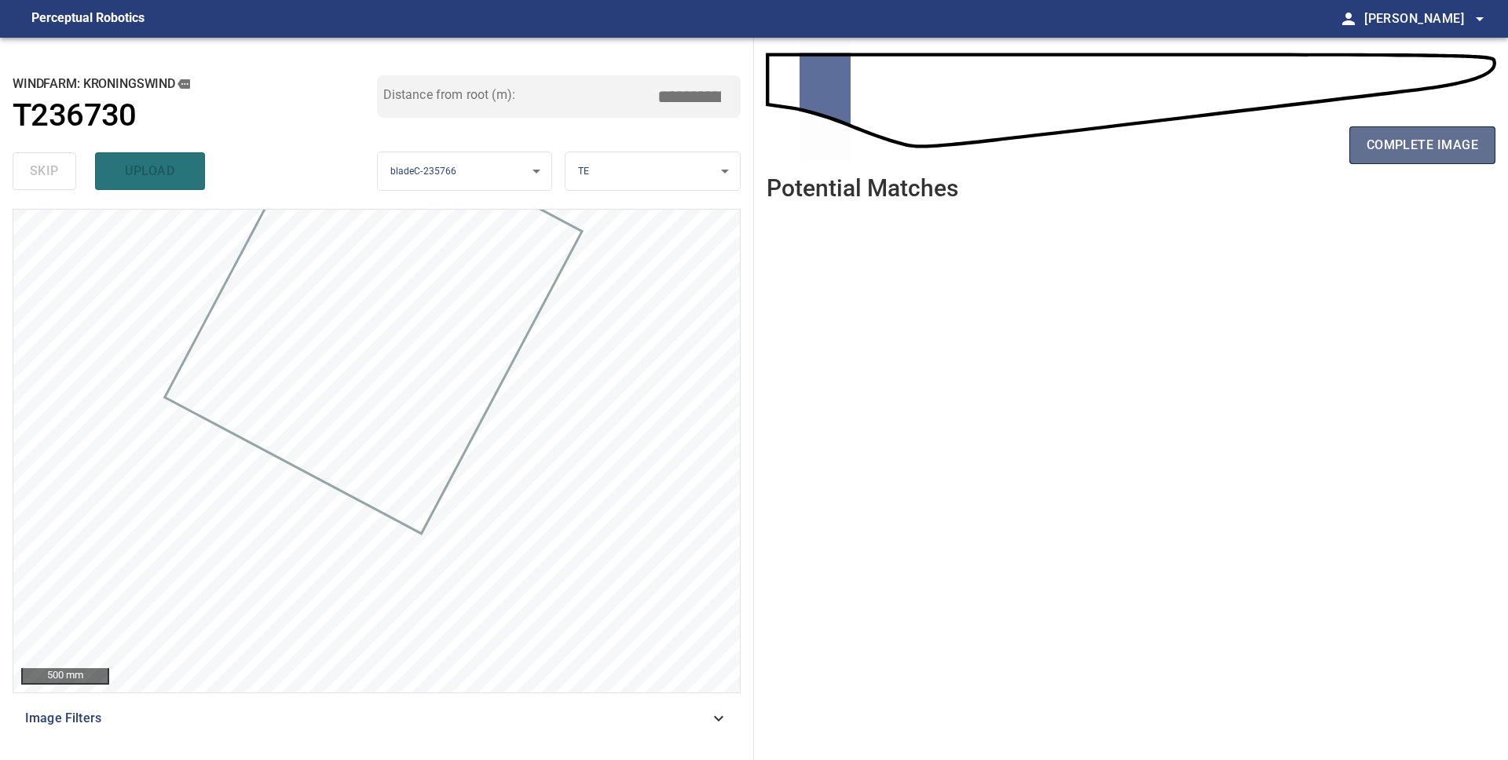
click at [1380, 153] on span "complete image" at bounding box center [1421, 145] width 111 height 22
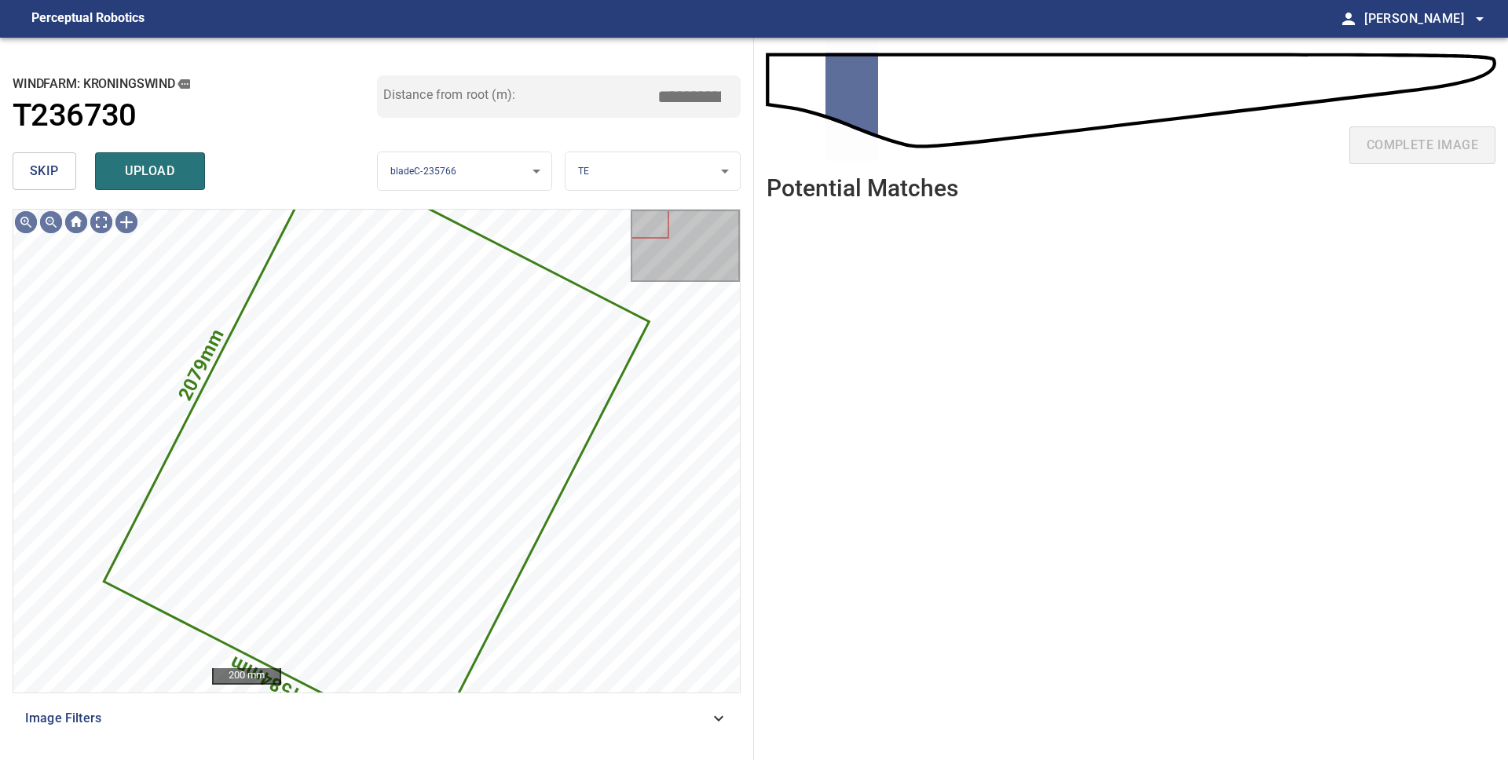
click at [57, 180] on span "skip" at bounding box center [44, 171] width 29 height 22
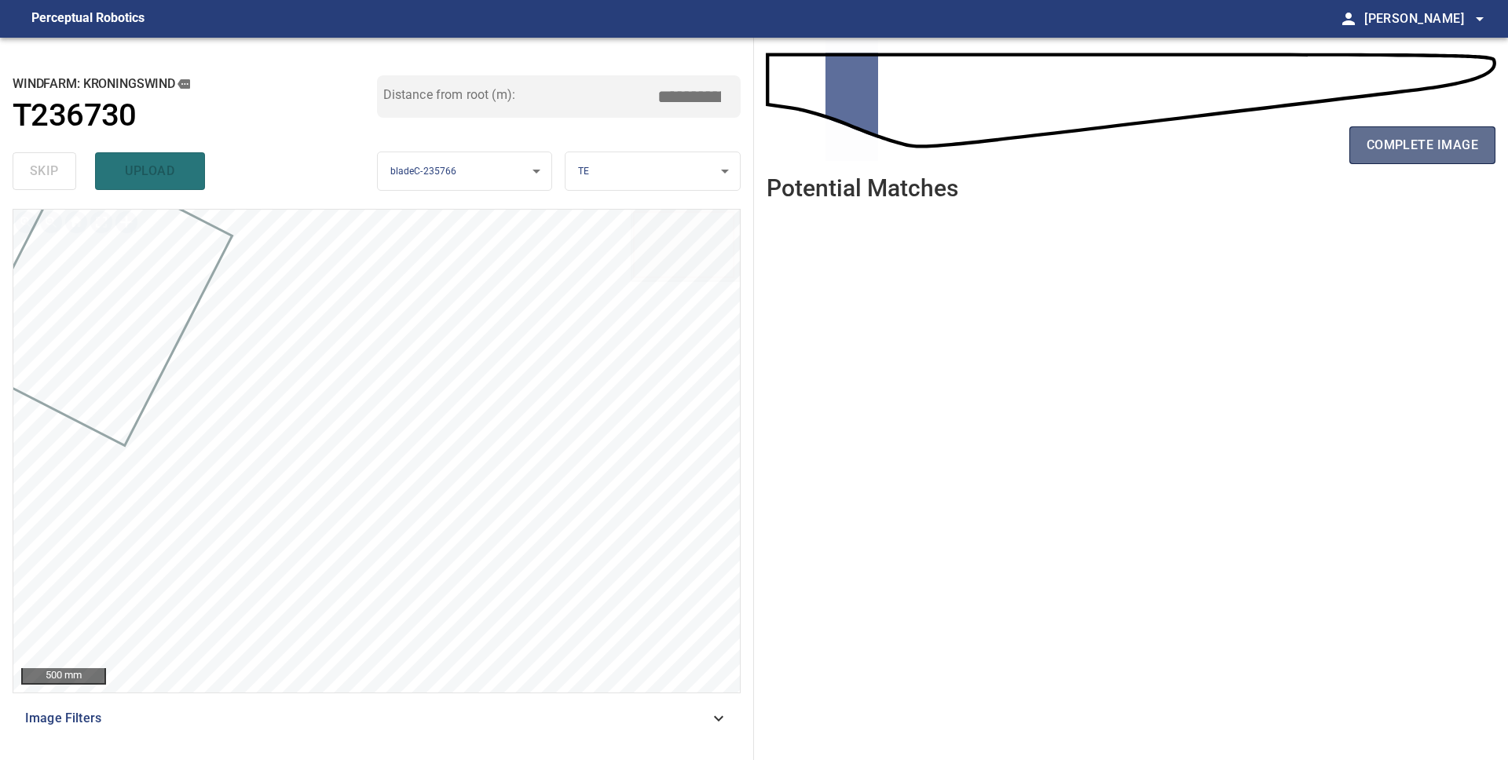
click at [1368, 144] on span "complete image" at bounding box center [1421, 145] width 111 height 22
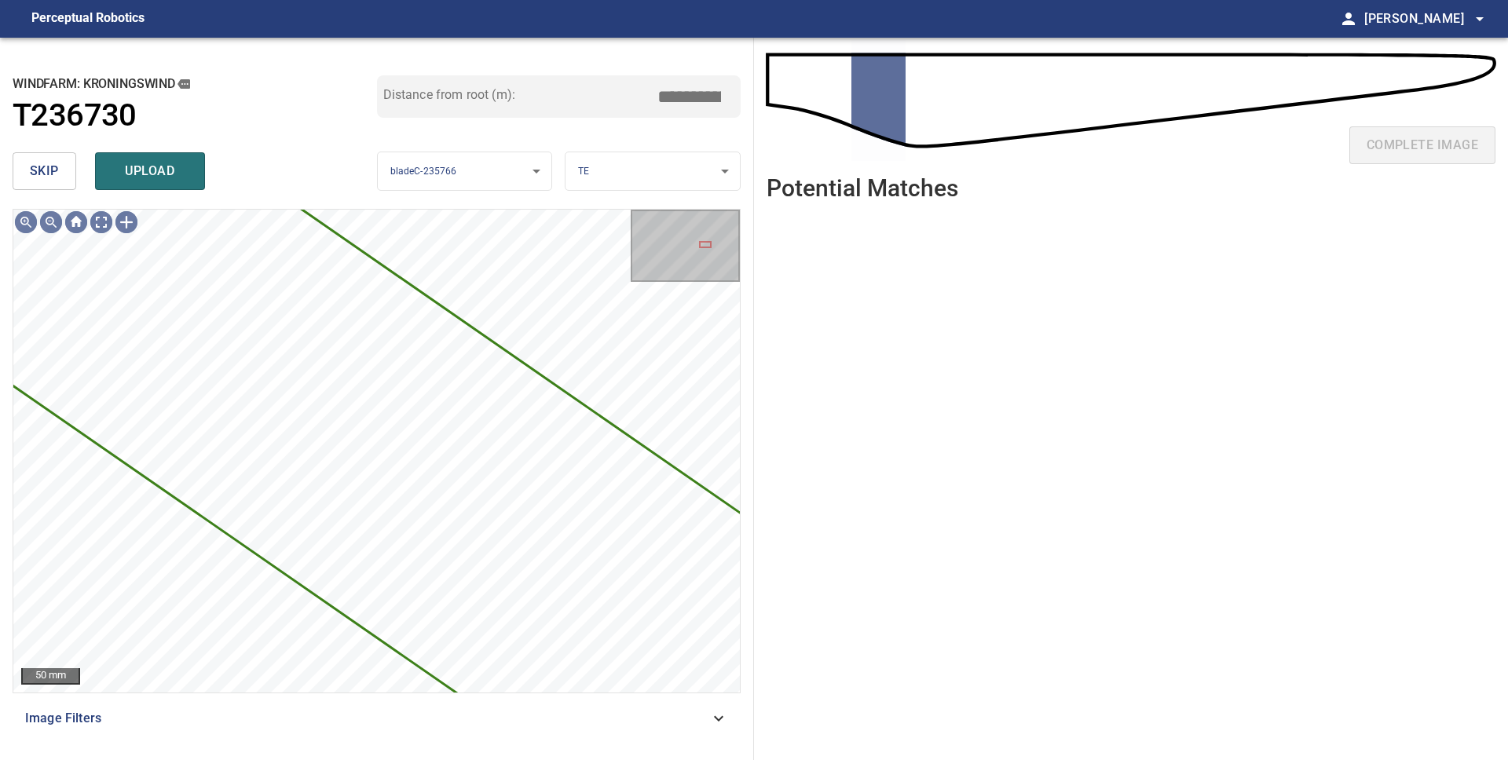
click at [51, 180] on span "skip" at bounding box center [44, 171] width 29 height 22
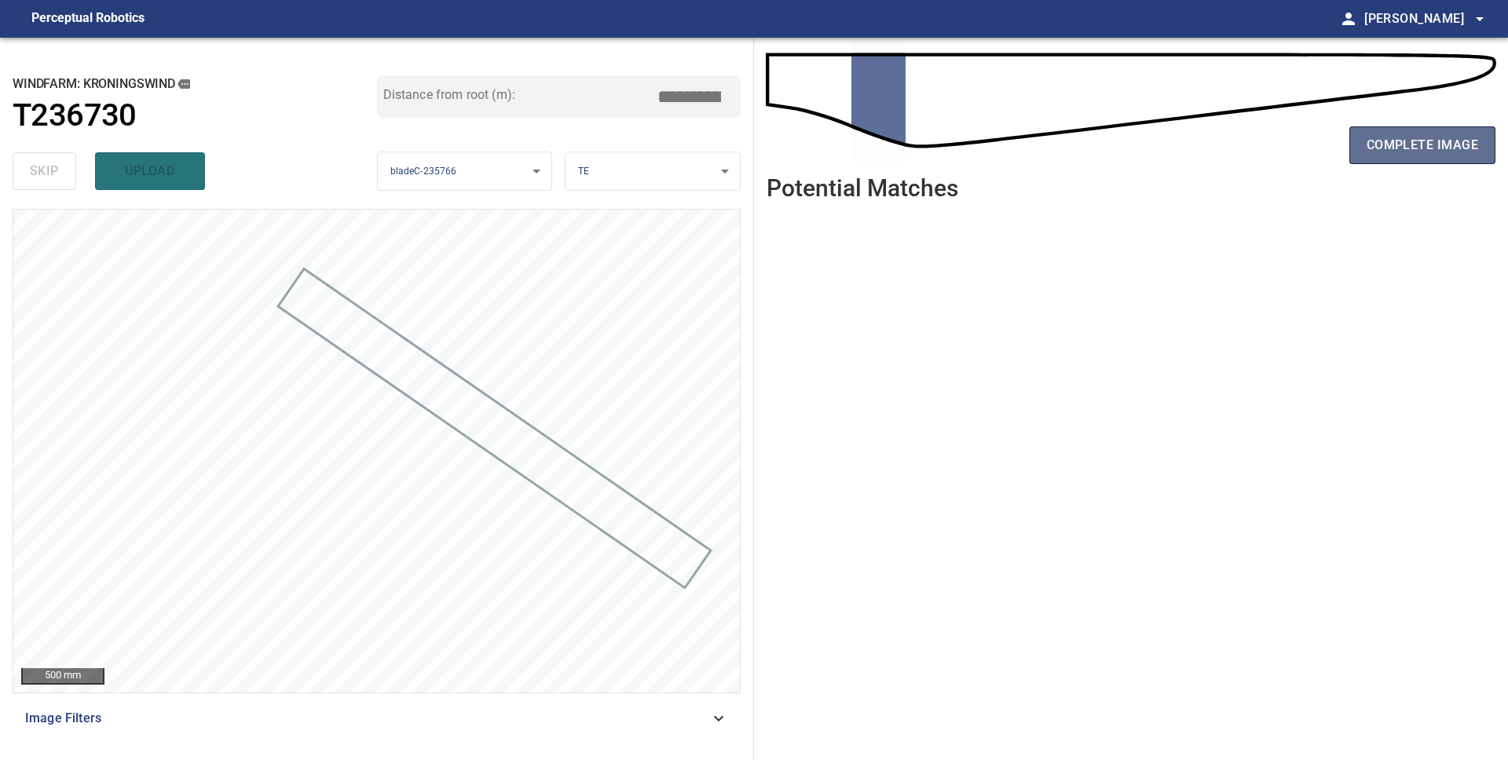
click at [1434, 148] on span "complete image" at bounding box center [1421, 145] width 111 height 22
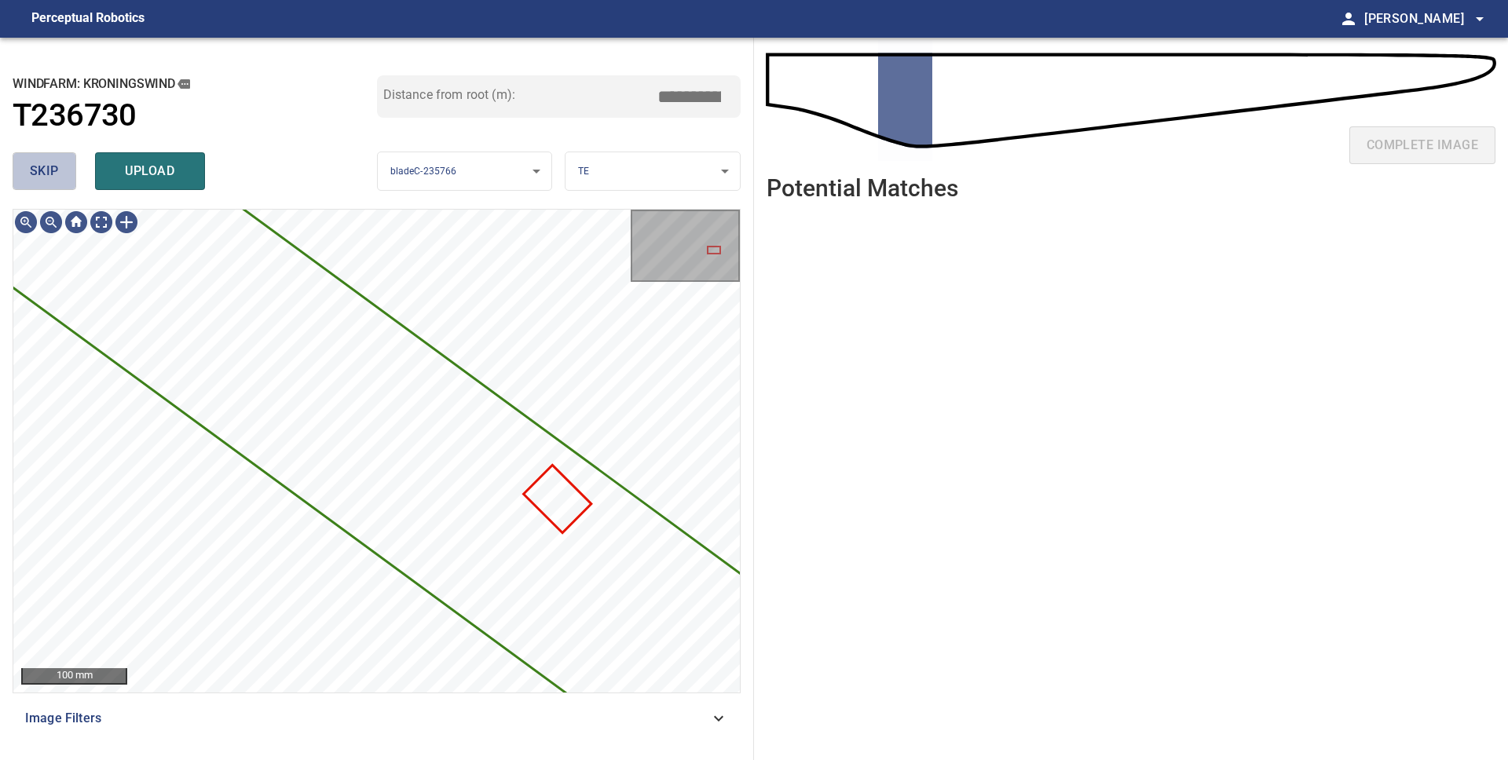
click at [45, 168] on span "skip" at bounding box center [44, 171] width 29 height 22
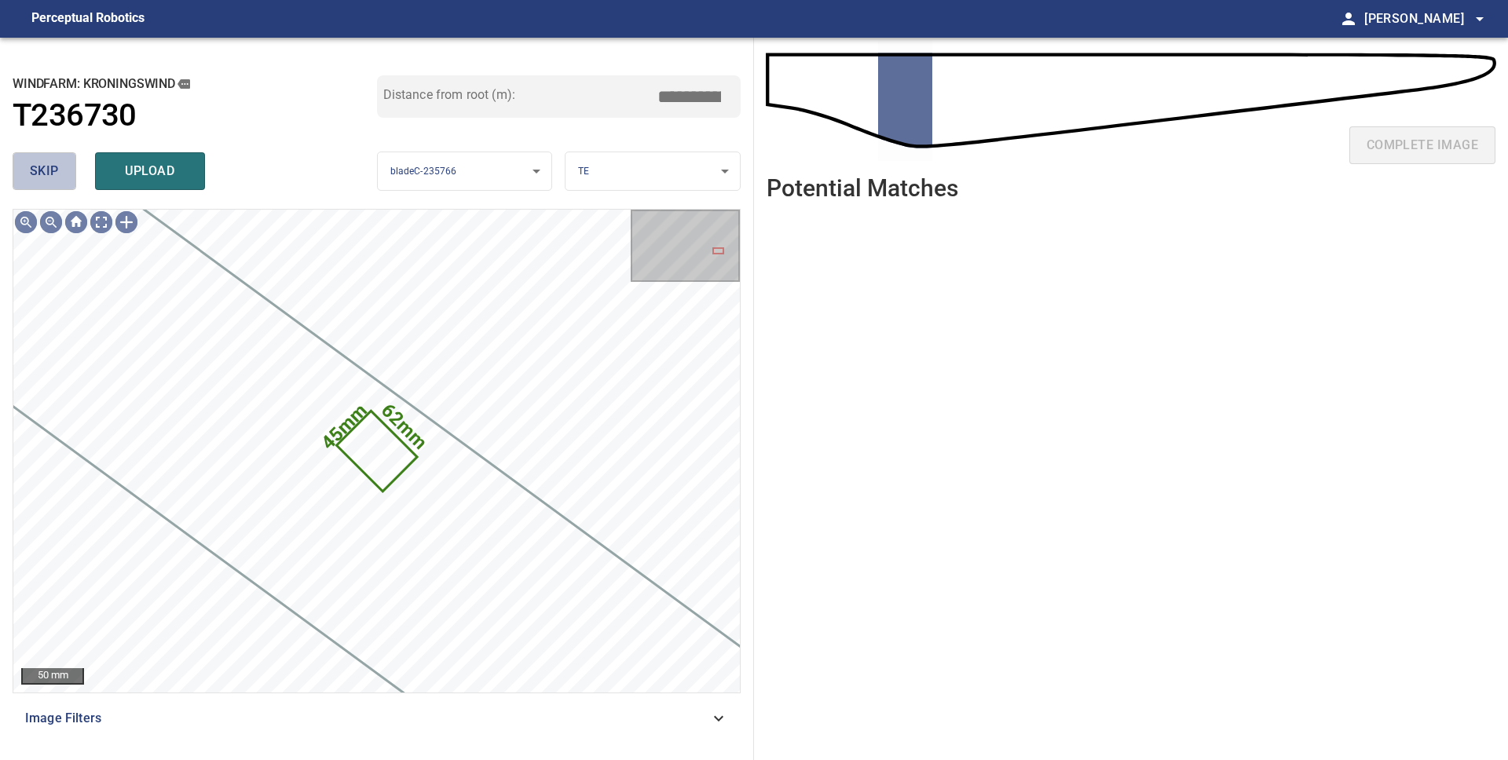
click at [25, 167] on button "skip" at bounding box center [45, 171] width 64 height 38
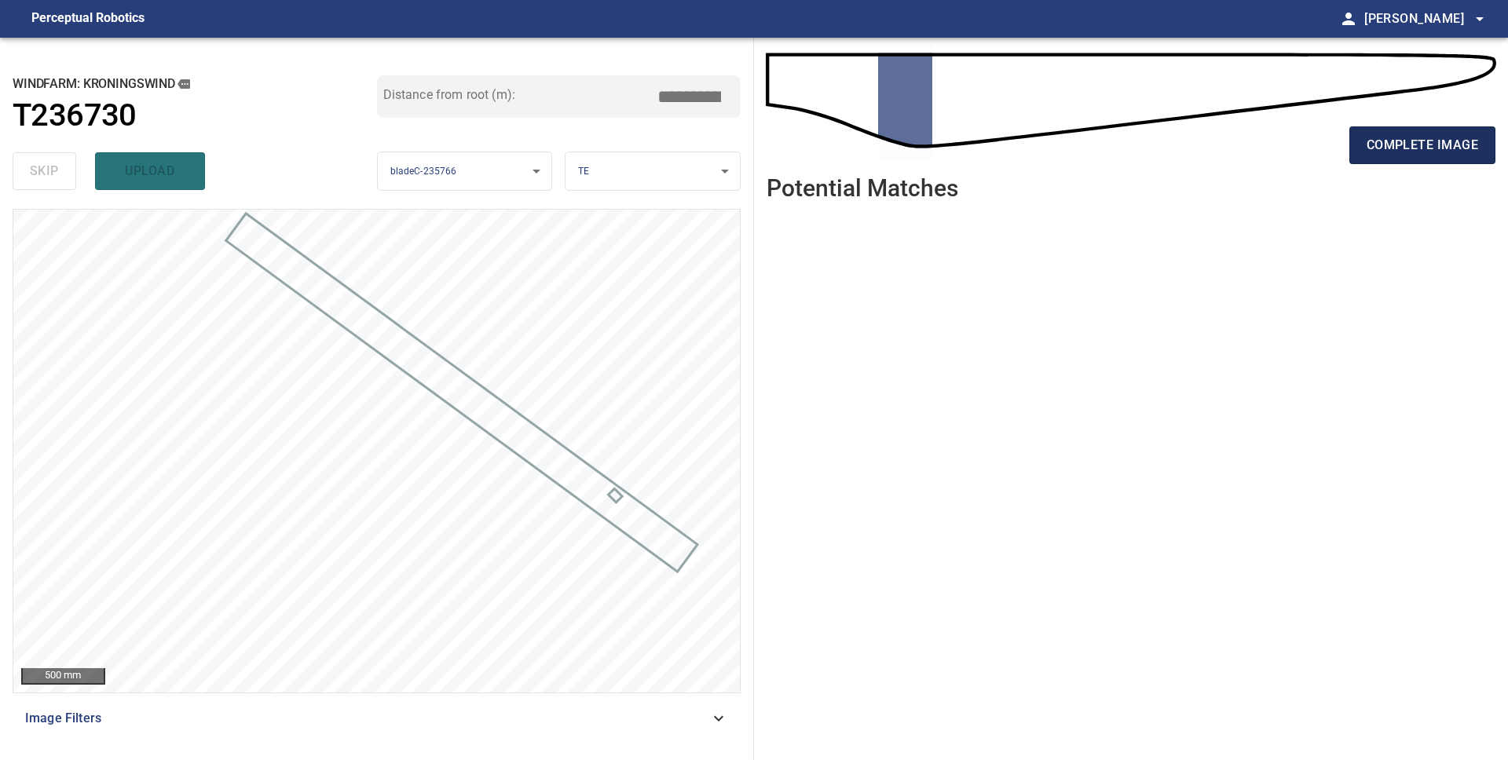
click at [1424, 150] on span "complete image" at bounding box center [1421, 145] width 111 height 22
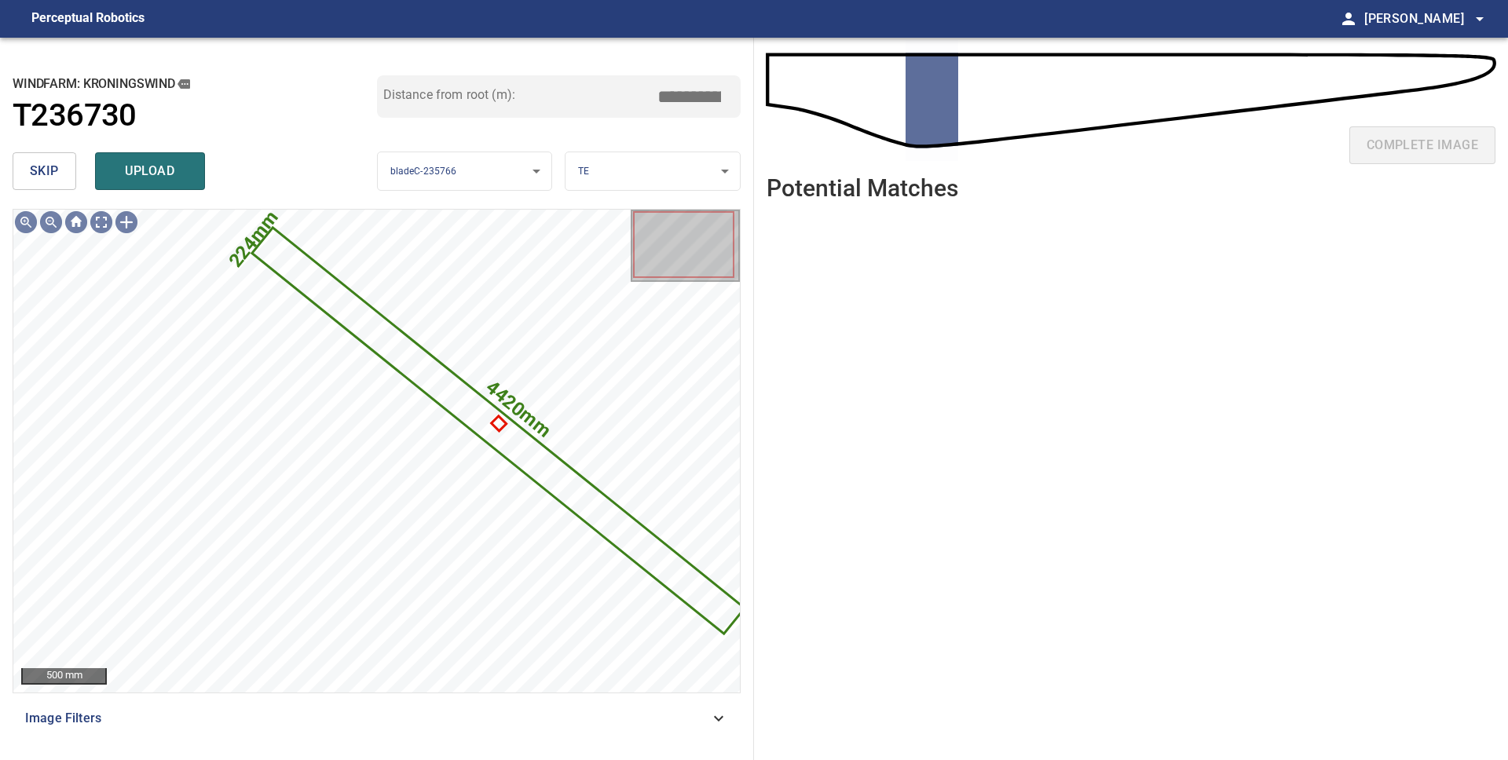
click at [52, 174] on span "skip" at bounding box center [44, 171] width 29 height 22
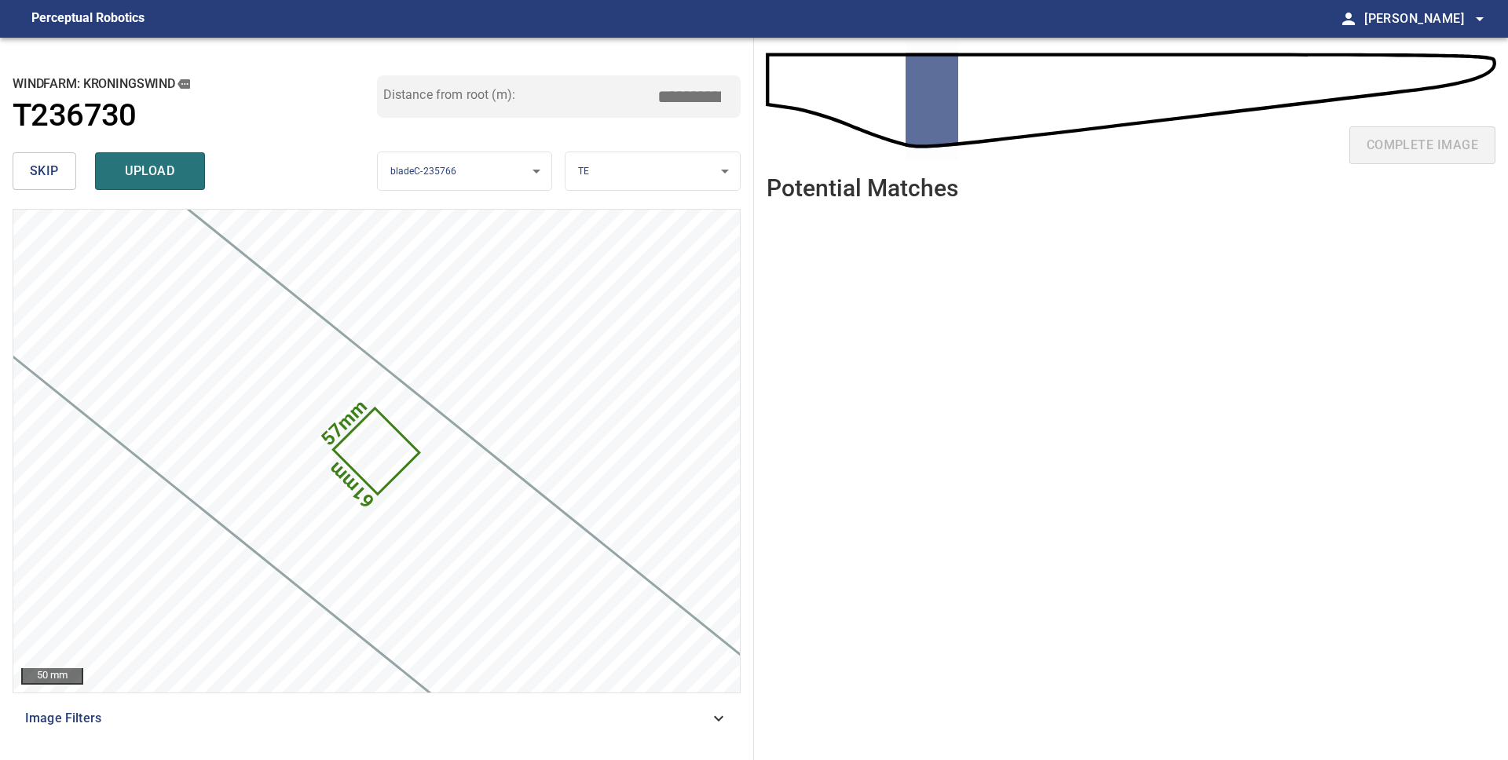
click at [52, 174] on span "skip" at bounding box center [44, 171] width 29 height 22
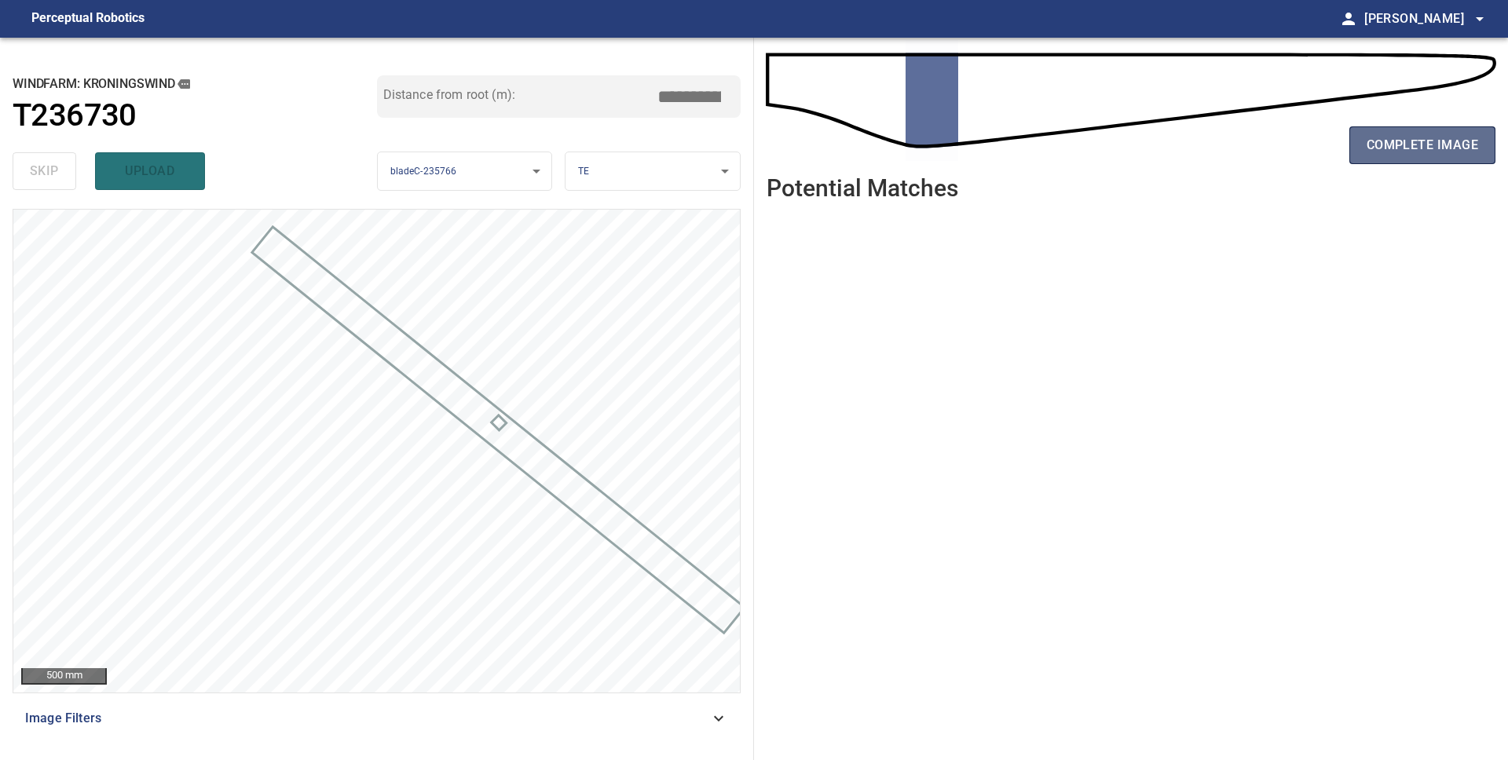
click at [1389, 148] on span "complete image" at bounding box center [1421, 145] width 111 height 22
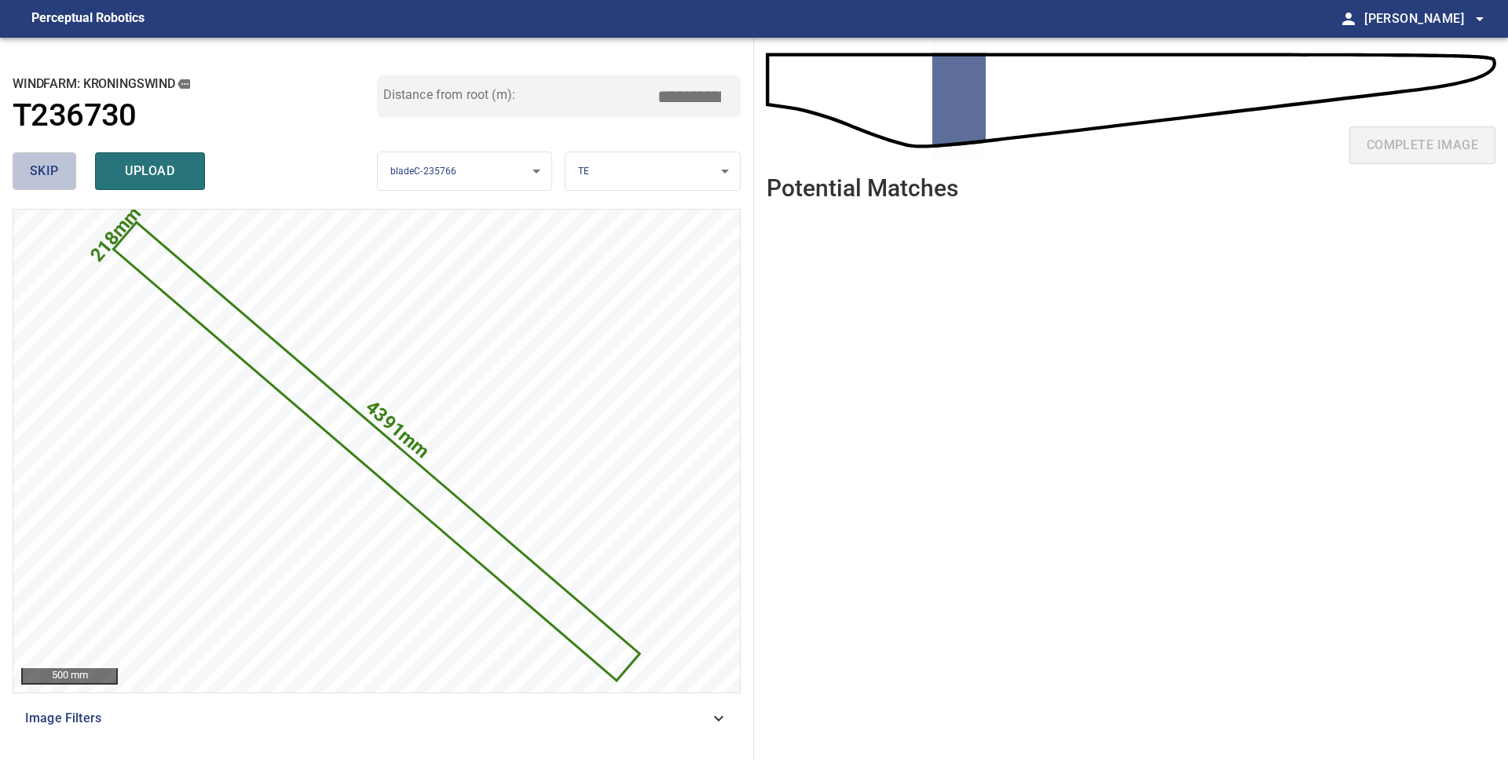
click at [57, 179] on span "skip" at bounding box center [44, 171] width 29 height 22
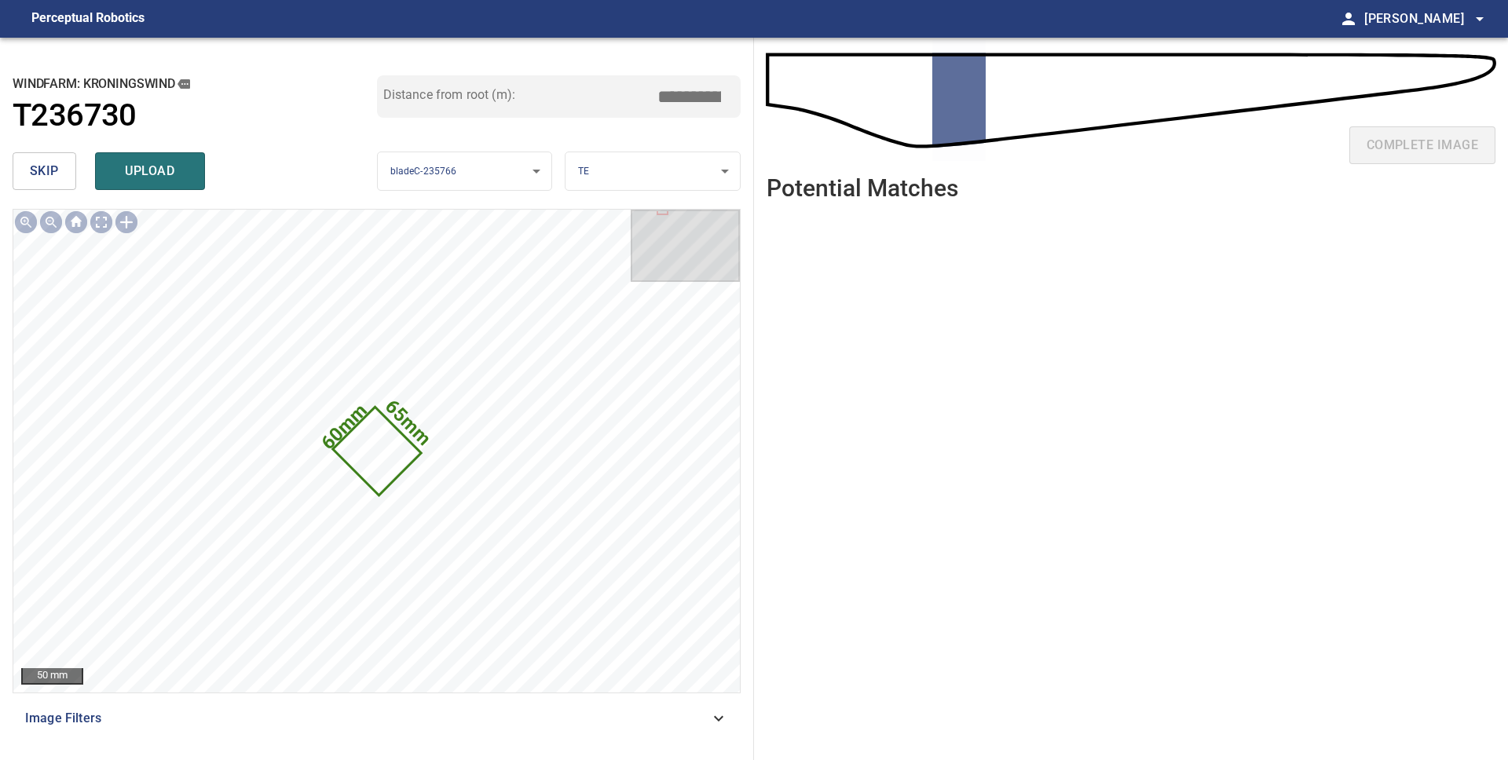
click at [30, 163] on span "skip" at bounding box center [44, 171] width 29 height 22
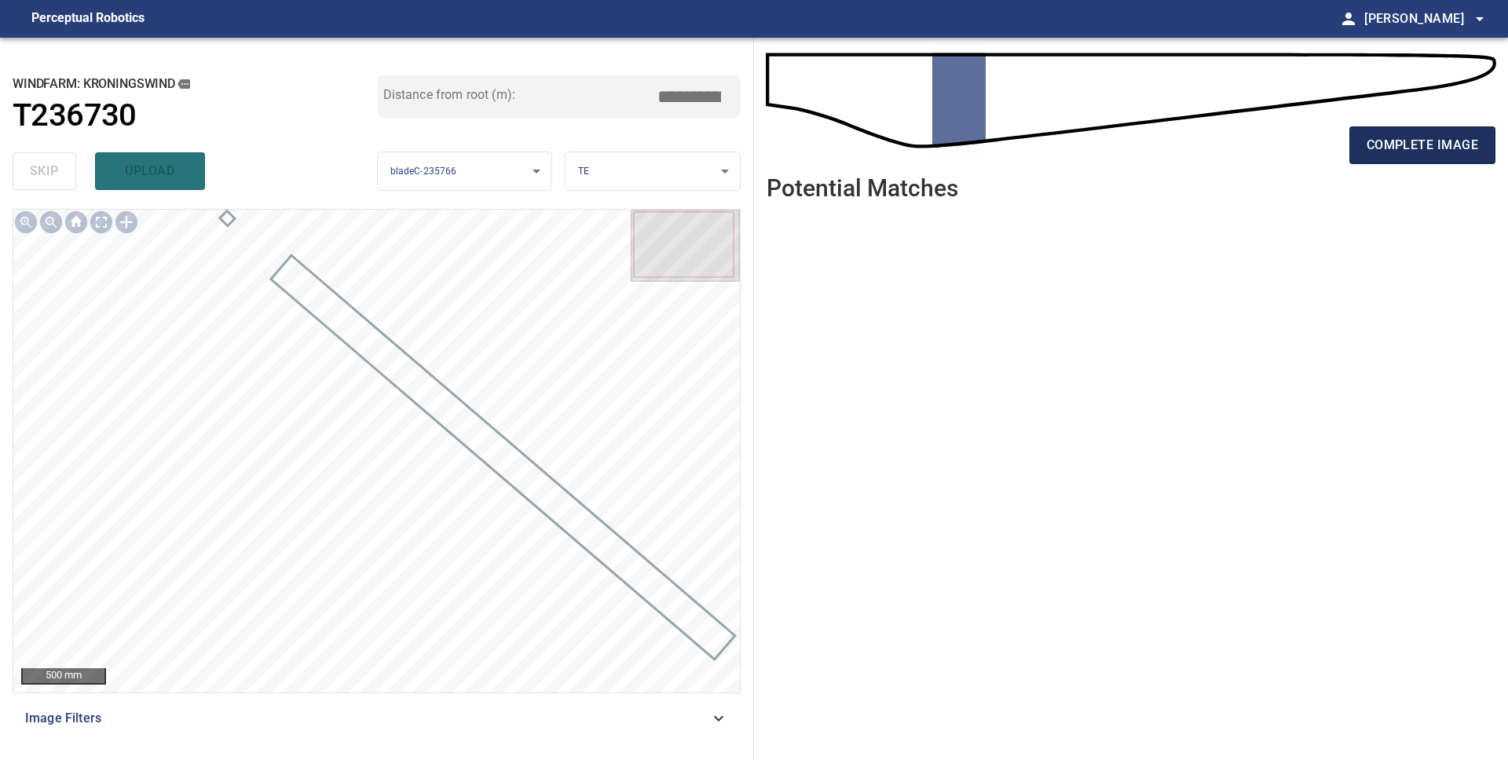
click at [1413, 150] on span "complete image" at bounding box center [1421, 145] width 111 height 22
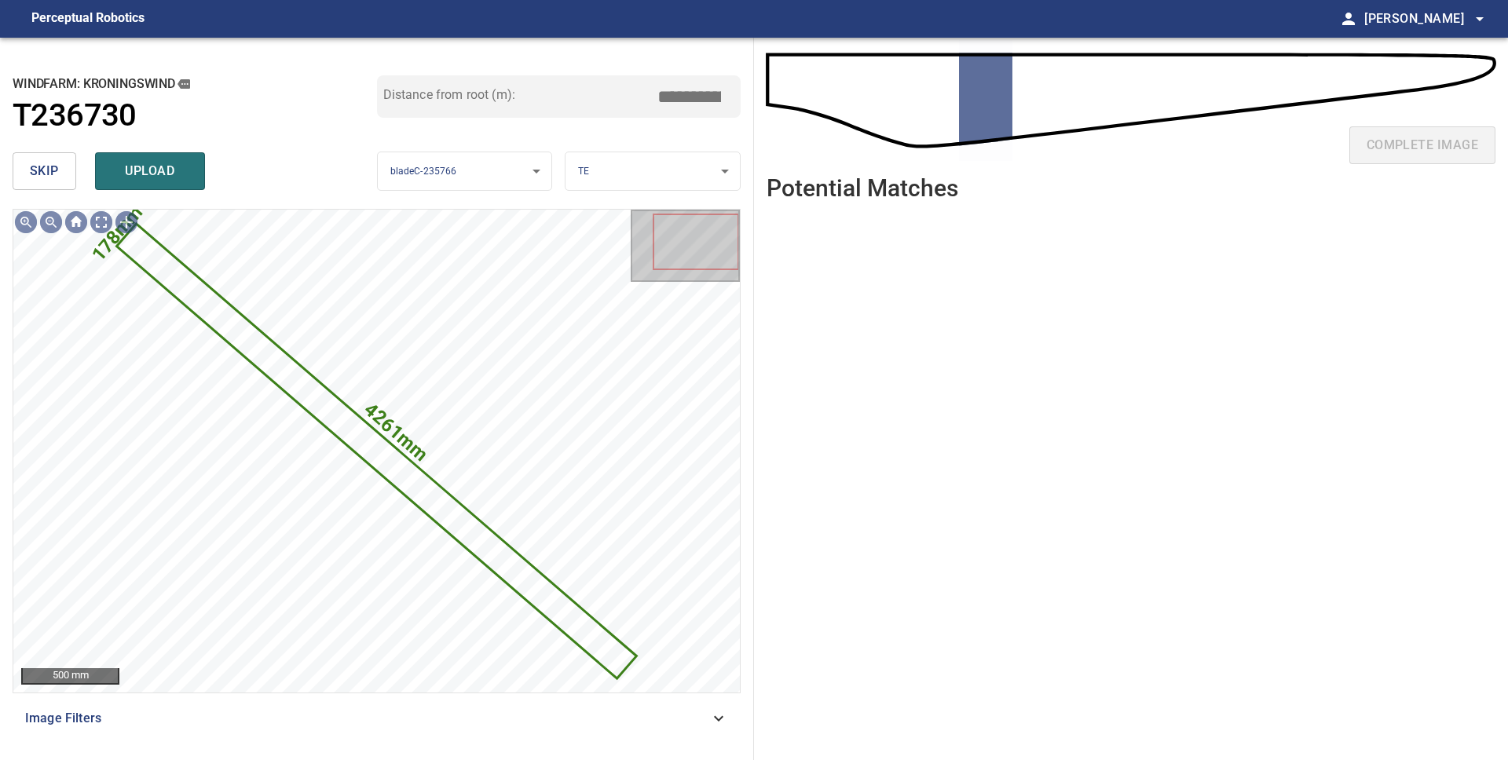
click at [31, 174] on span "skip" at bounding box center [44, 171] width 29 height 22
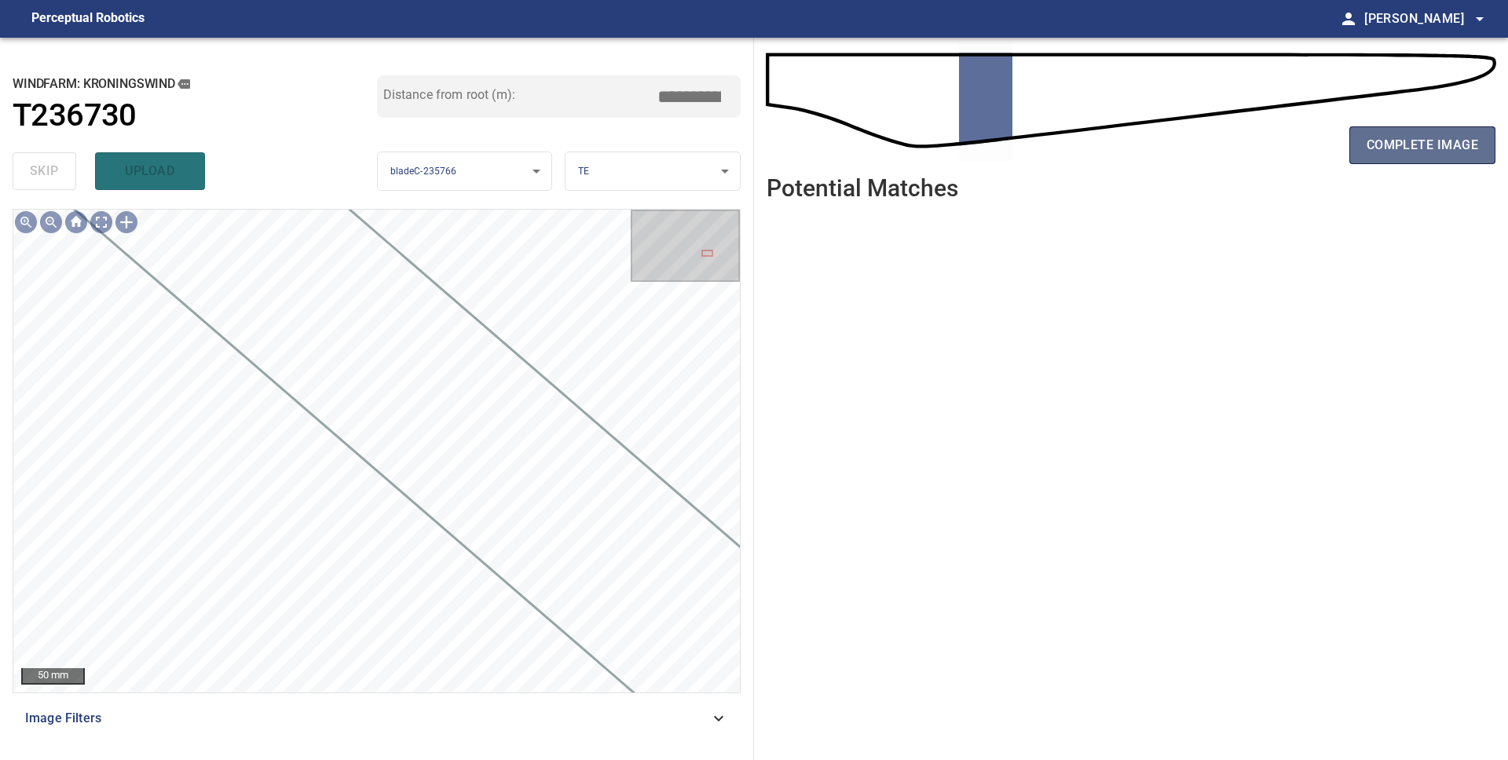
click at [1412, 148] on span "complete image" at bounding box center [1421, 145] width 111 height 22
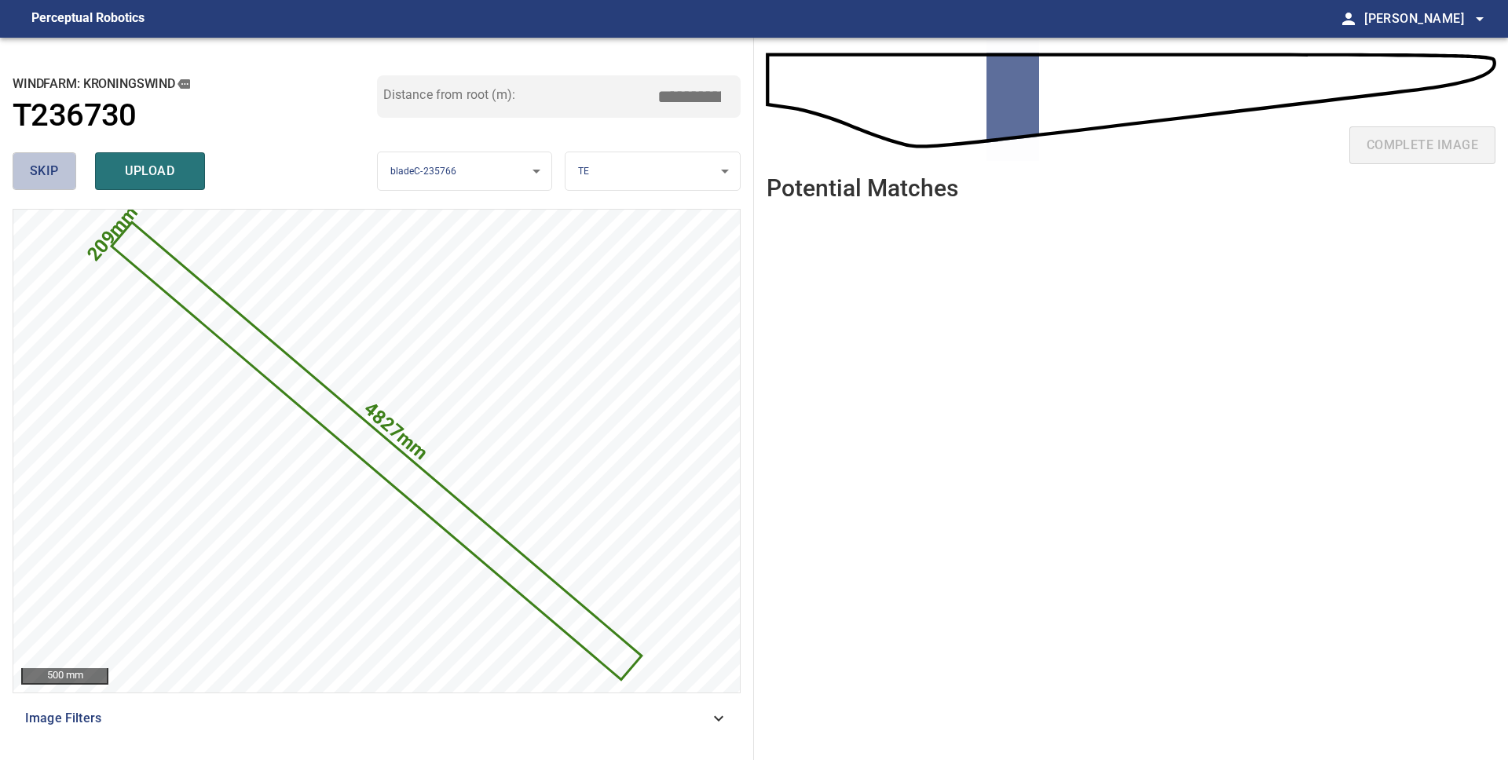
click at [54, 175] on span "skip" at bounding box center [44, 171] width 29 height 22
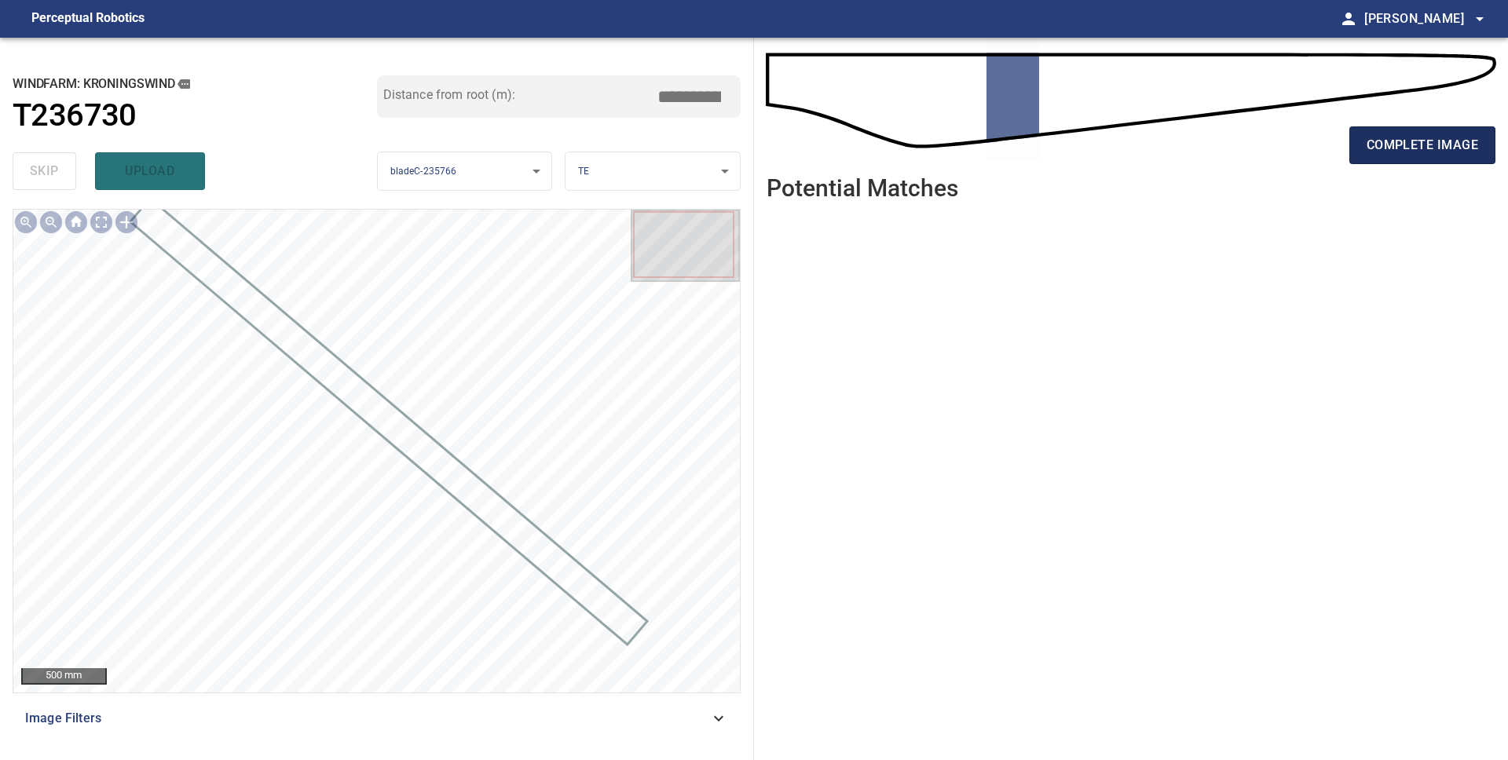
click at [1384, 143] on span "complete image" at bounding box center [1421, 145] width 111 height 22
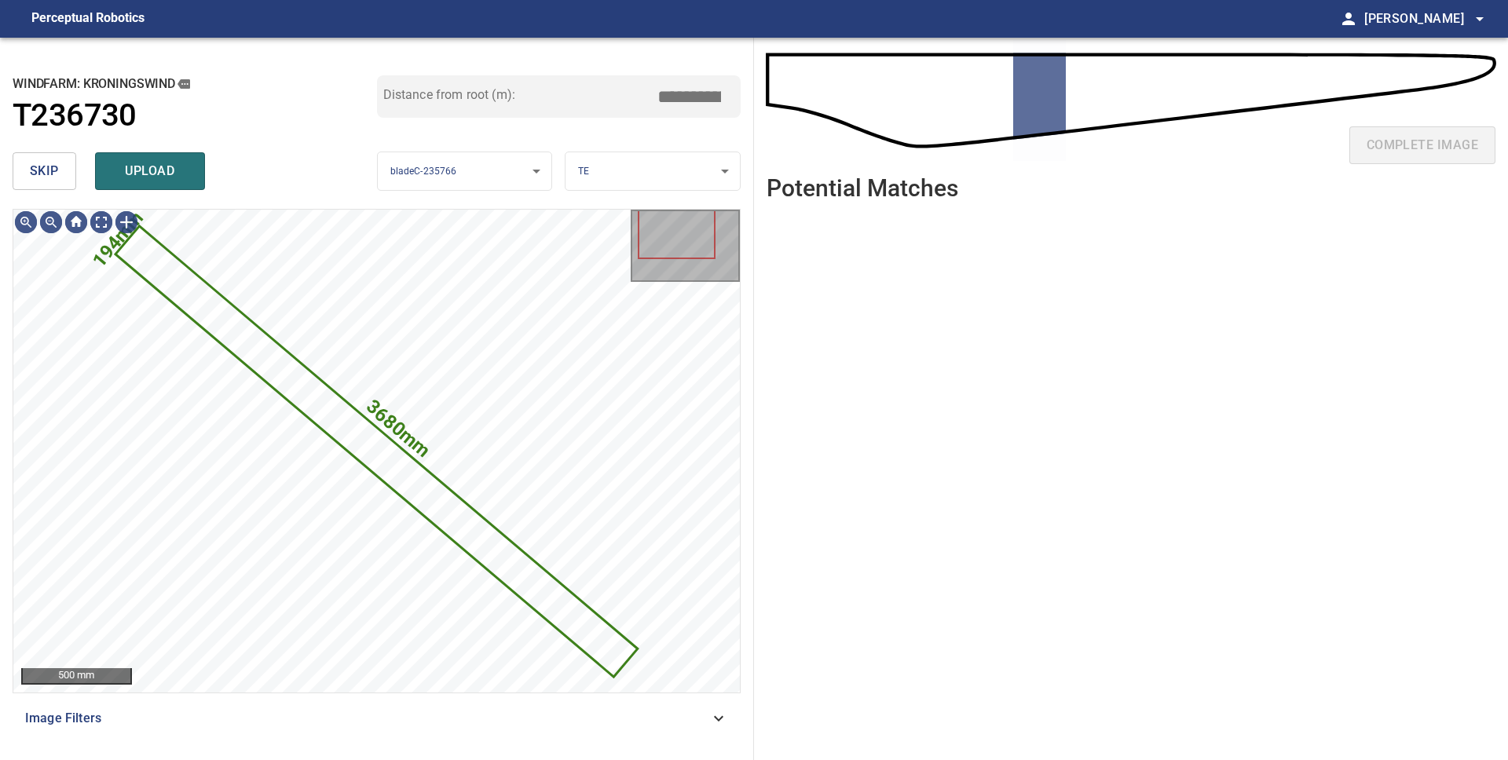
click at [44, 176] on span "skip" at bounding box center [44, 171] width 29 height 22
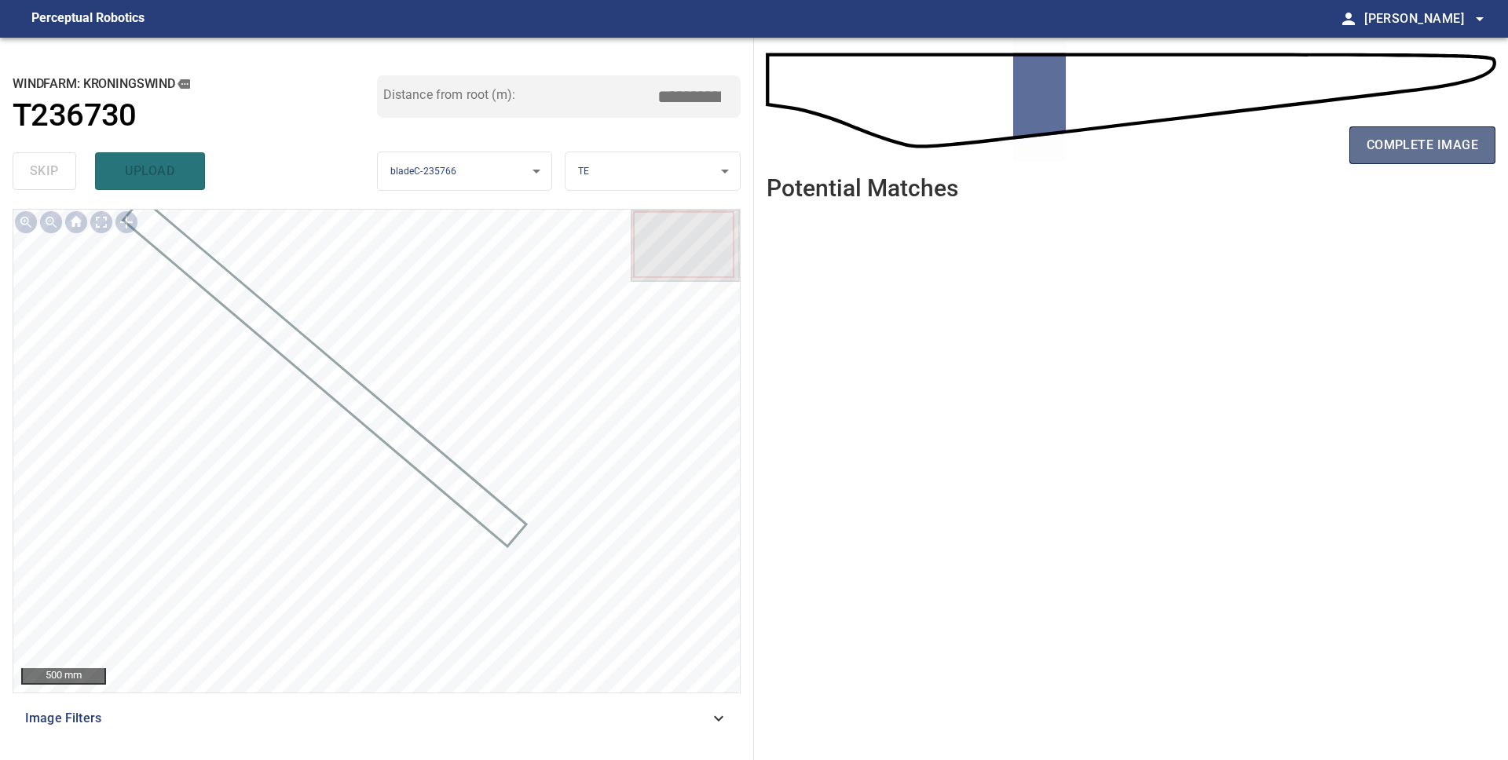
click at [1408, 146] on span "complete image" at bounding box center [1421, 145] width 111 height 22
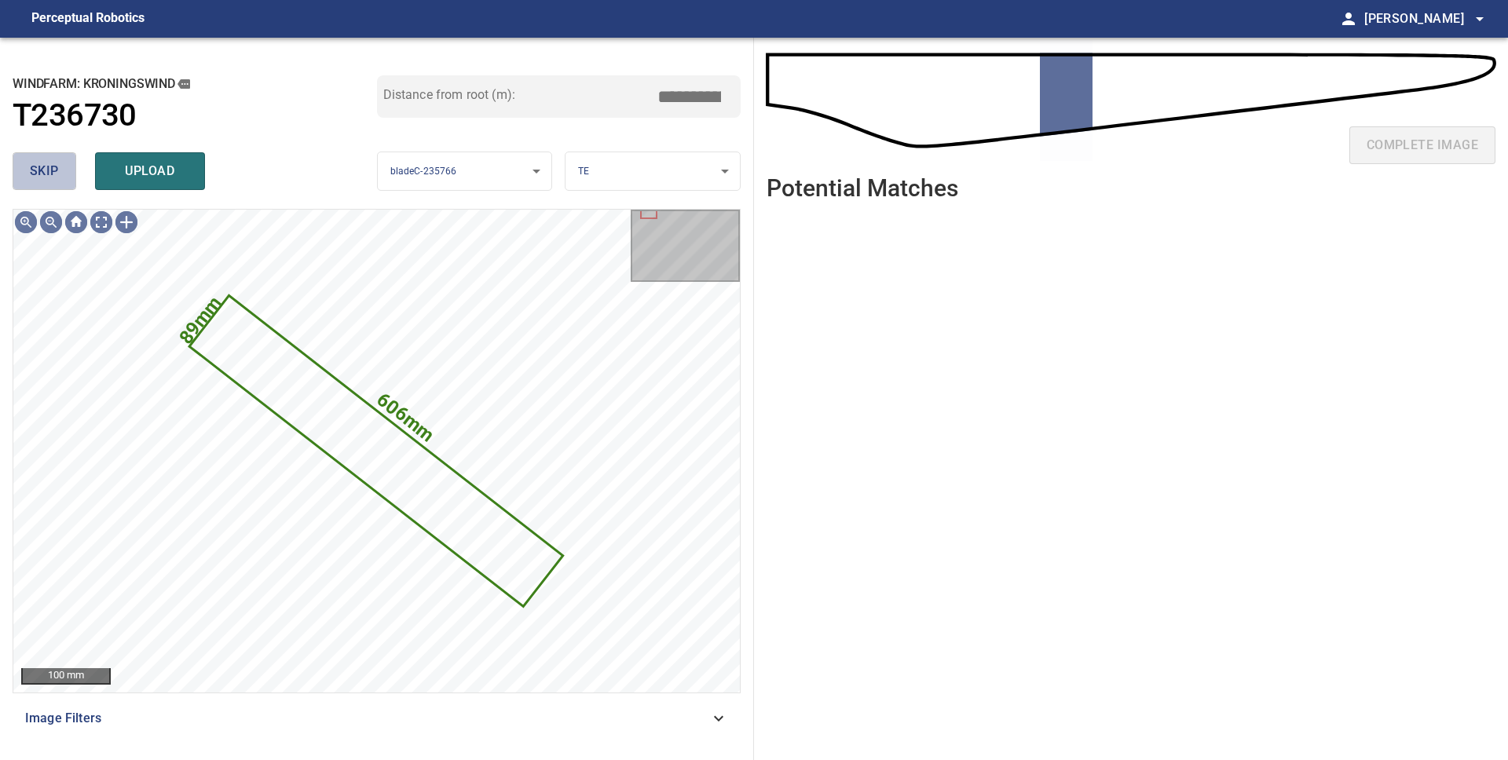
click at [47, 177] on span "skip" at bounding box center [44, 171] width 29 height 22
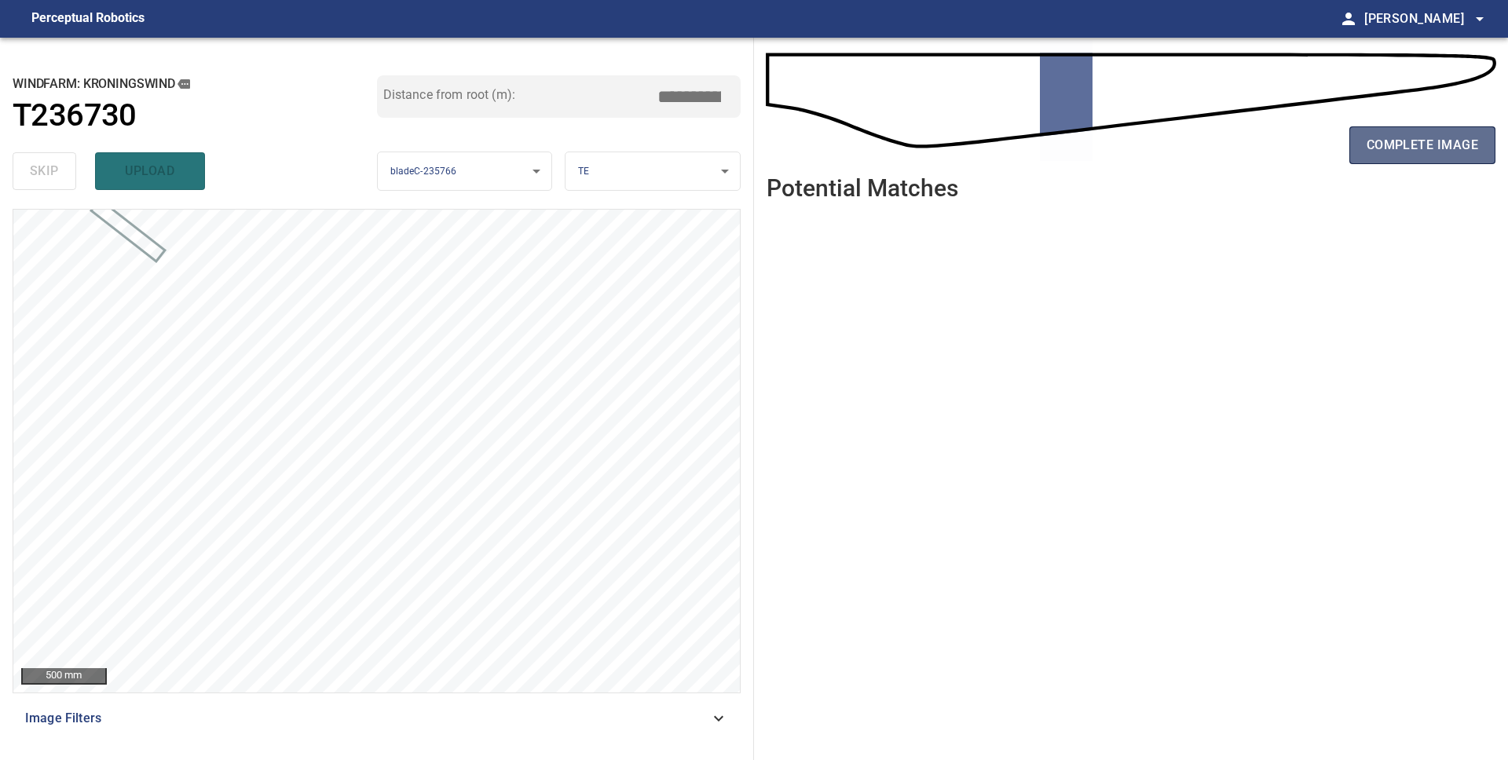
click at [1399, 144] on span "complete image" at bounding box center [1421, 145] width 111 height 22
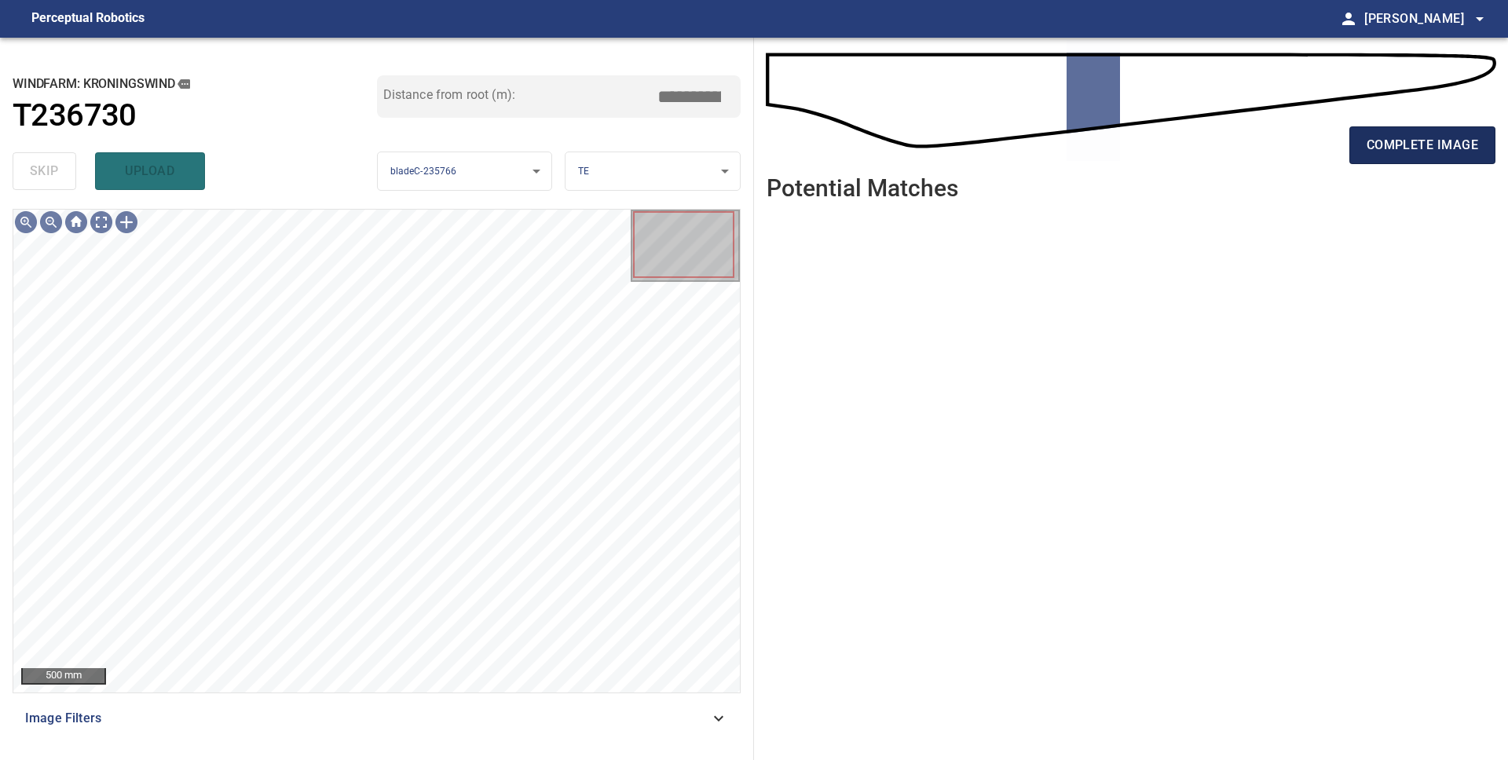
click at [1416, 140] on span "complete image" at bounding box center [1421, 145] width 111 height 22
click at [1406, 142] on span "complete image" at bounding box center [1421, 145] width 111 height 22
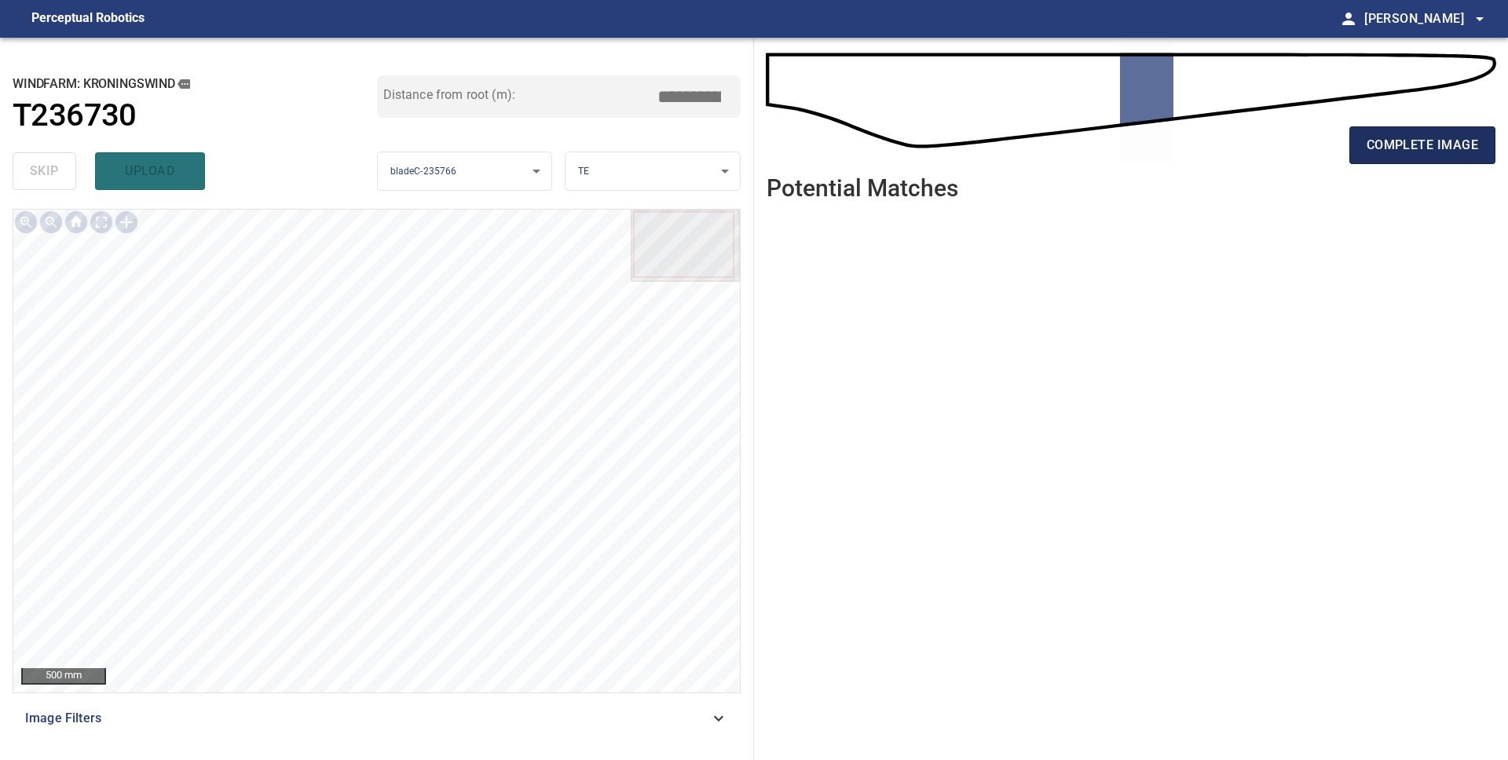
click at [1430, 149] on span "complete image" at bounding box center [1421, 145] width 111 height 22
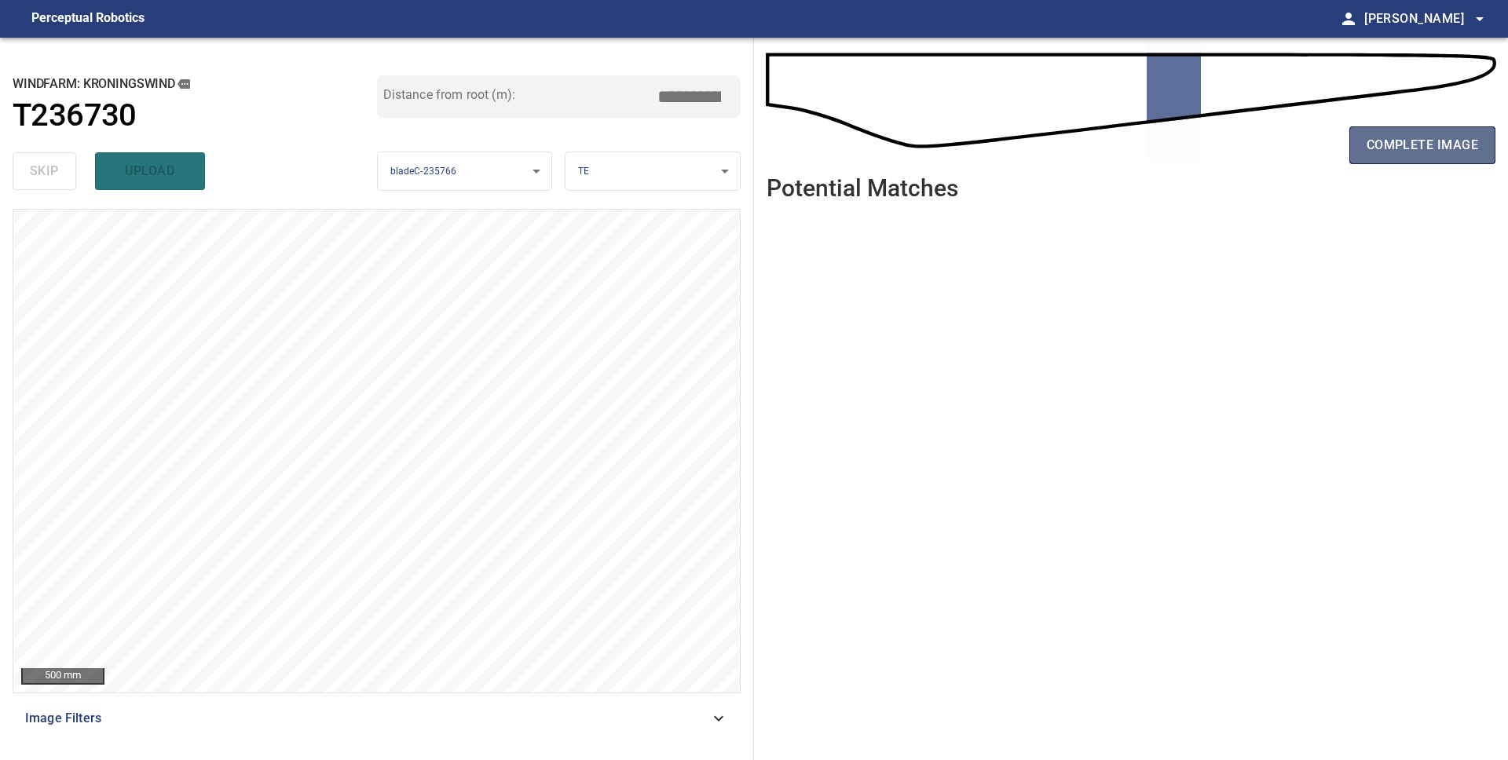
click at [1439, 152] on span "complete image" at bounding box center [1421, 145] width 111 height 22
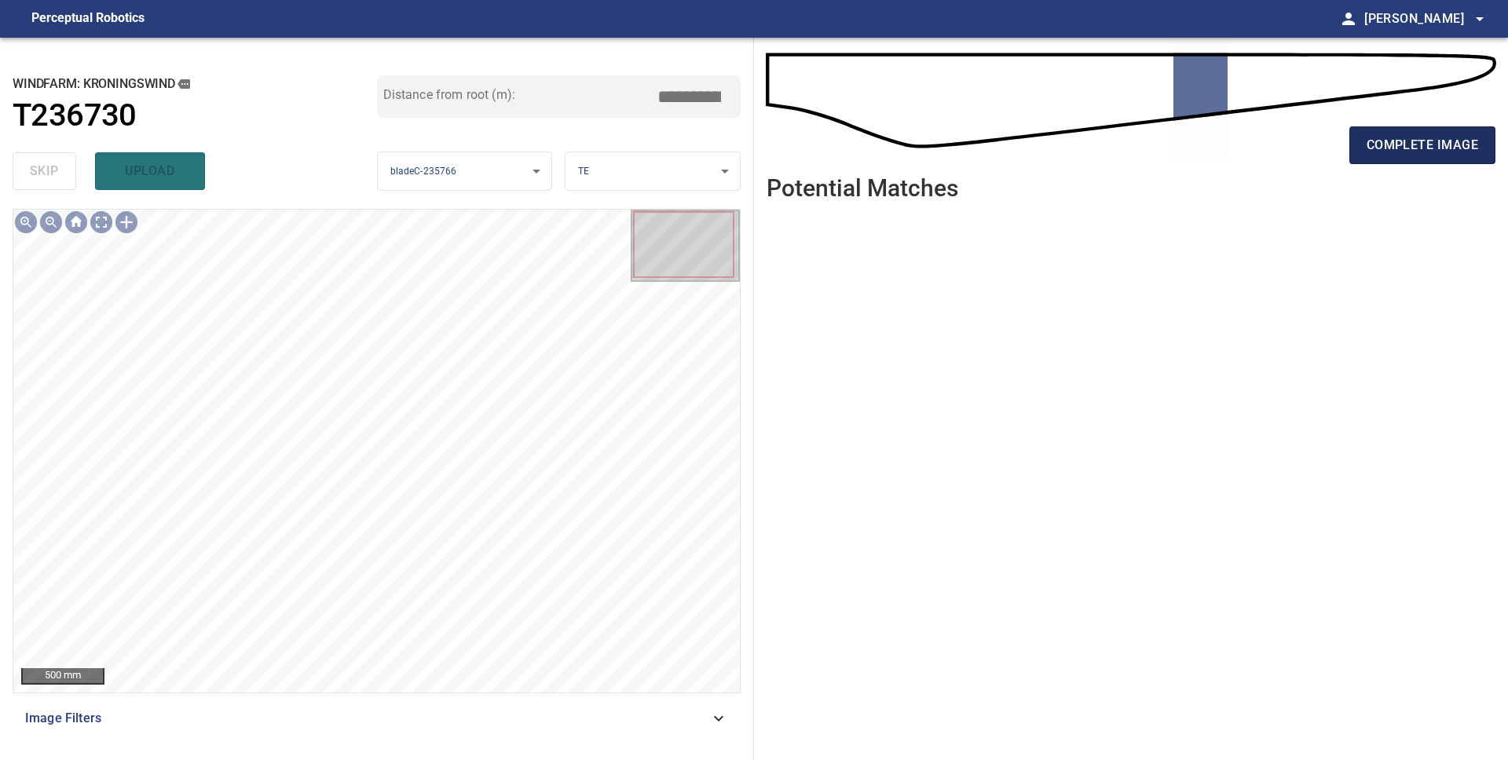
click at [1449, 137] on span "complete image" at bounding box center [1421, 145] width 111 height 22
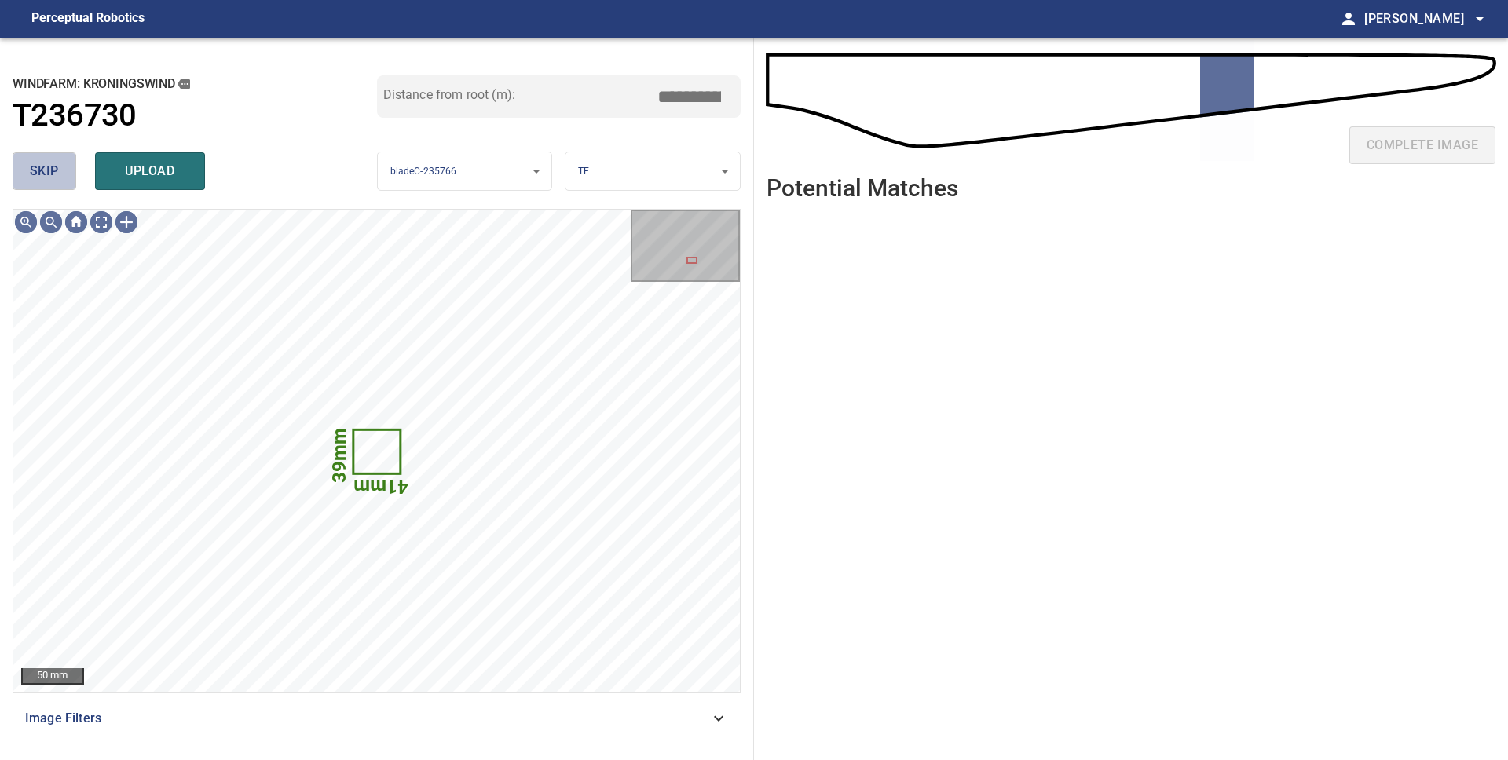
click at [31, 181] on span "skip" at bounding box center [44, 171] width 29 height 22
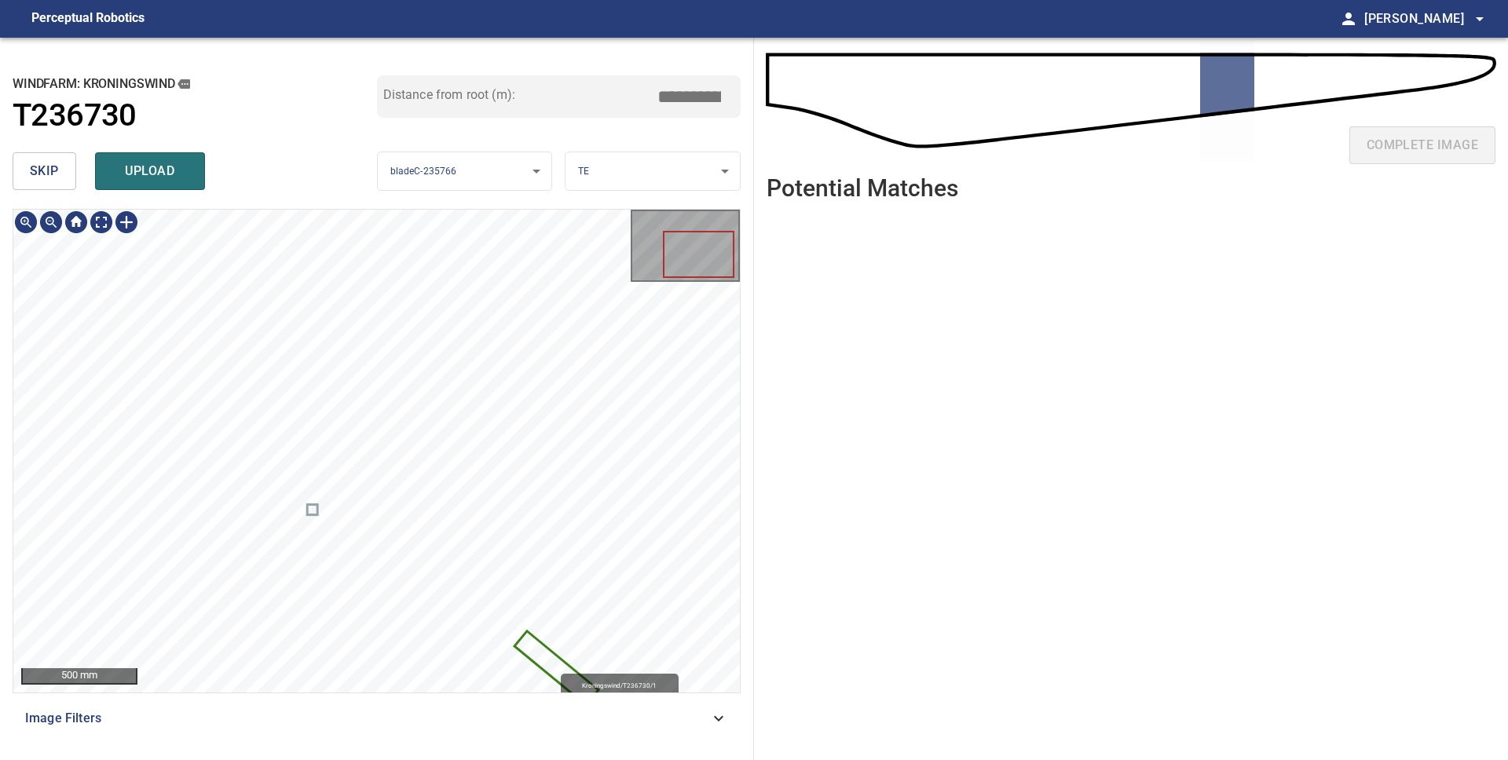
click at [553, 666] on icon at bounding box center [556, 668] width 81 height 71
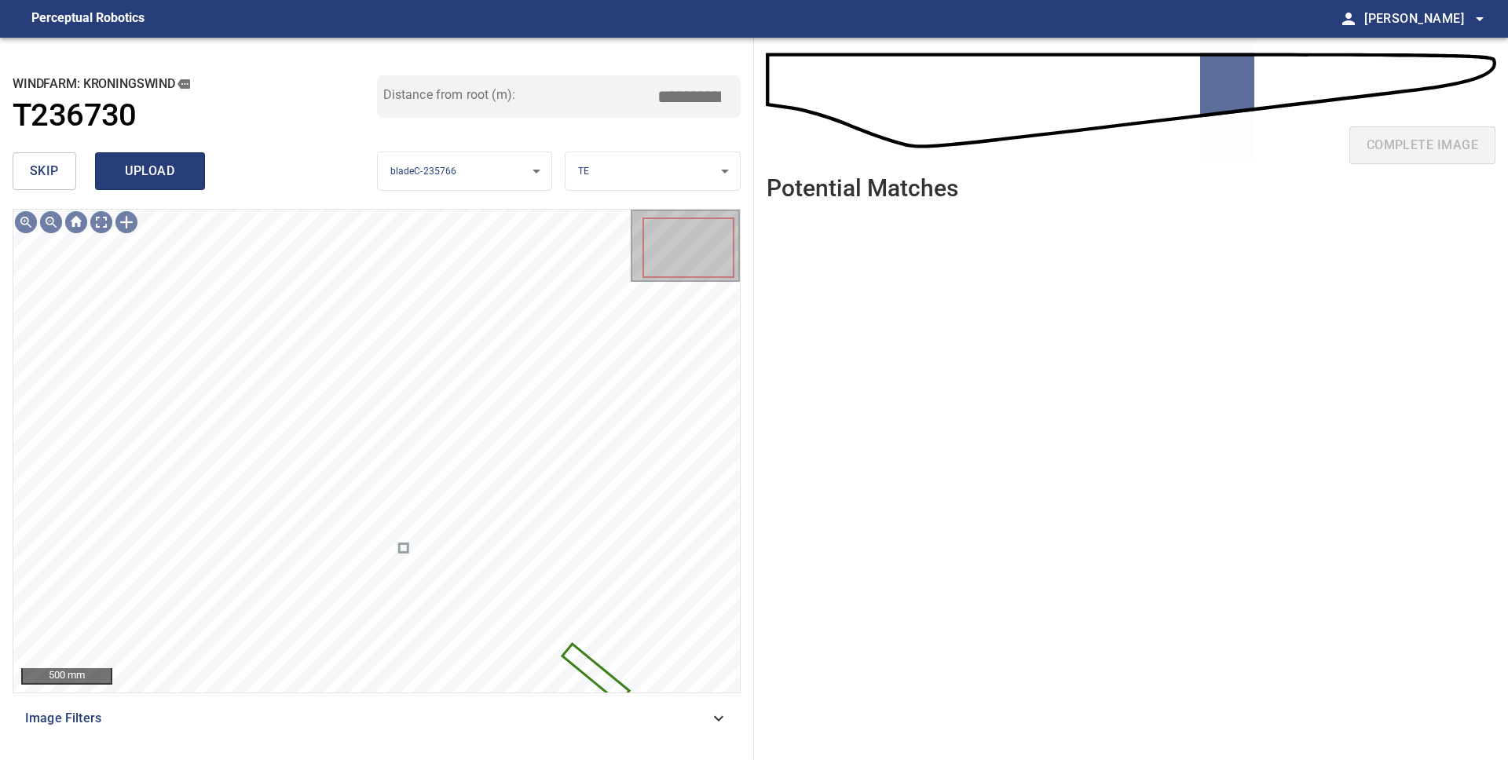
click at [161, 186] on button "upload" at bounding box center [150, 171] width 110 height 38
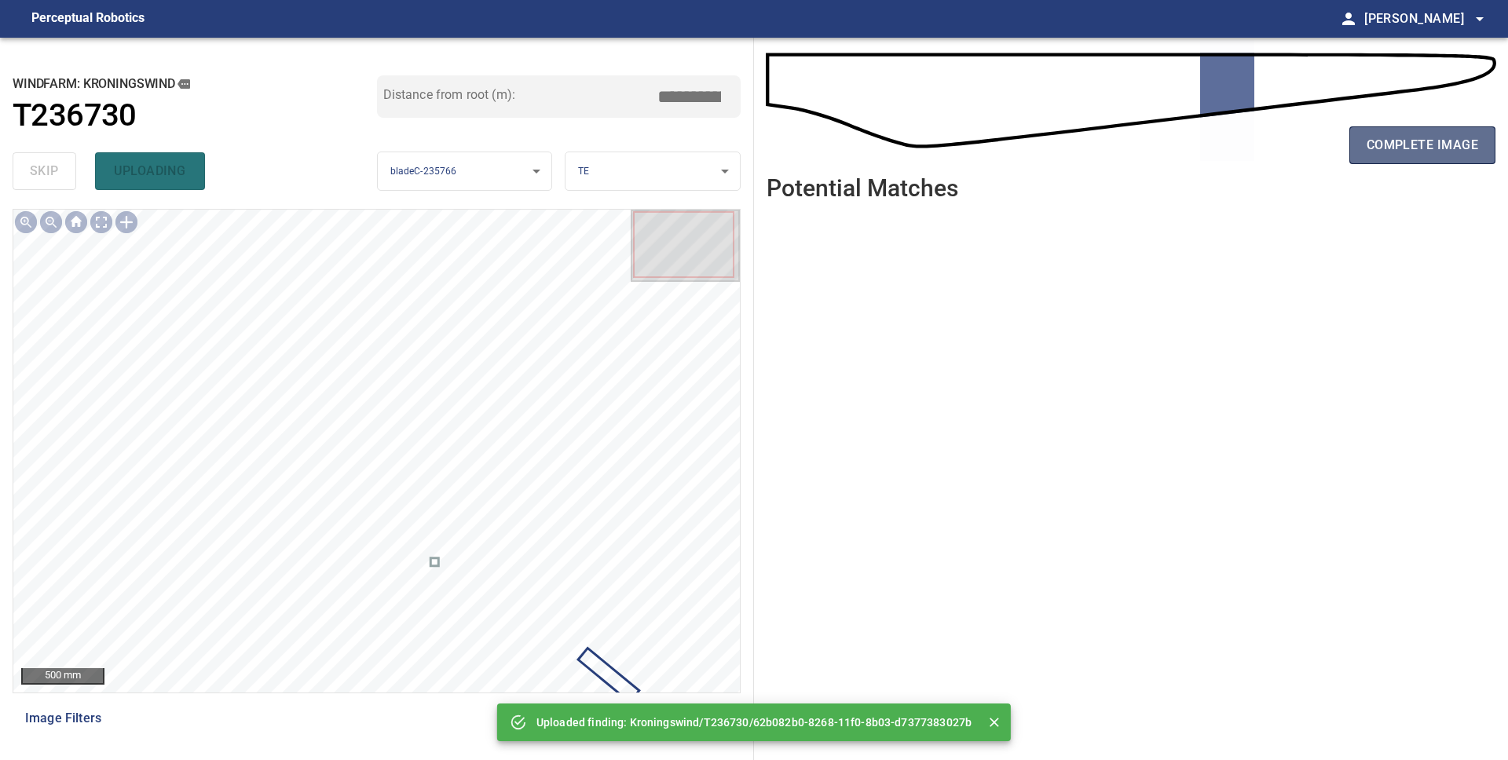
click at [1411, 152] on span "complete image" at bounding box center [1421, 145] width 111 height 22
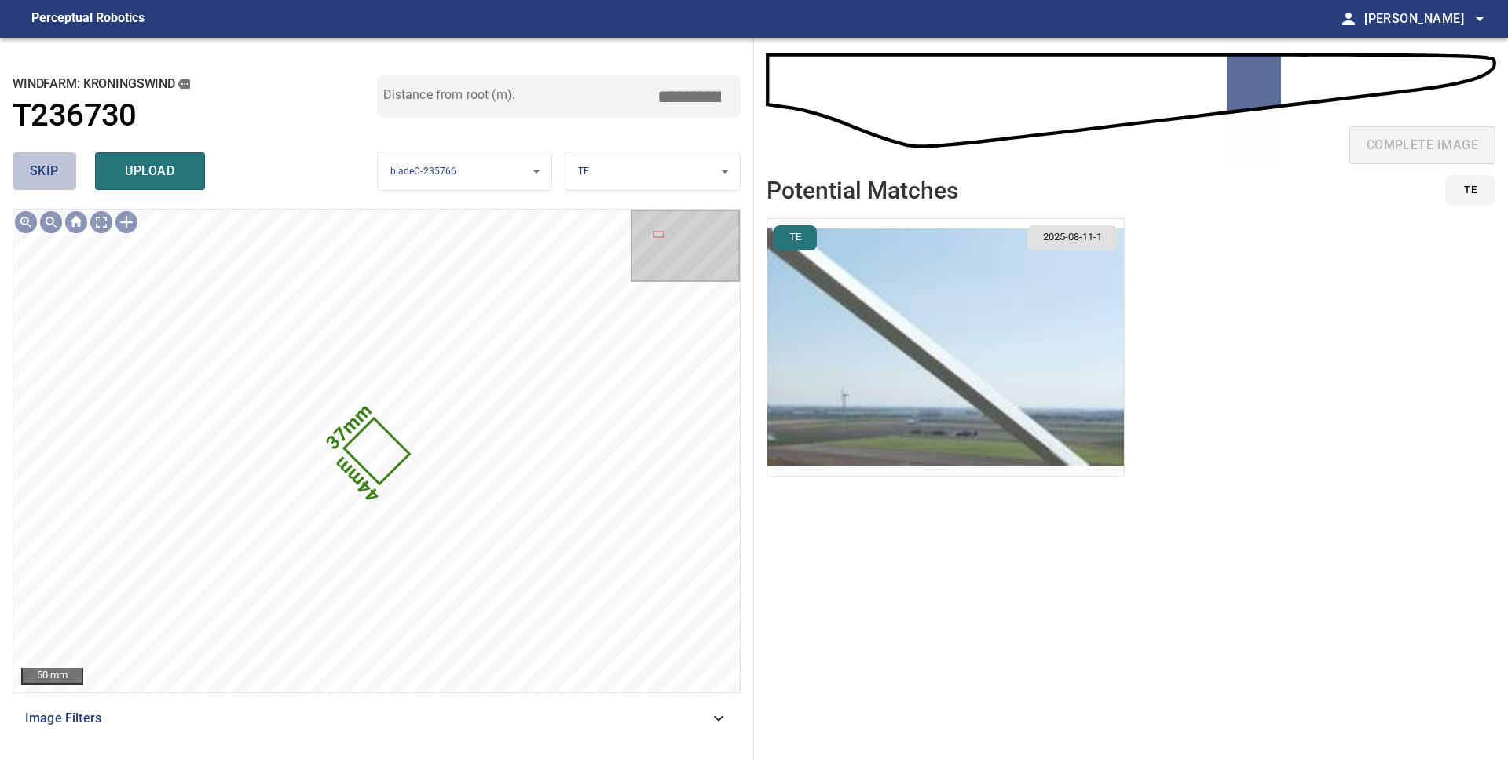
click at [67, 168] on button "skip" at bounding box center [45, 171] width 64 height 38
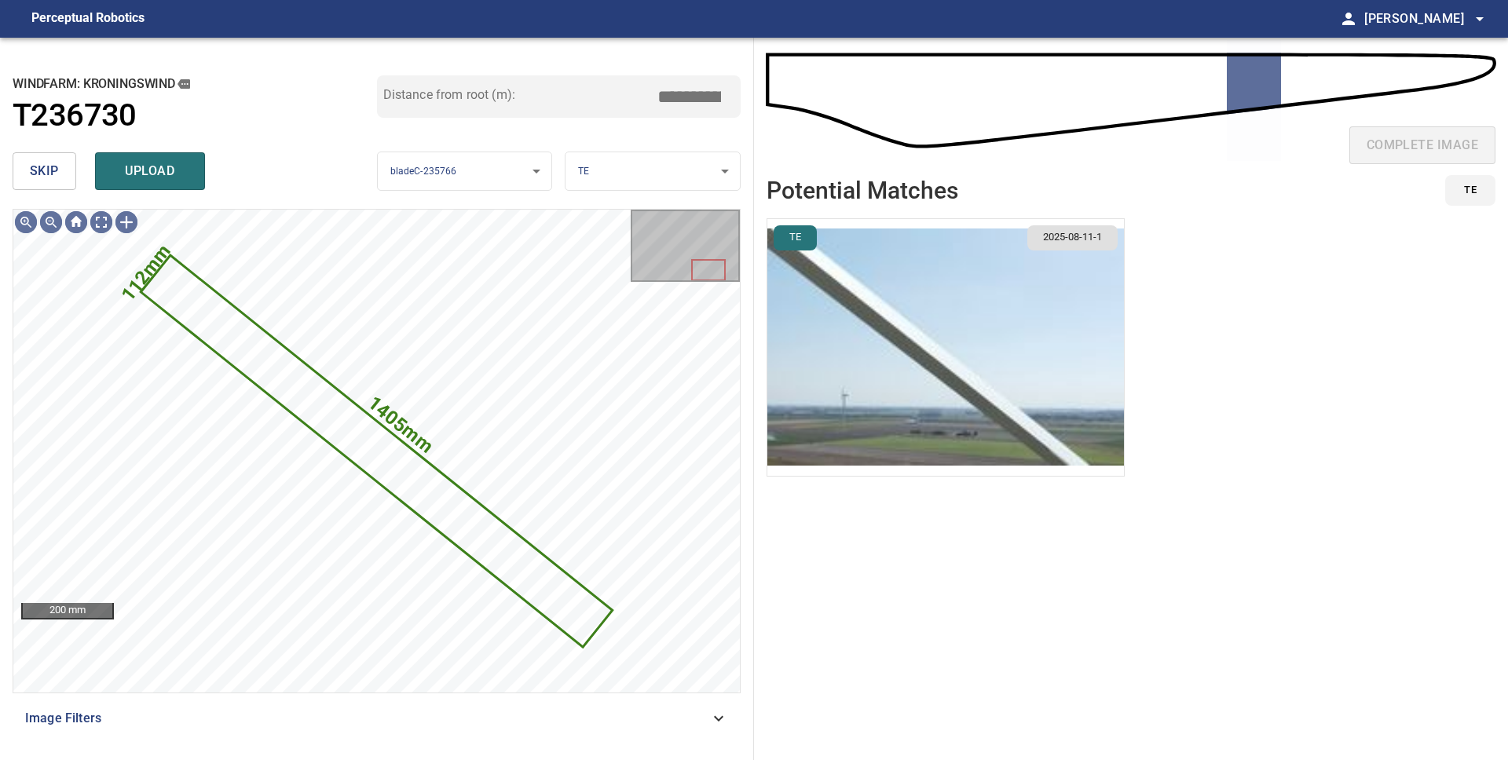
click at [66, 168] on button "skip" at bounding box center [45, 171] width 64 height 38
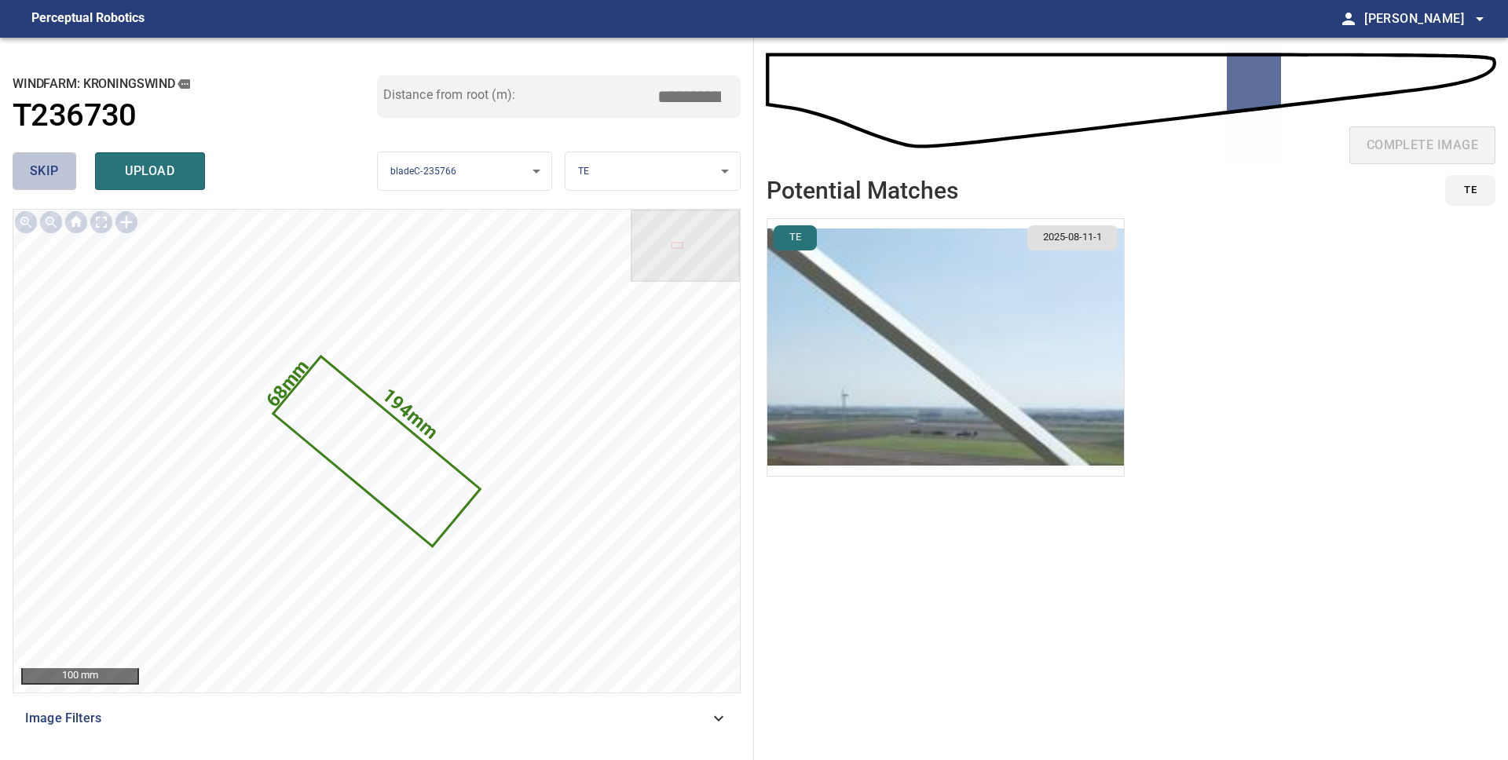
click at [66, 168] on button "skip" at bounding box center [45, 171] width 64 height 38
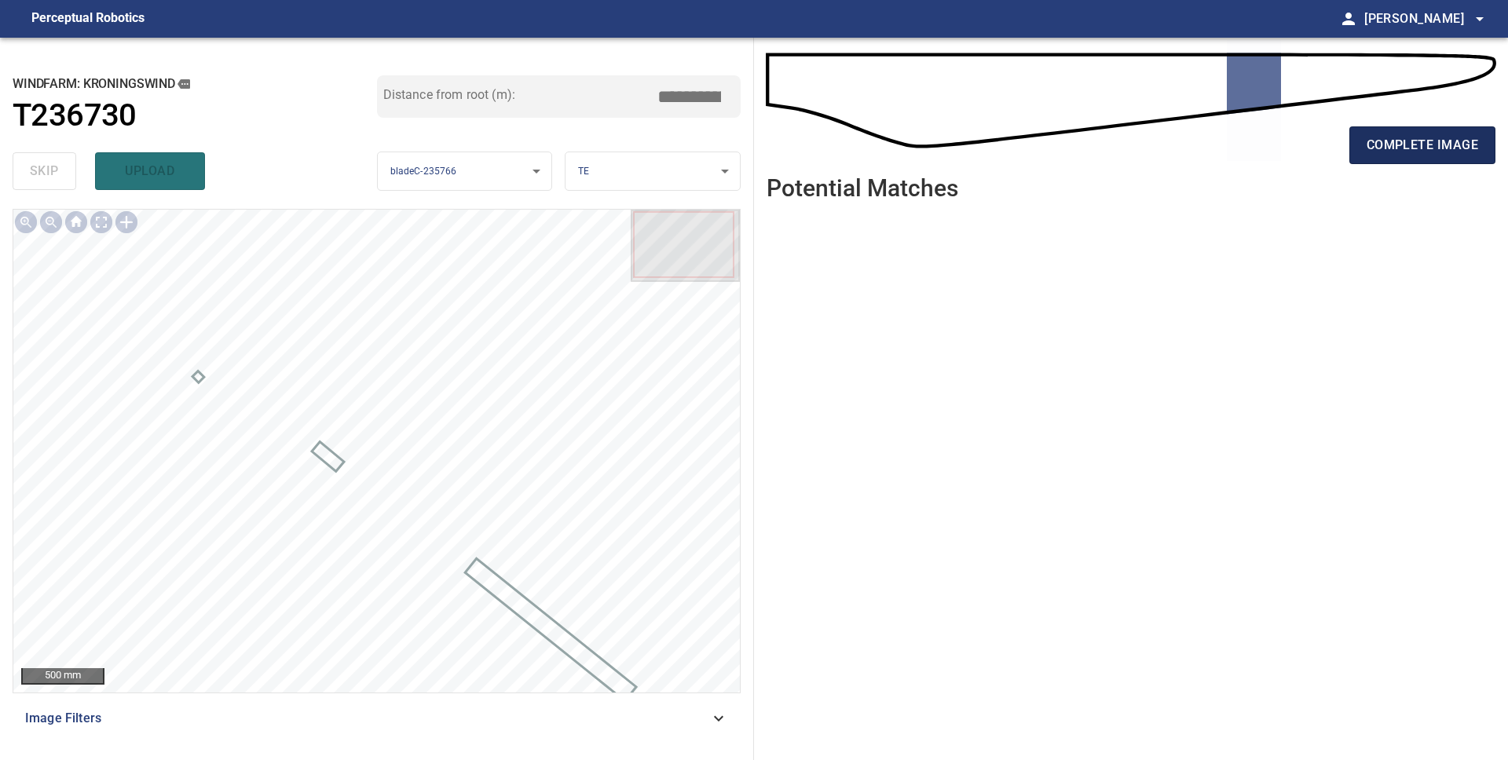
click at [1375, 144] on span "complete image" at bounding box center [1421, 145] width 111 height 22
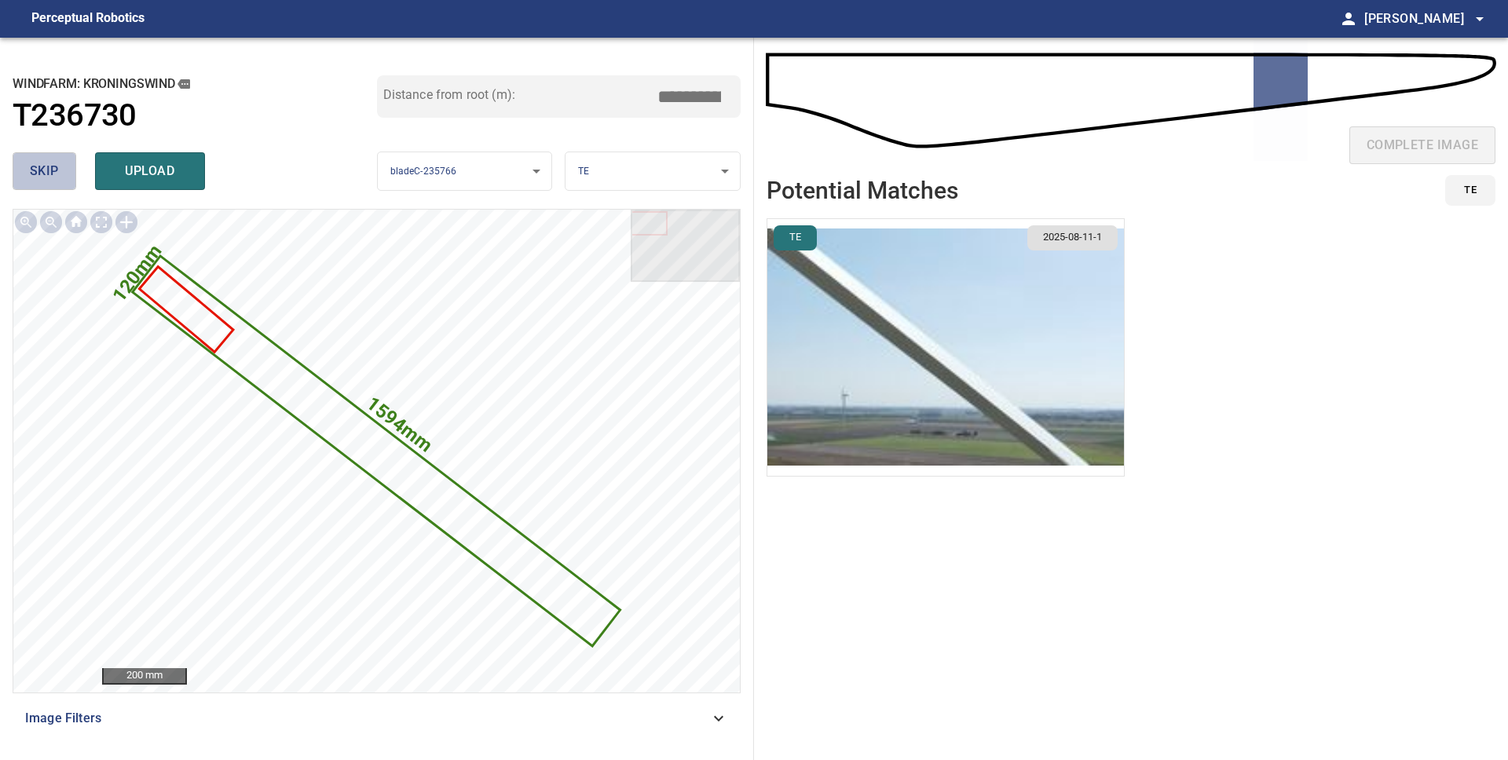
click at [31, 173] on span "skip" at bounding box center [44, 171] width 29 height 22
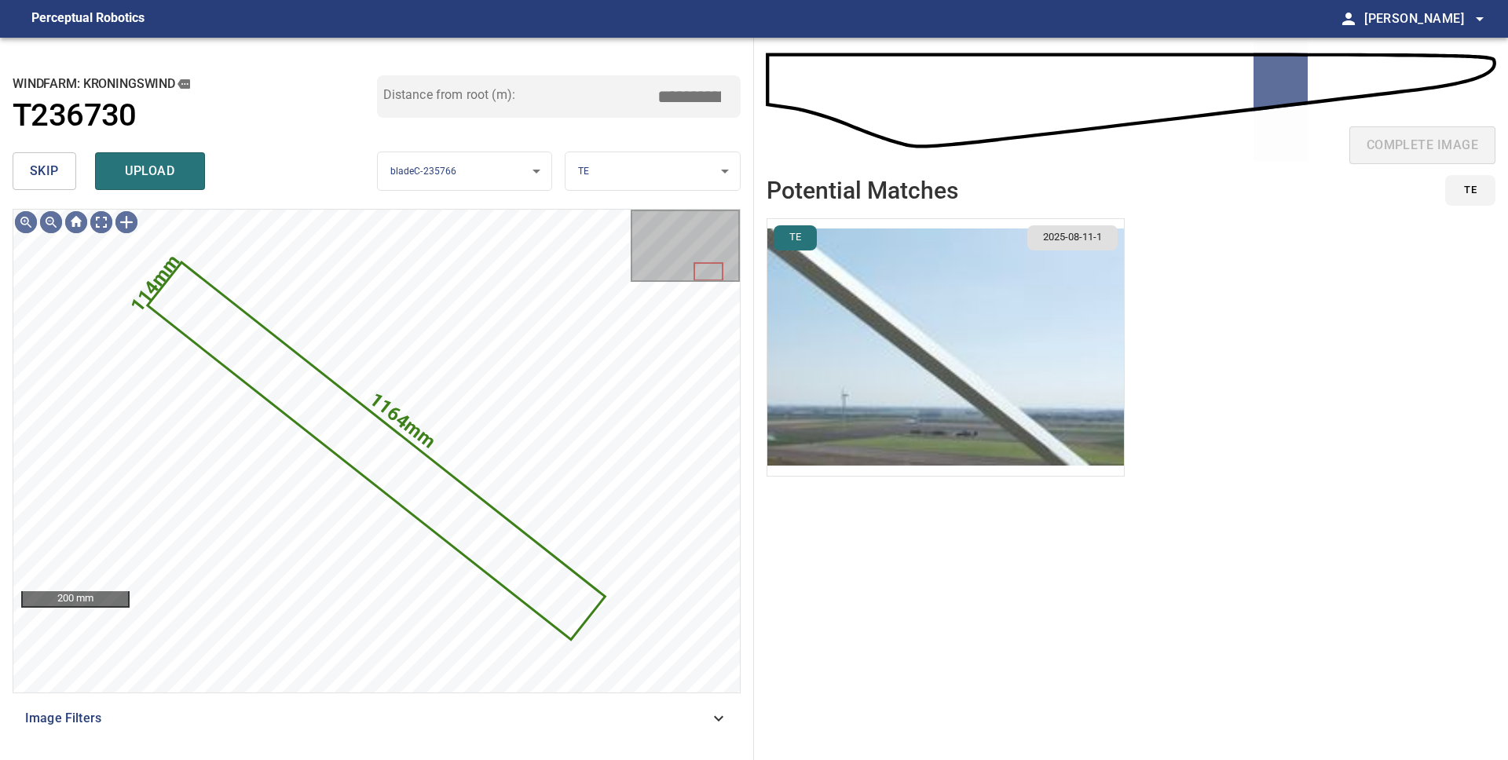
click at [31, 173] on span "skip" at bounding box center [44, 171] width 29 height 22
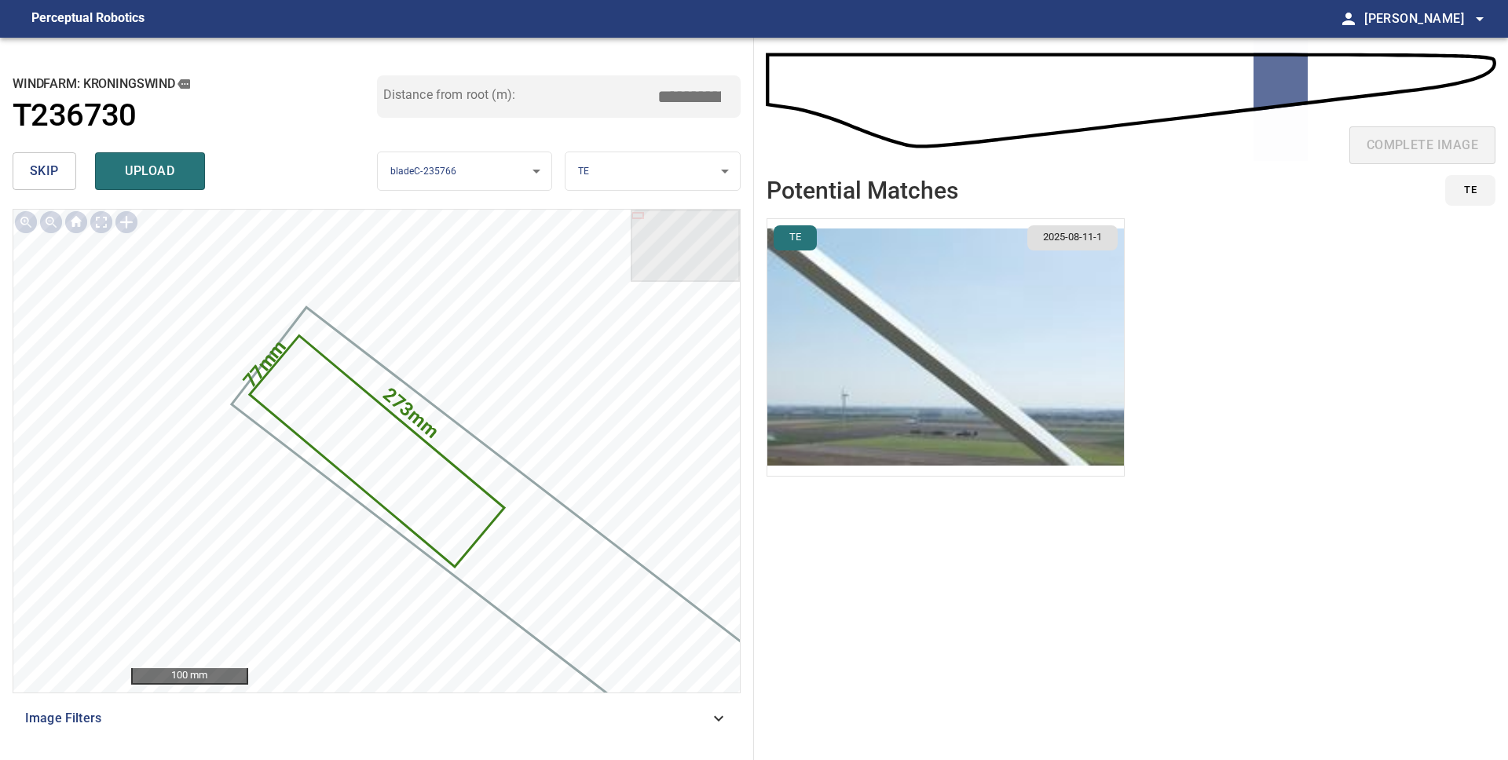
click at [31, 174] on span "skip" at bounding box center [44, 171] width 29 height 22
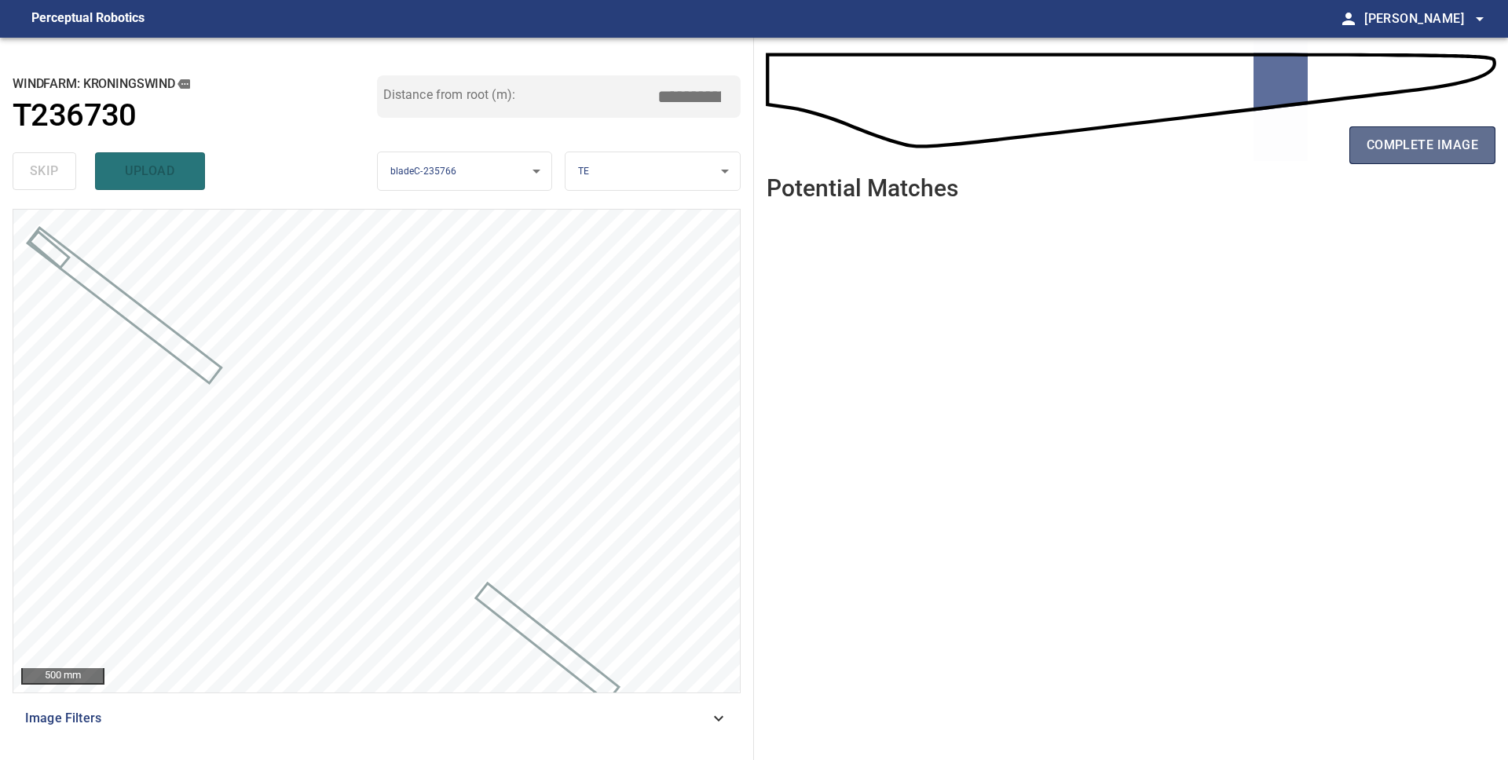
click at [1411, 155] on span "complete image" at bounding box center [1421, 145] width 111 height 22
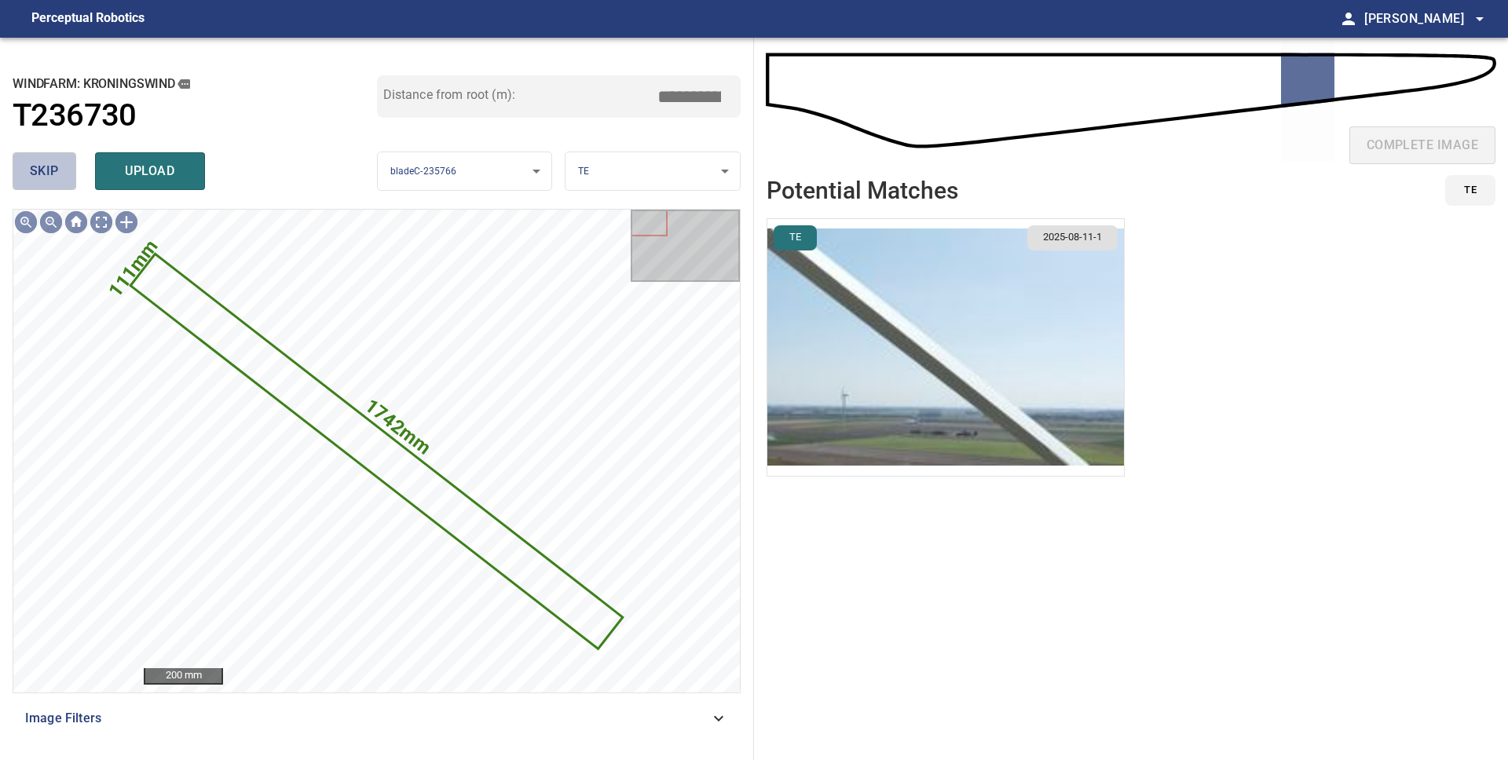
click at [41, 174] on span "skip" at bounding box center [44, 171] width 29 height 22
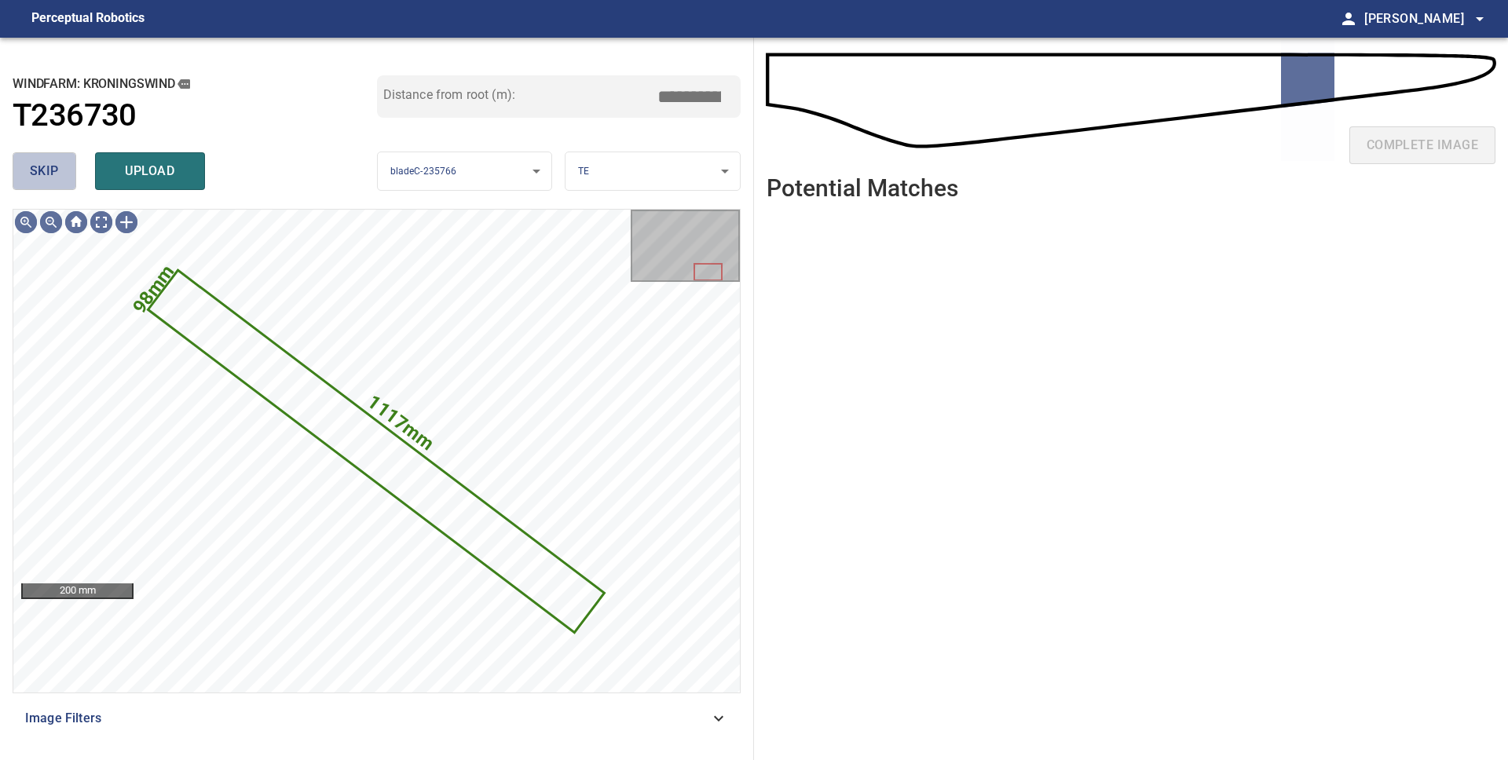
click at [41, 174] on span "skip" at bounding box center [44, 171] width 29 height 22
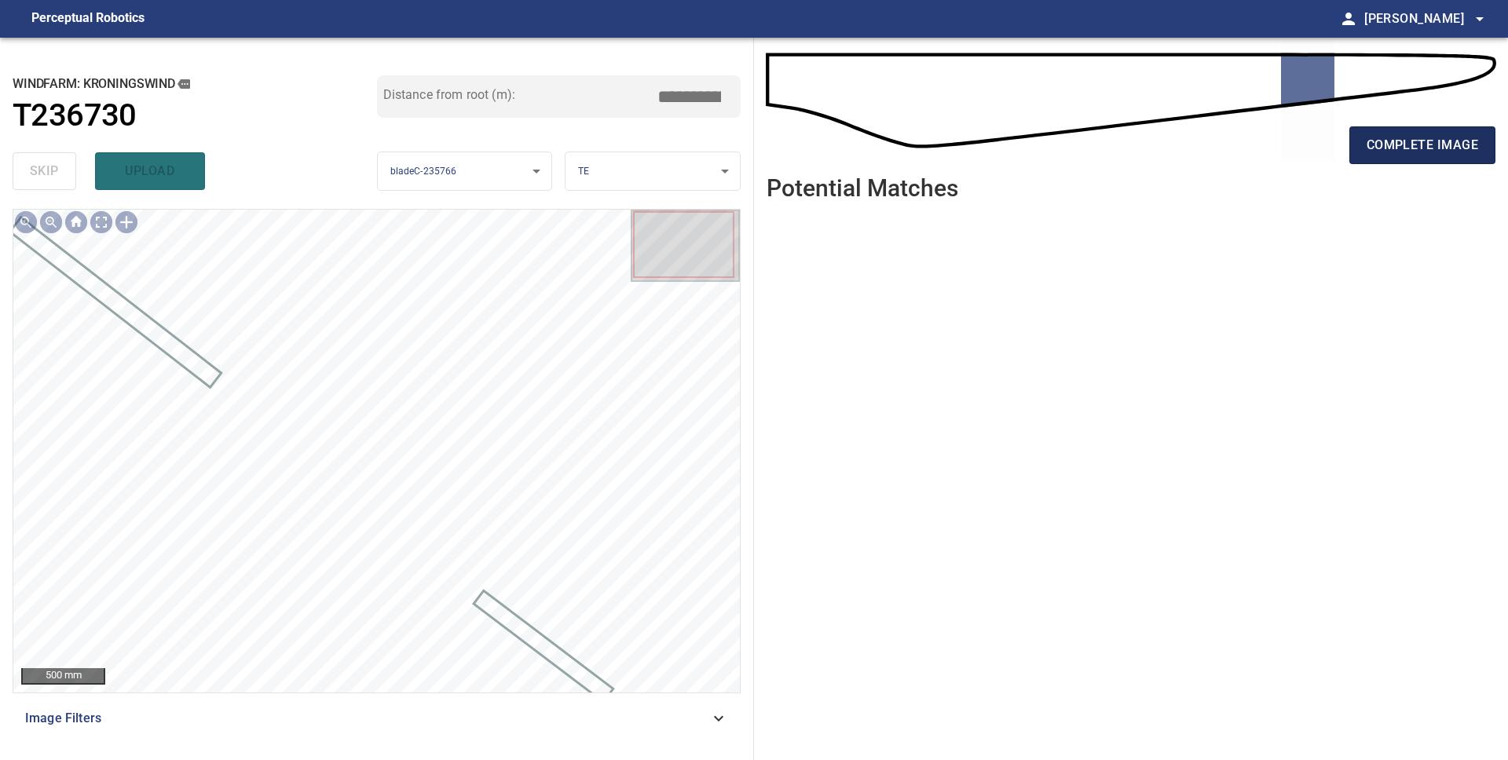
click at [1417, 152] on span "complete image" at bounding box center [1421, 145] width 111 height 22
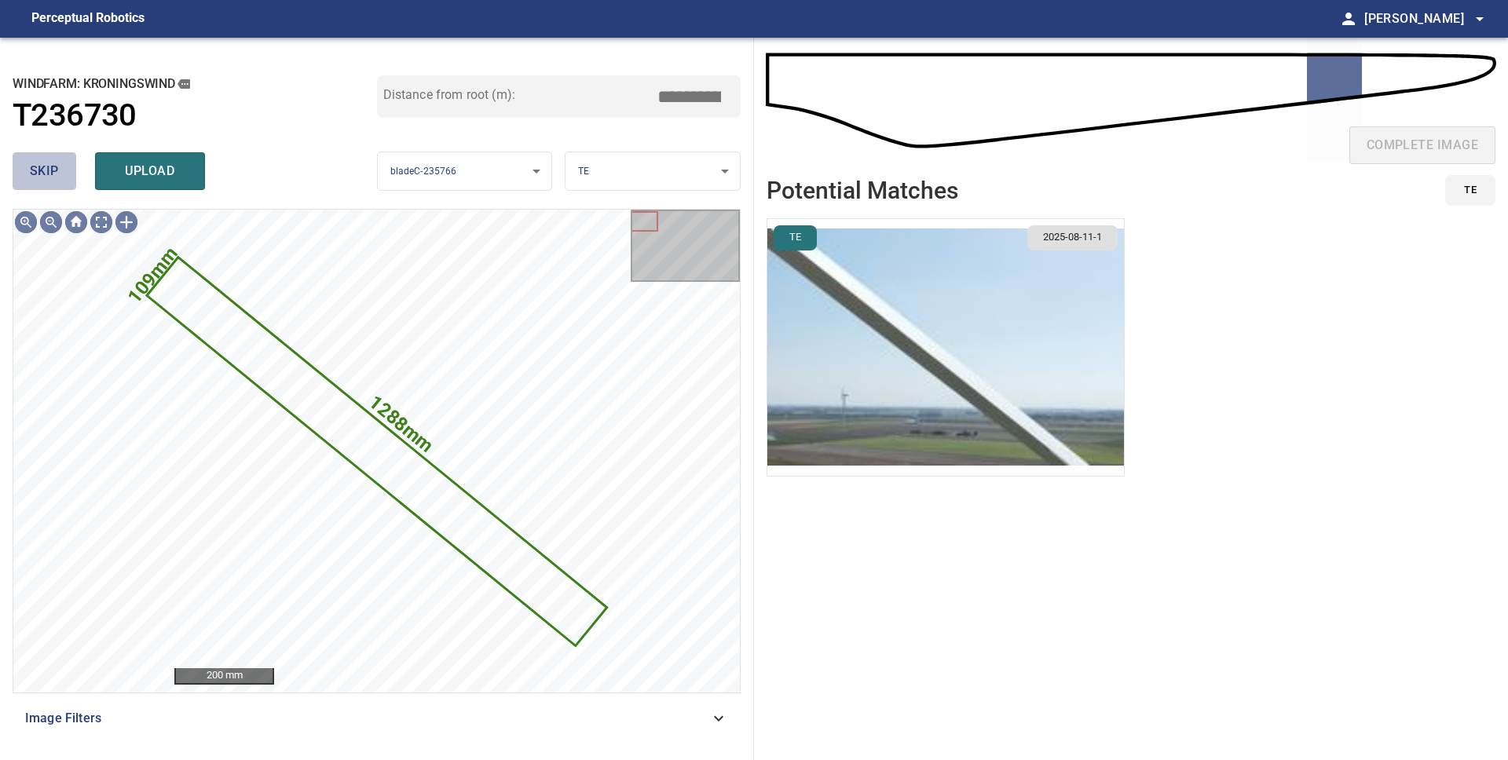
click at [57, 179] on span "skip" at bounding box center [44, 171] width 29 height 22
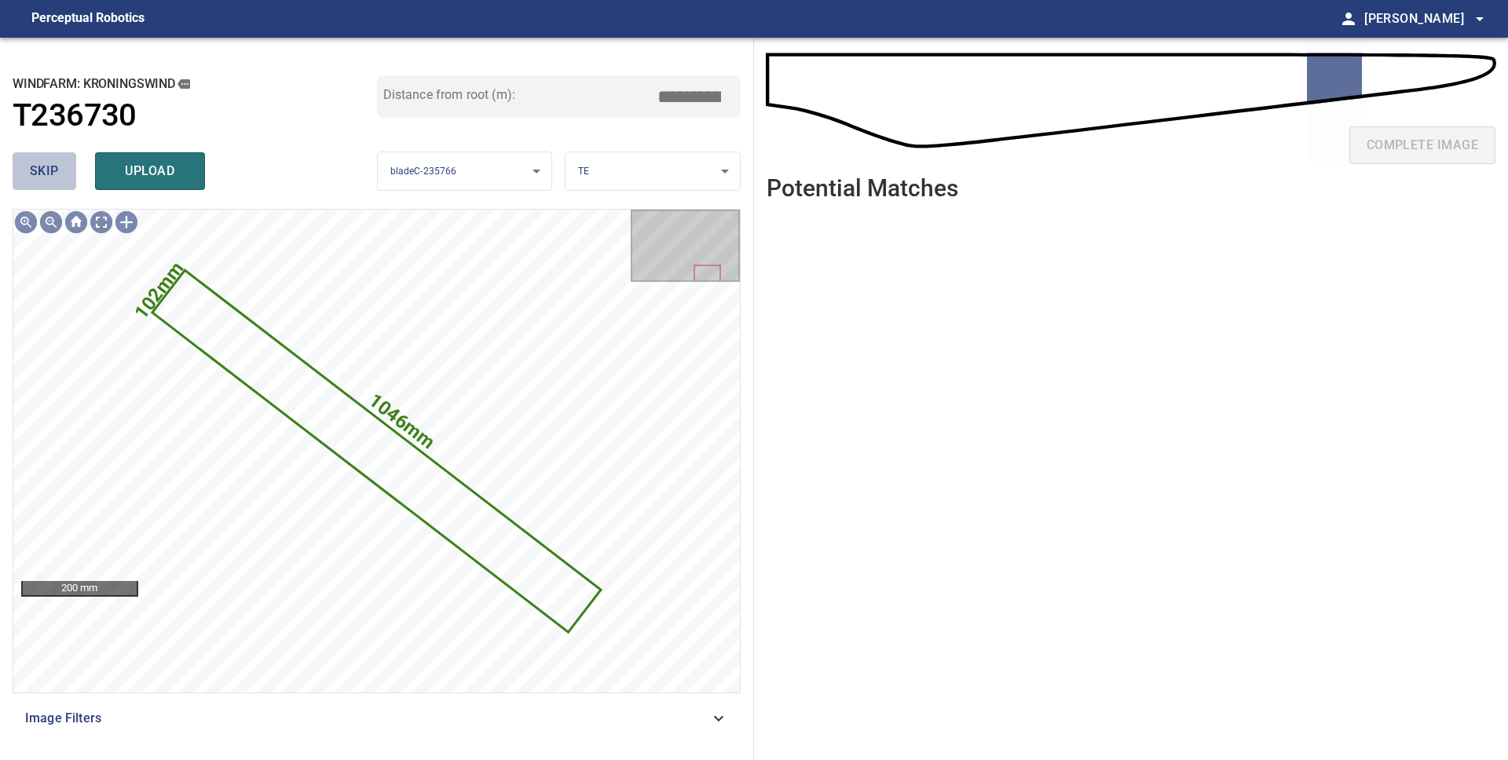
click at [57, 179] on span "skip" at bounding box center [44, 171] width 29 height 22
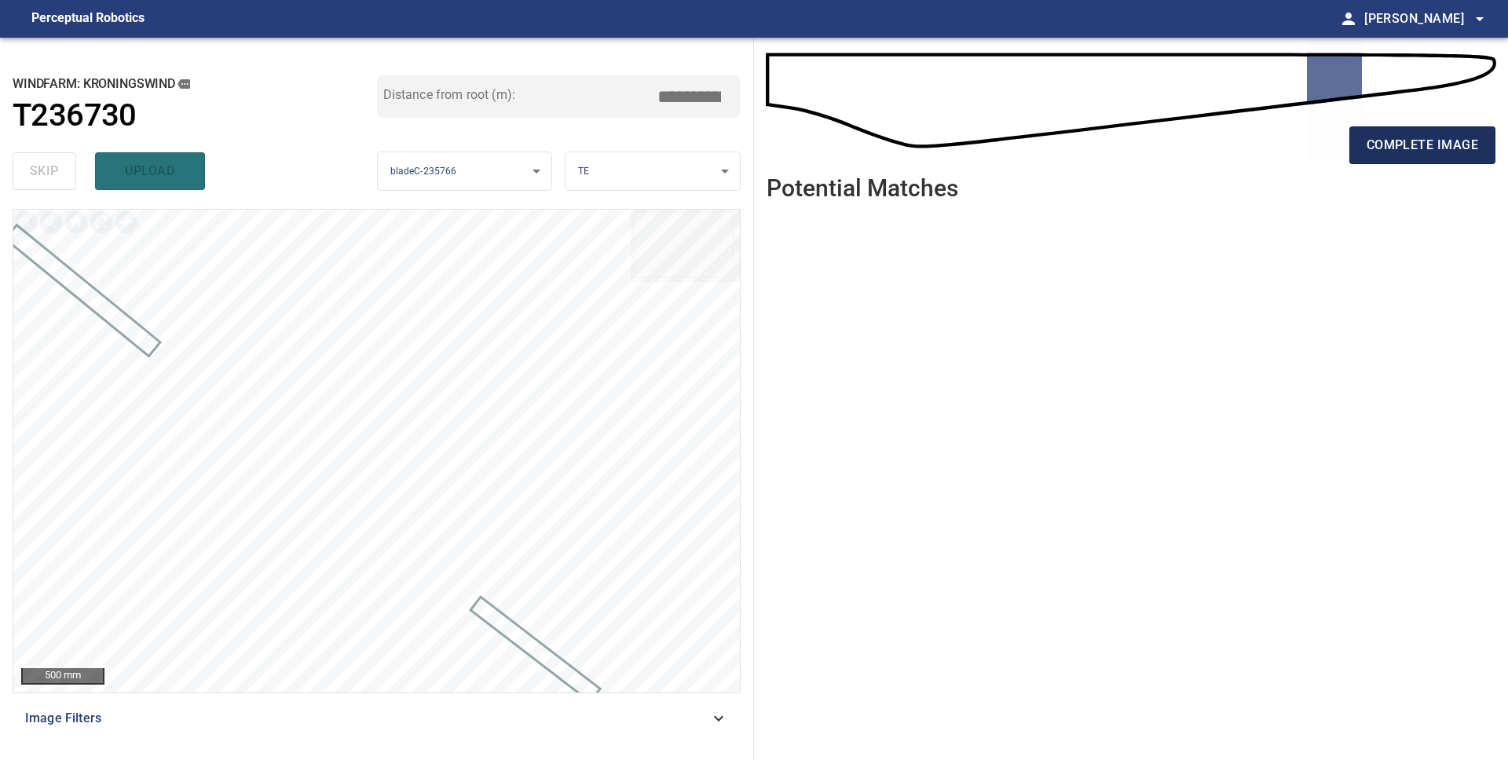
click at [1395, 145] on span "complete image" at bounding box center [1421, 145] width 111 height 22
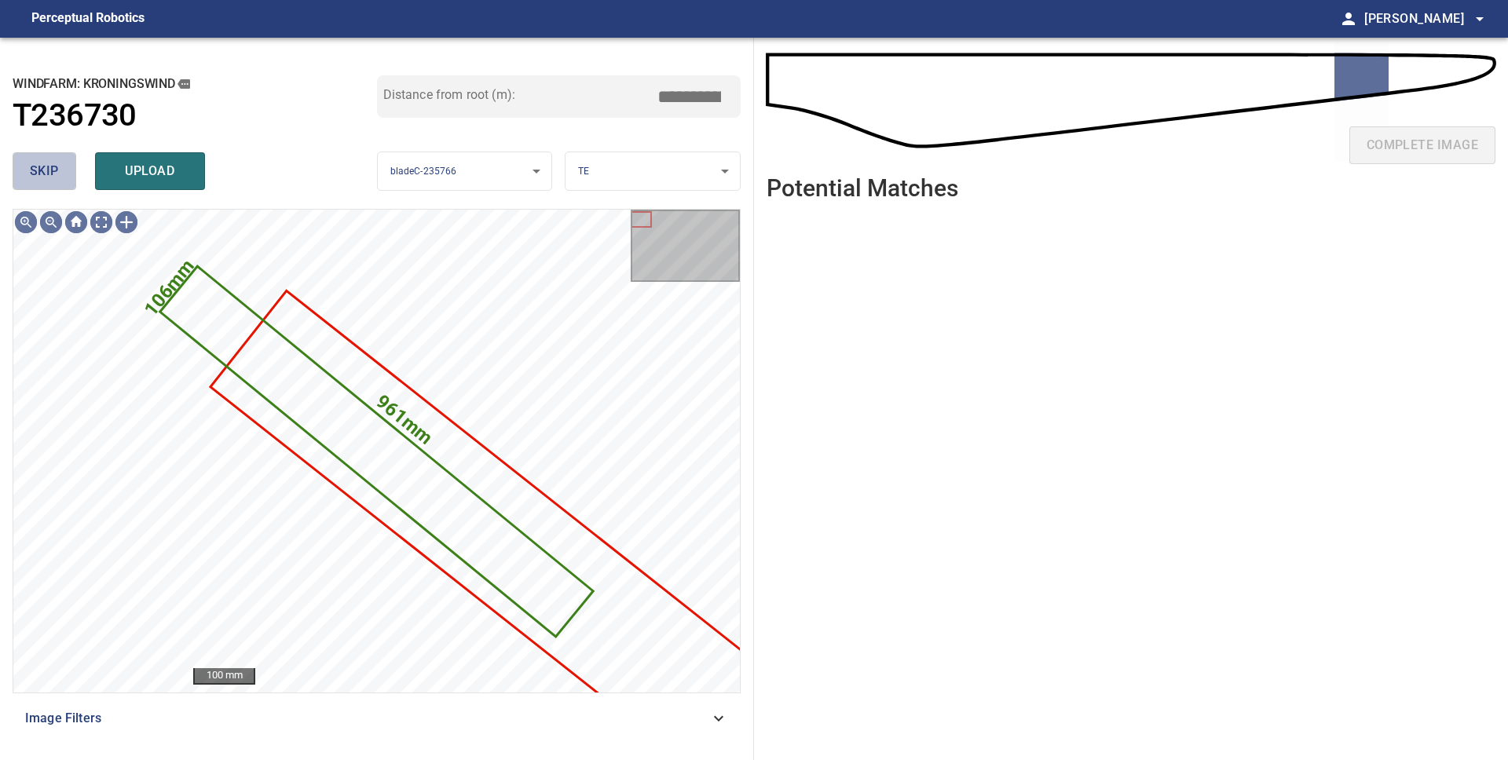
click at [37, 175] on span "skip" at bounding box center [44, 171] width 29 height 22
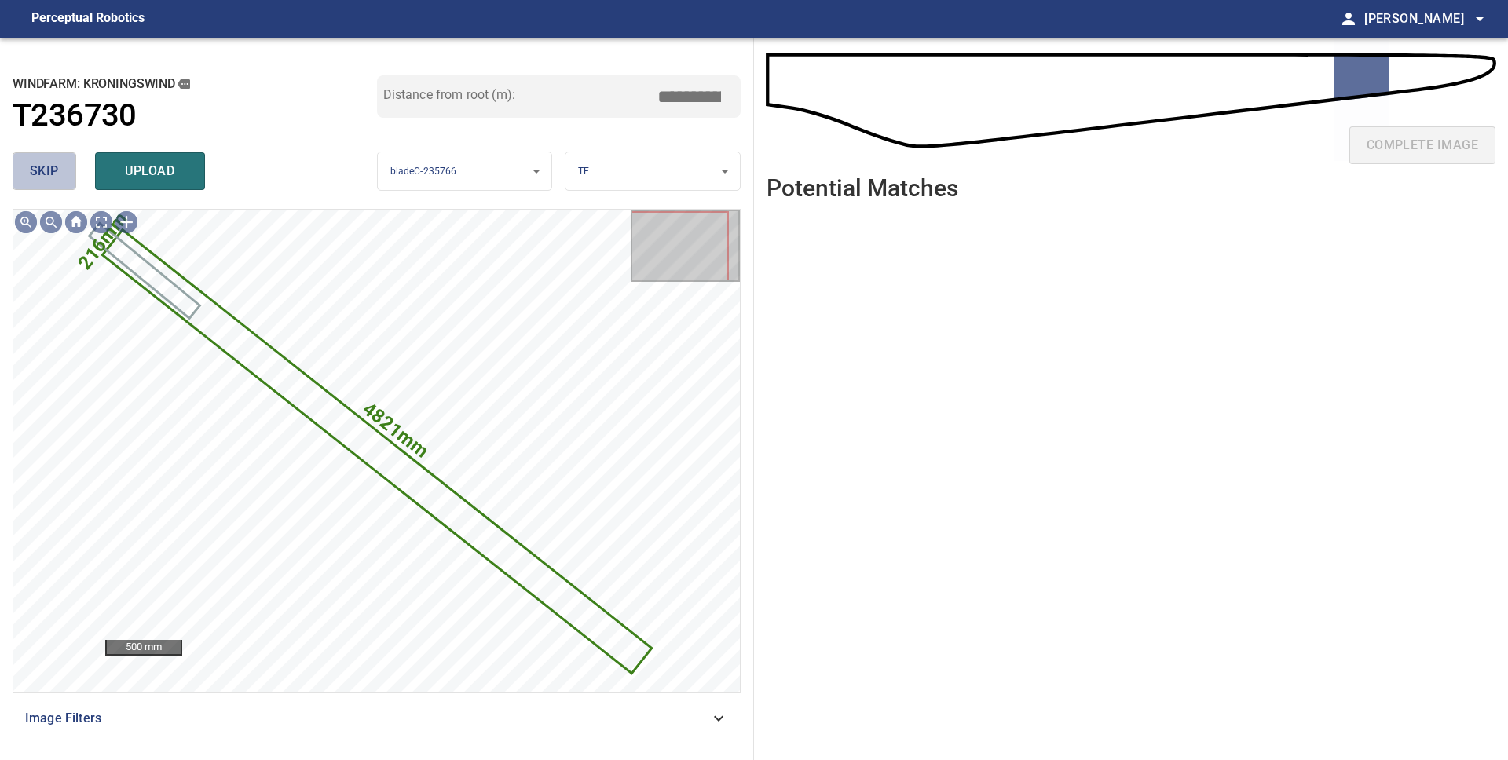
click at [37, 175] on span "skip" at bounding box center [44, 171] width 29 height 22
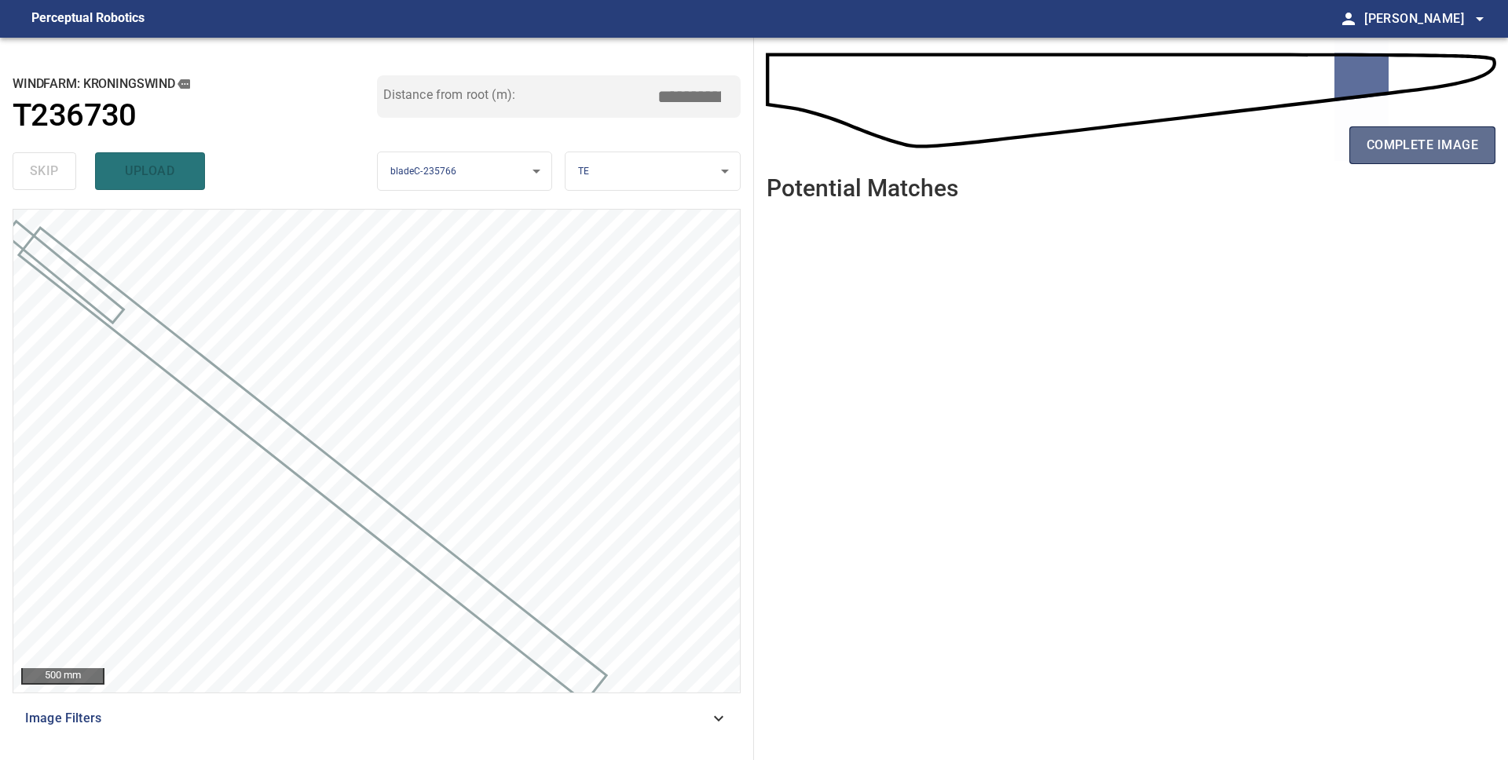
click at [1385, 139] on span "complete image" at bounding box center [1421, 145] width 111 height 22
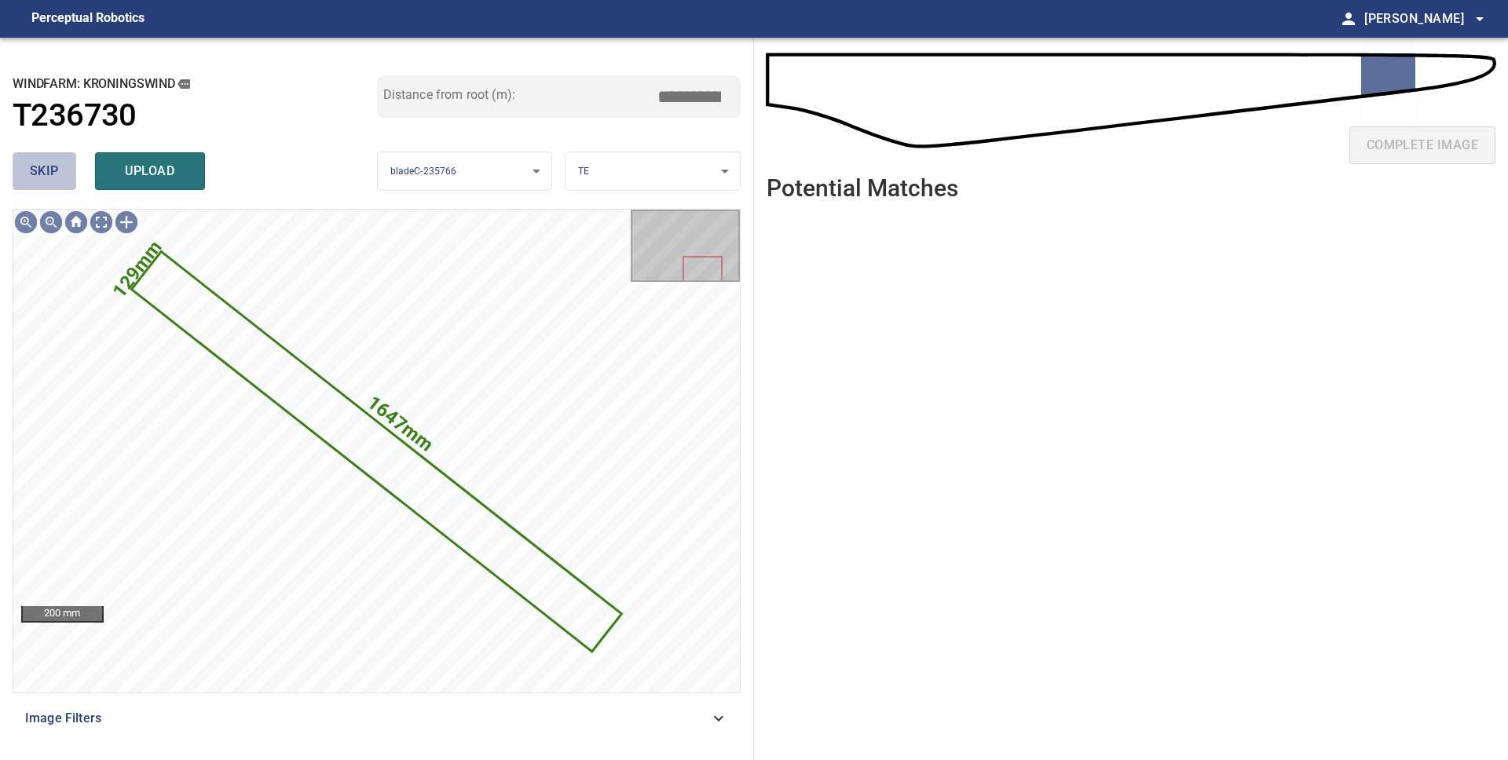
click at [55, 178] on span "skip" at bounding box center [44, 171] width 29 height 22
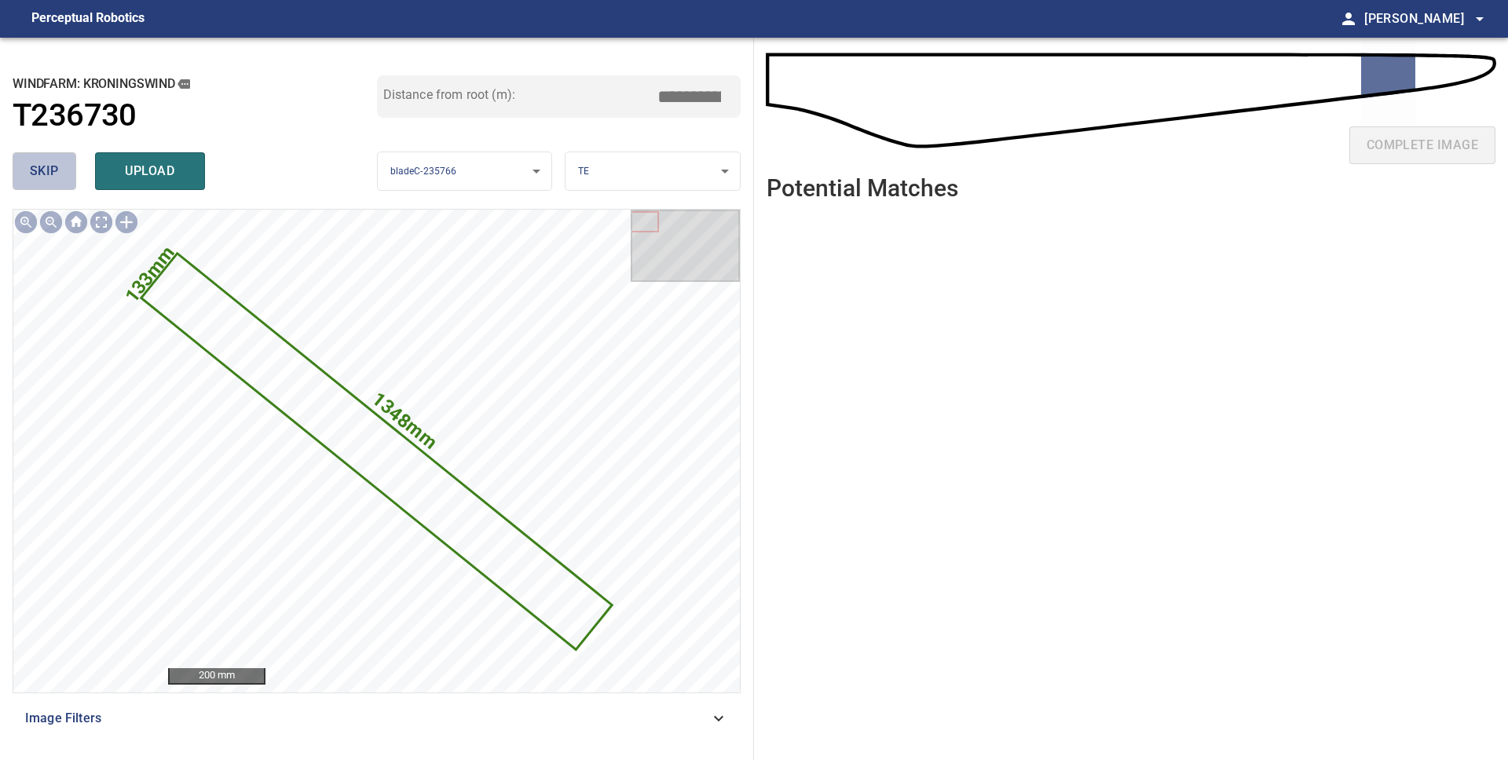
click at [55, 178] on span "skip" at bounding box center [44, 171] width 29 height 22
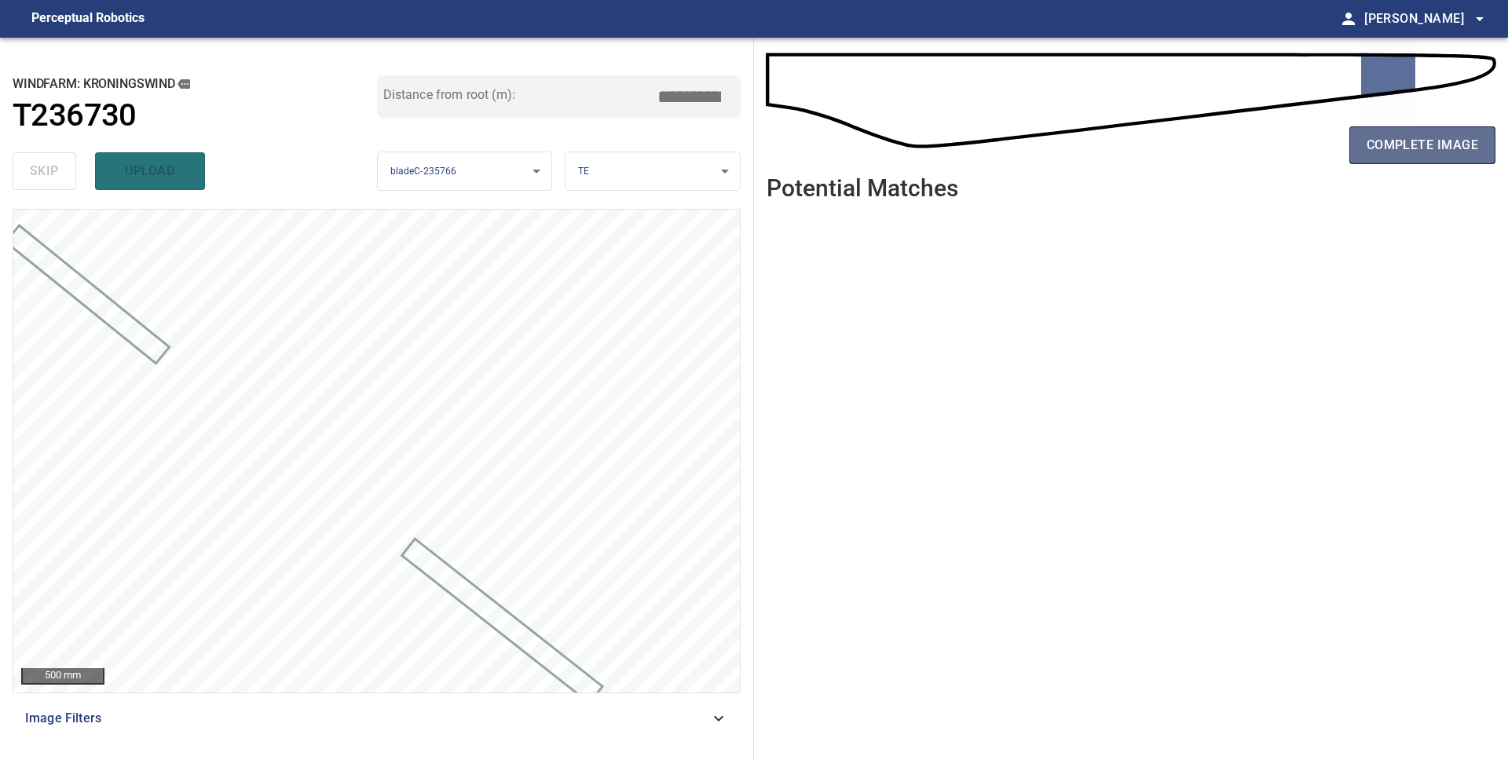
click at [1381, 151] on span "complete image" at bounding box center [1421, 145] width 111 height 22
